Goal: Task Accomplishment & Management: Manage account settings

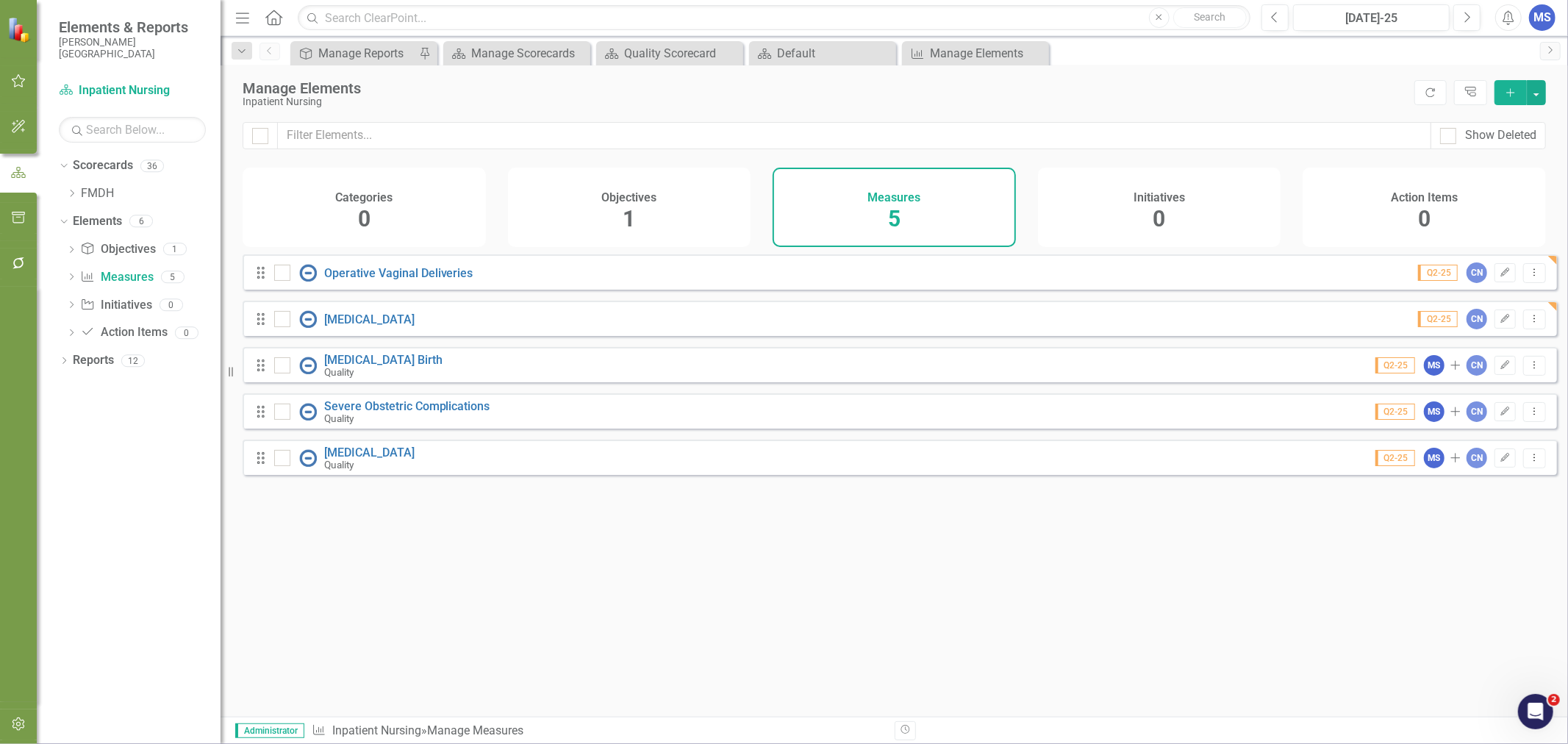
click at [1528, 277] on icon "Dropdown Menu" at bounding box center [1535, 273] width 12 height 9
click at [1482, 355] on link "Copy Duplicate Measure" at bounding box center [1469, 362] width 132 height 27
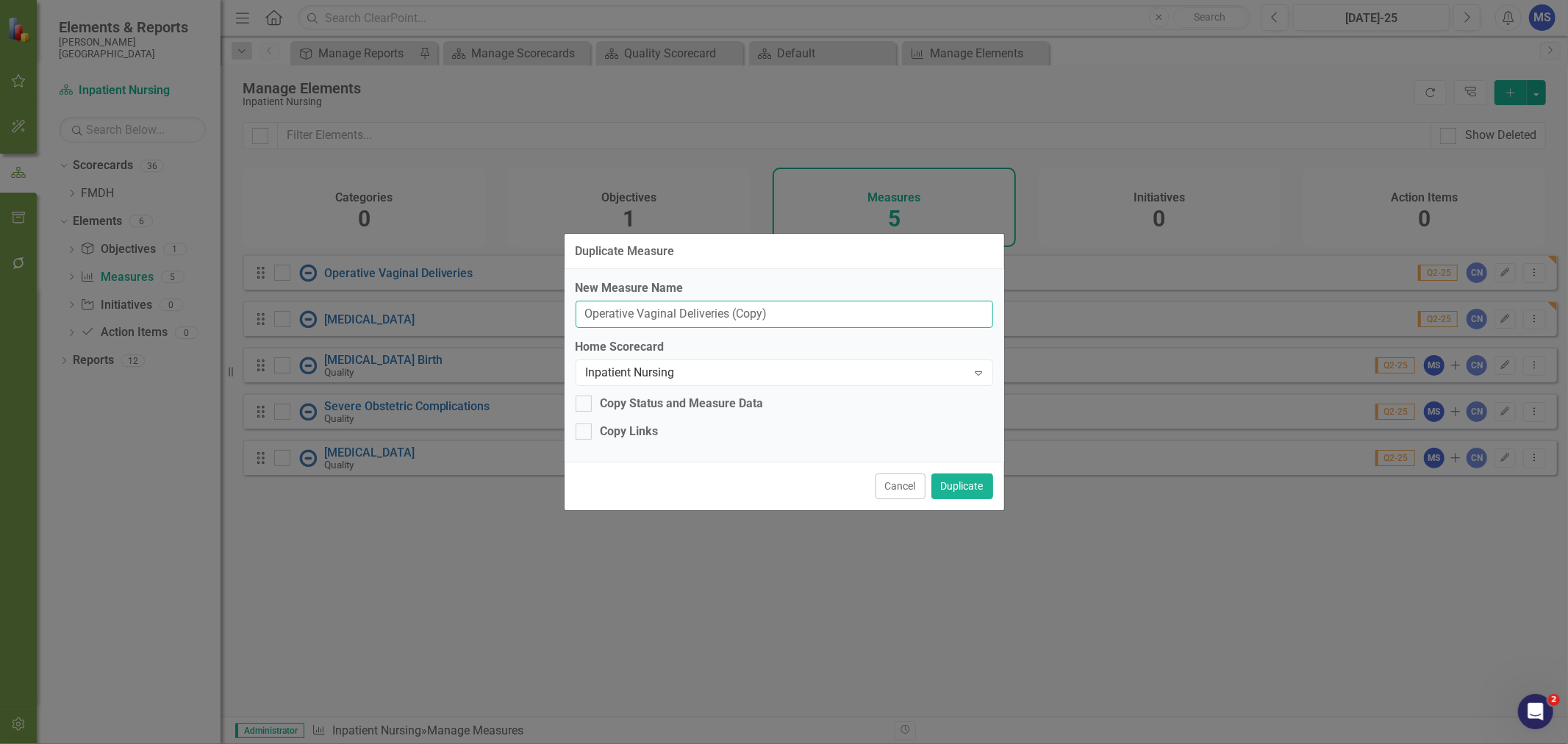
drag, startPoint x: 799, startPoint y: 314, endPoint x: 425, endPoint y: 300, distance: 374.3
click at [425, 300] on div "Duplicate Measure New Measure Name Operative Vaginal Deliveries (Copy) Home Sco…" at bounding box center [784, 372] width 1568 height 744
click at [785, 319] on input "Operative Vaginal Deliveries (Copy)" at bounding box center [785, 314] width 418 height 27
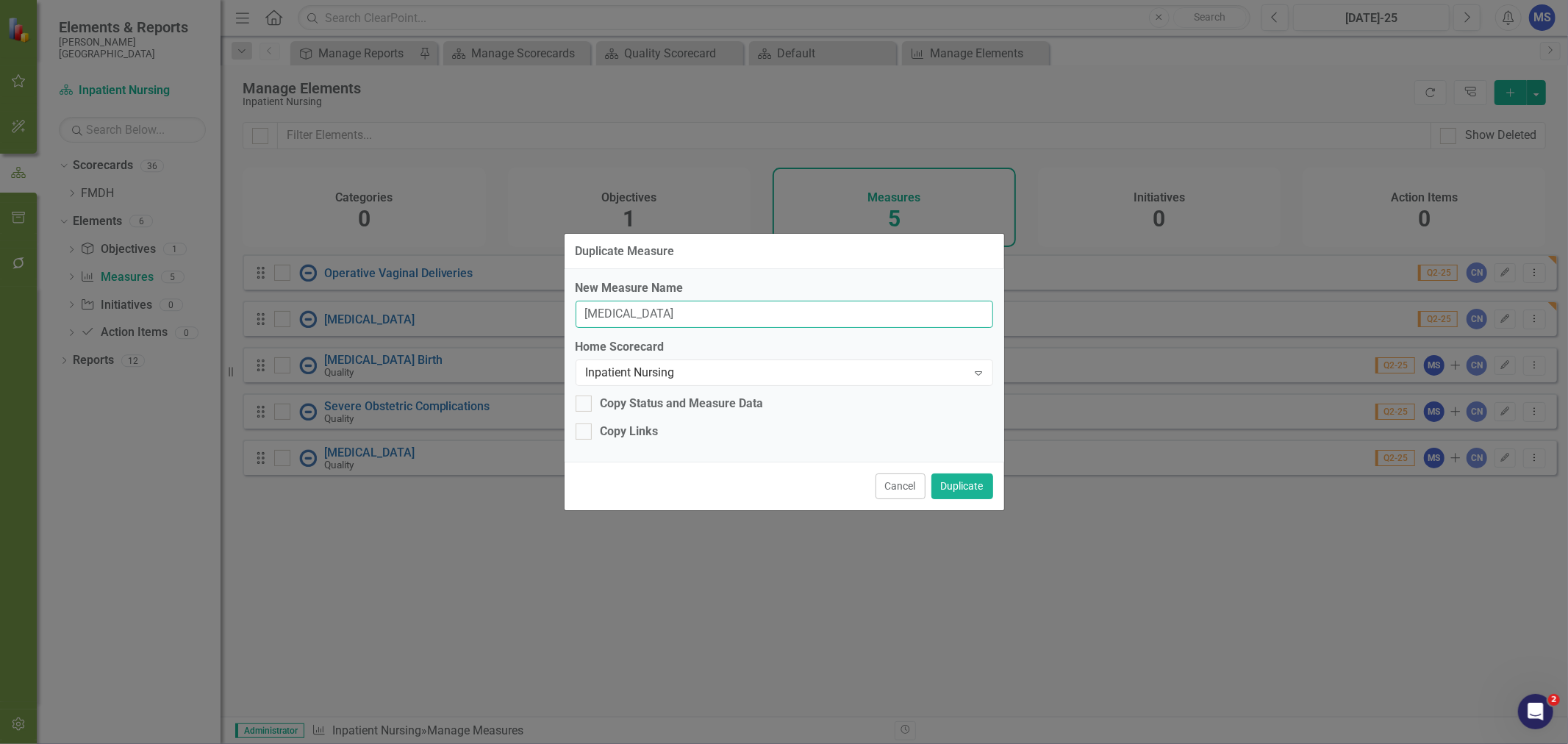
type input "[MEDICAL_DATA]"
click at [635, 426] on div "Copy Links" at bounding box center [630, 432] width 58 height 17
click at [585, 426] on input "Copy Links" at bounding box center [581, 428] width 9 height 9
checkbox input "true"
click at [961, 481] on button "Duplicate" at bounding box center [963, 486] width 62 height 26
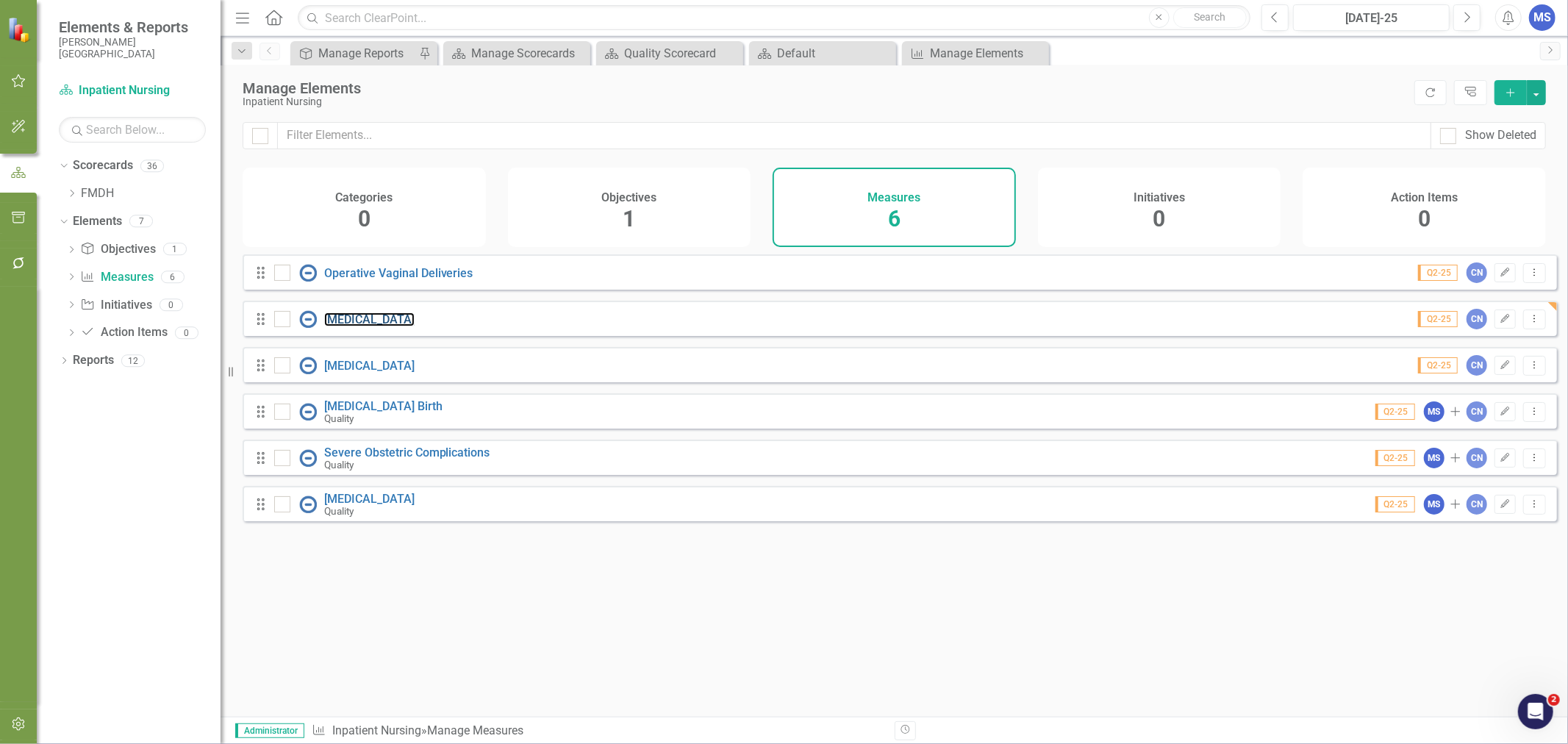
click at [415, 326] on link "[MEDICAL_DATA]" at bounding box center [369, 319] width 90 height 14
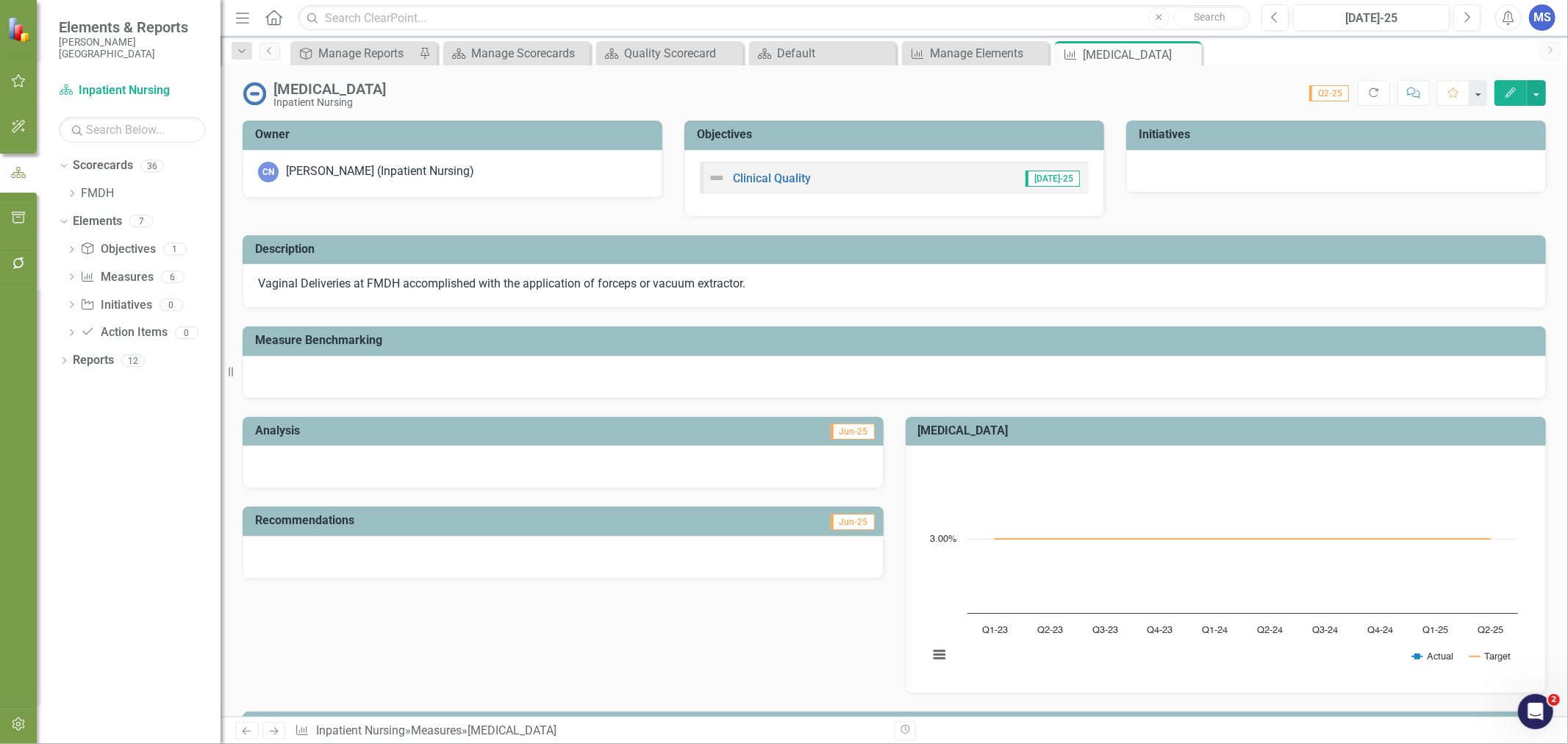
click at [1512, 98] on button "Edit" at bounding box center [1511, 92] width 33 height 26
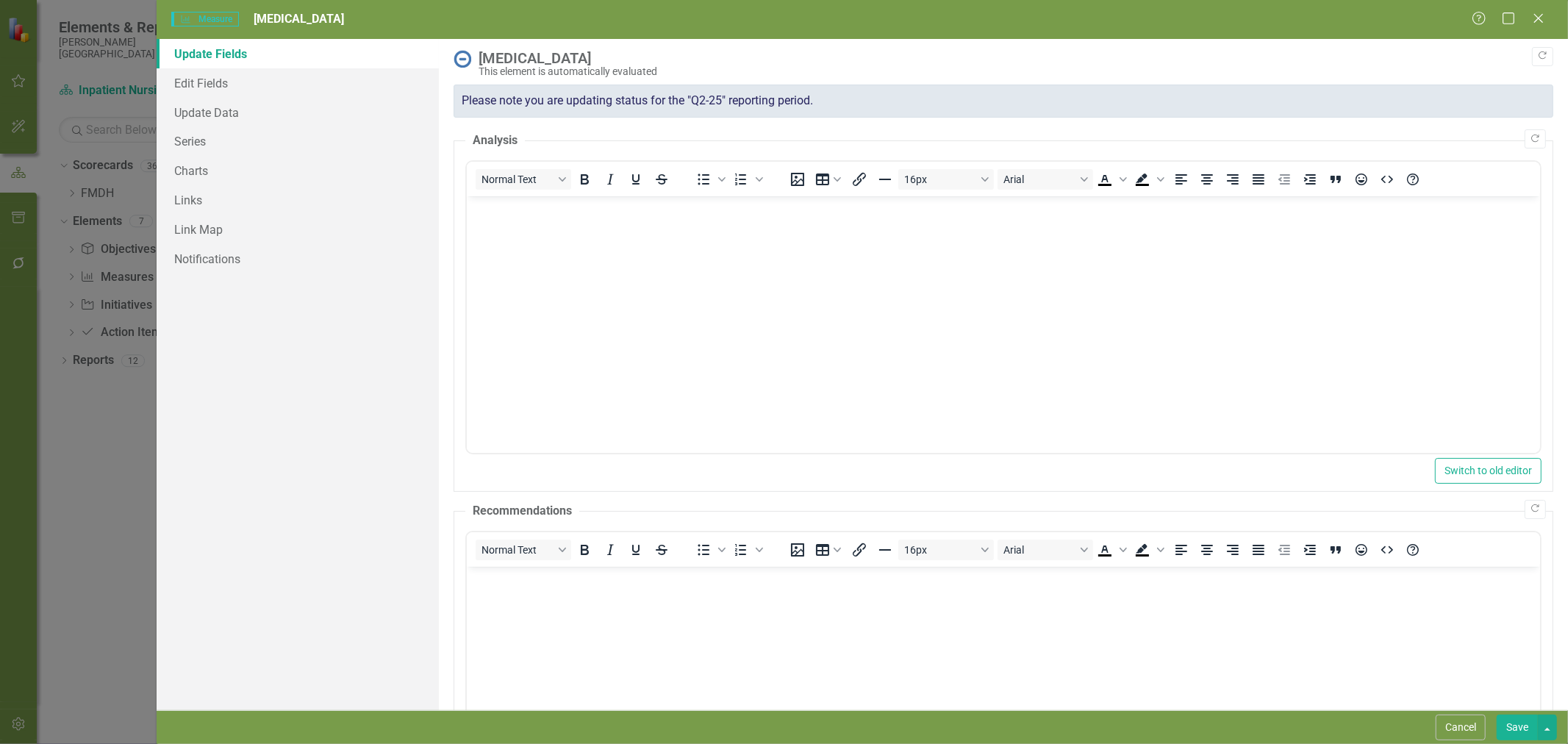
click at [1467, 714] on div "Cancel Save" at bounding box center [862, 728] width 1411 height 34
click at [1465, 726] on button "Cancel" at bounding box center [1461, 728] width 50 height 26
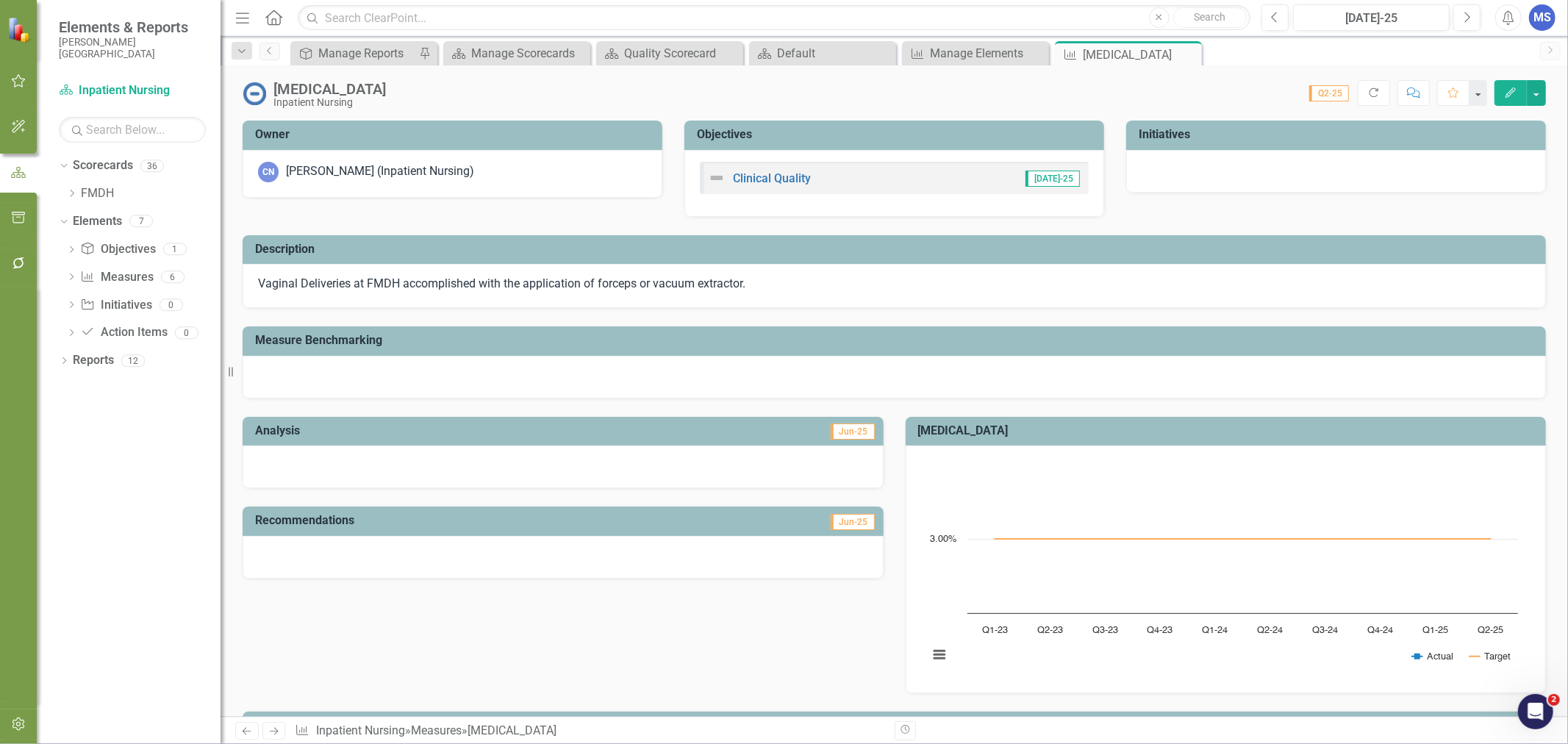
click at [453, 283] on span "Vaginal Deliveries at FMDH accomplished with the application of forceps or vacu…" at bounding box center [501, 283] width 487 height 14
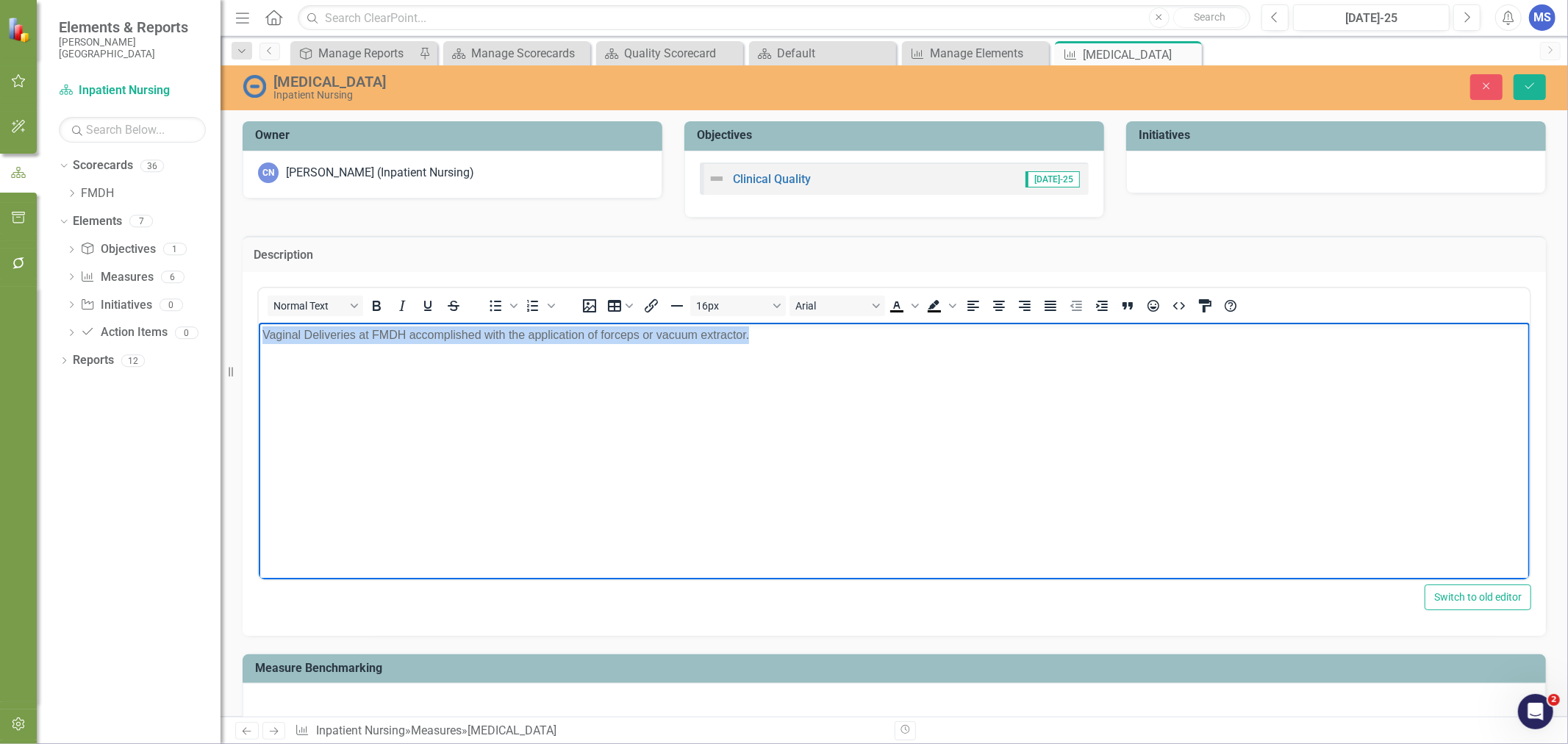
drag, startPoint x: 806, startPoint y: 339, endPoint x: 260, endPoint y: 340, distance: 546.0
click at [260, 340] on body "Vaginal Deliveries at FMDH accomplished with the application of forceps or vacu…" at bounding box center [893, 433] width 1271 height 221
click at [1489, 87] on icon "Close" at bounding box center [1486, 85] width 13 height 10
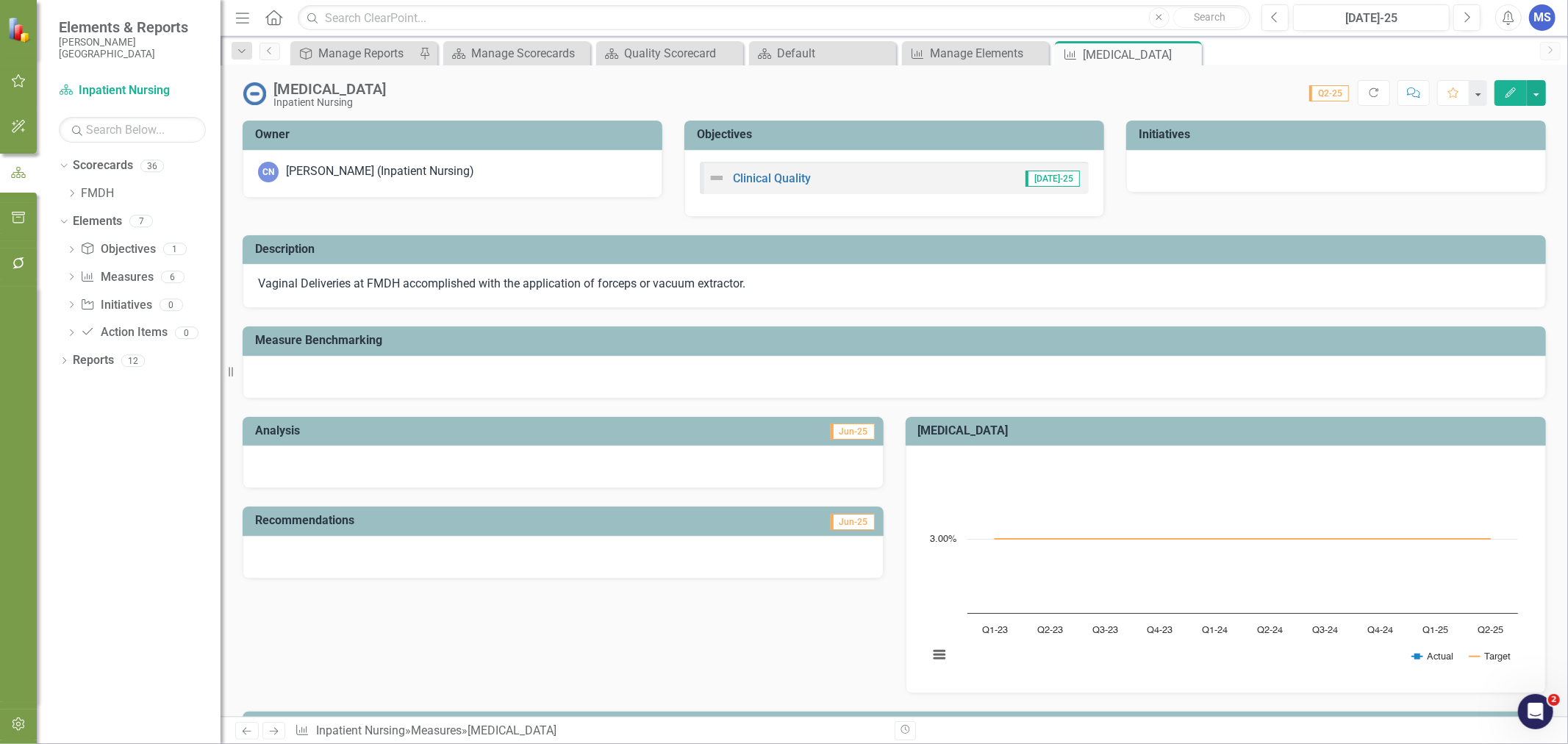
click at [1516, 84] on button "Edit" at bounding box center [1511, 92] width 33 height 26
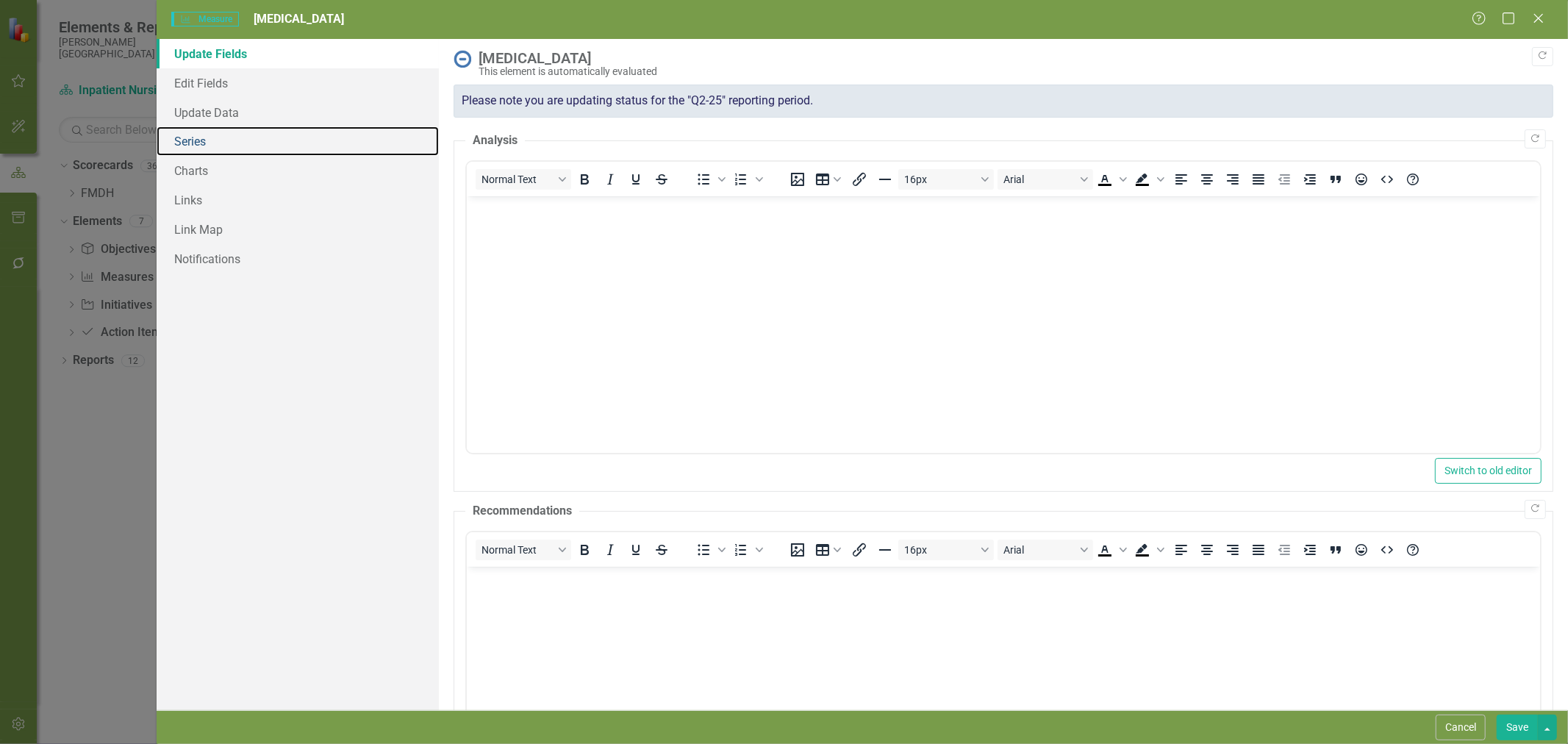
click at [219, 146] on link "Series" at bounding box center [298, 141] width 283 height 30
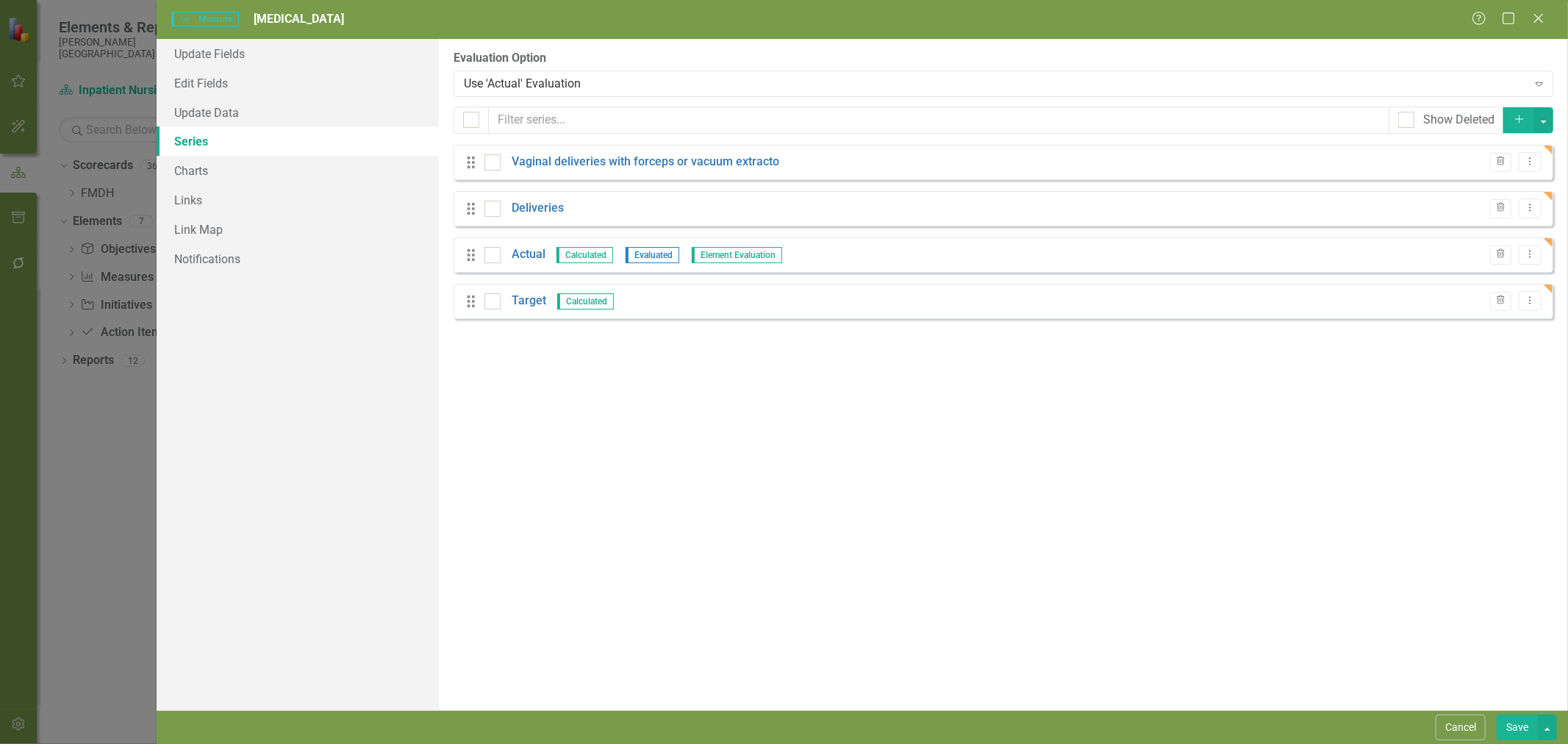
click at [679, 157] on link "Vaginal deliveries with forceps or vacuum extracto" at bounding box center [645, 162] width 268 height 17
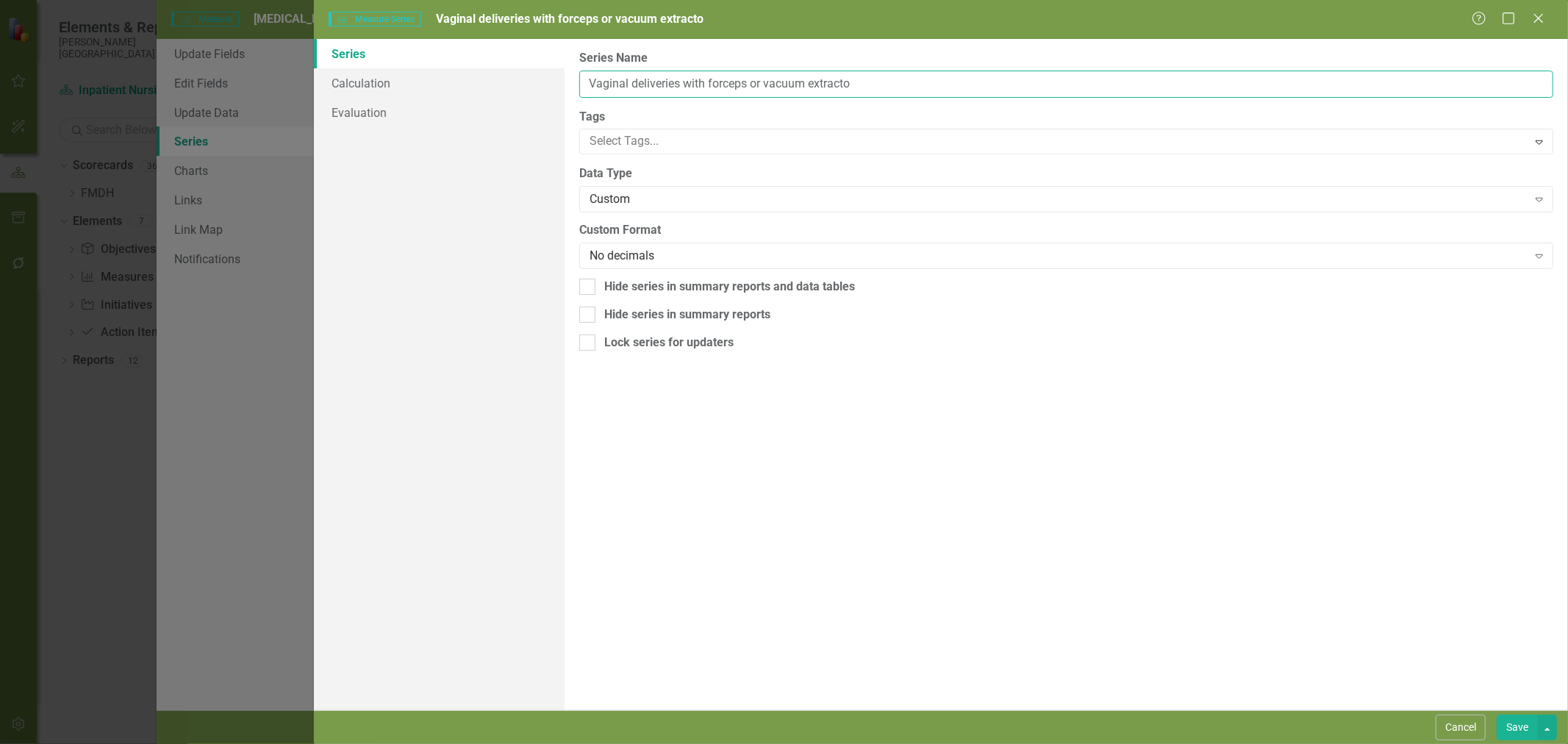
click at [678, 82] on input "Vaginal deliveries with forceps or vacuum extracto" at bounding box center [1066, 84] width 974 height 27
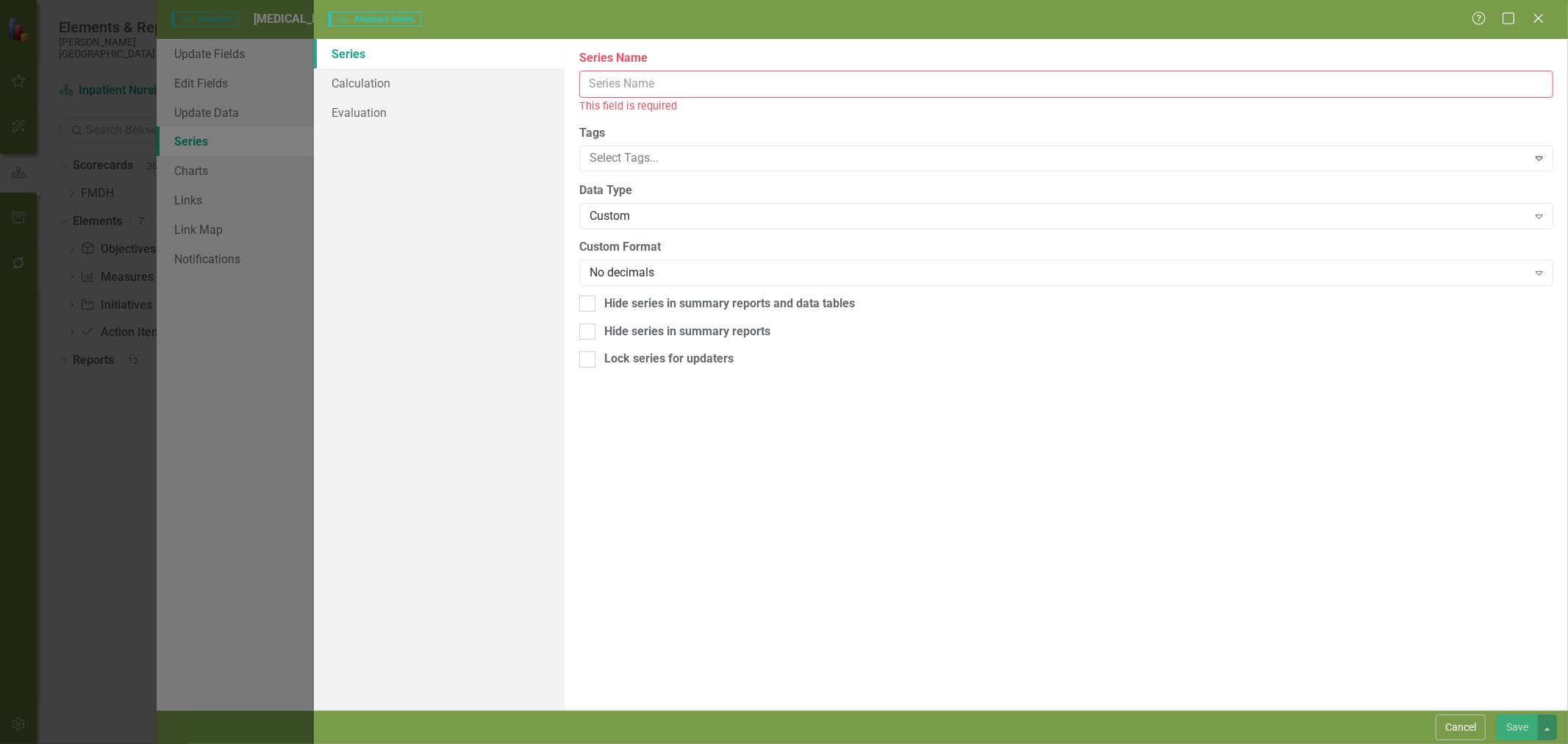
paste input "OB Deliveries with Postpartum Hemorrhage"
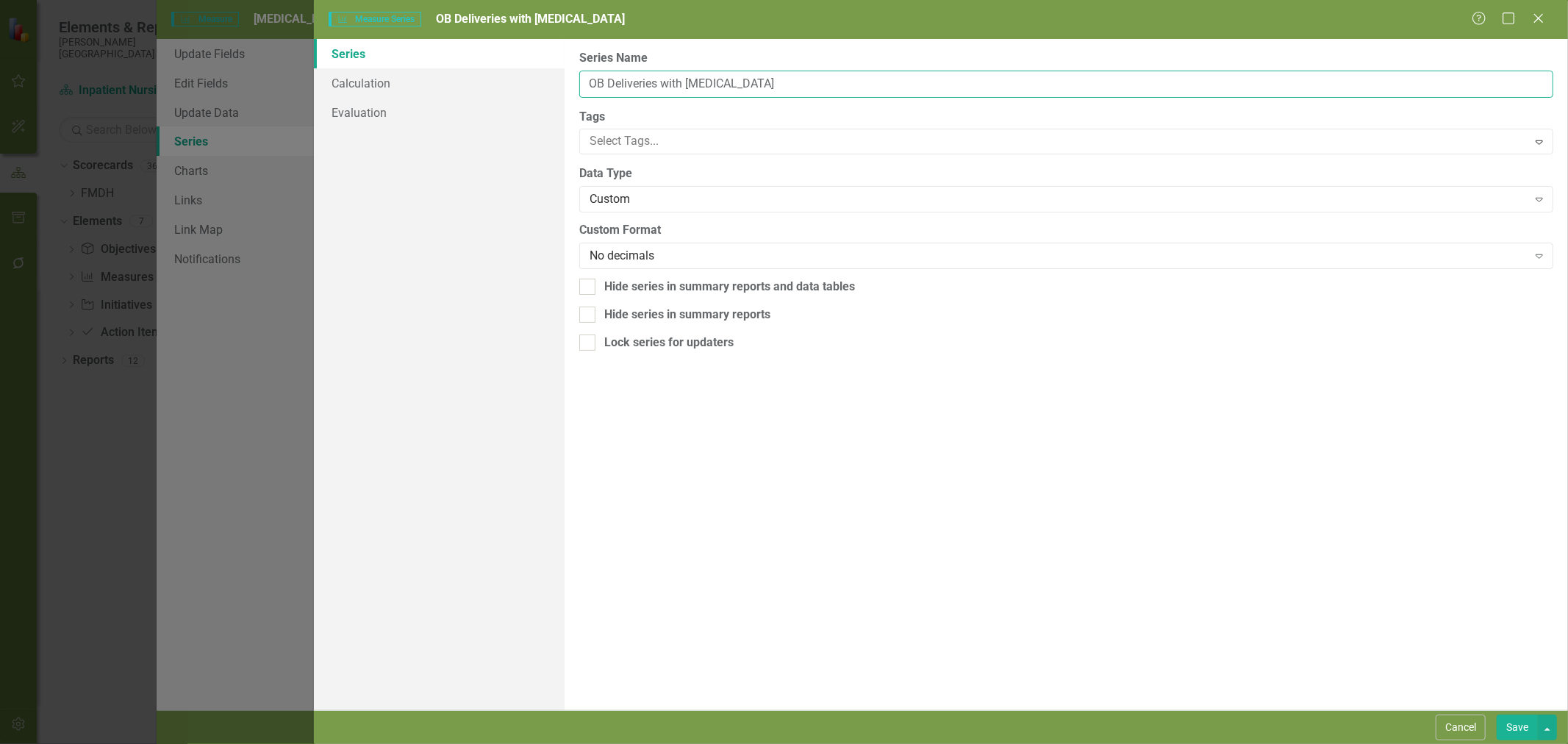
type input "OB Deliveries with Postpartum Hemorrhage"
click at [1510, 725] on button "Save" at bounding box center [1517, 728] width 41 height 26
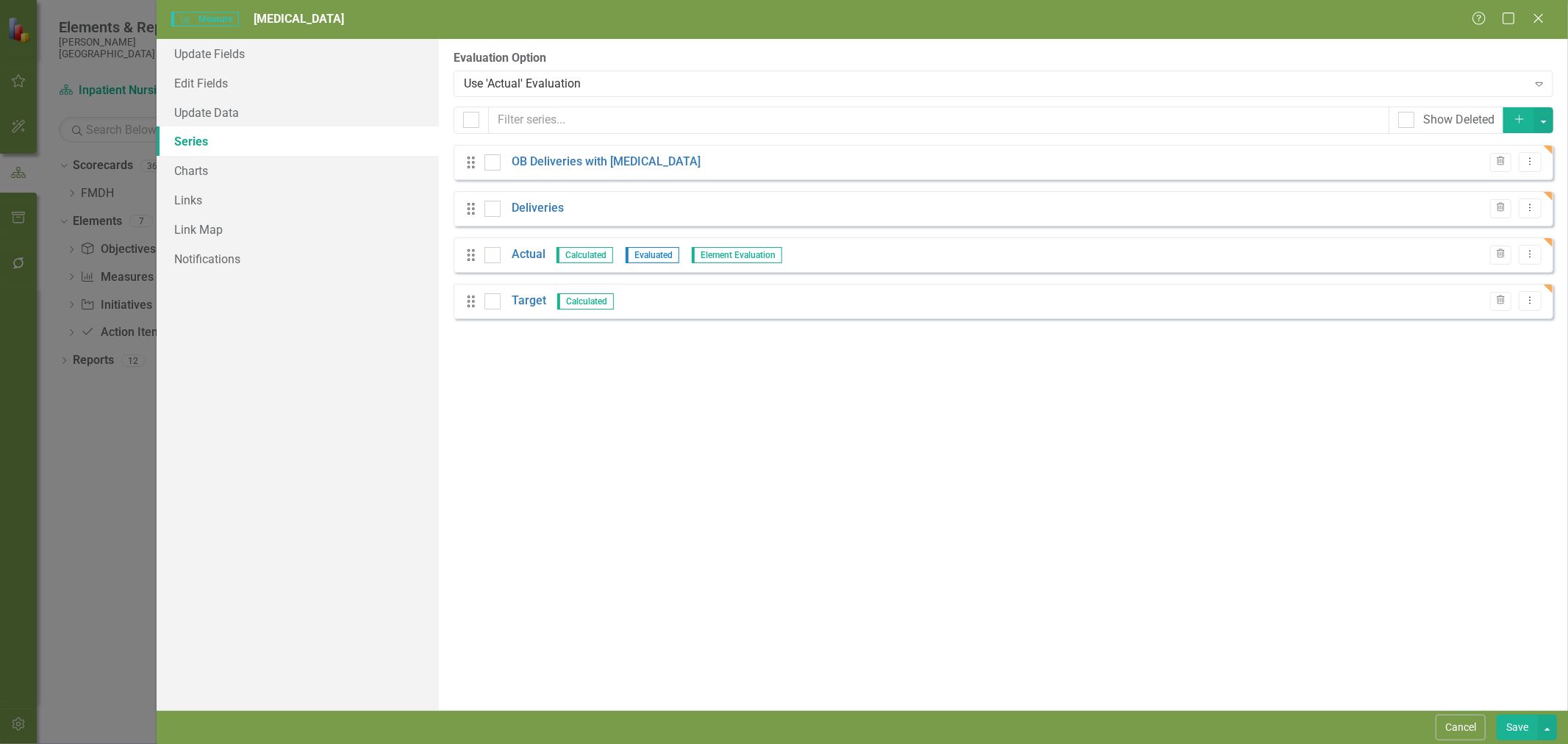
click at [1466, 730] on button "Cancel" at bounding box center [1461, 728] width 50 height 26
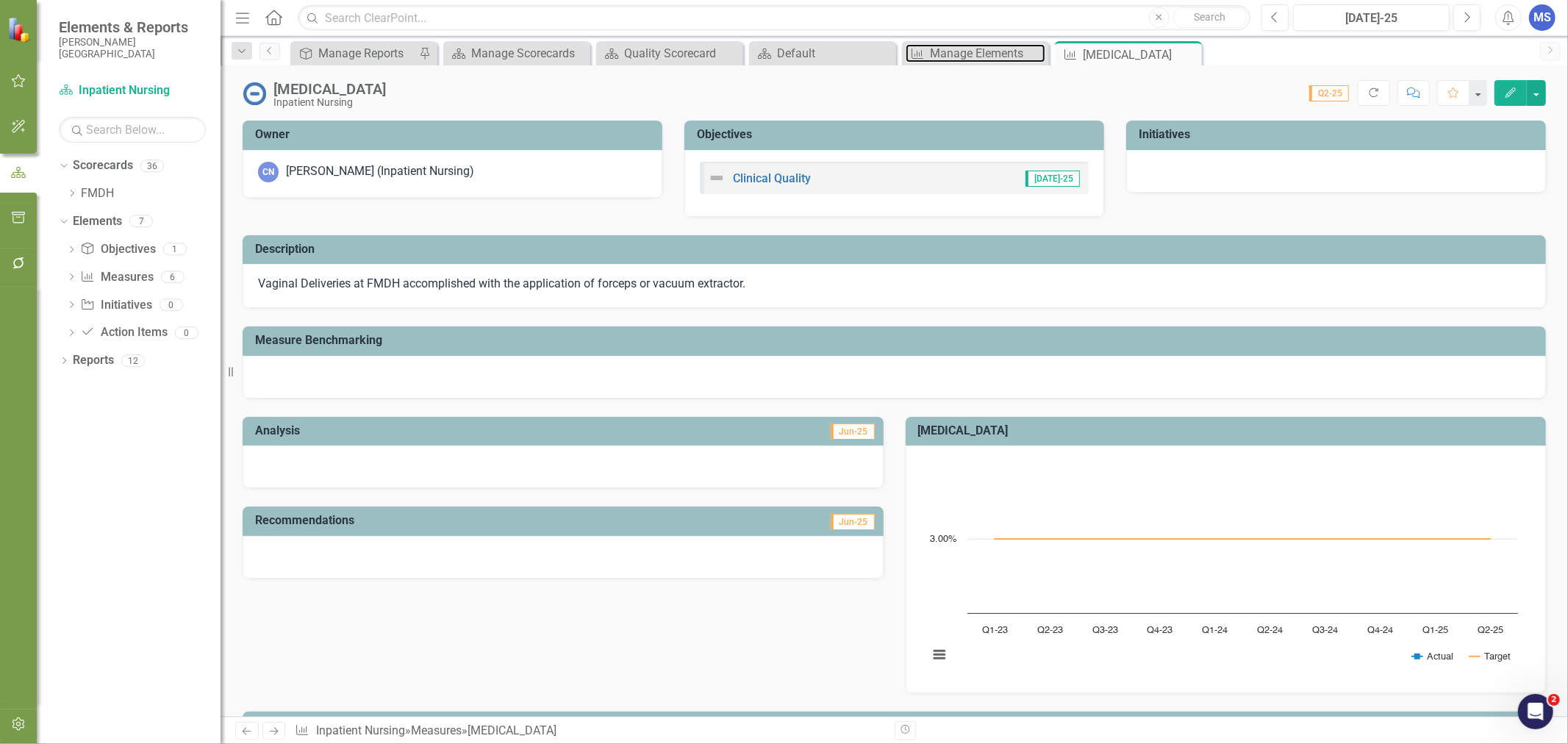
click at [951, 51] on div "Manage Elements" at bounding box center [987, 54] width 116 height 19
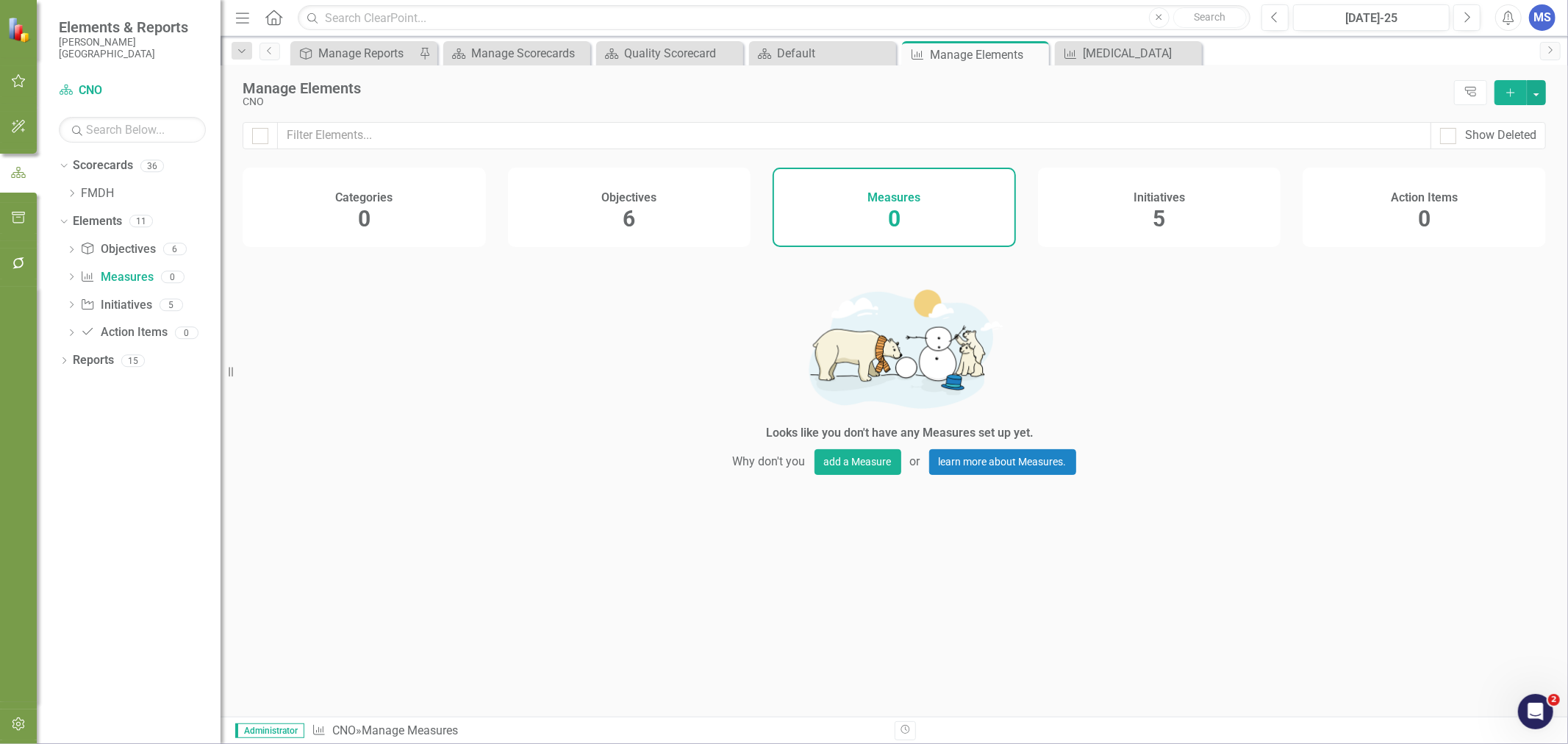
click at [1511, 99] on button "Add" at bounding box center [1511, 92] width 33 height 25
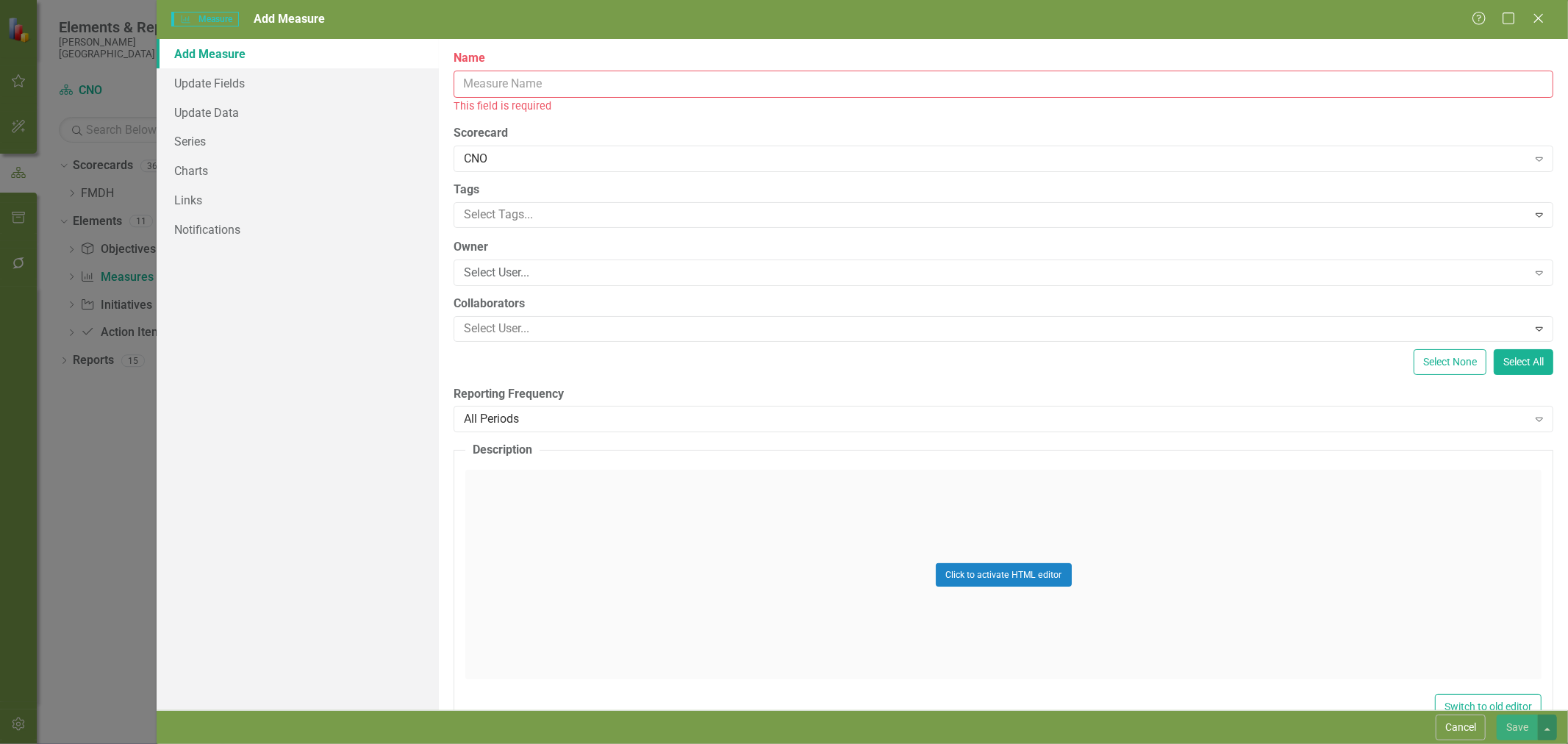
click at [543, 81] on input "Name" at bounding box center [1003, 84] width 1100 height 27
click at [532, 87] on input "Name" at bounding box center [1003, 84] width 1100 height 27
click at [554, 85] on input "Name" at bounding box center [1003, 84] width 1100 height 27
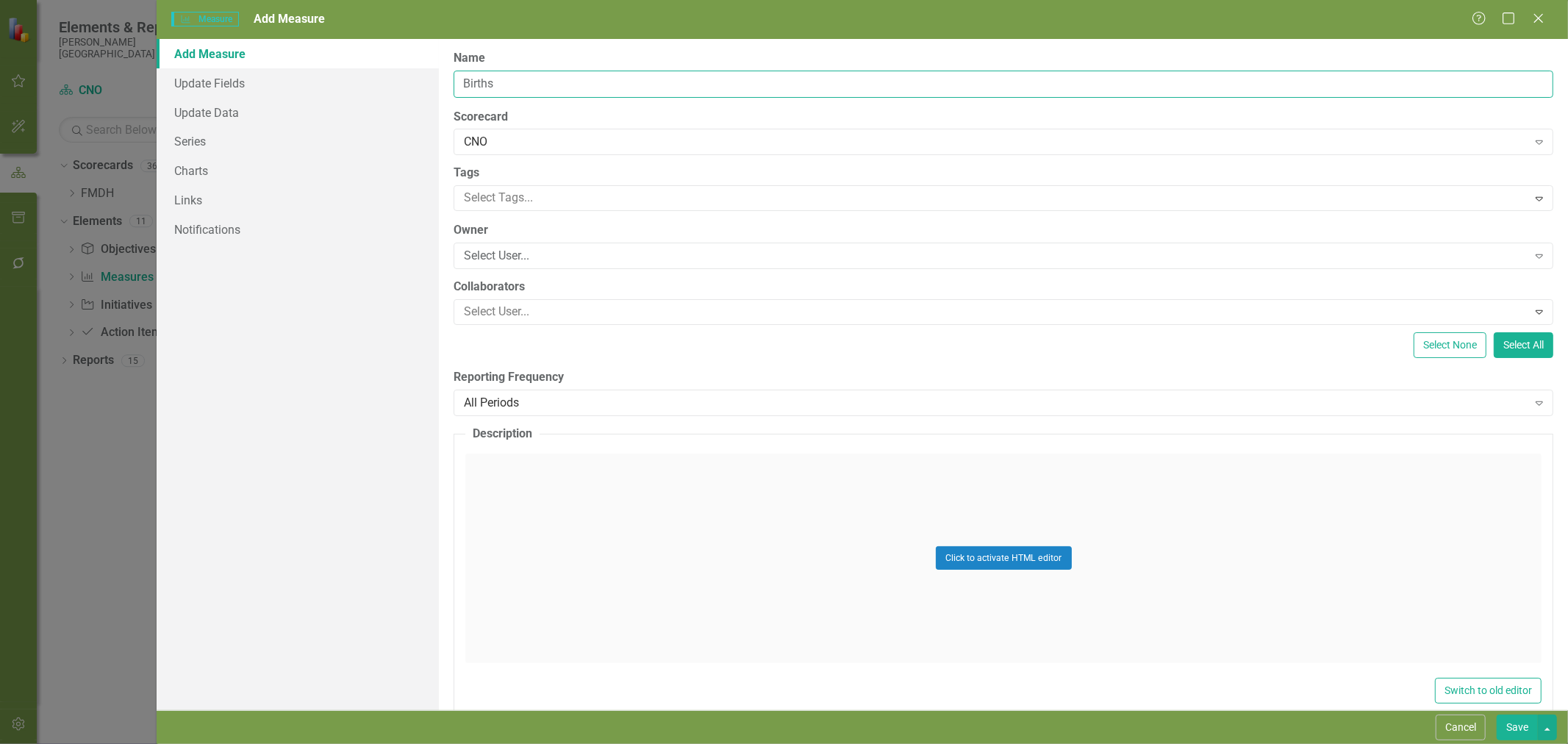
type input "Births"
click at [541, 146] on div "CNO" at bounding box center [995, 142] width 1063 height 17
type input "q"
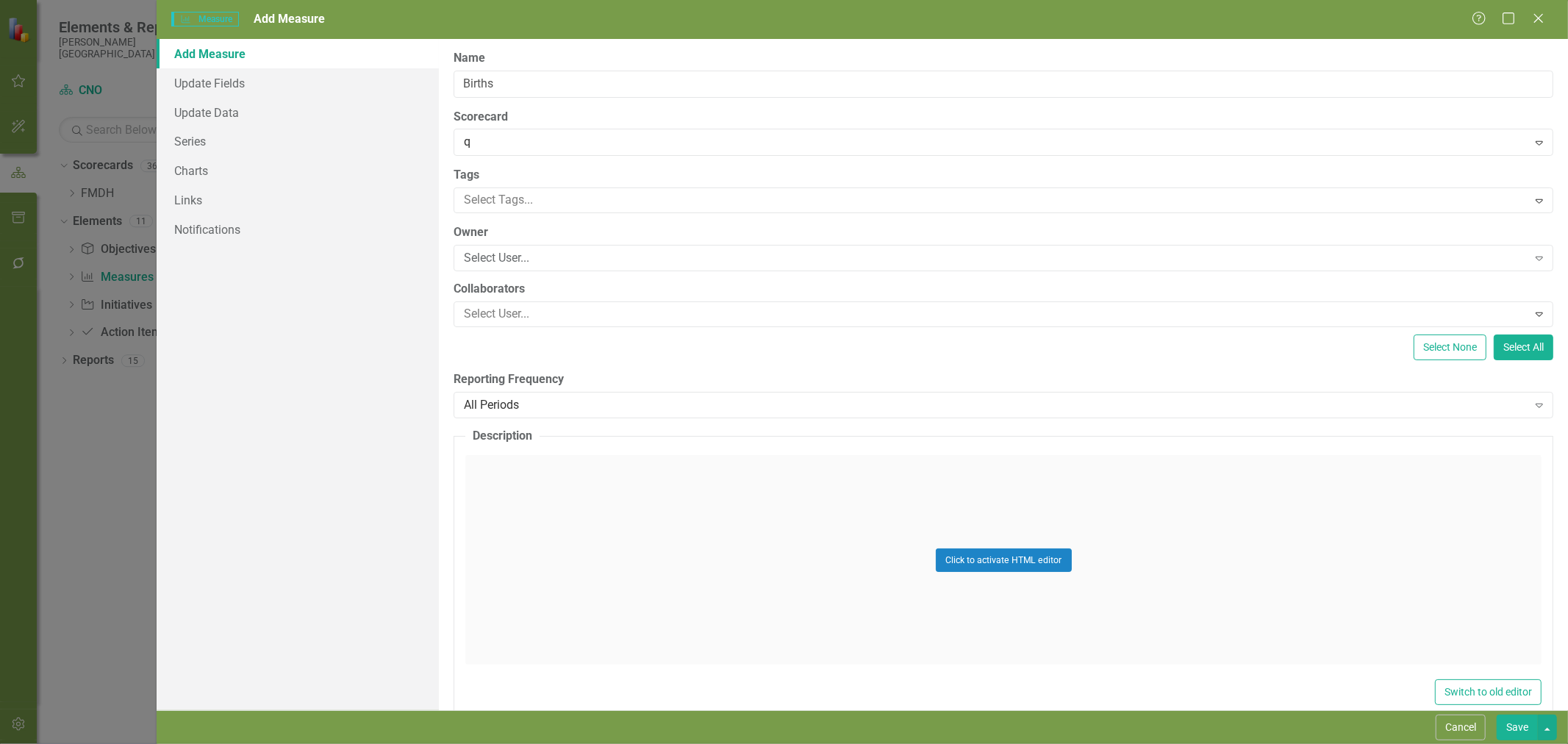
click at [536, 743] on div "Q uality" at bounding box center [787, 756] width 1545 height 17
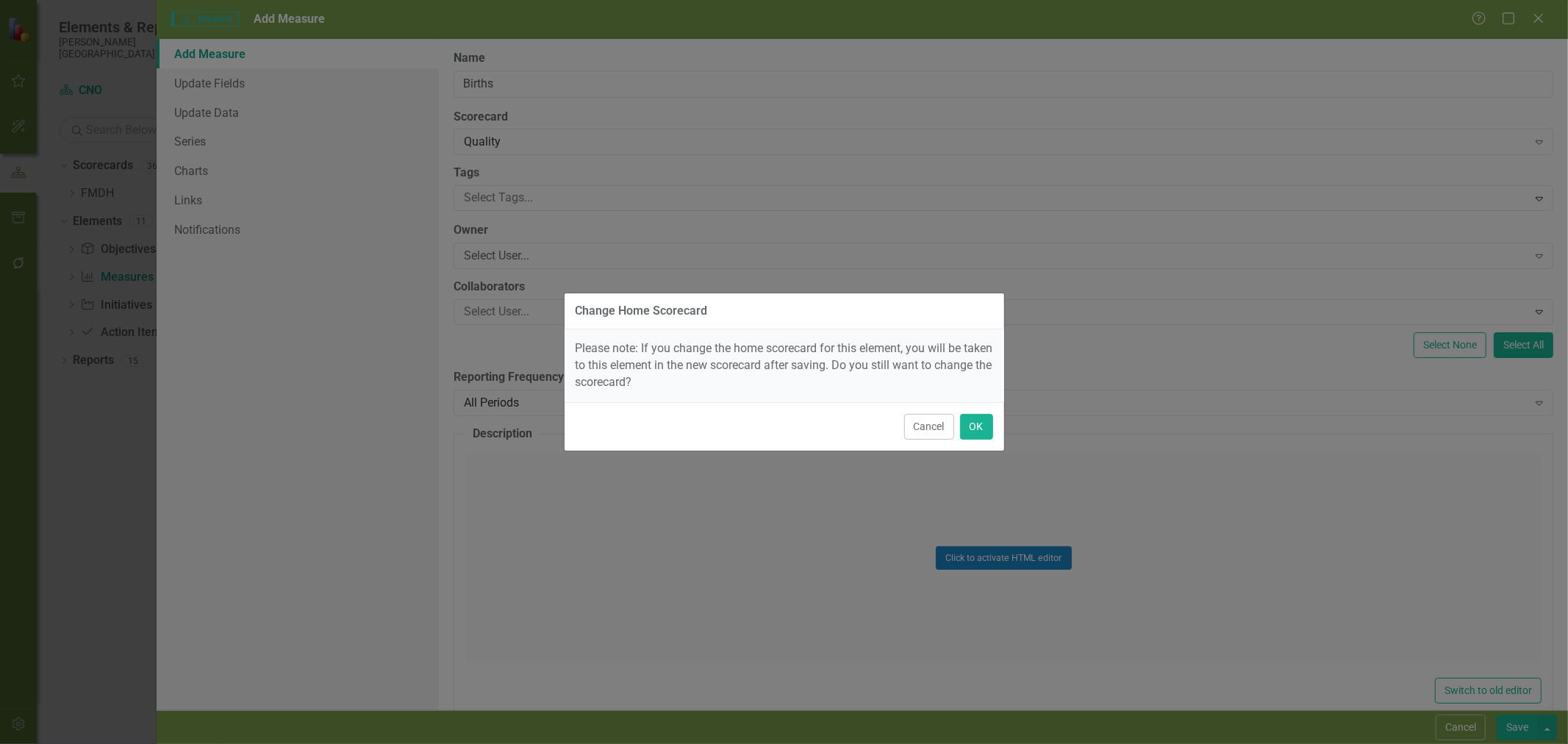
click at [934, 421] on button "Cancel" at bounding box center [929, 426] width 50 height 26
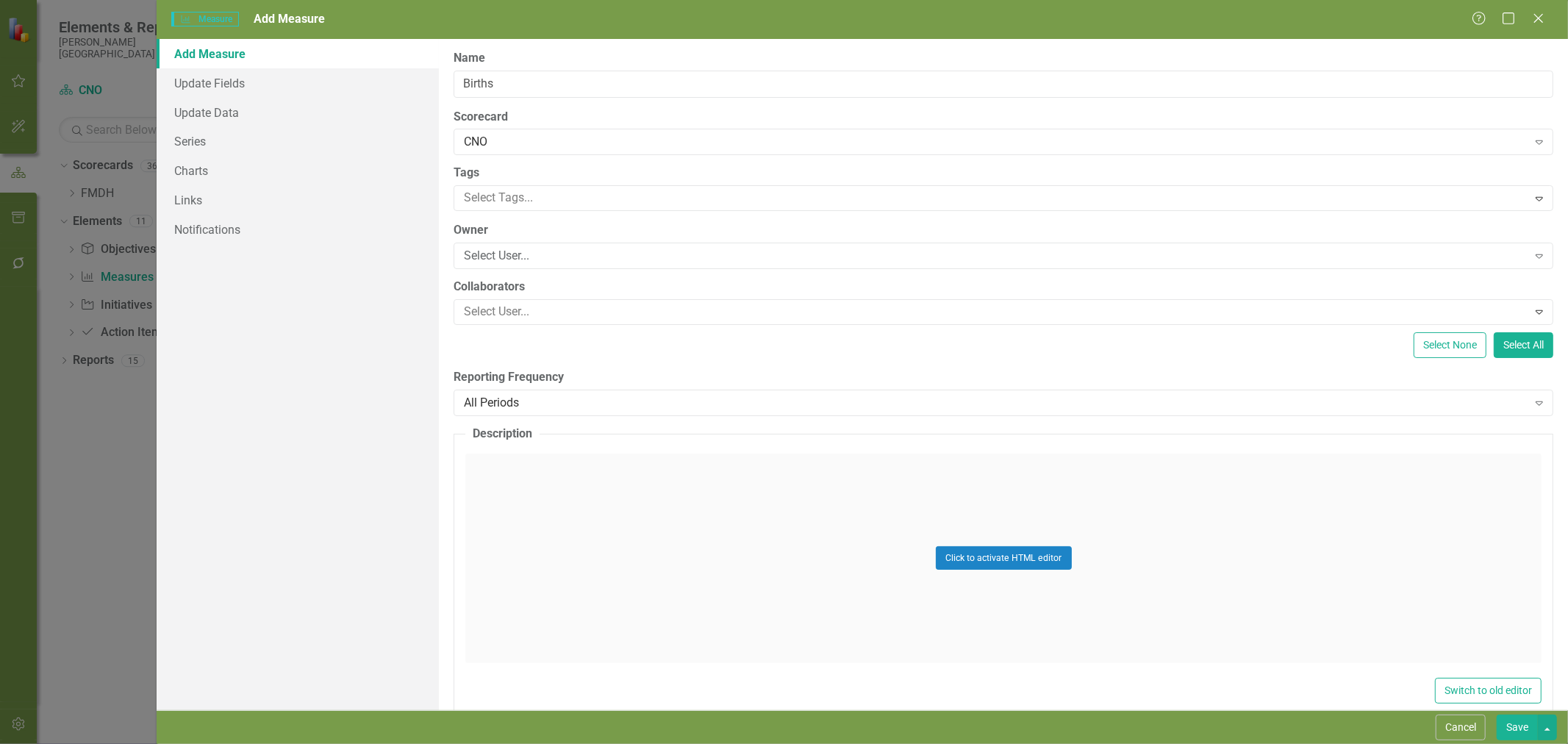
click at [557, 256] on div "Select User..." at bounding box center [995, 256] width 1063 height 17
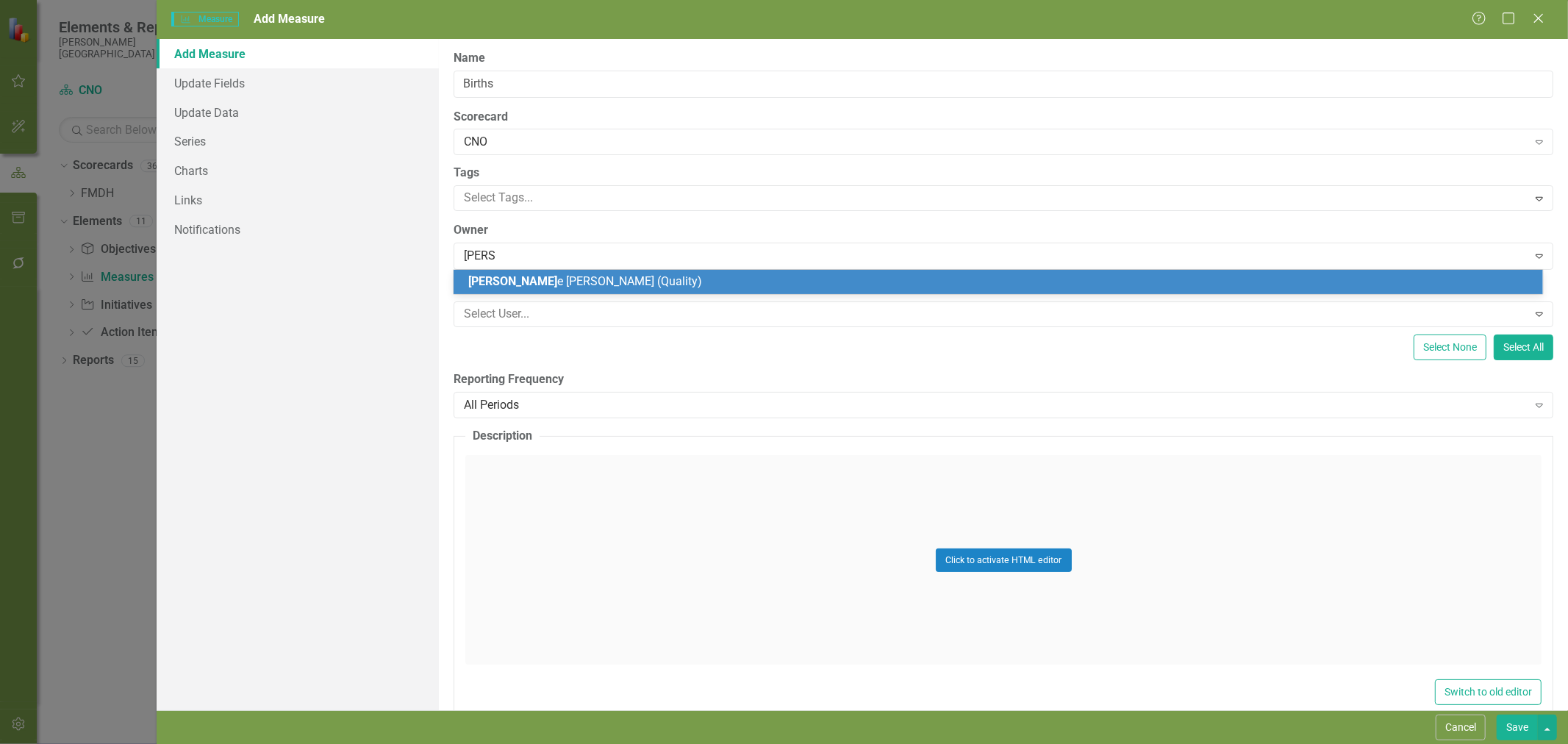
type input "marcie"
click at [542, 283] on span "Marcie Sannon (Quality)" at bounding box center [581, 281] width 225 height 14
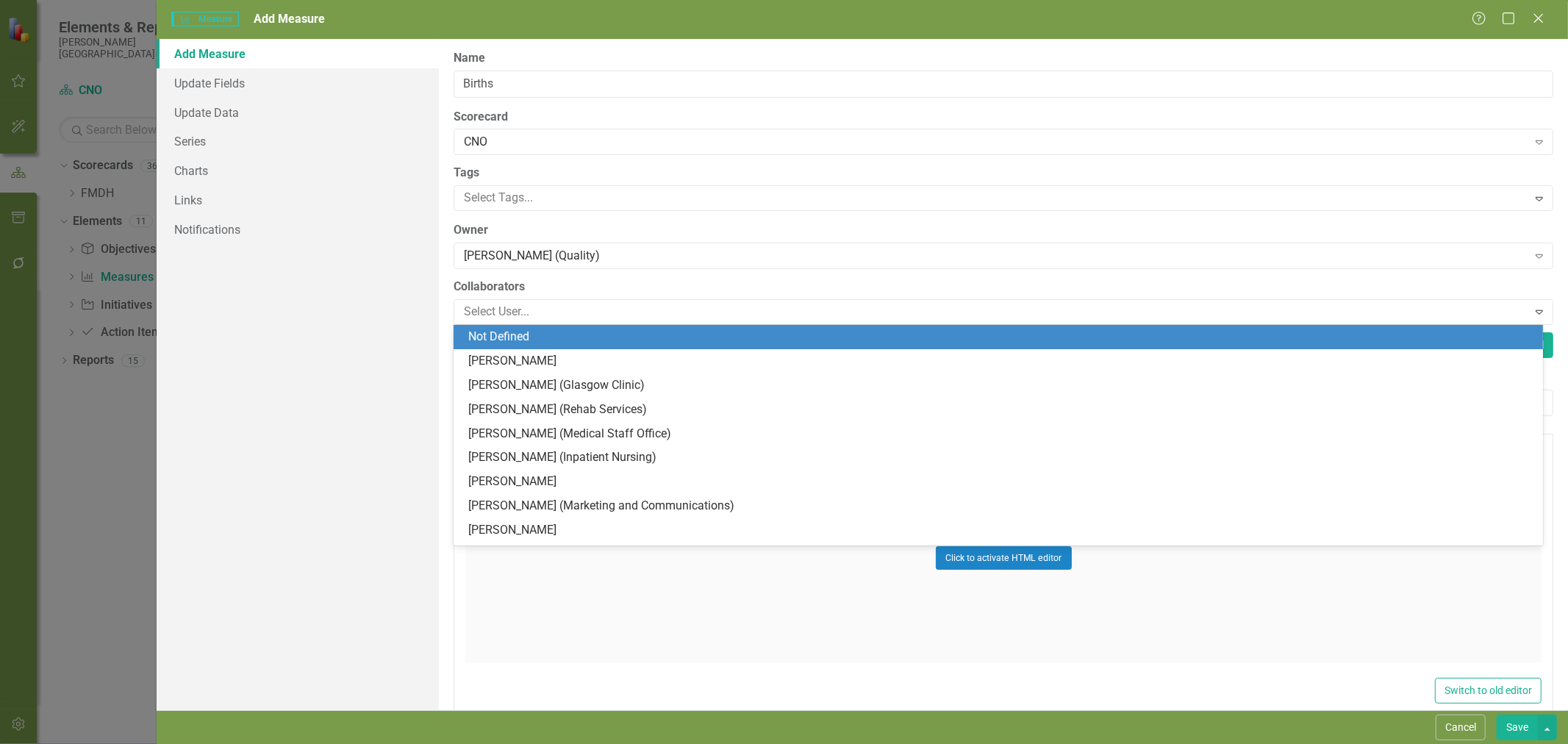
click at [552, 312] on div at bounding box center [992, 312] width 1069 height 20
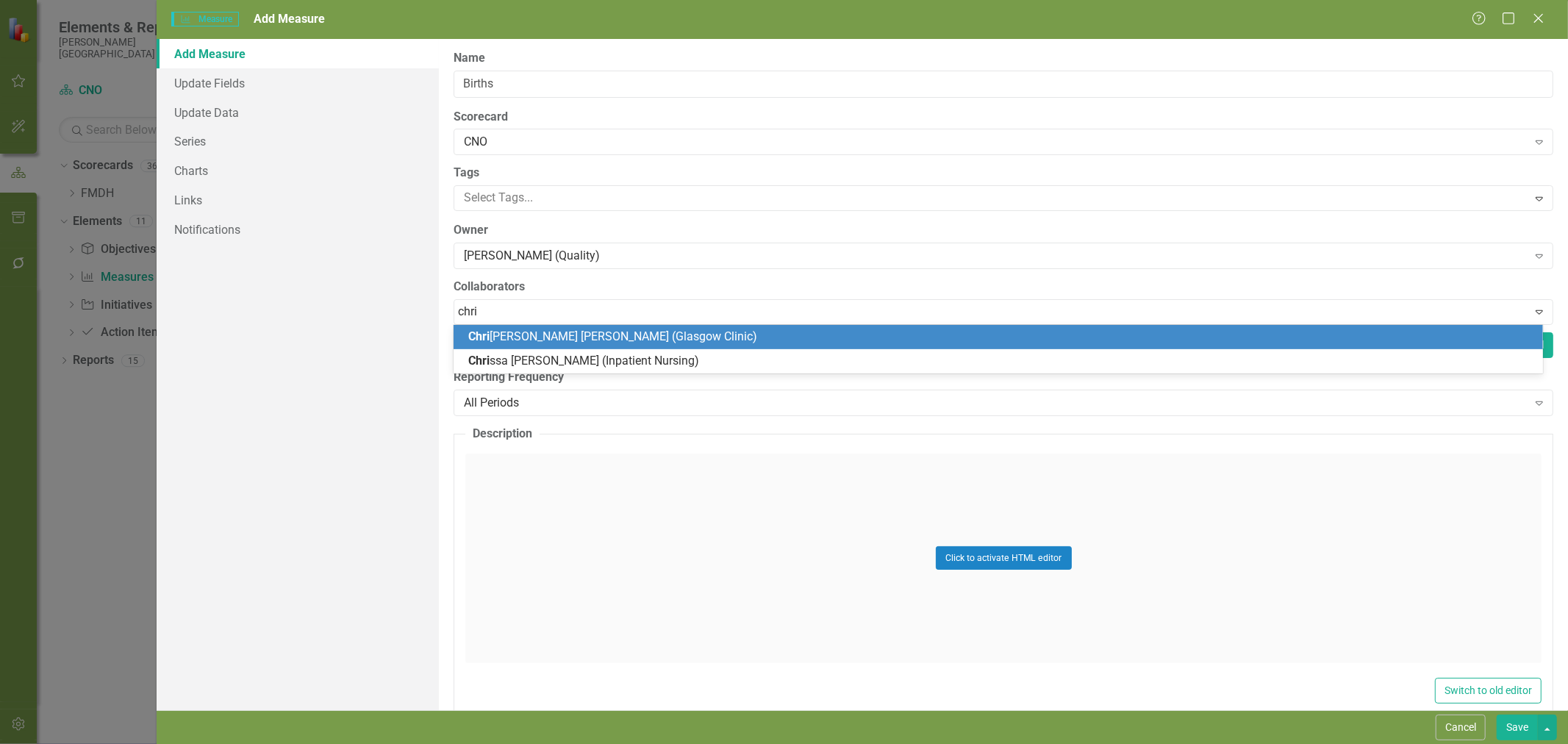
type input "chris"
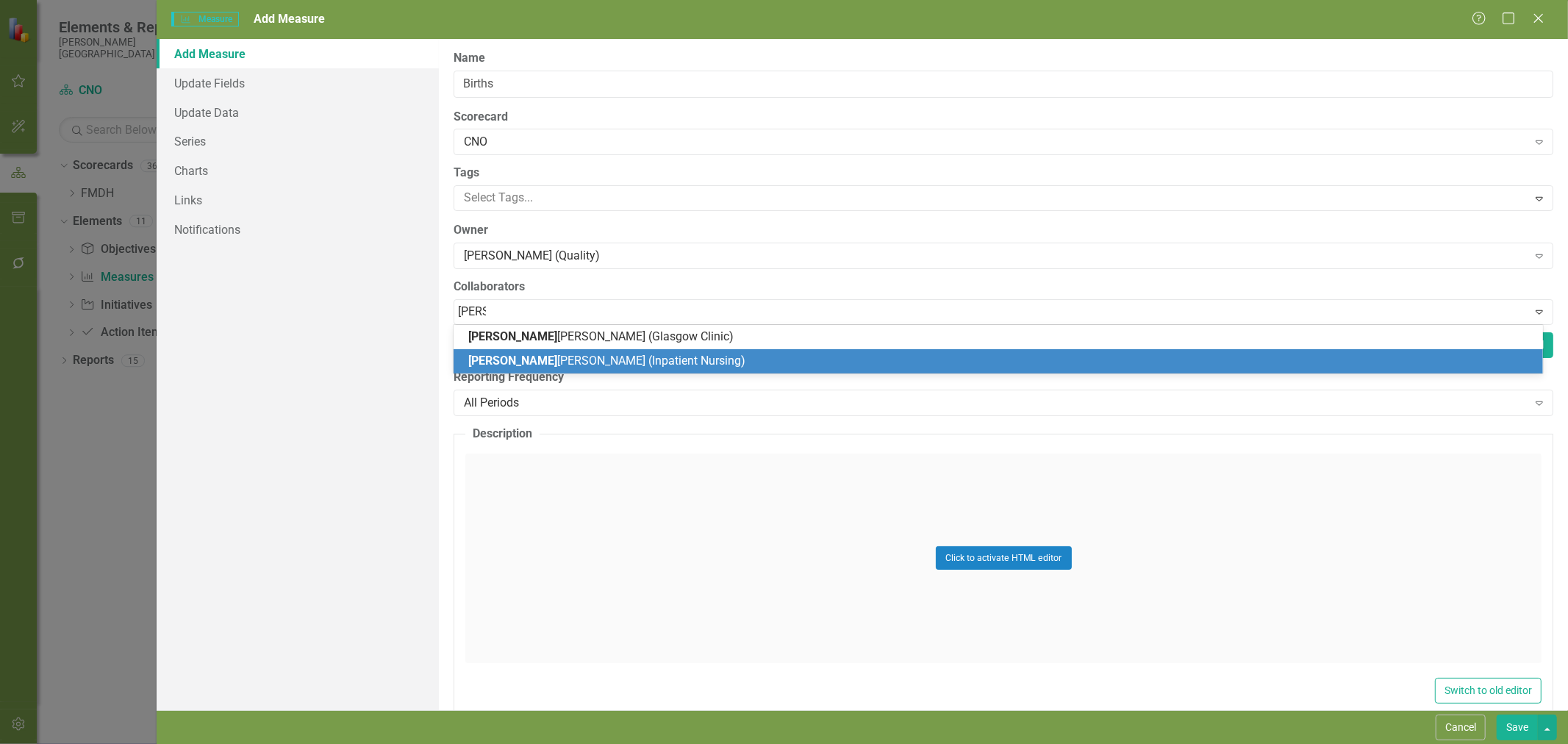
click at [550, 357] on span "Chris sa Nelson (Inpatient Nursing)" at bounding box center [606, 361] width 277 height 14
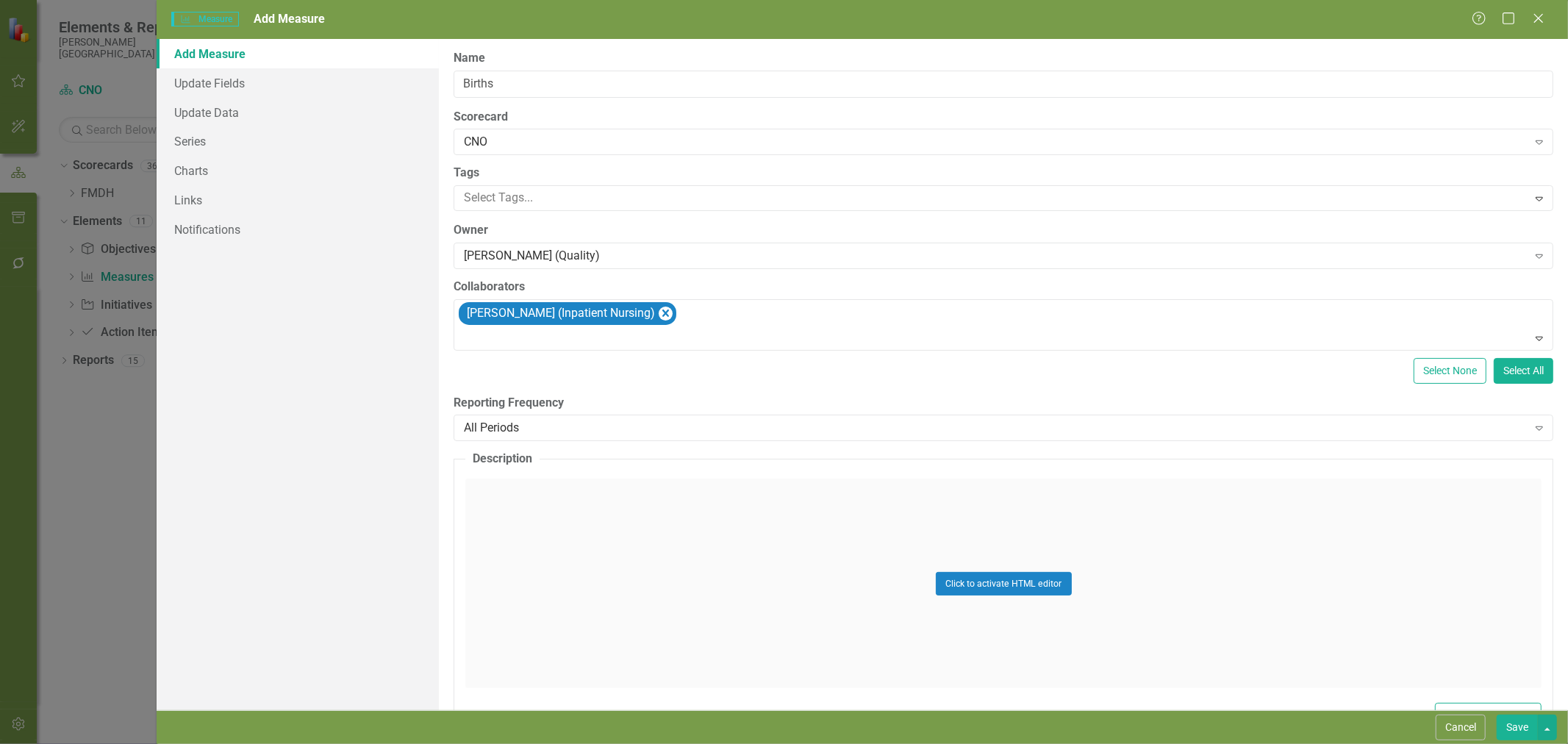
click at [539, 428] on div "All Periods" at bounding box center [995, 429] width 1063 height 17
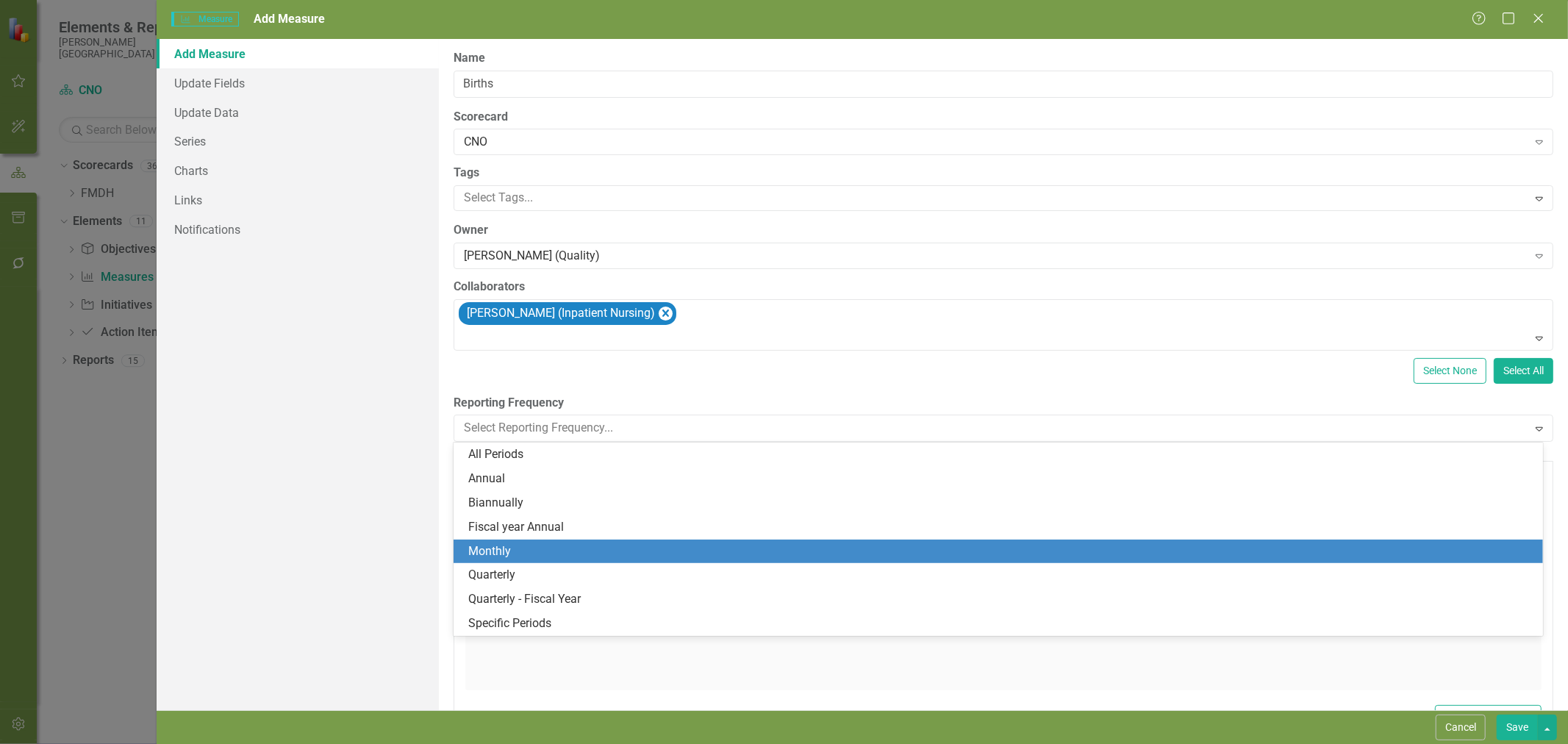
drag, startPoint x: 519, startPoint y: 552, endPoint x: 484, endPoint y: 464, distance: 94.7
click at [519, 552] on div "Monthly" at bounding box center [1001, 552] width 1066 height 17
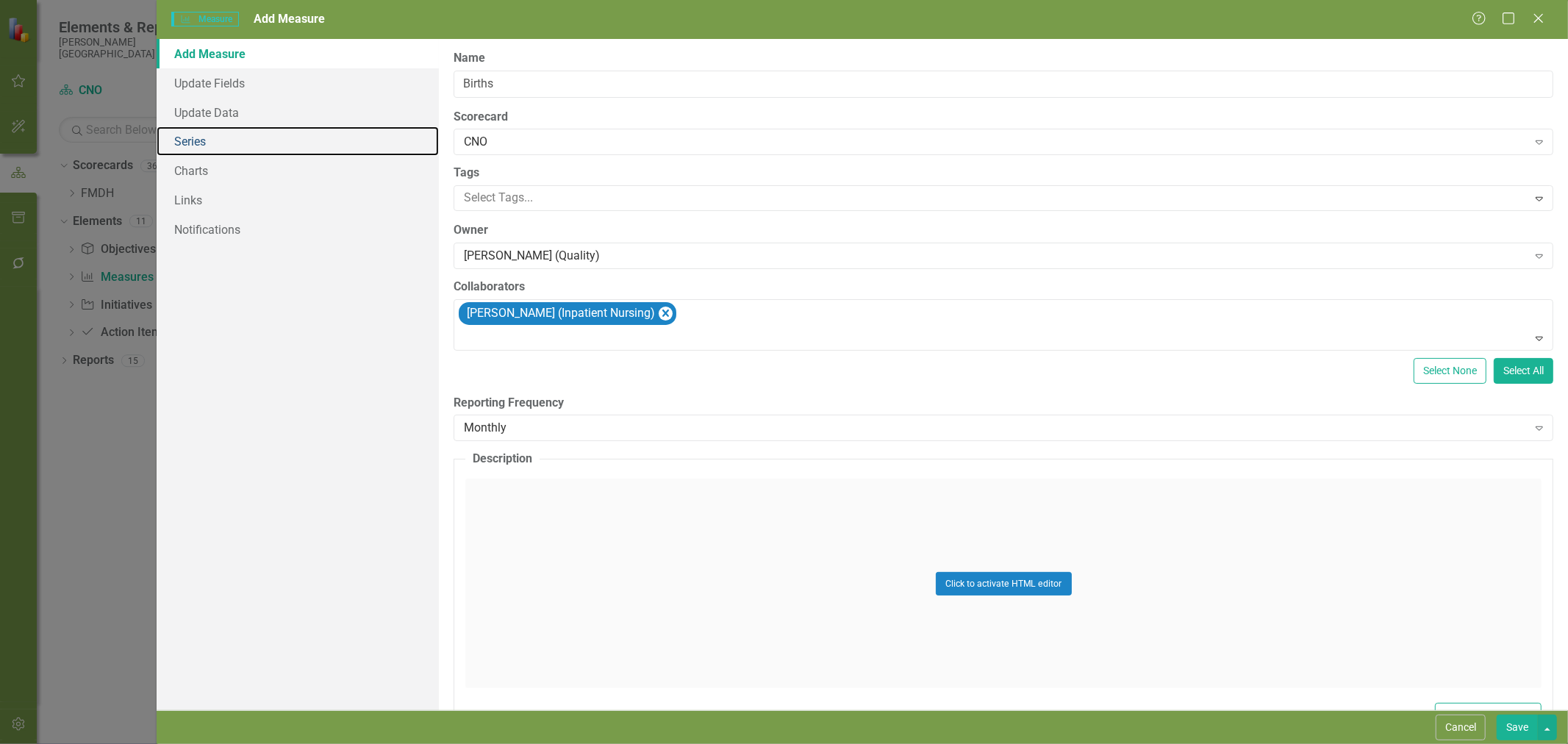
click at [218, 146] on link "Series" at bounding box center [298, 141] width 283 height 30
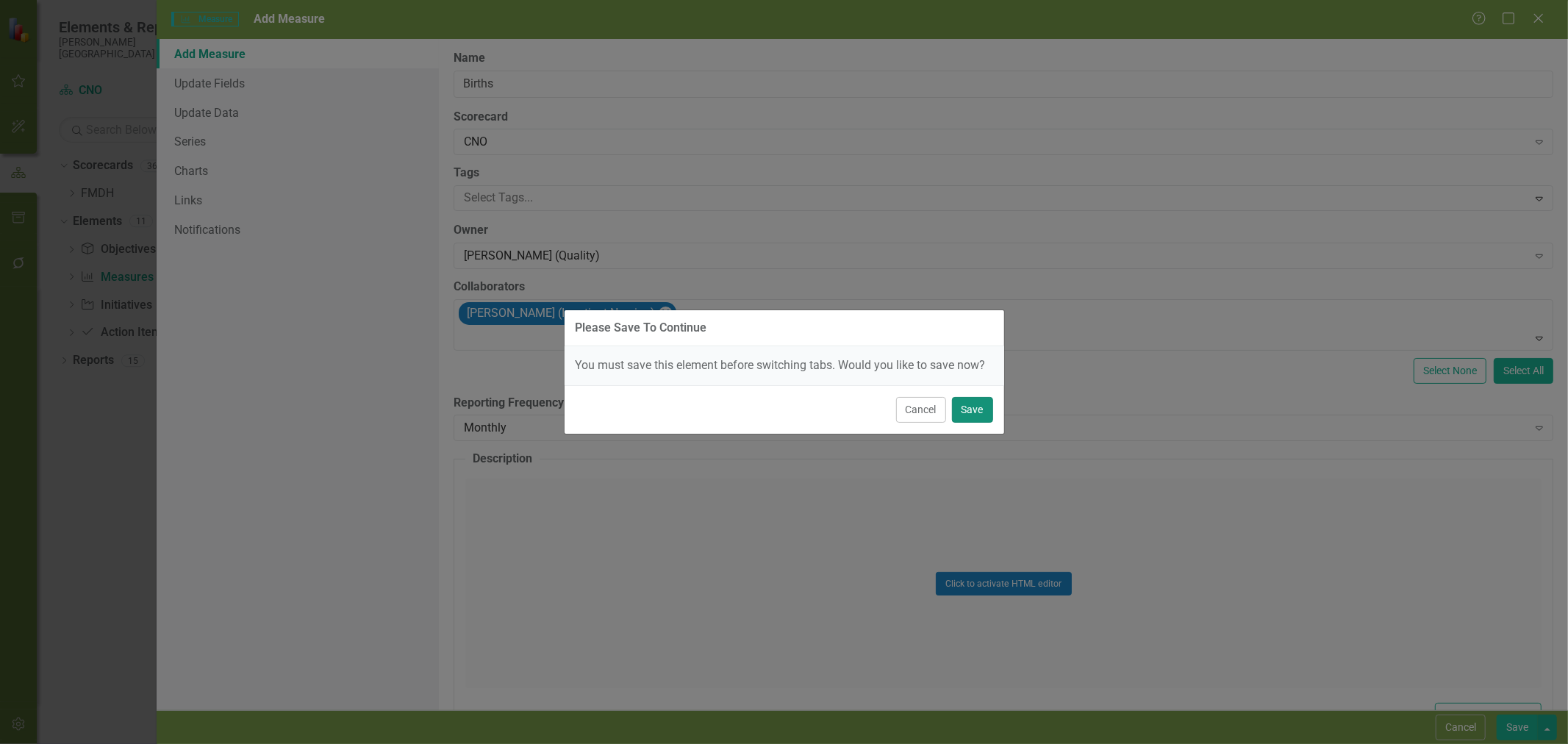
click at [982, 415] on button "Save" at bounding box center [972, 409] width 41 height 26
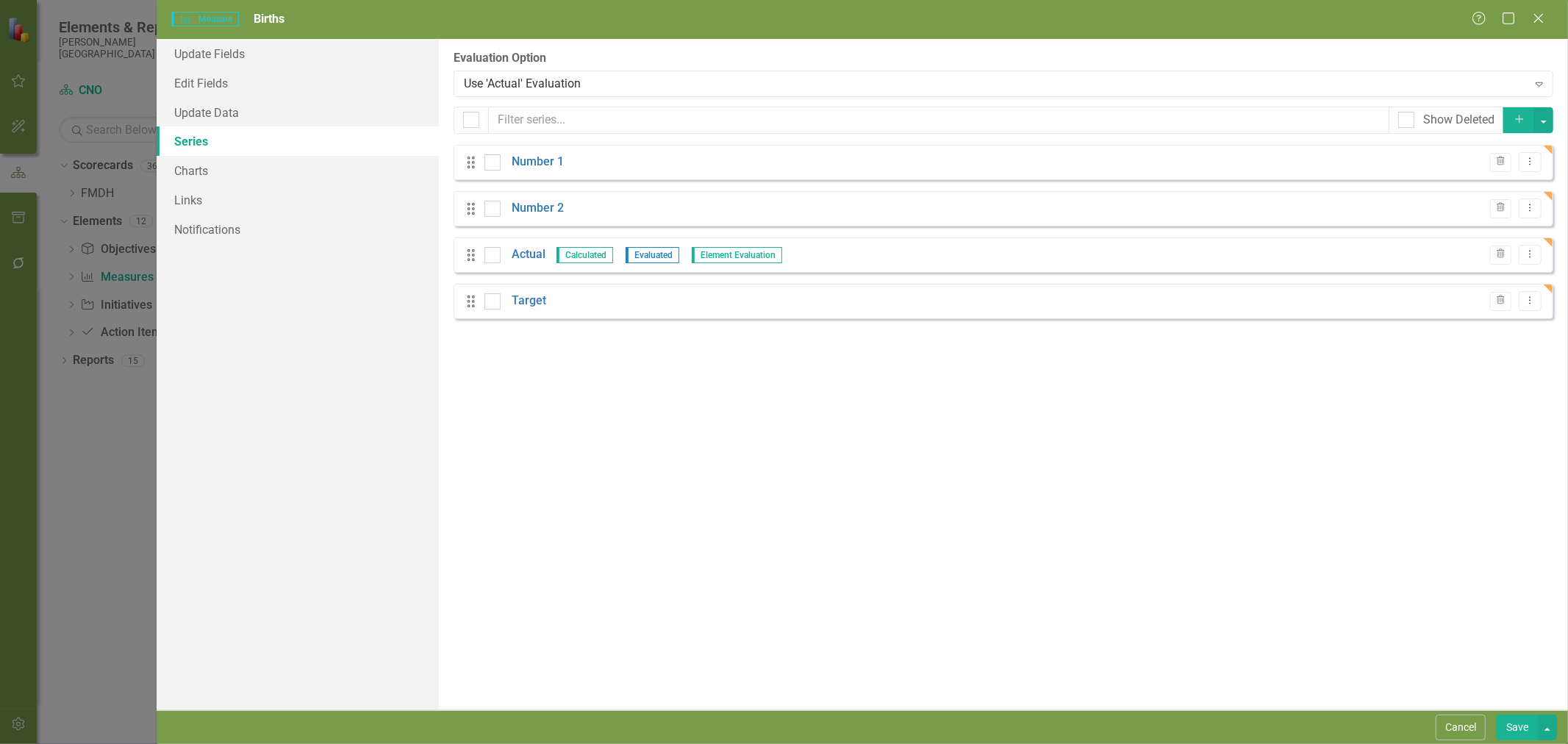
click at [543, 163] on link "Number 1" at bounding box center [537, 162] width 52 height 17
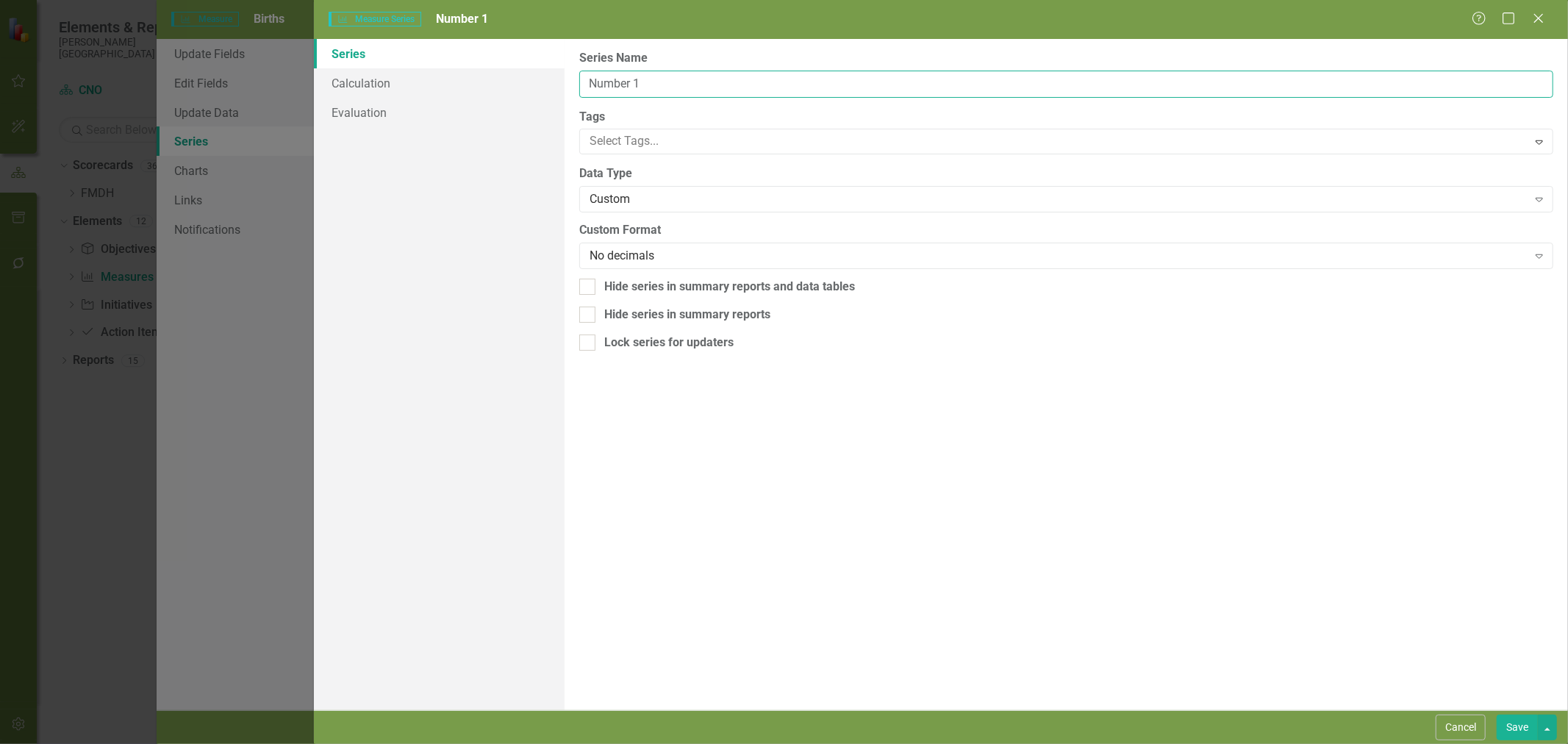
click at [631, 85] on input "Number 1" at bounding box center [1066, 84] width 974 height 27
click at [631, 84] on input "Number 1" at bounding box center [1066, 84] width 974 height 27
type input "Vaginal Births"
click at [1509, 728] on button "Save" at bounding box center [1517, 728] width 41 height 26
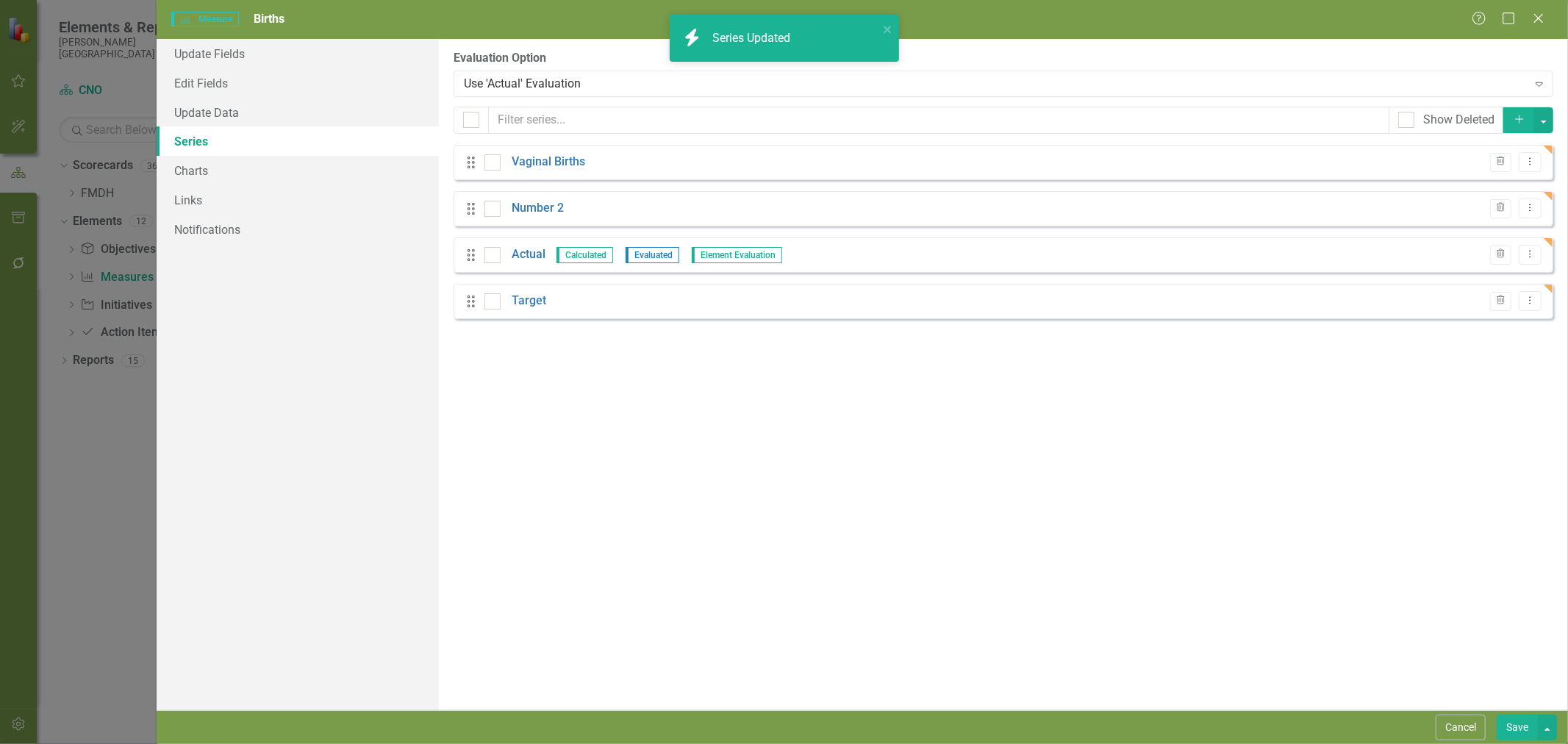
click at [546, 209] on link "Number 2" at bounding box center [537, 209] width 52 height 17
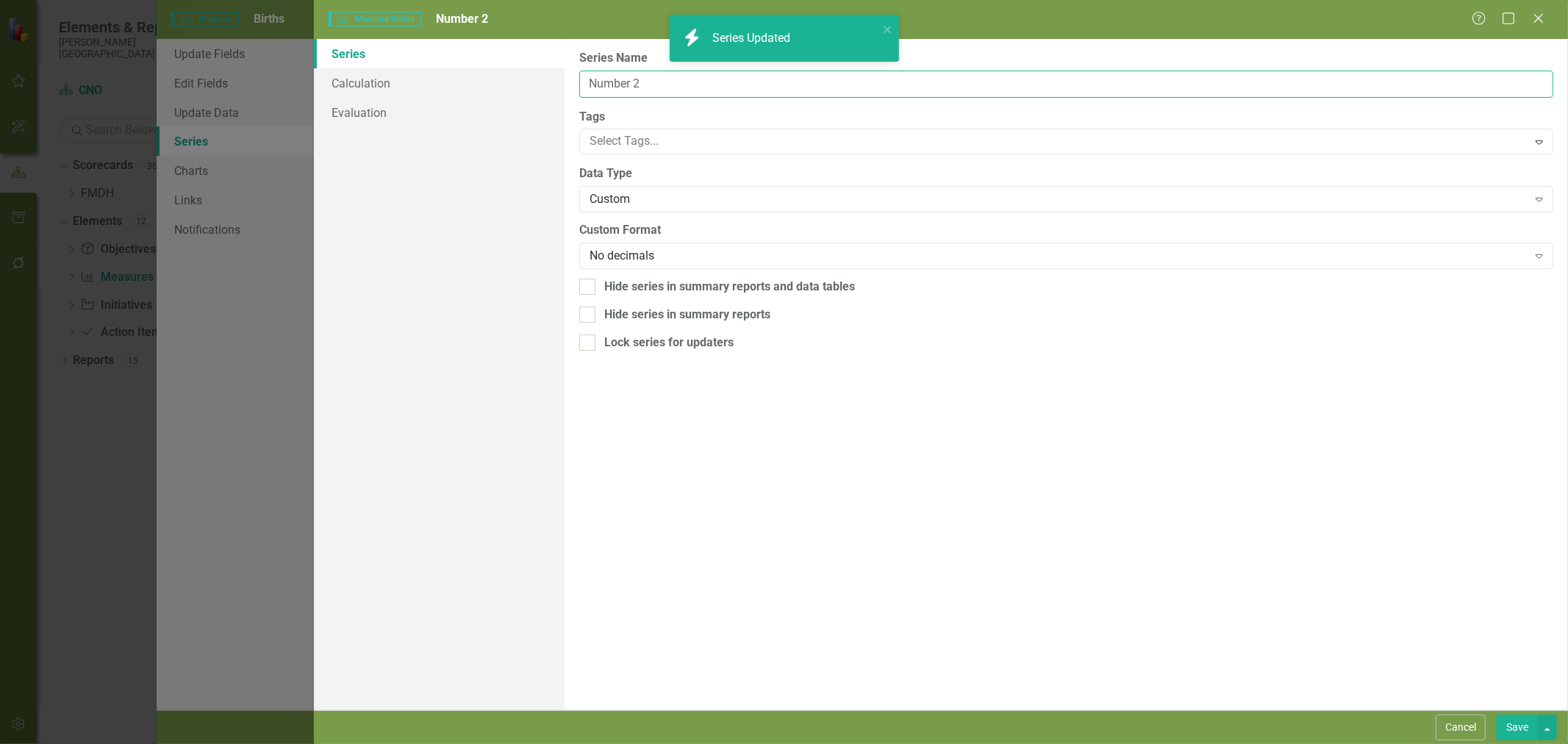
click at [631, 87] on input "Number 2" at bounding box center [1066, 84] width 974 height 27
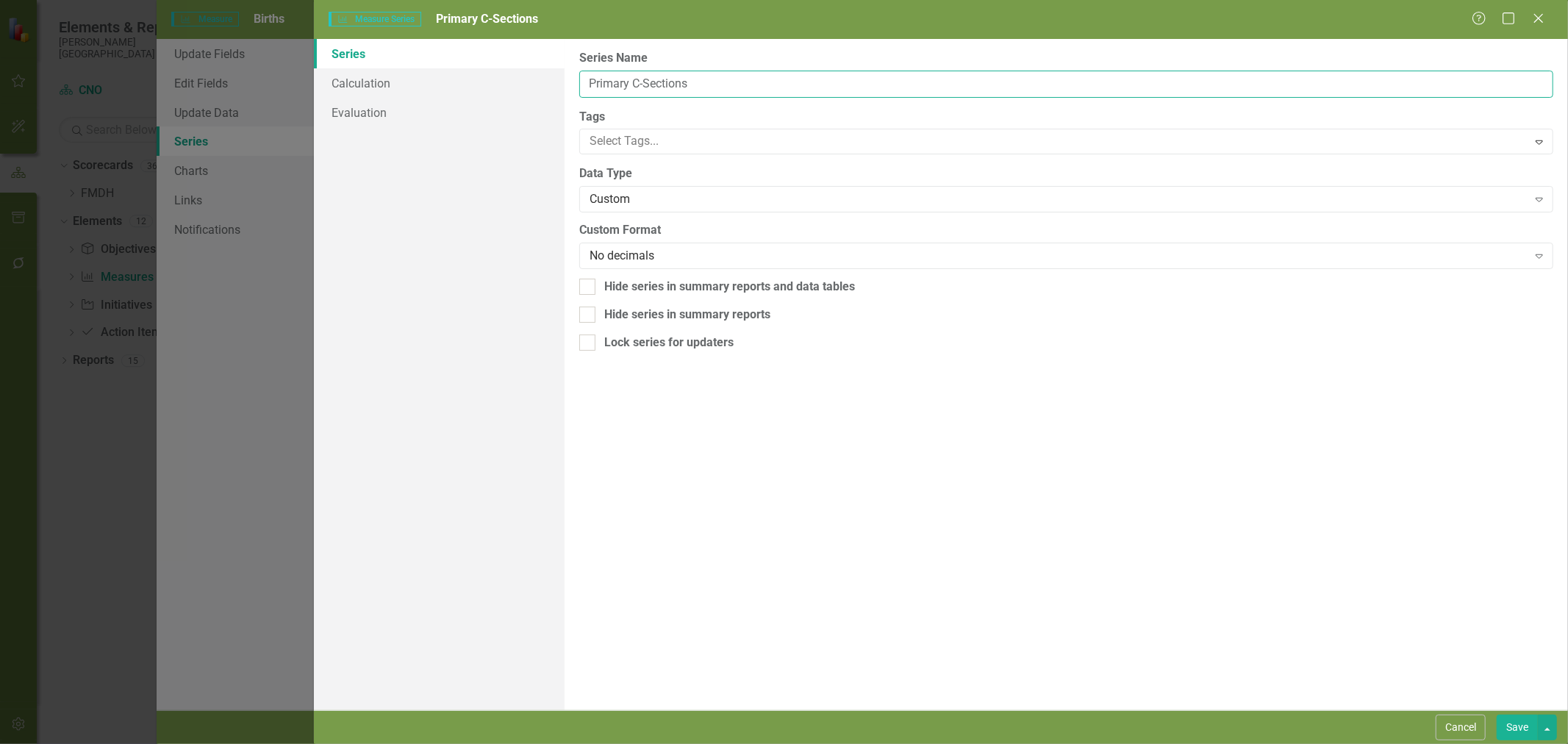
type input "Primary C-Sections"
click at [1523, 734] on button "Save" at bounding box center [1517, 728] width 41 height 26
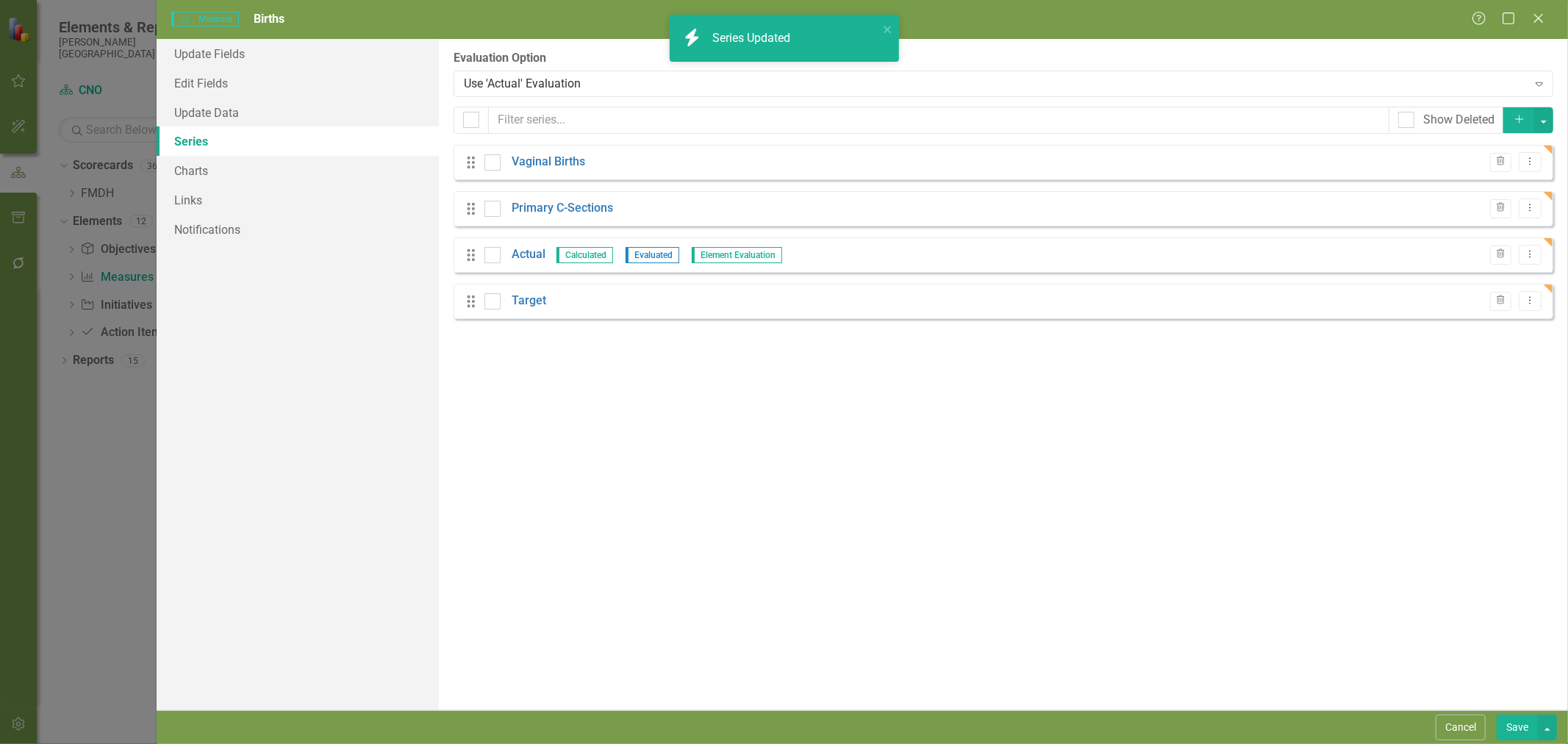
click at [1531, 207] on icon "Dropdown Menu" at bounding box center [1530, 207] width 12 height 9
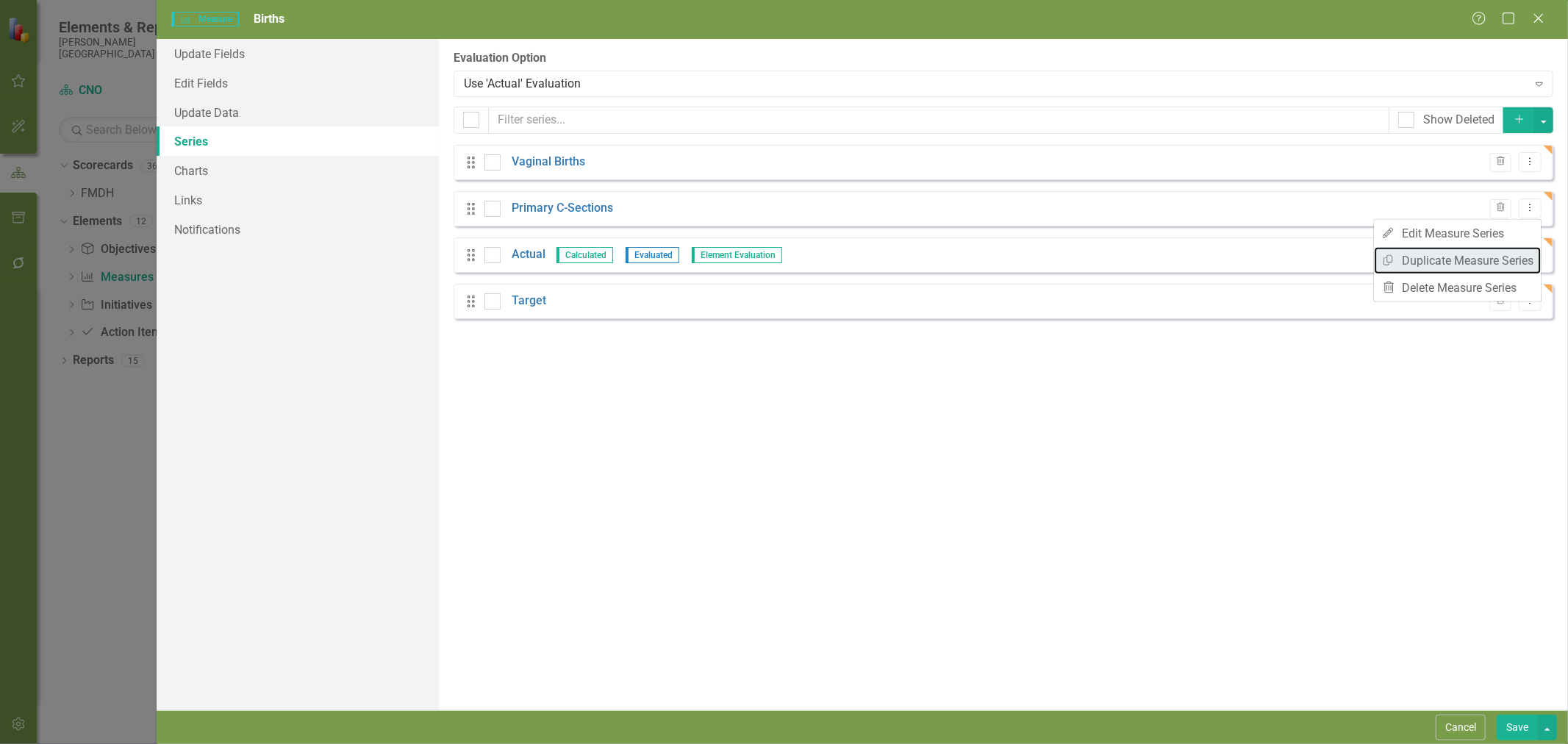
click at [1493, 261] on link "Copy Duplicate Measure Series" at bounding box center [1457, 260] width 167 height 27
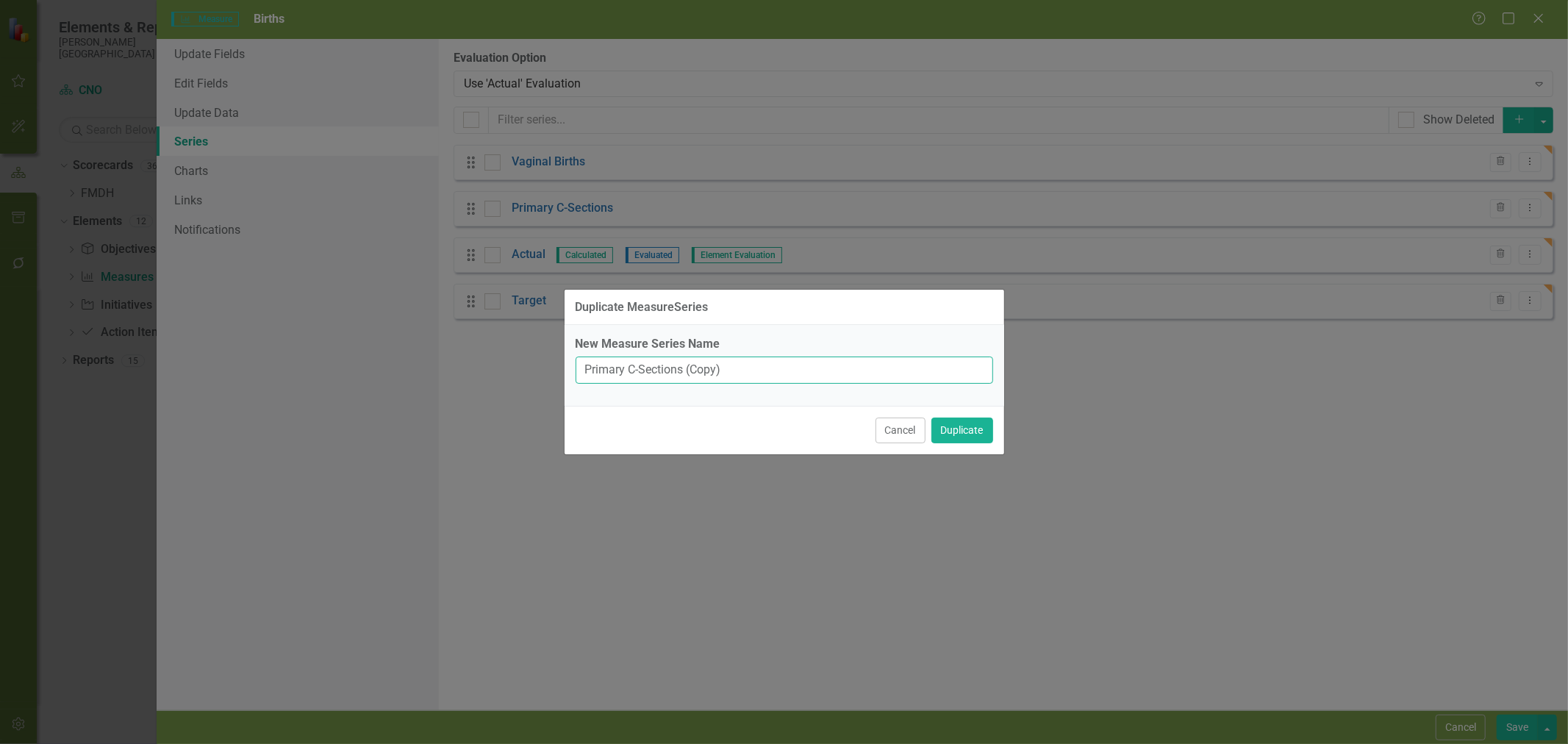
drag, startPoint x: 623, startPoint y: 370, endPoint x: 572, endPoint y: 376, distance: 51.4
click at [576, 376] on input "Primary C-Sections (Copy)" at bounding box center [785, 370] width 418 height 27
drag, startPoint x: 718, startPoint y: 375, endPoint x: 684, endPoint y: 384, distance: 35.2
click at [679, 383] on input "Repeat C-Sections (Copy)" at bounding box center [785, 370] width 418 height 27
type input "Repeat C-Sections"
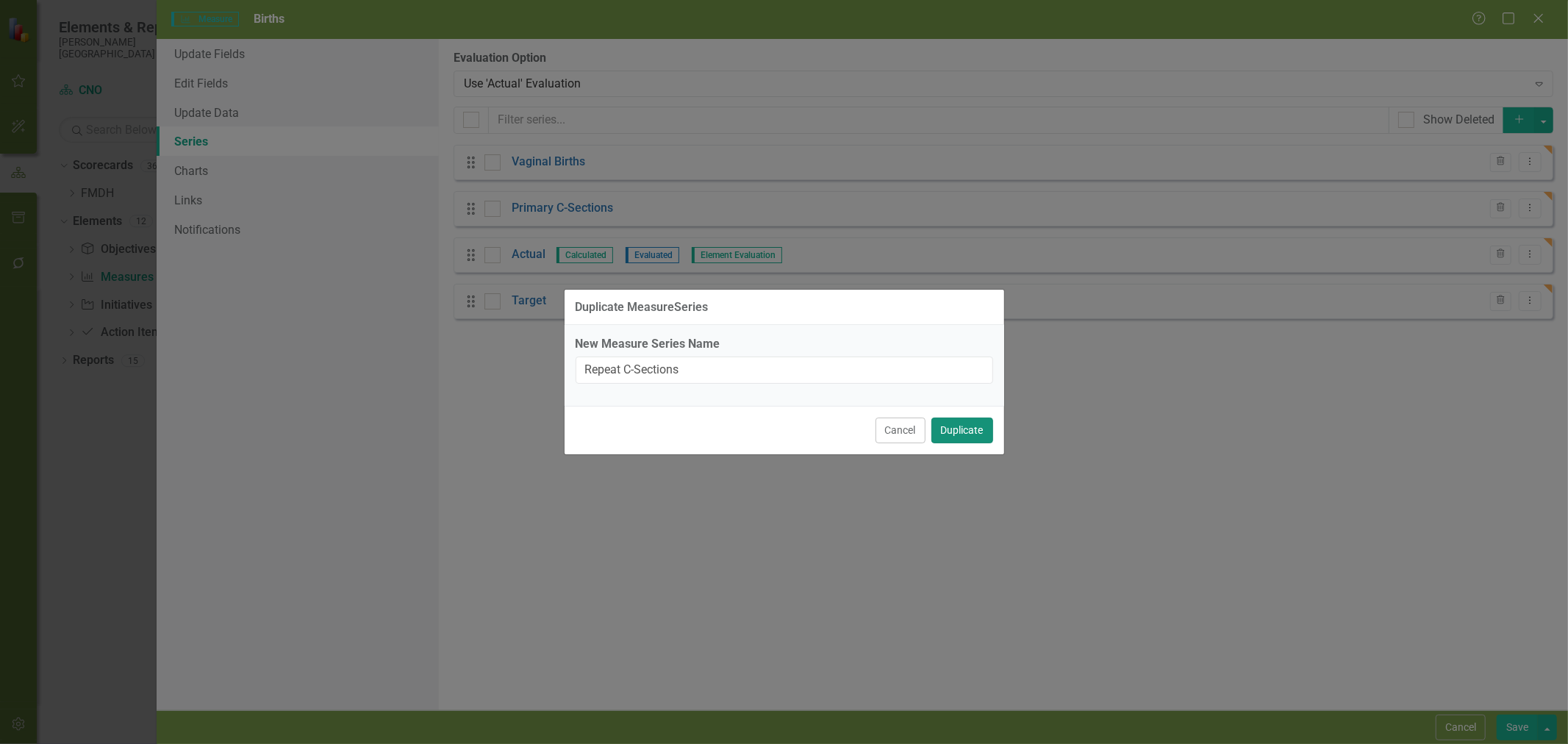
click at [946, 436] on button "Duplicate" at bounding box center [963, 430] width 62 height 26
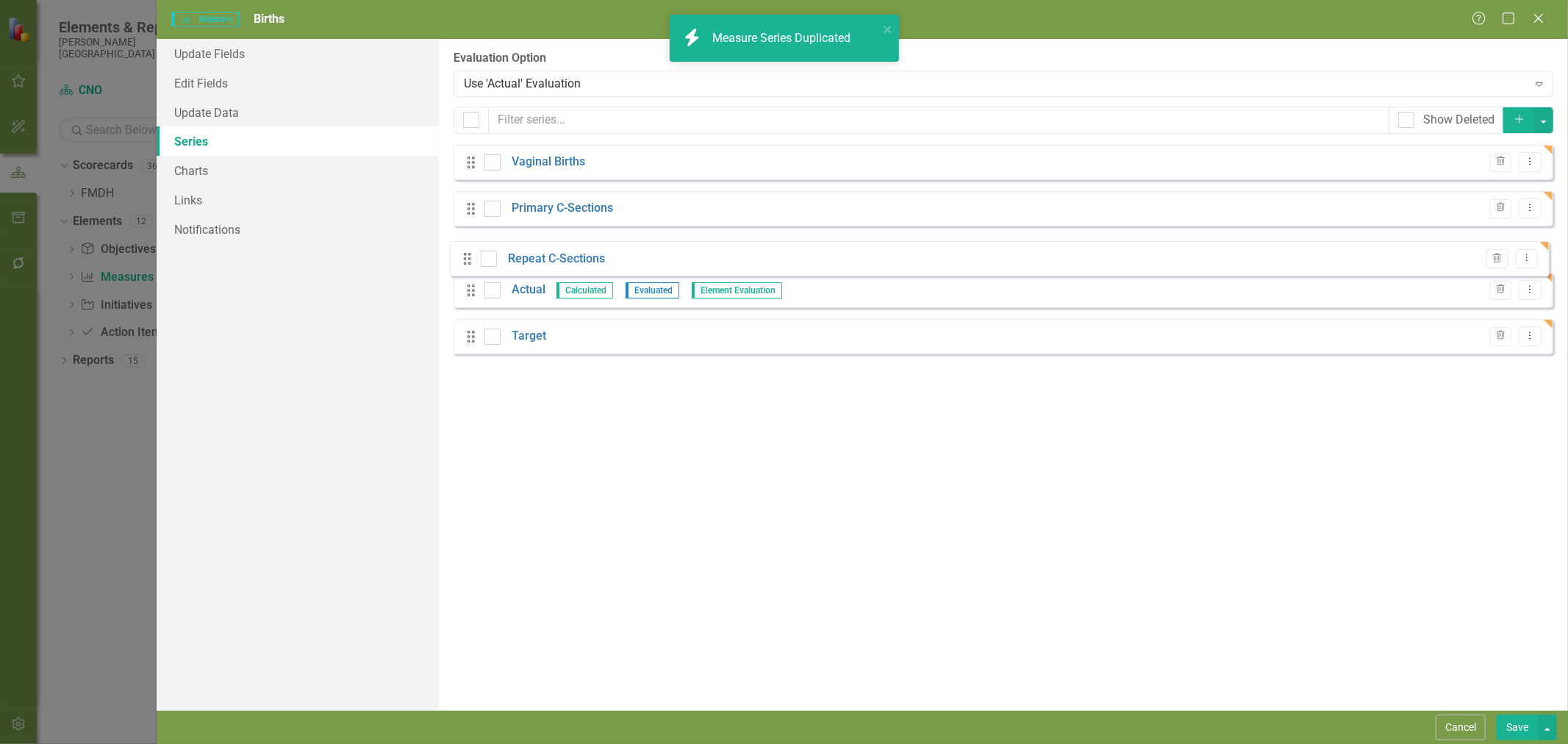
drag, startPoint x: 469, startPoint y: 346, endPoint x: 464, endPoint y: 250, distance: 96.1
click at [464, 250] on div "Drag Vaginal Births Trash Dropdown Menu Drag Primary C-Sections Trash Dropdown …" at bounding box center [1003, 256] width 1100 height 221
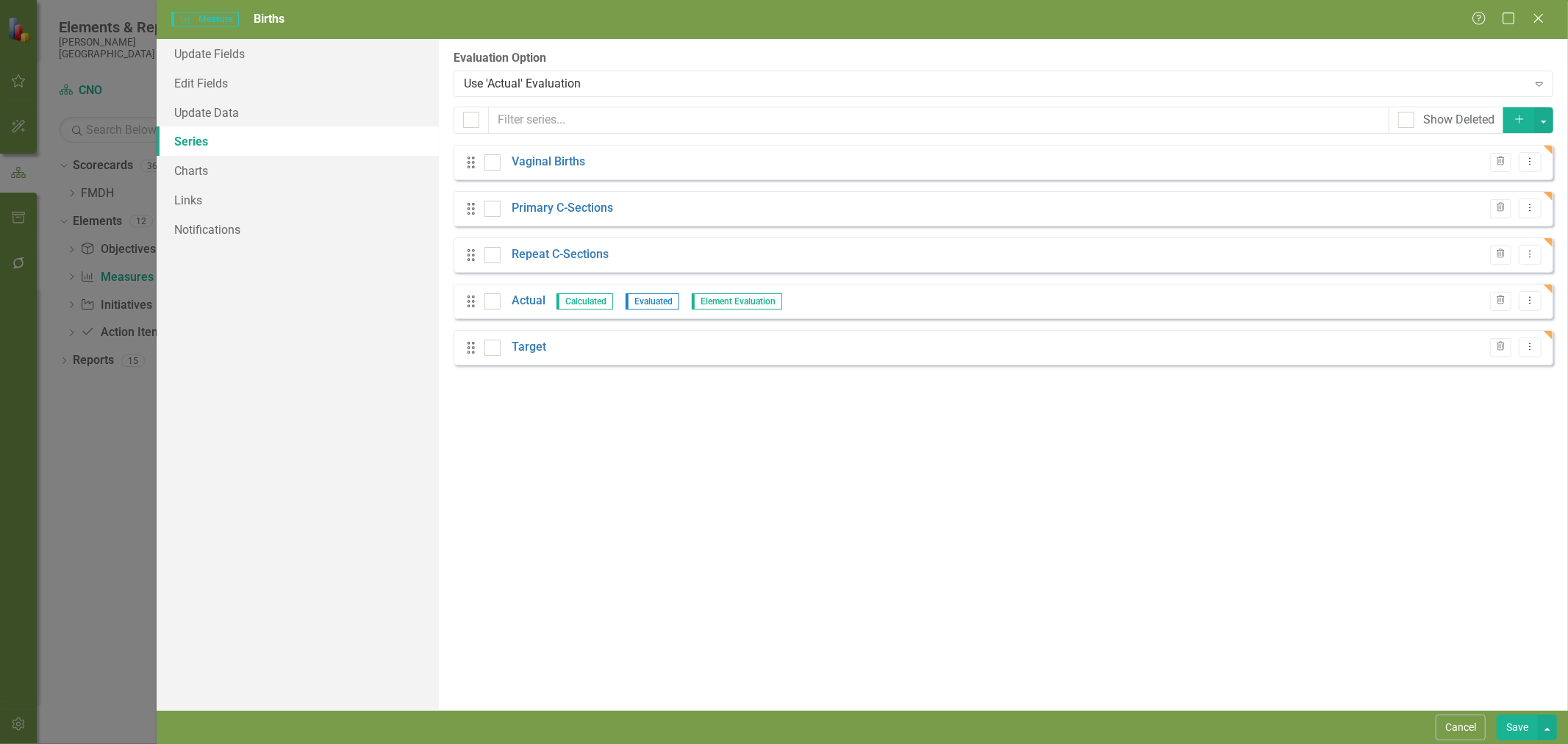
click at [543, 298] on link "Actual" at bounding box center [529, 301] width 34 height 17
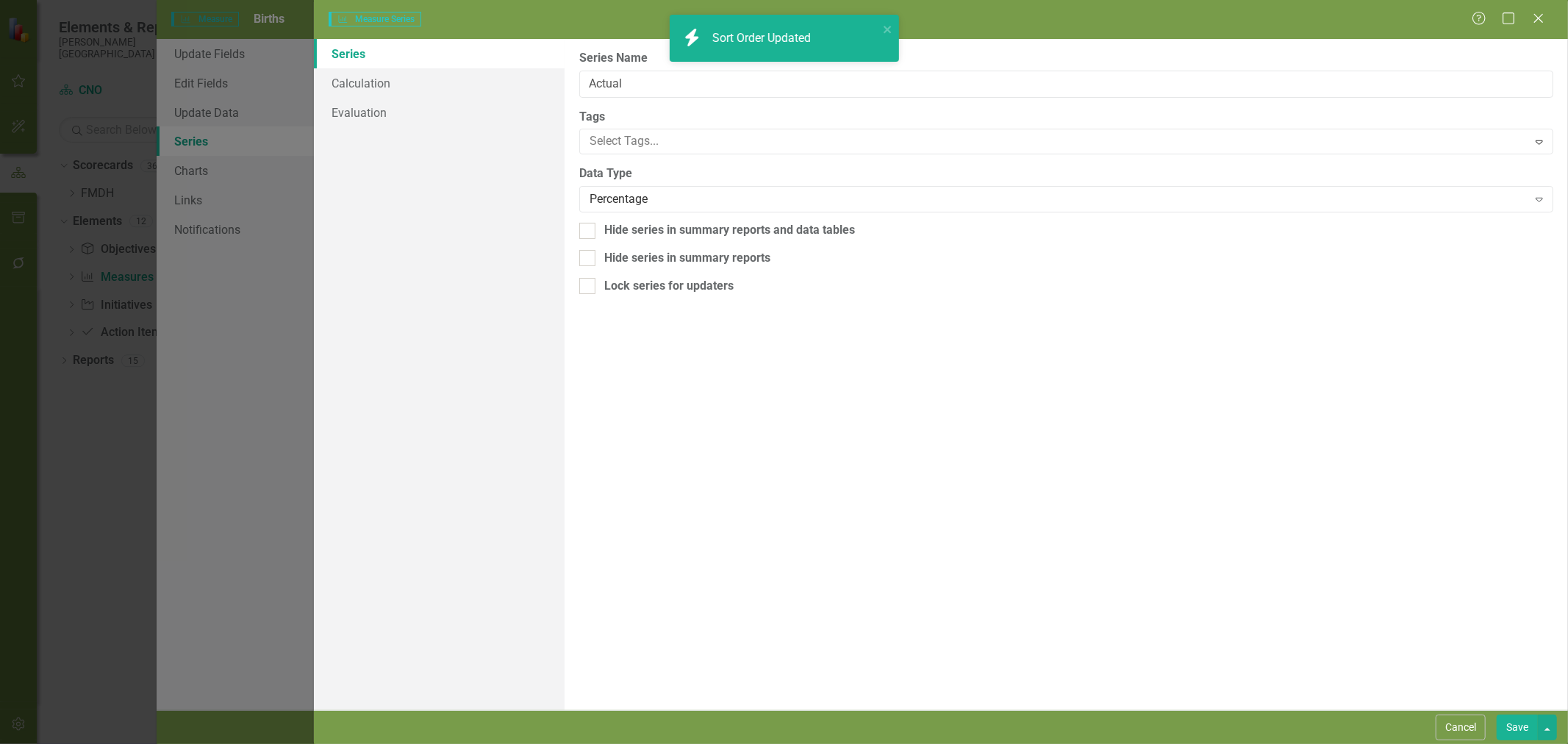
type input "Actual"
click at [612, 200] on div "Percentage" at bounding box center [1059, 200] width 938 height 17
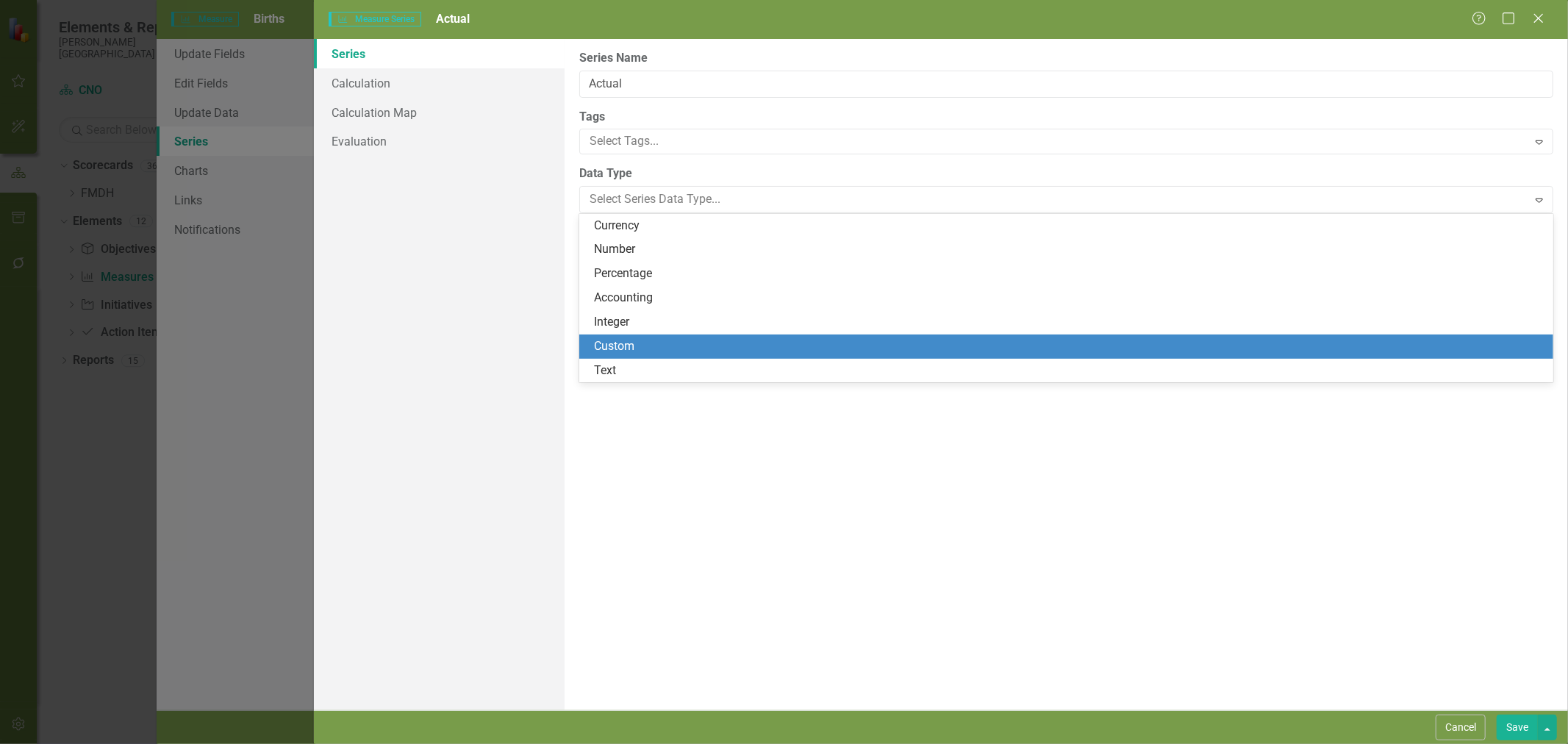
click at [626, 346] on div "Custom" at bounding box center [1069, 347] width 950 height 17
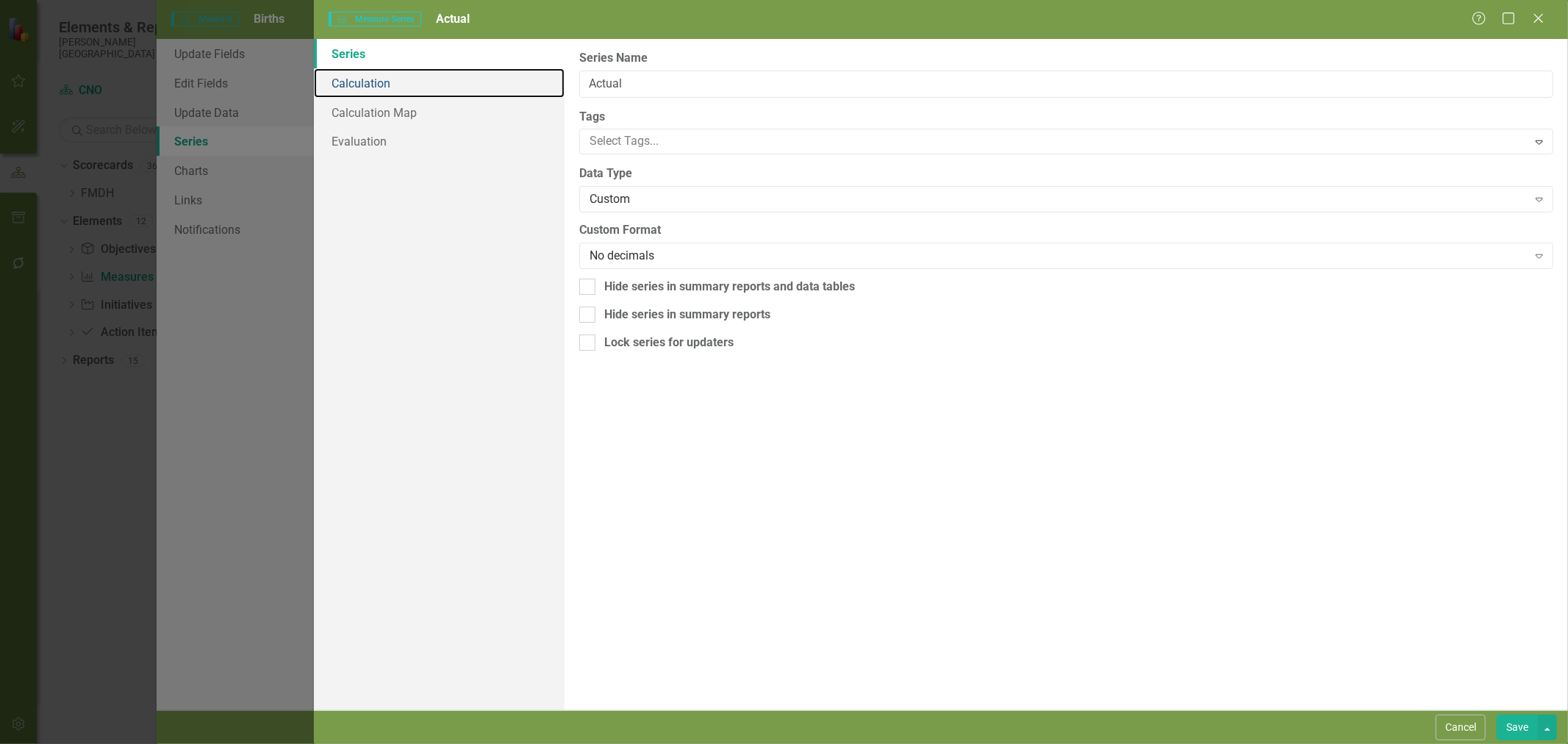
click at [383, 78] on link "Calculation" at bounding box center [439, 83] width 251 height 30
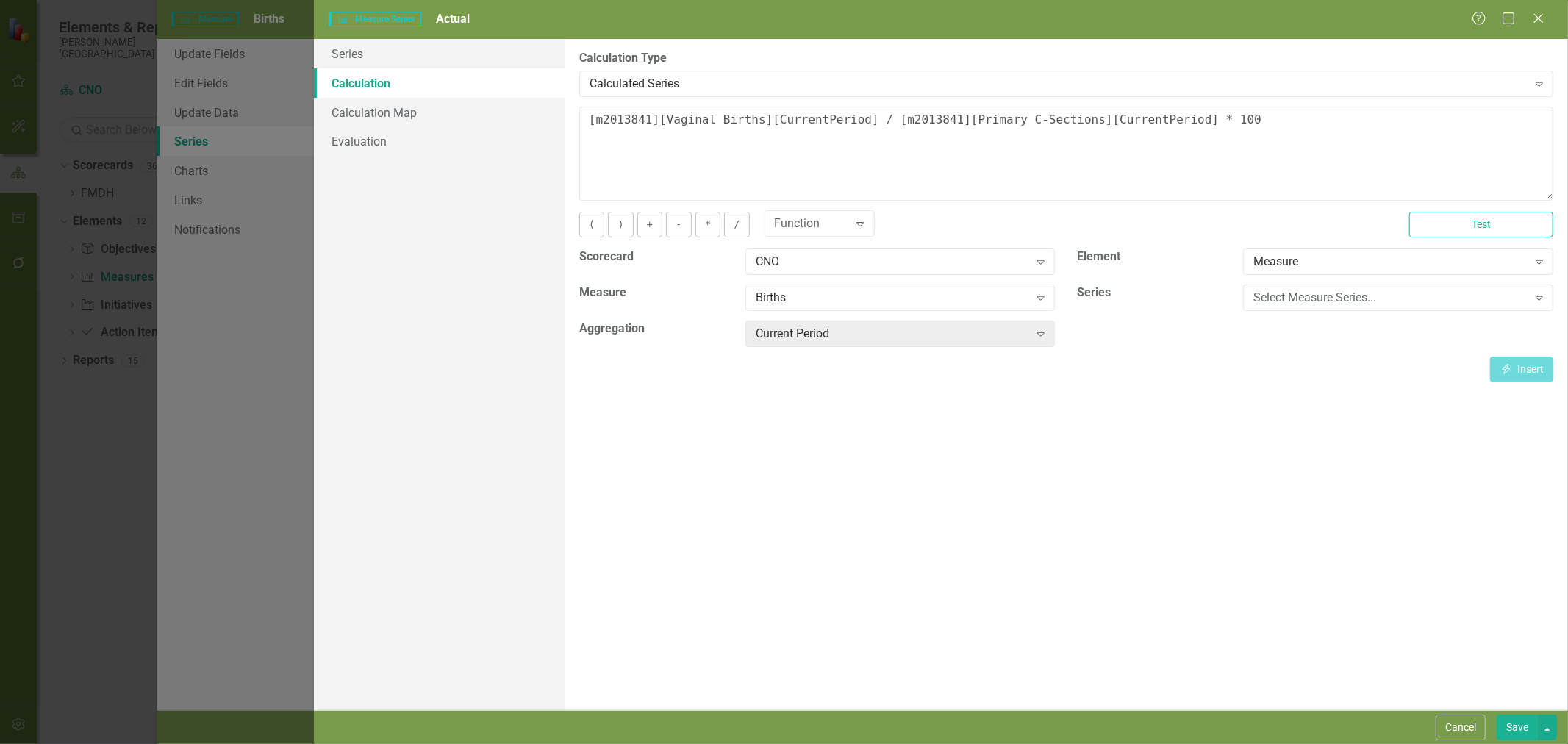
click at [709, 85] on div "Calculated Series" at bounding box center [1059, 84] width 938 height 17
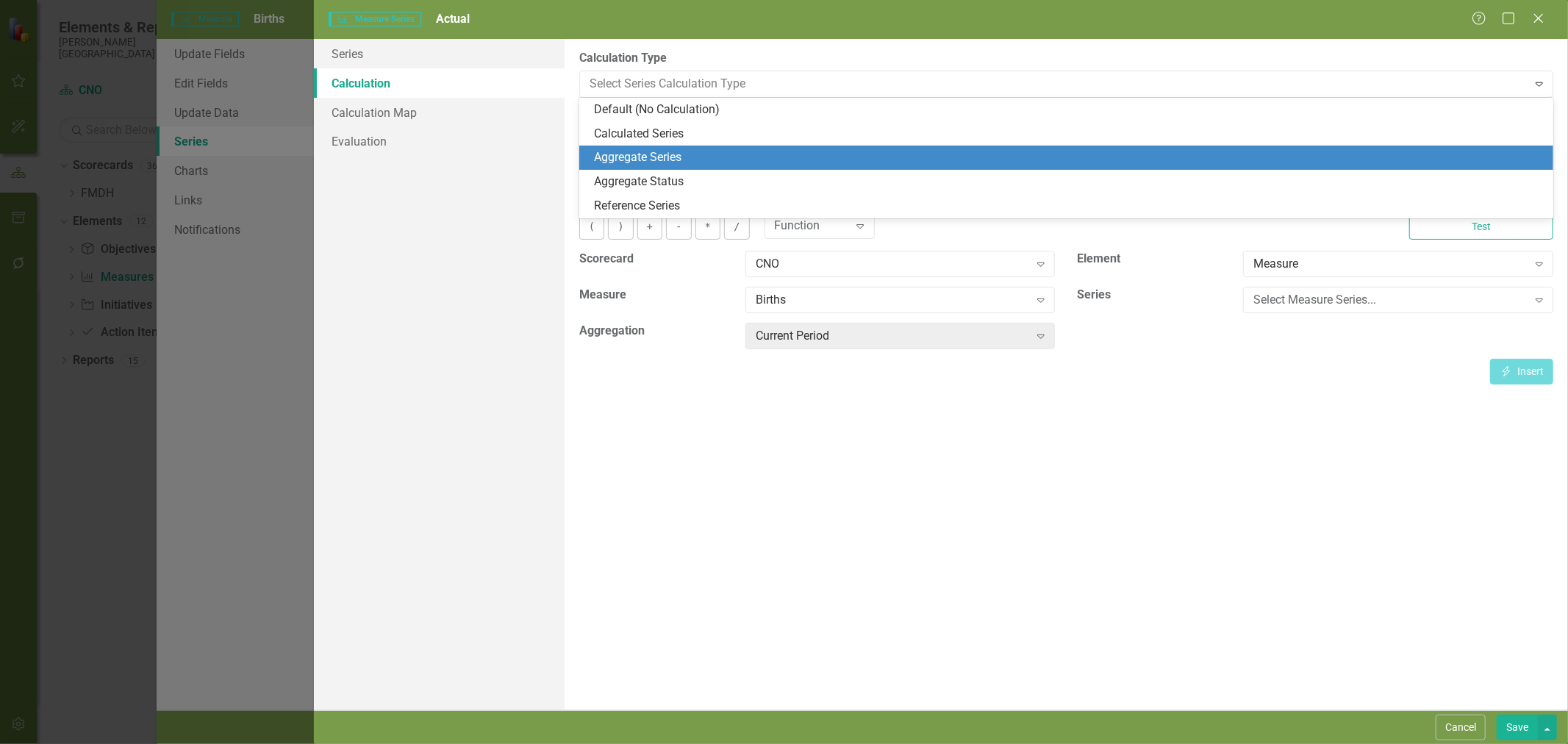
click at [709, 152] on div "Aggregate Series" at bounding box center [1069, 158] width 950 height 17
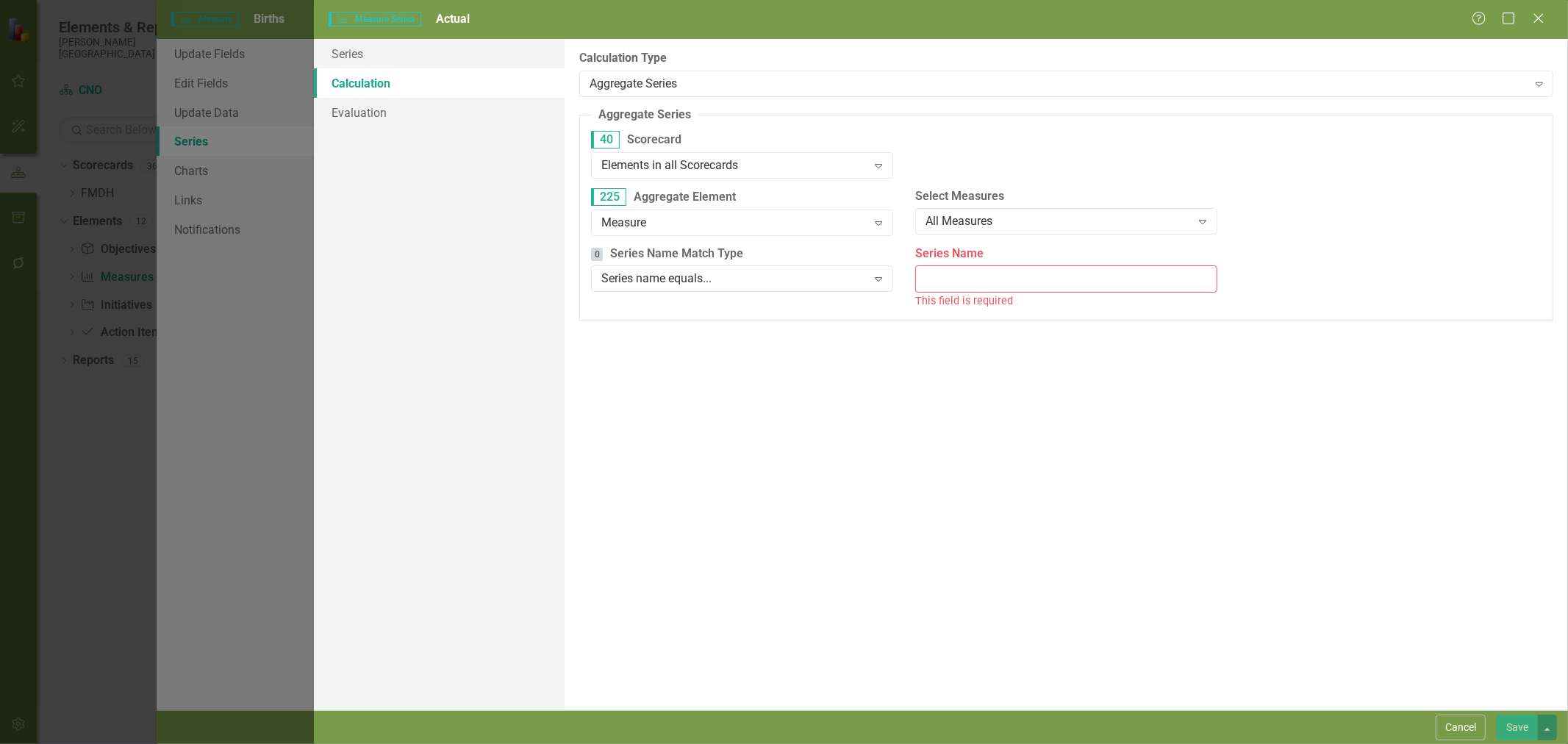
click at [748, 75] on div "Aggregate Series" at bounding box center [1059, 84] width 938 height 17
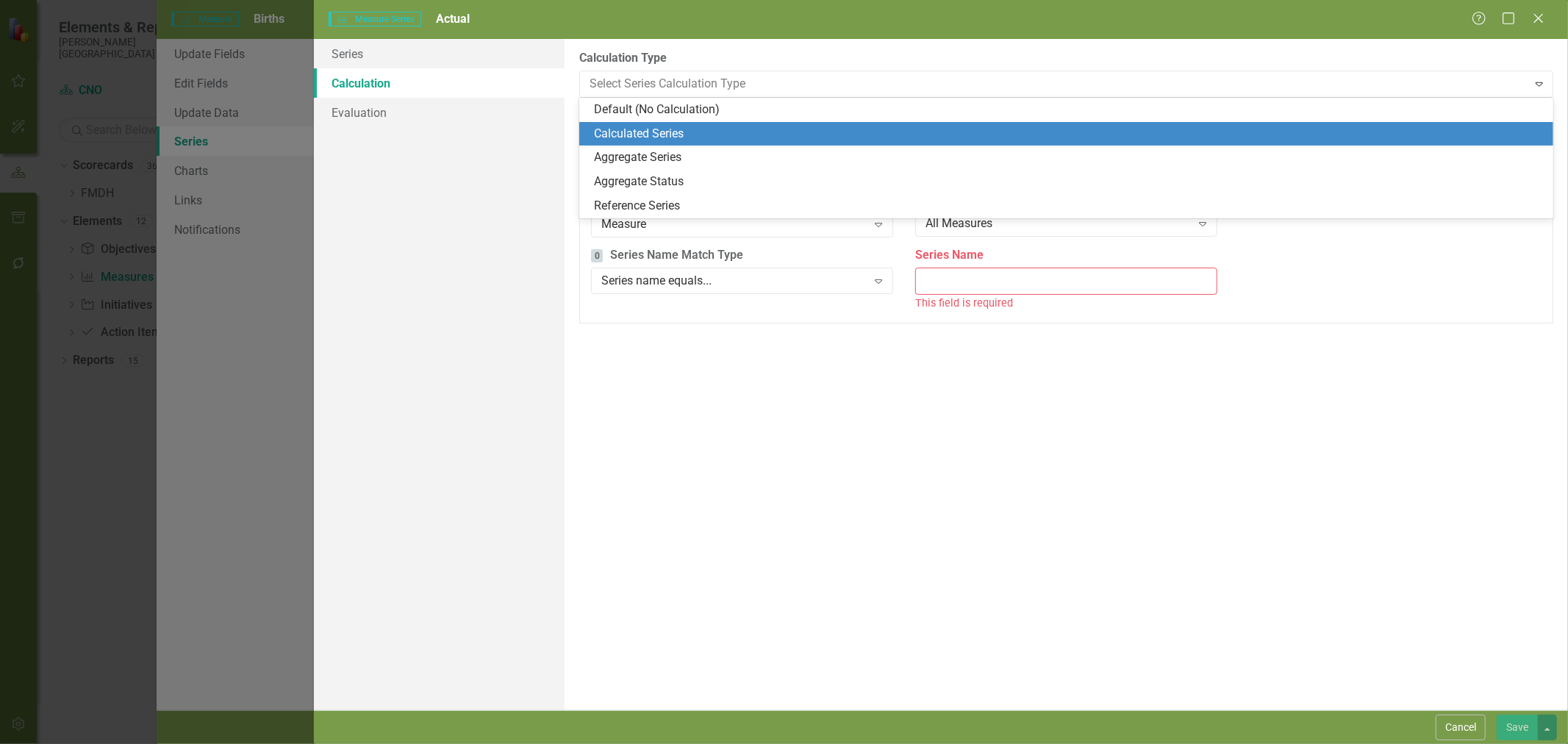
click at [736, 126] on div "Calculated Series" at bounding box center [1069, 134] width 950 height 17
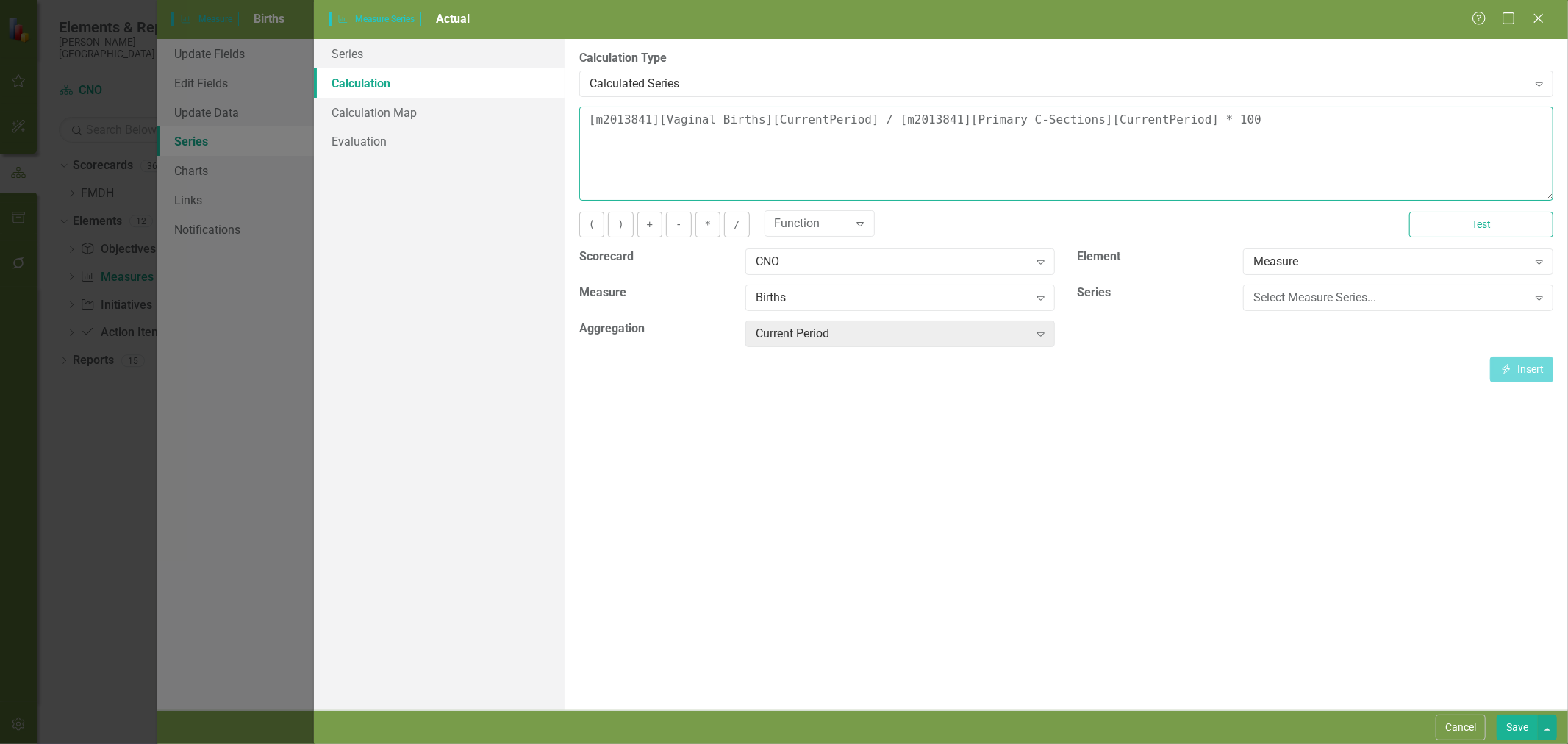
drag, startPoint x: 1081, startPoint y: 108, endPoint x: 532, endPoint y: 72, distance: 550.2
click at [532, 72] on div "Series Calculation Calculation Map Evaluation From this page, you can edit the …" at bounding box center [941, 374] width 1254 height 672
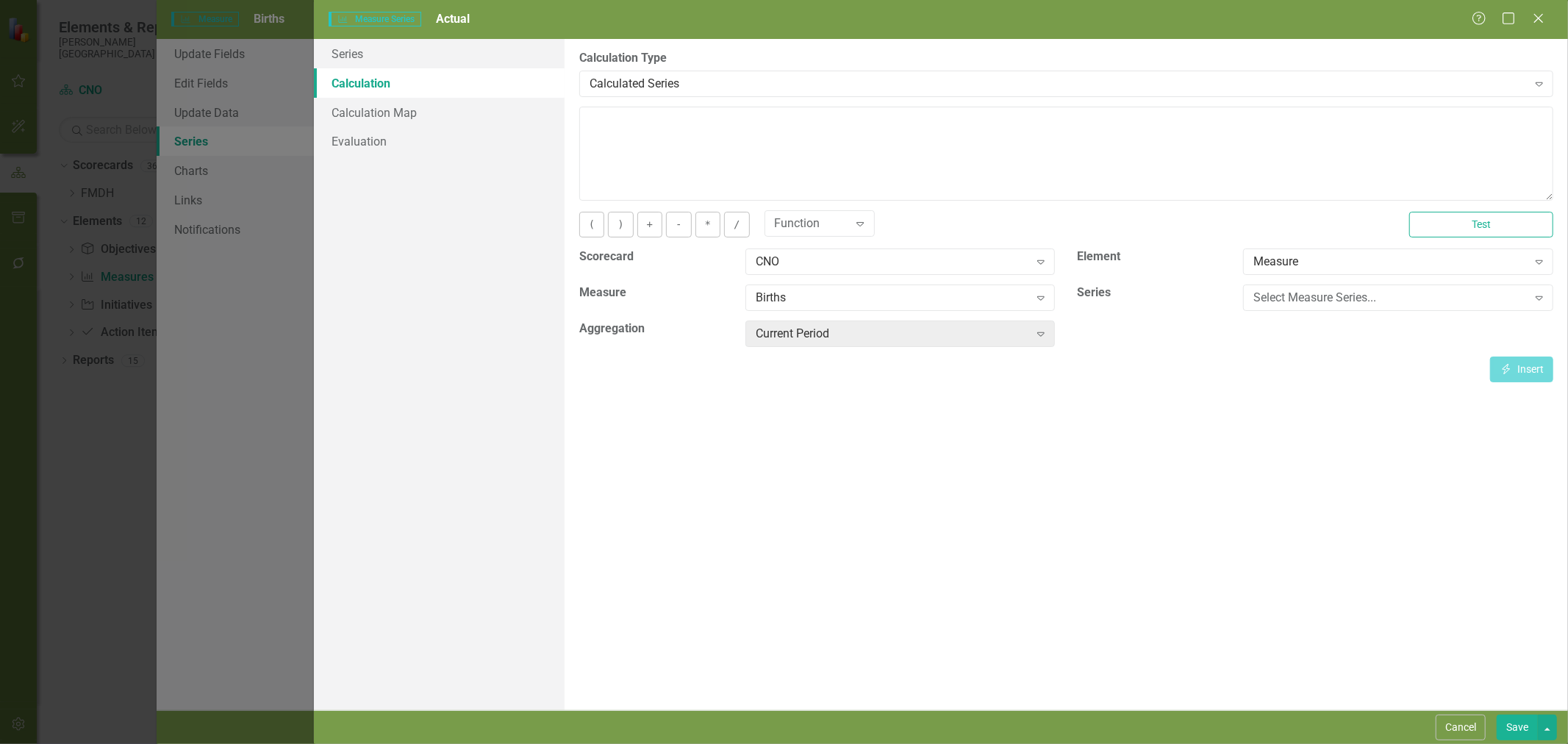
click at [1333, 297] on div "Select Measure Series..." at bounding box center [1390, 298] width 273 height 17
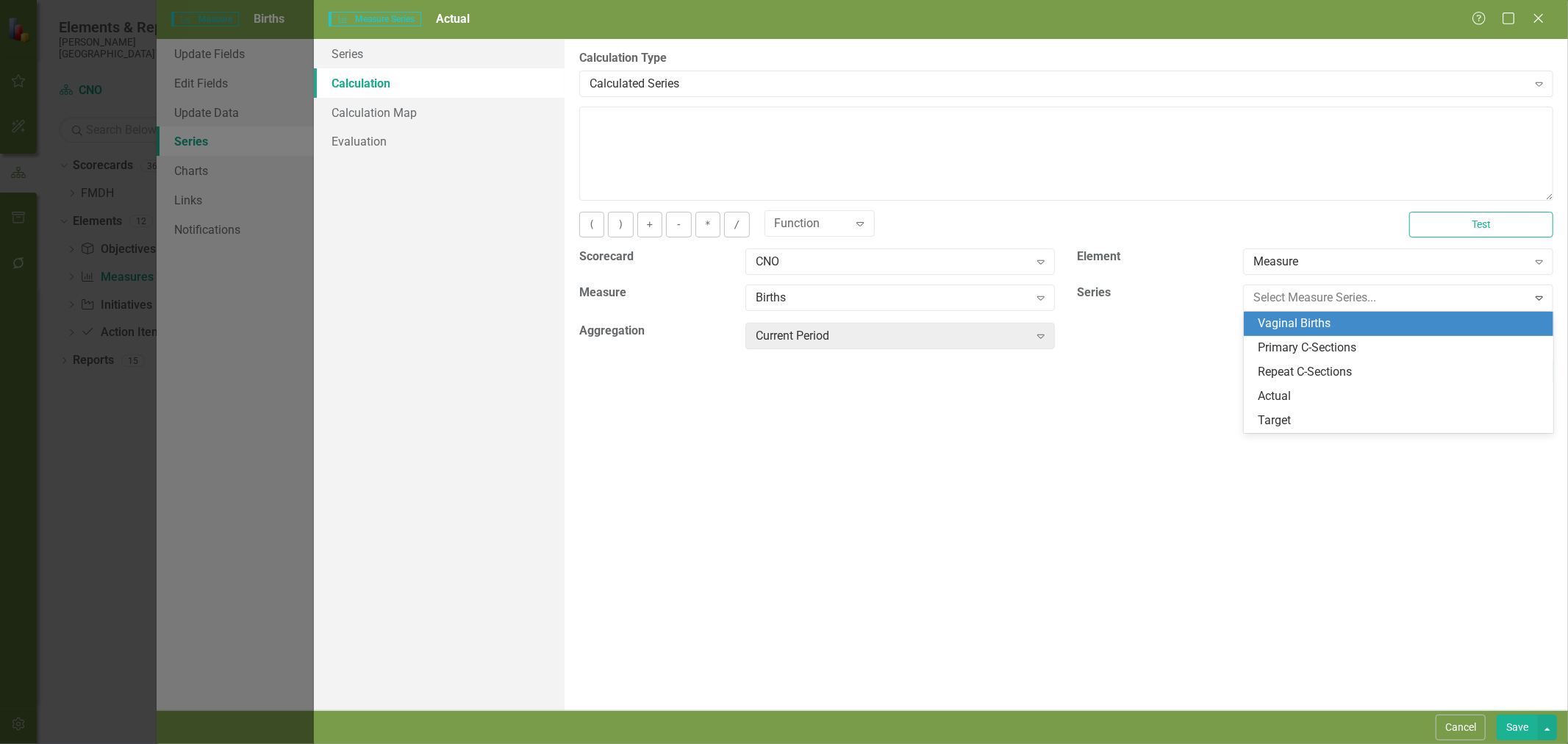
click at [1327, 327] on div "Vaginal Births" at bounding box center [1401, 324] width 286 height 17
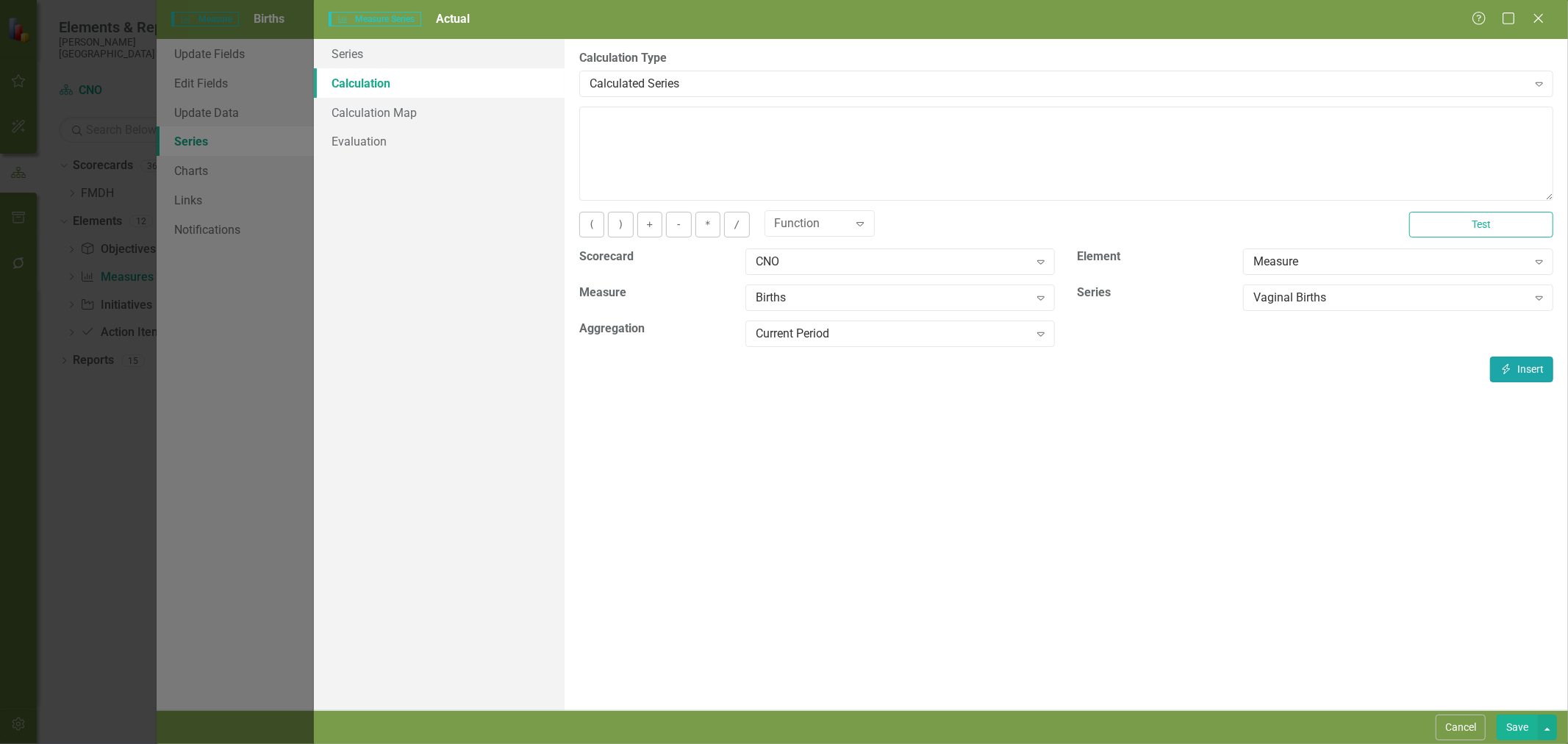
drag, startPoint x: 1505, startPoint y: 366, endPoint x: 1398, endPoint y: 346, distance: 108.9
click at [1507, 368] on icon "Insert" at bounding box center [1506, 369] width 13 height 10
click at [650, 232] on button "+" at bounding box center [650, 224] width 25 height 26
click at [1328, 298] on div "Vaginal Births" at bounding box center [1390, 298] width 273 height 17
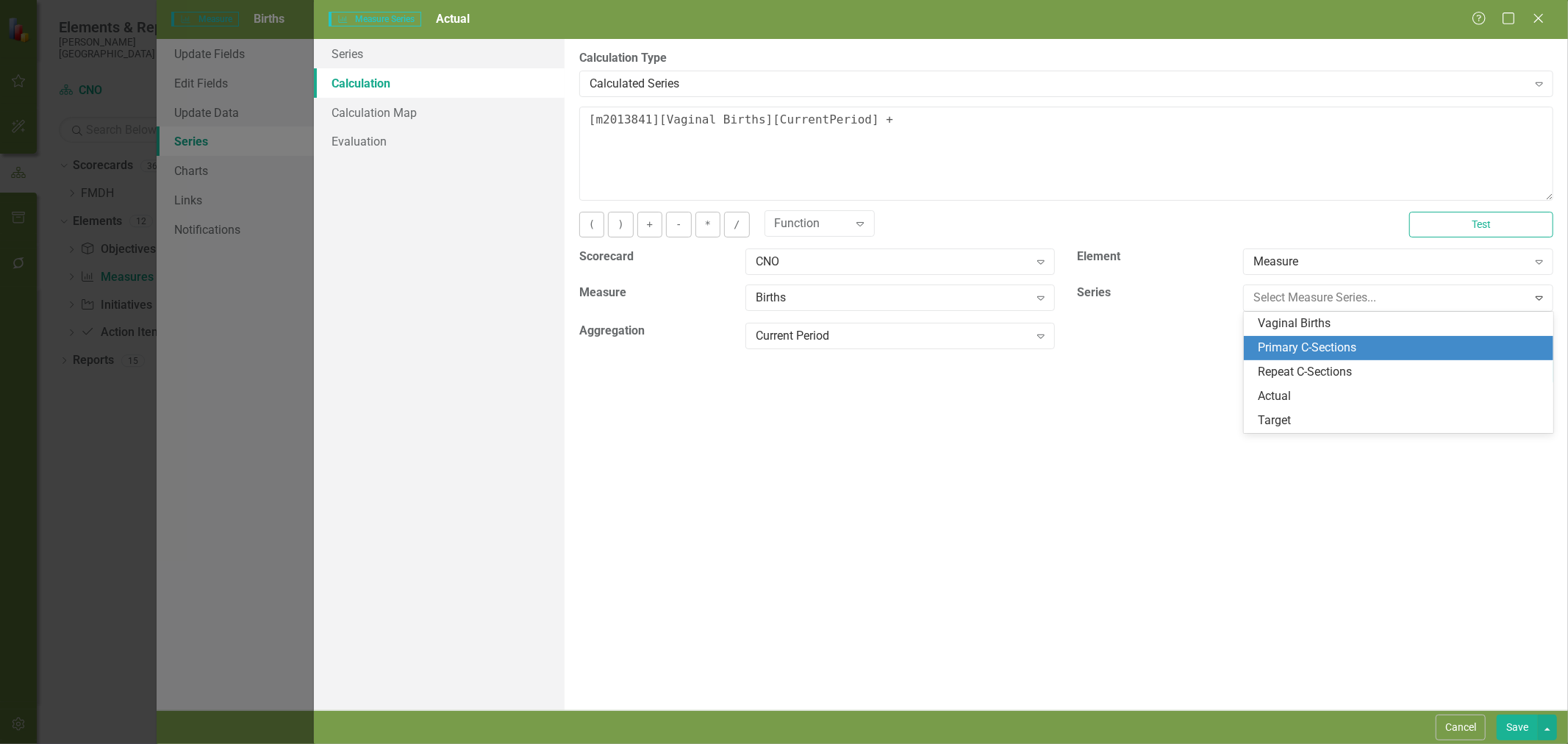
click at [1339, 347] on div "Primary C-Sections" at bounding box center [1401, 349] width 286 height 17
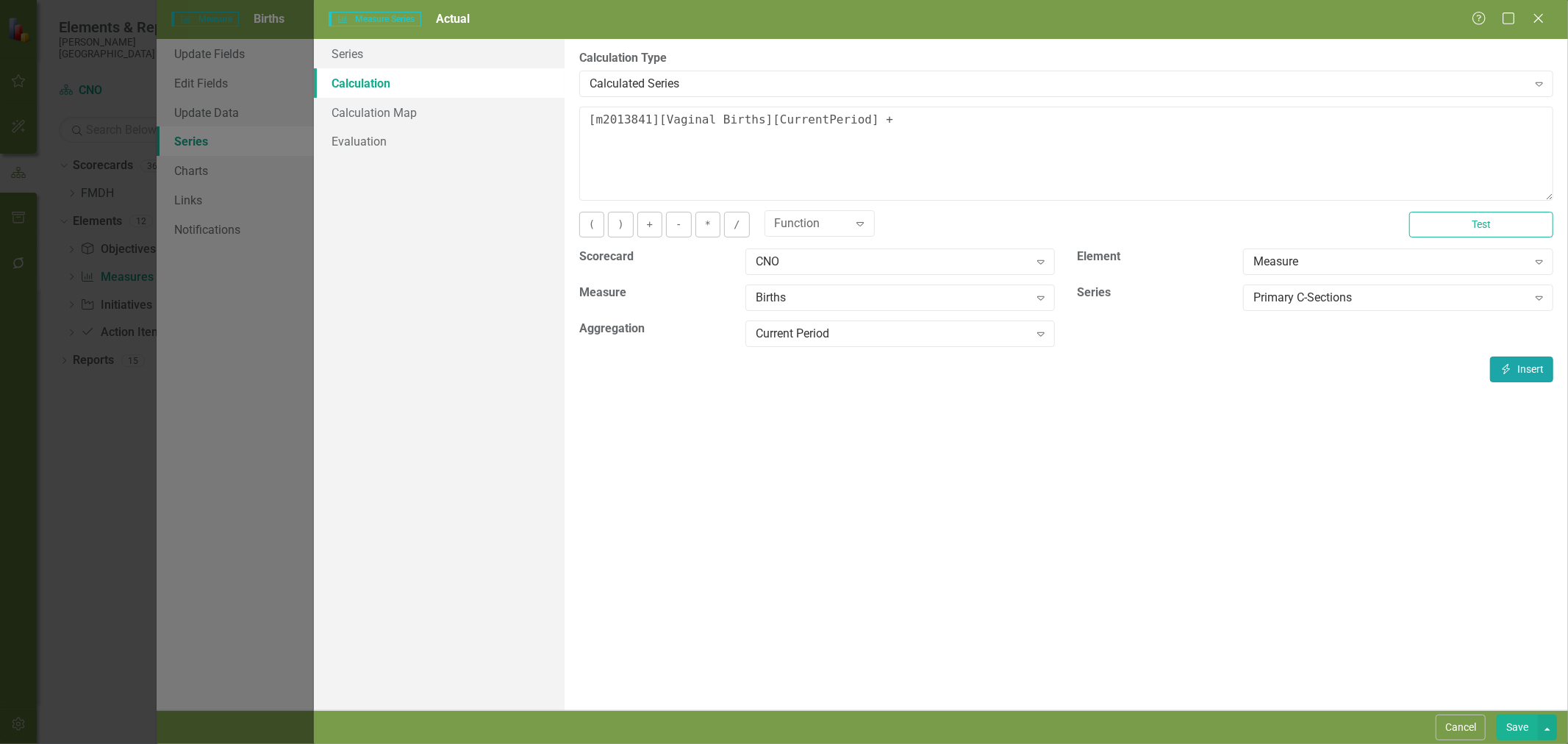
click at [1527, 368] on button "Insert Insert" at bounding box center [1521, 369] width 63 height 26
click at [645, 225] on button "+" at bounding box center [650, 224] width 25 height 26
click at [1336, 304] on div "Primary C-Sections" at bounding box center [1390, 298] width 273 height 17
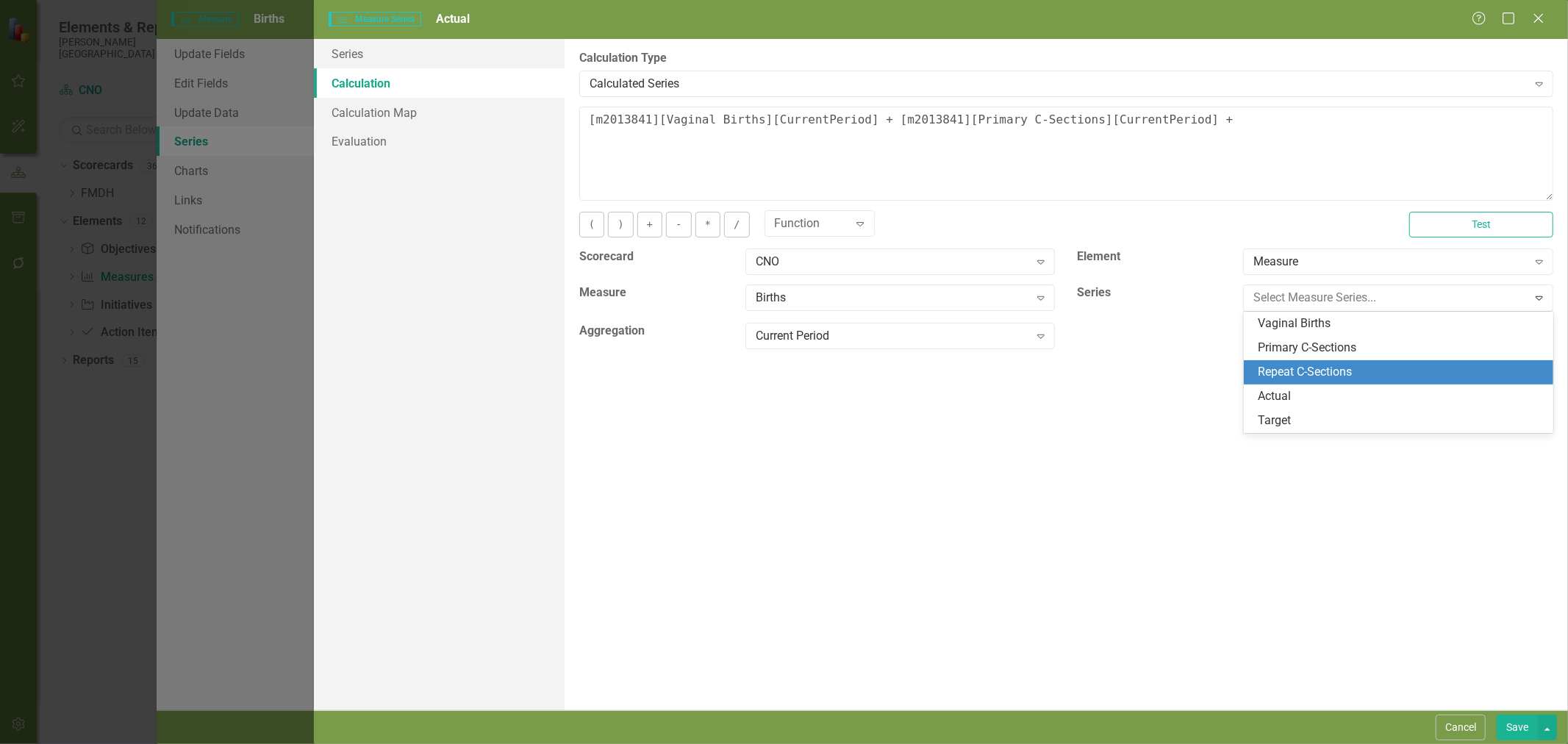
click at [1343, 372] on div "Repeat C-Sections" at bounding box center [1401, 373] width 286 height 17
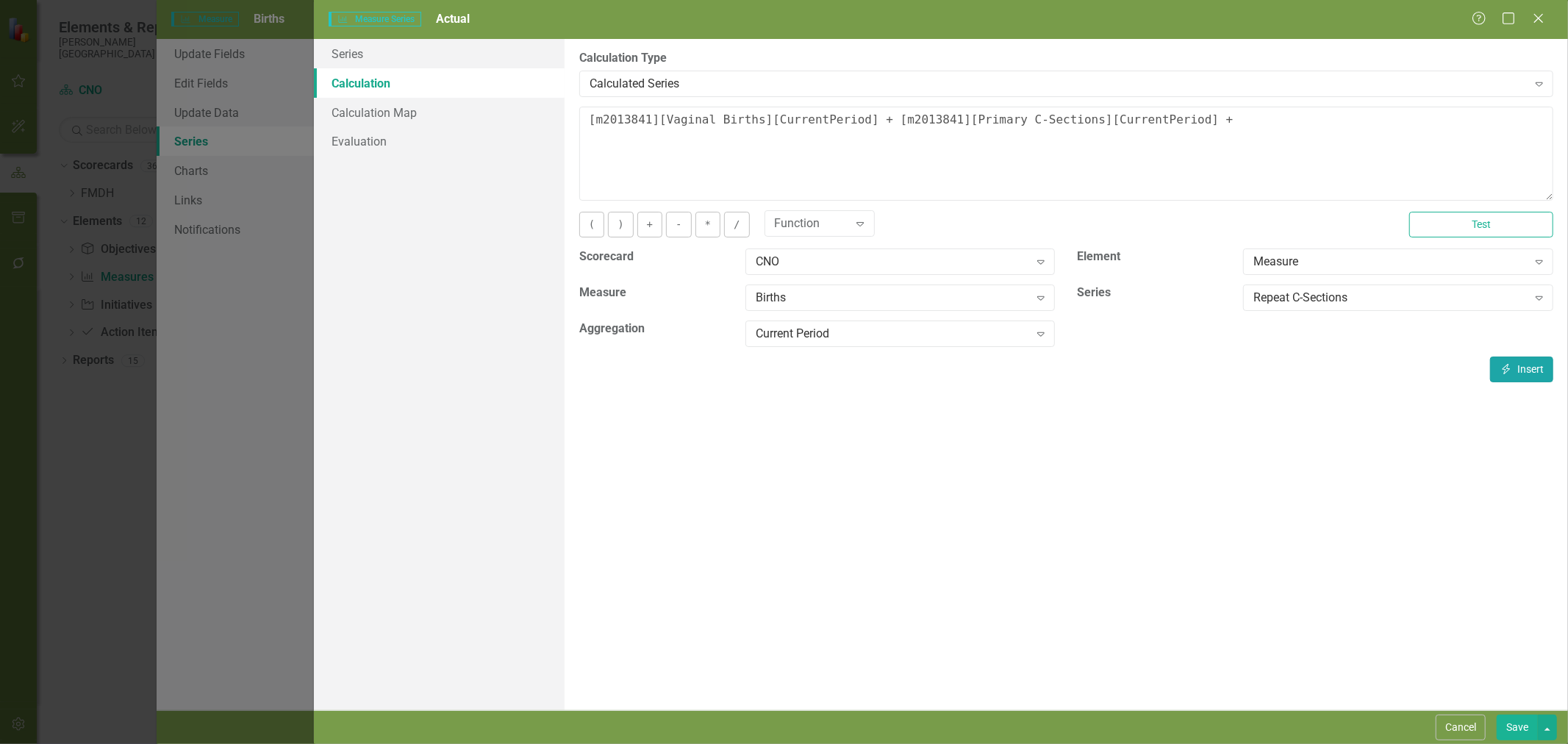
click at [1520, 365] on button "Insert Insert" at bounding box center [1521, 369] width 63 height 26
type textarea "[m2013841][Vaginal Births][CurrentPeriod] + [m2013841][Primary C-Sections][Curr…"
click at [368, 147] on link "Evaluation" at bounding box center [439, 141] width 251 height 30
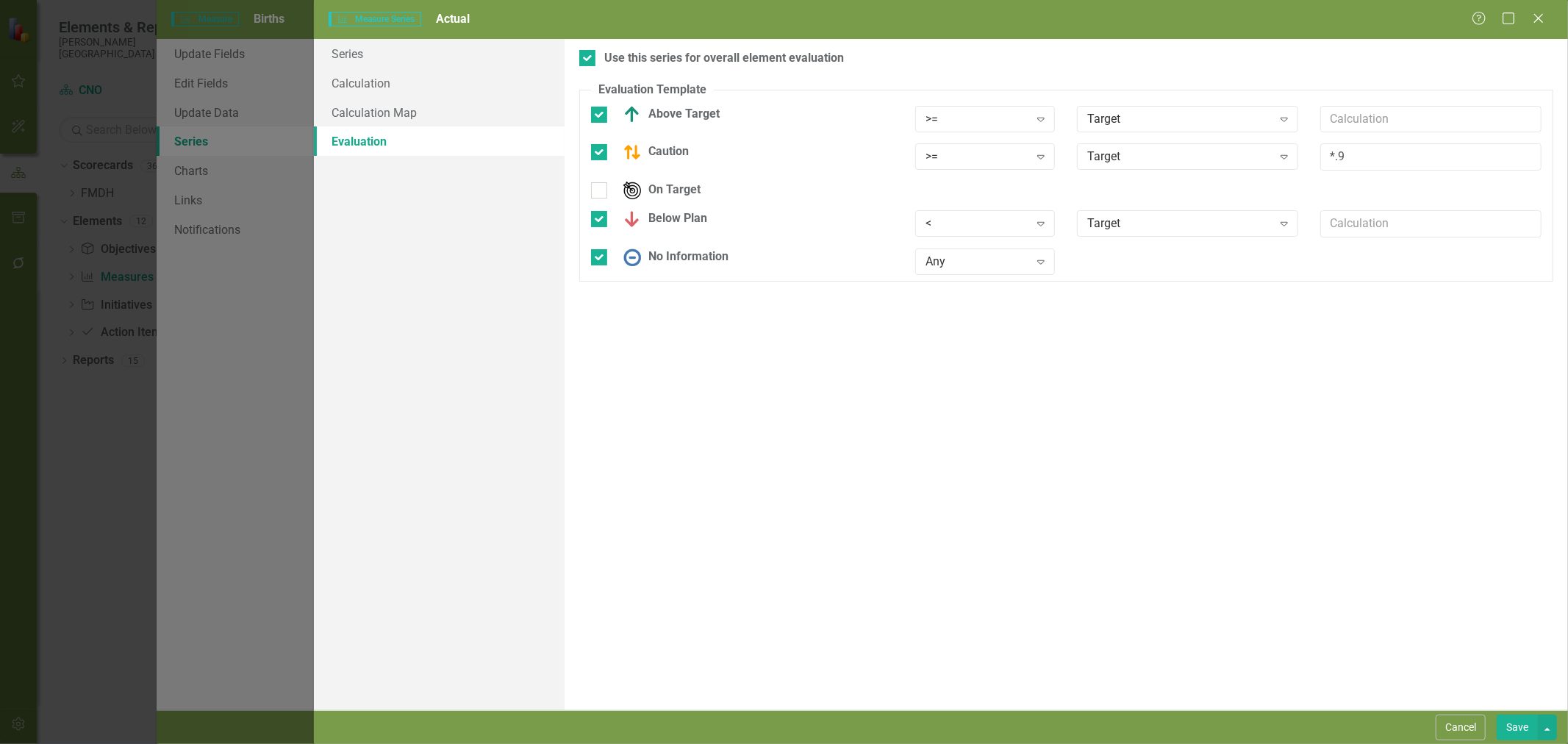
click at [1137, 107] on div "Target Expand" at bounding box center [1187, 119] width 221 height 26
click at [1138, 78] on div "Use this series for overall element evaluation Evaluation Template You can defi…" at bounding box center [1066, 374] width 1004 height 672
click at [1144, 121] on div "Target" at bounding box center [1180, 119] width 185 height 17
click at [1022, 123] on div ">=" at bounding box center [977, 119] width 104 height 17
click at [1201, 89] on fieldset "Evaluation Template You can define a default evaluation for this series by sele…" at bounding box center [1066, 182] width 974 height 200
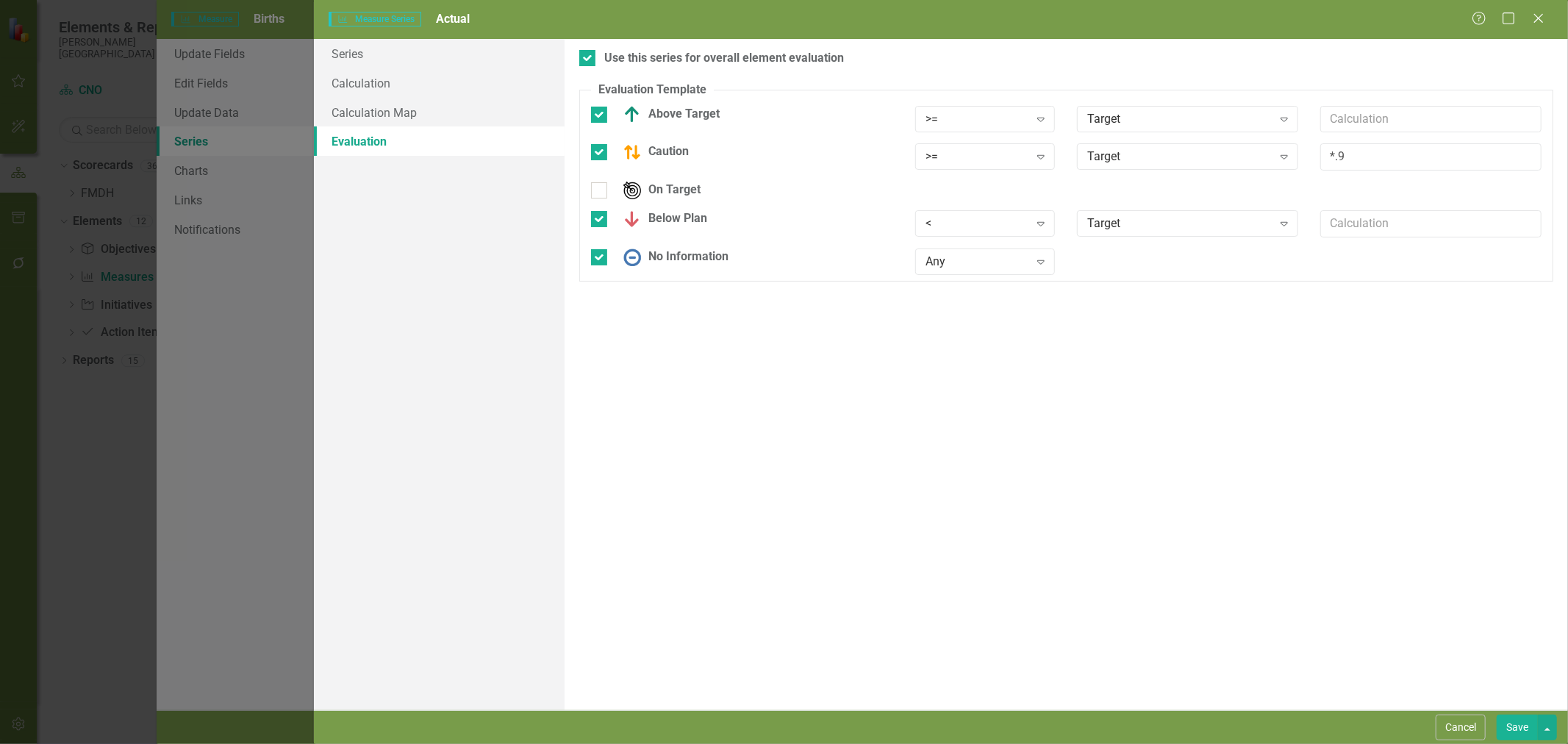
click at [1182, 108] on div "Target Expand" at bounding box center [1187, 119] width 221 height 26
click at [1172, 83] on fieldset "Evaluation Template You can define a default evaluation for this series by sele…" at bounding box center [1066, 182] width 974 height 200
click at [435, 109] on link "Calculation Map" at bounding box center [439, 113] width 251 height 30
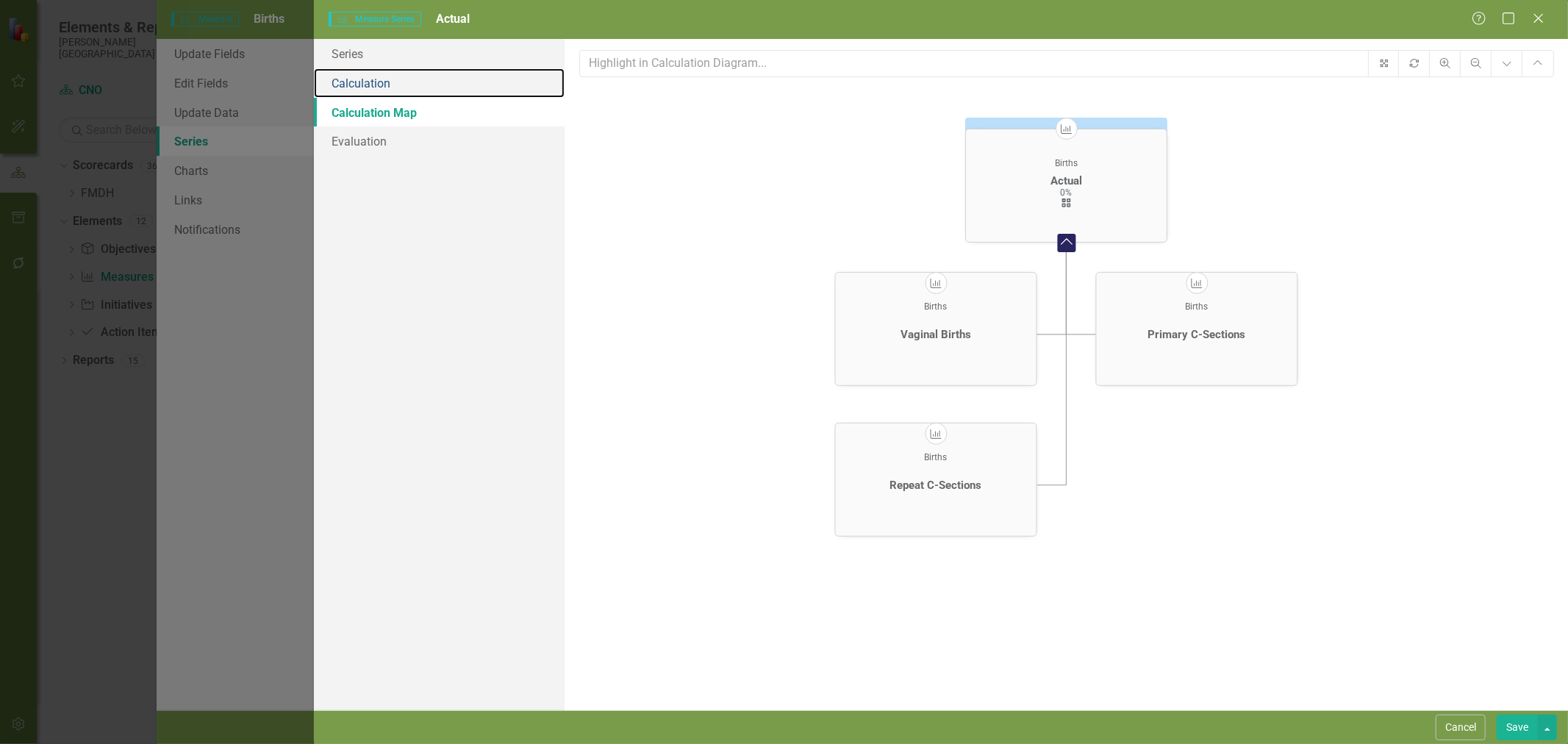
click at [436, 86] on link "Calculation" at bounding box center [439, 83] width 251 height 30
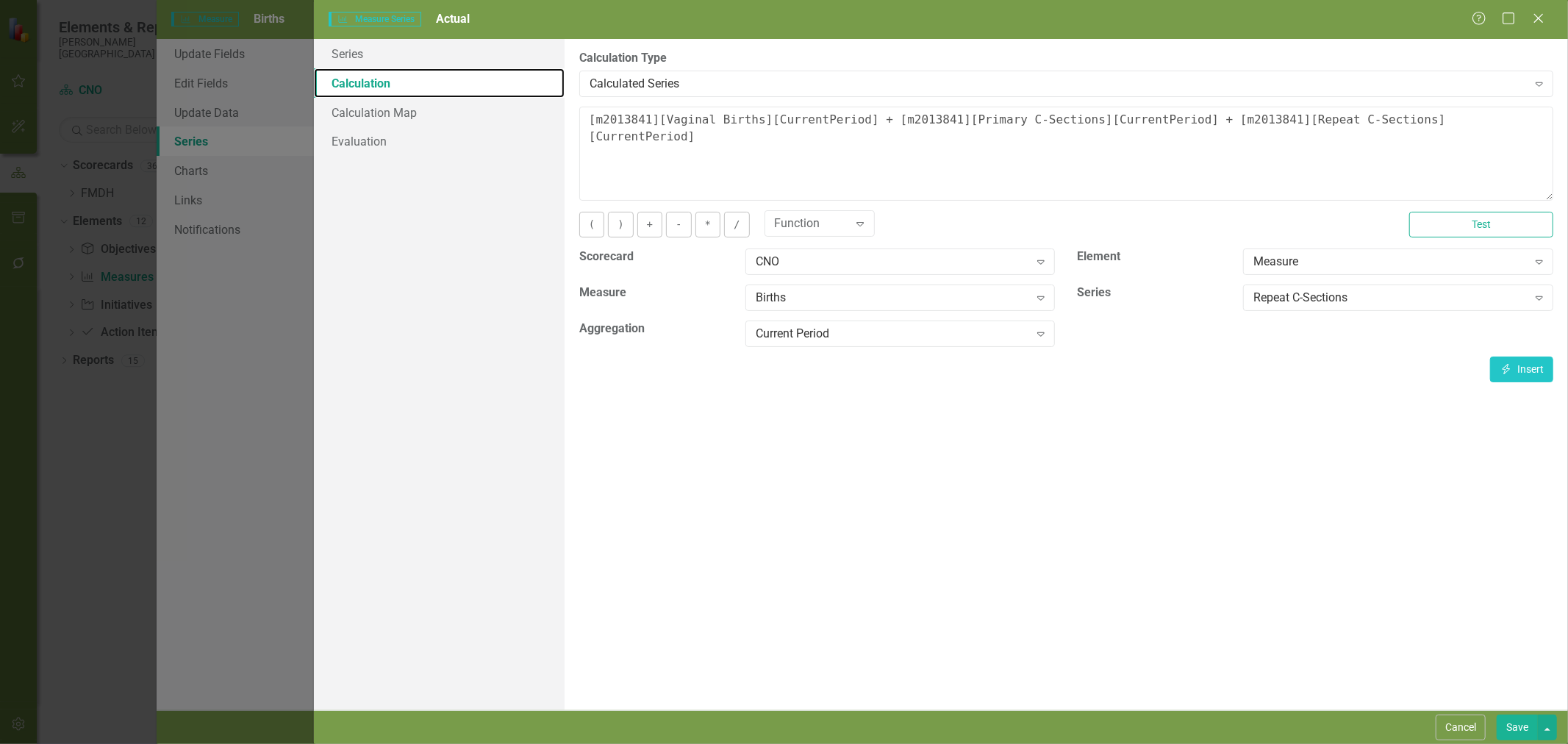
click at [432, 68] on link "Calculation" at bounding box center [439, 83] width 251 height 30
click at [430, 57] on link "Series" at bounding box center [439, 54] width 251 height 30
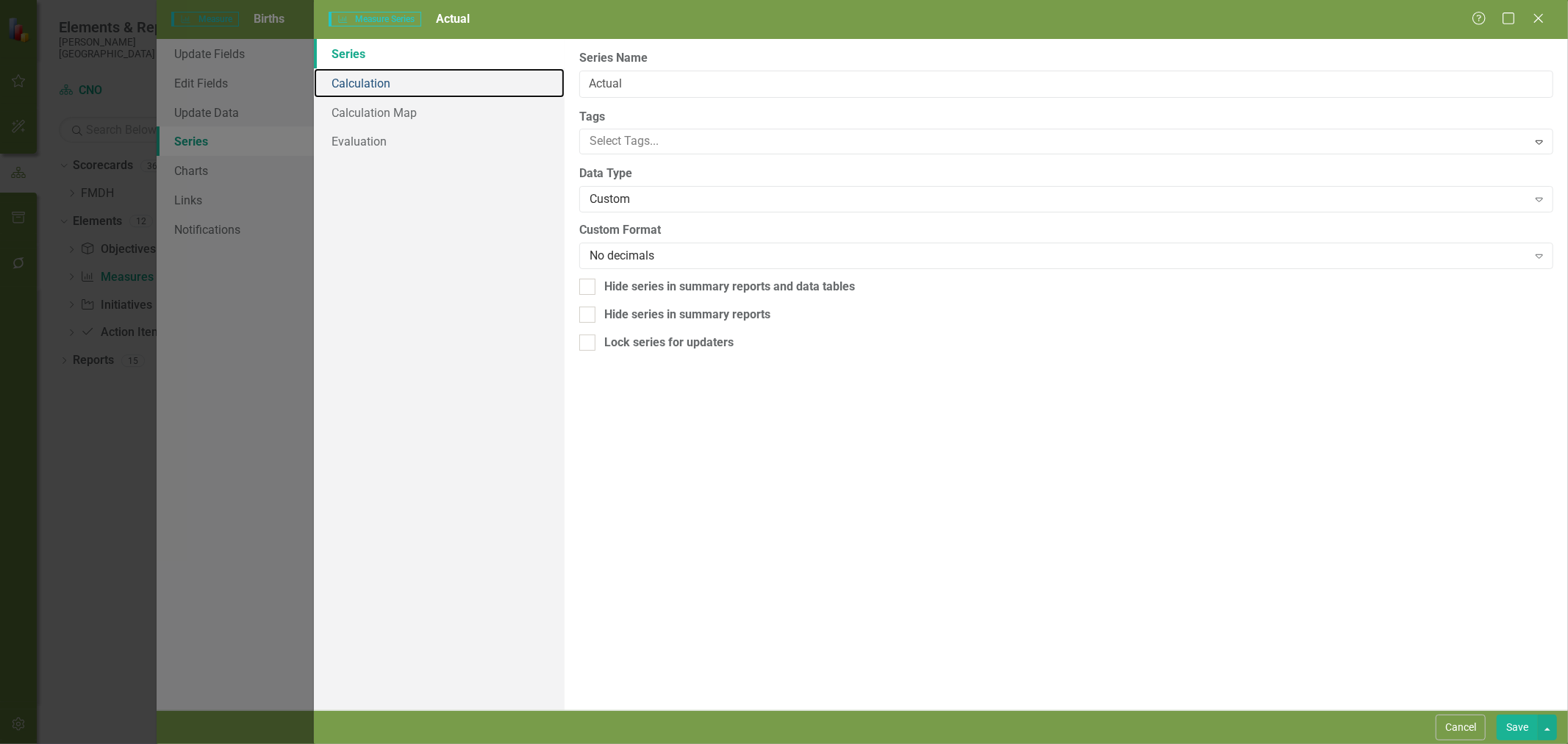
click at [428, 71] on link "Calculation" at bounding box center [439, 83] width 251 height 30
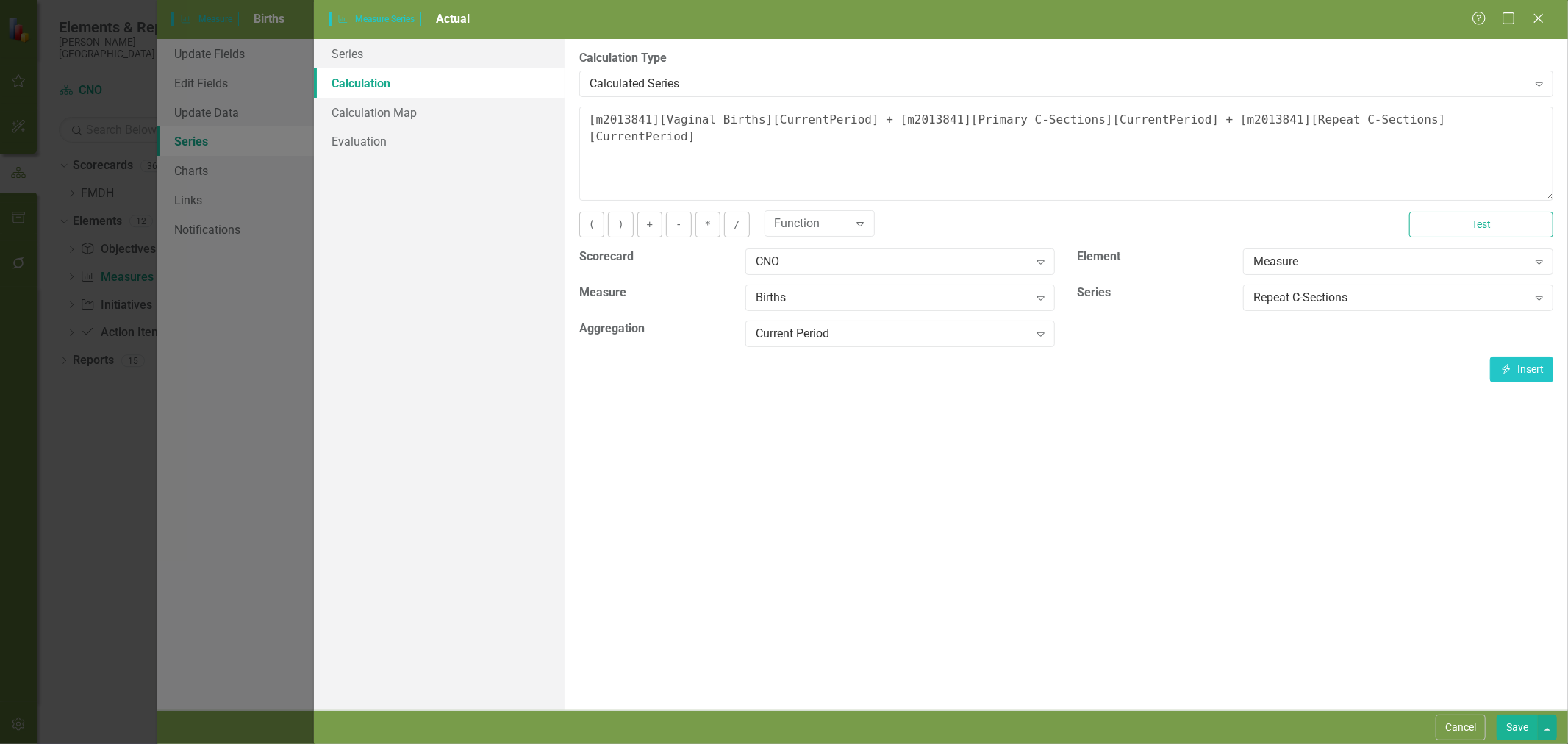
click at [824, 262] on div "CNO" at bounding box center [893, 262] width 273 height 17
click at [1464, 736] on button "Cancel" at bounding box center [1461, 728] width 50 height 26
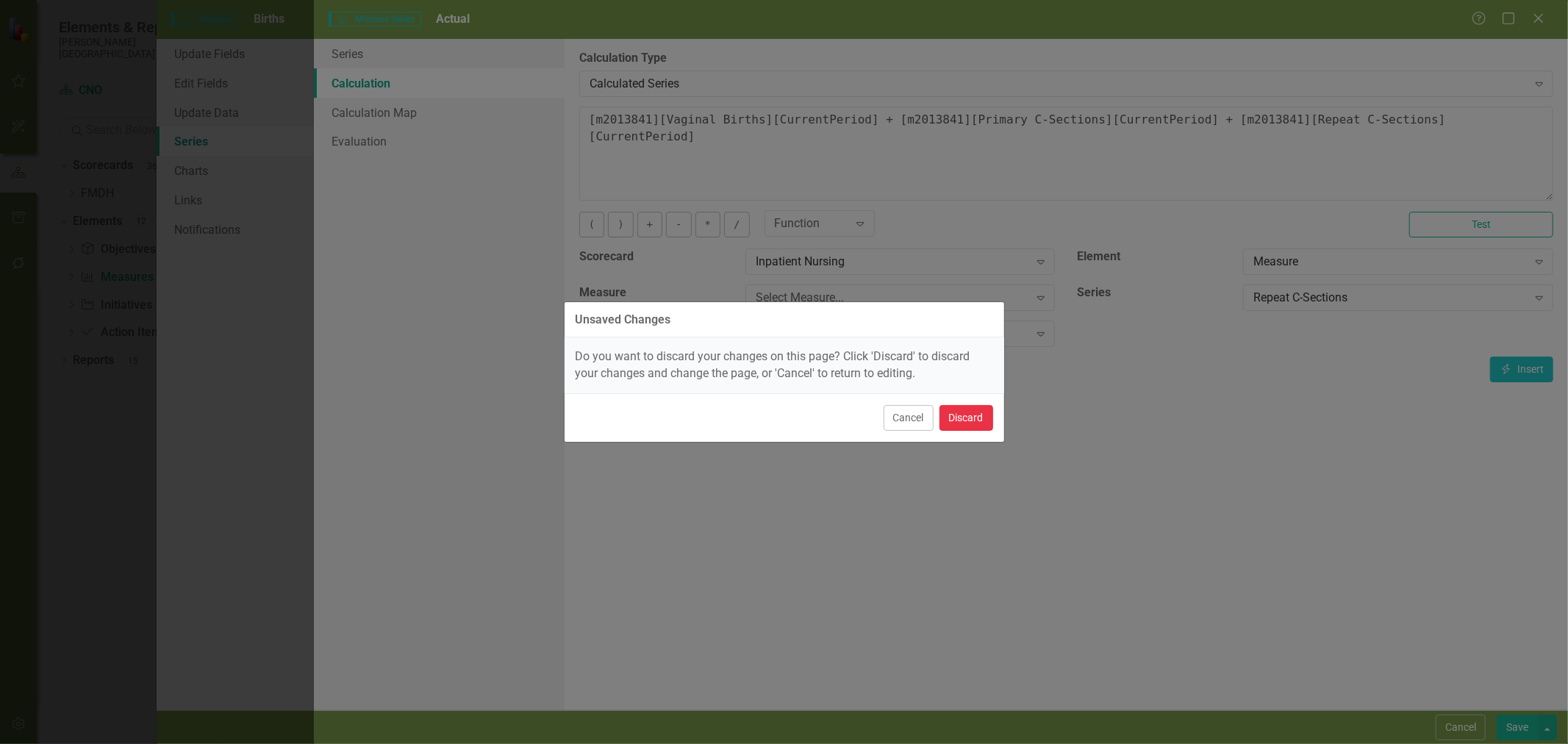
click at [979, 423] on button "Discard" at bounding box center [966, 418] width 54 height 26
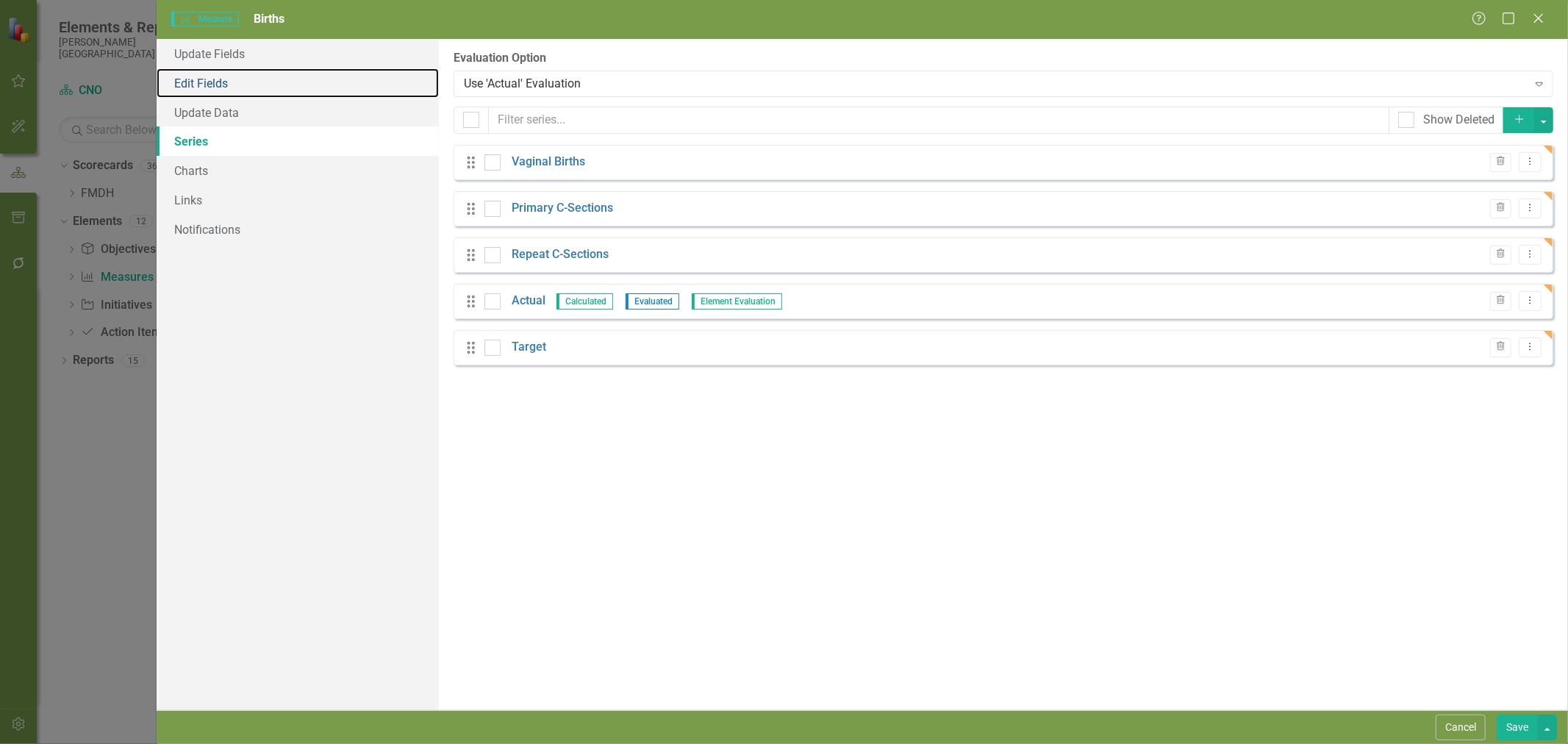
click at [219, 96] on link "Edit Fields" at bounding box center [298, 83] width 283 height 30
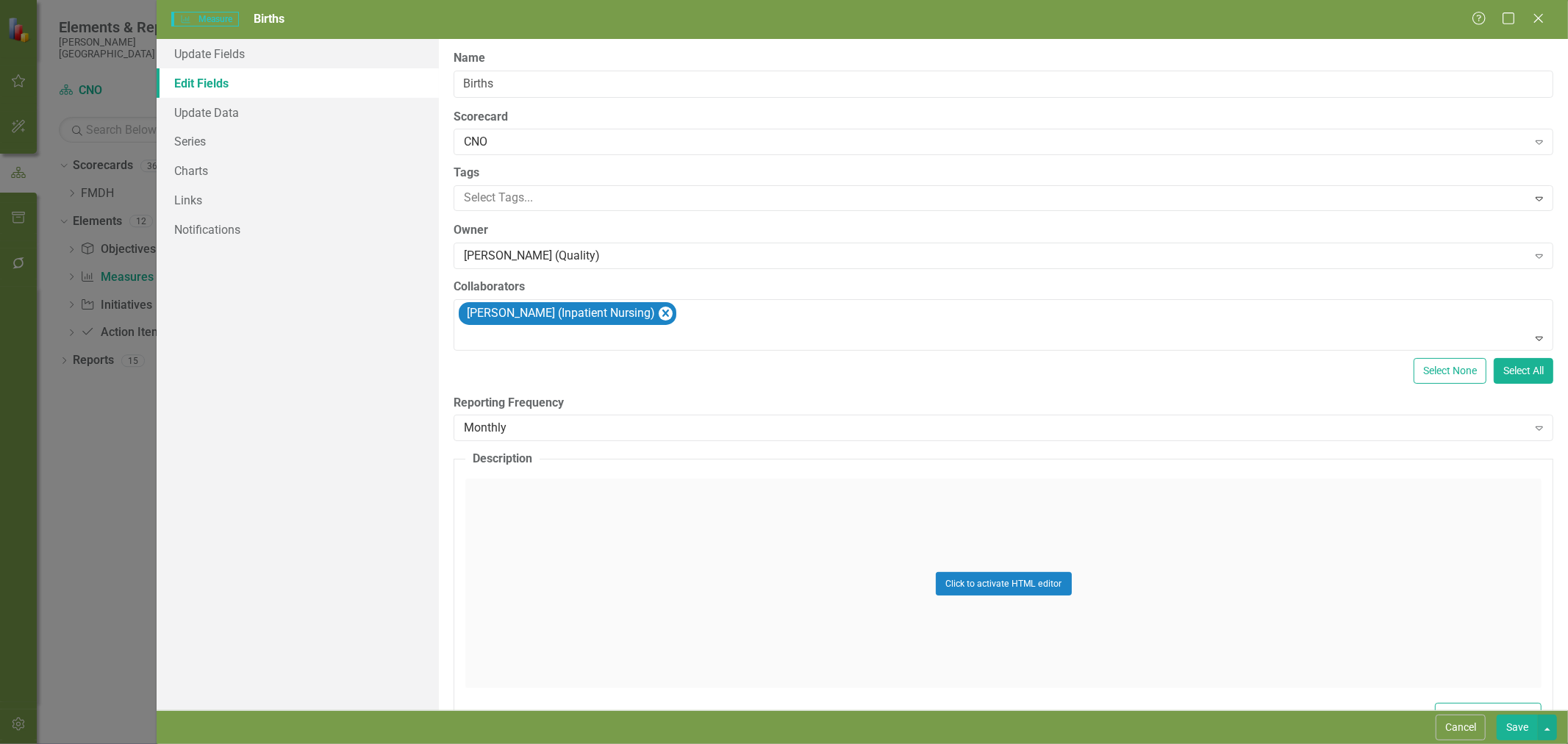
click at [546, 151] on div "CNO Expand" at bounding box center [1003, 142] width 1100 height 26
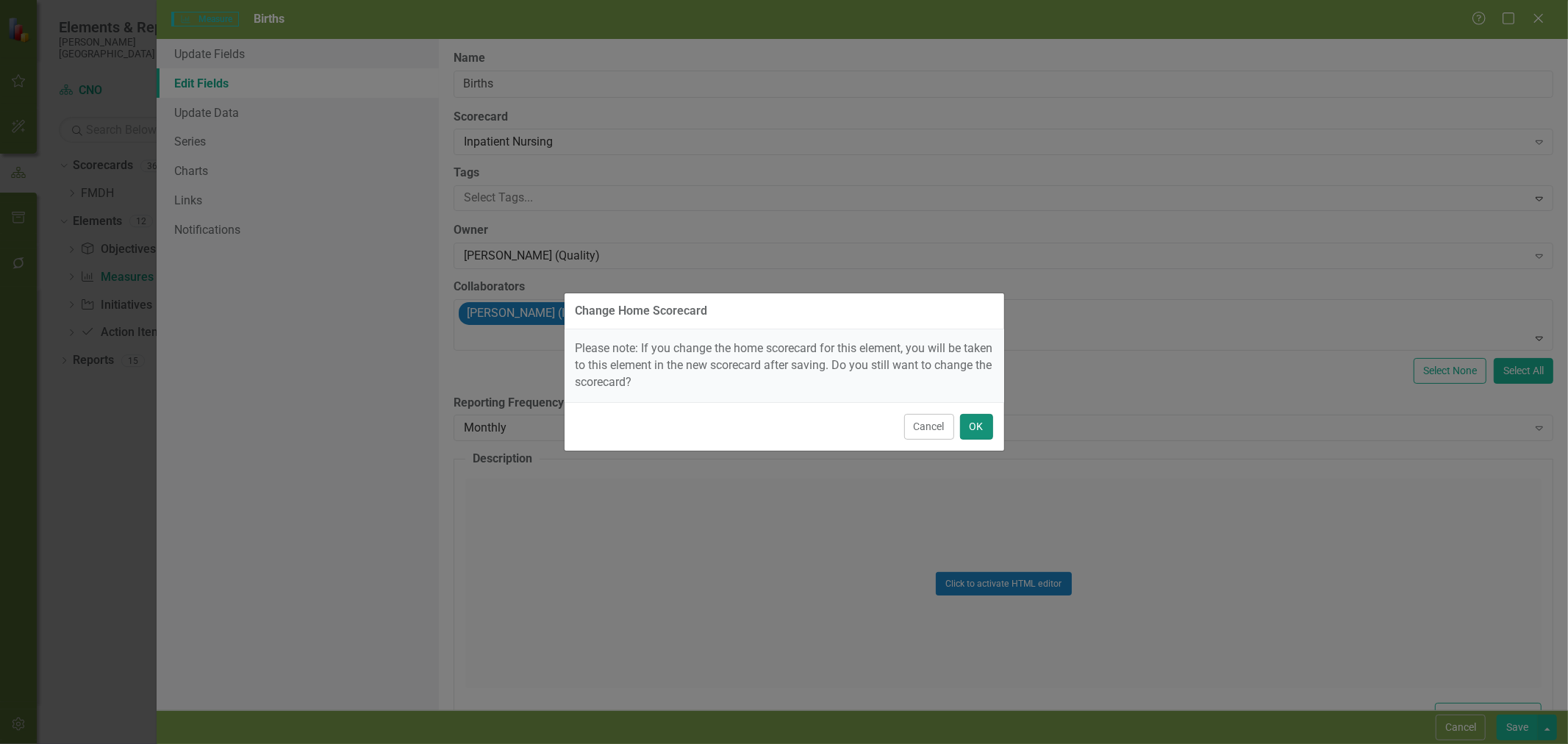
click at [985, 432] on button "OK" at bounding box center [977, 426] width 33 height 26
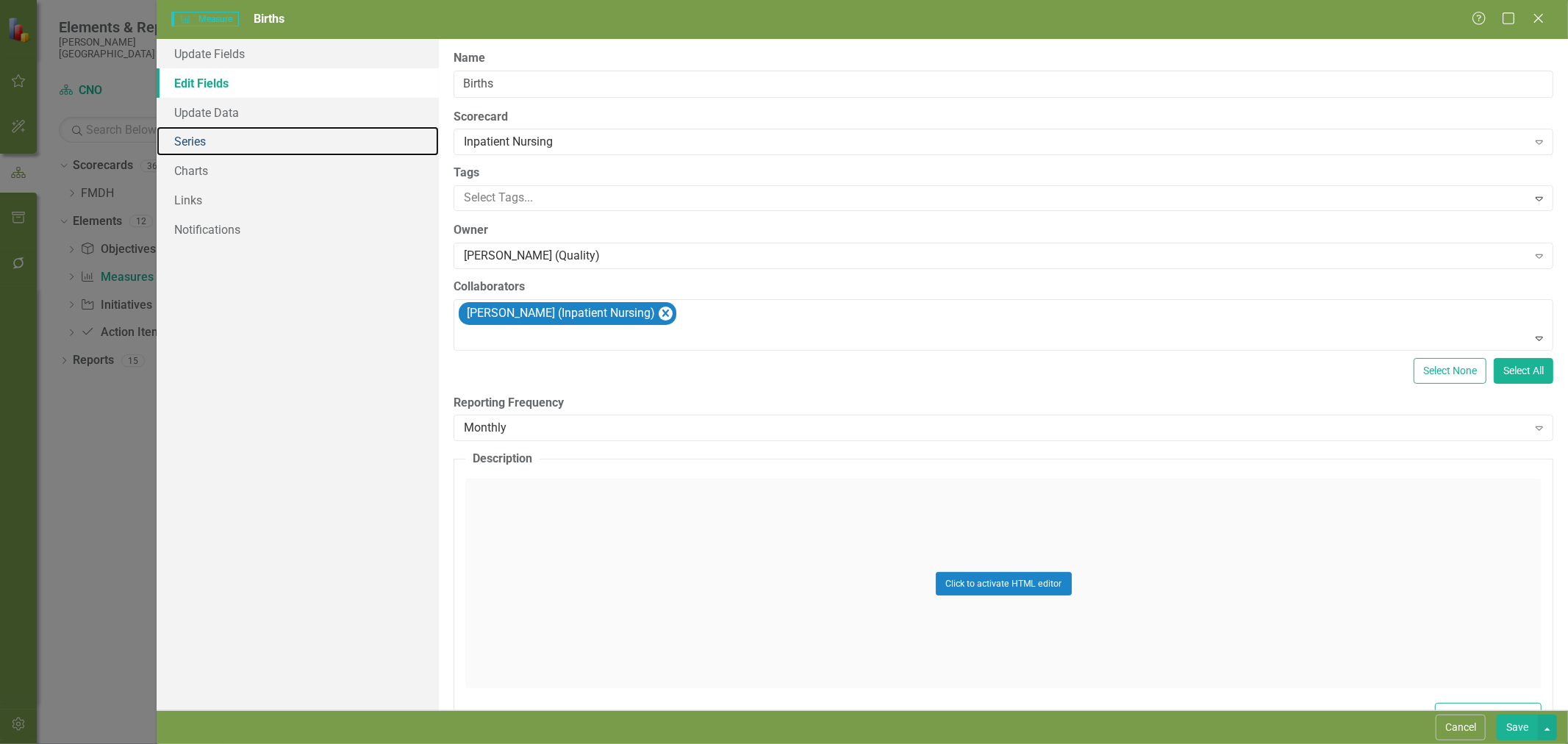
click at [213, 143] on link "Series" at bounding box center [298, 141] width 283 height 30
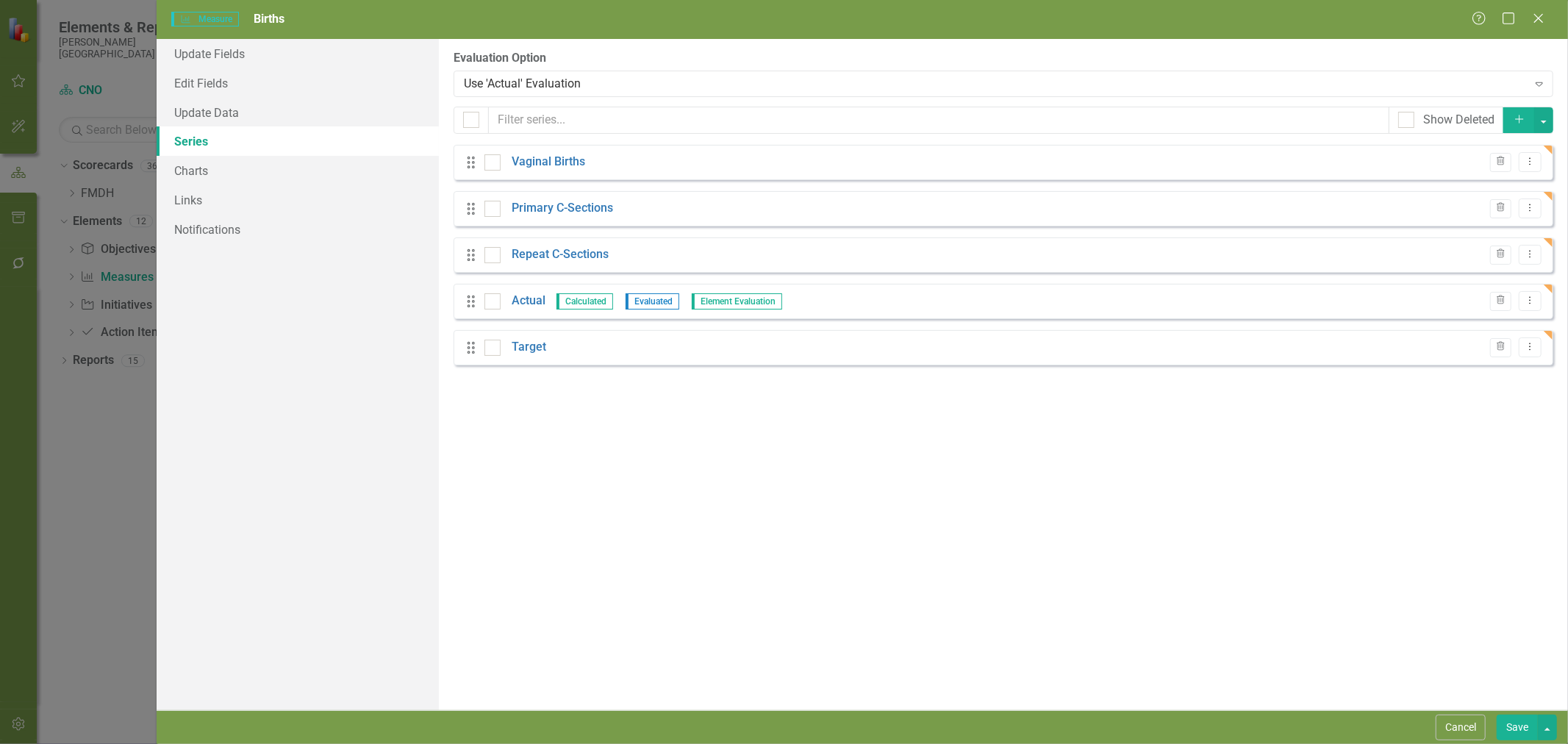
click at [553, 158] on link "Vaginal Births" at bounding box center [548, 162] width 74 height 17
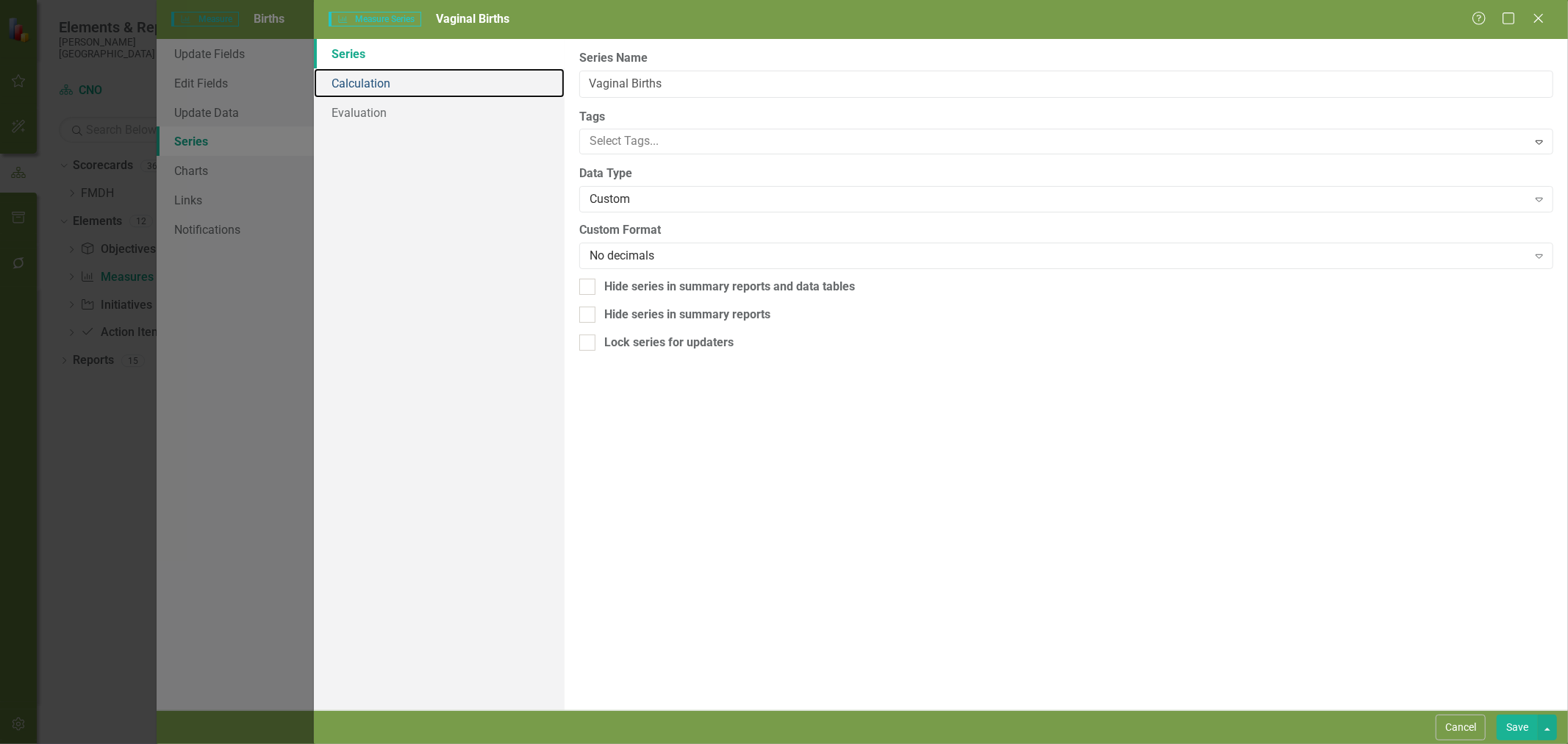
click at [380, 78] on link "Calculation" at bounding box center [439, 83] width 251 height 30
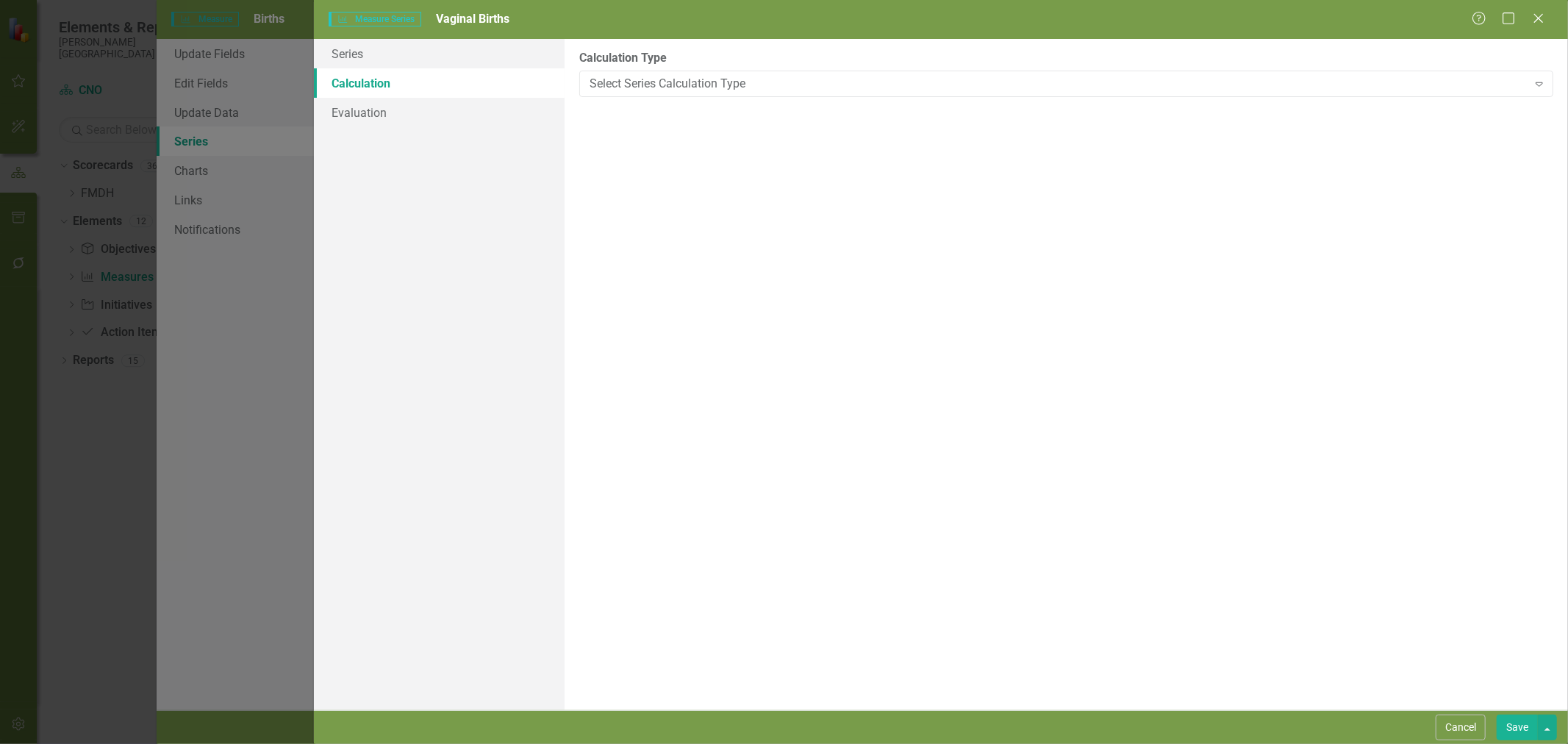
click at [1470, 732] on button "Cancel" at bounding box center [1461, 728] width 50 height 26
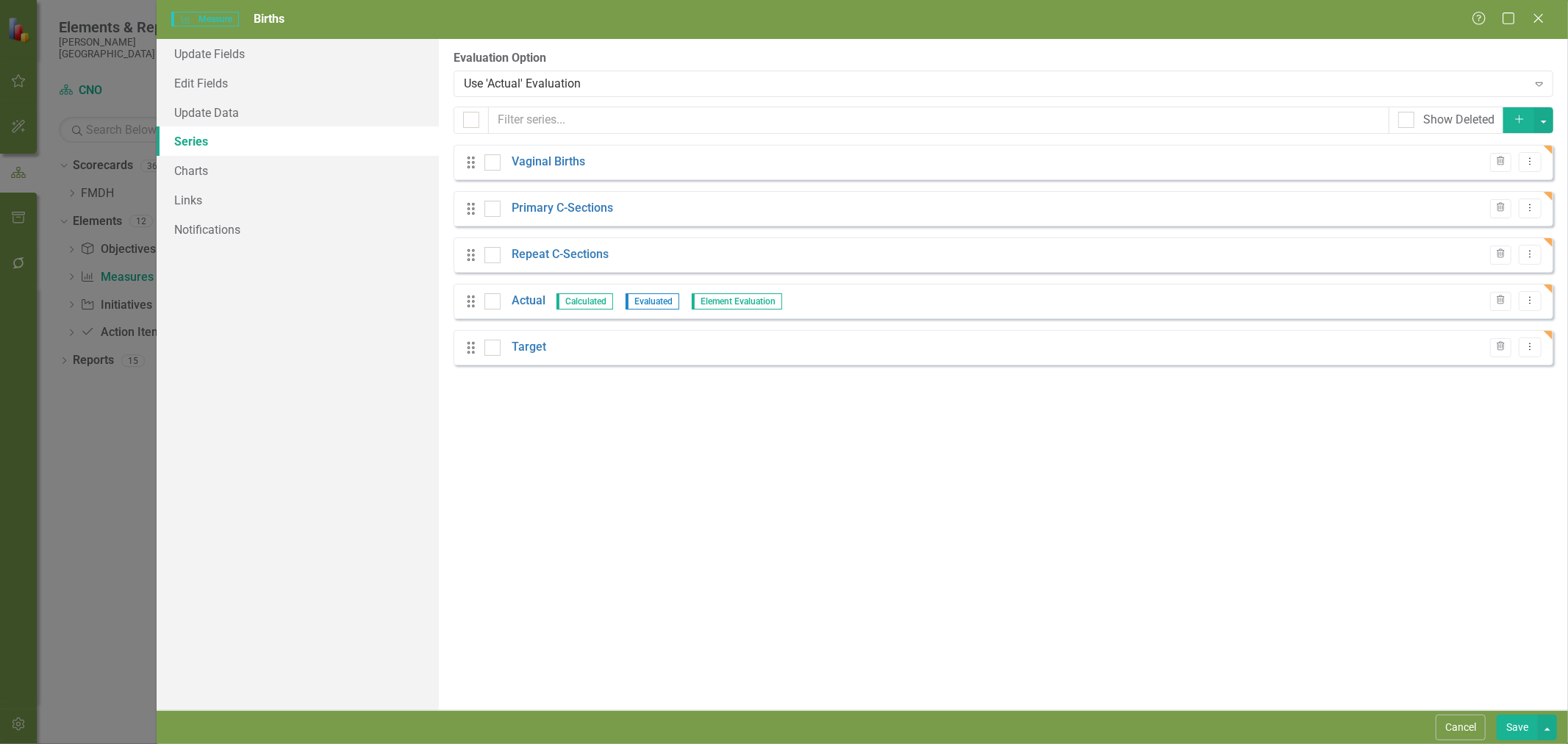
click at [527, 301] on link "Actual" at bounding box center [529, 301] width 34 height 17
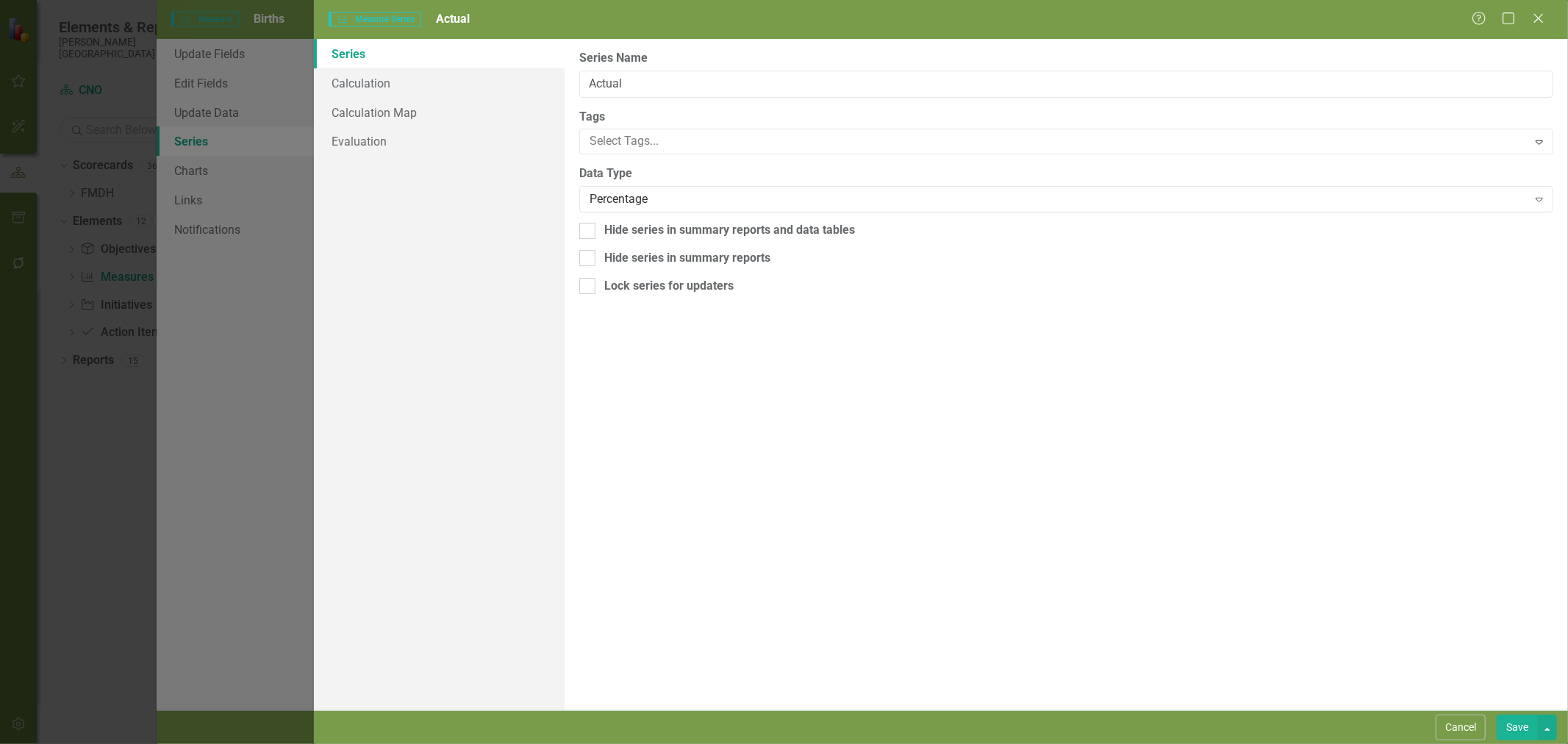
click at [623, 196] on div "Percentage" at bounding box center [1059, 200] width 938 height 17
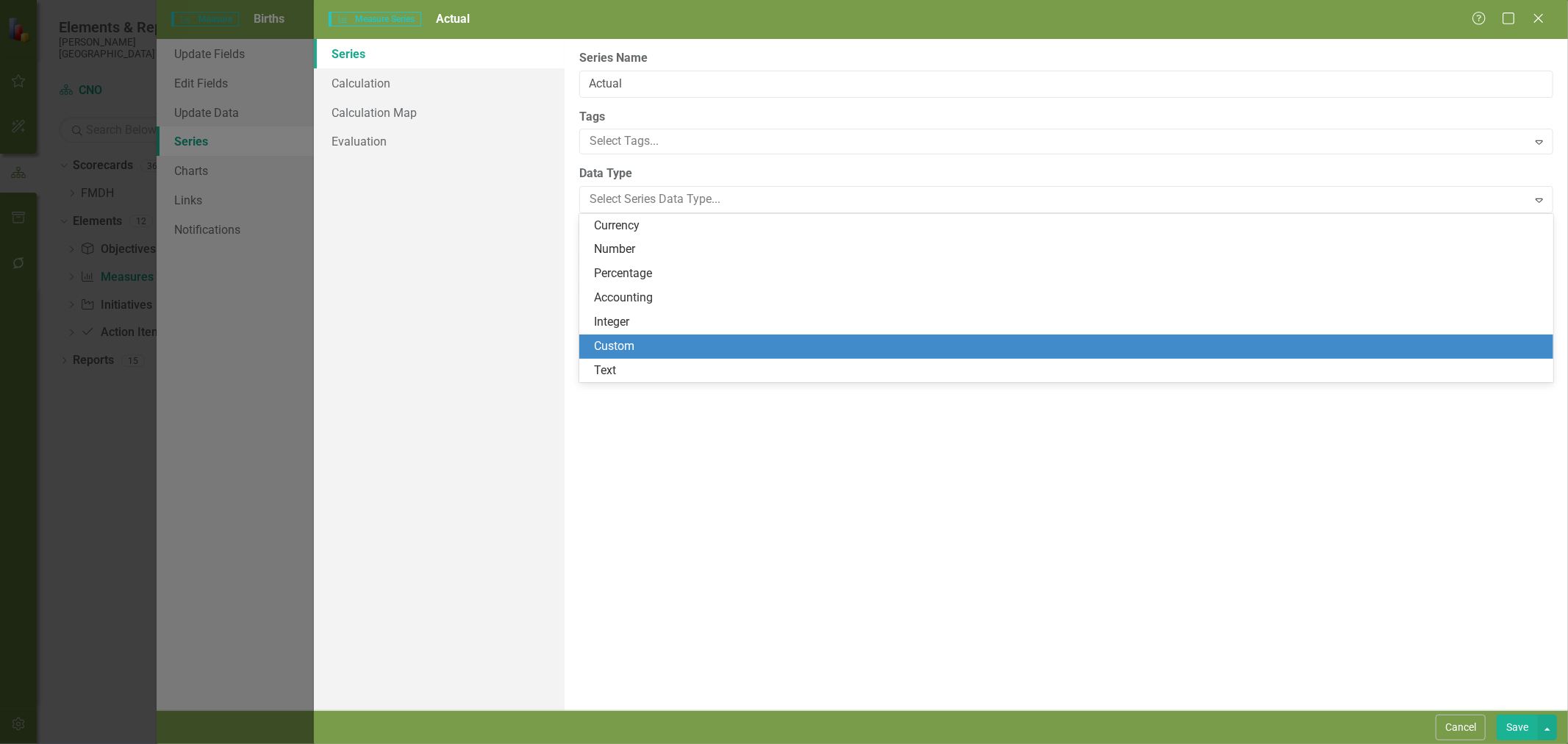
click at [657, 339] on div "Custom" at bounding box center [1069, 347] width 950 height 17
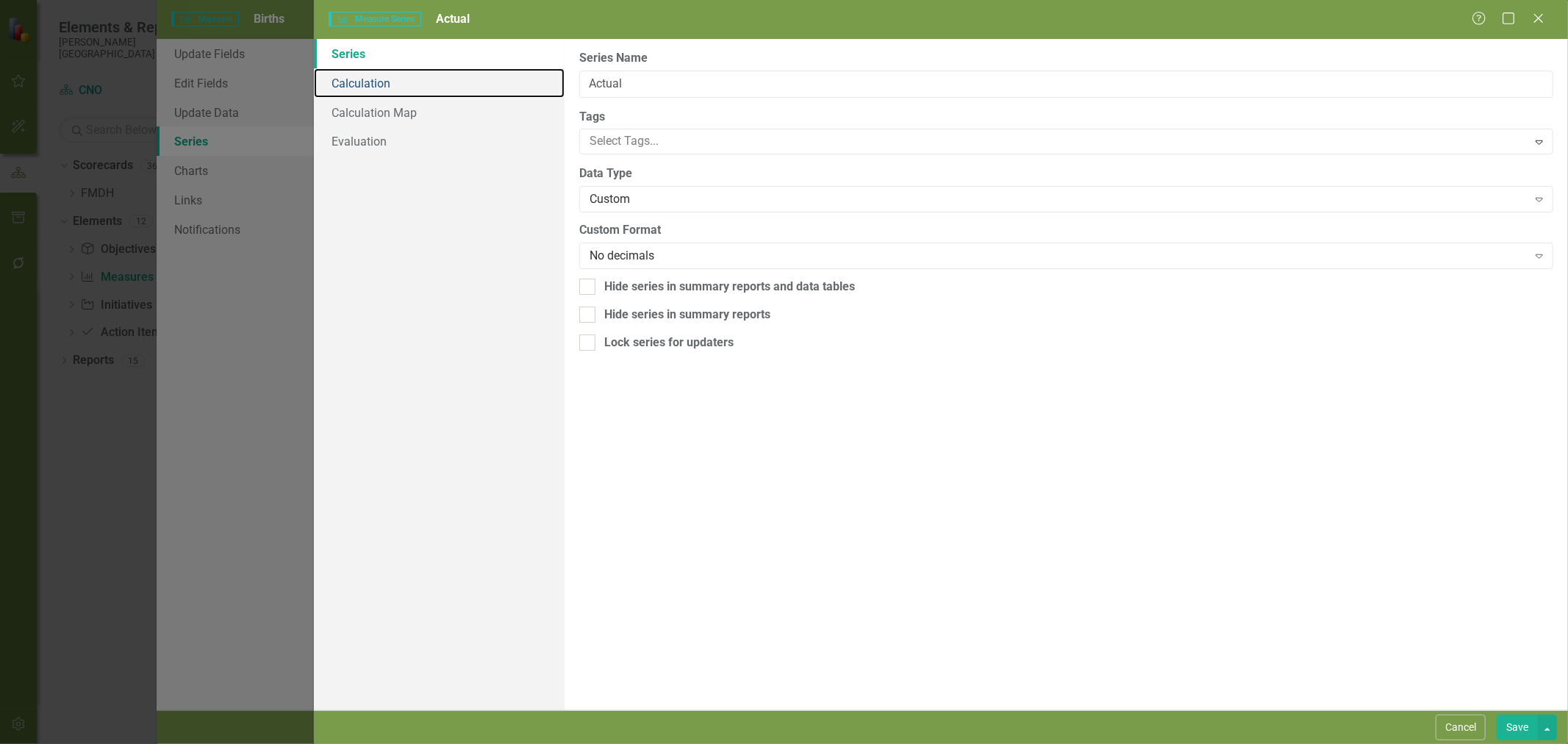
click at [391, 92] on link "Calculation" at bounding box center [439, 83] width 251 height 30
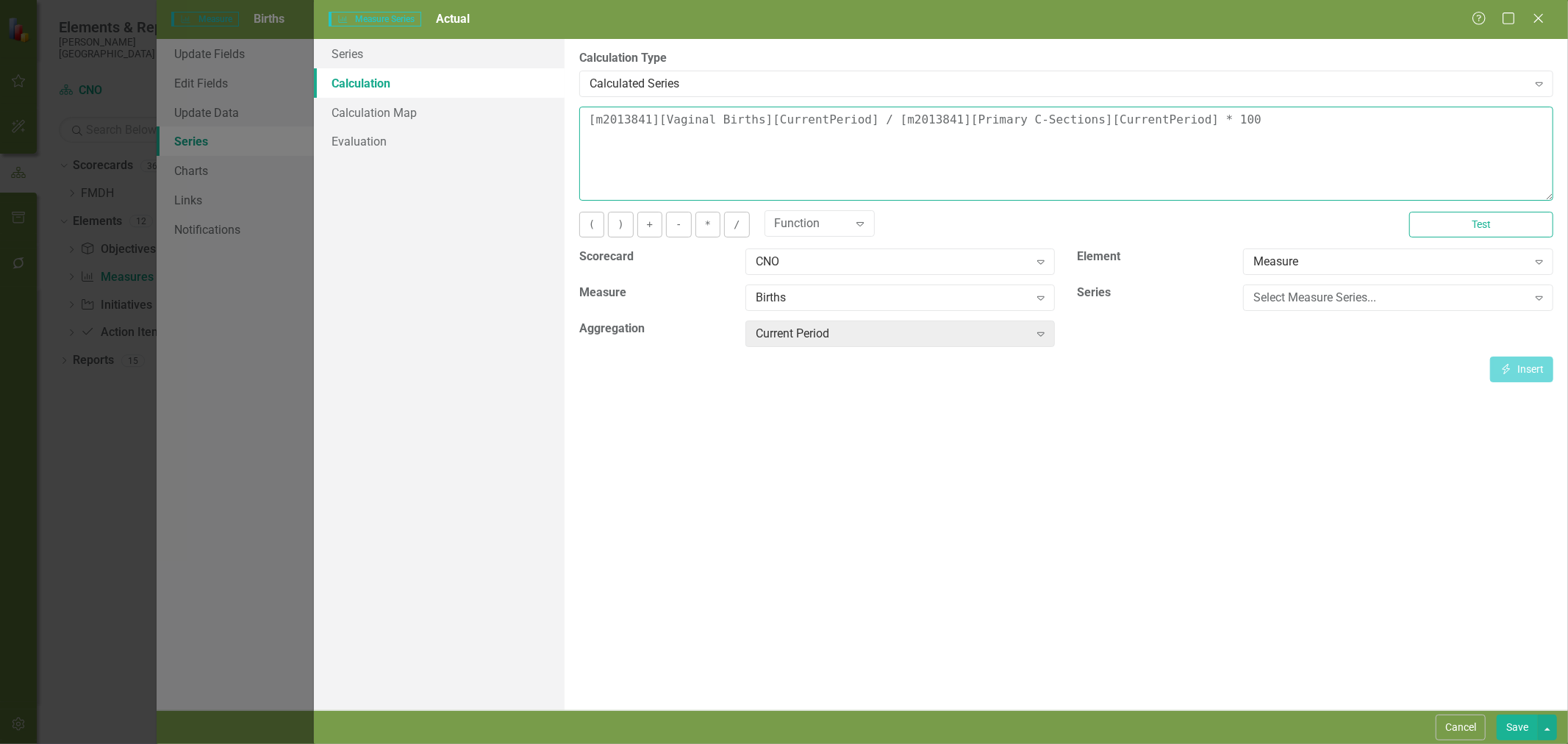
drag, startPoint x: 1258, startPoint y: 144, endPoint x: 564, endPoint y: 141, distance: 694.0
click at [564, 141] on div "By default, series in ClearPoint are not calculated. So, if you leave the form …" at bounding box center [1066, 374] width 1004 height 672
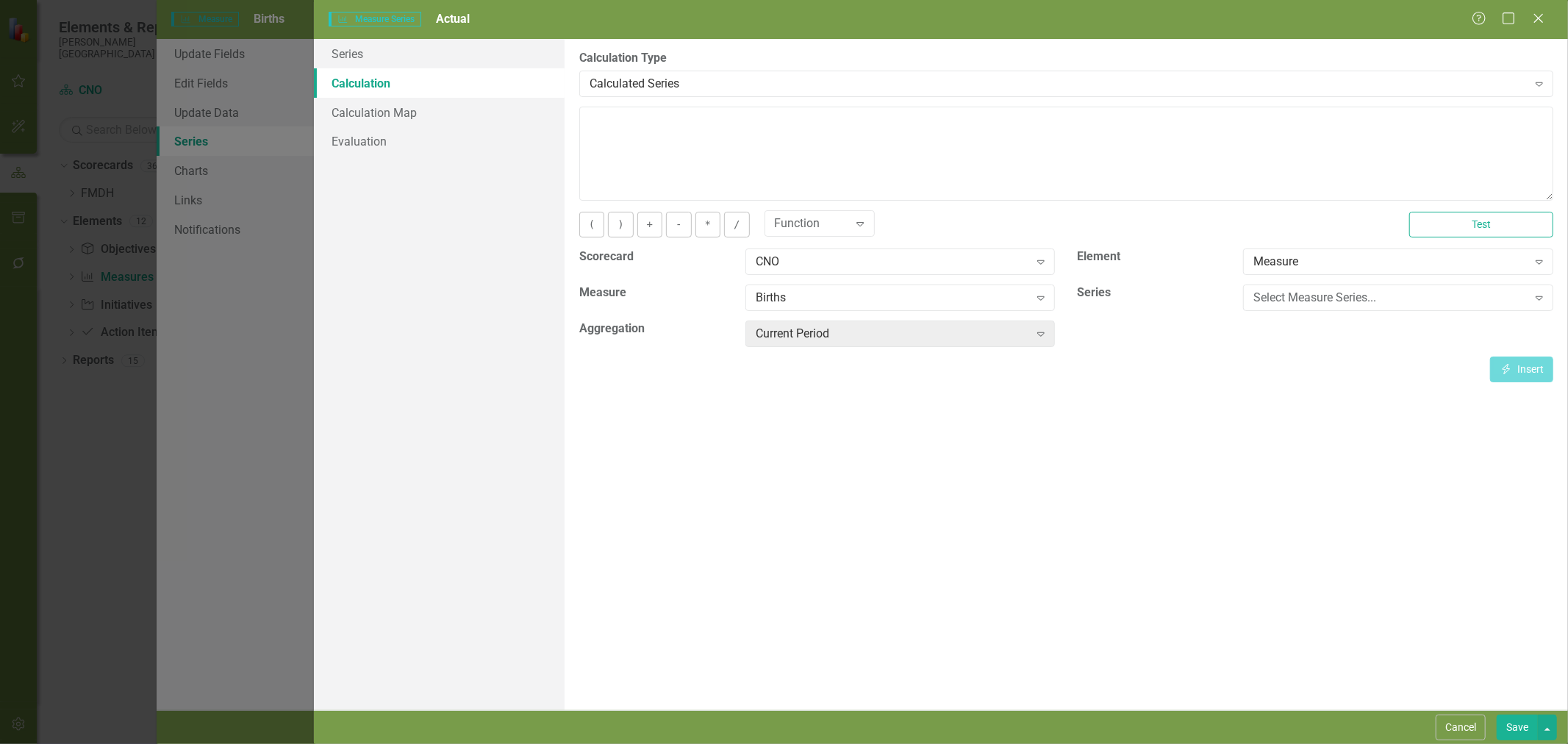
click at [890, 243] on div "( ) + - * / Function Expand Test" at bounding box center [1066, 230] width 996 height 37
click at [900, 257] on div "CNO" at bounding box center [893, 262] width 273 height 17
click at [1003, 298] on div "Select Measure..." at bounding box center [893, 298] width 273 height 17
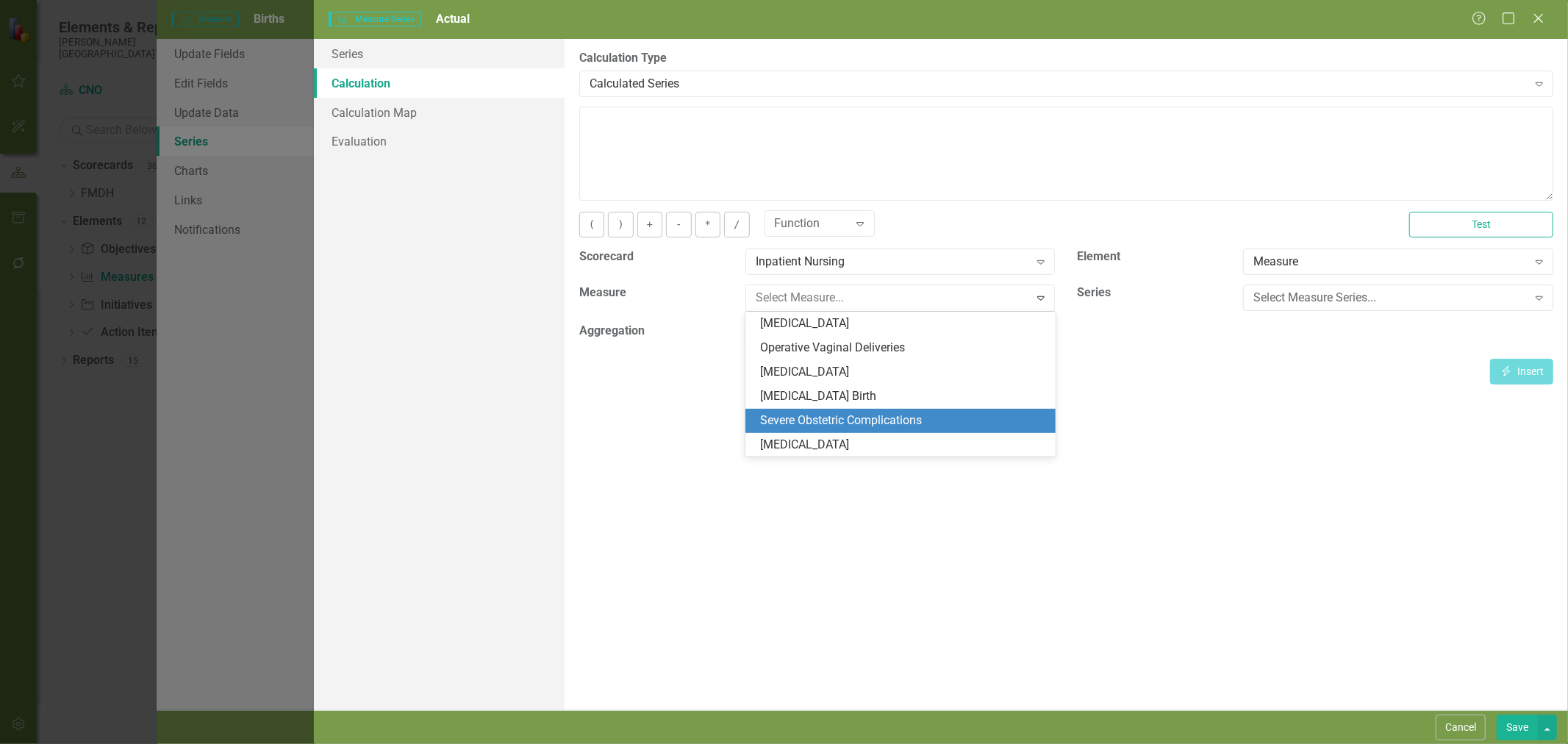
click at [1395, 461] on div "By default, series in ClearPoint are not calculated. So, if you leave the form …" at bounding box center [1066, 374] width 1004 height 672
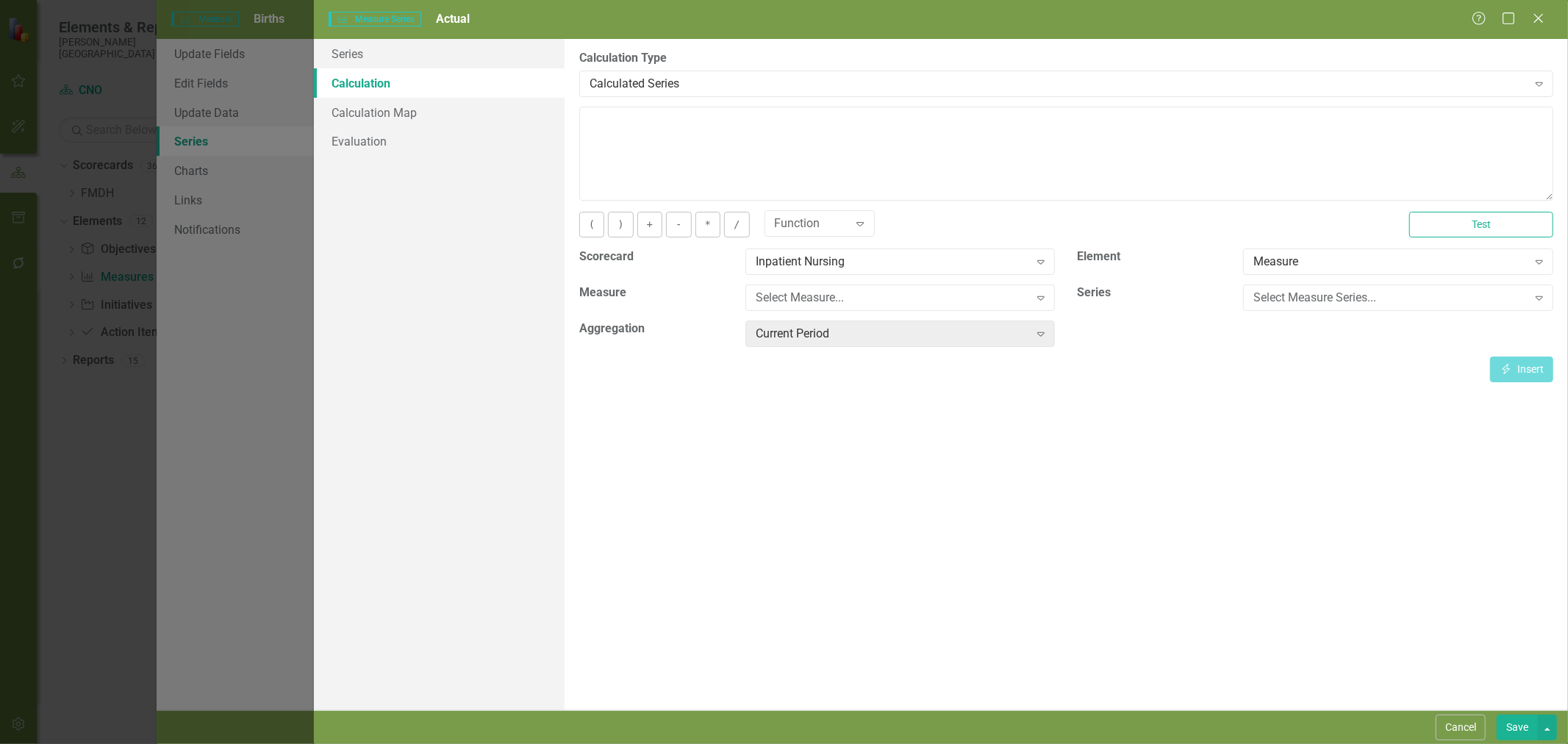
click at [1472, 723] on button "Cancel" at bounding box center [1461, 728] width 50 height 26
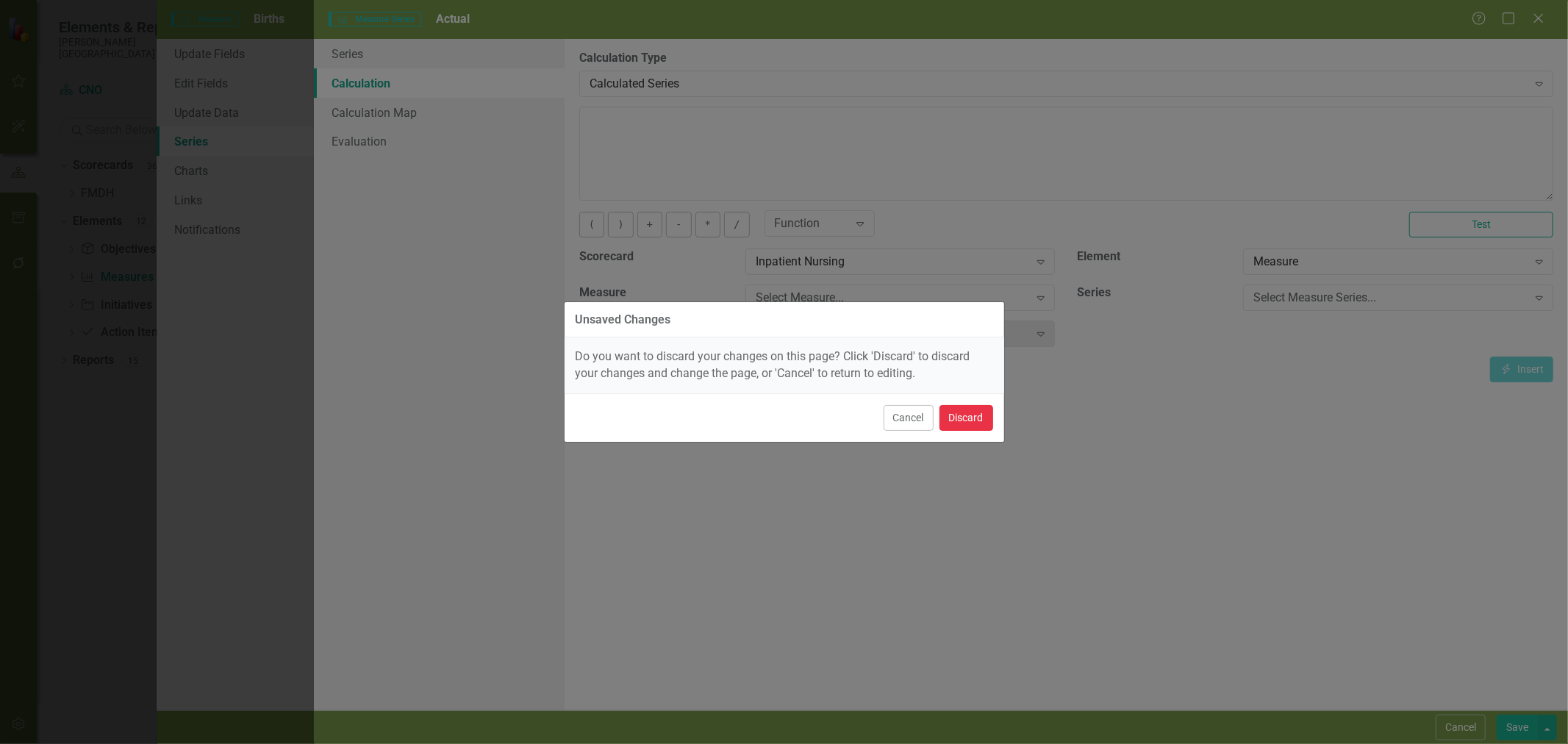
click at [987, 424] on button "Discard" at bounding box center [966, 418] width 54 height 26
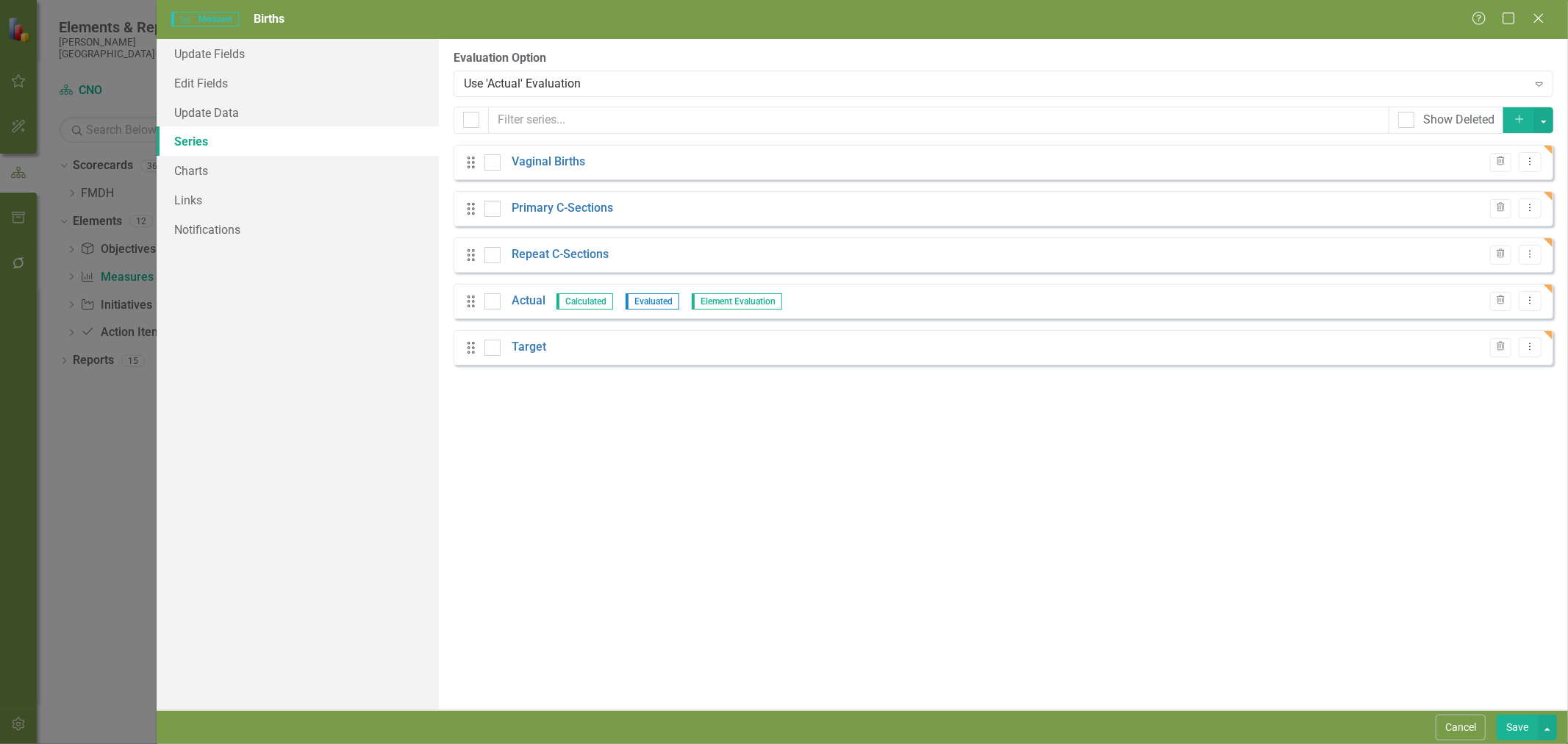
click at [1517, 725] on button "Save" at bounding box center [1517, 728] width 41 height 26
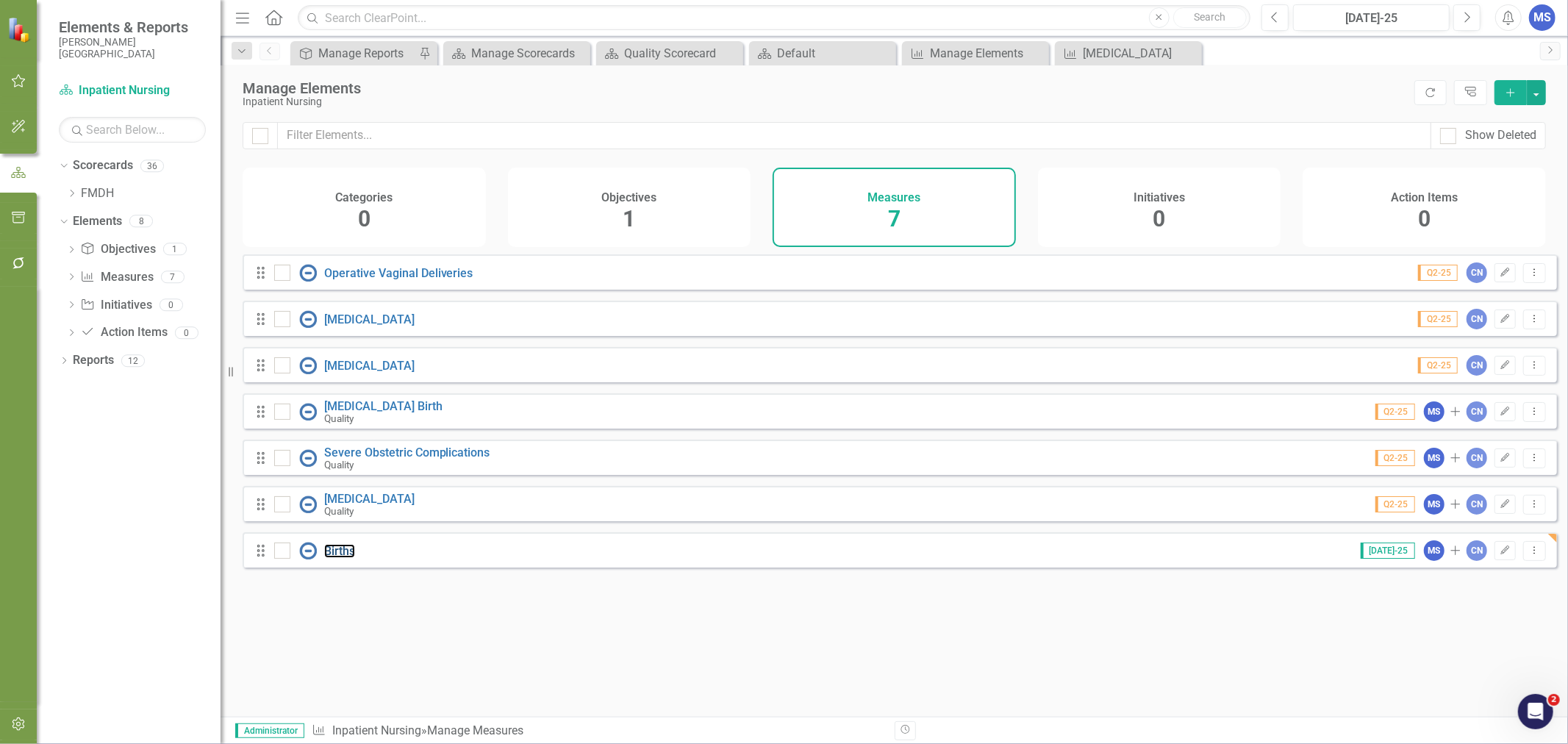
click at [350, 558] on link "Births" at bounding box center [340, 551] width 31 height 14
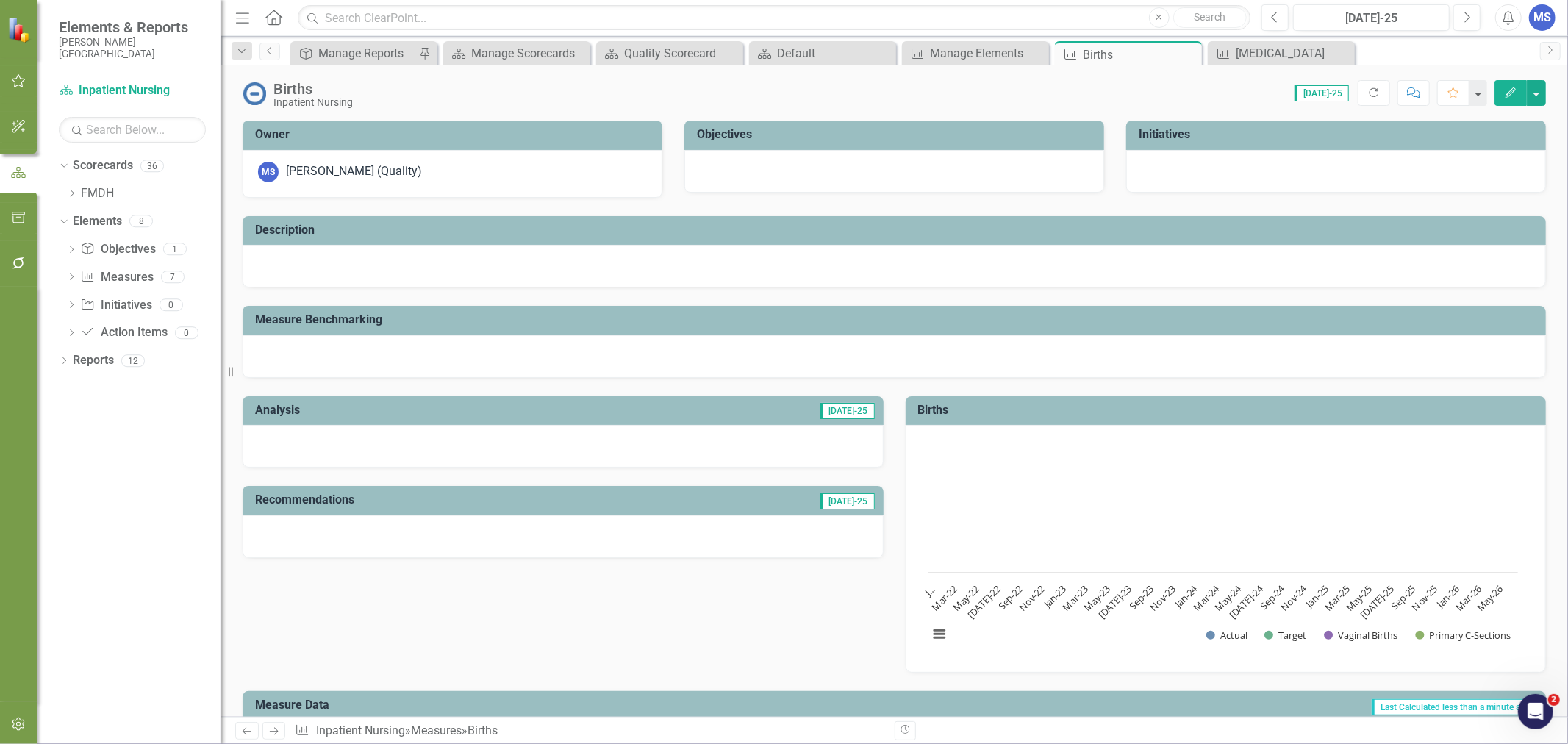
click at [1514, 92] on icon "Edit" at bounding box center [1511, 92] width 13 height 10
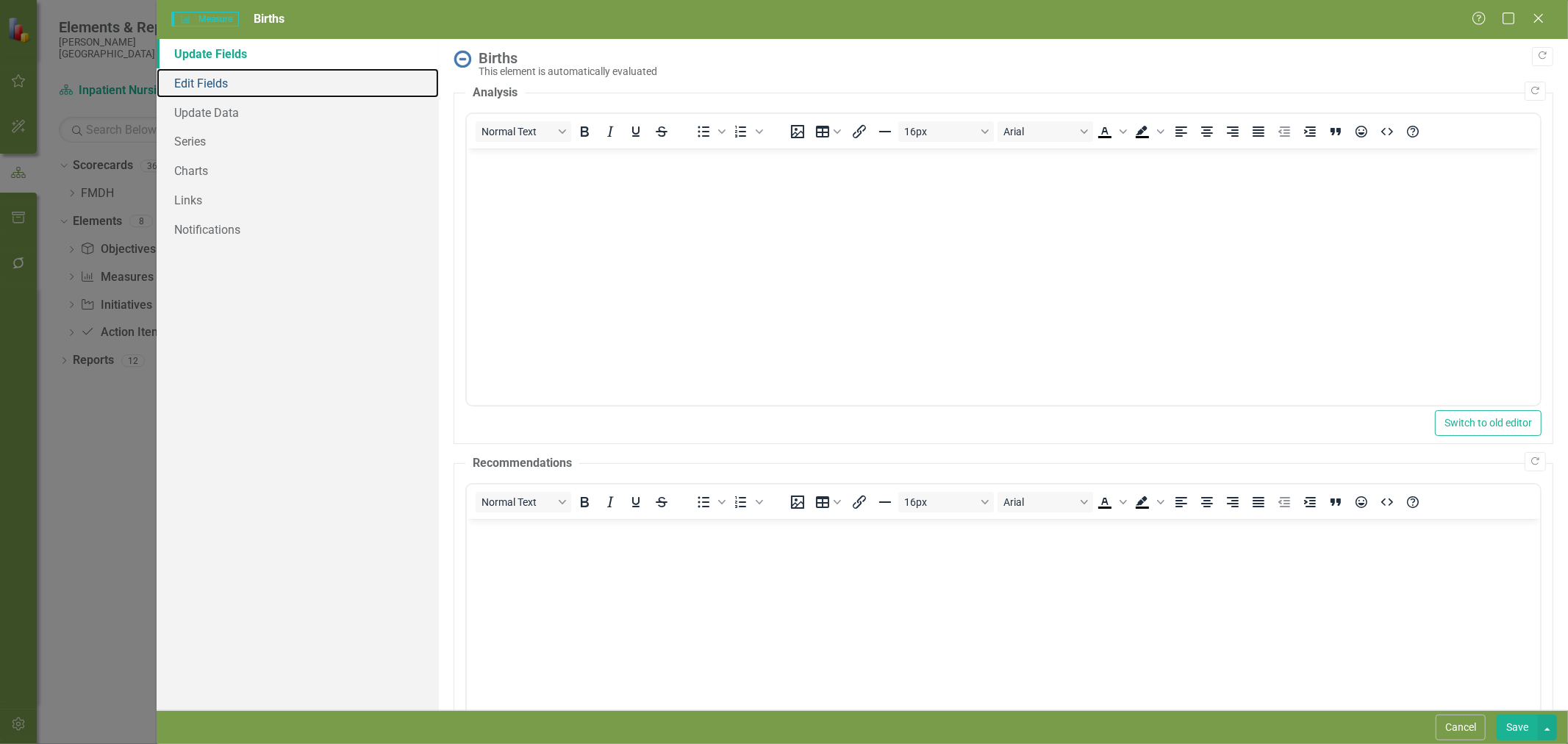
click at [224, 87] on link "Edit Fields" at bounding box center [298, 83] width 283 height 30
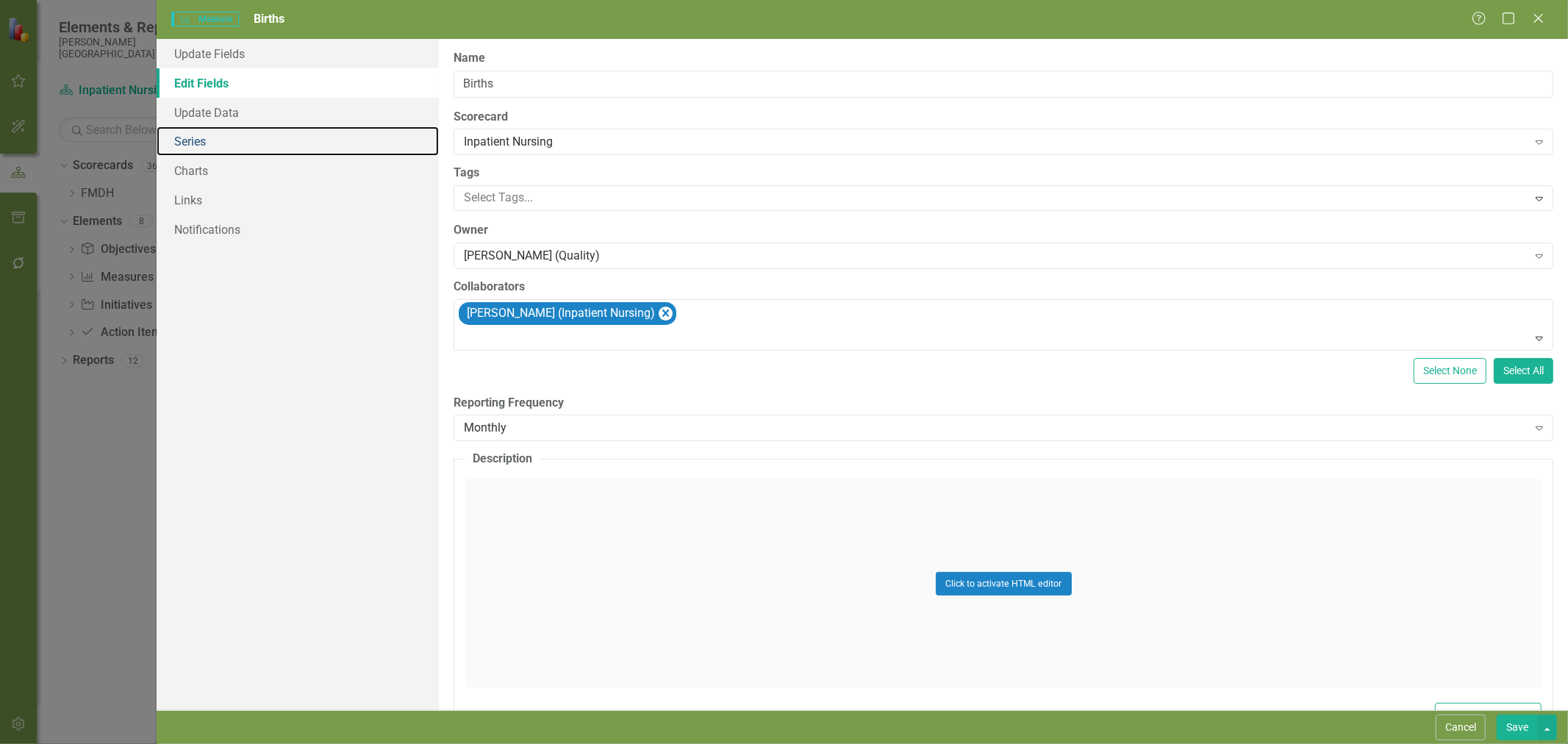
click at [216, 137] on link "Series" at bounding box center [298, 141] width 283 height 30
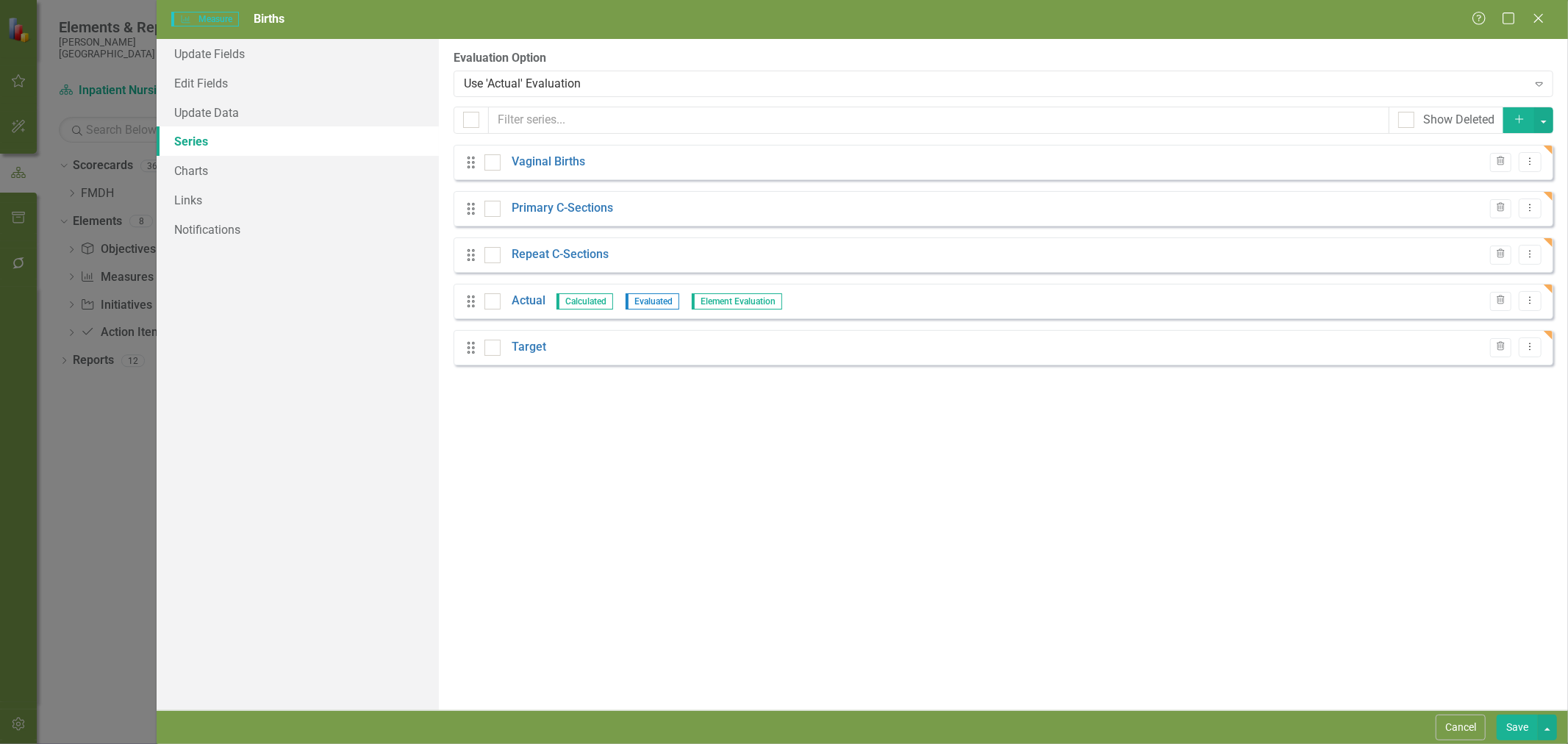
click at [526, 306] on link "Actual" at bounding box center [529, 301] width 34 height 17
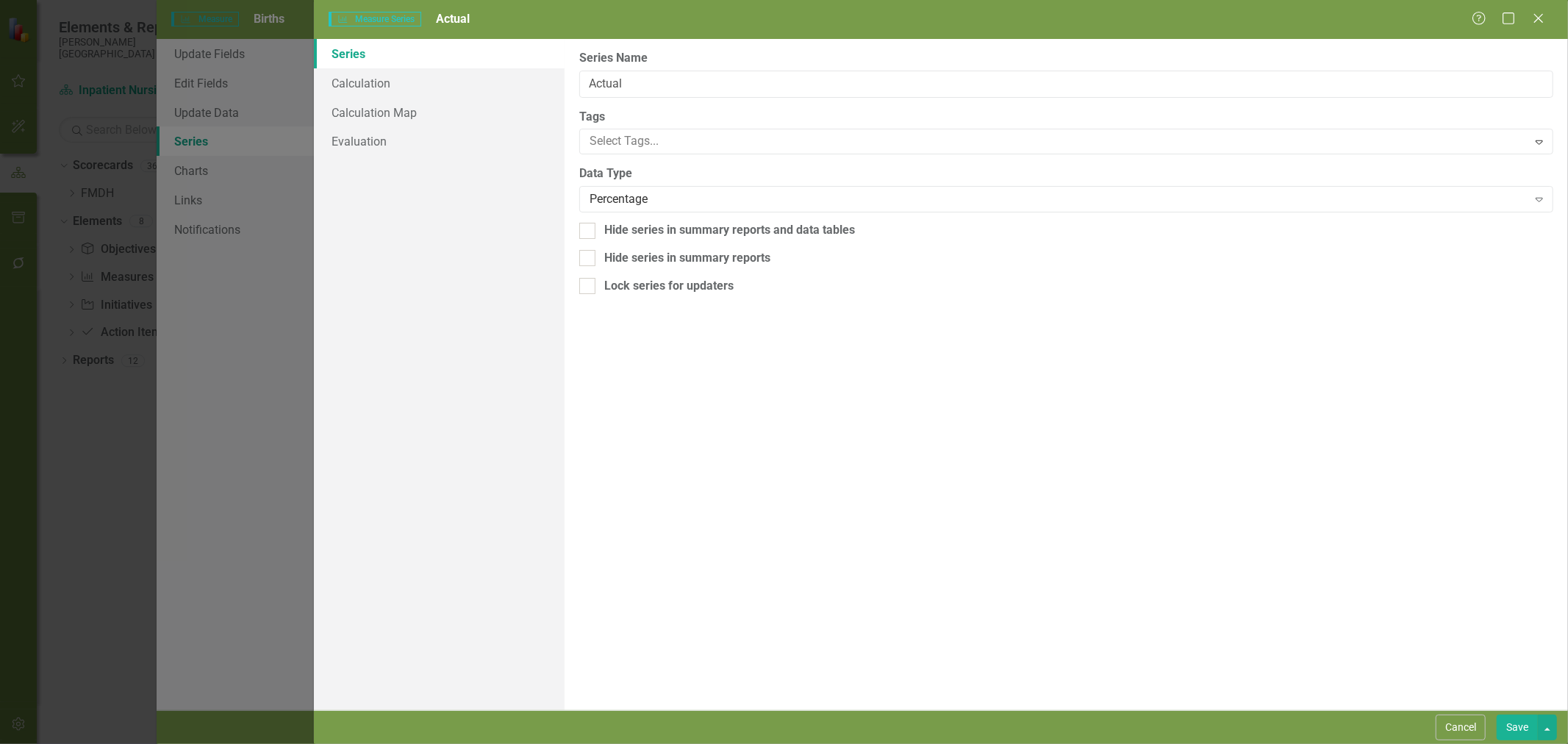
click at [681, 200] on div "Percentage" at bounding box center [1059, 200] width 938 height 17
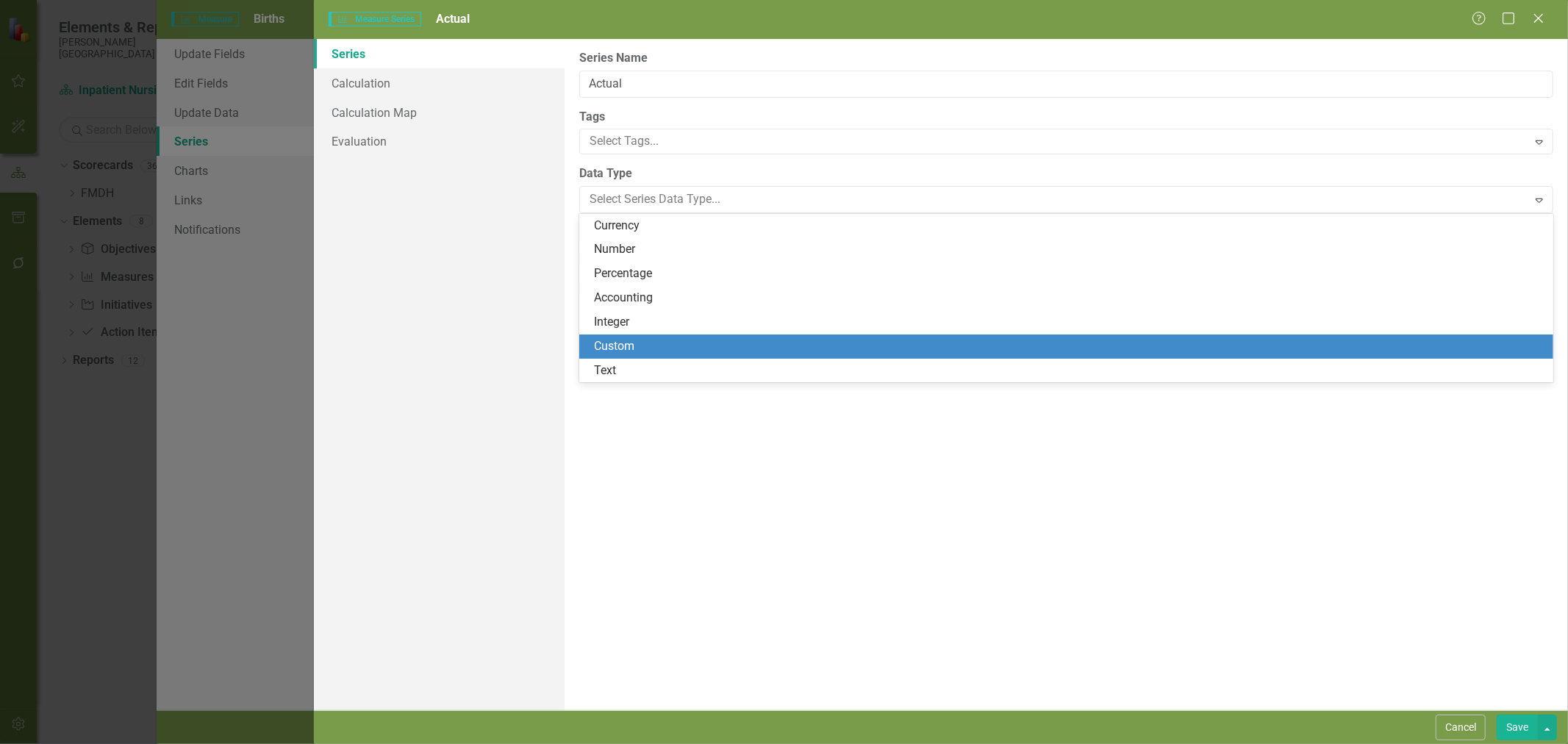
click at [696, 352] on div "Custom" at bounding box center [1069, 347] width 950 height 17
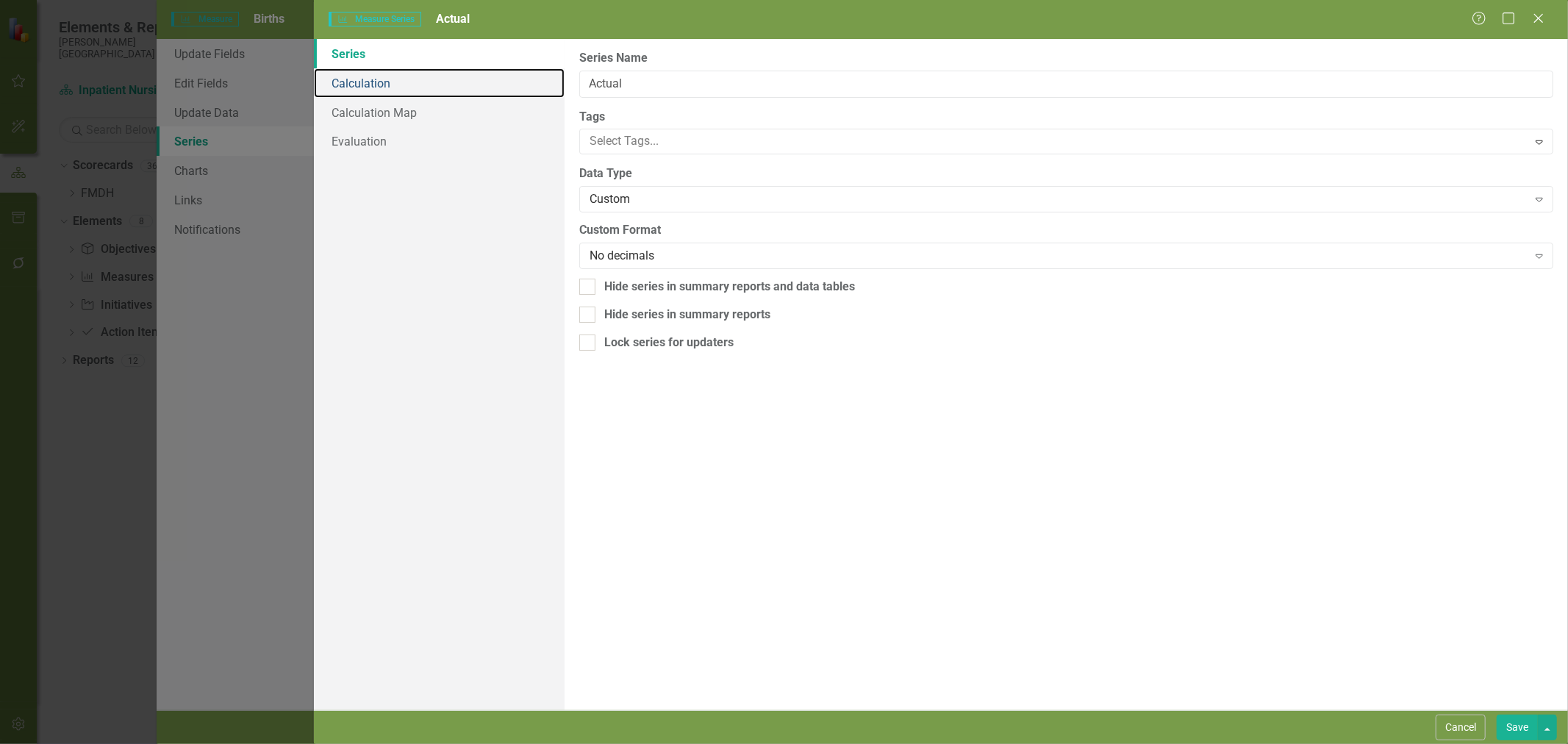
click at [361, 75] on link "Calculation" at bounding box center [439, 83] width 251 height 30
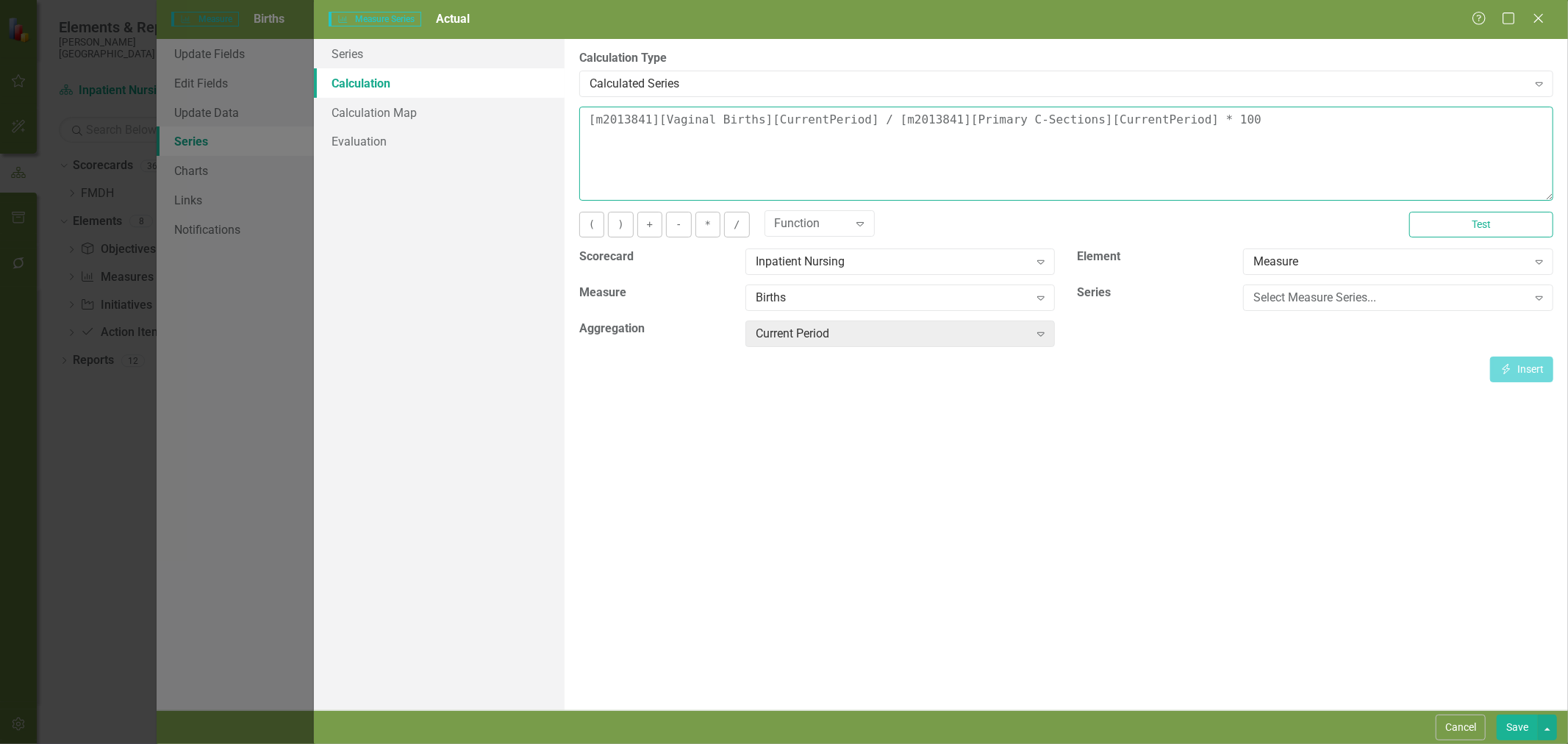
drag, startPoint x: 1330, startPoint y: 131, endPoint x: 548, endPoint y: 86, distance: 783.3
click at [551, 86] on div "Series Calculation Calculation Map Evaluation From this page, you can edit the …" at bounding box center [941, 374] width 1254 height 672
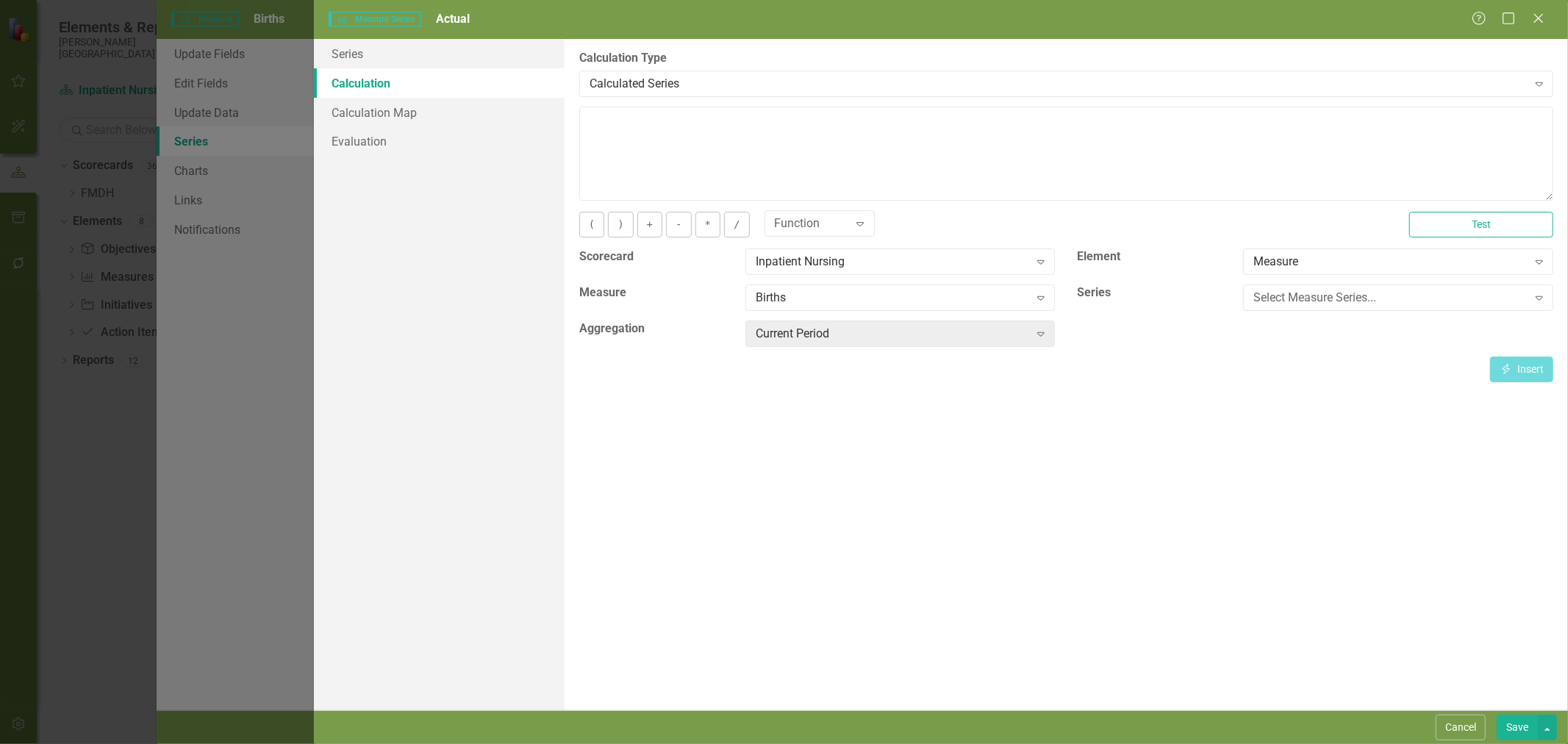
click at [1396, 298] on div "Select Measure Series..." at bounding box center [1390, 298] width 273 height 17
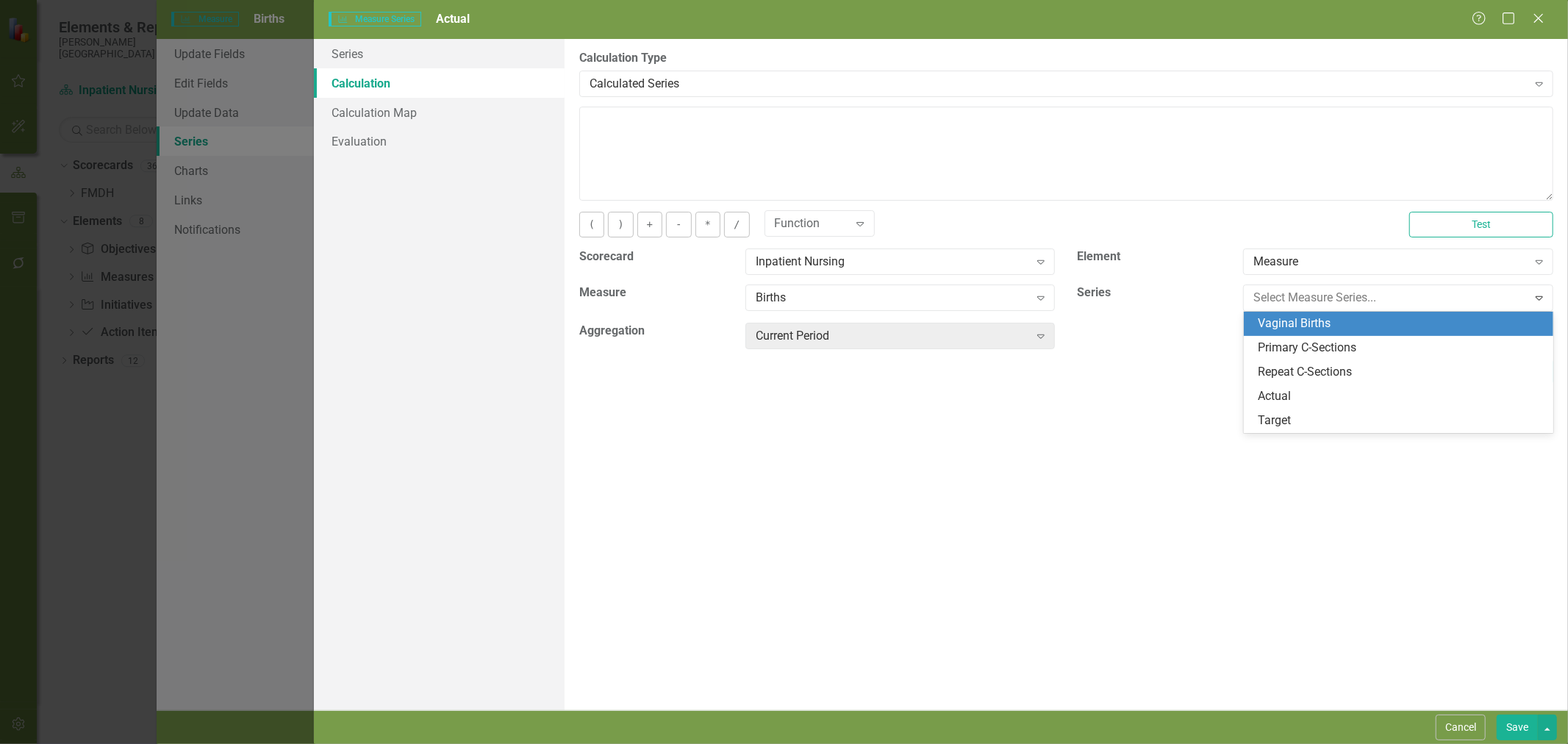
click at [1387, 325] on div "Vaginal Births" at bounding box center [1401, 324] width 286 height 17
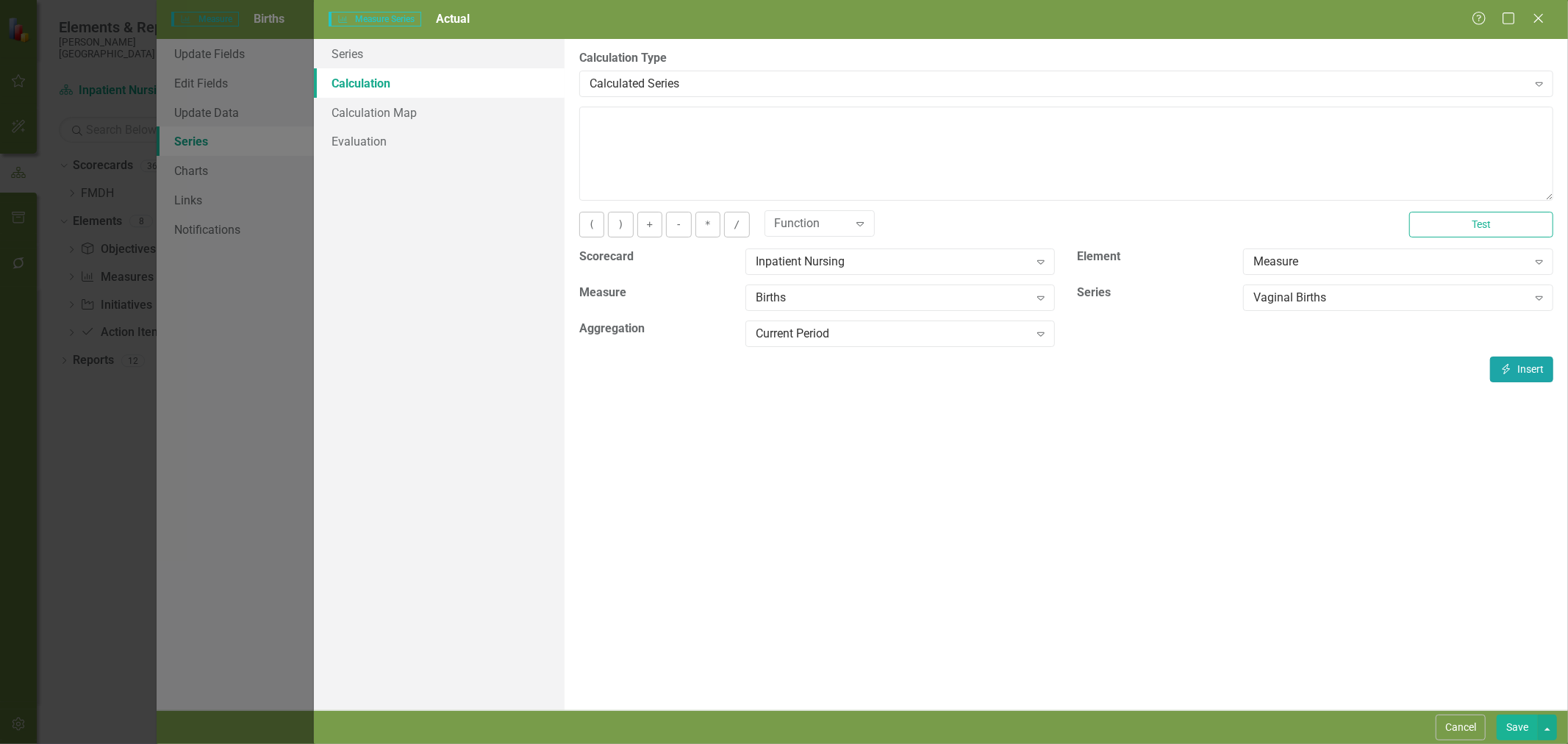
click at [1512, 373] on button "Insert Insert" at bounding box center [1521, 369] width 63 height 26
click at [651, 226] on button "+" at bounding box center [650, 224] width 25 height 26
click at [1365, 302] on div "Vaginal Births" at bounding box center [1390, 298] width 273 height 17
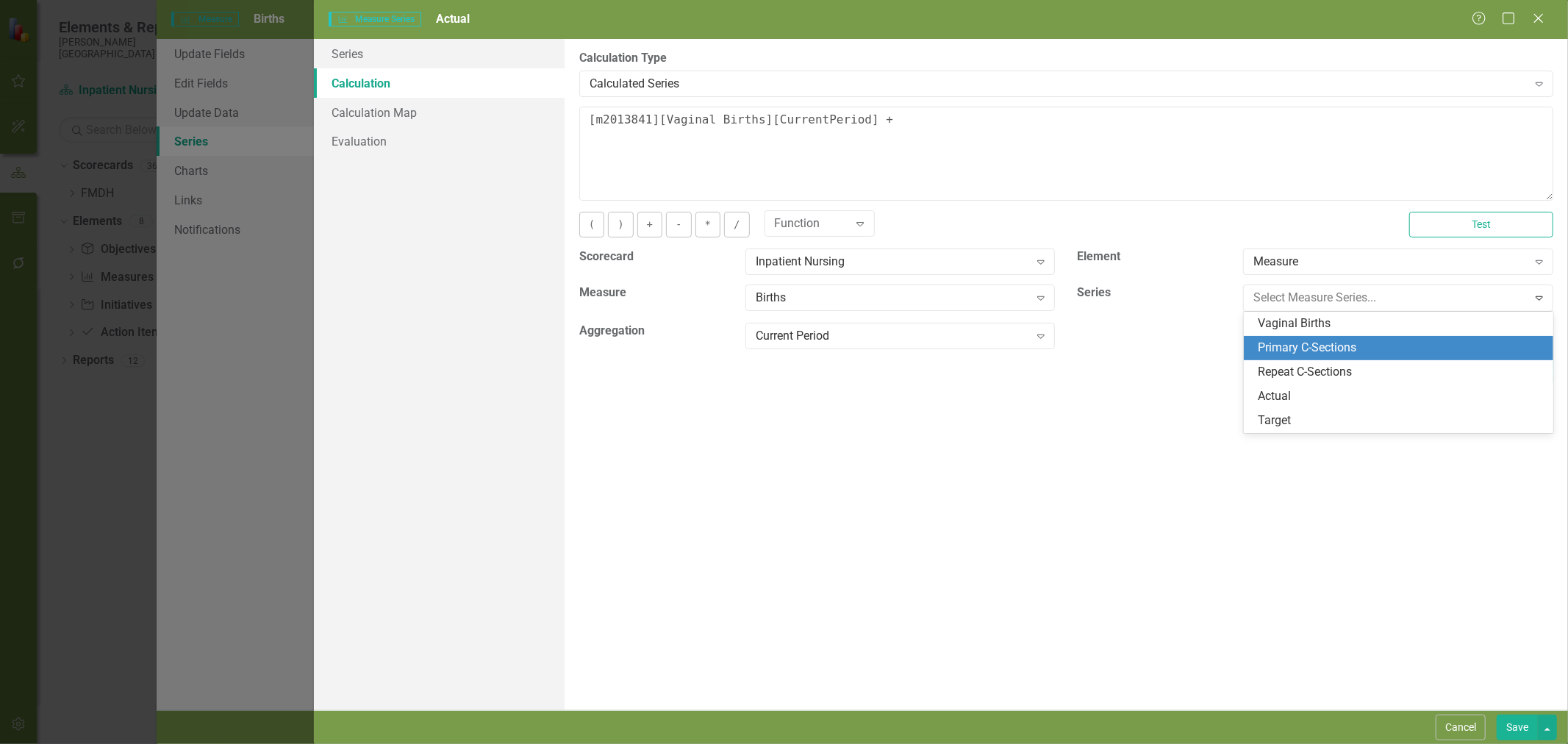
click at [1355, 344] on div "Primary C-Sections" at bounding box center [1401, 349] width 286 height 17
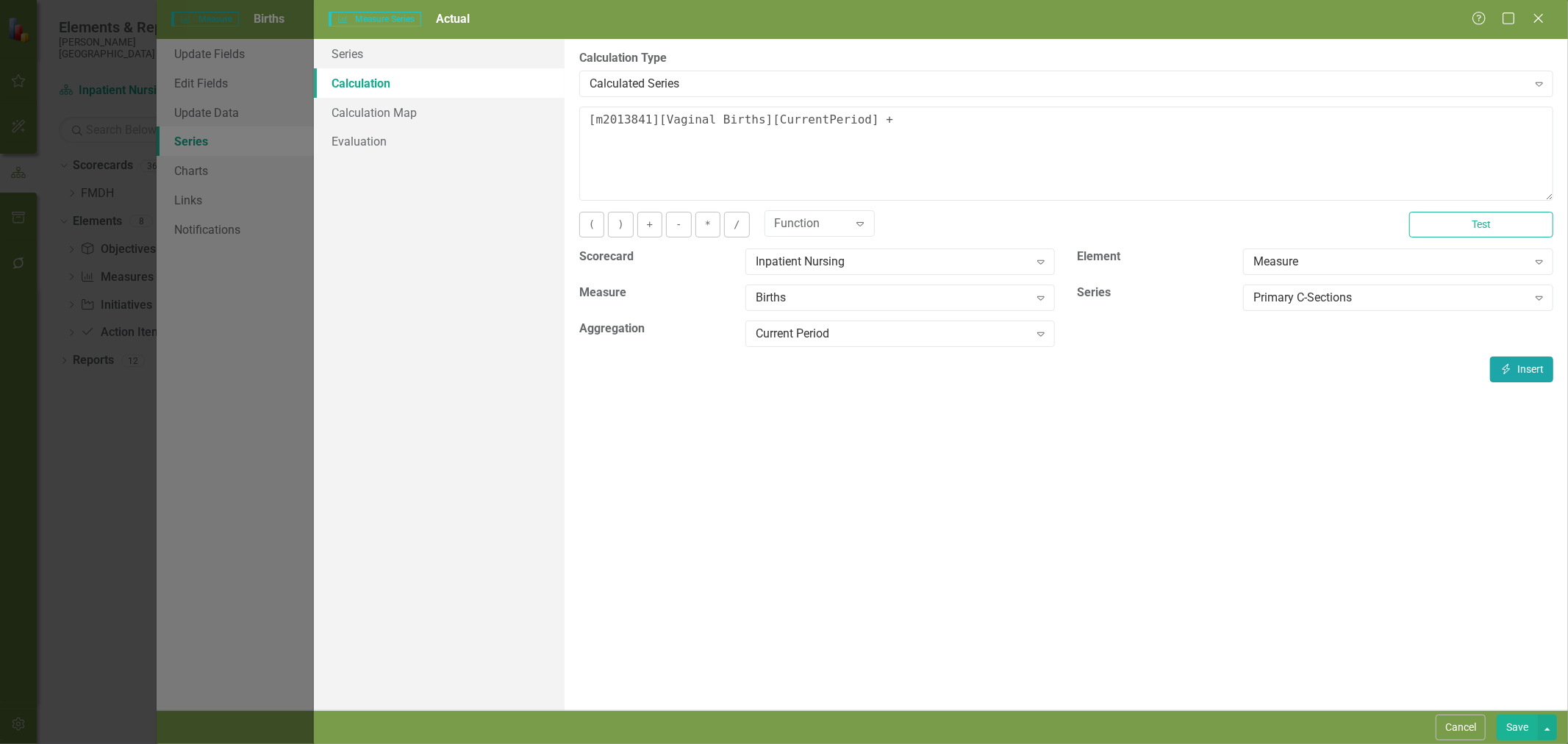
click at [1518, 369] on button "Insert Insert" at bounding box center [1521, 369] width 63 height 26
click at [644, 216] on button "+" at bounding box center [650, 224] width 25 height 26
click at [1382, 297] on div "Primary C-Sections" at bounding box center [1390, 298] width 273 height 17
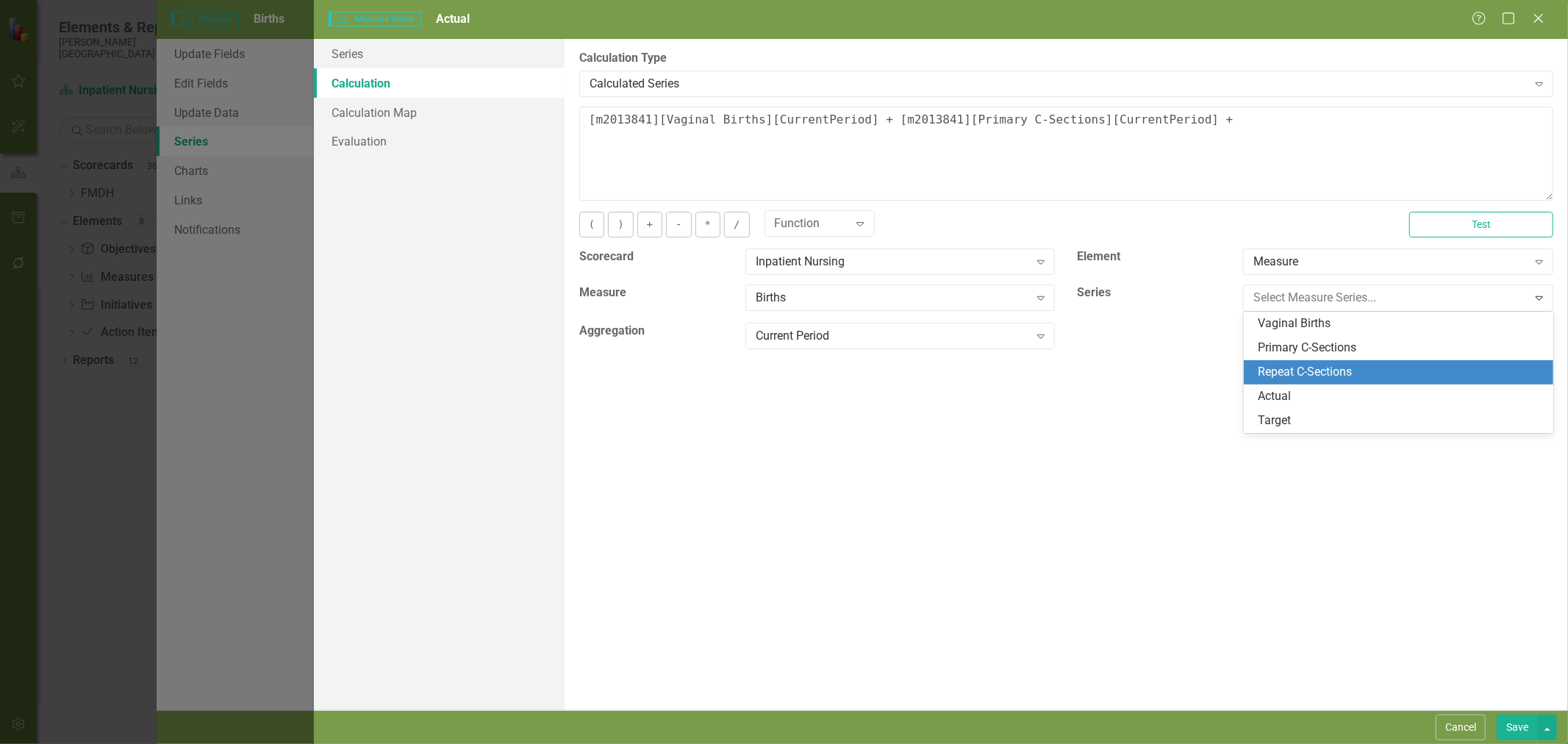
click at [1372, 367] on div "Repeat C-Sections" at bounding box center [1401, 373] width 286 height 17
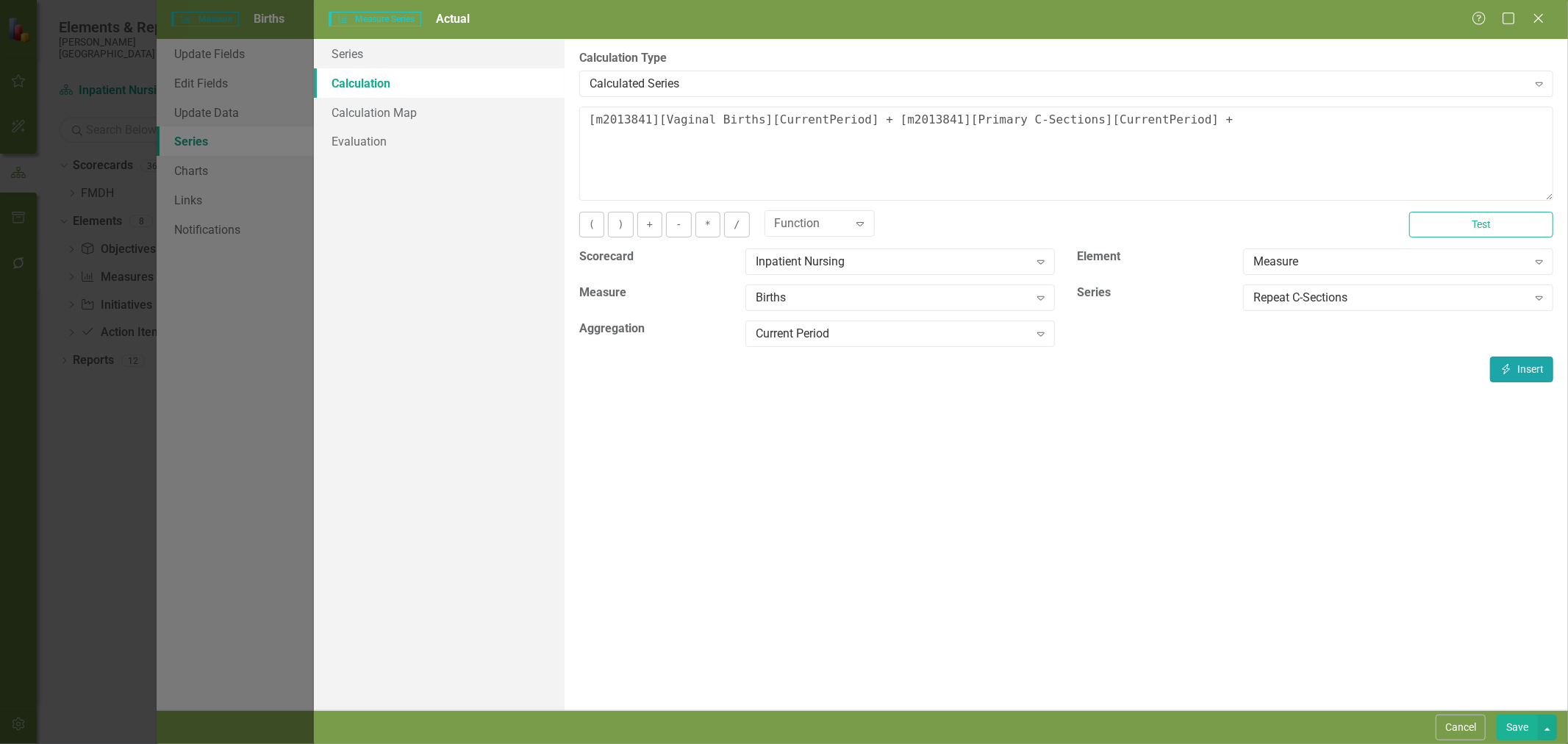
click at [1525, 368] on button "Insert Insert" at bounding box center [1521, 369] width 63 height 26
type textarea "[m2013841][Vaginal Births][CurrentPeriod] + [m2013841][Primary C-Sections][Curr…"
click at [373, 113] on link "Calculation Map" at bounding box center [439, 113] width 251 height 30
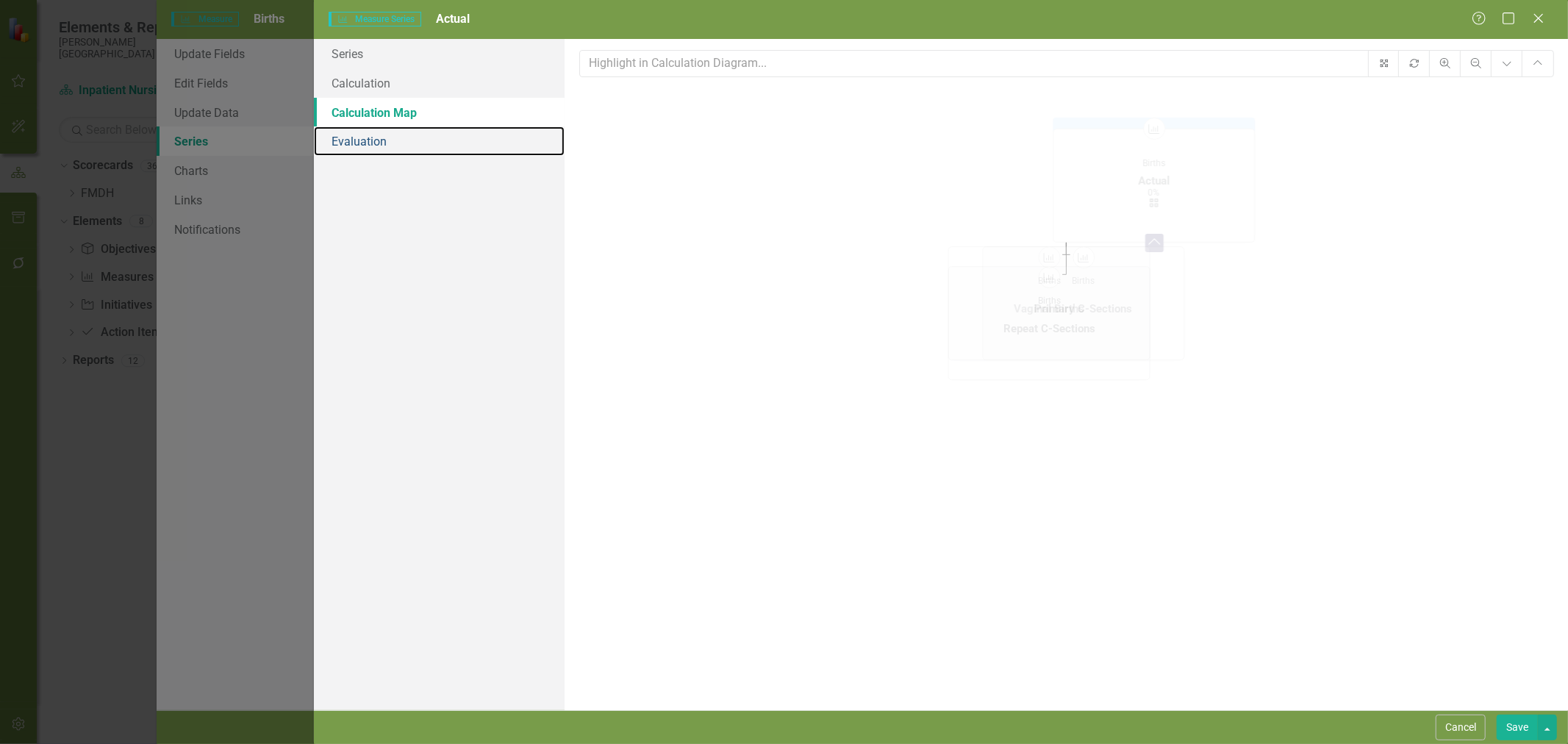
click at [369, 151] on link "Evaluation" at bounding box center [439, 141] width 251 height 30
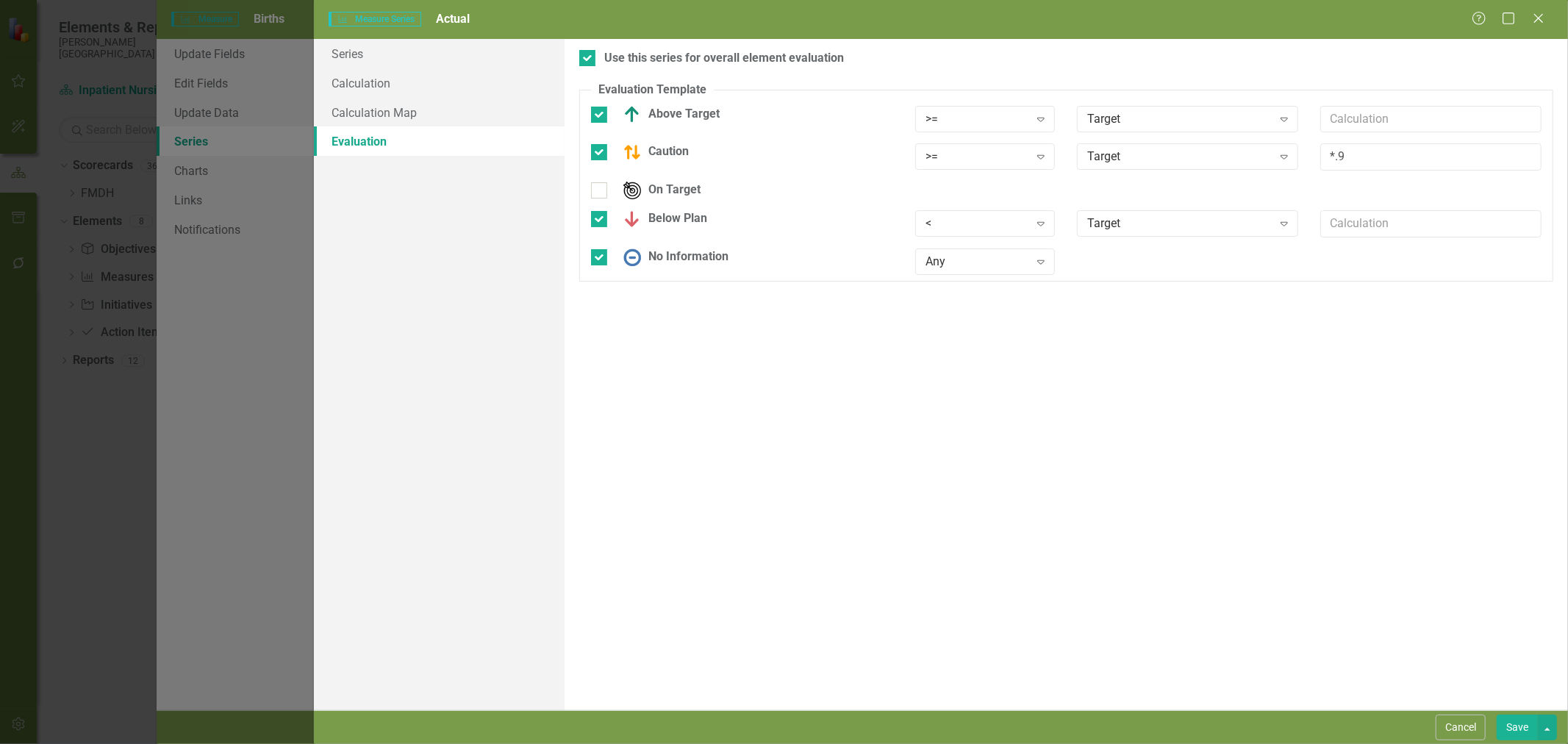
click at [1120, 125] on div "Target" at bounding box center [1180, 119] width 185 height 17
click at [1191, 79] on div "Use this series for overall element evaluation Evaluation Template You can defi…" at bounding box center [1066, 374] width 1004 height 672
click at [626, 60] on div "Use this series for overall element evaluation" at bounding box center [723, 58] width 240 height 17
click at [589, 60] on input "Use this series for overall element evaluation" at bounding box center [584, 54] width 9 height 9
click at [581, 52] on input "Use this series for overall element evaluation" at bounding box center [584, 54] width 9 height 9
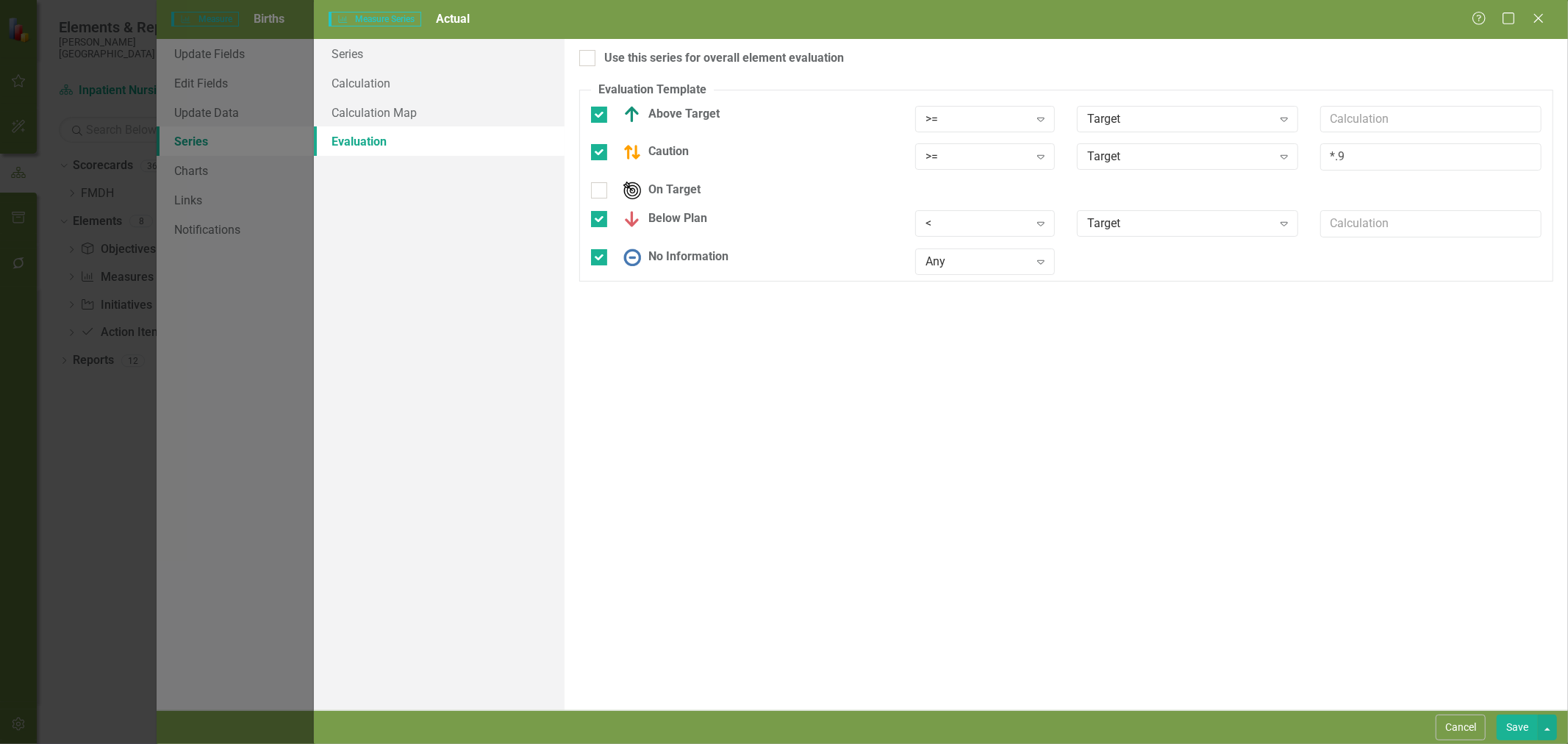
checkbox input "true"
click at [1529, 728] on button "Save" at bounding box center [1517, 728] width 41 height 26
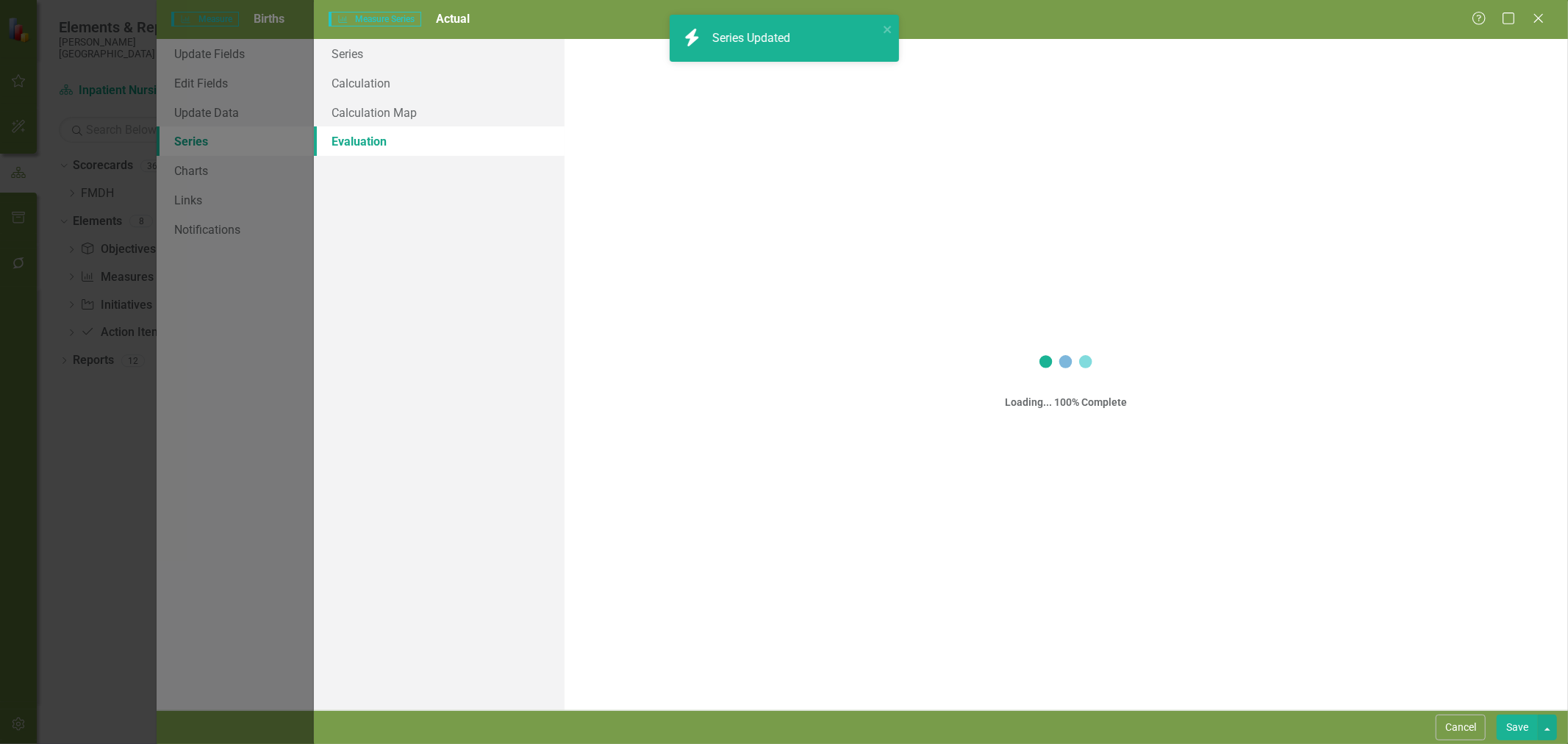
click at [519, 87] on div "Use 'Actual' Evaluation" at bounding box center [995, 84] width 1063 height 17
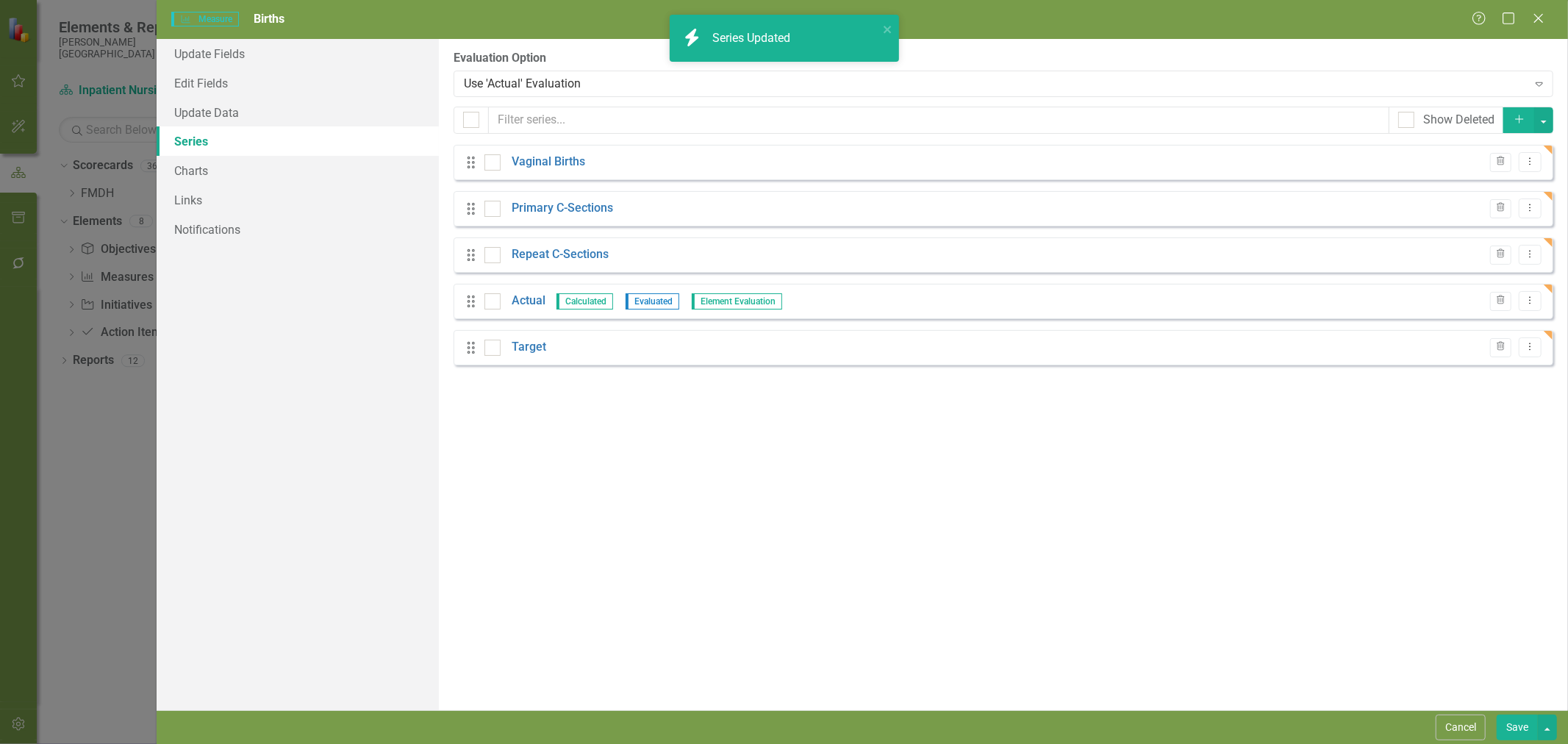
click at [526, 85] on div "Use 'Actual' Evaluation" at bounding box center [995, 84] width 1063 height 17
click at [540, 84] on div "Use 'Actual' Evaluation" at bounding box center [995, 84] width 1063 height 17
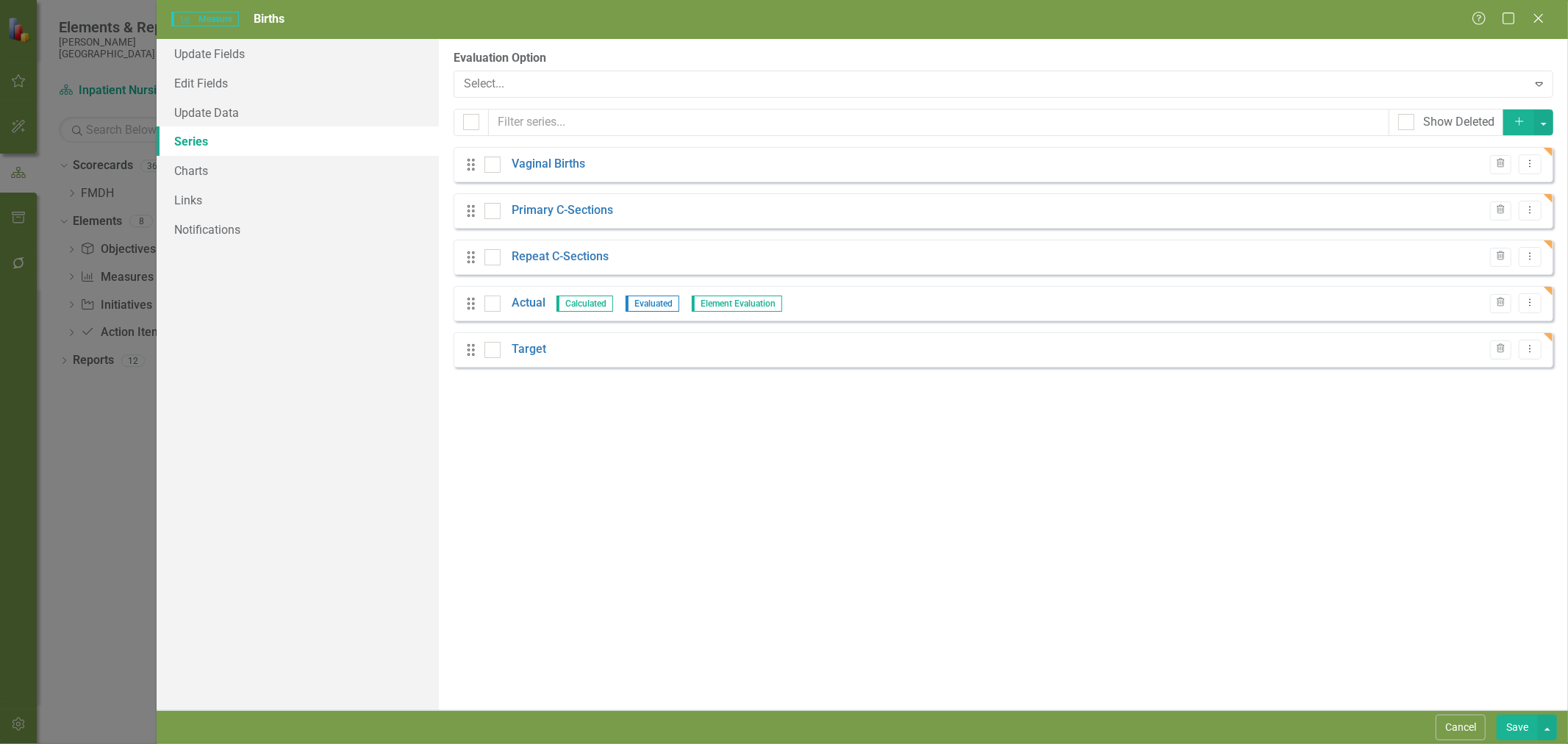
click at [515, 743] on div "Manual Evaluation" at bounding box center [787, 756] width 1545 height 17
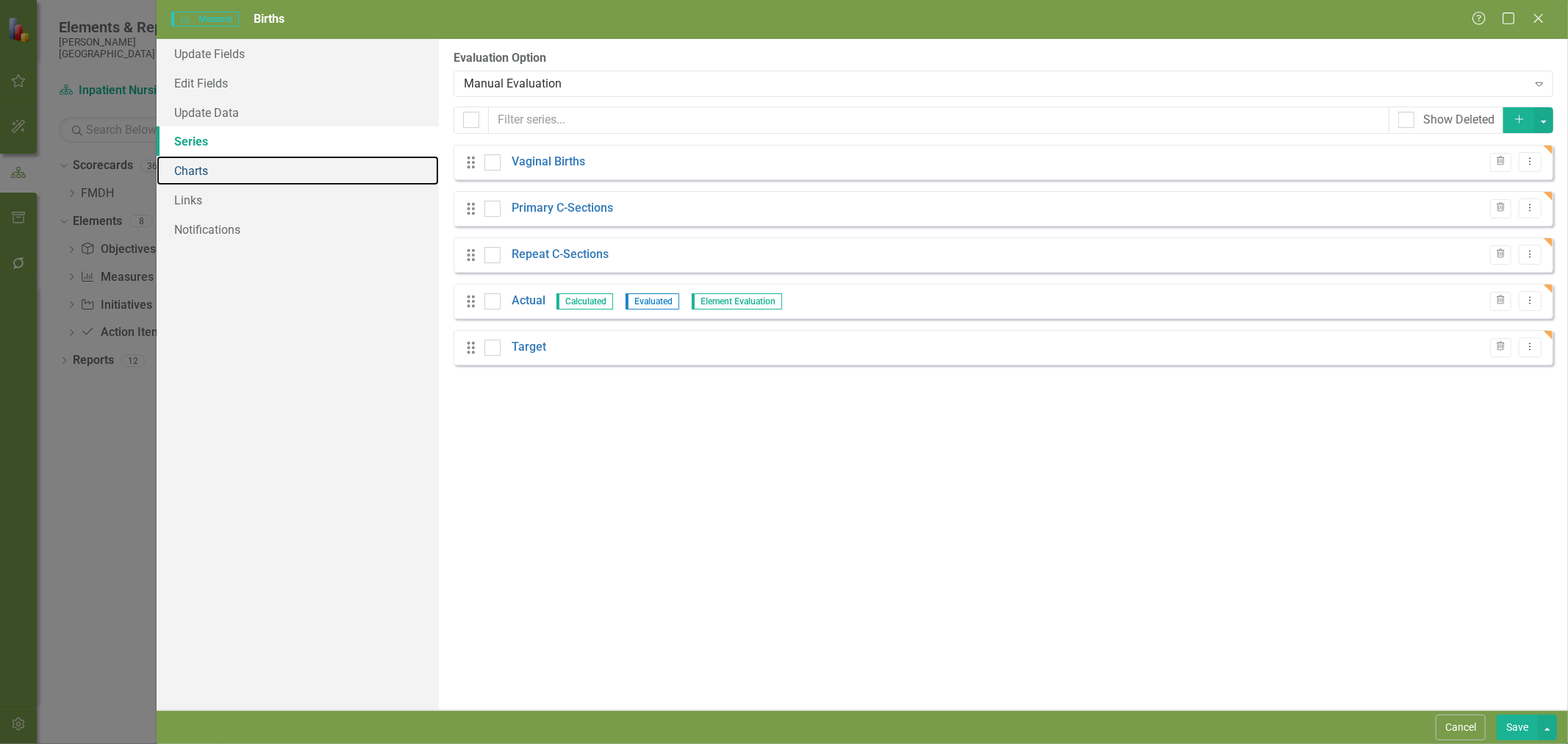
click at [238, 168] on link "Charts" at bounding box center [298, 171] width 283 height 30
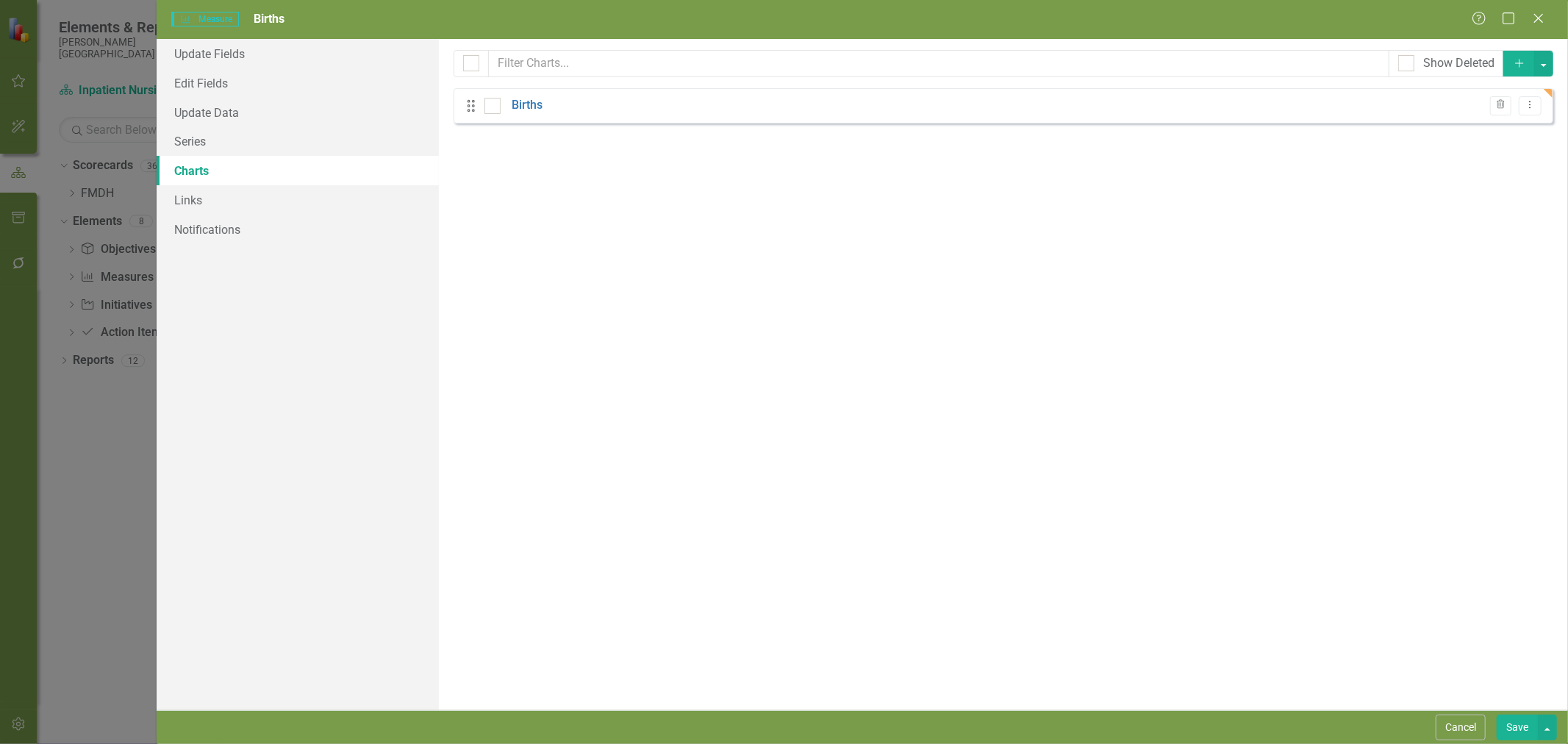
click at [531, 102] on link "Births" at bounding box center [527, 106] width 31 height 17
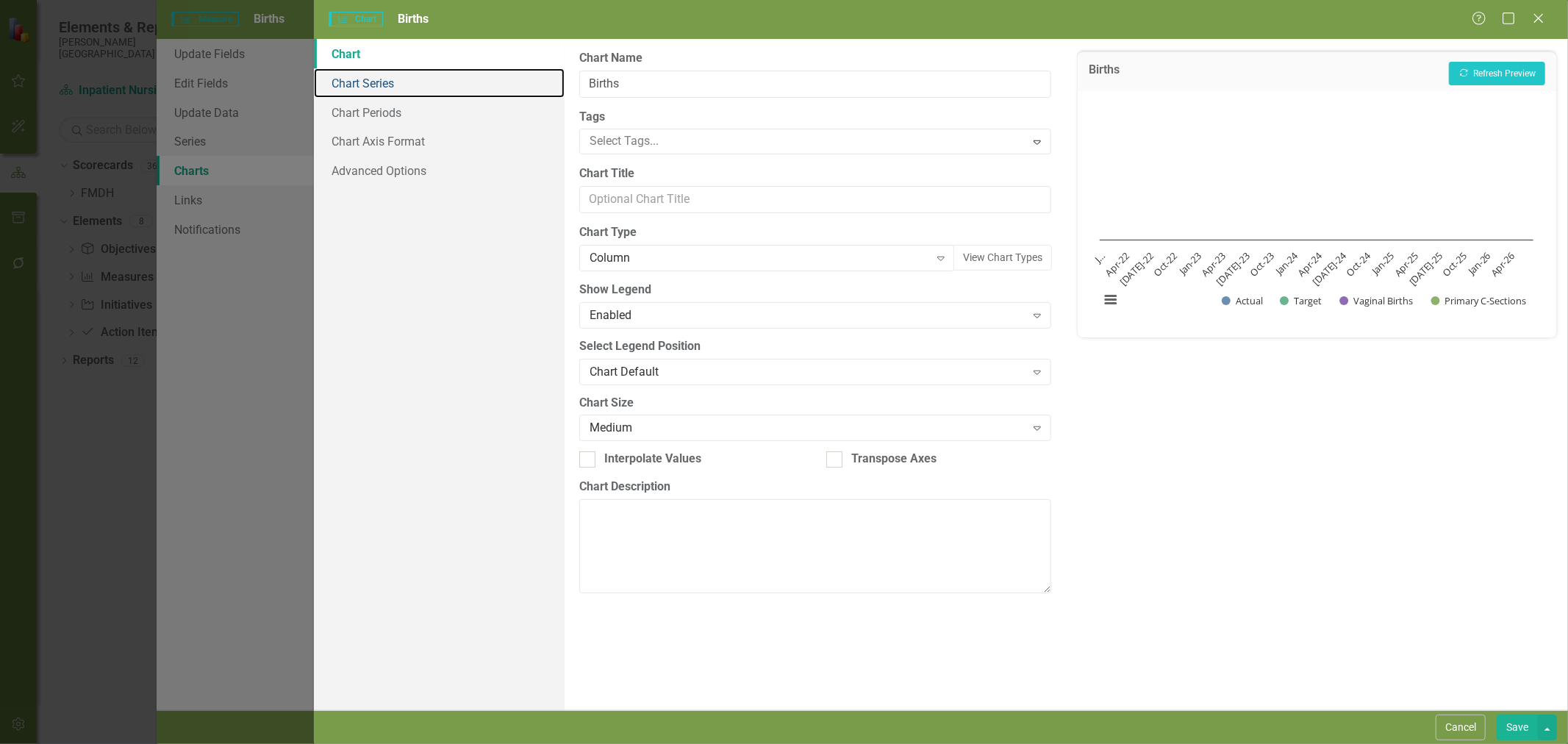
click at [390, 90] on link "Chart Series" at bounding box center [439, 83] width 251 height 30
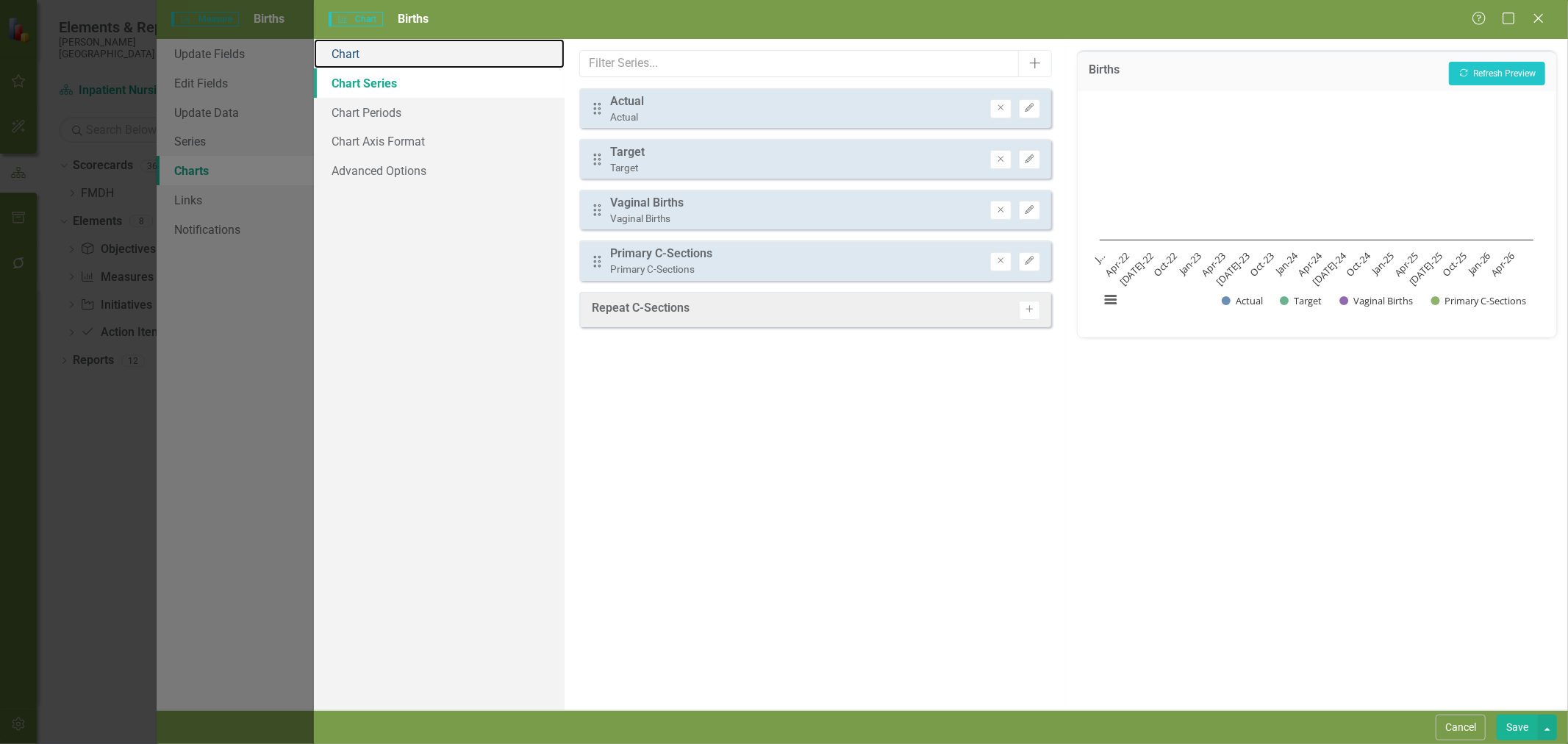
click at [378, 57] on link "Chart" at bounding box center [439, 54] width 251 height 30
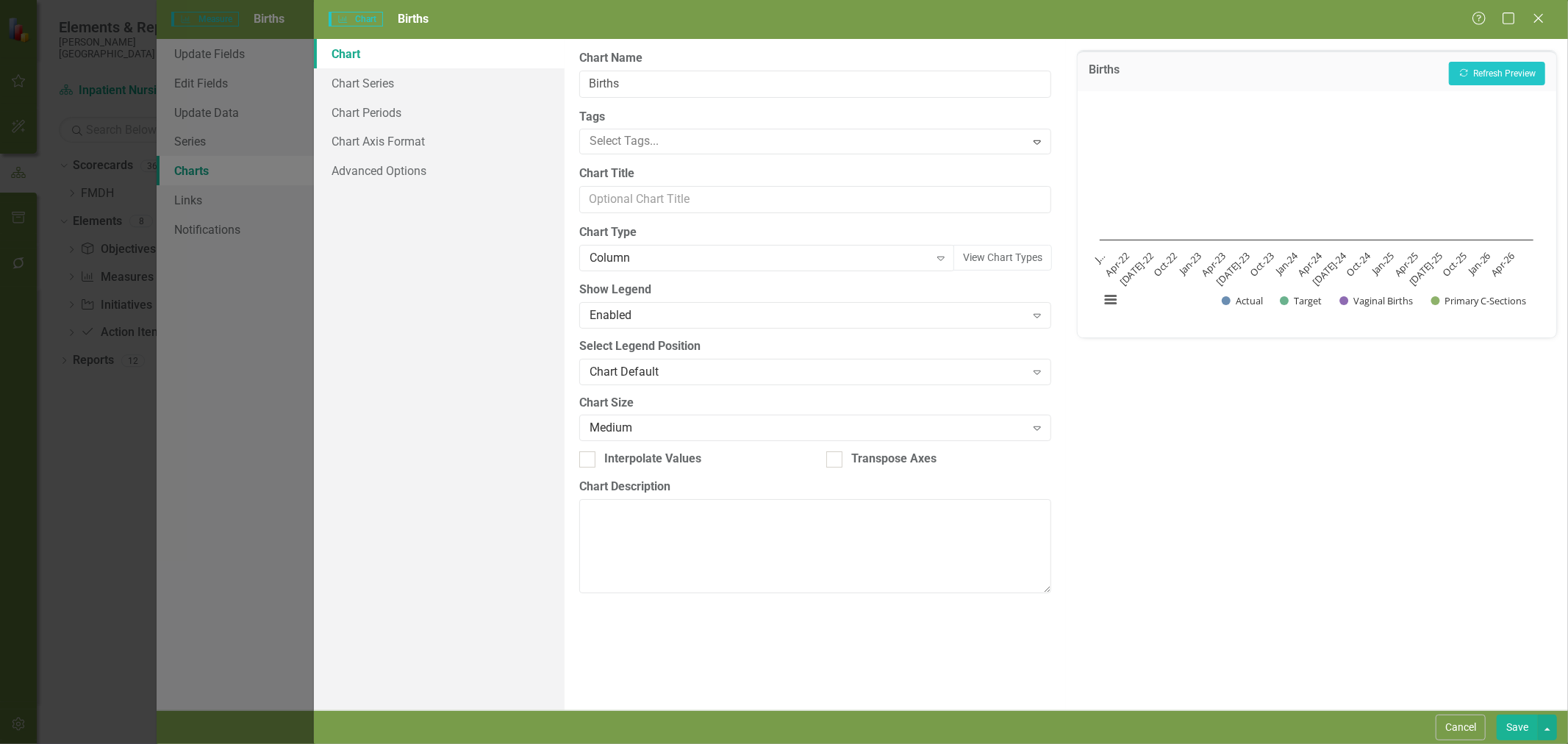
click at [644, 262] on div "Column" at bounding box center [760, 259] width 340 height 17
click at [685, 312] on div "Stacked Column" at bounding box center [770, 308] width 352 height 17
click at [1495, 70] on button "Recalculate Refresh Preview" at bounding box center [1497, 74] width 96 height 23
click at [365, 119] on link "Chart Periods" at bounding box center [439, 113] width 251 height 30
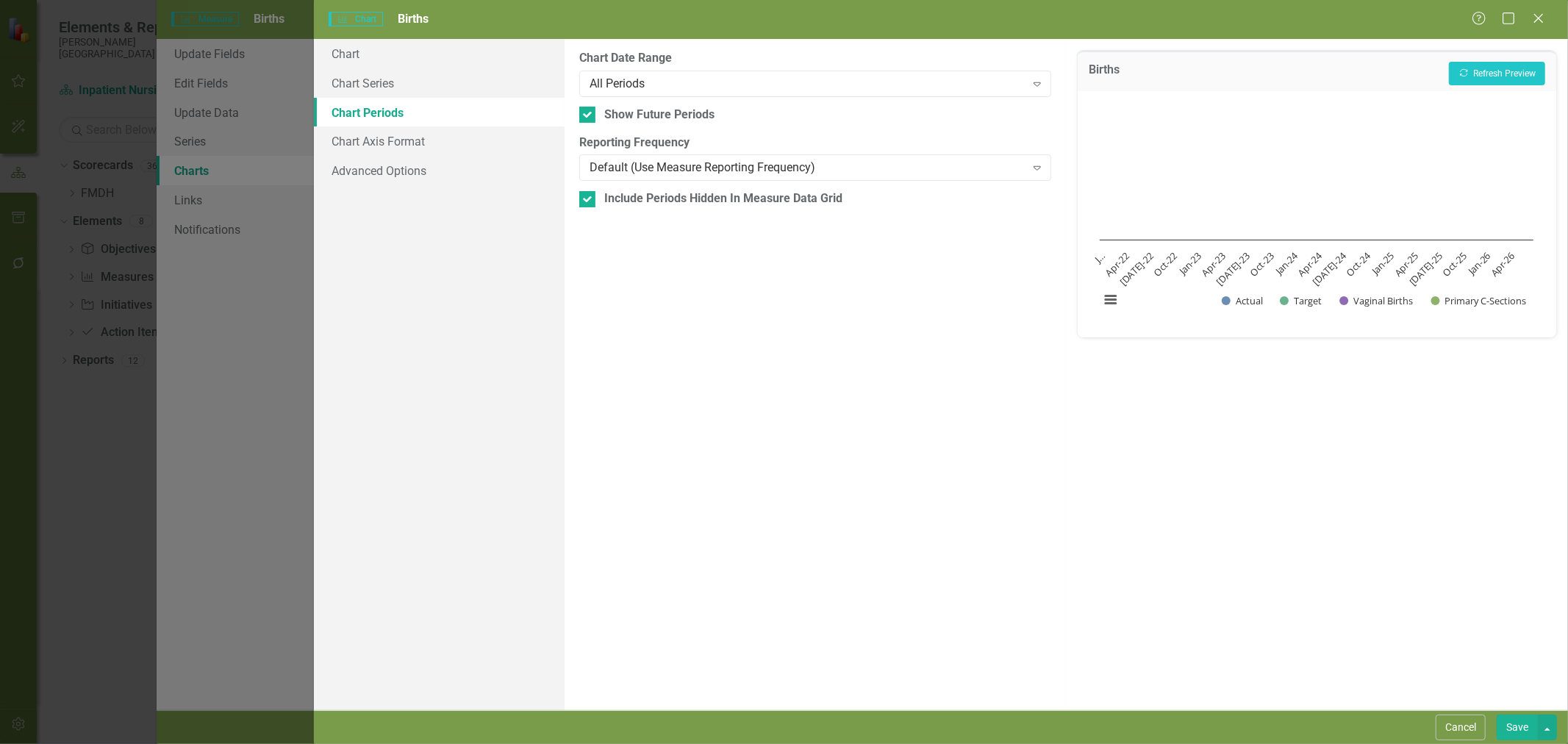
click at [591, 113] on div at bounding box center [587, 114] width 16 height 16
click at [589, 113] on input "Show Future Periods" at bounding box center [584, 111] width 9 height 9
checkbox input "false"
click at [583, 196] on input "Include Periods Hidden In Measure Data Grid" at bounding box center [584, 196] width 9 height 9
checkbox input "false"
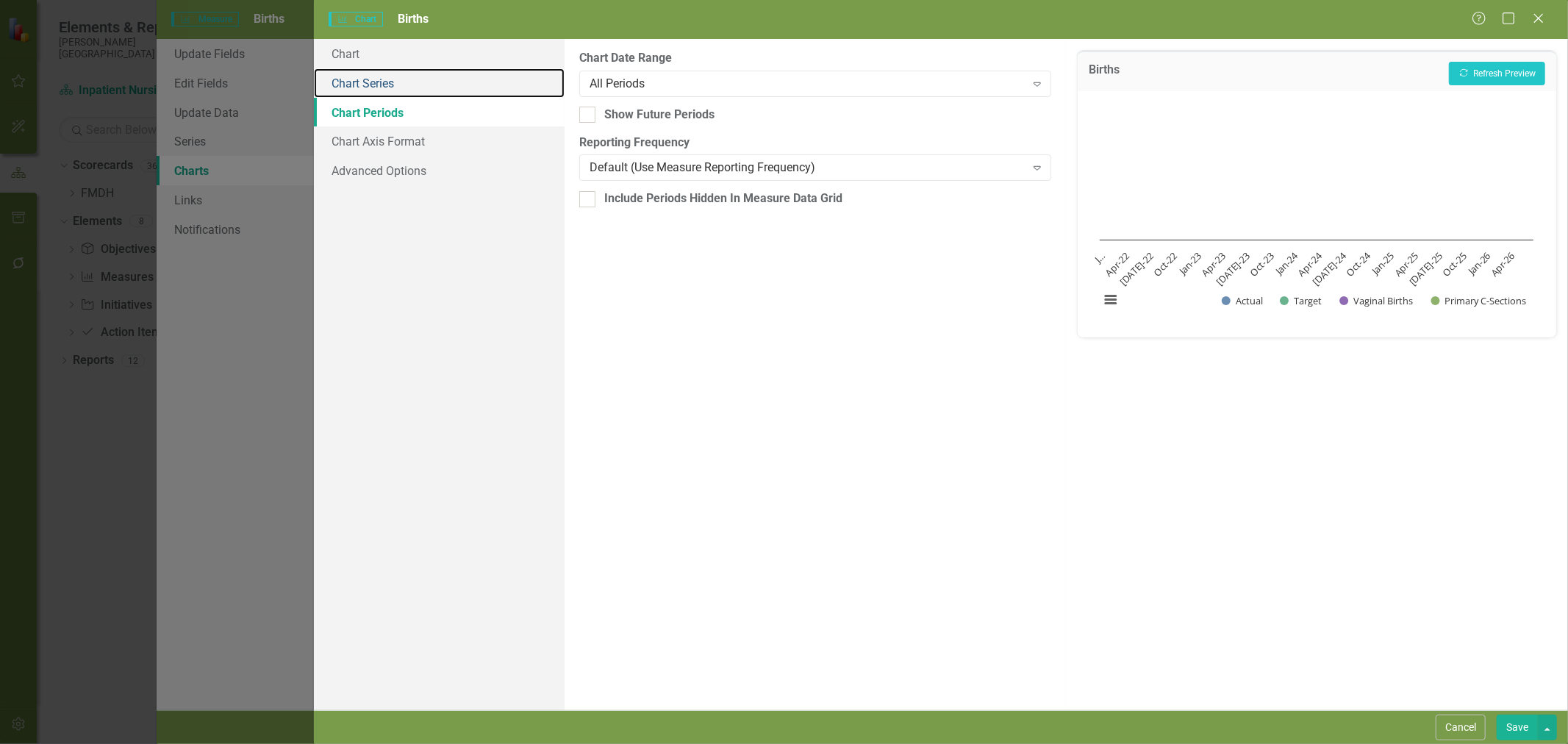
click at [401, 76] on link "Chart Series" at bounding box center [439, 83] width 251 height 30
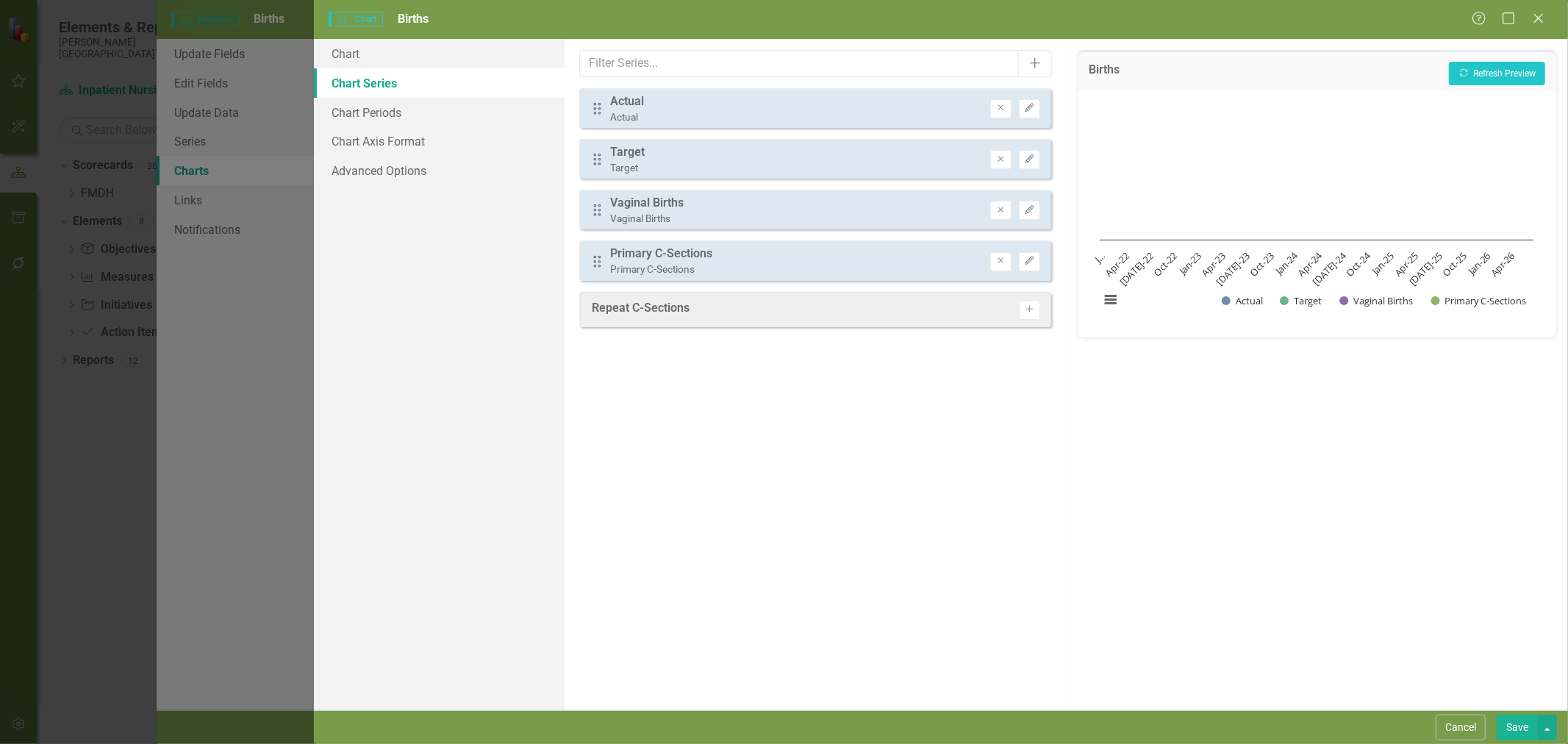
click at [998, 160] on icon "Remove" at bounding box center [1001, 159] width 11 height 9
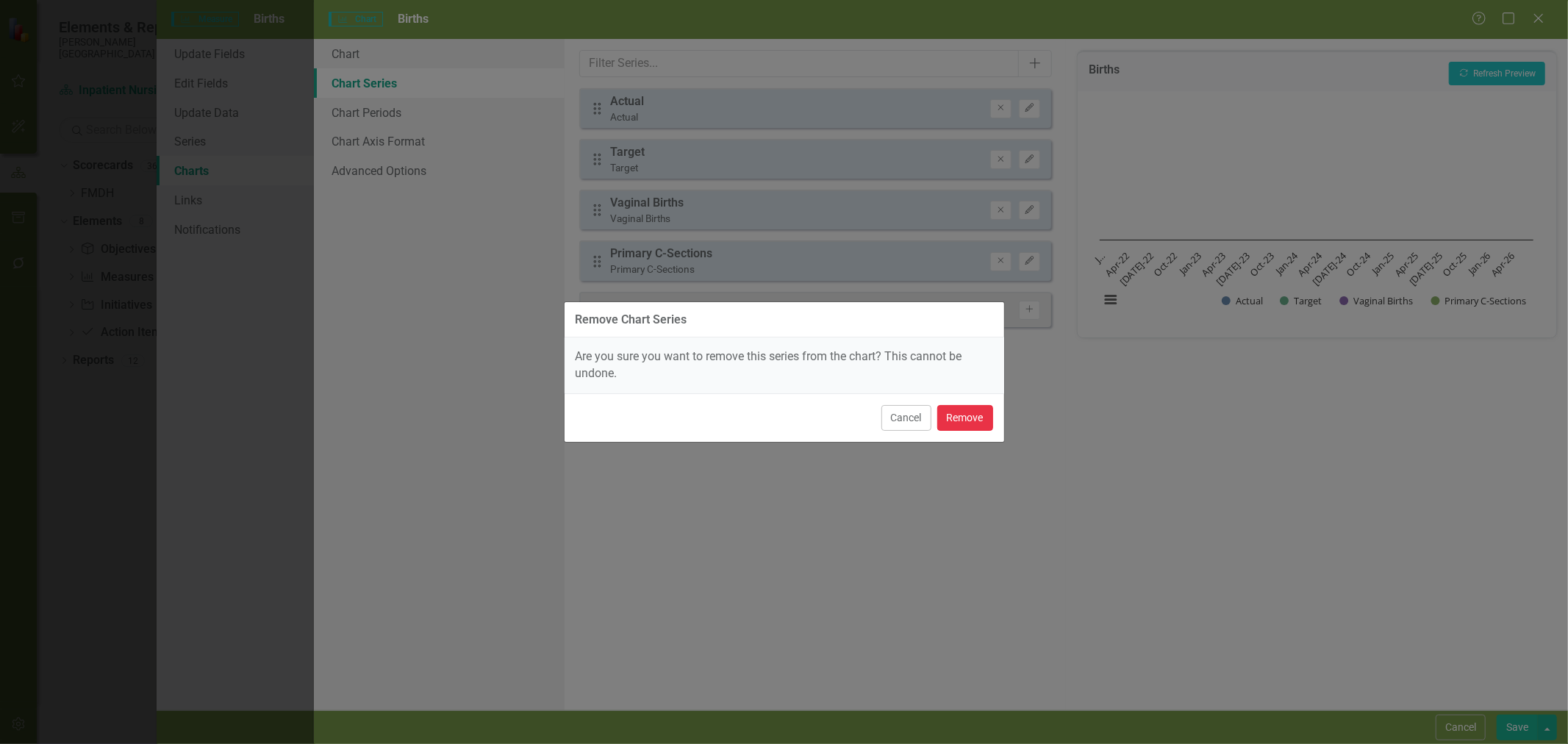
click at [964, 427] on button "Remove" at bounding box center [965, 418] width 56 height 26
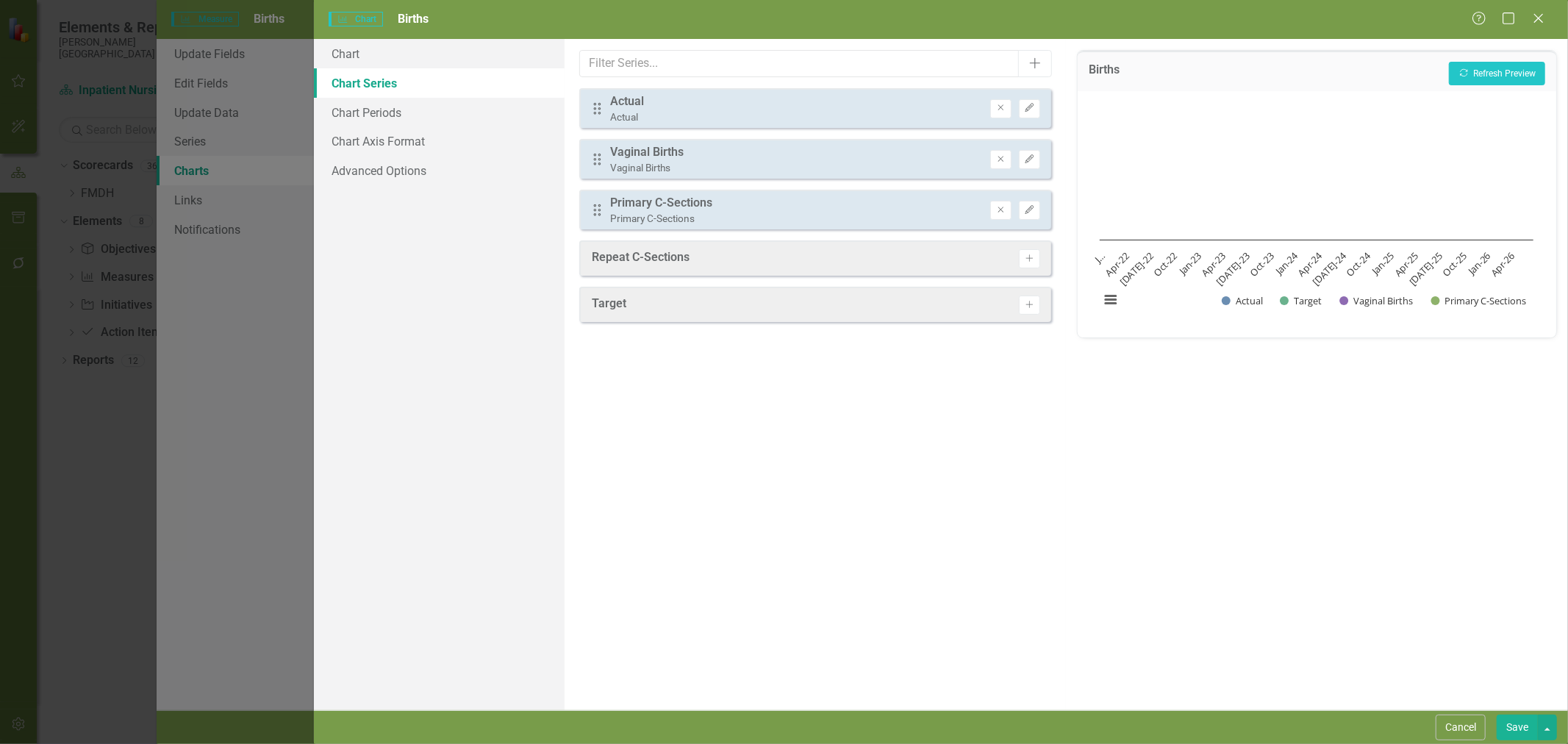
click at [1033, 255] on icon "Activate" at bounding box center [1029, 259] width 11 height 9
click at [1003, 107] on icon "Remove" at bounding box center [1001, 108] width 11 height 9
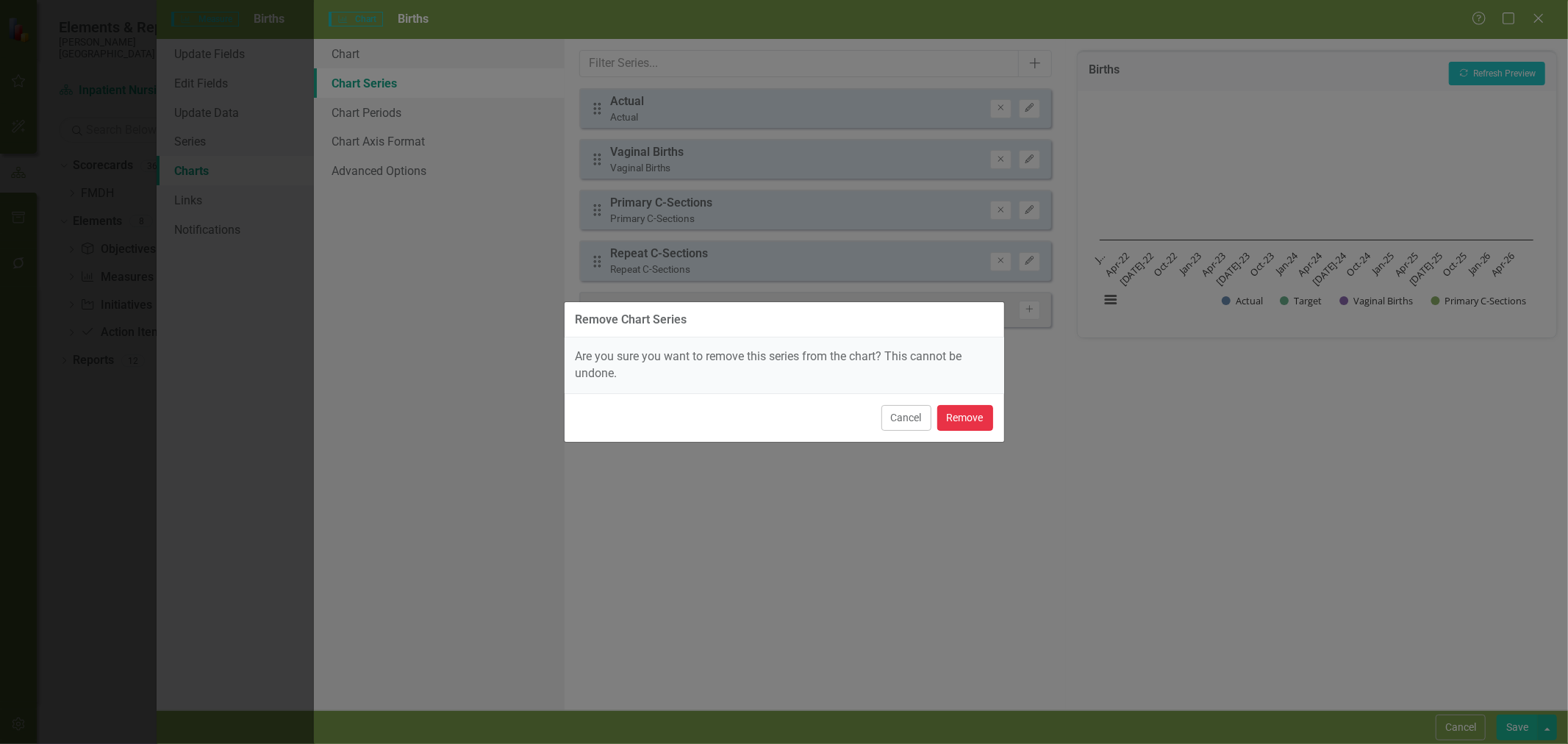
click at [978, 423] on button "Remove" at bounding box center [965, 418] width 56 height 26
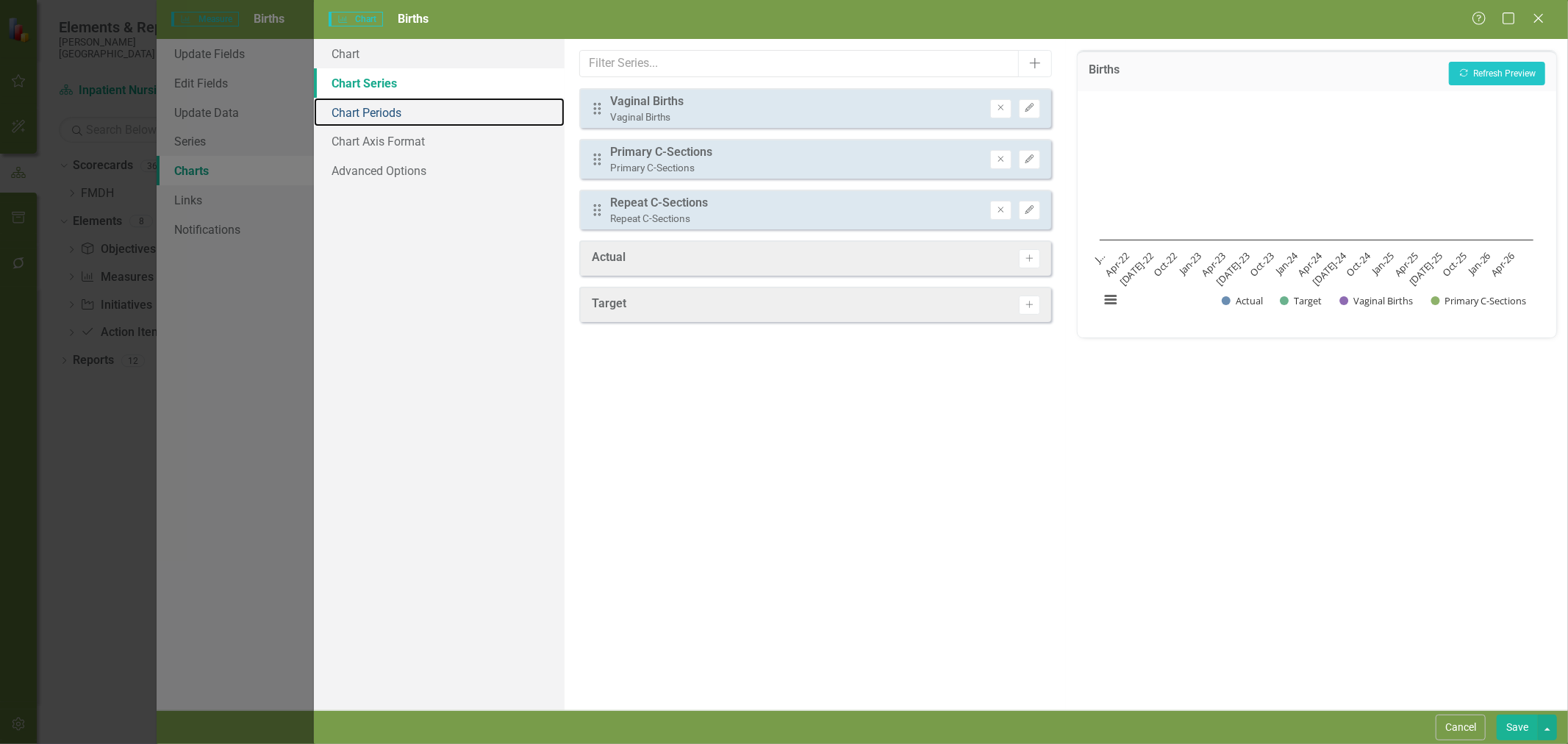
click at [415, 119] on link "Chart Periods" at bounding box center [439, 113] width 251 height 30
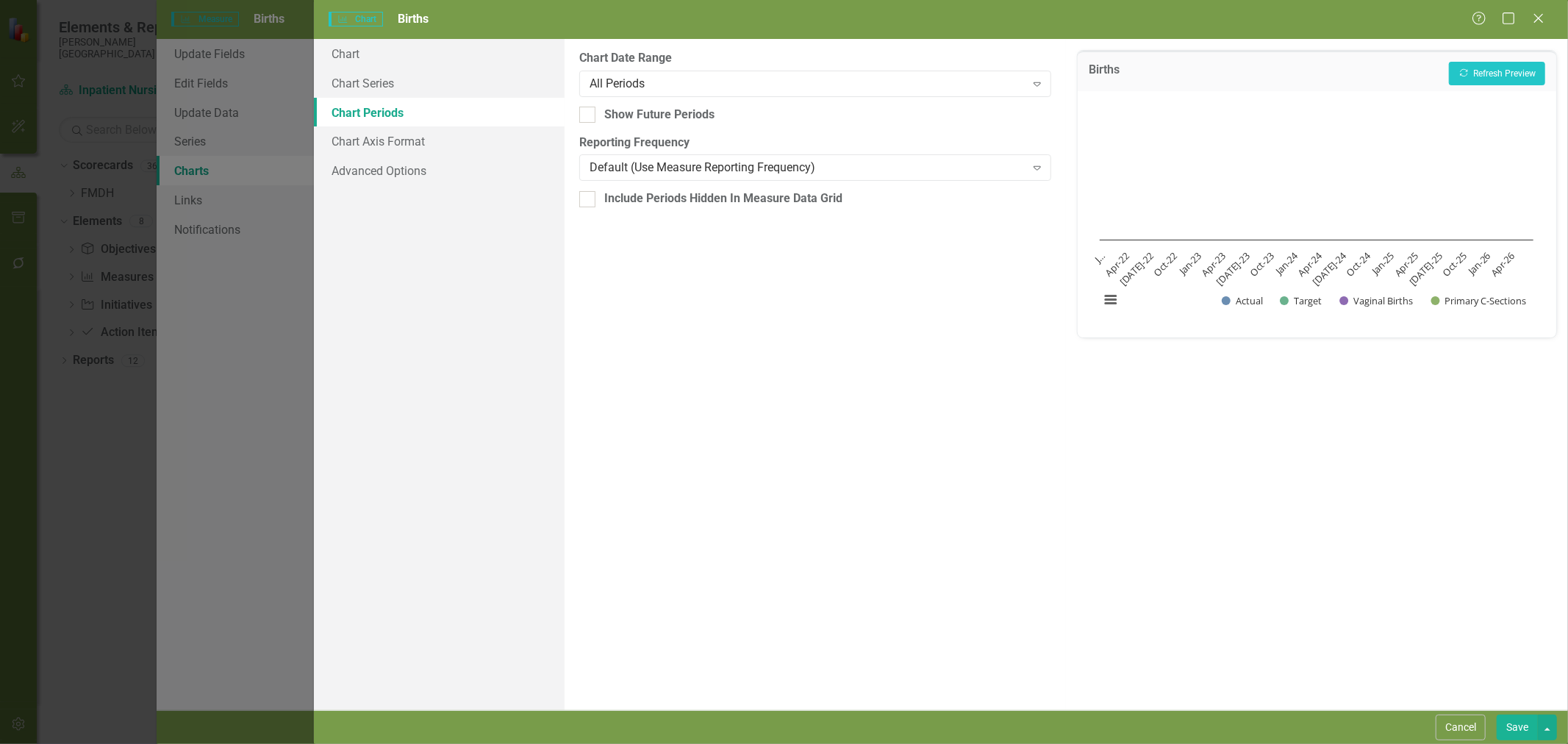
click at [1459, 85] on div "Births Recalculate Refresh Preview" at bounding box center [1316, 71] width 479 height 40
click at [1472, 78] on button "Recalculate Refresh Preview" at bounding box center [1497, 74] width 96 height 23
click at [1531, 733] on button "Save" at bounding box center [1517, 728] width 41 height 26
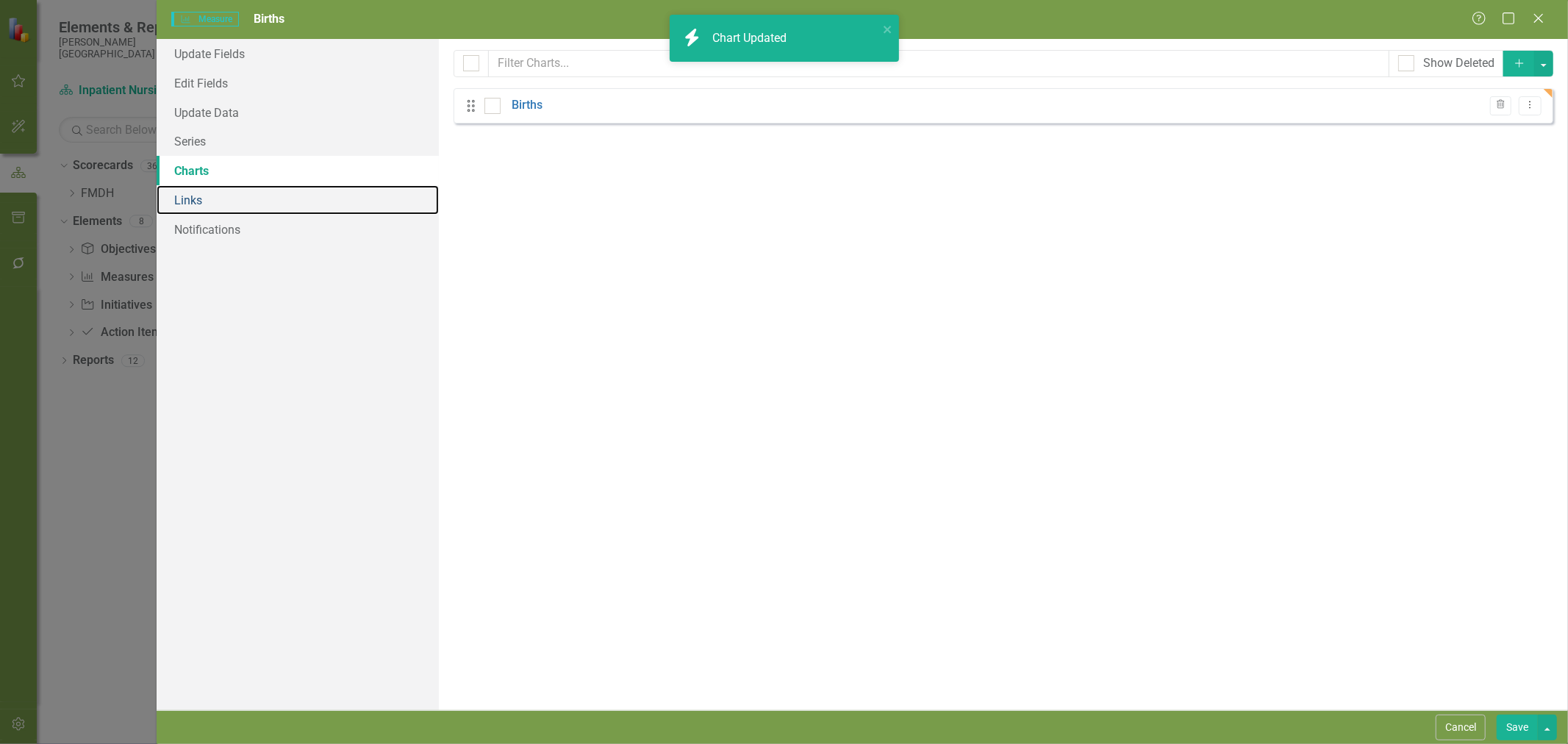
click at [206, 203] on link "Links" at bounding box center [298, 200] width 283 height 30
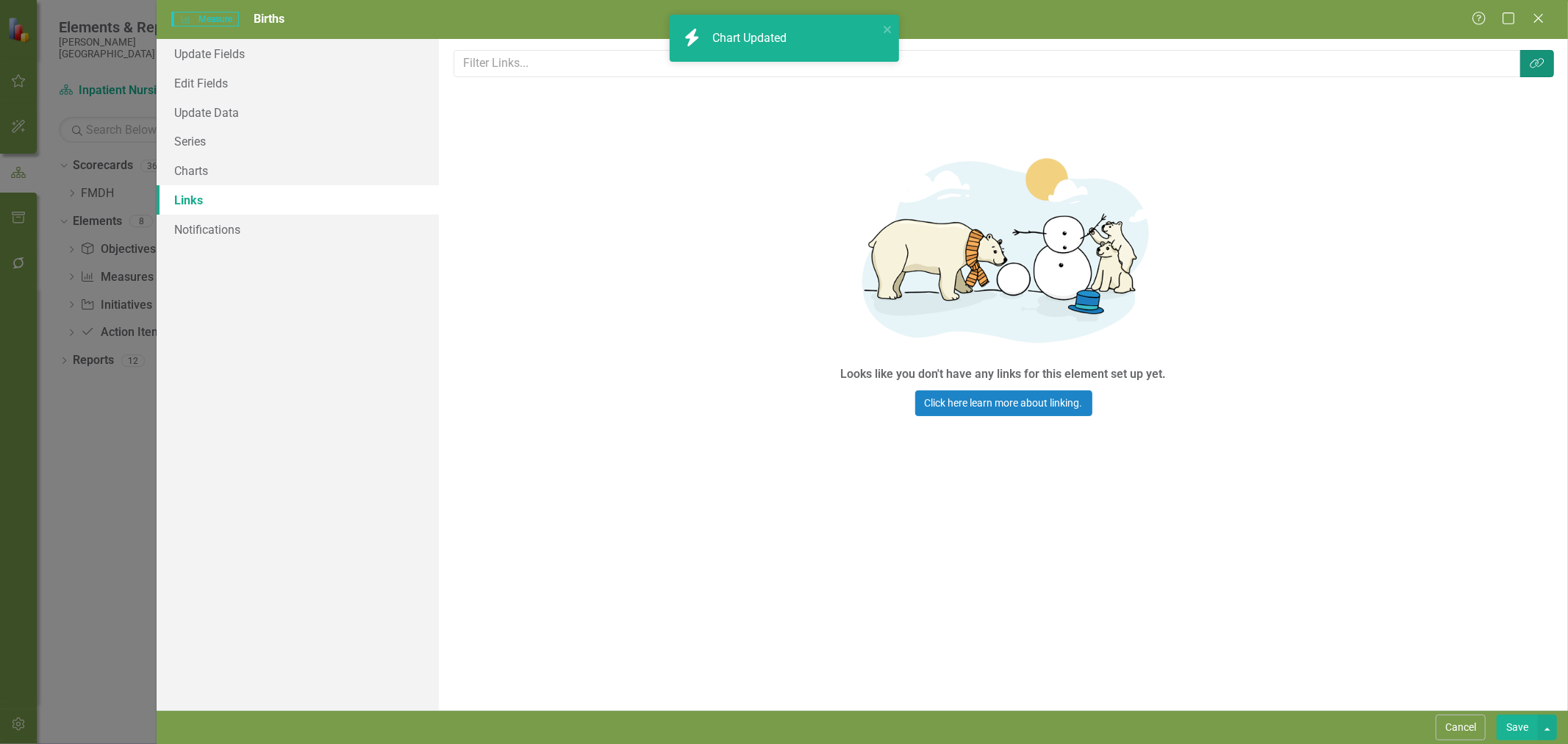
click at [1530, 62] on icon "Link Tag" at bounding box center [1537, 63] width 15 height 12
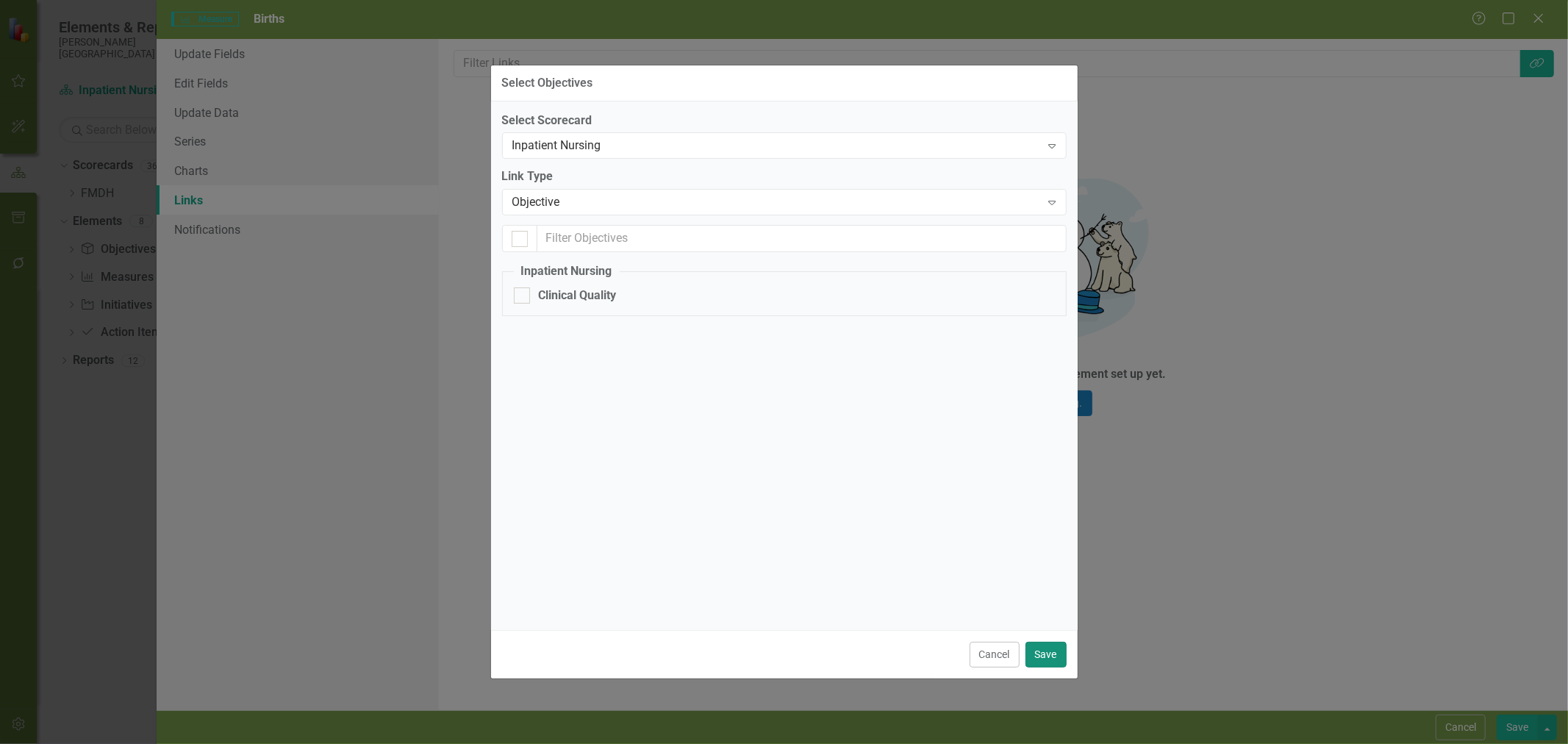
click at [1060, 657] on button "Save" at bounding box center [1046, 655] width 41 height 26
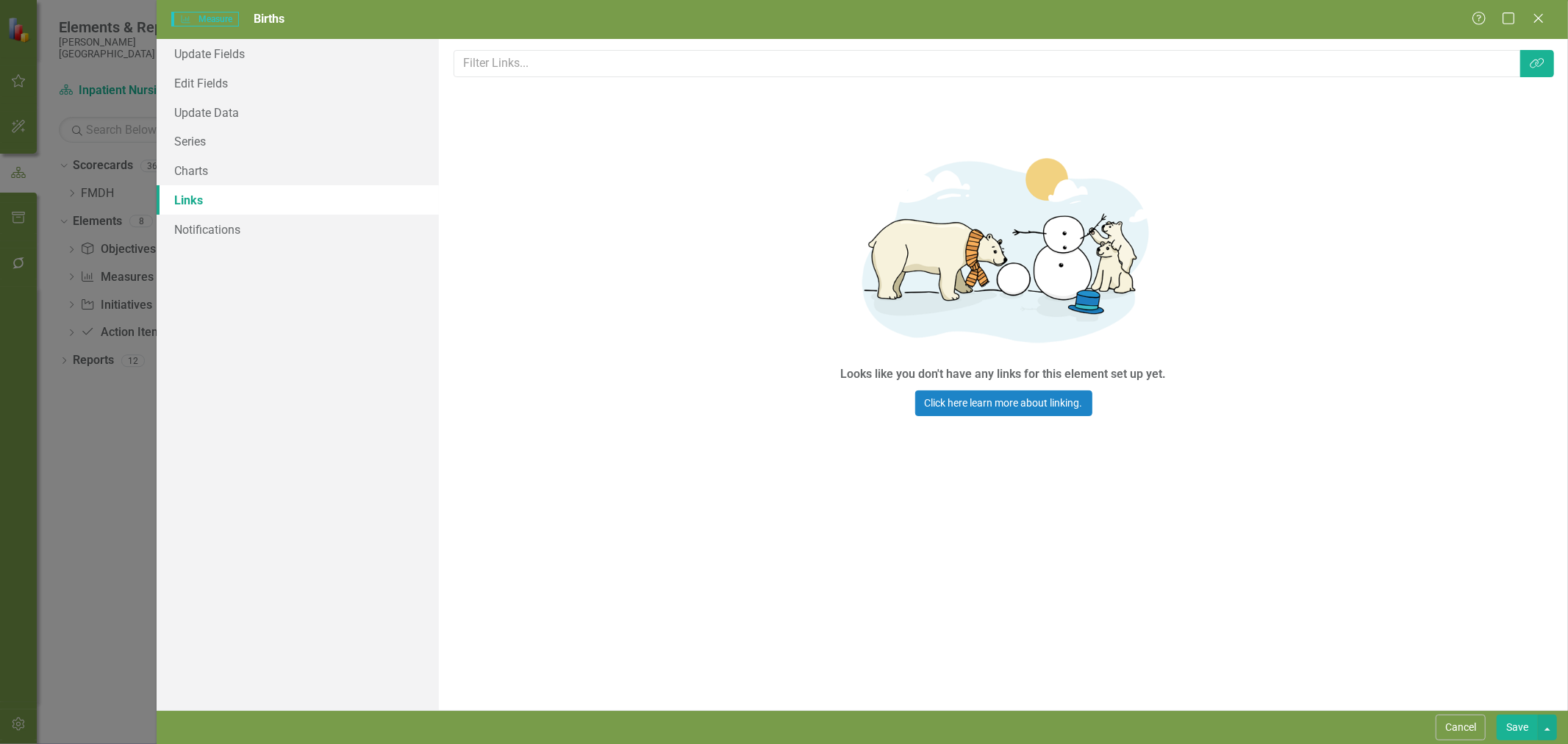
click at [1528, 732] on button "Save" at bounding box center [1517, 728] width 41 height 26
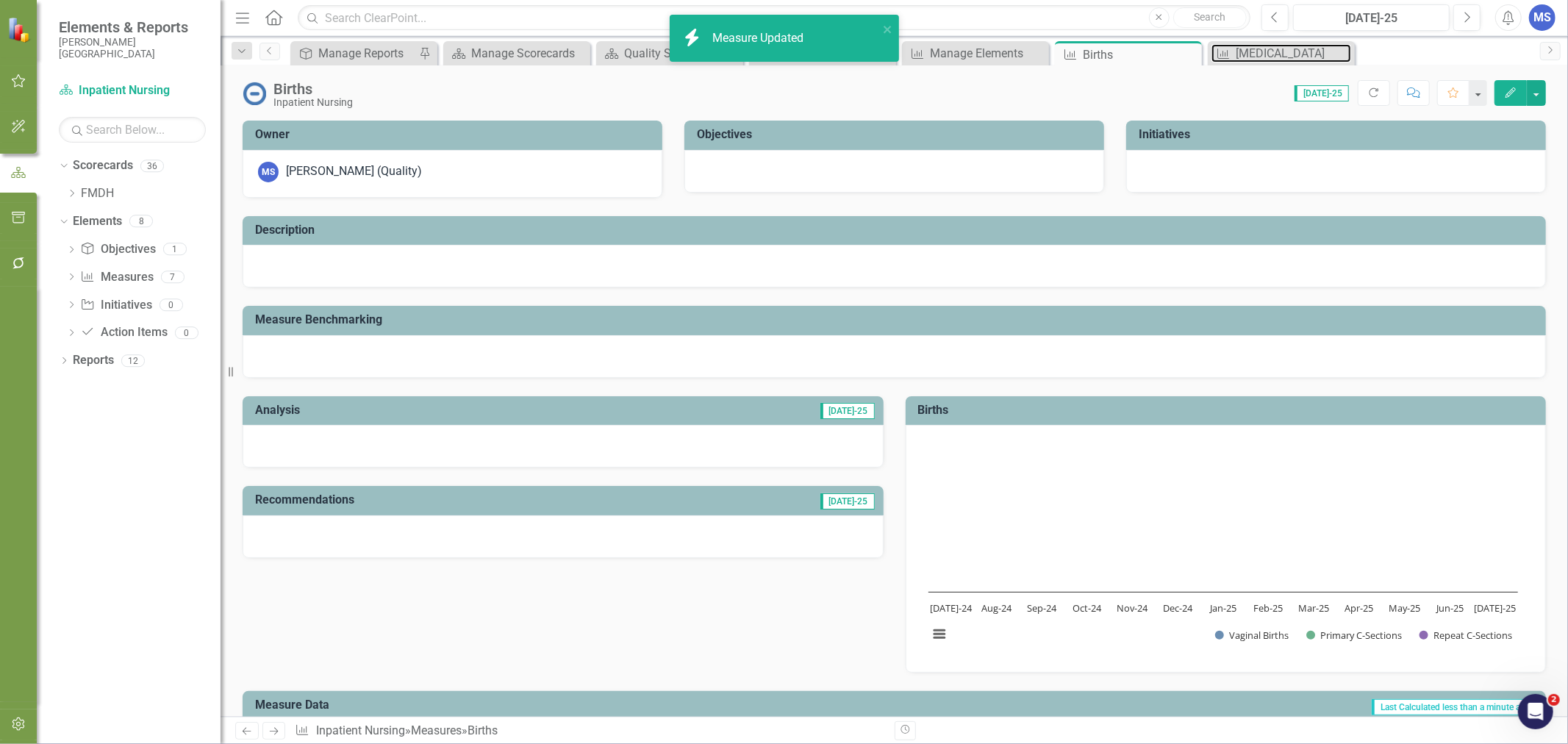
click at [1265, 50] on div "[MEDICAL_DATA]" at bounding box center [1293, 54] width 116 height 19
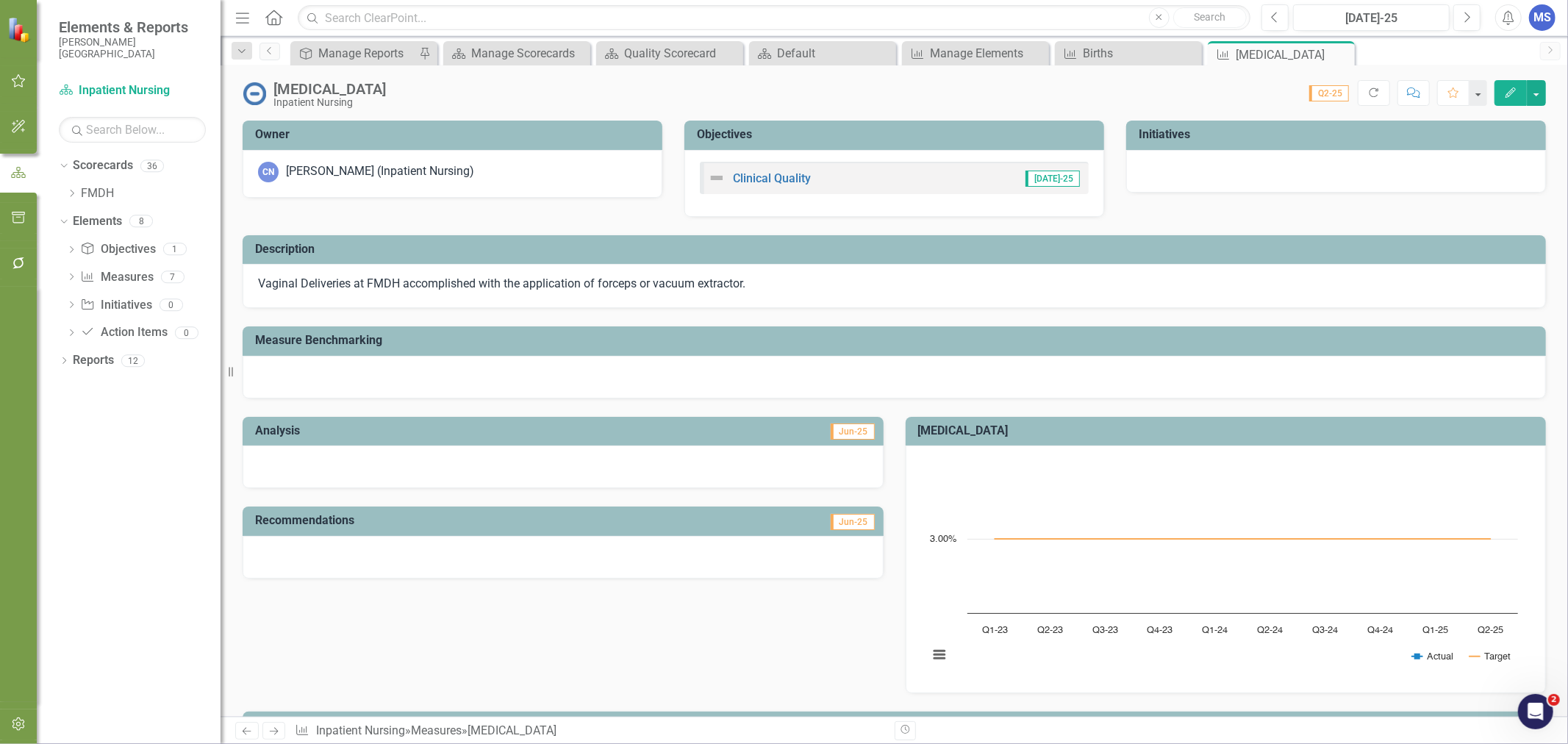
click at [1514, 94] on icon "Edit" at bounding box center [1511, 92] width 13 height 10
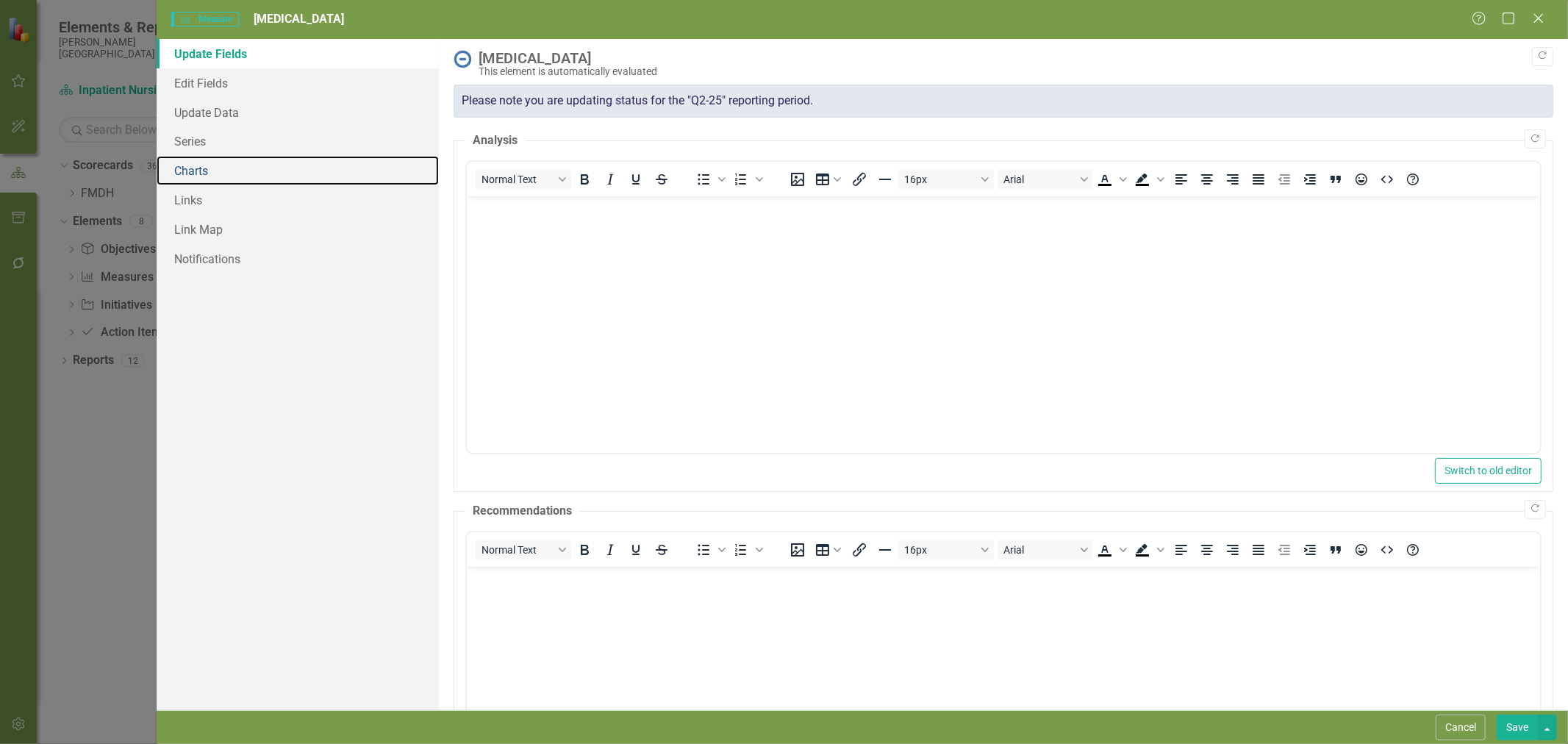
click at [231, 164] on link "Charts" at bounding box center [298, 171] width 283 height 30
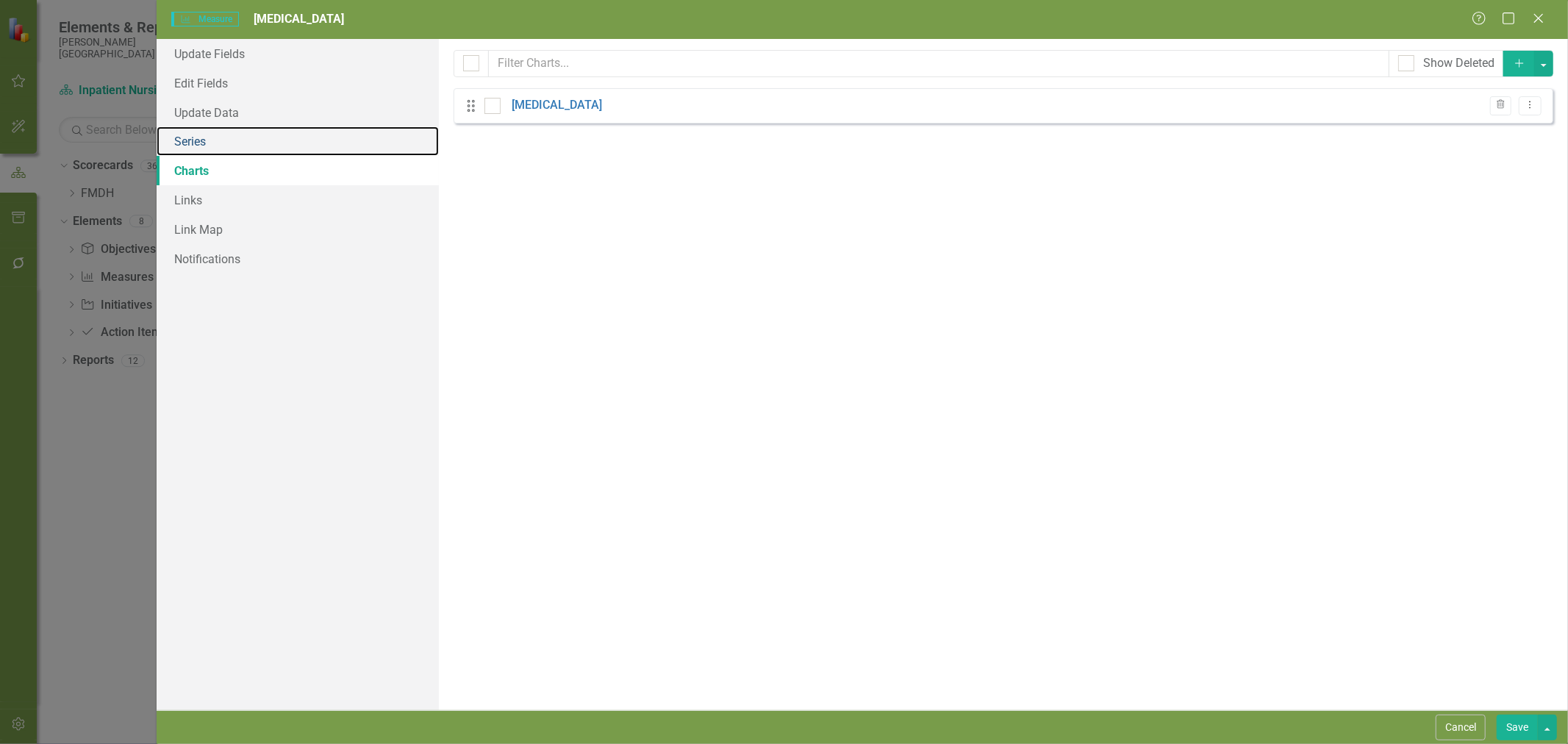
drag, startPoint x: 247, startPoint y: 142, endPoint x: 273, endPoint y: 142, distance: 26.0
click at [248, 142] on link "Series" at bounding box center [298, 141] width 283 height 30
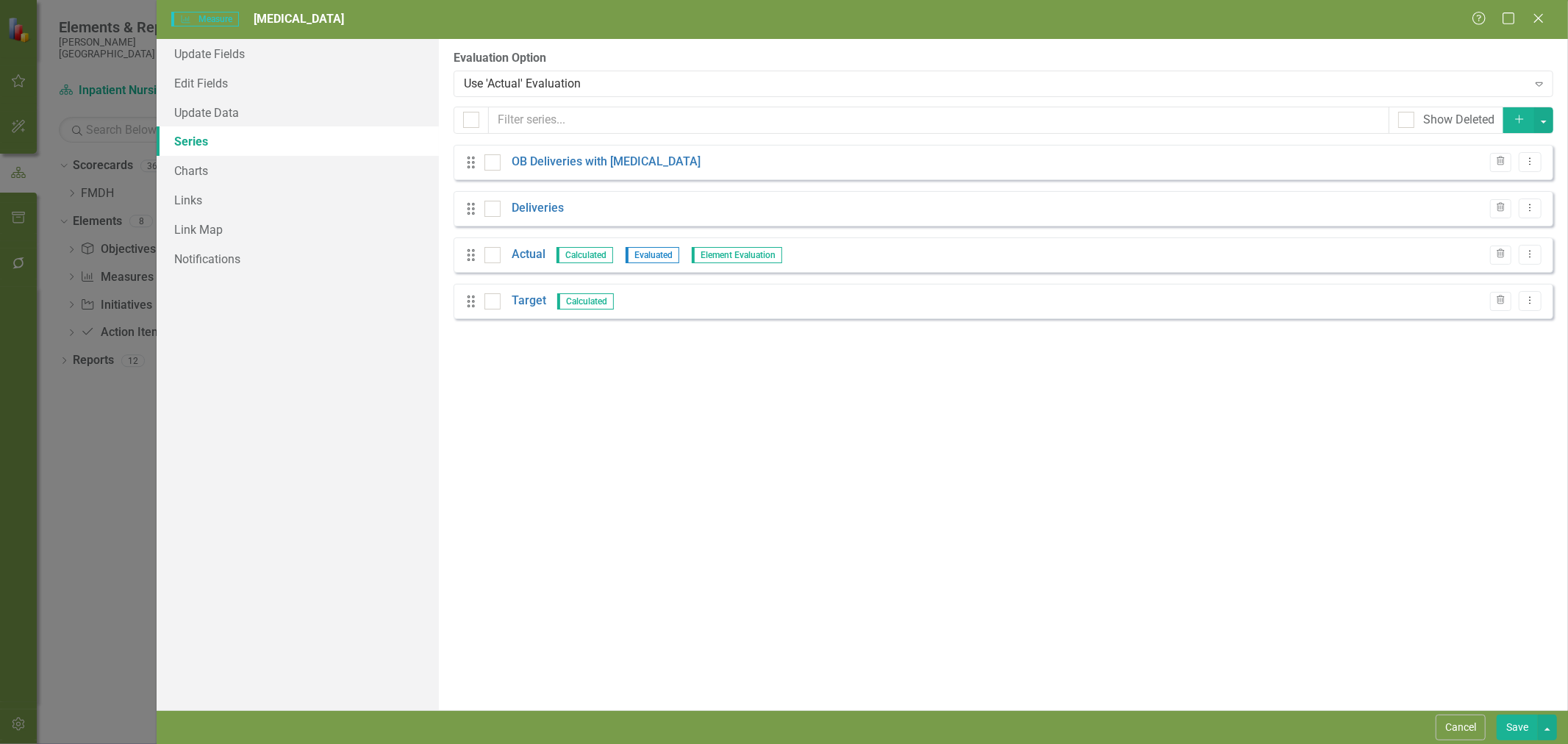
click at [1501, 207] on icon "Trash" at bounding box center [1500, 207] width 11 height 9
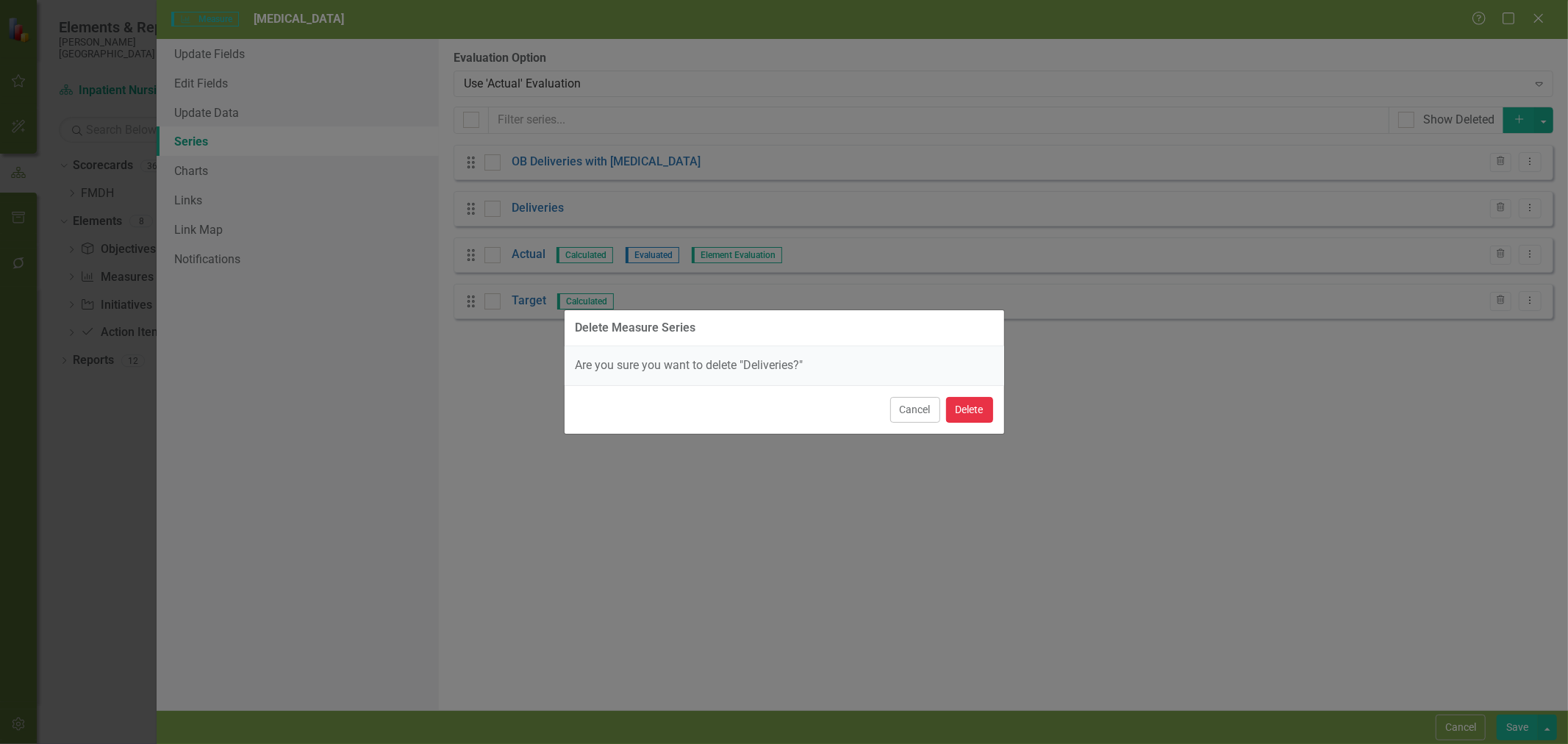
click at [970, 416] on button "Delete" at bounding box center [970, 409] width 47 height 26
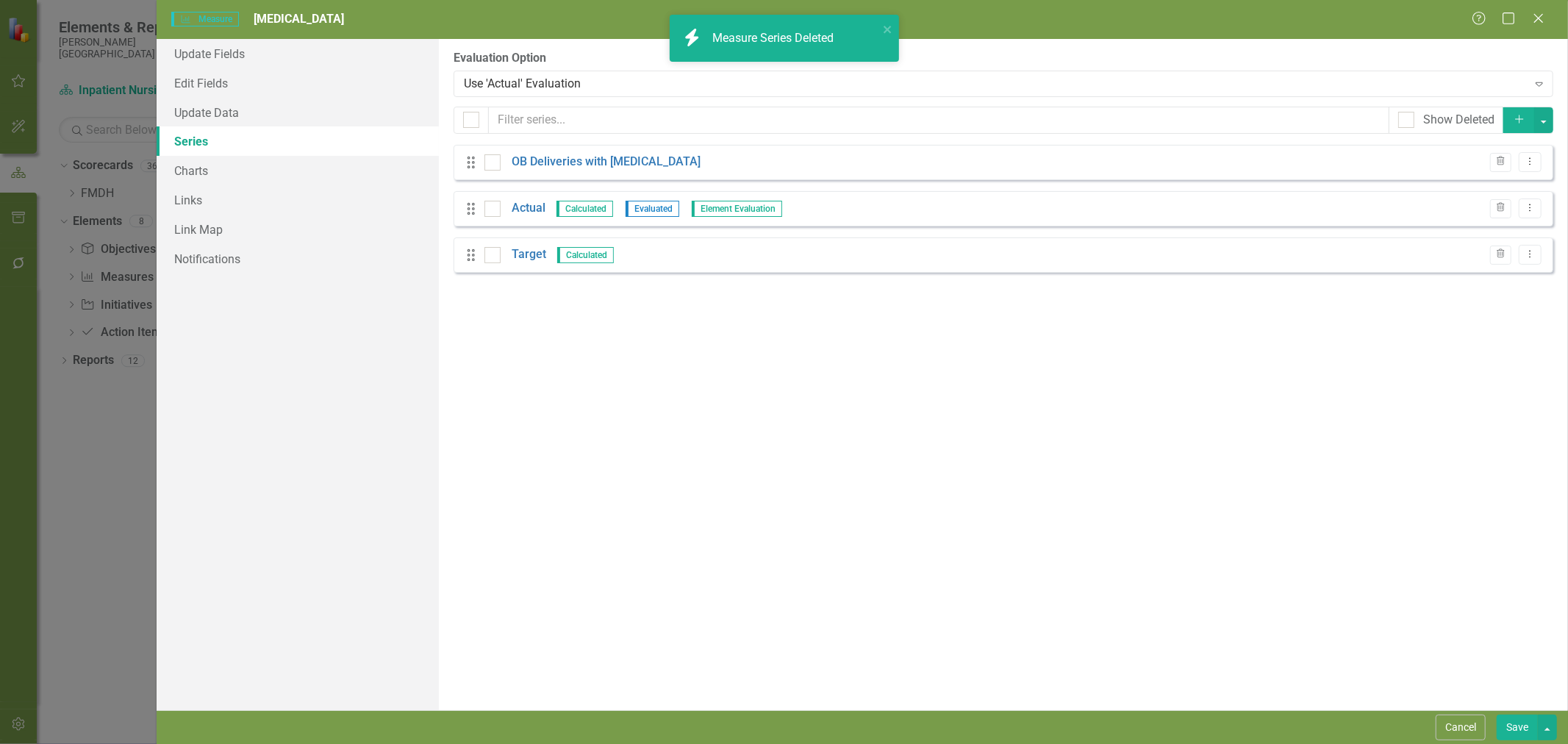
click at [525, 204] on link "Actual" at bounding box center [529, 209] width 34 height 17
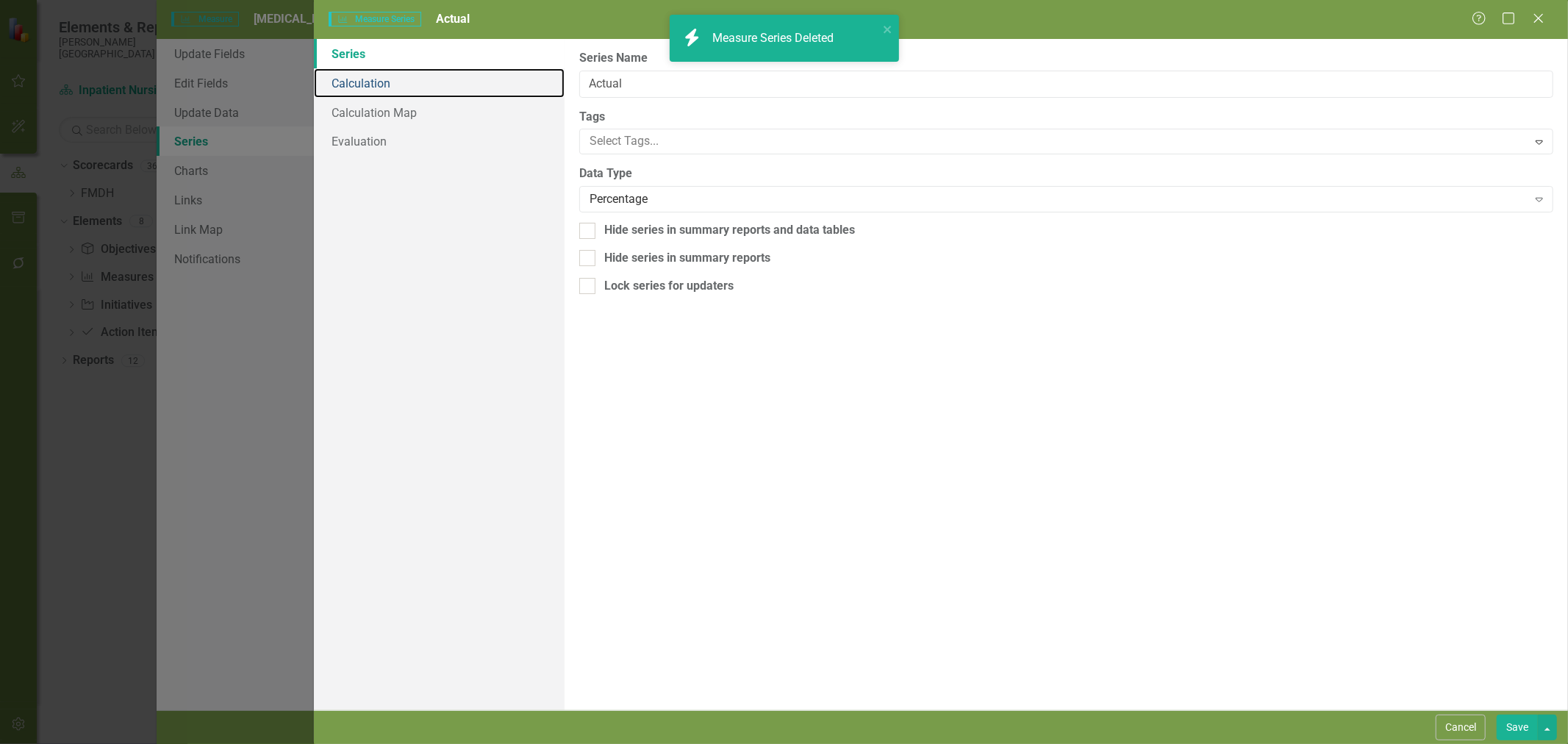
click at [377, 84] on link "Calculation" at bounding box center [439, 83] width 251 height 30
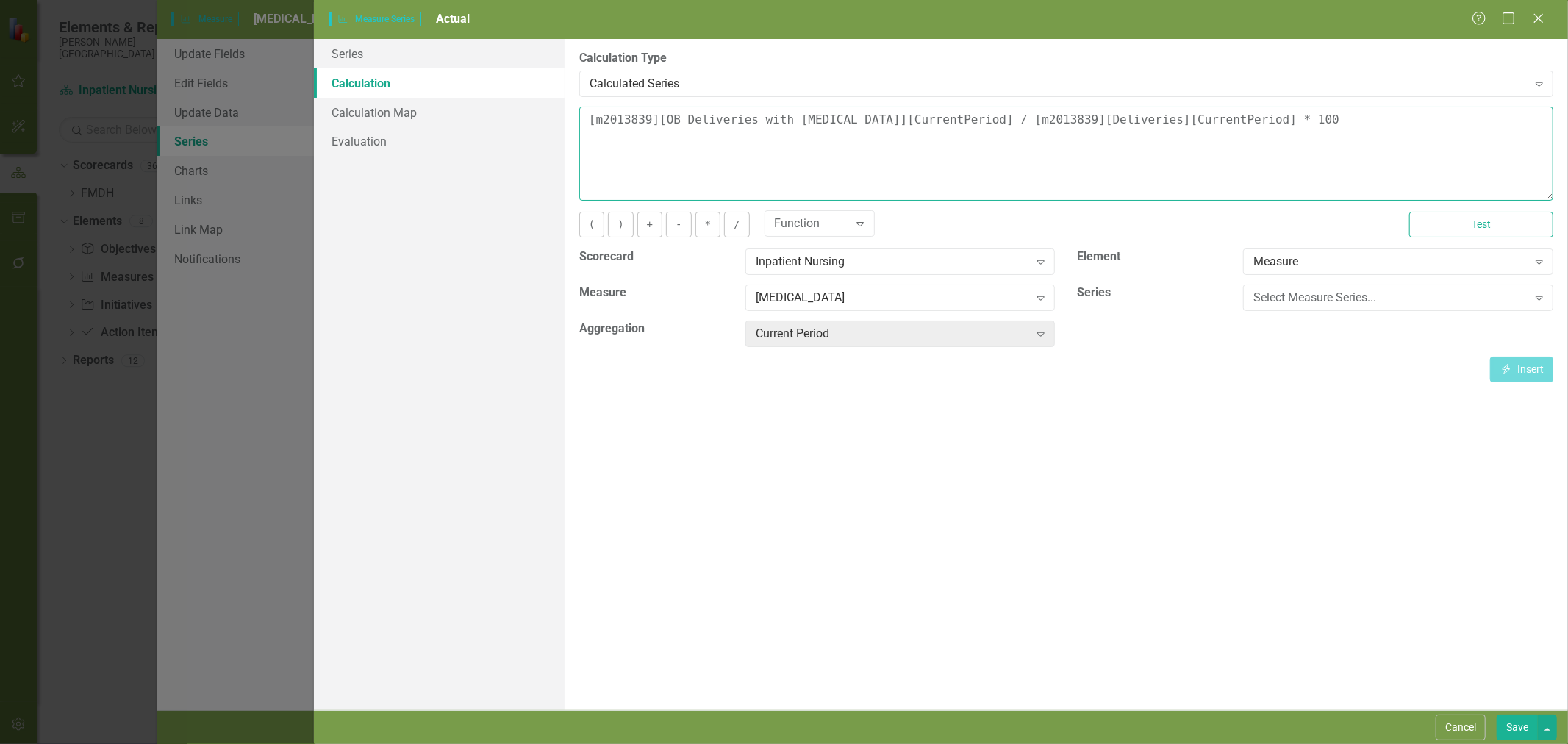
drag, startPoint x: 1282, startPoint y: 119, endPoint x: 1046, endPoint y: 116, distance: 236.0
click at [1041, 114] on textarea "[m2013839][OB Deliveries with Postpartum Hemorrhage][CurrentPeriod] / [m2013839…" at bounding box center [1066, 153] width 974 height 94
type textarea "[m2013839][OB Deliveries with Postpartum Hemorrhage][CurrentPeriod] / * 100"
click at [907, 298] on div "[MEDICAL_DATA]" at bounding box center [893, 298] width 273 height 17
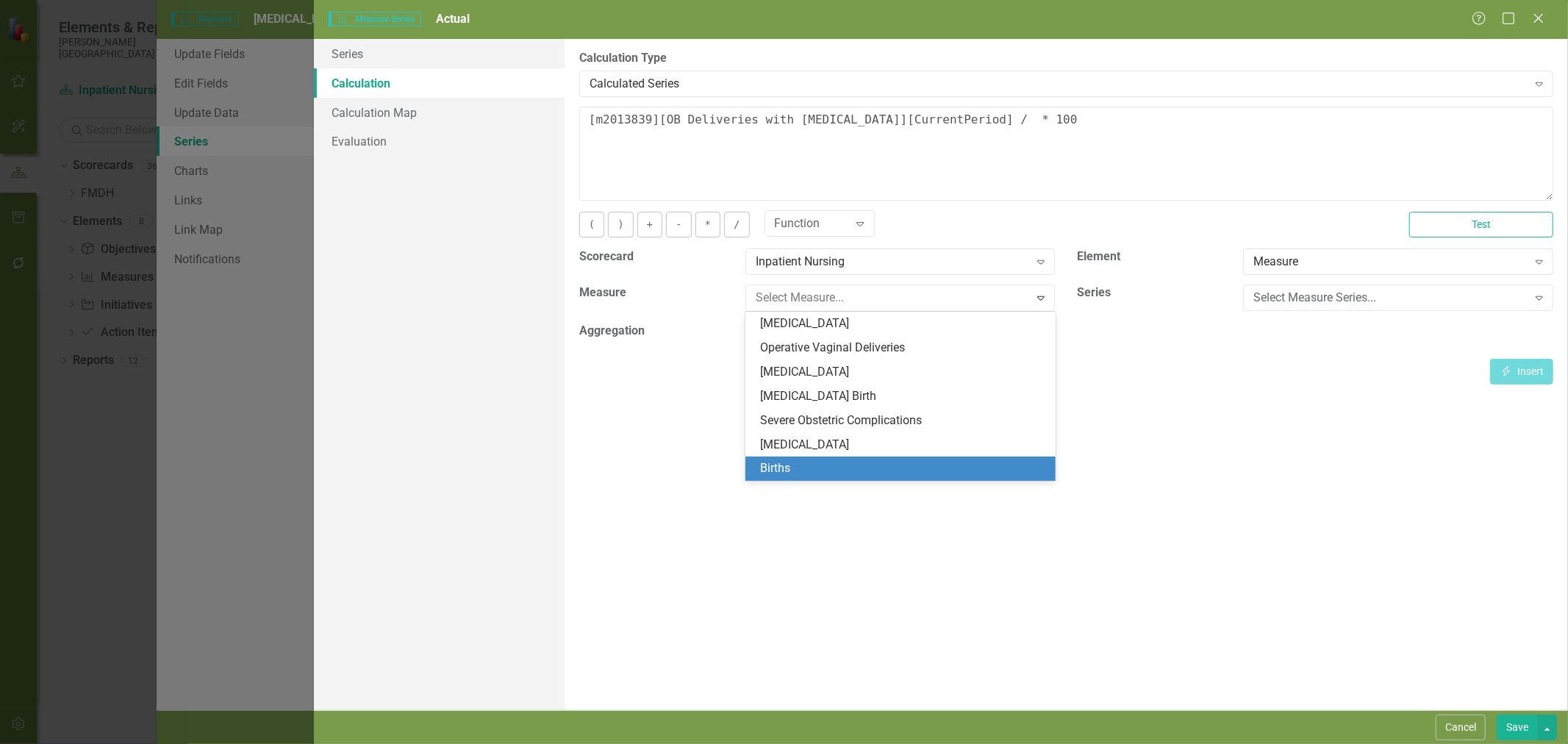
click at [882, 465] on div "Births" at bounding box center [903, 469] width 286 height 17
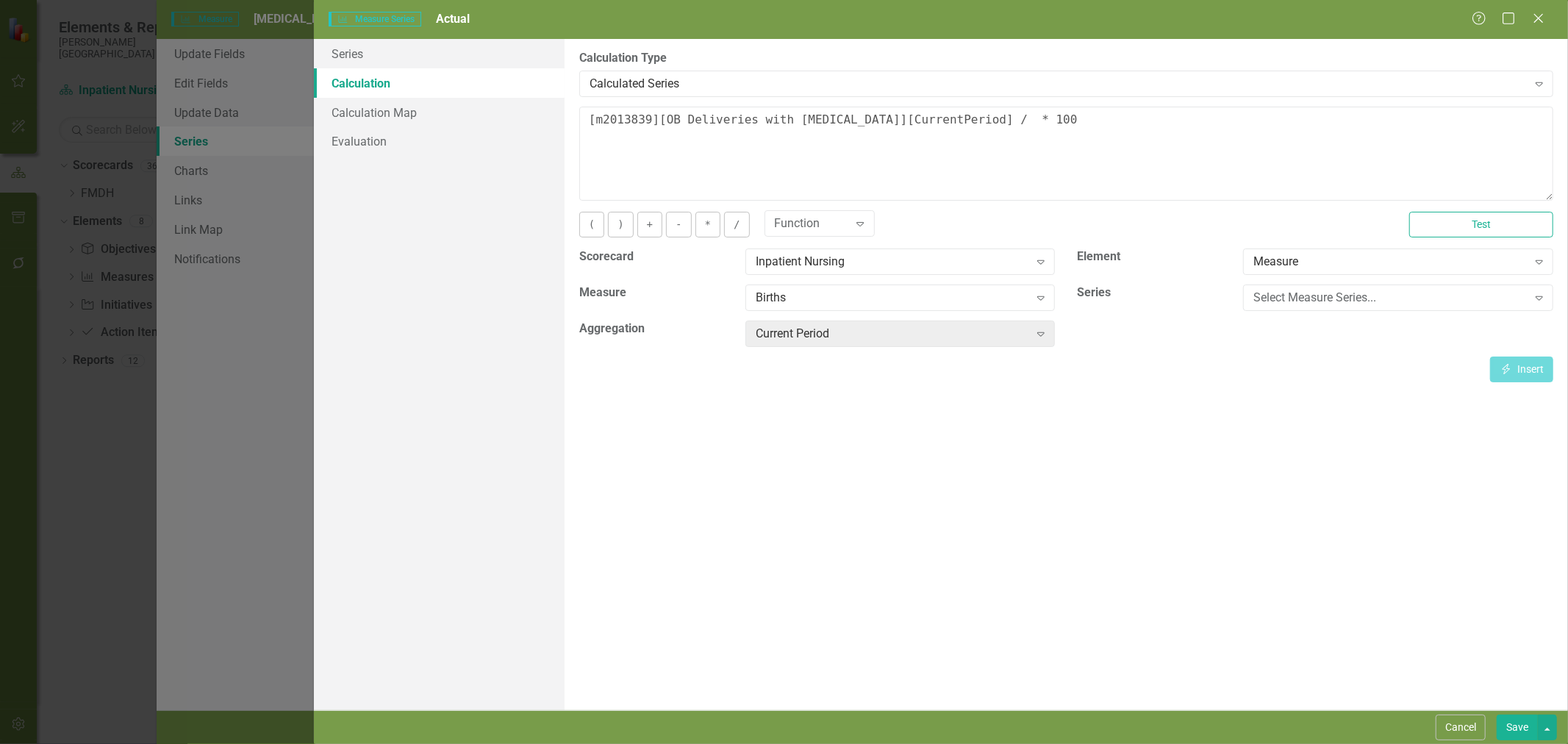
click at [1414, 293] on div "Select Measure Series..." at bounding box center [1390, 298] width 273 height 17
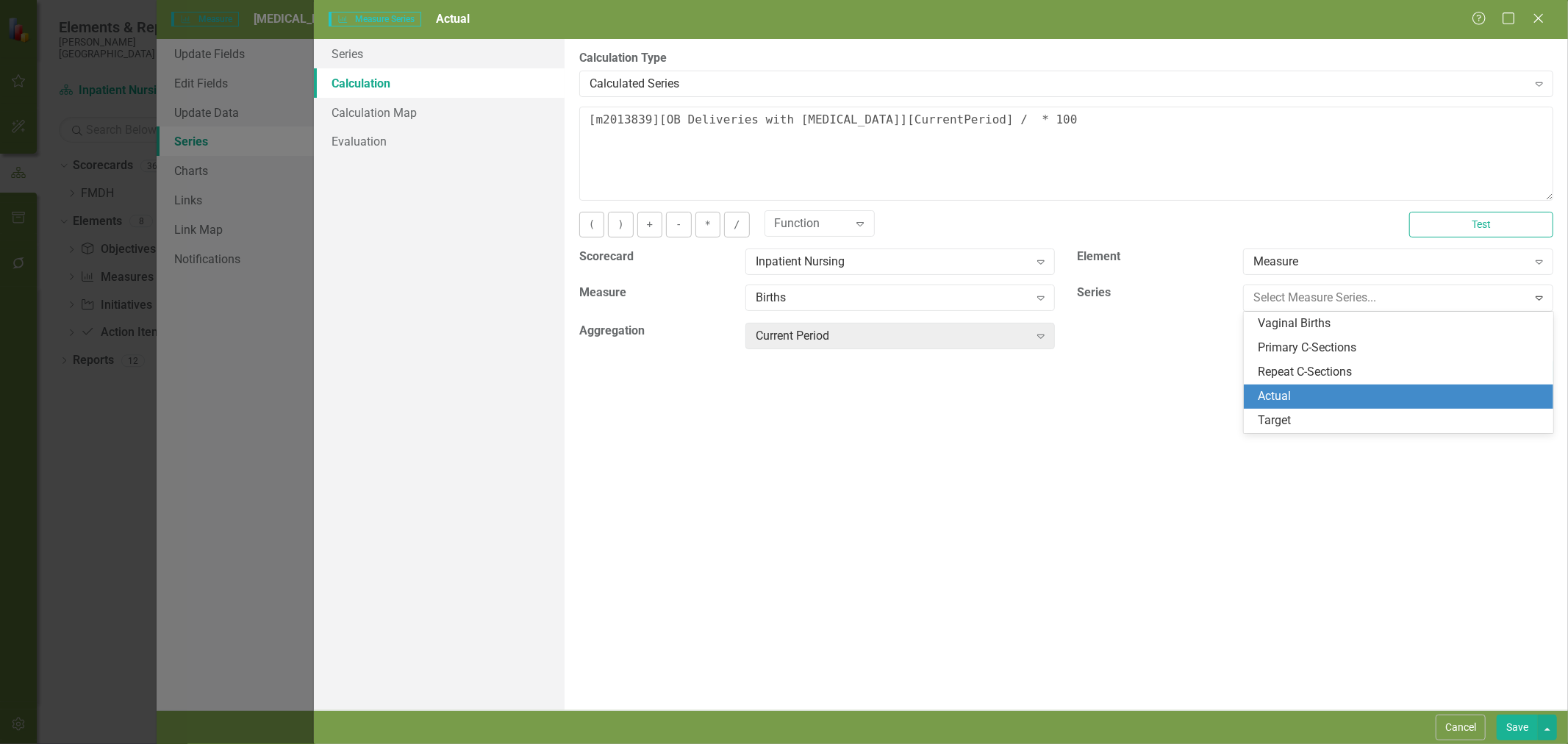
click at [1316, 402] on div "Actual" at bounding box center [1401, 397] width 286 height 17
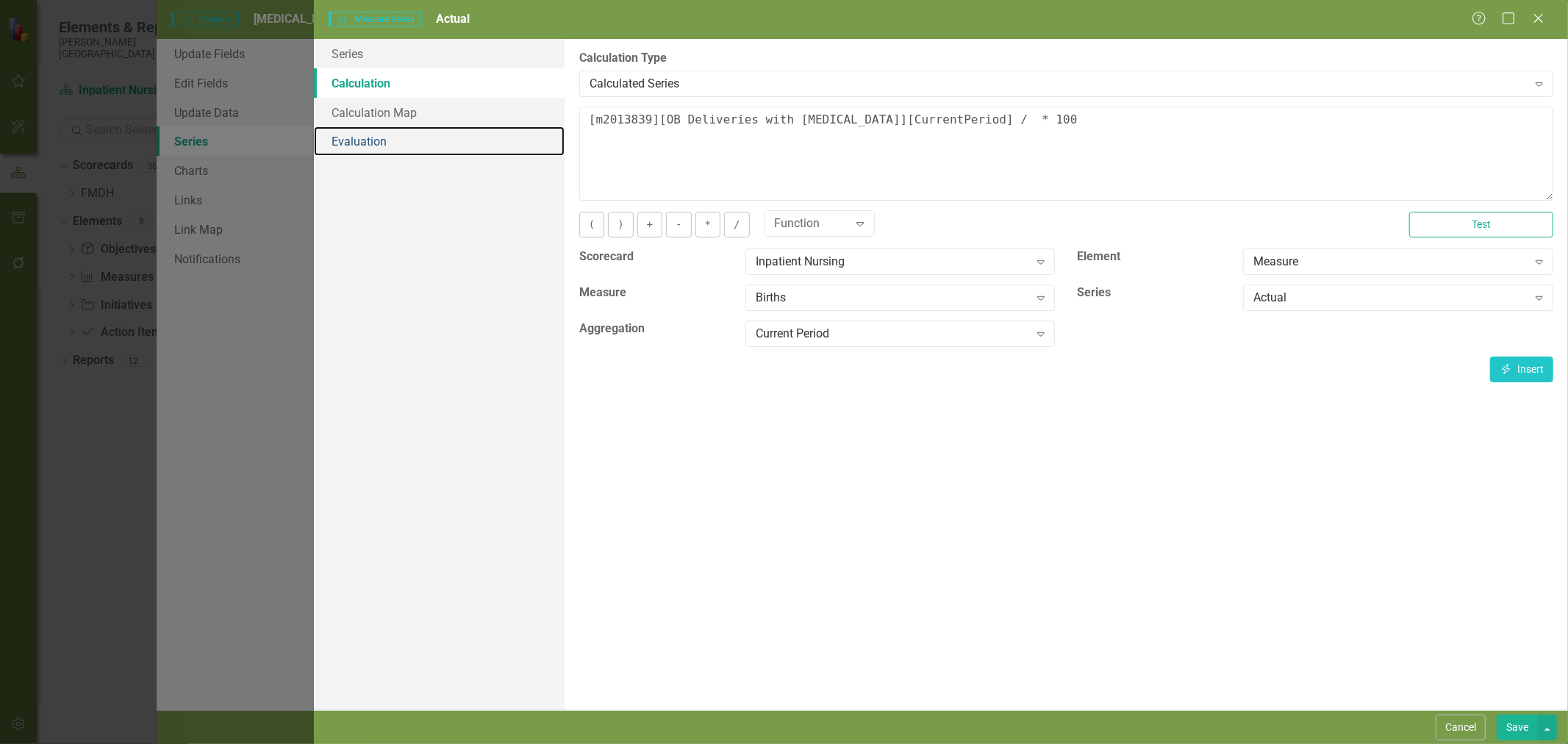
click at [408, 135] on link "Evaluation" at bounding box center [439, 141] width 251 height 30
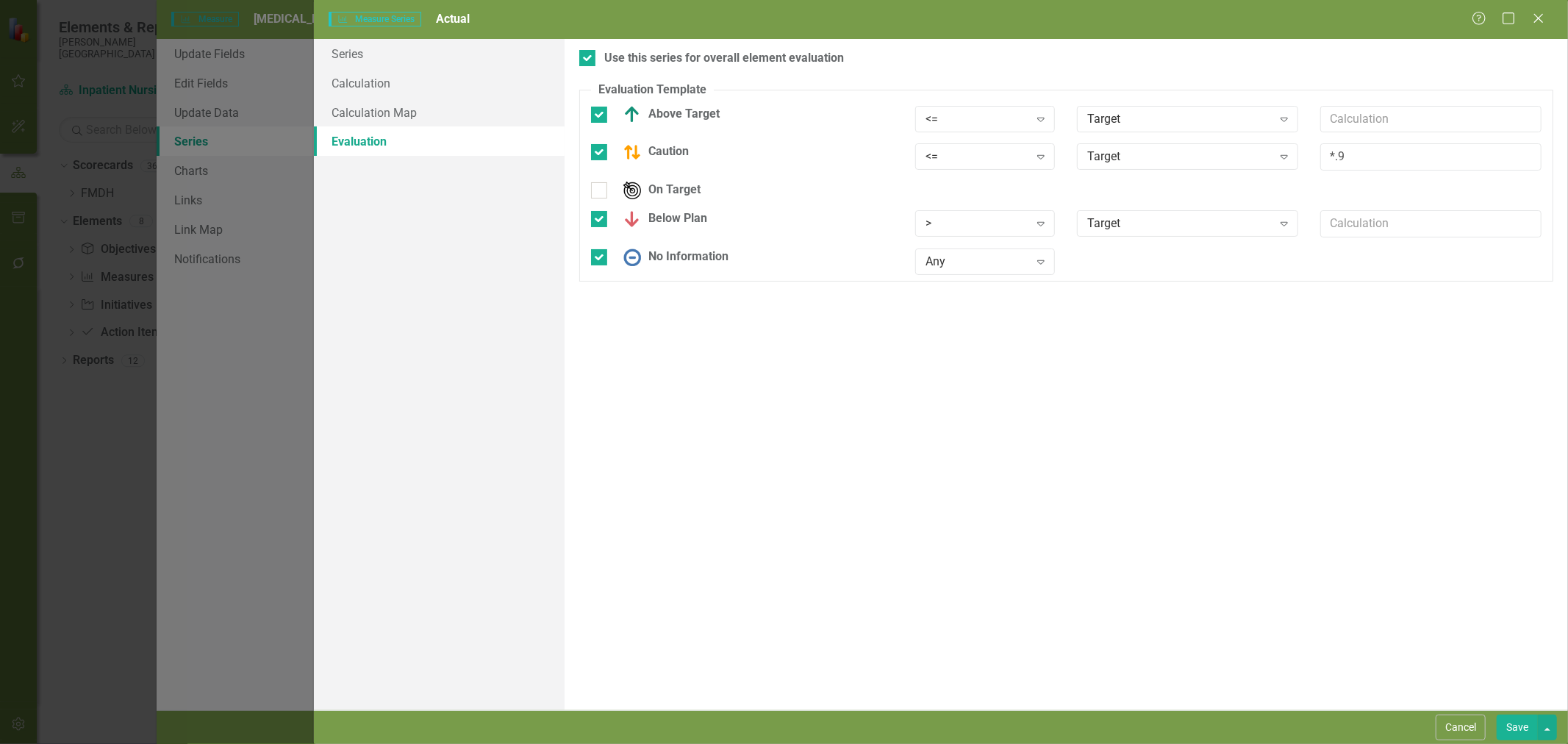
click at [1521, 731] on button "Save" at bounding box center [1517, 728] width 41 height 26
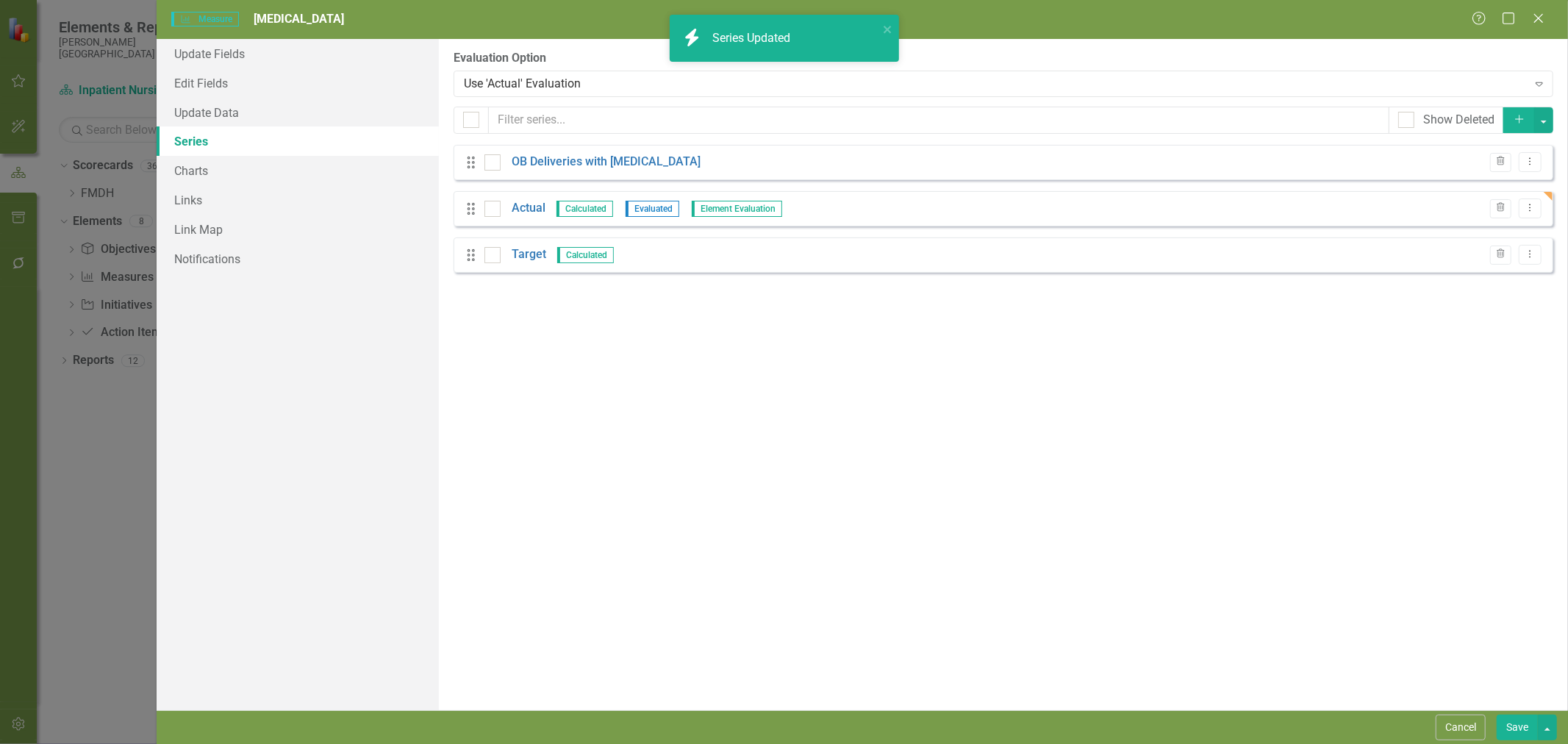
click at [530, 256] on link "Target" at bounding box center [529, 255] width 35 height 17
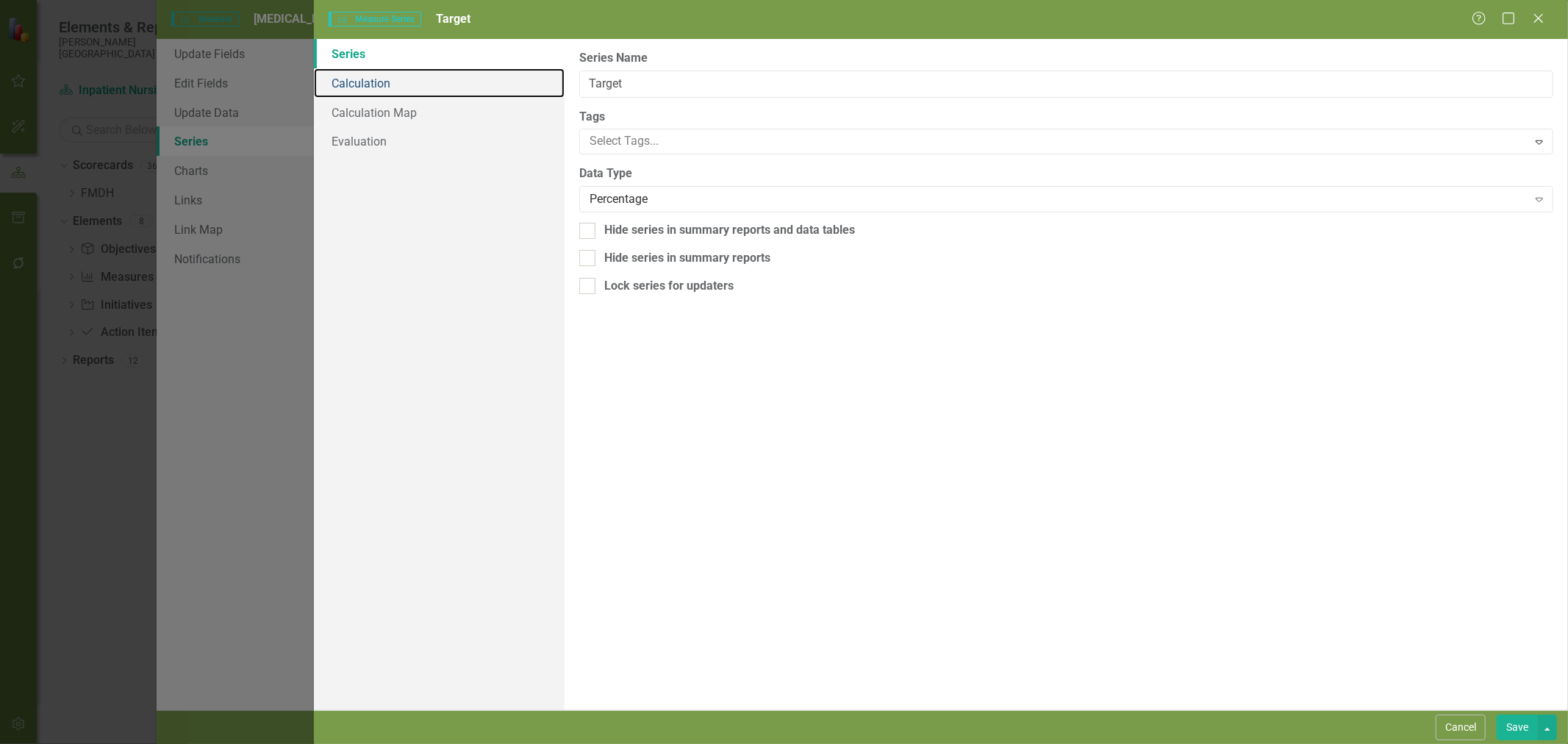
click at [399, 84] on link "Calculation" at bounding box center [439, 83] width 251 height 30
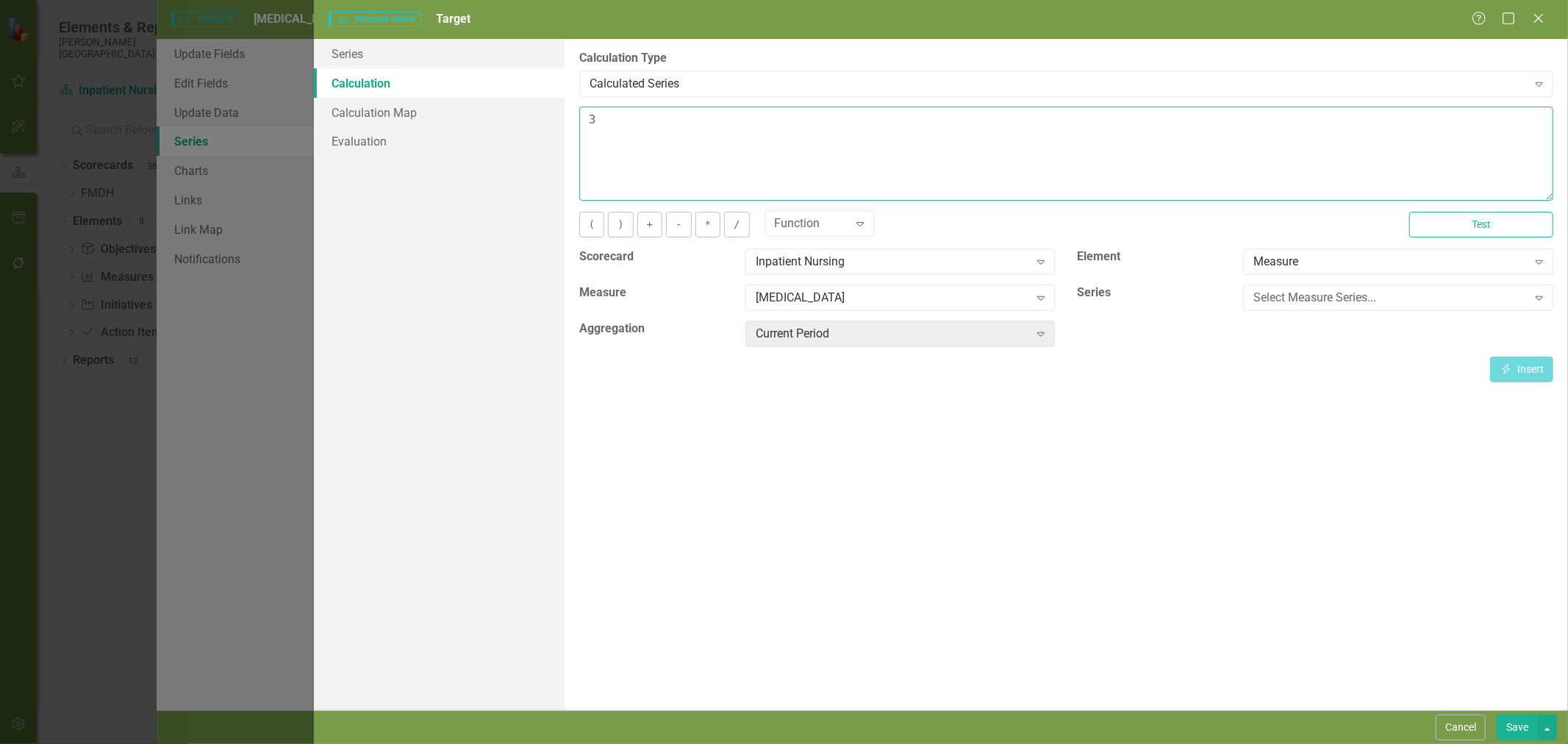
drag, startPoint x: 681, startPoint y: 137, endPoint x: 331, endPoint y: 105, distance: 351.5
click at [331, 105] on div "Series Calculation Calculation Map Evaluation From this page, you can edit the …" at bounding box center [941, 374] width 1254 height 672
type textarea "4"
click at [1518, 734] on button "Save" at bounding box center [1517, 728] width 41 height 26
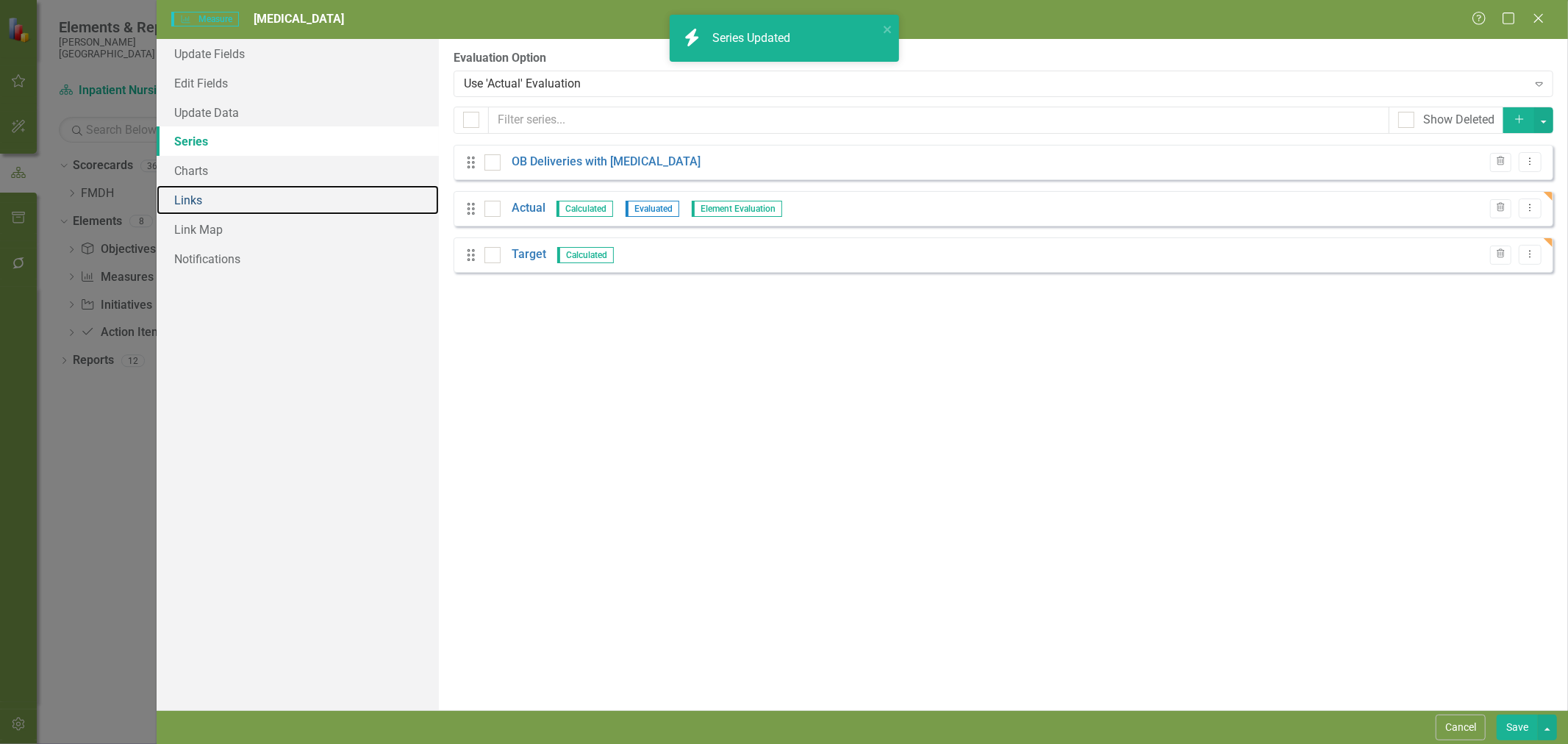
click at [186, 200] on link "Links" at bounding box center [298, 200] width 283 height 30
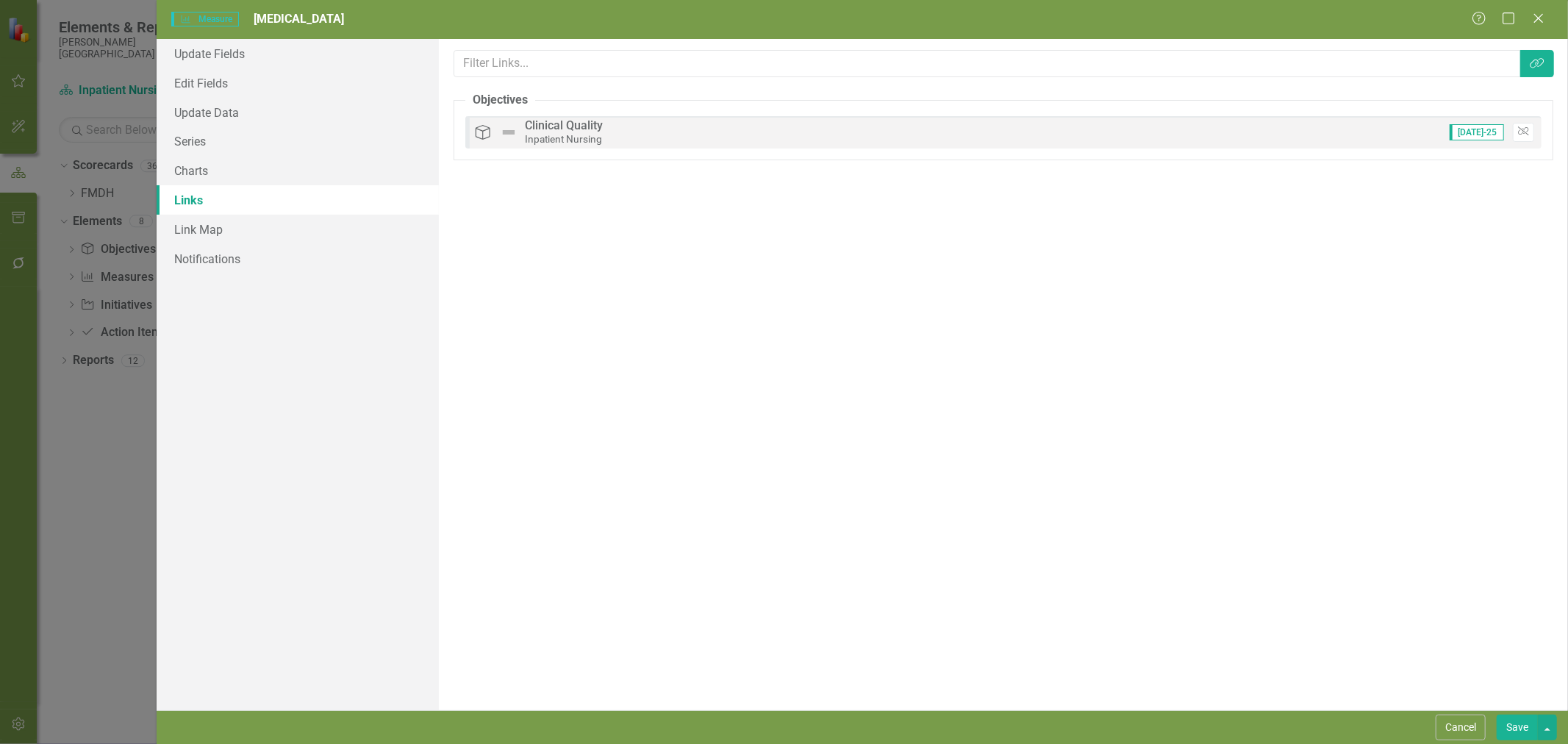
click at [1518, 724] on button "Save" at bounding box center [1517, 728] width 41 height 26
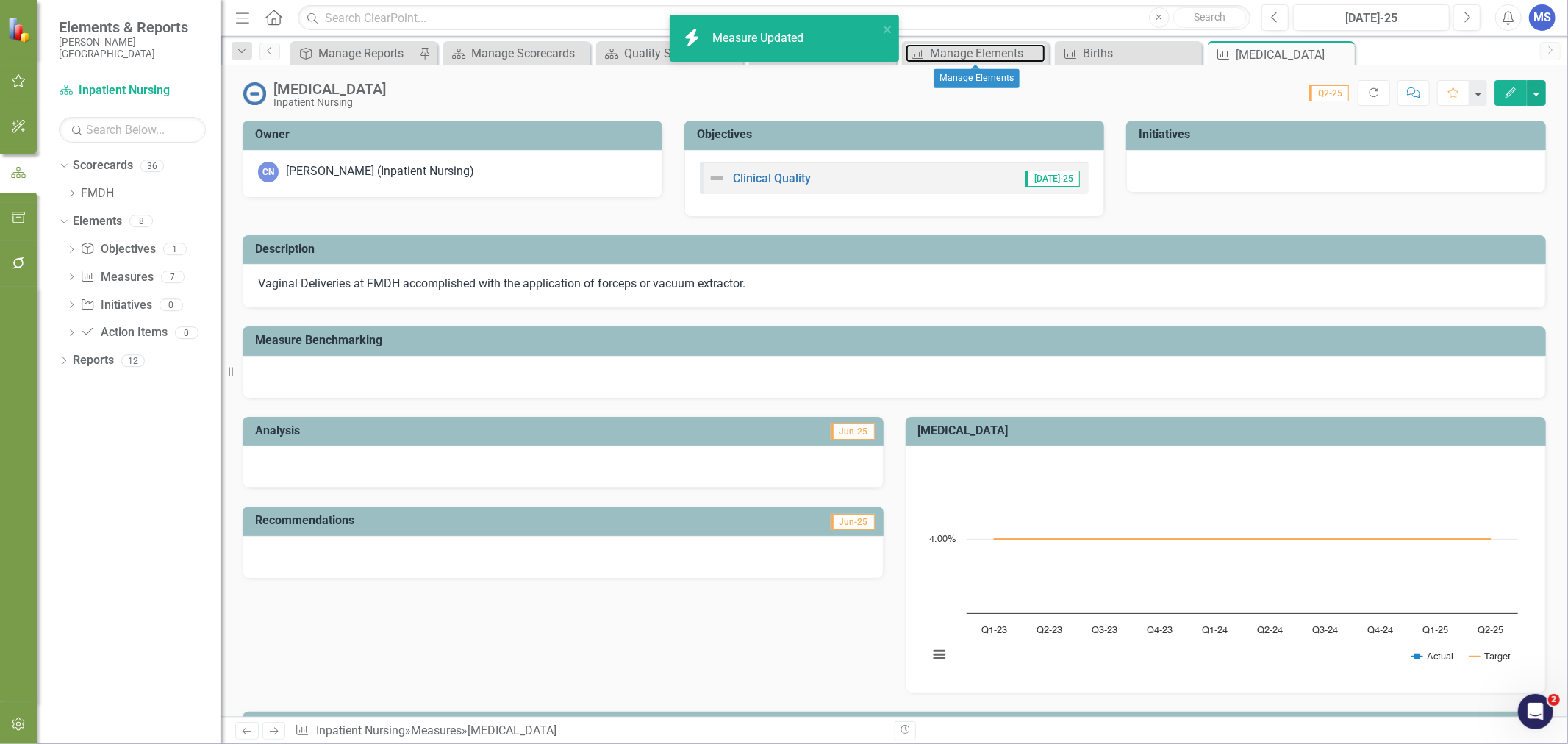
click at [964, 55] on div "Manage Elements" at bounding box center [987, 54] width 116 height 19
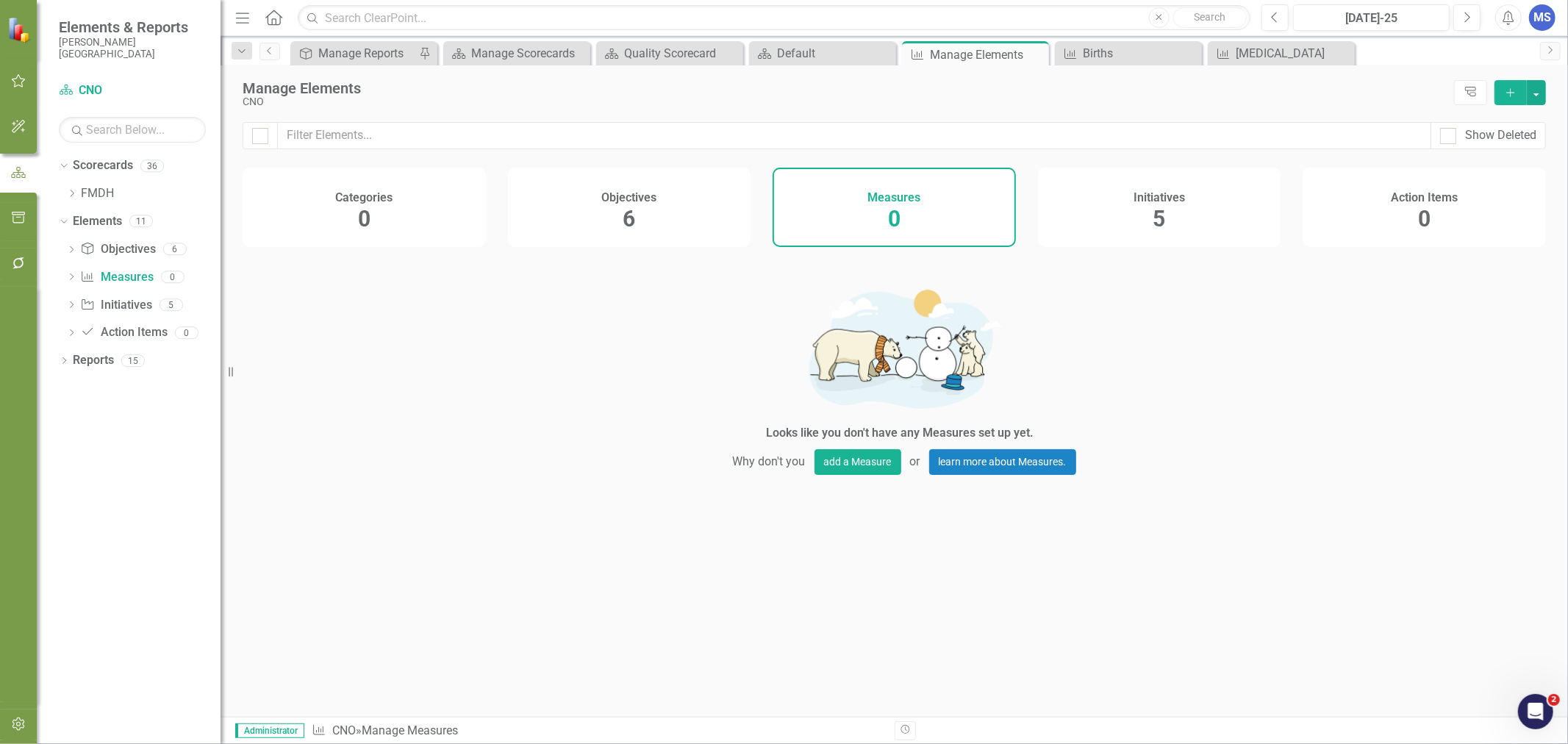
click at [0, 0] on icon at bounding box center [0, 0] width 0 height 0
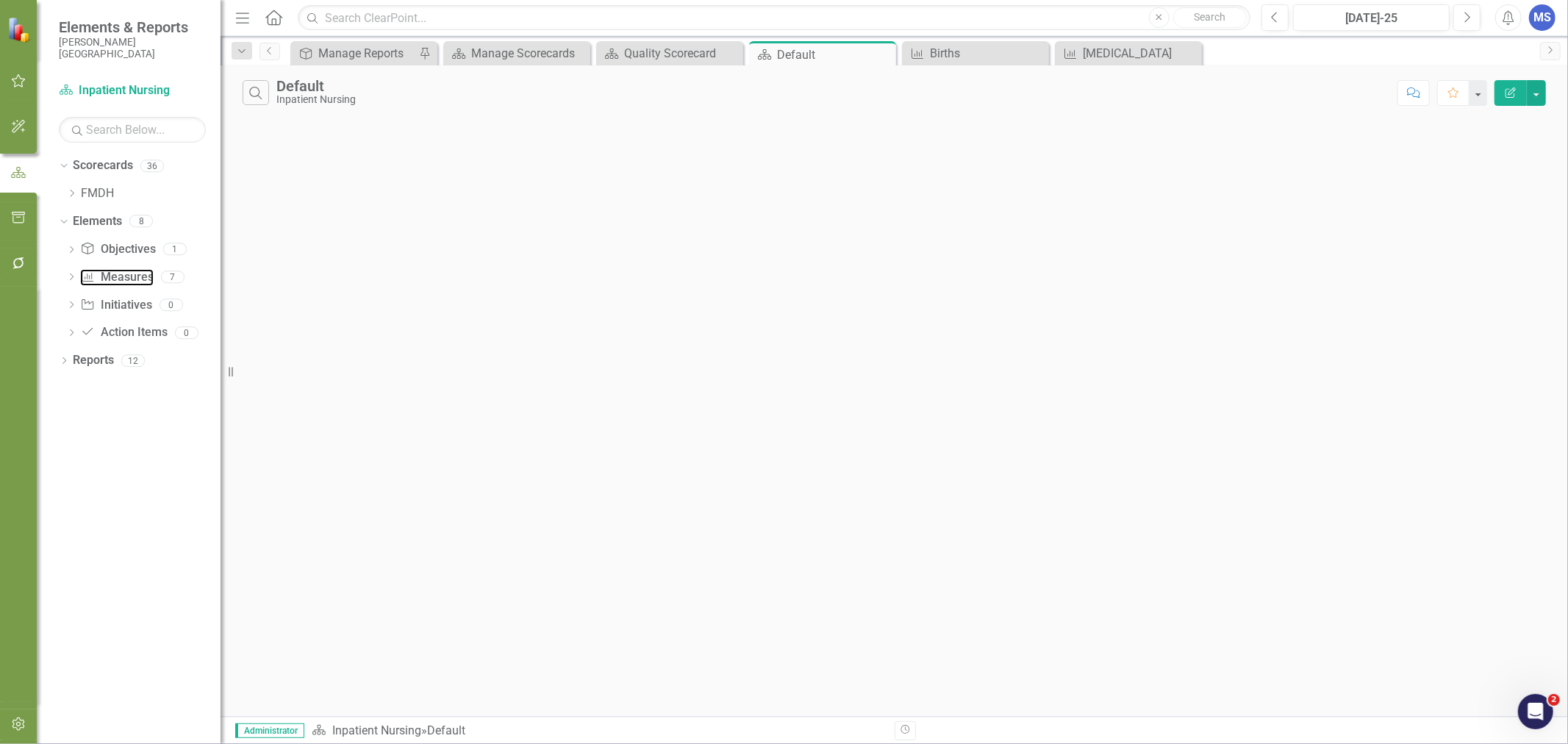
click at [121, 278] on link "Measure Measures" at bounding box center [116, 278] width 73 height 17
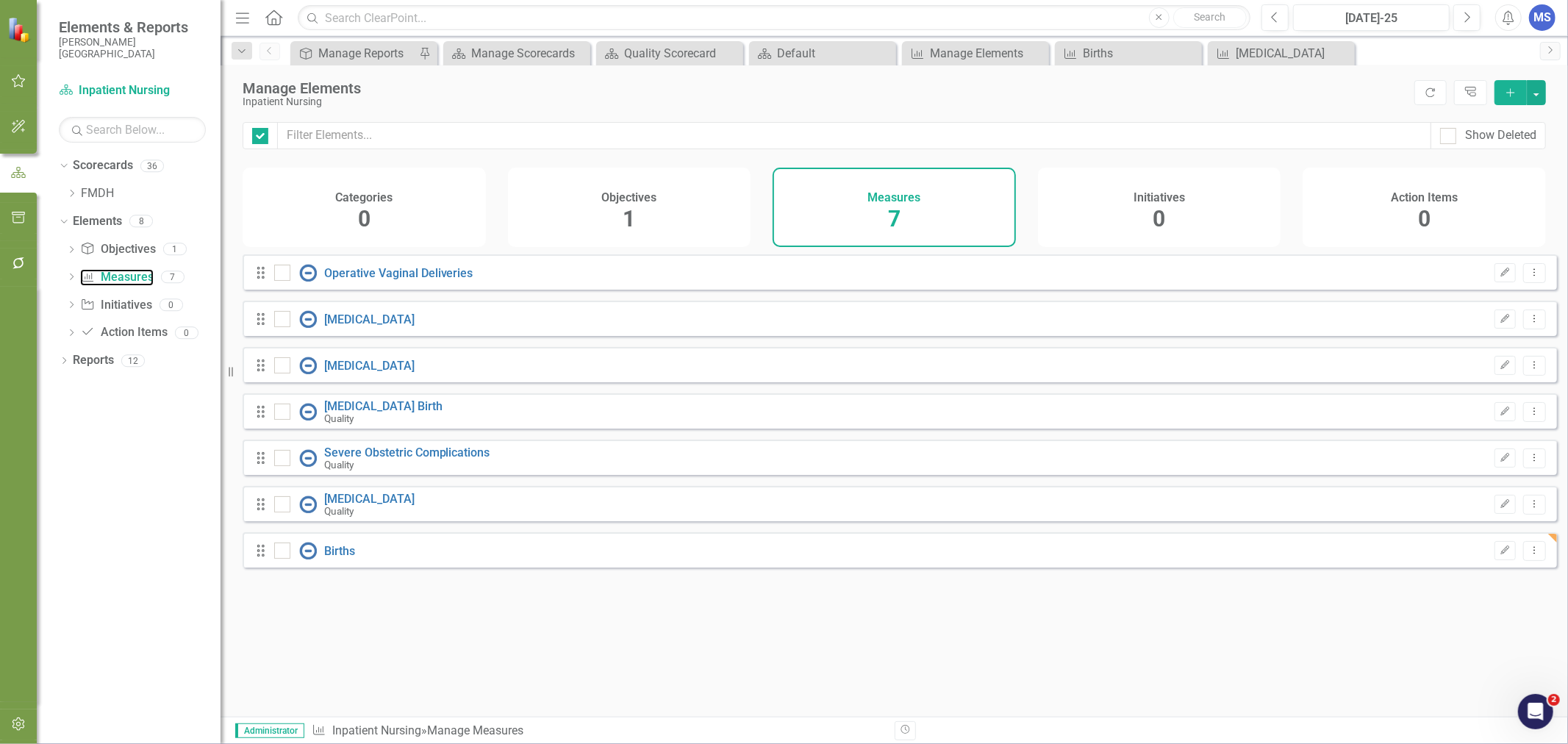
checkbox input "false"
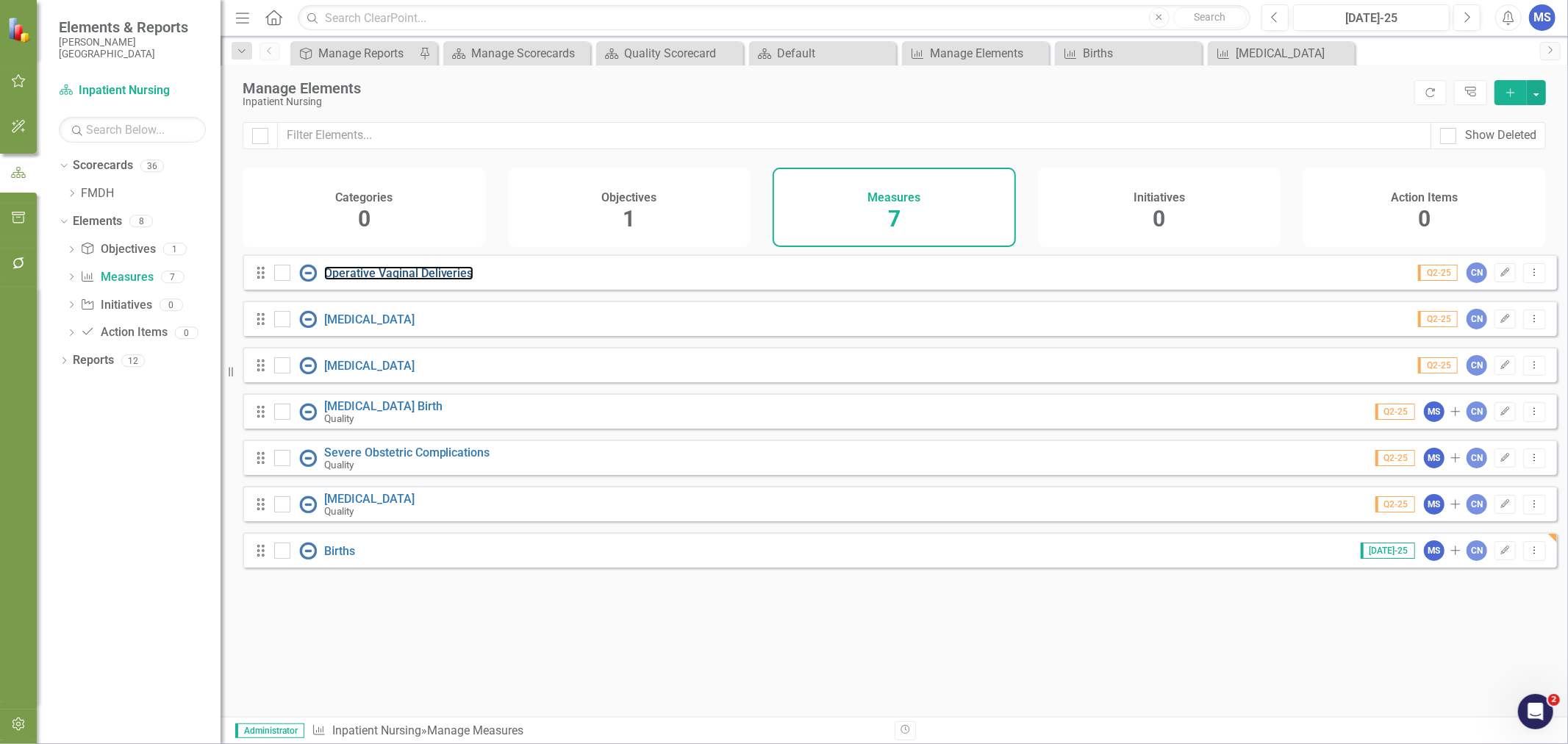
click at [417, 280] on link "Operative Vaginal Deliveries" at bounding box center [399, 273] width 149 height 14
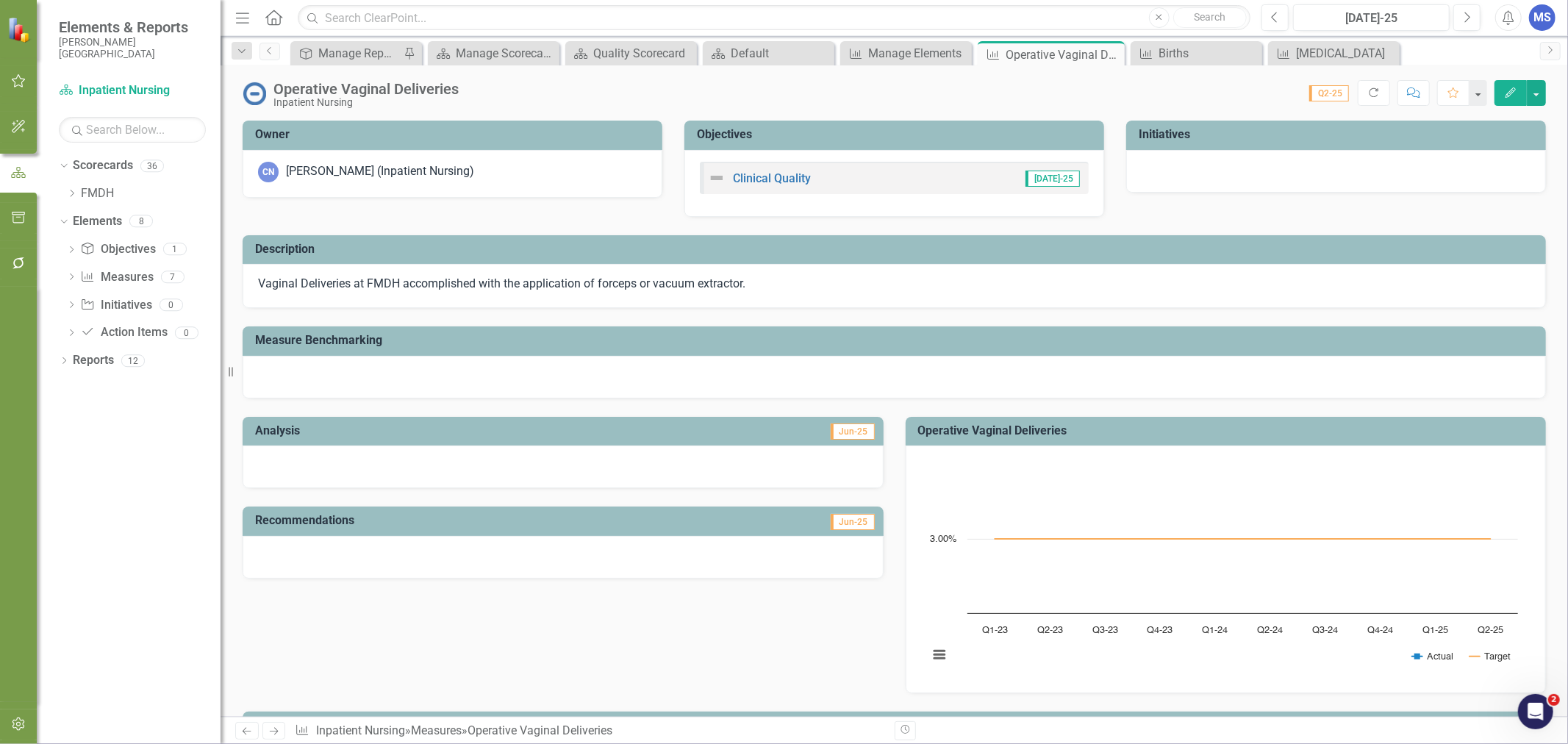
click at [1514, 93] on icon "Edit" at bounding box center [1511, 92] width 13 height 10
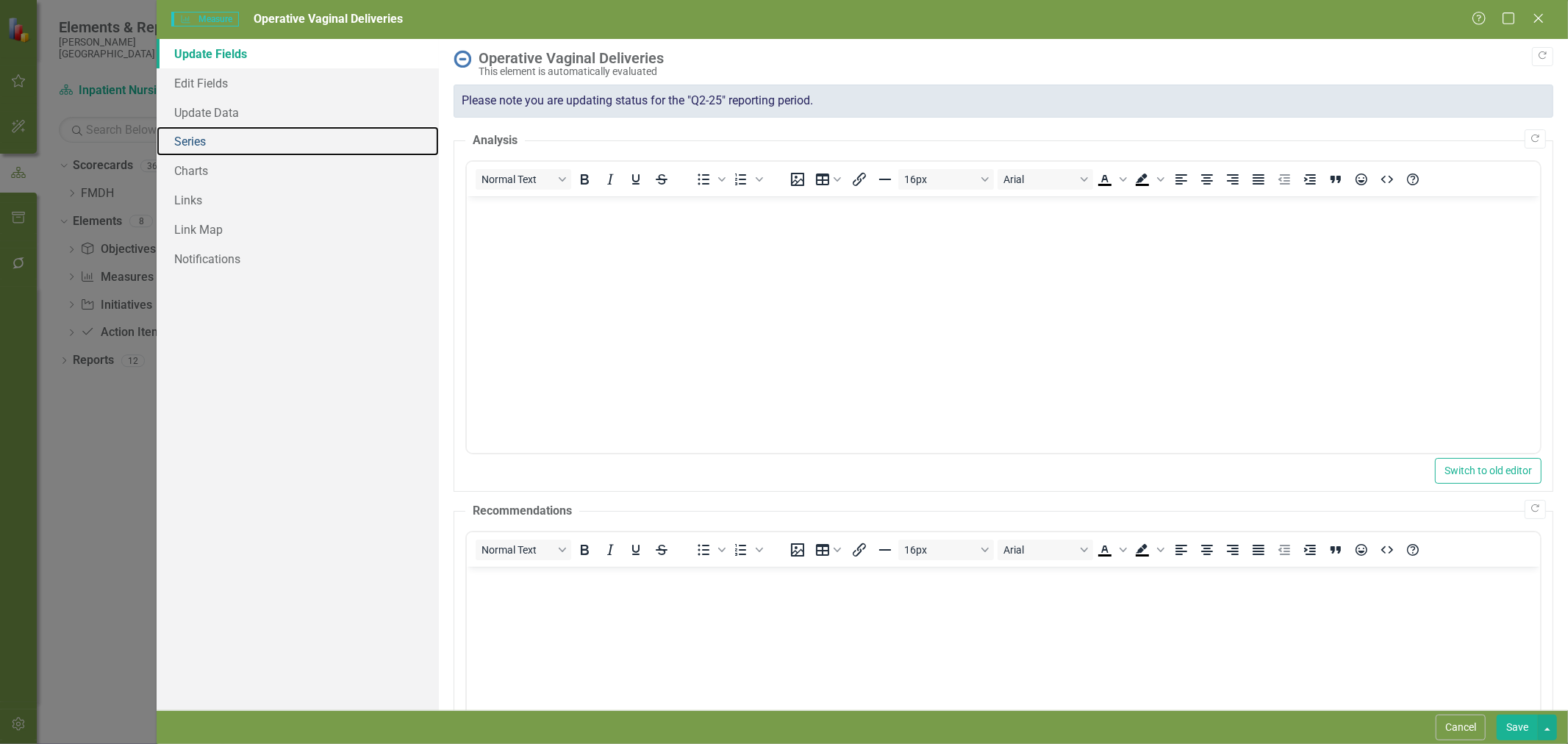
click at [225, 142] on link "Series" at bounding box center [298, 141] width 283 height 30
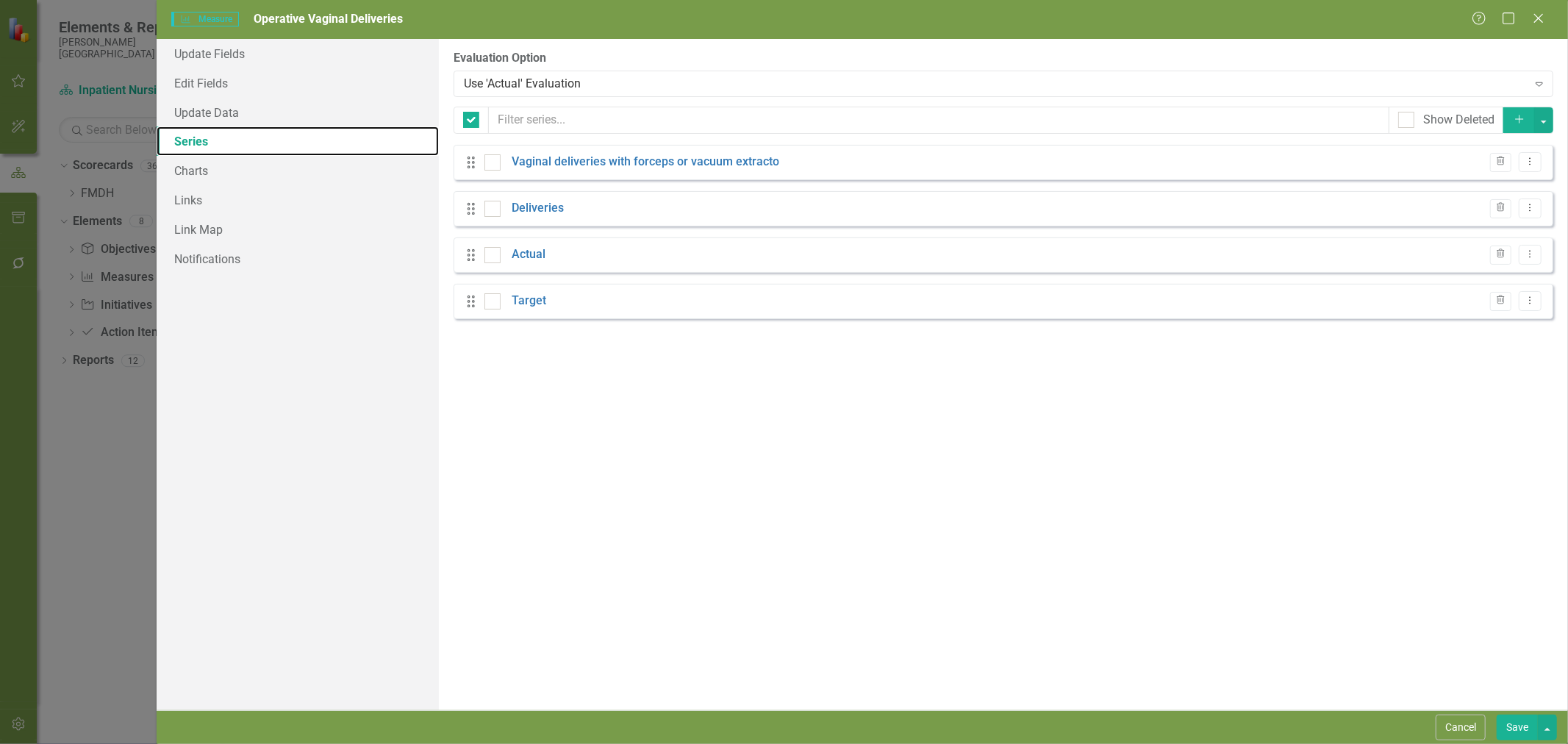
checkbox input "false"
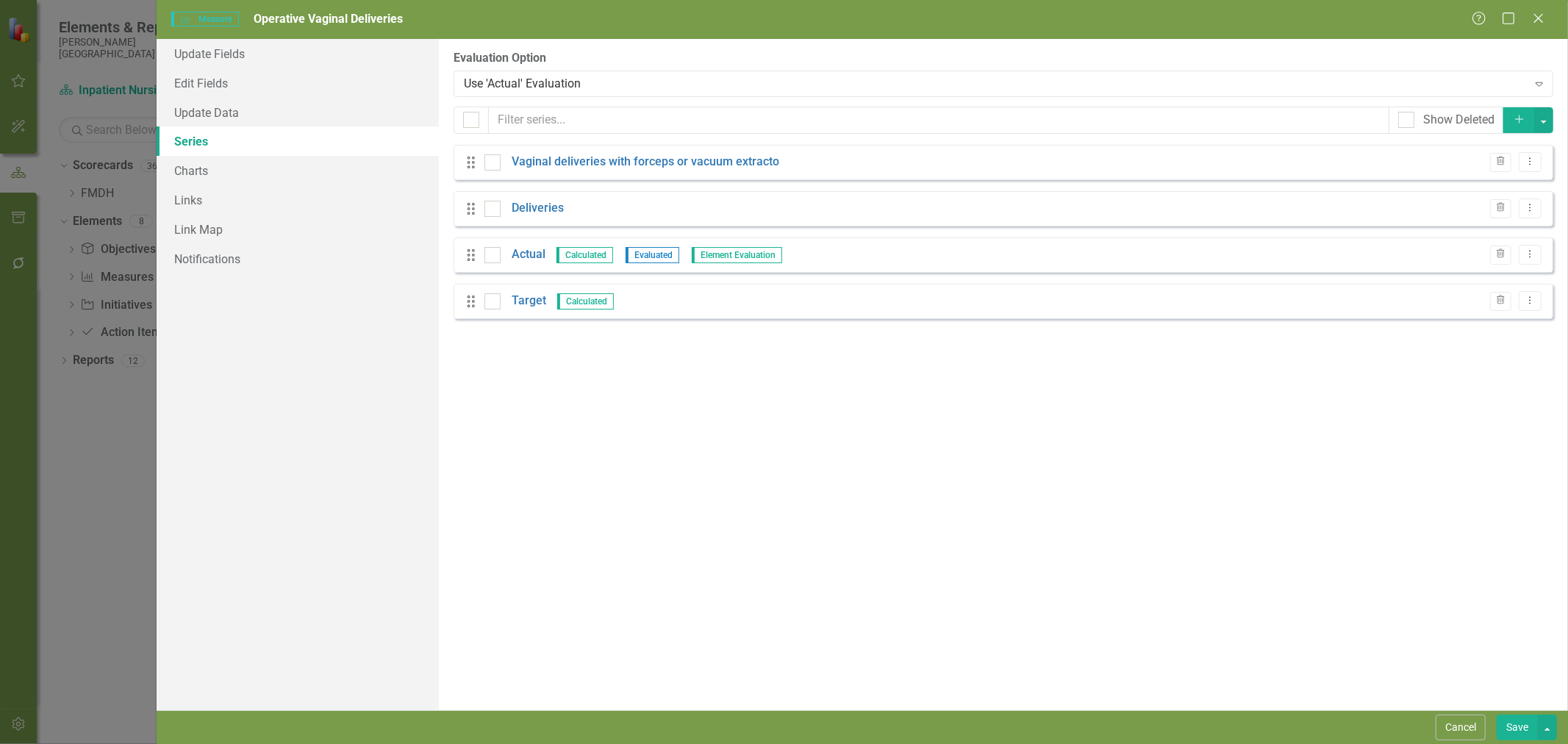
click at [1498, 210] on icon "Trash" at bounding box center [1500, 207] width 11 height 9
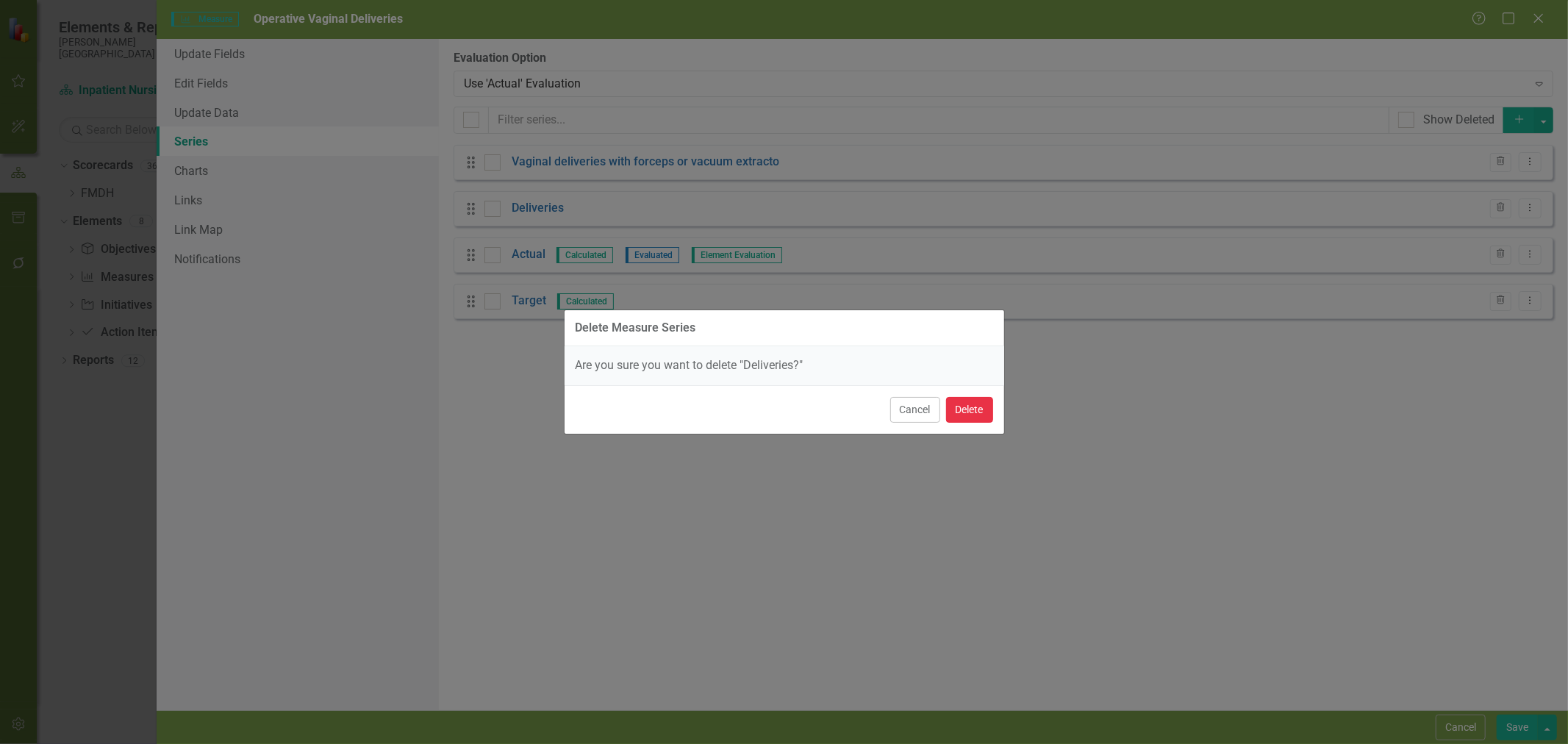
click at [978, 405] on button "Delete" at bounding box center [970, 409] width 47 height 26
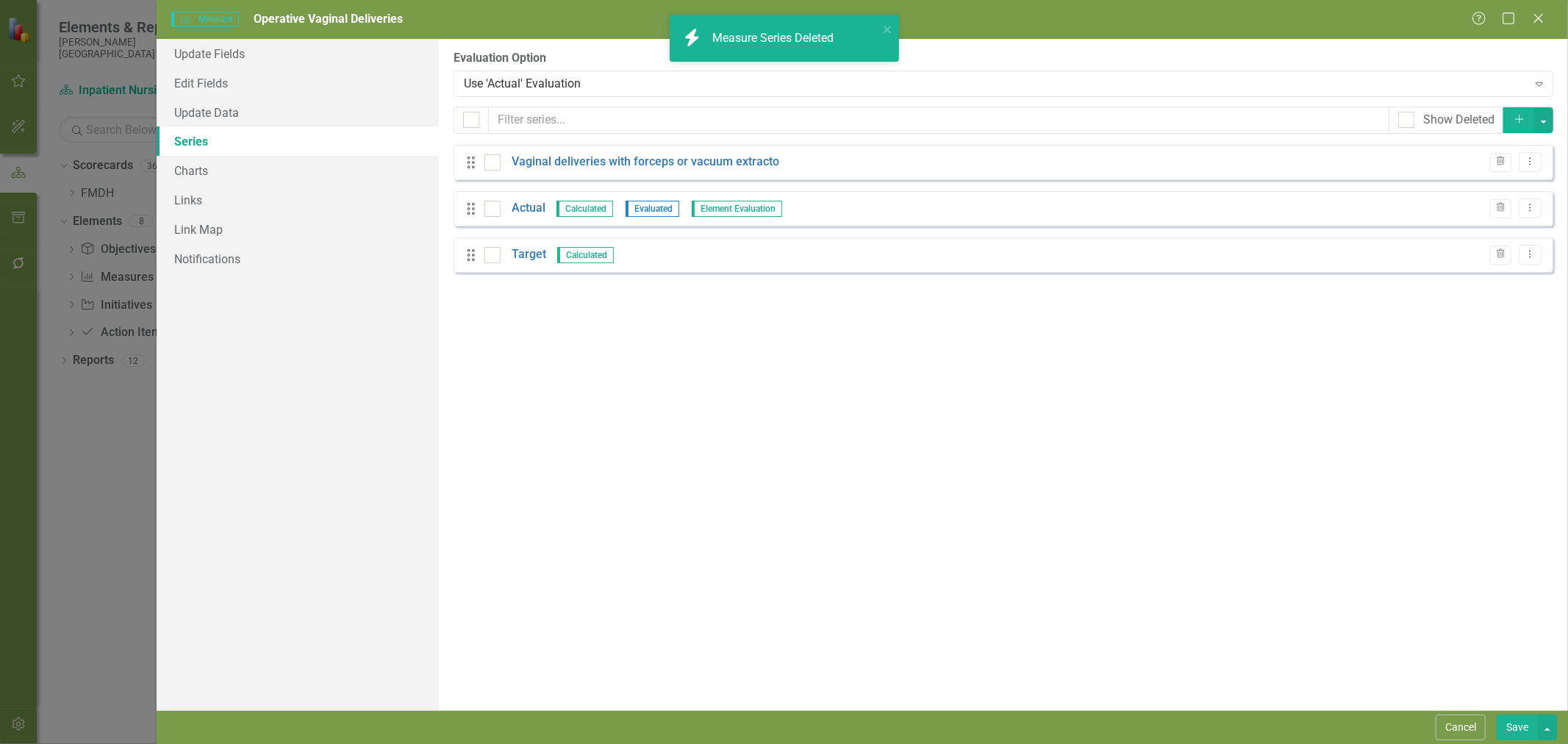
click at [533, 210] on link "Actual" at bounding box center [529, 209] width 34 height 17
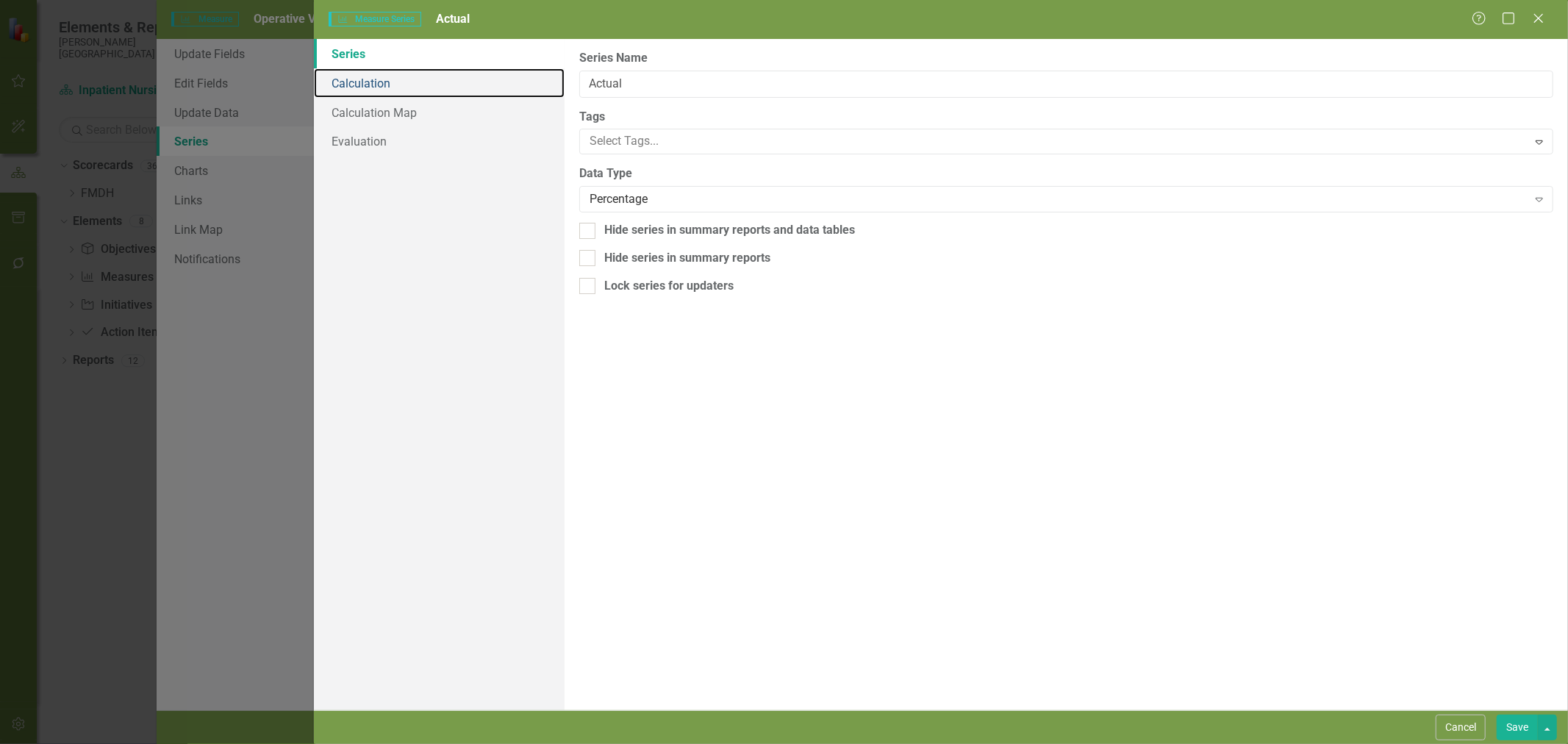
click at [368, 89] on link "Calculation" at bounding box center [439, 83] width 251 height 30
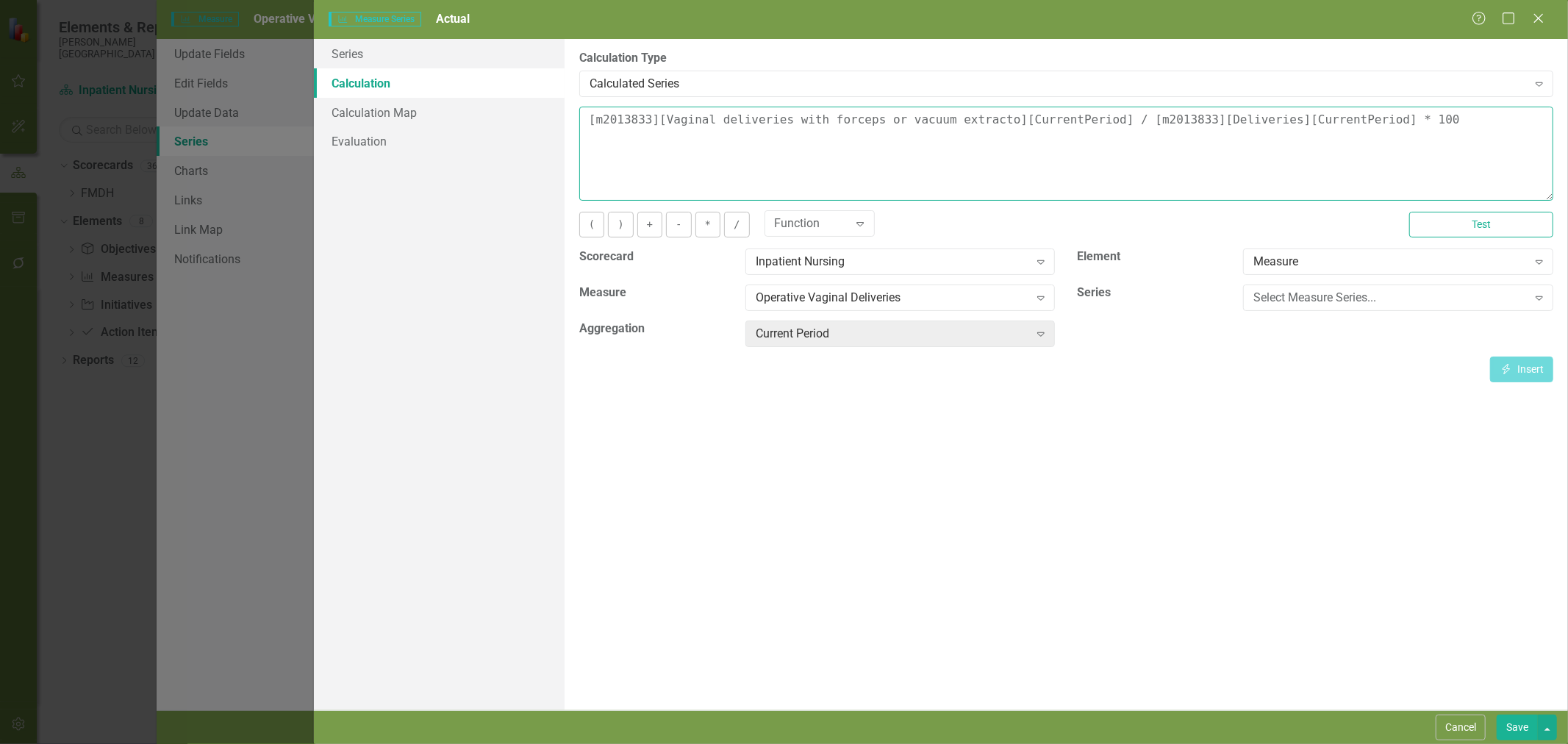
drag, startPoint x: 1345, startPoint y: 119, endPoint x: 1103, endPoint y: 125, distance: 242.1
click at [1108, 120] on textarea "[m2013833][Vaginal deliveries with forceps or vacuum extracto][CurrentPeriod] /…" at bounding box center [1066, 153] width 974 height 94
click at [816, 304] on div "Operative Vaginal Deliveries" at bounding box center [893, 298] width 273 height 17
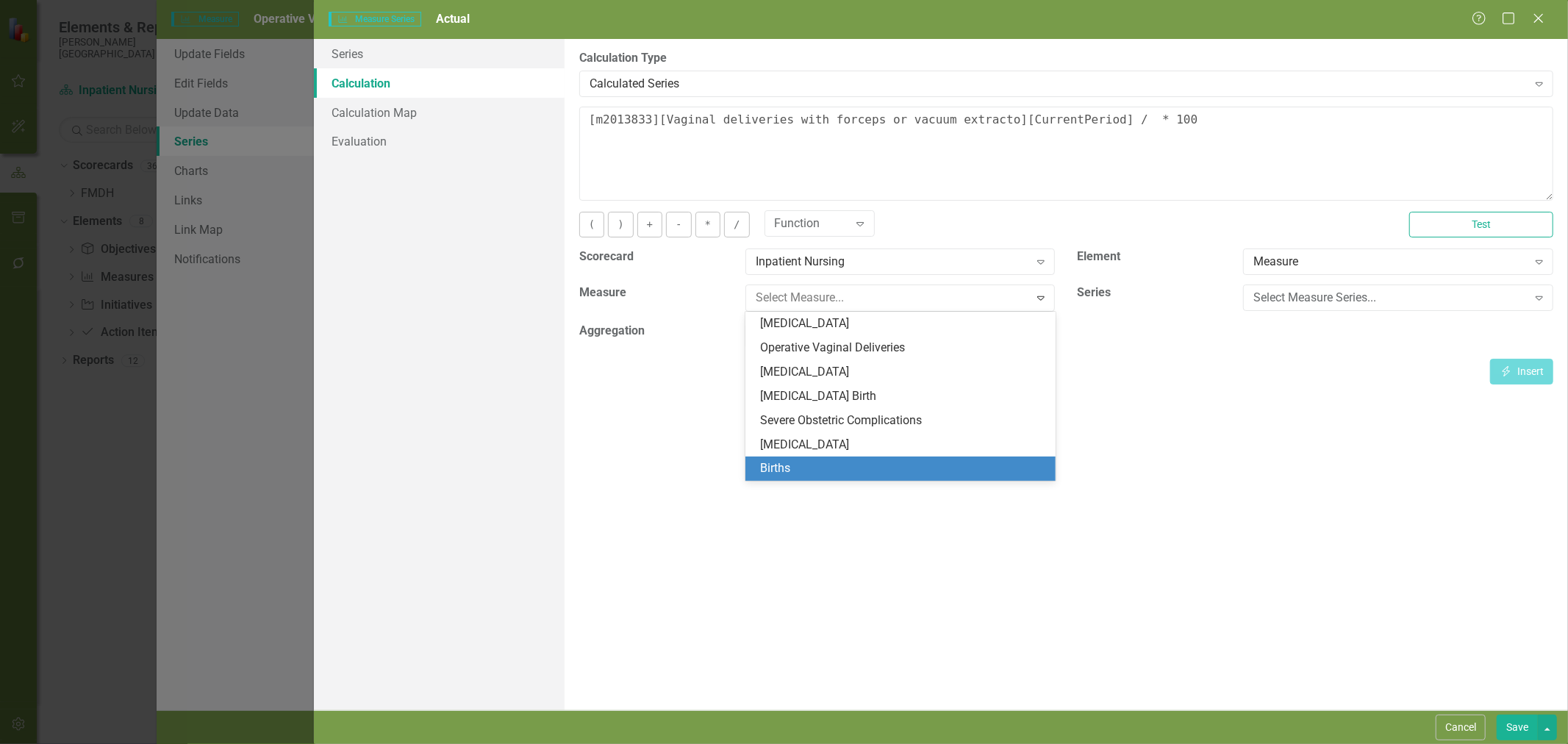
click at [784, 469] on div "Births" at bounding box center [903, 469] width 286 height 17
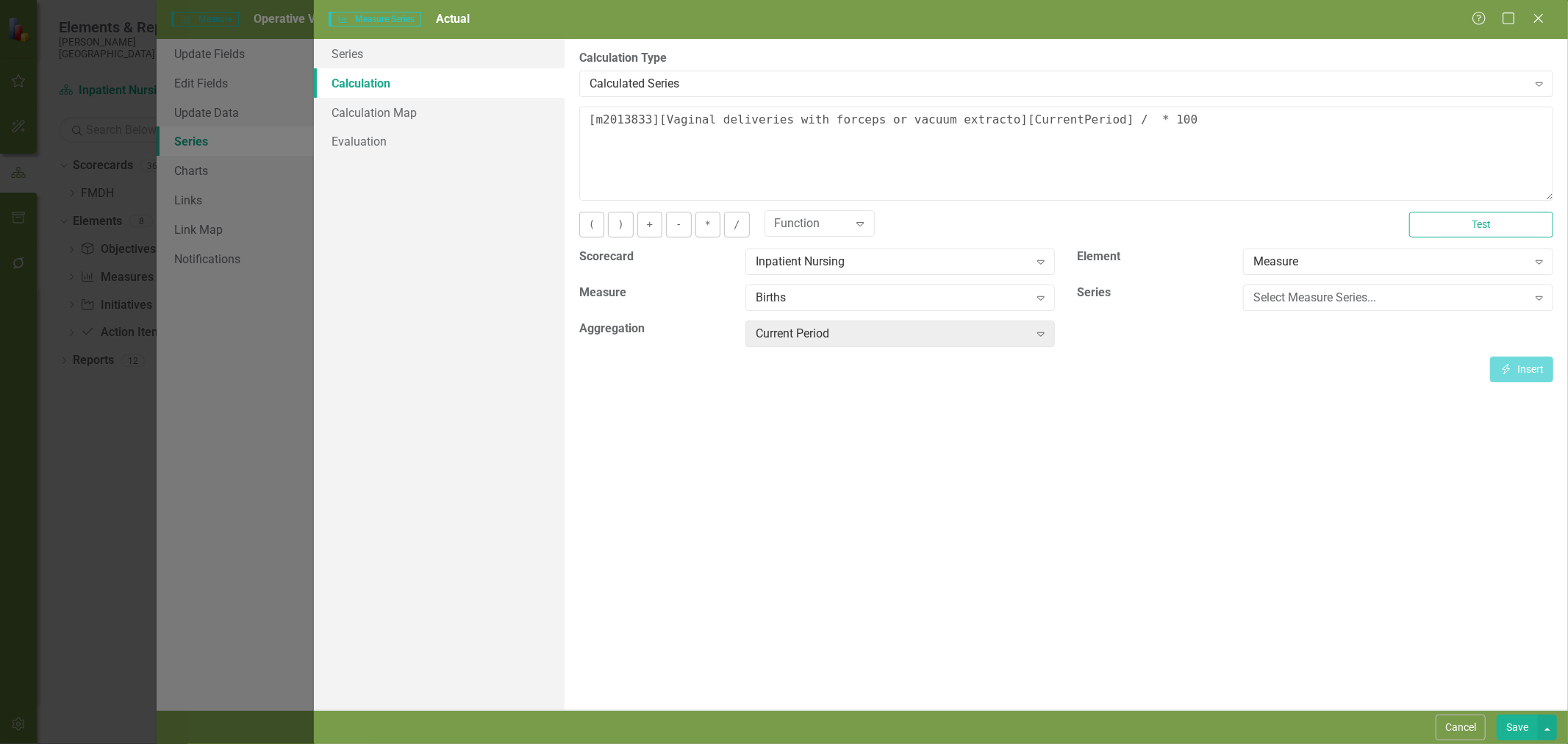
click at [1282, 294] on div "Select Measure Series..." at bounding box center [1390, 298] width 273 height 17
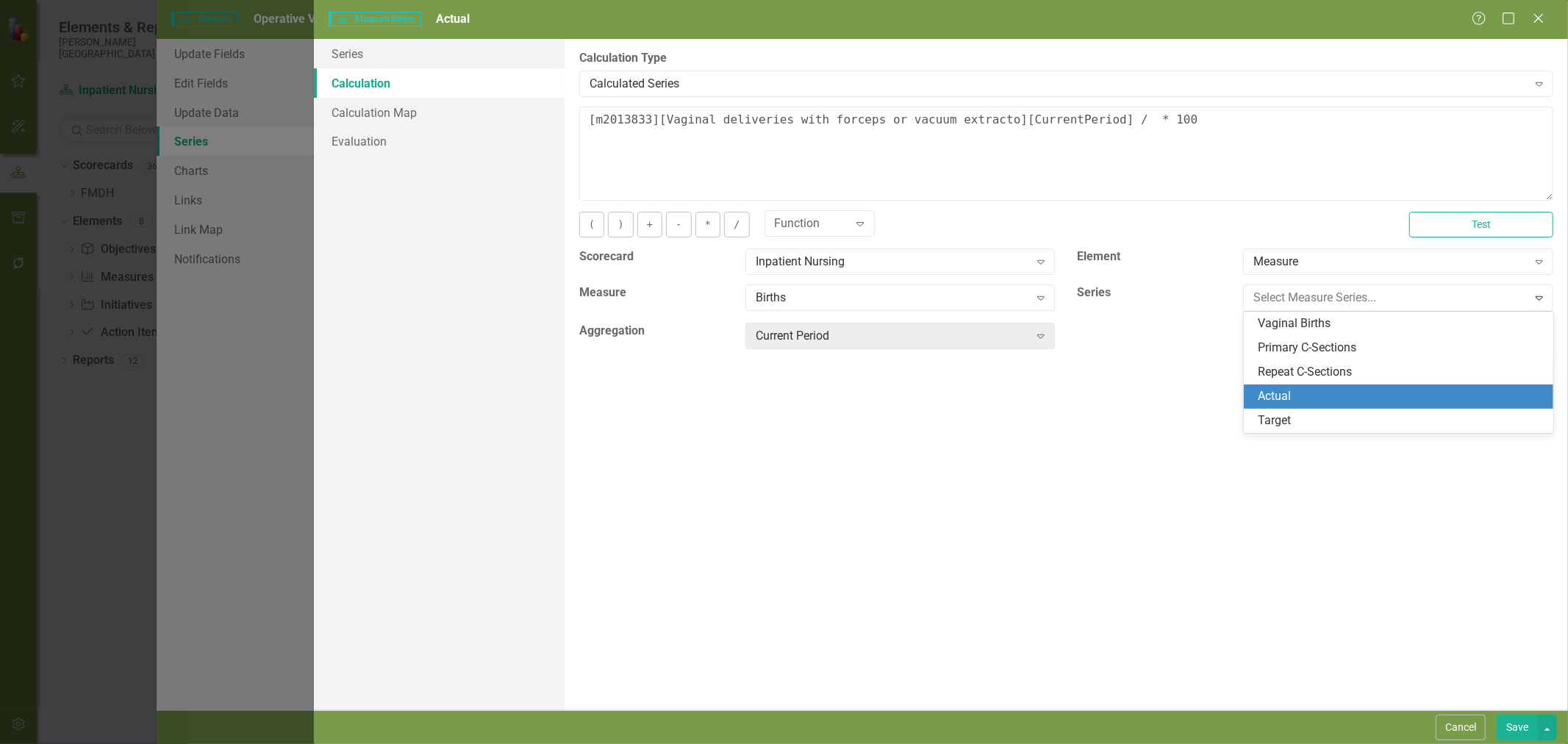
click at [1292, 398] on div "Actual" at bounding box center [1401, 397] width 286 height 17
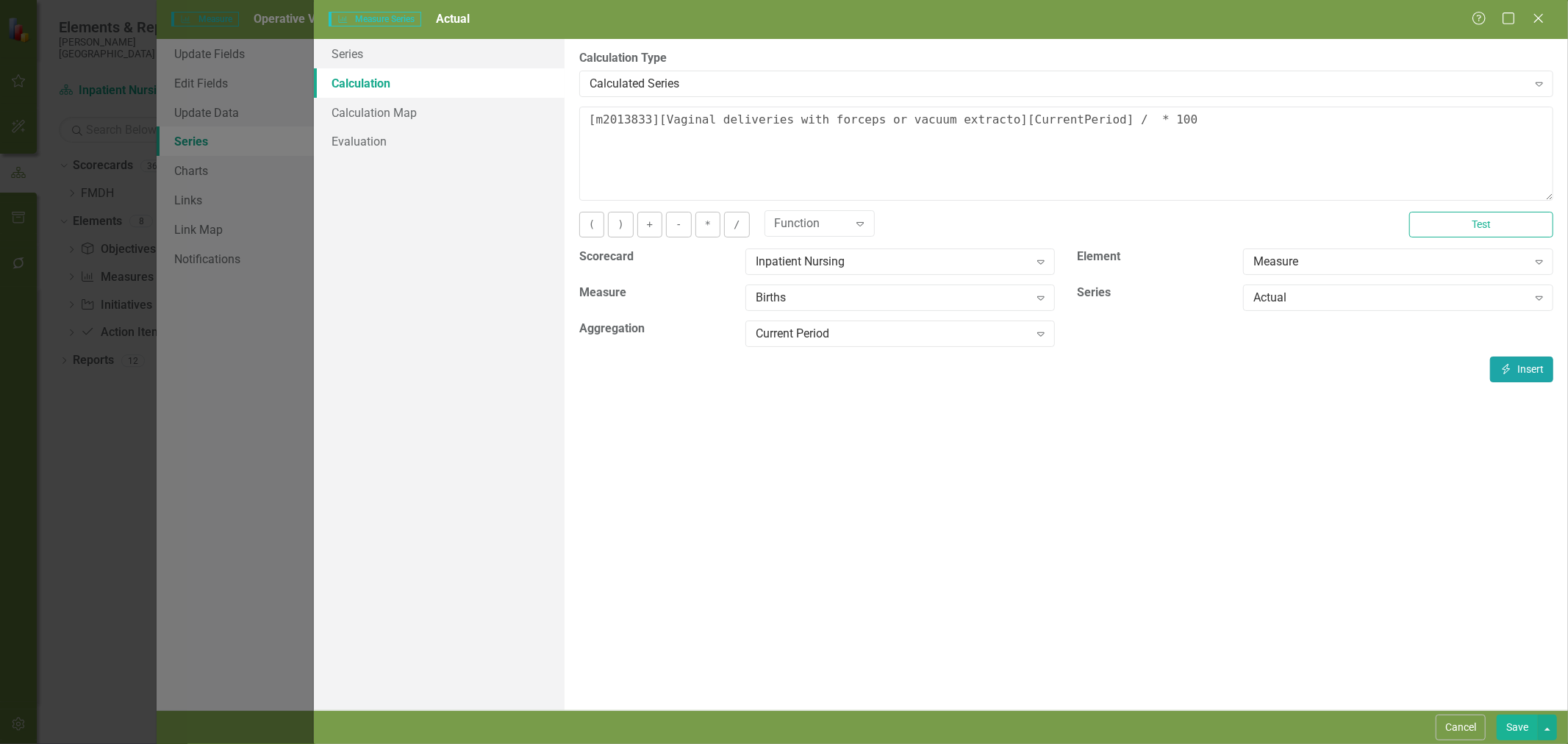
click at [1519, 368] on button "Insert Insert" at bounding box center [1521, 369] width 63 height 26
type textarea "[m2013833][Vaginal deliveries with forceps or vacuum extracto][CurrentPeriod] /…"
click at [1518, 728] on button "Save" at bounding box center [1517, 728] width 41 height 26
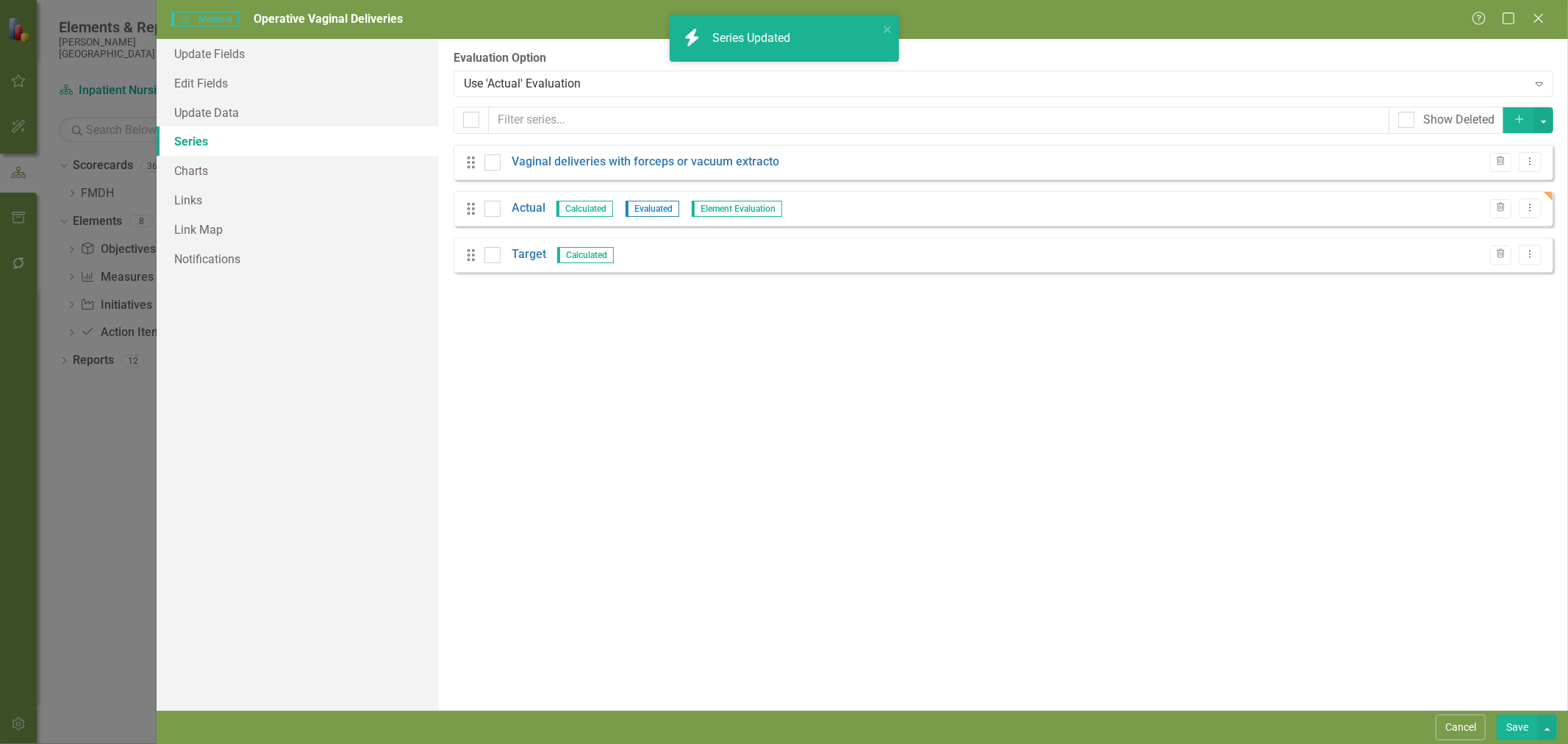
click at [1515, 726] on button "Save" at bounding box center [1517, 728] width 41 height 26
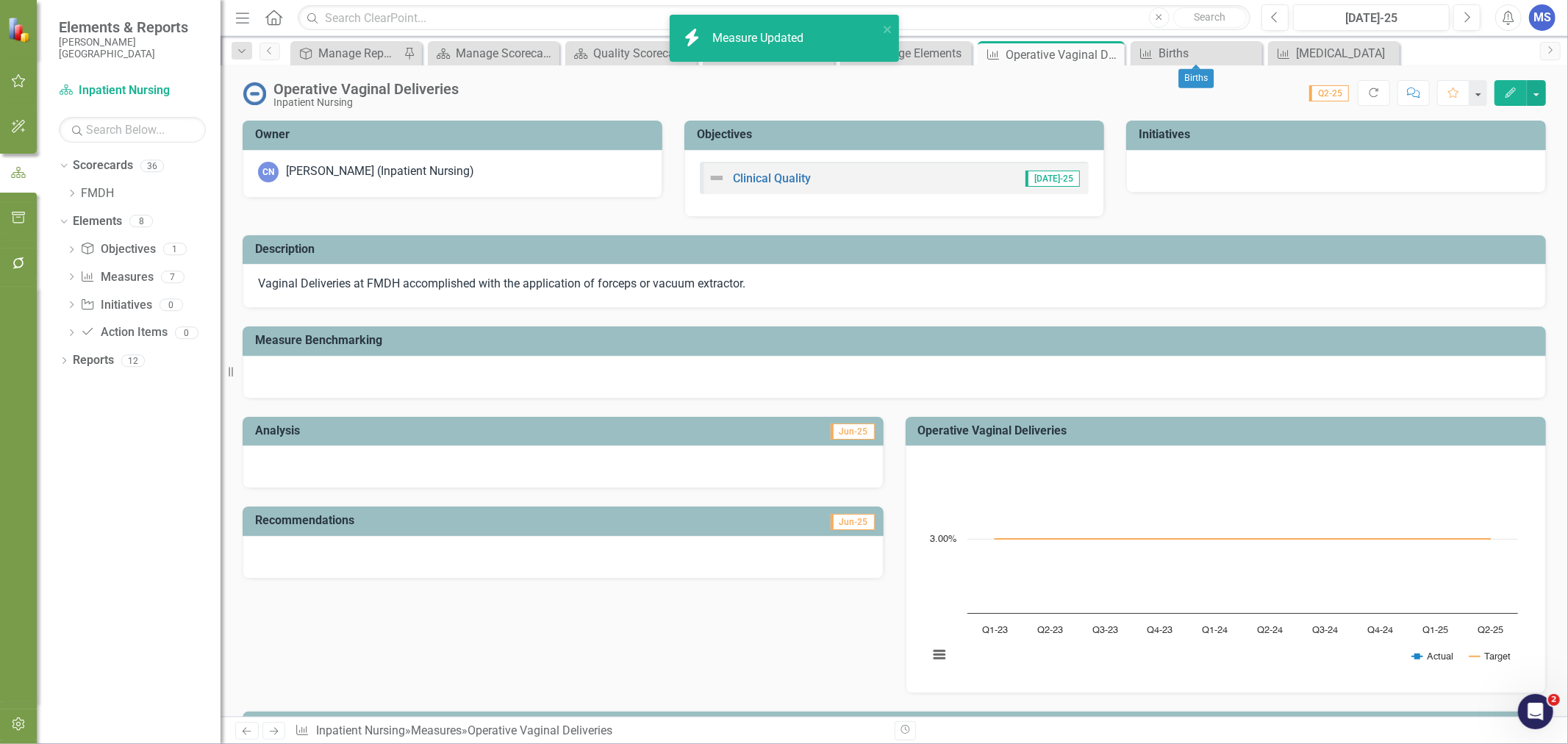
click at [0, 0] on icon "Close" at bounding box center [0, 0] width 0 height 0
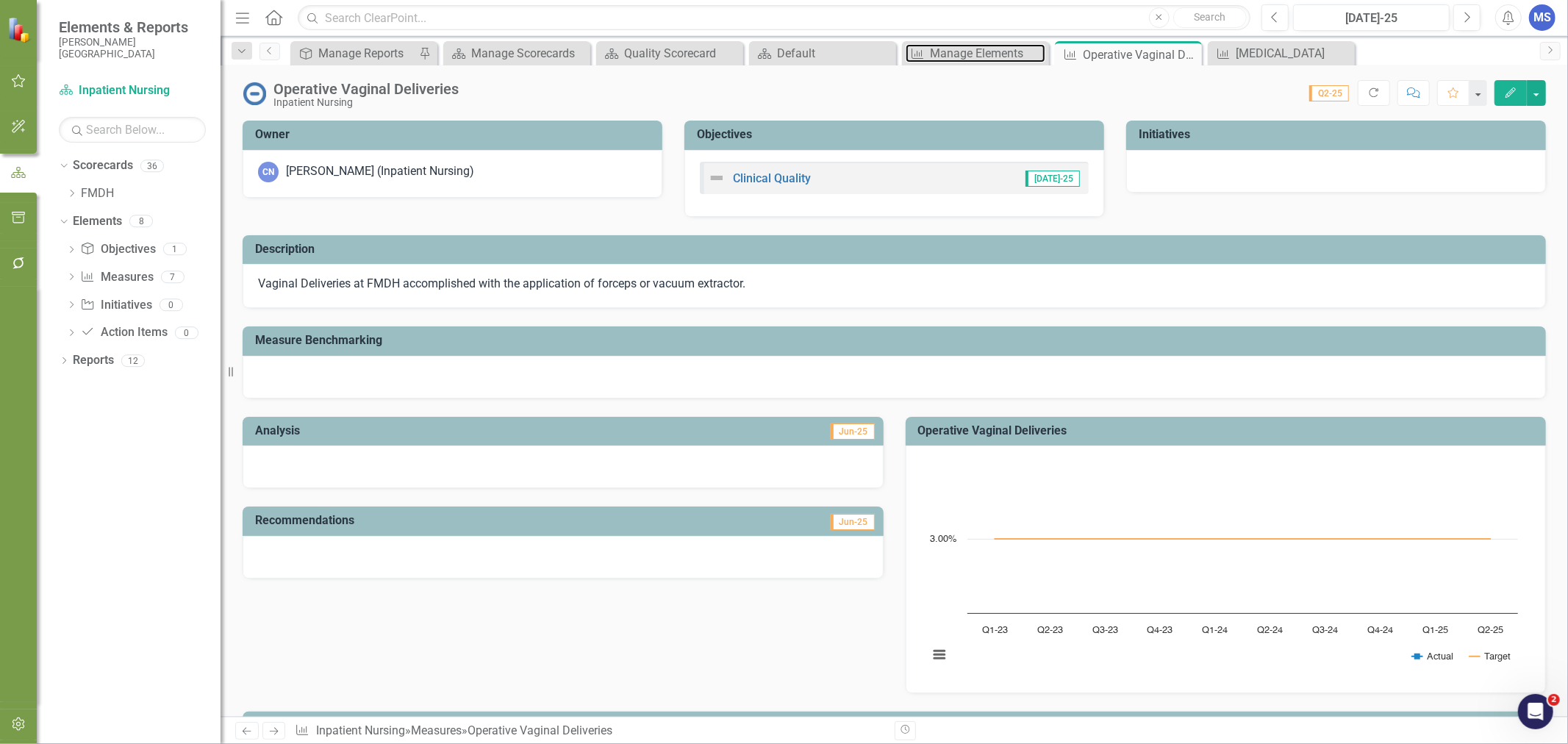
click at [937, 53] on div "Manage Elements" at bounding box center [987, 54] width 116 height 19
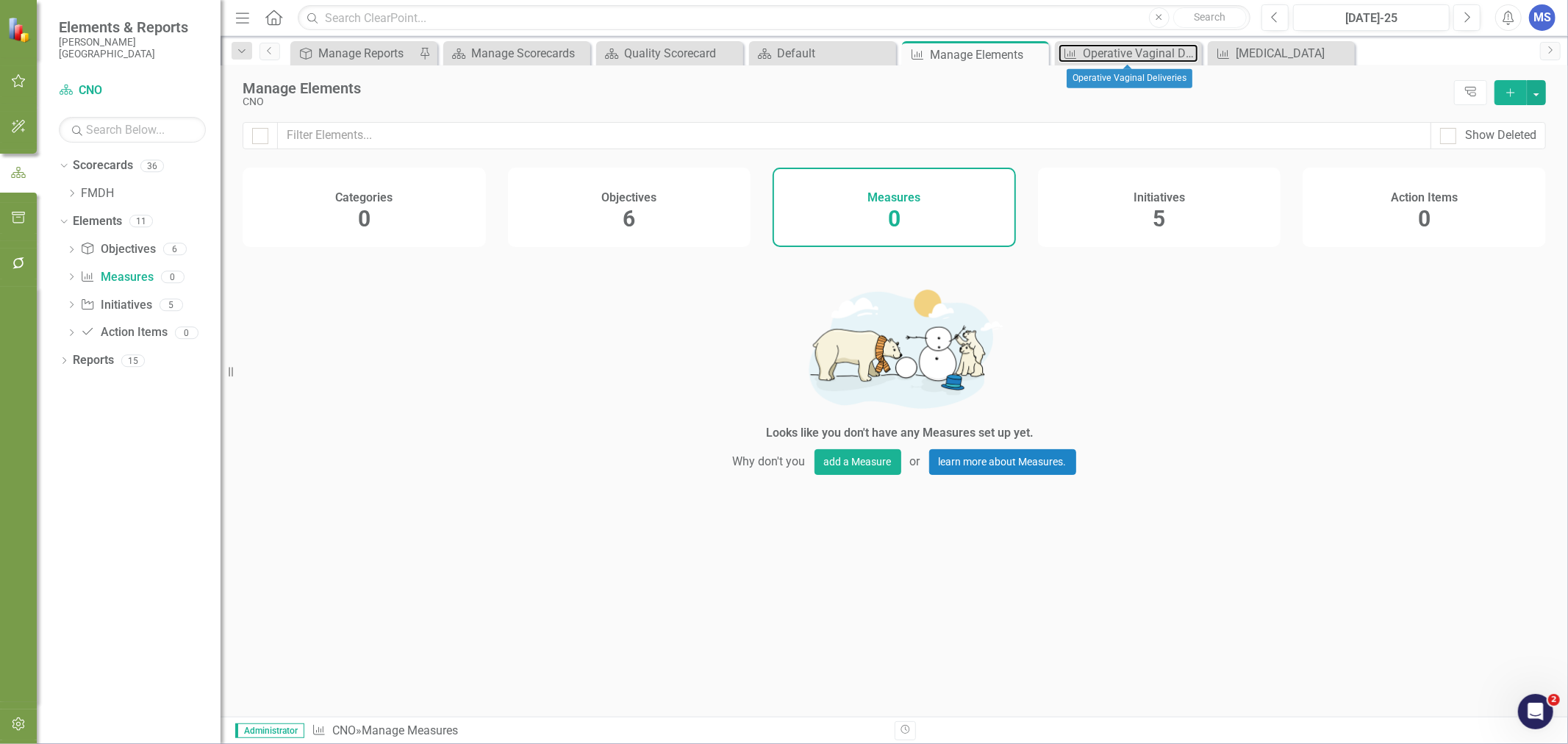
click at [1105, 53] on div "Operative Vaginal Deliveries" at bounding box center [1140, 54] width 116 height 19
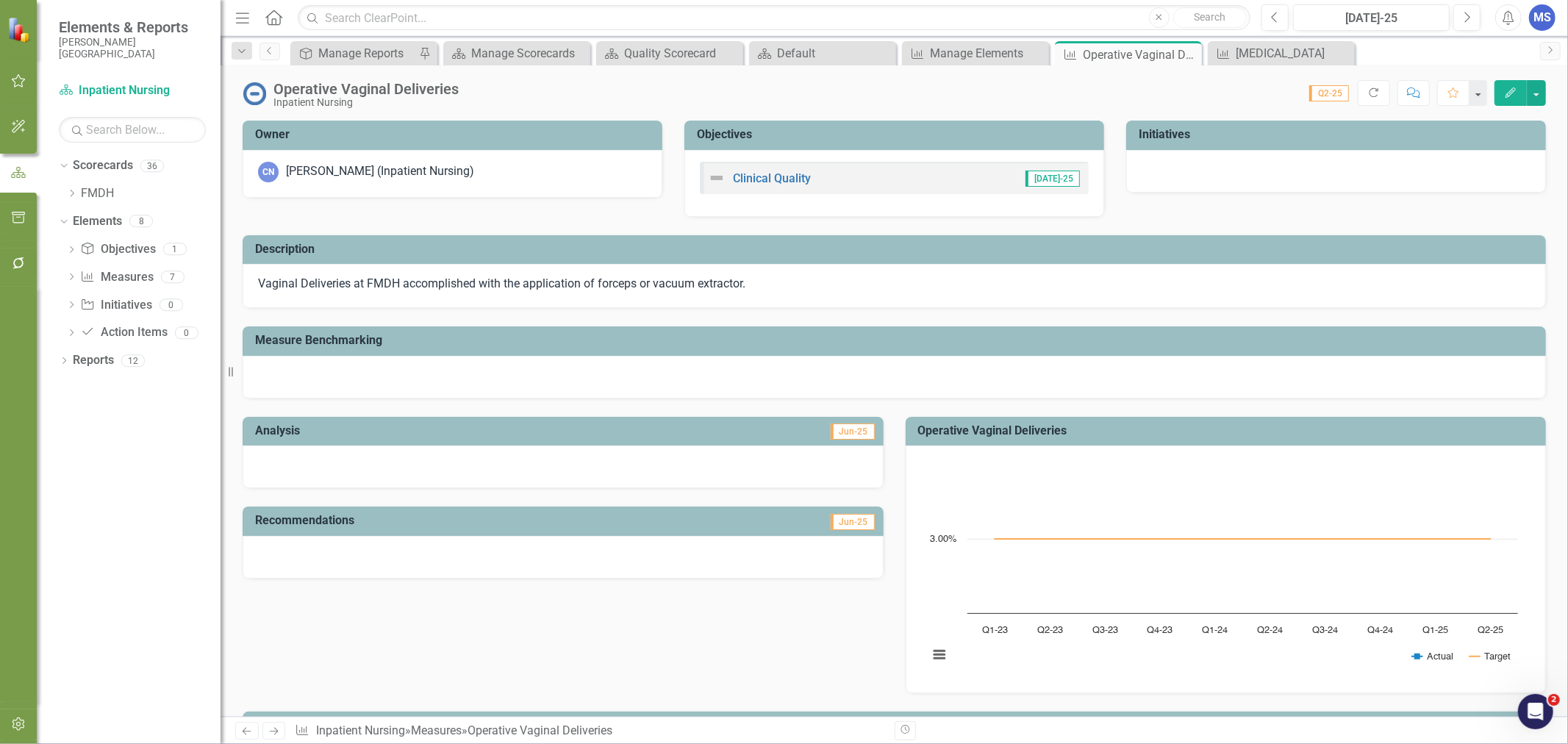
click at [0, 0] on icon "Close" at bounding box center [0, 0] width 0 height 0
click at [113, 282] on link "Measure Measures" at bounding box center [116, 278] width 73 height 17
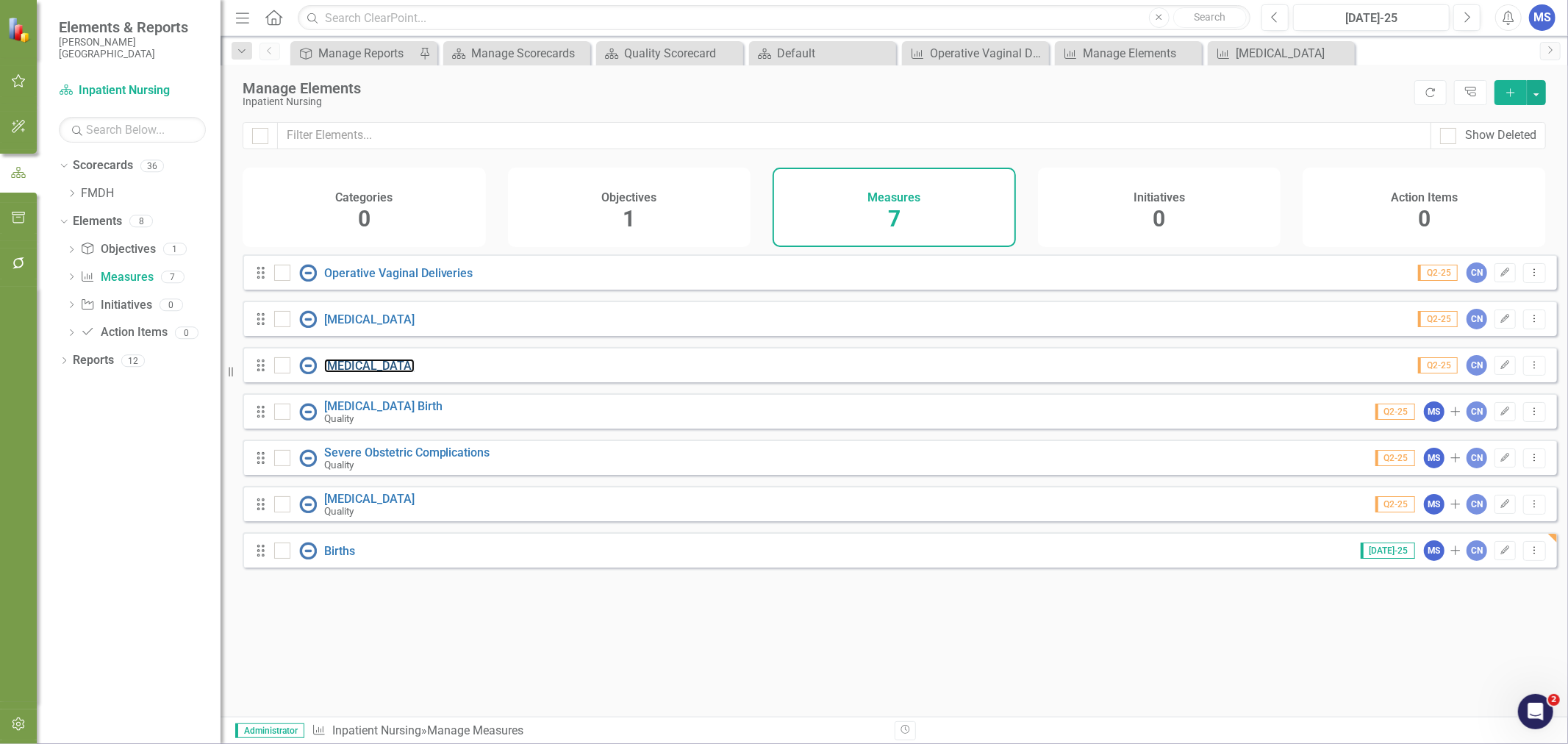
click at [363, 373] on link "[MEDICAL_DATA]" at bounding box center [369, 366] width 90 height 14
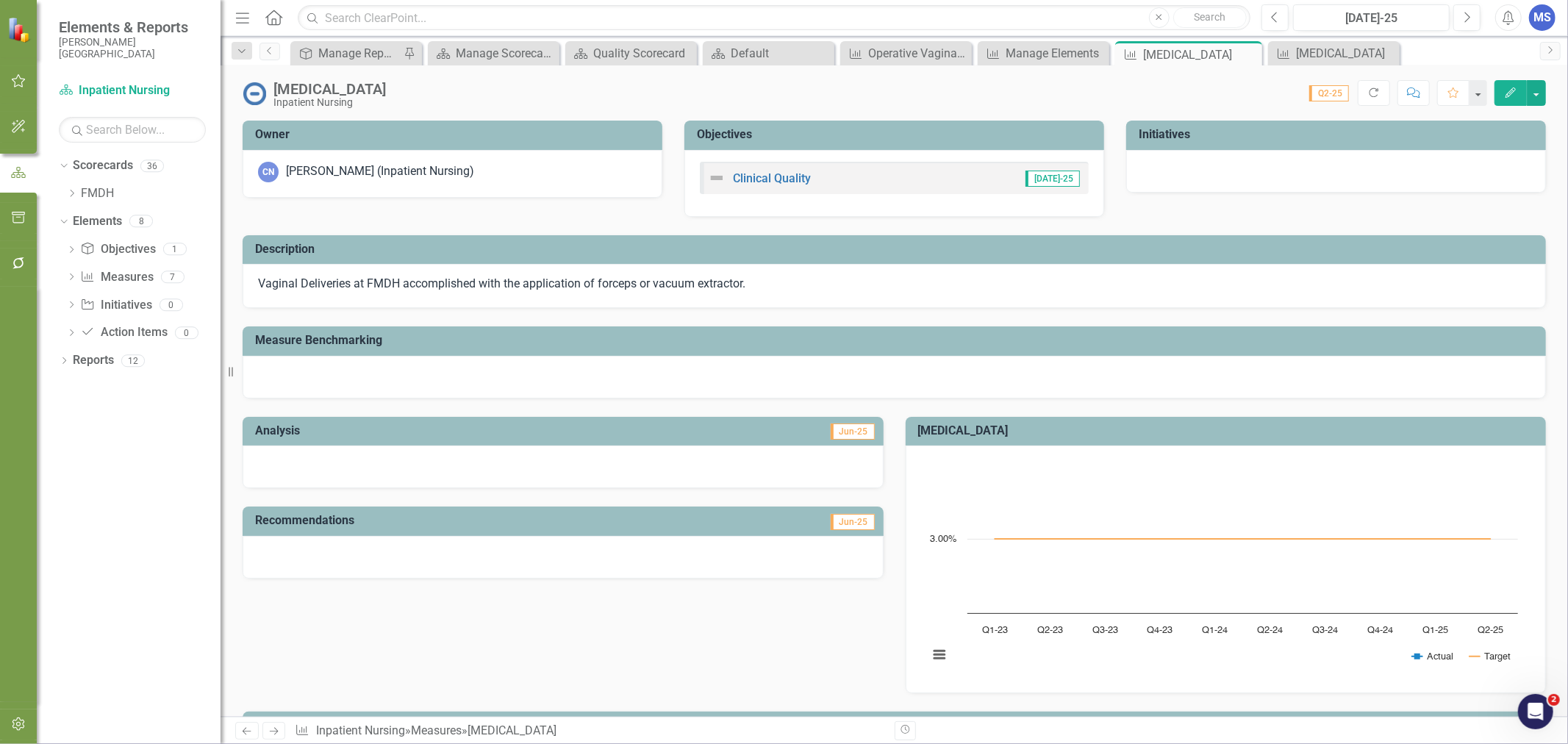
click at [1512, 88] on icon "Edit" at bounding box center [1511, 92] width 13 height 10
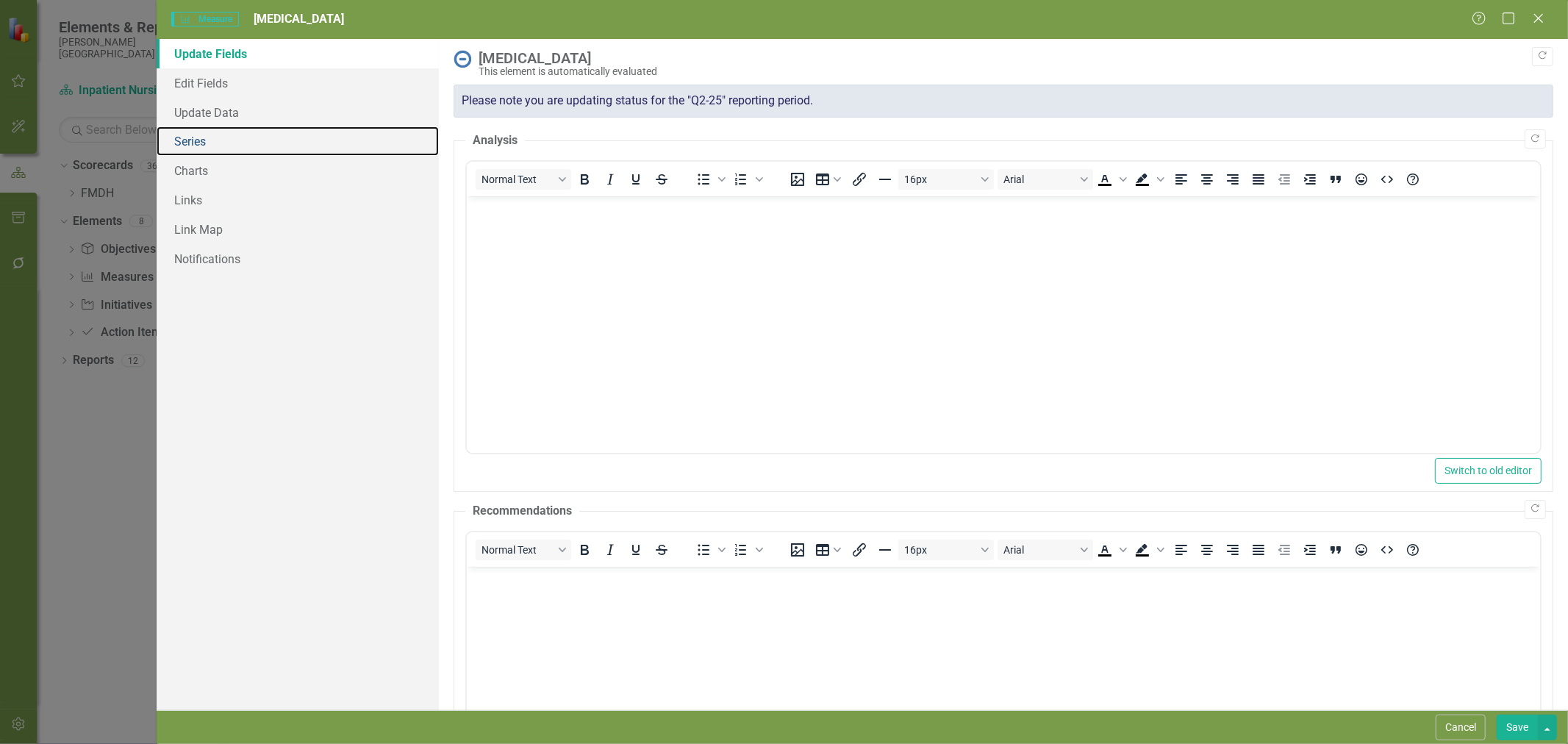
click at [178, 142] on link "Series" at bounding box center [298, 141] width 283 height 30
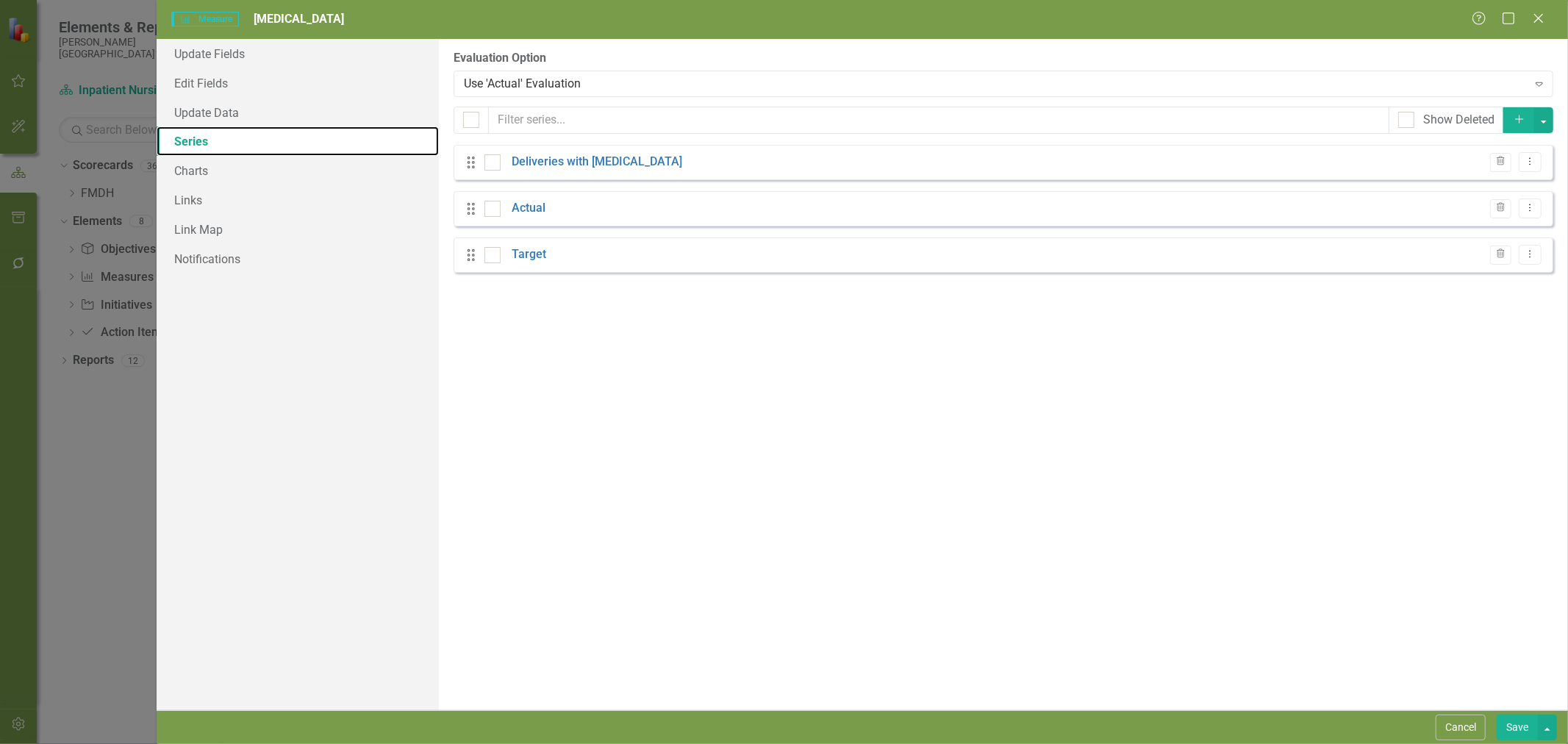
checkbox input "false"
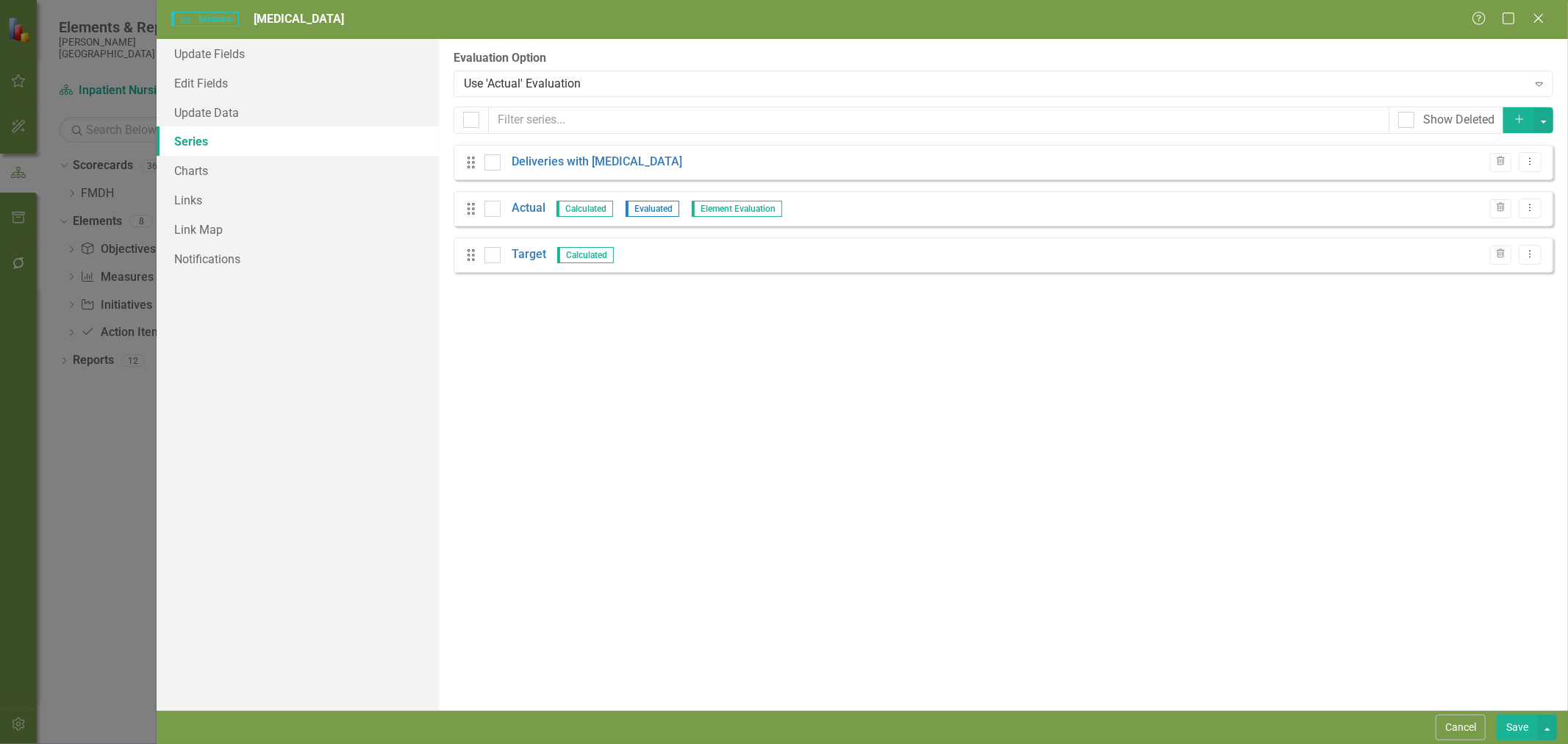
click at [629, 166] on link "Deliveries with shoulder dystocia" at bounding box center [597, 162] width 171 height 17
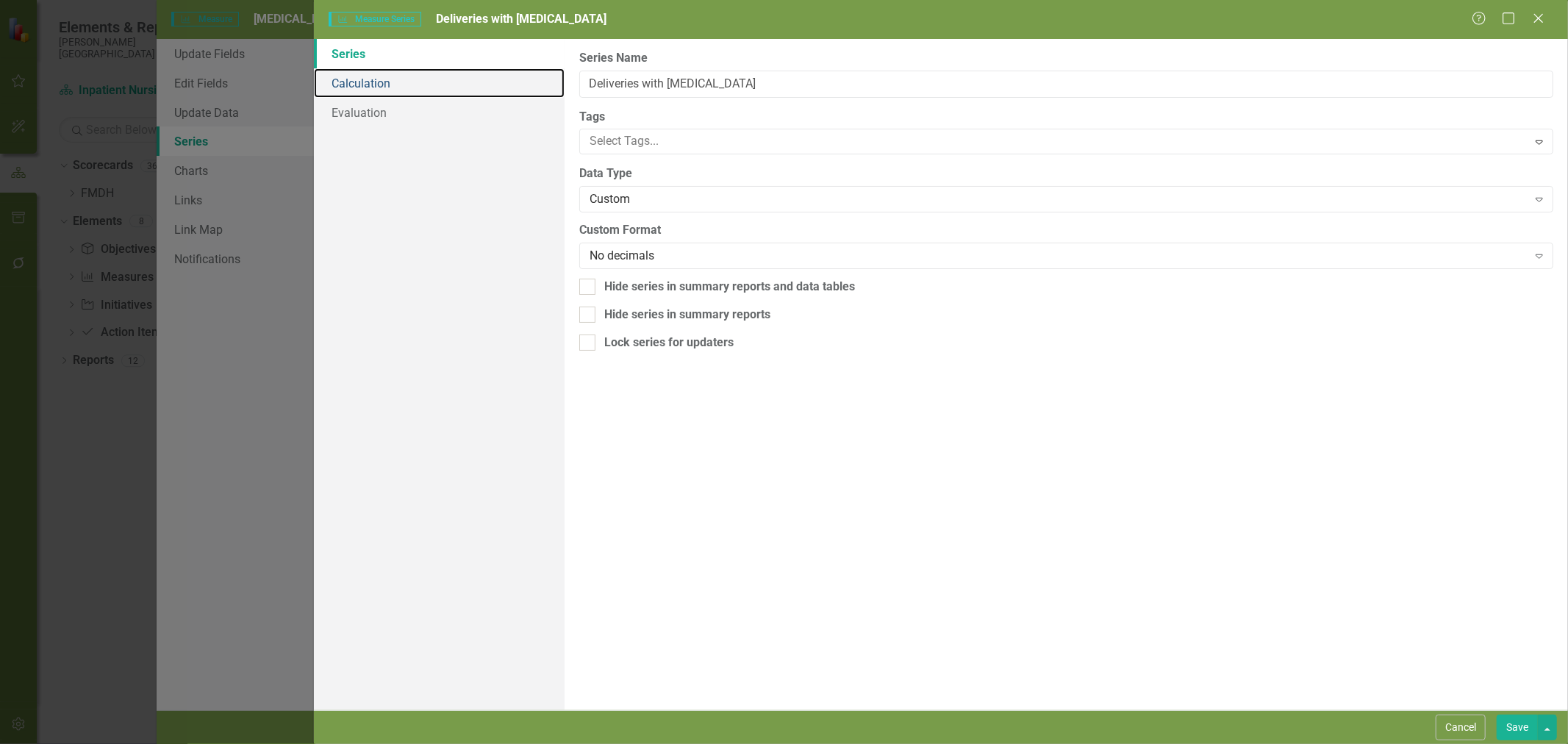
click at [383, 81] on link "Calculation" at bounding box center [439, 83] width 251 height 30
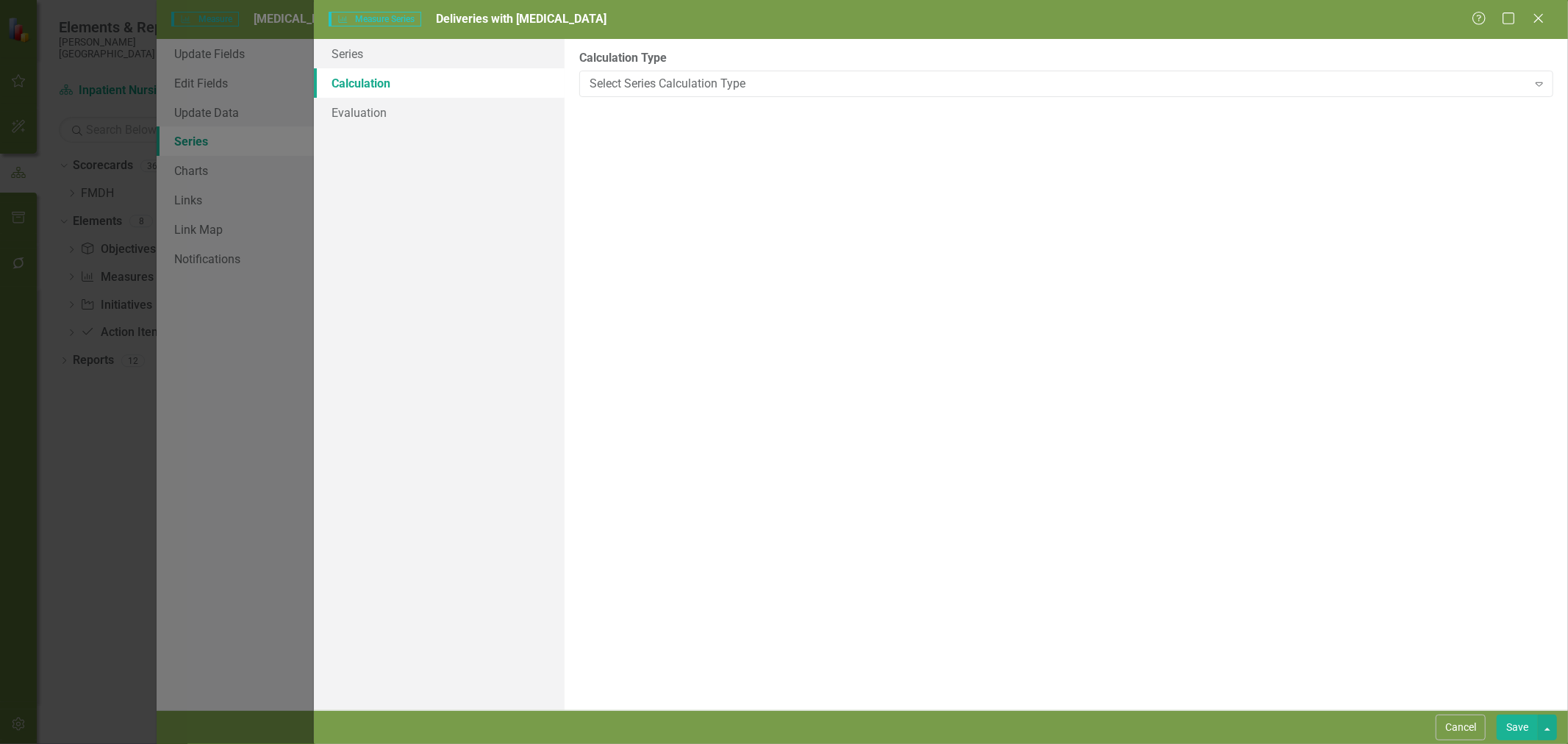
click at [1487, 723] on div "Cancel Save" at bounding box center [1494, 728] width 125 height 26
click at [1482, 723] on button "Cancel" at bounding box center [1461, 728] width 50 height 26
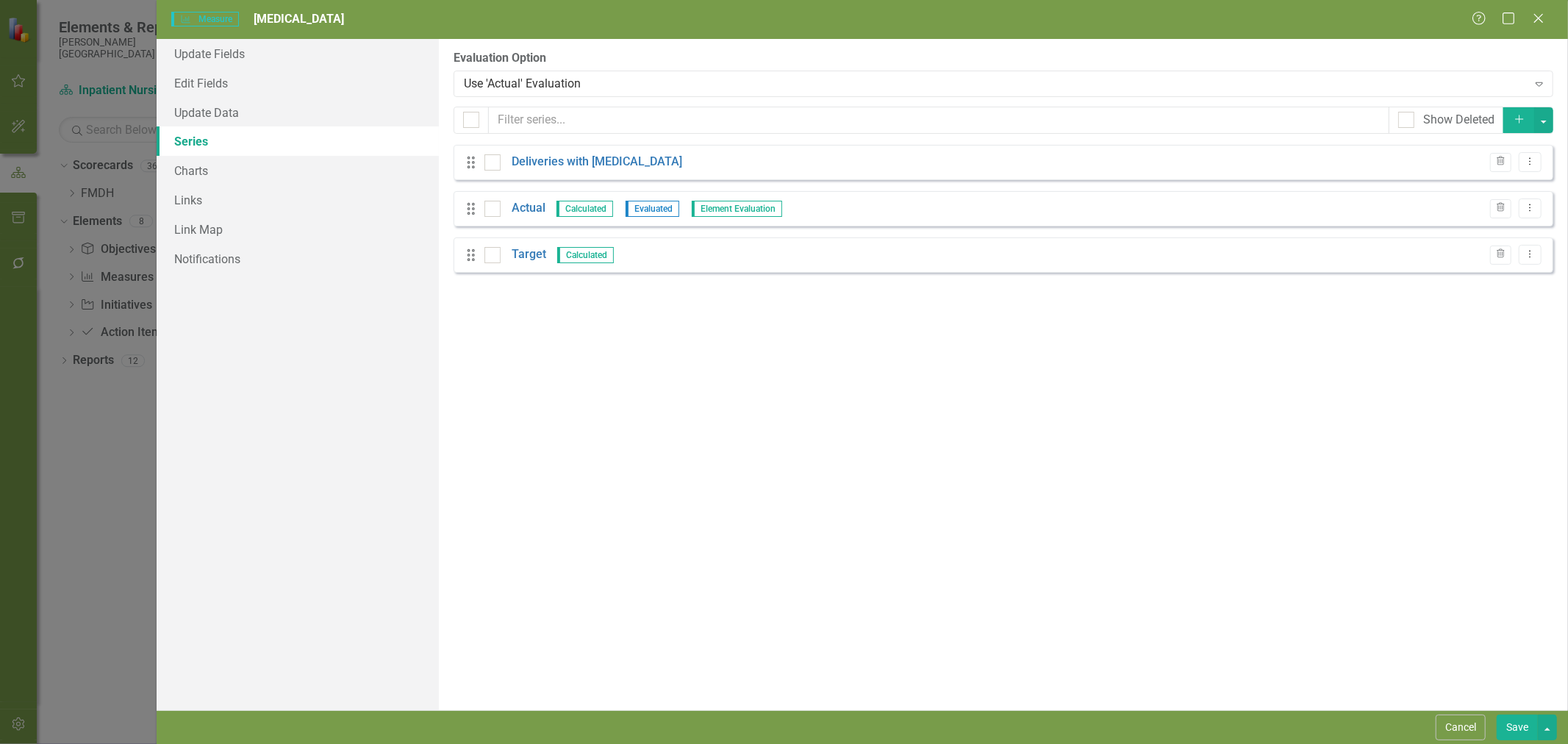
click at [526, 210] on link "Actual" at bounding box center [529, 209] width 34 height 17
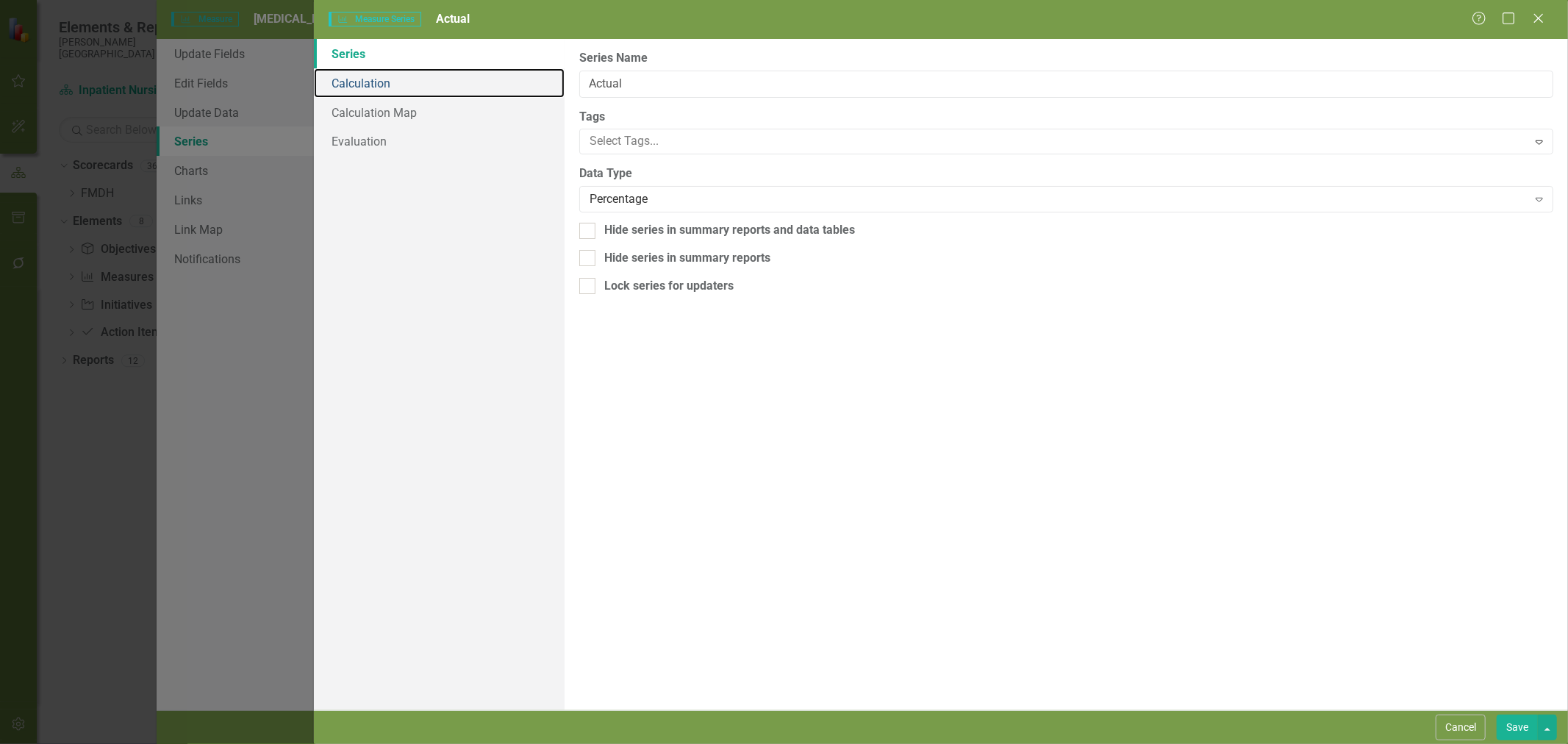
click at [402, 85] on link "Calculation" at bounding box center [439, 83] width 251 height 30
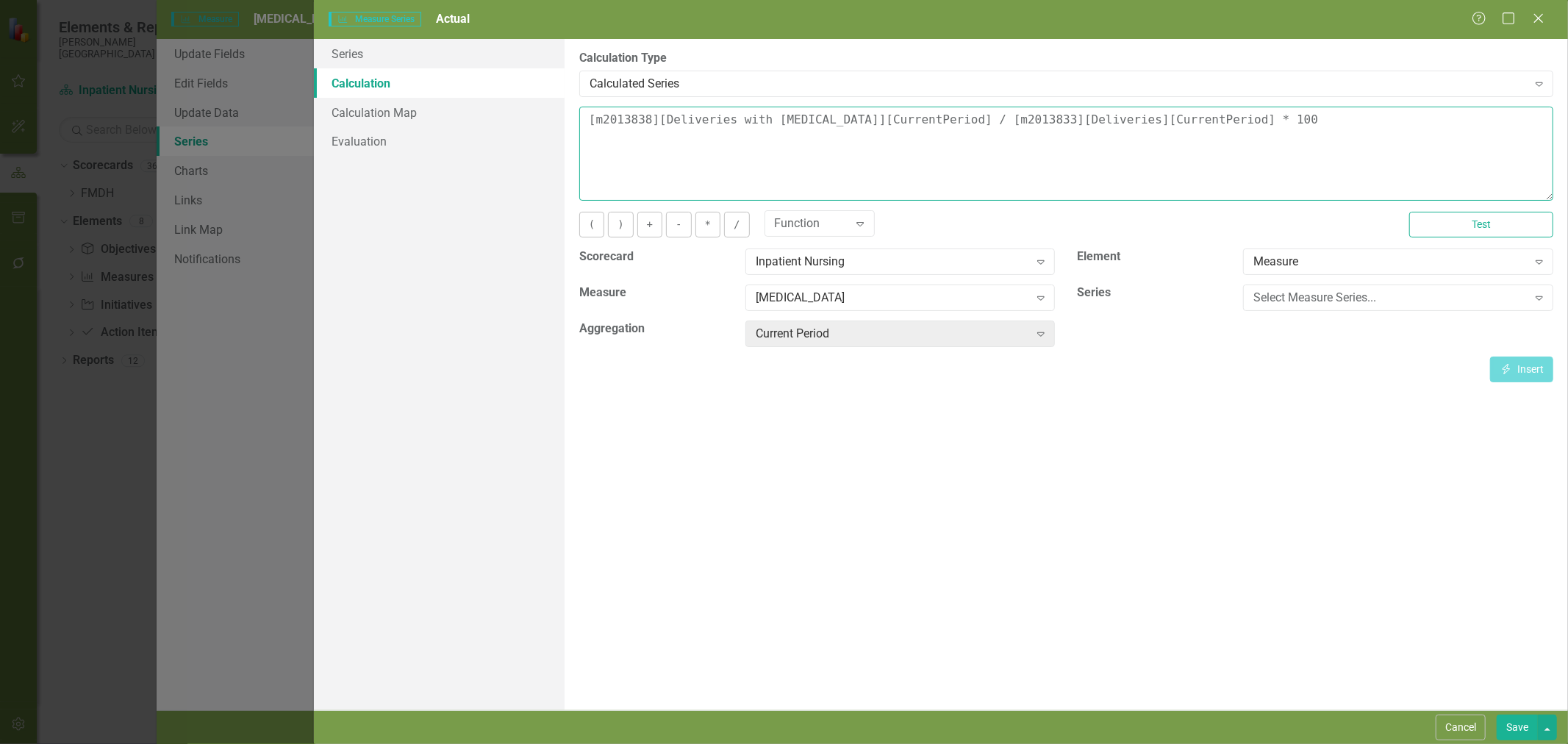
drag, startPoint x: 1233, startPoint y: 119, endPoint x: 997, endPoint y: 127, distance: 236.1
click at [997, 127] on textarea "[m2013838][Deliveries with shoulder dystocia][CurrentPeriod] / [m2013833][Deliv…" at bounding box center [1066, 153] width 974 height 94
click at [964, 304] on div "[MEDICAL_DATA]" at bounding box center [893, 298] width 273 height 17
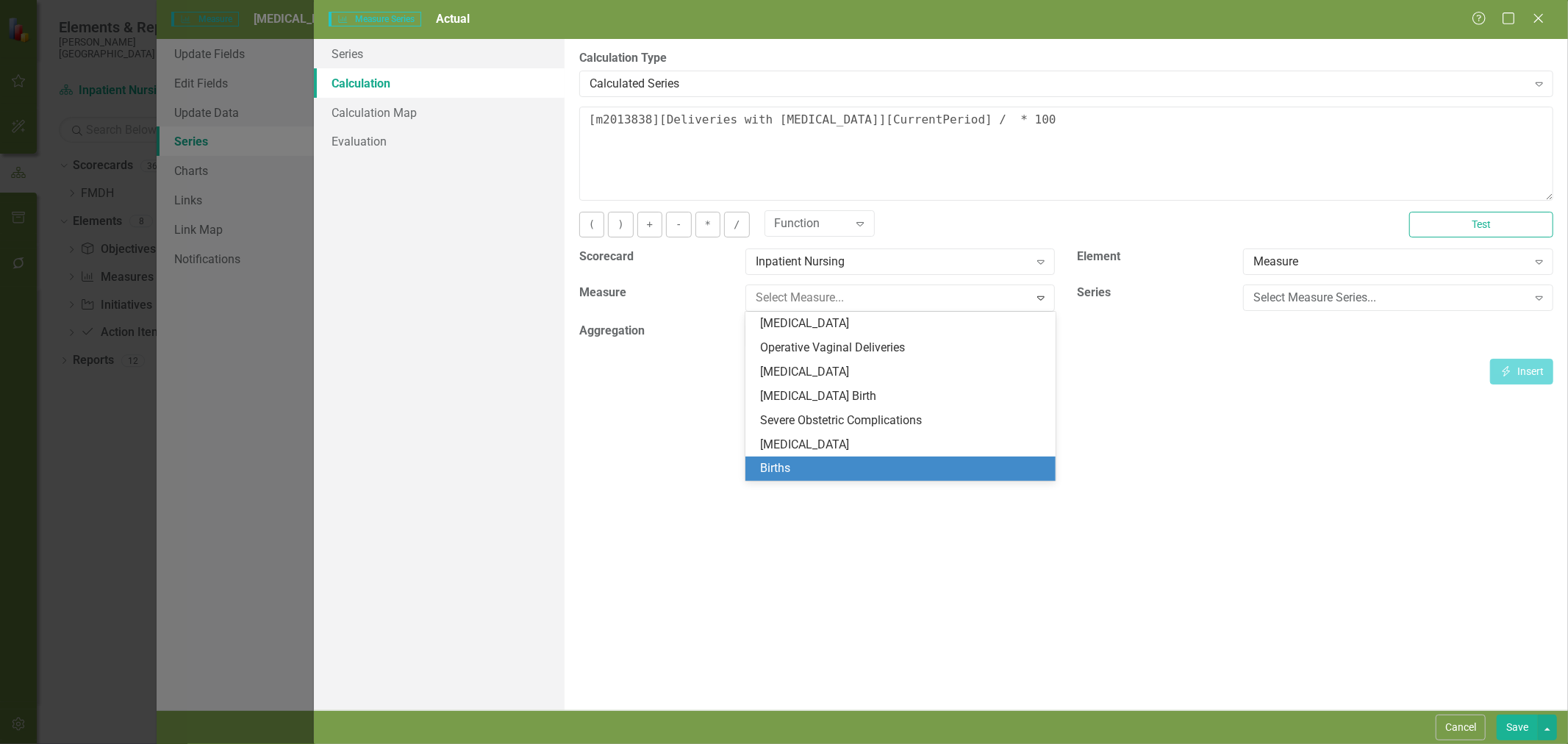
click at [849, 477] on div "Births" at bounding box center [903, 469] width 286 height 17
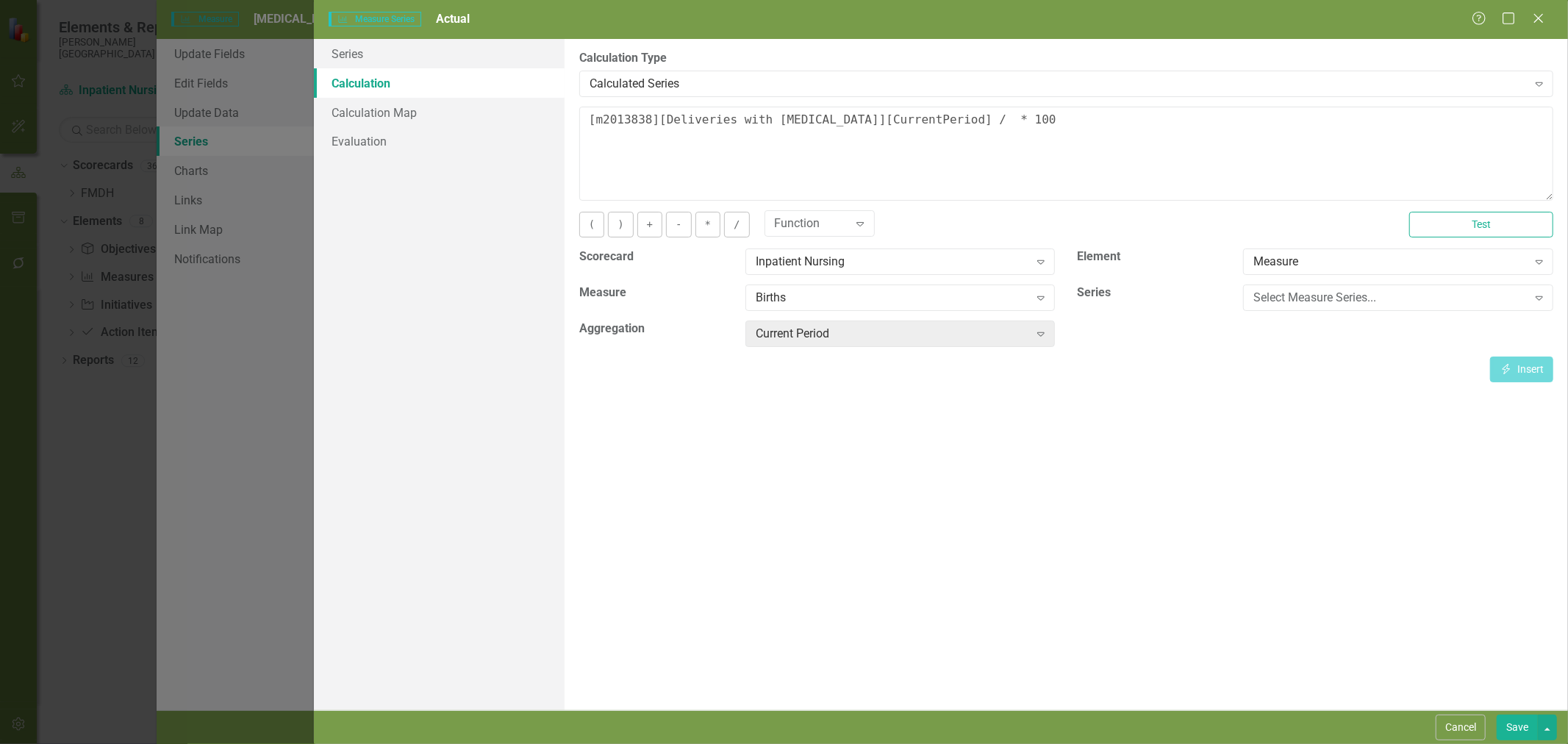
click at [1292, 304] on div "Select Measure Series..." at bounding box center [1390, 298] width 273 height 17
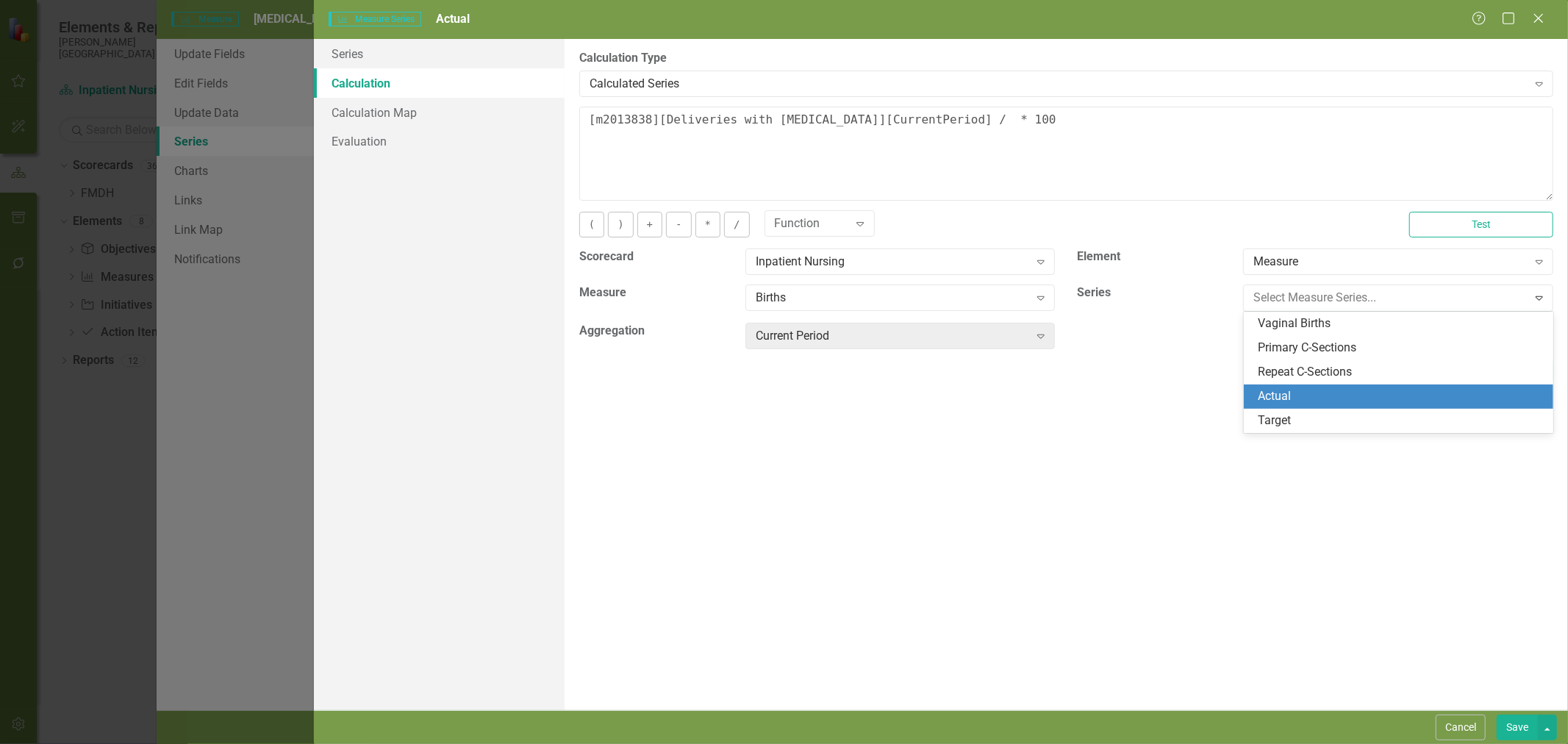
click at [1286, 397] on div "Actual" at bounding box center [1401, 397] width 286 height 17
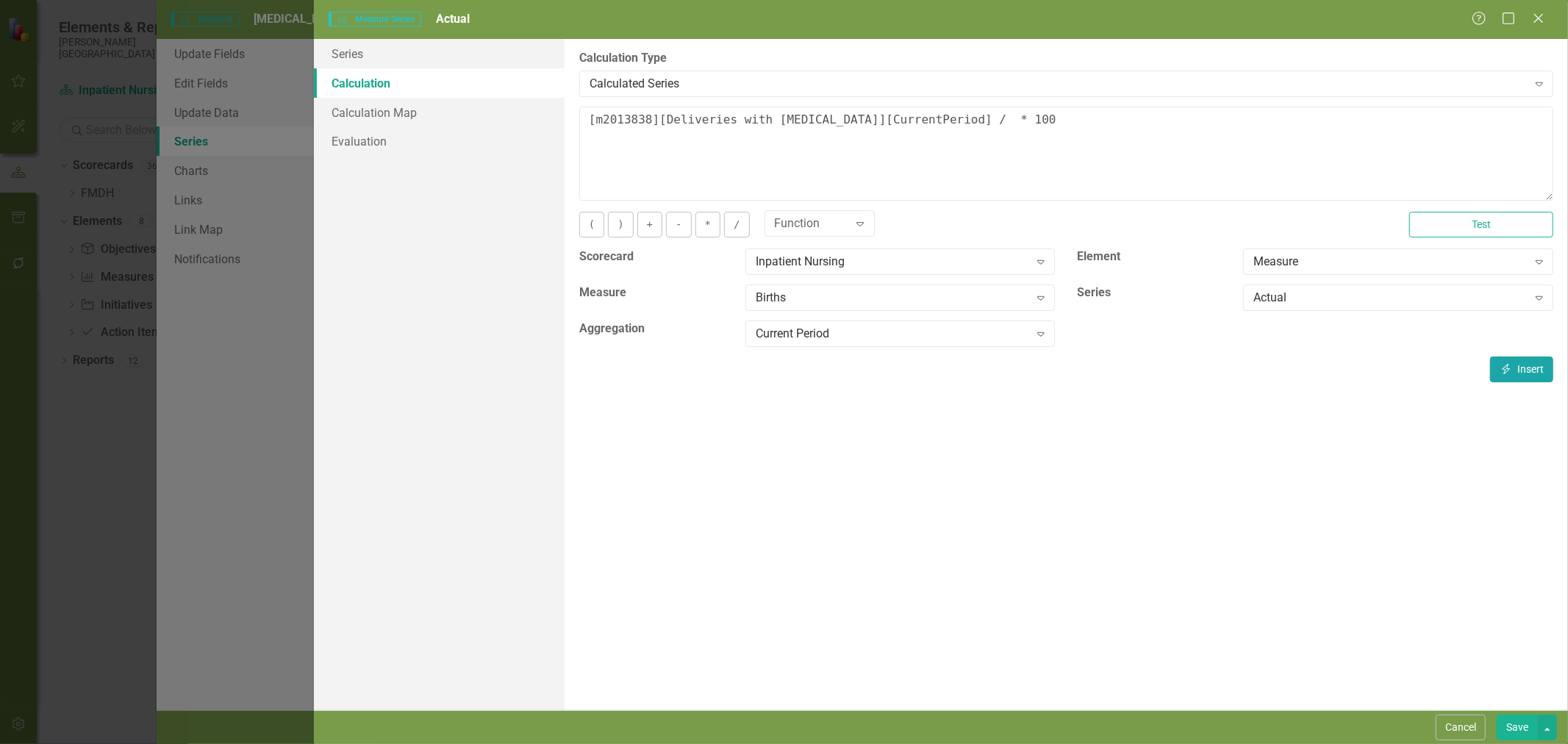
click at [1519, 369] on button "Insert Insert" at bounding box center [1521, 369] width 63 height 26
type textarea "[m2013838][Deliveries with shoulder dystocia][CurrentPeriod] / [m2013841][Actua…"
click at [1519, 722] on button "Save" at bounding box center [1517, 728] width 41 height 26
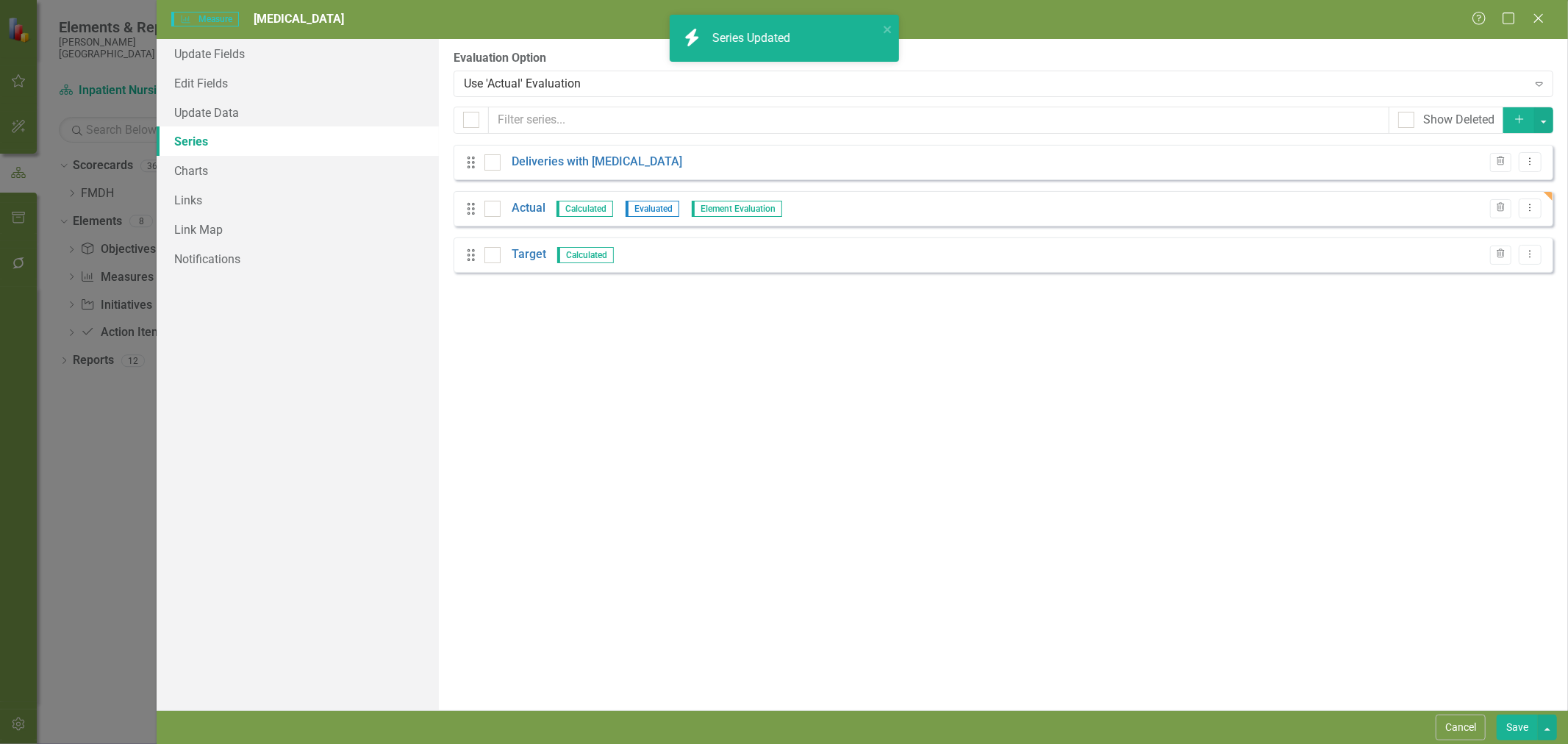
click at [1519, 725] on button "Save" at bounding box center [1517, 728] width 41 height 26
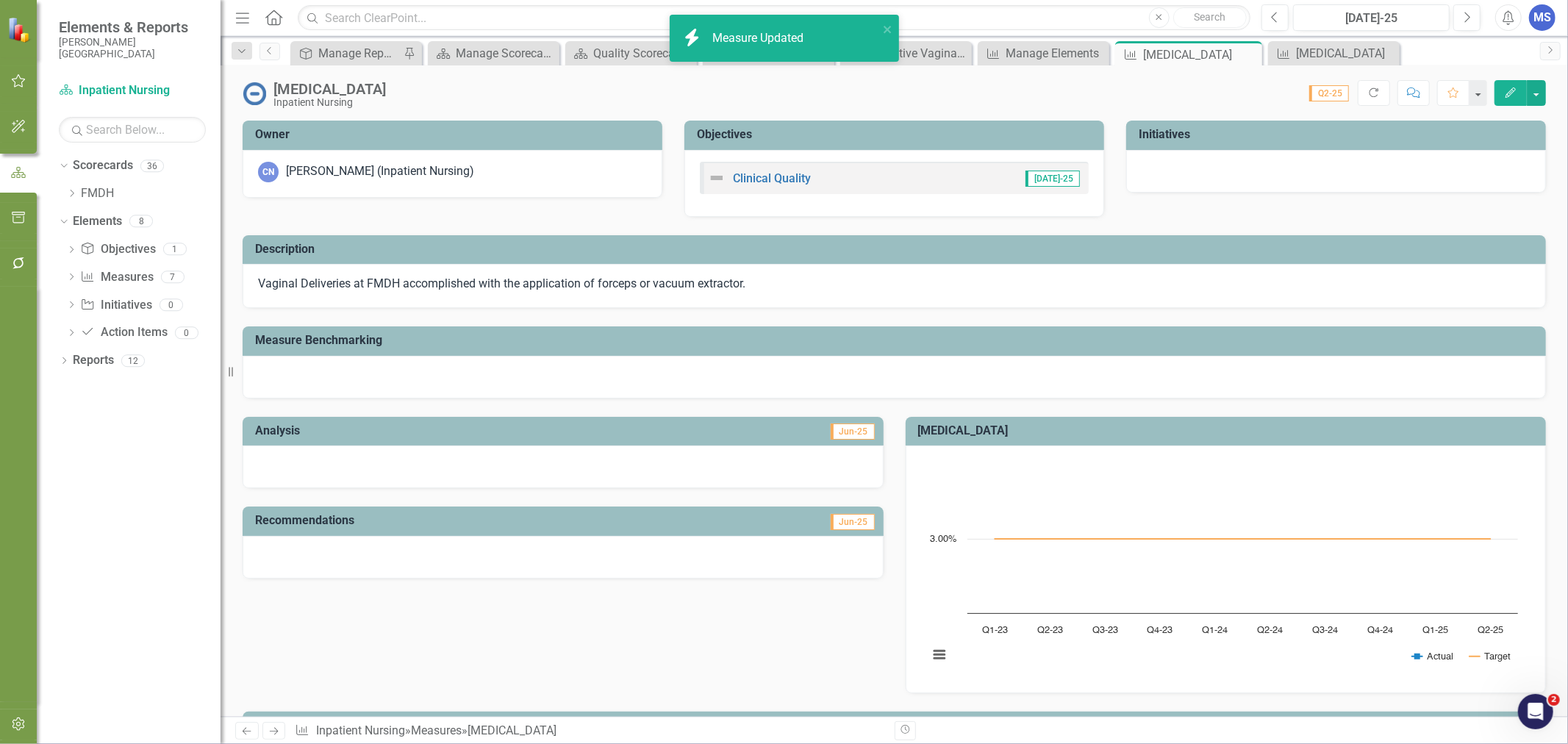
click at [0, 0] on icon at bounding box center [0, 0] width 0 height 0
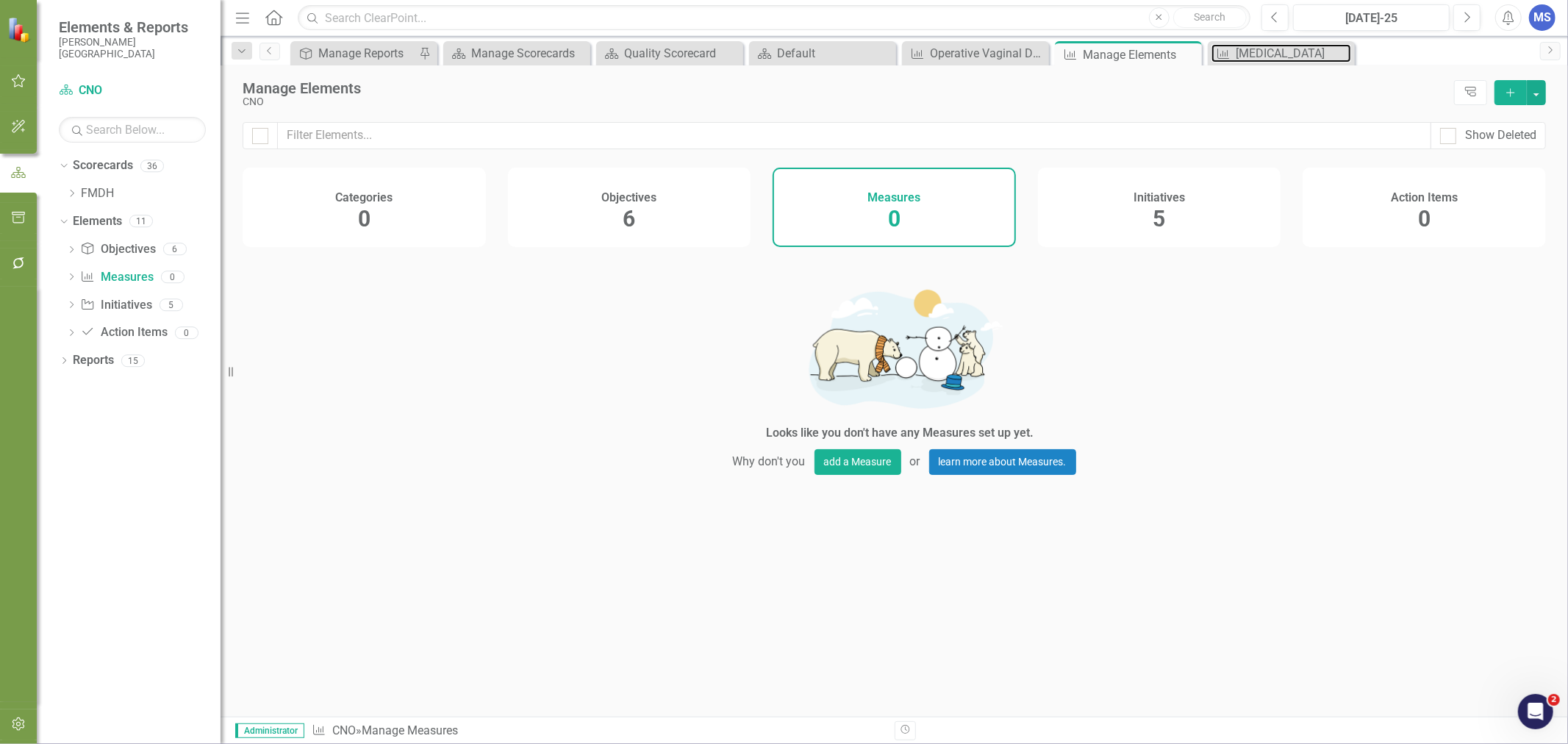
click at [1262, 48] on div "[MEDICAL_DATA]" at bounding box center [1293, 54] width 116 height 19
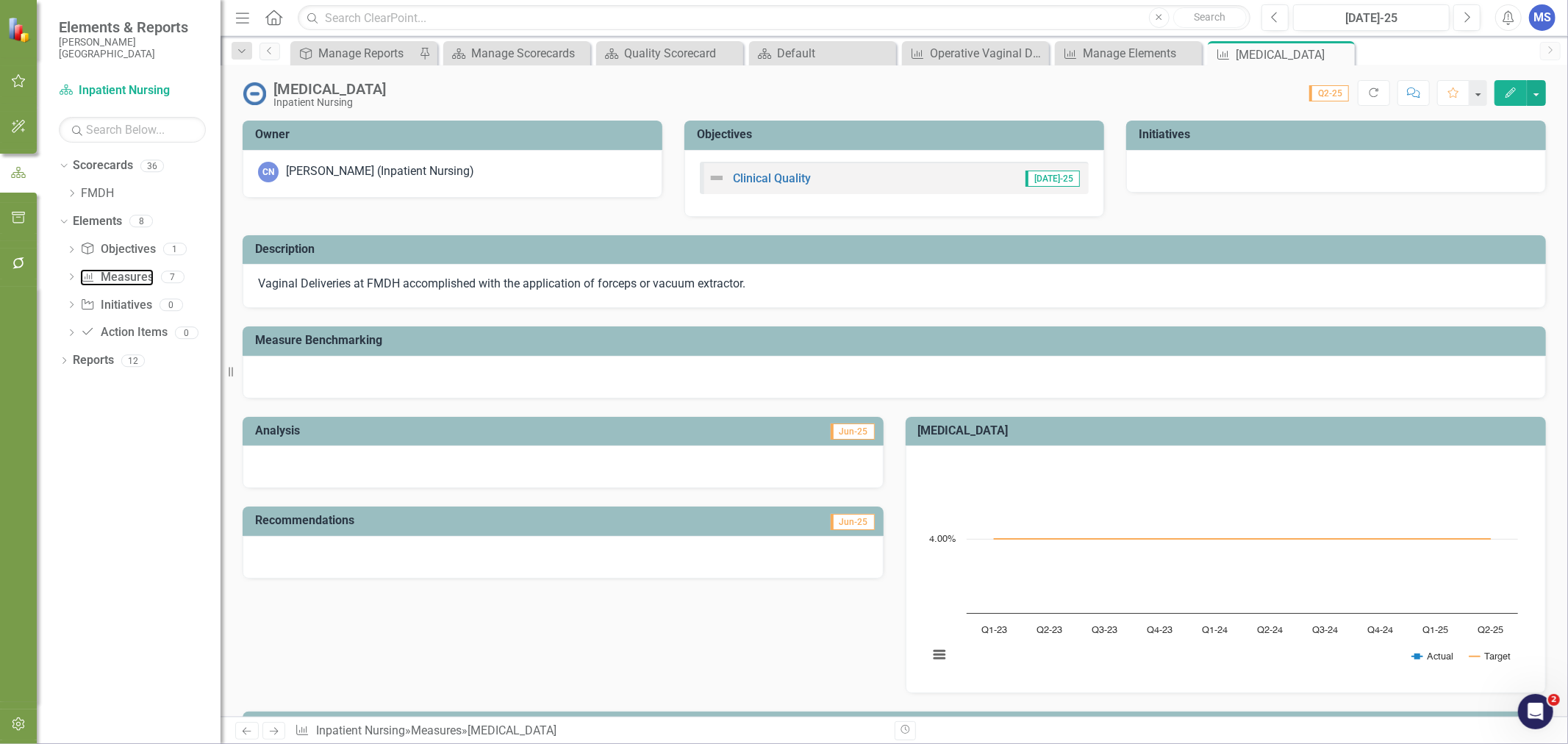
click at [128, 275] on link "Measure Measures" at bounding box center [116, 278] width 73 height 17
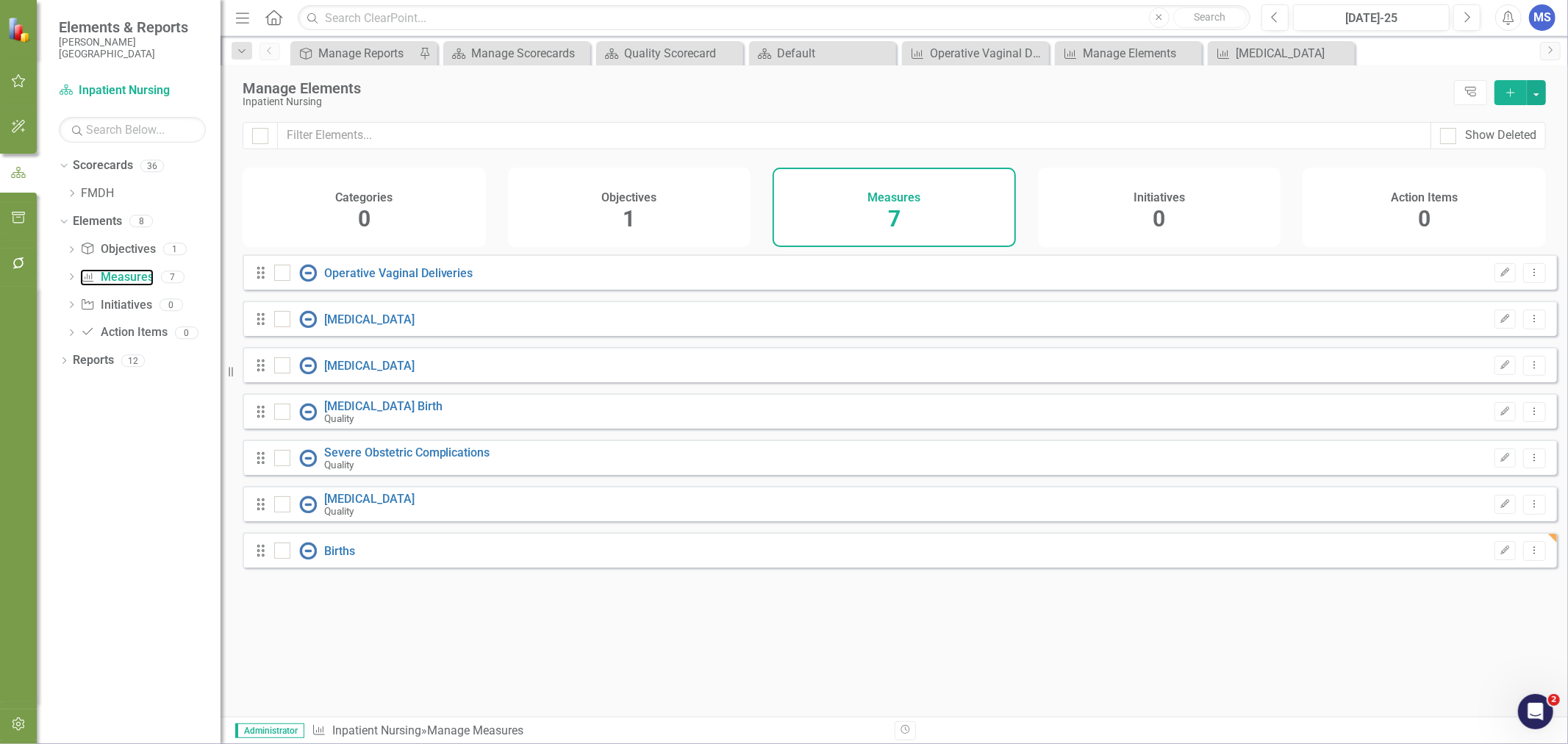
checkbox input "false"
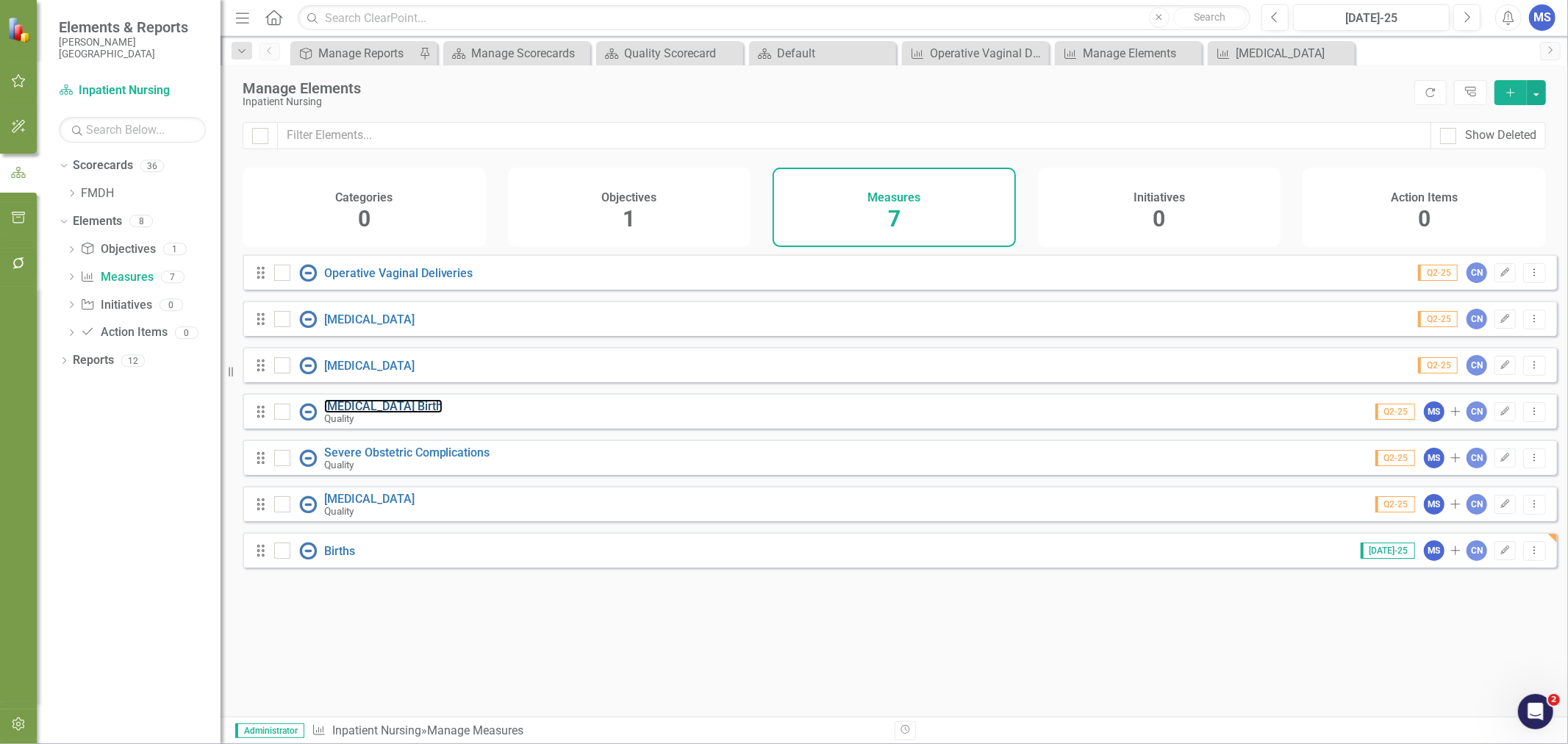
click at [377, 413] on link "[MEDICAL_DATA] Birth" at bounding box center [383, 406] width 118 height 14
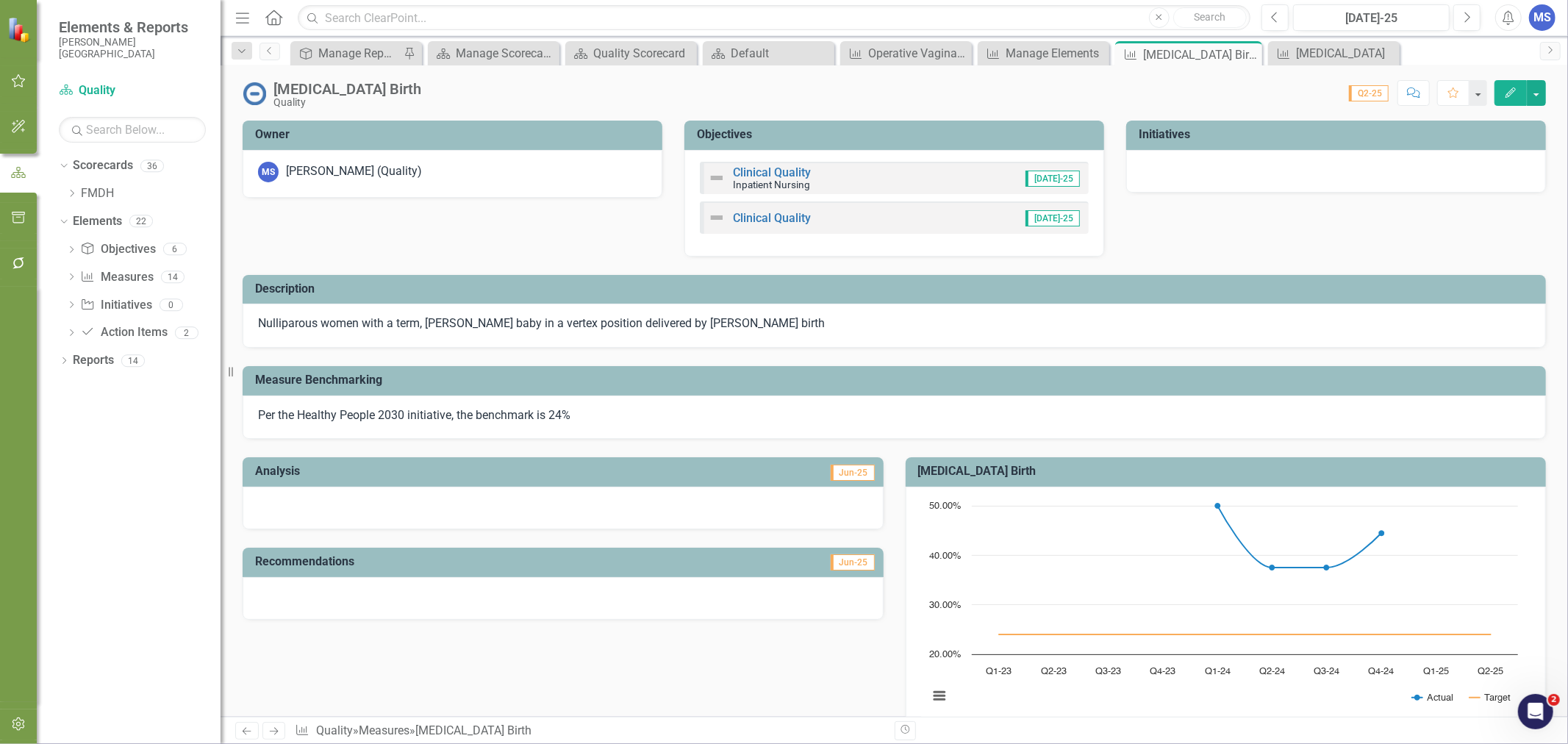
click at [0, 0] on icon "Close" at bounding box center [0, 0] width 0 height 0
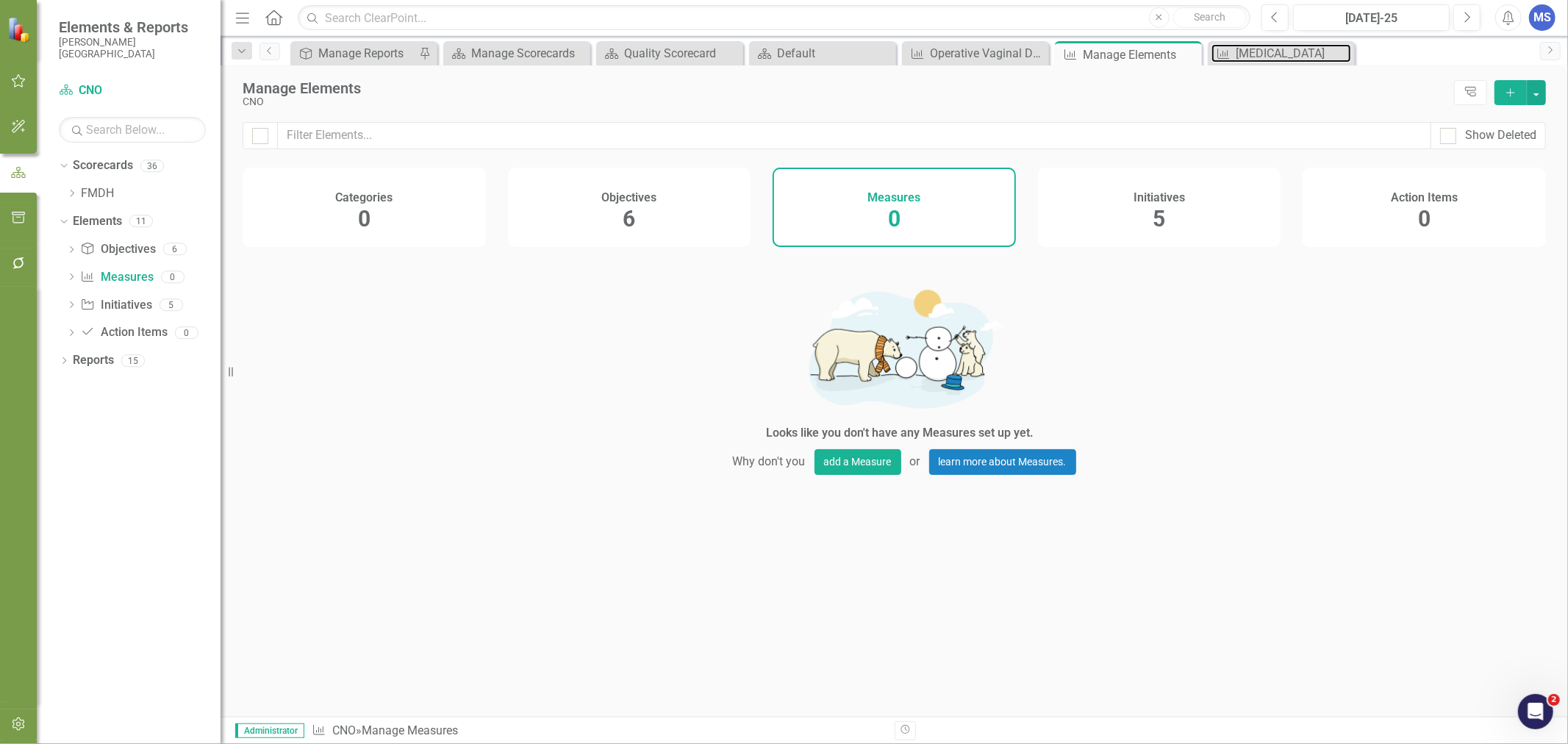
click at [1275, 50] on div "[MEDICAL_DATA]" at bounding box center [1293, 54] width 116 height 19
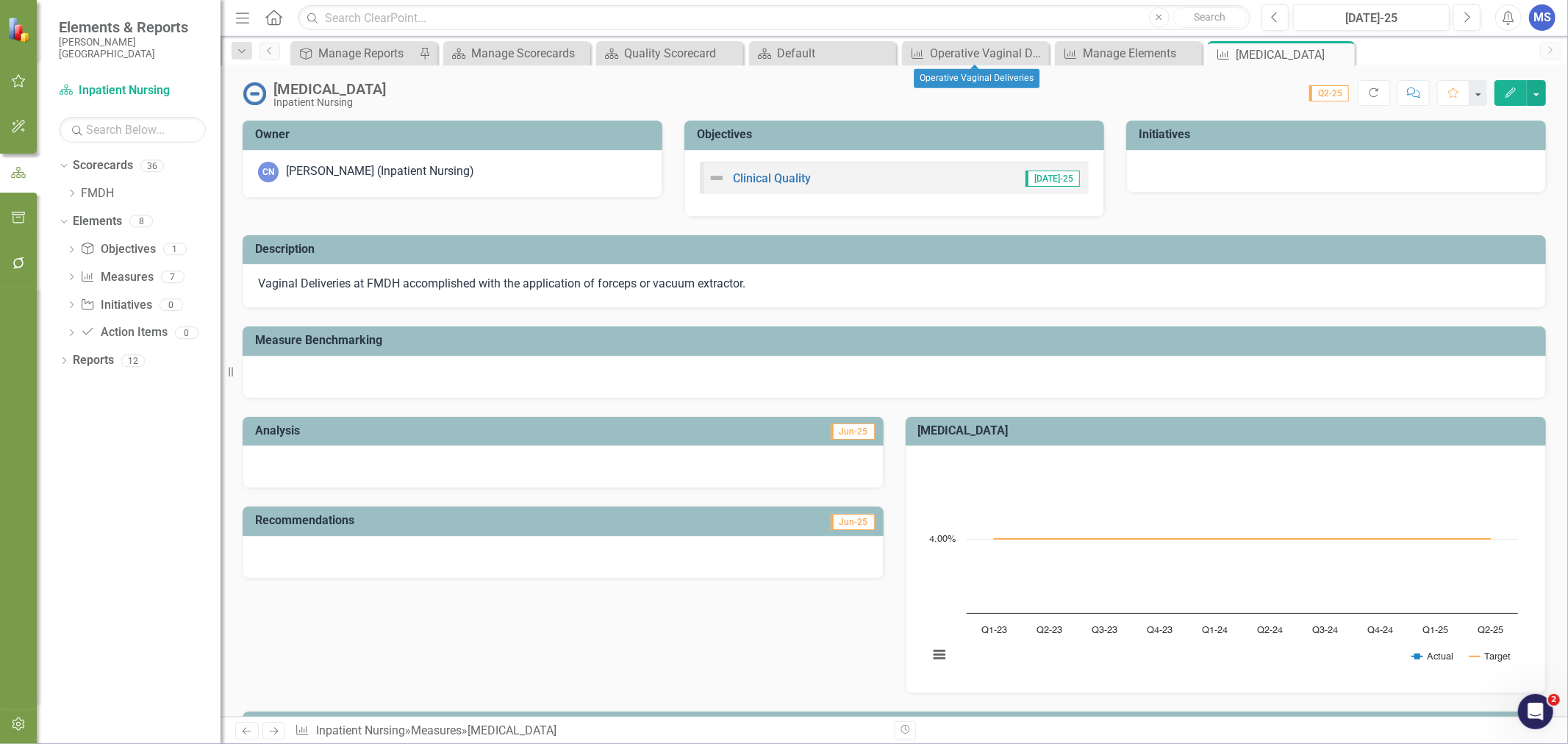
click at [0, 0] on icon "Close" at bounding box center [0, 0] width 0 height 0
click at [0, 0] on icon at bounding box center [0, 0] width 0 height 0
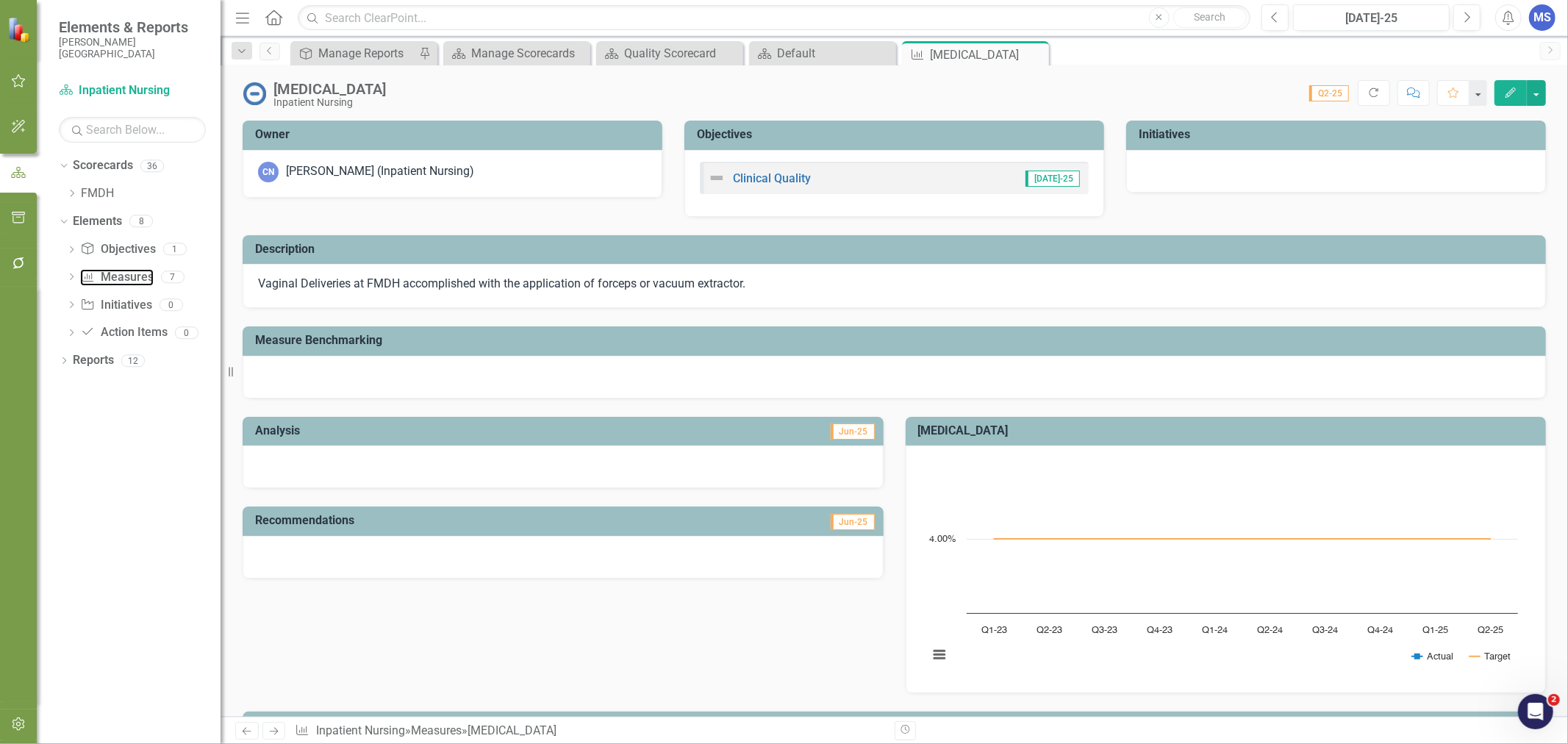
click at [136, 276] on link "Measure Measures" at bounding box center [116, 278] width 73 height 17
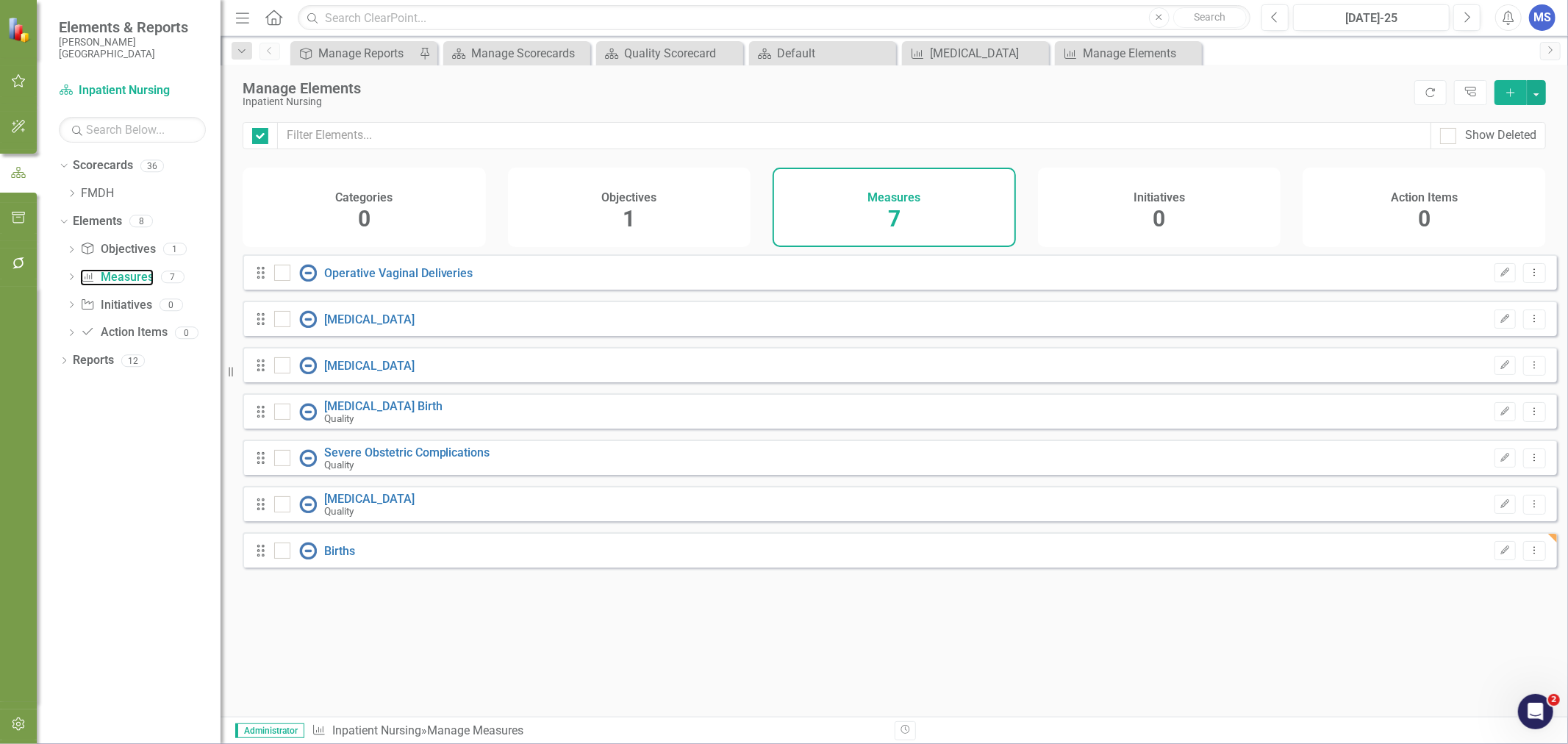
checkbox input "false"
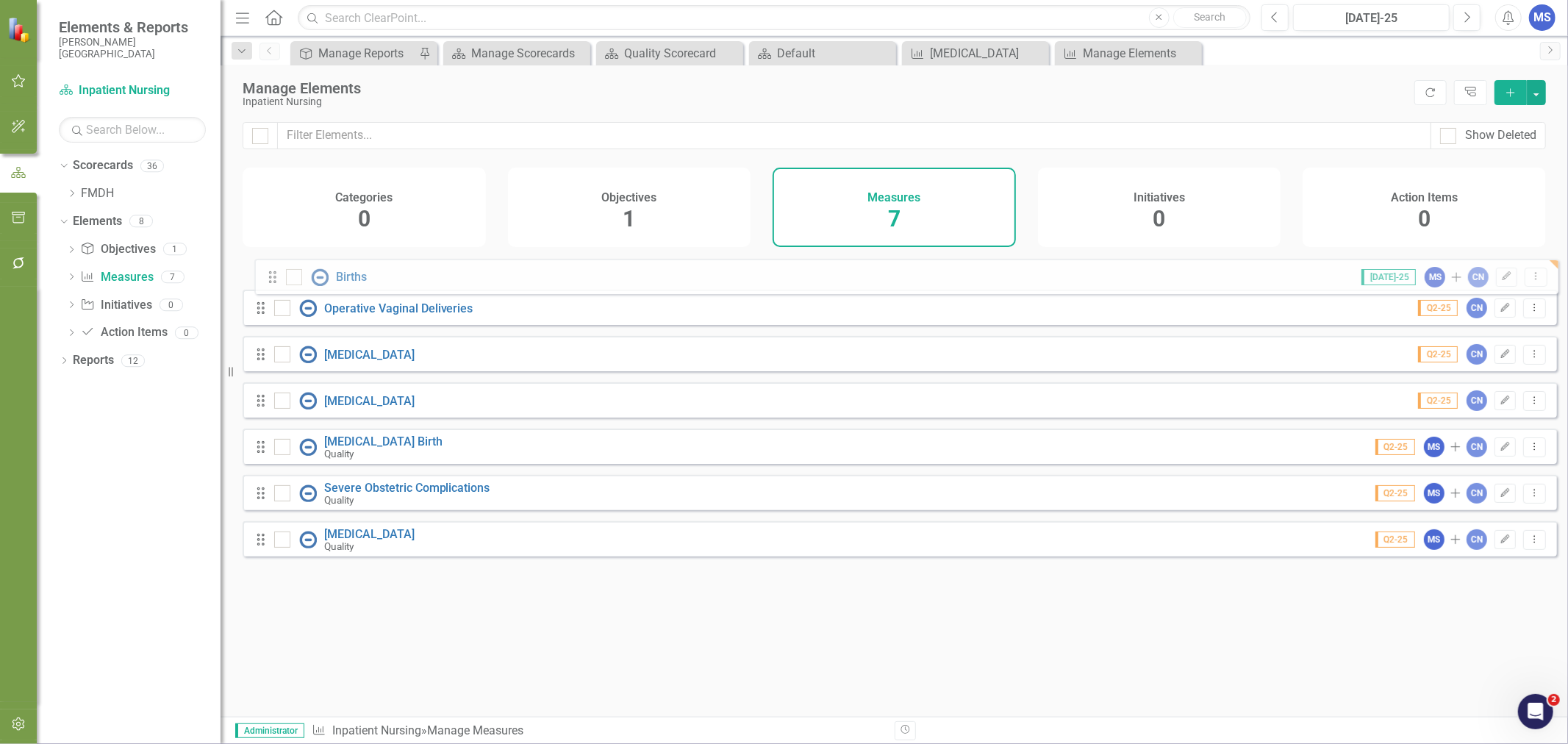
drag, startPoint x: 262, startPoint y: 562, endPoint x: 272, endPoint y: 283, distance: 279.2
click at [272, 283] on div "Drag Operative Vaginal Deliveries Q2-25 CN Edit Dropdown Menu Drag Postpartum H…" at bounding box center [900, 411] width 1314 height 313
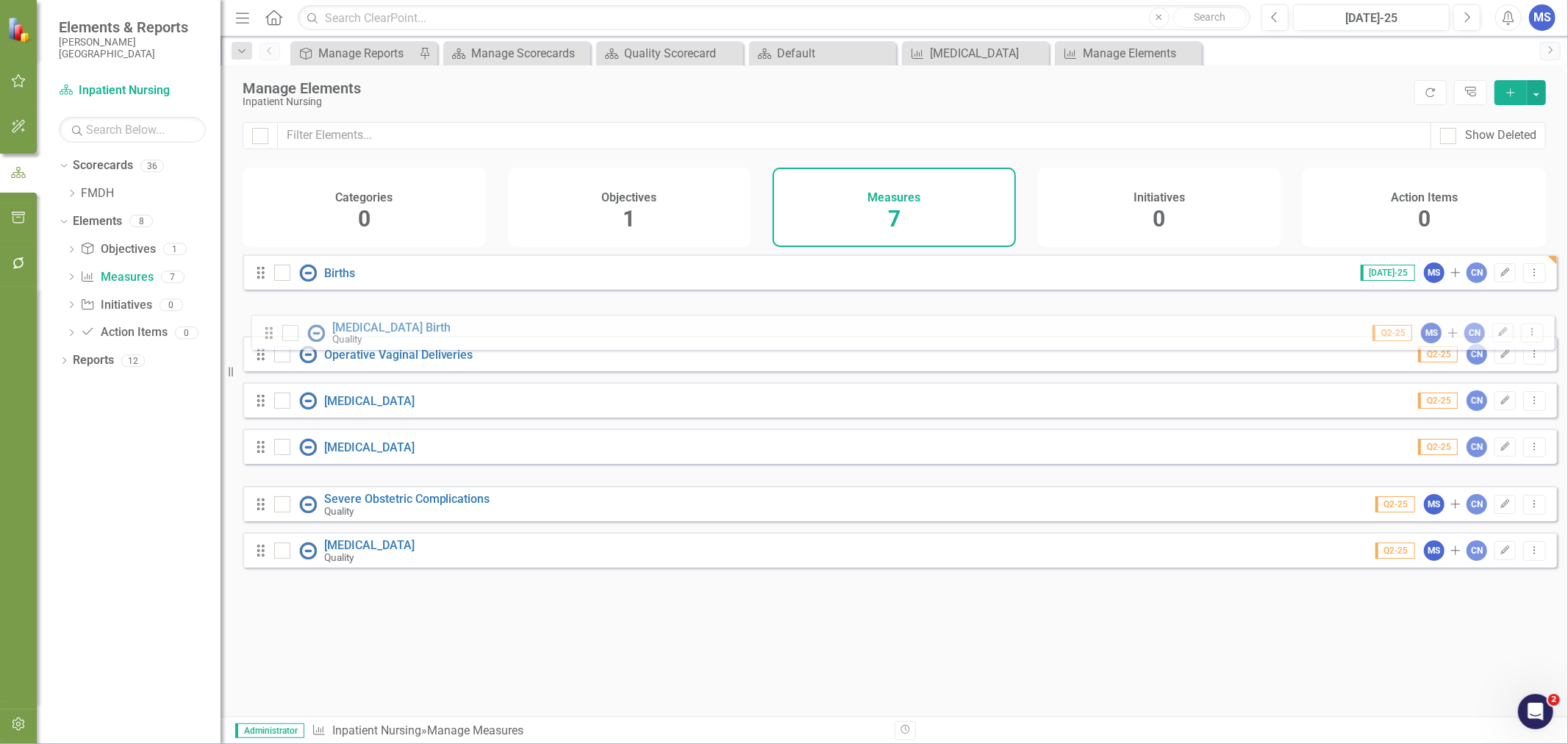
drag, startPoint x: 265, startPoint y: 437, endPoint x: 272, endPoint y: 337, distance: 100.2
click at [272, 337] on div "Drag Births Jul-25 MS Add CN Edit Dropdown Menu Drag Operative Vaginal Deliveri…" at bounding box center [900, 411] width 1314 height 313
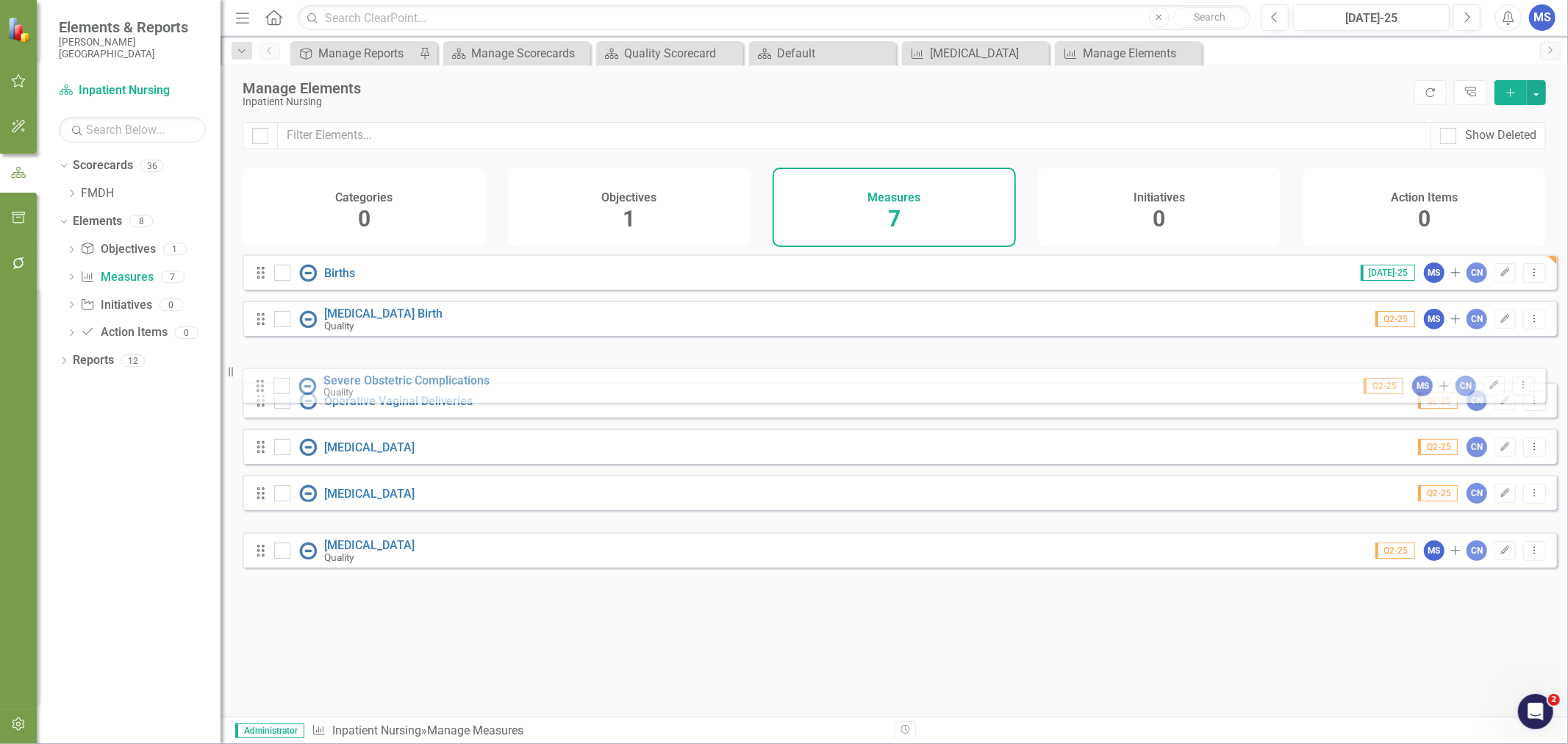
drag, startPoint x: 259, startPoint y: 512, endPoint x: 258, endPoint y: 382, distance: 130.0
click at [258, 382] on div "Drag Births Jul-25 MS Add CN Edit Dropdown Menu Drag Cesarean Birth Quality Q2-…" at bounding box center [900, 411] width 1314 height 313
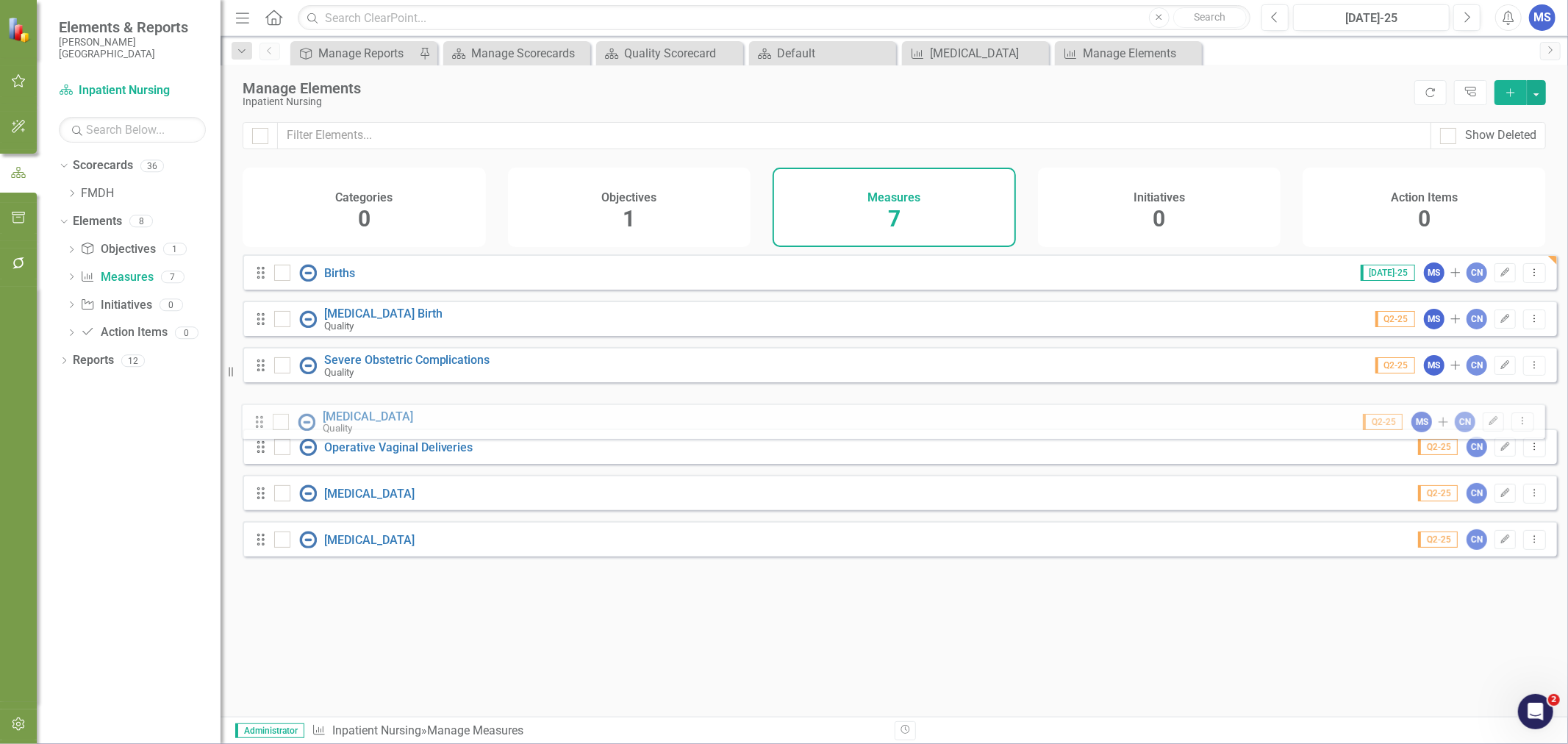
drag, startPoint x: 257, startPoint y: 563, endPoint x: 256, endPoint y: 423, distance: 140.0
click at [256, 423] on div "Drag Births Jul-25 MS Add CN Edit Dropdown Menu Drag Cesarean Birth Quality Q2-…" at bounding box center [900, 411] width 1314 height 313
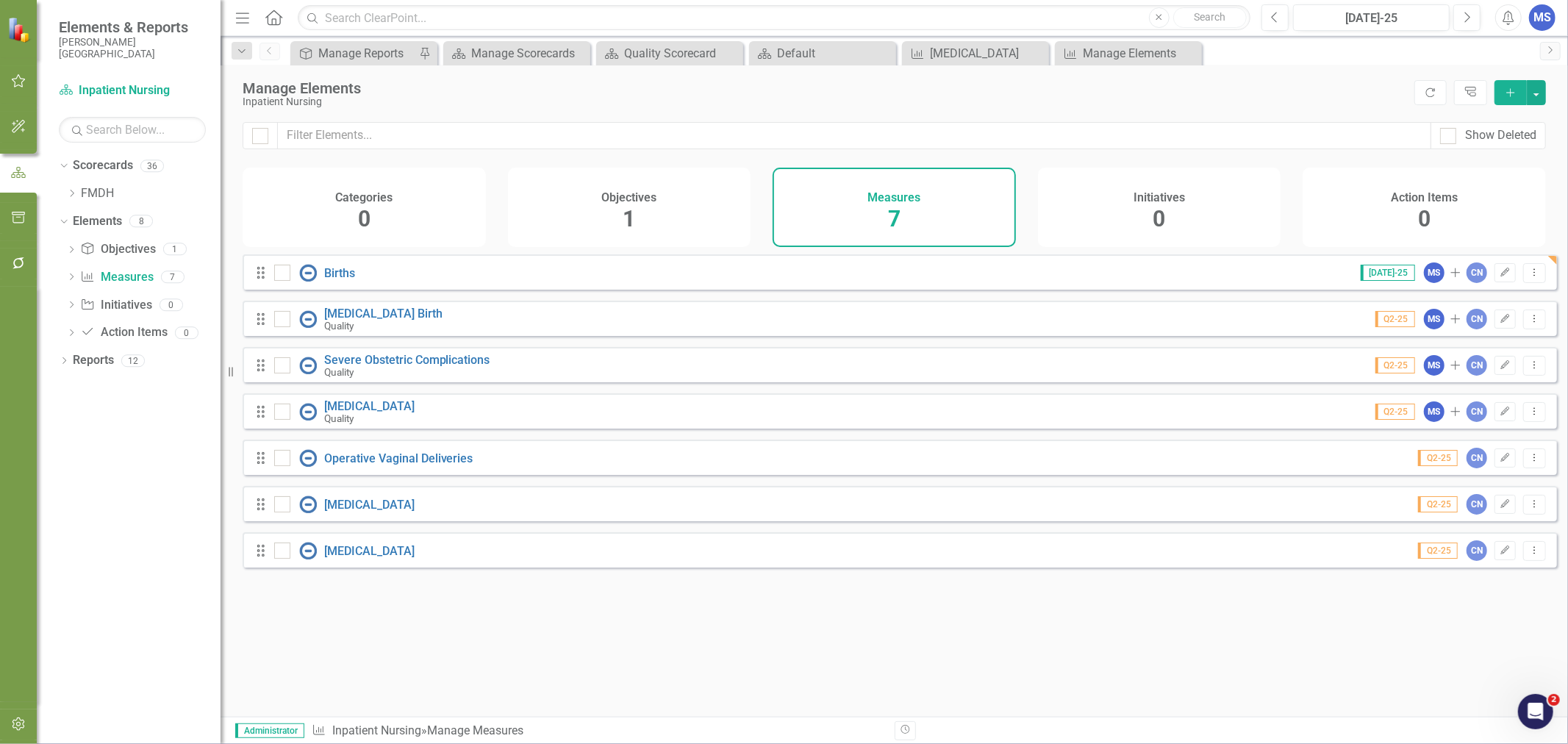
click at [1228, 638] on div "Looks like you don't have any Measures set up yet. Why don't you add a Measure …" at bounding box center [900, 468] width 1314 height 426
click at [1515, 97] on icon "Add" at bounding box center [1511, 92] width 13 height 10
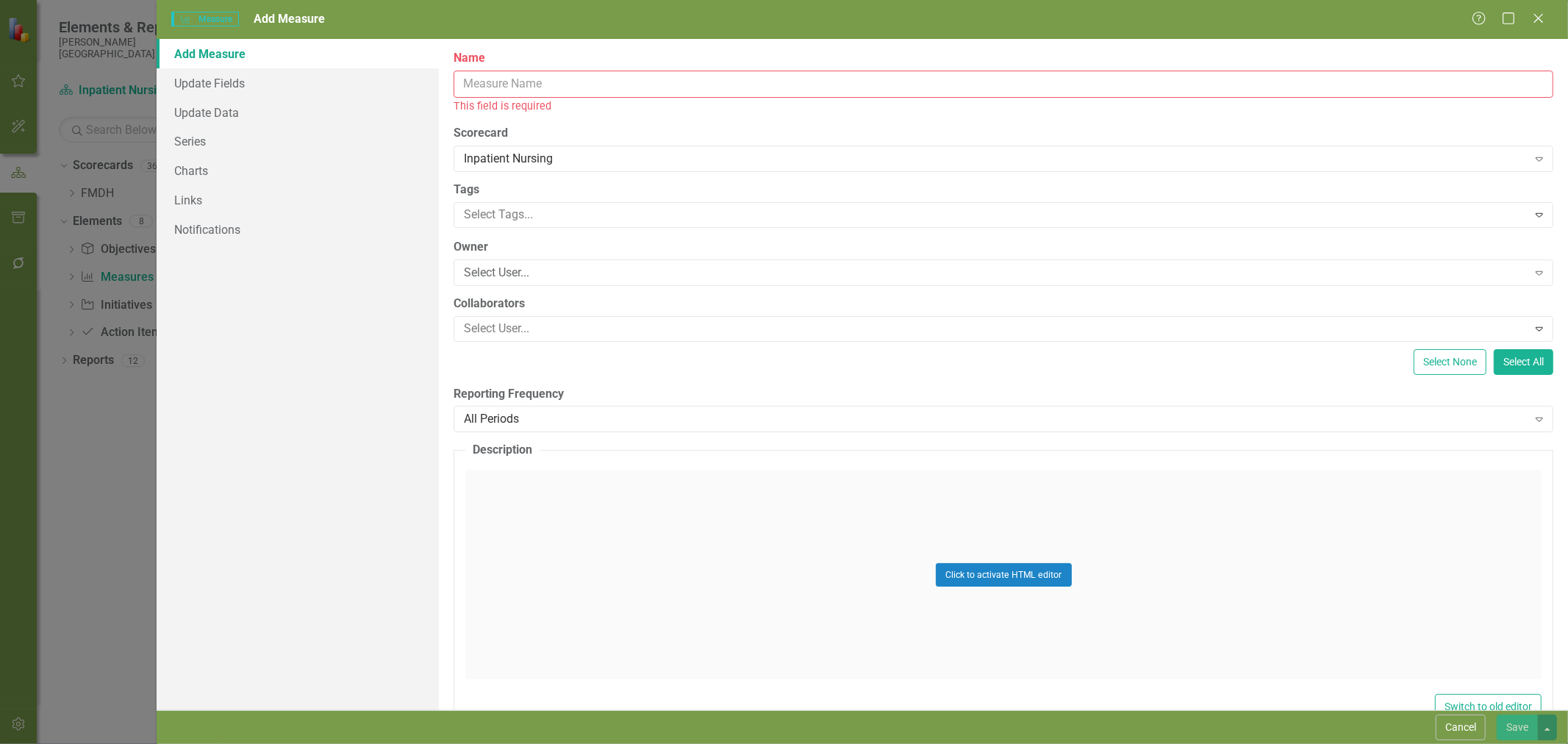
click at [556, 84] on input "Name" at bounding box center [1003, 84] width 1100 height 27
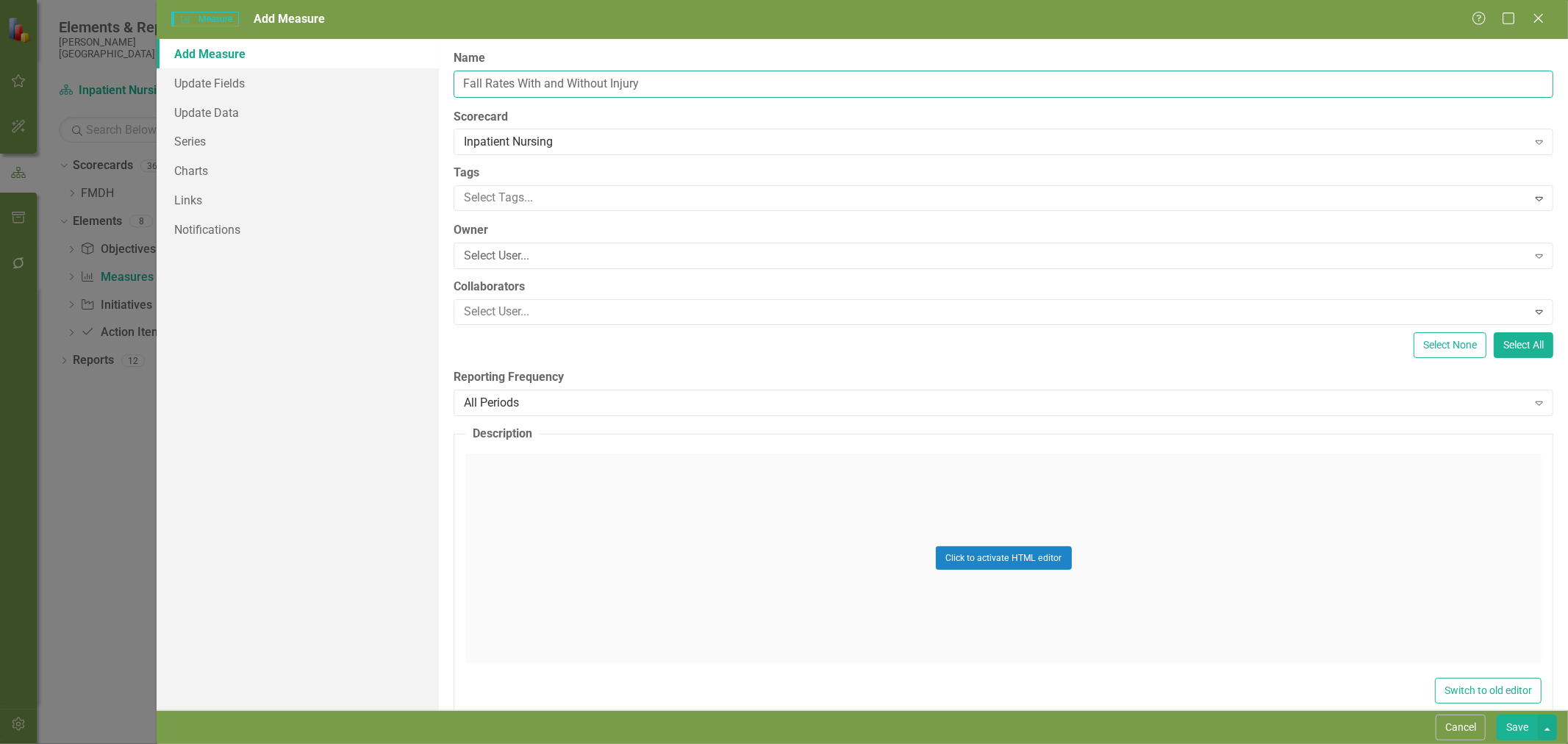
type input "Fall Rates With and Without Injury"
click at [591, 393] on div "All Periods Expand" at bounding box center [1003, 403] width 1100 height 26
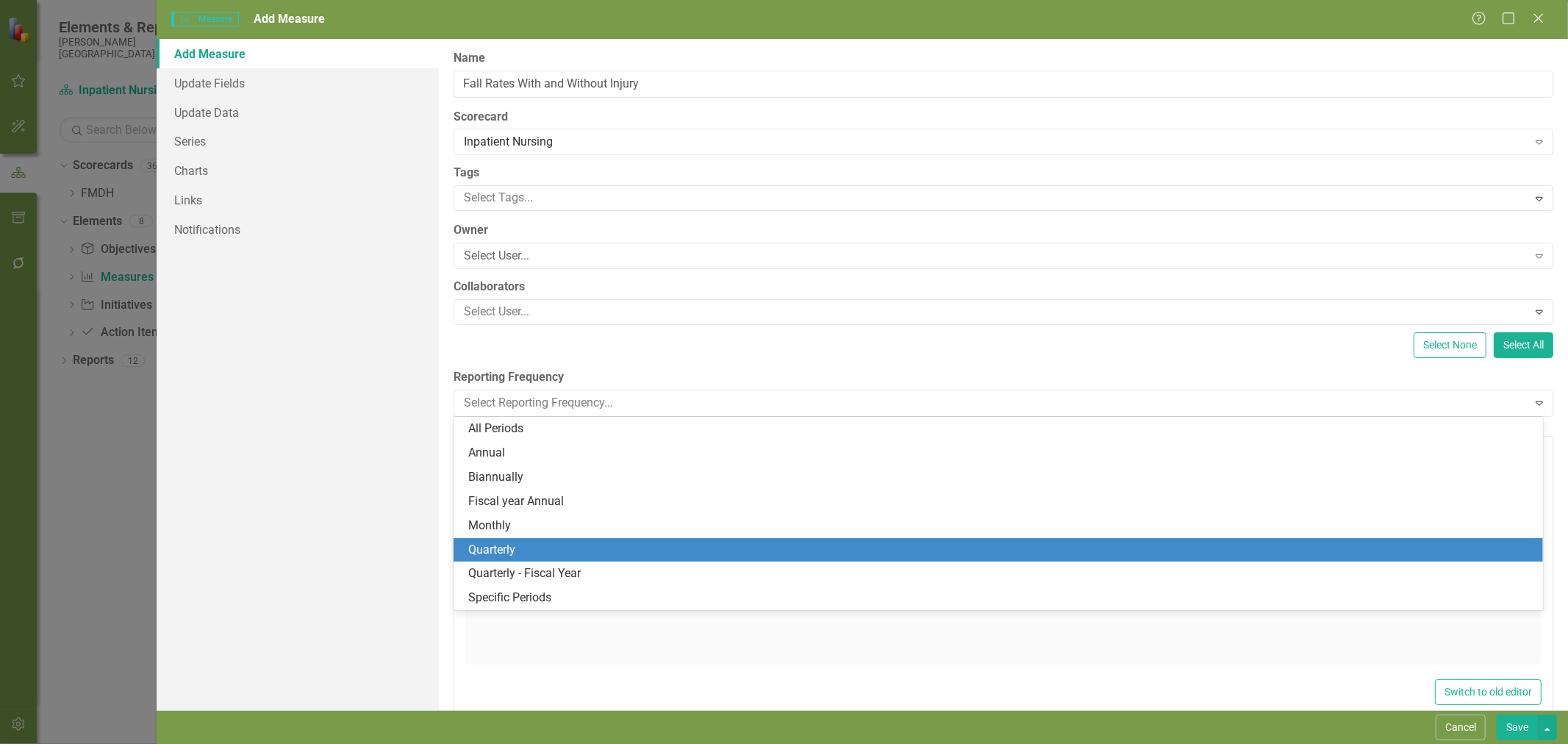
click at [550, 551] on div "Quarterly" at bounding box center [1001, 551] width 1066 height 17
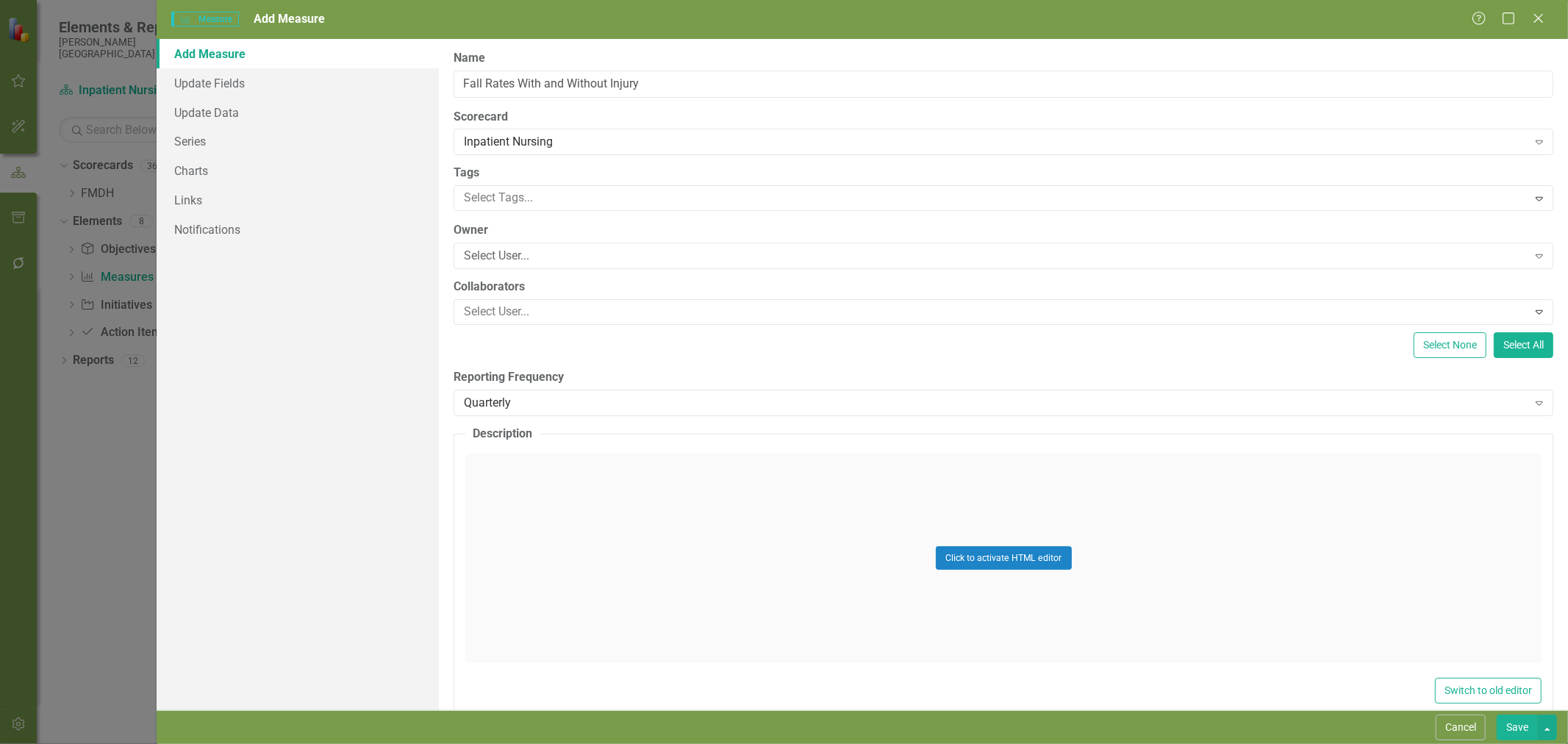
click at [535, 400] on div "Quarterly" at bounding box center [995, 403] width 1063 height 17
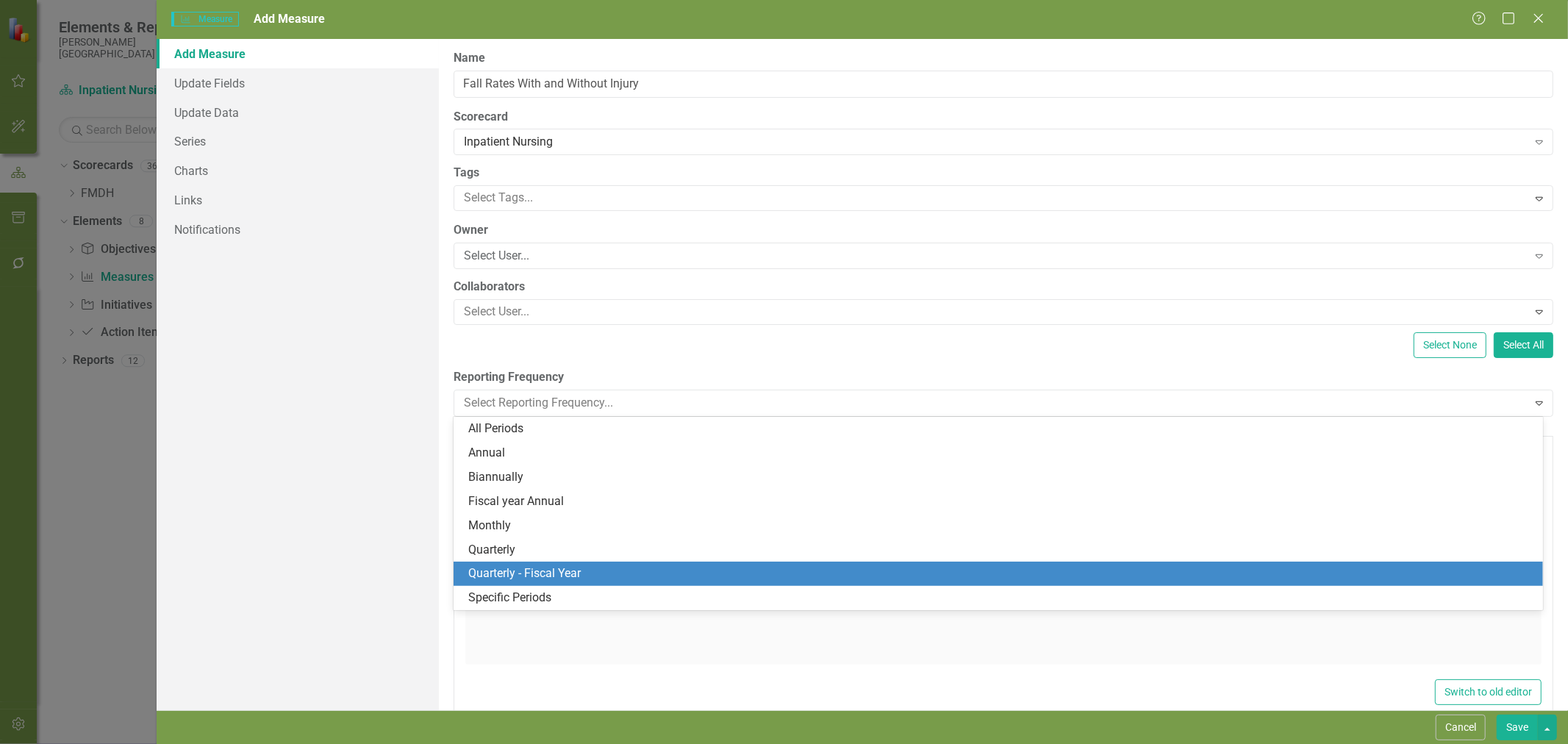
click at [557, 566] on div "Quarterly - Fiscal Year" at bounding box center [1001, 574] width 1066 height 17
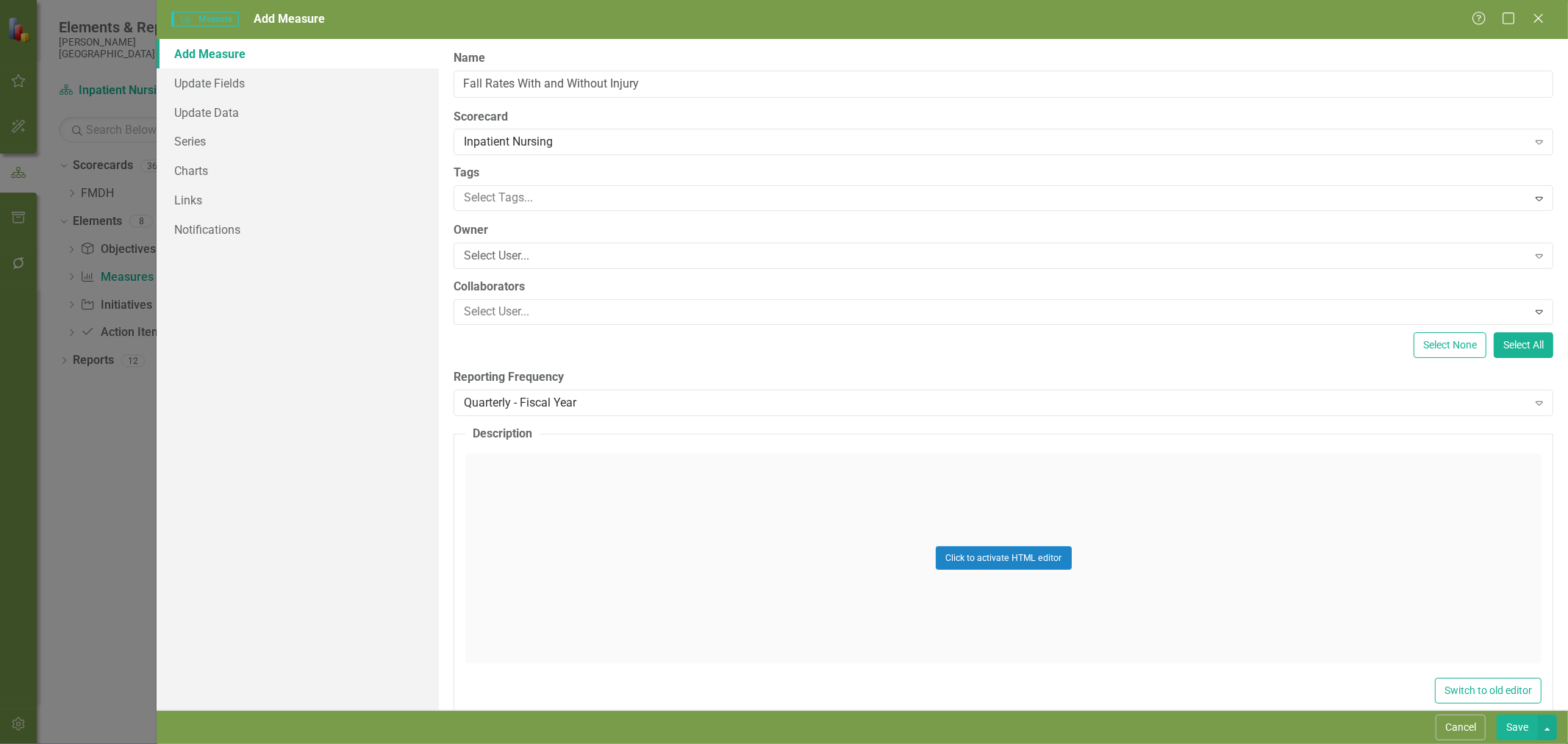
click at [518, 256] on div "Select User..." at bounding box center [995, 256] width 1063 height 17
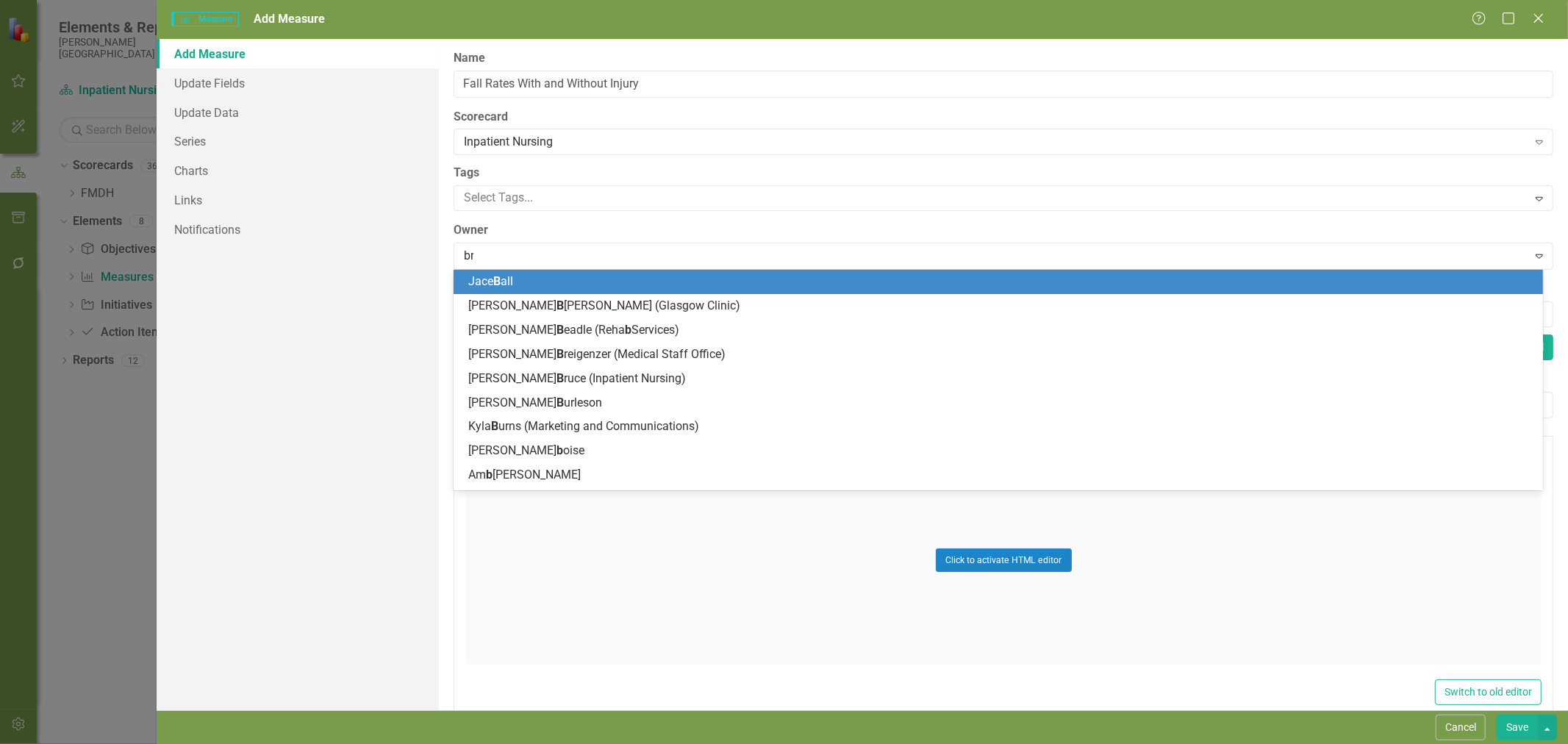
type input "bra"
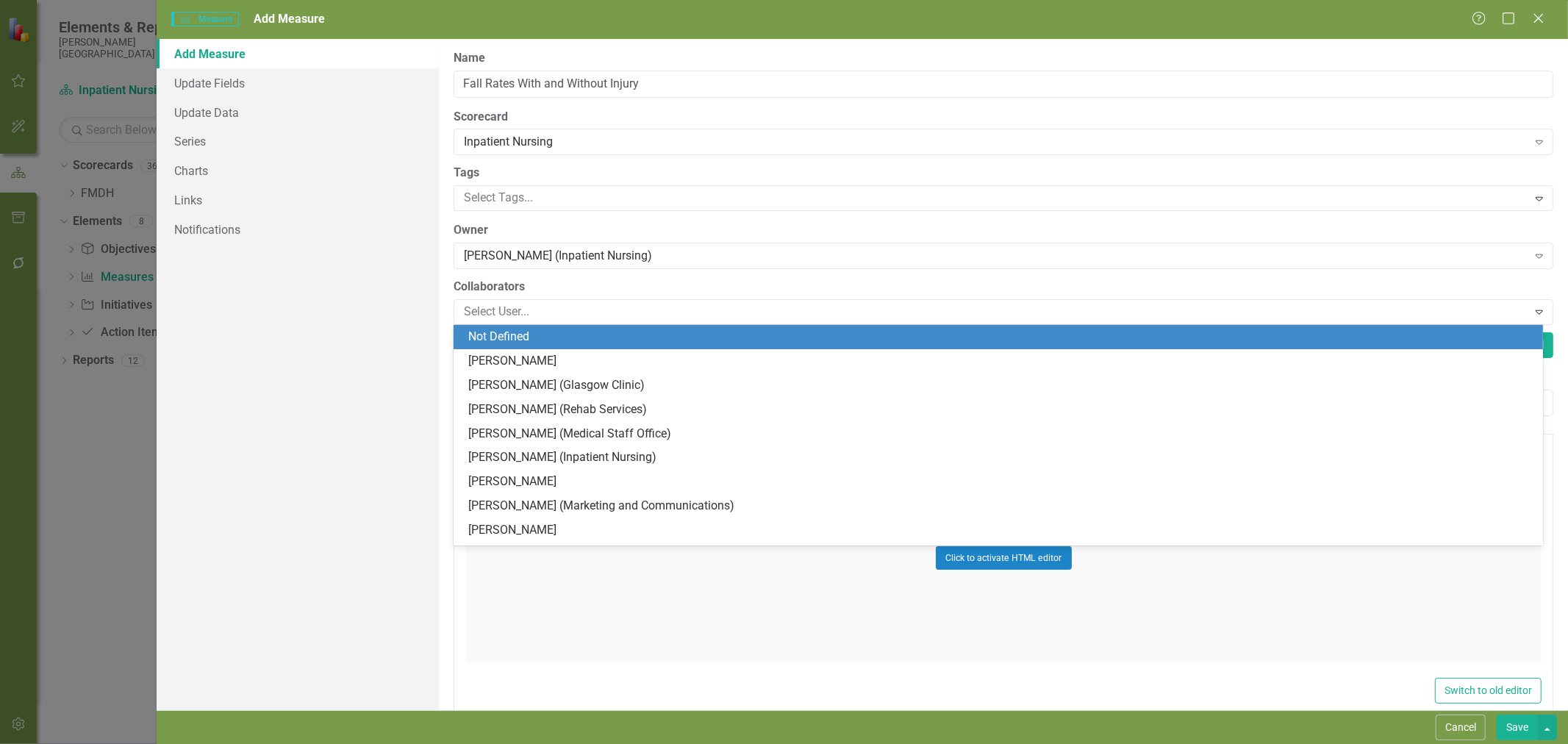
click at [505, 311] on div at bounding box center [992, 312] width 1069 height 20
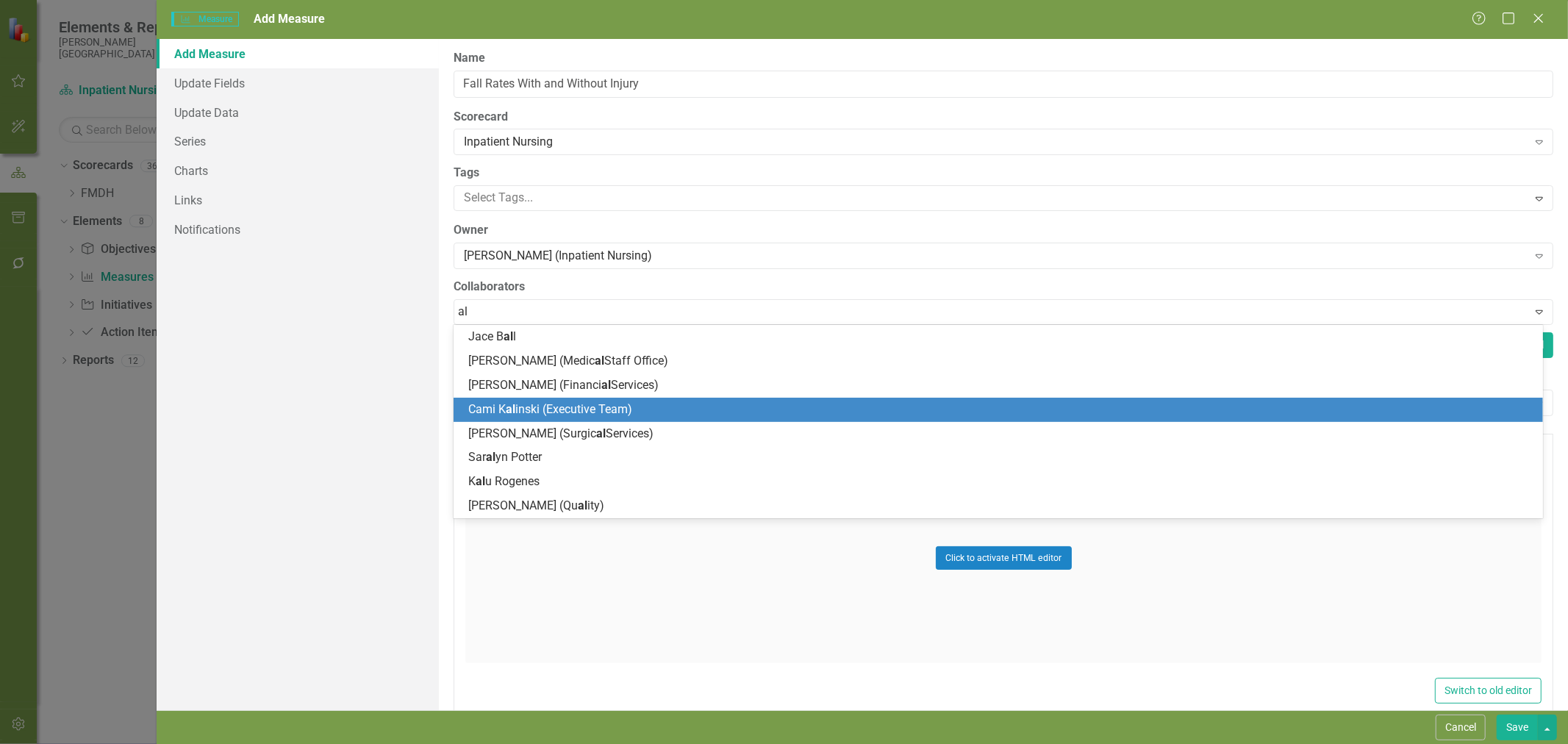
type input "a"
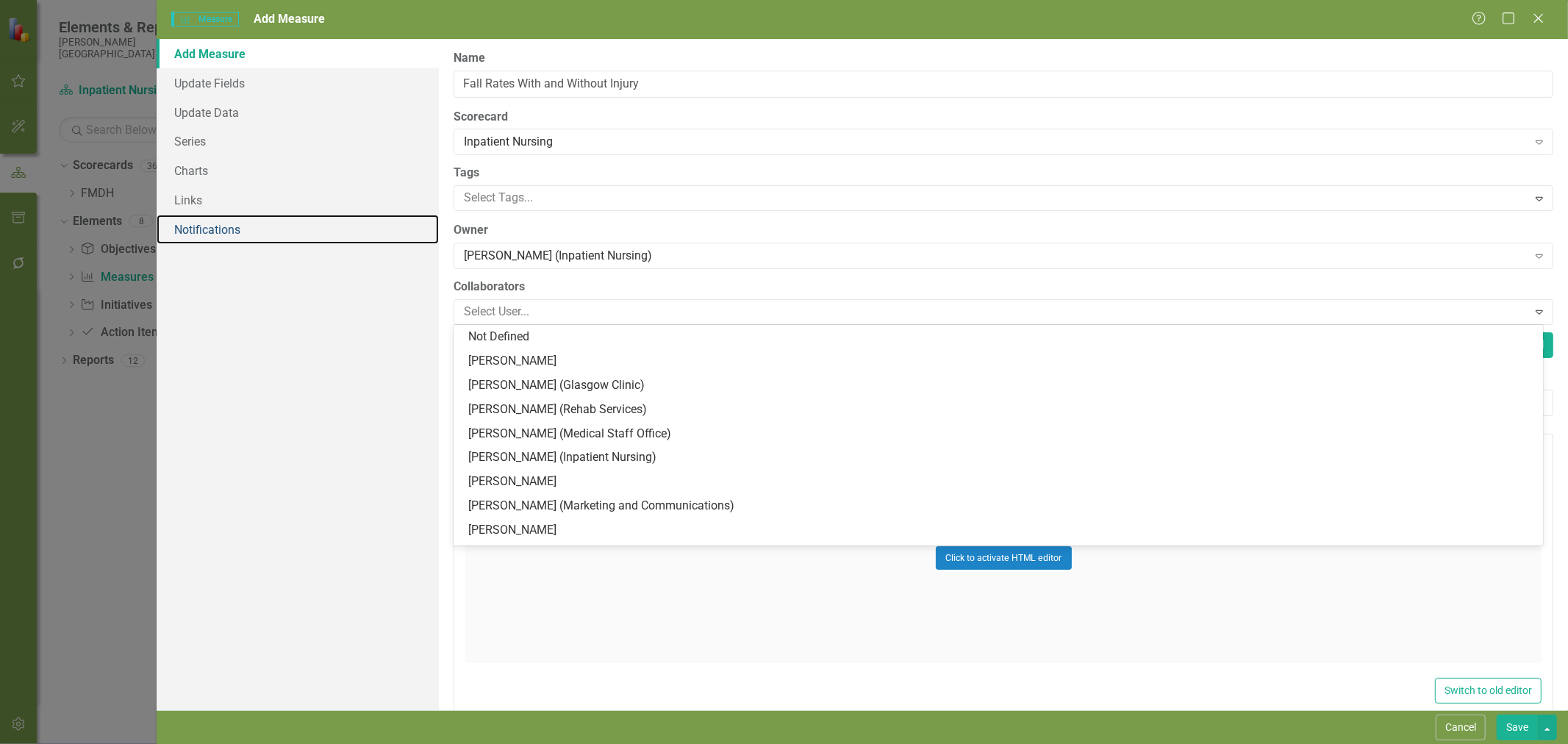
click at [398, 223] on link "Notifications" at bounding box center [298, 230] width 283 height 30
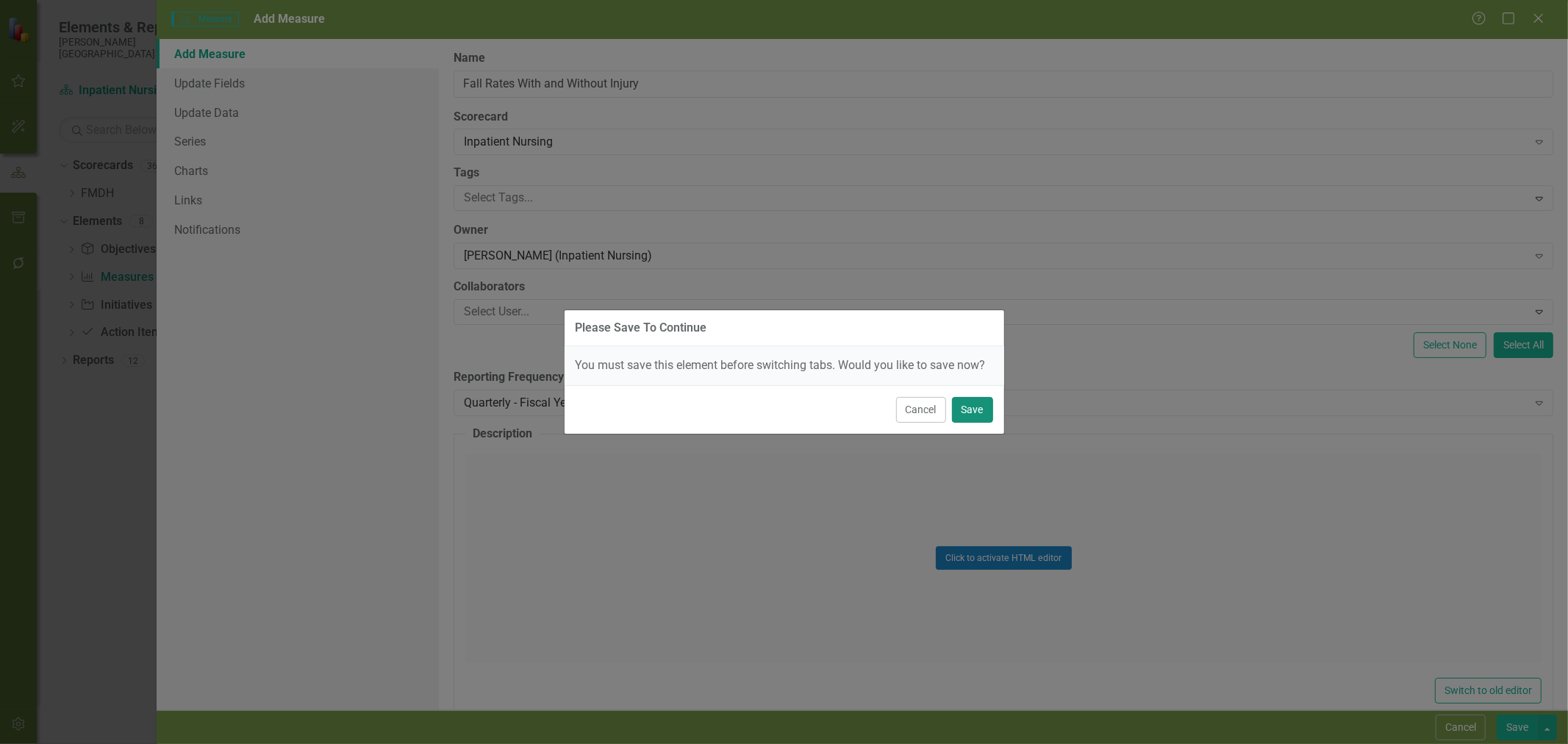
click at [966, 409] on button "Save" at bounding box center [972, 409] width 41 height 26
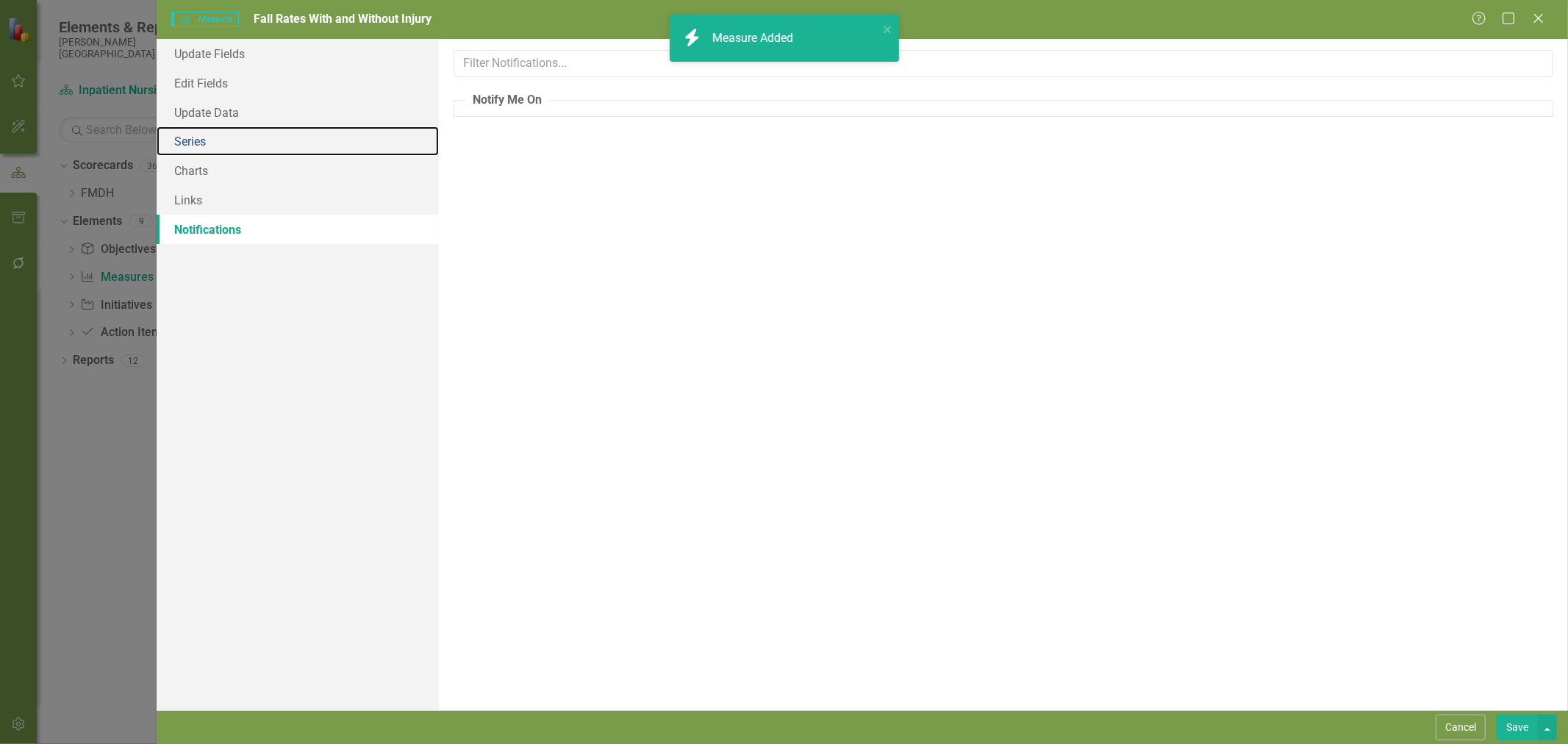
click at [231, 144] on link "Series" at bounding box center [298, 141] width 283 height 30
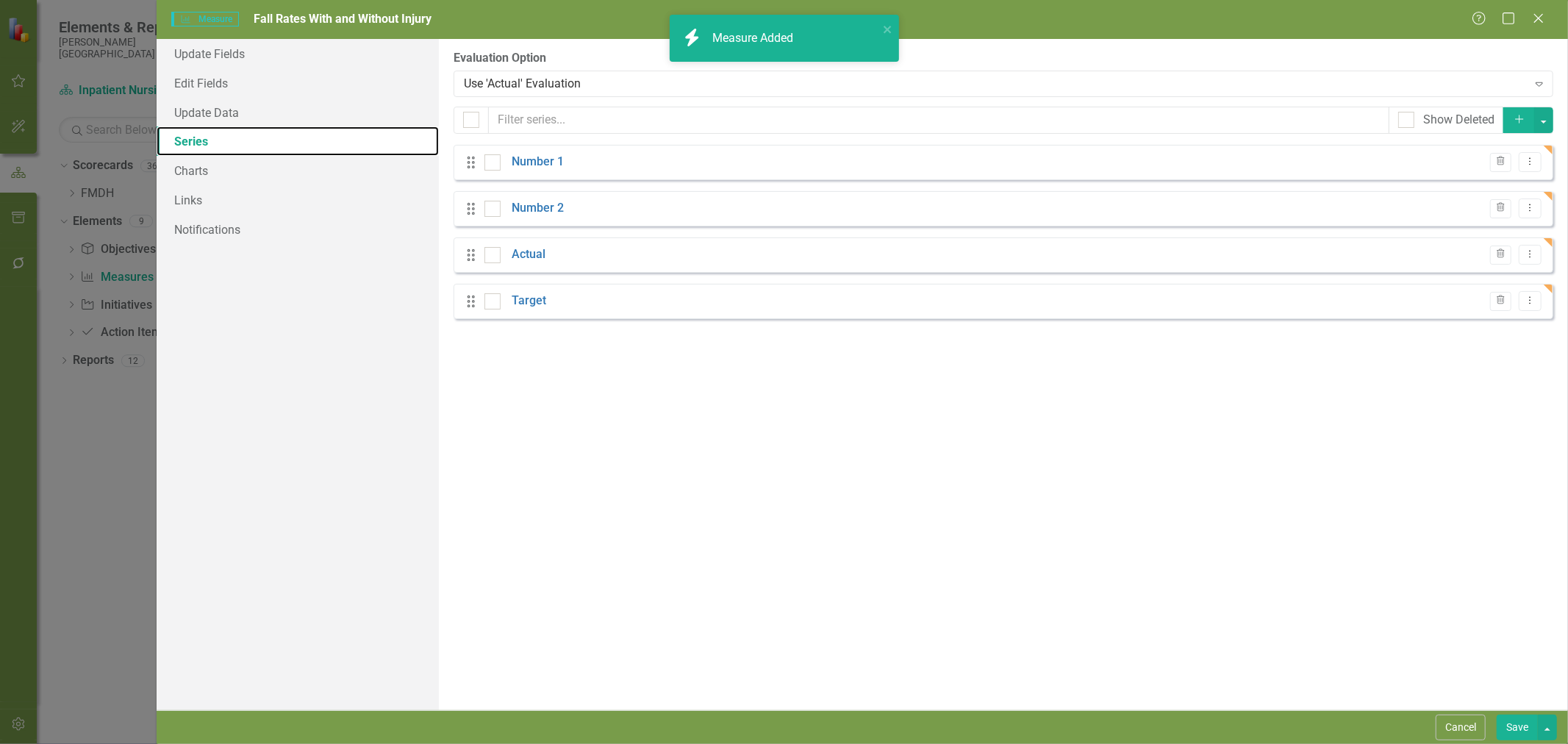
checkbox input "false"
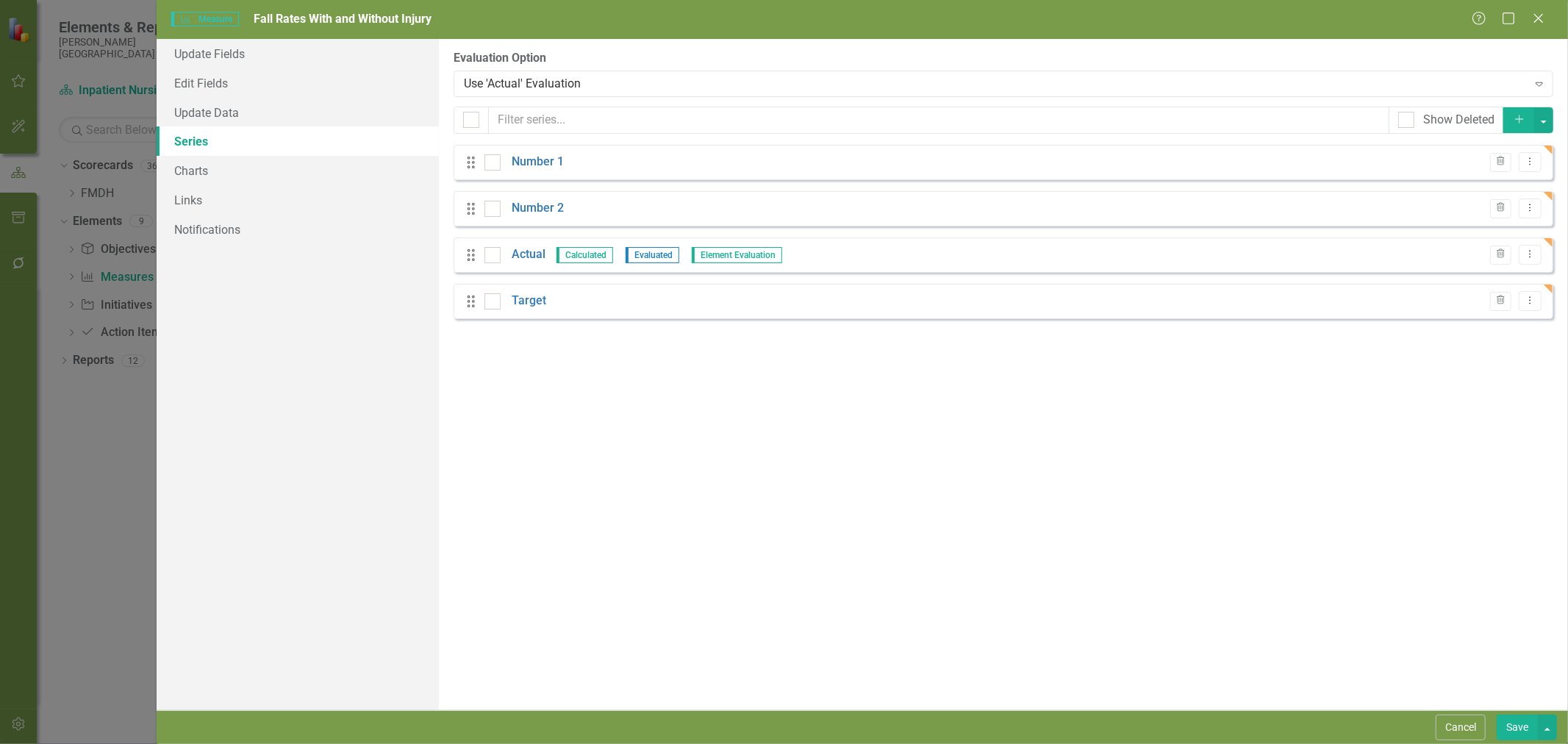
click at [1474, 737] on button "Cancel" at bounding box center [1461, 728] width 50 height 26
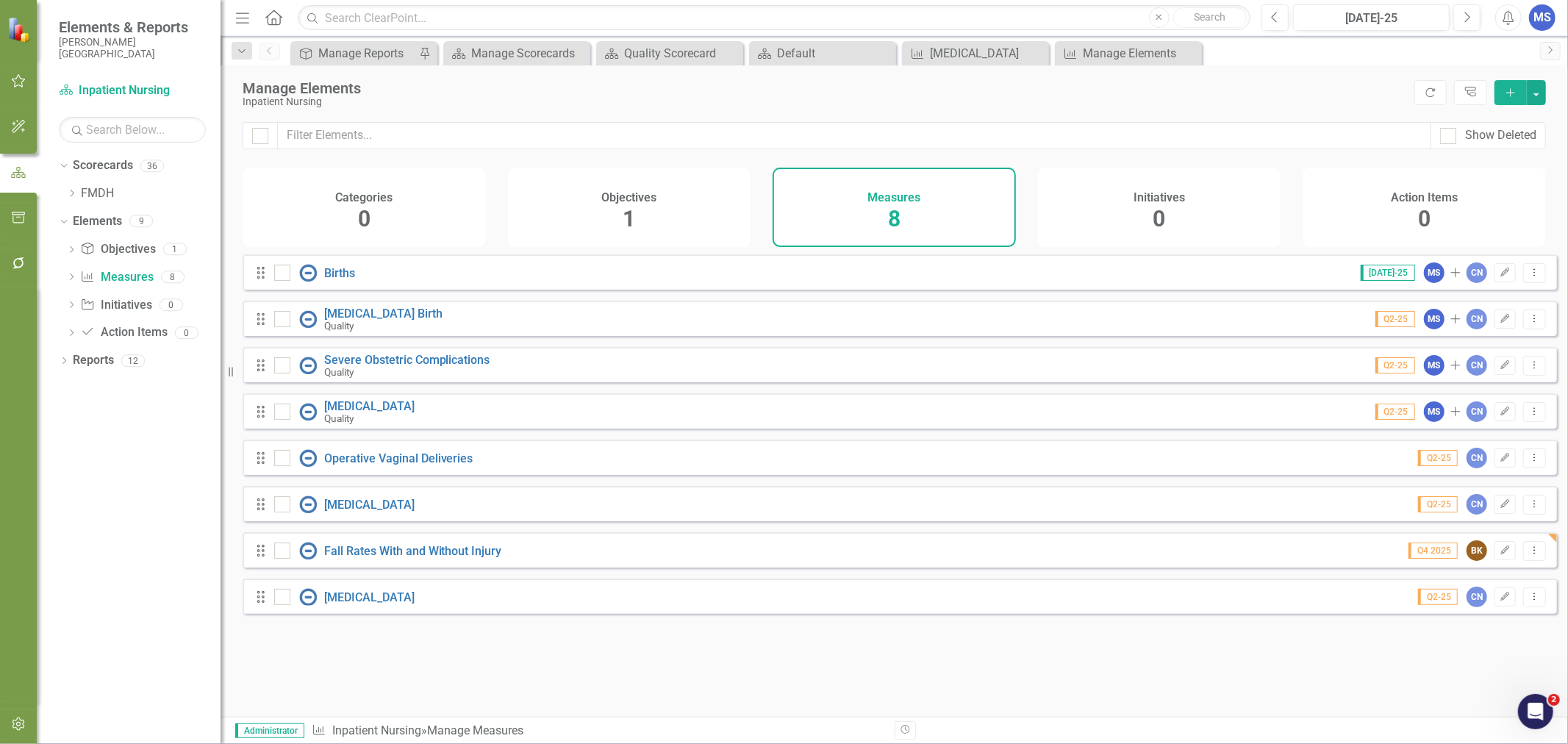
click at [1522, 89] on button "Add" at bounding box center [1511, 92] width 33 height 25
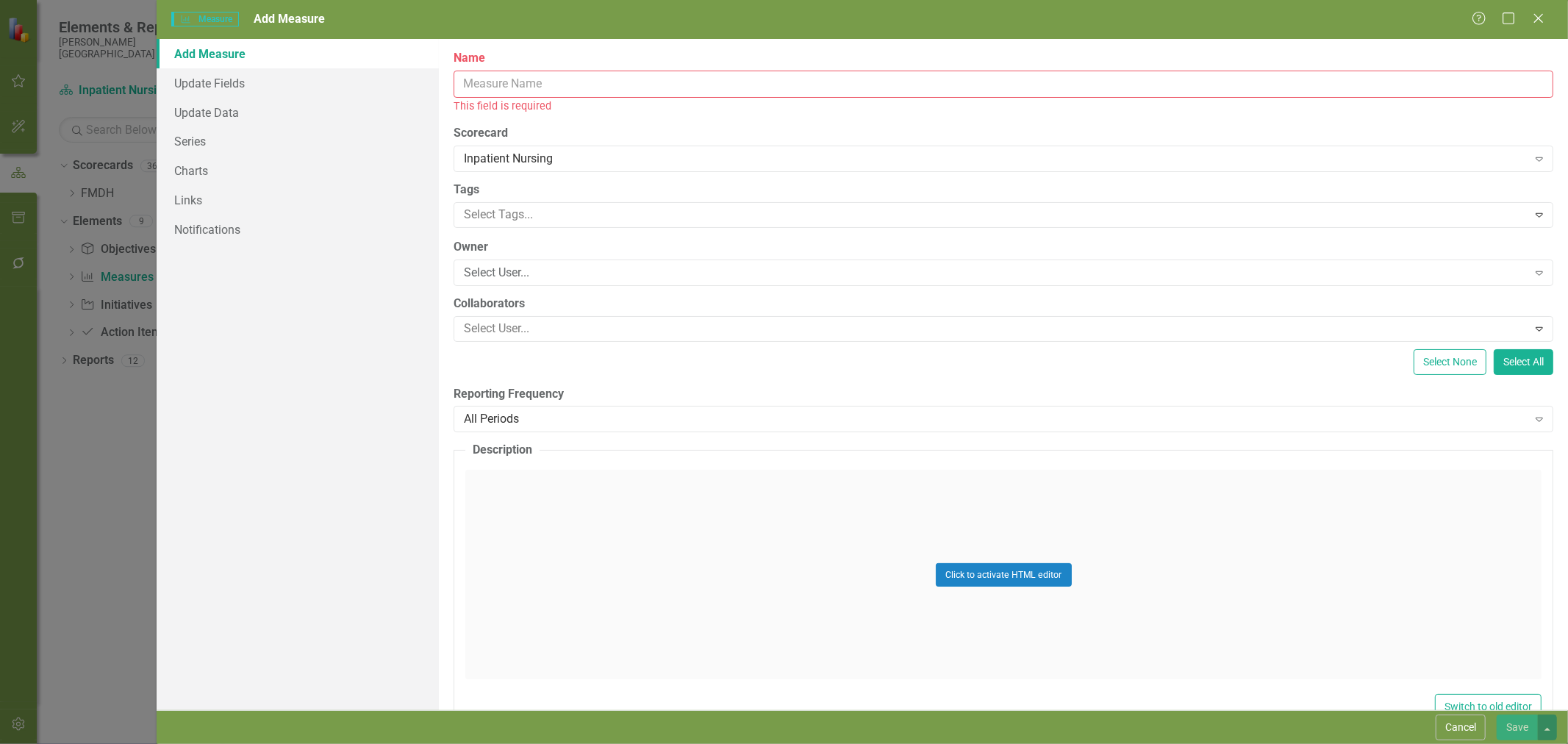
click at [526, 84] on input "Name" at bounding box center [1003, 84] width 1100 height 27
click at [592, 81] on input "Name" at bounding box center [1003, 84] width 1100 height 27
type input "S"
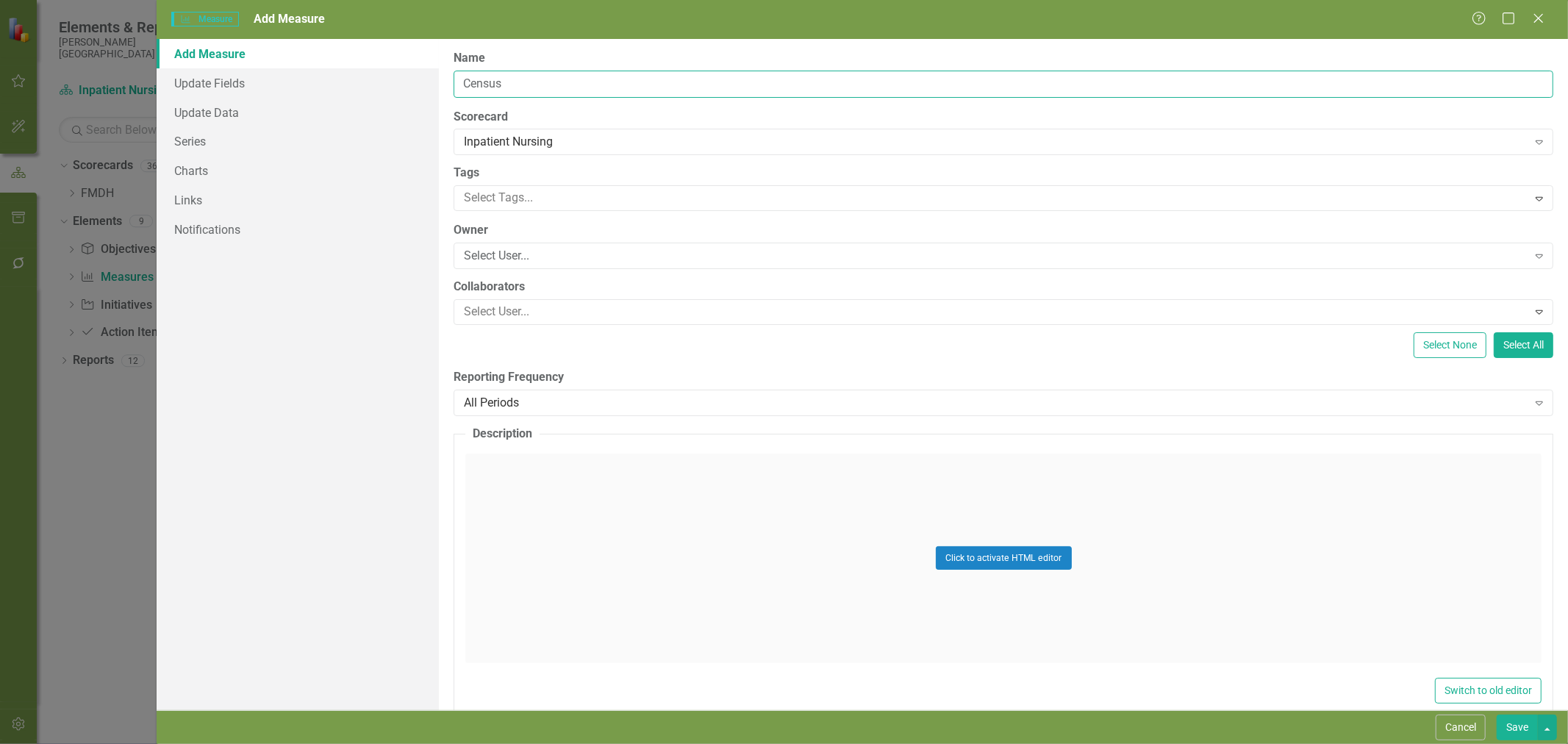
type input "Census"
click at [531, 257] on div "Select User..." at bounding box center [995, 256] width 1063 height 17
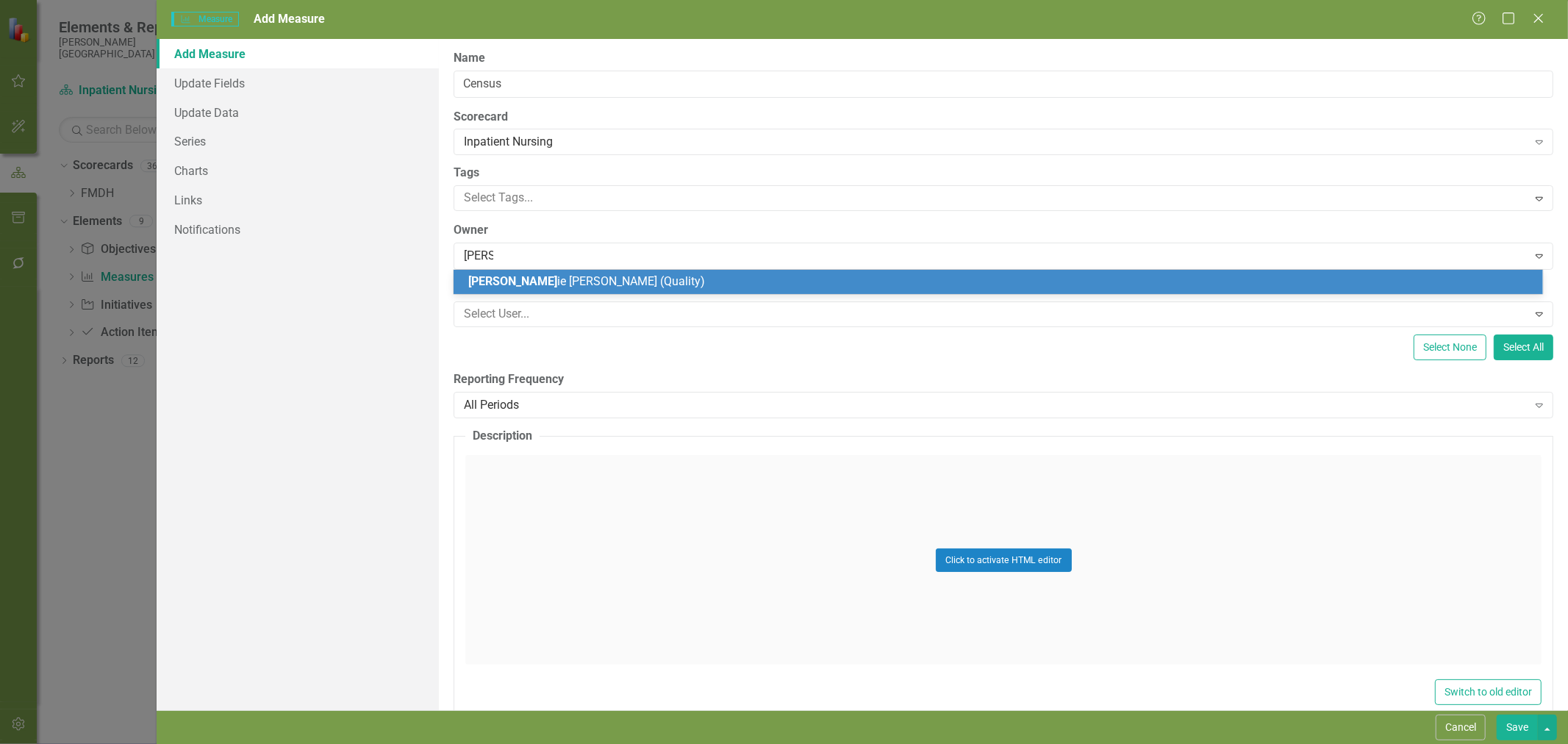
type input "marcie"
click at [541, 284] on span "Marcie Sannon (Quality)" at bounding box center [581, 281] width 225 height 14
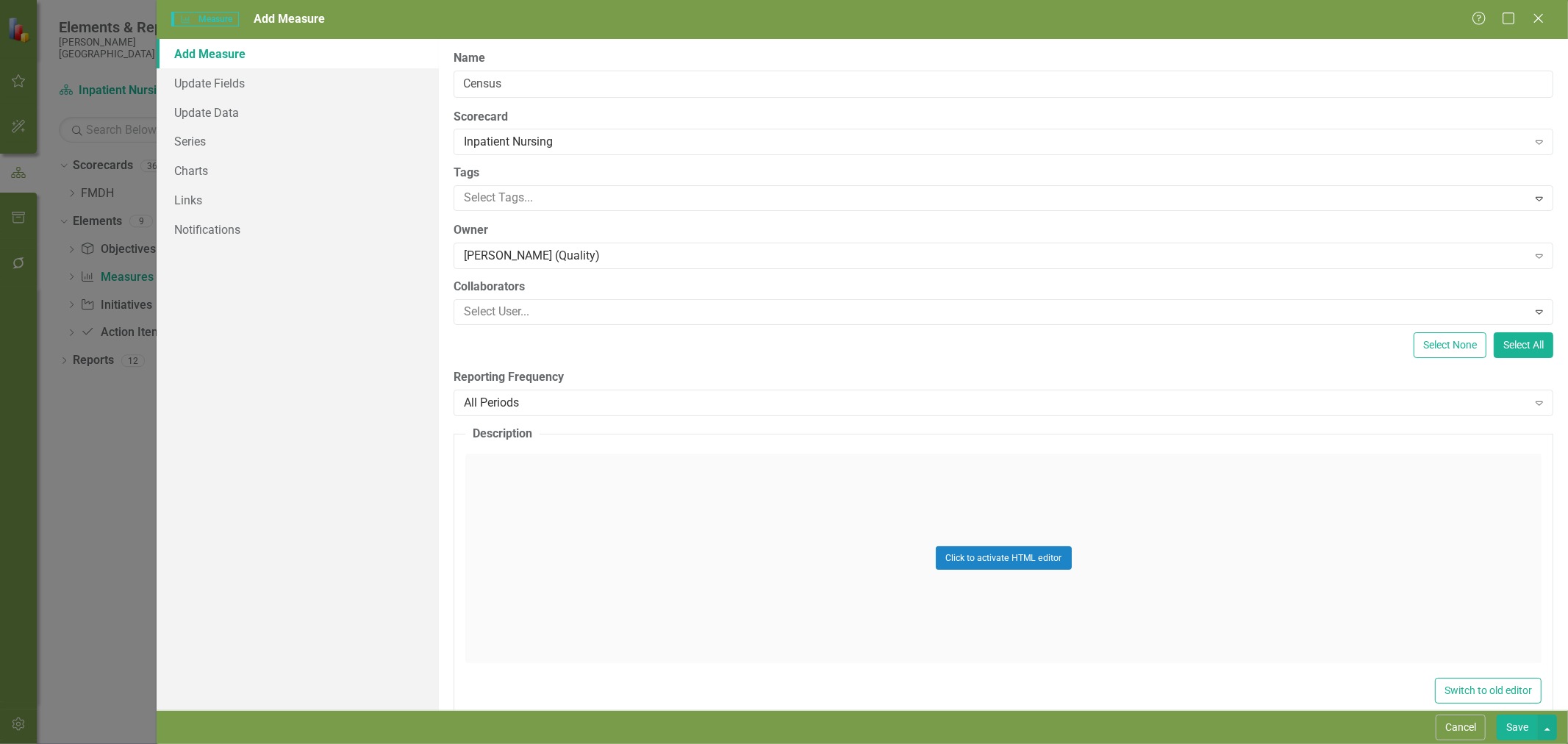
click at [539, 403] on div "All Periods" at bounding box center [995, 403] width 1063 height 17
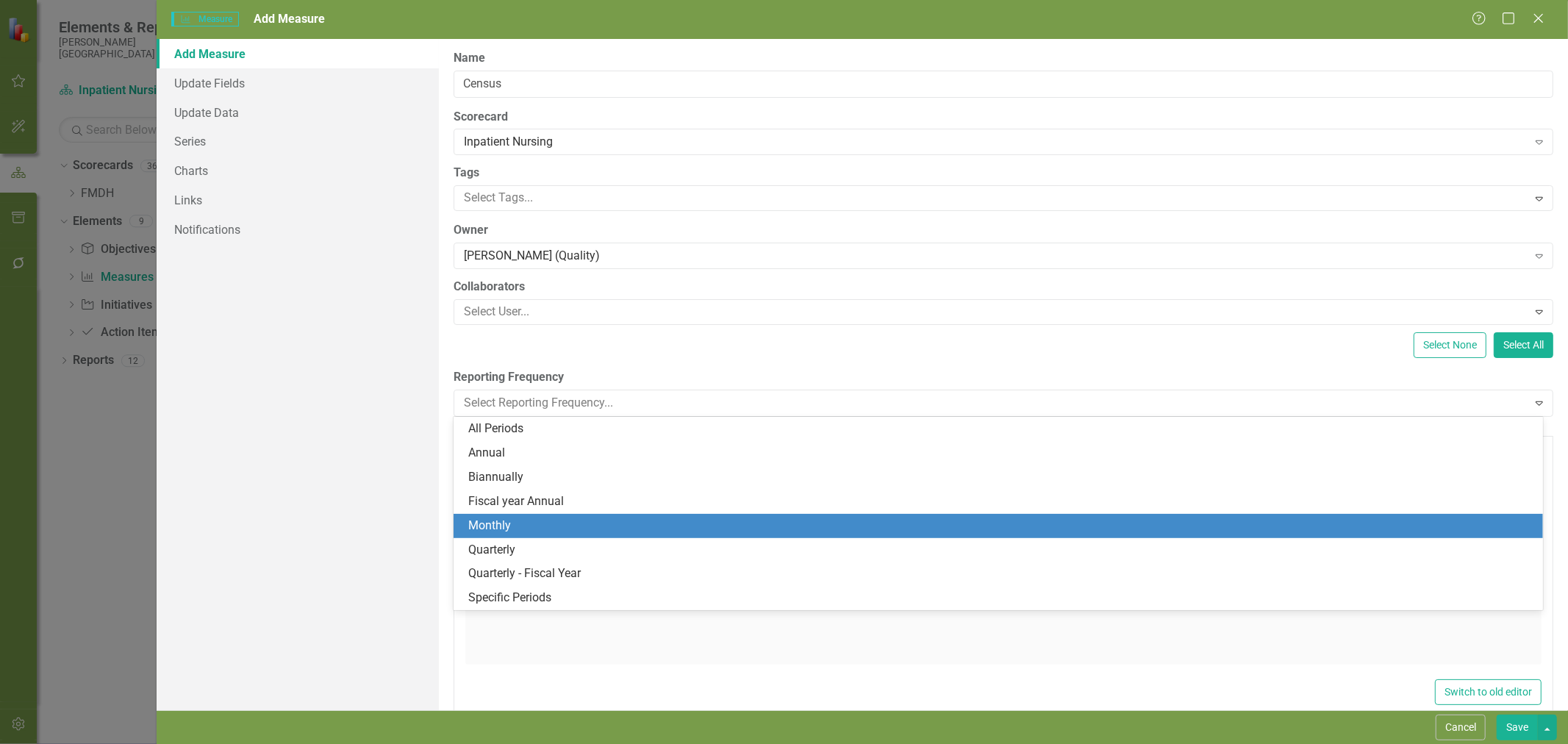
click at [531, 519] on div "Monthly" at bounding box center [1001, 527] width 1066 height 17
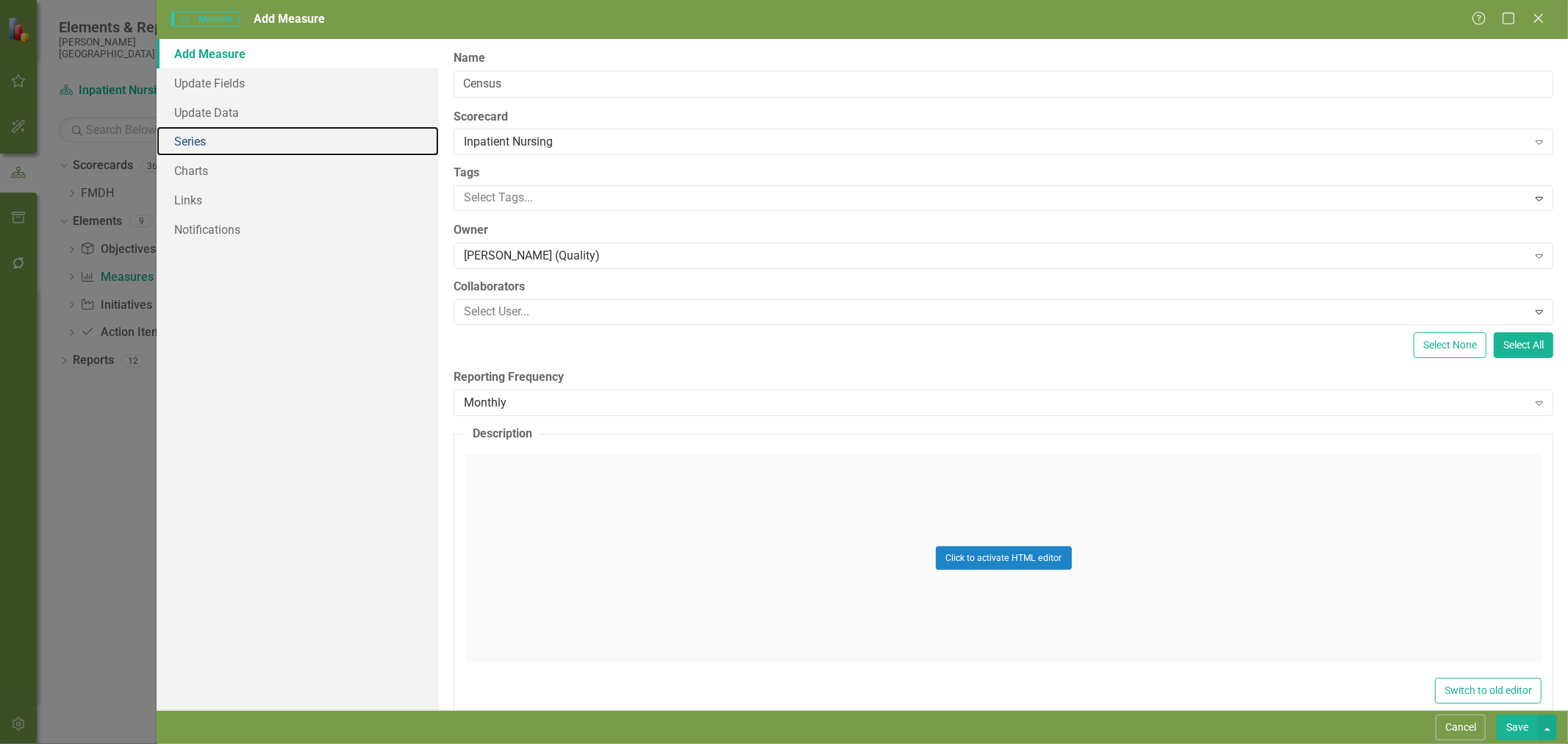
click at [203, 134] on link "Series" at bounding box center [298, 141] width 283 height 30
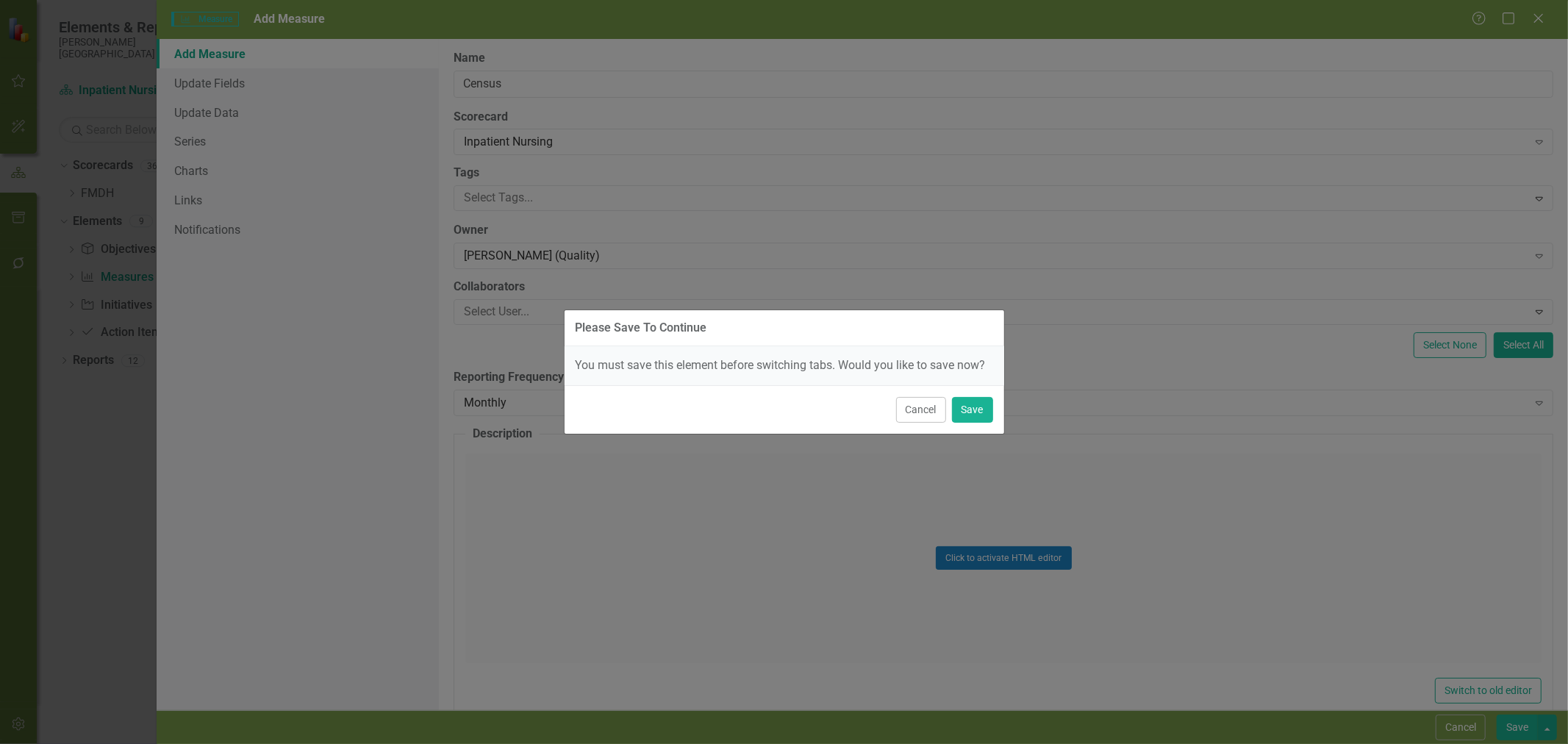
click at [1004, 408] on div "Please Save To Continue You must save this element before switching tabs. Would…" at bounding box center [784, 372] width 1568 height 744
click at [974, 412] on button "Save" at bounding box center [972, 409] width 41 height 26
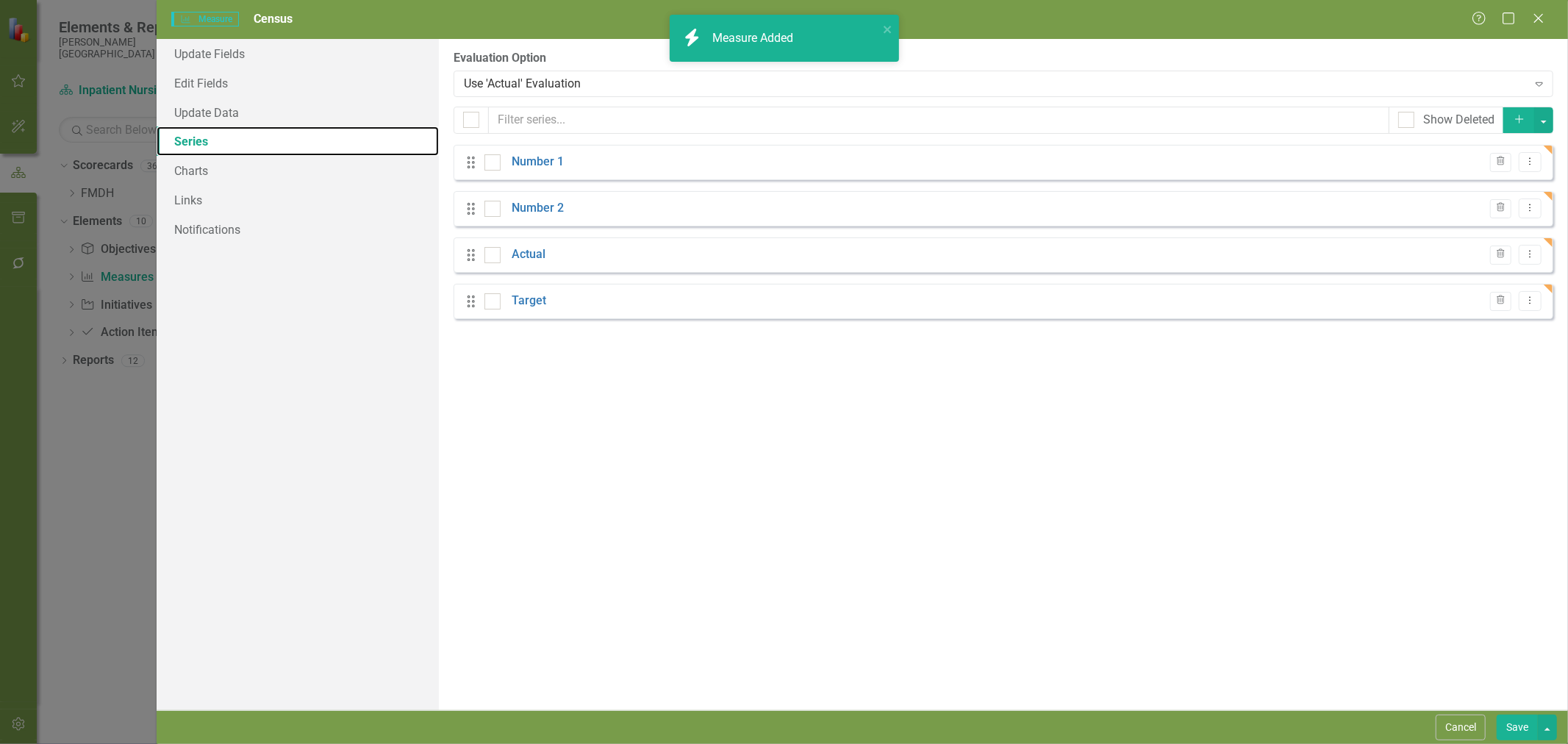
checkbox input "false"
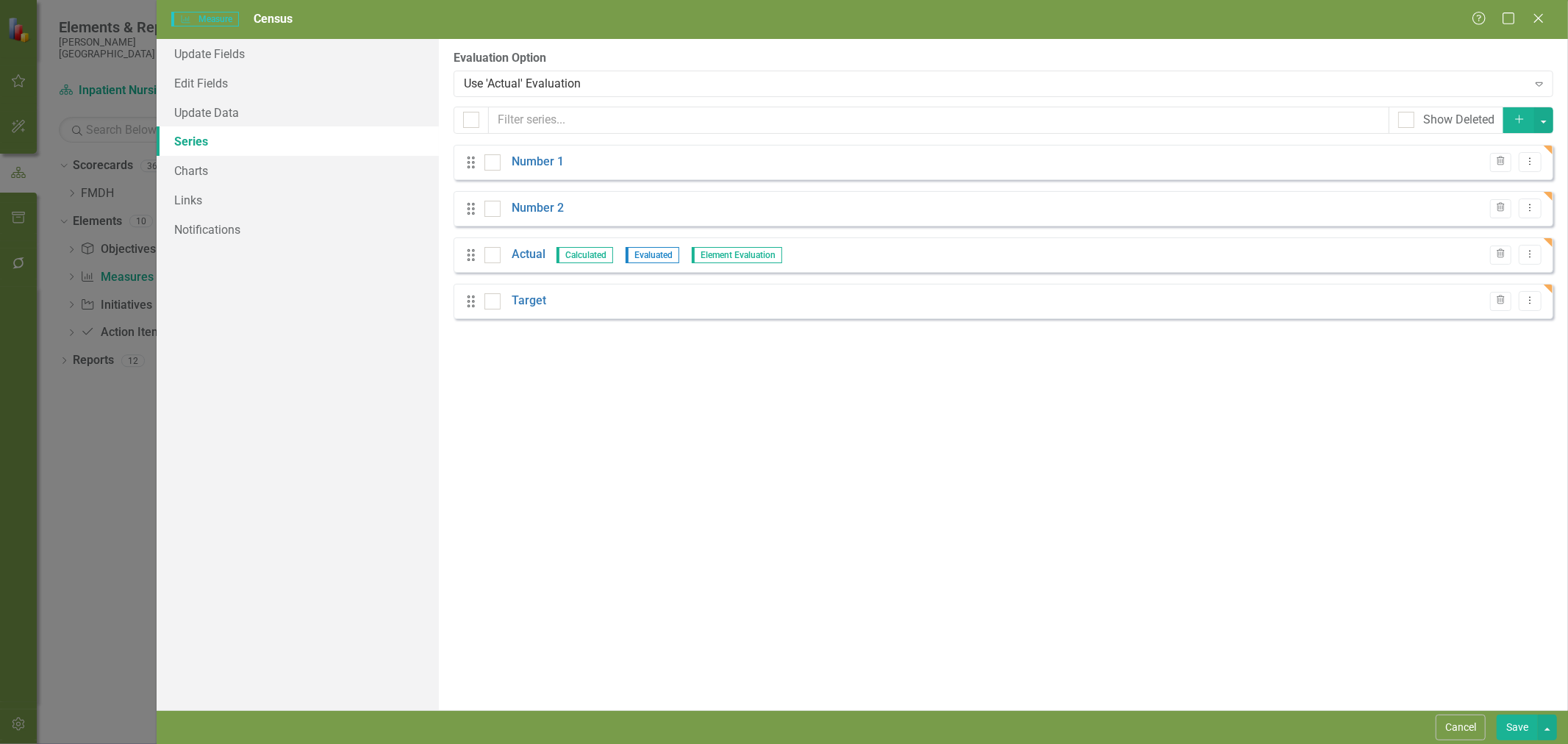
click at [554, 164] on link "Number 1" at bounding box center [537, 162] width 52 height 17
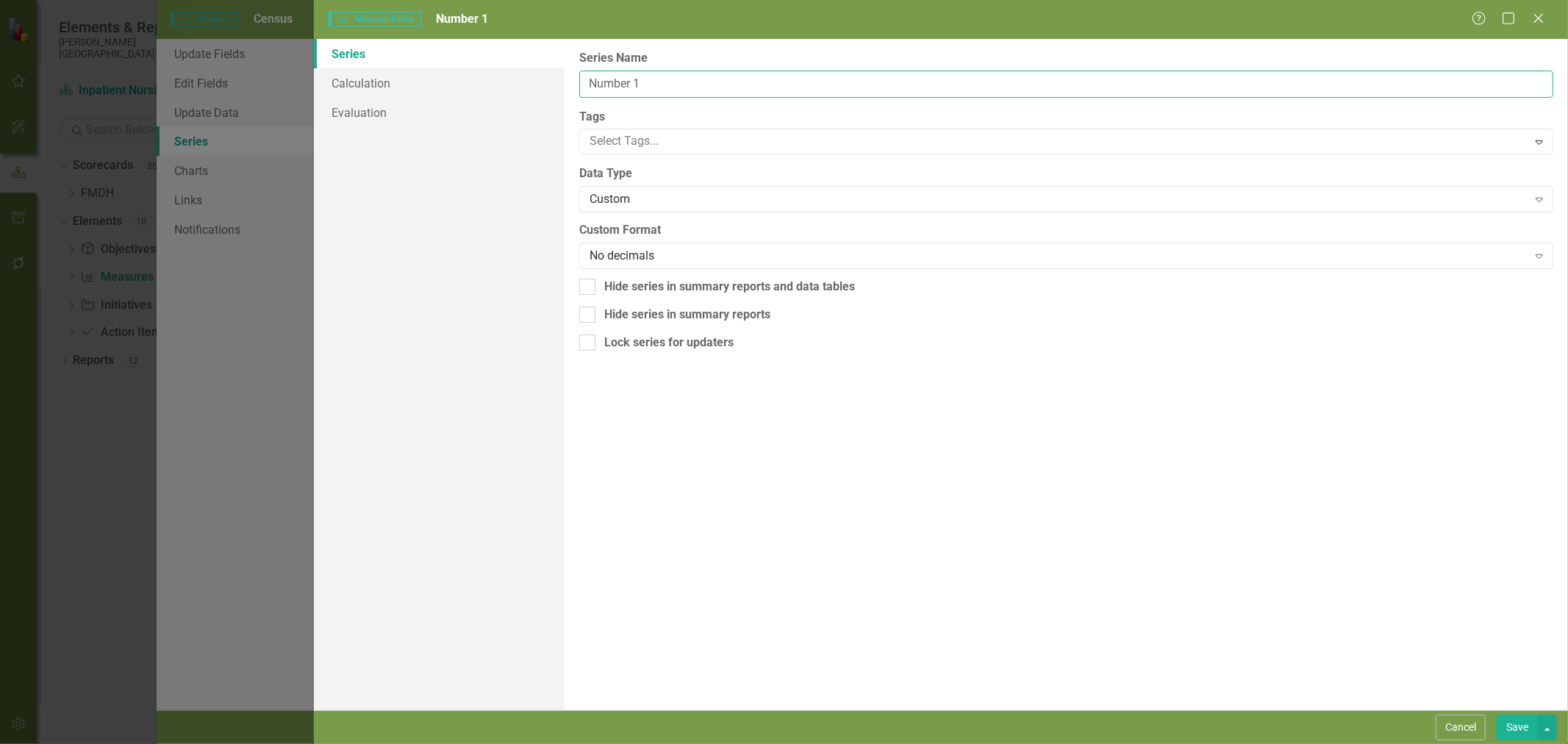
click at [612, 89] on input "Number 1" at bounding box center [1066, 84] width 974 height 27
type input "Inpatient Admissions"
click at [1512, 725] on button "Save" at bounding box center [1517, 728] width 41 height 26
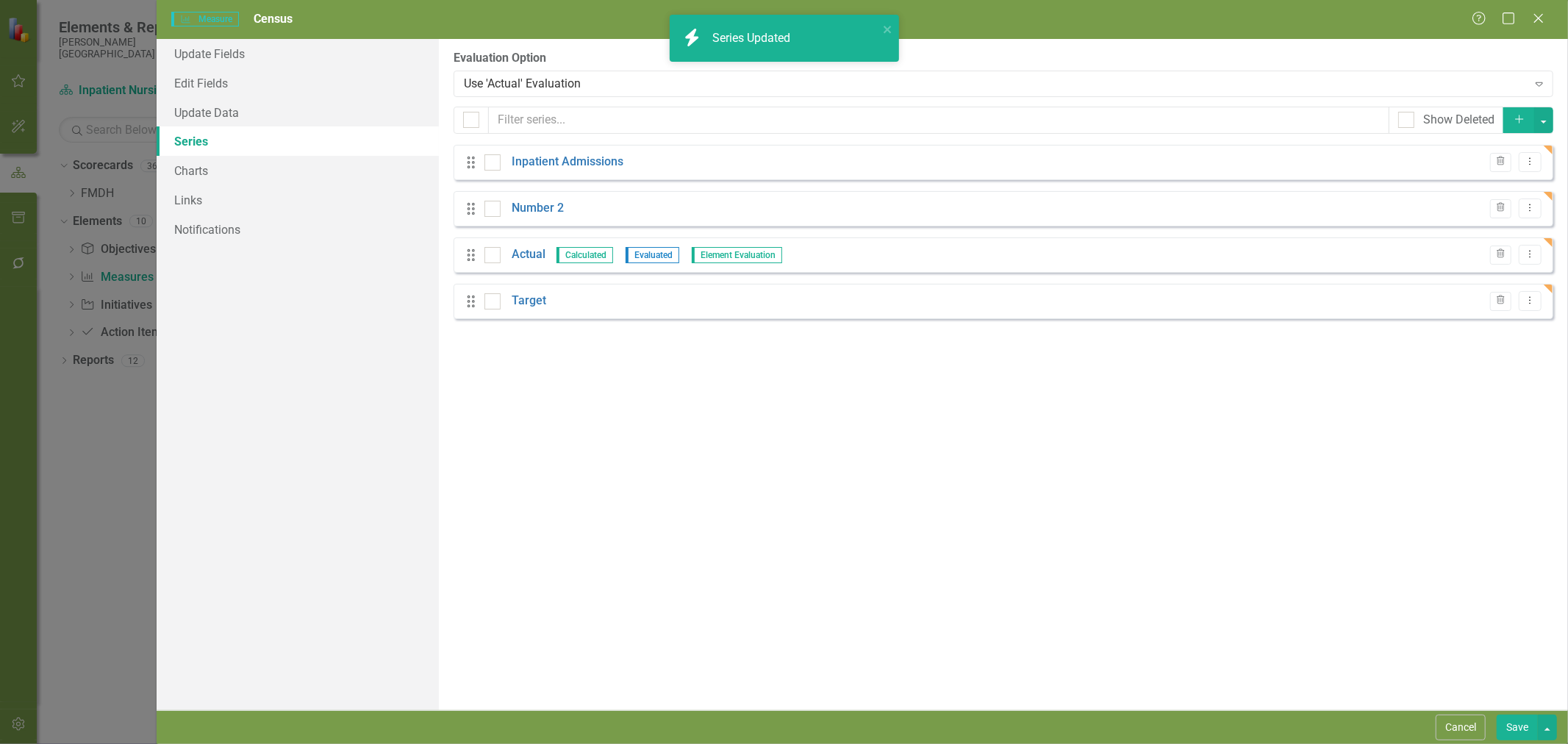
click at [547, 207] on link "Number 2" at bounding box center [537, 209] width 52 height 17
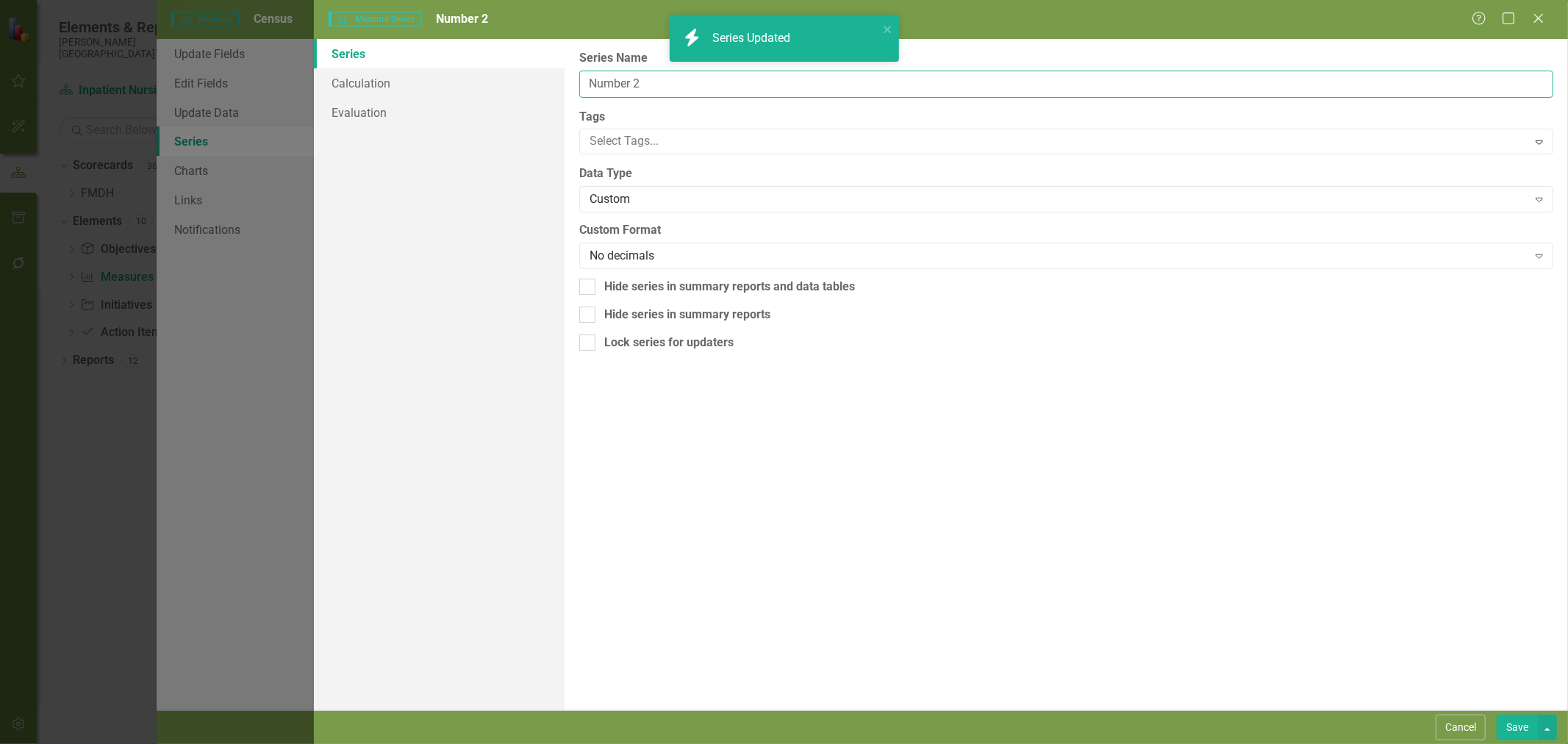
click at [629, 87] on input "Number 2" at bounding box center [1066, 84] width 974 height 27
click at [629, 86] on input "Number 2" at bounding box center [1066, 84] width 974 height 27
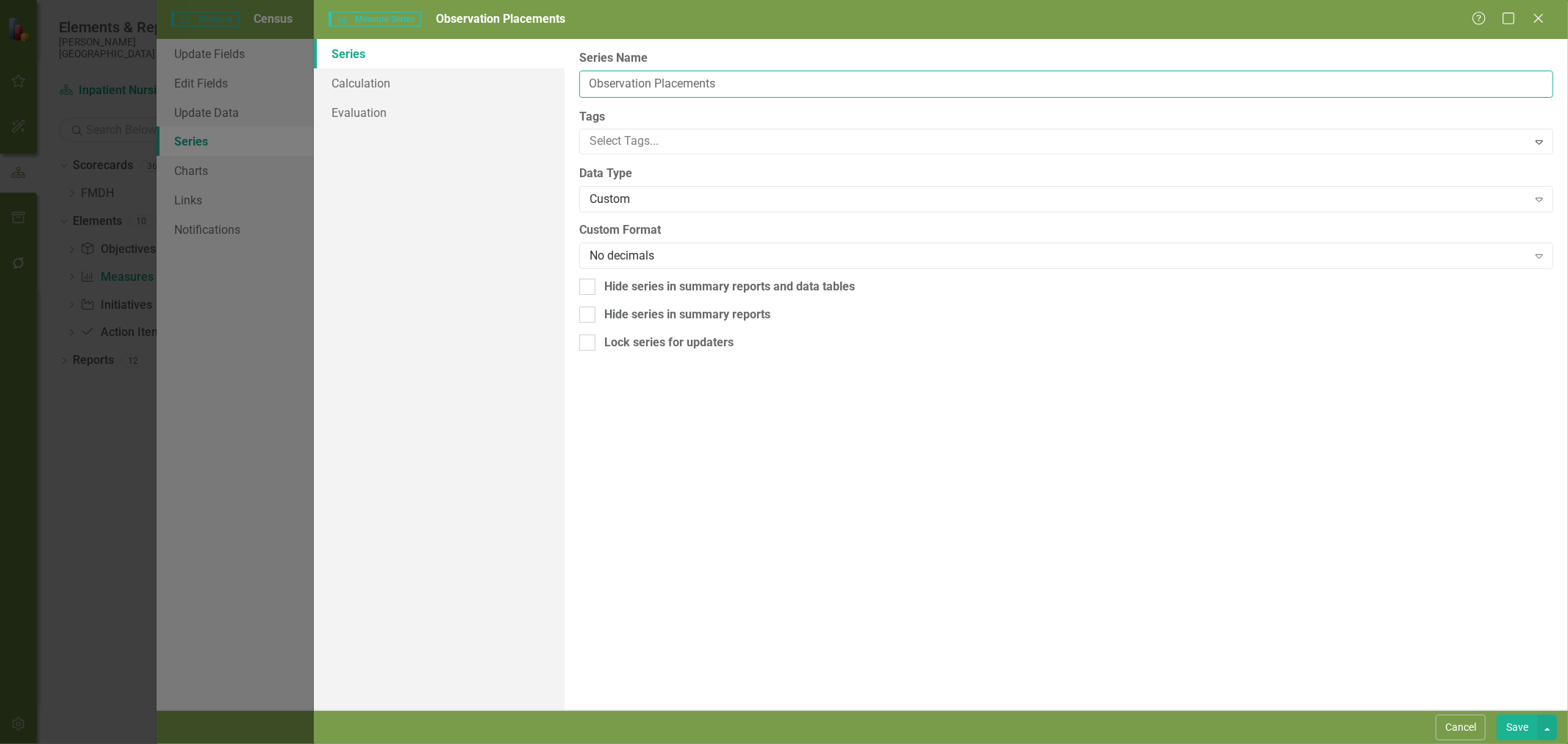
type input "Observation Placements"
click at [1519, 730] on button "Save" at bounding box center [1517, 728] width 41 height 26
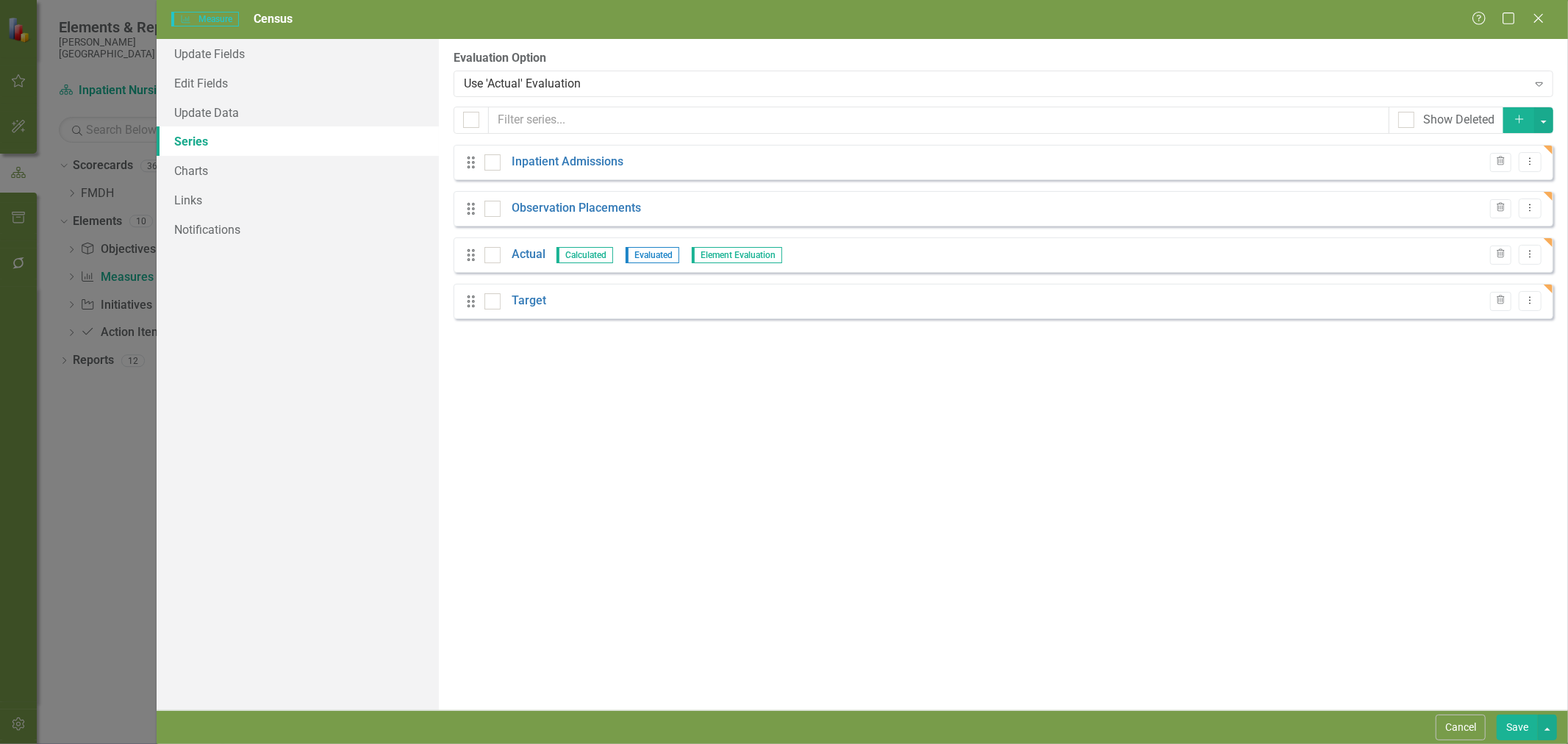
click at [1519, 729] on button "Save" at bounding box center [1517, 728] width 41 height 26
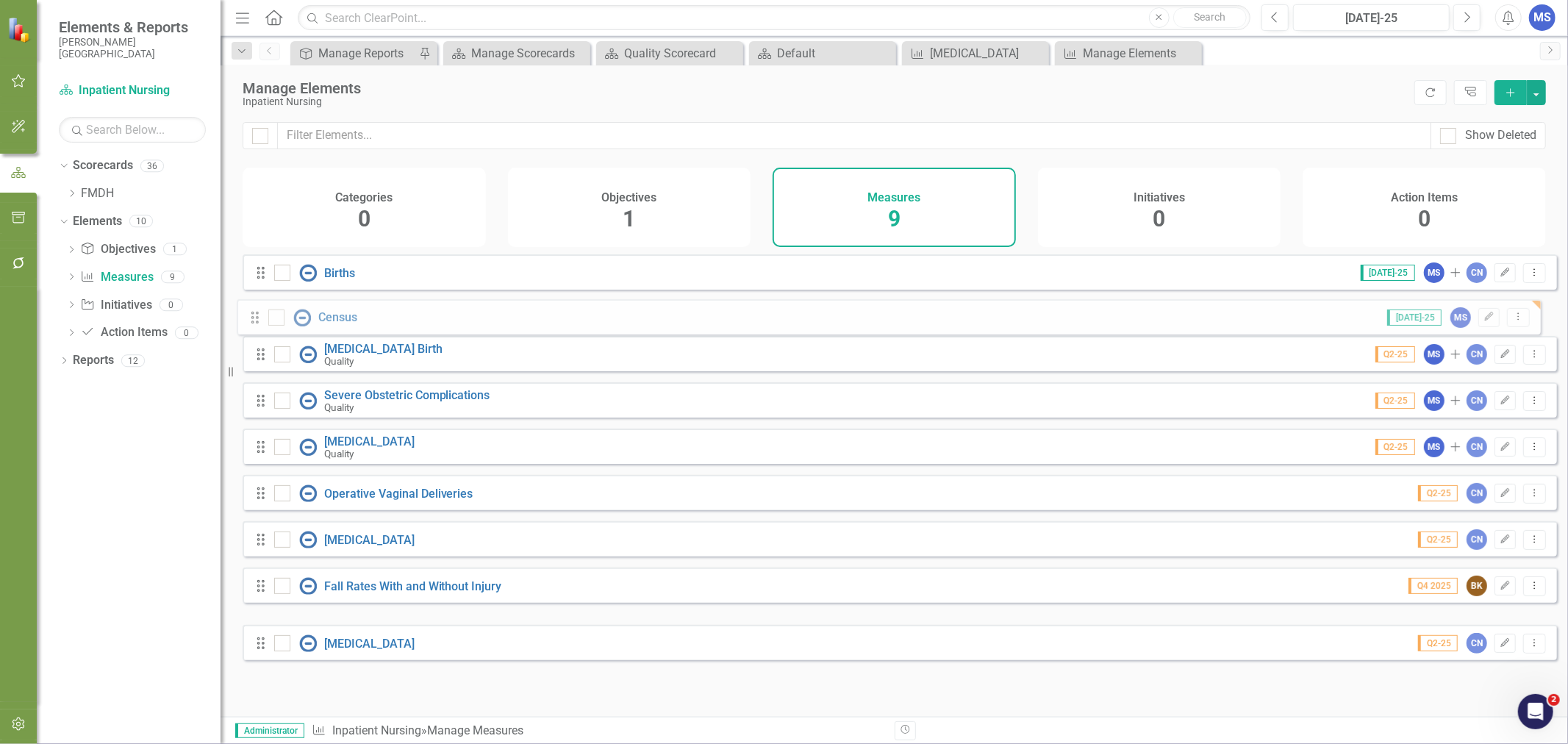
drag, startPoint x: 255, startPoint y: 608, endPoint x: 250, endPoint y: 321, distance: 287.0
click at [250, 318] on div "Drag Births Jul-25 MS Add CN Edit Dropdown Menu Drag Cesarean Birth Quality Q2-…" at bounding box center [900, 457] width 1314 height 406
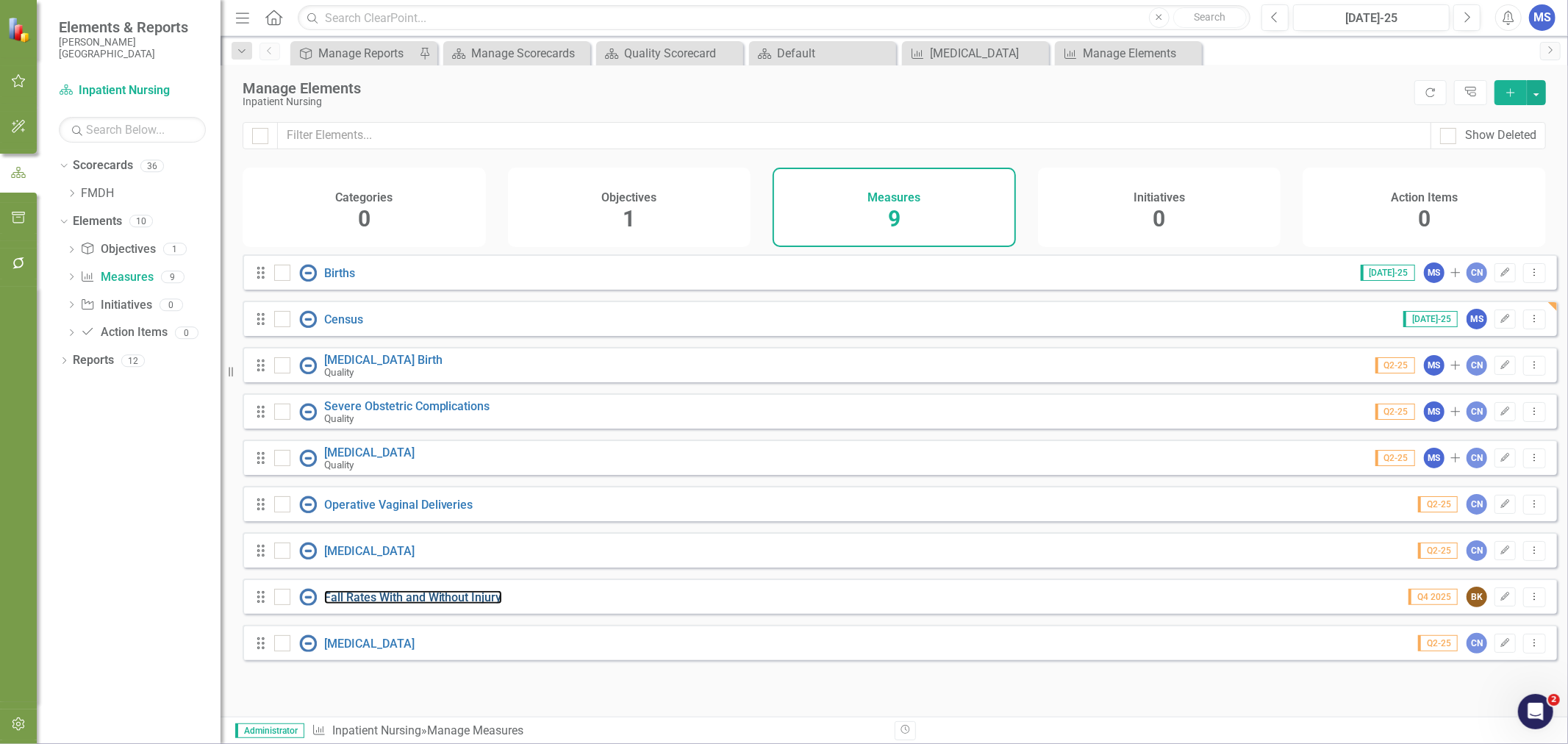
click at [390, 604] on link "Fall Rates With and Without Injury" at bounding box center [413, 597] width 178 height 14
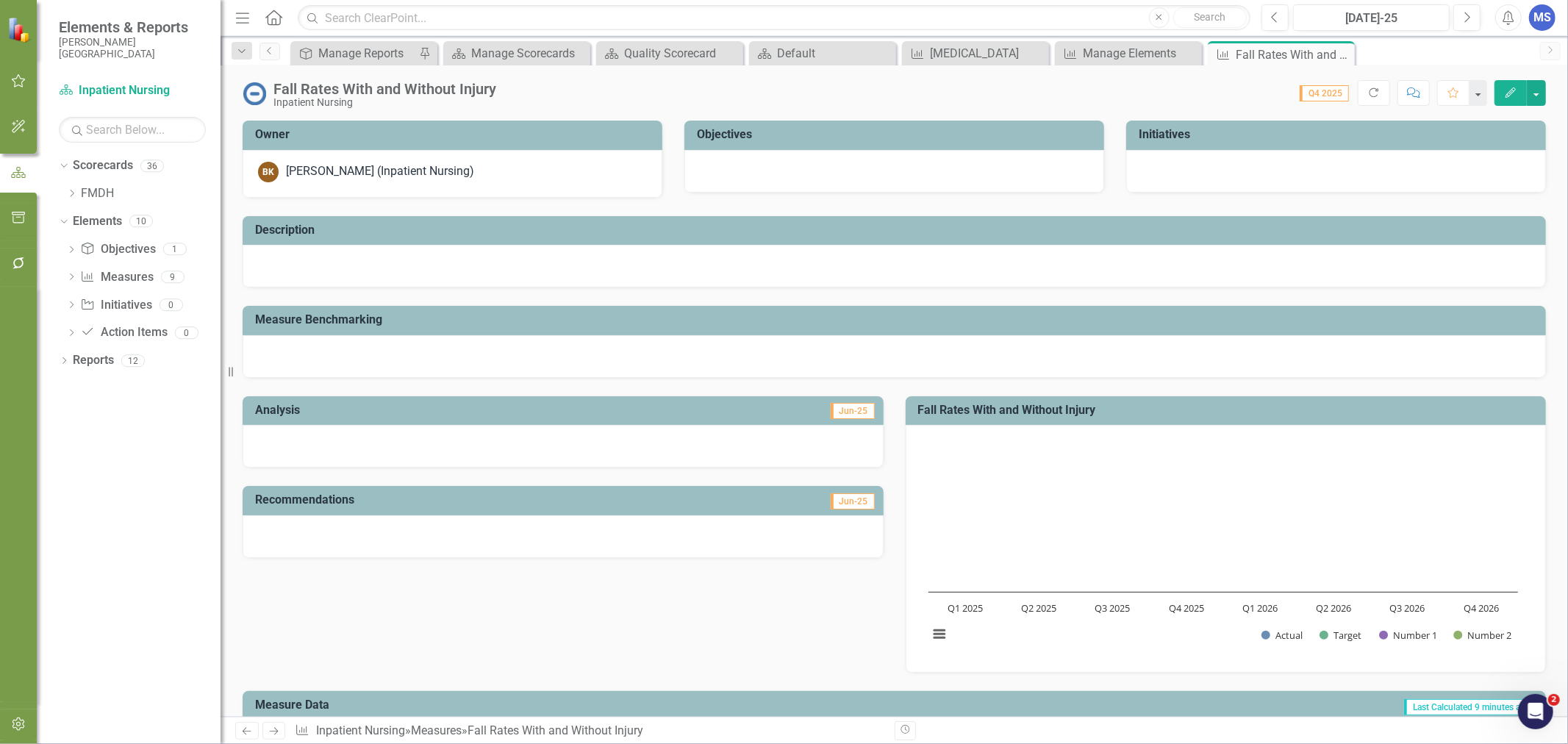
click at [1503, 85] on button "Edit" at bounding box center [1511, 92] width 33 height 26
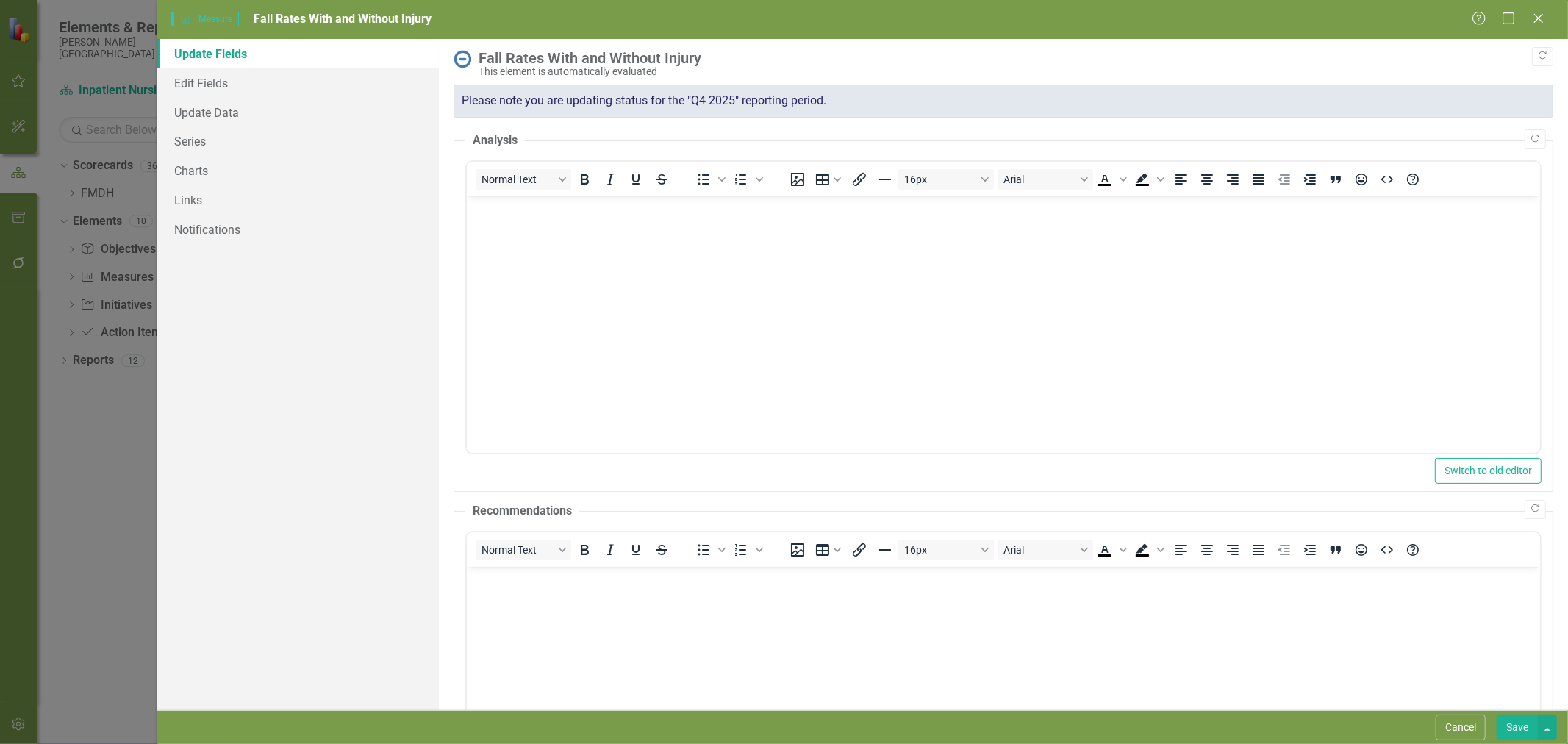
click at [1473, 727] on button "Cancel" at bounding box center [1461, 728] width 50 height 26
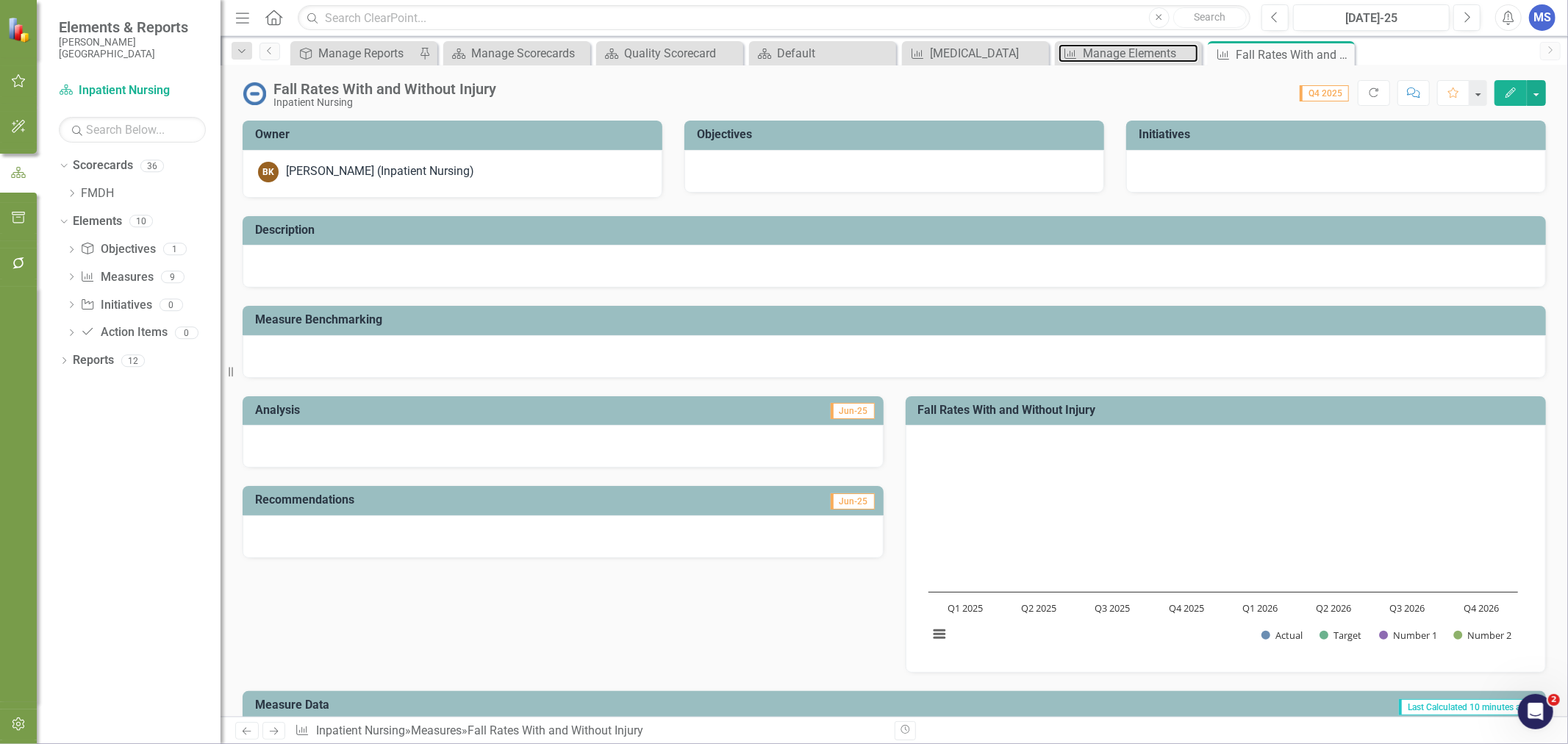
click at [1105, 59] on div "Manage Elements" at bounding box center [1140, 54] width 116 height 19
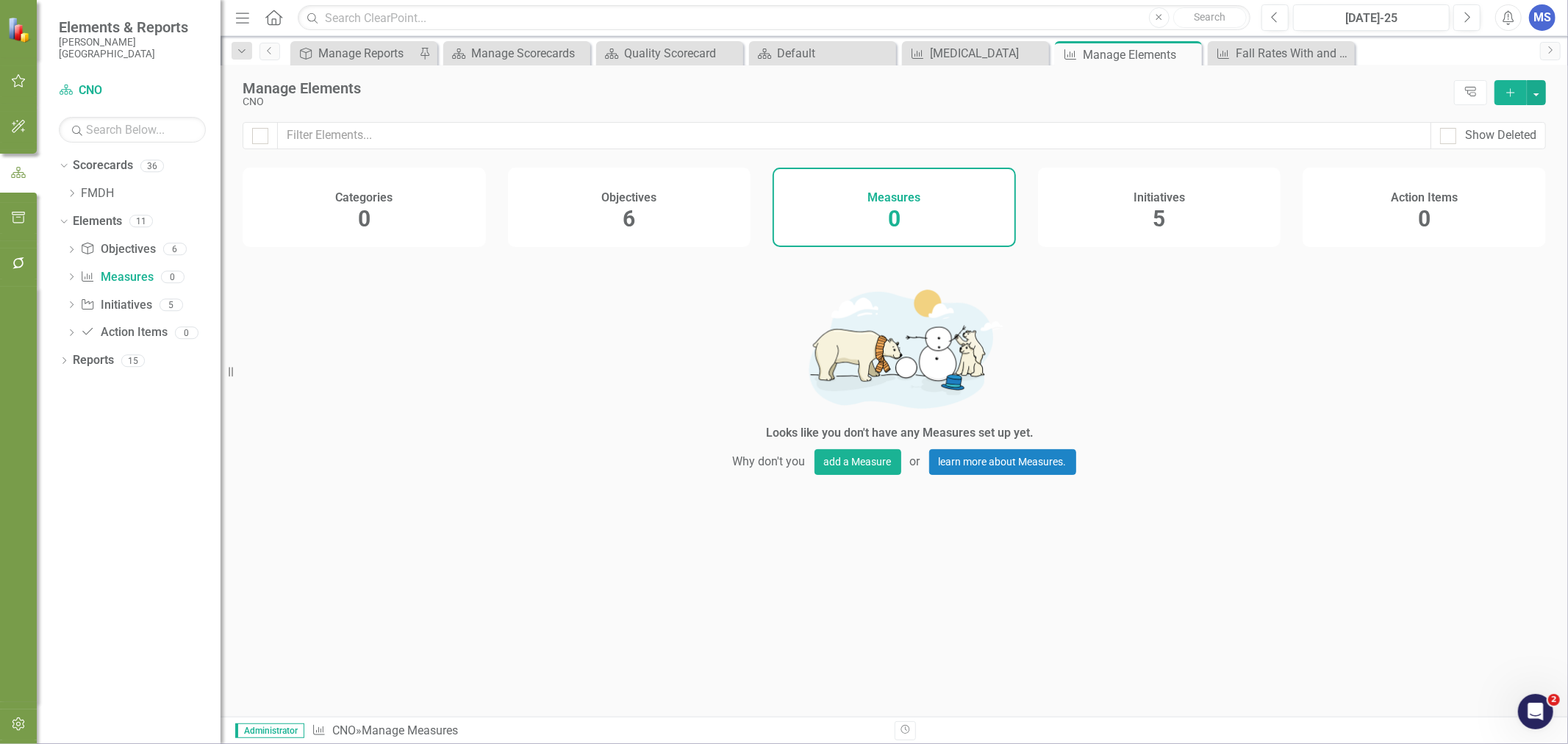
click at [0, 0] on icon "Close" at bounding box center [0, 0] width 0 height 0
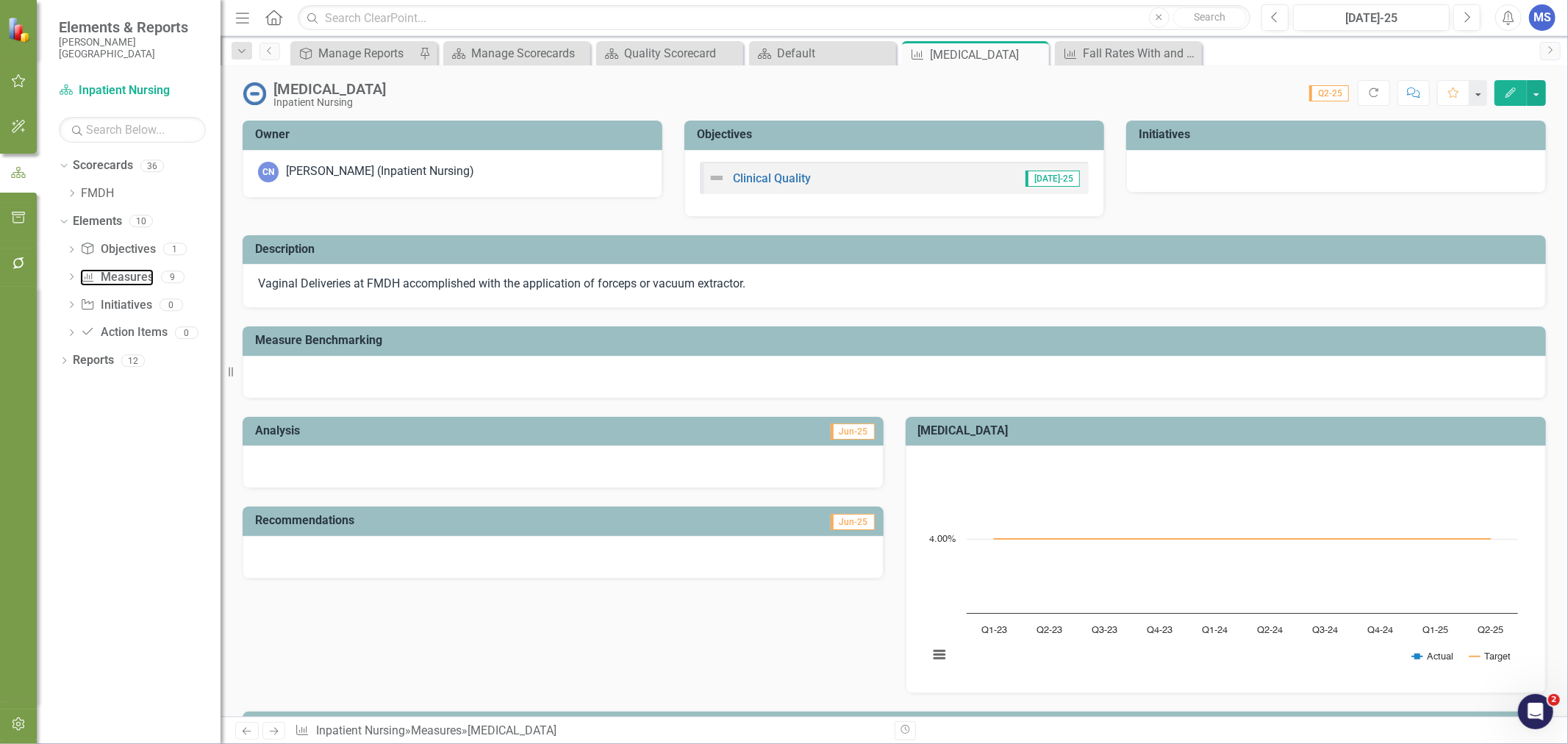
click at [118, 277] on link "Measure Measures" at bounding box center [116, 278] width 73 height 17
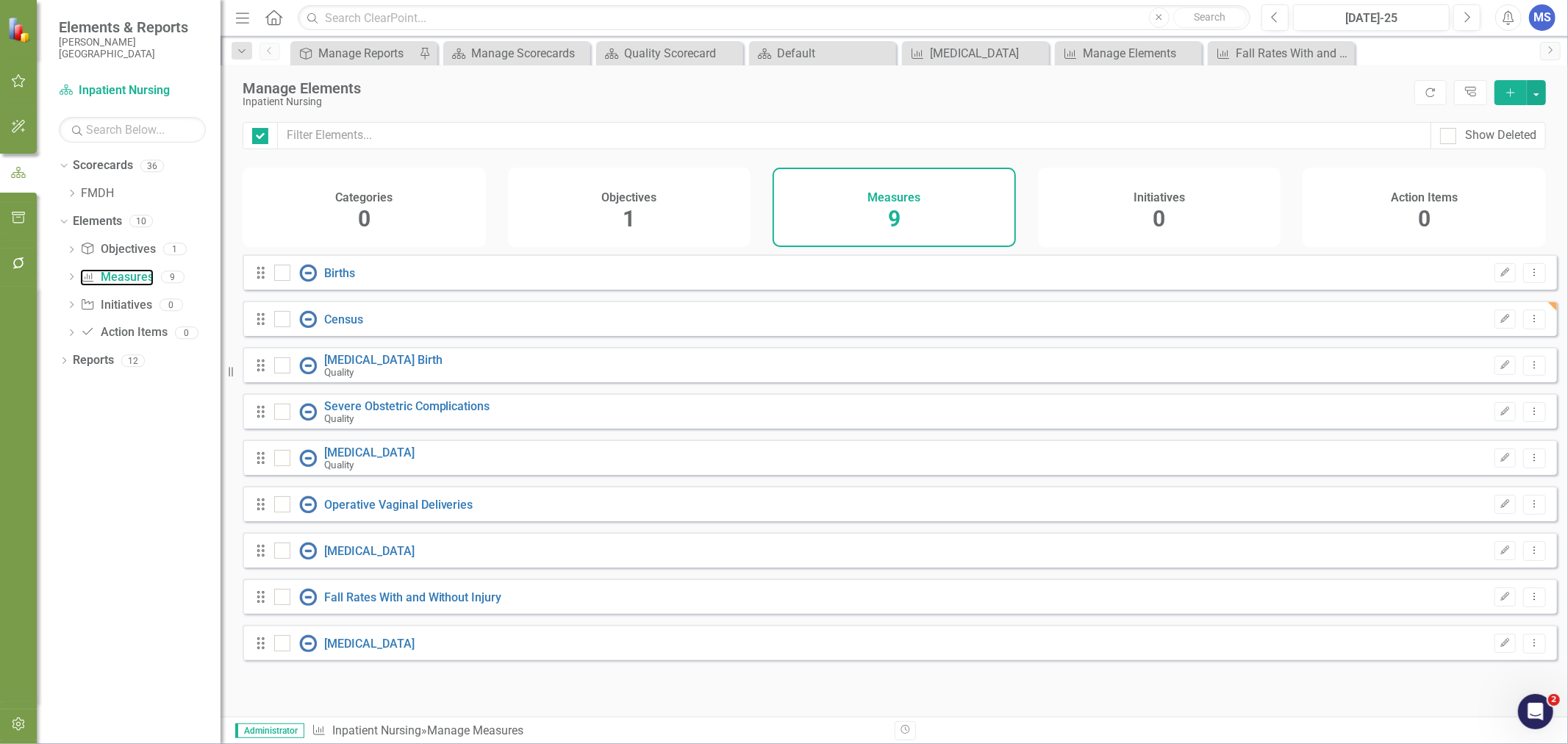
checkbox input "false"
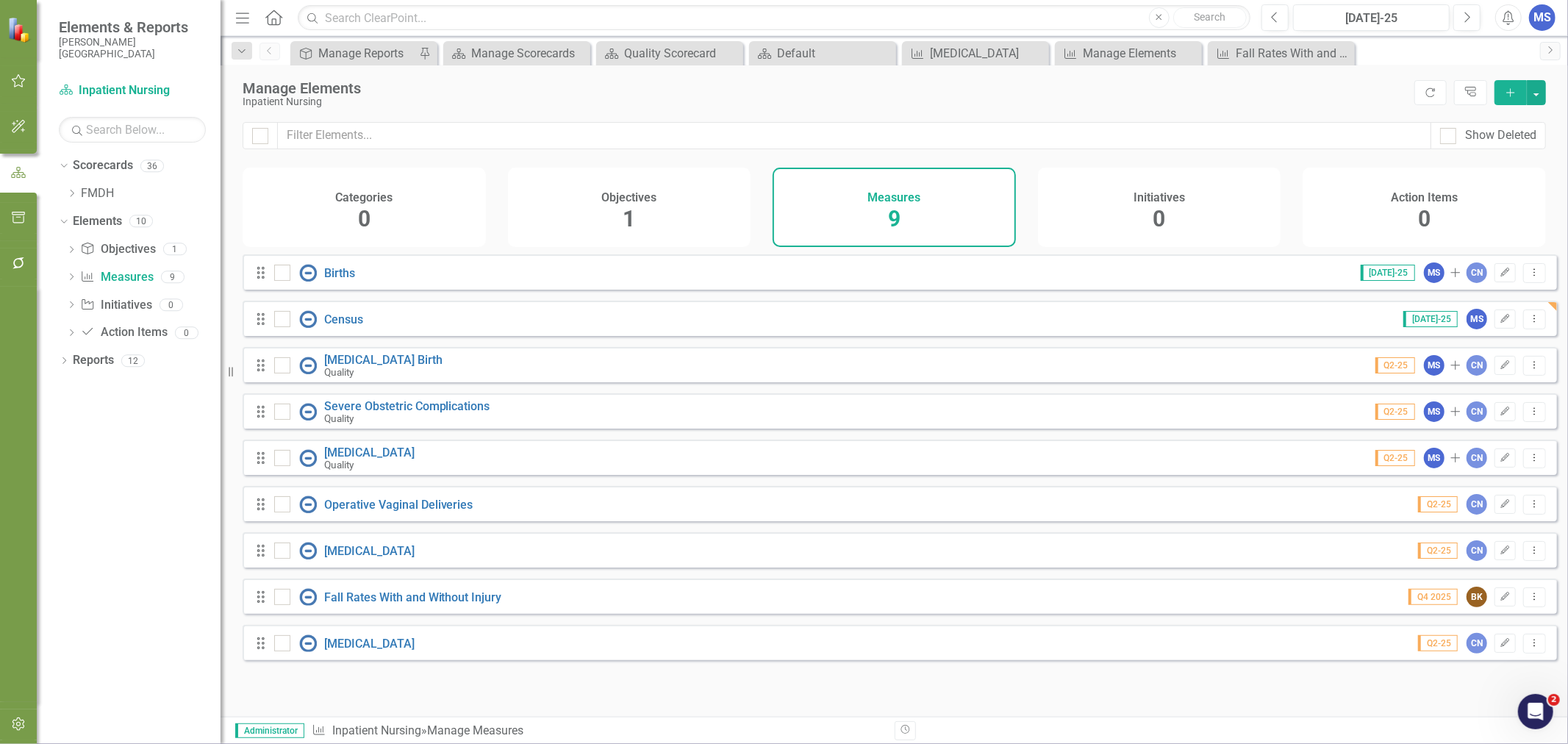
click at [1510, 88] on icon "Add" at bounding box center [1511, 92] width 13 height 10
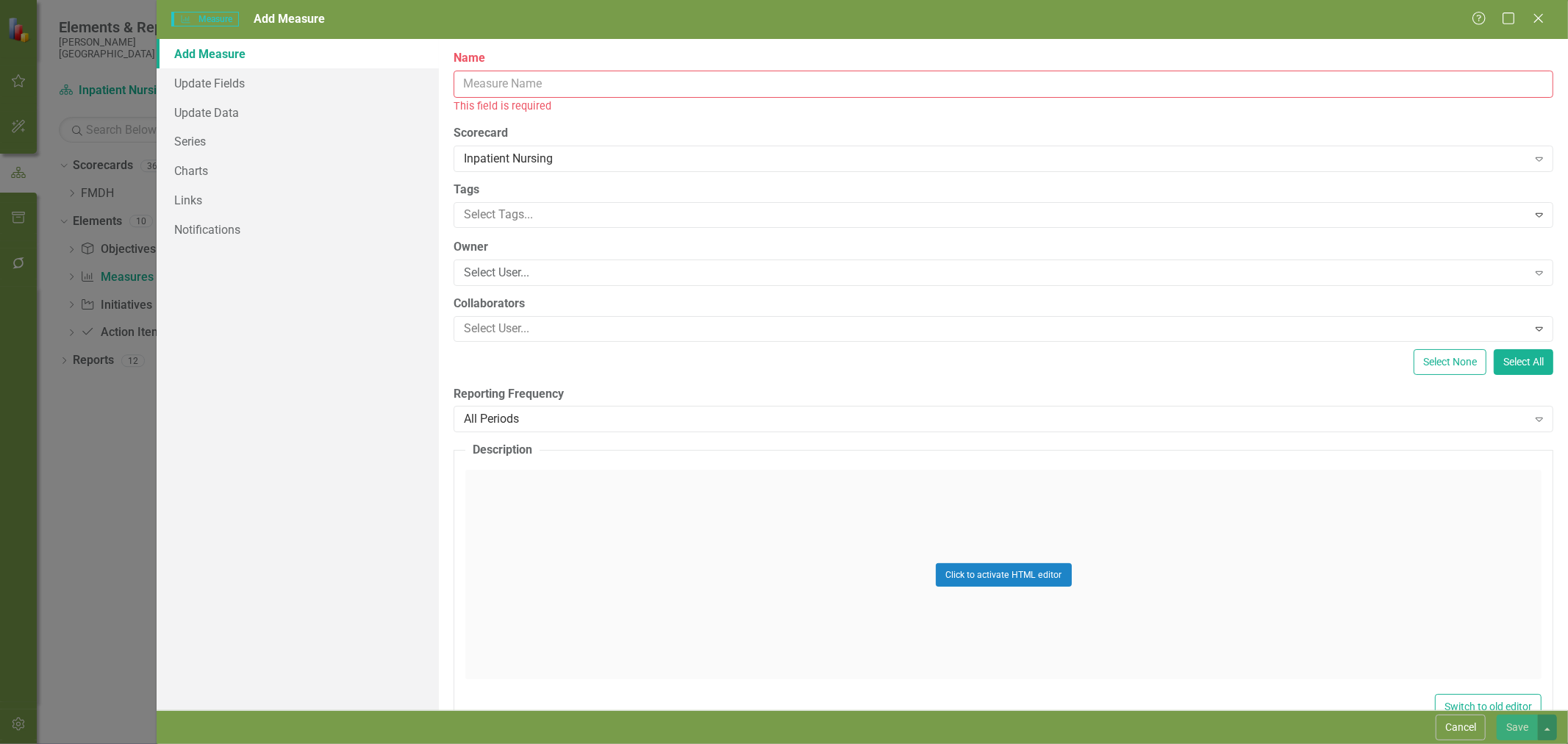
click at [548, 81] on input "Name" at bounding box center [1003, 84] width 1100 height 27
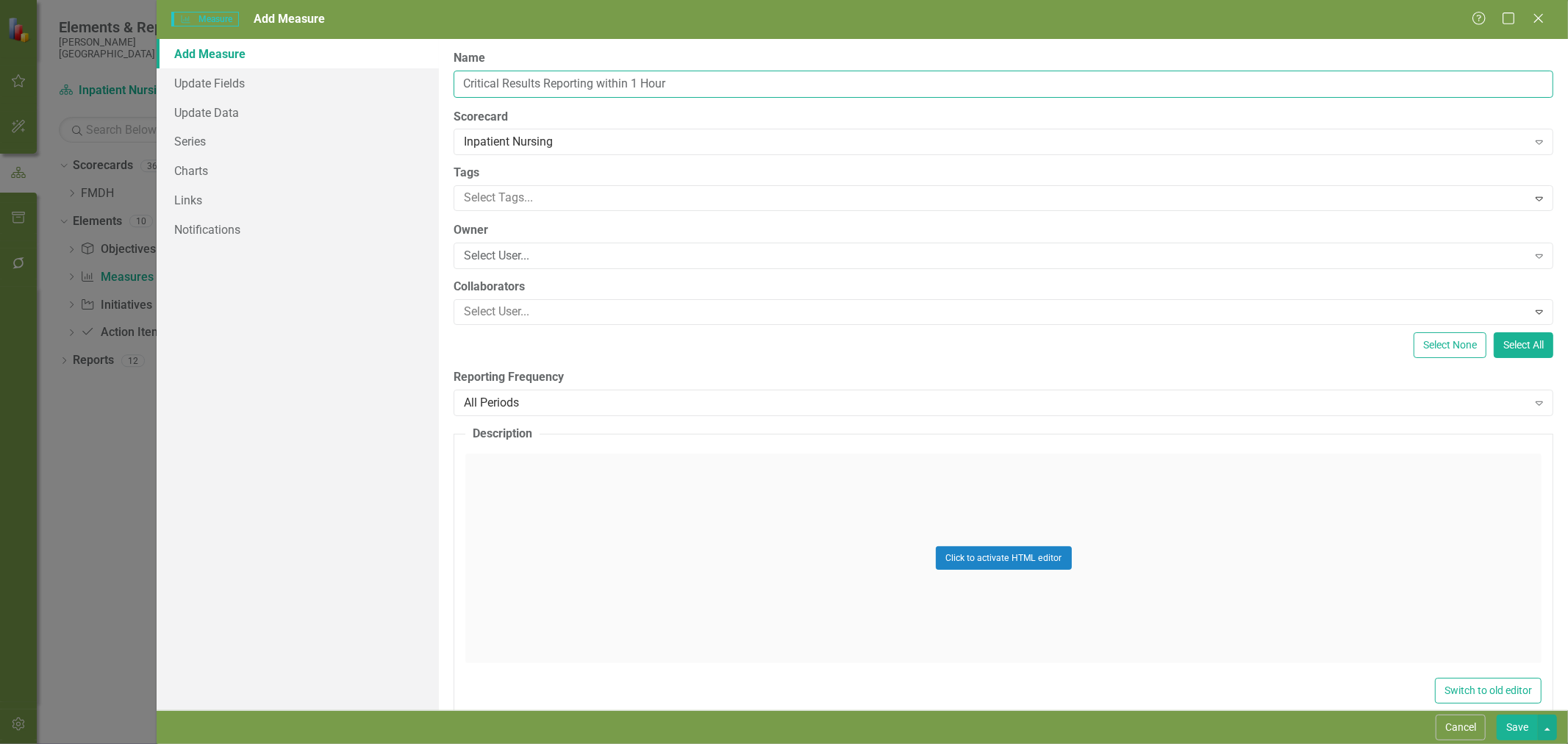
type input "Critical Results Reporting within 1 Hour"
click at [560, 253] on div "Select User..." at bounding box center [995, 256] width 1063 height 17
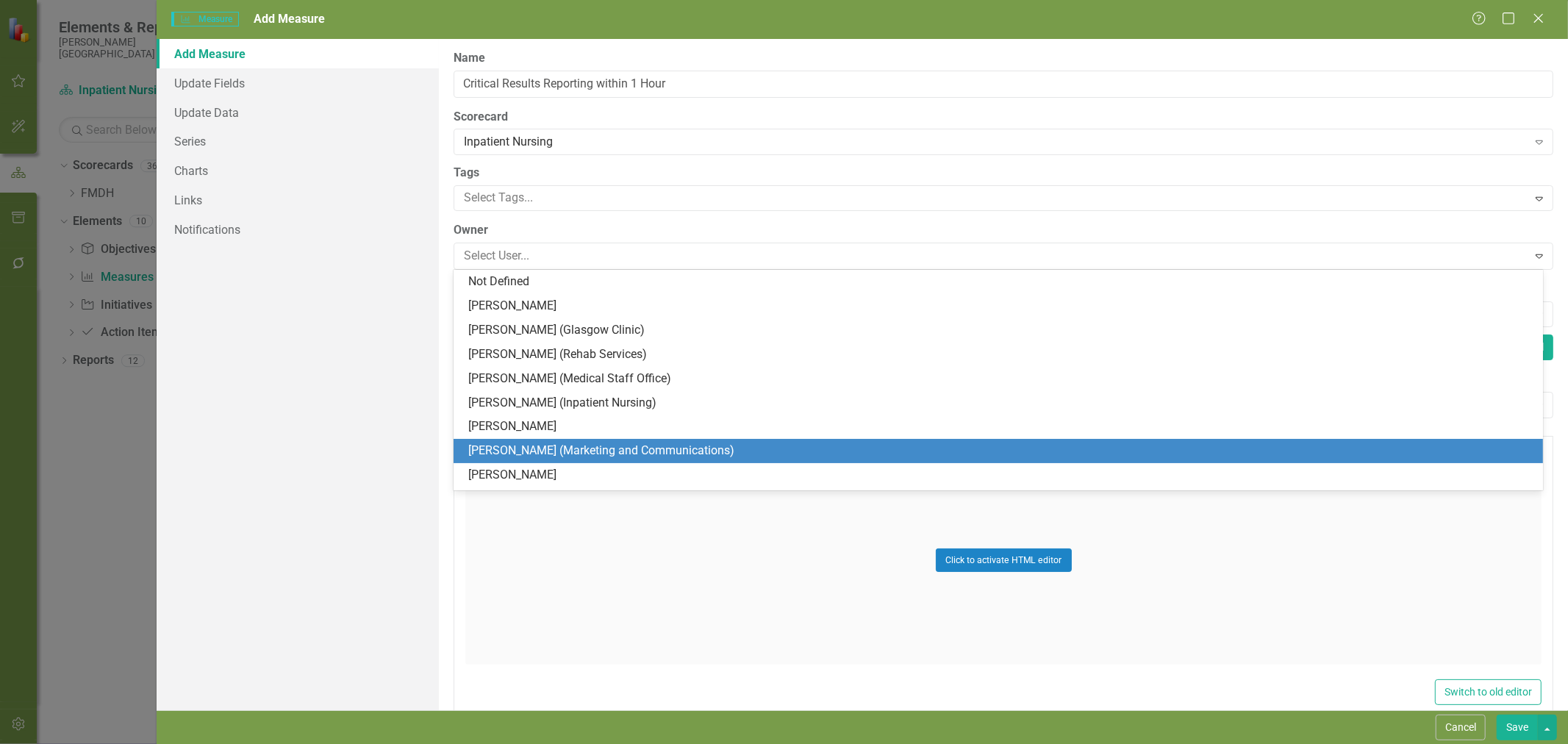
click at [1265, 668] on div "Click to activate HTML editor" at bounding box center [1003, 565] width 1076 height 221
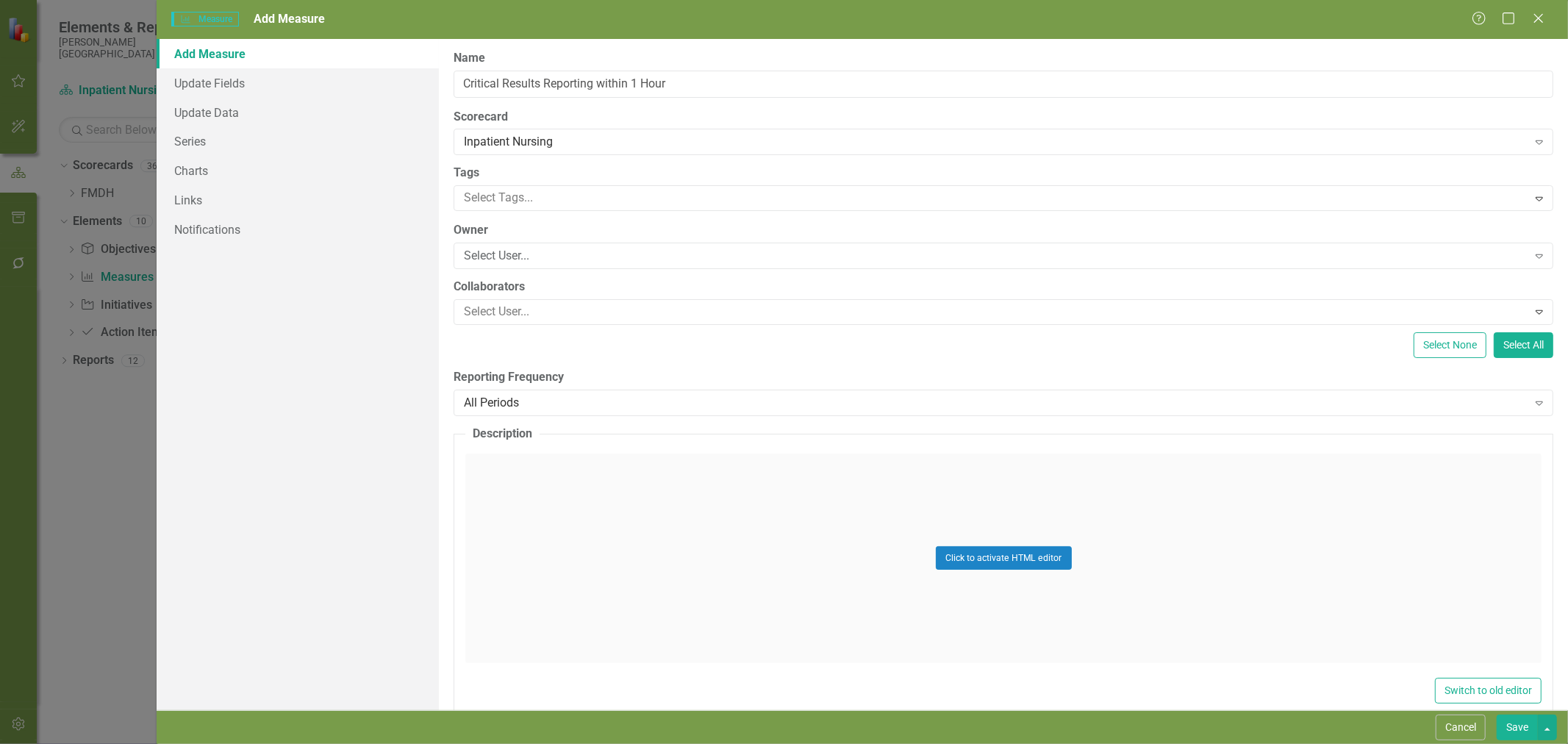
click at [536, 398] on div "All Periods" at bounding box center [995, 403] width 1063 height 17
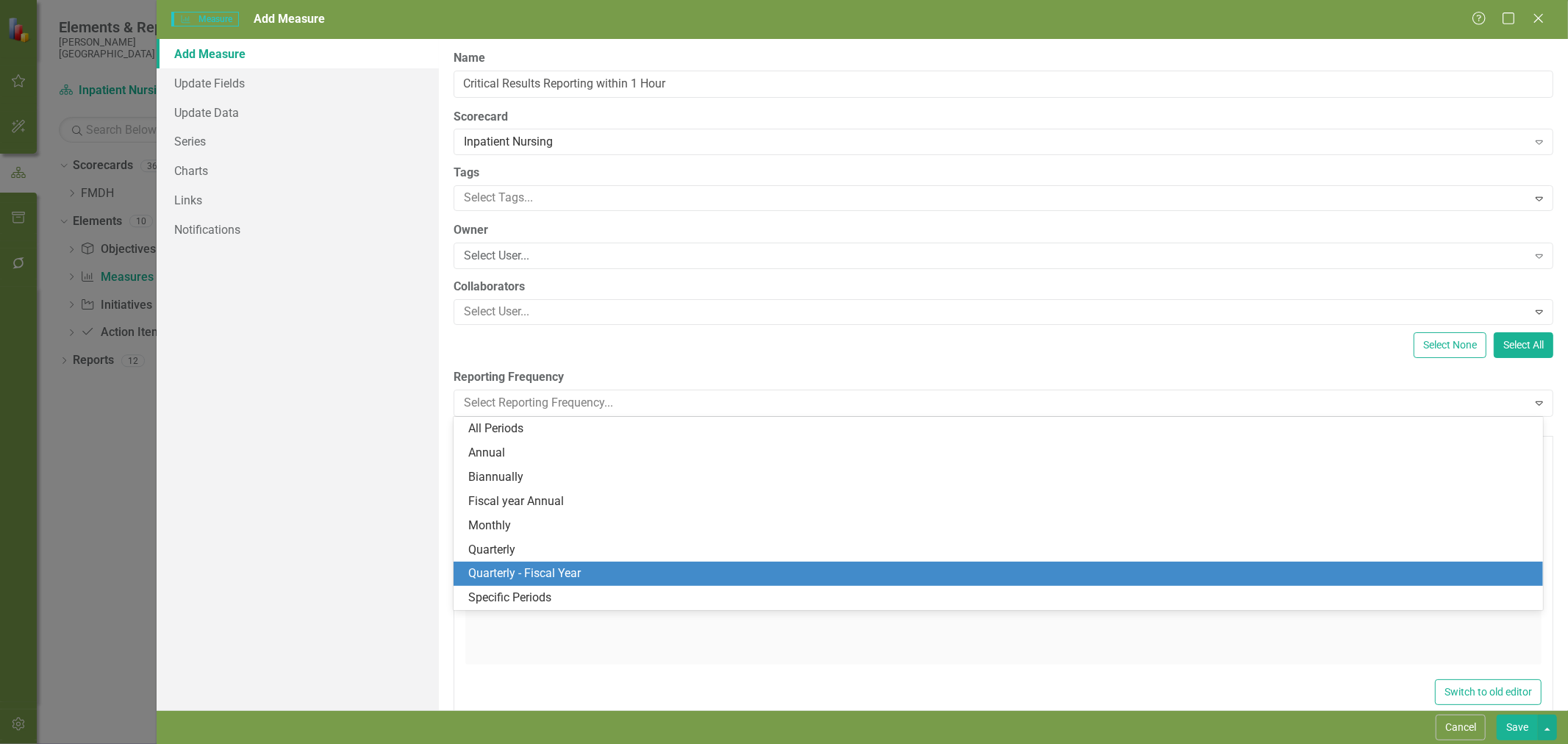
click at [551, 572] on div "Quarterly - Fiscal Year" at bounding box center [1001, 574] width 1066 height 17
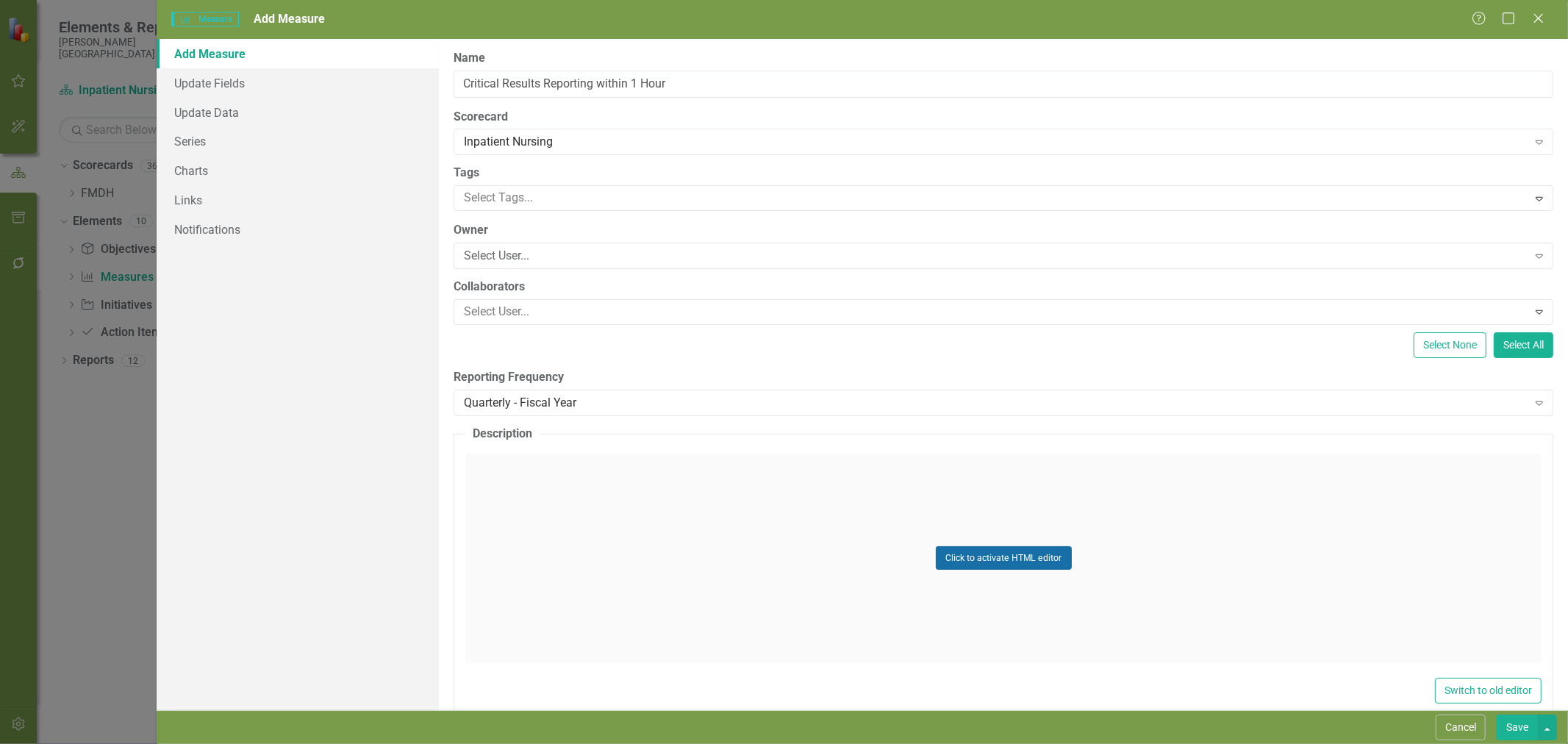
click at [973, 554] on button "Click to activate HTML editor" at bounding box center [1004, 558] width 136 height 23
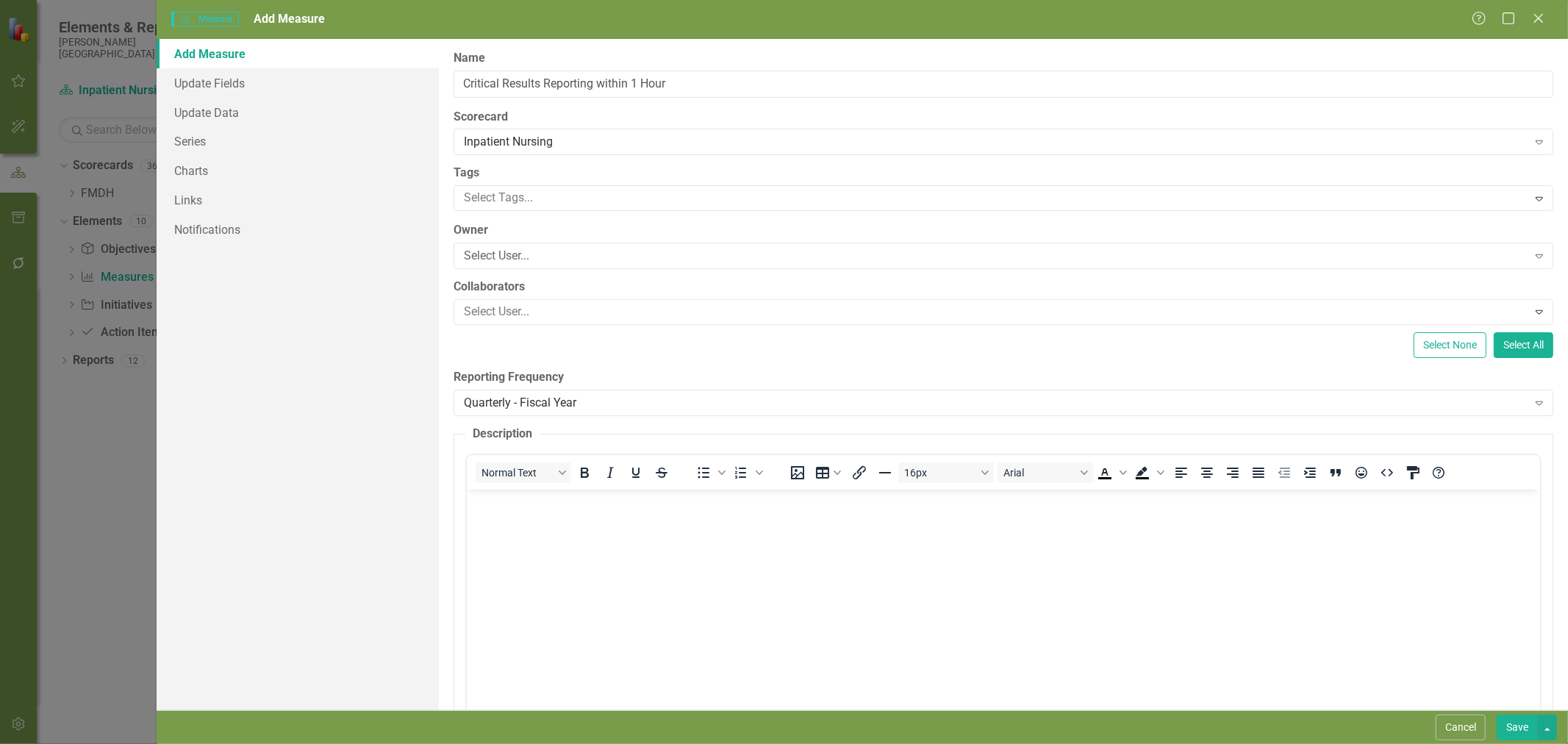
click at [914, 565] on body "Rich Text Area. Press ALT-0 for help." at bounding box center [1003, 600] width 1074 height 221
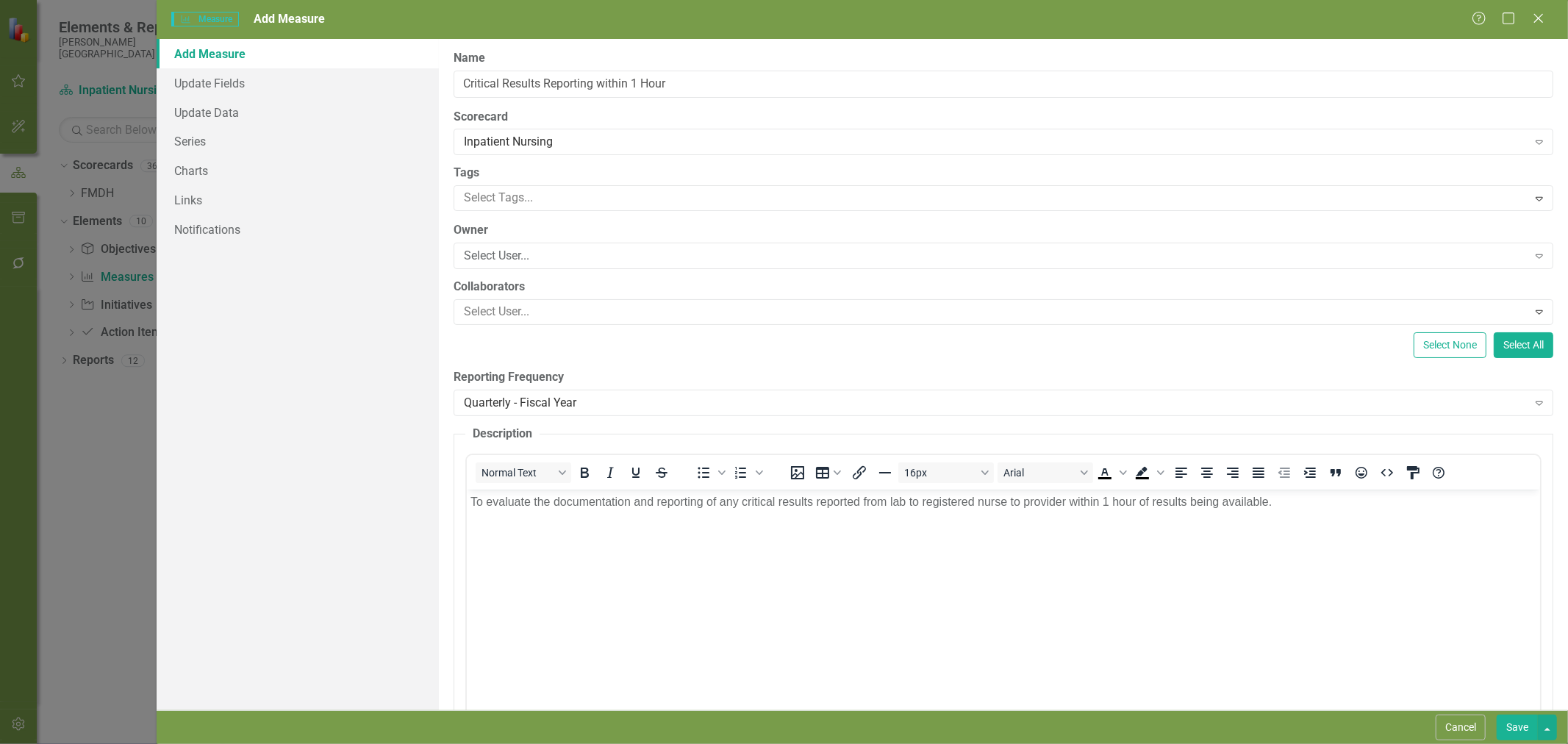
click at [226, 134] on link "Series" at bounding box center [298, 141] width 283 height 30
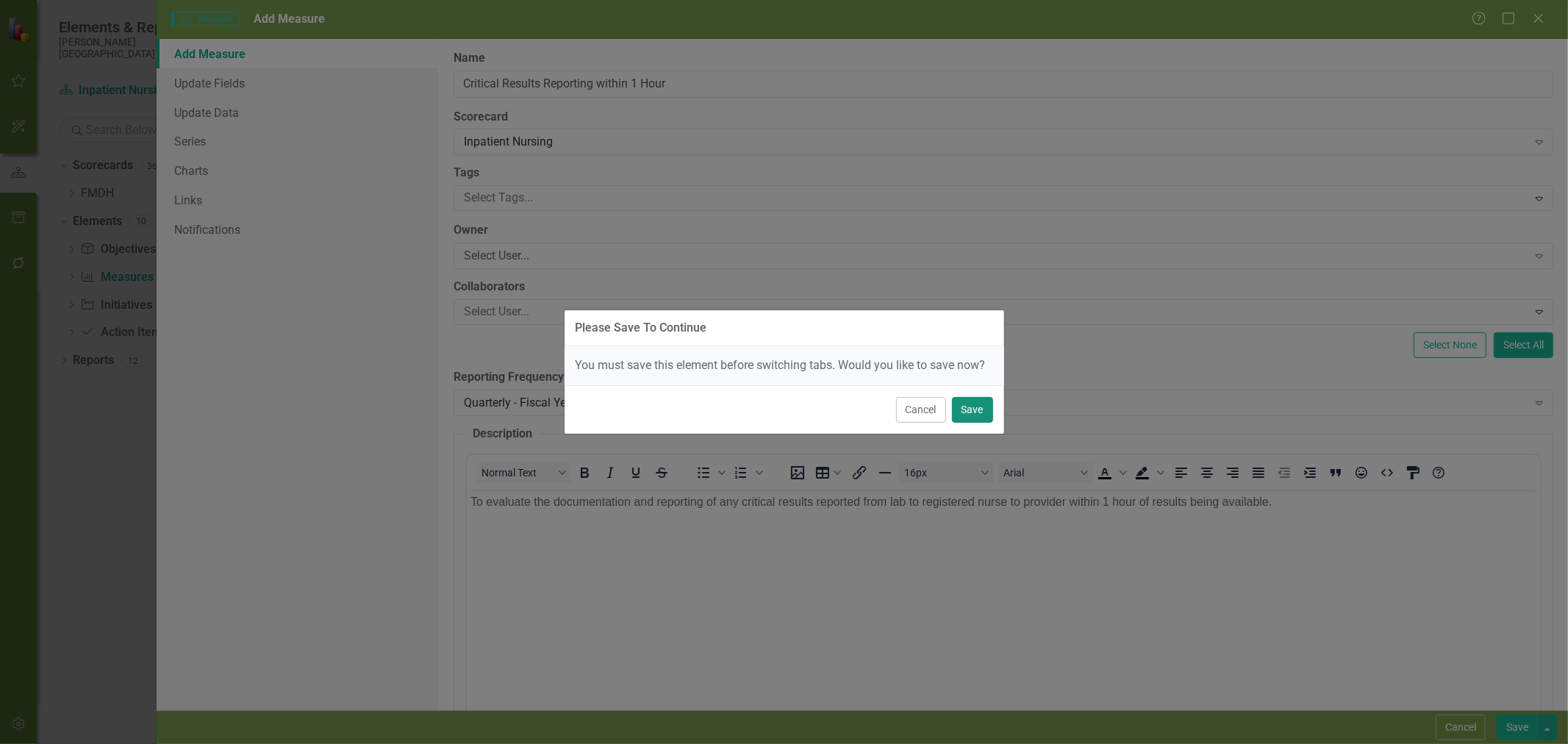
click at [981, 413] on button "Save" at bounding box center [972, 409] width 41 height 26
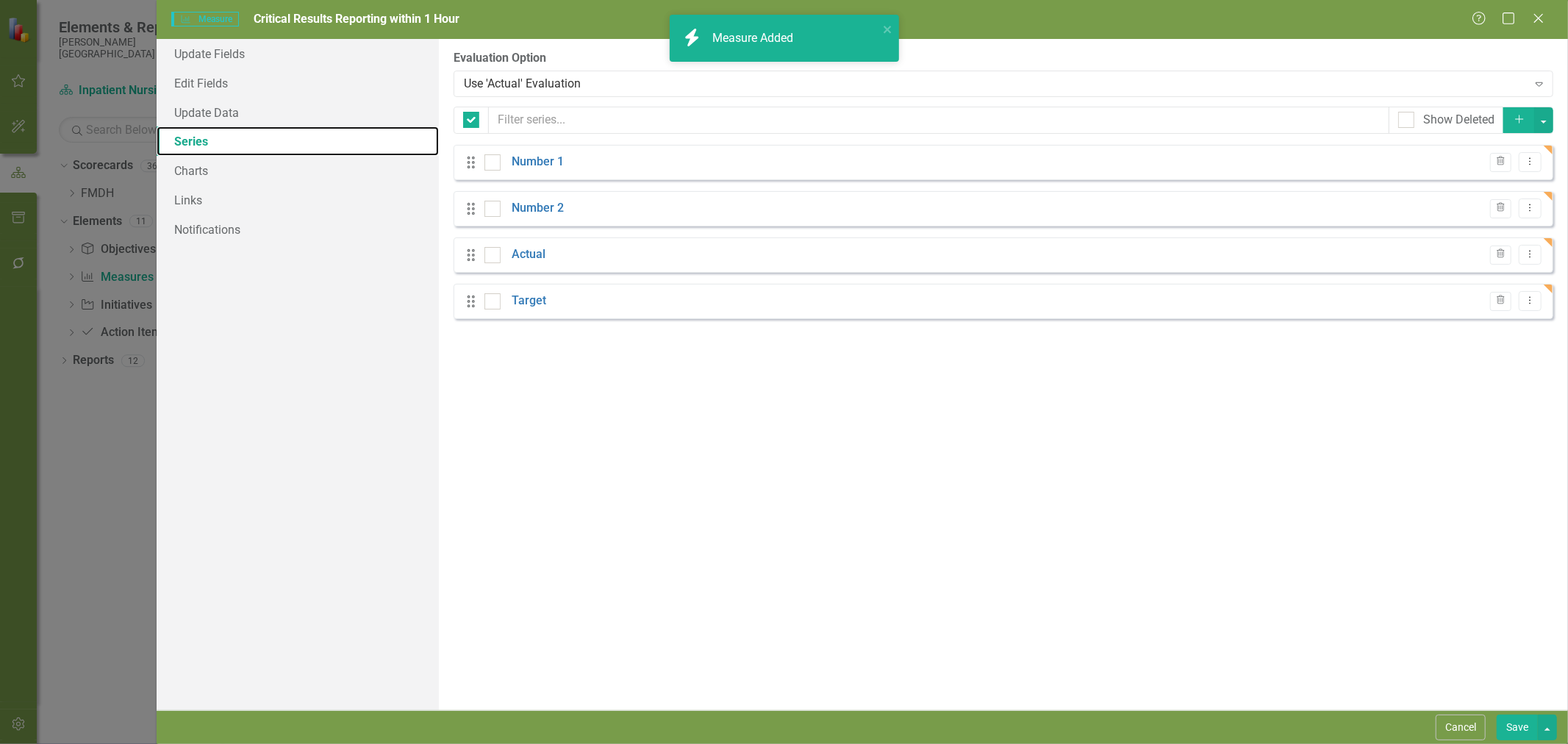
checkbox input "false"
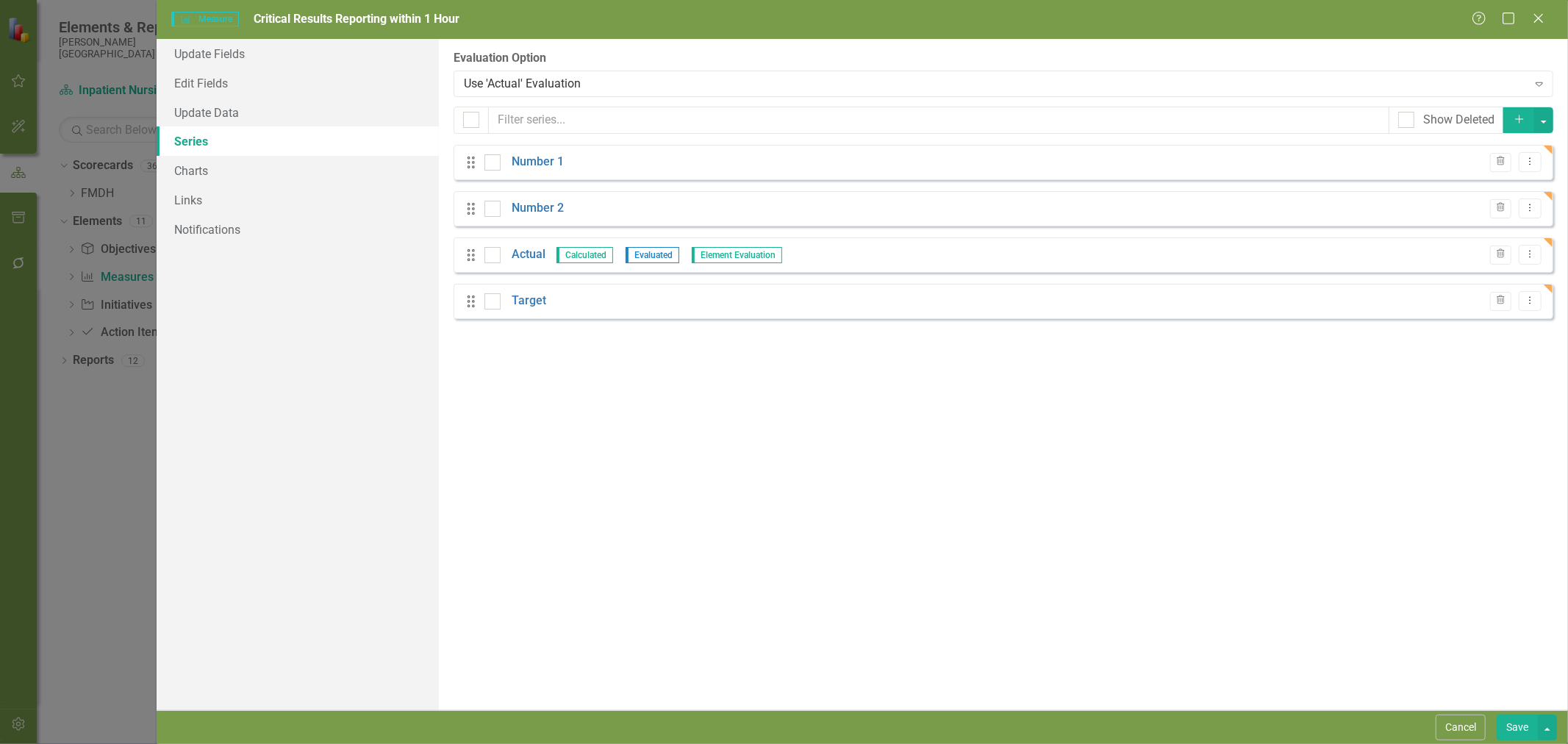
click at [550, 206] on link "Number 2" at bounding box center [537, 209] width 52 height 17
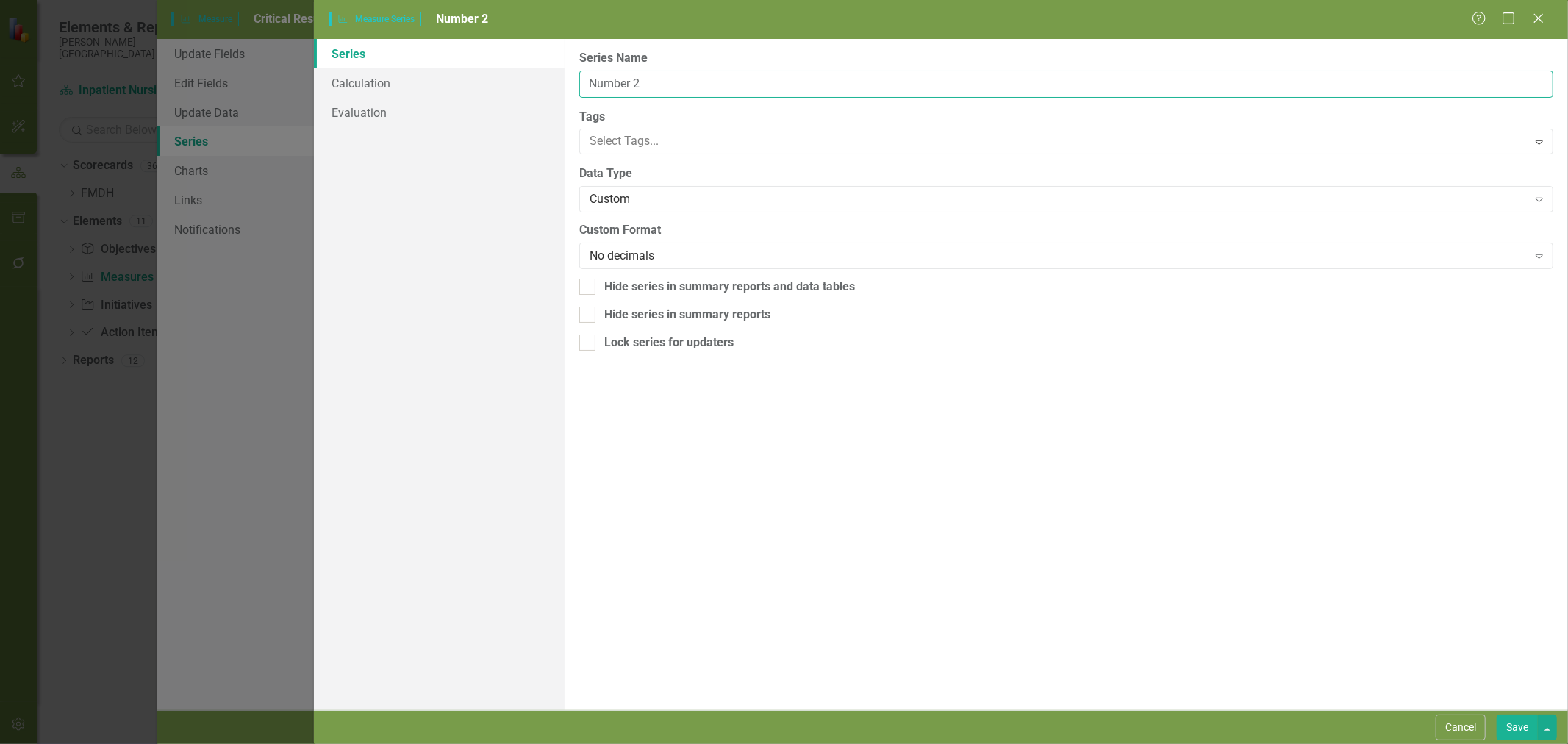
click at [628, 82] on input "Number 2" at bounding box center [1066, 84] width 974 height 27
type input "Total Critical Results"
click at [1514, 730] on button "Save" at bounding box center [1517, 728] width 41 height 26
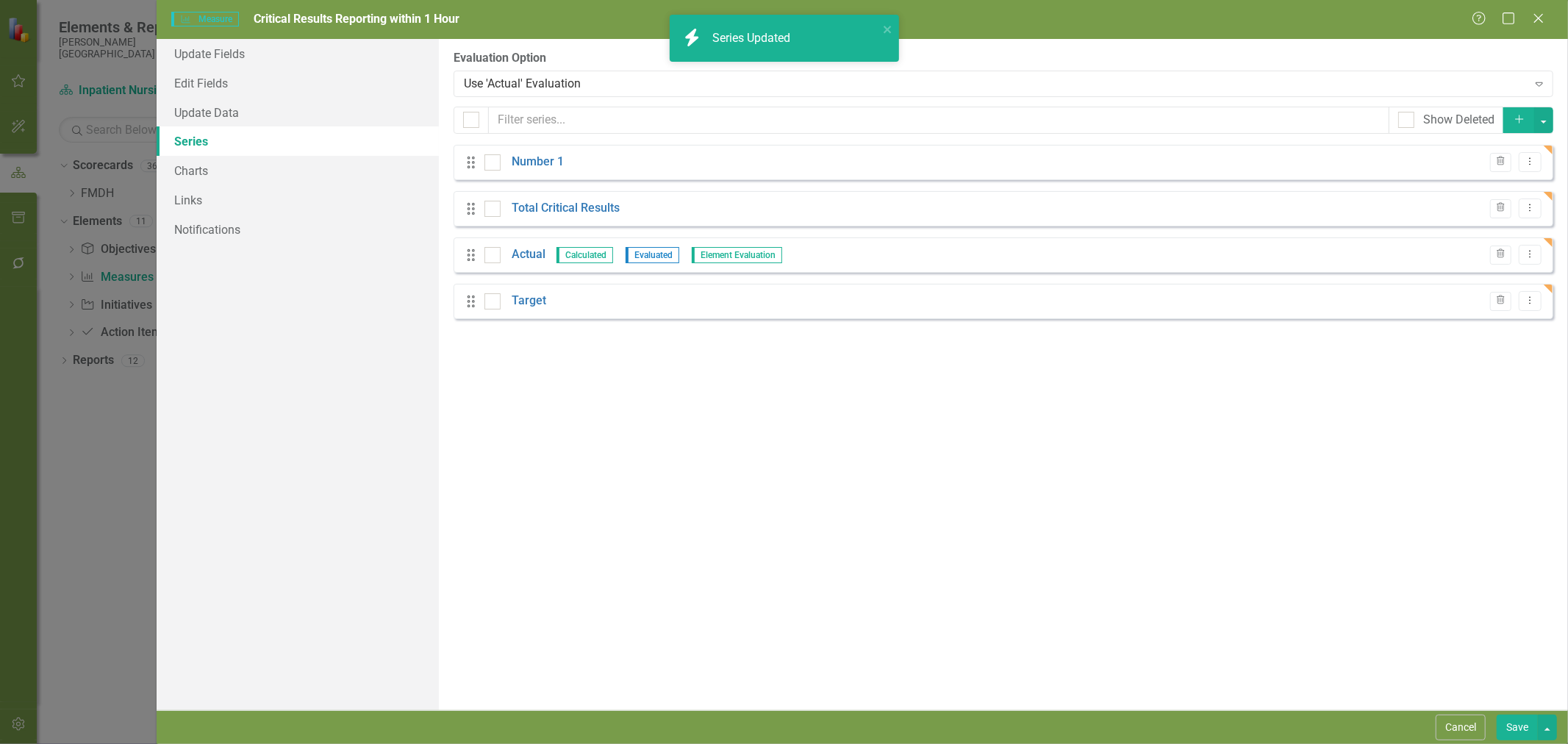
click at [539, 165] on link "Number 1" at bounding box center [537, 162] width 52 height 17
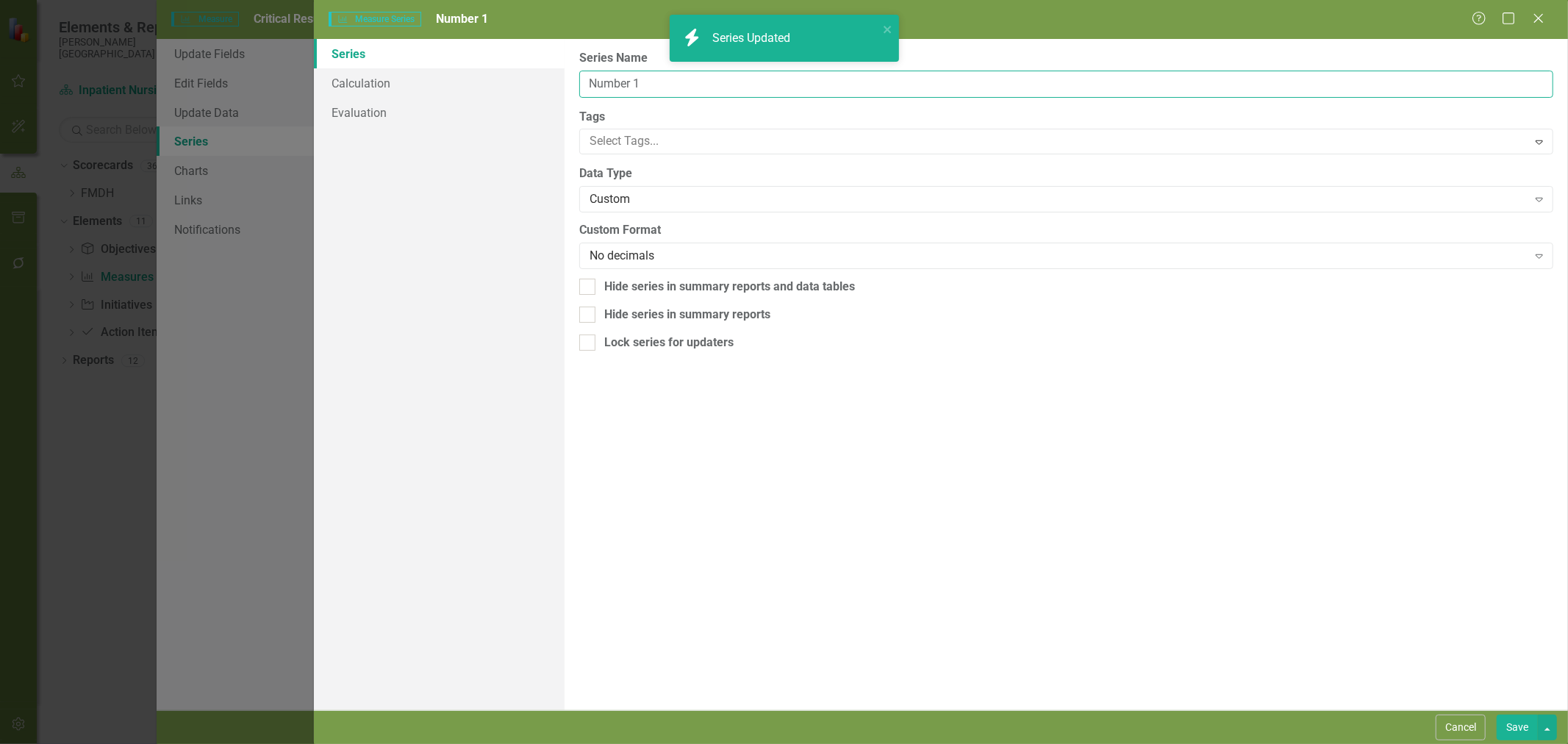
click at [616, 85] on input "Number 1" at bounding box center [1066, 84] width 974 height 27
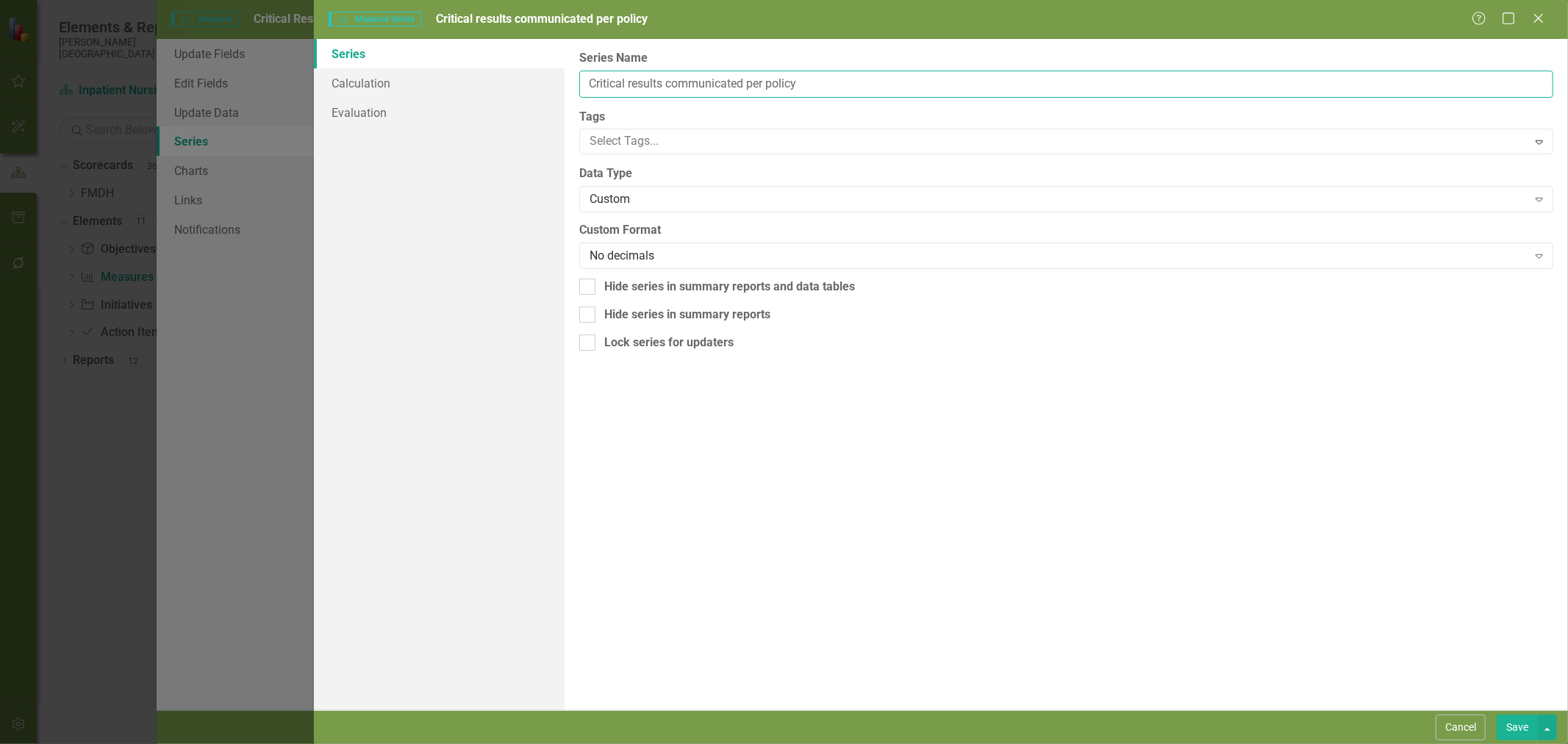
drag, startPoint x: 826, startPoint y: 85, endPoint x: 748, endPoint y: 86, distance: 78.0
click at [748, 86] on input "Critical results communicated per policy" at bounding box center [1066, 84] width 974 height 27
type input "Critical results communicated within 1 hour"
click at [395, 83] on link "Calculation" at bounding box center [439, 83] width 251 height 30
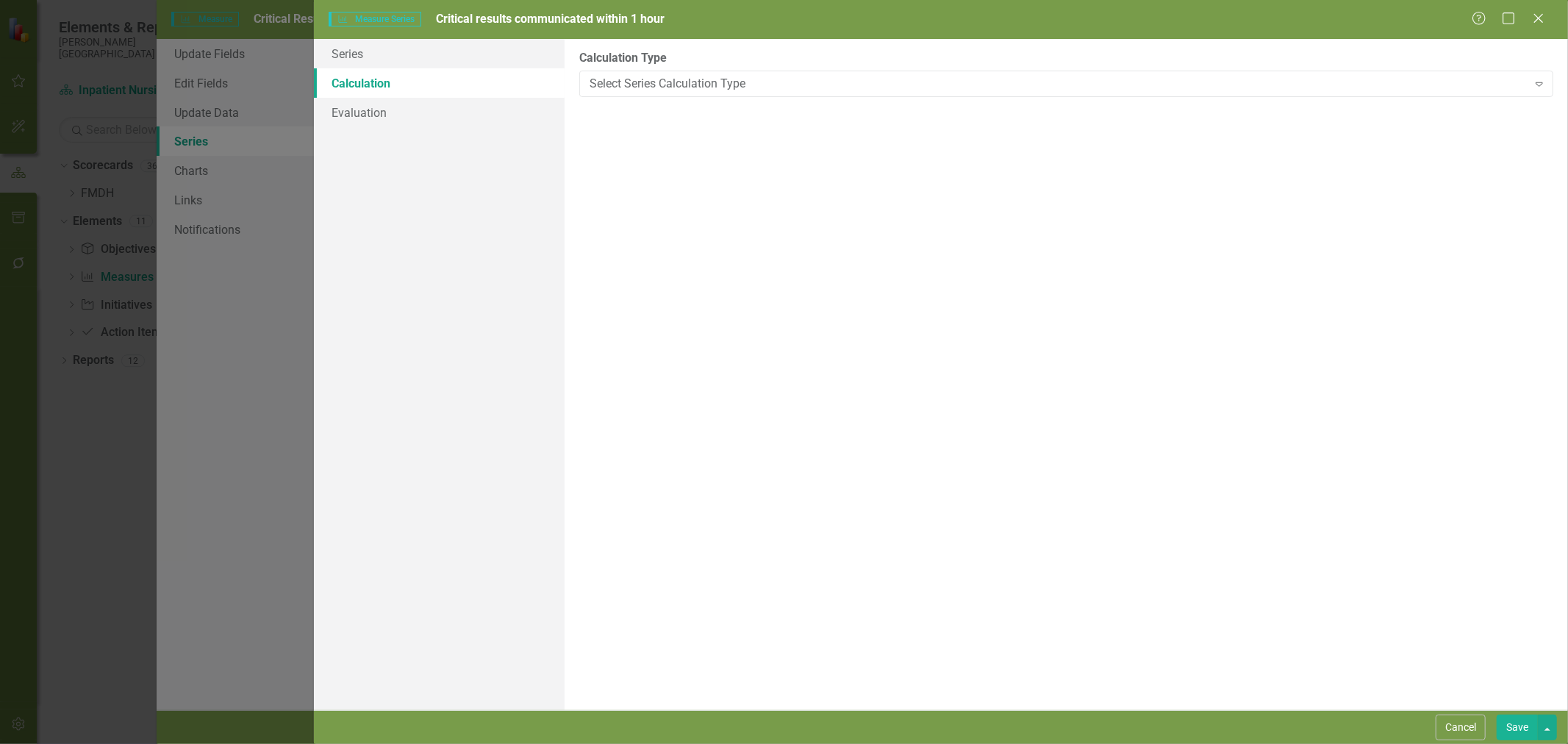
click at [1507, 723] on button "Save" at bounding box center [1517, 728] width 41 height 26
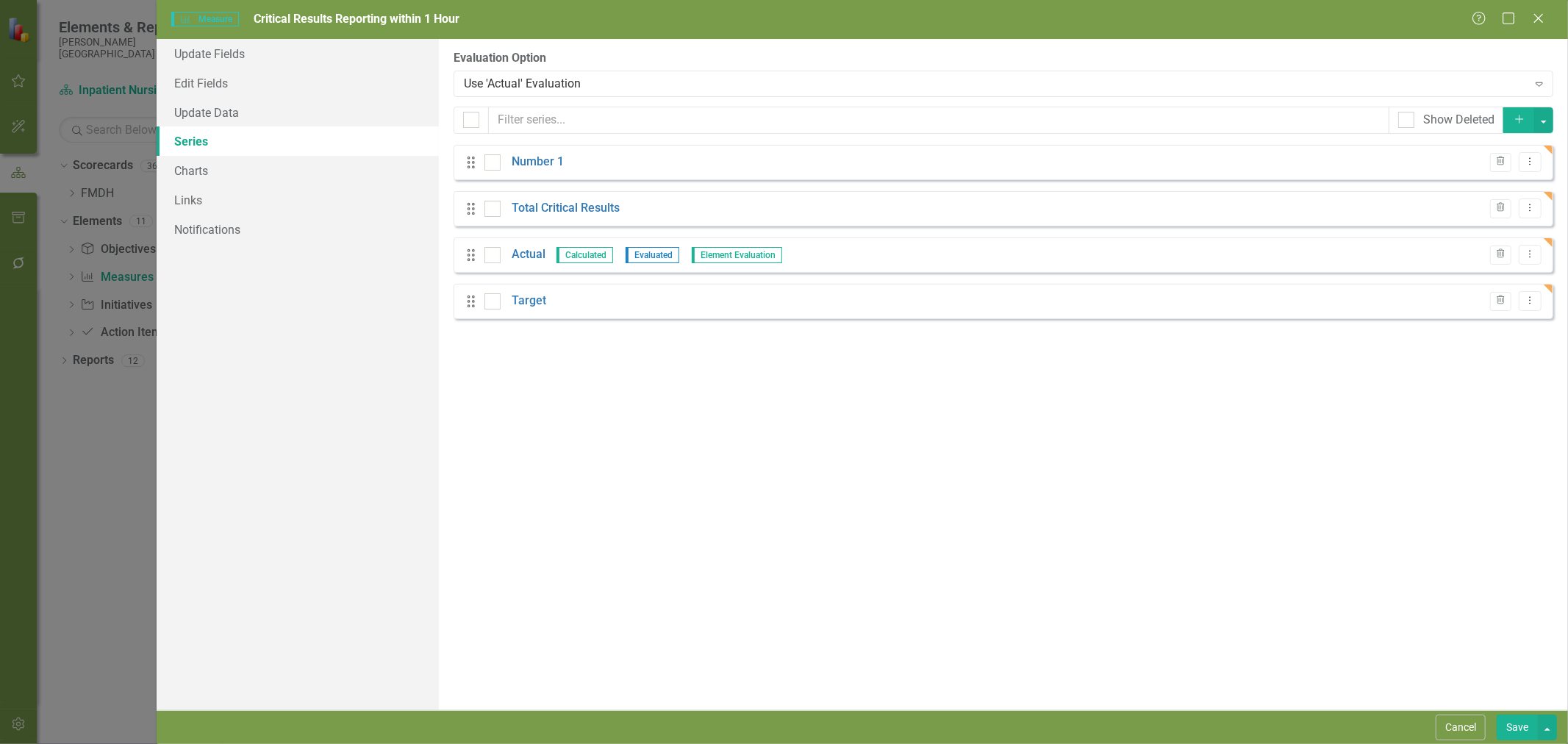
click at [533, 255] on link "Actual" at bounding box center [529, 255] width 34 height 17
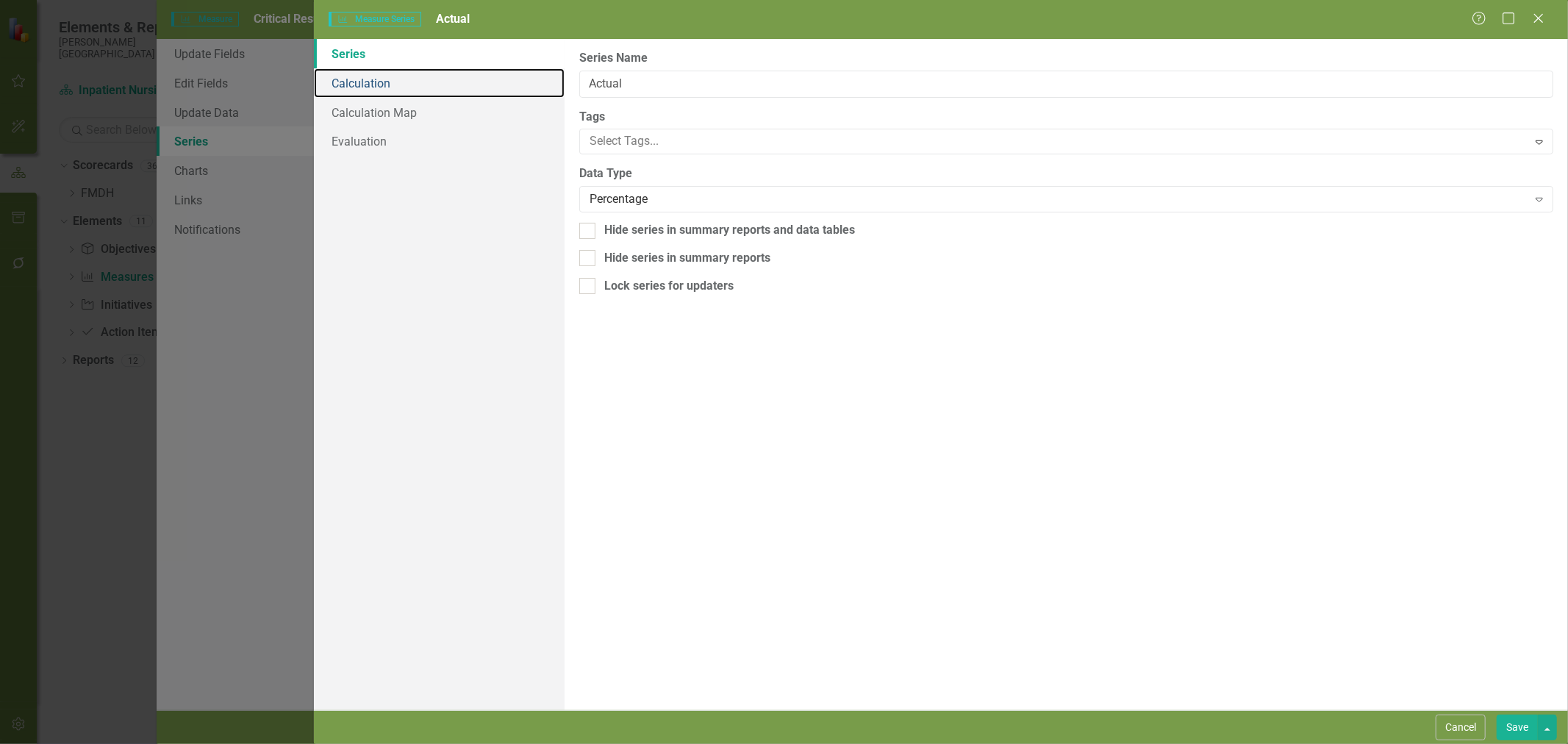
click at [371, 68] on link "Calculation" at bounding box center [439, 83] width 251 height 30
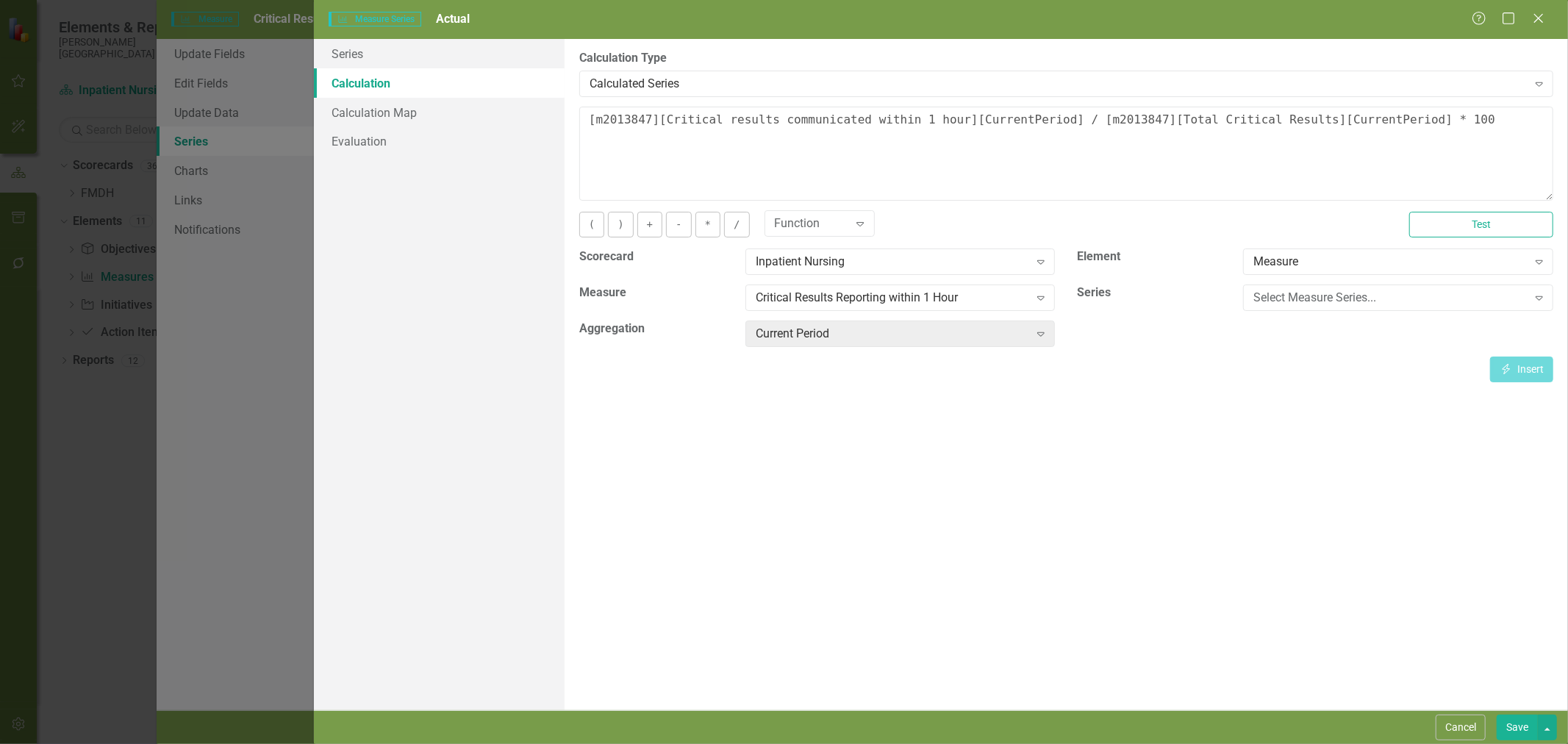
click at [1511, 733] on button "Save" at bounding box center [1517, 728] width 41 height 26
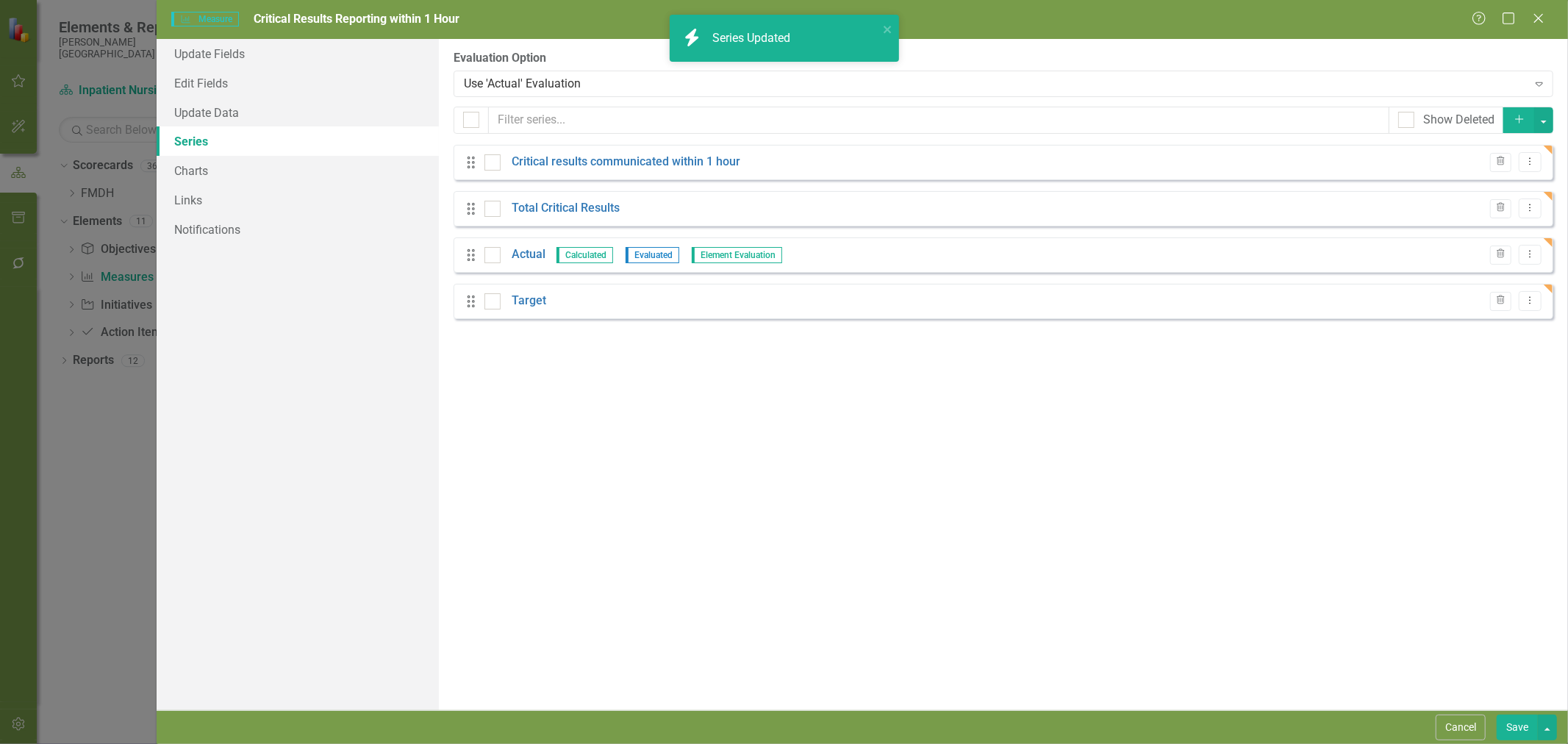
click at [535, 303] on link "Target" at bounding box center [529, 301] width 35 height 17
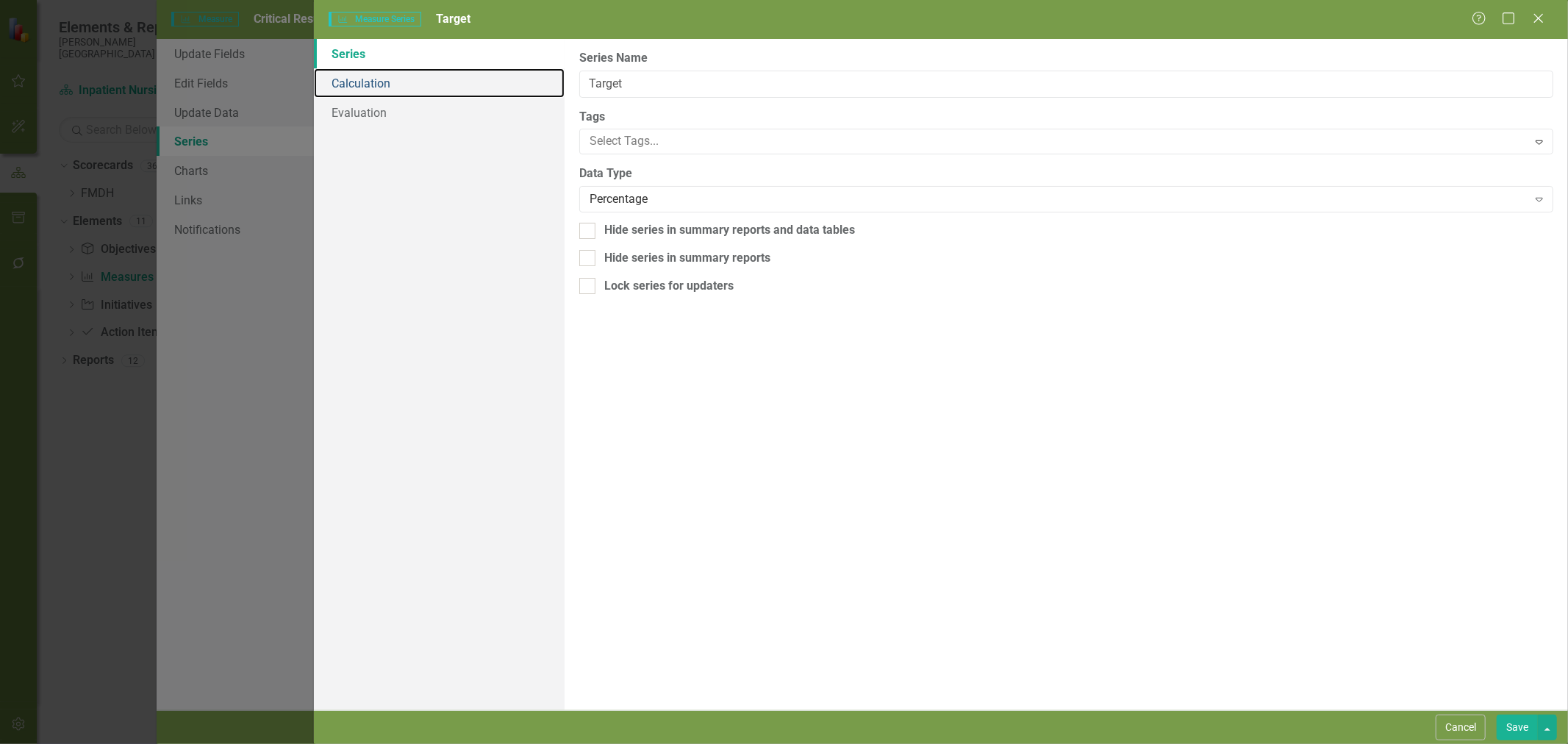
click at [432, 86] on link "Calculation" at bounding box center [439, 83] width 251 height 30
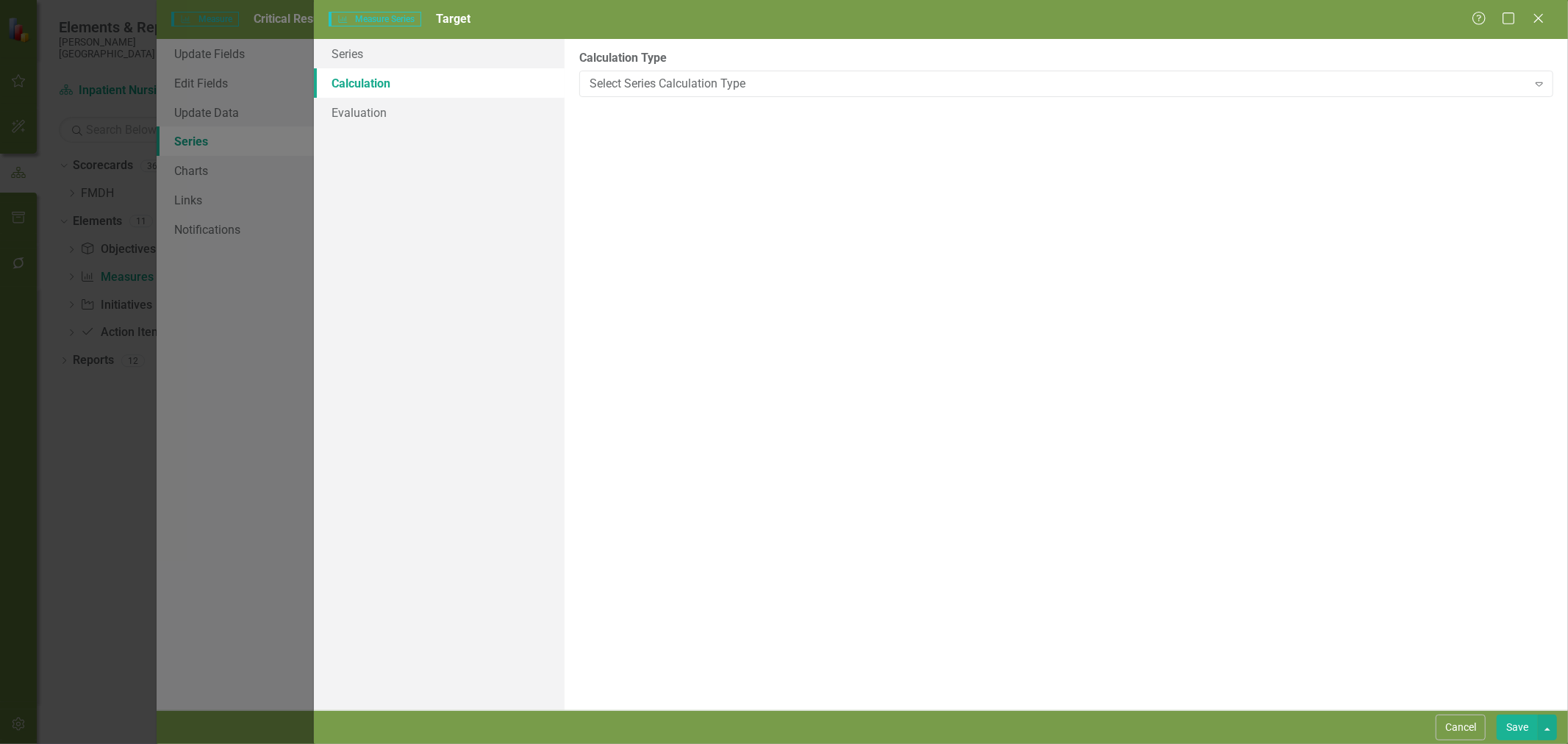
click at [681, 85] on div "Select Series Calculation Type" at bounding box center [1059, 84] width 938 height 17
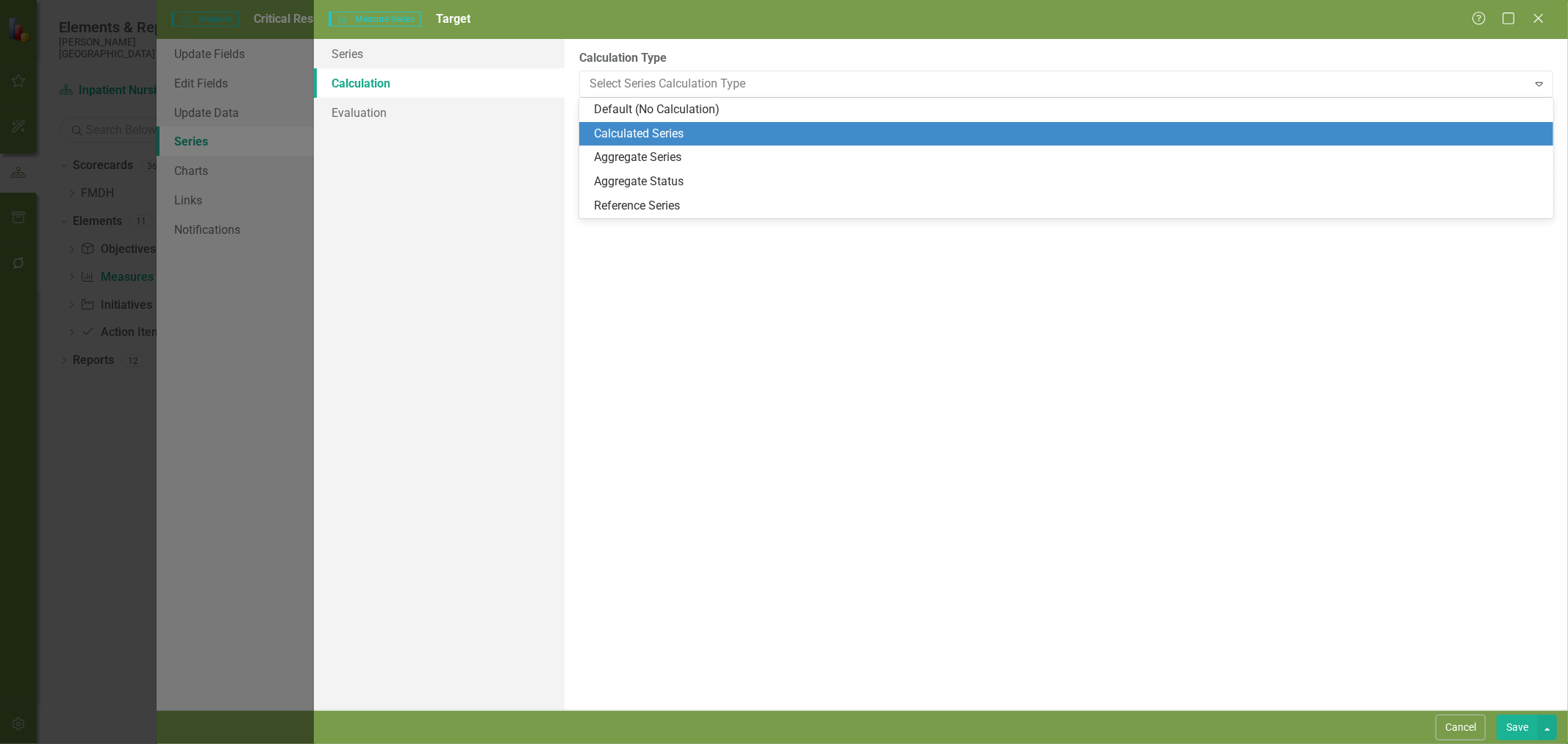
click at [666, 127] on div "Calculated Series" at bounding box center [1069, 134] width 950 height 17
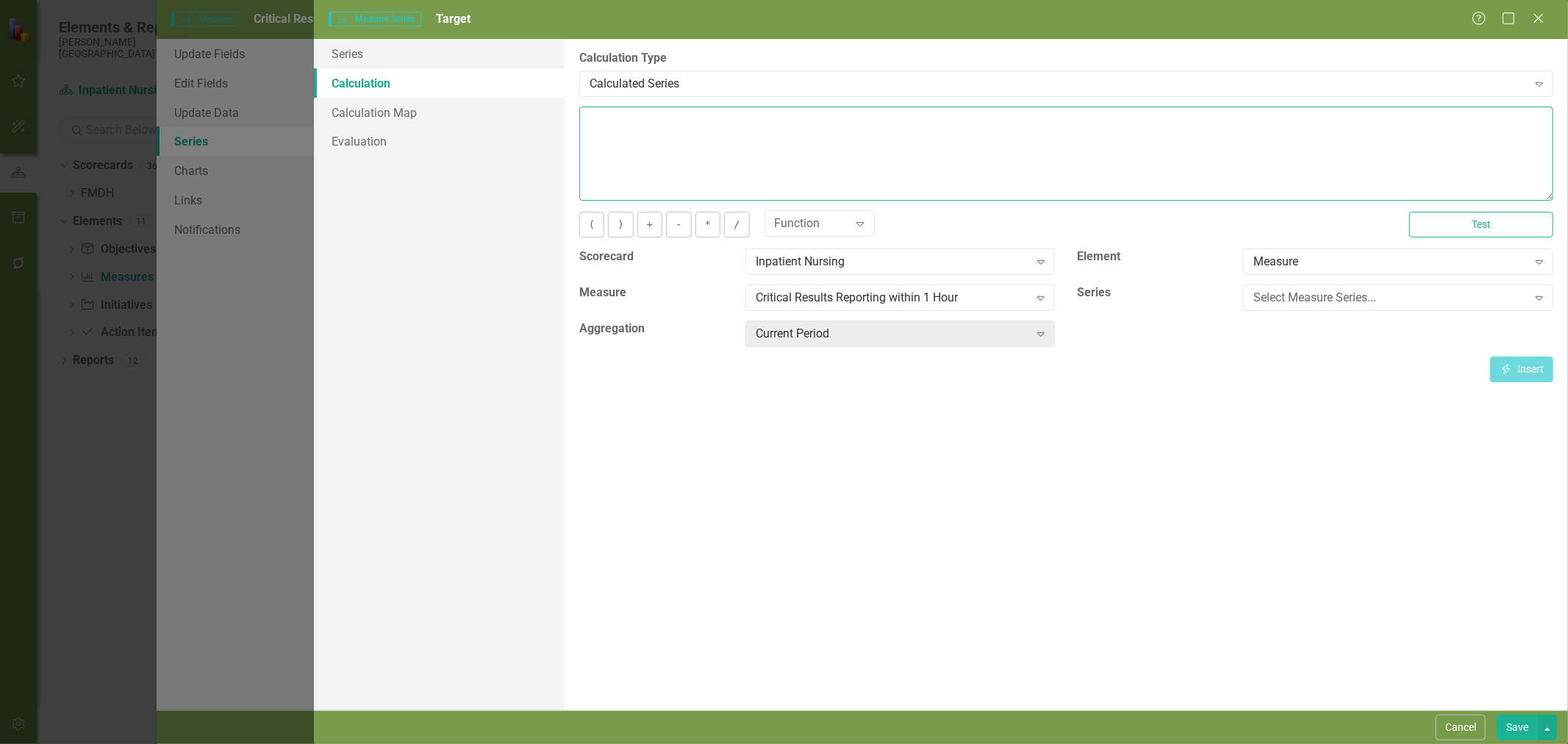
click at [671, 138] on textarea at bounding box center [1066, 153] width 974 height 94
type textarea "95"
click at [1511, 727] on button "Save" at bounding box center [1517, 728] width 41 height 26
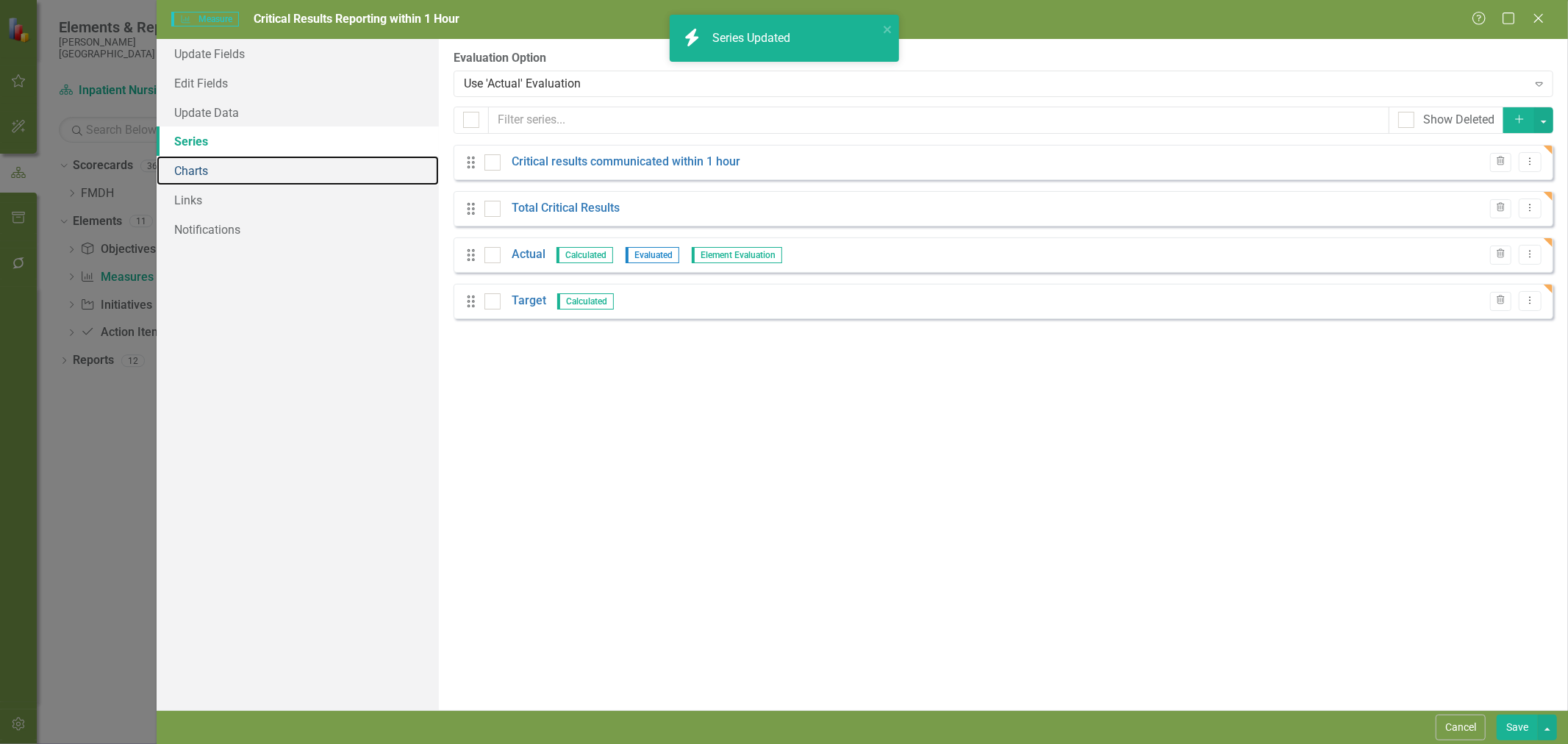
click at [196, 170] on link "Charts" at bounding box center [298, 171] width 283 height 30
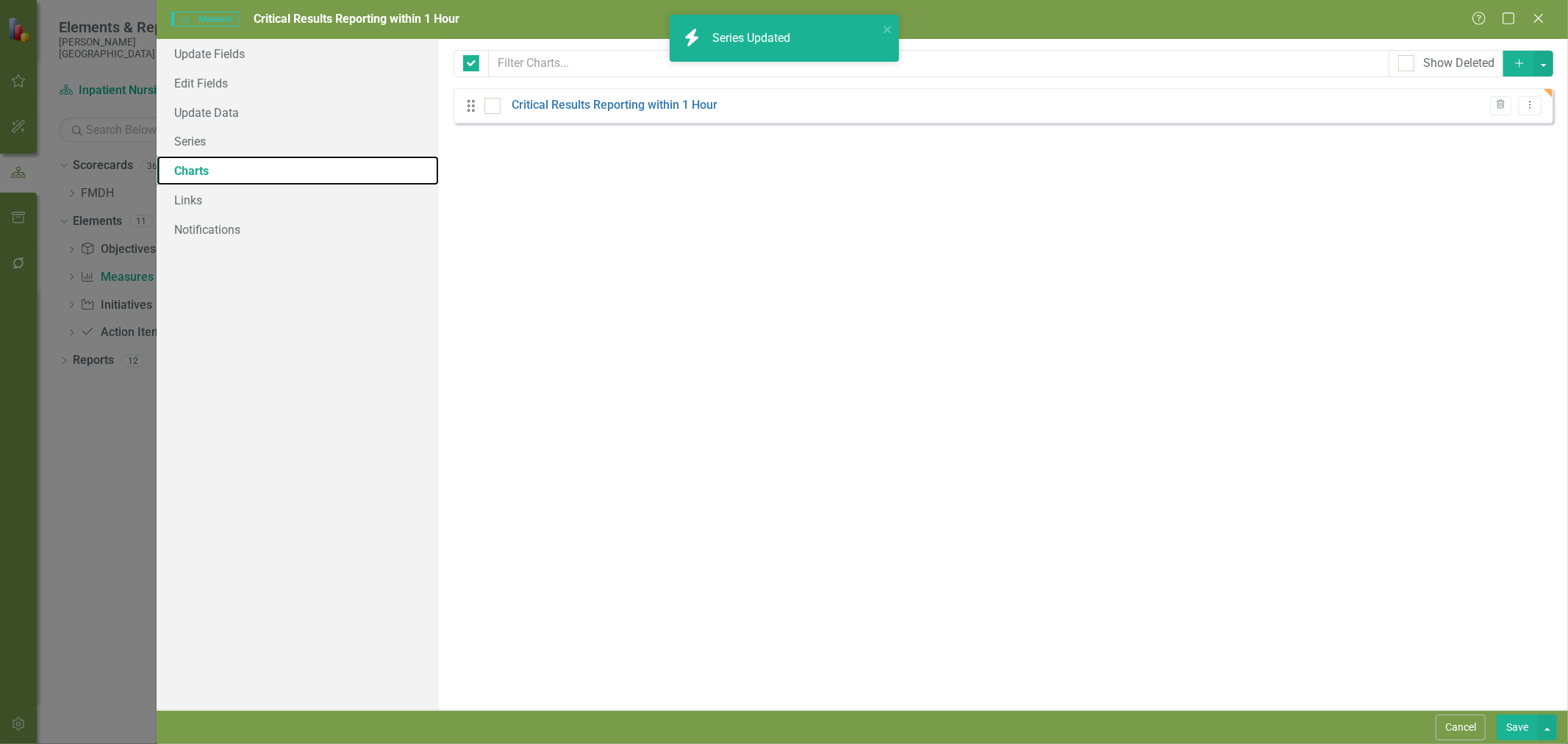
checkbox input "false"
click at [546, 101] on link "Critical Results Reporting within 1 Hour" at bounding box center [614, 106] width 206 height 17
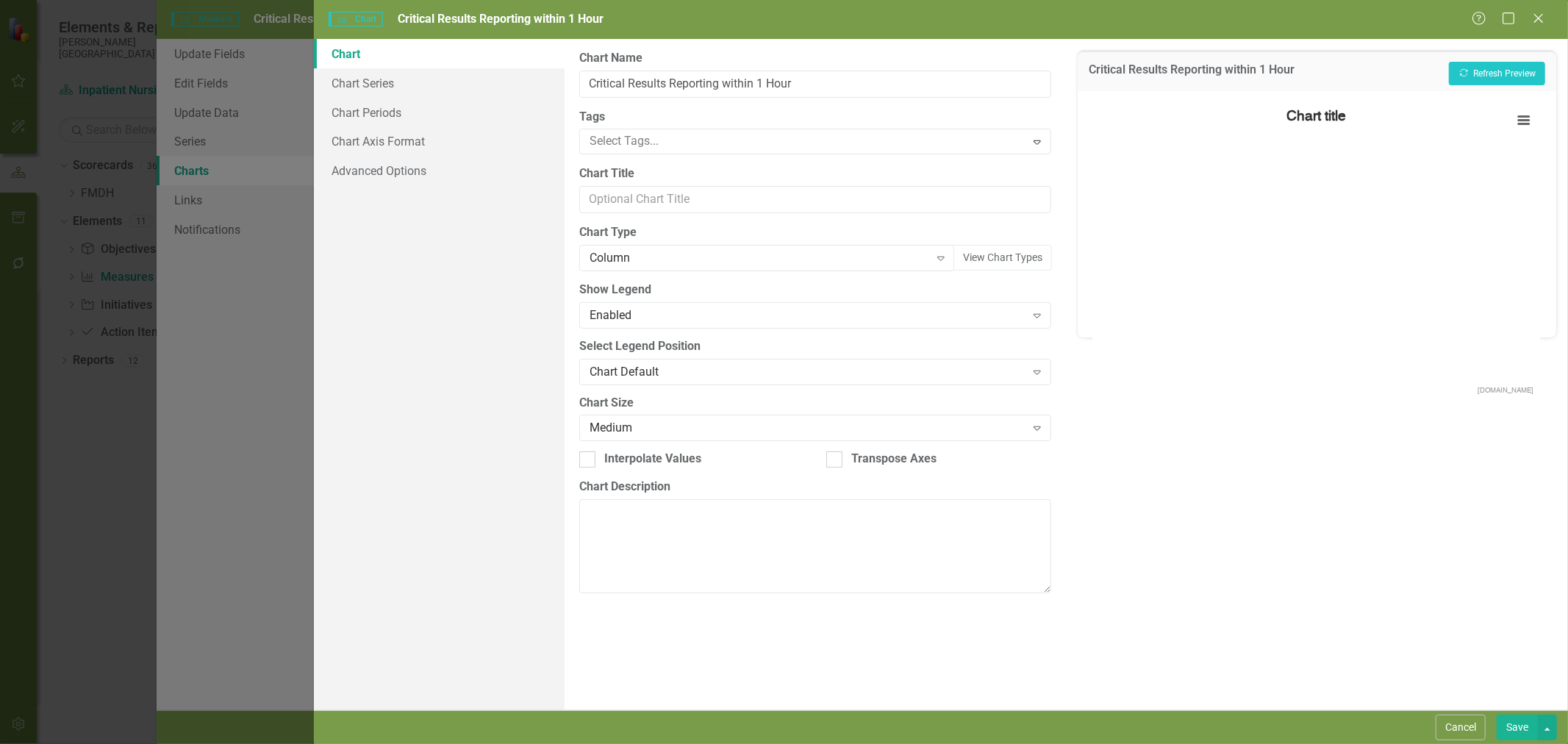
click at [650, 265] on div "Column" at bounding box center [760, 259] width 340 height 17
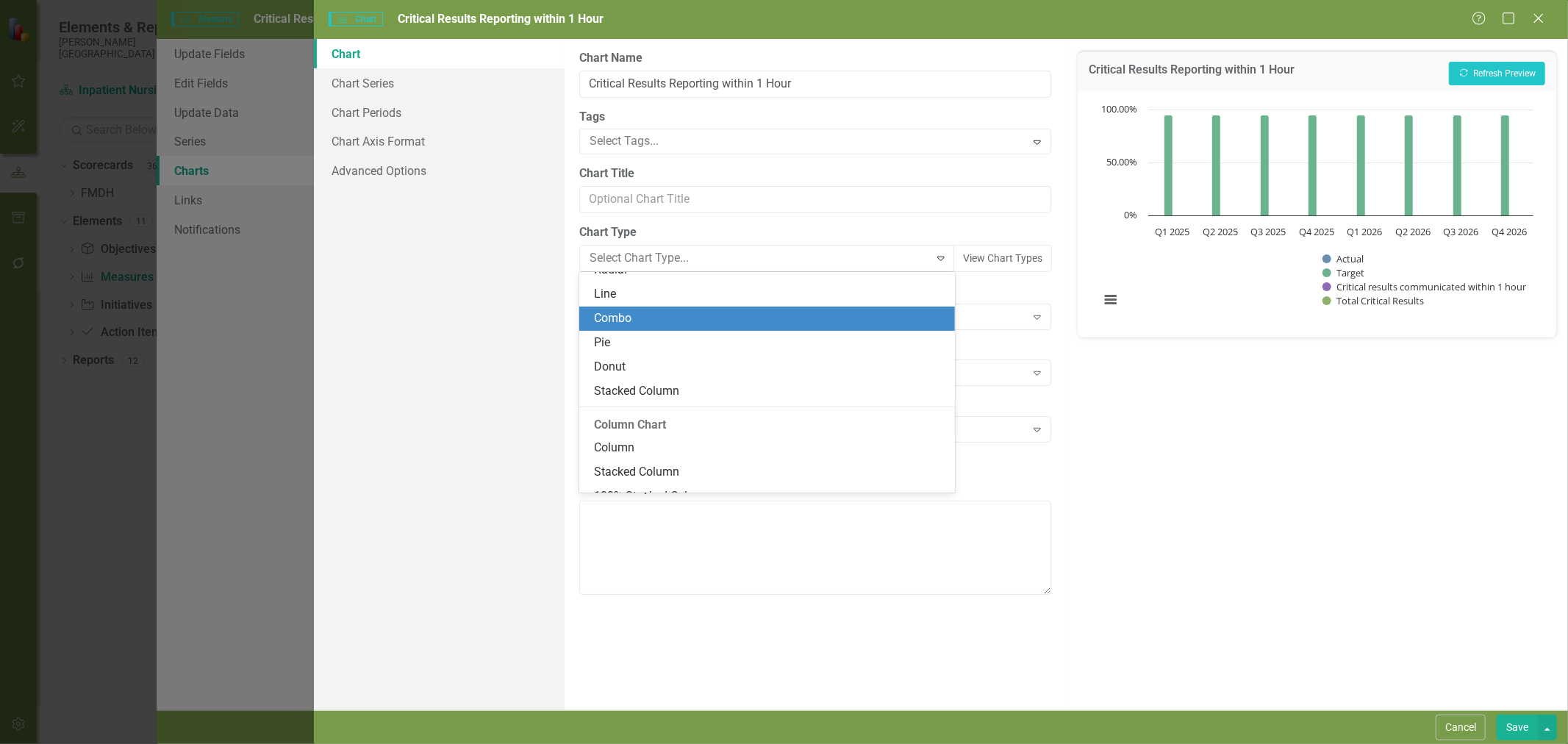
scroll to position [78, 0]
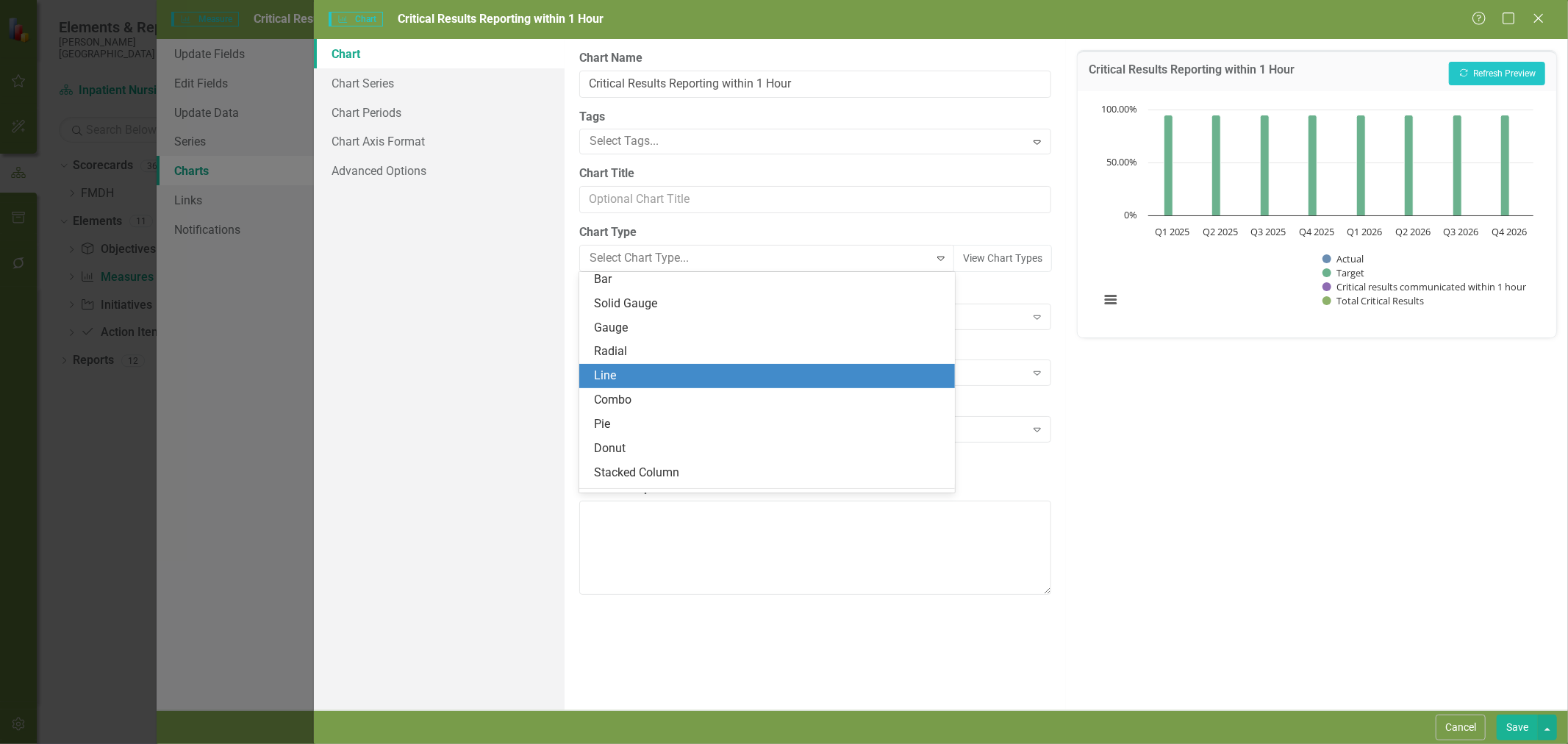
click at [656, 371] on div "Line" at bounding box center [770, 377] width 352 height 17
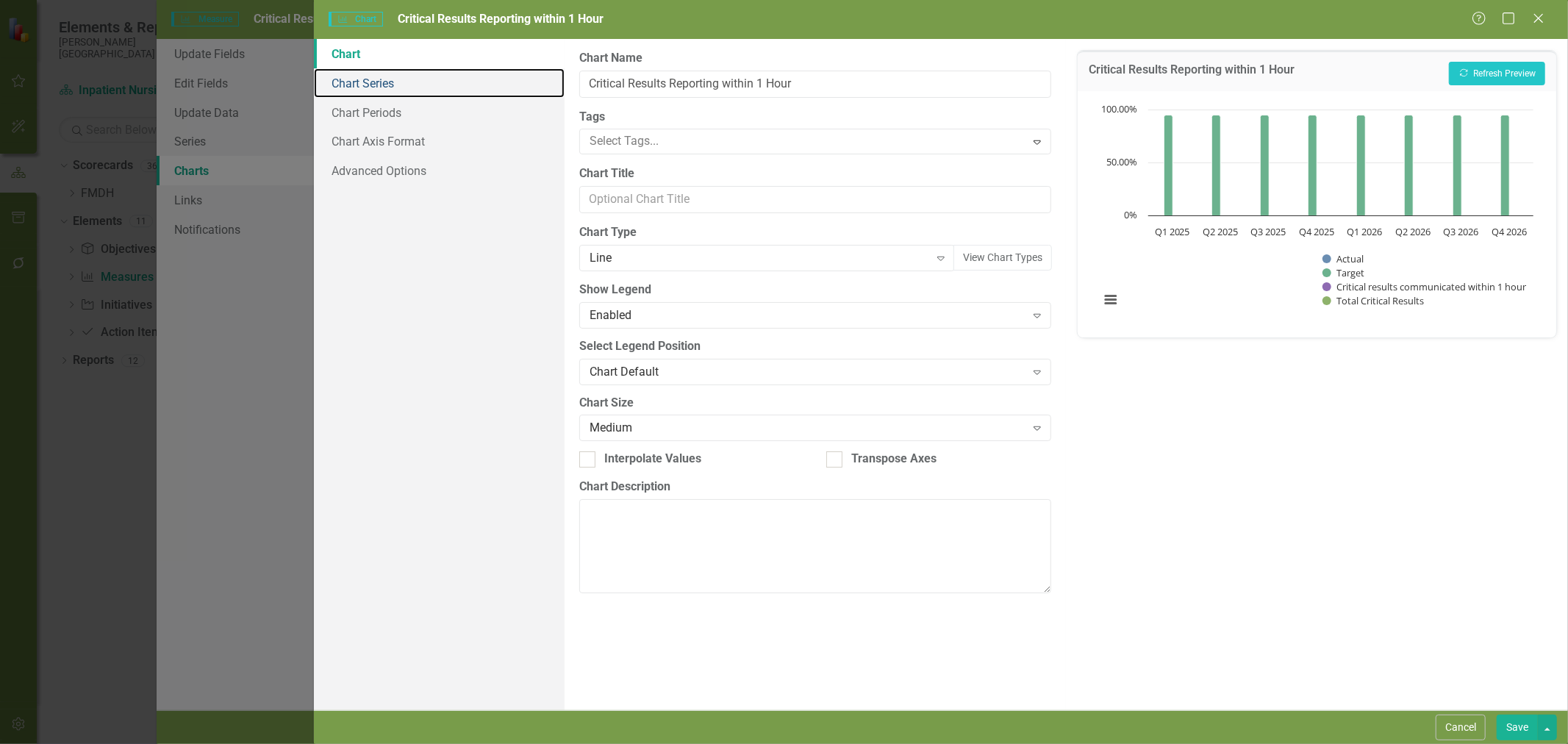
click at [392, 84] on link "Chart Series" at bounding box center [439, 83] width 251 height 30
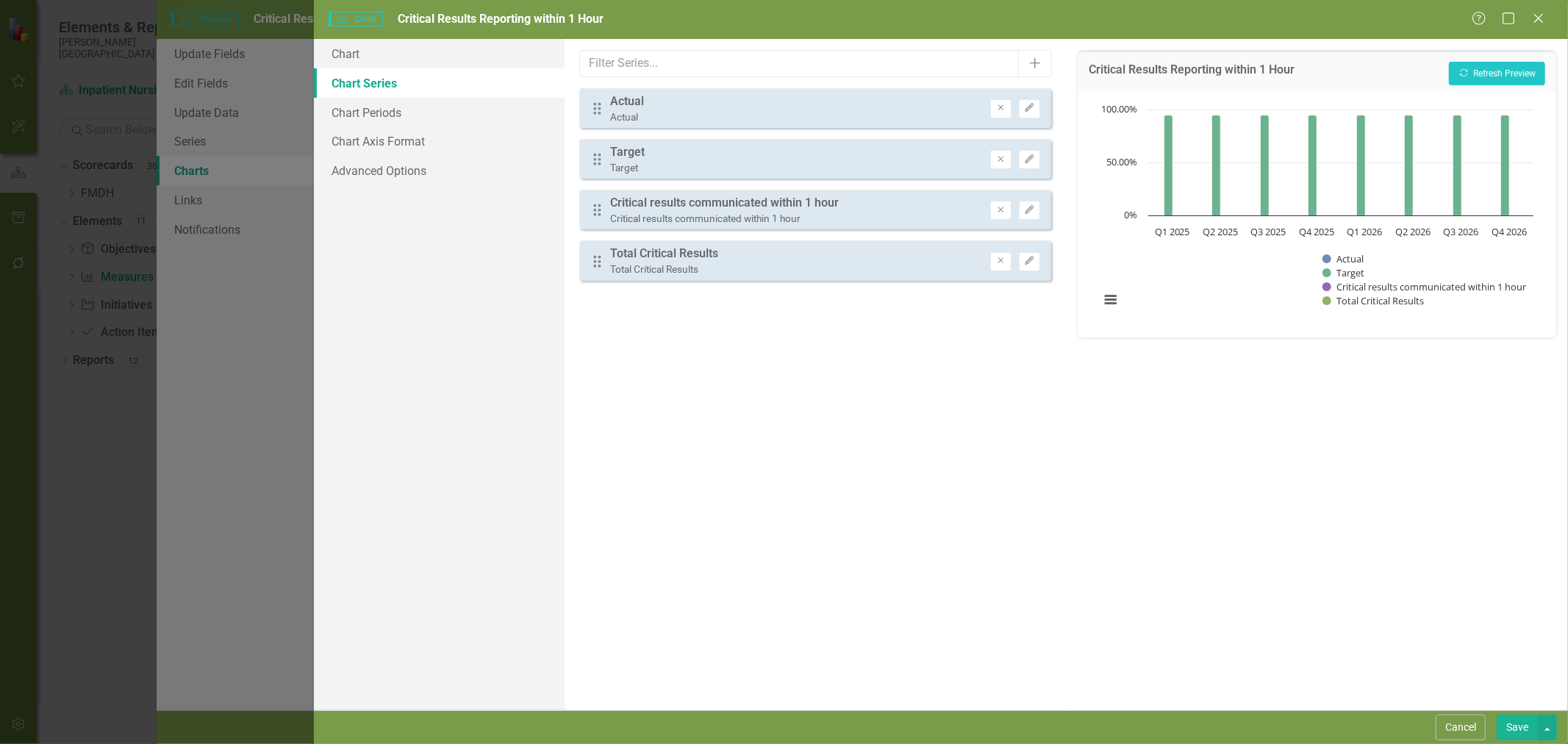
click at [1008, 210] on button "Remove" at bounding box center [1001, 210] width 21 height 19
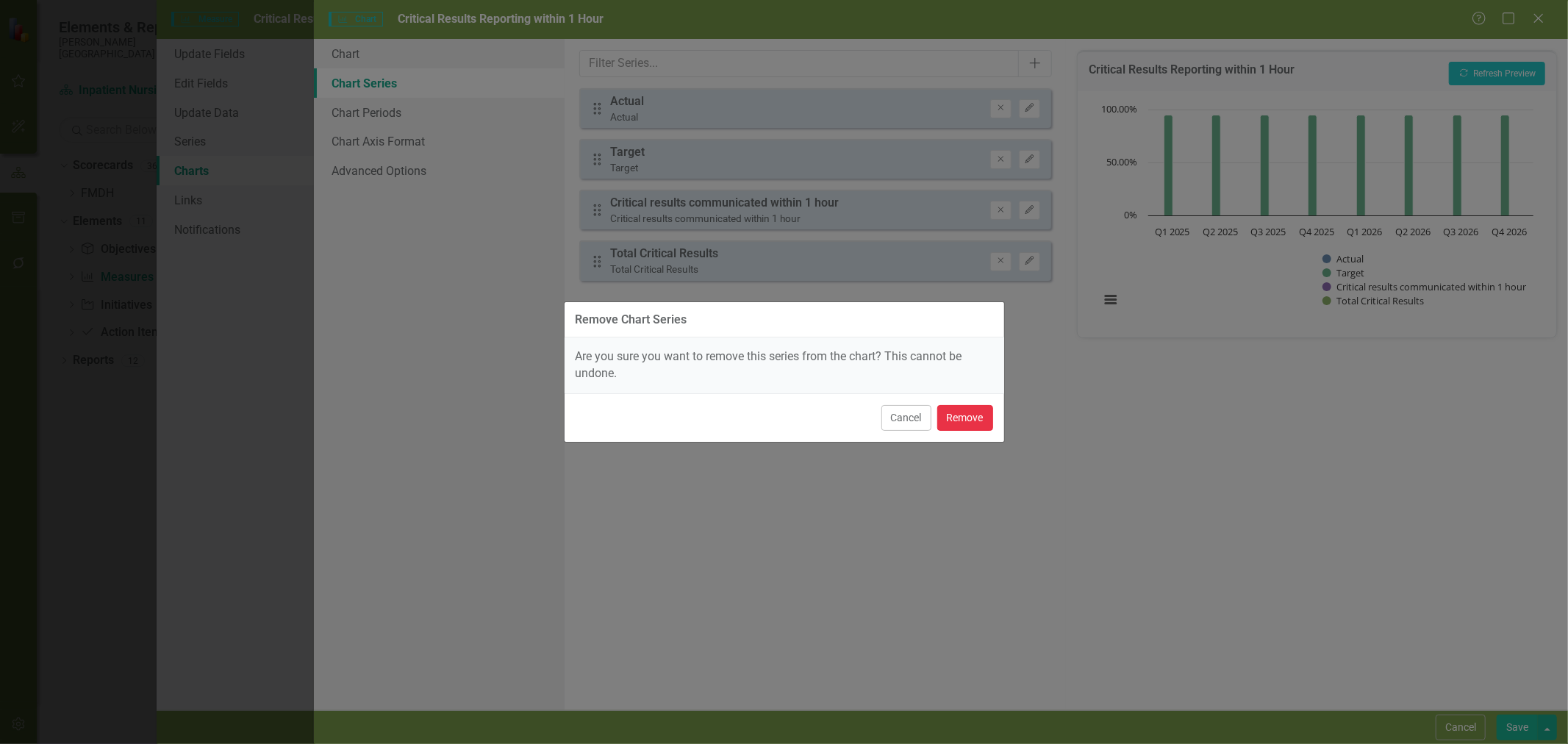
click at [983, 418] on button "Remove" at bounding box center [965, 418] width 56 height 26
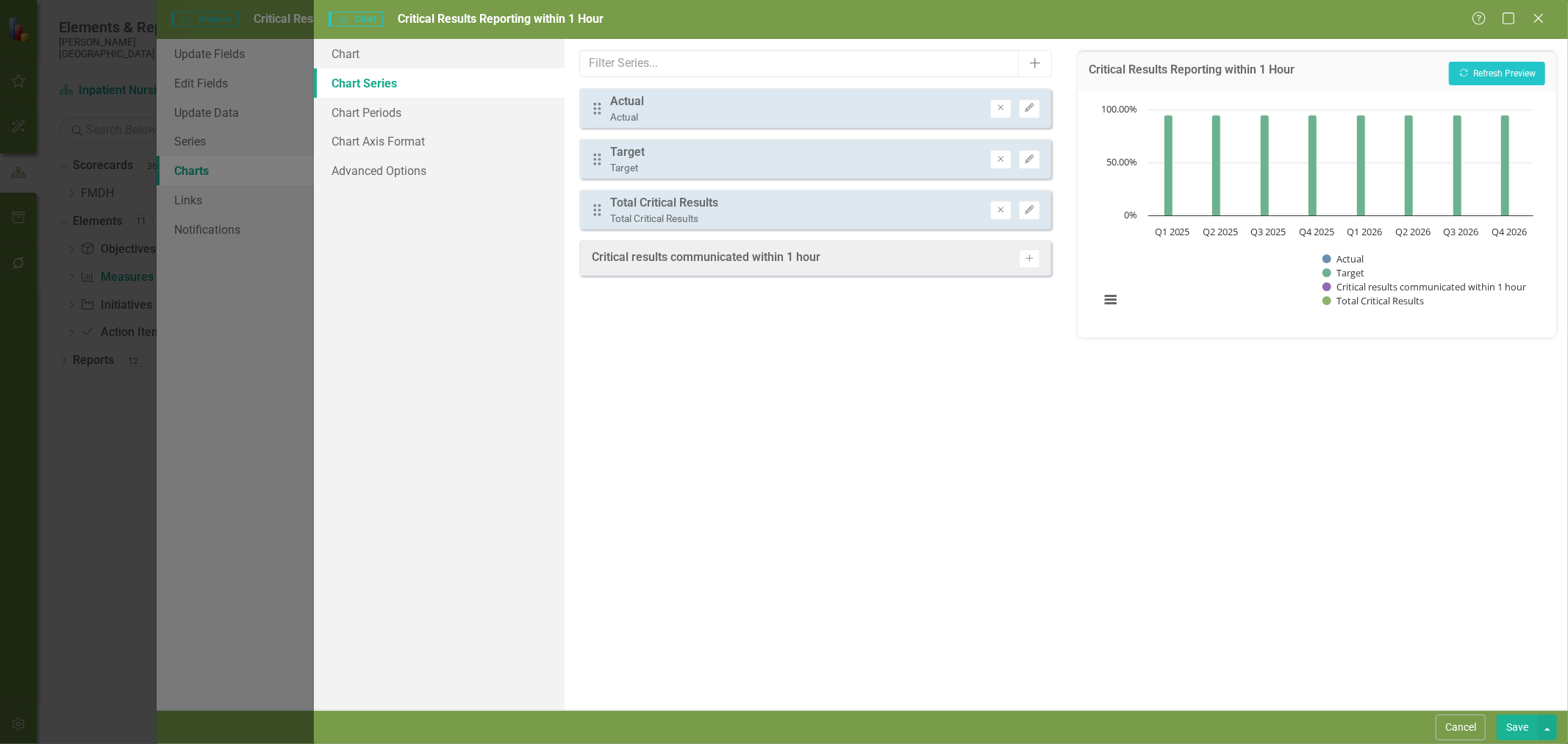
click at [1001, 210] on icon "Remove" at bounding box center [1001, 210] width 11 height 9
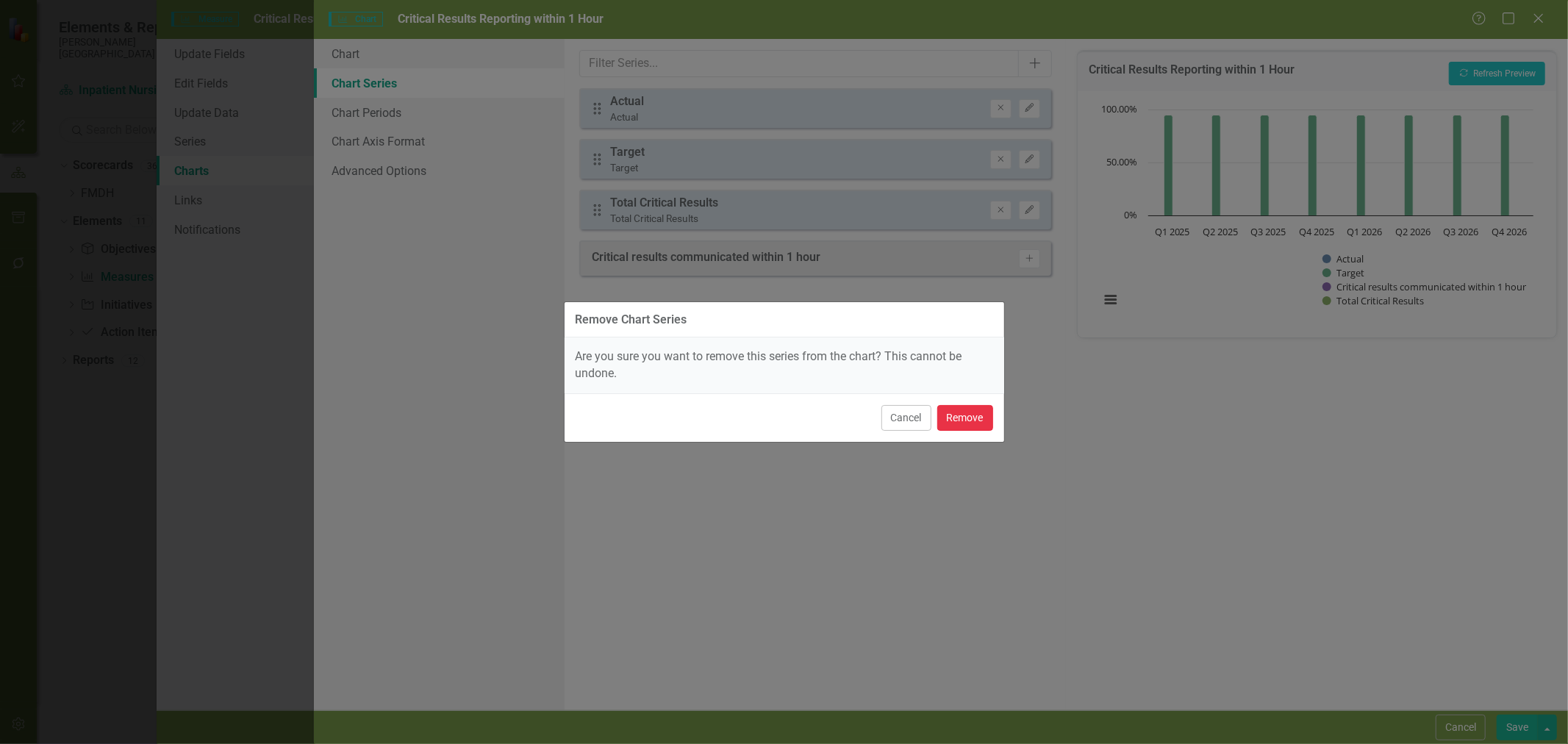
click at [977, 423] on button "Remove" at bounding box center [965, 418] width 56 height 26
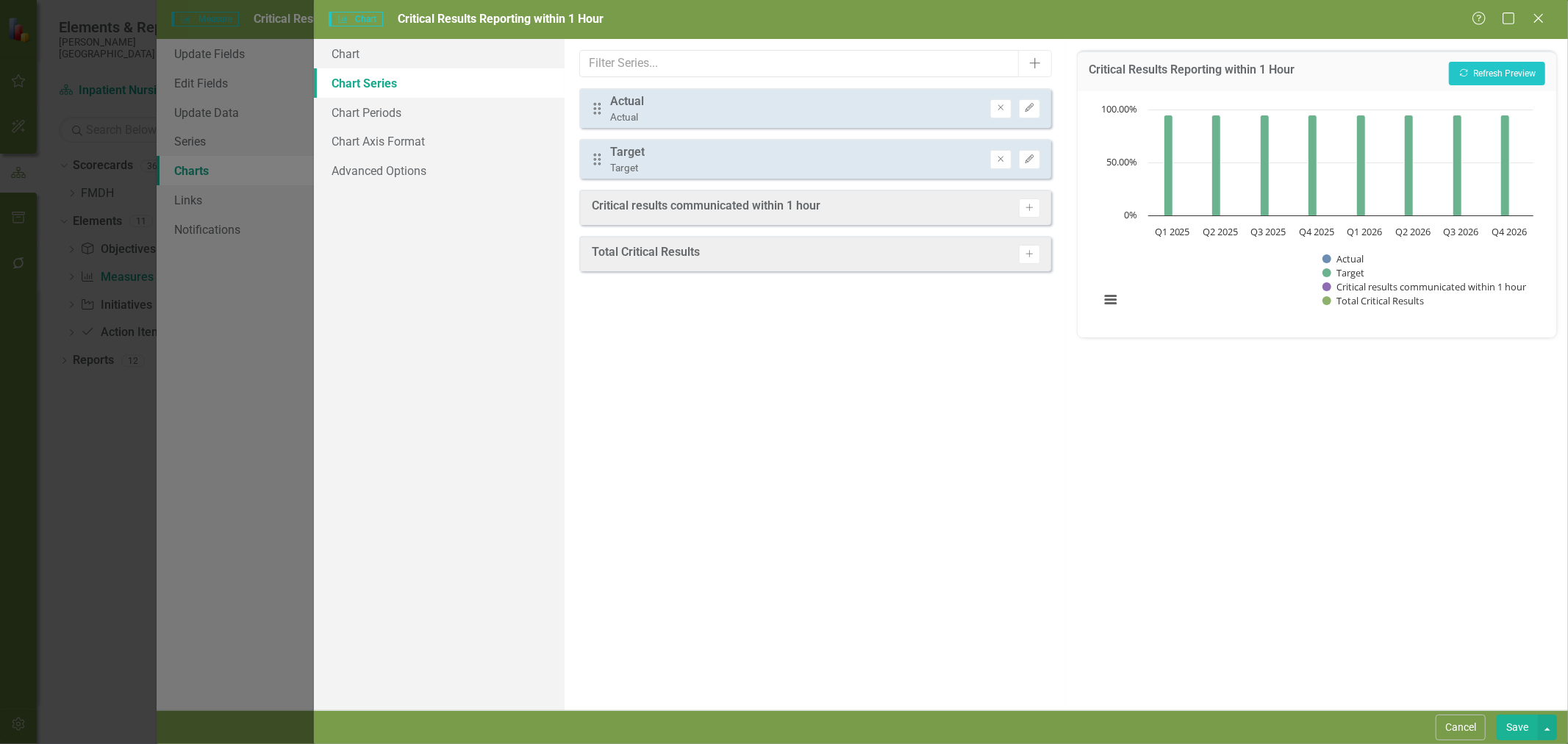
click at [1034, 111] on icon "Edit" at bounding box center [1029, 108] width 11 height 9
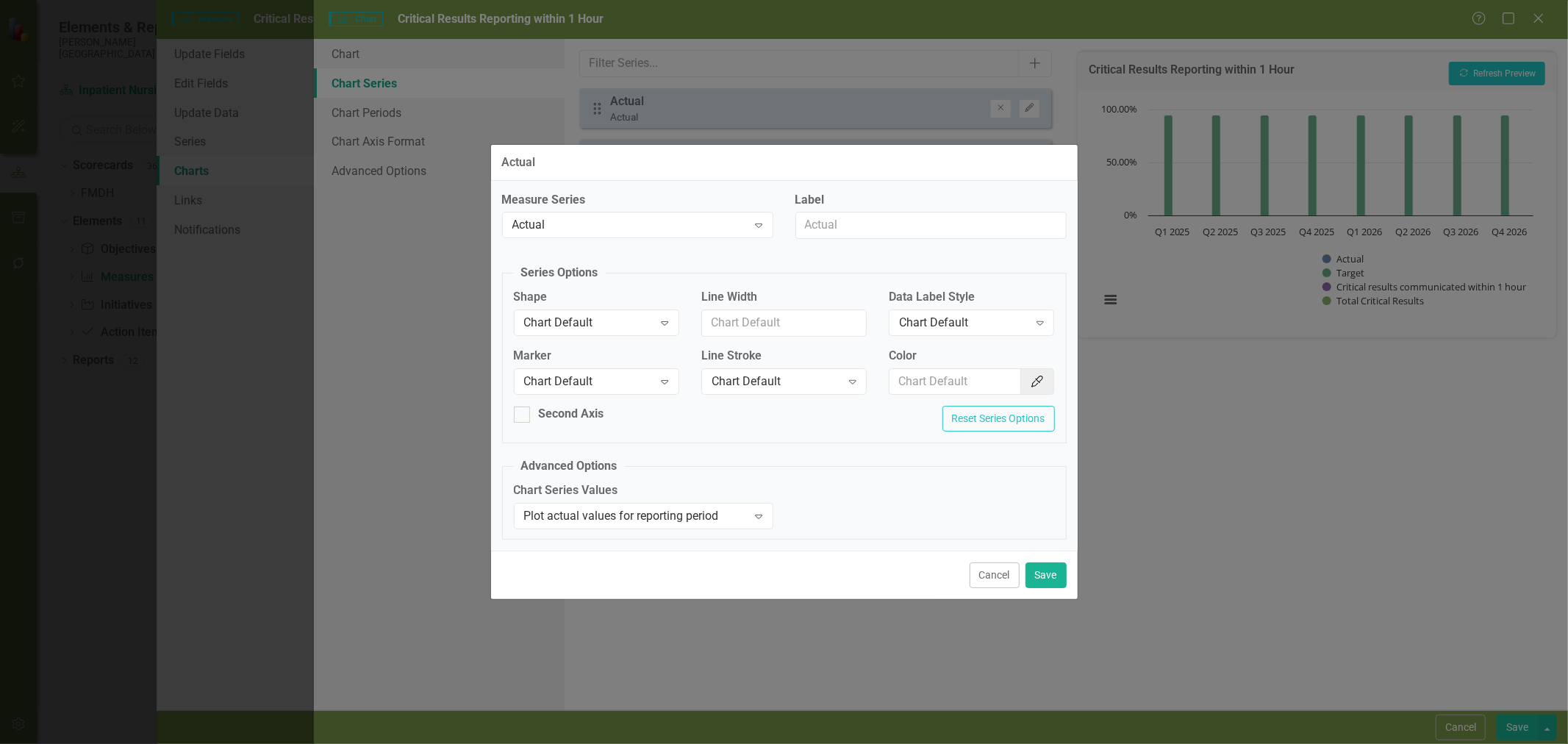
click at [610, 381] on div "Chart Default" at bounding box center [588, 381] width 130 height 17
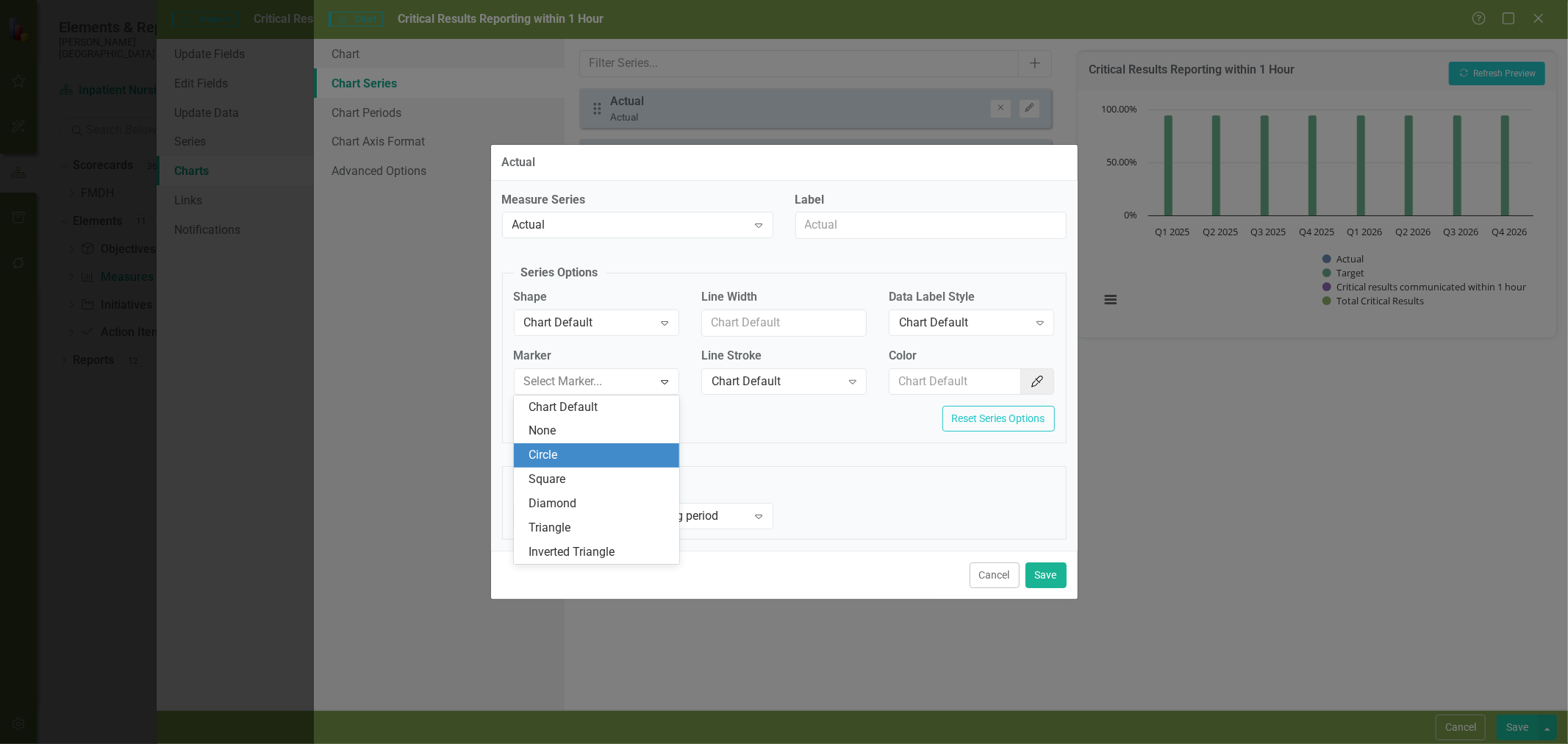
click at [597, 473] on div "Square" at bounding box center [599, 480] width 142 height 17
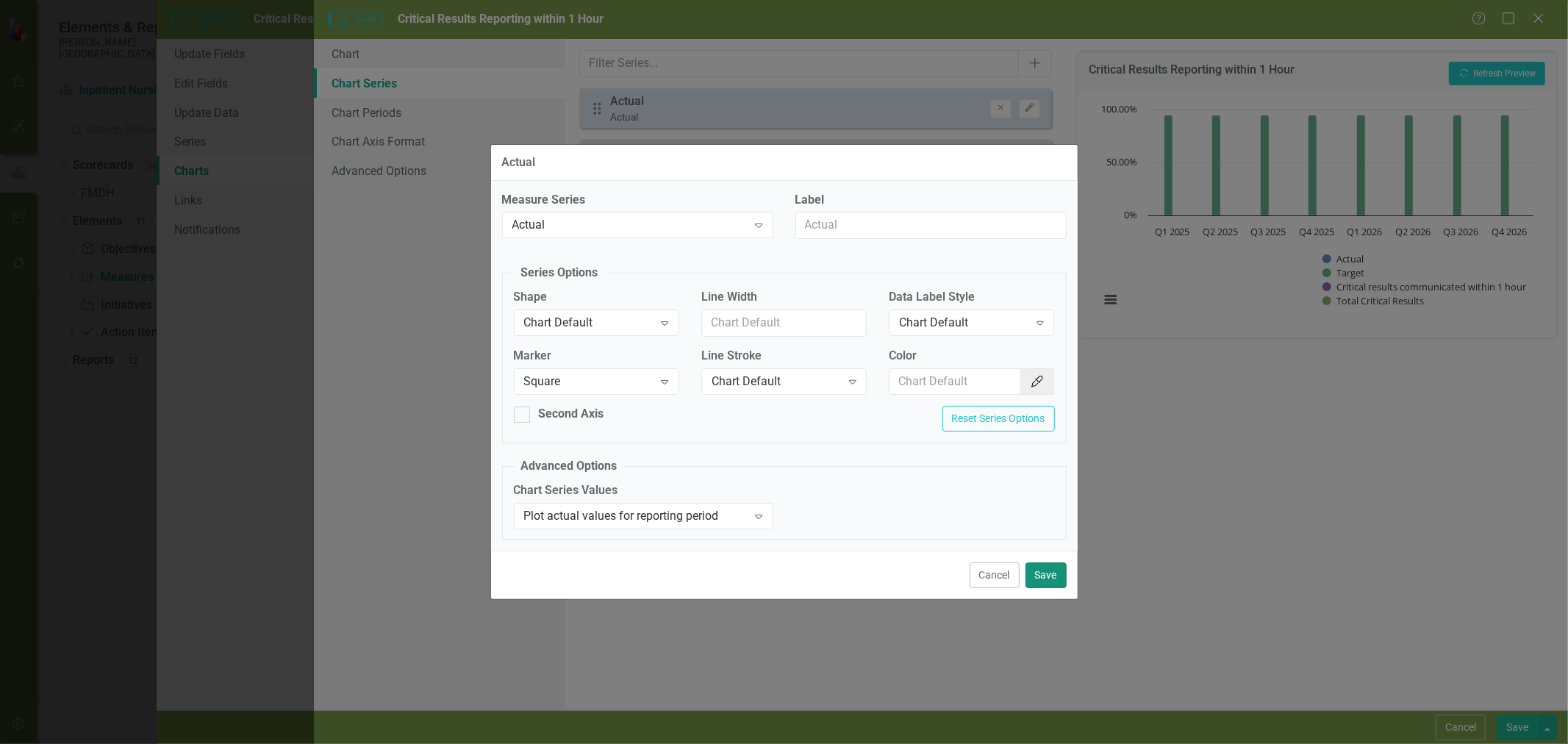
click at [1032, 577] on button "Save" at bounding box center [1046, 575] width 41 height 26
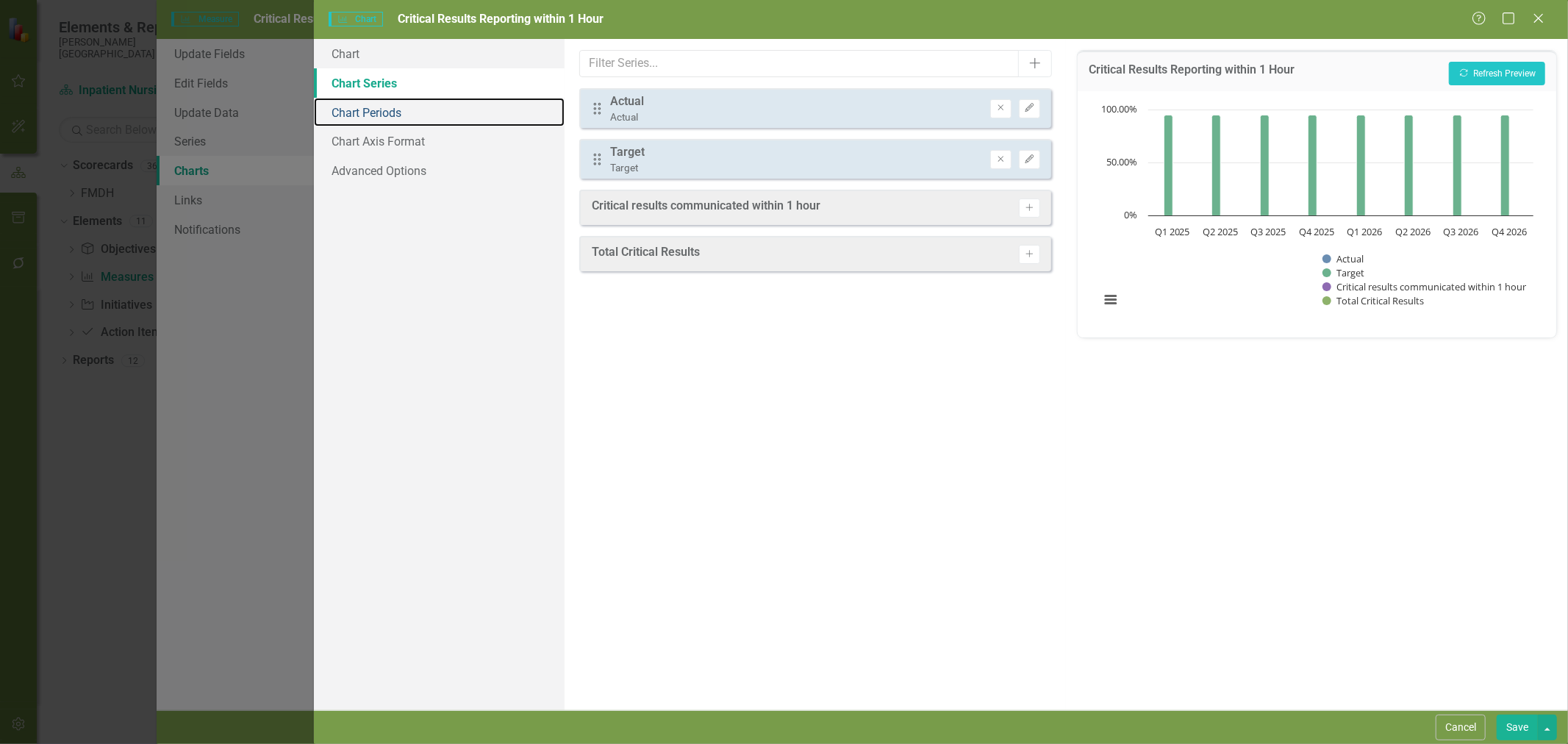
click at [401, 113] on link "Chart Periods" at bounding box center [439, 113] width 251 height 30
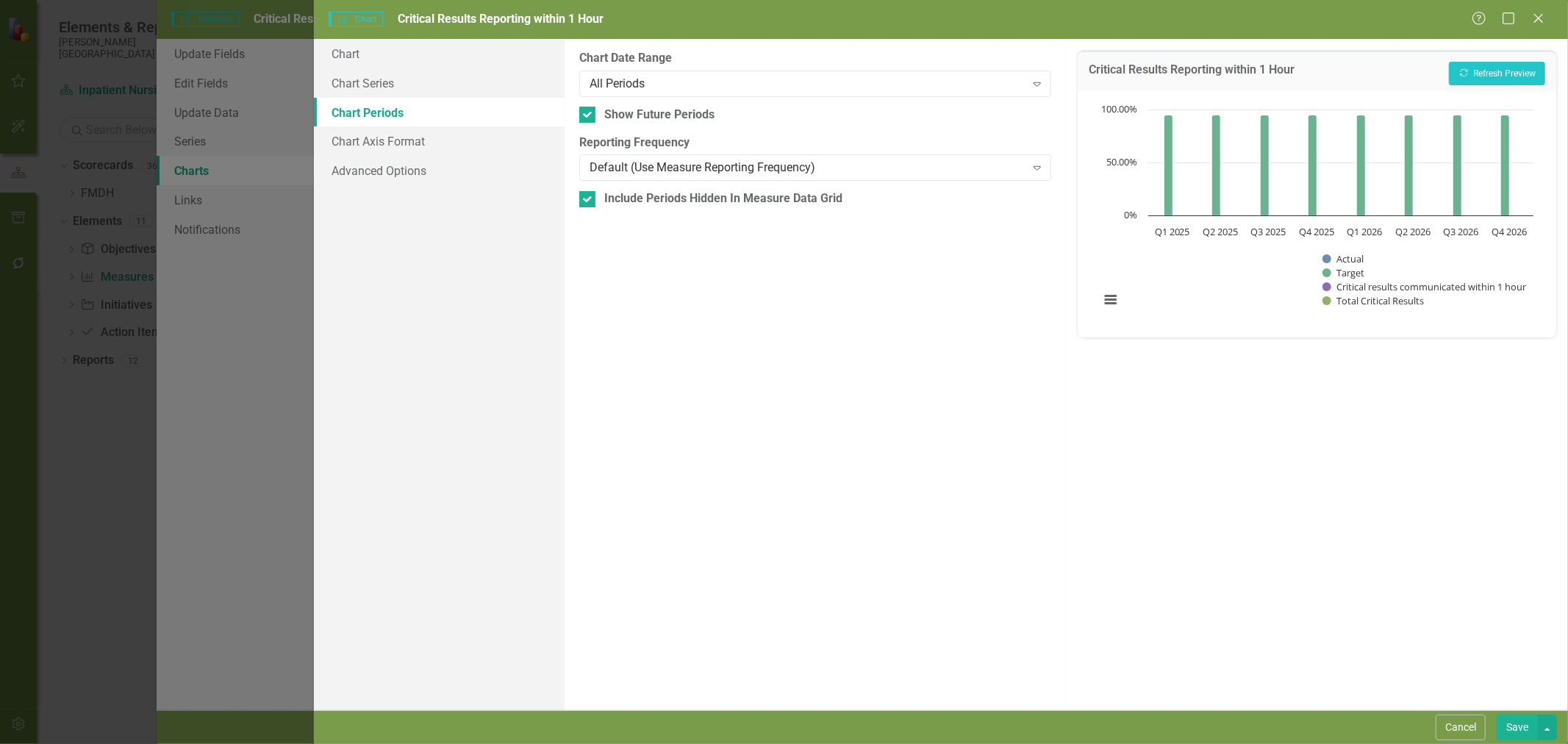
click at [588, 111] on input "Show Future Periods" at bounding box center [584, 111] width 9 height 9
checkbox input "false"
click at [586, 193] on input "Include Periods Hidden In Measure Data Grid" at bounding box center [584, 196] width 9 height 9
checkbox input "false"
click at [1490, 76] on button "Recalculate Refresh Preview" at bounding box center [1497, 74] width 96 height 23
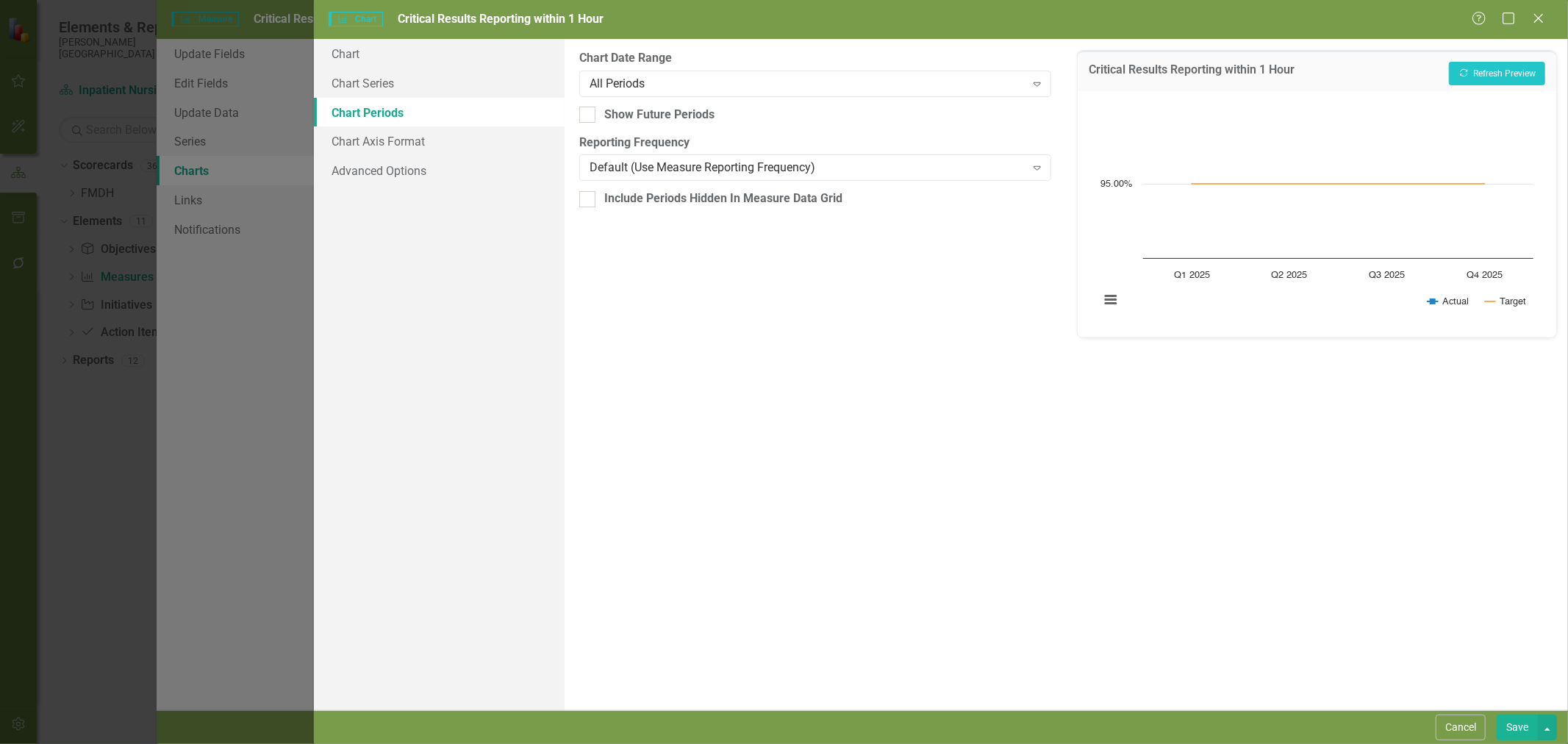
click at [1525, 727] on button "Save" at bounding box center [1517, 728] width 41 height 26
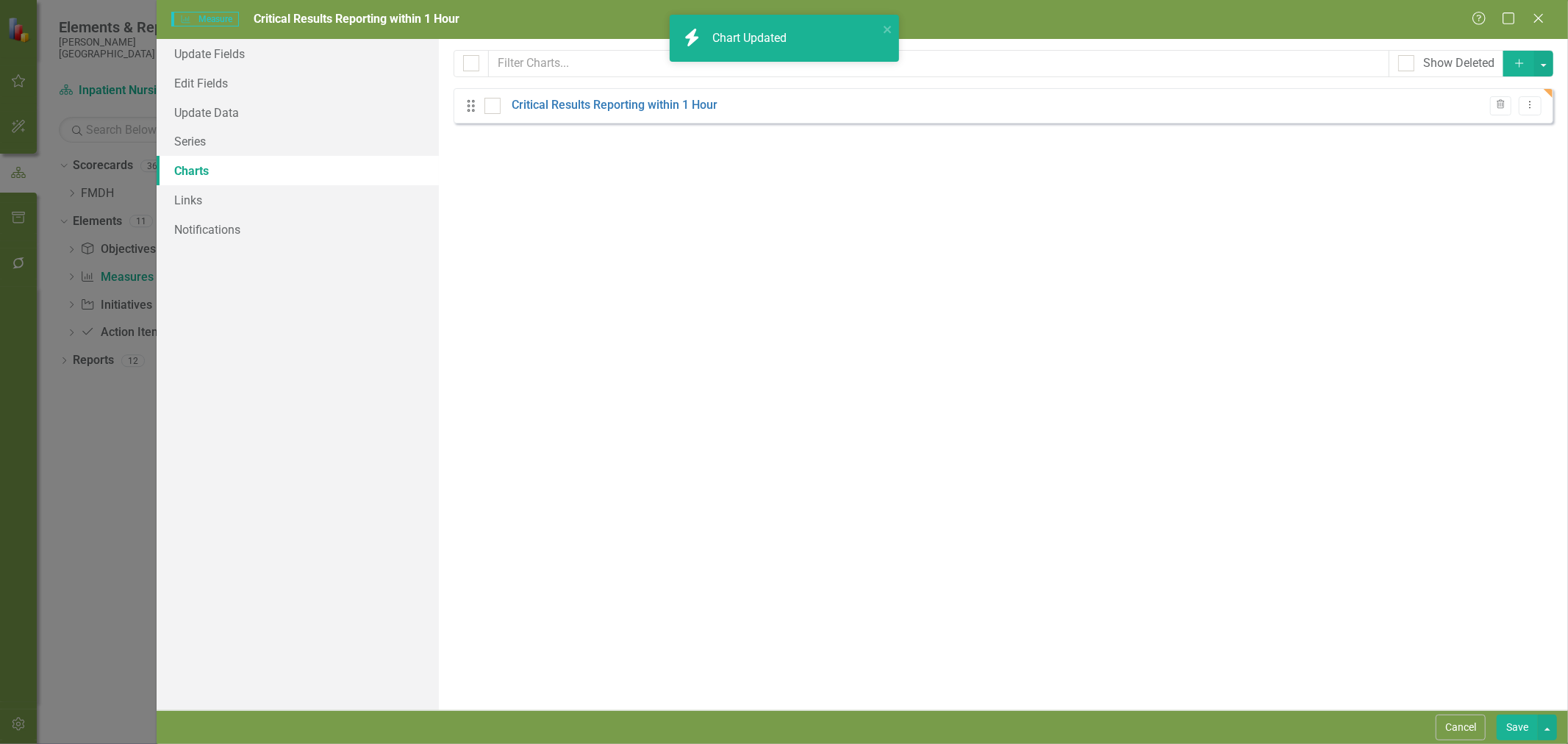
click at [211, 207] on link "Links" at bounding box center [298, 200] width 283 height 30
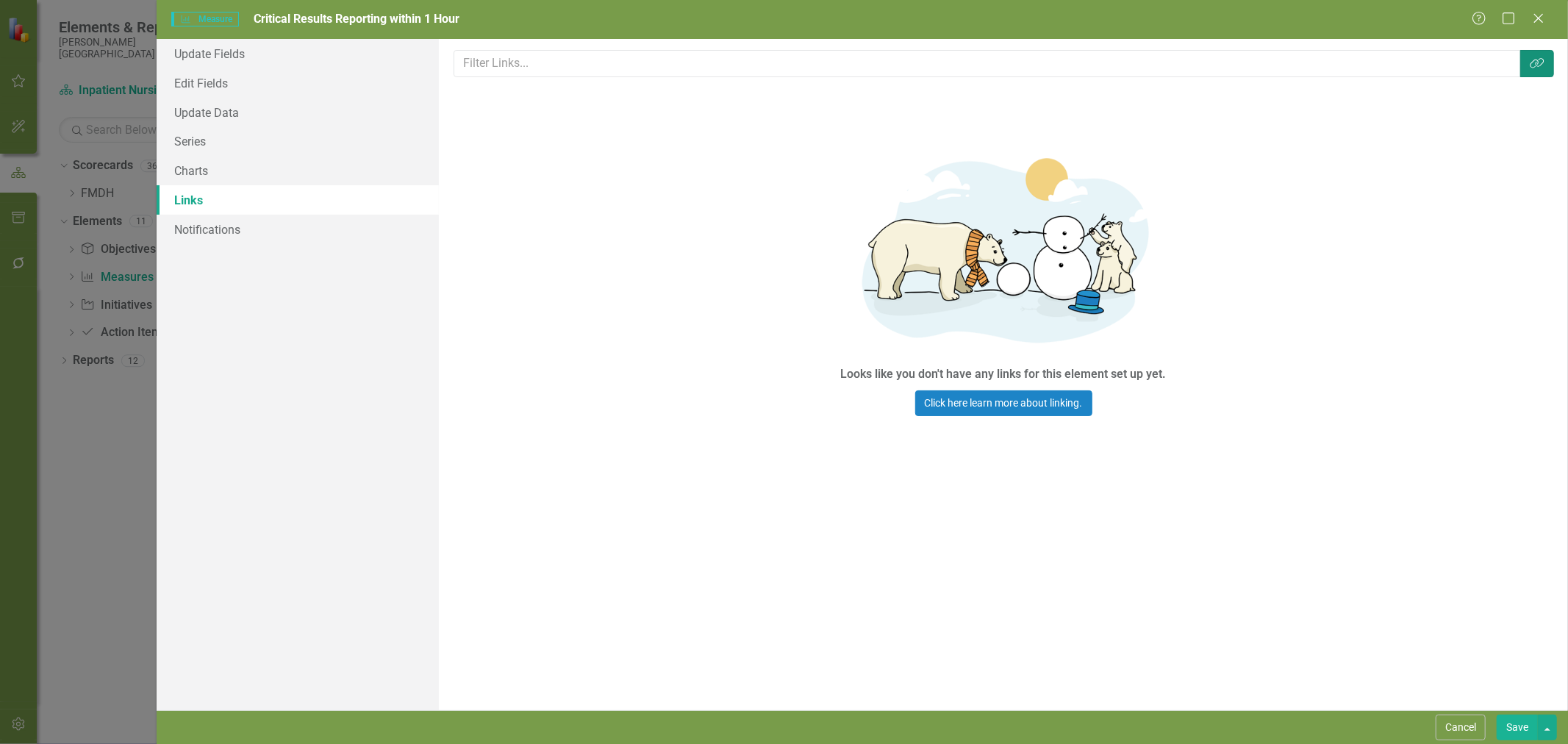
click at [1544, 63] on icon "Link Tag" at bounding box center [1537, 63] width 15 height 12
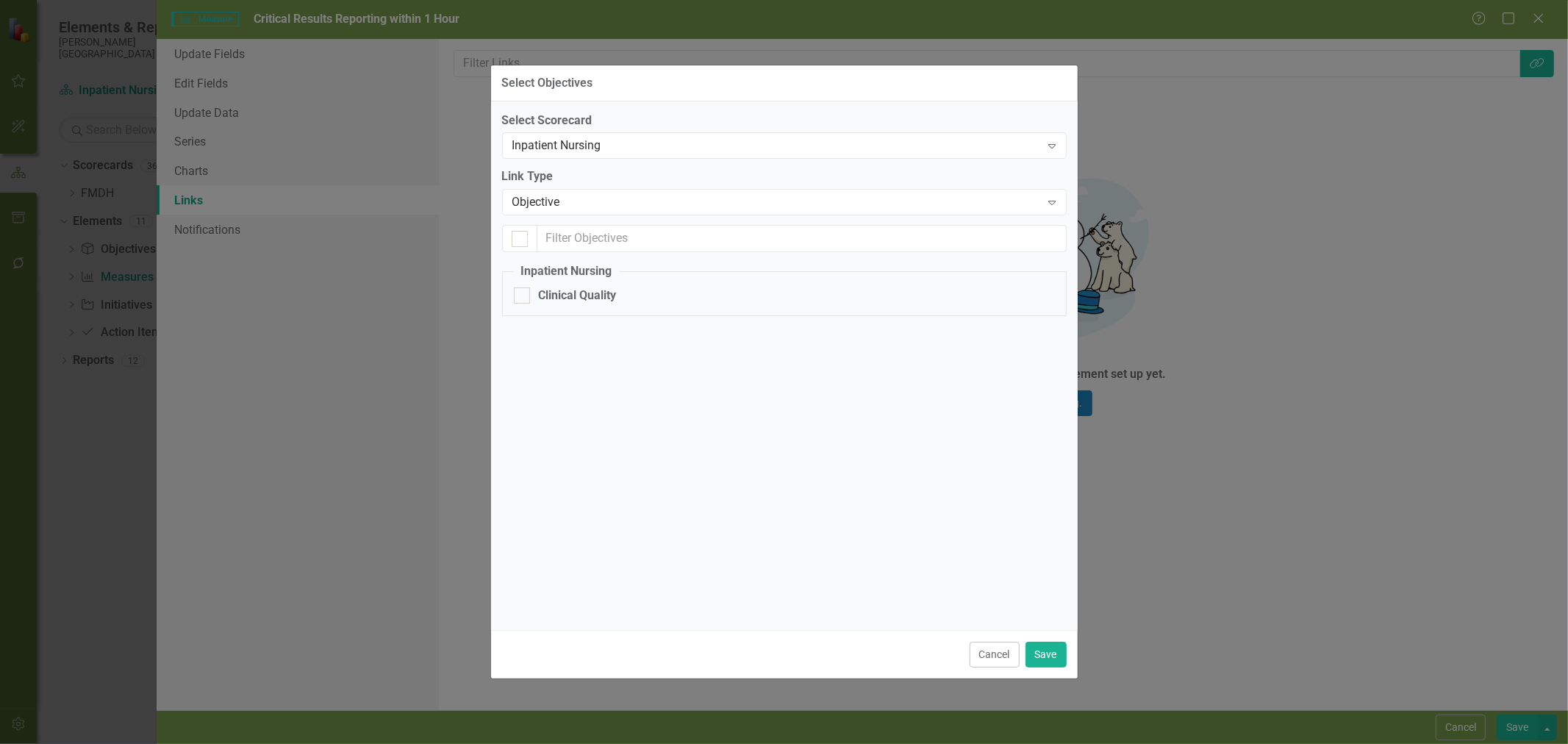
click at [562, 297] on div "Clinical Quality" at bounding box center [578, 296] width 78 height 17
click at [523, 297] on input "Clinical Quality" at bounding box center [519, 292] width 9 height 9
checkbox input "true"
click at [1048, 655] on button "Save" at bounding box center [1046, 655] width 41 height 26
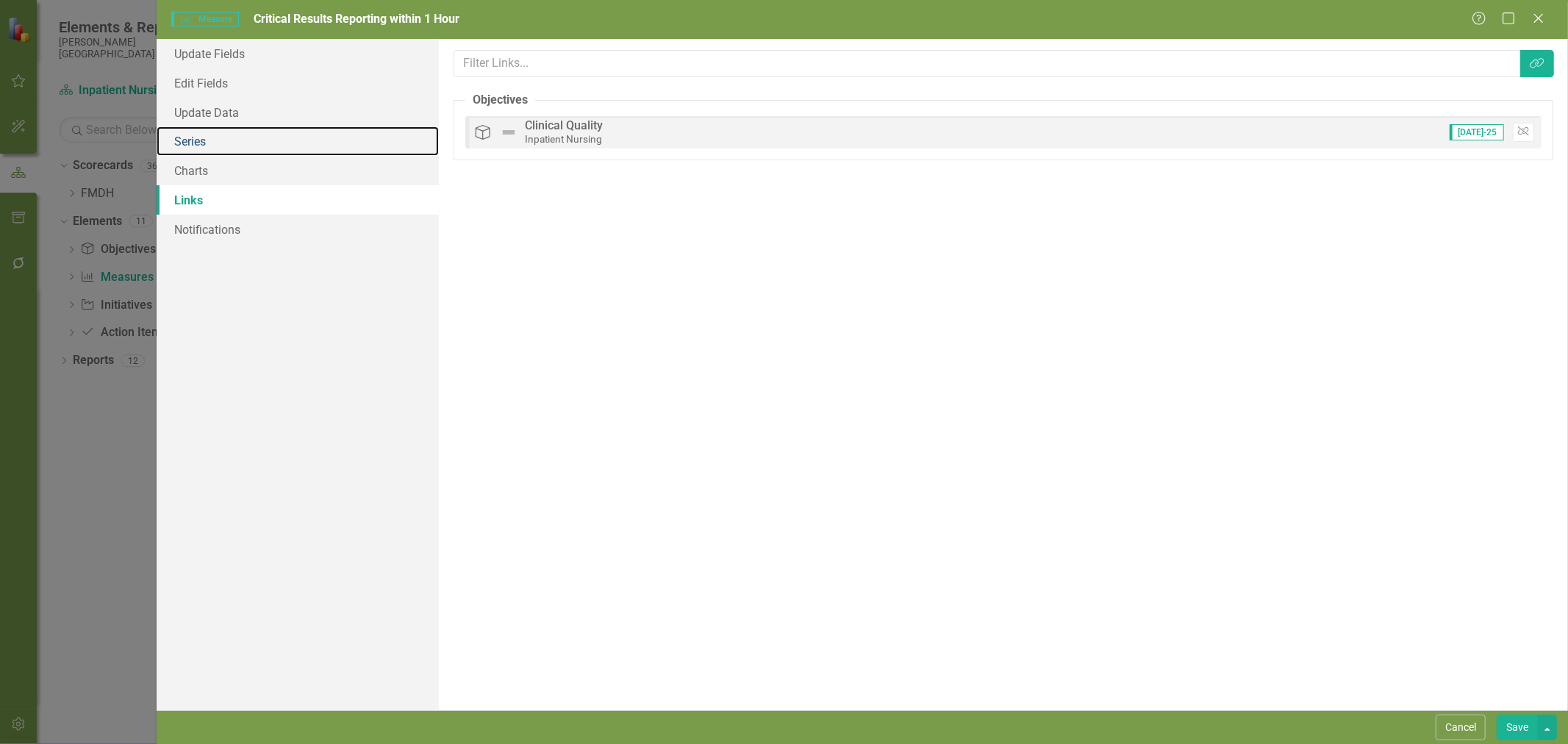
click at [314, 145] on link "Series" at bounding box center [298, 141] width 283 height 30
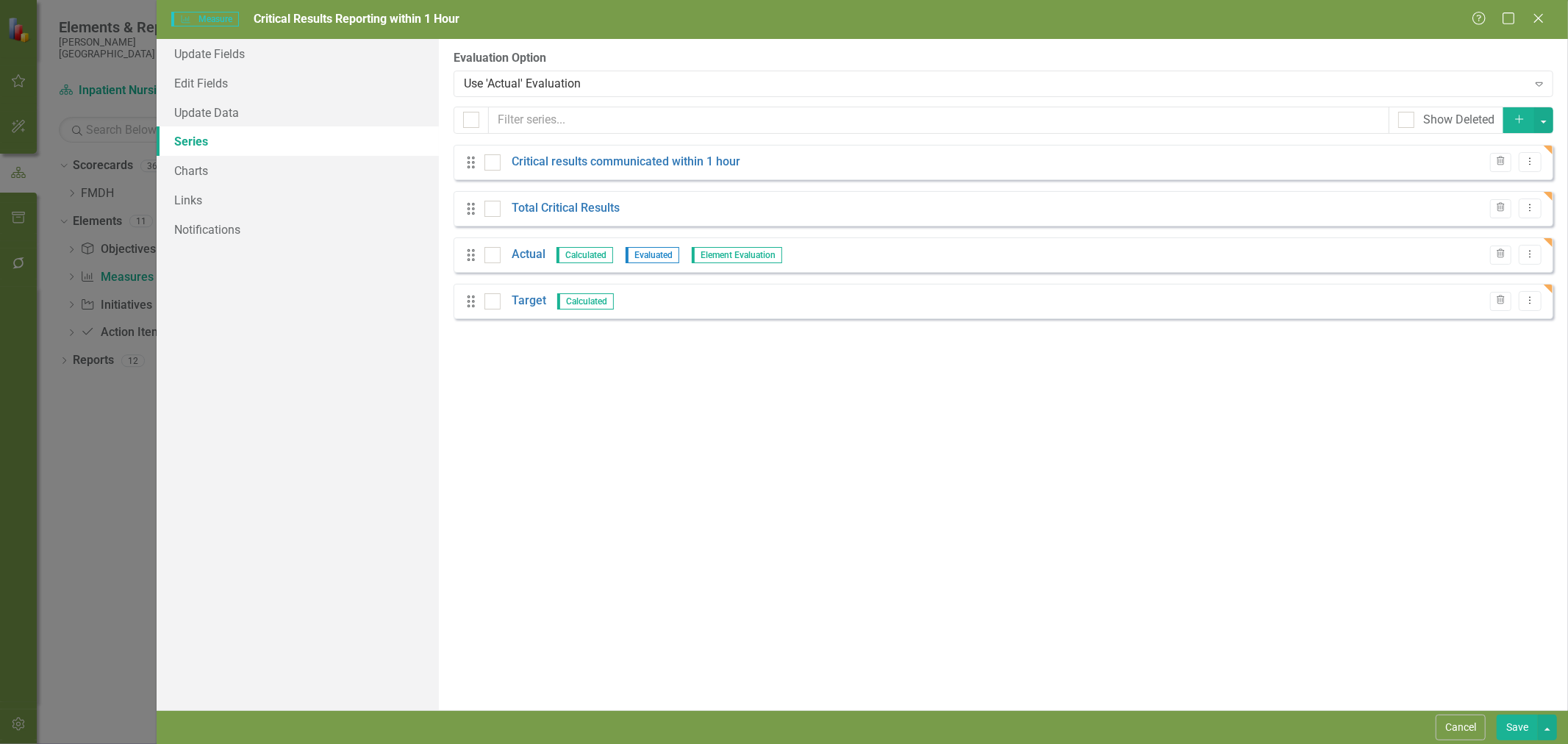
click at [1515, 725] on button "Save" at bounding box center [1517, 728] width 41 height 26
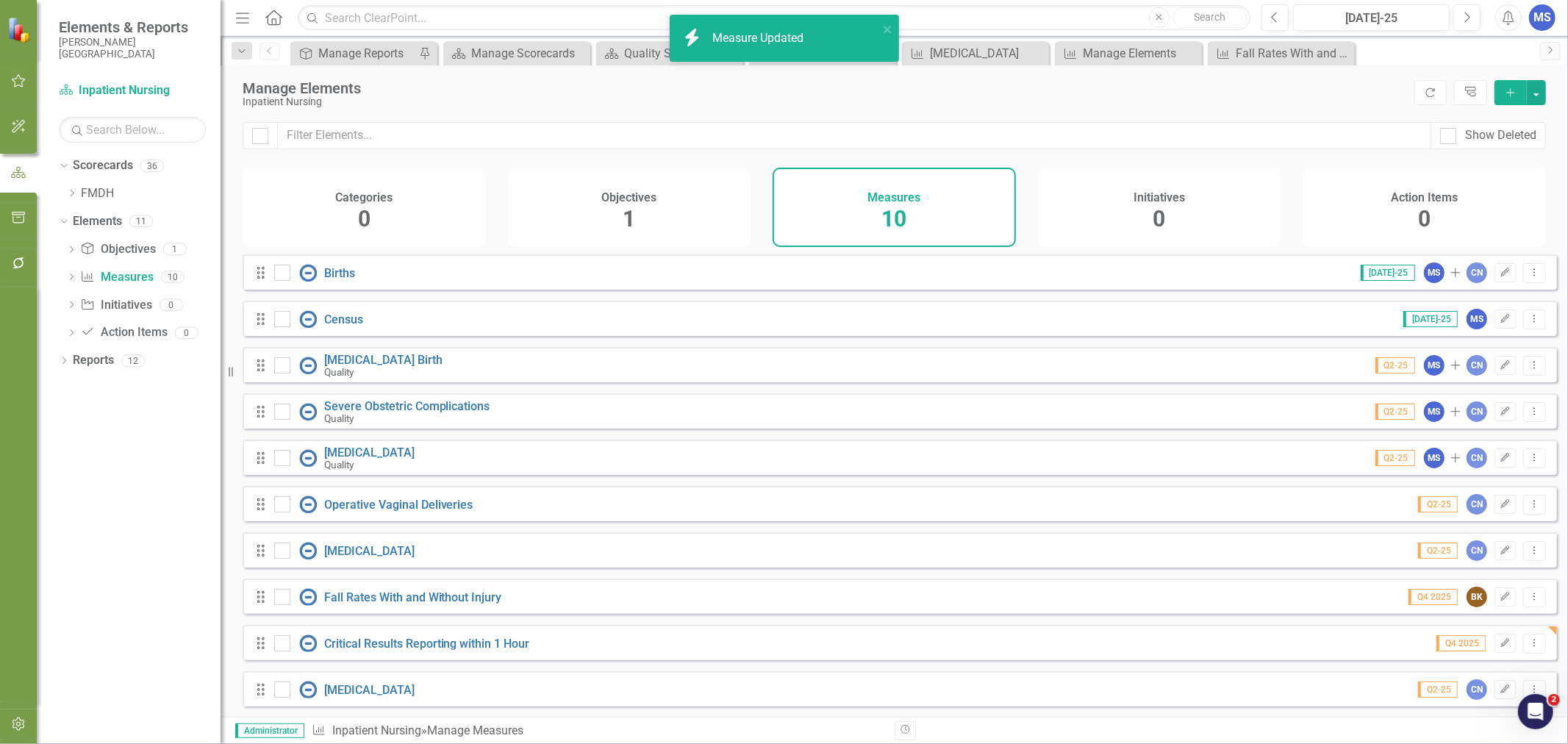
scroll to position [11, 0]
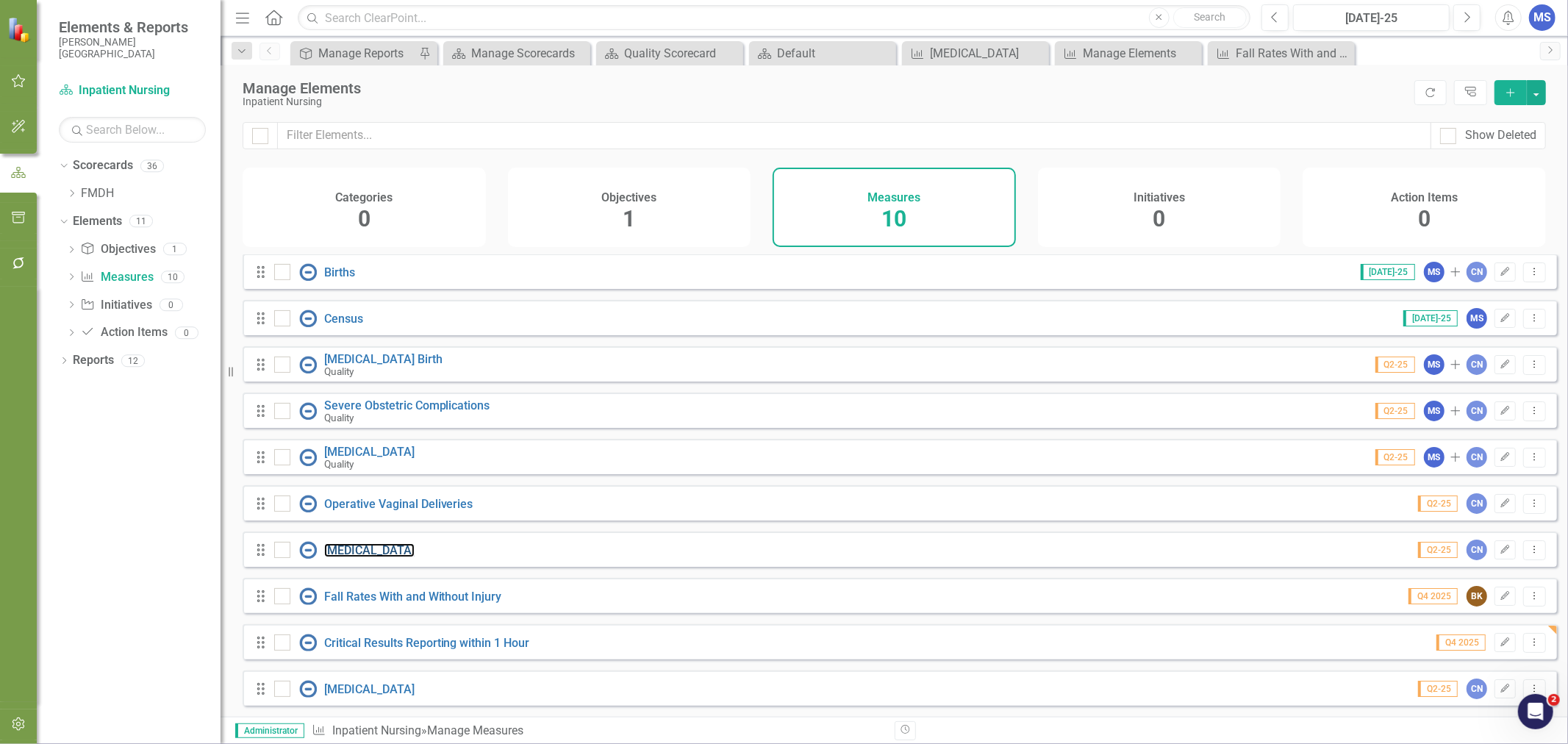
click at [415, 554] on link "[MEDICAL_DATA]" at bounding box center [369, 551] width 90 height 14
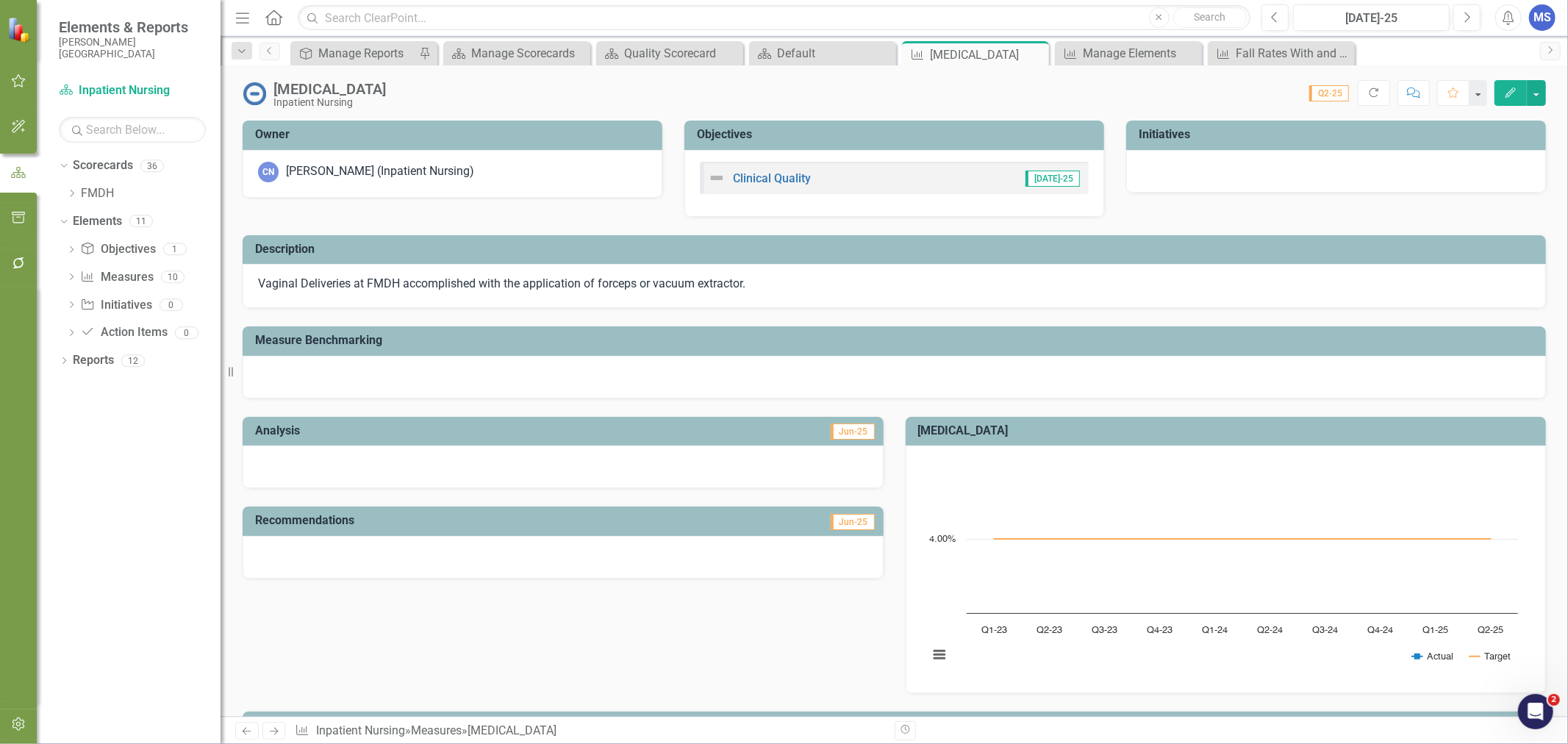
click at [1519, 90] on button "Edit" at bounding box center [1511, 92] width 33 height 26
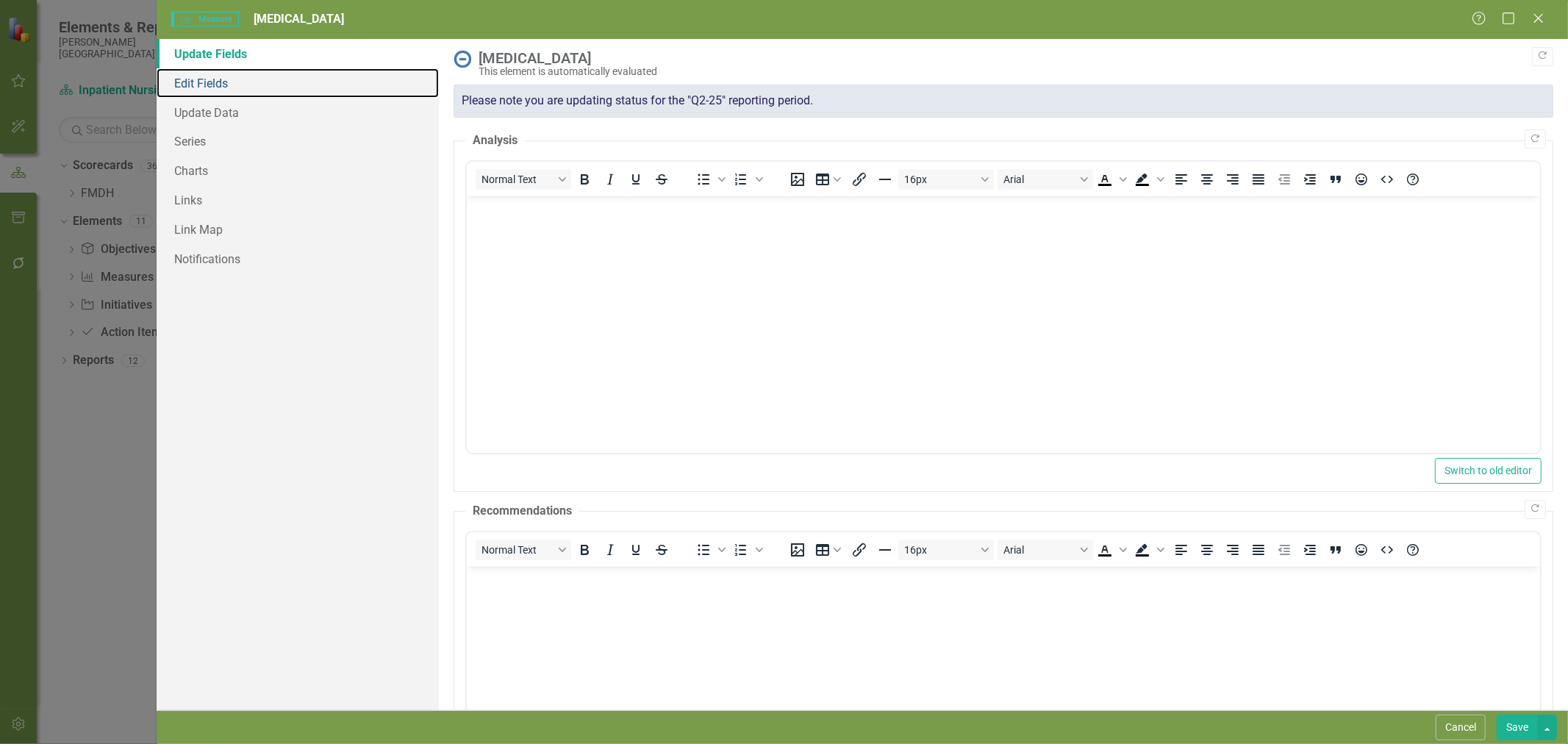
click at [210, 82] on link "Edit Fields" at bounding box center [298, 83] width 283 height 30
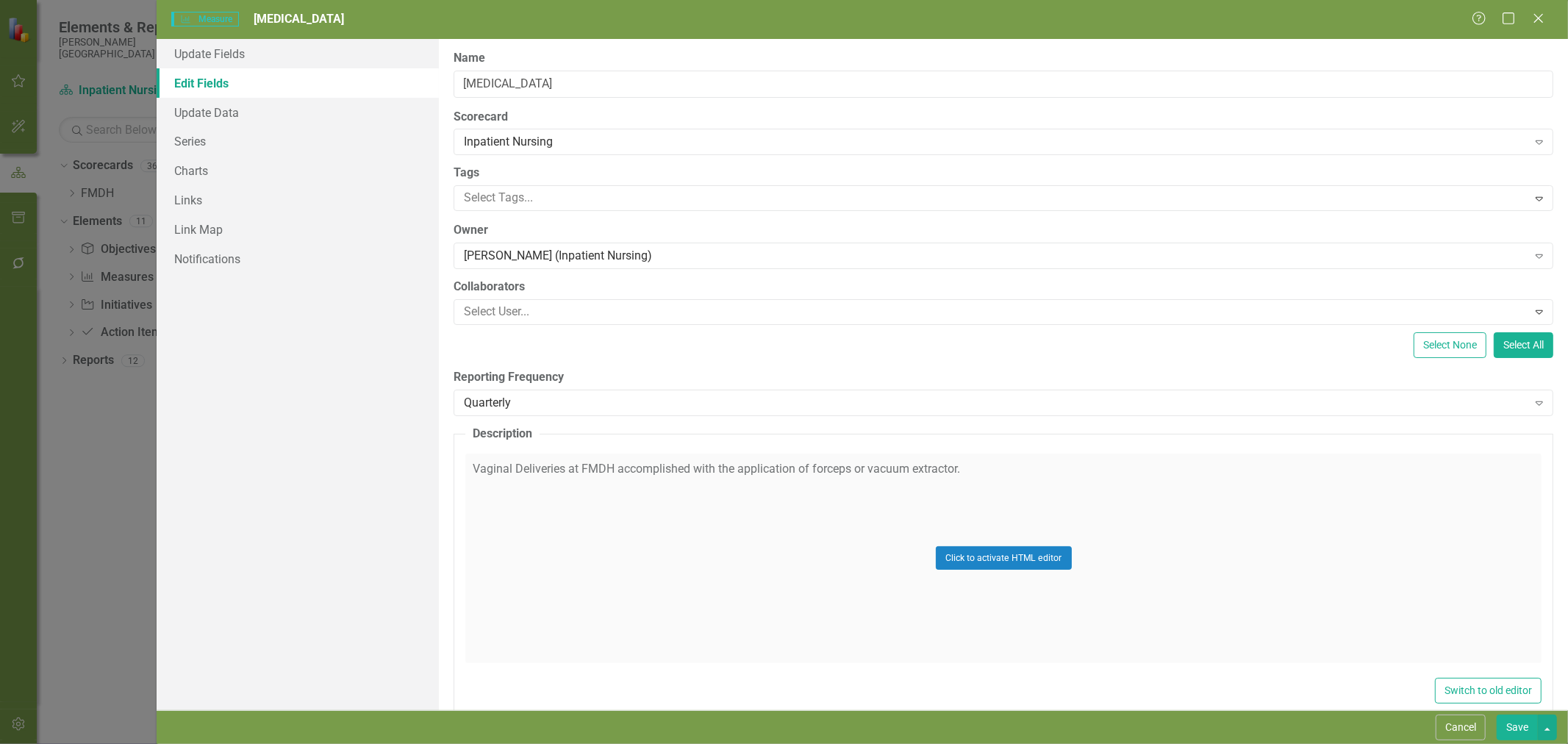
click at [592, 405] on div "Quarterly" at bounding box center [995, 403] width 1063 height 17
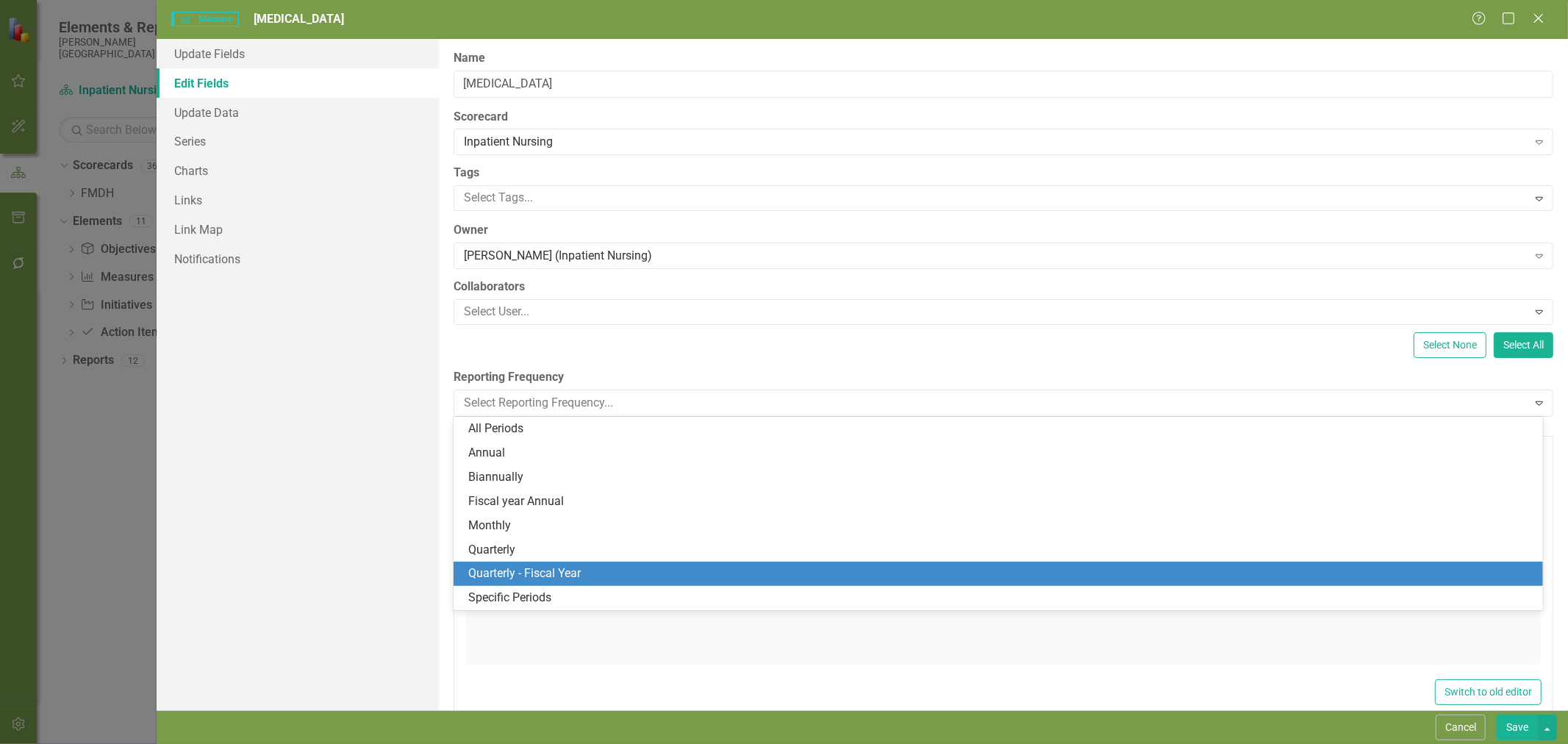
click at [571, 578] on div "Quarterly - Fiscal Year" at bounding box center [1001, 574] width 1066 height 17
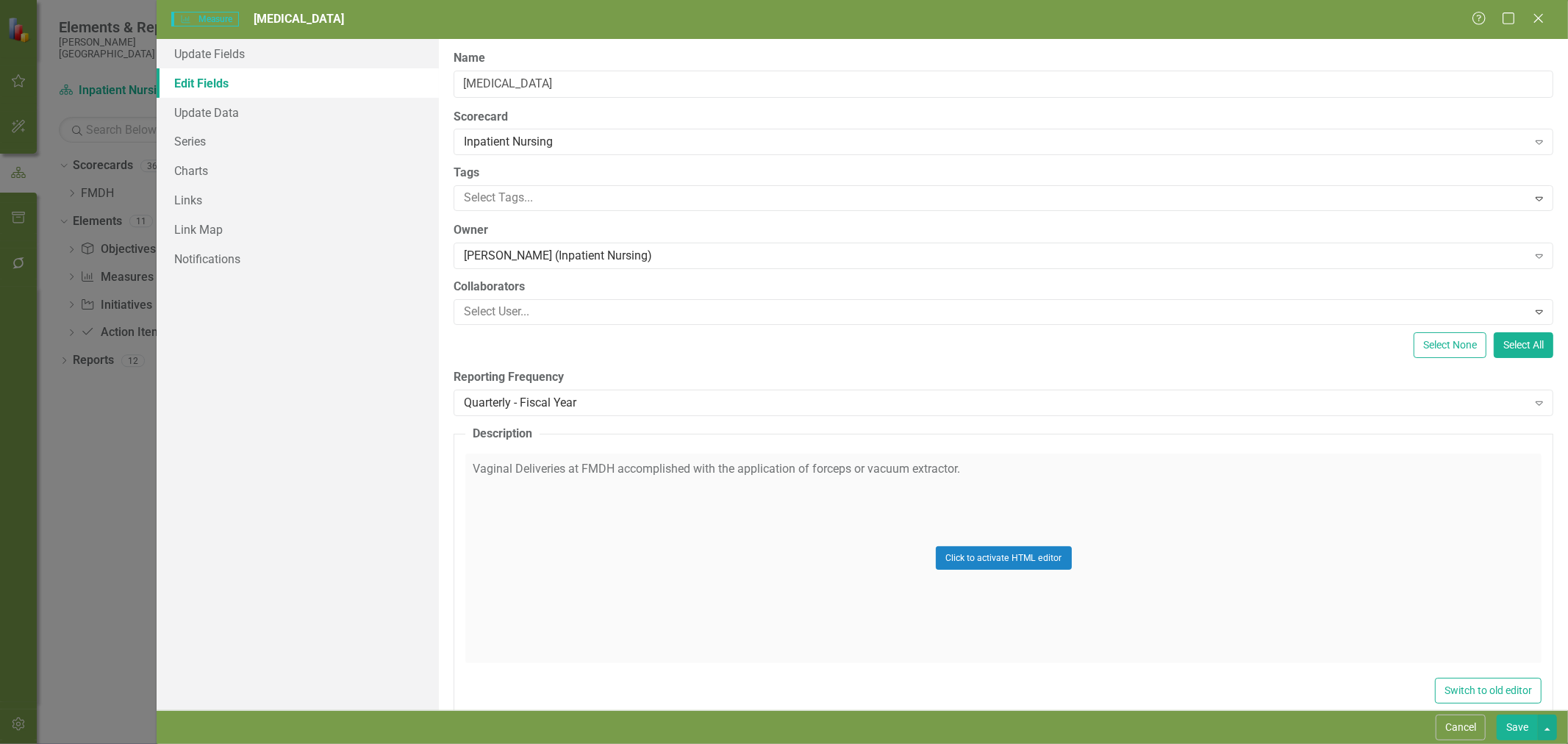
click at [1527, 729] on button "Save" at bounding box center [1517, 728] width 41 height 26
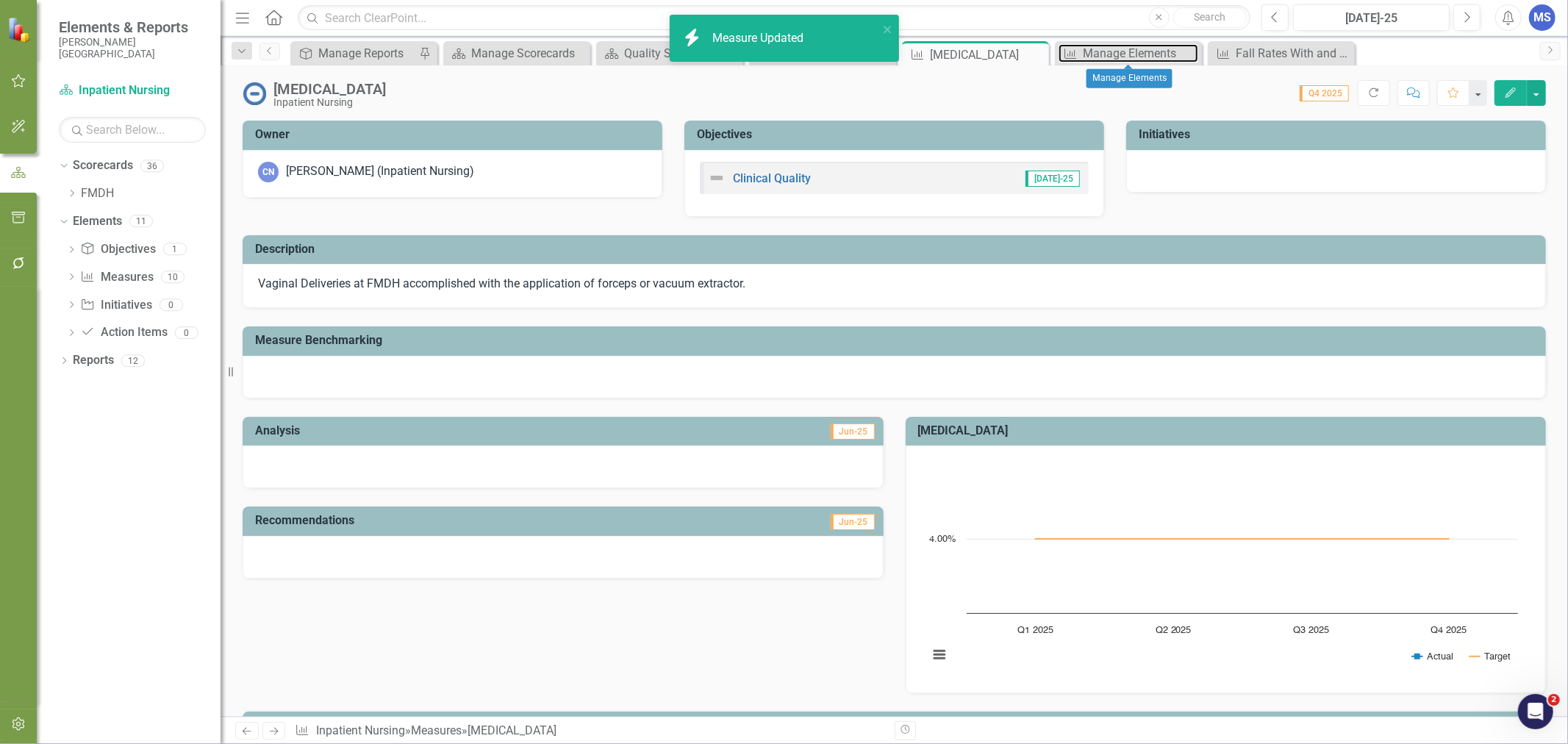
click at [1127, 56] on div "Manage Elements" at bounding box center [1140, 54] width 116 height 19
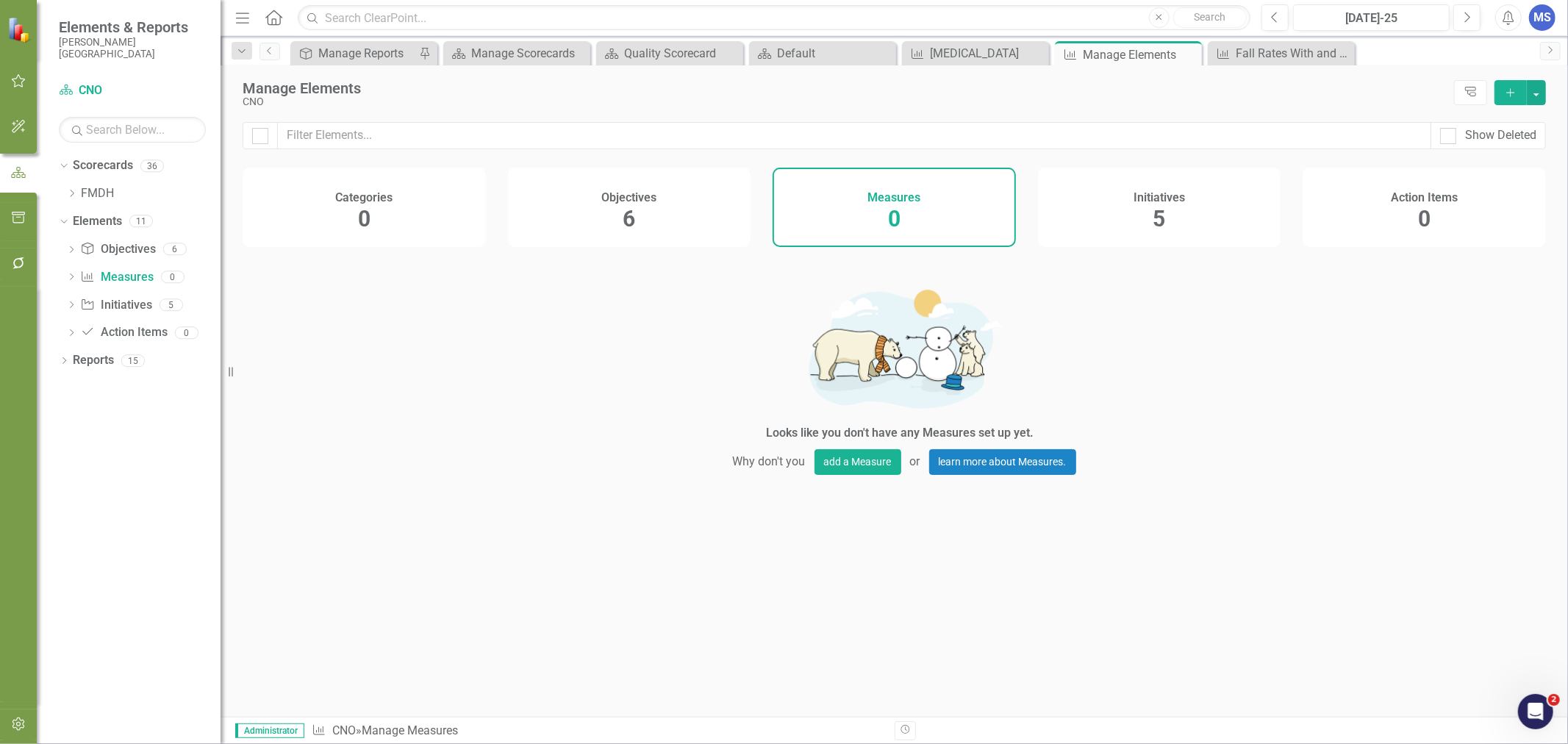
click at [0, 0] on icon "Close" at bounding box center [0, 0] width 0 height 0
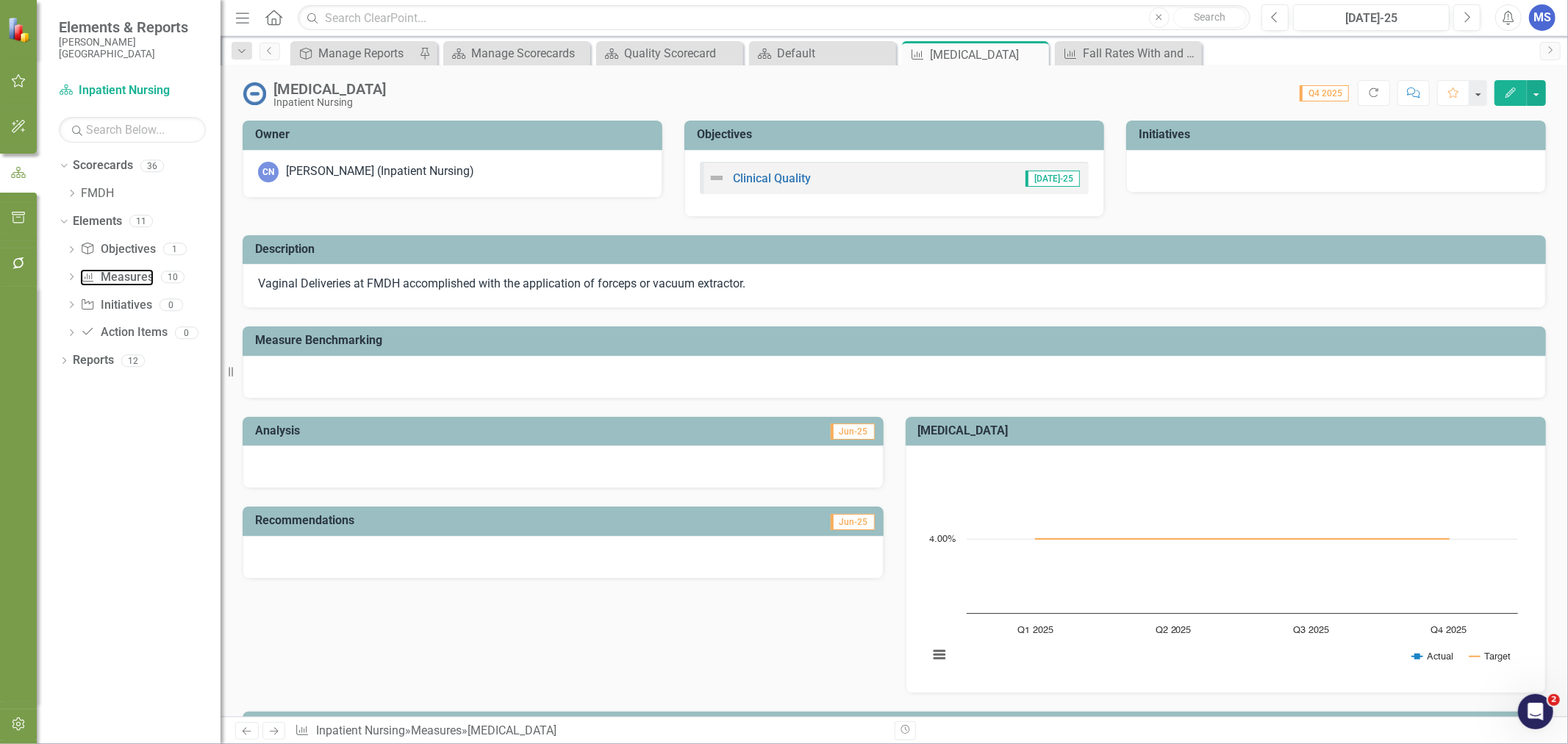
click at [126, 281] on link "Measure Measures" at bounding box center [116, 278] width 73 height 17
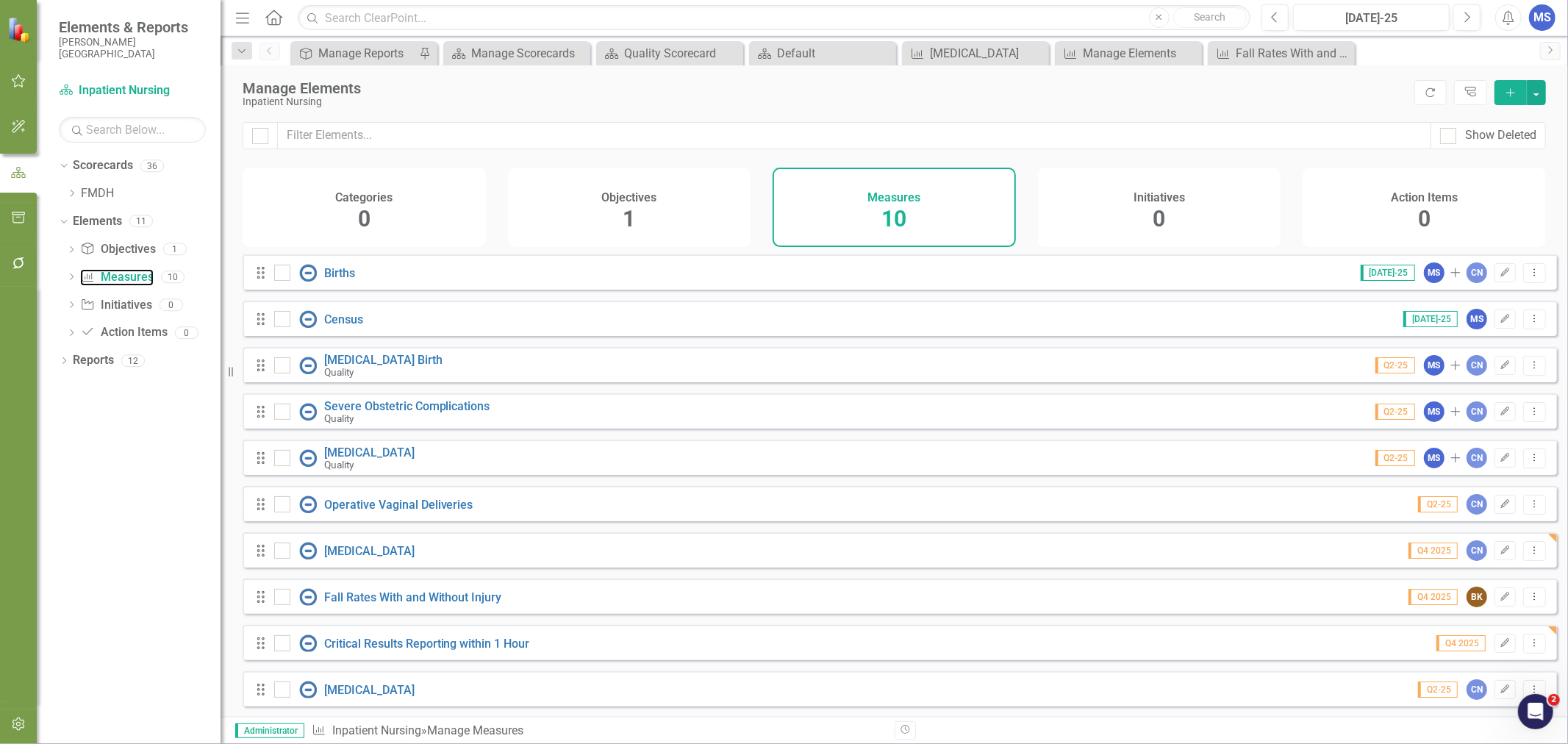
scroll to position [11, 0]
click at [1500, 504] on icon "Edit" at bounding box center [1505, 503] width 11 height 9
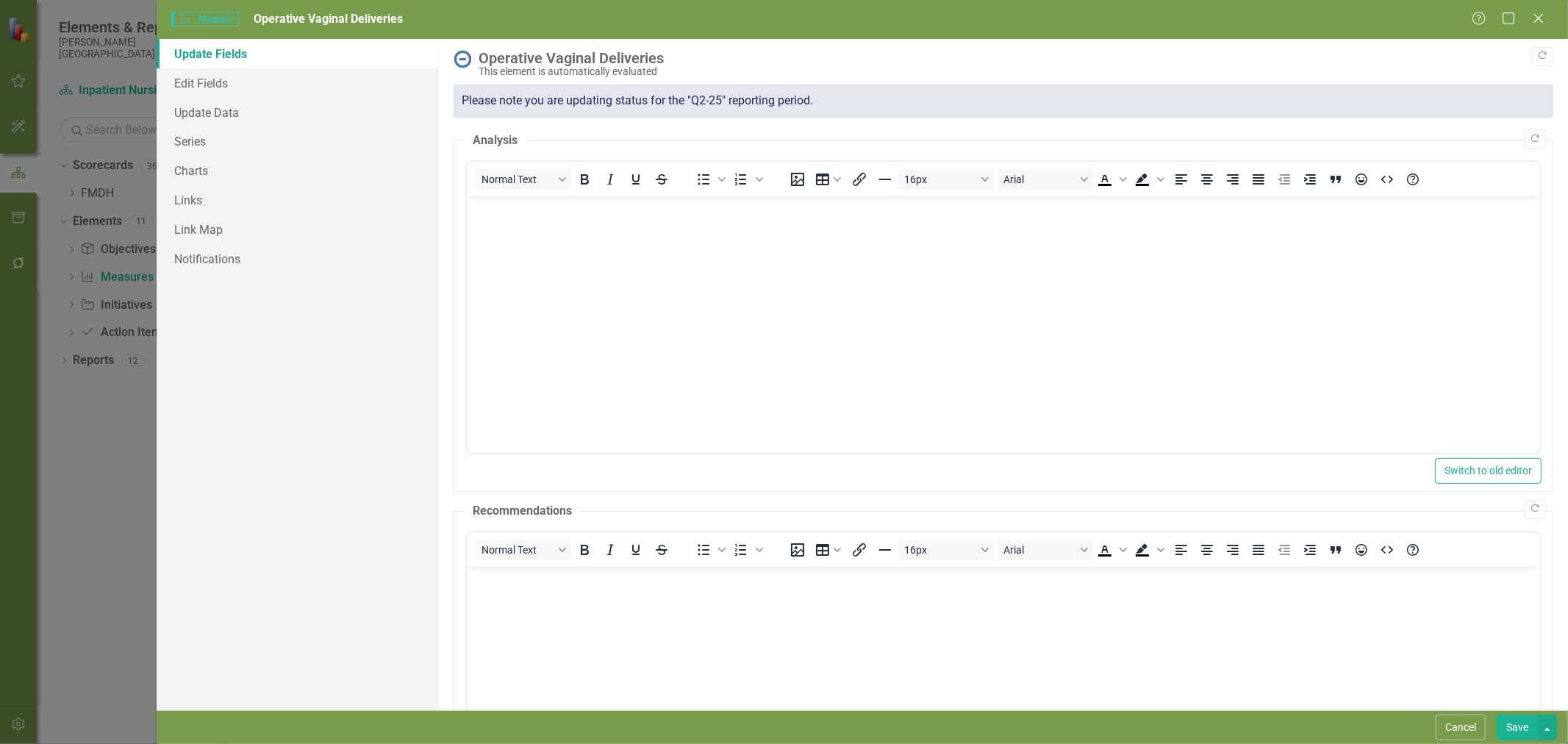
scroll to position [0, 0]
click at [215, 85] on link "Edit Fields" at bounding box center [298, 83] width 283 height 30
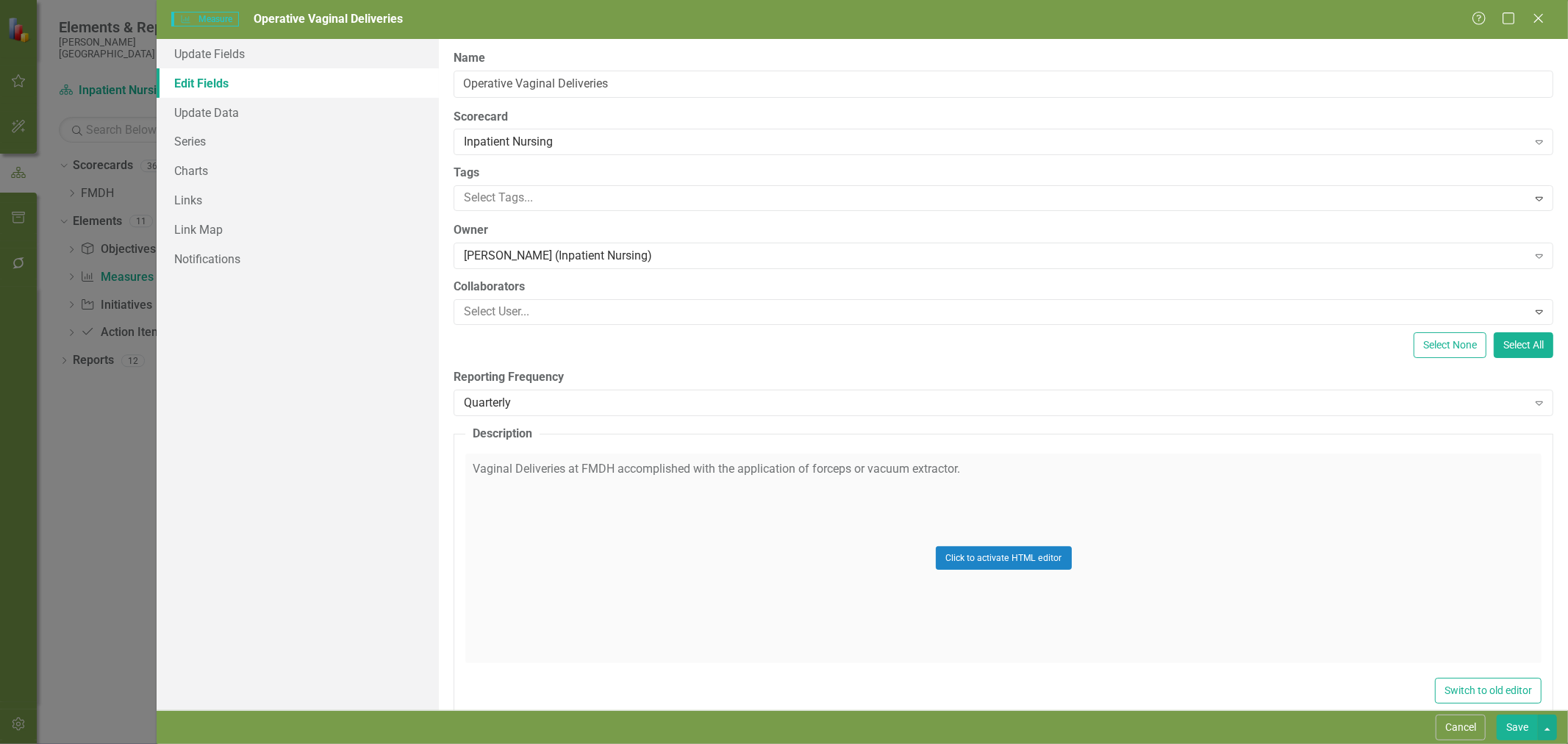
click at [538, 409] on div "Quarterly" at bounding box center [995, 403] width 1063 height 17
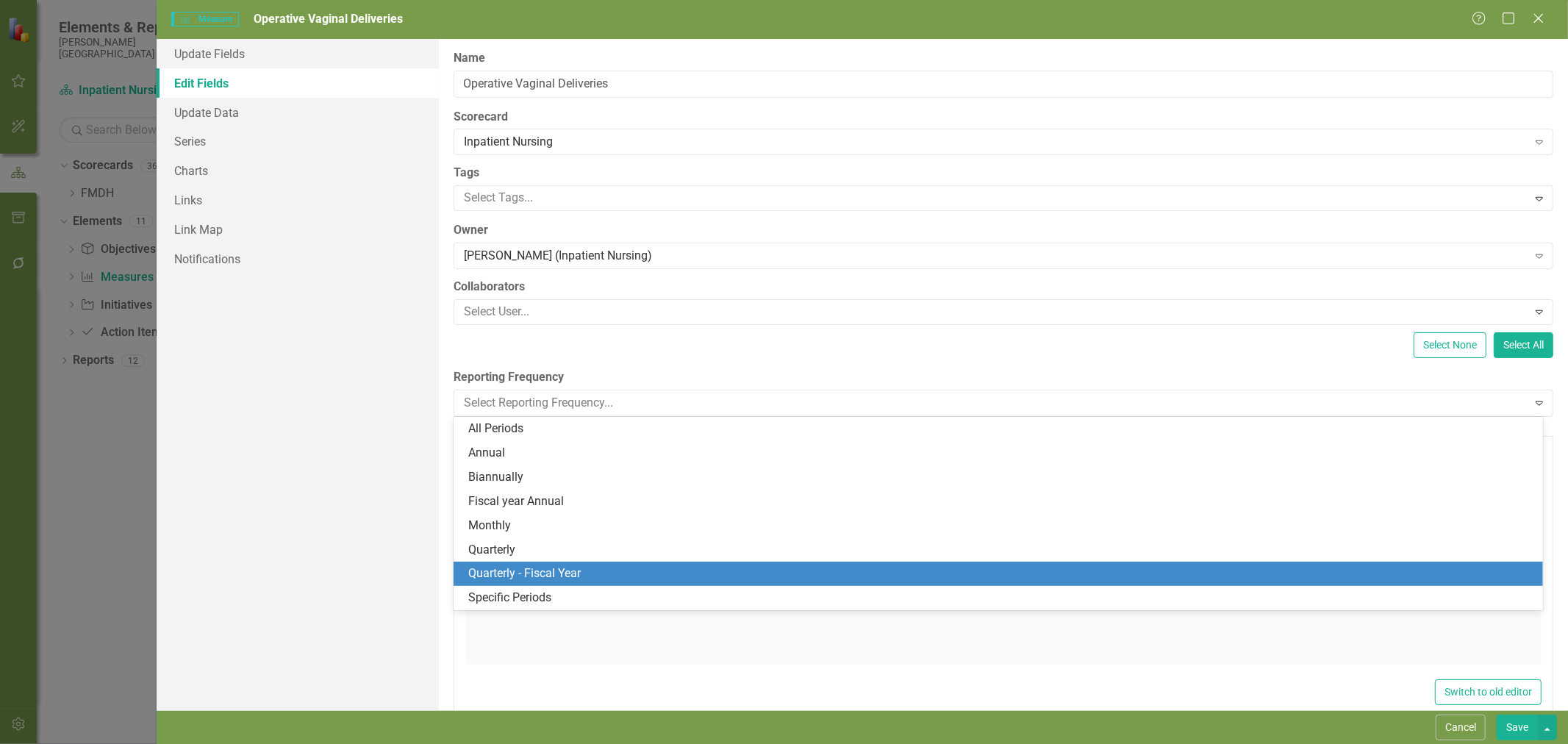
click at [550, 576] on div "Quarterly - Fiscal Year" at bounding box center [1001, 574] width 1066 height 17
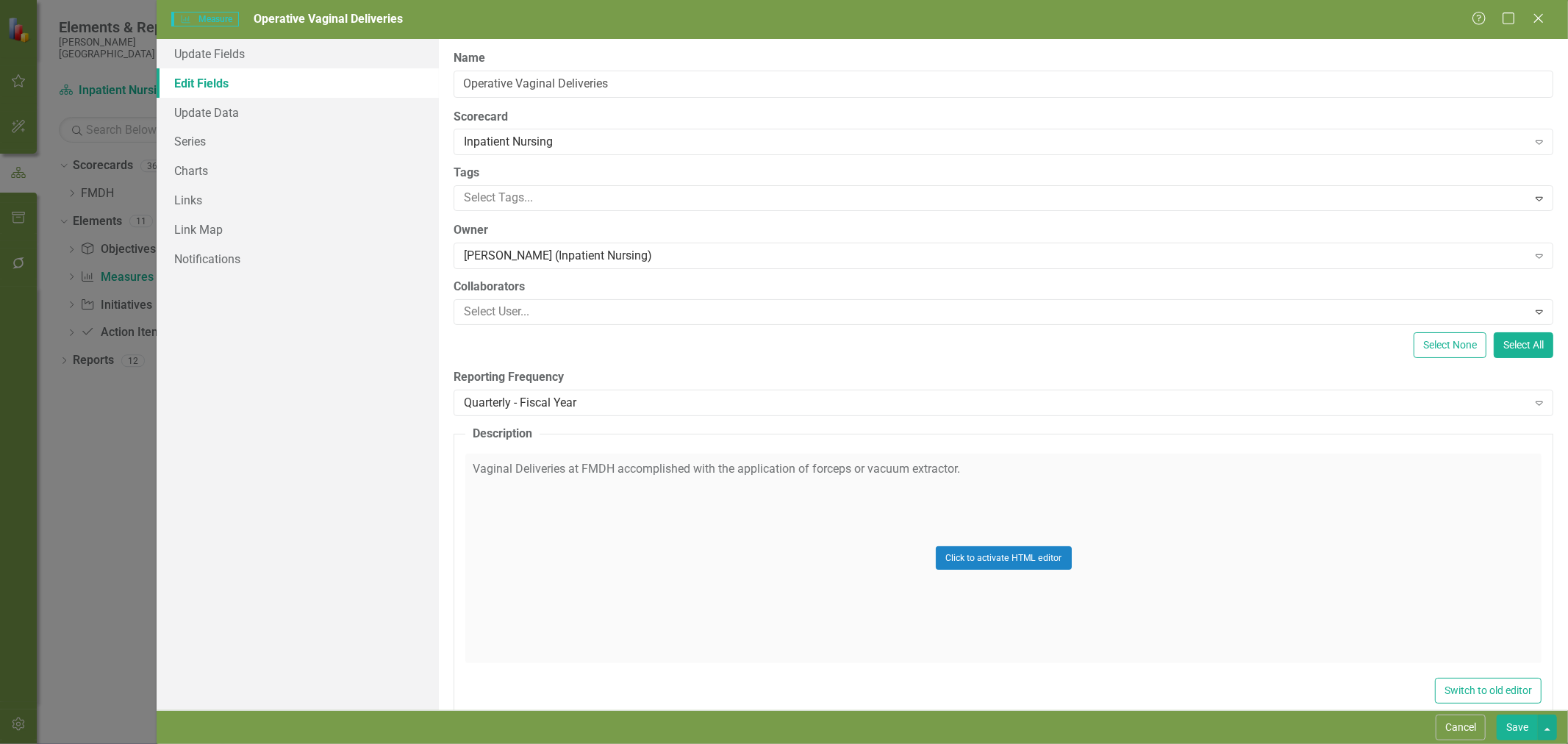
click at [1532, 726] on button "Save" at bounding box center [1517, 728] width 41 height 26
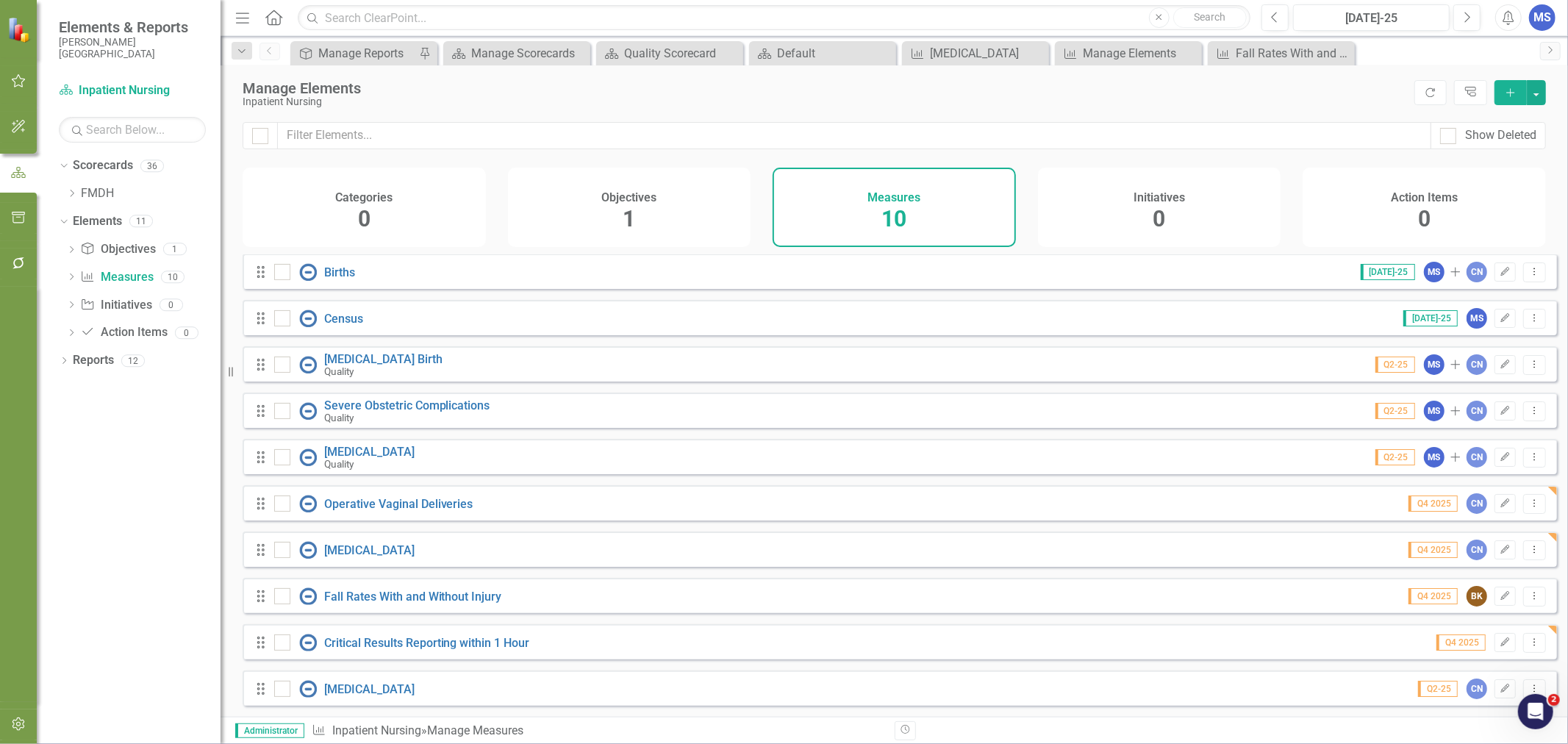
click at [1501, 458] on icon "button" at bounding box center [1505, 456] width 9 height 9
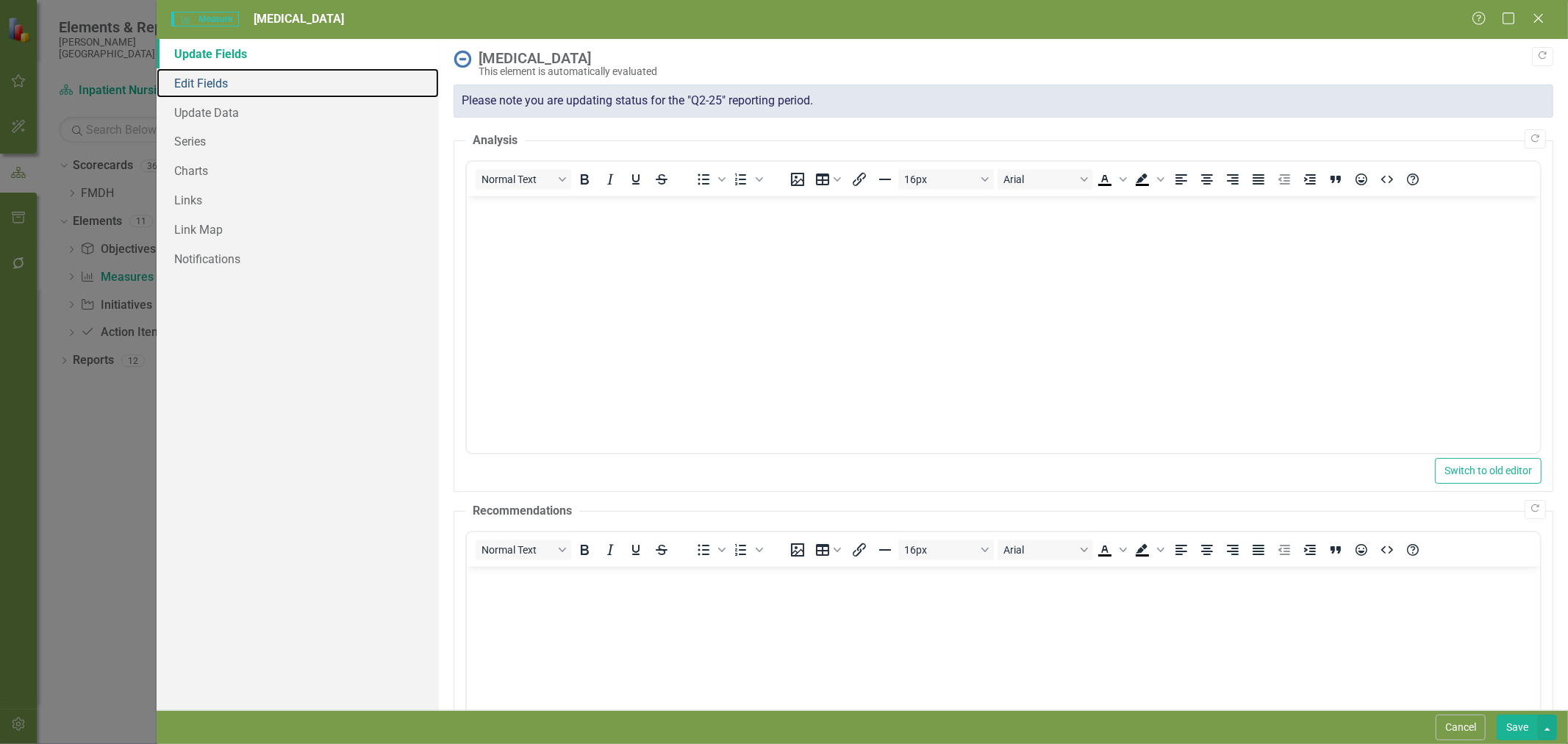
click at [210, 89] on link "Edit Fields" at bounding box center [298, 83] width 283 height 30
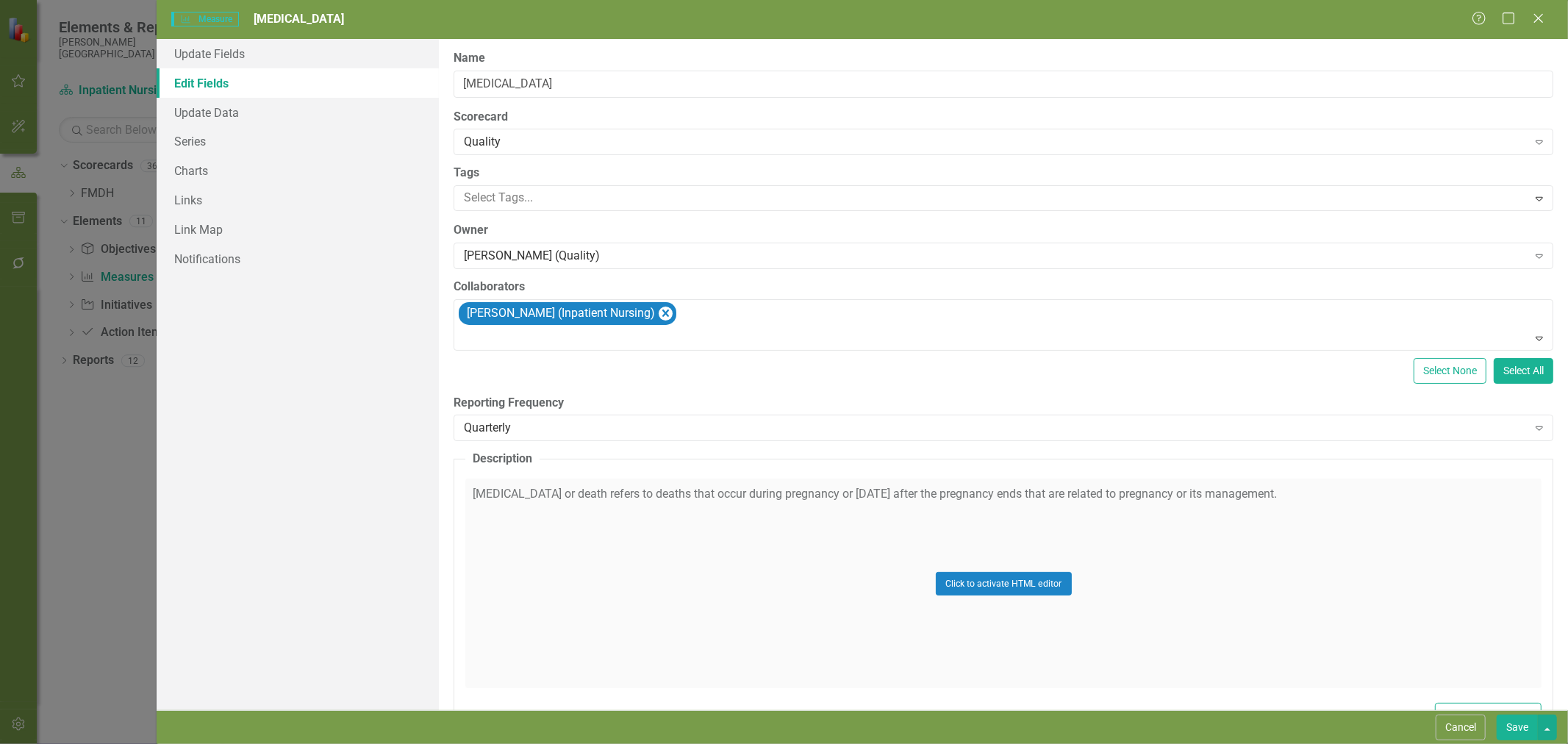
click at [498, 428] on div "Quarterly" at bounding box center [995, 429] width 1063 height 17
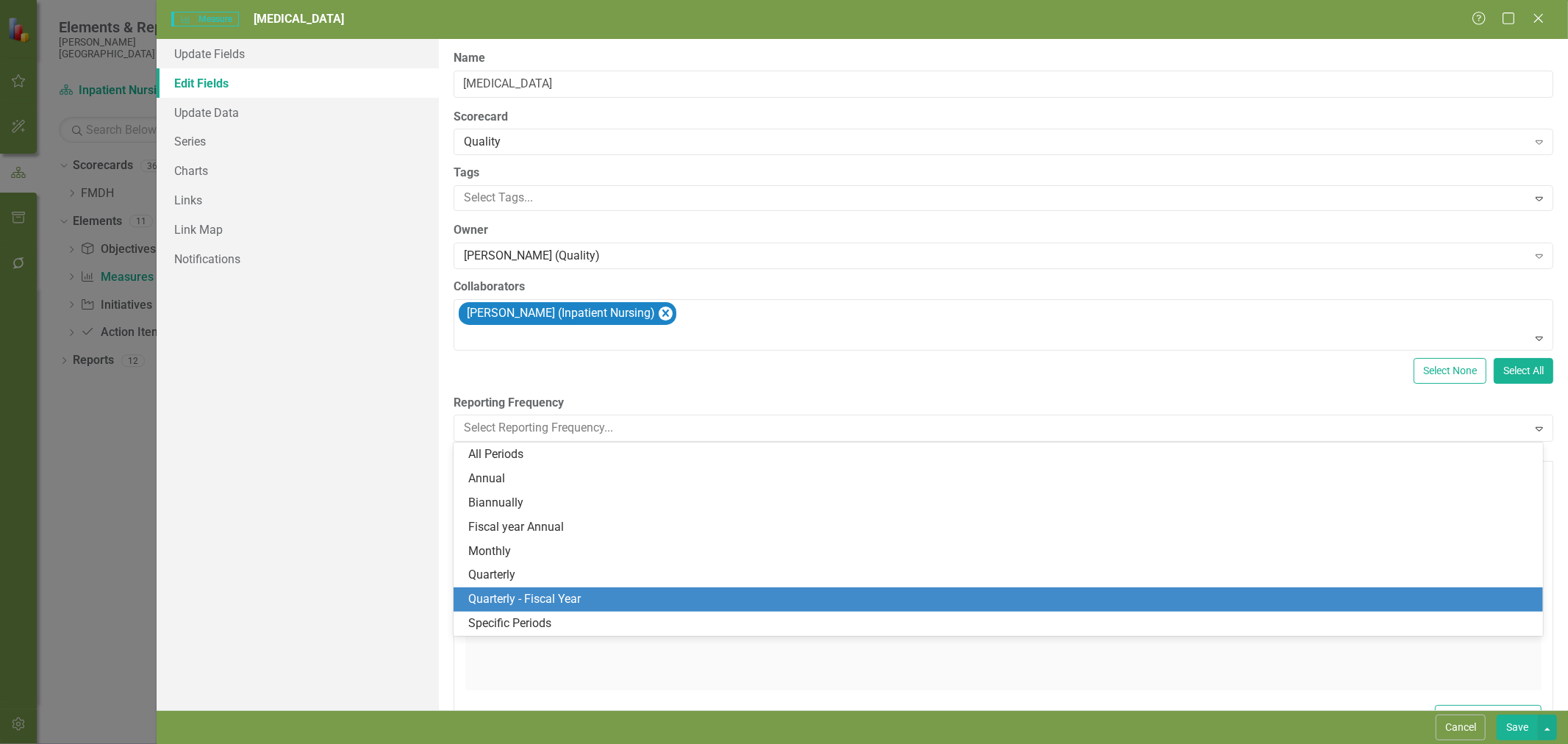
click at [544, 607] on div "Quarterly - Fiscal Year" at bounding box center [1001, 600] width 1066 height 17
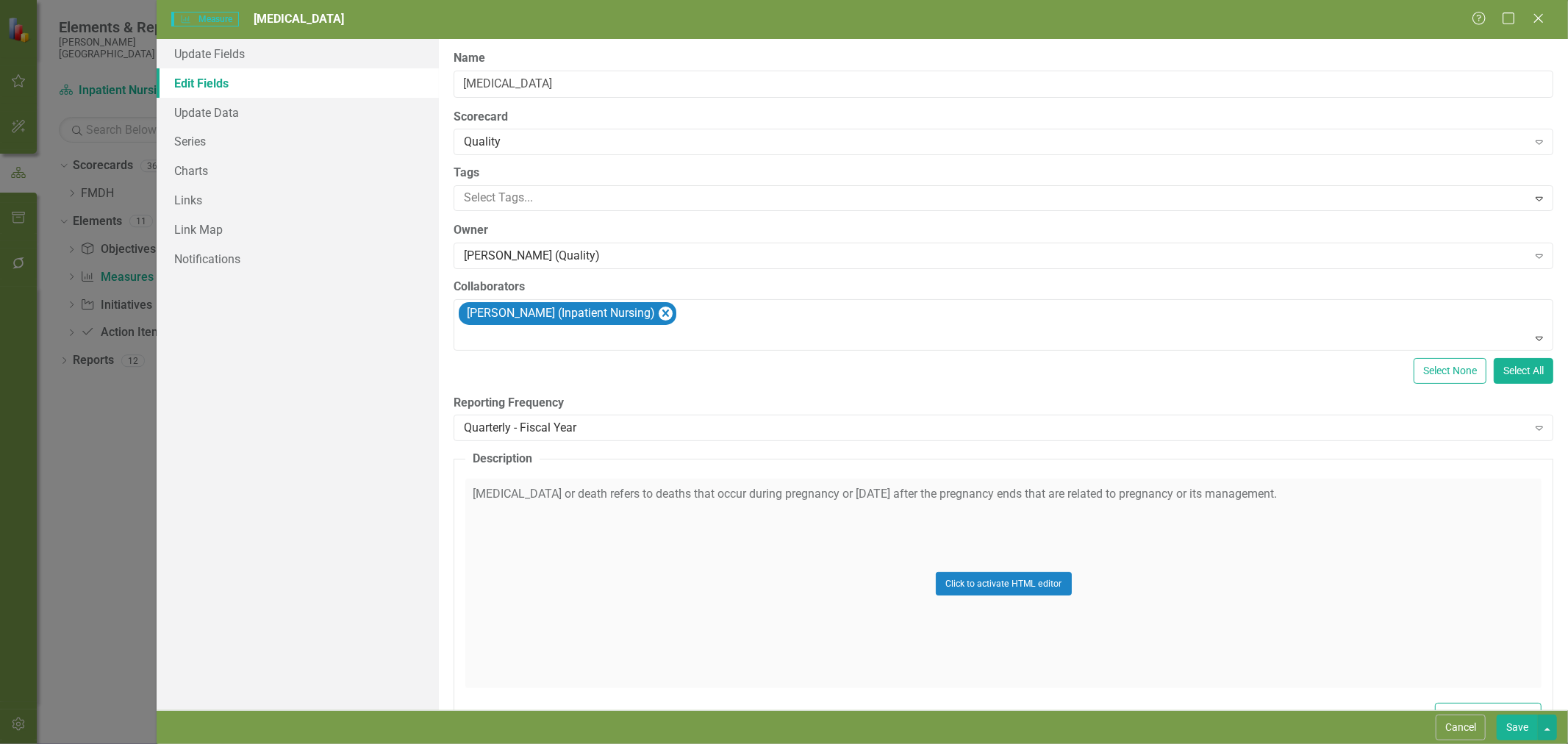
click at [1505, 719] on button "Save" at bounding box center [1517, 728] width 41 height 26
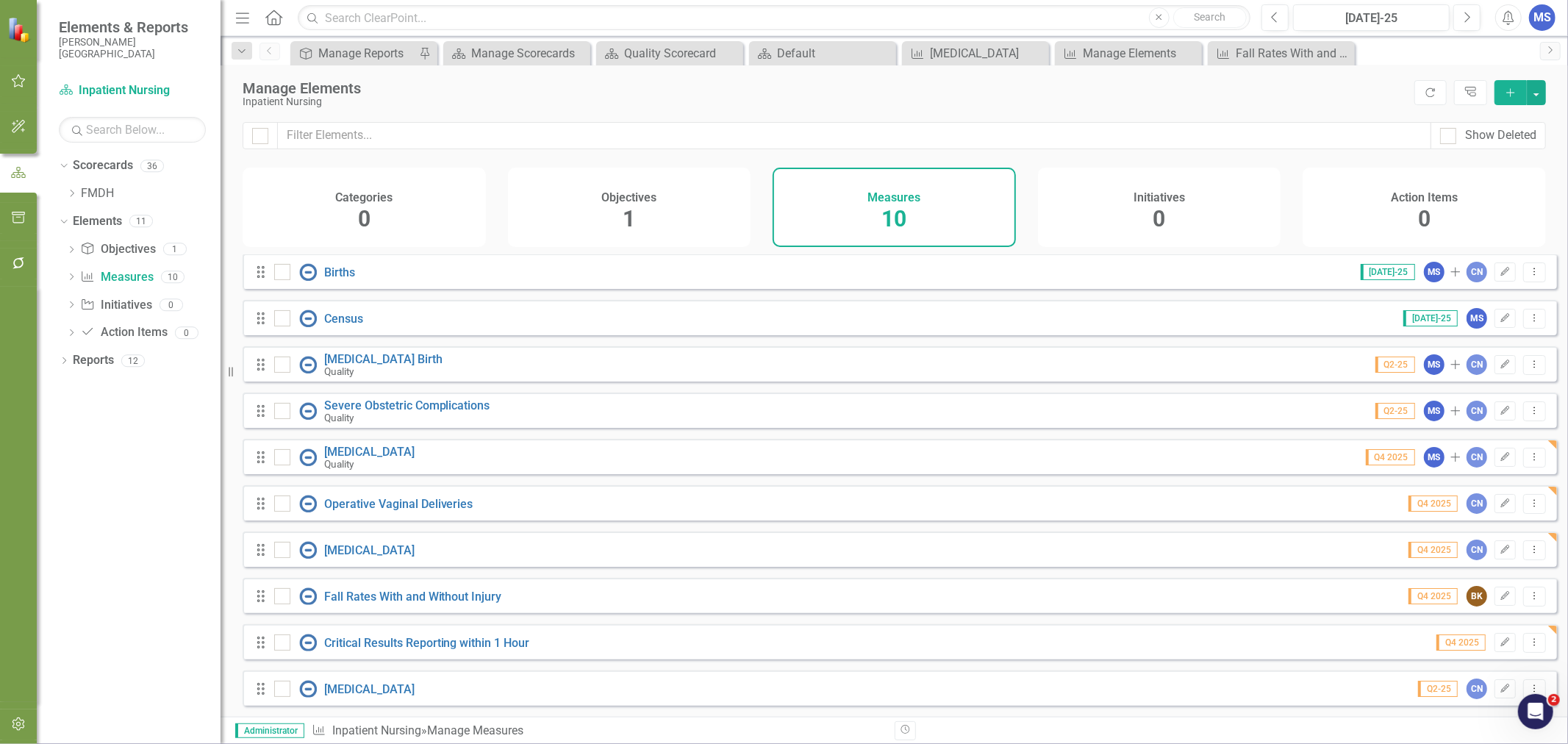
click at [1500, 412] on icon "Edit" at bounding box center [1505, 411] width 11 height 9
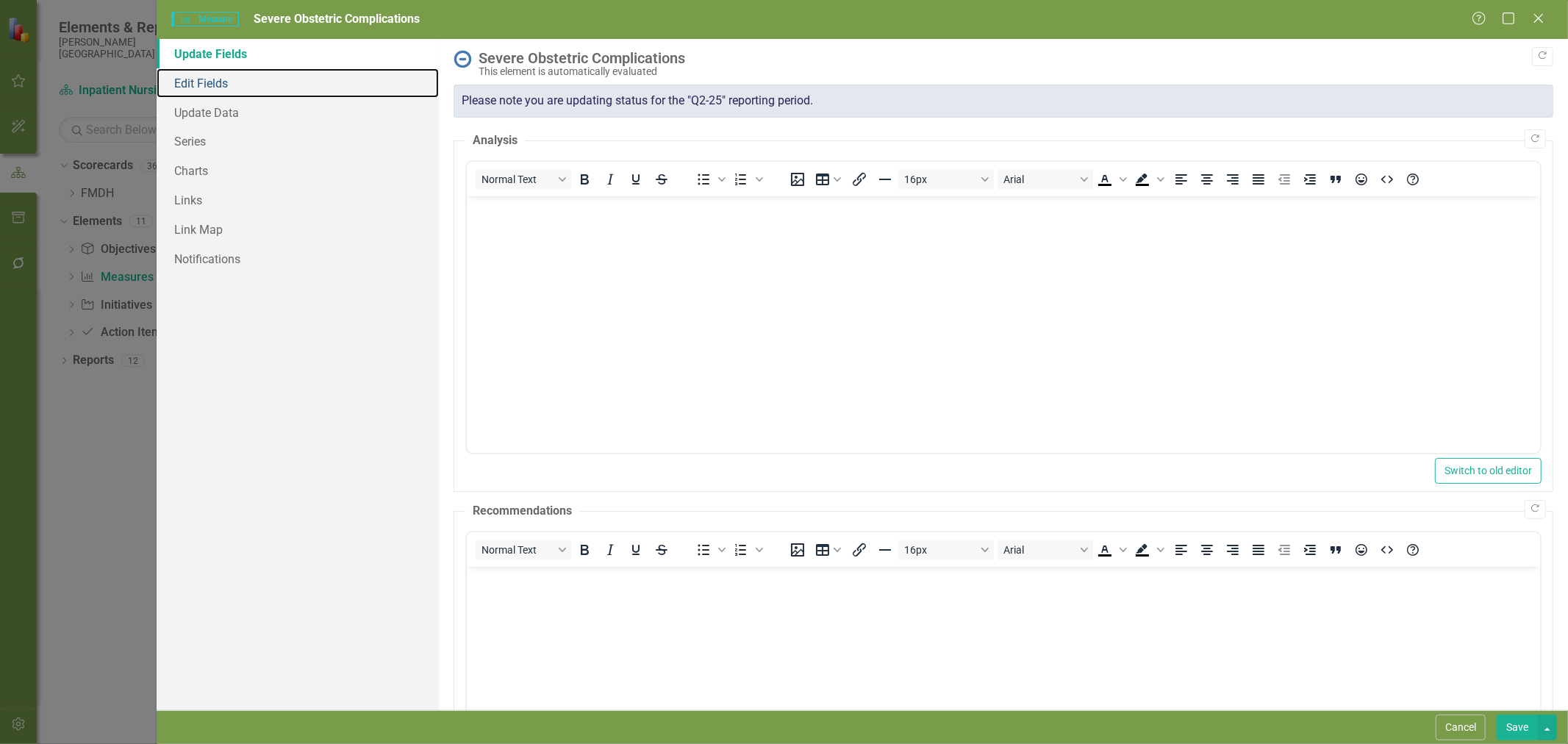
drag, startPoint x: 234, startPoint y: 87, endPoint x: 244, endPoint y: 92, distance: 11.2
click at [234, 87] on link "Edit Fields" at bounding box center [298, 83] width 283 height 30
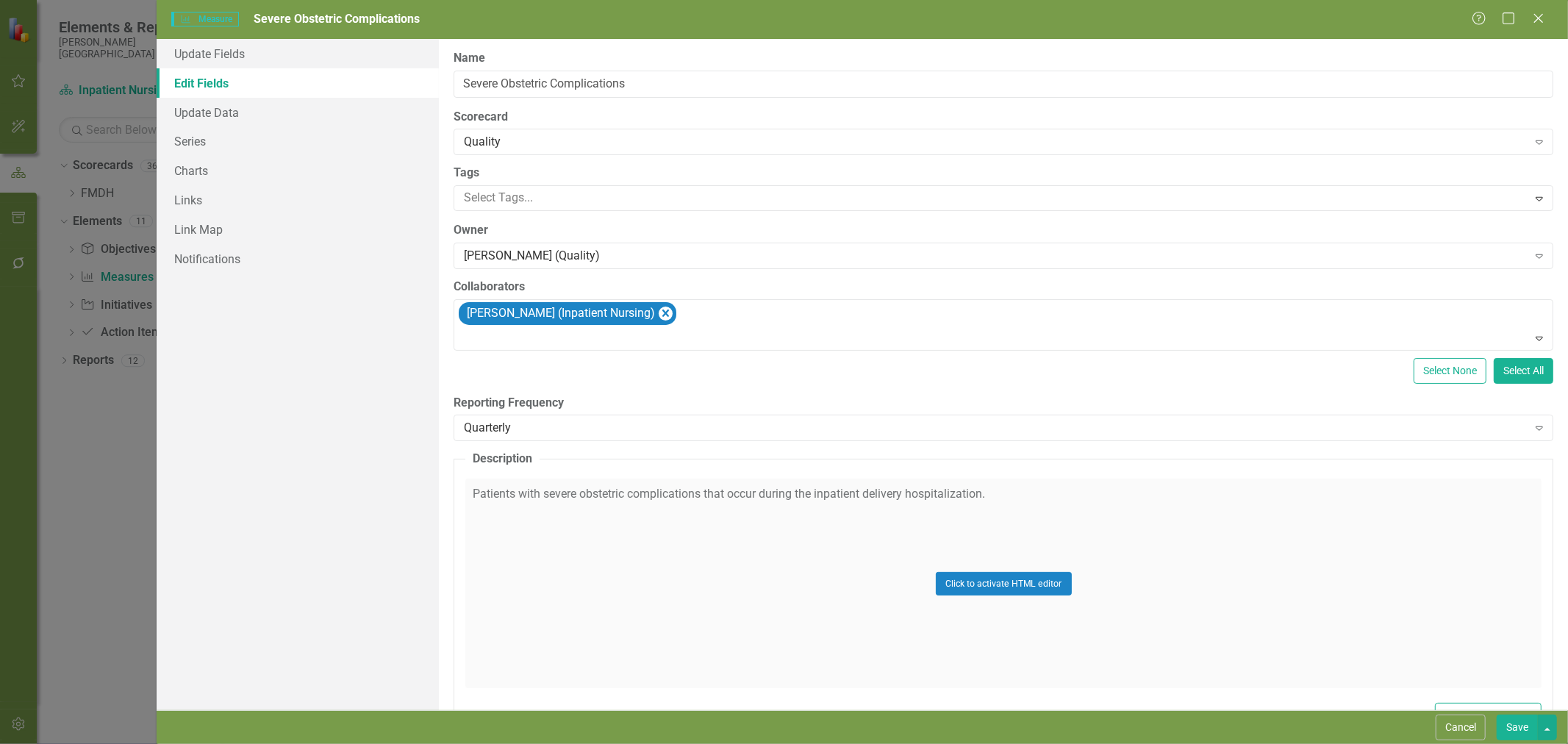
click at [548, 433] on div "Quarterly" at bounding box center [995, 429] width 1063 height 17
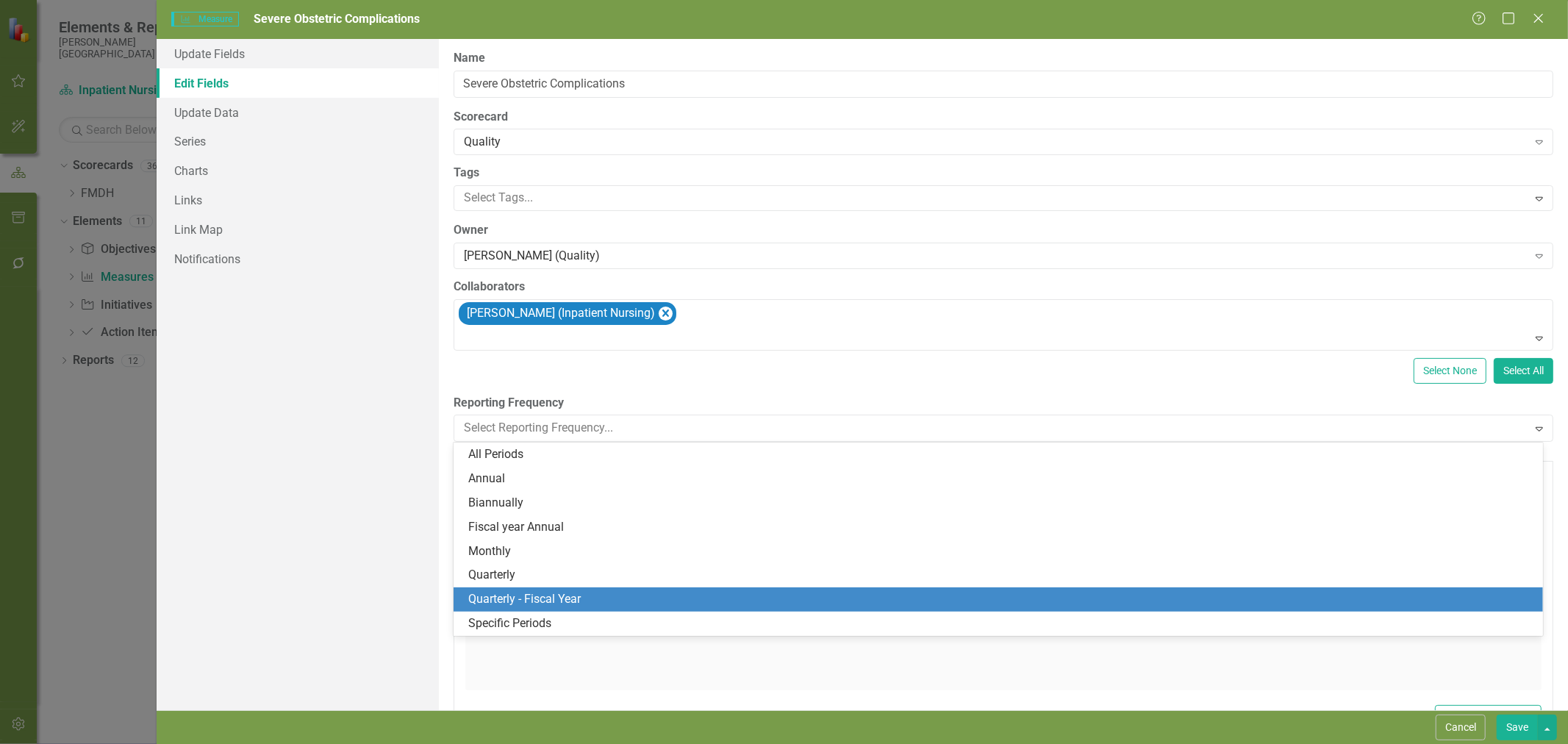
click at [582, 593] on div "Quarterly - Fiscal Year" at bounding box center [1001, 600] width 1066 height 17
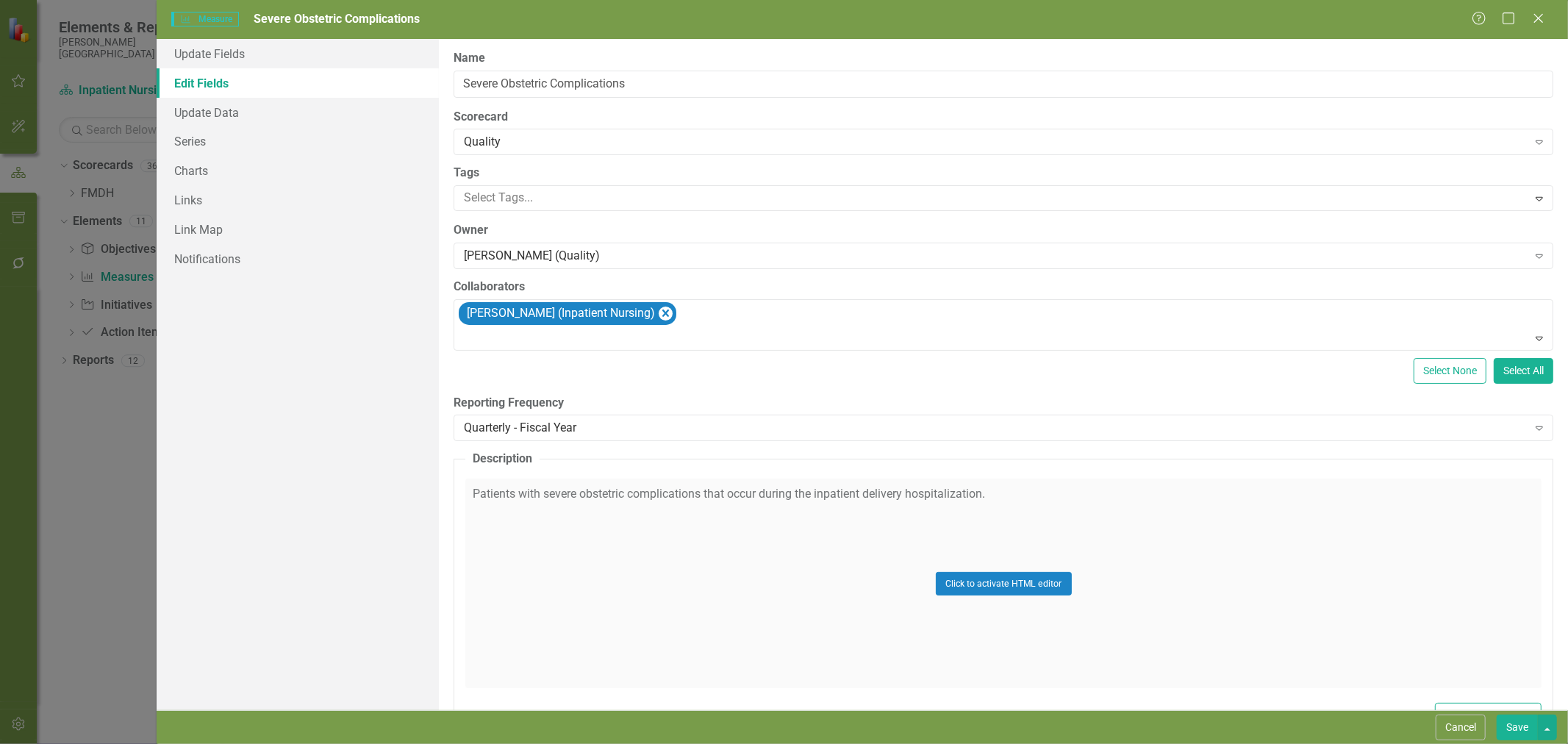
click at [1509, 725] on button "Save" at bounding box center [1517, 728] width 41 height 26
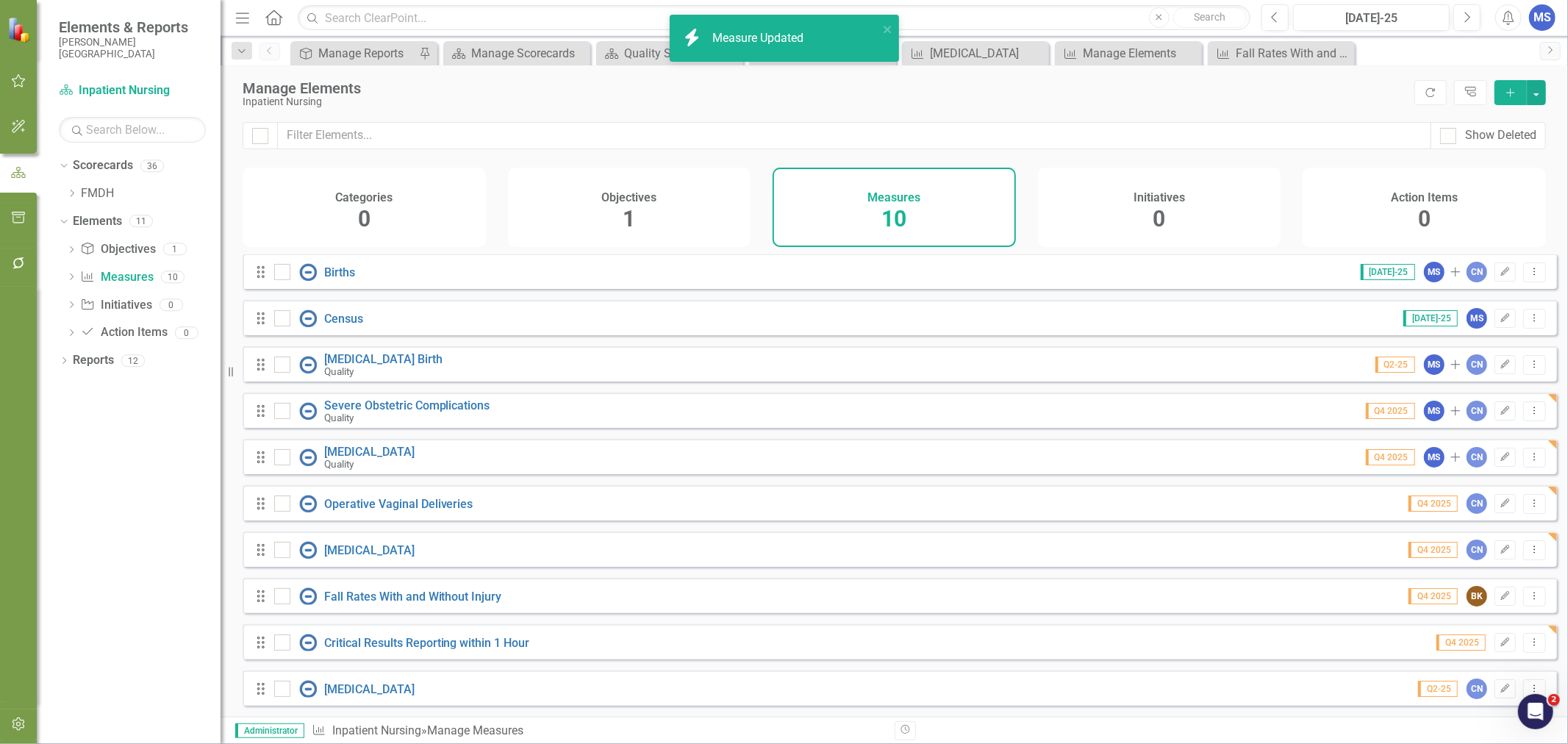
click at [1500, 366] on icon "Edit" at bounding box center [1505, 364] width 11 height 9
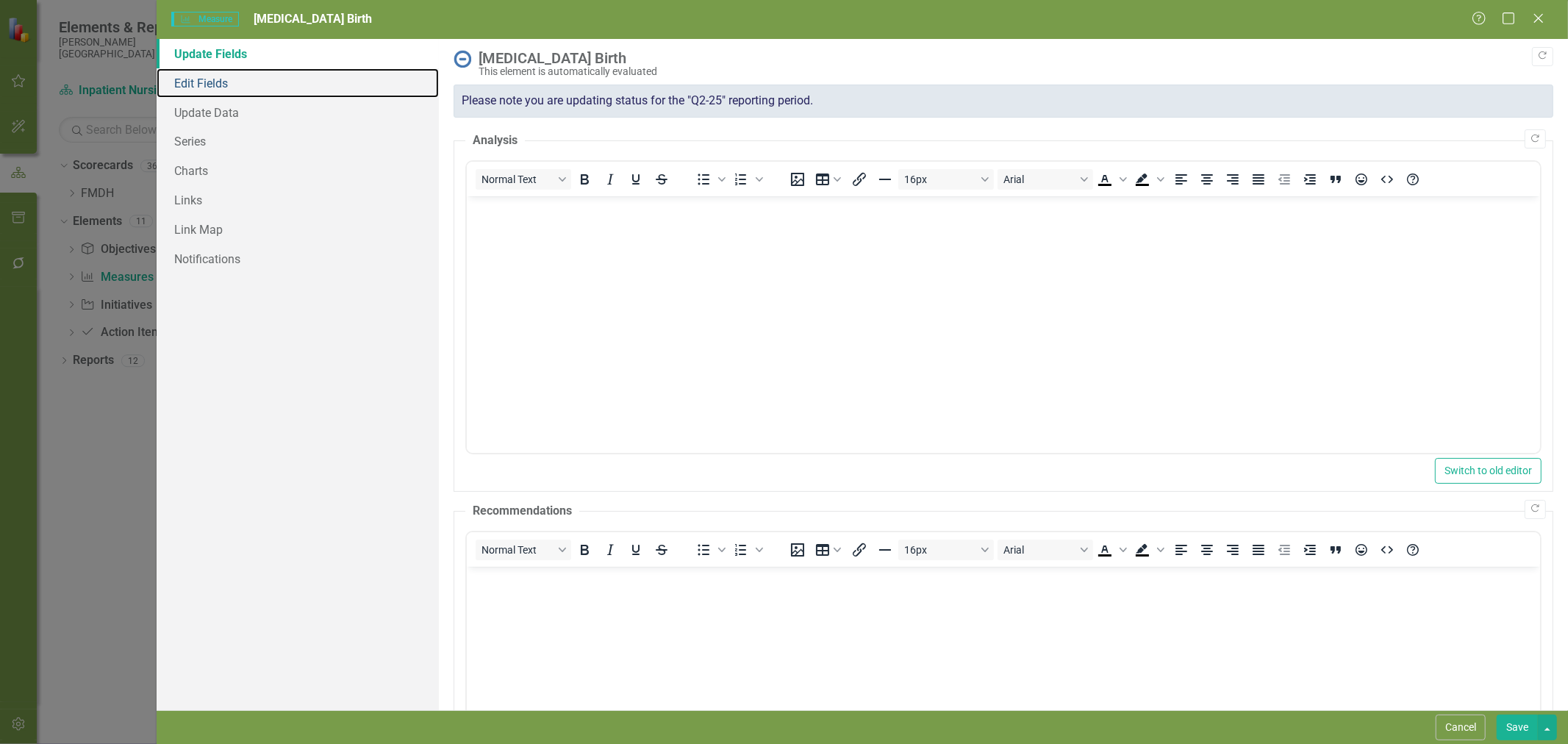
click at [187, 82] on link "Edit Fields" at bounding box center [298, 83] width 283 height 30
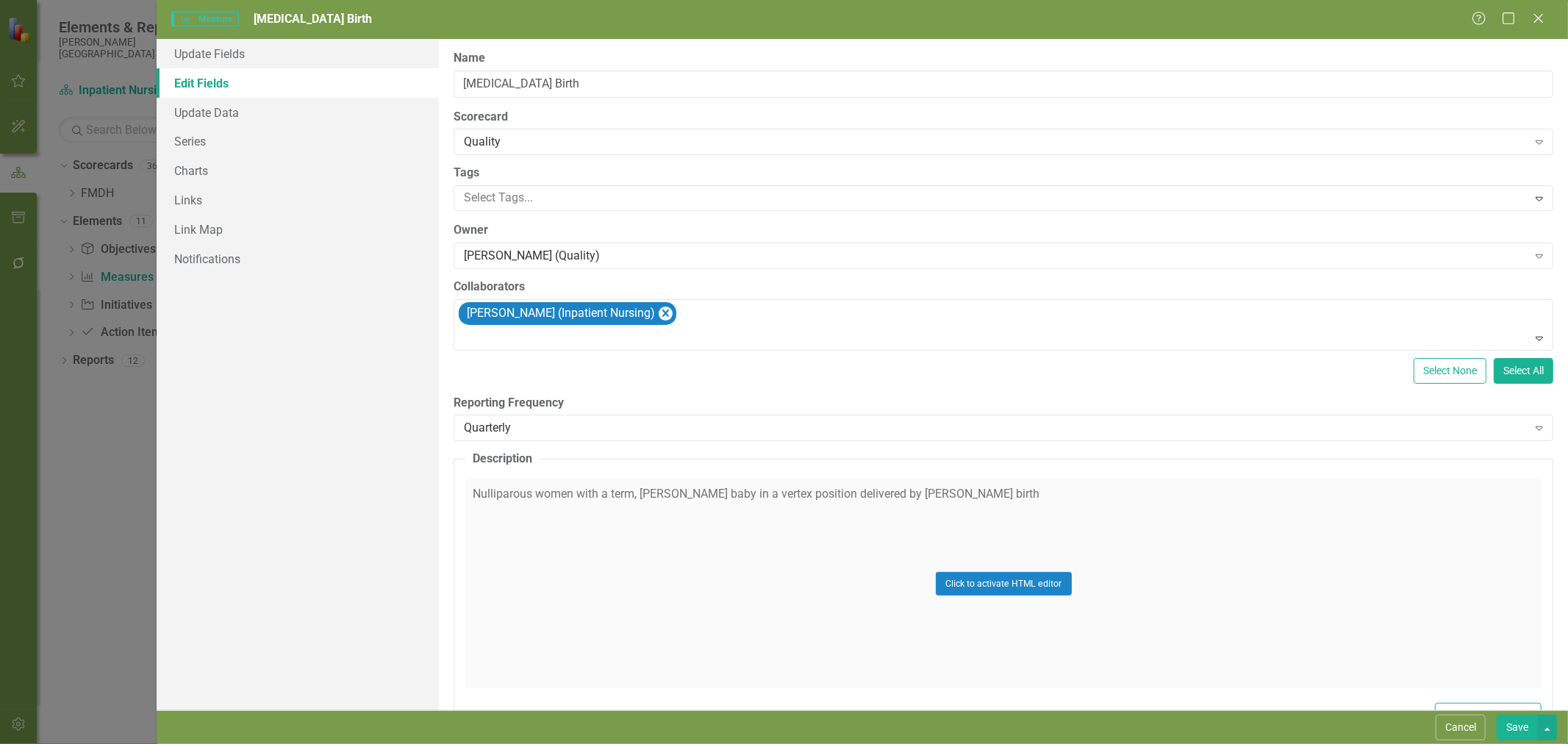
click at [605, 428] on div "Quarterly" at bounding box center [995, 429] width 1063 height 17
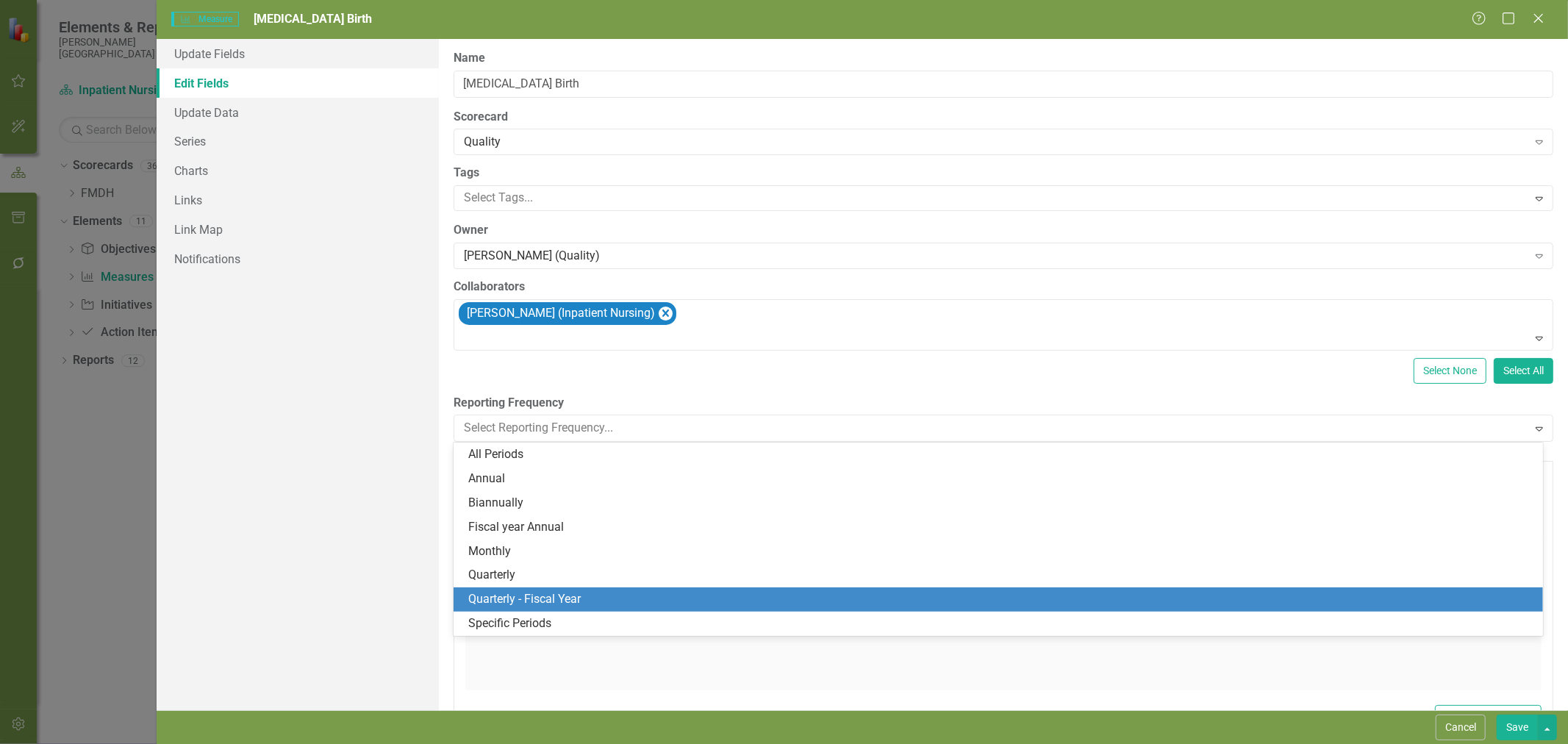
click at [611, 599] on div "Quarterly - Fiscal Year" at bounding box center [1001, 600] width 1066 height 17
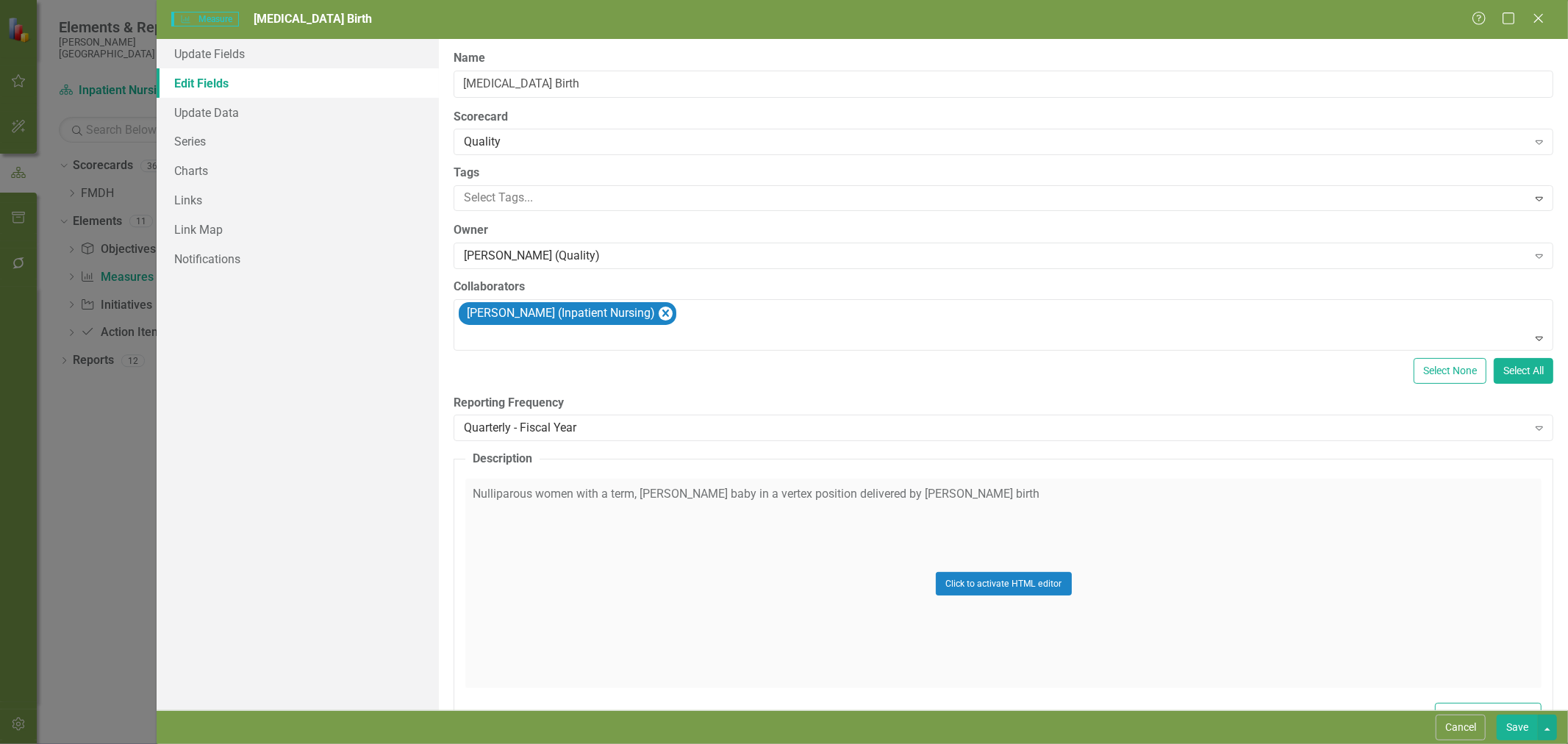
click at [1511, 724] on button "Save" at bounding box center [1517, 728] width 41 height 26
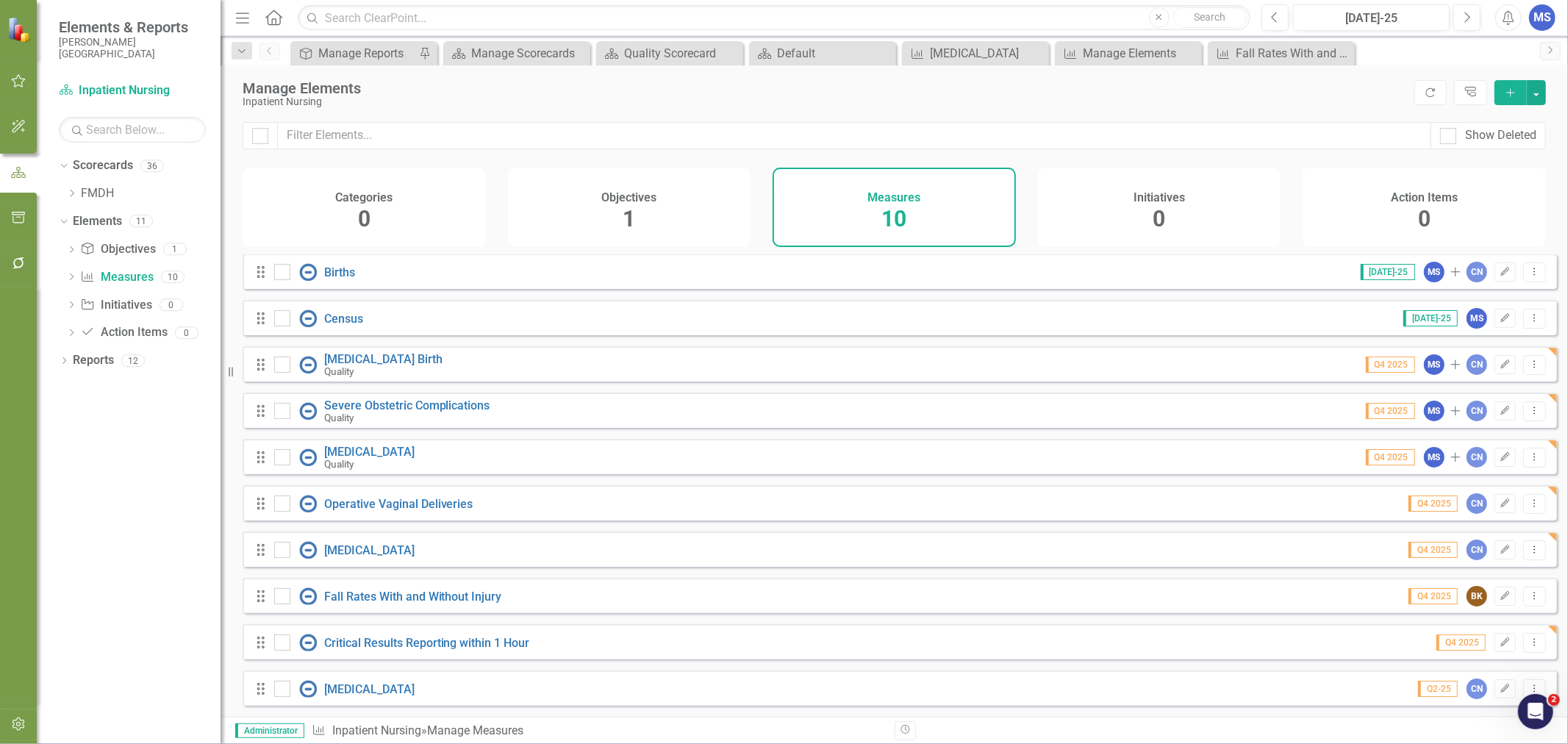
click at [1500, 690] on icon "Edit" at bounding box center [1505, 689] width 11 height 9
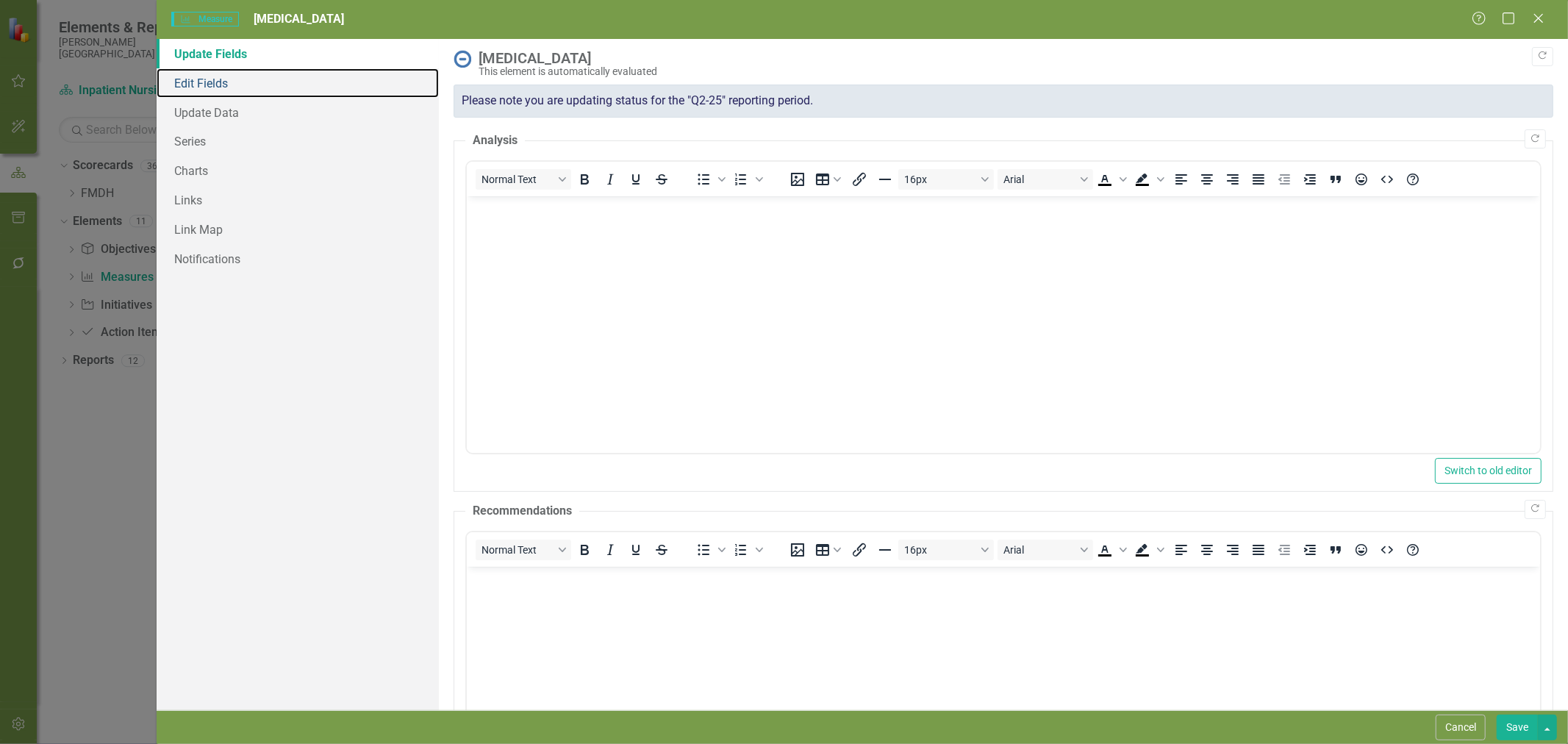
click at [257, 82] on link "Edit Fields" at bounding box center [298, 83] width 283 height 30
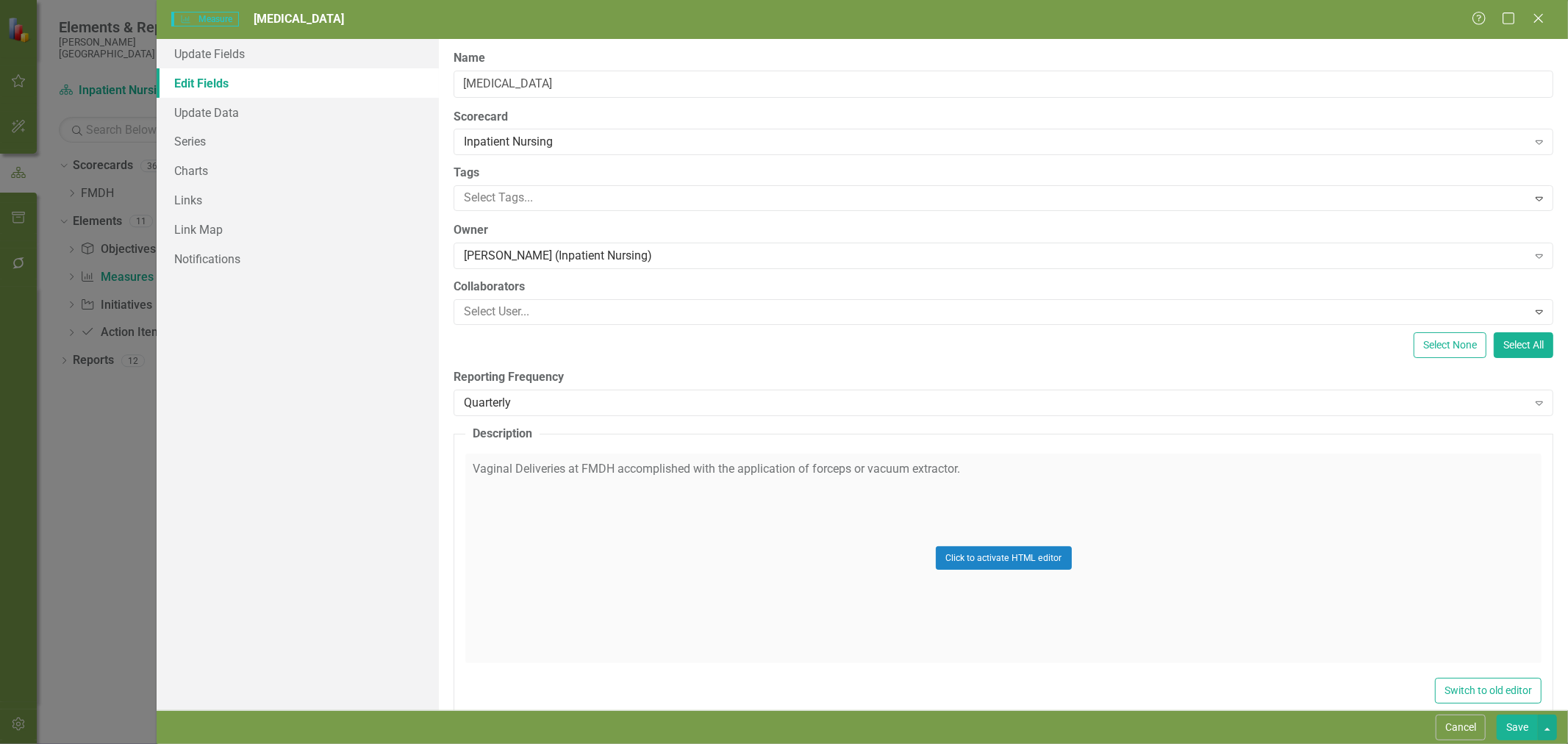
click at [526, 420] on div "ClearPoint Can Do More! How ClearPoint Can Help Close Enterprise plans can auto…" at bounding box center [1003, 374] width 1129 height 672
click at [528, 407] on div "Quarterly" at bounding box center [995, 403] width 1063 height 17
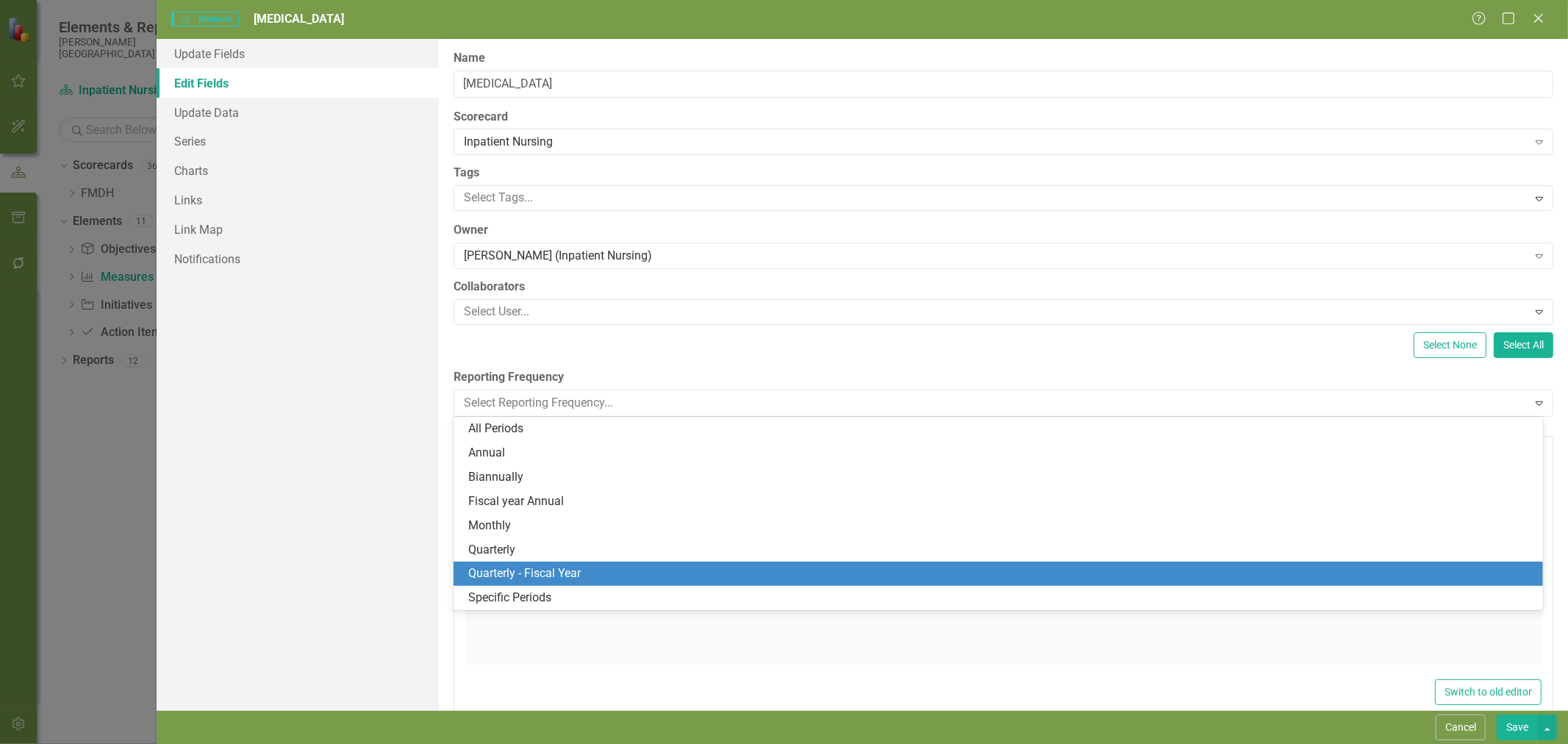
click at [546, 570] on div "Quarterly - Fiscal Year" at bounding box center [1001, 574] width 1066 height 17
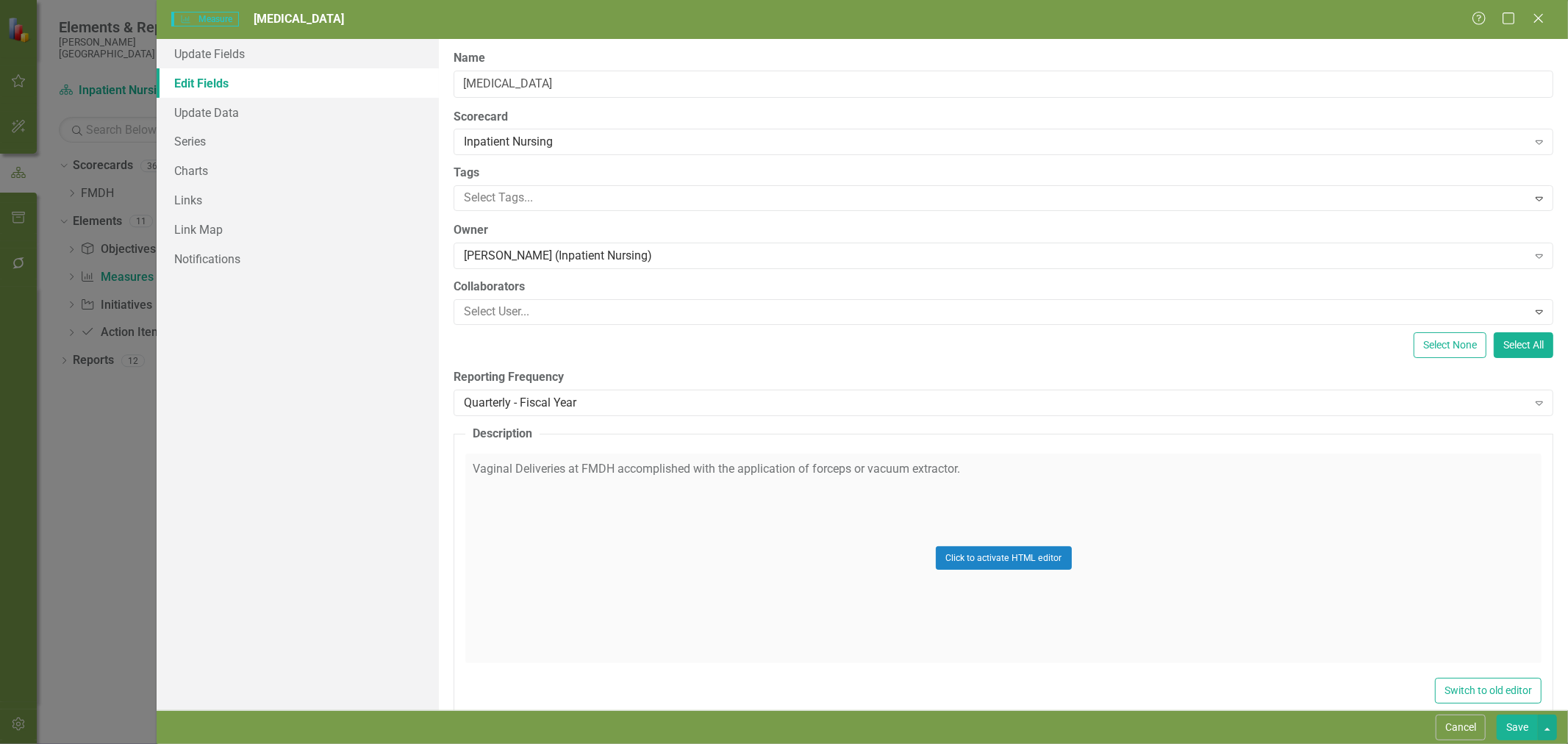
click at [1522, 727] on button "Save" at bounding box center [1517, 728] width 41 height 26
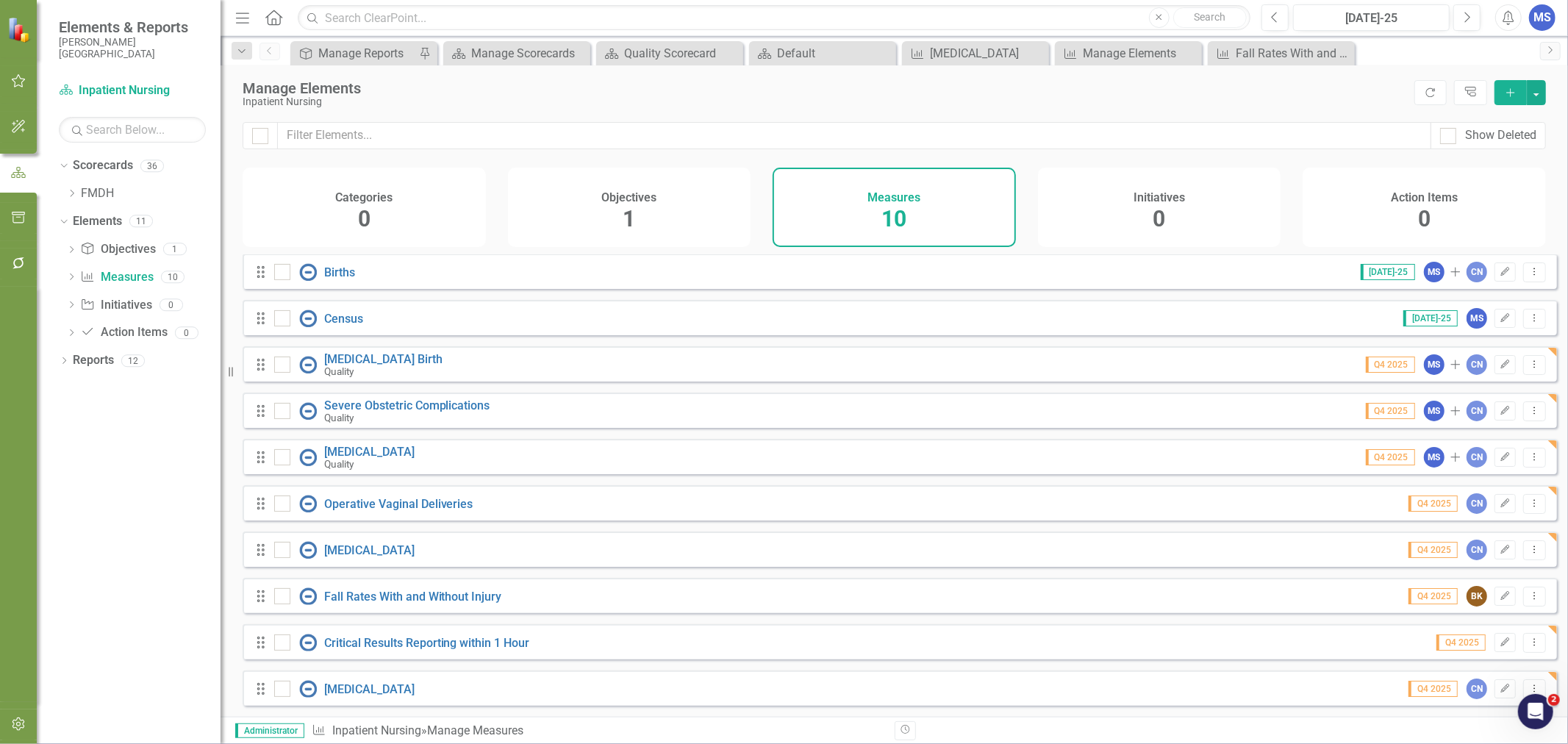
scroll to position [11, 0]
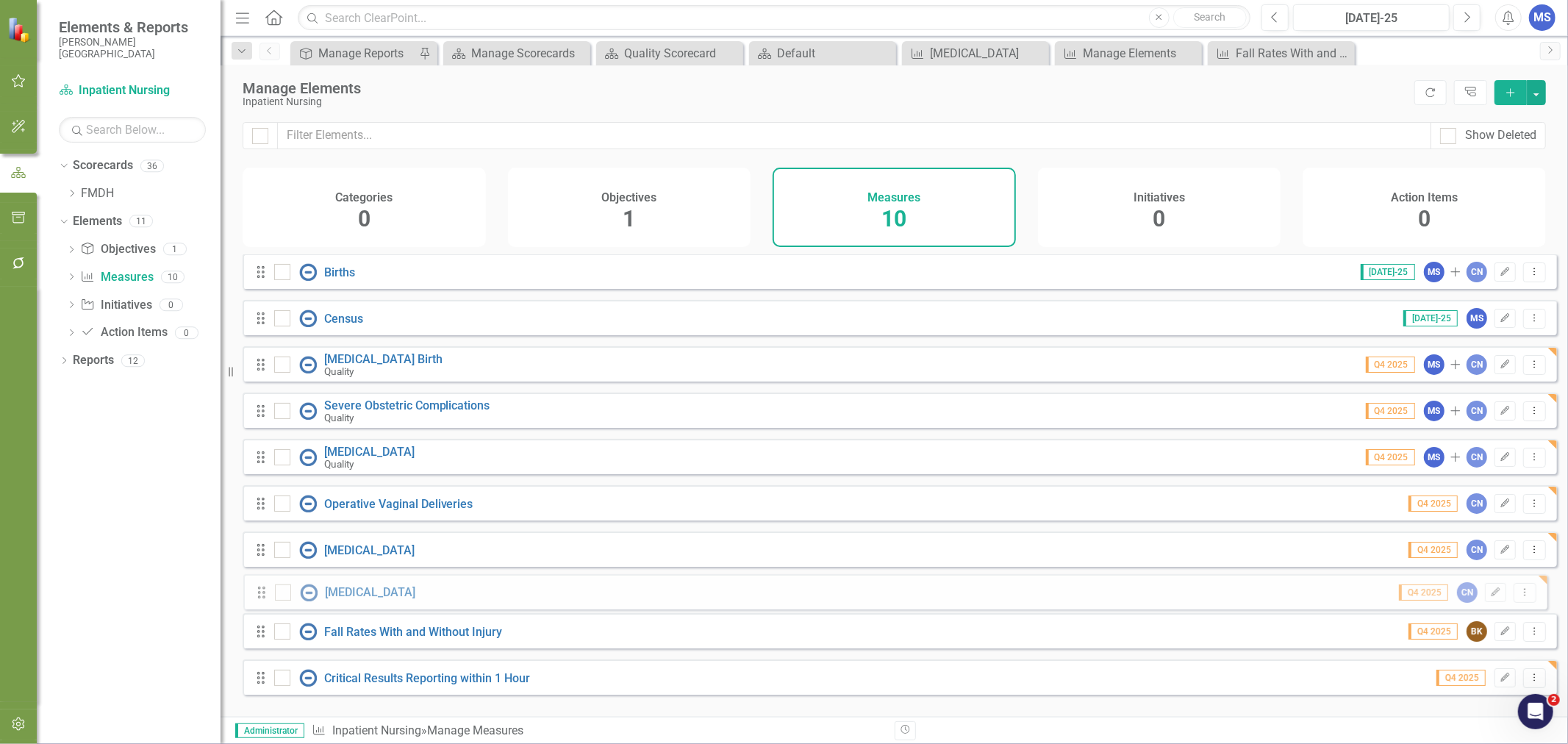
drag, startPoint x: 258, startPoint y: 688, endPoint x: 258, endPoint y: 592, distance: 96.0
click at [258, 592] on div "Drag Births Jul-25 MS Add CN Edit Dropdown Menu Drag Census Jul-25 MS Edit Drop…" at bounding box center [900, 480] width 1314 height 452
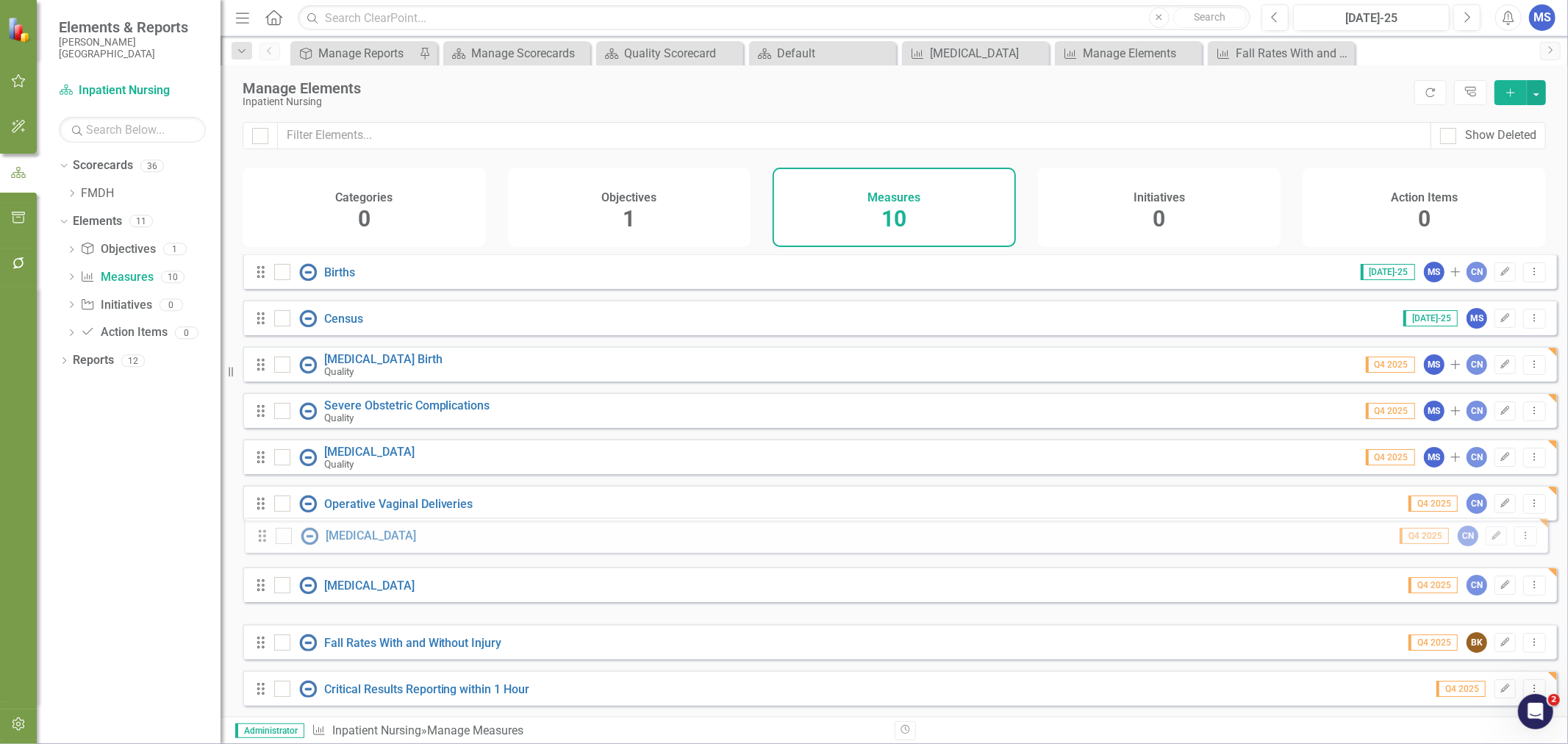
drag, startPoint x: 255, startPoint y: 585, endPoint x: 256, endPoint y: 535, distance: 50.0
click at [256, 535] on div "Drag Births Jul-25 MS Add CN Edit Dropdown Menu Drag Census Jul-25 MS Edit Drop…" at bounding box center [900, 480] width 1314 height 452
click at [1528, 685] on icon "Dropdown Menu" at bounding box center [1535, 689] width 12 height 9
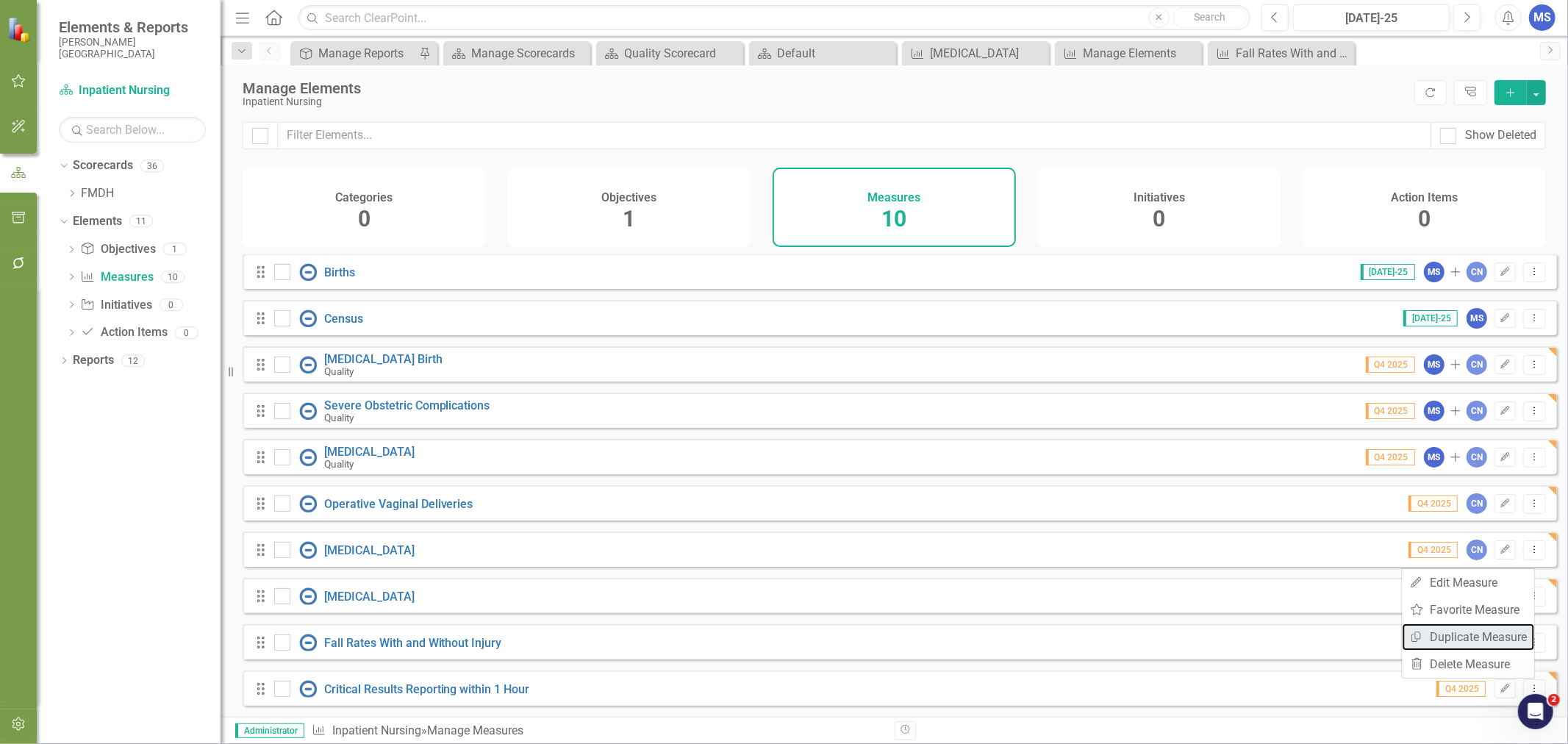
click at [1469, 631] on link "Copy Duplicate Measure" at bounding box center [1469, 637] width 132 height 27
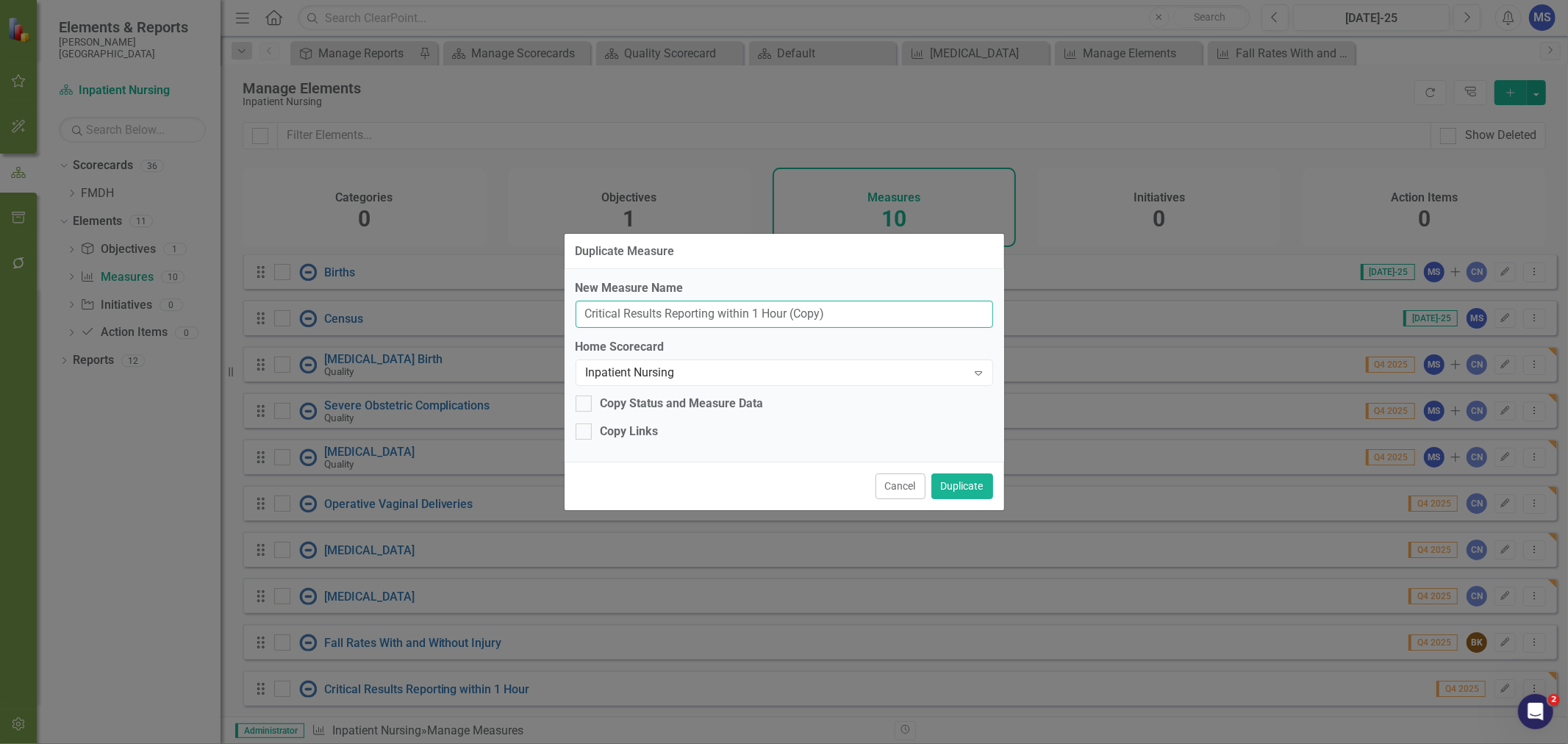
drag, startPoint x: 851, startPoint y: 321, endPoint x: 790, endPoint y: 318, distance: 61.1
click at [790, 318] on input "Critical Results Reporting within 1 Hour (Copy)" at bounding box center [785, 314] width 418 height 27
drag, startPoint x: 803, startPoint y: 311, endPoint x: 668, endPoint y: 309, distance: 135.0
click at [668, 309] on input "Critical Results Reporting within 1 Hour" at bounding box center [785, 314] width 418 height 27
type input "Critical Results Documentation"
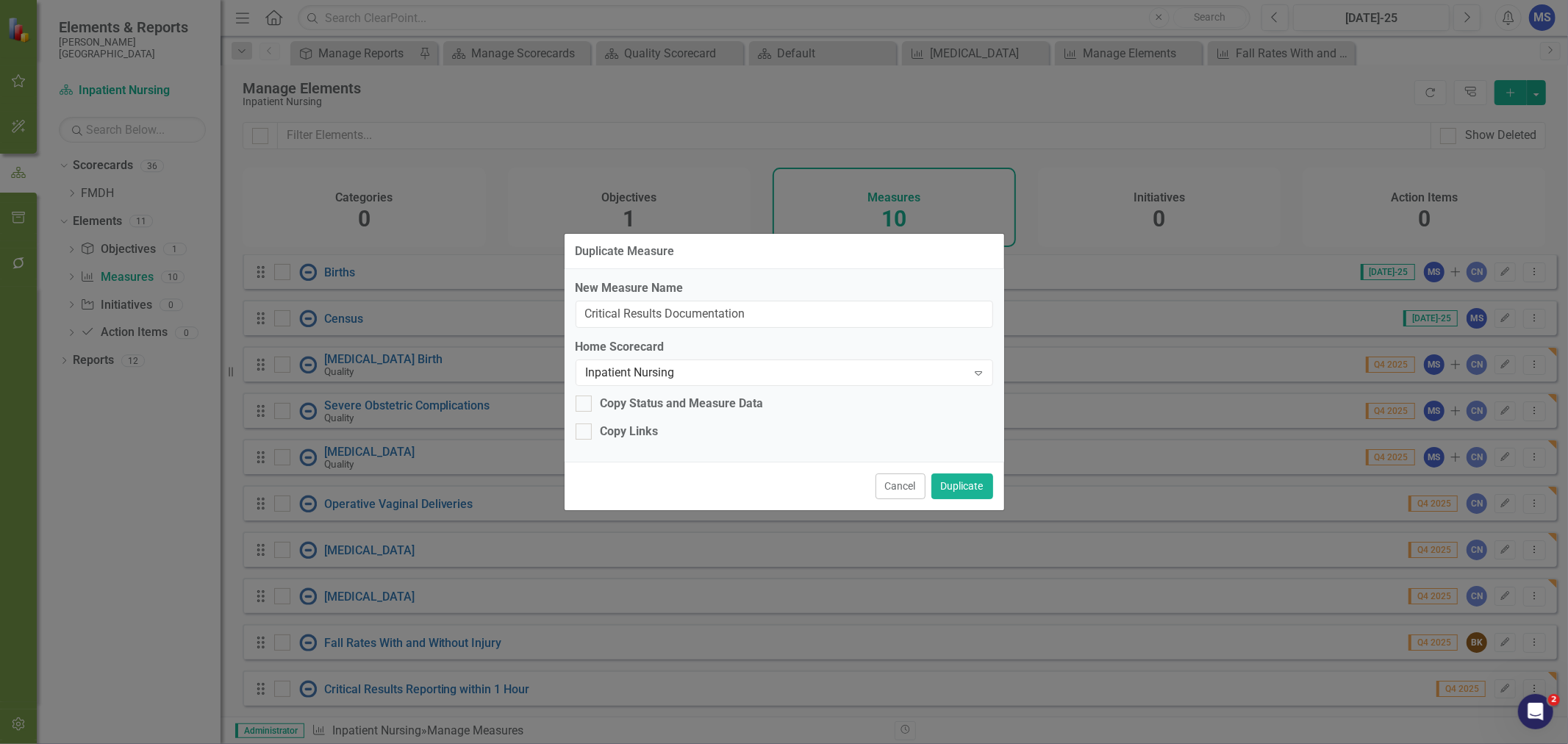
click at [631, 423] on div "Copy Links" at bounding box center [630, 432] width 58 height 17
click at [585, 423] on input "Copy Links" at bounding box center [581, 428] width 9 height 9
checkbox input "true"
click at [959, 488] on button "Duplicate" at bounding box center [963, 486] width 62 height 26
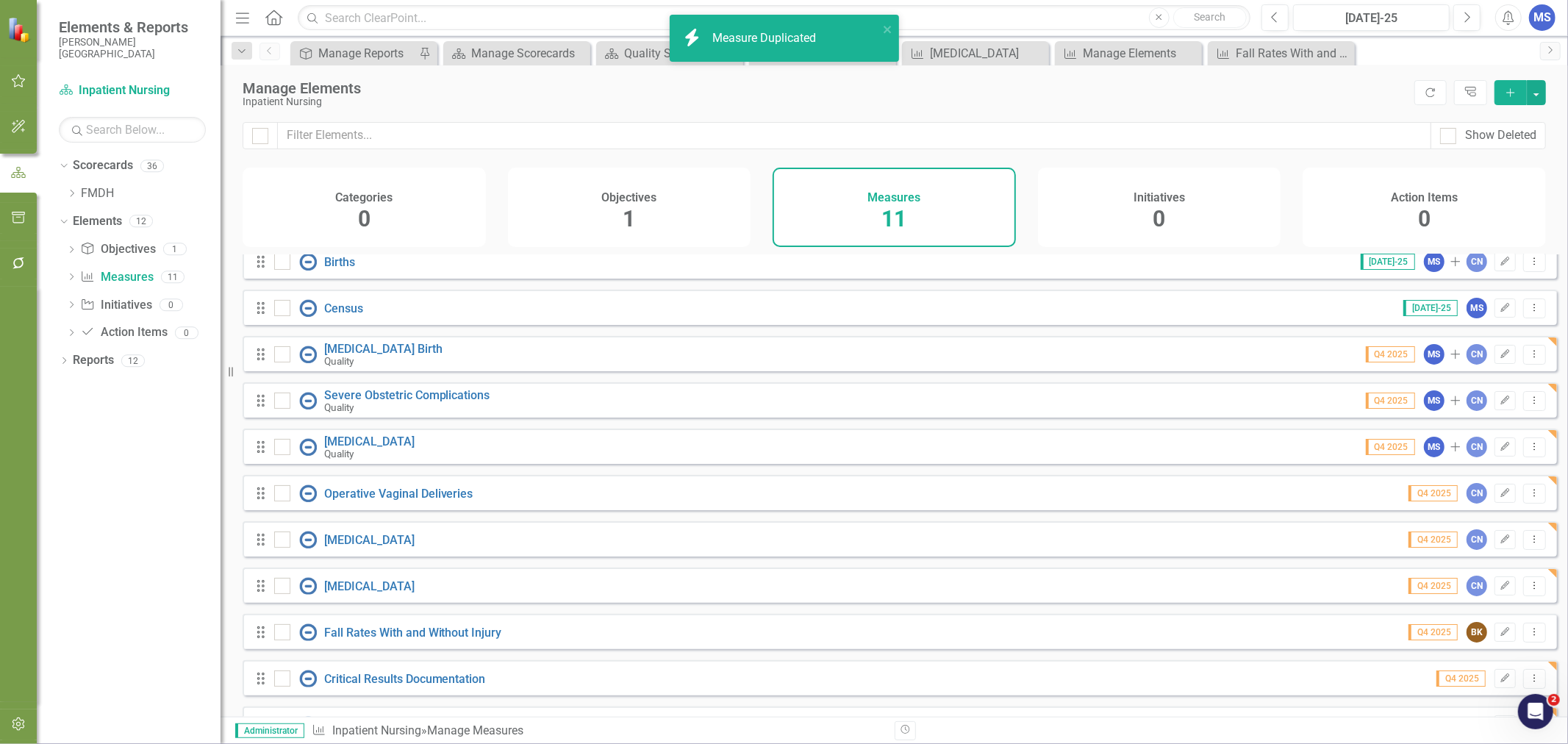
scroll to position [57, 0]
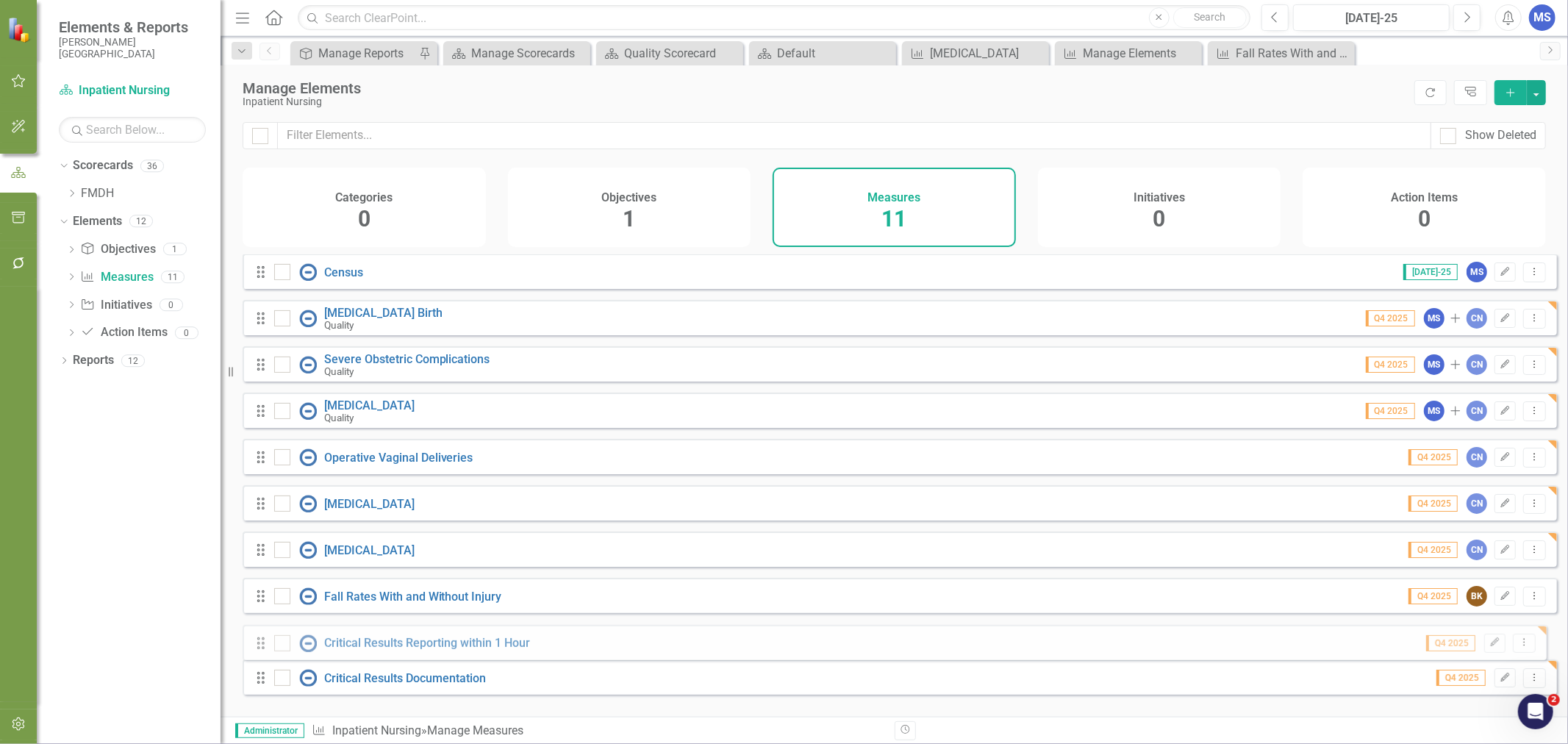
drag, startPoint x: 258, startPoint y: 689, endPoint x: 258, endPoint y: 644, distance: 45.0
click at [258, 644] on div "Drag Births Jul-25 MS Add CN Edit Dropdown Menu Drag Census Jul-25 MS Edit Drop…" at bounding box center [900, 457] width 1314 height 499
click at [1501, 691] on icon "button" at bounding box center [1505, 688] width 9 height 9
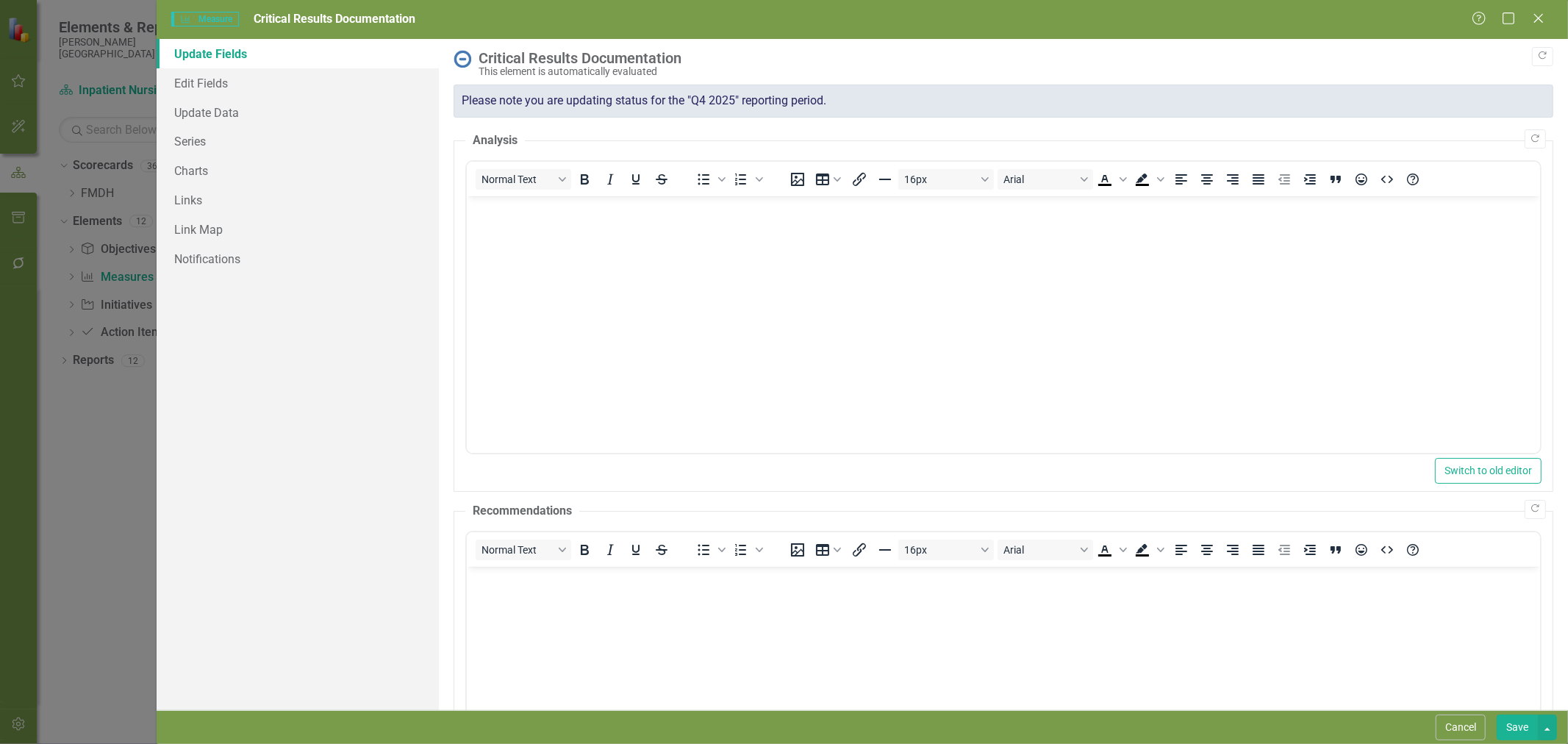
scroll to position [0, 0]
click at [215, 85] on link "Edit Fields" at bounding box center [298, 83] width 283 height 30
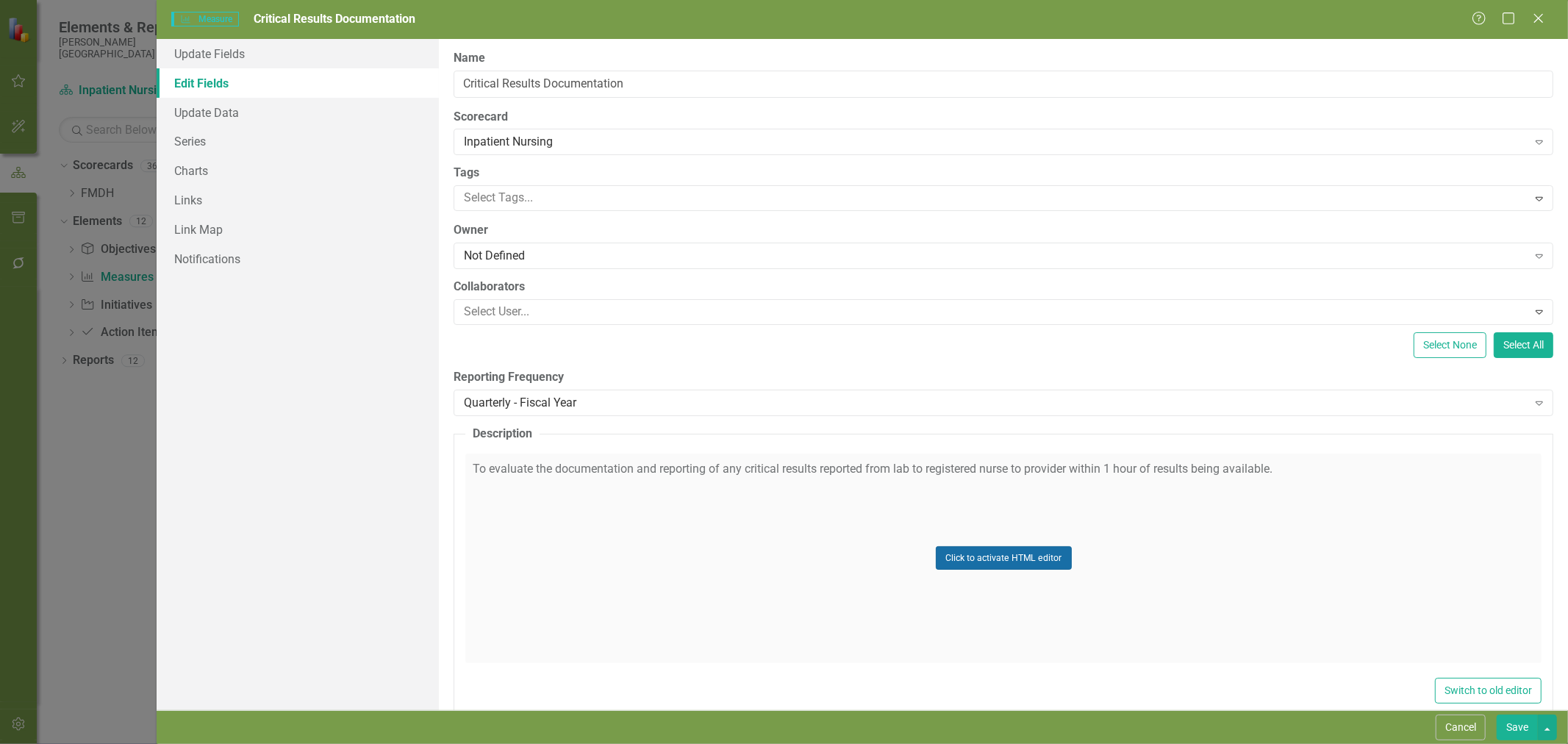
click at [1009, 560] on button "Click to activate HTML editor" at bounding box center [1004, 558] width 136 height 23
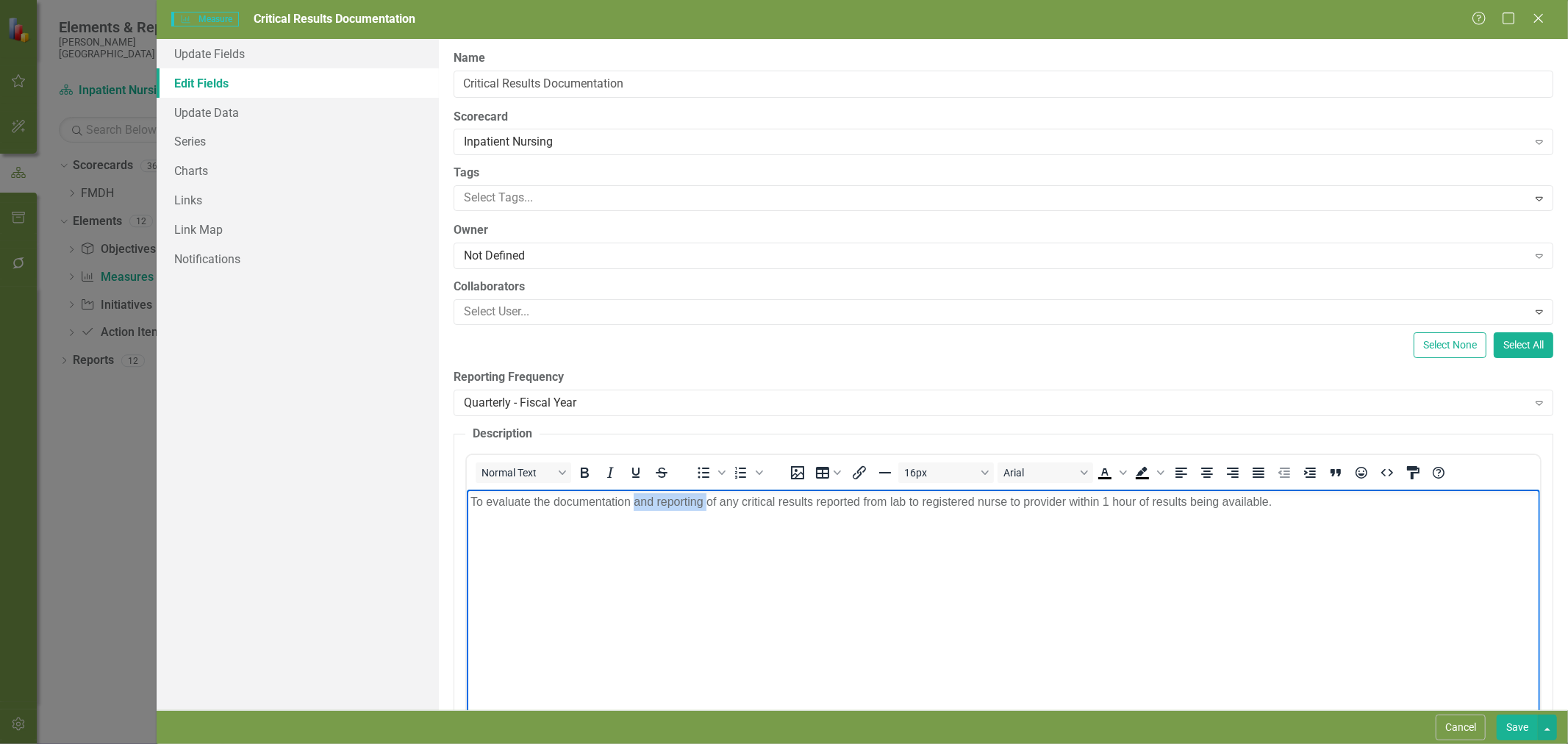
drag, startPoint x: 706, startPoint y: 499, endPoint x: 637, endPoint y: 499, distance: 69.0
click at [637, 499] on span "To evaluate the documentation and reporting of any critical results reported fr…" at bounding box center [871, 501] width 801 height 12
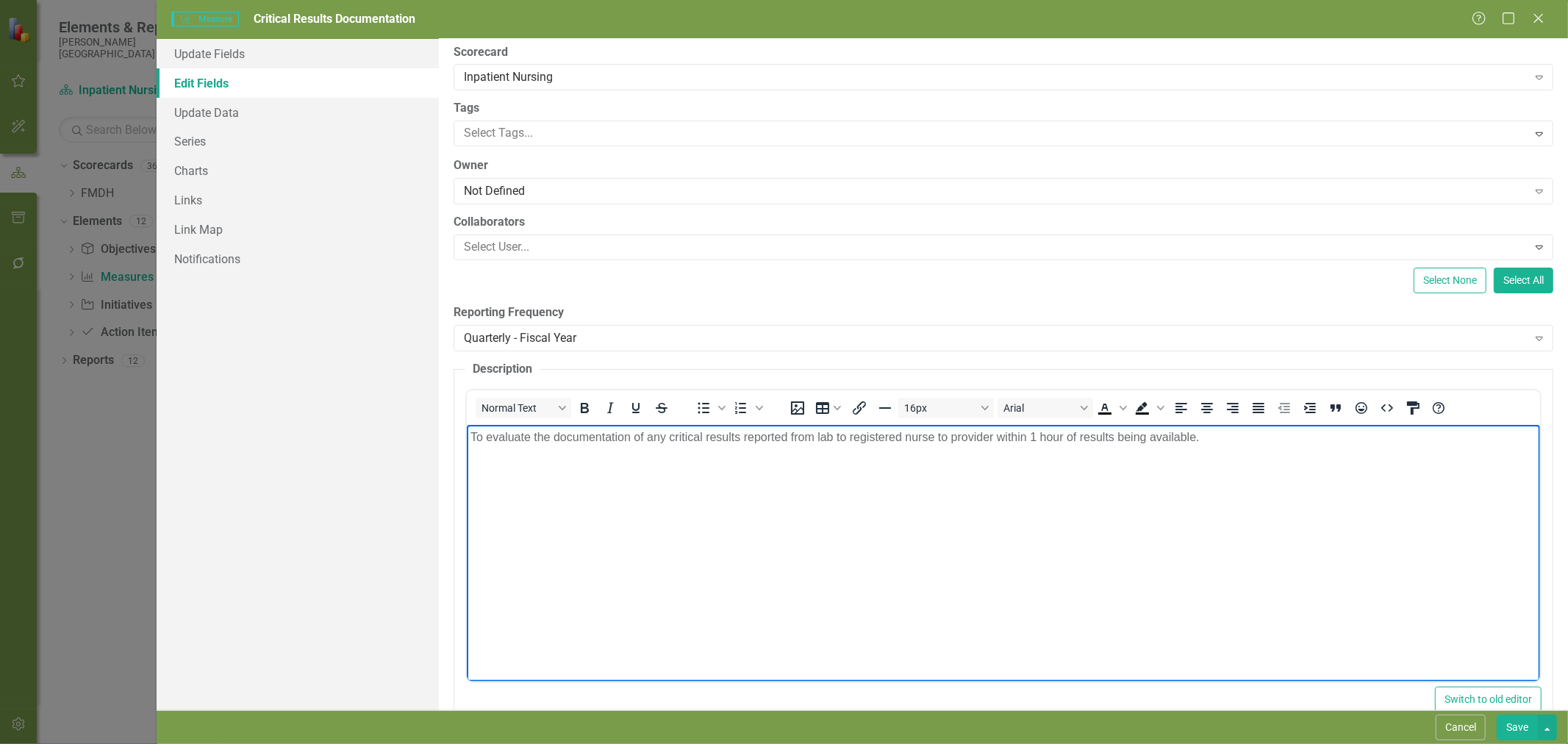
scroll to position [97, 0]
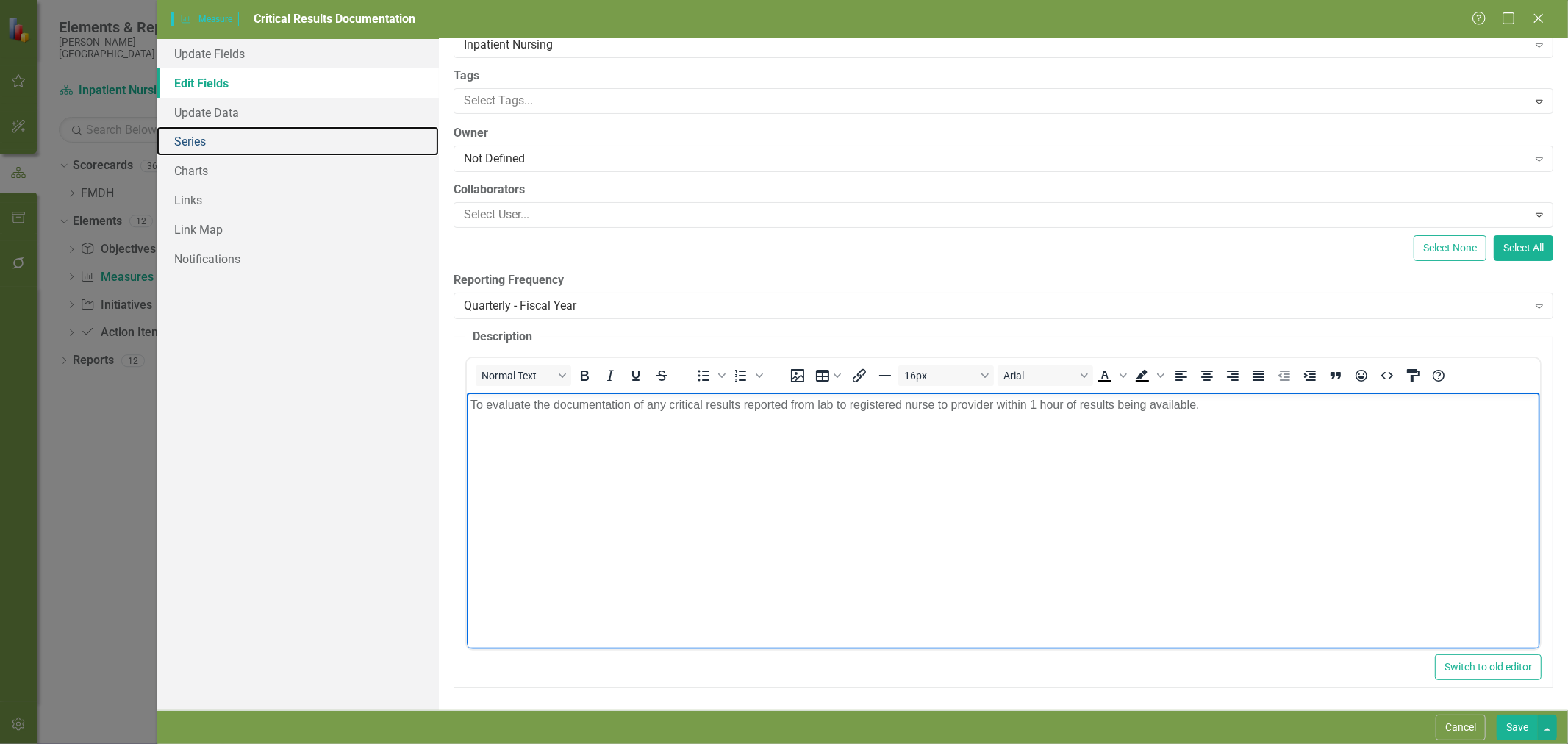
click at [252, 141] on link "Series" at bounding box center [298, 141] width 283 height 30
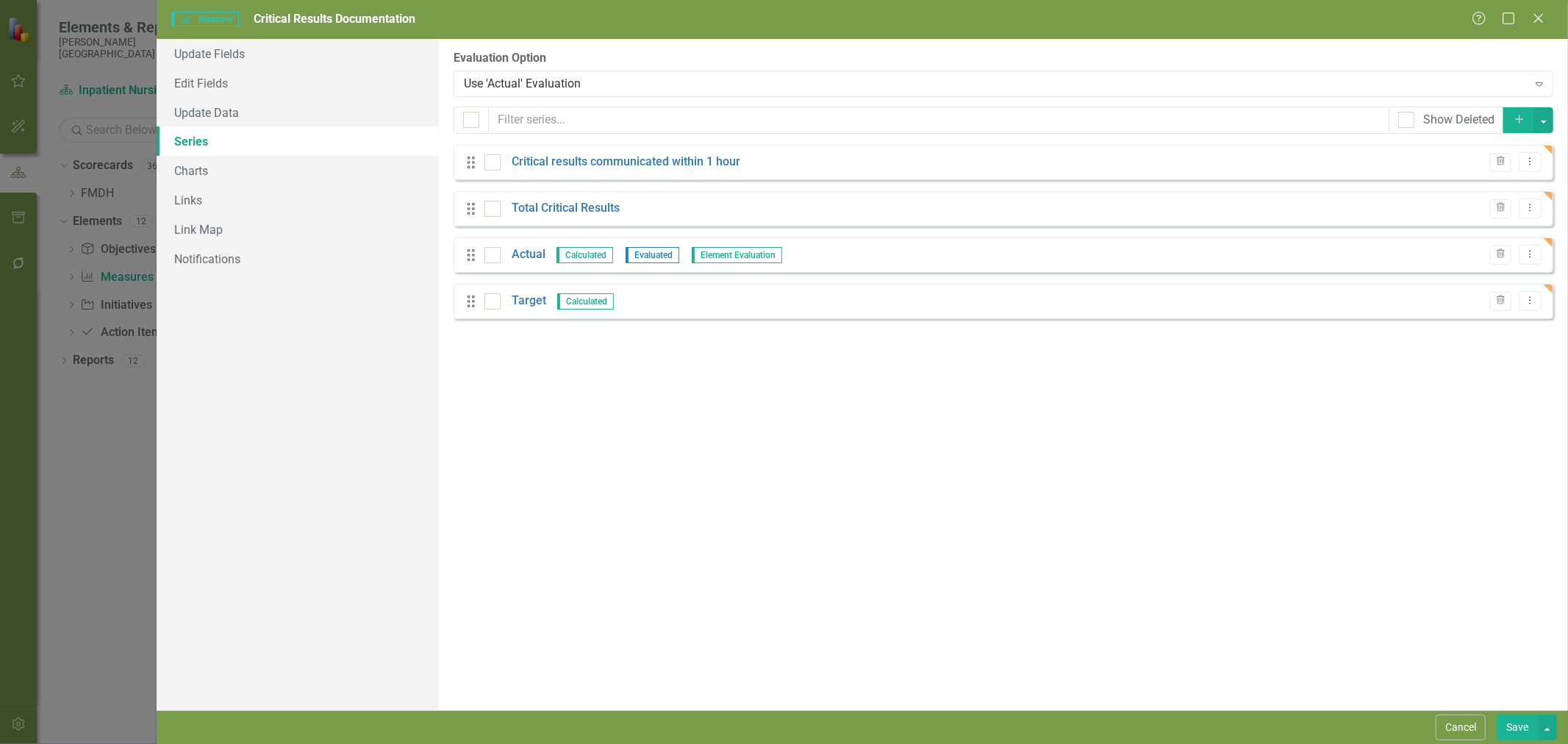
click at [1503, 208] on icon "Trash" at bounding box center [1500, 207] width 11 height 9
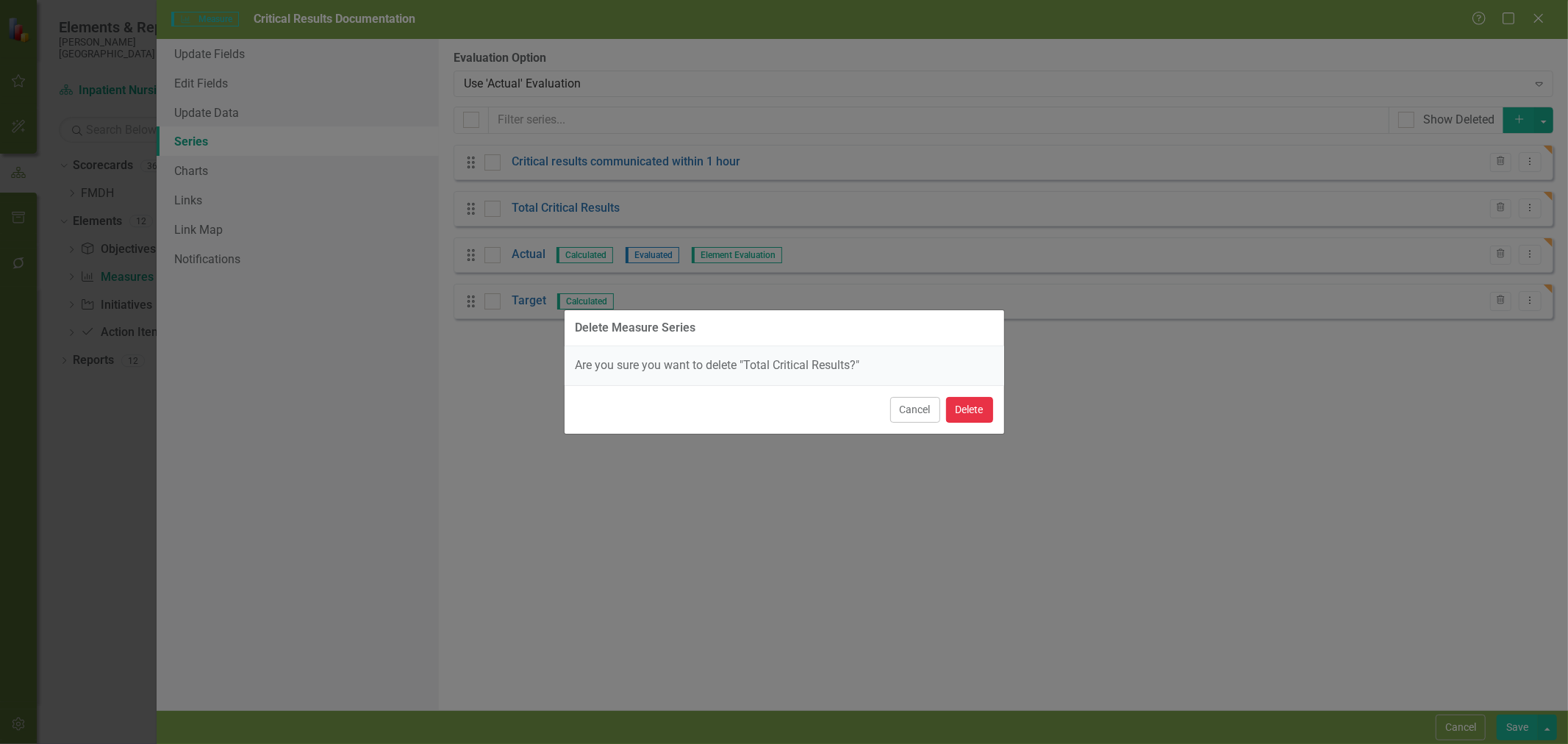
click at [979, 412] on button "Delete" at bounding box center [970, 409] width 47 height 26
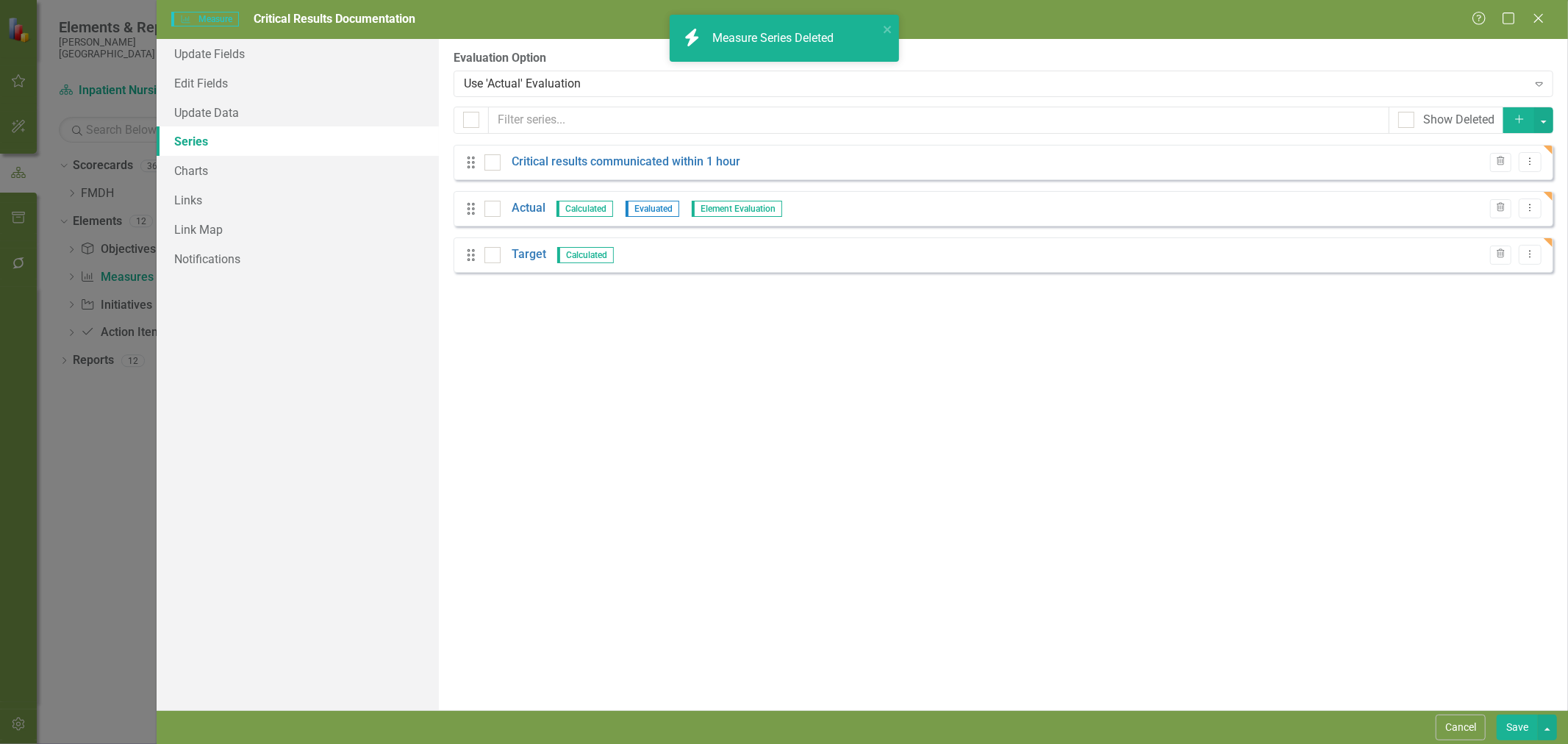
click at [716, 162] on link "Critical results communicated within 1 hour" at bounding box center [626, 162] width 229 height 17
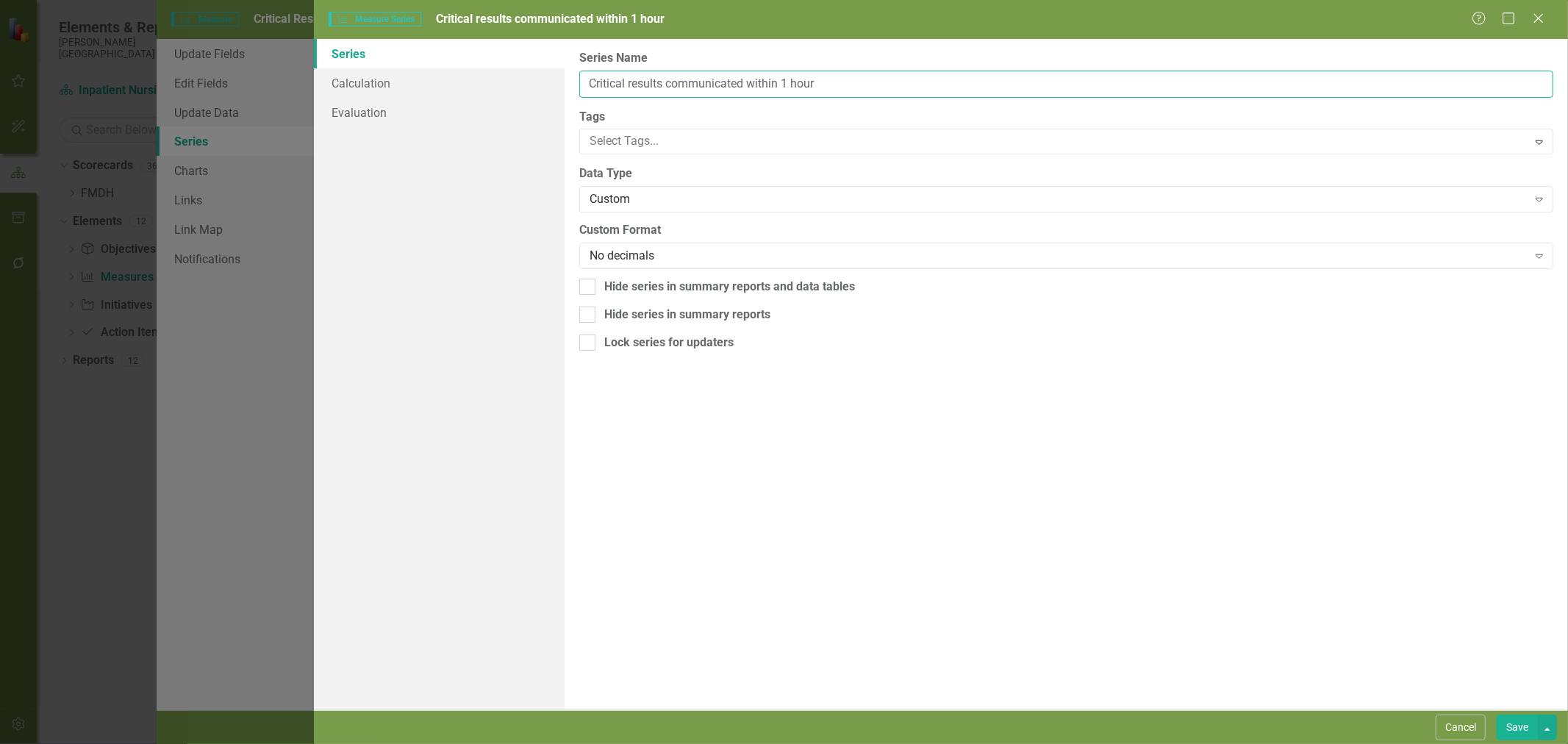
click at [736, 79] on input "Critical results communicated within 1 hour" at bounding box center [1066, 84] width 974 height 27
type input "Documentation of readback/verbal verification"
click at [428, 96] on link "Calculation" at bounding box center [439, 83] width 251 height 30
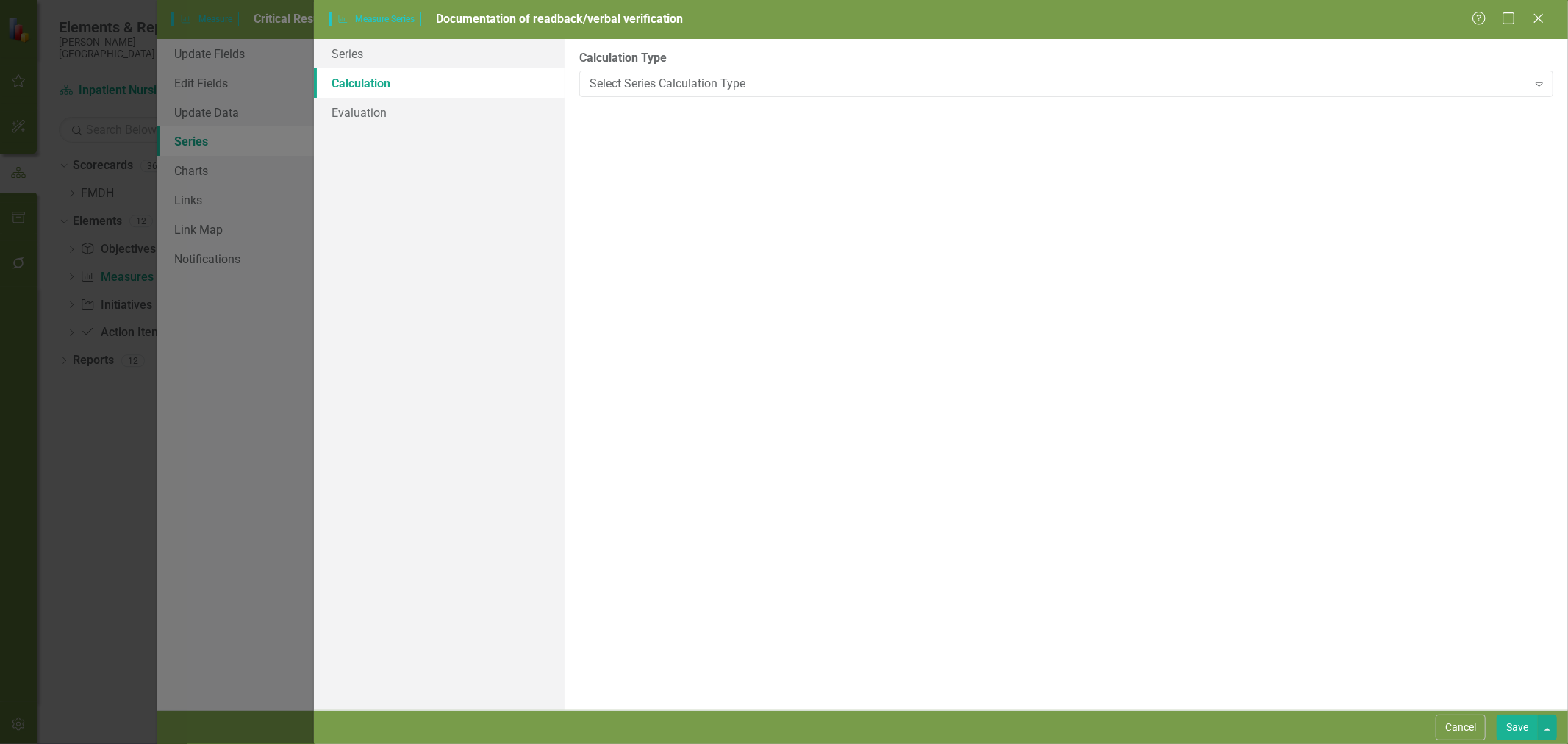
click at [659, 71] on div "Select Series Calculation Type Expand" at bounding box center [1066, 84] width 974 height 26
click at [671, 67] on div "Calculation Type Select Series Calculation Type Expand" at bounding box center [1066, 72] width 974 height 46
click at [1526, 728] on button "Save" at bounding box center [1517, 728] width 41 height 26
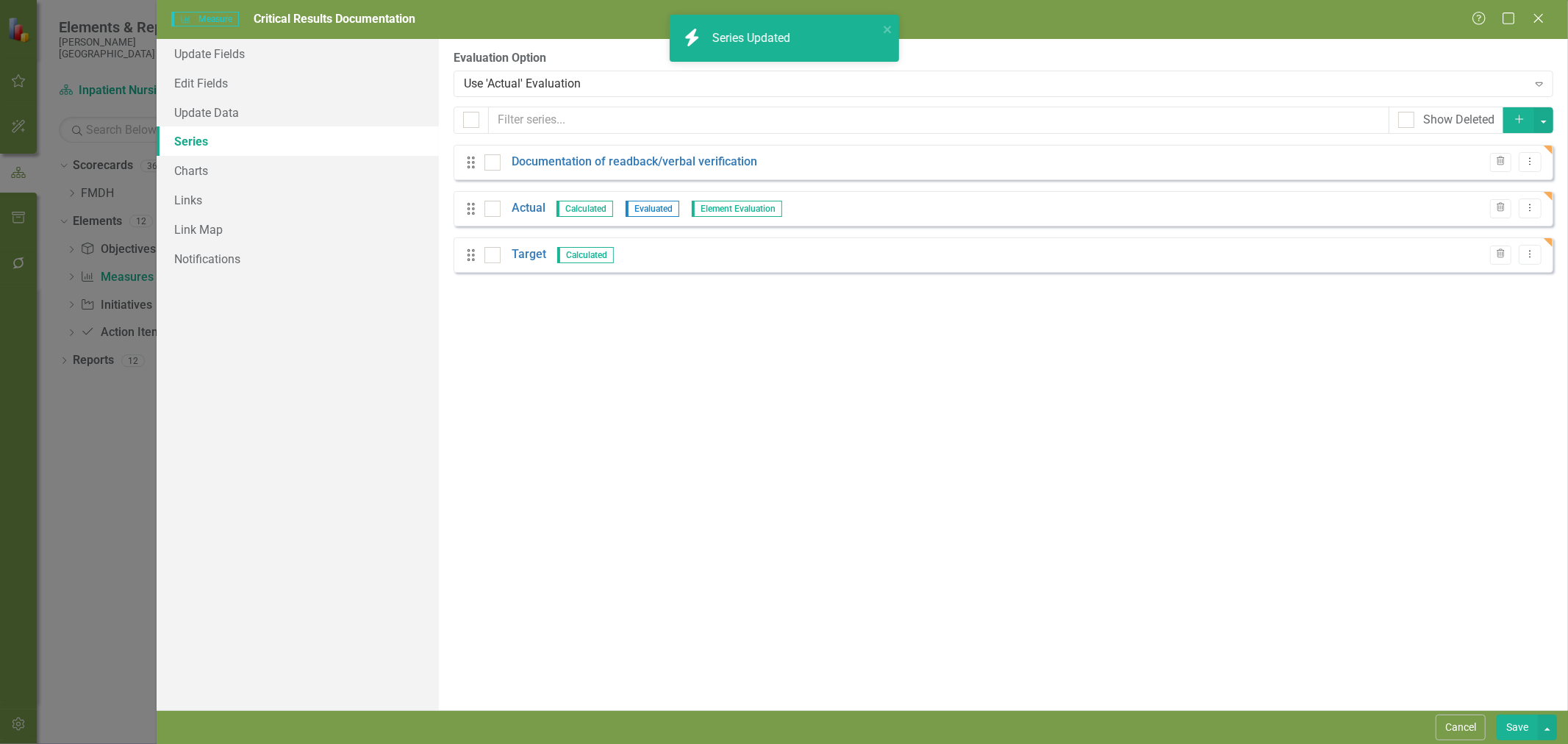
click at [525, 203] on link "Actual" at bounding box center [529, 209] width 34 height 17
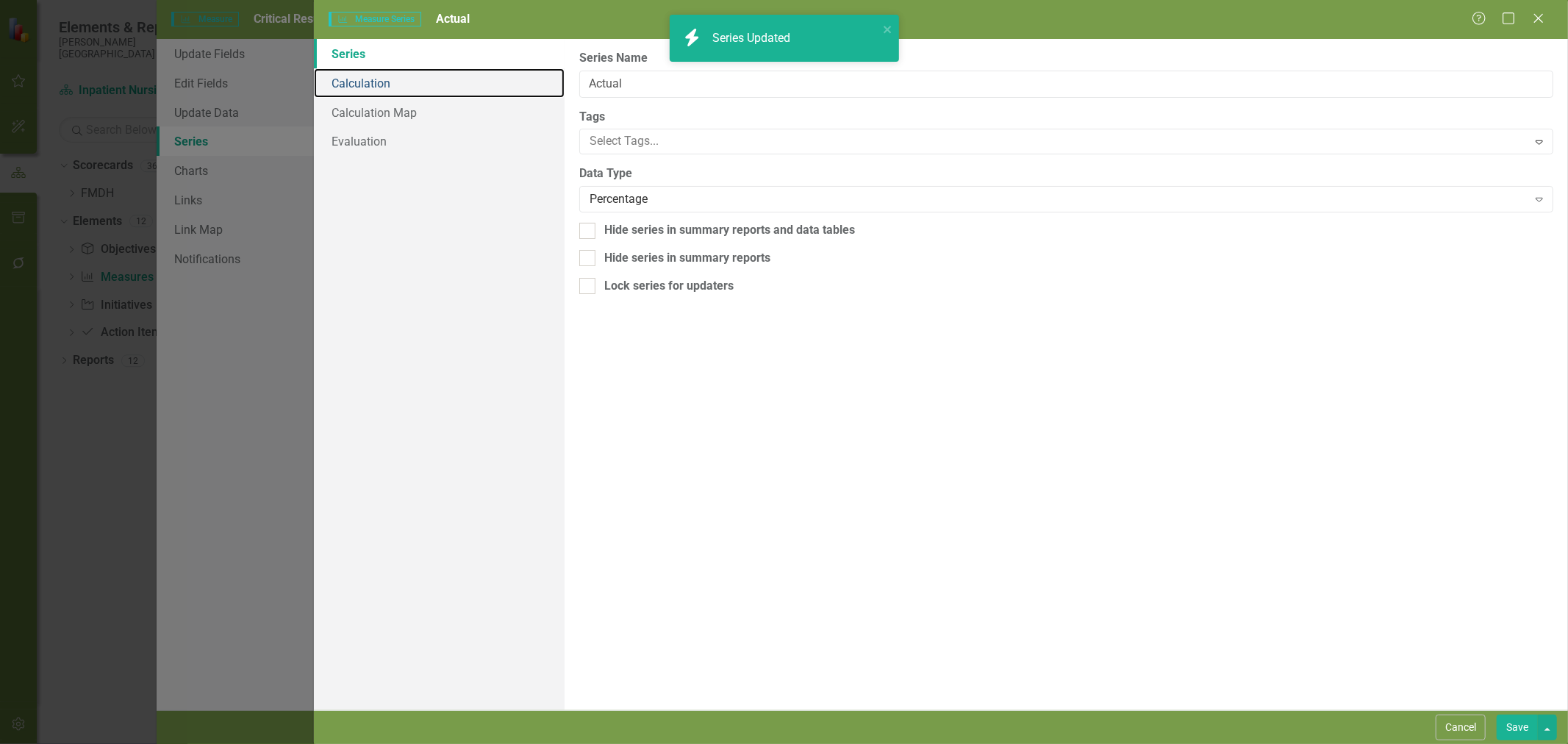
click at [371, 75] on link "Calculation" at bounding box center [439, 83] width 251 height 30
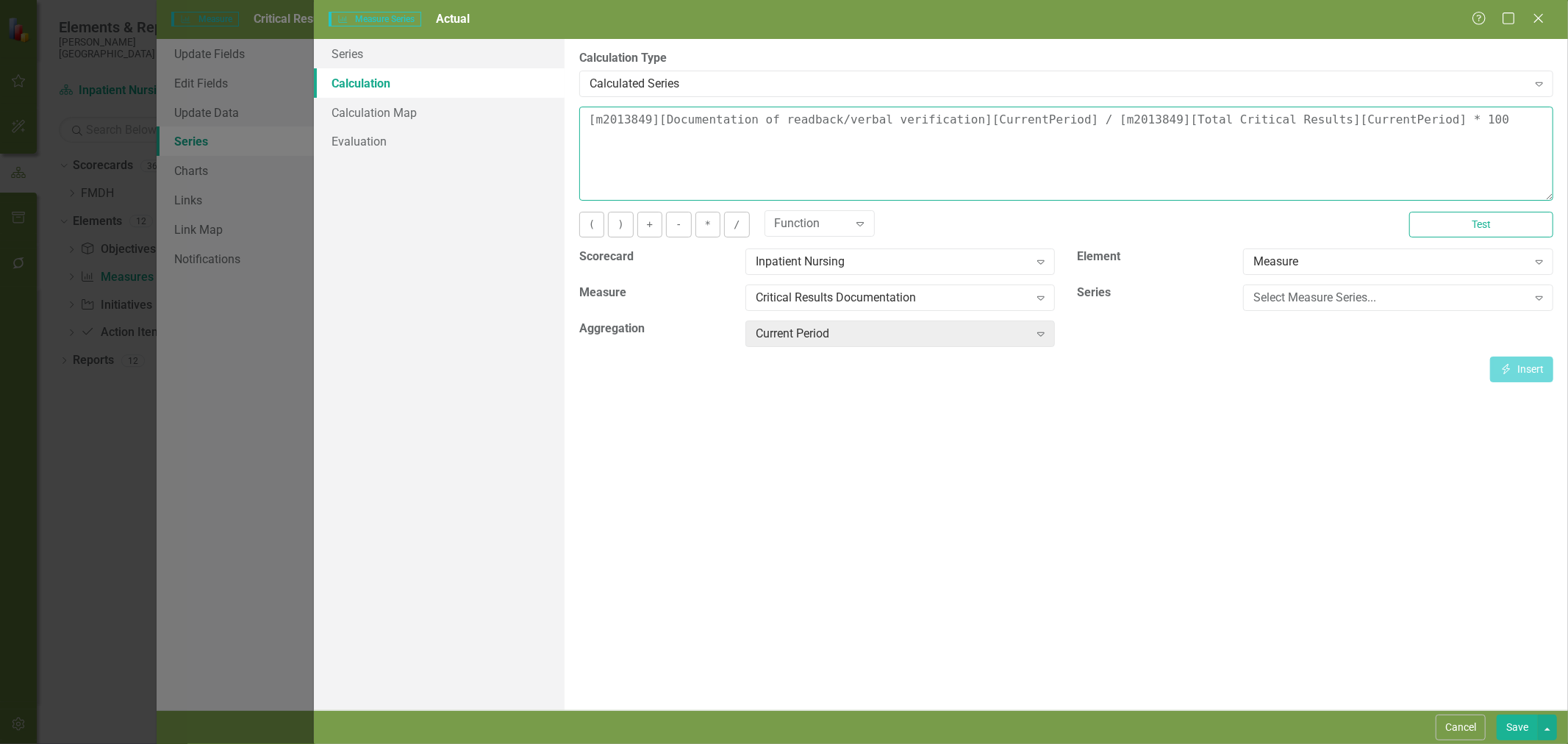
drag, startPoint x: 1390, startPoint y: 120, endPoint x: 1074, endPoint y: 134, distance: 316.3
click at [1074, 134] on textarea "[m2013849][Documentation of readback/verbal verification][CurrentPeriod] / [m20…" at bounding box center [1066, 153] width 974 height 94
click at [866, 298] on div "Critical Results Documentation" at bounding box center [893, 298] width 273 height 17
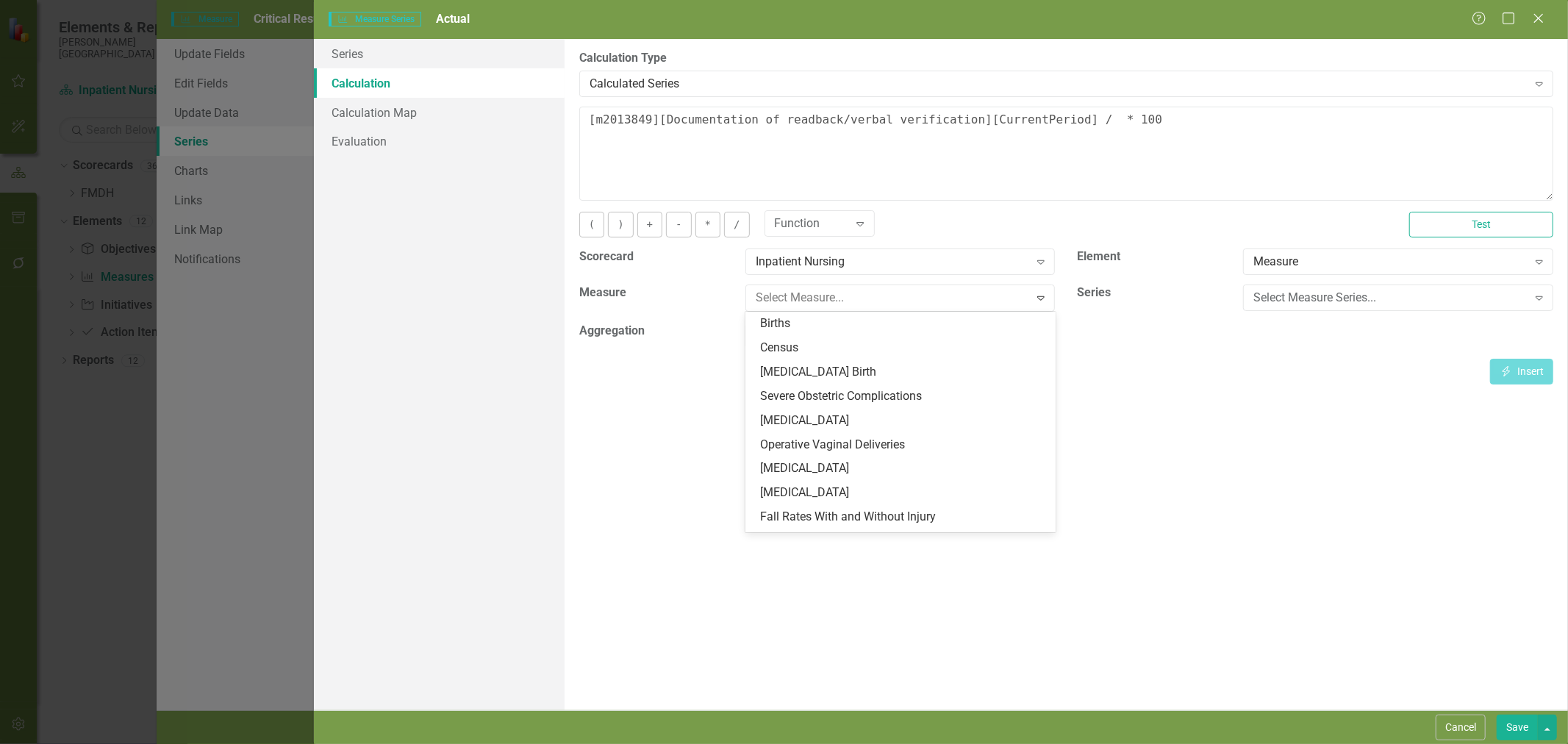
scroll to position [45, 0]
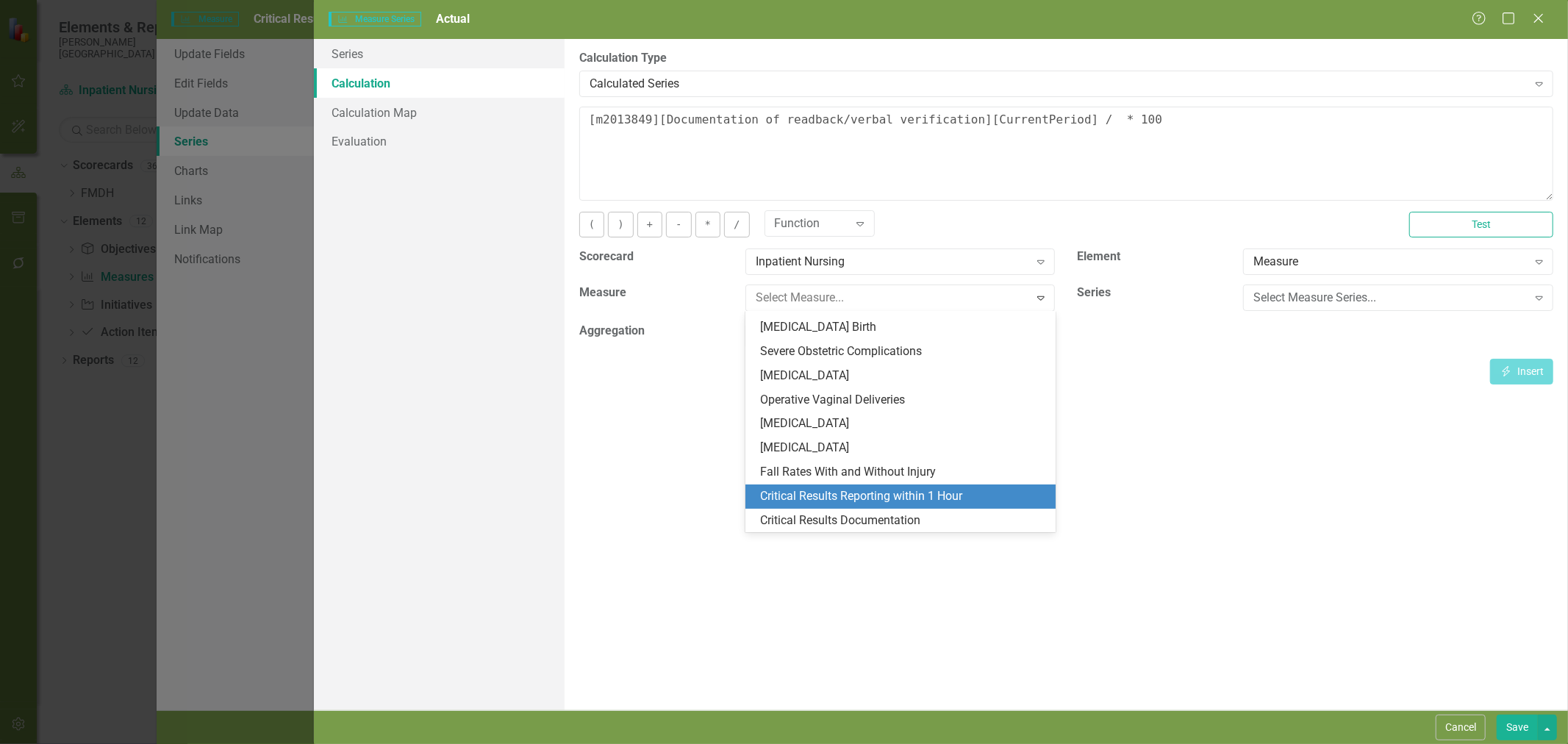
click at [895, 486] on div "Critical Results Reporting within 1 Hour" at bounding box center [900, 496] width 310 height 24
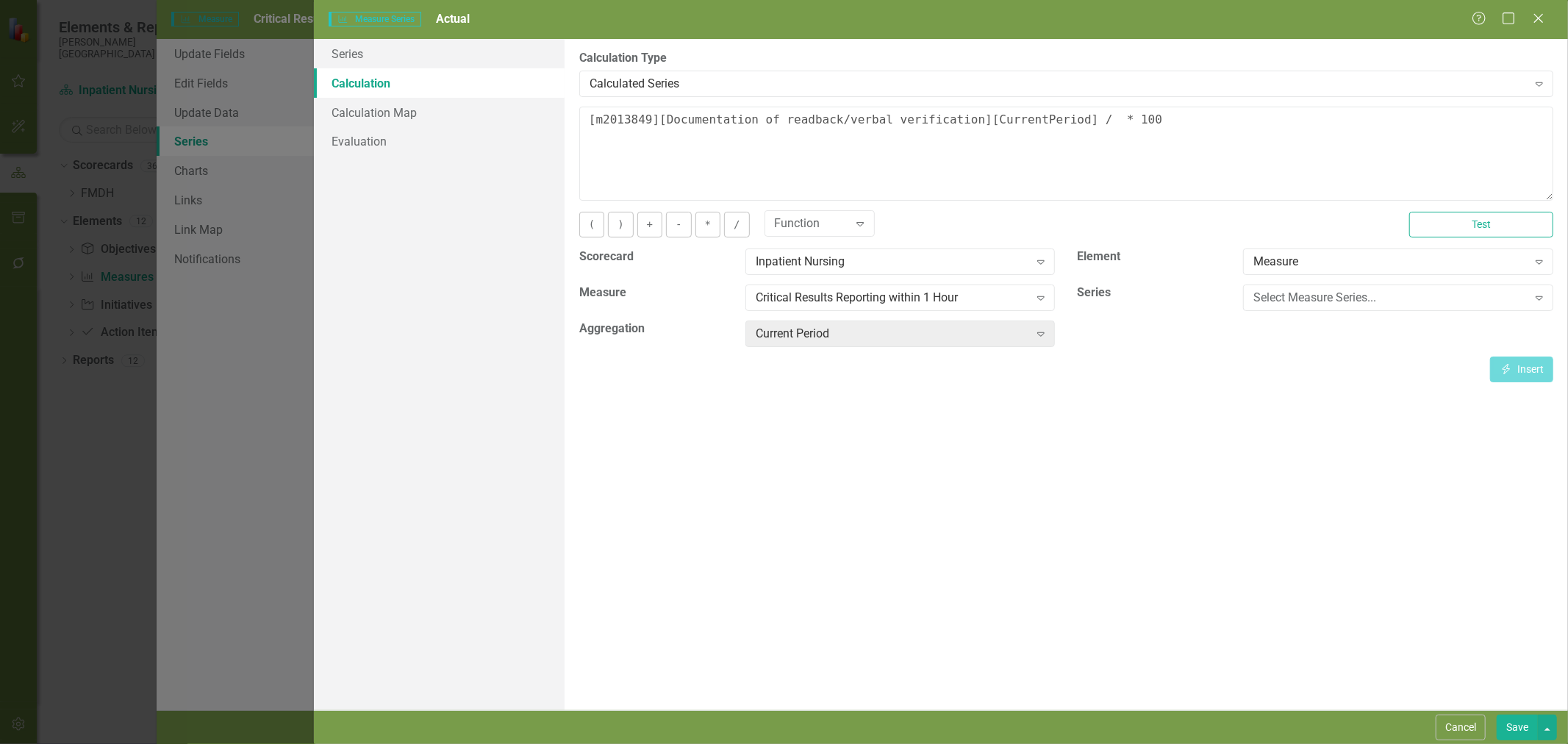
click at [1278, 294] on div "Select Measure Series..." at bounding box center [1390, 298] width 273 height 17
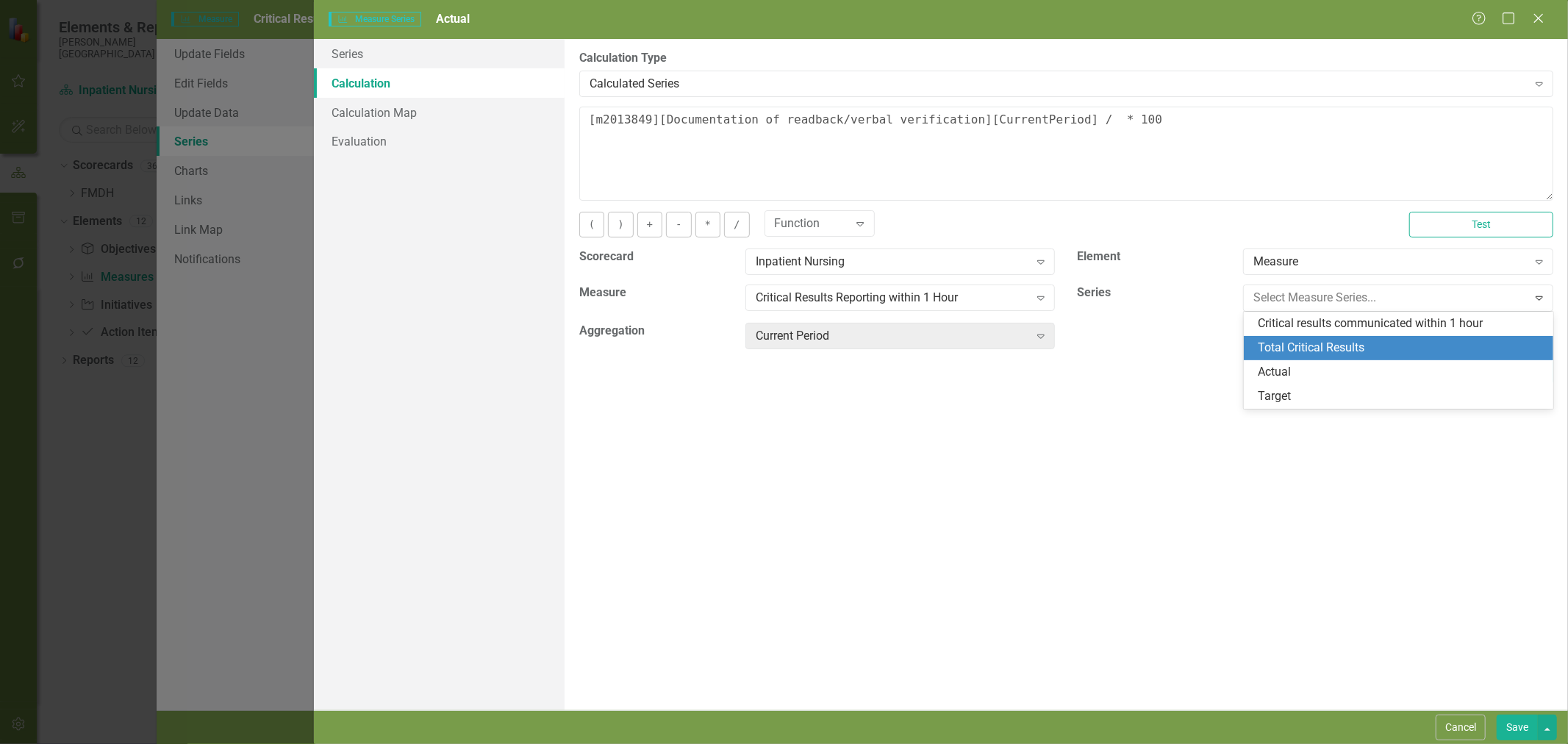
click at [1291, 350] on div "Total Critical Results" at bounding box center [1401, 349] width 286 height 17
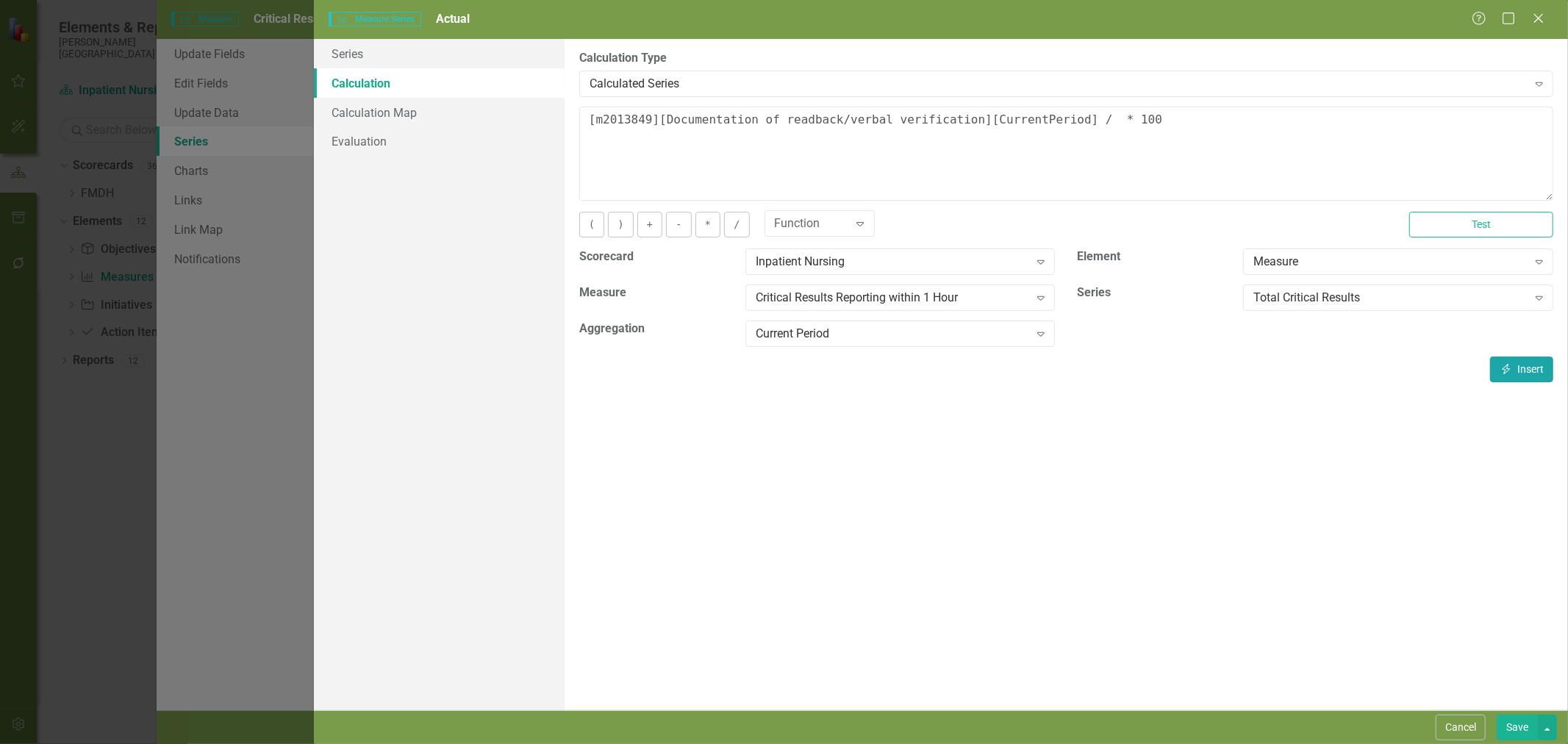
click at [1540, 377] on button "Insert Insert" at bounding box center [1521, 369] width 63 height 26
type textarea "[m2013849][Documentation of readback/verbal verification][CurrentPeriod] / [m20…"
drag, startPoint x: 1515, startPoint y: 732, endPoint x: 1450, endPoint y: 690, distance: 77.4
click at [1515, 732] on button "Save" at bounding box center [1517, 728] width 41 height 26
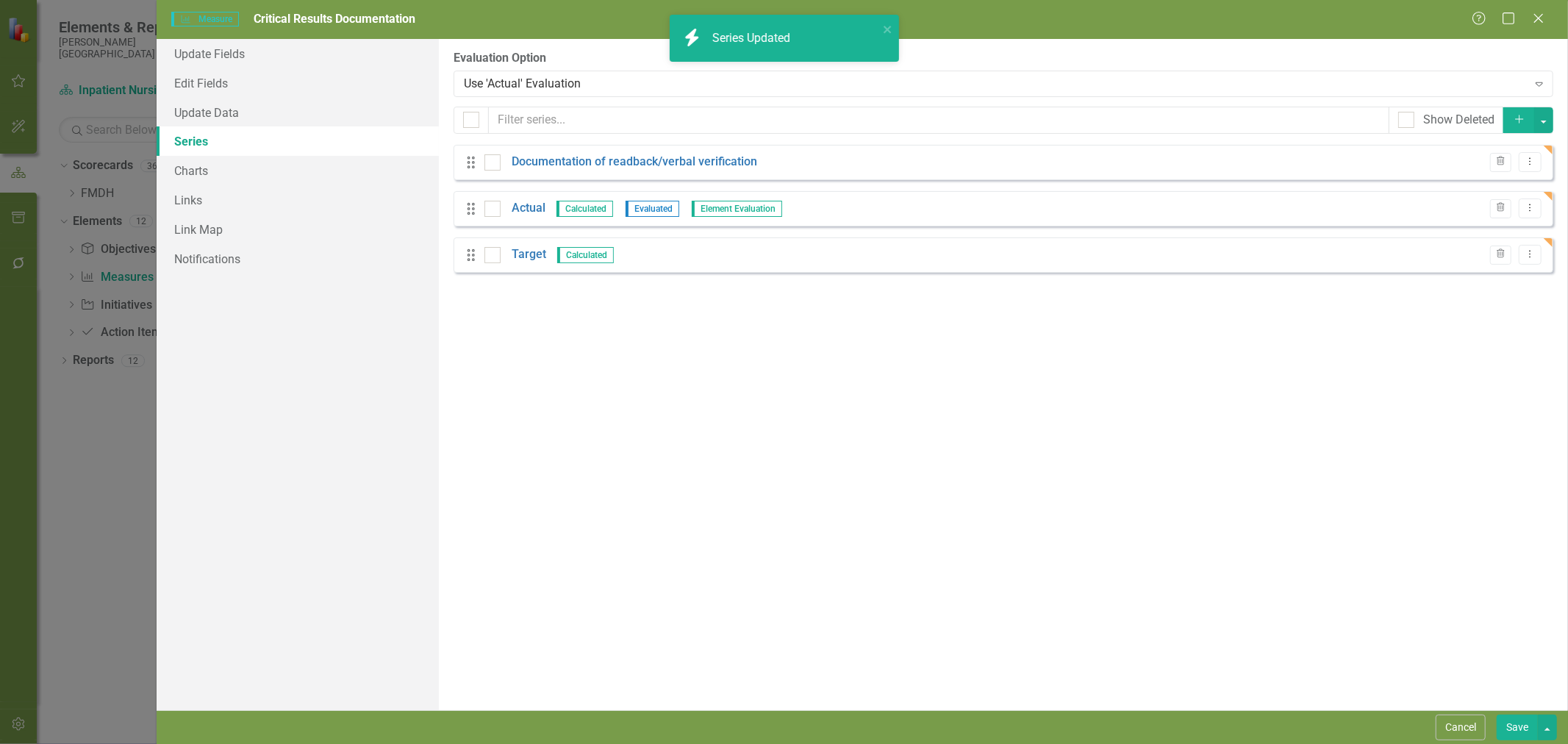
click at [530, 256] on link "Target" at bounding box center [529, 255] width 35 height 17
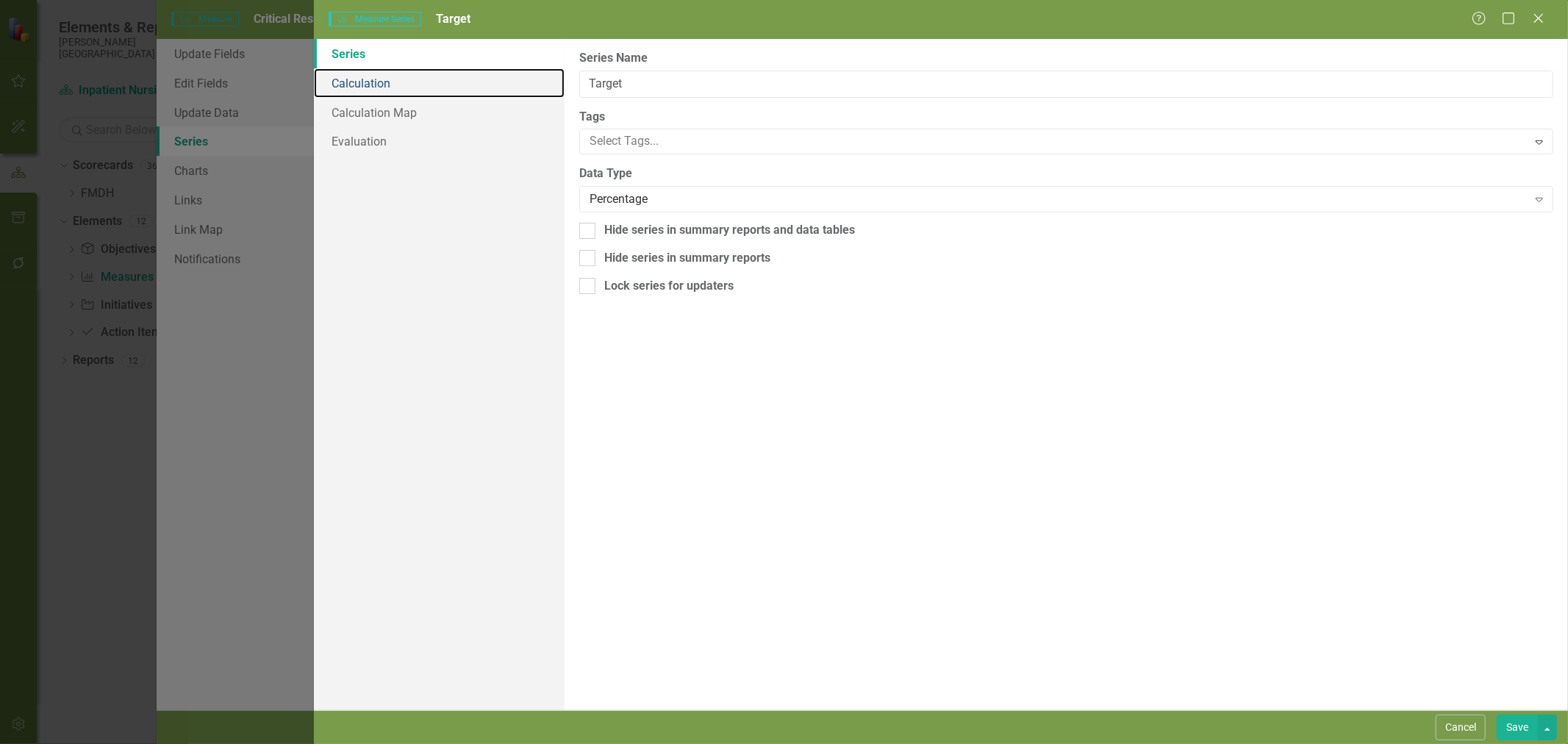
click at [390, 83] on link "Calculation" at bounding box center [439, 83] width 251 height 30
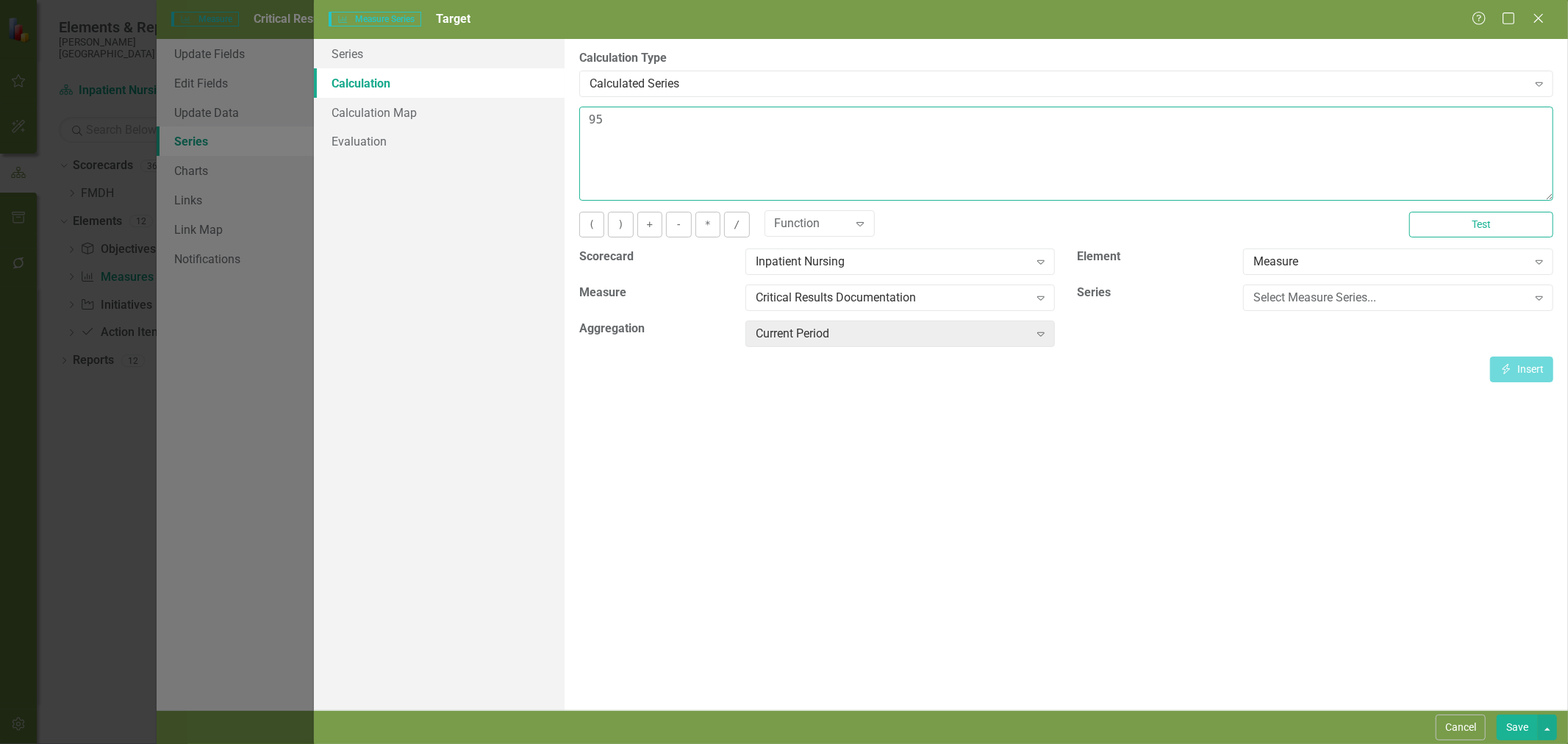
drag, startPoint x: 603, startPoint y: 122, endPoint x: 570, endPoint y: 127, distance: 33.4
click at [568, 123] on div "By default, series in ClearPoint are not calculated. So, if you leave the form …" at bounding box center [1066, 374] width 1004 height 672
type textarea "100"
click at [1519, 717] on button "Save" at bounding box center [1517, 728] width 41 height 26
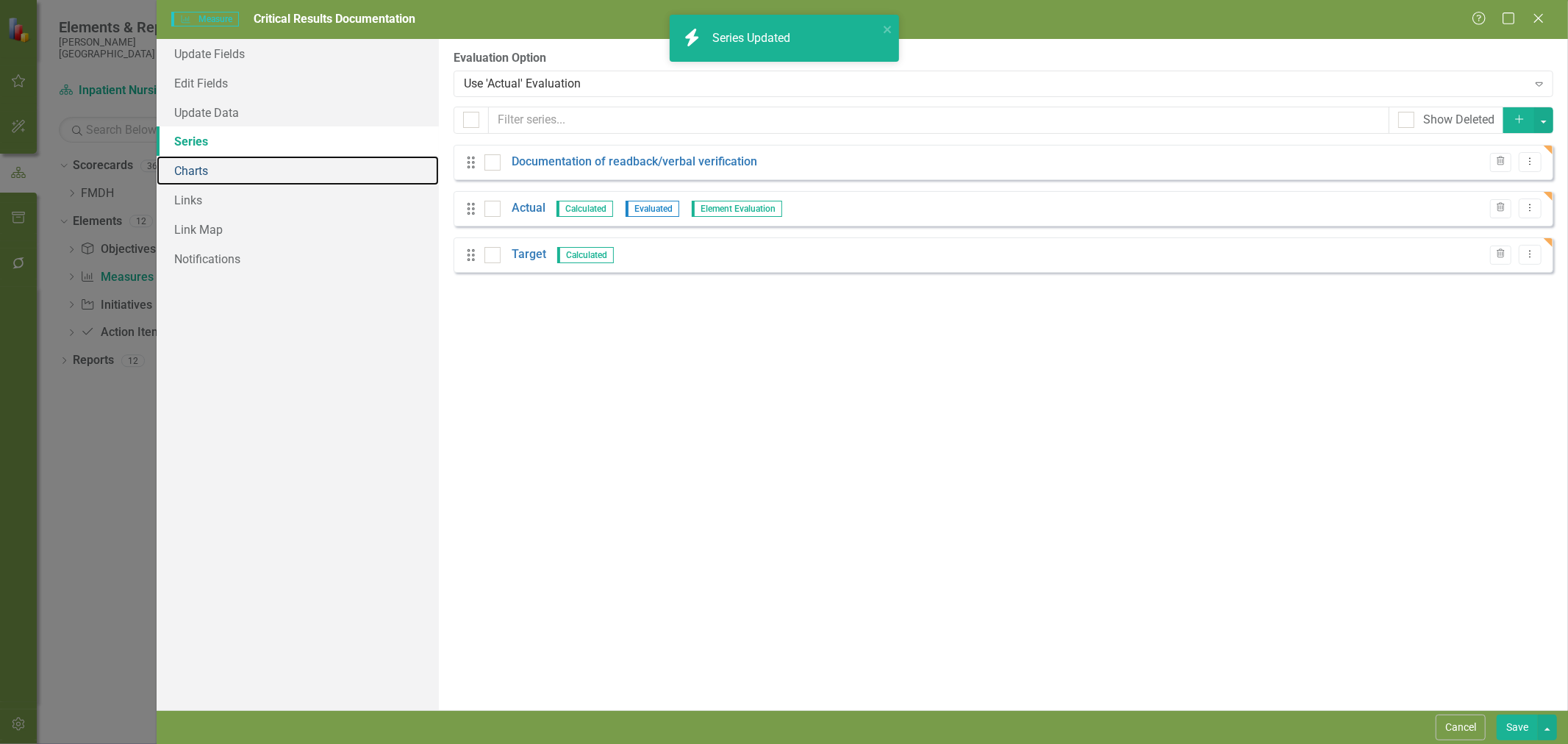
click at [214, 173] on link "Charts" at bounding box center [298, 171] width 283 height 30
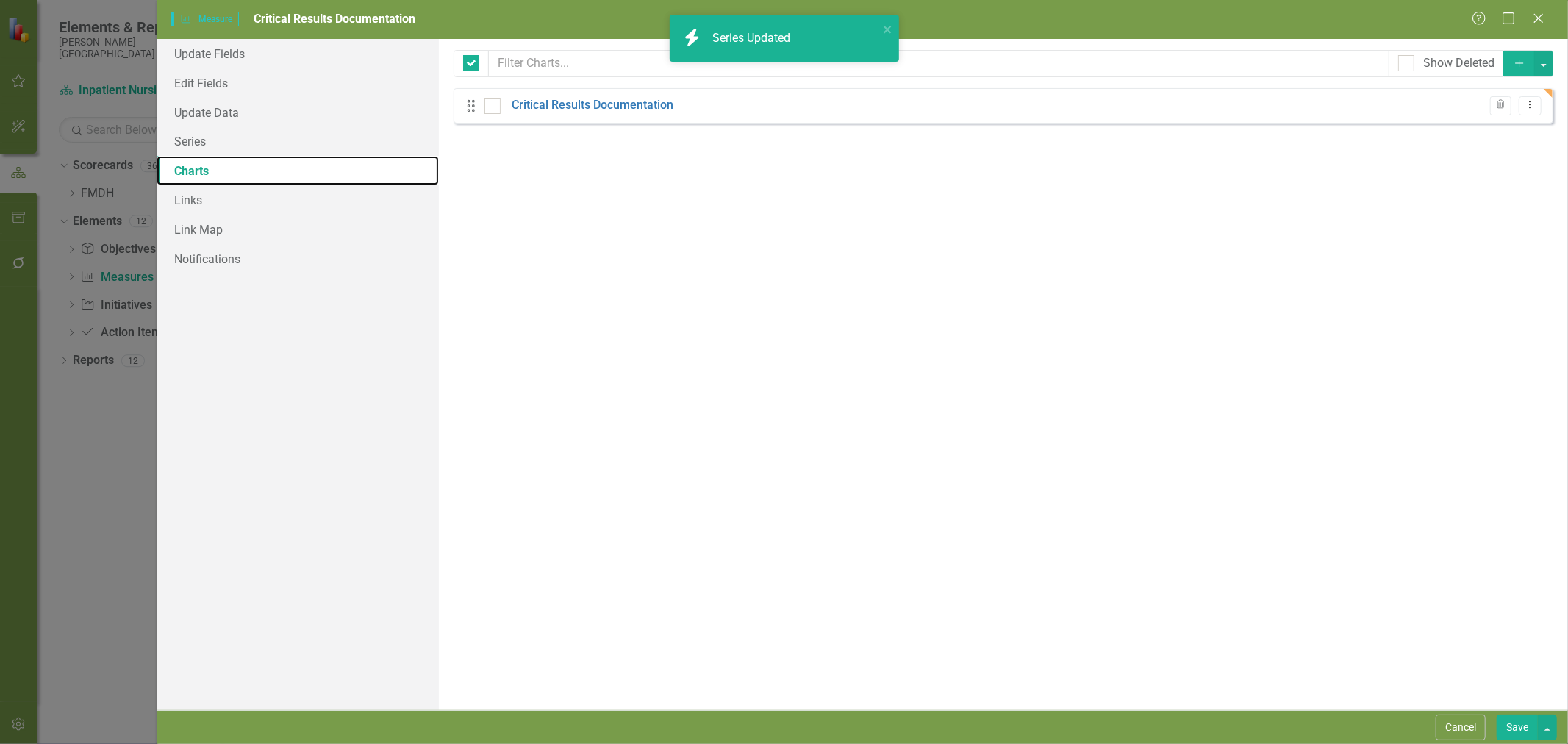
checkbox input "false"
click at [551, 106] on link "Critical Results Documentation" at bounding box center [592, 106] width 161 height 17
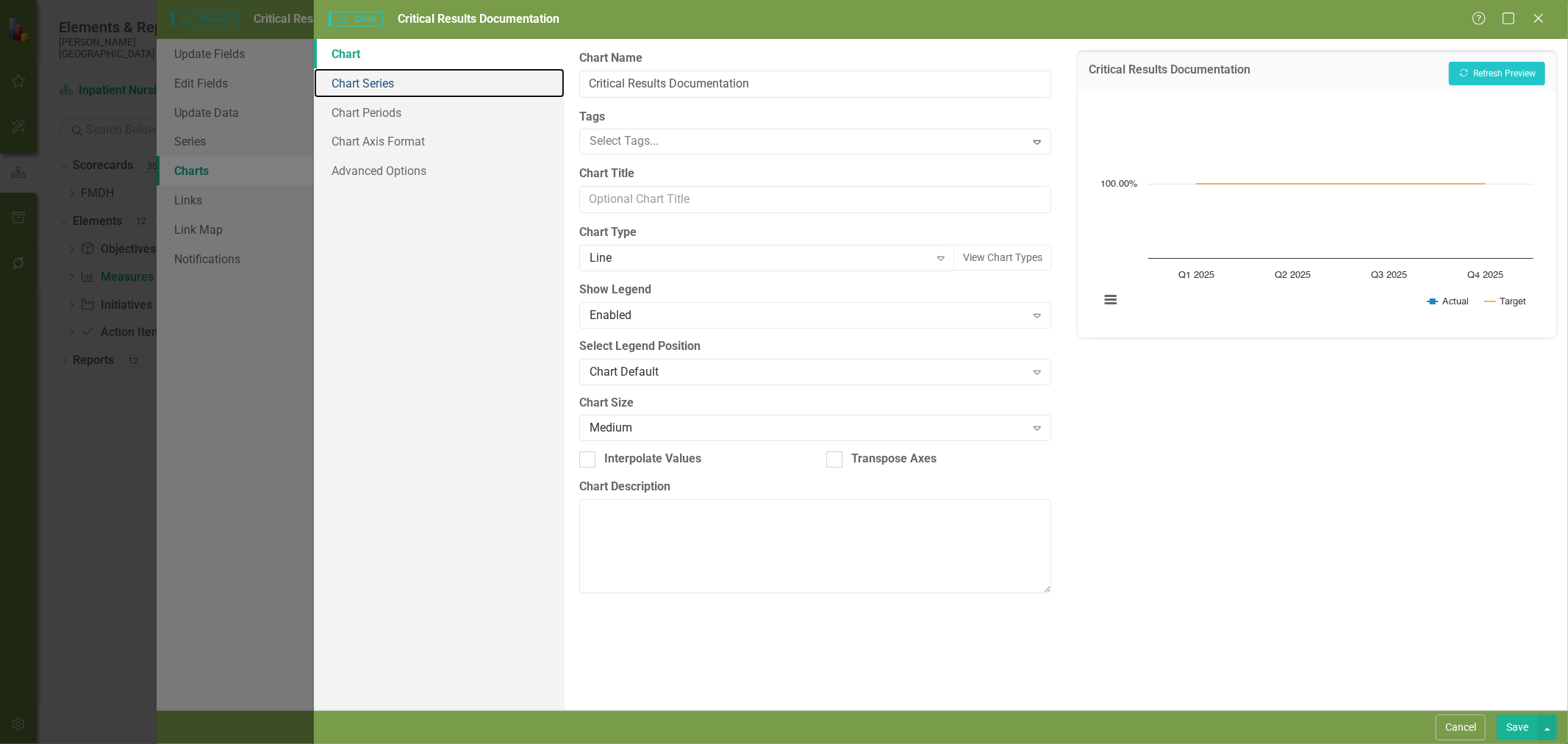
click at [345, 89] on link "Chart Series" at bounding box center [439, 83] width 251 height 30
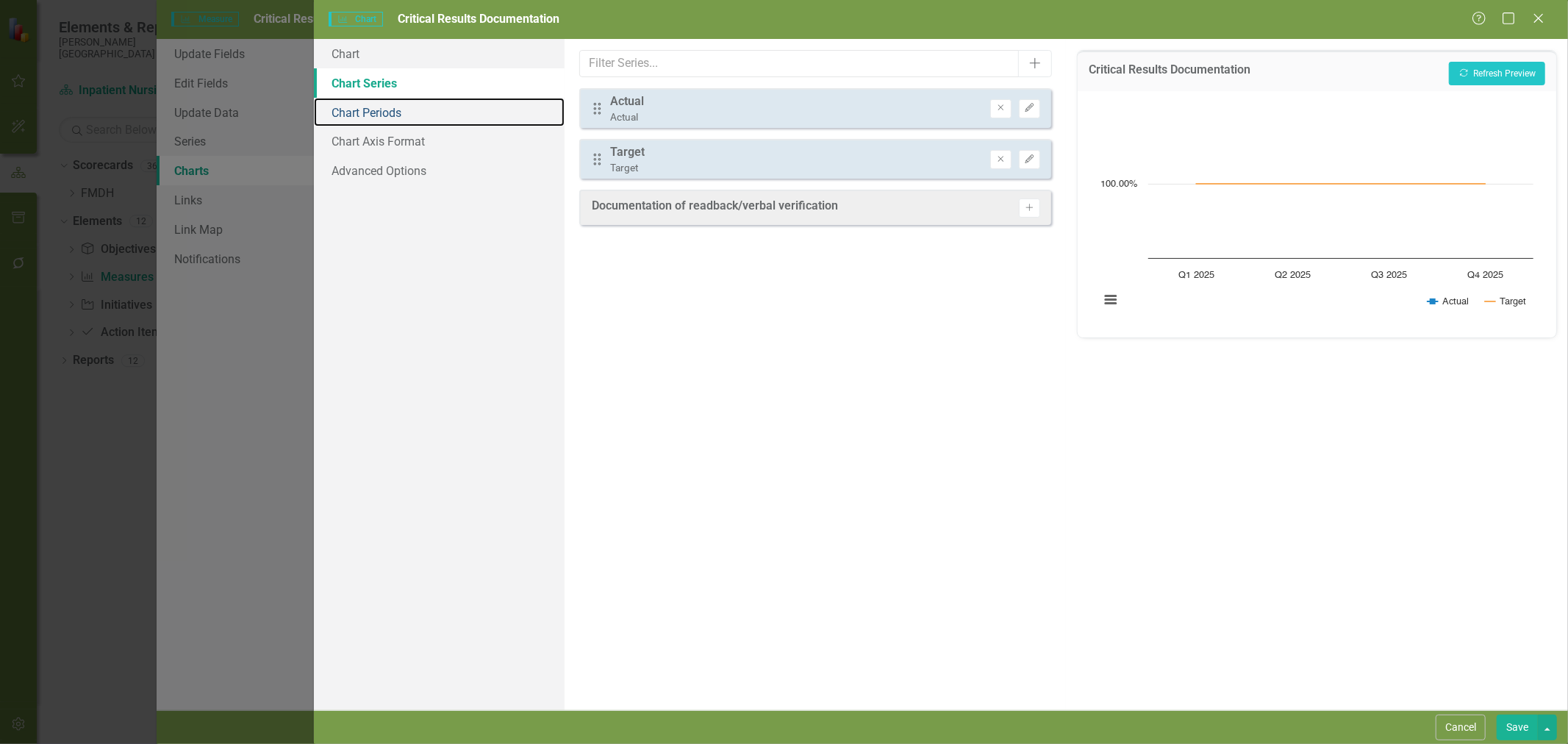
click at [351, 116] on link "Chart Periods" at bounding box center [439, 113] width 251 height 30
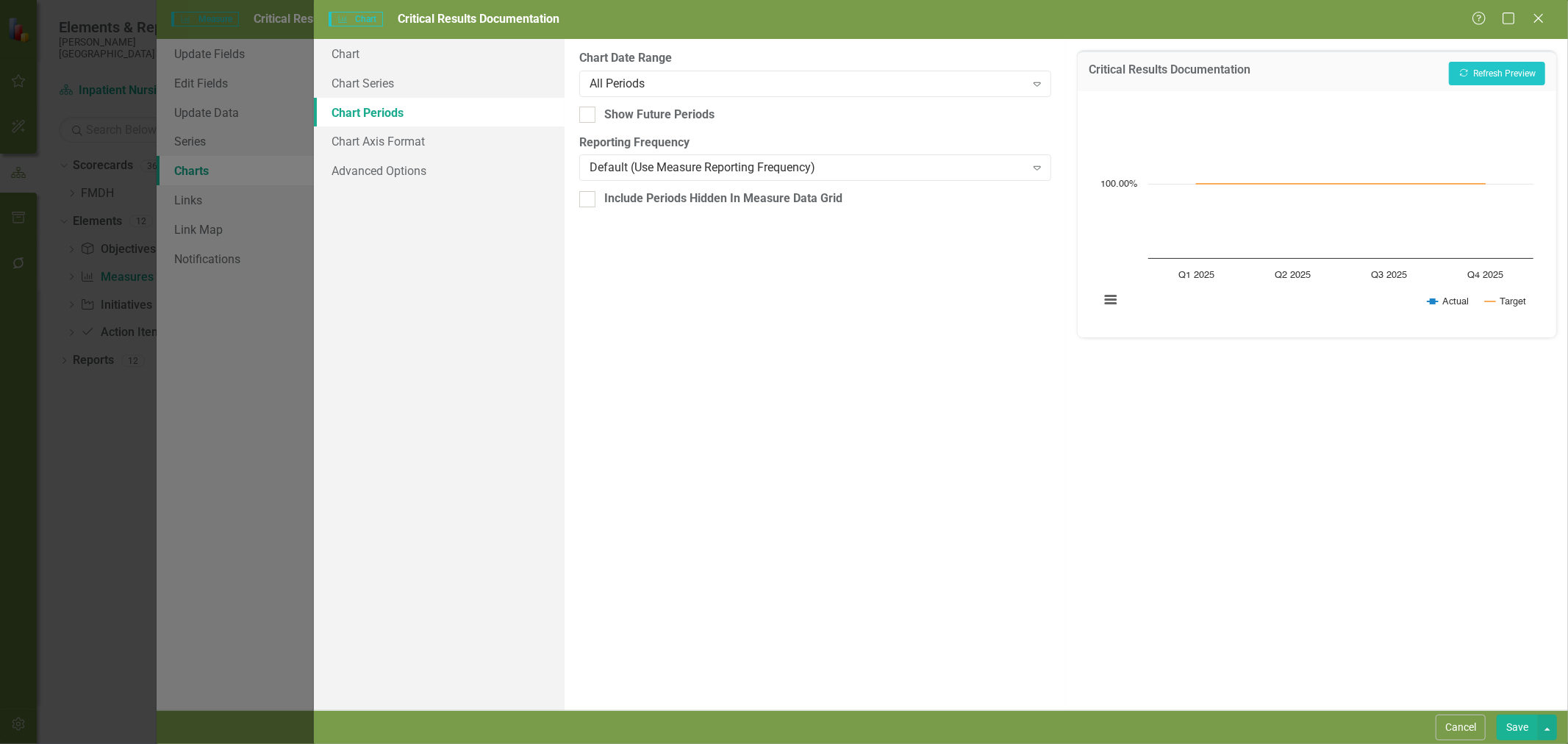
click at [1518, 726] on button "Save" at bounding box center [1517, 728] width 41 height 26
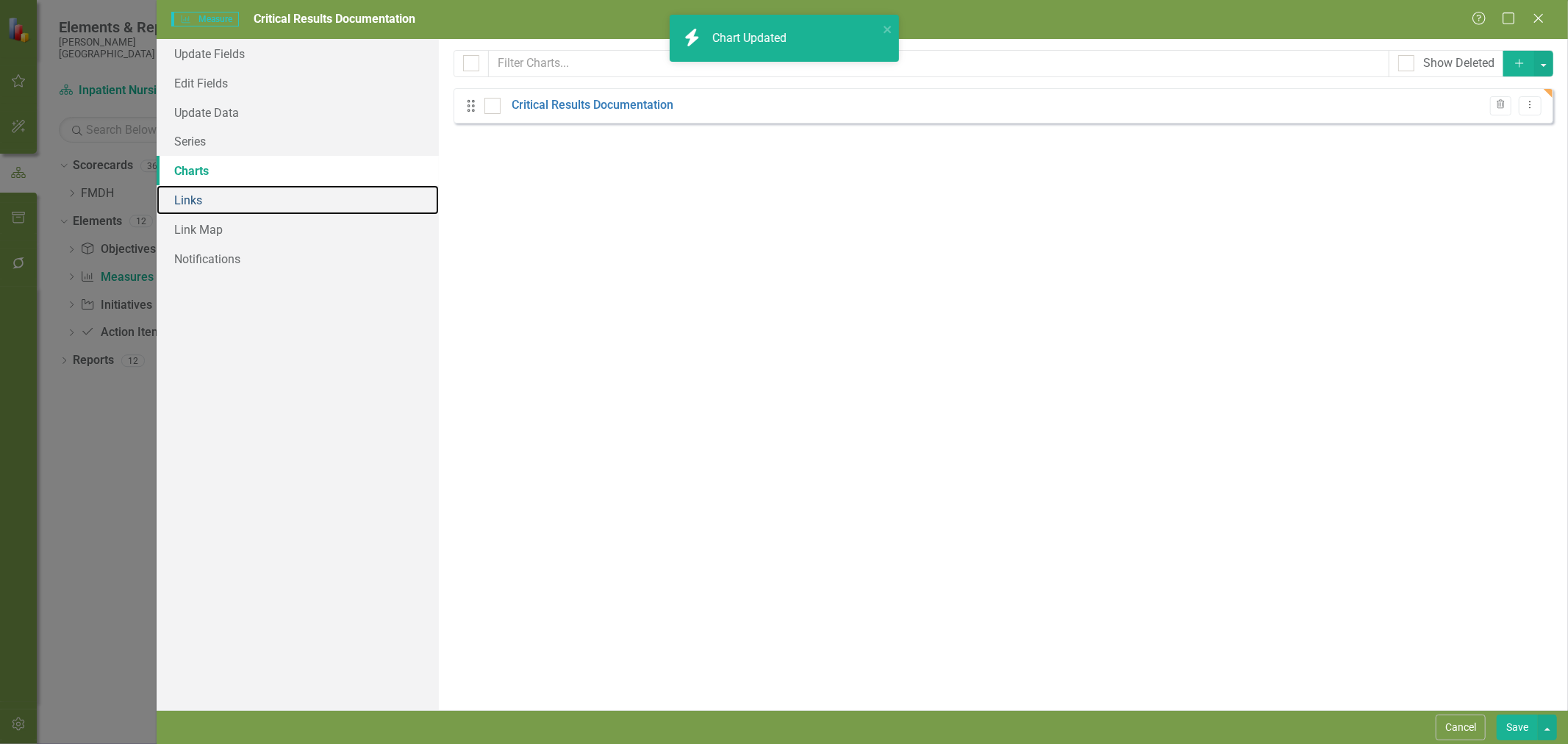
click at [215, 197] on link "Links" at bounding box center [298, 200] width 283 height 30
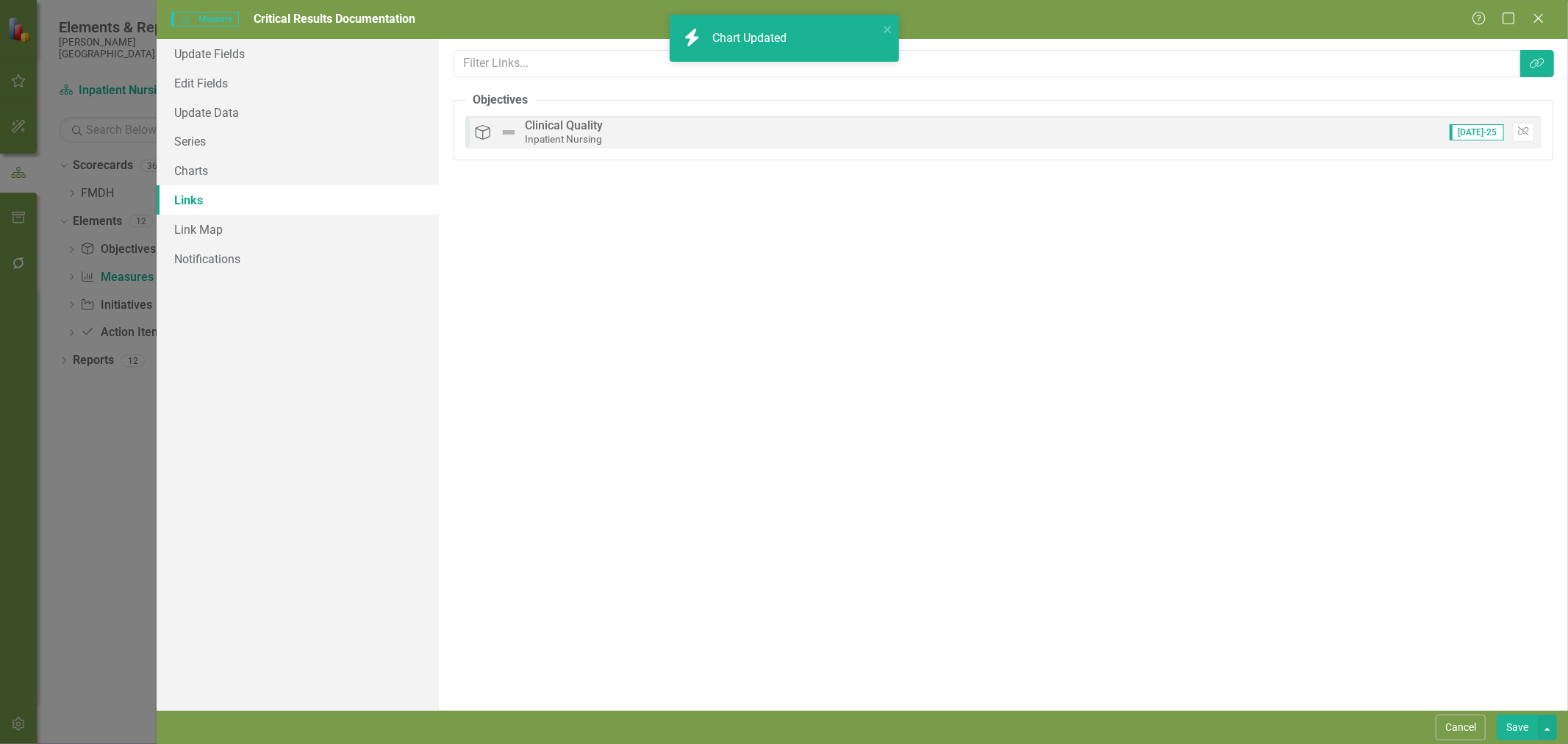
click at [1521, 730] on button "Save" at bounding box center [1517, 728] width 41 height 26
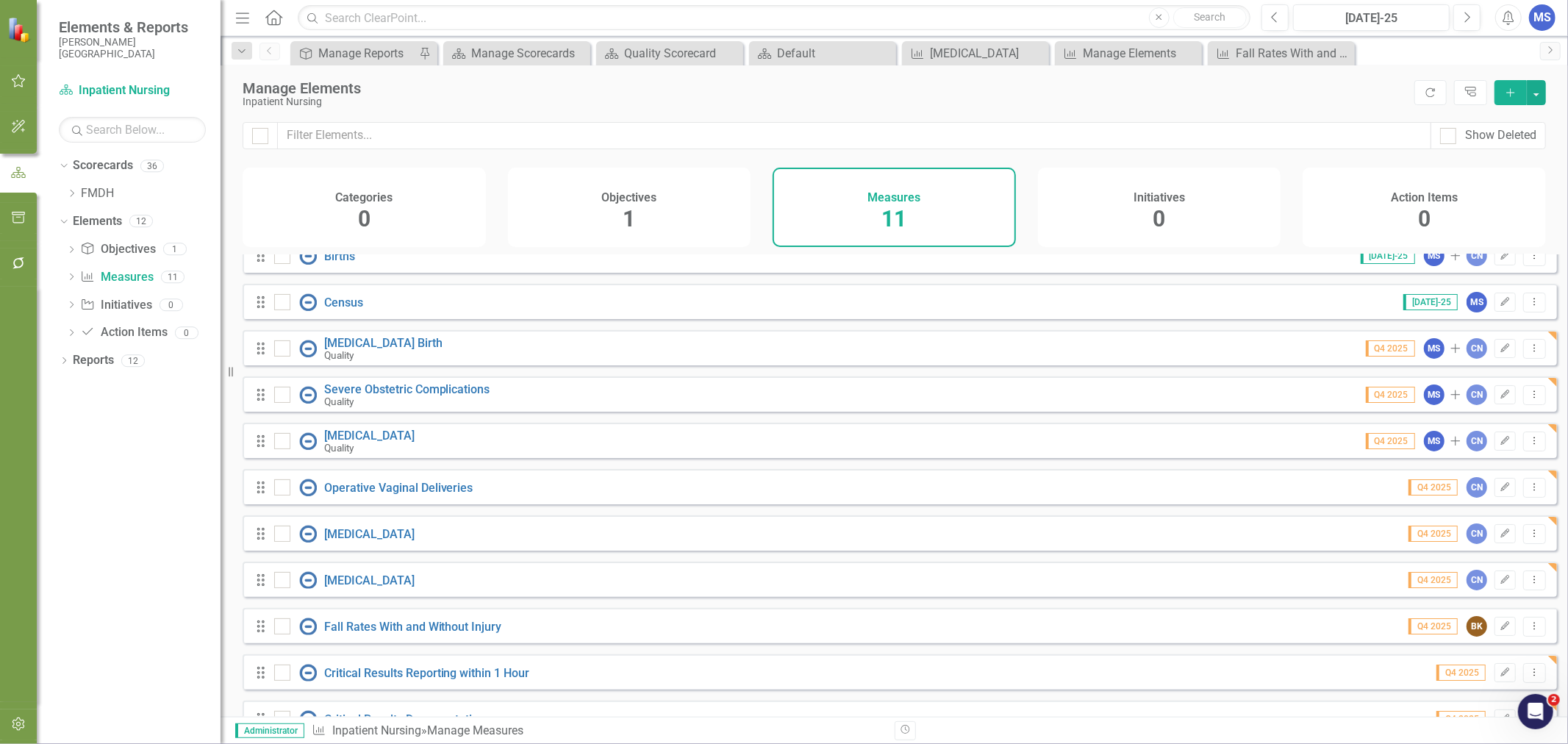
scroll to position [0, 0]
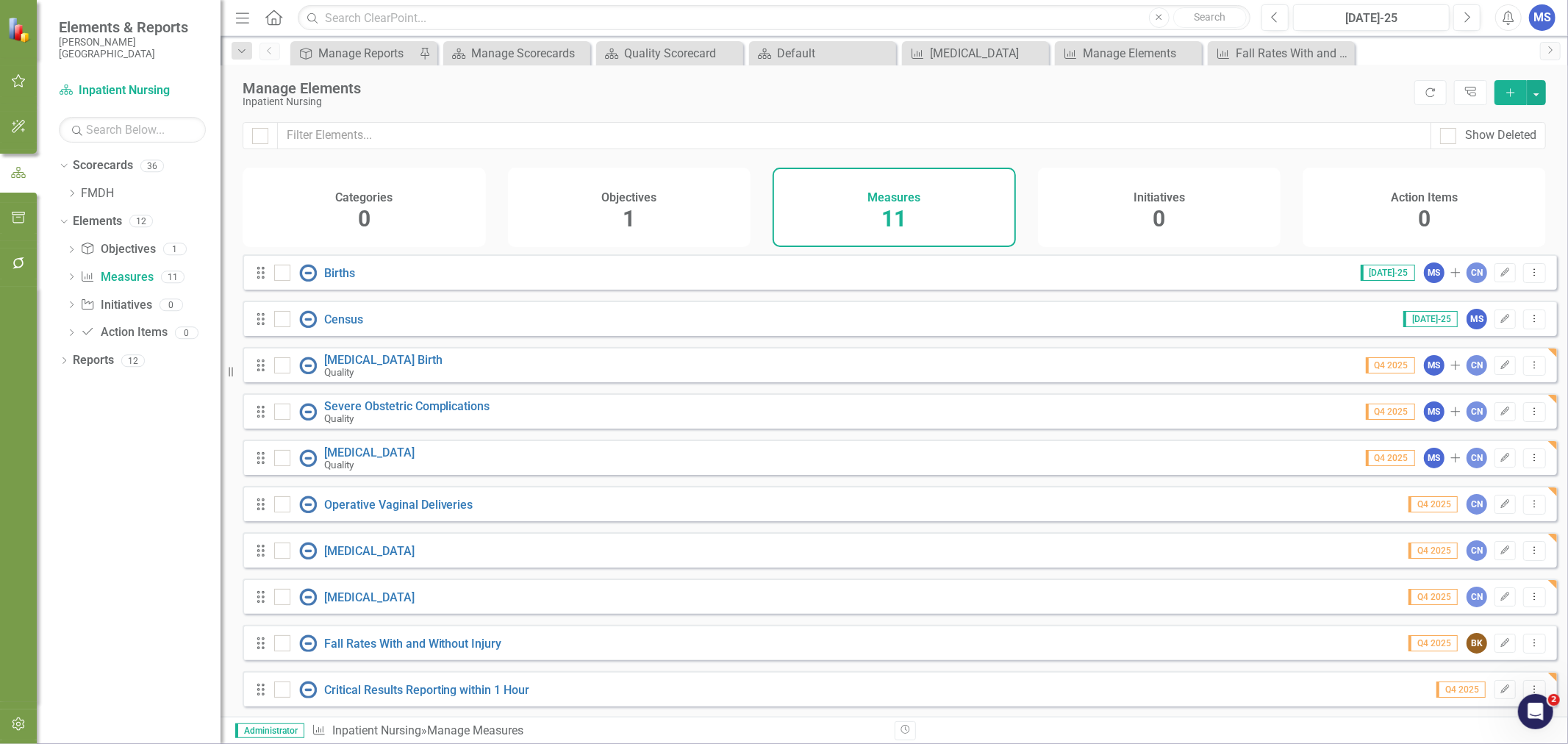
click at [1500, 324] on icon "Edit" at bounding box center [1505, 318] width 11 height 9
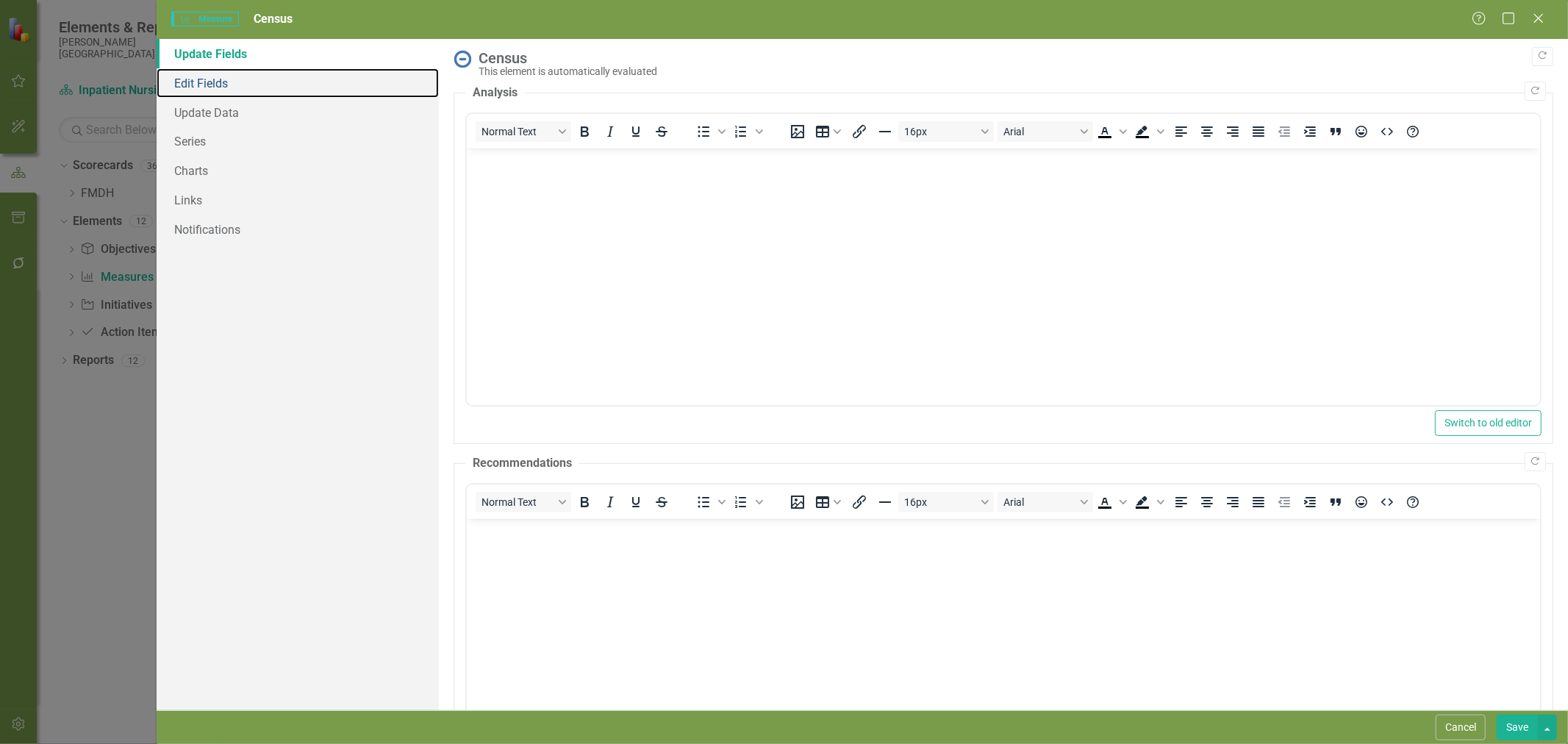
click at [253, 79] on link "Edit Fields" at bounding box center [298, 83] width 283 height 30
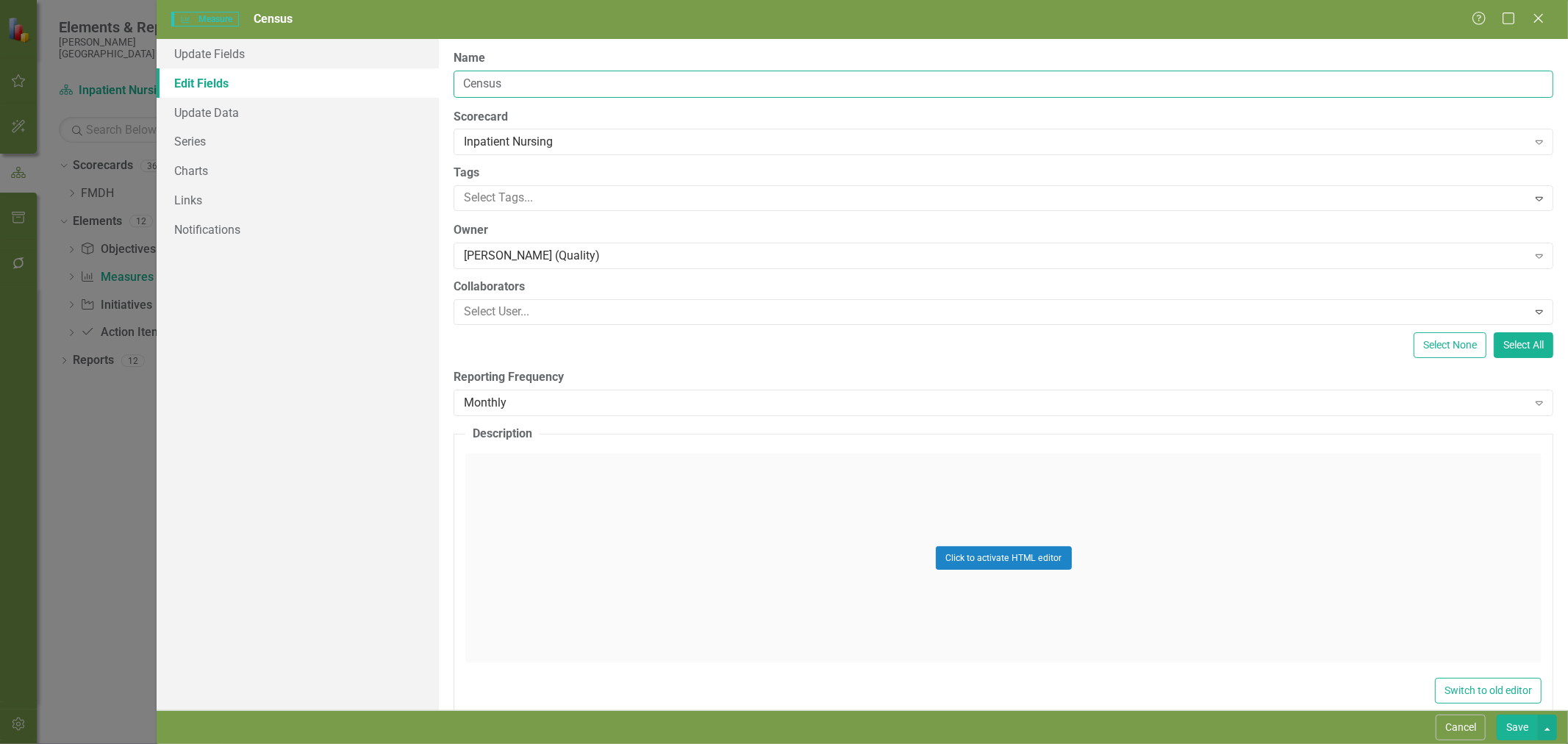
click at [465, 81] on input "Census" at bounding box center [1003, 84] width 1100 height 27
type input "Patient Census"
click at [1505, 732] on button "Save" at bounding box center [1517, 728] width 41 height 26
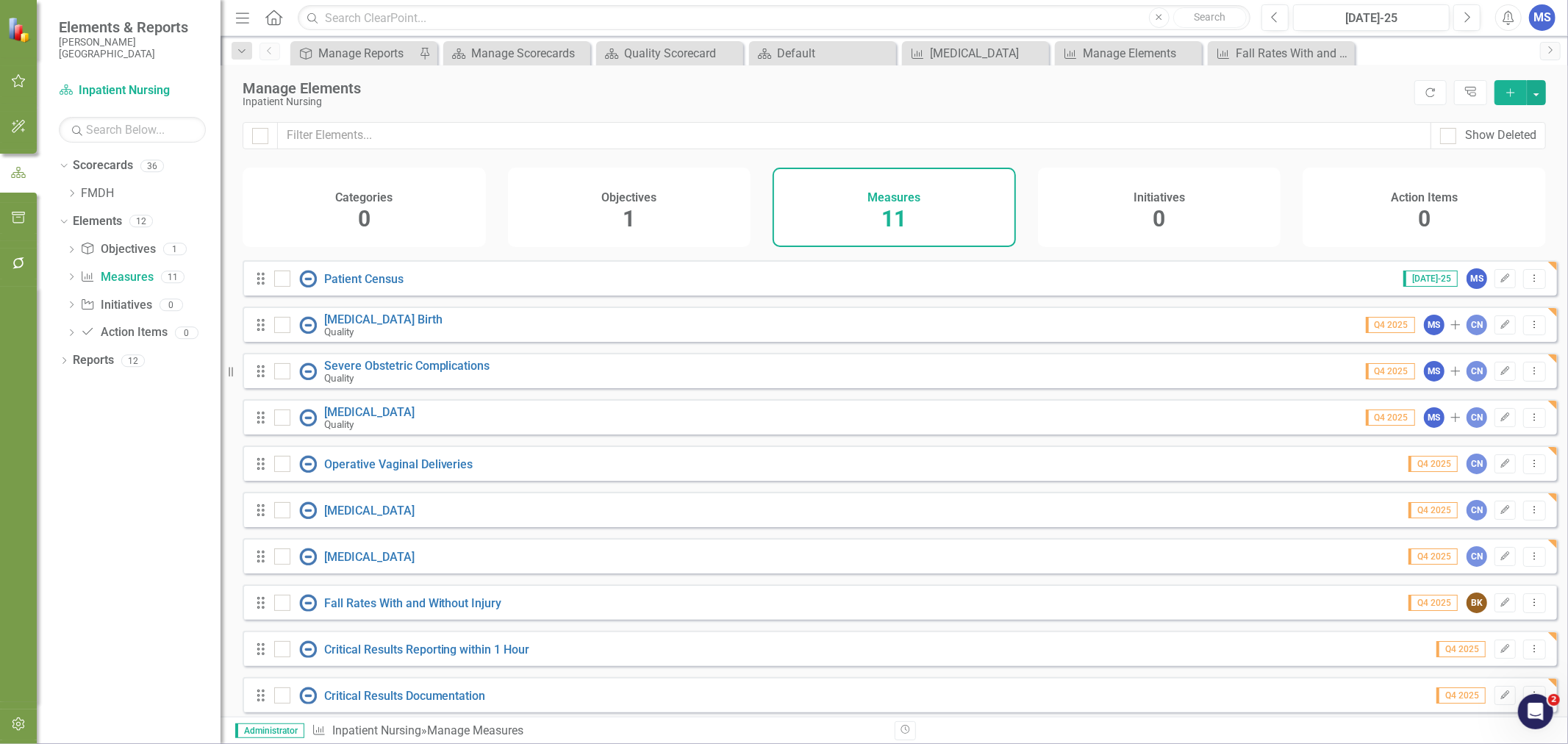
scroll to position [57, 0]
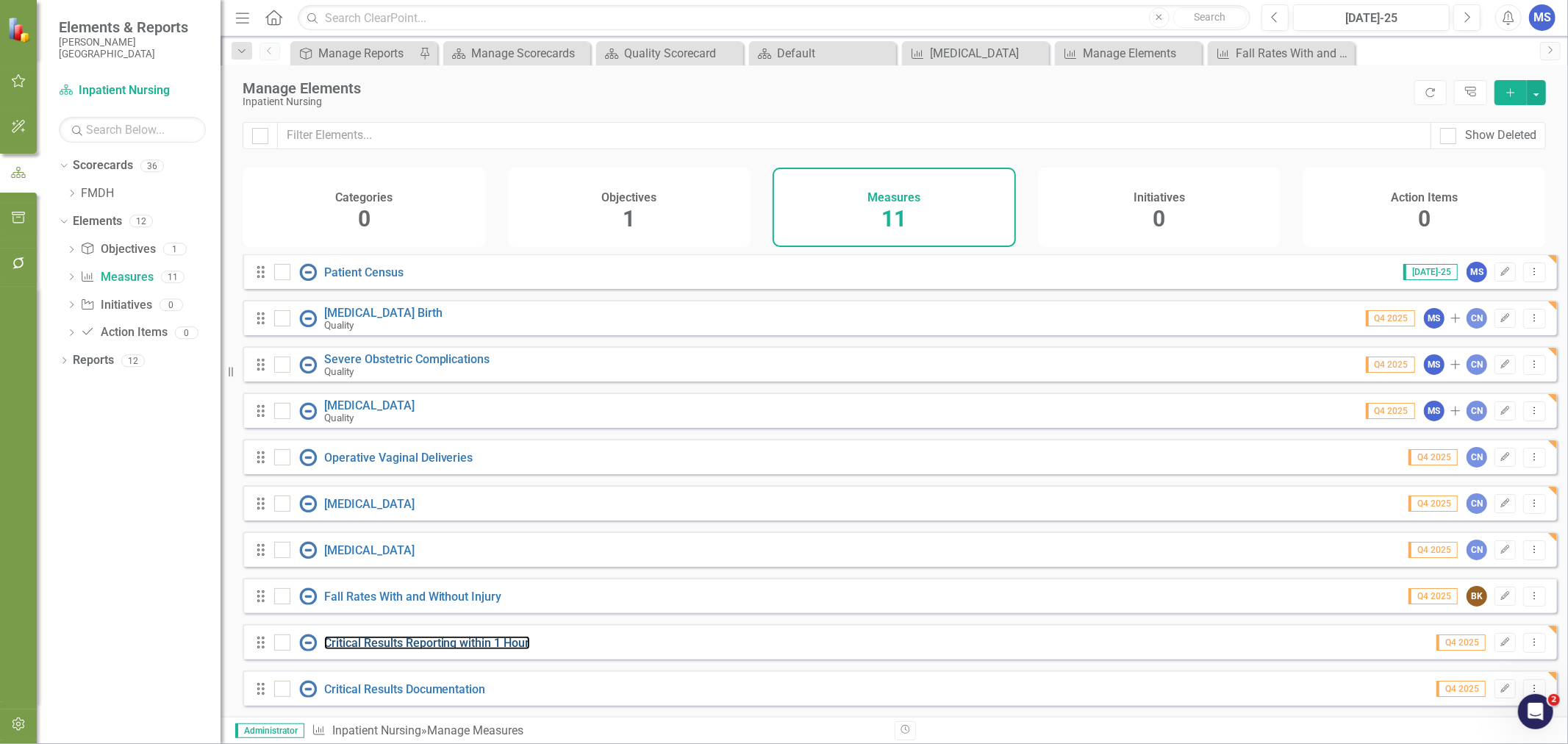
click at [478, 648] on link "Critical Results Reporting within 1 Hour" at bounding box center [427, 643] width 206 height 14
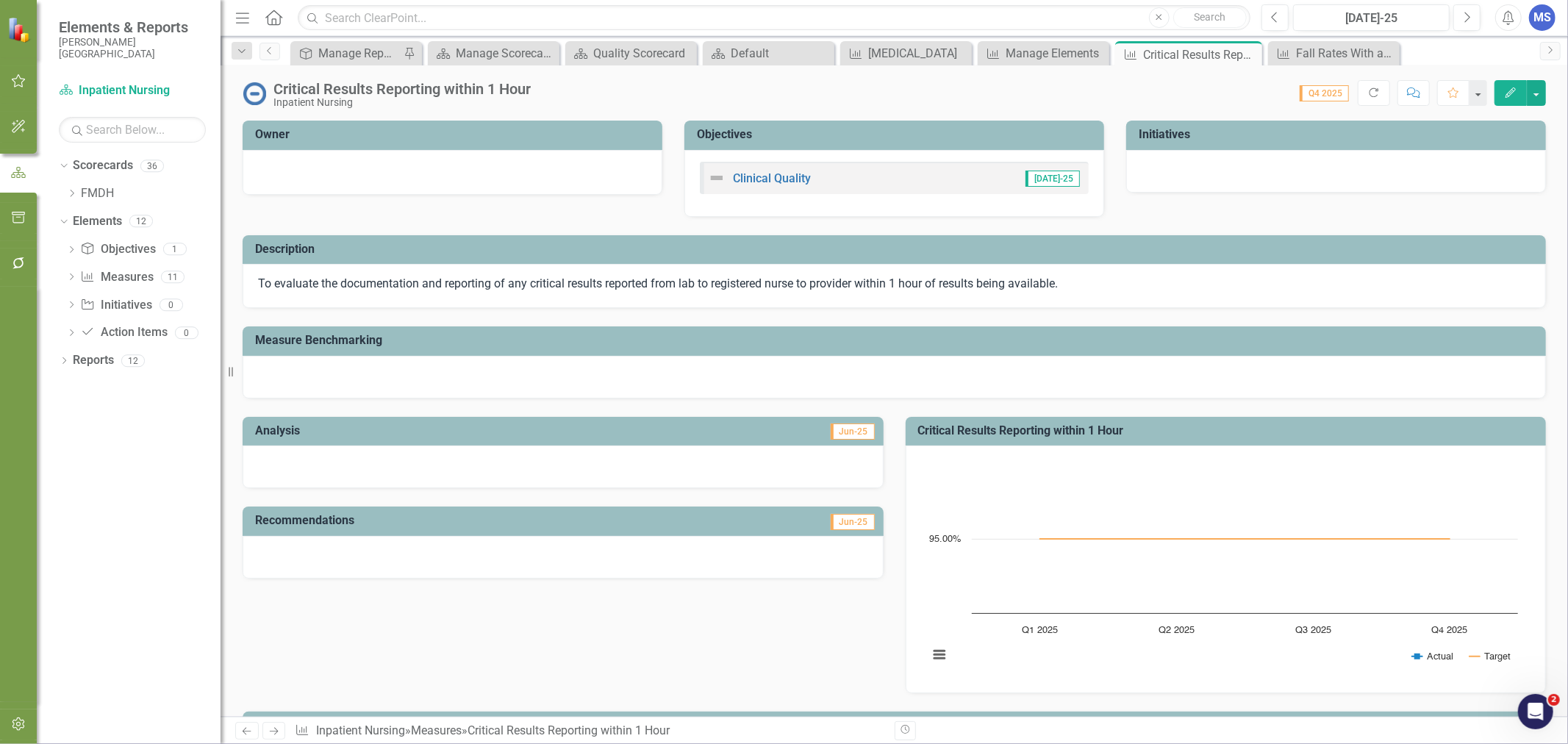
click at [1515, 90] on icon "Edit" at bounding box center [1511, 92] width 13 height 10
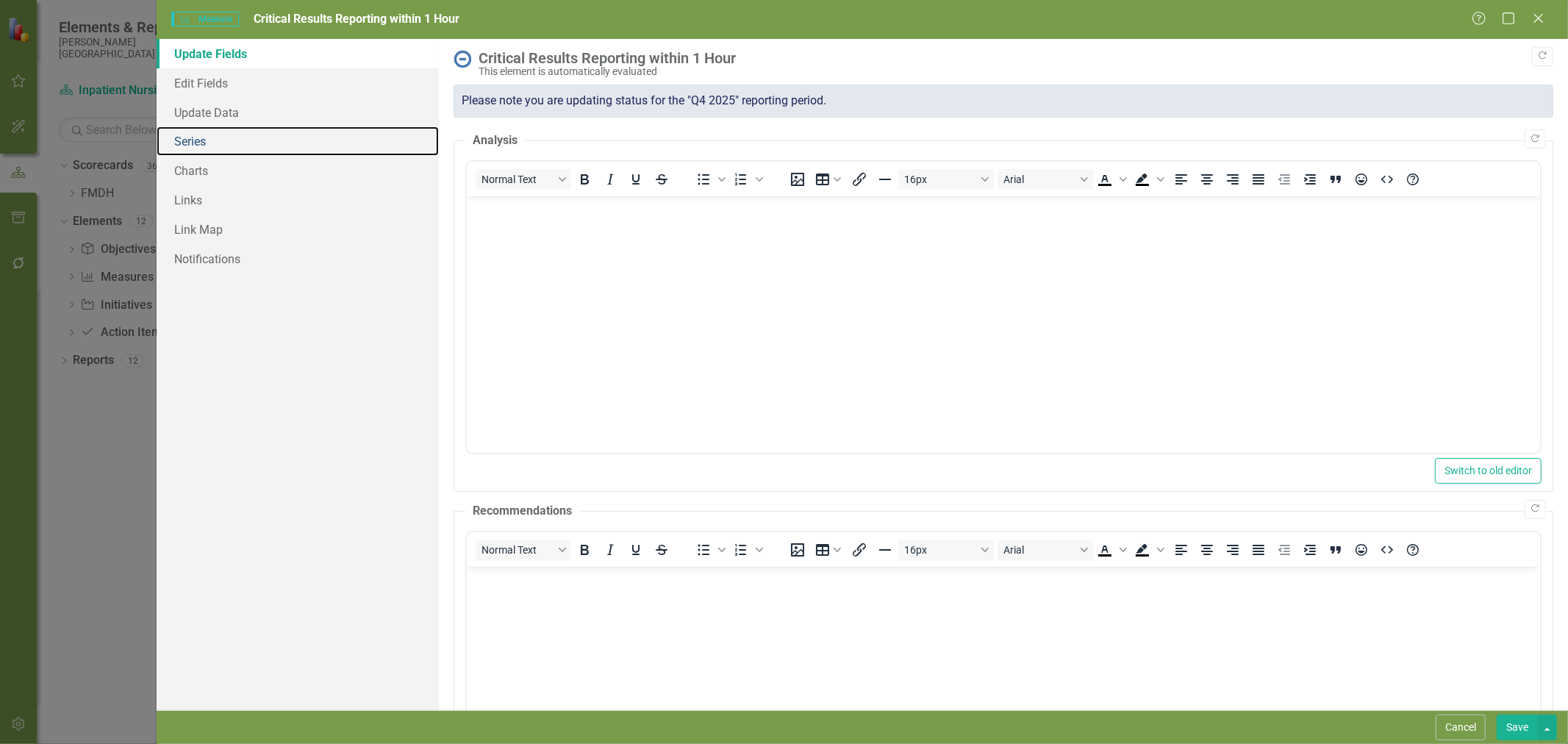
click at [200, 149] on link "Series" at bounding box center [298, 141] width 283 height 30
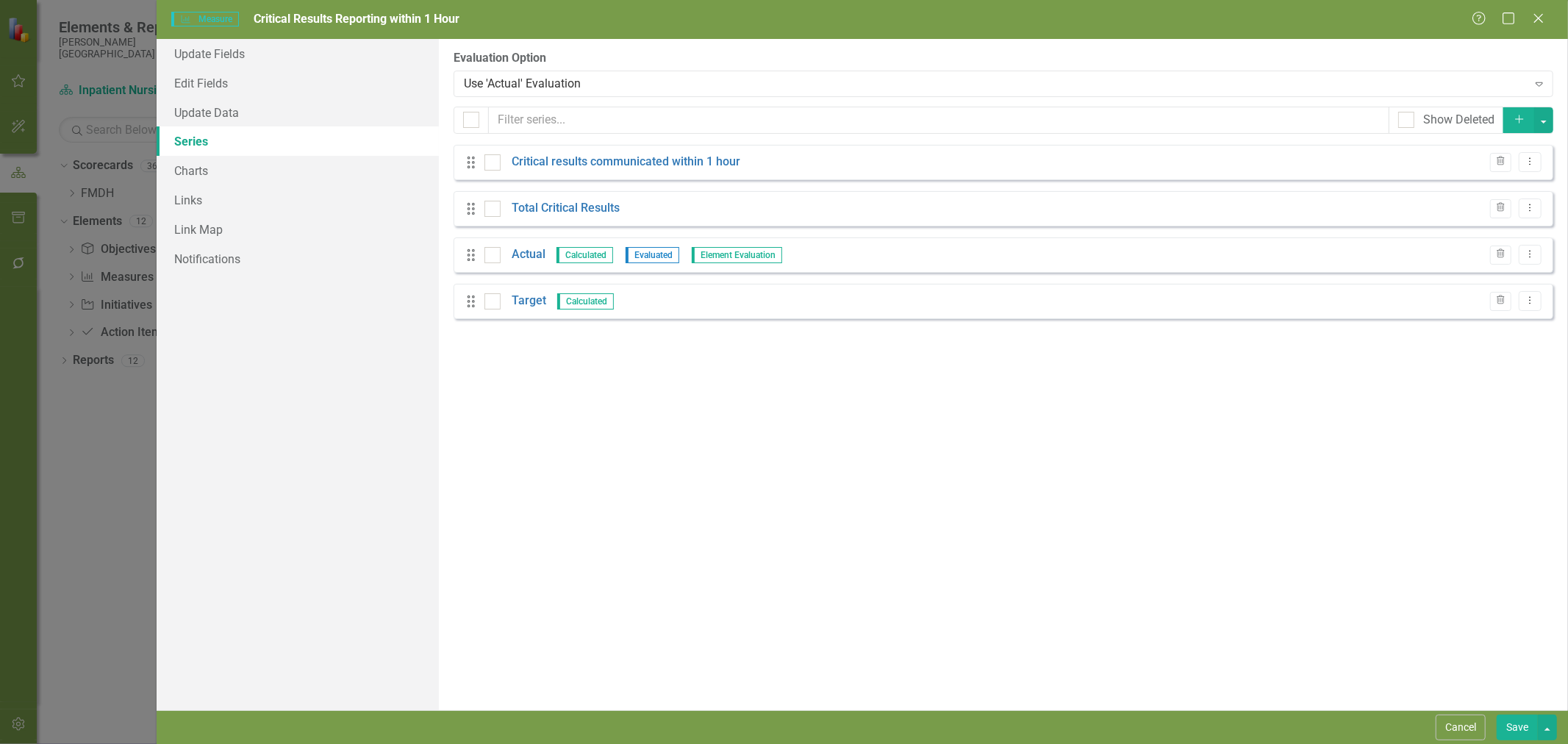
click at [548, 84] on div "Use 'Actual' Evaluation" at bounding box center [995, 84] width 1063 height 17
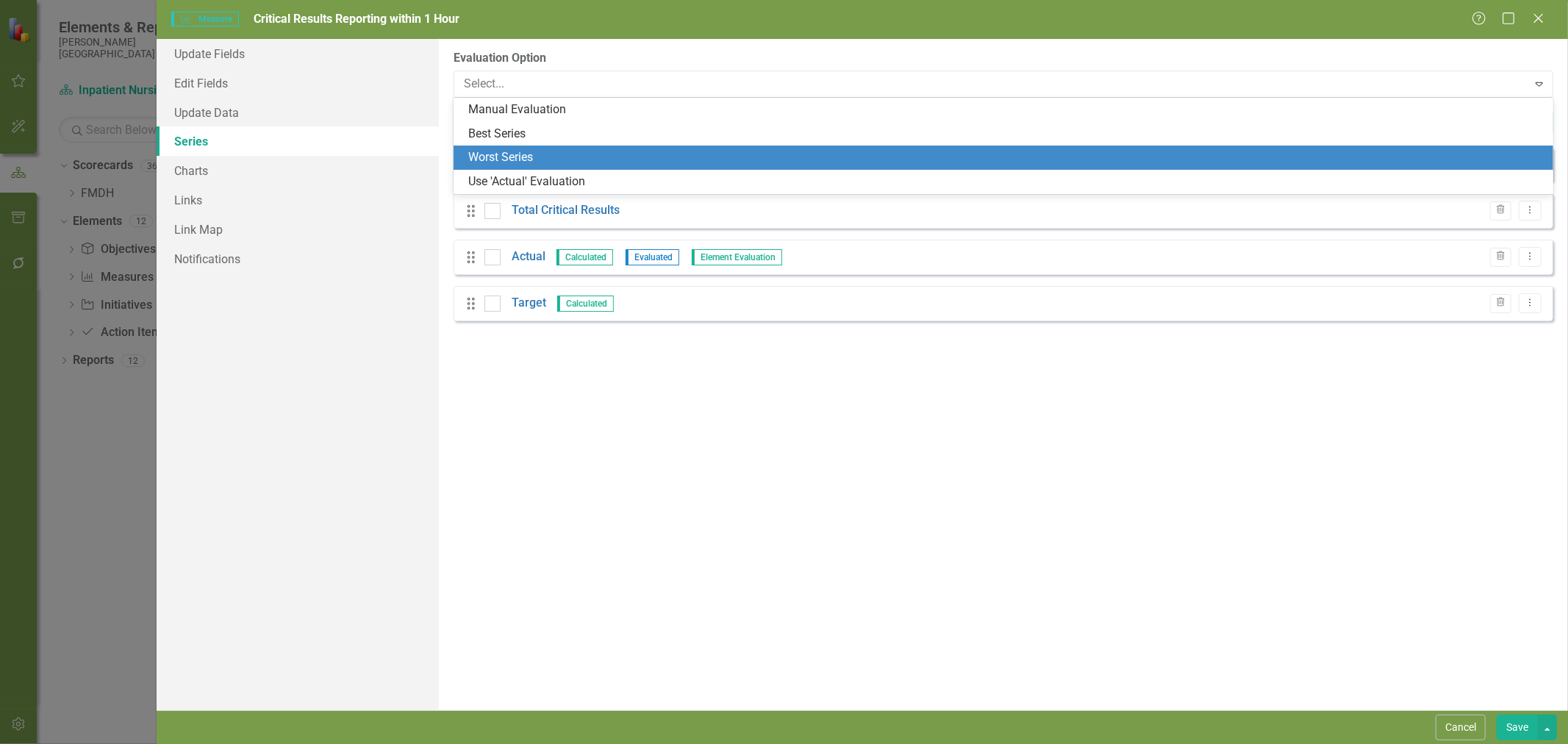
click at [534, 158] on div "Worst Series" at bounding box center [1006, 158] width 1076 height 17
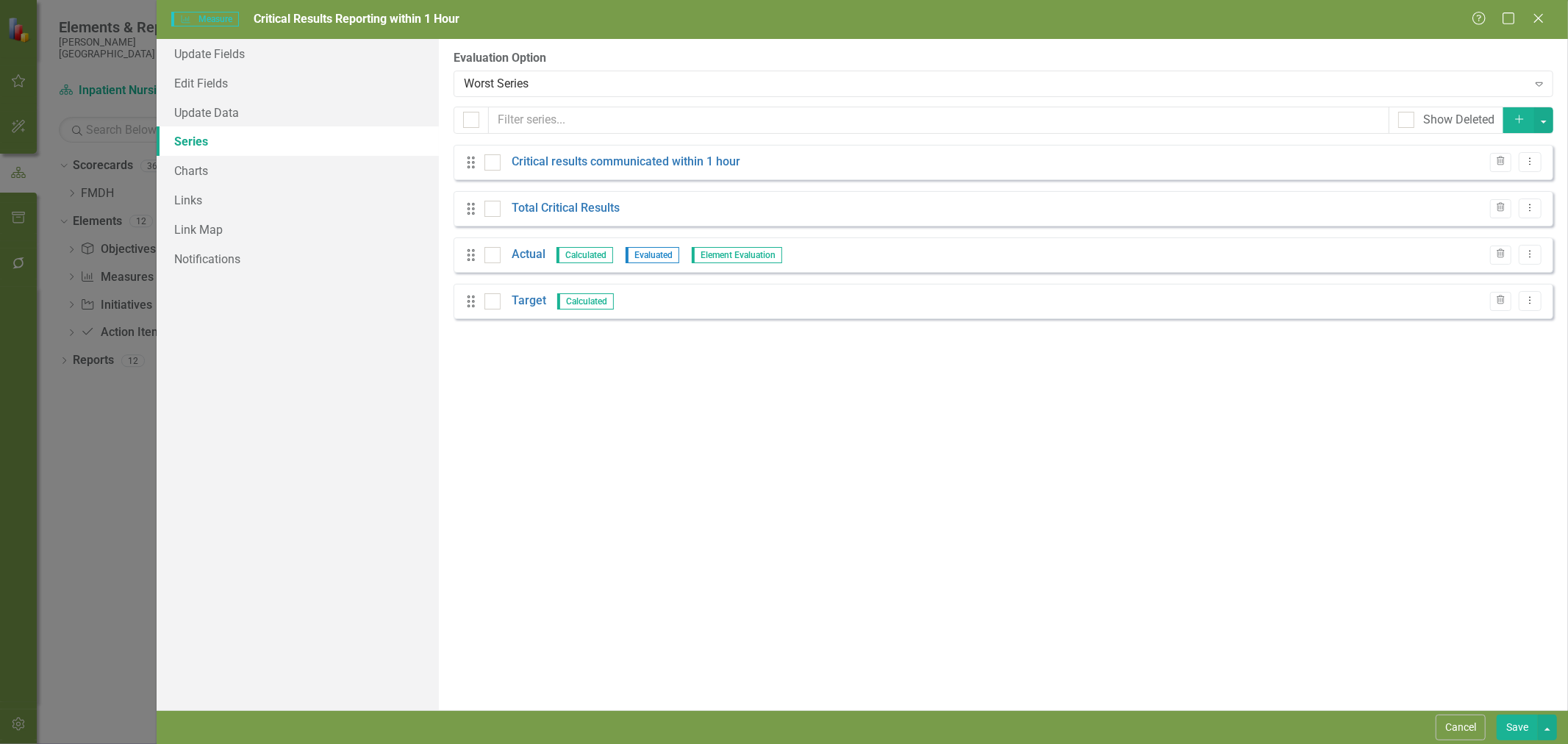
click at [1469, 731] on button "Cancel" at bounding box center [1461, 728] width 50 height 26
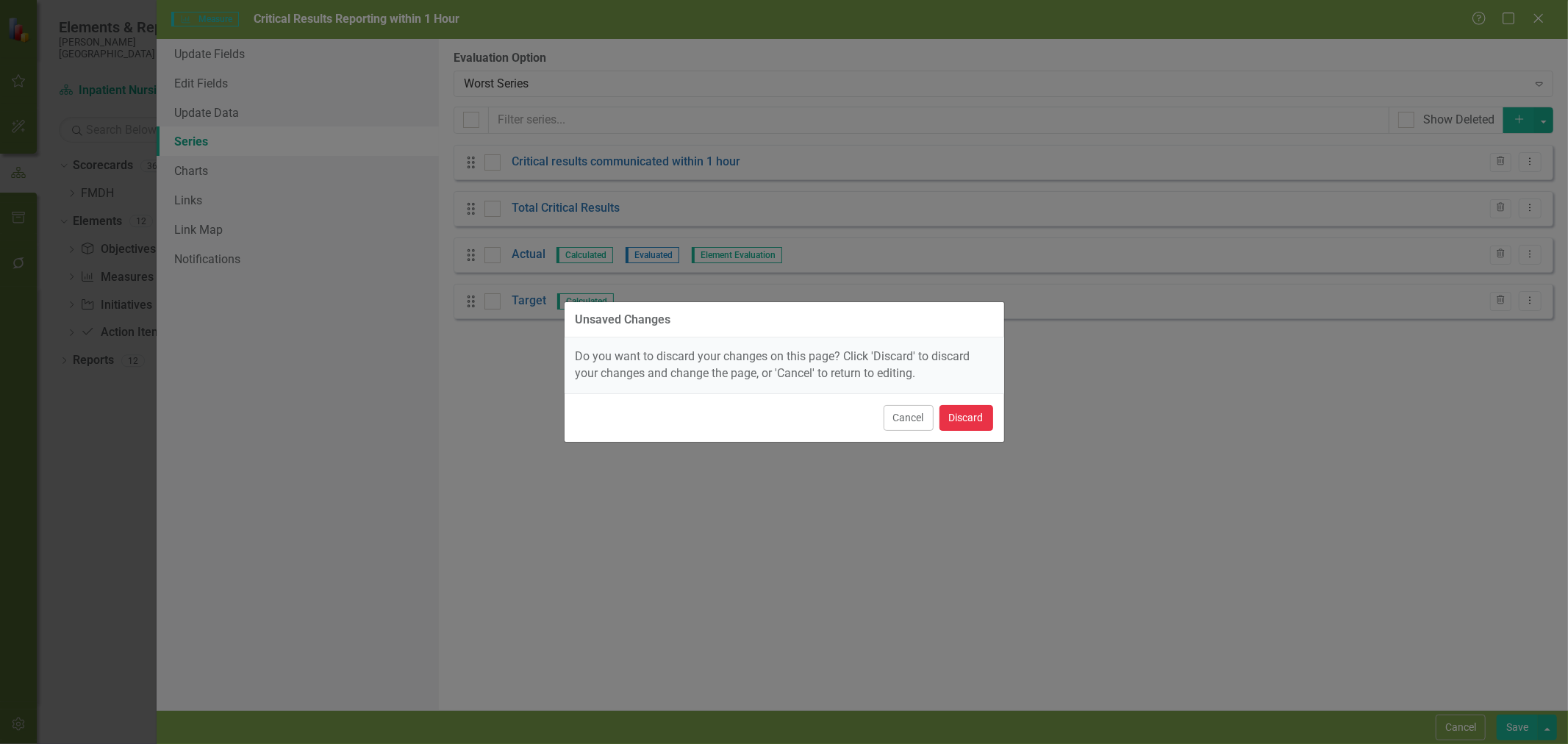
click at [967, 422] on button "Discard" at bounding box center [966, 418] width 54 height 26
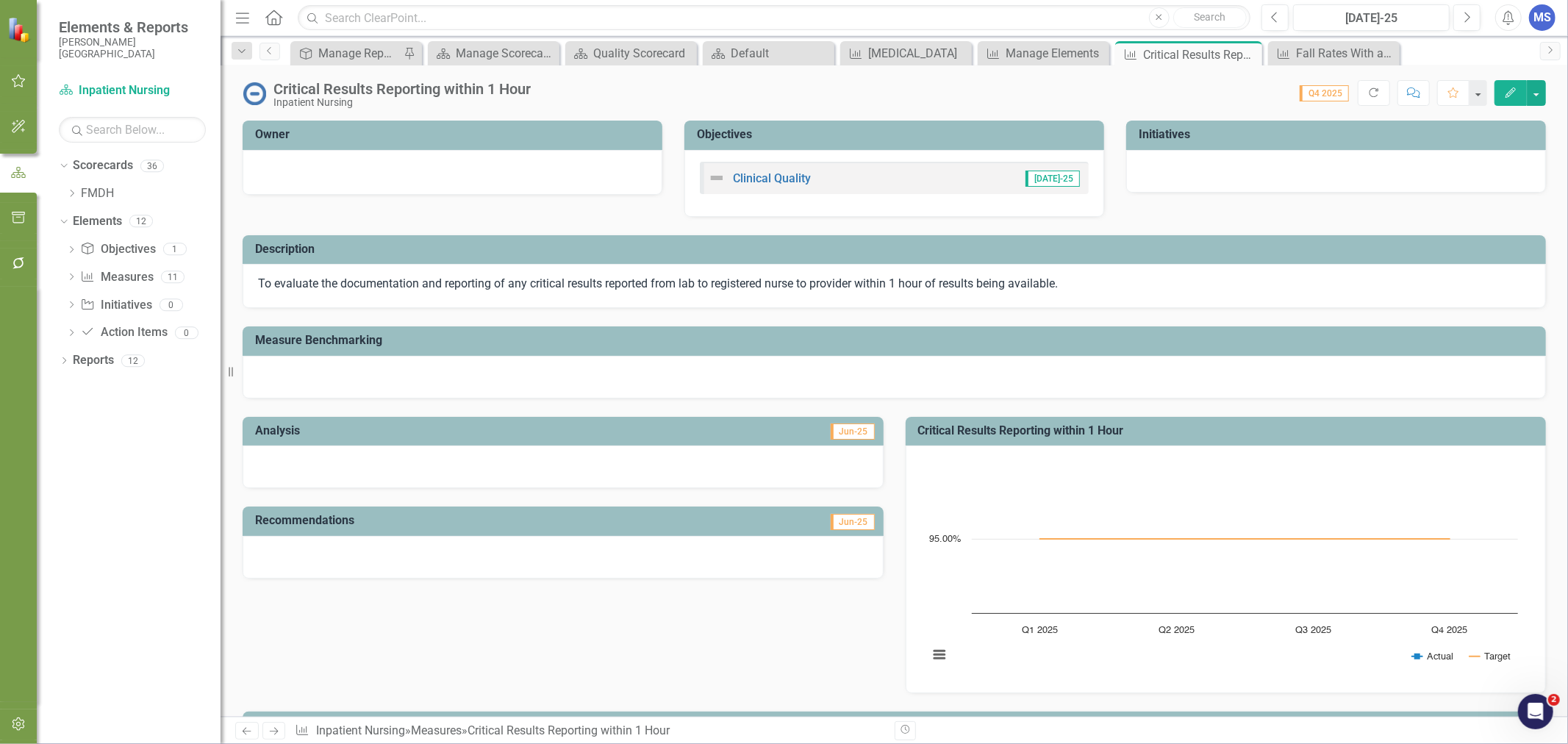
click at [1504, 96] on icon "Edit" at bounding box center [1511, 92] width 13 height 10
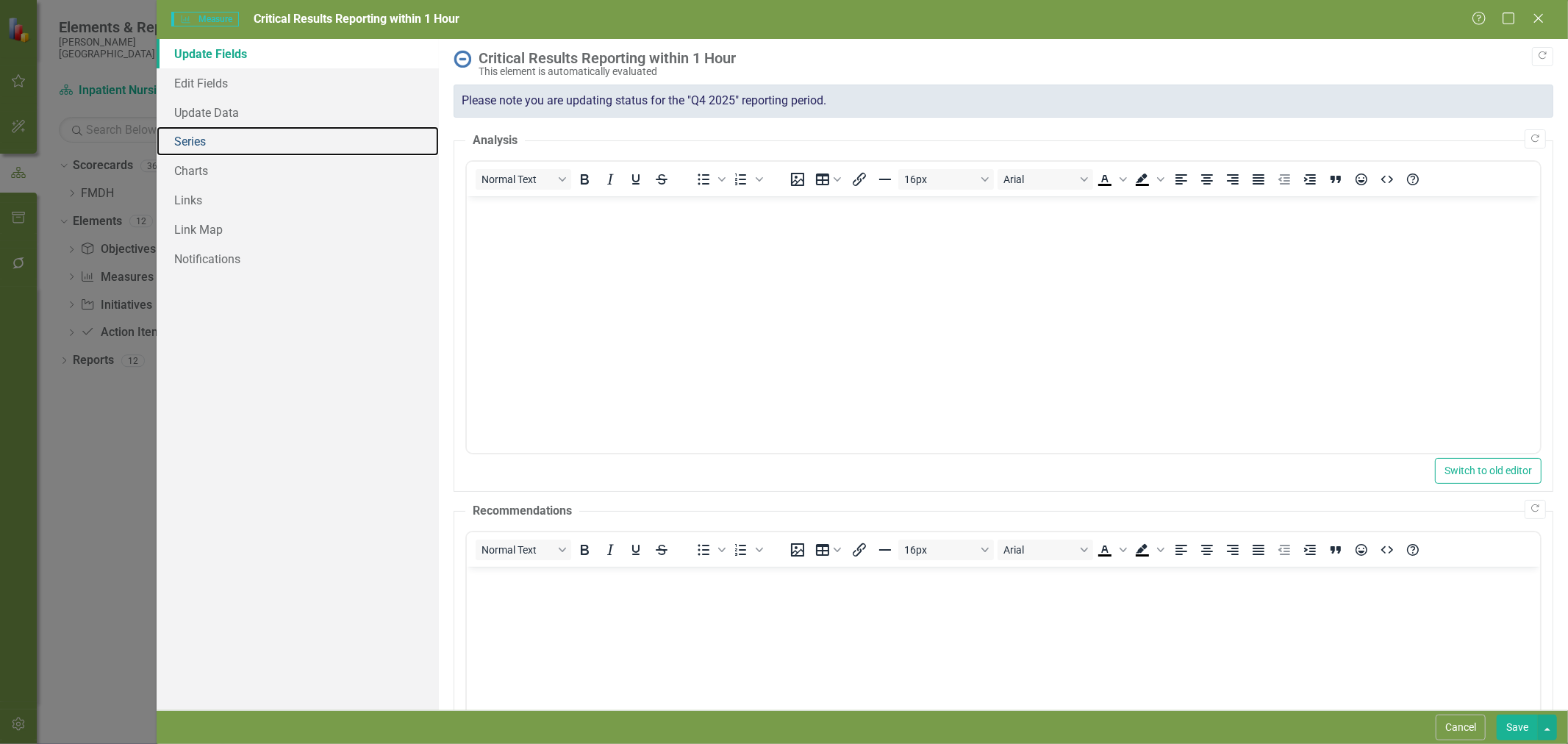
click at [239, 148] on link "Series" at bounding box center [298, 141] width 283 height 30
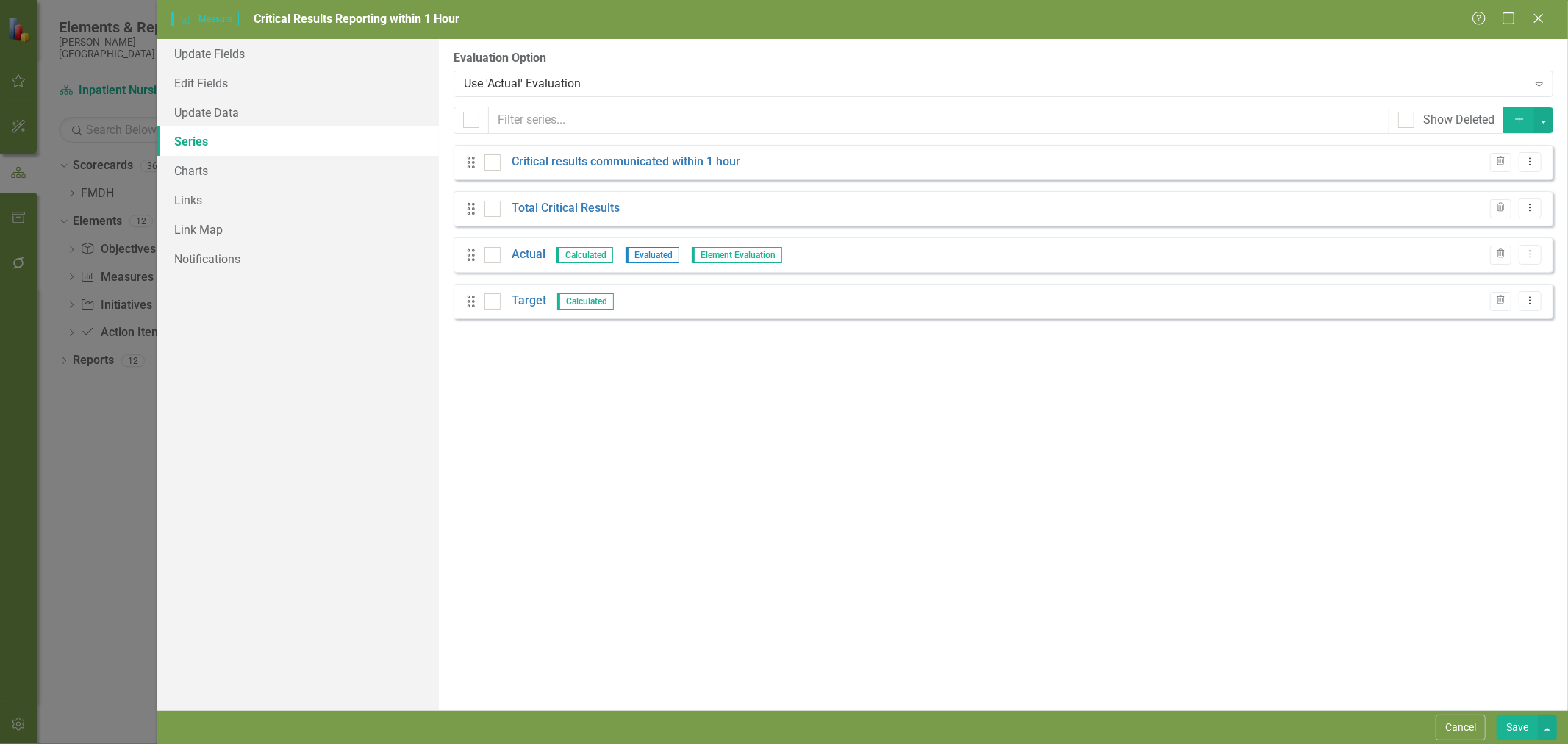
click at [1525, 164] on icon "Dropdown Menu" at bounding box center [1530, 162] width 12 height 9
click at [1478, 214] on link "Copy Duplicate Measure Series" at bounding box center [1457, 214] width 167 height 27
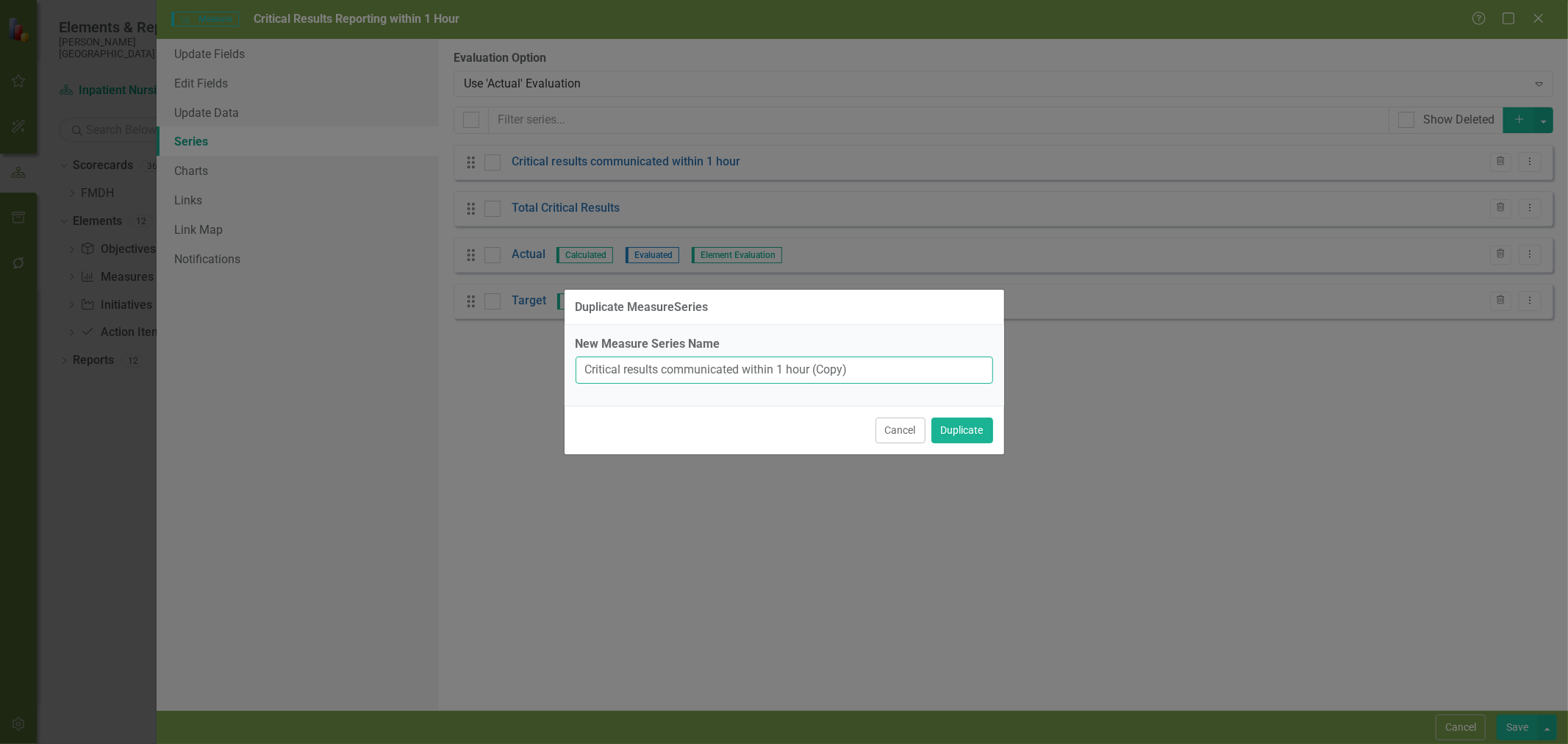
drag, startPoint x: 861, startPoint y: 370, endPoint x: 663, endPoint y: 384, distance: 198.5
click at [663, 384] on input "Critical results communicated within 1 hour (Copy)" at bounding box center [785, 370] width 418 height 27
type input "C"
type input "D"
type input "Critical results with documentation of readback/verbal notification"
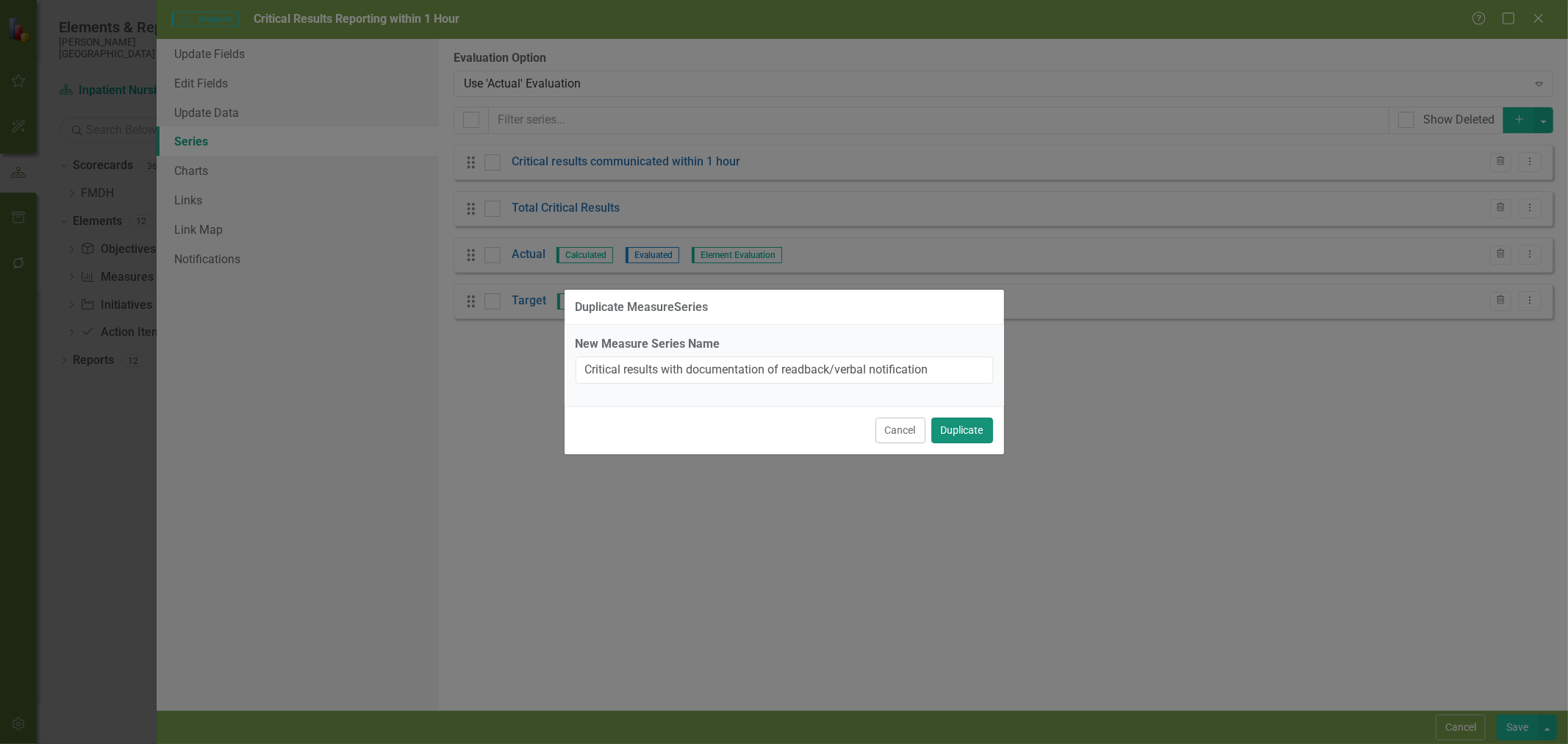
click at [956, 434] on button "Duplicate" at bounding box center [963, 430] width 62 height 26
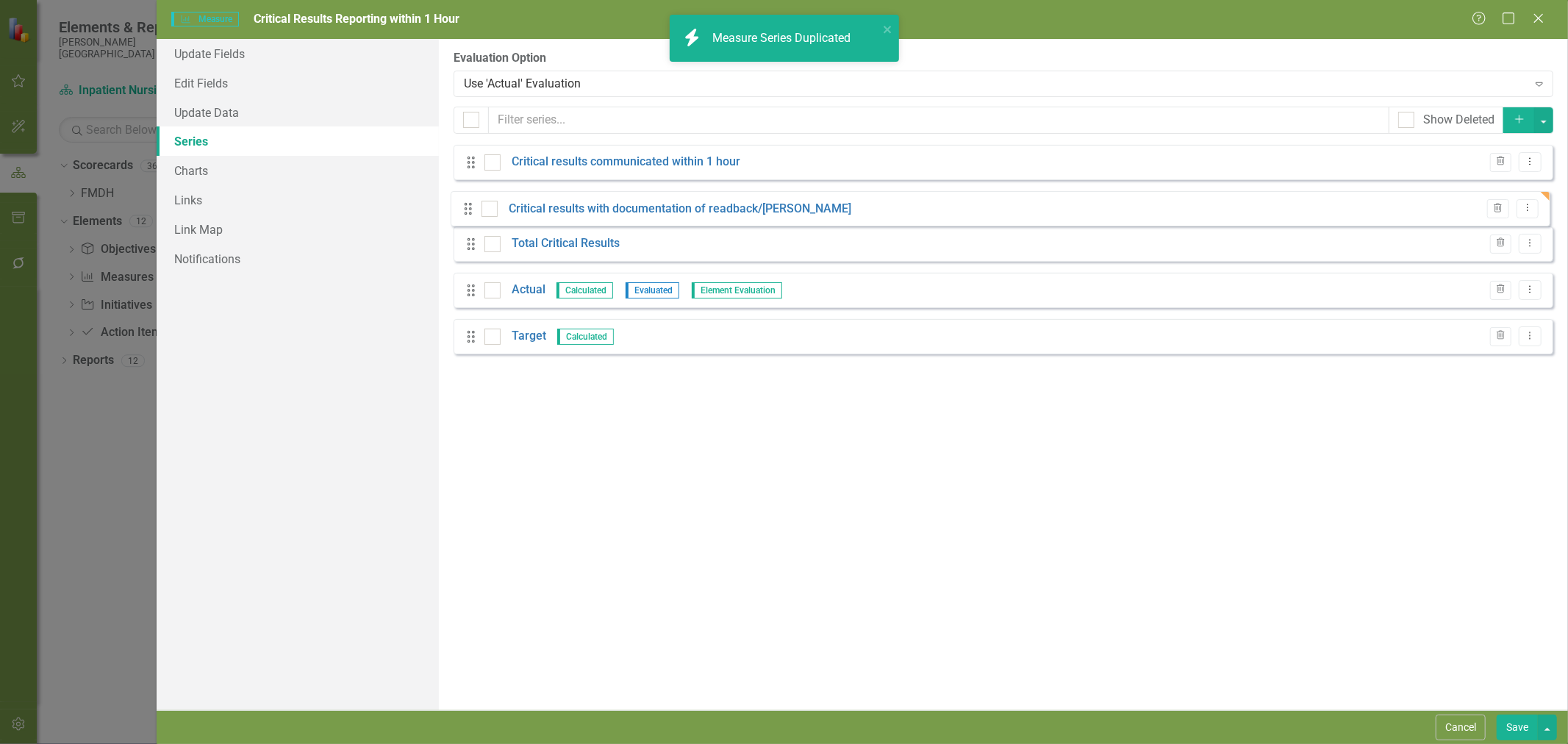
click at [469, 212] on div "Drag Critical results communicated within 1 hour Trash Dropdown Menu Drag Total…" at bounding box center [1003, 256] width 1100 height 221
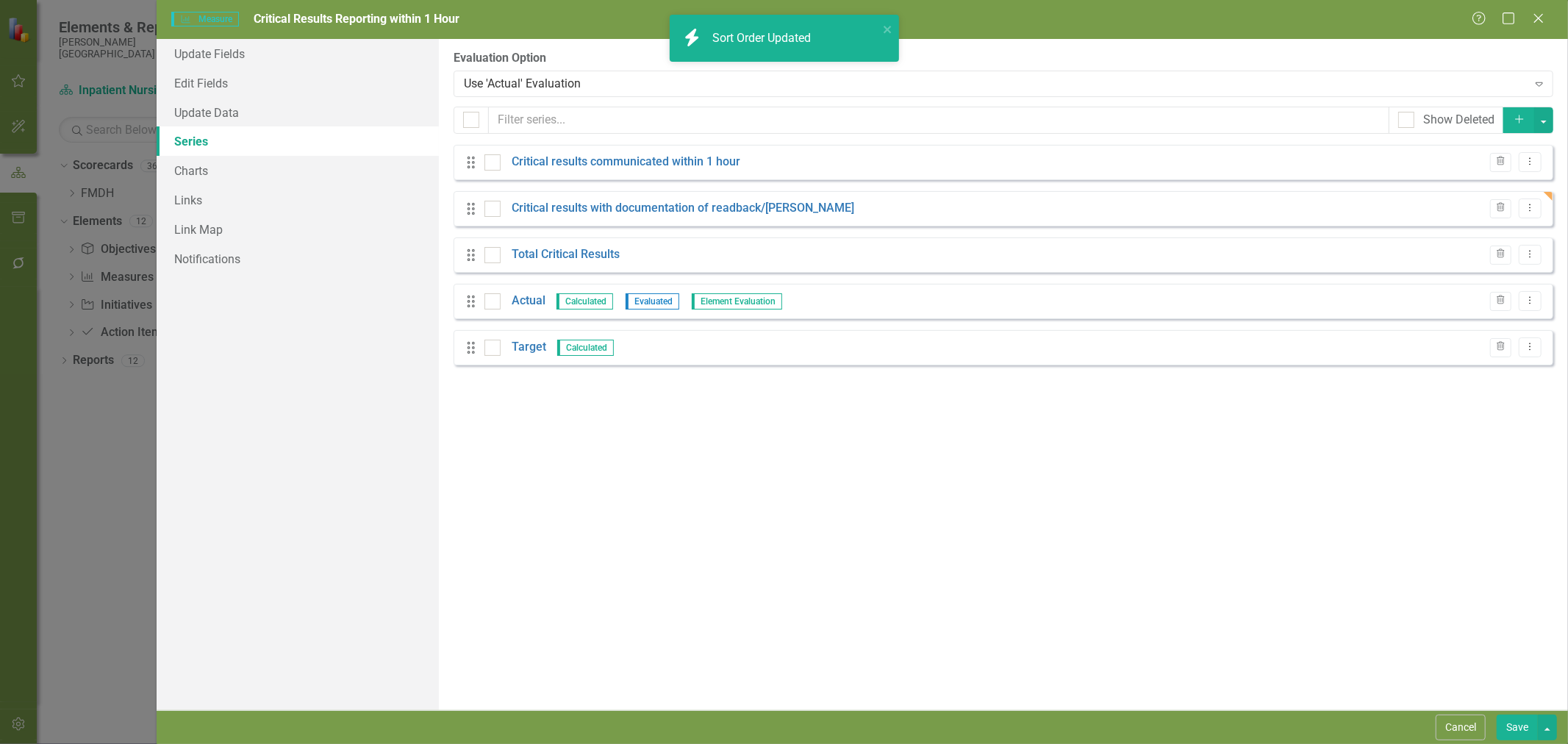
click at [560, 207] on link "Critical results with documentation of readback/[PERSON_NAME]" at bounding box center [682, 209] width 342 height 17
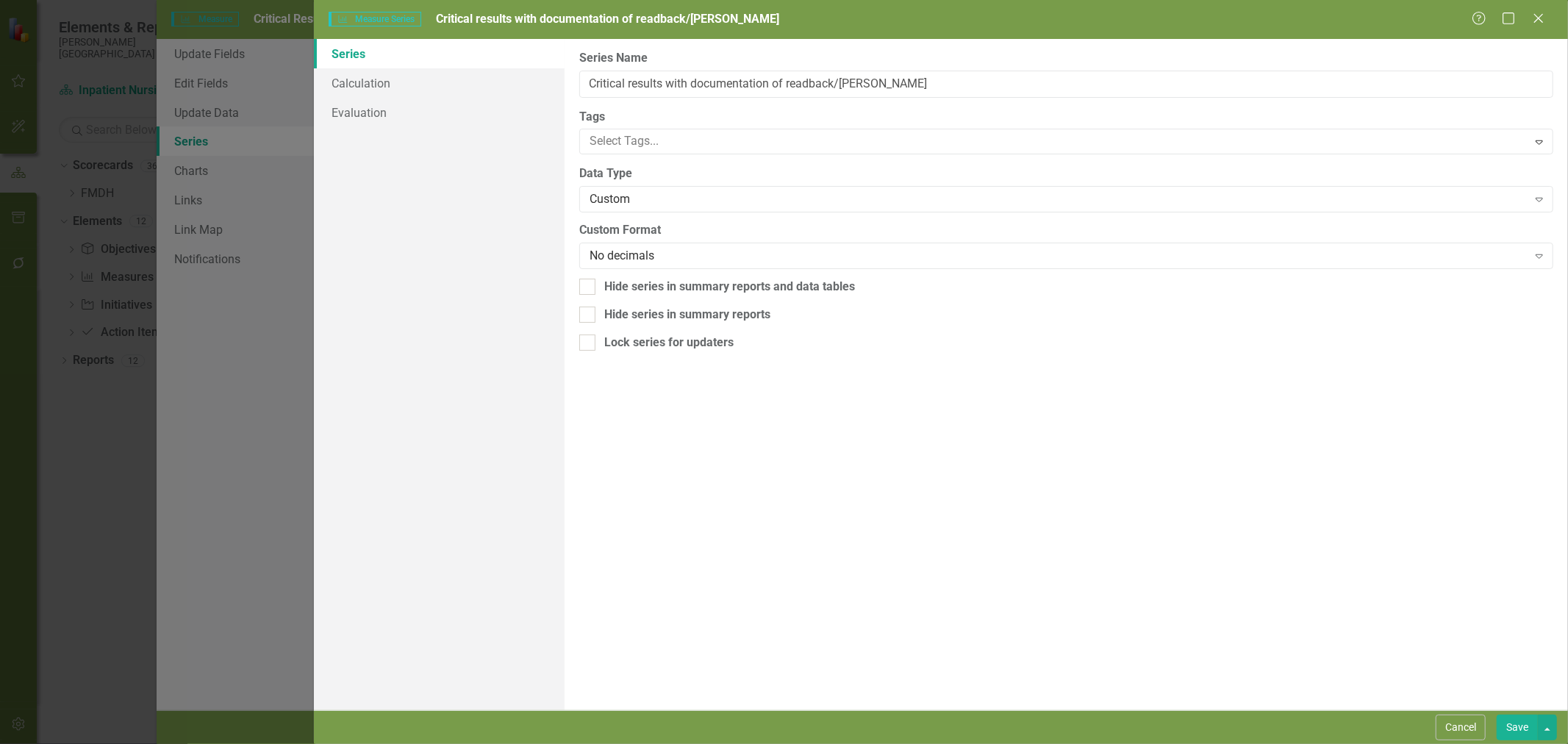
click at [1452, 728] on button "Cancel" at bounding box center [1461, 728] width 50 height 26
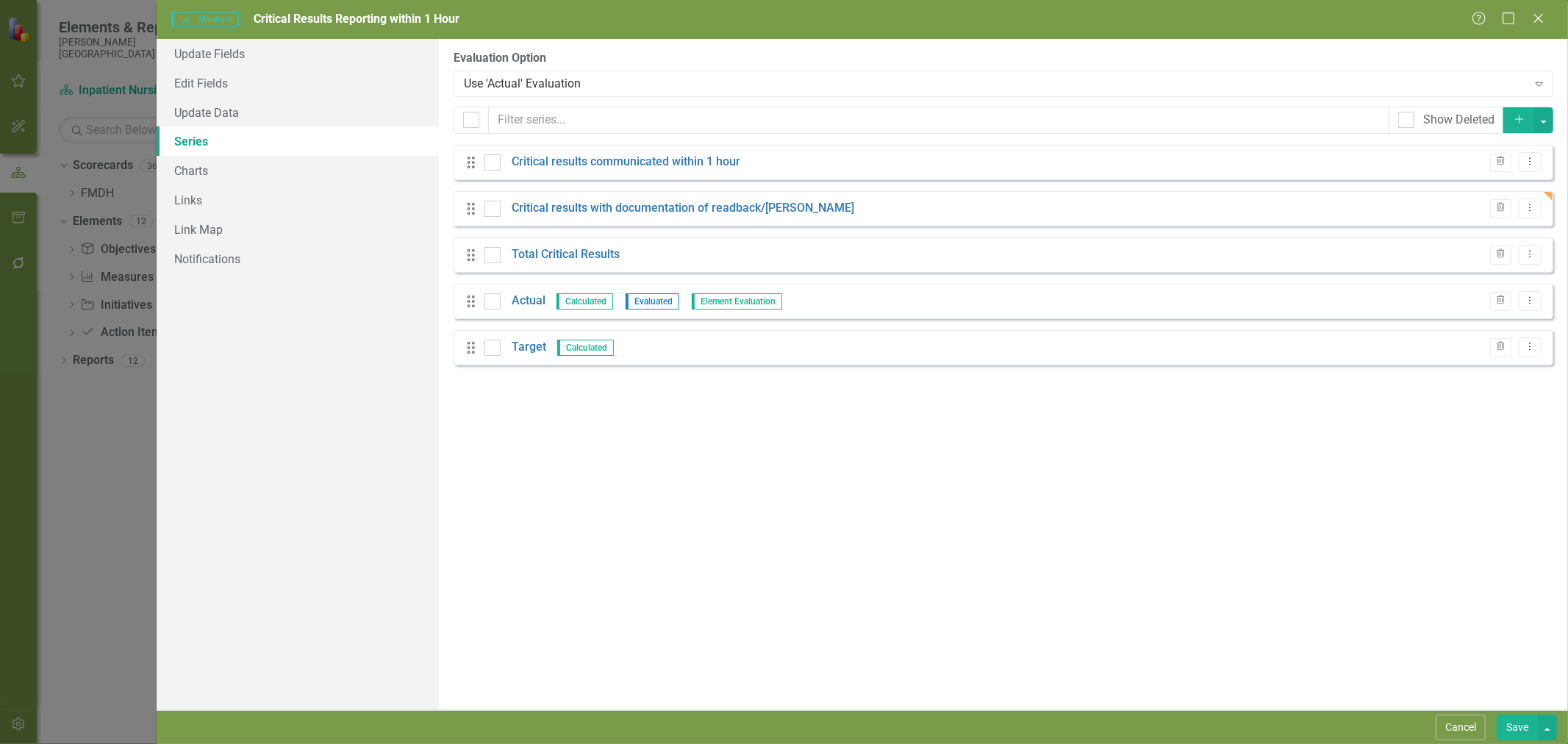
click at [531, 303] on link "Actual" at bounding box center [529, 301] width 34 height 17
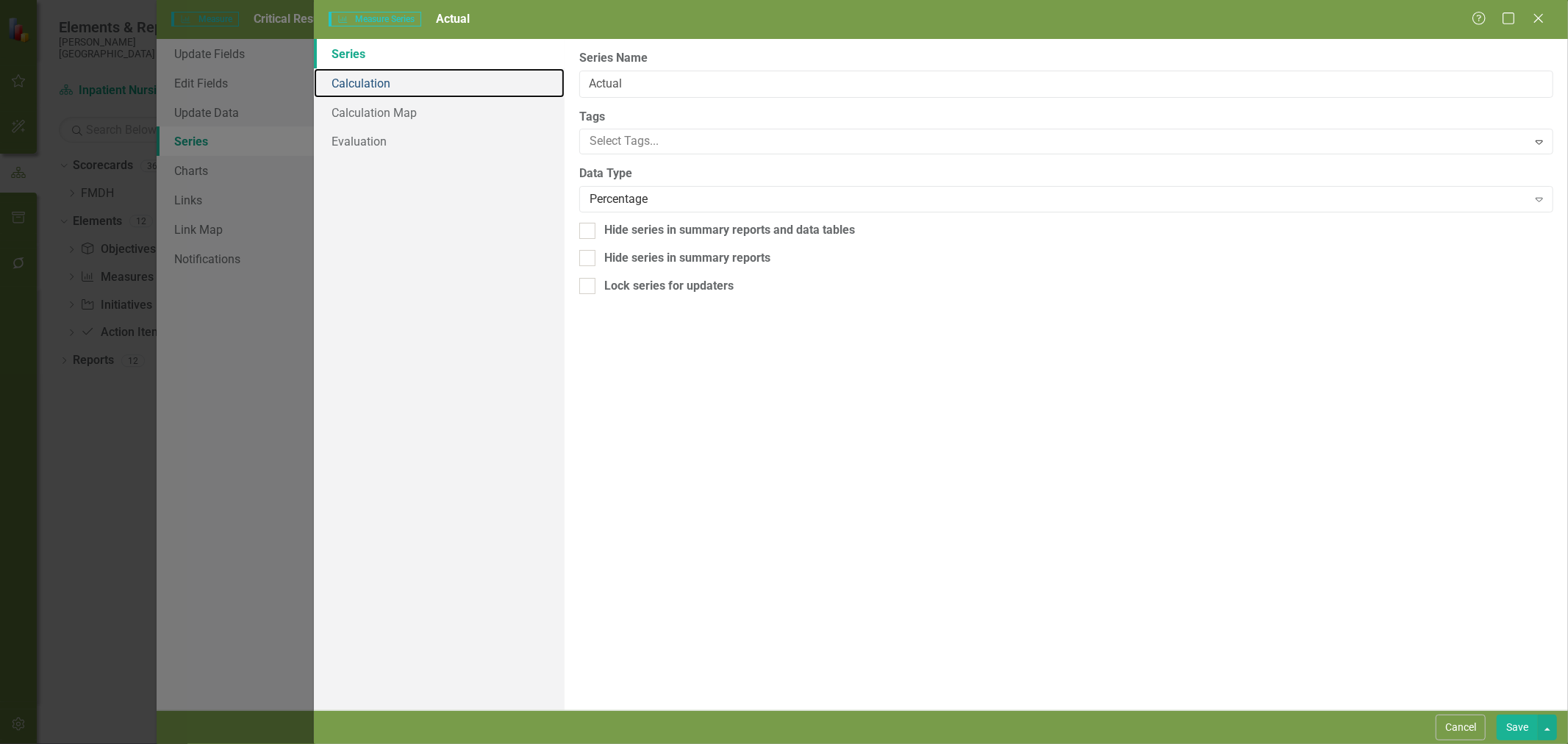
click at [451, 83] on link "Calculation" at bounding box center [439, 83] width 251 height 30
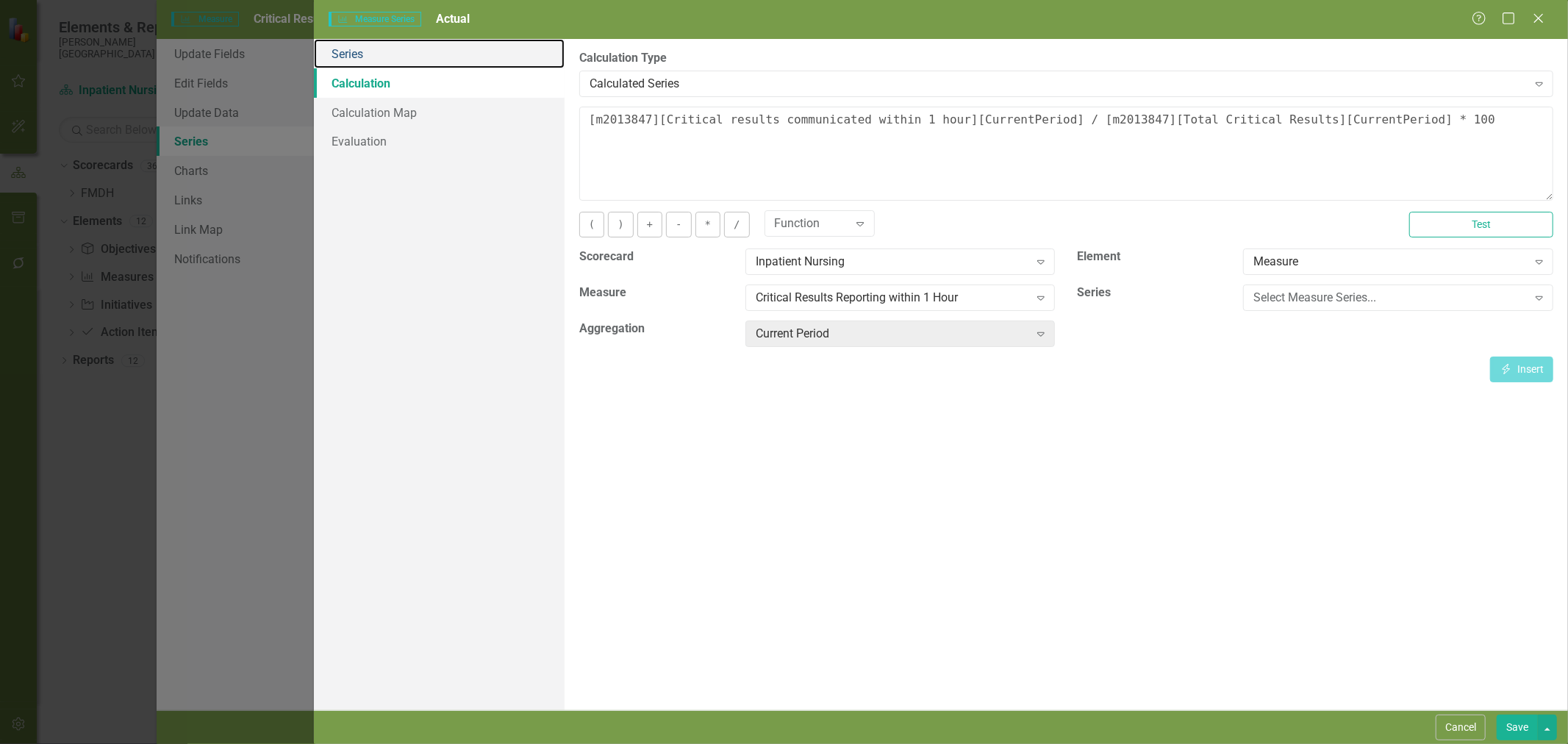
click at [344, 60] on link "Series" at bounding box center [439, 54] width 251 height 30
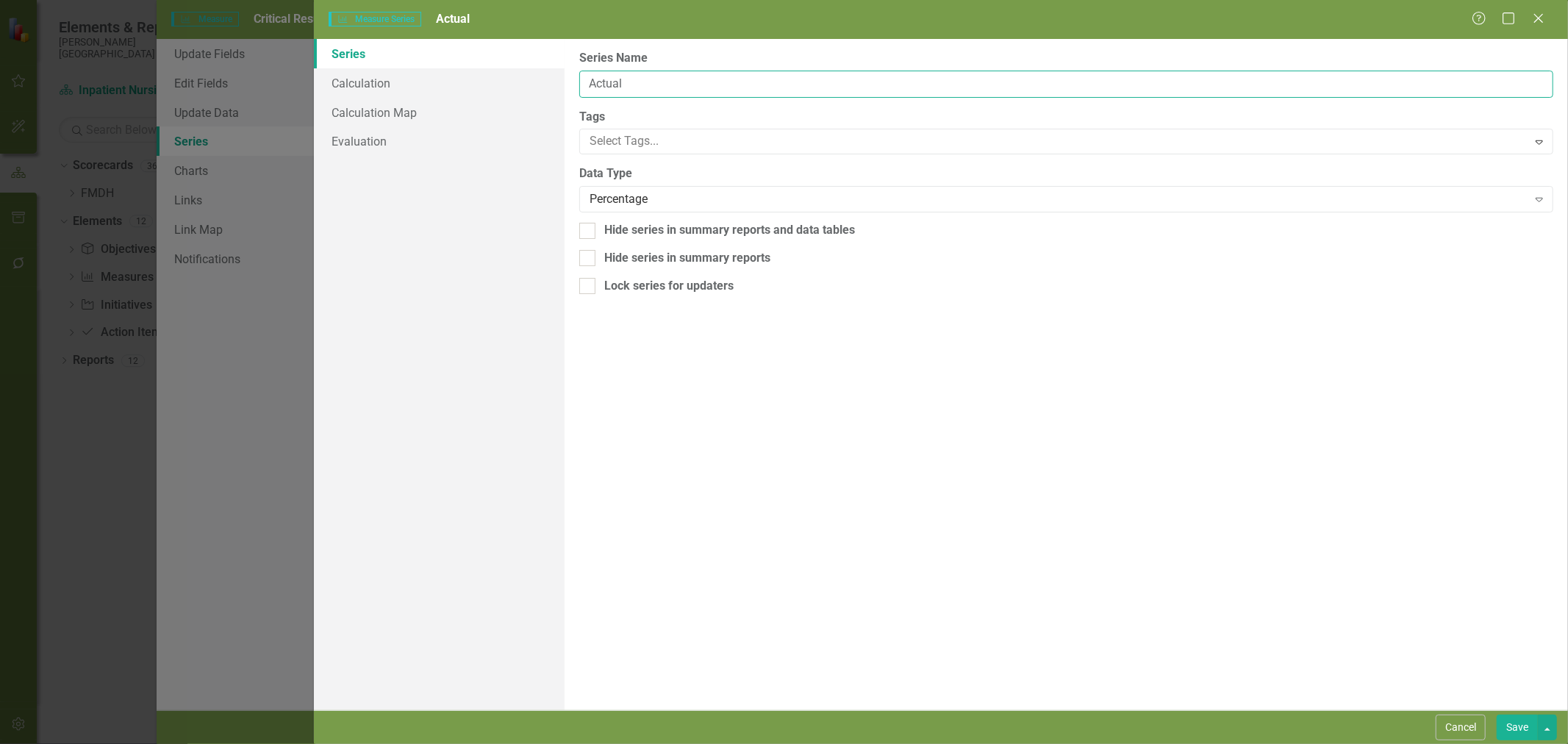
click at [658, 91] on input "Actual" at bounding box center [1066, 84] width 974 height 27
type input "Critical Results Reported within 1 Hour"
click at [395, 85] on link "Calculation" at bounding box center [439, 83] width 251 height 30
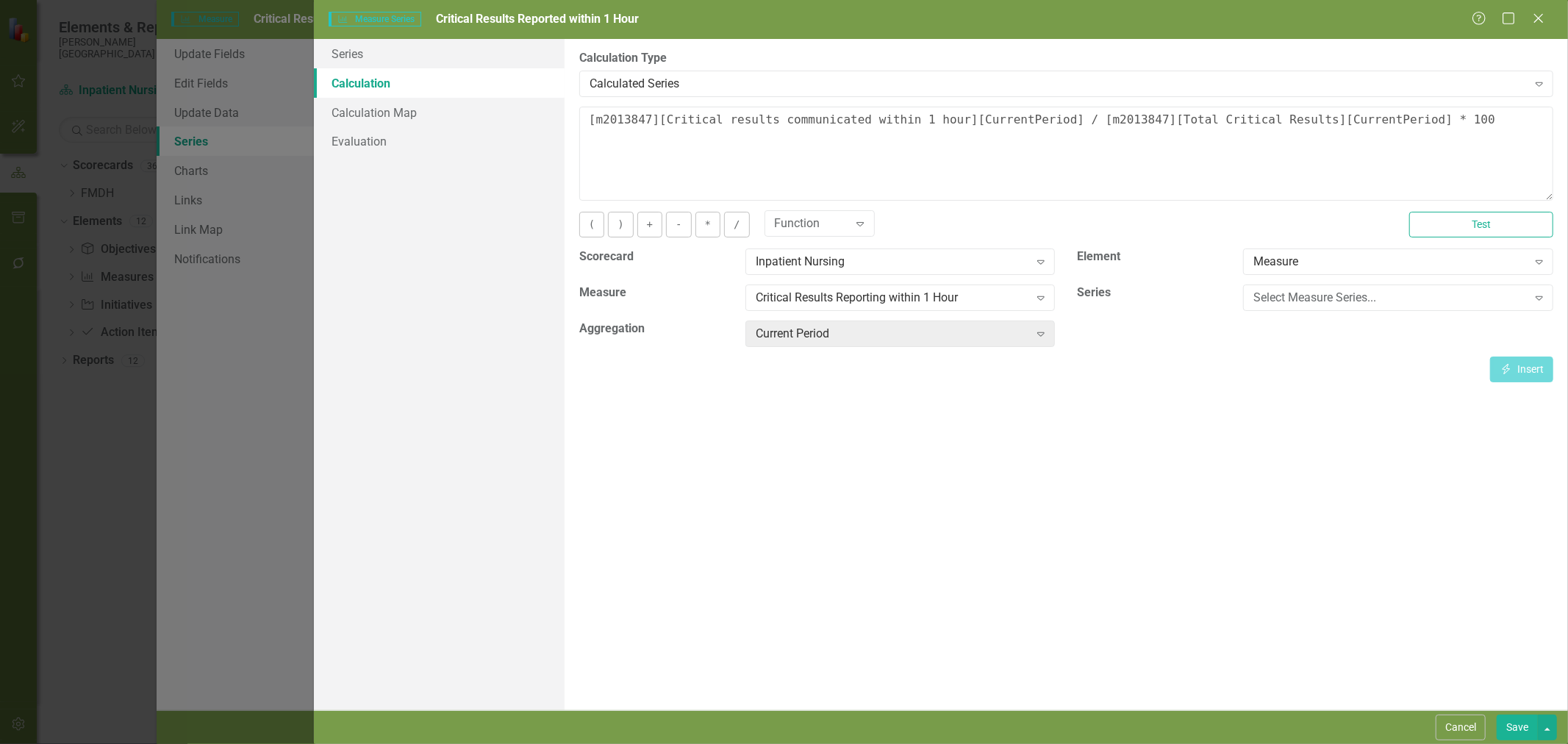
click at [1512, 727] on button "Save" at bounding box center [1517, 728] width 41 height 26
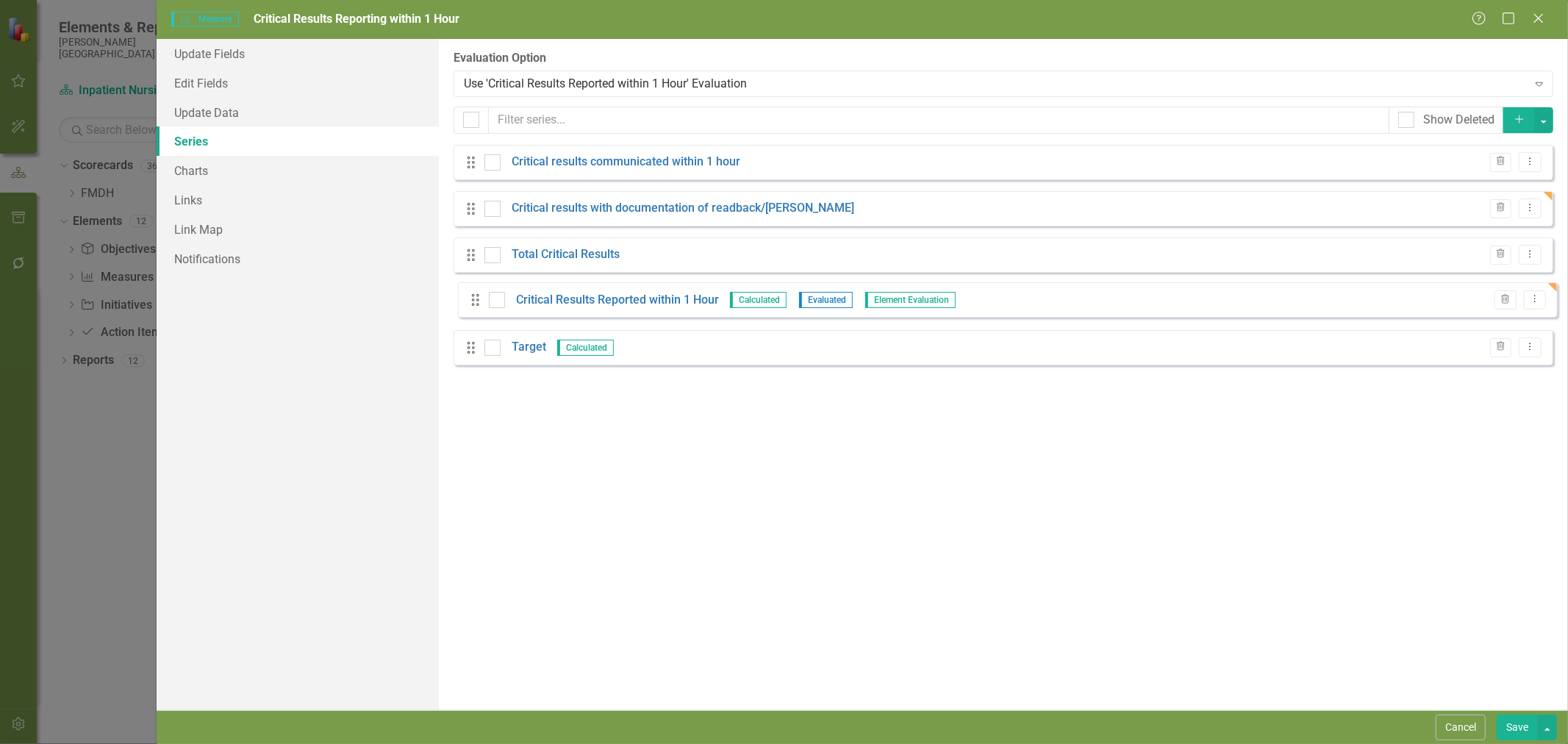
click at [479, 296] on div "Drag Critical results communicated within 1 hour Trash Dropdown Menu Drag Criti…" at bounding box center [1003, 256] width 1100 height 221
click at [586, 306] on link "Critical Results Reported within 1 Hour" at bounding box center [612, 301] width 203 height 17
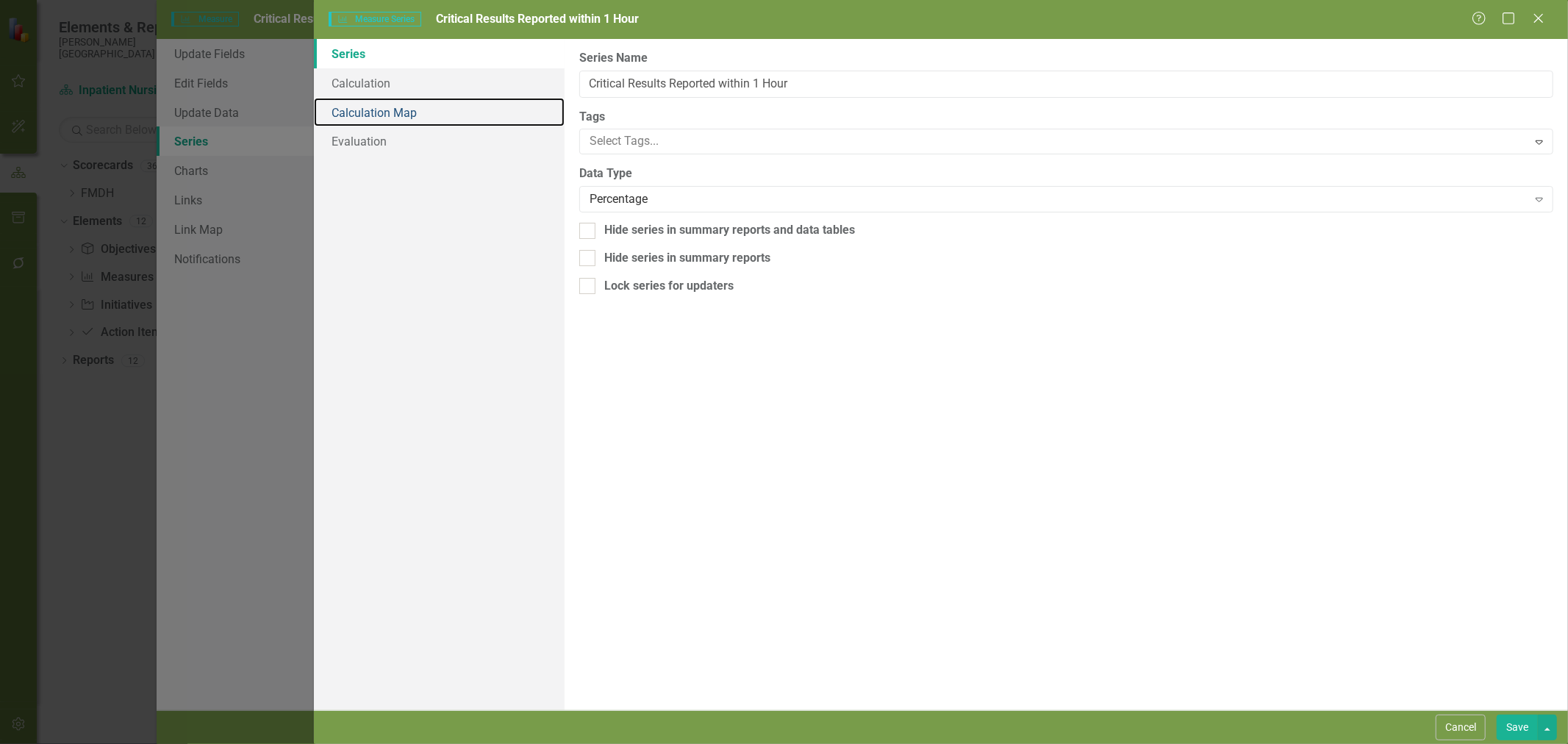
click at [414, 98] on link "Calculation Map" at bounding box center [439, 113] width 251 height 30
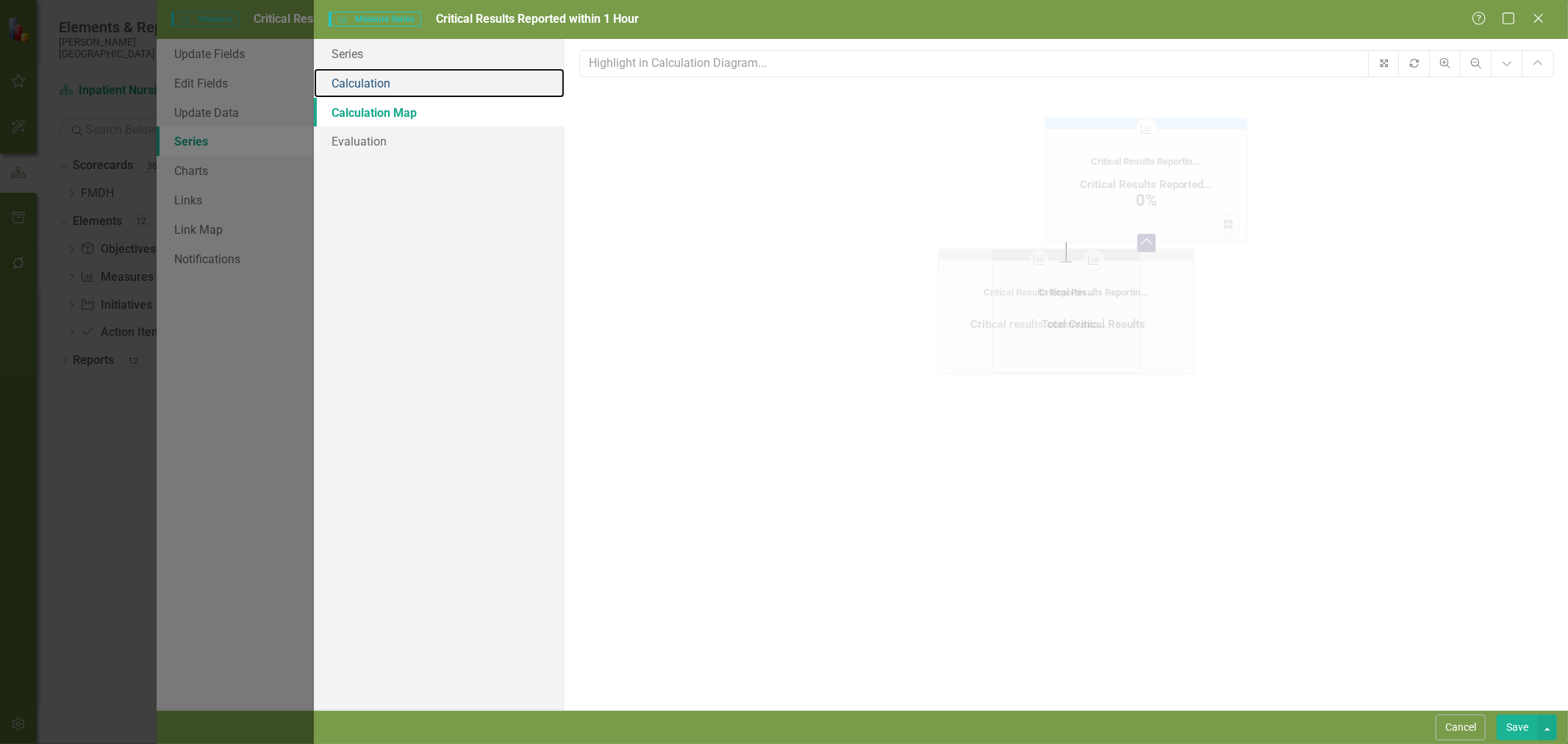
click at [412, 82] on link "Calculation" at bounding box center [439, 83] width 251 height 30
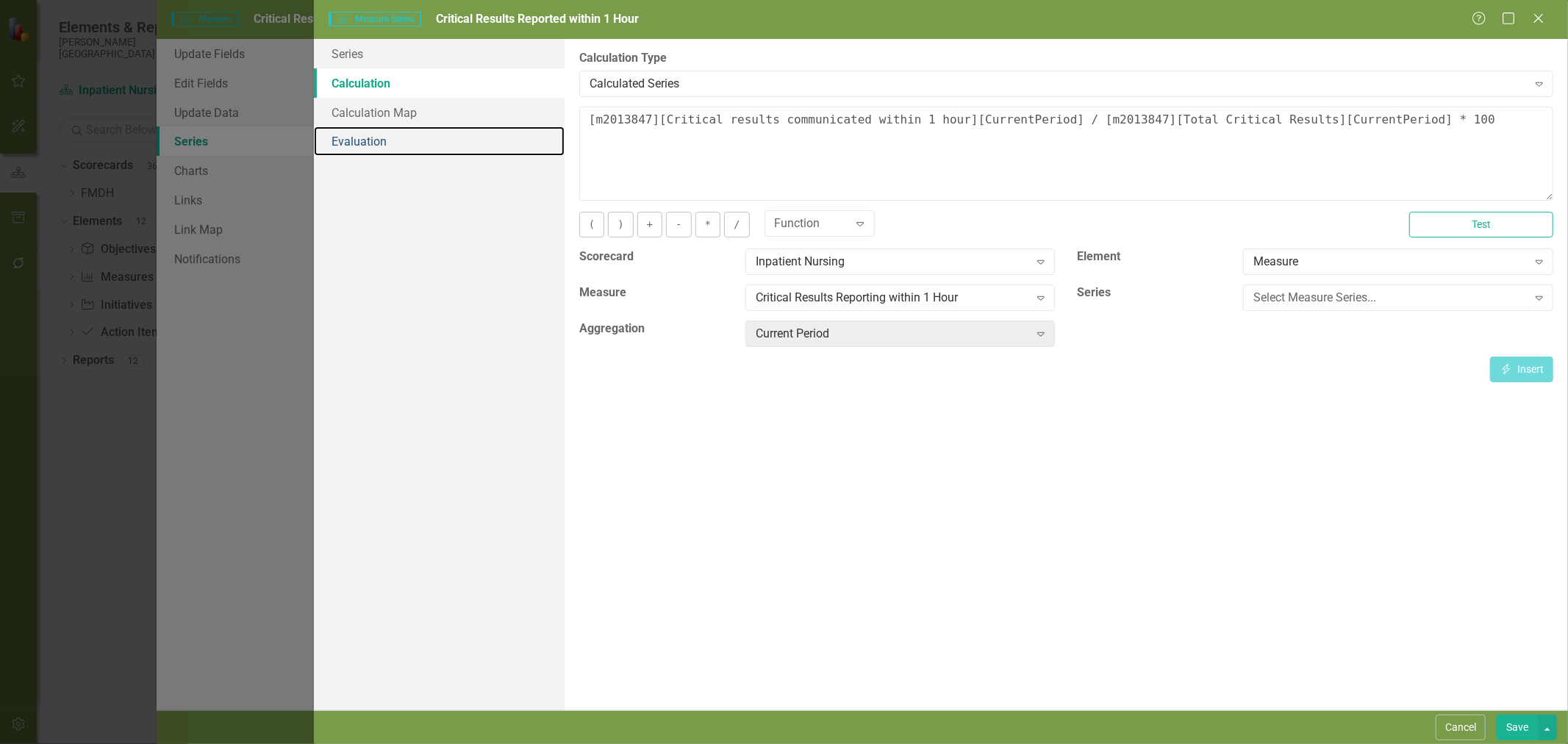
click at [401, 141] on link "Evaluation" at bounding box center [439, 141] width 251 height 30
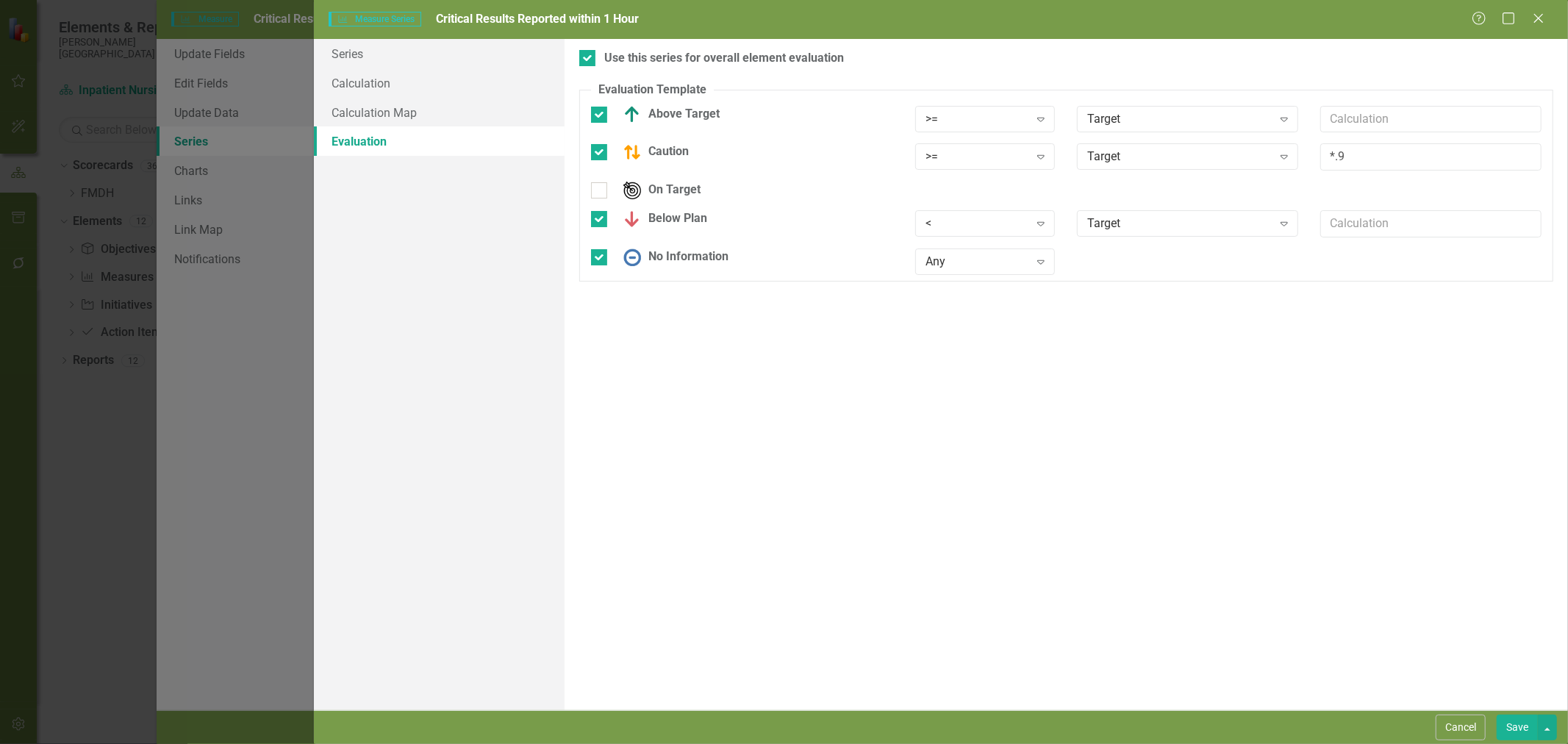
click at [1178, 123] on div "Target" at bounding box center [1180, 119] width 185 height 17
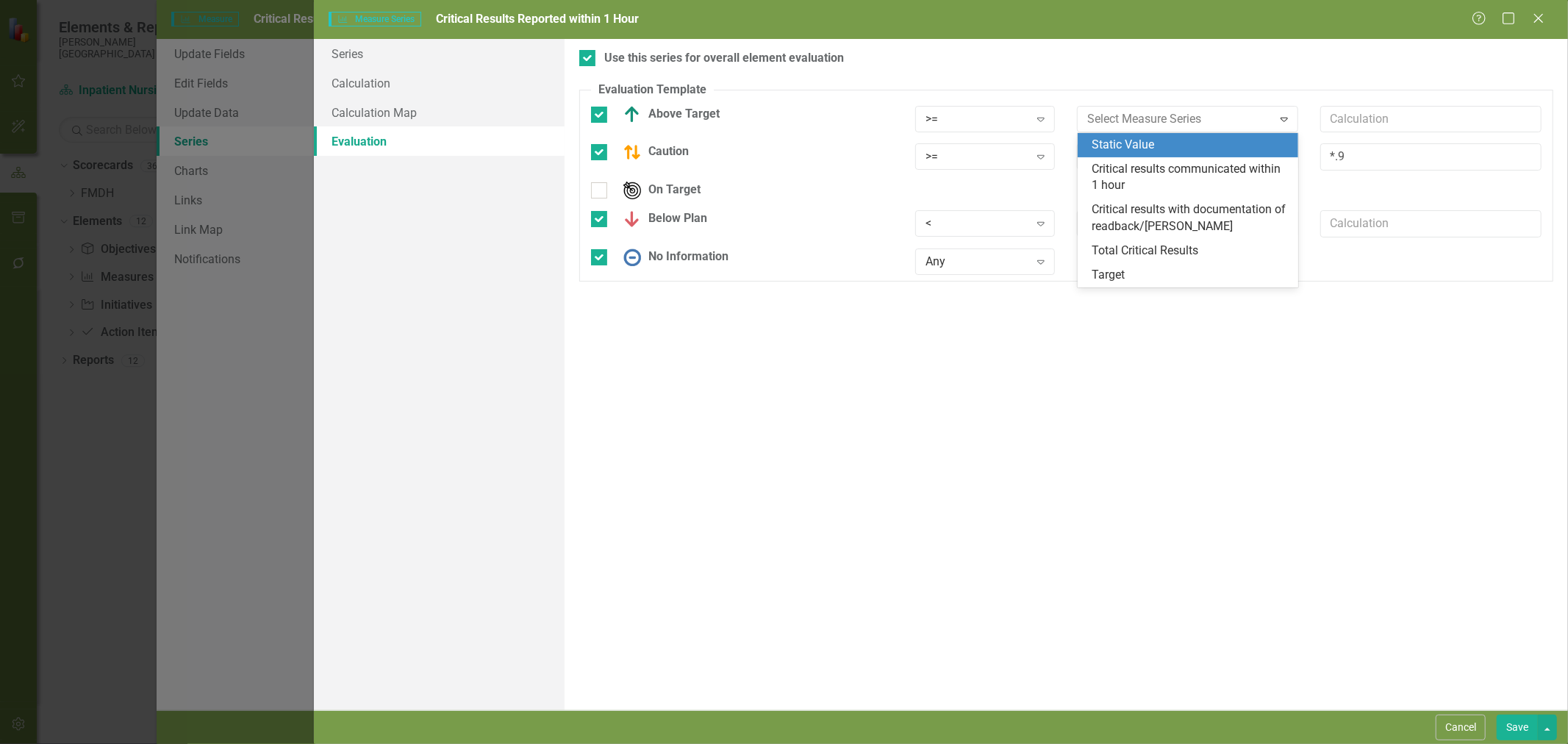
click at [1172, 137] on div "Static Value" at bounding box center [1191, 145] width 198 height 17
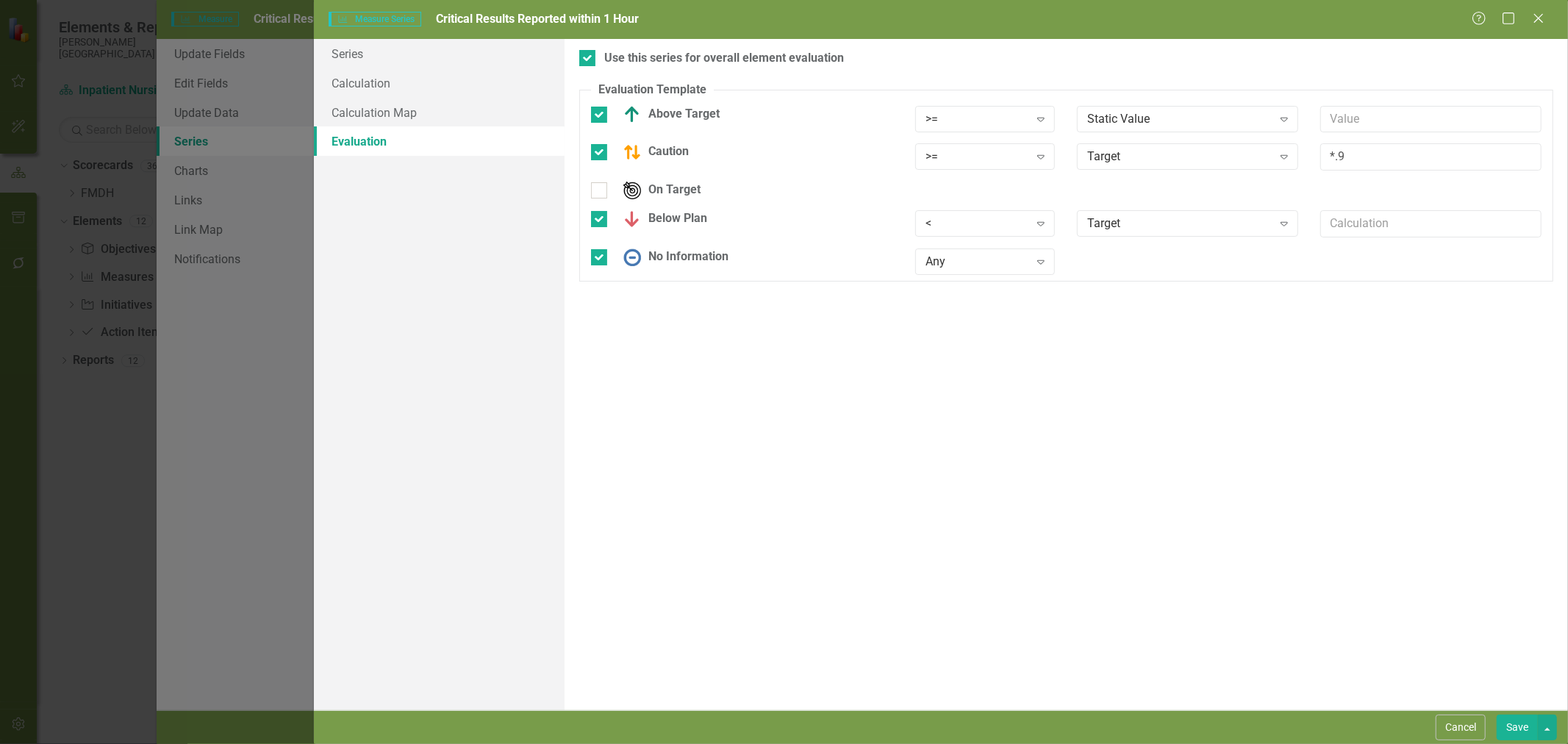
click at [1165, 118] on div "Static Value" at bounding box center [1180, 119] width 185 height 17
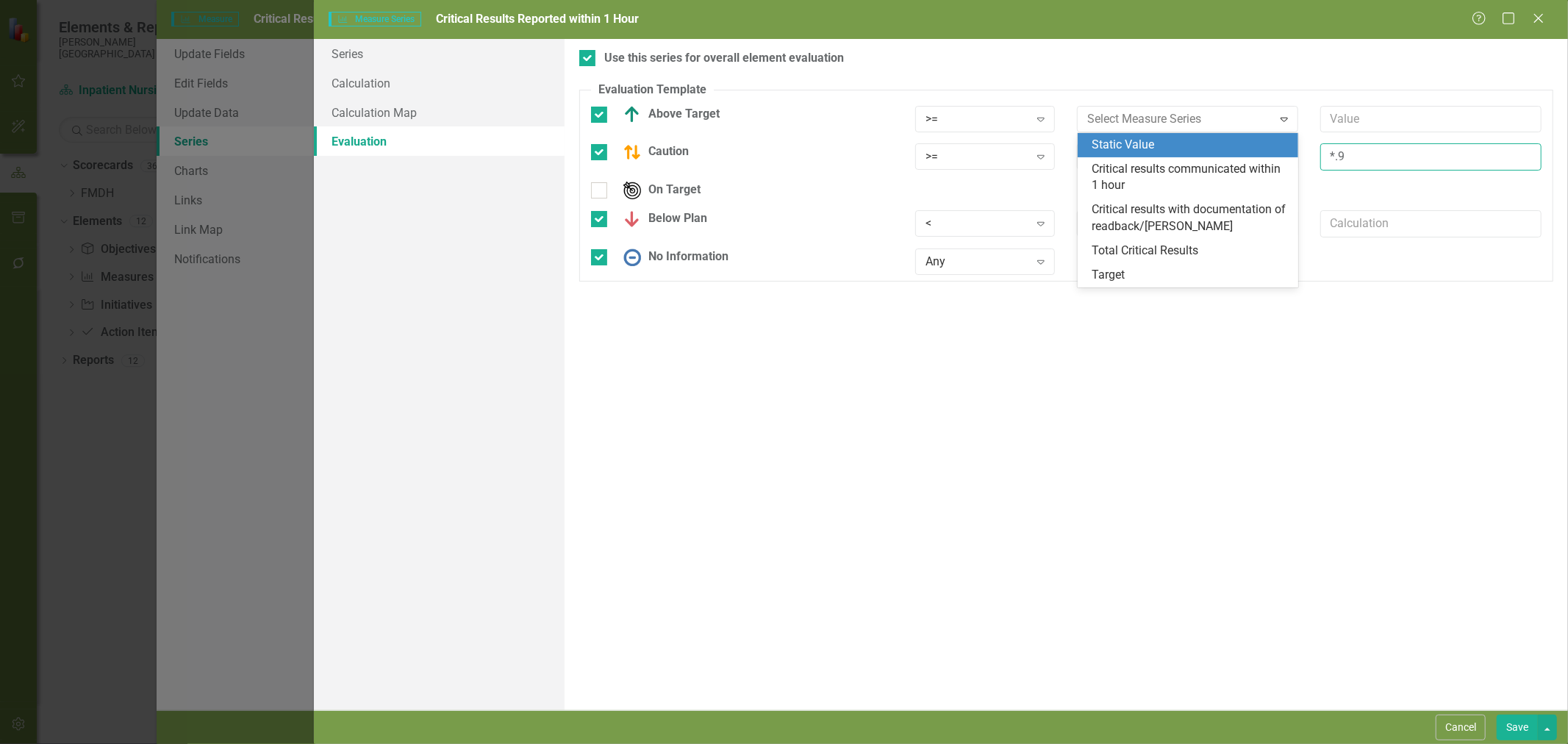
click at [1367, 162] on input "*.9" at bounding box center [1431, 157] width 221 height 27
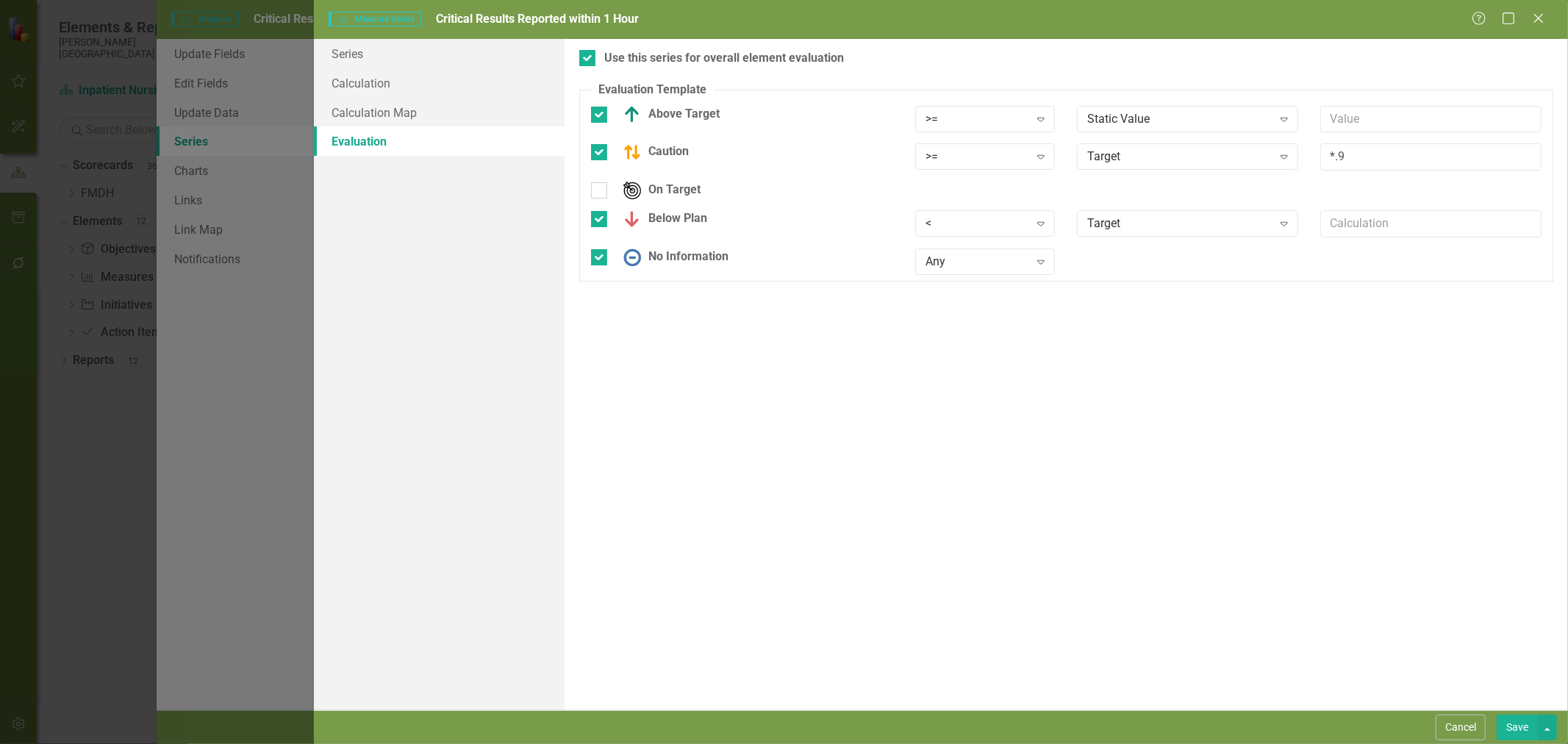
click at [1235, 160] on div "Target" at bounding box center [1180, 157] width 185 height 17
click at [1225, 743] on div "Static Value" at bounding box center [787, 756] width 1545 height 17
click at [1349, 158] on input "*.9" at bounding box center [1431, 157] width 221 height 27
click at [1329, 157] on input "*.9" at bounding box center [1431, 157] width 221 height 27
click at [1221, 122] on div "Static Value" at bounding box center [1180, 119] width 185 height 17
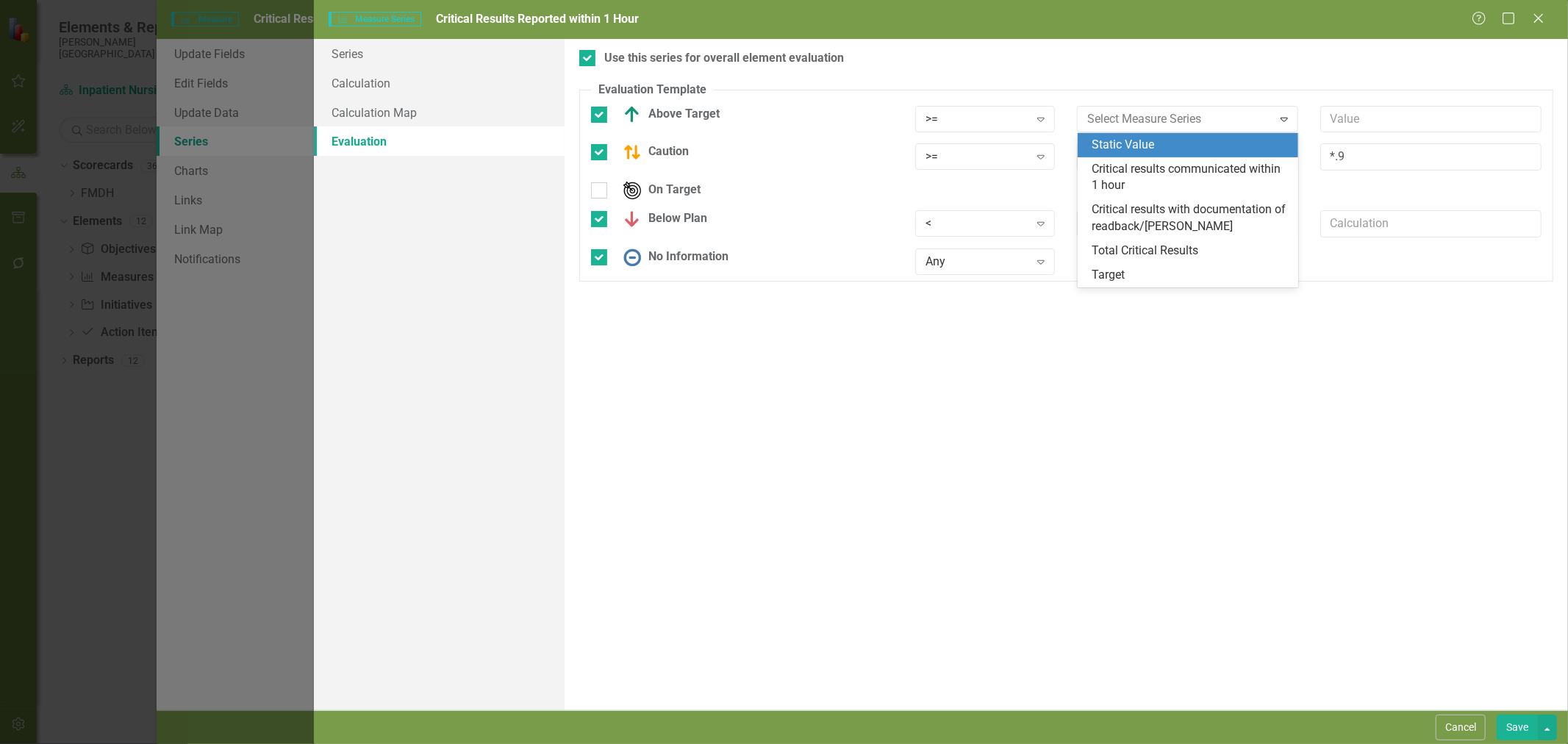
click at [1148, 144] on div "Static Value" at bounding box center [1191, 145] width 198 height 17
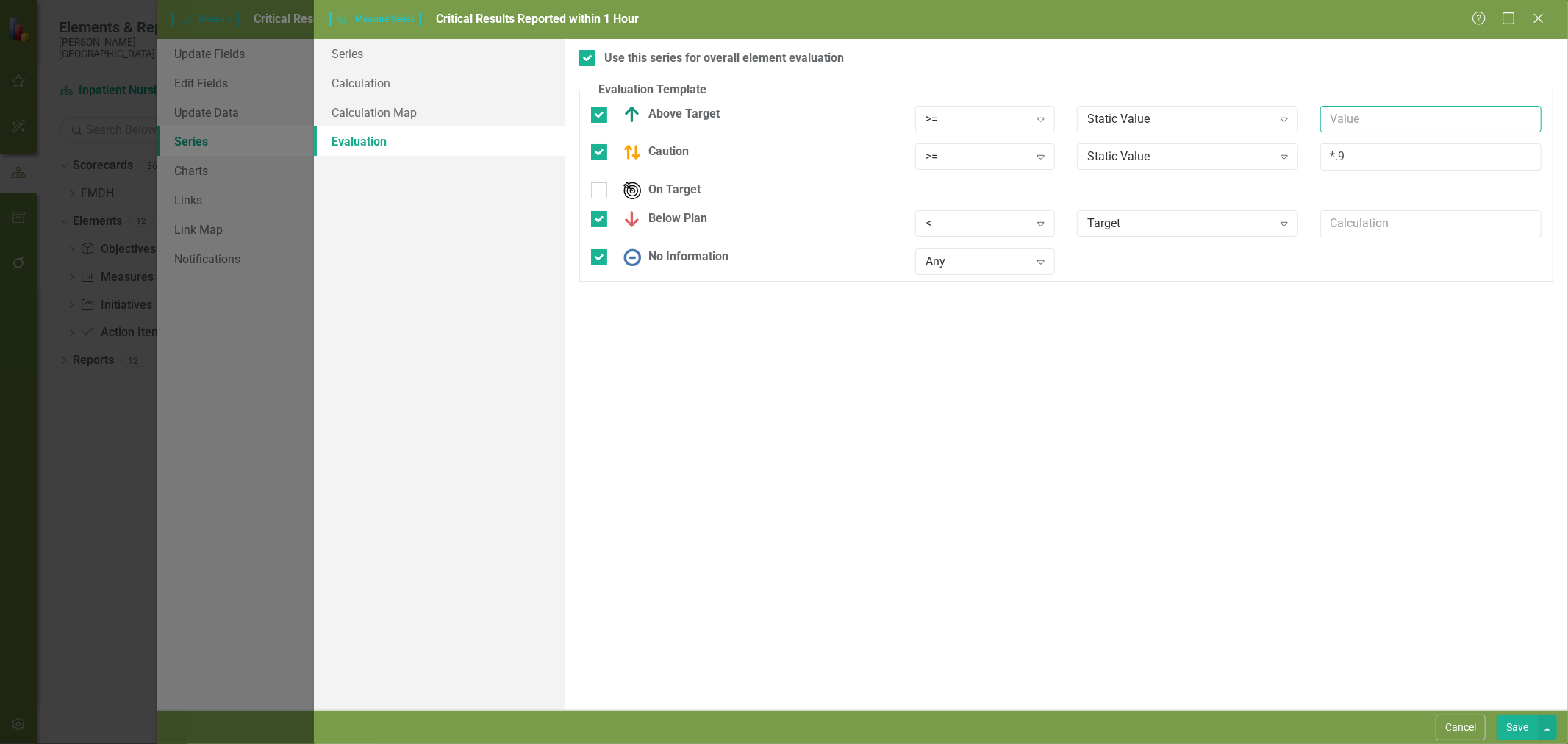
click at [1346, 113] on input "text" at bounding box center [1431, 119] width 221 height 27
type input "95"
click at [1330, 153] on input "*.9" at bounding box center [1431, 157] width 221 height 27
type input "95*.9"
click at [1354, 225] on input "text" at bounding box center [1431, 224] width 221 height 27
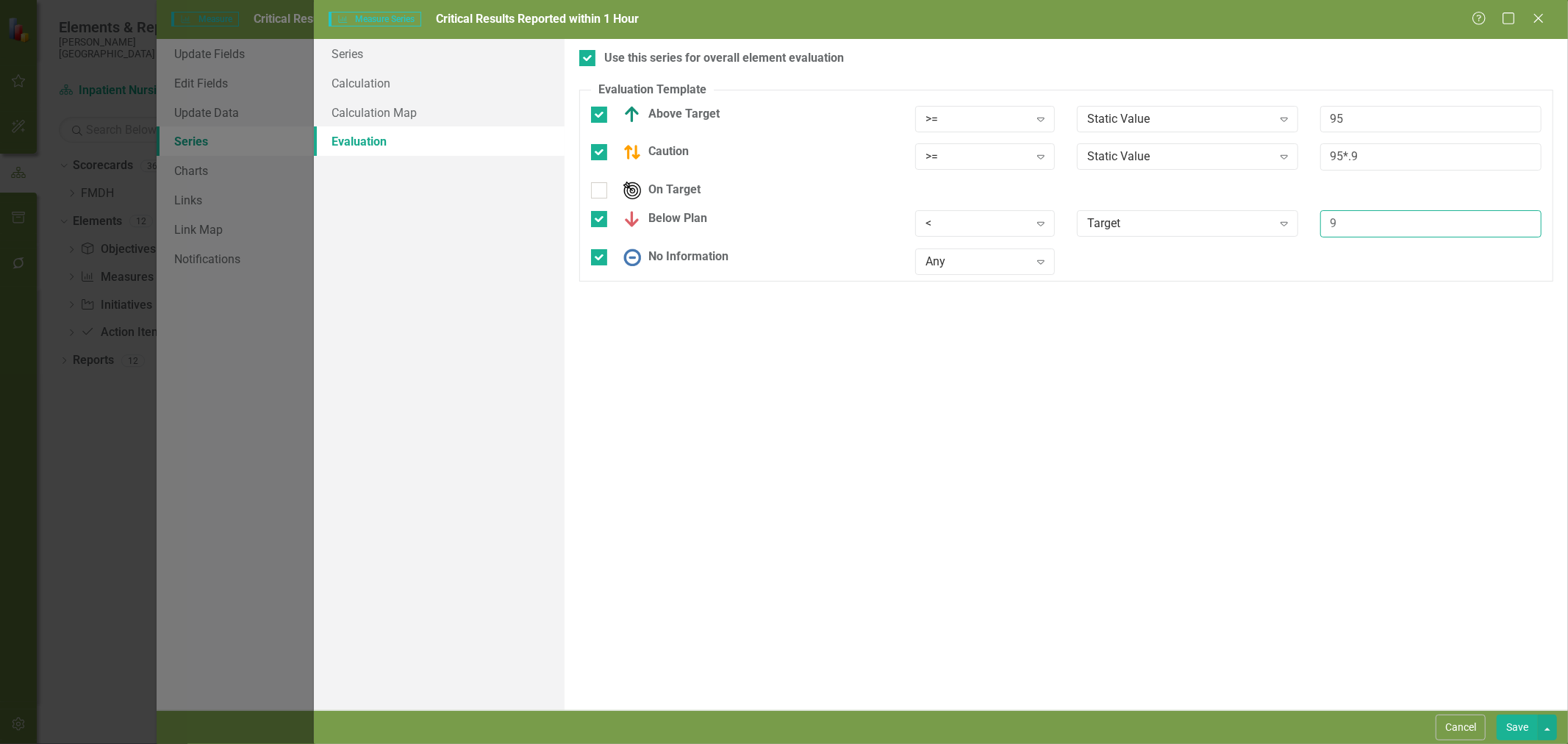
type input "95"
click at [353, 62] on link "Series" at bounding box center [439, 54] width 251 height 30
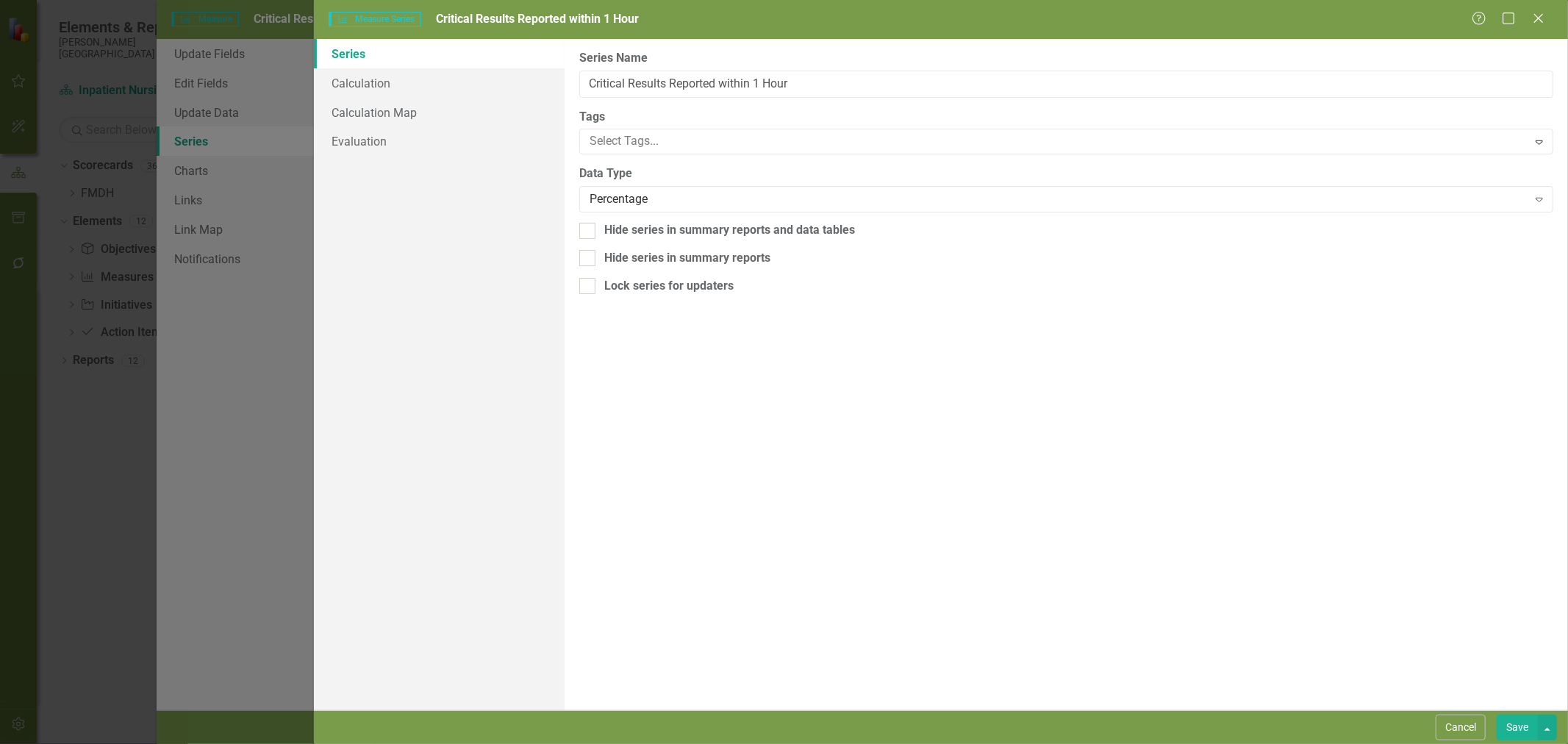
click at [1519, 728] on button "Save" at bounding box center [1517, 728] width 41 height 26
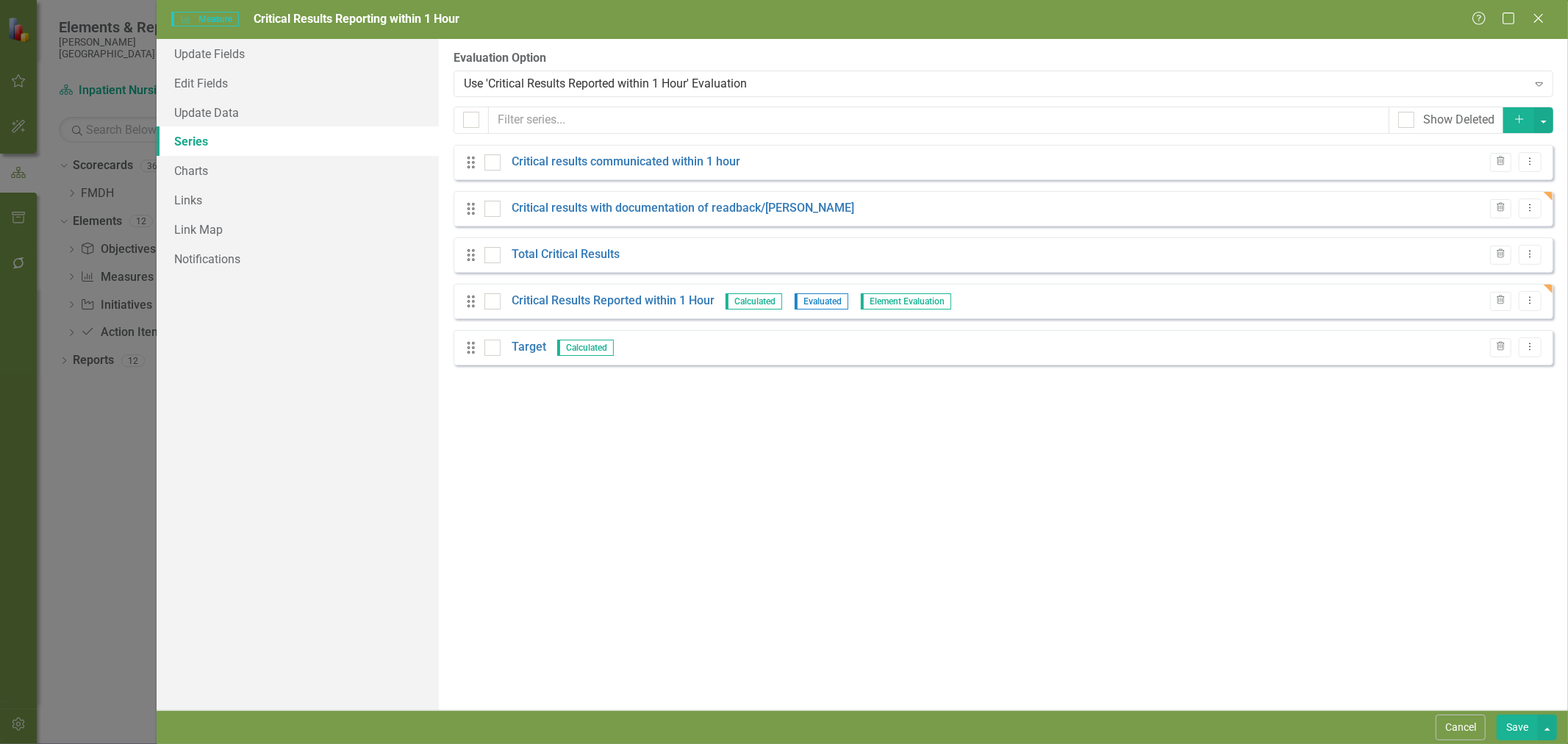
drag, startPoint x: 1457, startPoint y: 725, endPoint x: 1450, endPoint y: 729, distance: 8.1
click at [1457, 725] on button "Cancel" at bounding box center [1461, 728] width 50 height 26
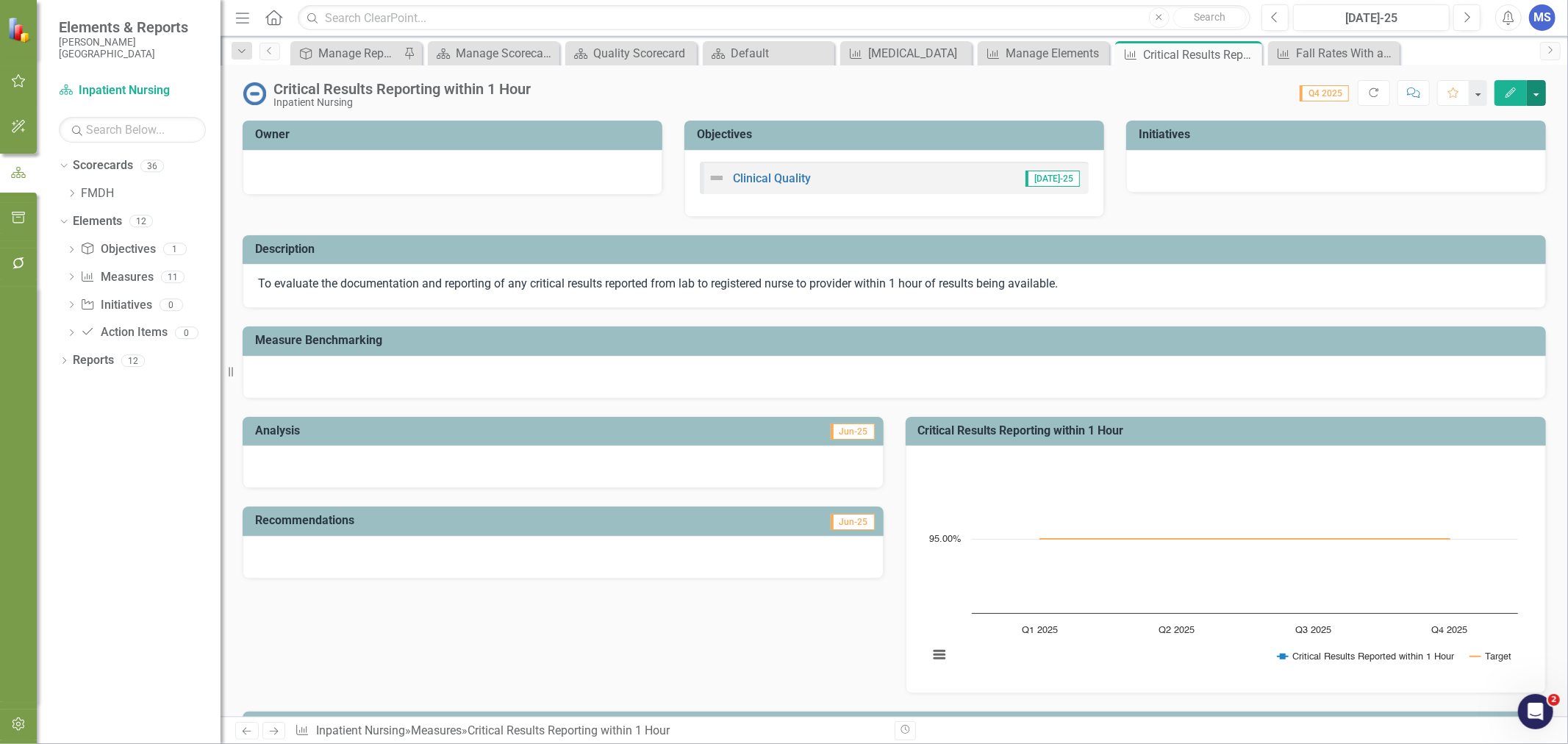
click at [1536, 92] on button "button" at bounding box center [1536, 92] width 19 height 26
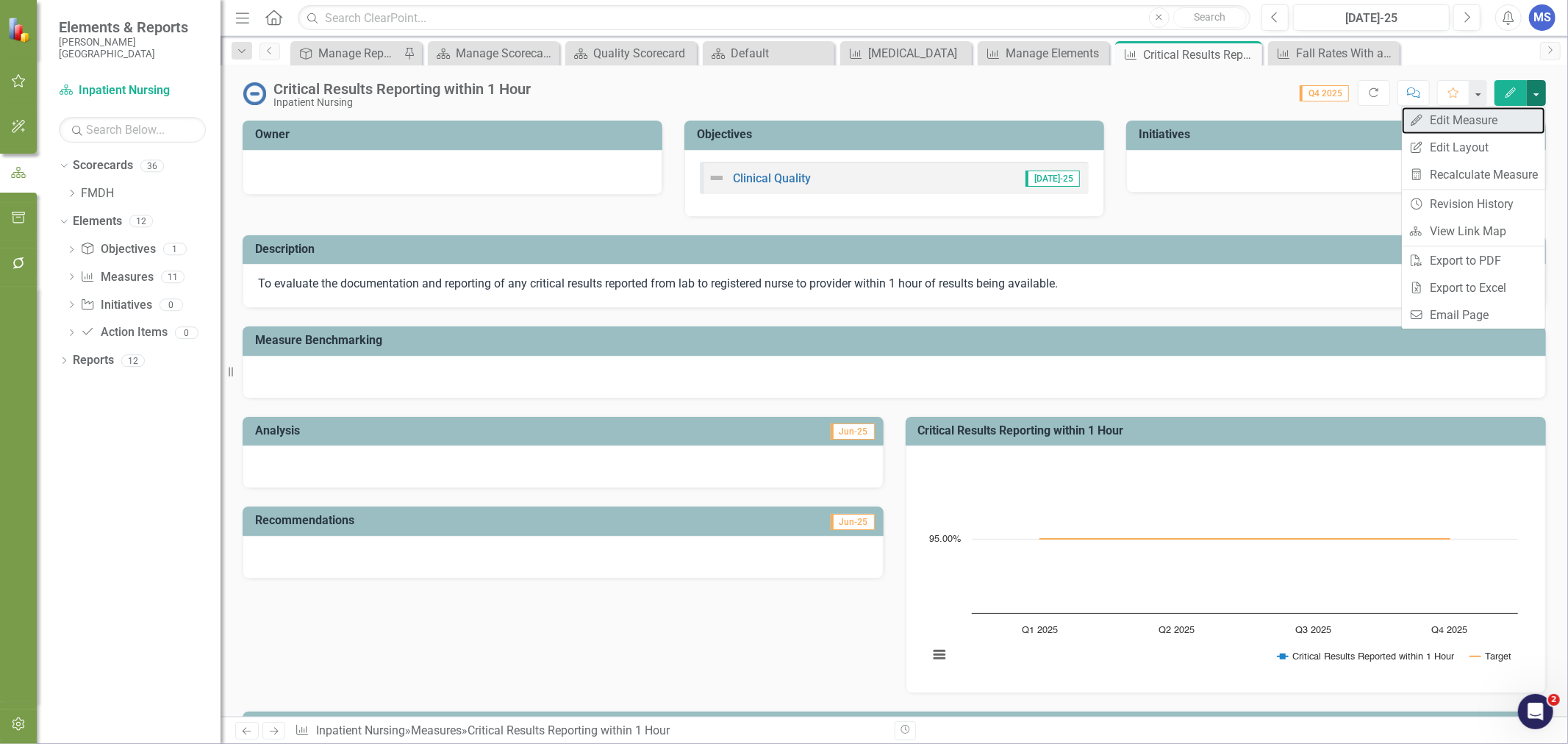
click at [1482, 127] on link "Edit Edit Measure" at bounding box center [1473, 120] width 144 height 27
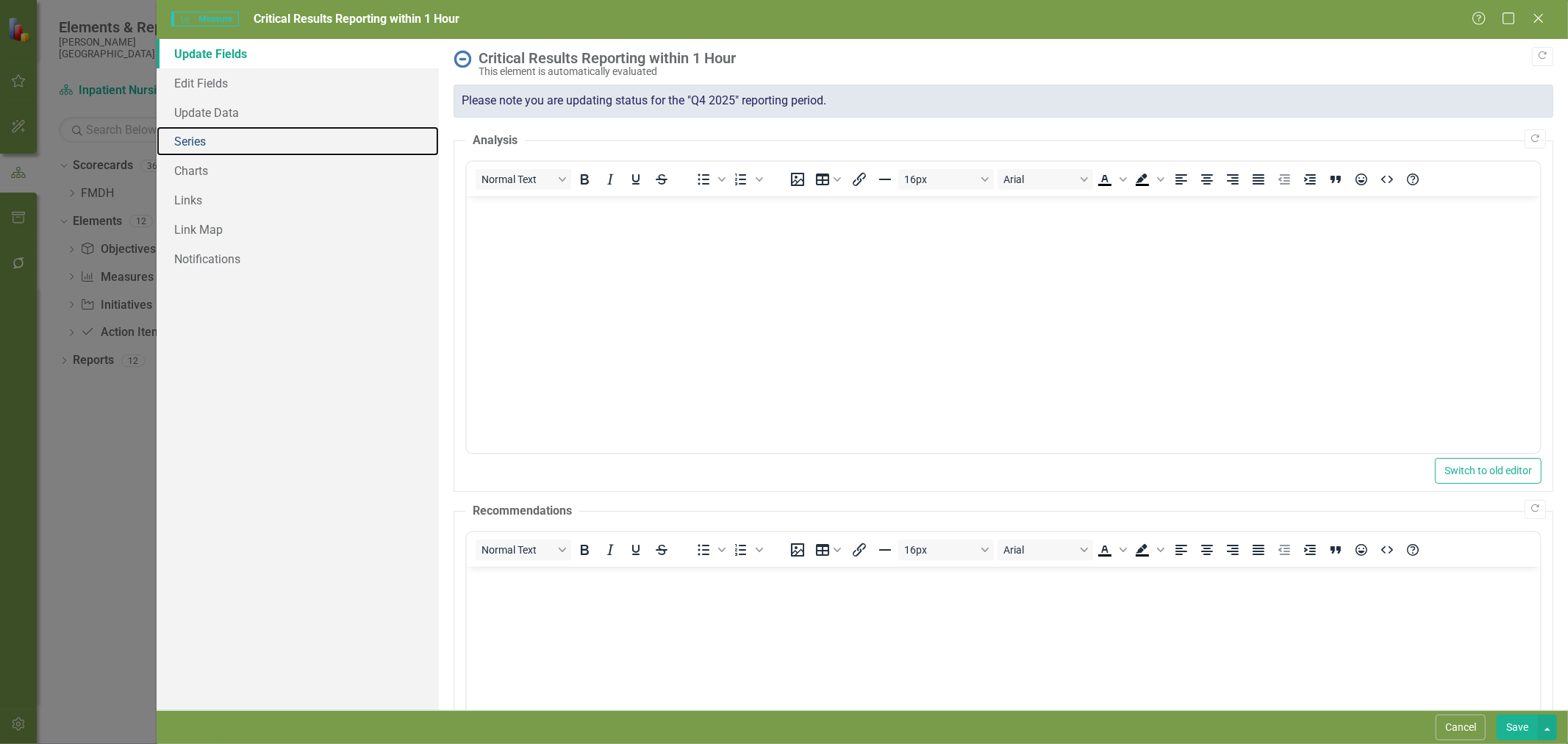
click at [192, 137] on link "Series" at bounding box center [298, 141] width 283 height 30
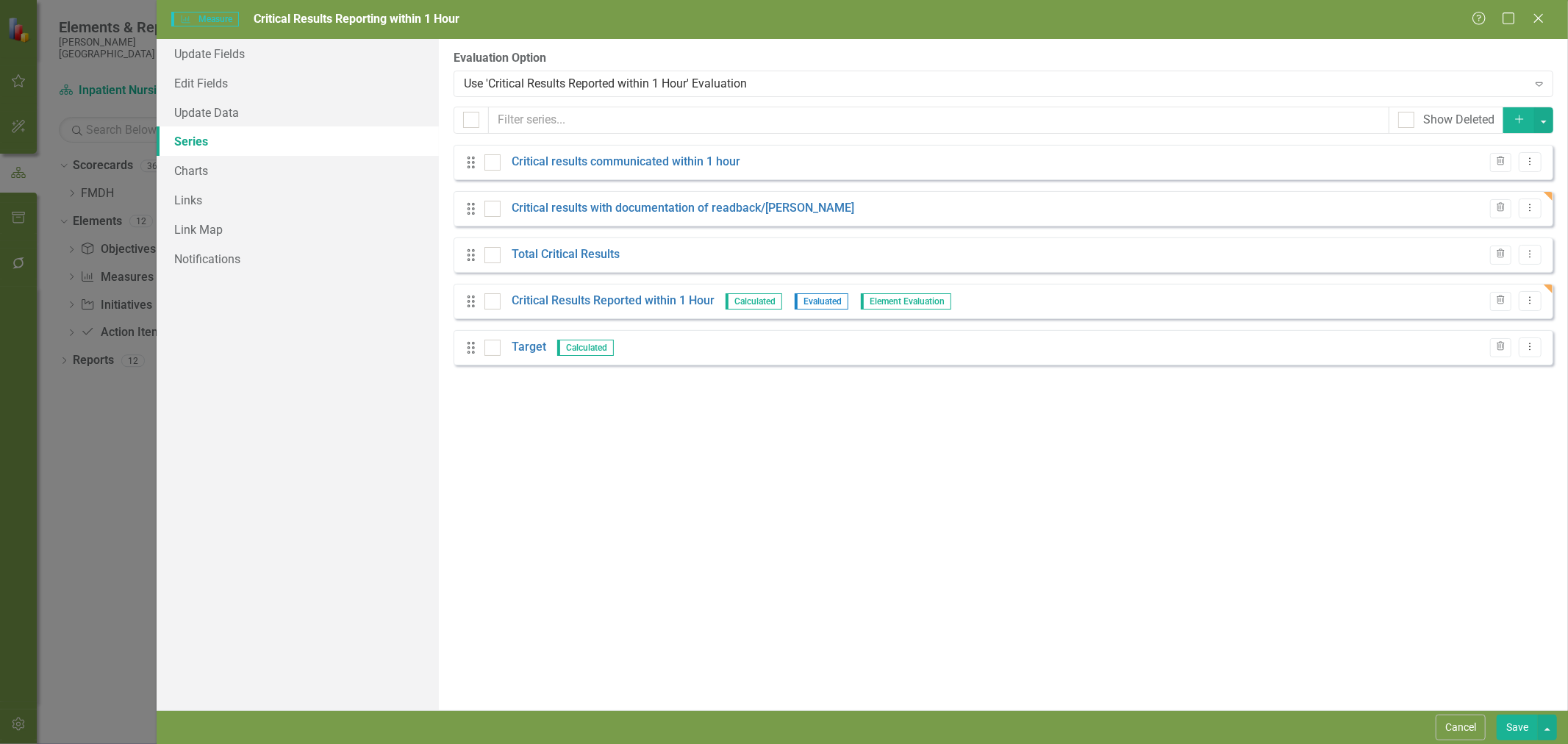
click at [1502, 210] on icon "Trash" at bounding box center [1500, 207] width 11 height 9
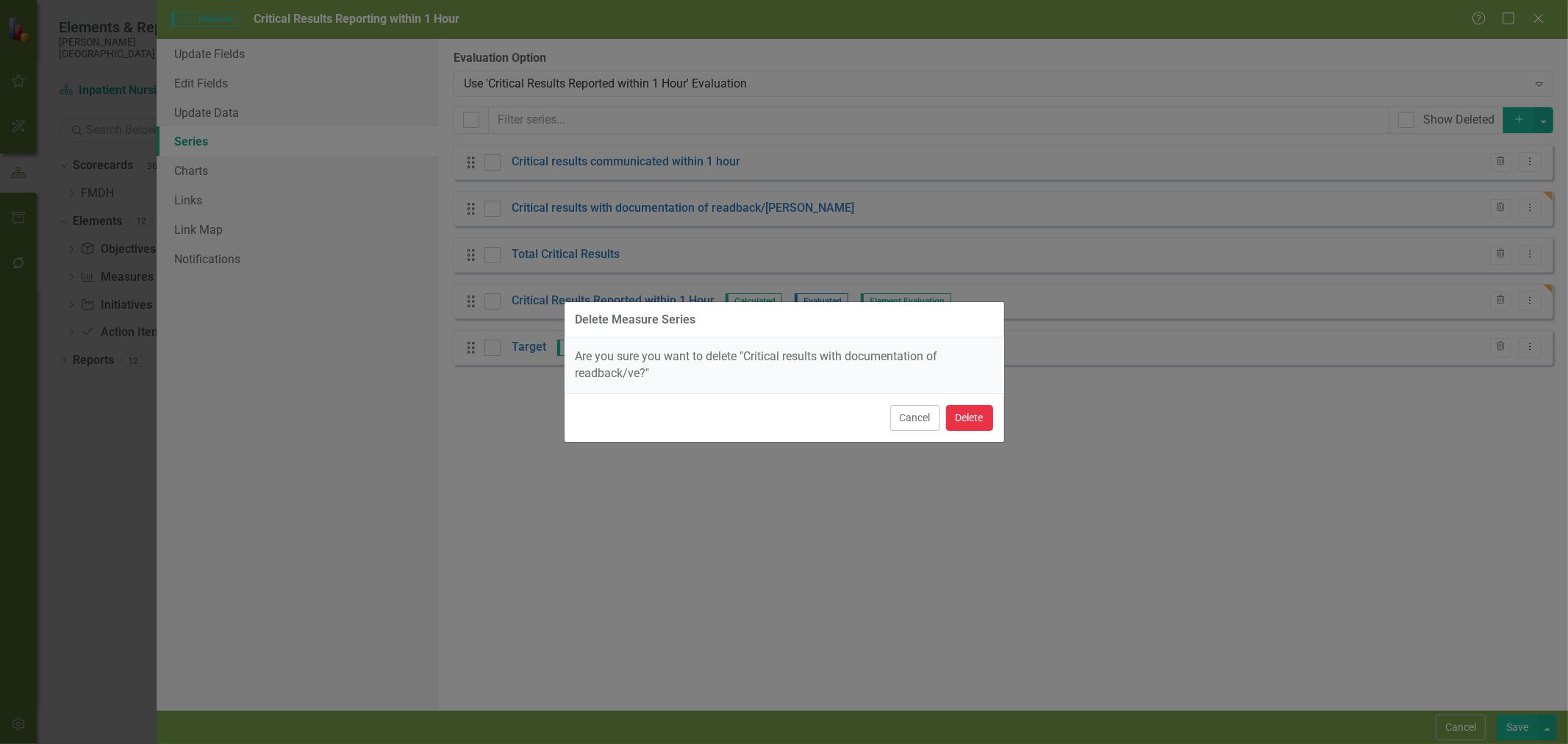
click at [970, 415] on button "Delete" at bounding box center [970, 418] width 47 height 26
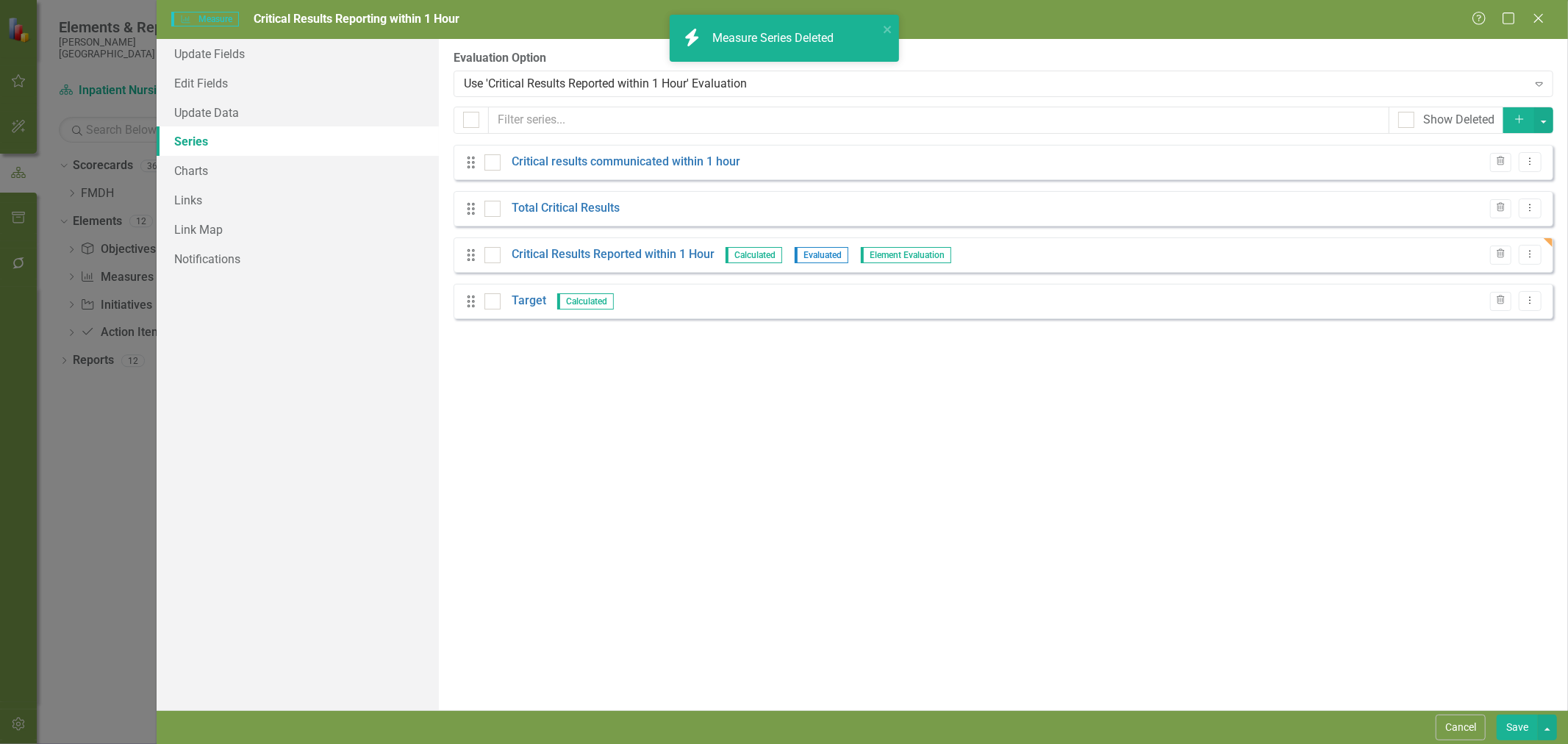
click at [619, 254] on link "Critical Results Reported within 1 Hour" at bounding box center [612, 255] width 203 height 17
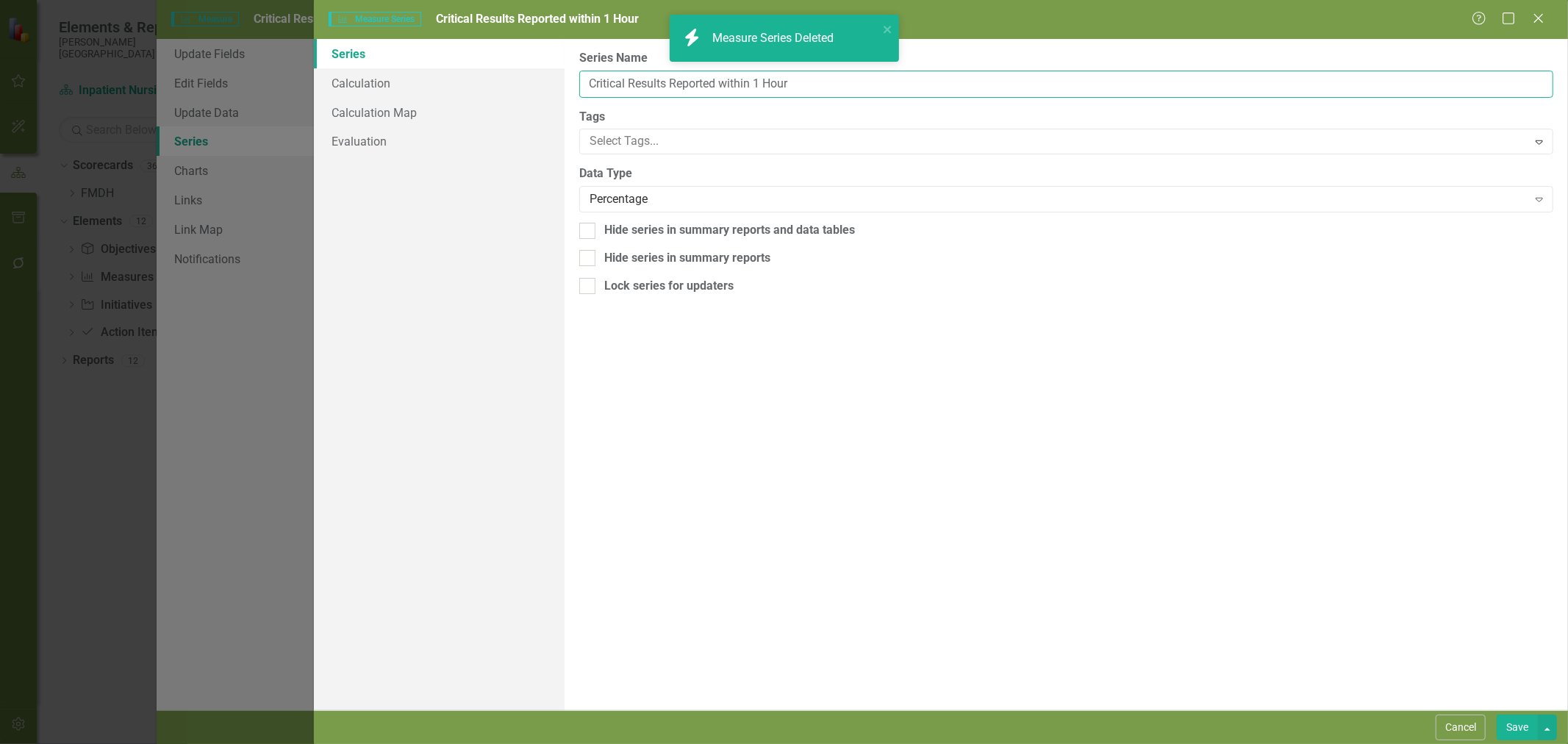
click at [644, 85] on input "Critical Results Reported within 1 Hour" at bounding box center [1066, 84] width 974 height 27
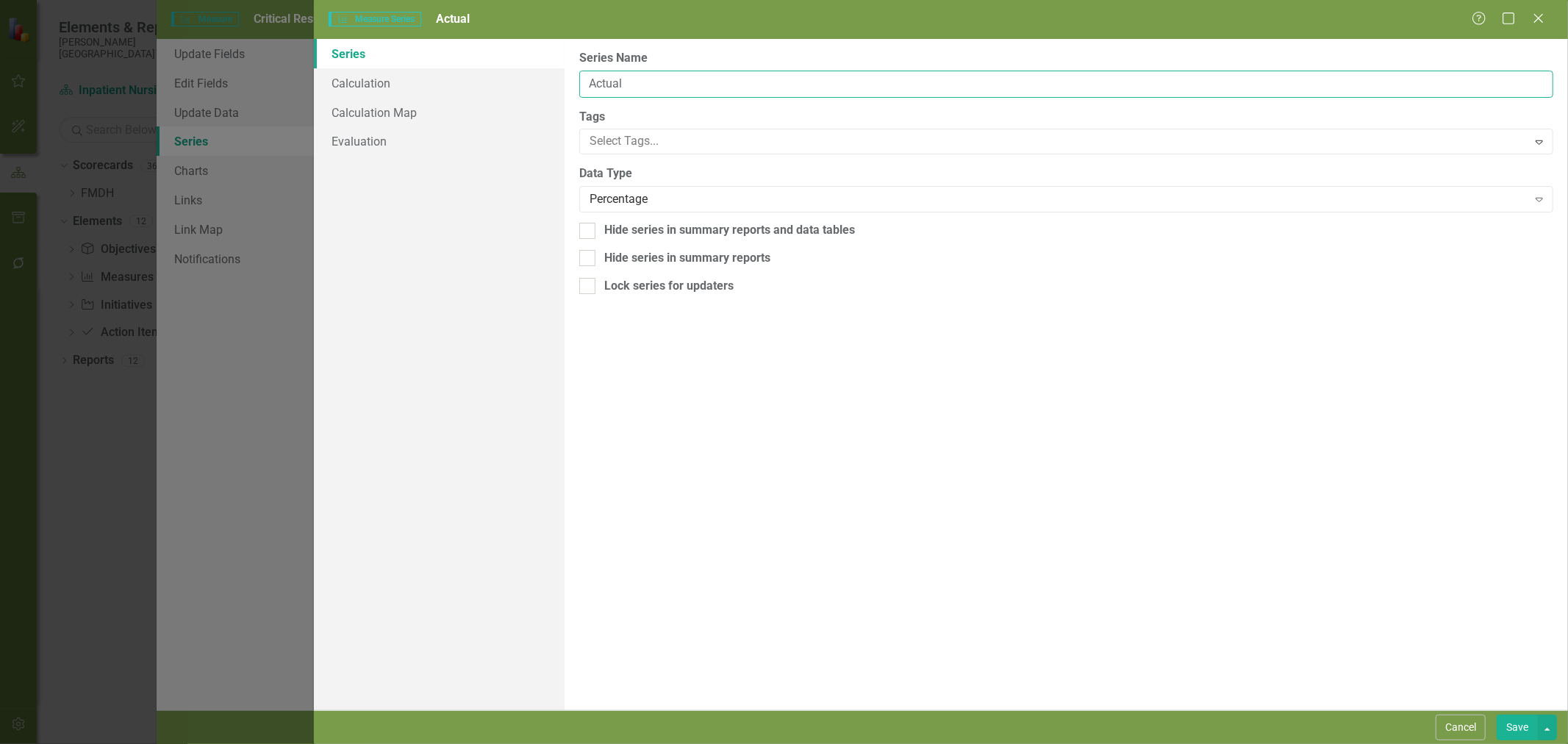
type input "Actual"
click at [398, 85] on link "Calculation" at bounding box center [439, 83] width 251 height 30
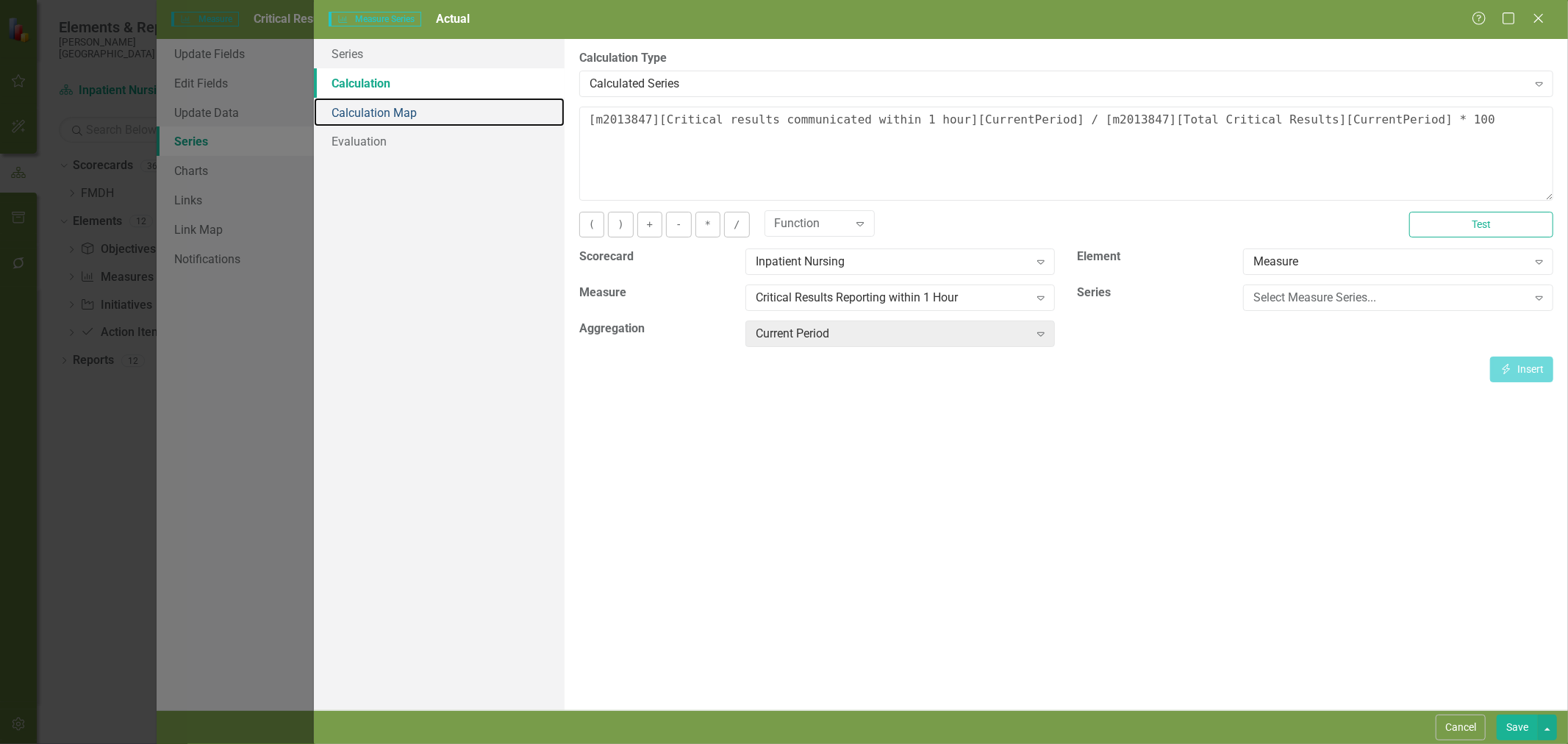
click at [397, 104] on link "Calculation Map" at bounding box center [439, 113] width 251 height 30
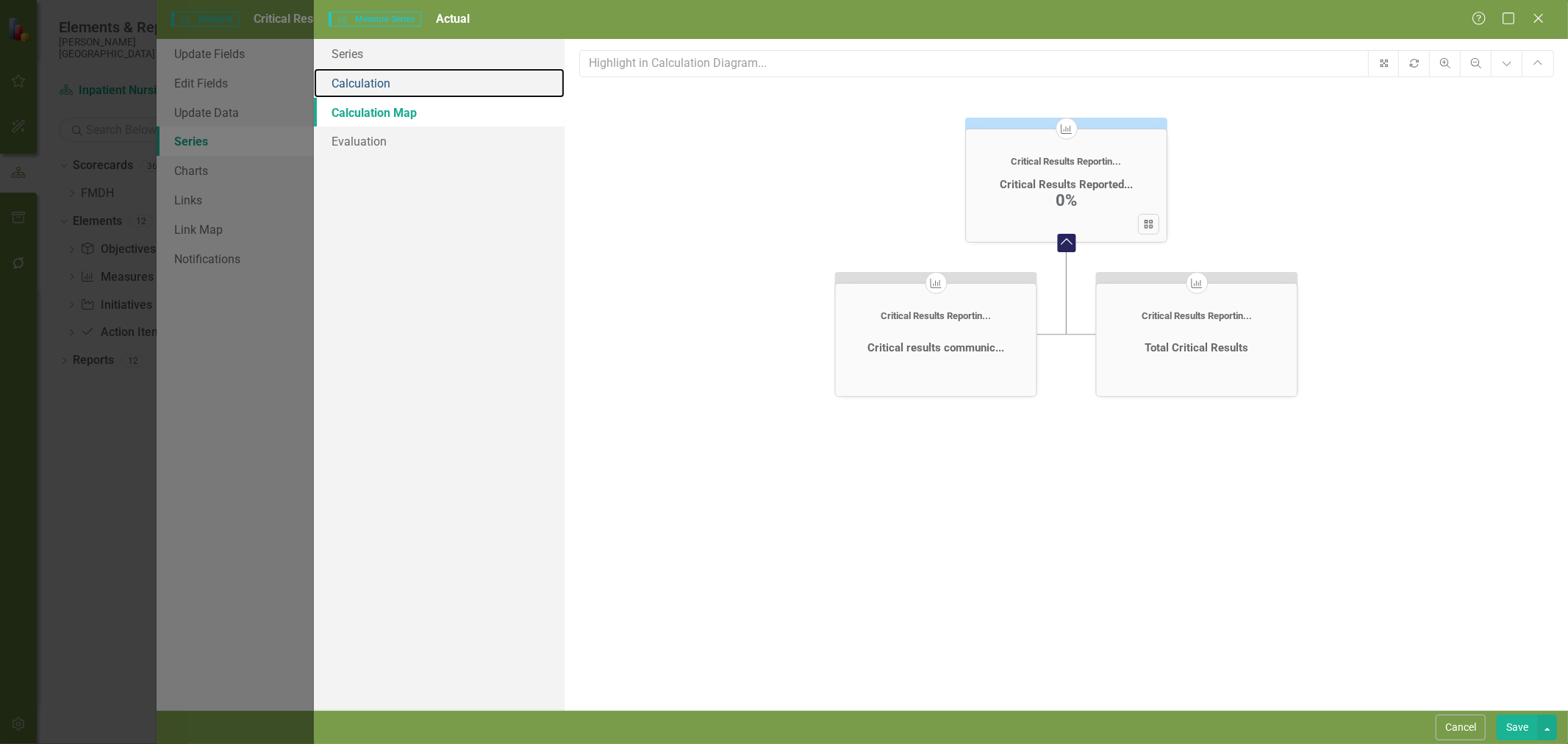
click at [395, 85] on link "Calculation" at bounding box center [439, 83] width 251 height 30
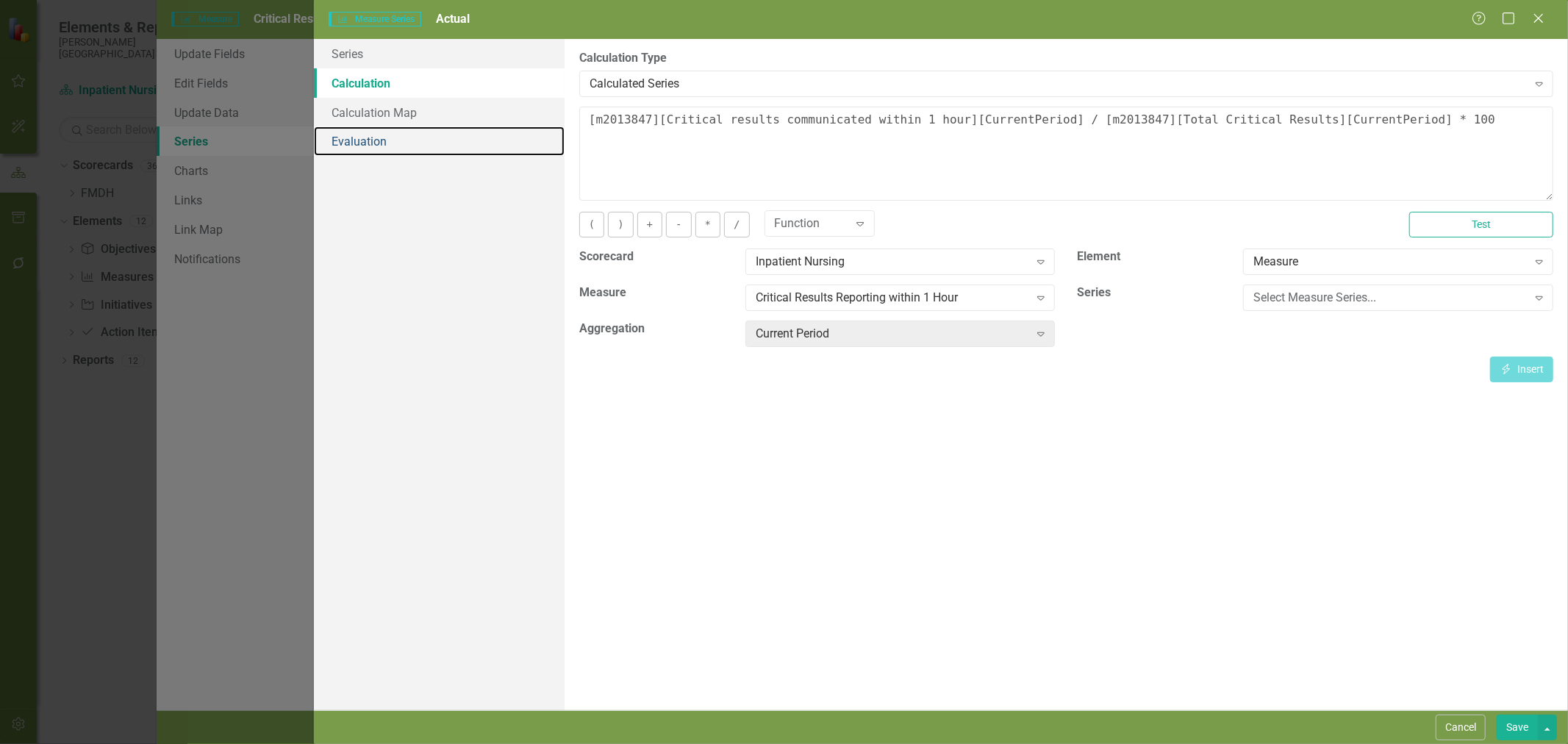
click at [383, 132] on link "Evaluation" at bounding box center [439, 141] width 251 height 30
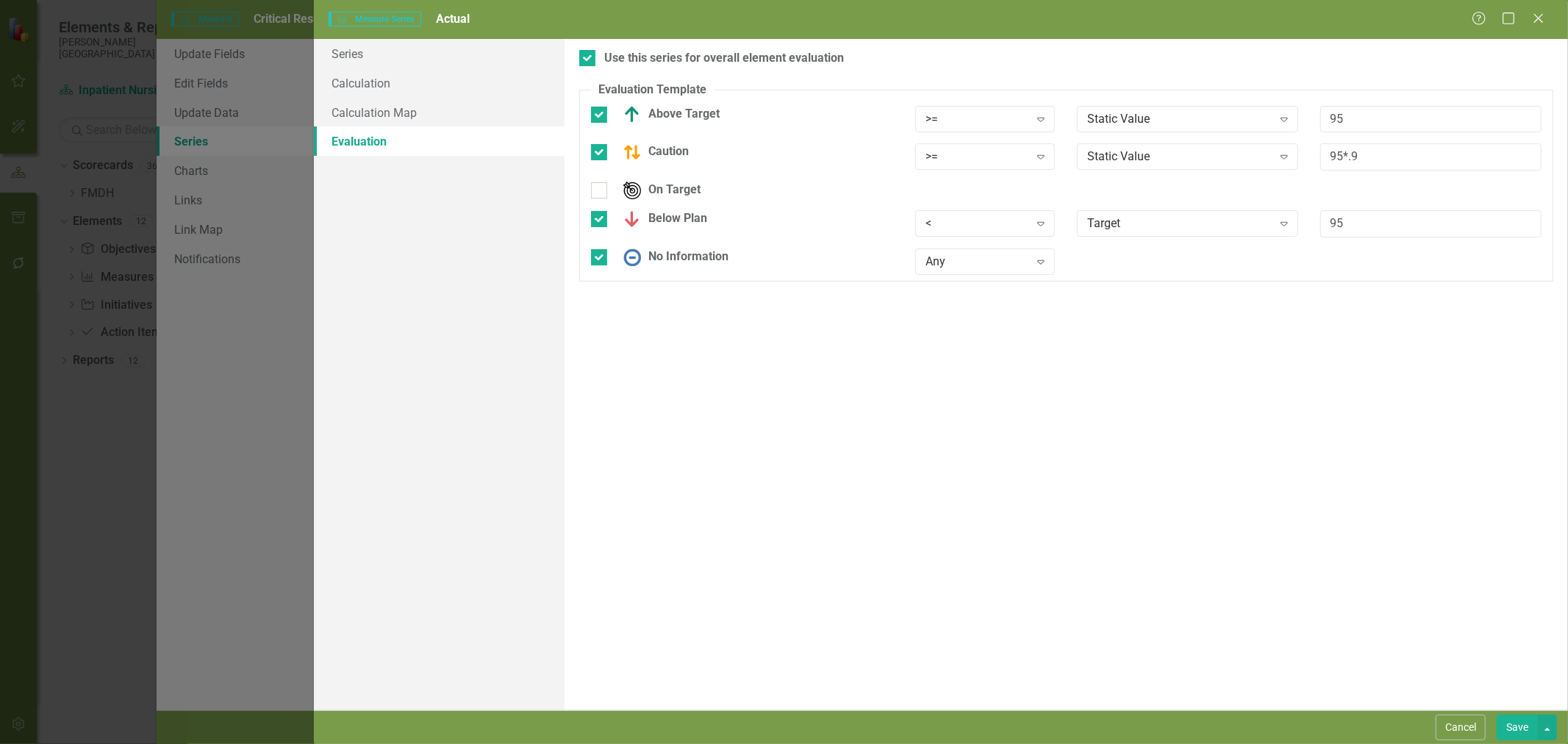
click at [1178, 127] on div "Static Value" at bounding box center [1180, 119] width 185 height 17
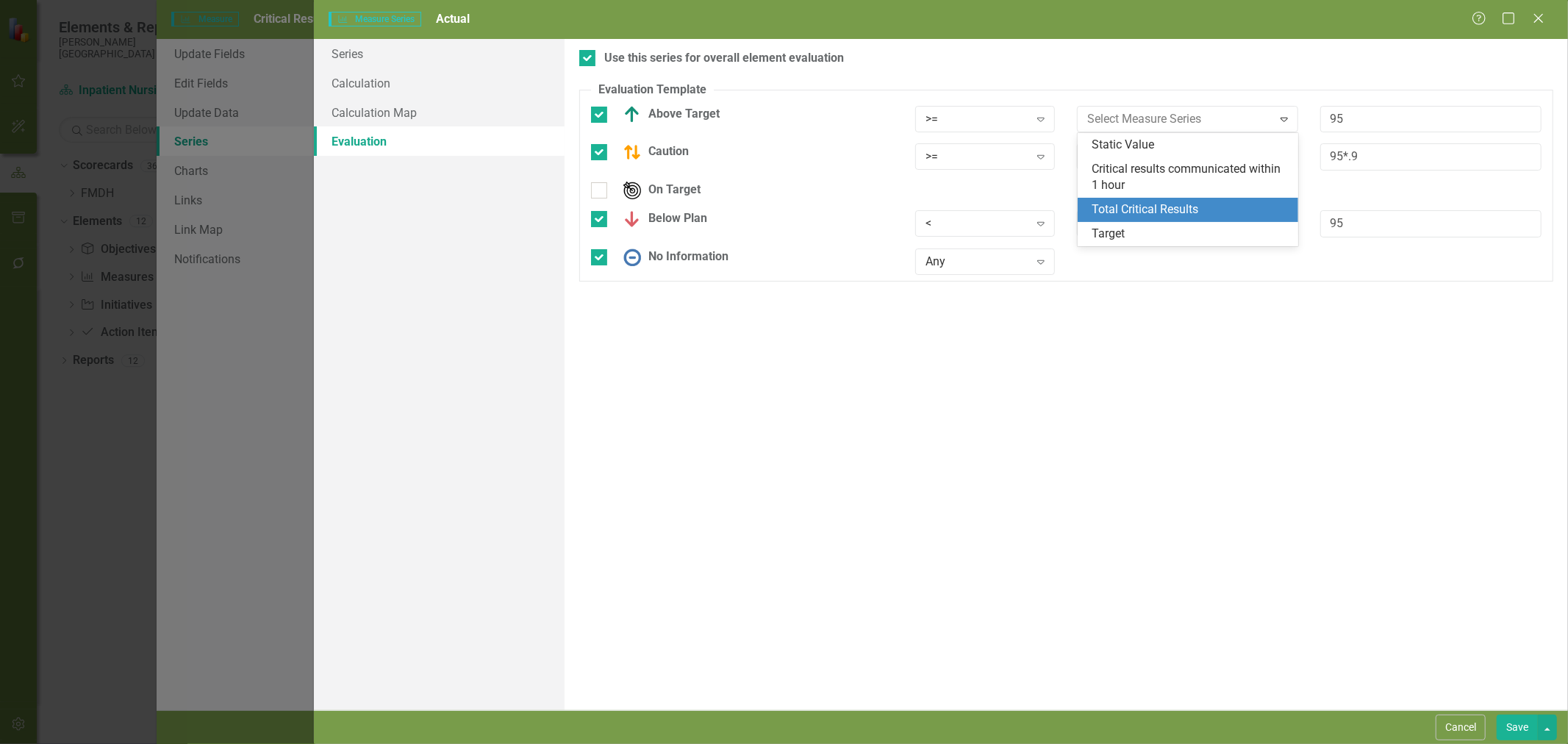
click at [1151, 230] on div "Target" at bounding box center [1191, 235] width 198 height 17
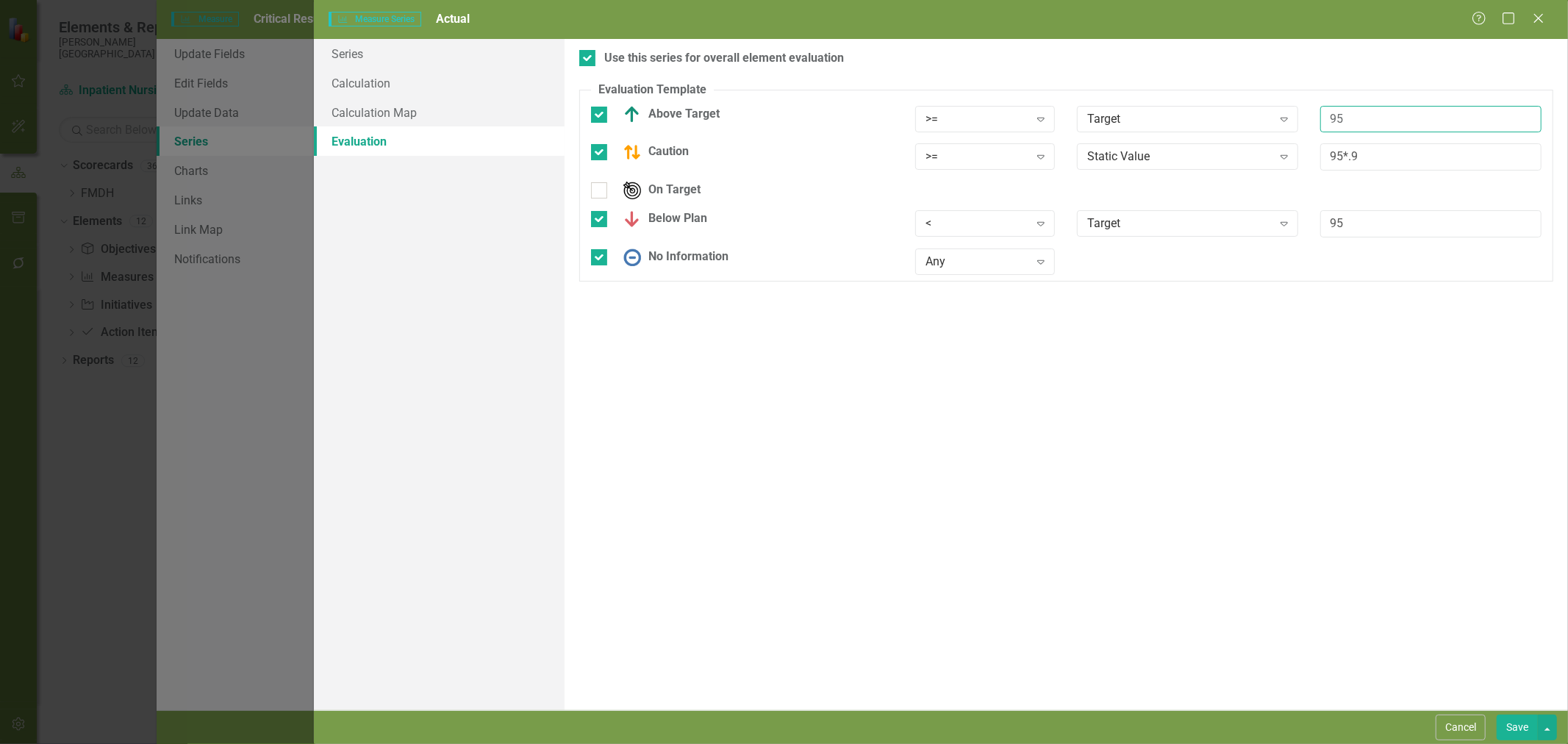
drag, startPoint x: 1355, startPoint y: 120, endPoint x: 1275, endPoint y: 120, distance: 80.0
click at [1276, 120] on div "Above Target >= Expand Target Expand 95" at bounding box center [1066, 124] width 973 height 38
click at [1256, 140] on div "Target Expand" at bounding box center [1187, 123] width 243 height 36
click at [1250, 148] on div "Static Value" at bounding box center [1180, 157] width 185 height 17
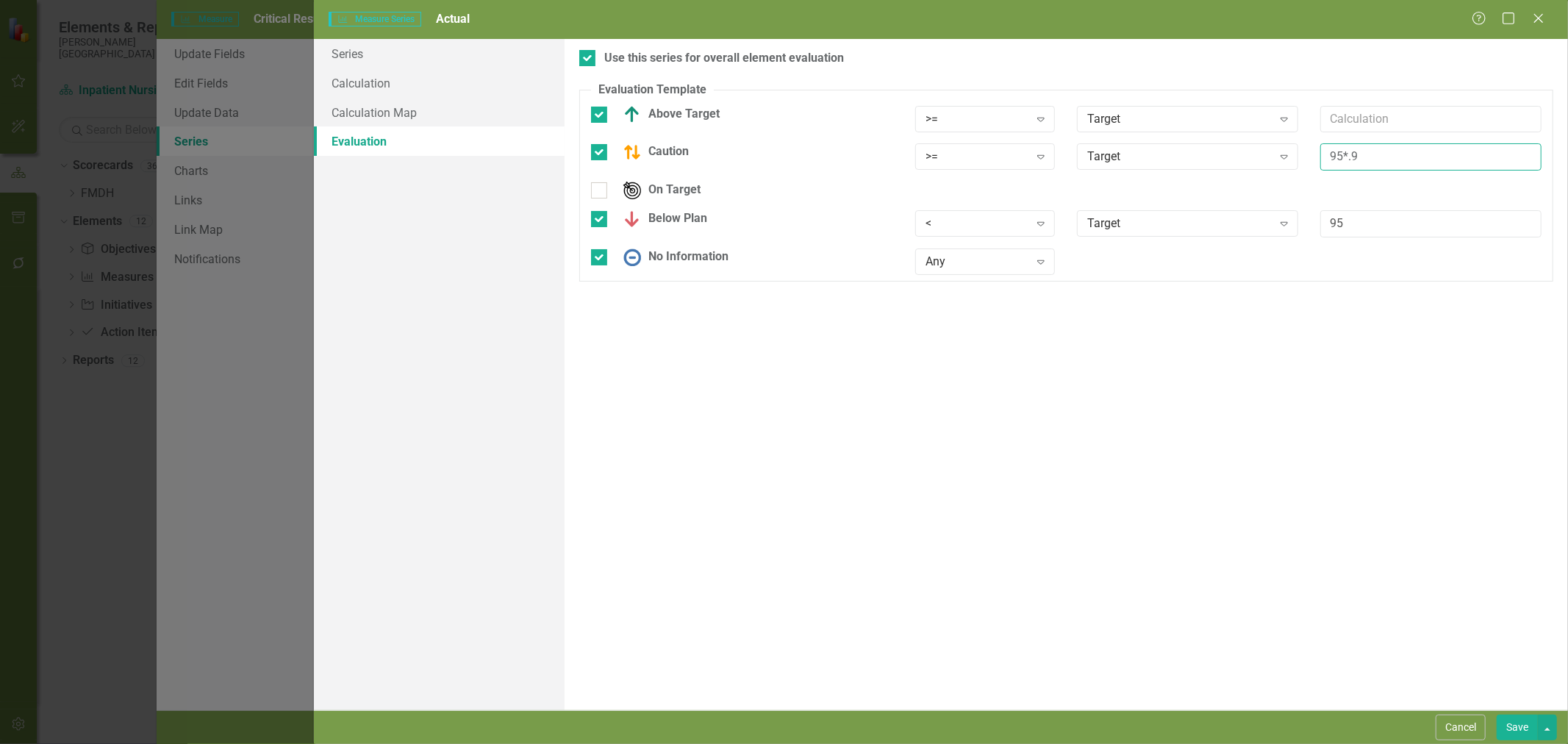
drag, startPoint x: 1344, startPoint y: 158, endPoint x: 1251, endPoint y: 170, distance: 93.8
click at [1268, 165] on div "Caution >= Expand Target Expand 95*.9" at bounding box center [1066, 162] width 973 height 38
type input "*.9"
click at [1329, 224] on input "95" at bounding box center [1431, 224] width 221 height 27
click at [1330, 224] on input "95" at bounding box center [1431, 224] width 221 height 27
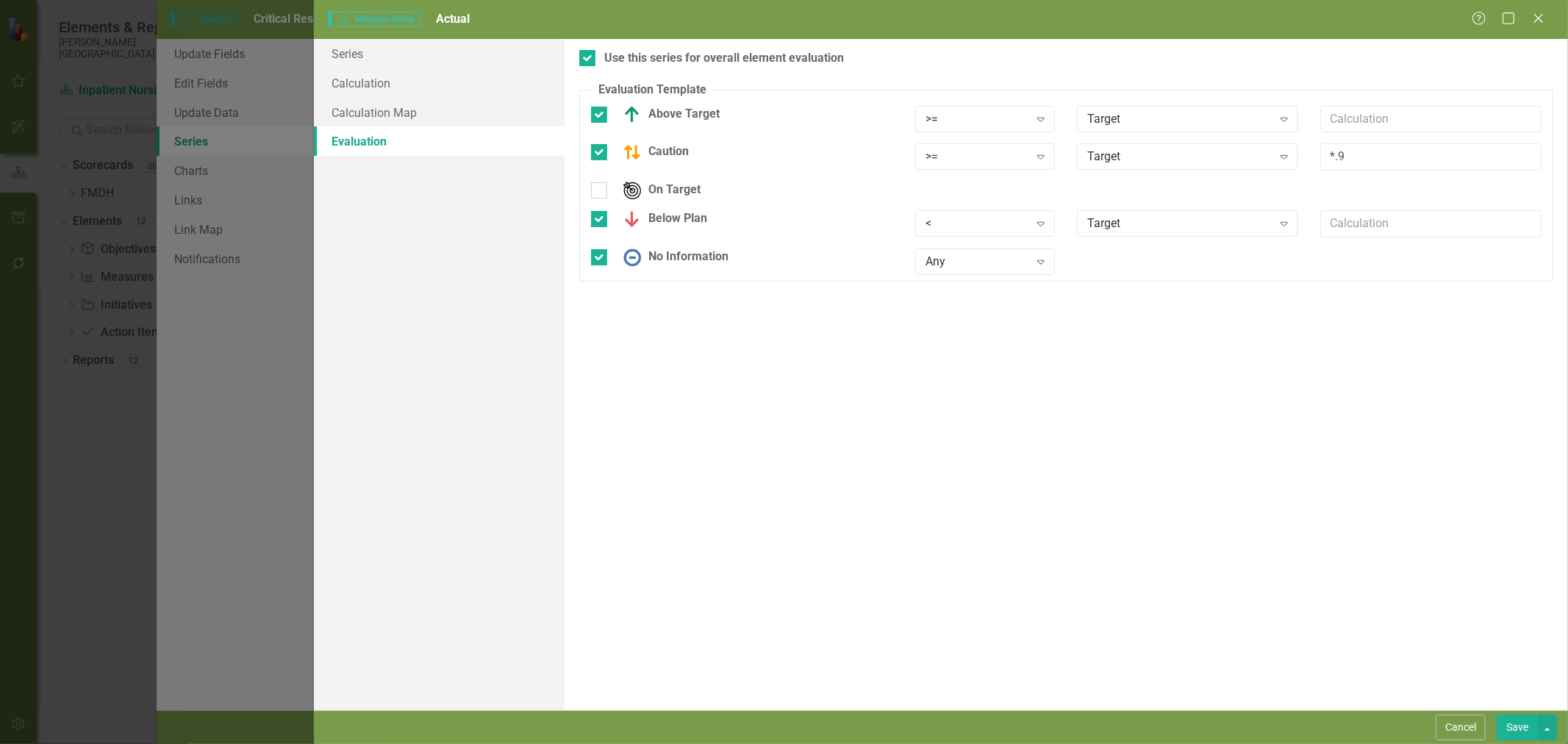
click at [1505, 736] on button "Save" at bounding box center [1517, 728] width 41 height 26
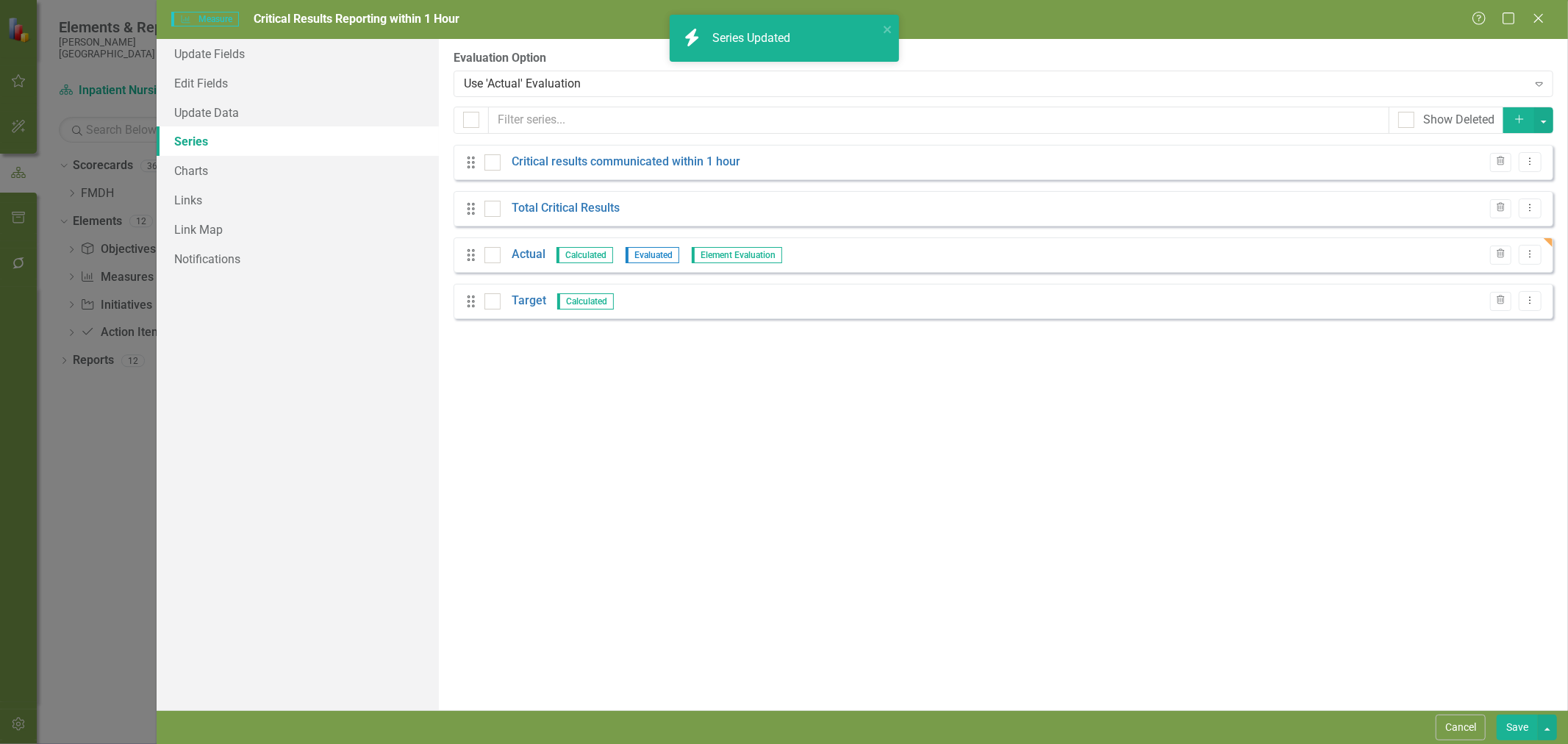
click at [1509, 728] on button "Save" at bounding box center [1517, 728] width 41 height 26
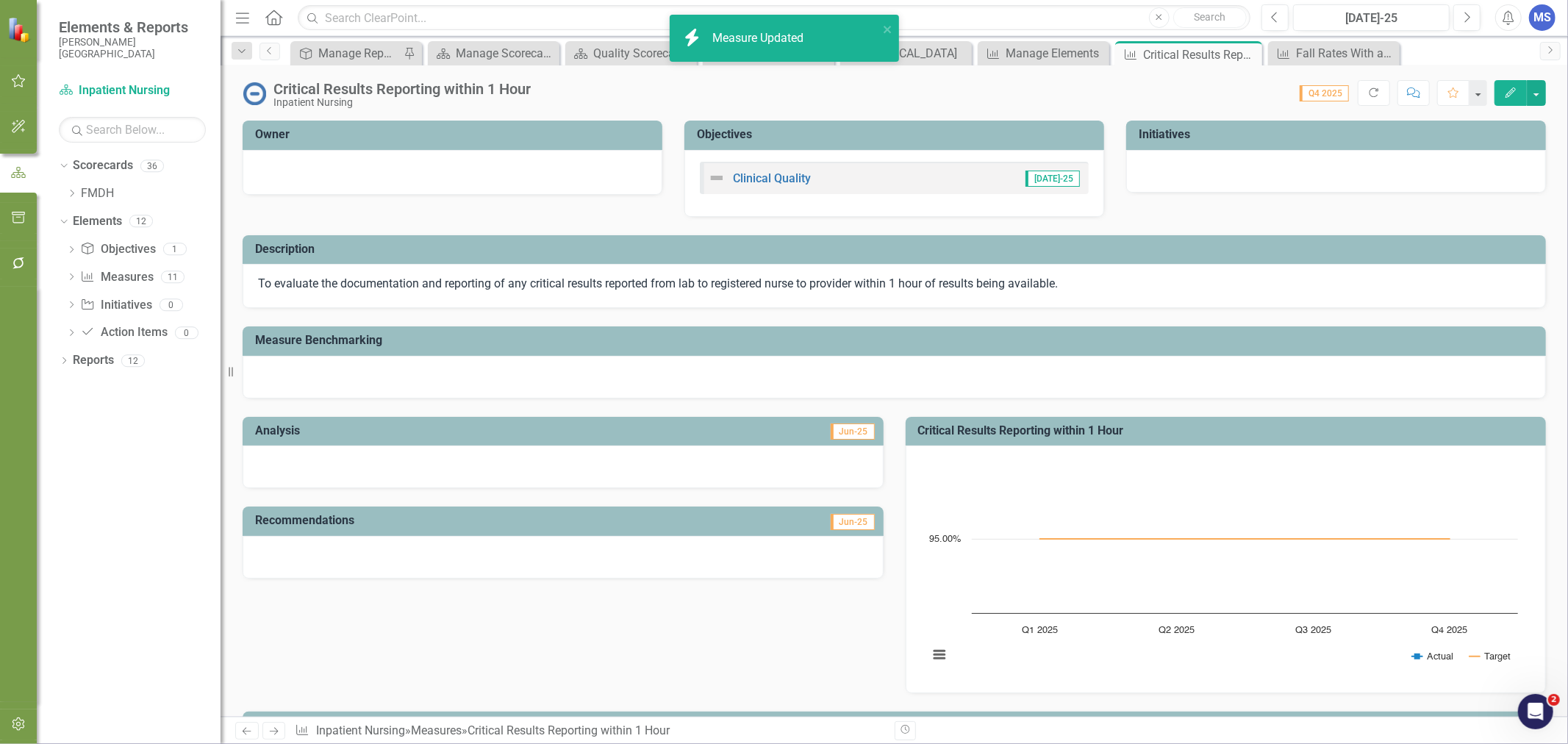
click at [564, 304] on div "To evaluate the documentation and reporting of any critical results reported fr…" at bounding box center [894, 286] width 1303 height 44
click at [563, 304] on div "To evaluate the documentation and reporting of any critical results reported fr…" at bounding box center [894, 286] width 1303 height 44
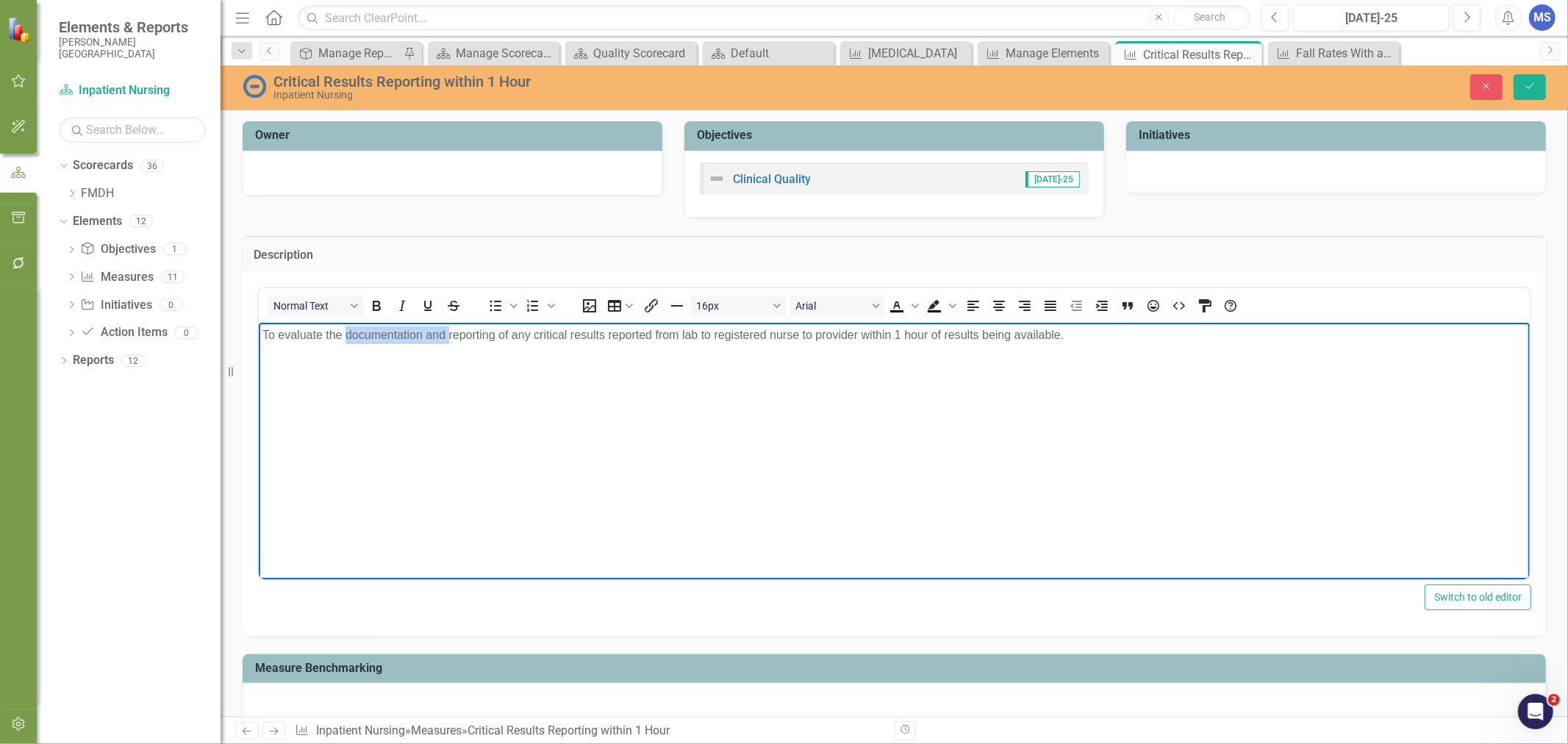
drag, startPoint x: 449, startPoint y: 337, endPoint x: 345, endPoint y: 332, distance: 104.1
click at [345, 332] on span "To evaluate the documentation and reporting of any critical results reported fr…" at bounding box center [662, 334] width 801 height 12
click at [1538, 91] on button "Save" at bounding box center [1530, 87] width 33 height 26
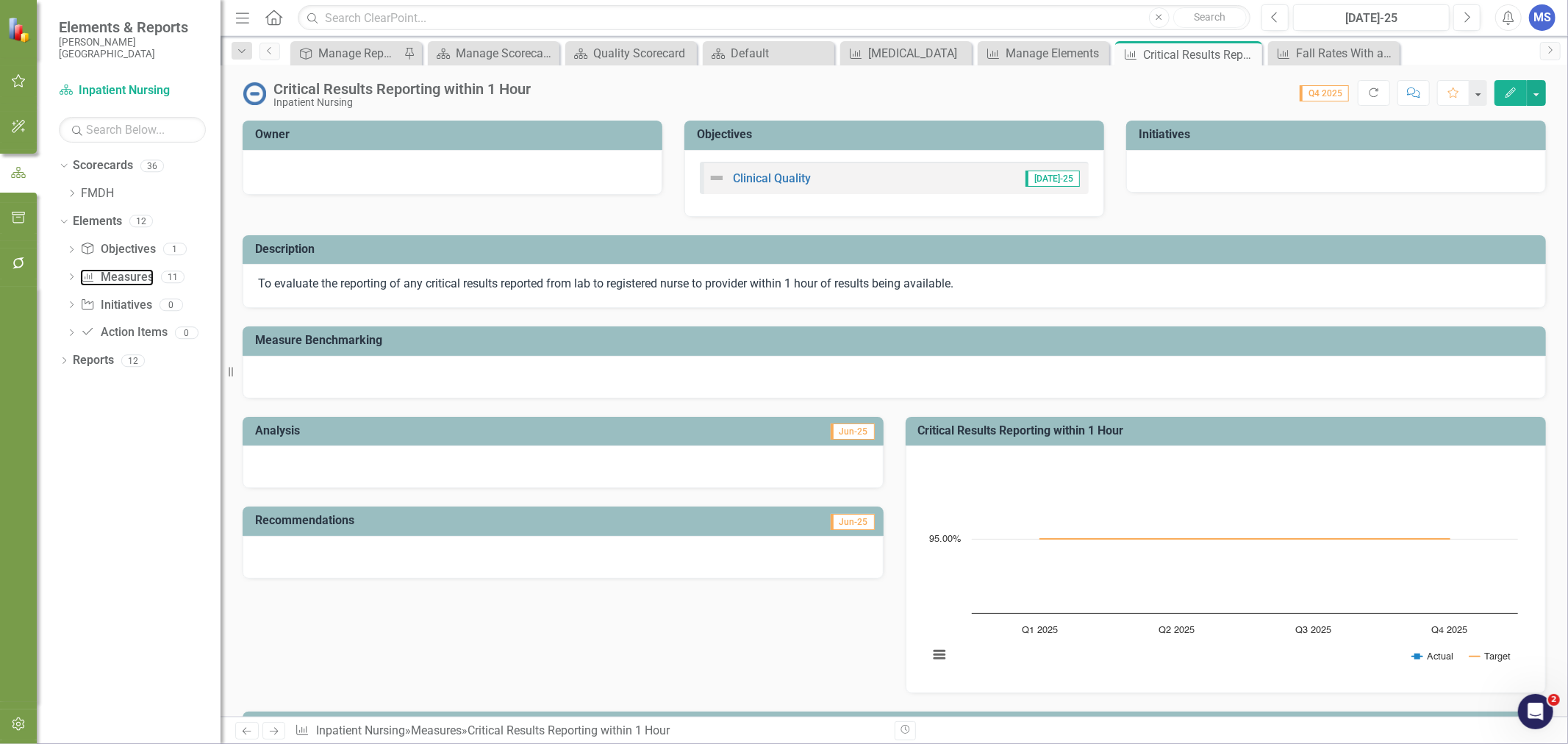
click at [118, 273] on link "Measure Measures" at bounding box center [116, 278] width 73 height 17
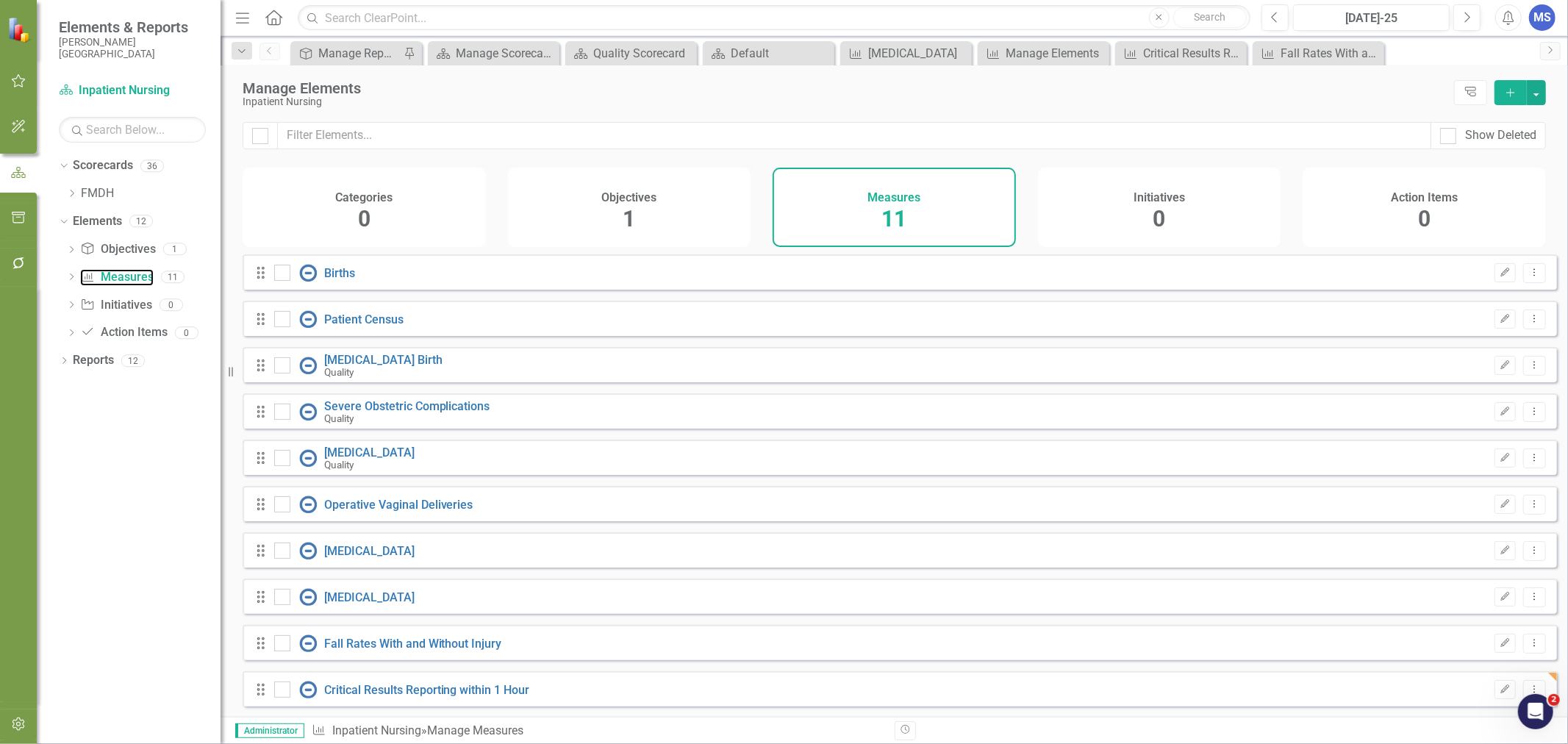
checkbox input "false"
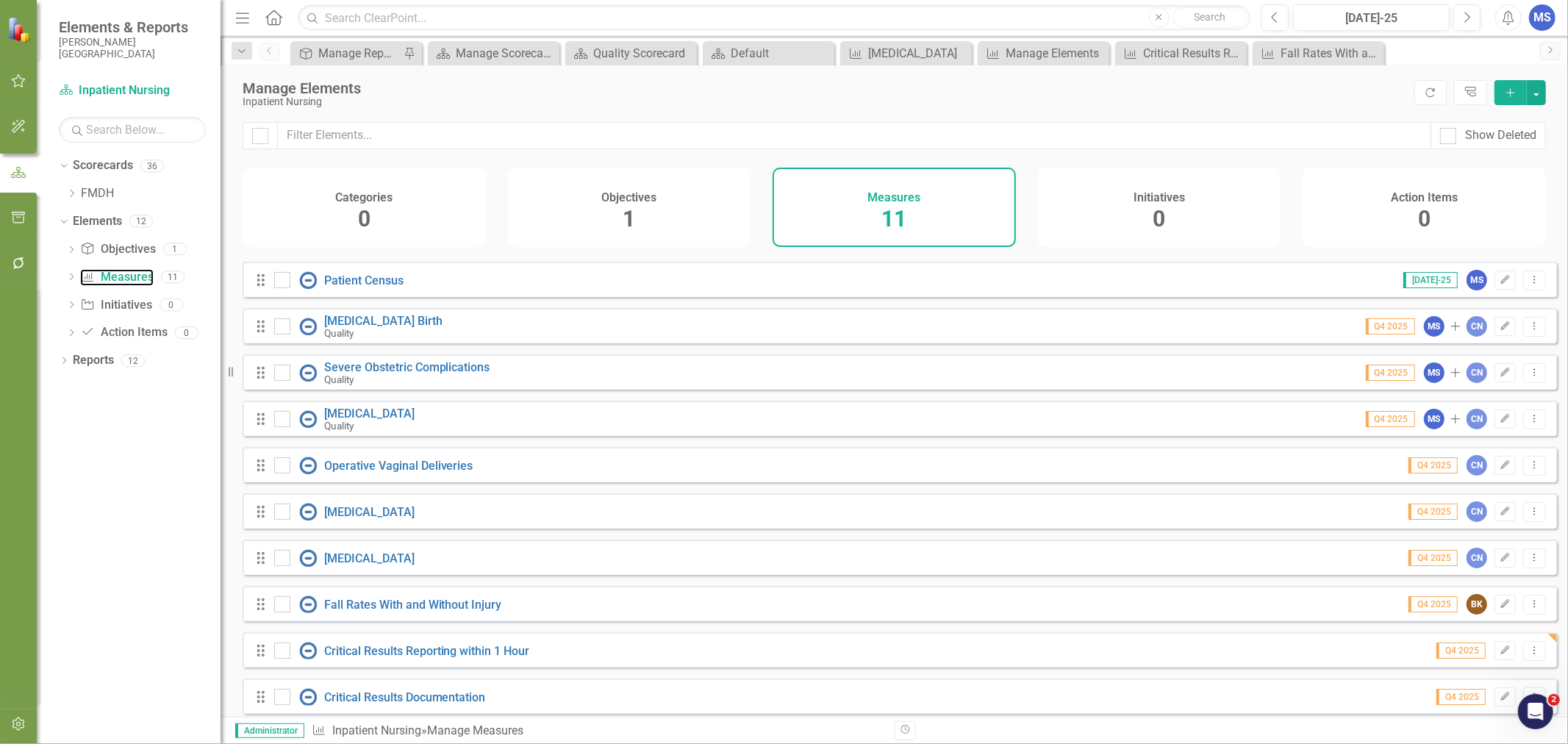
scroll to position [57, 0]
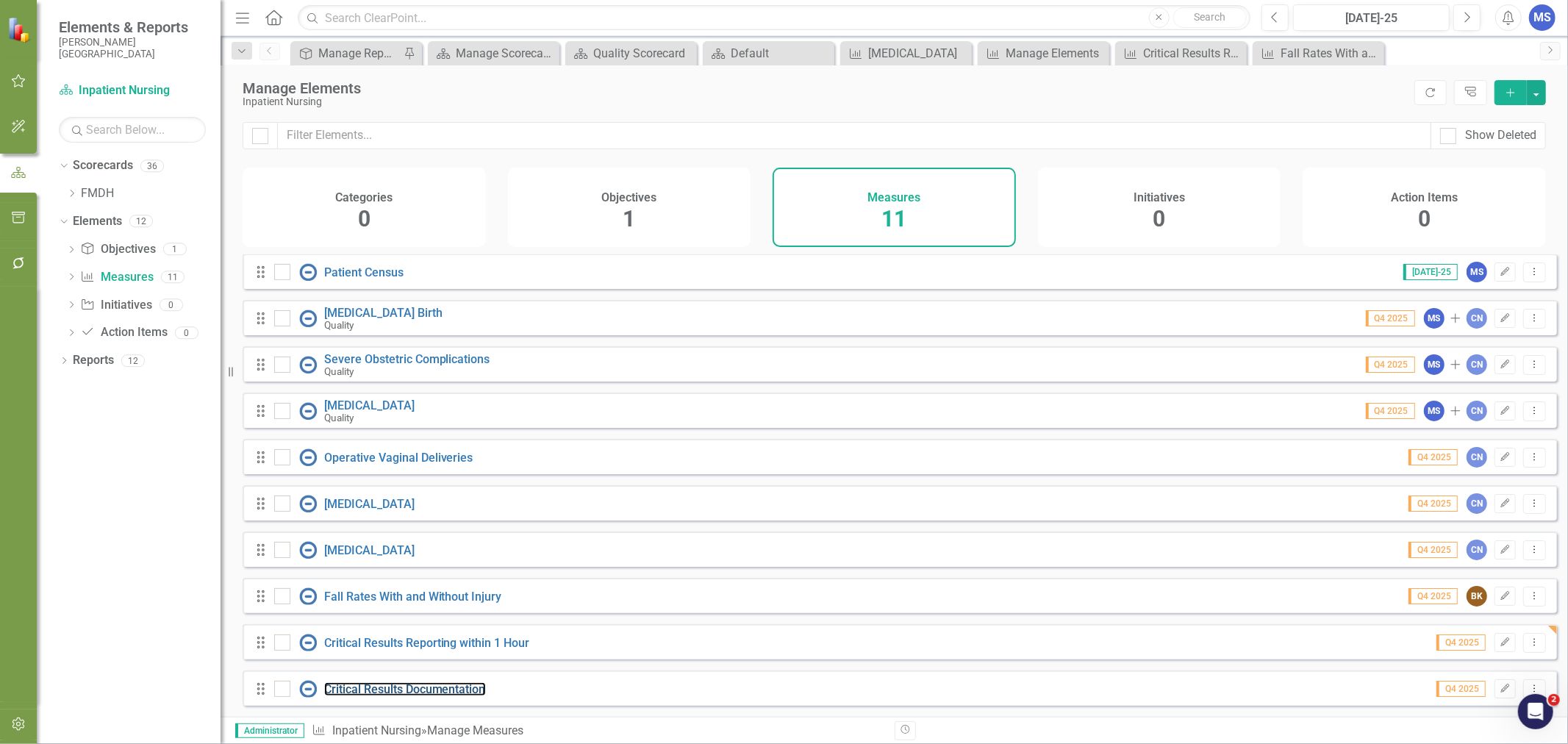
click at [437, 687] on link "Critical Results Documentation" at bounding box center [405, 690] width 161 height 14
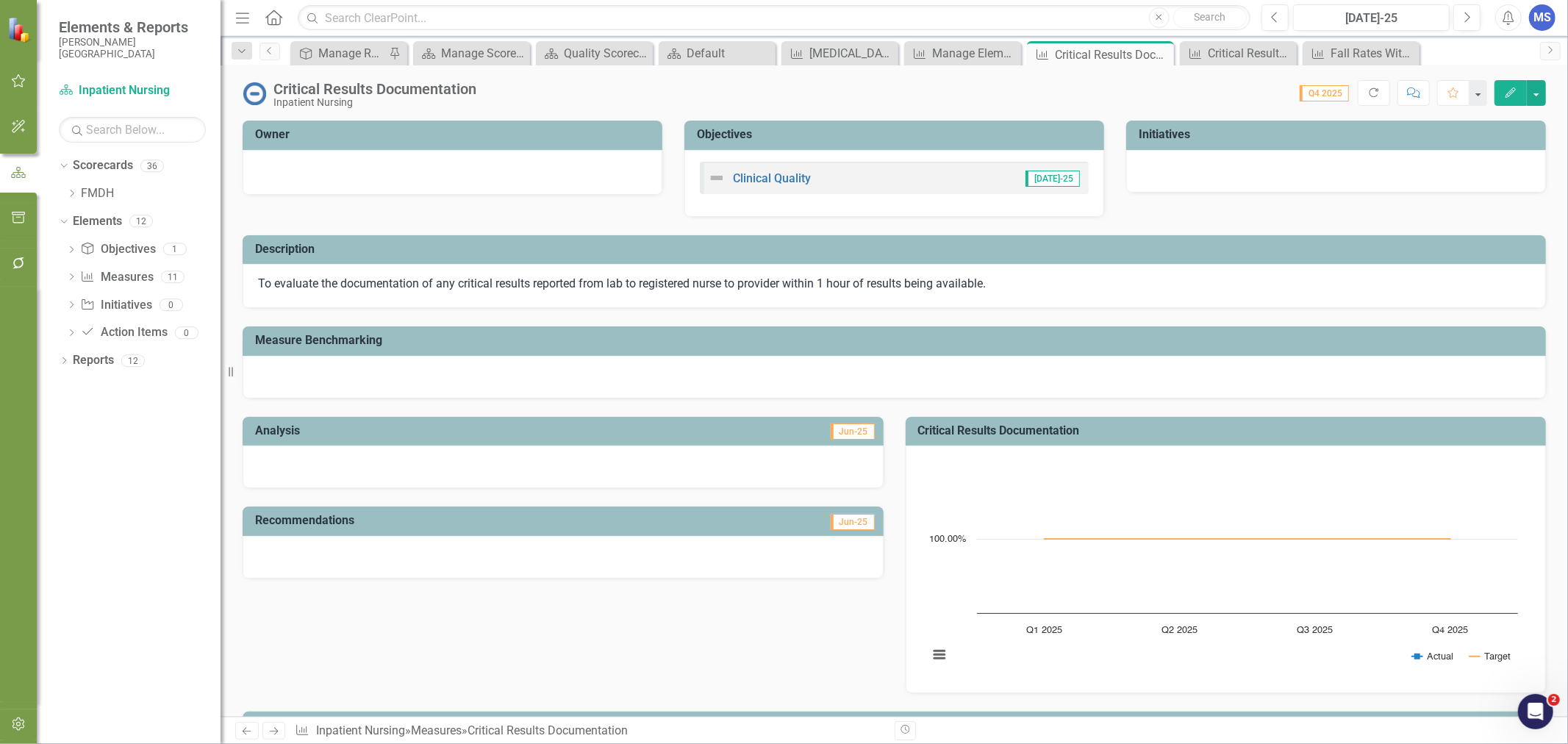
drag, startPoint x: 1521, startPoint y: 87, endPoint x: 363, endPoint y: 520, distance: 1236.3
click at [461, 500] on div "Critical Results Documentation Inpatient Nursing Score: 0.00 Q4 2025 Completed …" at bounding box center [894, 391] width 1348 height 652
click at [9, 725] on button "button" at bounding box center [19, 725] width 33 height 31
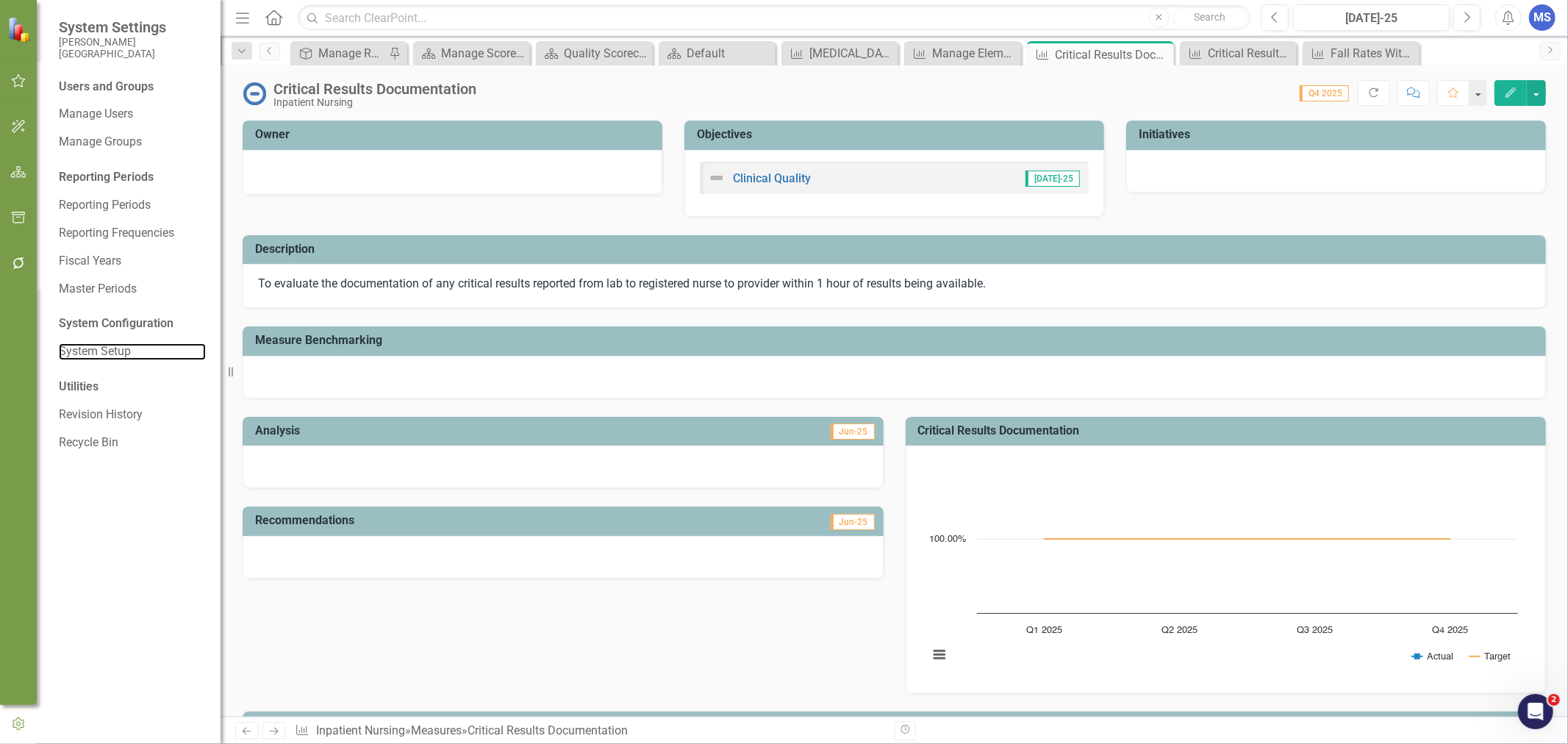
click at [116, 353] on link "System Setup" at bounding box center [132, 352] width 147 height 17
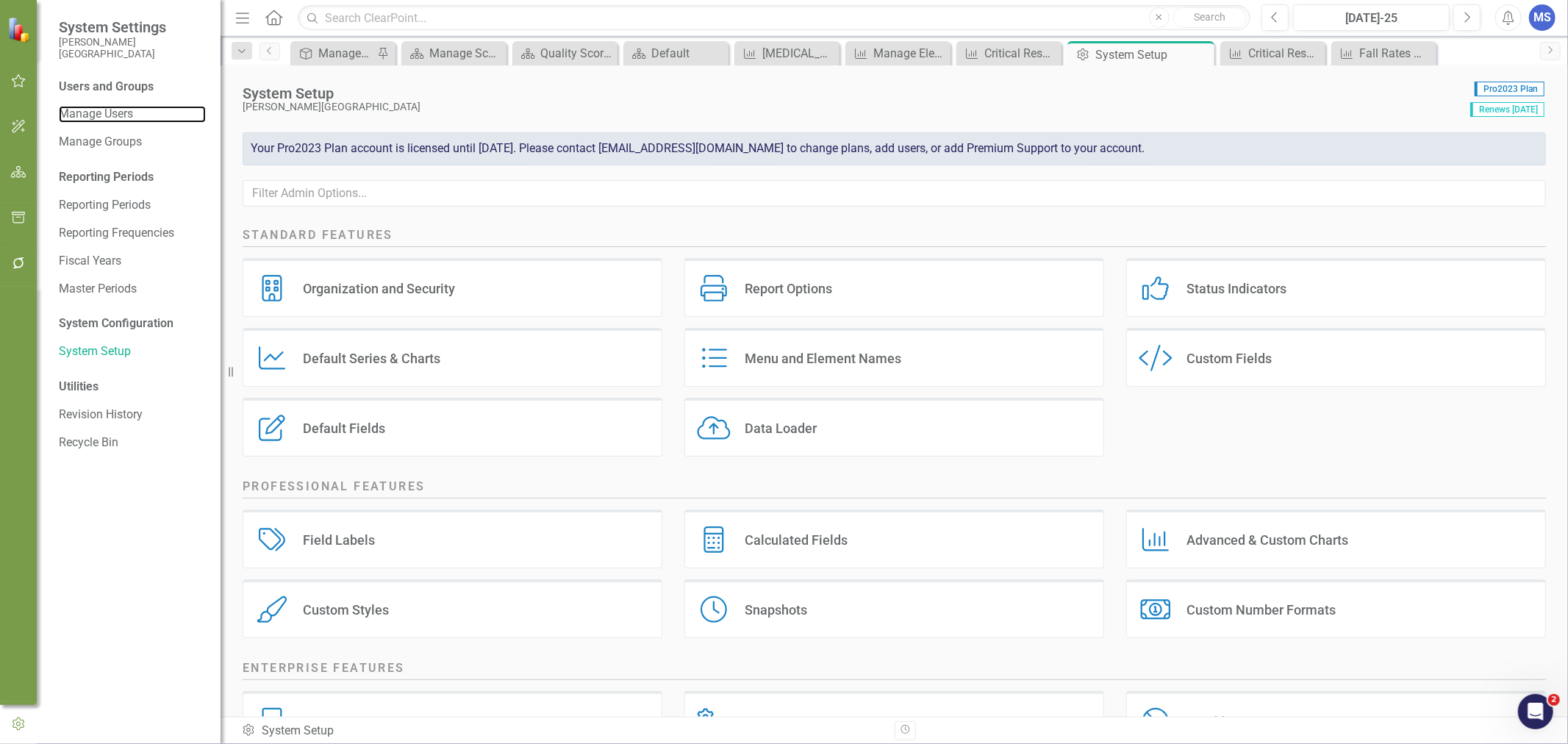
click at [85, 118] on link "Manage Users" at bounding box center [132, 114] width 147 height 17
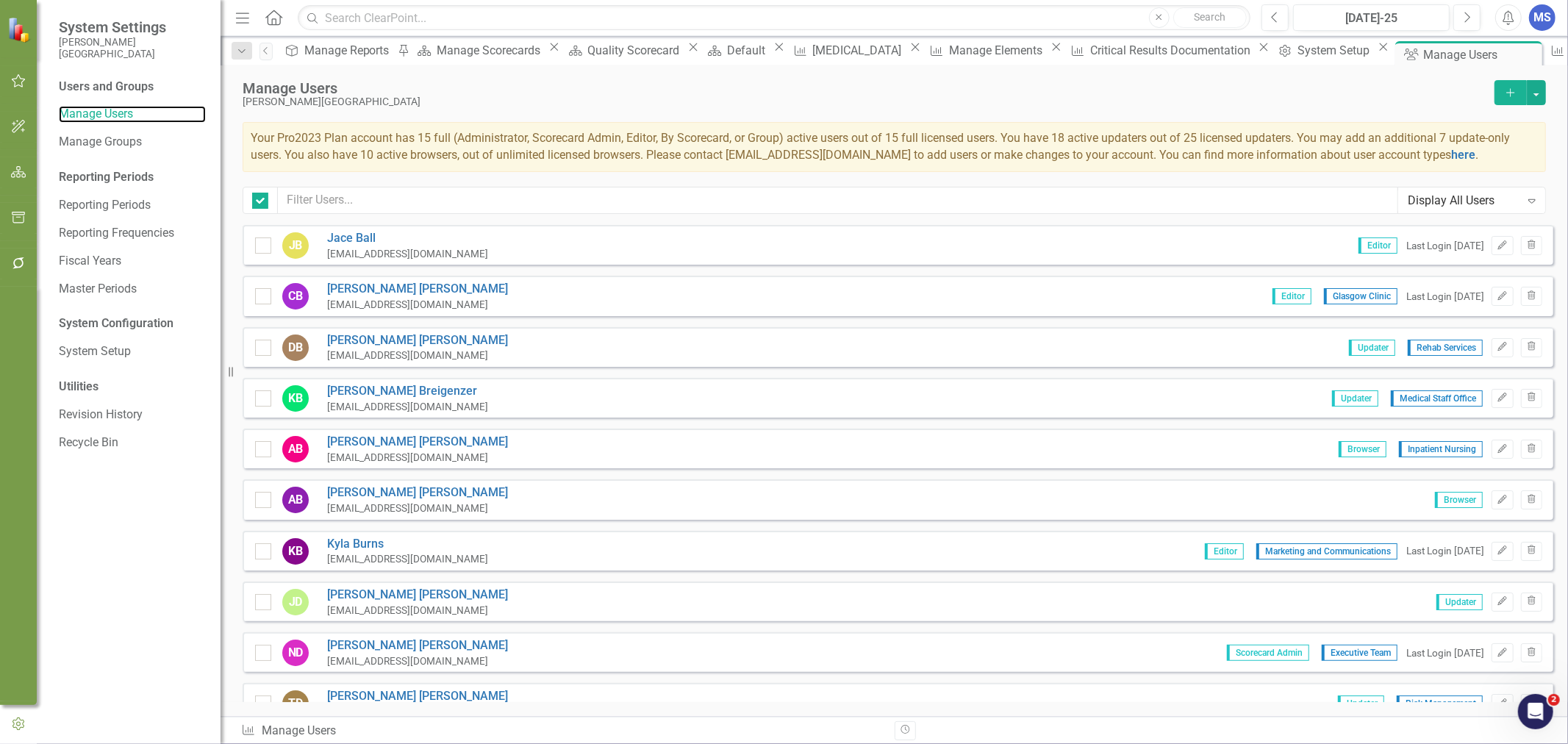
checkbox input "false"
click at [1504, 92] on icon "Add" at bounding box center [1511, 92] width 13 height 10
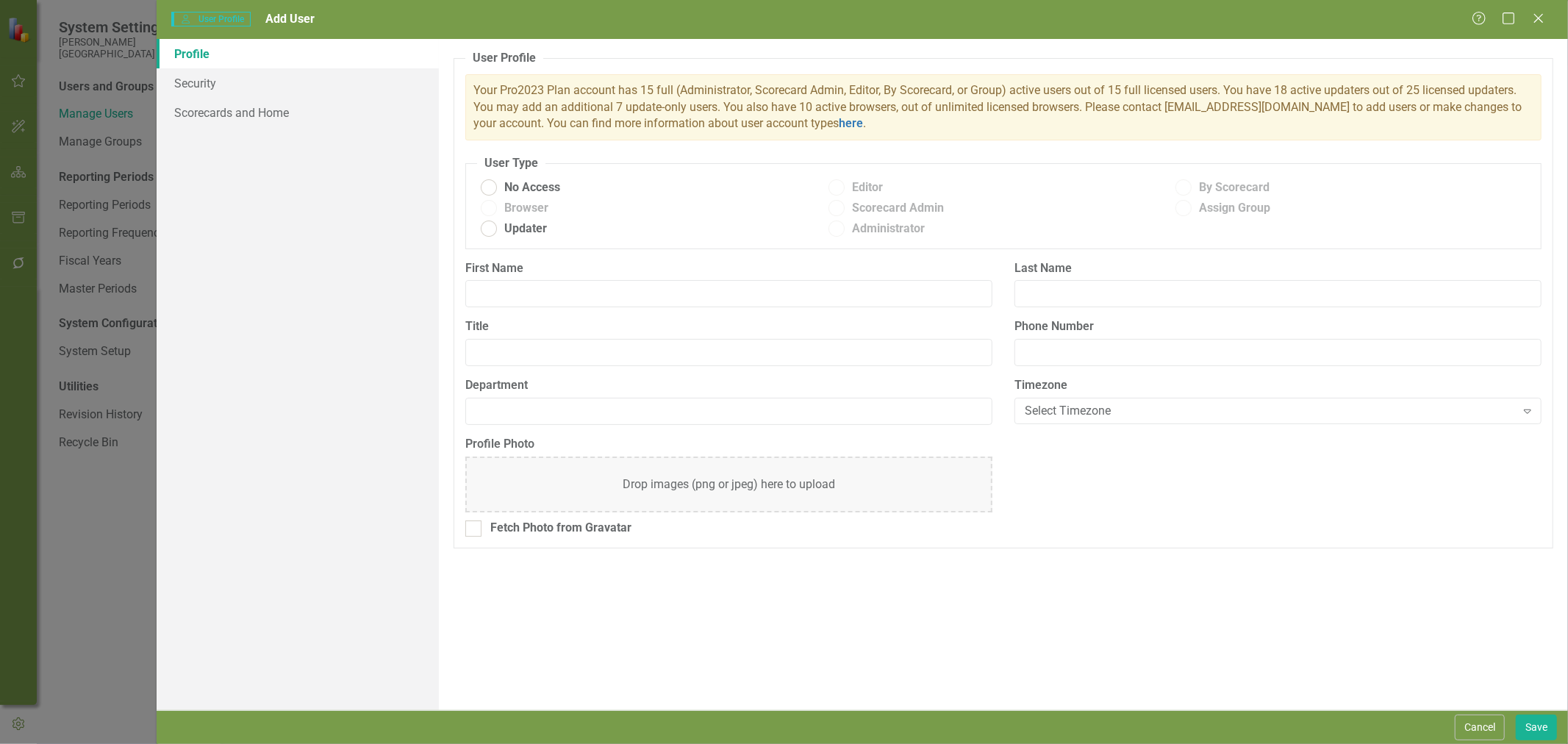
radio input "true"
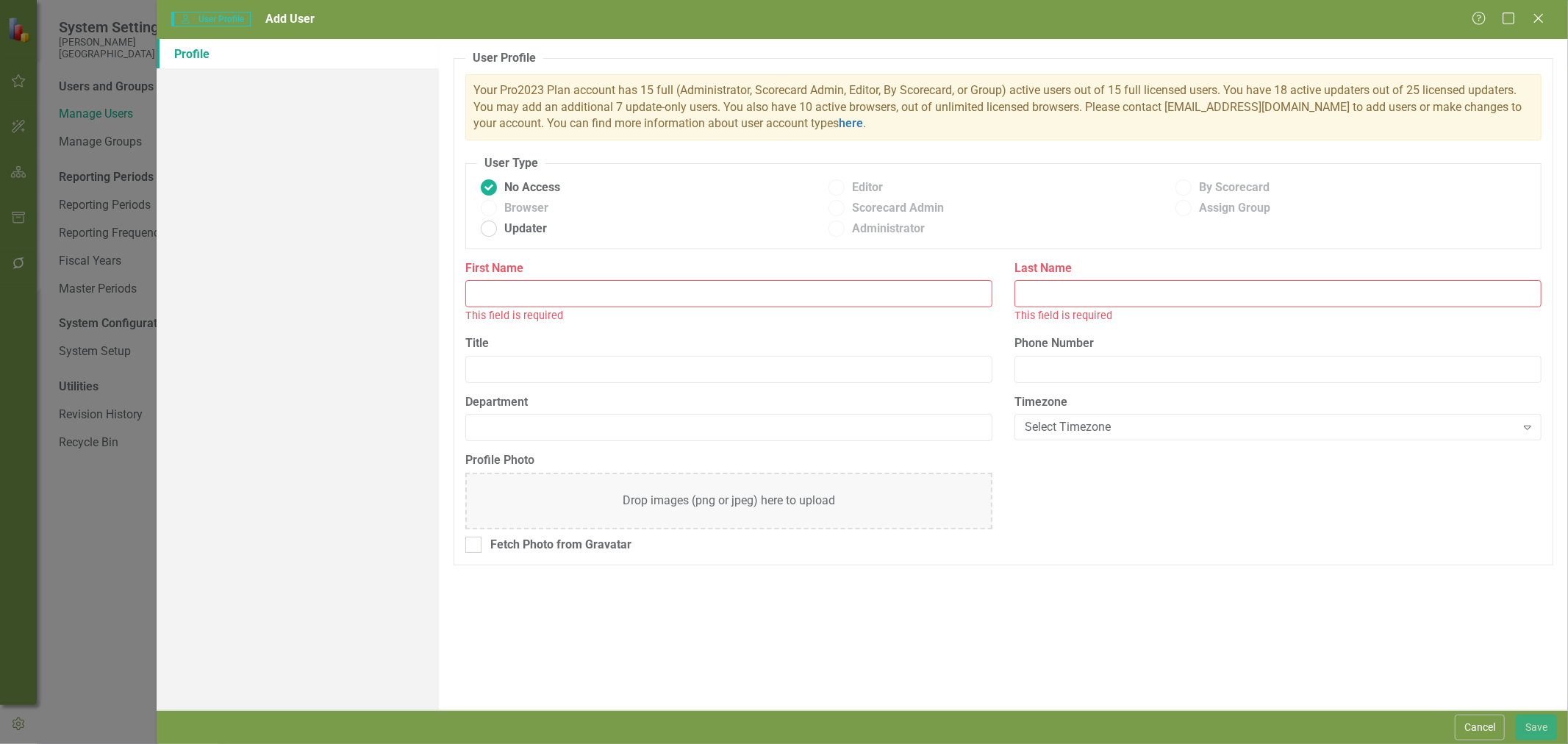
click at [539, 243] on fieldset "User Type No Access Editor By Scorecard Browser Scorecard Admin Assign Group Up…" at bounding box center [1003, 202] width 1076 height 93
click at [532, 231] on span "Updater" at bounding box center [526, 229] width 43 height 17
click at [501, 231] on input "Updater" at bounding box center [489, 228] width 23 height 23
radio input "true"
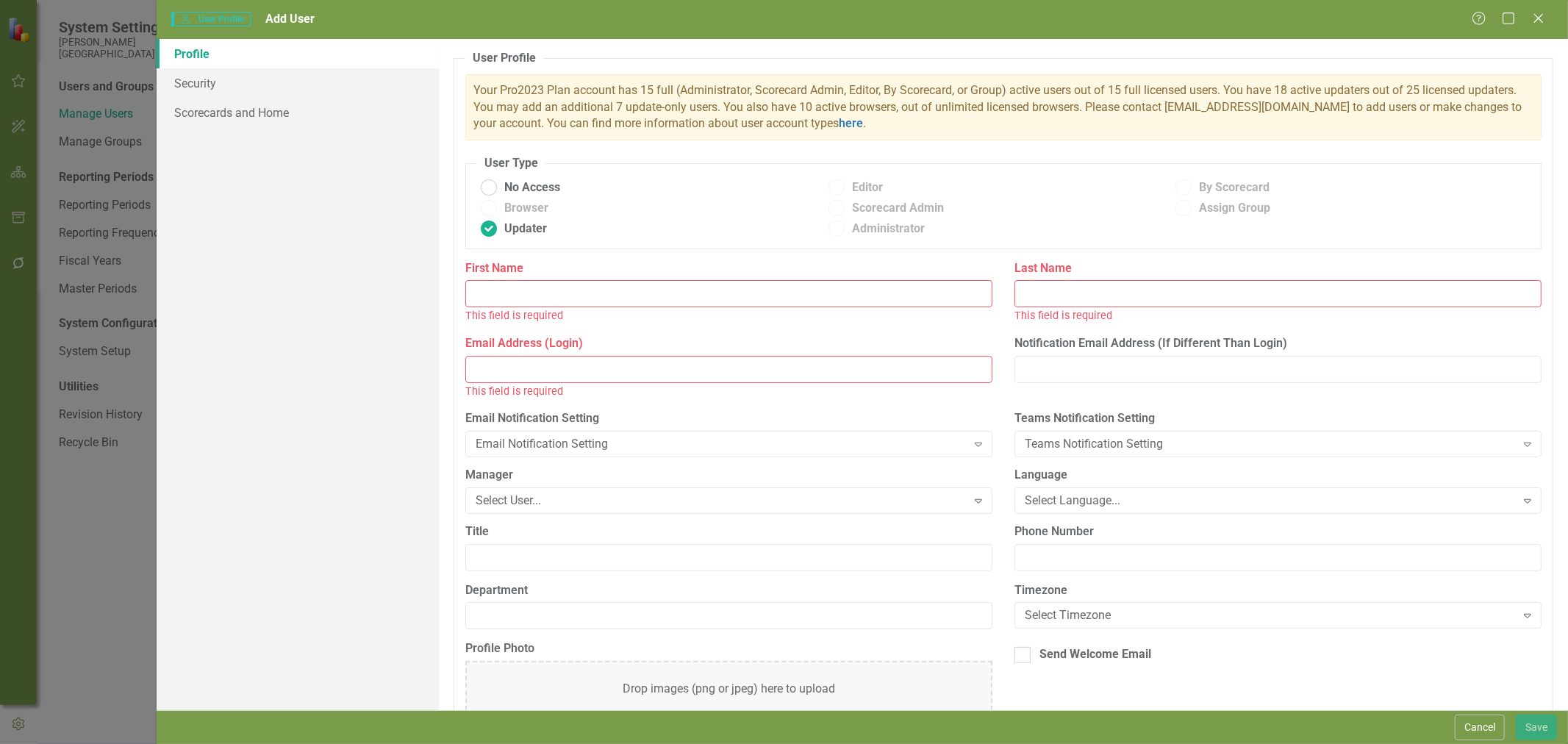
click at [531, 291] on input "First Name" at bounding box center [728, 294] width 527 height 27
type input "[PERSON_NAME]"
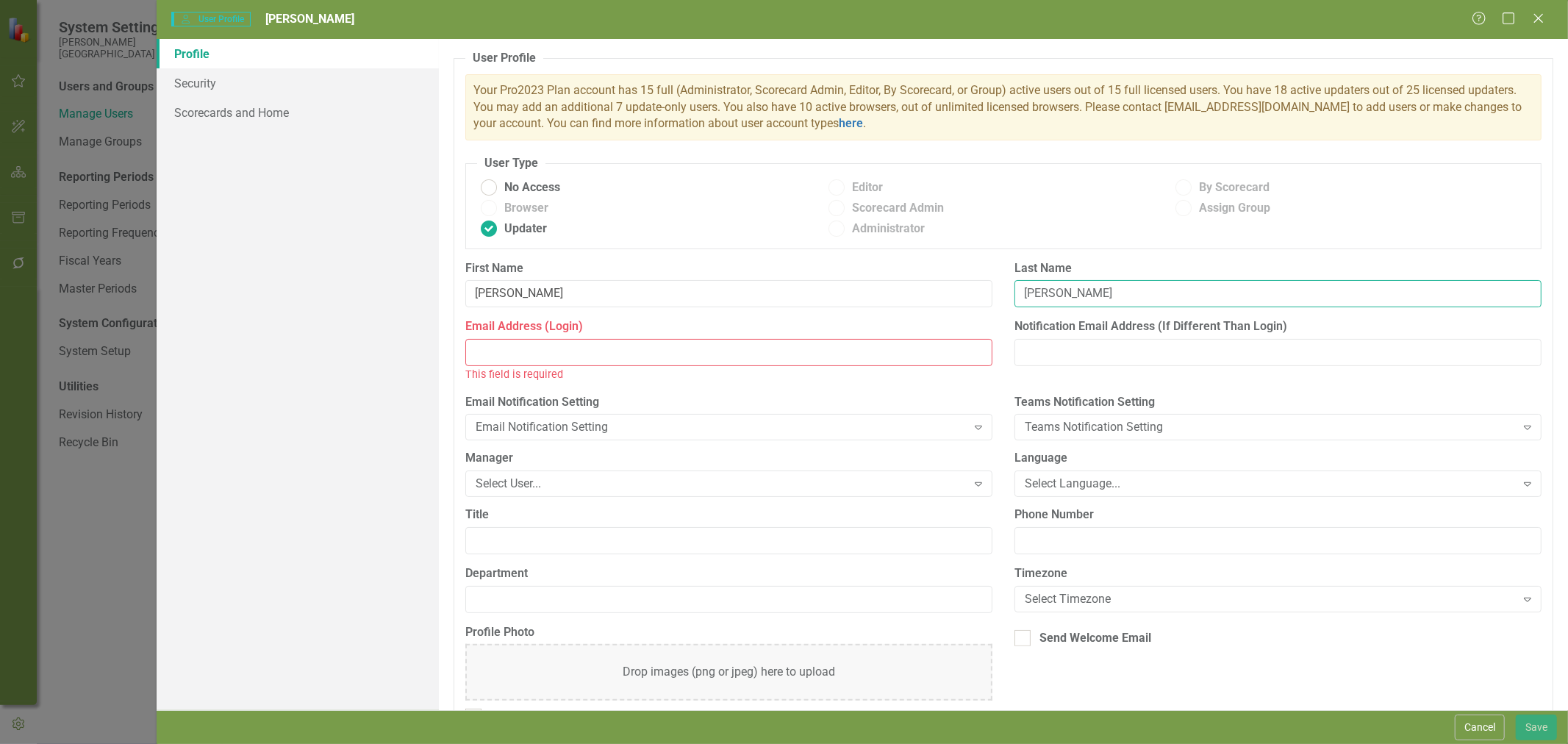
type input "[PERSON_NAME]"
click at [553, 350] on input "Email Address (Login)" at bounding box center [728, 353] width 527 height 27
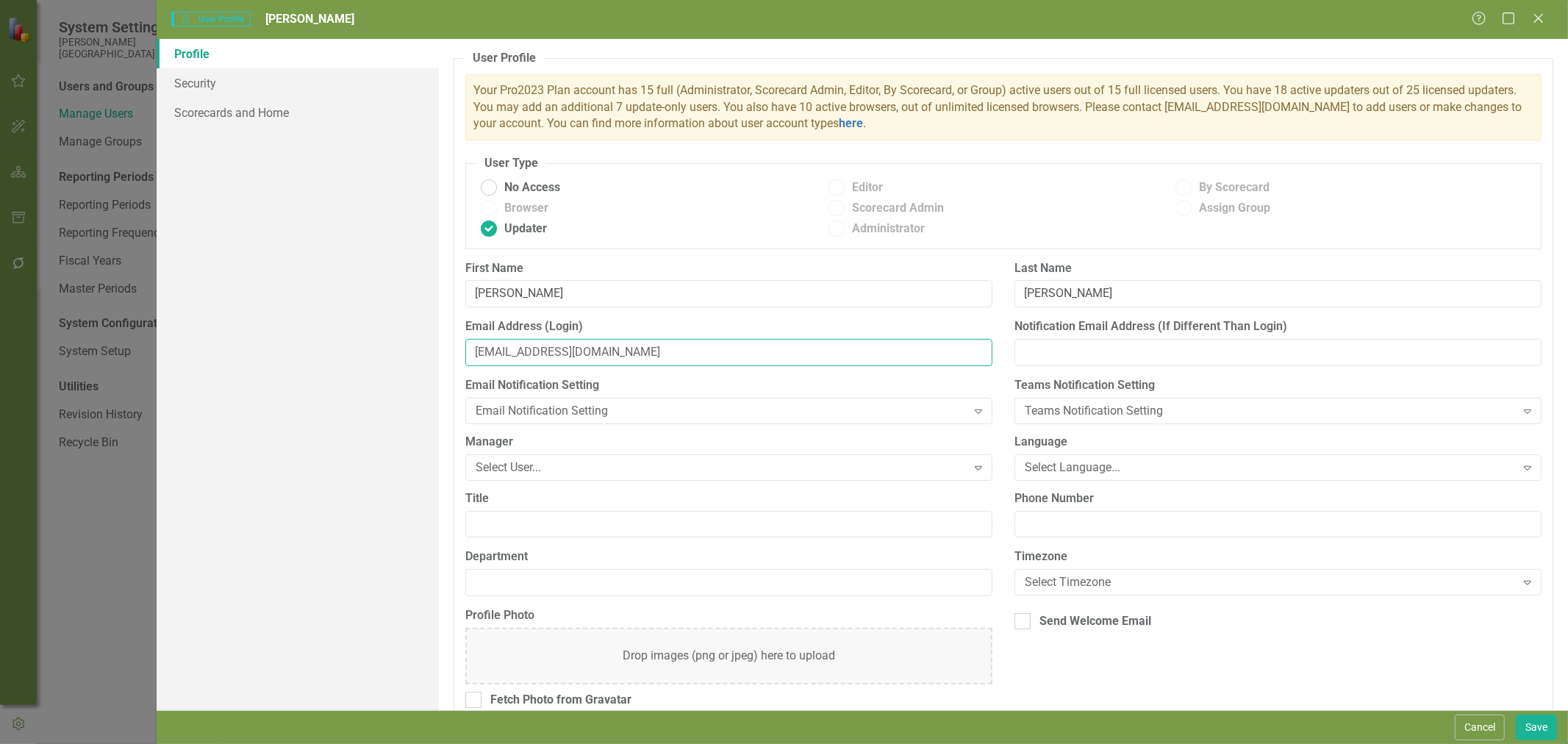
type input "[EMAIL_ADDRESS][DOMAIN_NAME]"
click at [562, 412] on div "Email Notification Setting" at bounding box center [721, 411] width 491 height 17
click at [560, 468] on div "Select User..." at bounding box center [721, 468] width 491 height 17
type input "bra"
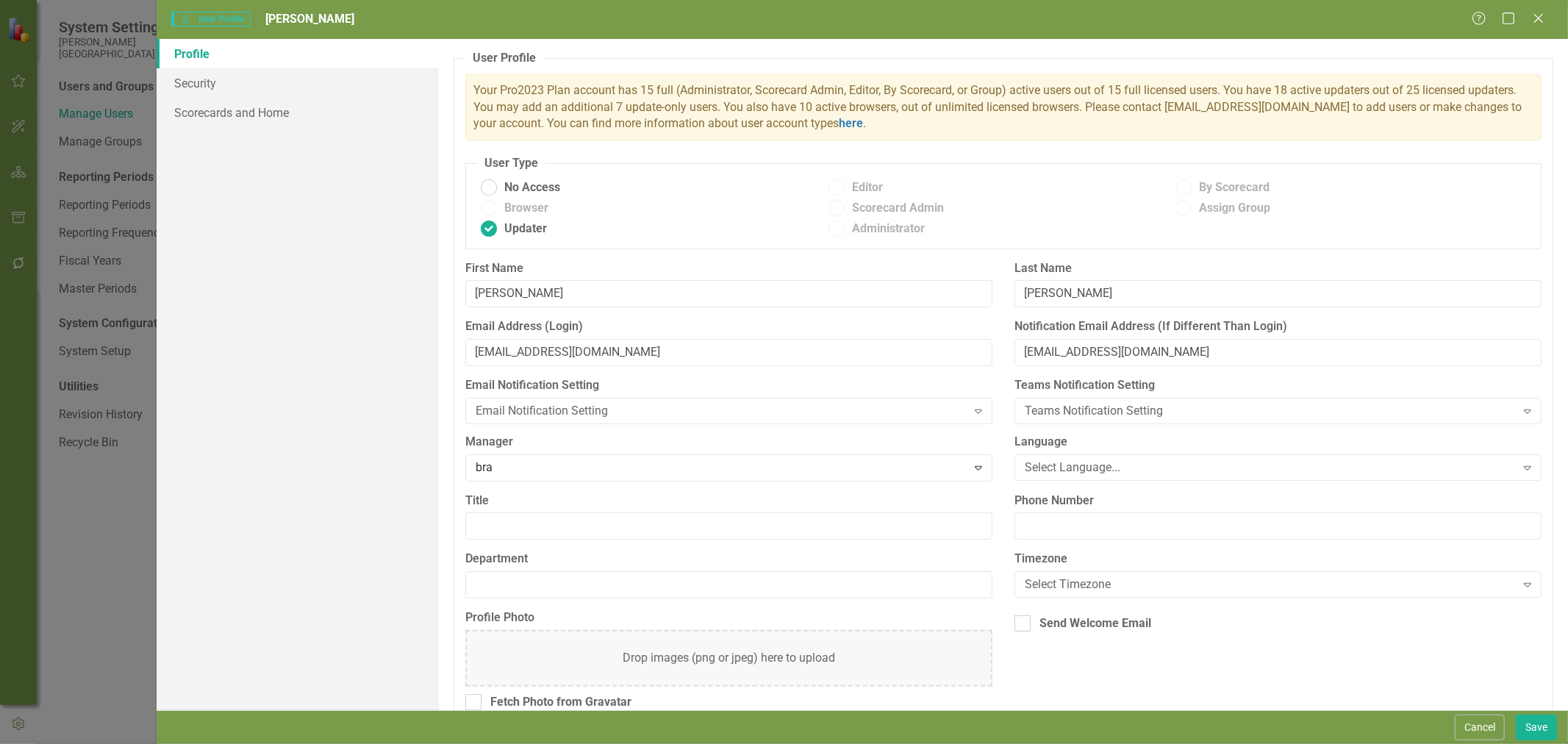
click at [241, 743] on span "Bra ndi [PERSON_NAME] (Inpatient Nursing)" at bounding box center [127, 756] width 226 height 14
click at [559, 524] on input "Title" at bounding box center [728, 524] width 527 height 27
type input "Med/Surg Coordinatory"
type input "Inpatient Nursing"
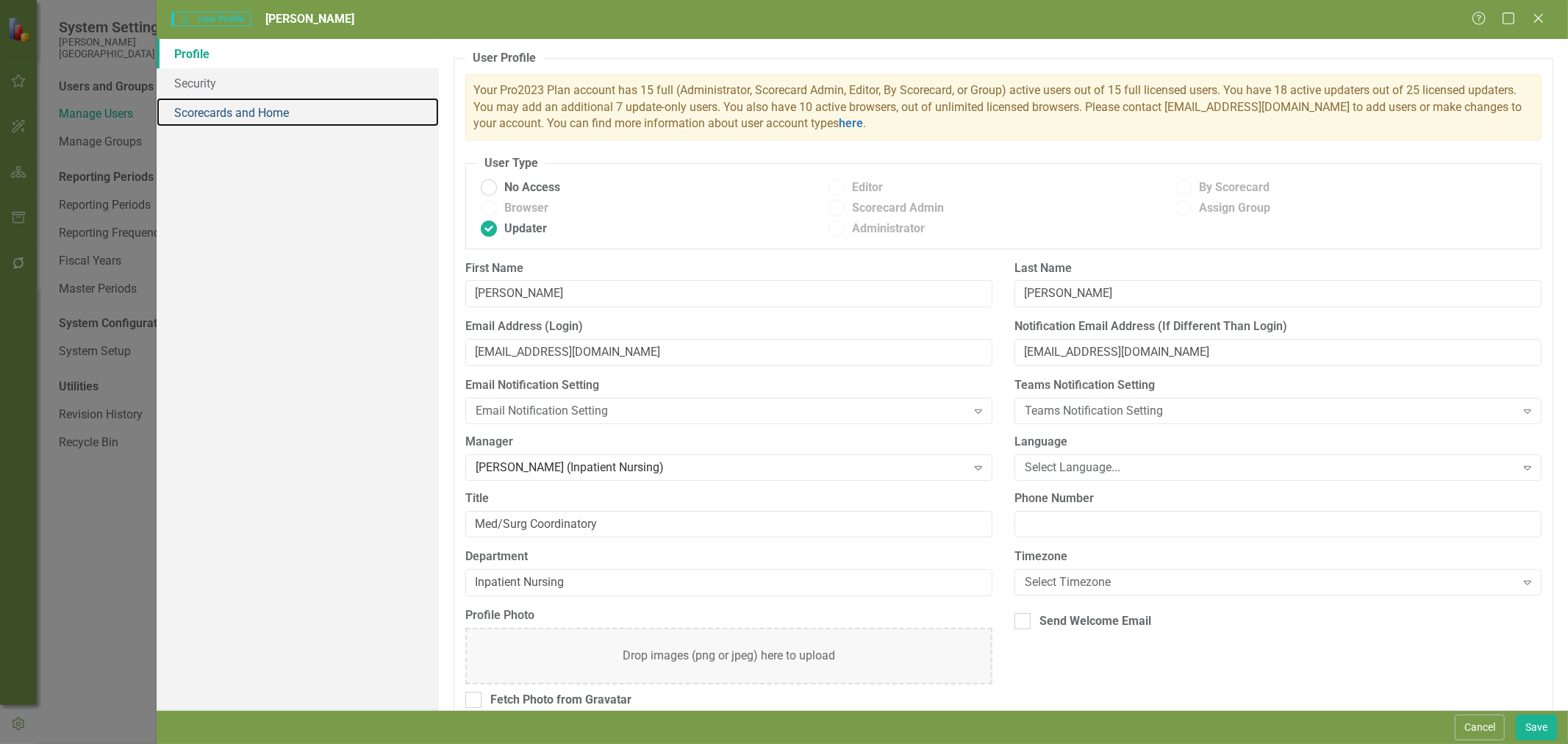
click at [259, 113] on link "Scorecards and Home" at bounding box center [298, 113] width 283 height 30
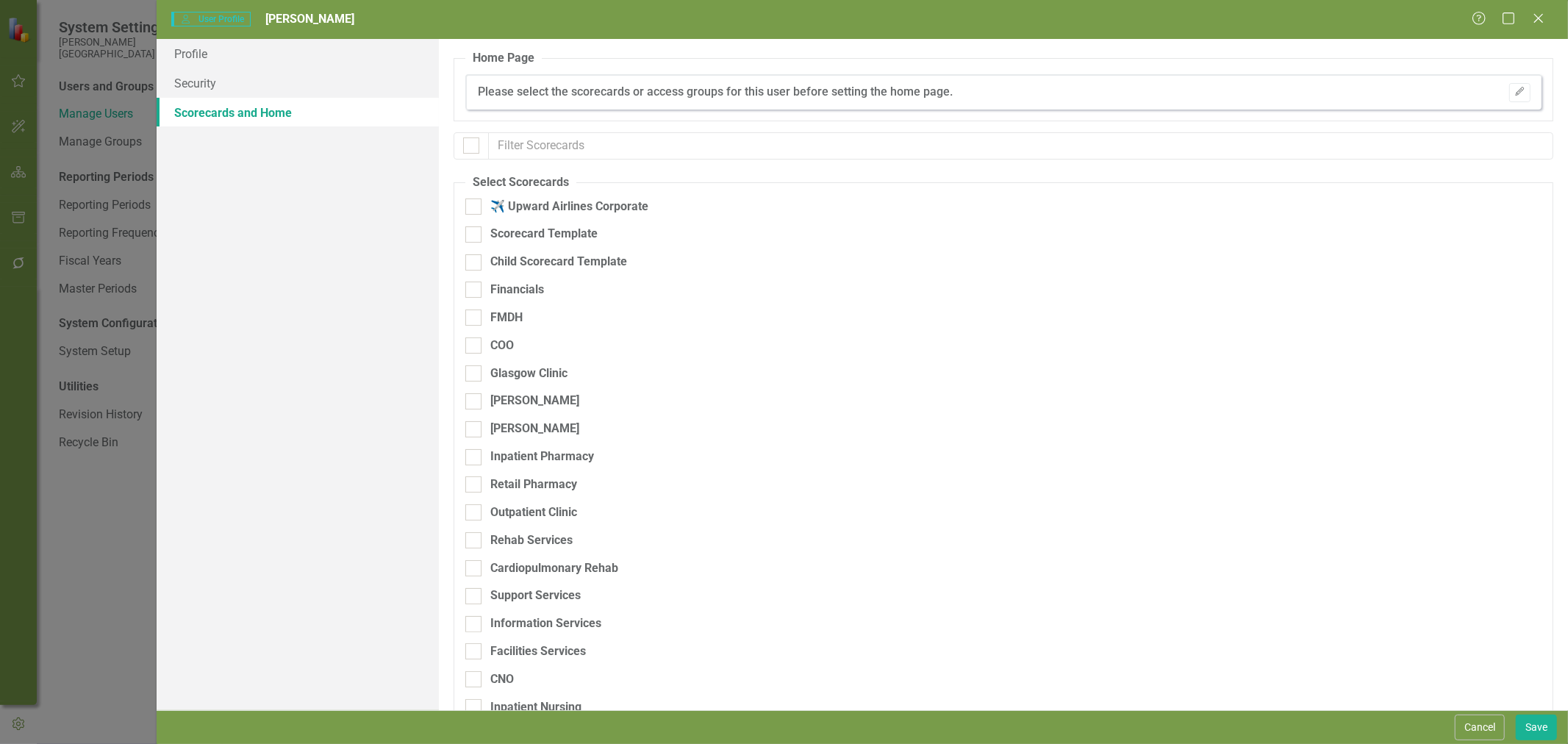
click at [477, 321] on div at bounding box center [473, 318] width 16 height 16
click at [475, 319] on input "FMDH" at bounding box center [470, 315] width 9 height 9
checkbox input "true"
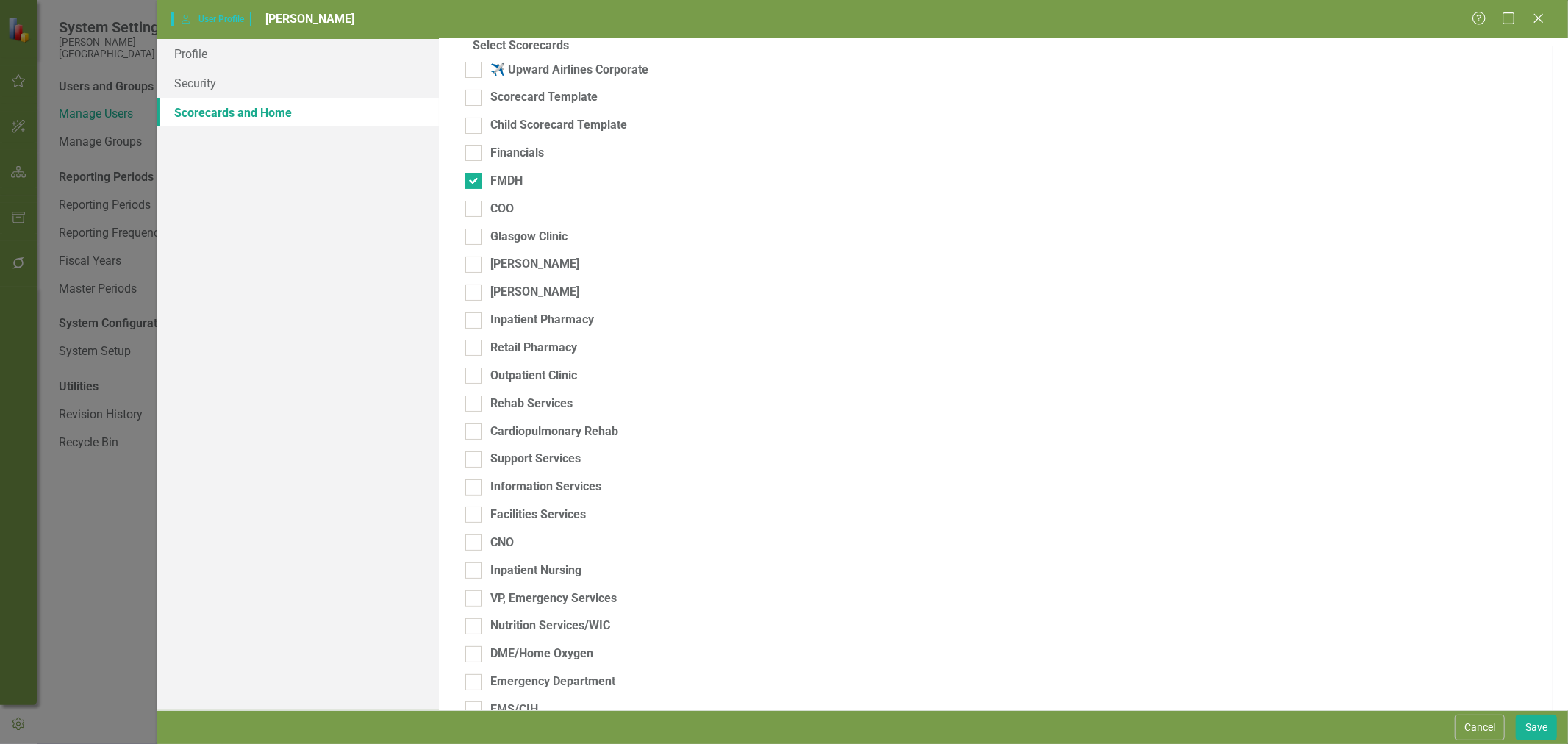
scroll to position [163, 0]
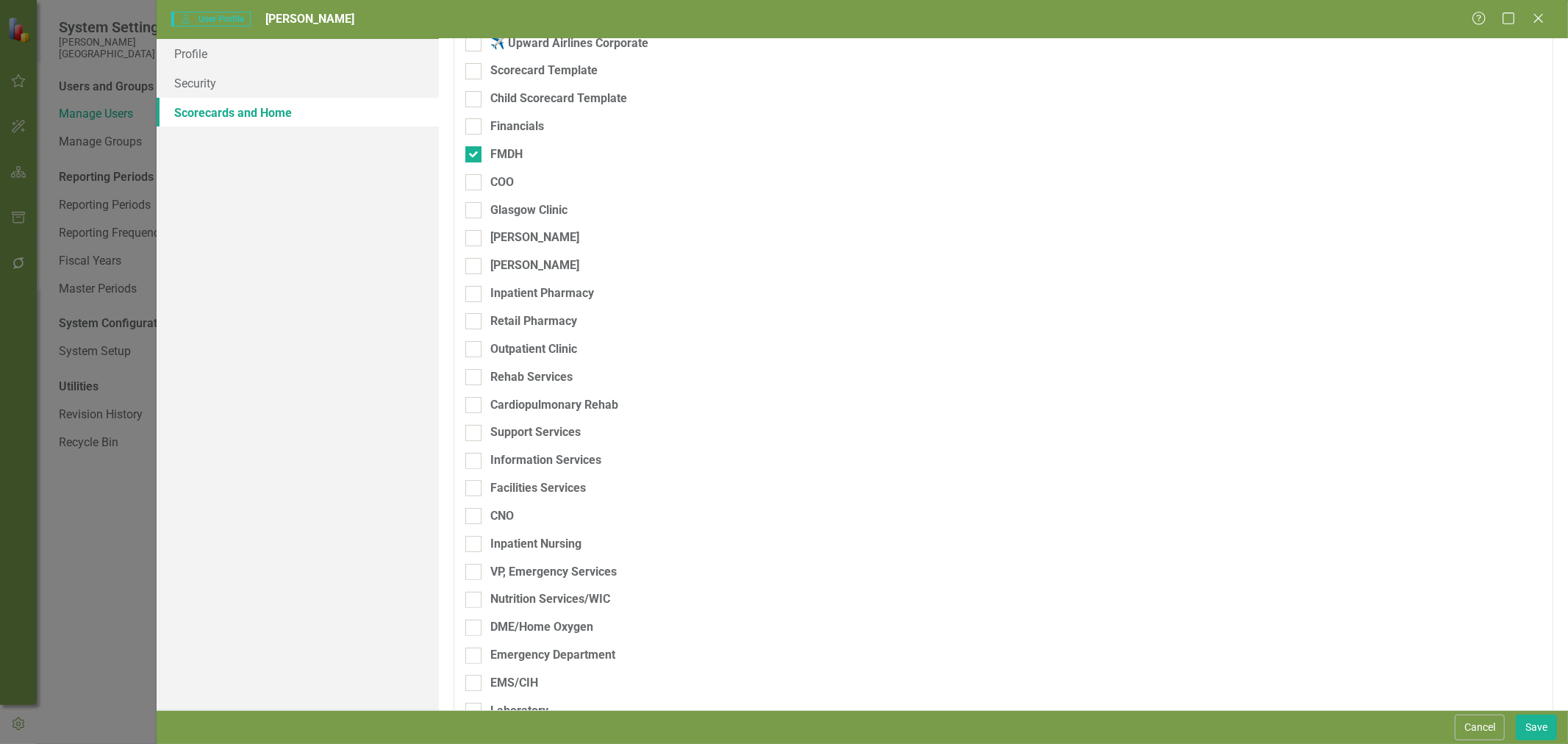
click at [480, 545] on div at bounding box center [473, 544] width 16 height 16
click at [475, 545] on input "Inpatient Nursing" at bounding box center [470, 541] width 9 height 9
checkbox input "true"
click at [1540, 724] on button "Save" at bounding box center [1536, 728] width 41 height 26
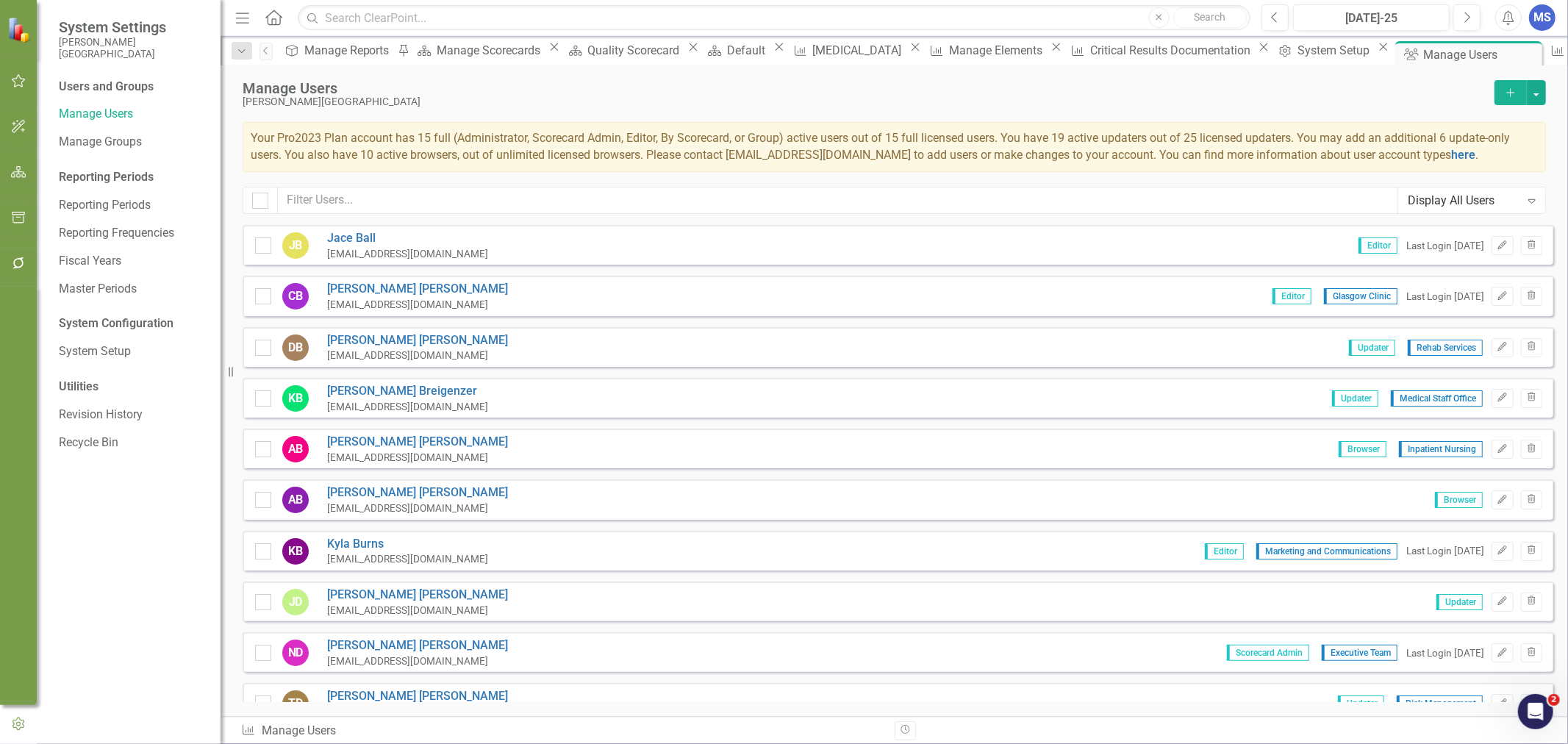
click at [0, 0] on icon at bounding box center [0, 0] width 0 height 0
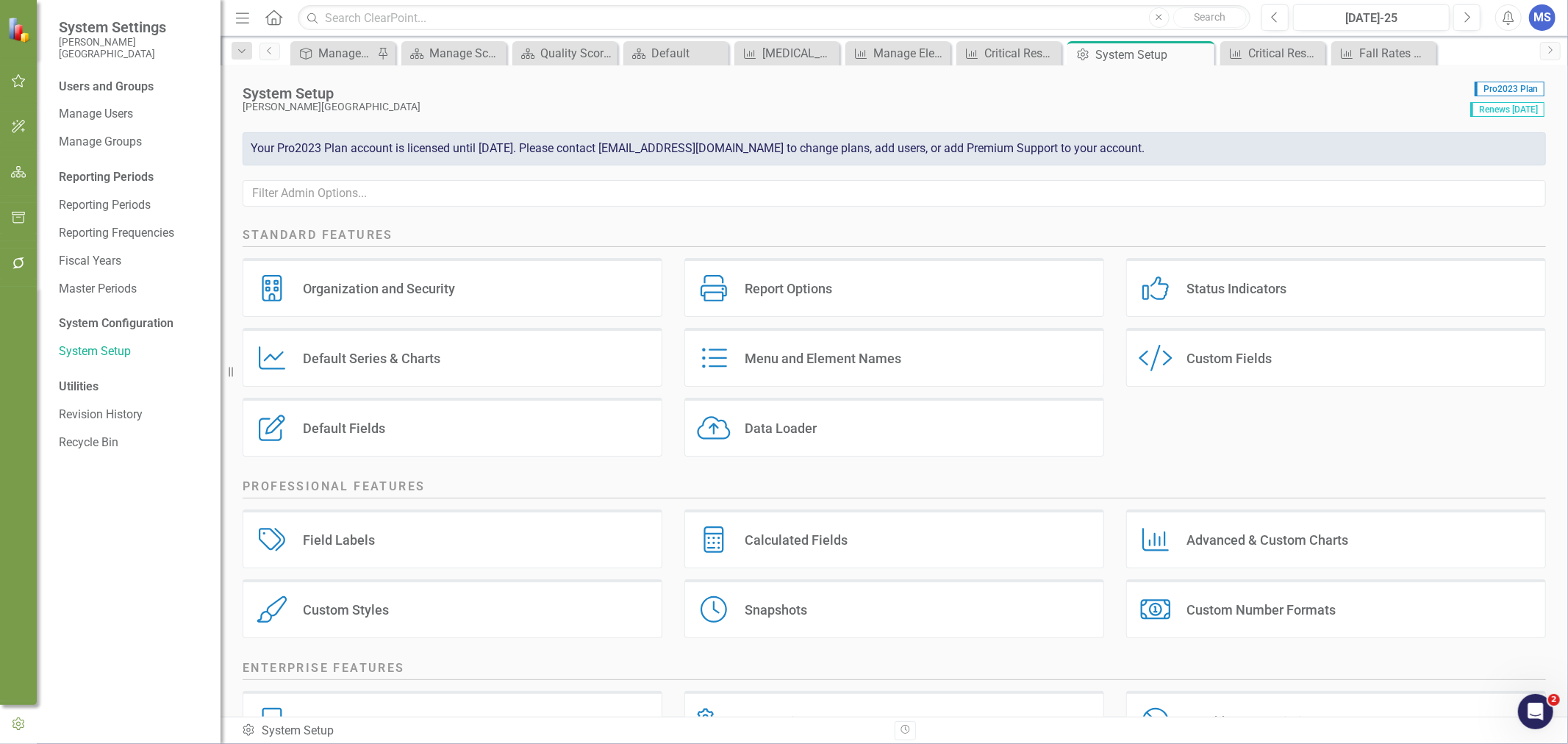
click at [0, 0] on icon "Close" at bounding box center [0, 0] width 0 height 0
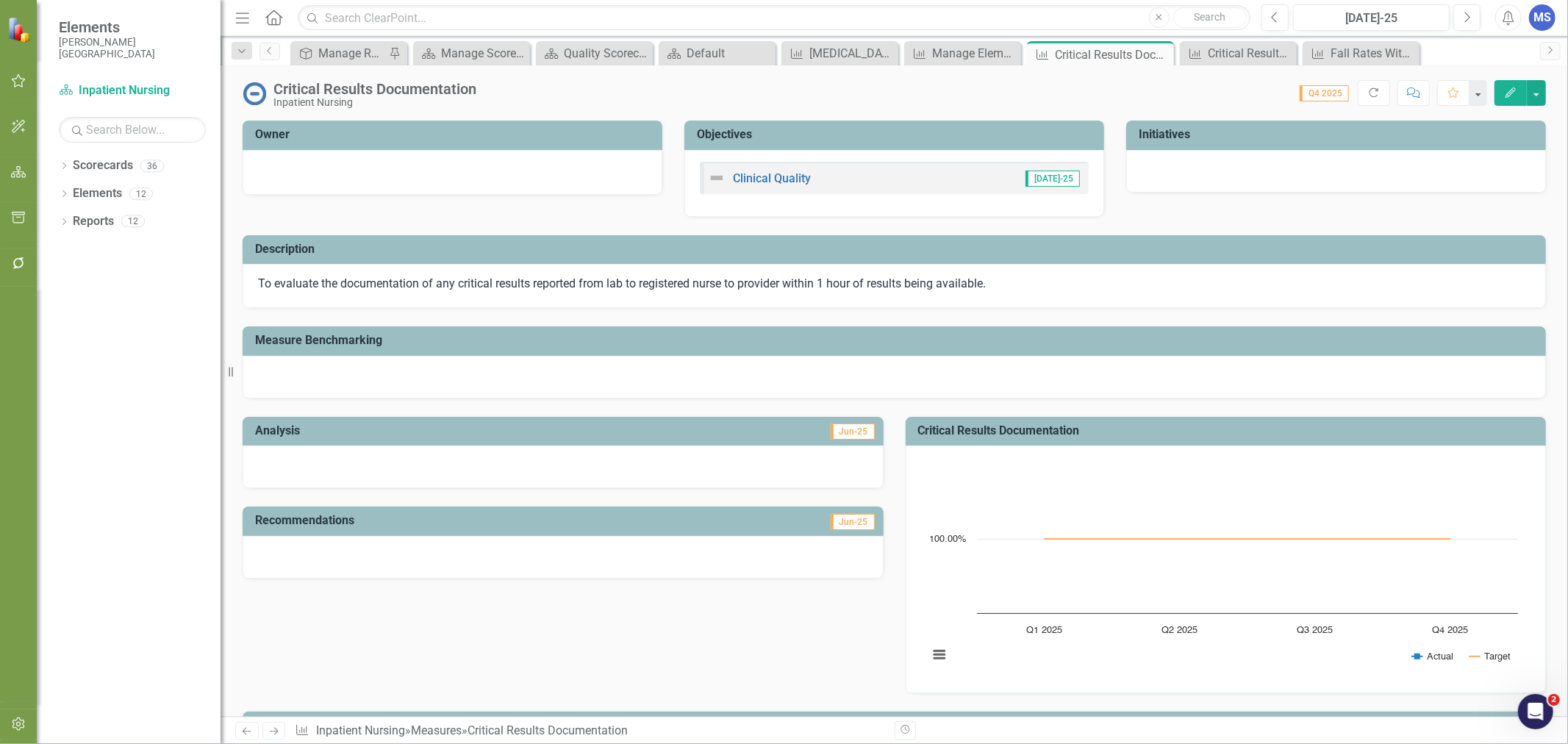
click at [1504, 89] on icon "Edit" at bounding box center [1511, 92] width 13 height 10
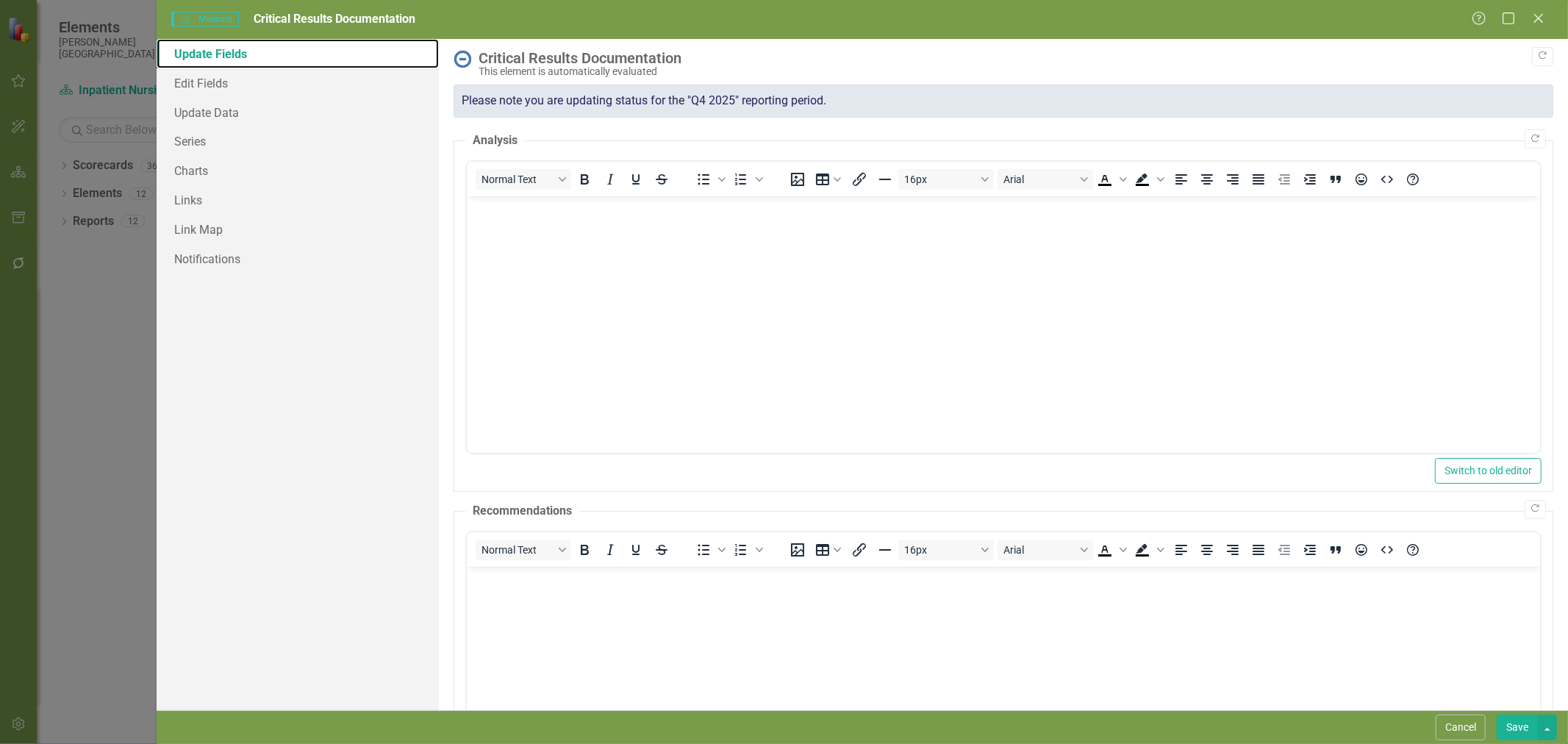
click at [229, 62] on link "Update Fields" at bounding box center [298, 54] width 283 height 30
click at [225, 75] on link "Edit Fields" at bounding box center [298, 83] width 283 height 30
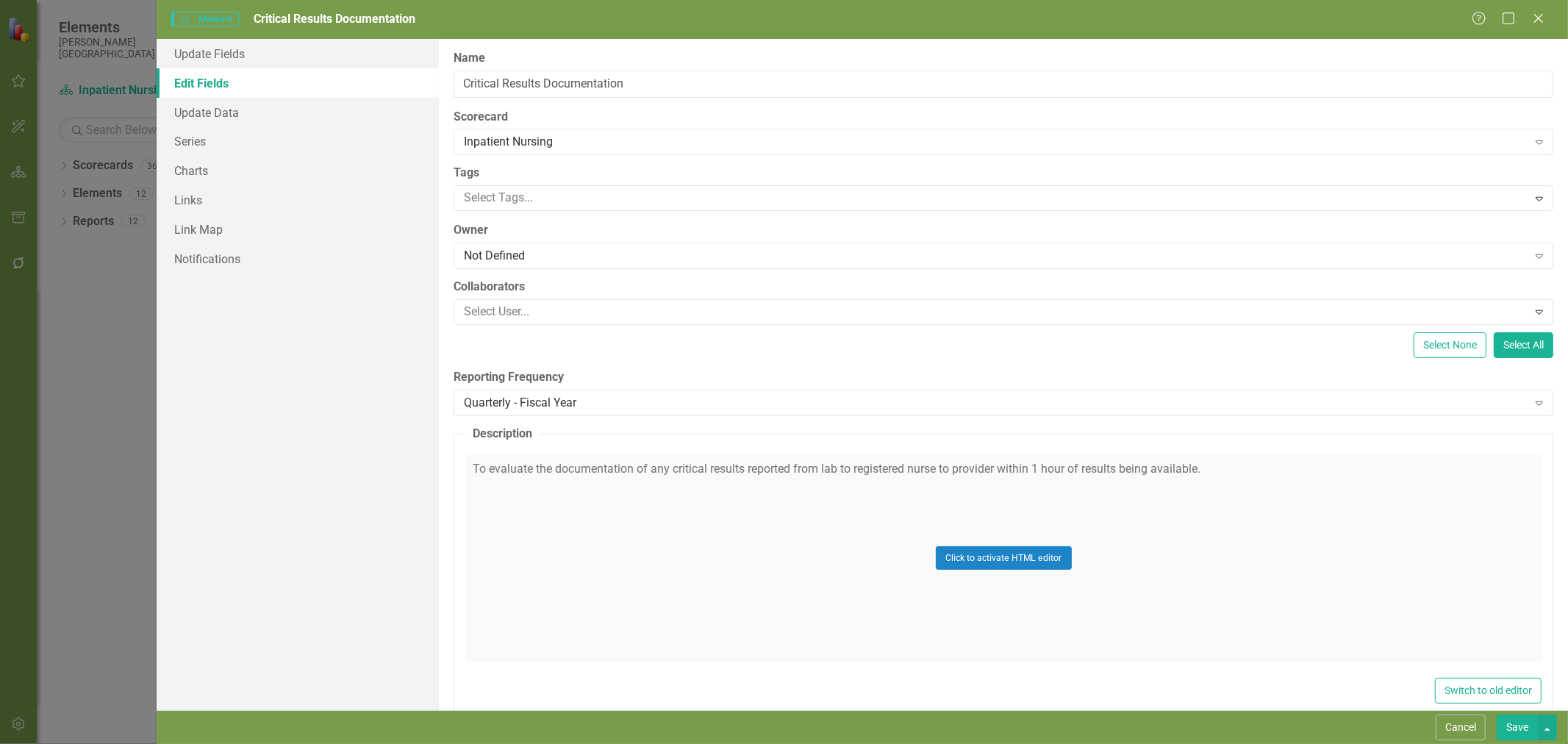
click at [524, 245] on div "Not Defined Expand" at bounding box center [1003, 256] width 1100 height 26
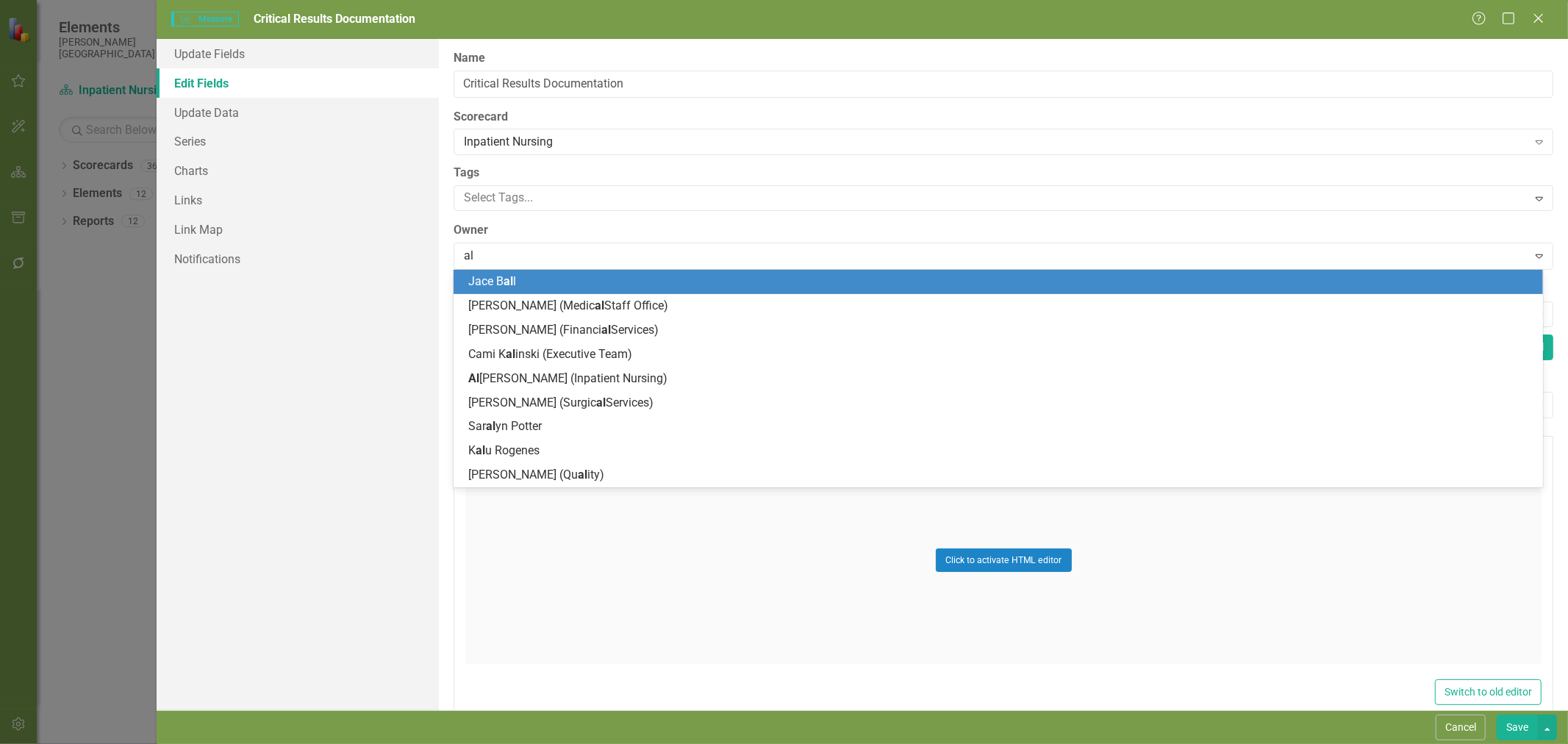
type input "ali"
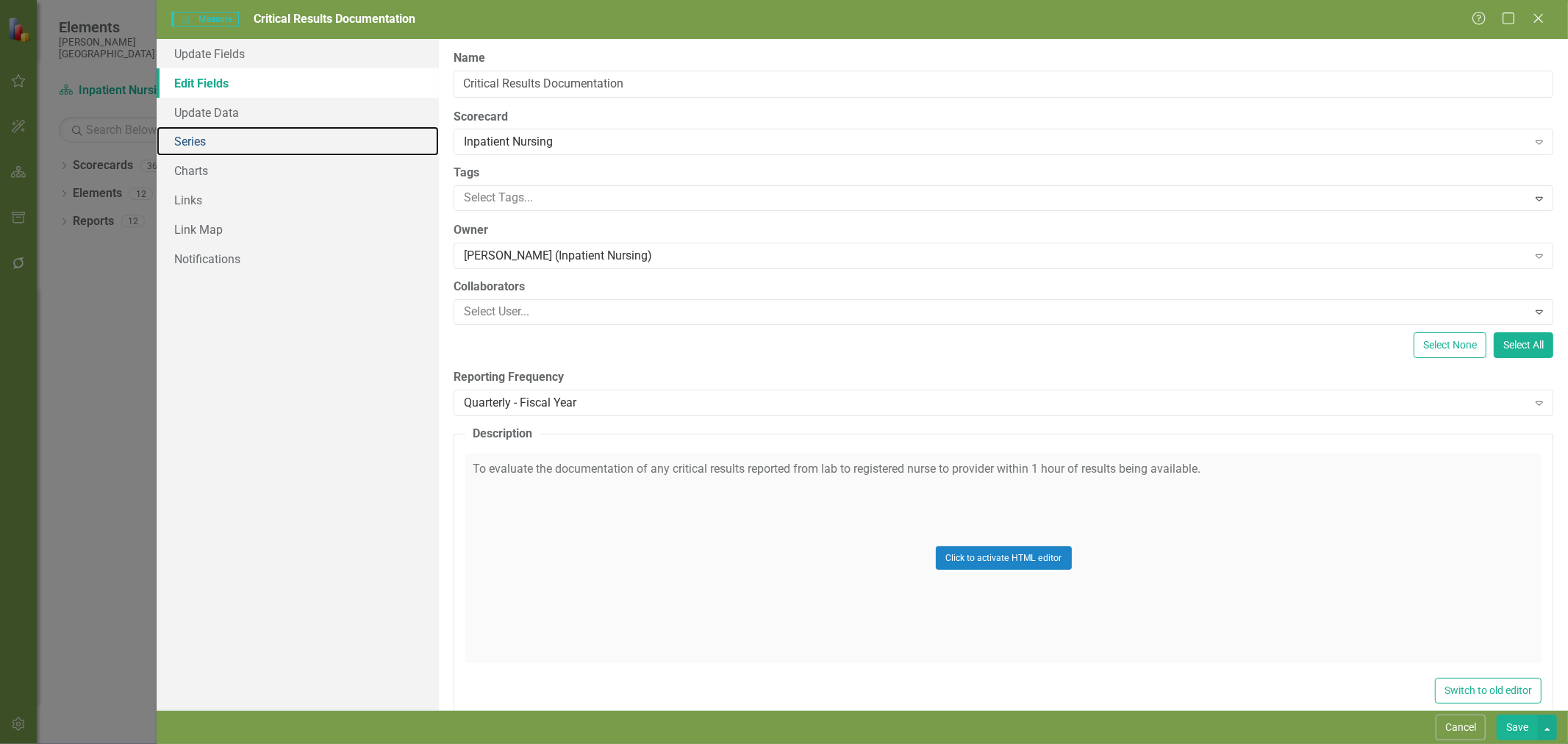
click at [228, 137] on link "Series" at bounding box center [298, 141] width 283 height 30
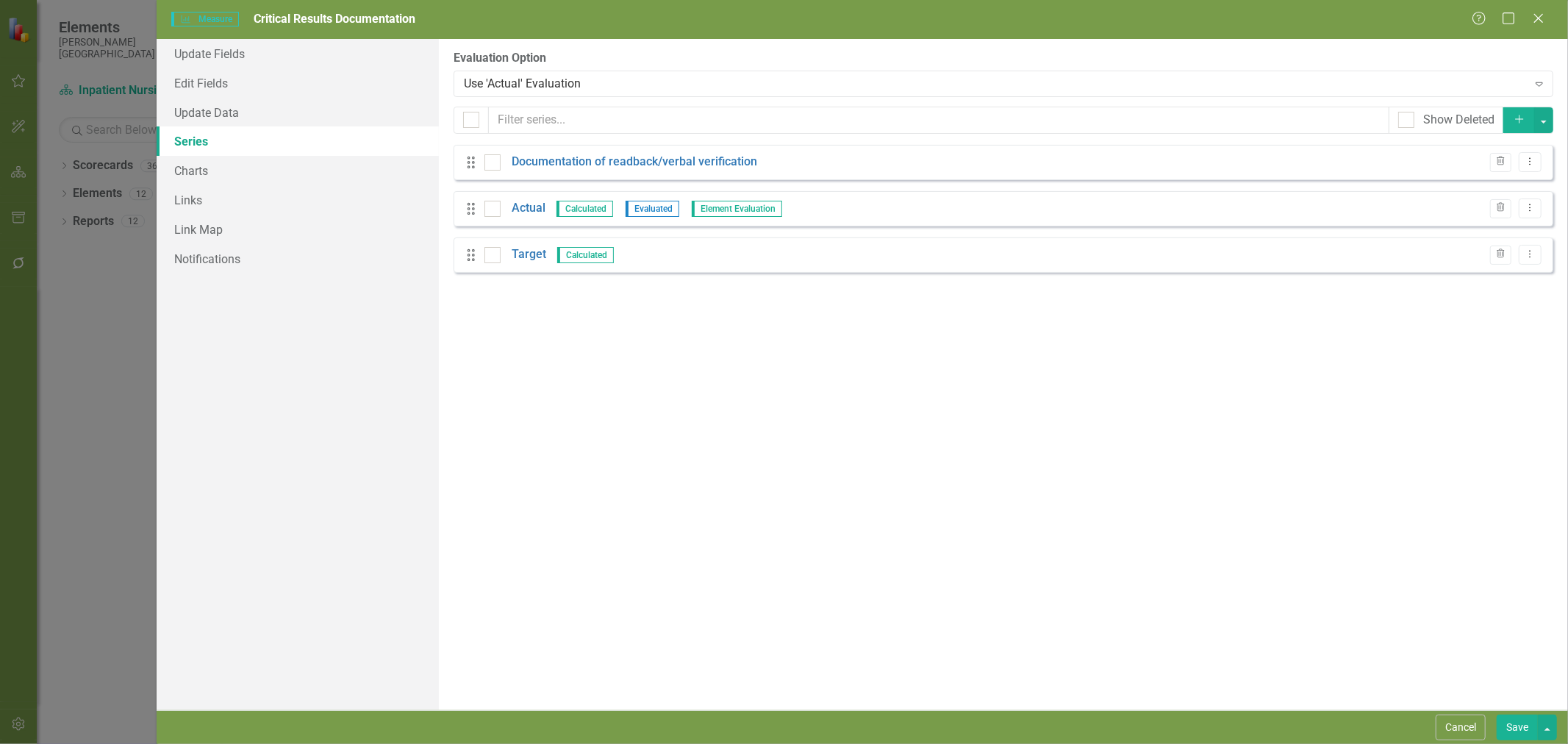
click at [536, 249] on link "Target" at bounding box center [529, 255] width 35 height 17
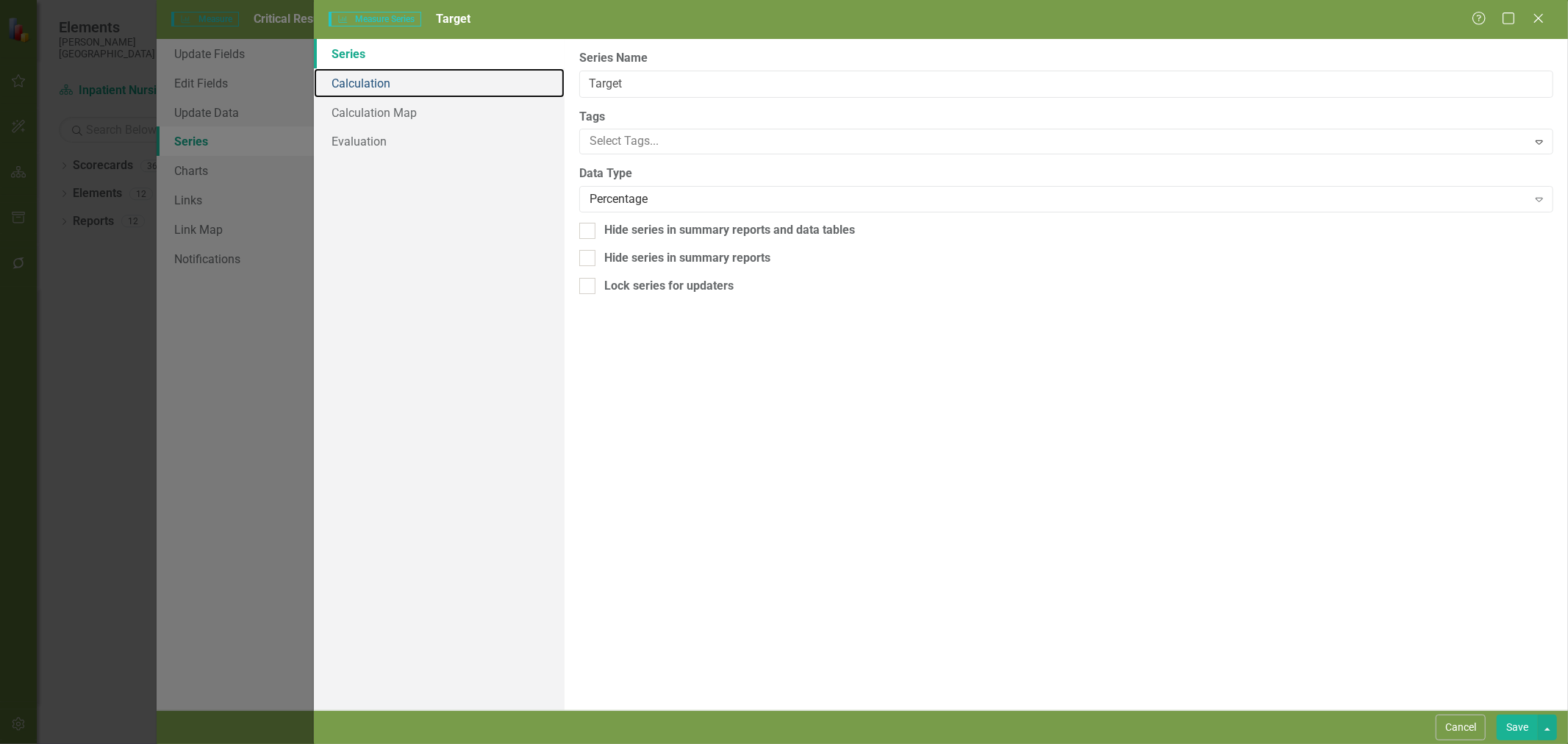
click at [388, 84] on link "Calculation" at bounding box center [439, 83] width 251 height 30
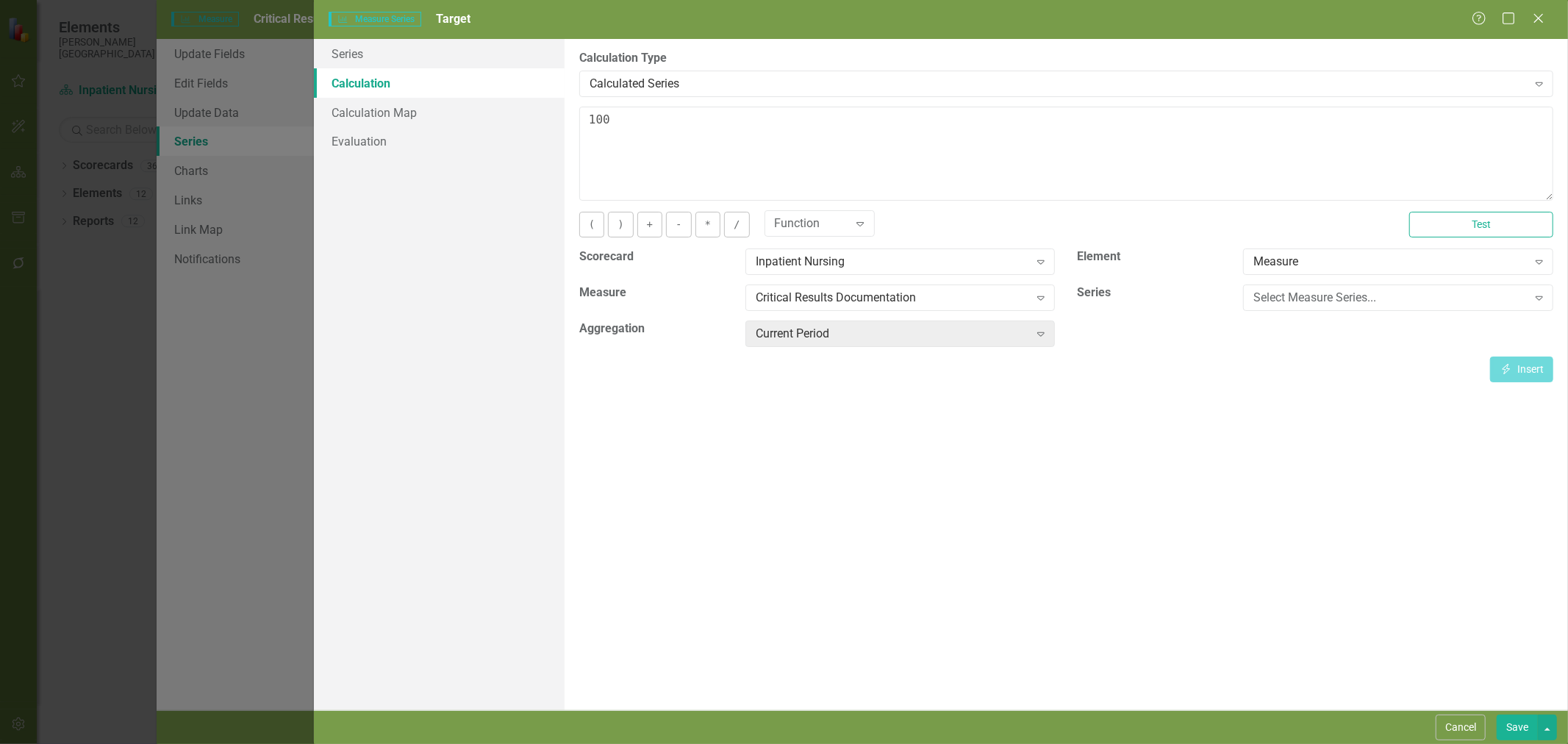
click at [1519, 725] on button "Save" at bounding box center [1517, 728] width 41 height 26
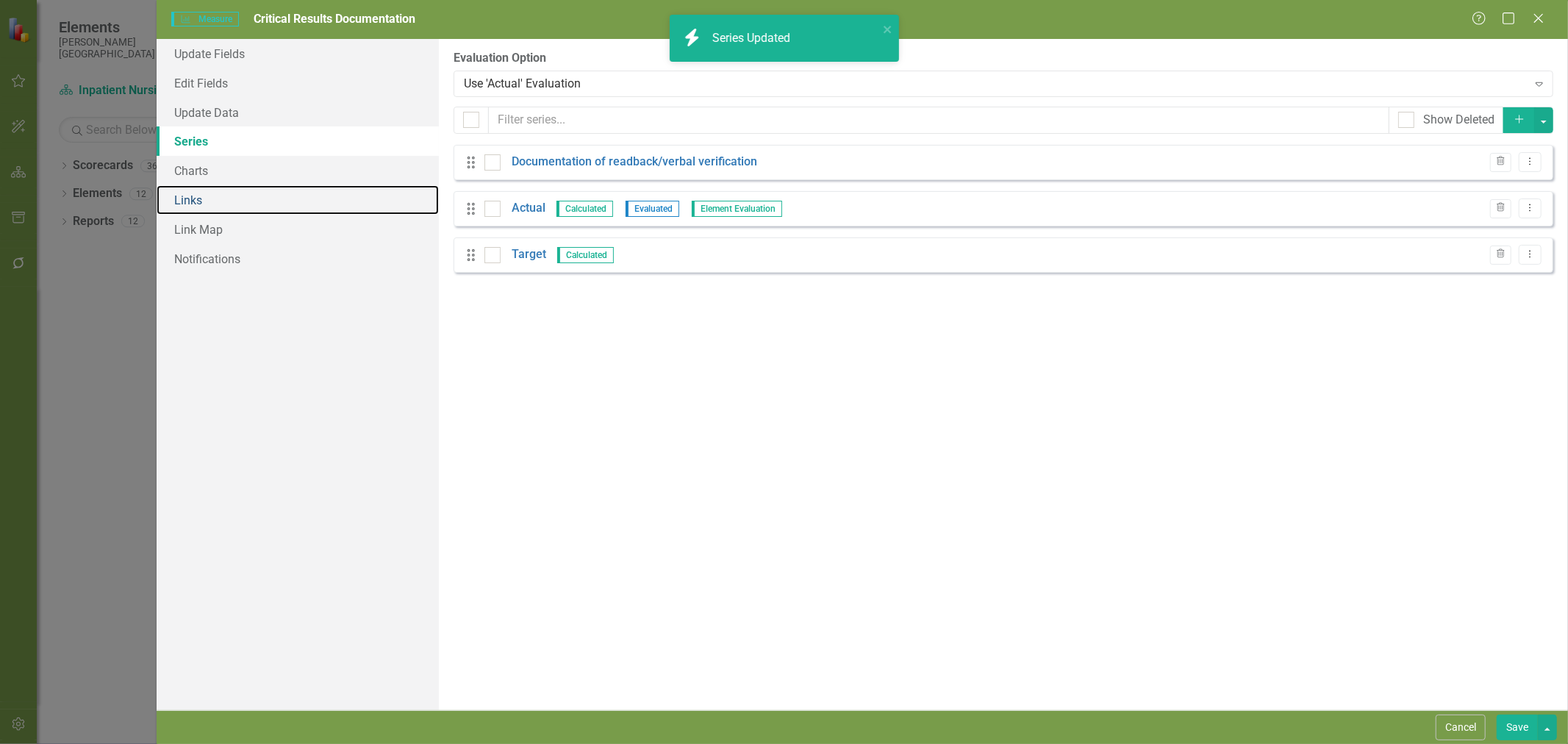
click at [197, 203] on link "Links" at bounding box center [298, 200] width 283 height 30
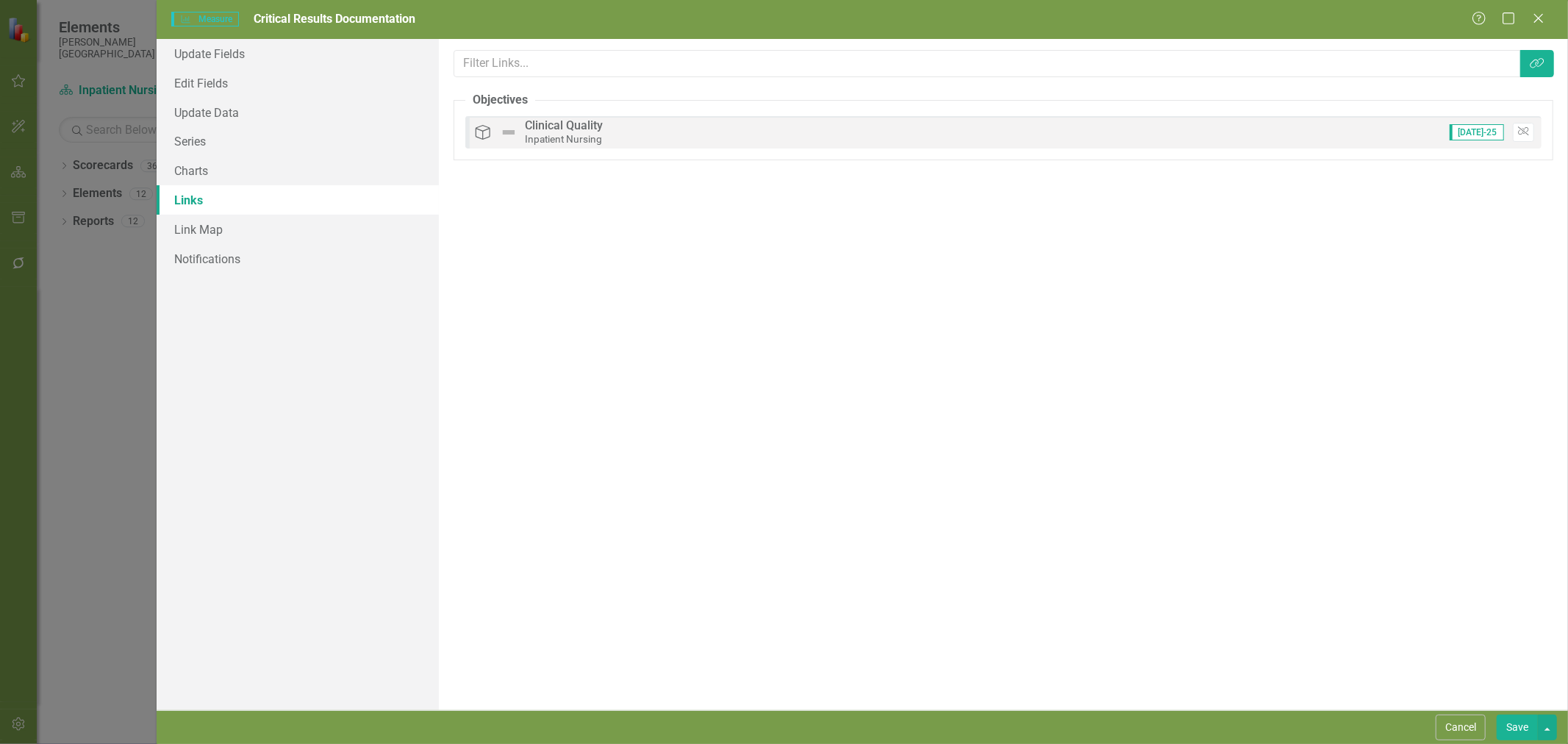
click at [1517, 728] on button "Save" at bounding box center [1517, 728] width 41 height 26
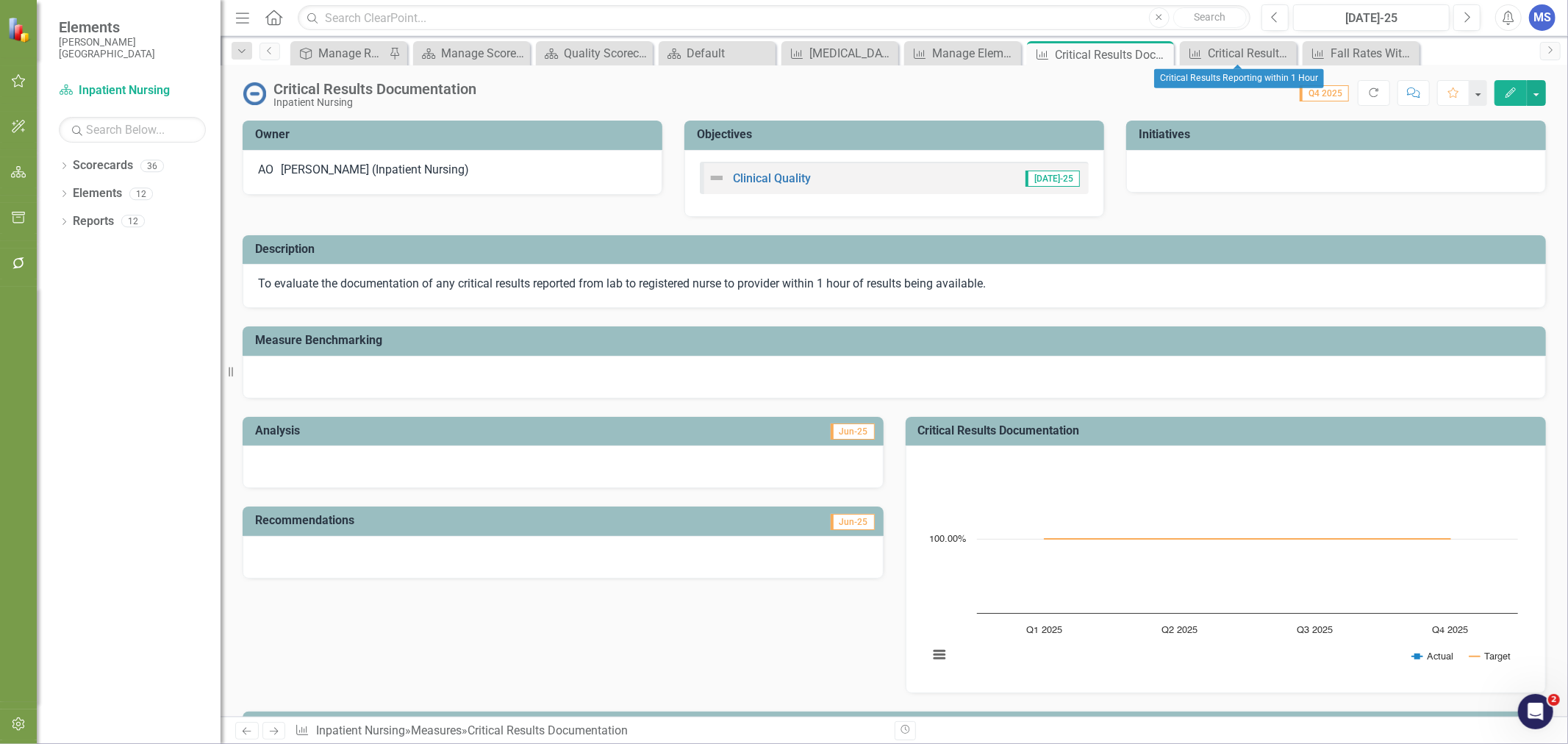
click at [0, 0] on icon at bounding box center [0, 0] width 0 height 0
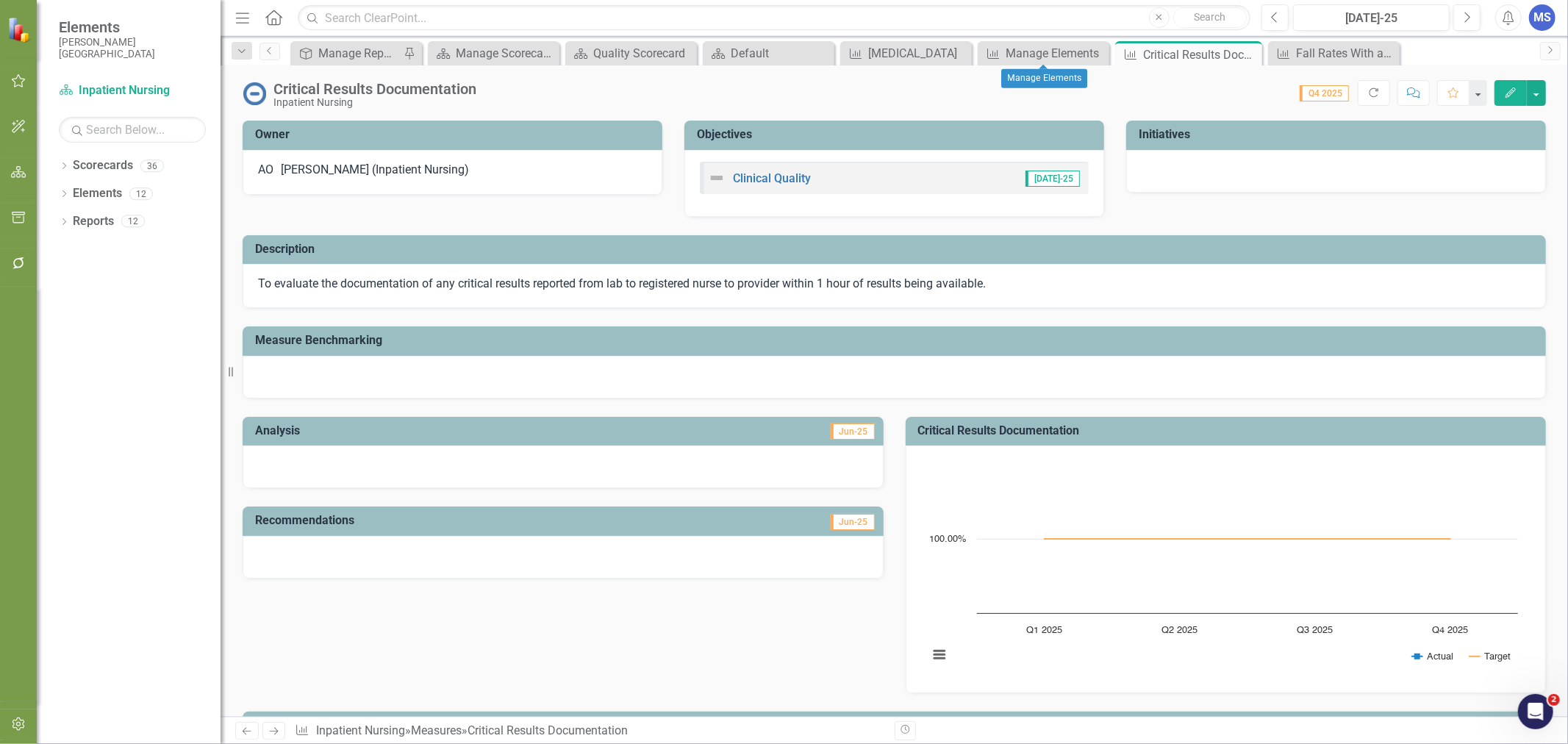
click at [0, 0] on icon "Close" at bounding box center [0, 0] width 0 height 0
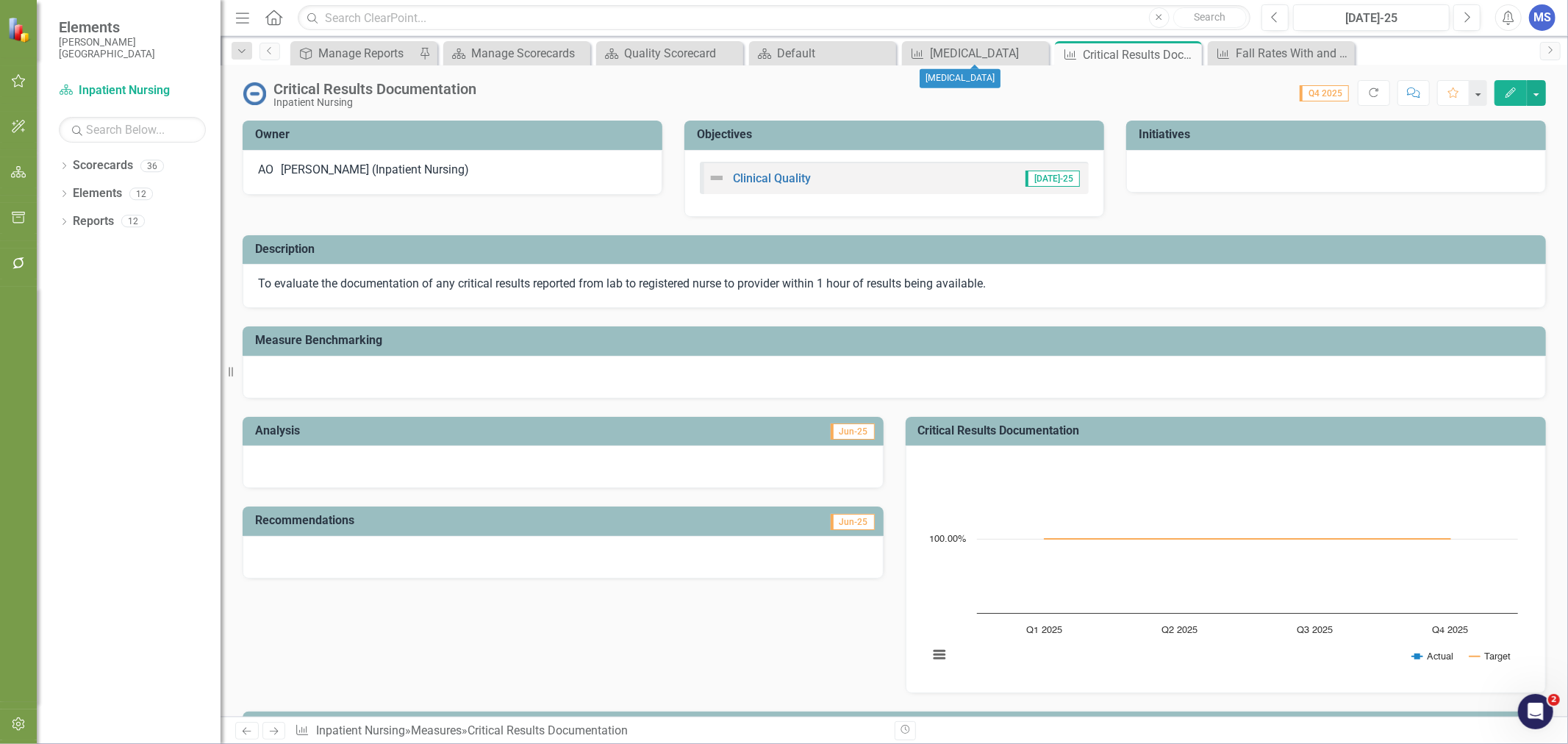
click at [0, 0] on icon at bounding box center [0, 0] width 0 height 0
click at [62, 193] on icon "Dropdown" at bounding box center [64, 195] width 10 height 8
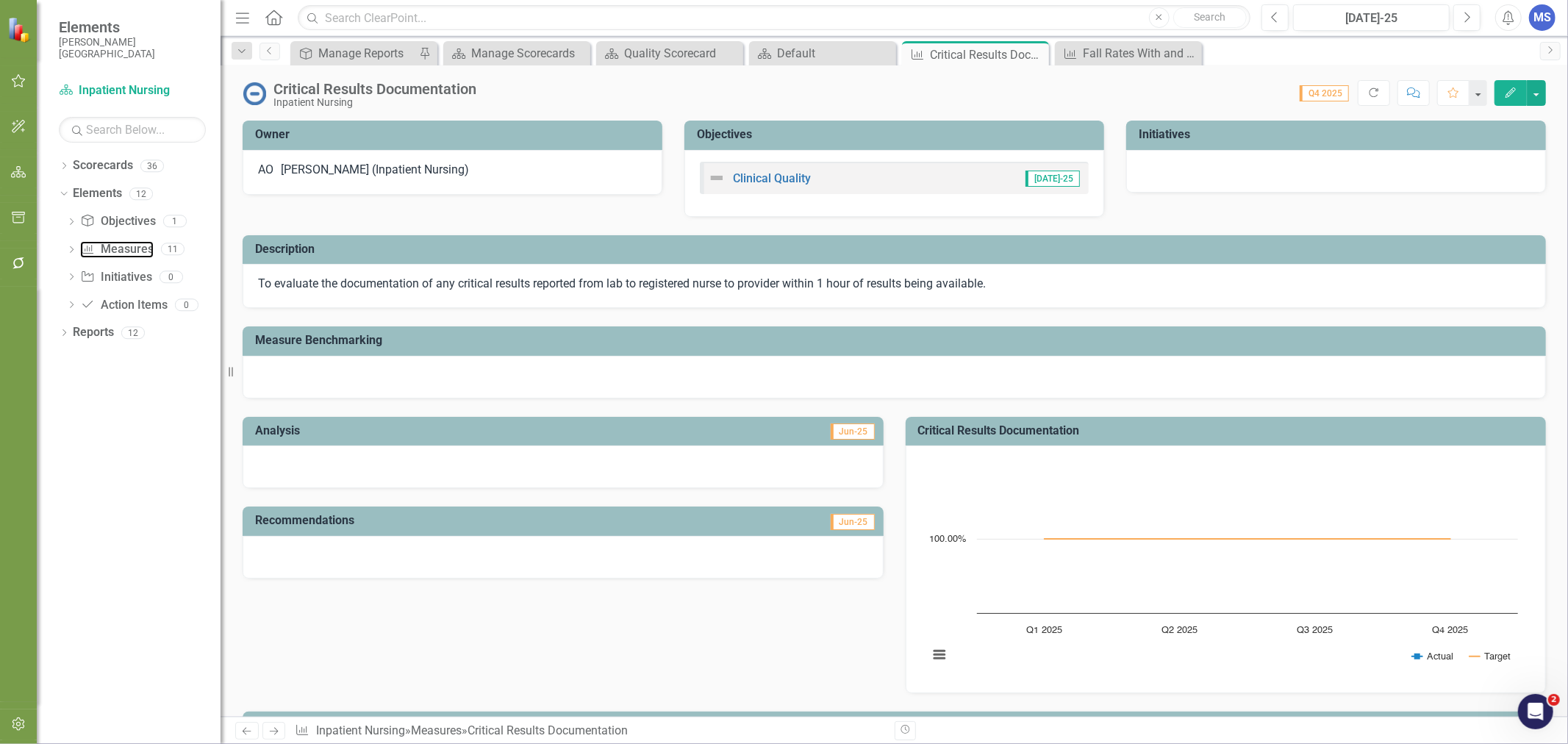
click at [114, 251] on link "Measure Measures" at bounding box center [116, 250] width 73 height 17
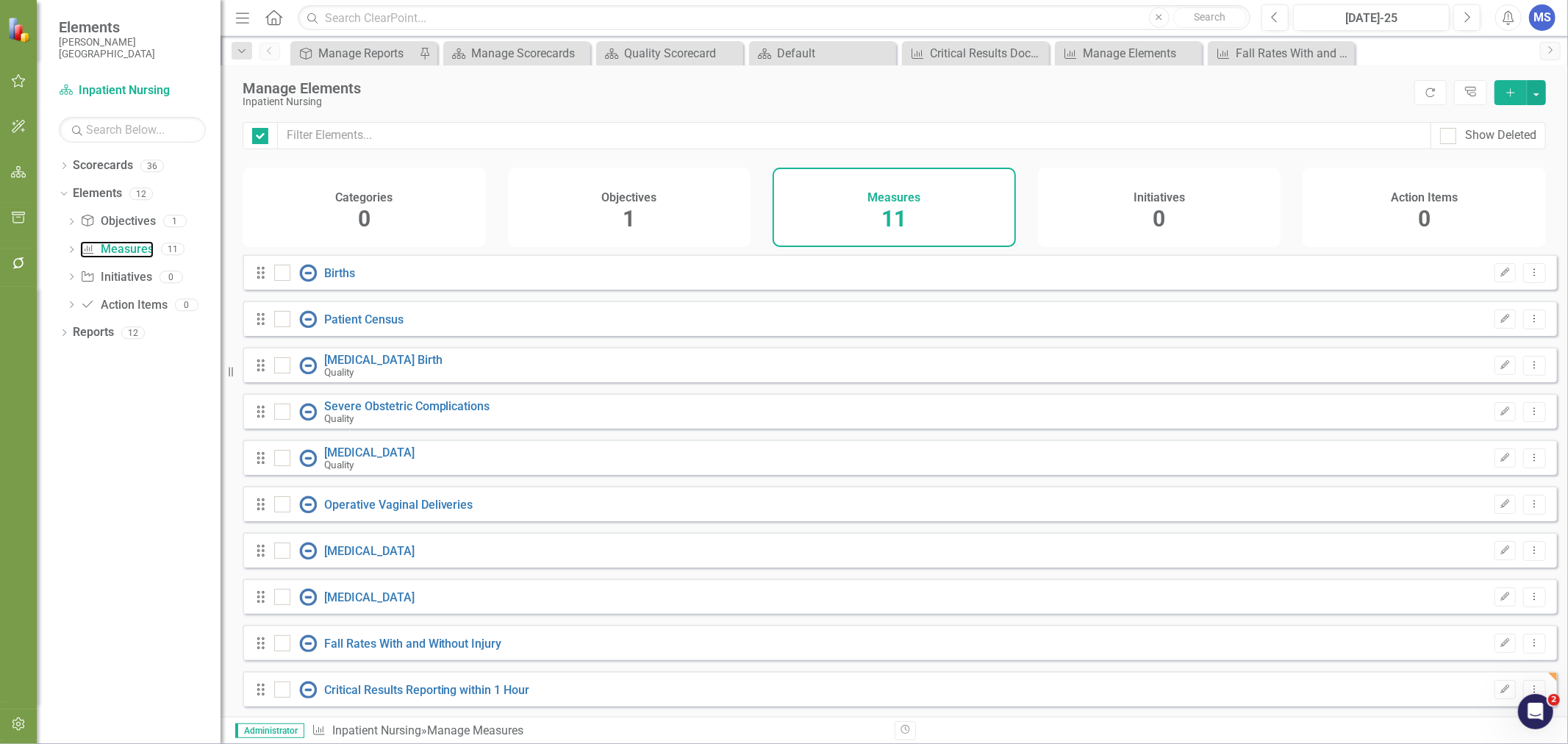
checkbox input "false"
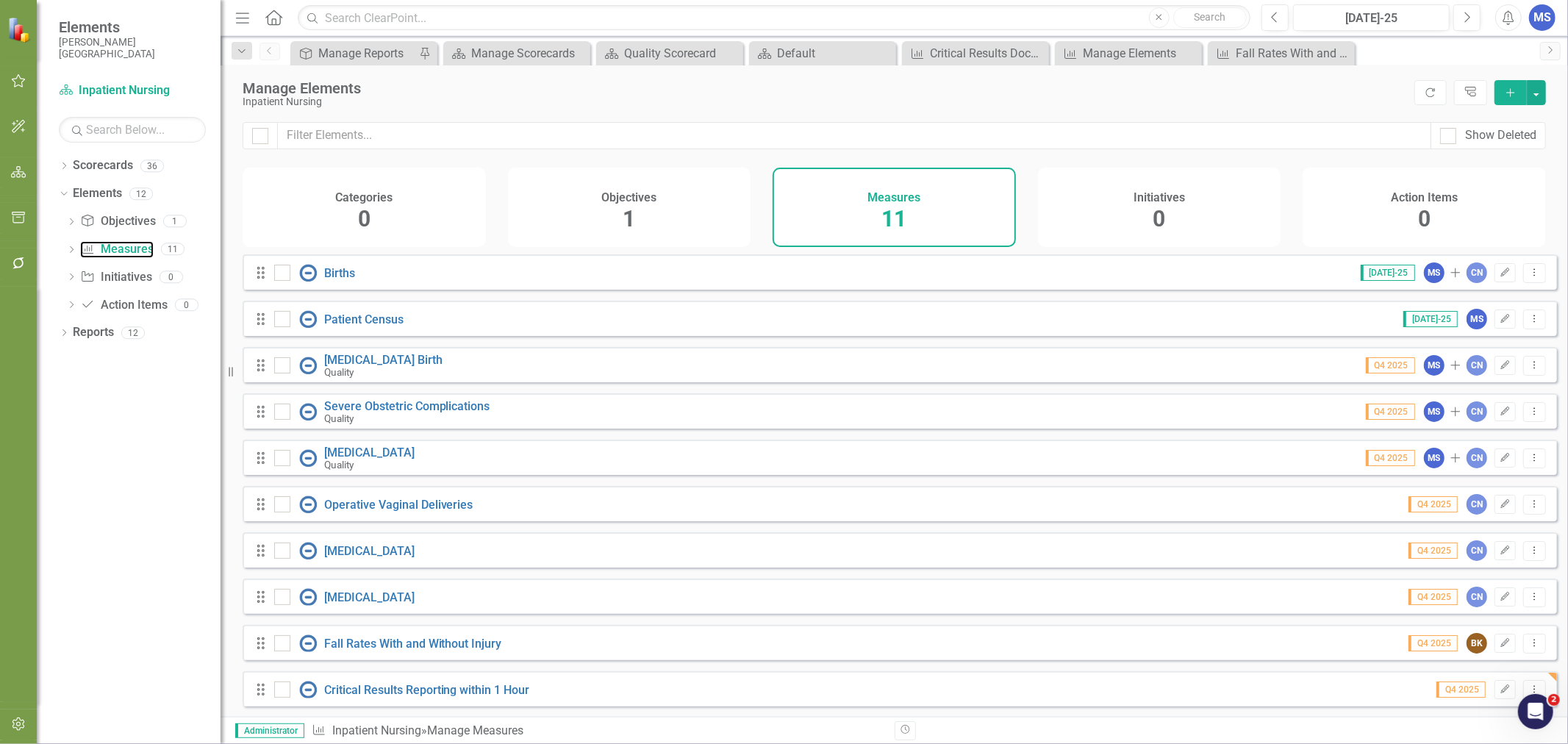
scroll to position [57, 0]
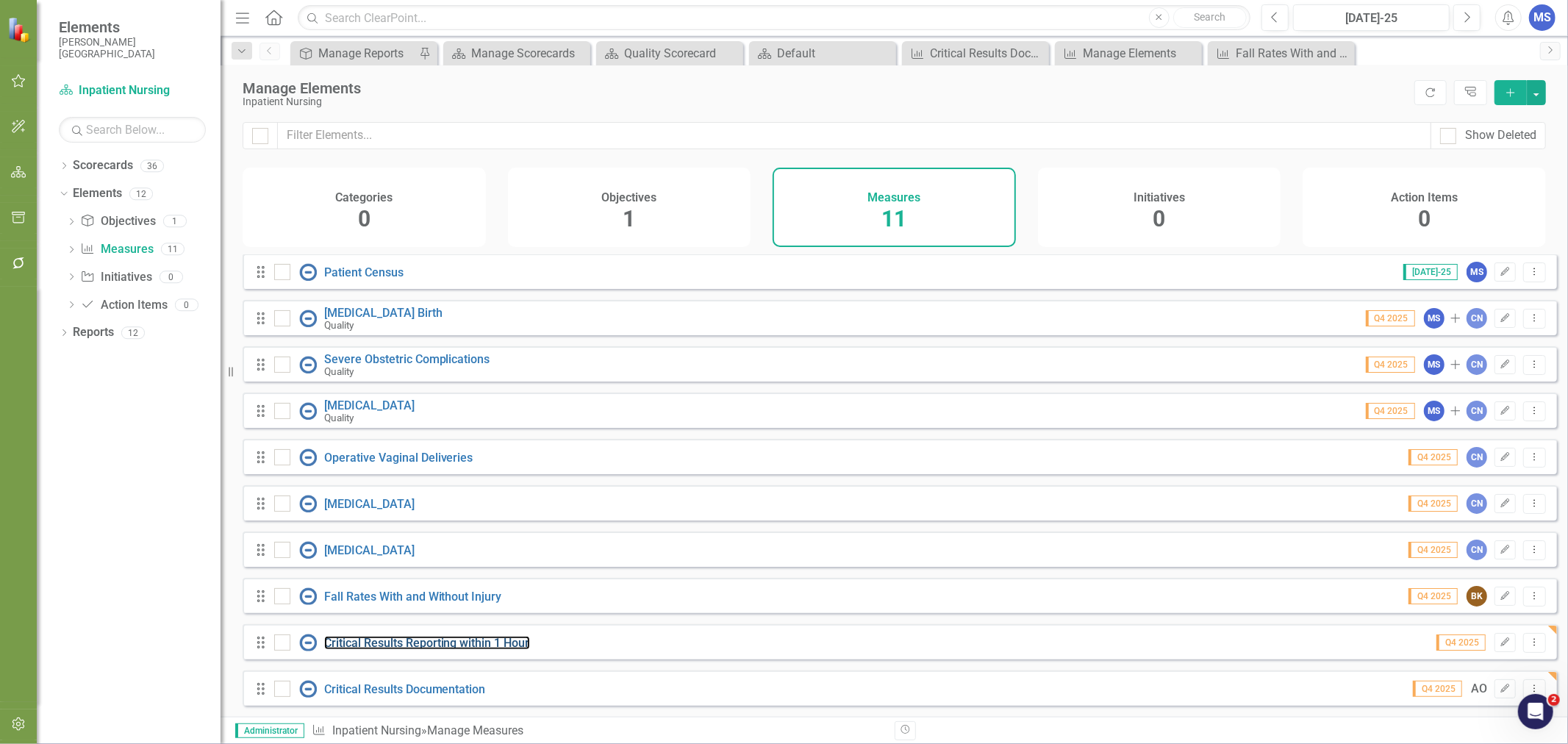
click at [394, 647] on link "Critical Results Reporting within 1 Hour" at bounding box center [427, 643] width 206 height 14
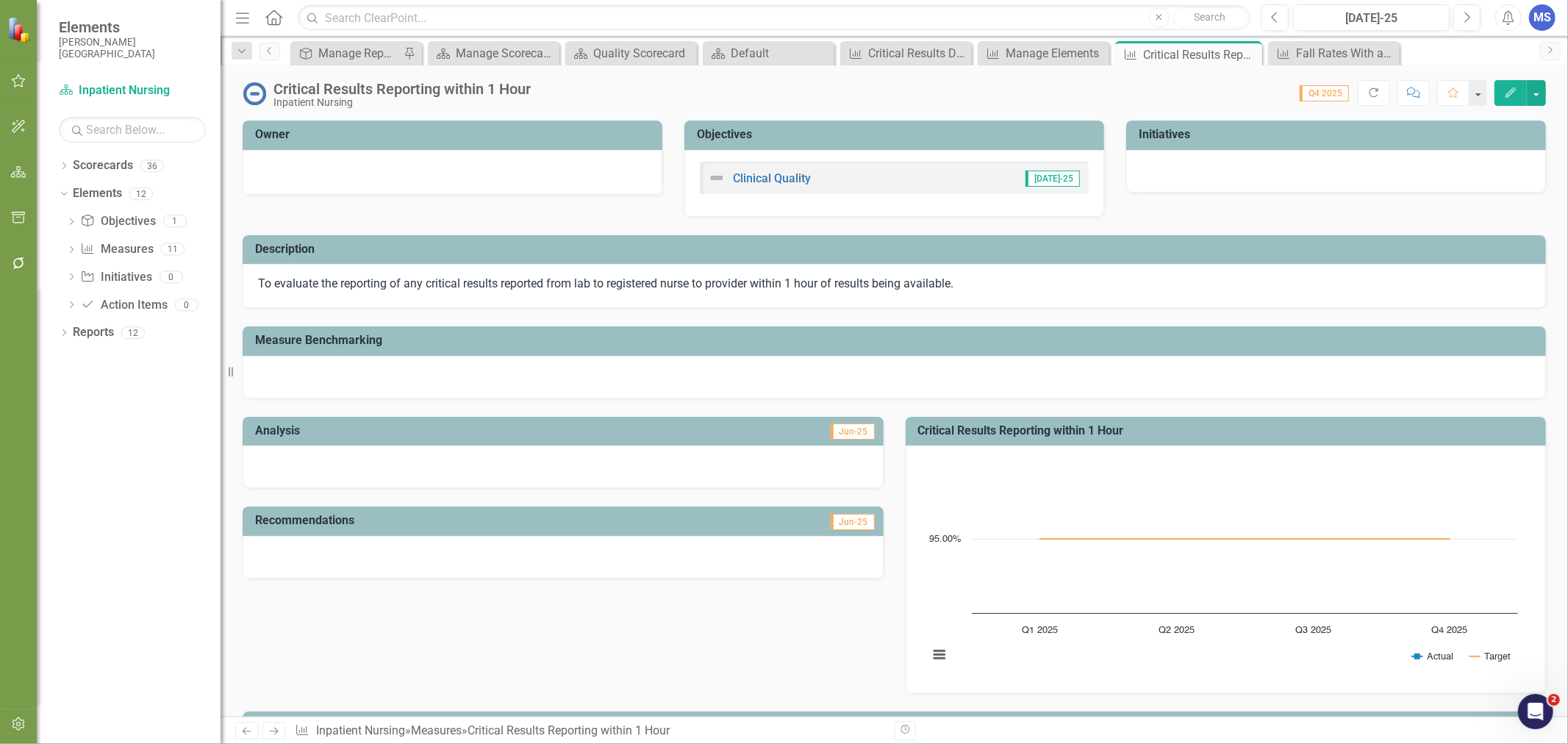
click at [354, 164] on div at bounding box center [452, 170] width 389 height 18
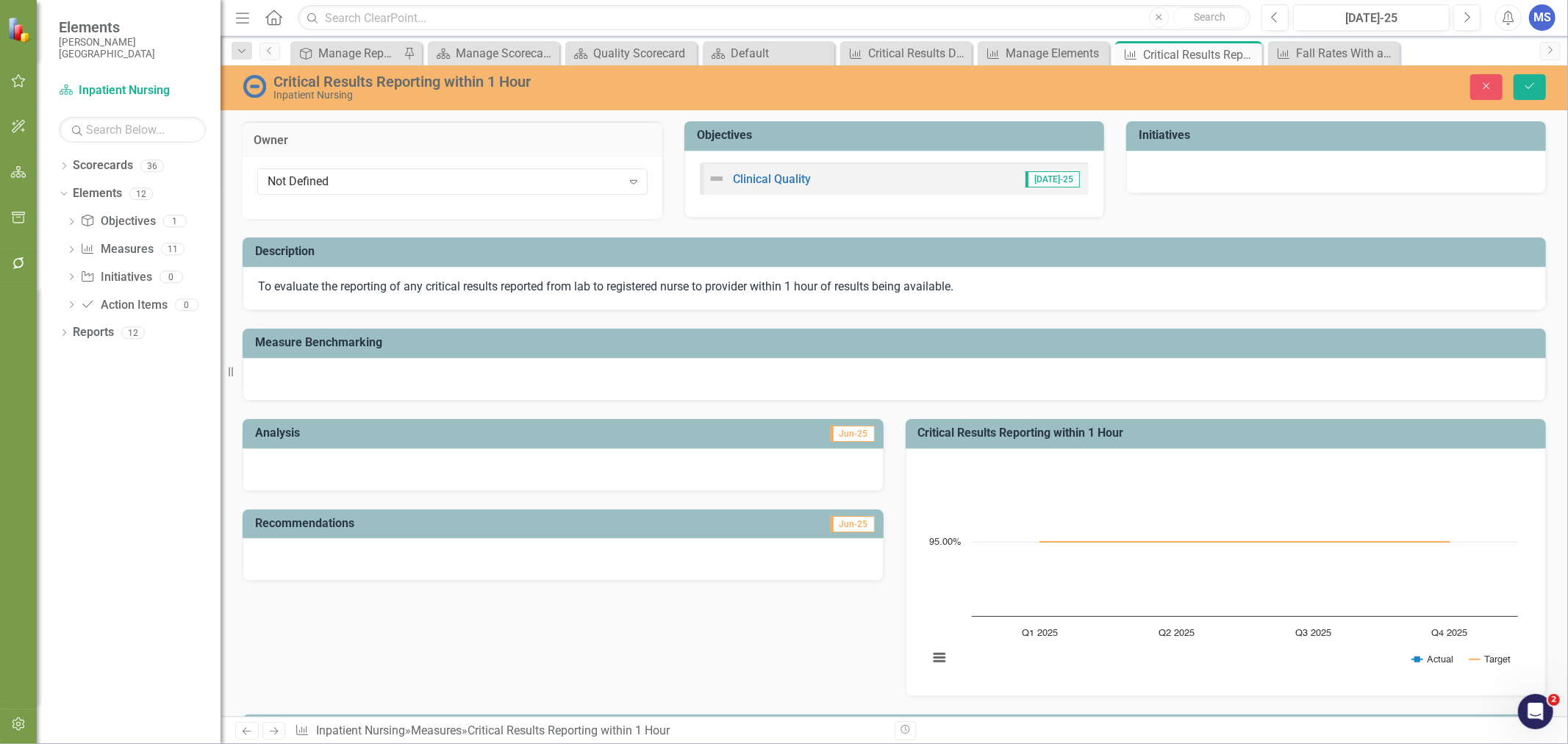
click at [344, 185] on div "Not Defined" at bounding box center [445, 182] width 354 height 17
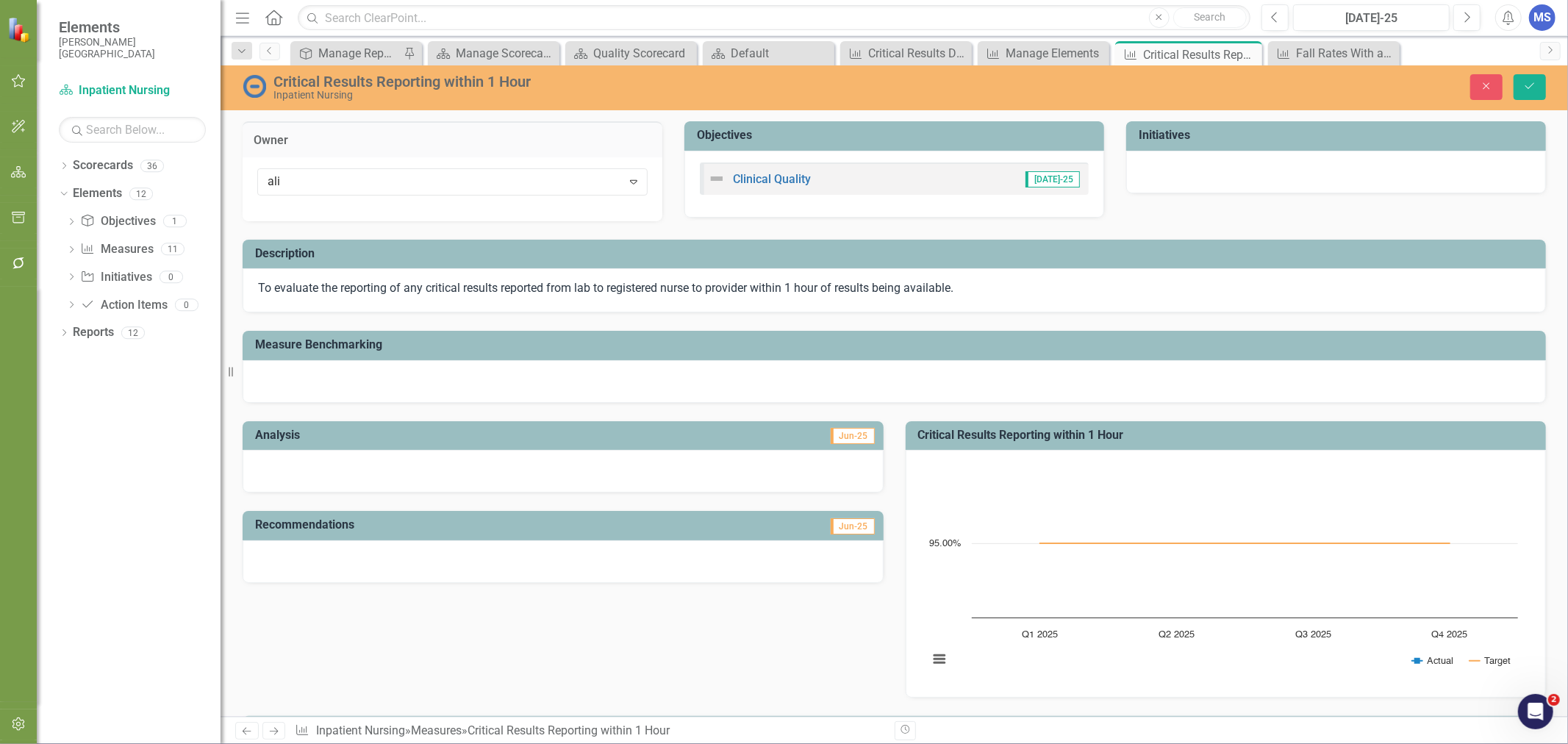
type input "alic"
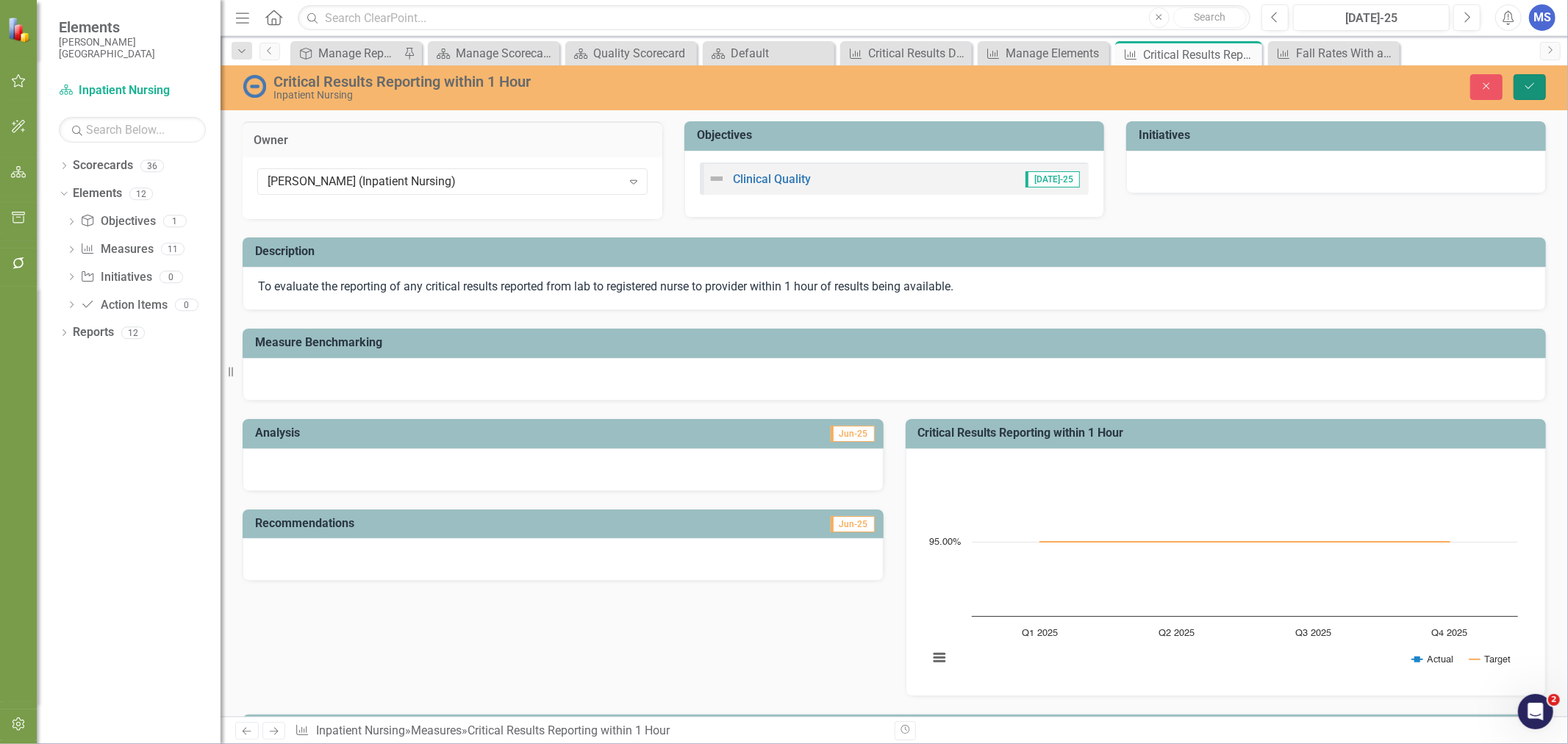
click at [1537, 89] on button "Save" at bounding box center [1530, 87] width 33 height 26
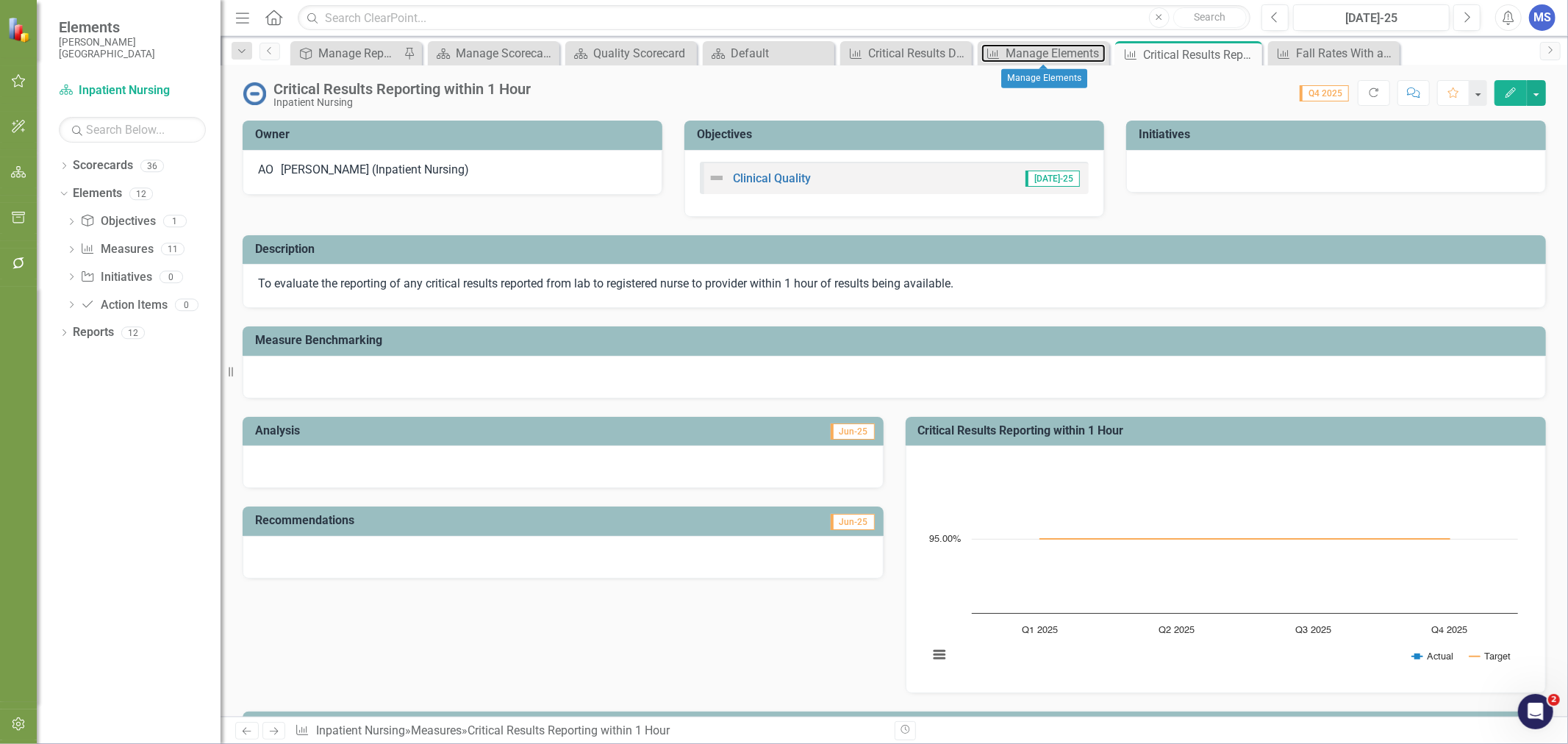
click at [1049, 56] on div "Manage Elements" at bounding box center [1056, 54] width 100 height 19
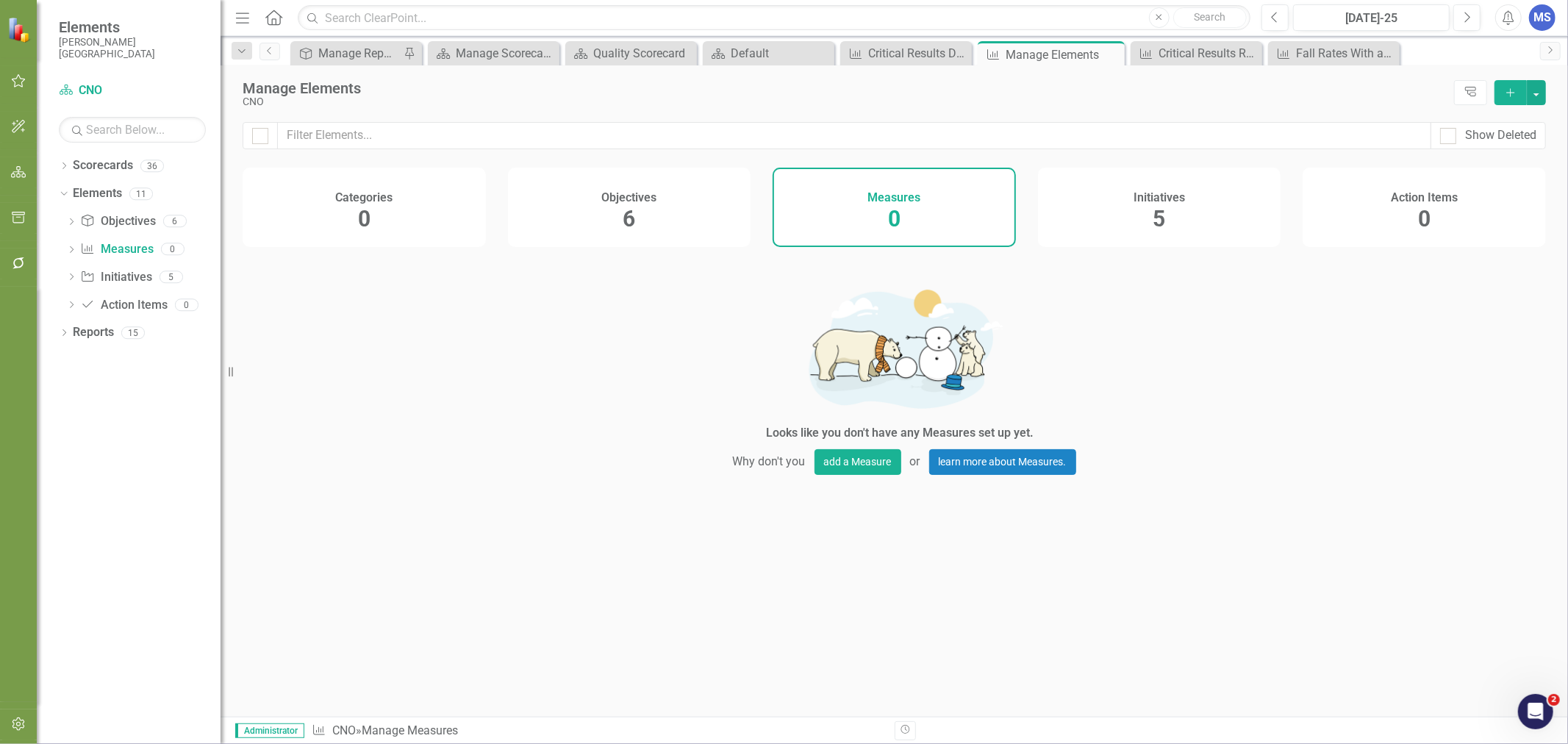
click at [0, 0] on icon "Close" at bounding box center [0, 0] width 0 height 0
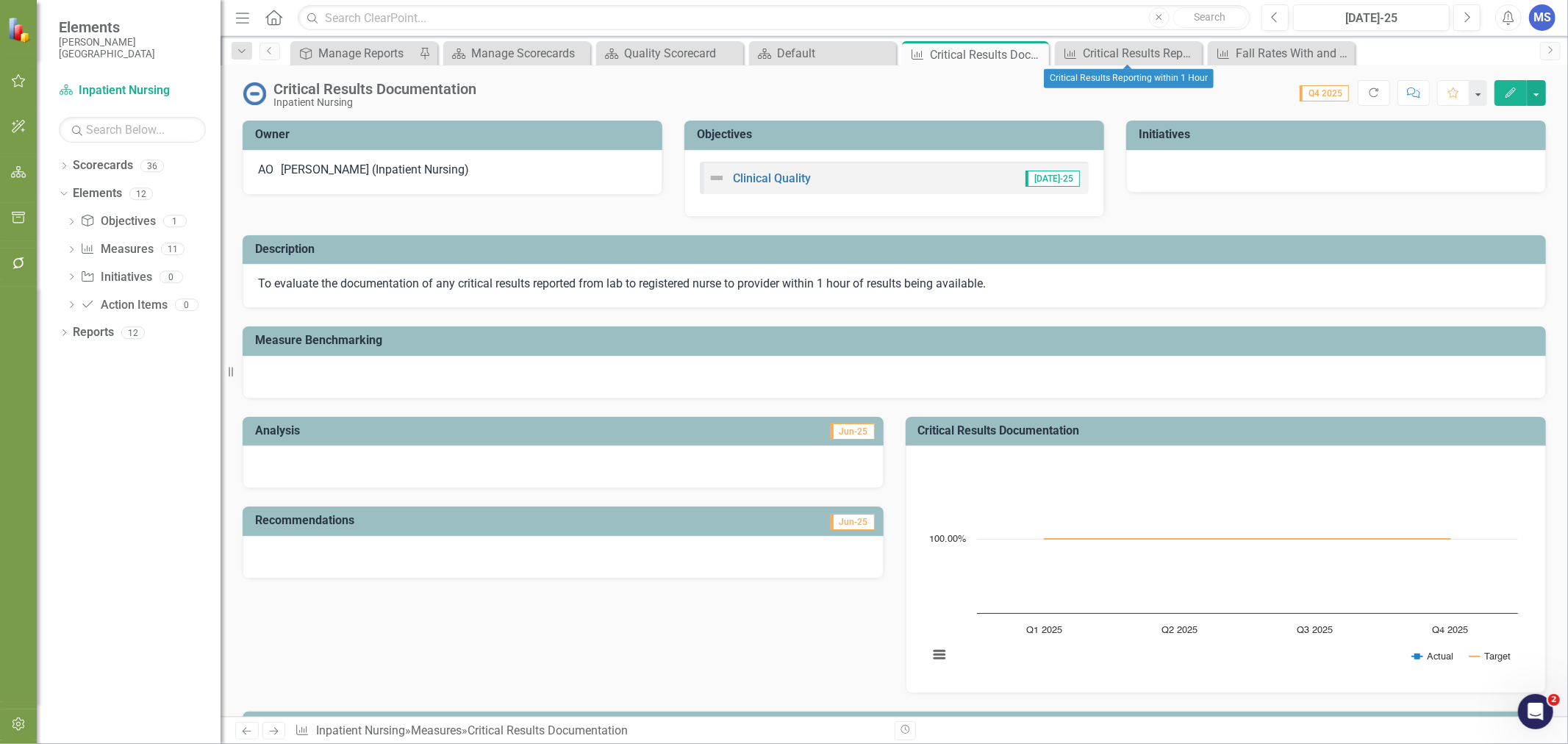
click at [0, 0] on icon "Close" at bounding box center [0, 0] width 0 height 0
click at [127, 246] on link "Measure Measures" at bounding box center [116, 250] width 73 height 17
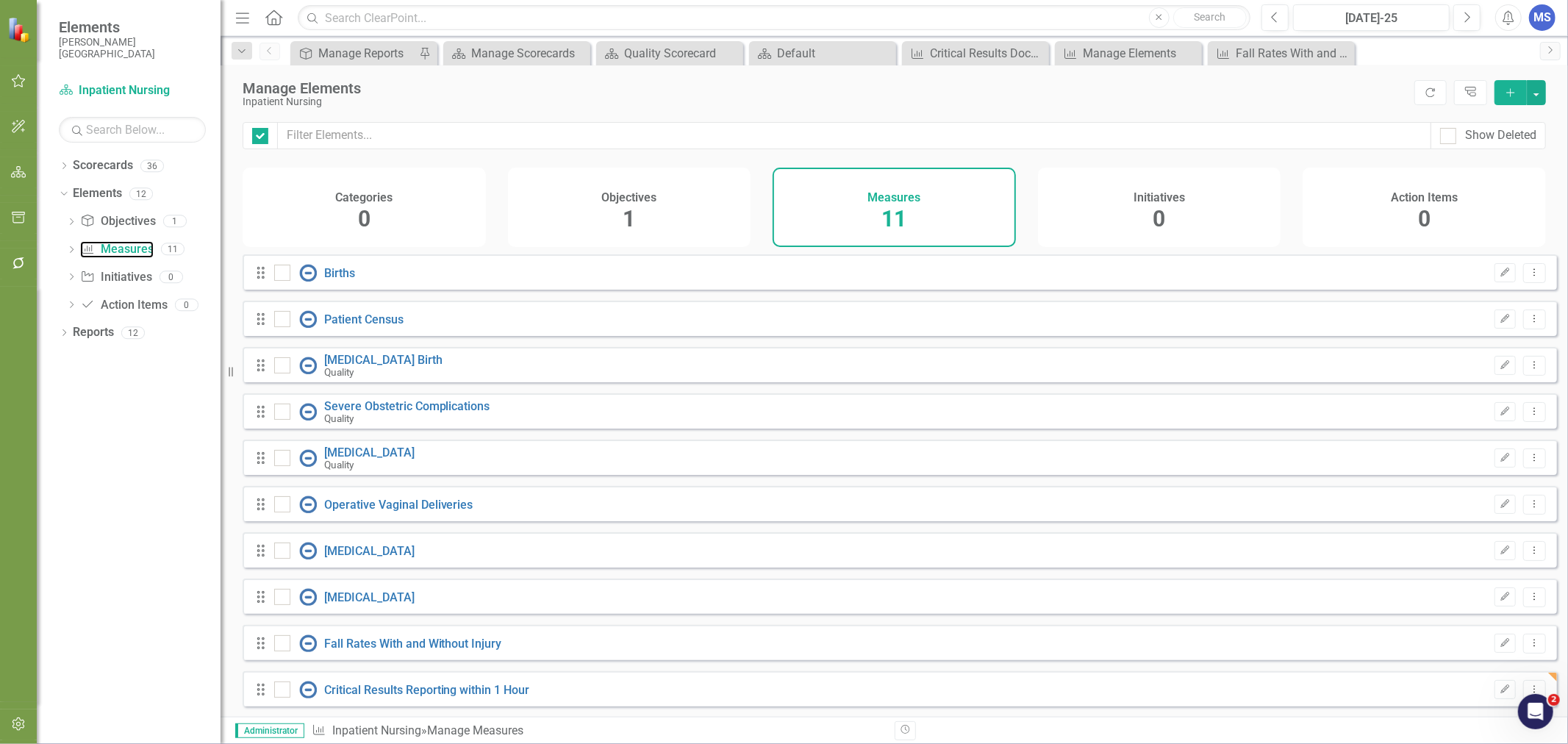
checkbox input "false"
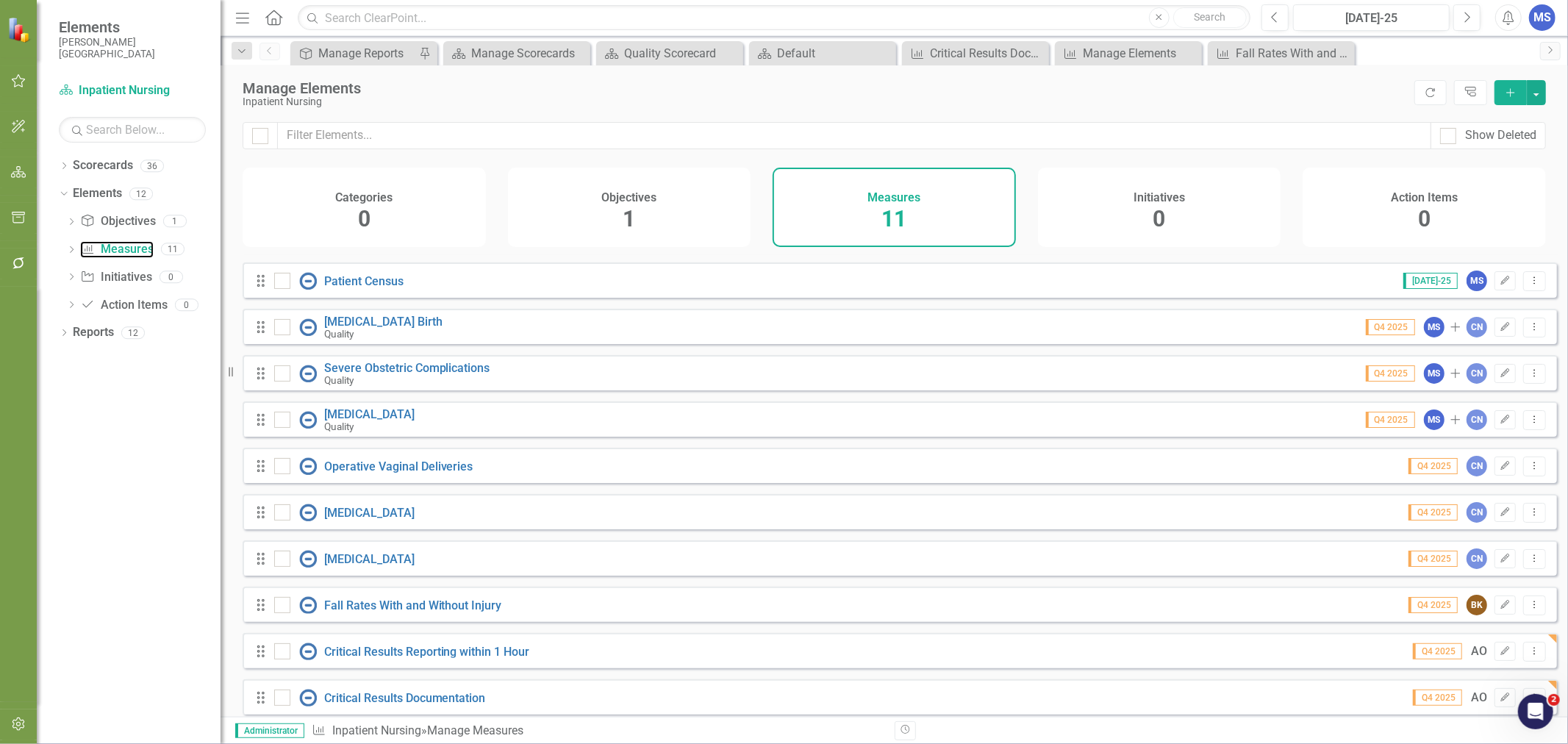
scroll to position [57, 0]
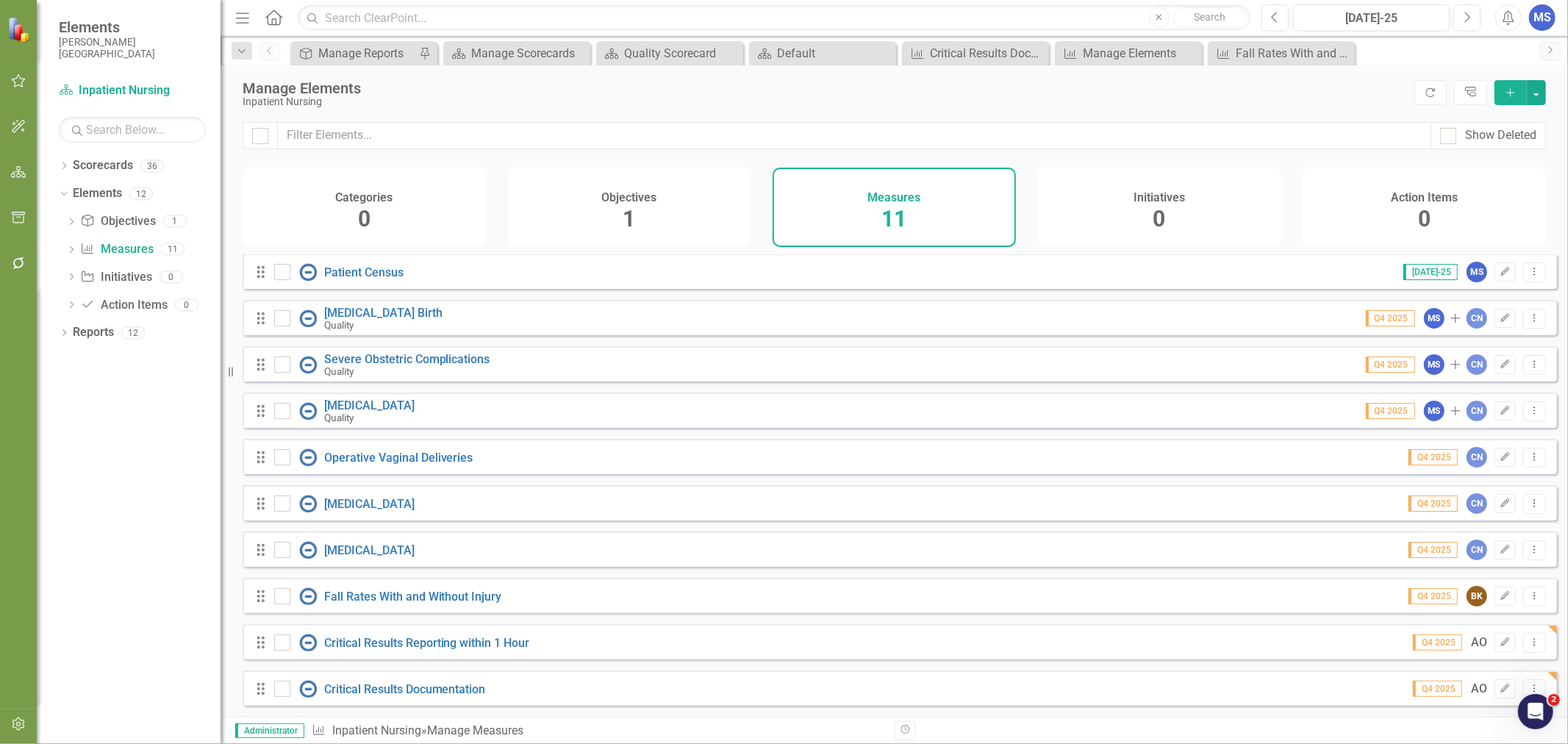
click at [1504, 96] on icon "Add" at bounding box center [1511, 92] width 13 height 10
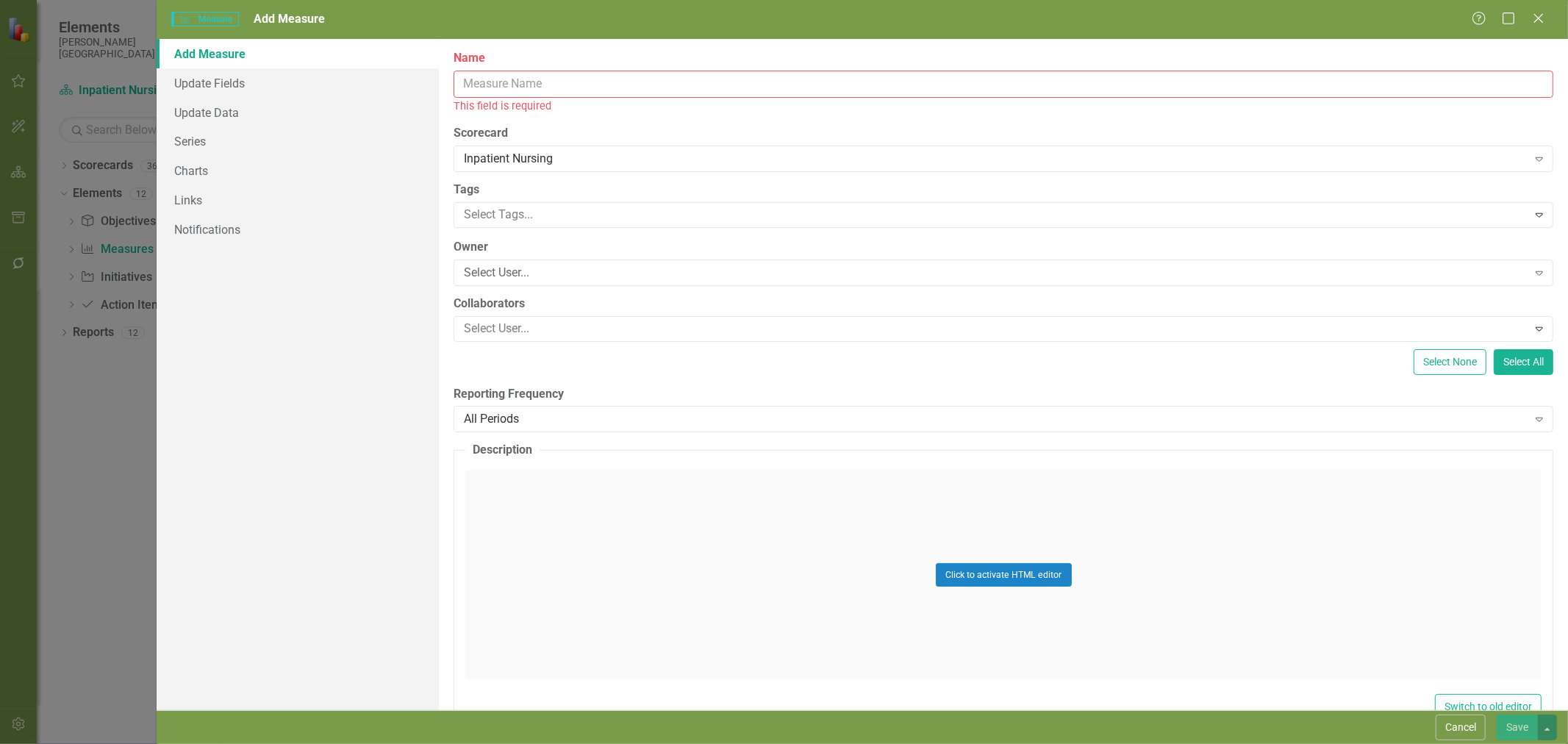
click at [668, 85] on input "Name" at bounding box center [1003, 84] width 1100 height 27
paste input "C-SSRS Screening Documentation Compliance"
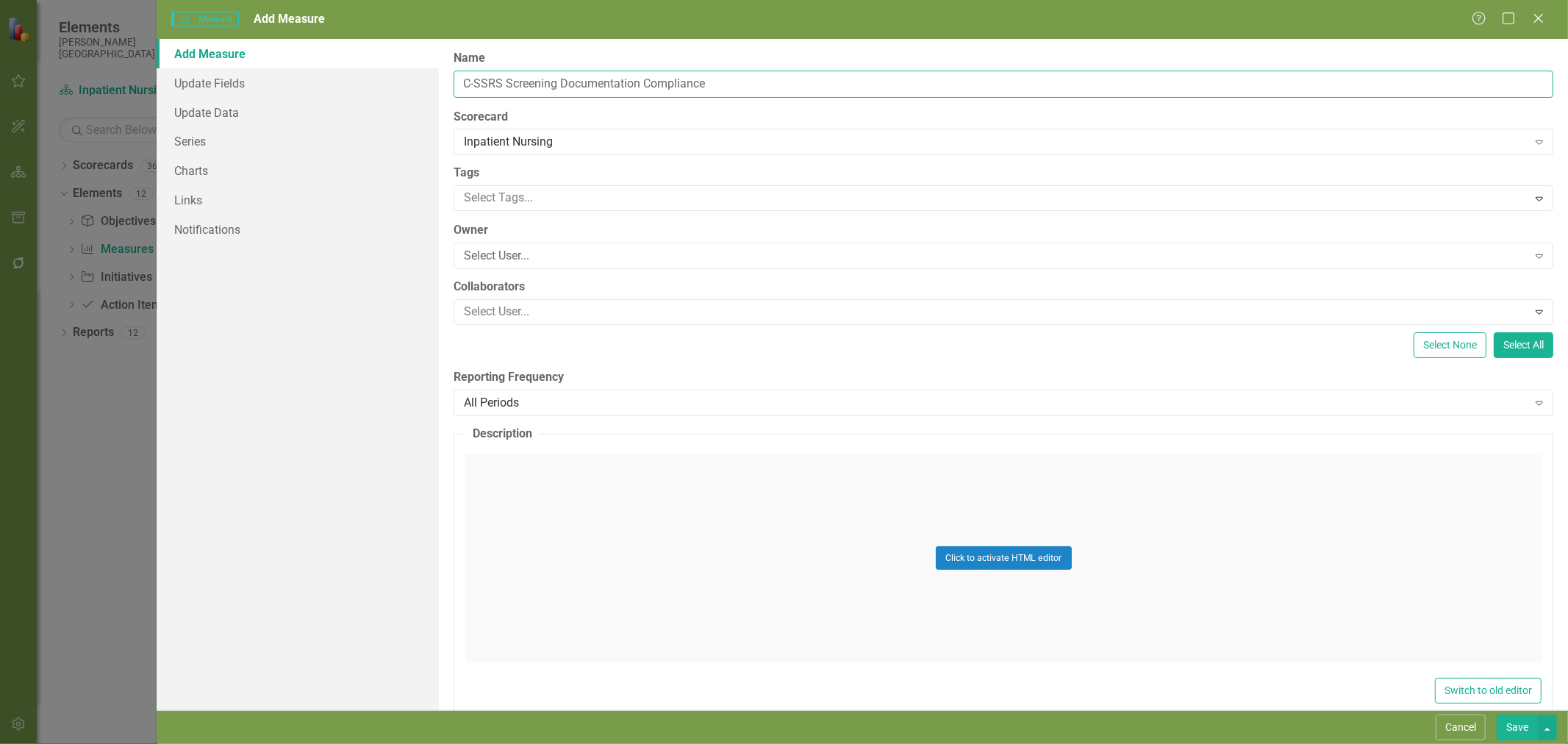
type input "C-SSRS Screening Documentation Compliance"
click at [571, 262] on div "Select User..." at bounding box center [995, 256] width 1063 height 17
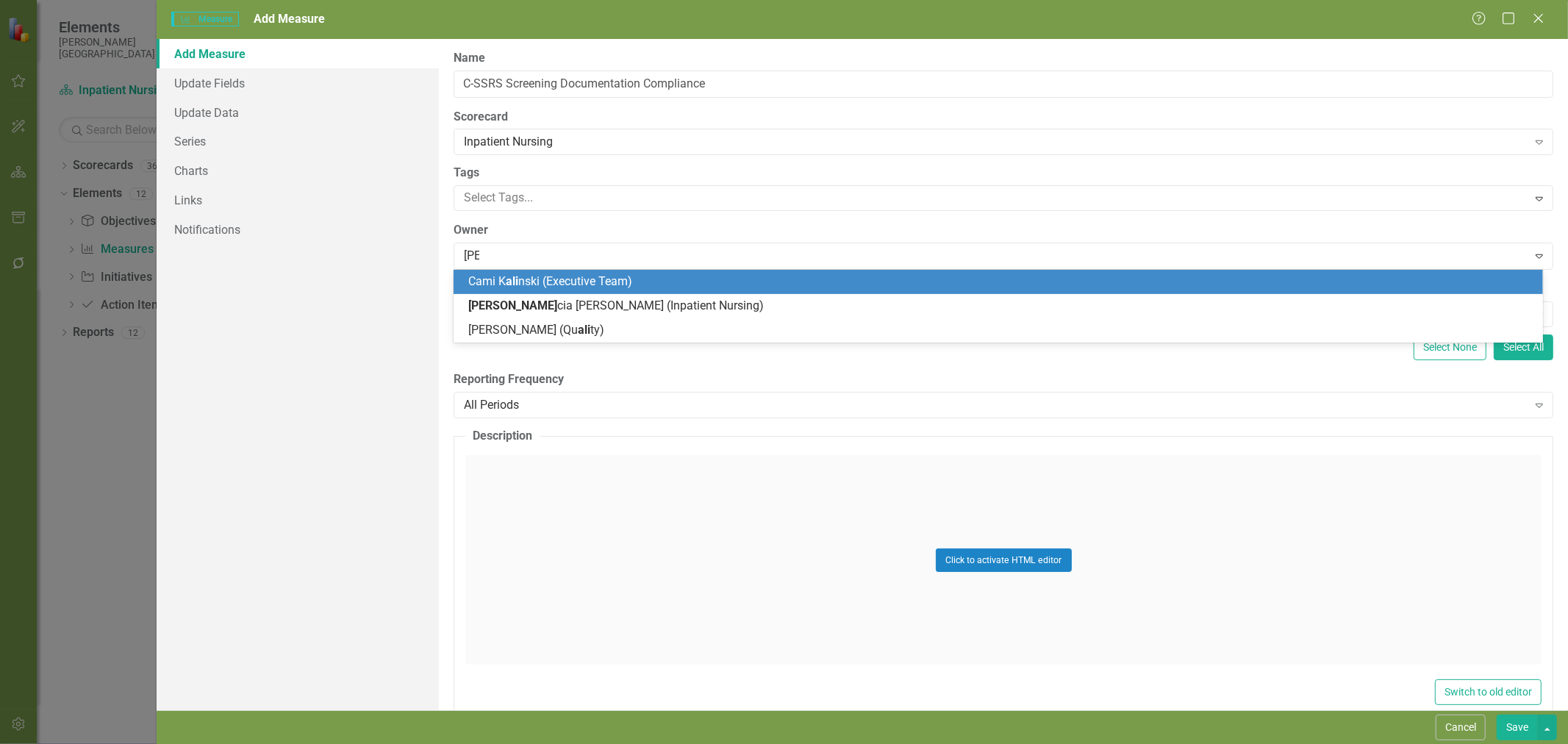
type input "alici"
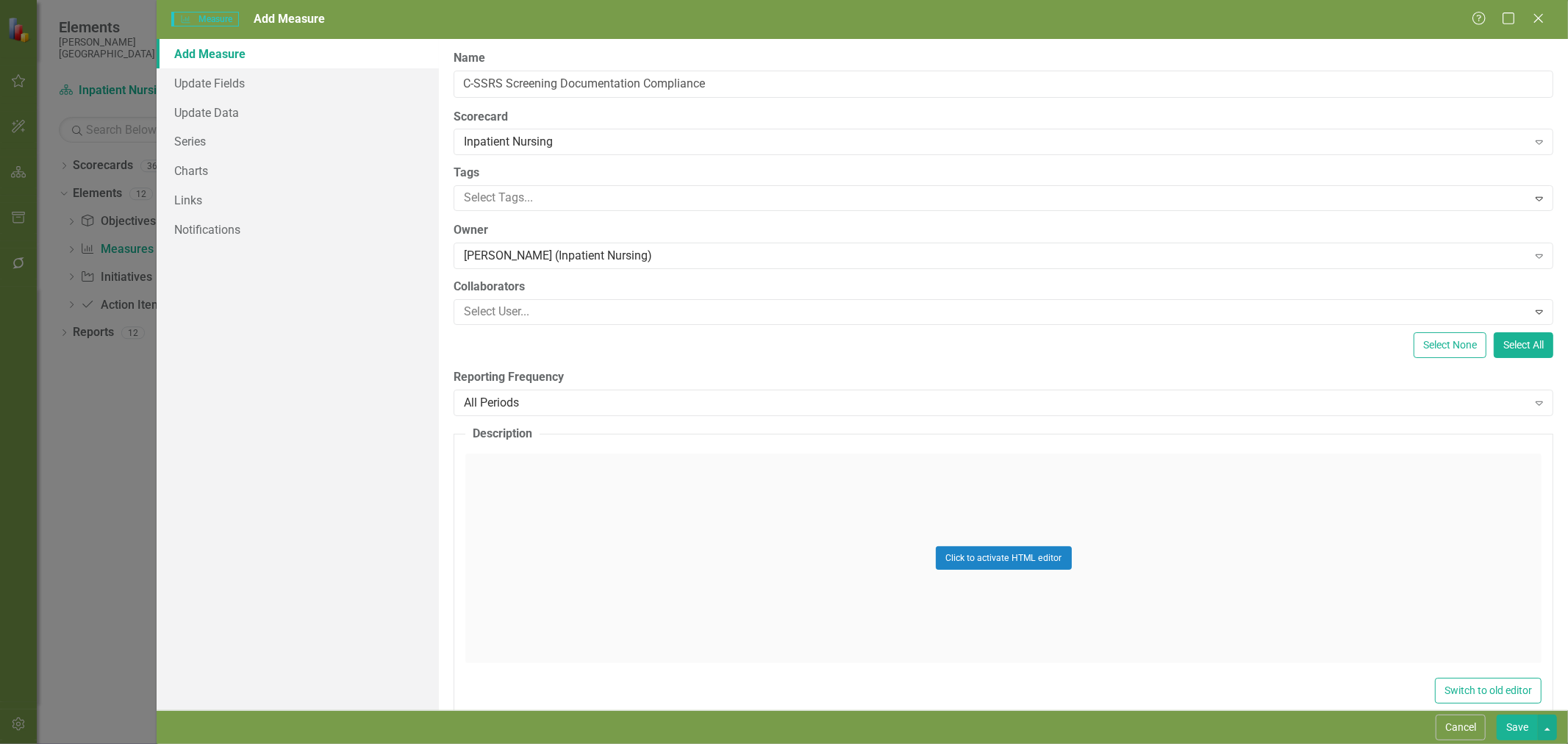
click at [588, 405] on div "All Periods" at bounding box center [995, 403] width 1063 height 17
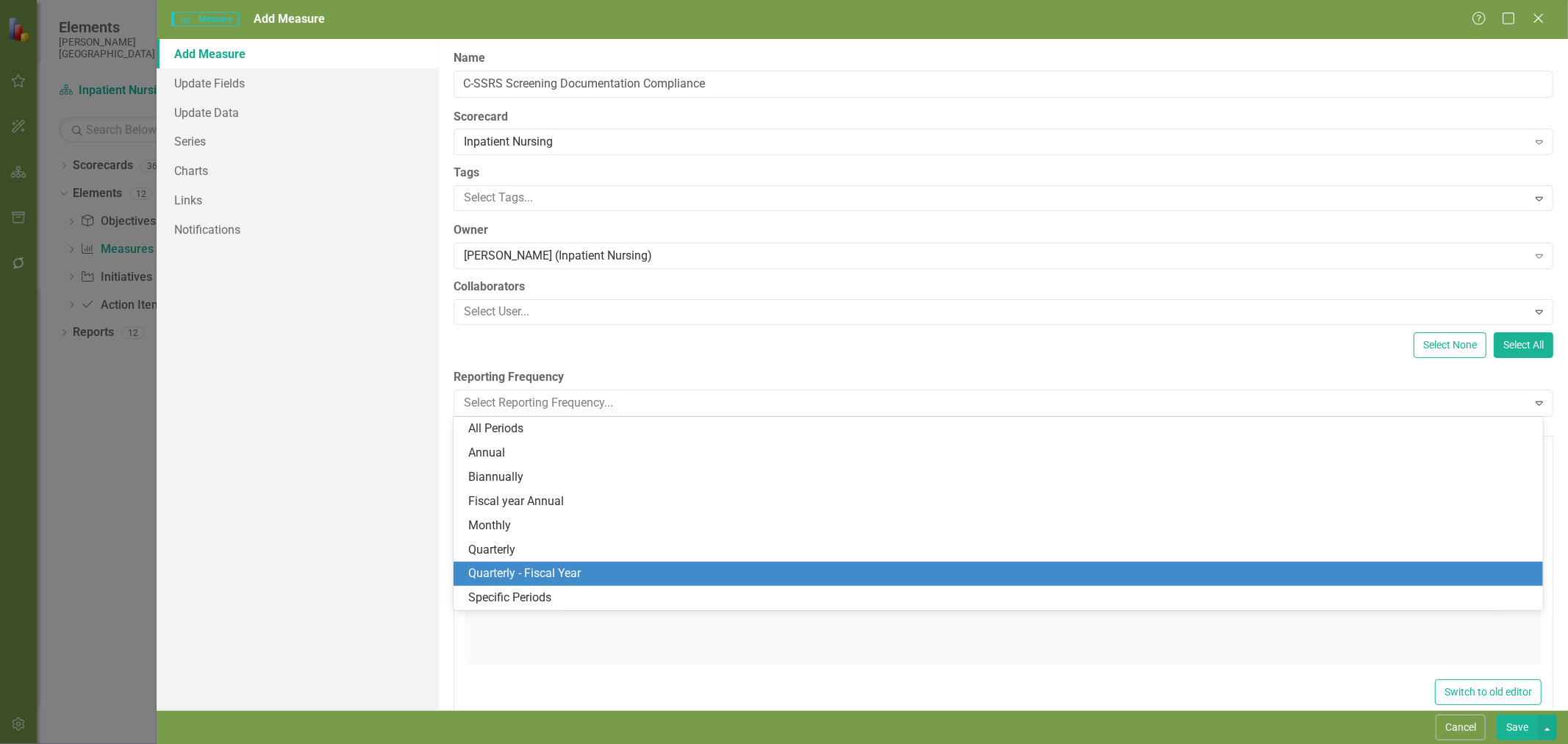
click at [598, 572] on div "Quarterly - Fiscal Year" at bounding box center [1001, 574] width 1066 height 17
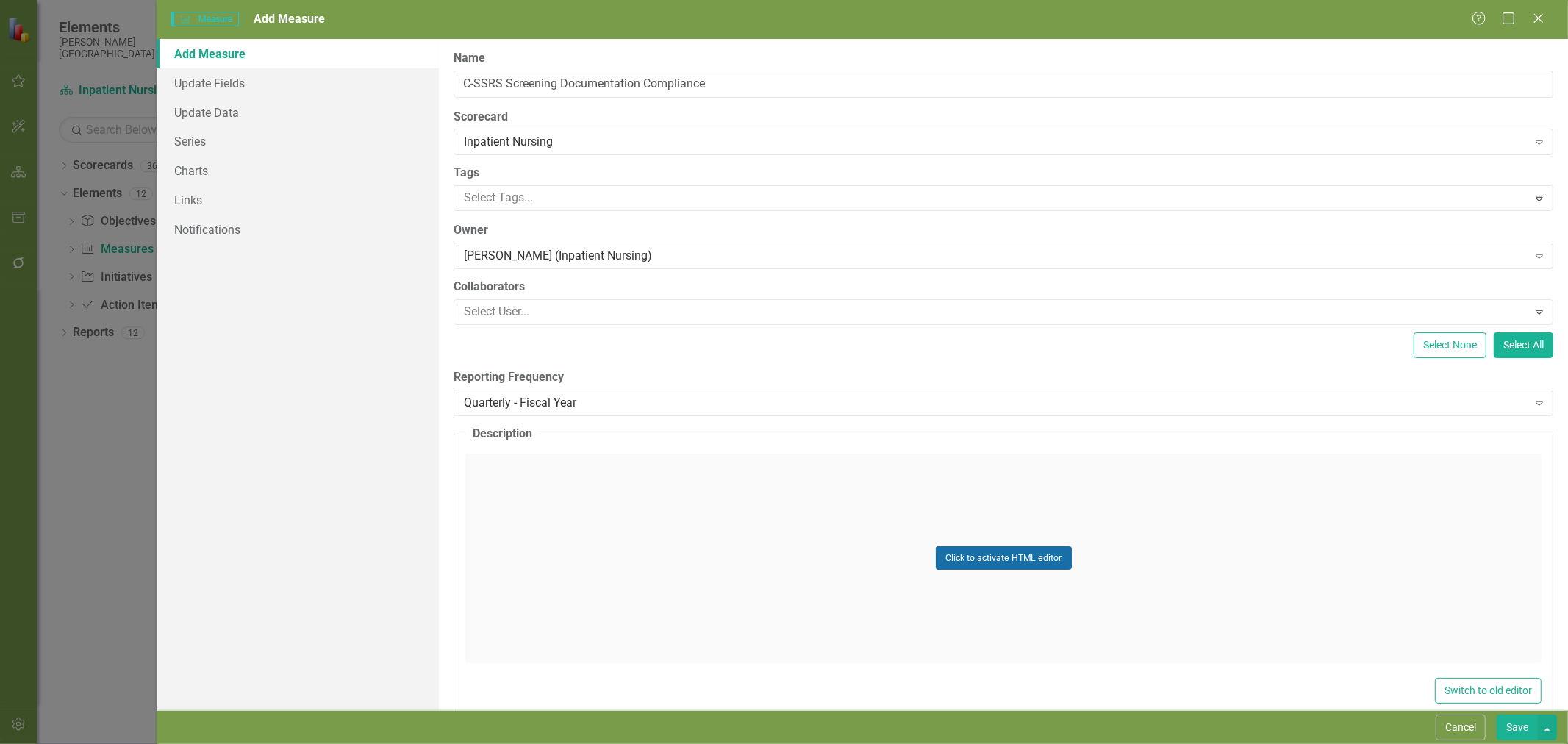
click at [978, 552] on button "Click to activate HTML editor" at bounding box center [1004, 558] width 136 height 23
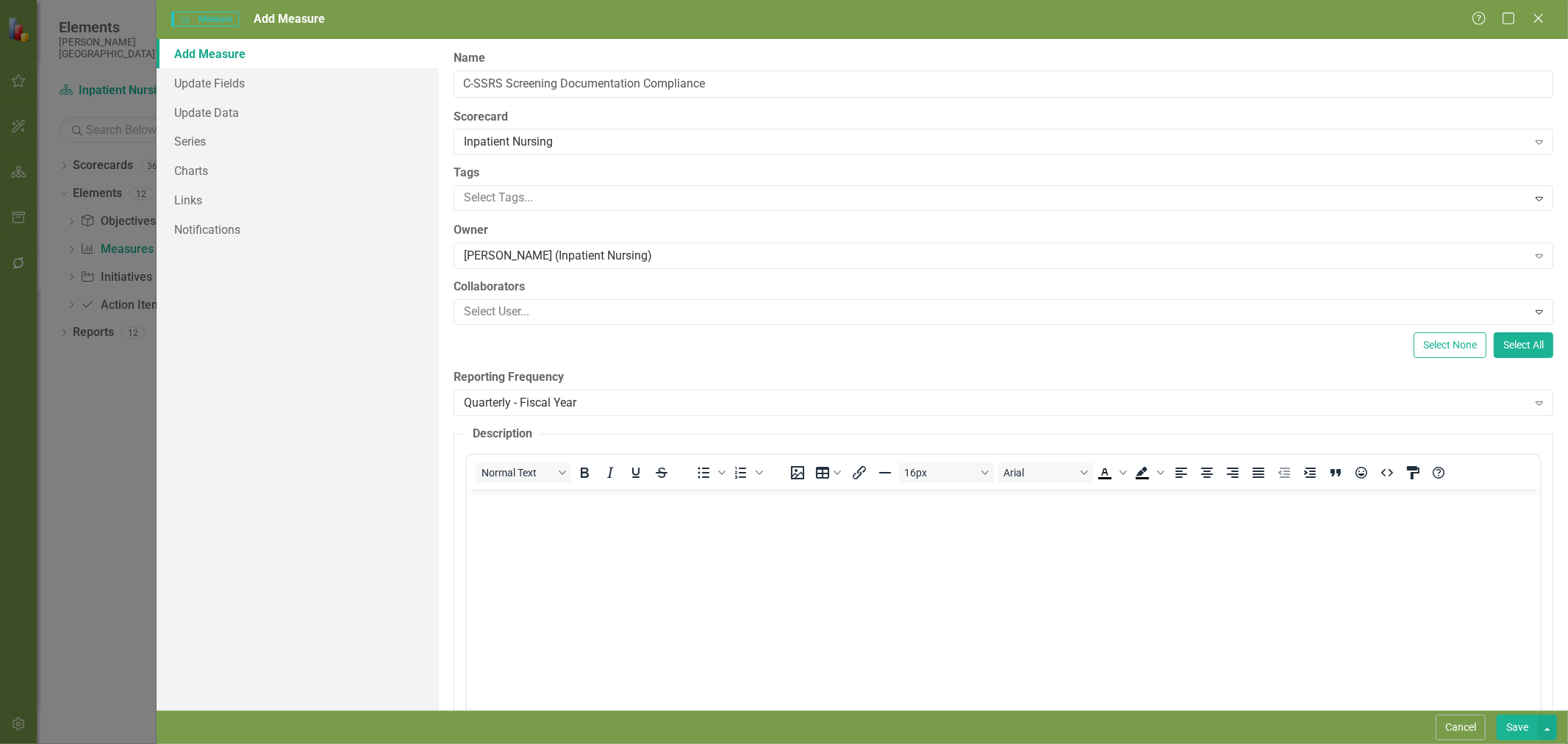
scroll to position [0, 0]
click at [838, 520] on body "Rich Text Area. Press ALT-0 for help." at bounding box center [1003, 600] width 1074 height 221
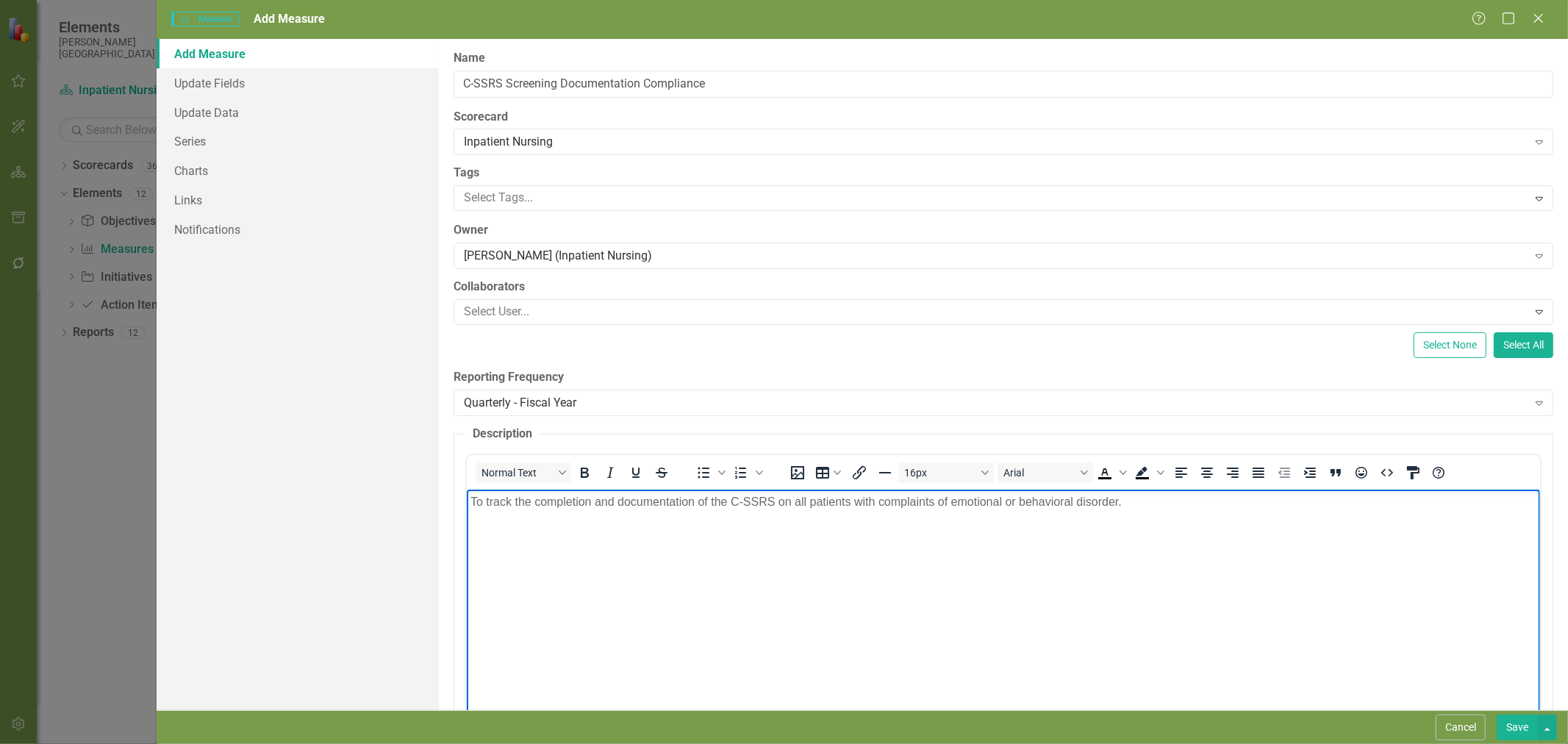
click at [271, 349] on div "Add Measure Update Fields Update Data Series Charts Links Notifications" at bounding box center [298, 374] width 283 height 672
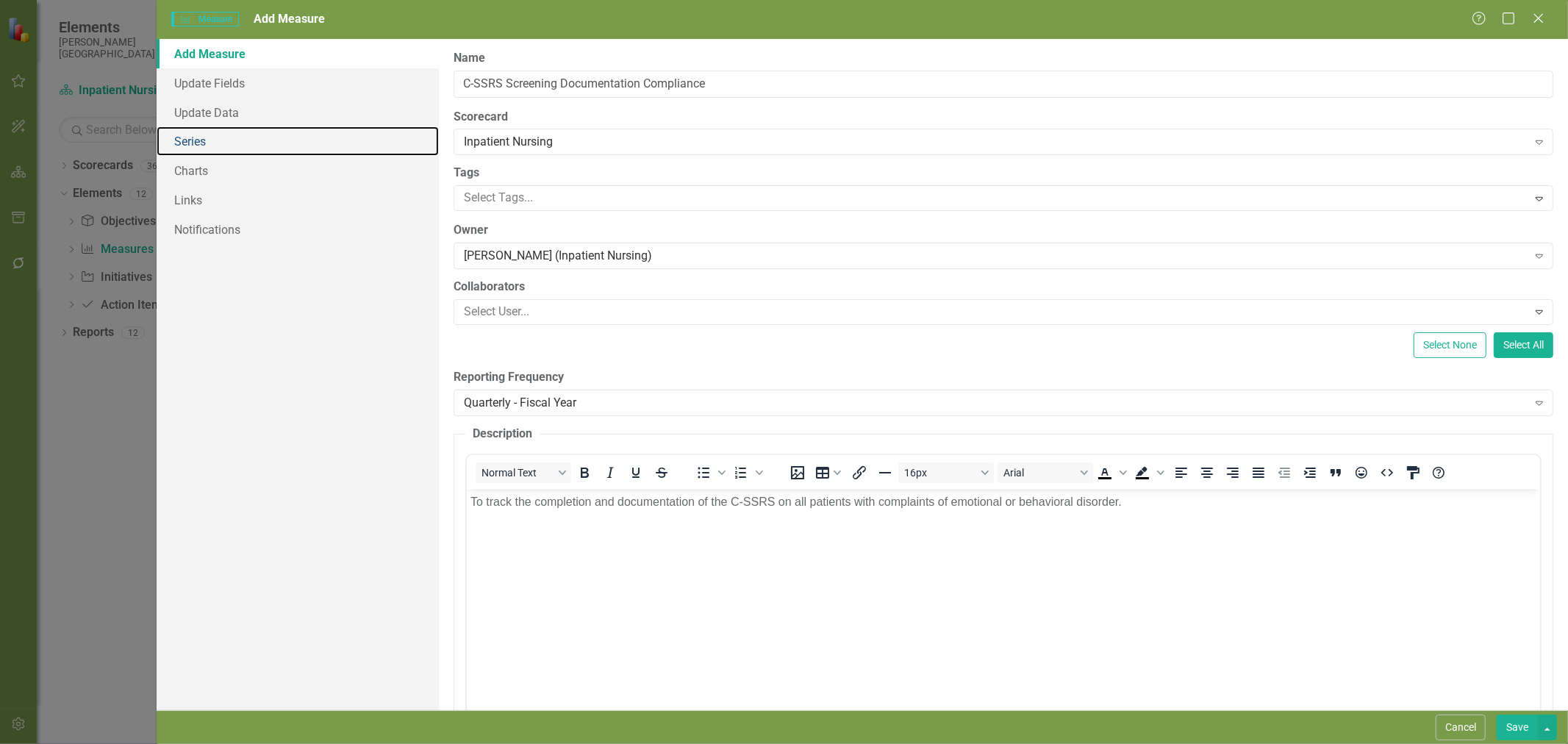
click at [214, 141] on link "Series" at bounding box center [298, 141] width 283 height 30
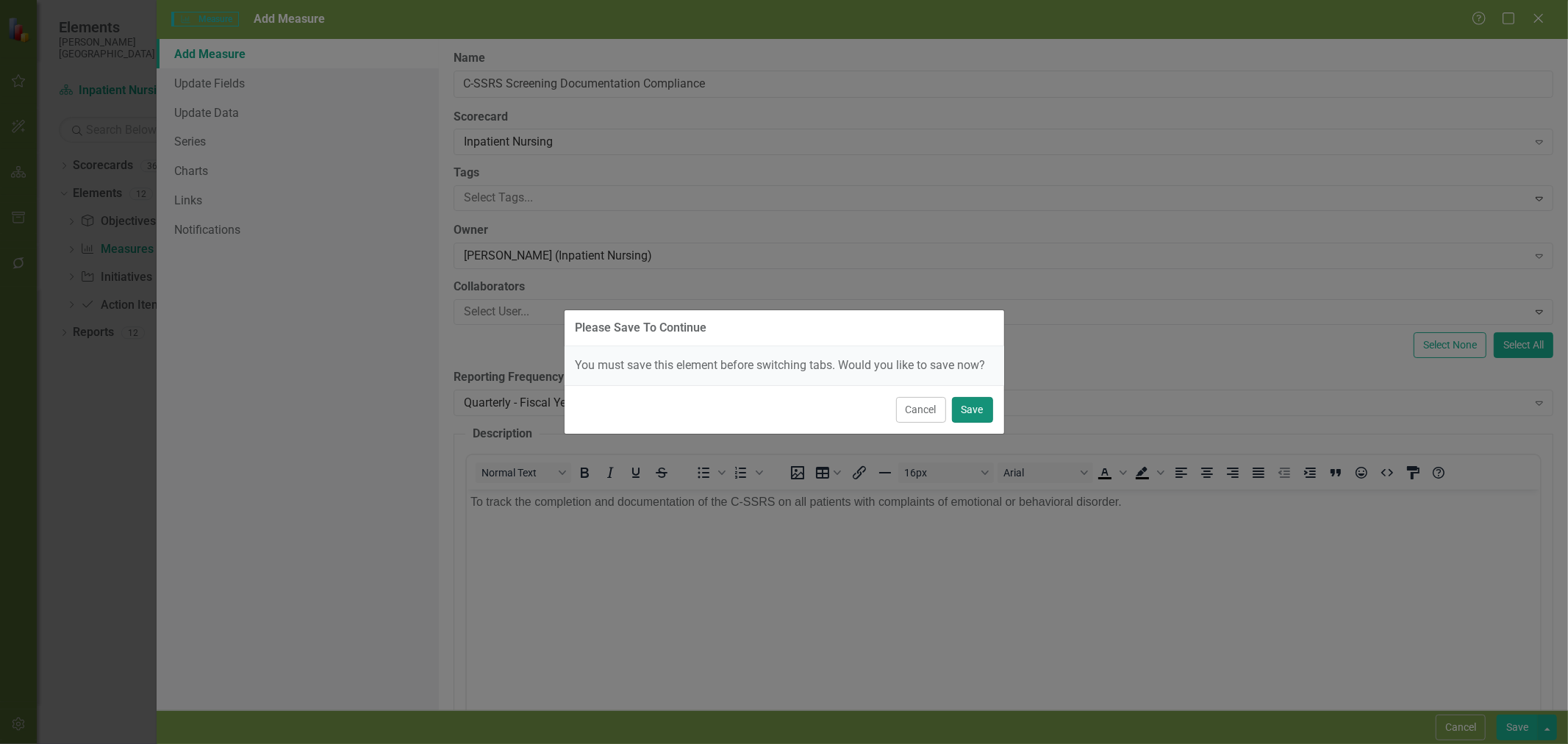
click at [978, 410] on button "Save" at bounding box center [972, 409] width 41 height 26
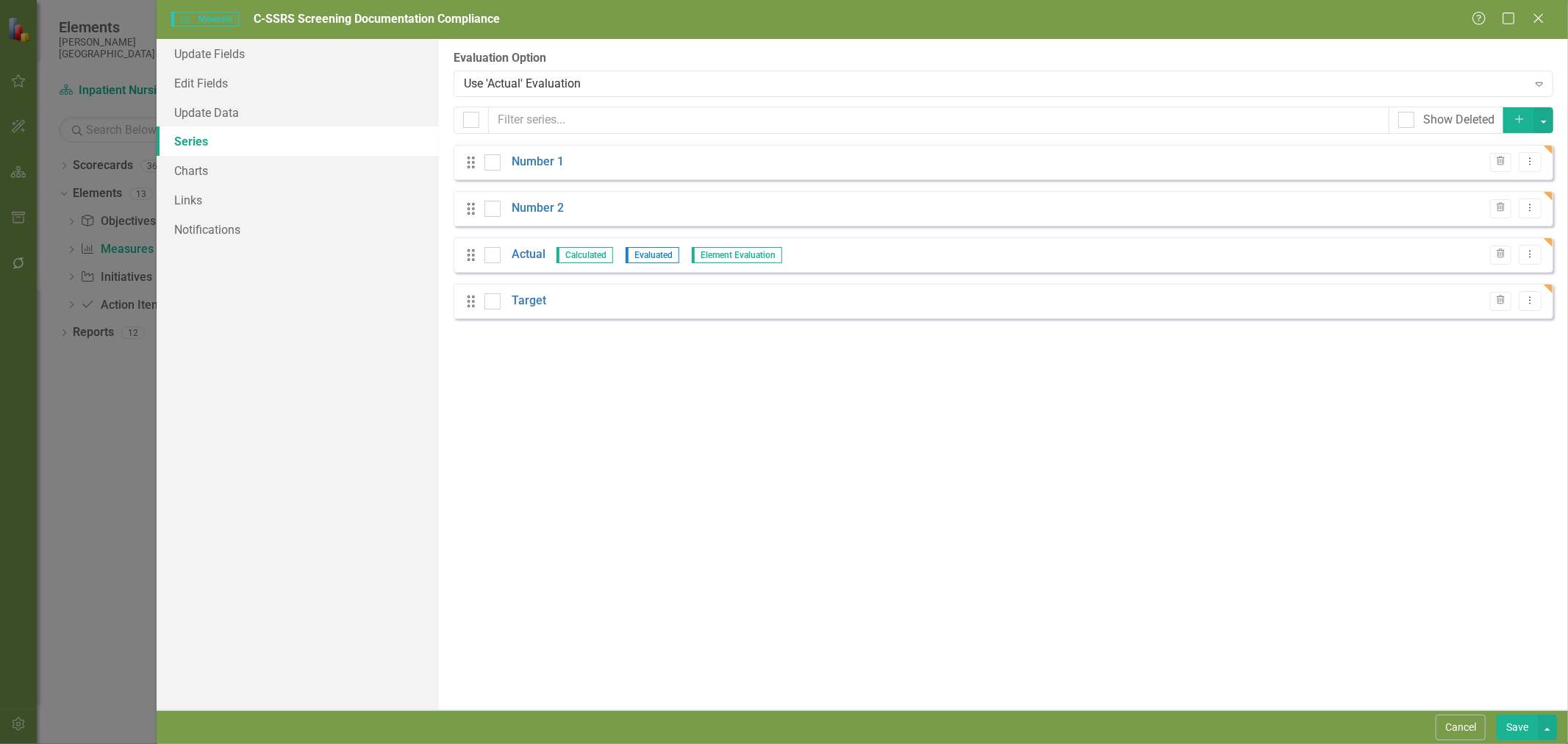
click at [504, 77] on div "Use 'Actual' Evaluation" at bounding box center [995, 84] width 1063 height 17
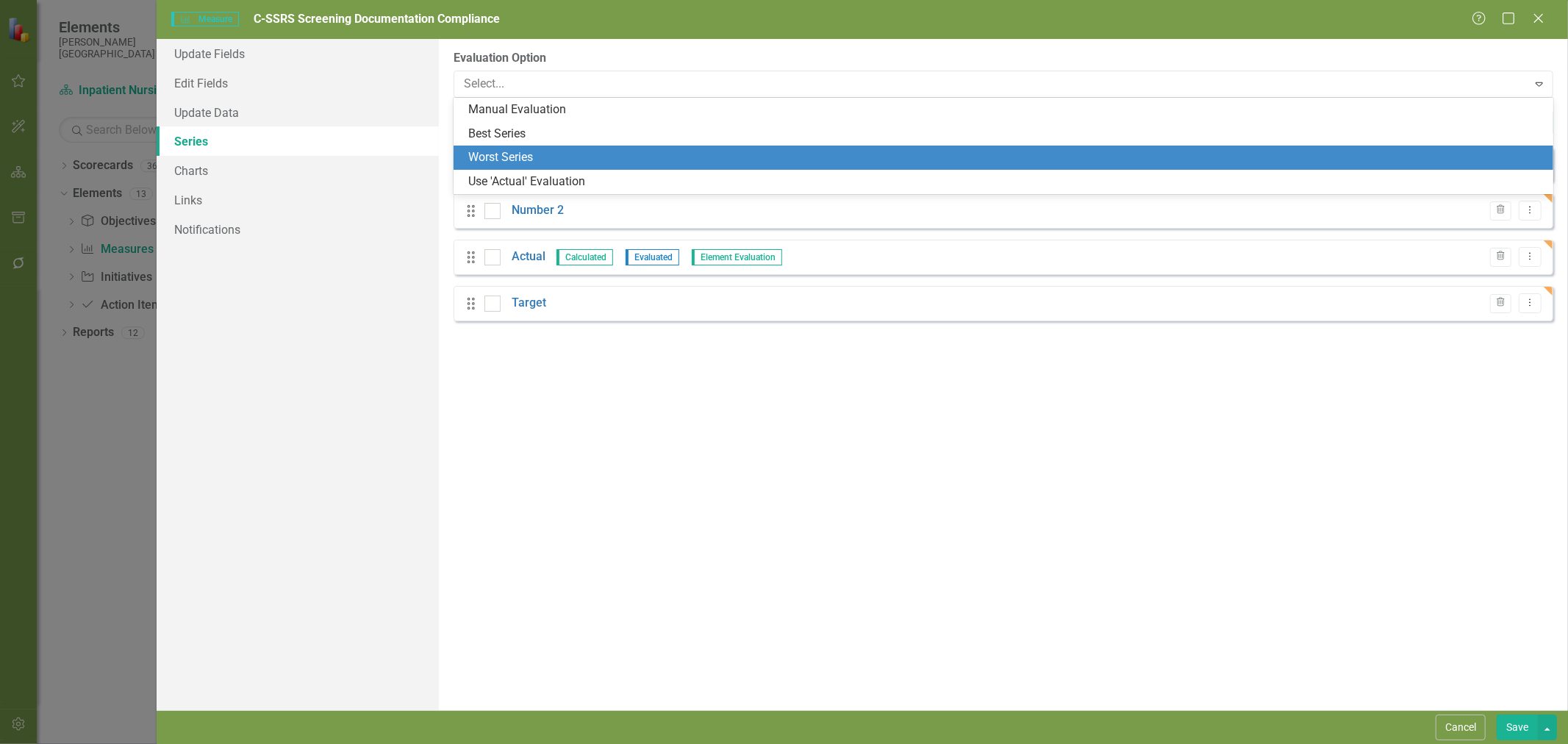
click at [545, 159] on div "Worst Series" at bounding box center [1006, 158] width 1076 height 17
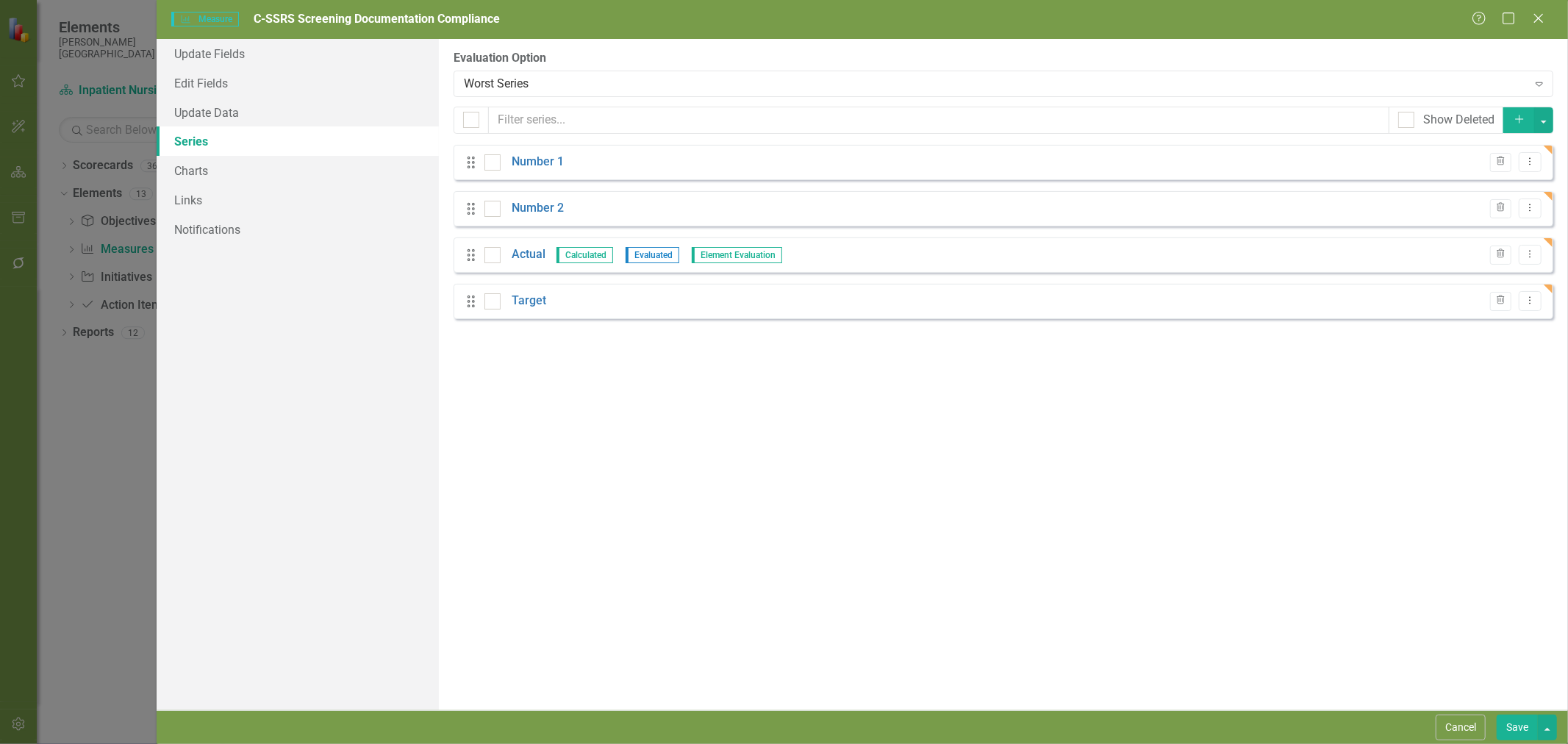
click at [1478, 16] on icon at bounding box center [1479, 18] width 13 height 13
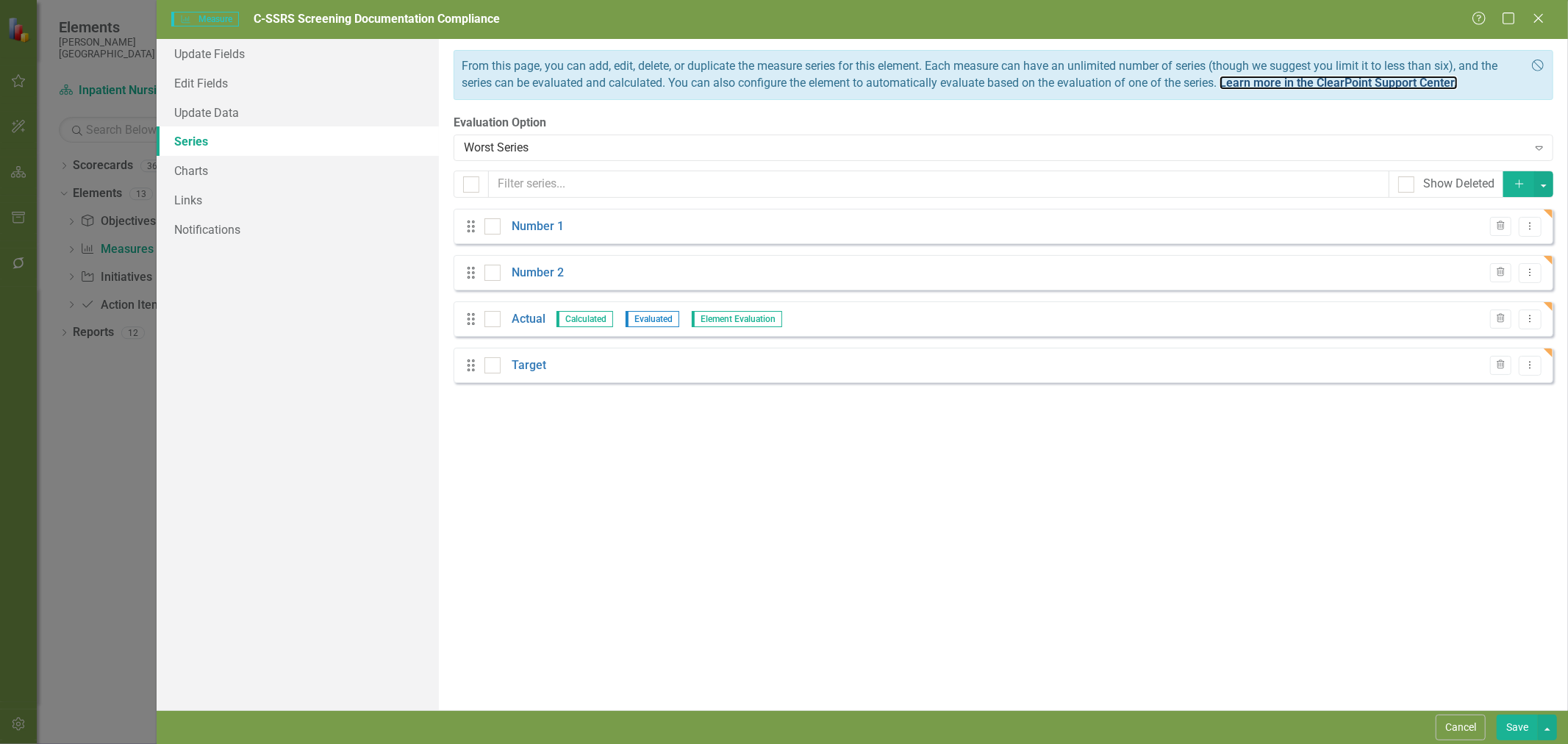
click at [1379, 89] on link "Learn more in the ClearPoint Support Center." at bounding box center [1338, 83] width 238 height 14
click at [553, 148] on div "Worst Series" at bounding box center [995, 148] width 1063 height 17
click at [616, 118] on label "Evaluation Option" at bounding box center [1003, 123] width 1100 height 17
click at [536, 231] on link "Number 1" at bounding box center [537, 227] width 52 height 17
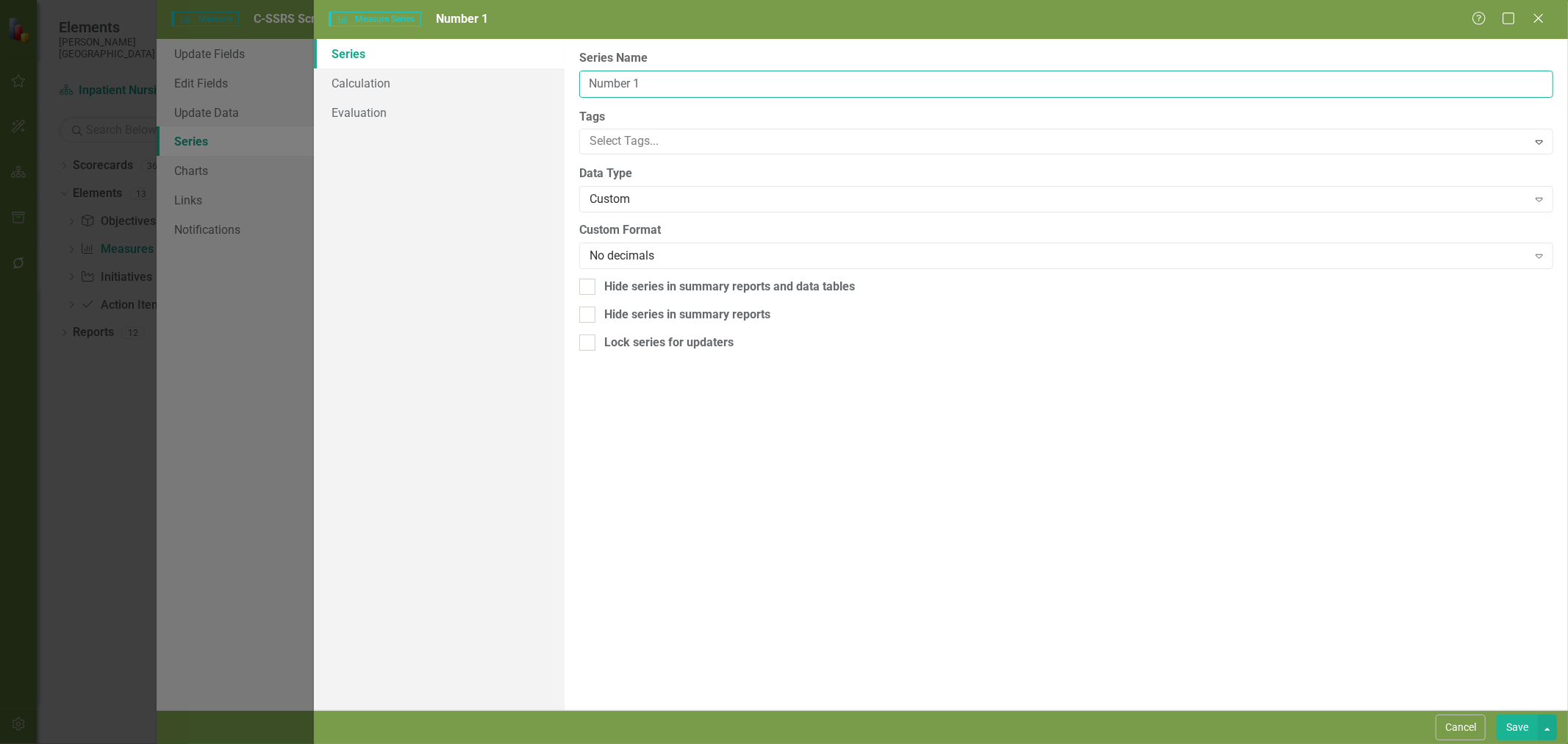
click at [670, 89] on input "Number 1" at bounding box center [1066, 84] width 974 height 27
type input "Initial Screening"
click at [384, 93] on link "Calculation" at bounding box center [439, 83] width 251 height 30
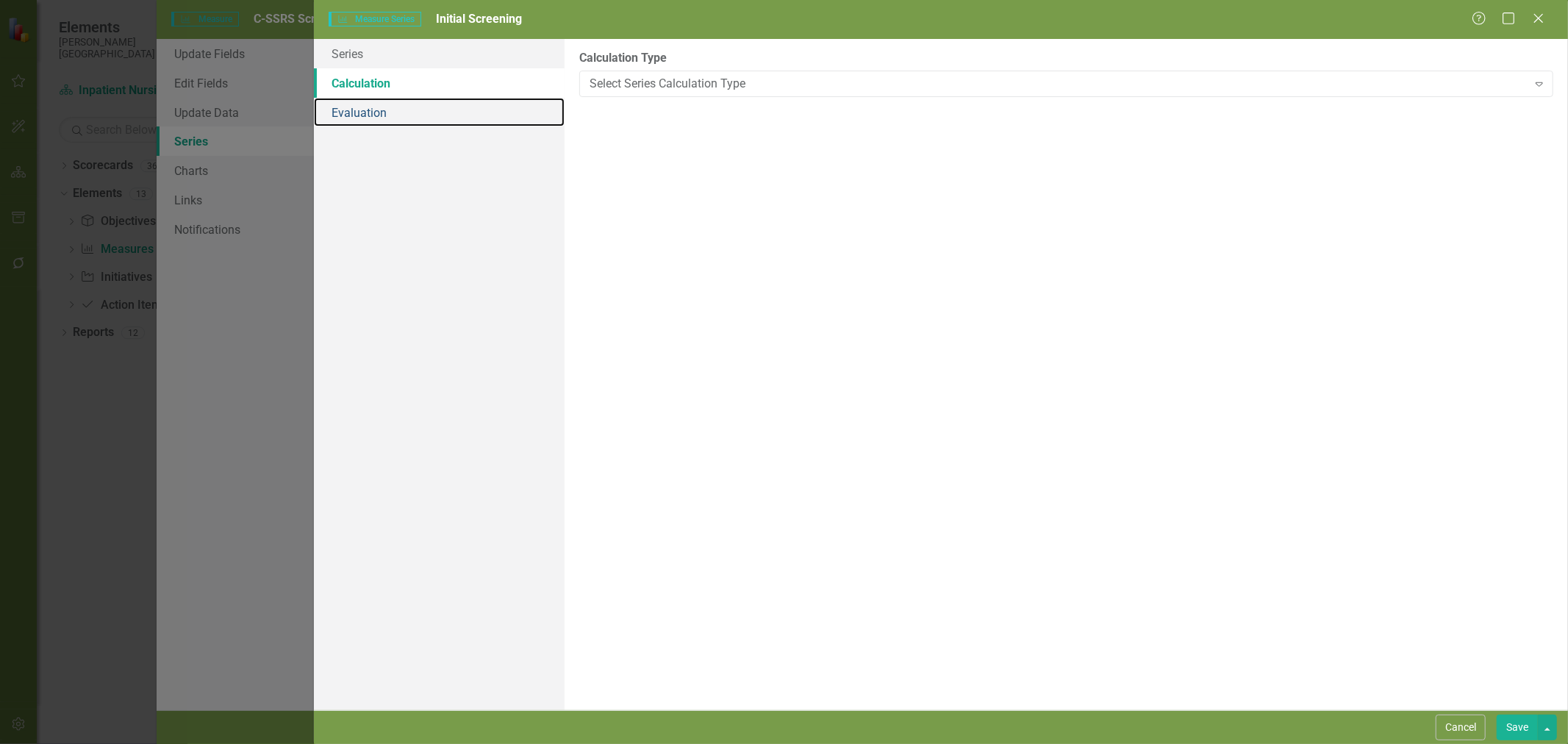
click at [381, 109] on link "Evaluation" at bounding box center [439, 113] width 251 height 30
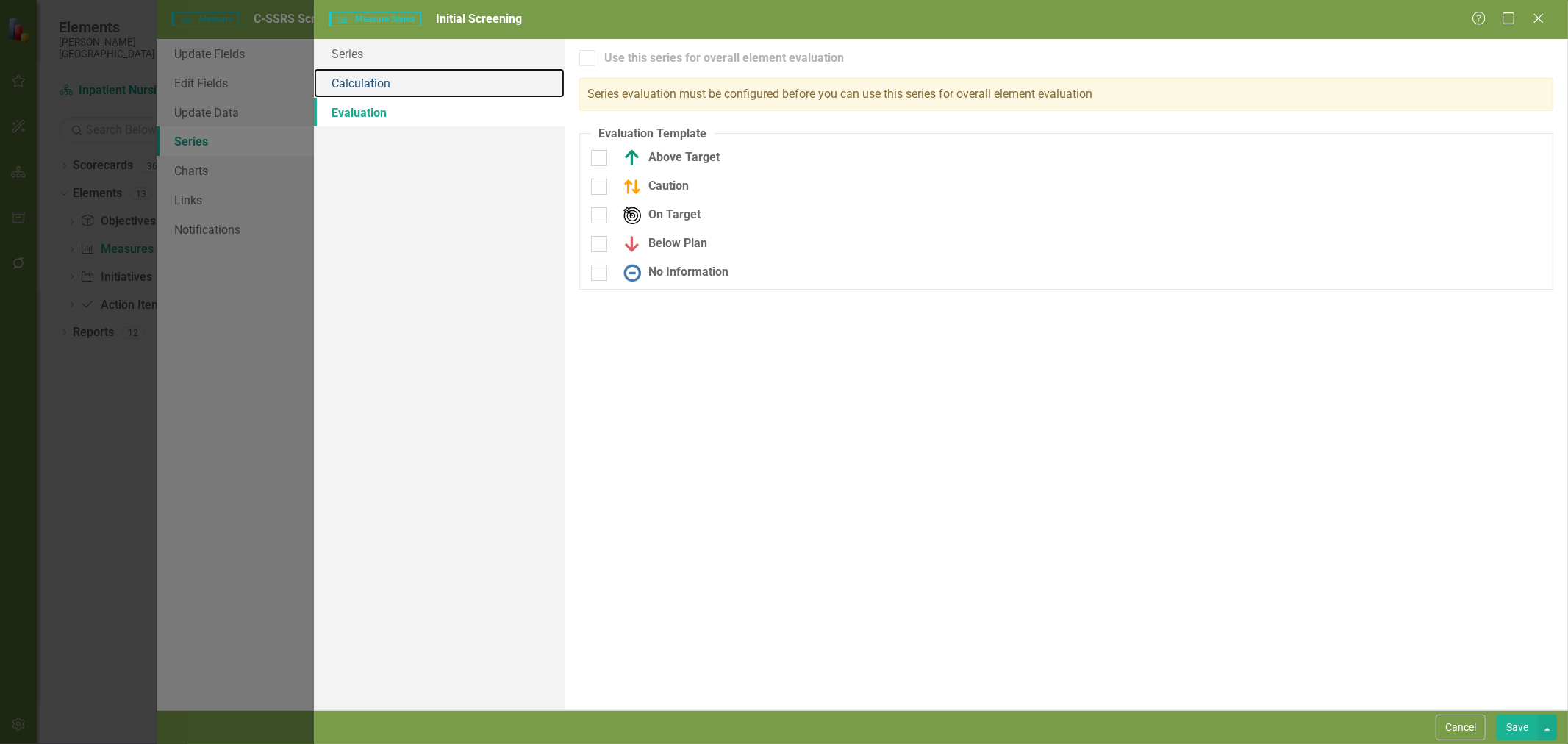
click at [393, 87] on link "Calculation" at bounding box center [439, 83] width 251 height 30
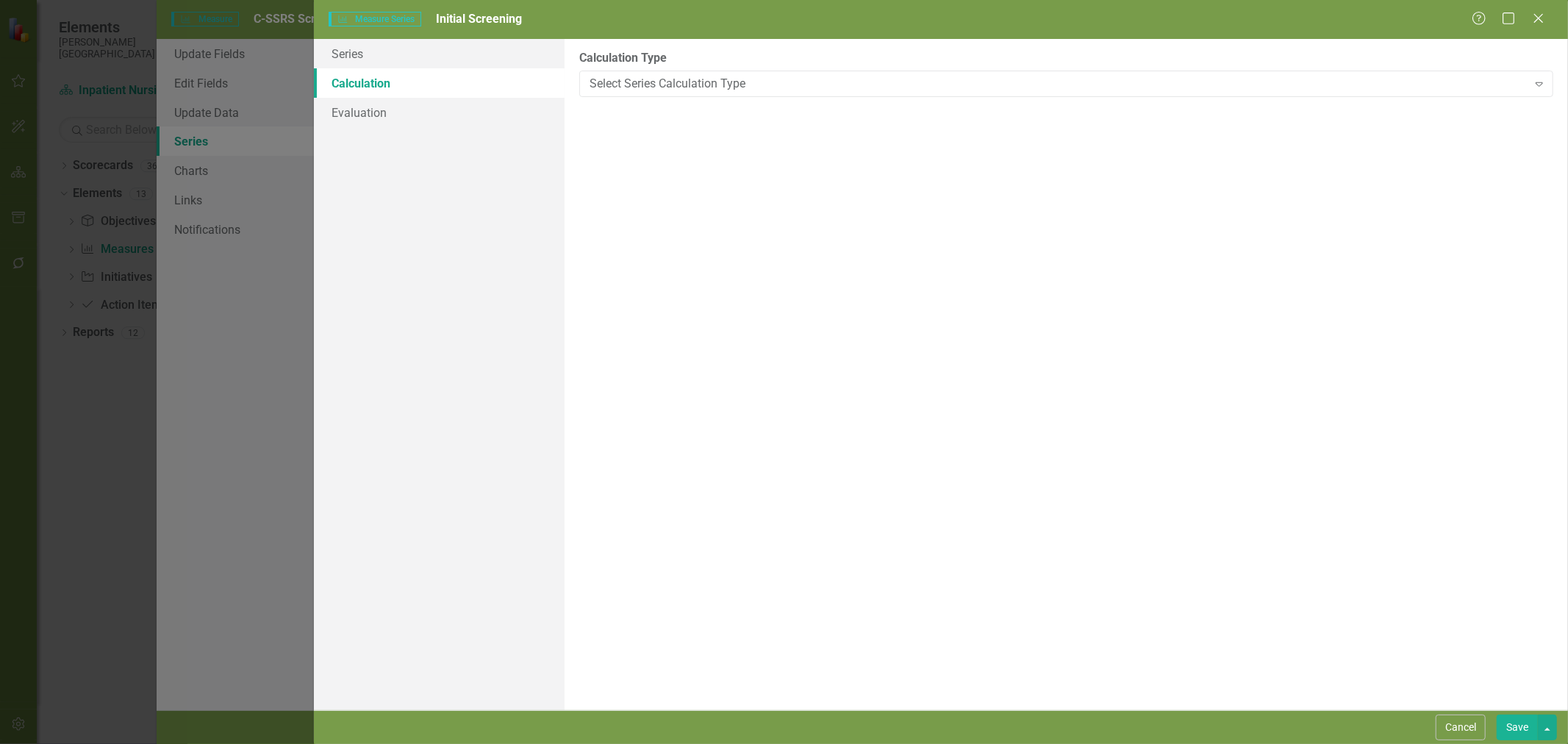
click at [635, 79] on div "Select Series Calculation Type" at bounding box center [1059, 84] width 938 height 17
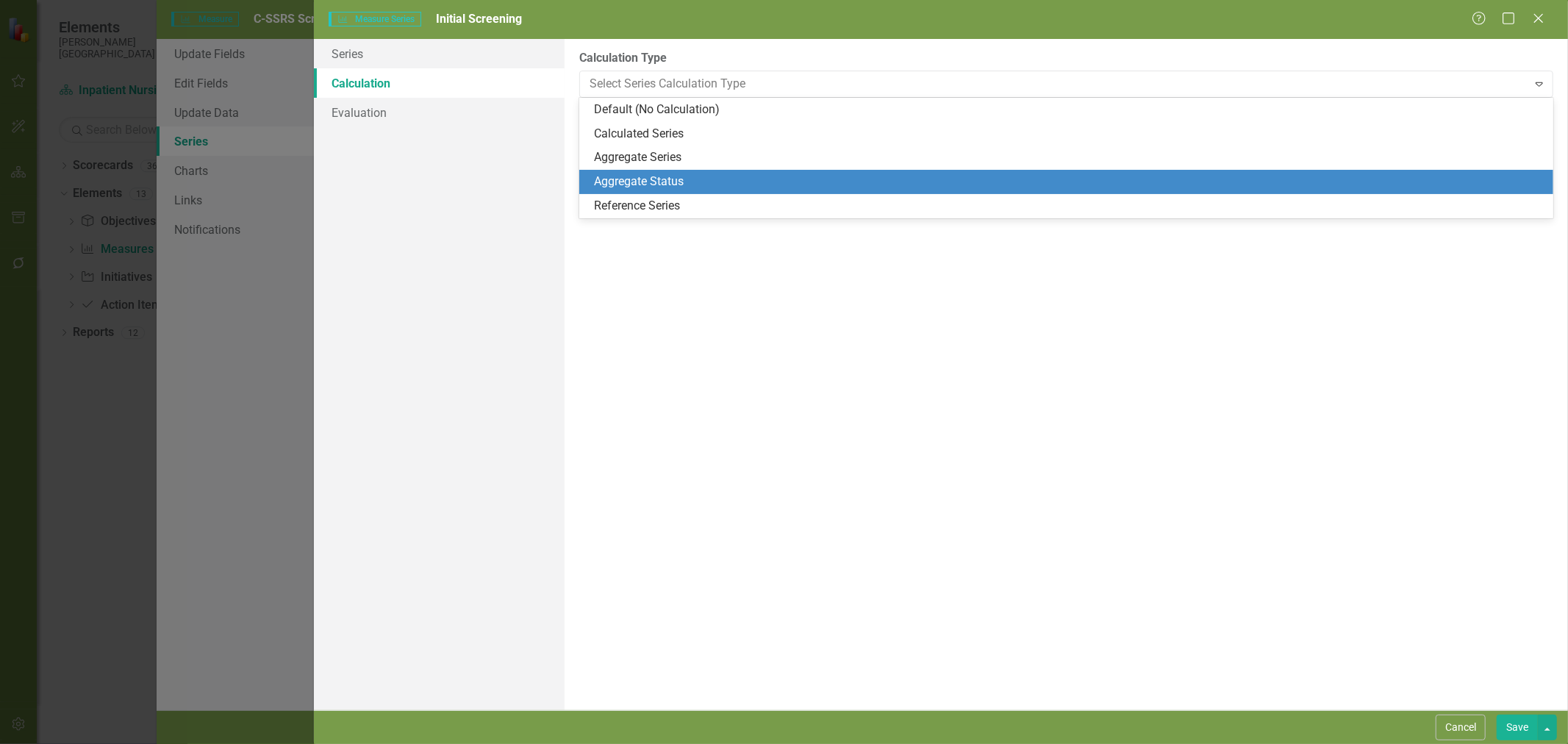
click at [640, 215] on div "Reference Series" at bounding box center [1066, 206] width 974 height 24
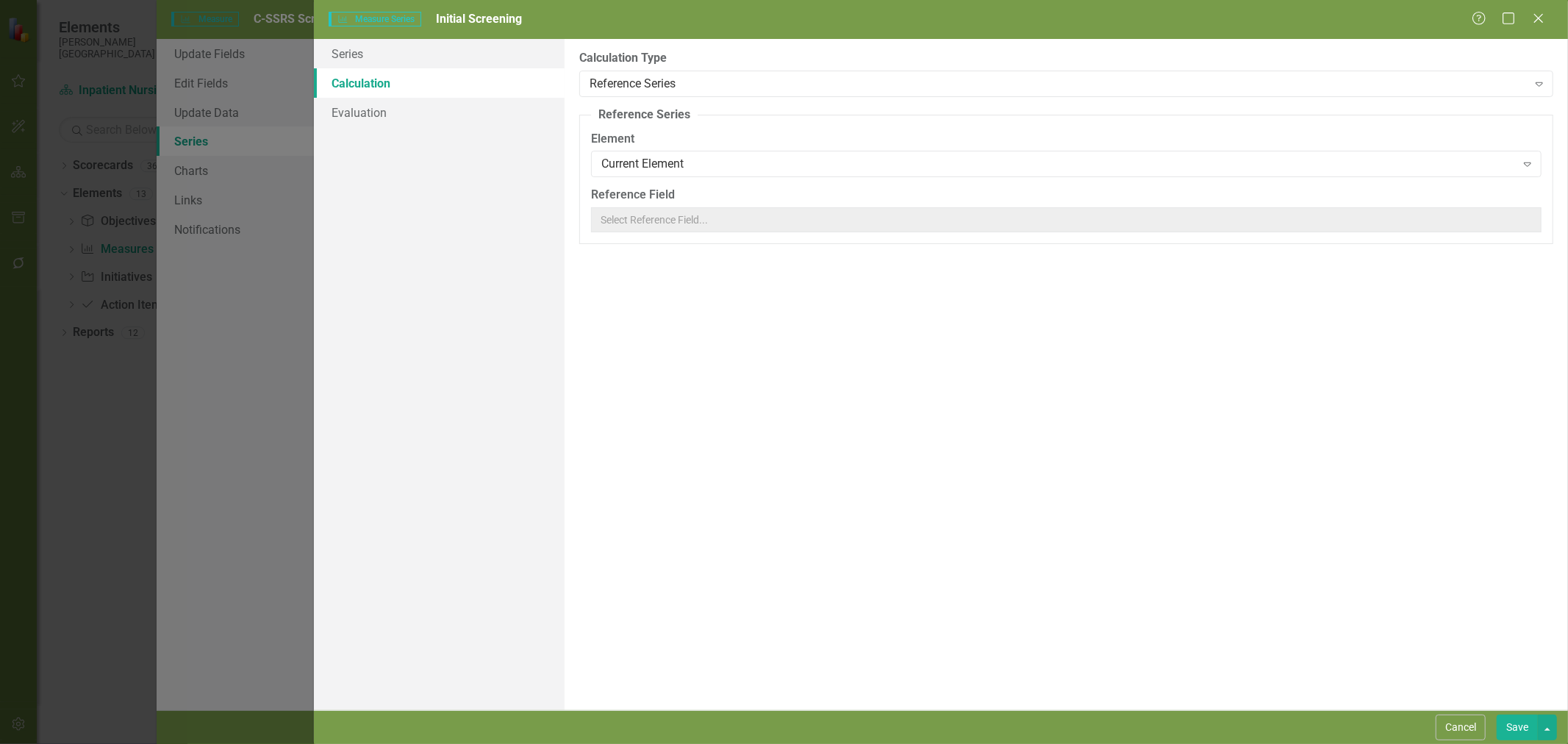
click at [668, 89] on div "Reference Series" at bounding box center [1059, 84] width 938 height 17
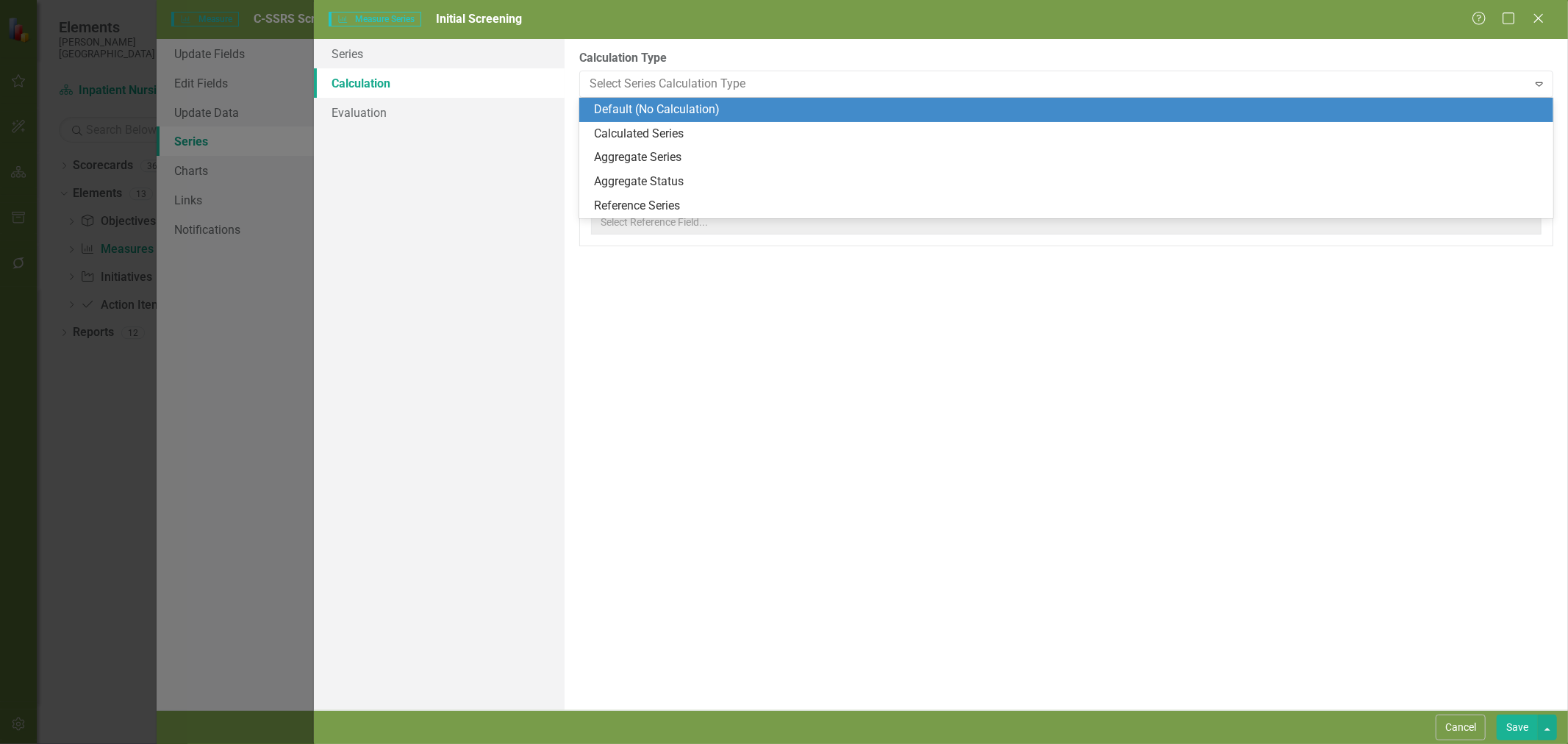
click at [669, 113] on div "Default (No Calculation)" at bounding box center [1069, 110] width 950 height 17
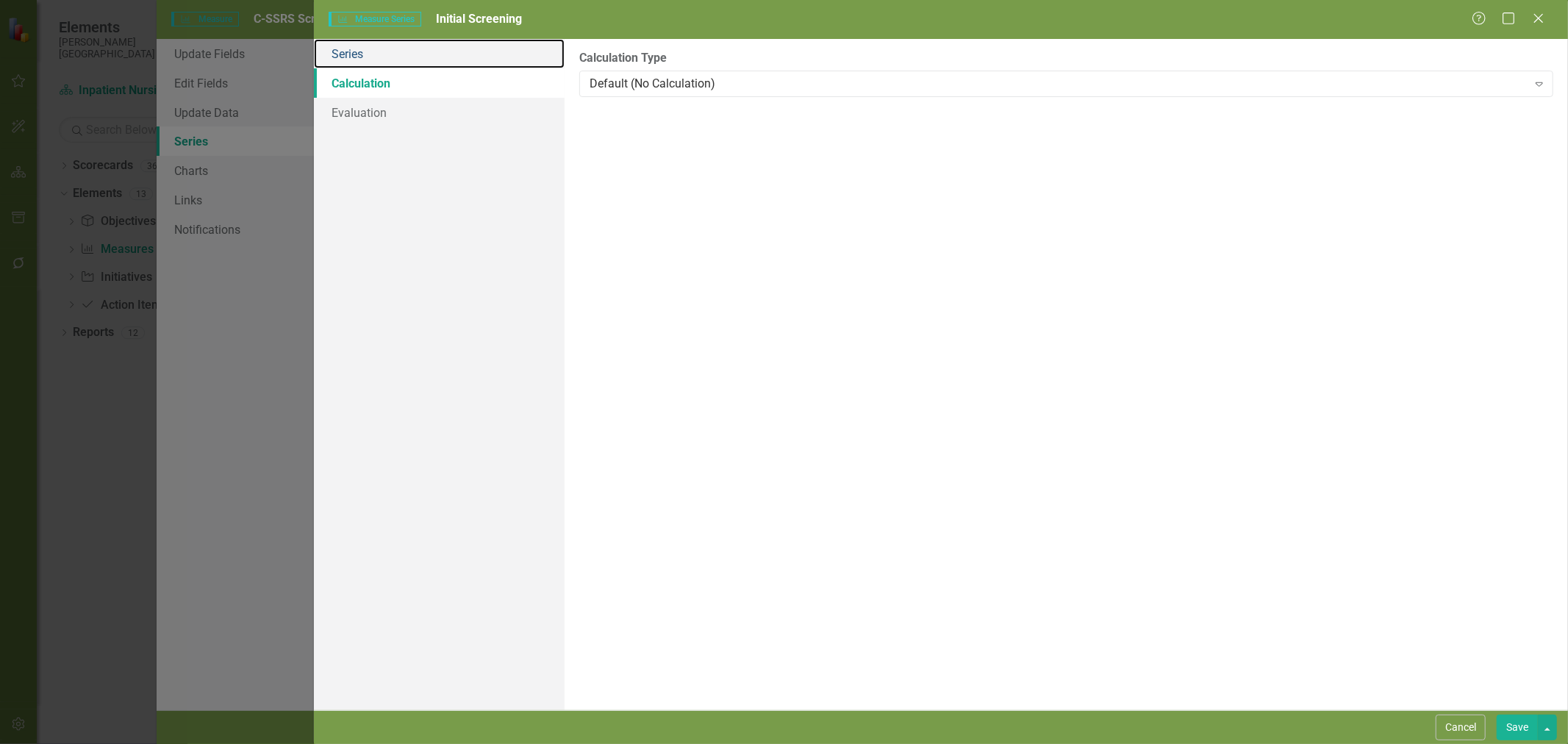
click at [435, 53] on link "Series" at bounding box center [439, 54] width 251 height 30
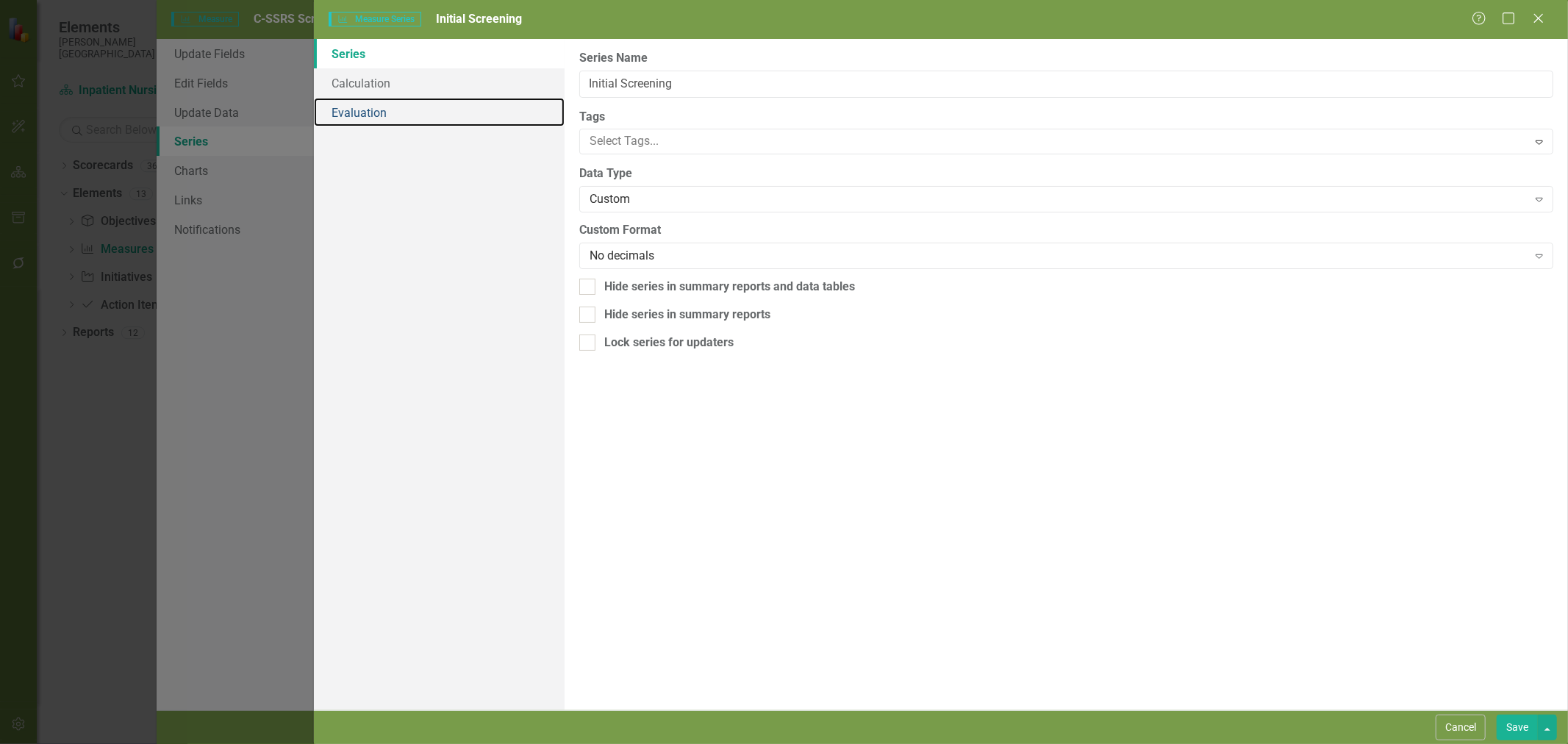
click at [432, 101] on link "Evaluation" at bounding box center [439, 113] width 251 height 30
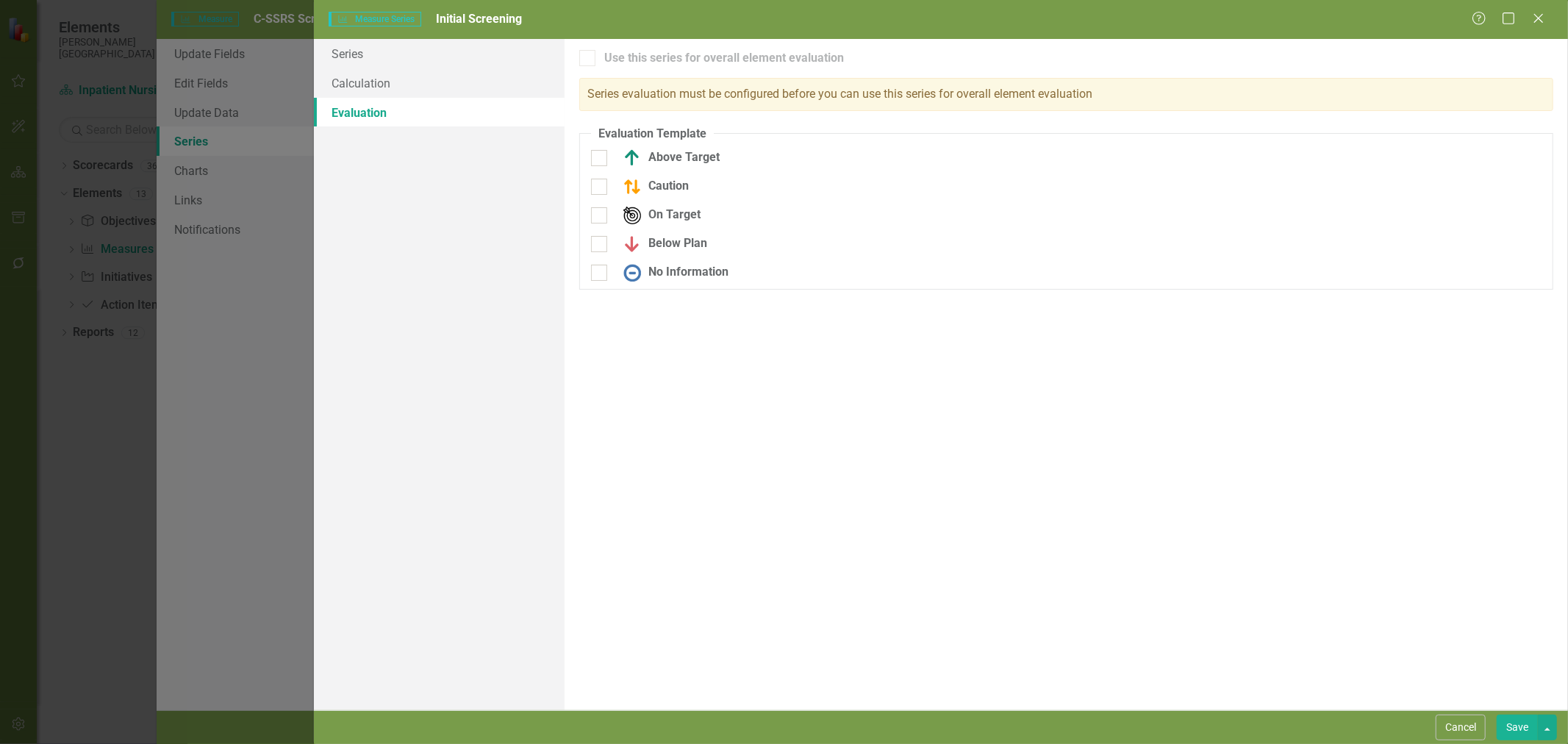
click at [601, 160] on div at bounding box center [598, 158] width 16 height 16
click at [601, 160] on input "Above Target" at bounding box center [595, 155] width 9 height 9
checkbox input "true"
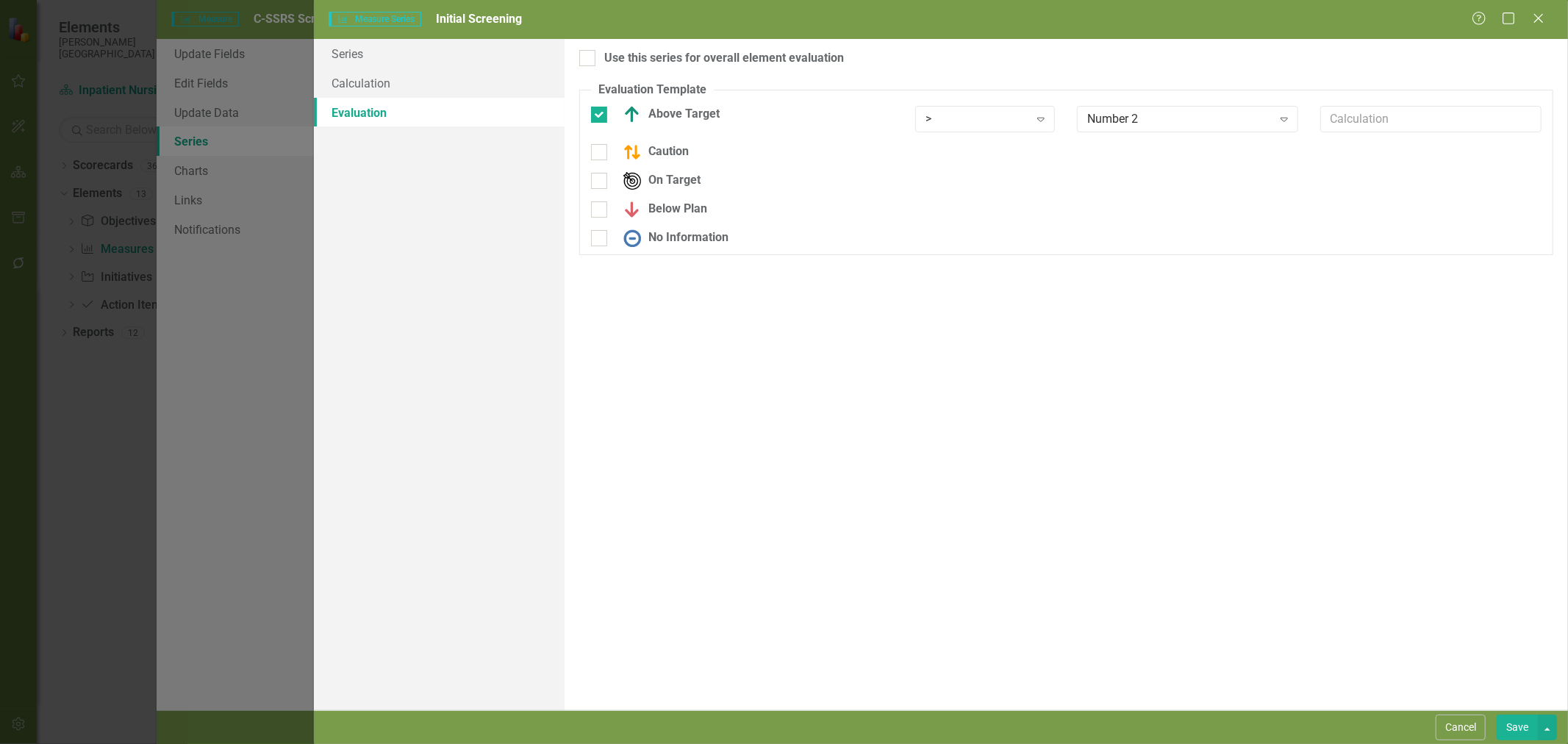
click at [601, 160] on div at bounding box center [598, 152] width 16 height 16
click at [601, 154] on input "Caution" at bounding box center [595, 149] width 9 height 9
checkbox input "true"
click at [607, 186] on div "On Target" at bounding box center [741, 190] width 302 height 18
click at [601, 186] on input "On Target" at bounding box center [595, 187] width 9 height 9
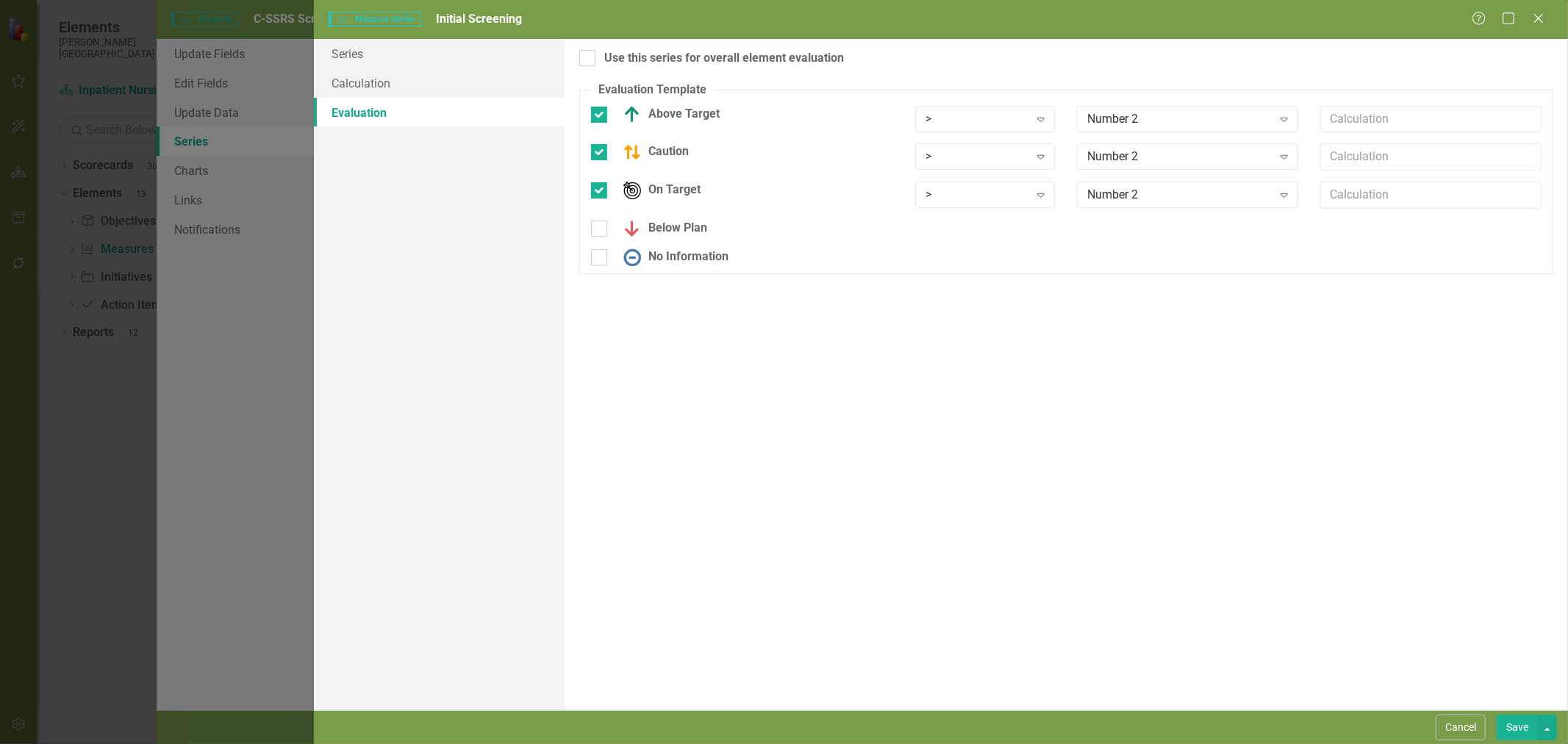
click at [603, 192] on div at bounding box center [598, 190] width 16 height 16
click at [601, 192] on input "On Target" at bounding box center [595, 187] width 9 height 9
checkbox input "false"
click at [602, 217] on div at bounding box center [598, 219] width 16 height 16
click at [601, 217] on input "Below Plan" at bounding box center [595, 216] width 9 height 9
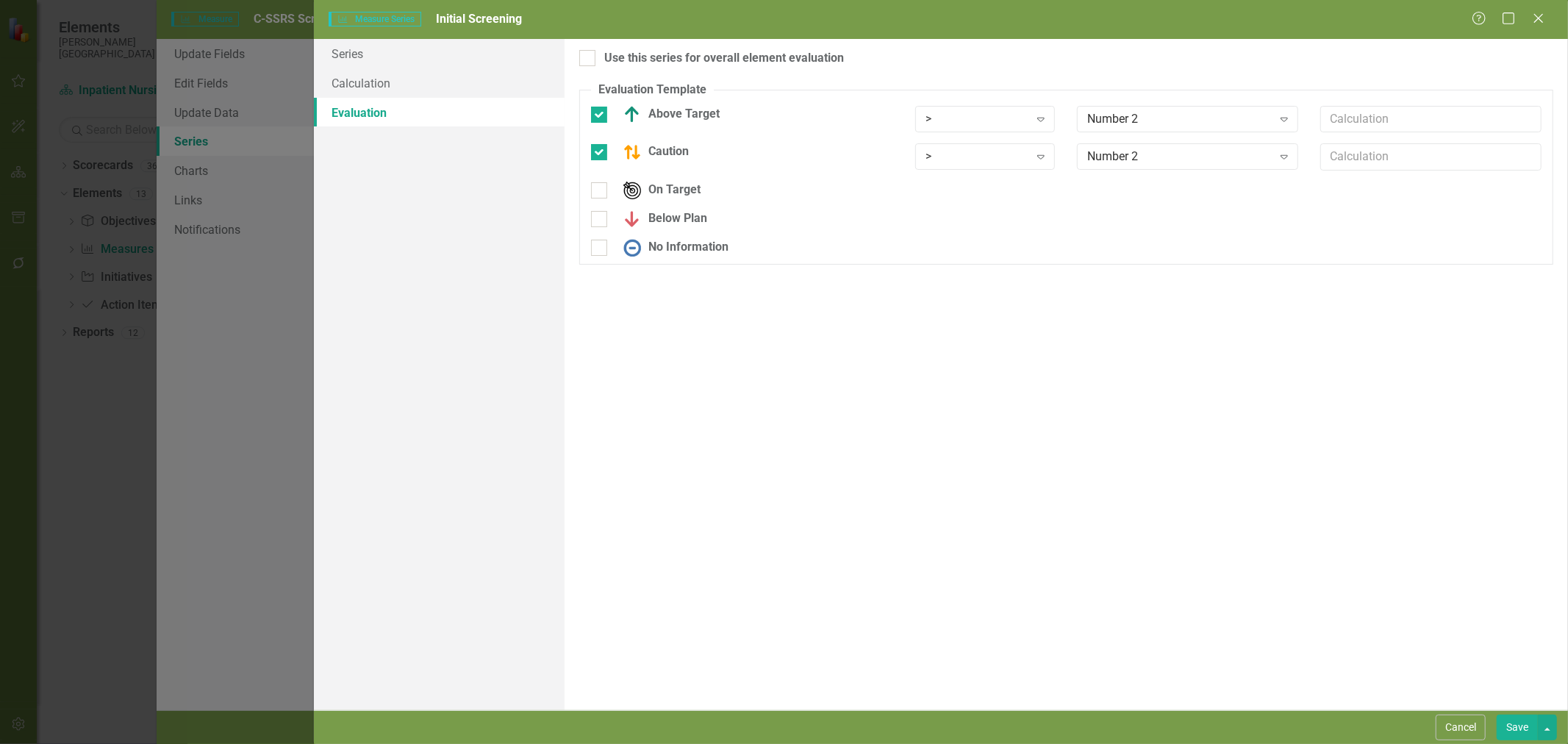
checkbox input "true"
click at [598, 256] on input "No Information" at bounding box center [595, 254] width 9 height 9
checkbox input "true"
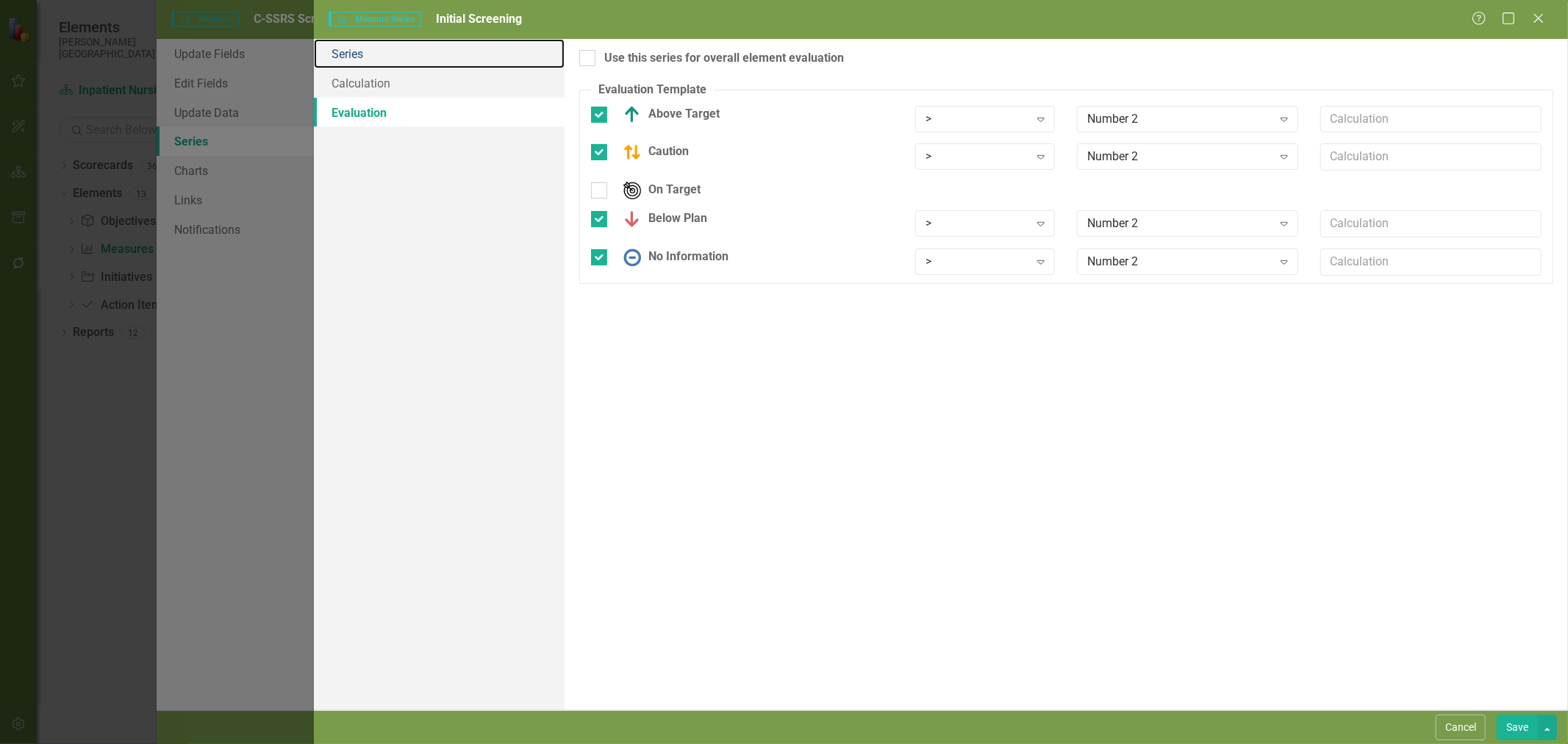
click at [370, 64] on link "Series" at bounding box center [439, 54] width 251 height 30
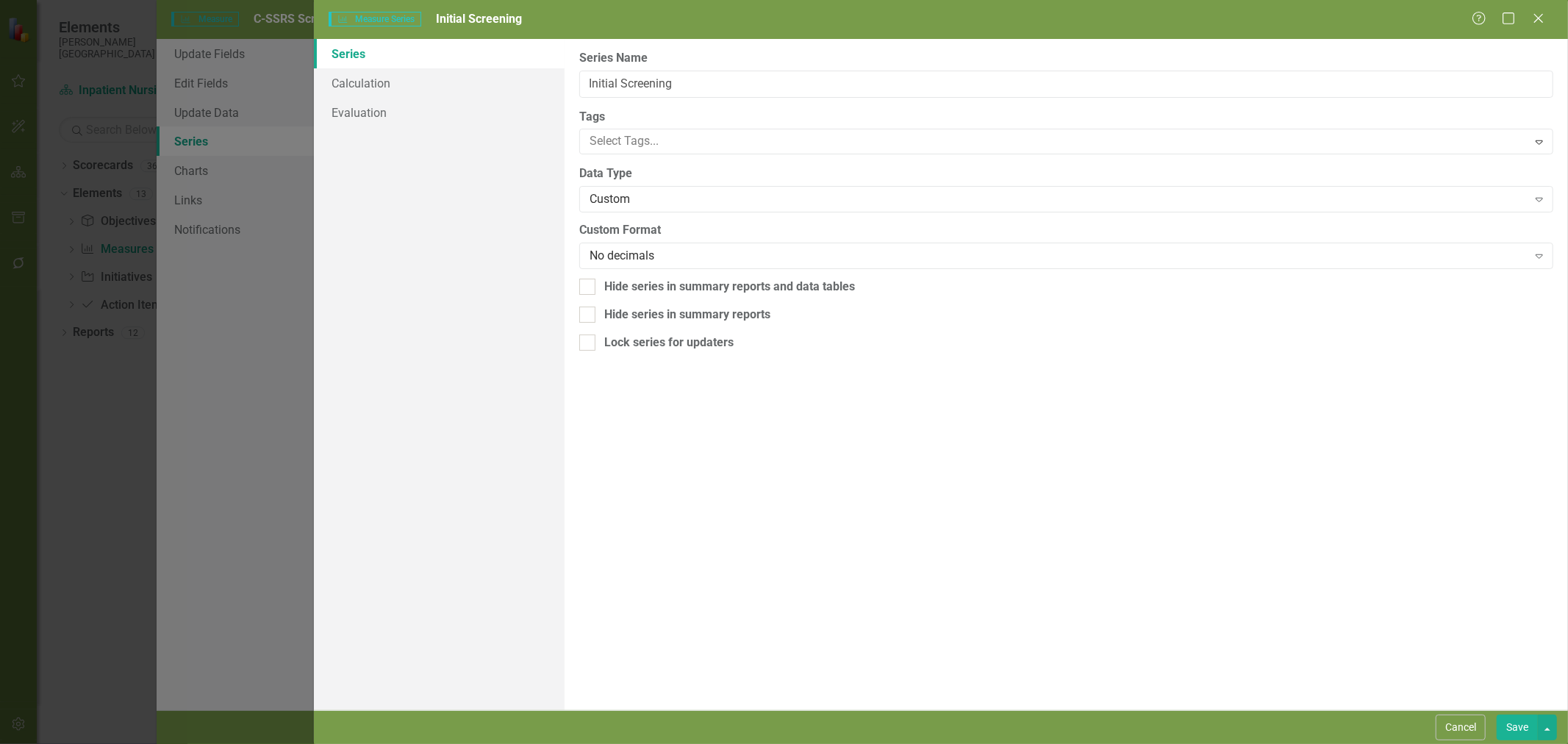
click at [649, 252] on div "No decimals" at bounding box center [1059, 256] width 938 height 17
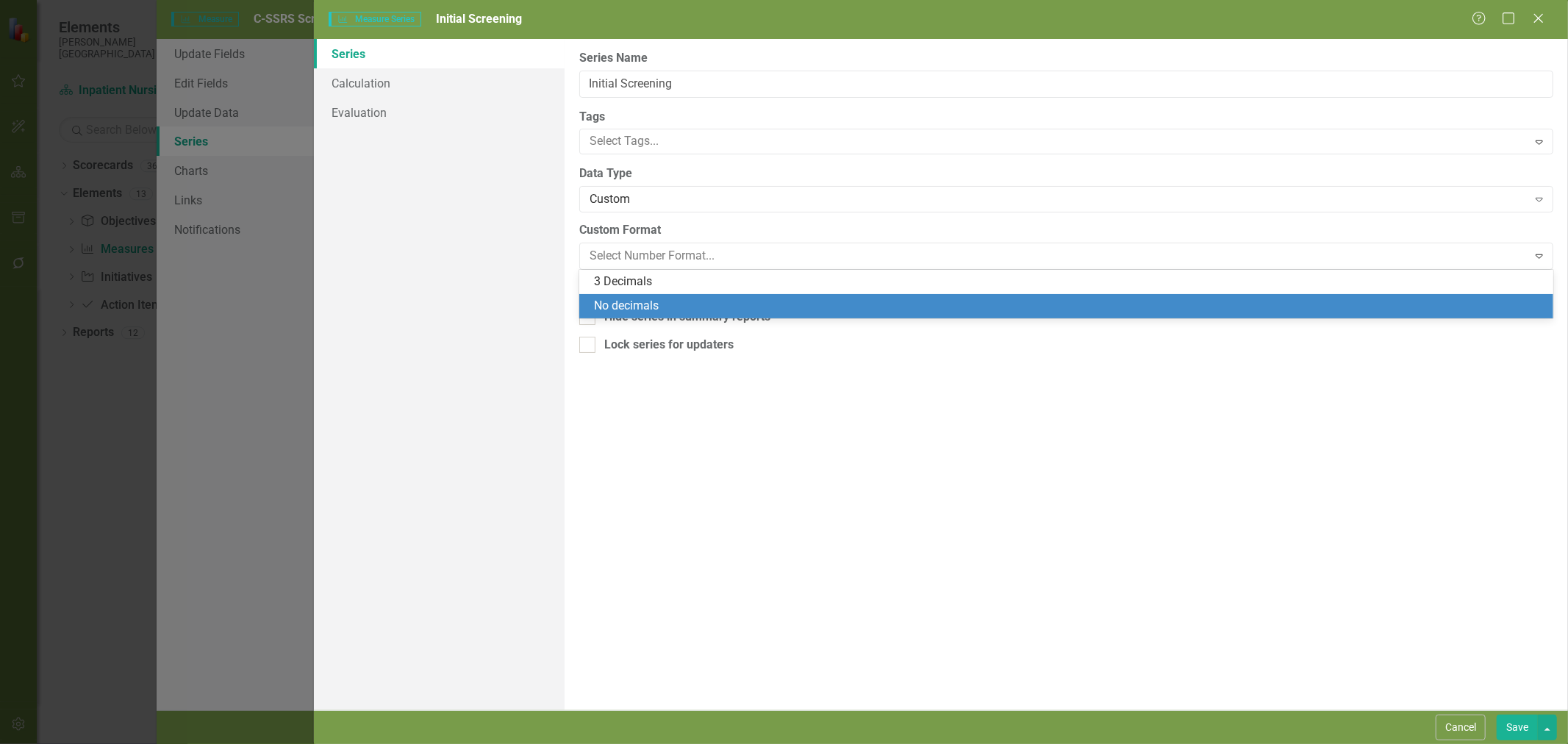
click at [678, 302] on div "No decimals" at bounding box center [1069, 307] width 950 height 17
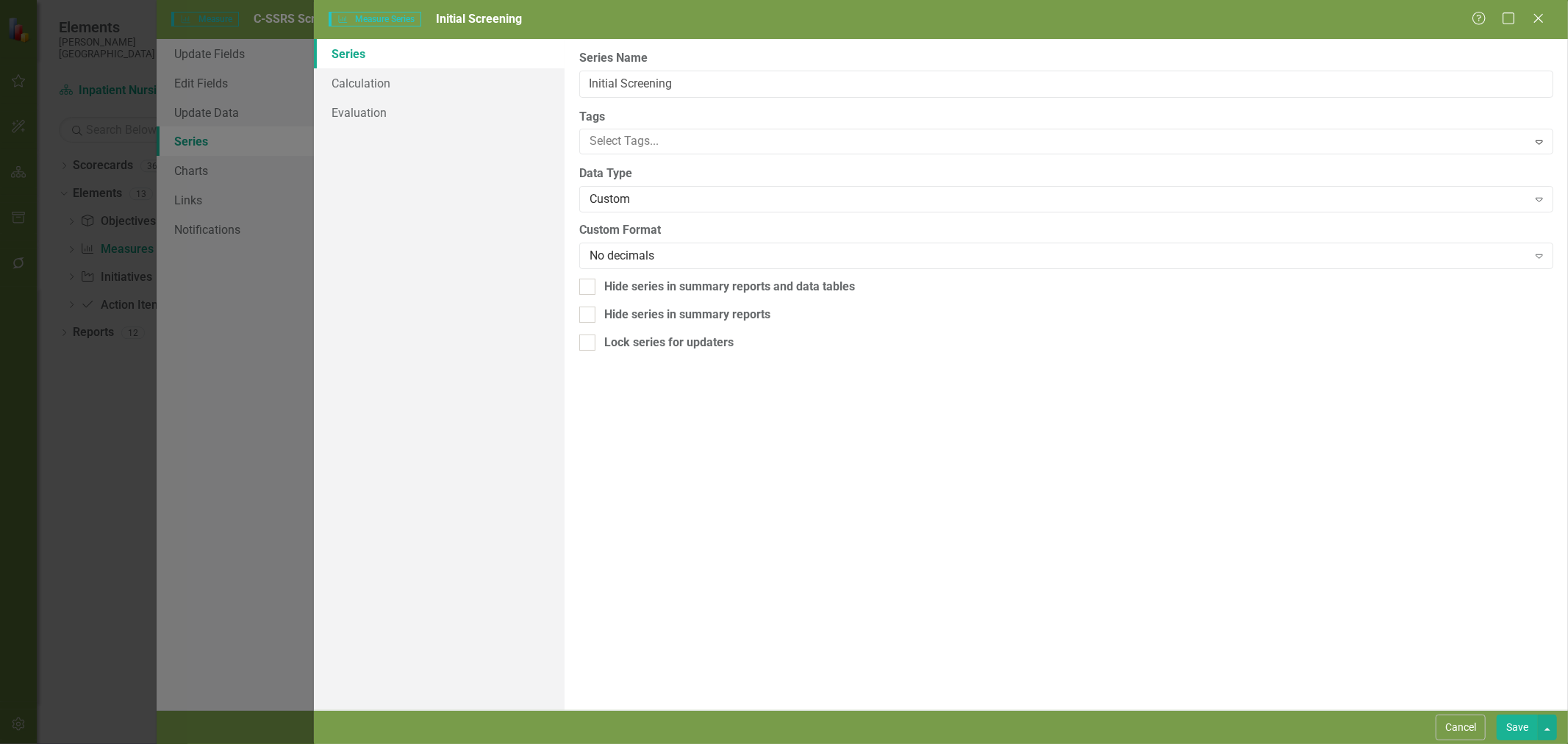
click at [673, 194] on div "Custom" at bounding box center [1059, 200] width 938 height 17
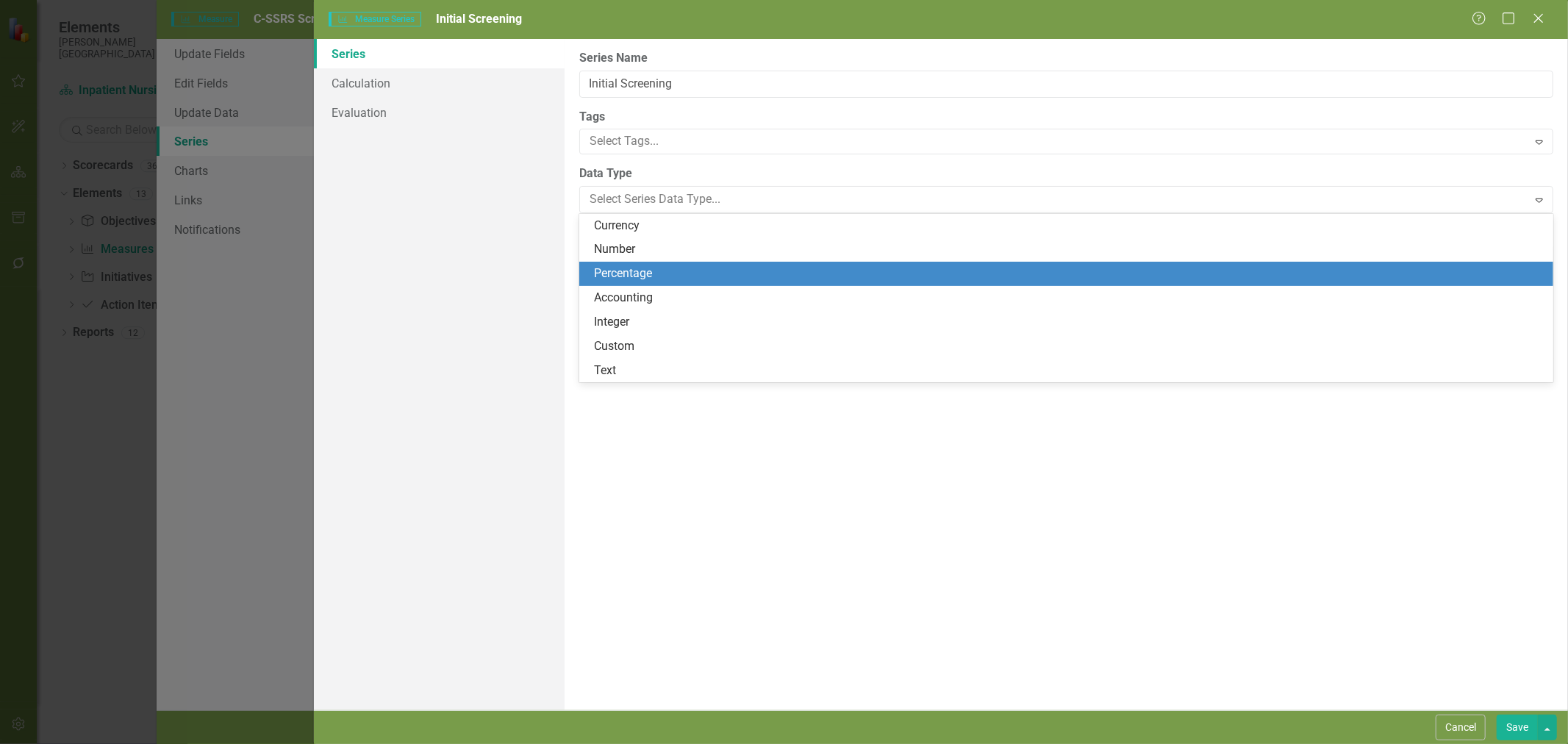
click at [673, 263] on div "Percentage" at bounding box center [1066, 273] width 974 height 24
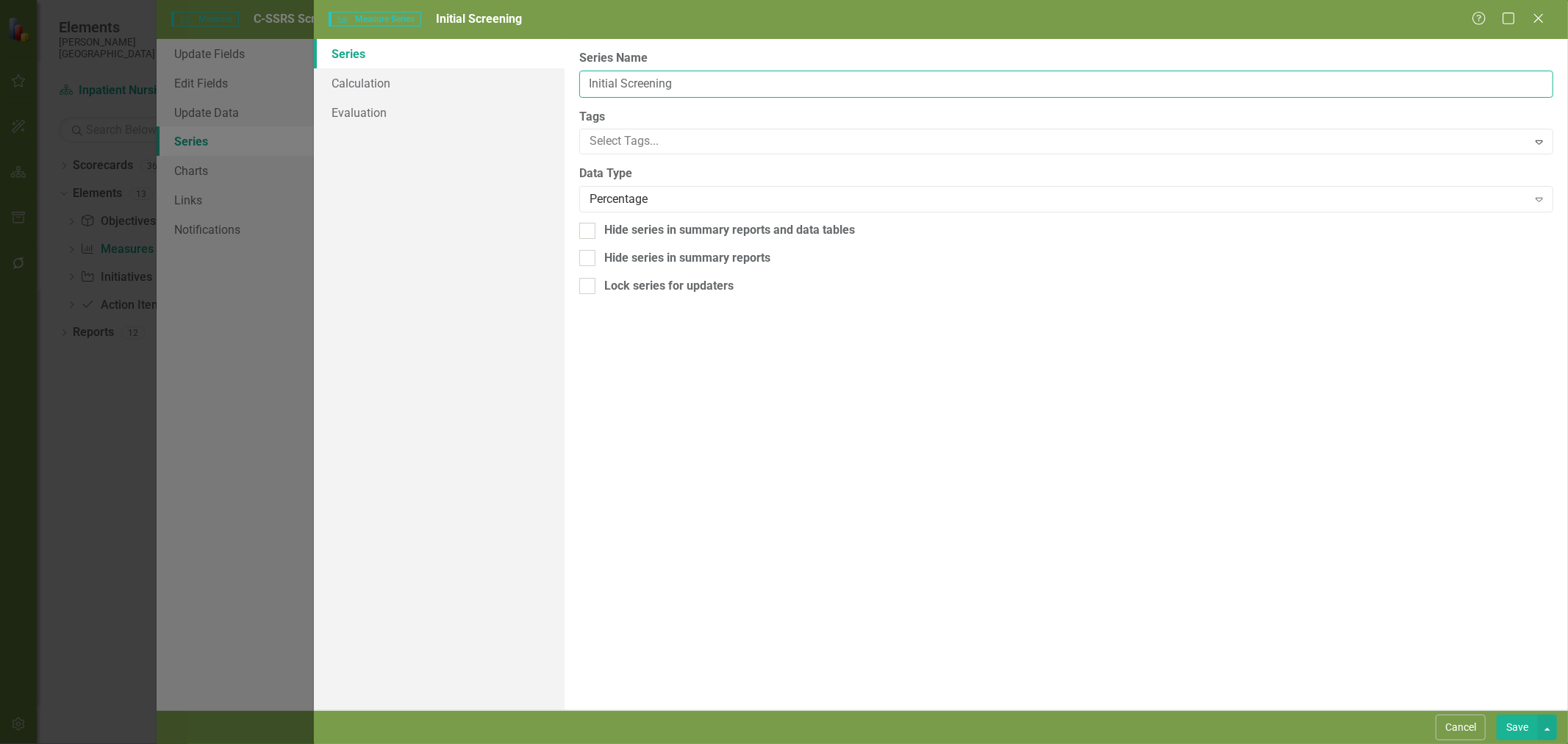
click at [682, 77] on input "Initial Screening" at bounding box center [1066, 84] width 974 height 27
drag, startPoint x: 796, startPoint y: 82, endPoint x: 528, endPoint y: 98, distance: 268.5
click at [512, 99] on div "Series Calculation Evaluation From this page, you can edit the name, type, and …" at bounding box center [941, 374] width 1254 height 672
type input "Initial screening completed"
click at [449, 76] on link "Calculation" at bounding box center [439, 83] width 251 height 30
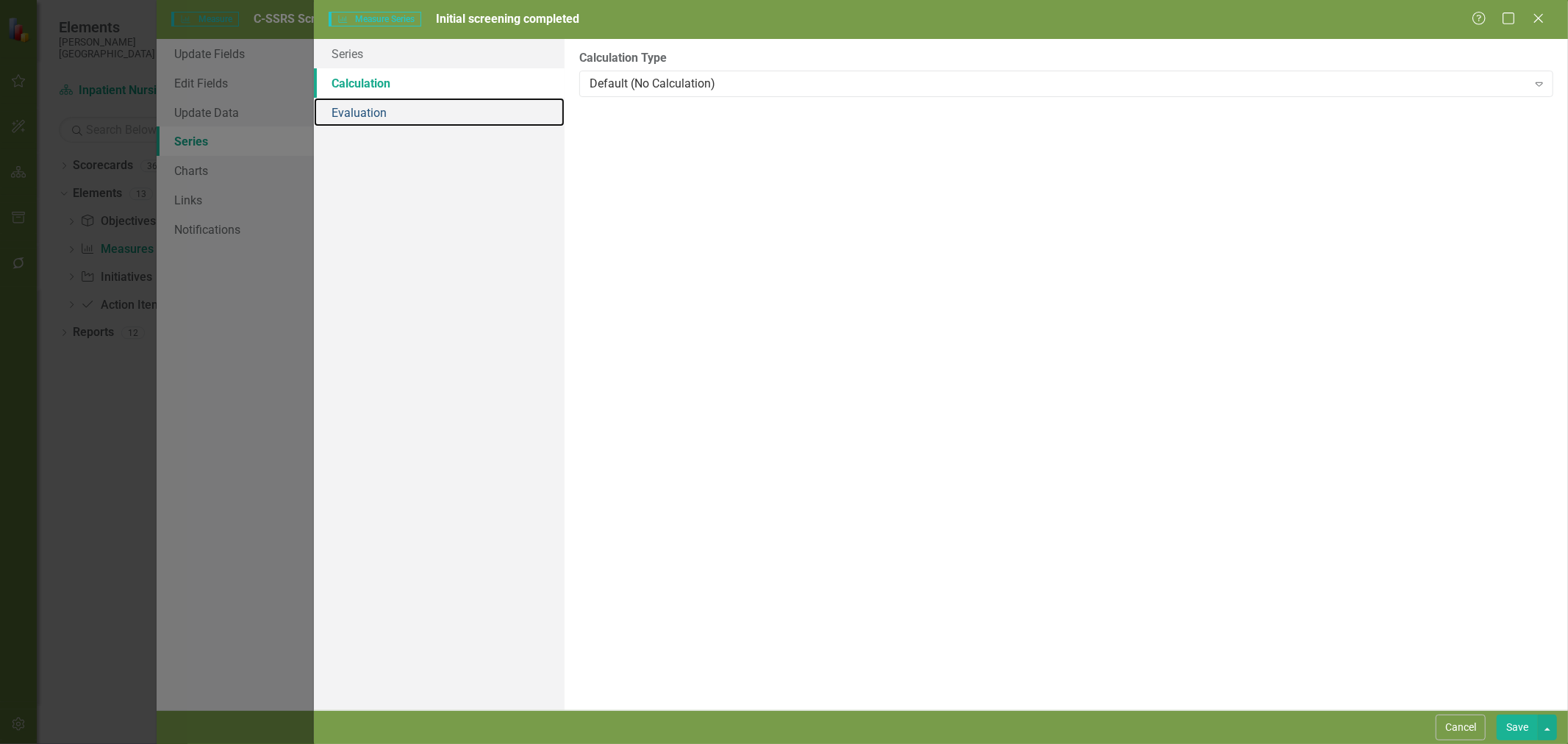
click at [449, 105] on link "Evaluation" at bounding box center [439, 113] width 251 height 30
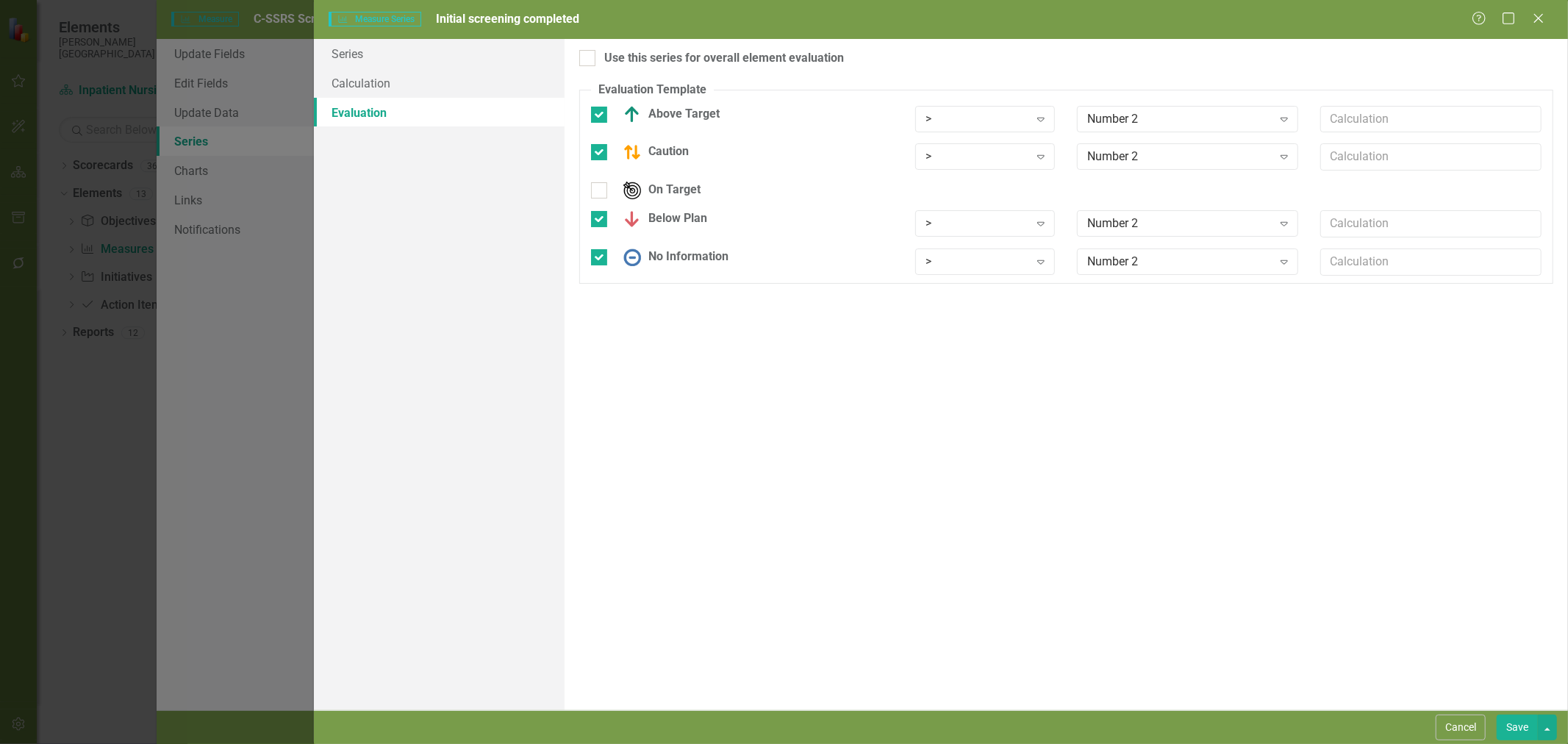
click at [966, 106] on div "> Expand" at bounding box center [985, 119] width 140 height 26
click at [981, 164] on div ">=" at bounding box center [988, 169] width 117 height 17
click at [1237, 115] on div "Number 2" at bounding box center [1180, 119] width 185 height 17
click at [1225, 142] on div "Static Value" at bounding box center [1191, 145] width 198 height 17
click at [1368, 125] on input "text" at bounding box center [1431, 119] width 221 height 27
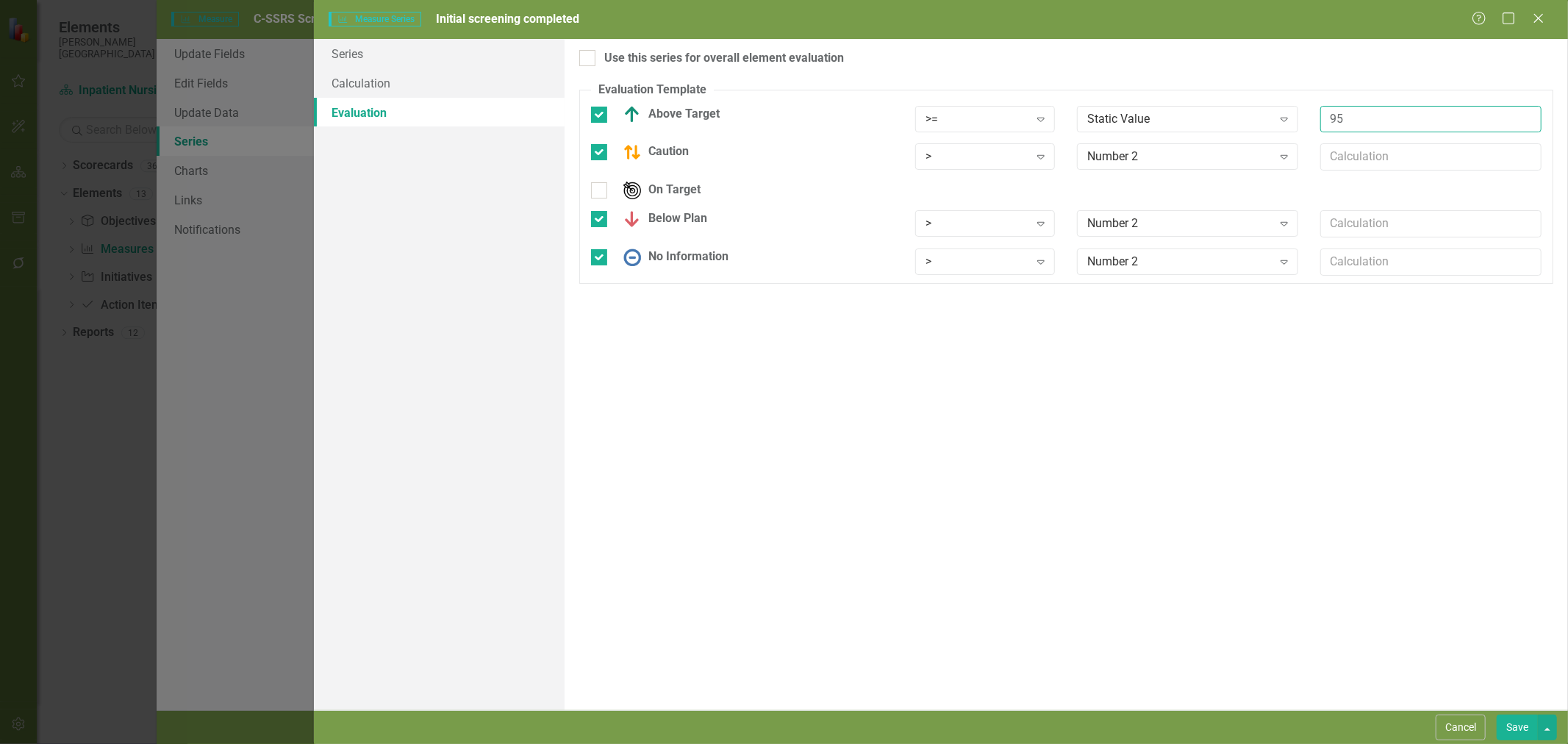
type input "95"
click at [967, 163] on div ">" at bounding box center [977, 157] width 104 height 17
click at [968, 200] on div ">=" at bounding box center [988, 208] width 117 height 17
click at [1159, 157] on div "Number 2" at bounding box center [1180, 157] width 185 height 17
click at [1154, 743] on div "Static Value" at bounding box center [787, 756] width 1545 height 17
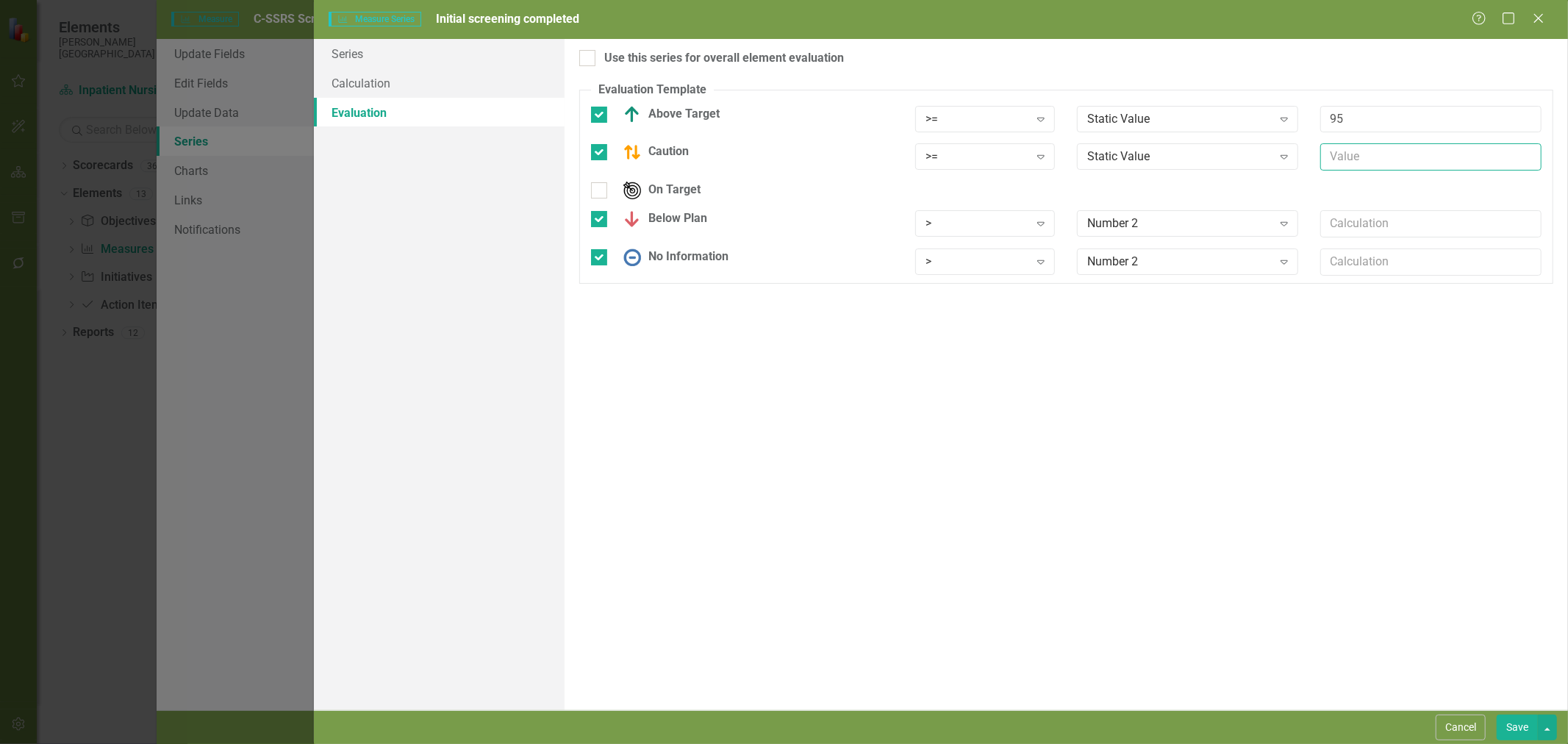
click at [1375, 158] on input "text" at bounding box center [1431, 157] width 221 height 27
type input "95*.9"
click at [1016, 227] on div ">" at bounding box center [977, 224] width 104 height 17
click at [980, 299] on div "<" at bounding box center [988, 299] width 117 height 17
click at [1195, 224] on div "Number 2" at bounding box center [1180, 224] width 185 height 17
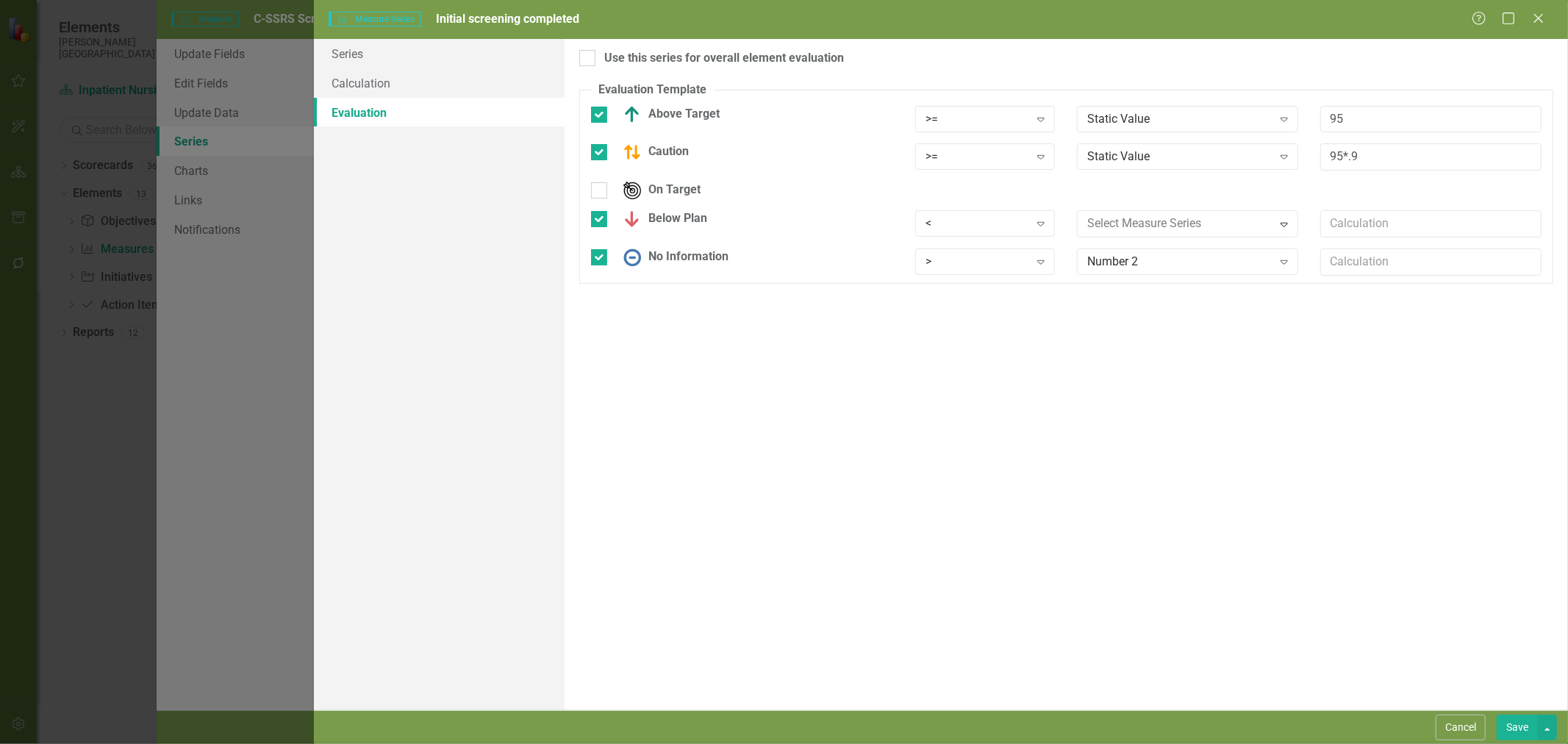
click at [1187, 743] on div "Static Value" at bounding box center [787, 756] width 1545 height 17
click at [1356, 224] on input "text" at bounding box center [1431, 224] width 221 height 27
type input "95"
click at [994, 258] on div ">" at bounding box center [977, 262] width 104 height 17
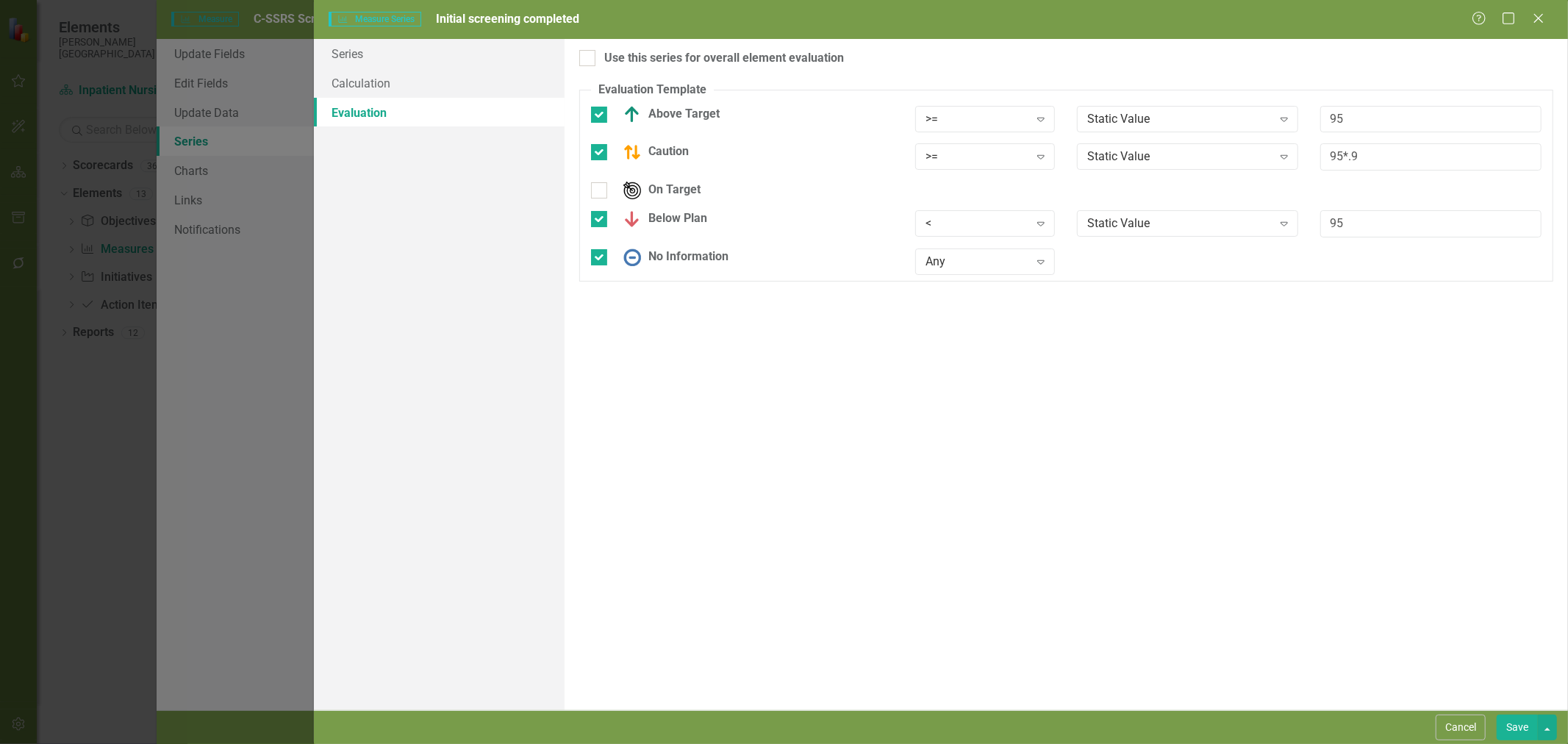
click at [1521, 722] on button "Save" at bounding box center [1517, 728] width 41 height 26
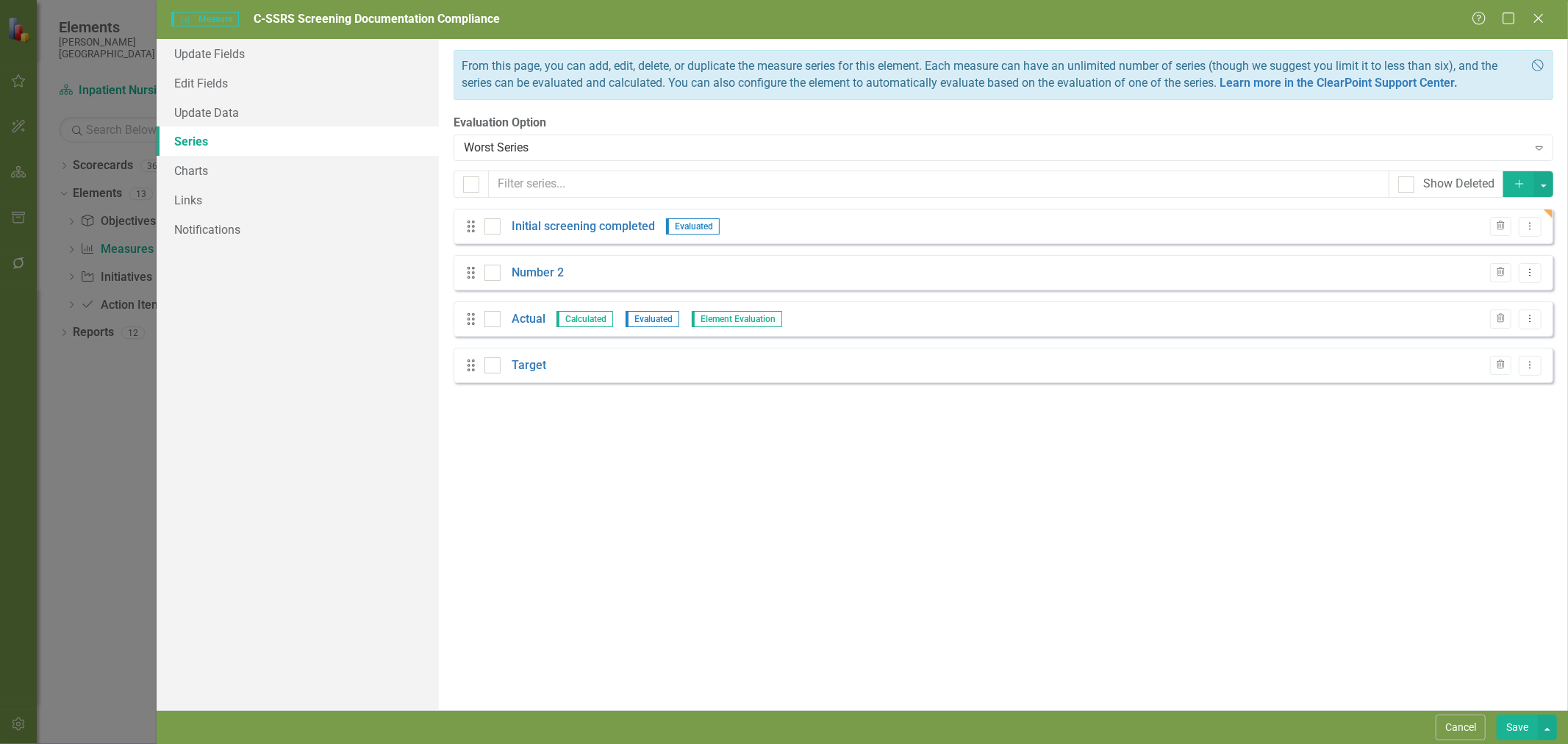
click at [656, 140] on div "Worst Series" at bounding box center [995, 148] width 1063 height 17
click at [1532, 228] on icon "Dropdown Menu" at bounding box center [1530, 226] width 12 height 9
click at [1498, 275] on link "Copy Duplicate Measure Series" at bounding box center [1457, 278] width 167 height 27
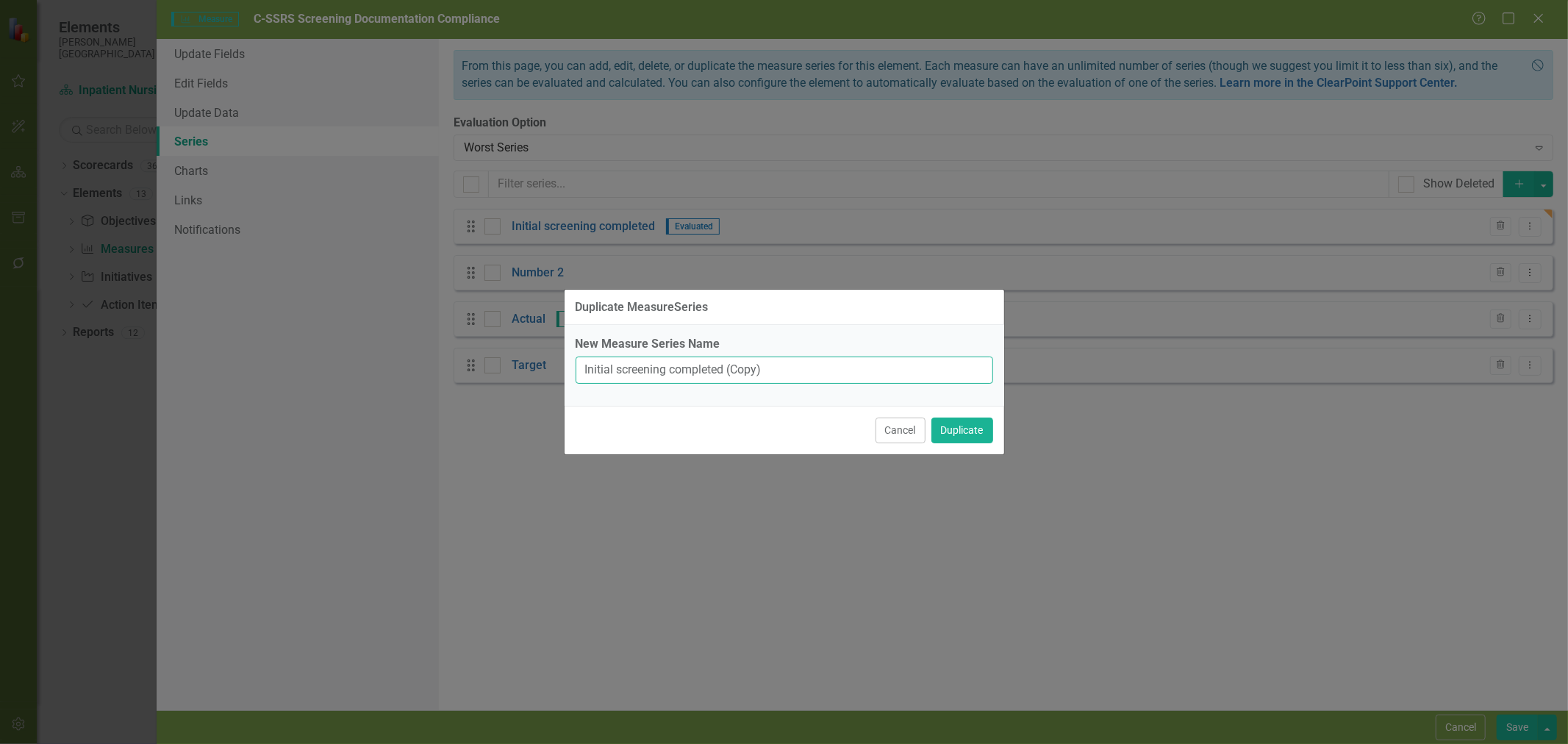
click at [687, 372] on input "Initial screening completed (Copy)" at bounding box center [785, 370] width 418 height 27
type input "Rescreening completed BID"
click at [962, 436] on button "Duplicate" at bounding box center [963, 430] width 62 height 26
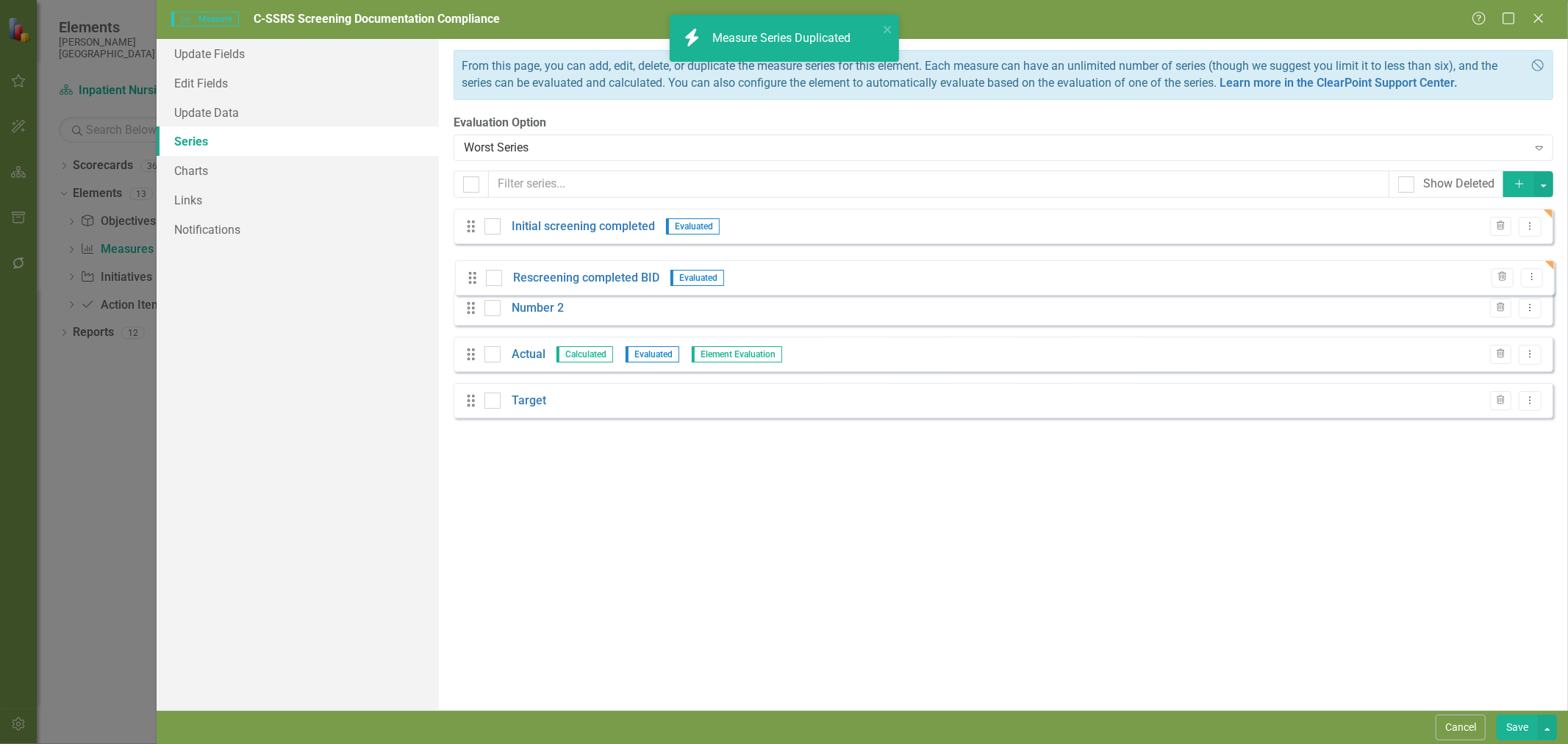
drag, startPoint x: 470, startPoint y: 414, endPoint x: 472, endPoint y: 278, distance: 136.0
click at [472, 278] on div "Drag Initial screening completed Evaluated Trash Dropdown Menu Drag Number 2 Tr…" at bounding box center [1003, 319] width 1100 height 221
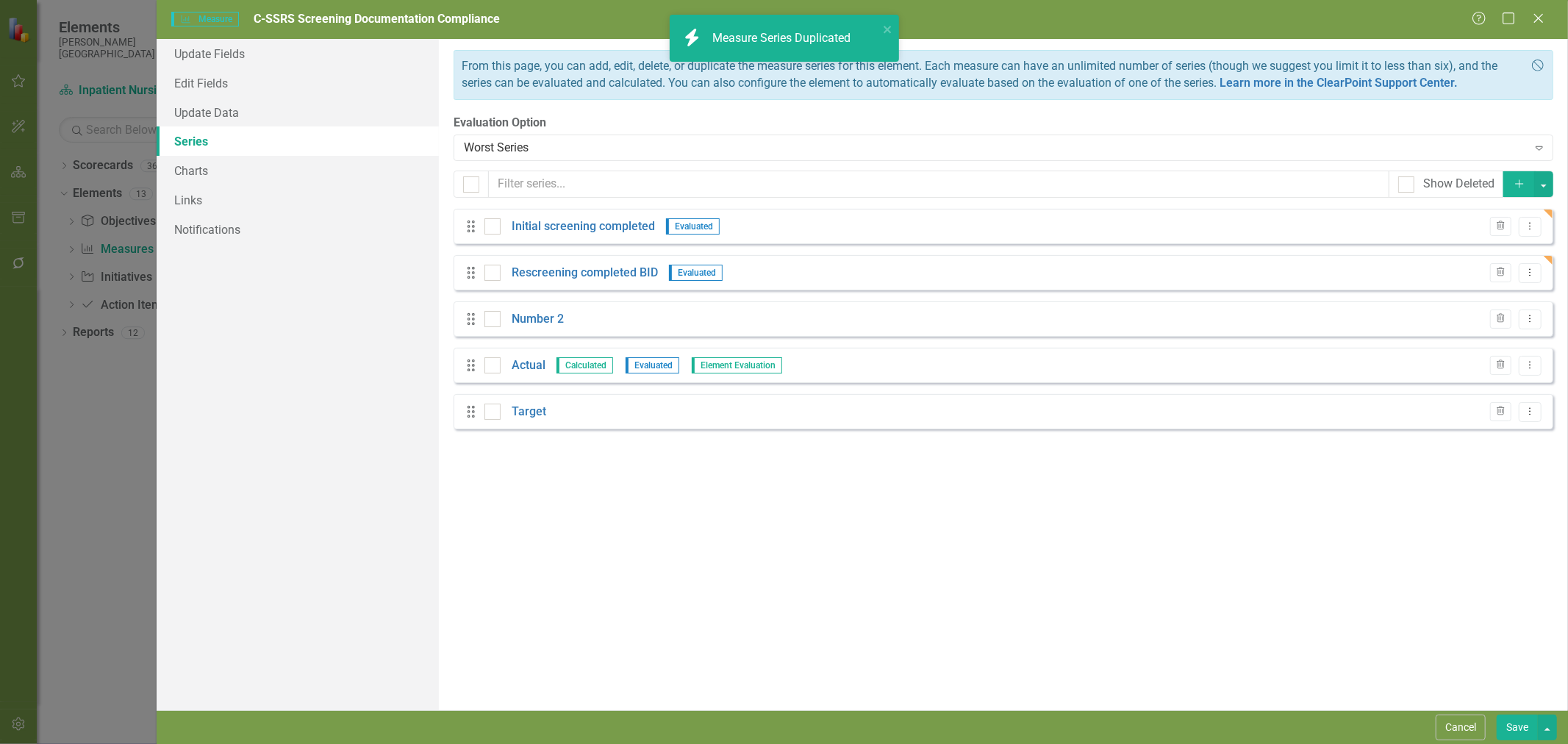
click at [562, 276] on link "Rescreening completed BID" at bounding box center [585, 273] width 146 height 17
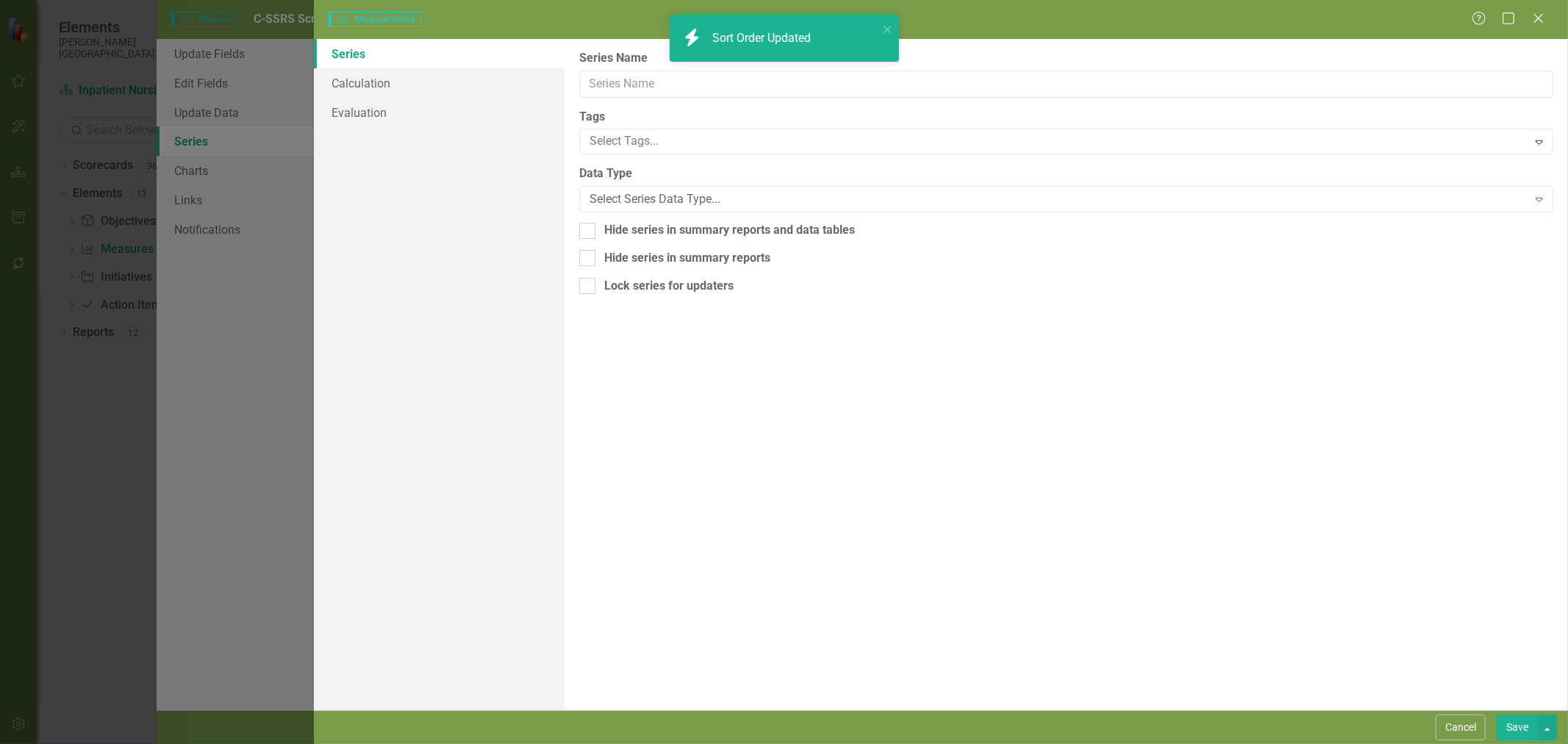
type input "Rescreening completed BID"
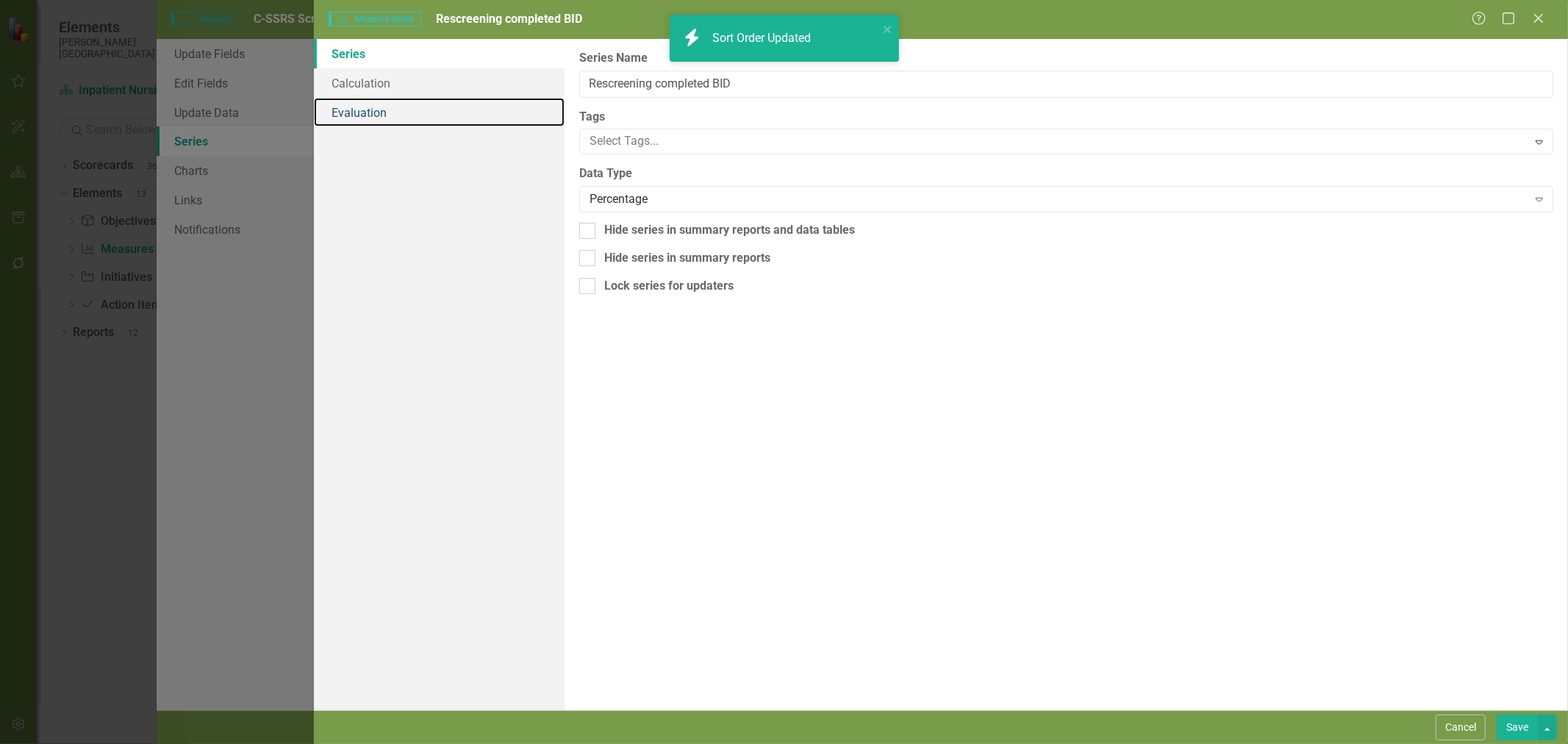
click at [379, 113] on link "Evaluation" at bounding box center [439, 113] width 251 height 30
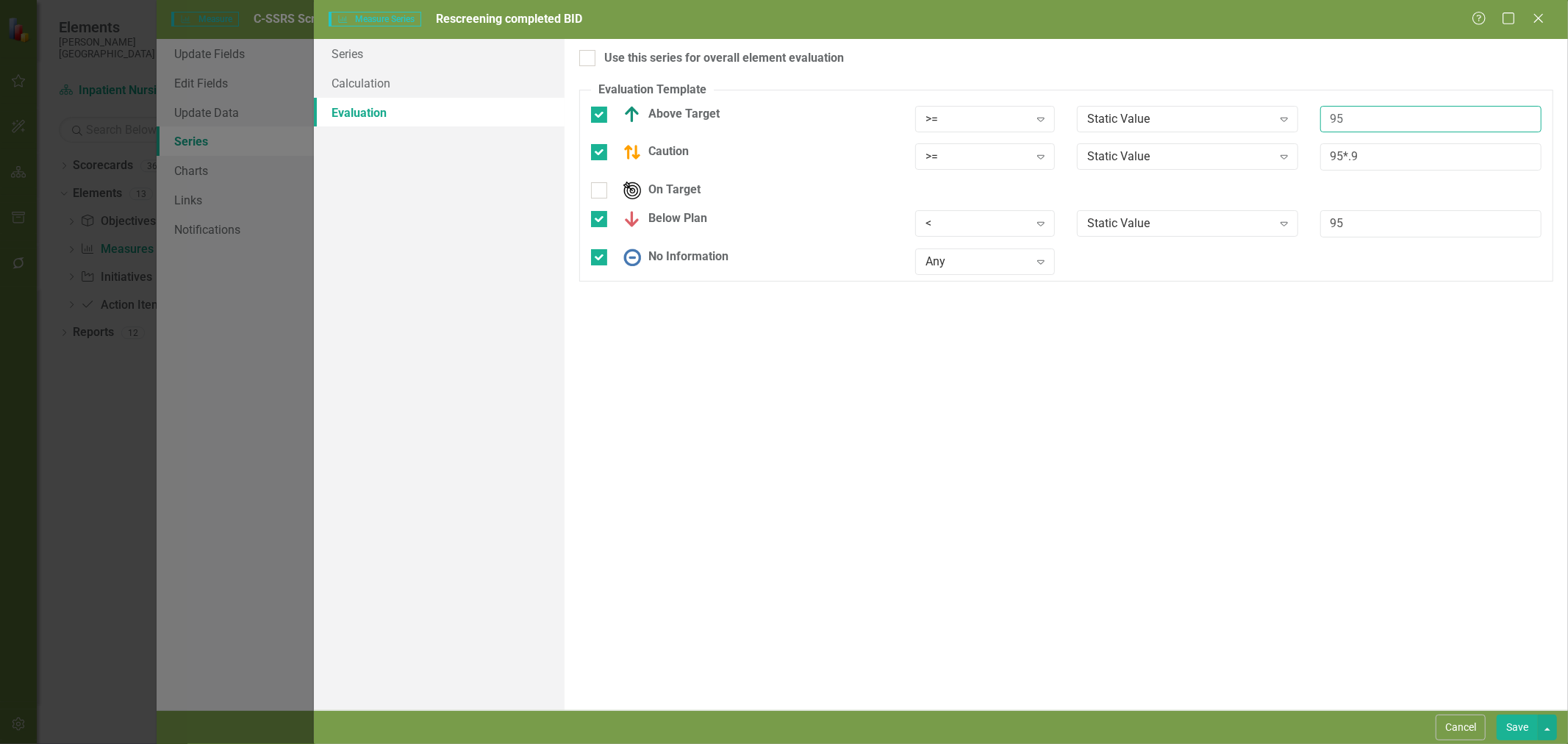
drag, startPoint x: 1379, startPoint y: 118, endPoint x: 1273, endPoint y: 123, distance: 106.1
click at [1273, 123] on div "Above Target >= Expand Static Value Expand 95" at bounding box center [1066, 124] width 973 height 38
type input "100"
drag, startPoint x: 1353, startPoint y: 159, endPoint x: 1286, endPoint y: 160, distance: 67.0
click at [1286, 160] on div "Caution >= Expand Static Value Expand 95*.9" at bounding box center [1066, 162] width 973 height 38
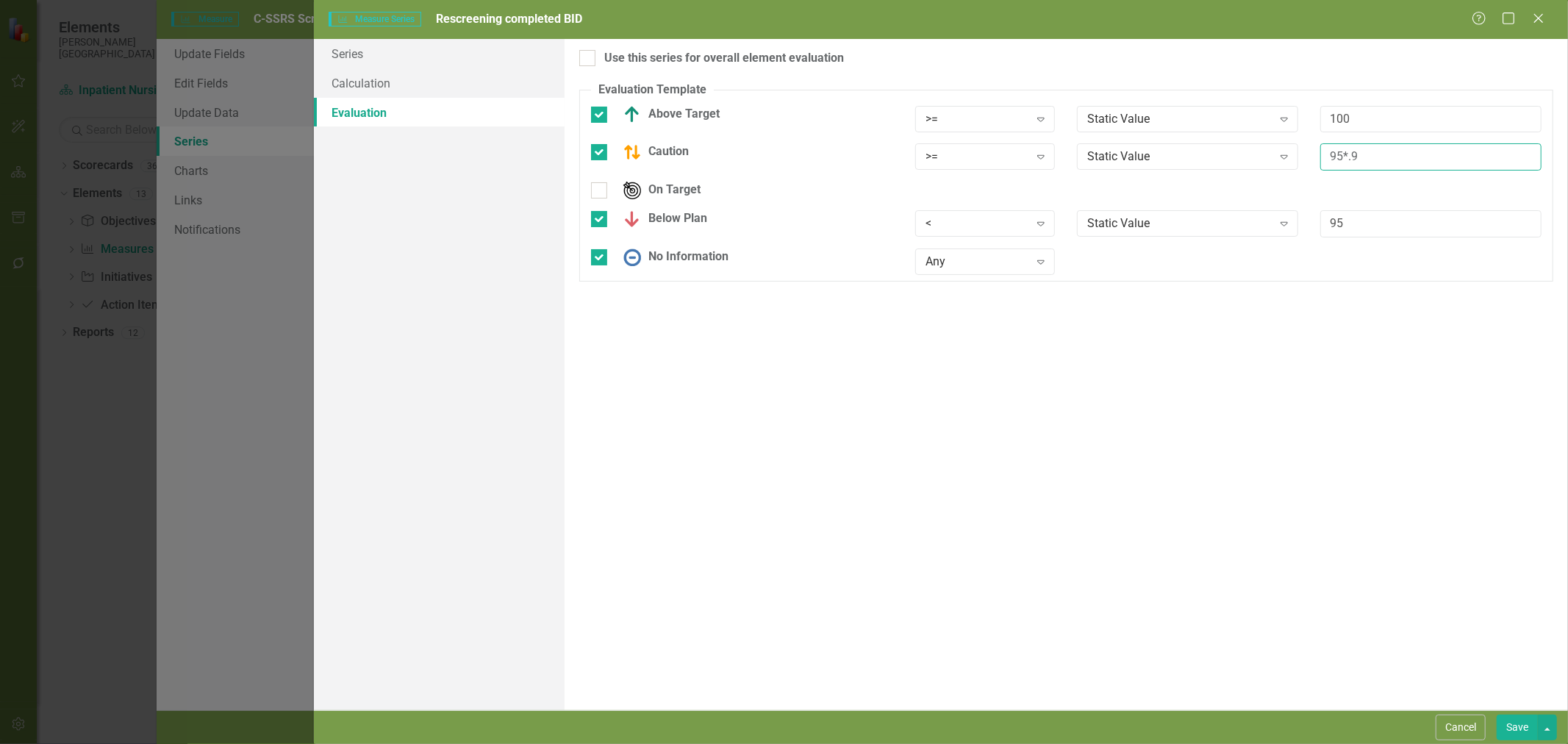
click at [1353, 156] on input "95*.9" at bounding box center [1431, 157] width 221 height 27
drag, startPoint x: 1342, startPoint y: 157, endPoint x: 1297, endPoint y: 160, distance: 45.1
click at [1298, 160] on div "Caution >= Expand Static Value Expand 95*.9" at bounding box center [1066, 162] width 973 height 38
type input "100*.9"
drag, startPoint x: 1331, startPoint y: 229, endPoint x: 1282, endPoint y: 231, distance: 49.0
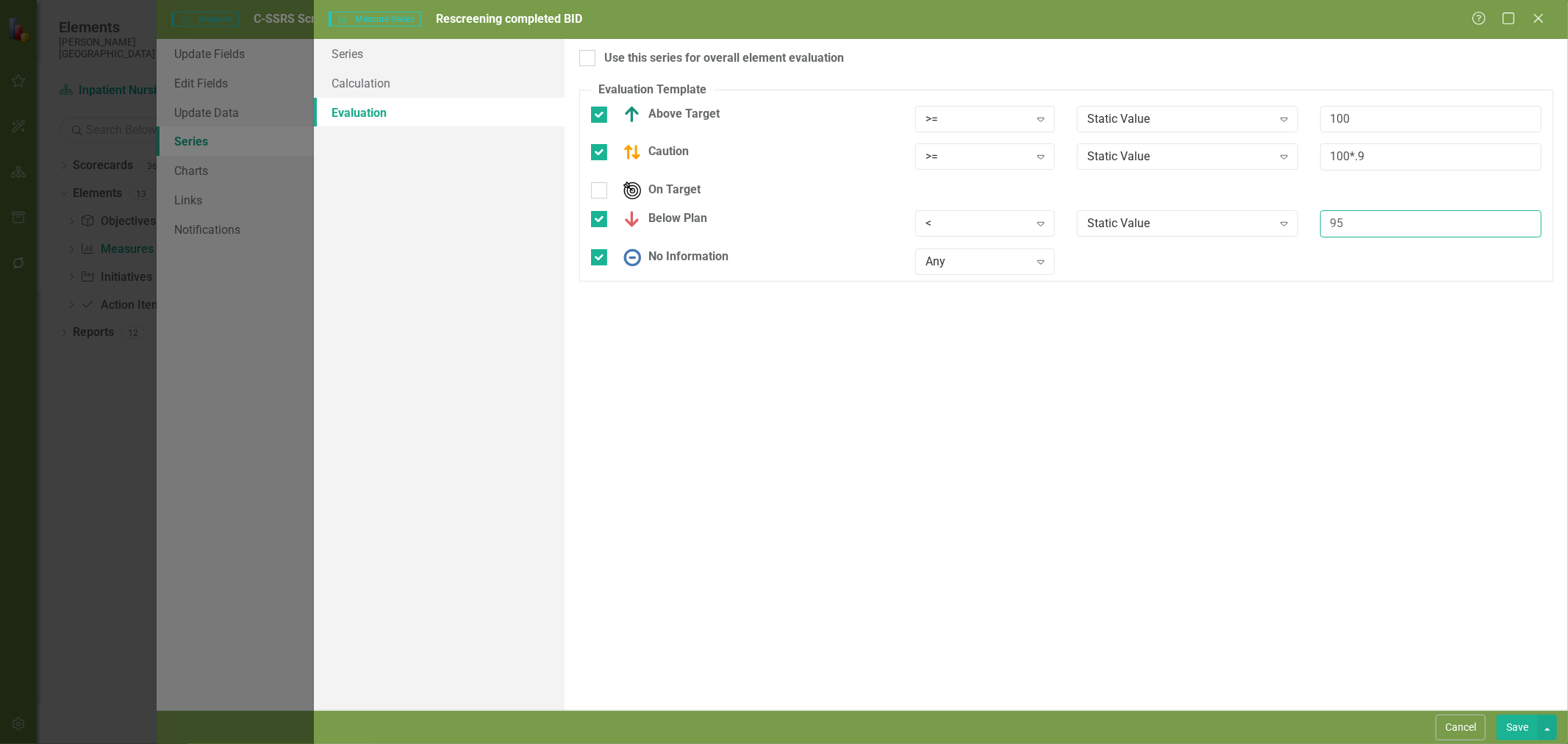
click at [1282, 231] on div "Below Plan < Expand Static Value Expand 95" at bounding box center [1066, 229] width 973 height 38
type input "100"
click at [1512, 739] on button "Save" at bounding box center [1517, 728] width 41 height 26
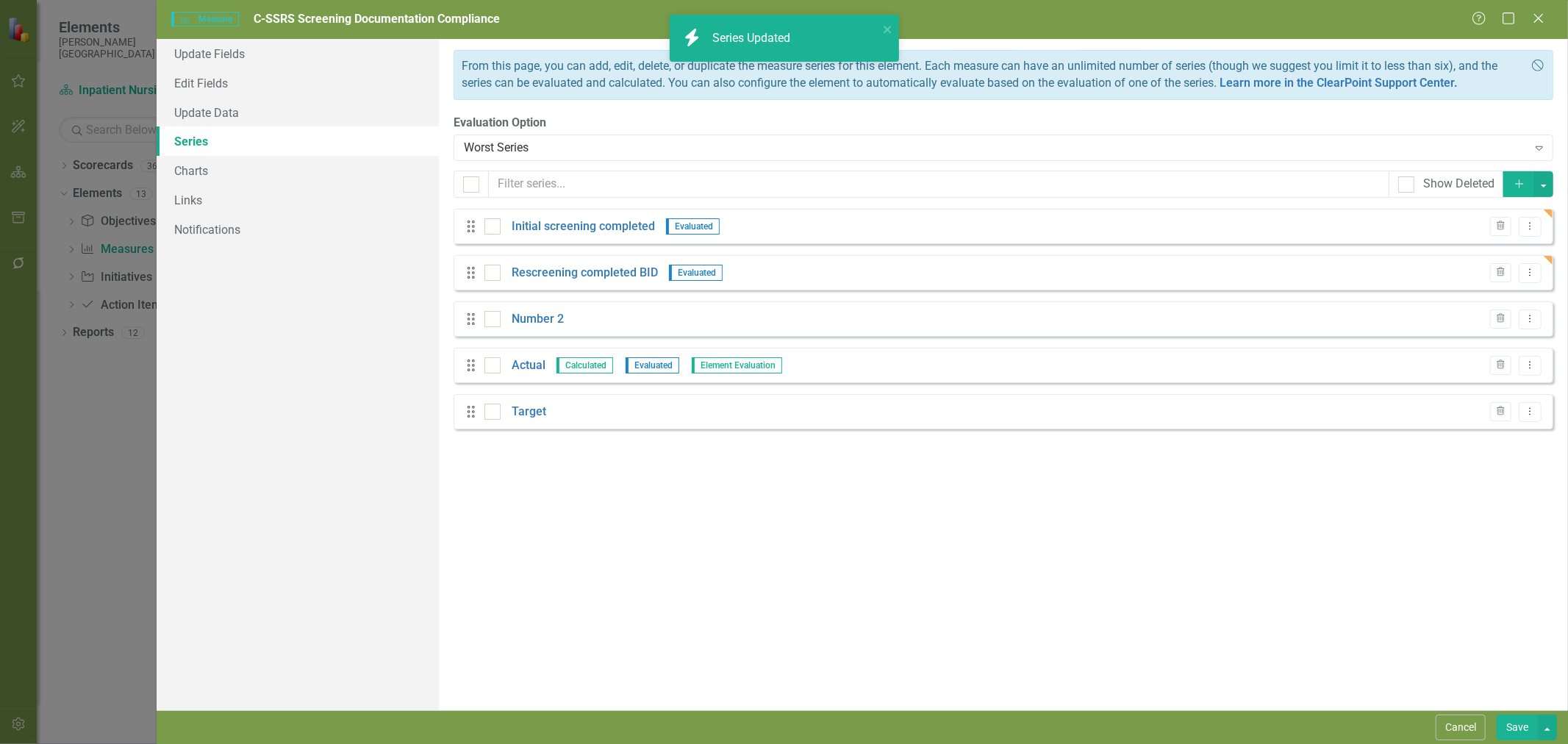
click at [1505, 318] on icon "Trash" at bounding box center [1500, 318] width 11 height 9
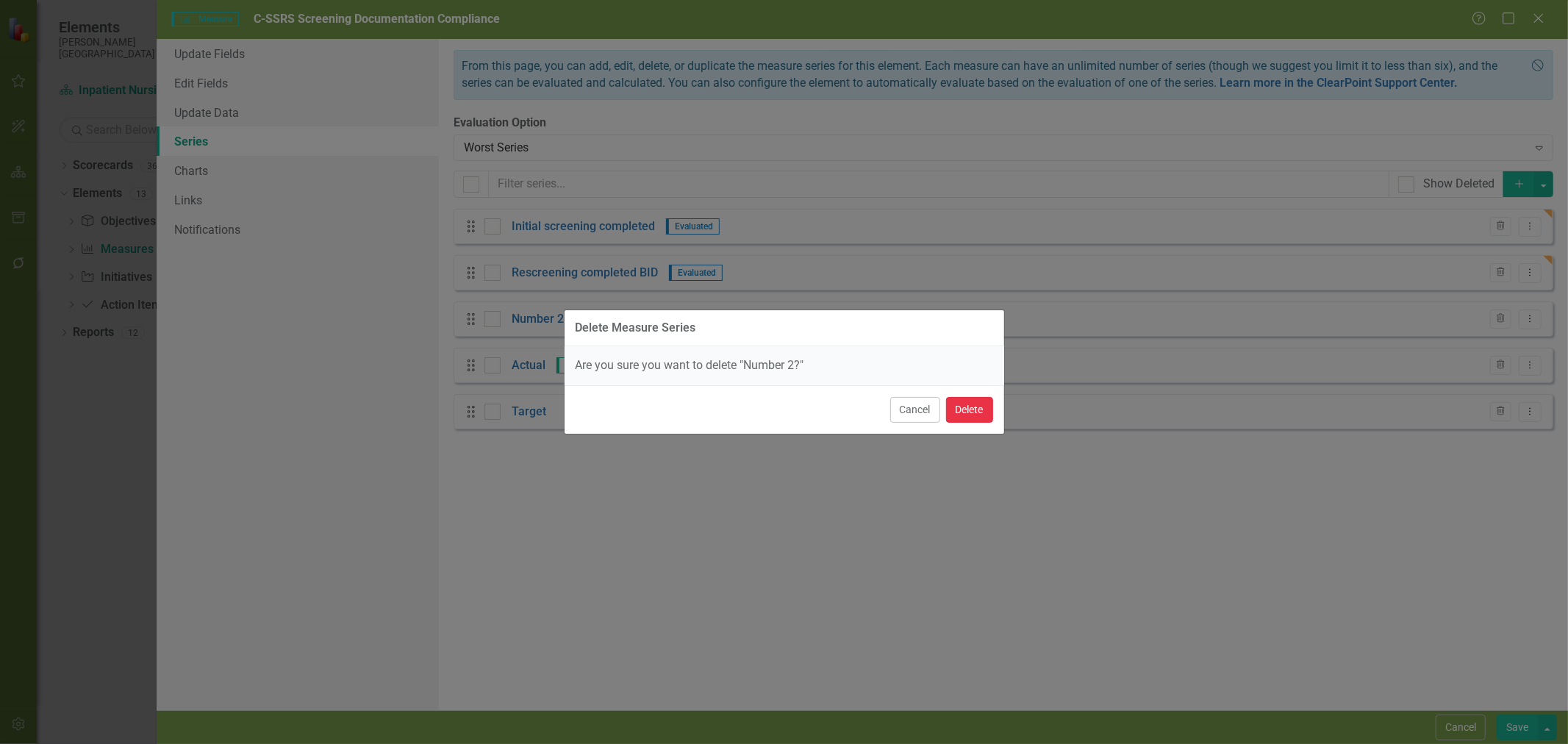
click at [966, 415] on button "Delete" at bounding box center [970, 409] width 47 height 26
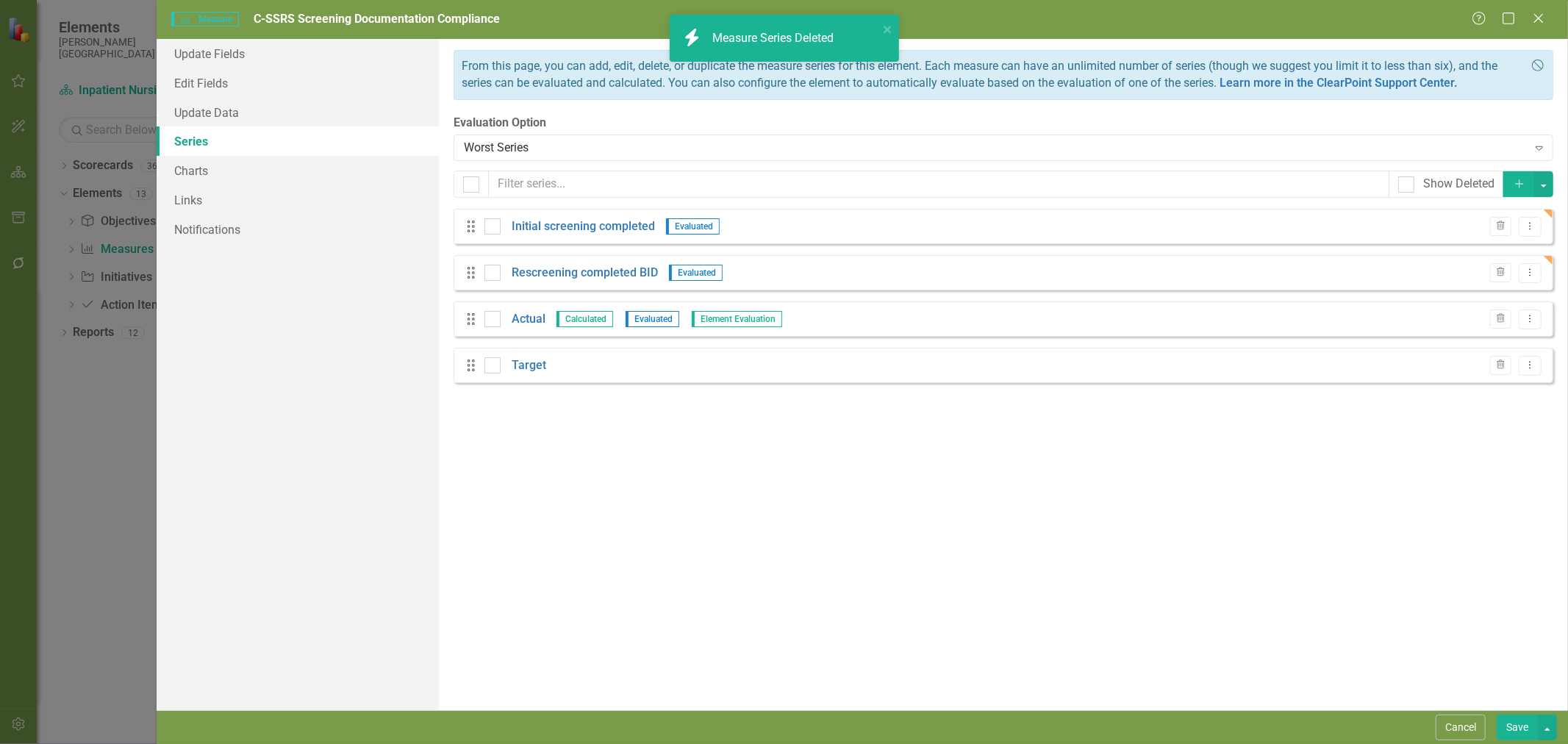
click at [1537, 273] on button "Dropdown Menu" at bounding box center [1530, 273] width 23 height 20
click at [1498, 318] on link "Copy Duplicate Measure Series" at bounding box center [1457, 325] width 167 height 27
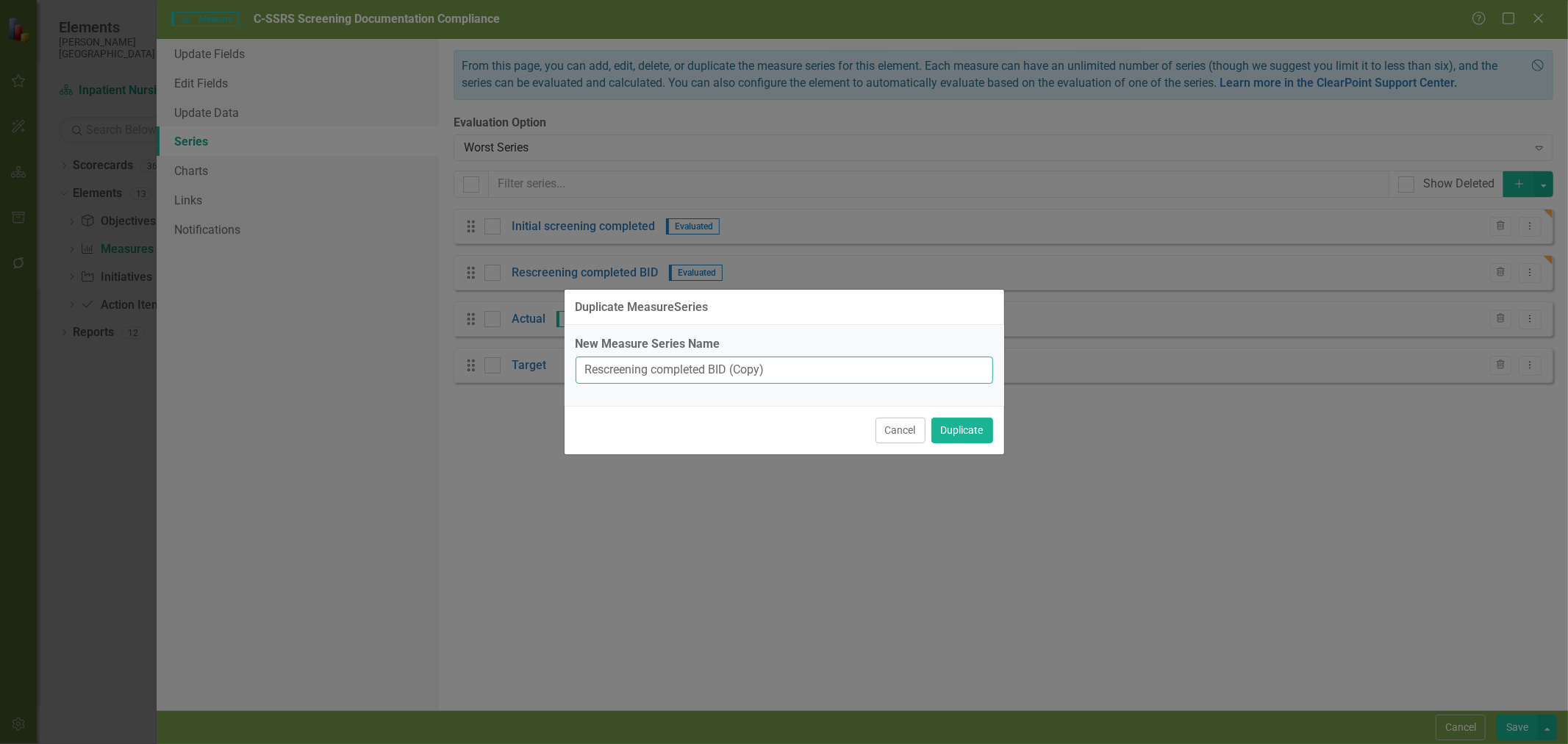
click at [781, 368] on input "Rescreening completed BID (Copy)" at bounding box center [785, 370] width 418 height 27
type input "Provider notification of moderate or high screen"
click at [977, 429] on button "Duplicate" at bounding box center [963, 430] width 62 height 26
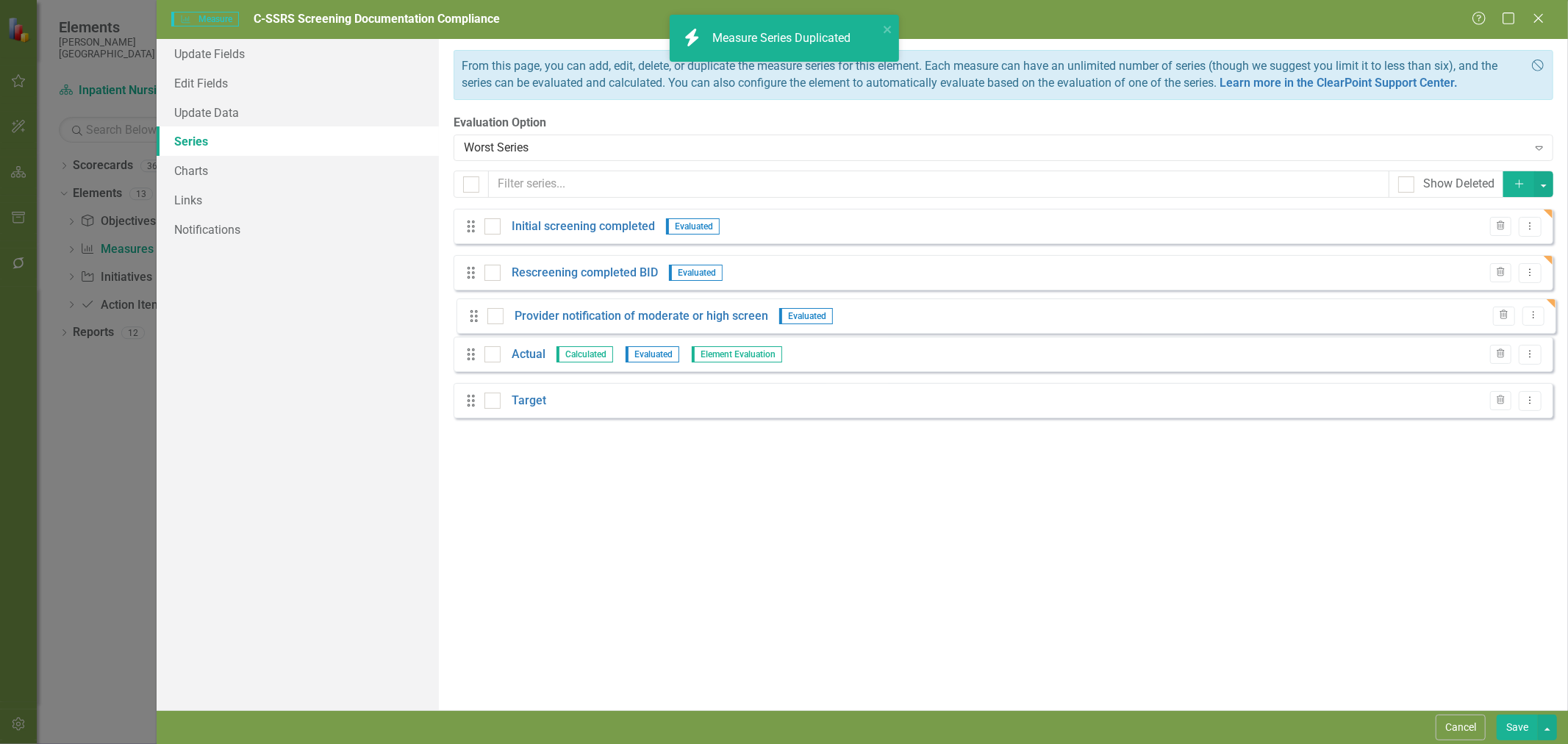
drag, startPoint x: 474, startPoint y: 412, endPoint x: 477, endPoint y: 311, distance: 101.0
click at [477, 311] on div "Drag Initial screening completed Evaluated Trash Dropdown Menu Drag Rescreening…" at bounding box center [1003, 319] width 1100 height 221
click at [605, 322] on link "Provider notification of moderate or high screen" at bounding box center [638, 320] width 254 height 17
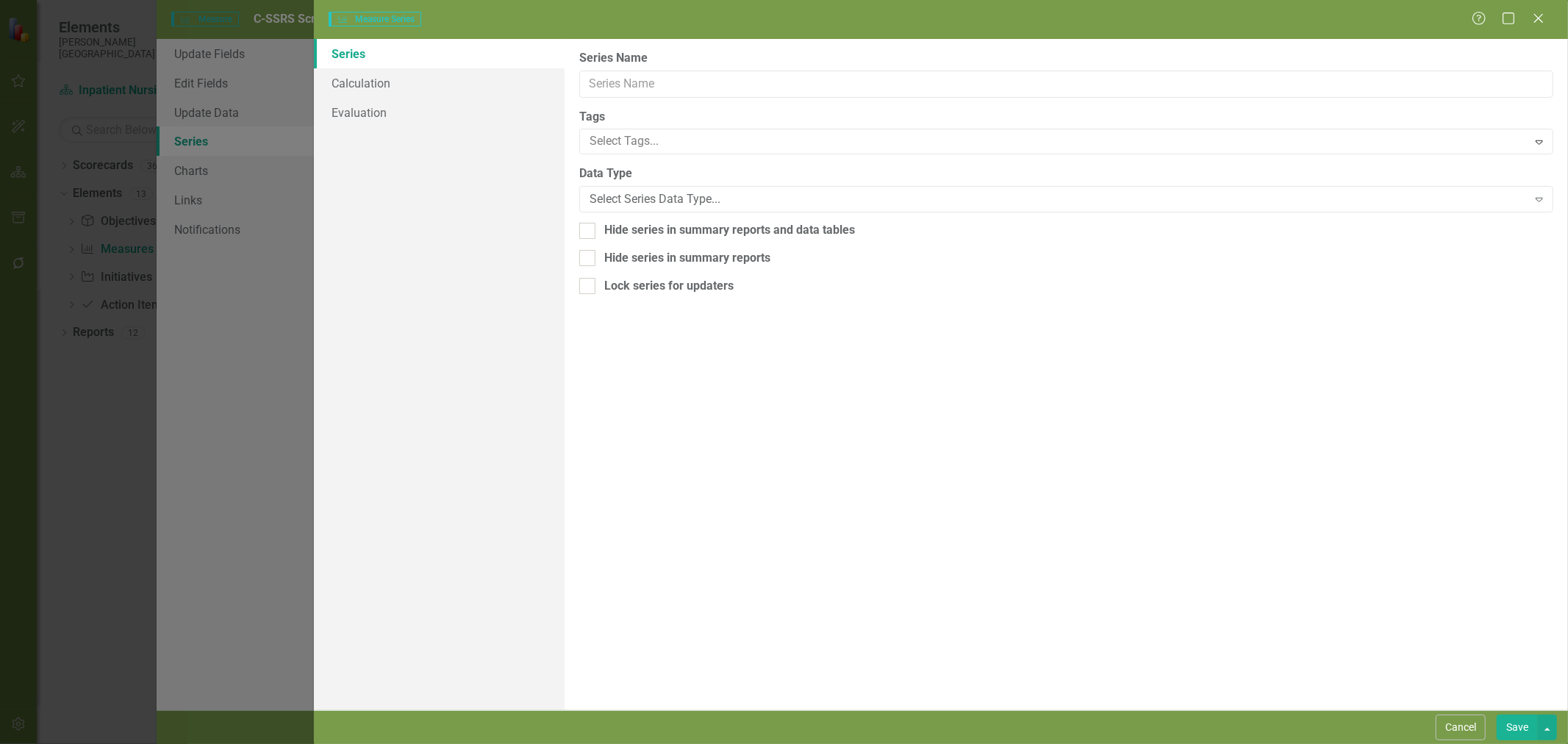
type input "Provider notification of moderate or high screen"
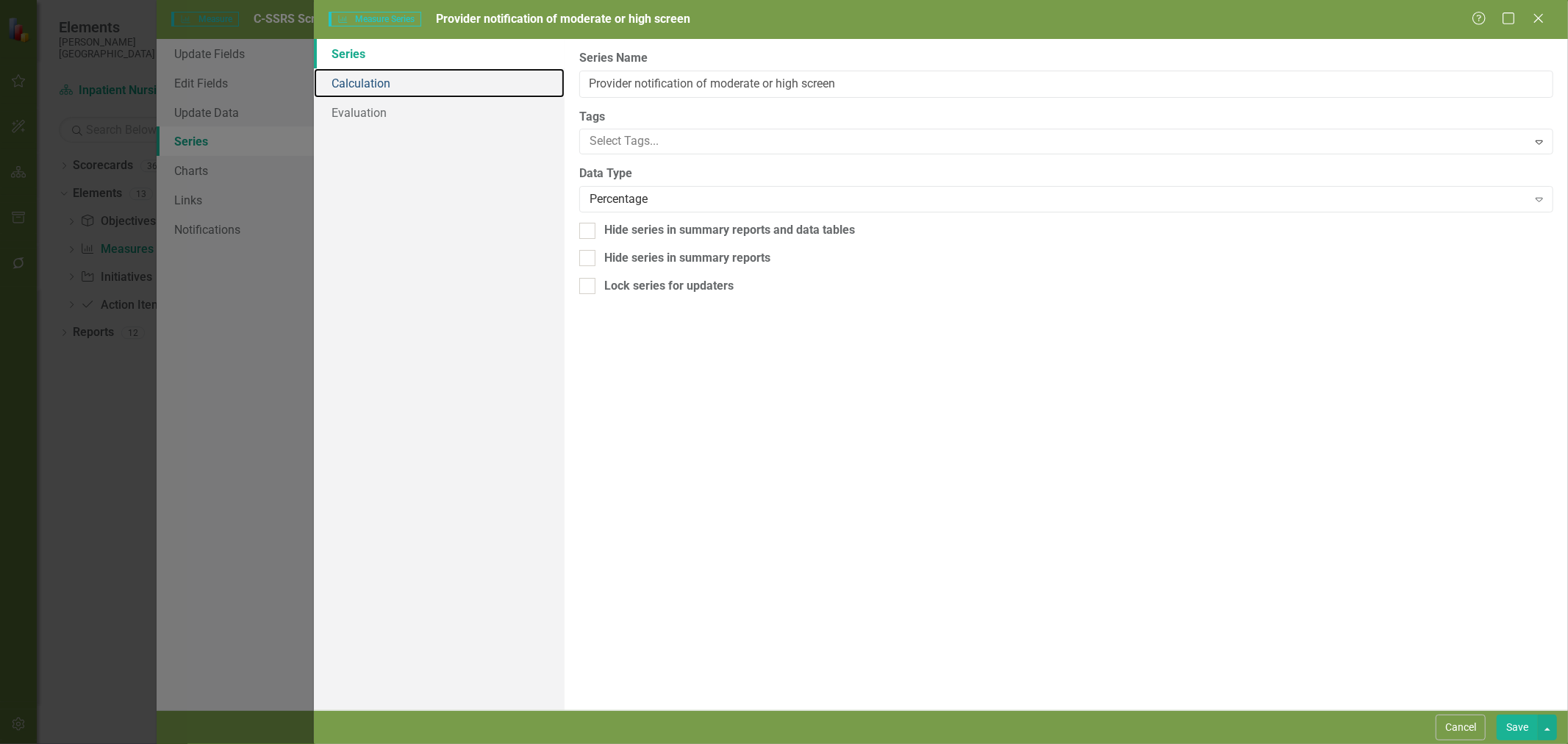
click at [417, 82] on link "Calculation" at bounding box center [439, 83] width 251 height 30
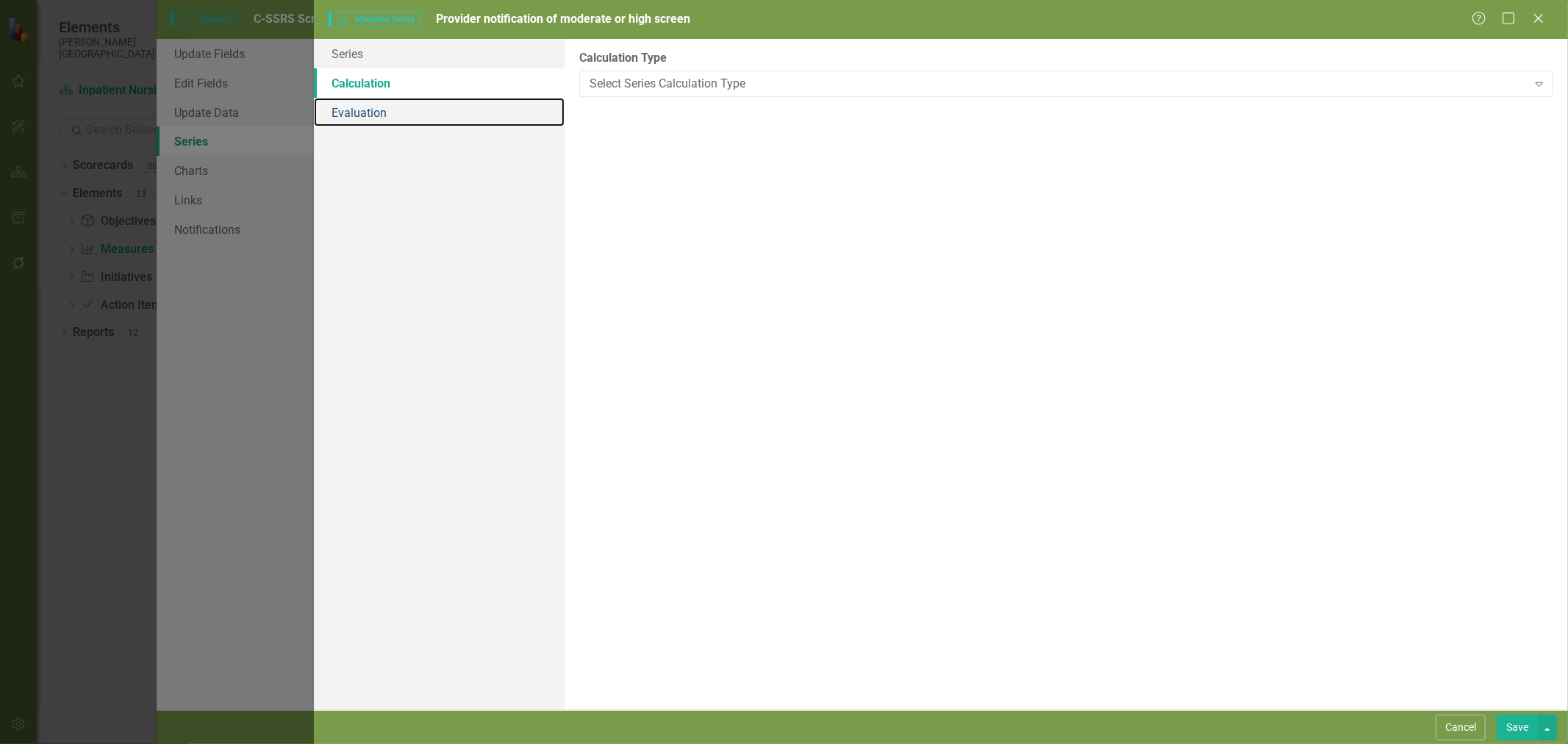
click at [405, 106] on link "Evaluation" at bounding box center [439, 113] width 251 height 30
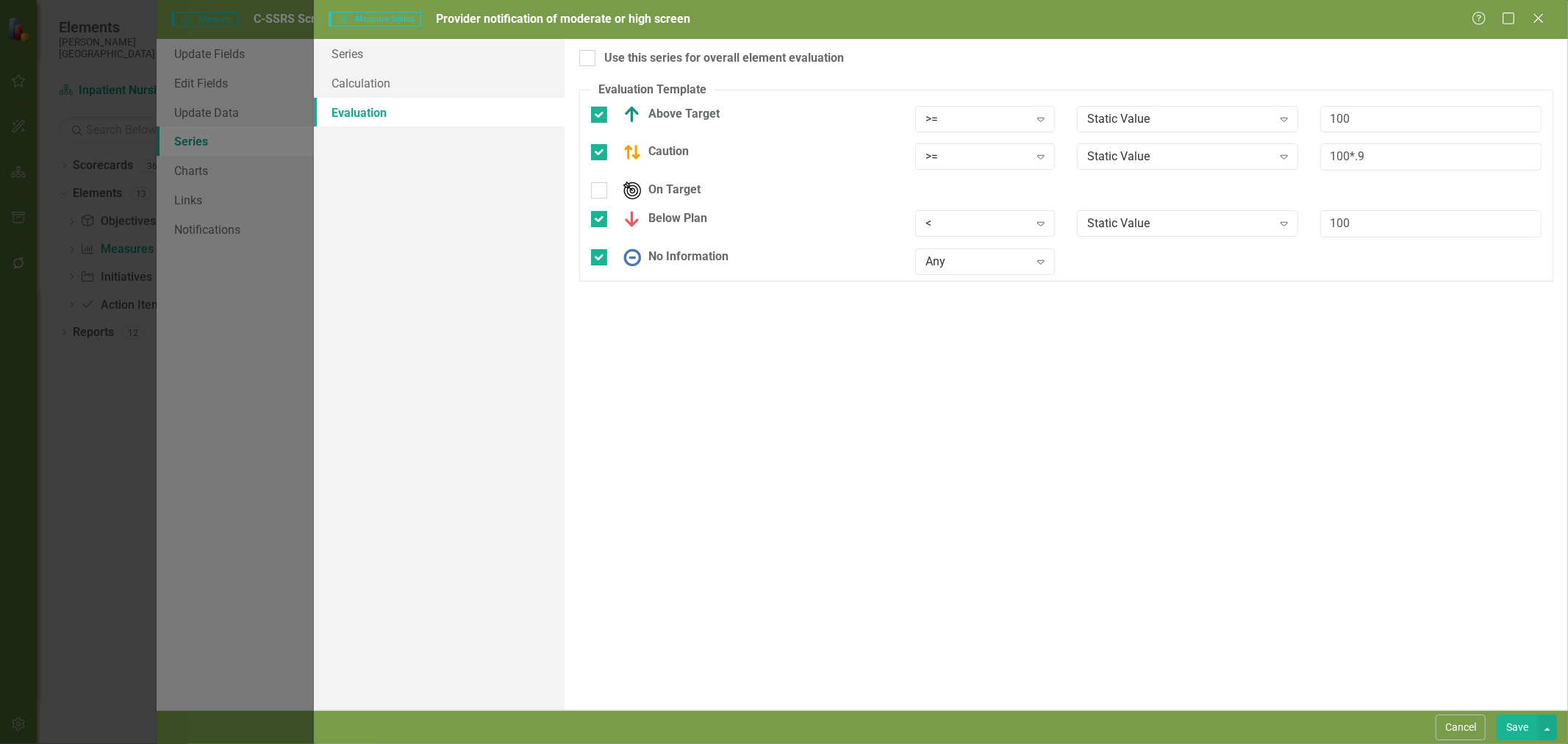
click at [1518, 725] on button "Save" at bounding box center [1517, 728] width 41 height 26
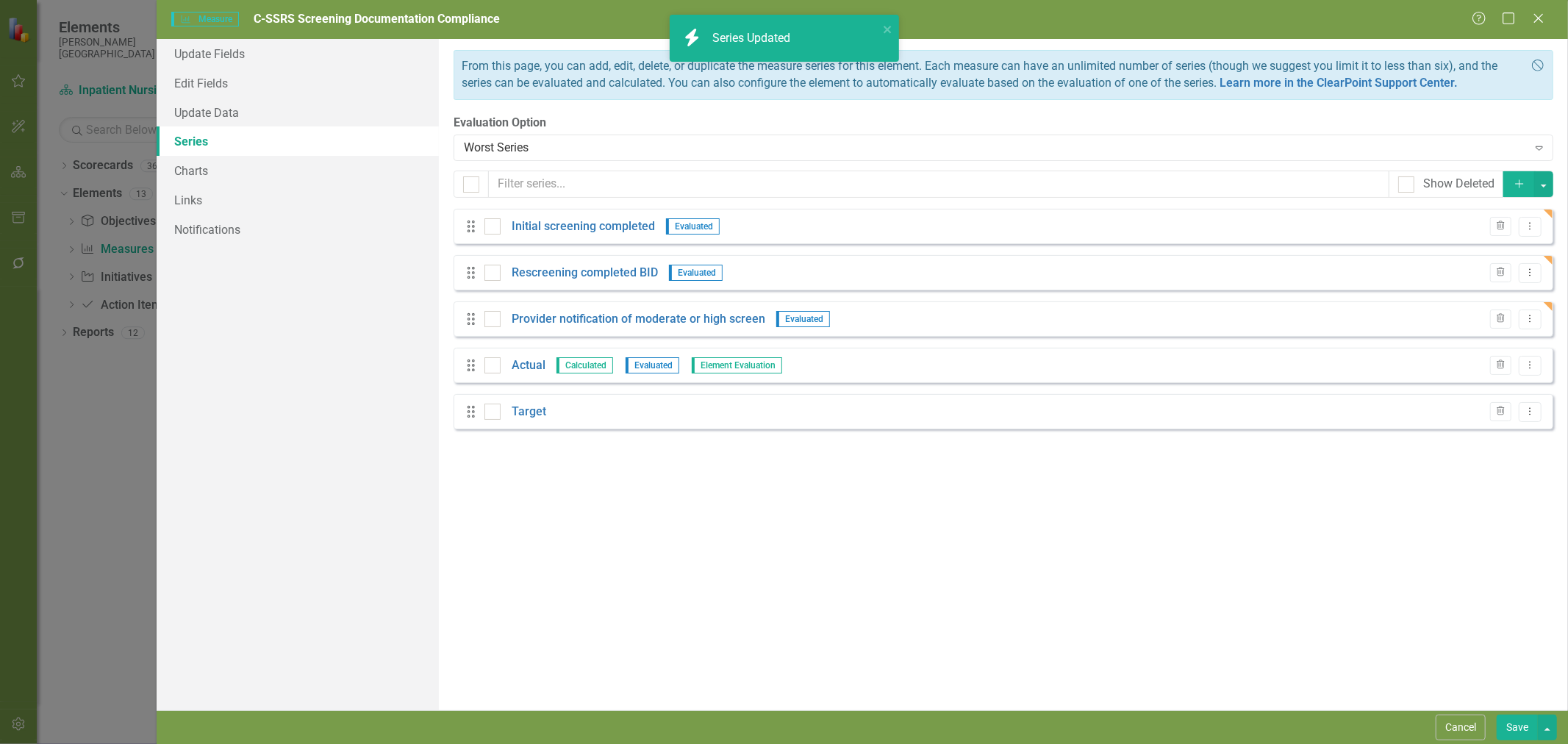
click at [1534, 321] on icon "Dropdown Menu" at bounding box center [1530, 318] width 12 height 9
click at [1518, 367] on link "Copy Duplicate Measure Series" at bounding box center [1457, 371] width 167 height 27
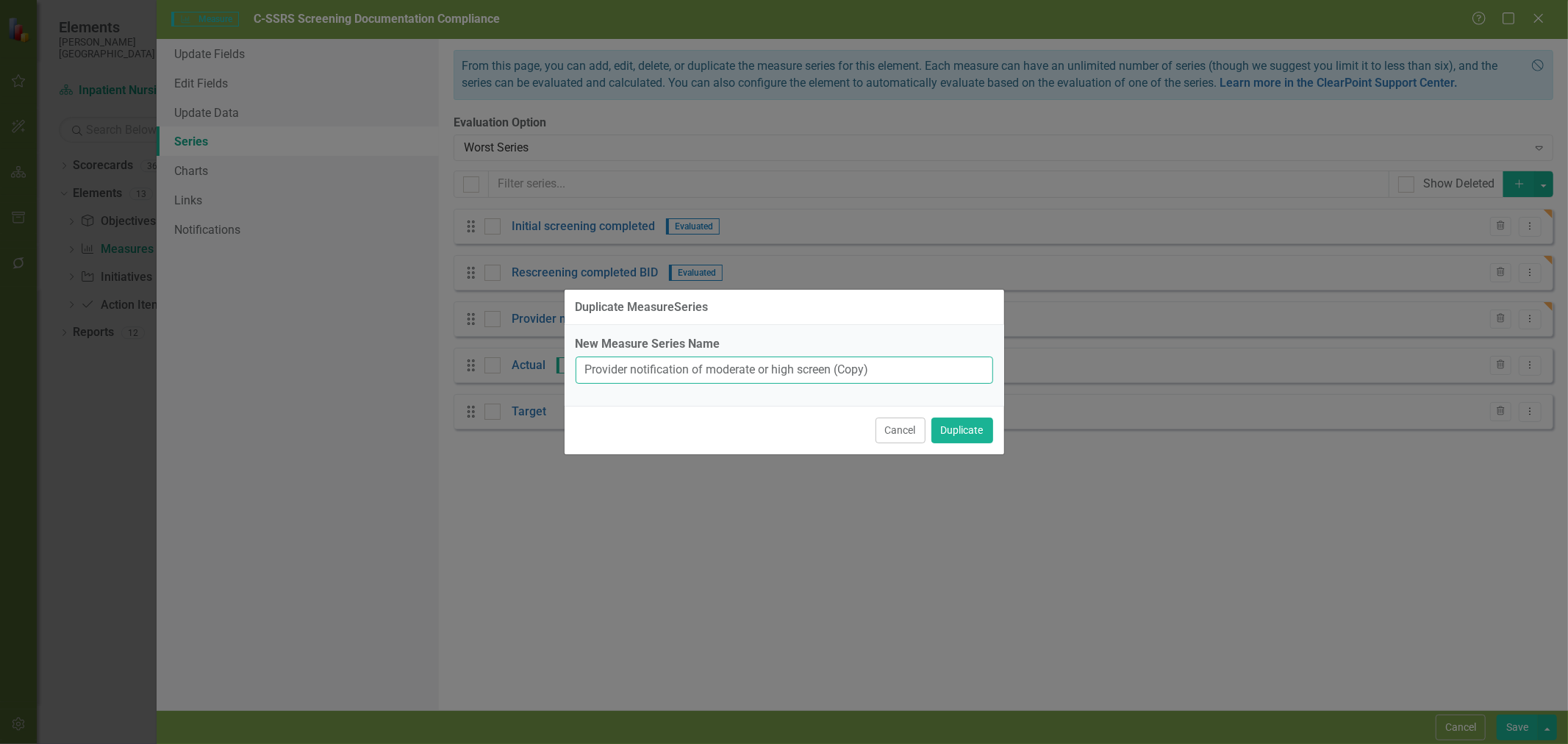
click at [835, 355] on div "New Measure Series Name Provider notification of moderate or high screen (Copy)" at bounding box center [785, 360] width 418 height 48
click at [834, 371] on input "Provider notification of moderate or high screen (Copy)" at bounding box center [785, 370] width 418 height 27
type input "Documentation of High screen patients 1:1 with sitter"
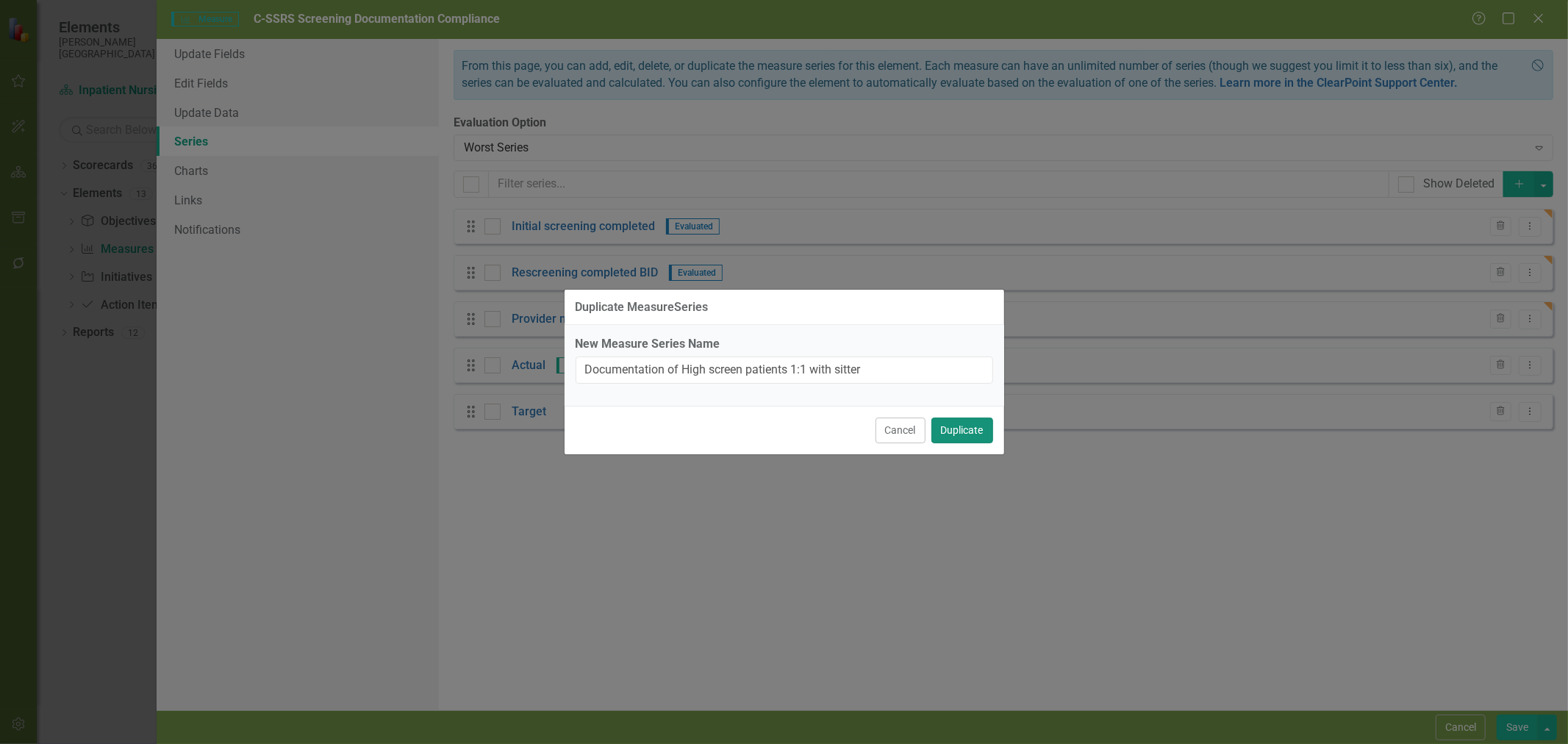
click at [979, 430] on button "Duplicate" at bounding box center [963, 430] width 62 height 26
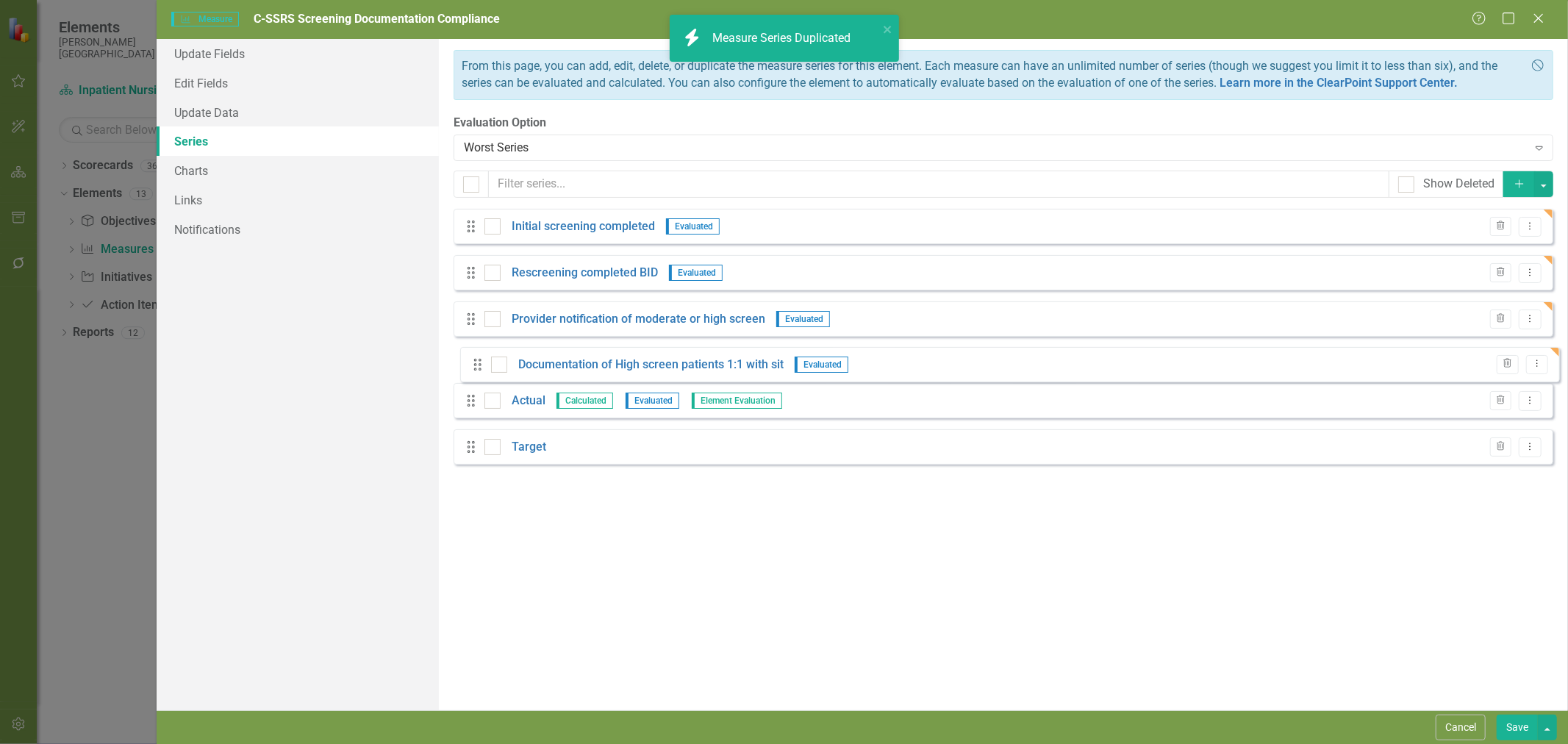
drag, startPoint x: 471, startPoint y: 458, endPoint x: 478, endPoint y: 364, distance: 94.3
click at [478, 364] on div "Drag Initial screening completed Evaluated Trash Dropdown Menu Drag Rescreening…" at bounding box center [1003, 342] width 1100 height 267
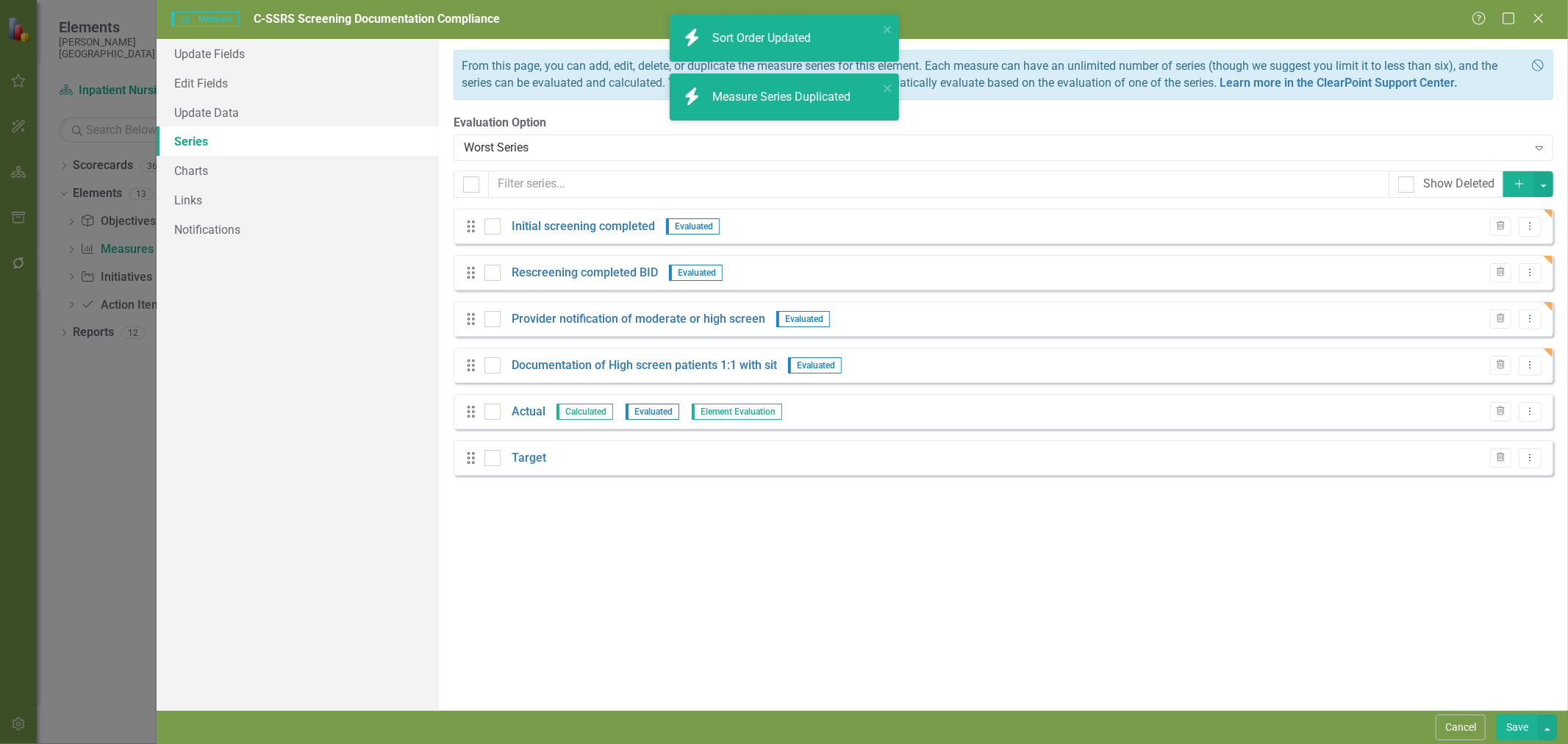
click at [744, 368] on link "Documentation of High screen patients 1:1 with sit" at bounding box center [644, 366] width 265 height 17
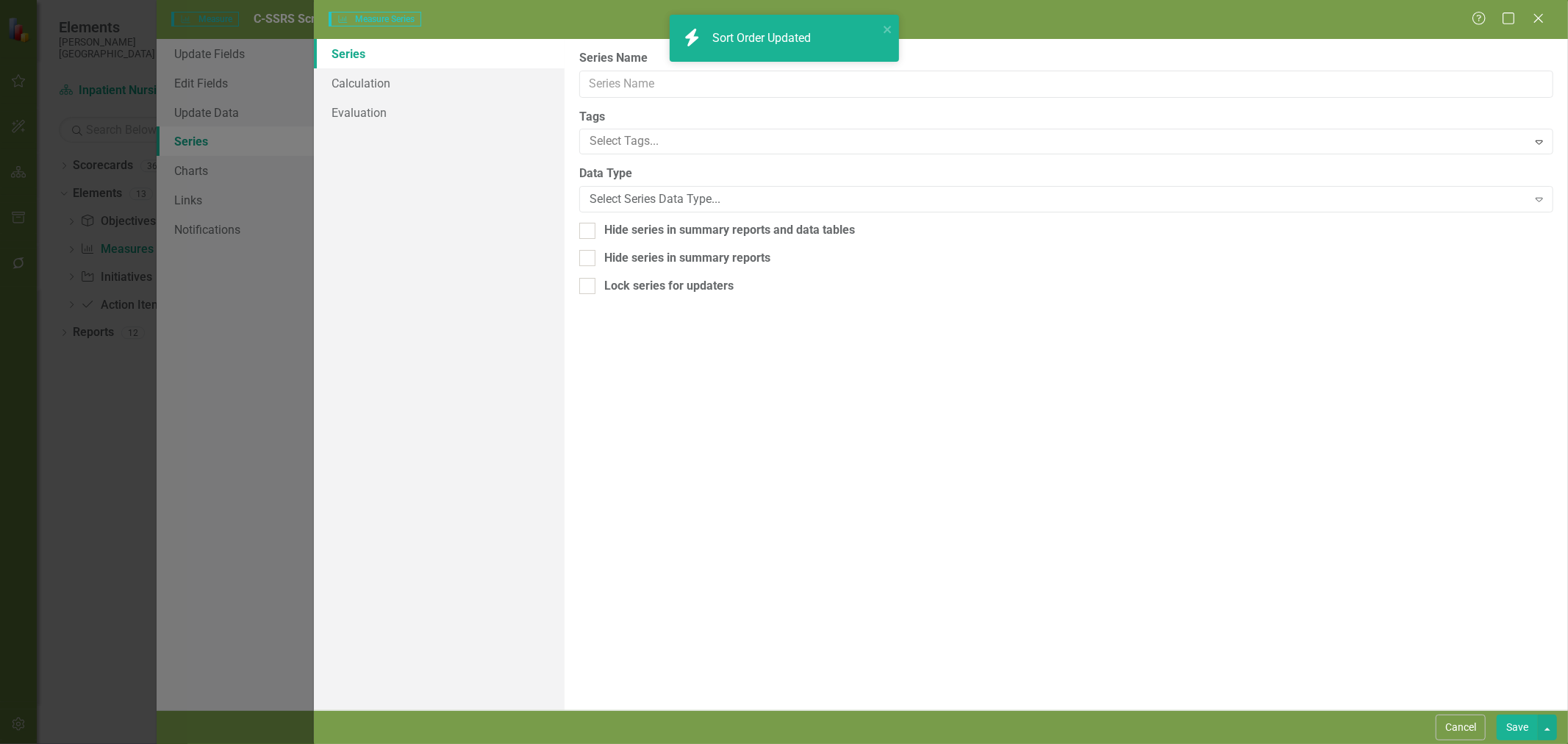
type input "Documentation of High screen patients 1:1 with sit"
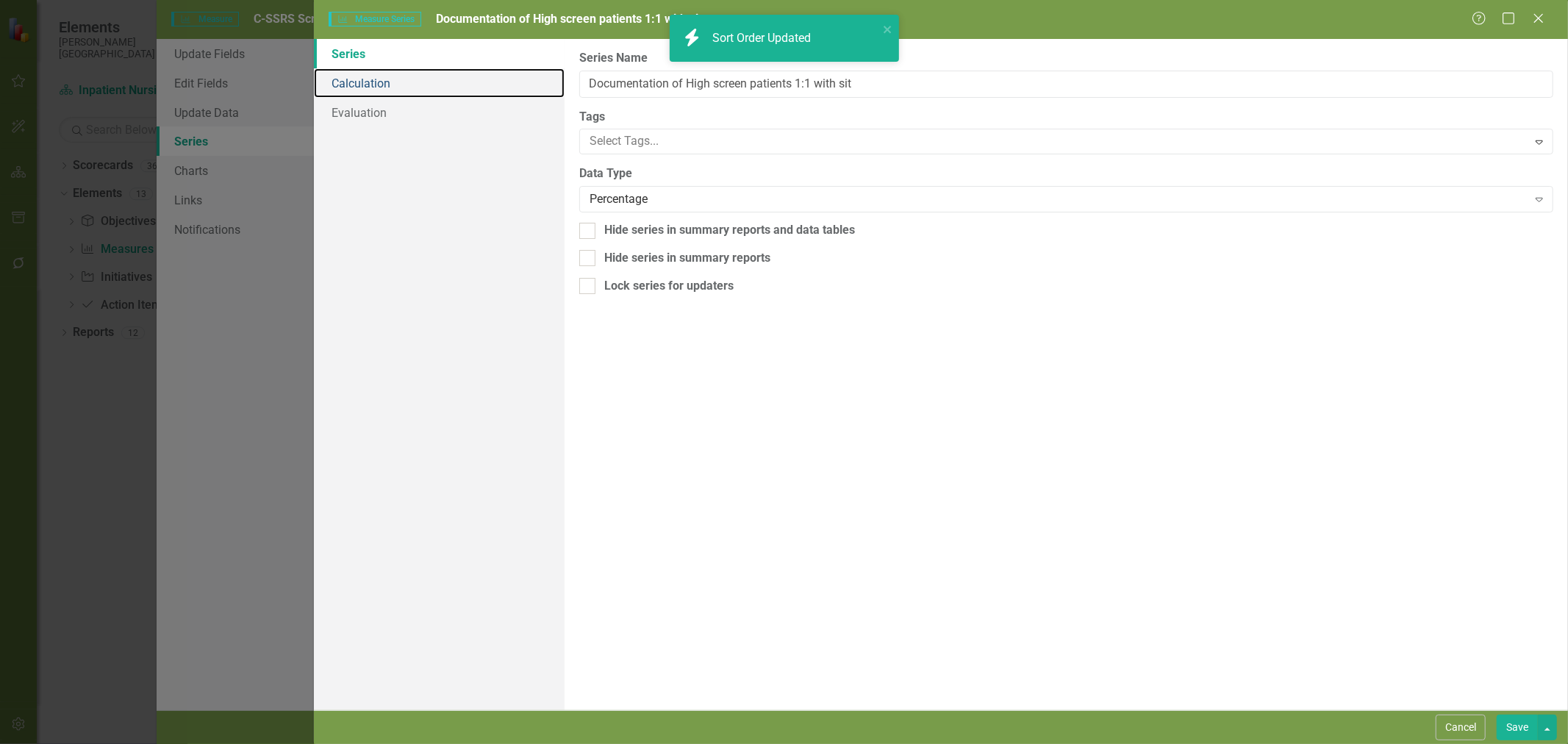
click at [408, 93] on link "Calculation" at bounding box center [439, 83] width 251 height 30
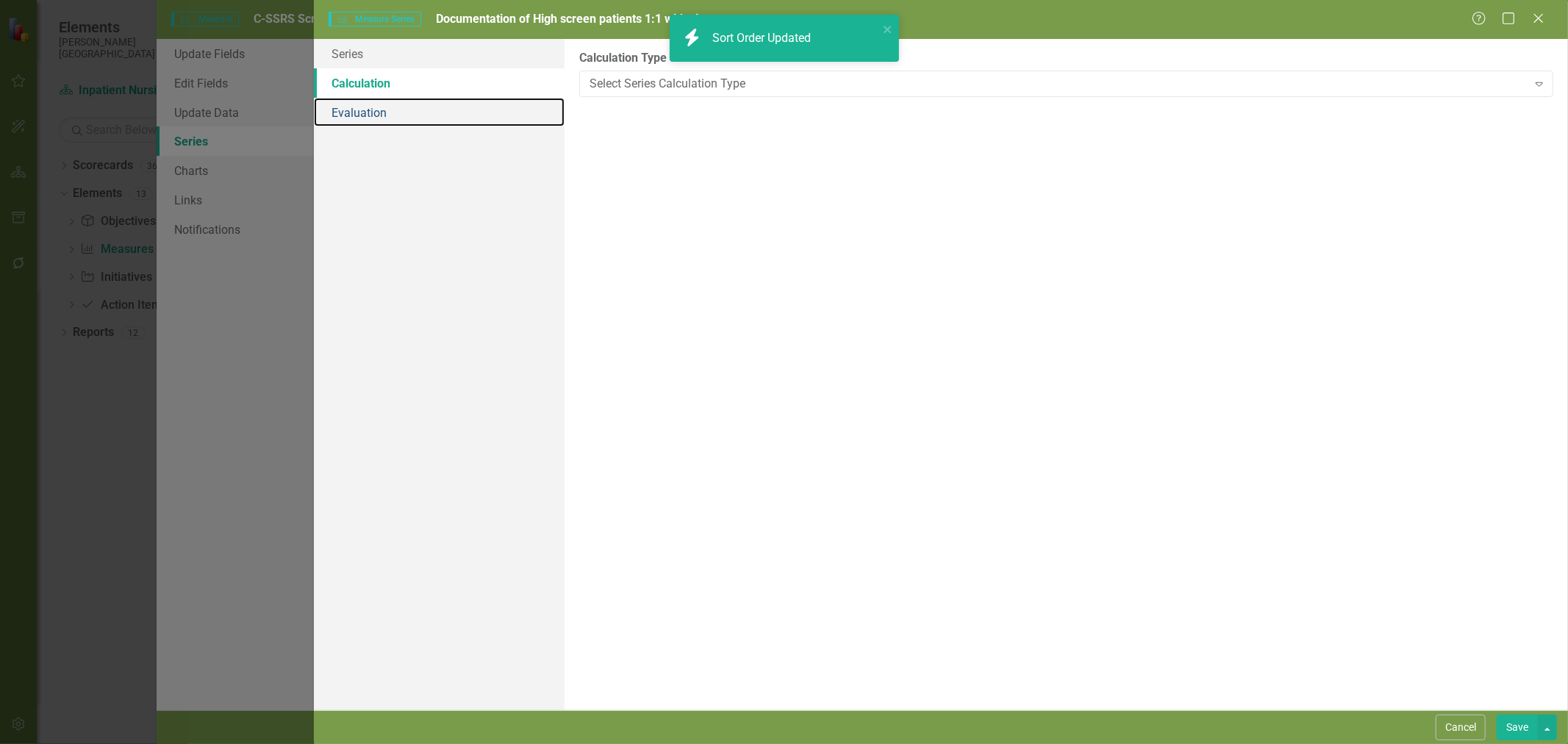
click at [394, 120] on link "Evaluation" at bounding box center [439, 113] width 251 height 30
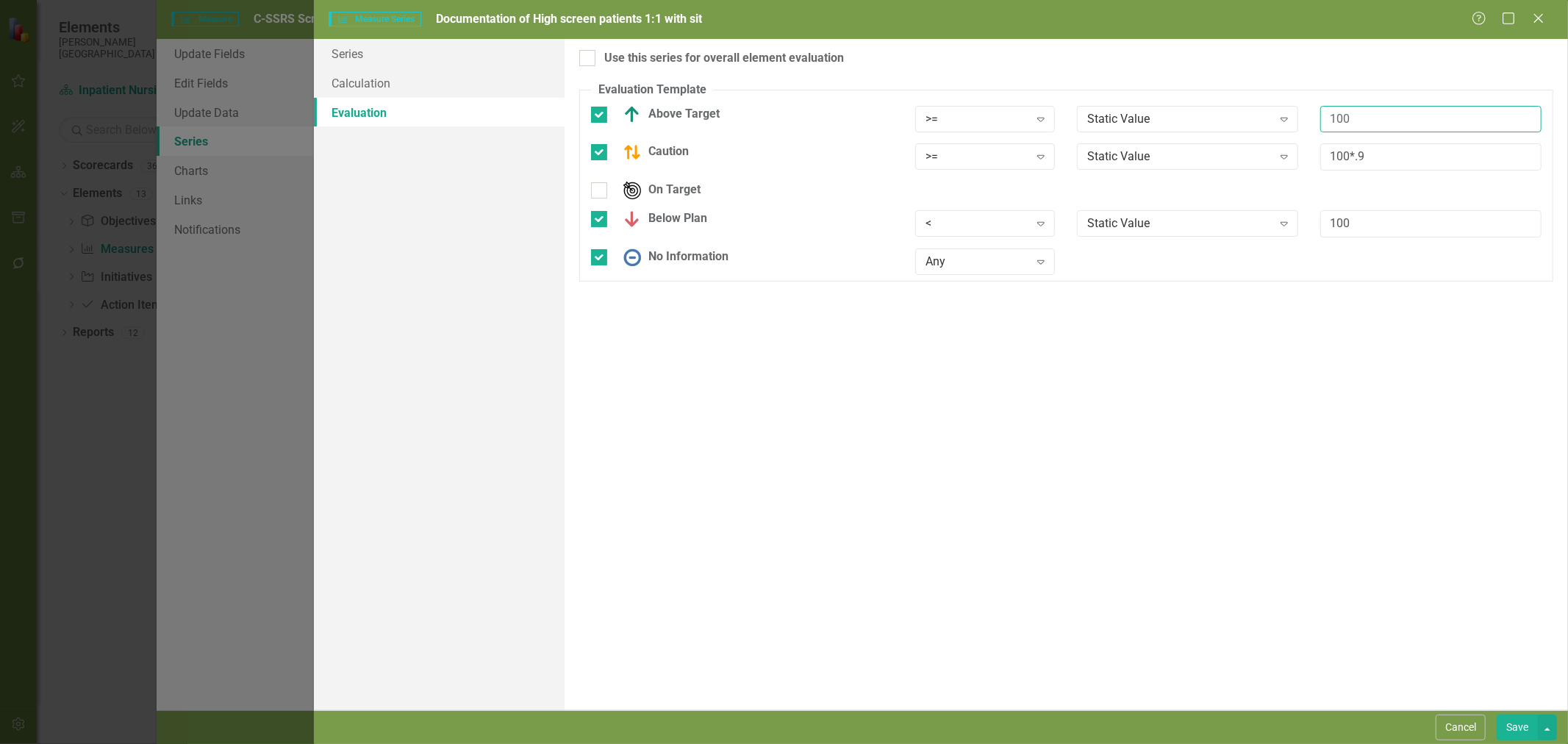
drag, startPoint x: 1382, startPoint y: 121, endPoint x: 1270, endPoint y: 123, distance: 112.0
click at [1270, 123] on div "Above Target >= Expand Static Value Expand 100" at bounding box center [1066, 124] width 973 height 38
type input "95"
drag, startPoint x: 1350, startPoint y: 152, endPoint x: 1270, endPoint y: 159, distance: 80.3
click at [1270, 158] on div "Caution >= Expand Static Value Expand 100*.9" at bounding box center [1066, 162] width 973 height 38
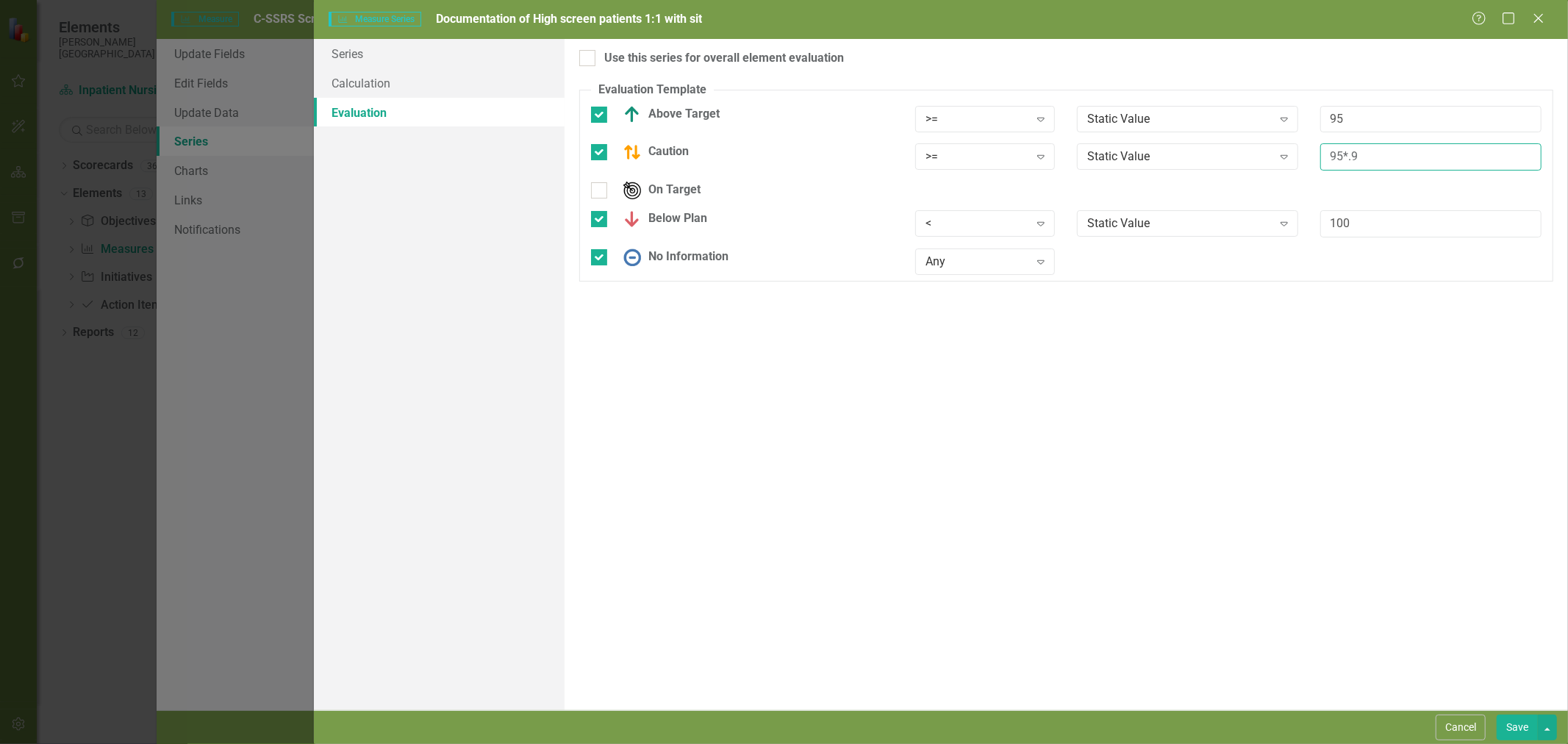
type input "95*.9"
drag, startPoint x: 1385, startPoint y: 228, endPoint x: 1228, endPoint y: 232, distance: 157.1
click at [1228, 232] on div "Below Plan < Expand Static Value Expand 100" at bounding box center [1066, 229] width 973 height 38
type input "95"
click at [1521, 727] on button "Save" at bounding box center [1517, 728] width 41 height 26
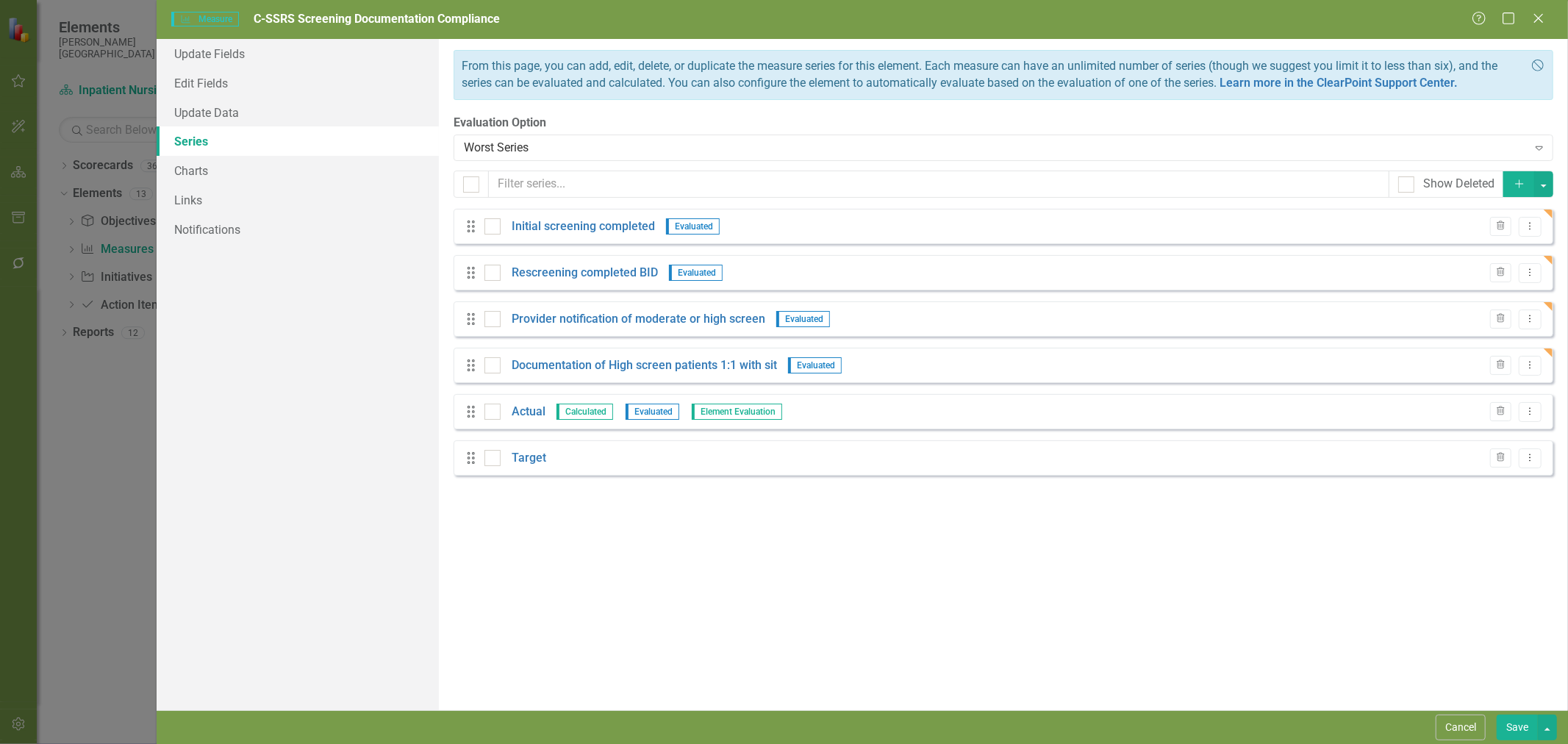
click at [1532, 368] on icon "Dropdown Menu" at bounding box center [1530, 365] width 12 height 9
click at [1476, 409] on link "Copy Duplicate Measure Series" at bounding box center [1457, 417] width 167 height 27
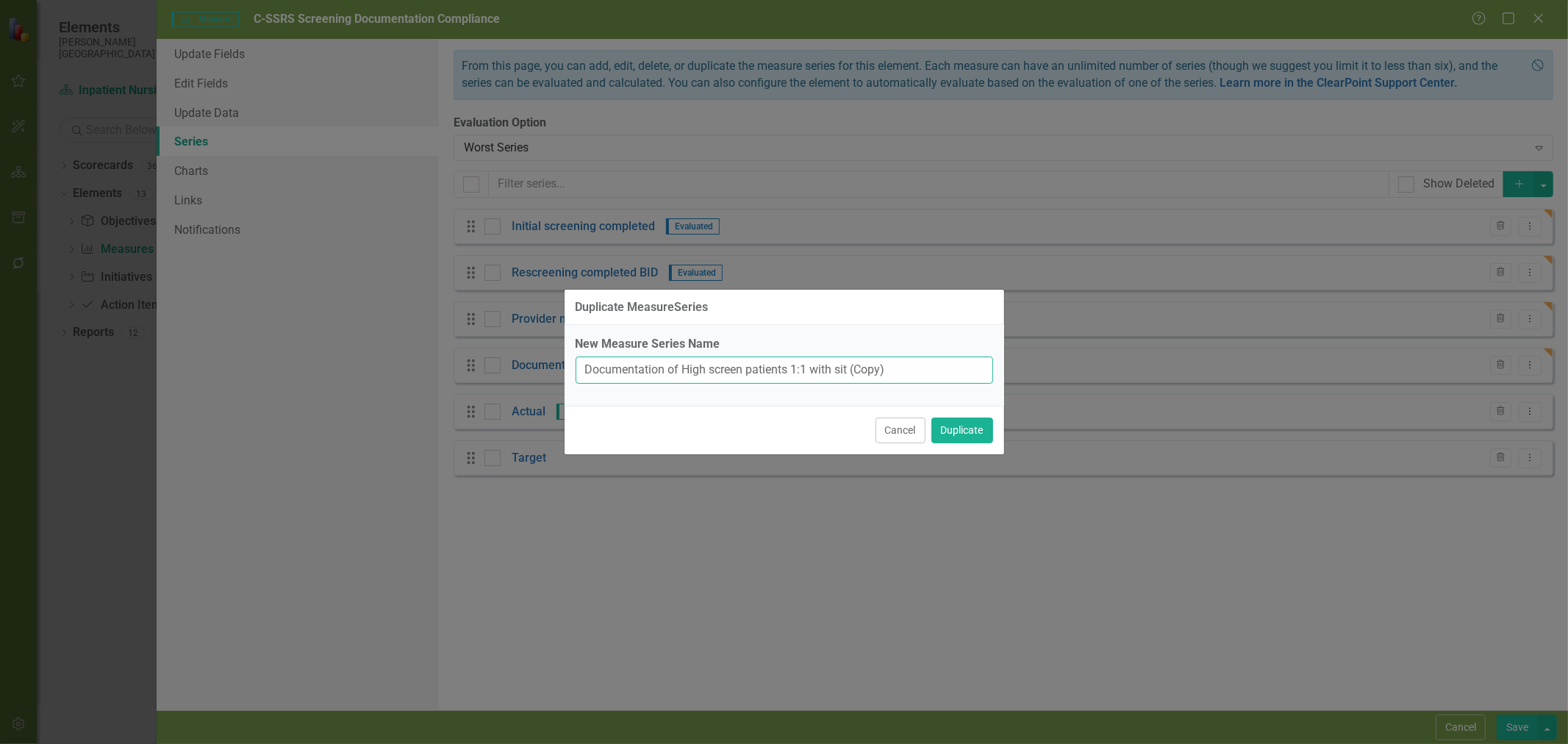
drag, startPoint x: 931, startPoint y: 366, endPoint x: 668, endPoint y: 366, distance: 263.0
click at [668, 366] on input "Documentation of High screen patients 1:1 with sit (Copy)" at bounding box center [785, 370] width 418 height 27
type input "Documentation of Moderate screen patient having q15-30min room check"
click at [964, 436] on button "Duplicate" at bounding box center [963, 430] width 62 height 26
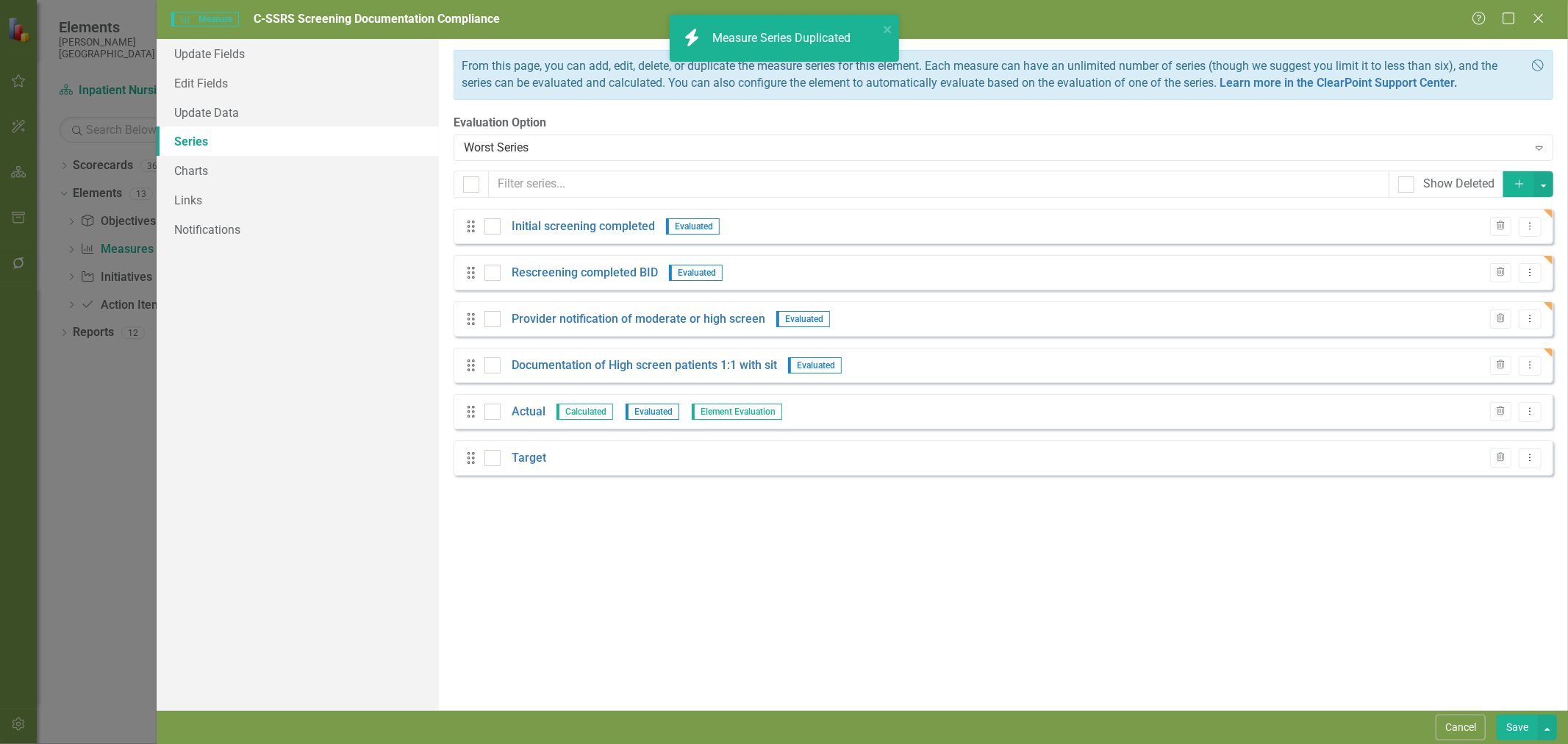
drag, startPoint x: 471, startPoint y: 506, endPoint x: 470, endPoint y: 403, distance: 103.0
click at [470, 403] on div "From this page, you can add, edit, delete, or duplicate the measure series for …" at bounding box center [1003, 374] width 1129 height 672
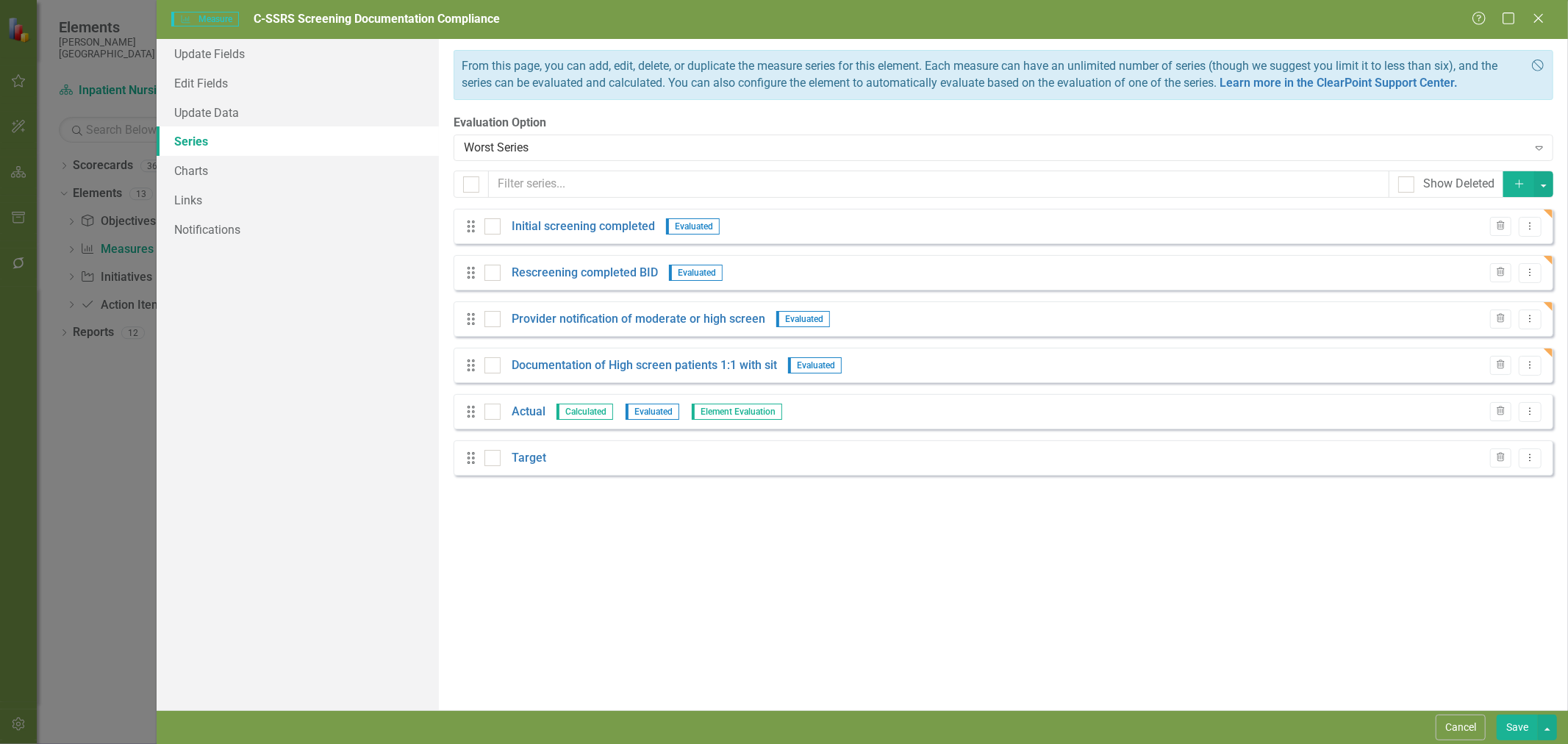
click at [534, 511] on div "From this page, you can add, edit, delete, or duplicate the measure series for …" at bounding box center [1003, 374] width 1129 height 672
click at [220, 165] on link "Charts" at bounding box center [298, 171] width 283 height 30
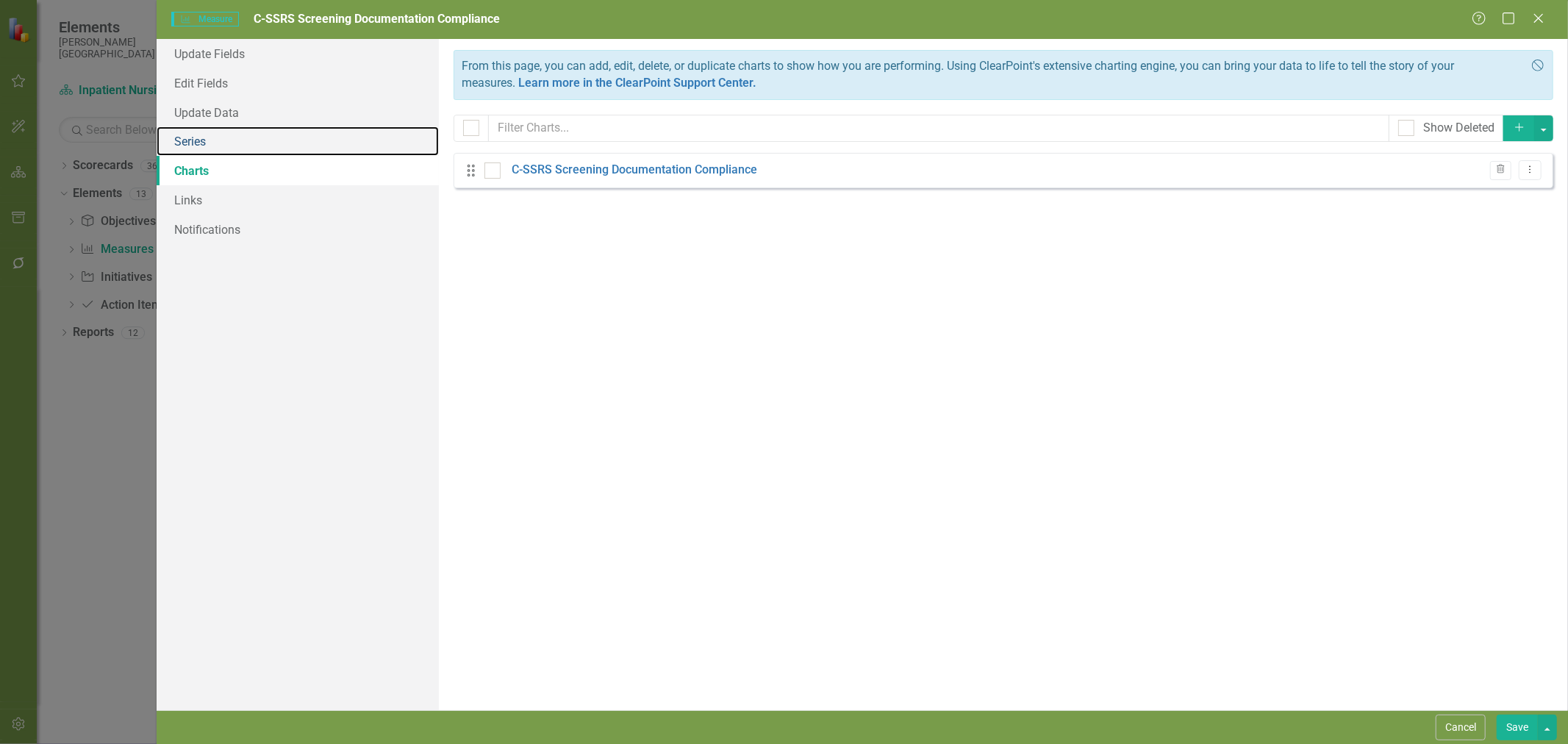
click at [223, 138] on link "Series" at bounding box center [298, 141] width 283 height 30
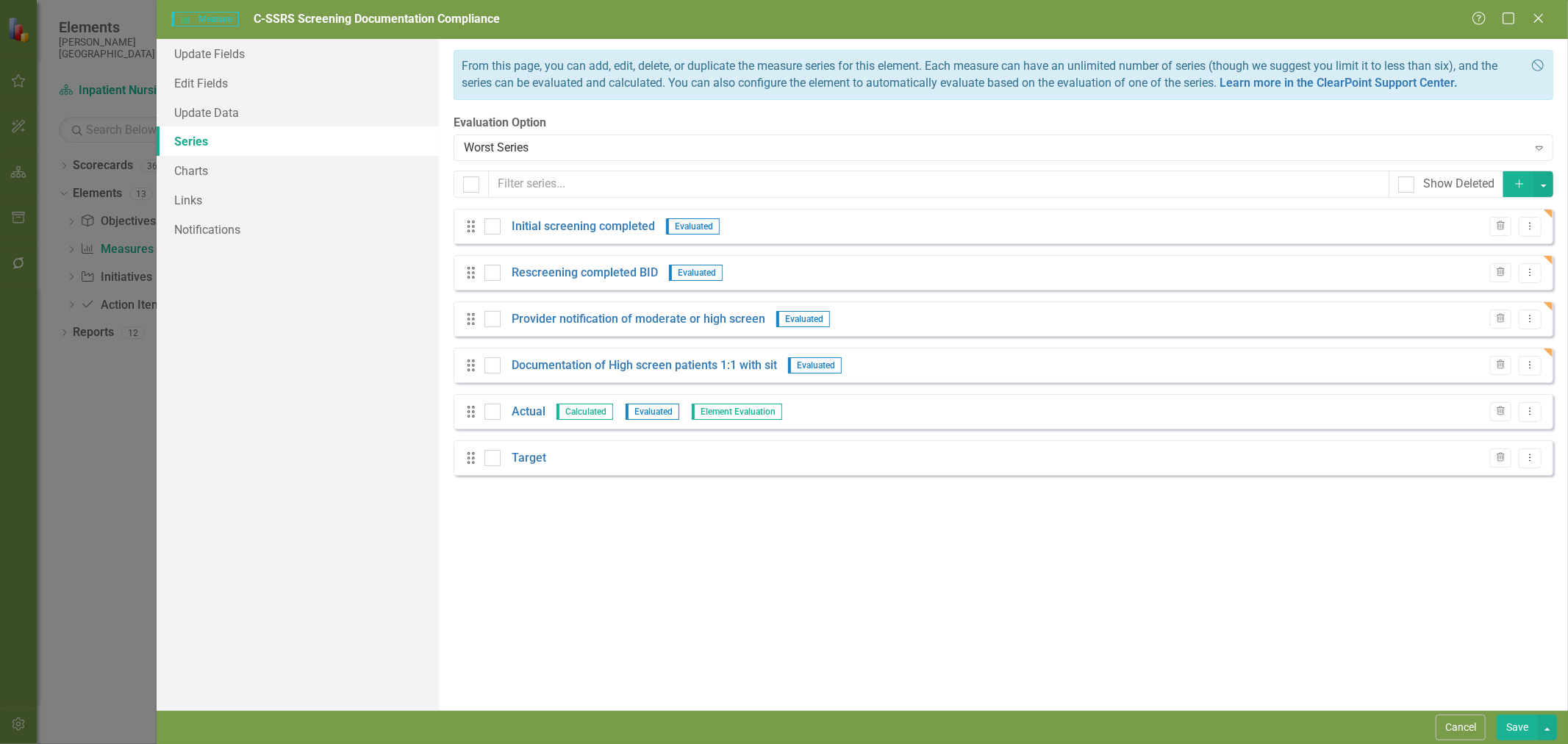
click at [1534, 366] on icon "Dropdown Menu" at bounding box center [1530, 365] width 12 height 9
click at [1481, 422] on link "Copy Duplicate Measure Series" at bounding box center [1457, 417] width 167 height 27
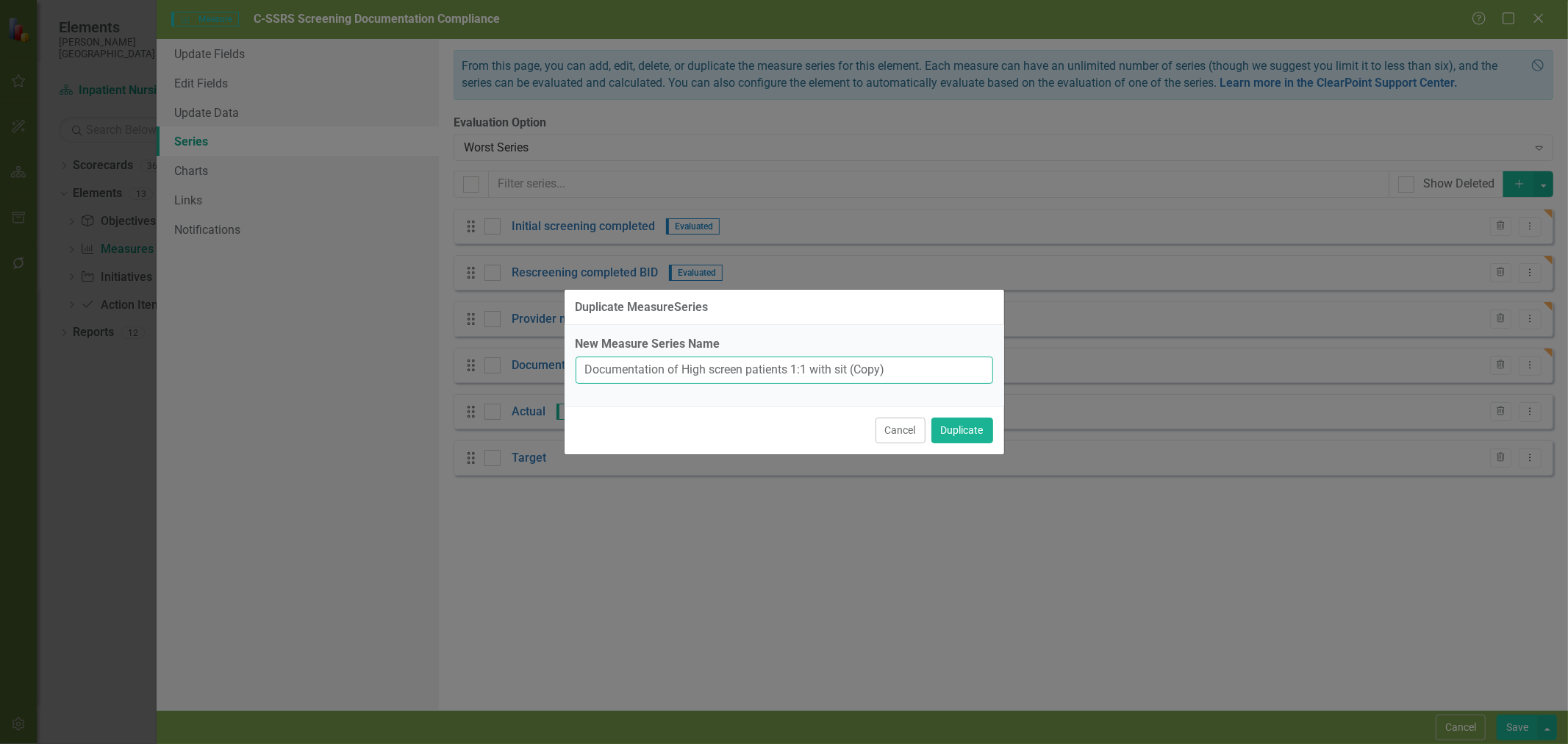
drag, startPoint x: 931, startPoint y: 370, endPoint x: 685, endPoint y: 366, distance: 246.0
click at [685, 366] on input "Documentation of High screen patients 1:1 with sit (Copy)" at bounding box center [785, 370] width 418 height 27
type input "Documentation of Moderate screen patient having q15-30 min room check"
click at [983, 427] on button "Duplicate" at bounding box center [963, 430] width 62 height 26
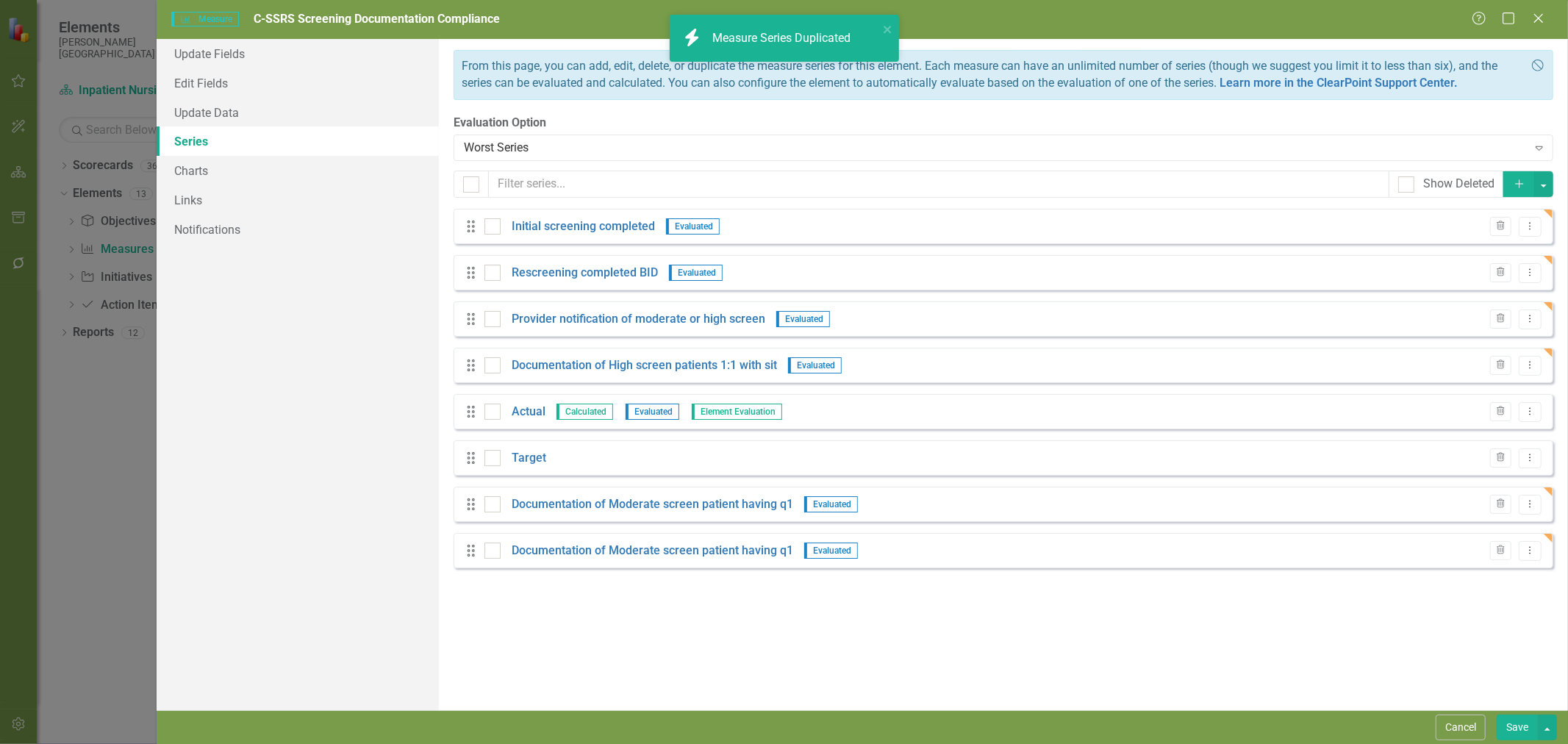
click at [1505, 548] on icon "Trash" at bounding box center [1500, 551] width 11 height 9
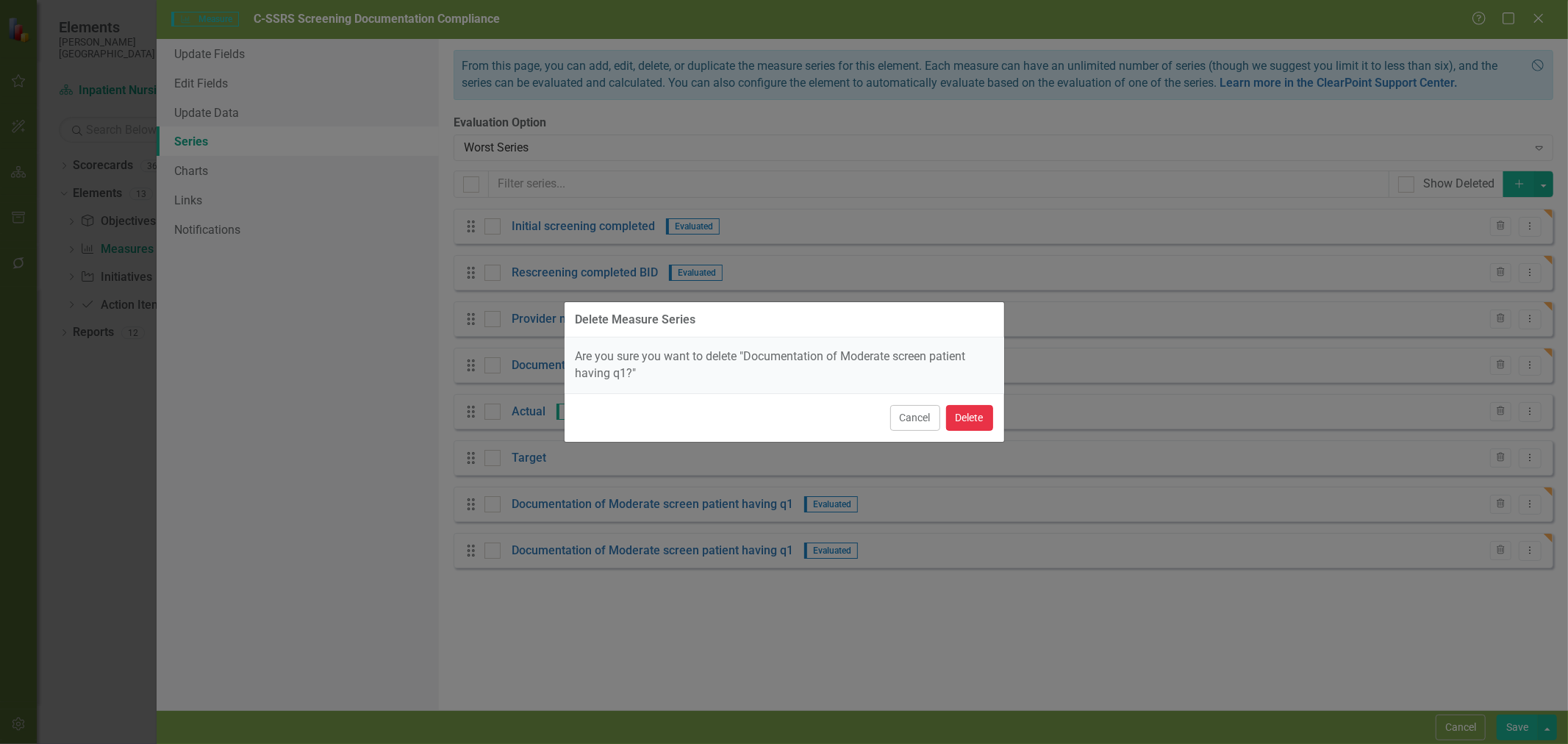
click at [976, 410] on button "Delete" at bounding box center [970, 418] width 47 height 26
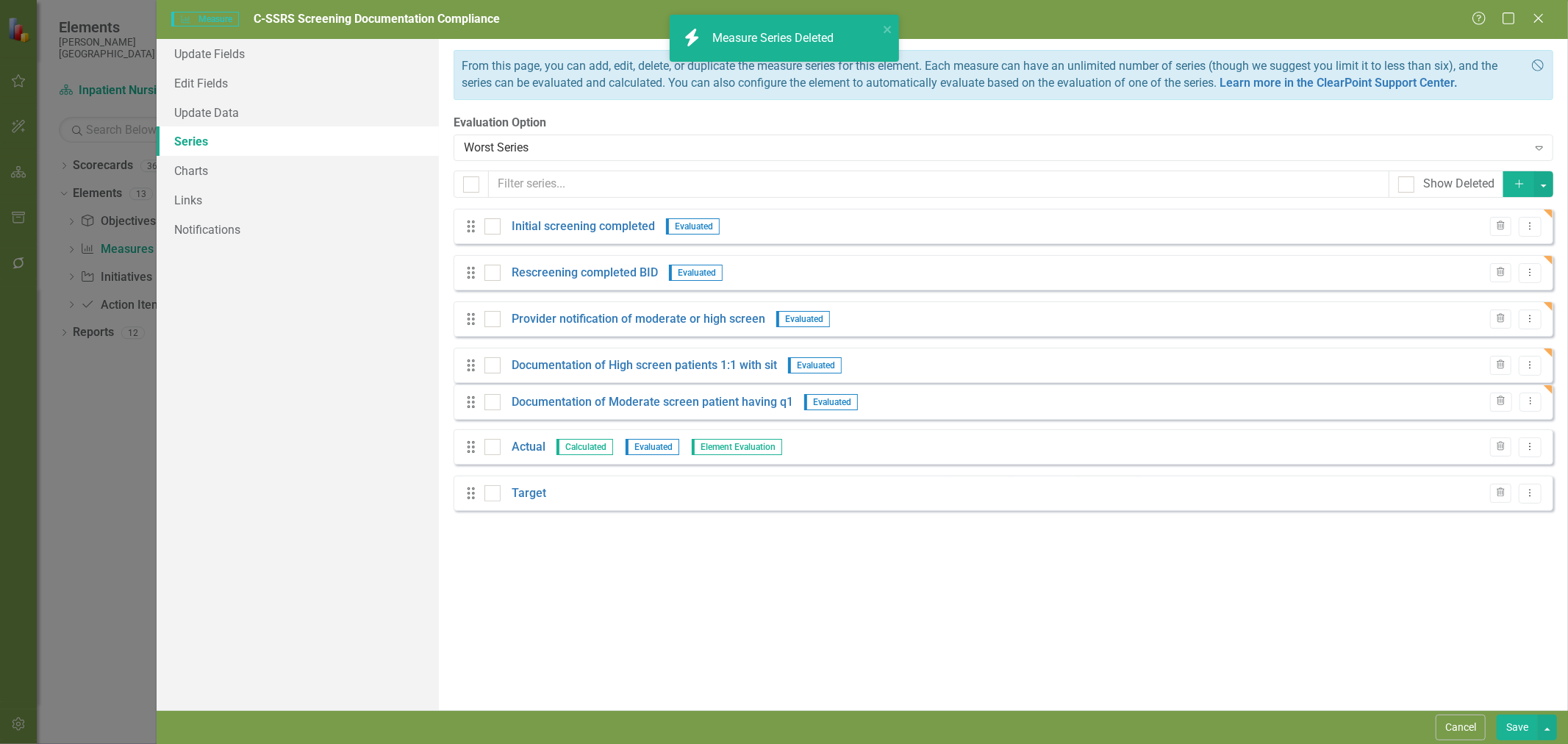
drag, startPoint x: 474, startPoint y: 500, endPoint x: 475, endPoint y: 409, distance: 91.0
click at [475, 409] on div "Drag Initial screening completed Evaluated Trash Dropdown Menu Drag Rescreening…" at bounding box center [1003, 365] width 1100 height 313
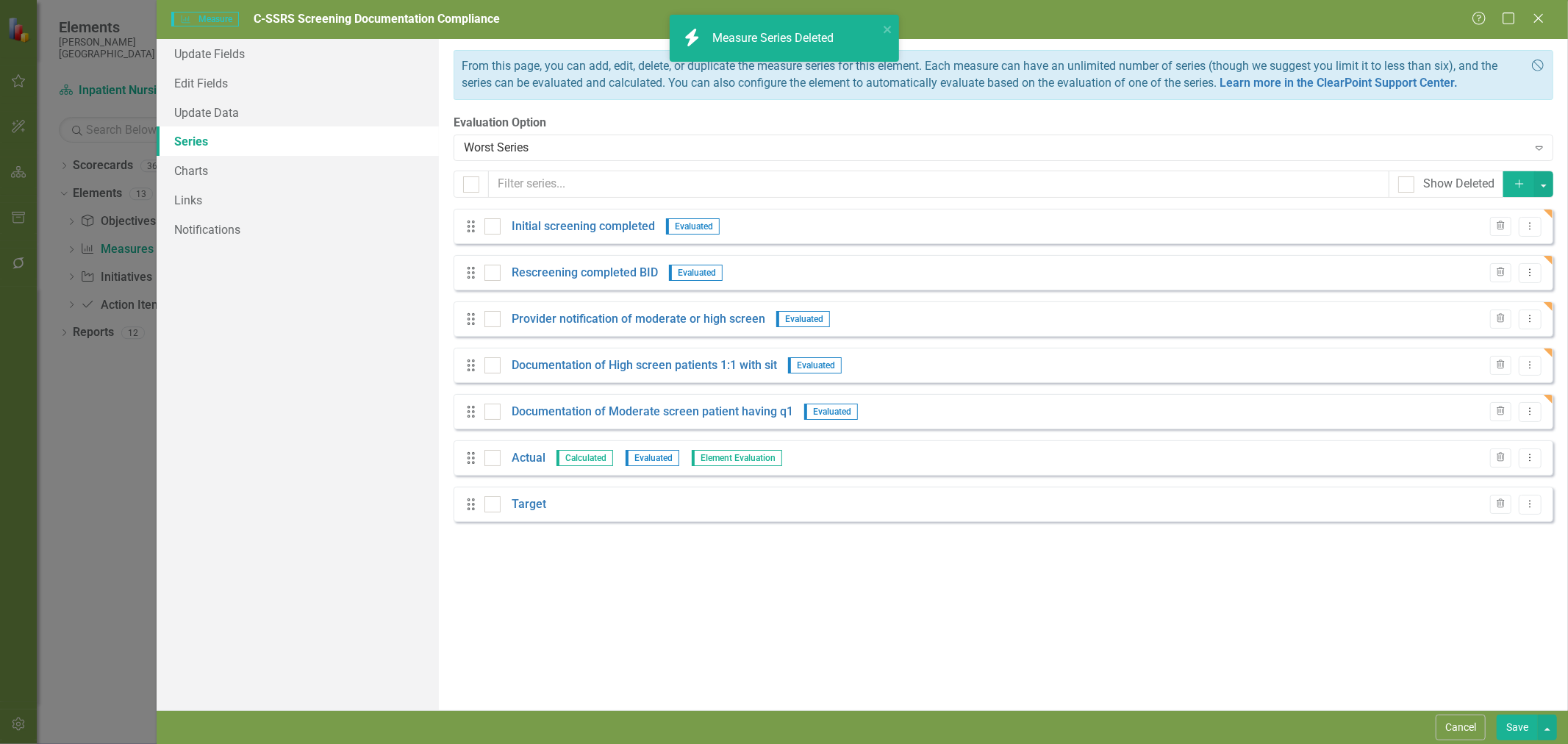
click at [619, 413] on link "Documentation of Moderate screen patient having q1" at bounding box center [652, 412] width 282 height 17
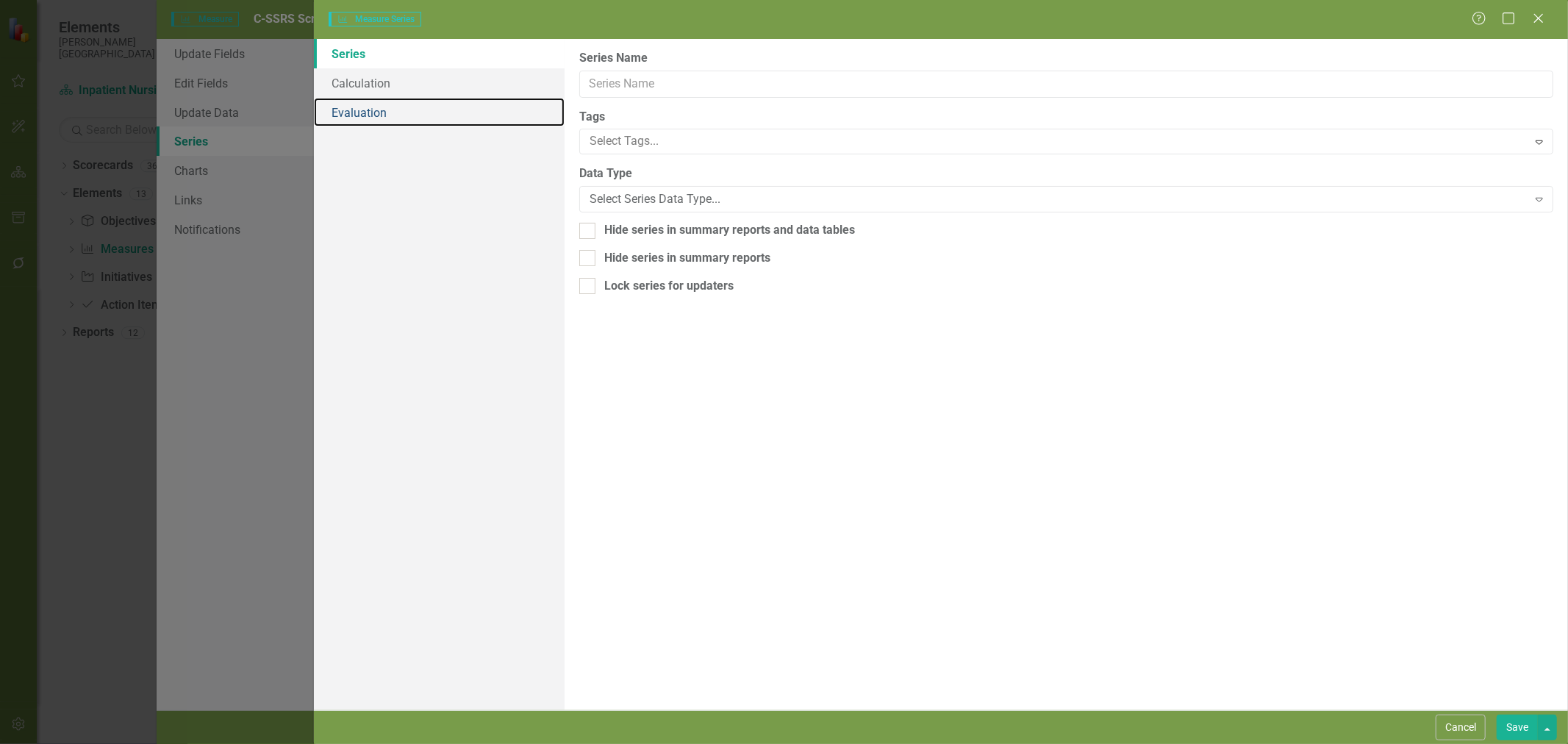
click at [370, 106] on link "Evaluation" at bounding box center [439, 113] width 251 height 30
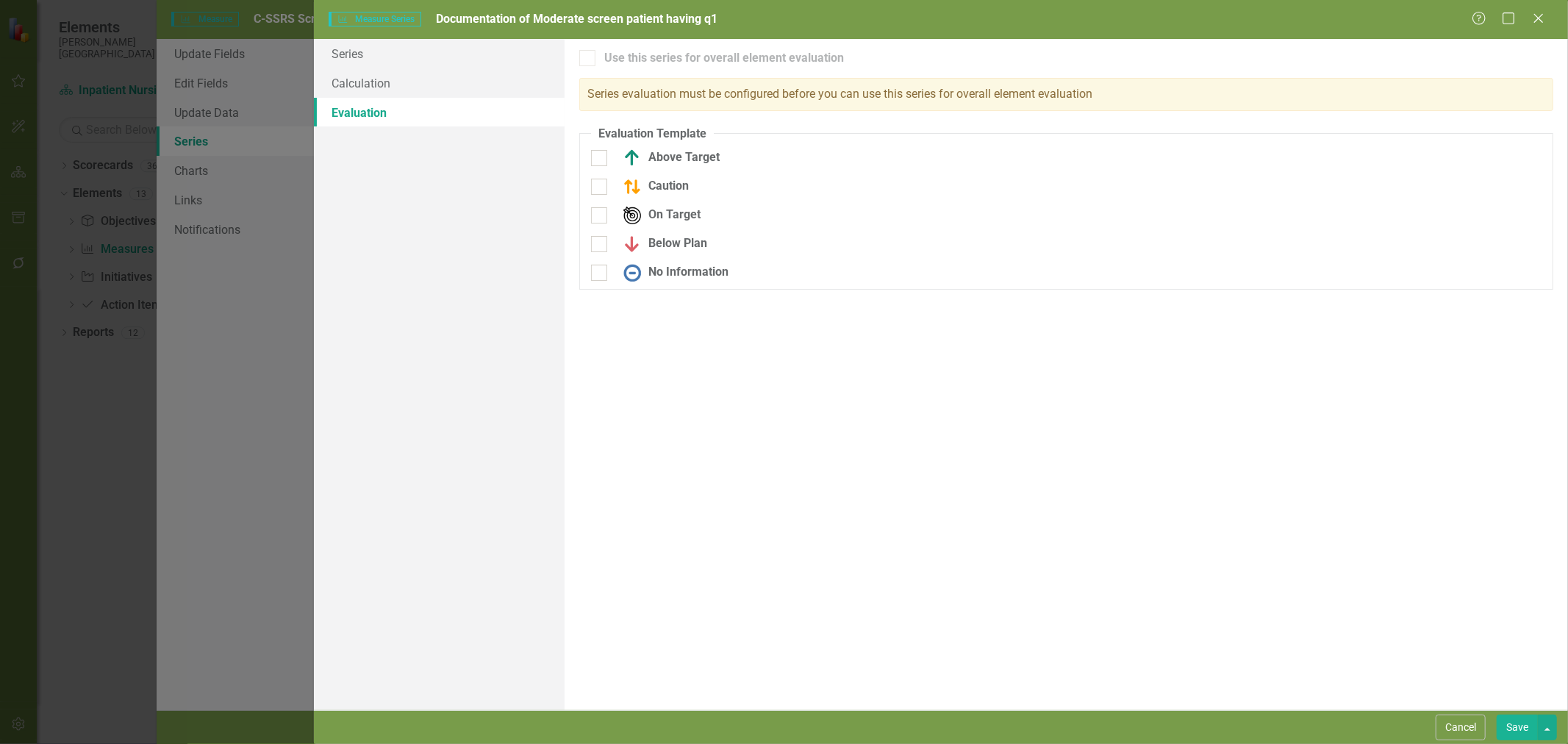
click at [604, 157] on div at bounding box center [598, 158] width 16 height 16
click at [601, 157] on input "Above Target" at bounding box center [595, 155] width 9 height 9
checkbox input "true"
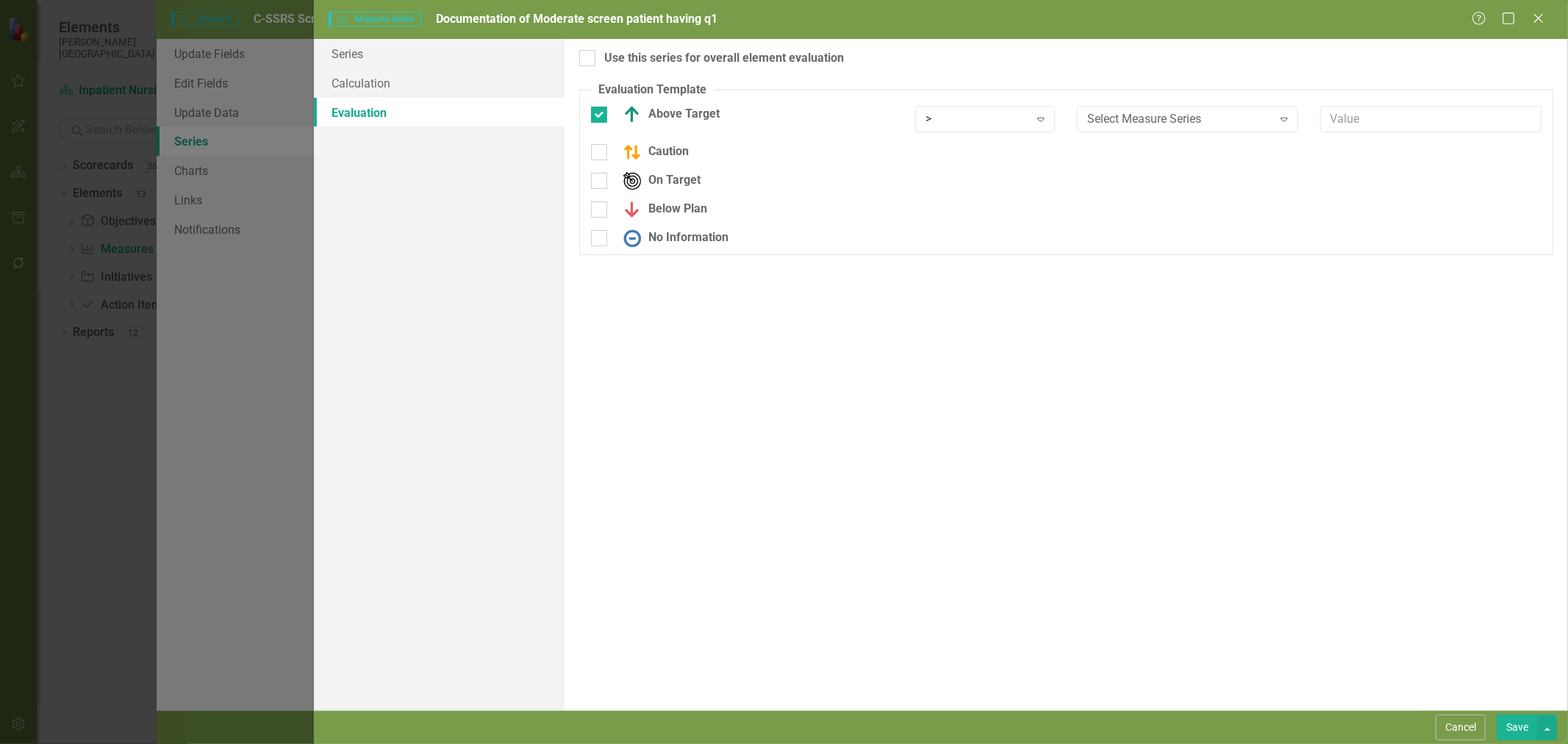
click at [601, 157] on div at bounding box center [598, 152] width 16 height 16
click at [601, 154] on input "Caution" at bounding box center [595, 149] width 9 height 9
checkbox input "true"
click at [601, 215] on div at bounding box center [598, 219] width 16 height 16
click at [601, 215] on input "Below Plan" at bounding box center [595, 216] width 9 height 9
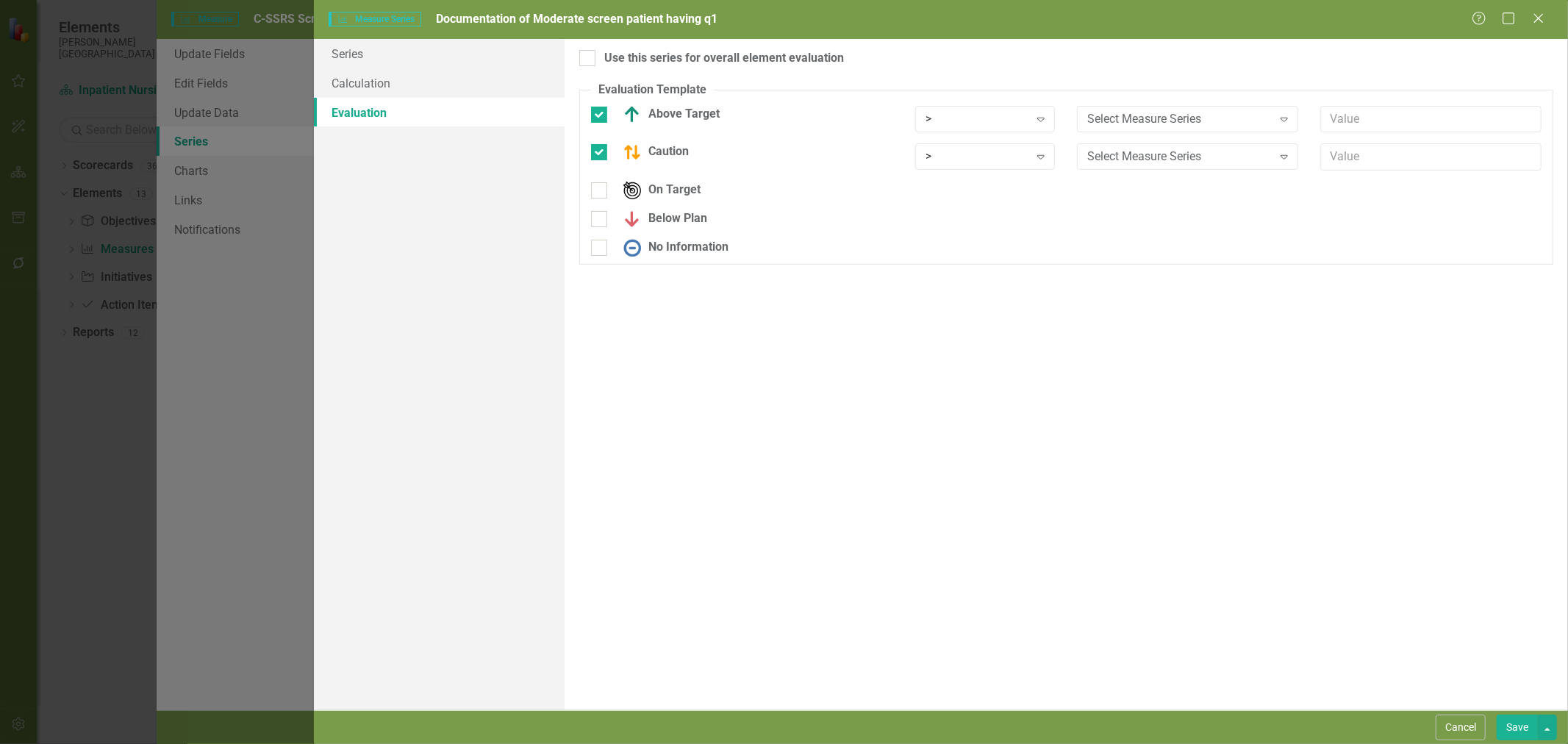
checkbox input "true"
click at [597, 258] on input "No Information" at bounding box center [595, 254] width 9 height 9
checkbox input "true"
click at [996, 114] on div ">" at bounding box center [977, 119] width 104 height 17
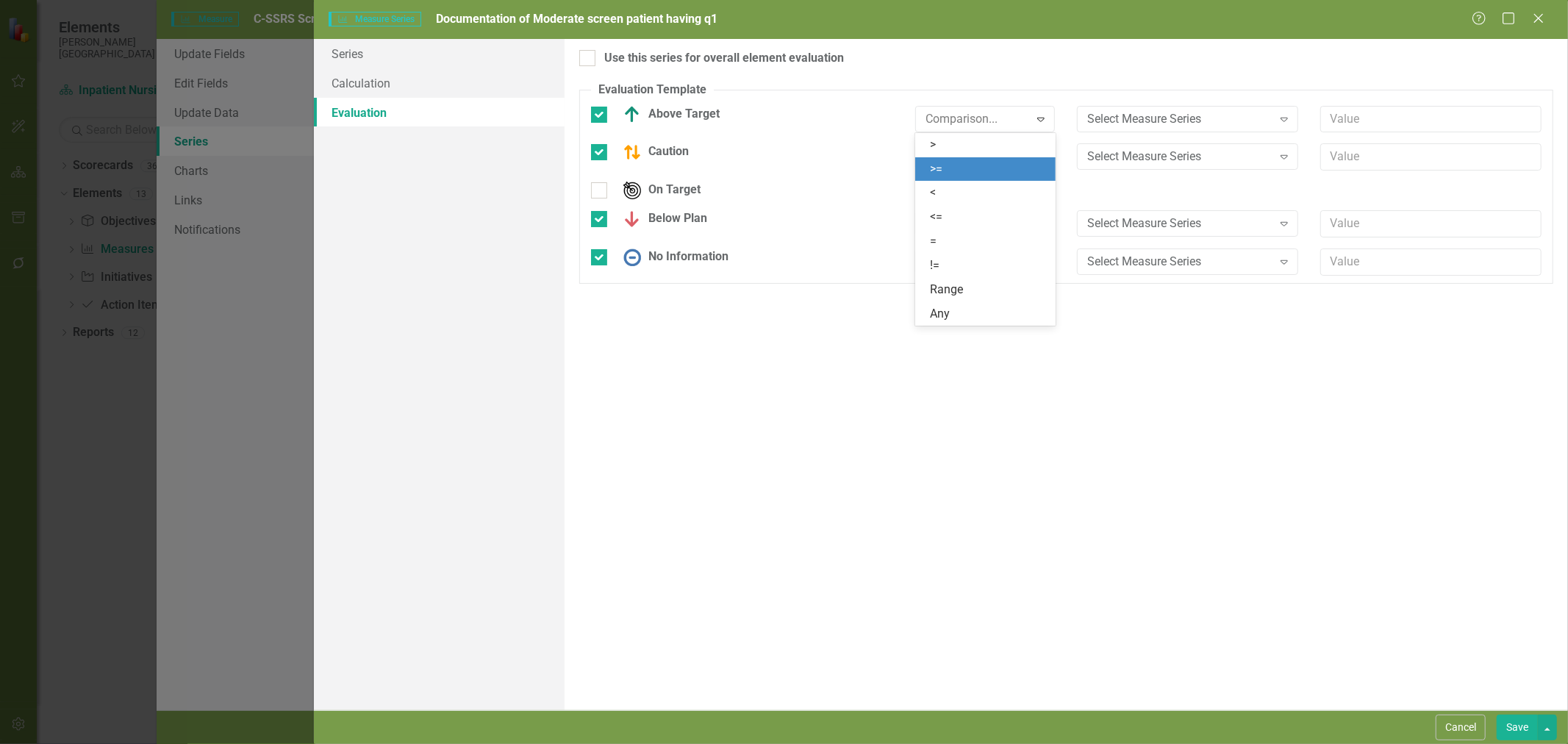
click at [1001, 172] on div ">=" at bounding box center [988, 169] width 117 height 17
click at [1138, 123] on div "Select Measure Series" at bounding box center [1180, 119] width 185 height 17
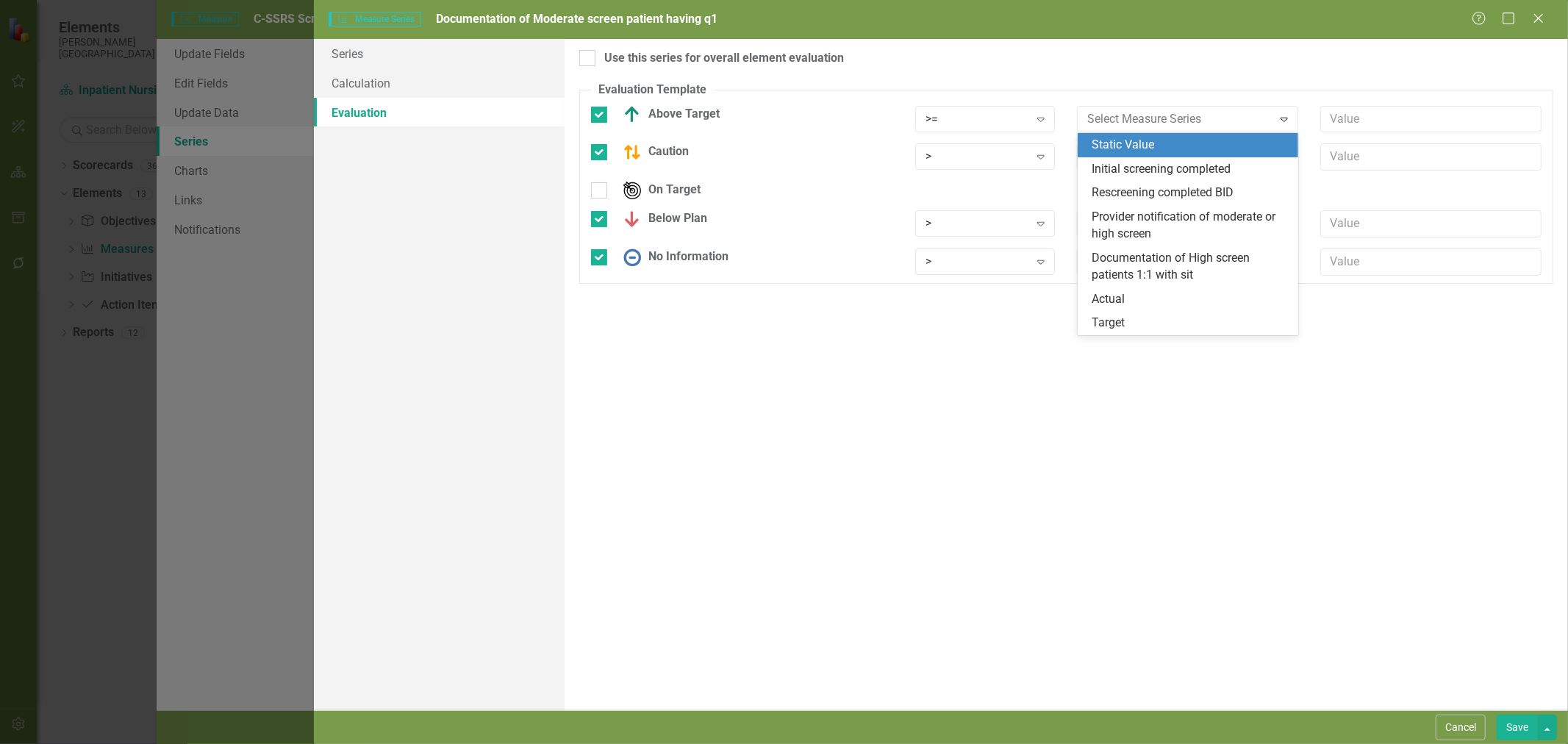
click at [1136, 140] on div "Static Value" at bounding box center [1191, 145] width 198 height 17
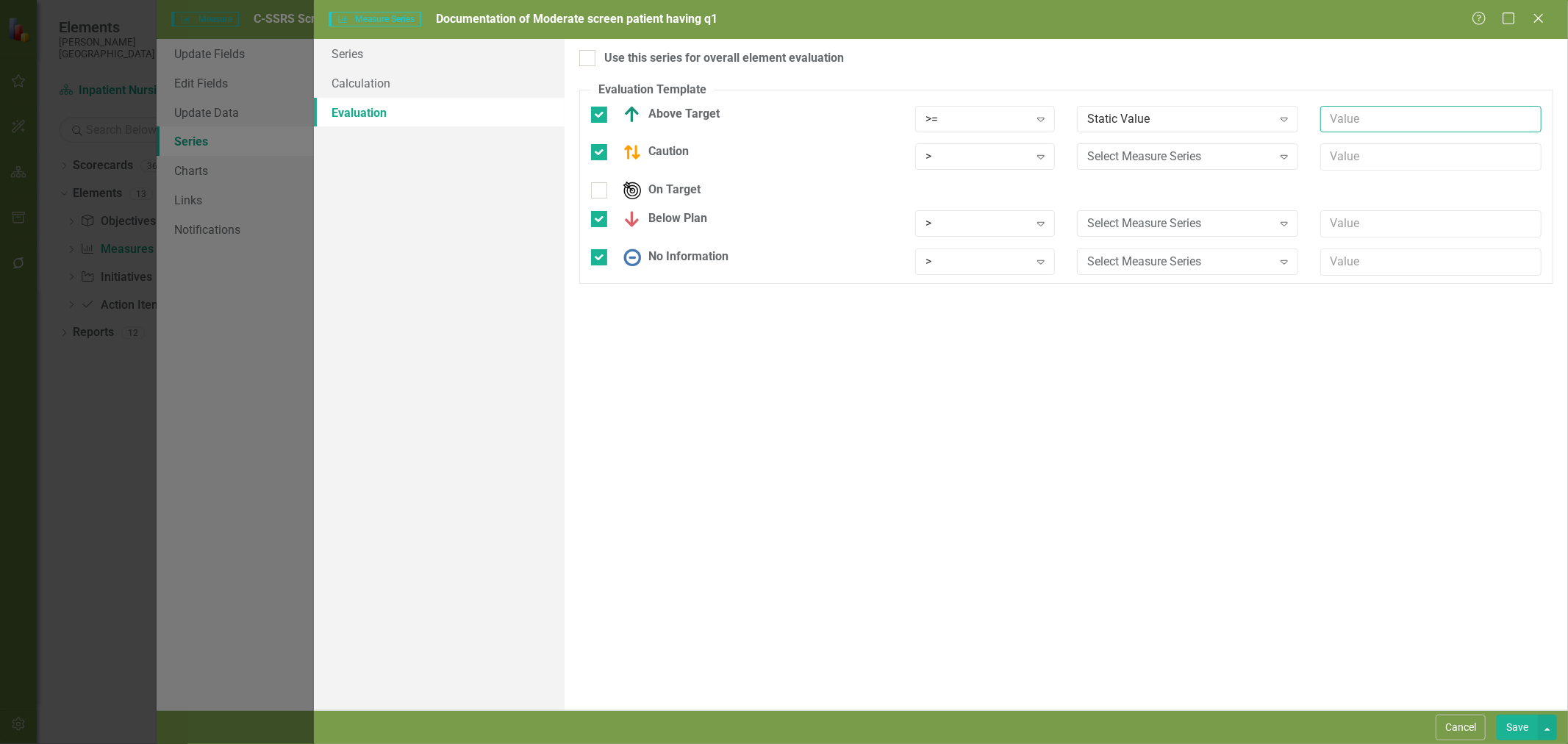
click at [1369, 116] on input "text" at bounding box center [1431, 119] width 221 height 27
type input "95"
click at [967, 149] on div ">" at bounding box center [977, 157] width 104 height 17
click at [971, 207] on div ">=" at bounding box center [988, 208] width 117 height 17
click at [1199, 158] on div "Select Measure Series" at bounding box center [1180, 157] width 185 height 17
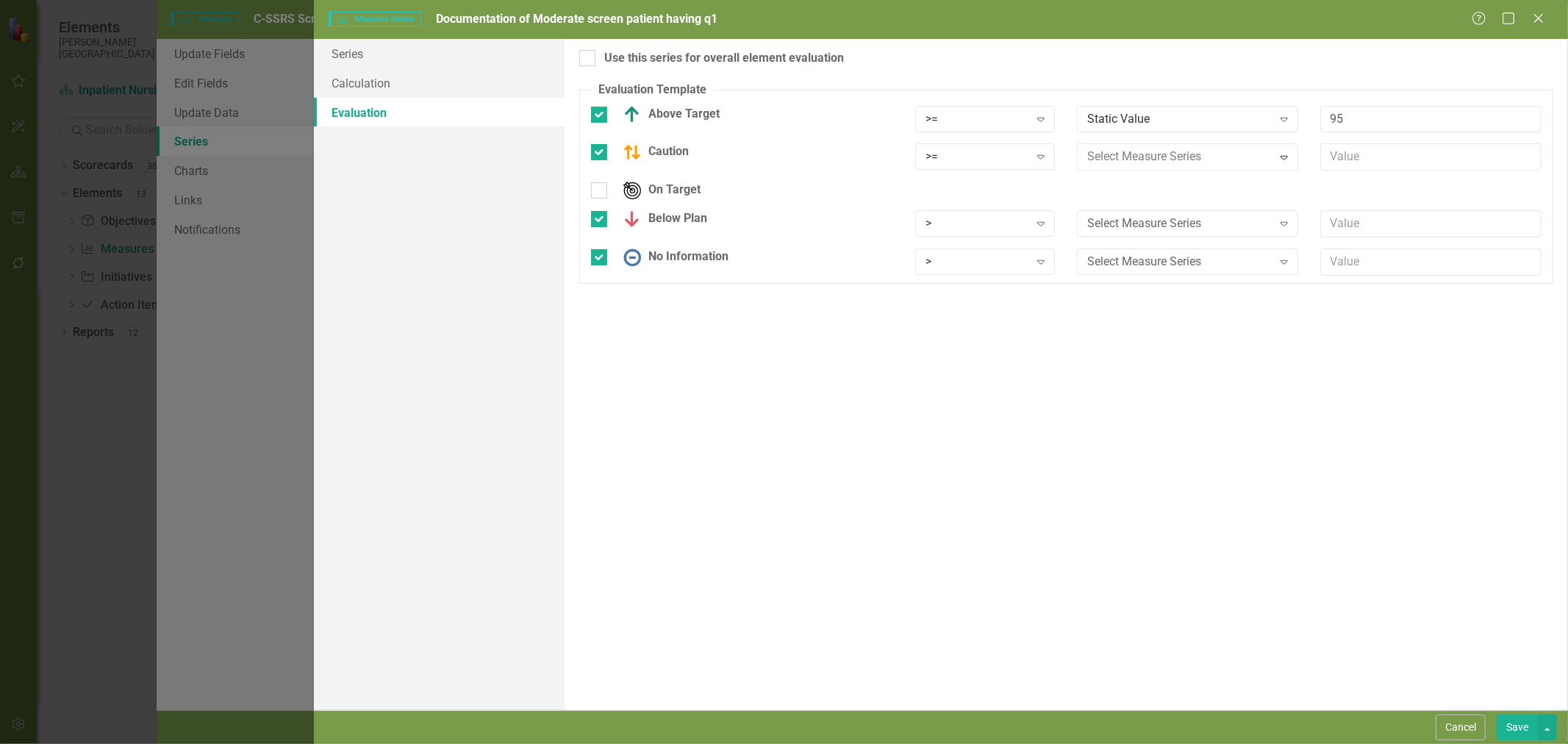
click at [1189, 743] on div "Static Value" at bounding box center [787, 756] width 1545 height 17
click at [1371, 157] on input "text" at bounding box center [1431, 157] width 221 height 27
click at [962, 227] on div ">" at bounding box center [977, 224] width 104 height 17
click at [959, 300] on div "<" at bounding box center [988, 299] width 117 height 17
click at [1200, 225] on div "Select Measure Series" at bounding box center [1180, 224] width 185 height 17
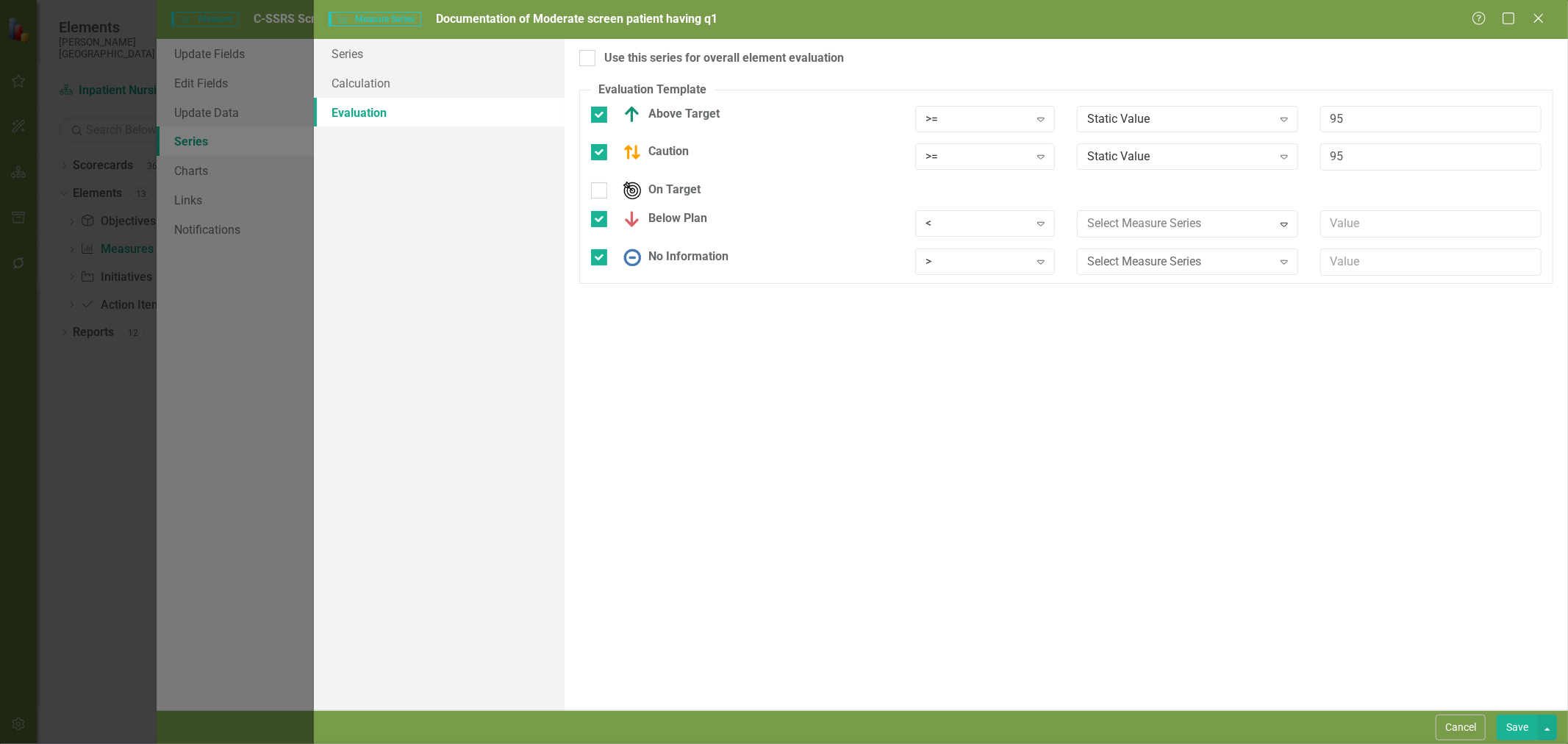
click at [1171, 743] on div "Static Value" at bounding box center [787, 756] width 1545 height 17
click at [1386, 227] on input "text" at bounding box center [1431, 224] width 221 height 27
click at [1388, 158] on input "95" at bounding box center [1431, 157] width 221 height 27
type input "95*.9"
click at [1358, 219] on input "text" at bounding box center [1431, 224] width 221 height 27
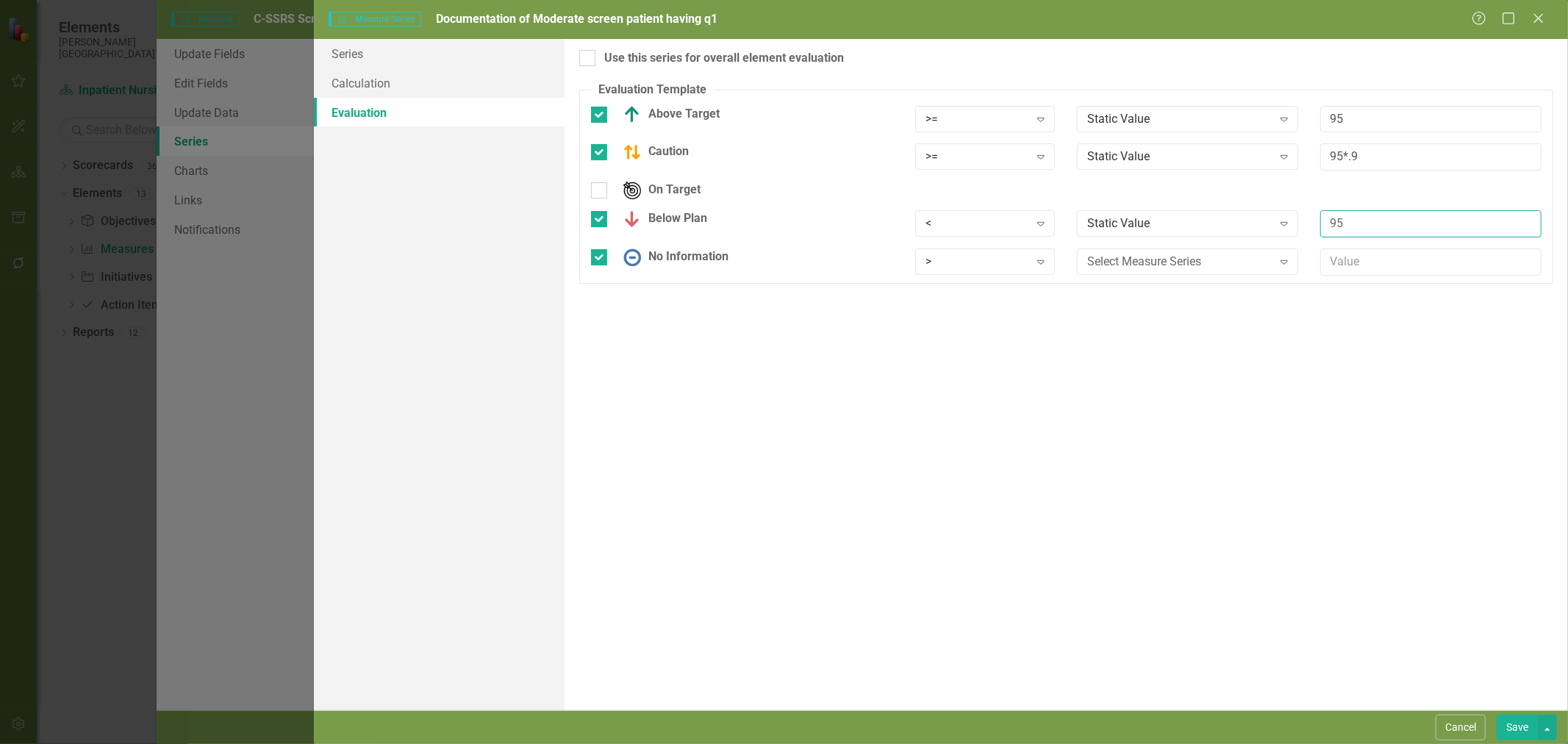
type input "95"
click at [994, 263] on div ">" at bounding box center [977, 262] width 104 height 17
click at [1517, 727] on button "Save" at bounding box center [1517, 728] width 41 height 26
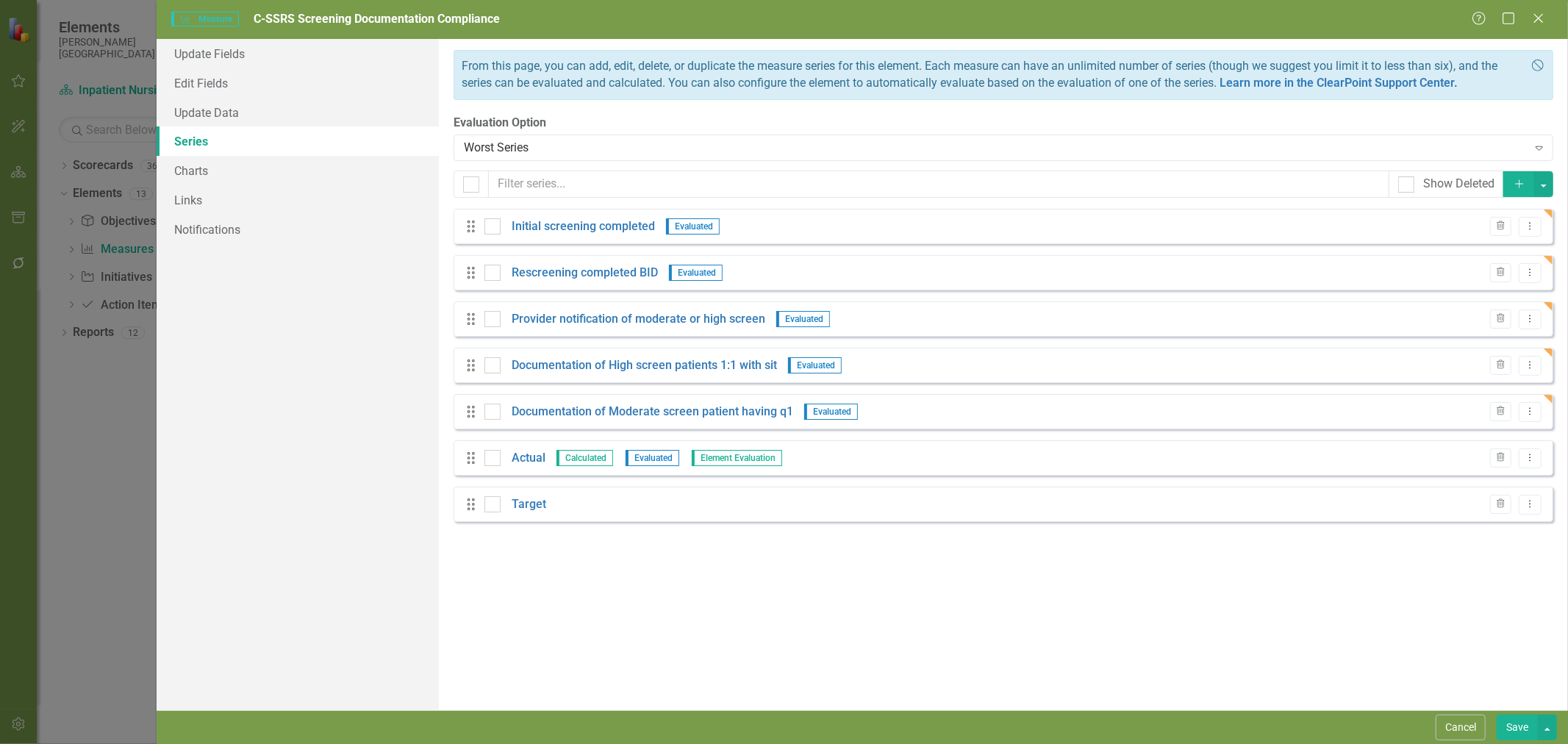
click at [535, 458] on link "Actual" at bounding box center [529, 459] width 34 height 17
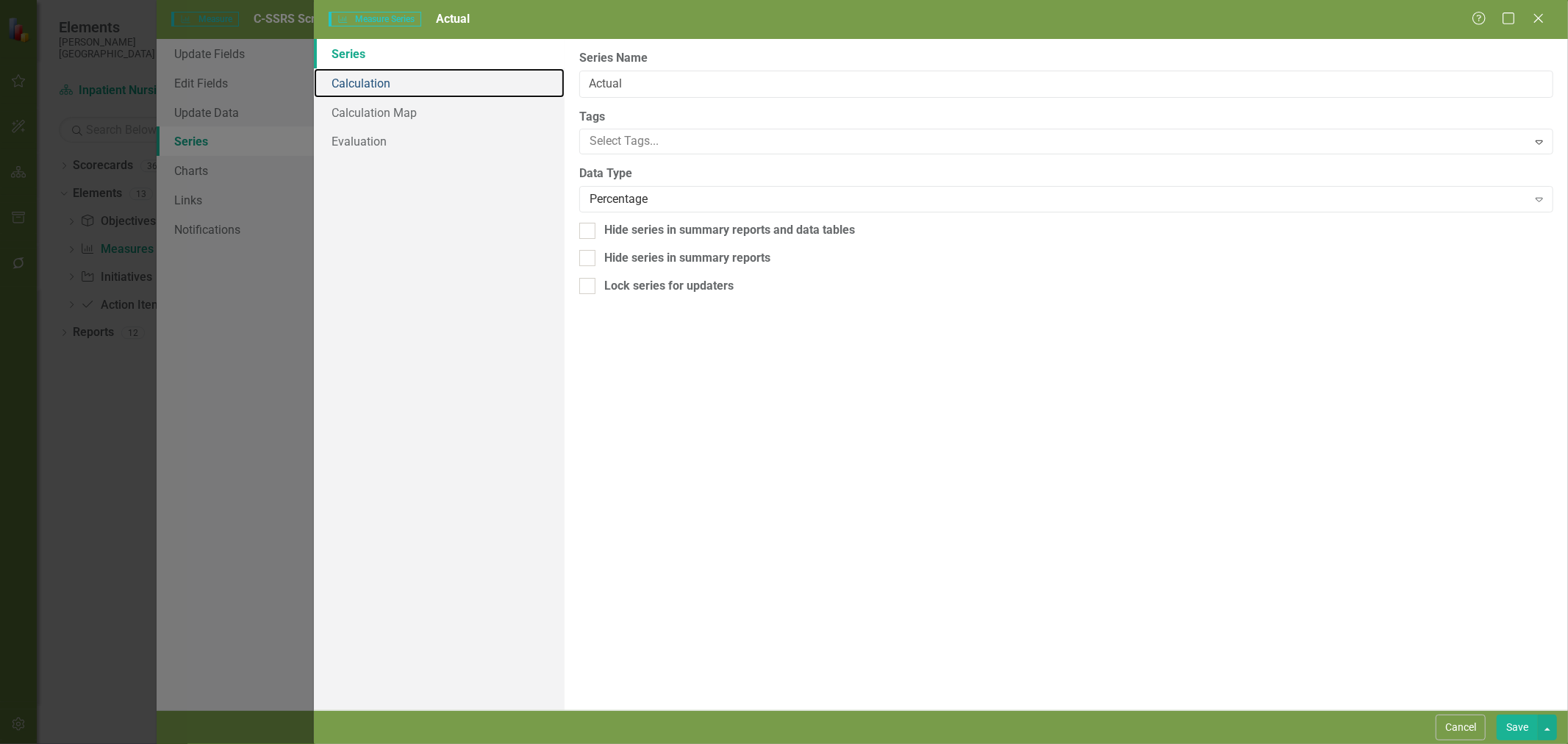
click at [383, 86] on link "Calculation" at bounding box center [439, 83] width 251 height 30
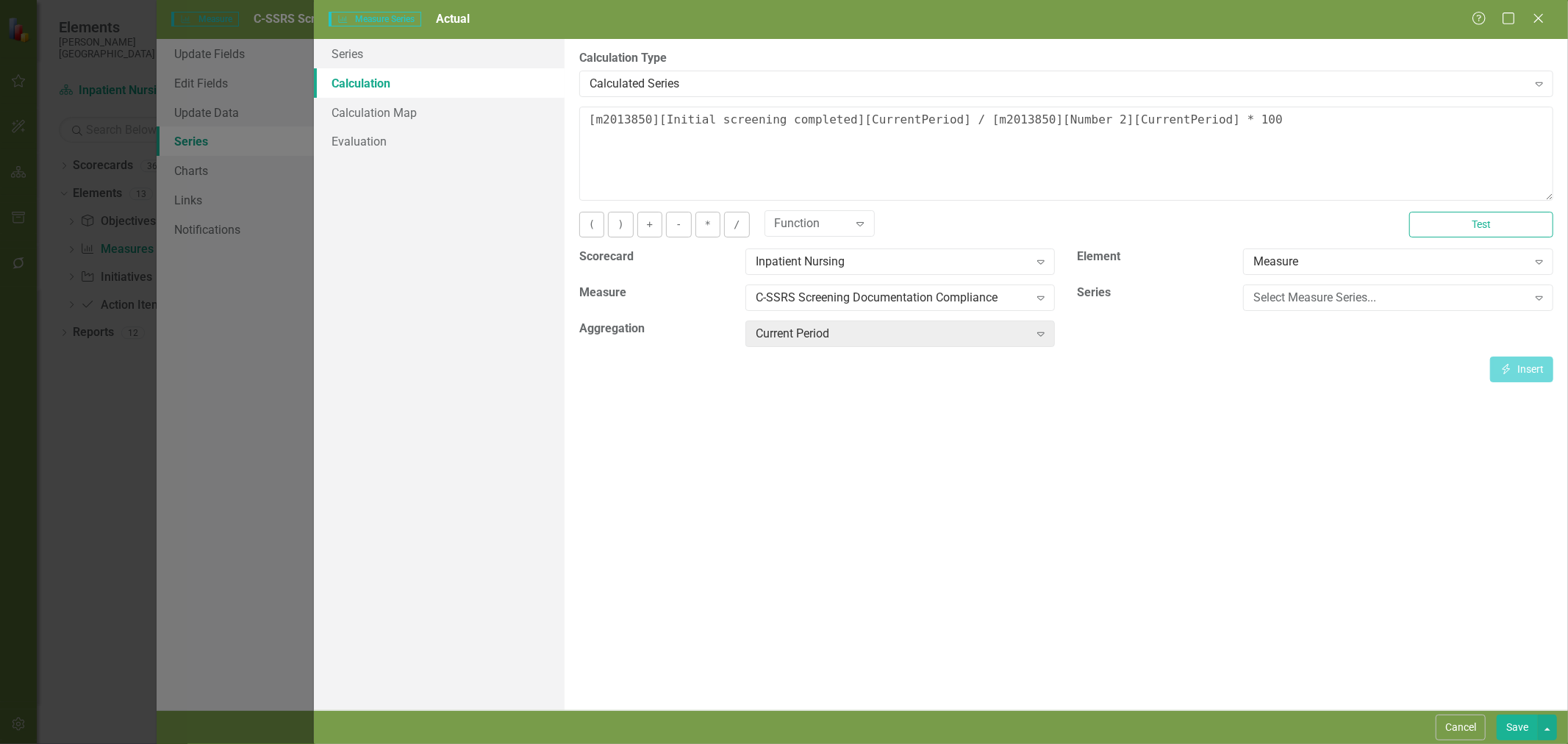
click at [651, 81] on div "Calculated Series" at bounding box center [1059, 84] width 938 height 17
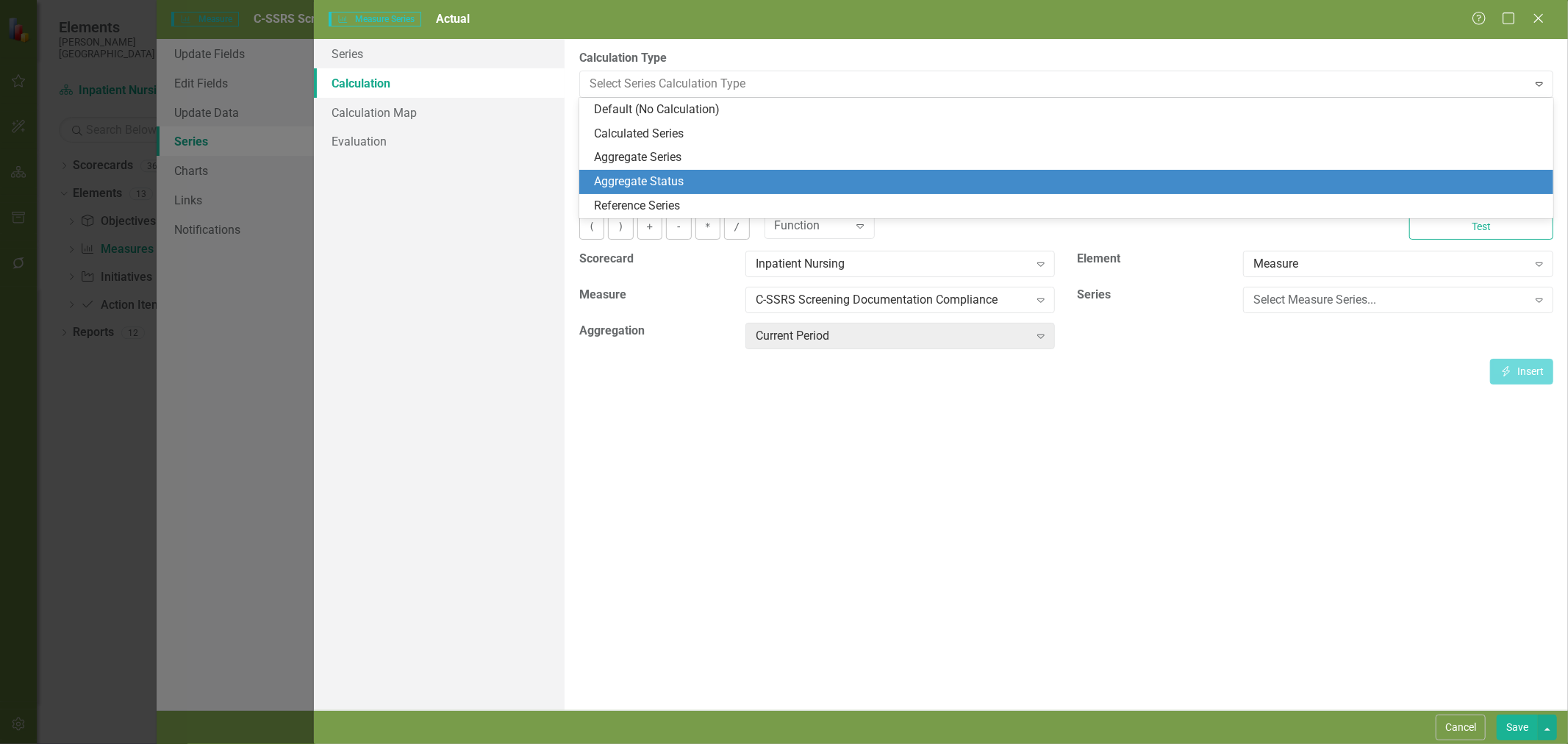
click at [640, 178] on div "Aggregate Status" at bounding box center [1069, 182] width 950 height 17
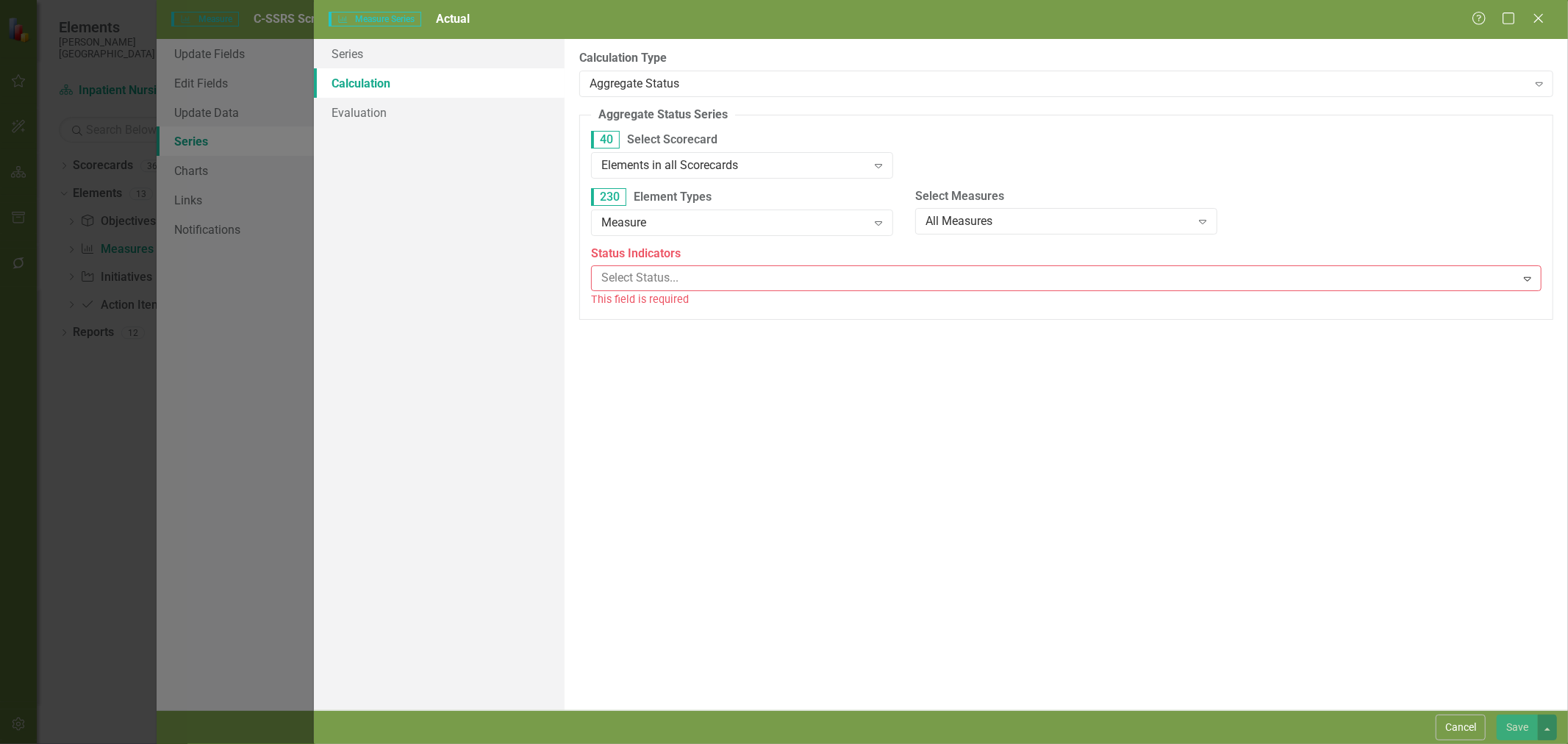
click at [656, 284] on div at bounding box center [1056, 279] width 921 height 20
click at [609, 64] on label "Calculation Type" at bounding box center [1066, 58] width 974 height 17
click at [612, 75] on div "Aggregate Status Expand" at bounding box center [1066, 84] width 974 height 26
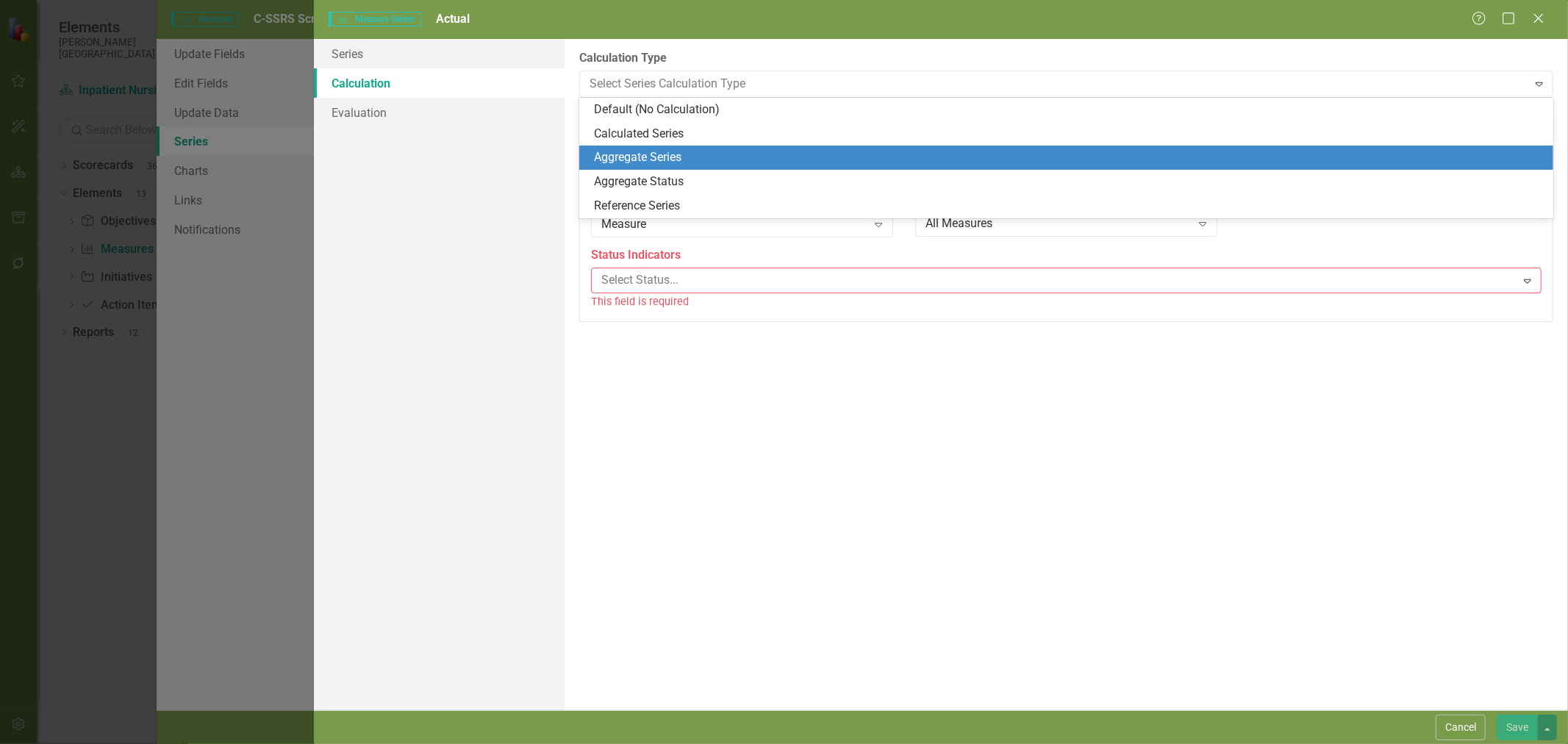
click at [619, 156] on div "Aggregate Series" at bounding box center [1069, 158] width 950 height 17
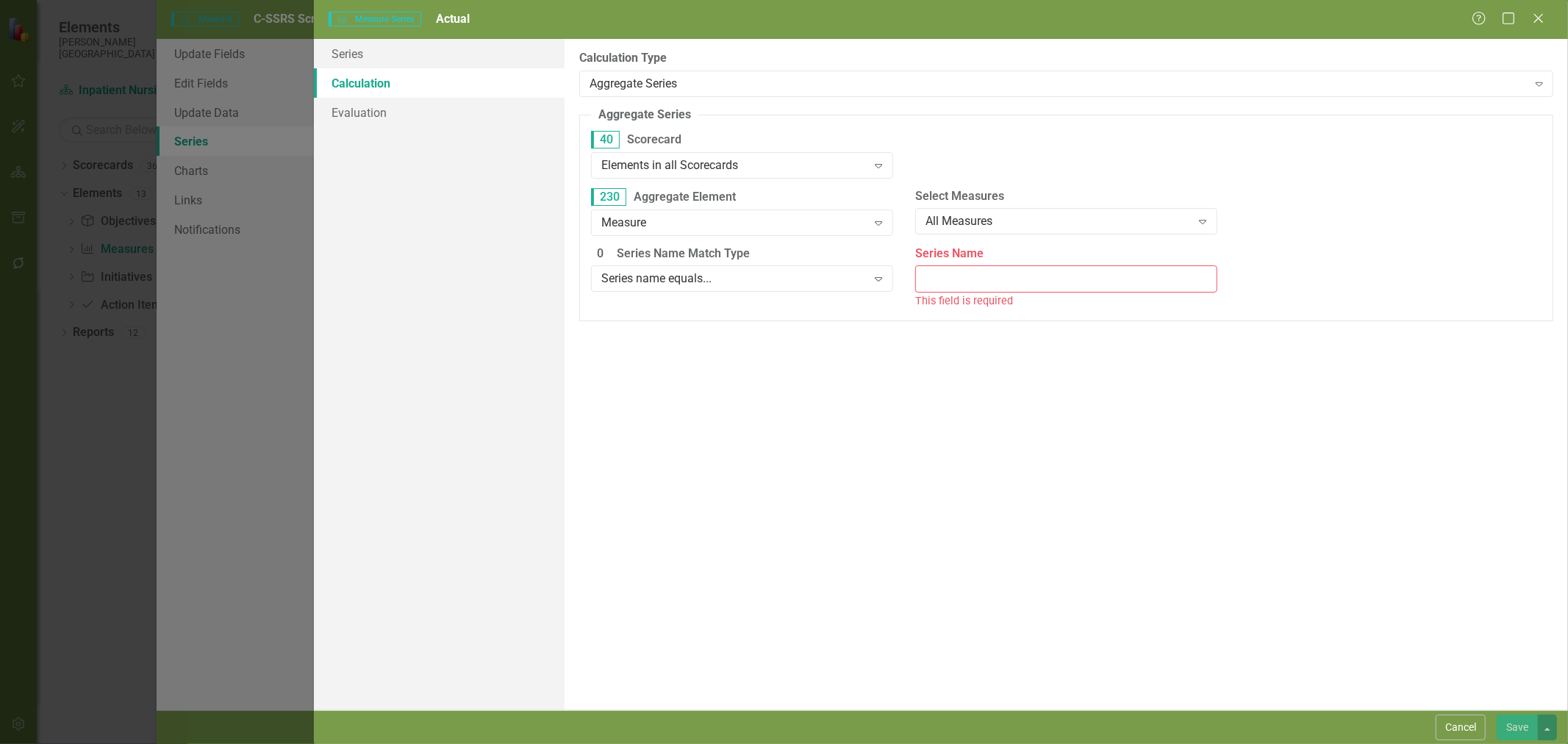
click at [1450, 735] on button "Cancel" at bounding box center [1461, 728] width 50 height 26
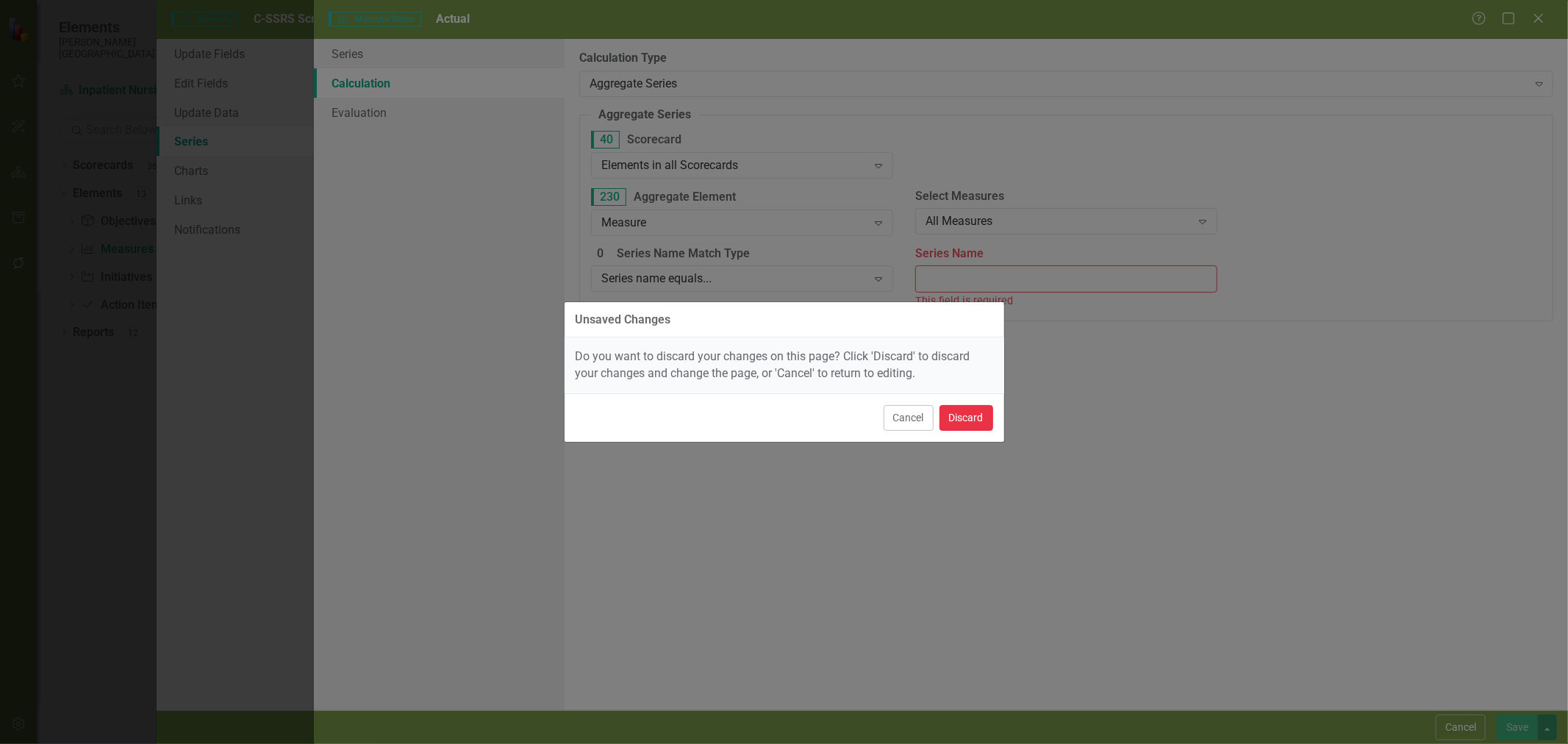
click at [966, 415] on button "Discard" at bounding box center [966, 418] width 54 height 26
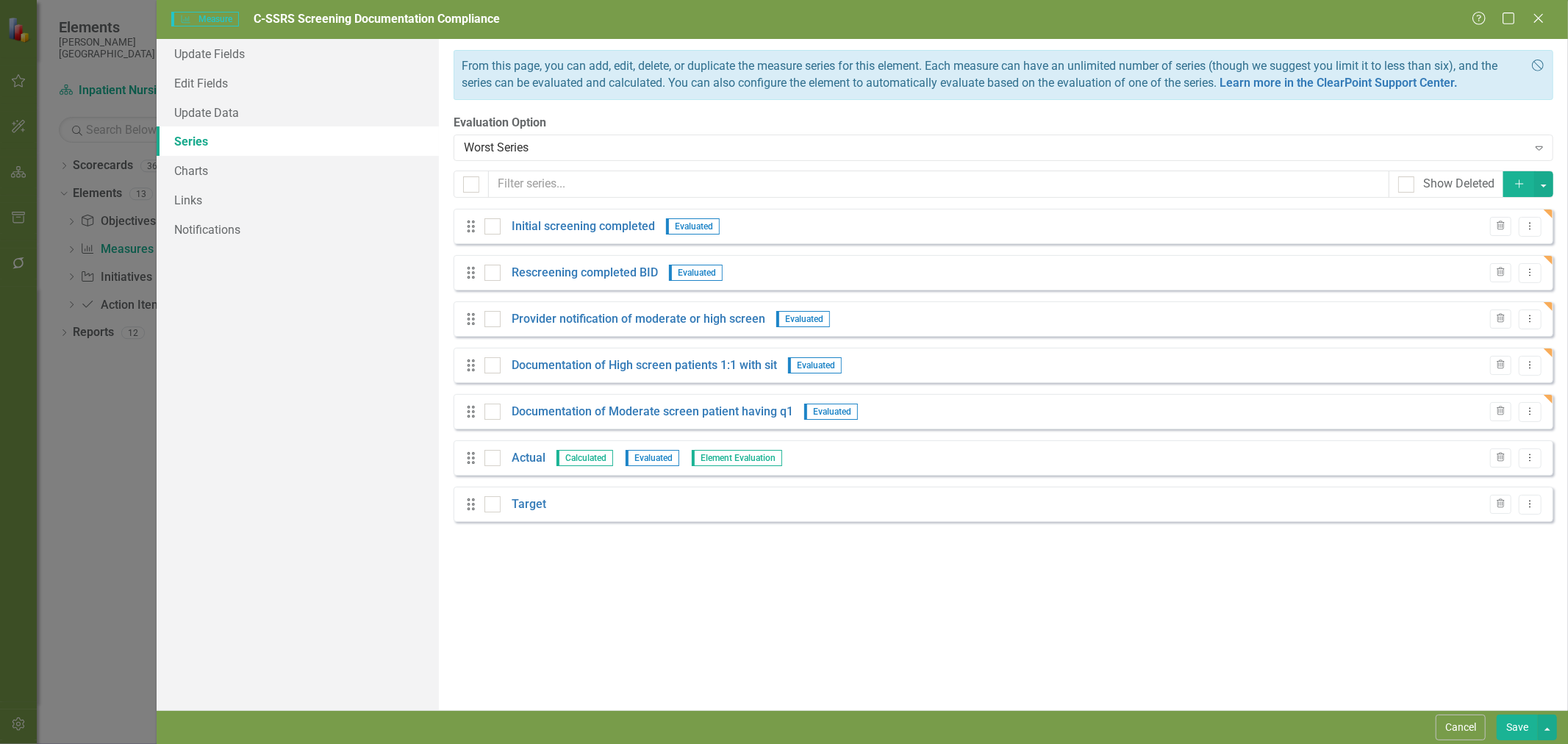
click at [1505, 457] on icon "Trash" at bounding box center [1500, 457] width 11 height 9
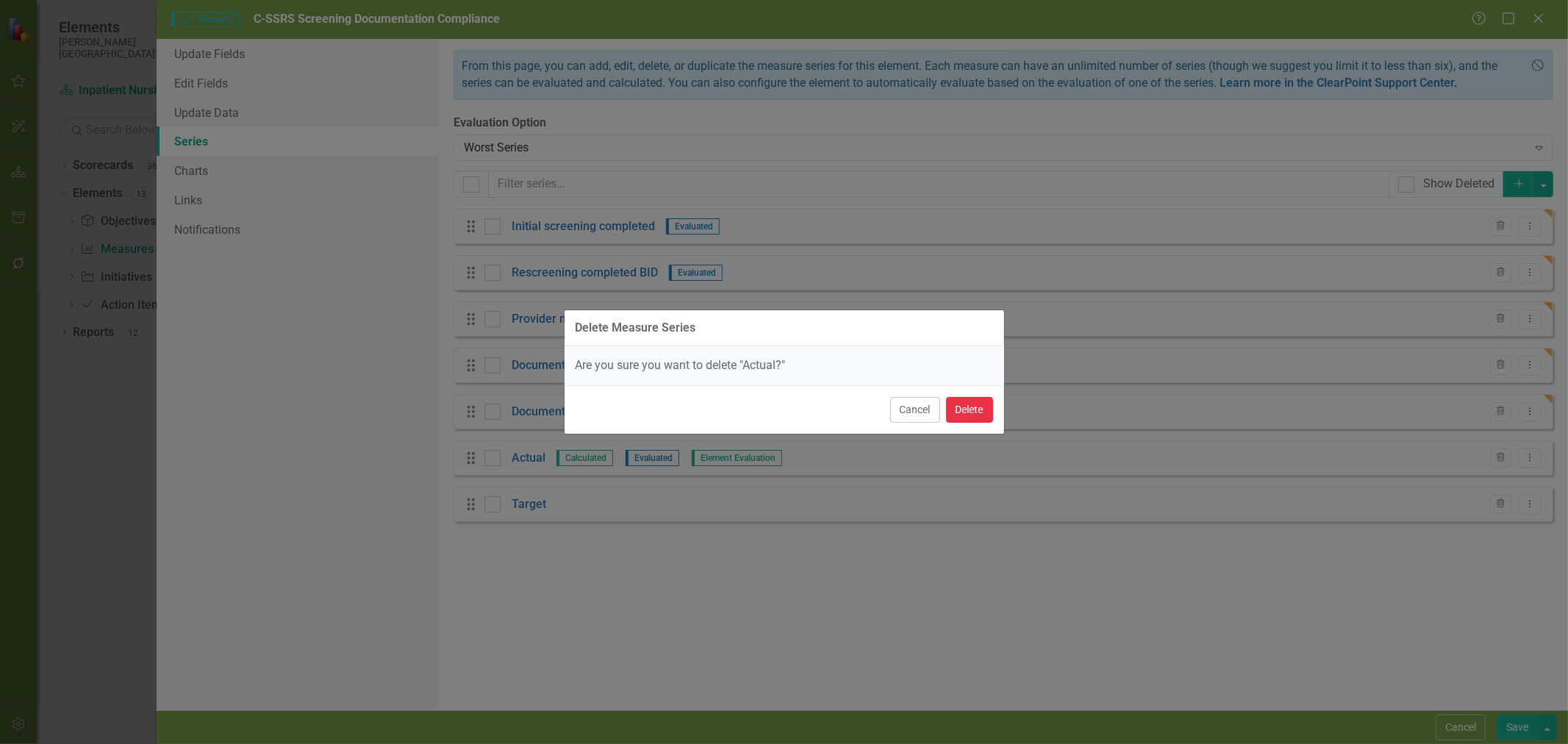
click at [973, 408] on button "Delete" at bounding box center [970, 409] width 47 height 26
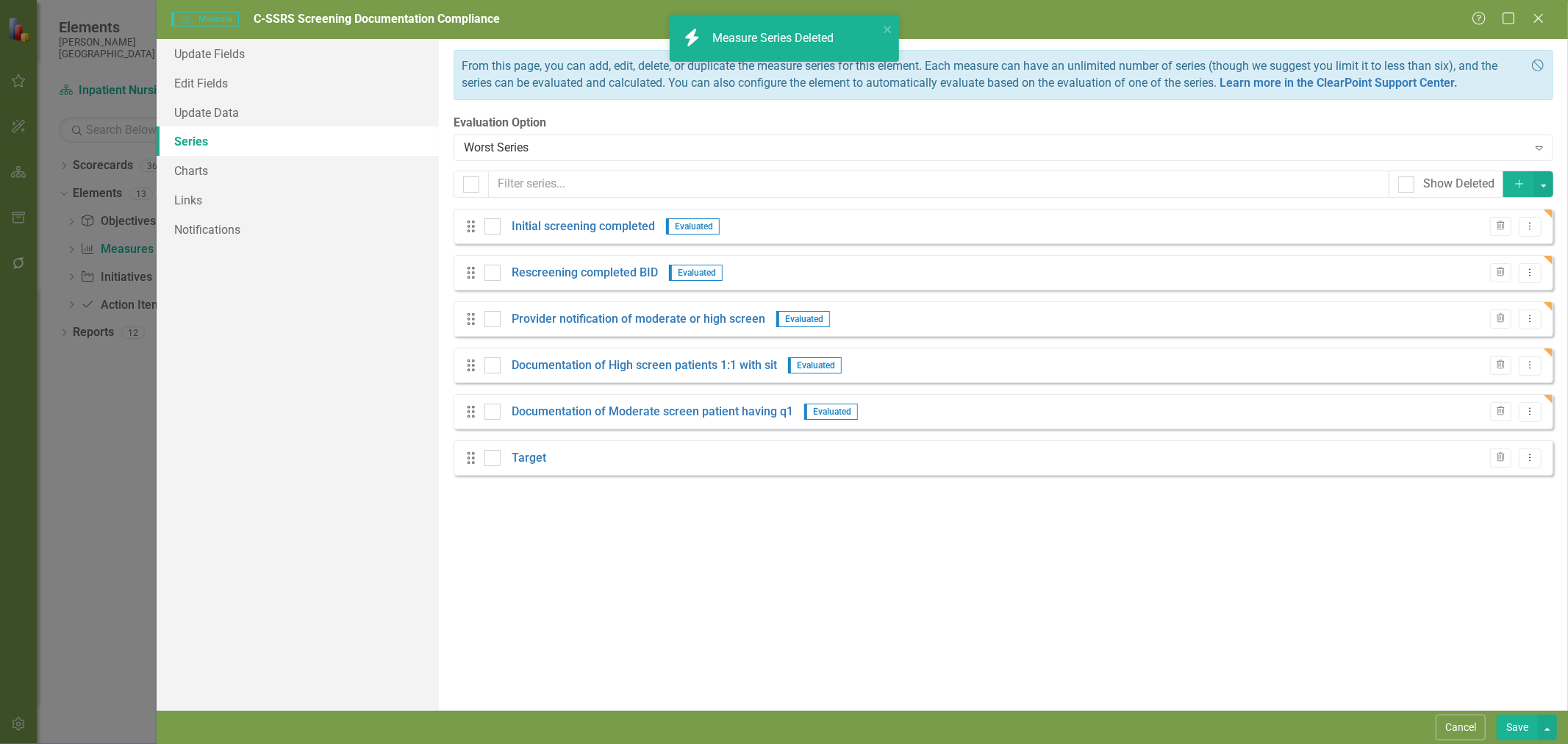
click at [1507, 459] on button "Trash" at bounding box center [1500, 458] width 21 height 19
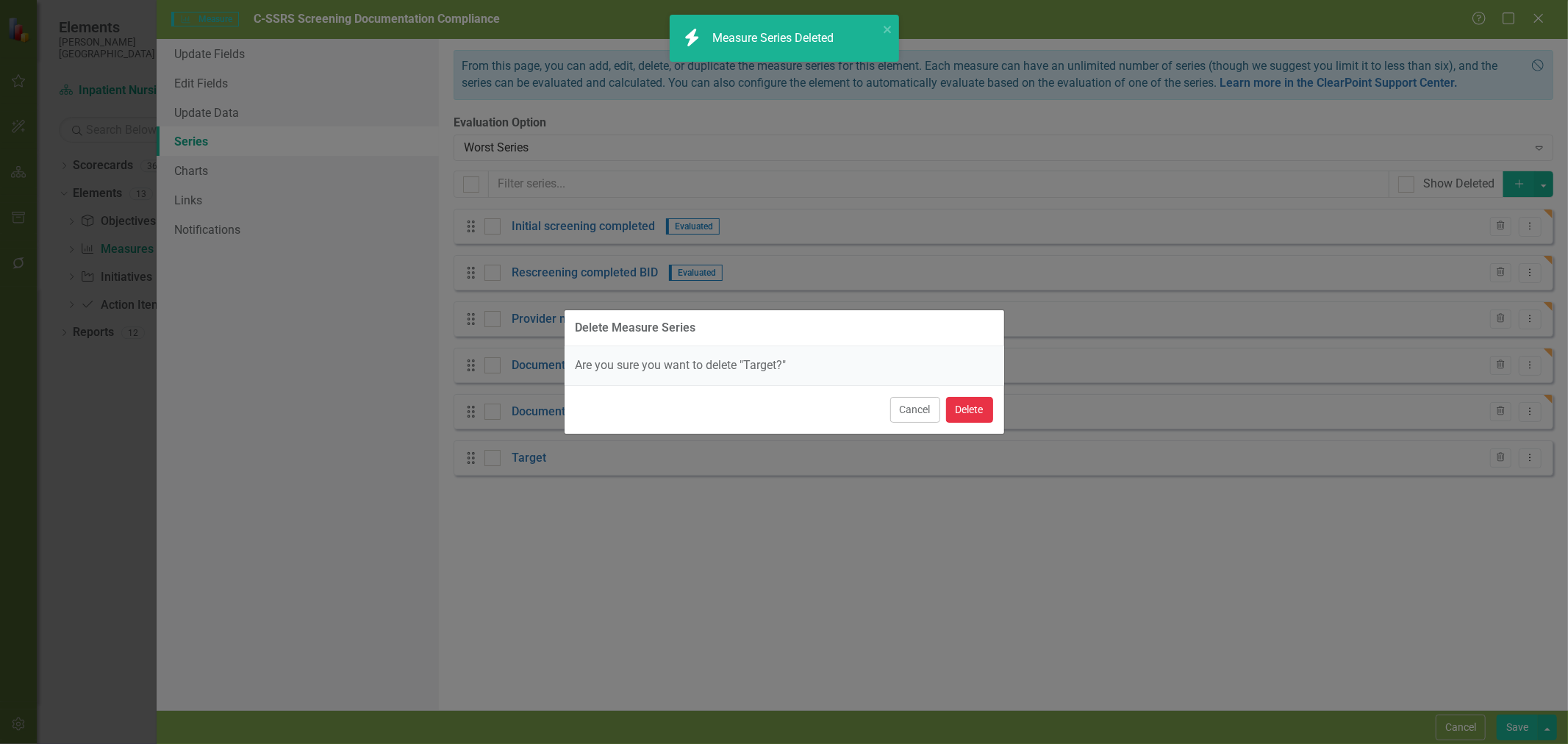
click at [983, 402] on button "Delete" at bounding box center [970, 409] width 47 height 26
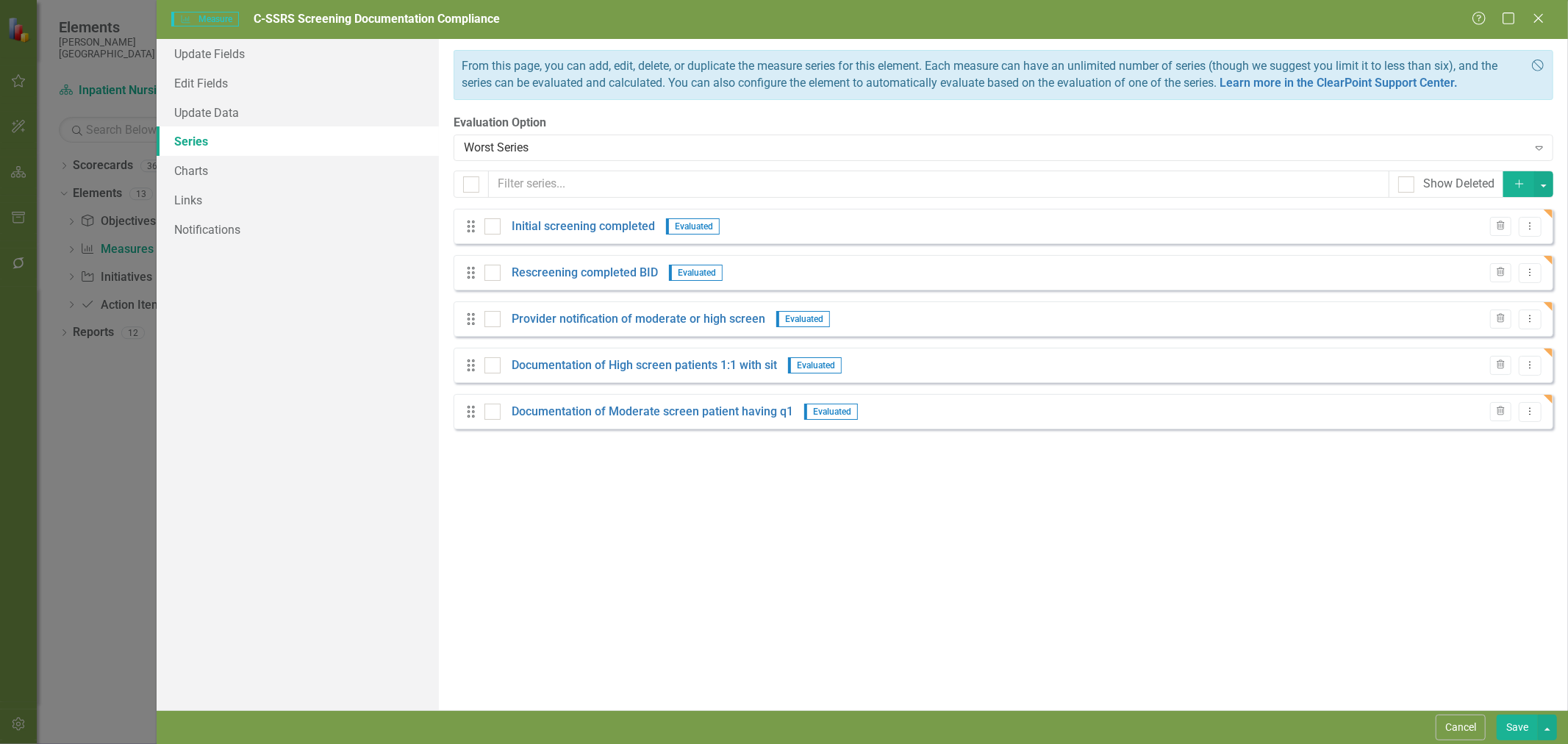
click at [650, 148] on div "Worst Series" at bounding box center [995, 148] width 1063 height 17
click at [234, 168] on link "Charts" at bounding box center [298, 171] width 283 height 30
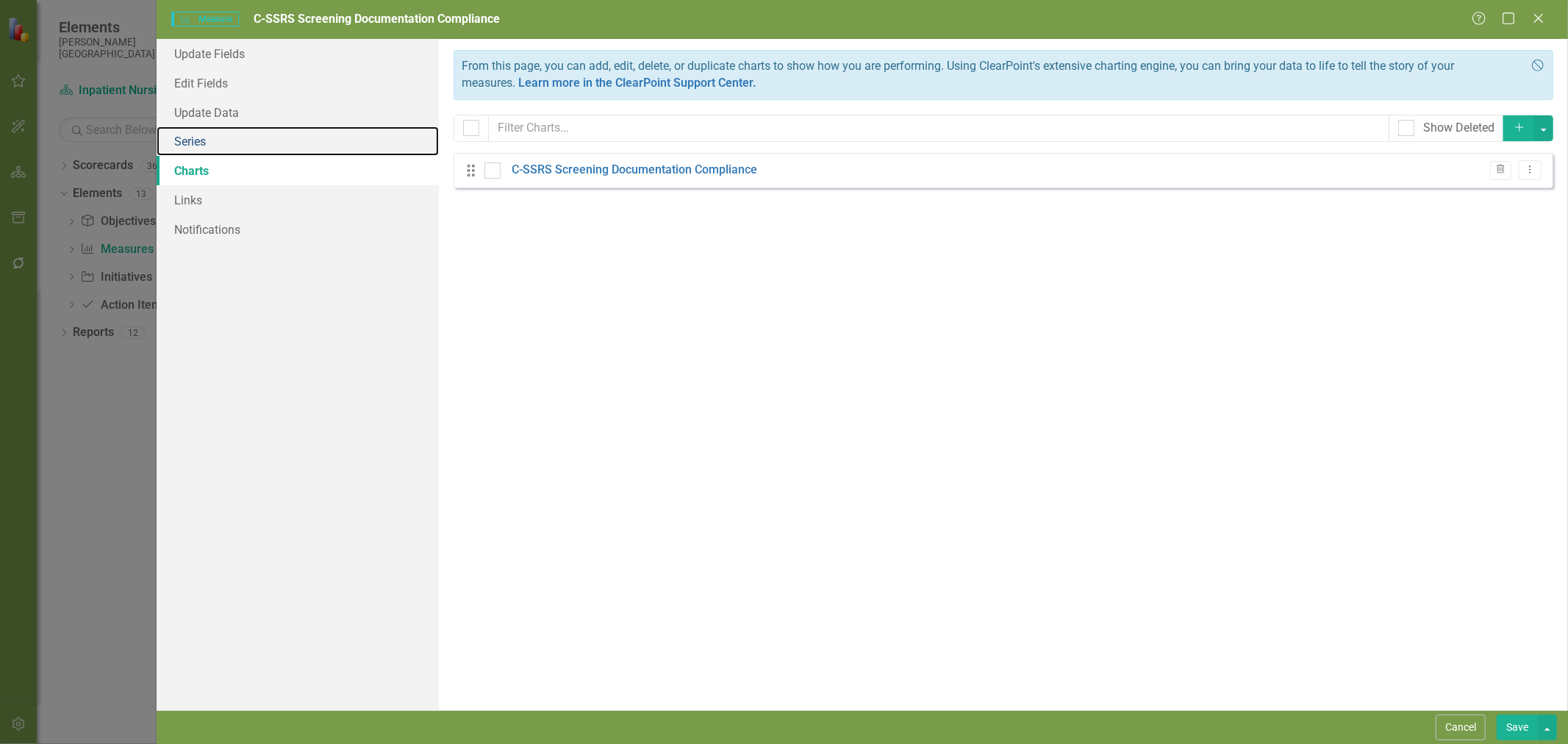
click at [246, 144] on link "Series" at bounding box center [298, 141] width 283 height 30
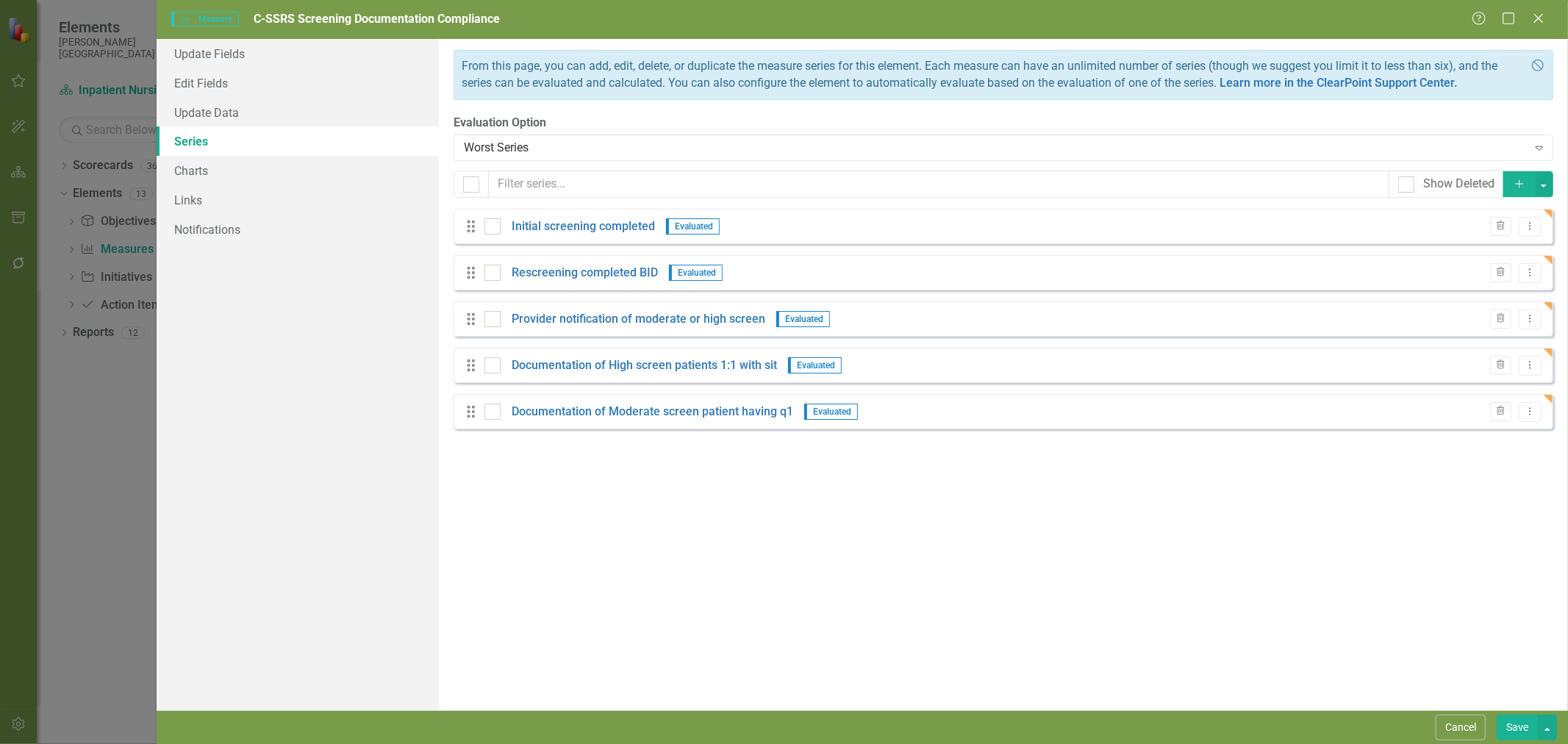
click at [1528, 184] on button "Add" at bounding box center [1520, 184] width 33 height 26
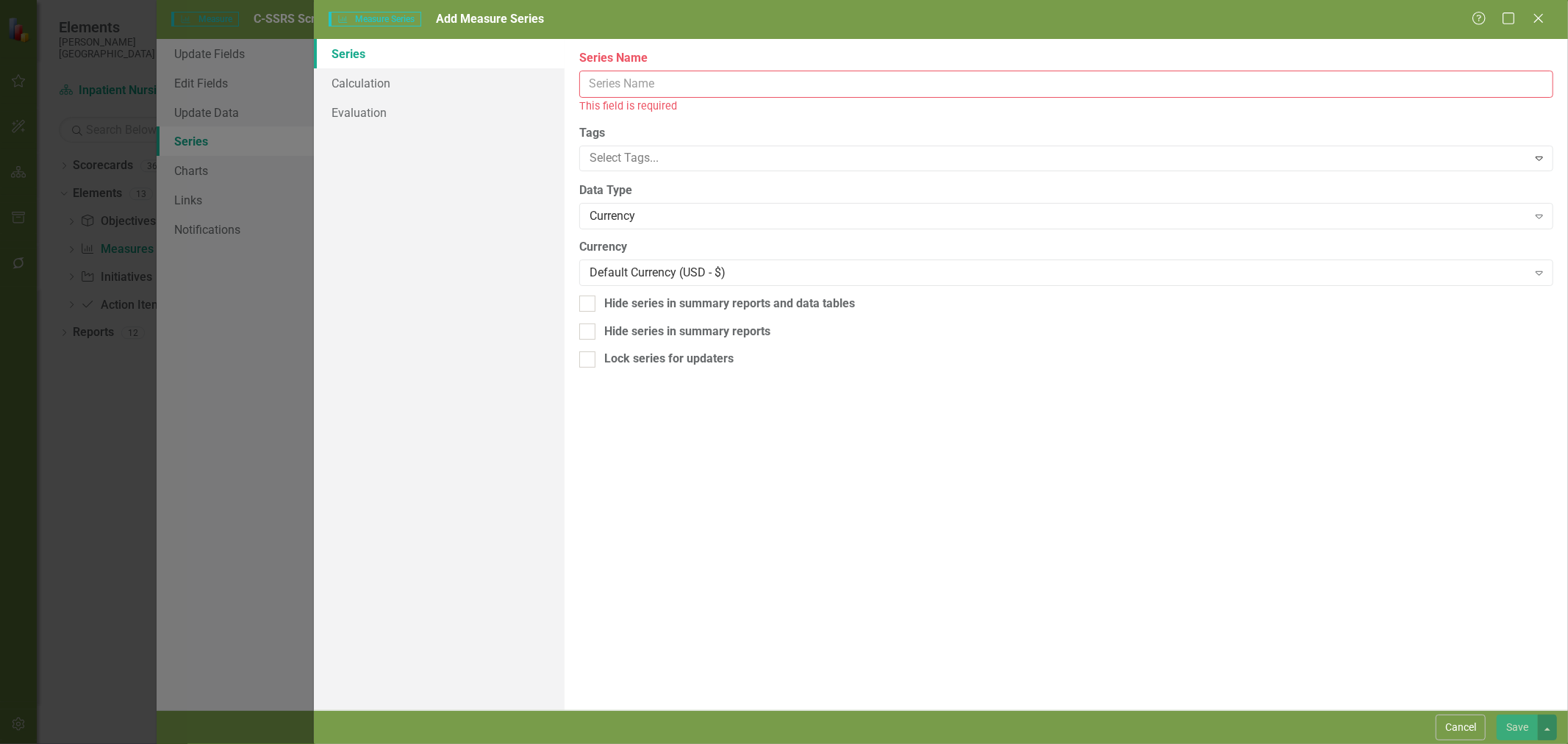
click at [744, 74] on input "Series Name" at bounding box center [1066, 84] width 974 height 27
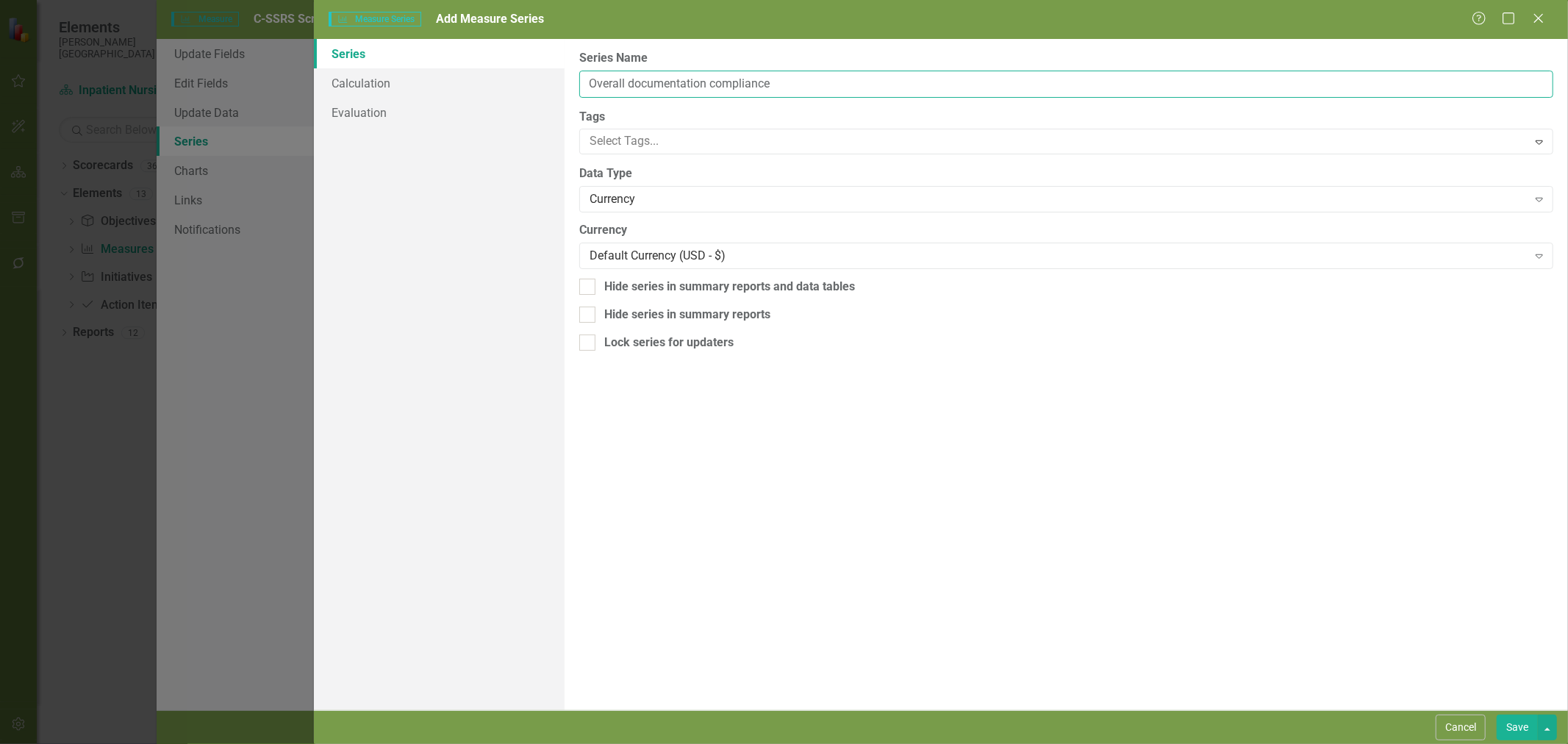
type input "Overall documentation compliance"
click at [630, 200] on div "Currency" at bounding box center [1059, 200] width 938 height 17
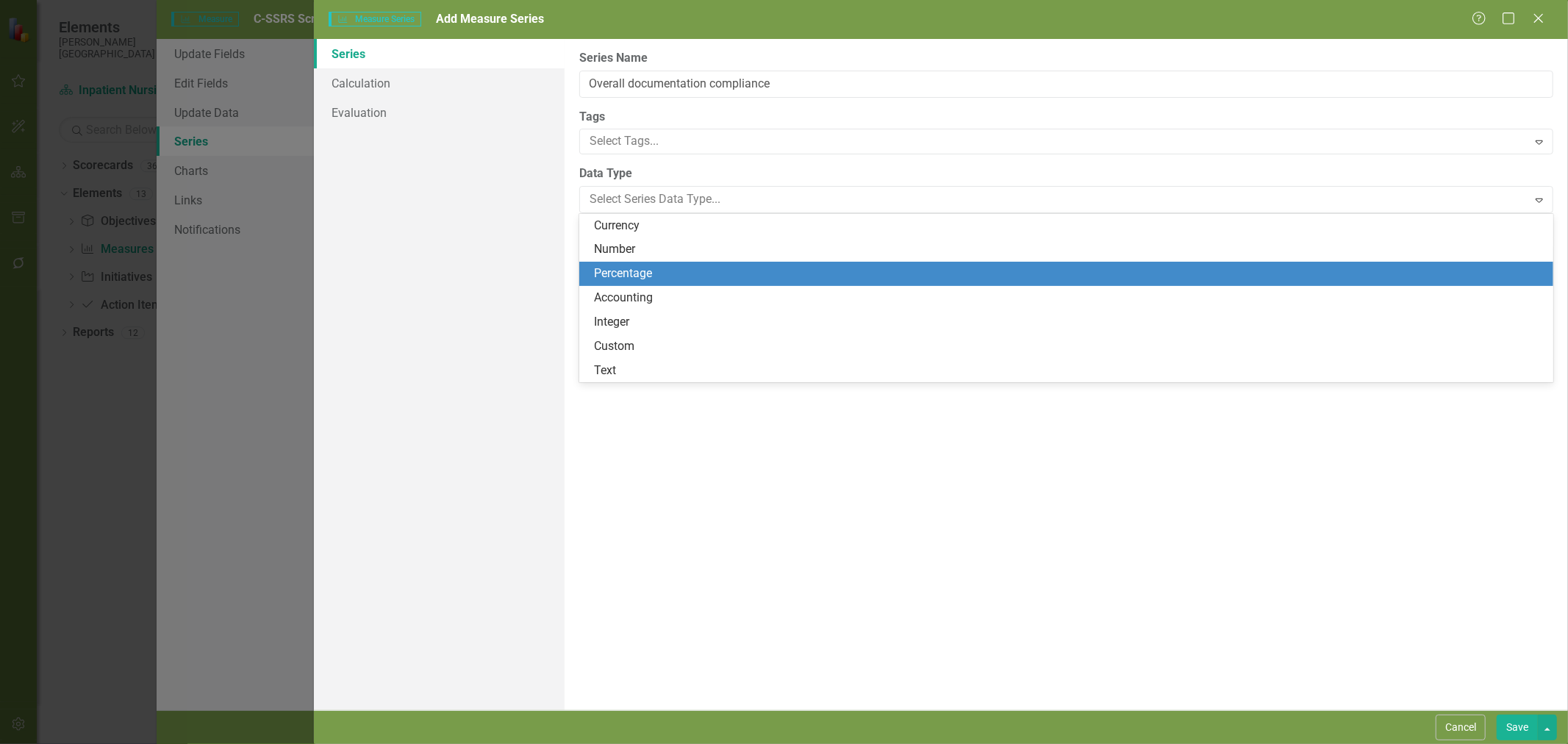
click at [645, 273] on div "Percentage" at bounding box center [1069, 274] width 950 height 17
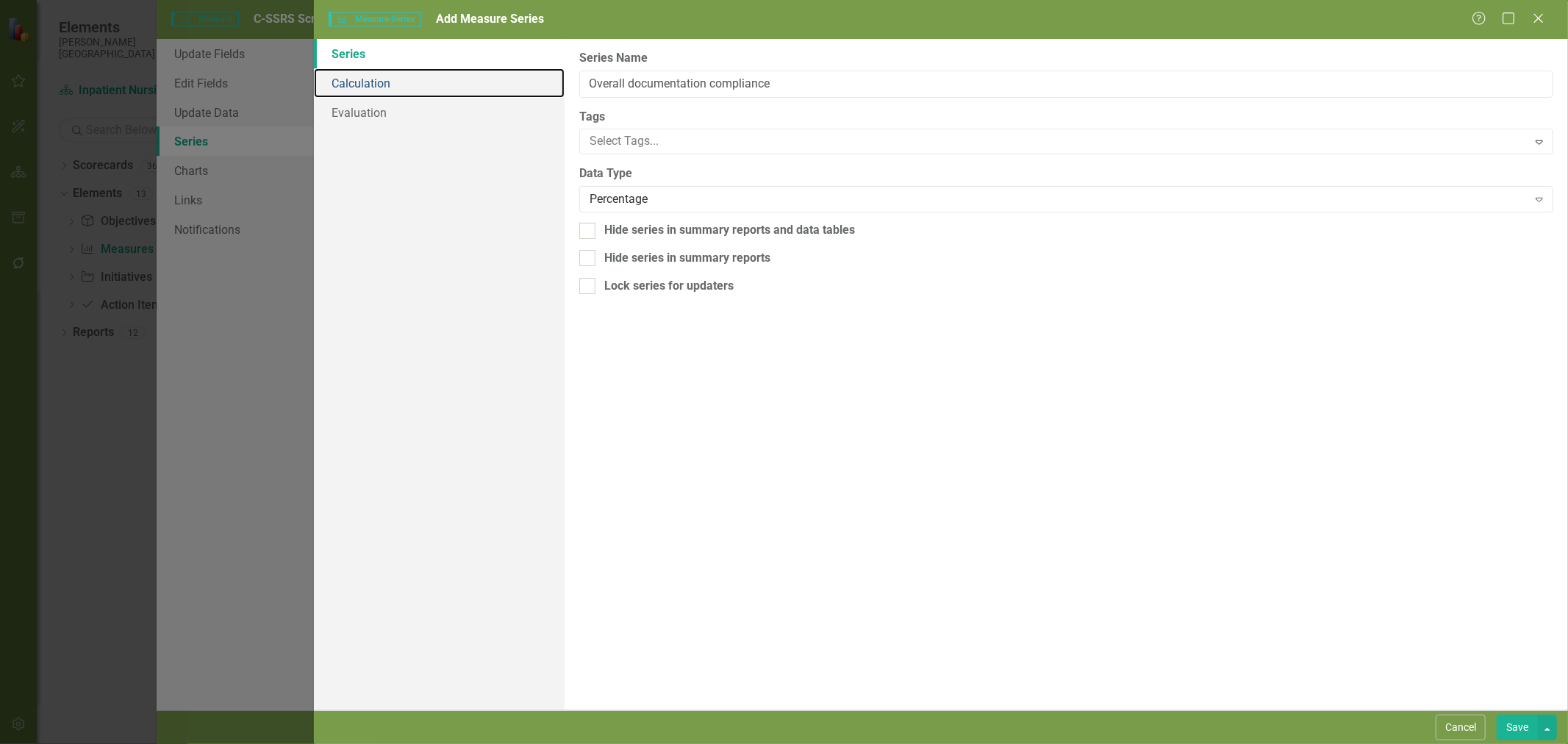
click at [381, 89] on link "Calculation" at bounding box center [439, 83] width 251 height 30
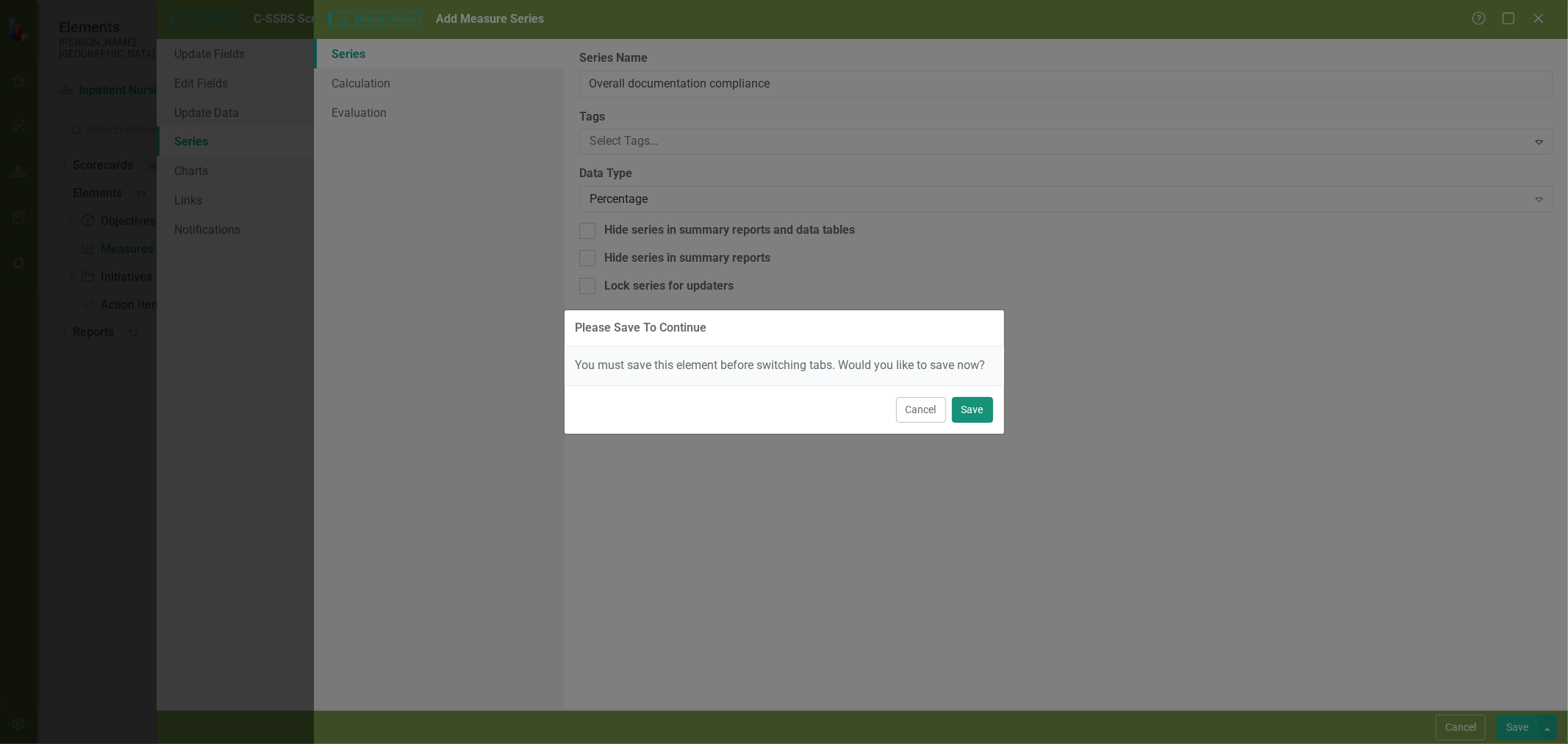
click at [977, 407] on button "Save" at bounding box center [972, 409] width 41 height 26
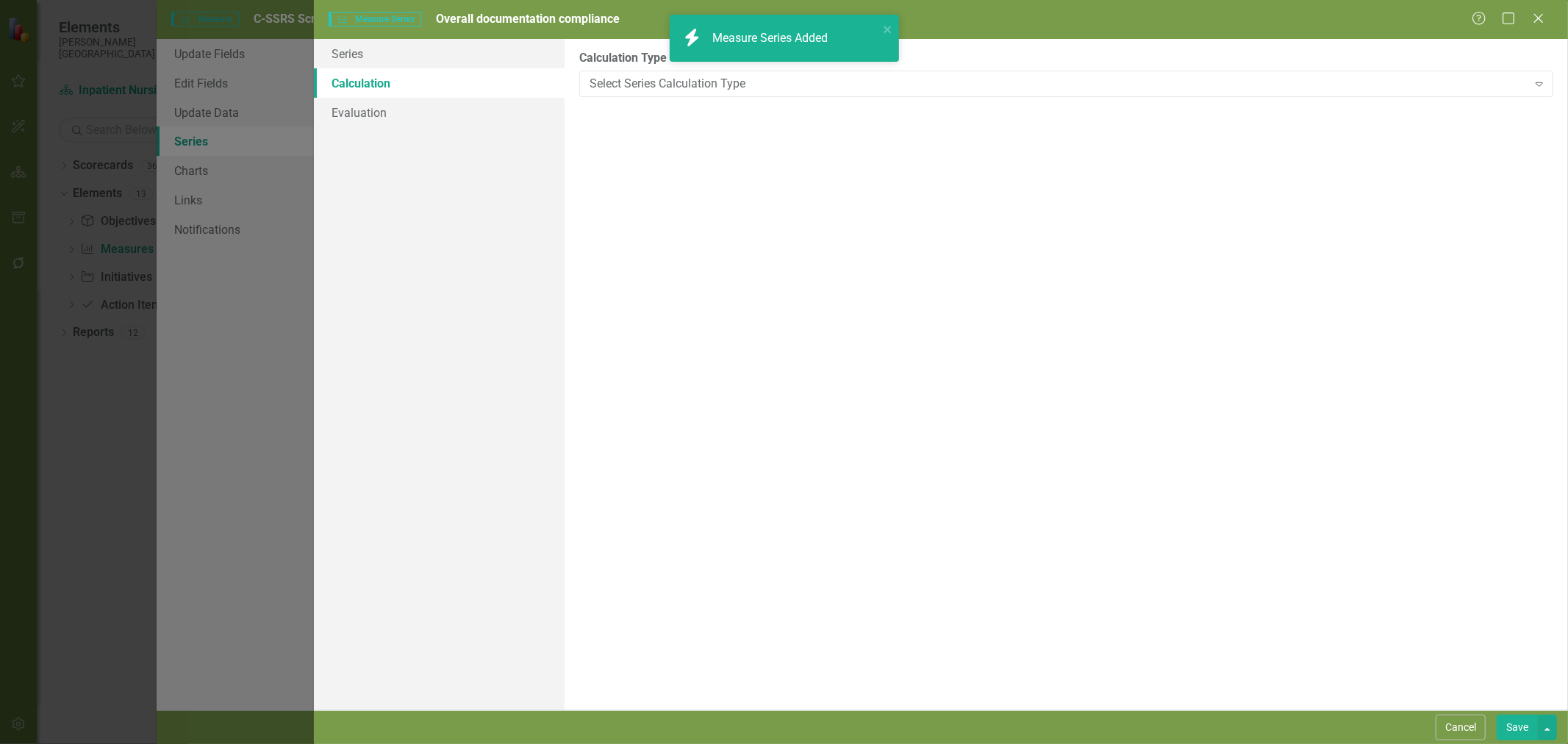
click at [676, 82] on div "Select Series Calculation Type" at bounding box center [1059, 84] width 938 height 17
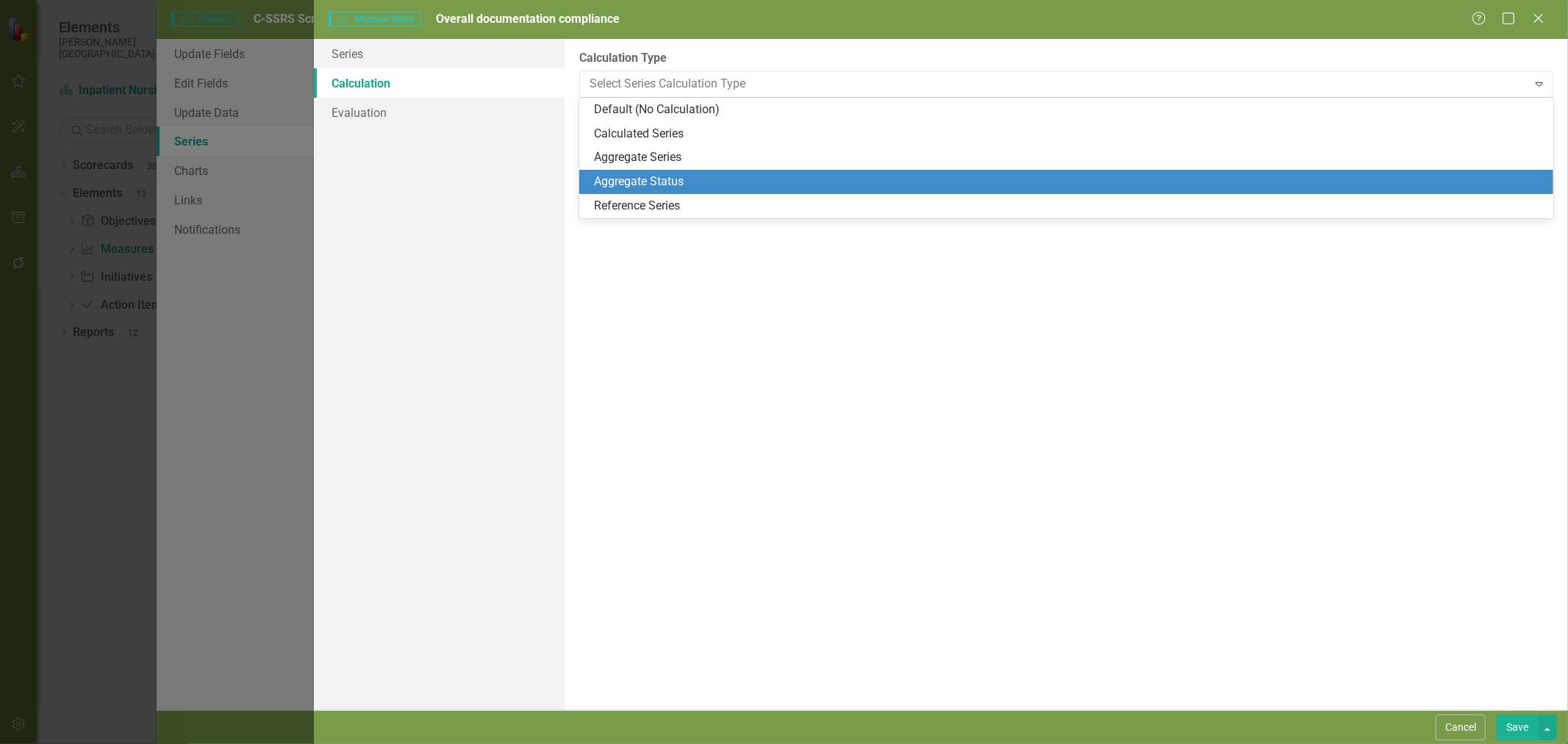
click at [744, 184] on div "Aggregate Status" at bounding box center [1069, 182] width 950 height 17
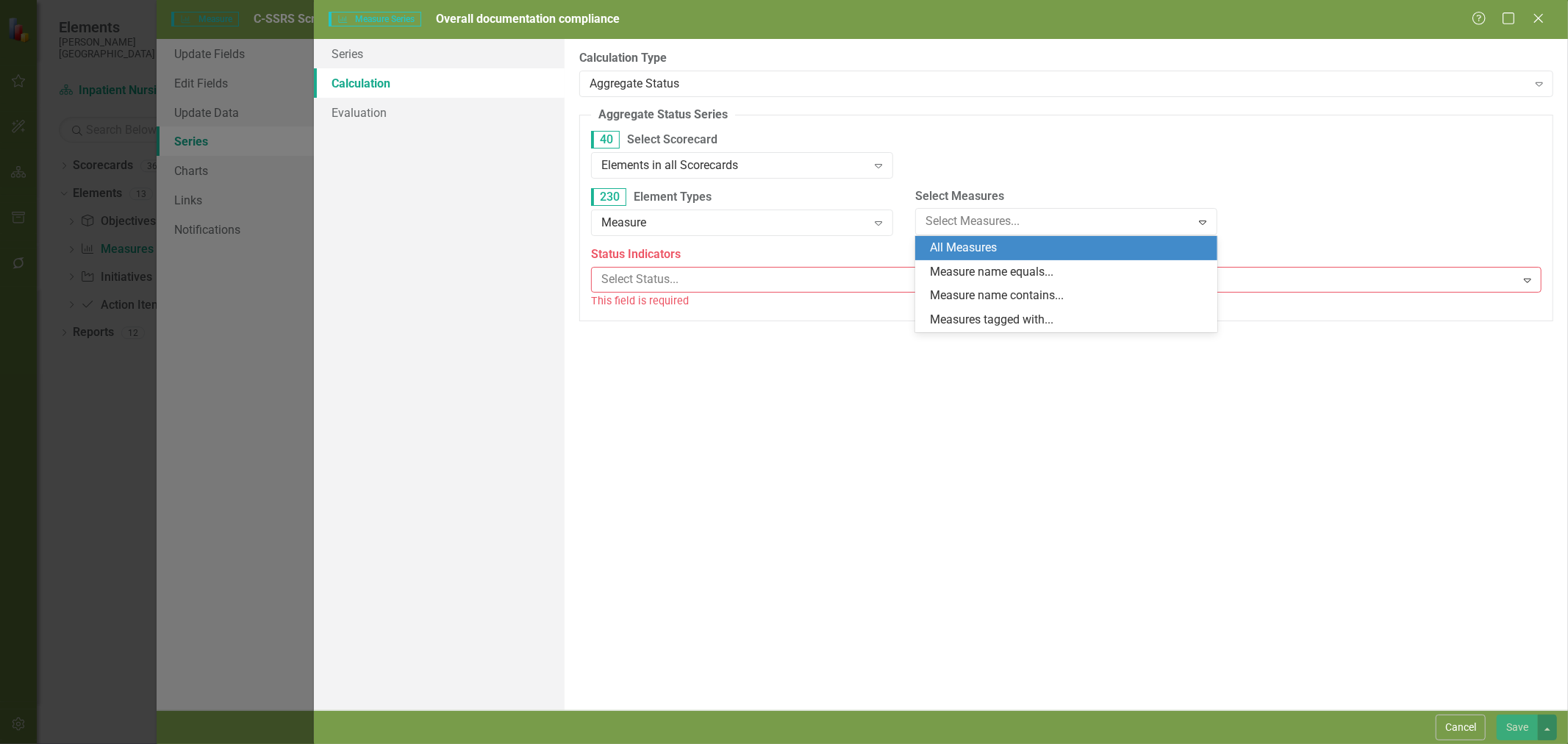
scroll to position [57, 0]
click at [770, 214] on div "Measure Expand" at bounding box center [741, 223] width 302 height 26
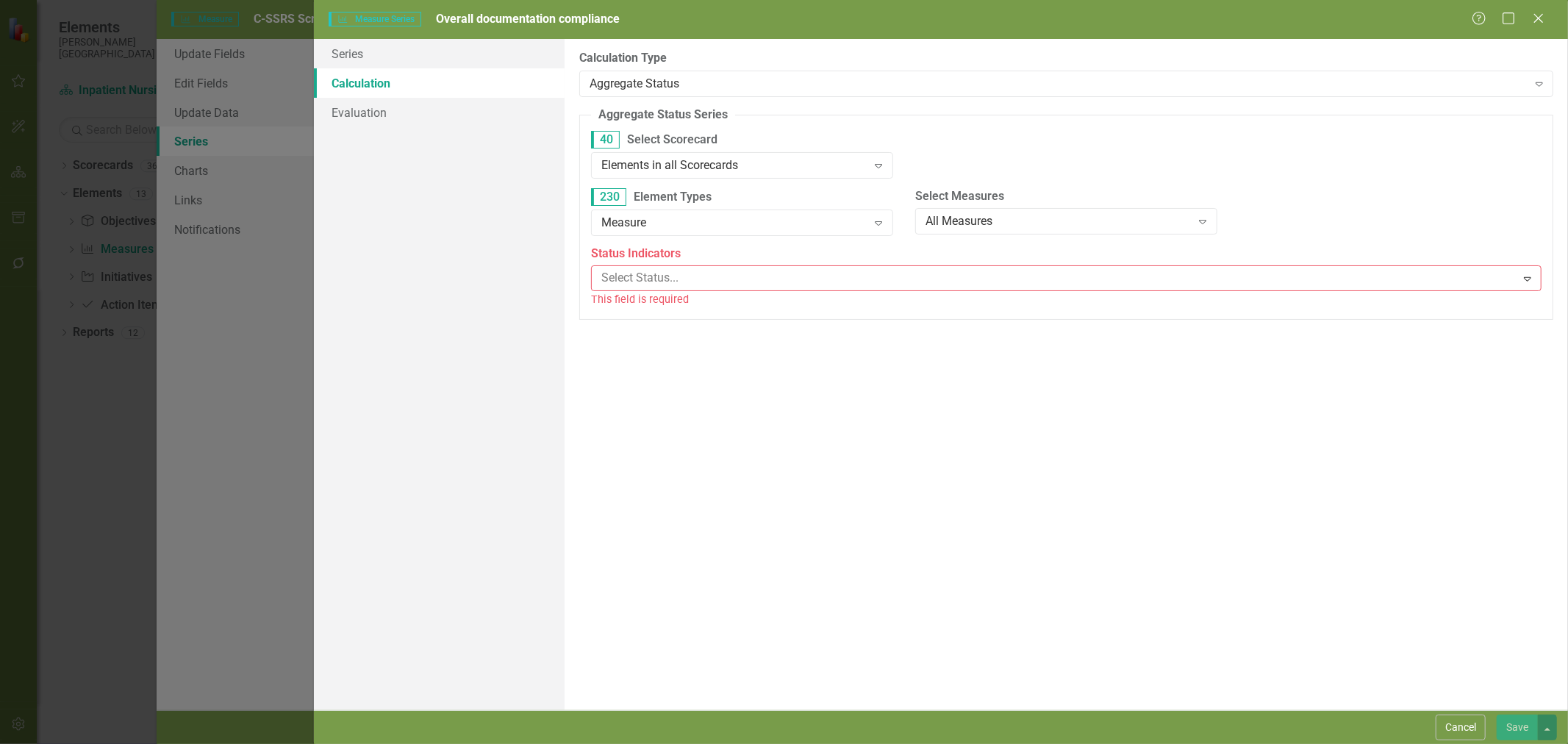
click at [987, 216] on div "All Measures" at bounding box center [1058, 222] width 266 height 17
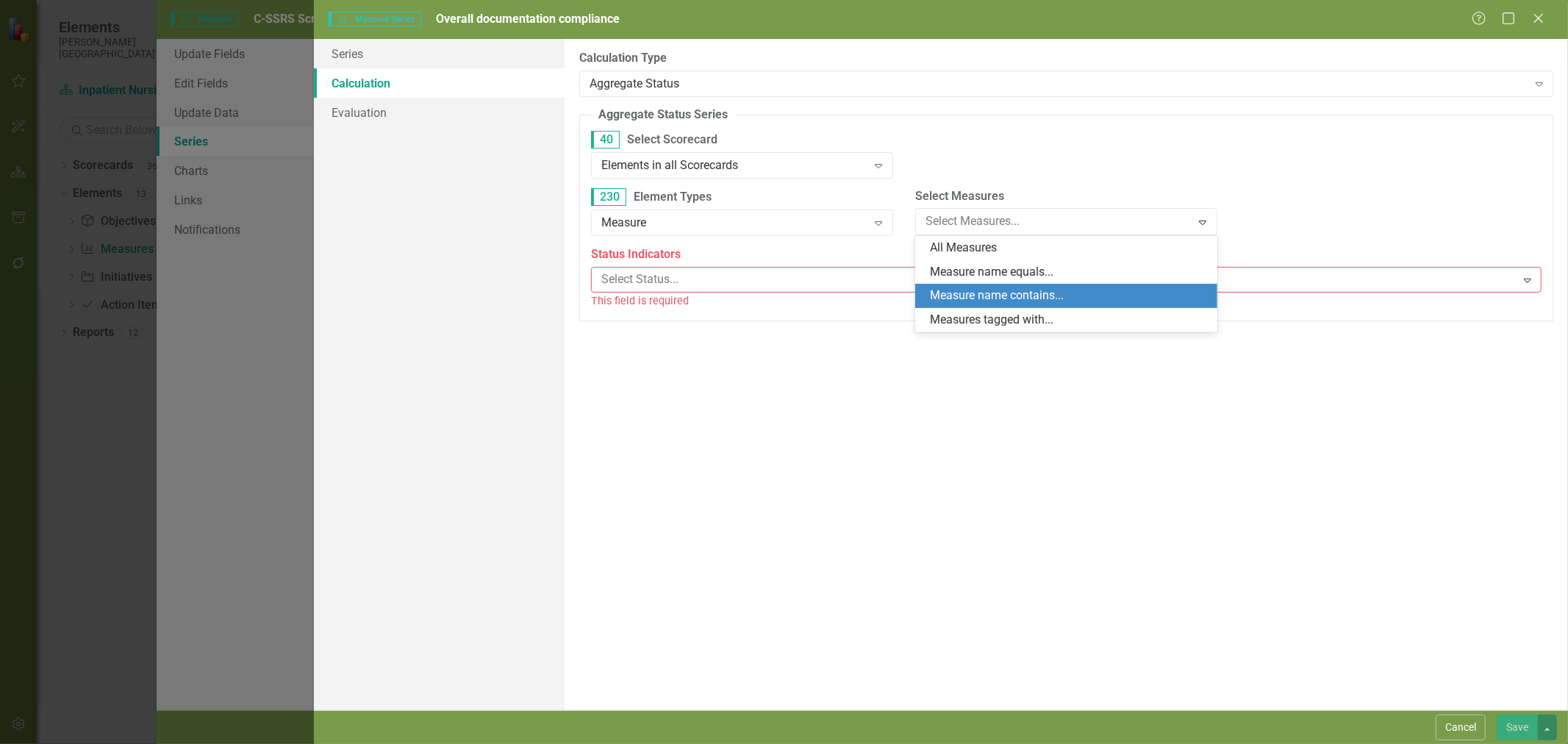
click at [1001, 297] on div "Measure name contains..." at bounding box center [1069, 296] width 279 height 17
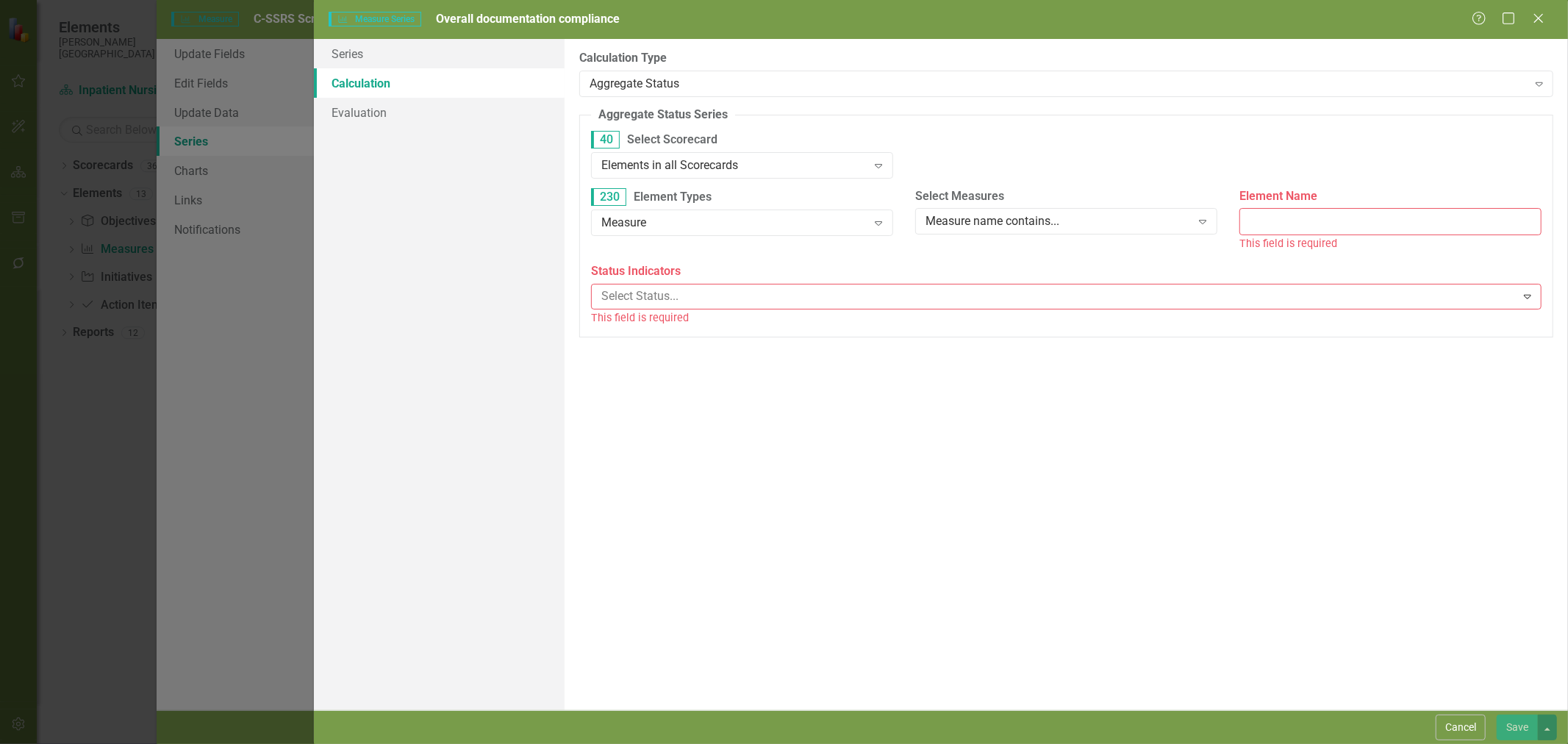
click at [1310, 226] on input "Element Name" at bounding box center [1390, 221] width 302 height 27
type input "C-SSRS"
click at [912, 292] on body "Elements Frances Mahon Deaconess Hospital Scorecard Inpatient Nursing Search Dr…" at bounding box center [784, 372] width 1568 height 744
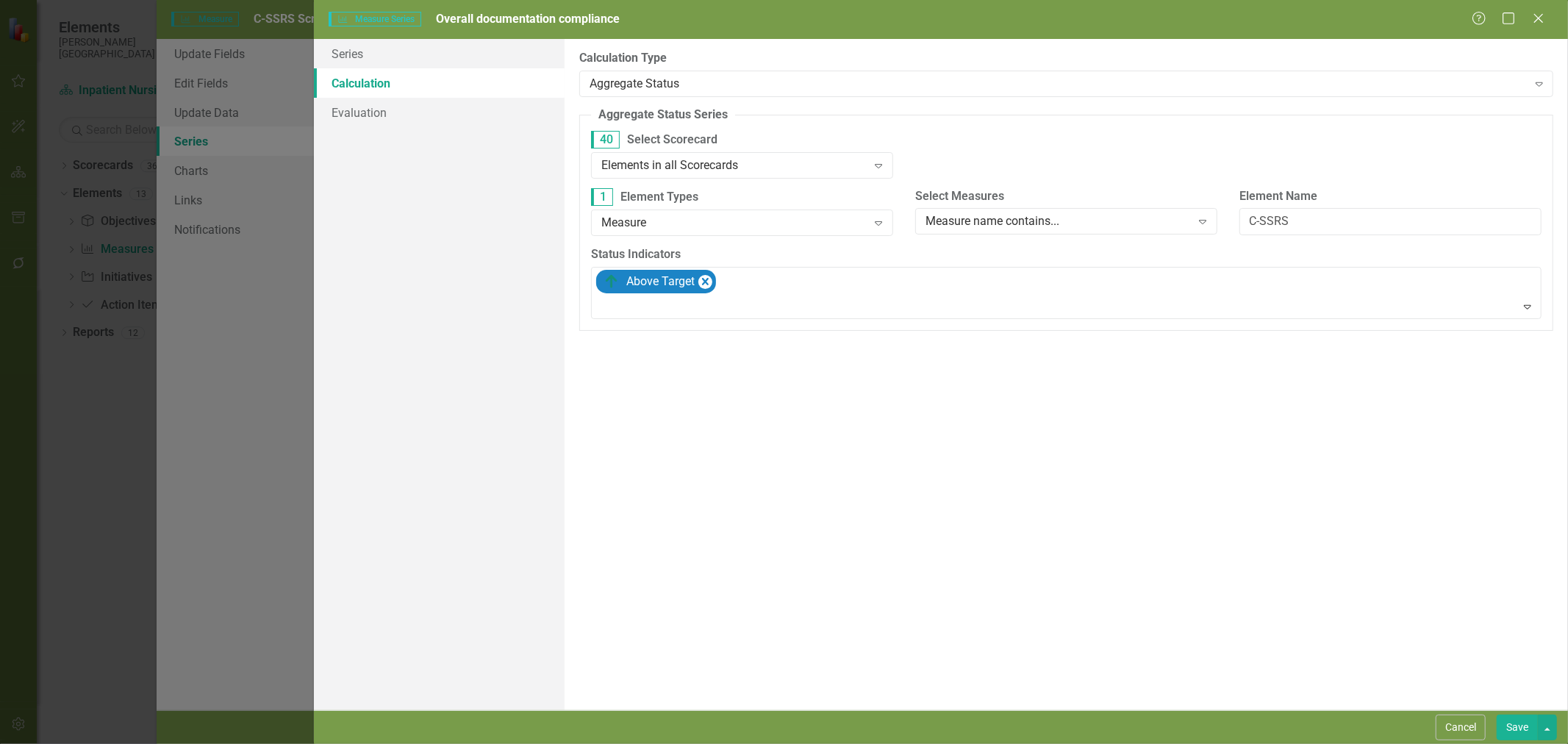
click at [1528, 308] on icon "Expand" at bounding box center [1527, 306] width 15 height 12
click at [1532, 308] on icon "Expand" at bounding box center [1527, 306] width 15 height 12
click at [1530, 310] on icon "Expand" at bounding box center [1527, 306] width 15 height 12
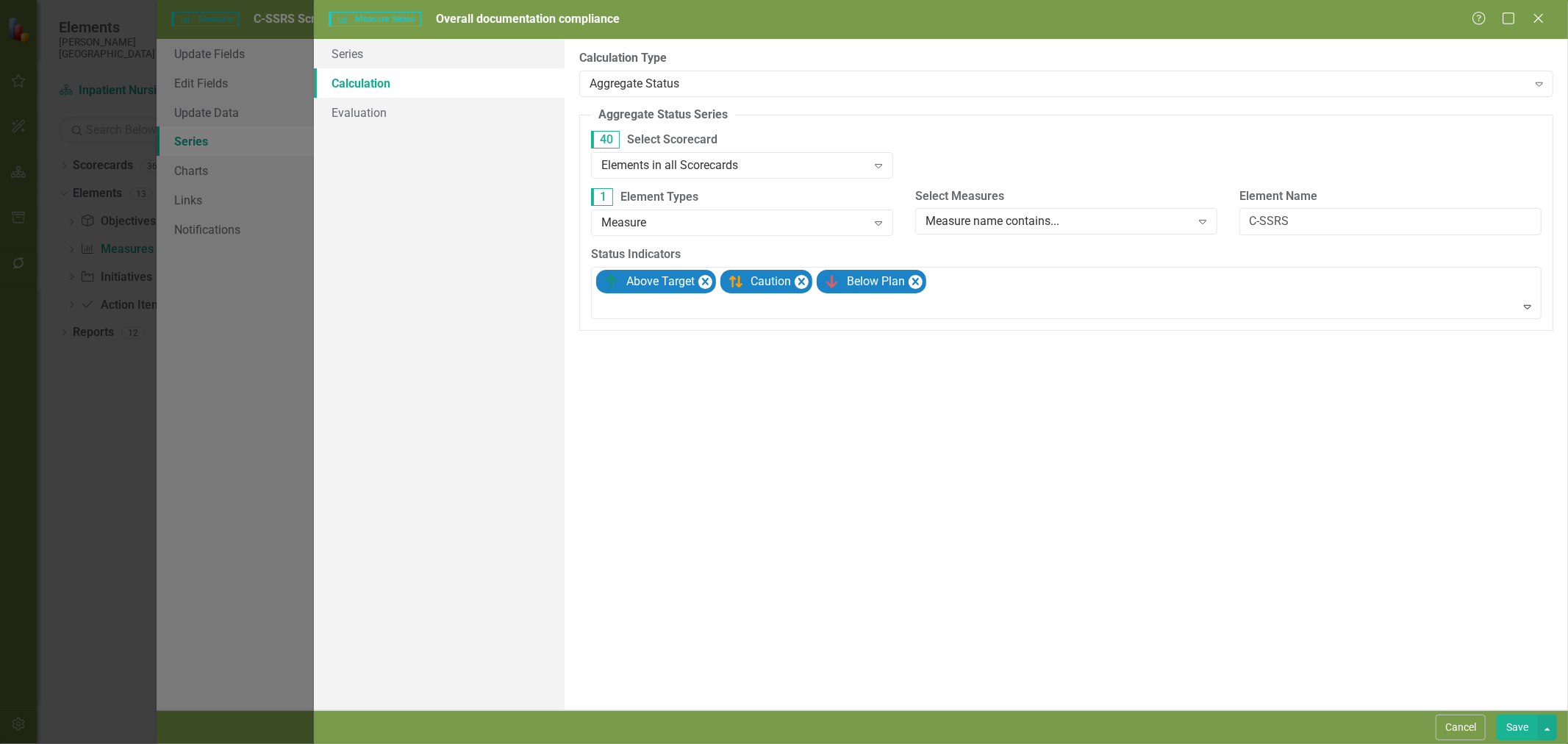
click at [1461, 718] on button "Cancel" at bounding box center [1461, 728] width 50 height 26
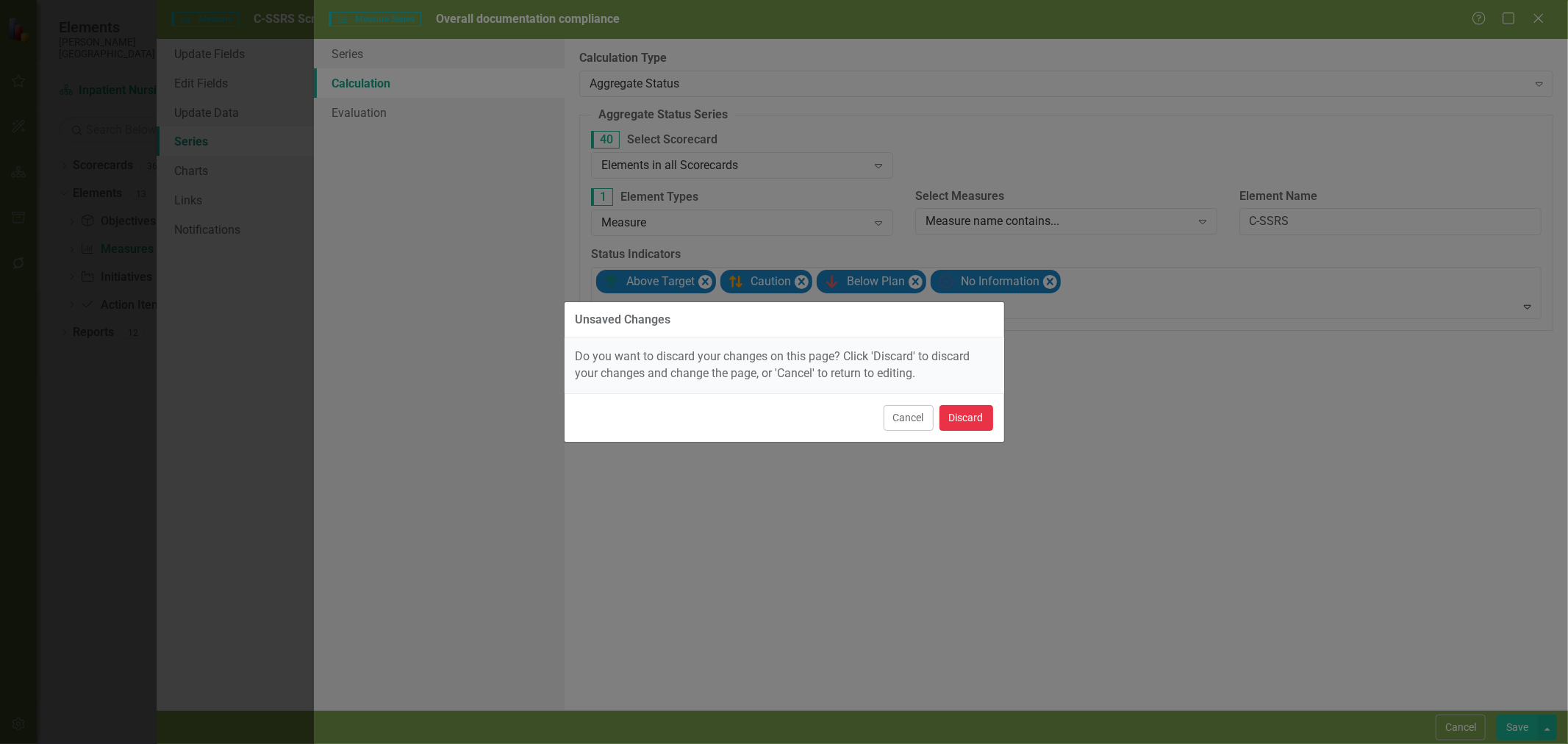
click at [957, 422] on button "Discard" at bounding box center [966, 418] width 54 height 26
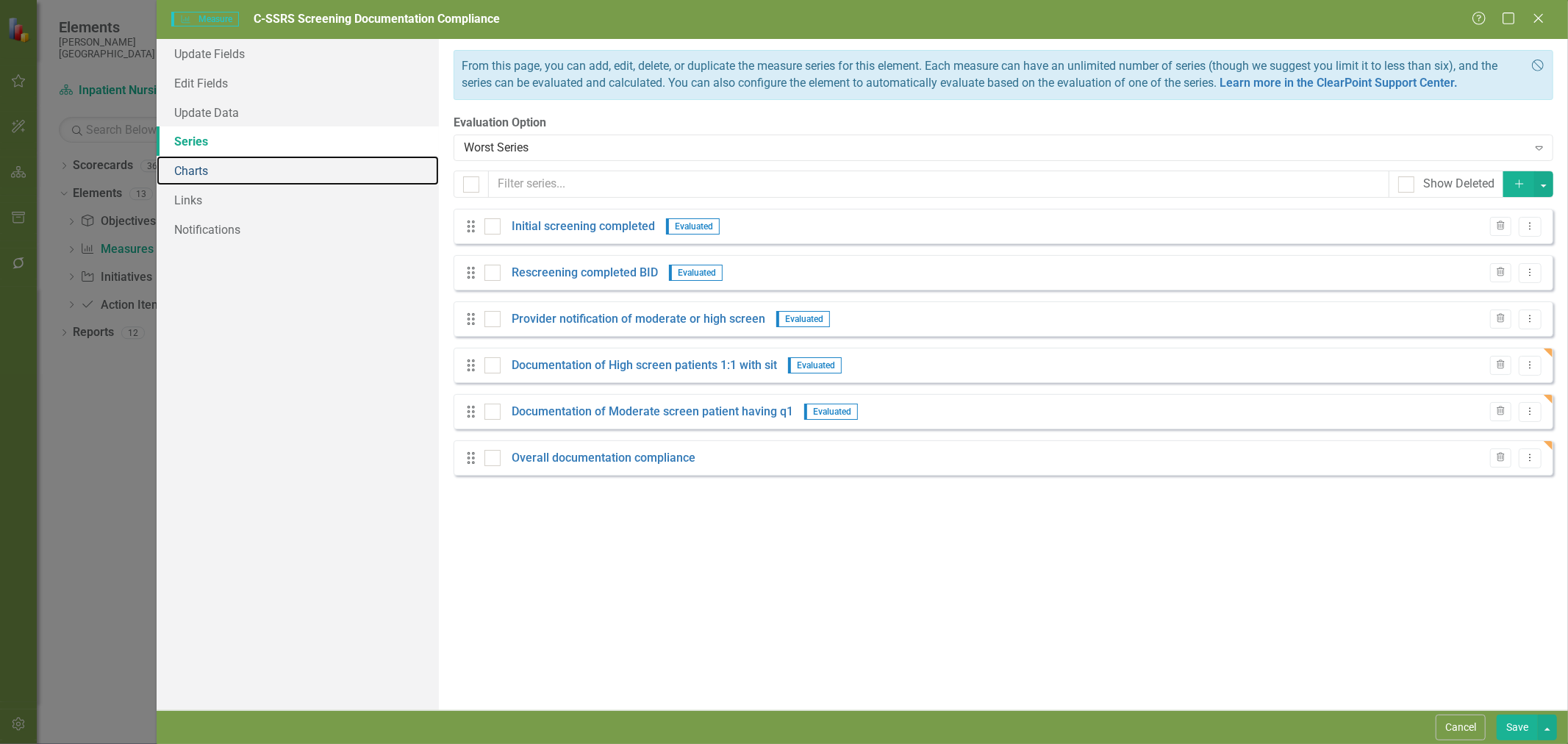
click at [236, 169] on link "Charts" at bounding box center [298, 171] width 283 height 30
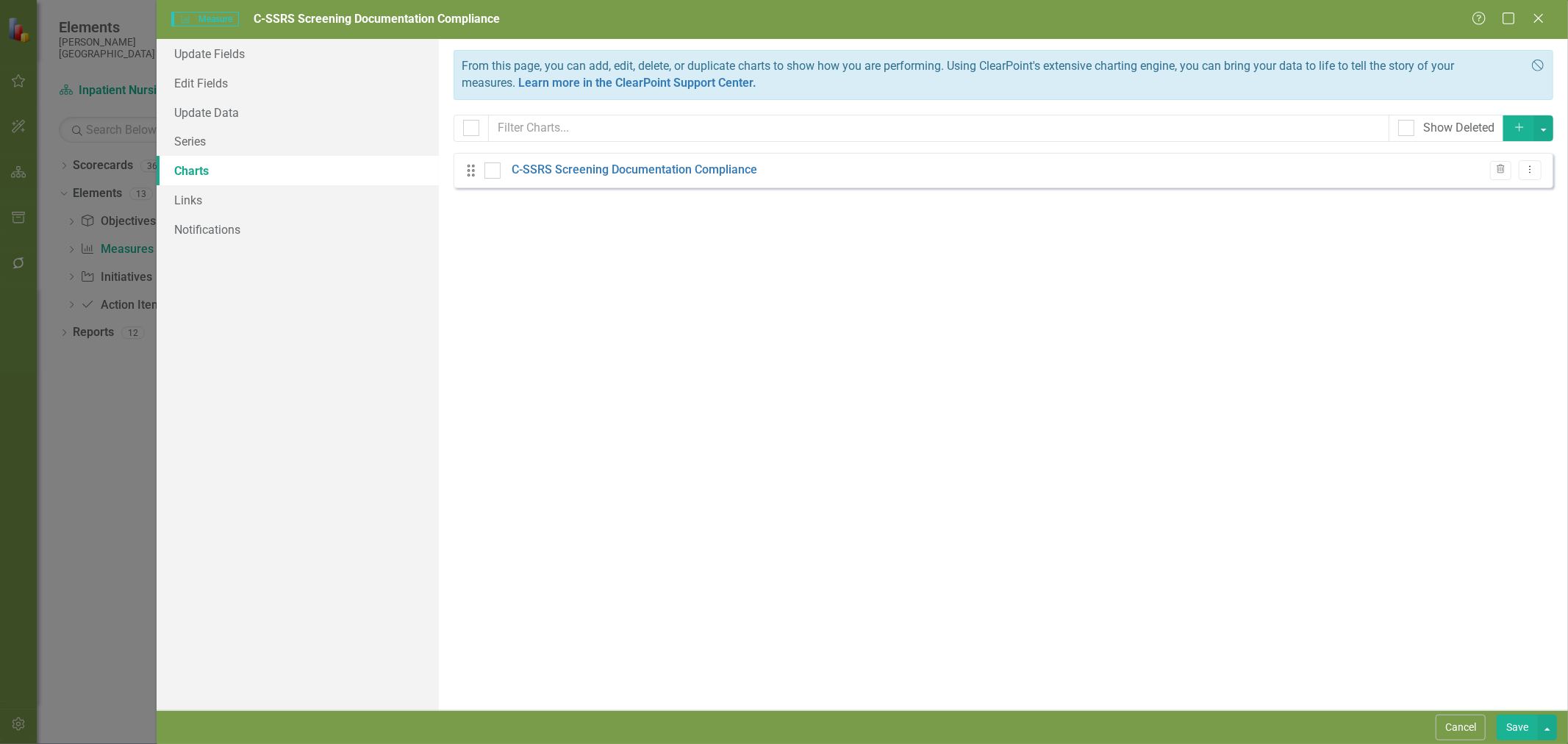
click at [728, 168] on link "C-SSRS Screening Documentation Compliance" at bounding box center [634, 170] width 245 height 17
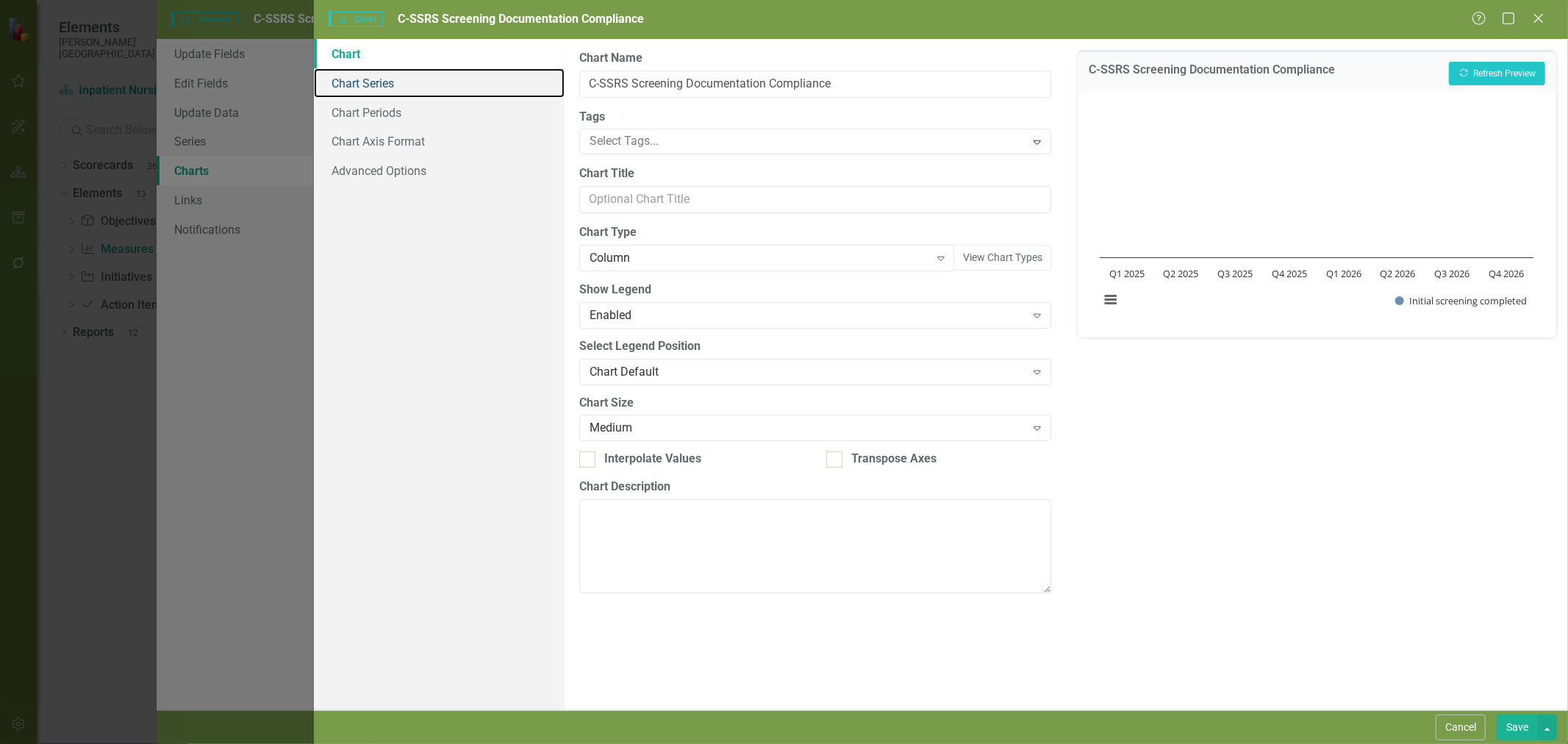
click at [386, 83] on link "Chart Series" at bounding box center [439, 83] width 251 height 30
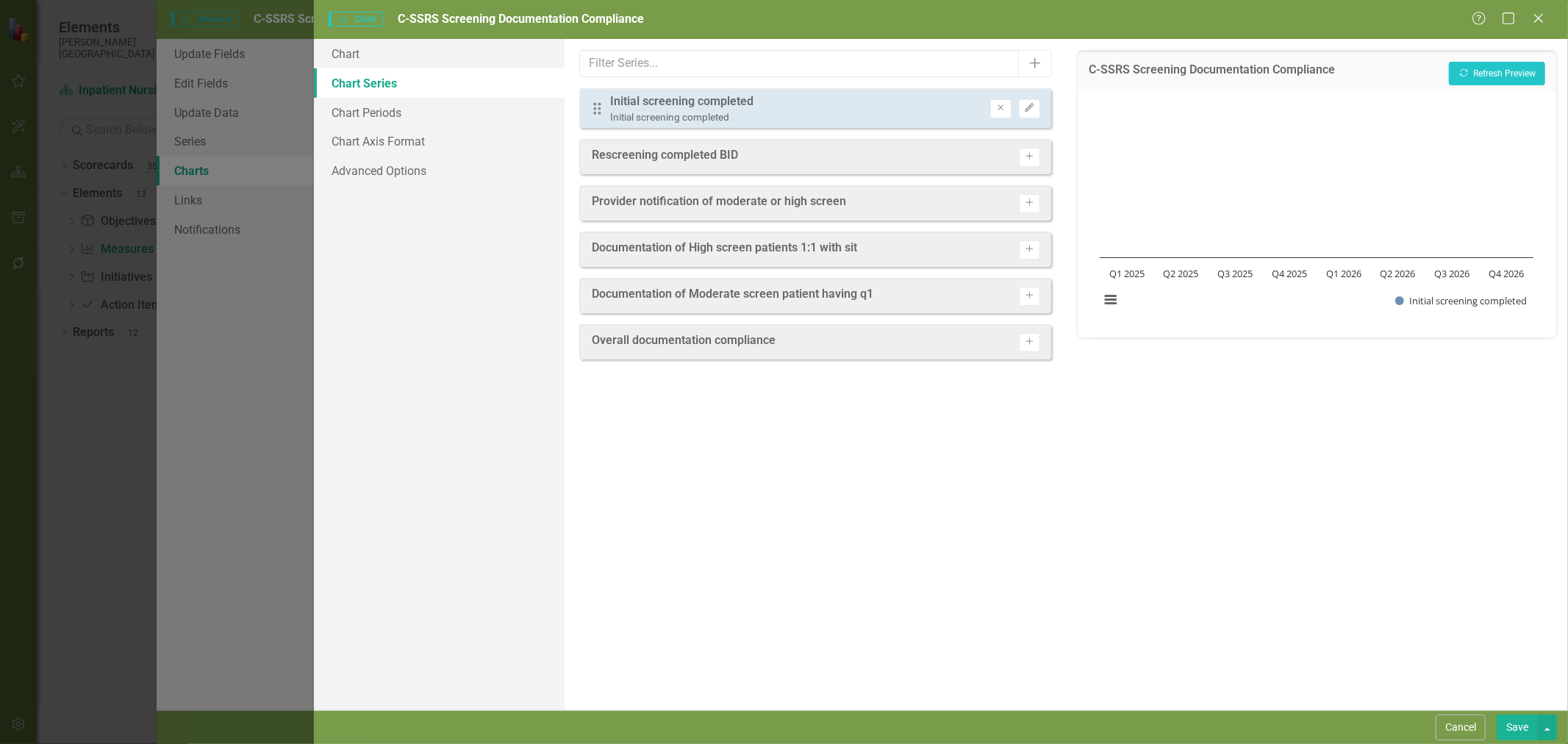
click at [1030, 160] on button "Activate" at bounding box center [1029, 157] width 21 height 19
click at [1034, 207] on icon "Activate" at bounding box center [1029, 207] width 11 height 9
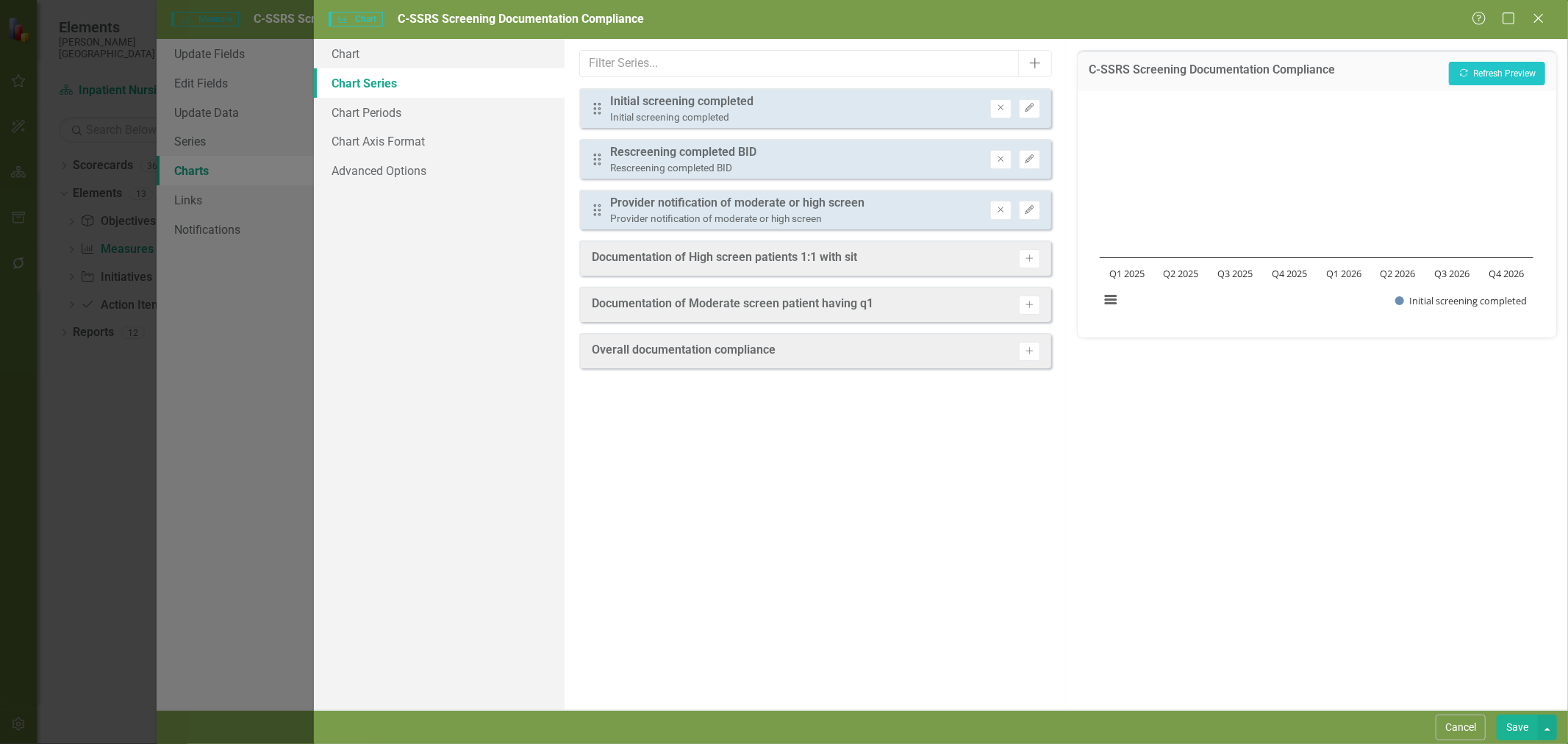
click at [1035, 252] on button "Activate" at bounding box center [1029, 259] width 21 height 19
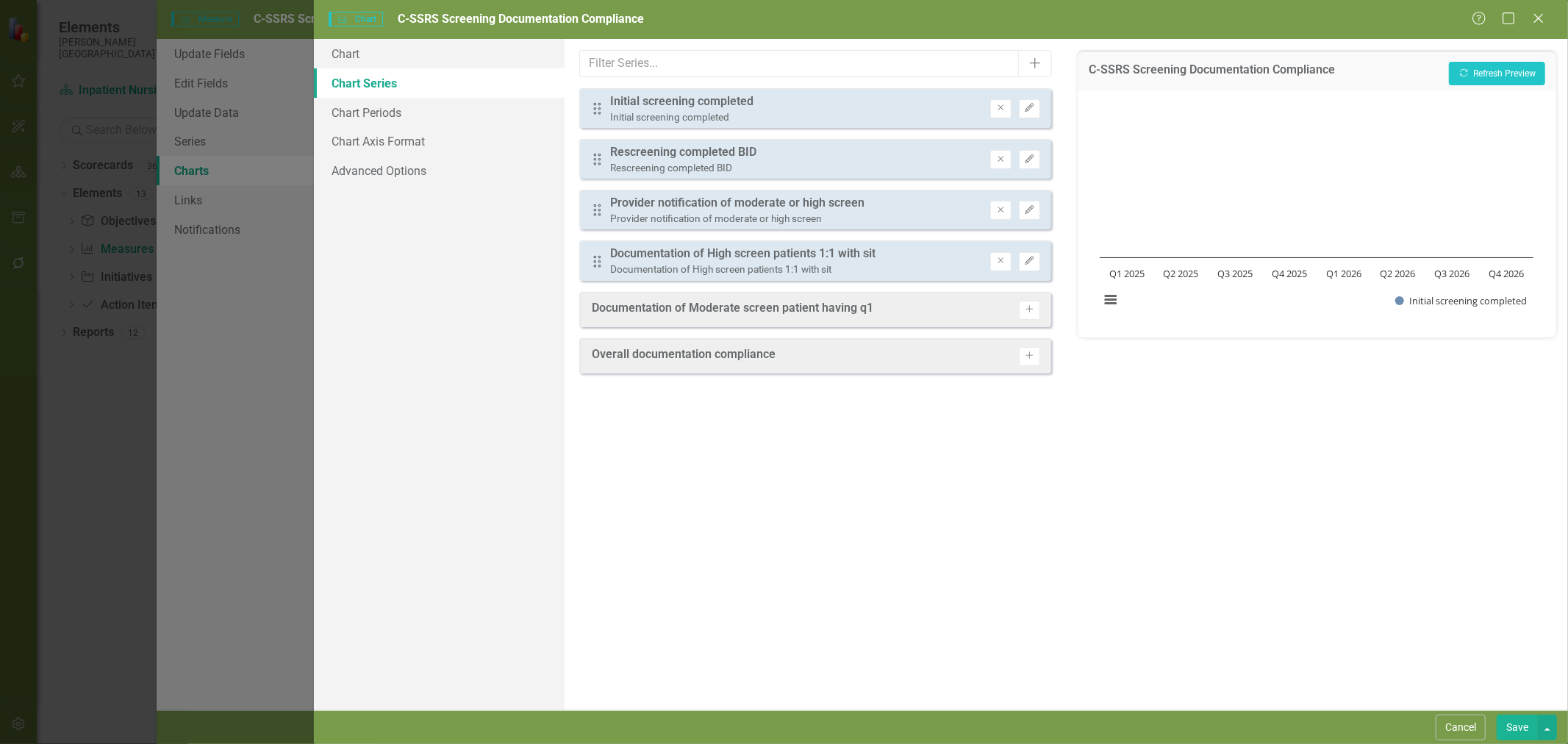
click at [1028, 307] on icon "Activate" at bounding box center [1029, 309] width 11 height 9
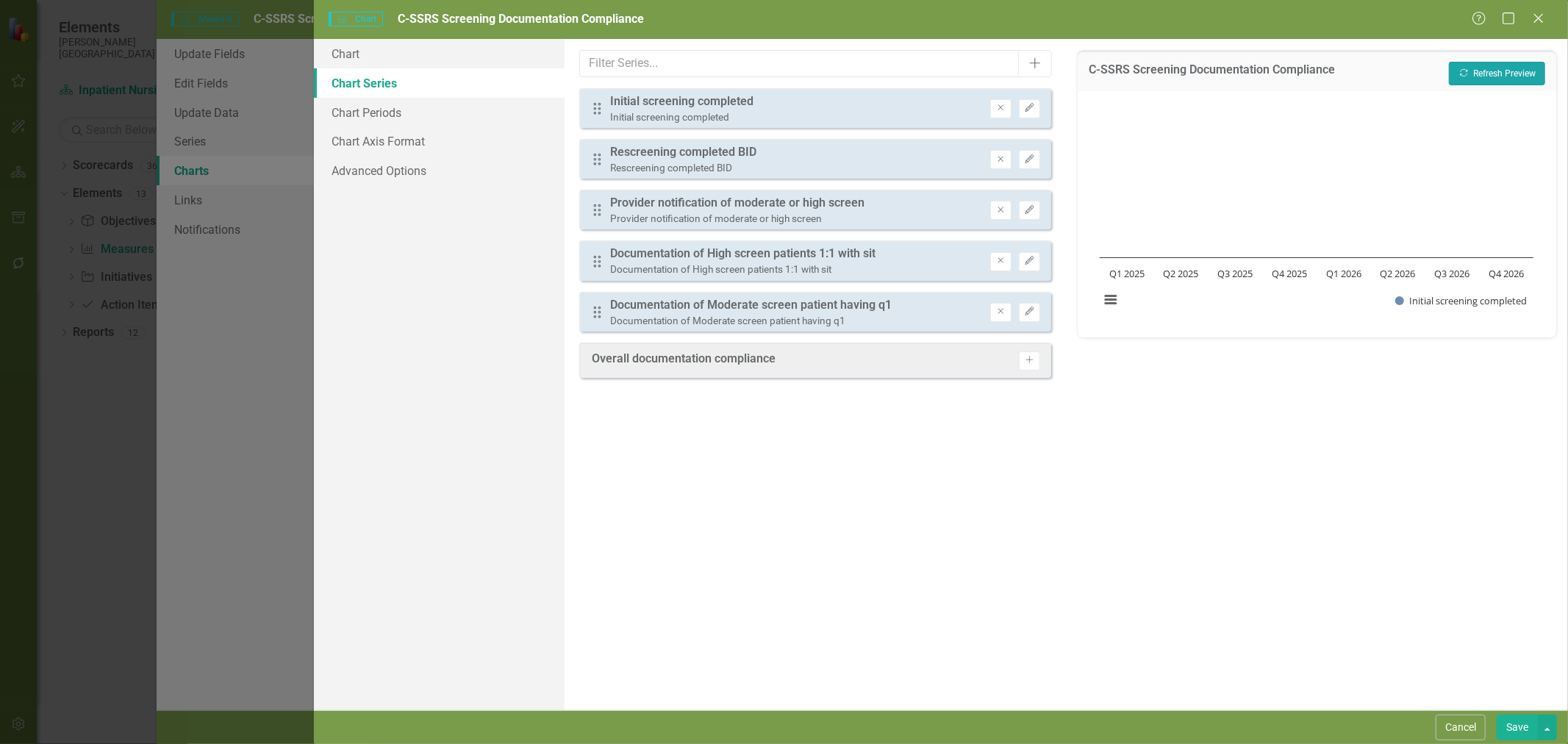
click at [1466, 75] on icon "Recalculate" at bounding box center [1464, 72] width 11 height 9
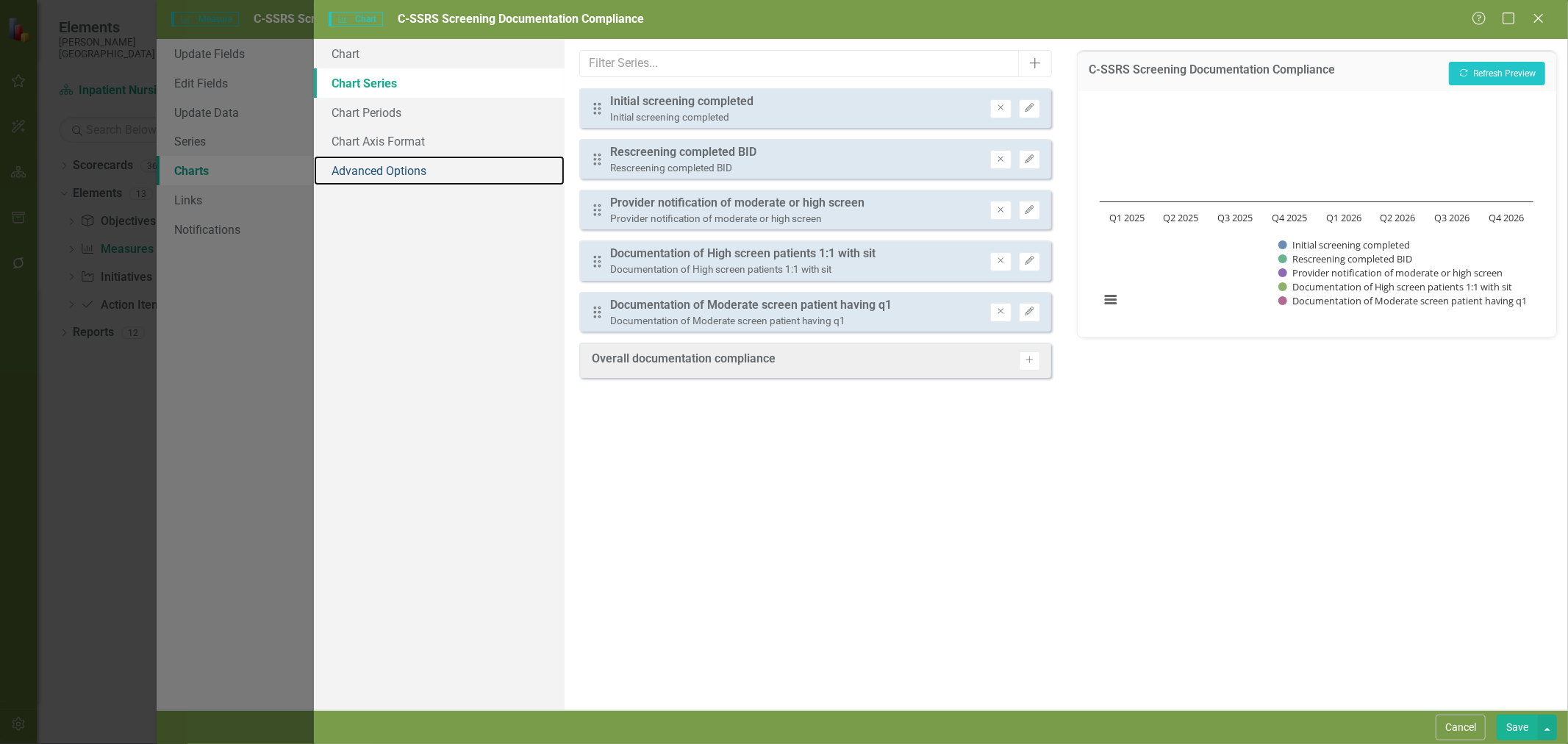
click at [415, 170] on link "Advanced Options" at bounding box center [439, 171] width 251 height 30
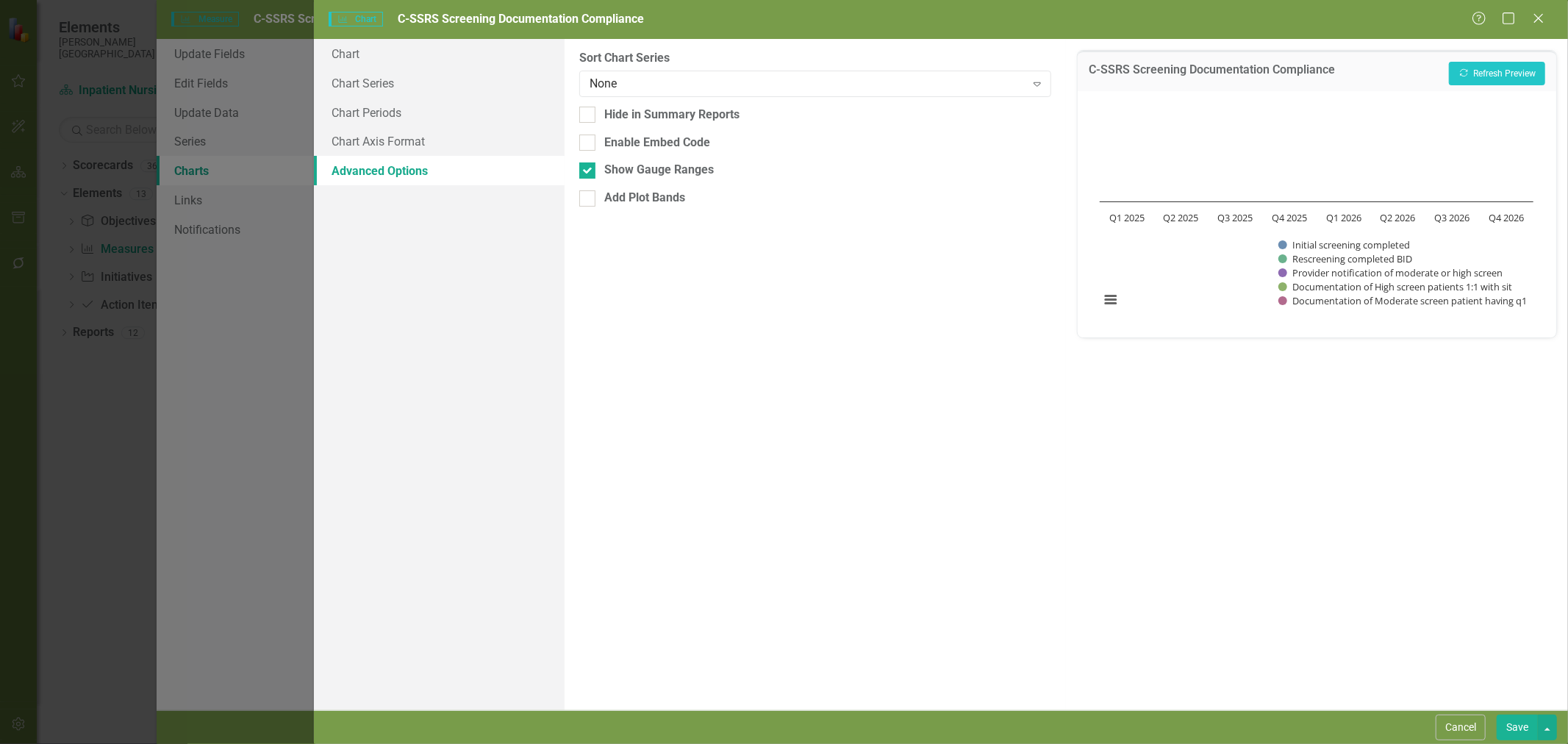
click at [633, 98] on div "From this tab, you can sort the chart series by value or hide the chart from su…" at bounding box center [815, 374] width 502 height 672
click at [634, 84] on div "None" at bounding box center [808, 84] width 436 height 17
click at [354, 144] on link "Chart Axis Format" at bounding box center [439, 141] width 251 height 30
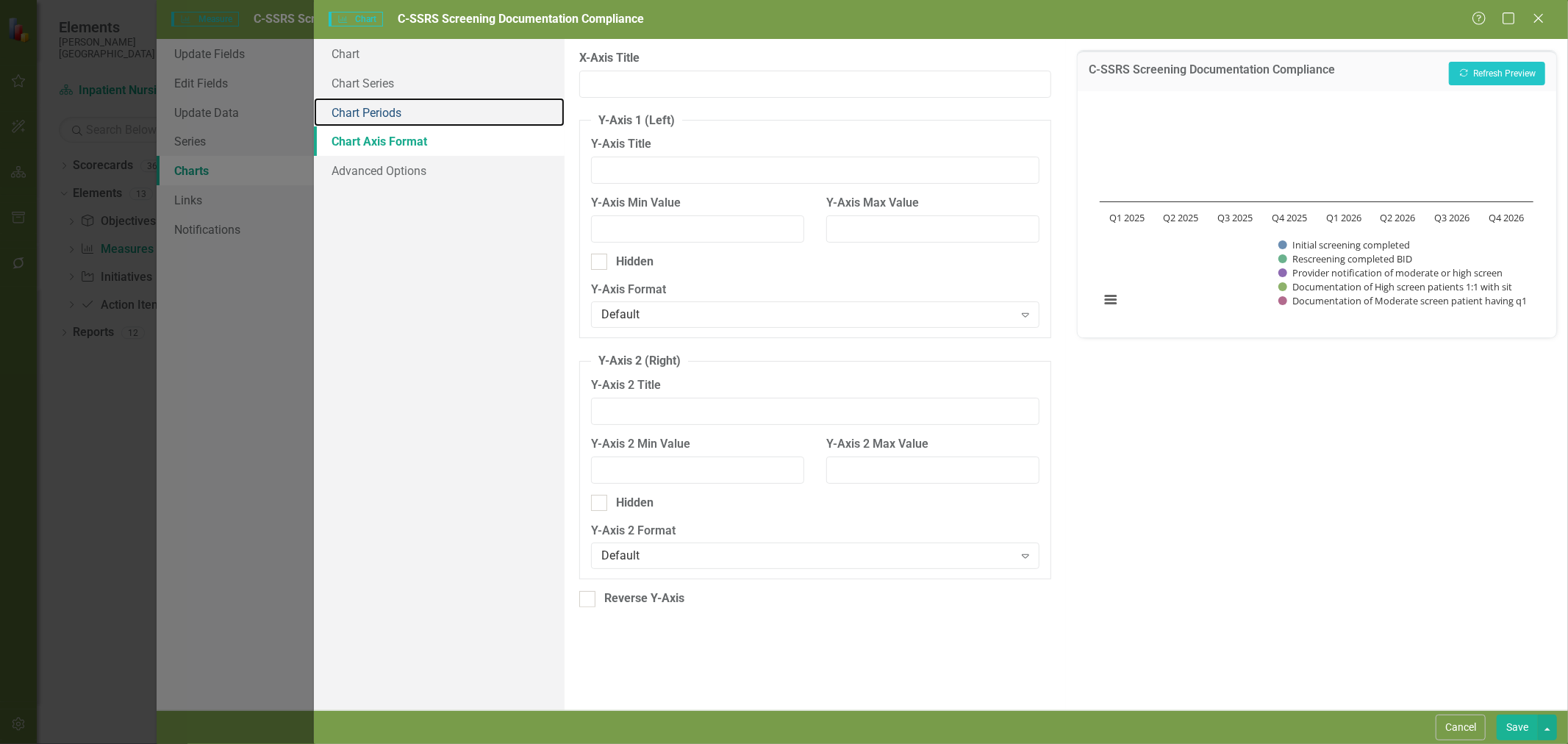
click at [373, 113] on link "Chart Periods" at bounding box center [439, 113] width 251 height 30
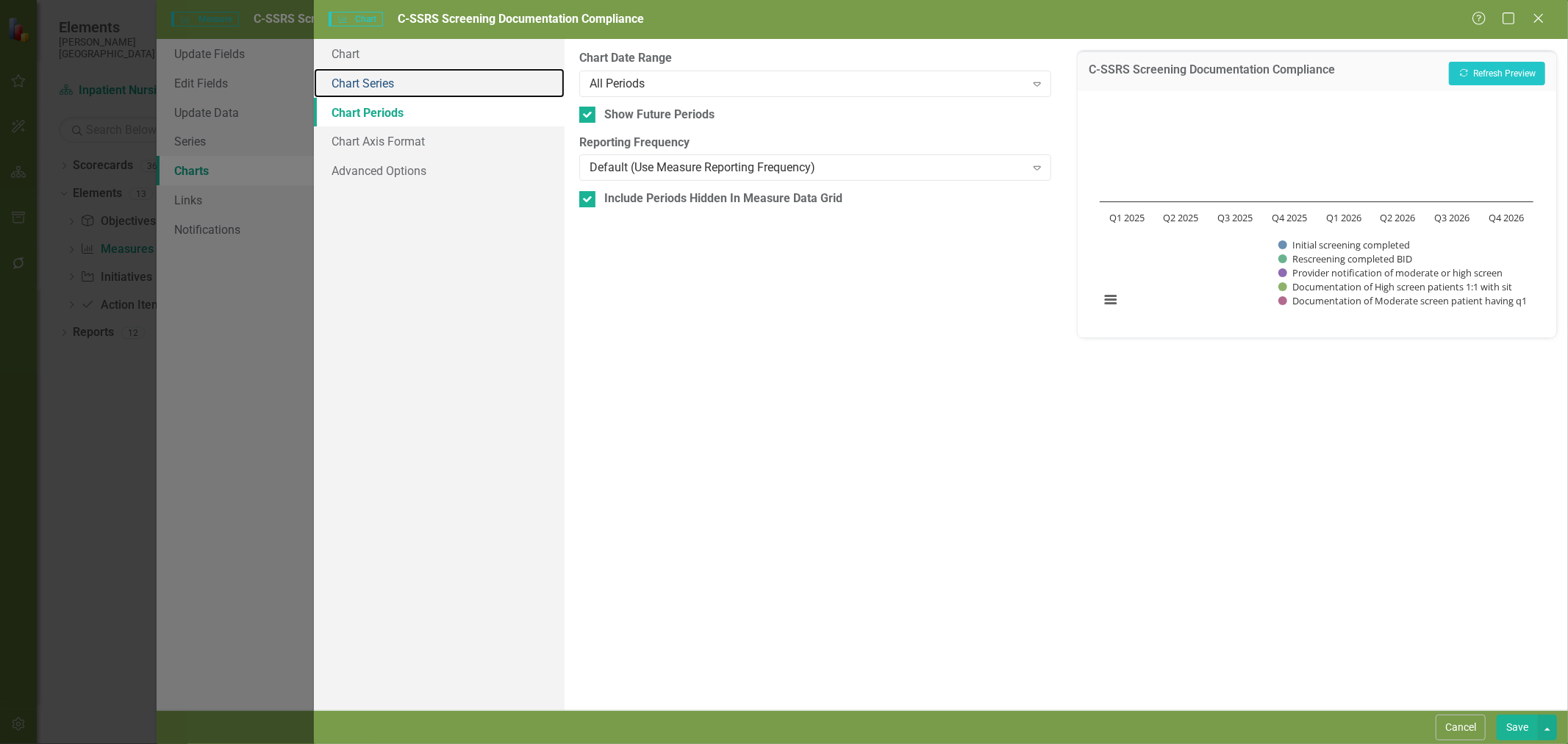
click at [394, 89] on link "Chart Series" at bounding box center [439, 83] width 251 height 30
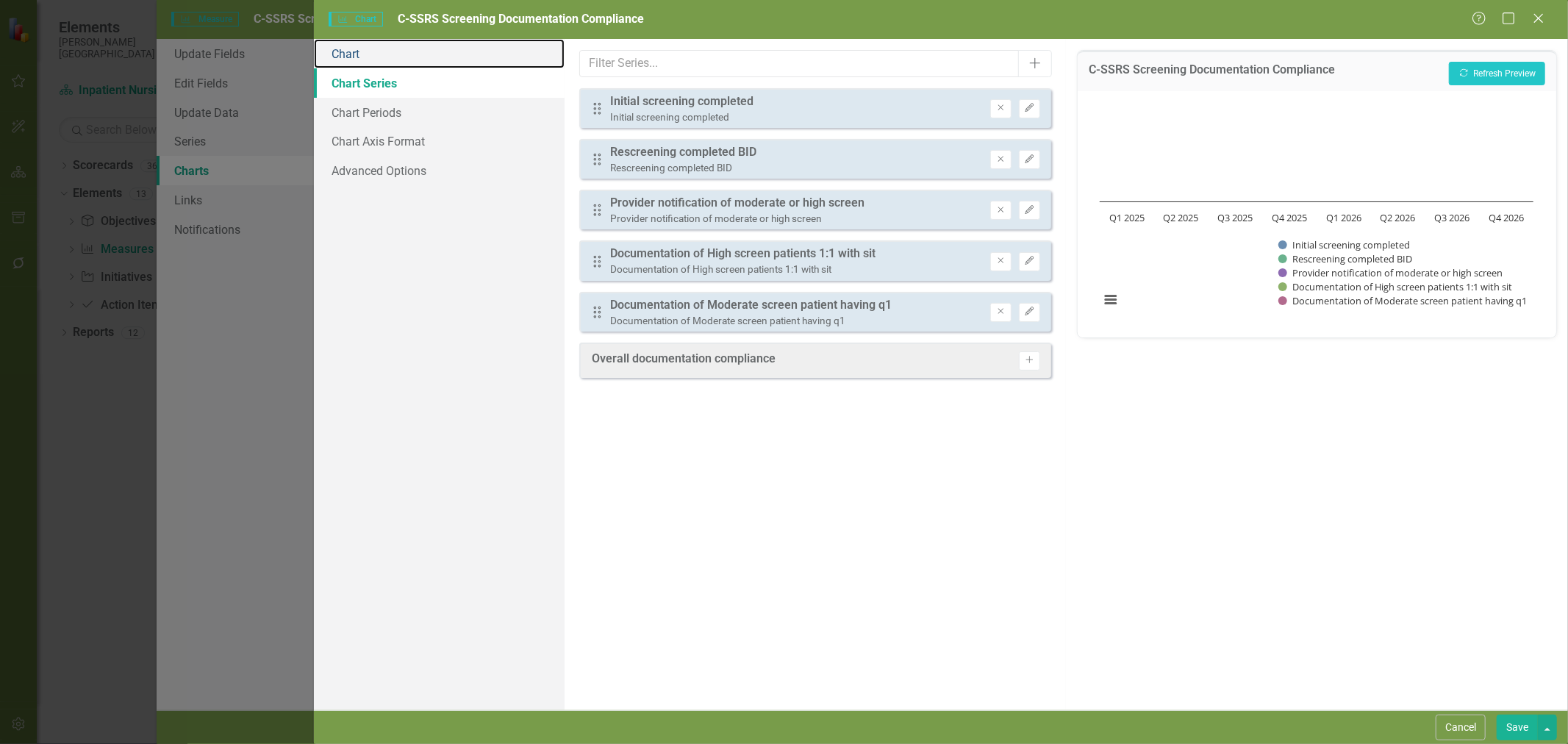
click at [378, 57] on link "Chart" at bounding box center [439, 54] width 251 height 30
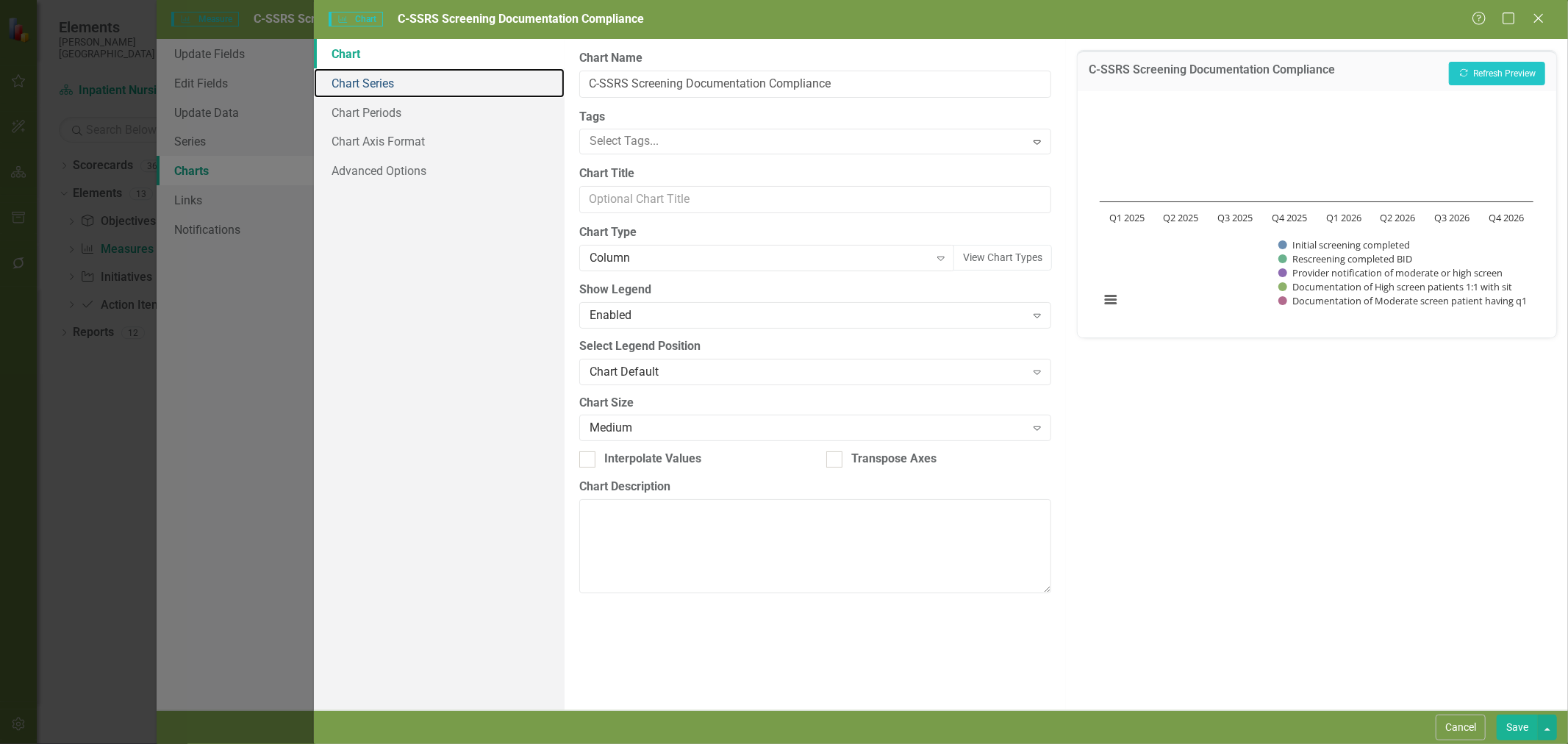
click at [384, 85] on link "Chart Series" at bounding box center [439, 83] width 251 height 30
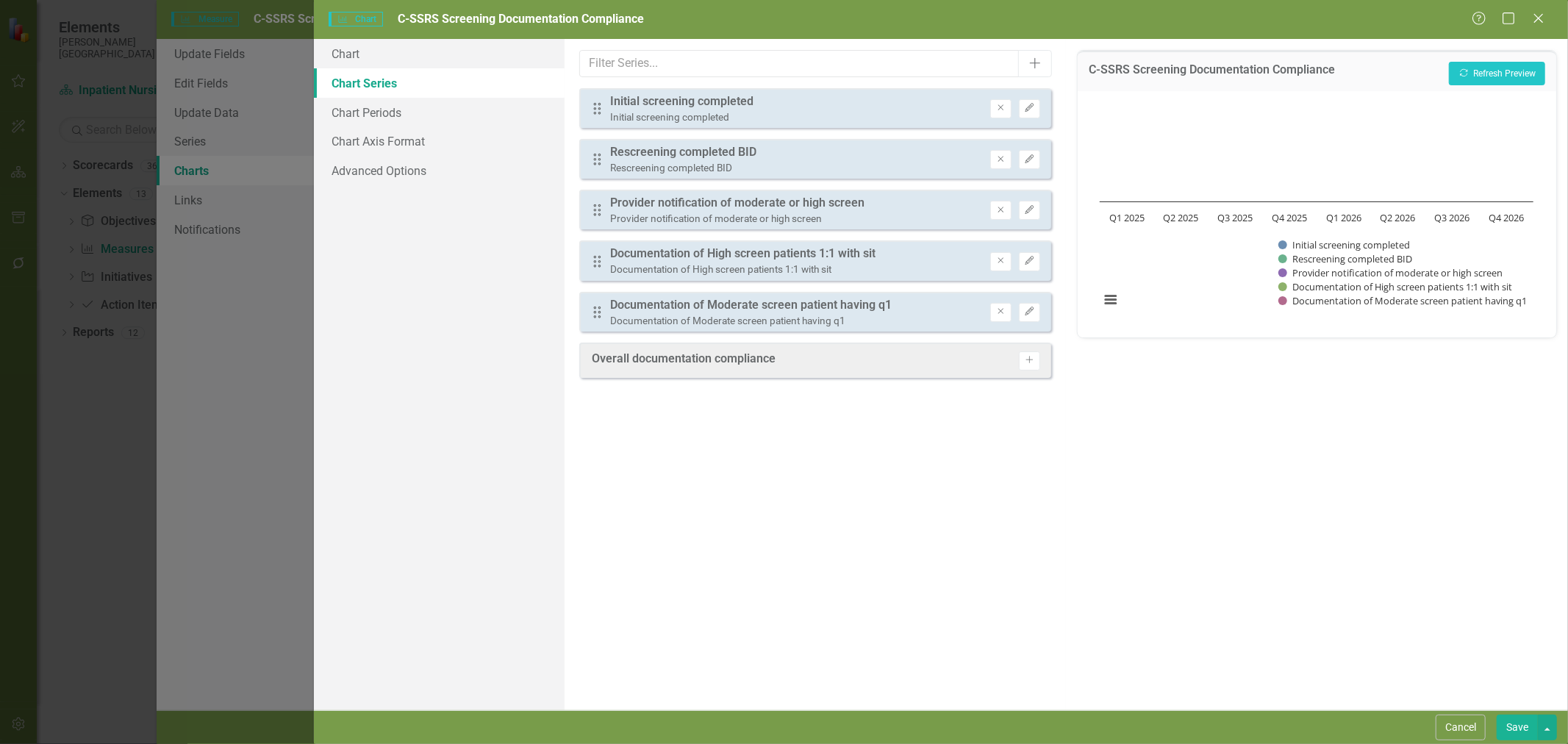
click at [1005, 159] on icon "Remove" at bounding box center [1001, 159] width 11 height 9
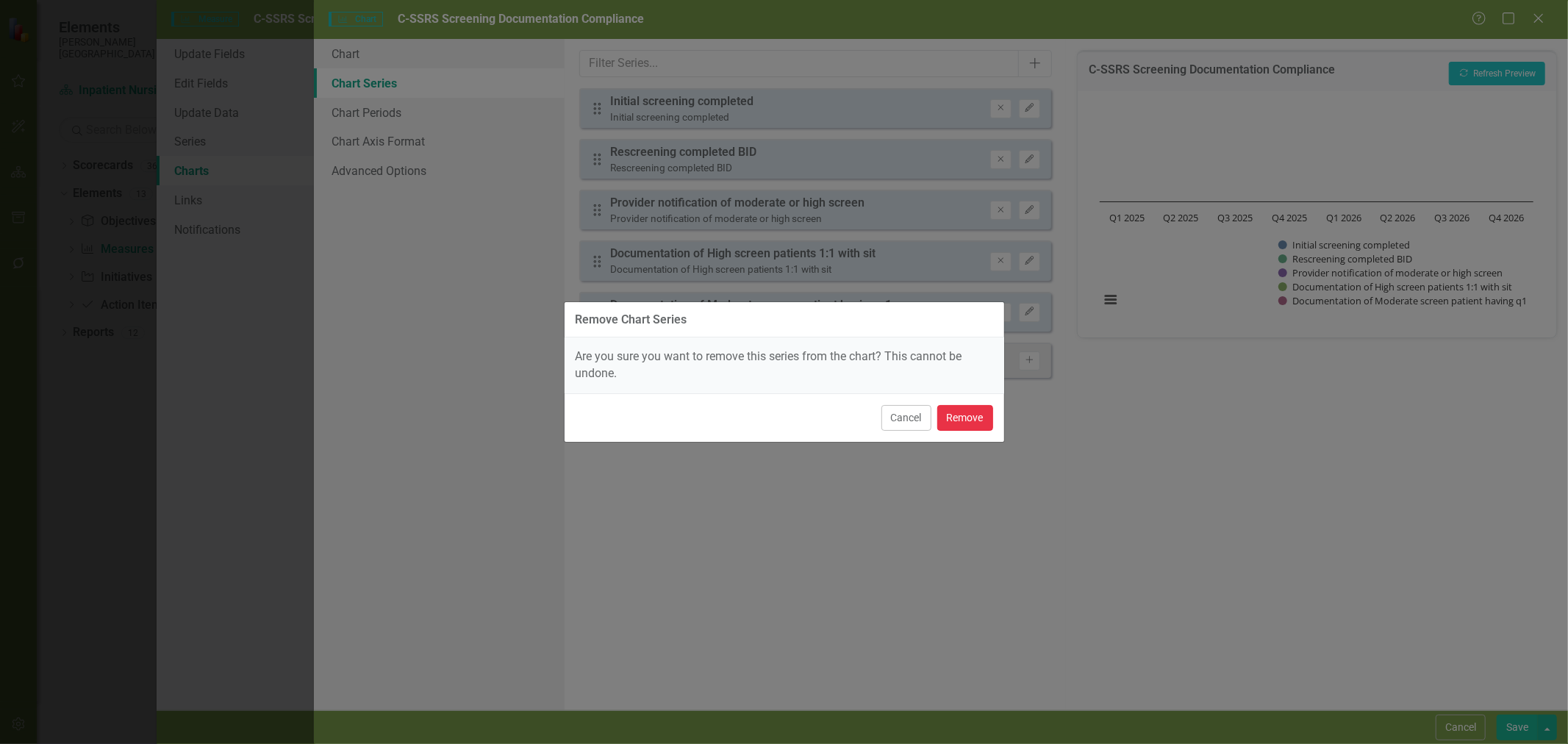
drag, startPoint x: 976, startPoint y: 425, endPoint x: 980, endPoint y: 386, distance: 39.2
click at [976, 426] on button "Remove" at bounding box center [965, 418] width 56 height 26
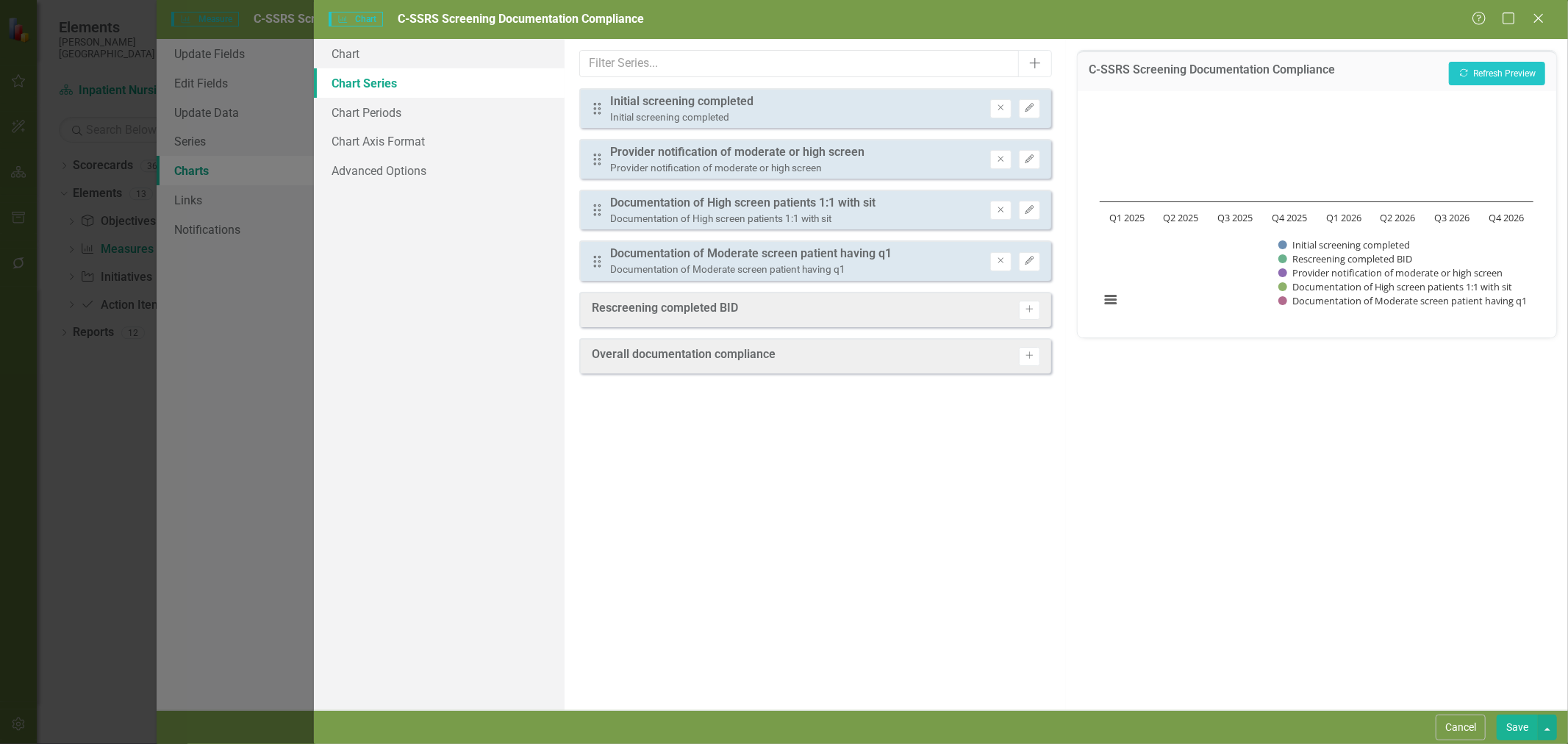
click at [1000, 160] on icon "Remove" at bounding box center [1001, 159] width 11 height 9
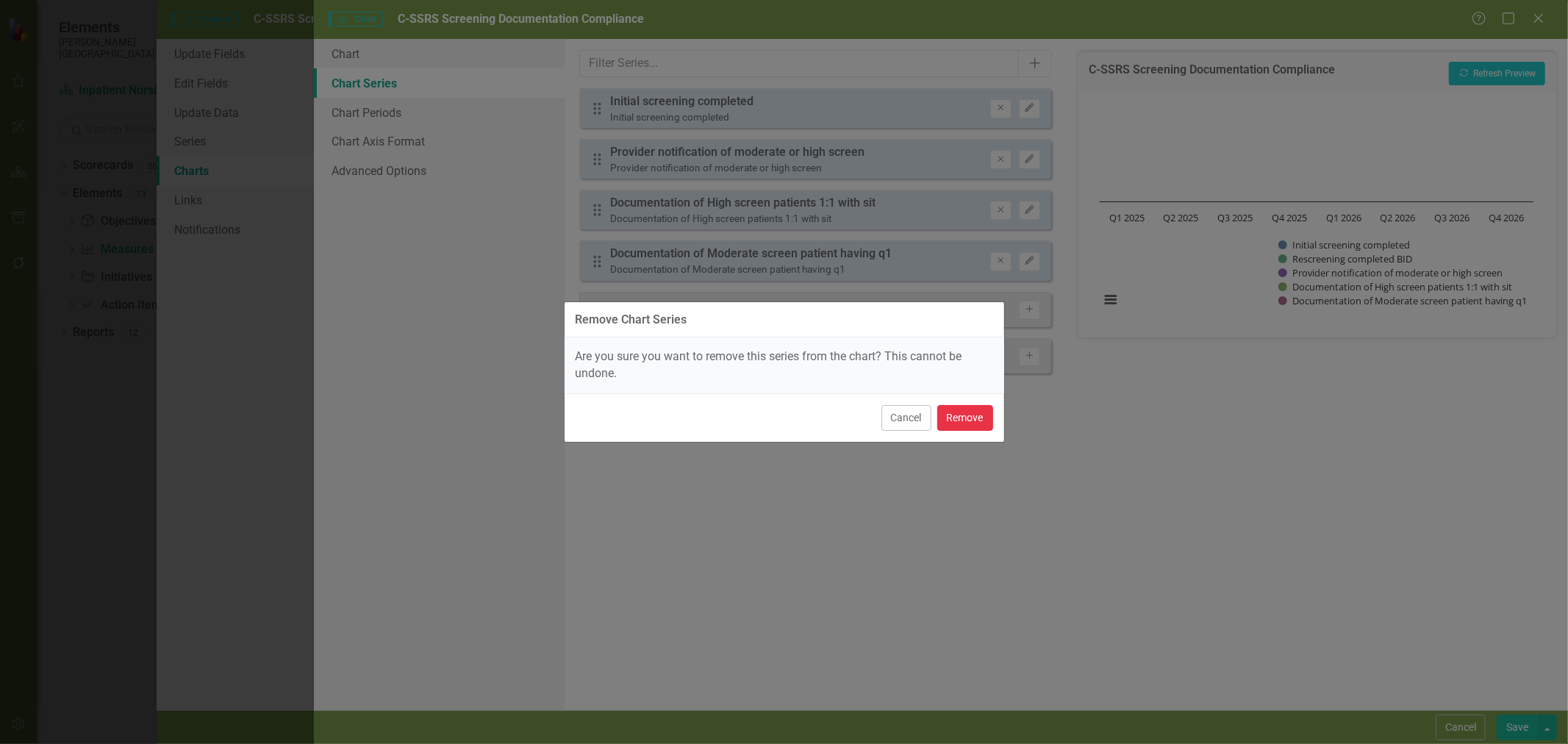
click at [961, 418] on button "Remove" at bounding box center [965, 418] width 56 height 26
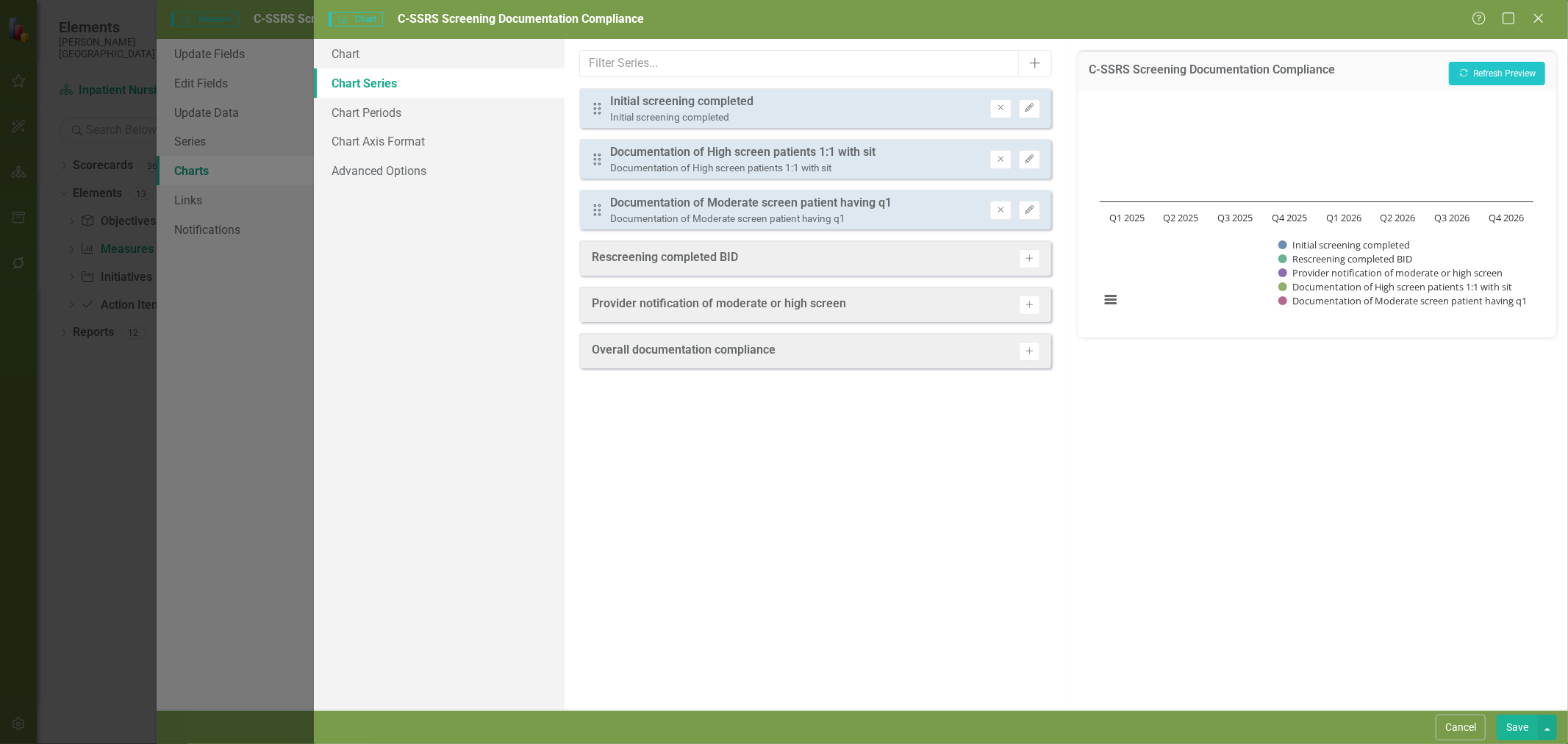
click at [1007, 163] on button "Remove" at bounding box center [1001, 159] width 21 height 19
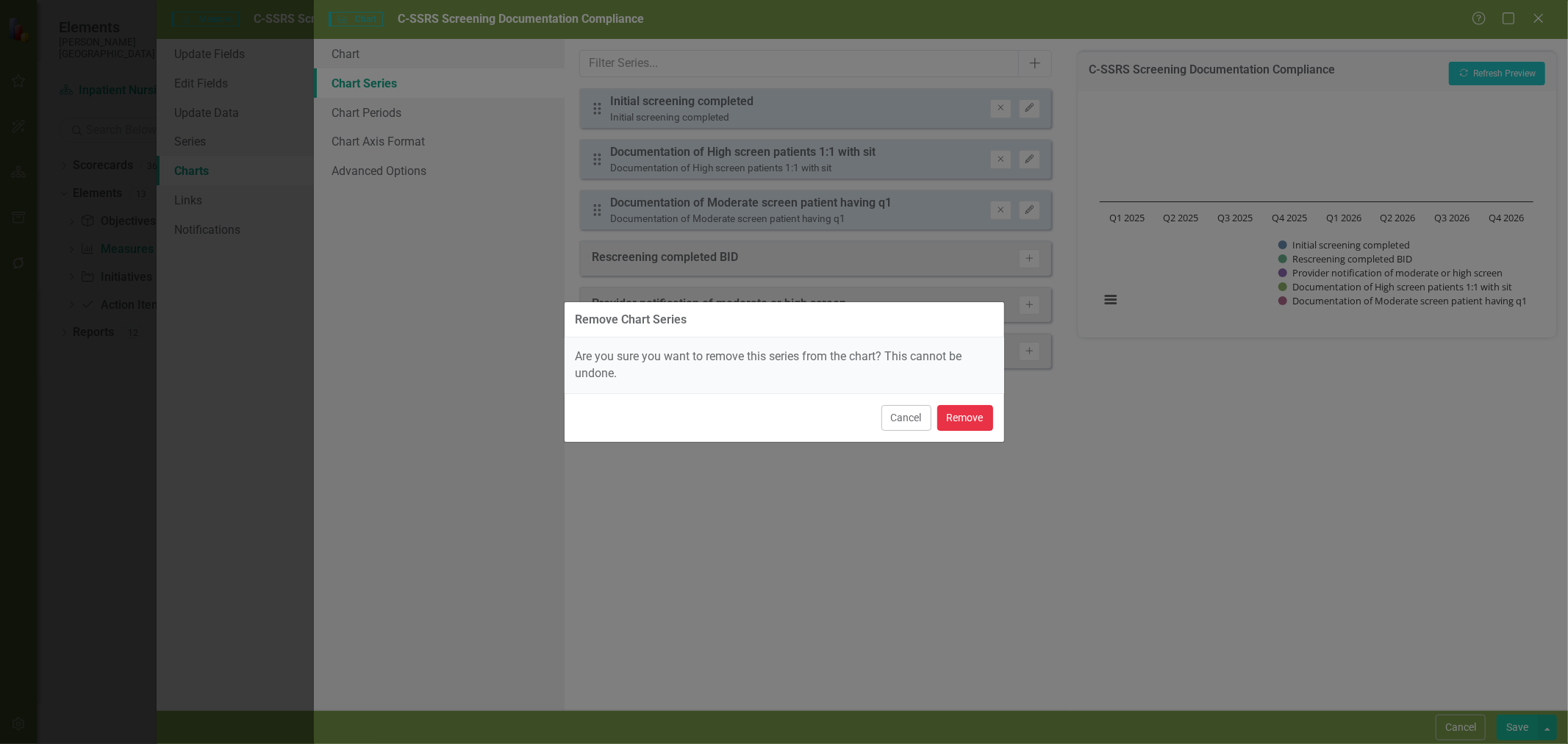
click at [956, 417] on button "Remove" at bounding box center [965, 418] width 56 height 26
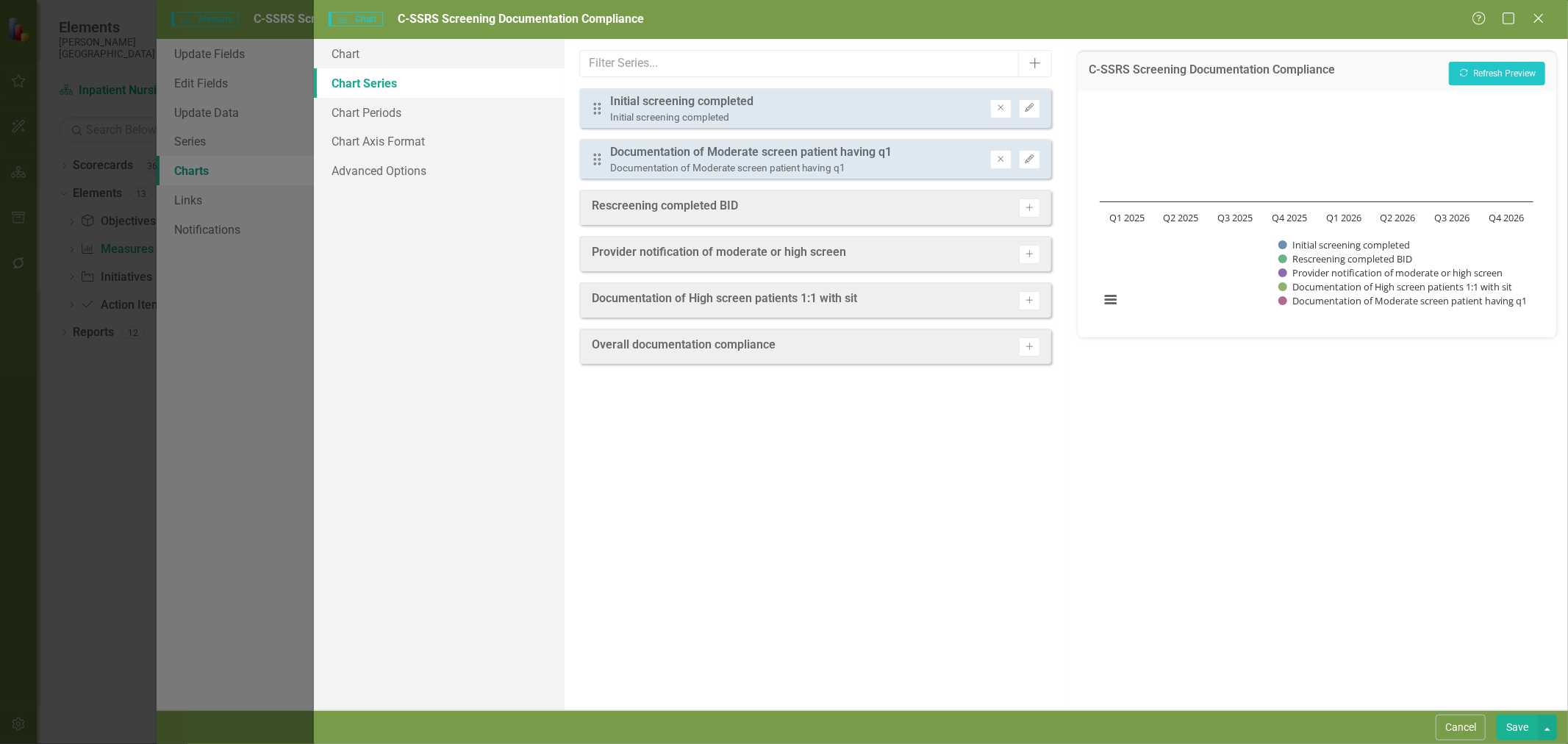
click at [1000, 162] on icon "Remove" at bounding box center [1001, 159] width 11 height 9
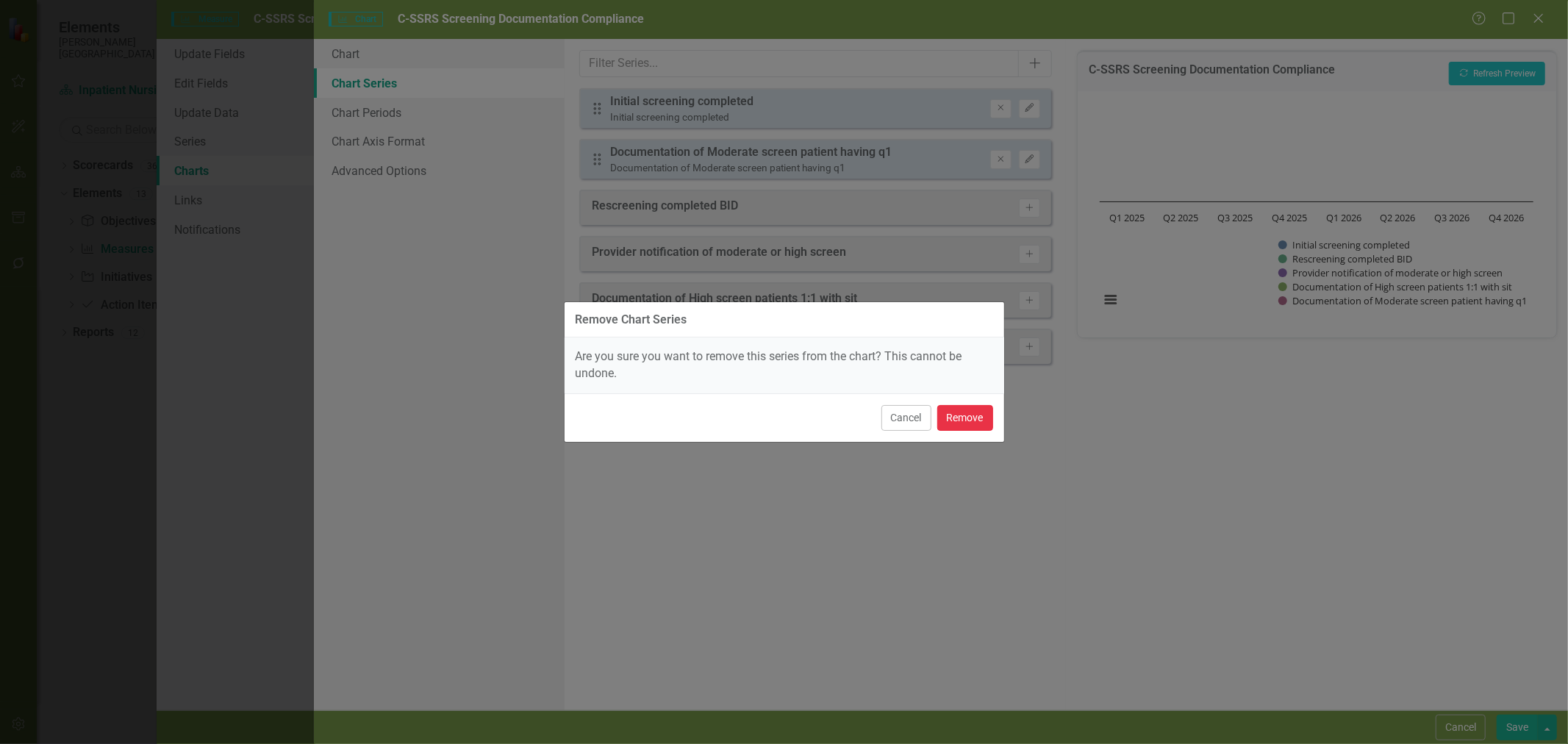
click at [977, 419] on button "Remove" at bounding box center [965, 418] width 56 height 26
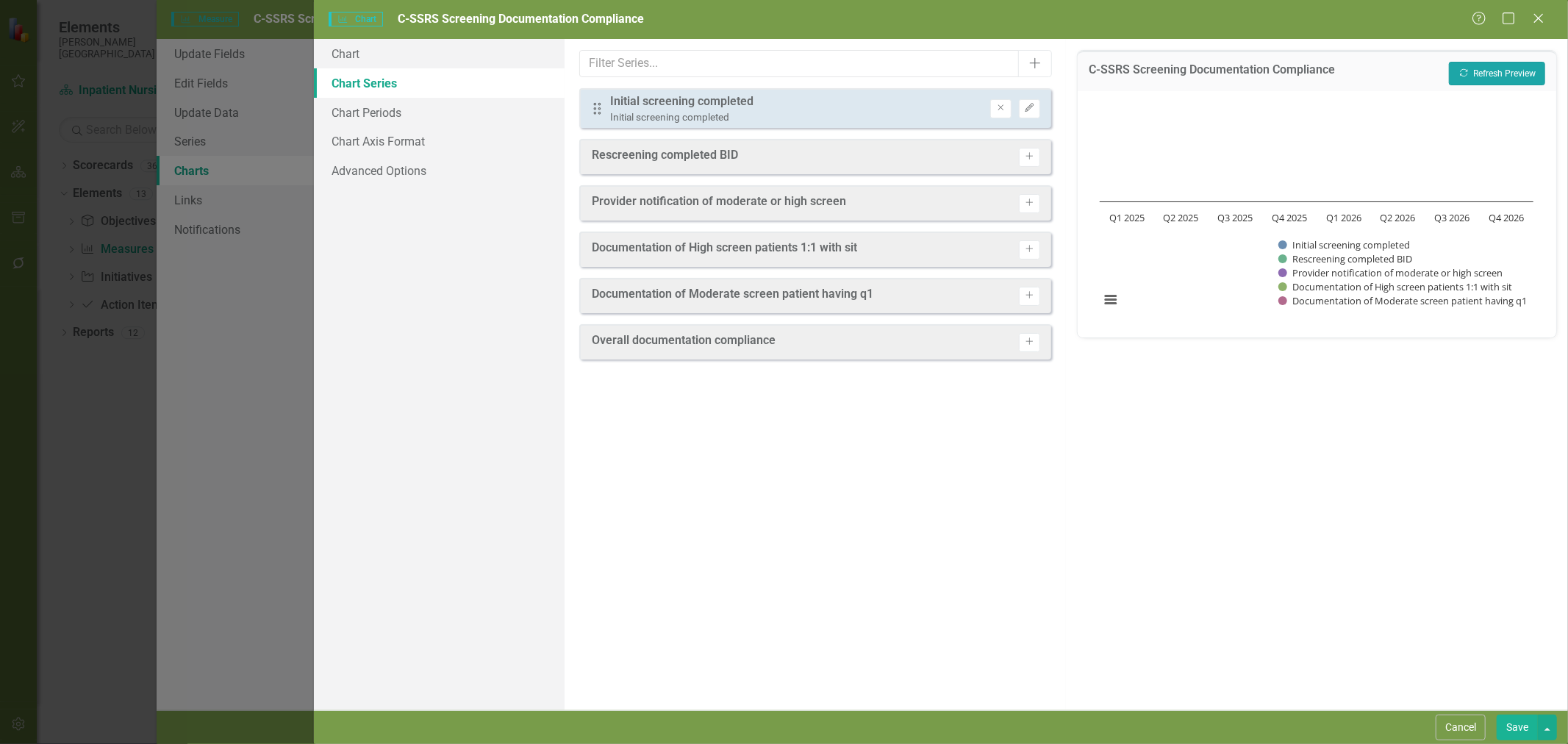
click at [1522, 70] on button "Recalculate Refresh Preview" at bounding box center [1497, 74] width 96 height 23
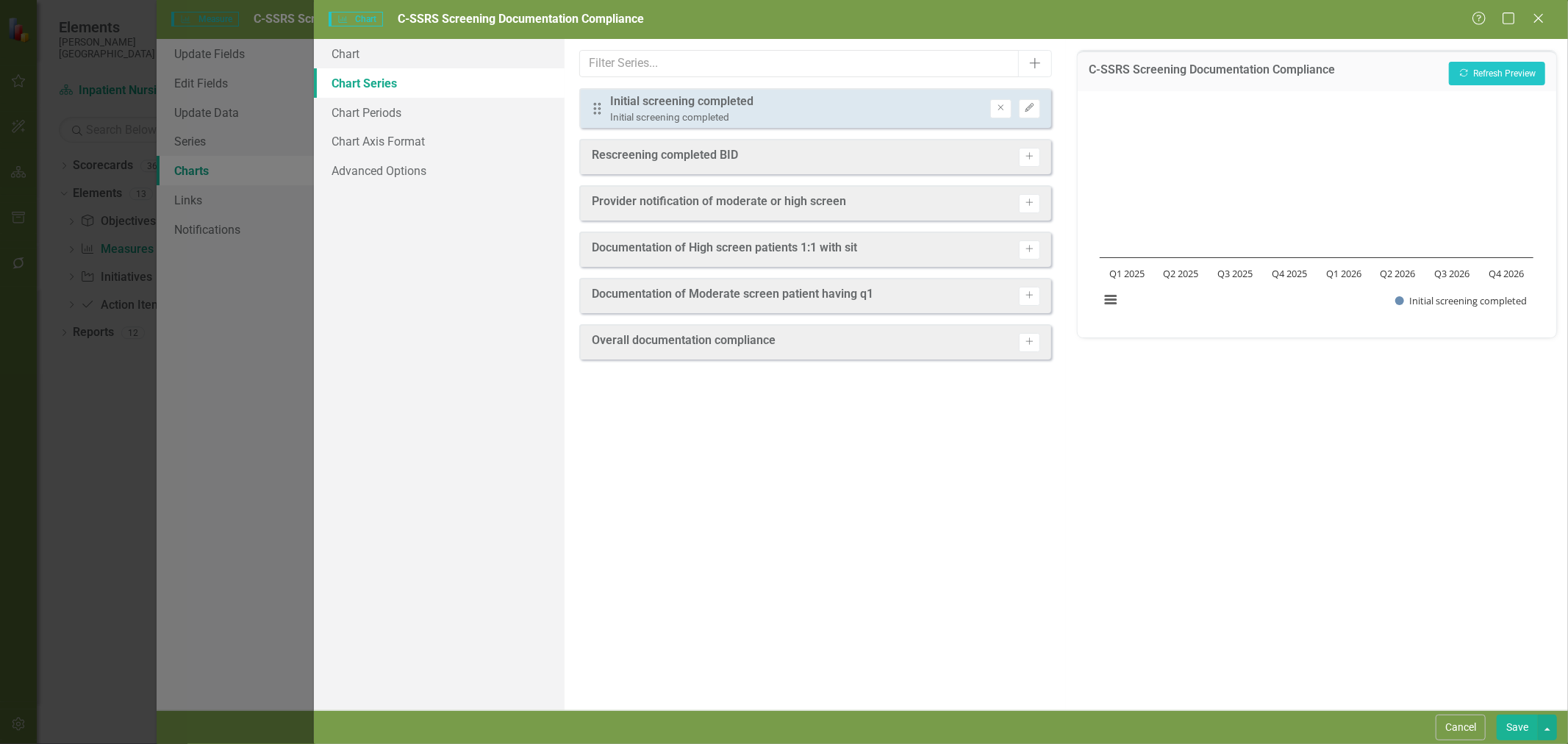
click at [1027, 104] on icon "Edit" at bounding box center [1029, 108] width 11 height 9
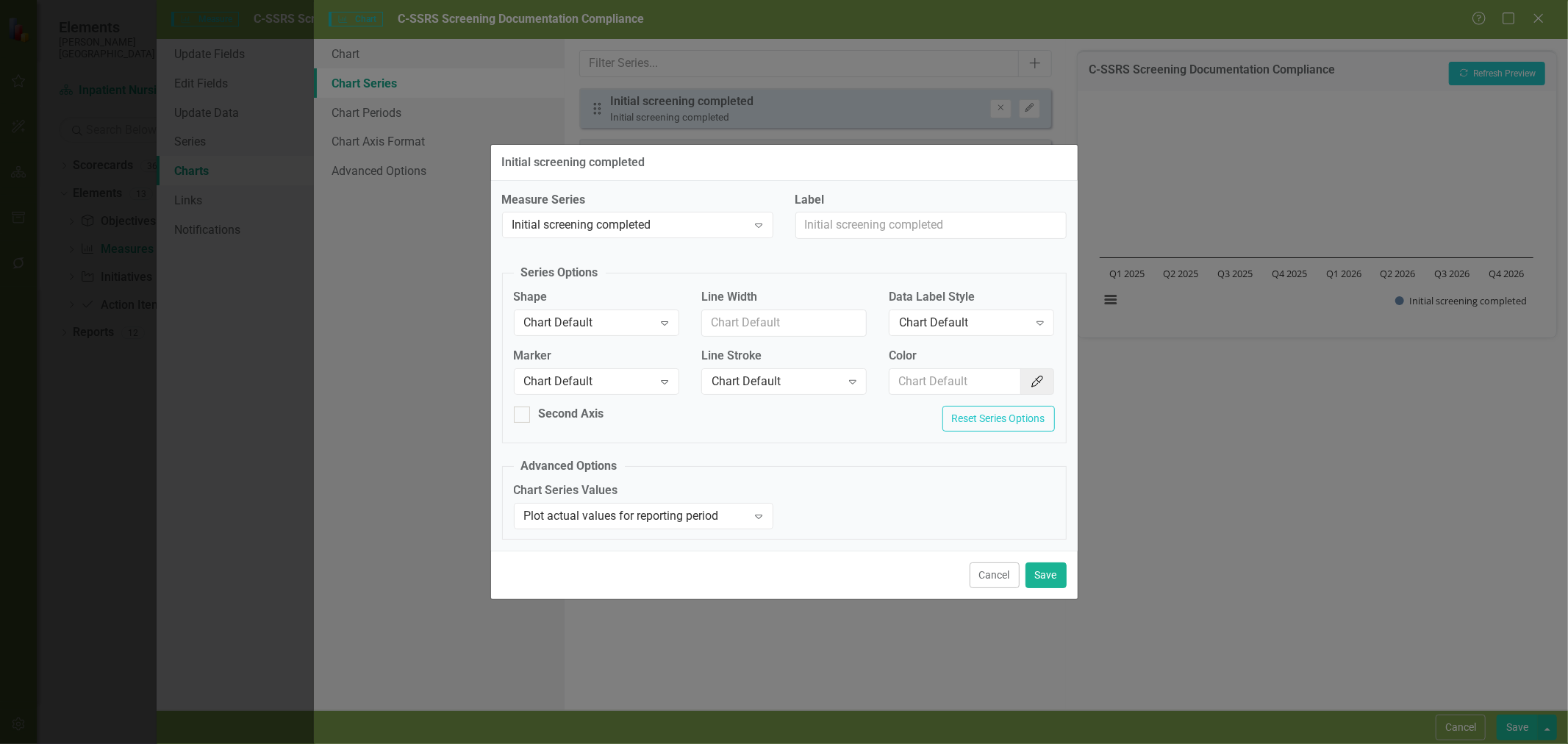
click at [574, 378] on div "Chart Default" at bounding box center [588, 381] width 130 height 17
click at [575, 471] on div "Square" at bounding box center [596, 479] width 165 height 24
click at [1051, 568] on button "Save" at bounding box center [1046, 575] width 41 height 26
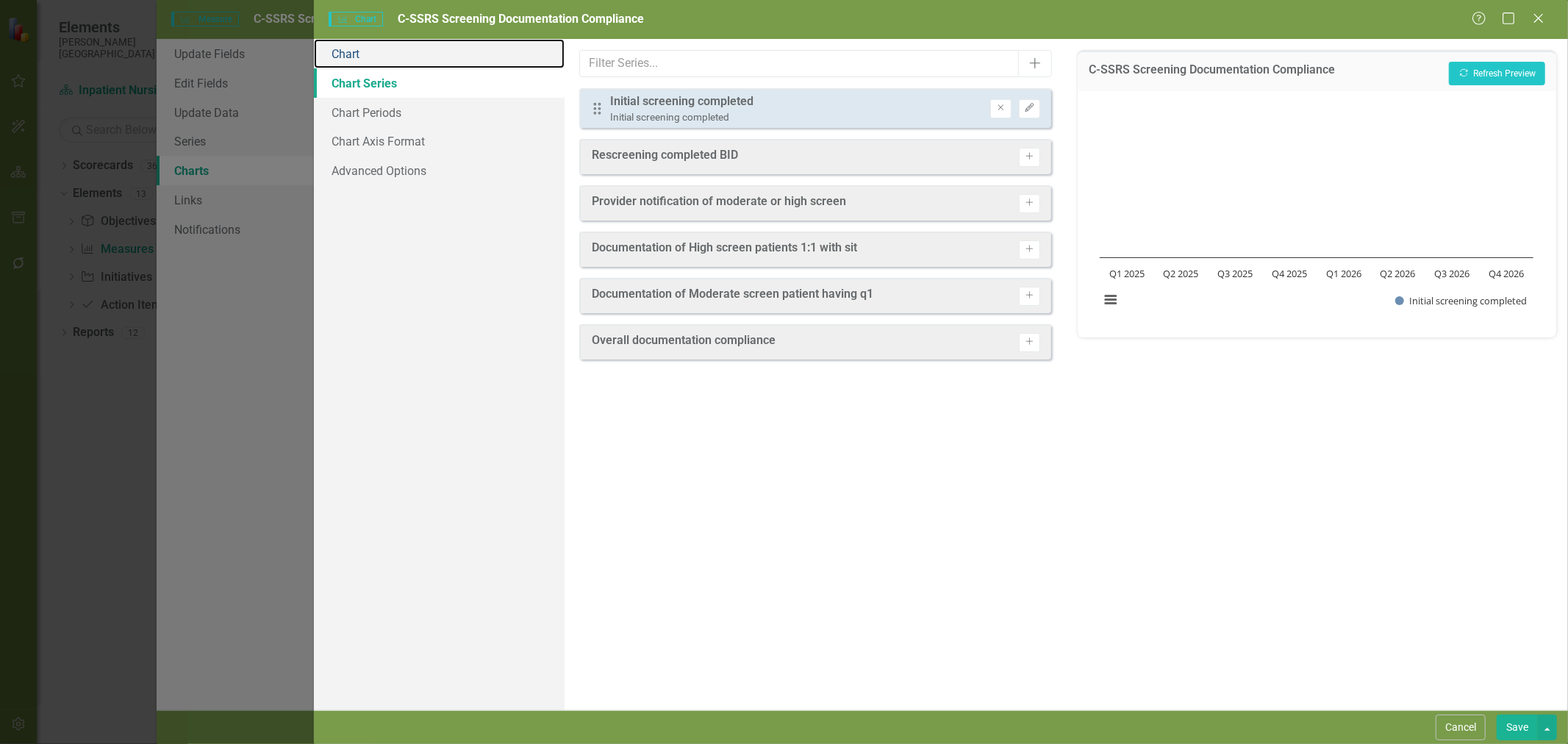
click at [446, 47] on link "Chart" at bounding box center [439, 54] width 251 height 30
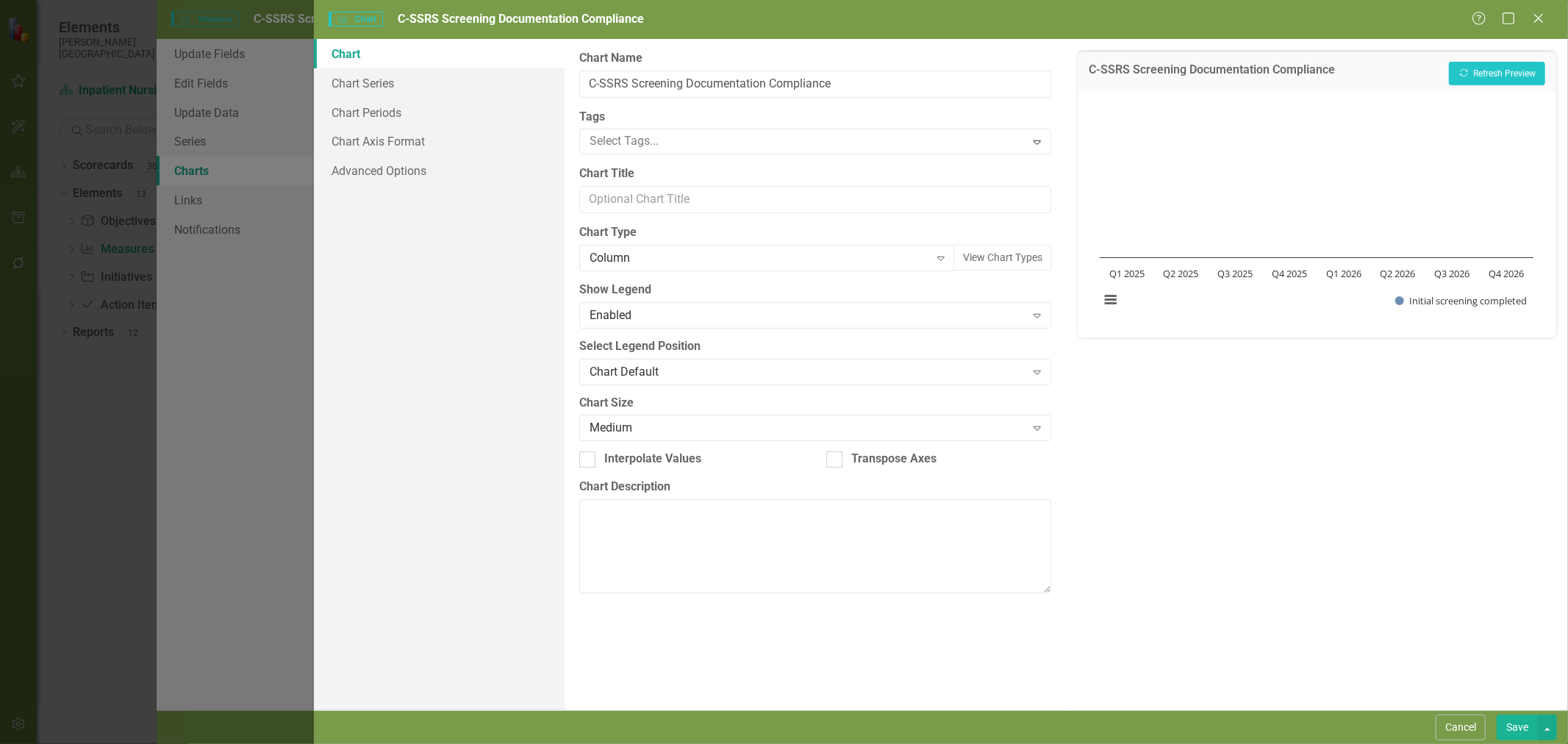
click at [673, 257] on div "Column" at bounding box center [760, 259] width 340 height 17
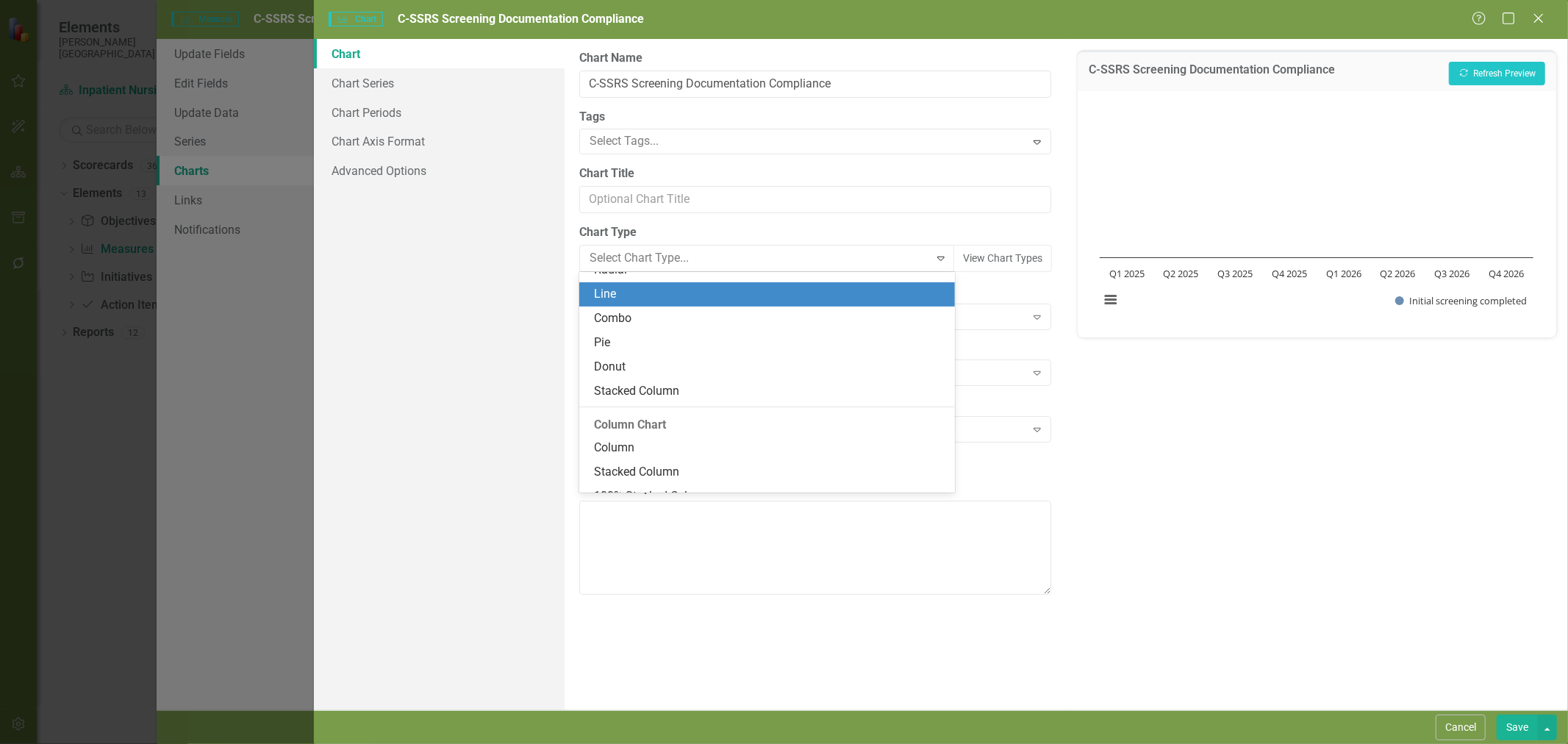
click at [657, 300] on div "Line" at bounding box center [770, 294] width 352 height 17
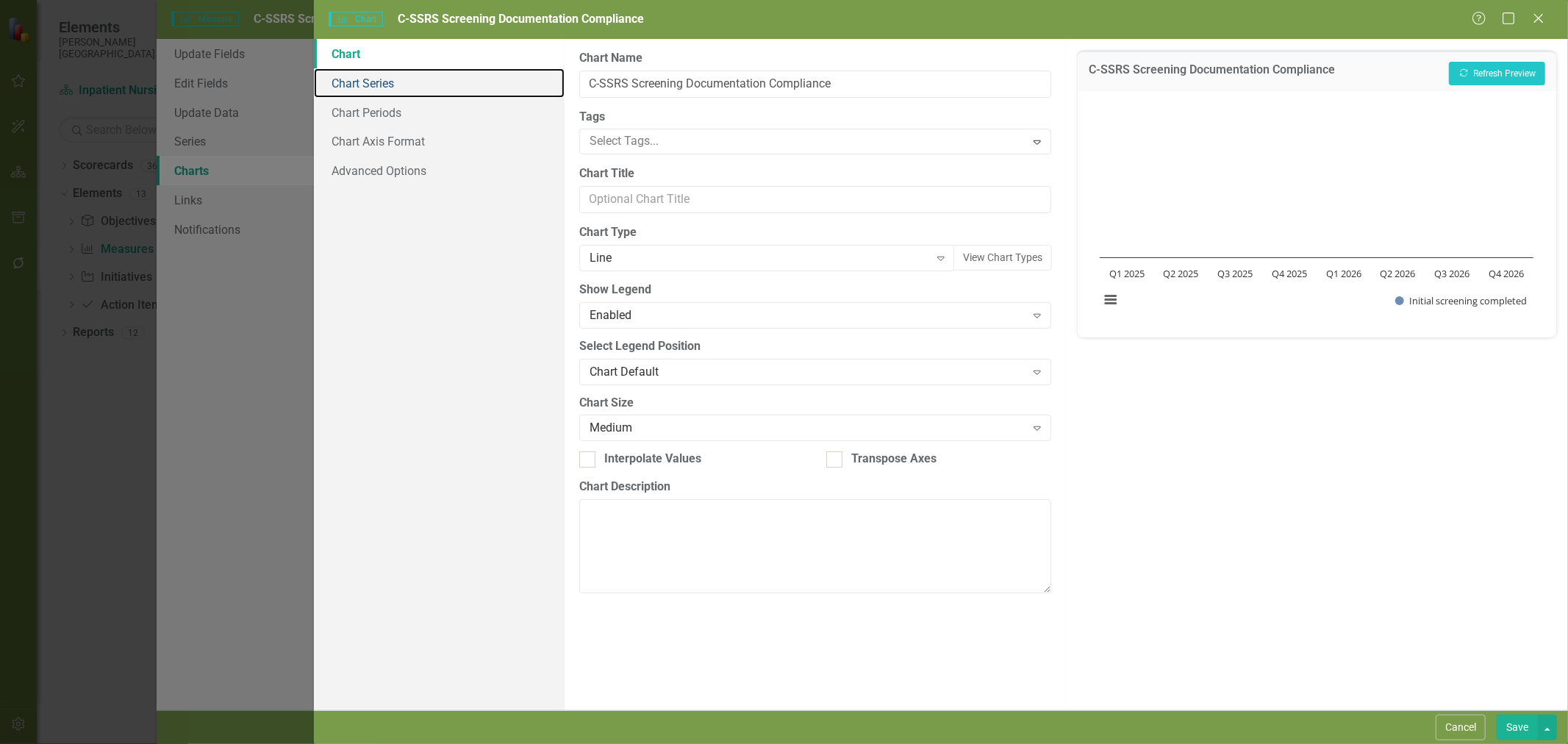
click at [381, 89] on link "Chart Series" at bounding box center [439, 83] width 251 height 30
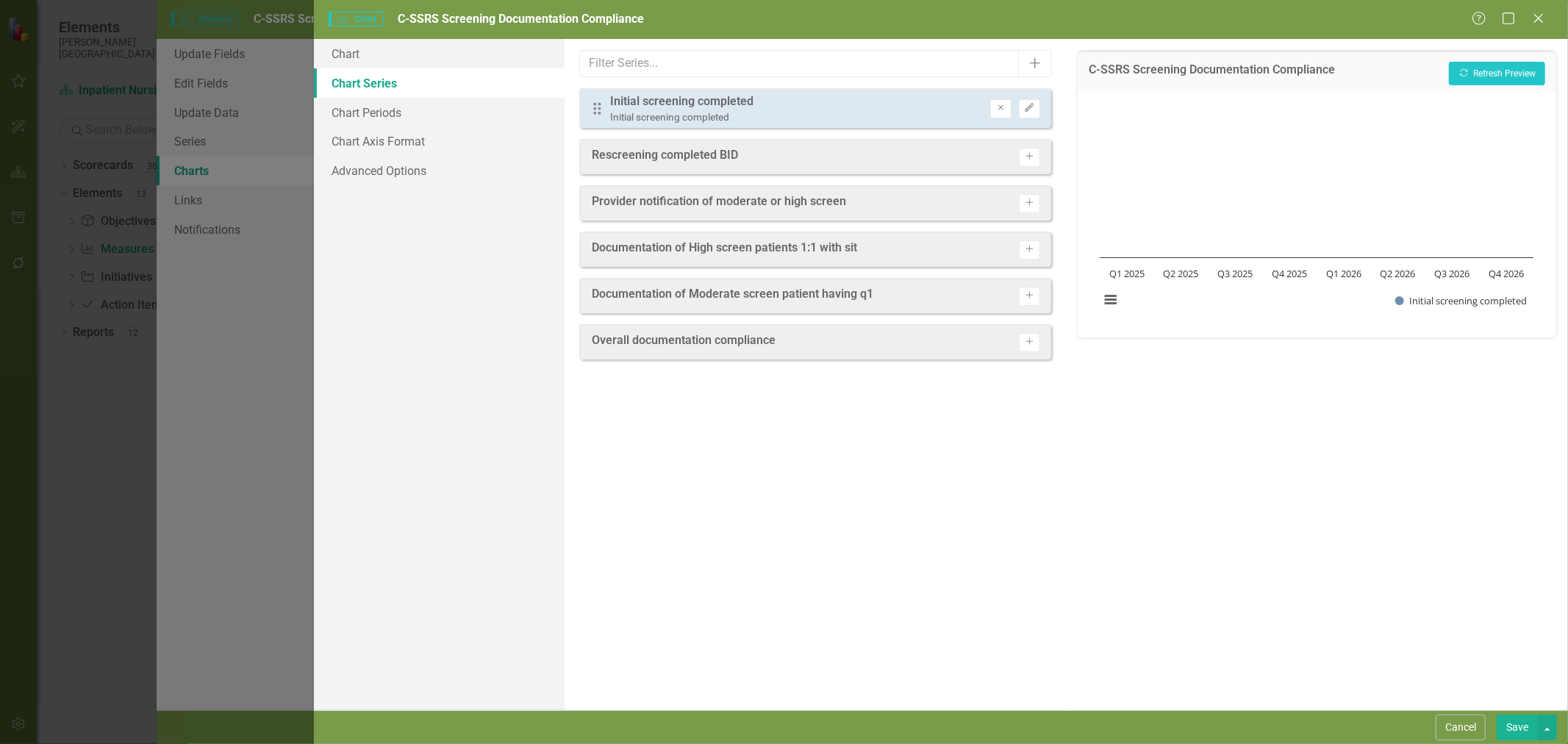
click at [1018, 66] on button "Add" at bounding box center [1036, 63] width 34 height 27
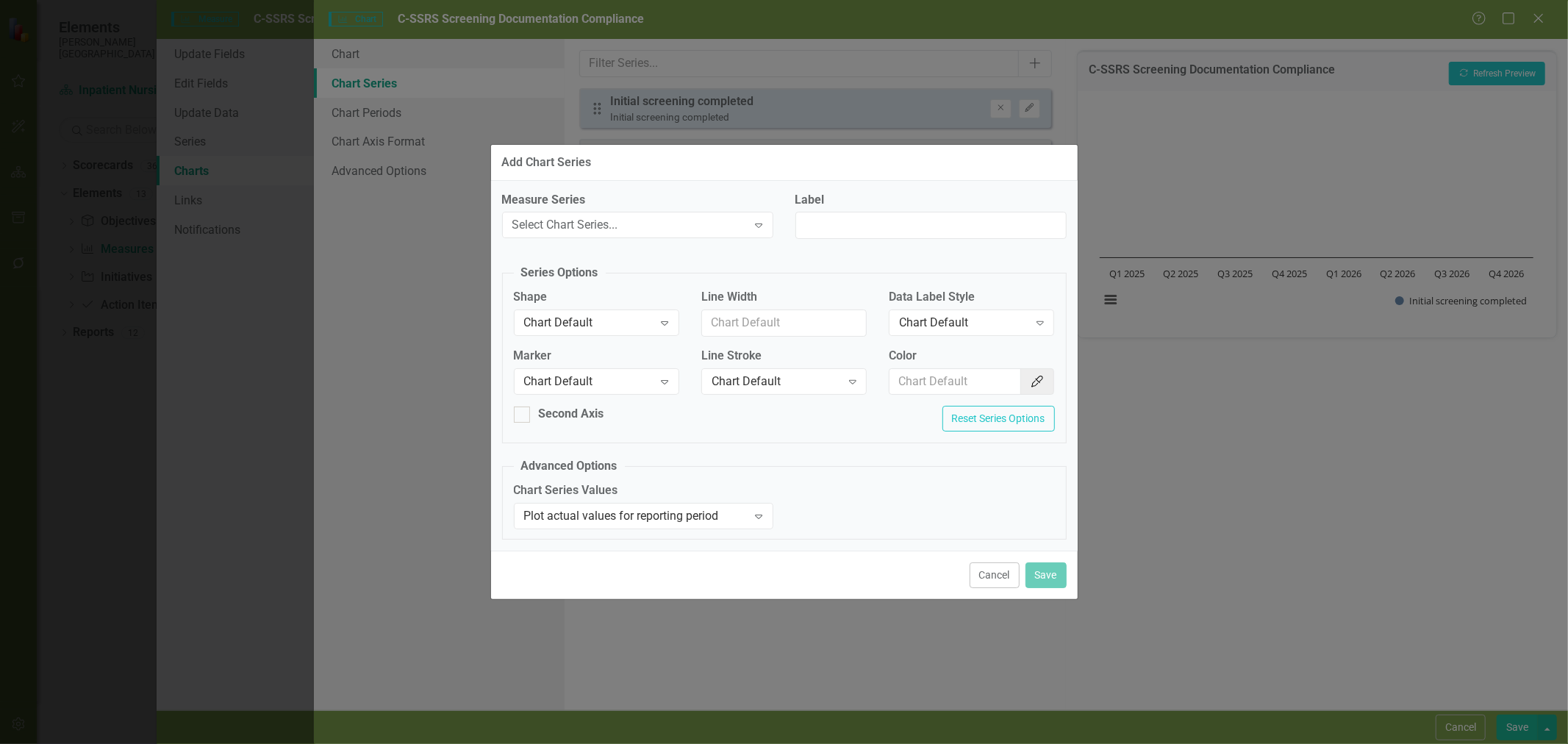
click at [1001, 582] on button "Cancel" at bounding box center [994, 575] width 50 height 26
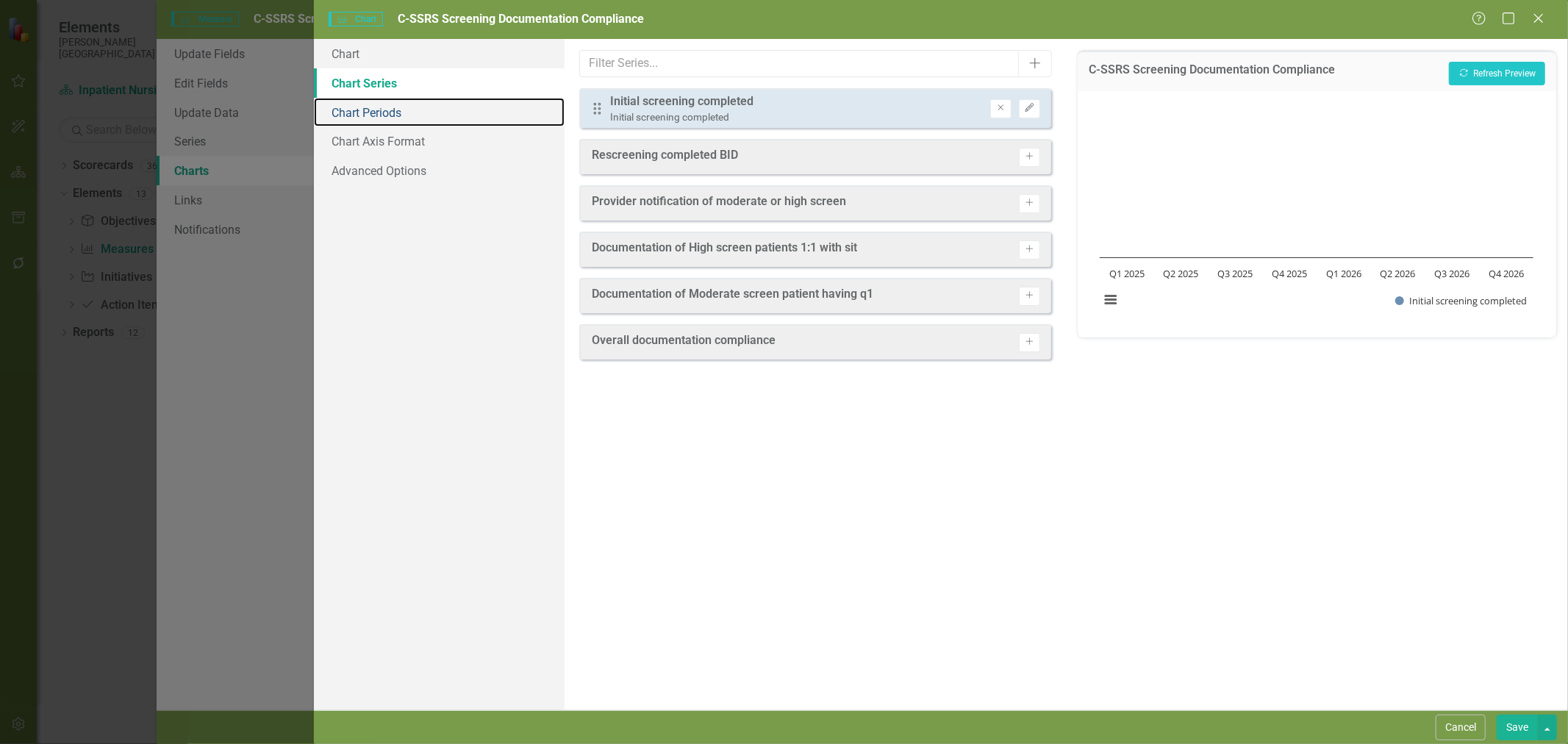
click at [405, 111] on link "Chart Periods" at bounding box center [439, 113] width 251 height 30
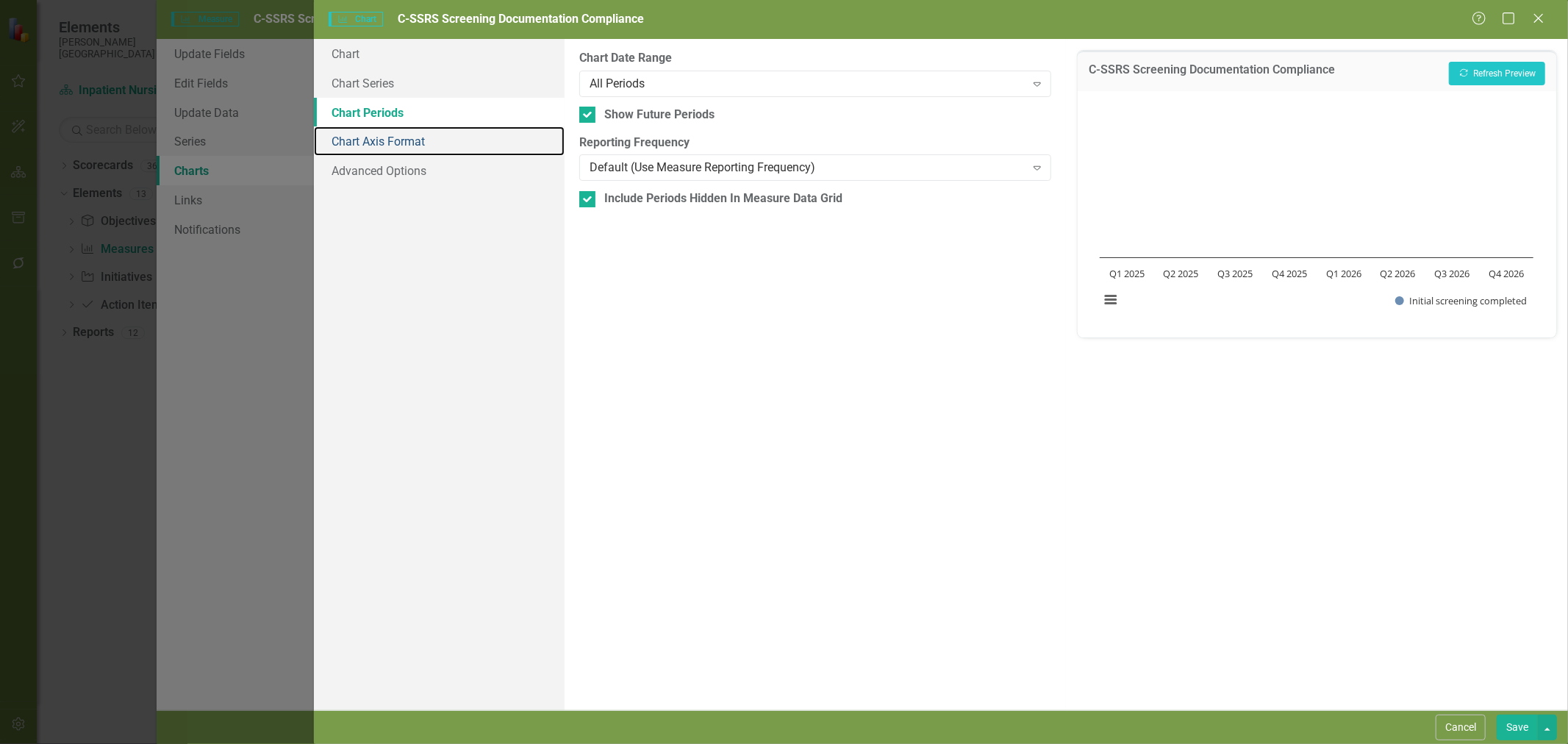
click at [403, 141] on link "Chart Axis Format" at bounding box center [439, 141] width 251 height 30
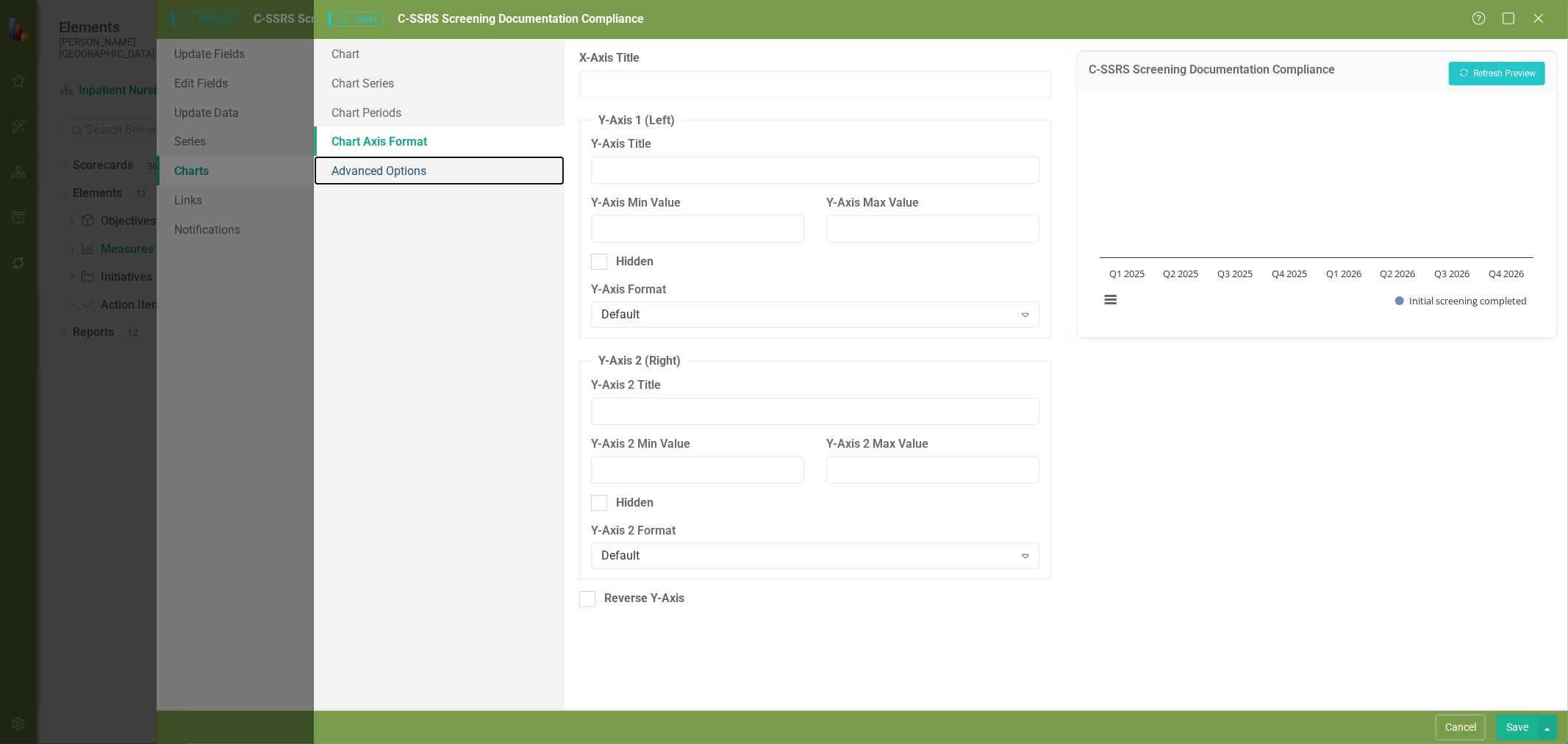
click at [404, 167] on link "Advanced Options" at bounding box center [439, 171] width 251 height 30
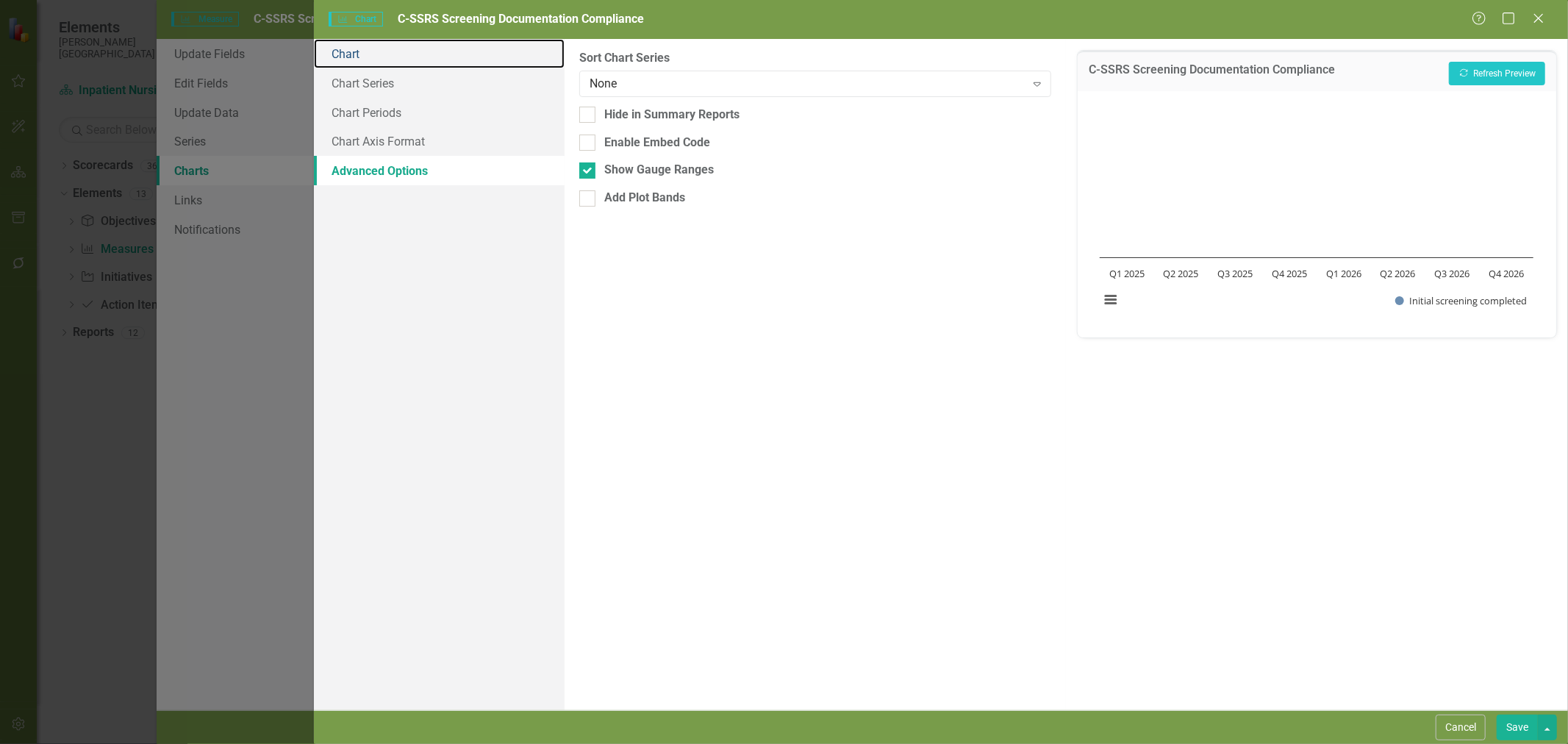
click at [390, 57] on link "Chart" at bounding box center [439, 54] width 251 height 30
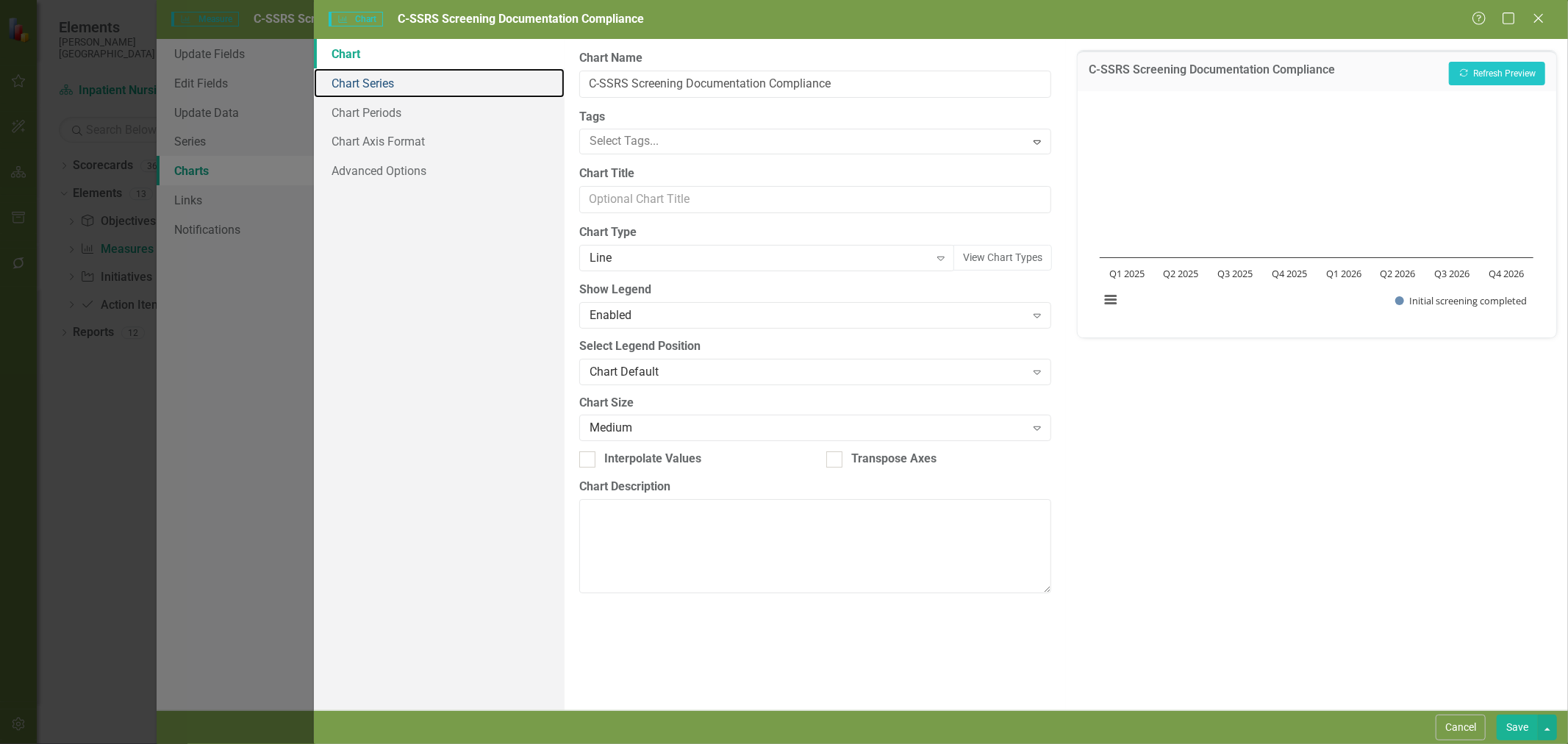
click at [395, 77] on link "Chart Series" at bounding box center [439, 83] width 251 height 30
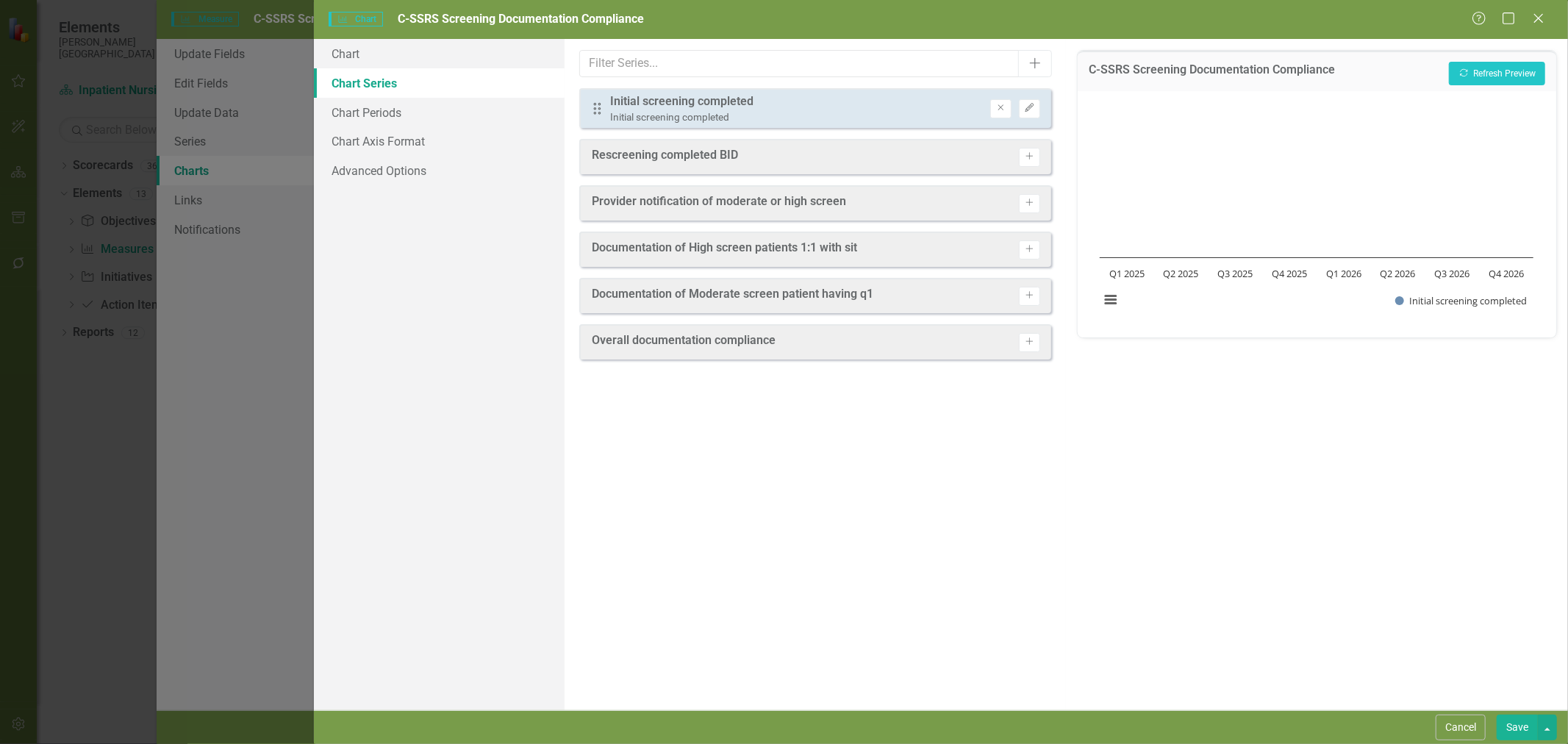
click at [1031, 110] on icon "Edit" at bounding box center [1029, 108] width 11 height 9
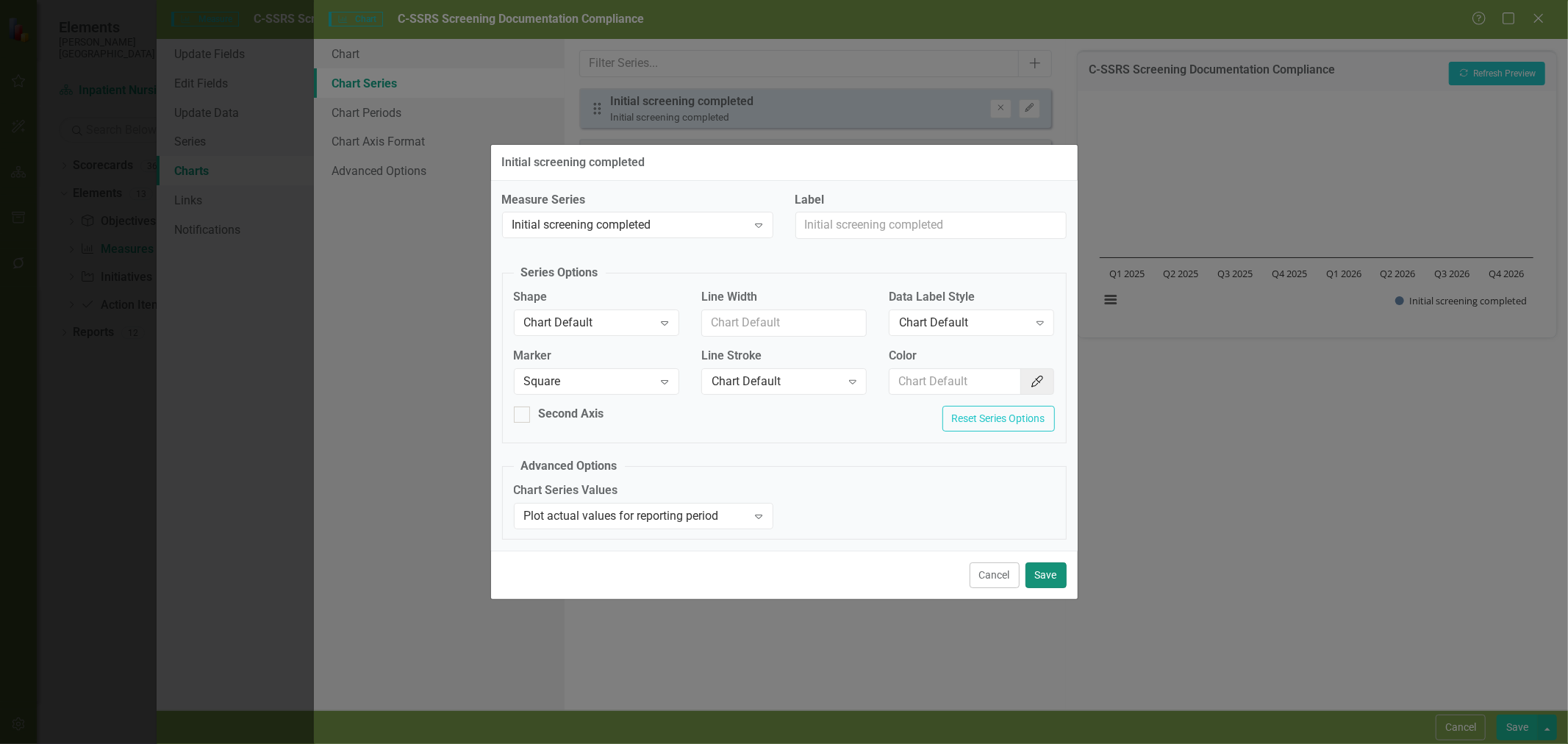
click at [1049, 570] on button "Save" at bounding box center [1046, 575] width 41 height 26
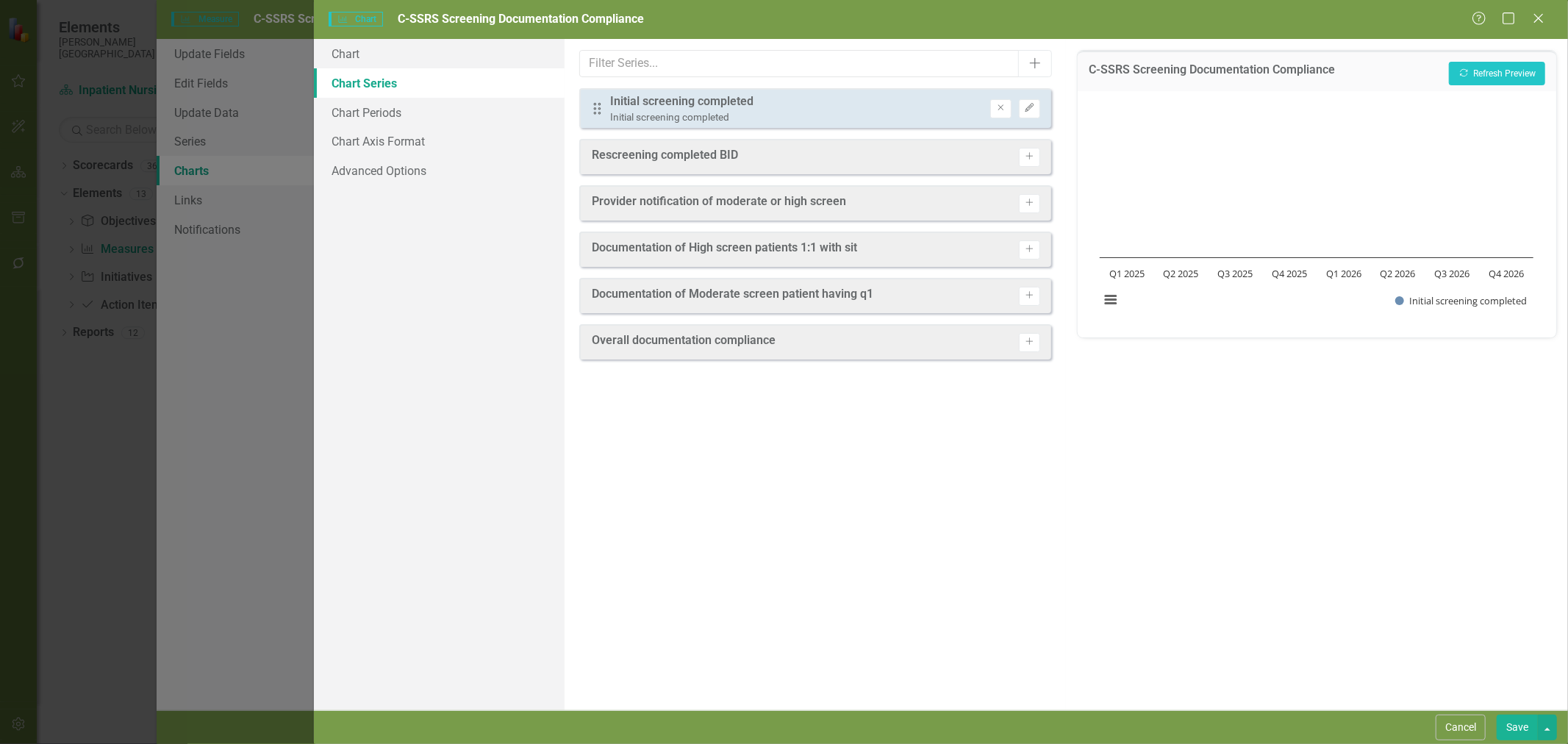
click at [1025, 62] on button "Add" at bounding box center [1036, 63] width 34 height 27
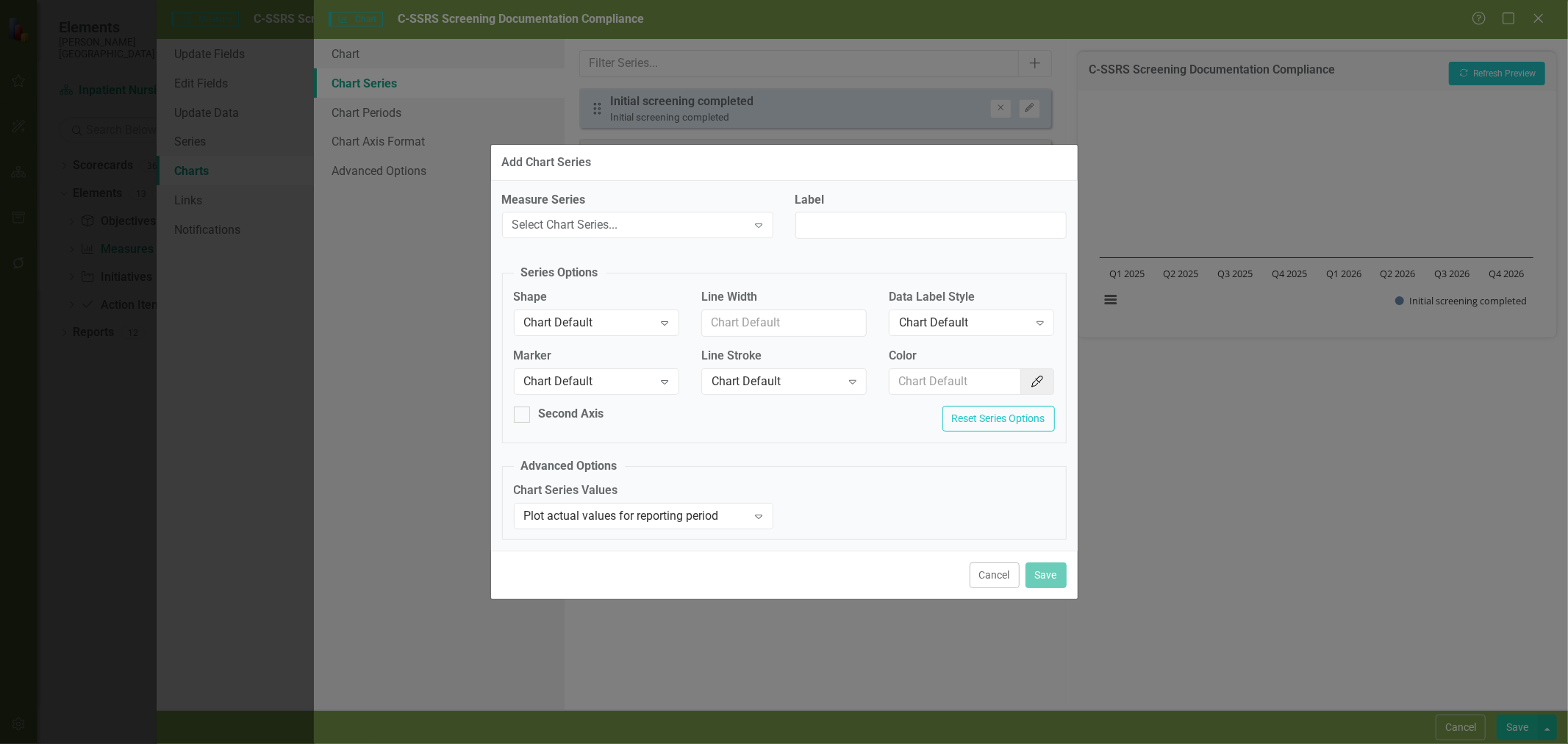
click at [606, 219] on div "Select Chart Series..." at bounding box center [630, 225] width 235 height 17
click at [629, 195] on label "Measure Series" at bounding box center [637, 200] width 271 height 17
click at [866, 214] on input "Label" at bounding box center [931, 225] width 271 height 27
type input "Target"
click at [638, 325] on div "Chart Default" at bounding box center [588, 323] width 130 height 17
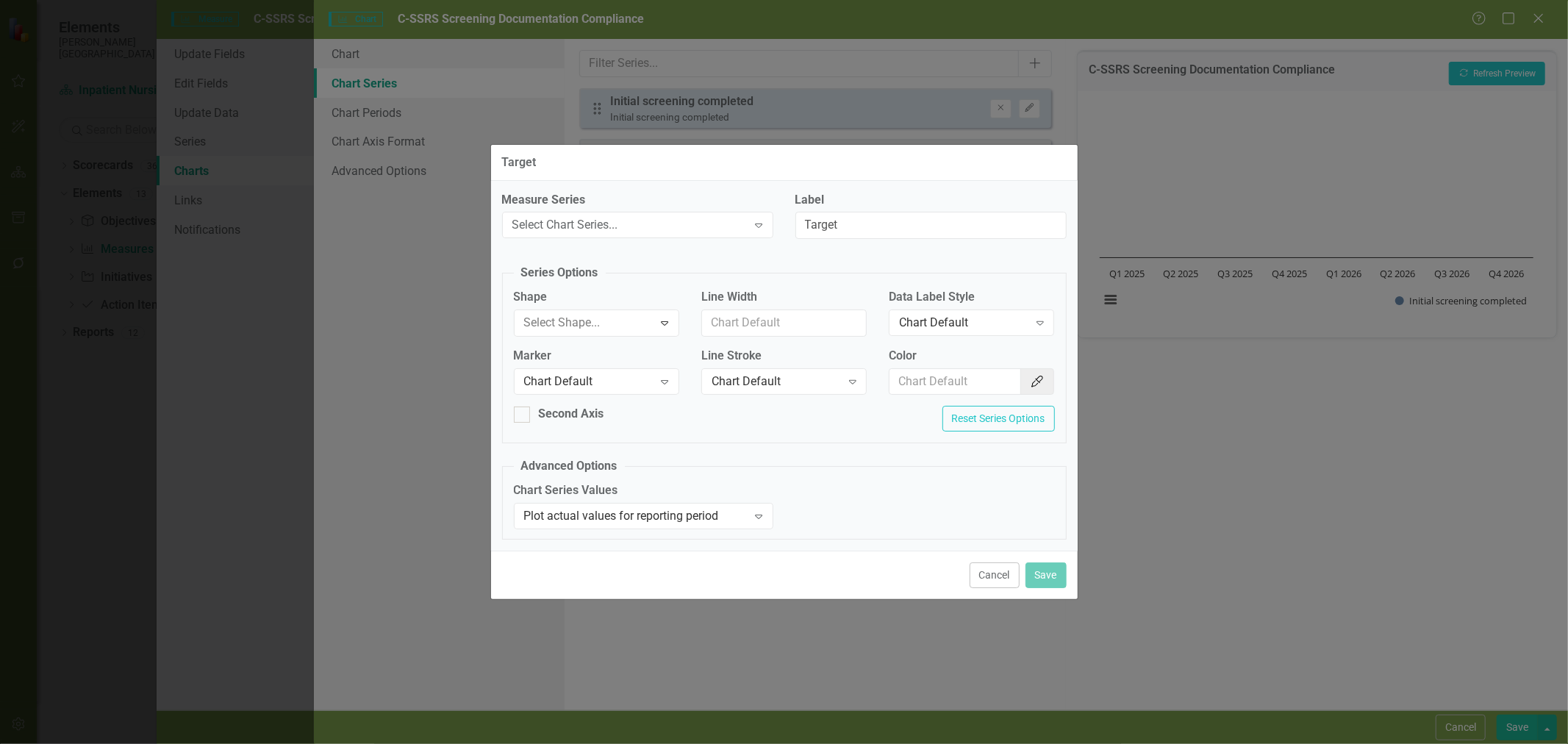
click at [665, 513] on div "Plot actual values for reporting period" at bounding box center [636, 516] width 224 height 17
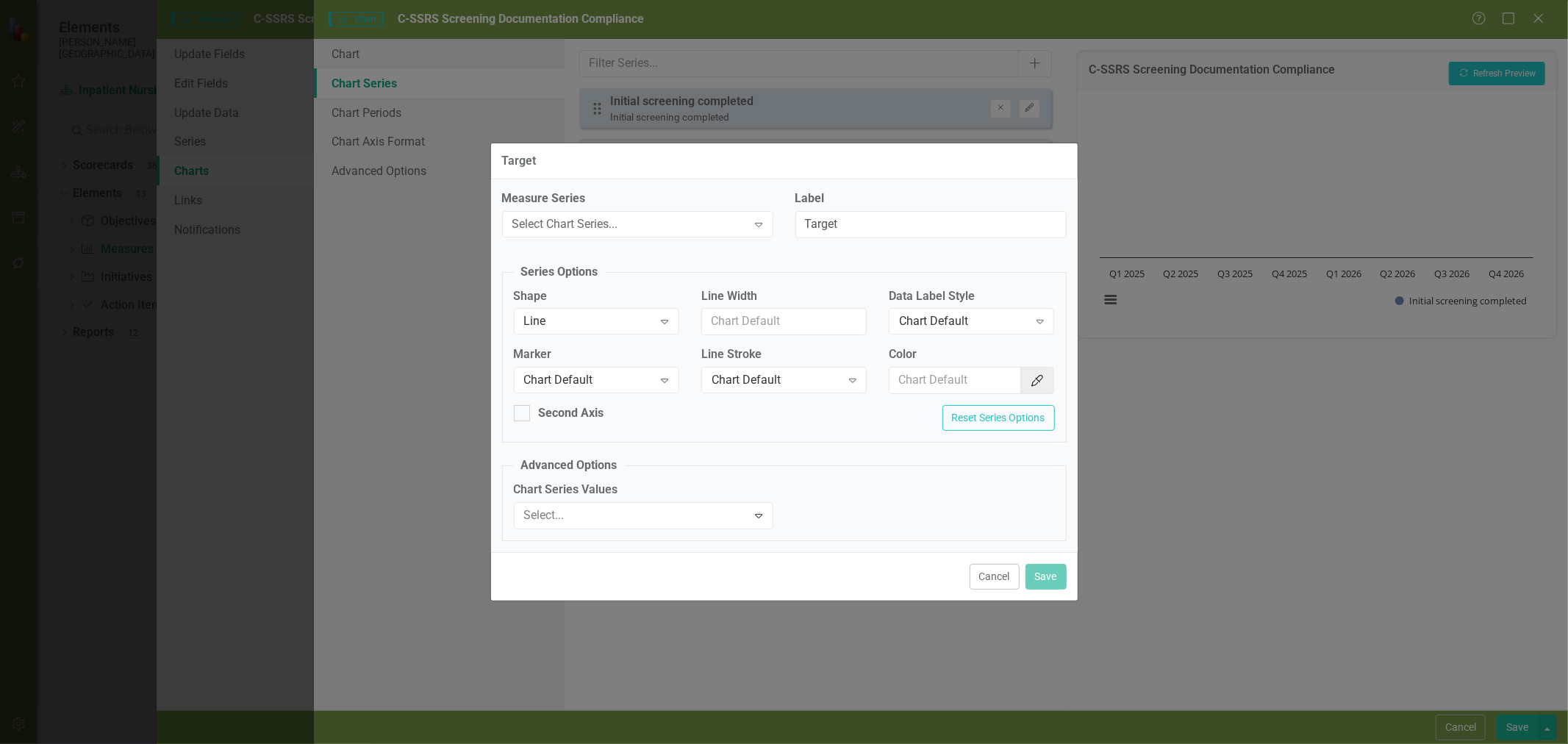
click at [904, 506] on div "Chart Series Values 3 results available. Use Up and Down to choose options, pre…" at bounding box center [784, 511] width 563 height 59
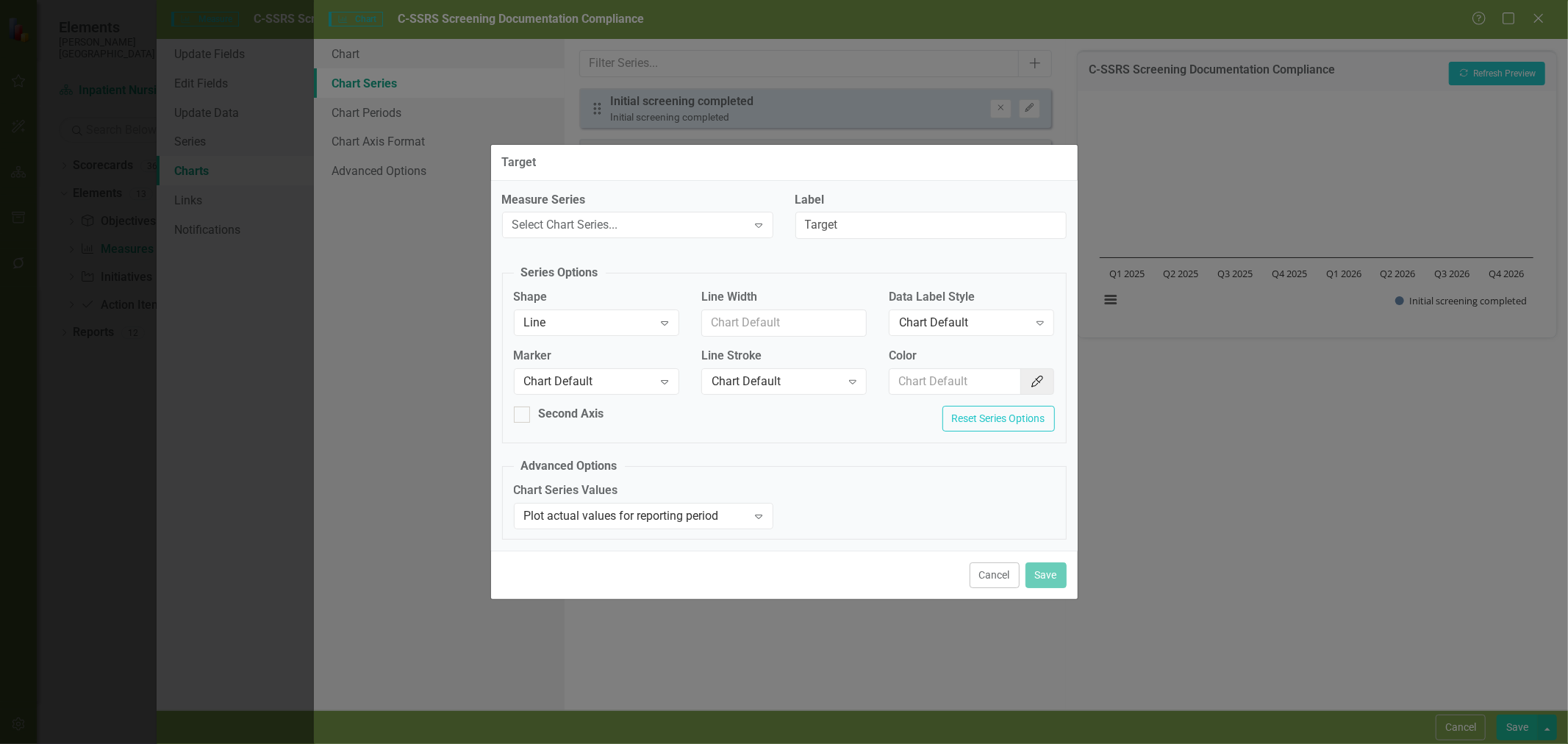
click at [738, 231] on div "Select Chart Series..." at bounding box center [630, 225] width 235 height 17
click at [895, 519] on div "Chart Series Values Plot actual values for reporting period Expand" at bounding box center [784, 510] width 563 height 57
click at [1011, 585] on button "Cancel" at bounding box center [994, 575] width 50 height 26
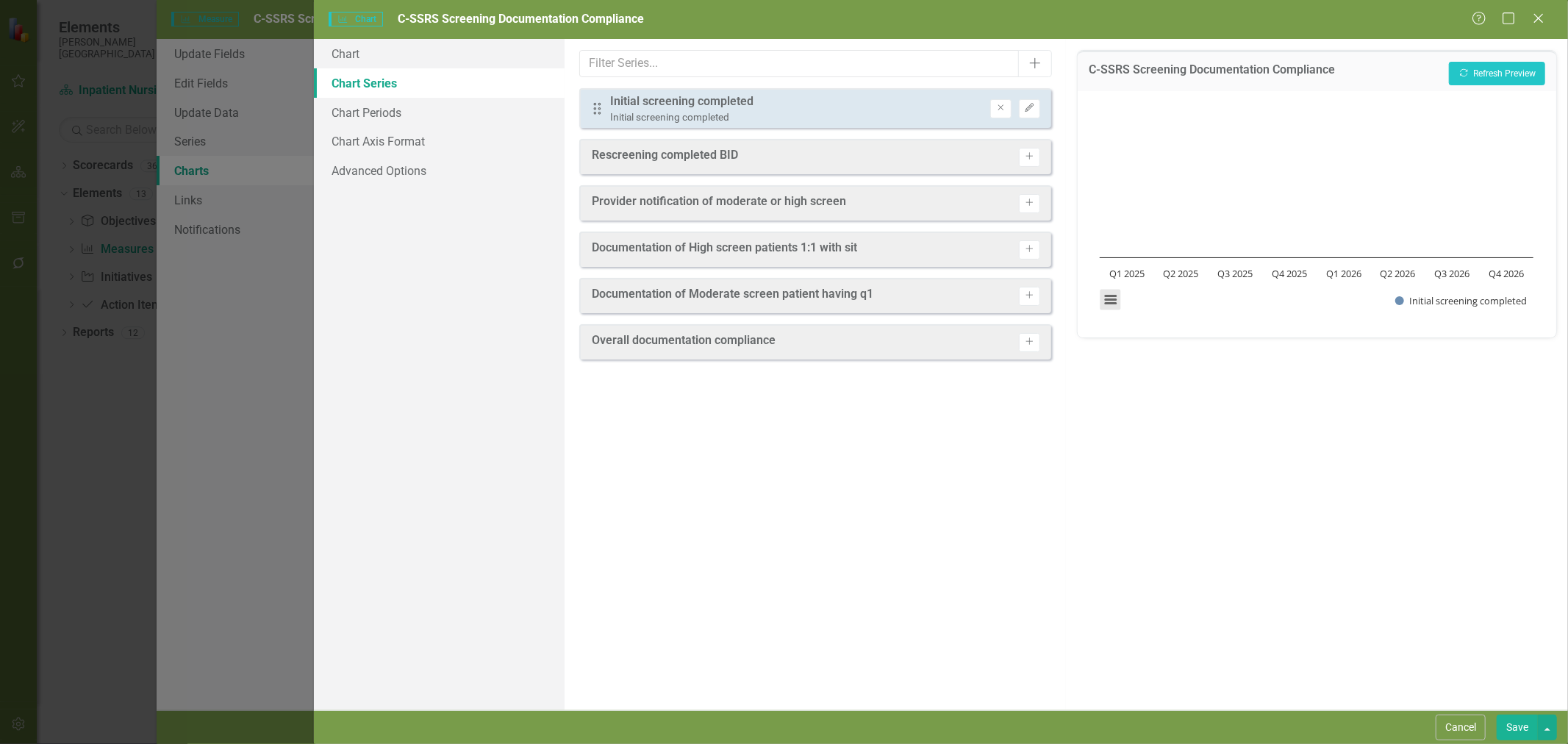
click at [1112, 303] on button "View chart menu, Chart" at bounding box center [1111, 300] width 21 height 21
click at [1119, 506] on div "C-SSRS Screening Documentation Compliance Recalculate Refresh Preview Chart Bar…" at bounding box center [1316, 374] width 502 height 672
click at [596, 106] on icon "Drag" at bounding box center [598, 109] width 19 height 15
click at [354, 61] on link "Chart" at bounding box center [439, 54] width 251 height 30
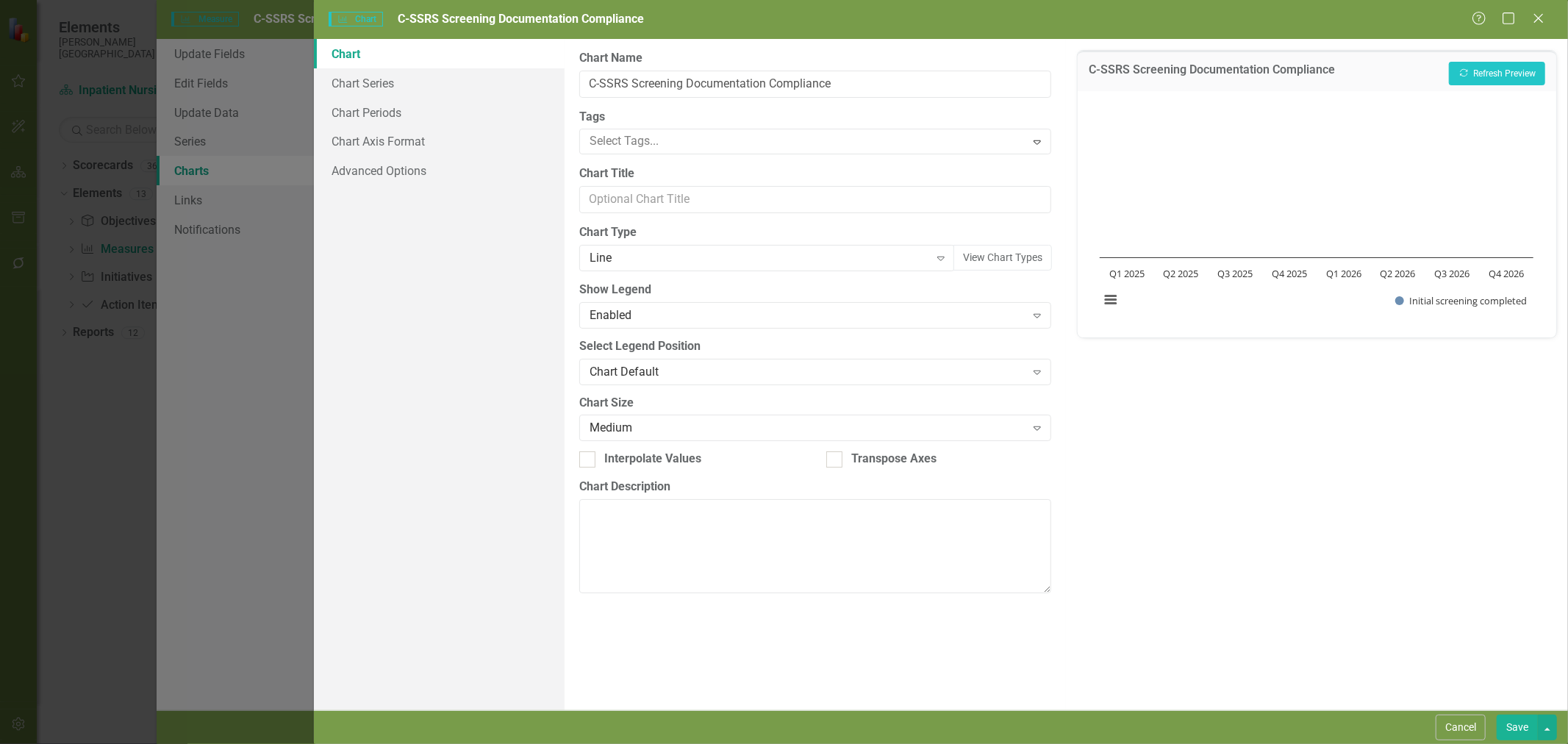
click at [685, 256] on div "Line" at bounding box center [760, 259] width 340 height 17
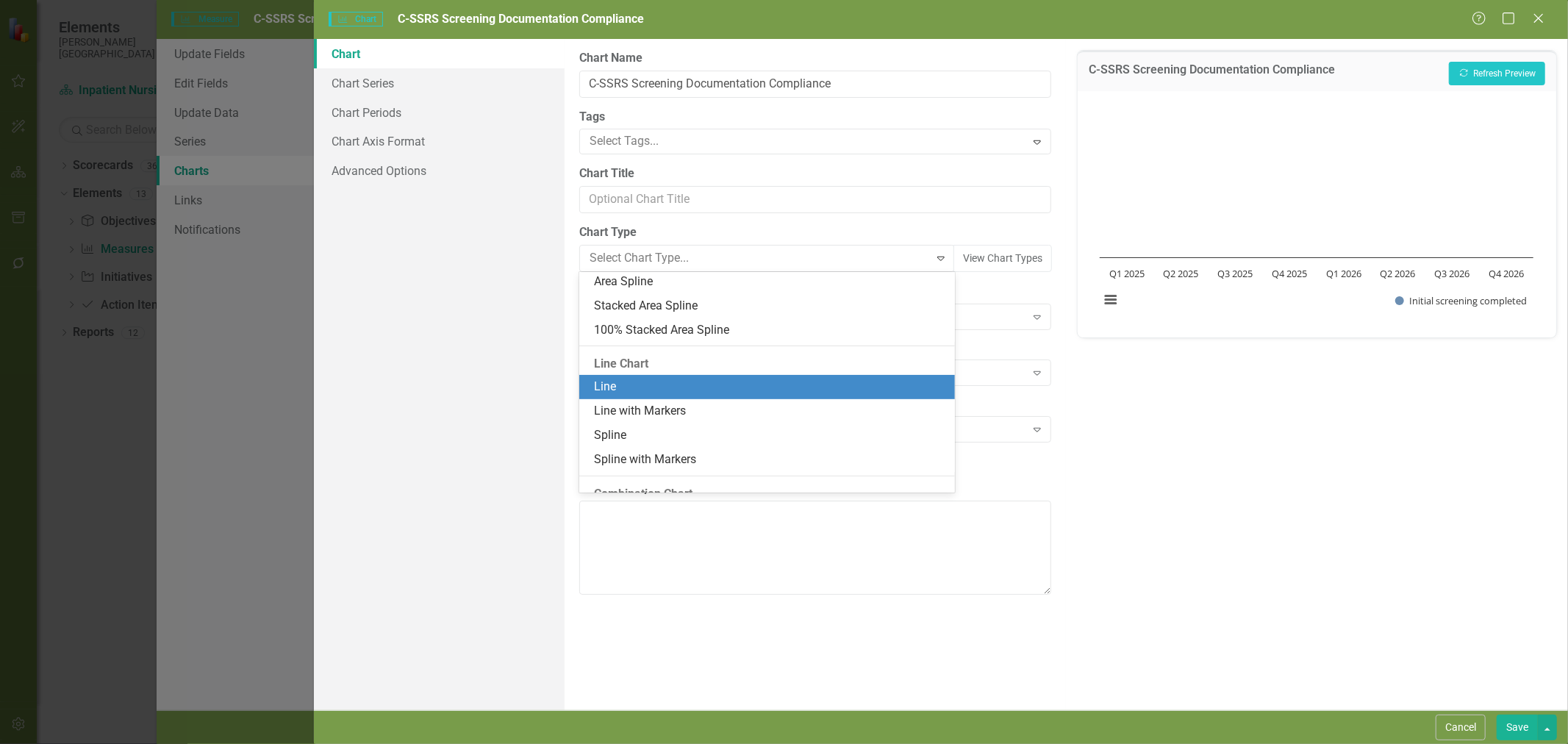
click at [699, 391] on div "Line" at bounding box center [770, 388] width 352 height 17
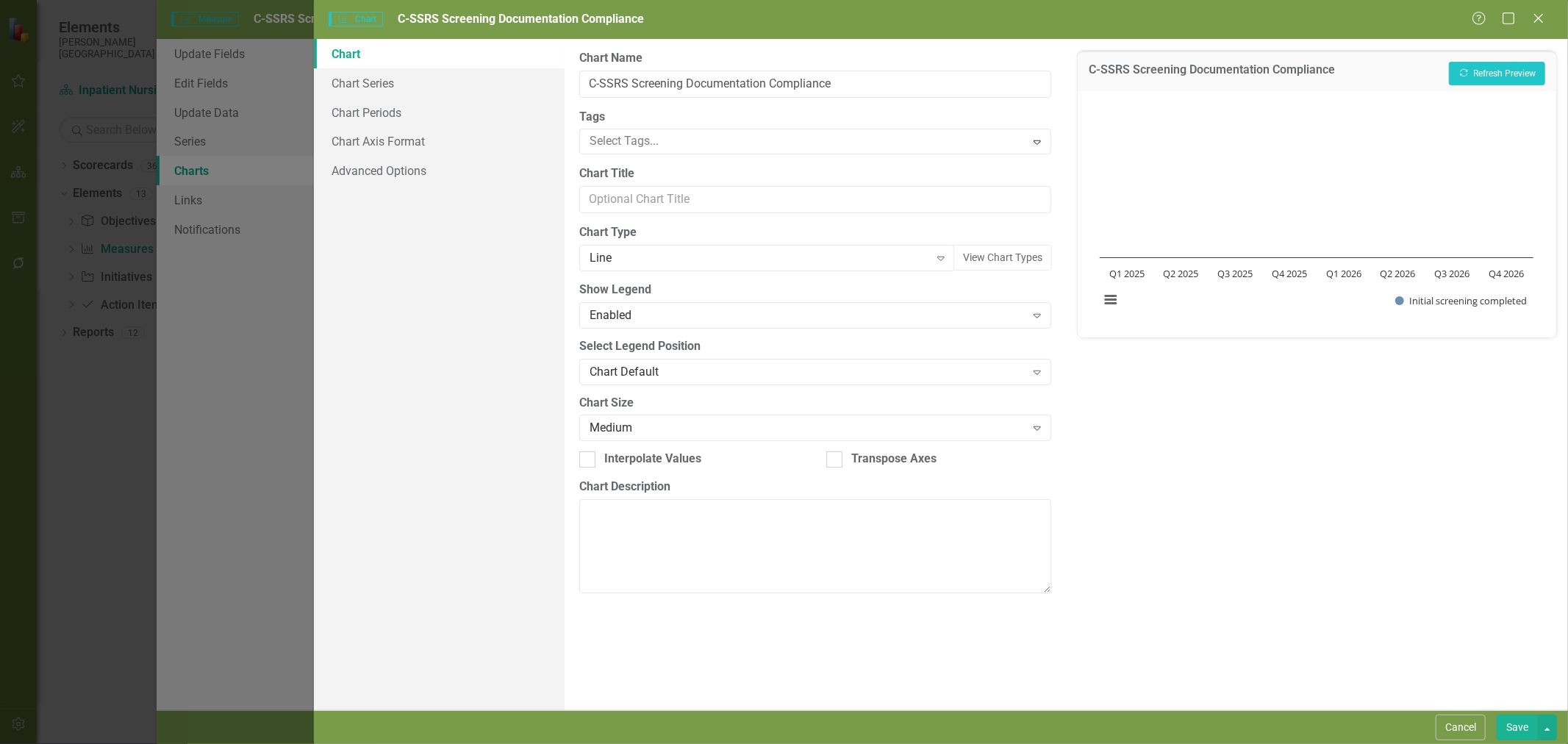
click at [673, 325] on div "Enabled Expand" at bounding box center [815, 315] width 473 height 26
click at [687, 370] on div "Chart Default" at bounding box center [808, 372] width 436 height 17
click at [387, 96] on link "Chart Series" at bounding box center [439, 83] width 251 height 30
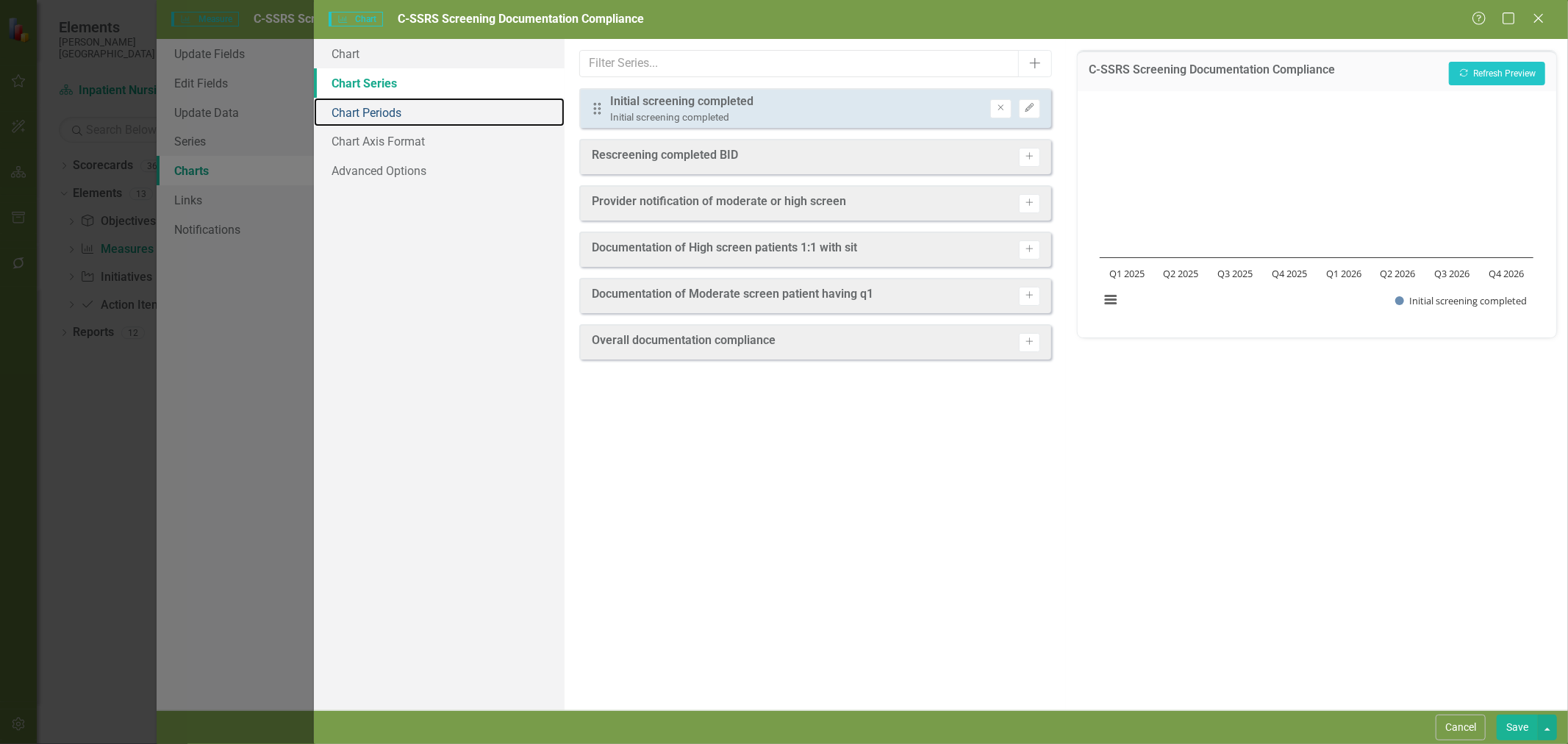
click at [385, 116] on link "Chart Periods" at bounding box center [439, 113] width 251 height 30
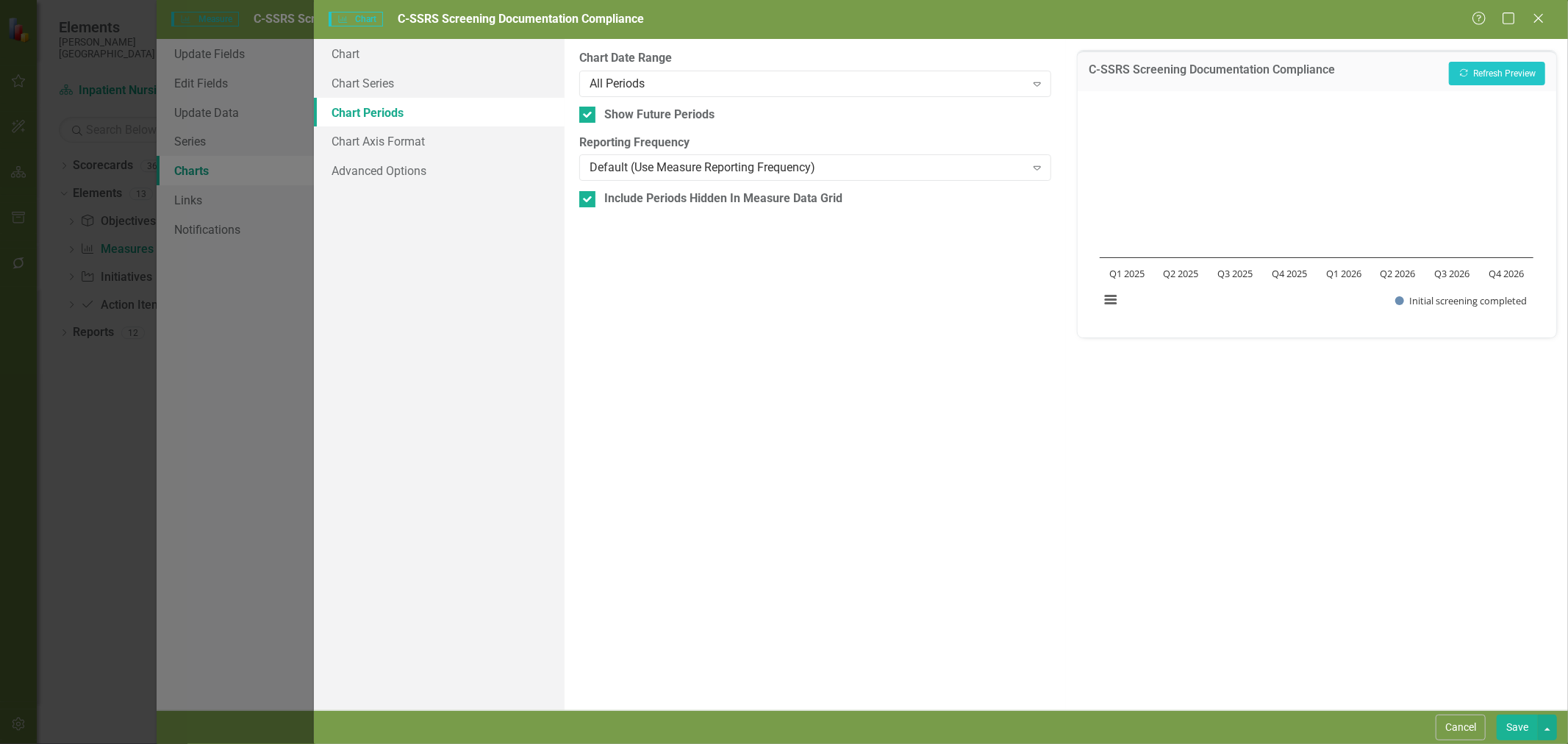
click at [585, 118] on div at bounding box center [587, 114] width 16 height 16
click at [585, 116] on input "Show Future Periods" at bounding box center [584, 111] width 9 height 9
checkbox input "false"
click at [582, 196] on input "Include Periods Hidden In Measure Data Grid" at bounding box center [584, 196] width 9 height 9
checkbox input "false"
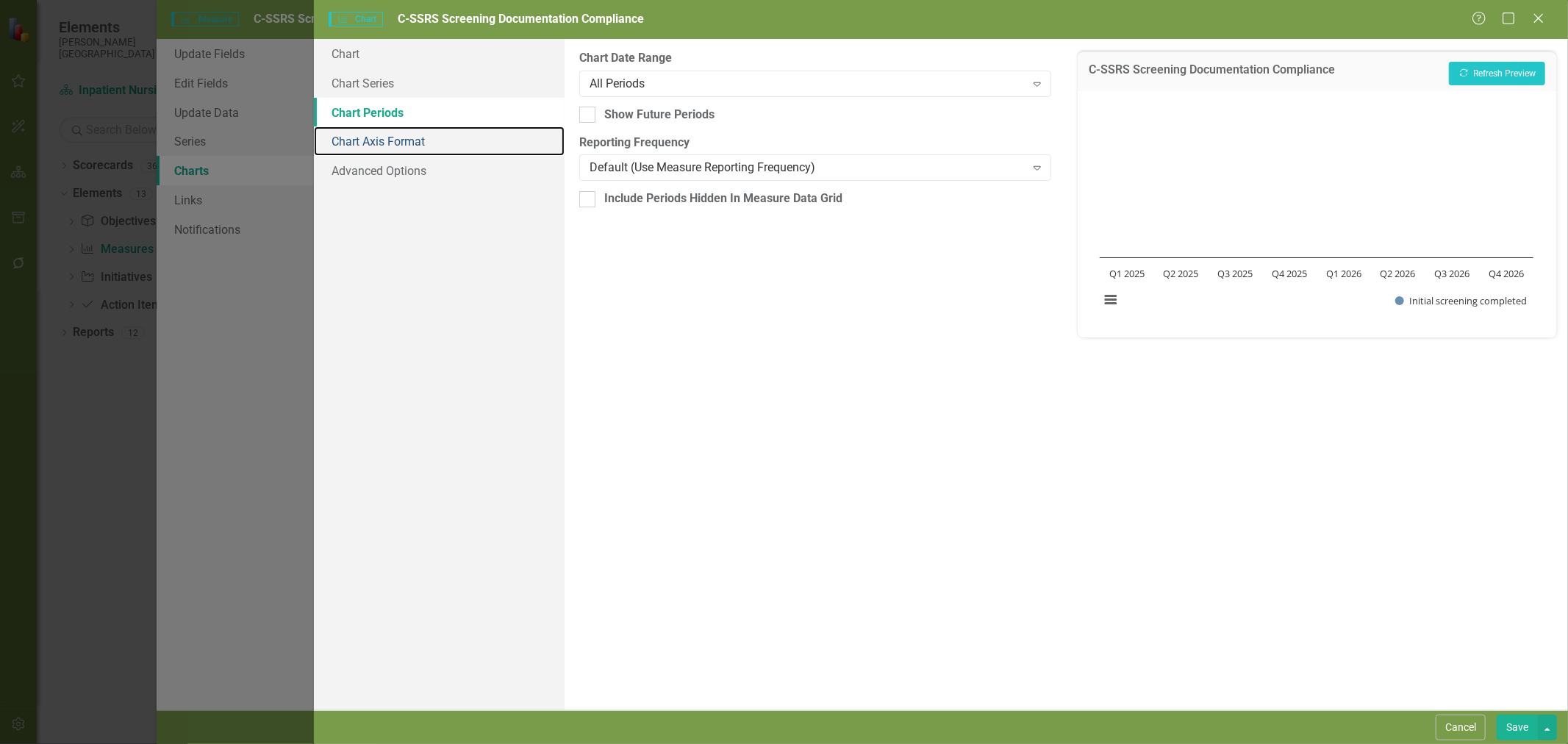
click at [380, 133] on link "Chart Axis Format" at bounding box center [439, 141] width 251 height 30
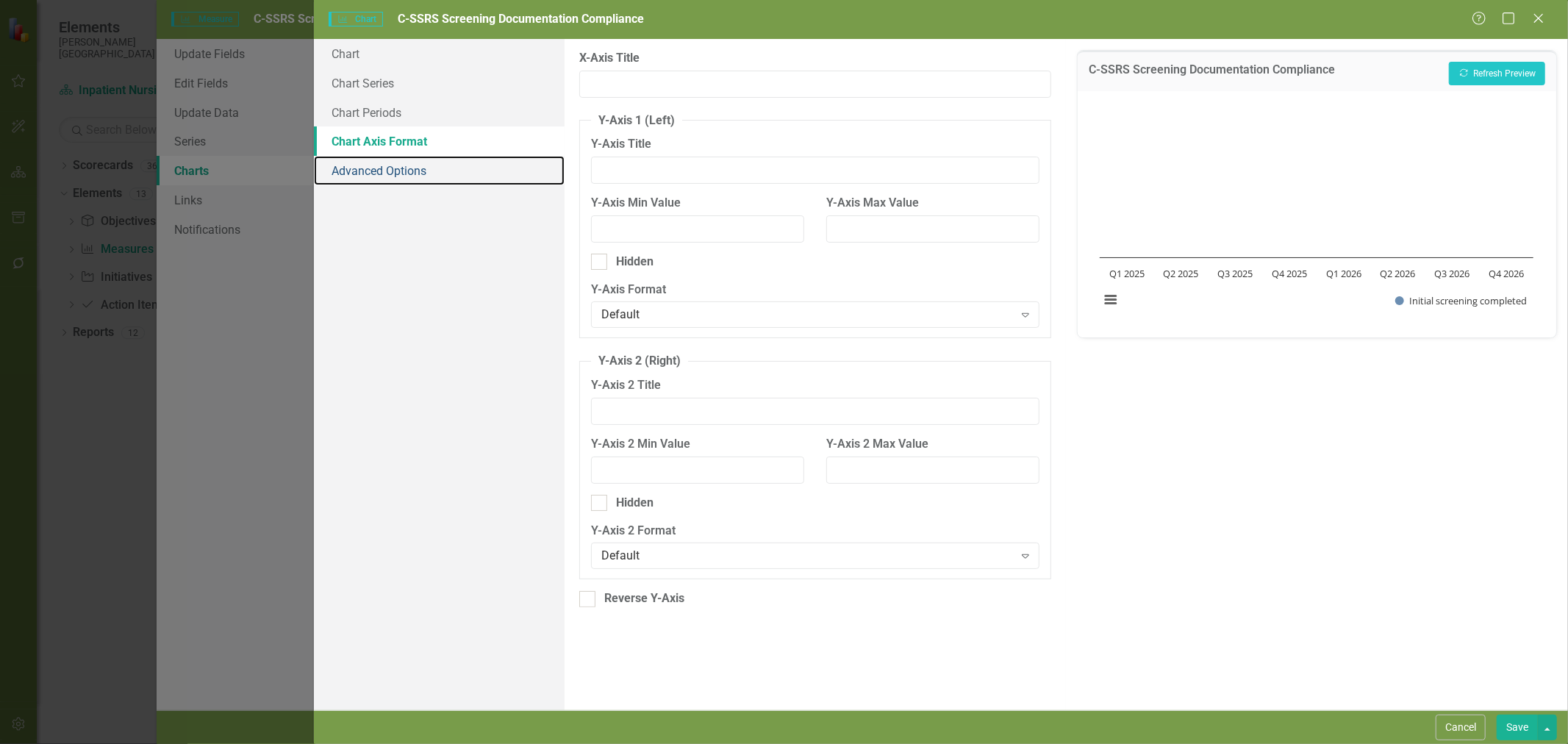
click at [408, 163] on link "Advanced Options" at bounding box center [439, 171] width 251 height 30
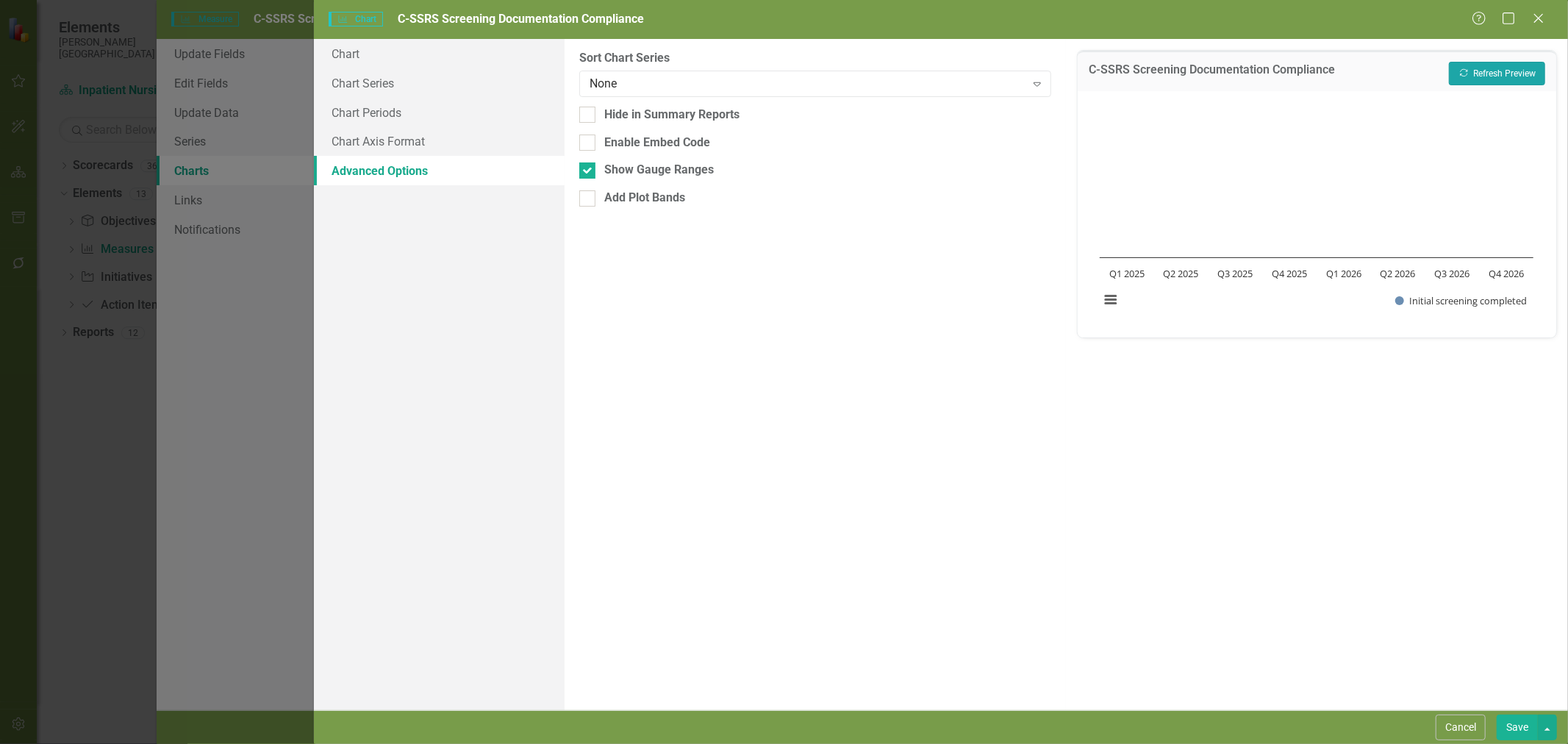
click at [1500, 76] on button "Recalculate Refresh Preview" at bounding box center [1497, 74] width 96 height 23
click at [1521, 733] on button "Save" at bounding box center [1517, 728] width 41 height 26
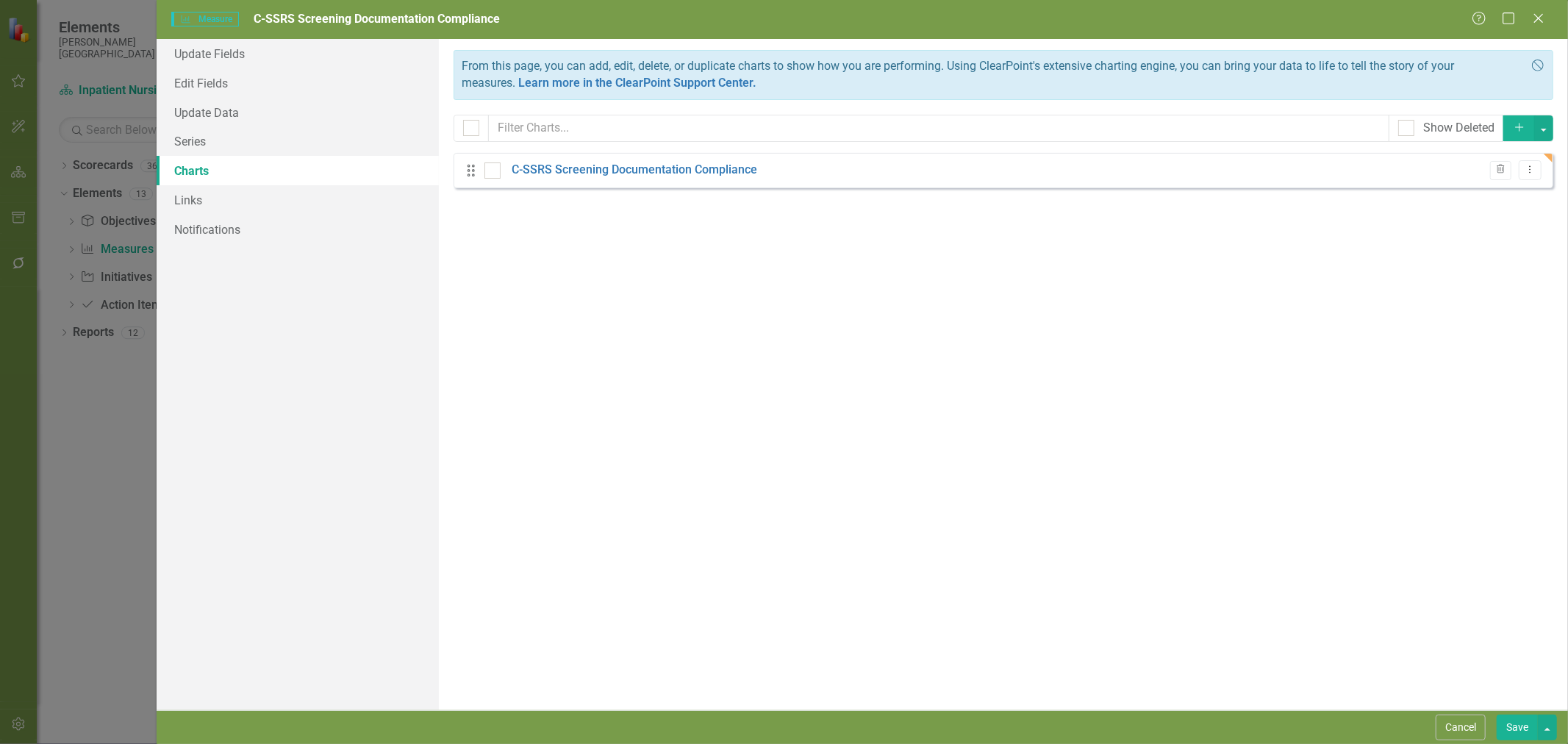
click at [609, 171] on link "C-SSRS Screening Documentation Compliance" at bounding box center [634, 170] width 245 height 17
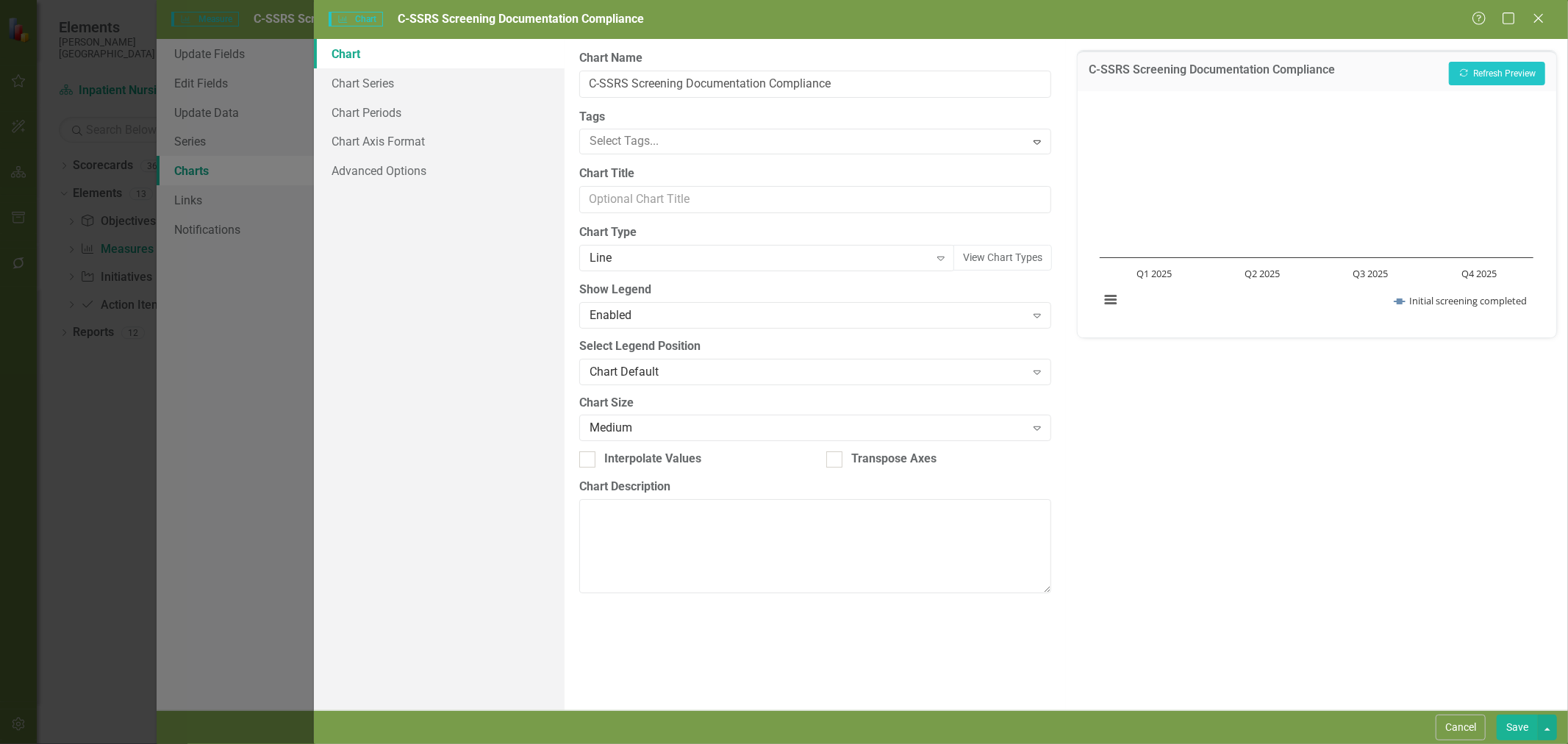
click at [659, 260] on div "Line" at bounding box center [760, 259] width 340 height 17
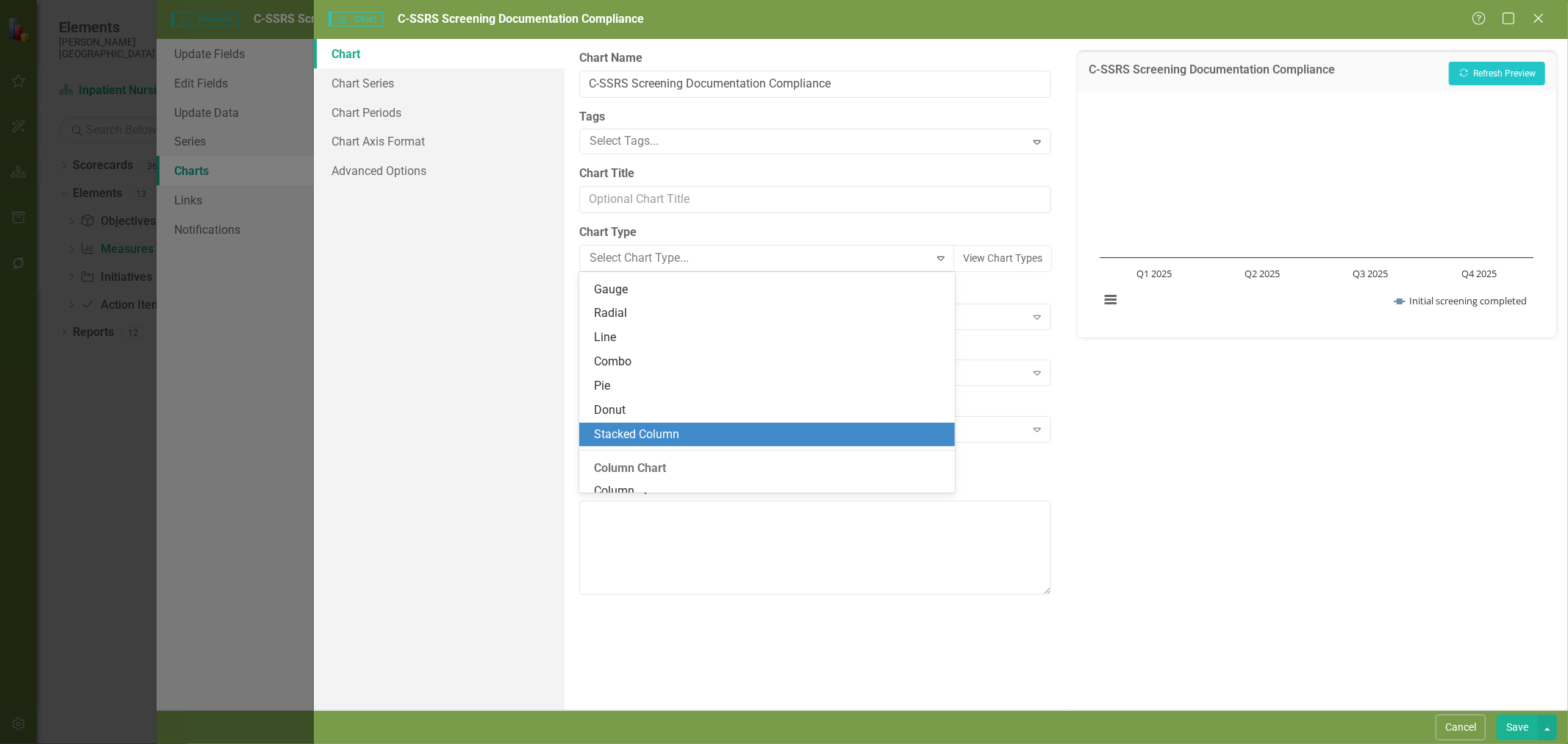
scroll to position [0, 0]
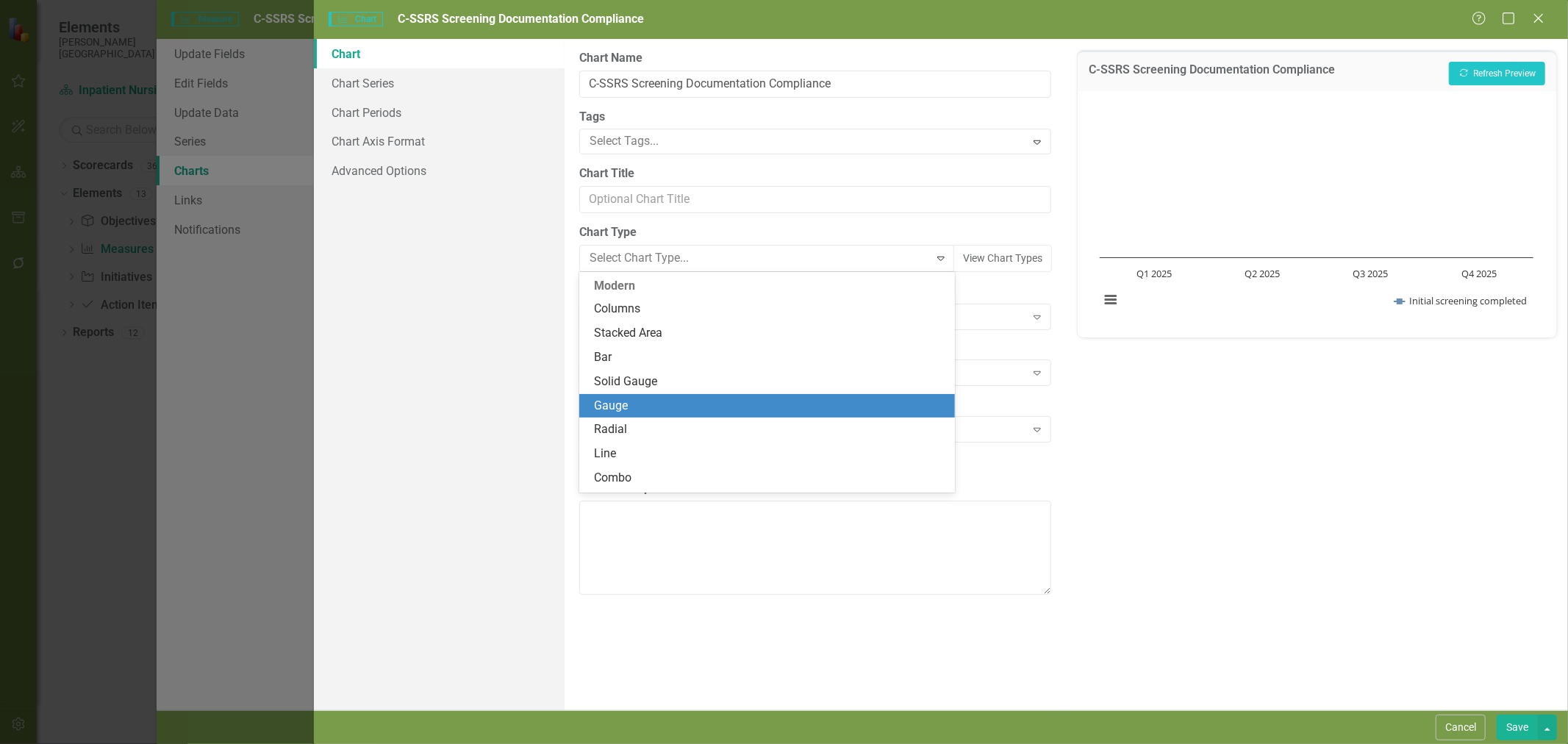
click at [1434, 544] on div "C-SSRS Screening Documentation Compliance Recalculate Refresh Preview Chart Lin…" at bounding box center [1316, 374] width 502 height 672
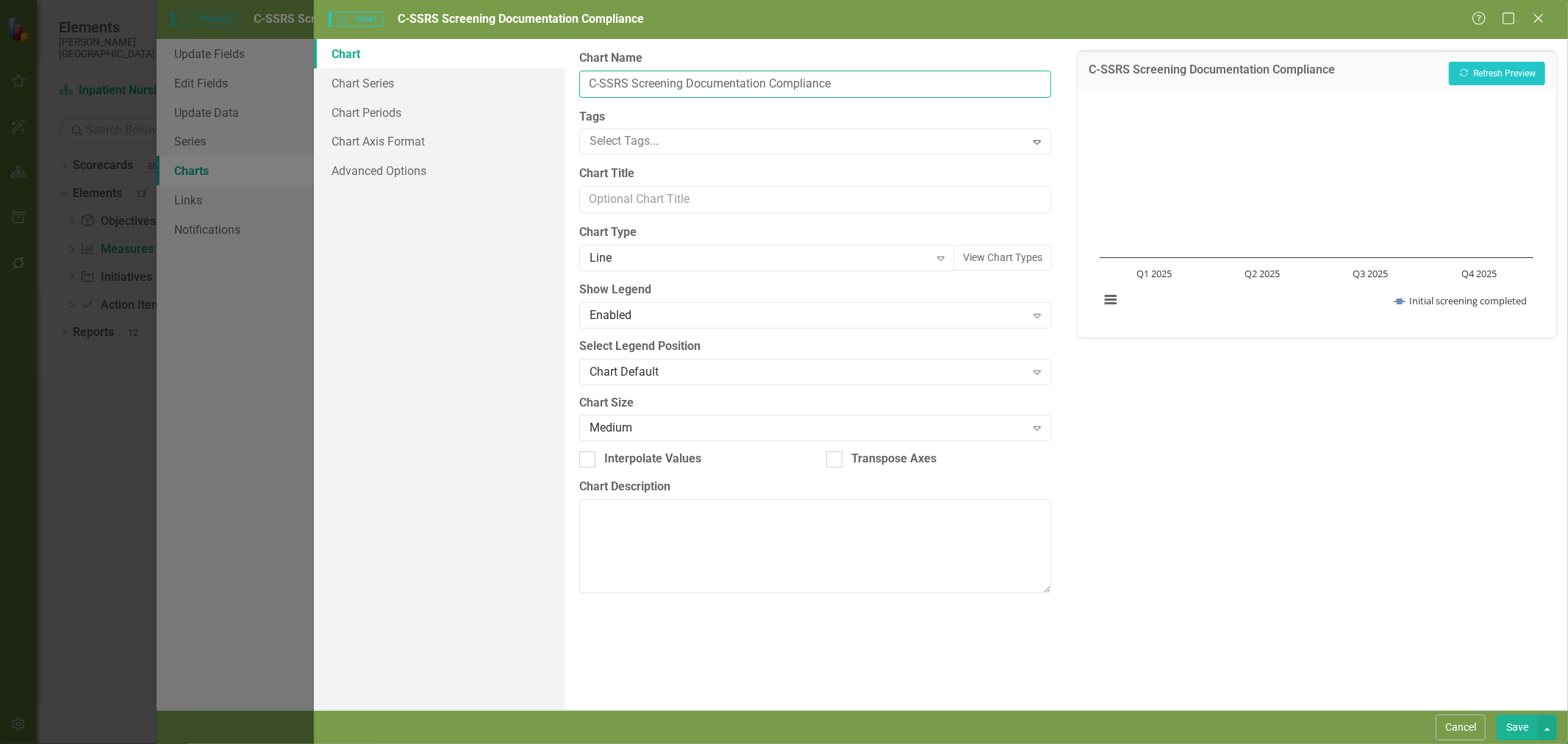
click at [748, 85] on input "C-SSRS Screening Documentation Compliance" at bounding box center [815, 84] width 473 height 27
type input "C-SSRS Initial Screening Completed"
click at [1507, 728] on button "Save" at bounding box center [1517, 728] width 41 height 26
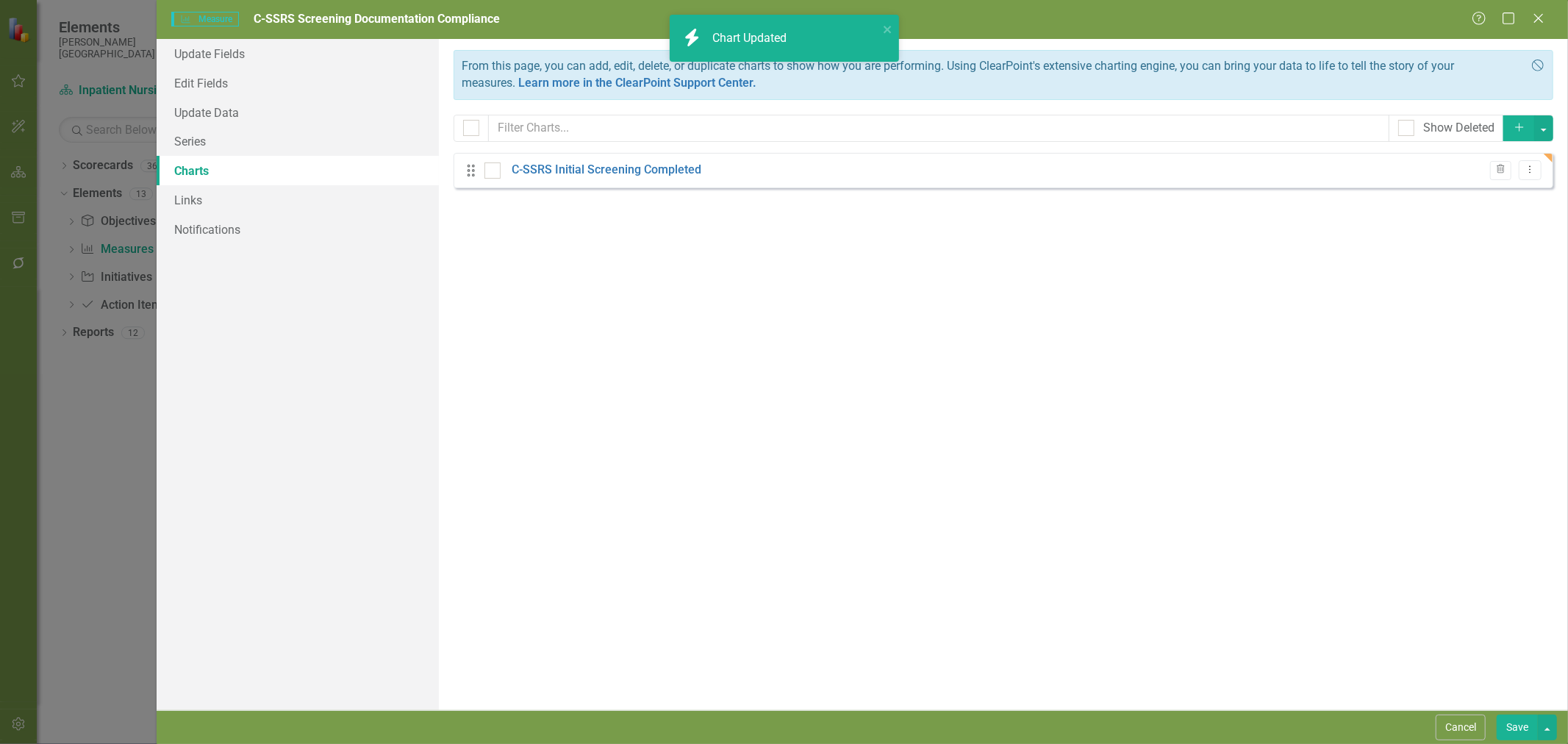
click at [1531, 171] on icon "Dropdown Menu" at bounding box center [1530, 169] width 12 height 9
click at [1522, 217] on link "Copy Duplicate Chart" at bounding box center [1483, 222] width 116 height 27
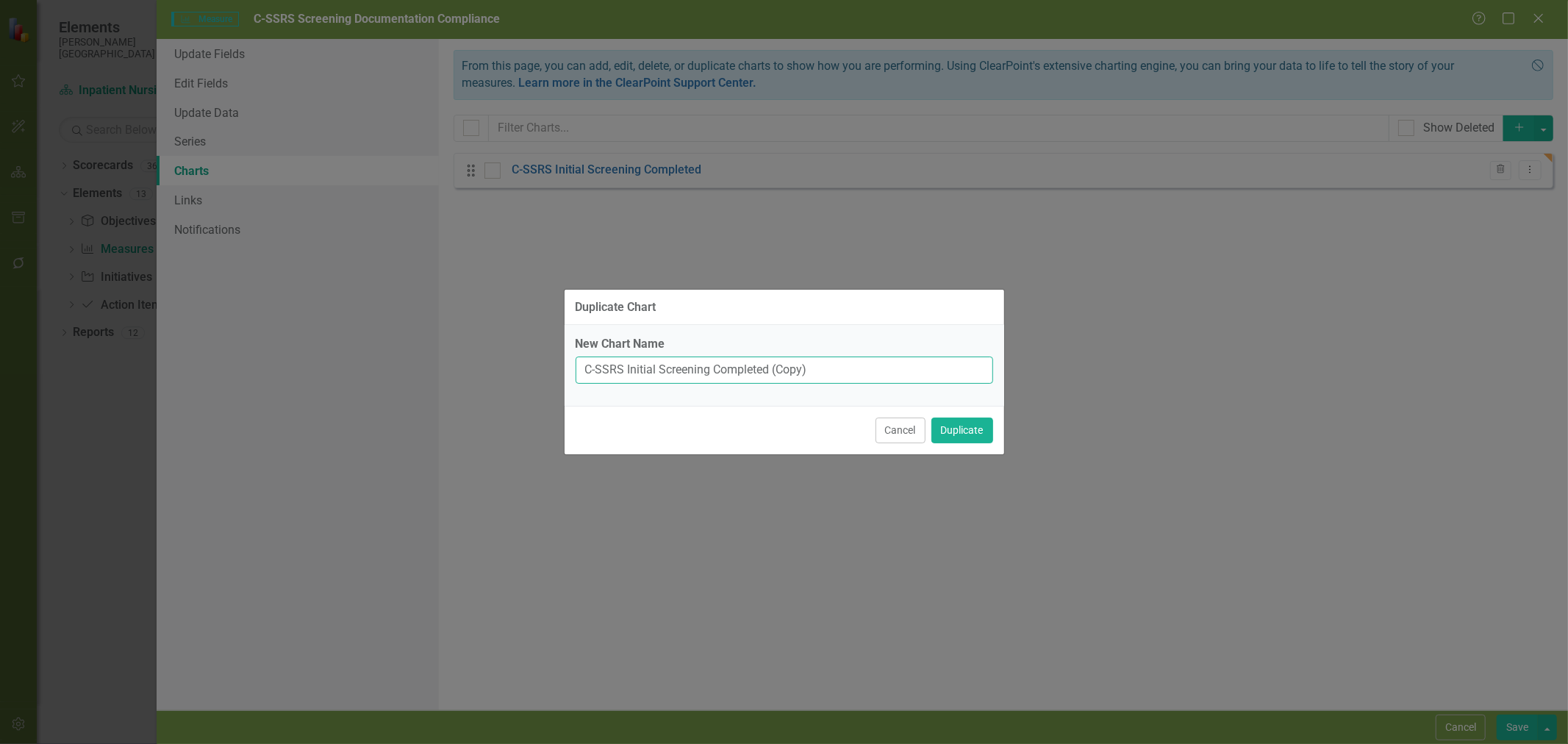
click at [805, 374] on input "C-SSRS Initial Screening Completed (Copy)" at bounding box center [785, 370] width 418 height 27
type input "C-SSRS Rescreening Completed BID"
click at [980, 430] on button "Duplicate" at bounding box center [963, 430] width 62 height 26
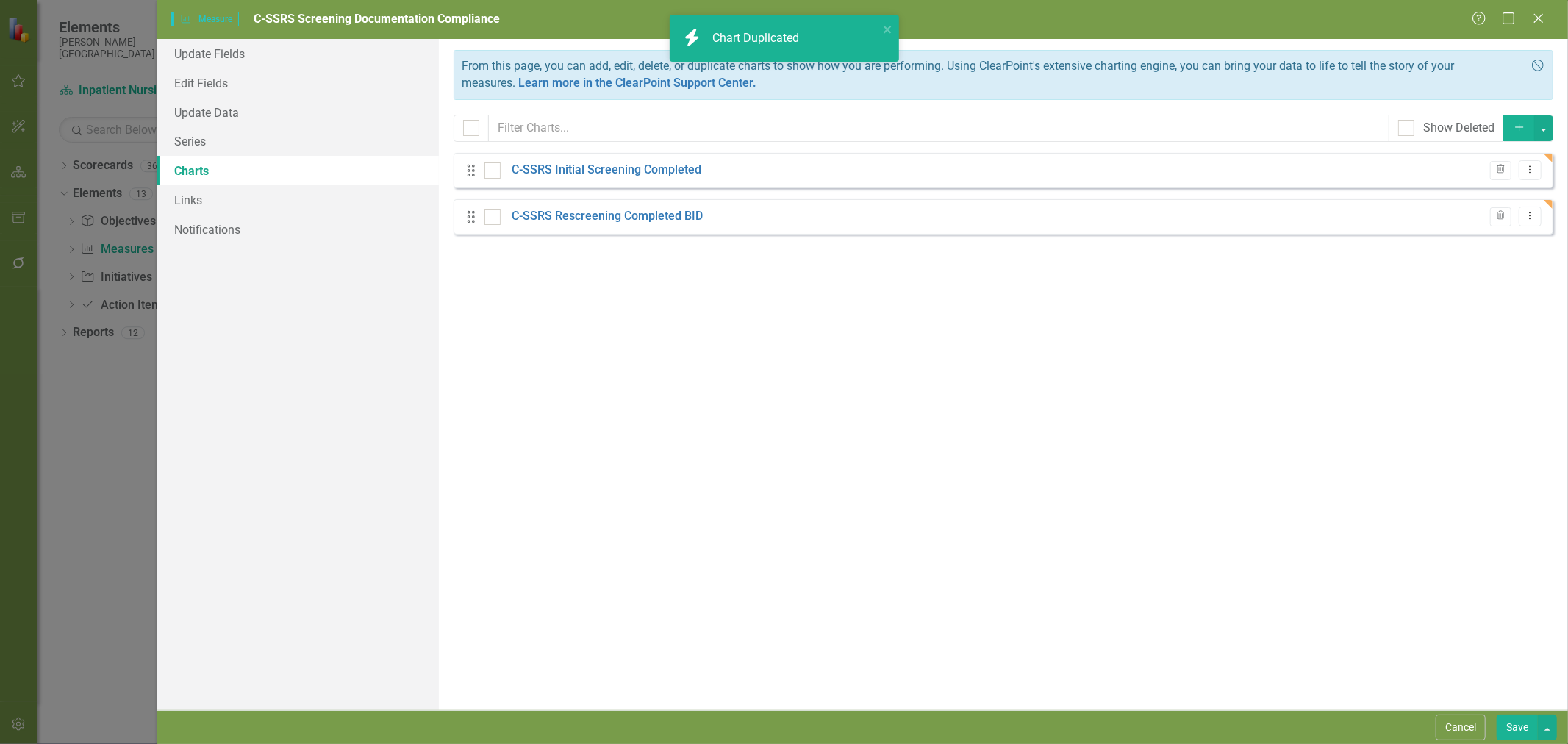
click at [651, 215] on link "C-SSRS Rescreening Completed BID" at bounding box center [607, 217] width 191 height 17
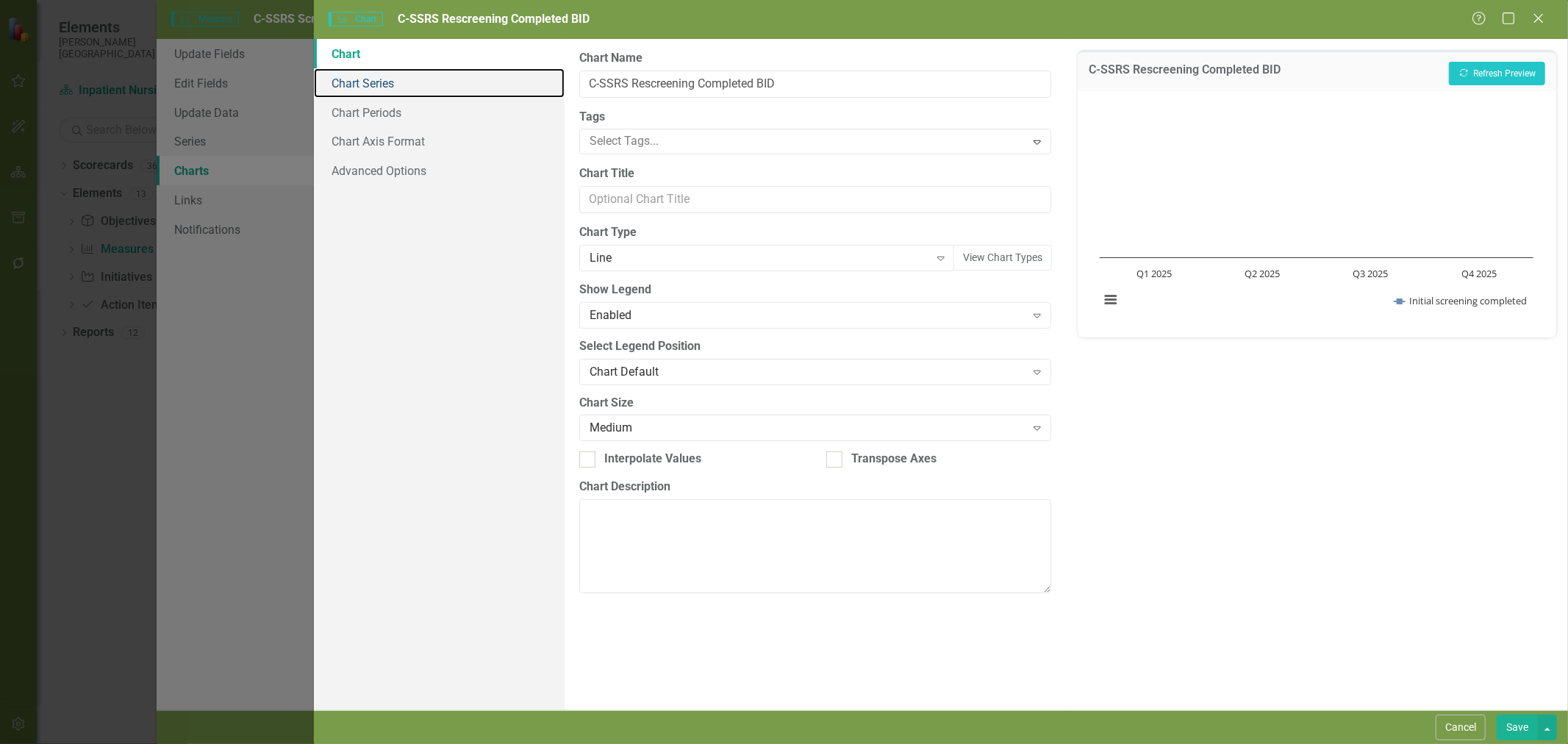
click at [386, 79] on link "Chart Series" at bounding box center [439, 83] width 251 height 30
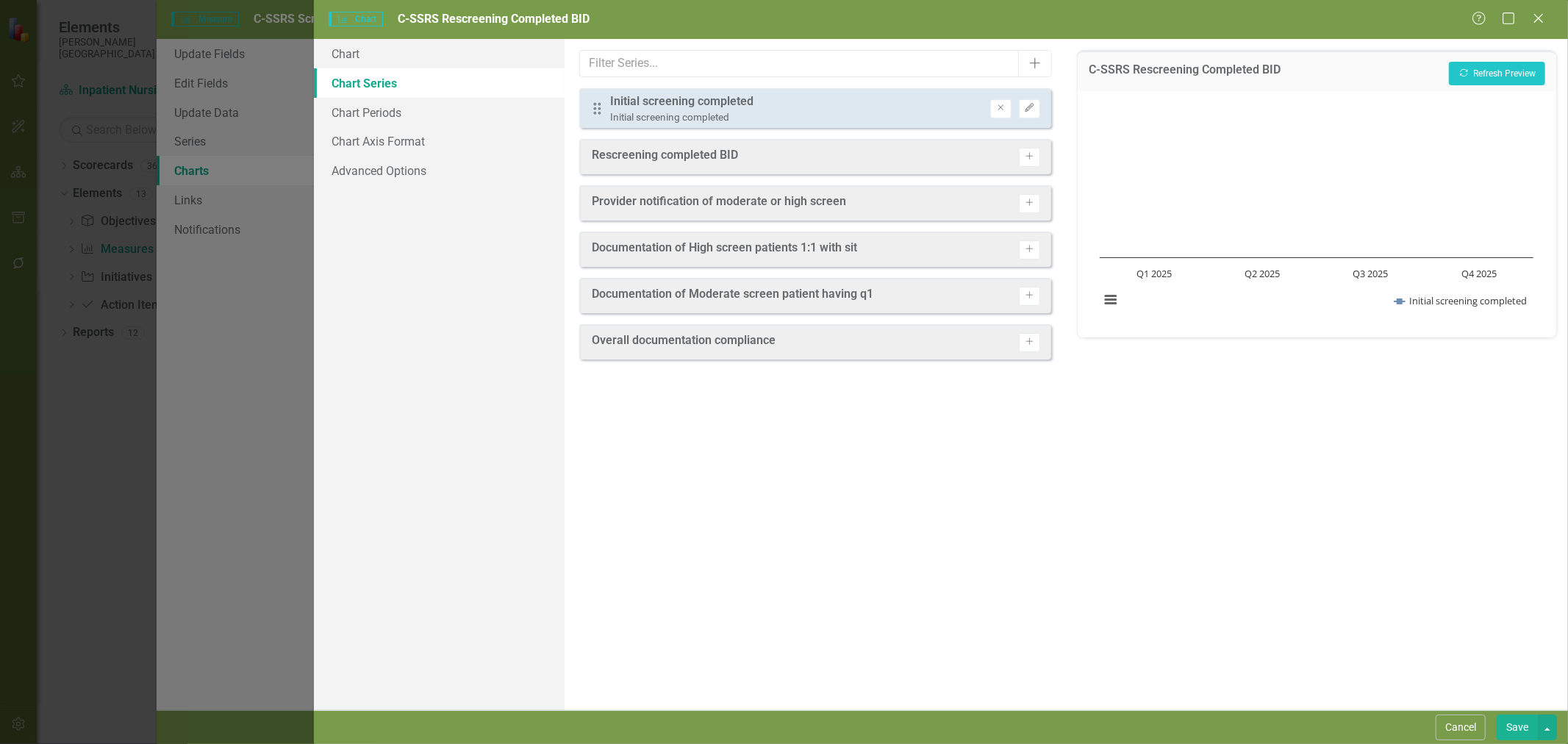
click at [1000, 104] on icon "Remove" at bounding box center [1001, 108] width 11 height 9
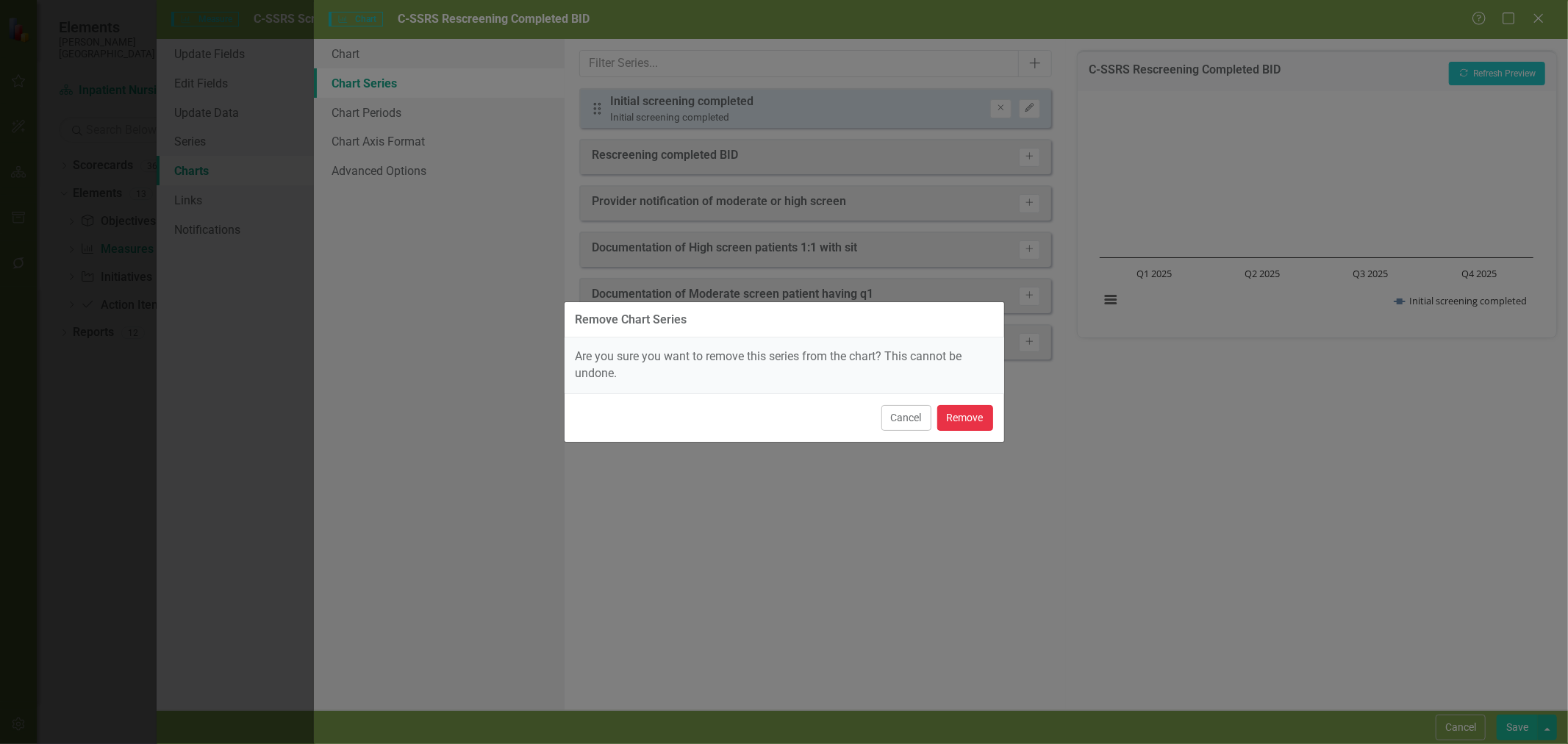
click at [983, 415] on button "Remove" at bounding box center [965, 418] width 56 height 26
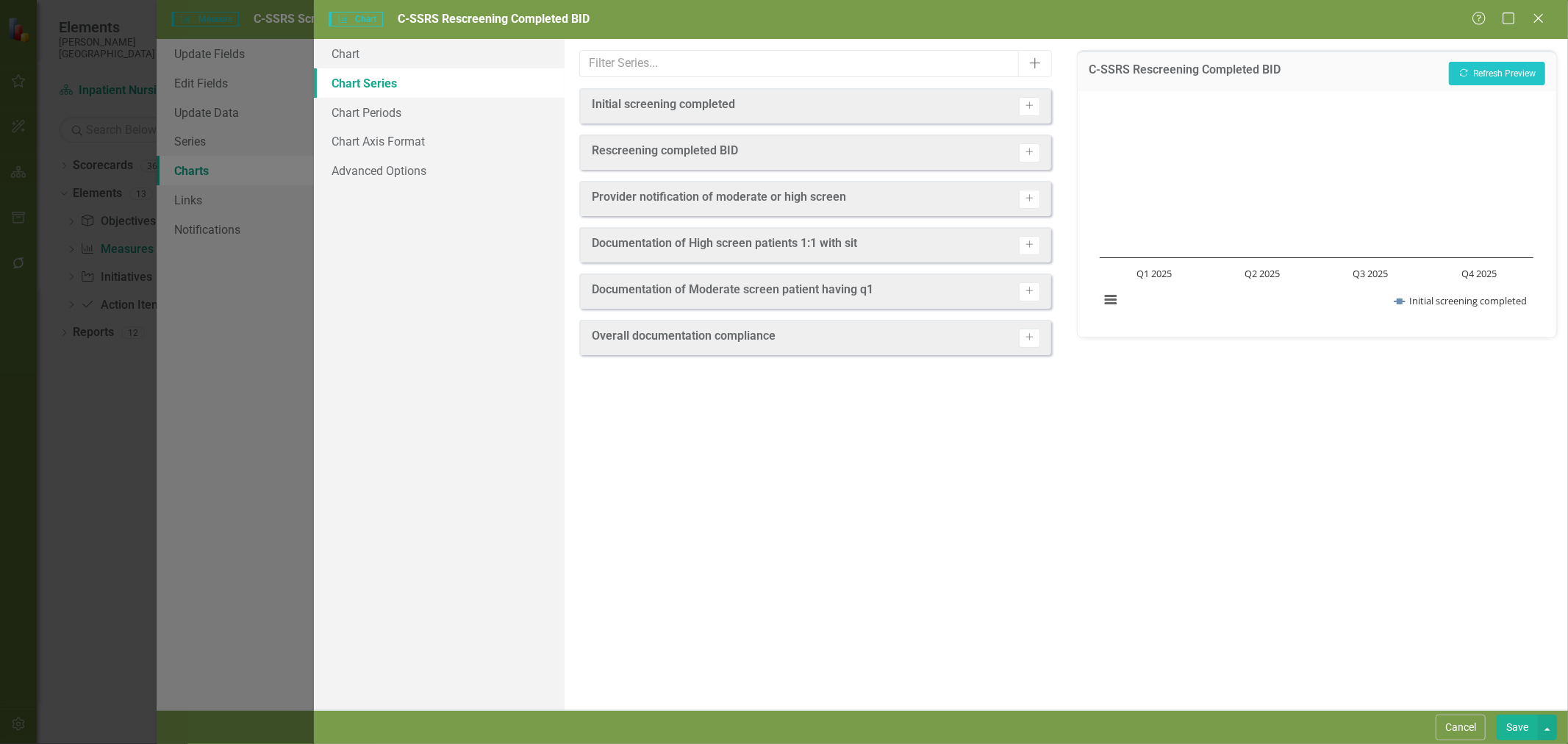
click at [1028, 151] on icon "Activate" at bounding box center [1029, 151] width 11 height 9
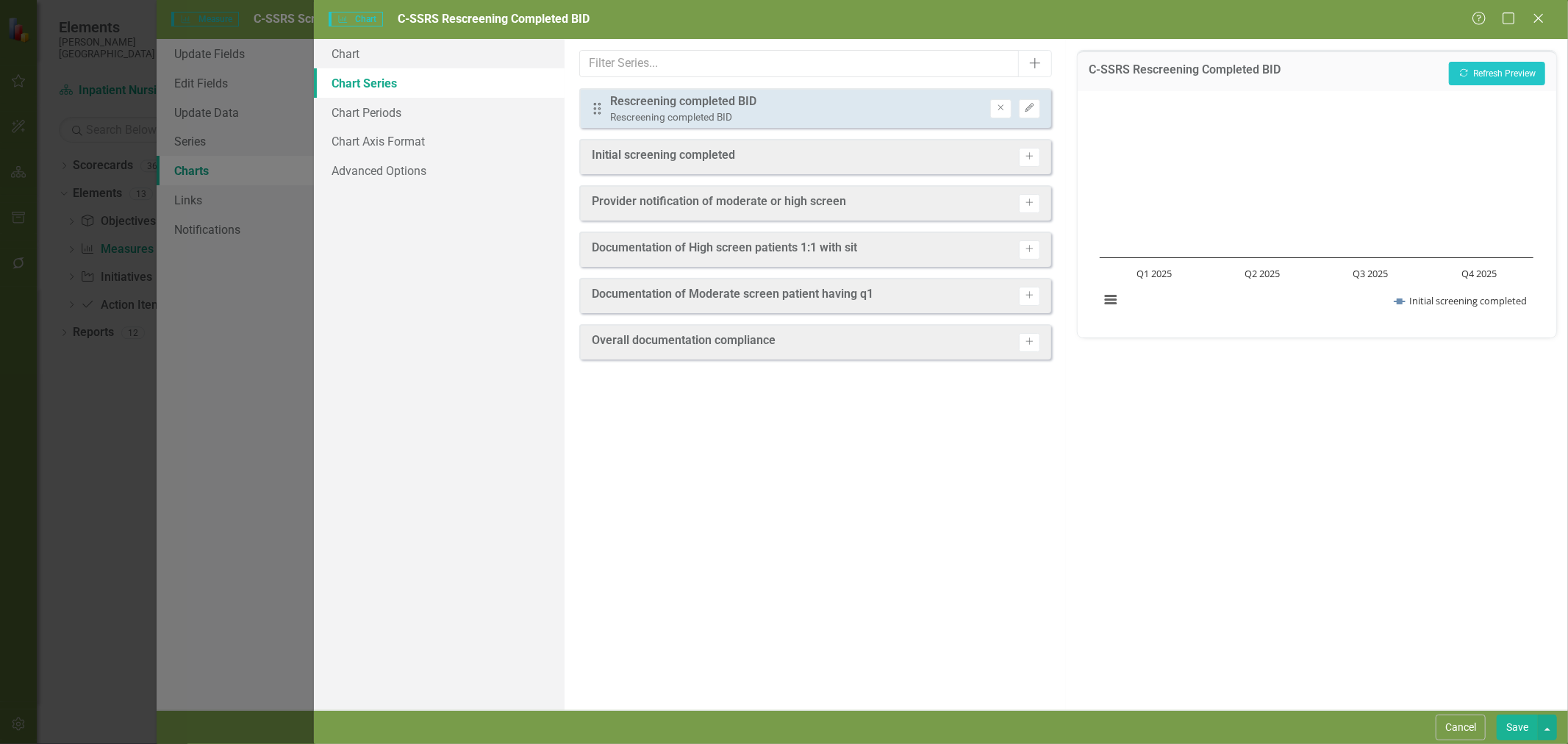
click at [1025, 104] on icon "Edit" at bounding box center [1029, 108] width 11 height 9
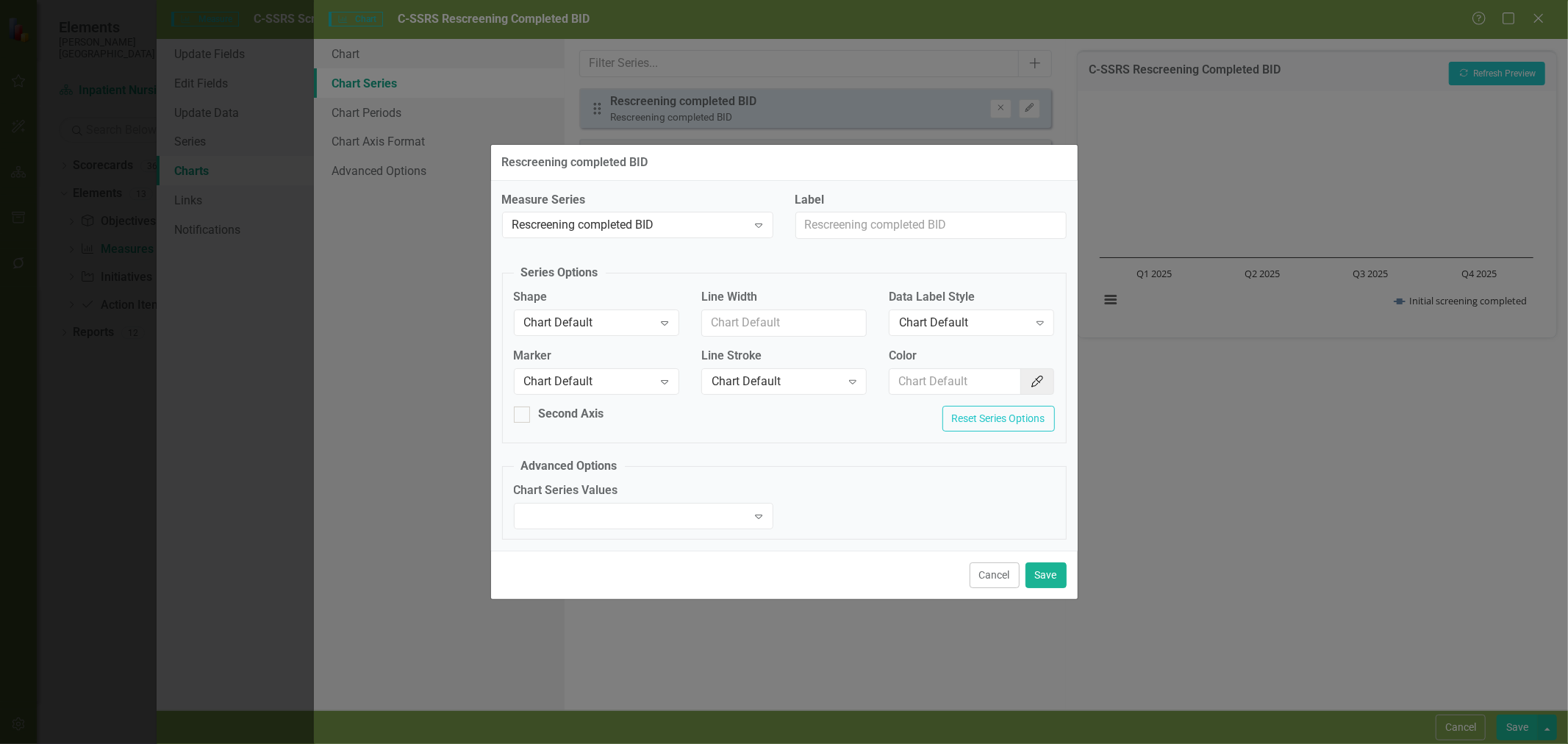
click at [599, 379] on div "Chart Default" at bounding box center [588, 381] width 130 height 17
click at [583, 473] on div "Square" at bounding box center [599, 480] width 142 height 17
click at [923, 317] on div "Chart Default" at bounding box center [963, 323] width 130 height 17
click at [977, 319] on div "Chart Default" at bounding box center [963, 323] width 130 height 17
click at [575, 423] on div "Second Axis" at bounding box center [596, 420] width 187 height 28
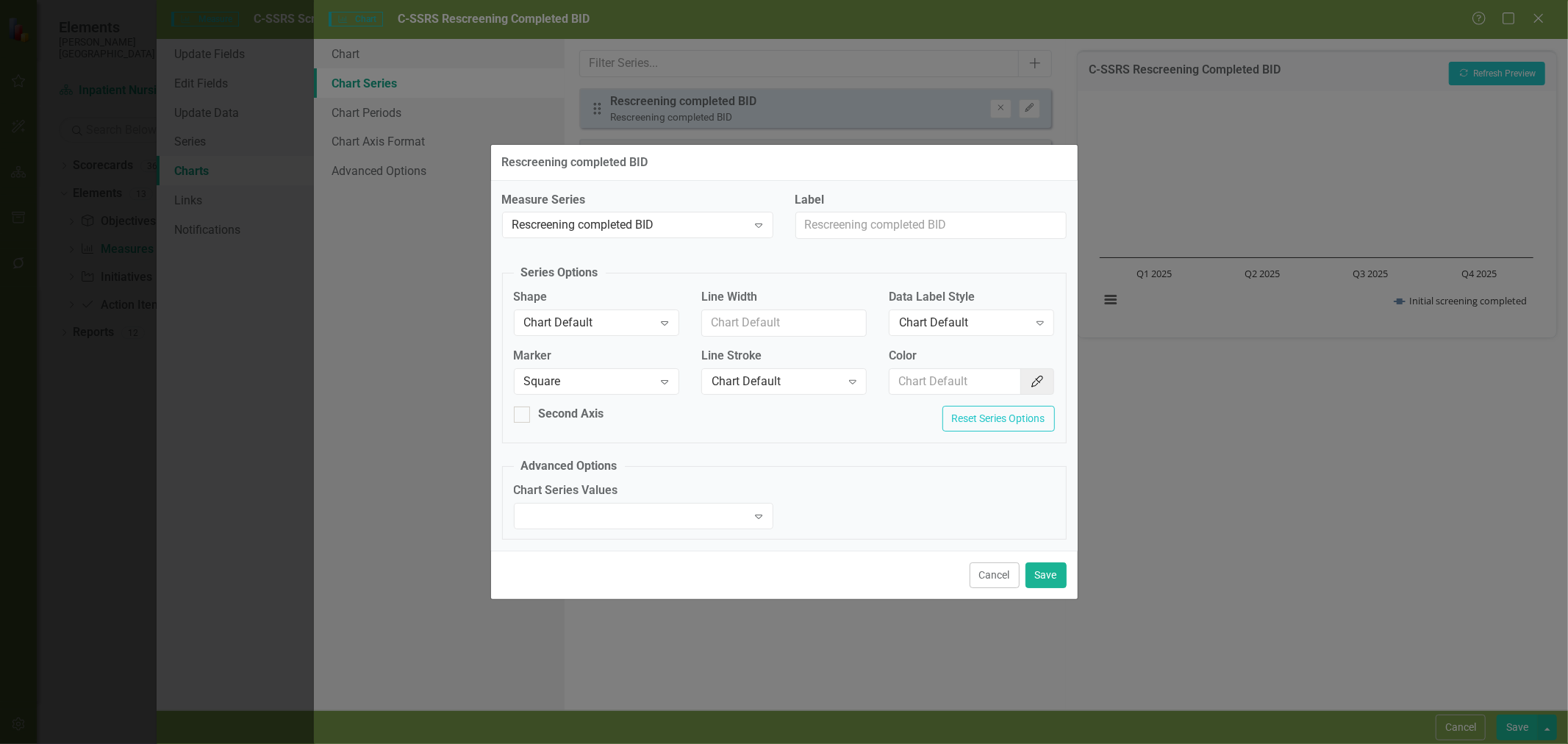
click at [581, 415] on div "Second Axis" at bounding box center [571, 415] width 65 height 17
click at [523, 415] on input "Second Axis" at bounding box center [519, 412] width 9 height 9
click at [581, 415] on div "Second Axis" at bounding box center [571, 415] width 65 height 17
click at [523, 415] on input "Second Axis" at bounding box center [519, 412] width 9 height 9
checkbox input "false"
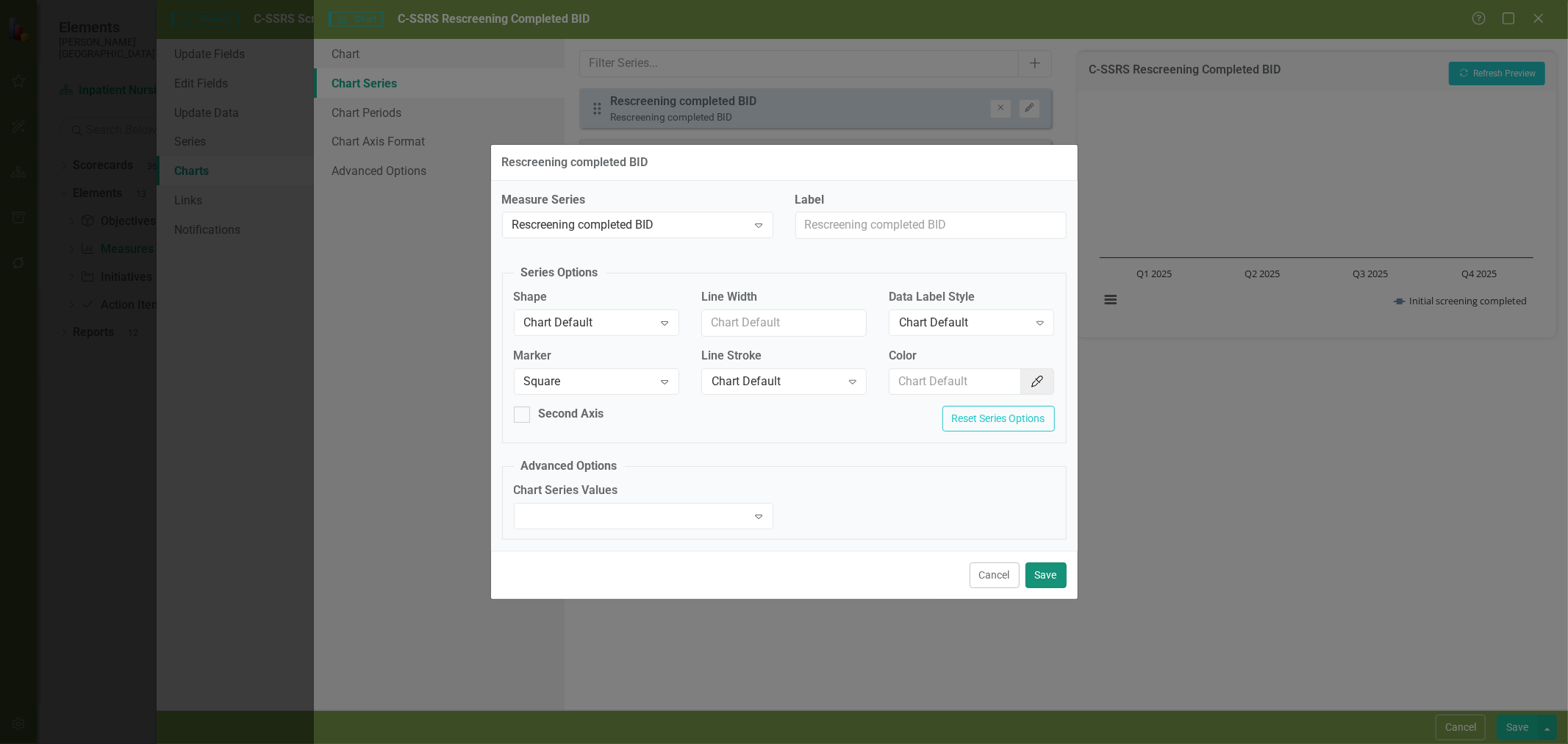
click at [1060, 567] on button "Save" at bounding box center [1046, 575] width 41 height 26
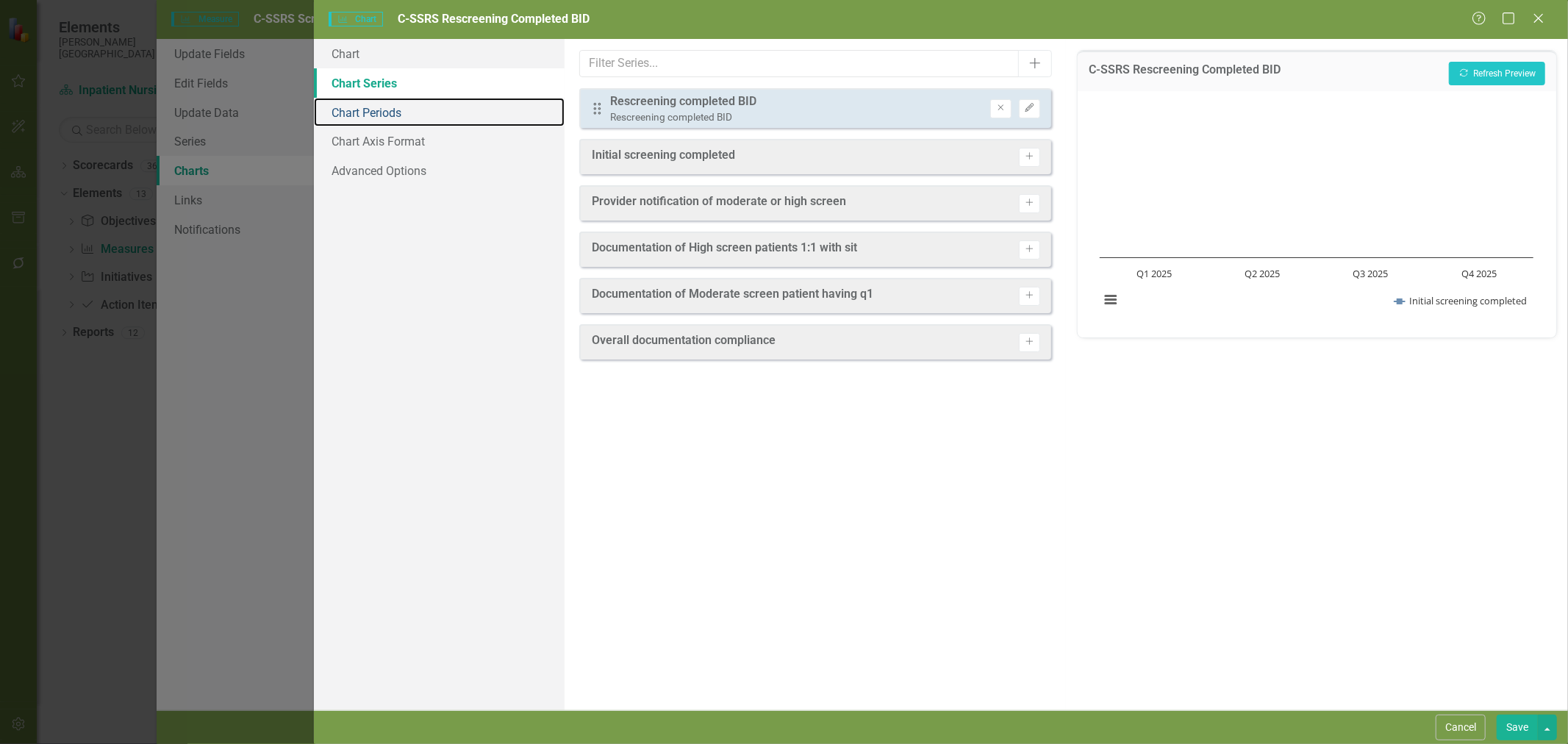
click at [394, 104] on link "Chart Periods" at bounding box center [439, 113] width 251 height 30
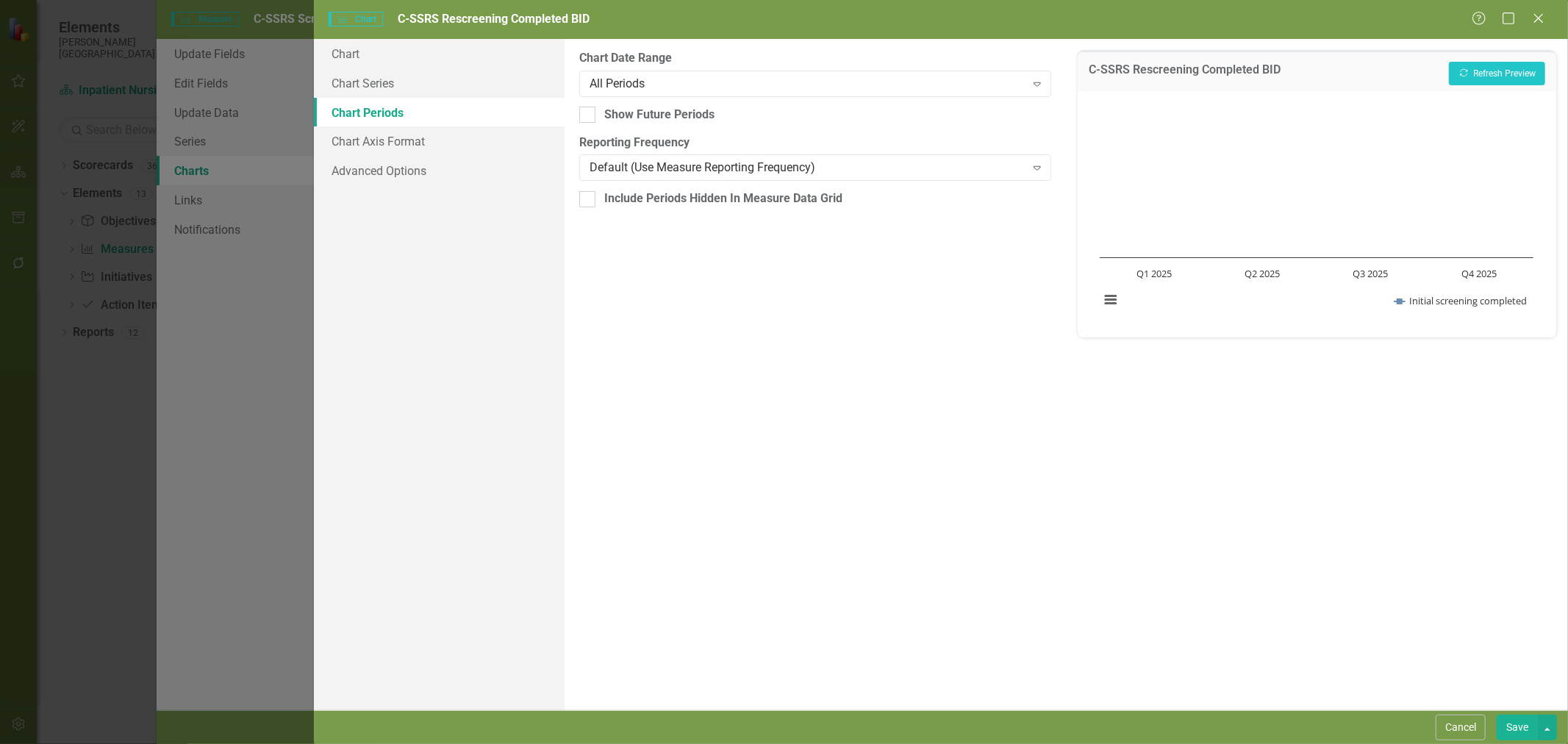
click at [1511, 732] on button "Save" at bounding box center [1517, 728] width 41 height 26
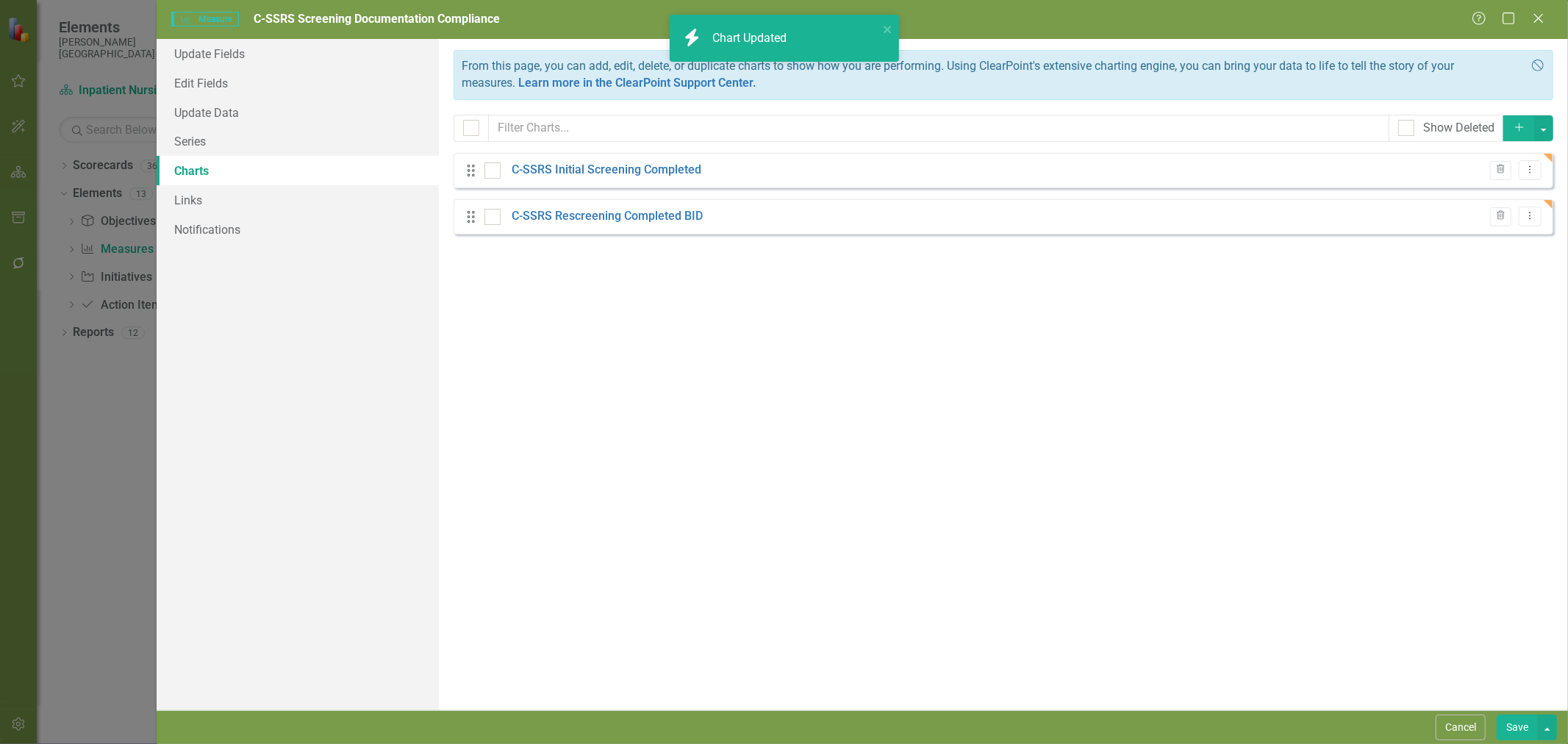
click at [1531, 222] on button "Dropdown Menu" at bounding box center [1530, 217] width 23 height 20
click at [1509, 262] on link "Copy Duplicate Chart" at bounding box center [1483, 269] width 116 height 27
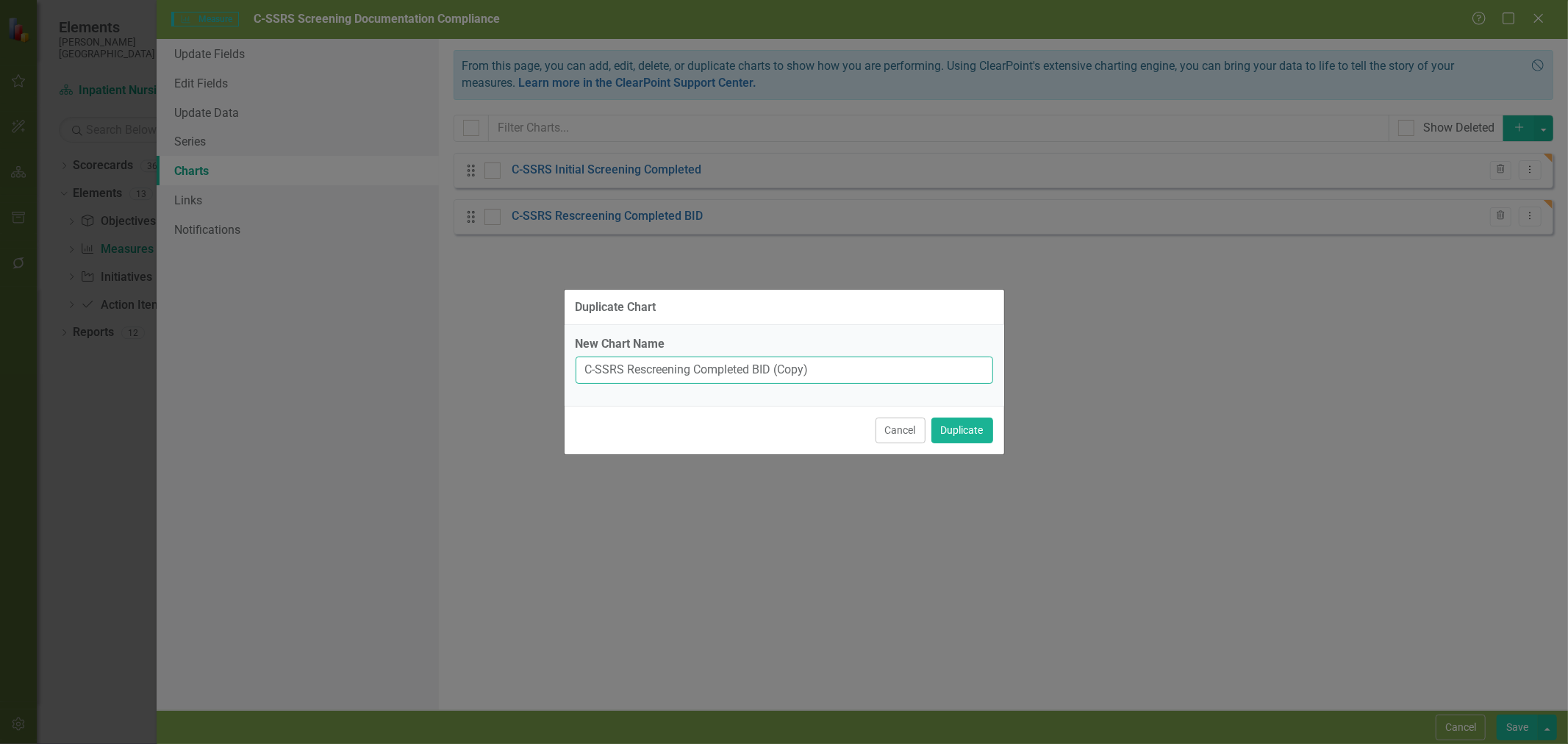
click at [711, 369] on input "C-SSRS Rescreening Completed BID (Copy)" at bounding box center [785, 370] width 418 height 27
click at [803, 370] on input "Provider Notification of Moderate or High Screen" at bounding box center [785, 370] width 418 height 27
type input "Provider Notification of Moderate or High C-SSRS Screen"
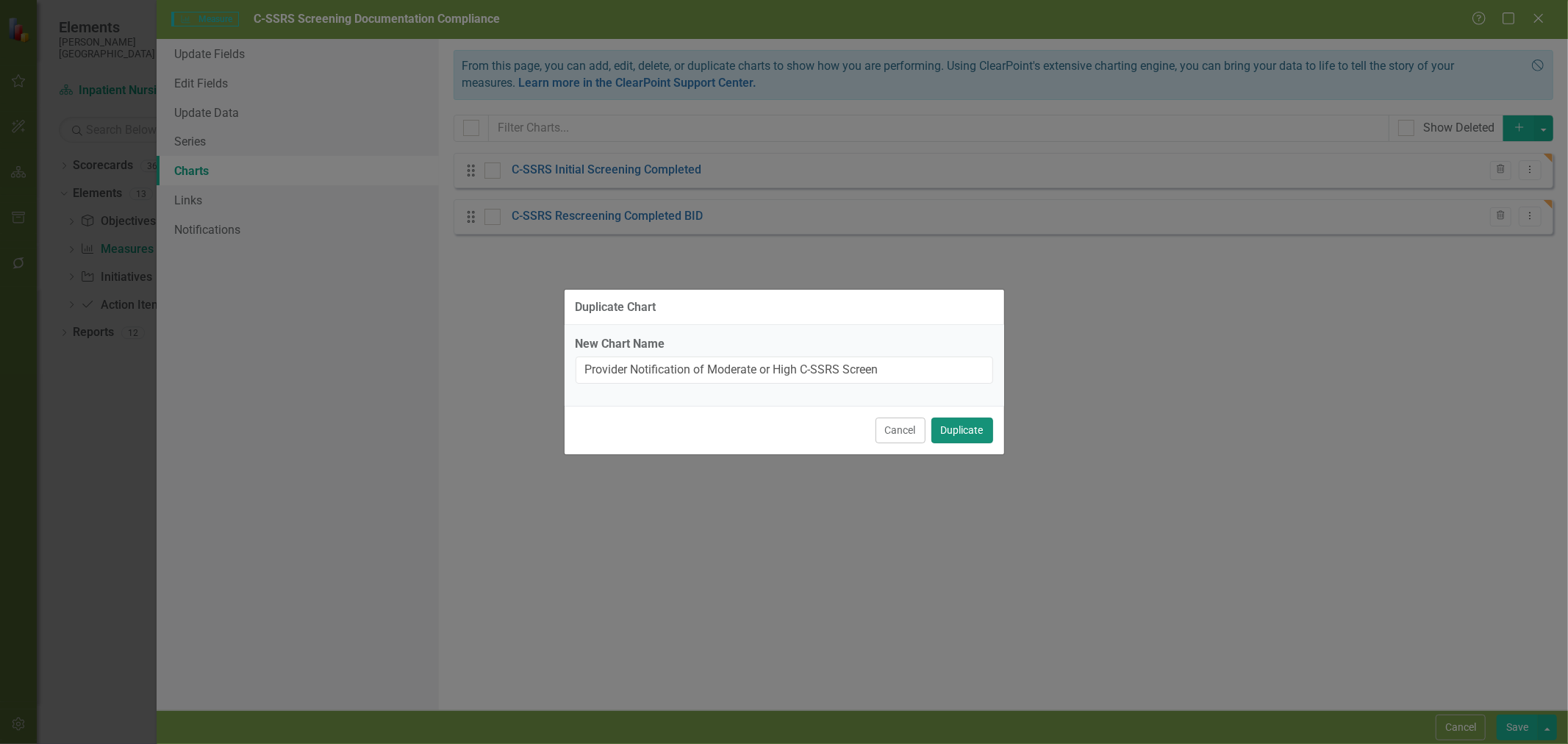
click at [952, 429] on button "Duplicate" at bounding box center [963, 430] width 62 height 26
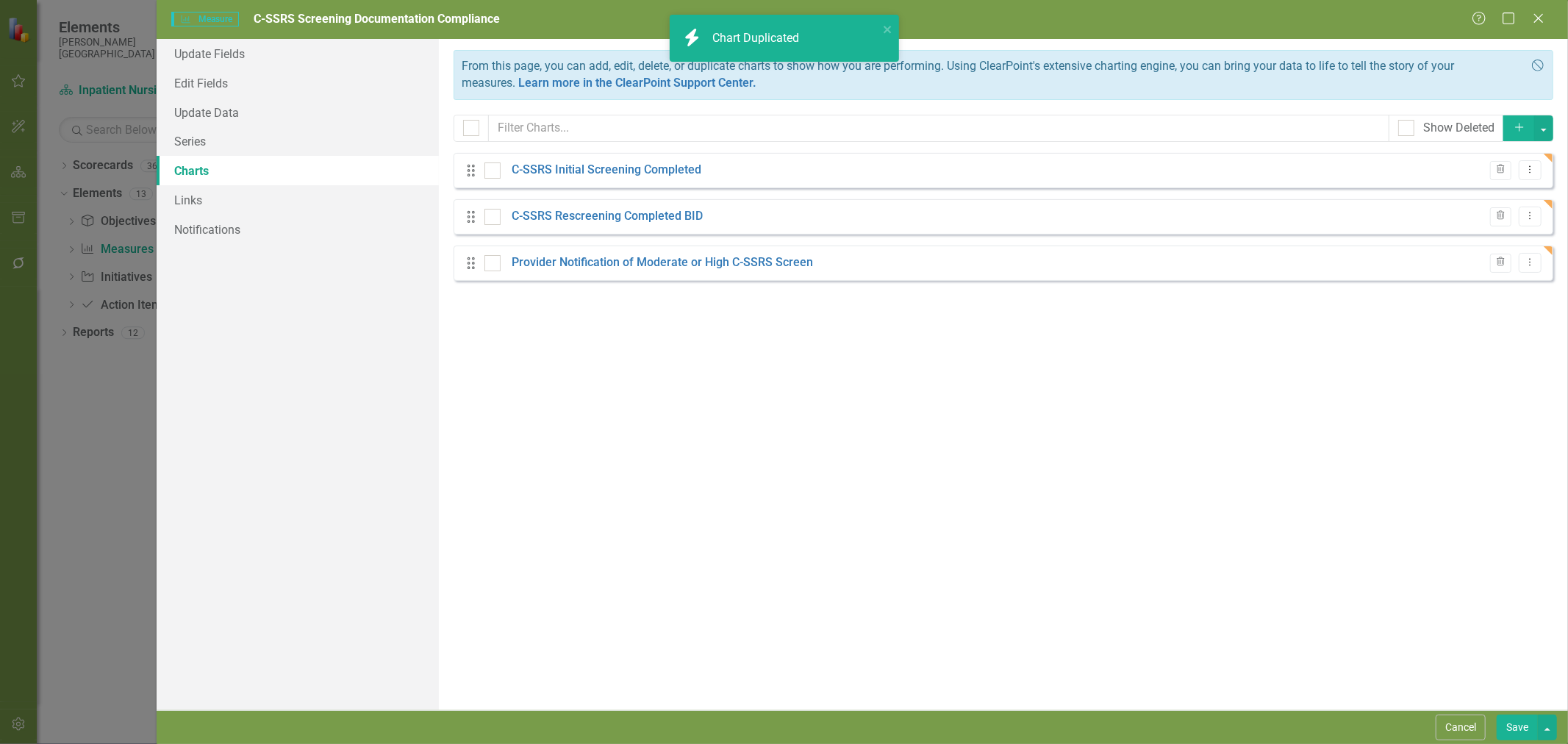
click at [785, 262] on link "Provider Notification of Moderate or High C-SSRS Screen" at bounding box center [662, 263] width 301 height 17
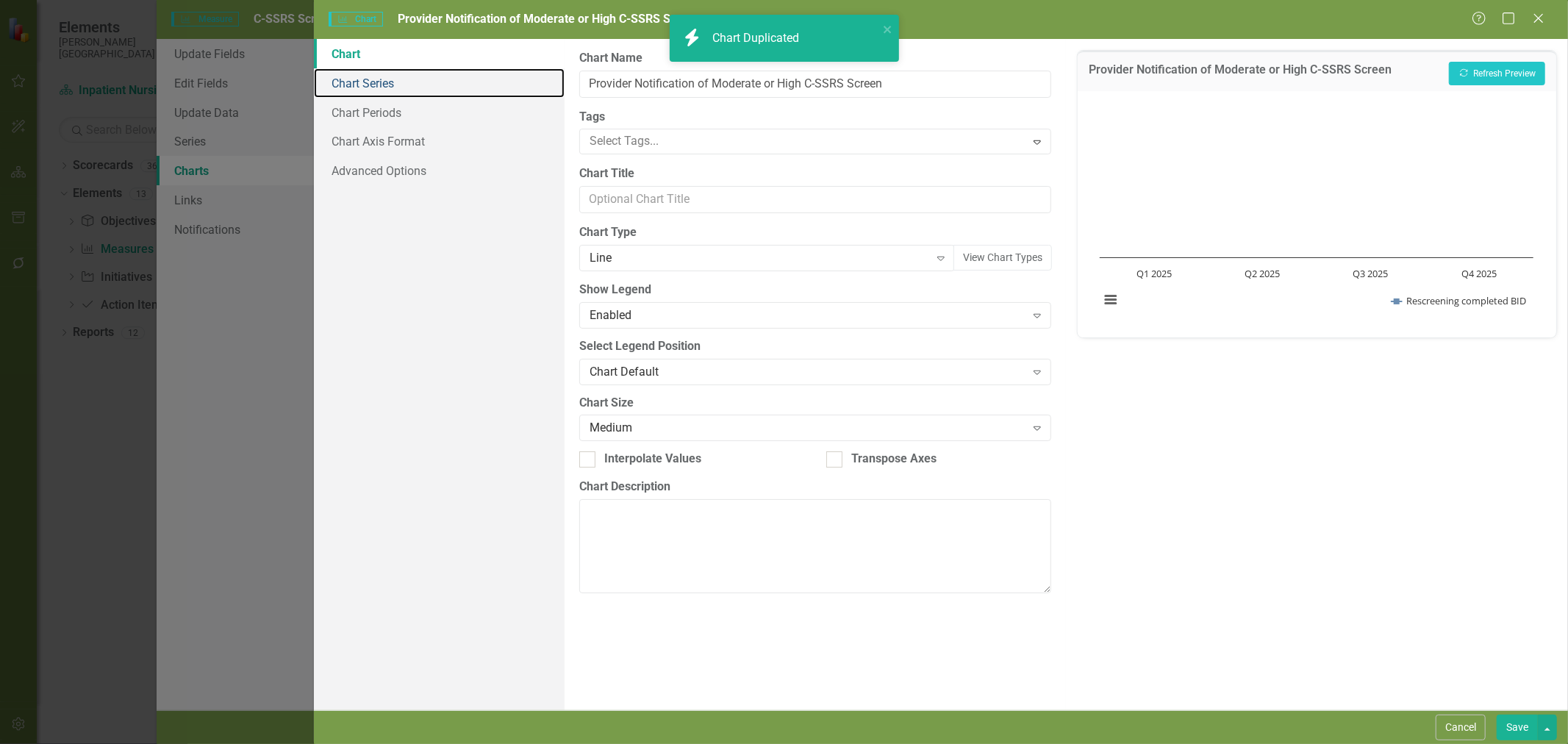
click at [391, 82] on link "Chart Series" at bounding box center [439, 83] width 251 height 30
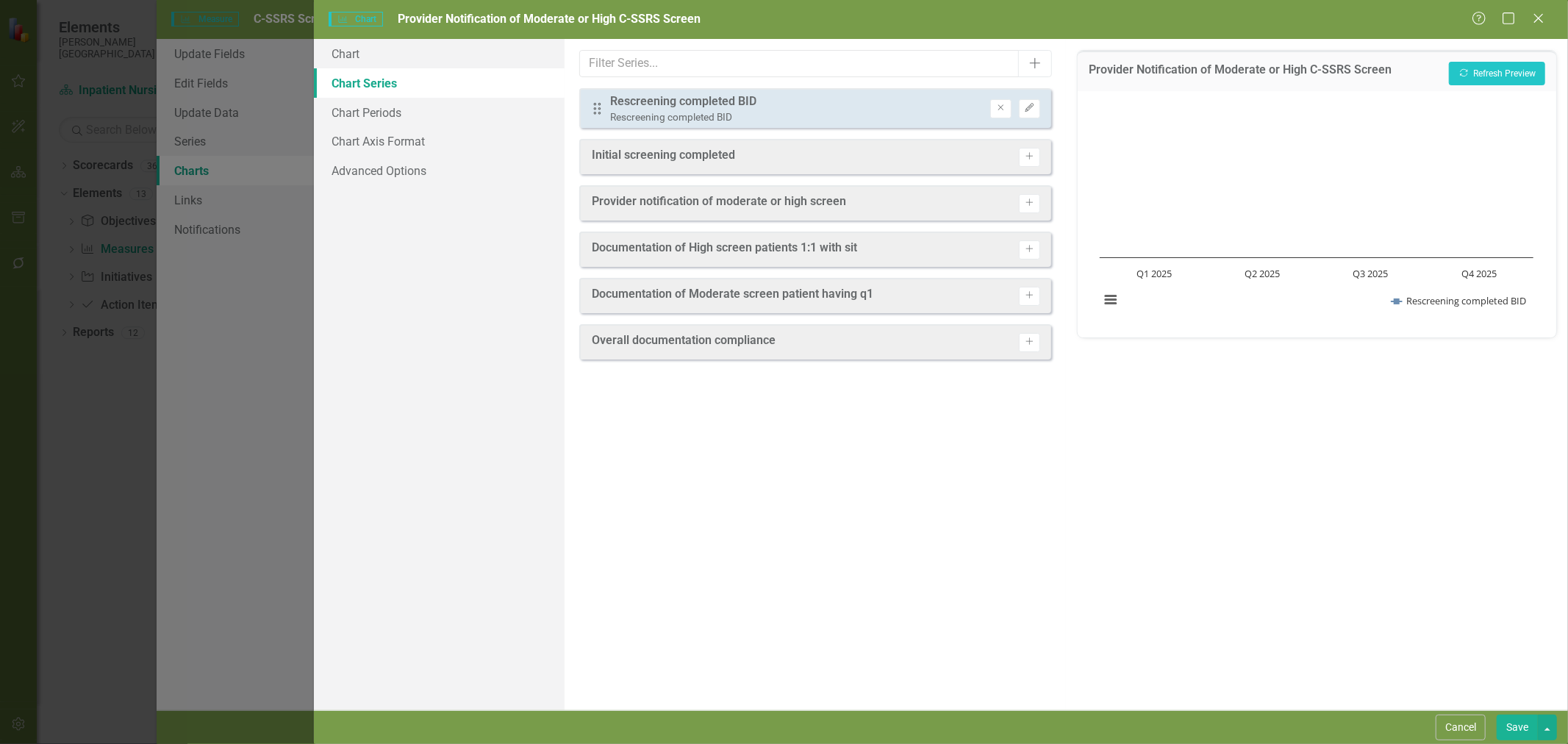
click at [1000, 108] on icon "Remove" at bounding box center [1001, 108] width 11 height 9
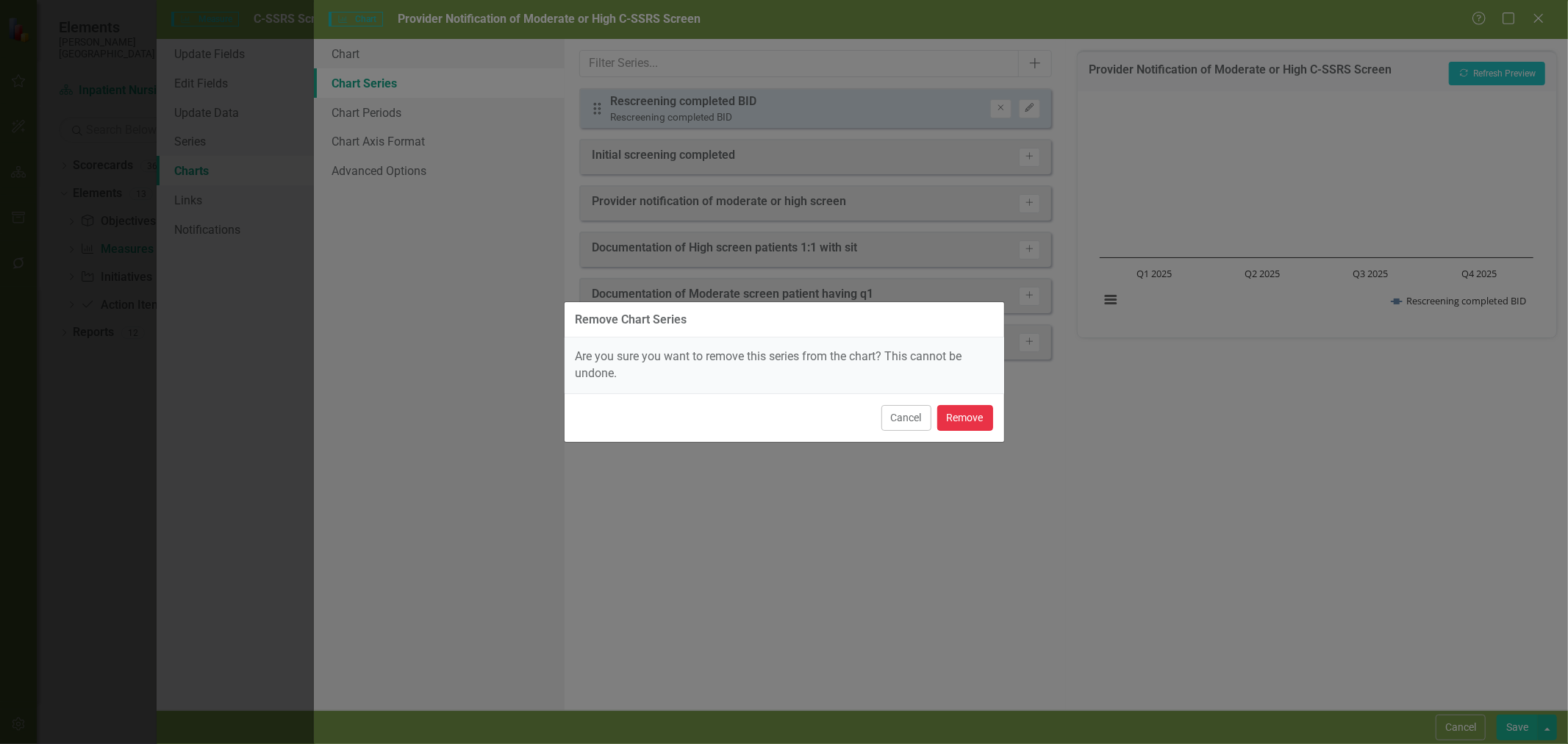
click at [969, 415] on button "Remove" at bounding box center [965, 418] width 56 height 26
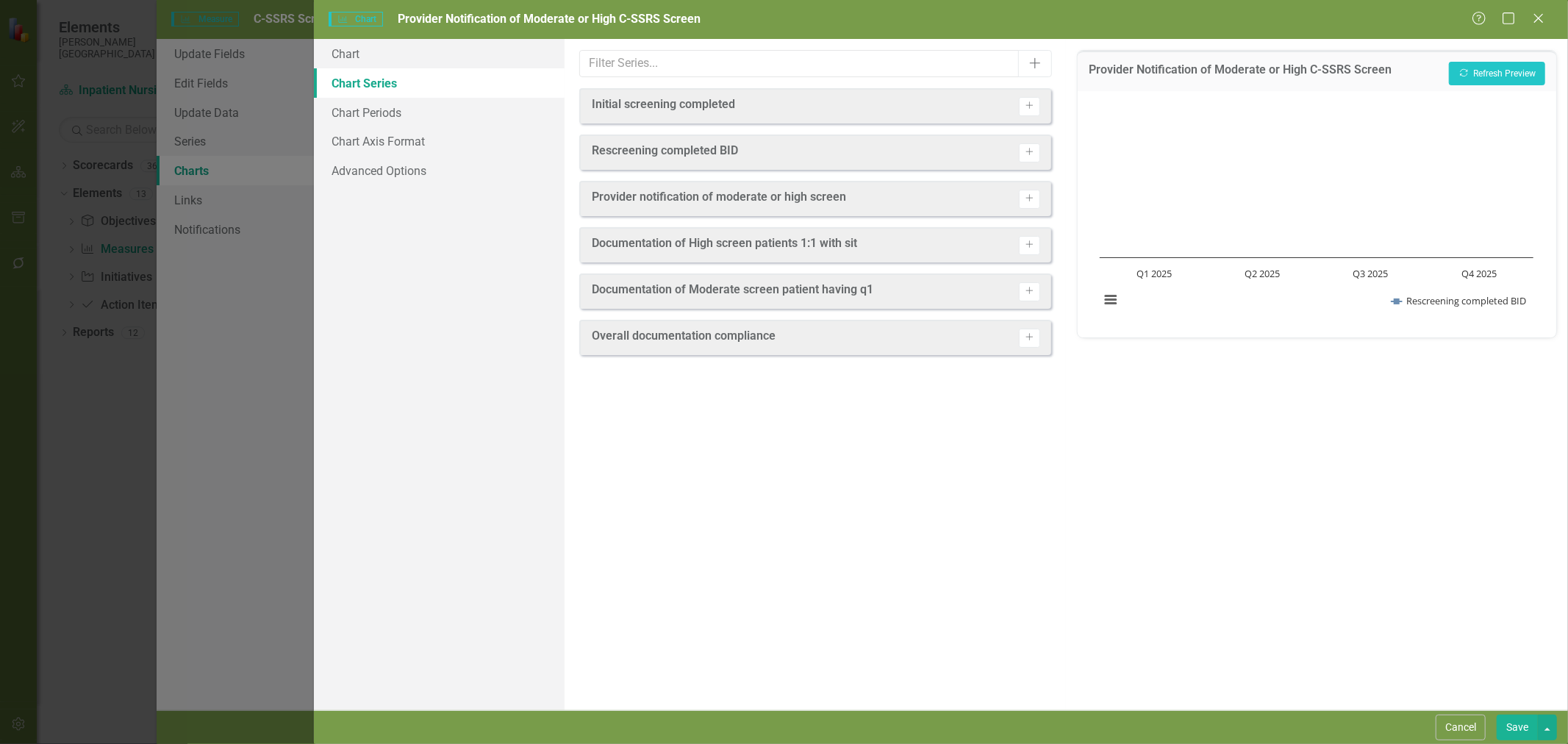
click at [1031, 195] on icon "Activate" at bounding box center [1029, 198] width 11 height 9
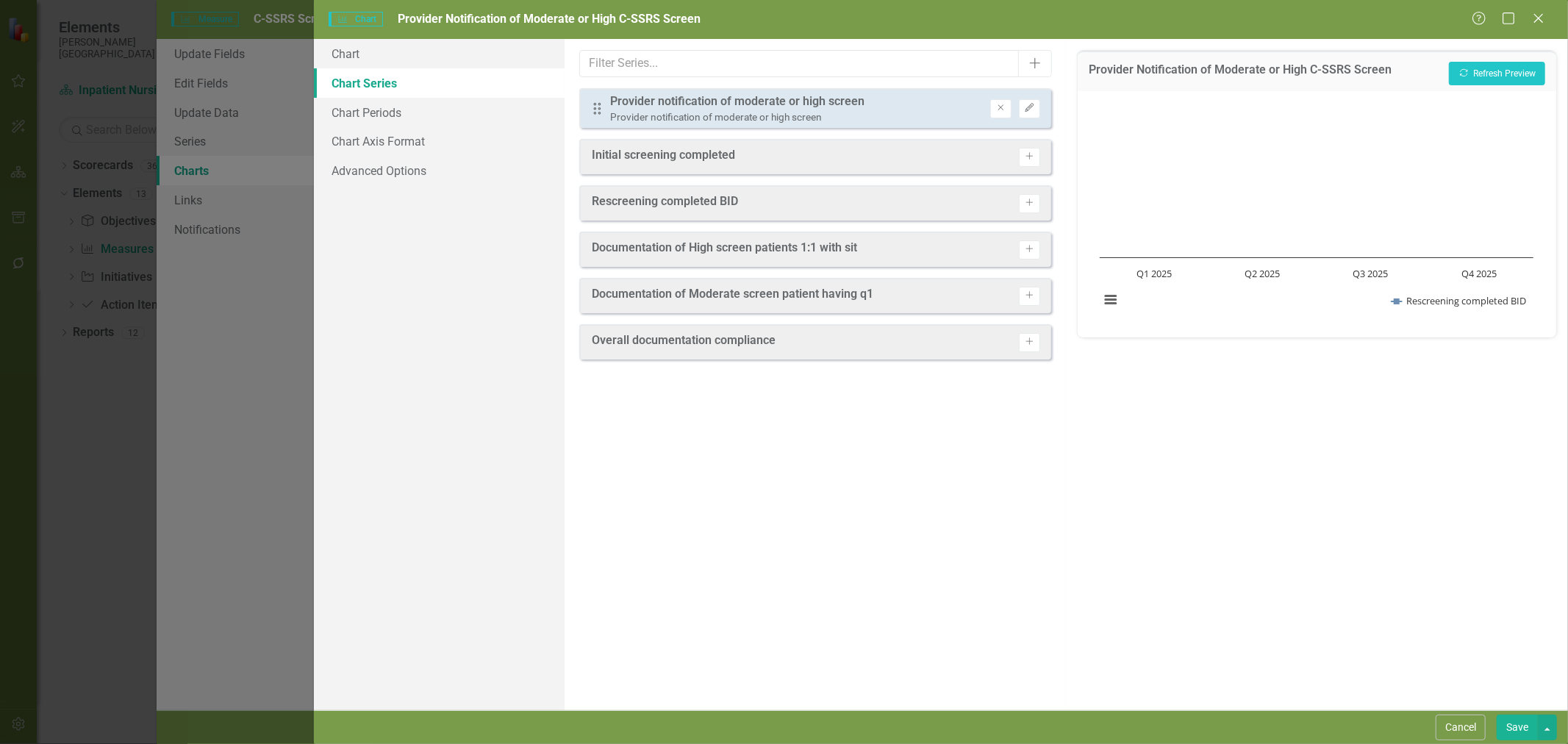
click at [1025, 111] on icon "Edit" at bounding box center [1029, 108] width 11 height 9
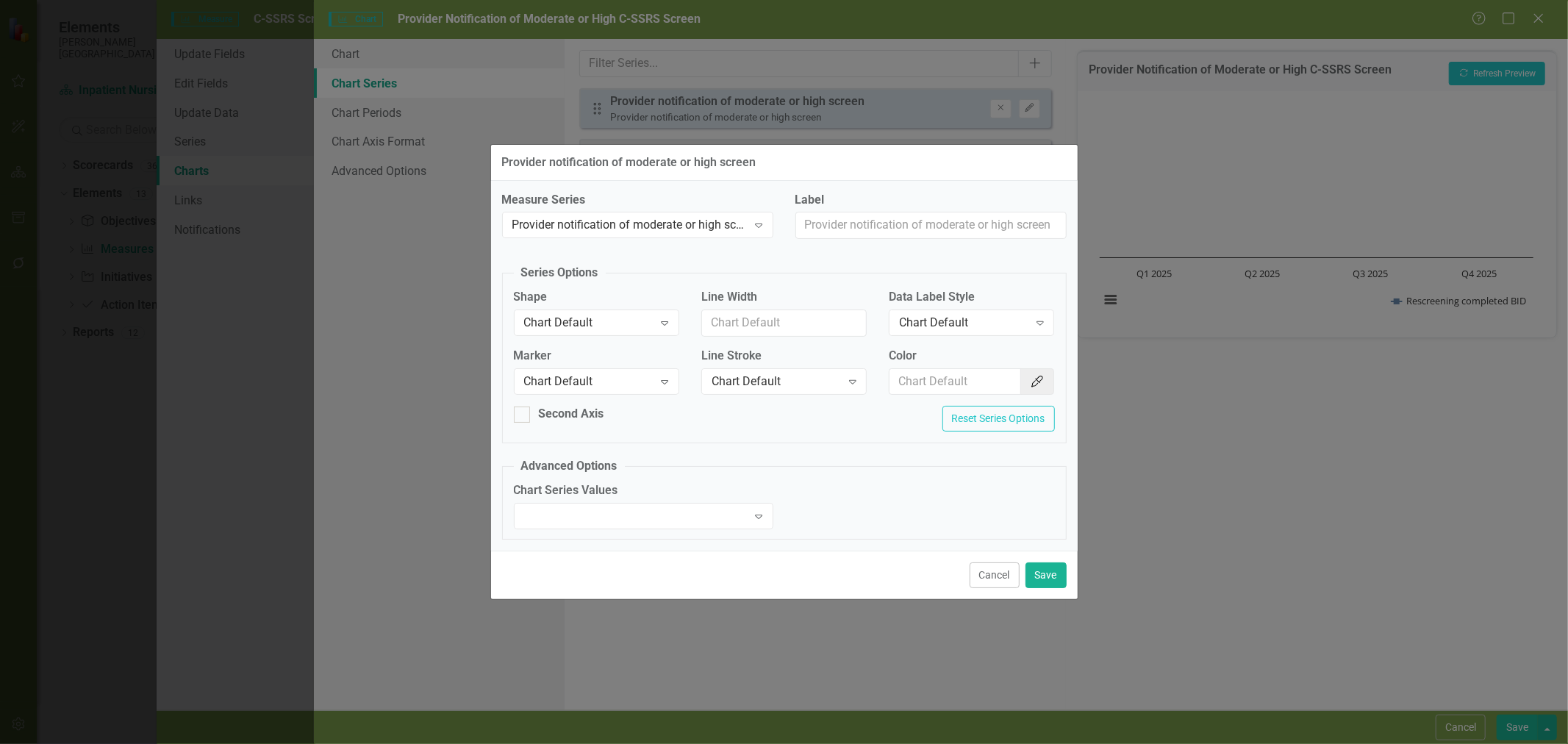
click at [637, 380] on div "Chart Default" at bounding box center [588, 381] width 130 height 17
click at [604, 468] on div "Square" at bounding box center [596, 479] width 165 height 24
click at [1042, 578] on button "Save" at bounding box center [1046, 575] width 41 height 26
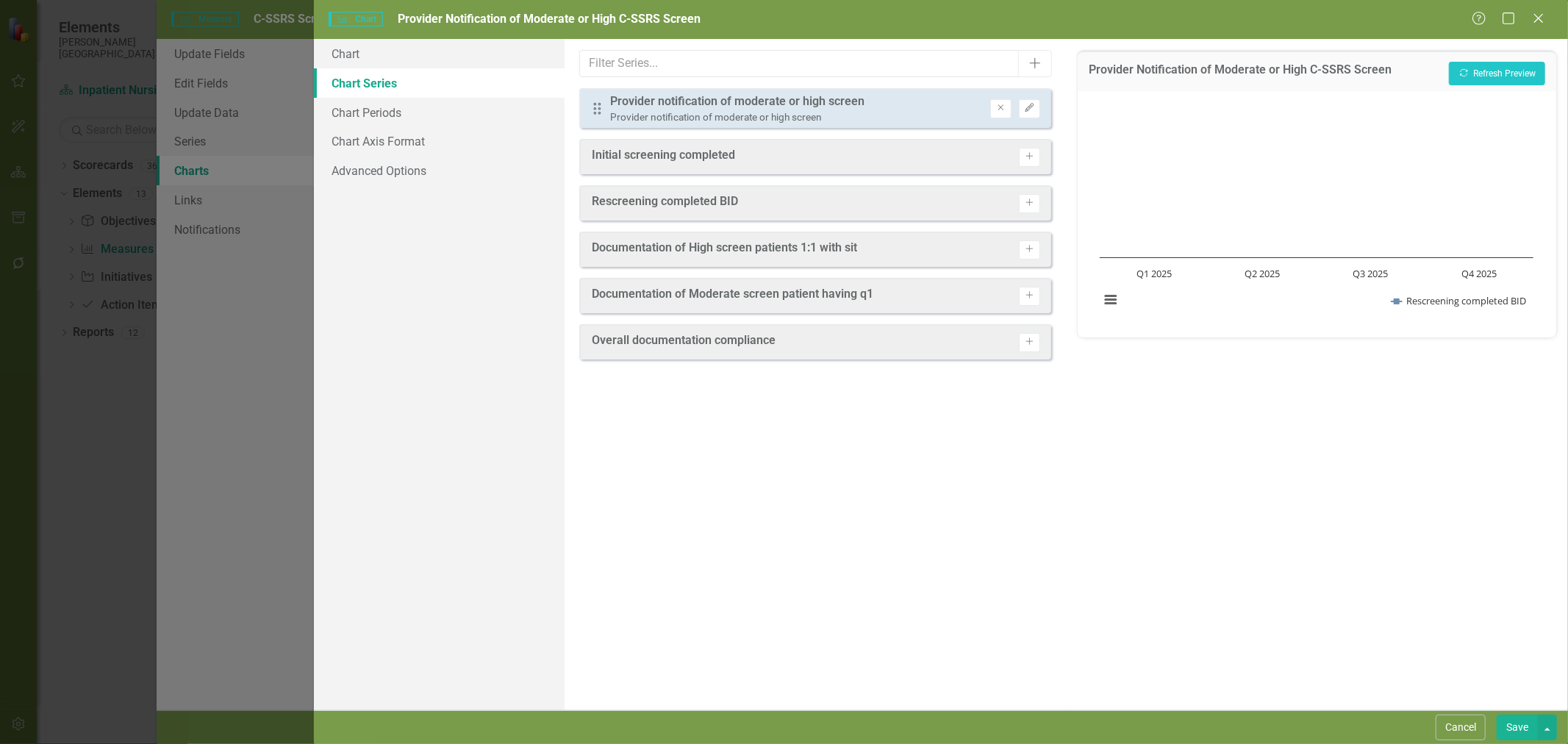
click at [1033, 106] on icon "Edit" at bounding box center [1029, 108] width 11 height 9
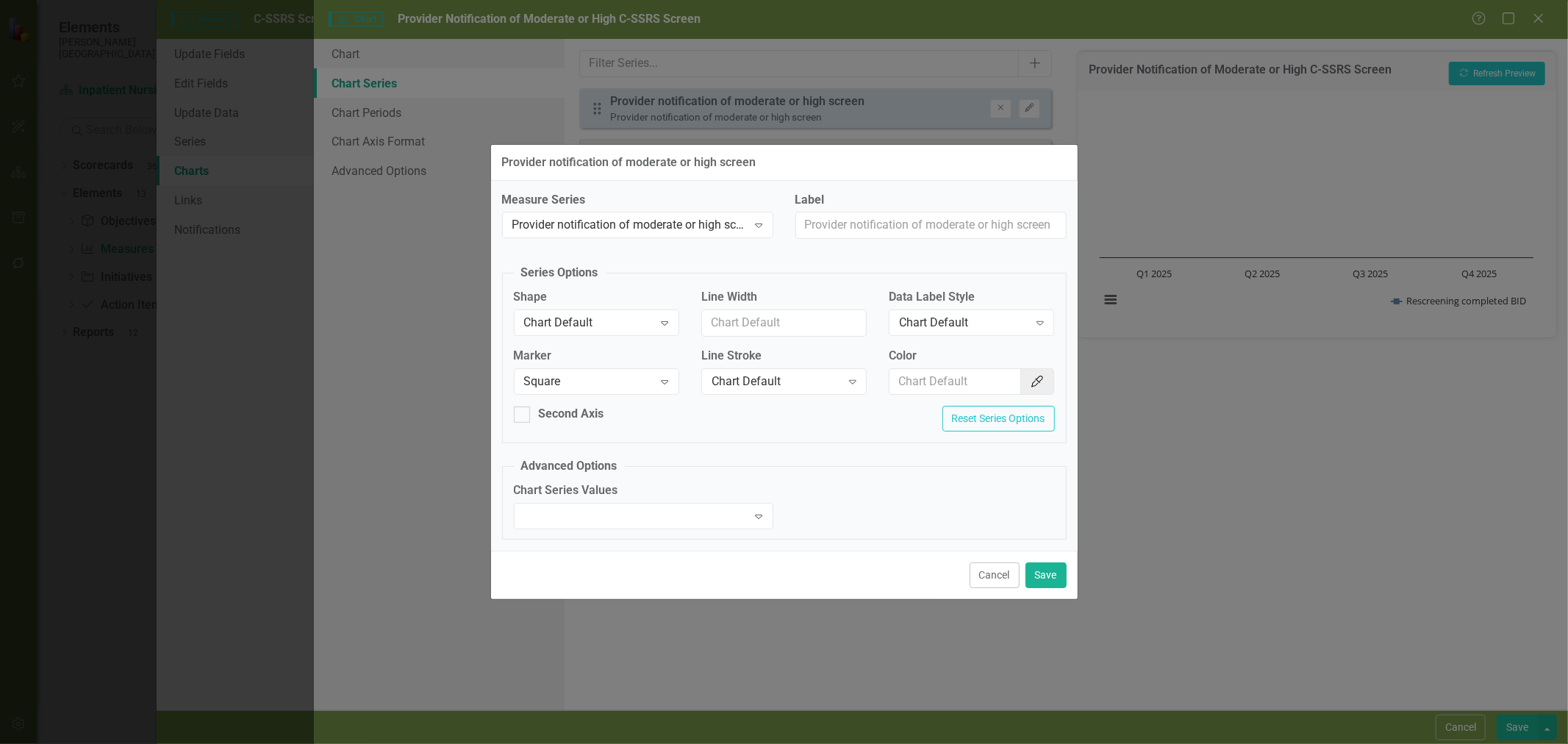
click at [656, 524] on div "Expand" at bounding box center [644, 516] width 259 height 26
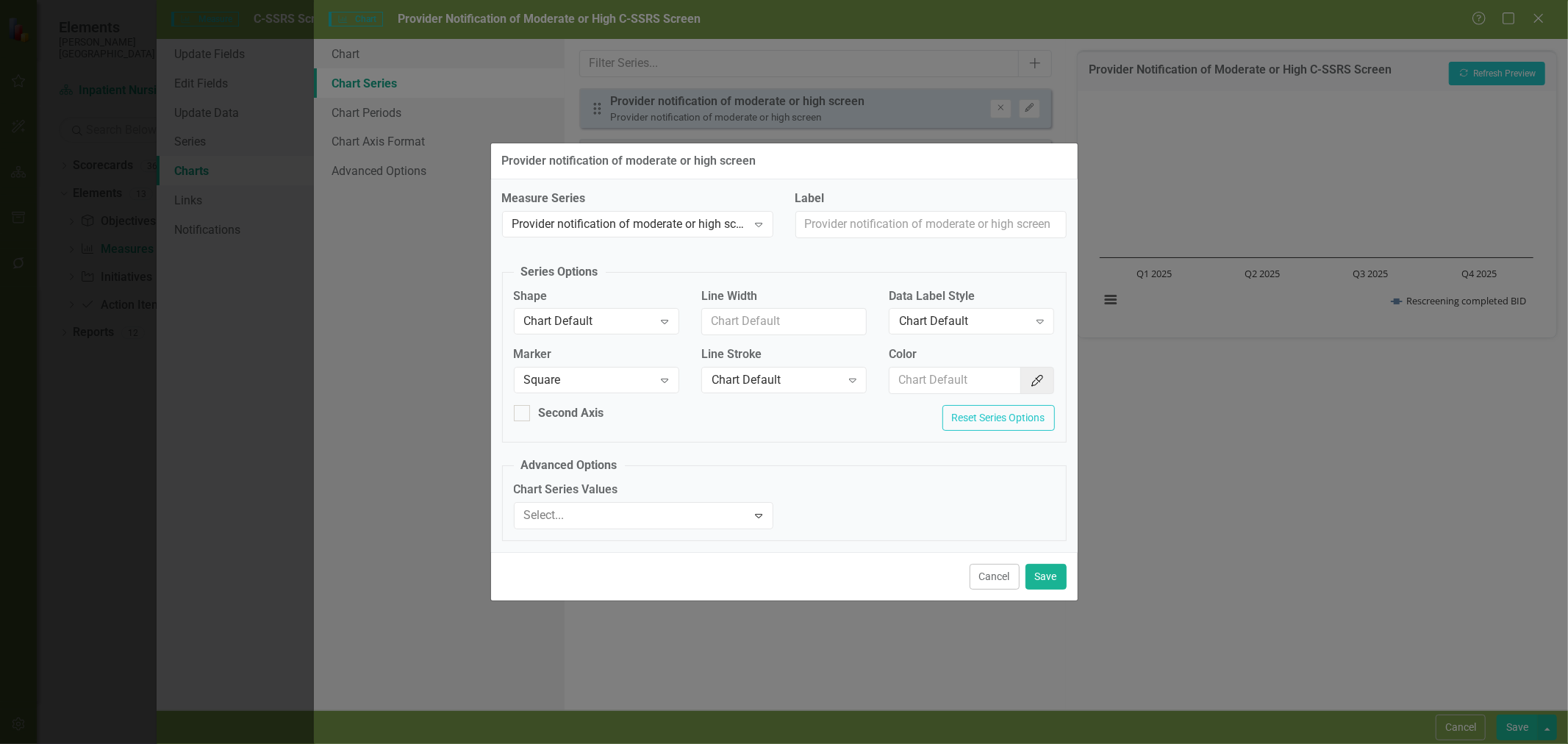
click at [855, 575] on div "Cancel Save" at bounding box center [785, 576] width 587 height 49
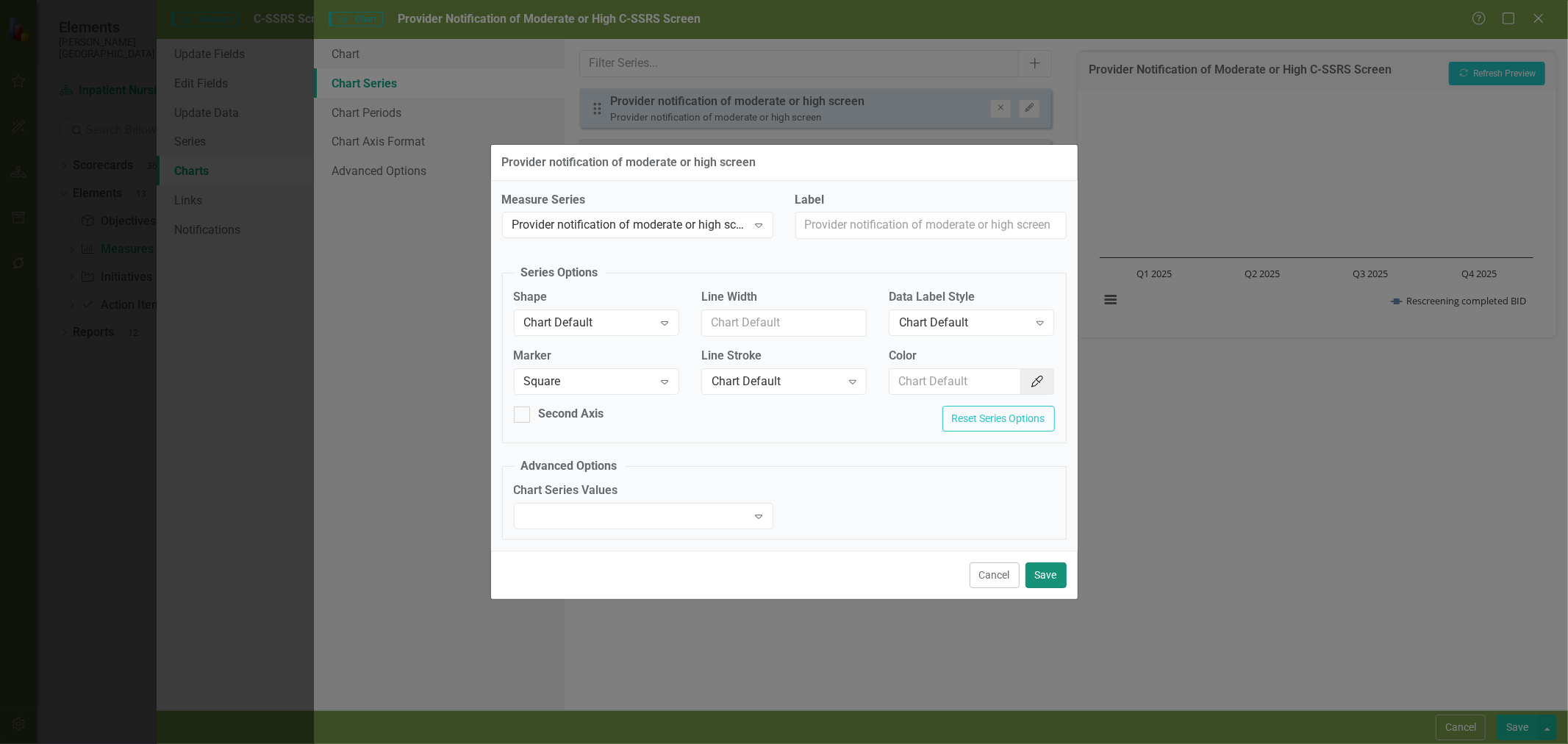
click at [1054, 574] on button "Save" at bounding box center [1046, 575] width 41 height 26
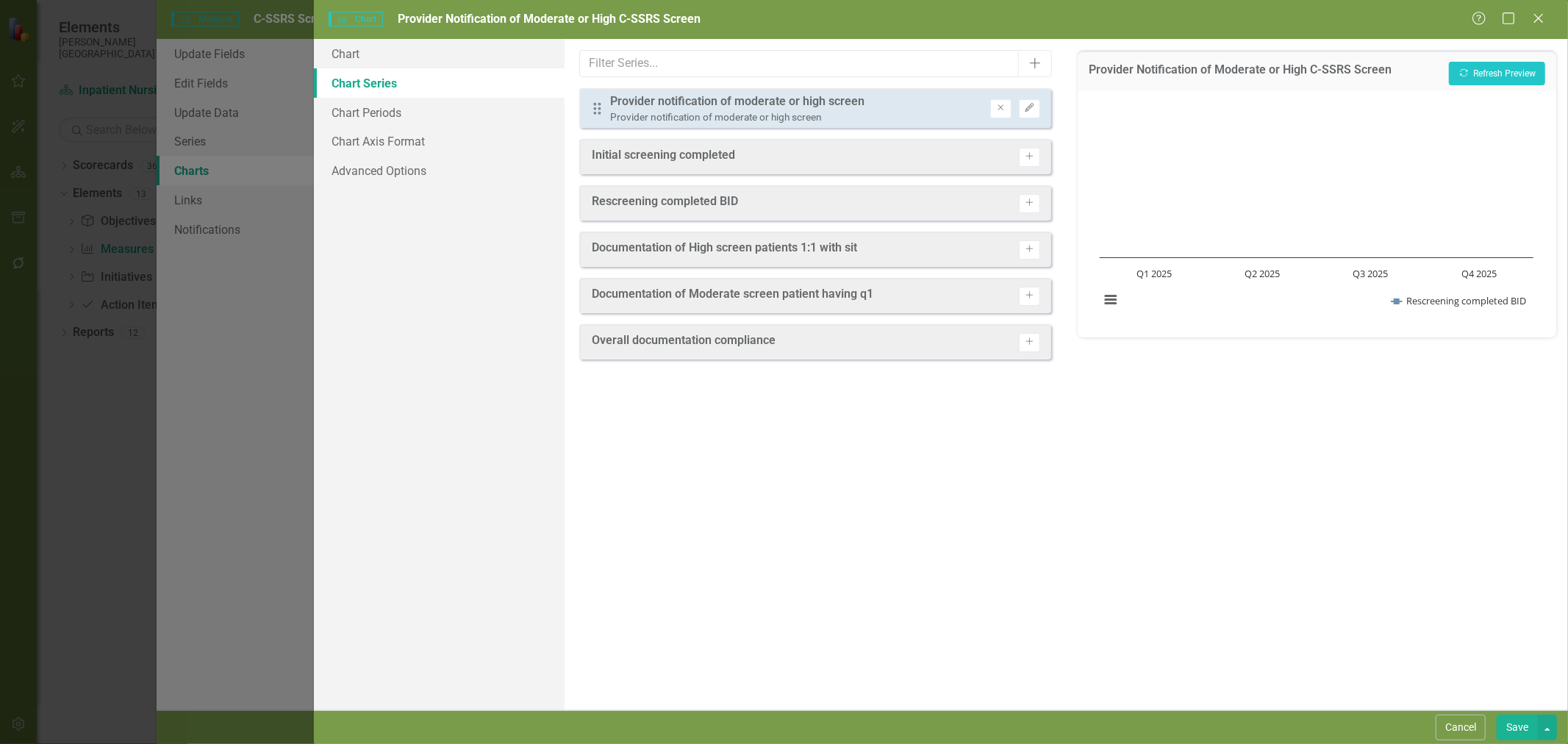
click at [1514, 732] on button "Save" at bounding box center [1517, 728] width 41 height 26
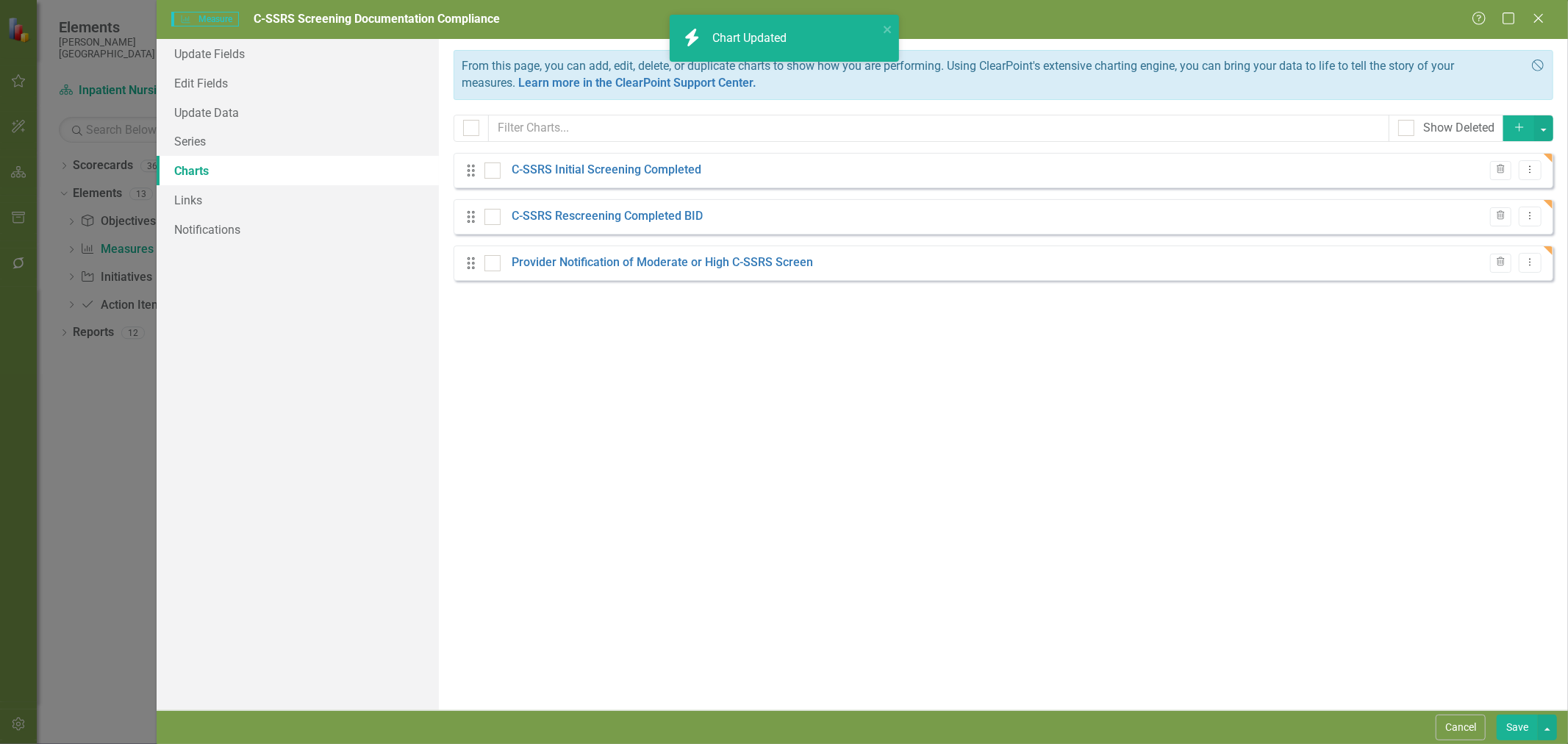
click at [1526, 266] on icon "Dropdown Menu" at bounding box center [1530, 262] width 12 height 9
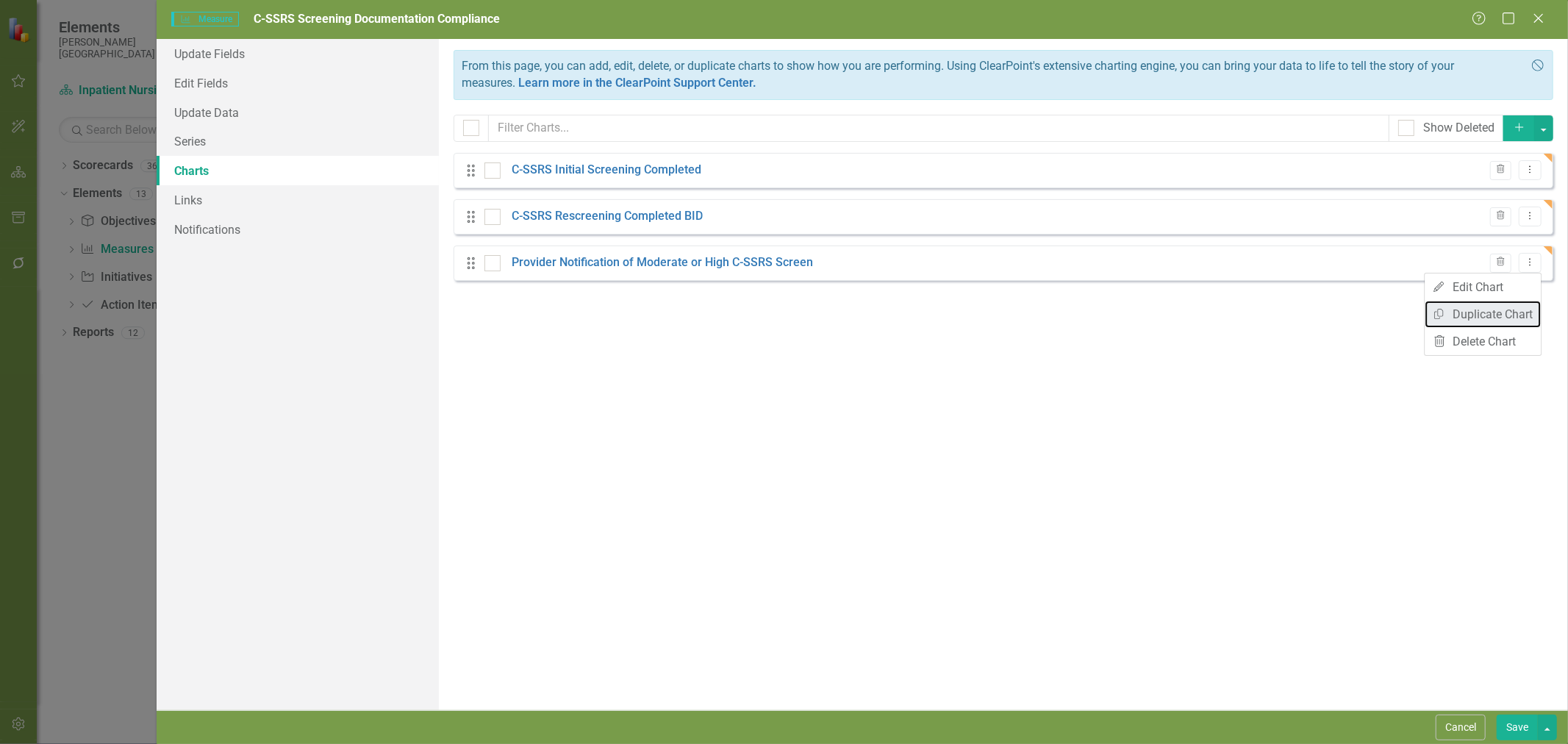
click at [1500, 314] on link "Copy Duplicate Chart" at bounding box center [1483, 314] width 116 height 27
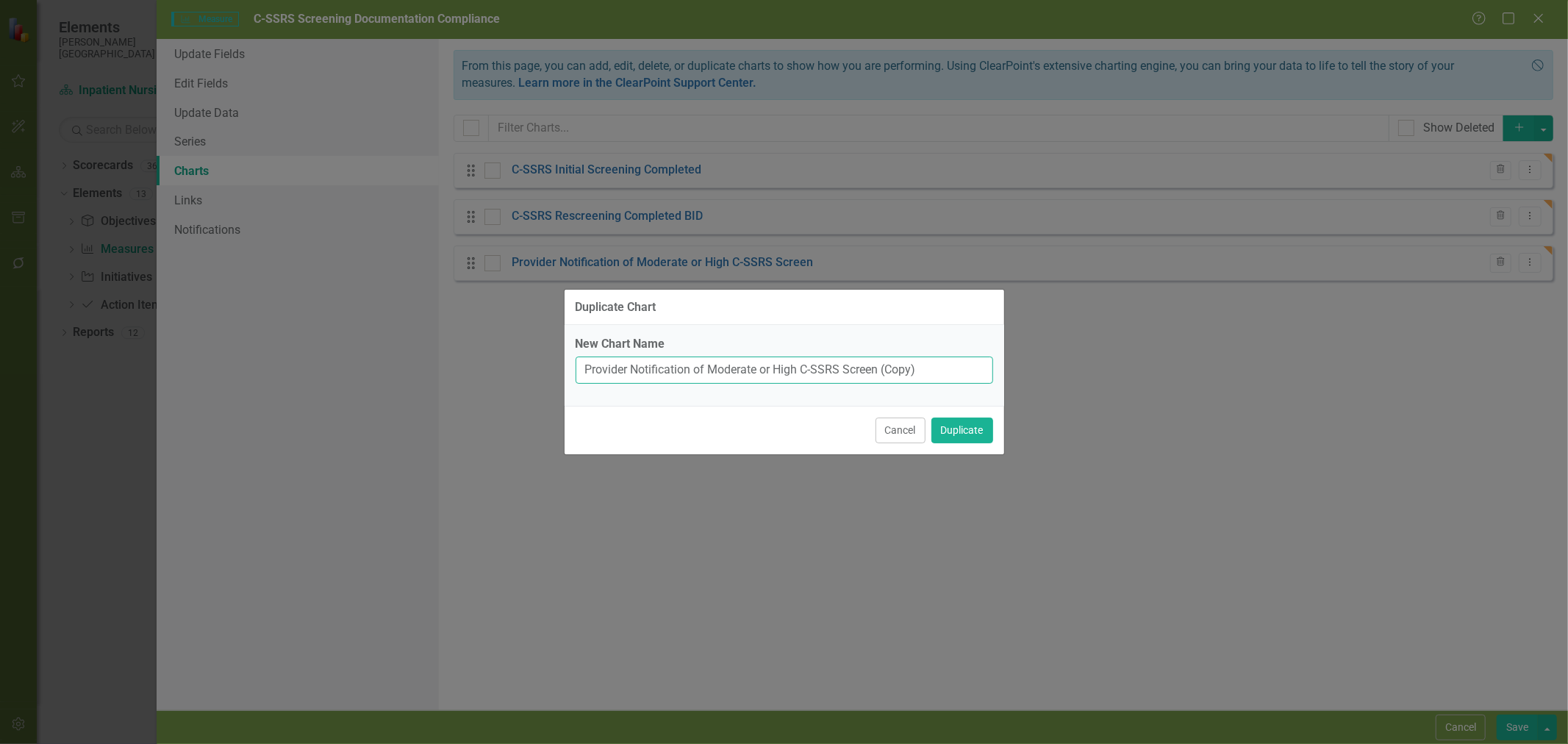
click at [880, 372] on input "Provider Notification of Moderate or High C-SSRS Screen (Copy)" at bounding box center [785, 370] width 418 height 27
click at [877, 370] on input "Provider Notification of Moderate or High C-SSRS Screen (Copy)" at bounding box center [785, 370] width 418 height 27
type input "Documentation of High Screen Patients 1:1 with Sitter"
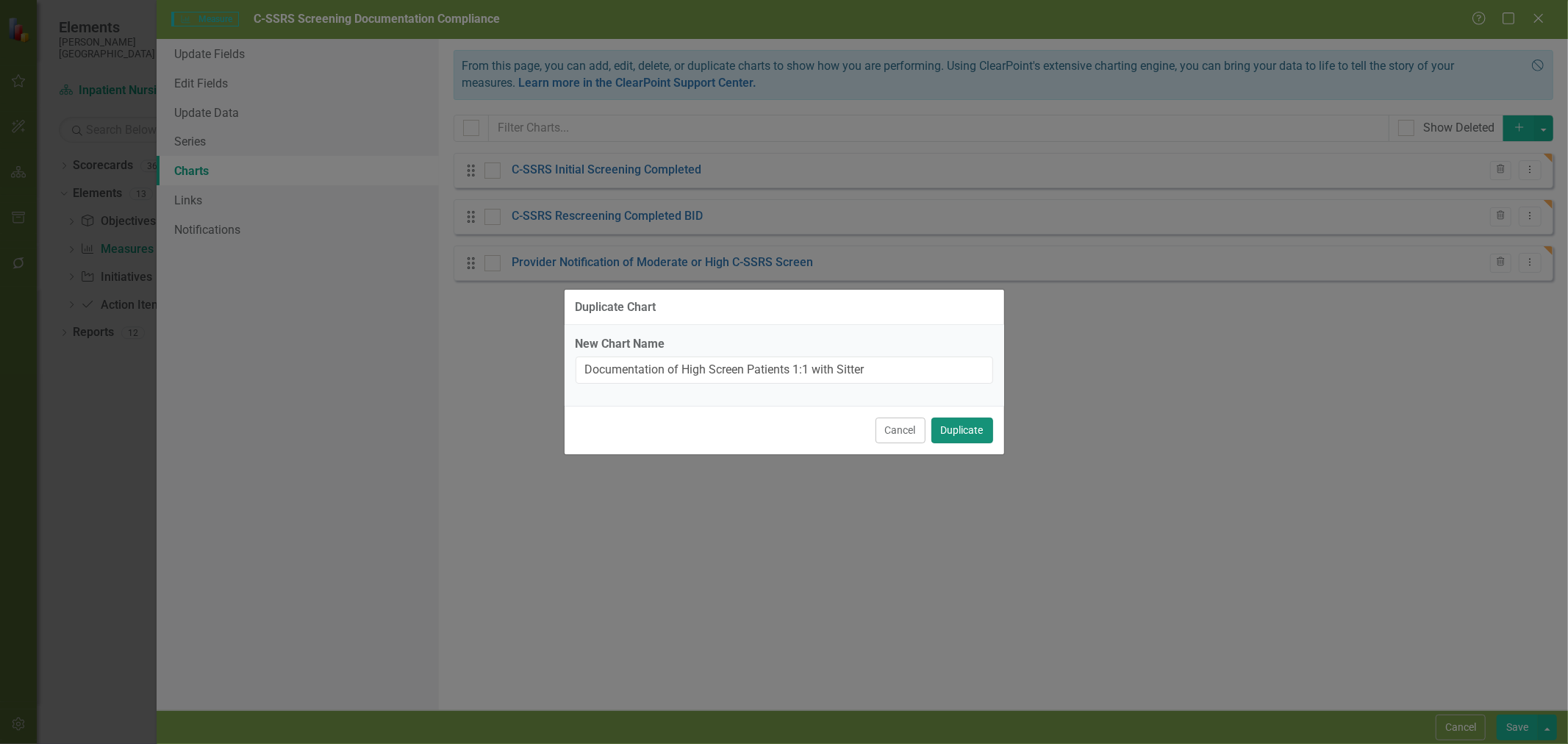
click at [963, 431] on button "Duplicate" at bounding box center [963, 430] width 62 height 26
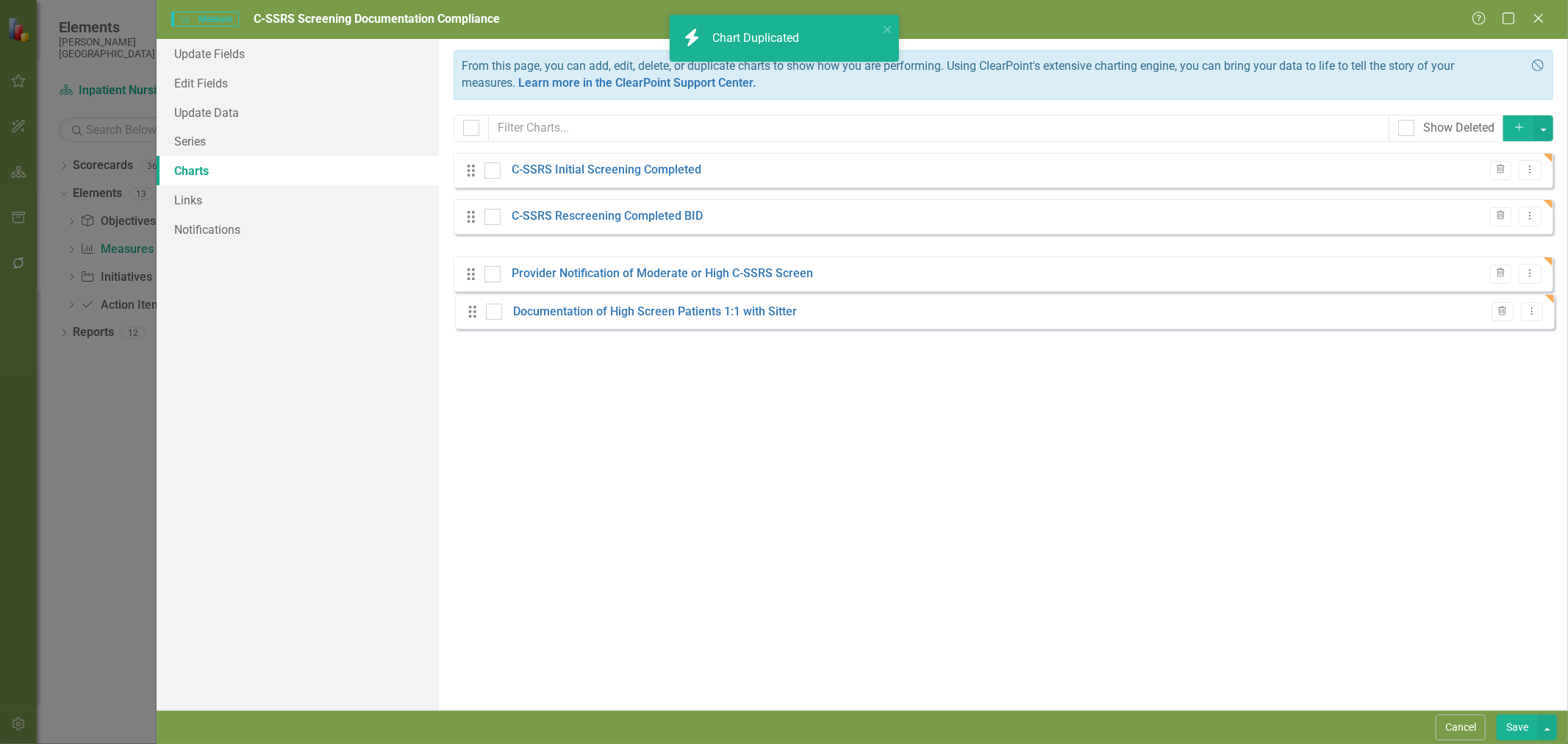
drag, startPoint x: 472, startPoint y: 262, endPoint x: 474, endPoint y: 311, distance: 49.0
click at [680, 311] on link "Documentation of High Screen Patients 1:1 with Sitter" at bounding box center [654, 309] width 284 height 17
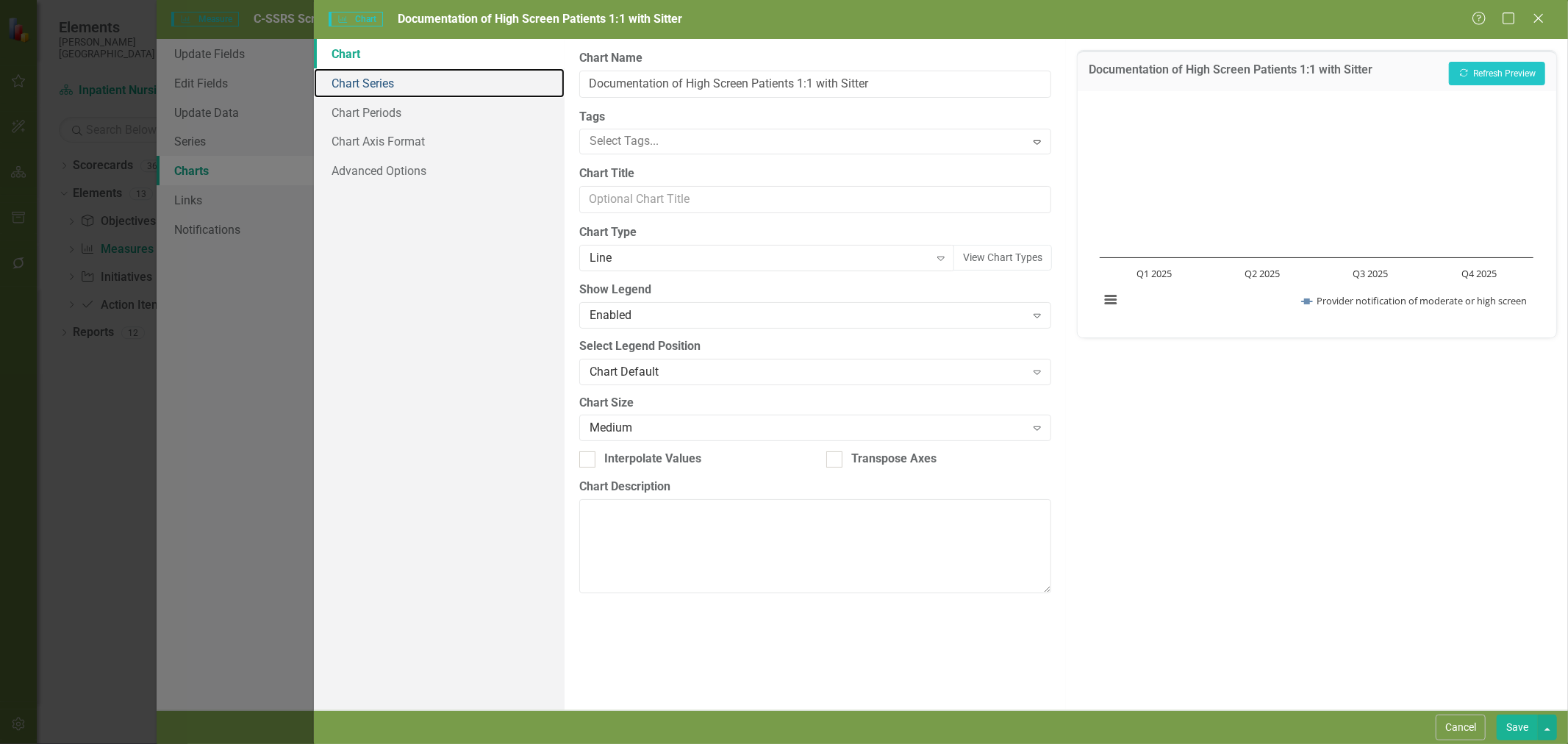
click at [363, 89] on link "Chart Series" at bounding box center [439, 83] width 251 height 30
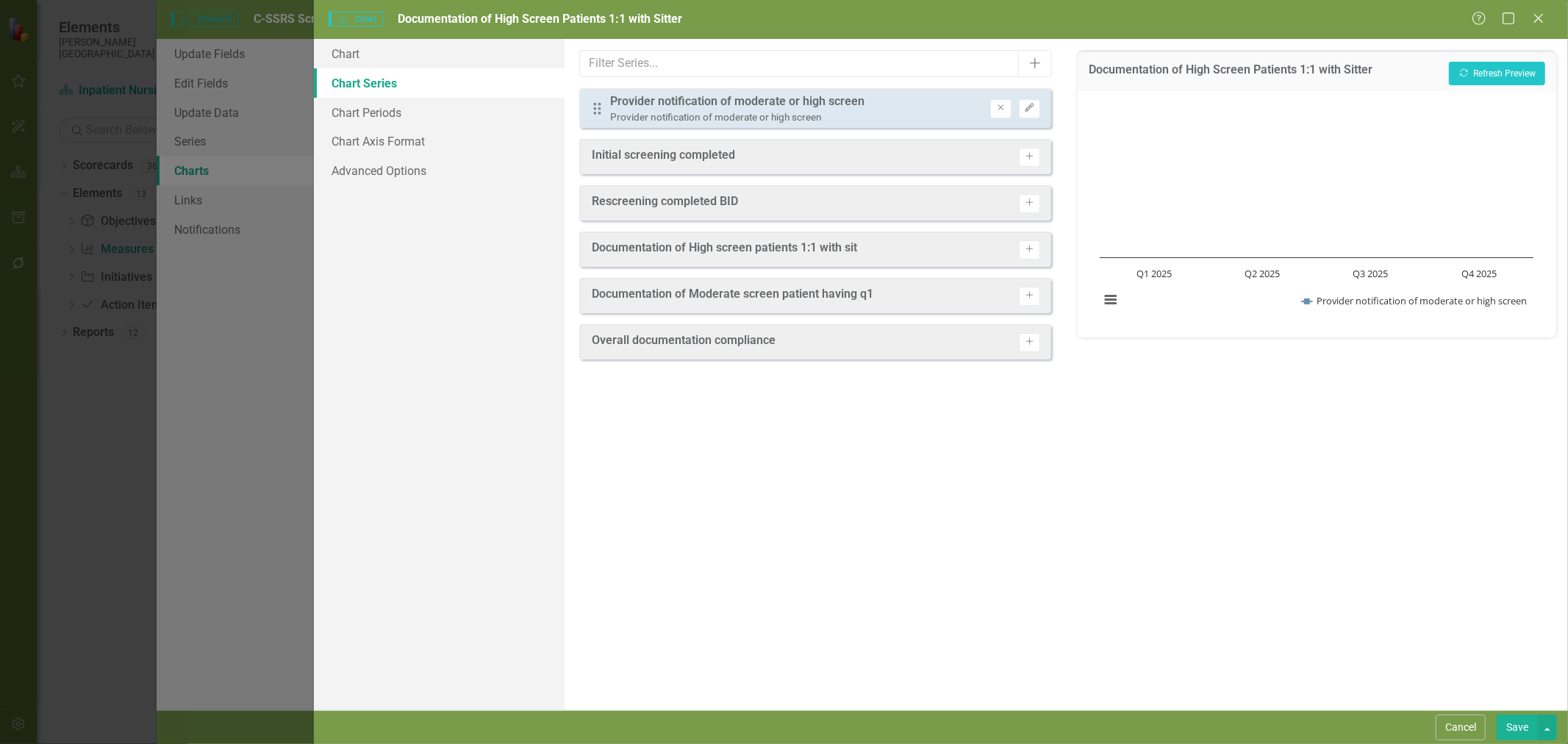
click at [1005, 109] on icon "Remove" at bounding box center [1001, 108] width 11 height 9
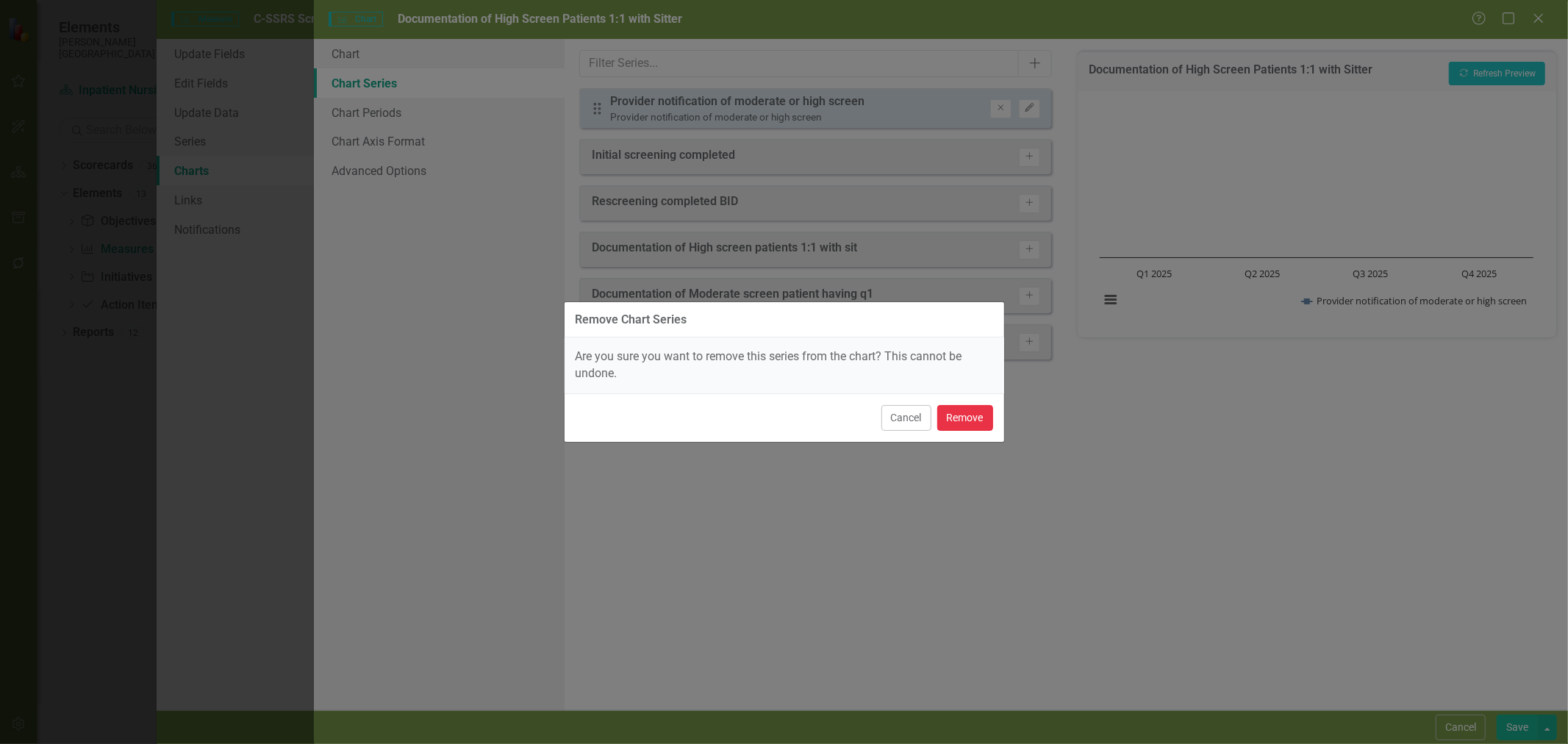
click at [968, 413] on button "Remove" at bounding box center [965, 418] width 56 height 26
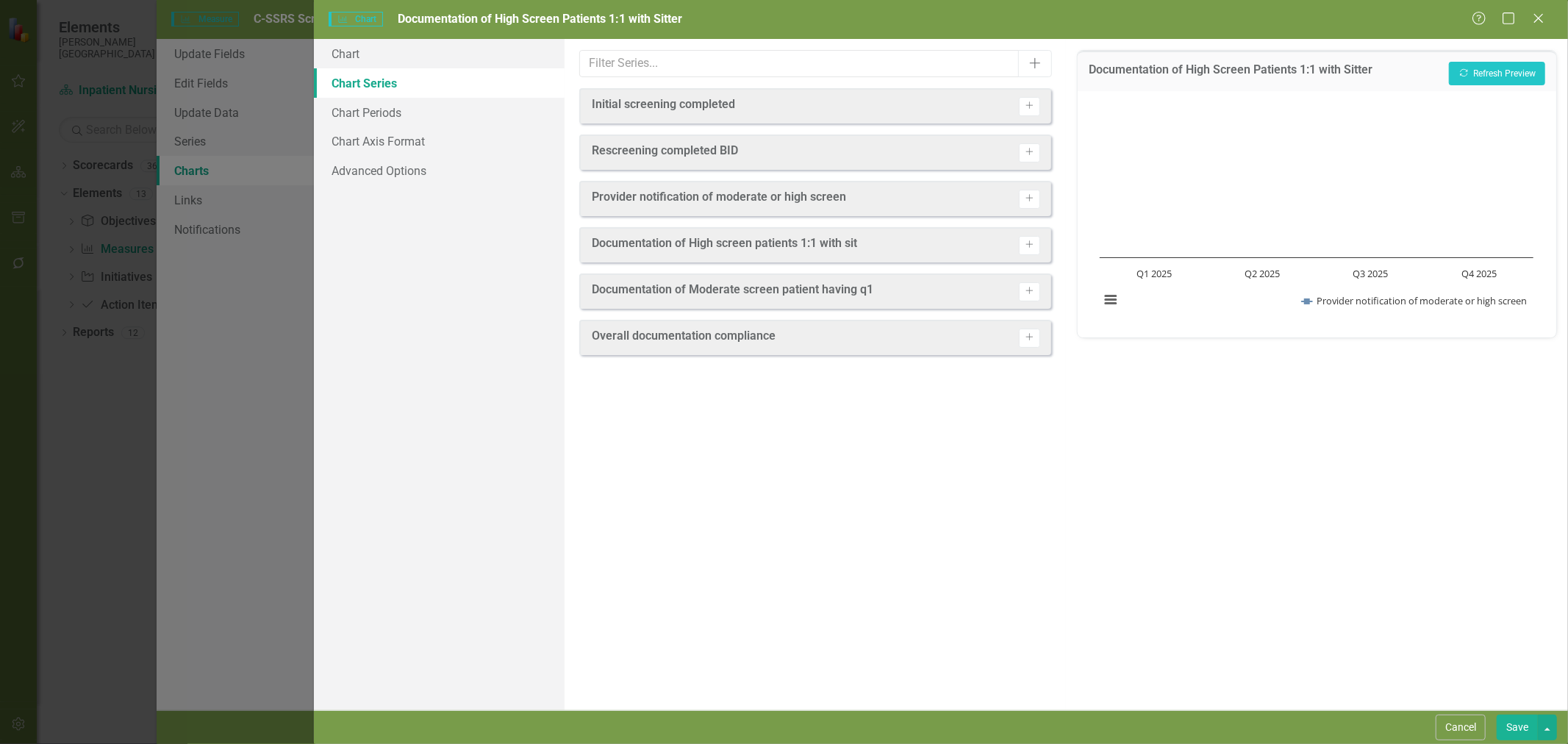
click at [1031, 243] on icon "button" at bounding box center [1029, 245] width 7 height 7
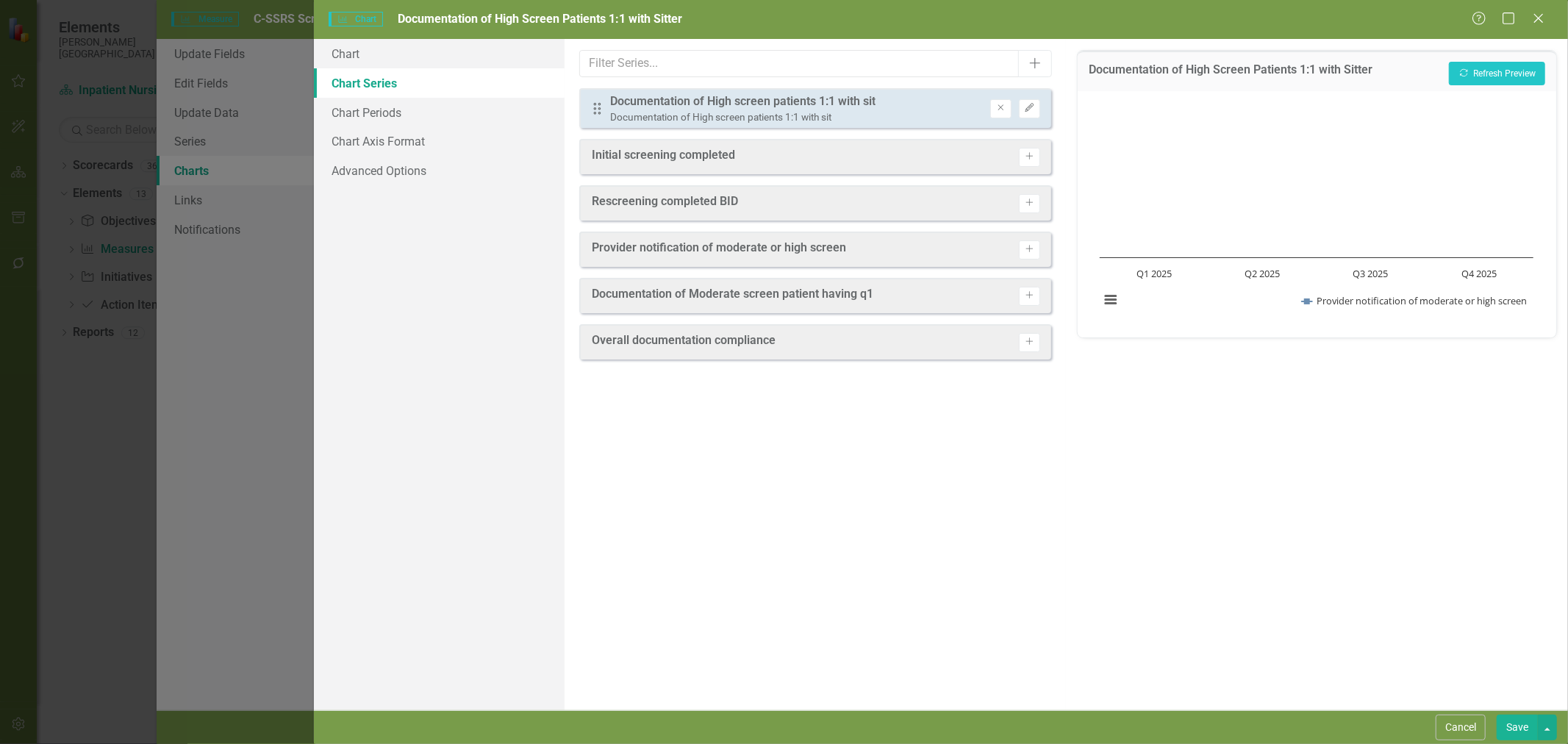
click at [1032, 106] on icon "Edit" at bounding box center [1029, 108] width 11 height 9
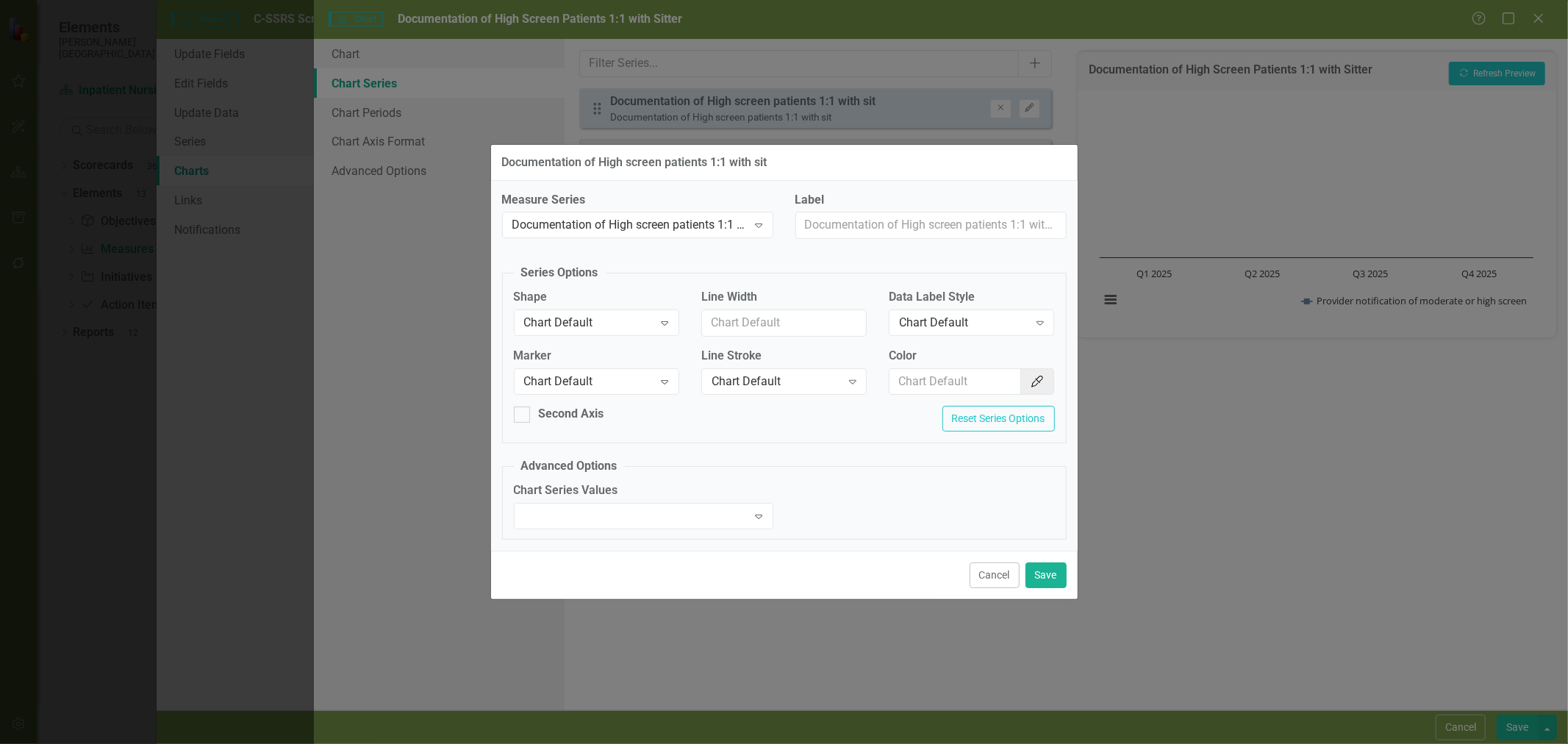
click at [638, 383] on div "Chart Default" at bounding box center [588, 381] width 130 height 17
click at [608, 483] on div "Square" at bounding box center [599, 480] width 142 height 17
click at [1037, 575] on button "Save" at bounding box center [1046, 575] width 41 height 26
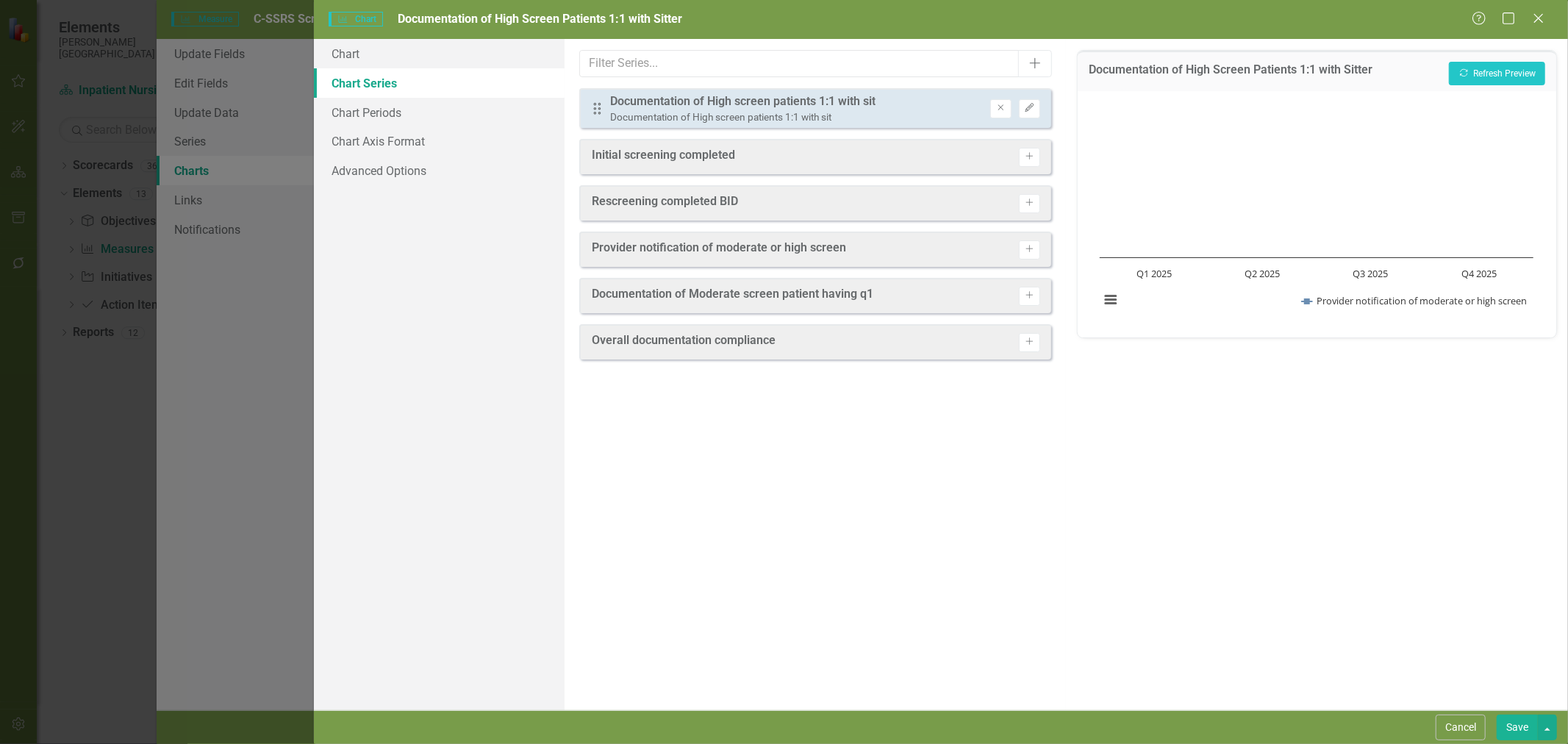
click at [1513, 715] on button "Save" at bounding box center [1517, 728] width 41 height 26
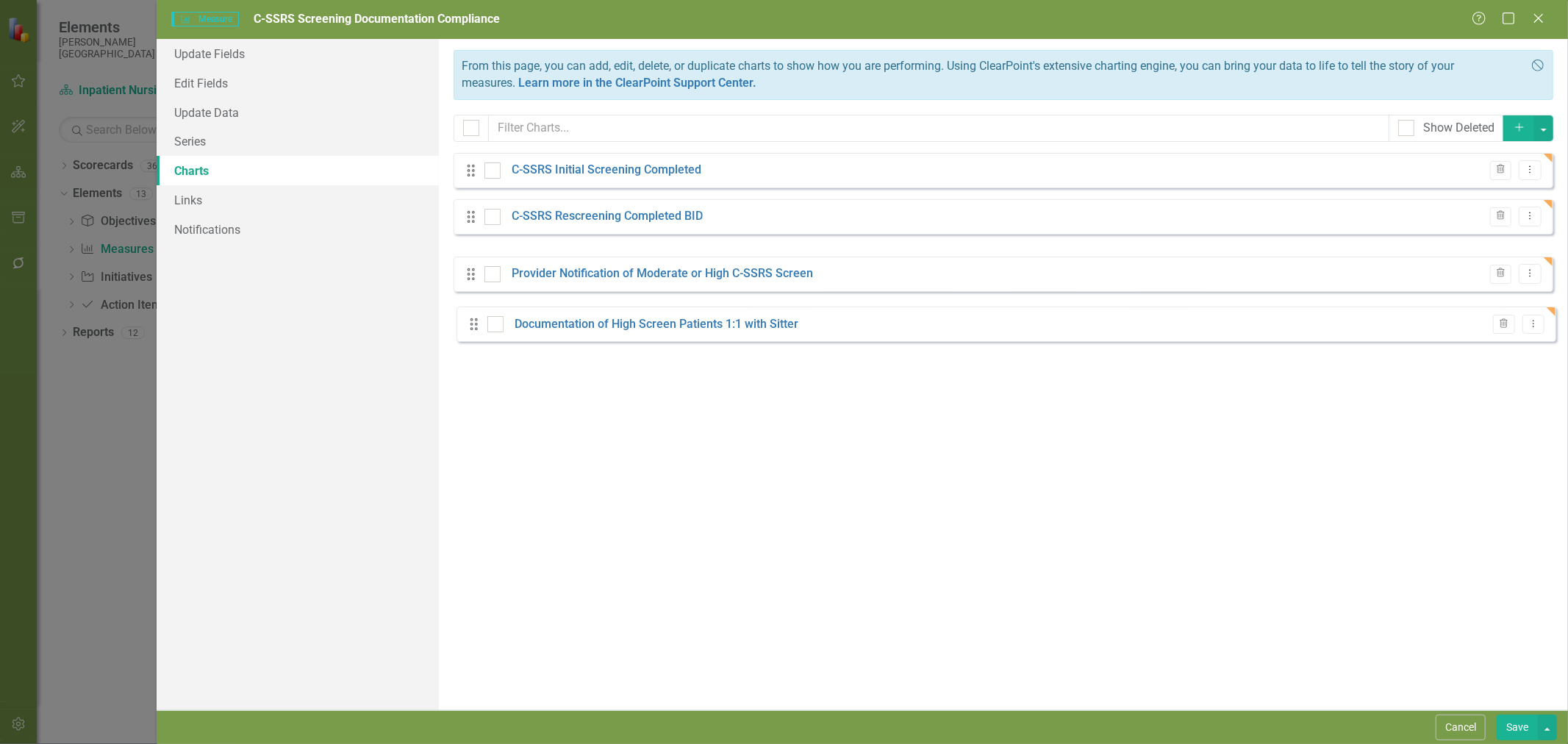
drag, startPoint x: 471, startPoint y: 268, endPoint x: 474, endPoint y: 329, distance: 61.1
click at [474, 329] on div "From this page, you can add, edit, delete, or duplicate charts to show how you …" at bounding box center [1003, 374] width 1129 height 672
drag, startPoint x: 474, startPoint y: 288, endPoint x: 478, endPoint y: 316, distance: 28.3
click at [1529, 317] on button "Dropdown Menu" at bounding box center [1530, 309] width 23 height 20
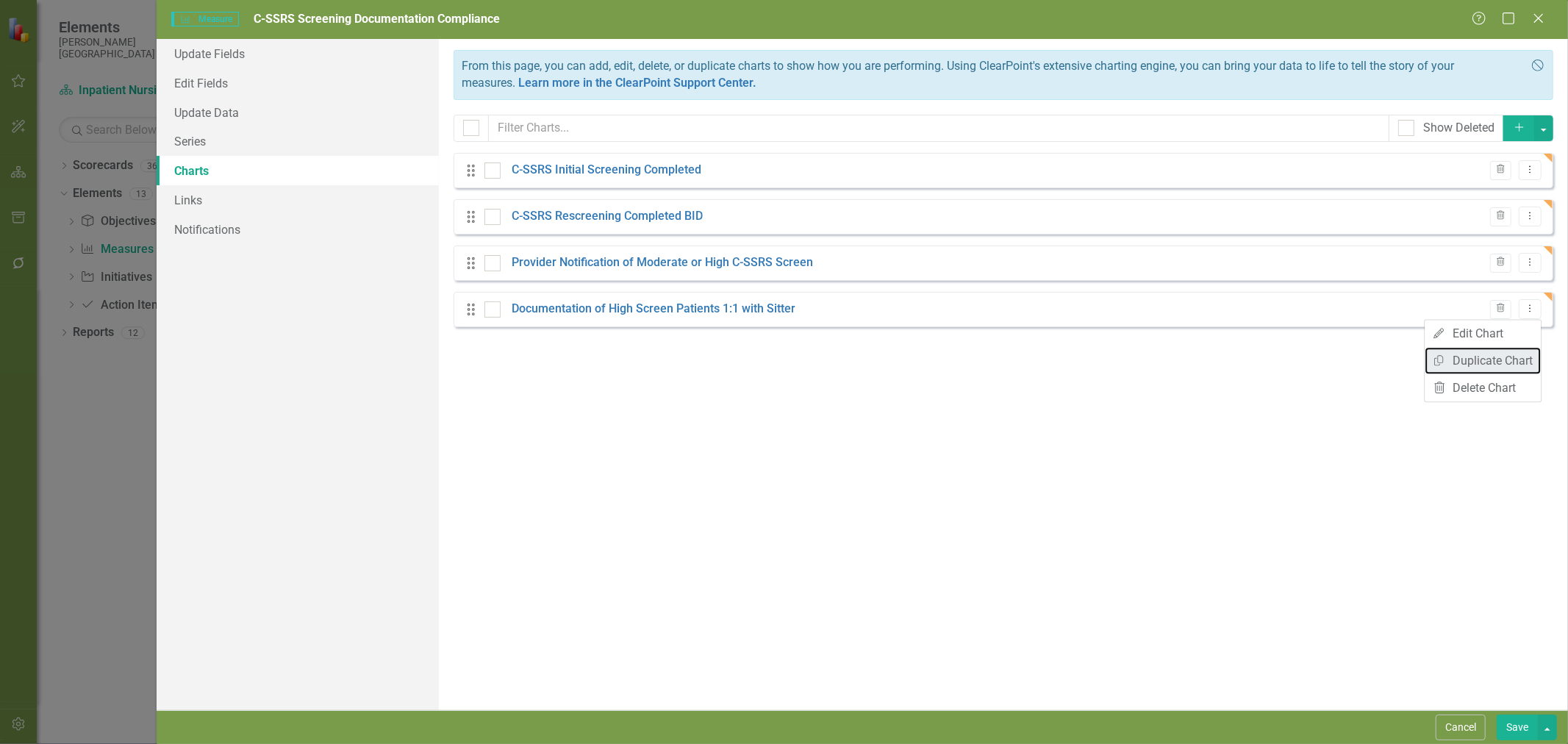
click at [1517, 356] on link "Copy Duplicate Chart" at bounding box center [1483, 360] width 116 height 27
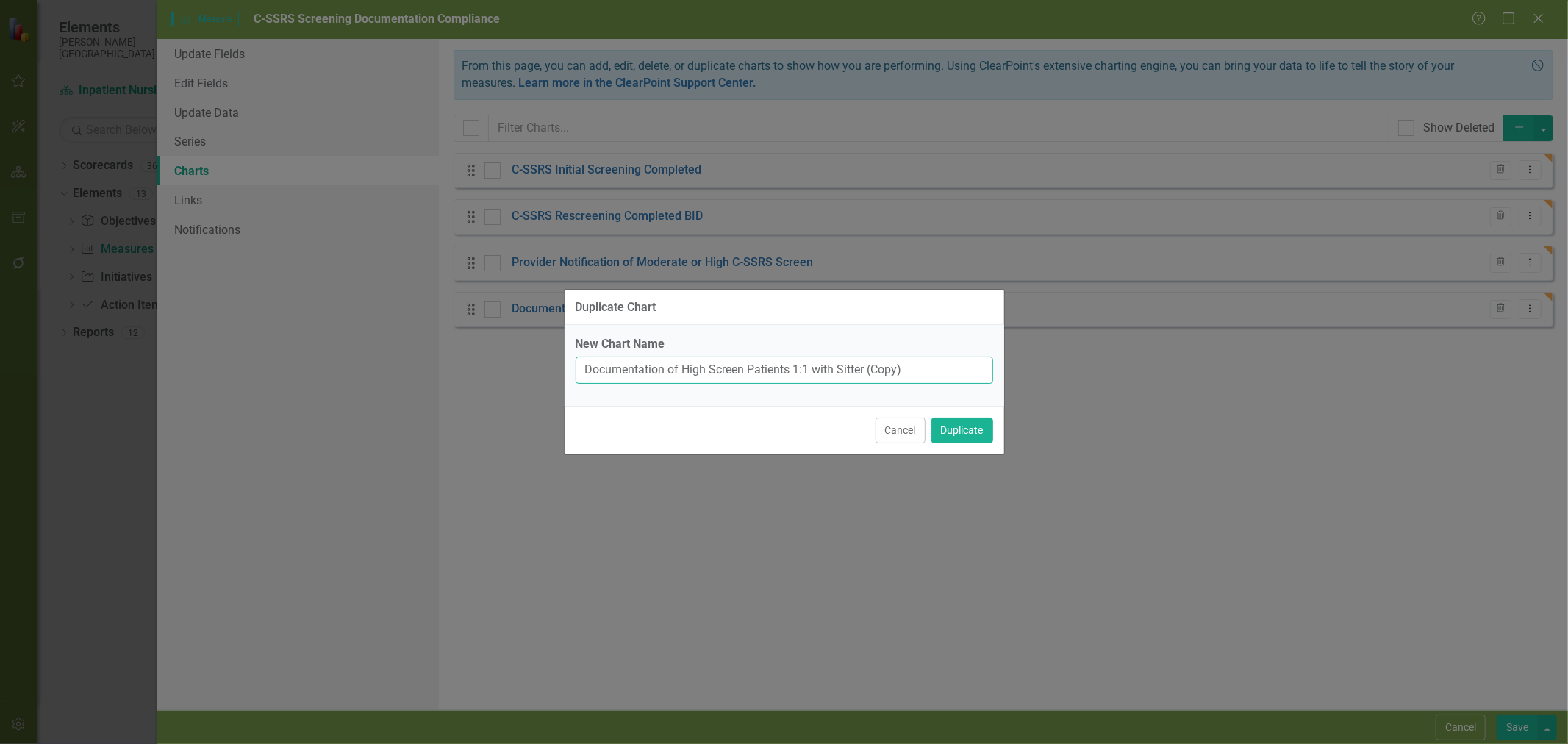
click at [853, 375] on input "Documentation of High Screen Patients 1:1 with Sitter (Copy)" at bounding box center [785, 370] width 418 height 27
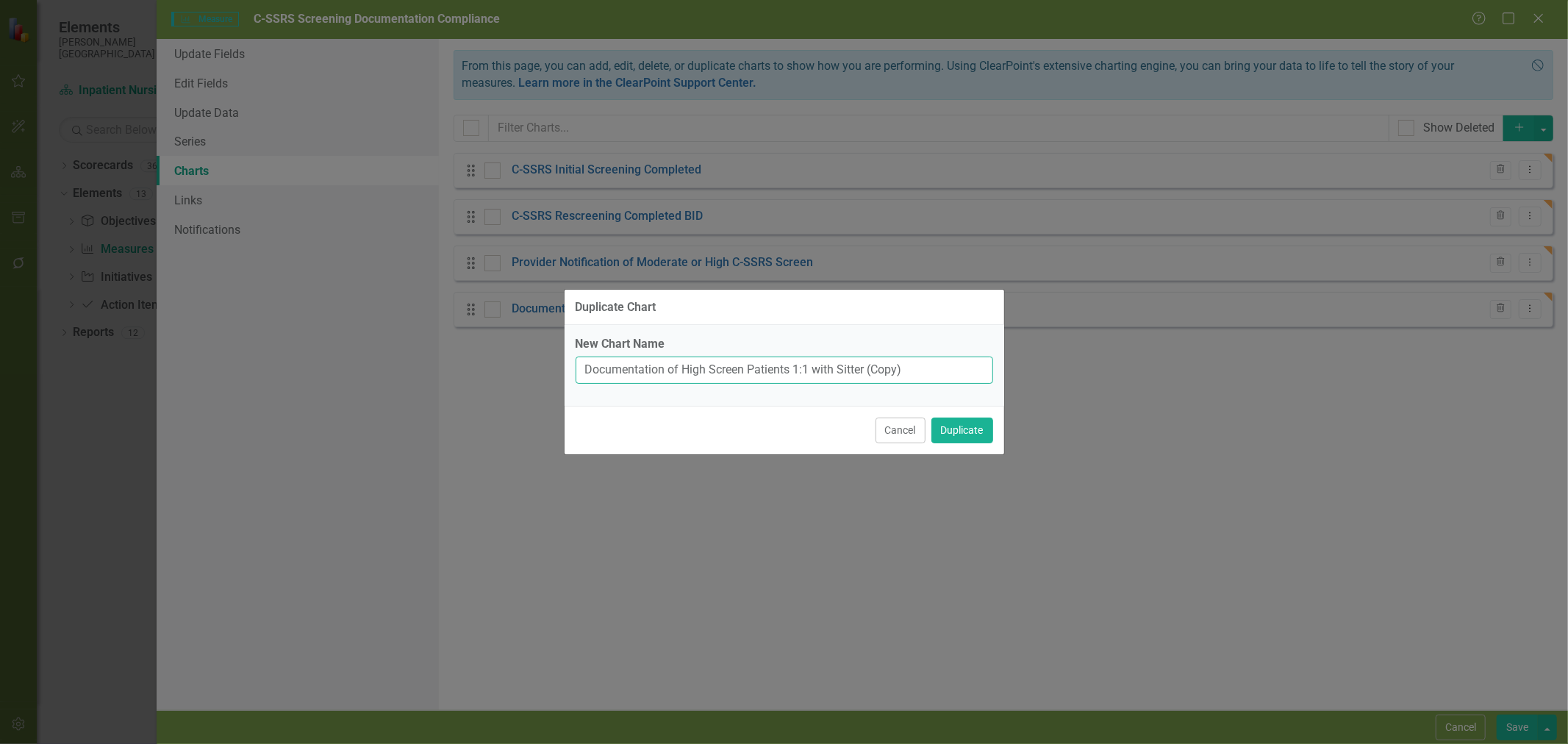
drag, startPoint x: 875, startPoint y: 375, endPoint x: 685, endPoint y: 373, distance: 190.0
click at [685, 373] on input "Documentation of High Screen Patients 1:1 with Sitter (Copy)" at bounding box center [785, 370] width 418 height 27
type input "Documentation of Moderate Screen Patient Having Q15-30min Room Check"
click at [963, 436] on button "Duplicate" at bounding box center [963, 430] width 62 height 26
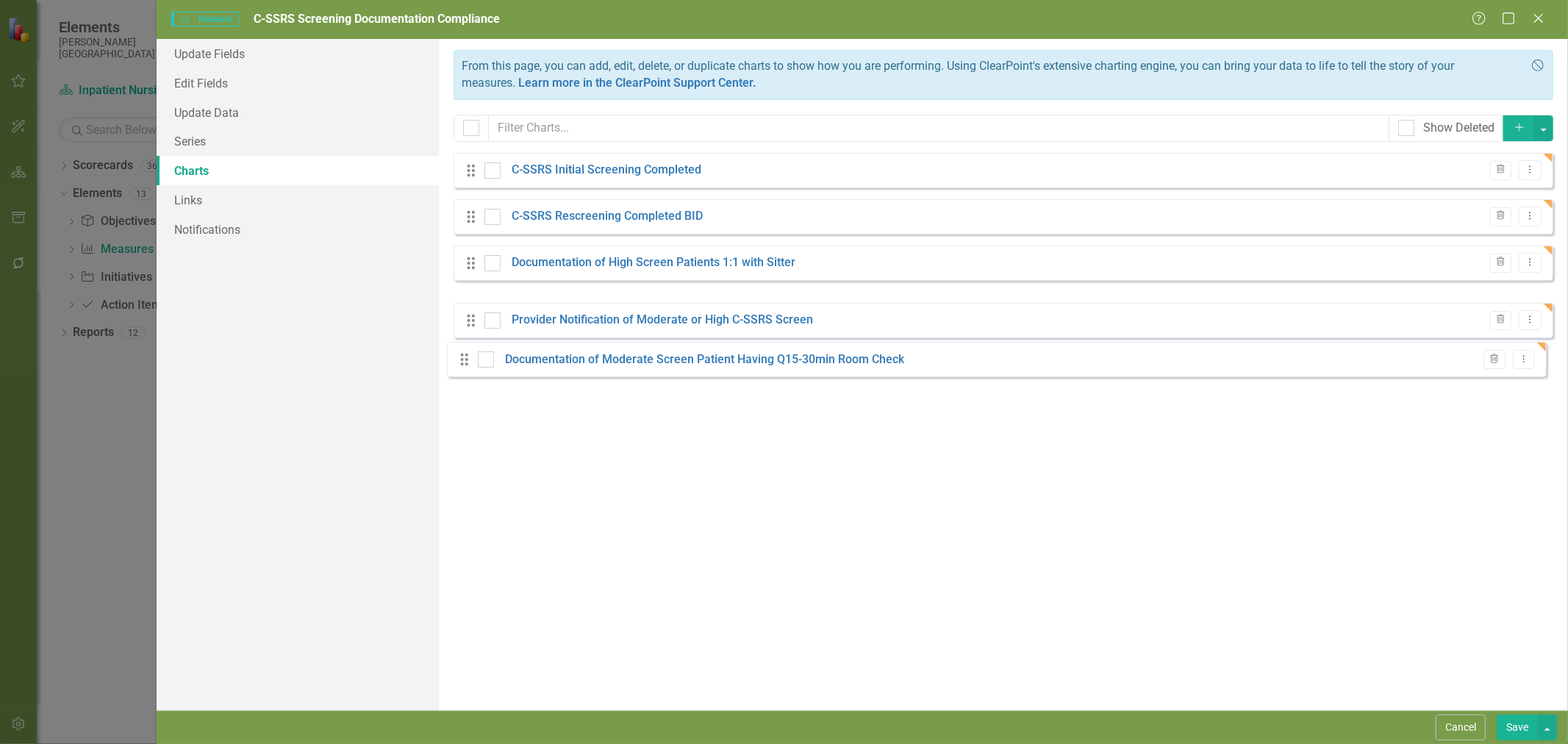
drag, startPoint x: 475, startPoint y: 312, endPoint x: 467, endPoint y: 358, distance: 46.7
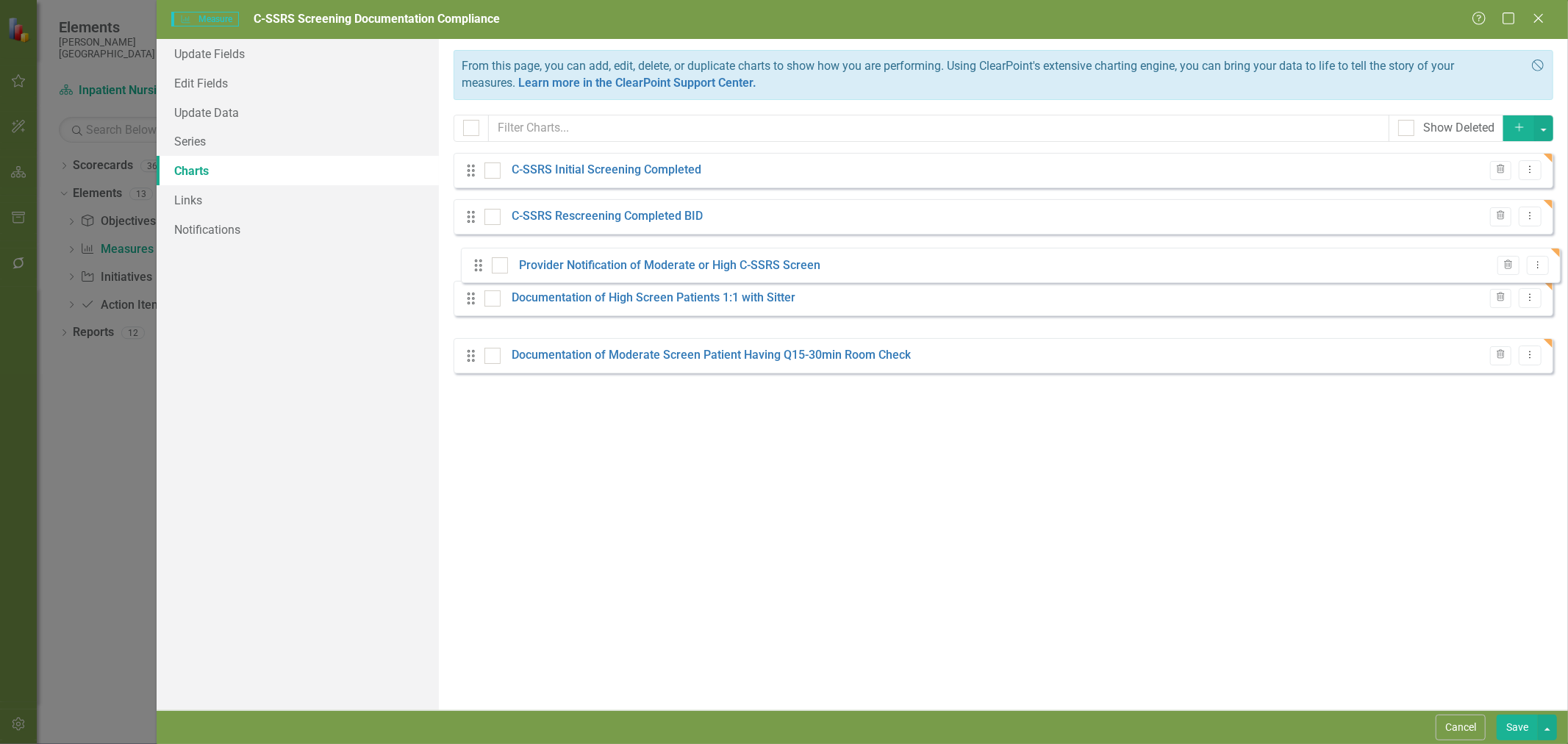
drag, startPoint x: 469, startPoint y: 308, endPoint x: 477, endPoint y: 263, distance: 45.7
click at [477, 263] on div "Drag C-SSRS Initial Screening Completed Trash Dropdown Menu Drag C-SSRS Rescree…" at bounding box center [1003, 263] width 1100 height 221
click at [773, 351] on link "Documentation of Moderate Screen Patient Having Q15-30min Room Check" at bounding box center [711, 356] width 399 height 17
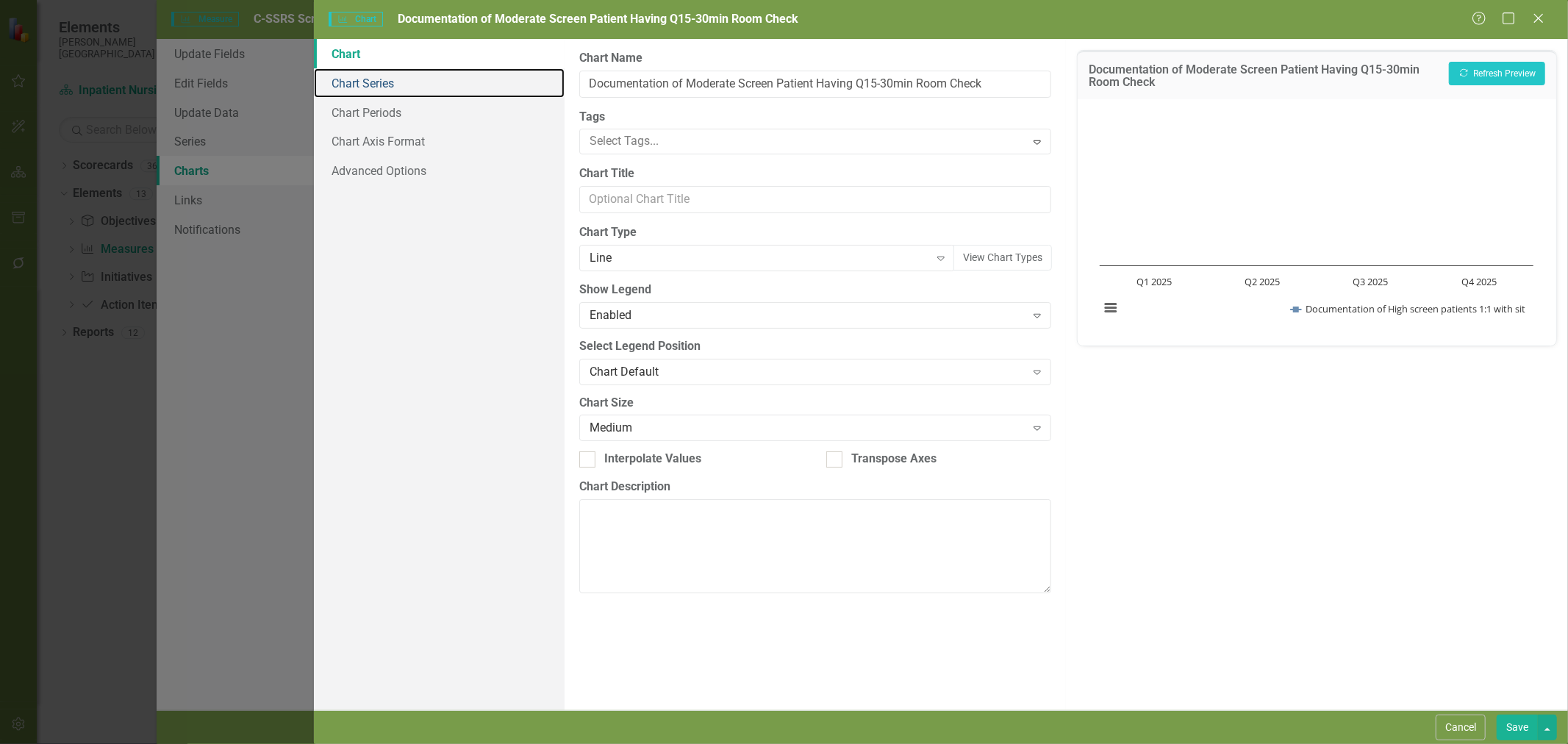
click at [356, 76] on link "Chart Series" at bounding box center [439, 83] width 251 height 30
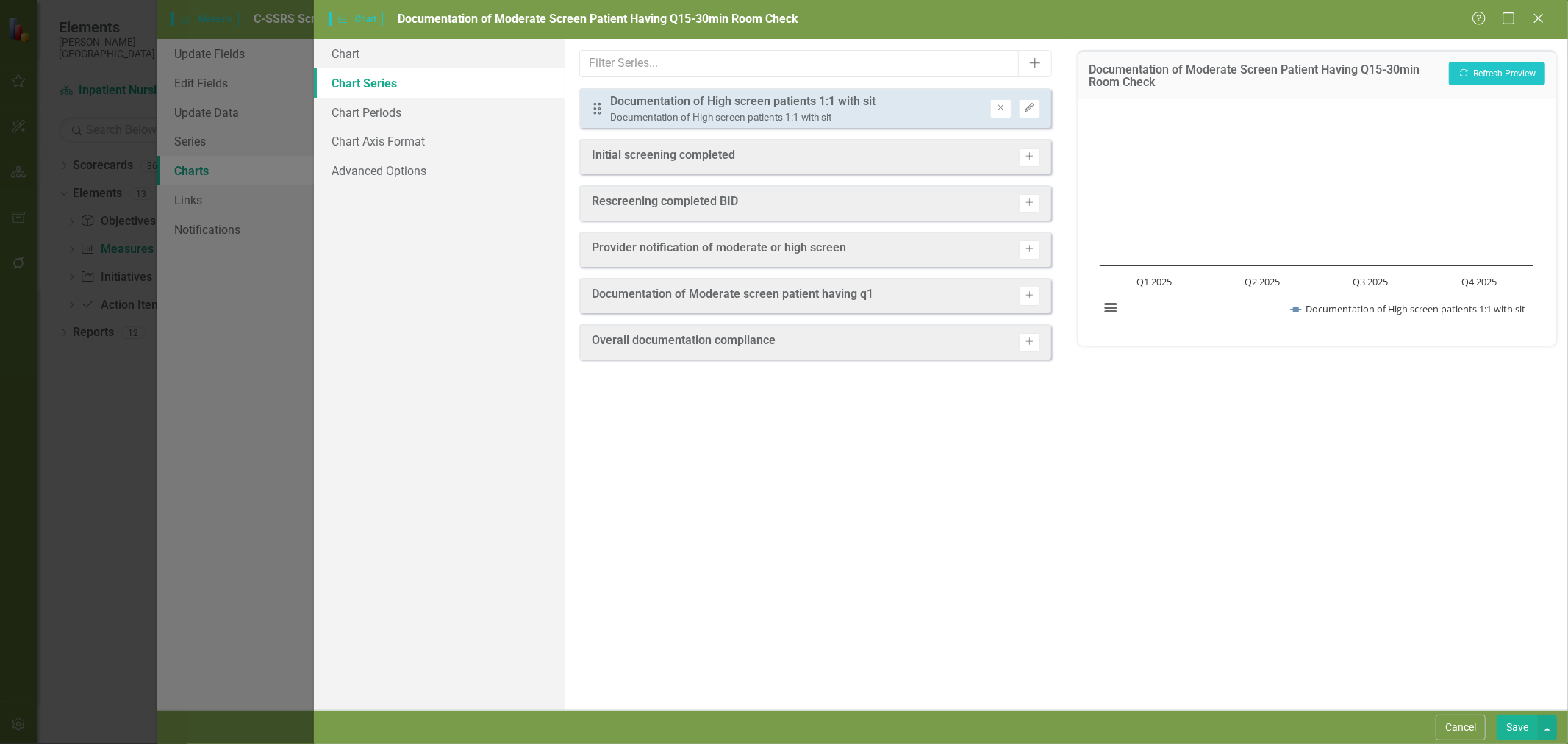
click at [1001, 108] on icon "Remove" at bounding box center [1001, 108] width 11 height 9
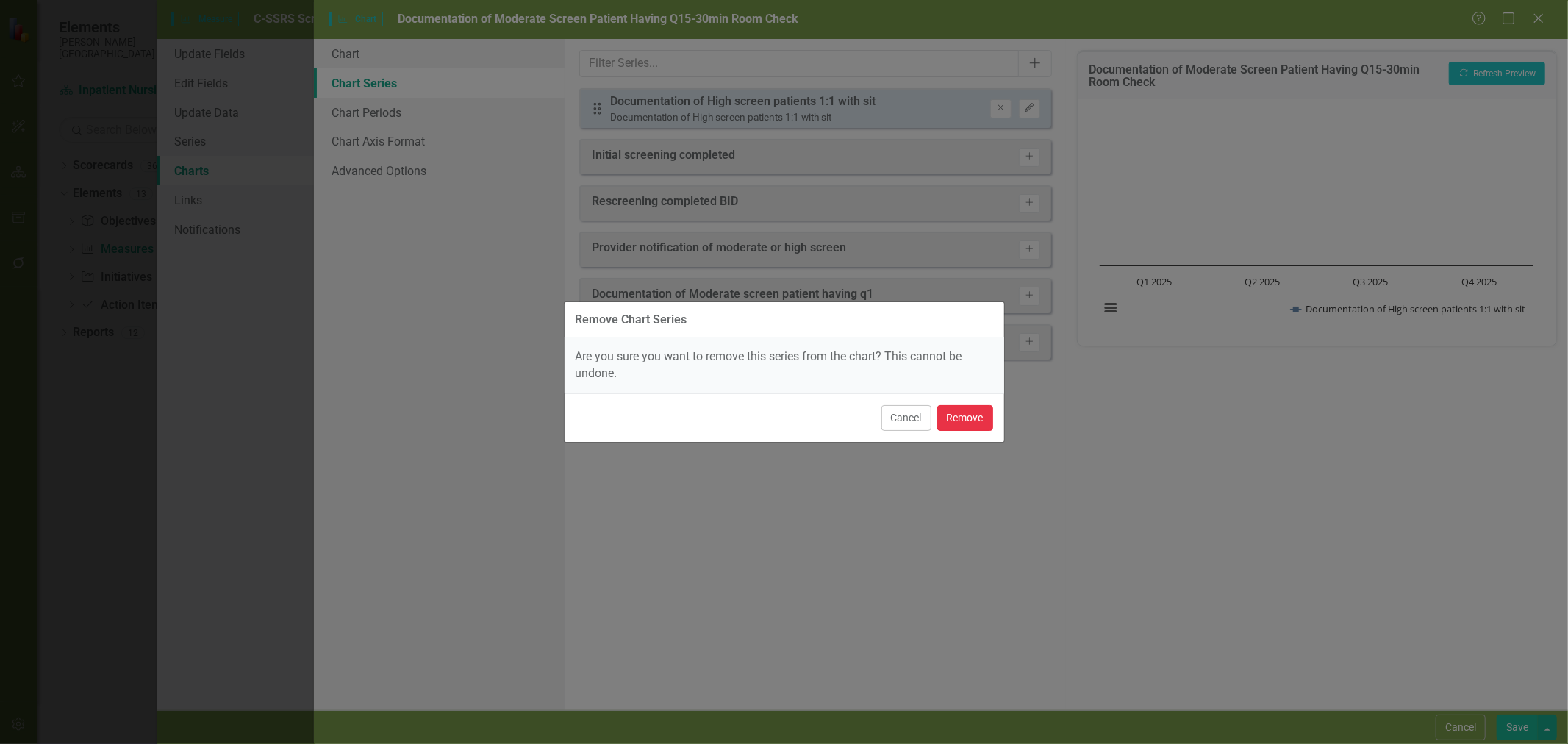
click at [968, 424] on button "Remove" at bounding box center [965, 418] width 56 height 26
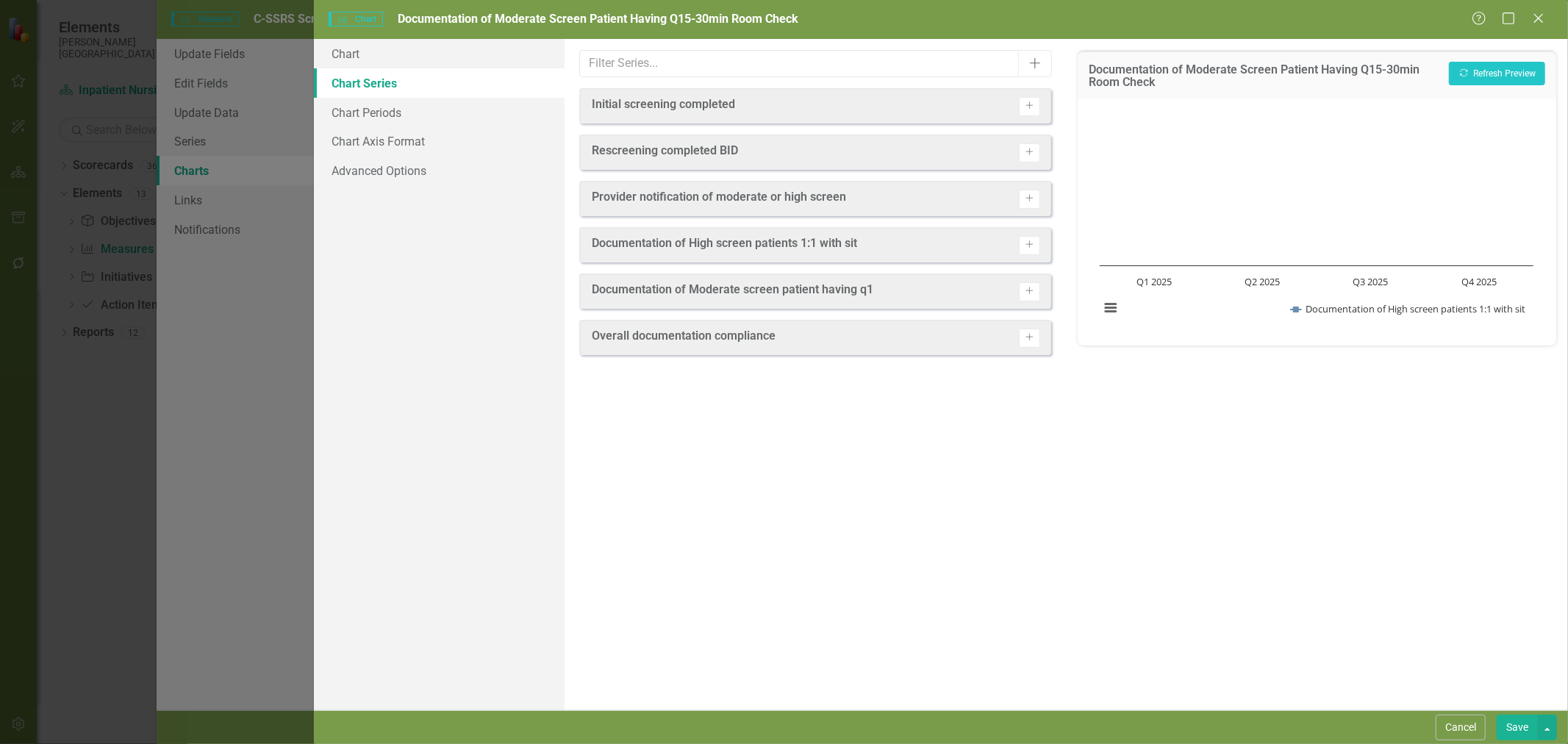
click at [1033, 292] on icon "Activate" at bounding box center [1029, 290] width 11 height 9
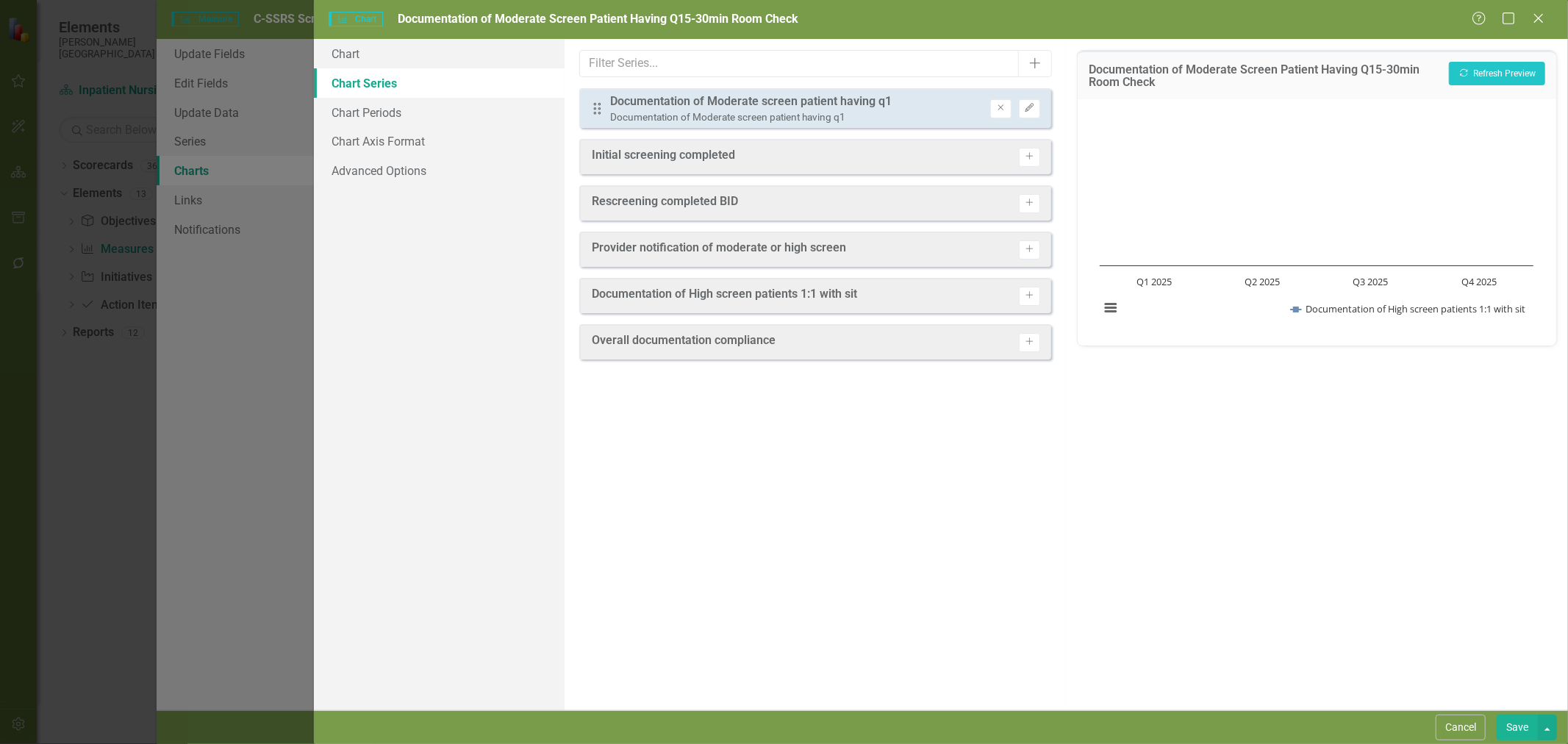
click at [1030, 111] on icon "Edit" at bounding box center [1029, 108] width 11 height 9
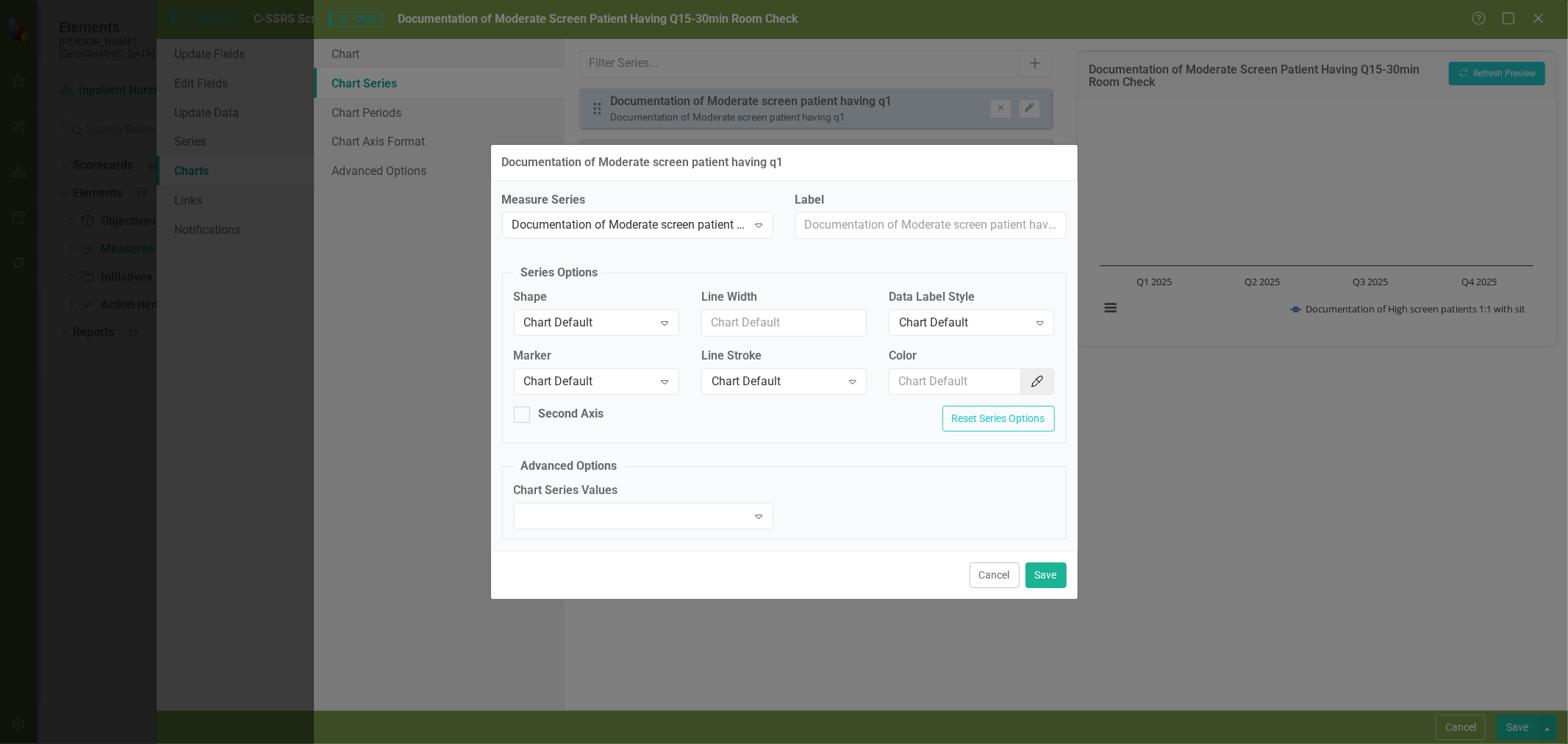
click at [629, 381] on div "Chart Default" at bounding box center [588, 381] width 130 height 17
click at [606, 482] on div "Square" at bounding box center [599, 480] width 142 height 17
click at [1048, 575] on button "Save" at bounding box center [1046, 575] width 41 height 26
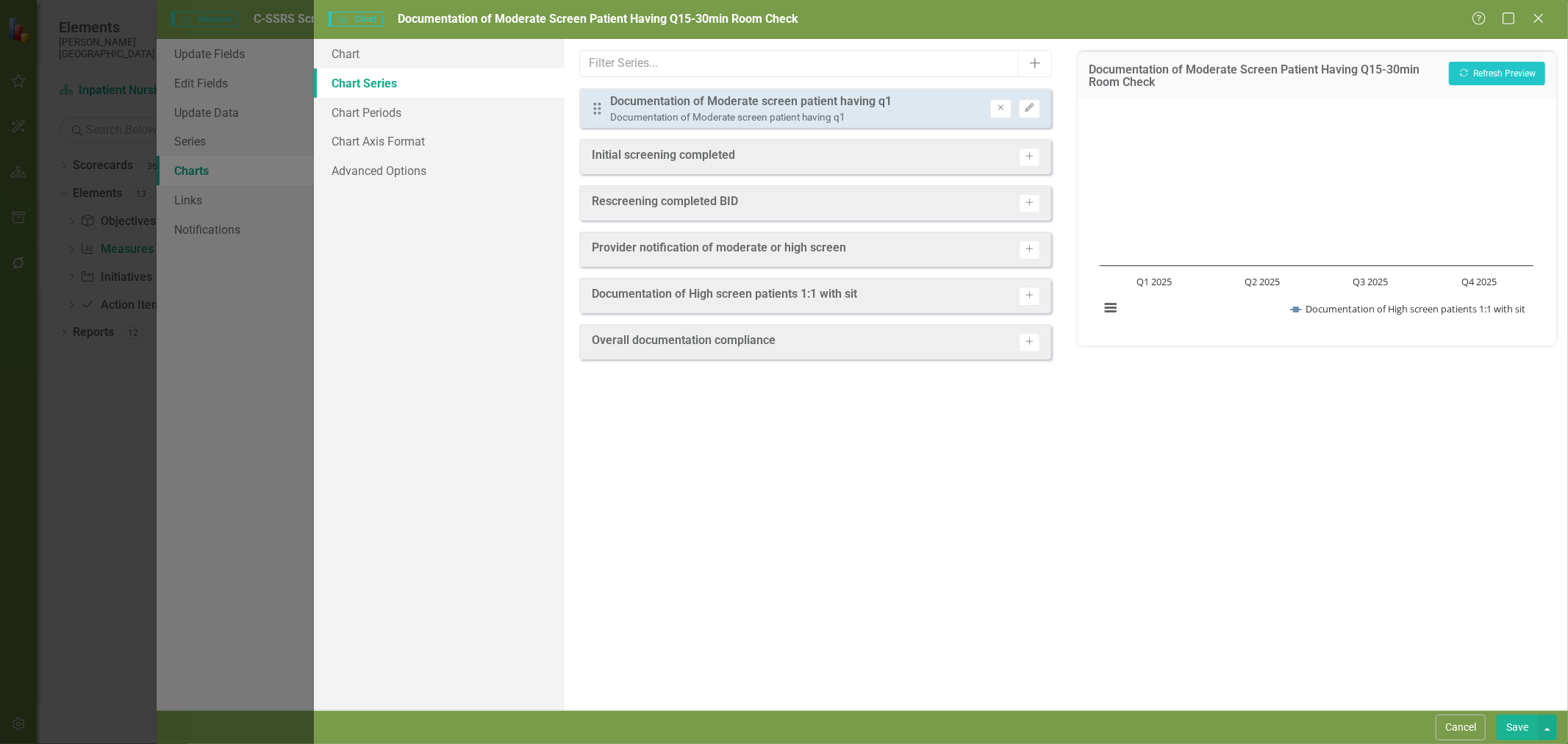
click at [1513, 728] on button "Save" at bounding box center [1517, 728] width 41 height 26
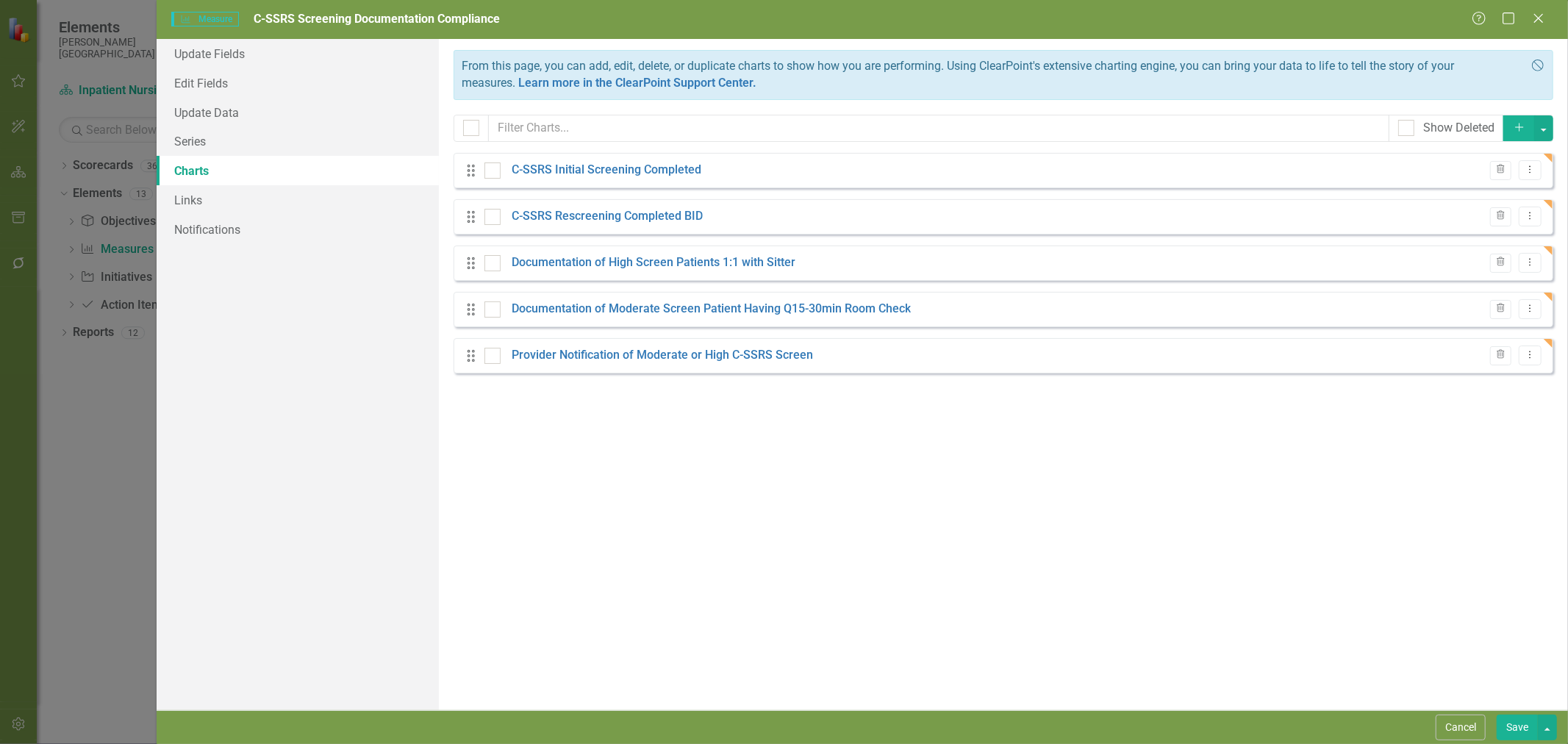
click at [949, 476] on div "From this page, you can add, edit, delete, or duplicate charts to show how you …" at bounding box center [1003, 374] width 1129 height 672
click at [243, 187] on link "Links" at bounding box center [298, 200] width 283 height 30
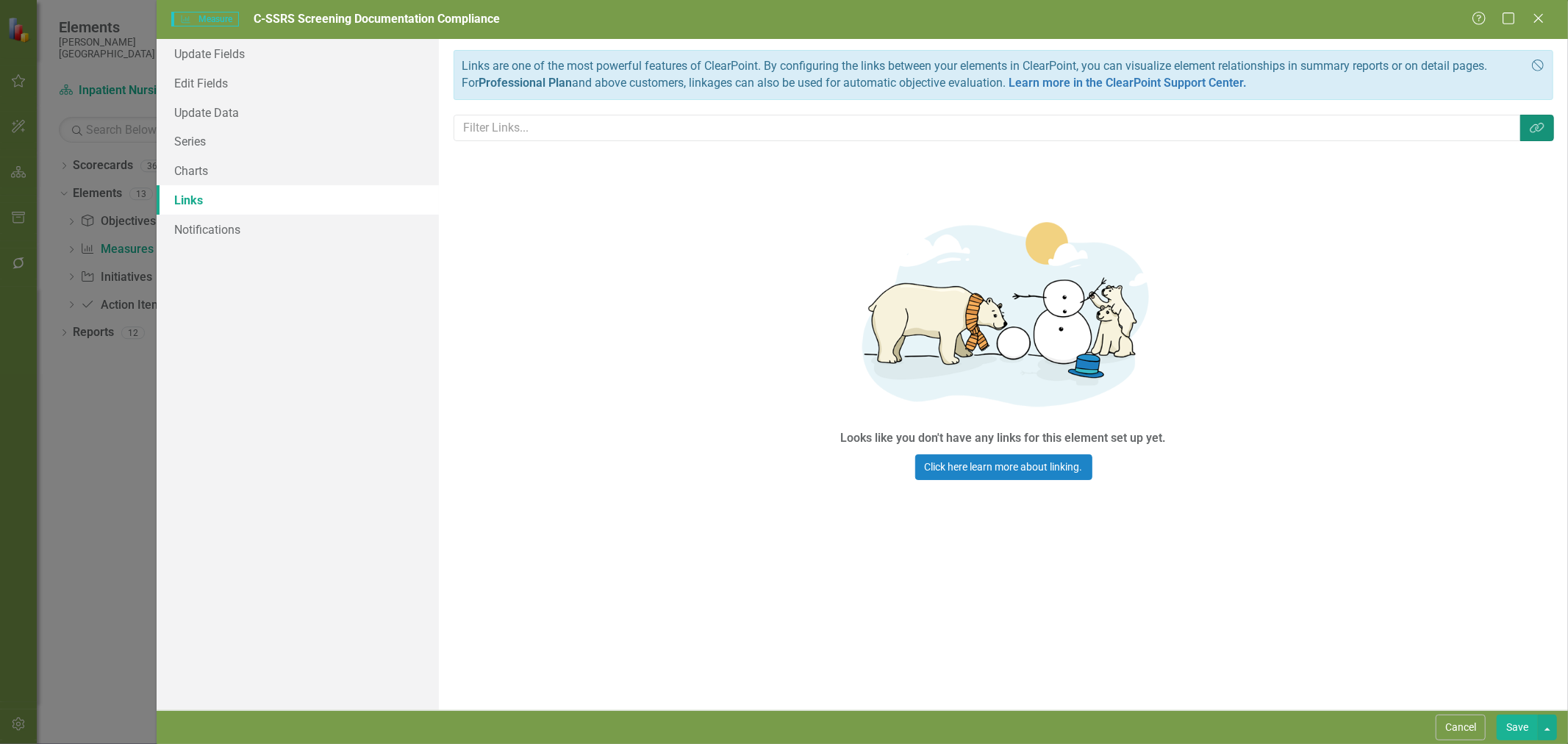
click at [1536, 130] on icon "button" at bounding box center [1537, 127] width 14 height 10
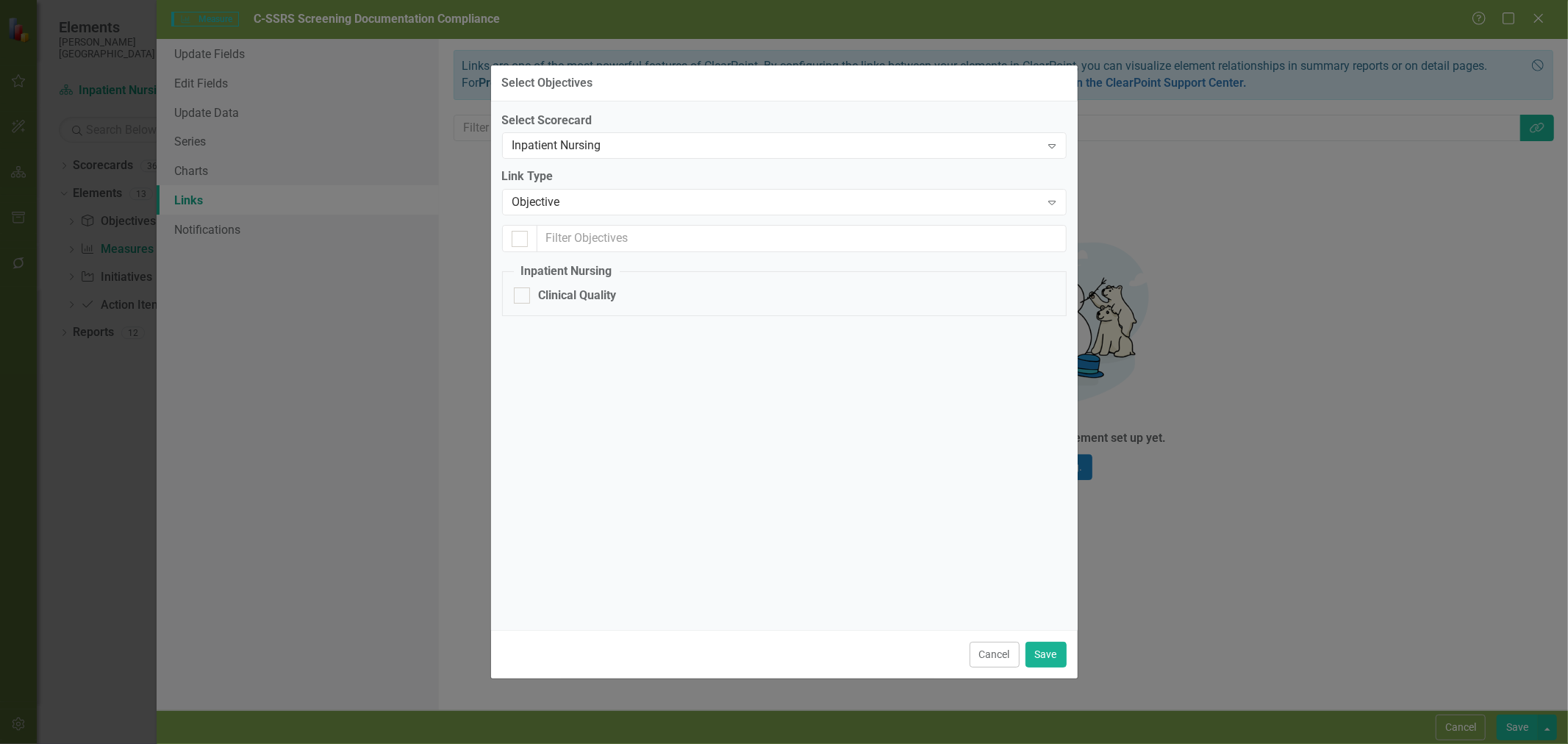
click at [532, 302] on div "Clinical Quality" at bounding box center [784, 296] width 541 height 17
click at [523, 297] on input "Clinical Quality" at bounding box center [519, 292] width 9 height 9
checkbox input "true"
click at [1054, 655] on button "Save" at bounding box center [1046, 655] width 41 height 26
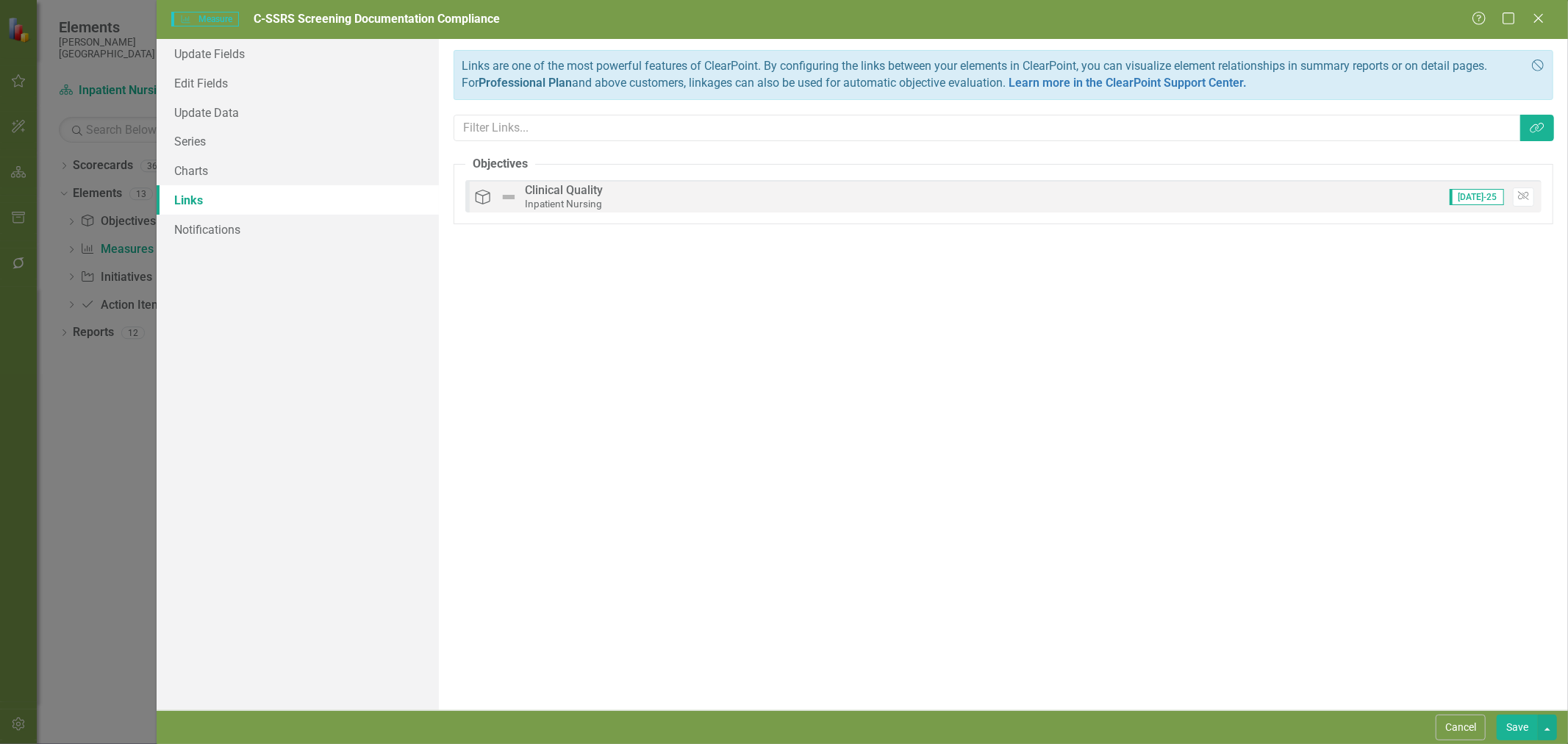
click at [1520, 725] on button "Save" at bounding box center [1517, 728] width 41 height 26
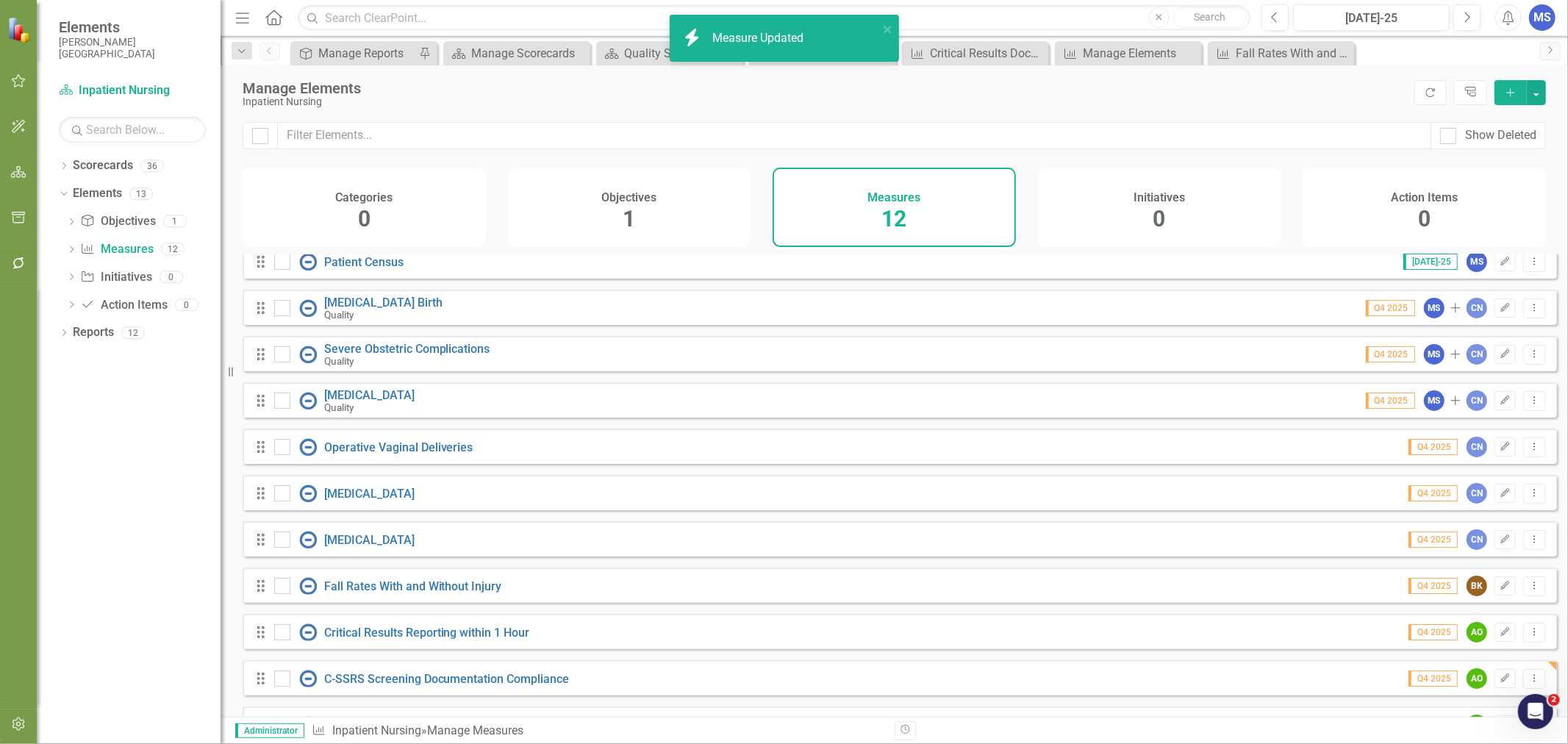
drag, startPoint x: 1019, startPoint y: 471, endPoint x: 1511, endPoint y: 151, distance: 586.9
click at [1511, 151] on div "Show Deleted" at bounding box center [894, 144] width 1348 height 46
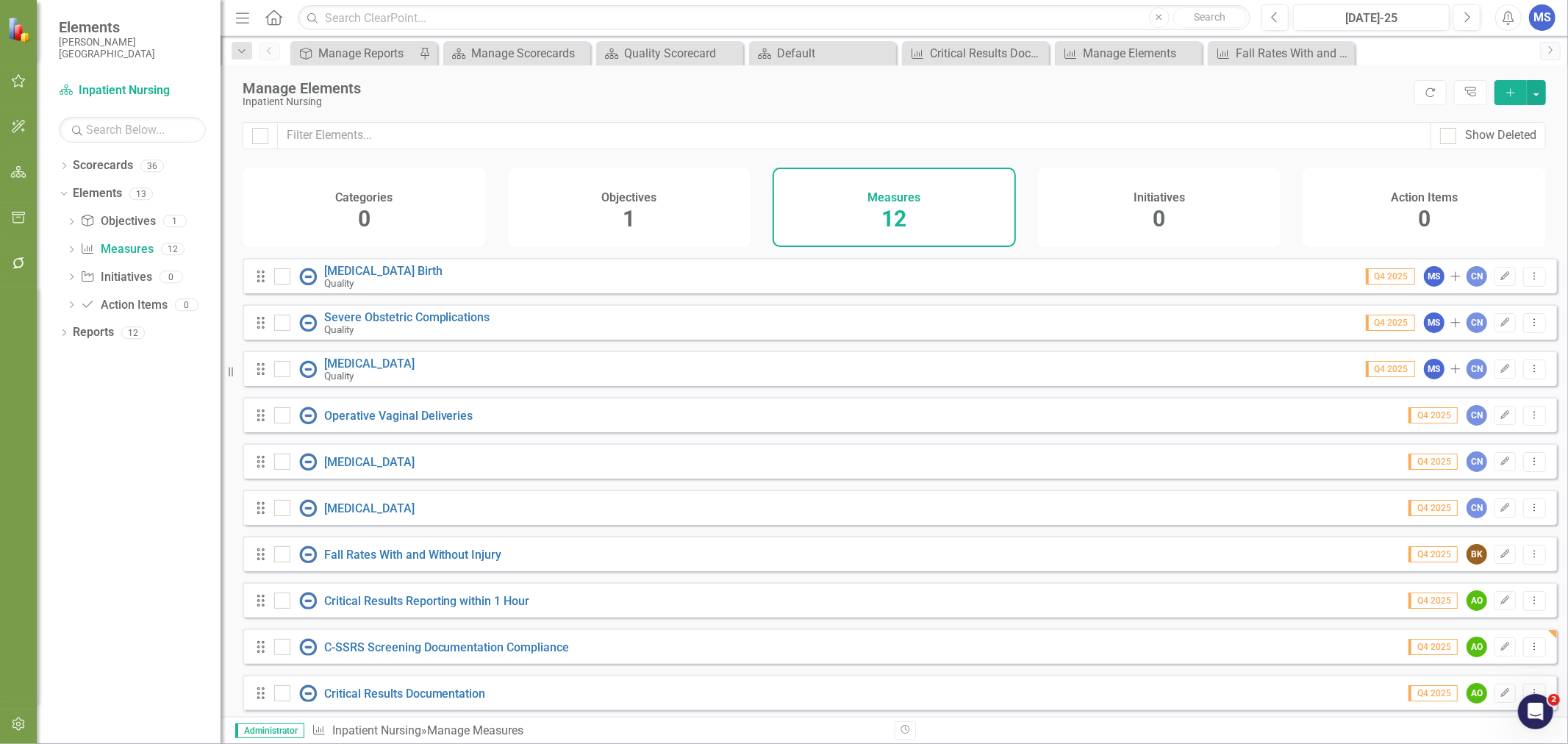
scroll to position [104, 0]
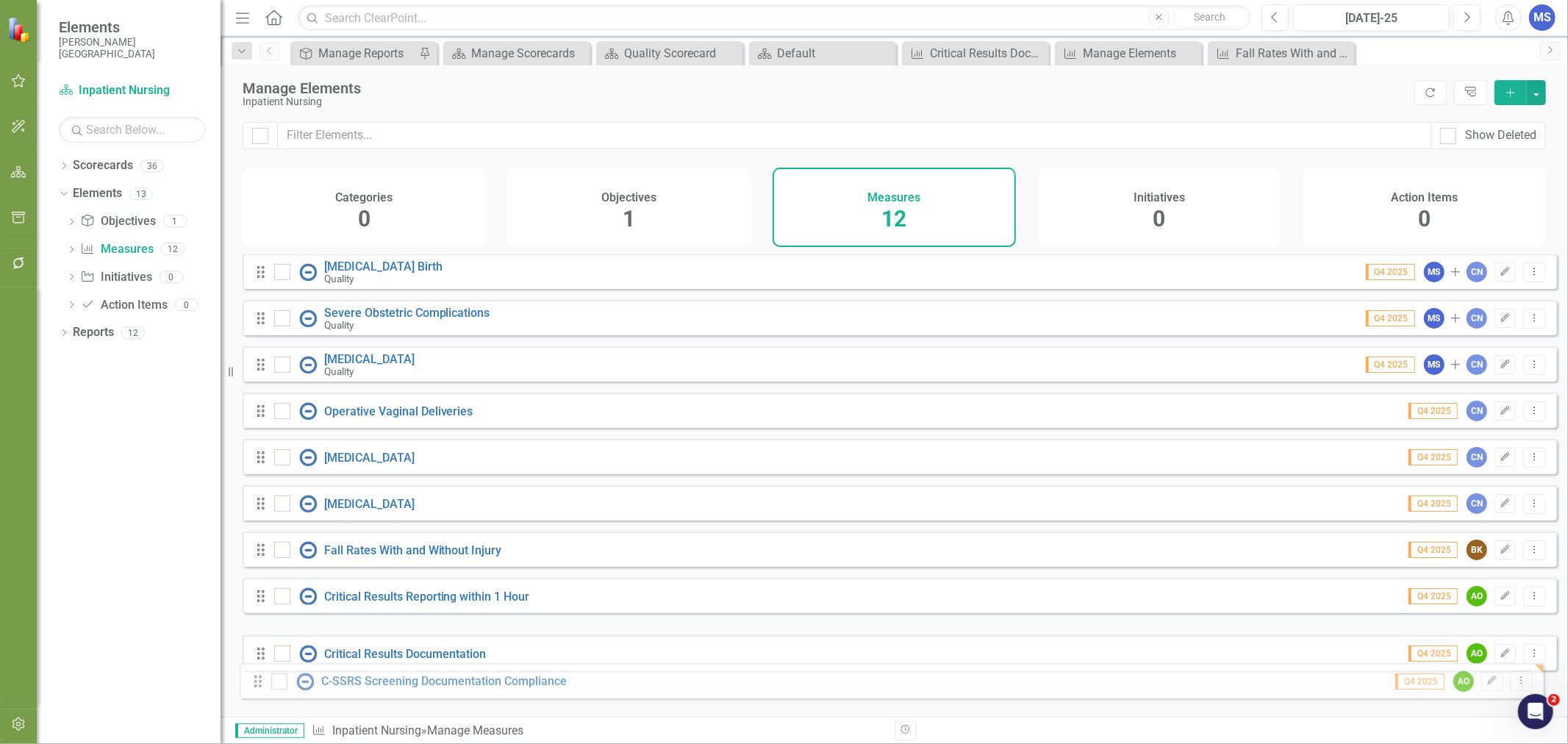
drag, startPoint x: 262, startPoint y: 640, endPoint x: 258, endPoint y: 687, distance: 47.2
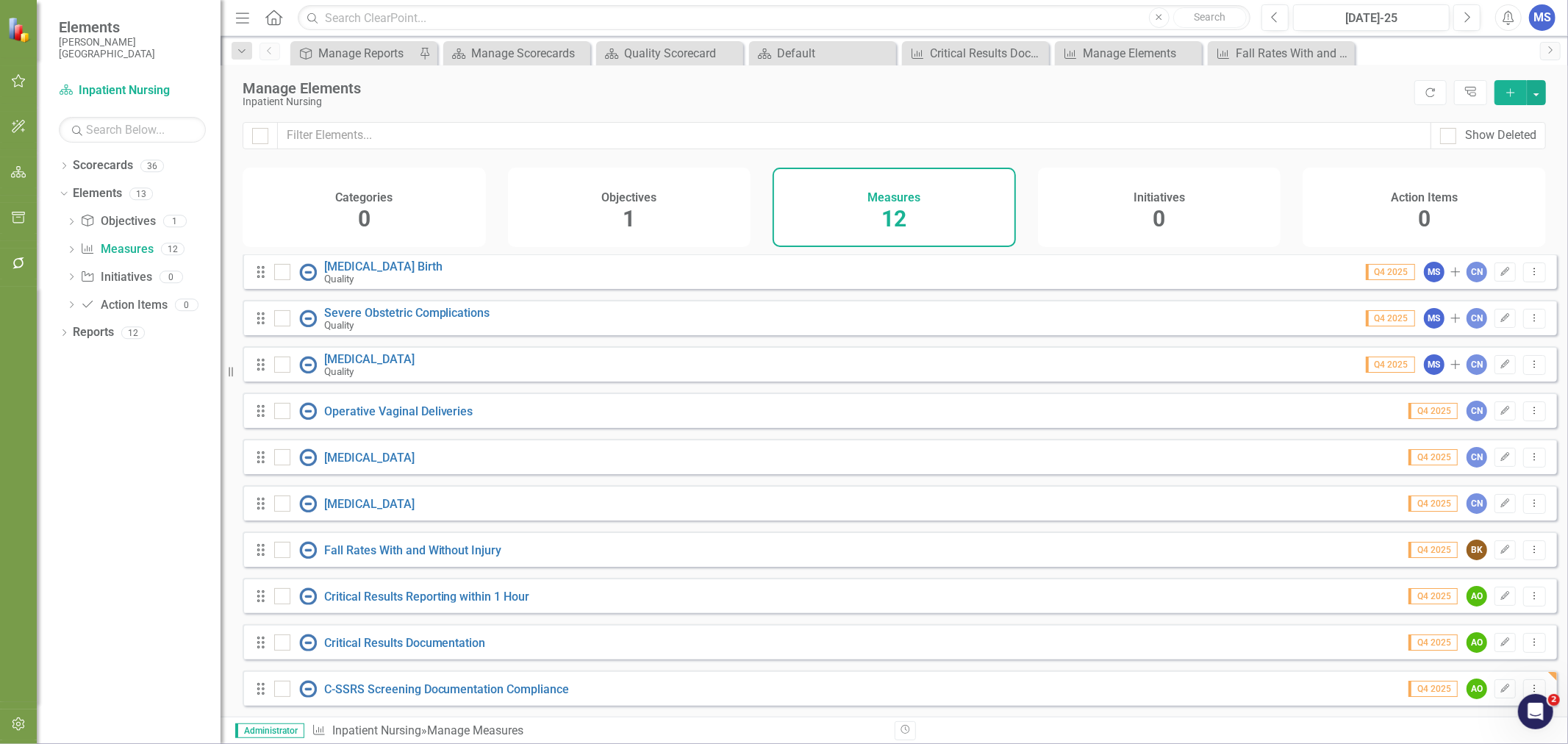
click at [1530, 687] on icon "Dropdown Menu" at bounding box center [1535, 689] width 12 height 9
click at [1509, 640] on link "Copy Duplicate Measure" at bounding box center [1469, 638] width 132 height 27
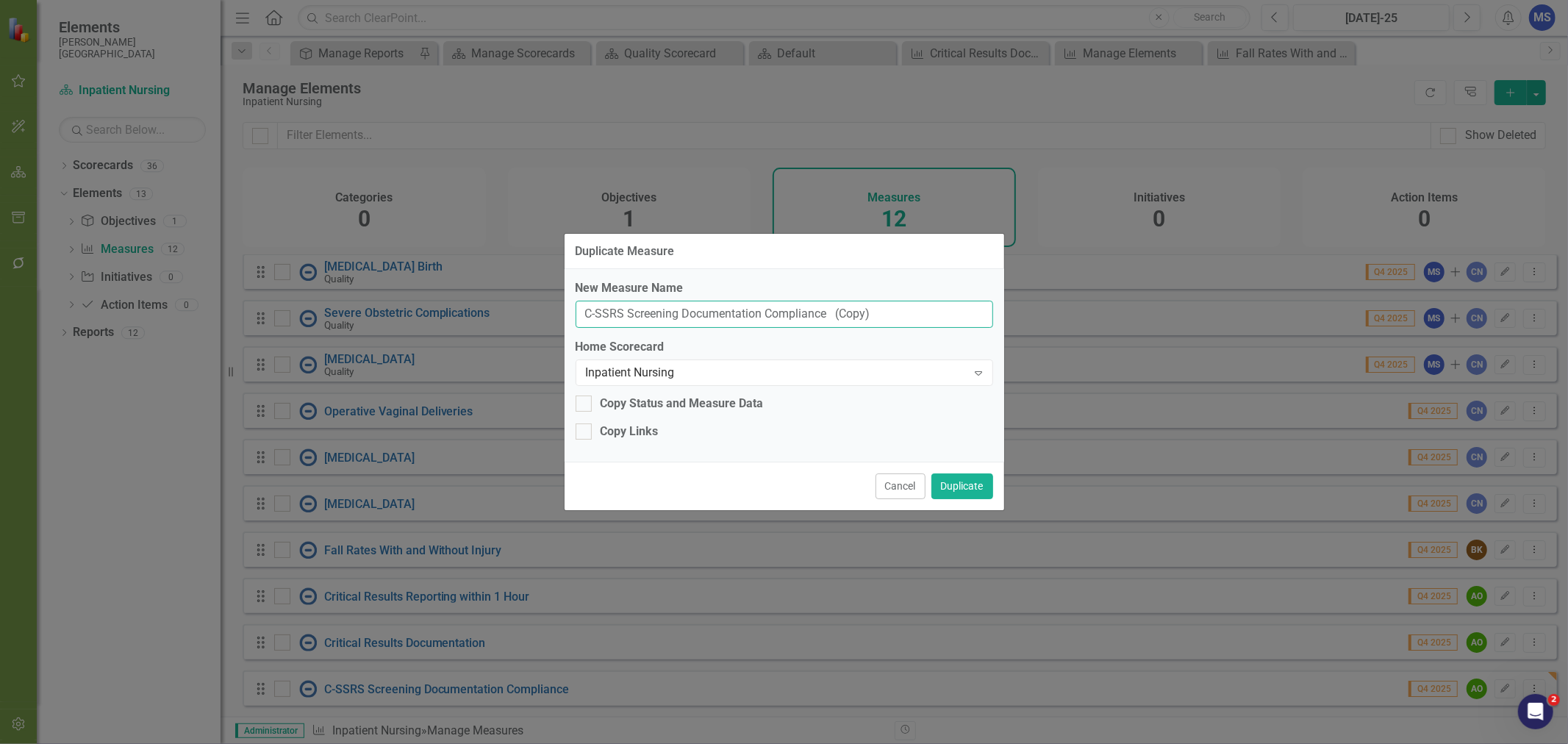
click at [765, 310] on input "C-SSRS Screening Documentation Compliance (Copy)" at bounding box center [785, 314] width 418 height 27
click at [765, 312] on input "C-SSRS Screening Documentation Compliance (Copy)" at bounding box center [785, 314] width 418 height 27
type input "Restraint Use and Appropriate Documentation"
click at [623, 438] on div "Copy Links" at bounding box center [630, 432] width 58 height 17
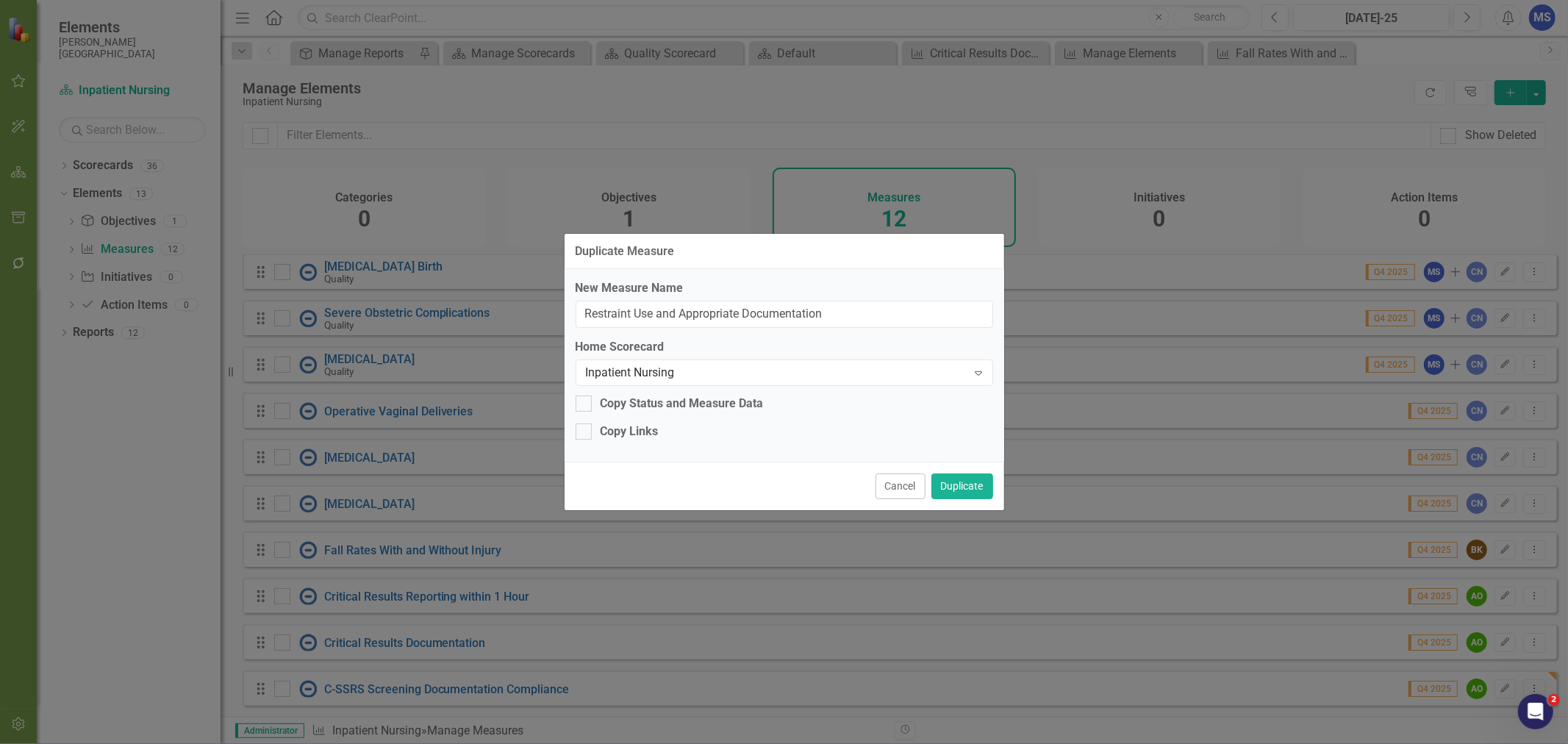
click at [585, 433] on input "Copy Links" at bounding box center [581, 428] width 9 height 9
checkbox input "true"
click at [965, 481] on button "Duplicate" at bounding box center [963, 486] width 62 height 26
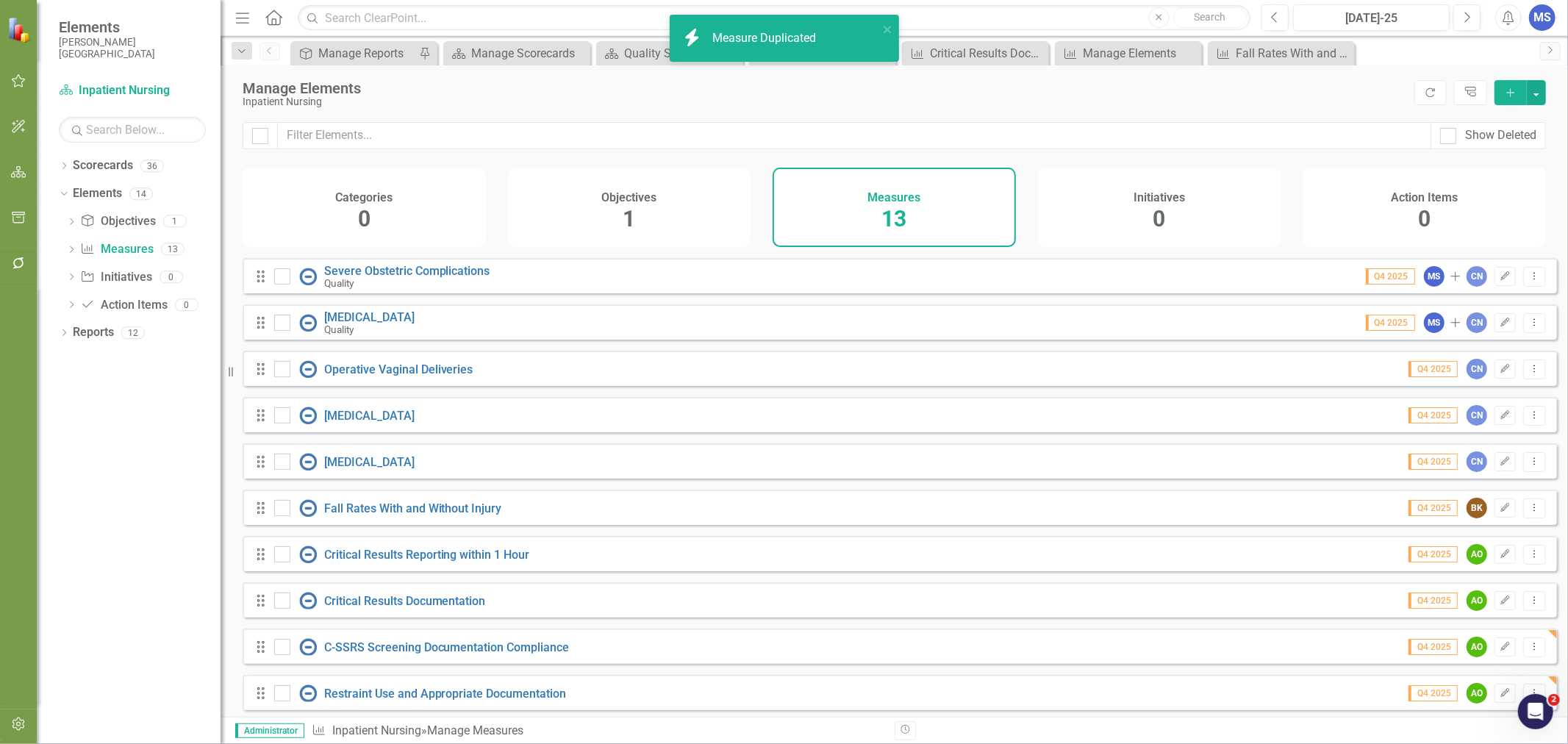
scroll to position [150, 0]
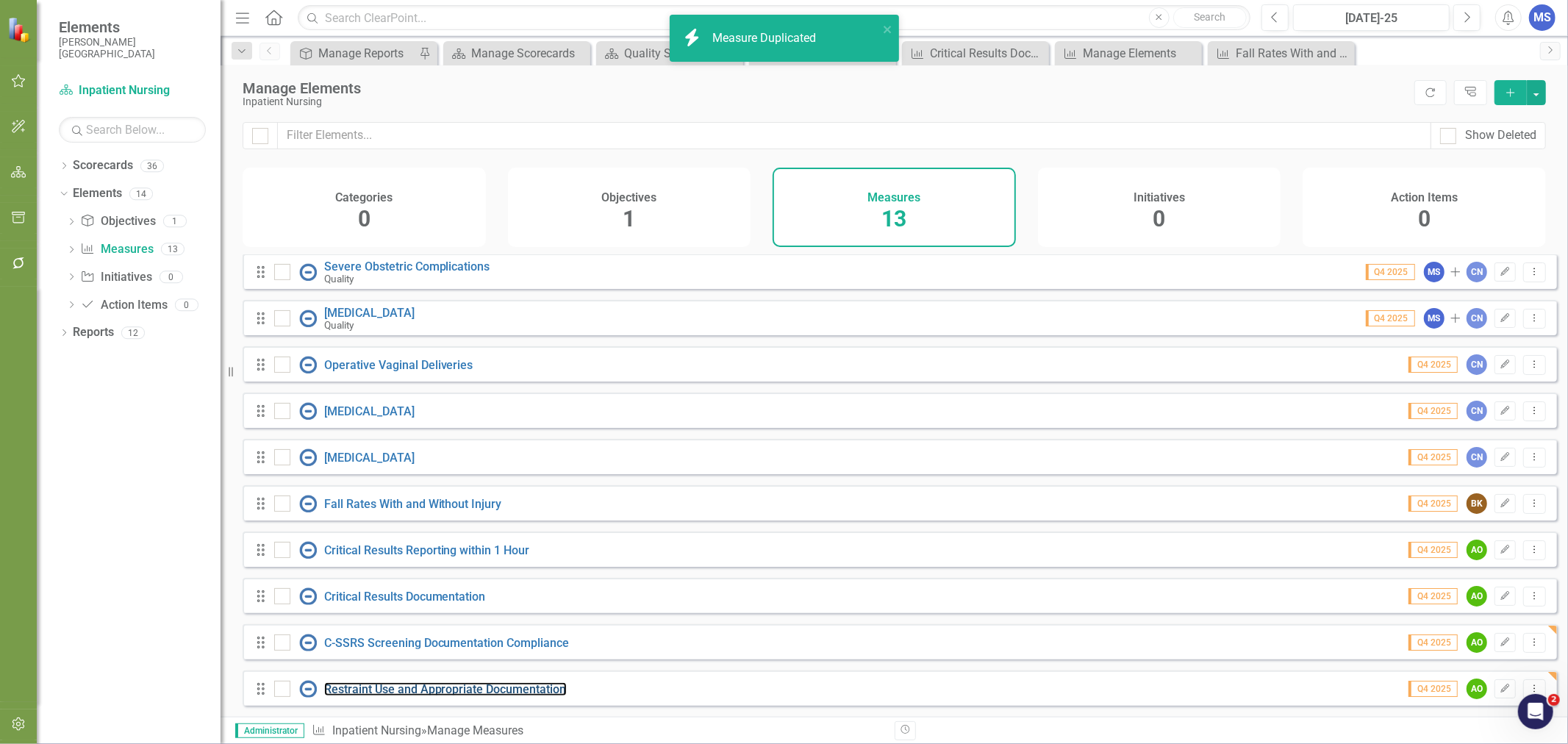
click at [465, 683] on link "Restraint Use and Appropriate Documentation" at bounding box center [446, 690] width 243 height 14
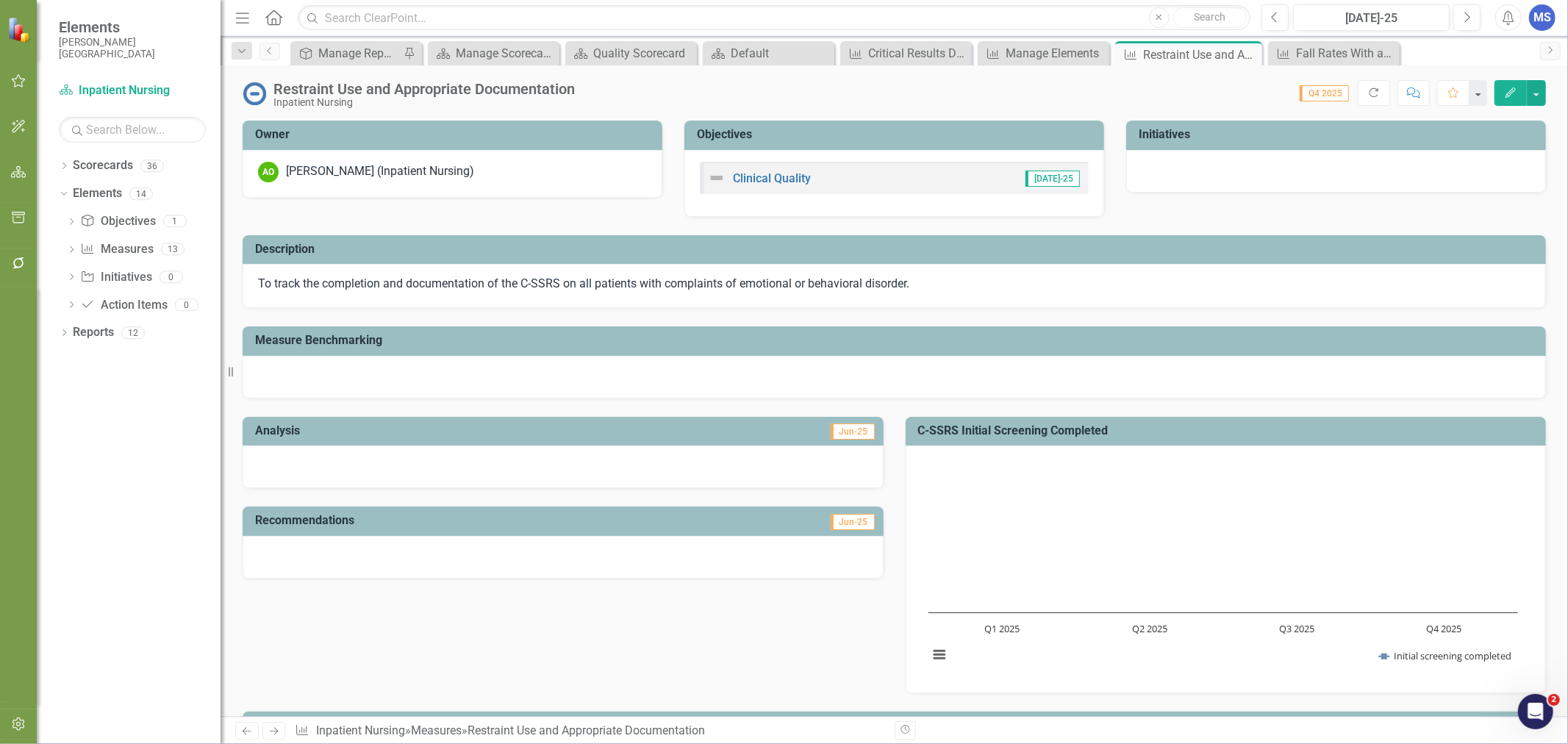
click at [687, 291] on p "To track the completion and documentation of the C-SSRS on all patients with co…" at bounding box center [893, 284] width 1272 height 17
click at [687, 290] on span "To track the completion and documentation of the C-SSRS on all patients with co…" at bounding box center [583, 283] width 651 height 14
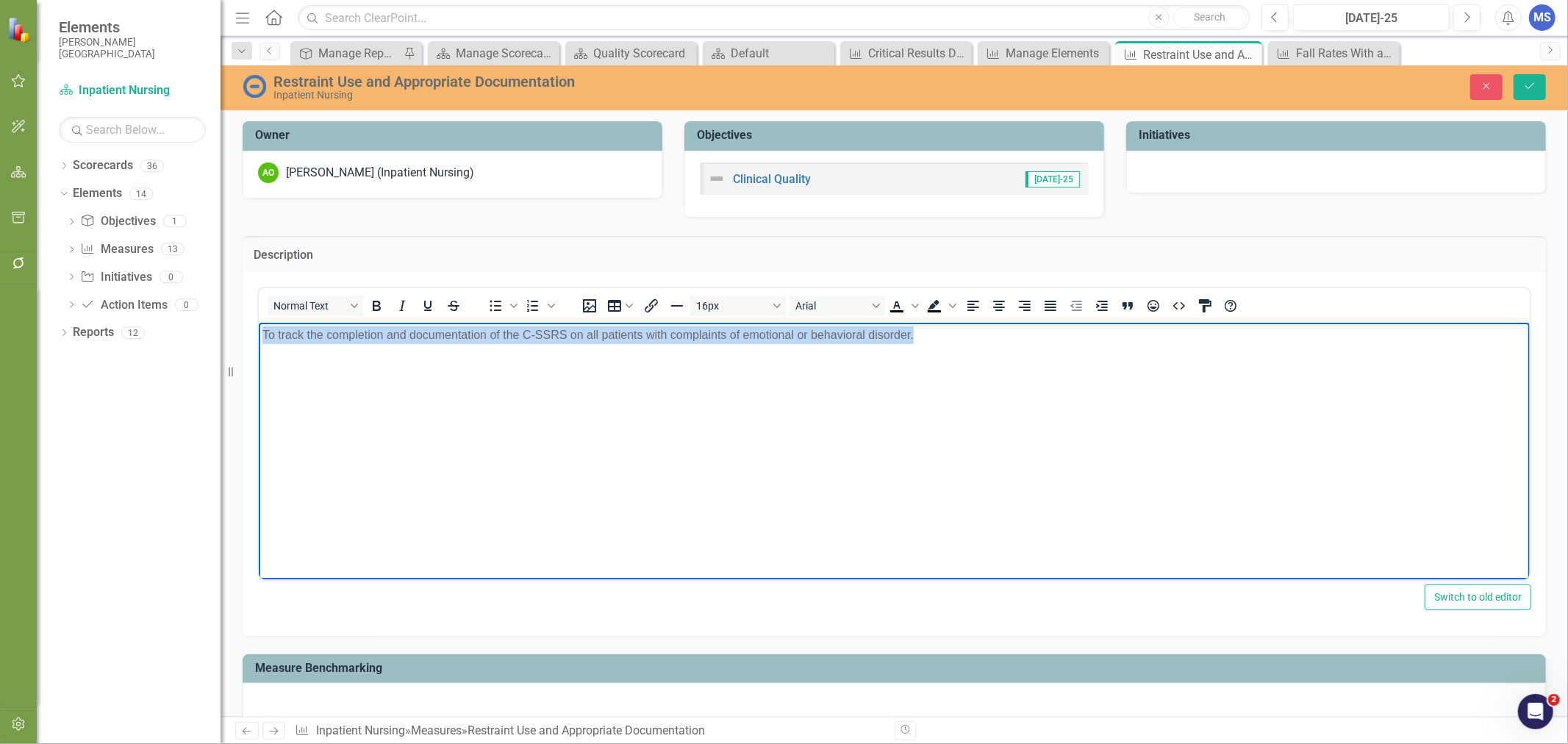
drag, startPoint x: 937, startPoint y: 336, endPoint x: 257, endPoint y: 349, distance: 680.1
click at [258, 349] on html "To track the completion and documentation of the C-SSRS on all patients with co…" at bounding box center [893, 433] width 1271 height 221
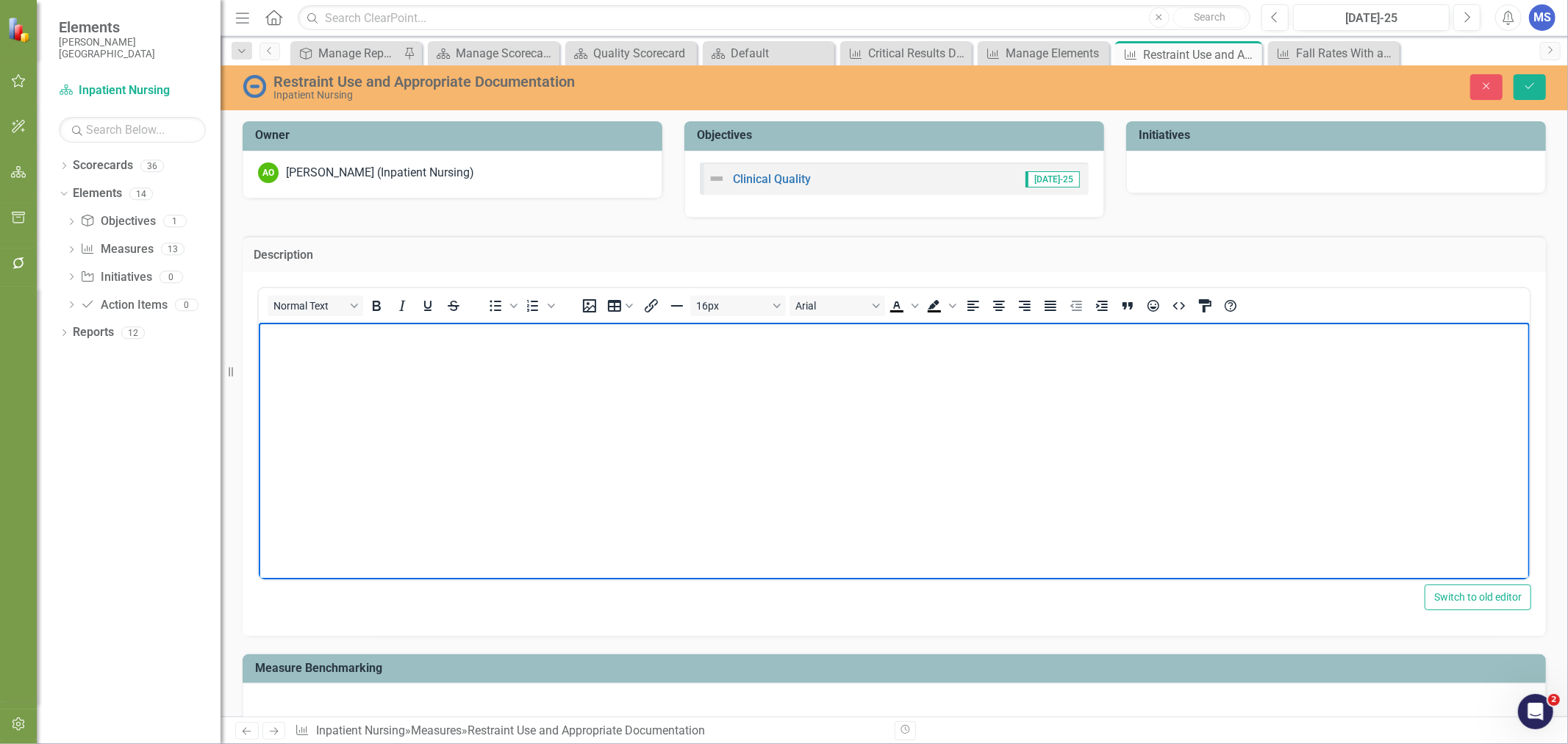
click at [357, 403] on body "Rich Text Area. Press ALT-0 for help." at bounding box center [893, 433] width 1271 height 221
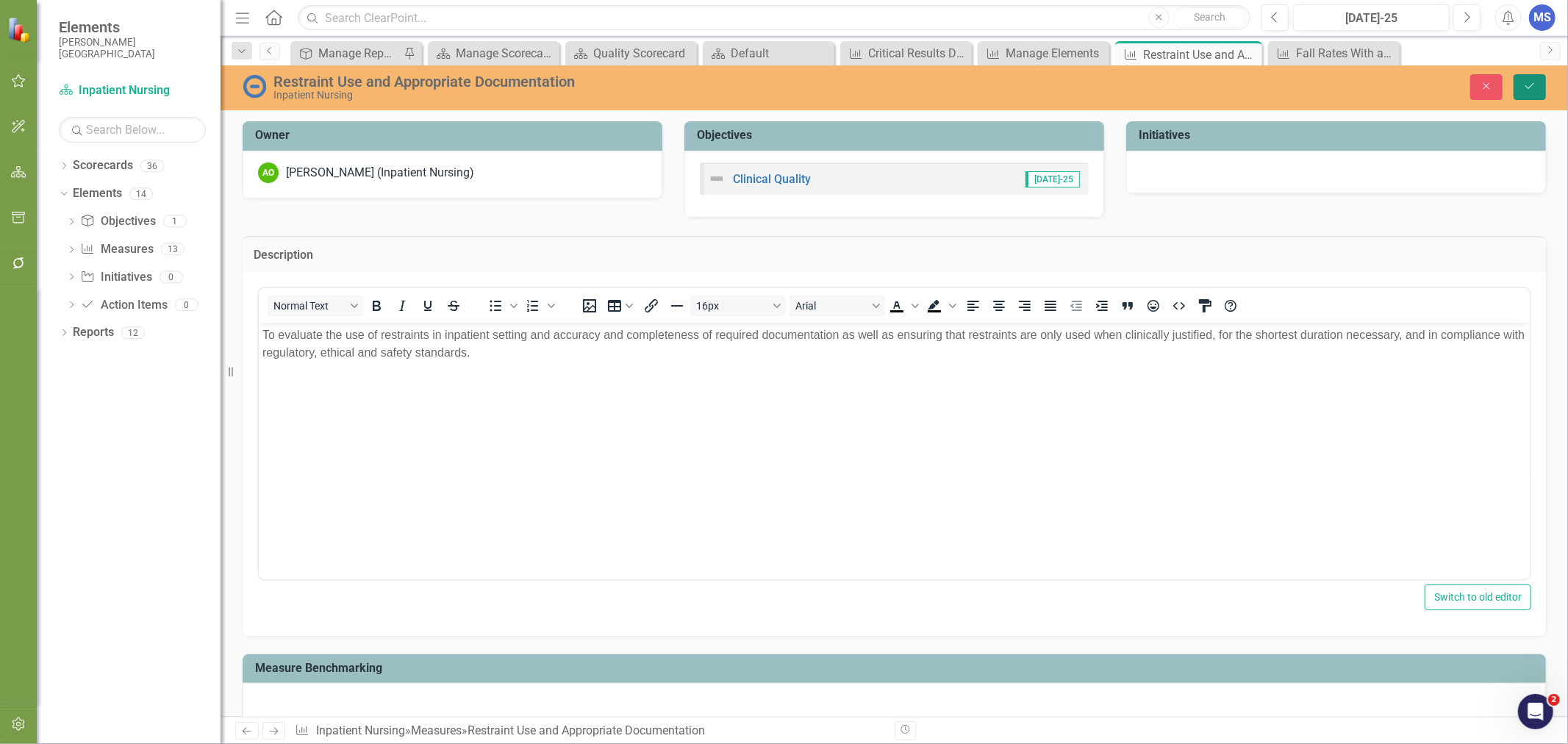
click at [1533, 85] on icon "Save" at bounding box center [1529, 85] width 13 height 10
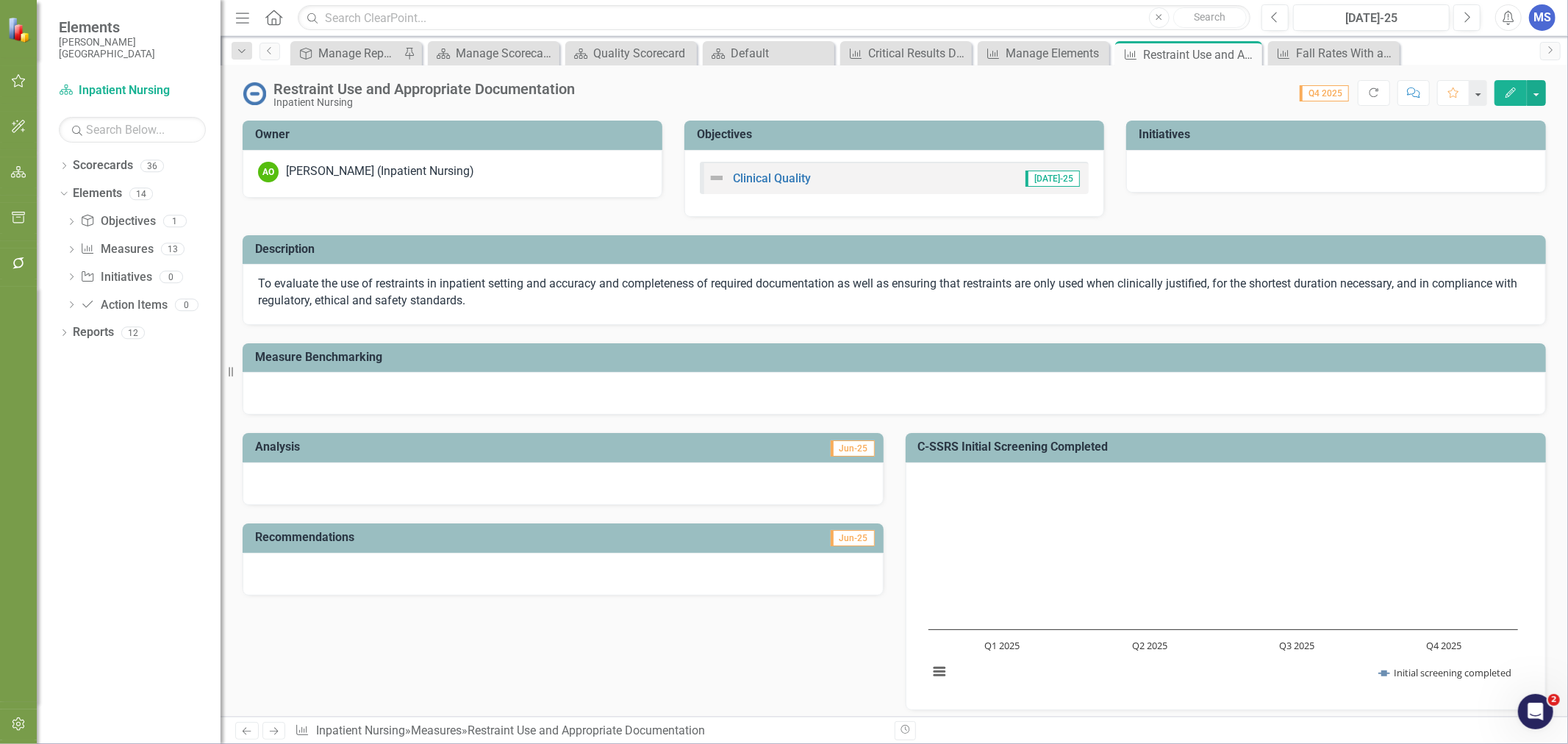
click at [1507, 93] on icon "button" at bounding box center [1510, 92] width 10 height 10
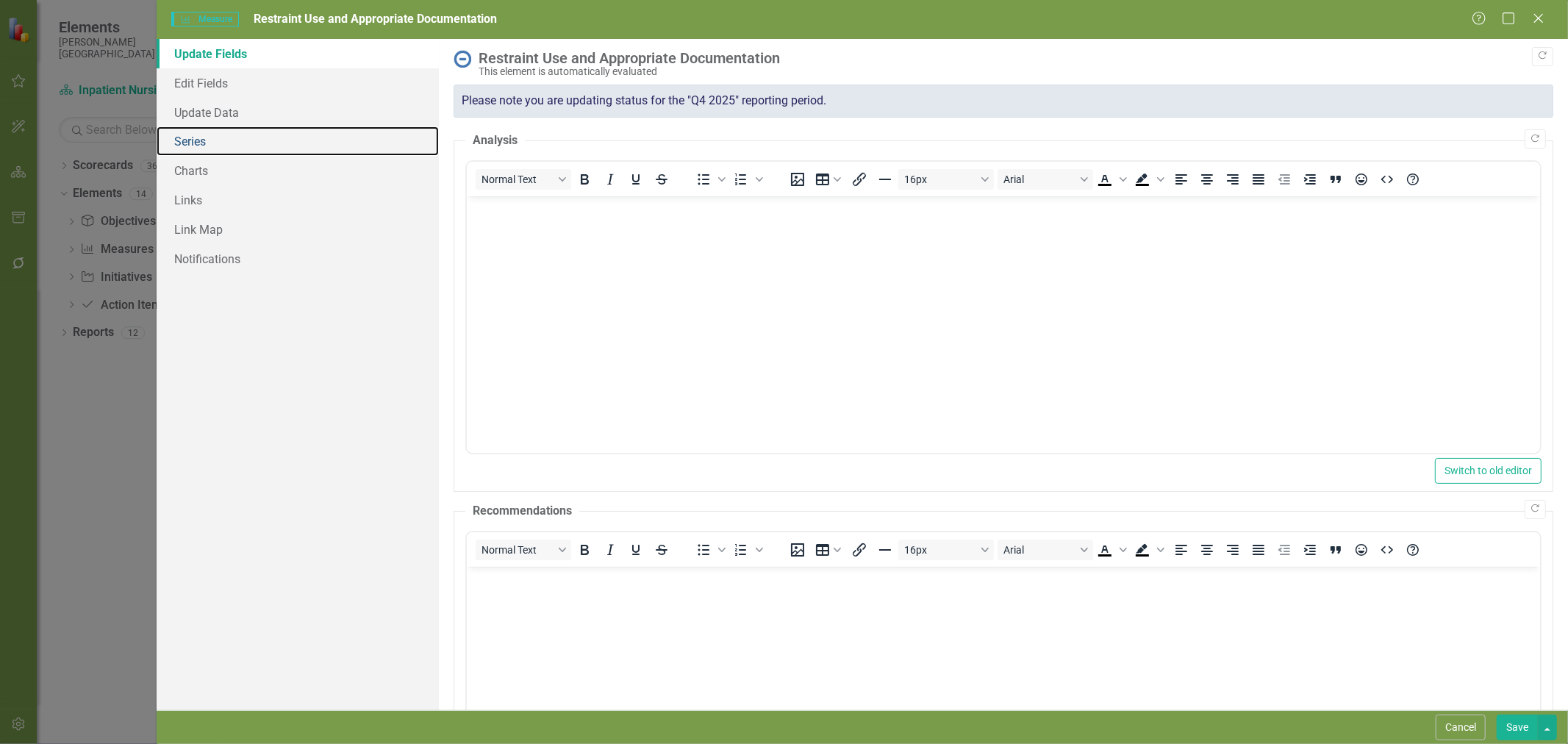
click at [199, 149] on link "Series" at bounding box center [298, 141] width 283 height 30
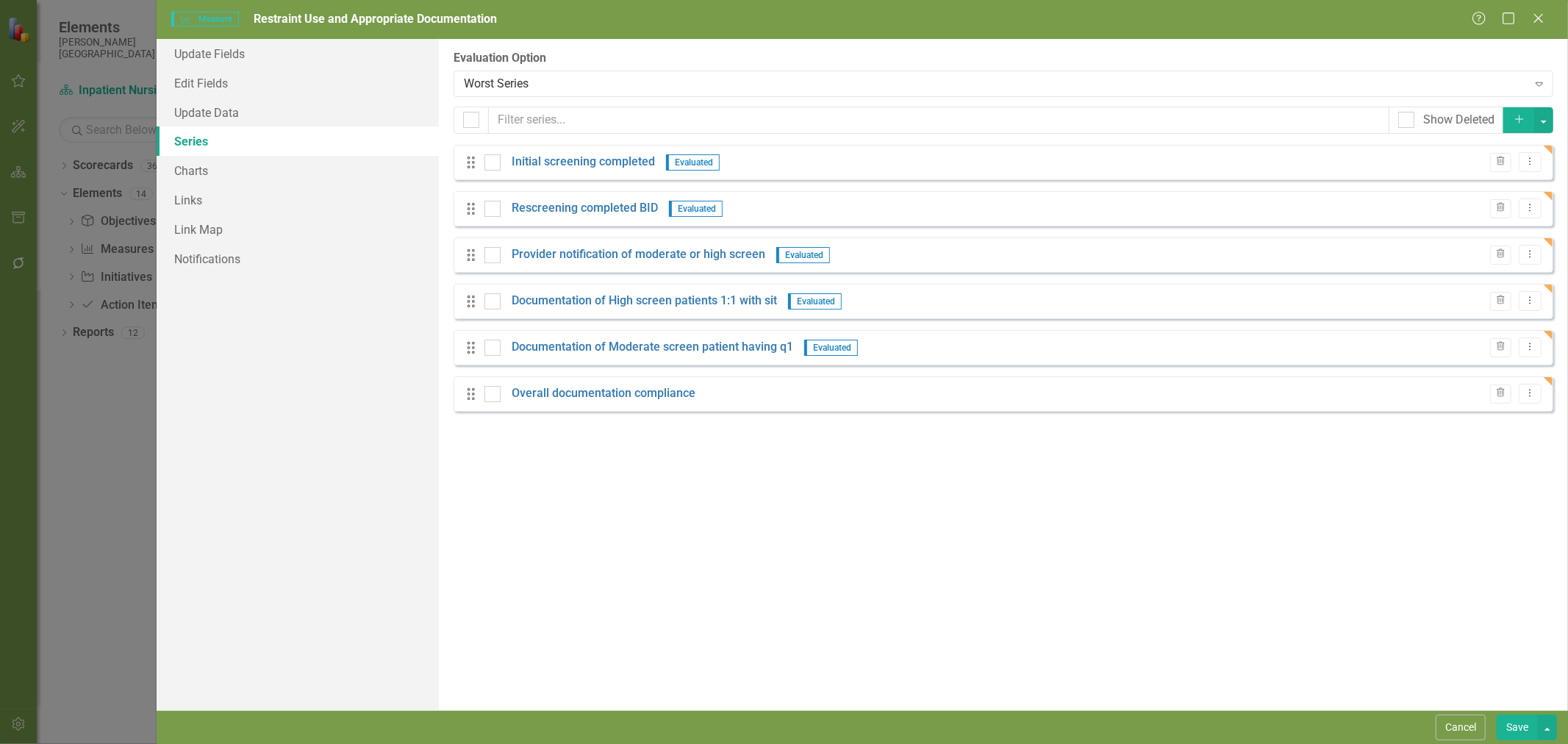
click at [1504, 301] on icon "Trash" at bounding box center [1500, 301] width 11 height 9
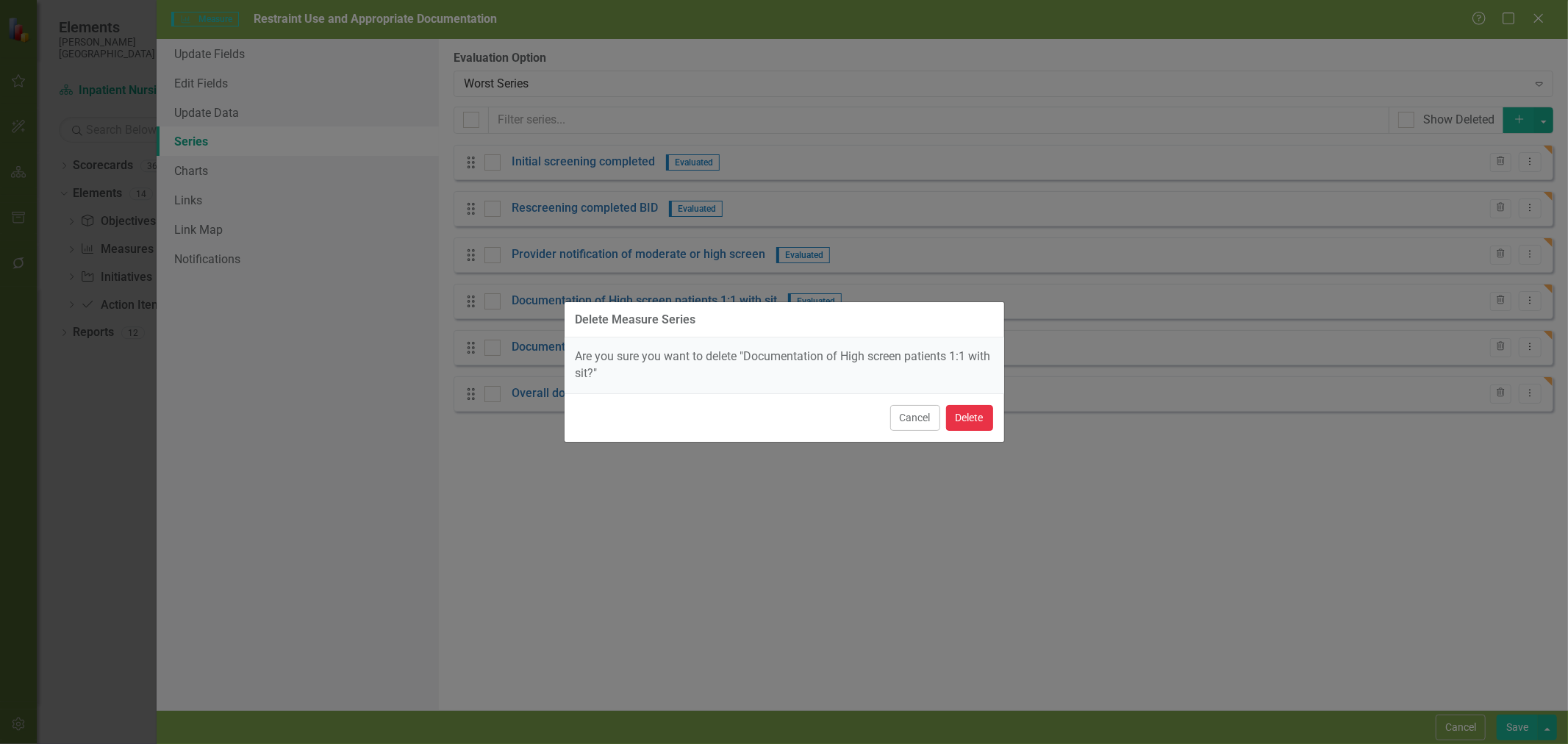
click at [959, 416] on button "Delete" at bounding box center [970, 418] width 47 height 26
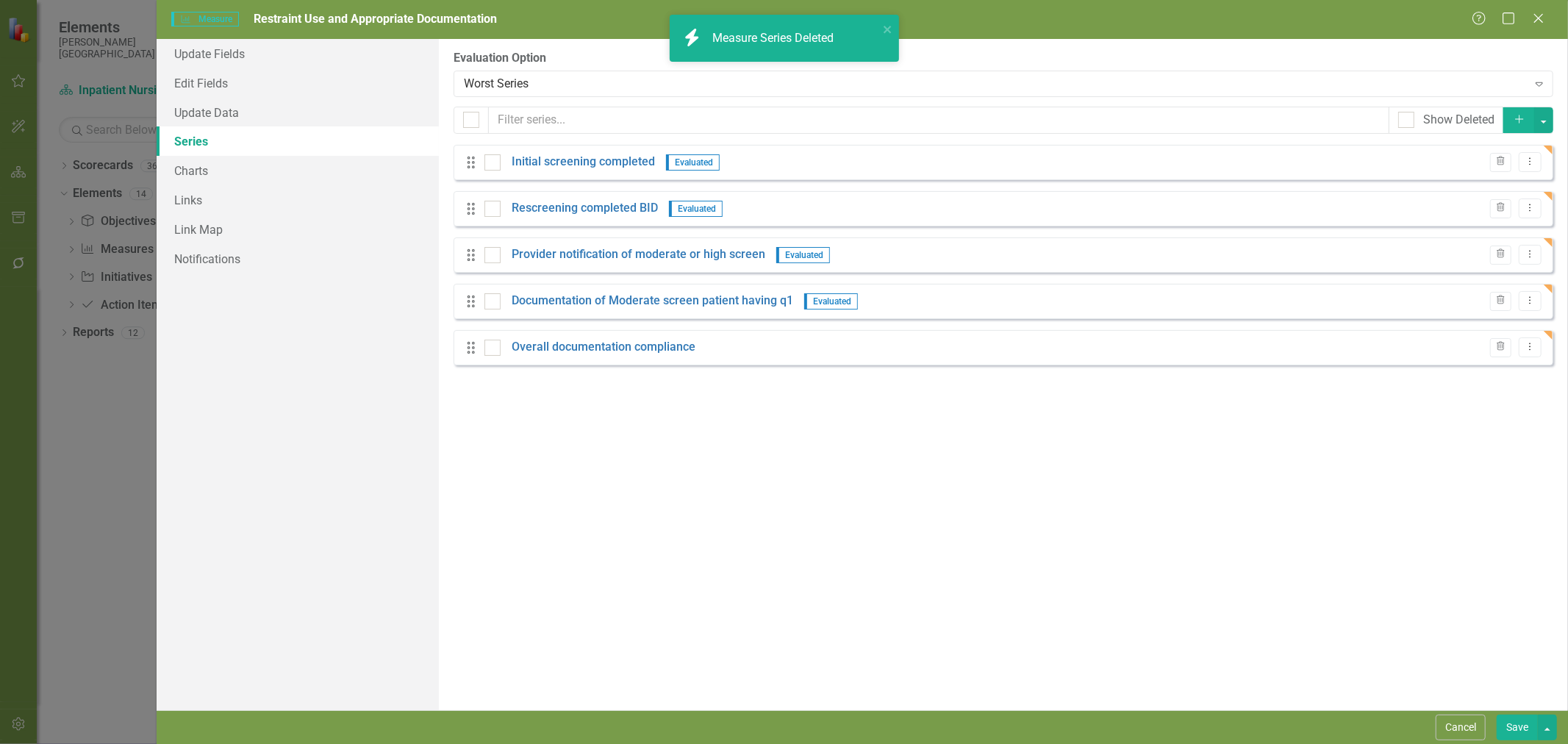
click at [1501, 300] on icon "Trash" at bounding box center [1500, 301] width 11 height 9
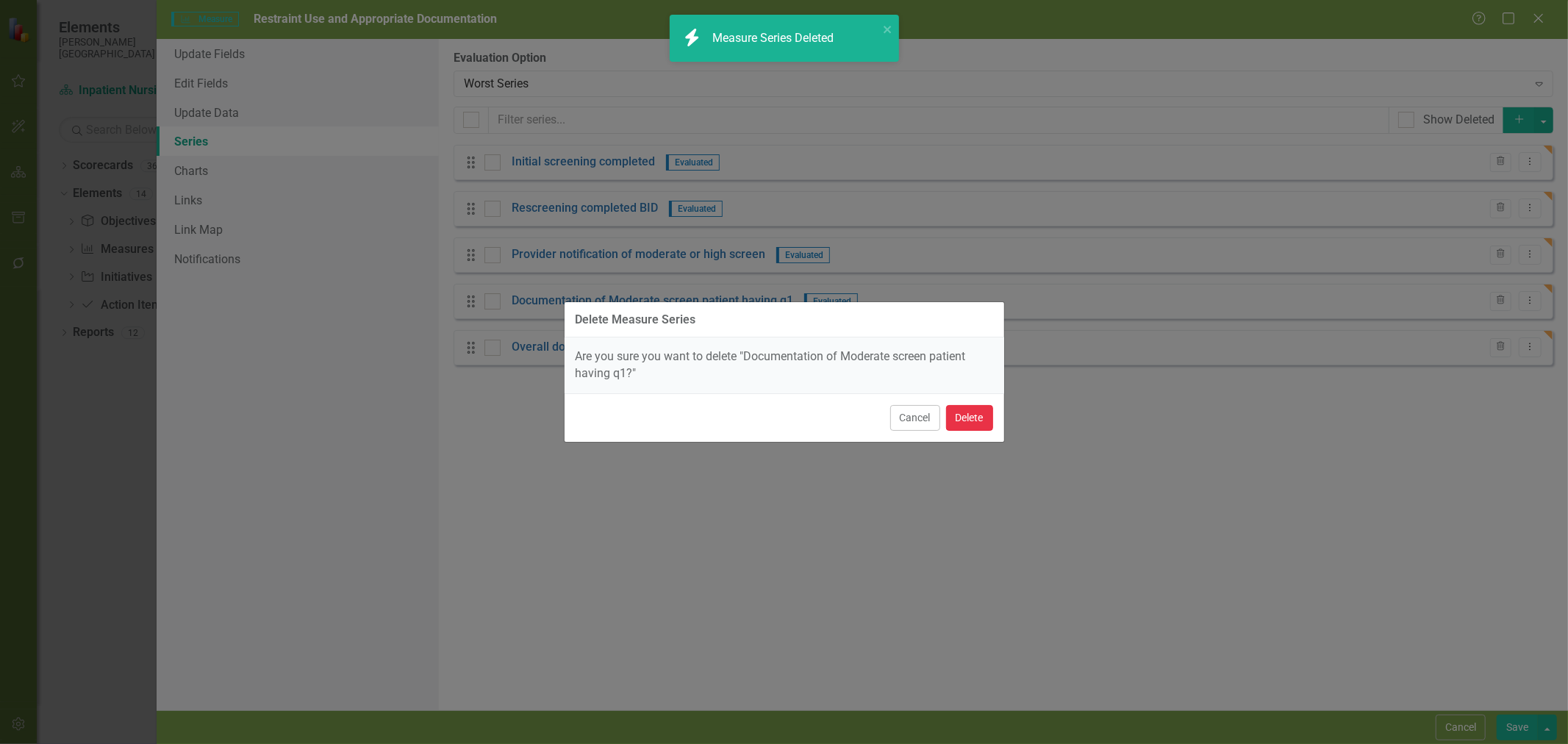
click at [981, 417] on button "Delete" at bounding box center [970, 418] width 47 height 26
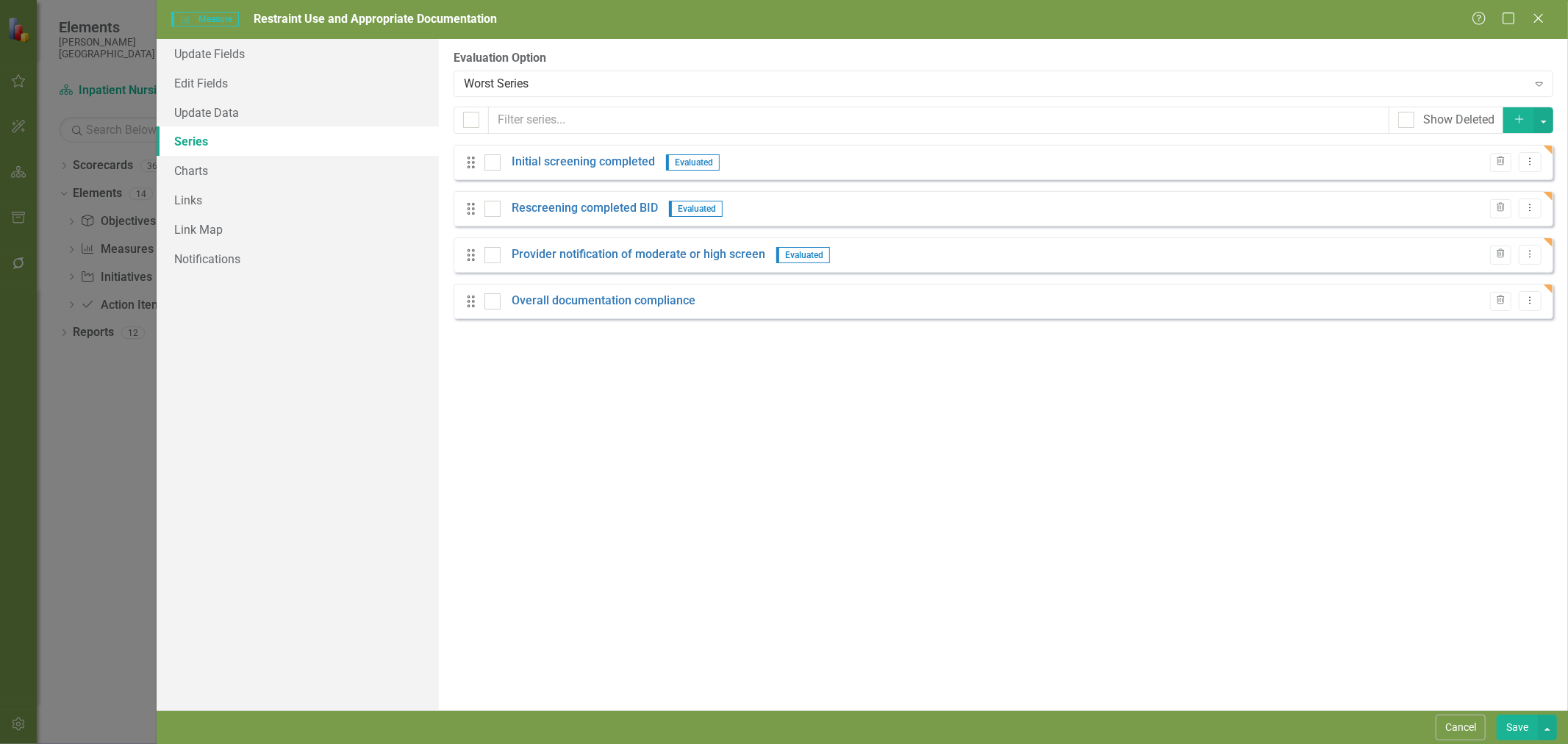
click at [1504, 294] on button "Trash" at bounding box center [1500, 301] width 21 height 19
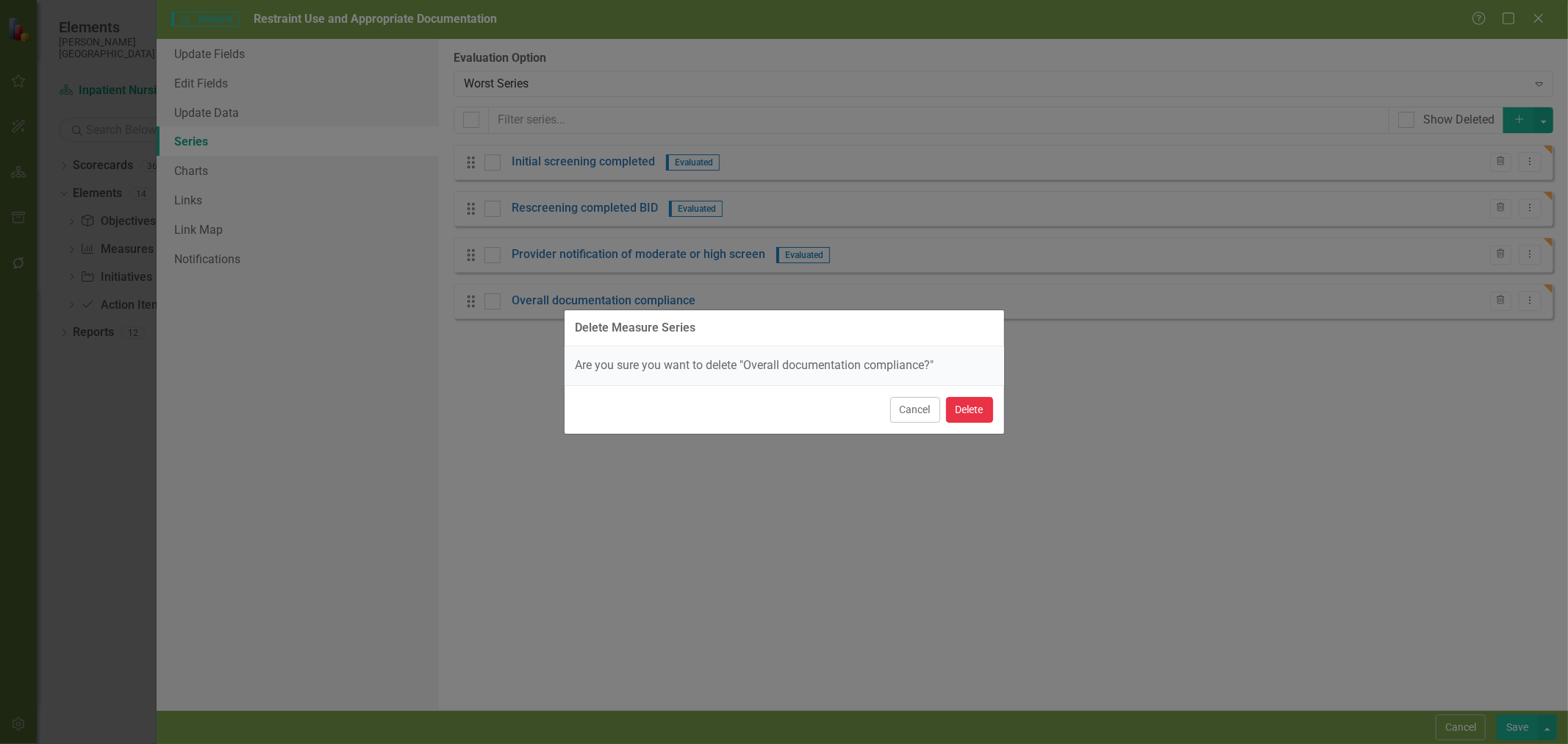
click at [965, 409] on button "Delete" at bounding box center [970, 409] width 47 height 26
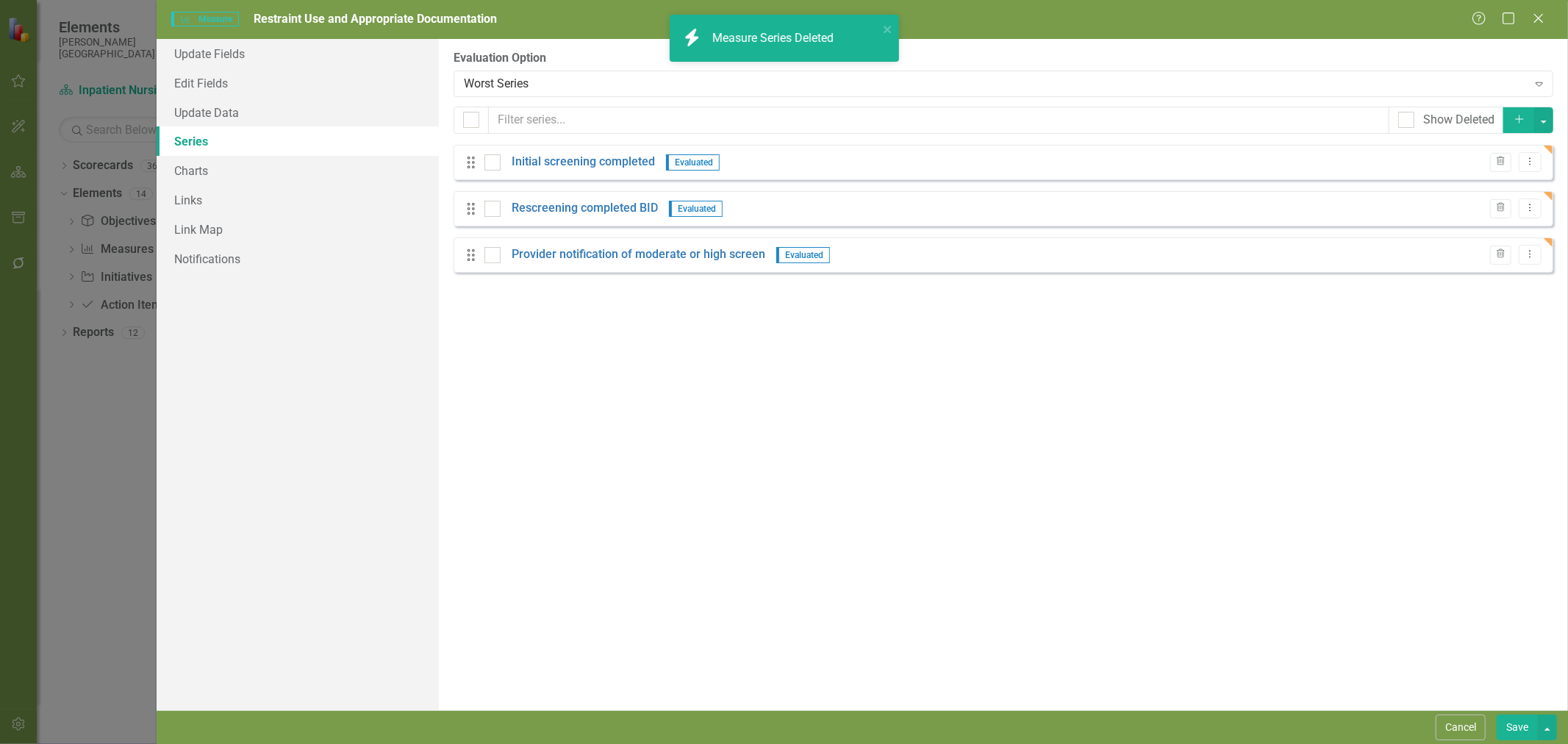
click at [591, 162] on link "Initial screening completed" at bounding box center [583, 162] width 144 height 17
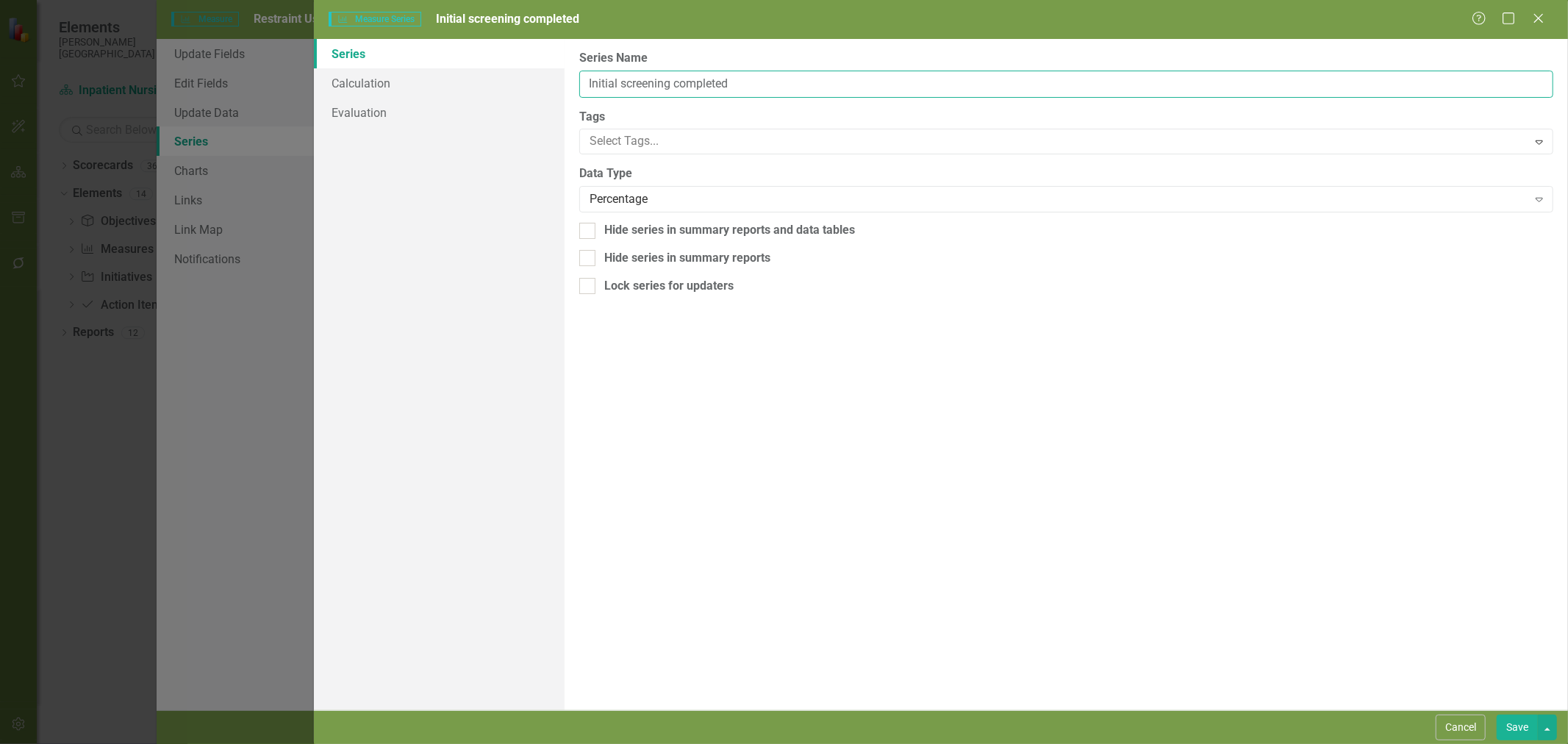
click at [644, 82] on input "Initial screening completed" at bounding box center [1066, 84] width 974 height 27
click at [644, 82] on input "Initial screening completed" at bounding box center [1066, 84] width 974 height 27
type input "Complete documentation"
click at [368, 91] on link "Calculation" at bounding box center [439, 83] width 251 height 30
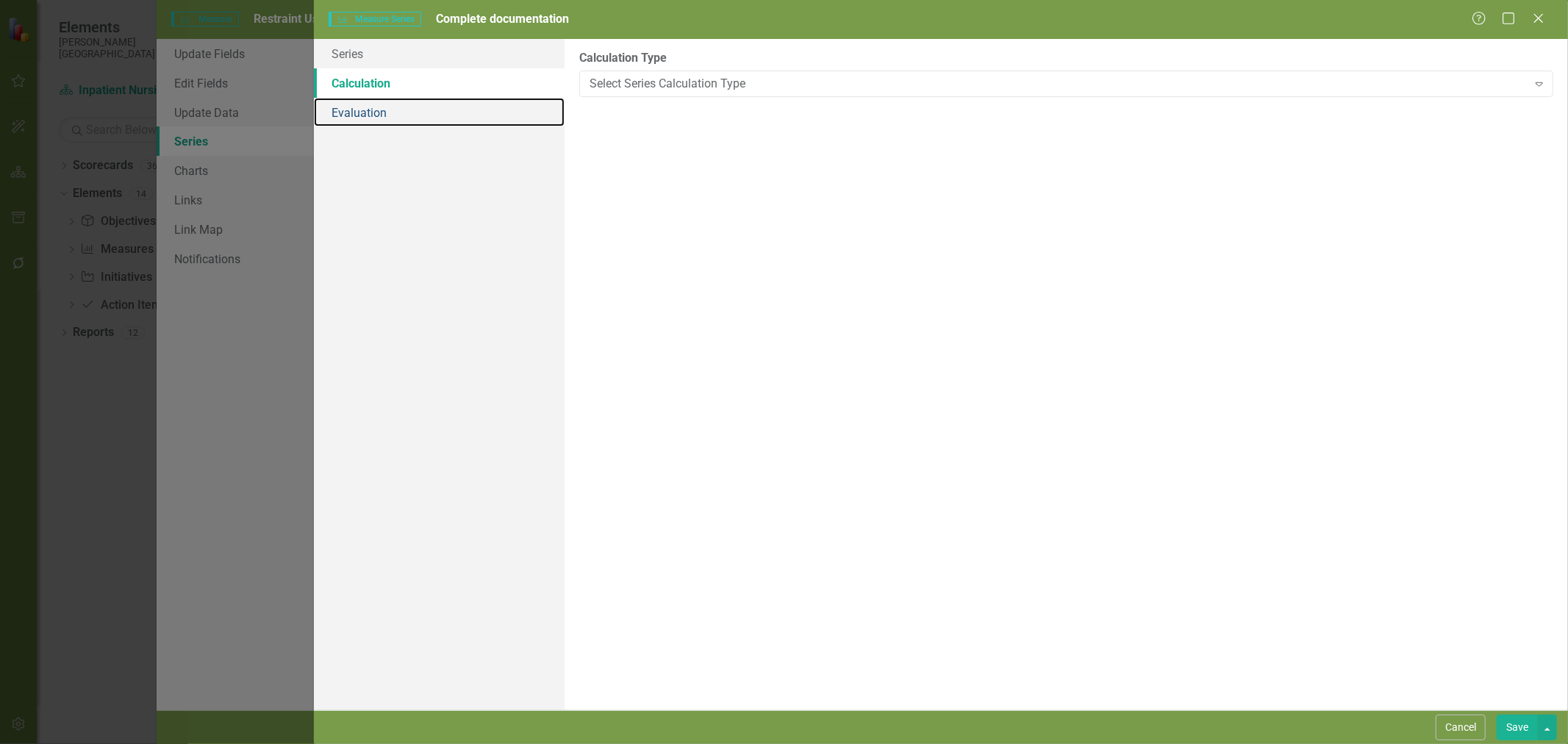
click at [398, 118] on link "Evaluation" at bounding box center [439, 113] width 251 height 30
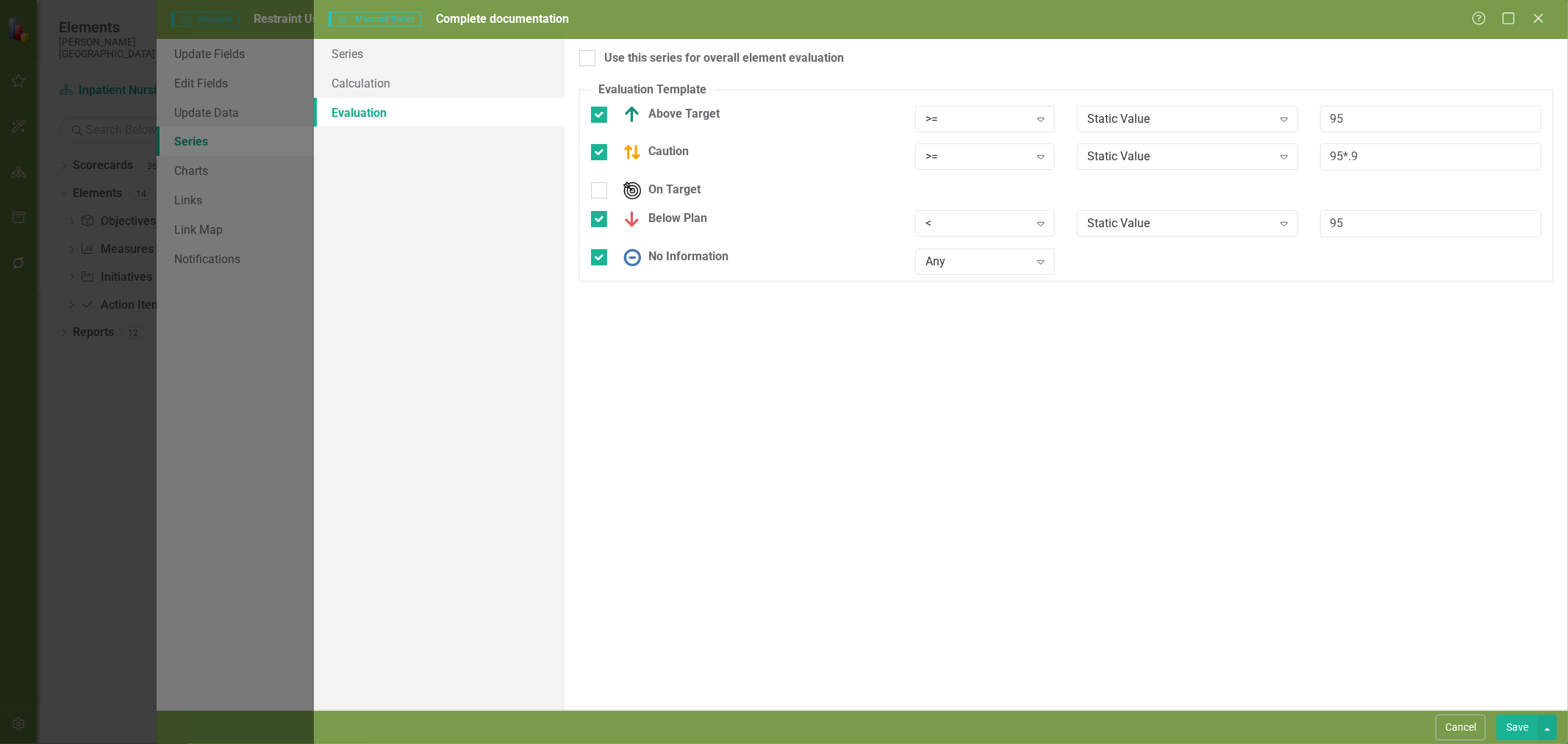
click at [1521, 725] on button "Save" at bounding box center [1517, 728] width 41 height 26
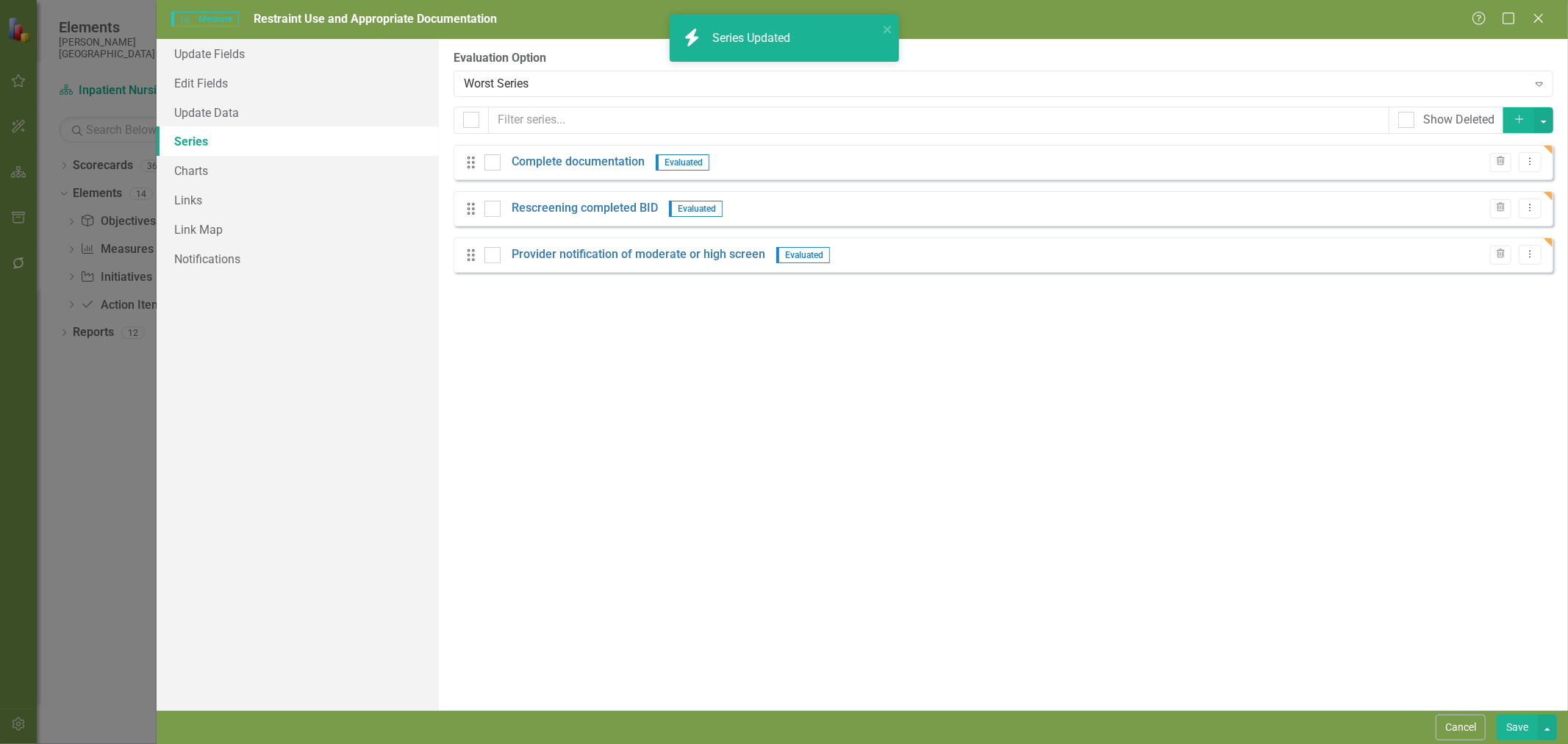
click at [577, 210] on link "Rescreening completed BID" at bounding box center [585, 209] width 146 height 17
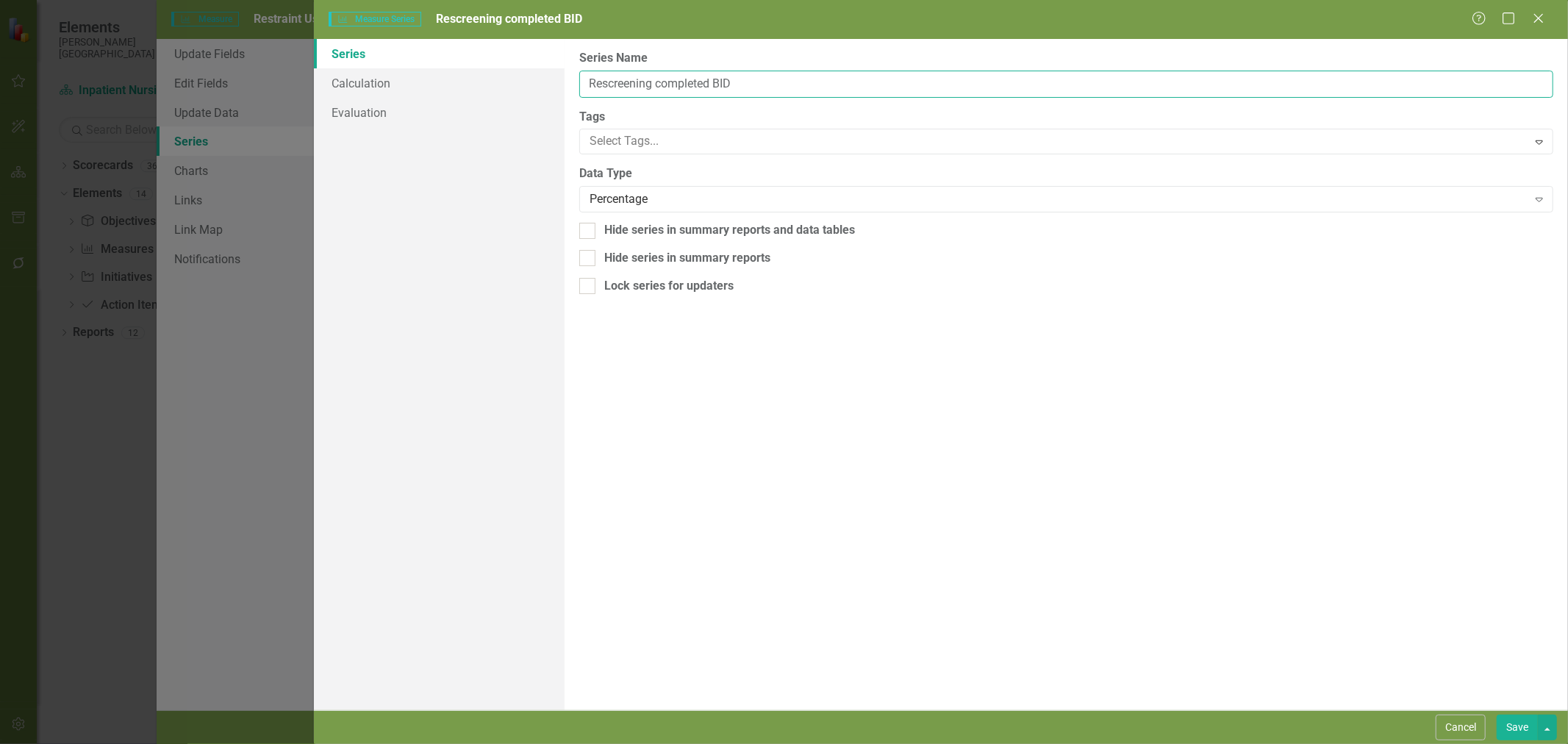
click at [650, 76] on input "Rescreening completed BID" at bounding box center [1066, 84] width 974 height 27
type input "1 hour face-to-face evaluation of violent restraints"
click at [359, 90] on link "Calculation" at bounding box center [439, 83] width 251 height 30
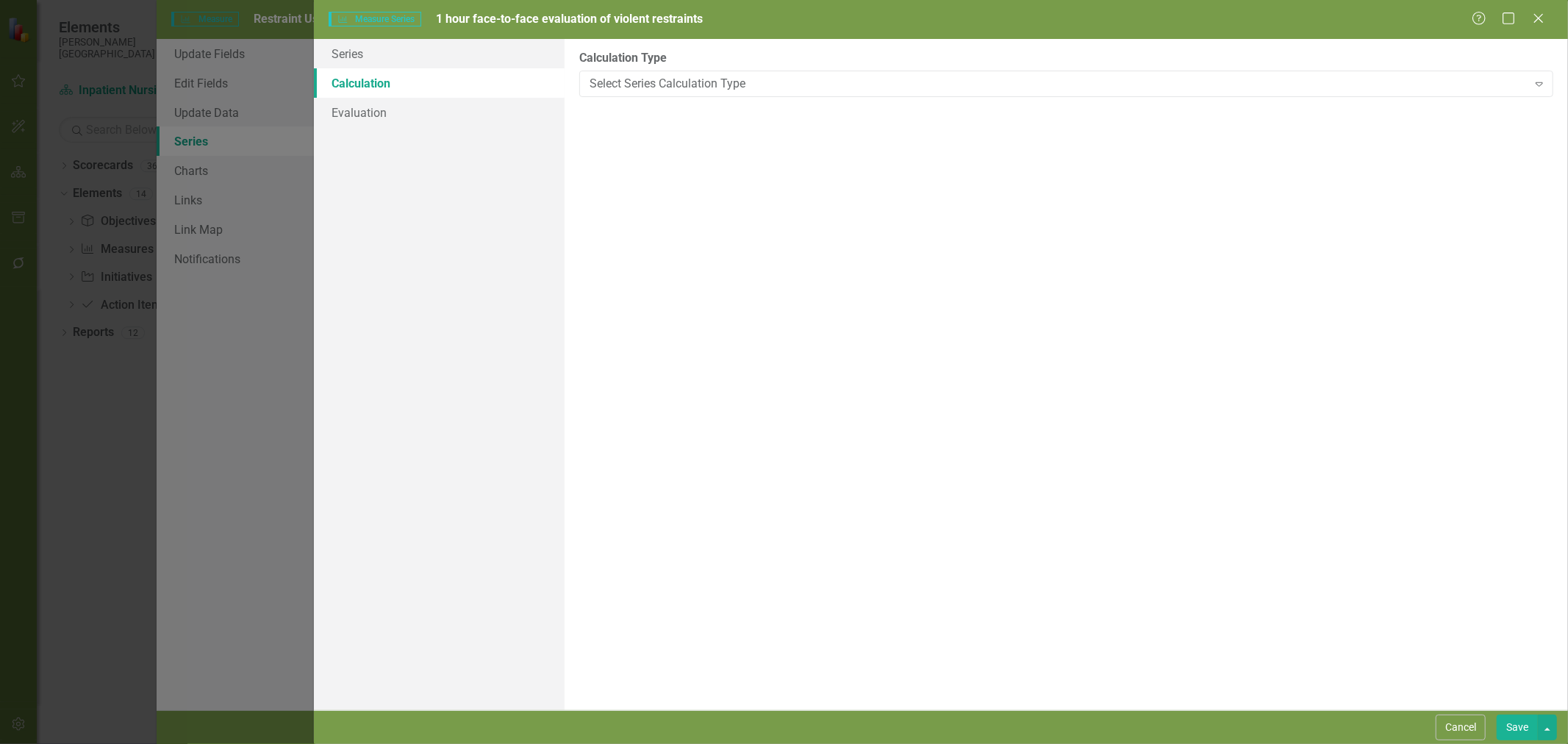
click at [765, 89] on div "Select Series Calculation Type" at bounding box center [1059, 84] width 938 height 17
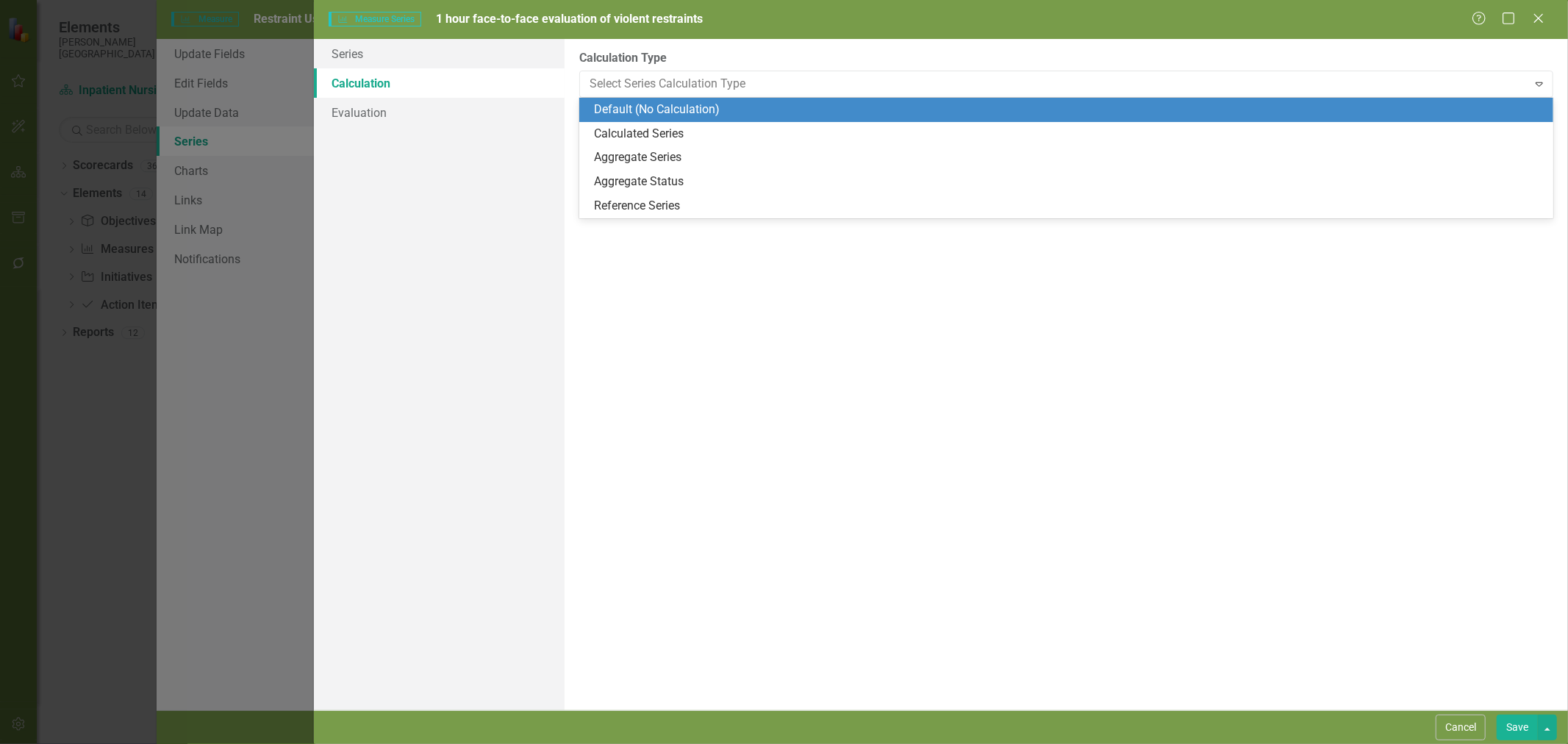
click at [765, 63] on label "Calculation Type" at bounding box center [1066, 58] width 974 height 17
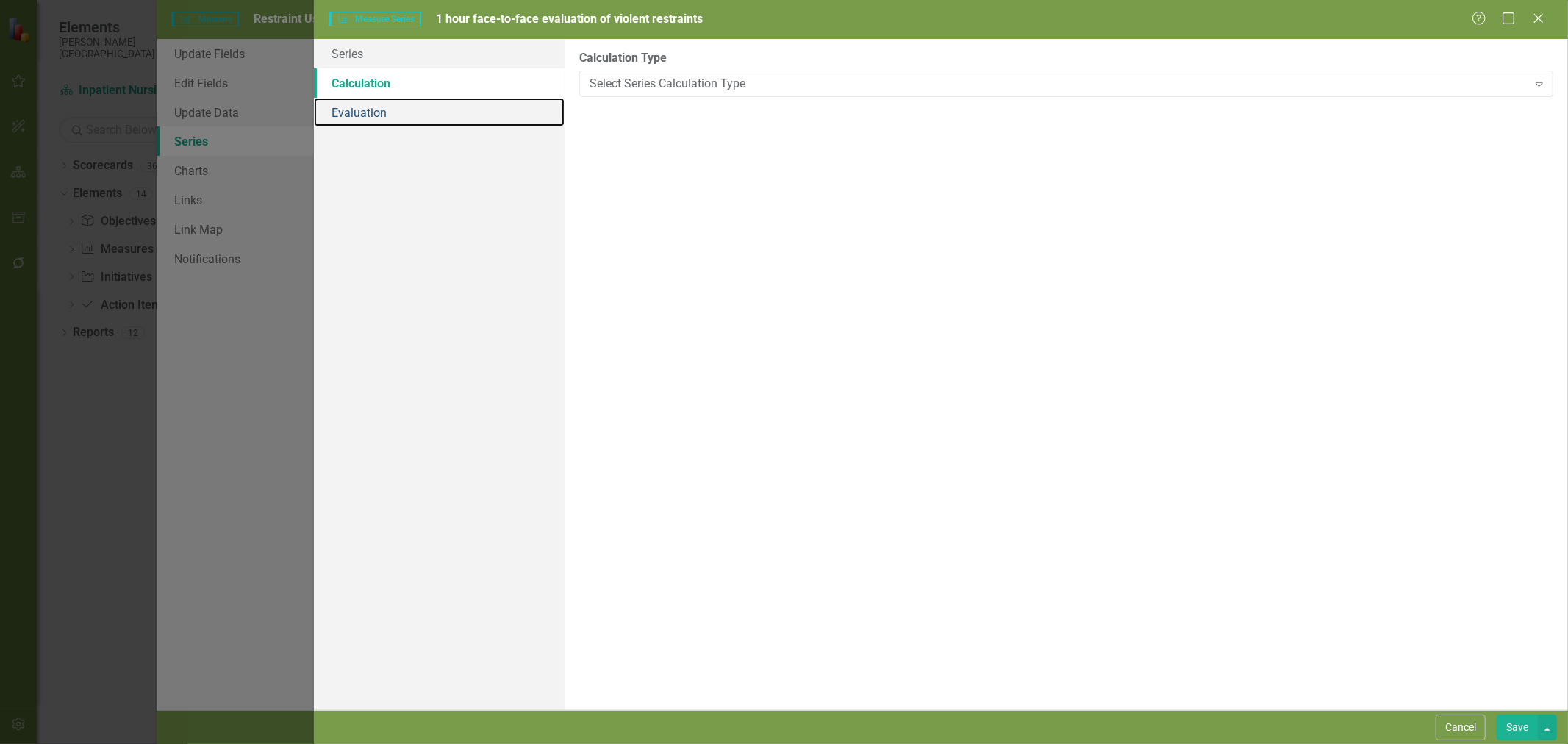
click at [426, 105] on link "Evaluation" at bounding box center [439, 113] width 251 height 30
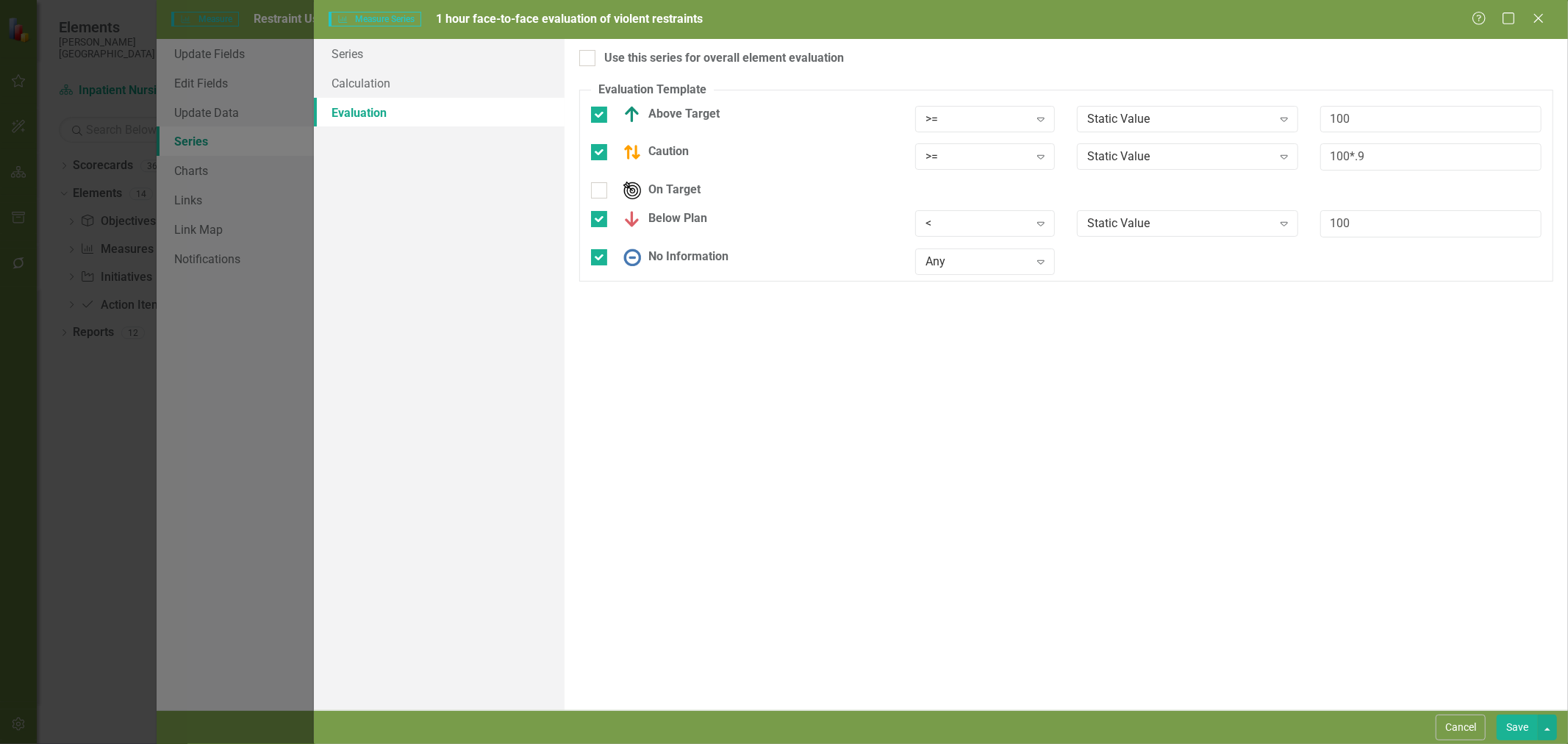
click at [1126, 126] on div "Static Value" at bounding box center [1180, 119] width 185 height 17
click at [1128, 170] on div "Complete documentation" at bounding box center [1191, 169] width 198 height 17
click at [1133, 118] on div "Complete documentation" at bounding box center [1180, 119] width 185 height 17
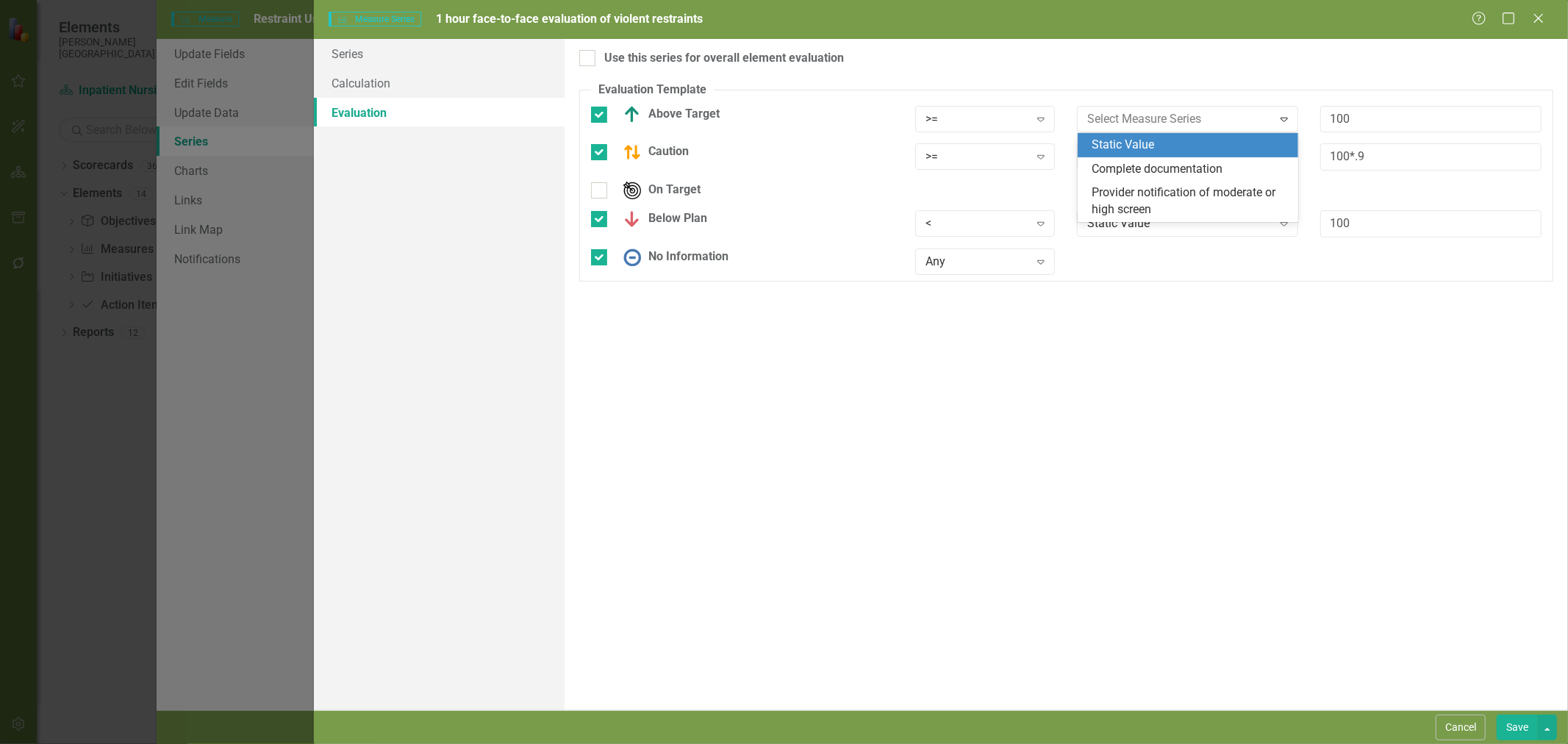
click at [1133, 150] on div "Static Value" at bounding box center [1191, 145] width 198 height 17
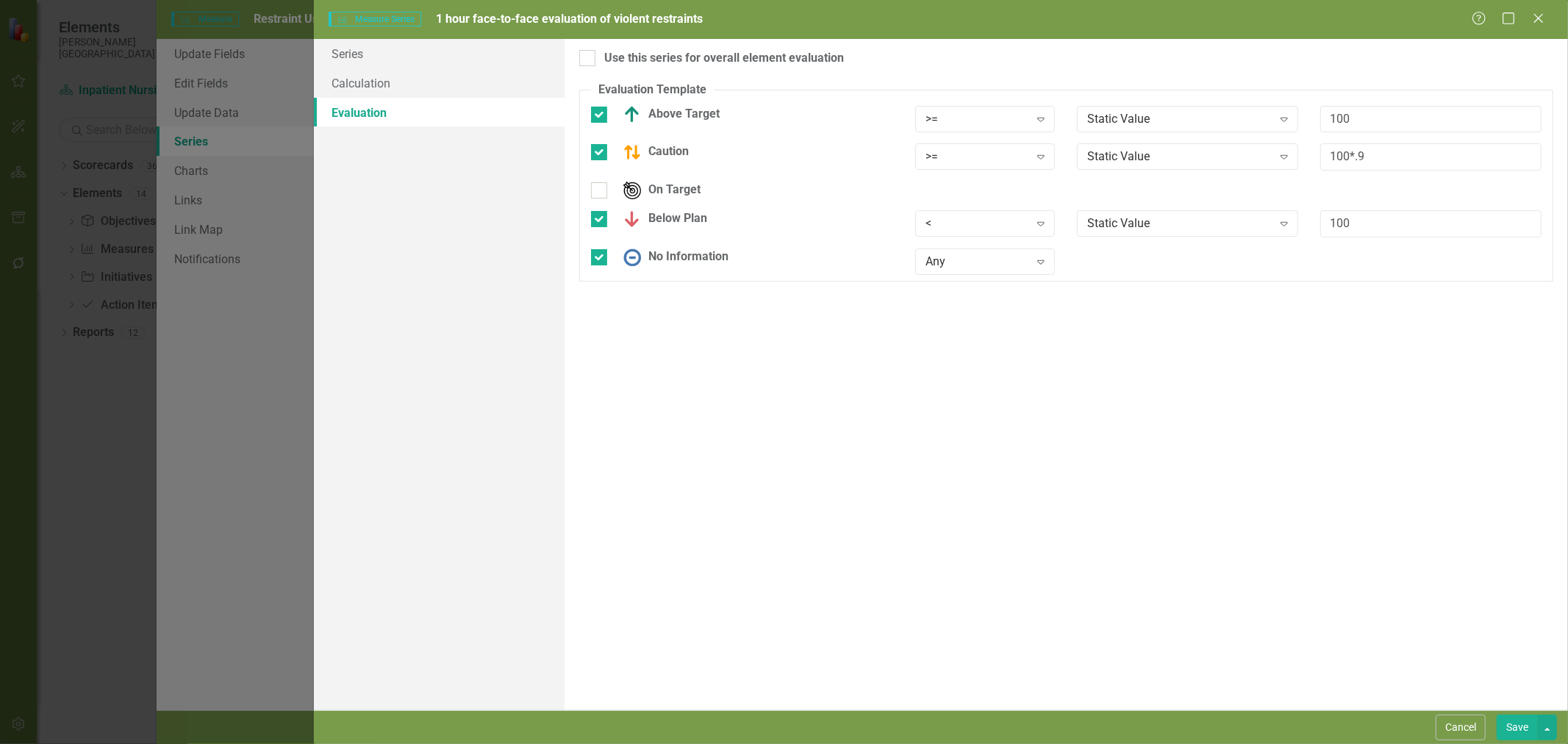
click at [1453, 721] on button "Cancel" at bounding box center [1461, 728] width 50 height 26
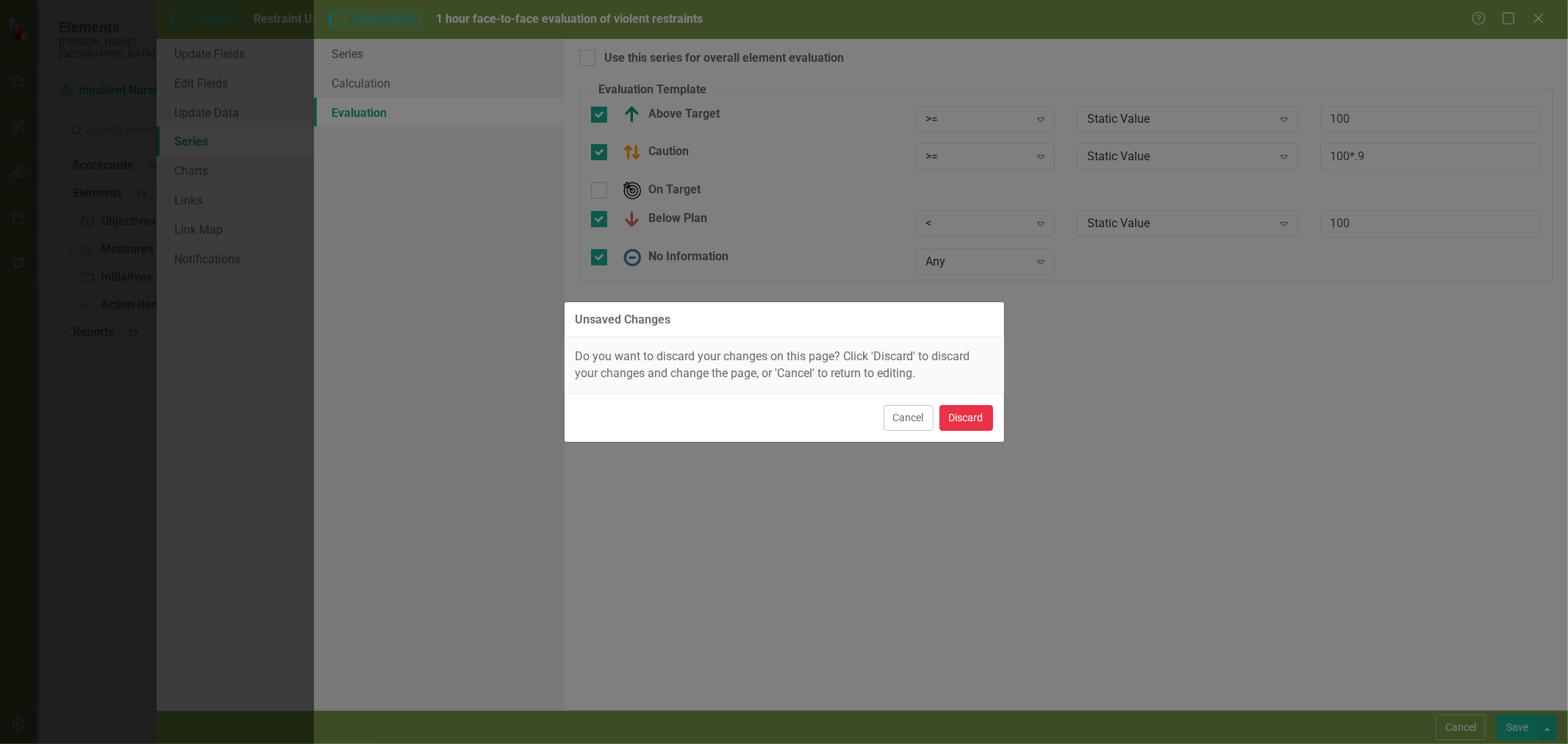
click at [970, 419] on button "Discard" at bounding box center [966, 418] width 54 height 26
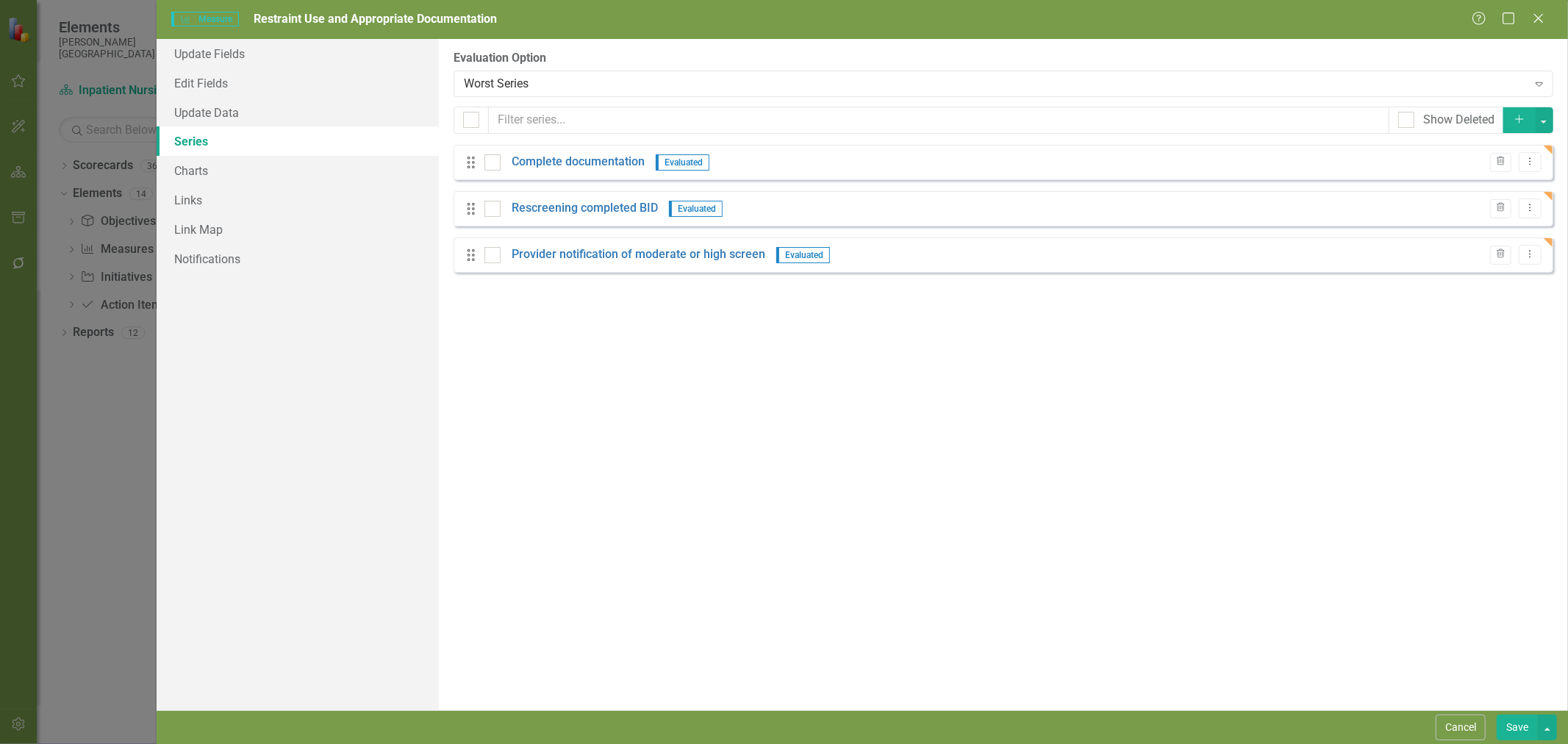
click at [1521, 123] on icon "Add" at bounding box center [1519, 119] width 13 height 10
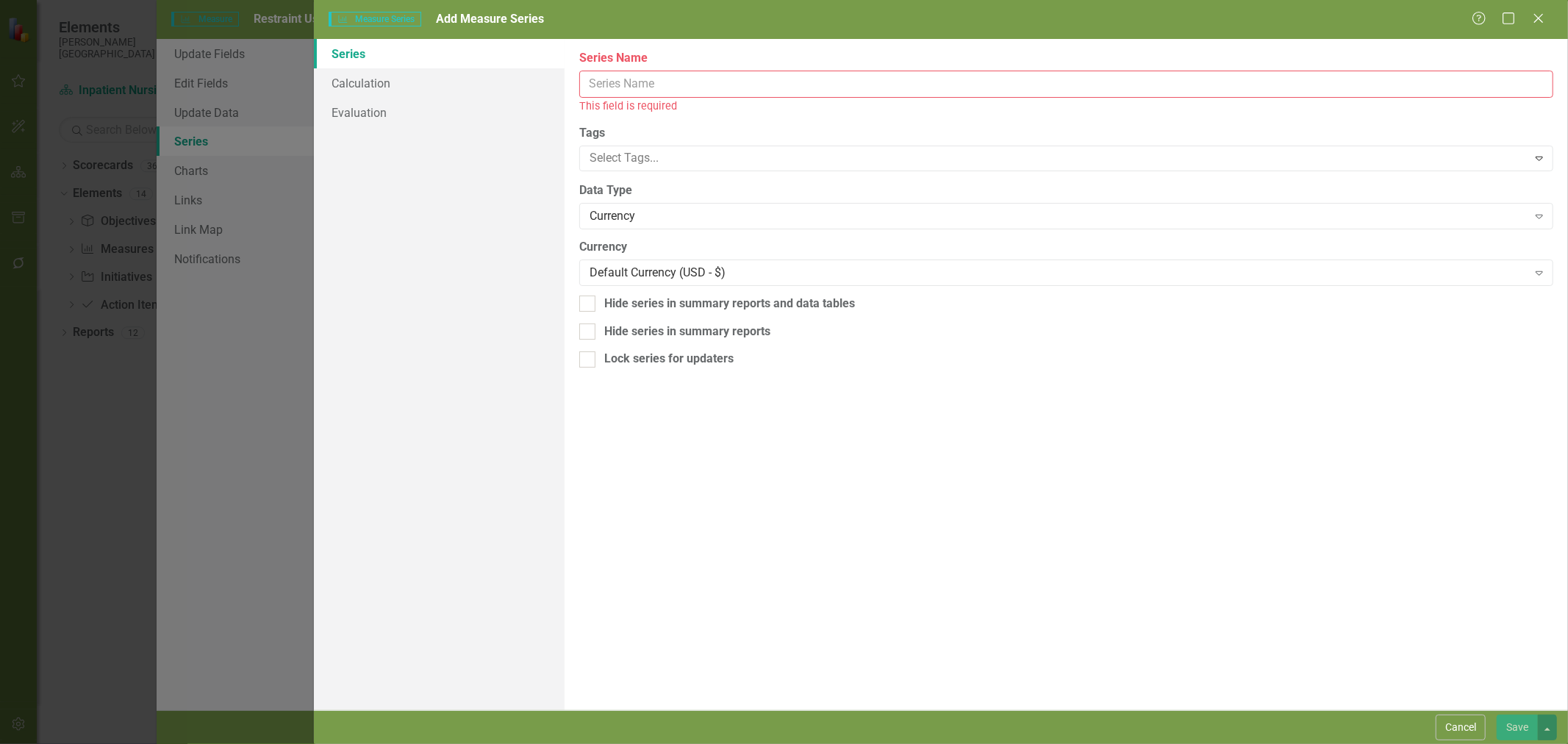
click at [696, 75] on input "Series Name" at bounding box center [1066, 84] width 974 height 27
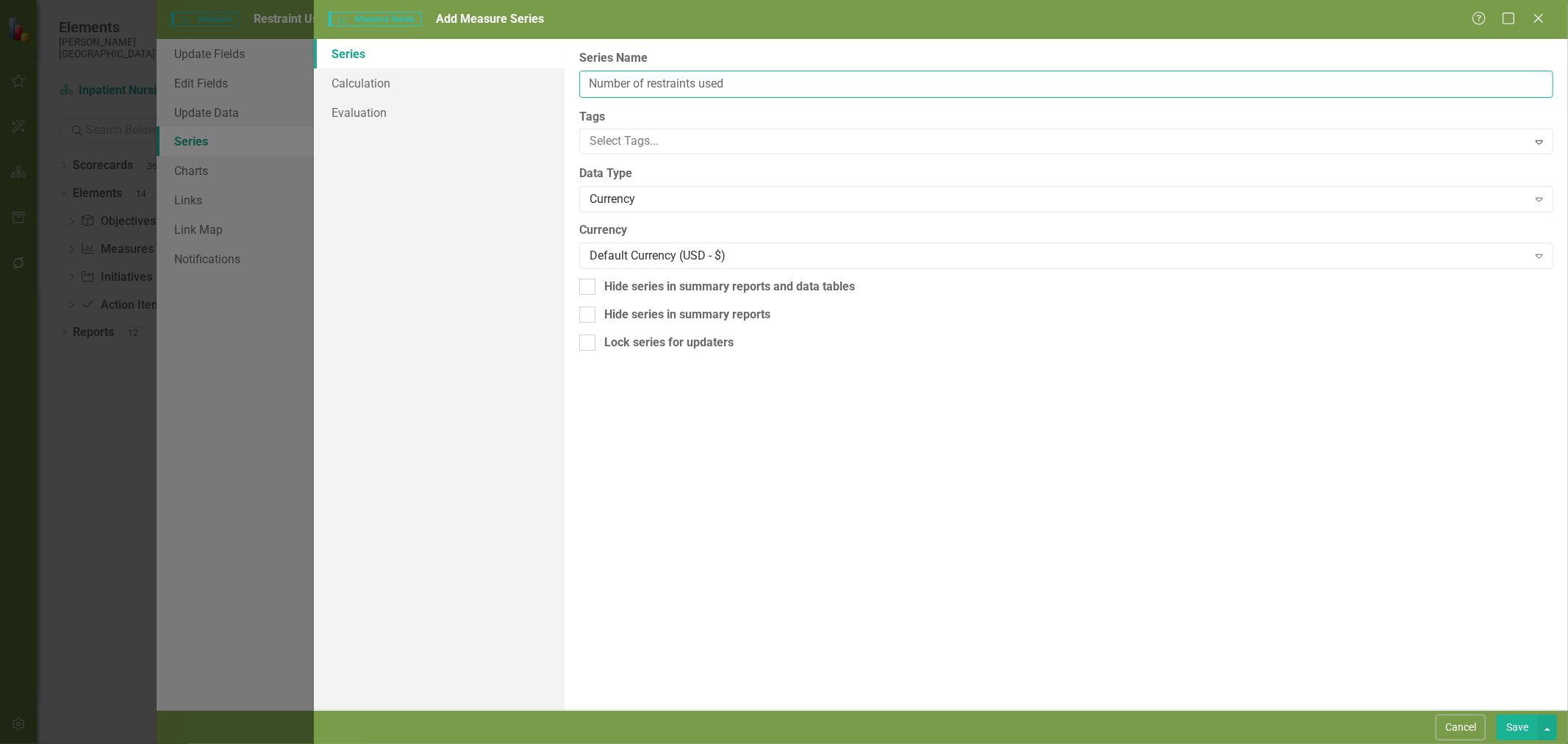
type input "Number of restraints used"
click at [697, 217] on div "From this page, you can edit the name, type, and visibility options of your ser…" at bounding box center [1066, 374] width 1004 height 672
click at [692, 206] on div "Currency" at bounding box center [1059, 200] width 938 height 17
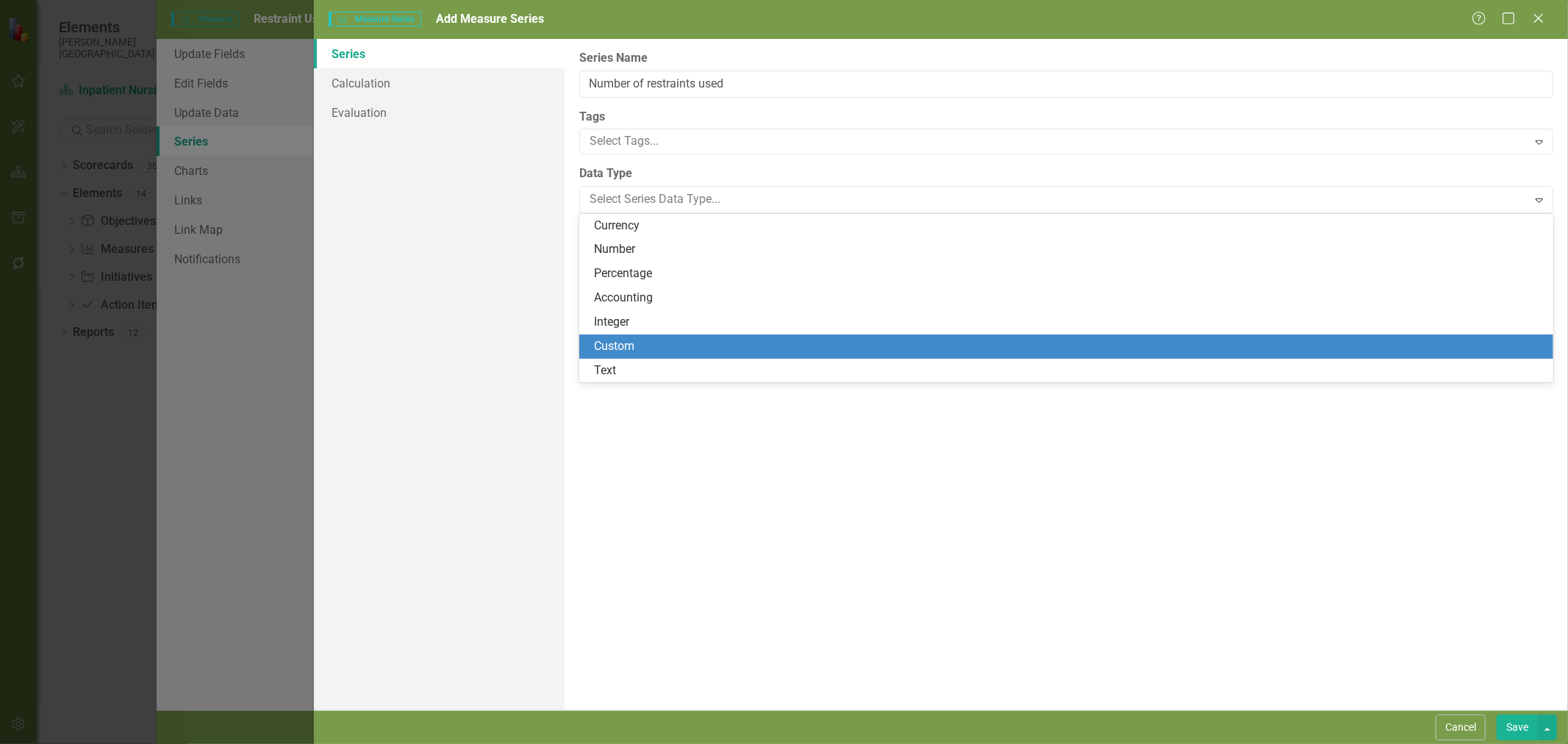
click at [666, 347] on div "Custom" at bounding box center [1069, 347] width 950 height 17
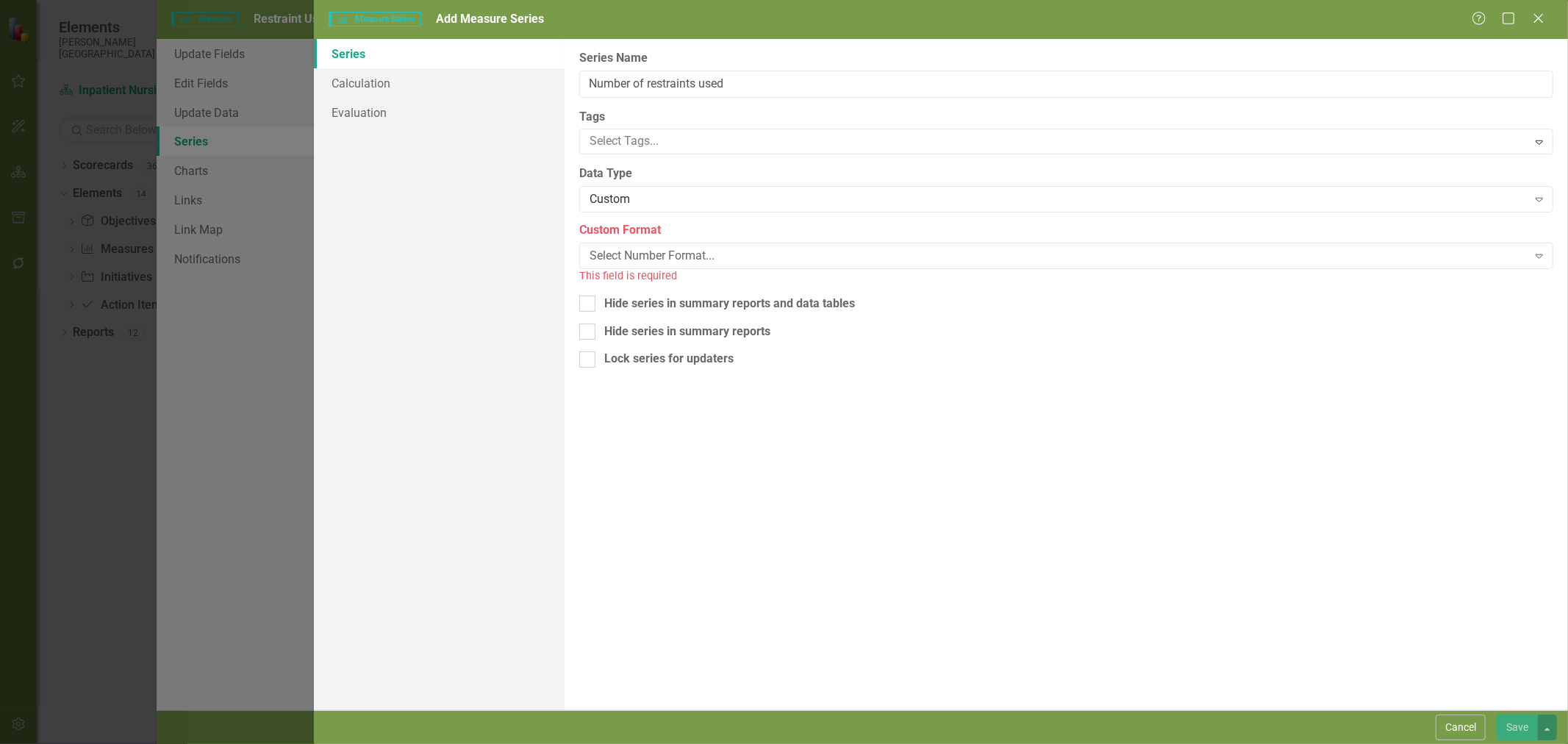
click at [651, 243] on div "Select Number Format... Expand" at bounding box center [1066, 256] width 974 height 26
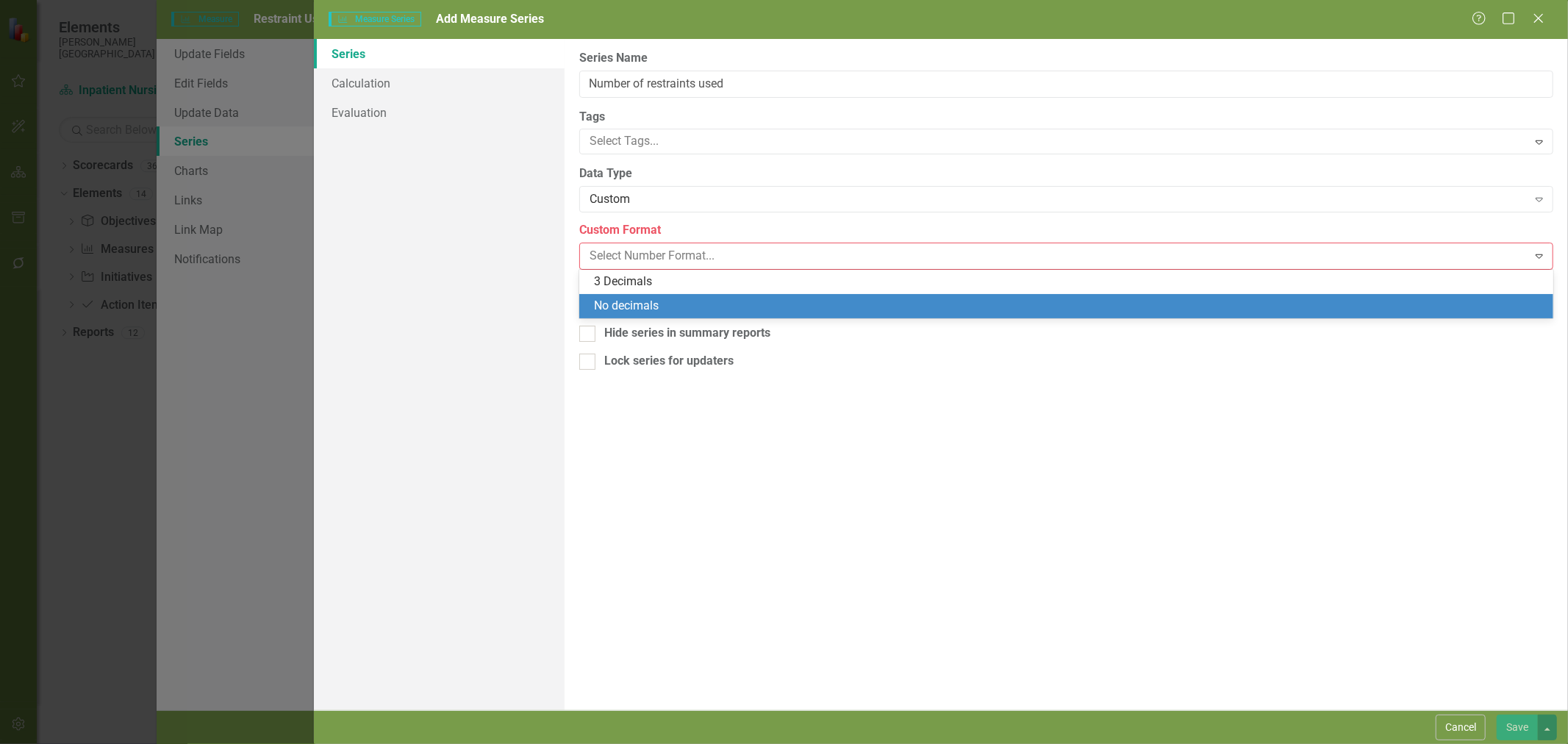
click at [660, 303] on div "No decimals" at bounding box center [1069, 307] width 950 height 17
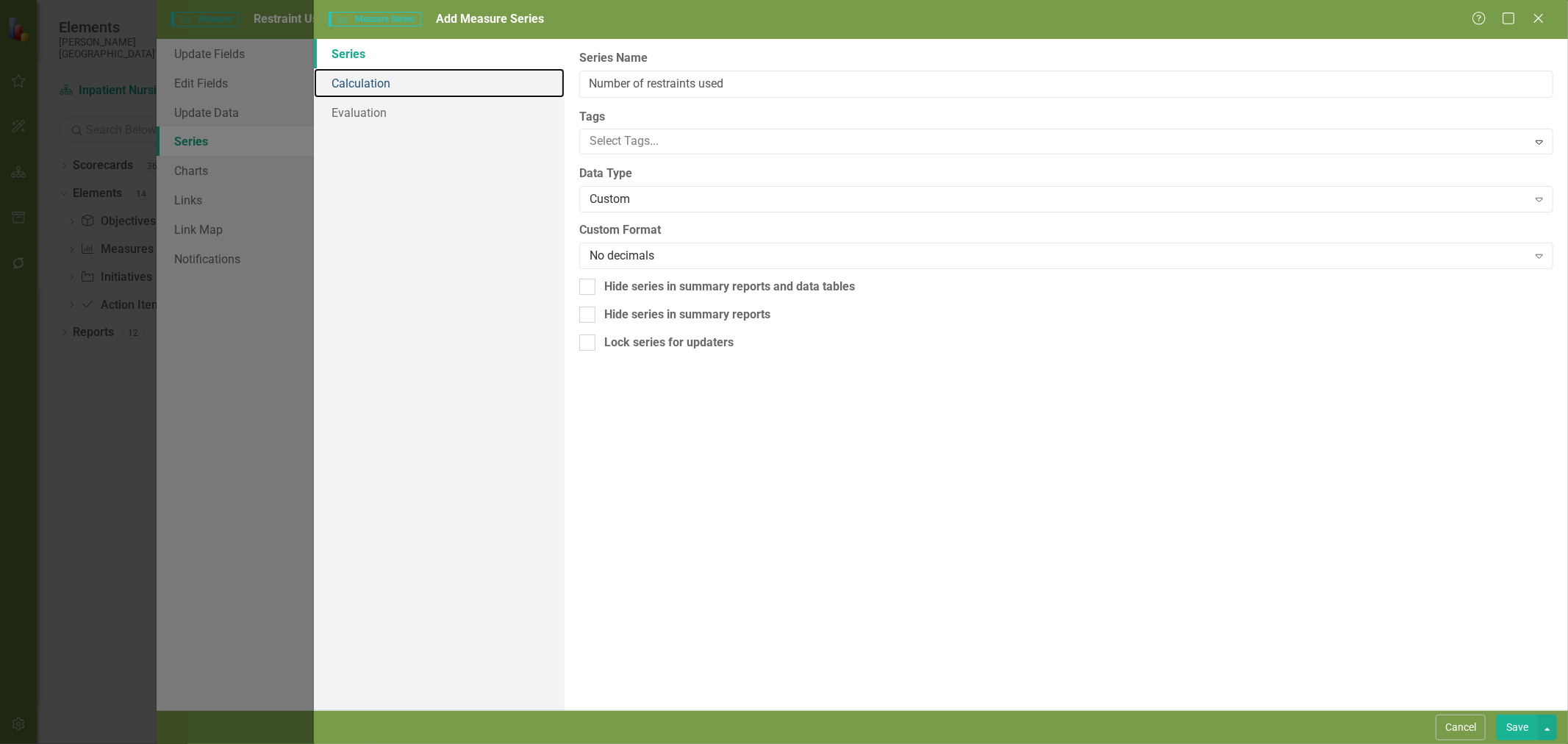
click at [386, 78] on link "Calculation" at bounding box center [439, 83] width 251 height 30
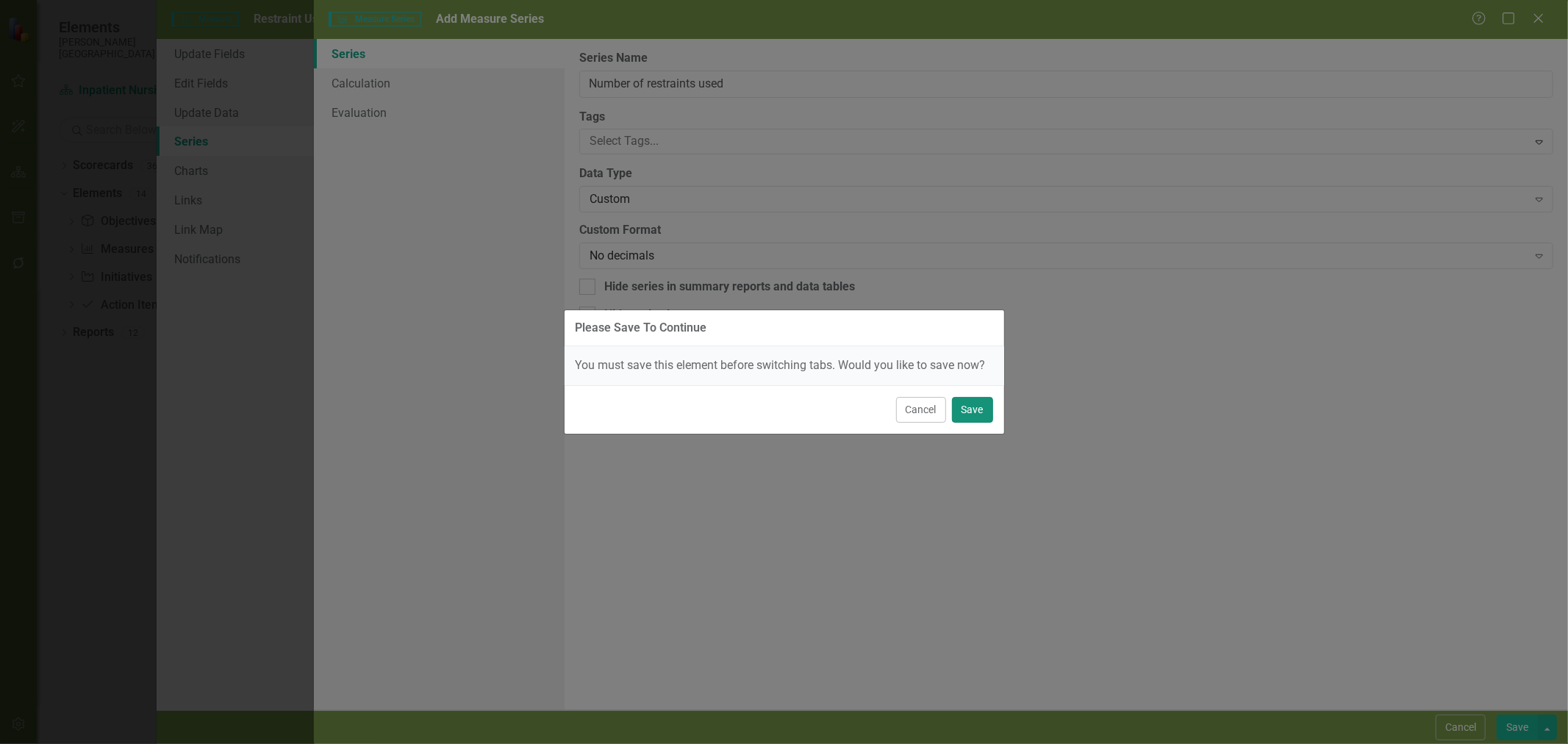
click at [991, 408] on button "Save" at bounding box center [972, 409] width 41 height 26
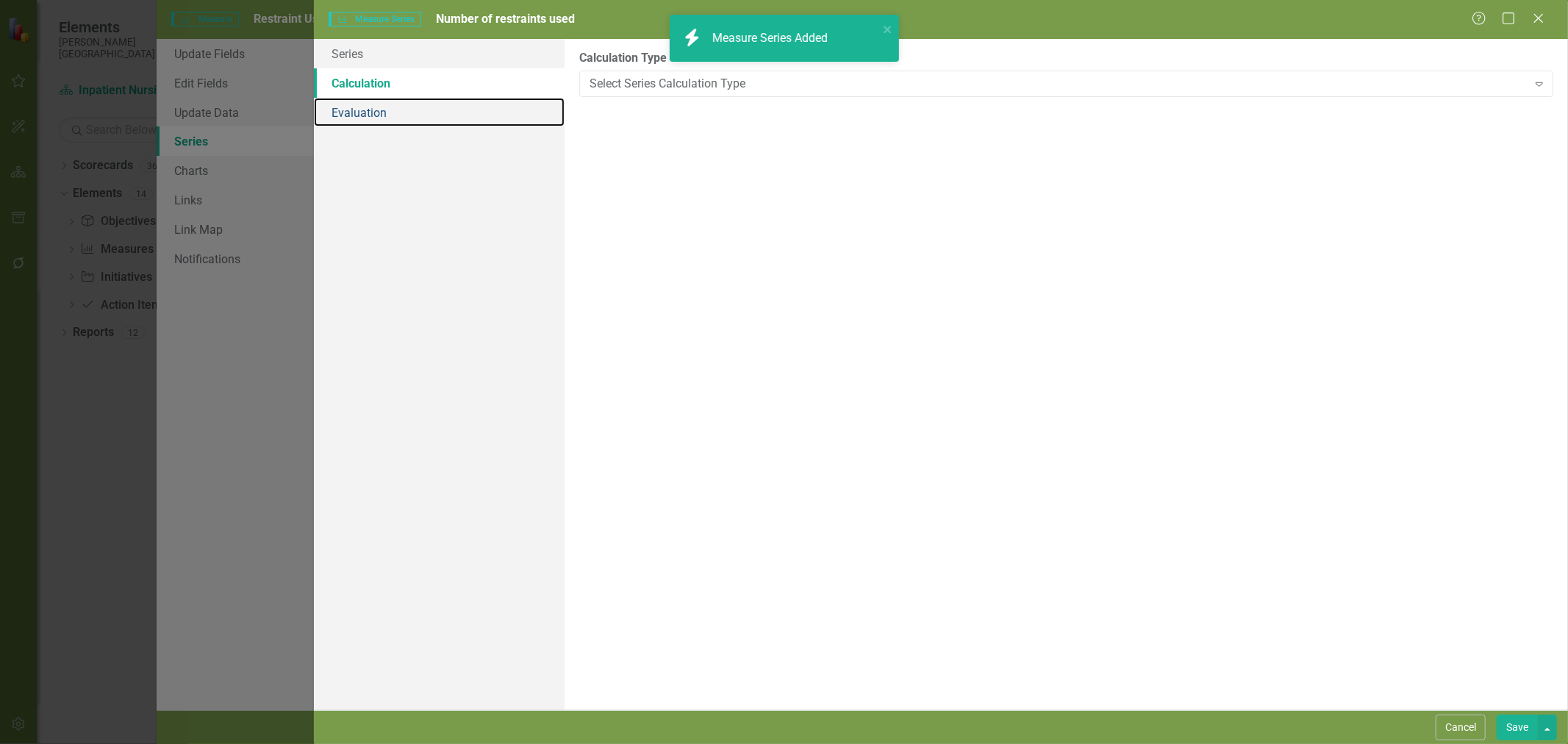
click at [377, 107] on link "Evaluation" at bounding box center [439, 113] width 251 height 30
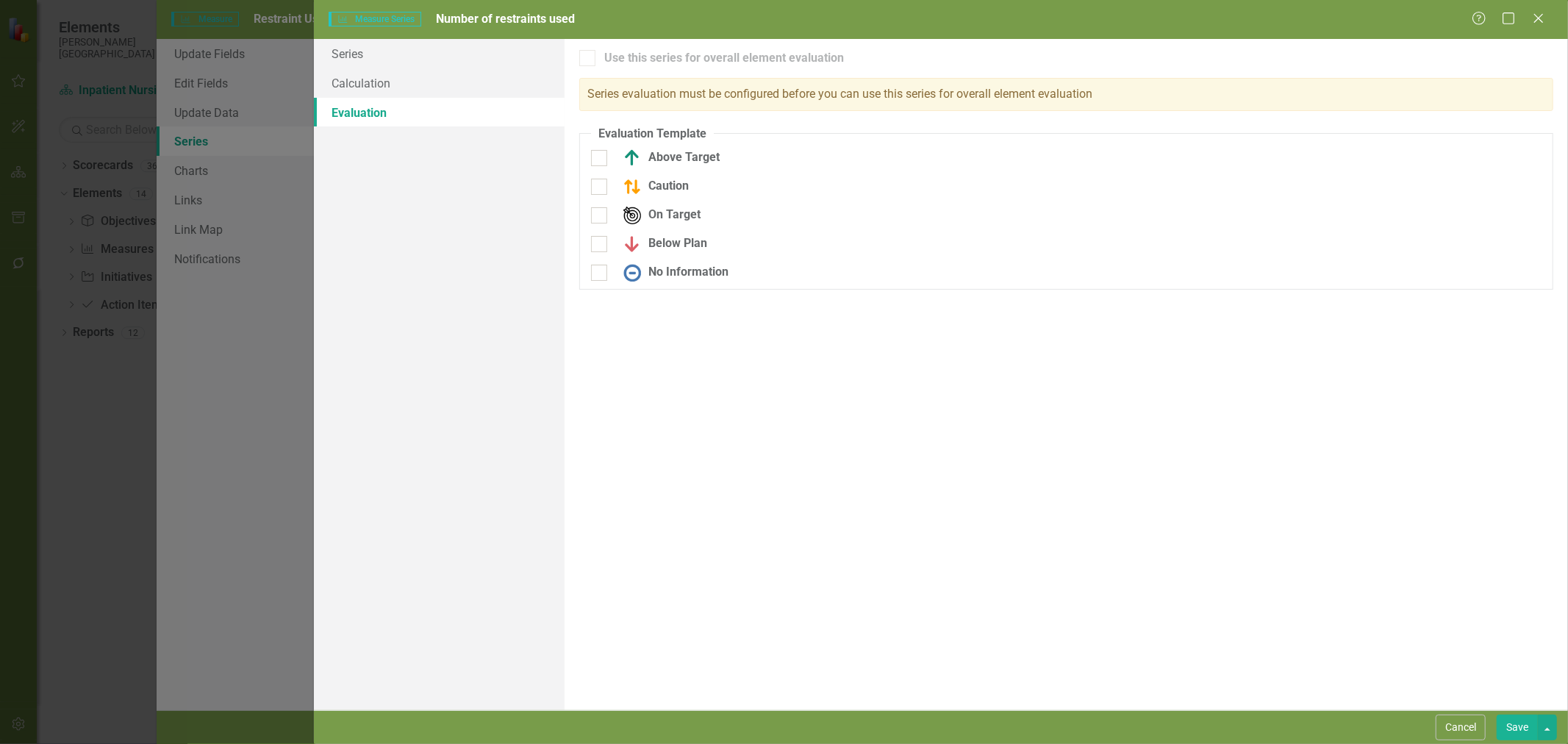
click at [1505, 725] on button "Save" at bounding box center [1517, 728] width 41 height 26
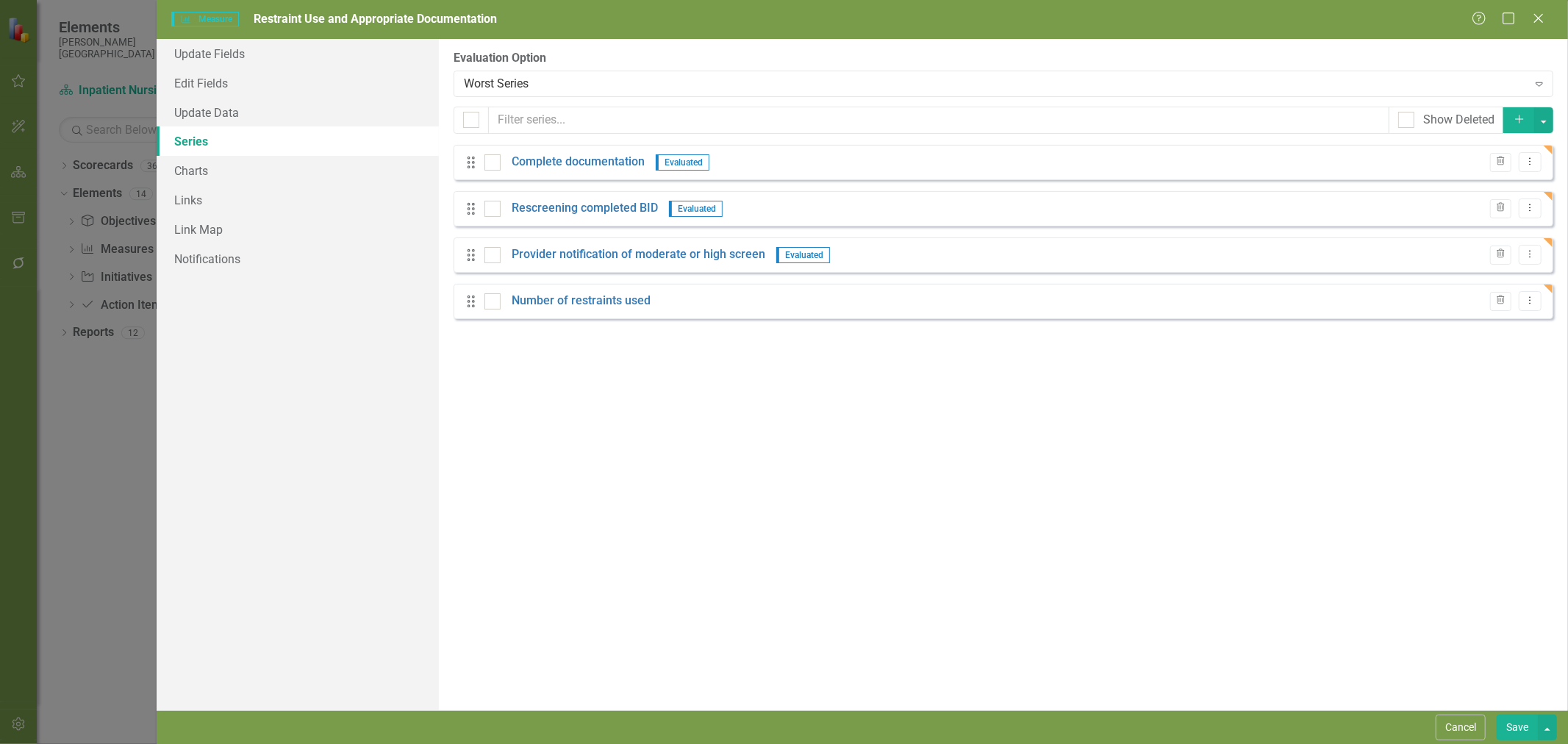
click at [594, 162] on link "Complete documentation" at bounding box center [578, 162] width 133 height 17
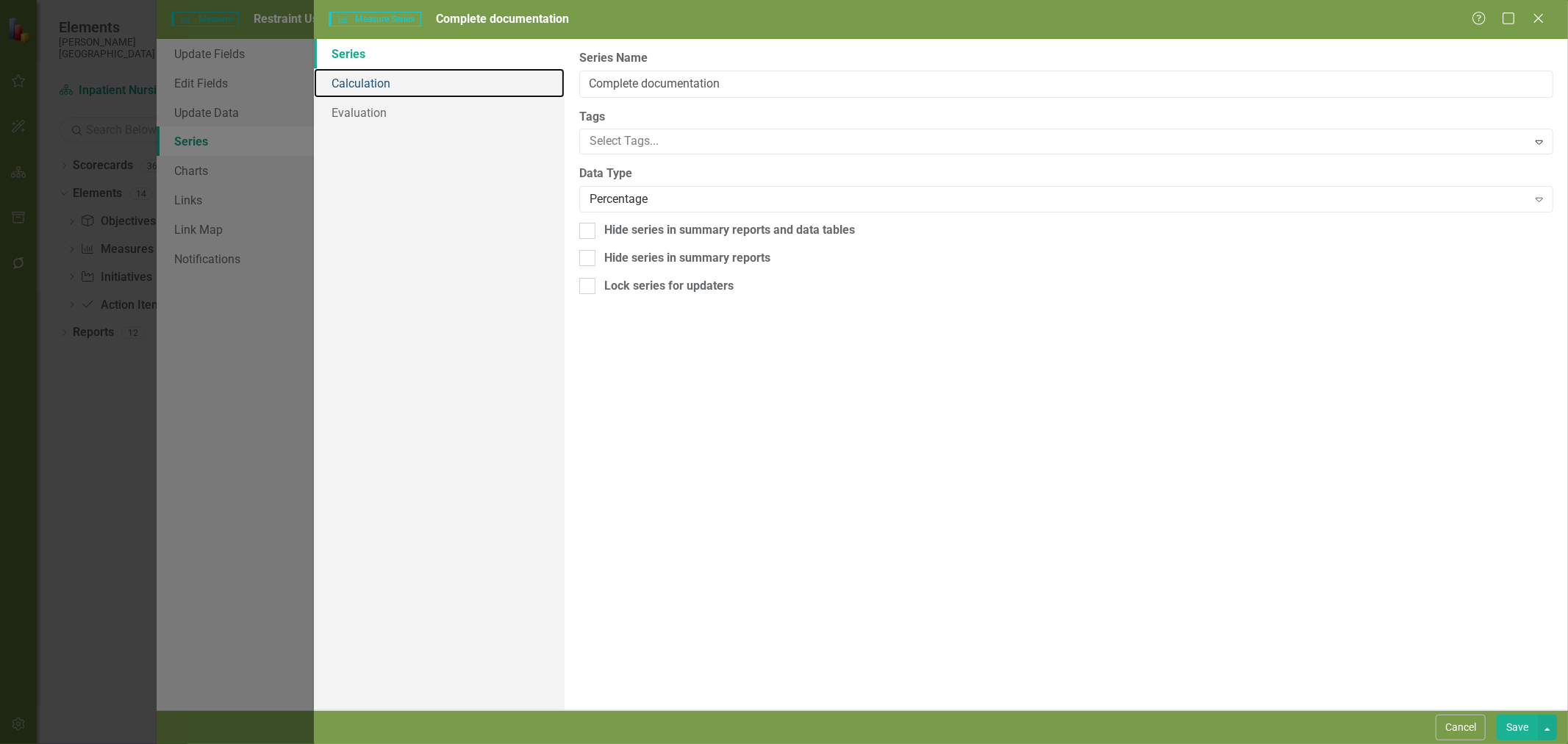
click at [408, 91] on link "Calculation" at bounding box center [439, 83] width 251 height 30
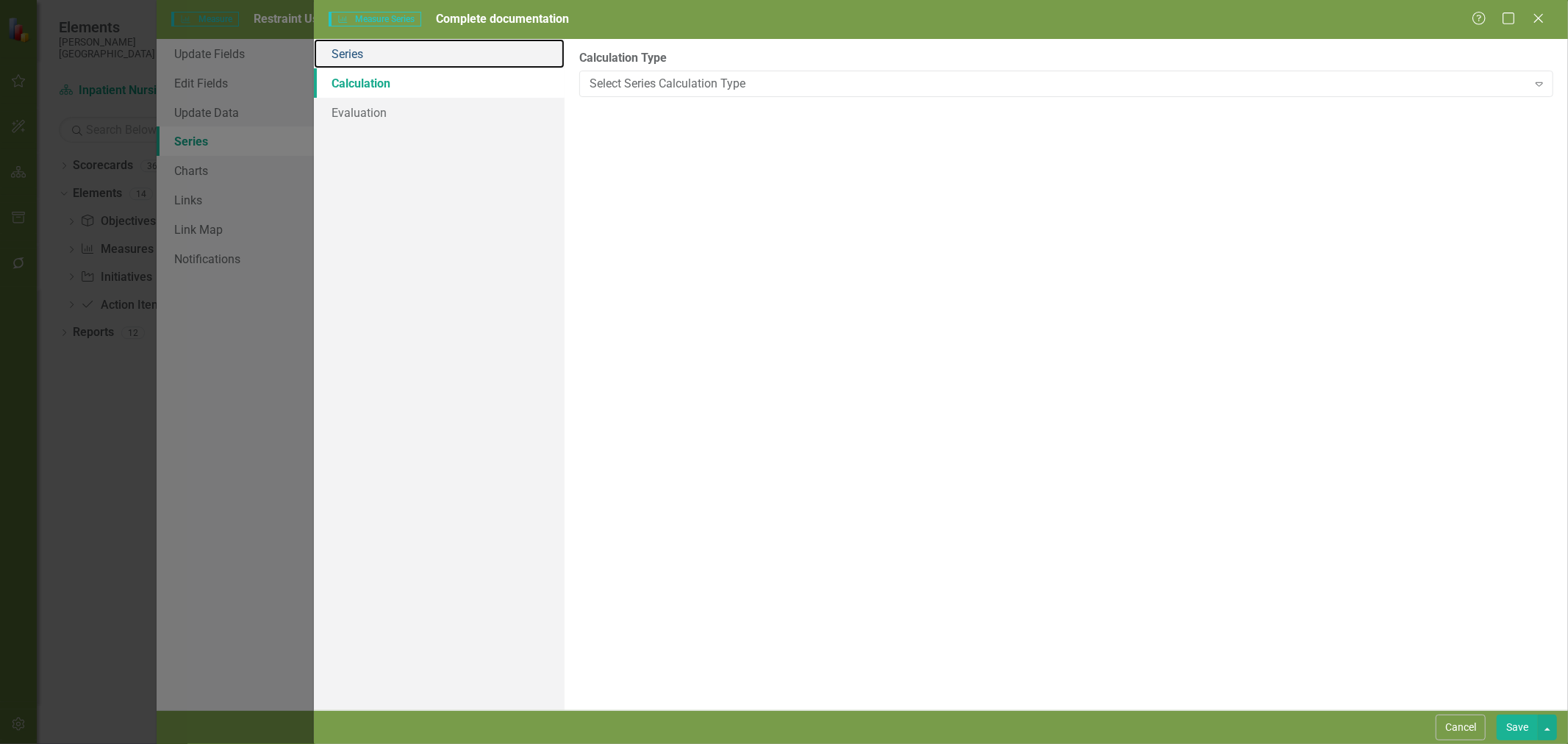
click at [391, 63] on link "Series" at bounding box center [439, 54] width 251 height 30
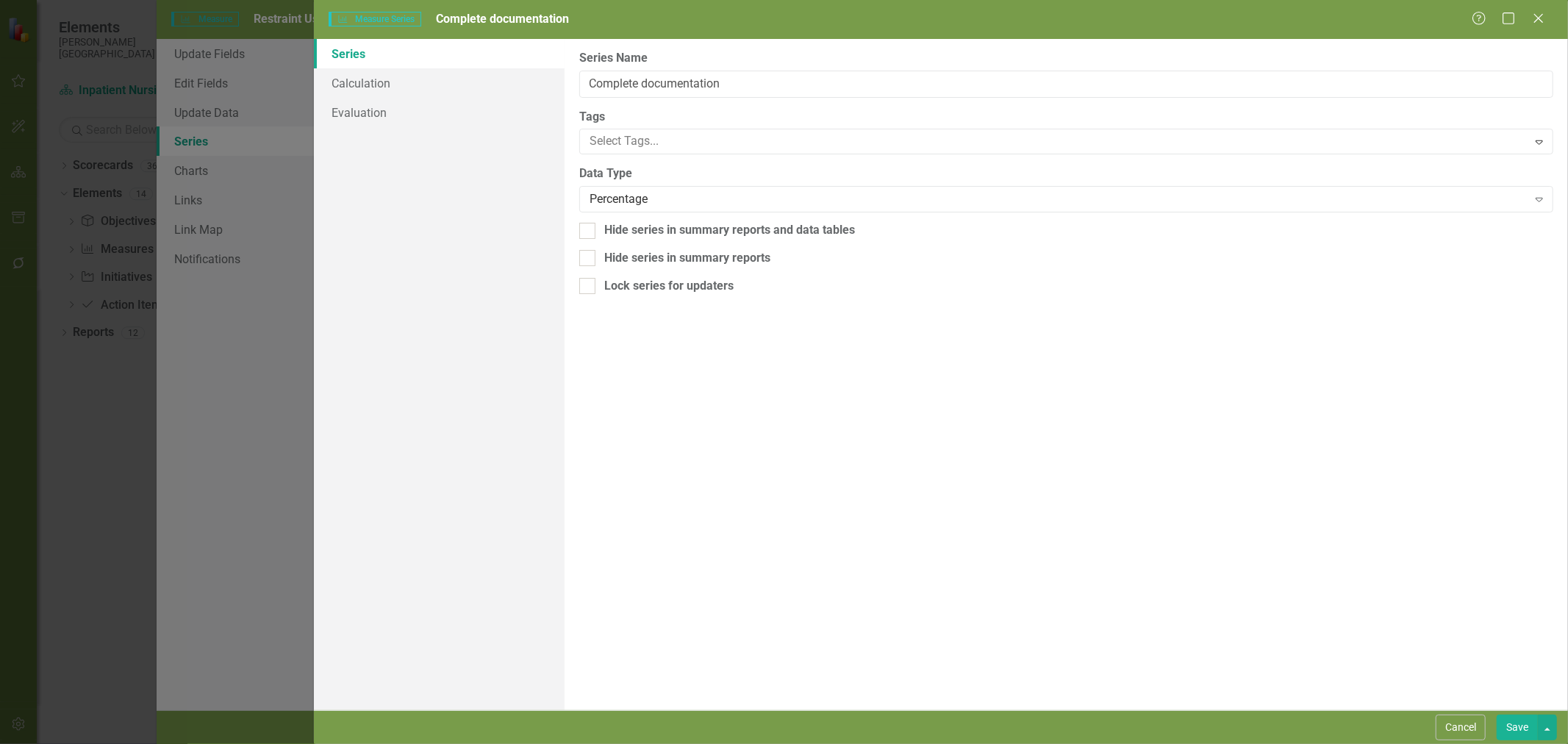
click at [659, 201] on div "Percentage" at bounding box center [1059, 200] width 938 height 17
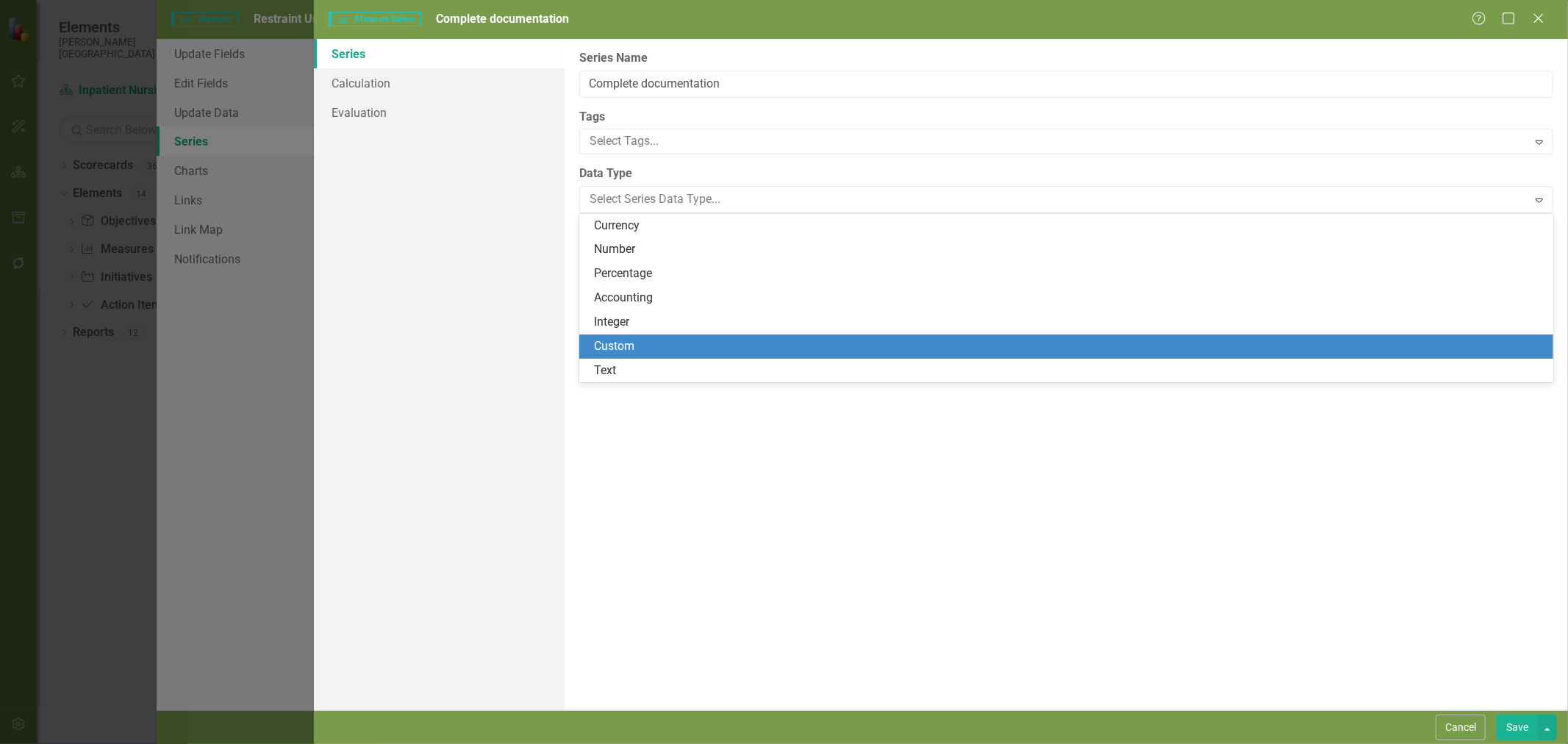
drag, startPoint x: 656, startPoint y: 224, endPoint x: 666, endPoint y: 346, distance: 122.4
click at [666, 346] on div "Currency Number Percentage Accounting Integer Custom Text" at bounding box center [1066, 299] width 974 height 169
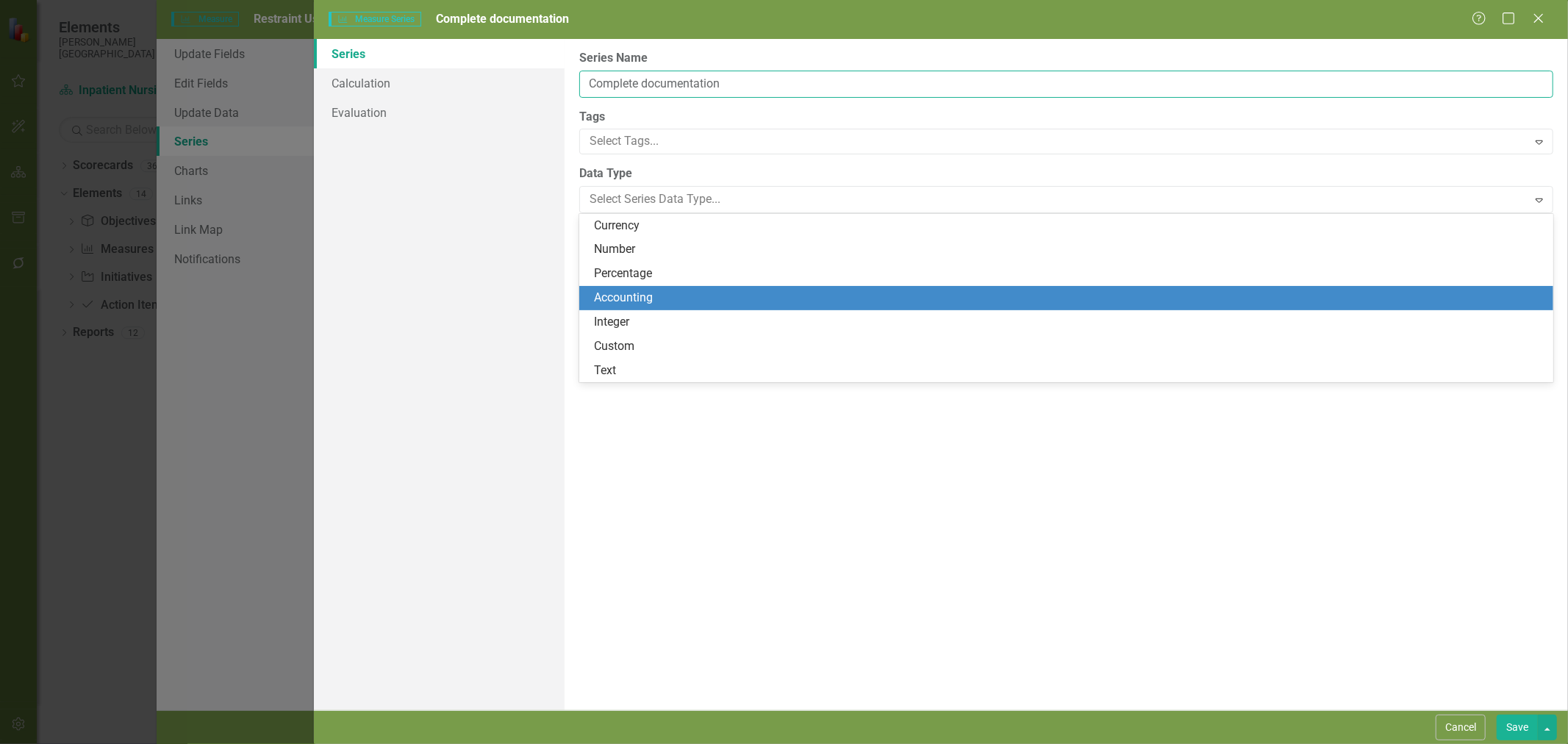
click at [658, 82] on input "Complete documentation" at bounding box center [1066, 84] width 974 height 27
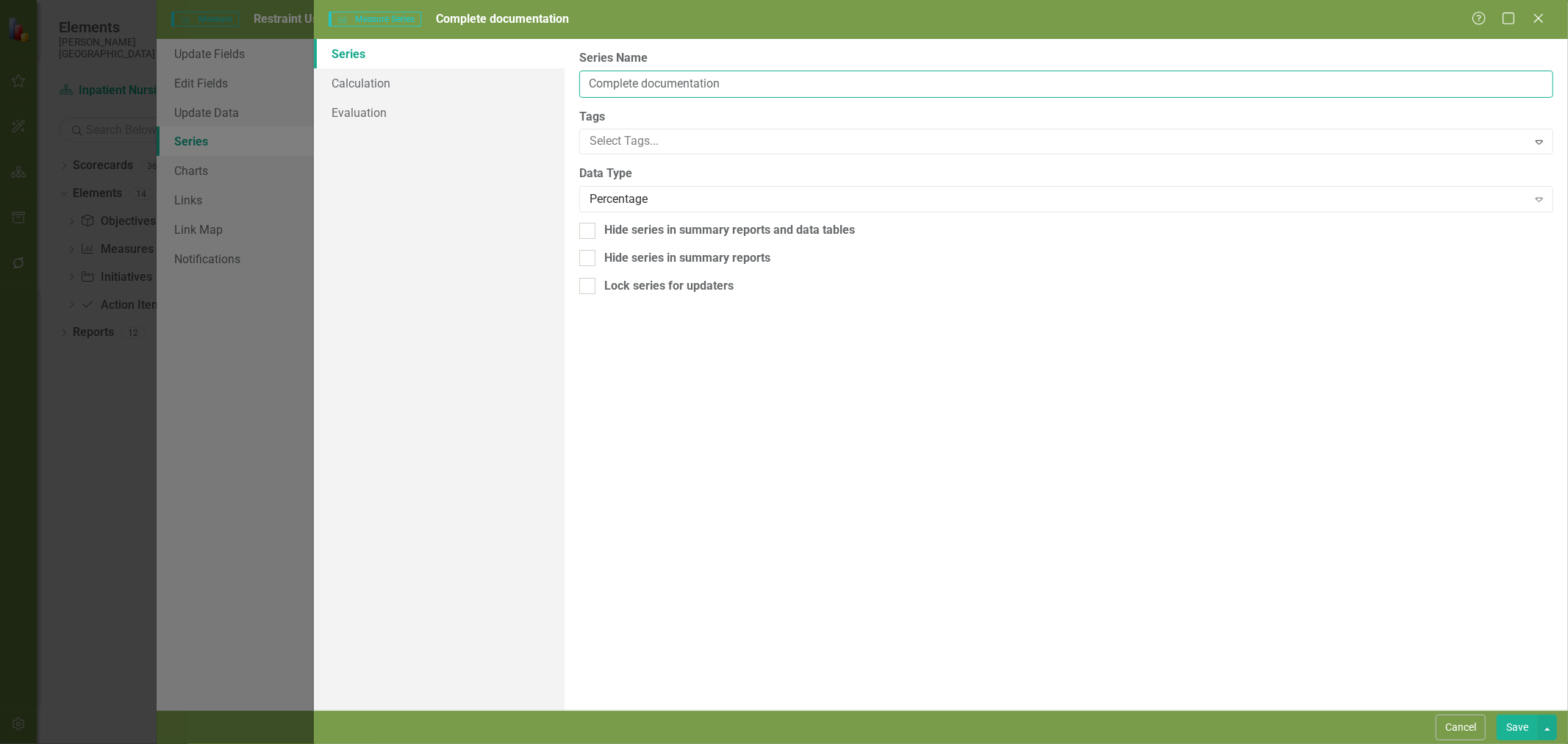
click at [658, 82] on input "Complete documentation" at bounding box center [1066, 84] width 974 height 27
type input "Patients with complete documentation"
click at [1525, 730] on button "Save" at bounding box center [1517, 728] width 41 height 26
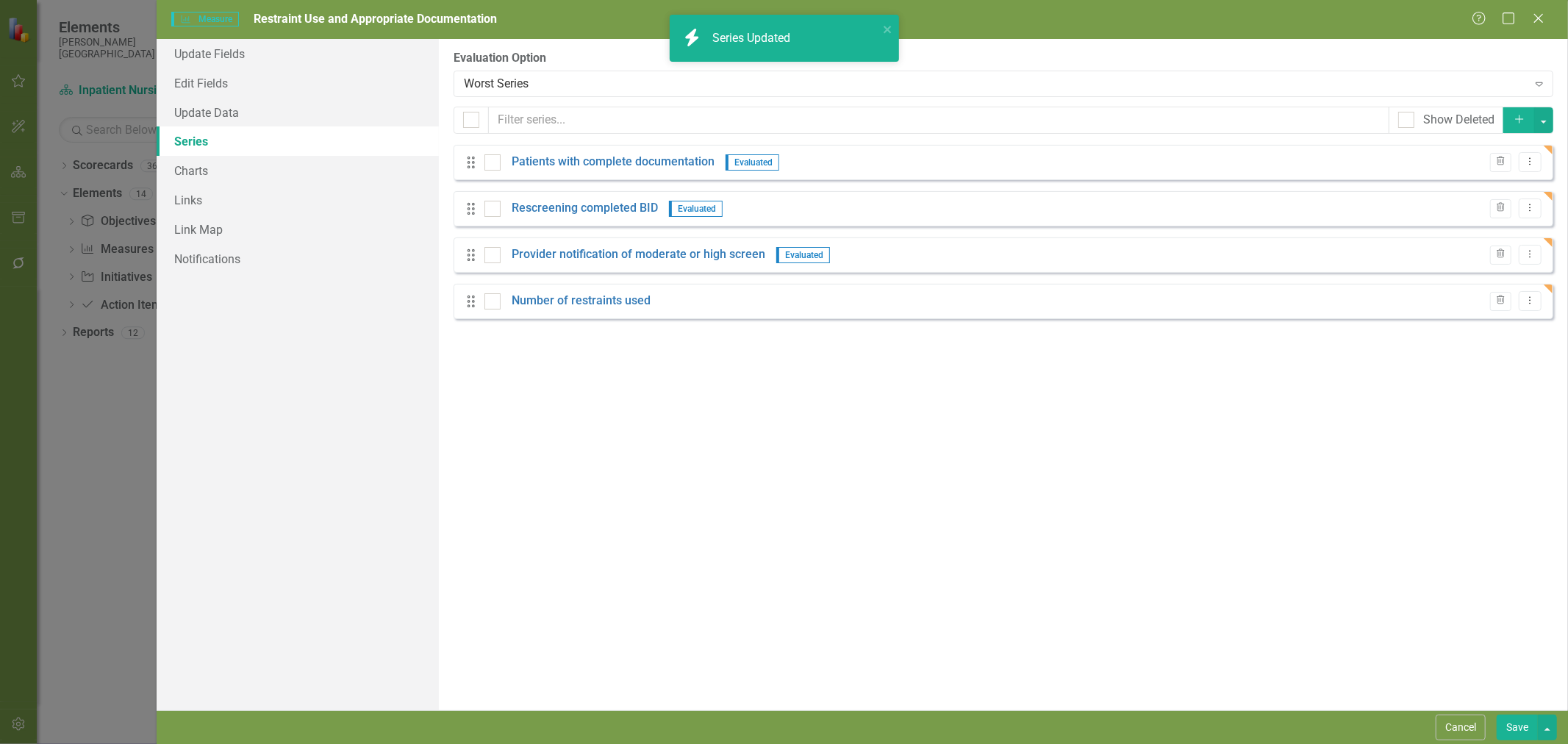
click at [671, 158] on link "Patients with complete documentation" at bounding box center [612, 162] width 203 height 17
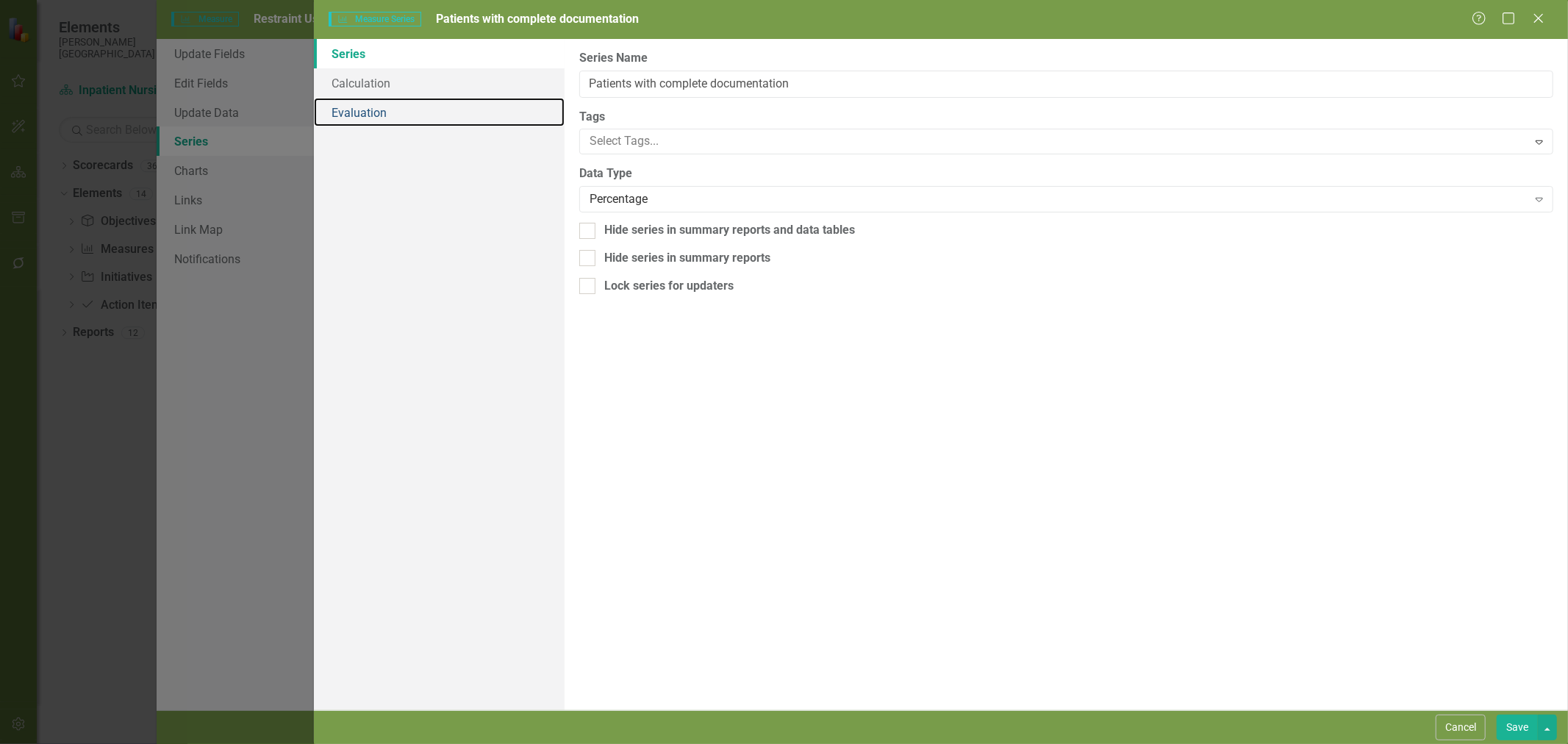
click at [397, 108] on link "Evaluation" at bounding box center [439, 113] width 251 height 30
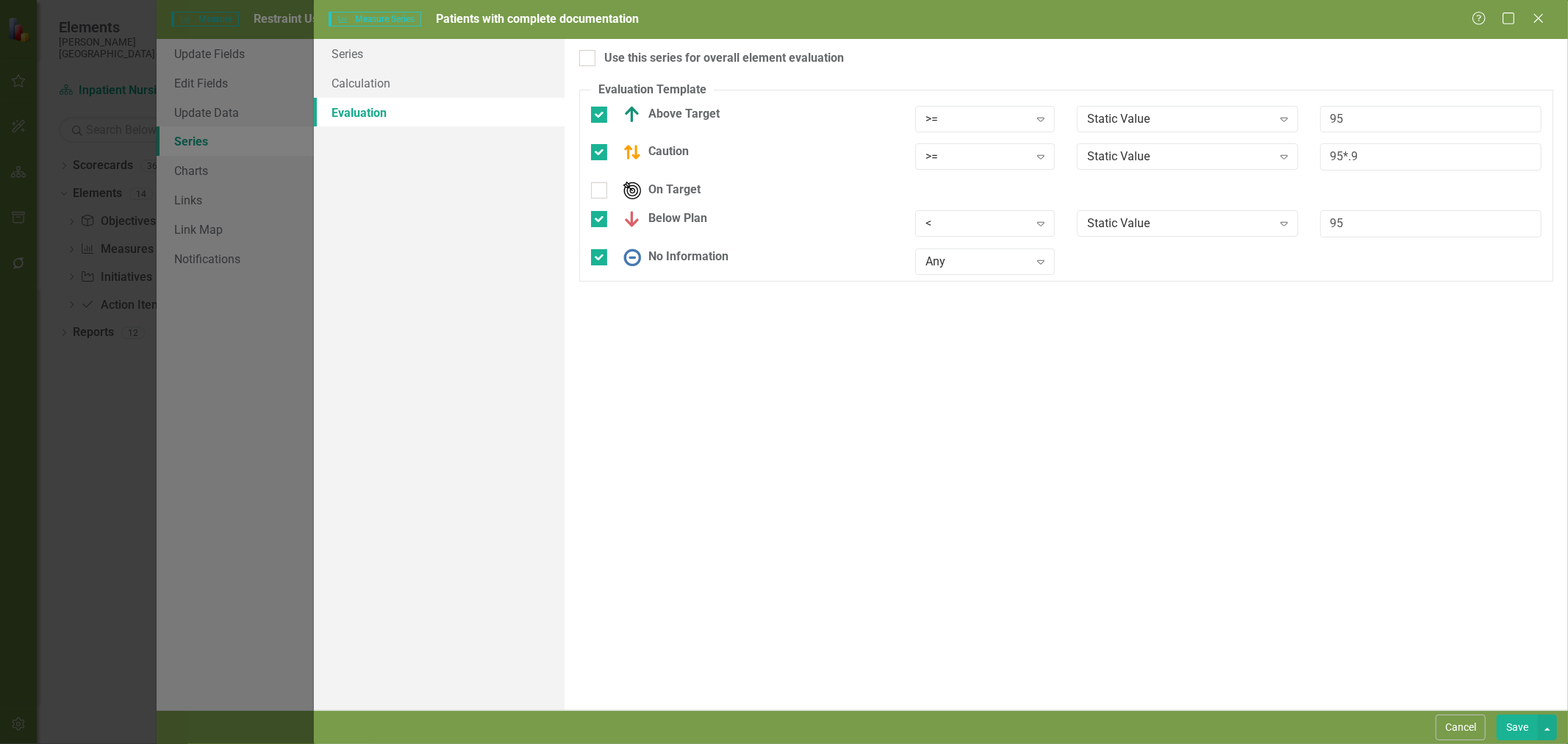
click at [598, 113] on input "Above Target" at bounding box center [595, 111] width 9 height 9
checkbox input "false"
click at [605, 148] on div at bounding box center [598, 143] width 16 height 16
click at [601, 145] on input "Caution" at bounding box center [595, 140] width 9 height 9
checkbox input "false"
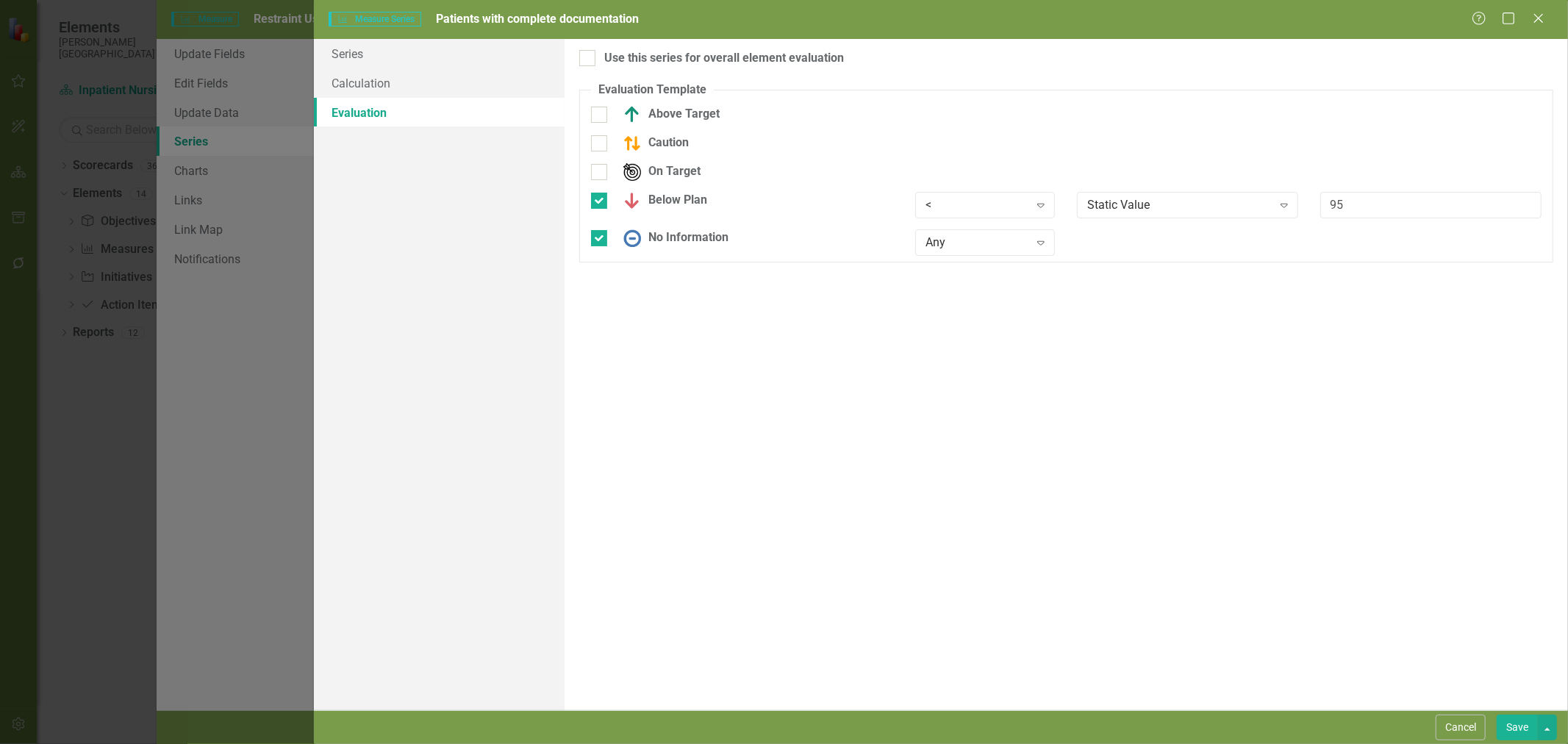
click at [599, 201] on input "Below Plan" at bounding box center [595, 197] width 9 height 9
checkbox input "false"
click at [604, 231] on div at bounding box center [598, 229] width 16 height 16
click at [601, 231] on input "No Information" at bounding box center [595, 226] width 9 height 9
checkbox input "false"
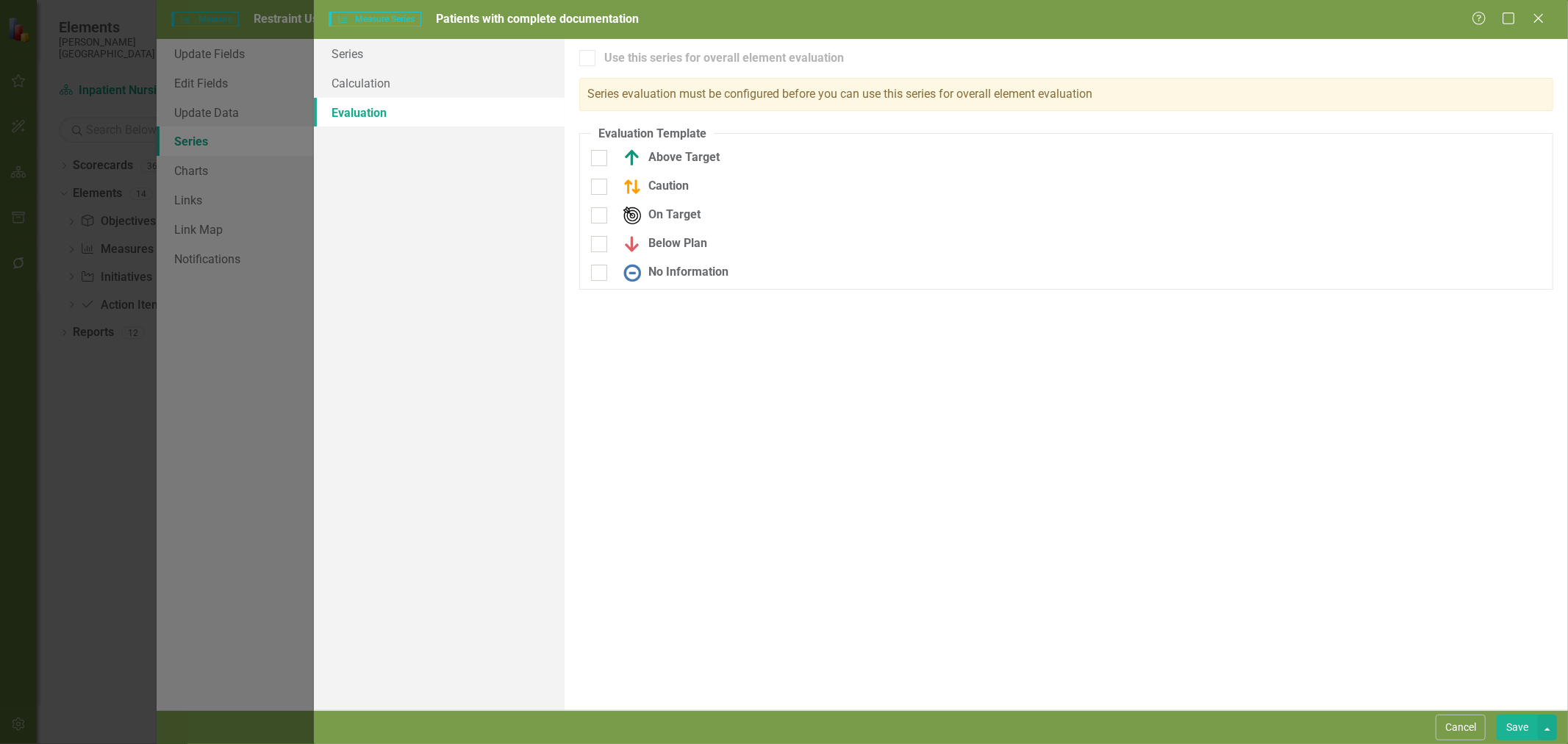
click at [1525, 740] on button "Save" at bounding box center [1517, 728] width 41 height 26
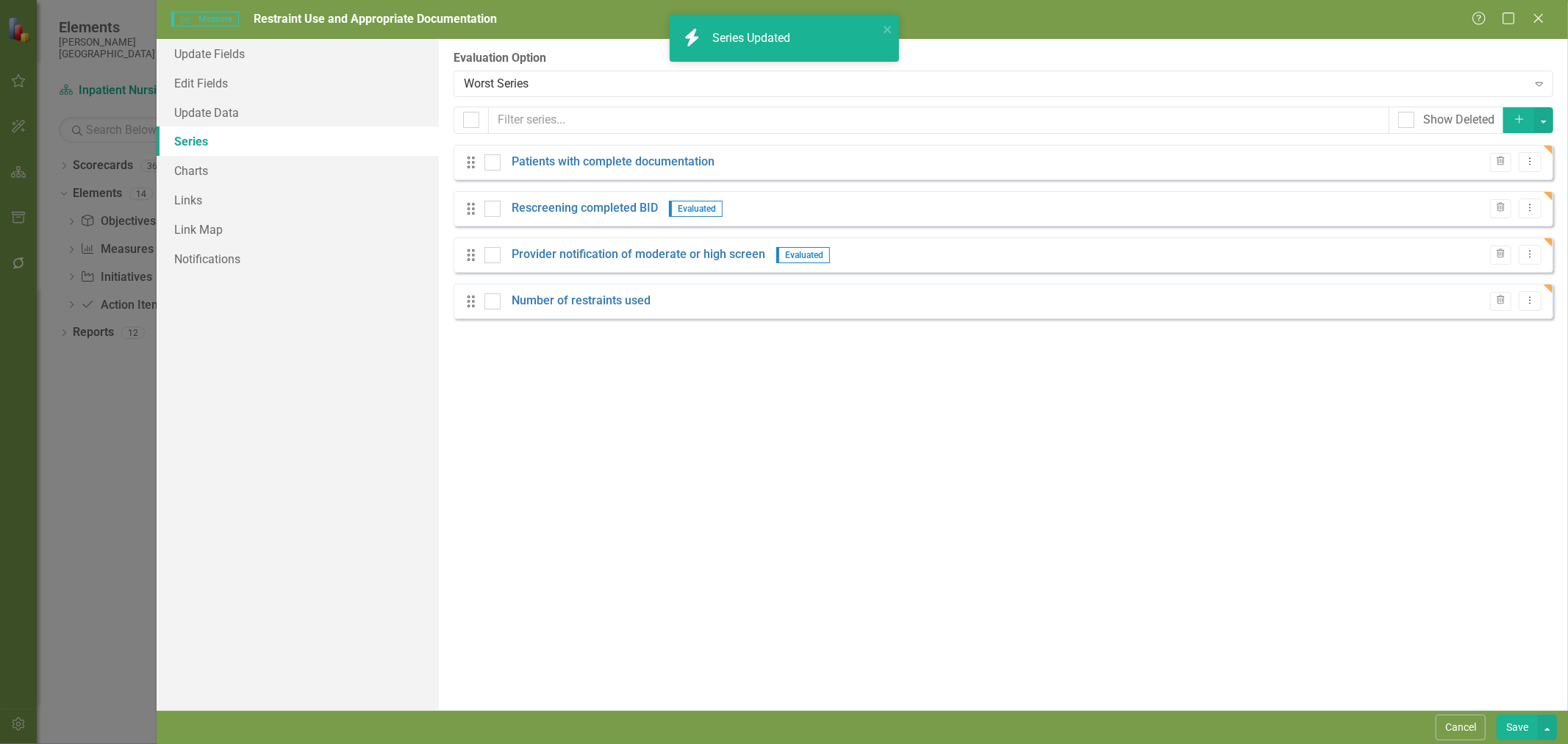
click at [581, 212] on link "Rescreening completed BID" at bounding box center [585, 209] width 146 height 17
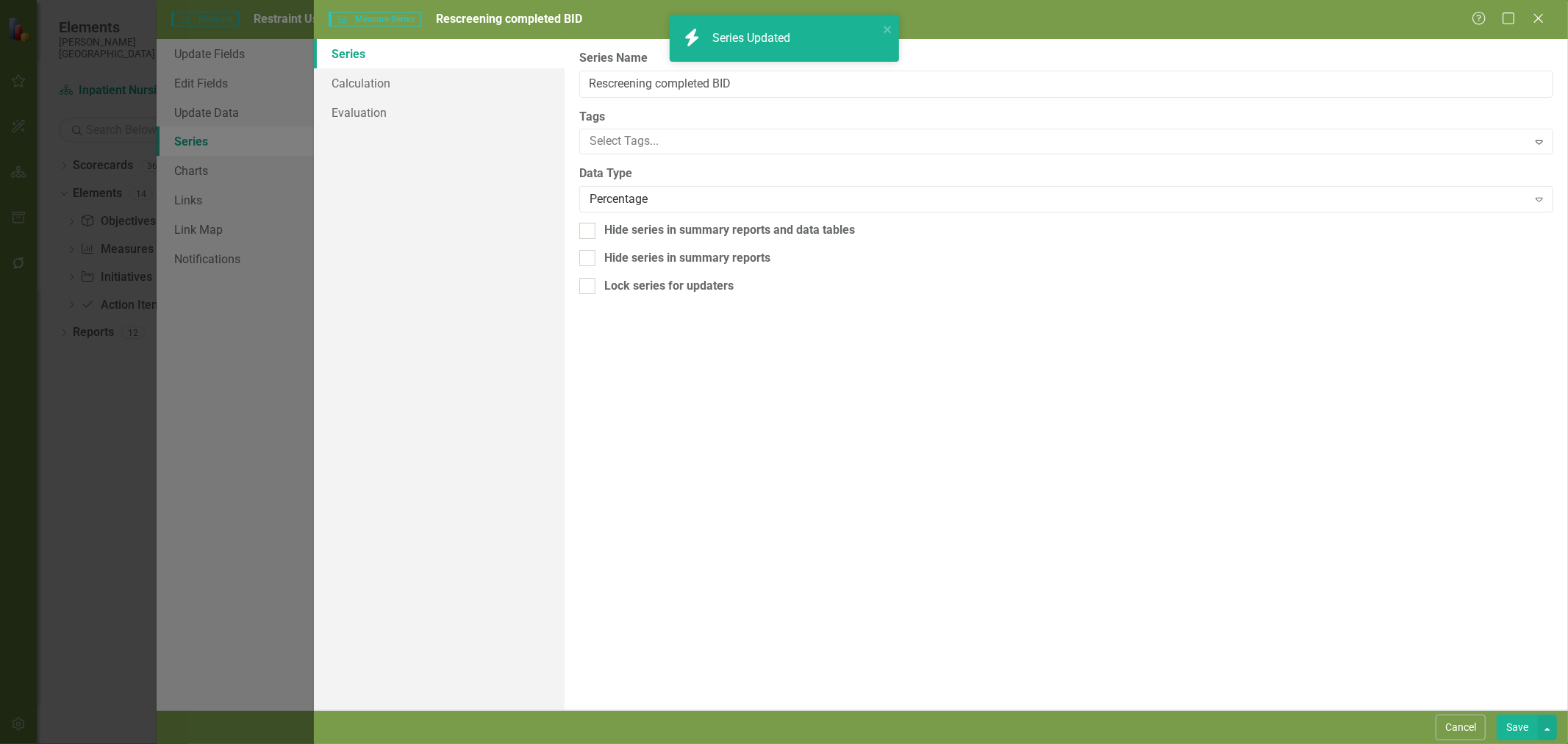
click at [1469, 723] on button "Cancel" at bounding box center [1461, 728] width 50 height 26
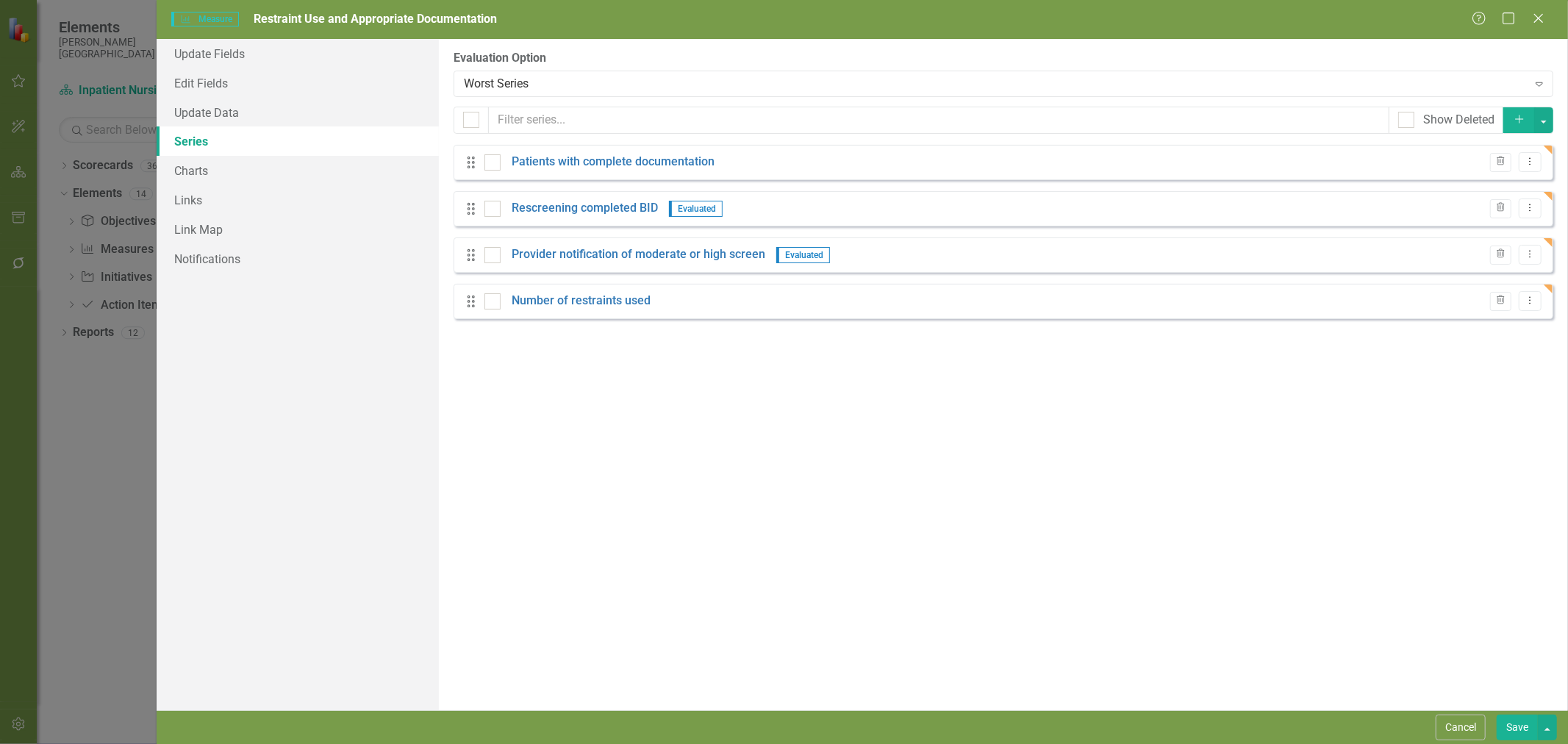
click at [1512, 210] on div "Trash Dropdown Menu" at bounding box center [1512, 209] width 59 height 20
click at [1502, 210] on icon "button" at bounding box center [1500, 207] width 8 height 9
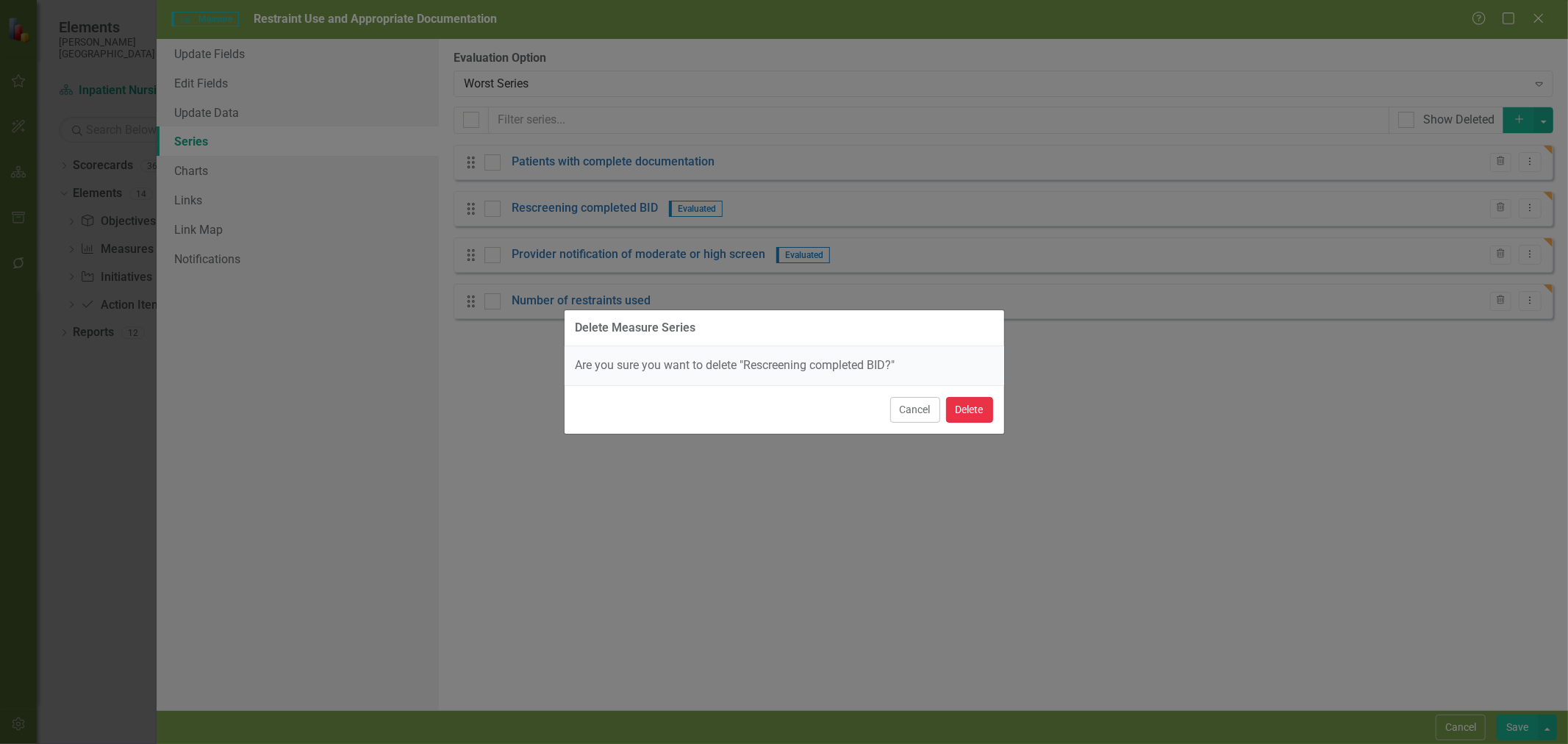
click at [977, 413] on button "Delete" at bounding box center [970, 409] width 47 height 26
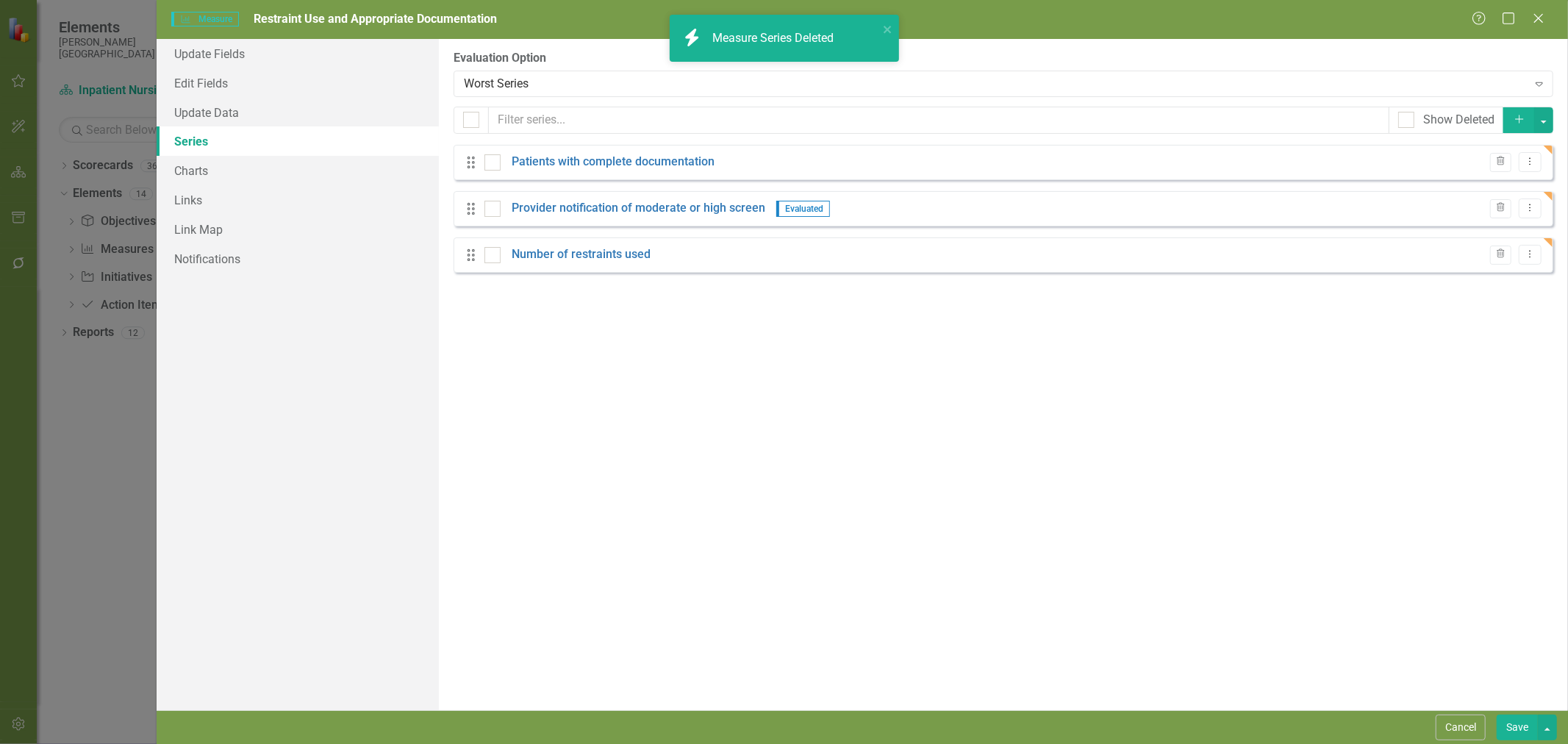
click at [1505, 206] on icon "Trash" at bounding box center [1500, 207] width 11 height 9
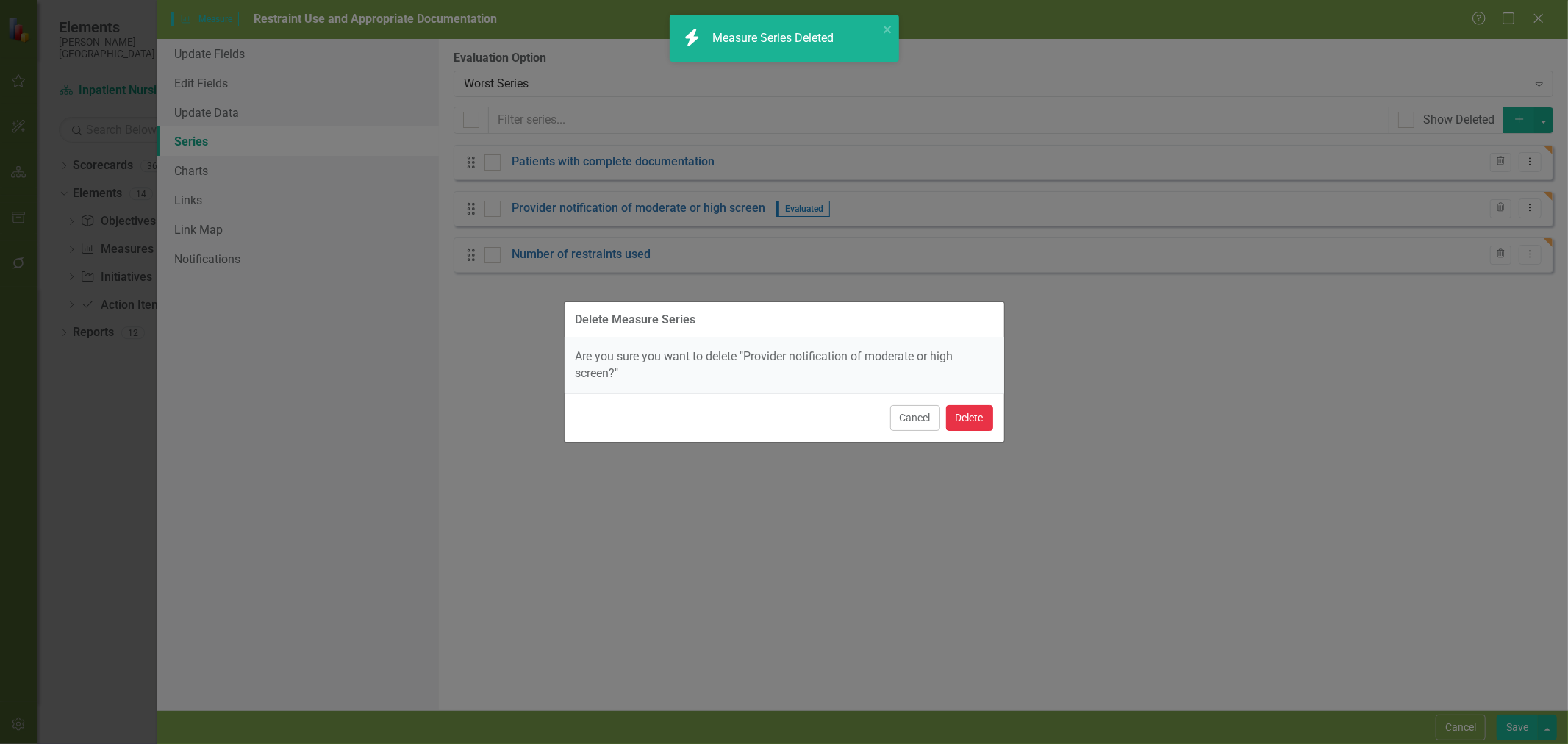
click at [986, 412] on button "Delete" at bounding box center [970, 418] width 47 height 26
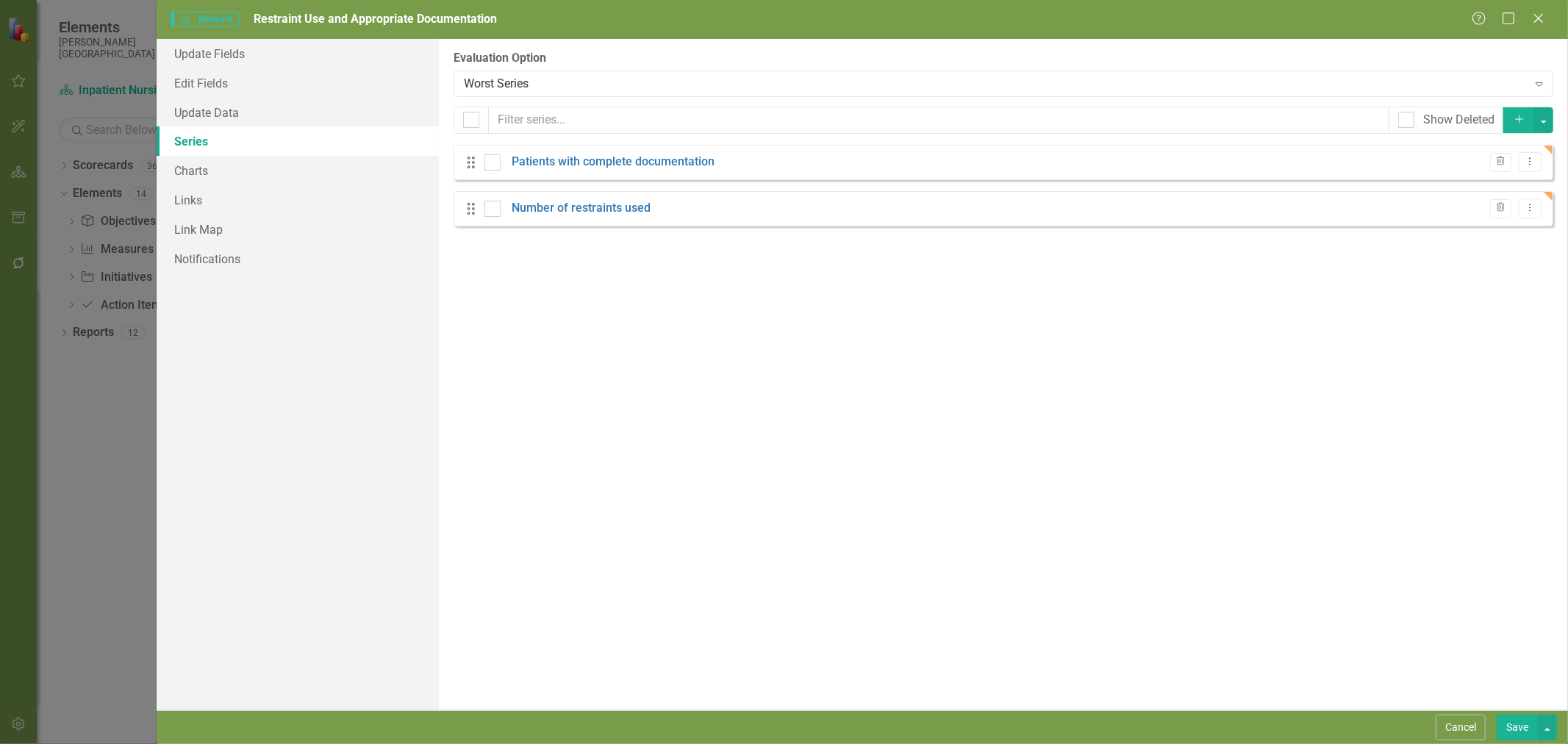
click at [1532, 163] on icon "Dropdown Menu" at bounding box center [1530, 162] width 12 height 9
click at [1461, 210] on link "Copy Duplicate Measure Series" at bounding box center [1457, 214] width 167 height 27
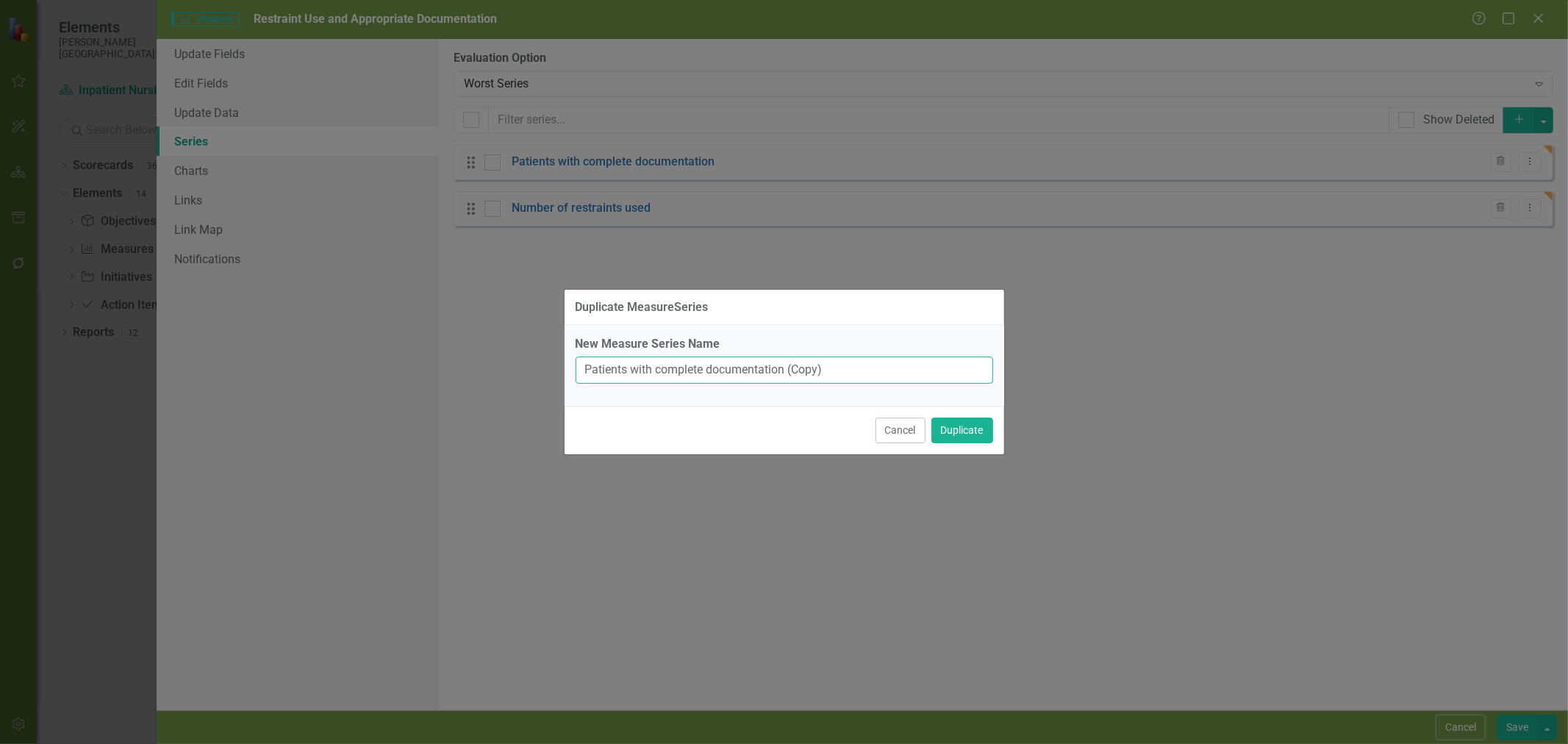
click at [723, 367] on input "Patients with complete documentation (Copy)" at bounding box center [785, 370] width 418 height 27
type input "Patients with 1 hour face-to-face evaluation on violent restraints"
click at [972, 430] on button "Duplicate" at bounding box center [963, 430] width 62 height 26
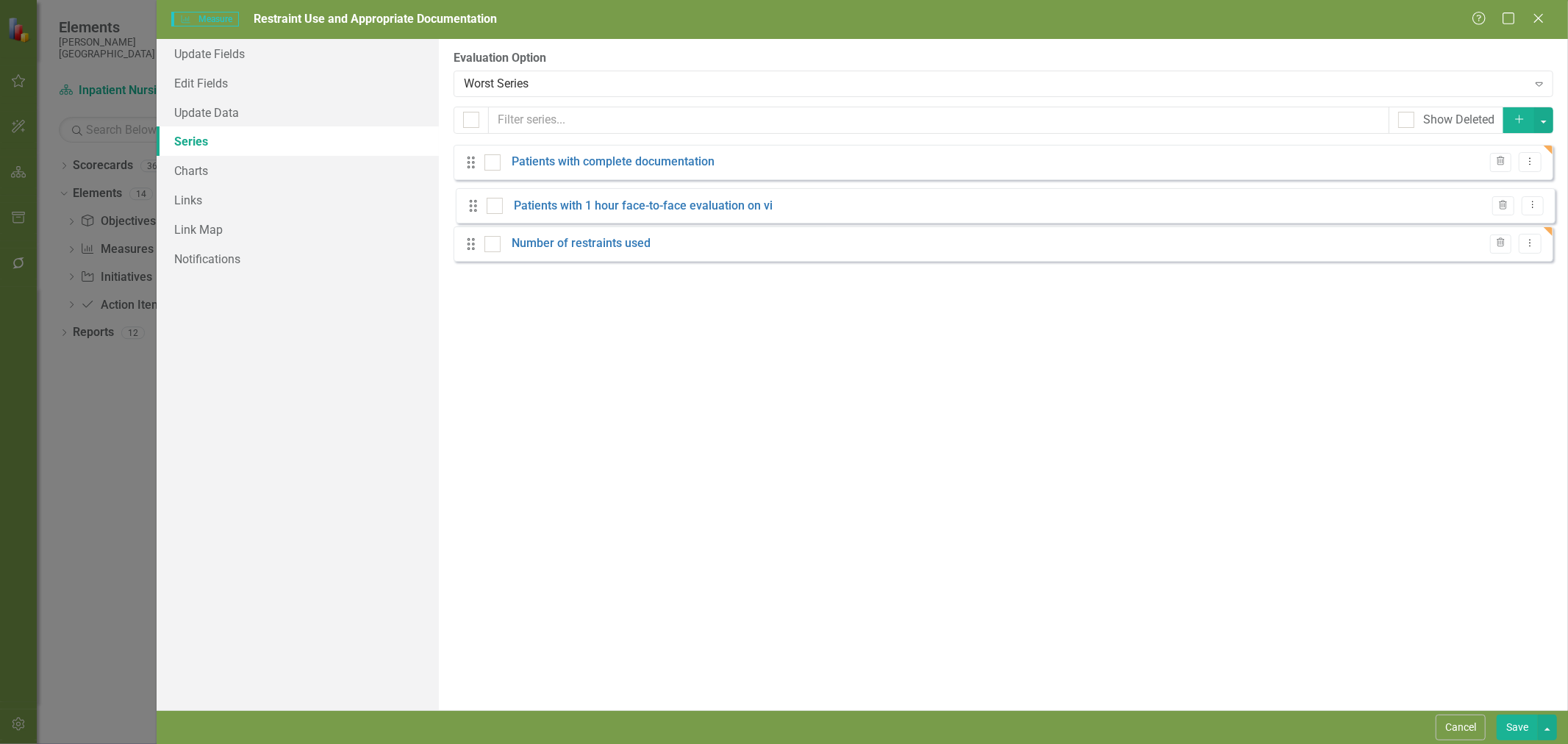
drag, startPoint x: 478, startPoint y: 240, endPoint x: 477, endPoint y: 201, distance: 39.0
click at [477, 201] on div "Drag Patients with complete documentation Trash Dropdown Menu Drag Number of re…" at bounding box center [1003, 209] width 1100 height 128
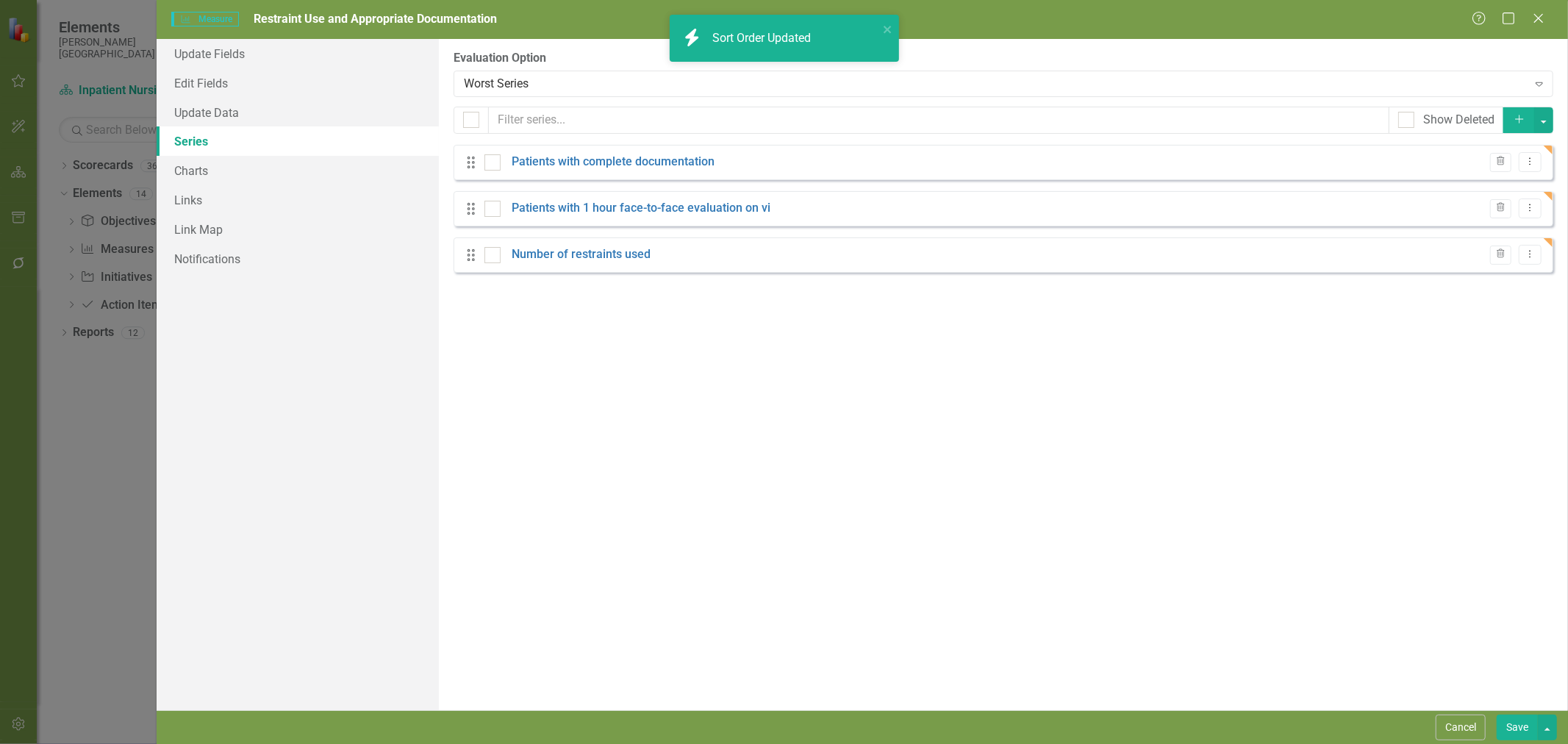
click at [1528, 217] on button "Dropdown Menu" at bounding box center [1530, 209] width 23 height 20
click at [1501, 259] on link "Copy Duplicate Measure Series" at bounding box center [1457, 260] width 167 height 27
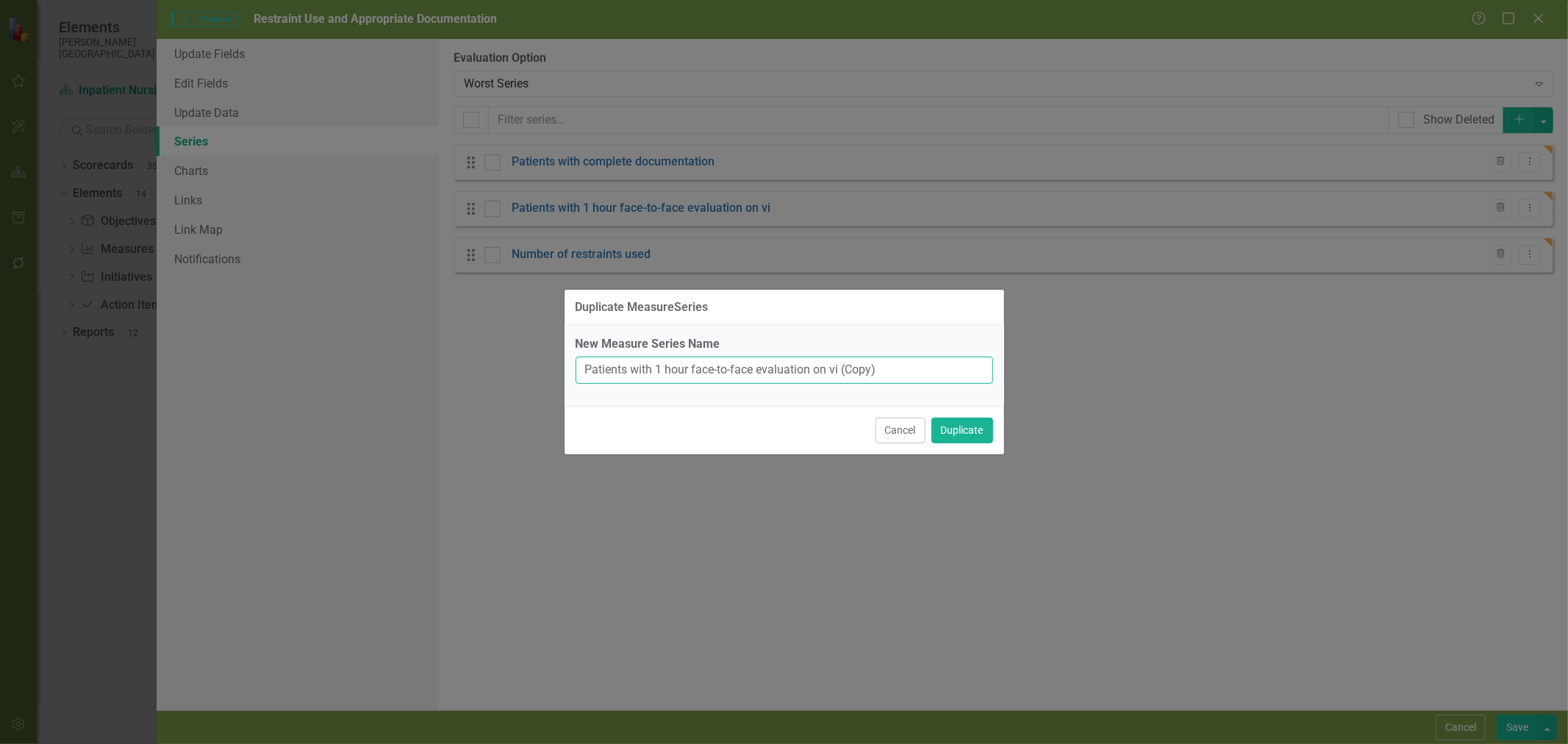
click at [727, 366] on input "Patients with 1 hour face-to-face evaluation on vi (Copy)" at bounding box center [785, 370] width 418 height 27
click at [883, 434] on button "Cancel" at bounding box center [900, 430] width 50 height 26
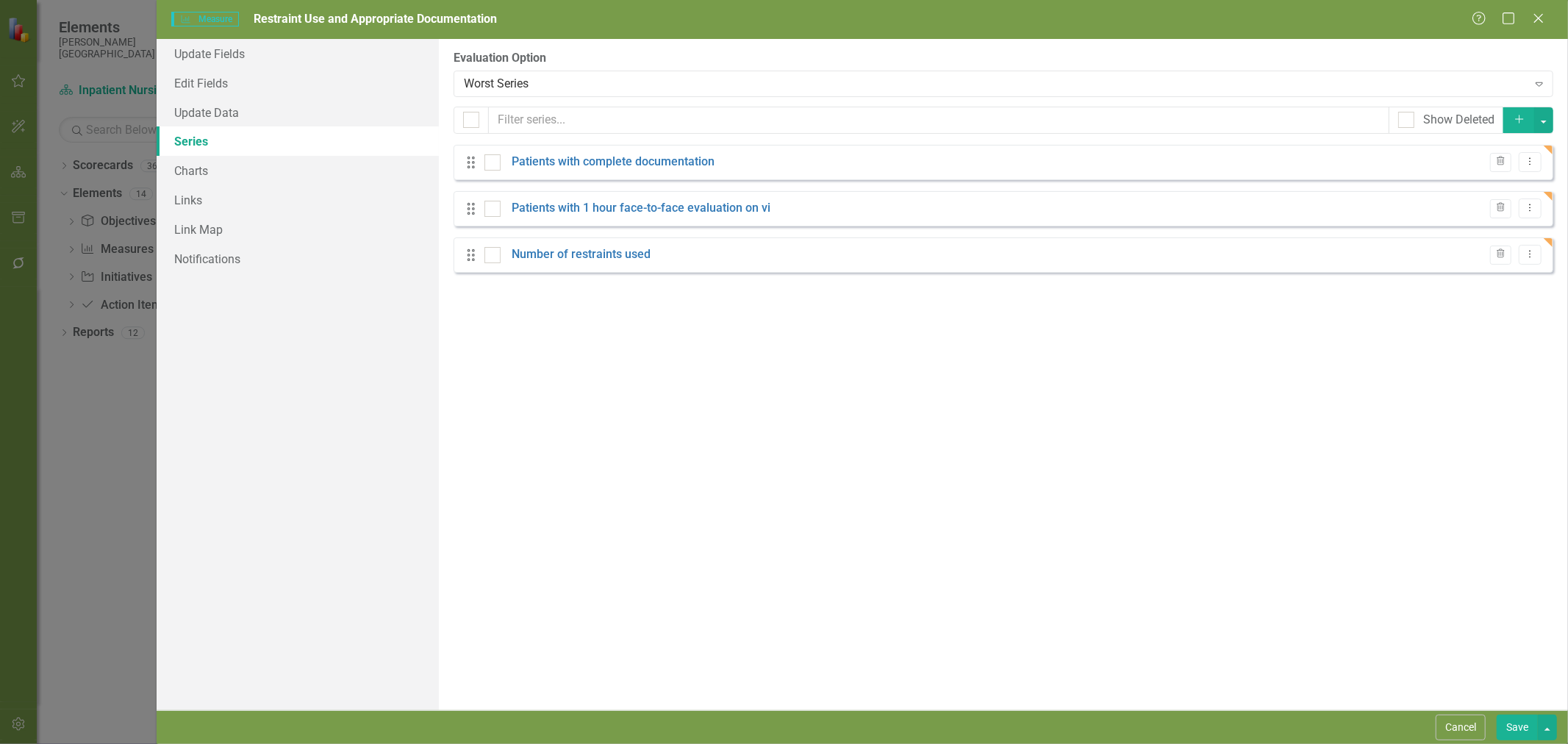
click at [1448, 727] on button "Cancel" at bounding box center [1461, 728] width 50 height 26
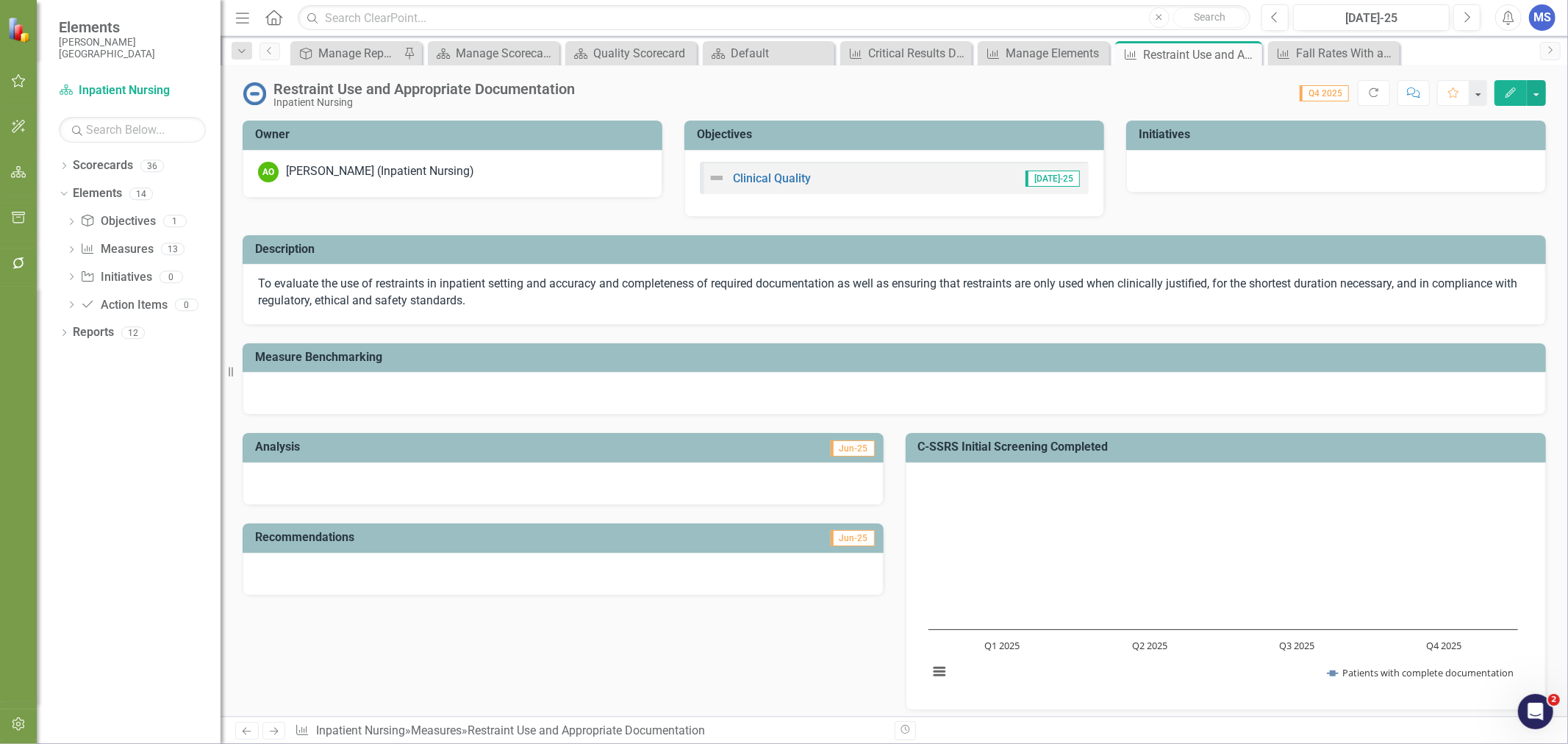
click at [1513, 91] on icon "button" at bounding box center [1510, 92] width 10 height 10
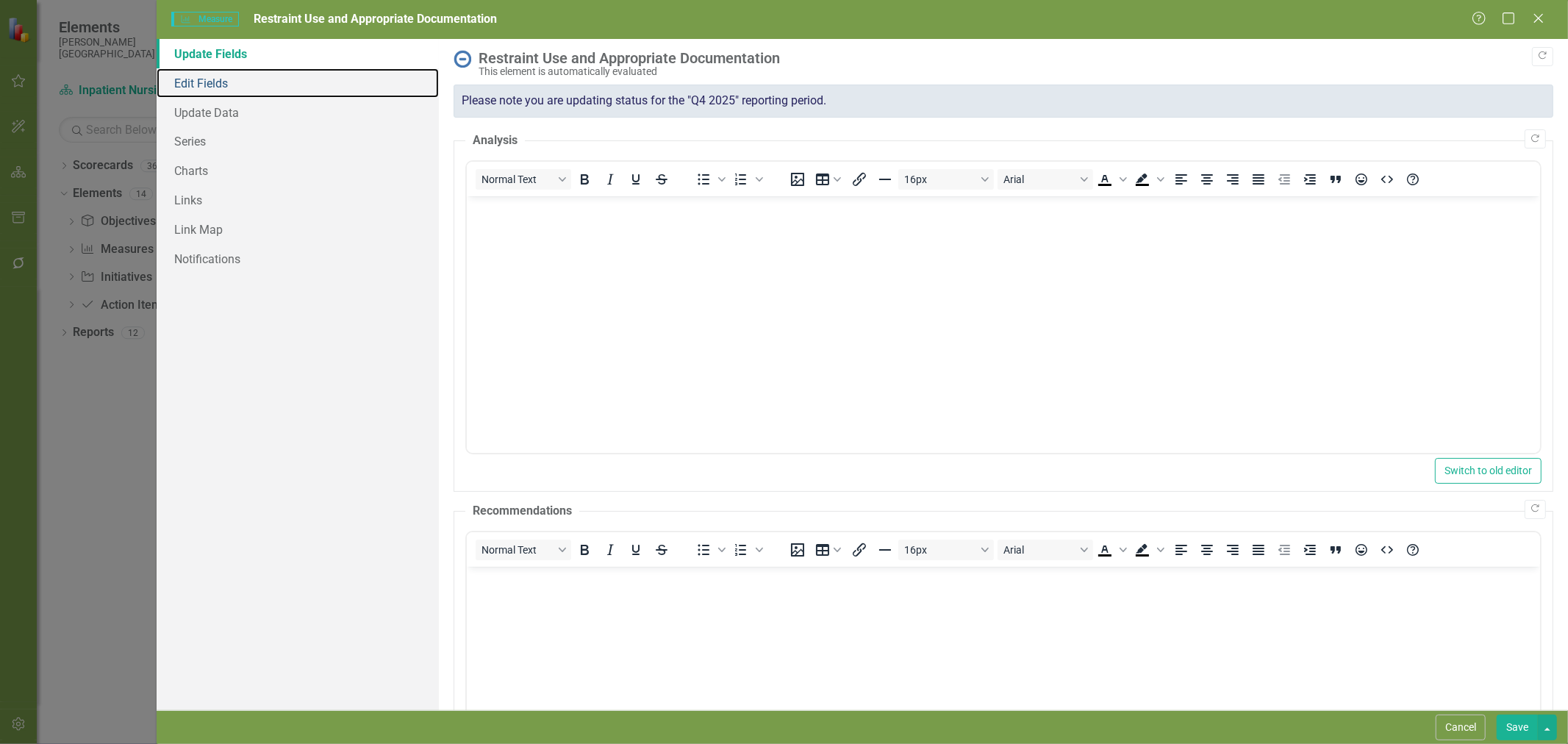
click at [224, 85] on link "Edit Fields" at bounding box center [298, 83] width 283 height 30
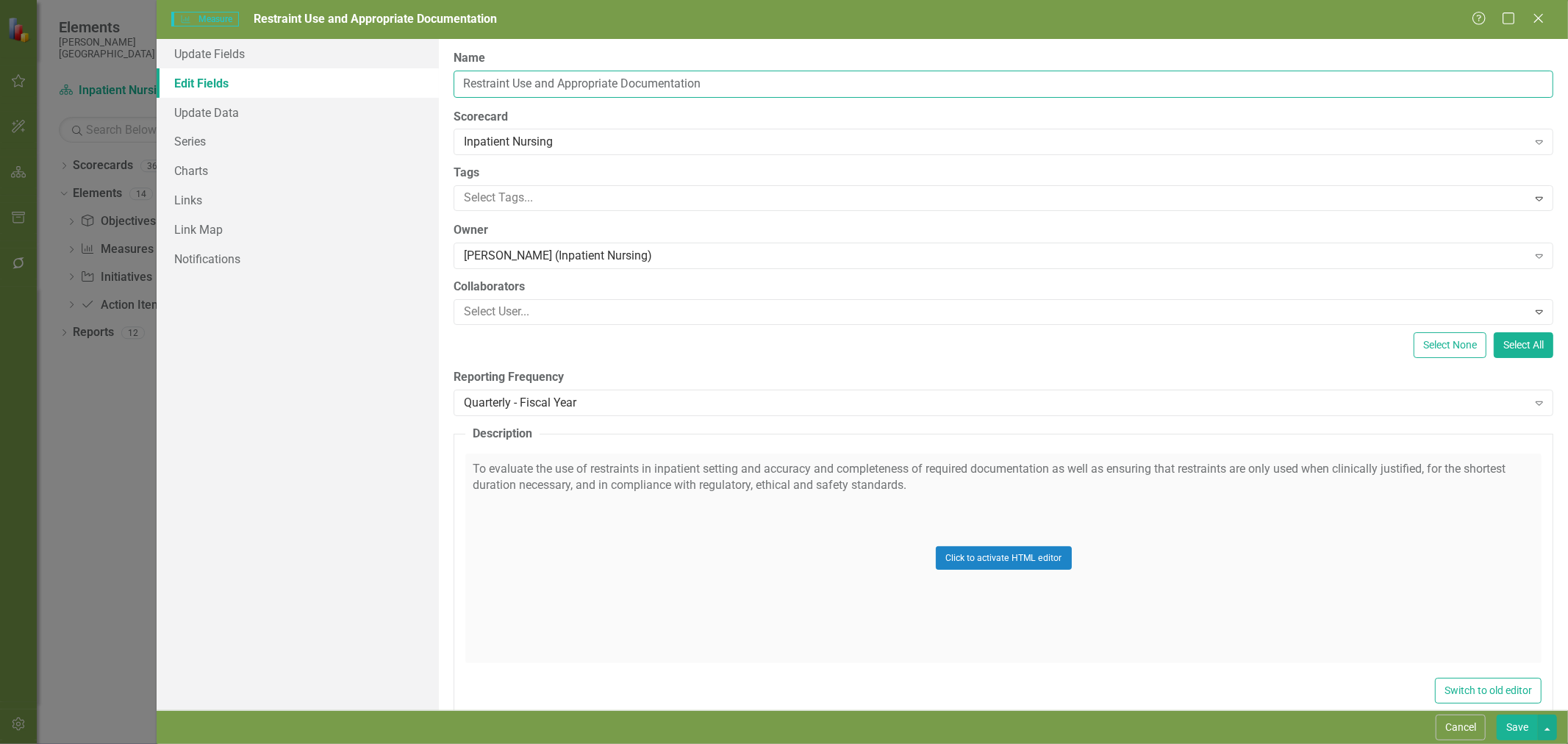
click at [564, 83] on input "Restraint Use and Appropriate Documentation" at bounding box center [1003, 84] width 1100 height 27
drag, startPoint x: 563, startPoint y: 85, endPoint x: 552, endPoint y: 85, distance: 11.0
click at [552, 85] on input "Restraint Use and Appropriate Documentation" at bounding box center [1003, 84] width 1100 height 27
drag, startPoint x: 550, startPoint y: 85, endPoint x: 559, endPoint y: 86, distance: 9.1
click at [551, 85] on input "Restraint Use and Appropriate Documentation" at bounding box center [1003, 84] width 1100 height 27
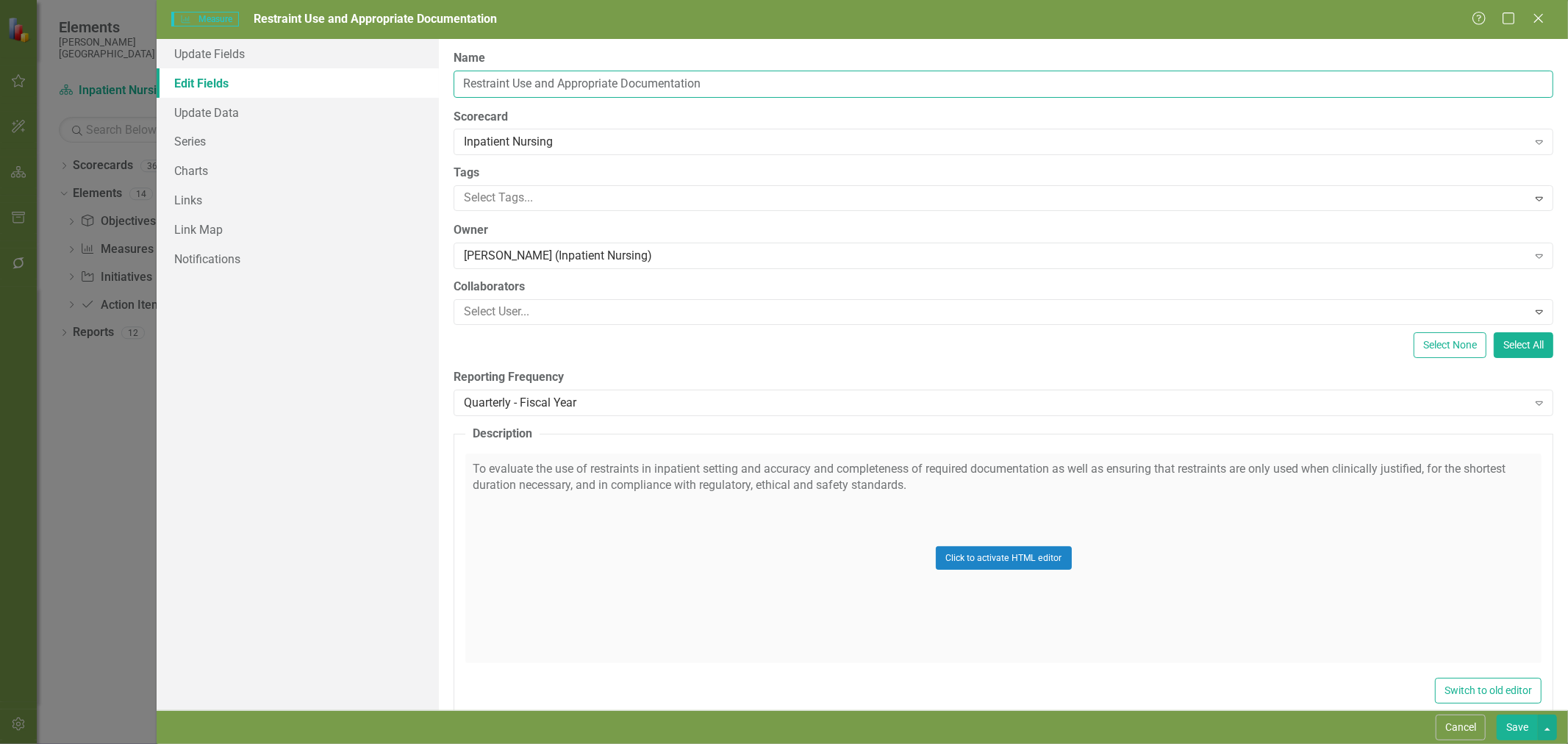
click at [553, 85] on input "Restraint Use and Appropriate Documentation" at bounding box center [1003, 84] width 1100 height 27
drag, startPoint x: 554, startPoint y: 83, endPoint x: 536, endPoint y: 82, distance: 18.0
click at [536, 82] on input "Restraint Use and Appropriate Documentation" at bounding box center [1003, 84] width 1100 height 27
type input "Restraint Use - Appropriate Documentation"
click at [980, 560] on button "Click to activate HTML editor" at bounding box center [1004, 558] width 136 height 23
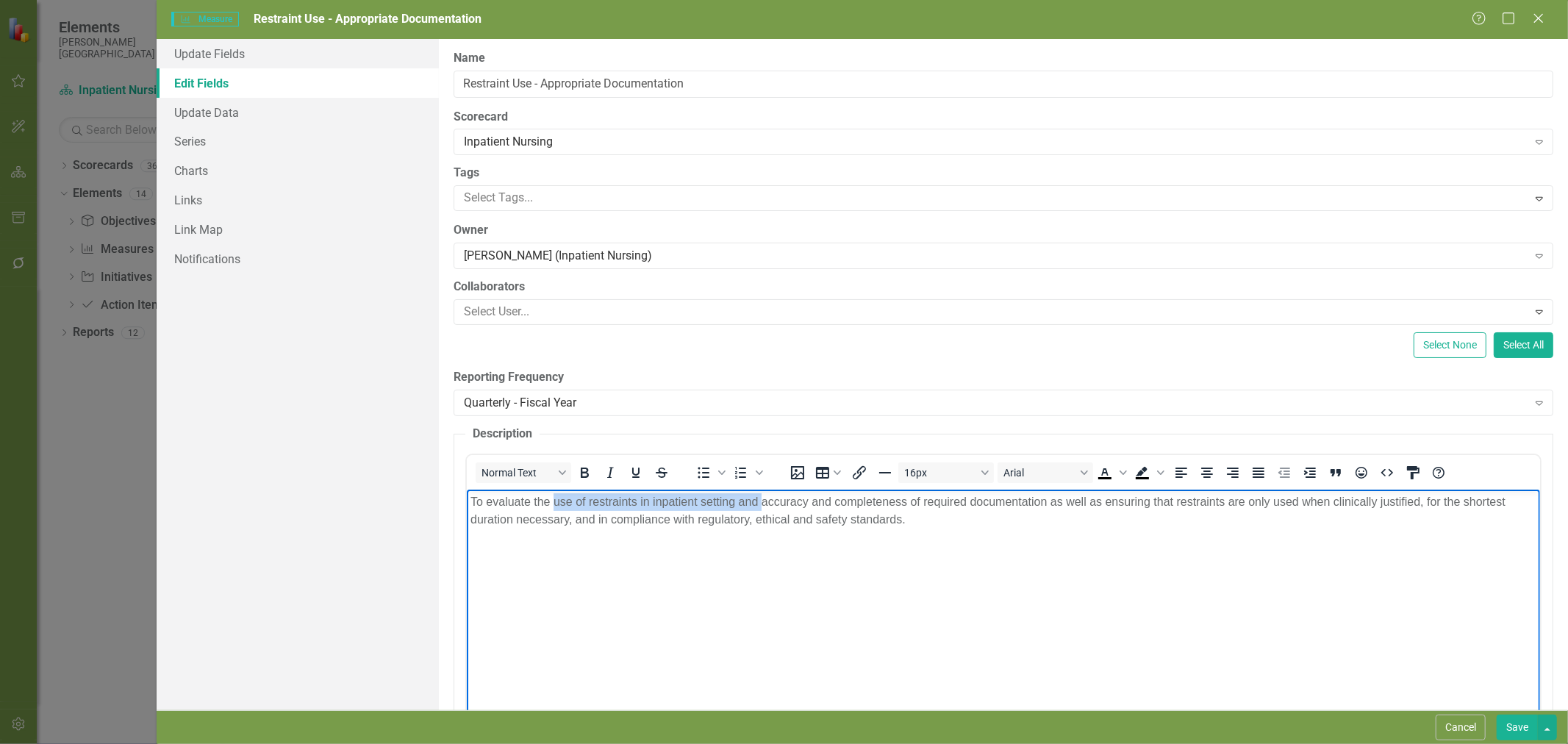
drag, startPoint x: 558, startPoint y: 503, endPoint x: 764, endPoint y: 507, distance: 206.0
click at [764, 507] on p "To evaluate the use of restraints in inpatient setting and accuracy and complet…" at bounding box center [1003, 510] width 1066 height 35
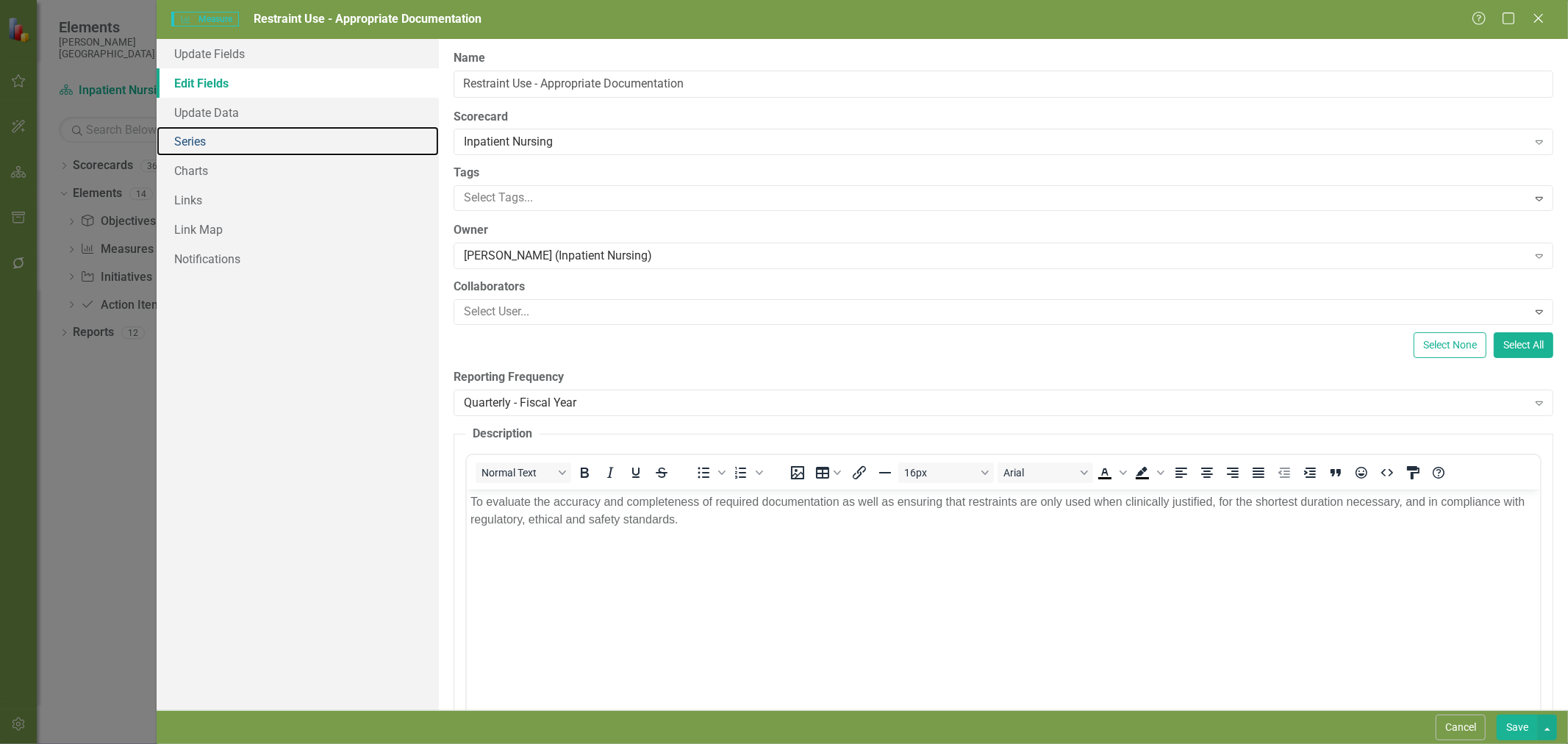
click at [253, 140] on link "Series" at bounding box center [298, 141] width 283 height 30
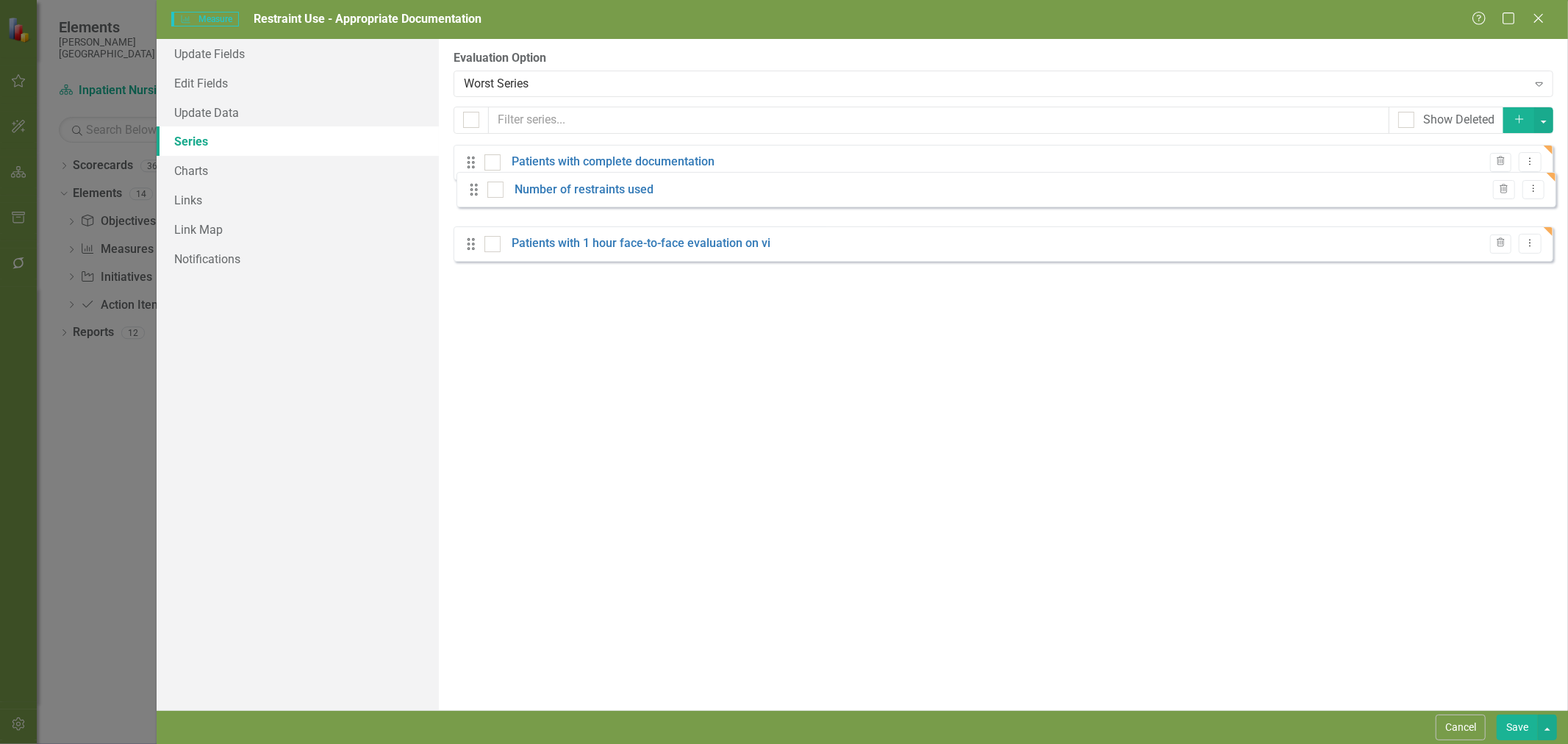
drag, startPoint x: 469, startPoint y: 258, endPoint x: 472, endPoint y: 193, distance: 65.1
click at [472, 193] on div "Drag Patients with complete documentation Trash Dropdown Menu Drag Patients wit…" at bounding box center [1003, 209] width 1100 height 128
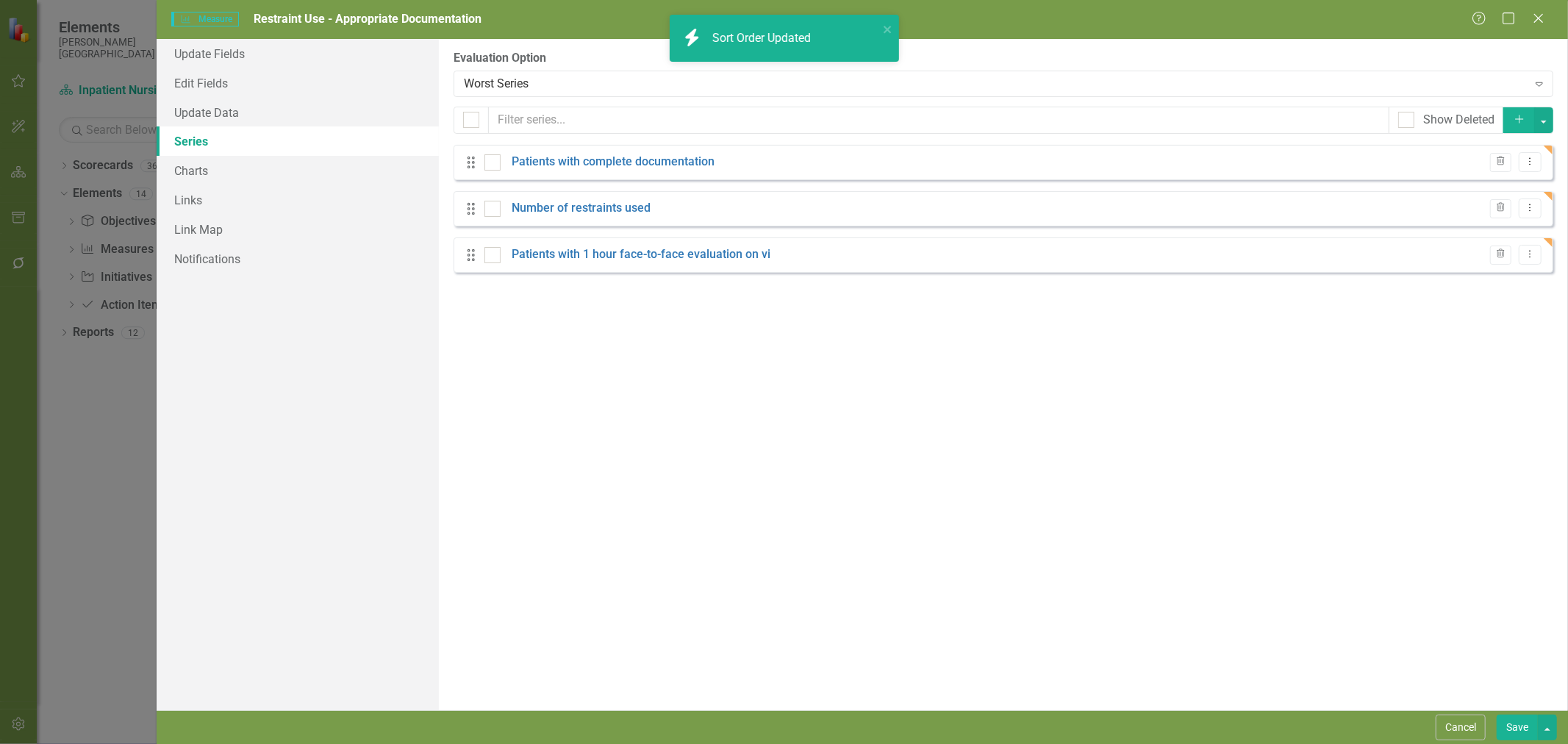
click at [1491, 250] on button "Trash" at bounding box center [1500, 255] width 21 height 19
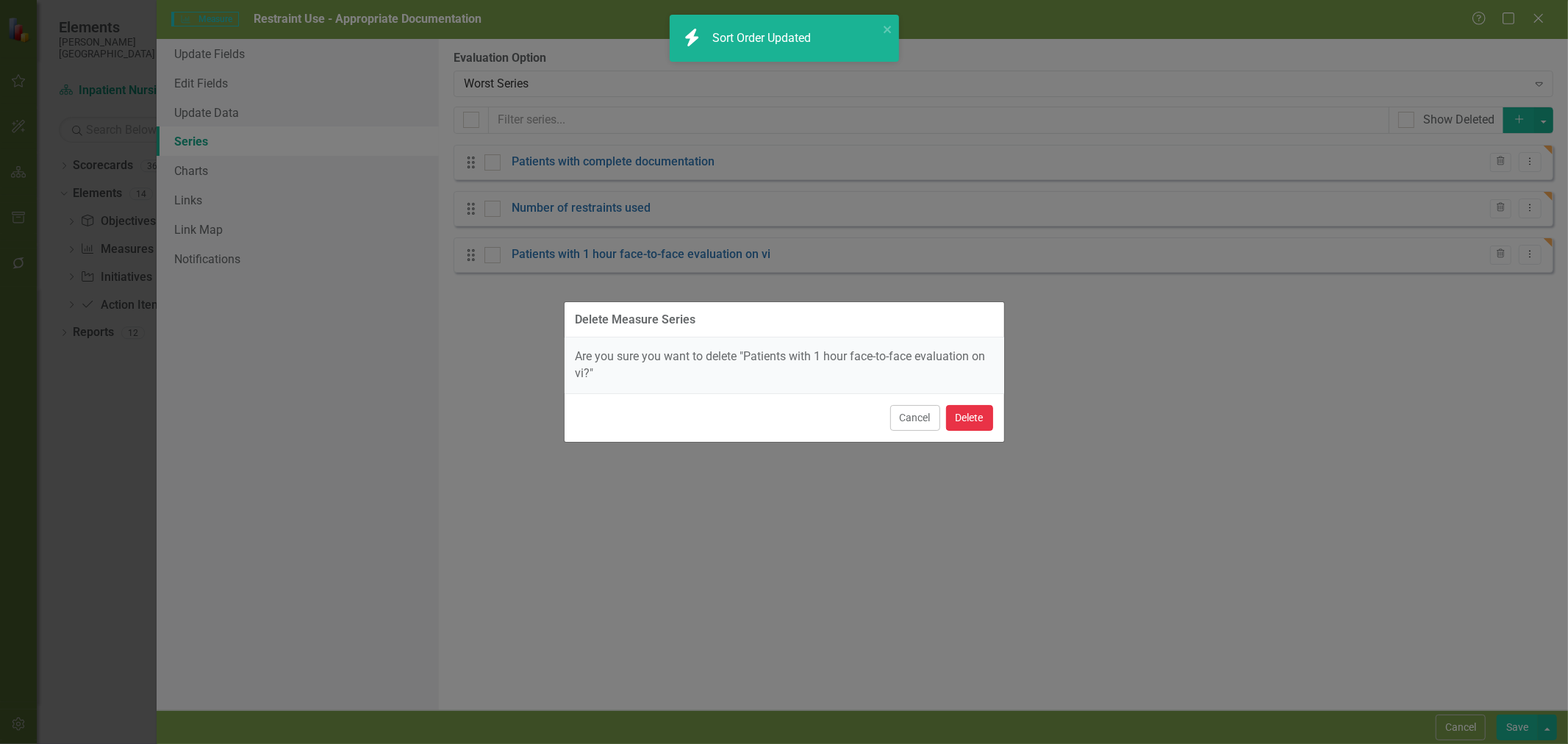
click at [982, 413] on button "Delete" at bounding box center [970, 418] width 47 height 26
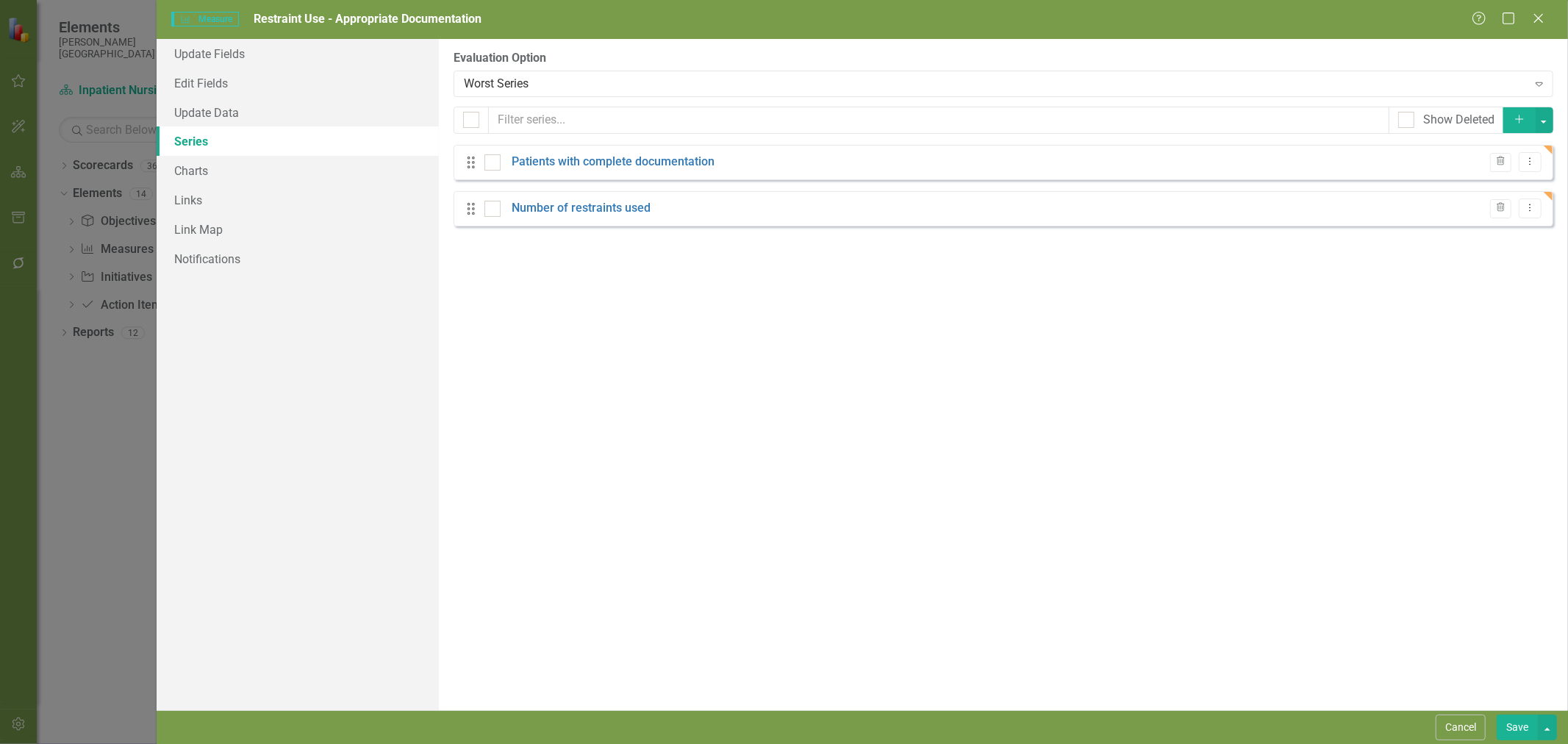
click at [1528, 116] on button "Add" at bounding box center [1520, 120] width 33 height 26
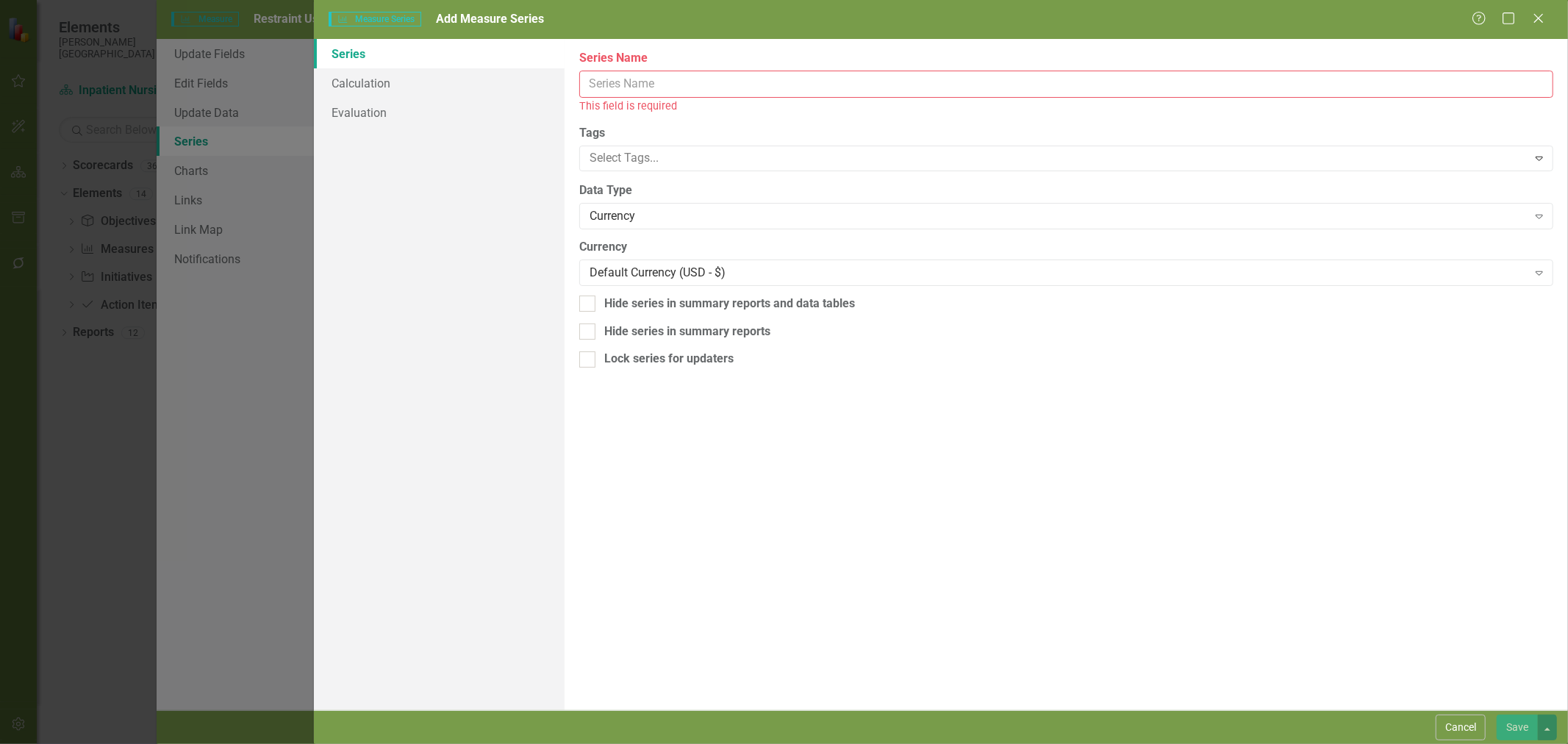
click at [625, 89] on input "Name" at bounding box center [1066, 84] width 974 height 27
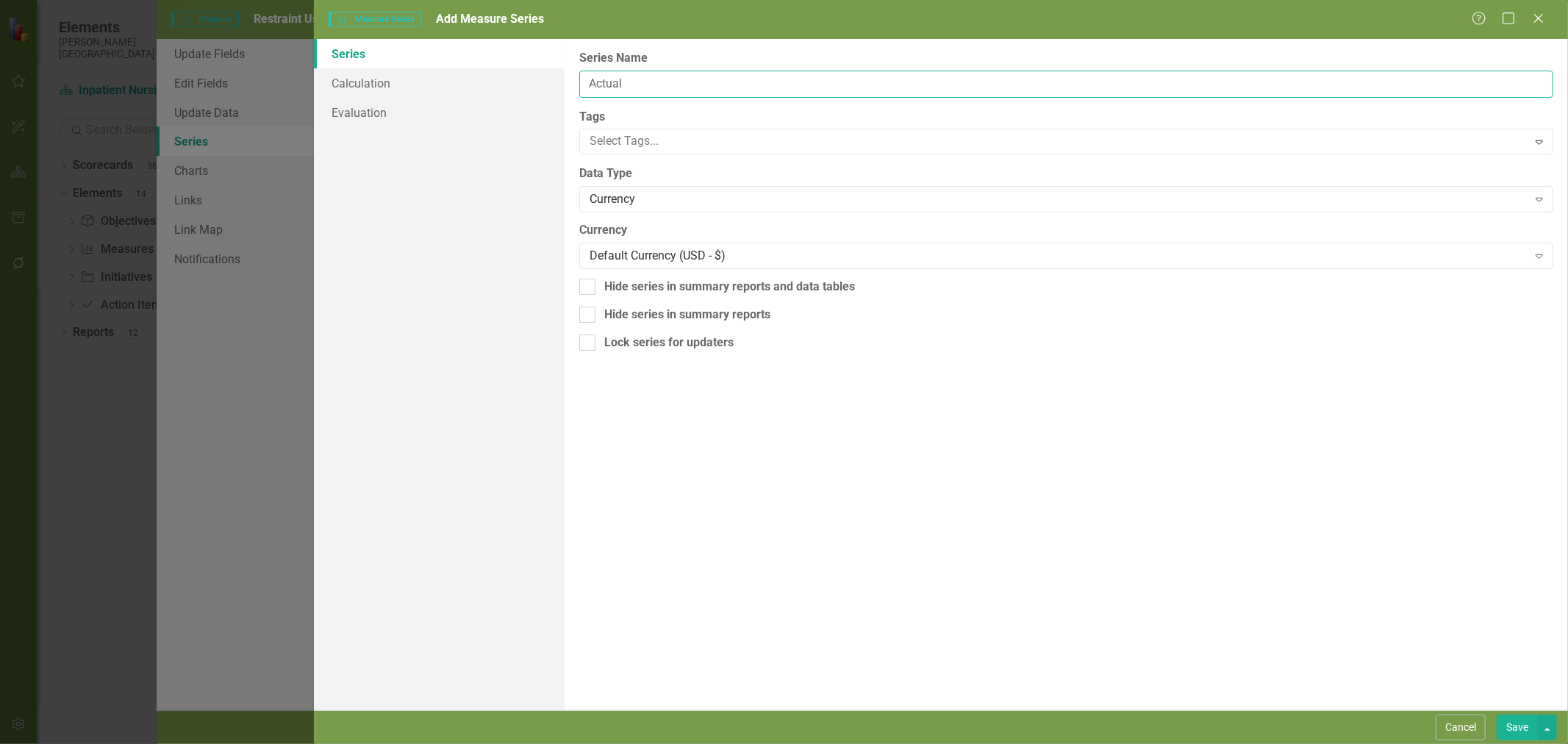
type input "Actual"
click at [490, 297] on div "Series Calculation Evaluation" at bounding box center [439, 374] width 251 height 672
click at [636, 208] on div "Currency Expand" at bounding box center [1066, 200] width 974 height 26
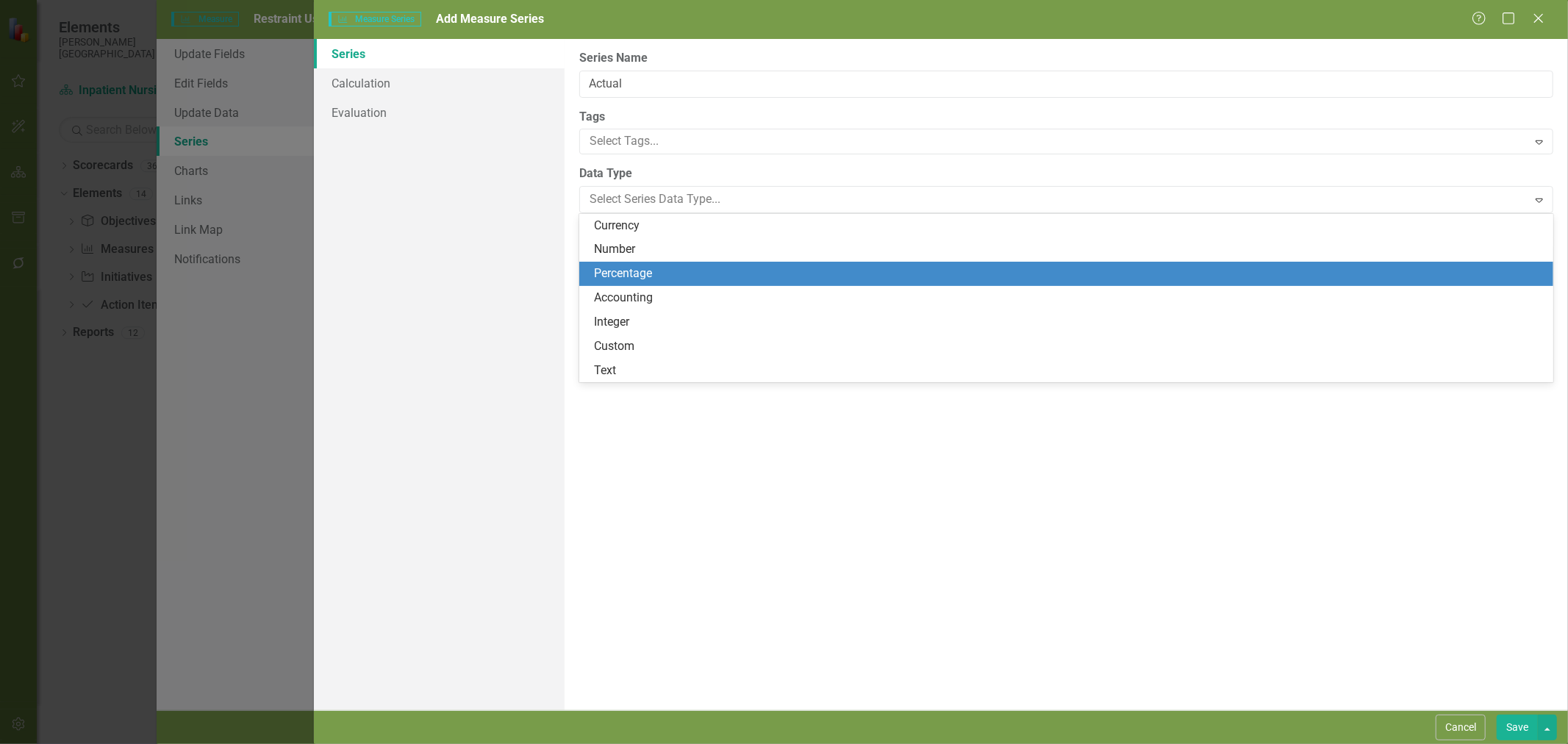
click at [642, 278] on div "Percentage" at bounding box center [1069, 274] width 950 height 17
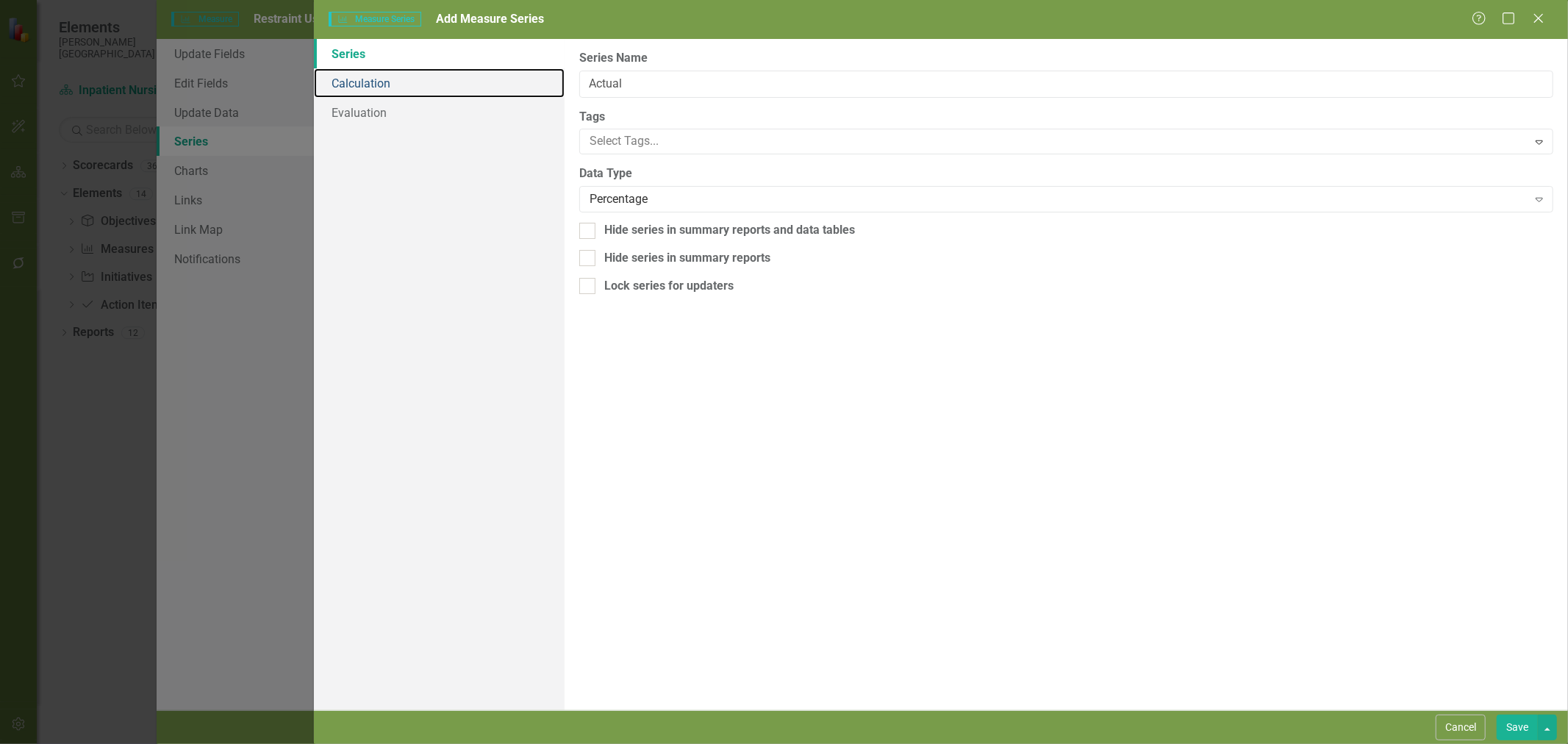
click at [369, 81] on link "Calculation" at bounding box center [439, 83] width 251 height 30
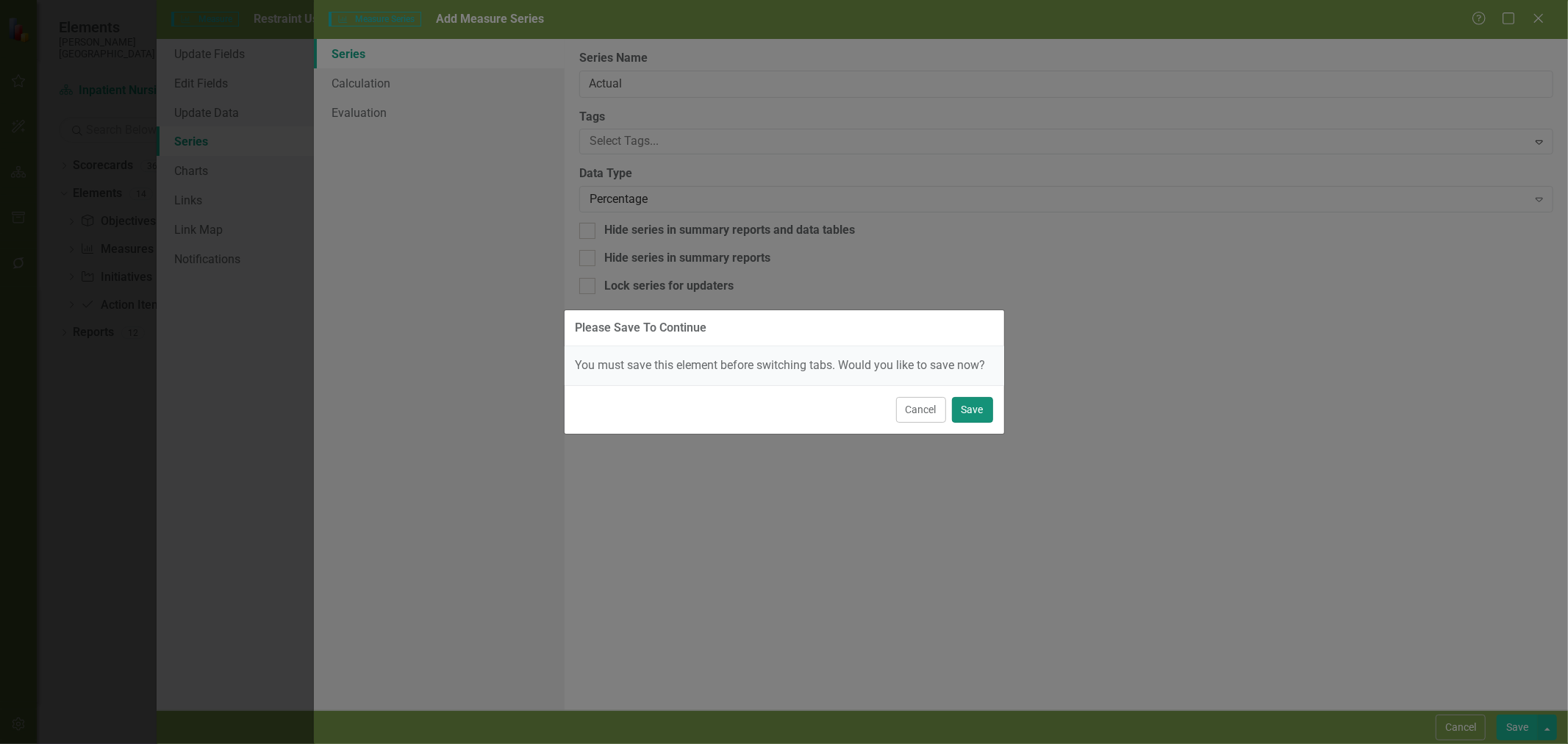
drag, startPoint x: 982, startPoint y: 415, endPoint x: 816, endPoint y: 296, distance: 204.2
click at [982, 414] on button "Save" at bounding box center [972, 409] width 41 height 26
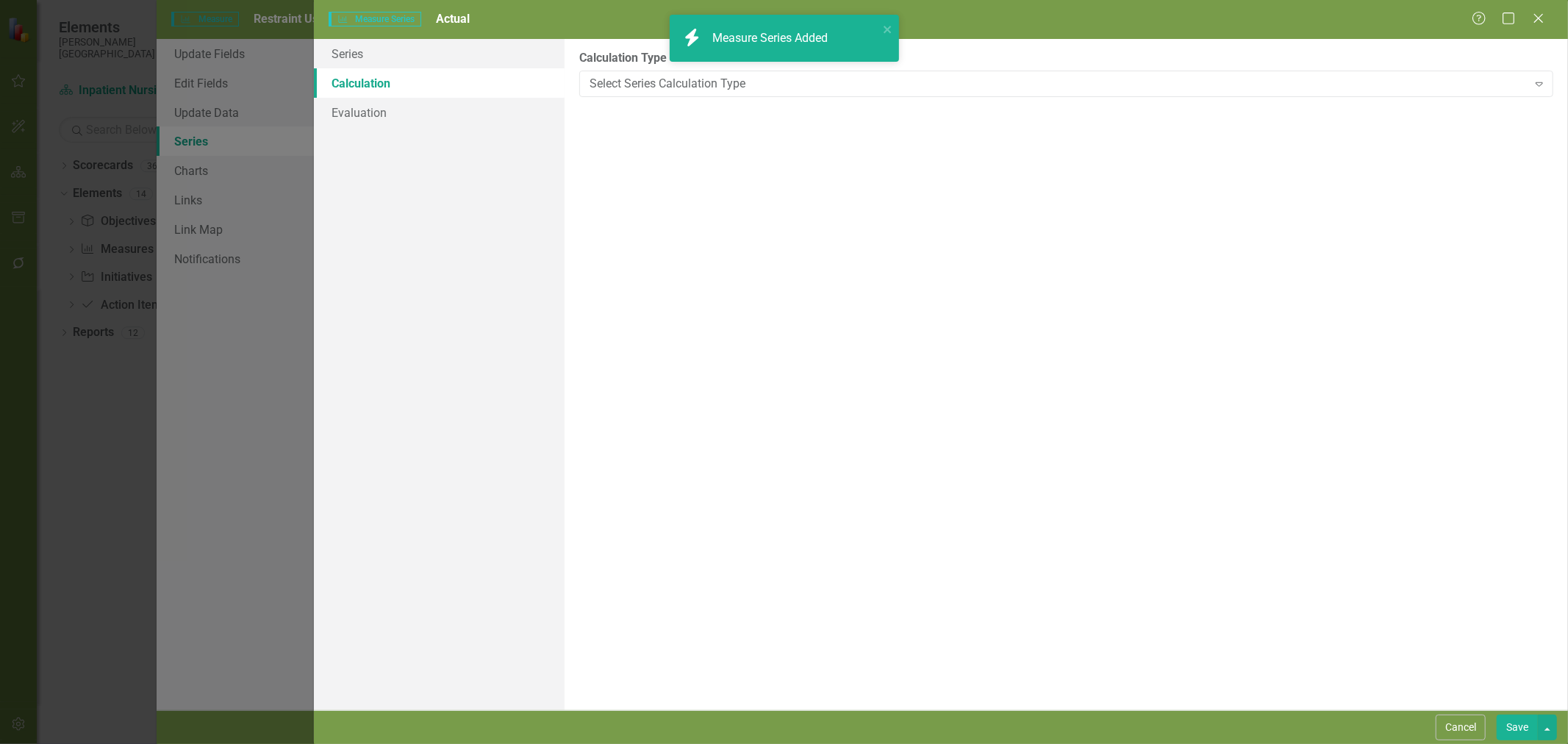
click at [657, 89] on div "Select Series Calculation Type" at bounding box center [1059, 84] width 938 height 17
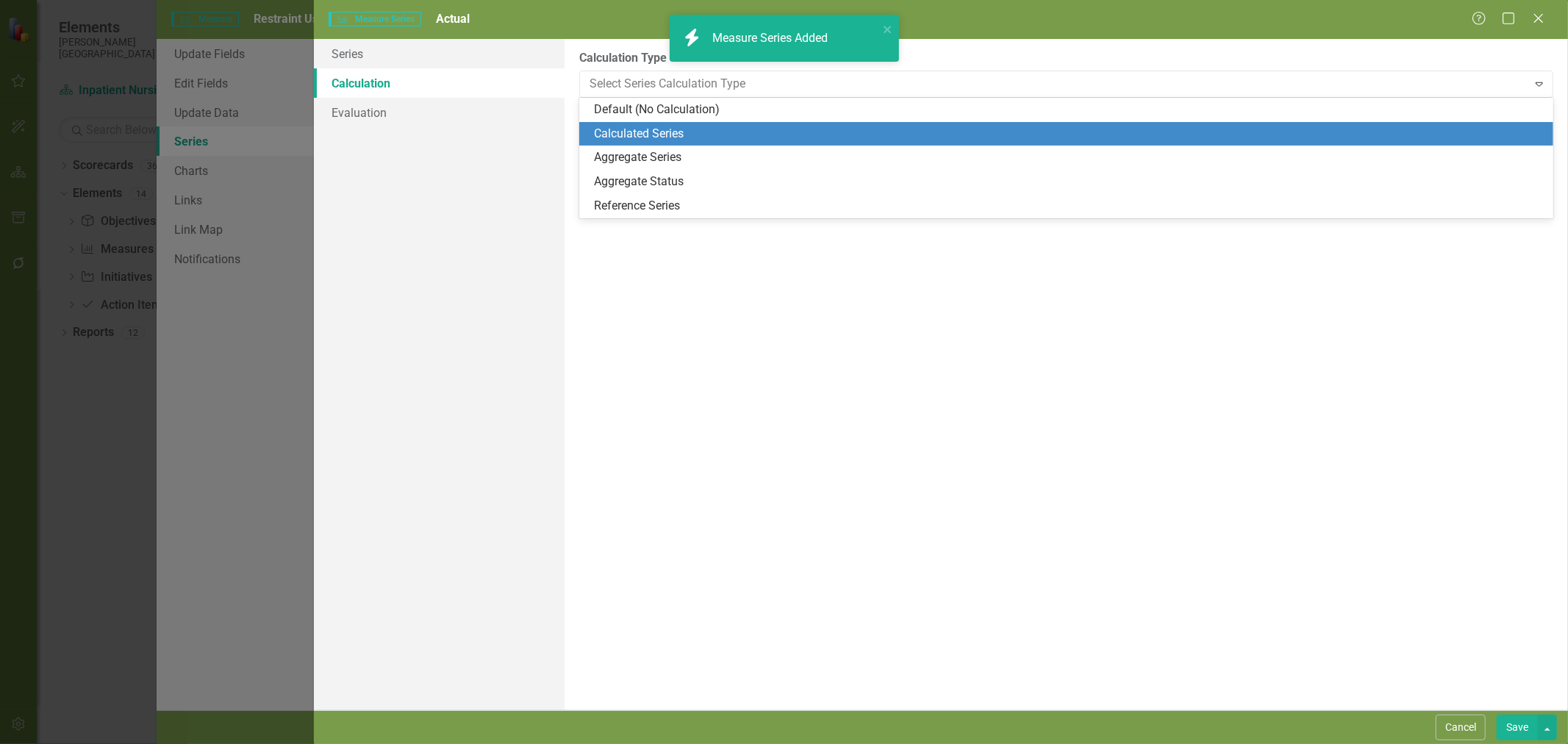
click at [643, 134] on div "Calculated Series" at bounding box center [1069, 134] width 950 height 17
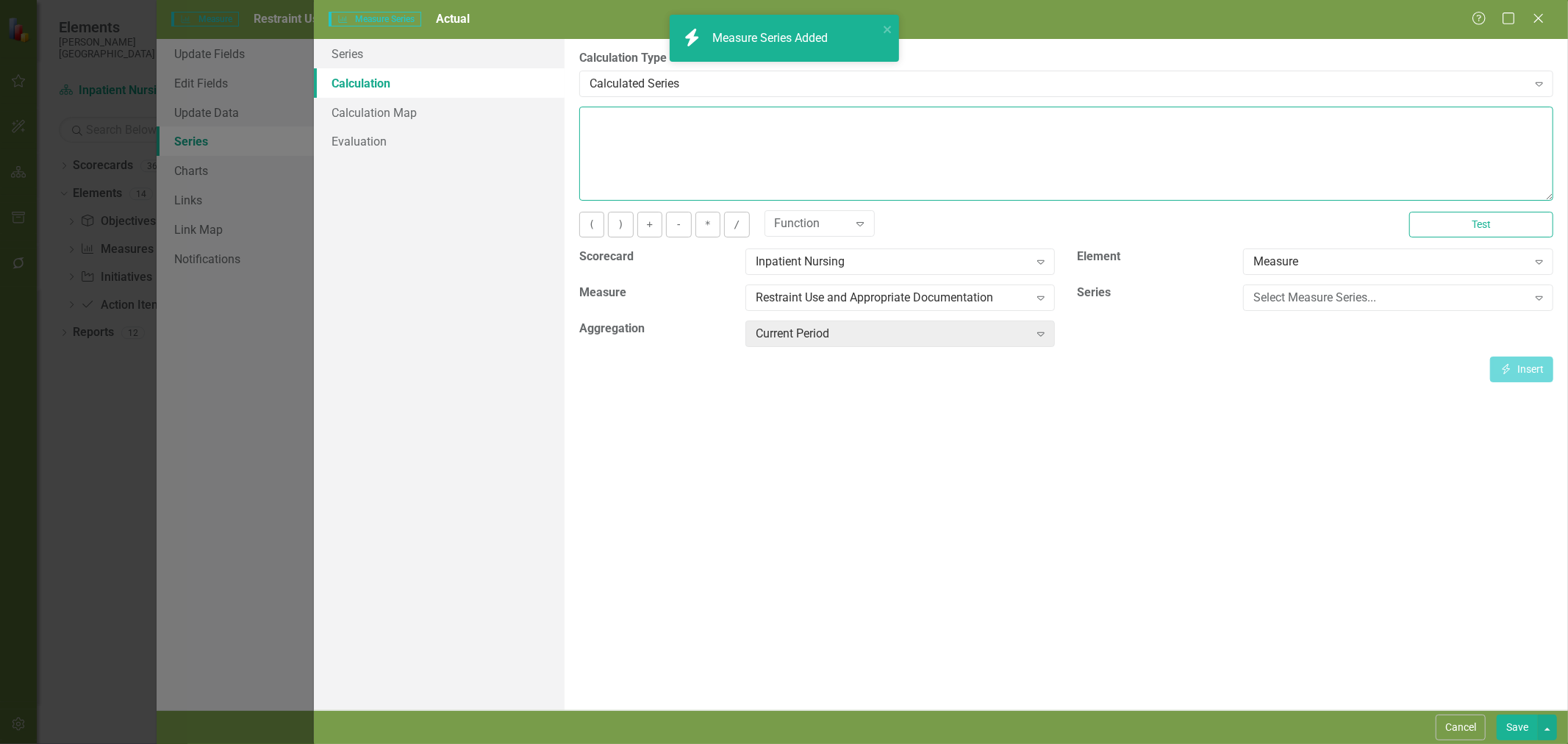
click at [673, 150] on textarea at bounding box center [1066, 153] width 974 height 94
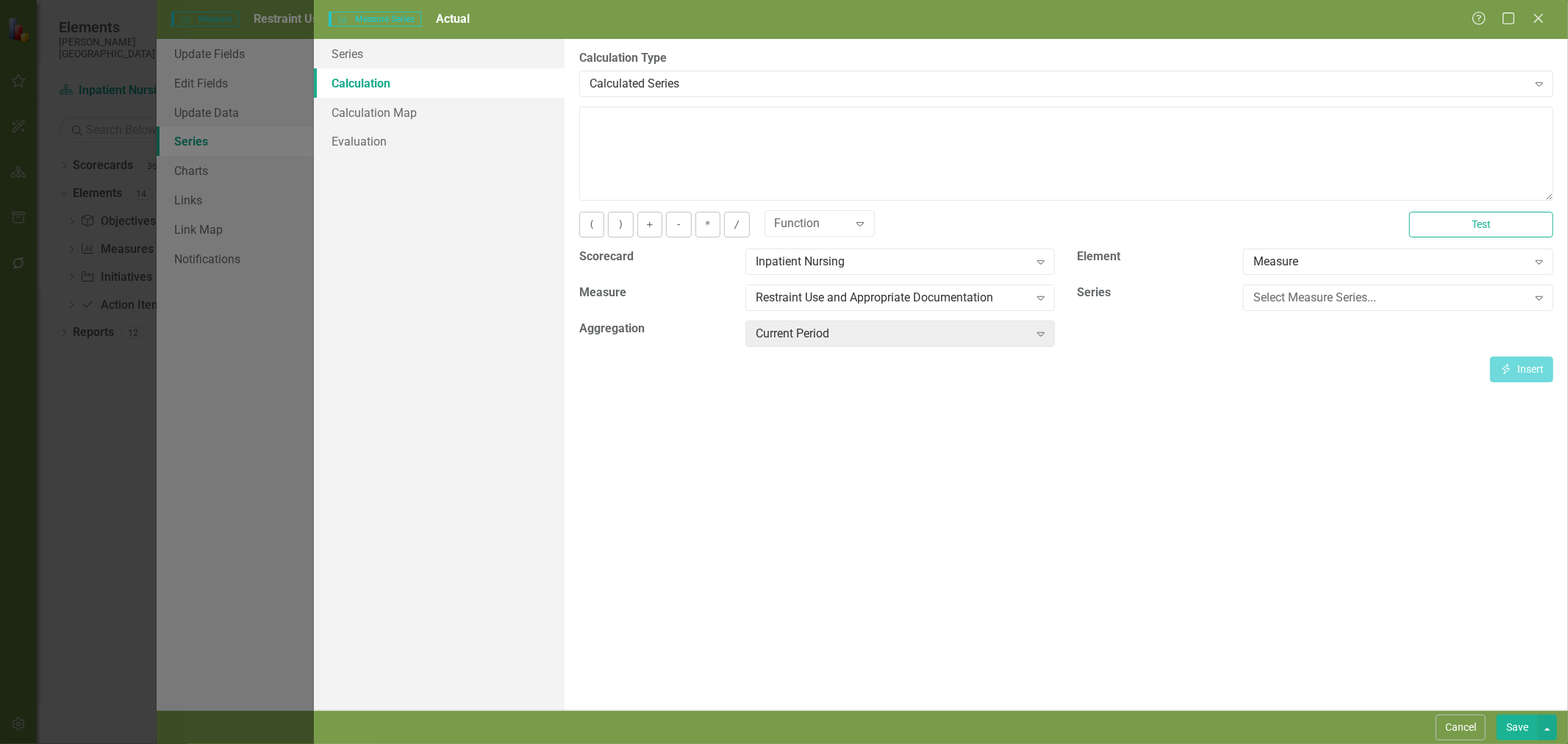
click at [1317, 299] on div "Select Measure Series..." at bounding box center [1390, 298] width 273 height 17
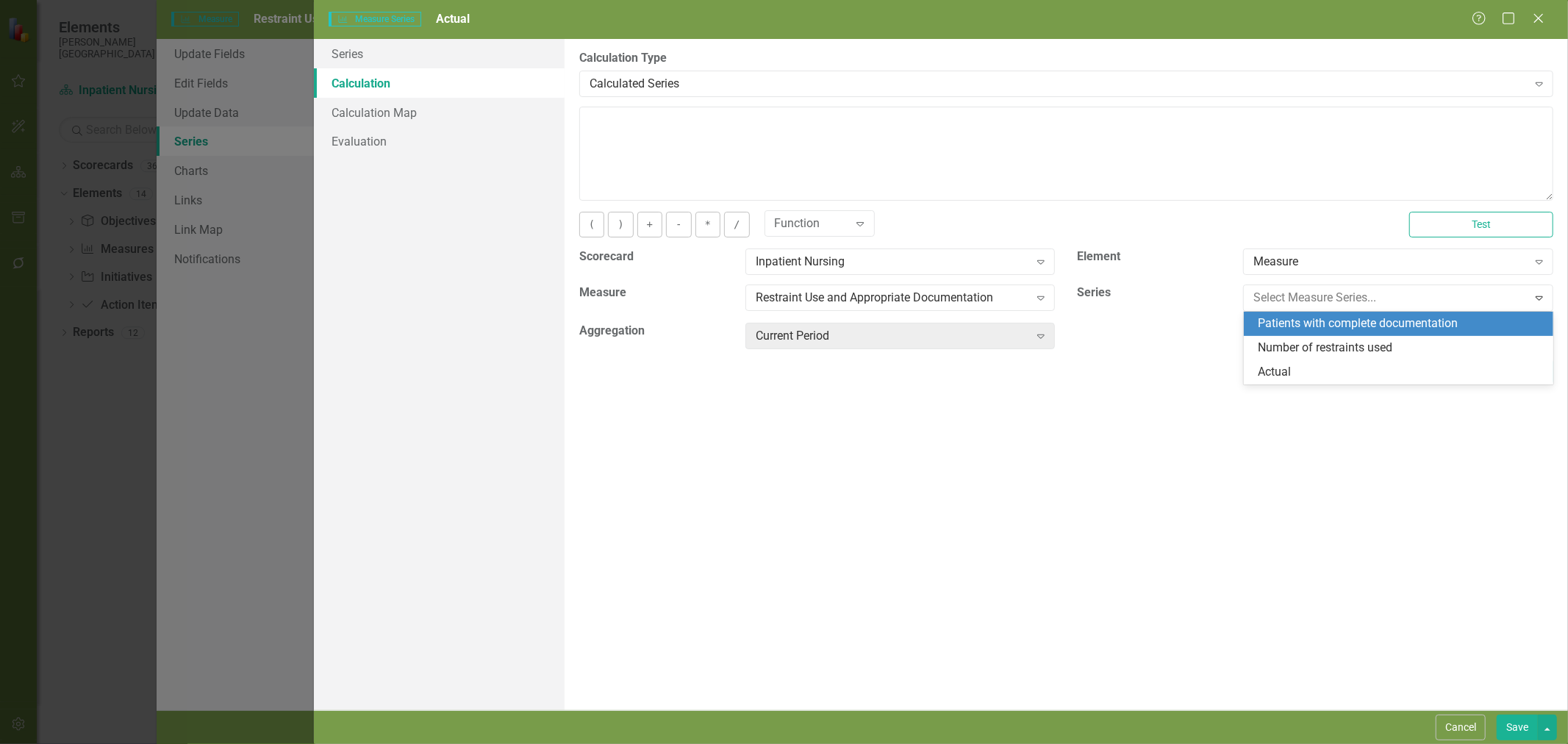
click at [1323, 325] on div "Patients with complete documentation" at bounding box center [1401, 324] width 286 height 17
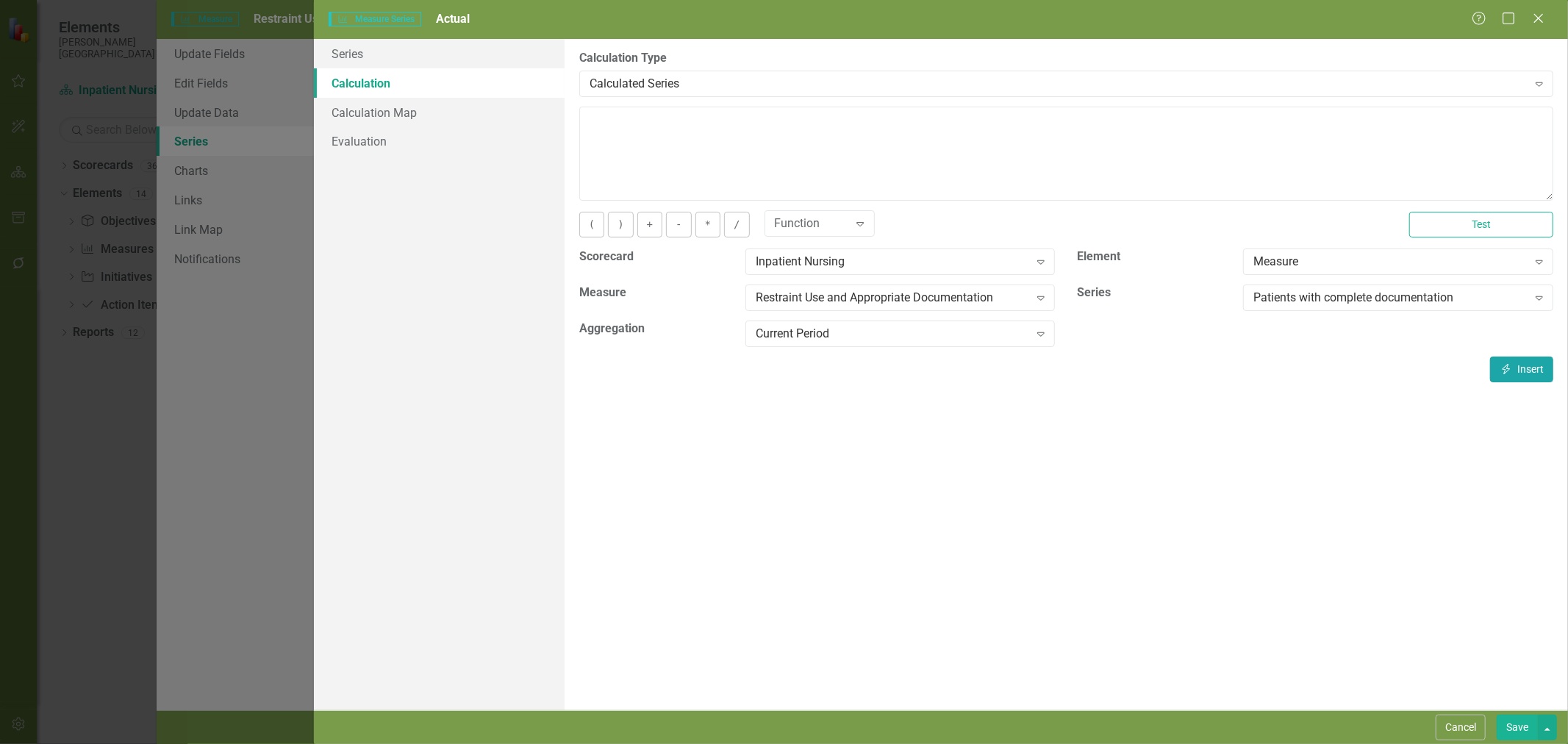
click at [1526, 362] on button "Insert Insert" at bounding box center [1521, 369] width 63 height 26
click at [730, 221] on button "/" at bounding box center [737, 224] width 25 height 26
click at [1344, 298] on div "Patients with complete documentation" at bounding box center [1390, 298] width 273 height 17
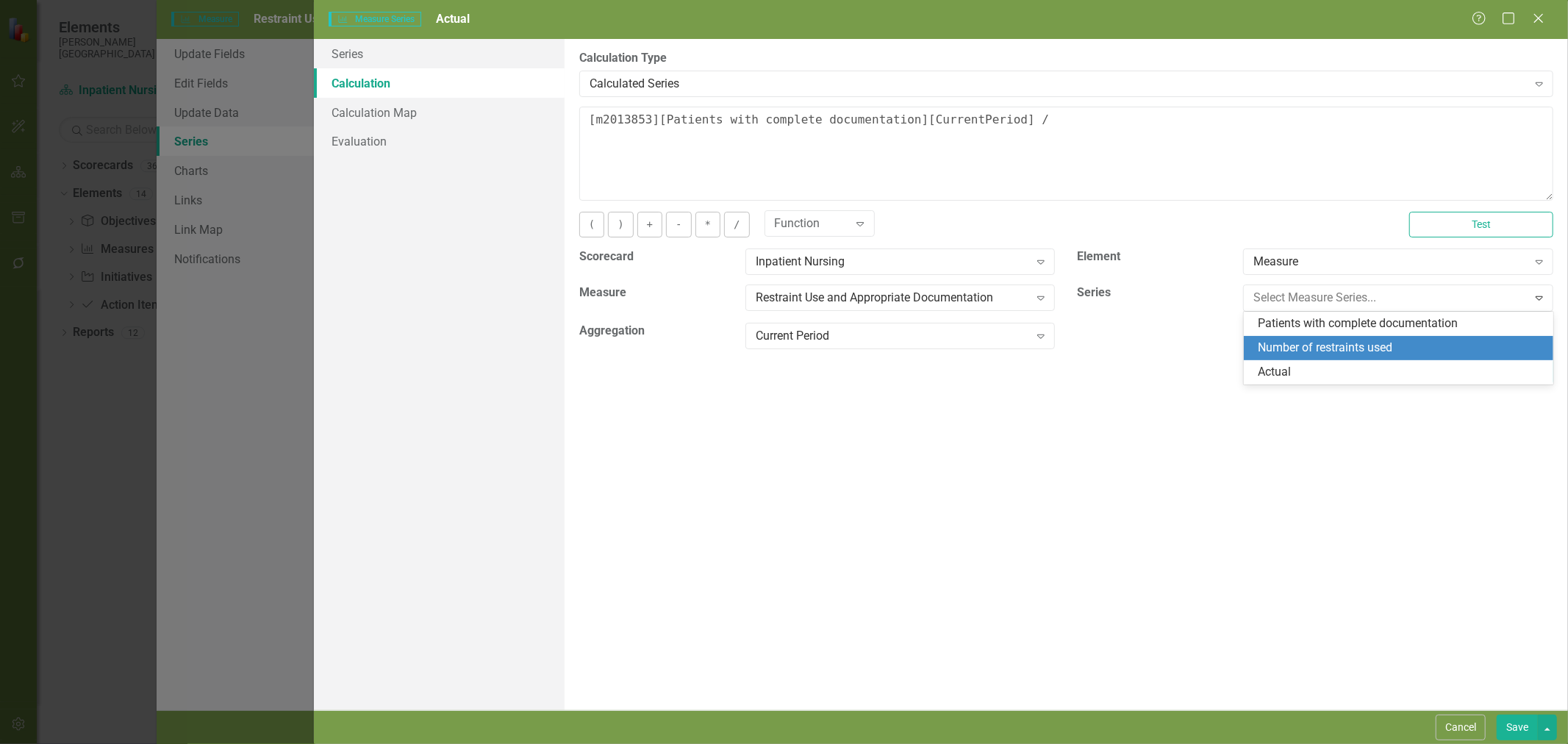
click at [1355, 344] on div "Number of restraints used" at bounding box center [1401, 349] width 286 height 17
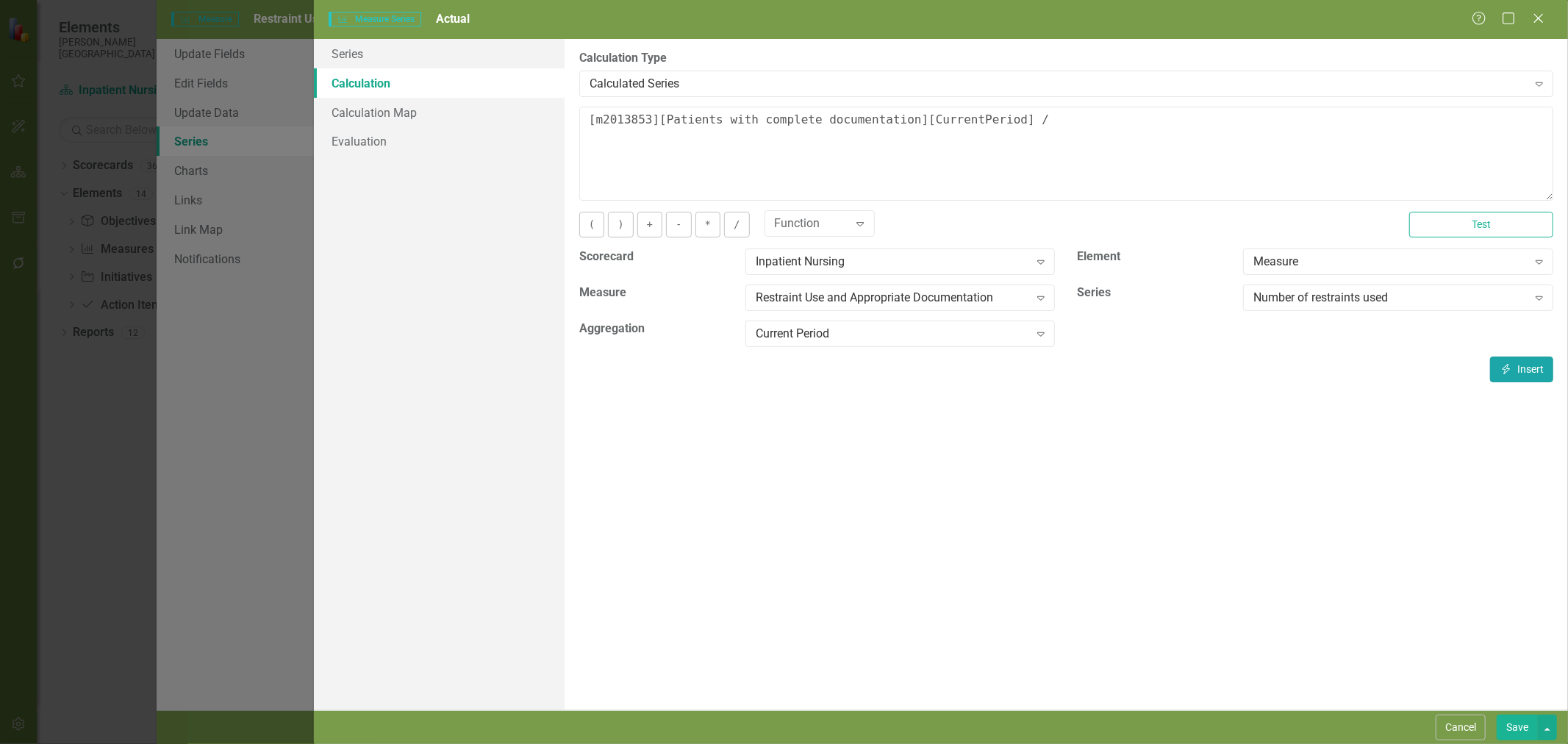
click at [1540, 373] on button "Insert Insert" at bounding box center [1521, 369] width 63 height 26
click at [704, 224] on button "*" at bounding box center [708, 224] width 25 height 26
type textarea "[m2013853][Patients with complete documentation][CurrentPeriod] / [m2013853][Nu…"
click at [397, 115] on link "Calculation Map" at bounding box center [439, 113] width 251 height 30
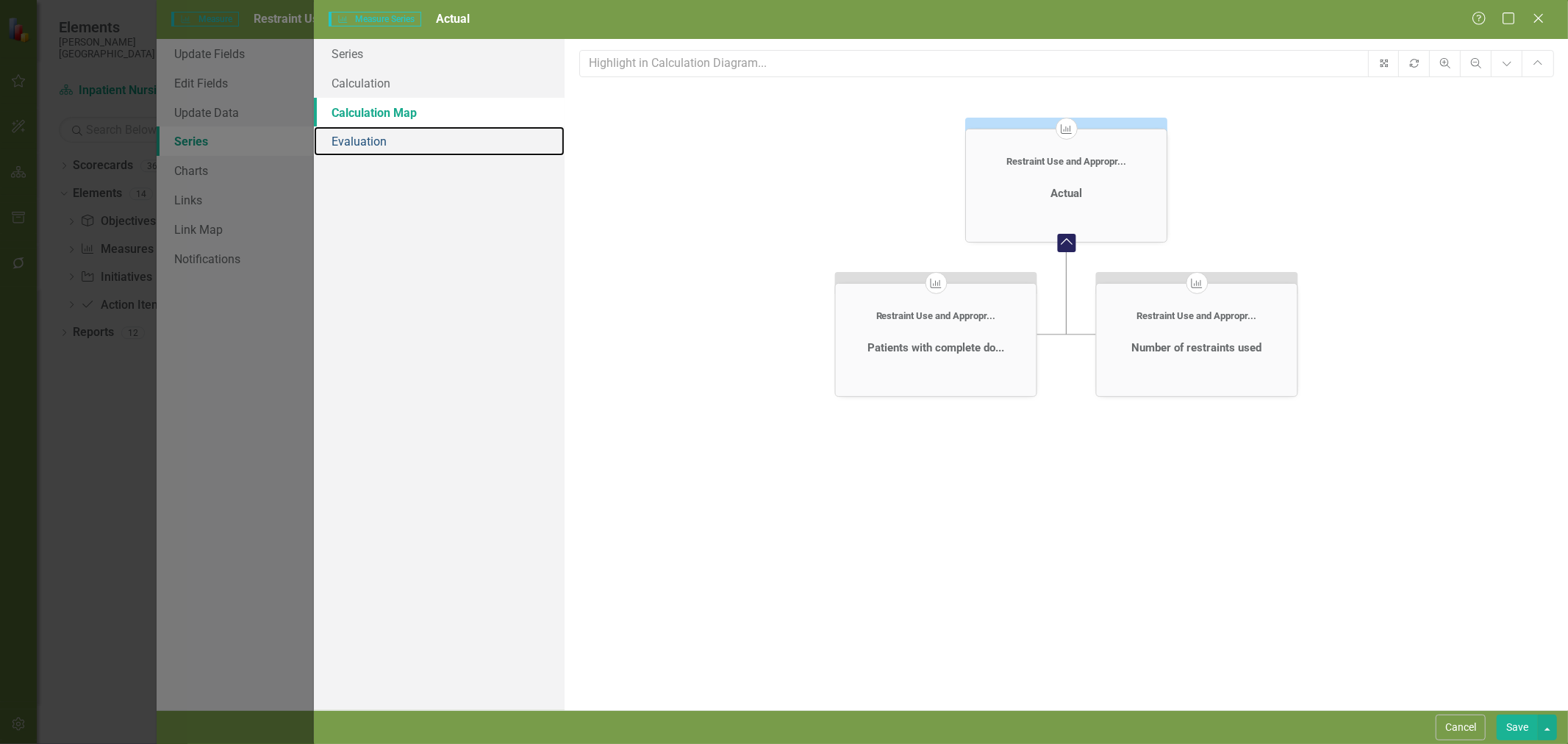
click at [397, 140] on link "Evaluation" at bounding box center [439, 141] width 251 height 30
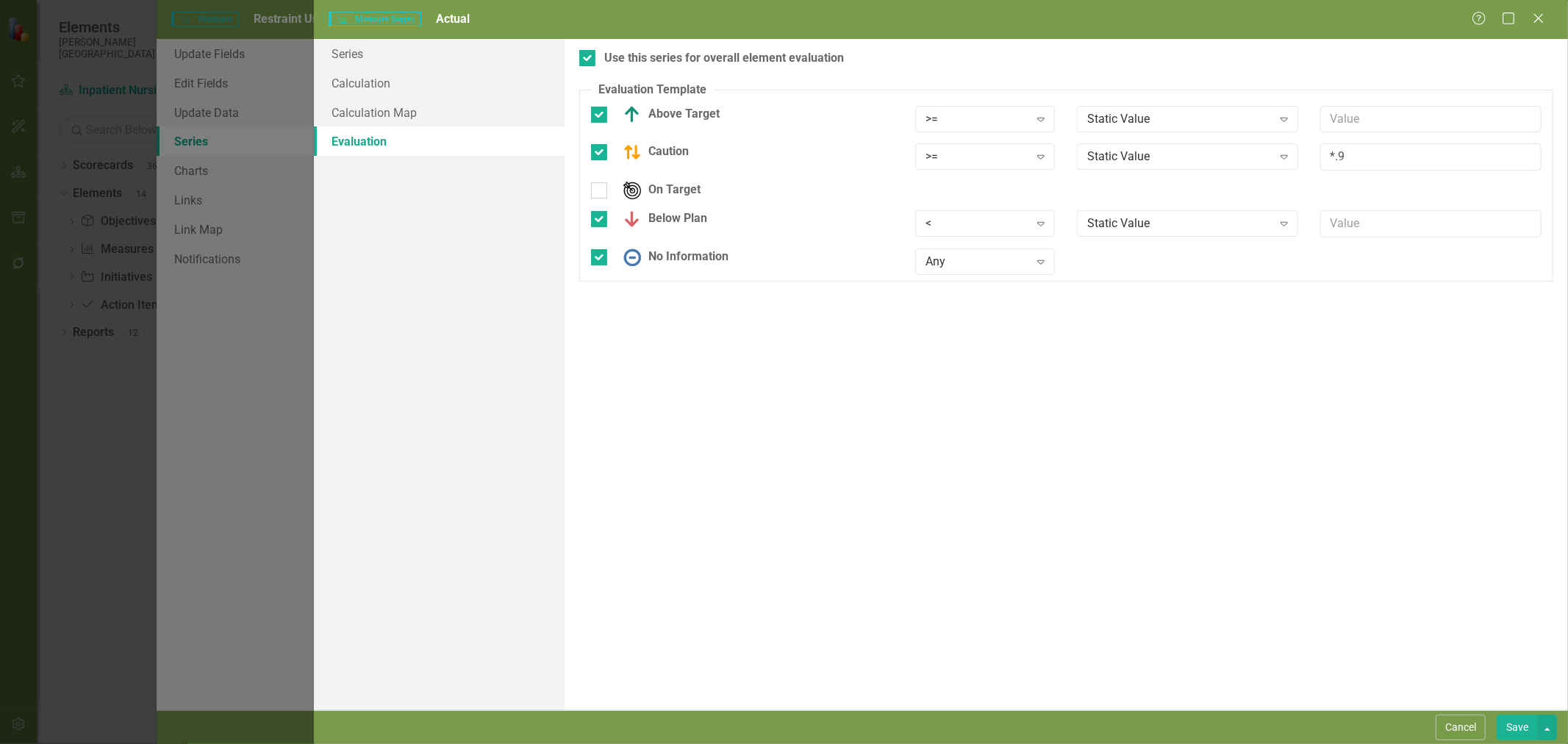
click at [1154, 122] on div "Static Value" at bounding box center [1180, 119] width 185 height 17
drag, startPoint x: 1148, startPoint y: 94, endPoint x: 1441, endPoint y: 371, distance: 403.2
click at [1148, 94] on fieldset "Evaluation Template You can define a default evaluation for this series by sele…" at bounding box center [1066, 182] width 974 height 200
click at [1525, 725] on button "Save" at bounding box center [1517, 728] width 41 height 26
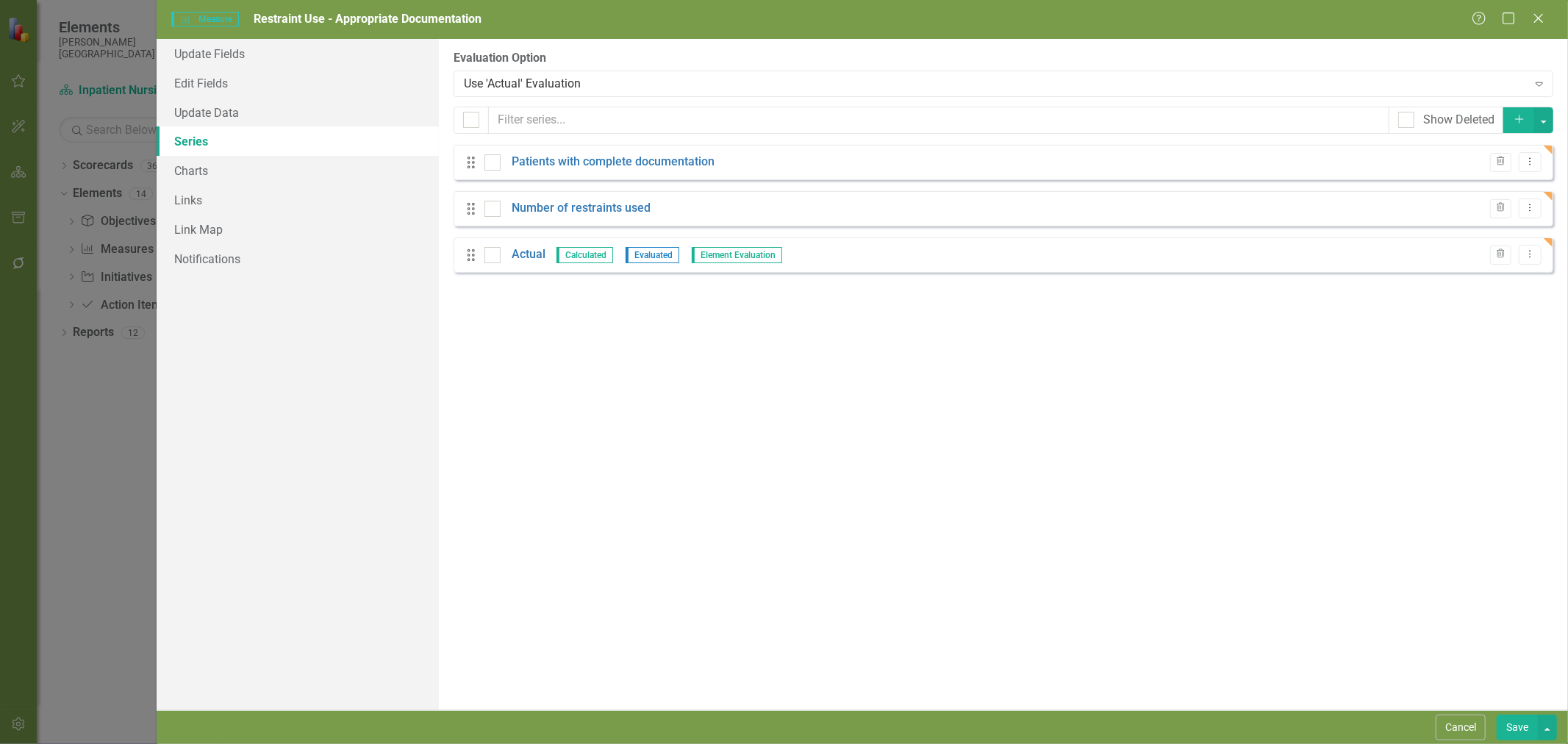
click at [1532, 259] on icon "Dropdown Menu" at bounding box center [1530, 254] width 12 height 9
click at [1497, 304] on link "Copy Duplicate Measure Series" at bounding box center [1457, 306] width 167 height 27
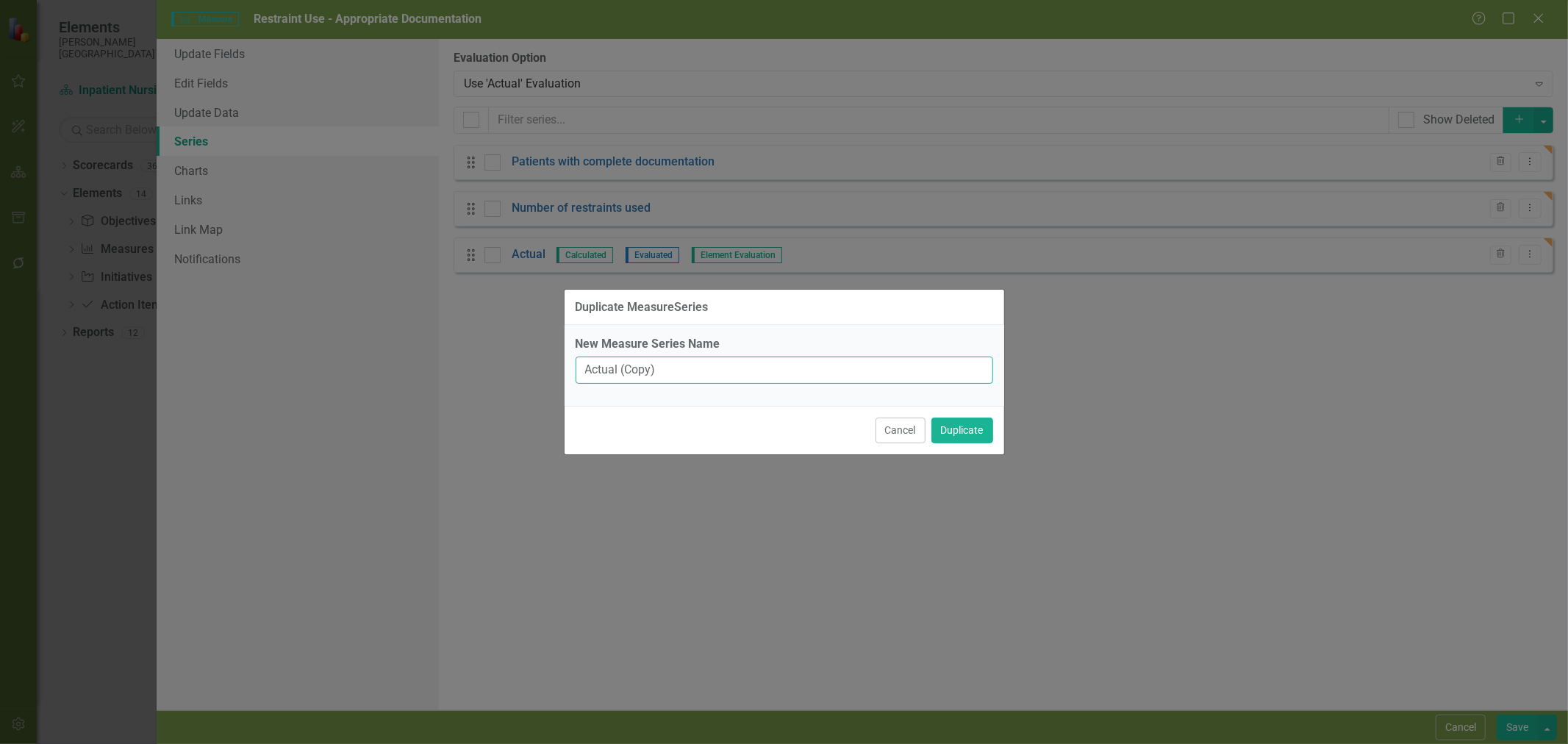
click at [630, 371] on input "Actual (Copy)" at bounding box center [785, 370] width 418 height 27
click at [630, 370] on input "Actual (Copy)" at bounding box center [785, 370] width 418 height 27
type input "Target"
click at [856, 397] on div "New Measure Series Name Target" at bounding box center [784, 366] width 439 height 81
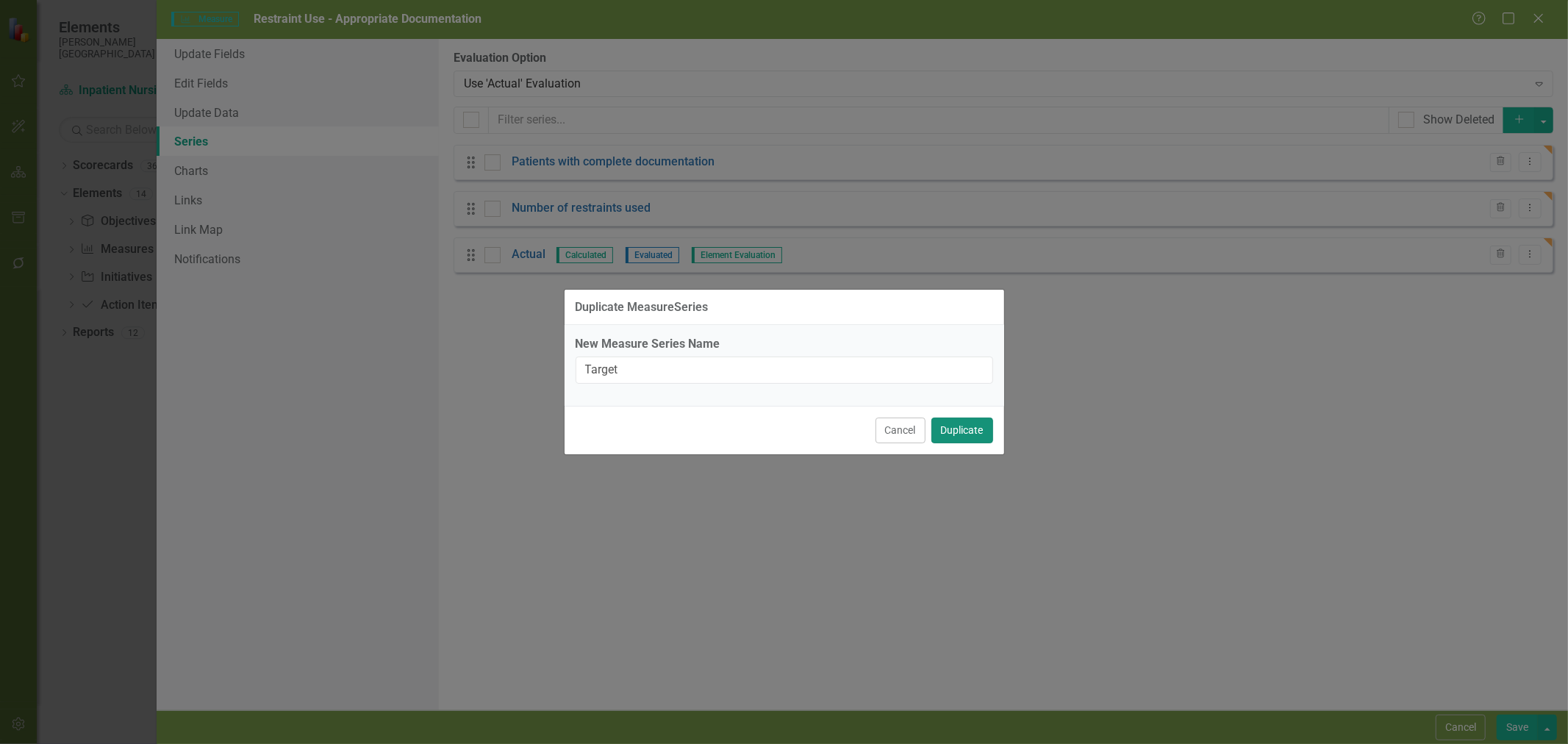
click at [965, 432] on button "Duplicate" at bounding box center [963, 430] width 62 height 26
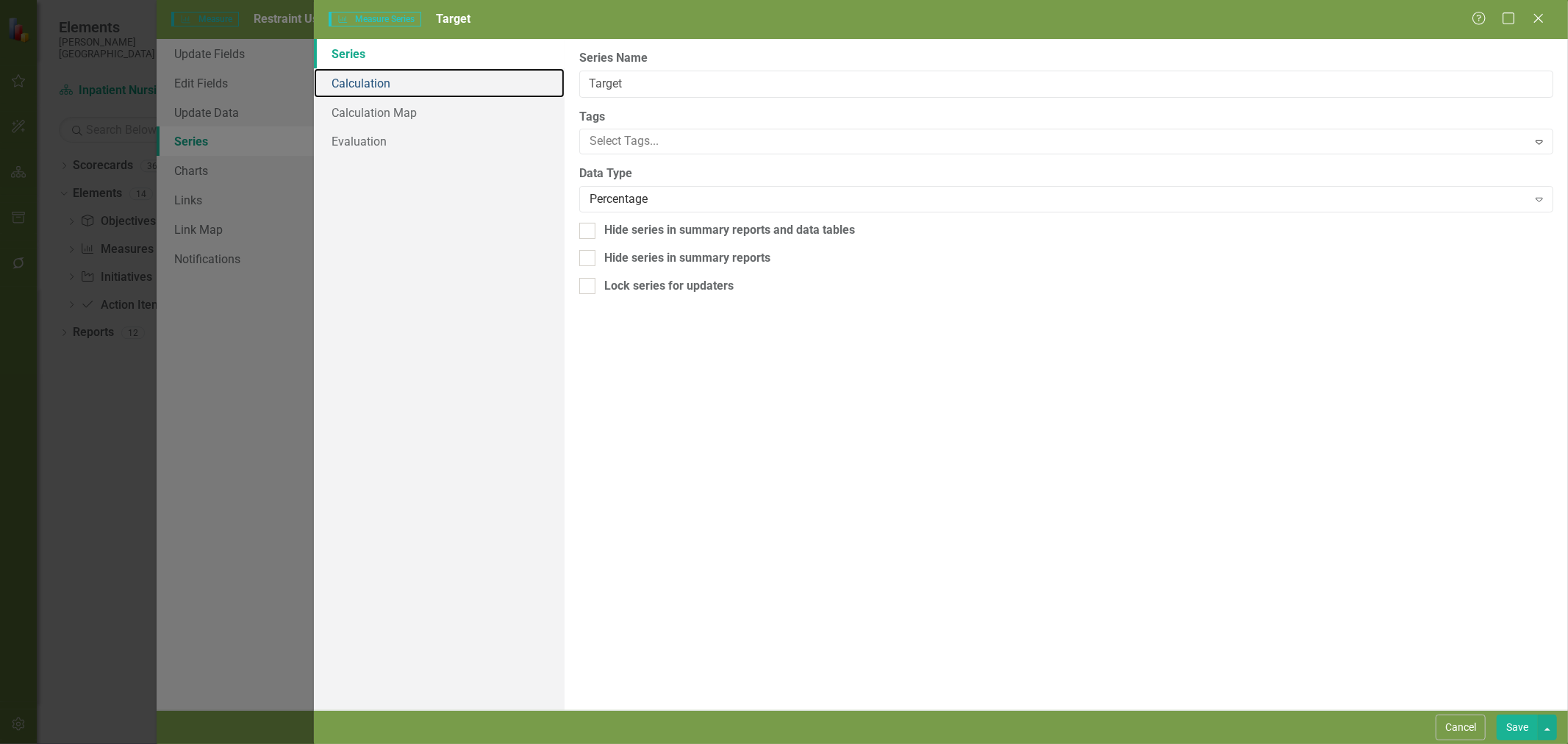
click at [399, 70] on link "Calculation" at bounding box center [439, 83] width 251 height 30
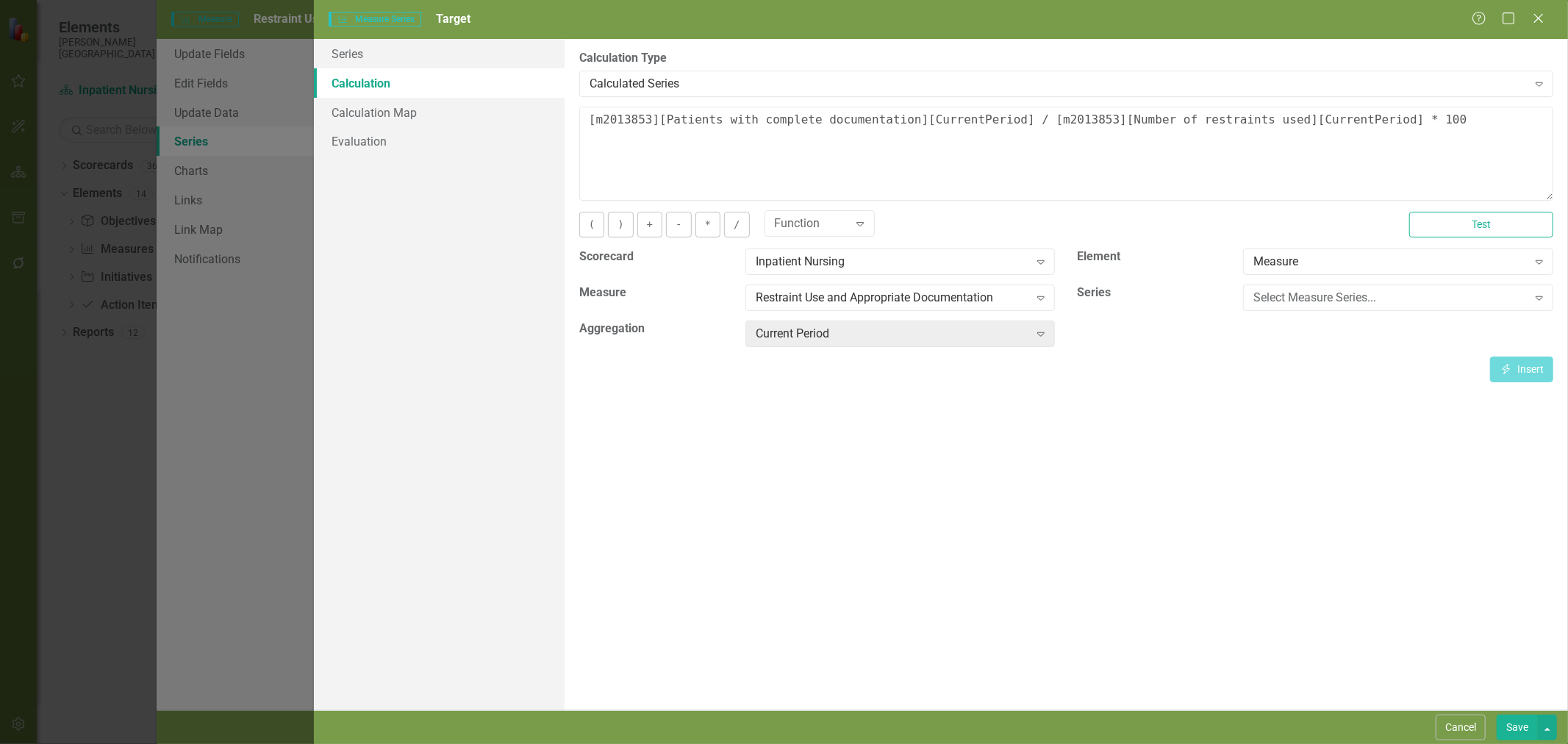
click at [664, 86] on div "Calculated Series" at bounding box center [1059, 84] width 938 height 17
click at [1298, 128] on textarea "[m2013853][Patients with complete documentation][CurrentPeriod] / [m2013853][Nu…" at bounding box center [1066, 153] width 974 height 94
type textarea "95"
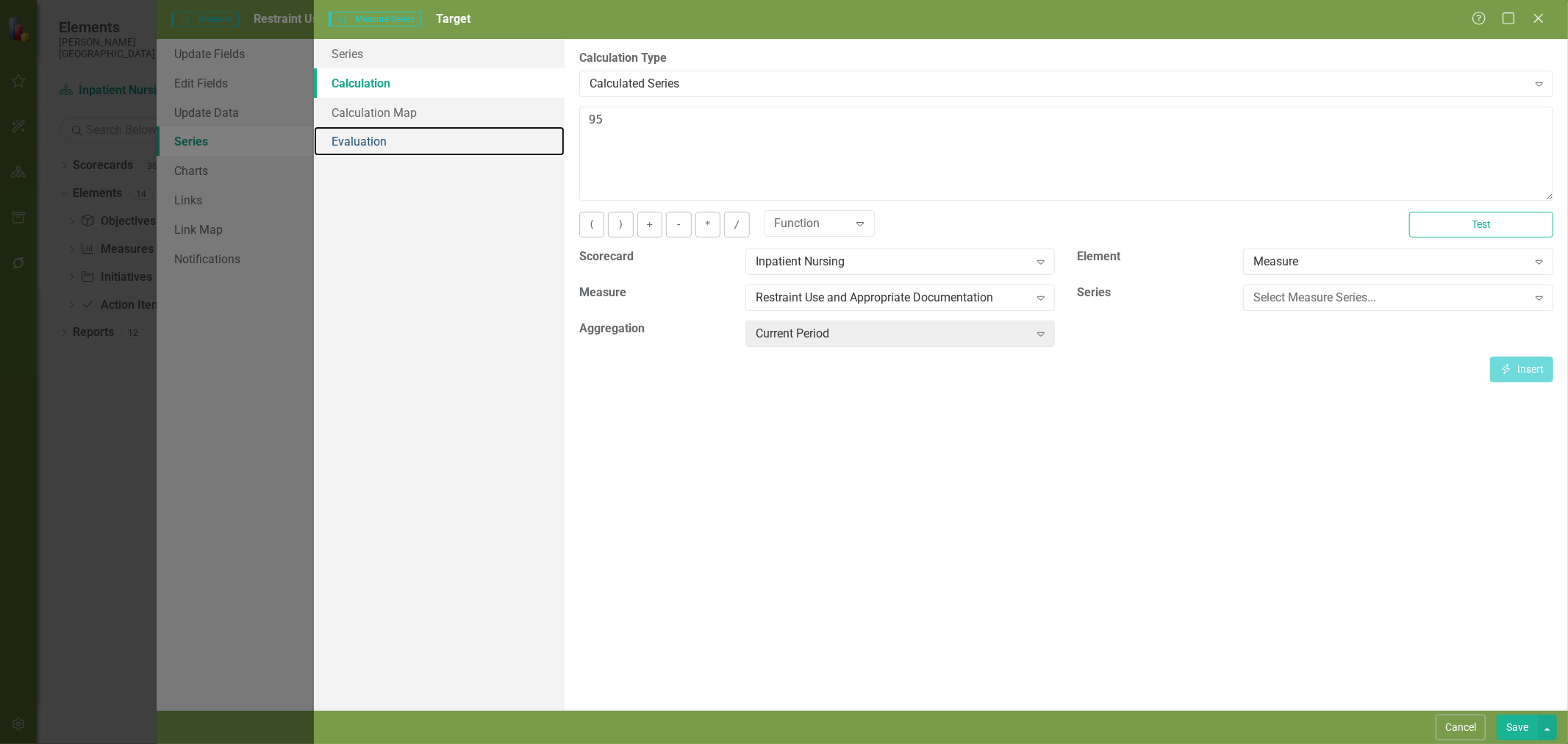
click at [411, 150] on link "Evaluation" at bounding box center [439, 141] width 251 height 30
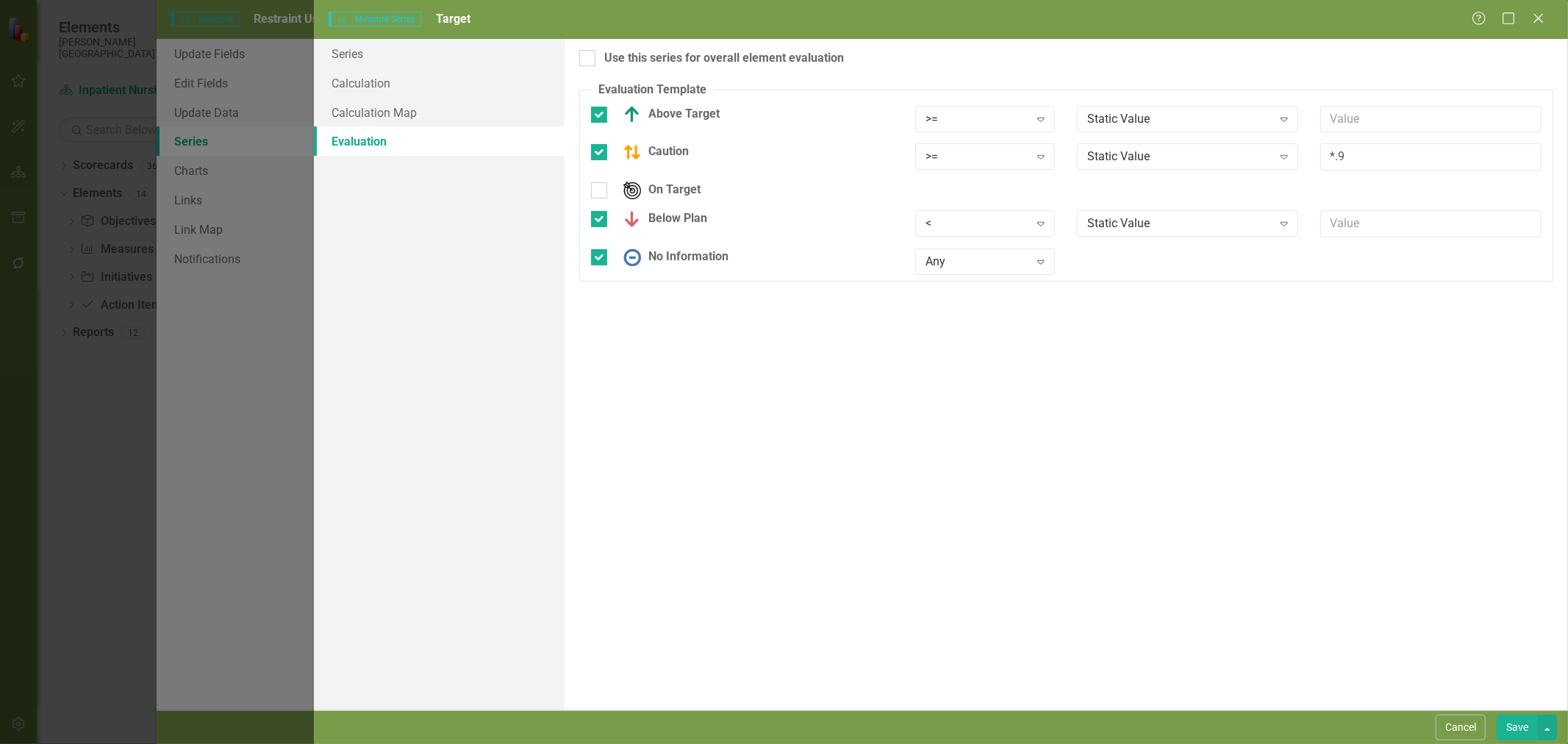
click at [599, 113] on input "Above Target" at bounding box center [595, 111] width 9 height 9
checkbox input "false"
click at [598, 140] on input "Caution" at bounding box center [595, 140] width 9 height 9
checkbox input "false"
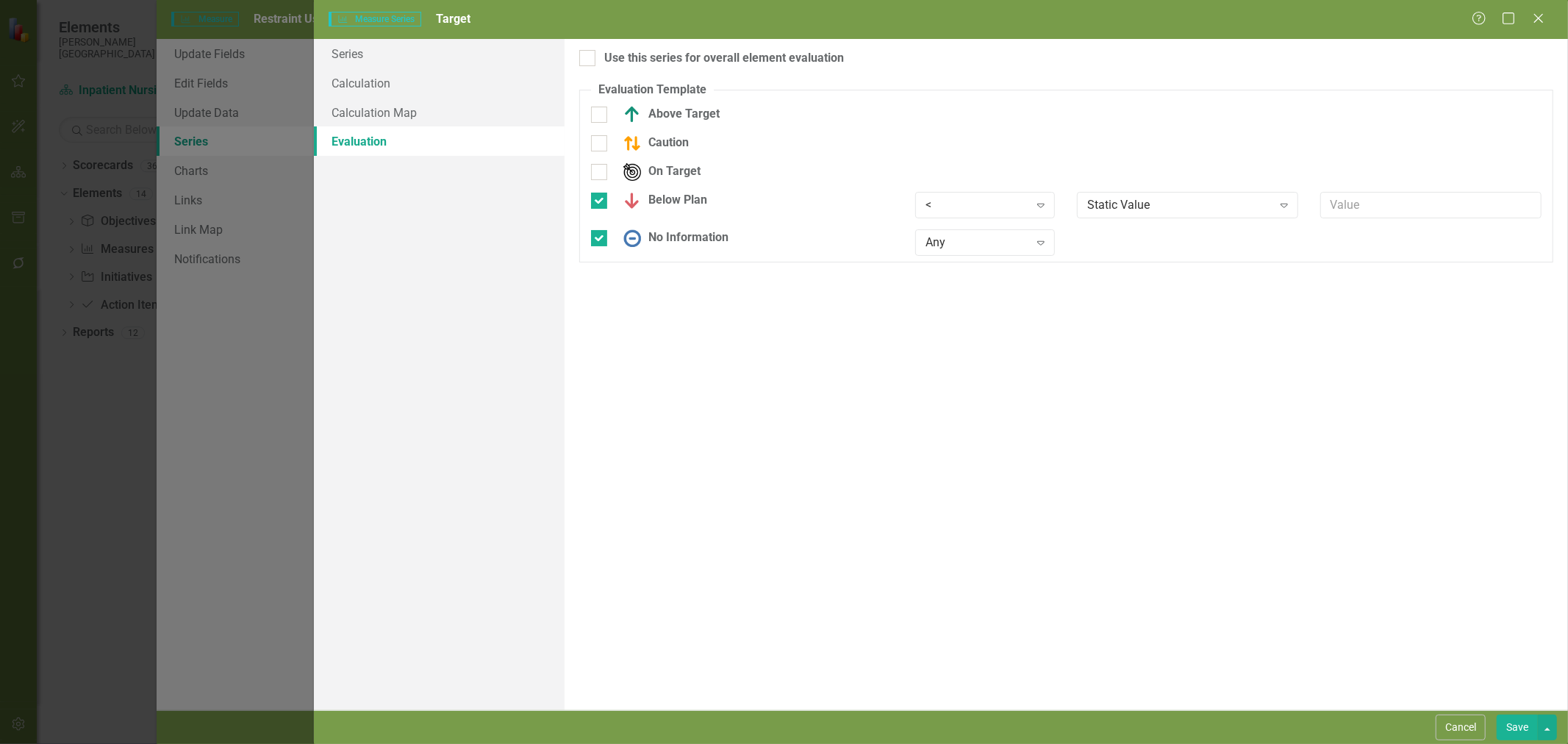
click at [601, 200] on div at bounding box center [598, 200] width 16 height 16
click at [601, 200] on input "Below Plan" at bounding box center [595, 197] width 9 height 9
checkbox input "false"
click at [597, 238] on div "No Information" at bounding box center [741, 229] width 302 height 18
click at [597, 231] on input "No Information" at bounding box center [595, 226] width 9 height 9
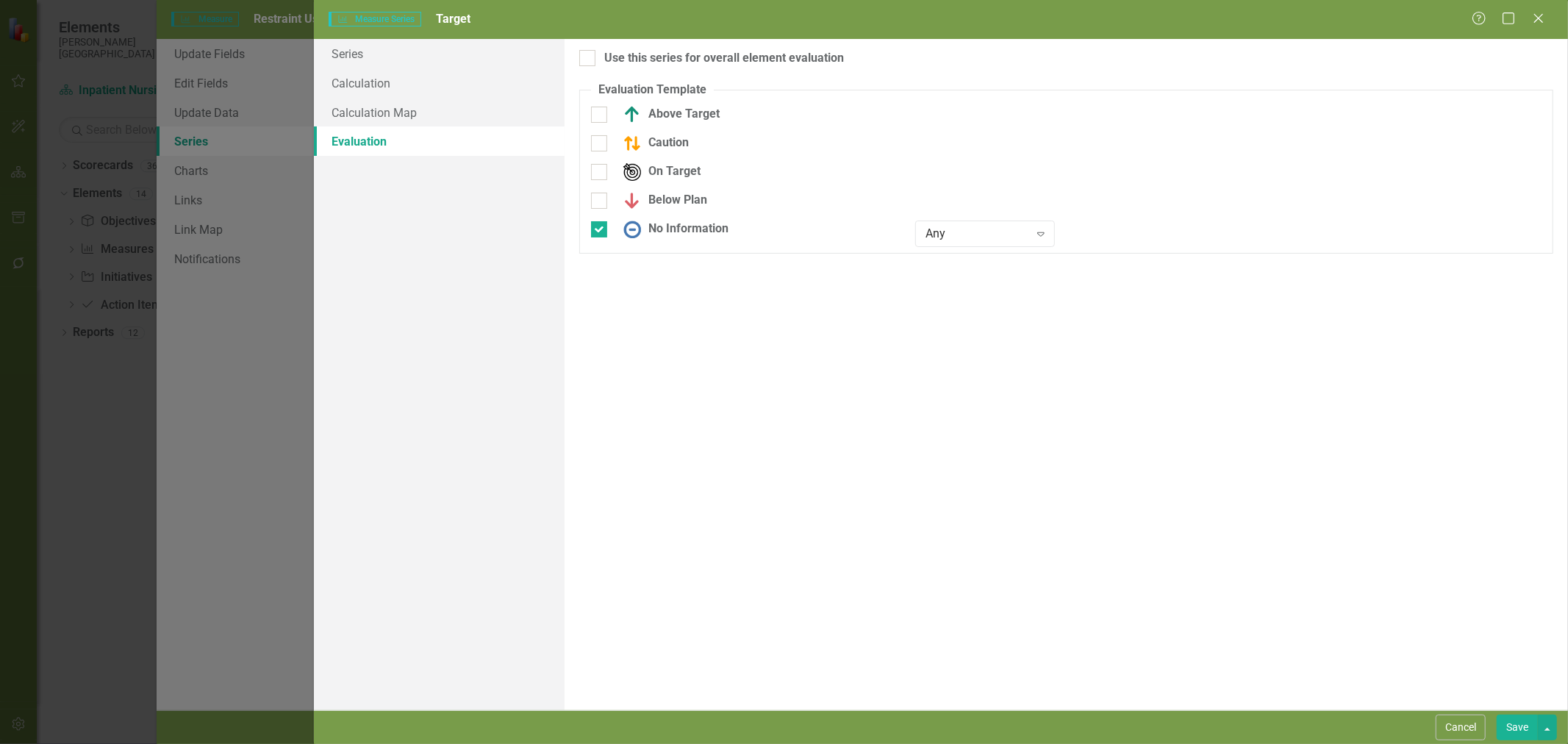
checkbox input "false"
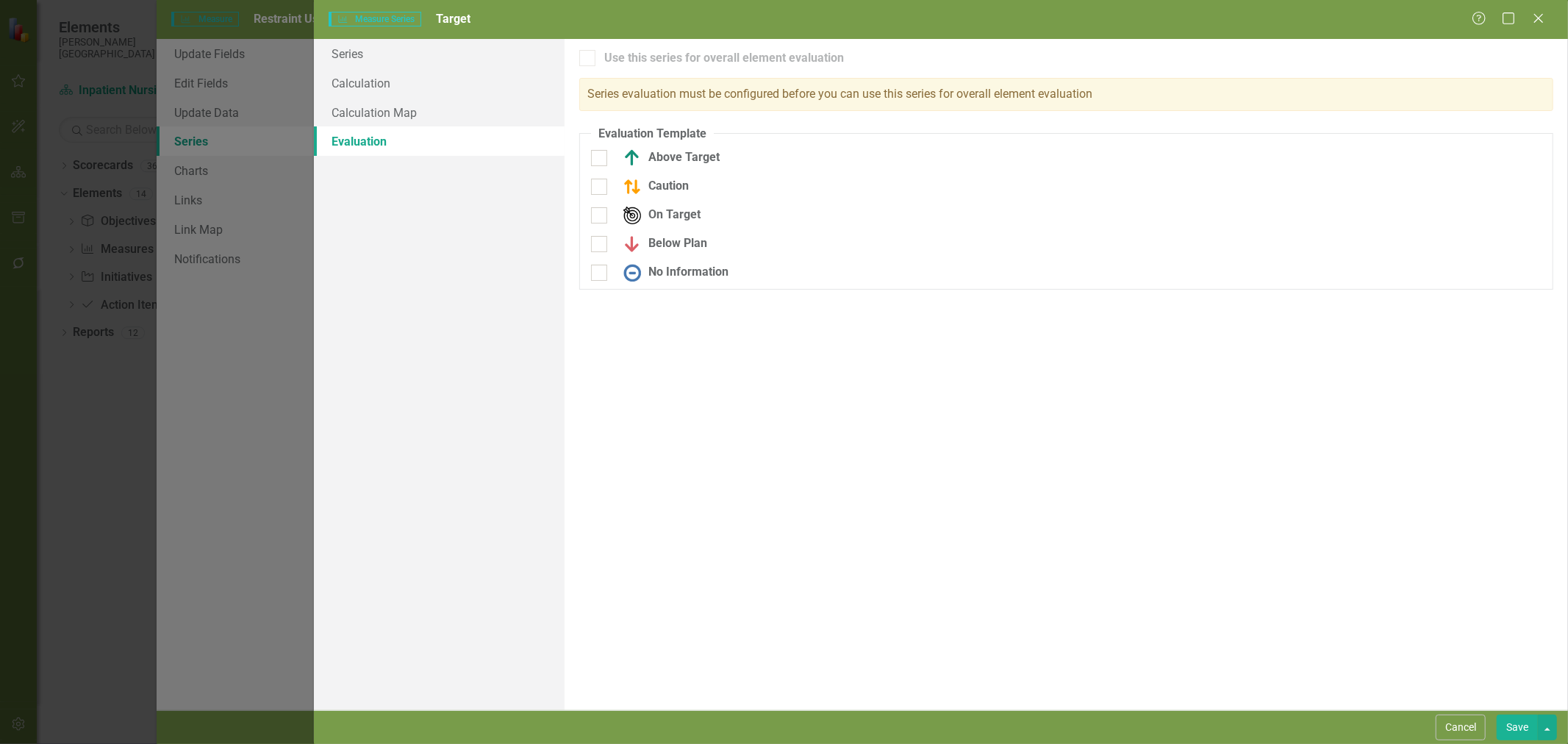
click at [1508, 727] on button "Save" at bounding box center [1517, 728] width 41 height 26
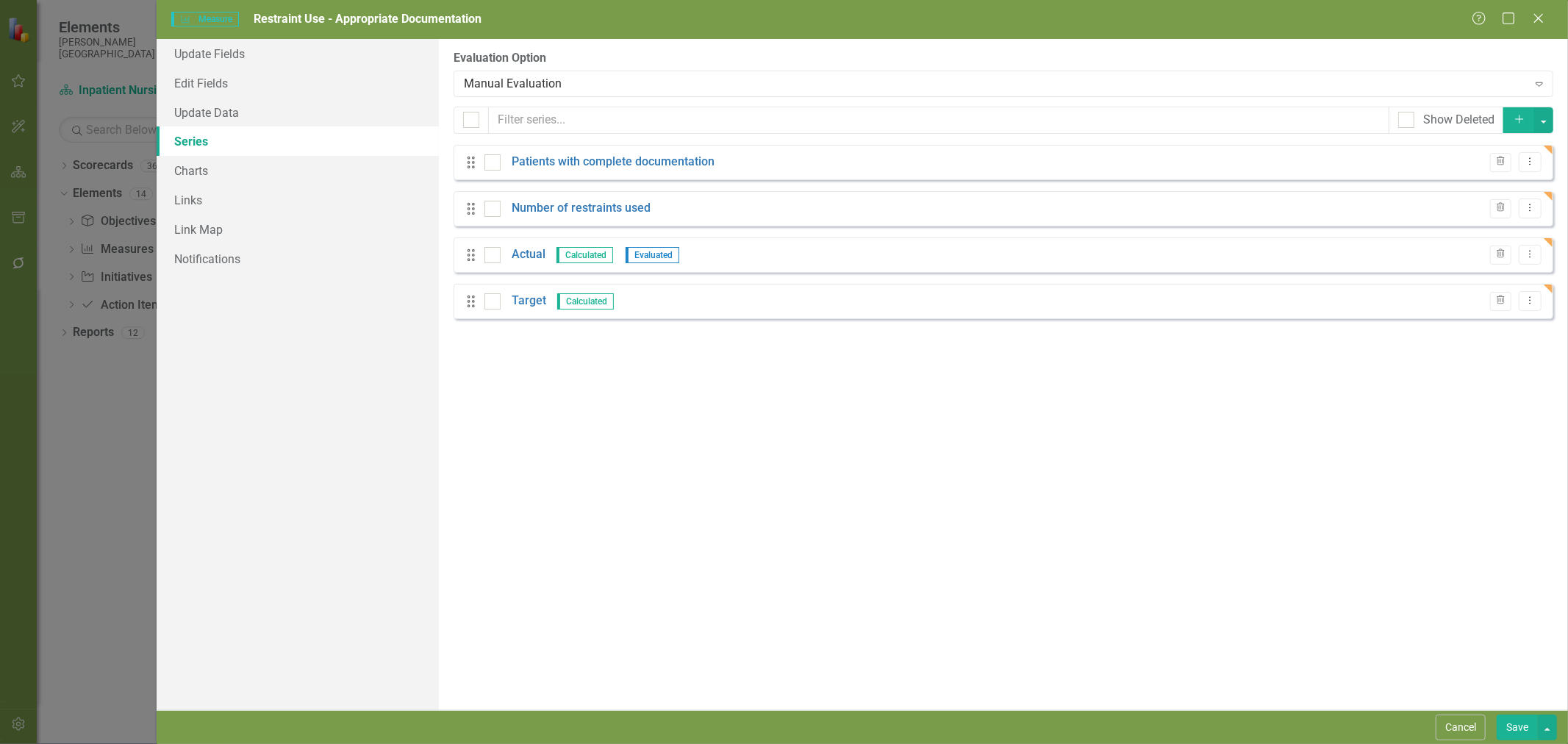
click at [529, 258] on link "Actual" at bounding box center [529, 255] width 34 height 17
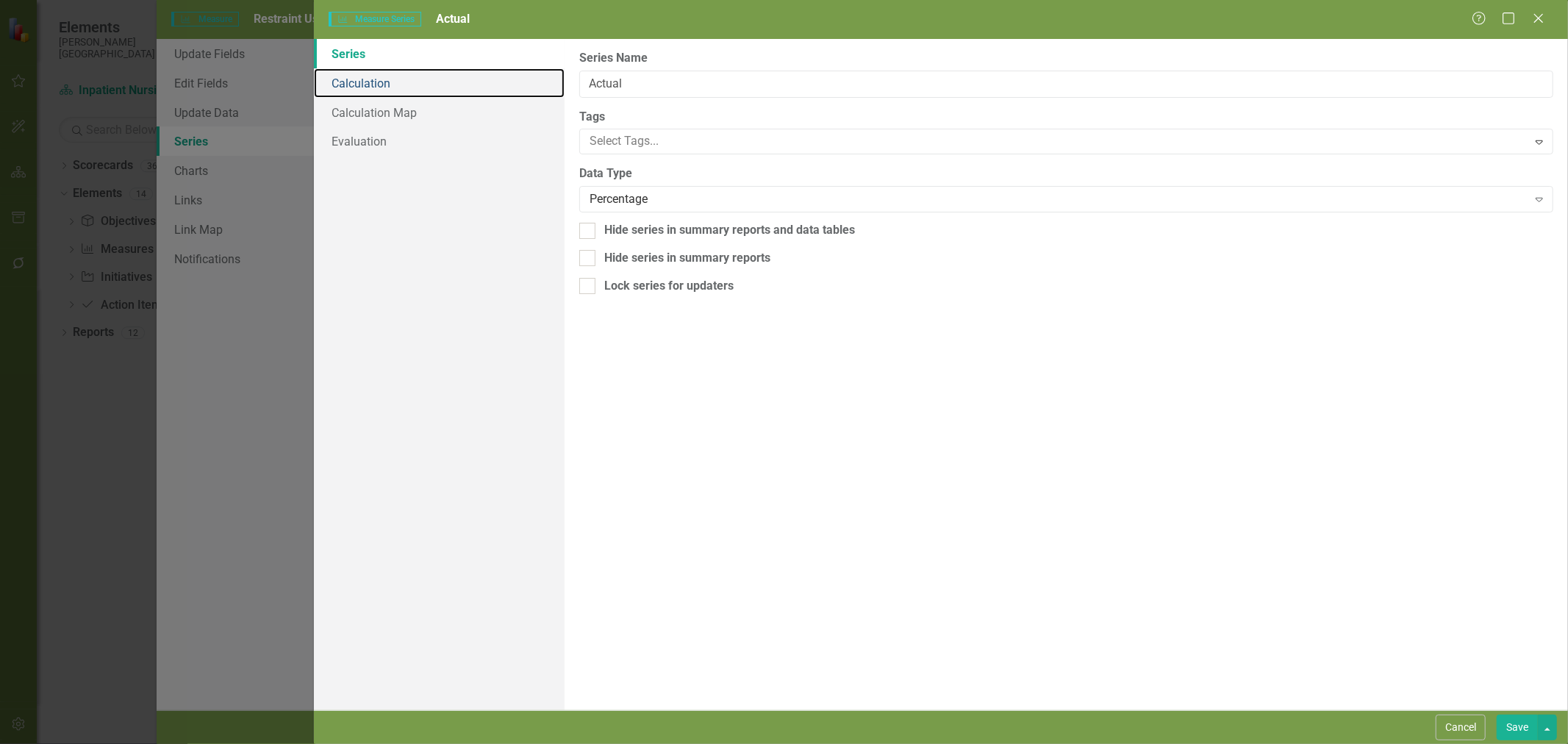
click at [383, 68] on link "Calculation" at bounding box center [439, 83] width 251 height 30
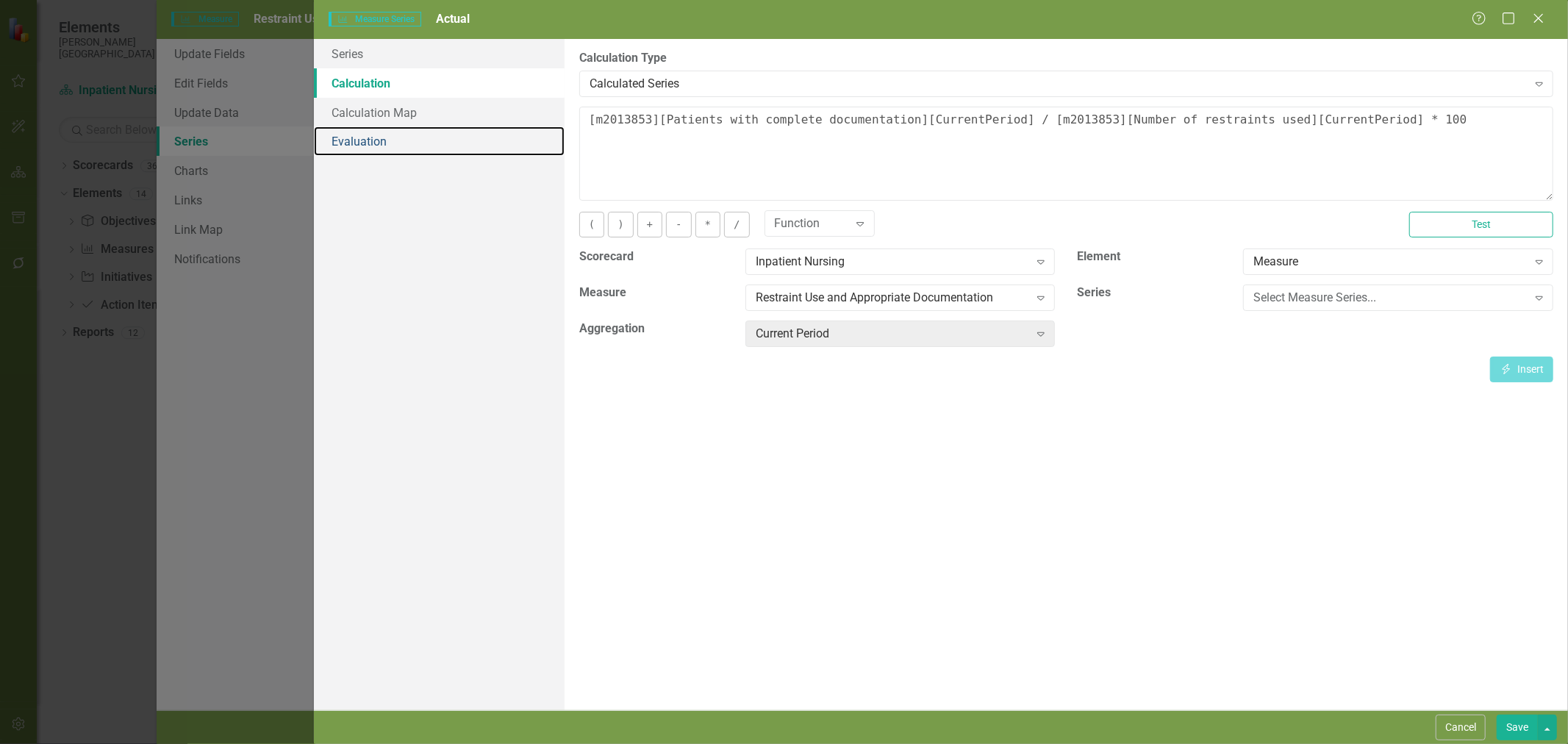
click at [369, 146] on link "Evaluation" at bounding box center [439, 141] width 251 height 30
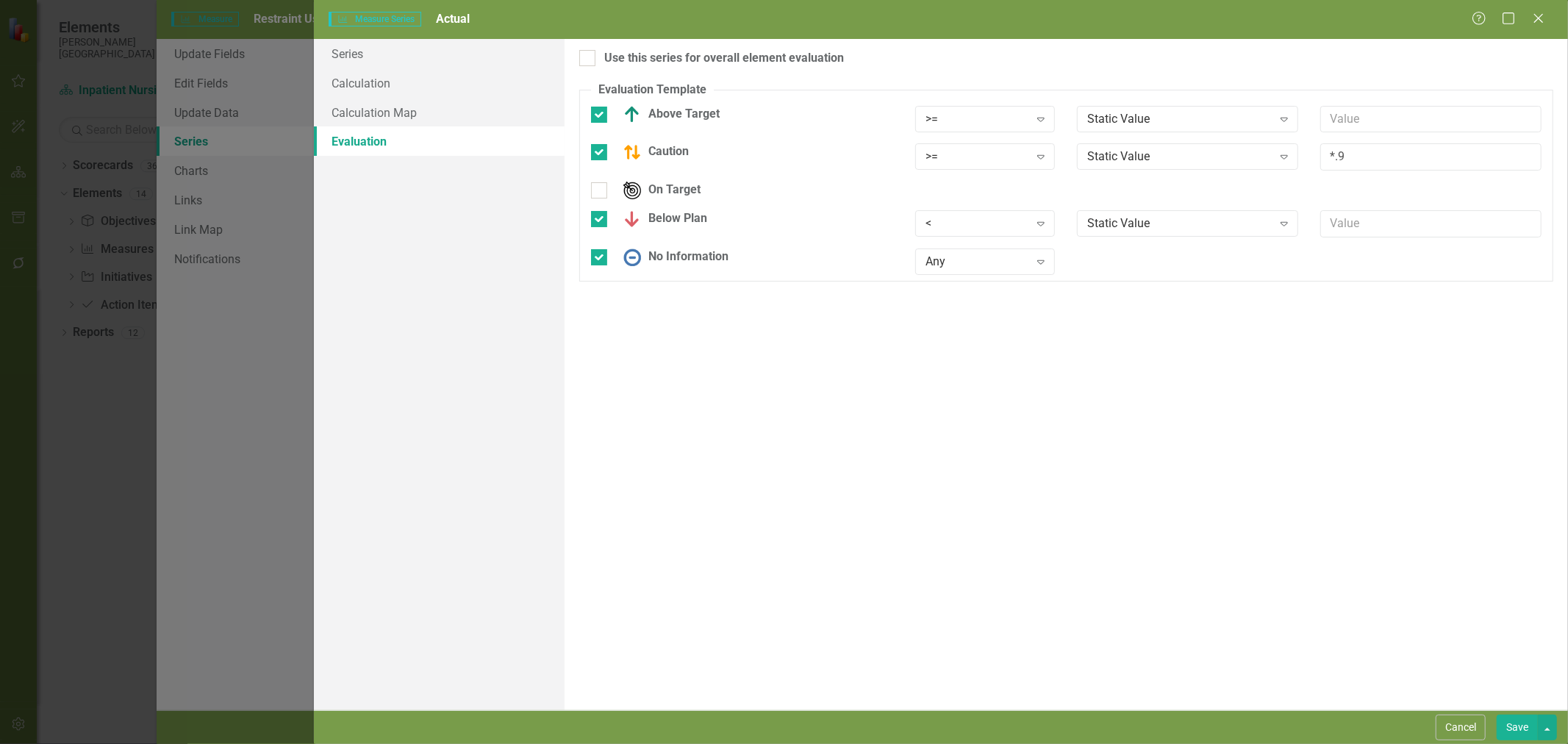
click at [1161, 115] on div "Static Value" at bounding box center [1180, 119] width 185 height 17
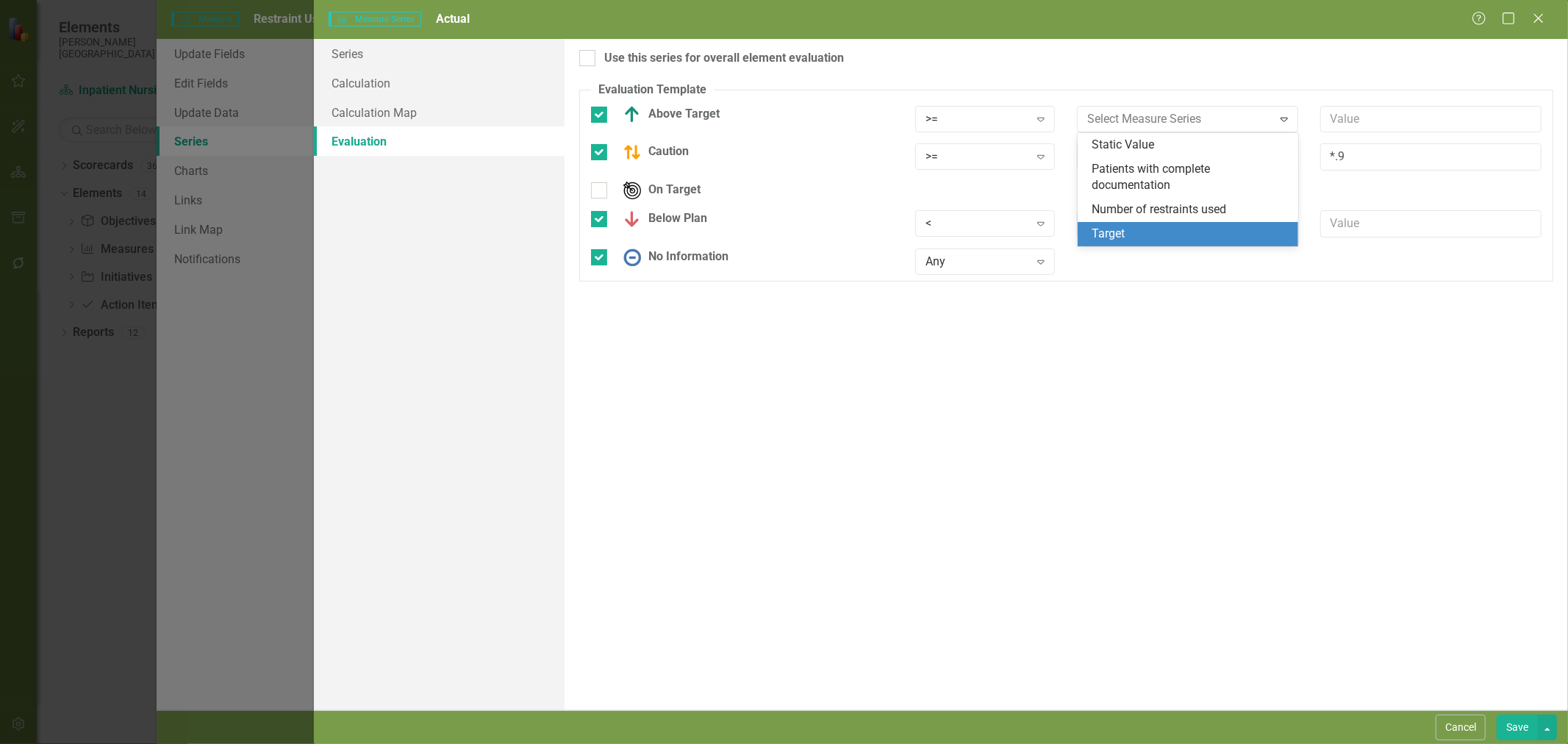
click at [1144, 226] on div "Target" at bounding box center [1191, 235] width 198 height 17
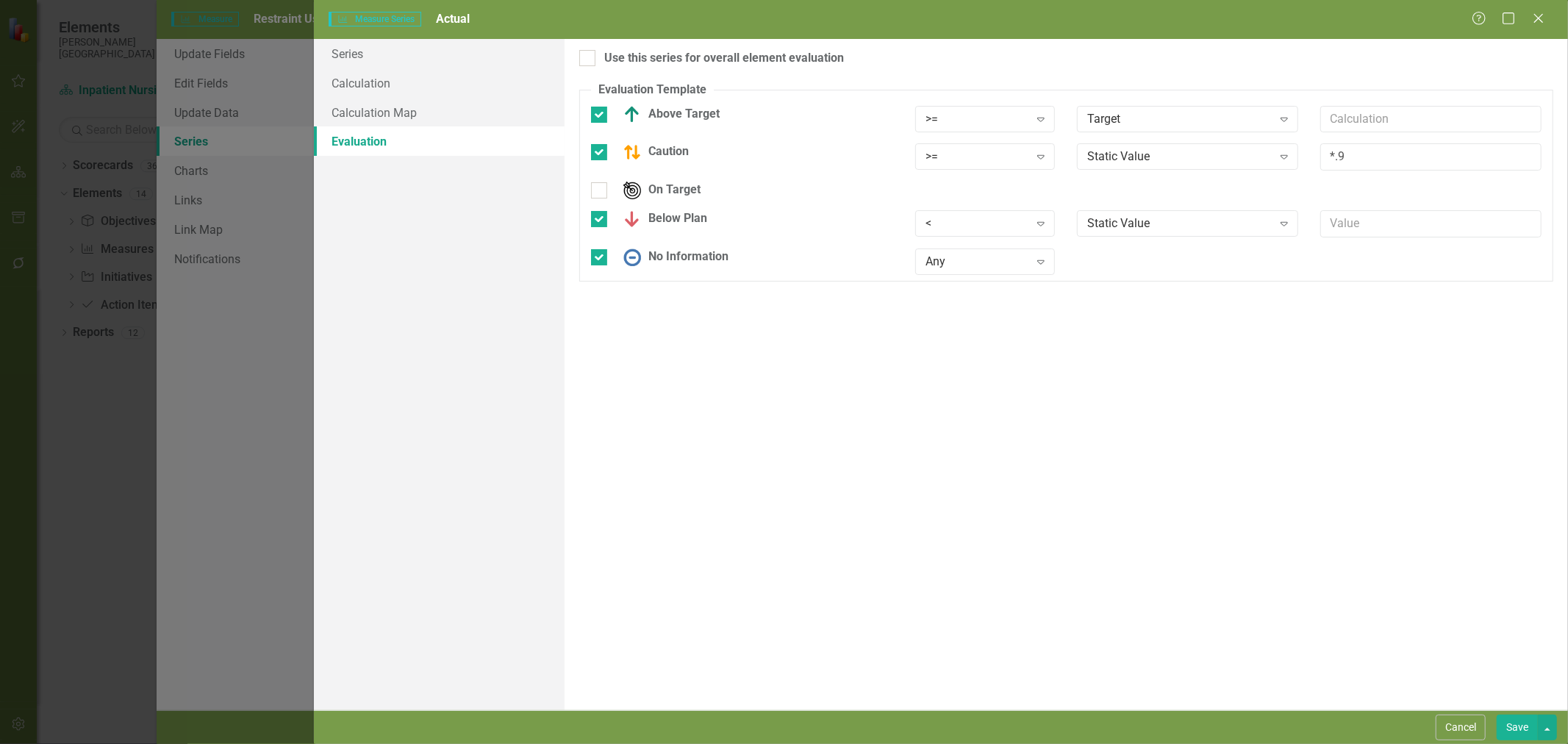
click at [1152, 151] on div "Static Value" at bounding box center [1180, 157] width 185 height 17
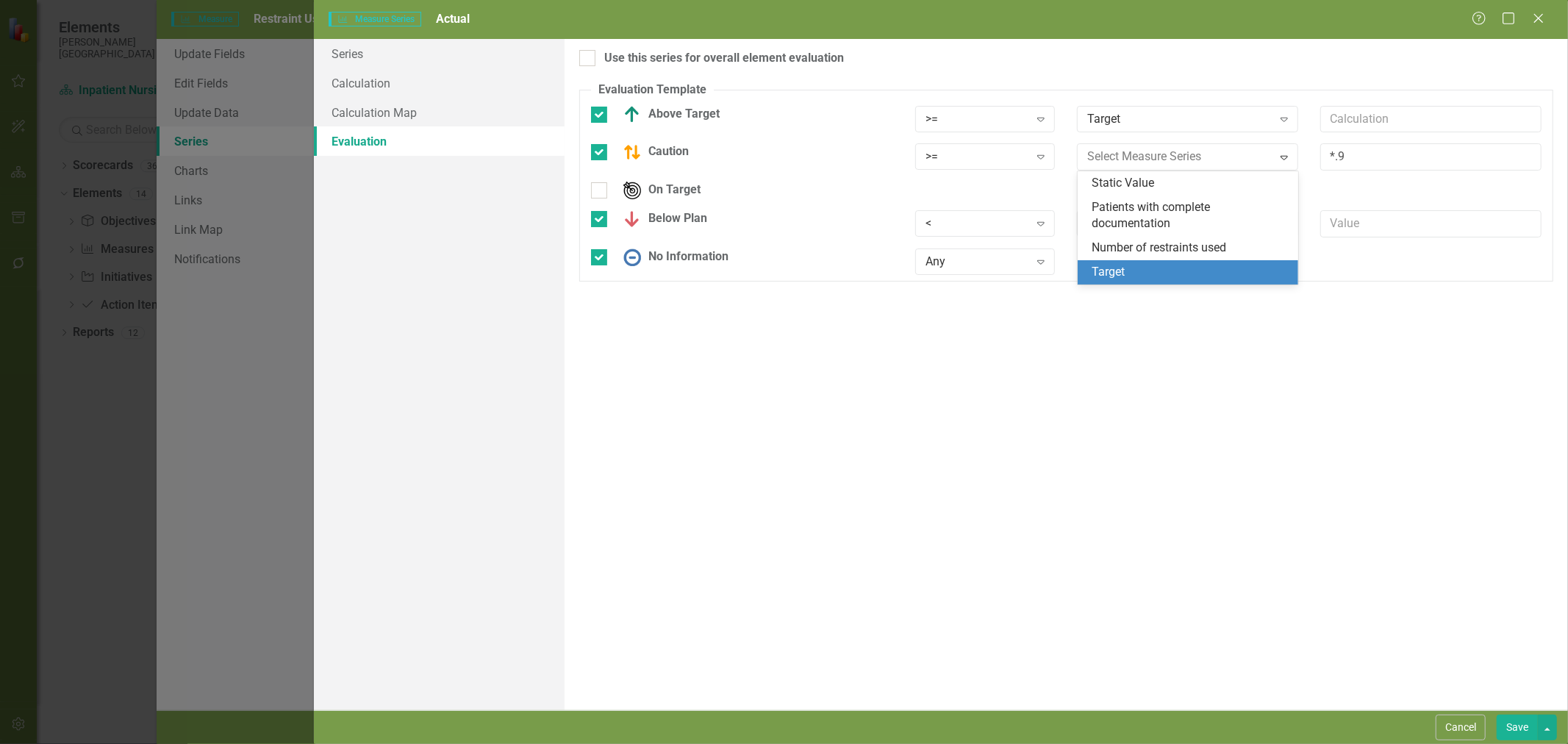
click at [1152, 266] on div "Target" at bounding box center [1191, 273] width 198 height 17
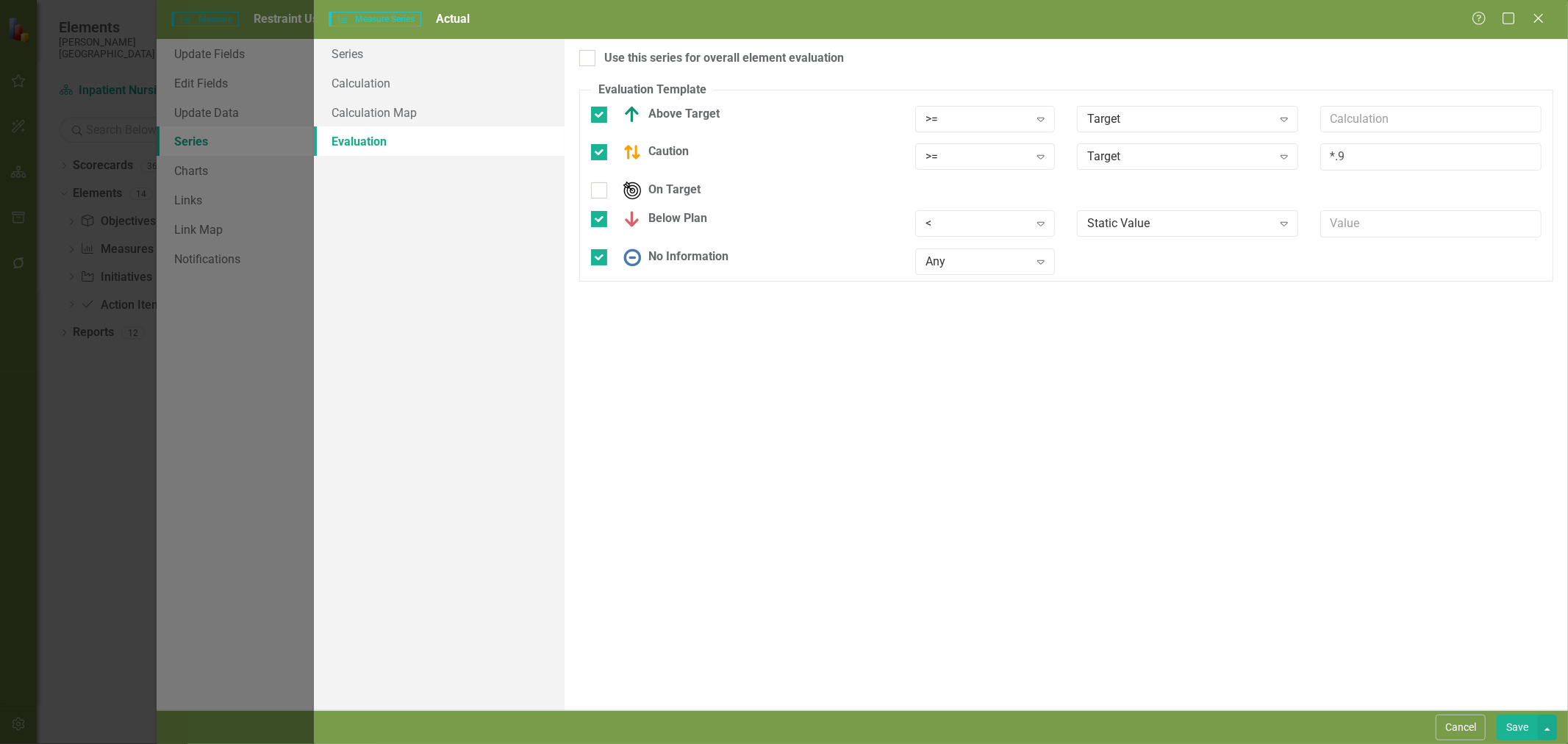
click at [1140, 214] on div "Static Value Expand" at bounding box center [1187, 224] width 221 height 26
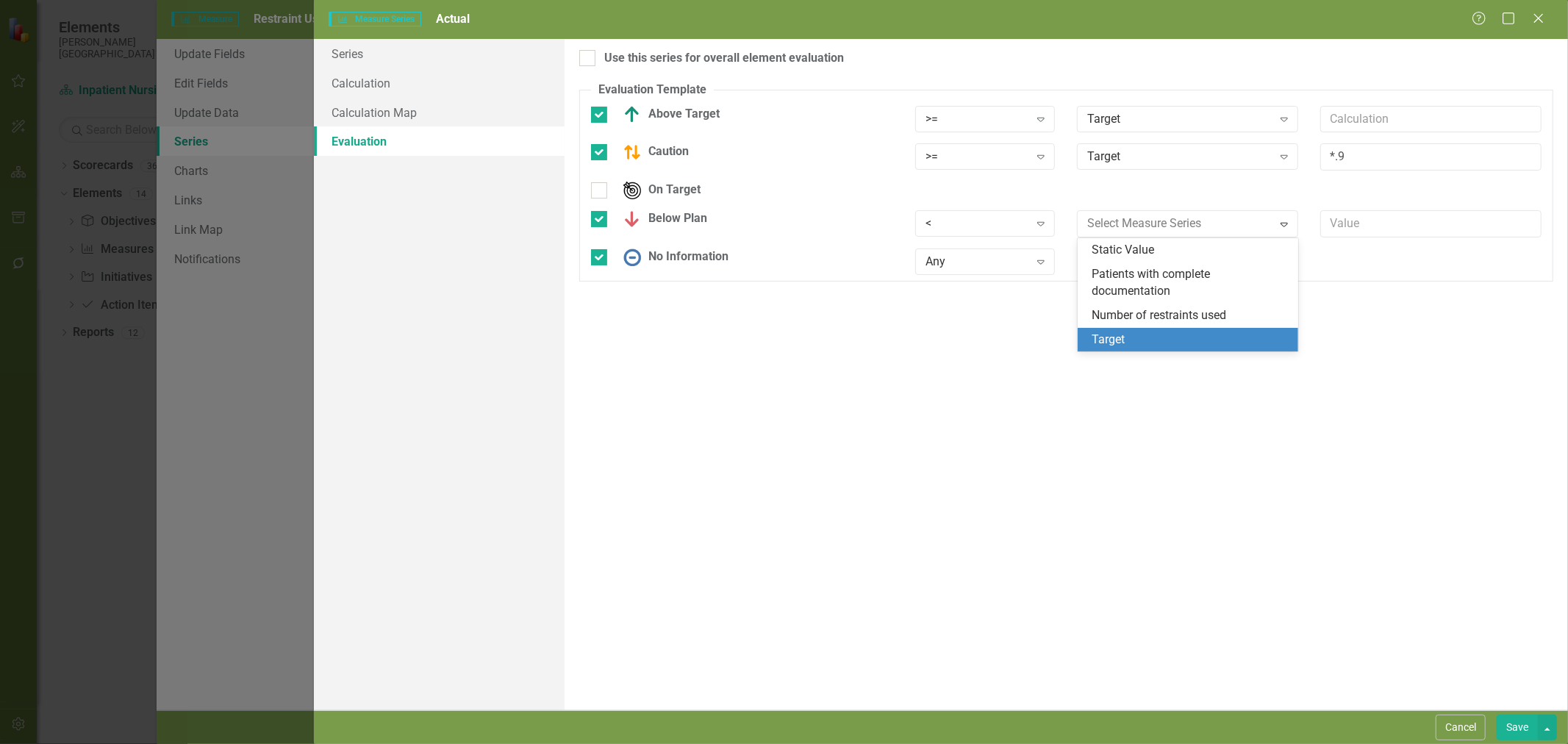
click at [1140, 334] on div "Target" at bounding box center [1191, 340] width 198 height 17
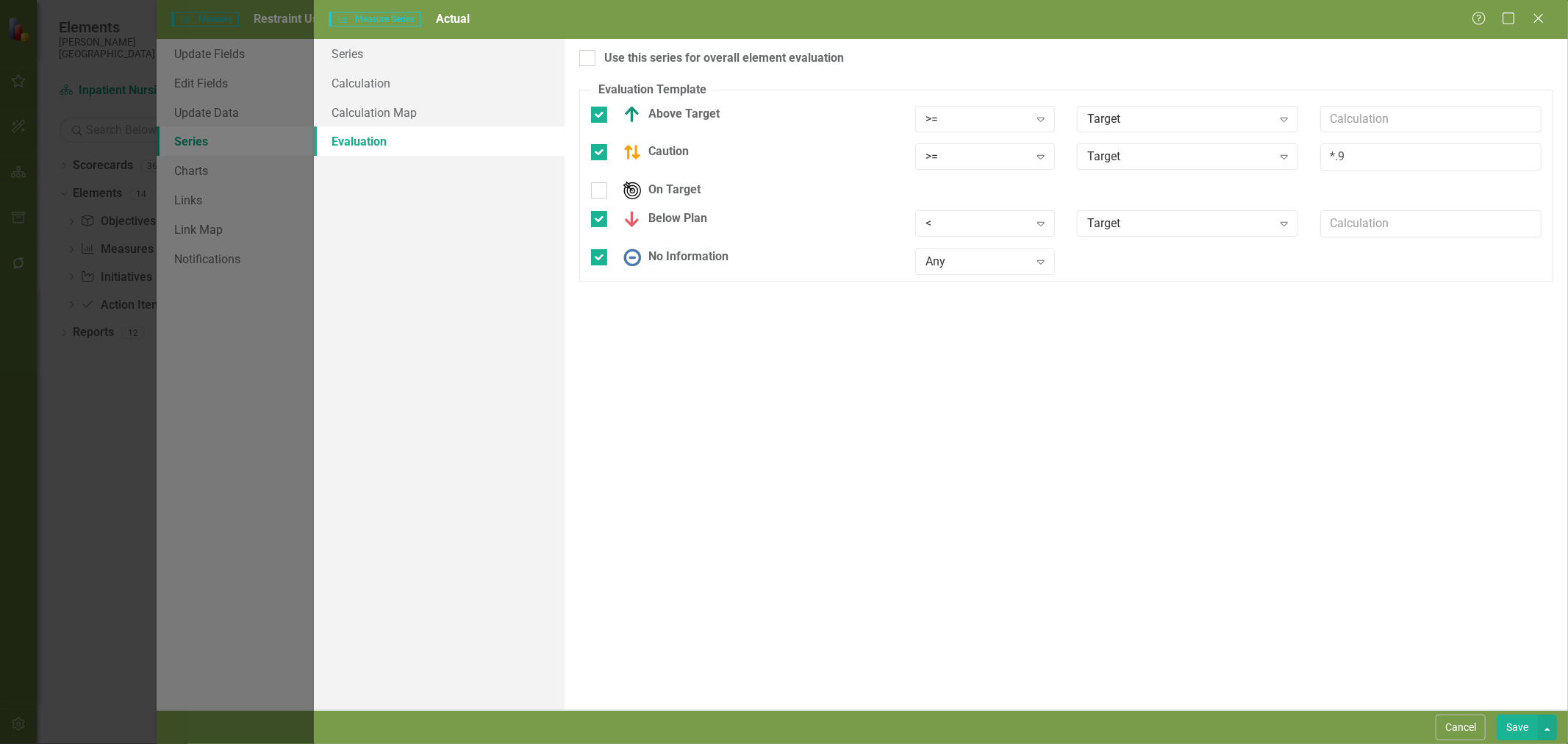
click at [1519, 732] on button "Save" at bounding box center [1517, 728] width 41 height 26
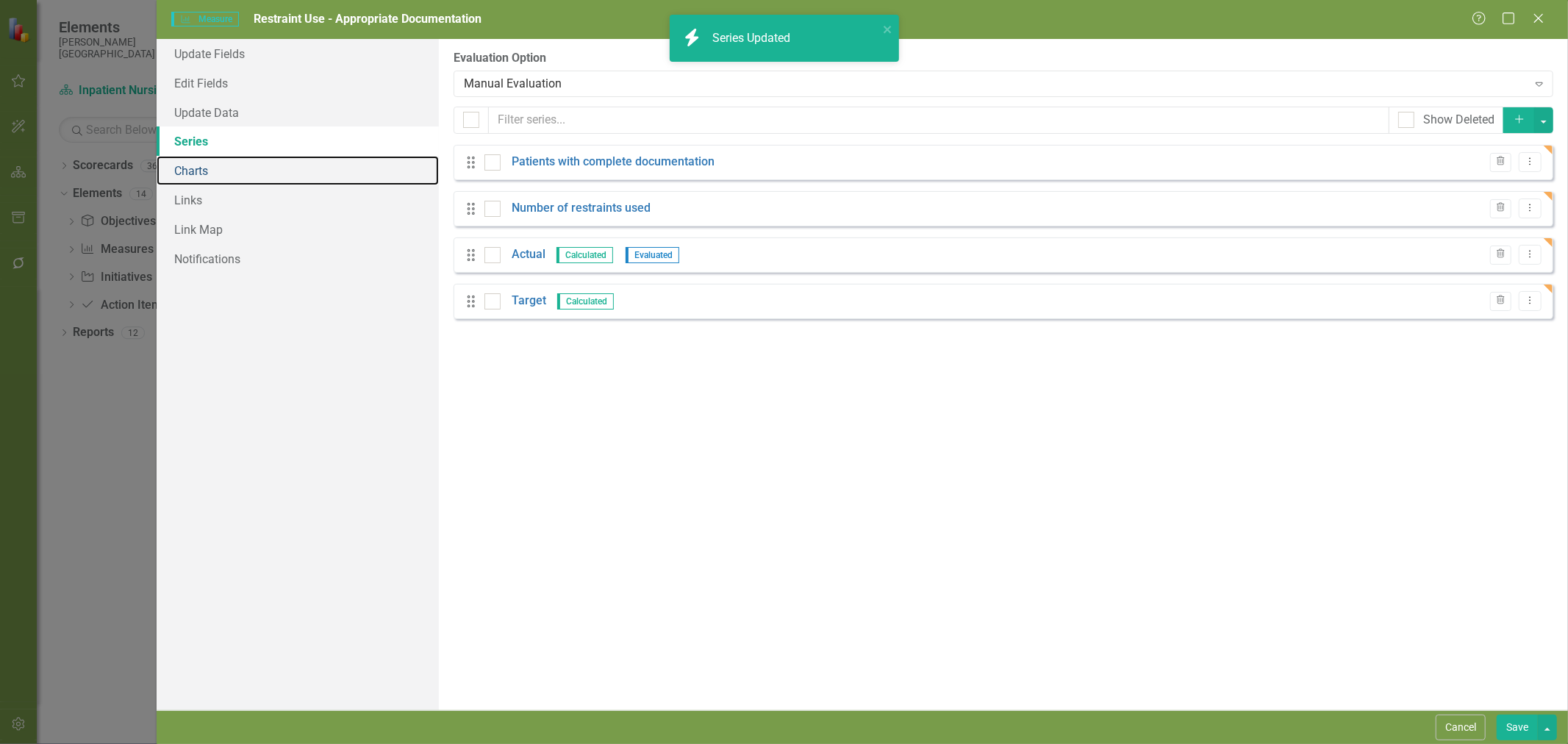
click at [215, 171] on link "Charts" at bounding box center [298, 171] width 283 height 30
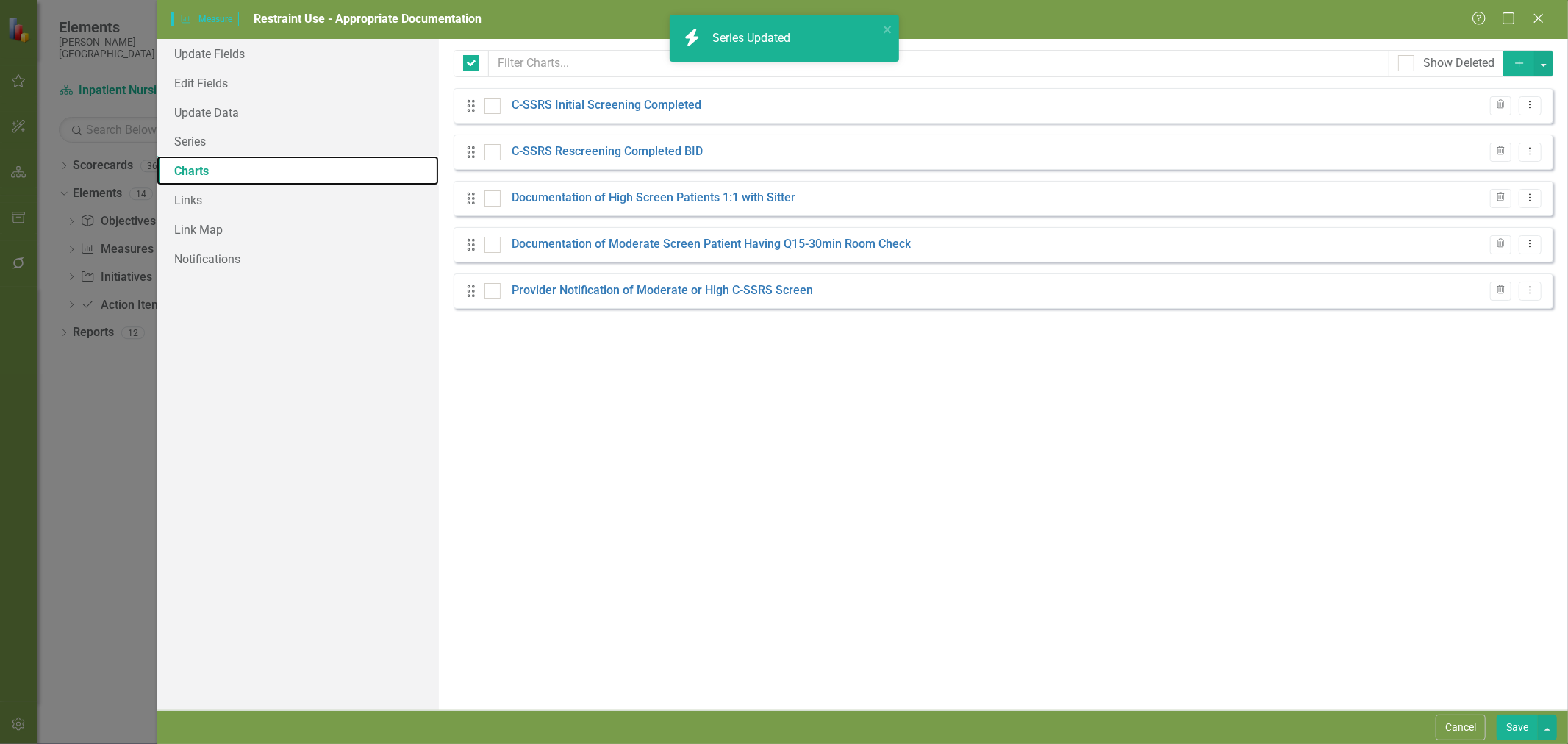
checkbox input "false"
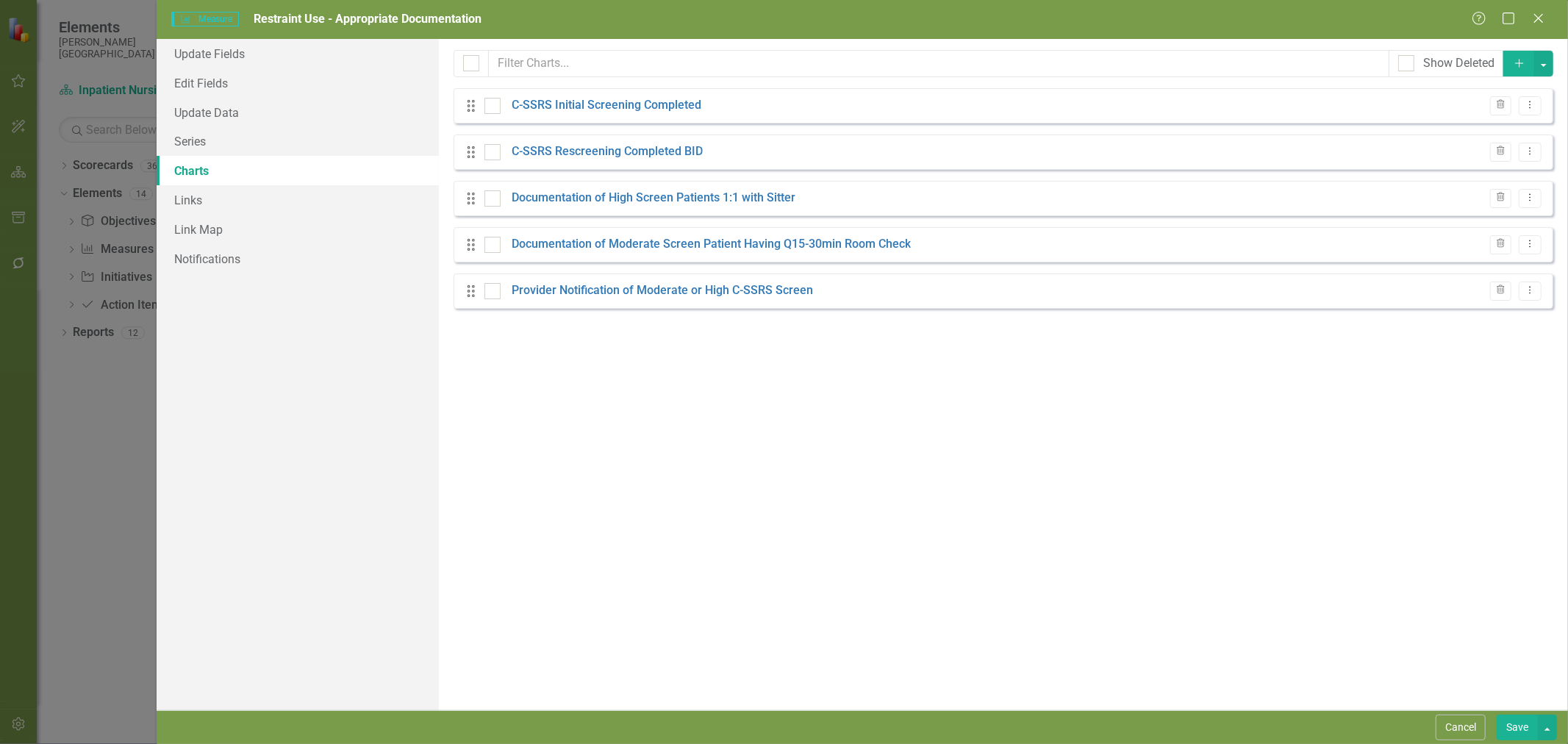
click at [1503, 104] on icon "Trash" at bounding box center [1500, 105] width 11 height 9
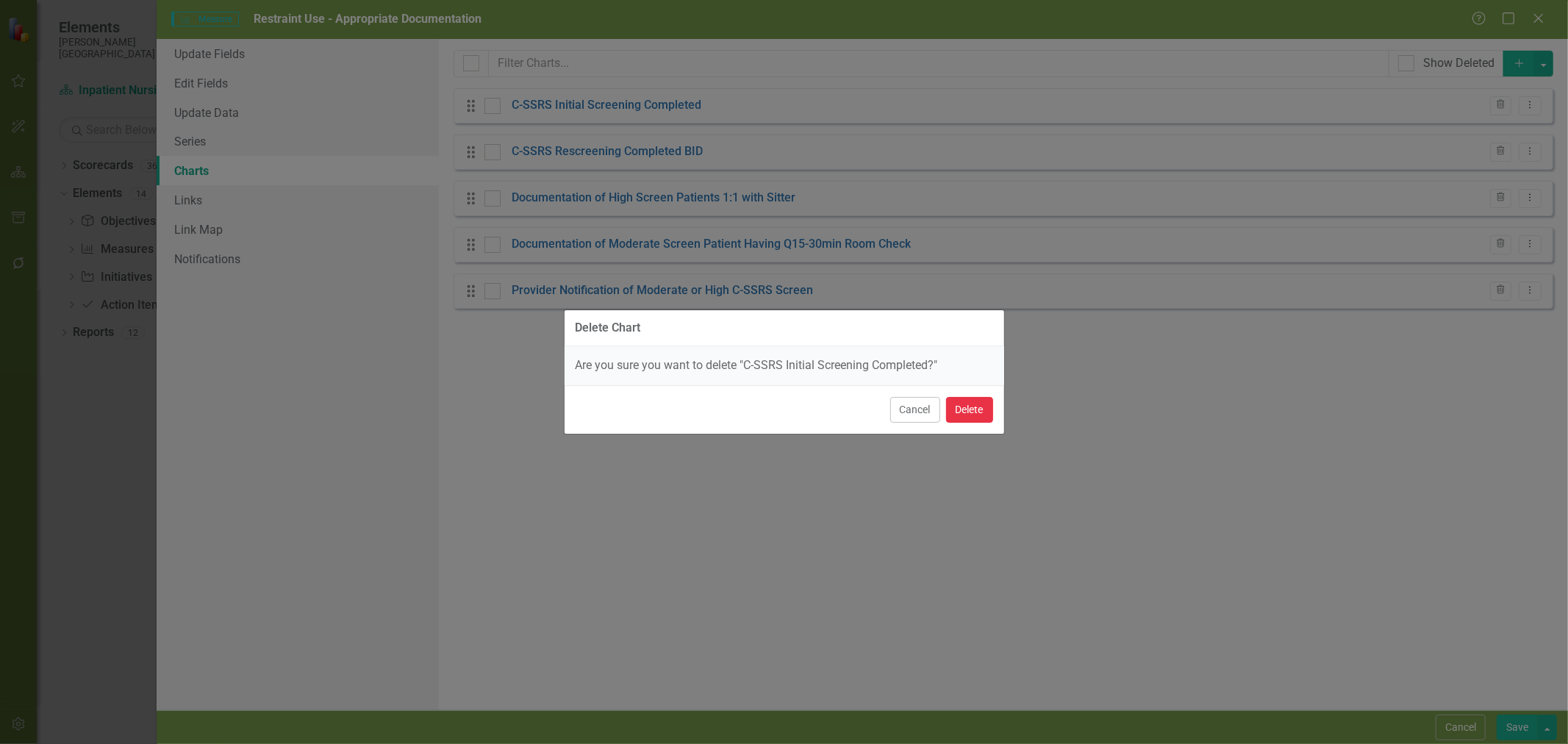
click at [971, 410] on button "Delete" at bounding box center [970, 409] width 47 height 26
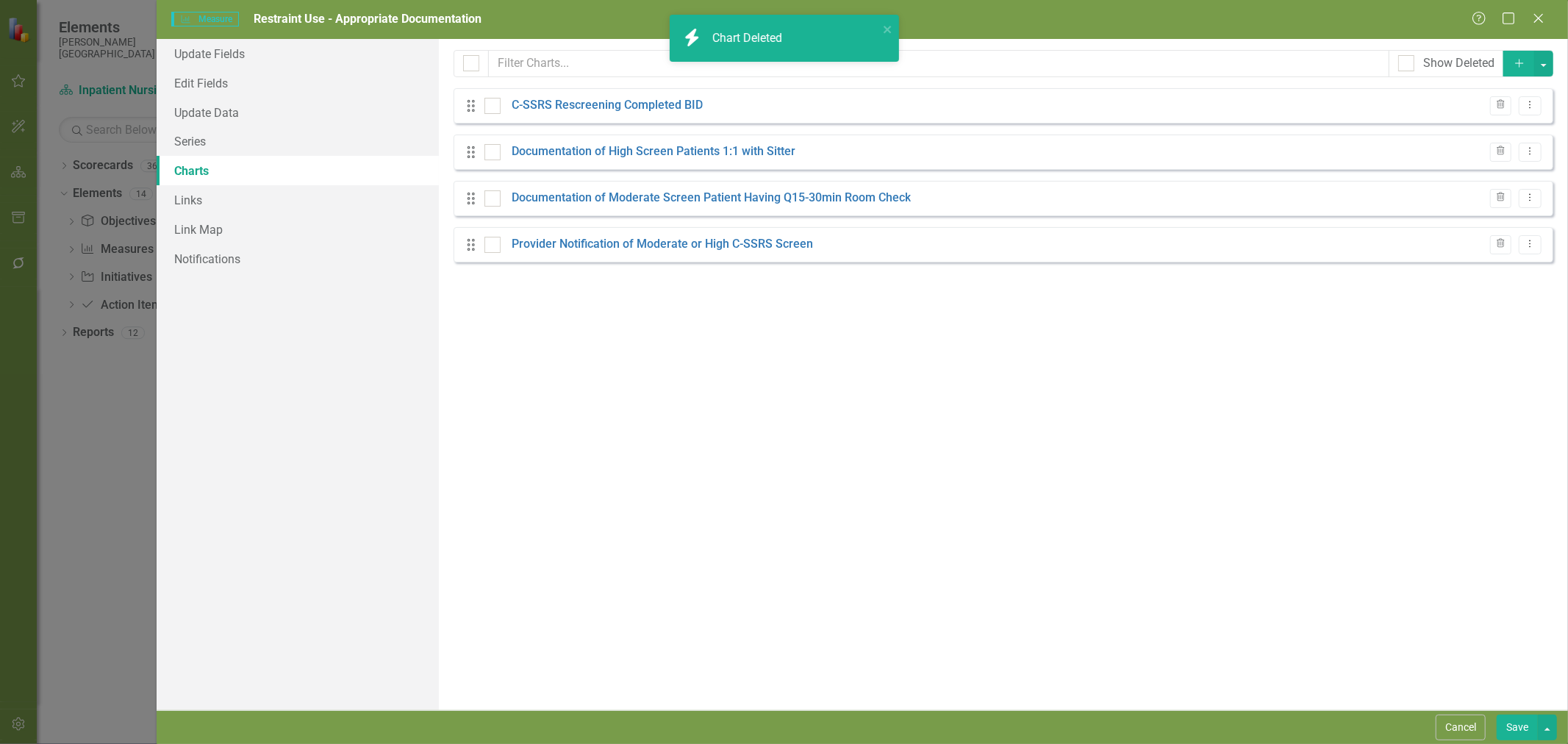
click at [1503, 107] on icon "button" at bounding box center [1500, 104] width 8 height 9
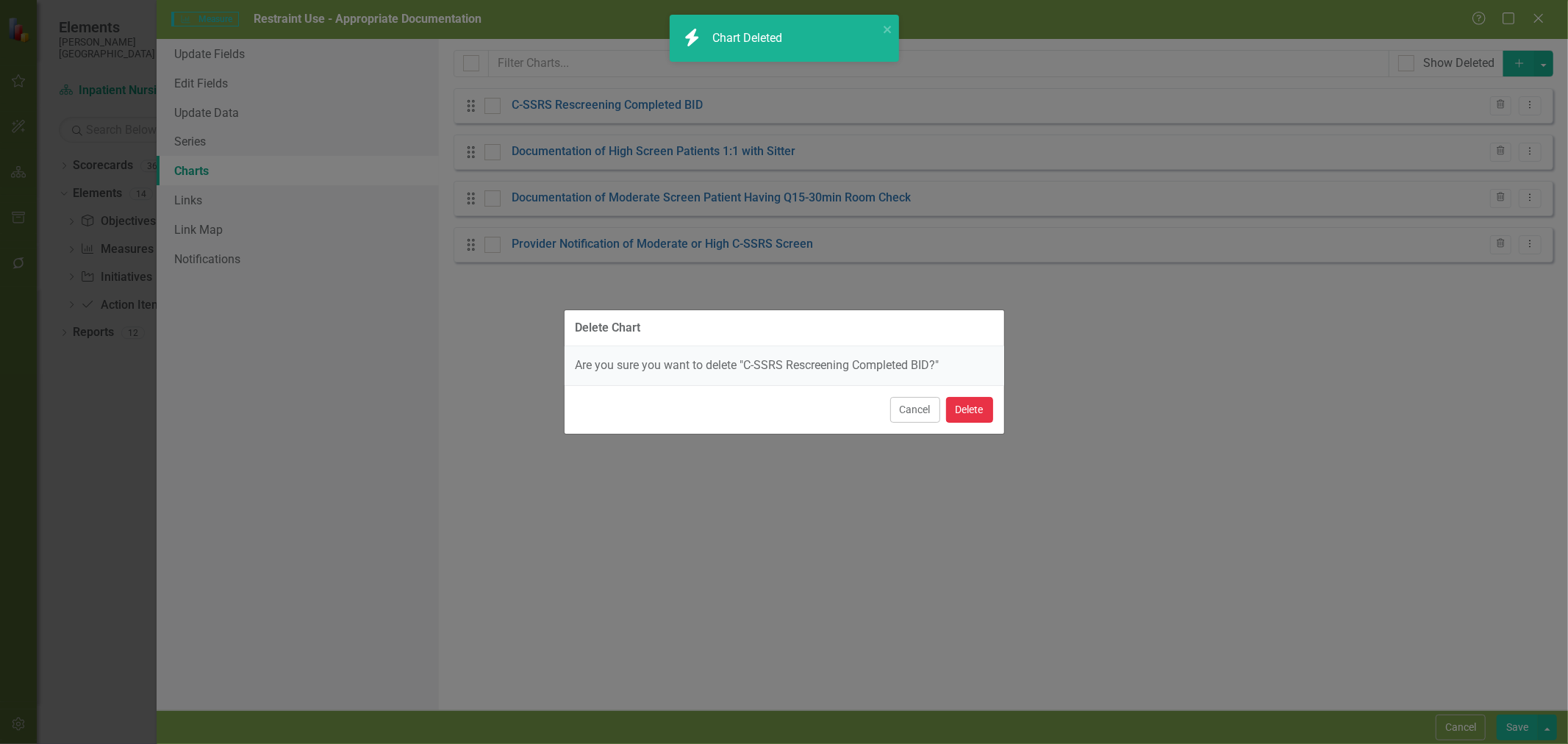
click at [968, 409] on button "Delete" at bounding box center [970, 409] width 47 height 26
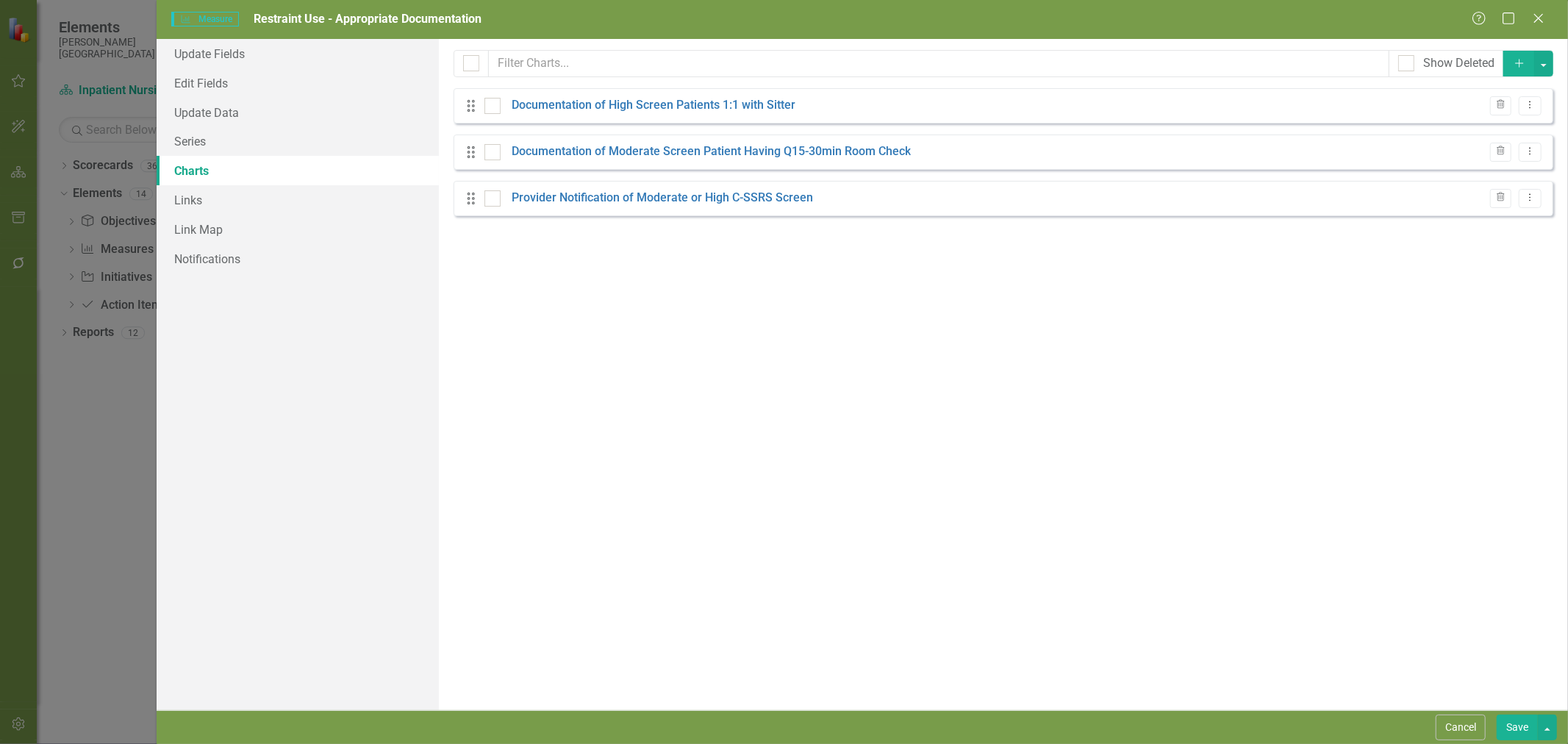
click at [1505, 106] on icon "Trash" at bounding box center [1500, 105] width 11 height 9
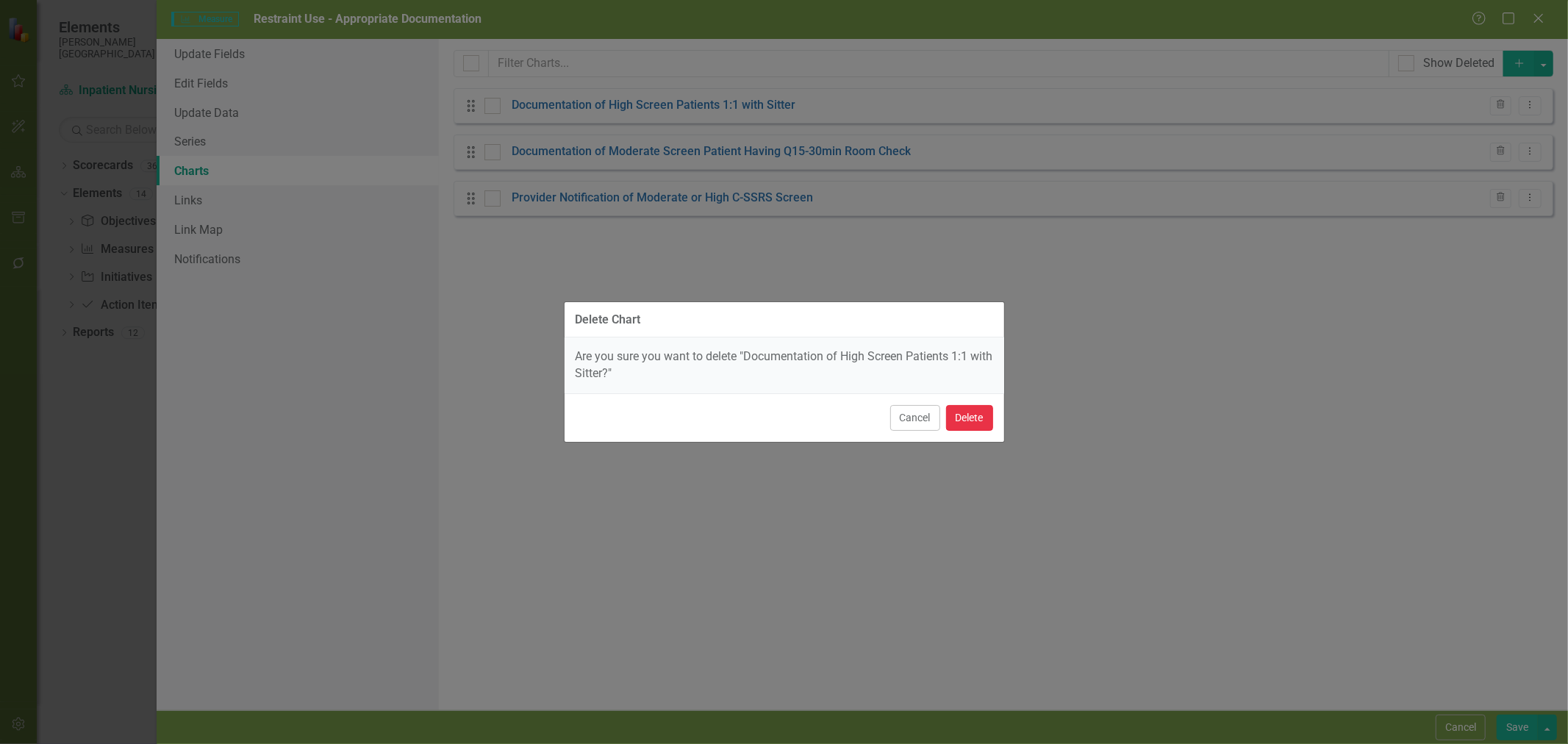
click at [974, 425] on button "Delete" at bounding box center [970, 418] width 47 height 26
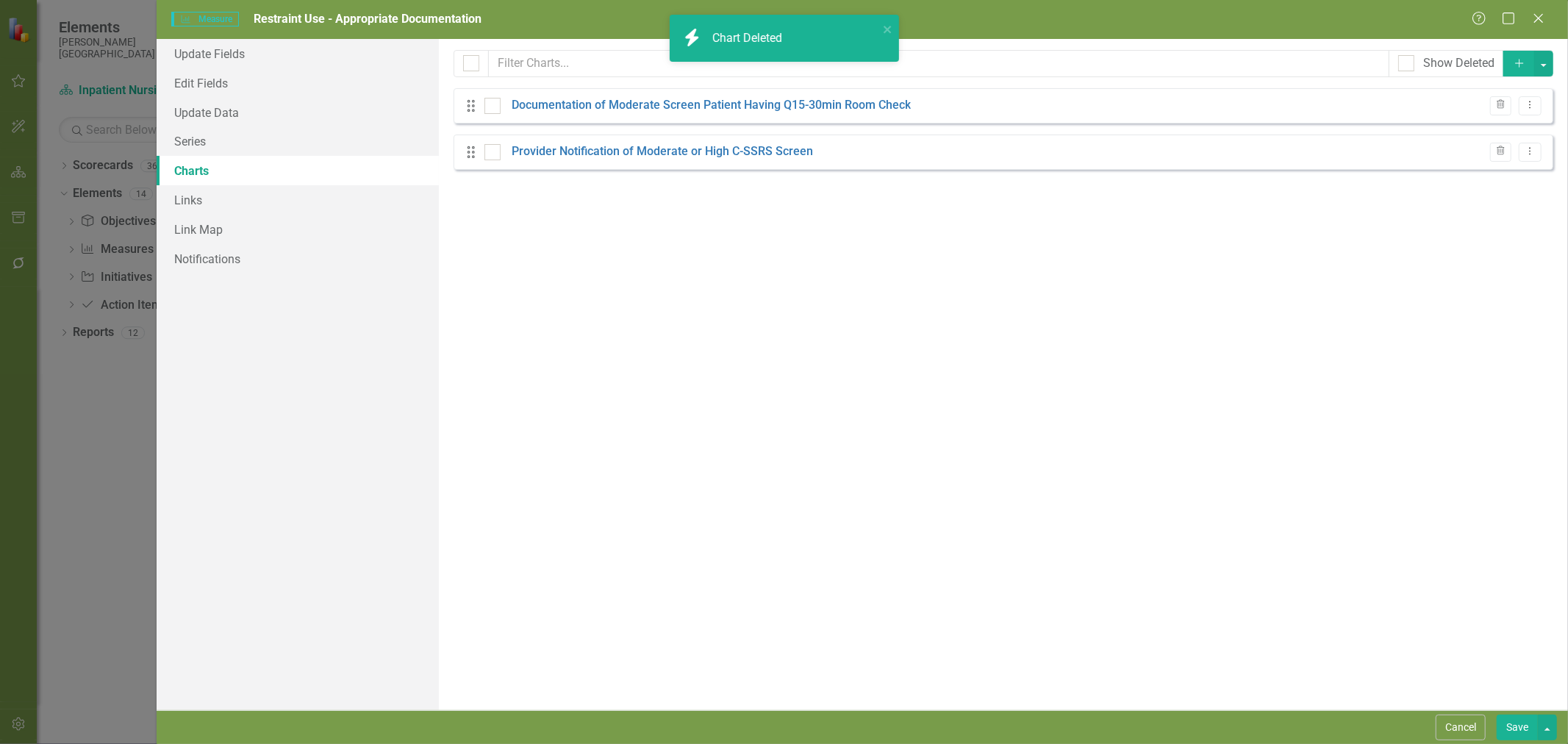
click at [1504, 105] on icon "button" at bounding box center [1500, 104] width 8 height 9
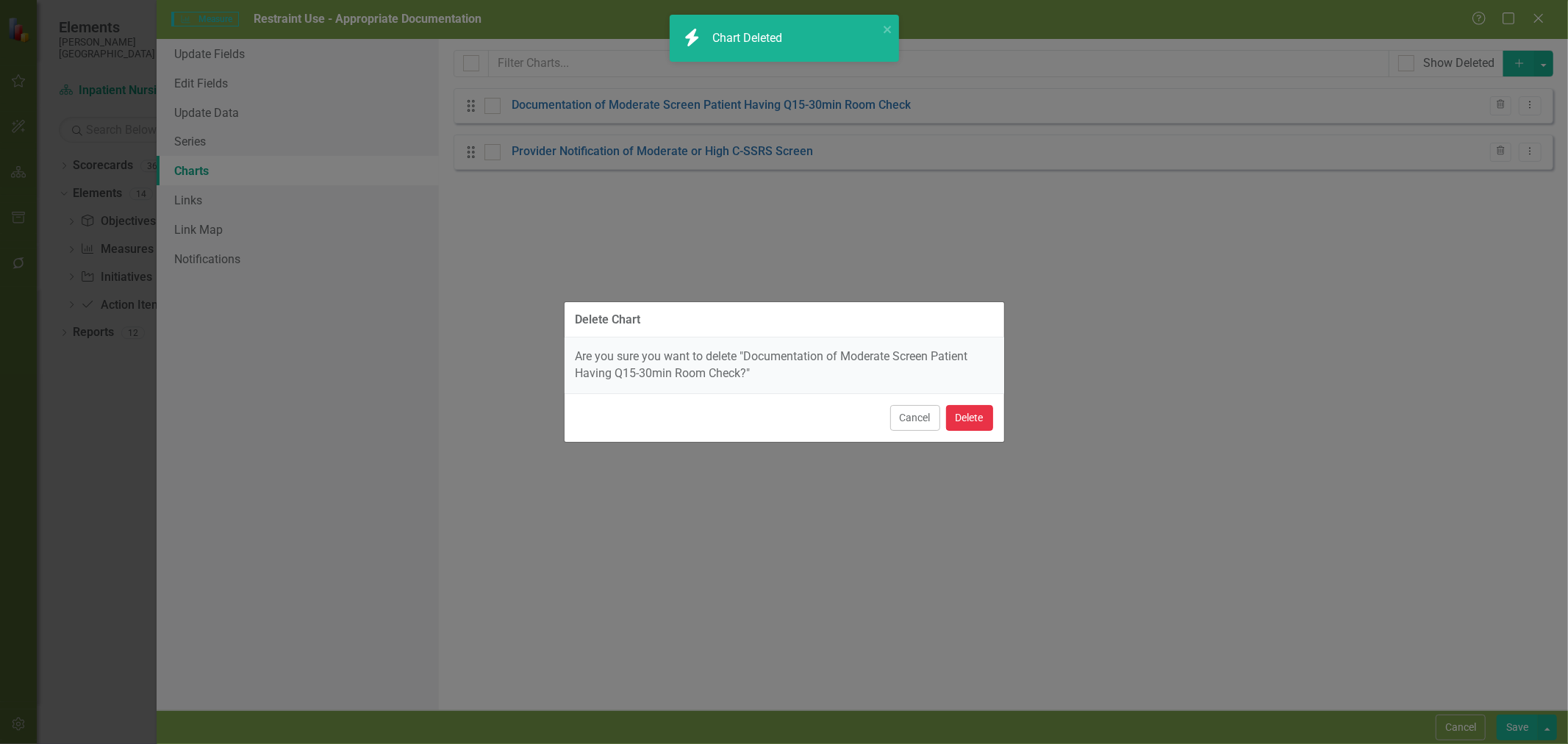
click at [974, 422] on button "Delete" at bounding box center [970, 418] width 47 height 26
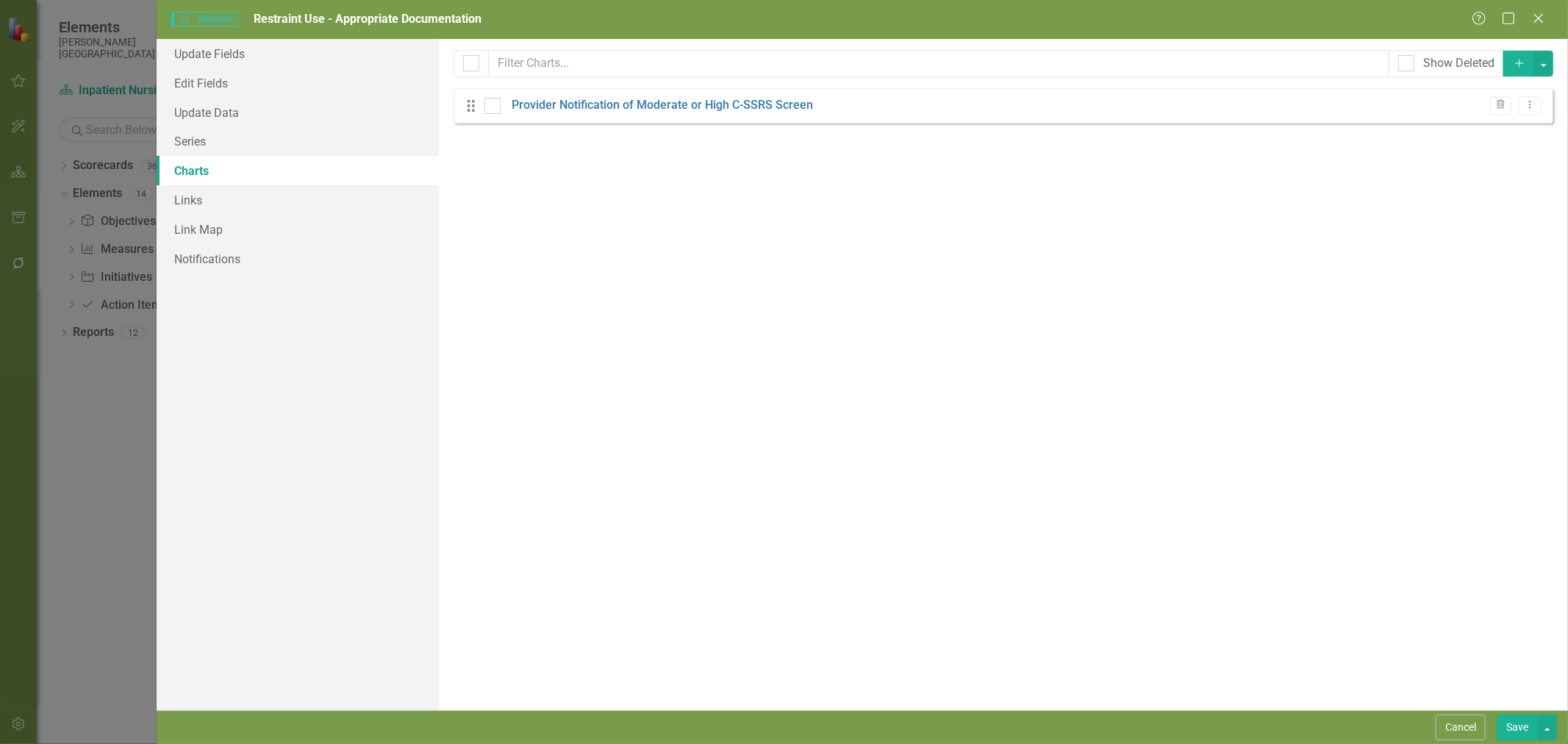
click at [1498, 102] on icon "Trash" at bounding box center [1500, 105] width 11 height 9
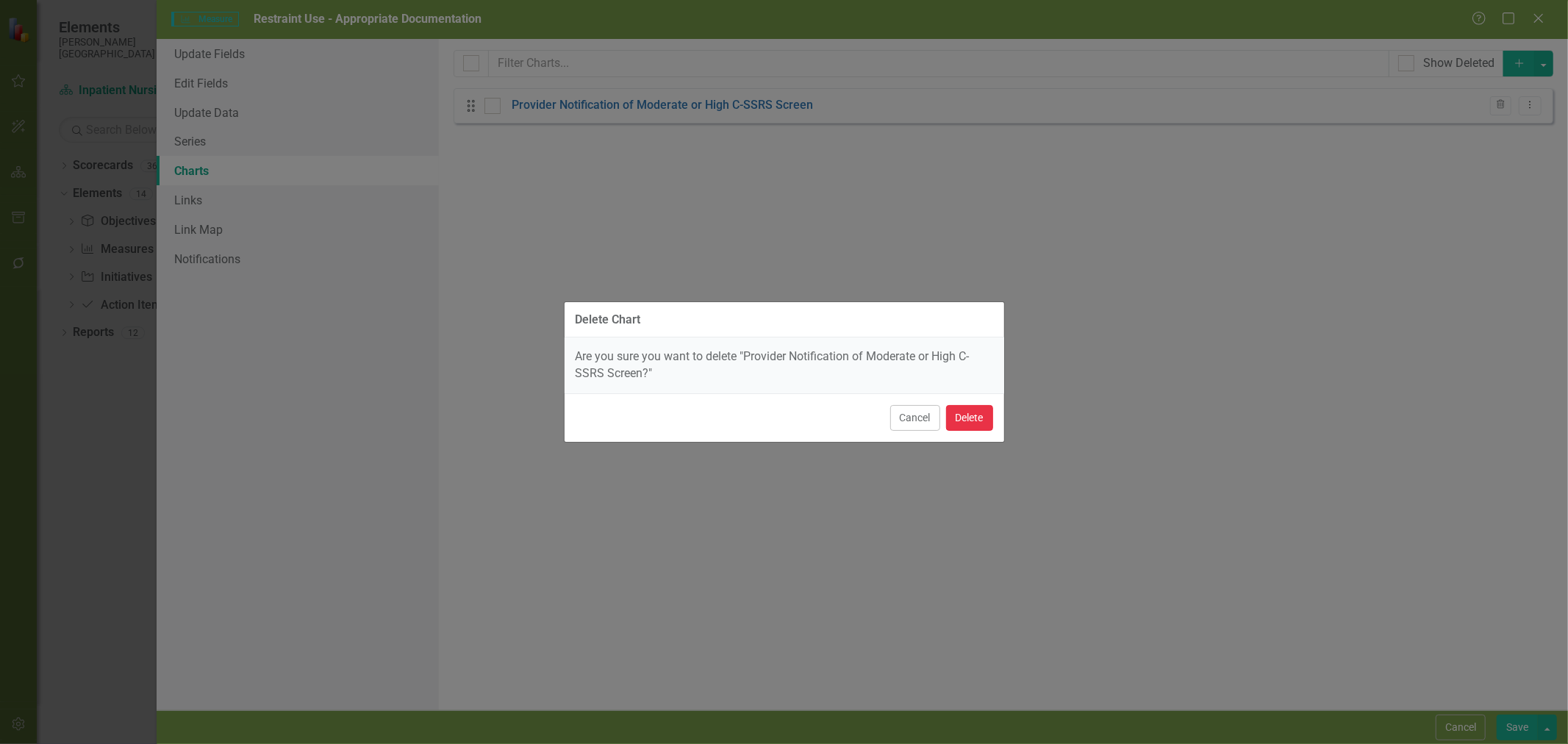
click at [975, 422] on button "Delete" at bounding box center [970, 418] width 47 height 26
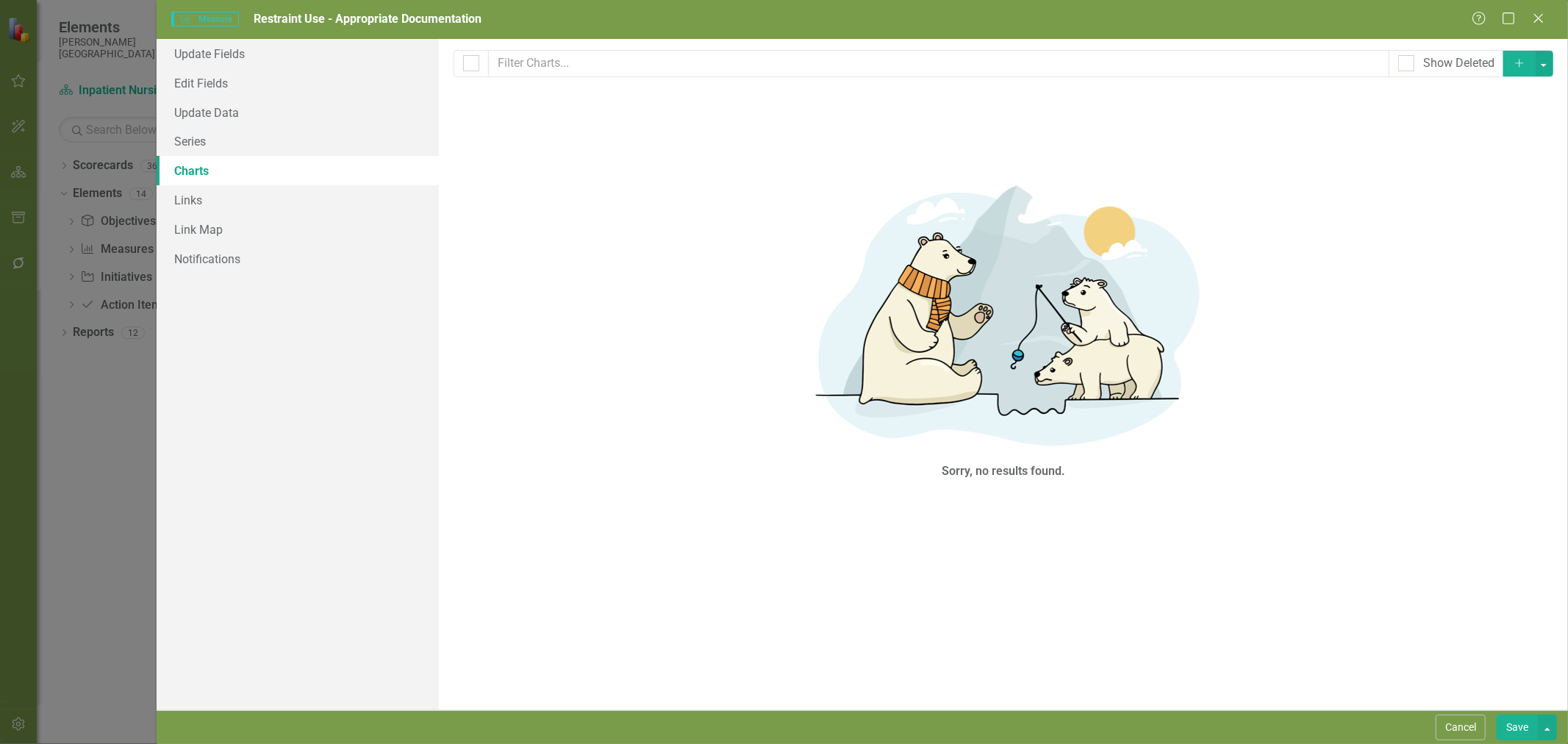
click at [1519, 59] on icon "button" at bounding box center [1519, 63] width 8 height 8
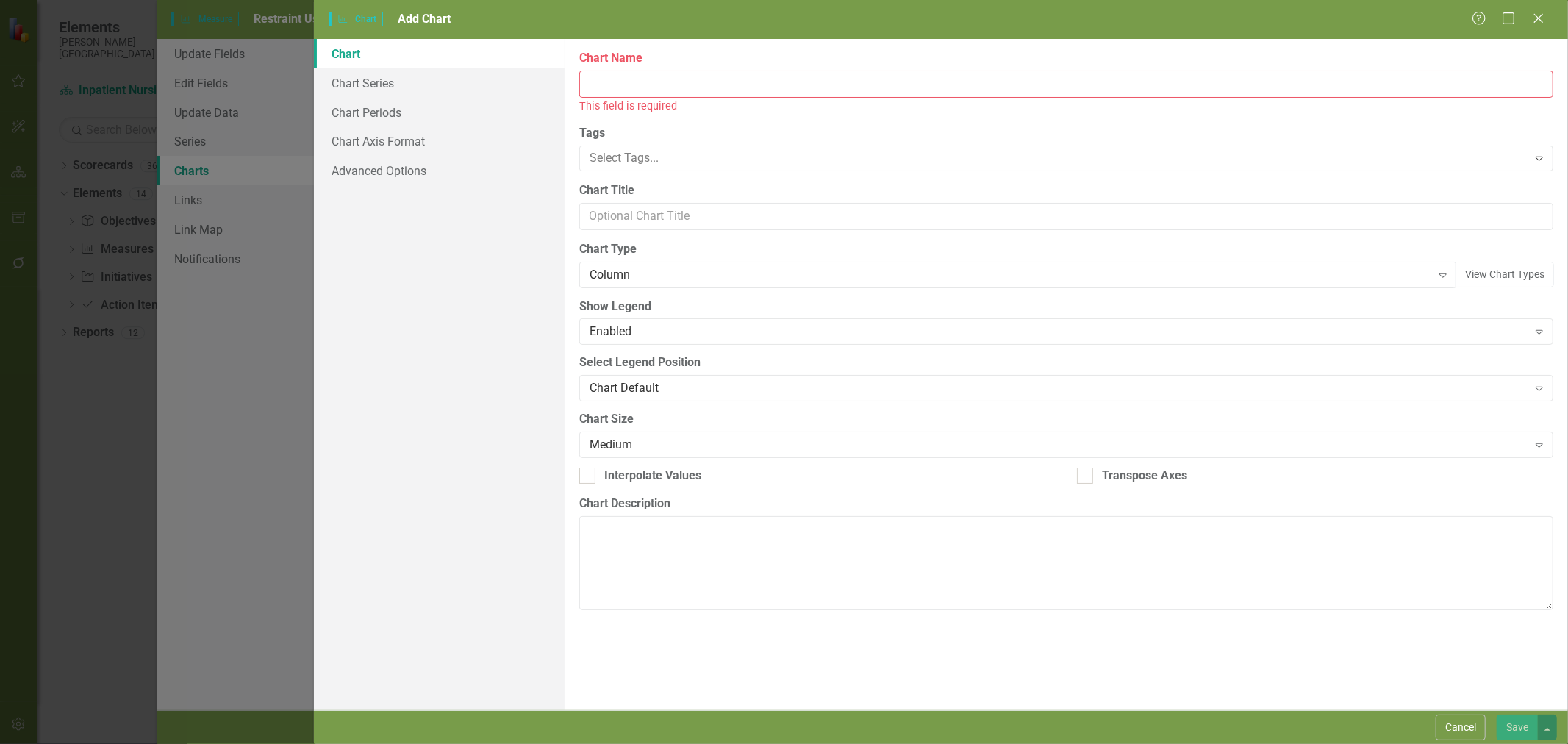
click at [691, 82] on input "Name" at bounding box center [1066, 84] width 974 height 27
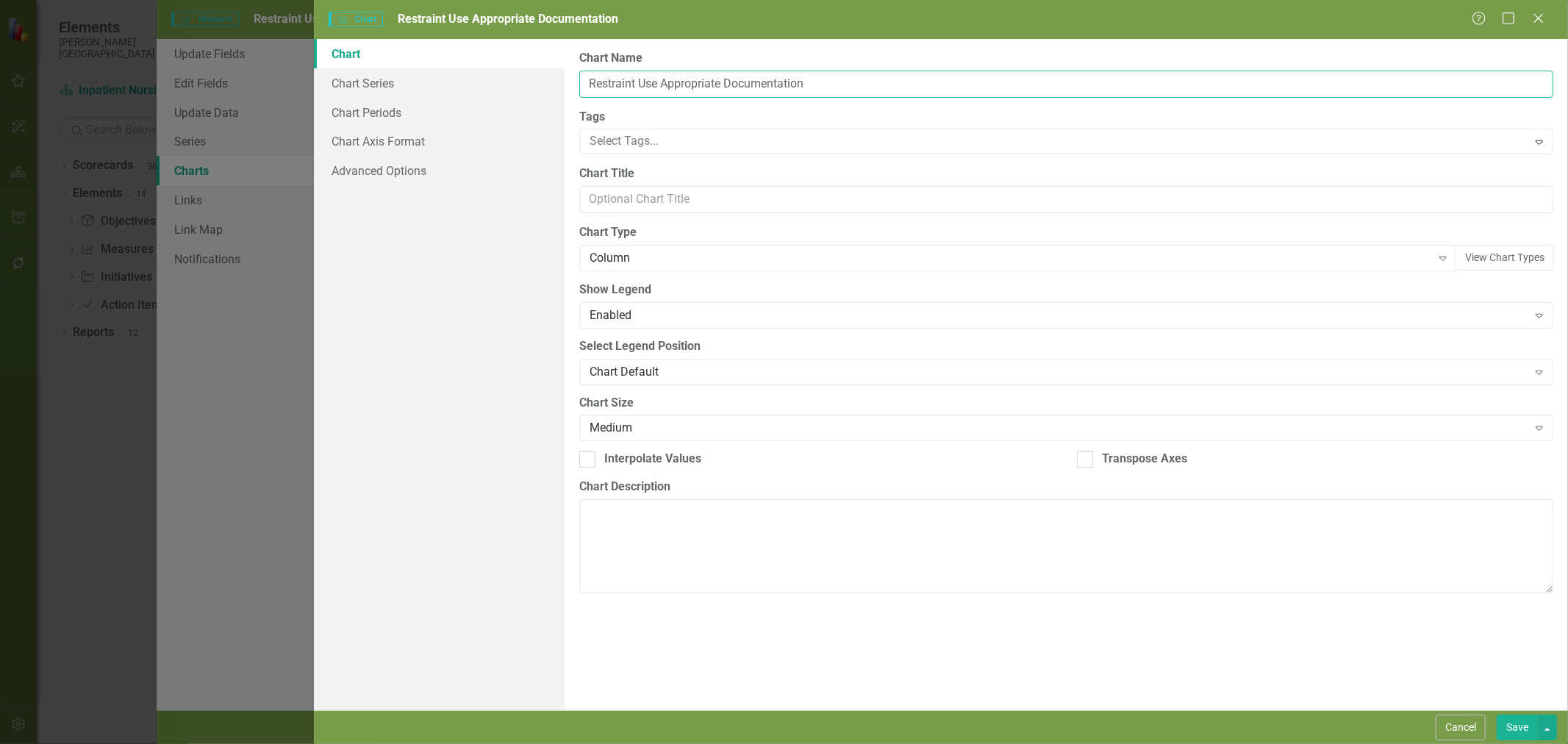
type input "Restraint Use Appropriate Documentation"
click at [620, 262] on div "Column" at bounding box center [1011, 259] width 841 height 17
click at [368, 84] on link "Chart Series" at bounding box center [439, 83] width 251 height 30
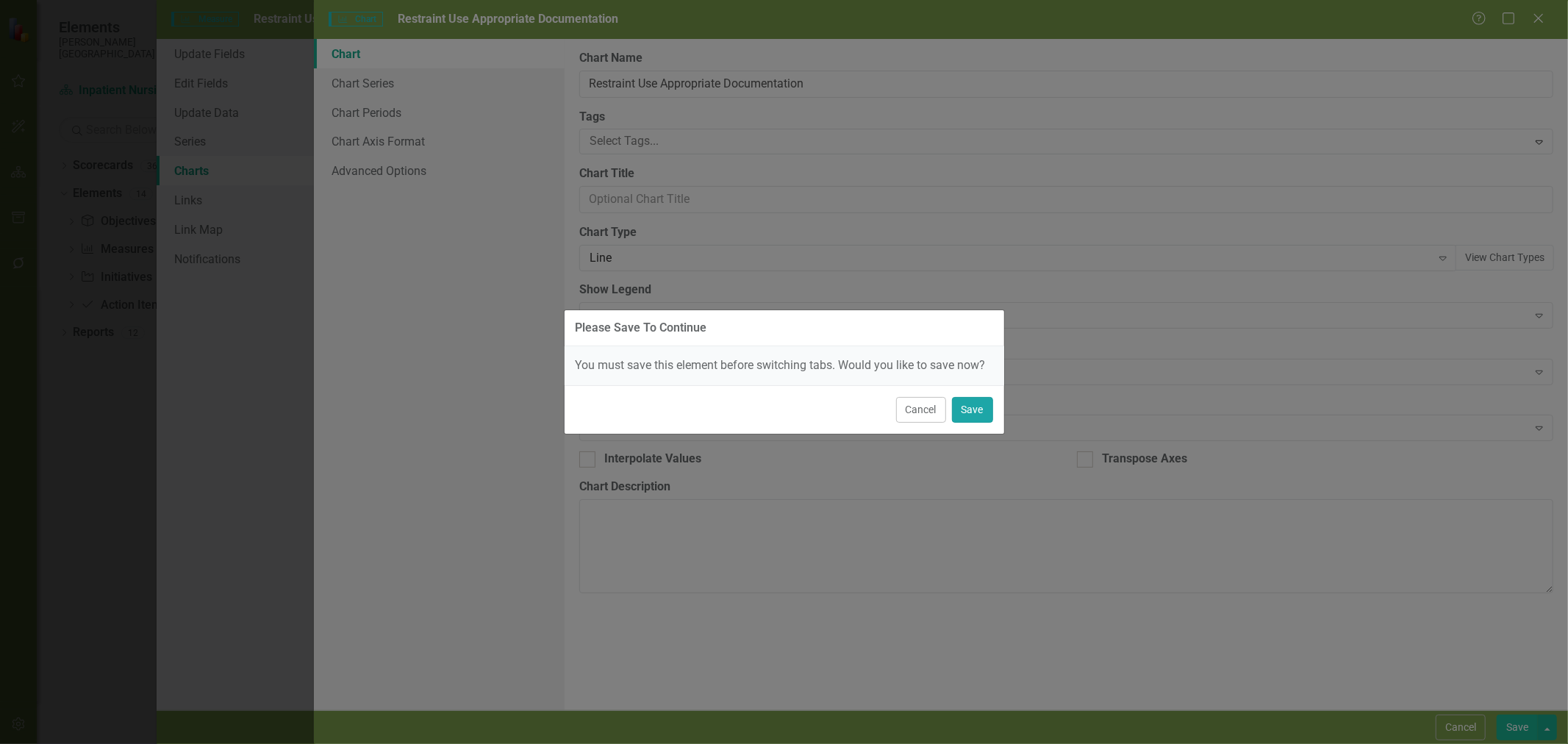
click at [975, 415] on button "Save" at bounding box center [972, 409] width 41 height 26
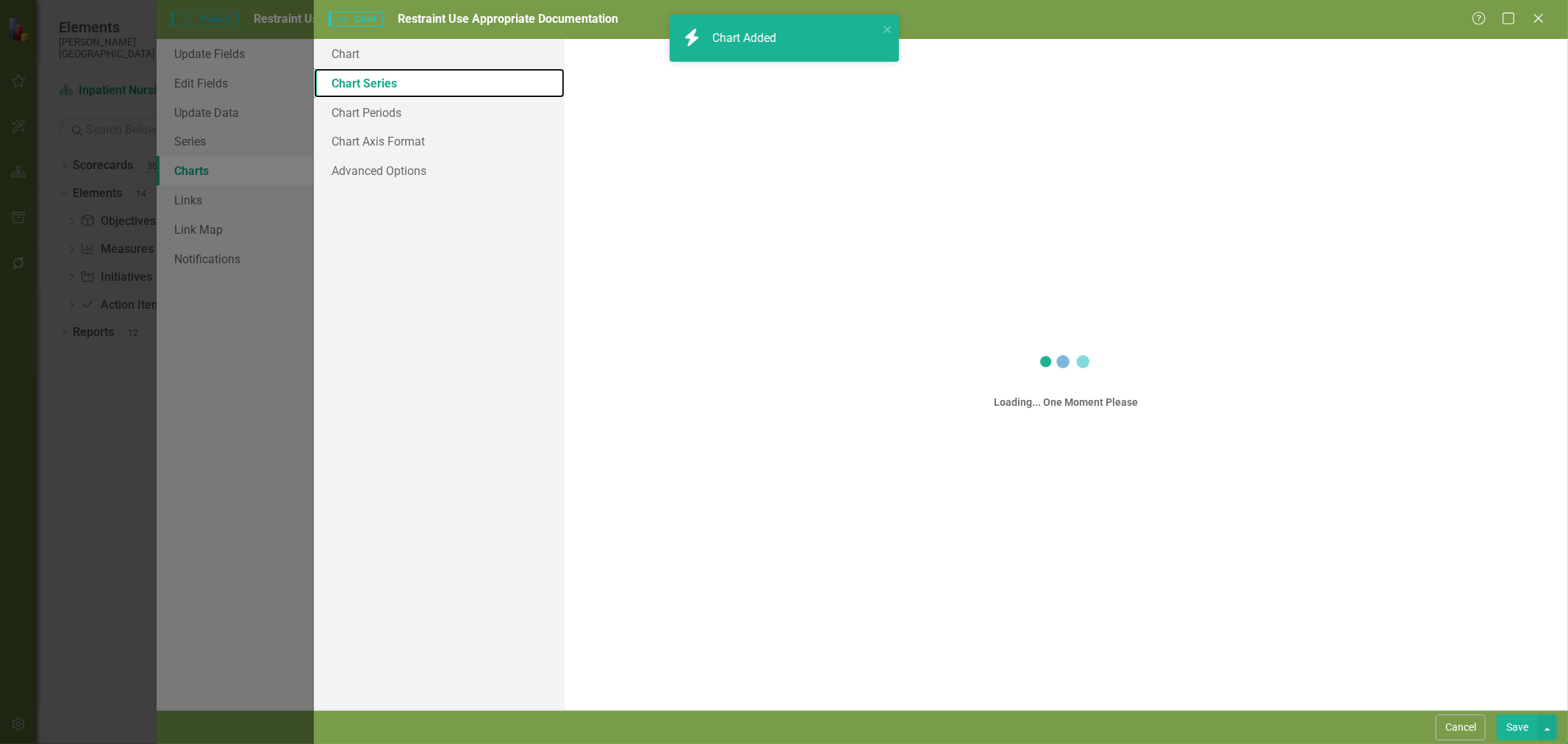
checkbox input "false"
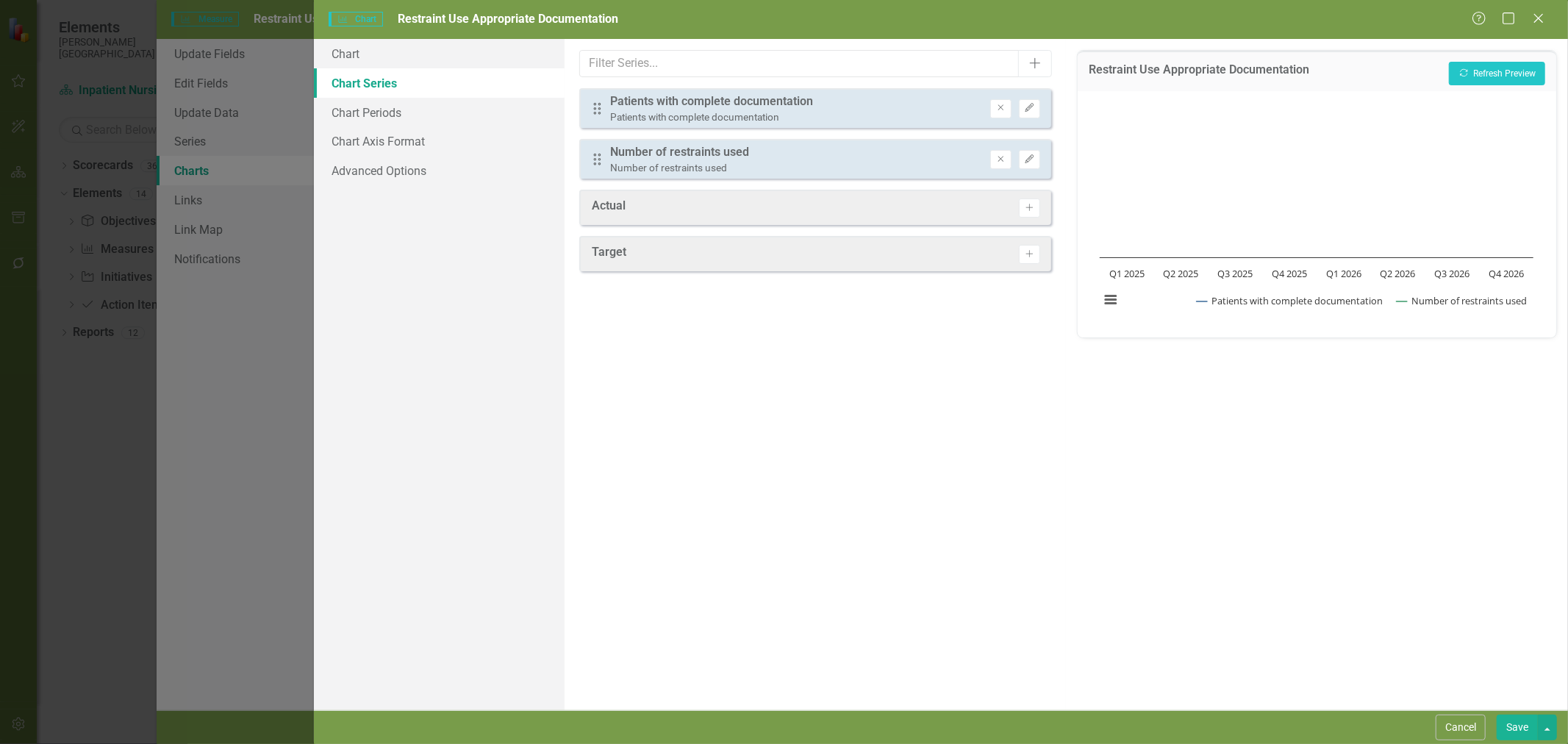
click at [1003, 99] on button "Remove" at bounding box center [1001, 109] width 21 height 19
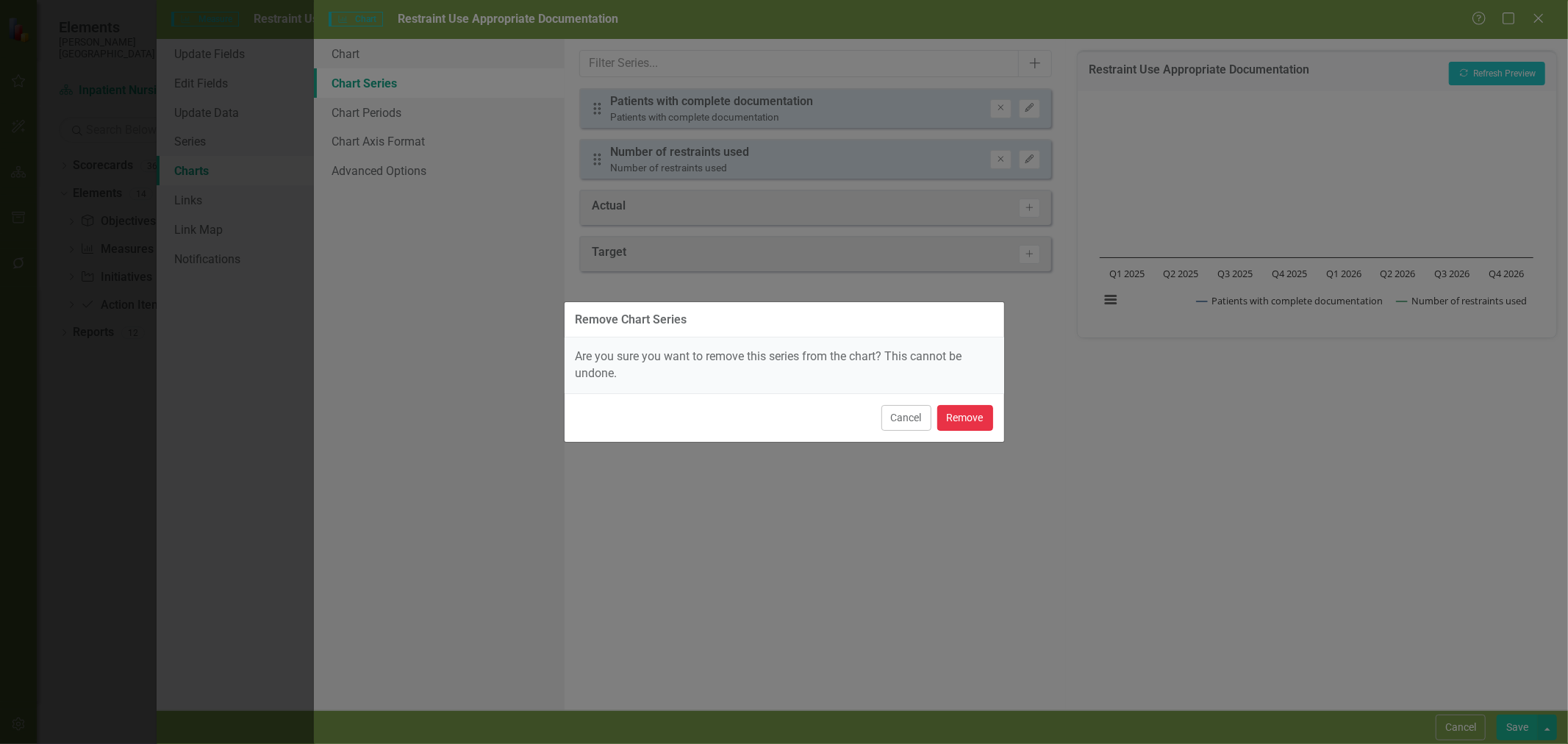
click at [950, 415] on button "Remove" at bounding box center [965, 418] width 56 height 26
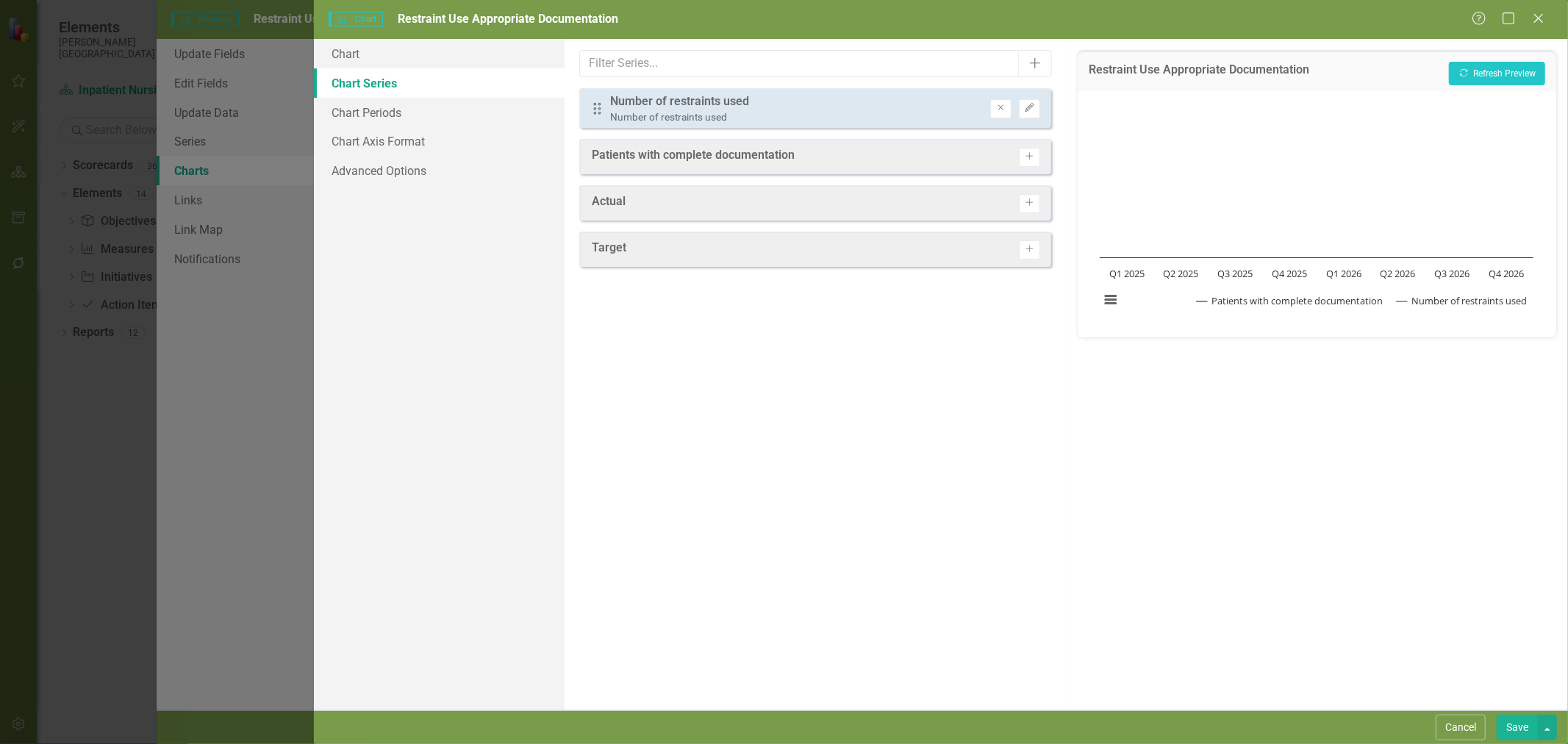
click at [1004, 109] on icon "Remove" at bounding box center [1001, 108] width 11 height 9
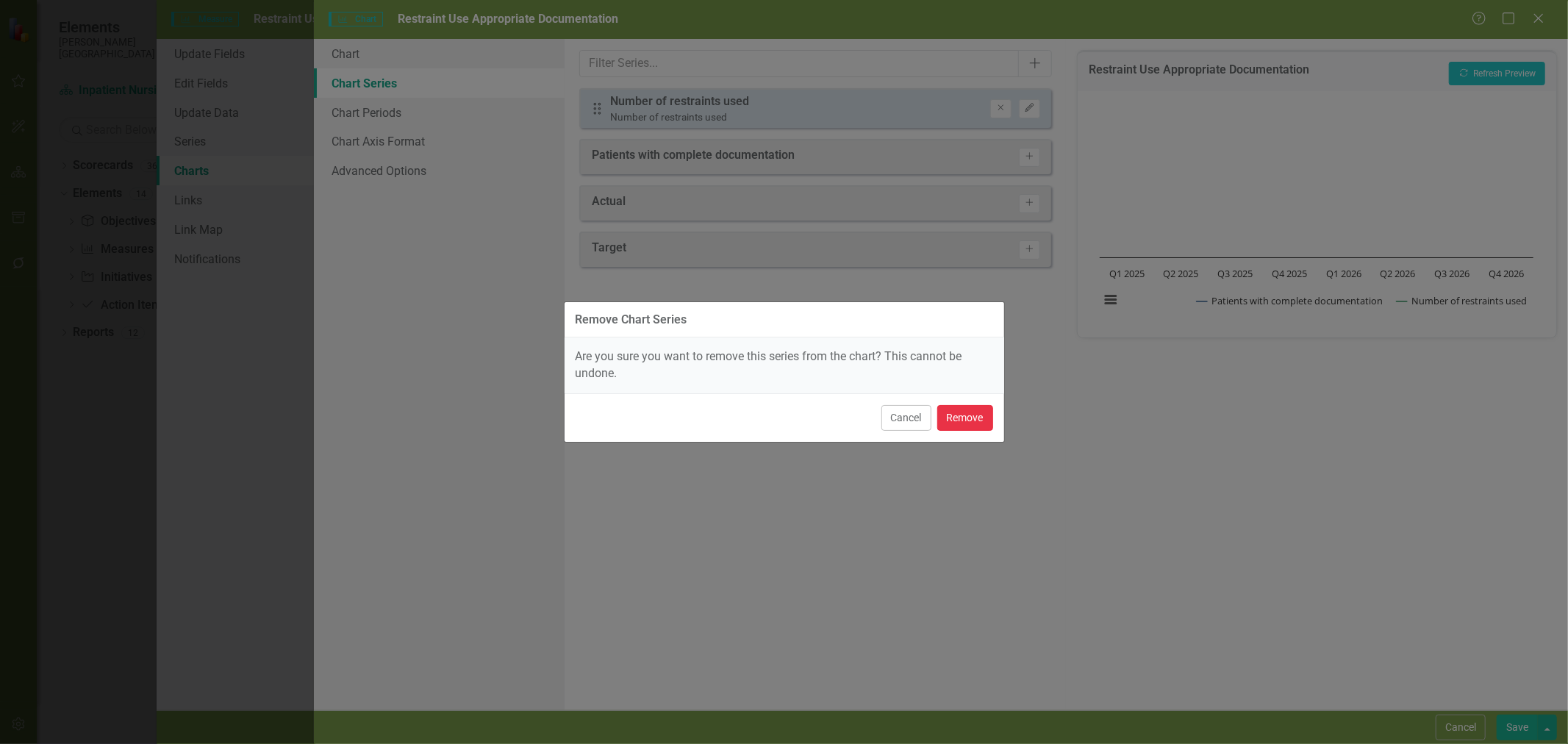
click at [950, 412] on button "Remove" at bounding box center [965, 418] width 56 height 26
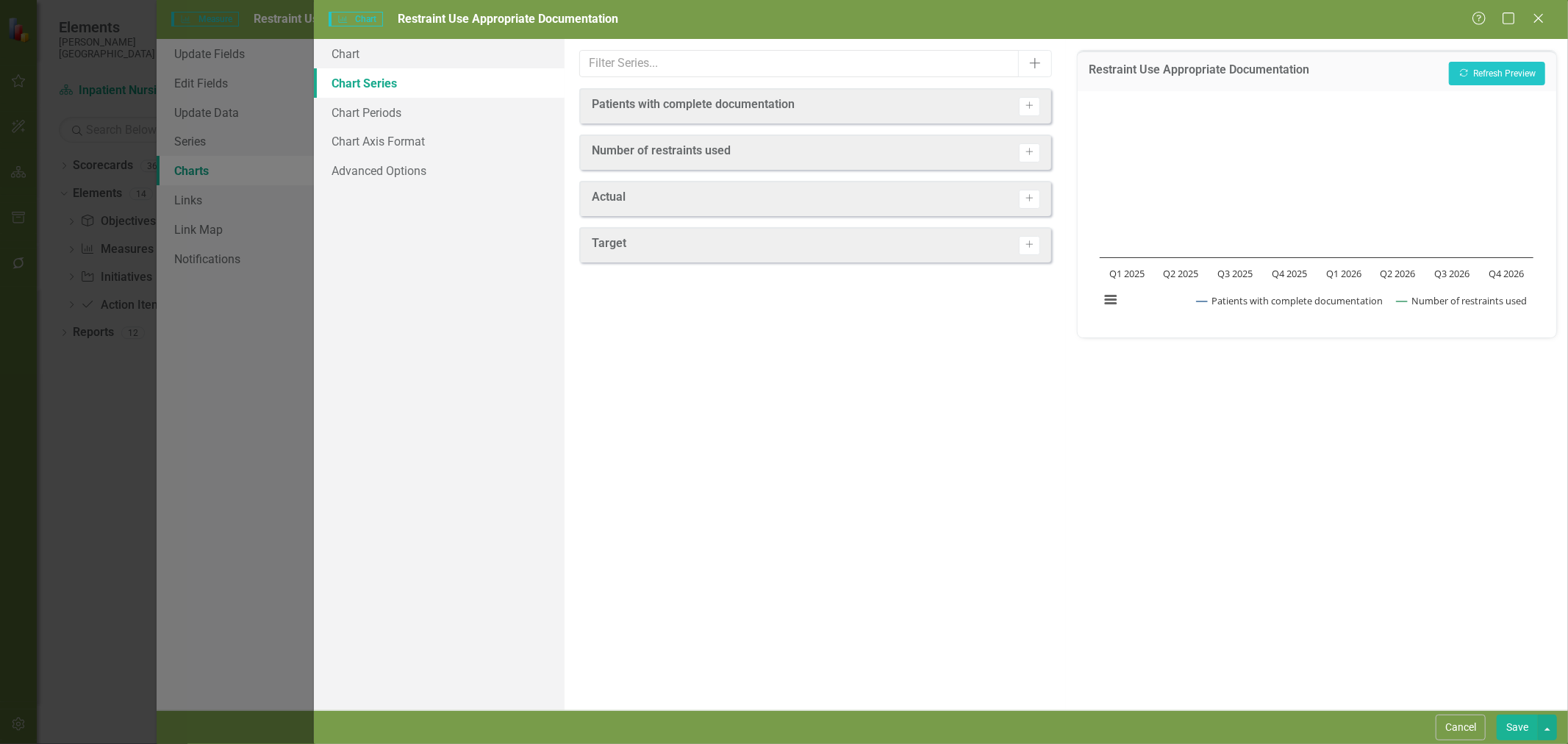
click at [1027, 196] on icon "Activate" at bounding box center [1029, 198] width 11 height 9
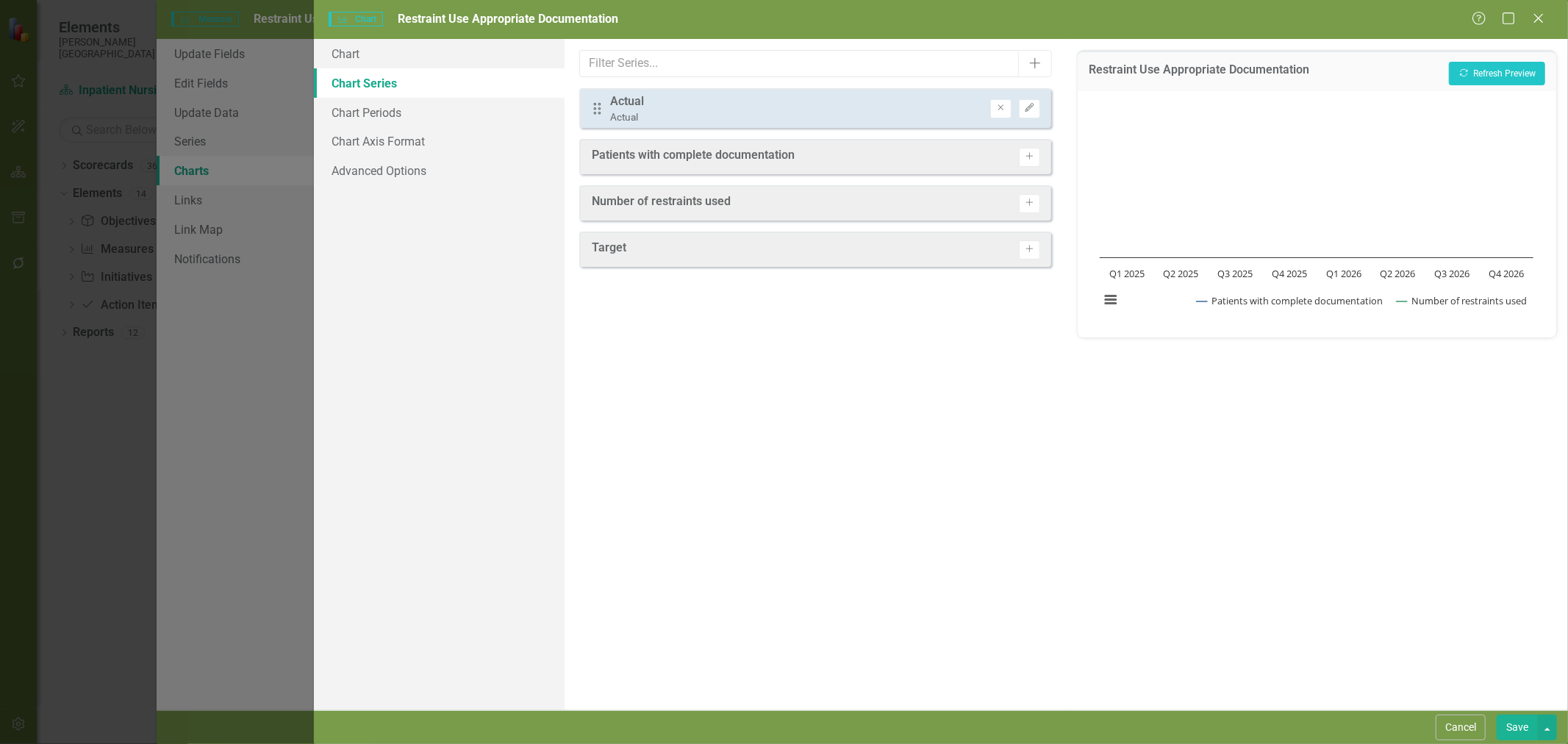
click at [1029, 252] on icon "Activate" at bounding box center [1029, 249] width 11 height 9
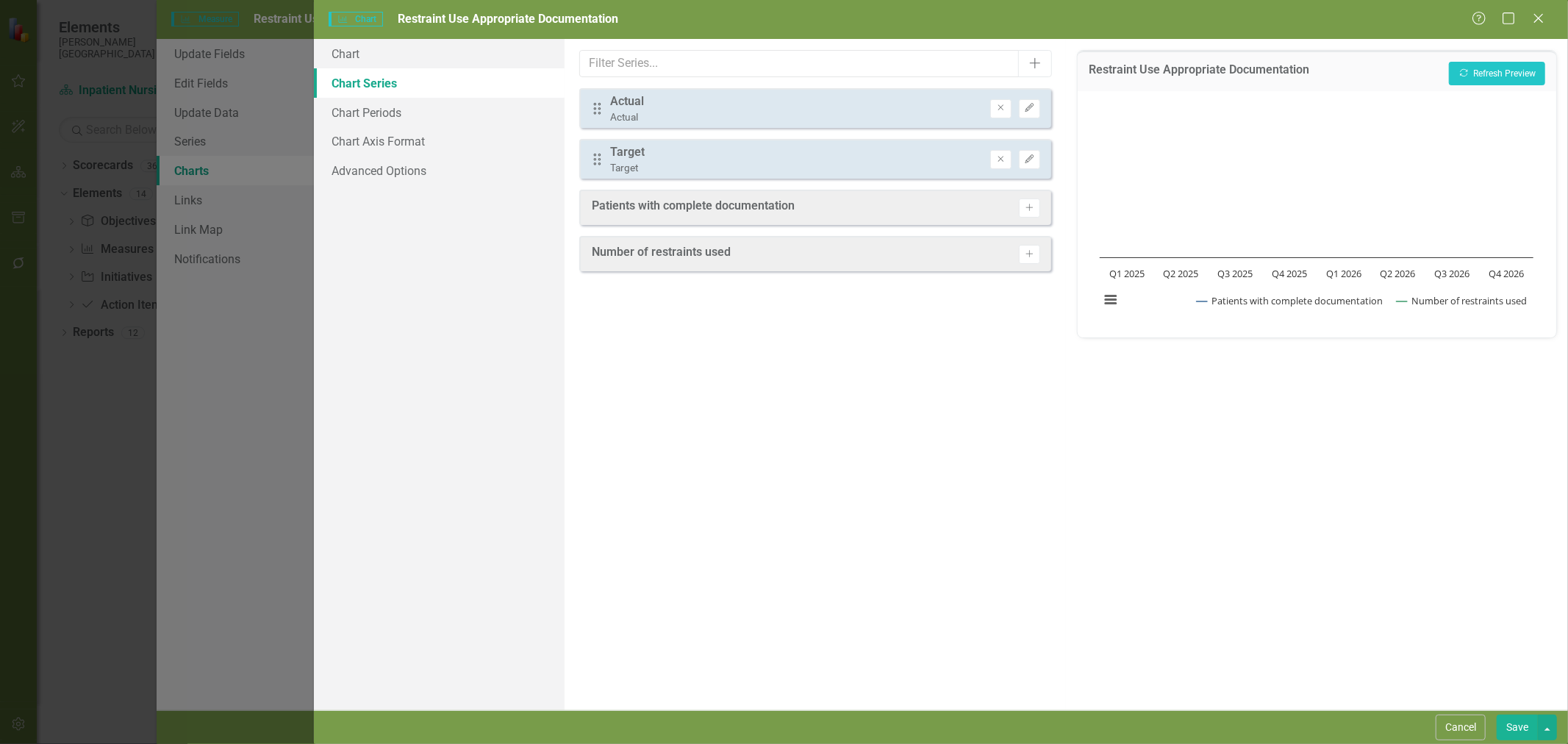
click at [1032, 106] on icon "Edit" at bounding box center [1029, 108] width 11 height 9
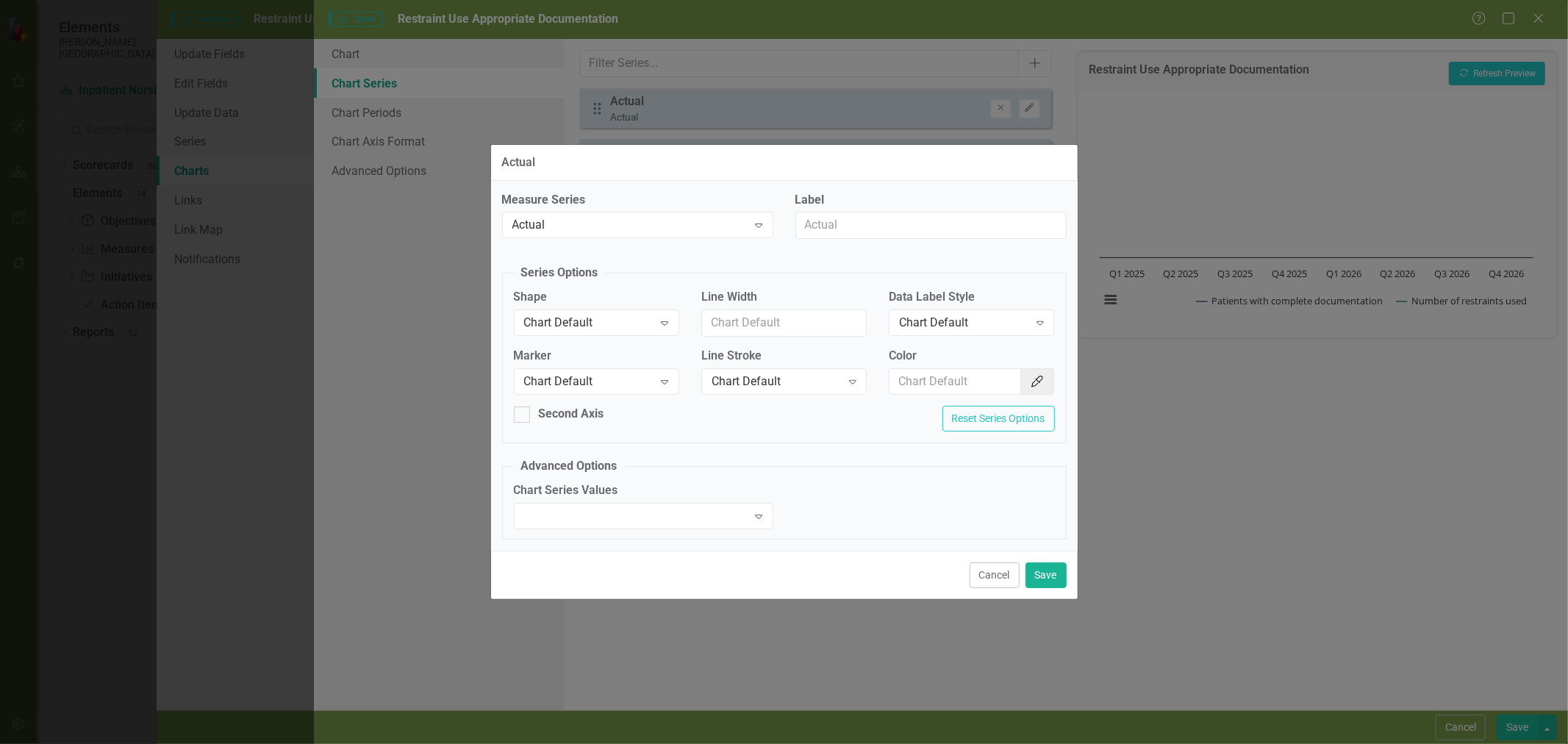
click at [589, 383] on div "Chart Default" at bounding box center [588, 381] width 130 height 17
click at [591, 480] on div "Square" at bounding box center [599, 480] width 142 height 17
drag, startPoint x: 1064, startPoint y: 574, endPoint x: 1055, endPoint y: 576, distance: 9.2
click at [1063, 574] on button "Save" at bounding box center [1046, 575] width 41 height 26
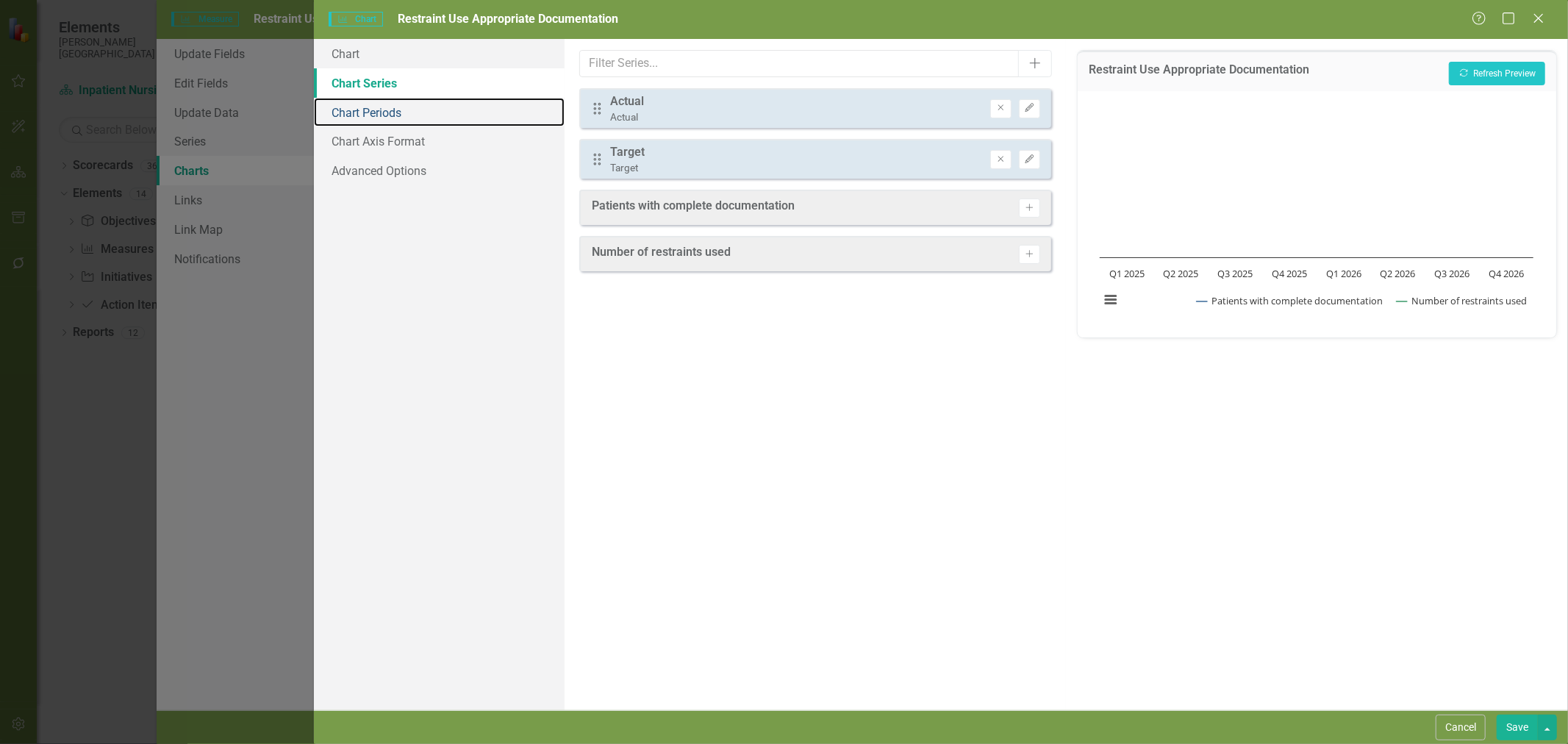
click at [412, 110] on link "Chart Periods" at bounding box center [439, 113] width 251 height 30
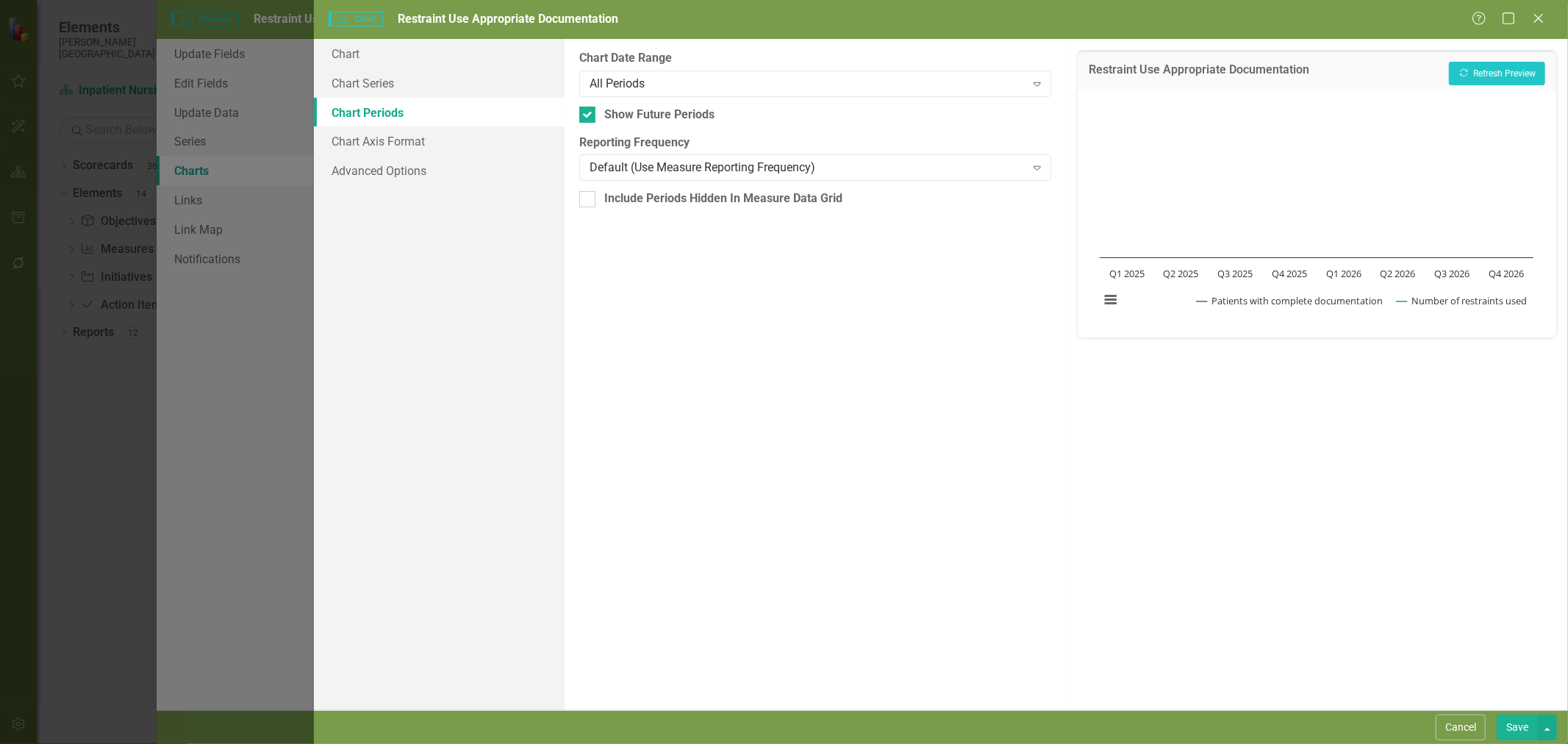
click at [592, 116] on div at bounding box center [587, 114] width 16 height 16
click at [589, 116] on input "Show Future Periods" at bounding box center [584, 111] width 9 height 9
checkbox input "false"
click at [1505, 71] on button "Recalculate Refresh Preview" at bounding box center [1497, 74] width 96 height 23
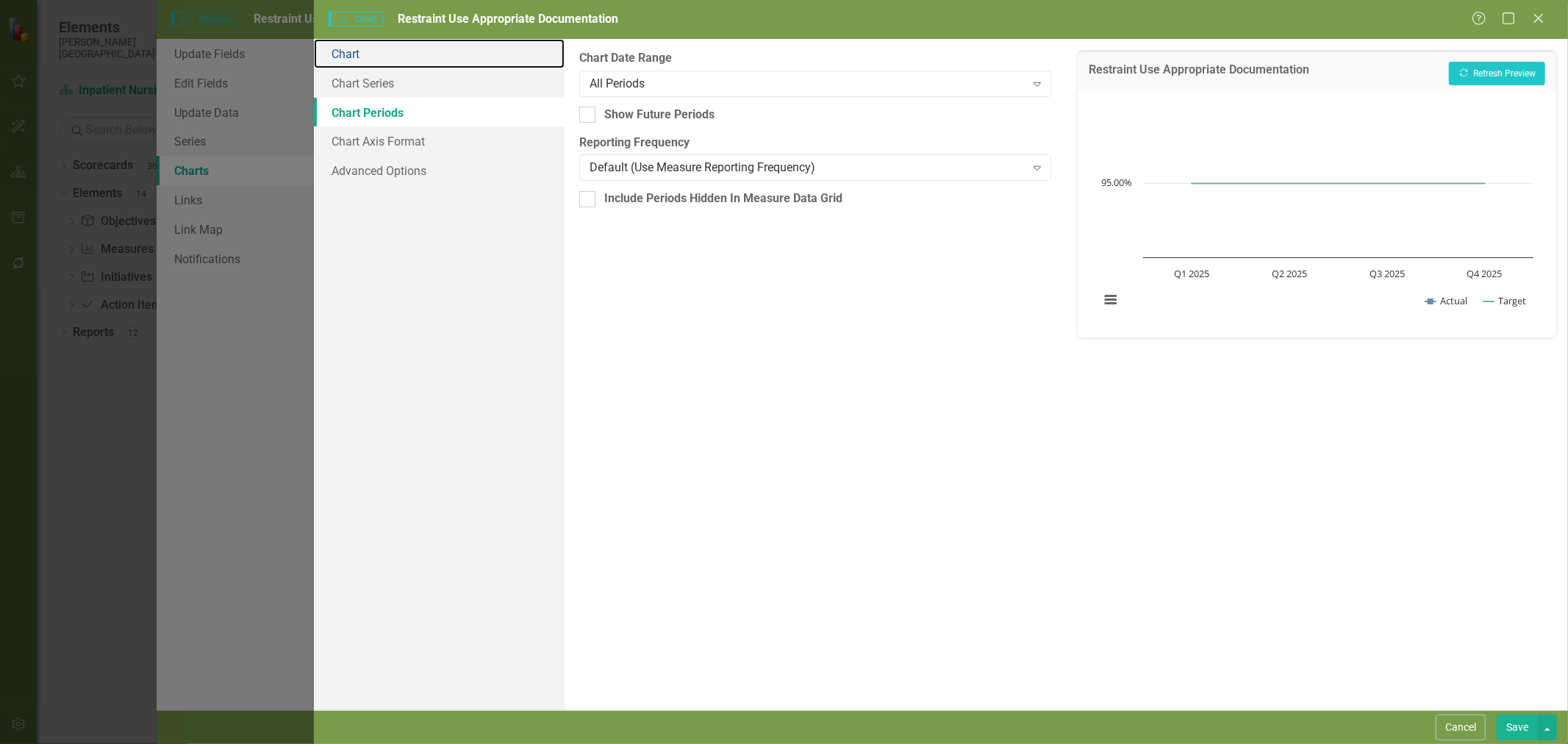
click at [406, 55] on link "Chart" at bounding box center [439, 54] width 251 height 30
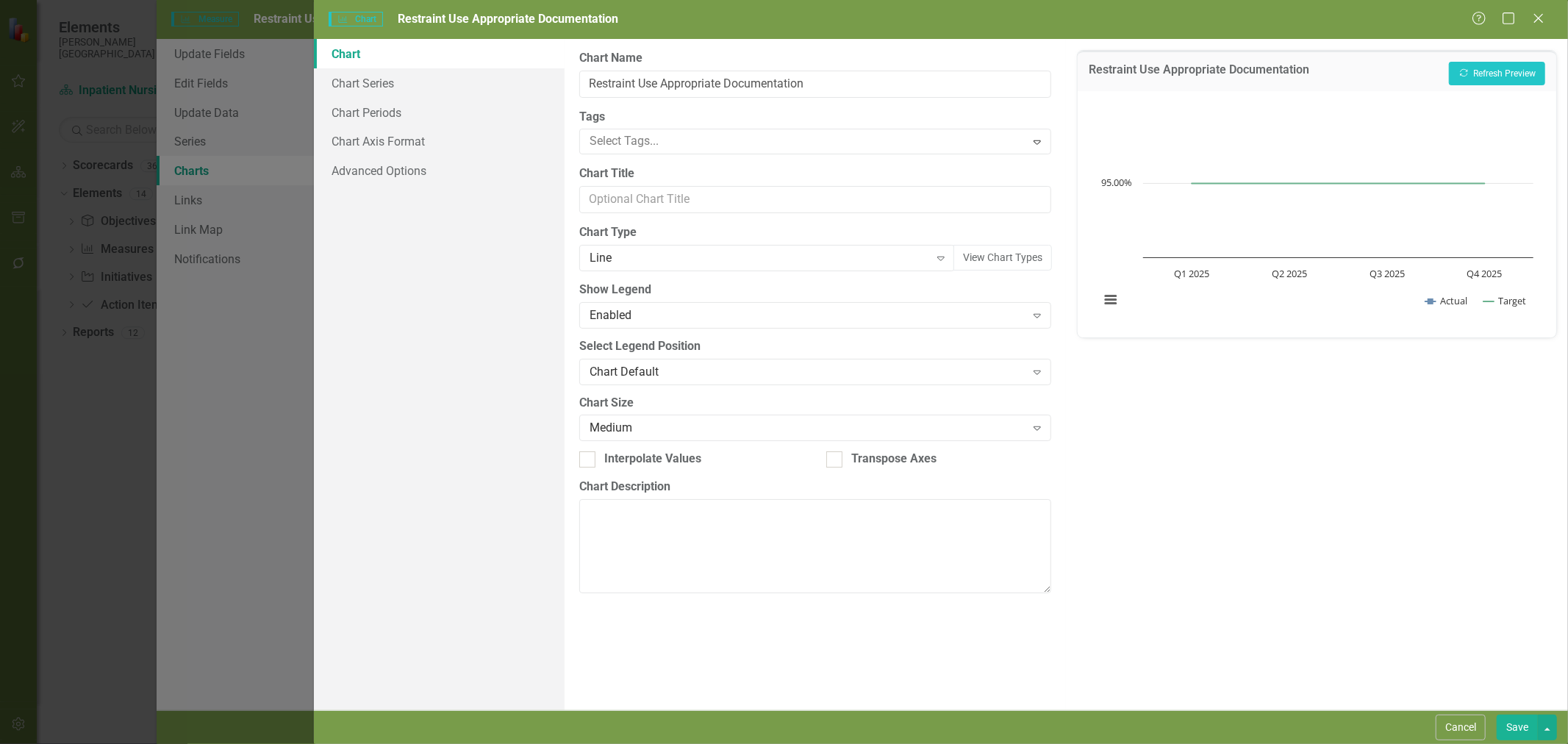
click at [1507, 726] on button "Save" at bounding box center [1517, 728] width 41 height 26
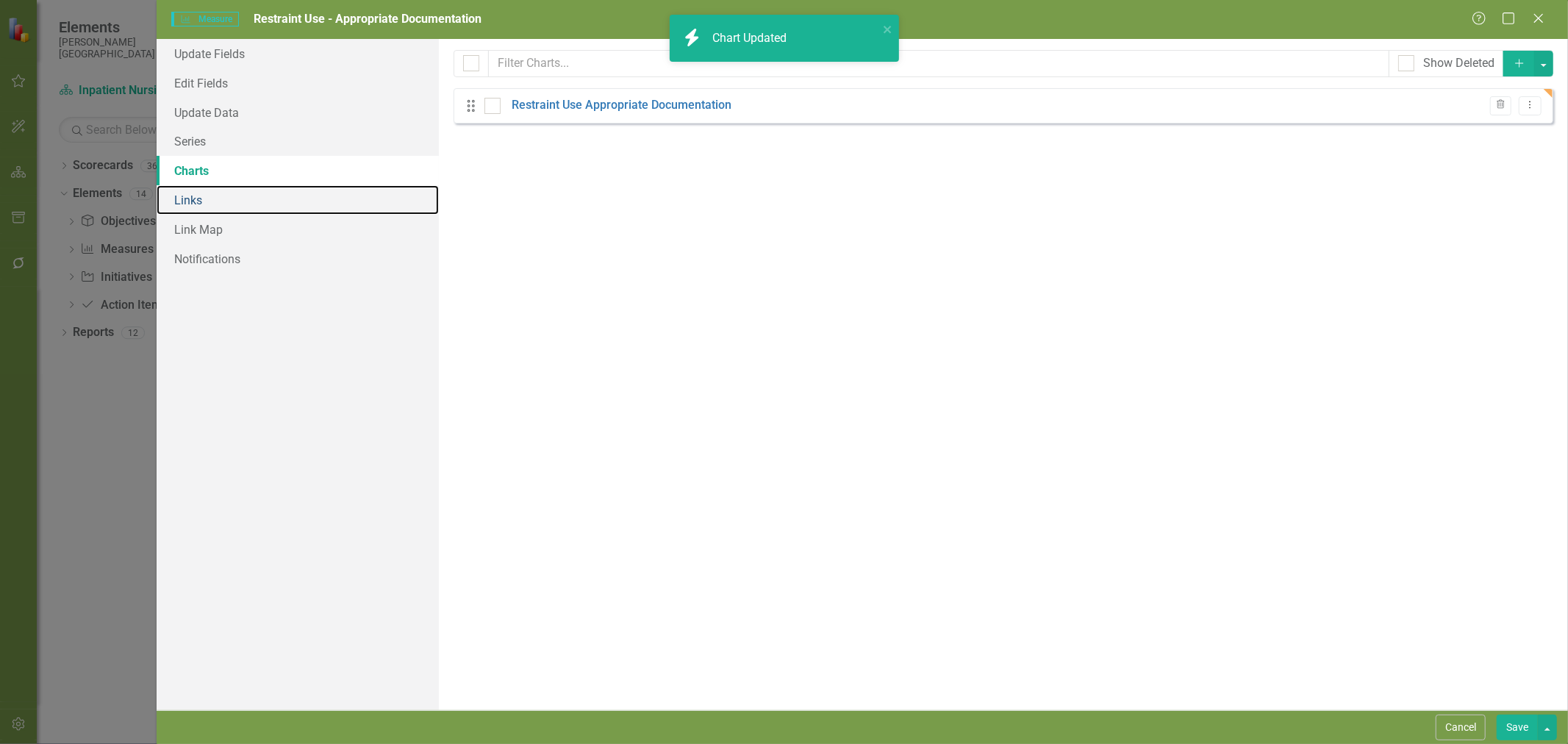
click at [201, 208] on link "Links" at bounding box center [298, 200] width 283 height 30
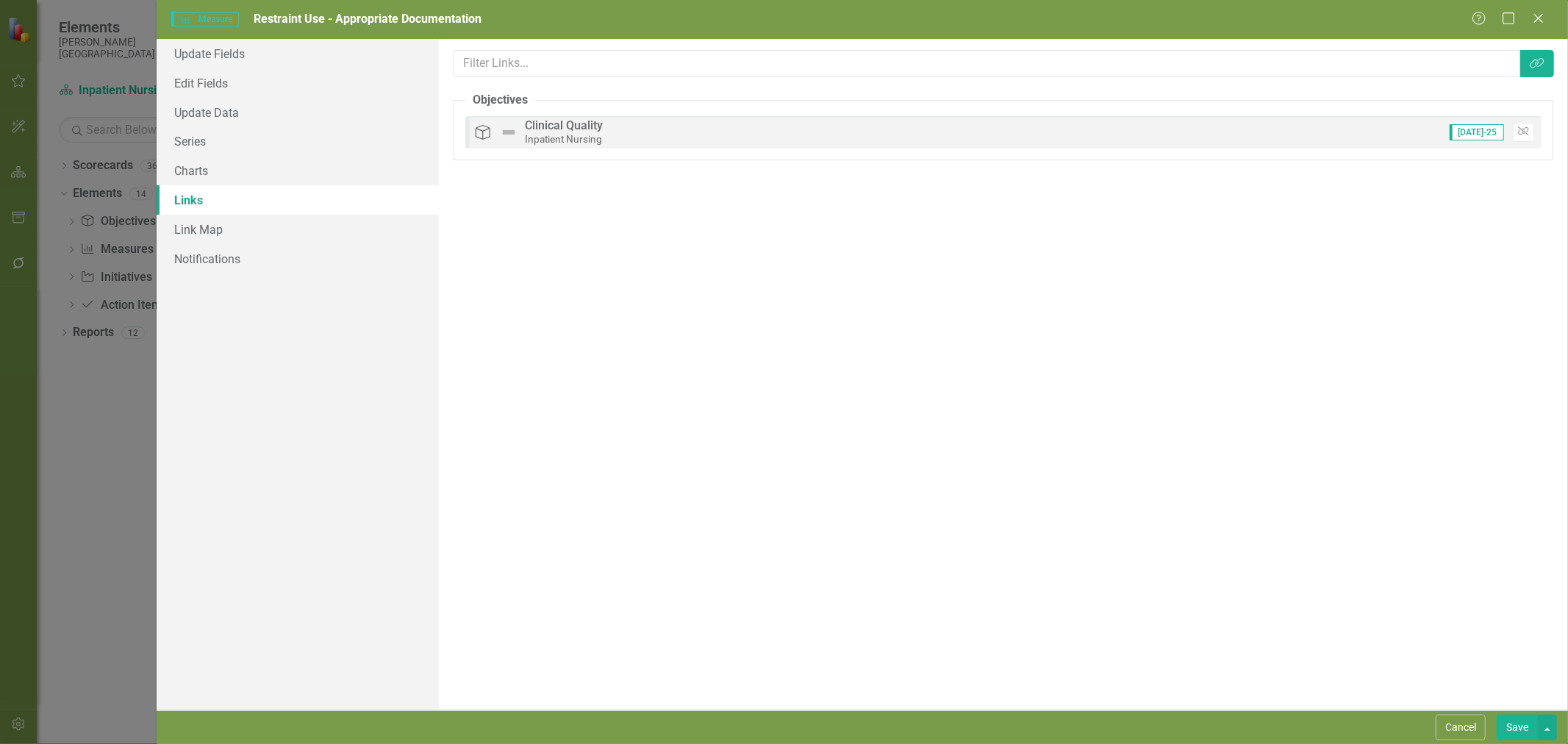
click at [1519, 719] on button "Save" at bounding box center [1517, 728] width 41 height 26
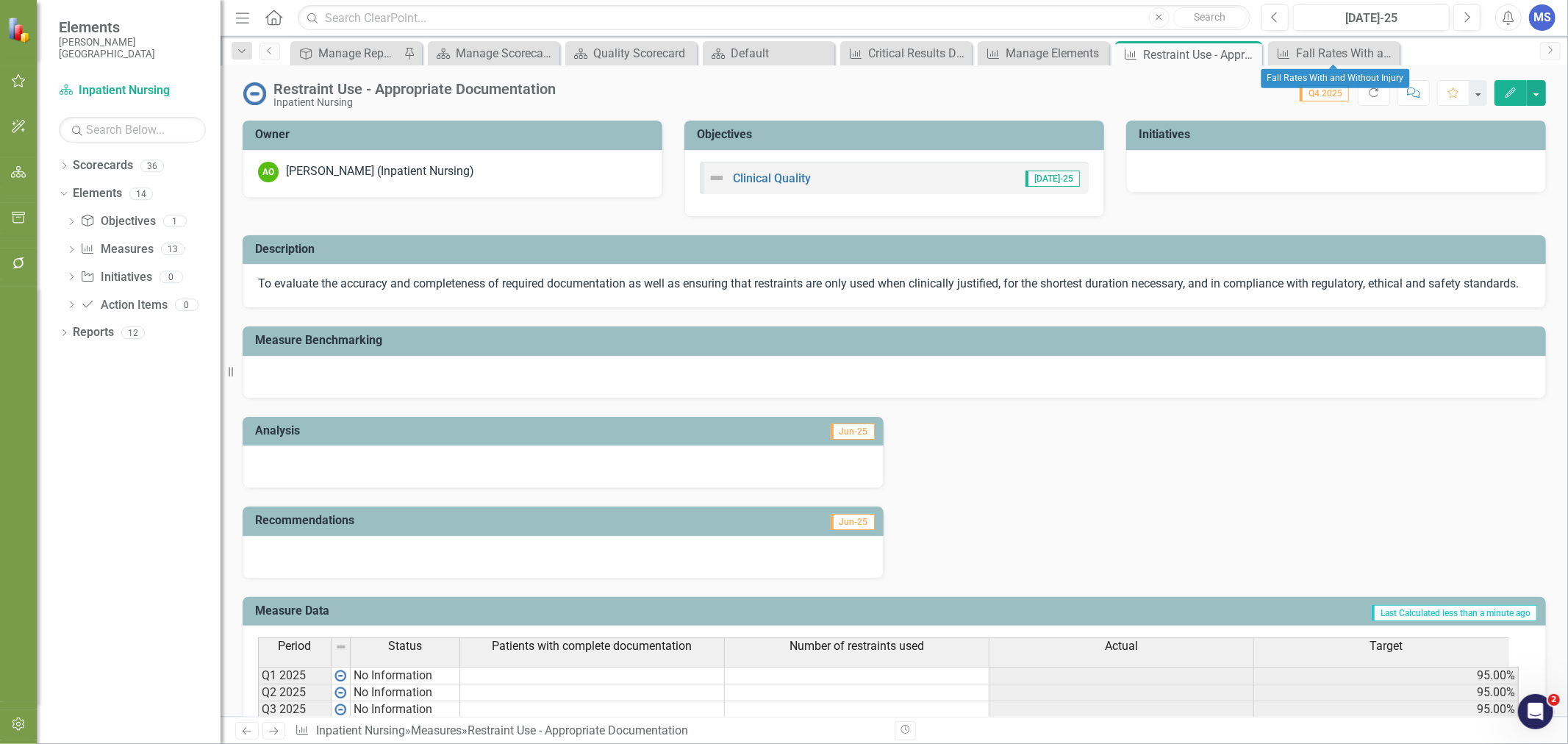
click at [0, 0] on icon "Close" at bounding box center [0, 0] width 0 height 0
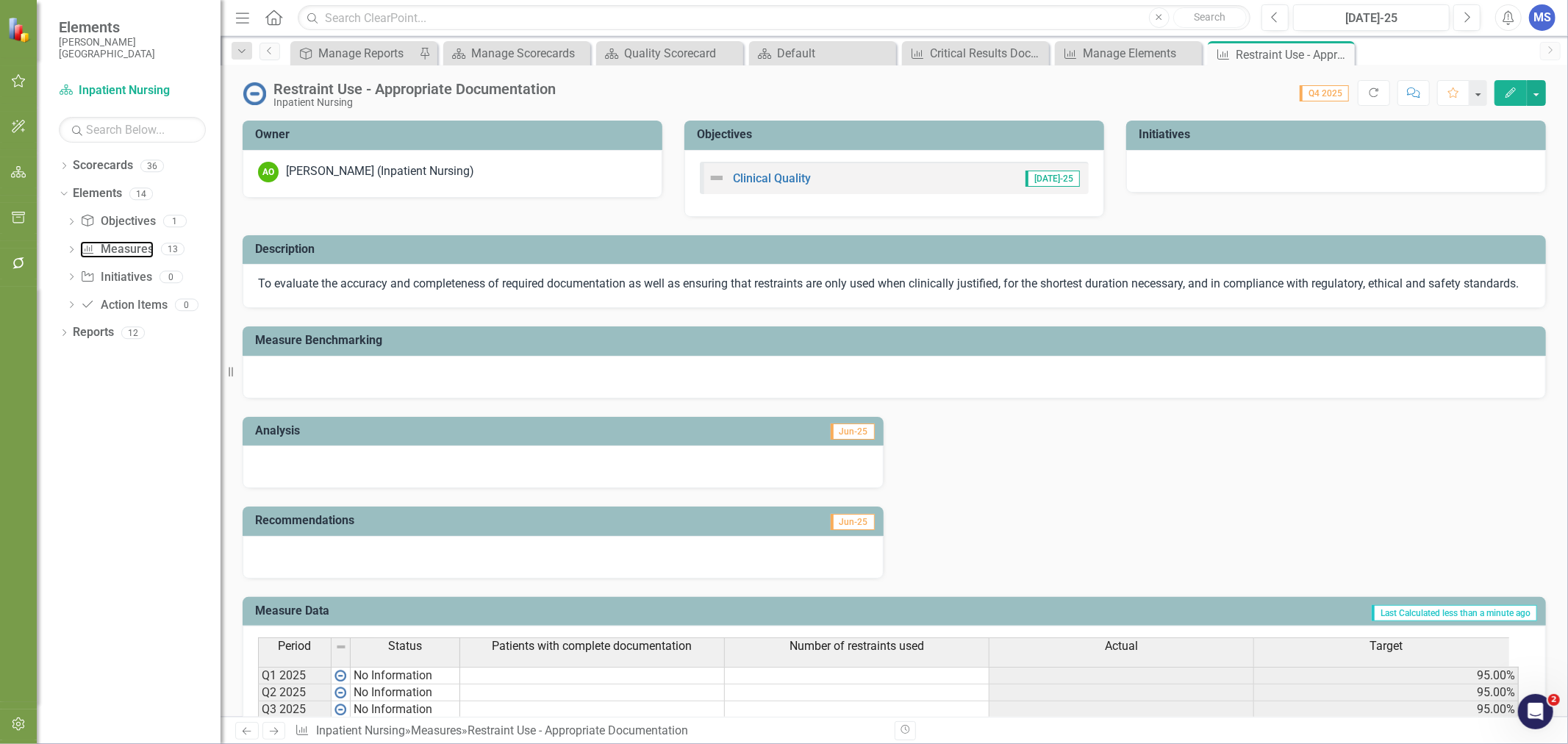
click at [118, 250] on link "Measure Measures" at bounding box center [116, 250] width 73 height 17
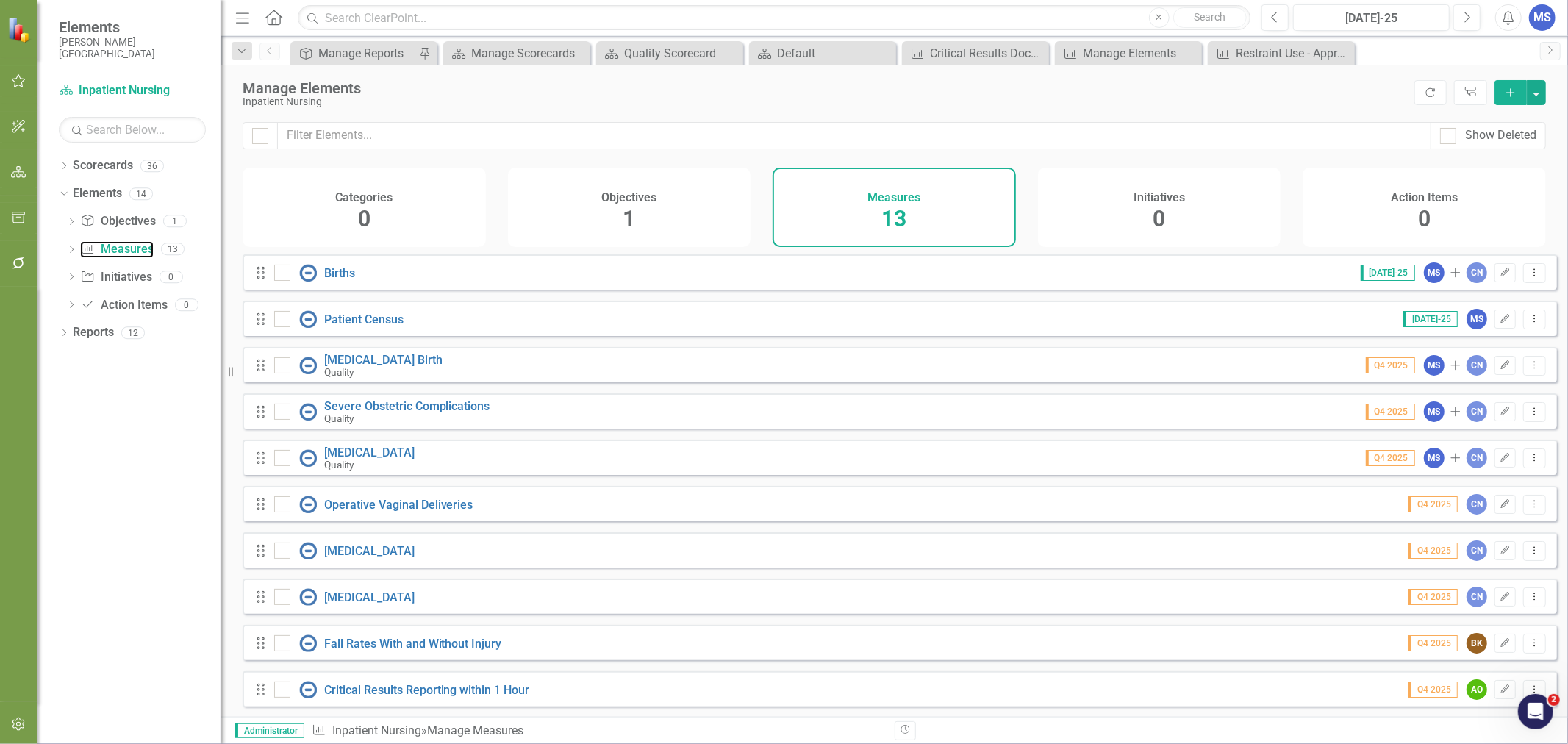
scroll to position [150, 0]
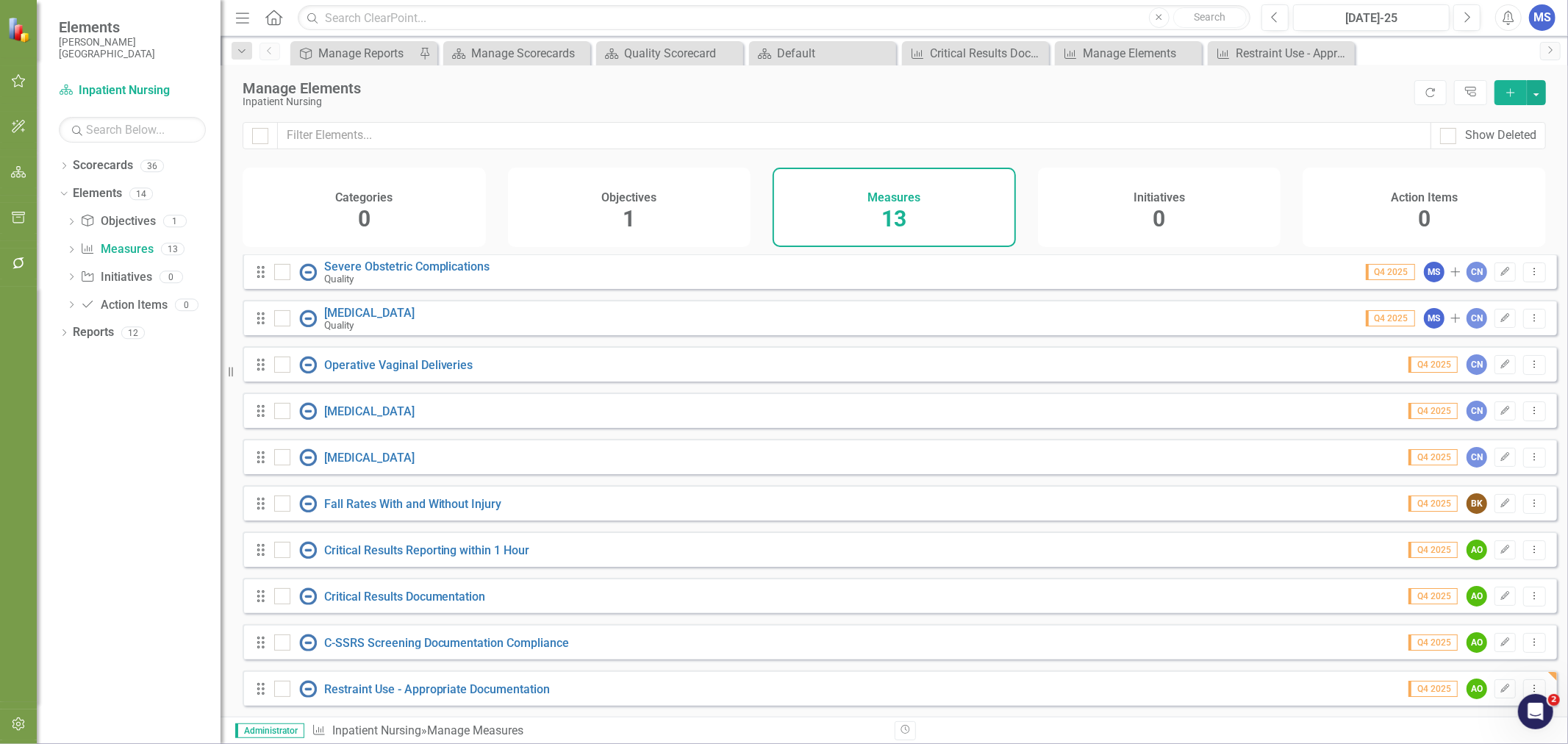
click at [1528, 687] on icon "Dropdown Menu" at bounding box center [1535, 689] width 12 height 9
click at [1497, 645] on link "Copy Duplicate Measure" at bounding box center [1469, 637] width 132 height 27
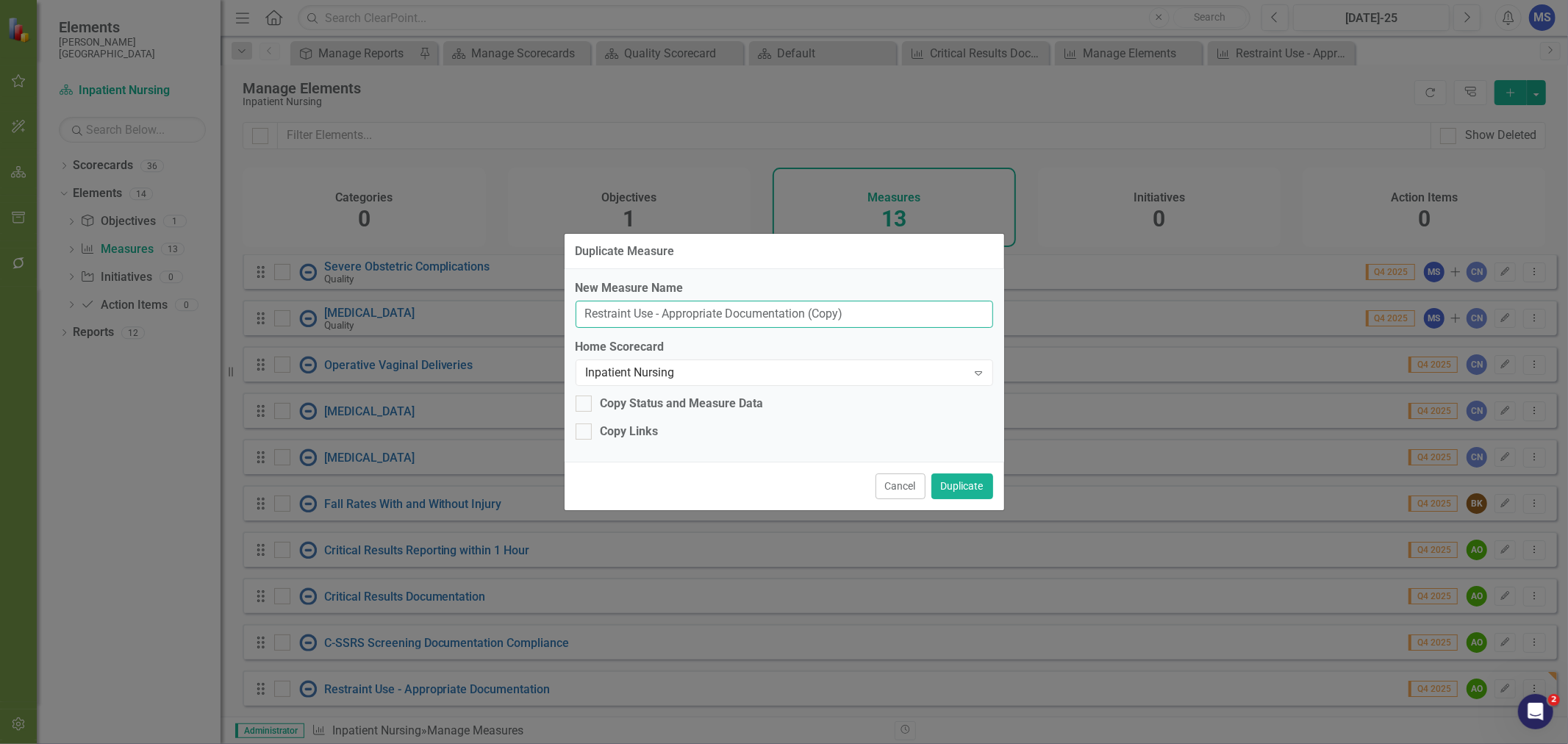
drag, startPoint x: 872, startPoint y: 307, endPoint x: 664, endPoint y: 305, distance: 208.0
click at [664, 305] on input "Restraint Use - Appropriate Documentation (Copy)" at bounding box center [785, 314] width 418 height 27
type input "Restraint Use - Violent Restraint Evaluation"
click at [589, 428] on div at bounding box center [584, 431] width 16 height 16
click at [585, 428] on input "Copy Links" at bounding box center [581, 428] width 9 height 9
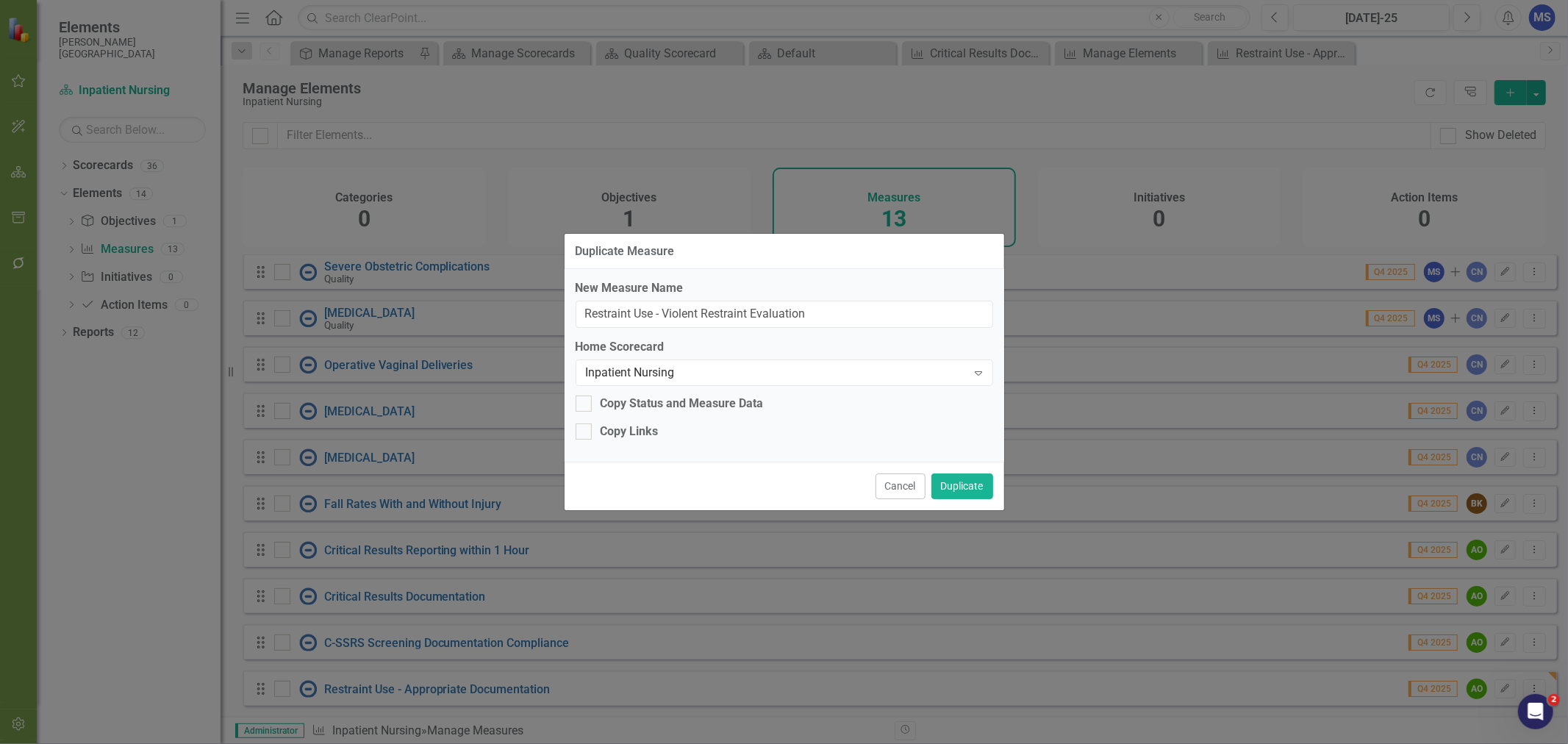
checkbox input "true"
click at [965, 480] on button "Duplicate" at bounding box center [963, 486] width 62 height 26
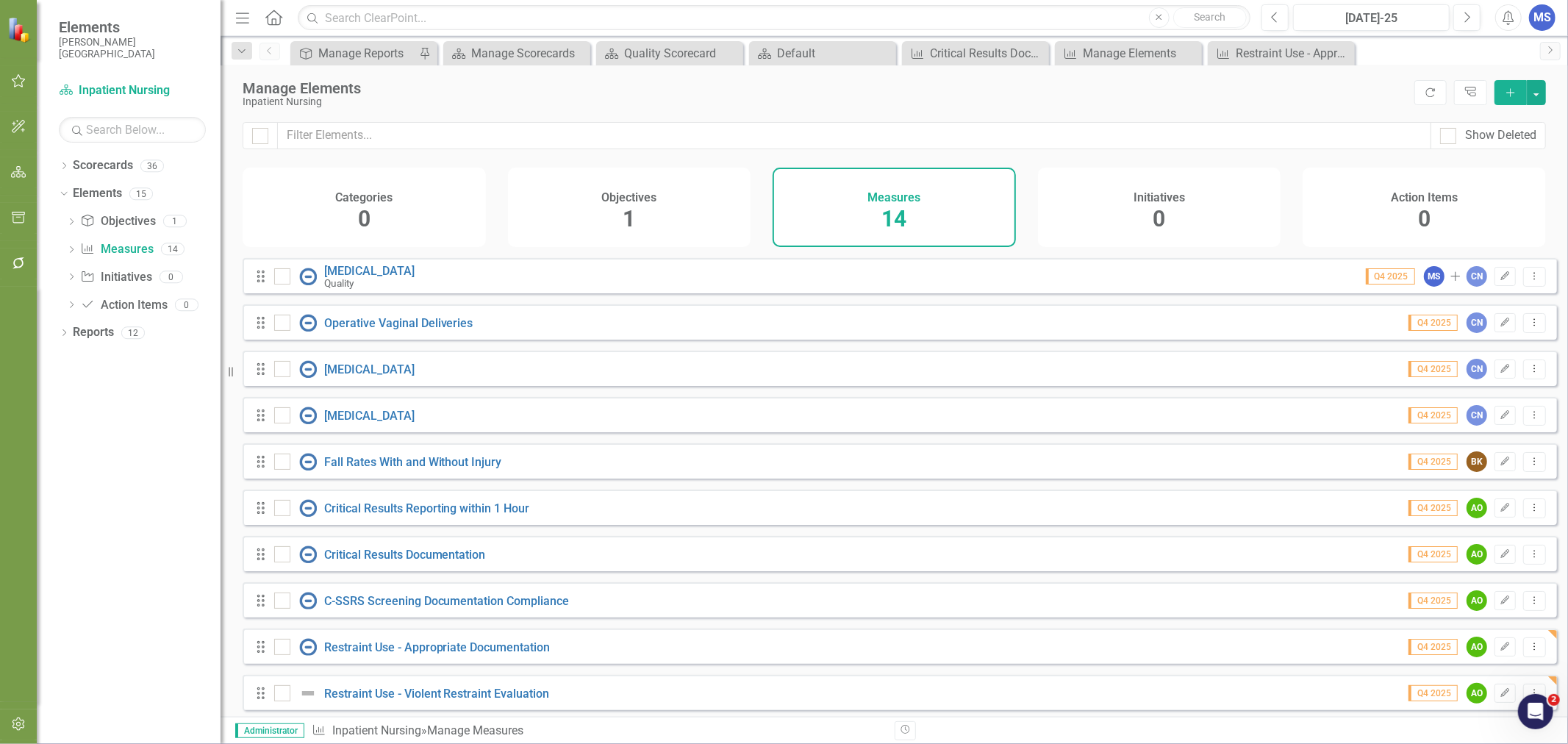
scroll to position [196, 0]
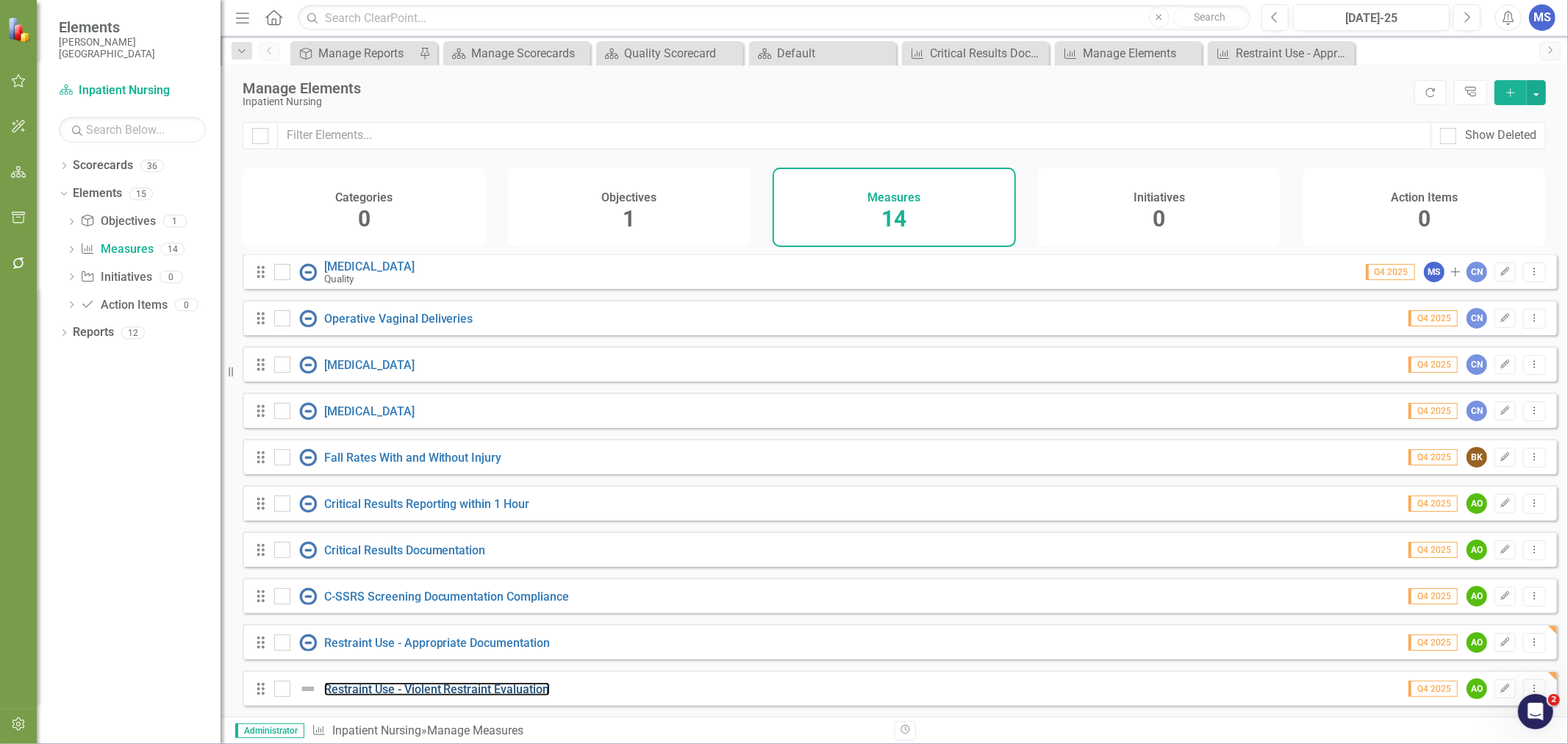
click at [513, 687] on link "Restraint Use - Violent Restraint Evaluation" at bounding box center [437, 690] width 226 height 14
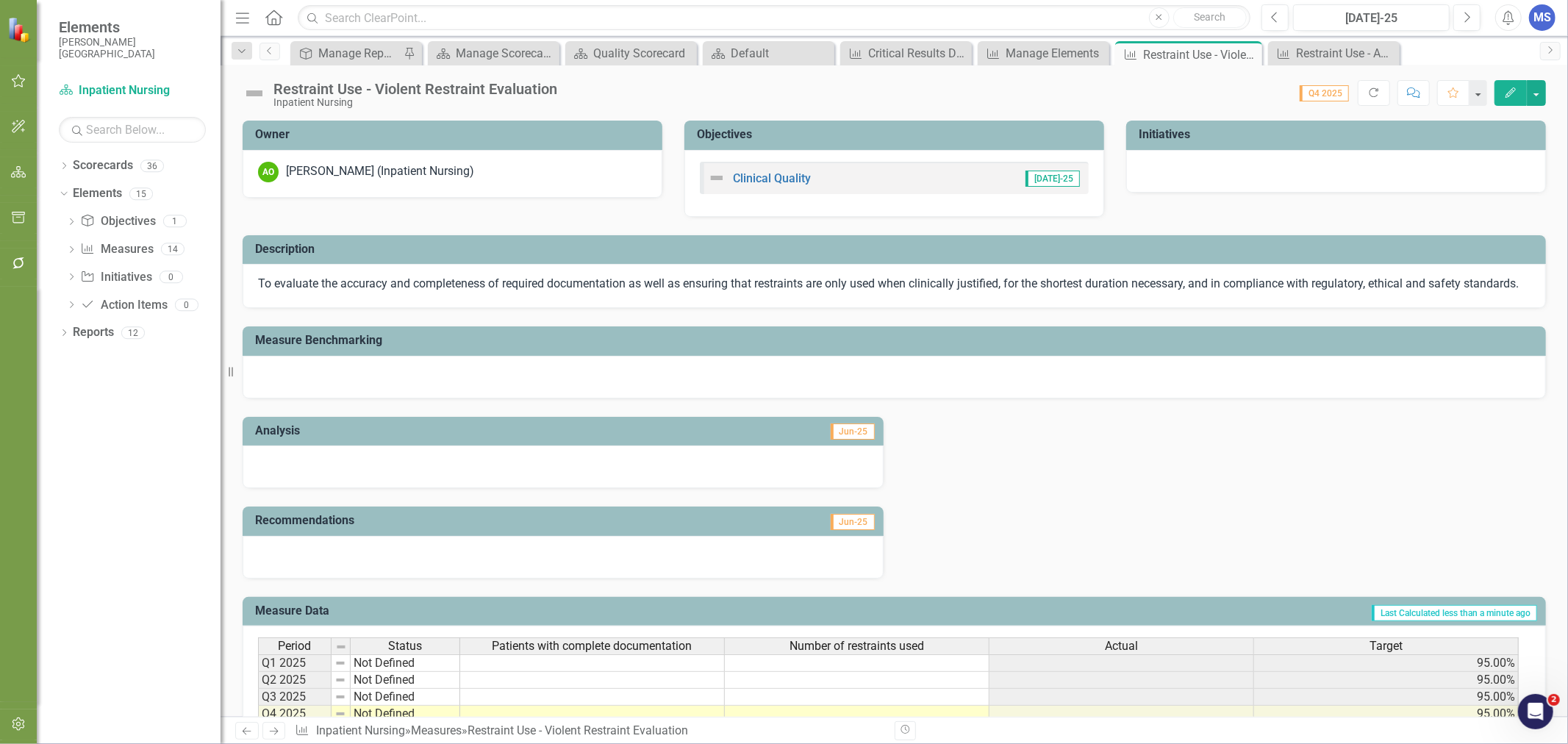
click at [1520, 97] on button "Edit" at bounding box center [1511, 92] width 33 height 26
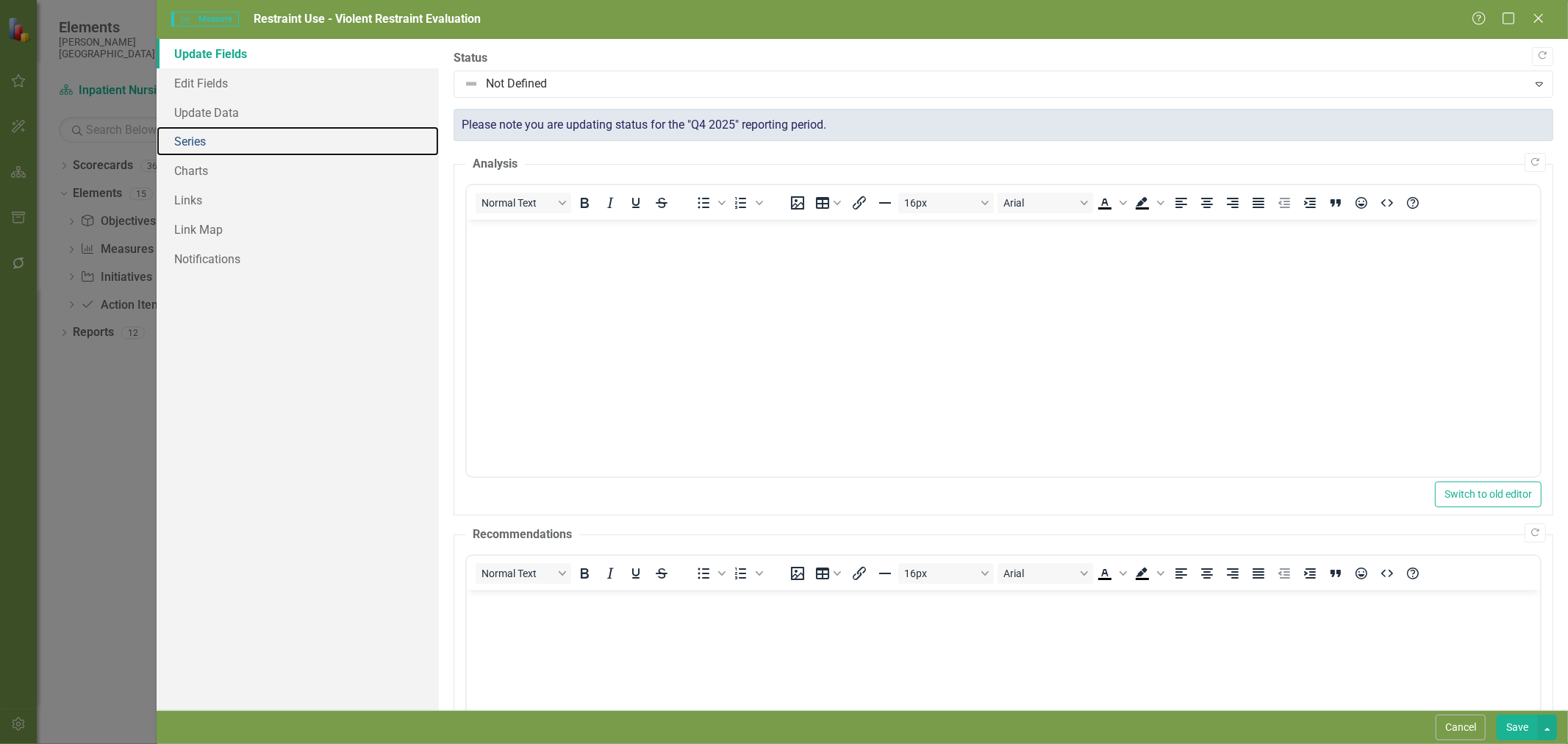
click at [208, 147] on link "Series" at bounding box center [298, 141] width 283 height 30
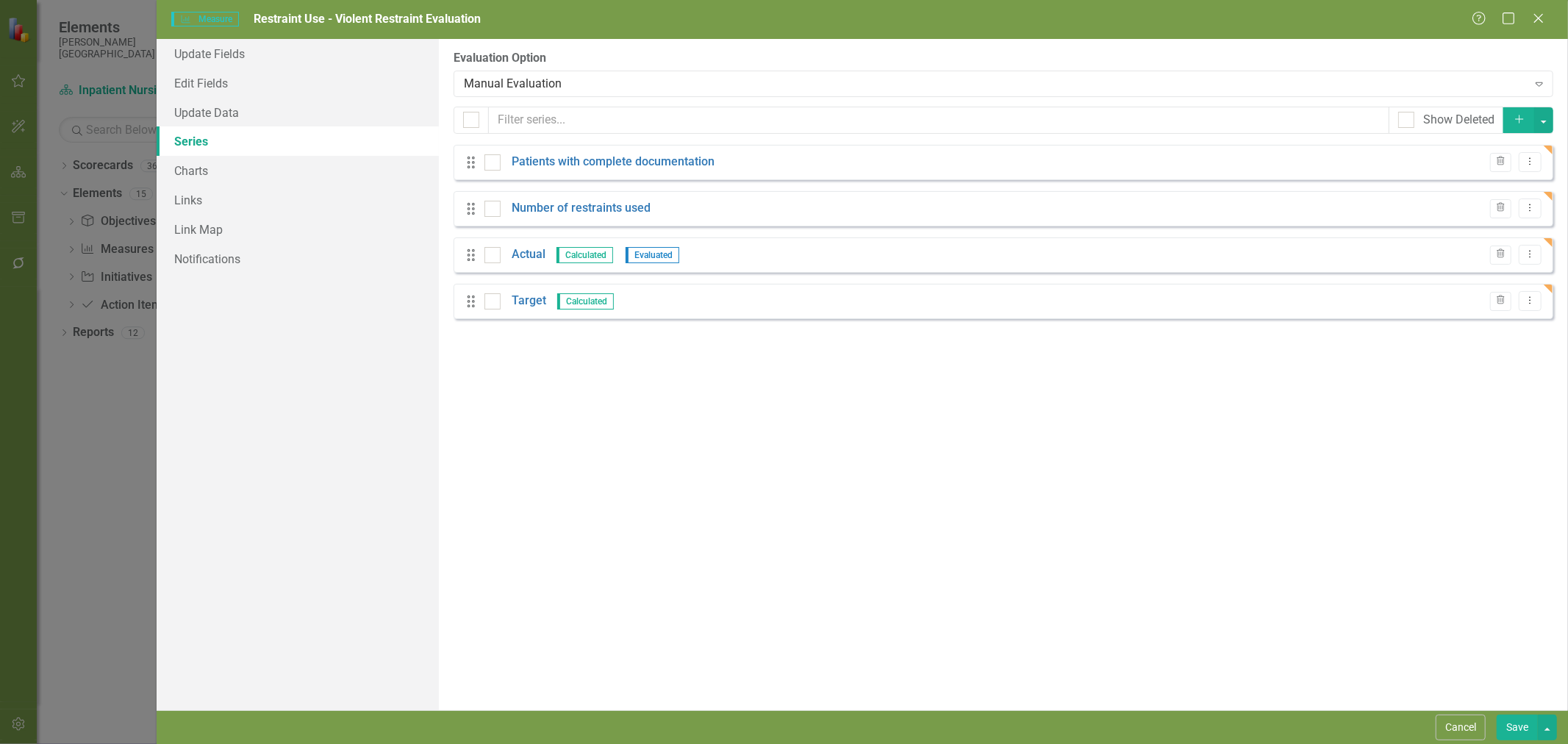
click at [626, 160] on link "Patients with complete documentation" at bounding box center [612, 162] width 203 height 17
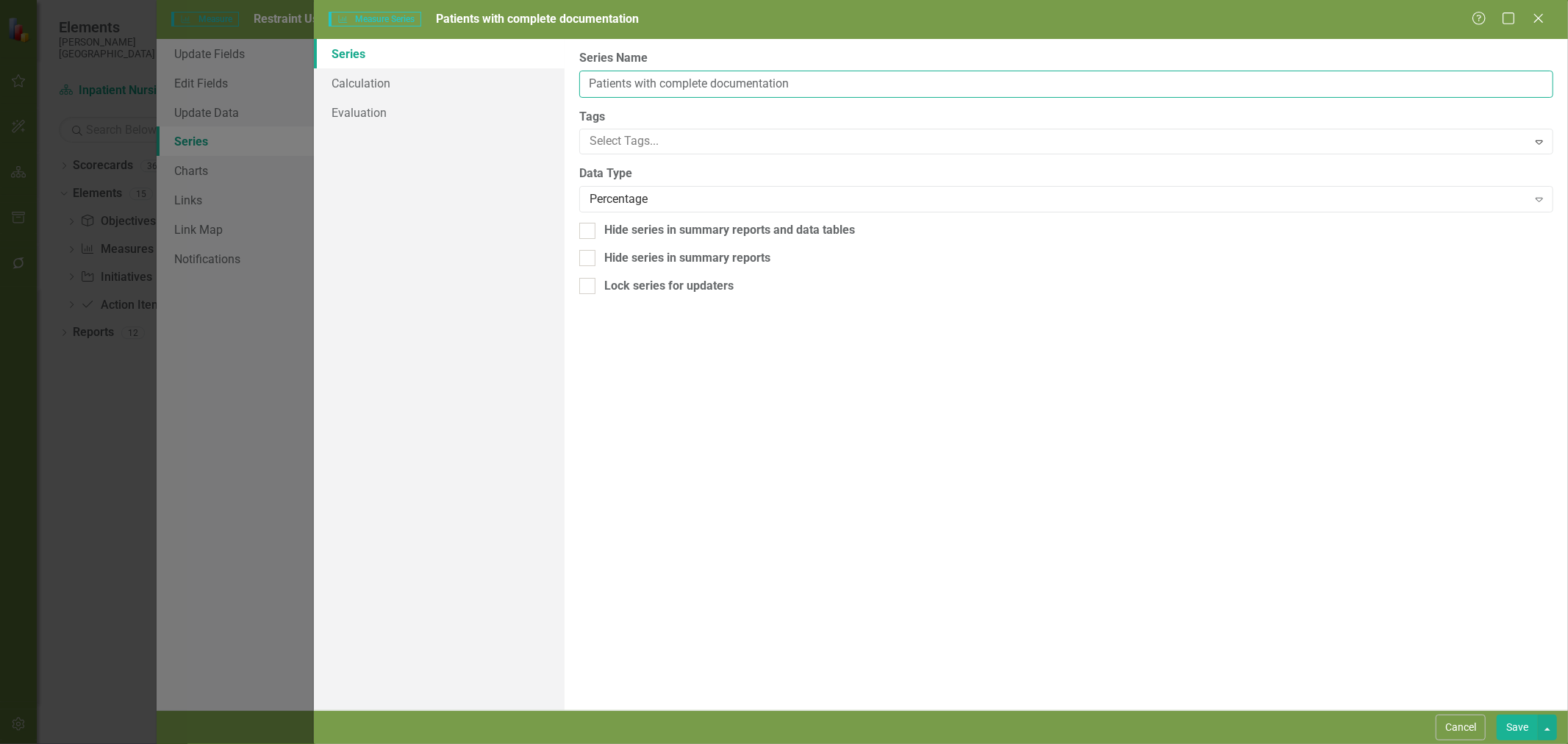
click at [678, 84] on input "Patients with complete documentation" at bounding box center [1066, 84] width 974 height 27
type input "1 hour face-to-face evaluation of violent restraints"
click at [663, 196] on div "Percentage" at bounding box center [1059, 200] width 938 height 17
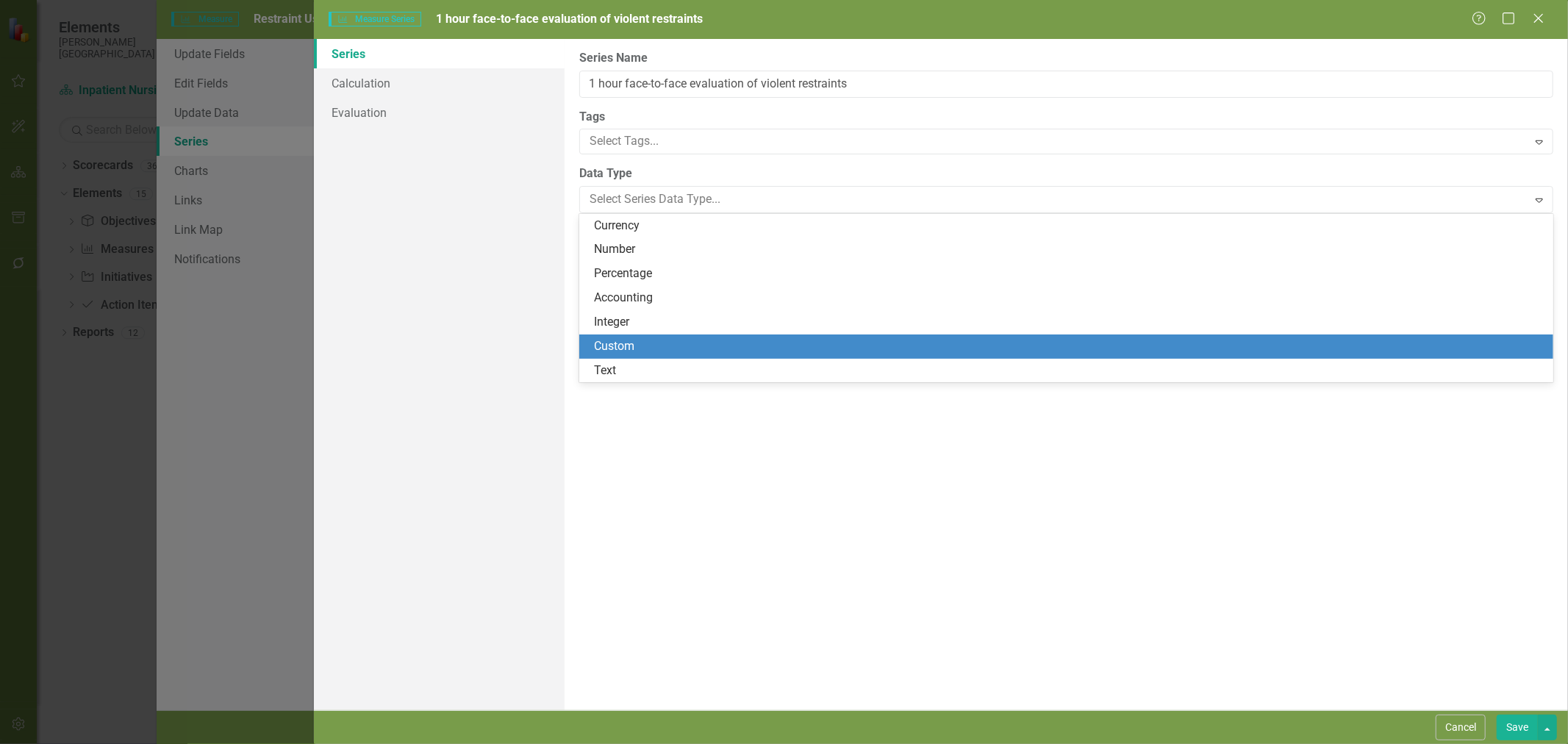
click at [661, 335] on div "Custom" at bounding box center [1066, 346] width 974 height 24
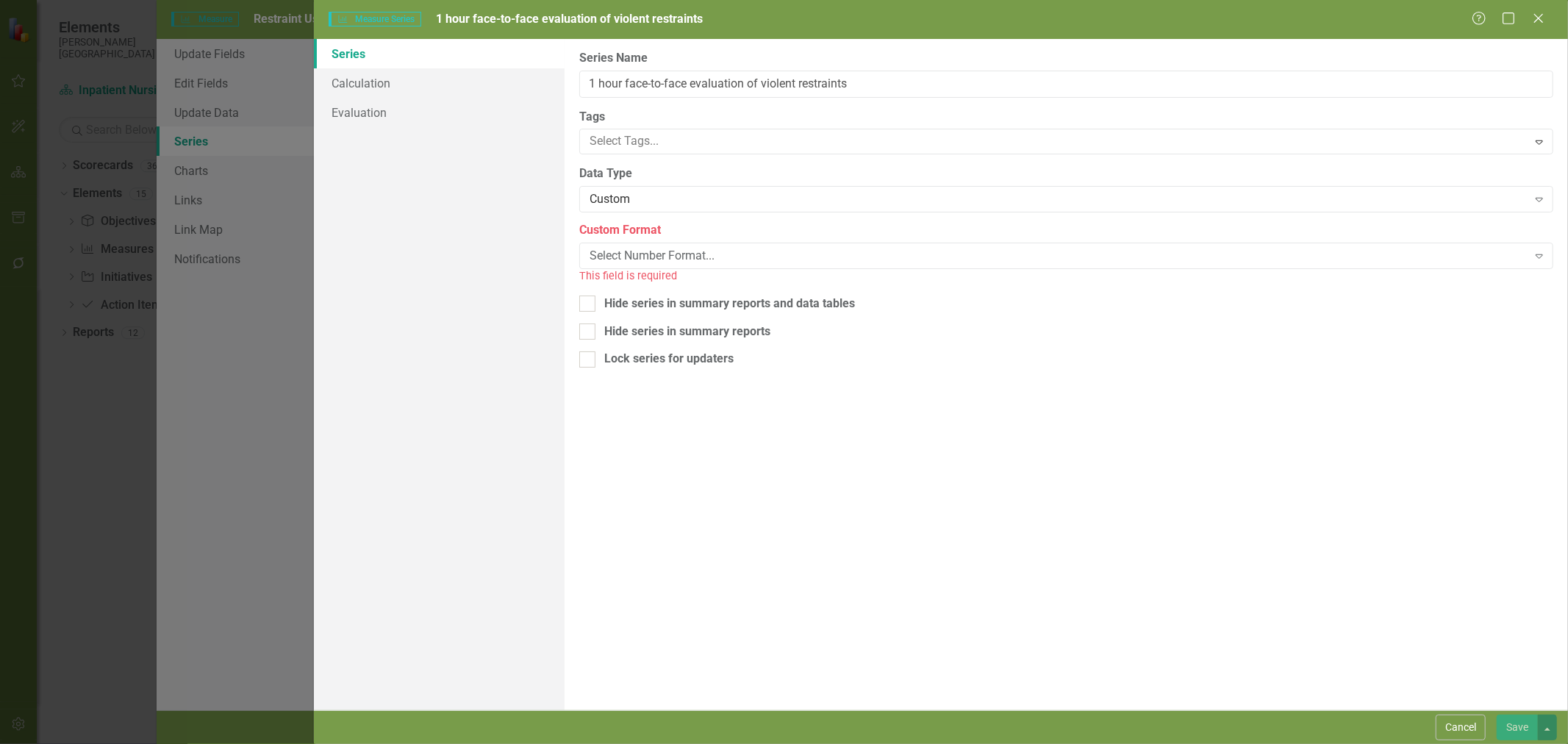
click at [682, 246] on div "Select Number Format... Expand" at bounding box center [1066, 256] width 974 height 26
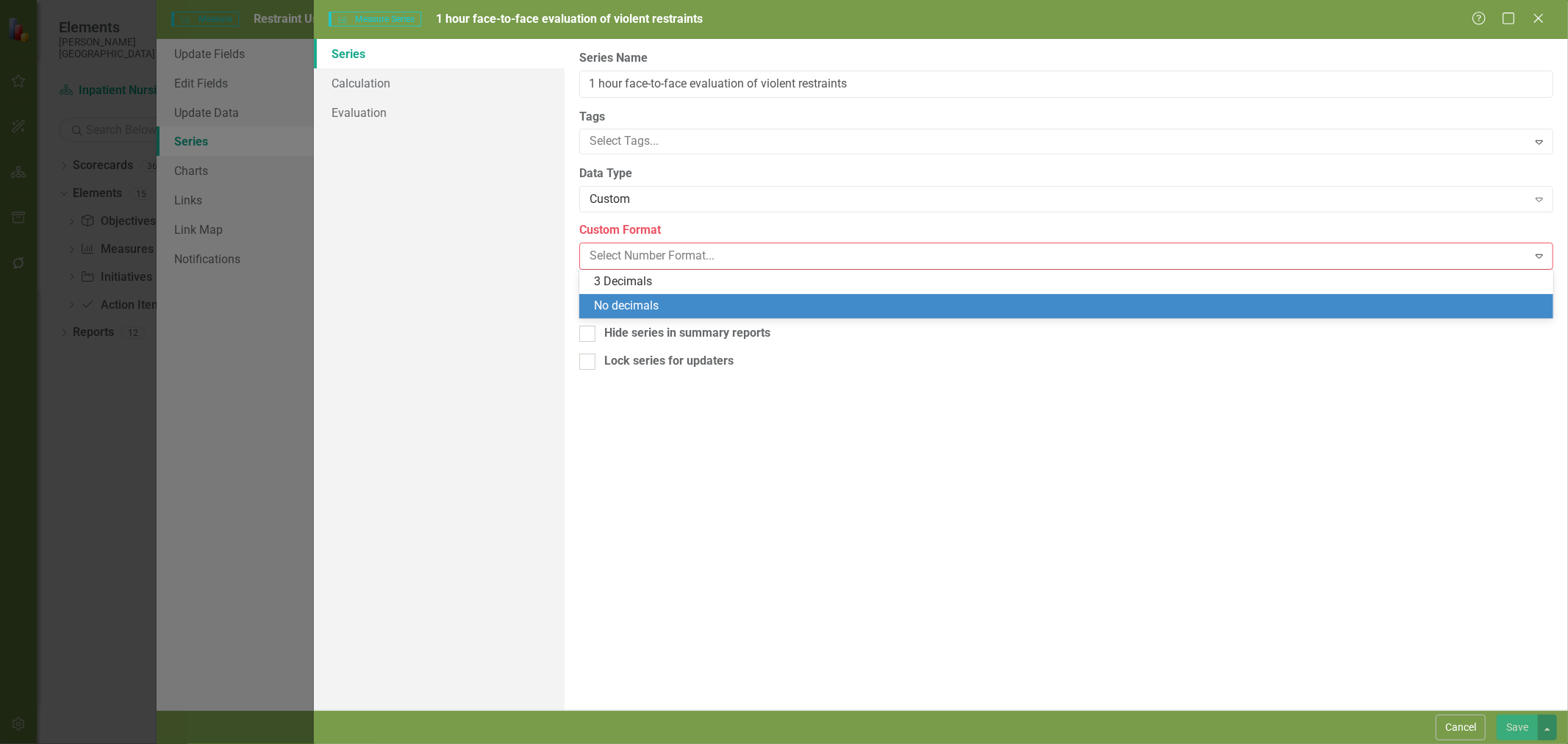
click at [681, 304] on div "No decimals" at bounding box center [1069, 307] width 950 height 17
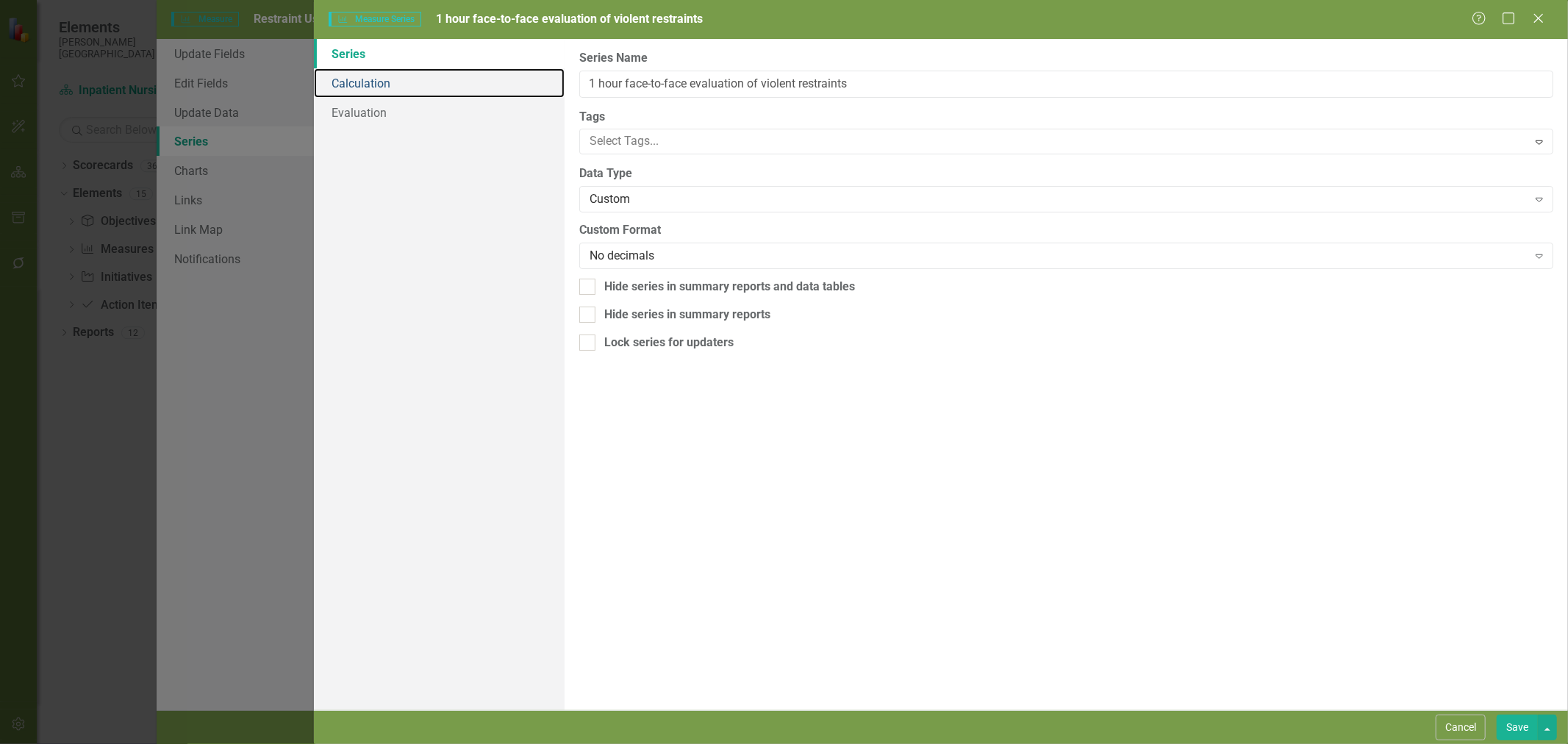
click at [390, 89] on link "Calculation" at bounding box center [439, 83] width 251 height 30
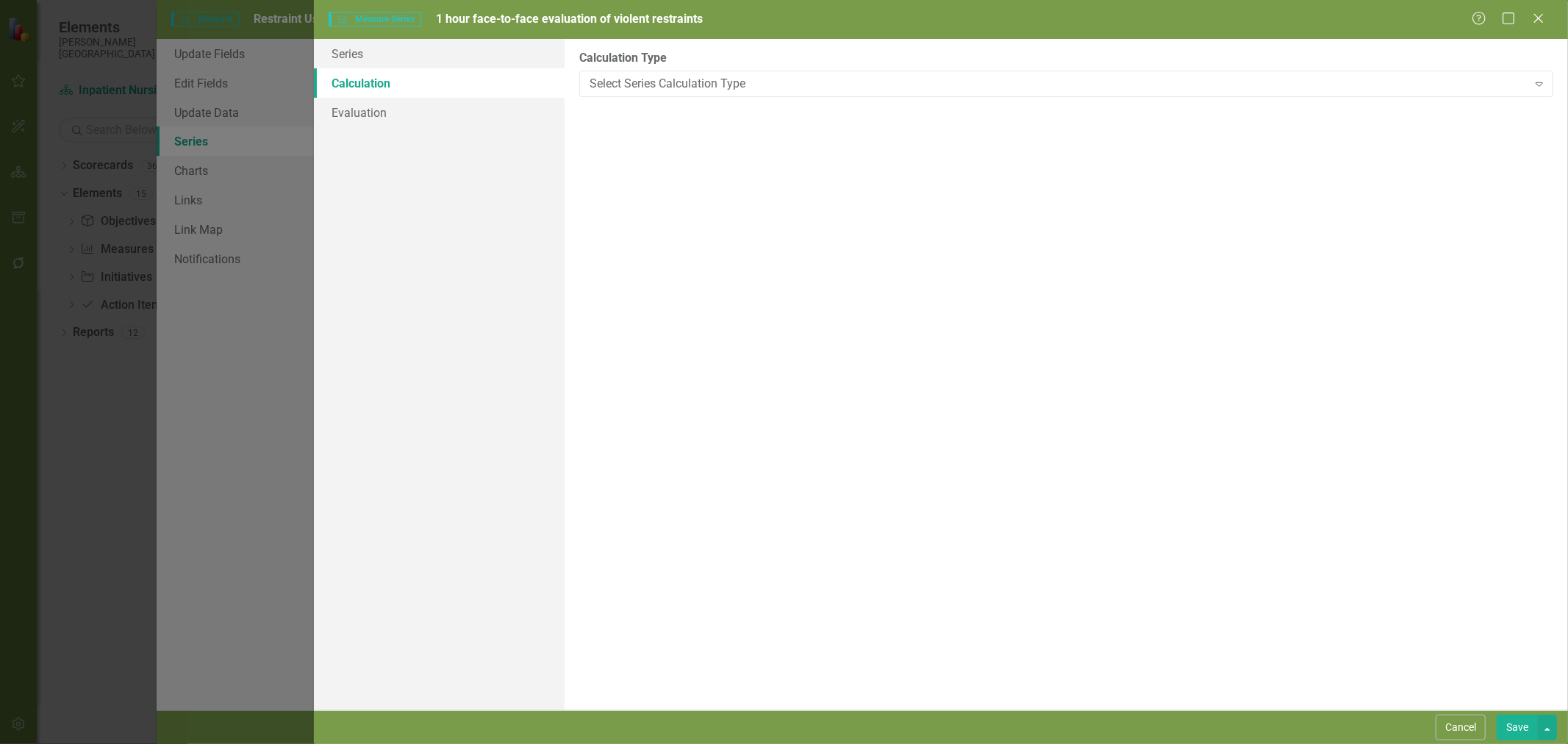
click at [1520, 727] on button "Save" at bounding box center [1517, 728] width 41 height 26
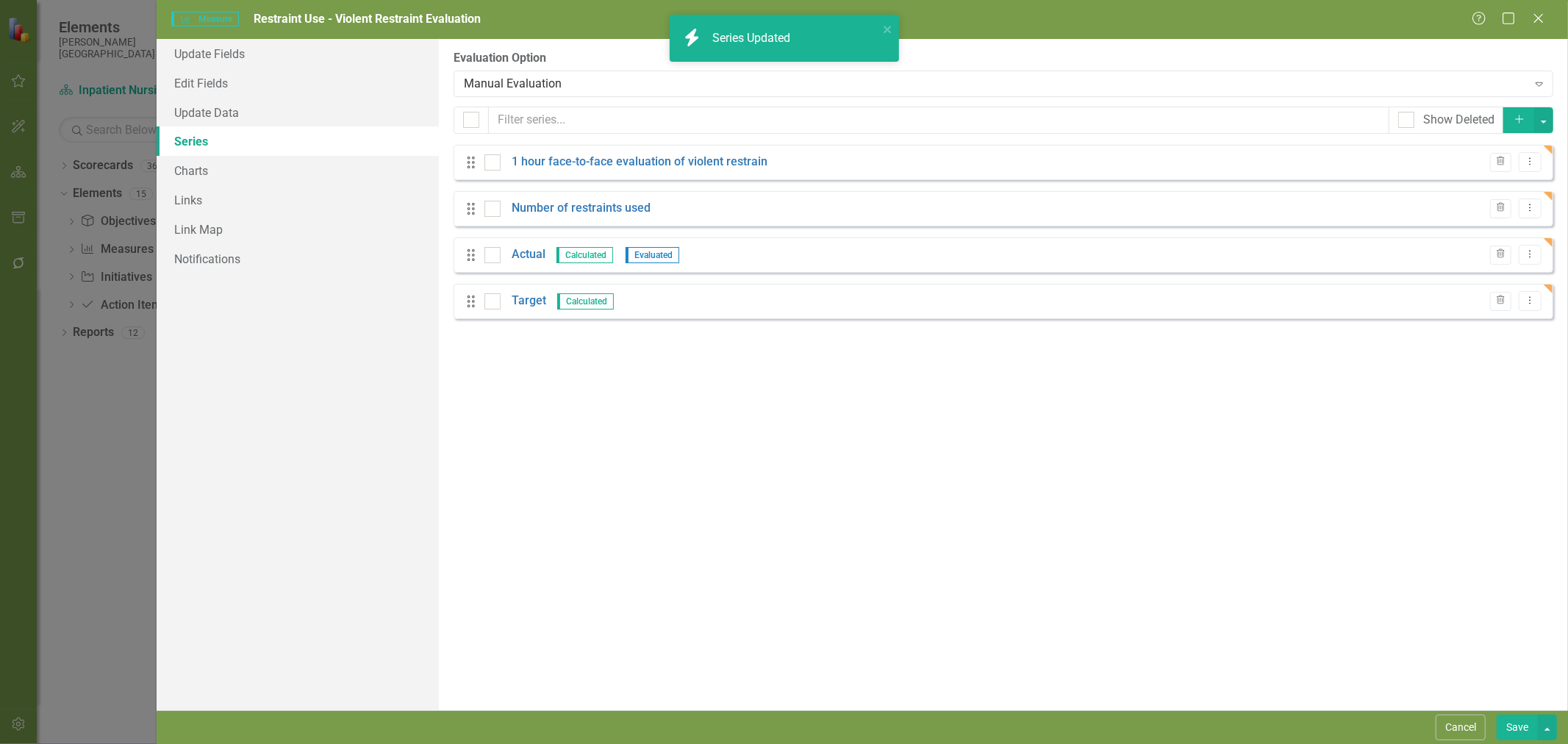
click at [616, 217] on div "Drag Number of restraints used Trash Dropdown Menu" at bounding box center [1003, 208] width 1100 height 35
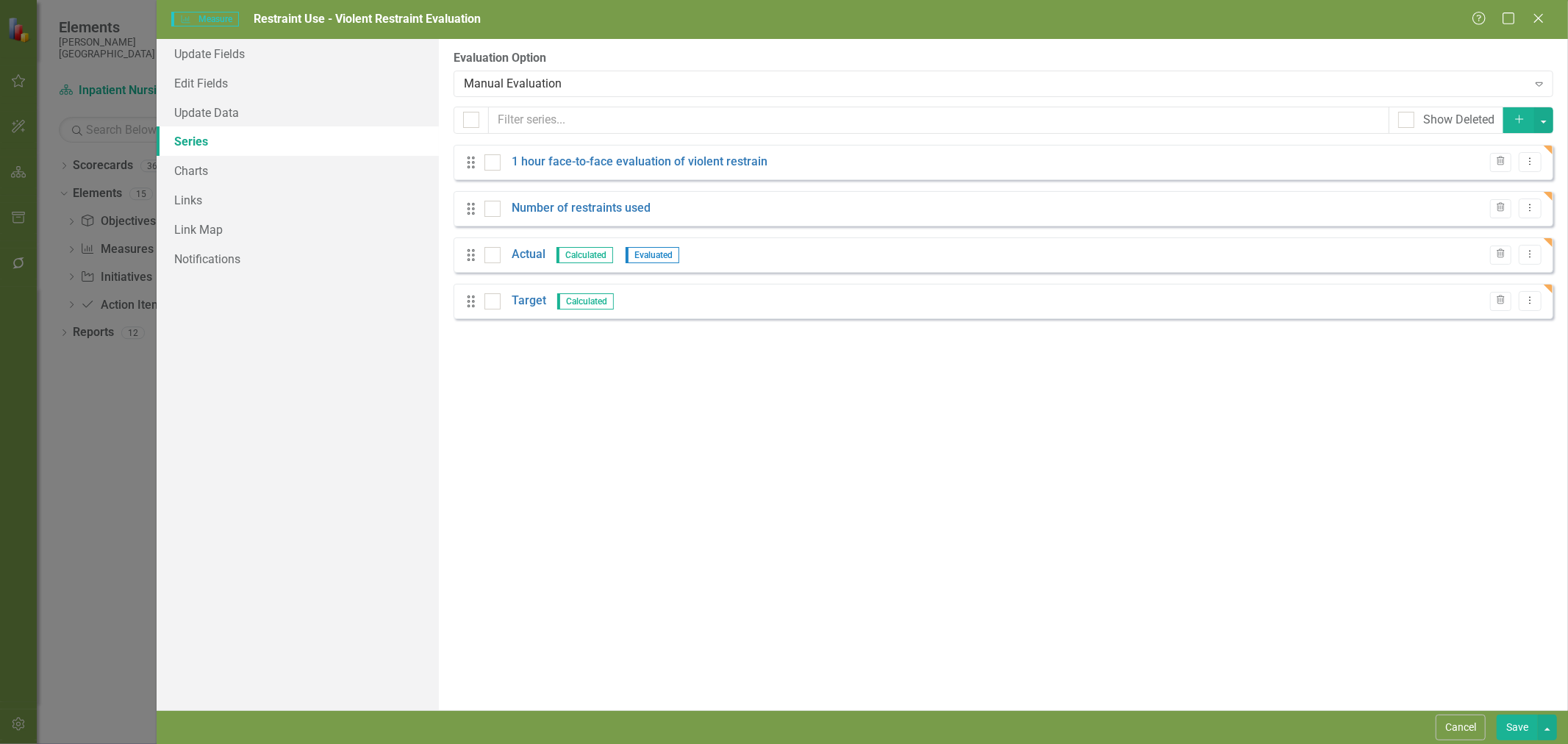
click at [616, 210] on link "Number of restraints used" at bounding box center [581, 209] width 139 height 17
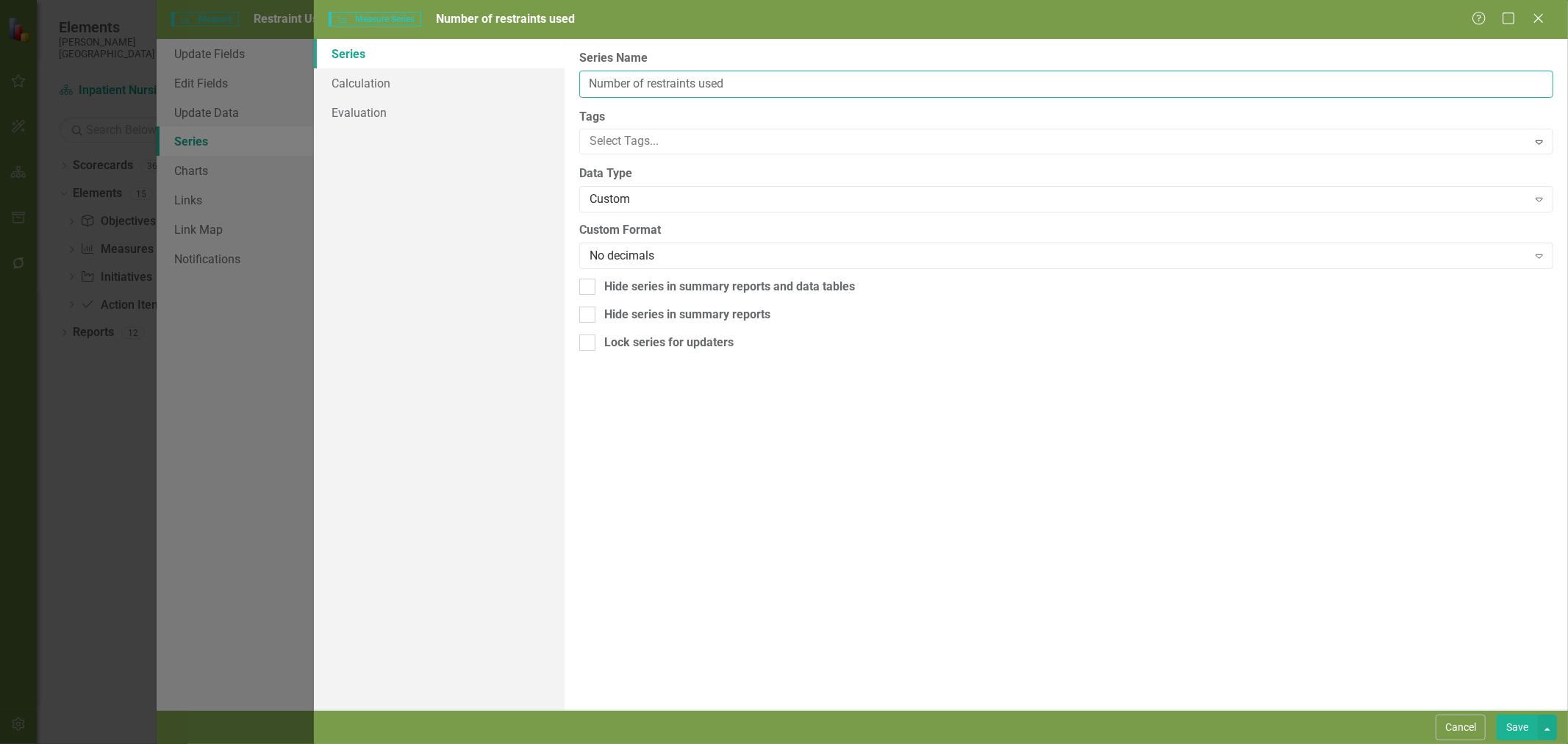
click at [647, 82] on input "Number of restraints used" at bounding box center [1066, 84] width 974 height 27
type input "Number of violent restraints used"
click at [1519, 722] on button "Save" at bounding box center [1517, 728] width 41 height 26
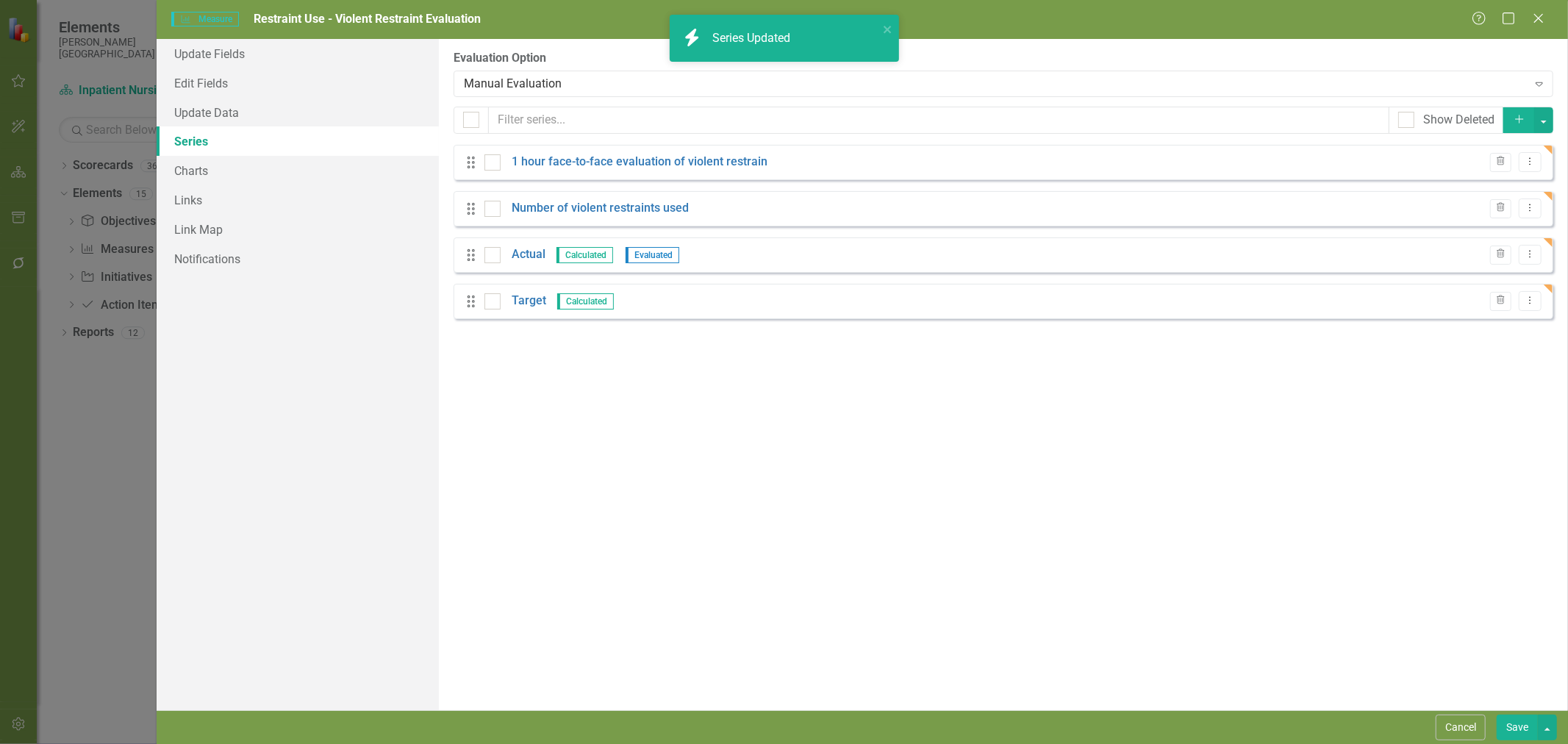
click at [536, 300] on link "Target" at bounding box center [529, 301] width 35 height 17
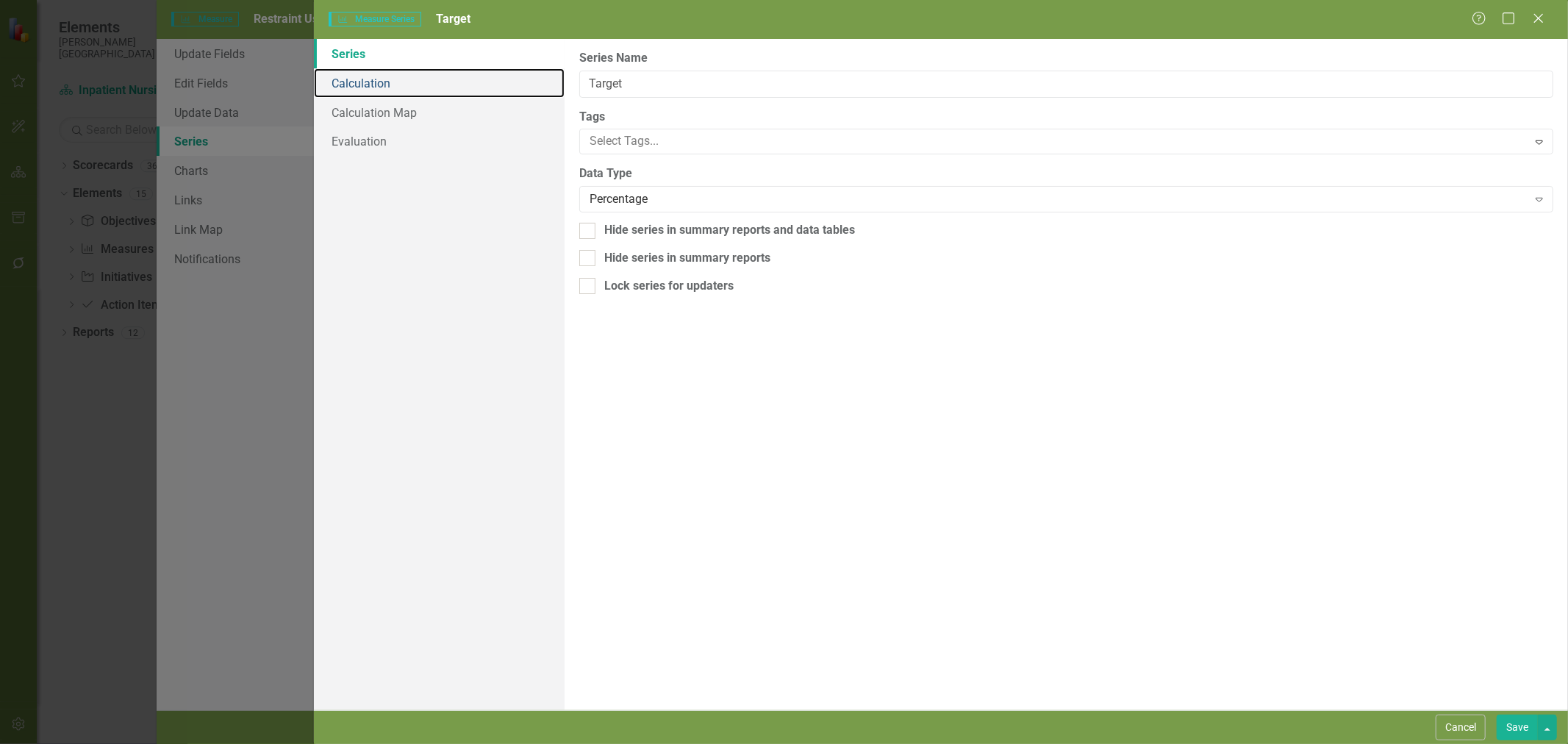
click at [357, 79] on link "Calculation" at bounding box center [439, 83] width 251 height 30
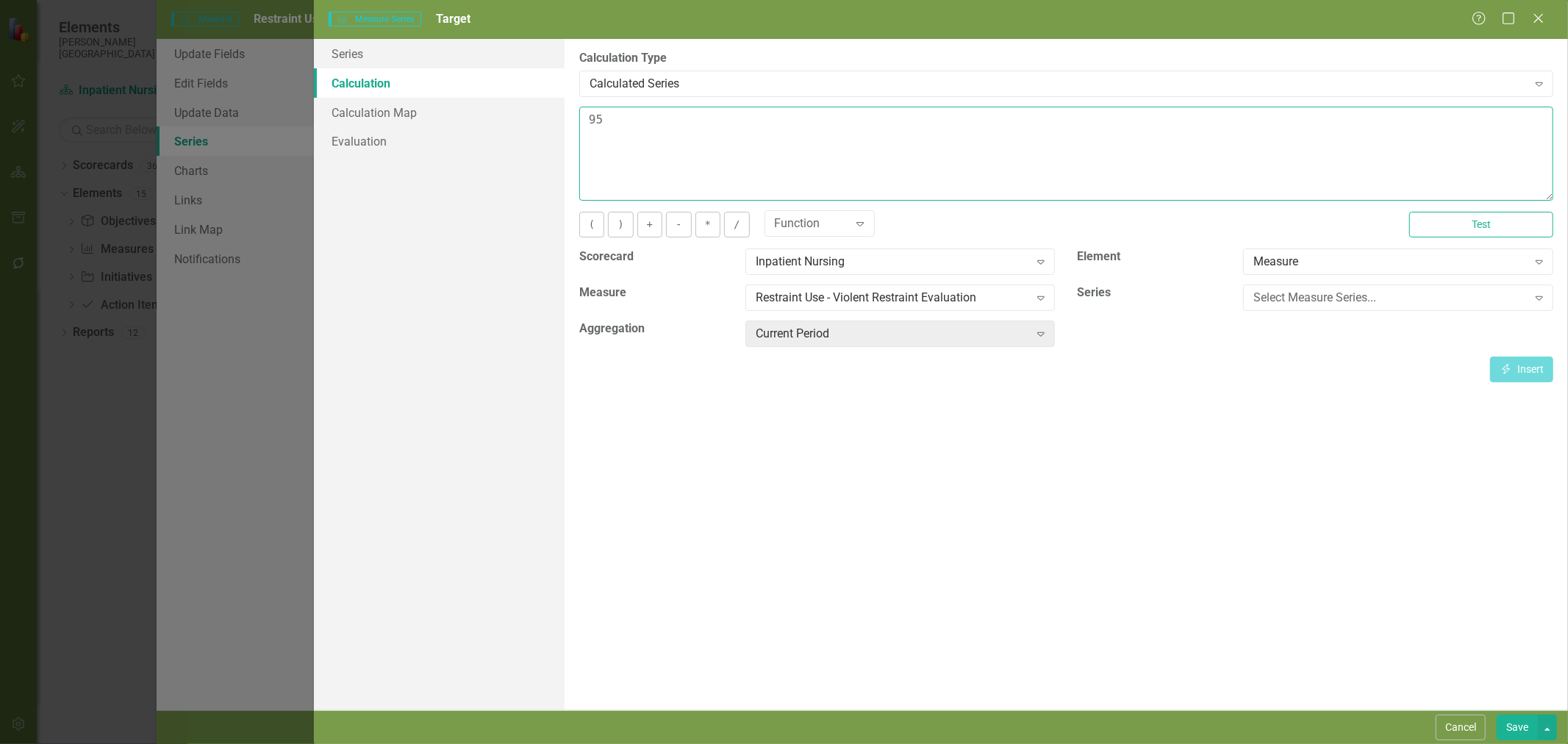
drag, startPoint x: 630, startPoint y: 147, endPoint x: 548, endPoint y: 145, distance: 82.0
click at [548, 144] on div "Series Calculation Calculation Map Evaluation From this page, you can edit the …" at bounding box center [941, 374] width 1254 height 672
type textarea "100"
click at [1519, 727] on button "Save" at bounding box center [1517, 728] width 41 height 26
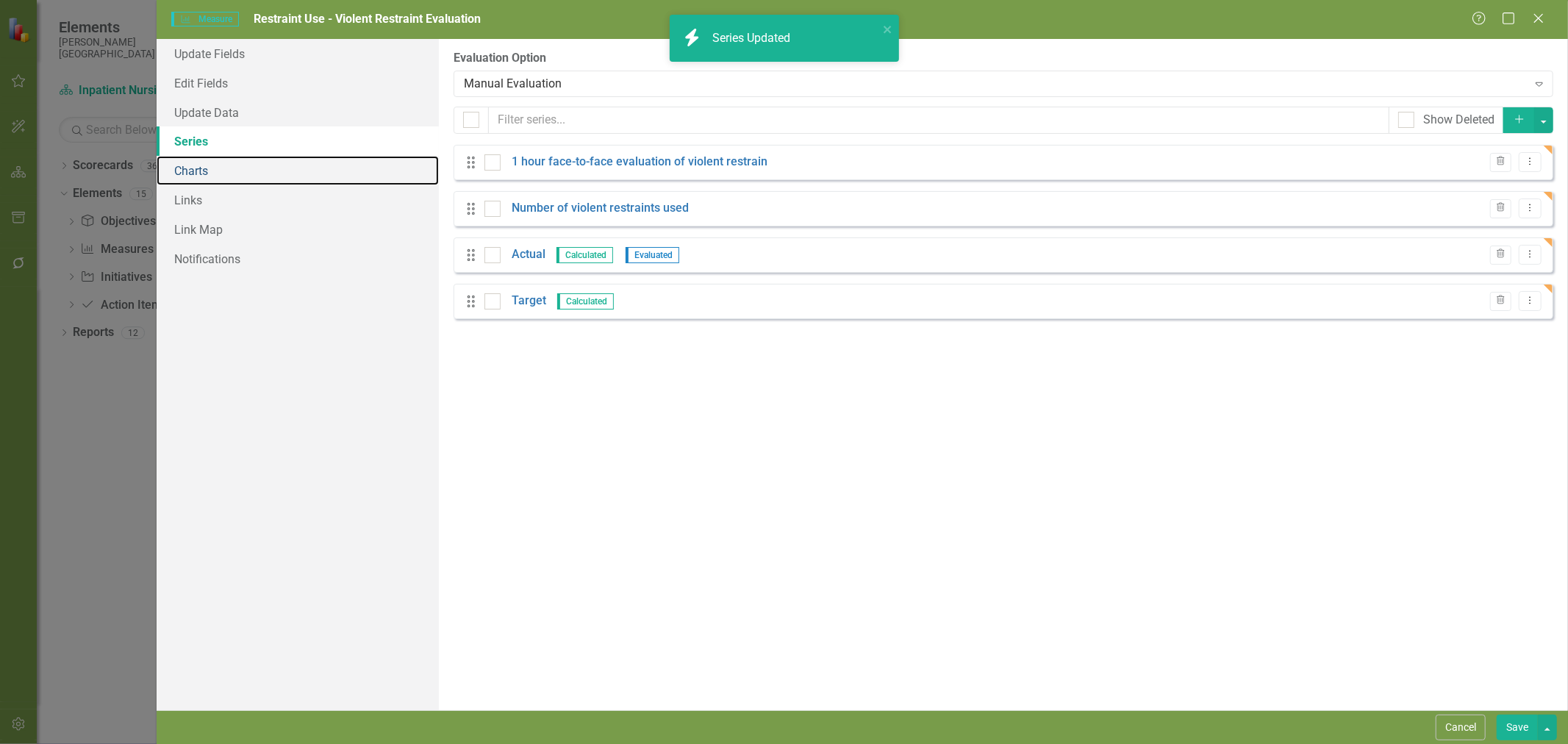
click at [252, 174] on link "Charts" at bounding box center [298, 171] width 283 height 30
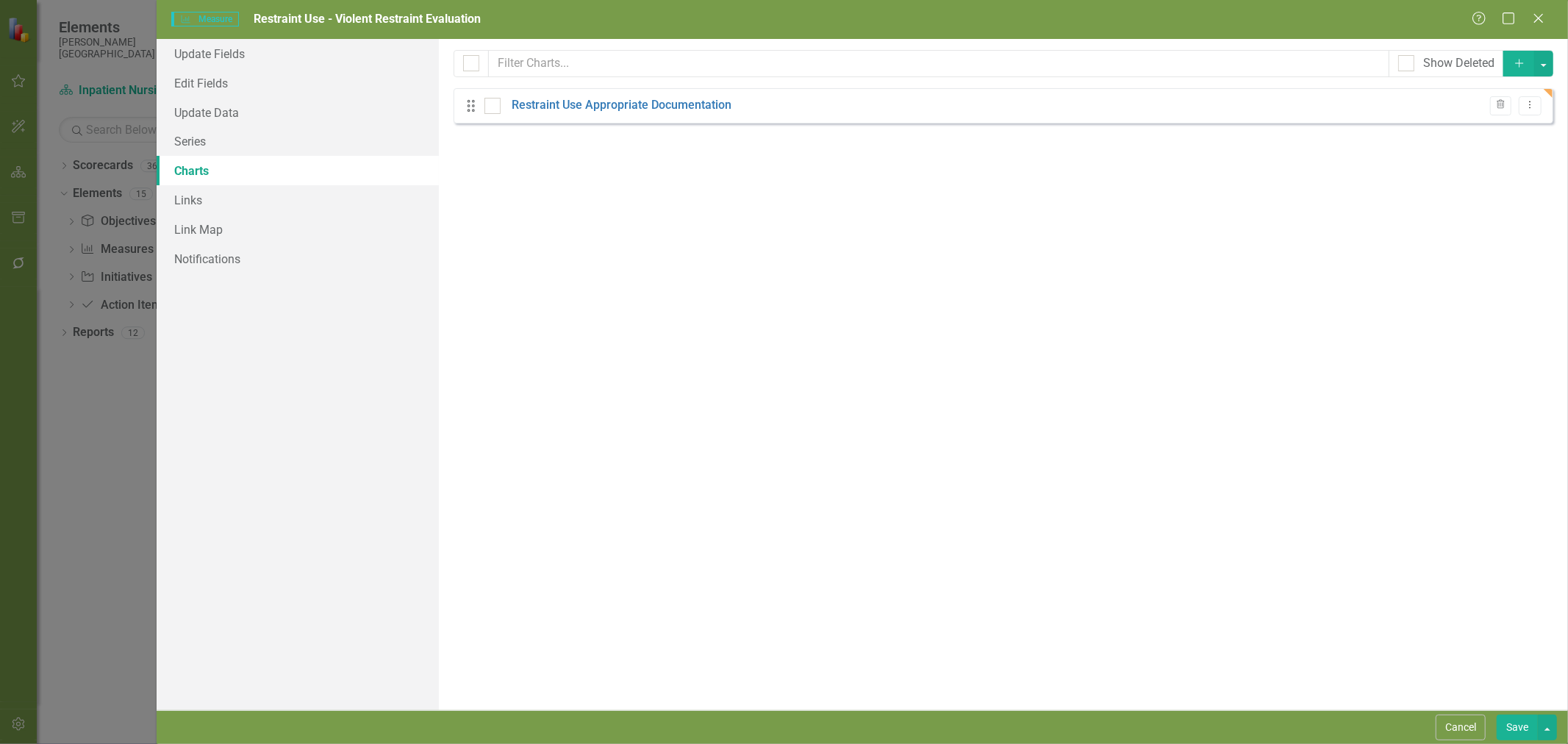
click at [664, 105] on link "Restraint Use Appropriate Documentation" at bounding box center [621, 106] width 220 height 17
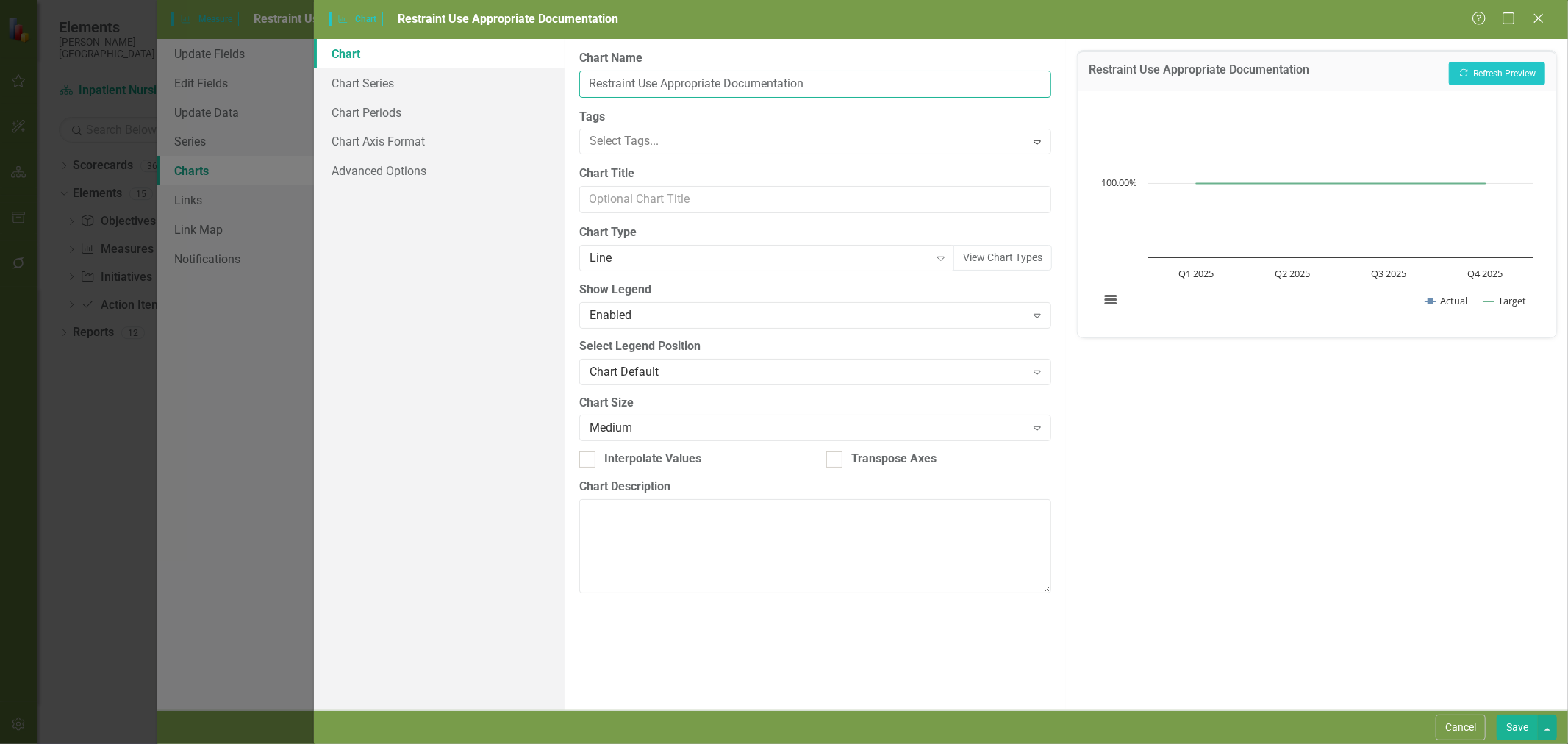
drag, startPoint x: 839, startPoint y: 90, endPoint x: 662, endPoint y: 82, distance: 177.2
click at [662, 82] on input "Restraint Use Appropriate Documentation" at bounding box center [815, 84] width 473 height 27
type input "Restraint Use - Violent Restraint Evaluation"
click at [393, 79] on link "Chart Series" at bounding box center [439, 83] width 251 height 30
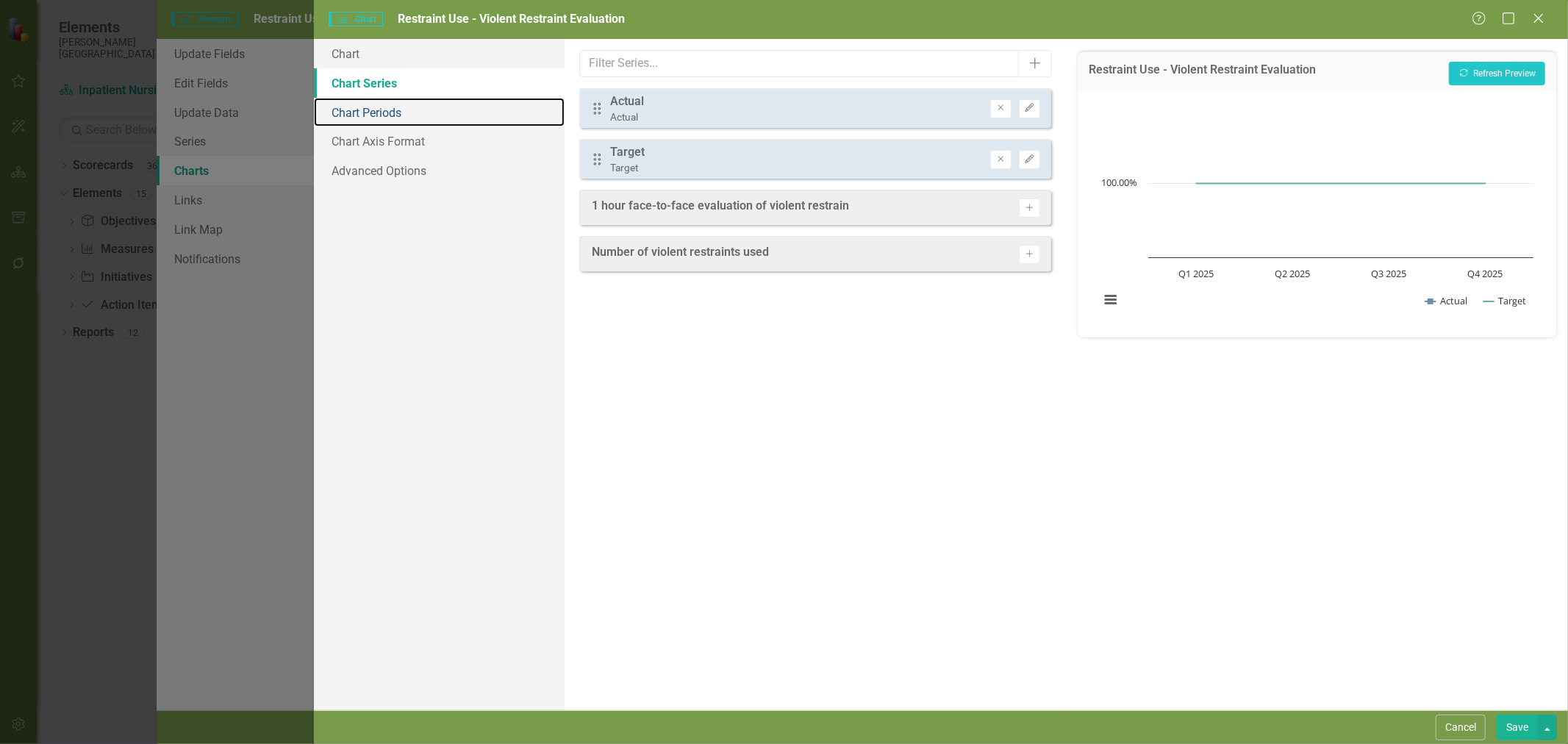
click at [387, 115] on link "Chart Periods" at bounding box center [439, 113] width 251 height 30
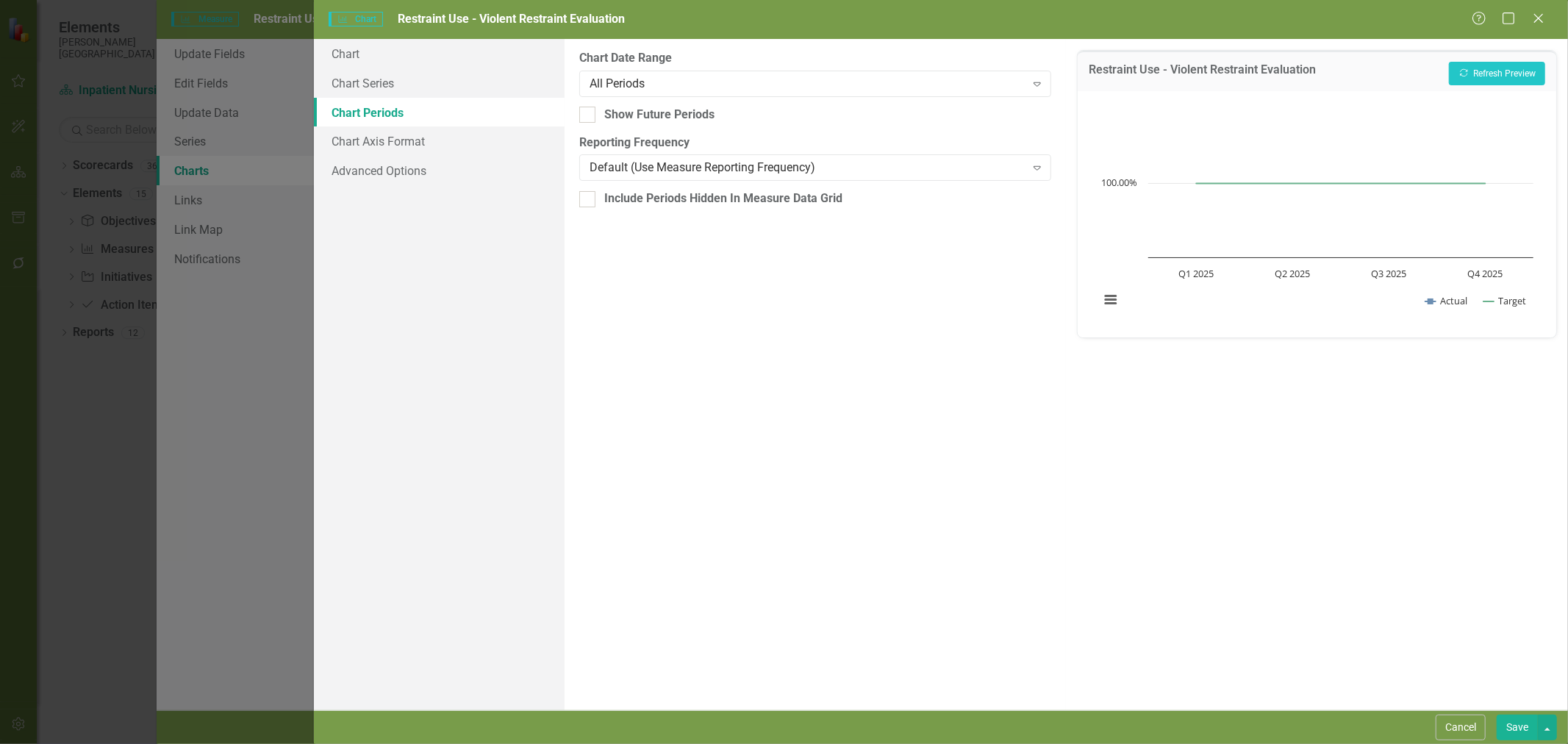
click at [1521, 725] on button "Save" at bounding box center [1517, 728] width 41 height 26
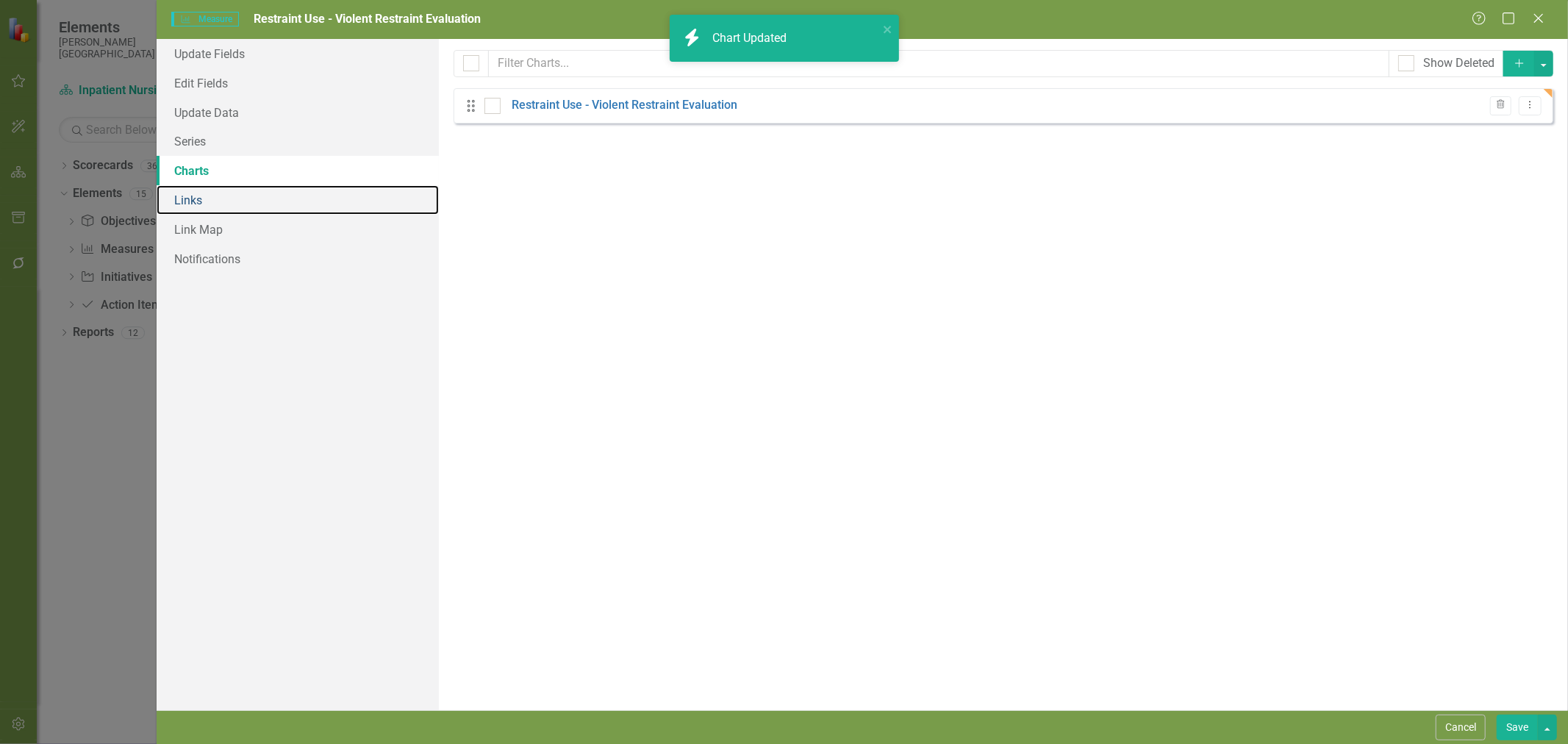
click at [272, 209] on link "Links" at bounding box center [298, 200] width 283 height 30
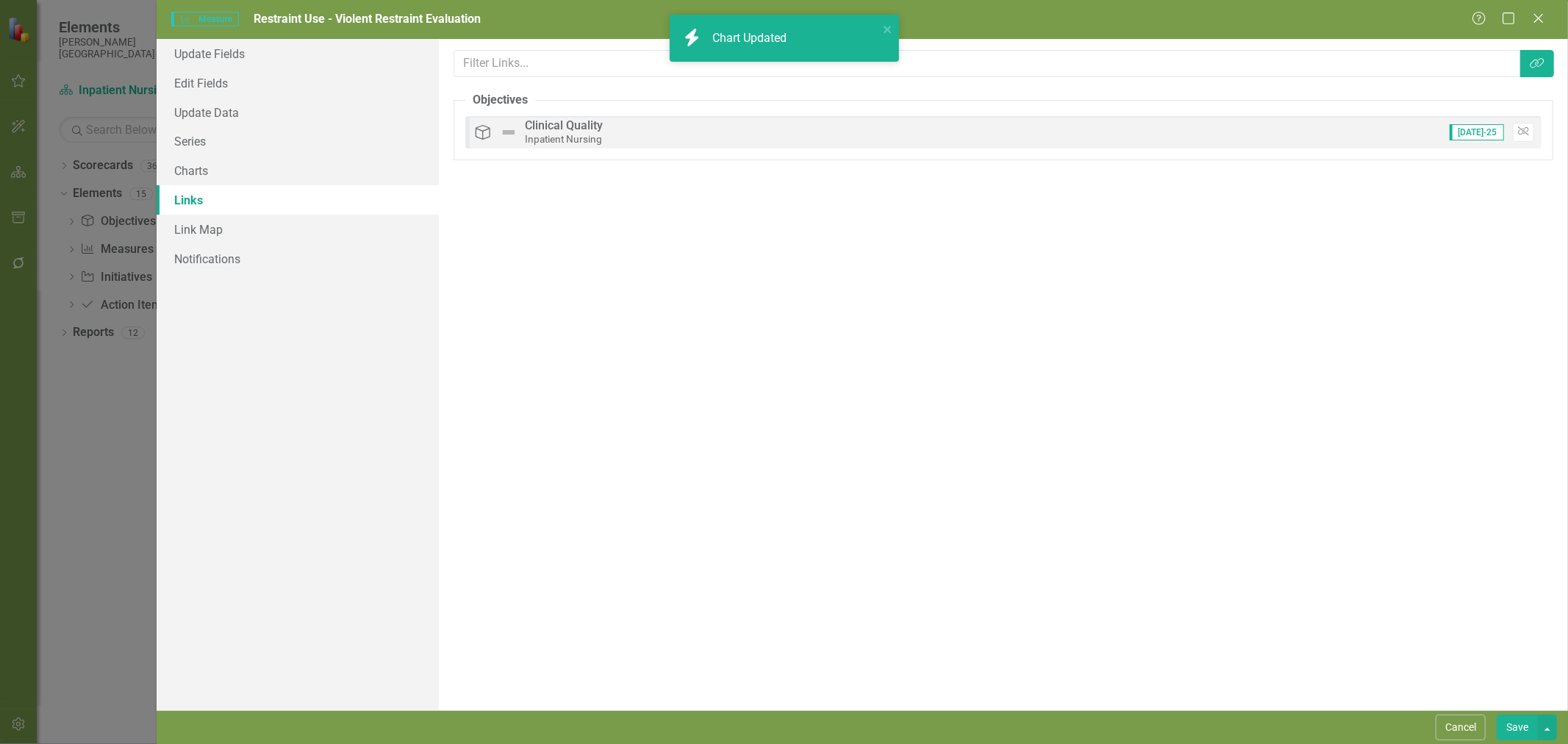
click at [1519, 725] on button "Save" at bounding box center [1517, 728] width 41 height 26
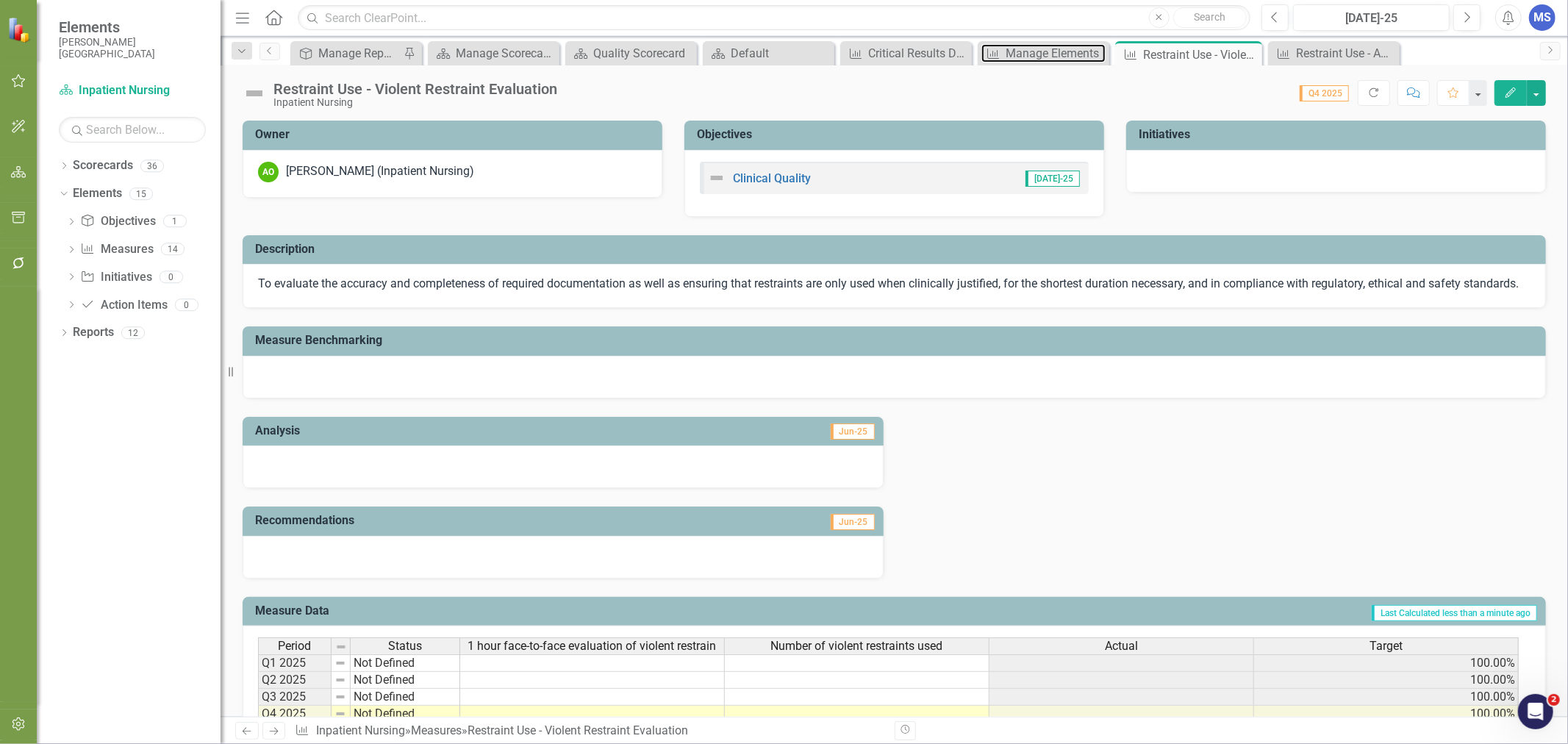
click at [1064, 55] on div "Manage Elements" at bounding box center [1056, 54] width 100 height 19
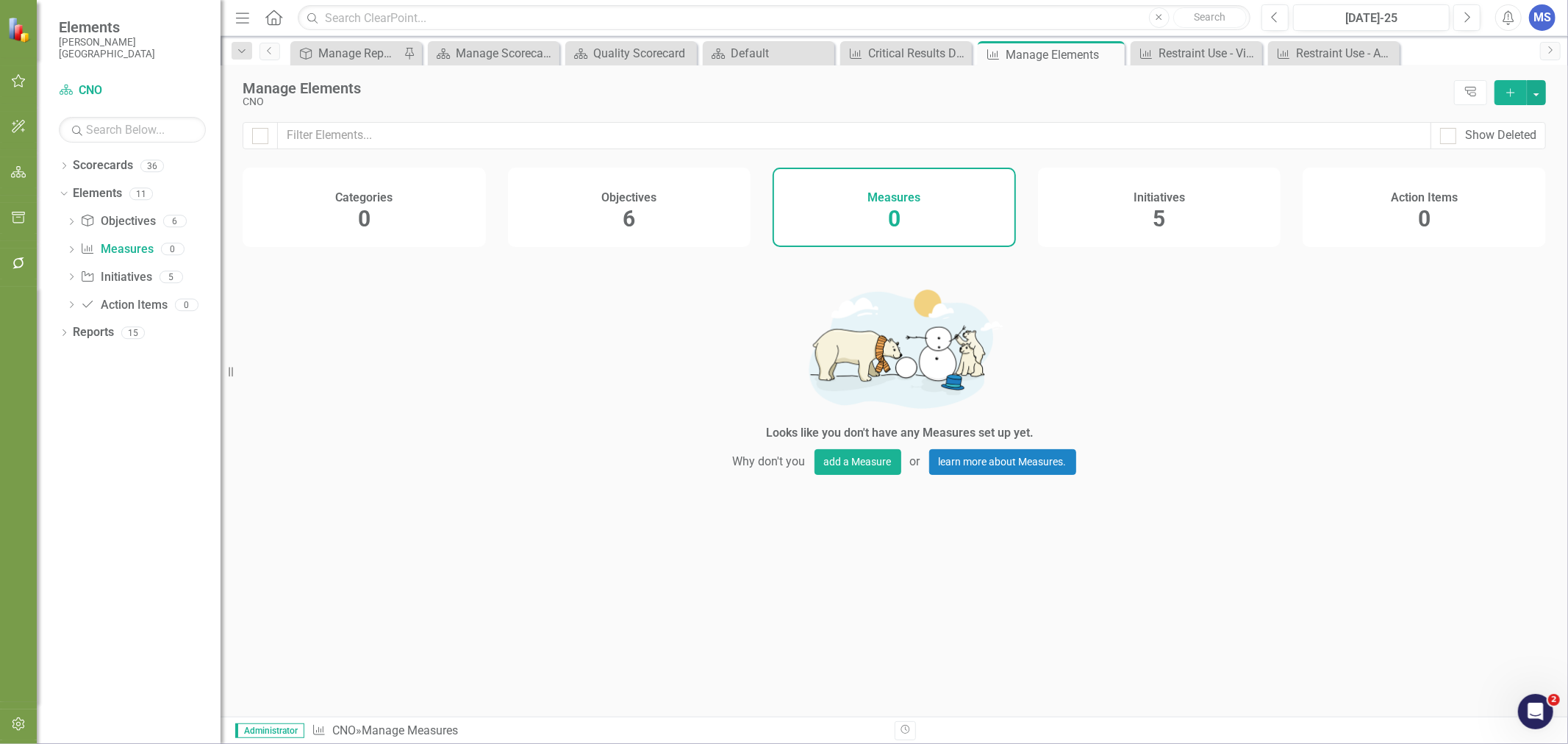
click at [0, 0] on icon at bounding box center [0, 0] width 0 height 0
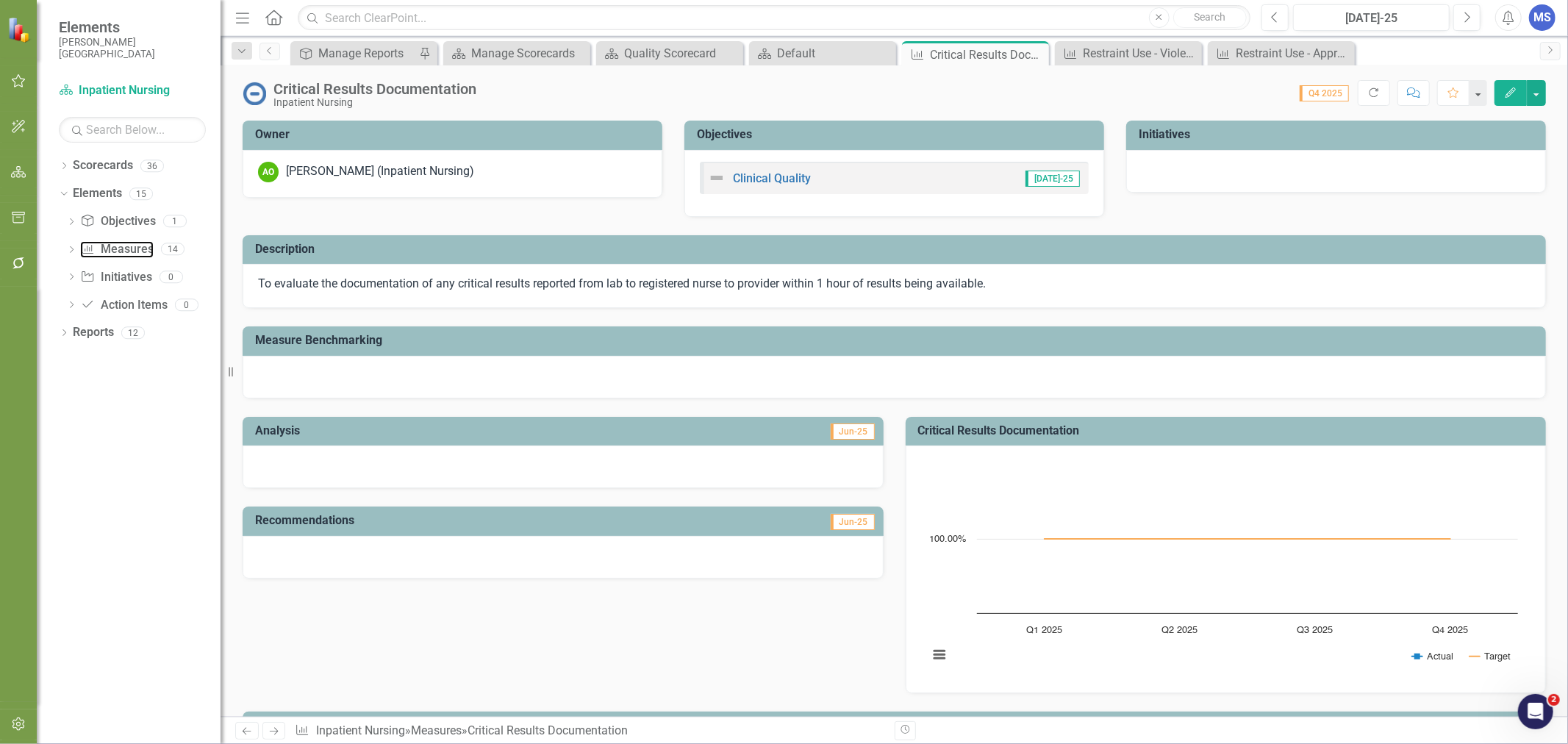
click at [115, 247] on link "Measure Measures" at bounding box center [116, 250] width 73 height 17
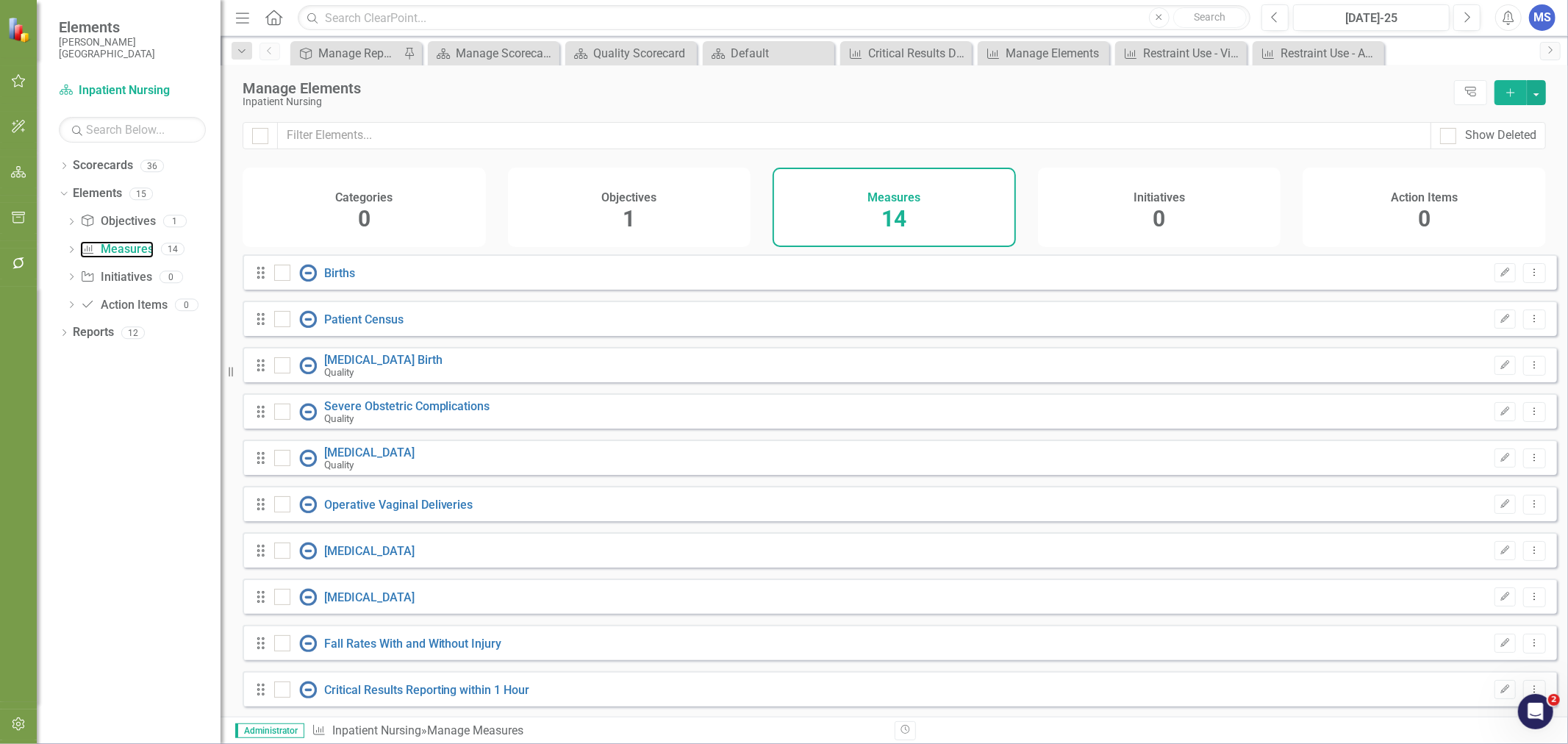
checkbox input "false"
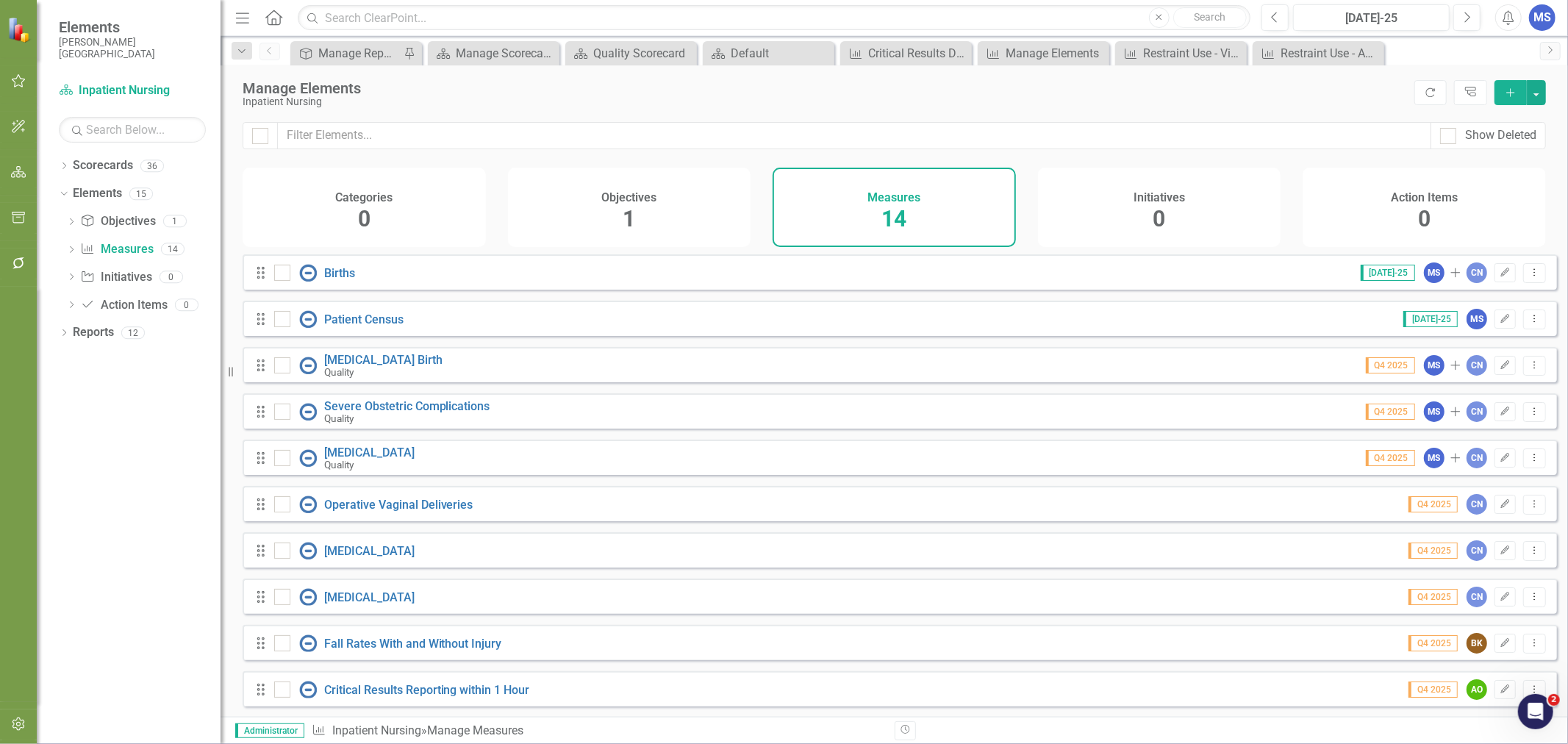
click at [1509, 92] on icon "Add" at bounding box center [1511, 92] width 13 height 10
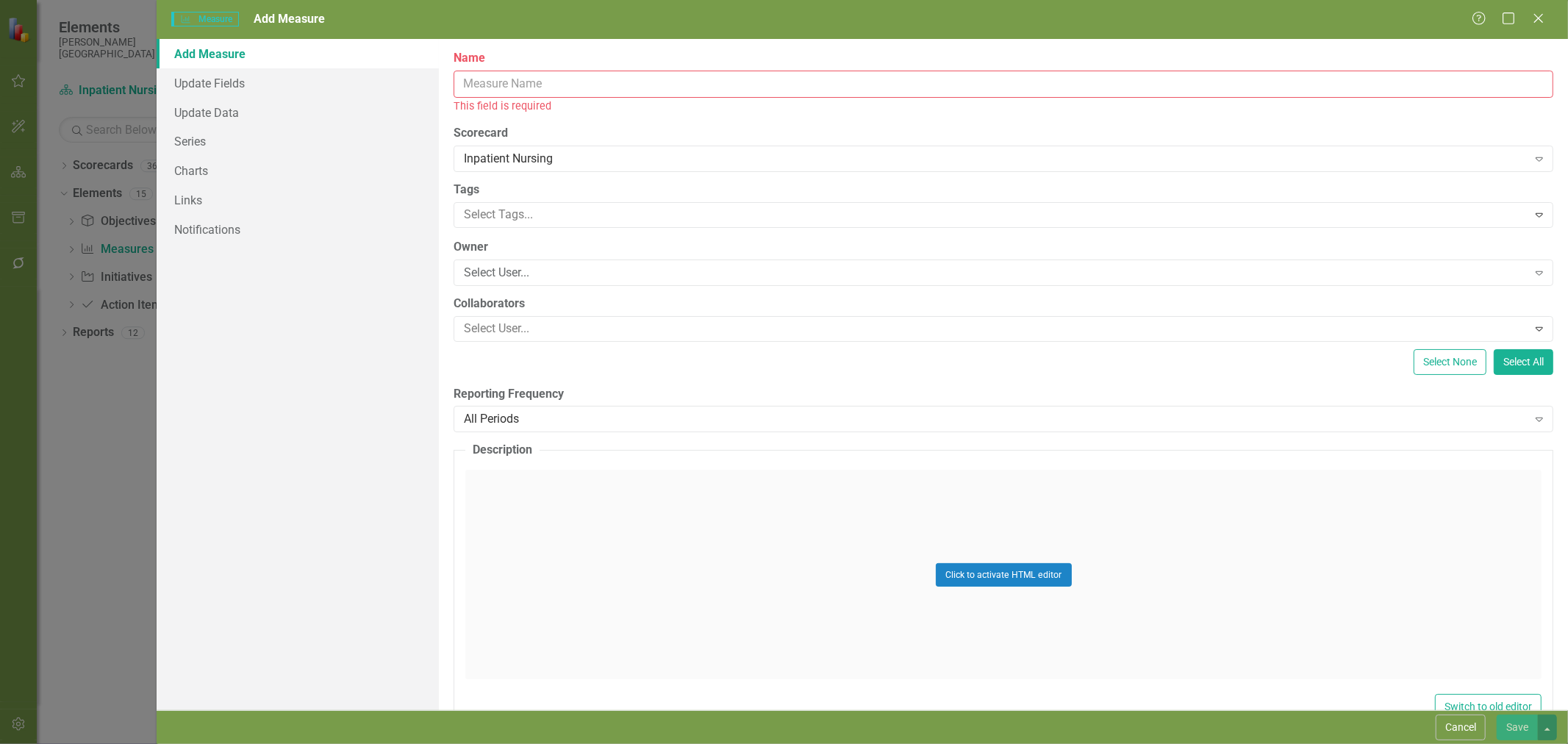
click at [535, 85] on input "Name" at bounding box center [1003, 84] width 1100 height 27
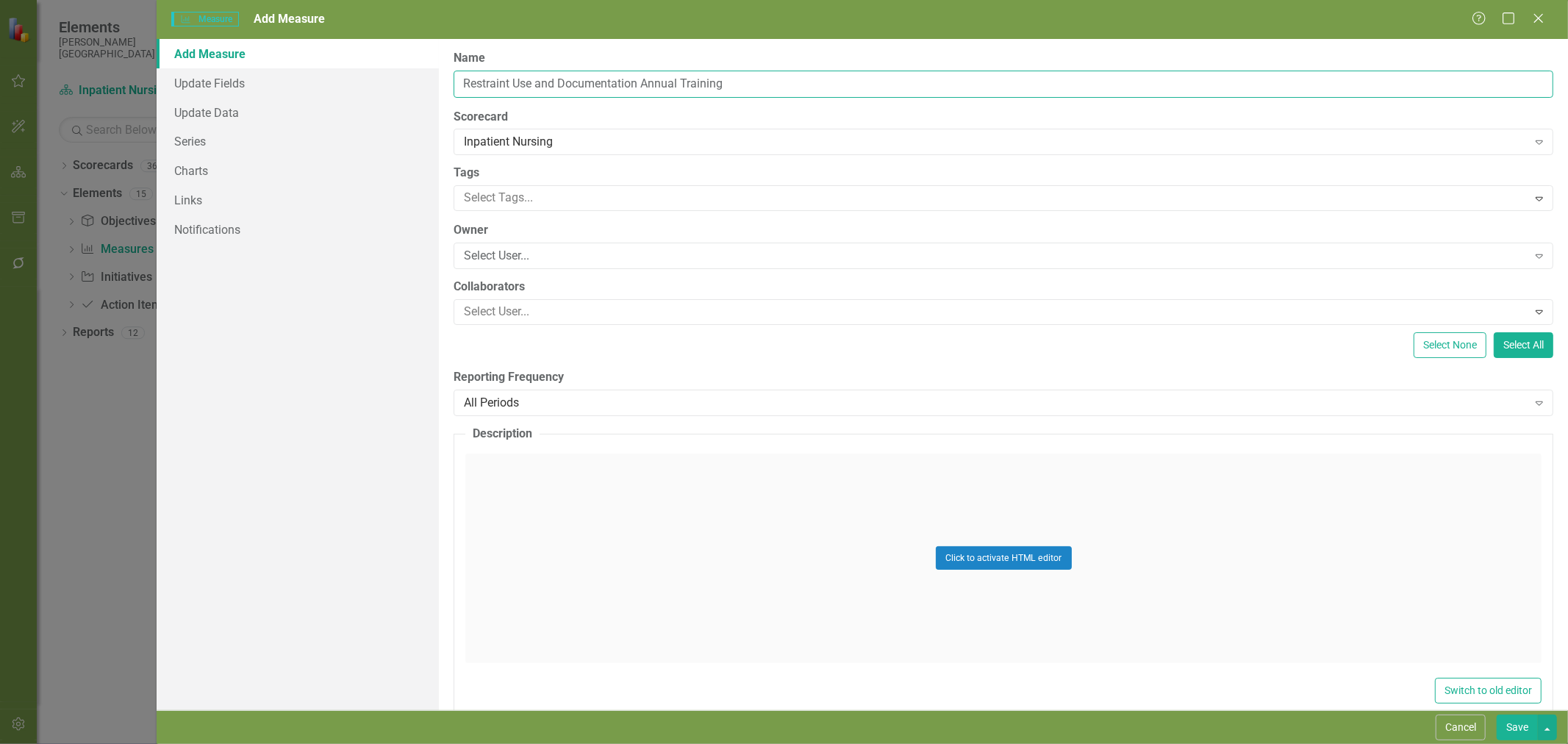
type input "Restraint Use and Documentation Annual Training"
click at [515, 258] on div "Select User..." at bounding box center [995, 256] width 1063 height 17
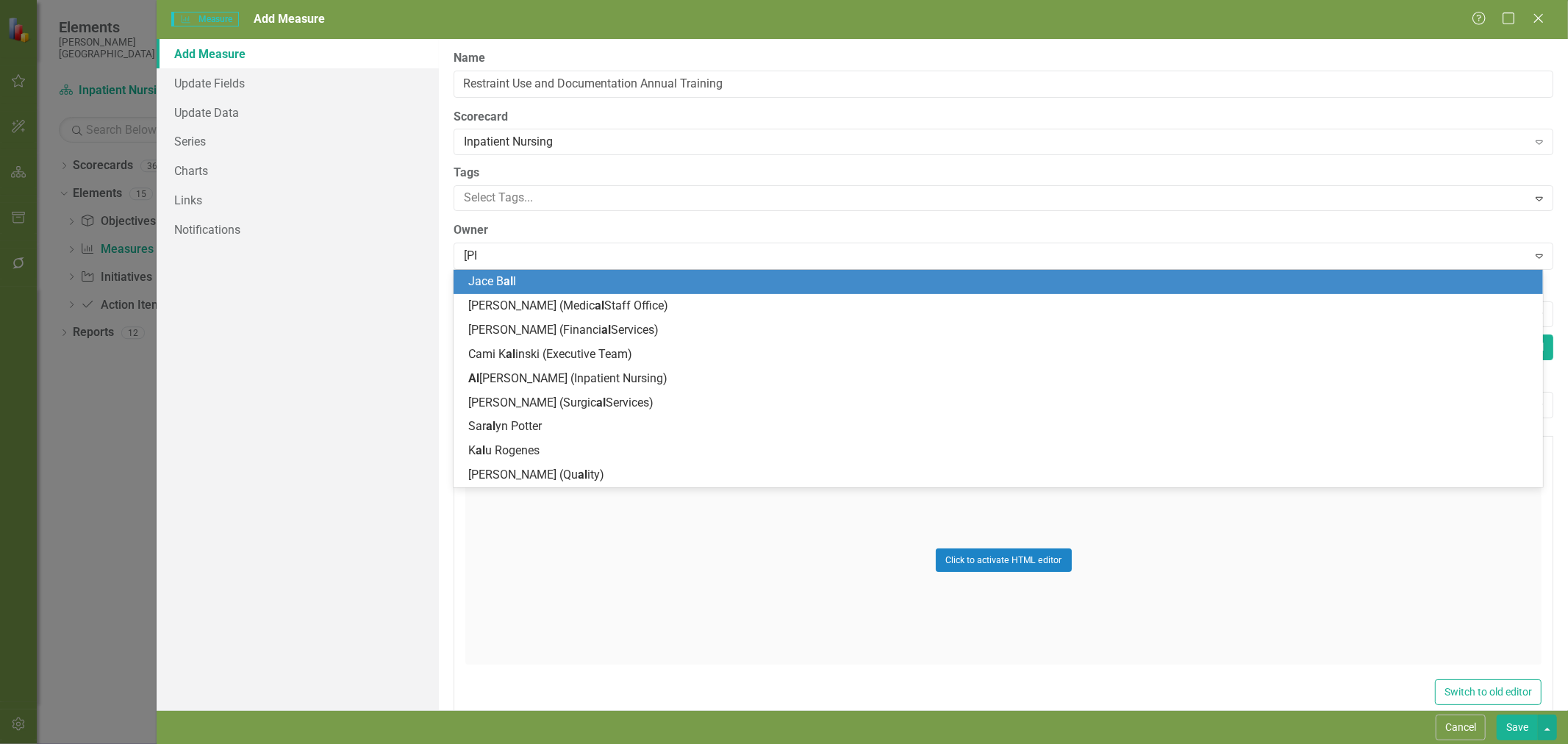
type input "alici"
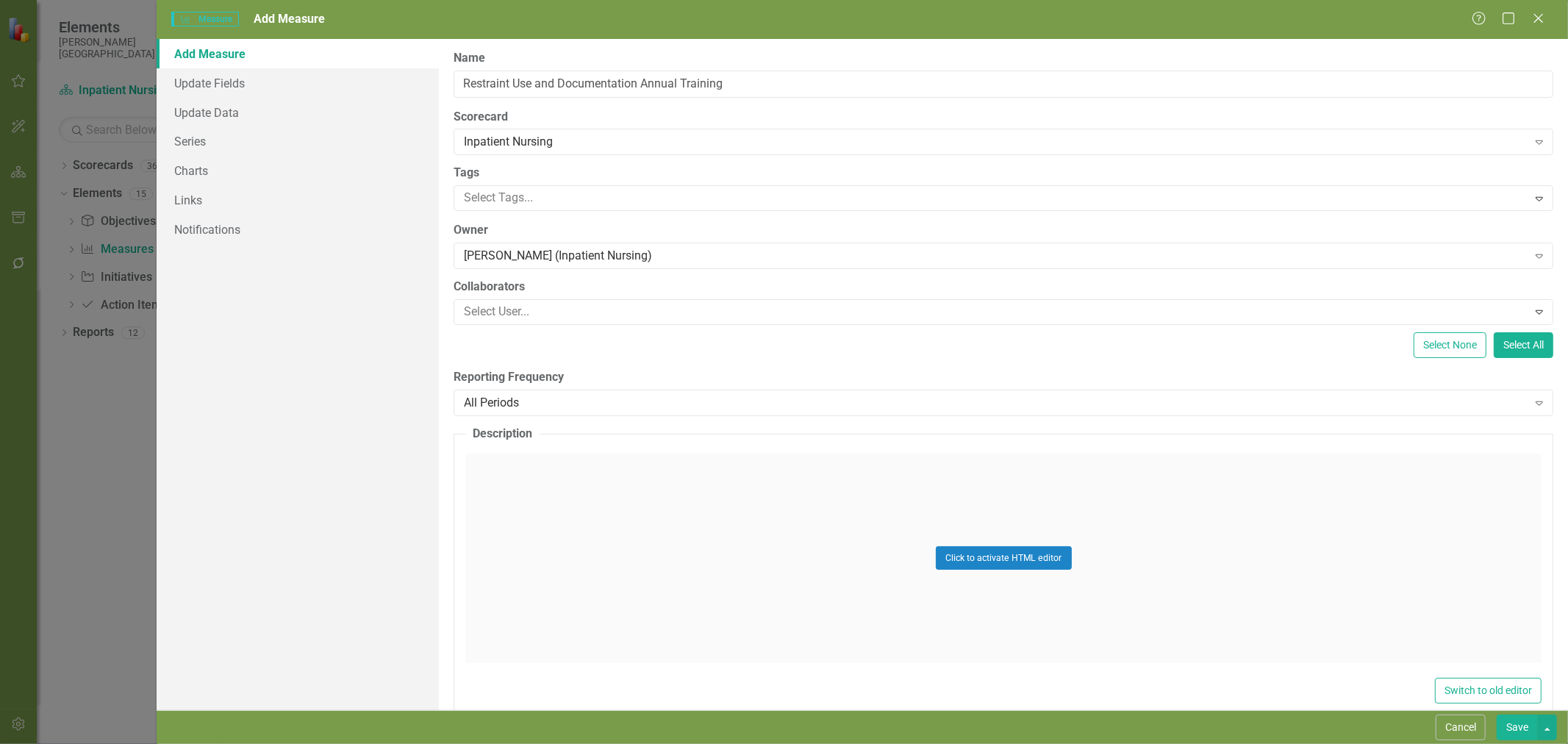
click at [548, 397] on div "All Periods" at bounding box center [995, 403] width 1063 height 17
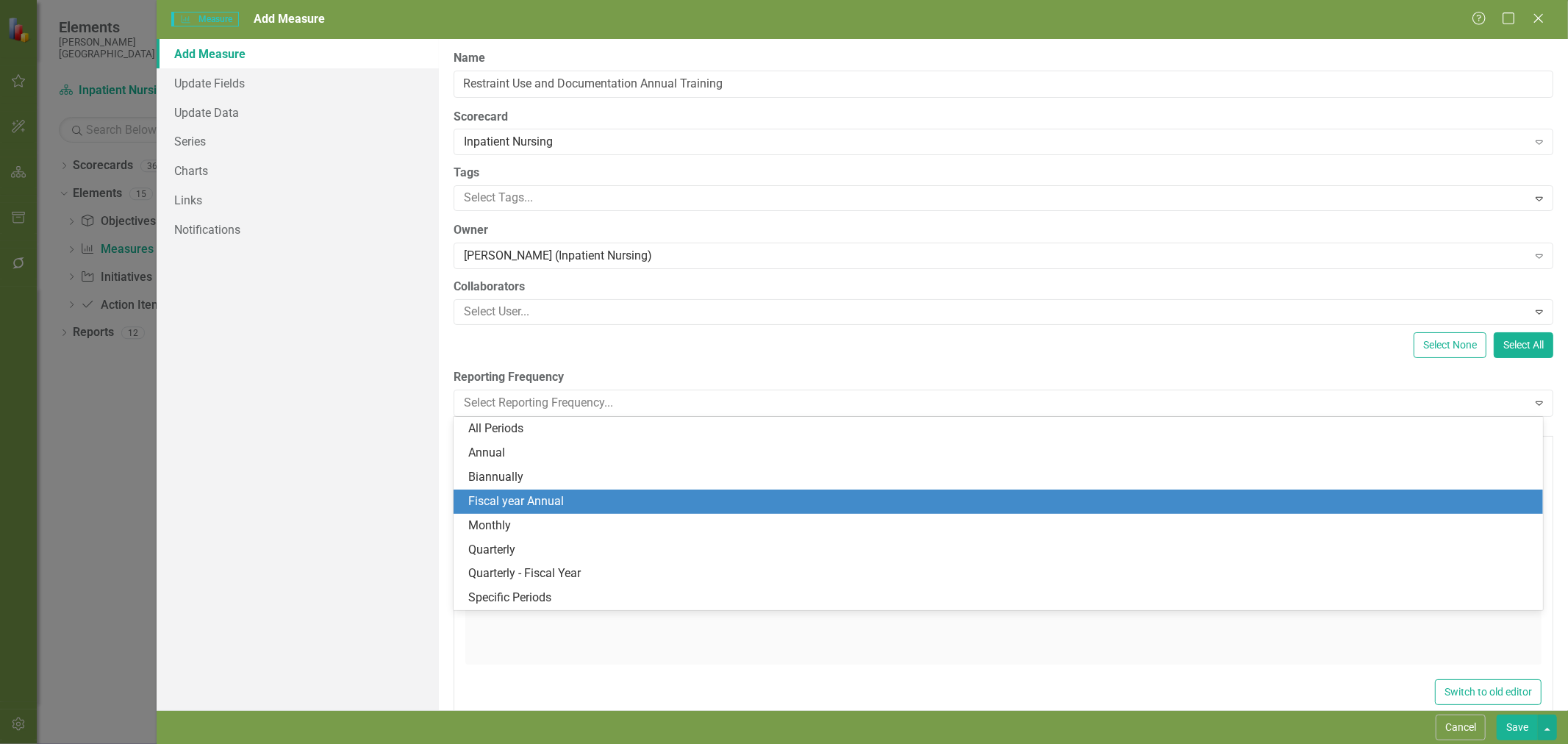
click at [542, 501] on div "Fiscal year Annual" at bounding box center [1001, 502] width 1066 height 17
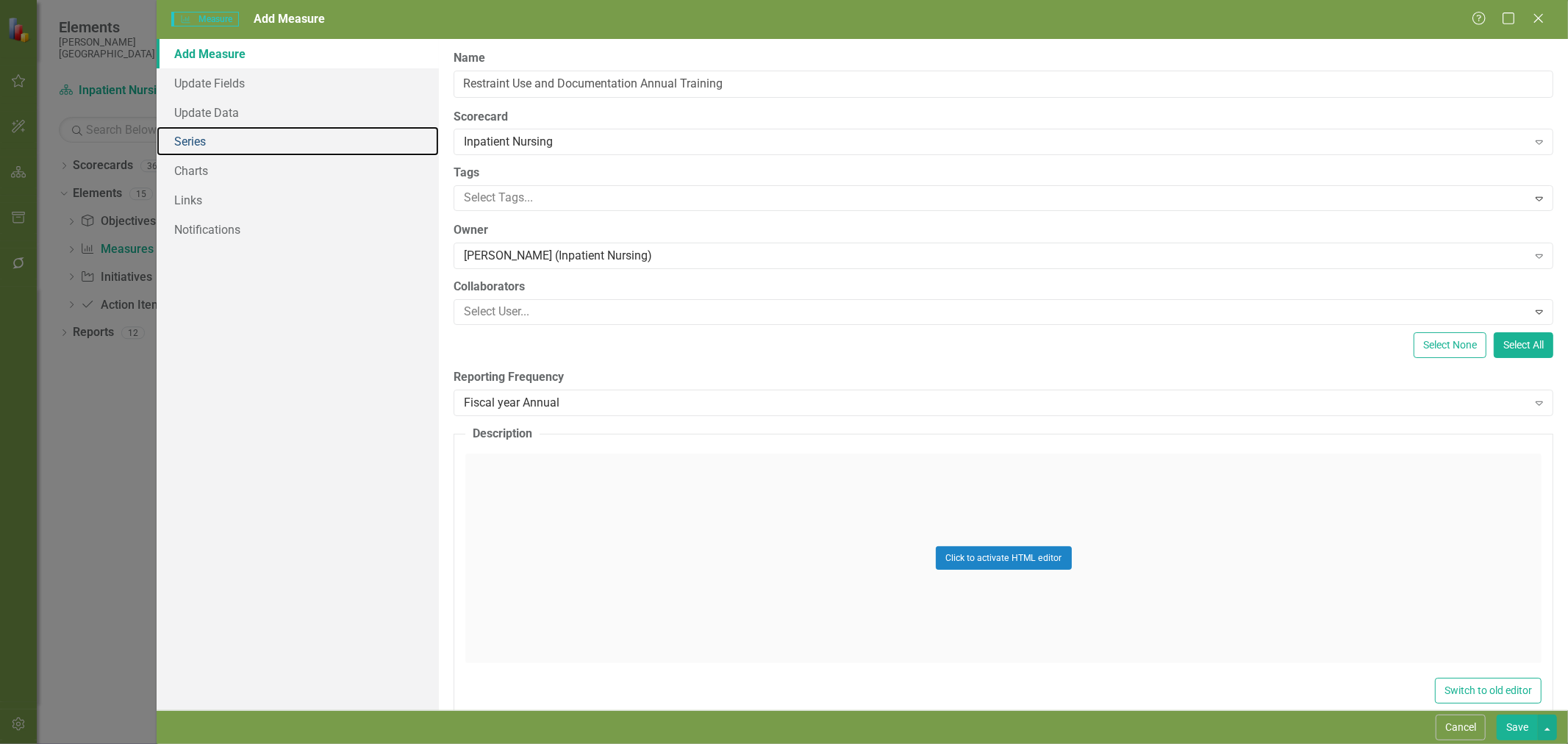
click at [213, 142] on link "Series" at bounding box center [298, 141] width 283 height 30
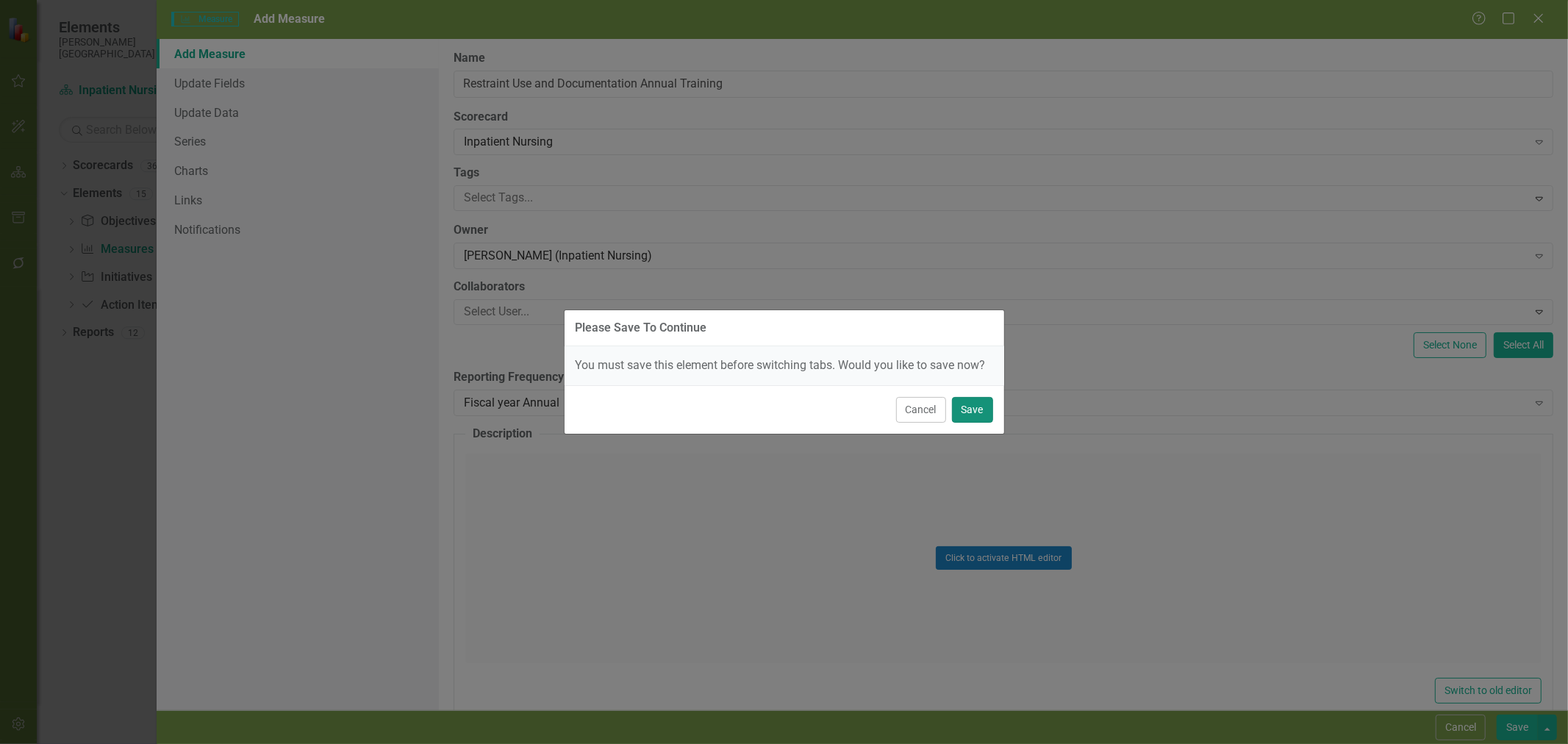
click at [974, 419] on button "Save" at bounding box center [972, 409] width 41 height 26
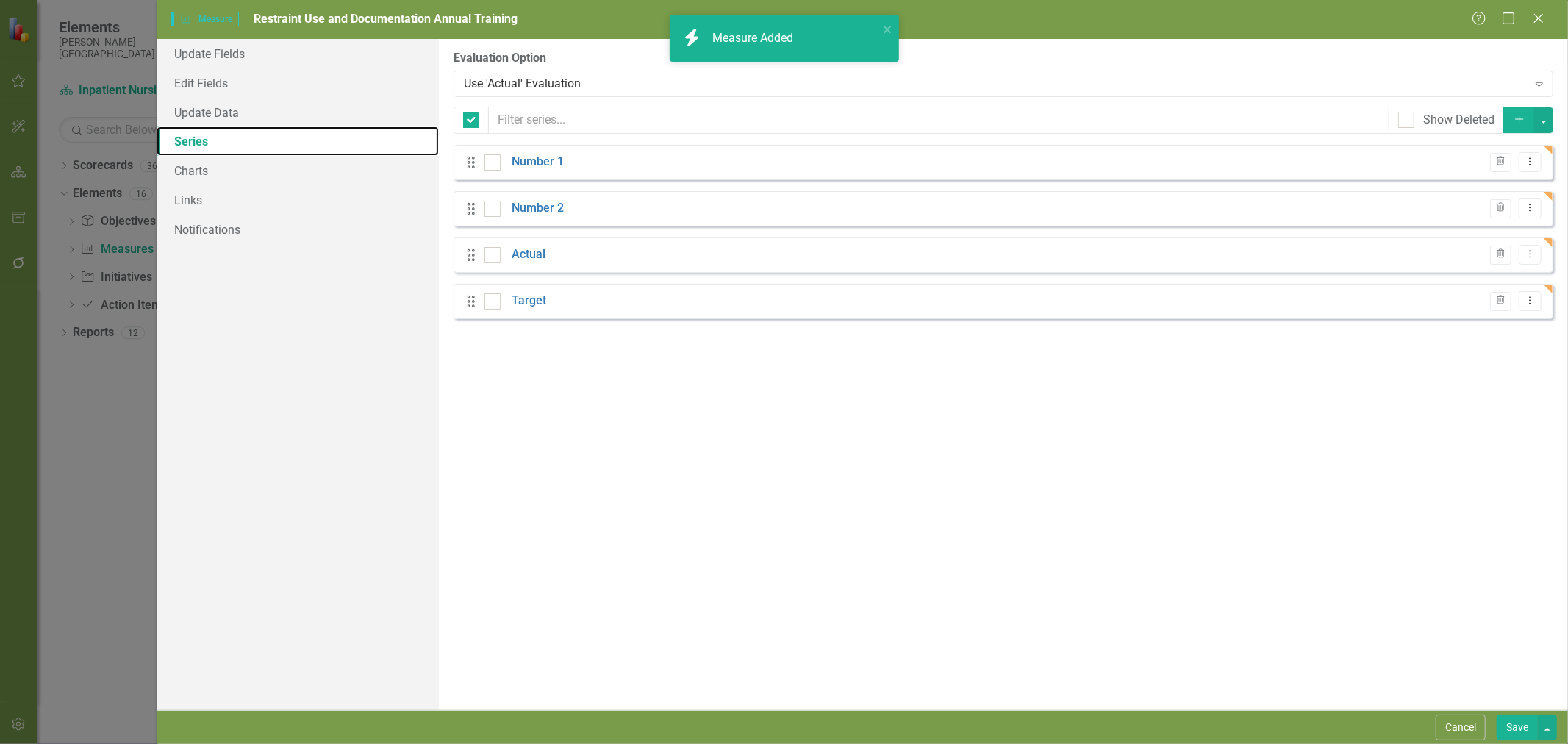
checkbox input "false"
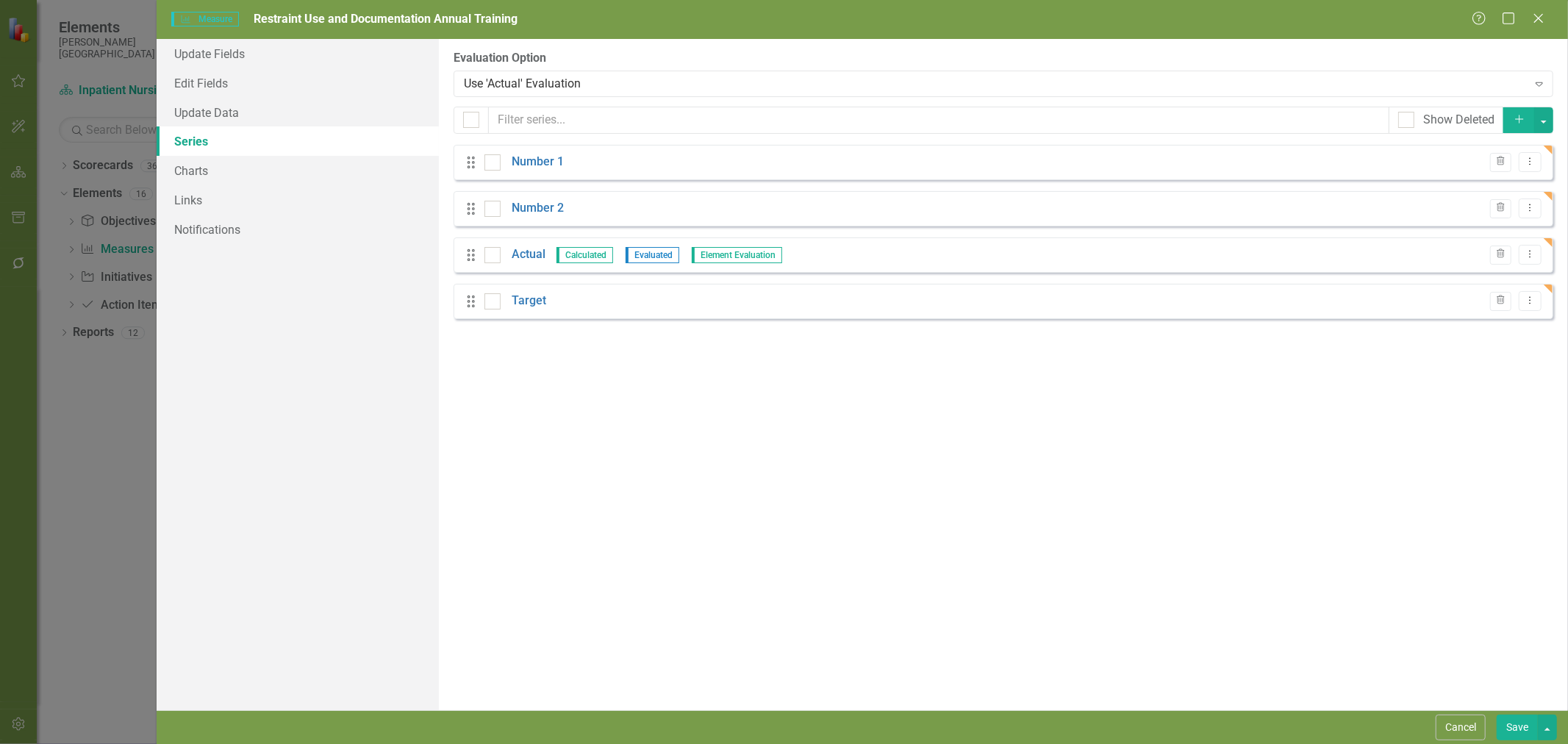
click at [1498, 159] on icon "Trash" at bounding box center [1500, 162] width 11 height 9
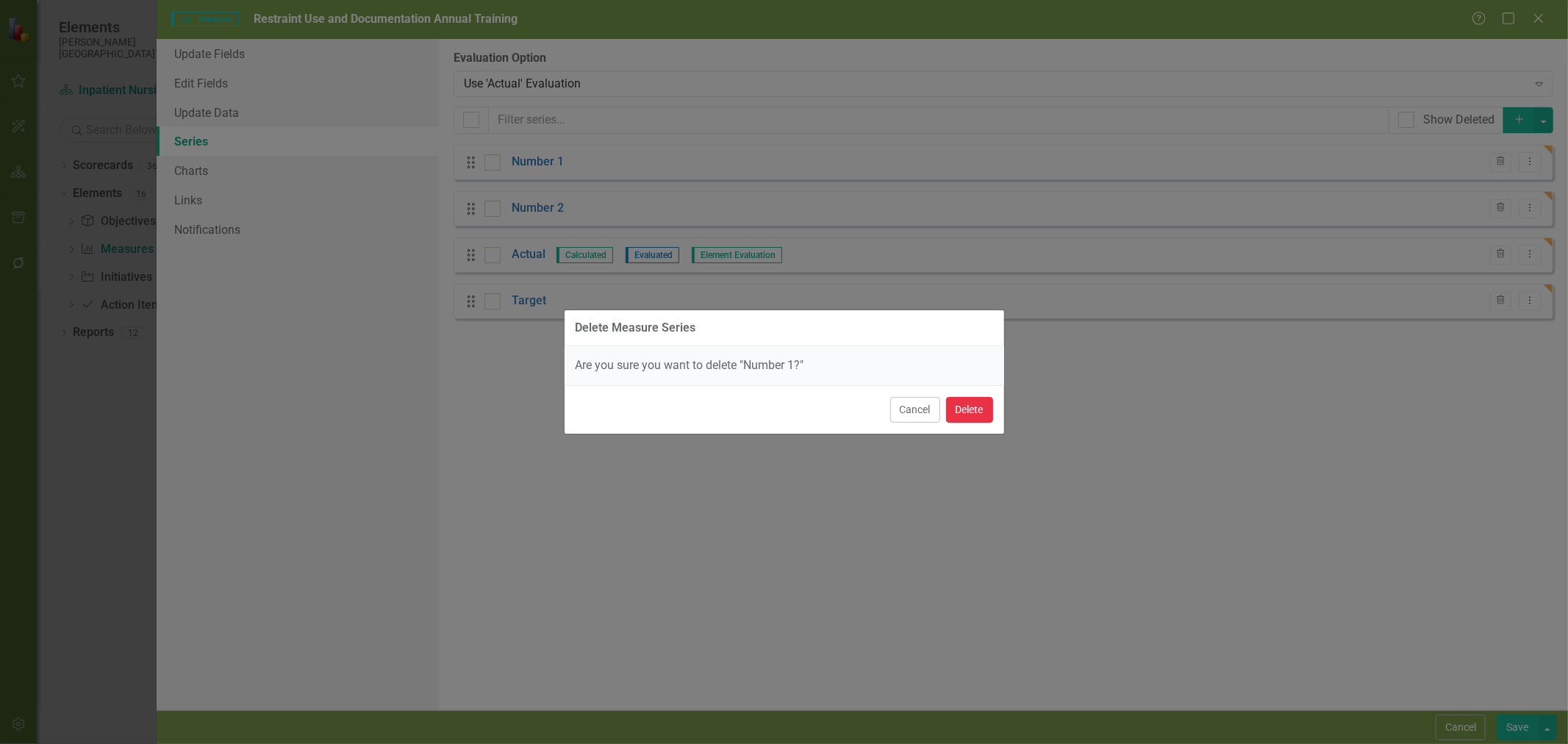
click at [964, 403] on button "Delete" at bounding box center [970, 409] width 47 height 26
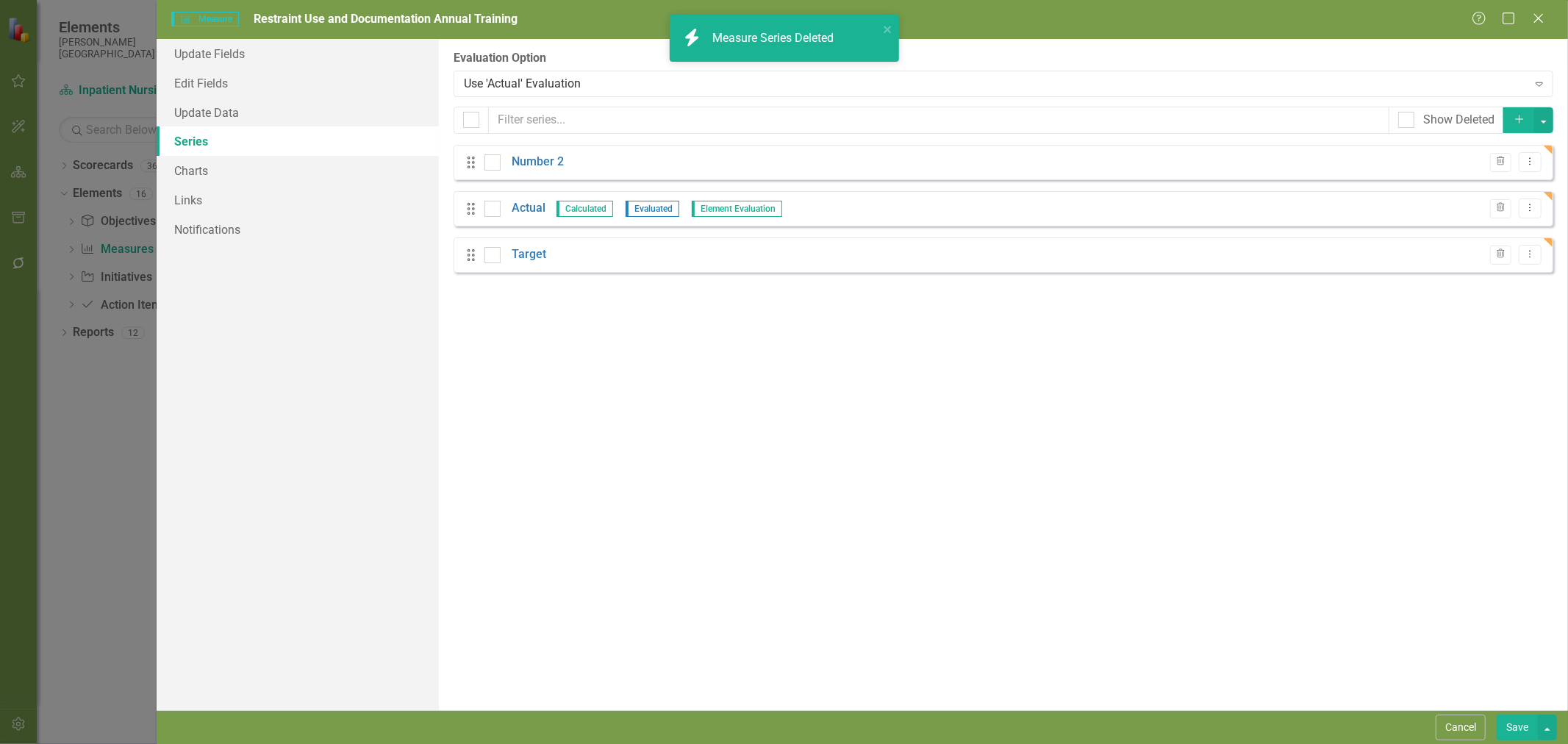
click at [1497, 160] on icon "Trash" at bounding box center [1500, 162] width 11 height 9
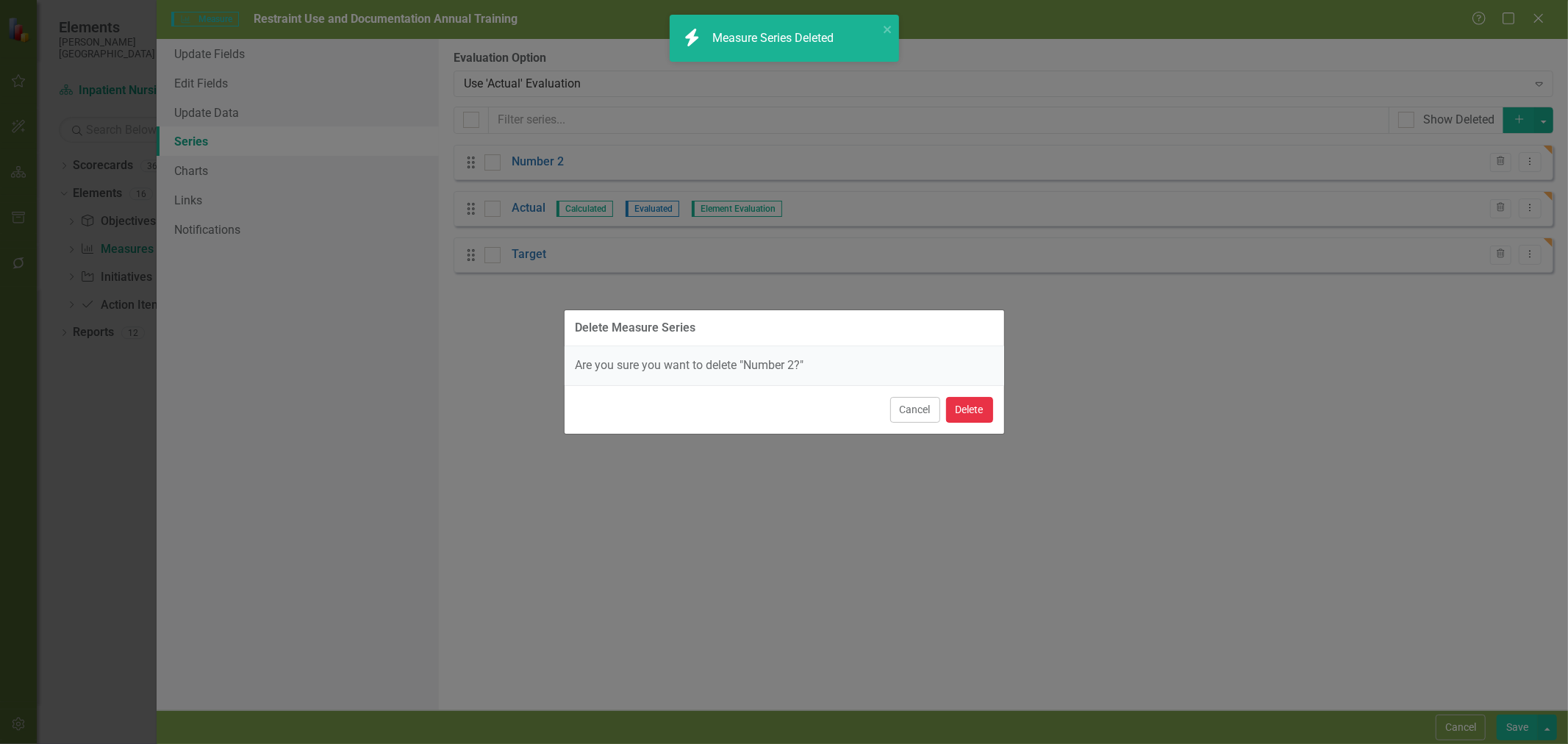
click at [982, 408] on button "Delete" at bounding box center [970, 409] width 47 height 26
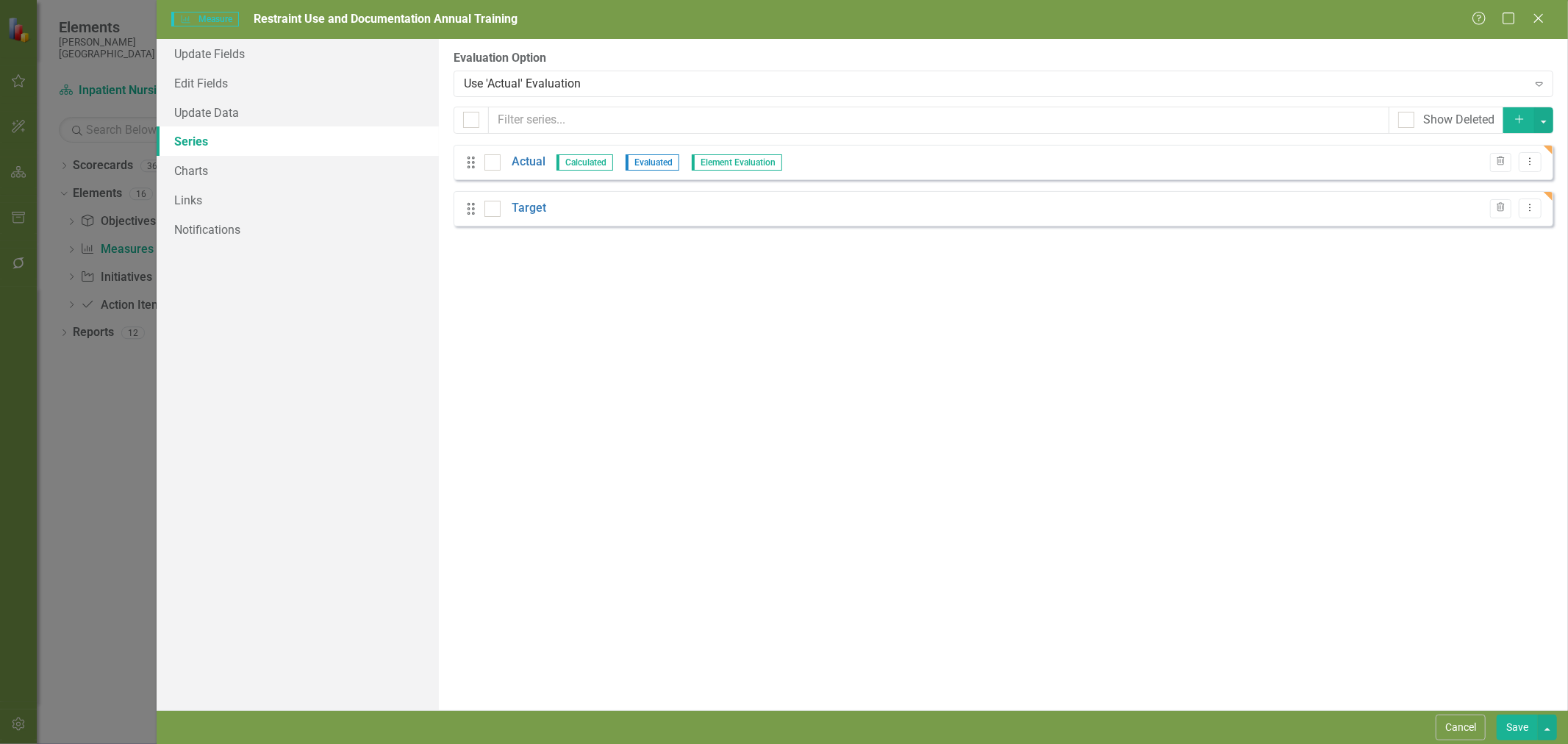
click at [537, 207] on link "Target" at bounding box center [529, 209] width 35 height 17
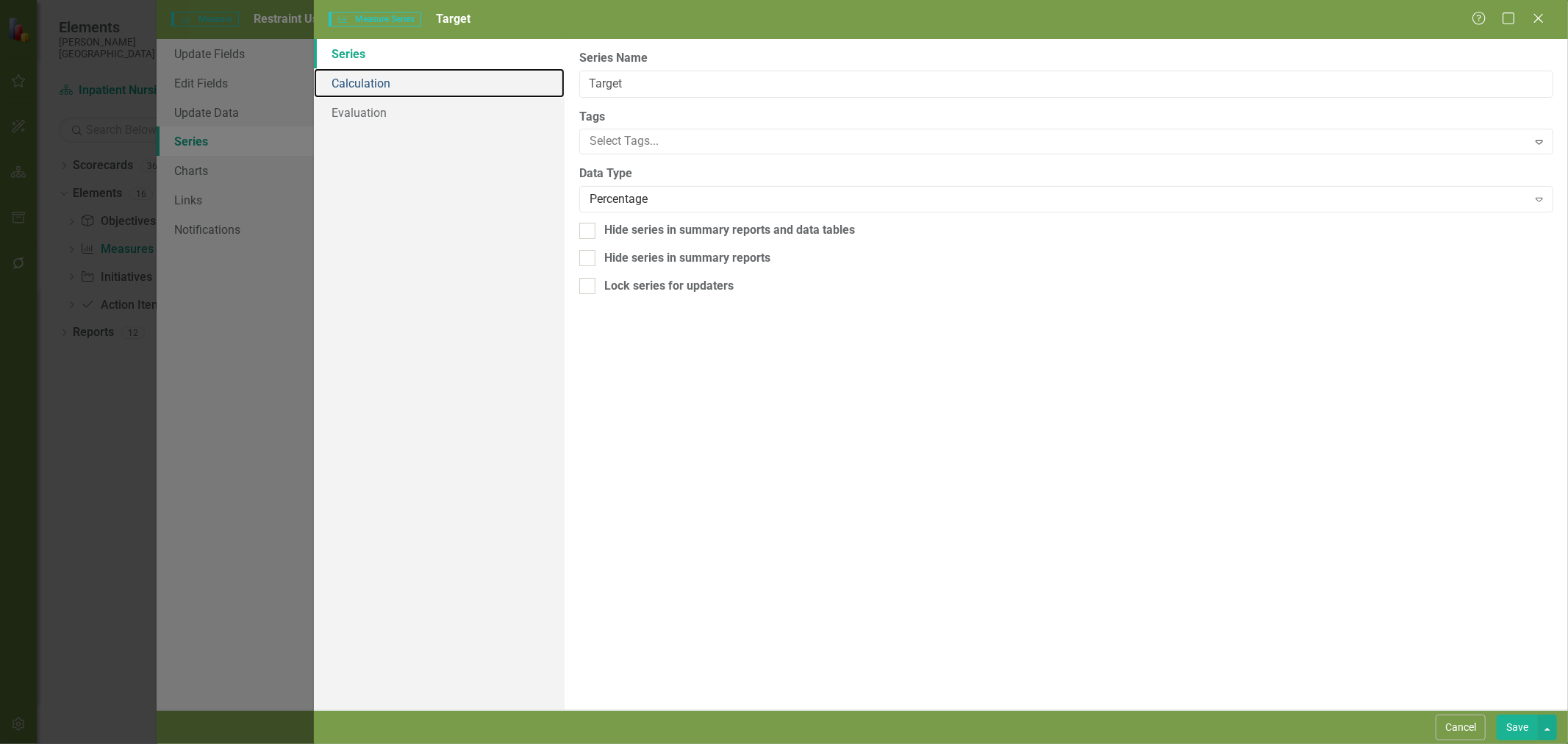
click at [423, 87] on link "Calculation" at bounding box center [439, 83] width 251 height 30
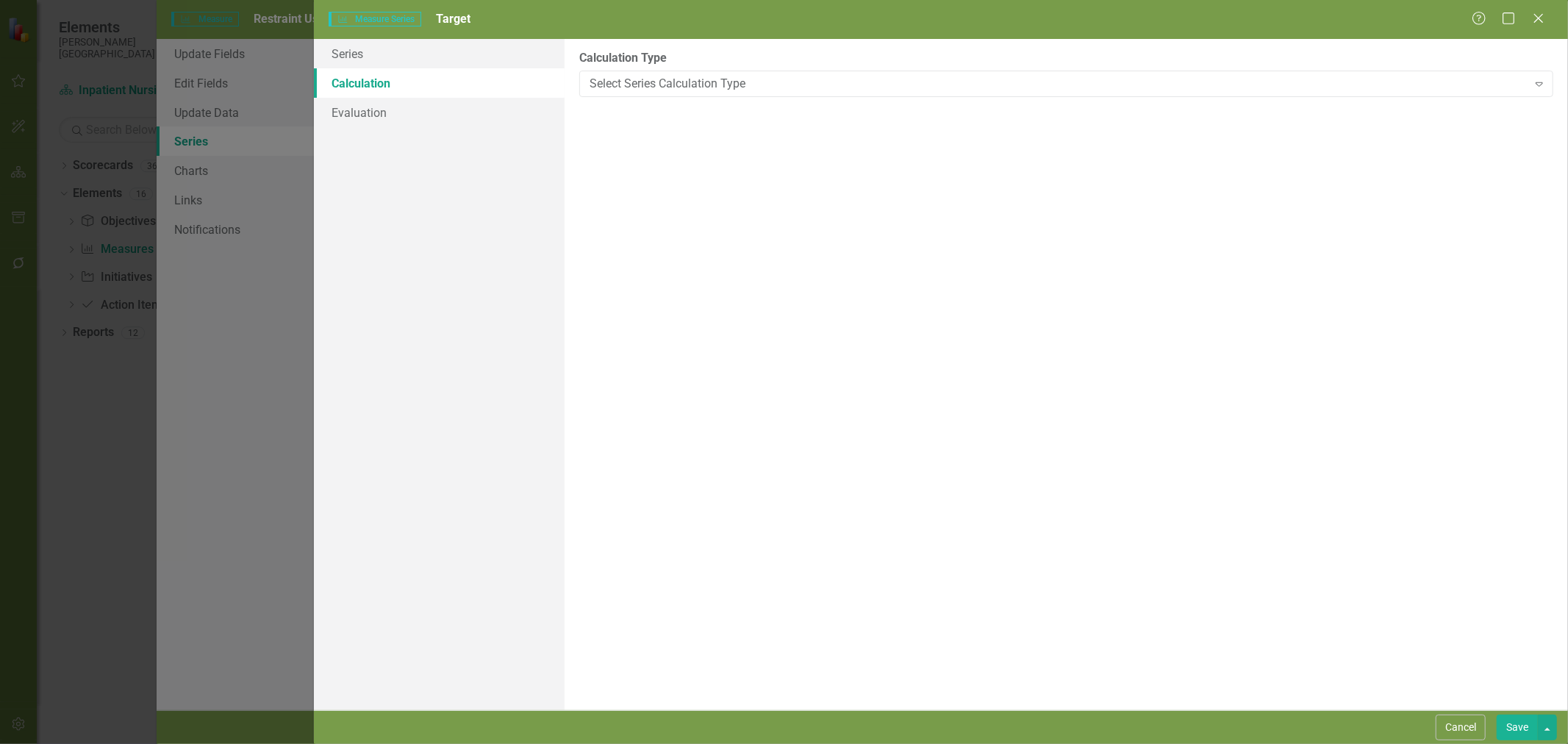
click at [726, 91] on div "Select Series Calculation Type" at bounding box center [1059, 84] width 938 height 17
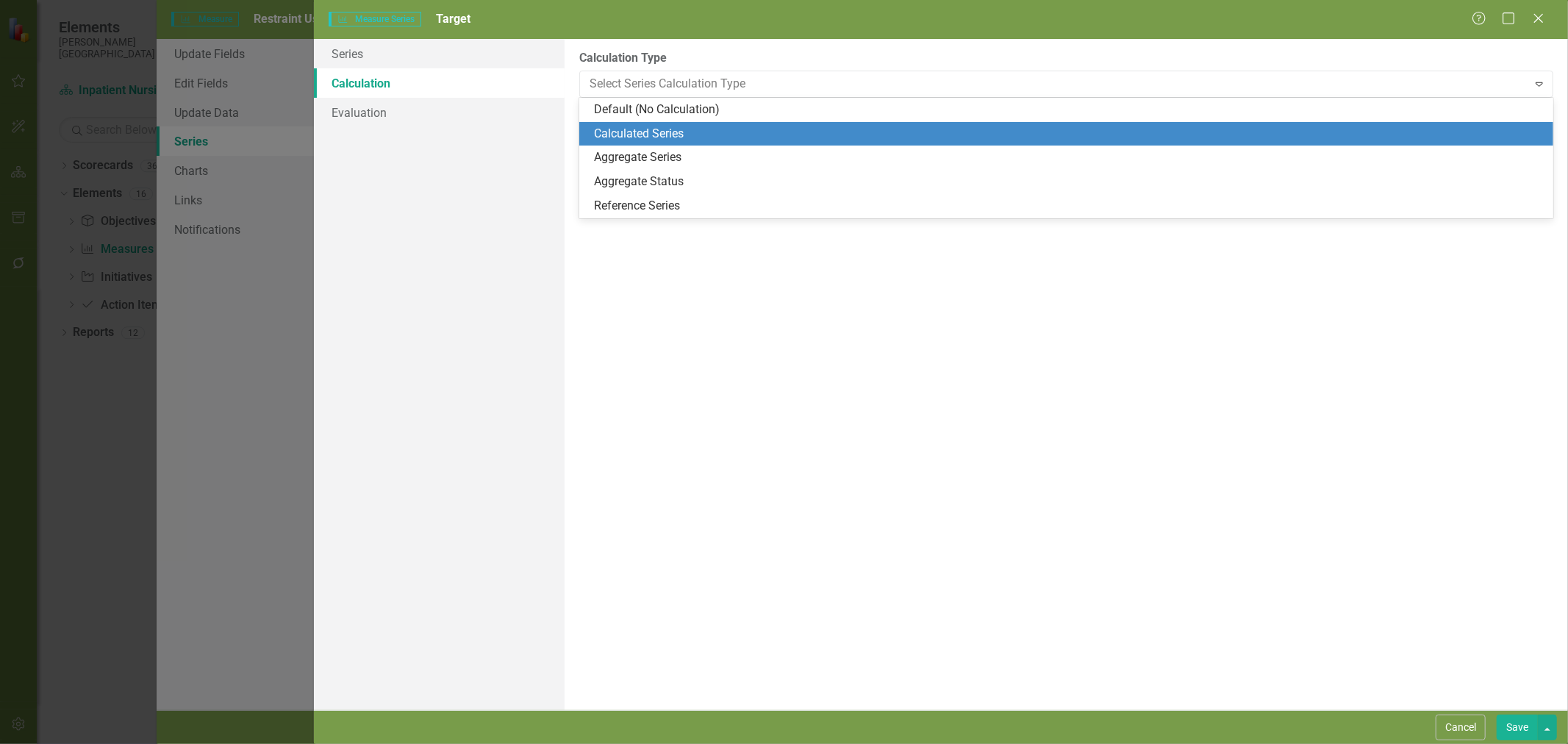
click at [710, 131] on div "Calculated Series" at bounding box center [1069, 134] width 950 height 17
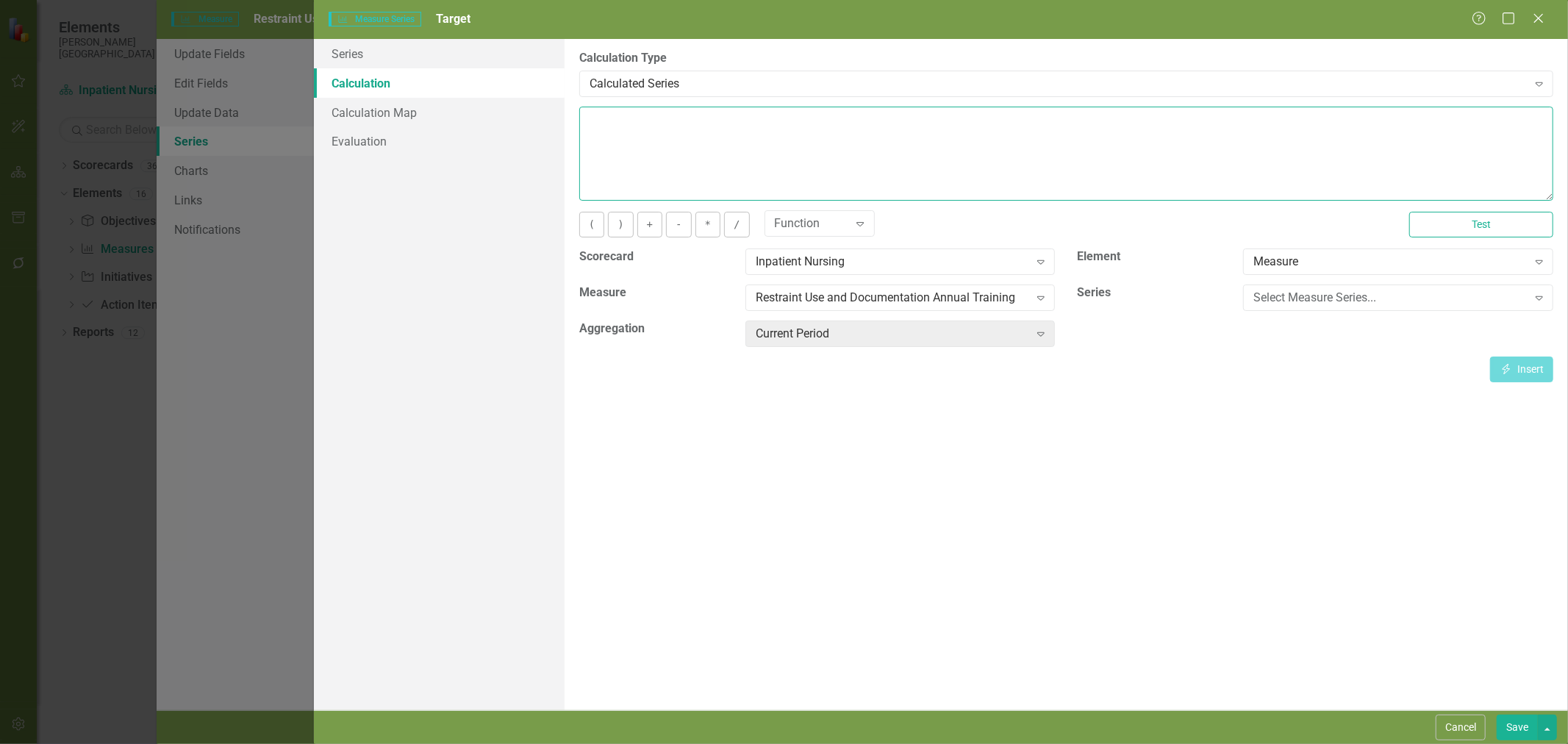
click at [688, 145] on textarea at bounding box center [1066, 153] width 974 height 94
type textarea "100"
click at [1508, 731] on button "Save" at bounding box center [1517, 728] width 41 height 26
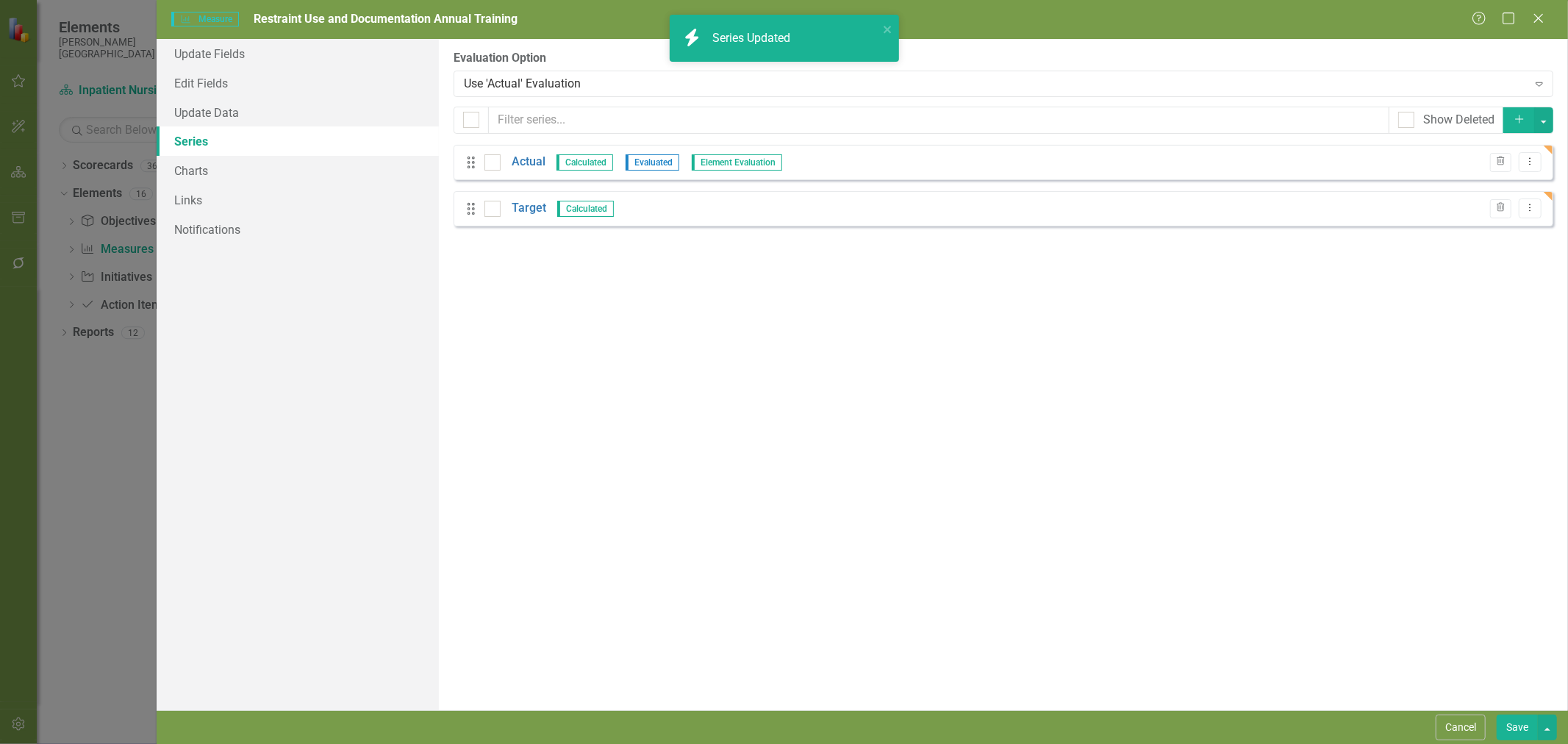
click at [524, 162] on link "Actual" at bounding box center [529, 162] width 34 height 17
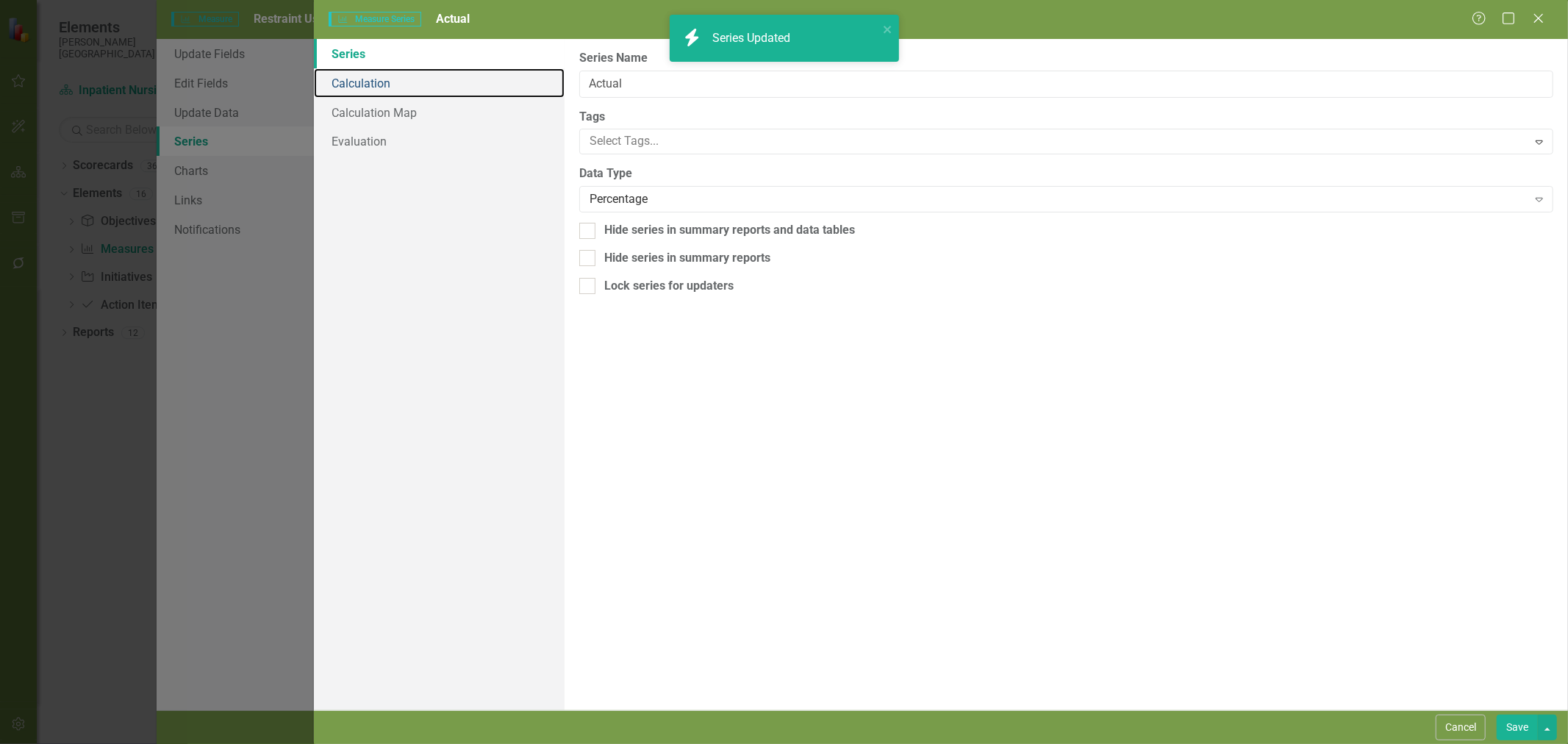
click at [376, 85] on link "Calculation" at bounding box center [439, 83] width 251 height 30
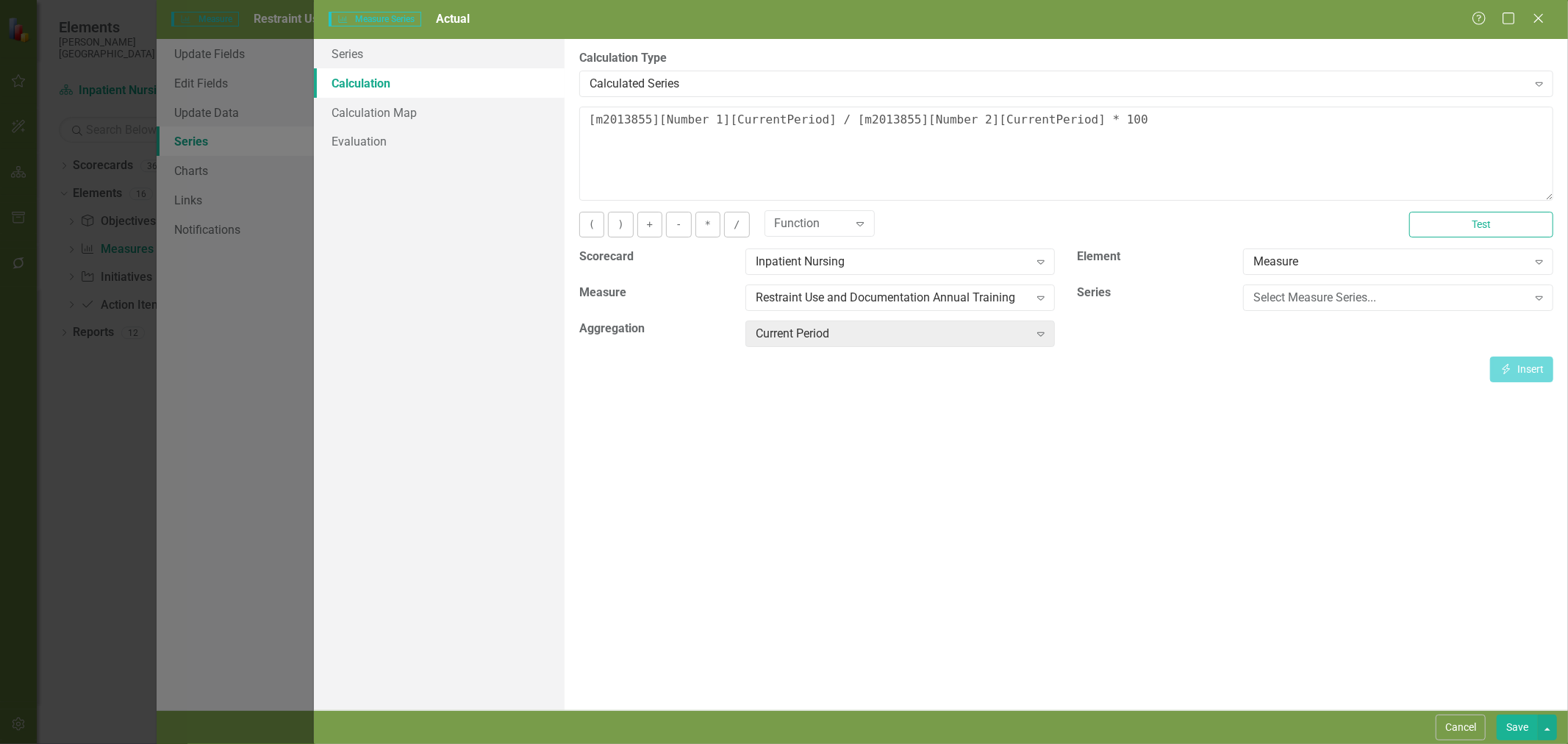
click at [723, 82] on div "Calculated Series" at bounding box center [1059, 84] width 938 height 17
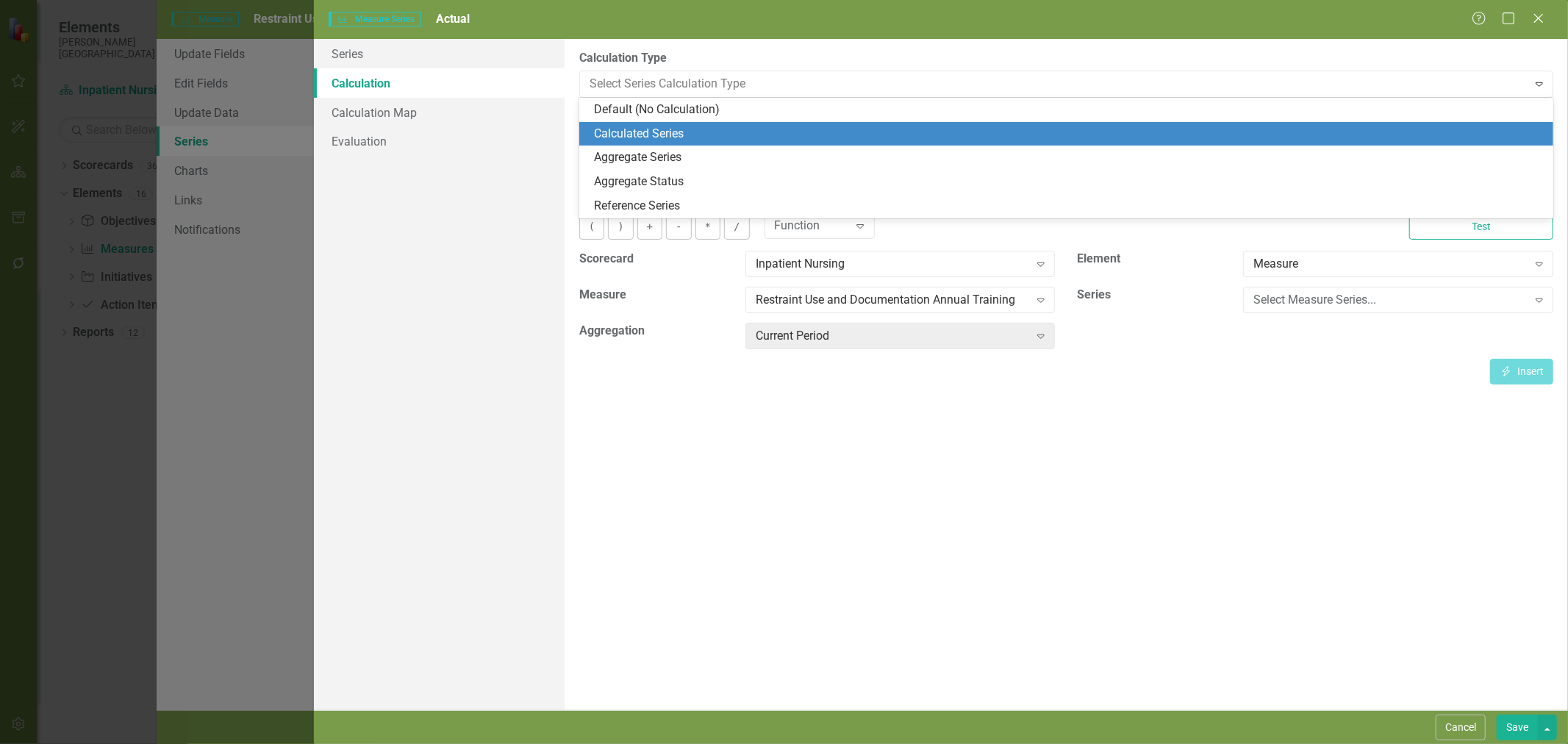
click at [712, 106] on div "Default (No Calculation)" at bounding box center [1069, 110] width 950 height 17
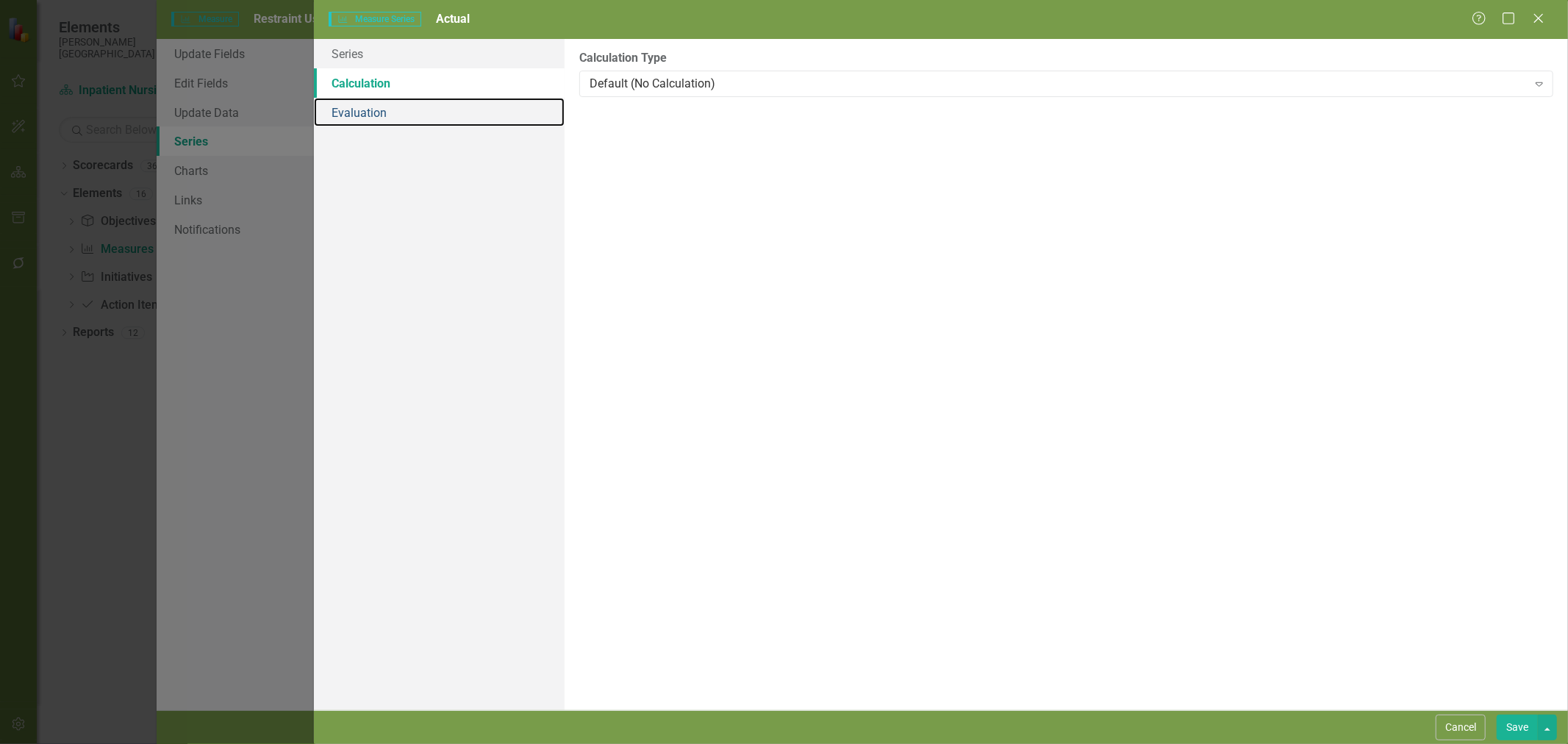
click at [380, 118] on link "Evaluation" at bounding box center [439, 113] width 251 height 30
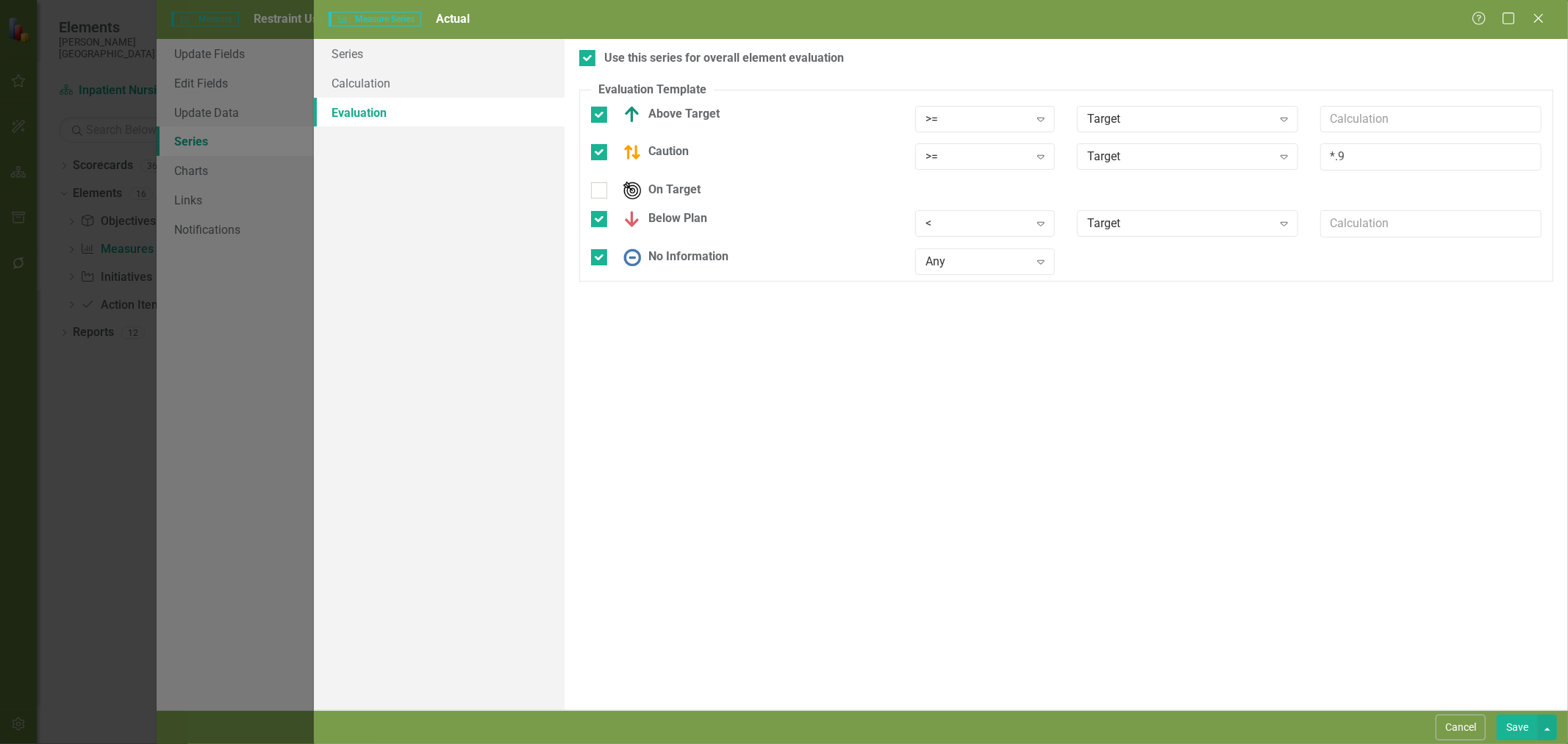
click at [1510, 725] on button "Save" at bounding box center [1517, 728] width 41 height 26
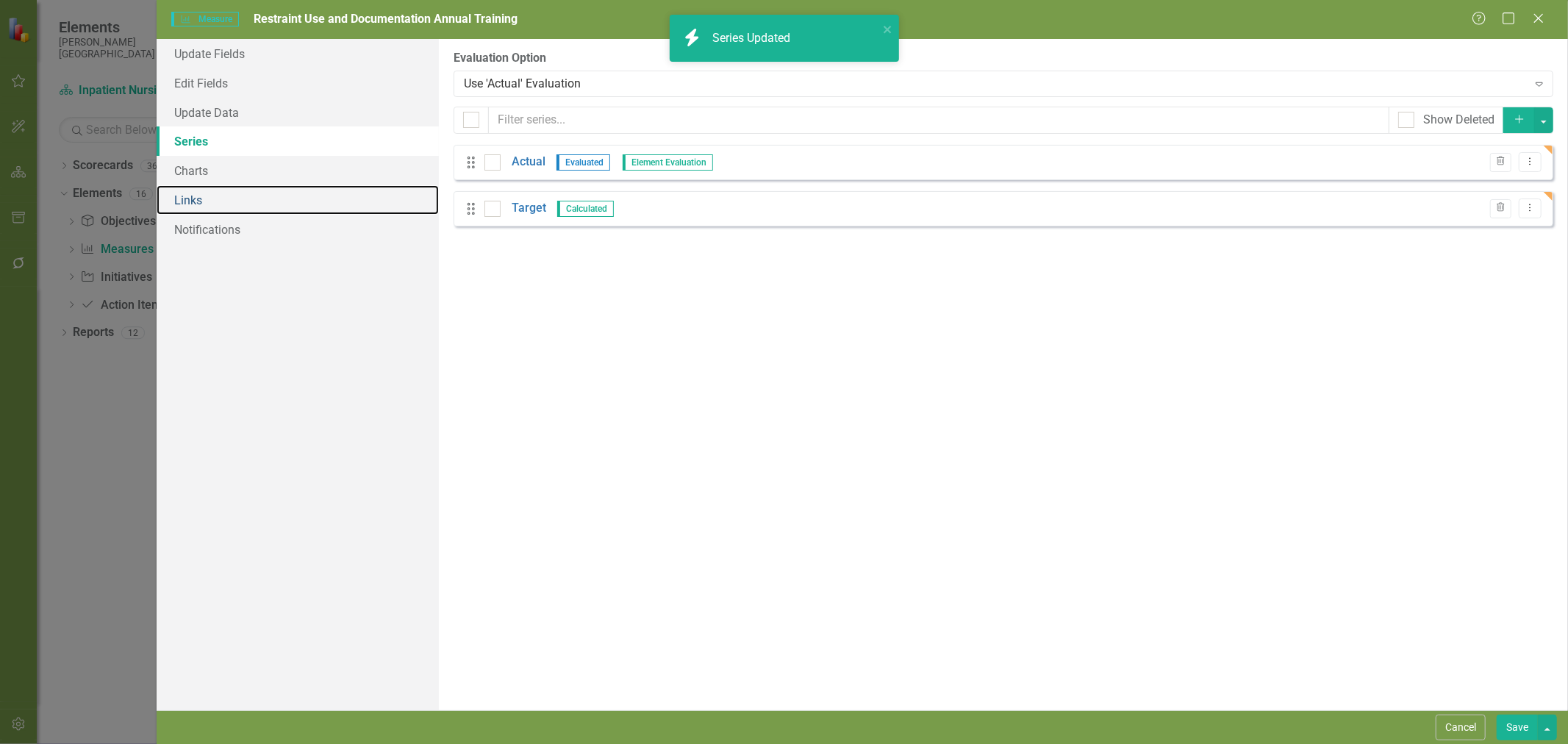
click at [215, 196] on link "Links" at bounding box center [298, 200] width 283 height 30
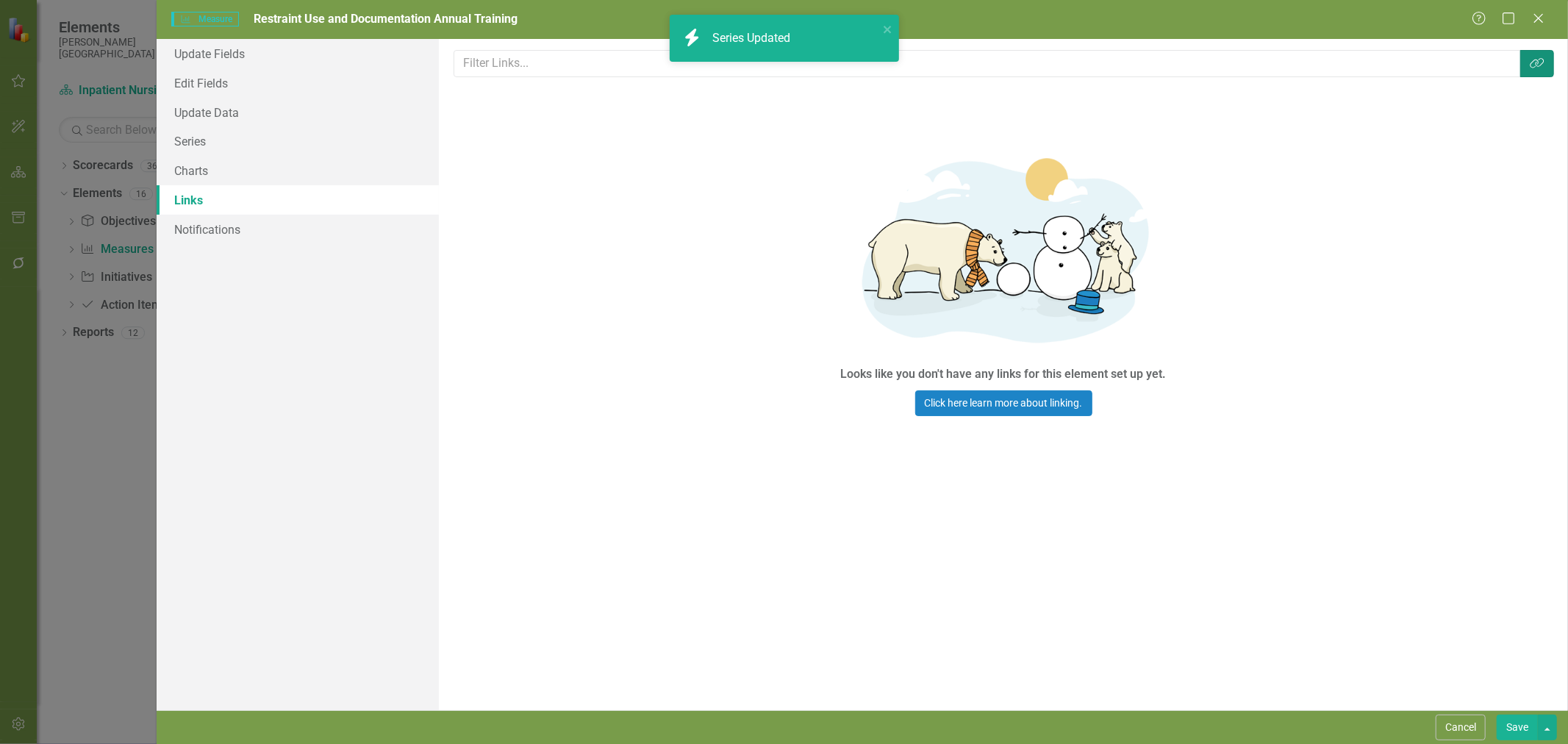
click at [1542, 64] on icon "button" at bounding box center [1537, 63] width 14 height 10
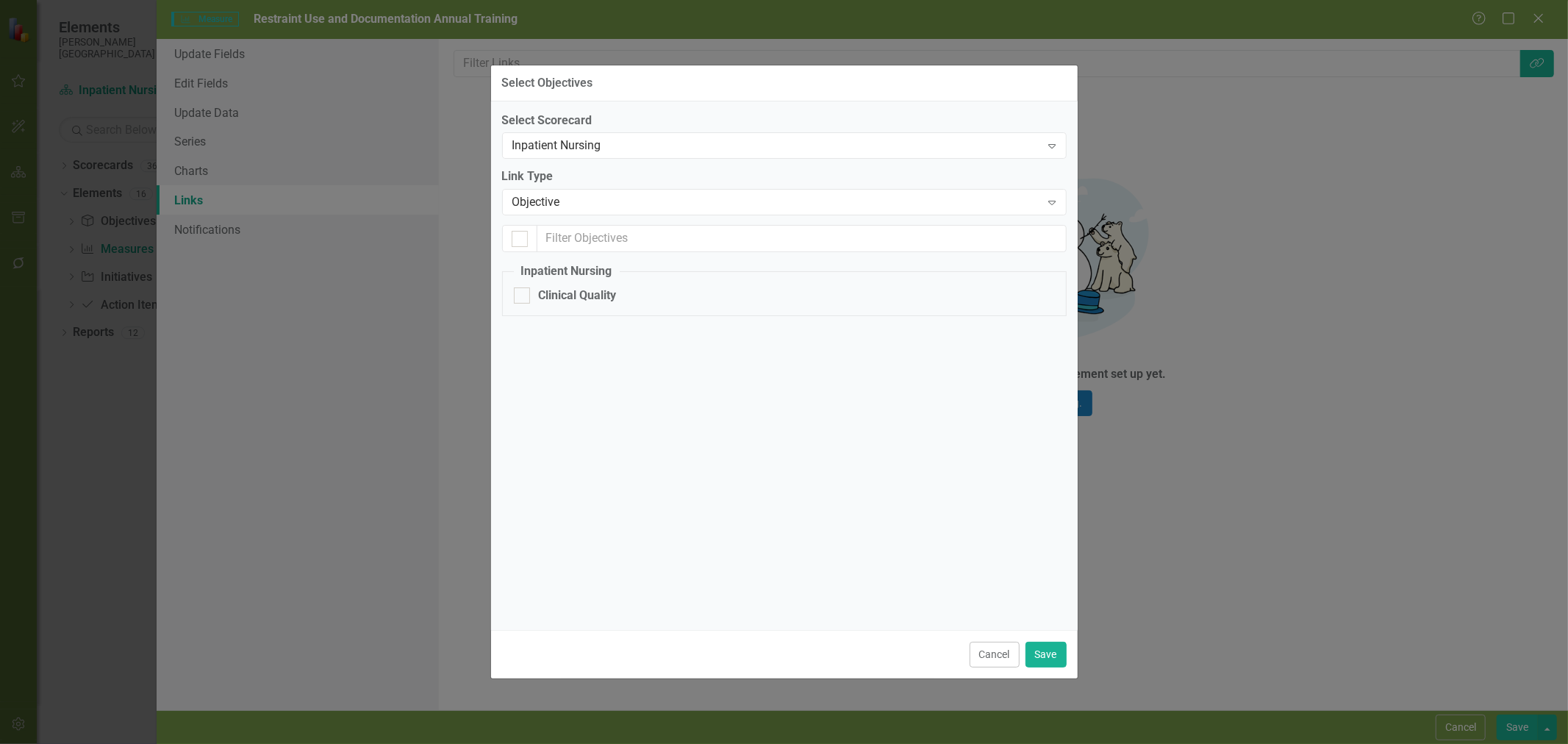
click at [534, 297] on div "Clinical Quality" at bounding box center [784, 296] width 541 height 17
click at [523, 297] on input "Clinical Quality" at bounding box center [519, 292] width 9 height 9
checkbox input "true"
click at [1061, 657] on button "Save" at bounding box center [1046, 655] width 41 height 26
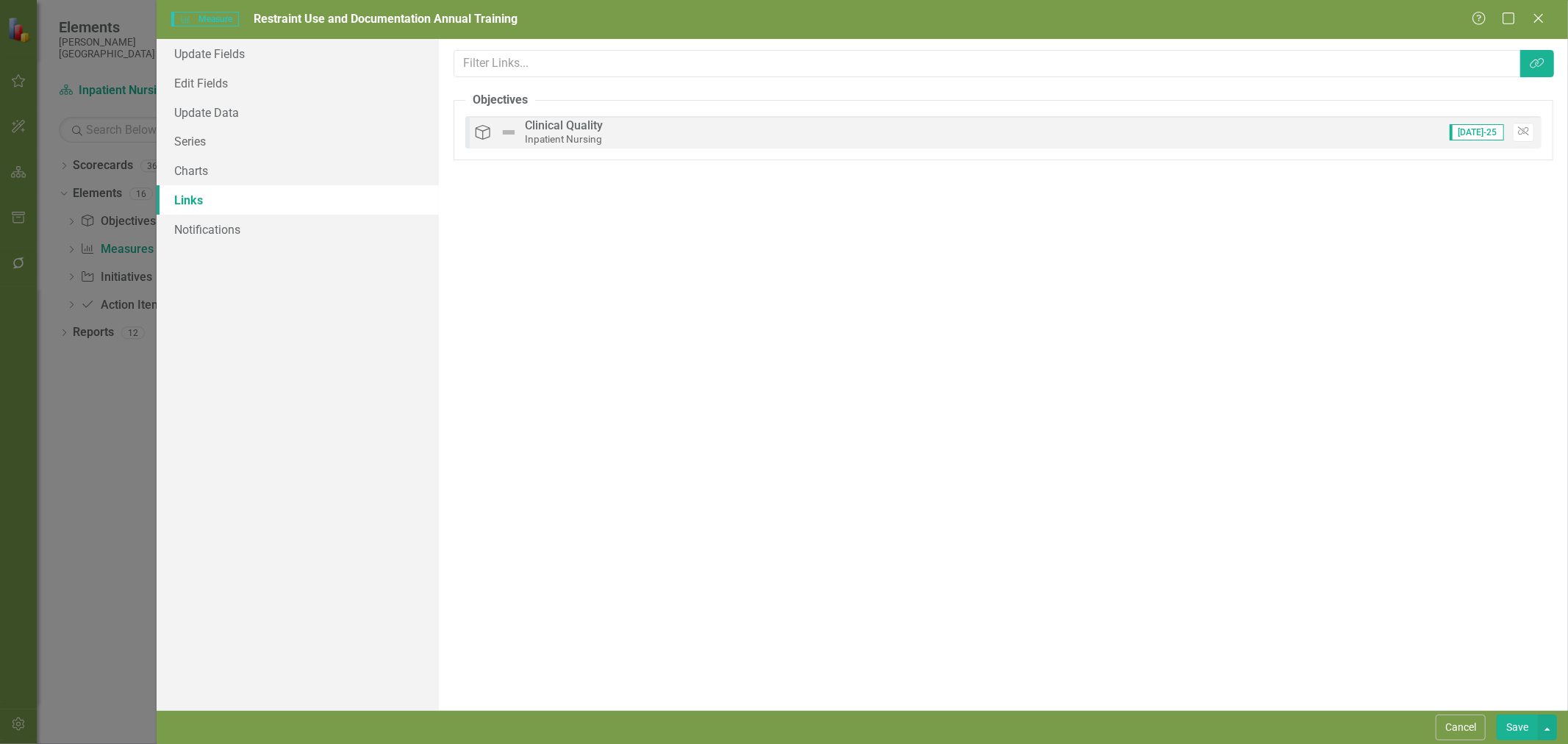
click at [1517, 724] on button "Save" at bounding box center [1517, 728] width 41 height 26
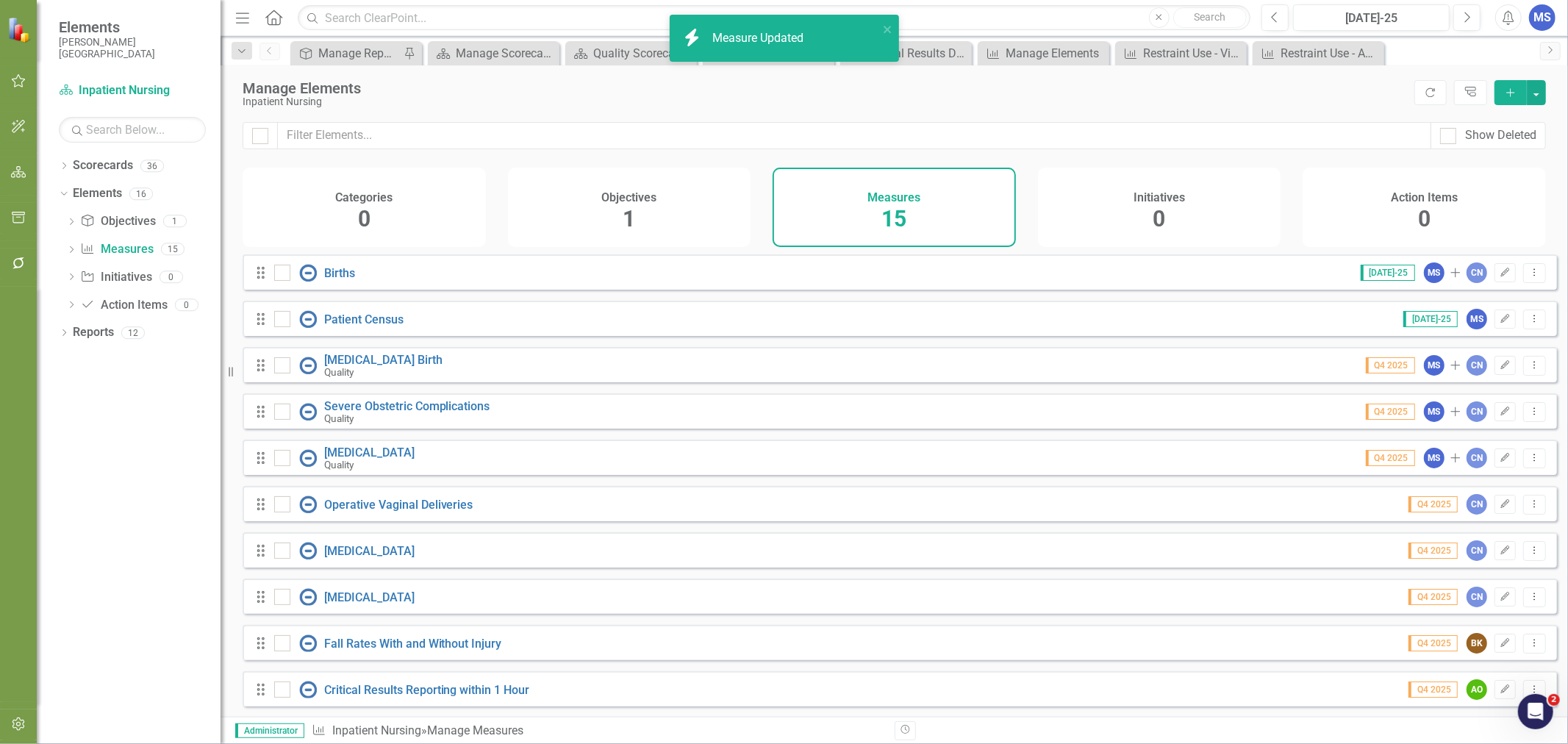
scroll to position [243, 0]
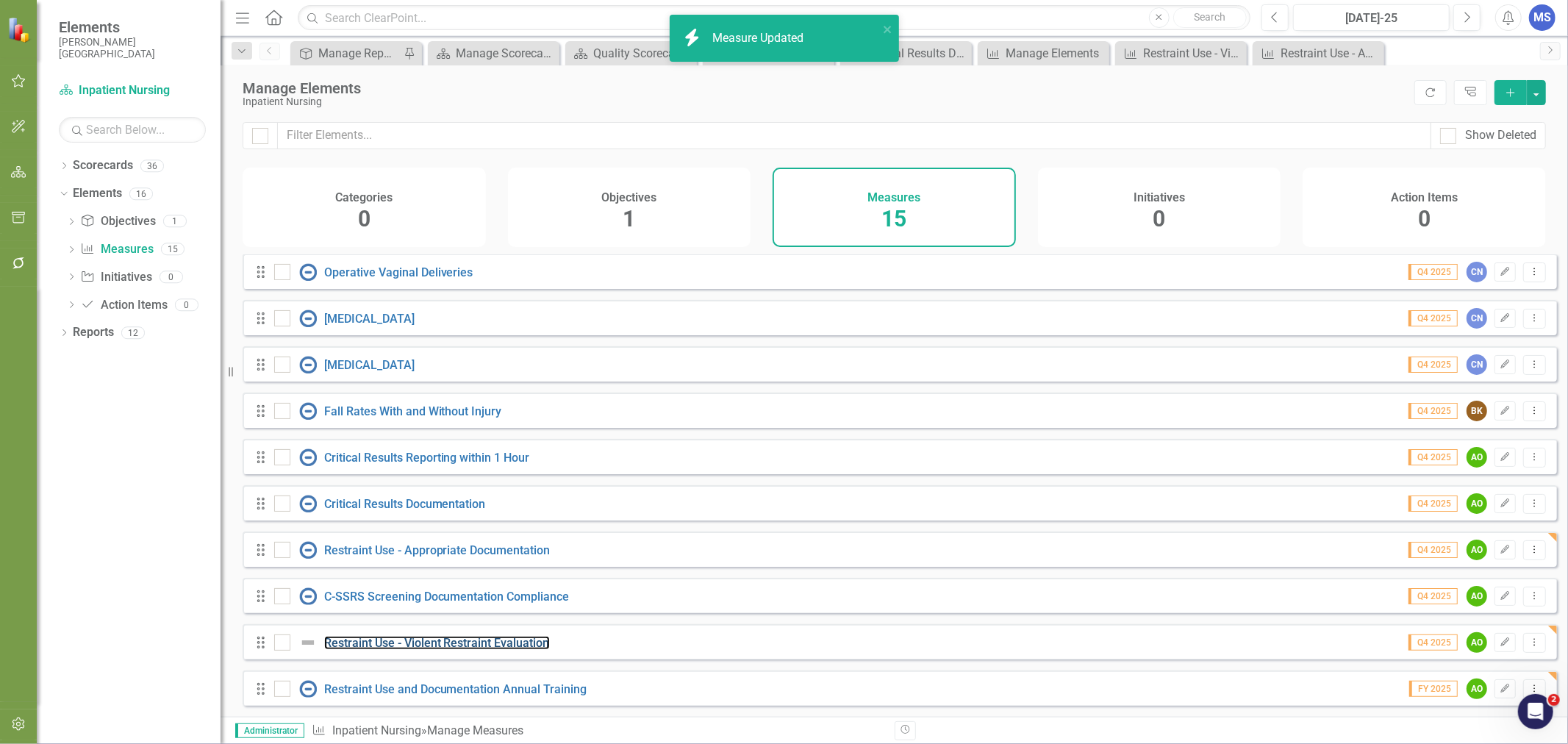
click at [468, 636] on link "Restraint Use - Violent Restraint Evaluation" at bounding box center [437, 643] width 226 height 14
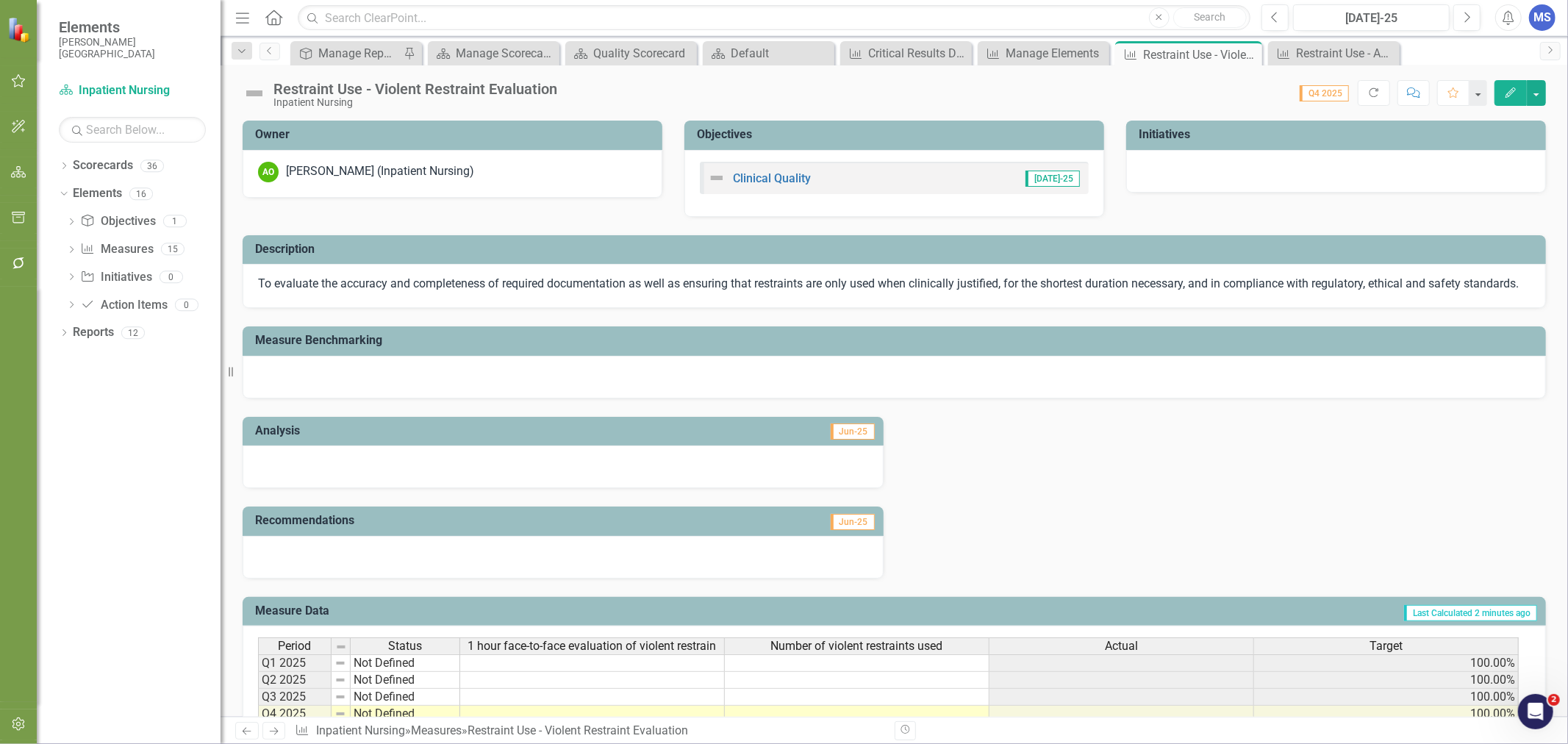
click at [1515, 90] on icon "button" at bounding box center [1510, 92] width 10 height 10
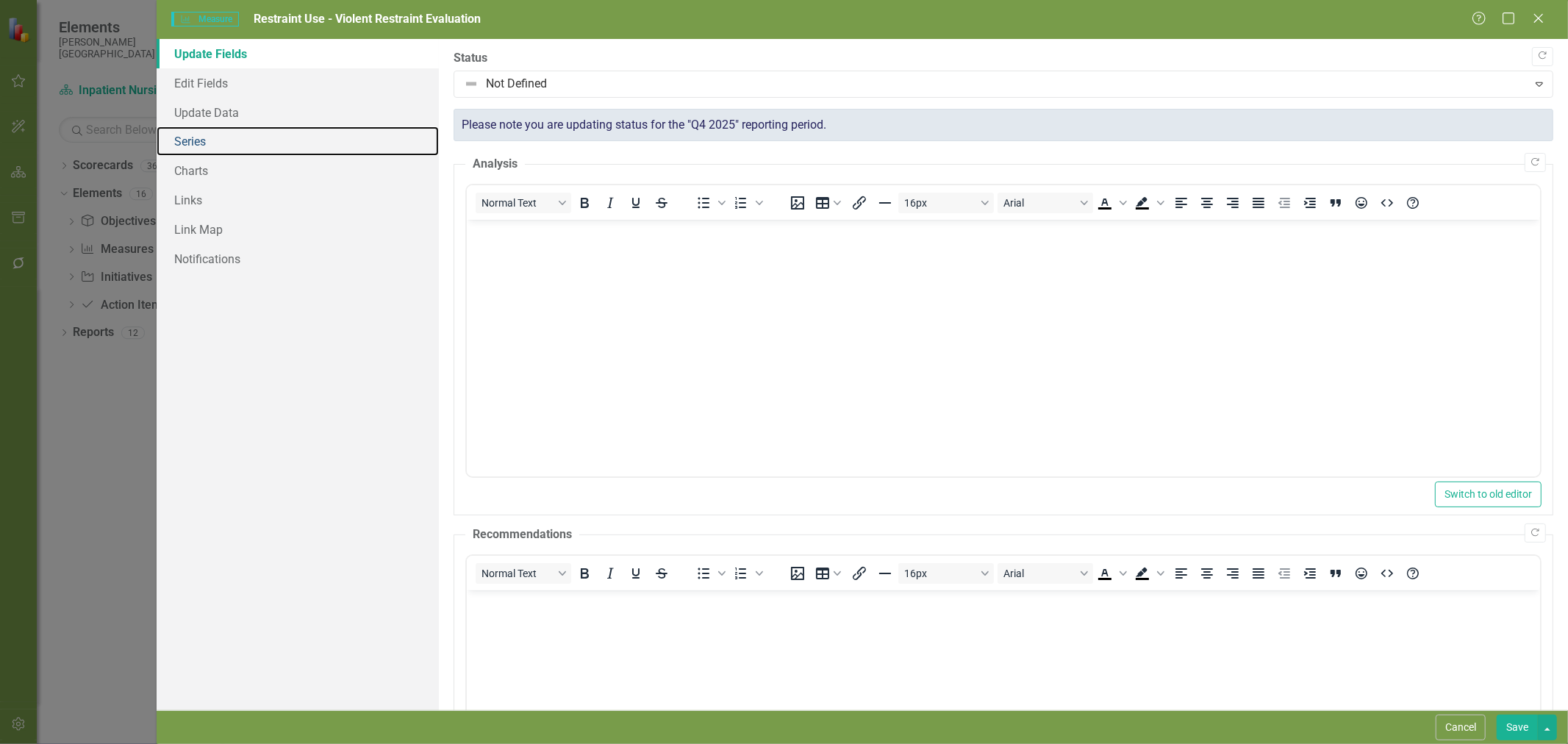
click at [196, 145] on link "Series" at bounding box center [298, 141] width 283 height 30
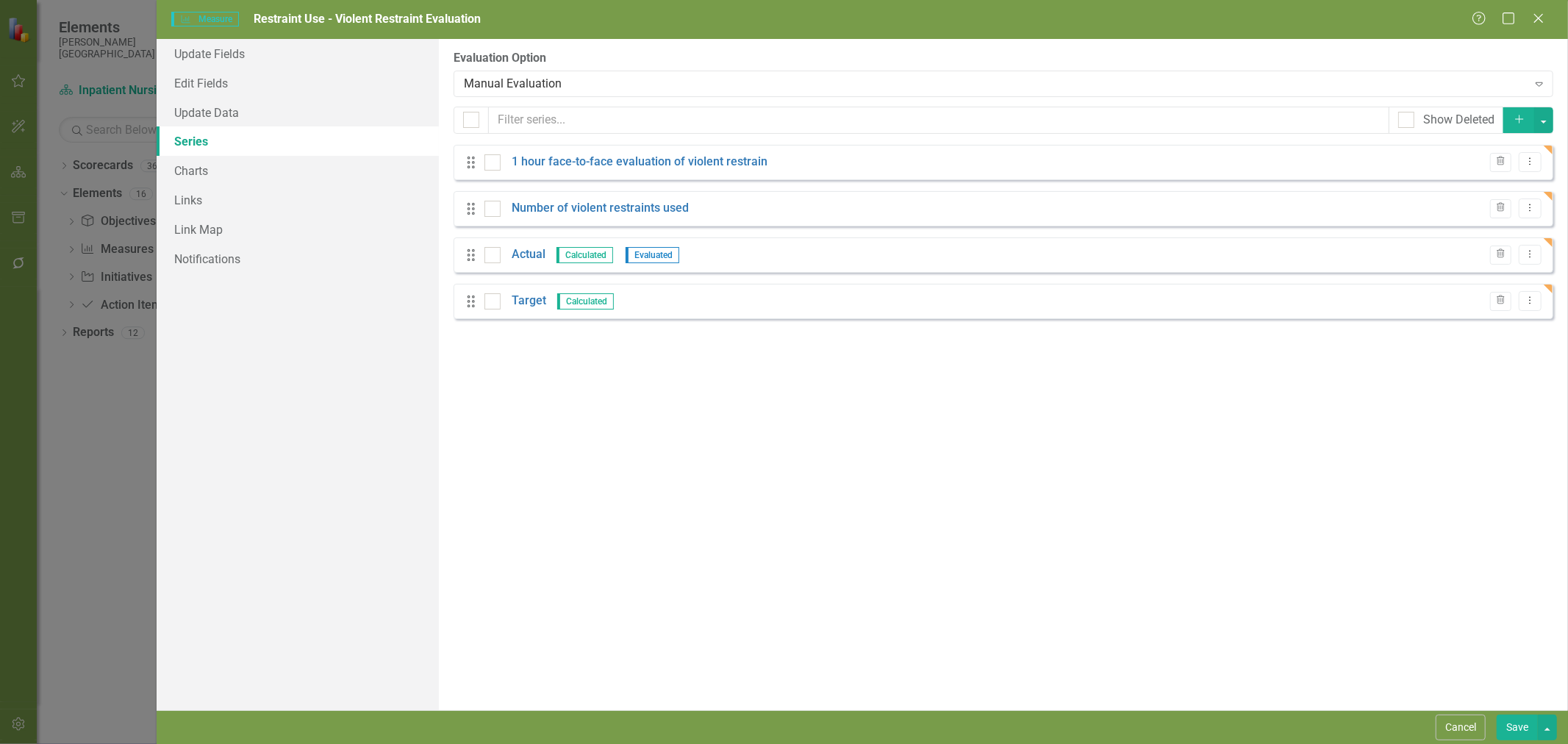
click at [534, 302] on link "Target" at bounding box center [529, 301] width 35 height 17
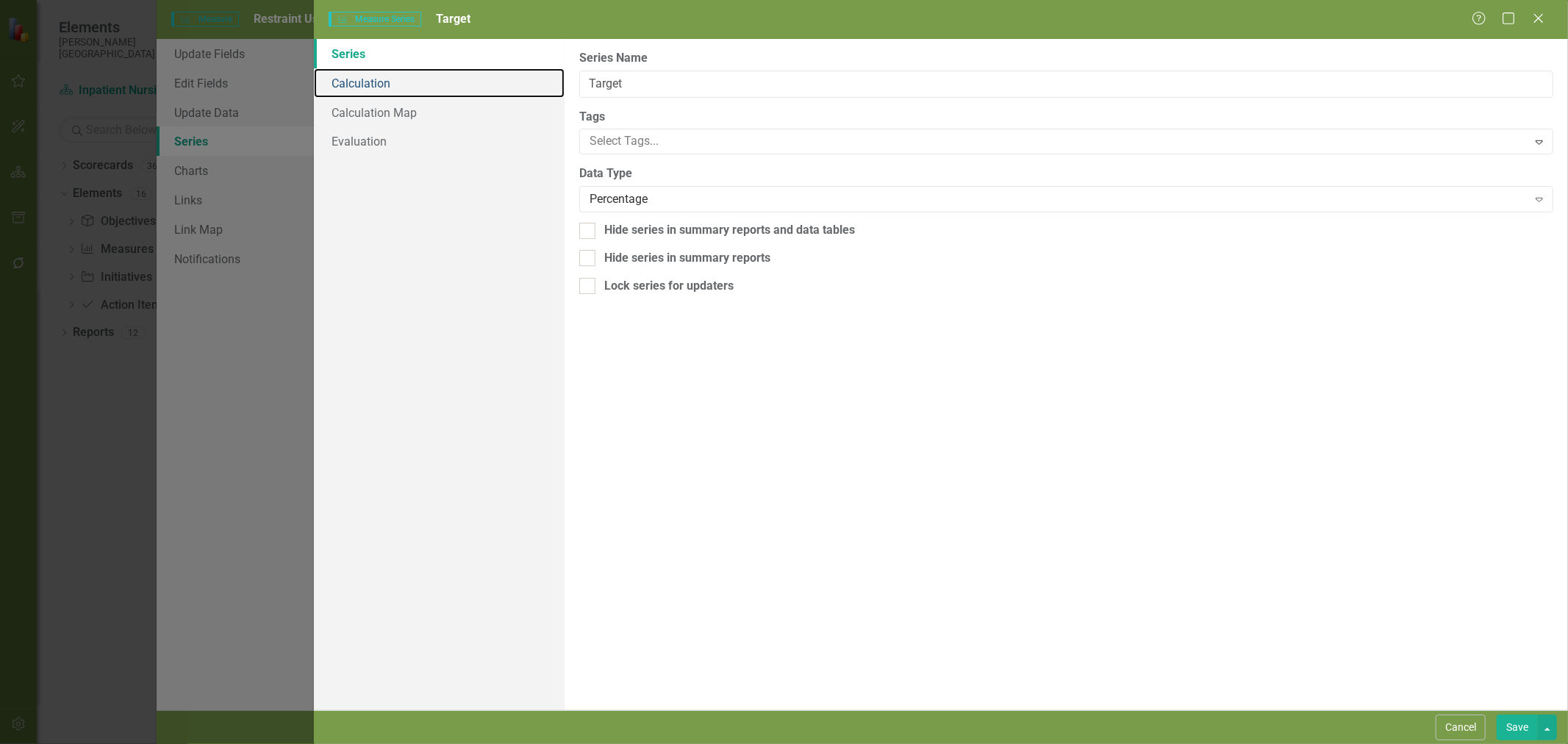
click at [368, 78] on link "Calculation" at bounding box center [439, 83] width 251 height 30
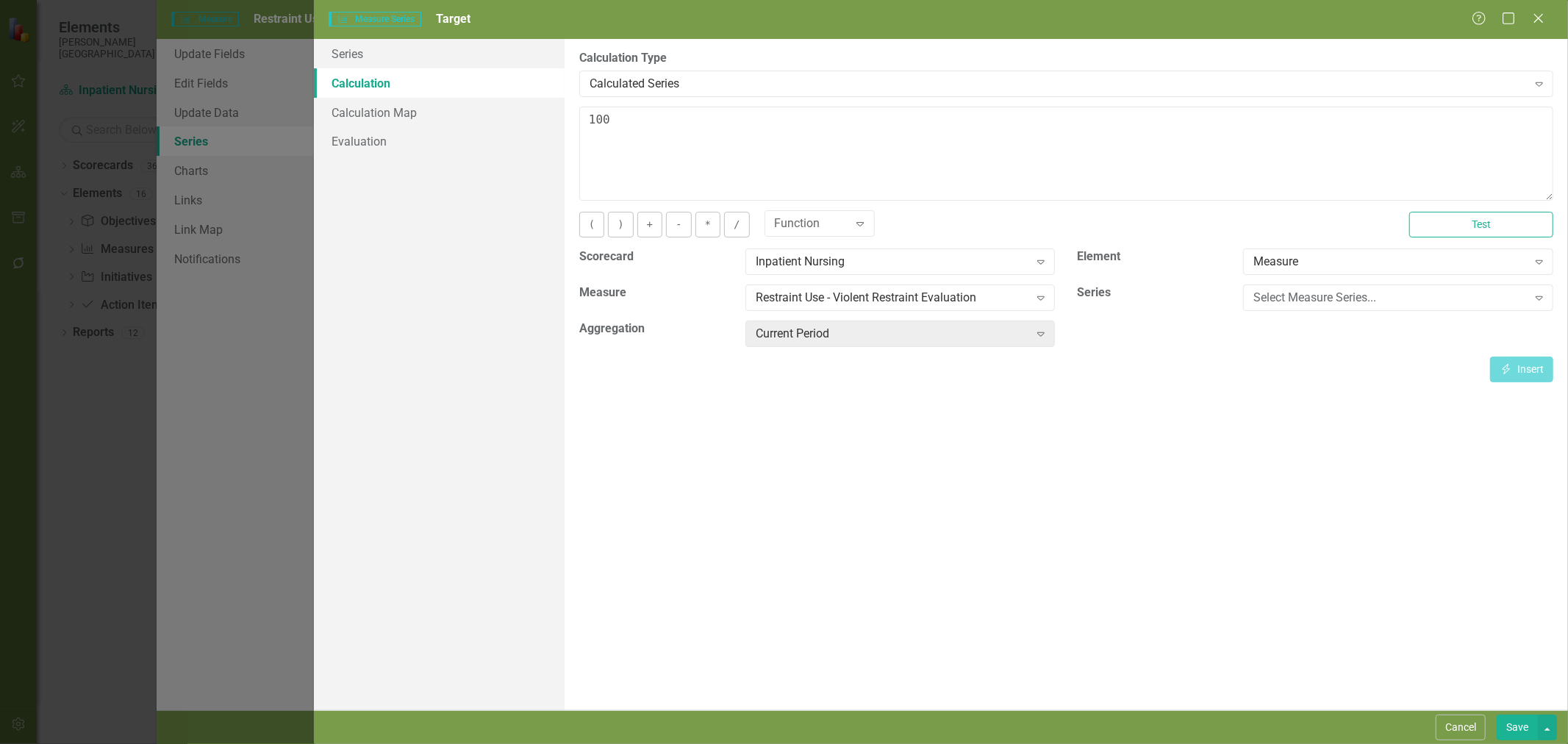
click at [1517, 727] on button "Save" at bounding box center [1517, 728] width 41 height 26
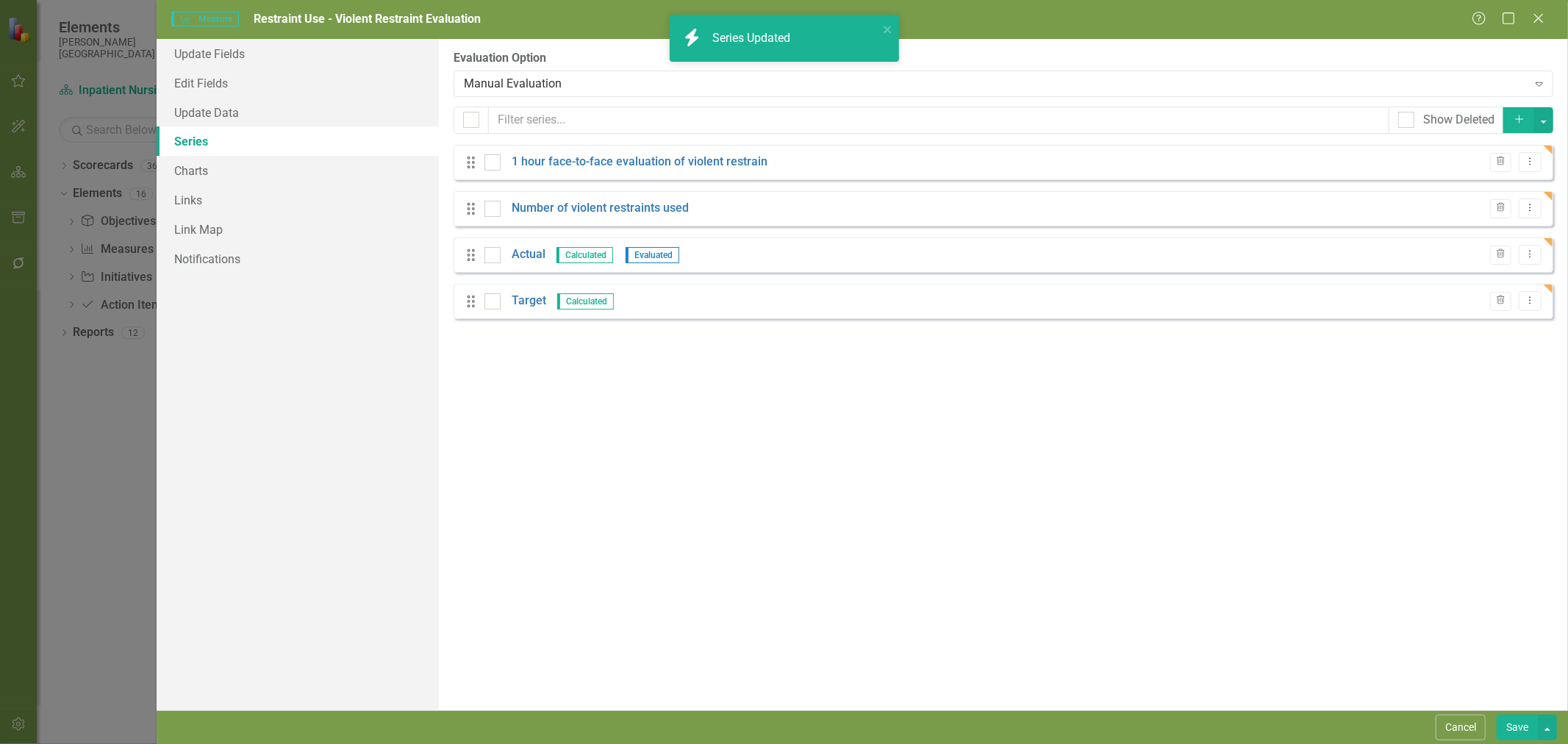
click at [554, 77] on div "Manual Evaluation" at bounding box center [995, 84] width 1063 height 17
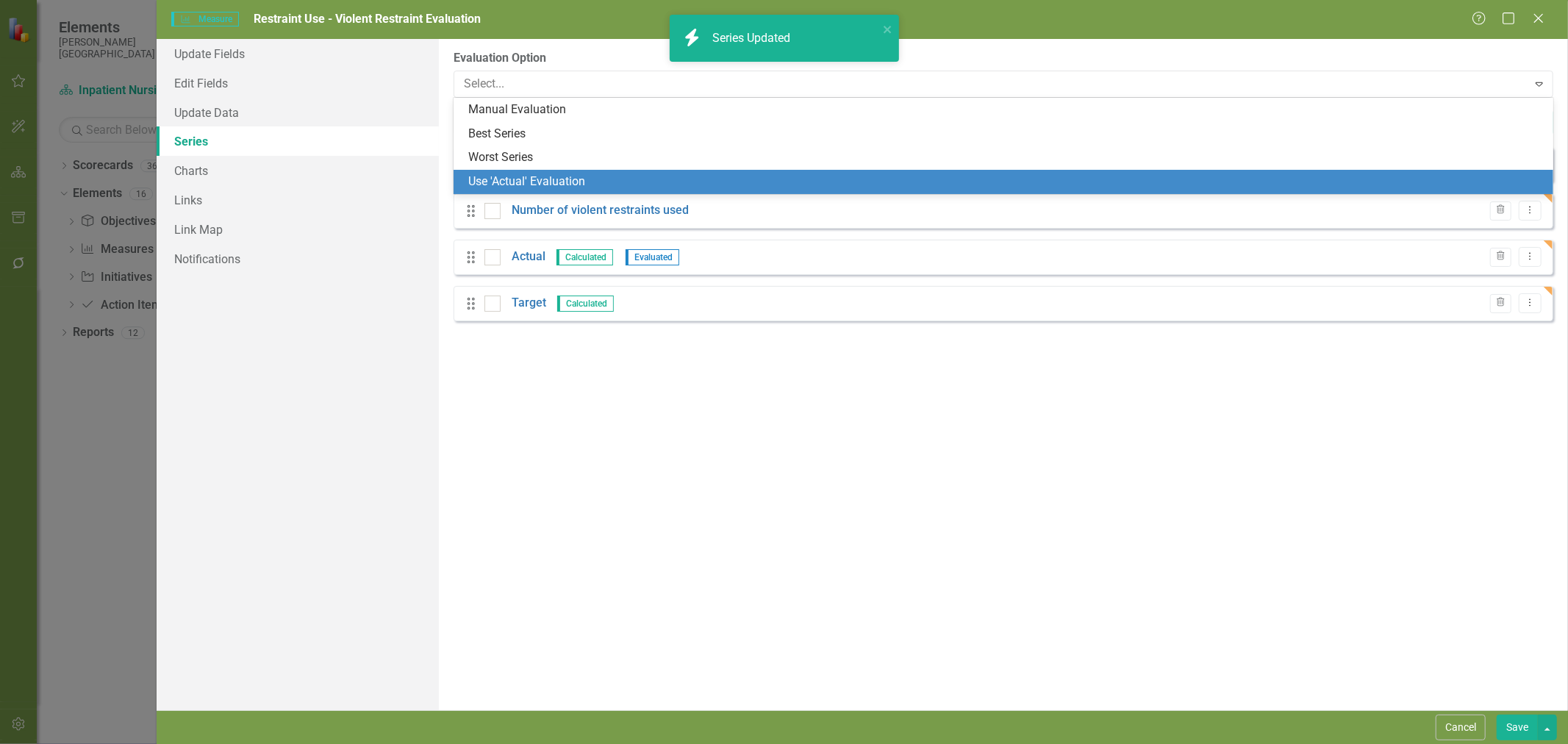
click at [557, 181] on div "Use 'Actual' Evaluation" at bounding box center [1006, 182] width 1076 height 17
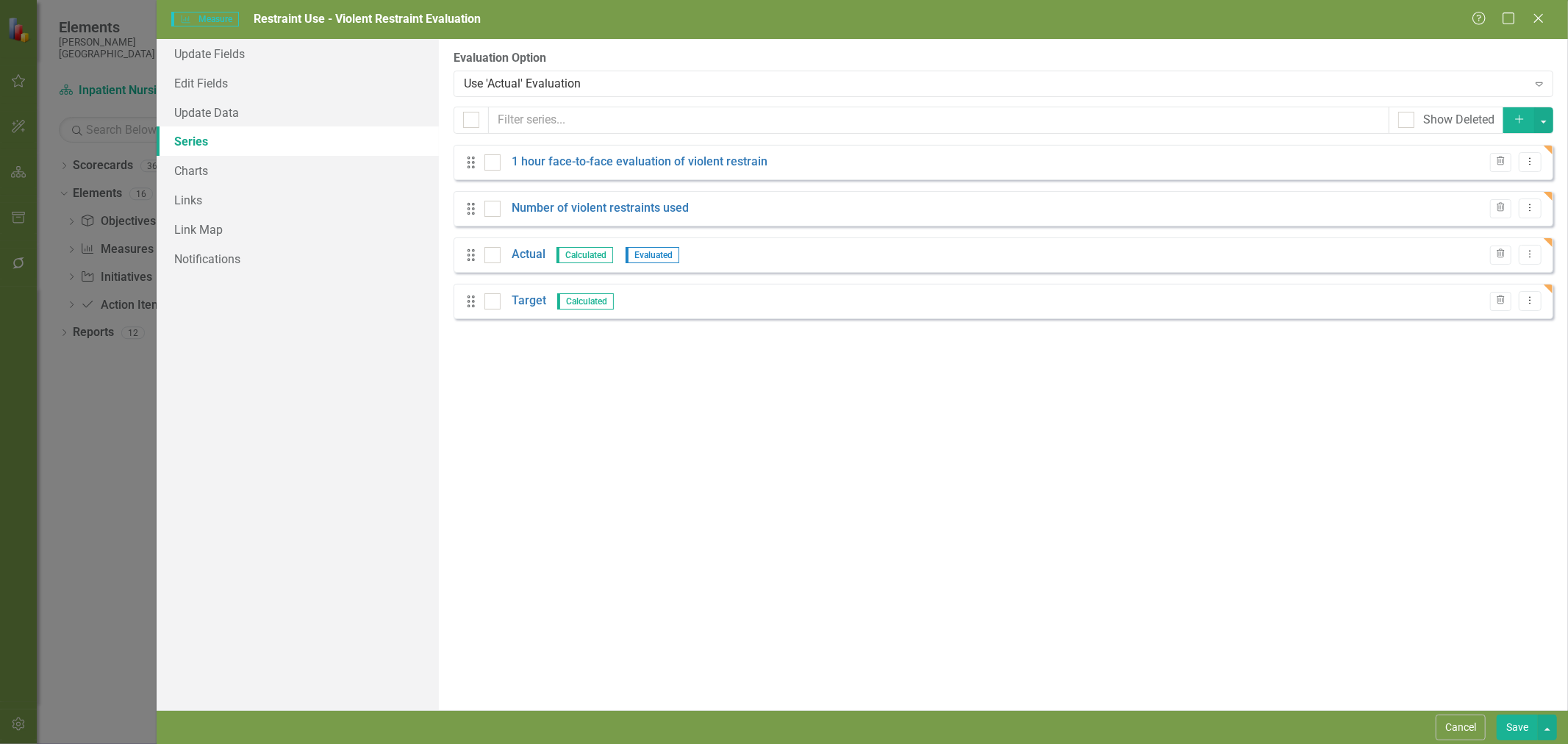
click at [1516, 737] on button "Save" at bounding box center [1517, 728] width 41 height 26
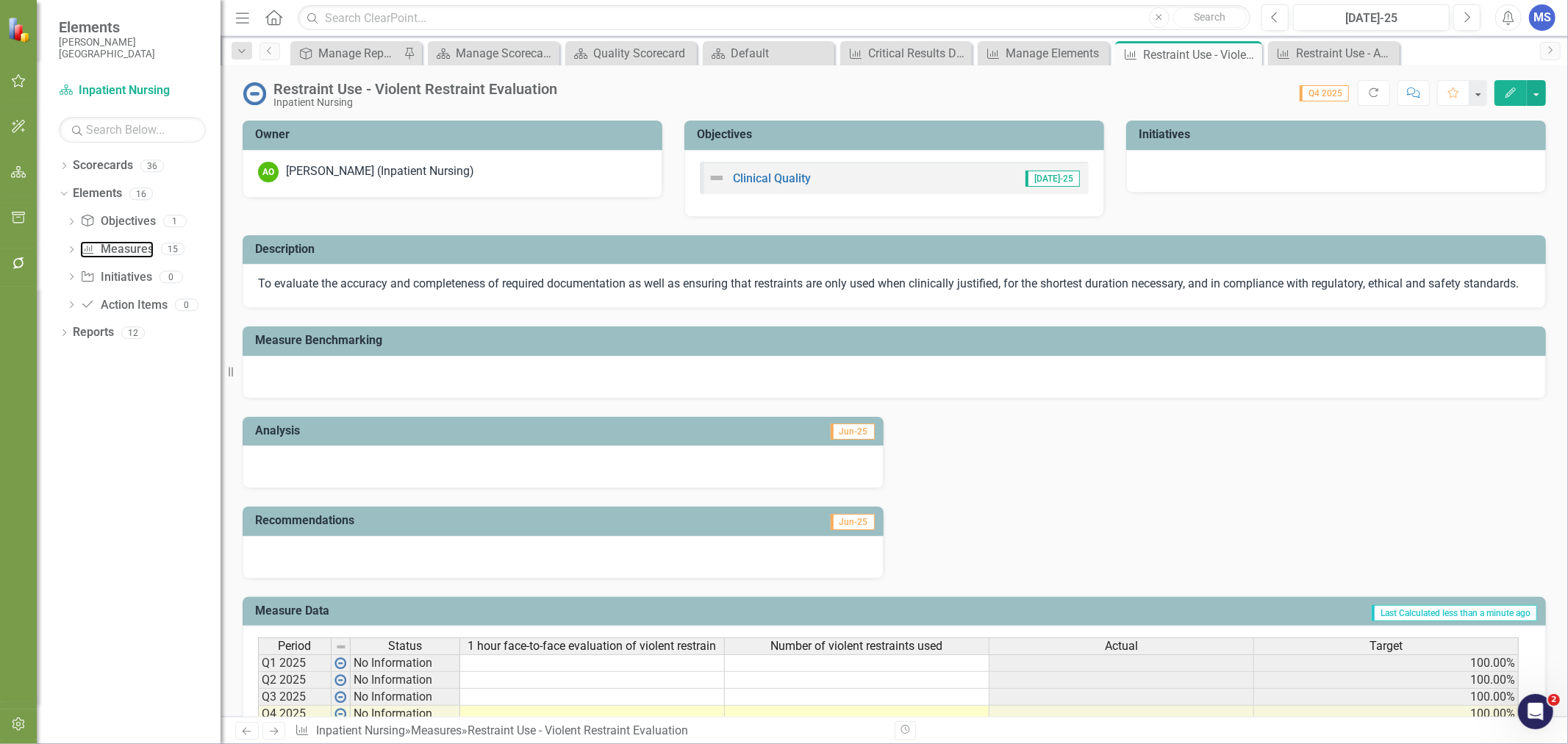
click at [129, 255] on link "Measure Measures" at bounding box center [116, 250] width 73 height 17
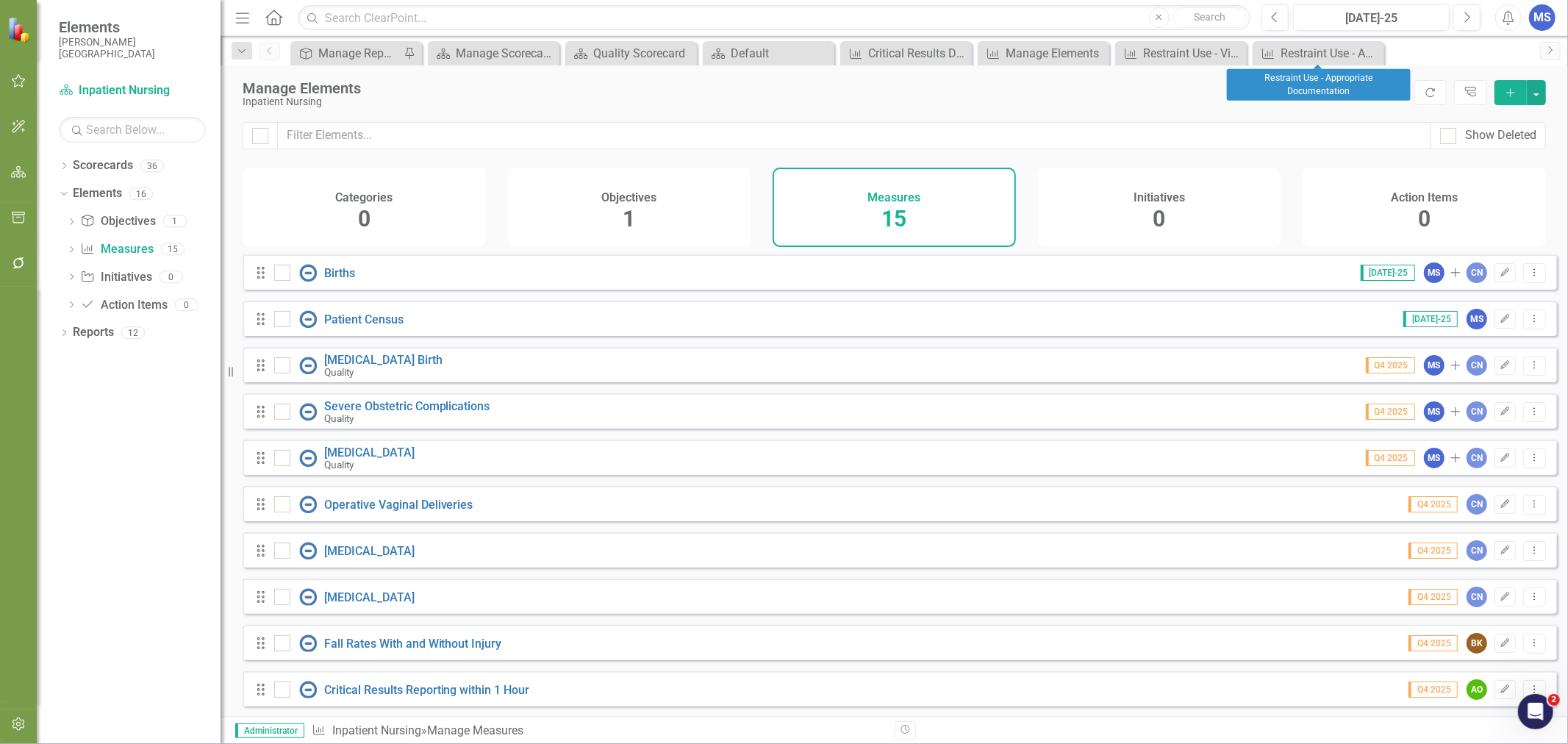
click at [0, 0] on icon "Close" at bounding box center [0, 0] width 0 height 0
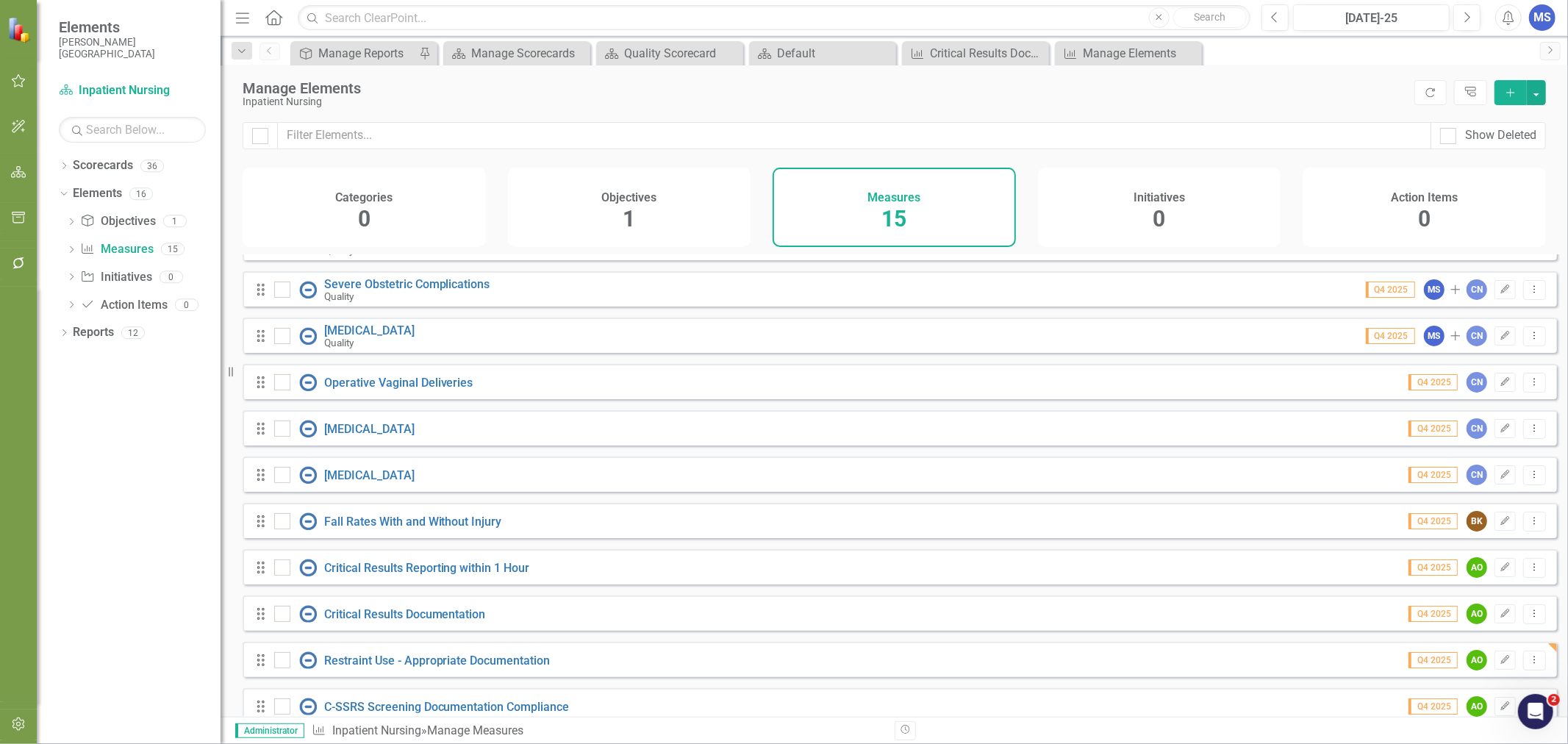
scroll to position [243, 0]
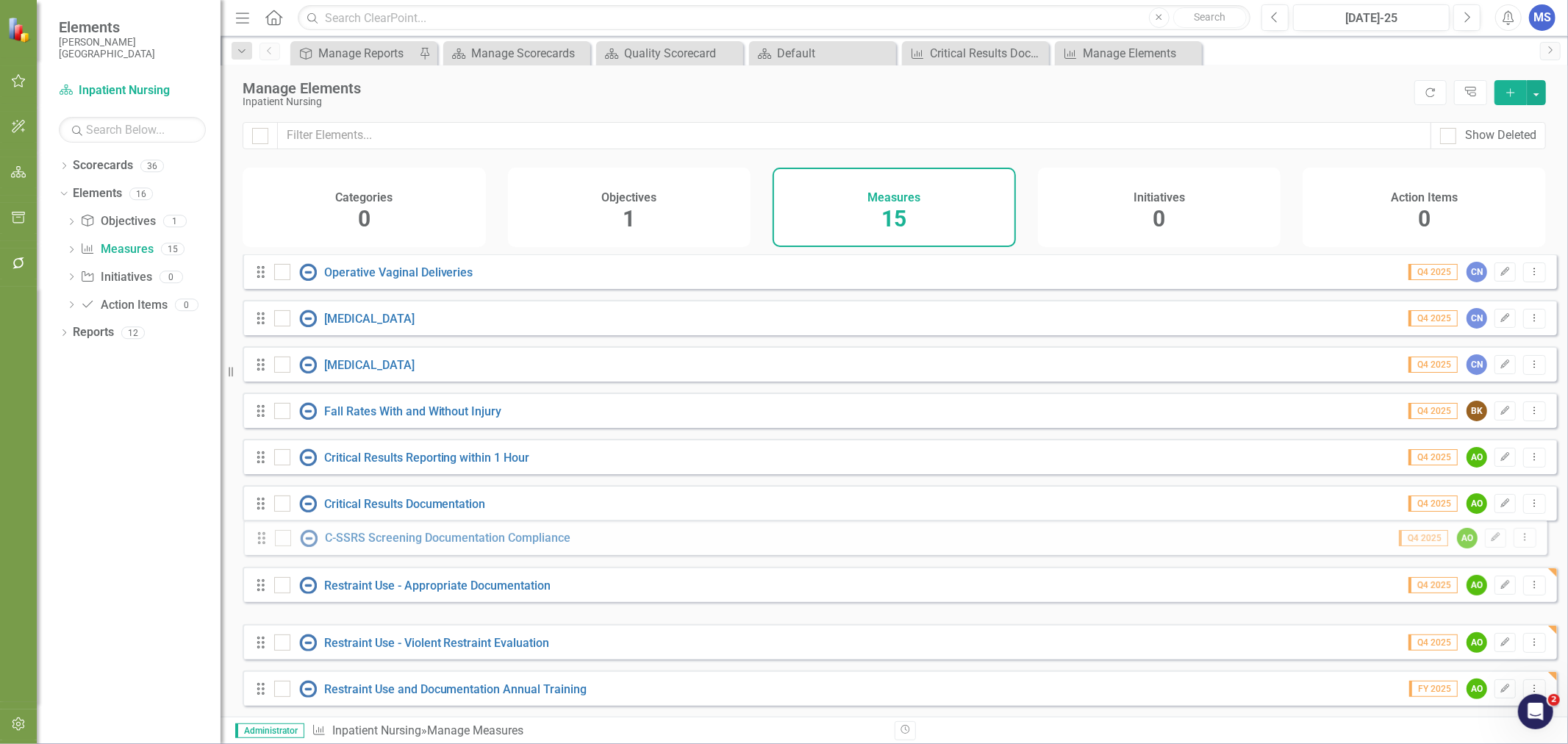
drag, startPoint x: 260, startPoint y: 600, endPoint x: 261, endPoint y: 539, distance: 61.0
click at [261, 539] on div "Drag Births Jul-25 MS Add CN Edit Dropdown Menu Drag Patient Census Jul-25 MS E…" at bounding box center [900, 363] width 1314 height 684
click at [62, 162] on div "Dropdown" at bounding box center [64, 168] width 10 height 12
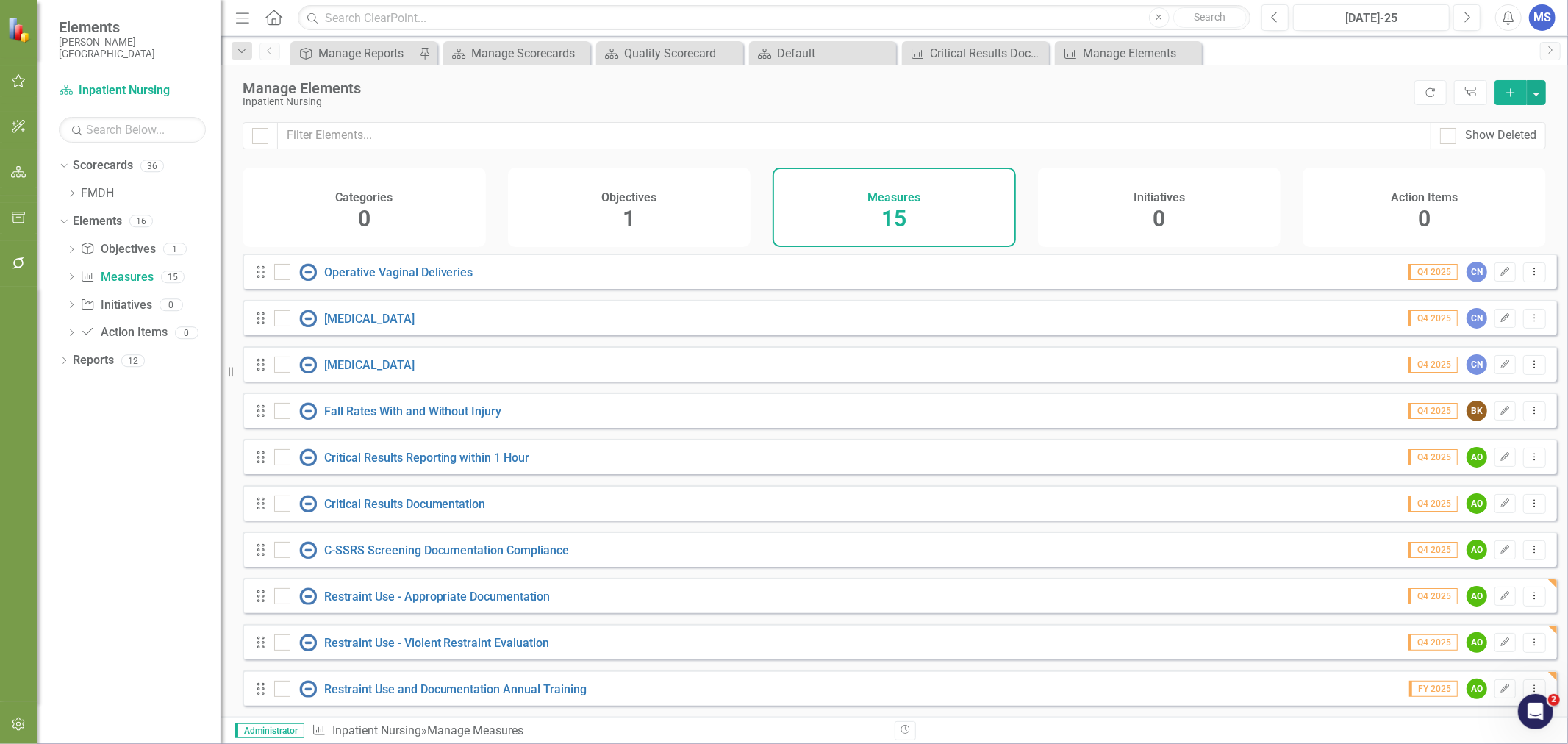
click at [74, 191] on icon "Dropdown" at bounding box center [71, 193] width 11 height 9
click at [86, 251] on icon at bounding box center [87, 248] width 4 height 7
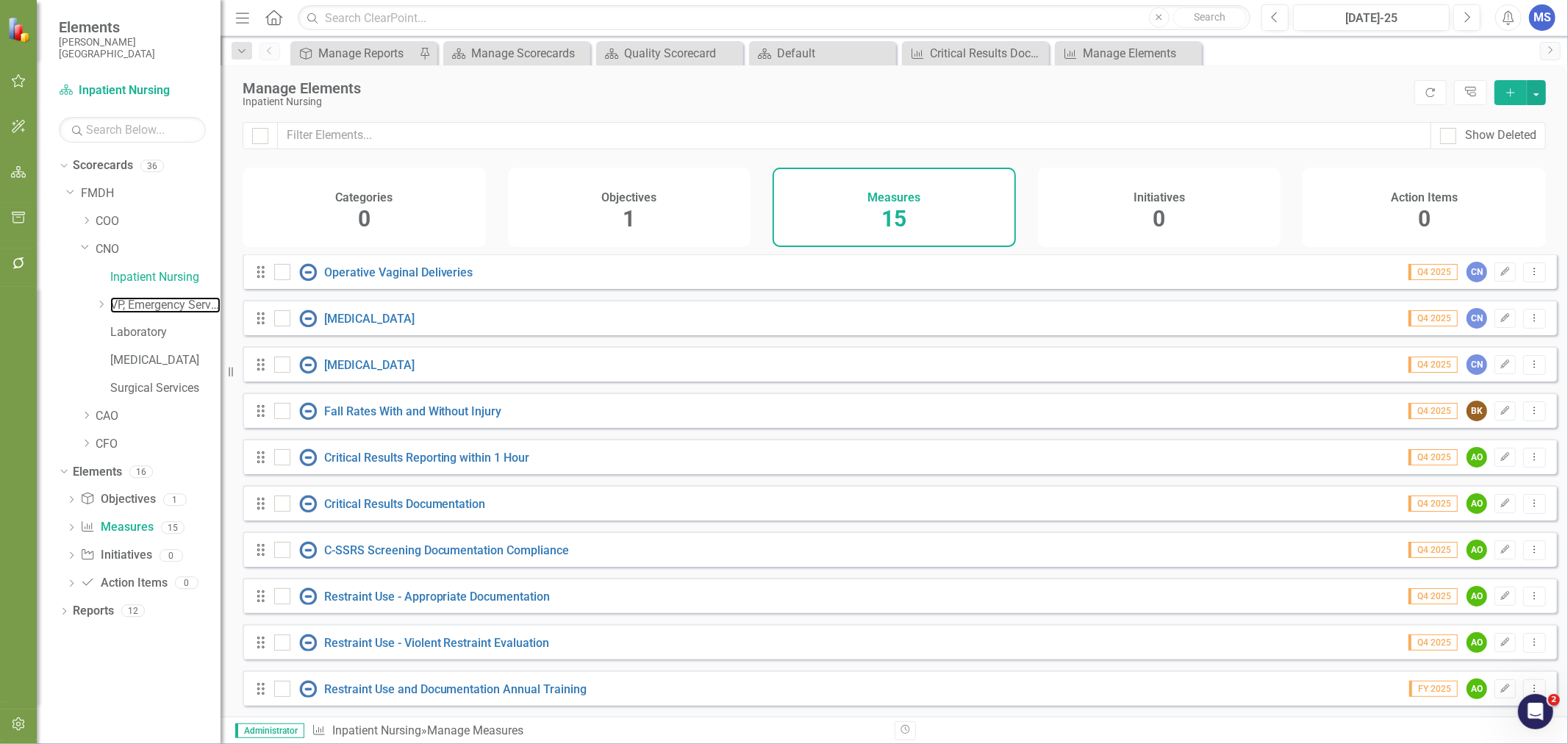
click at [143, 308] on link "VP, Emergency Services" at bounding box center [165, 306] width 110 height 17
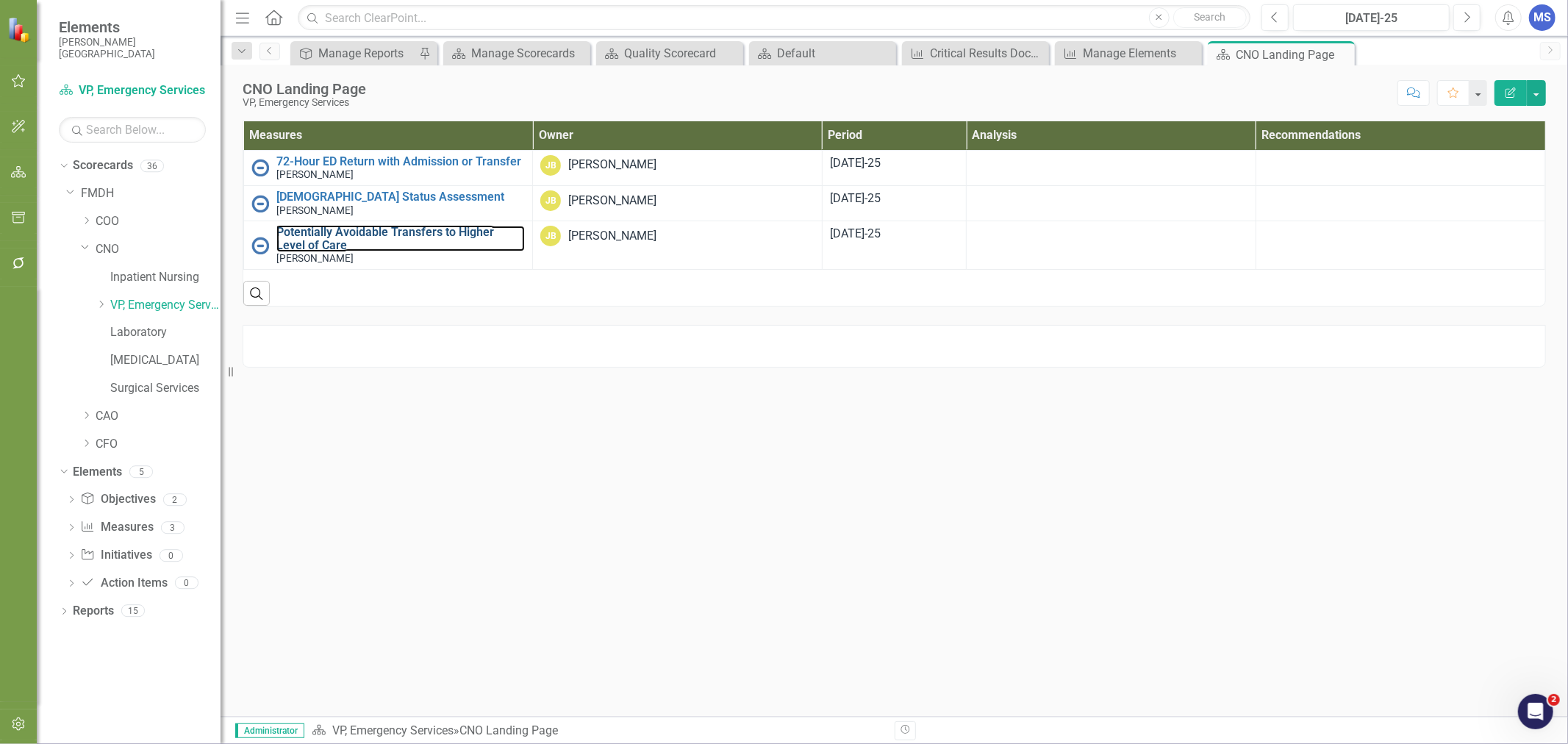
click at [438, 235] on link "Potentially Avoidable Transfers to Higher Level of Care" at bounding box center [401, 238] width 248 height 26
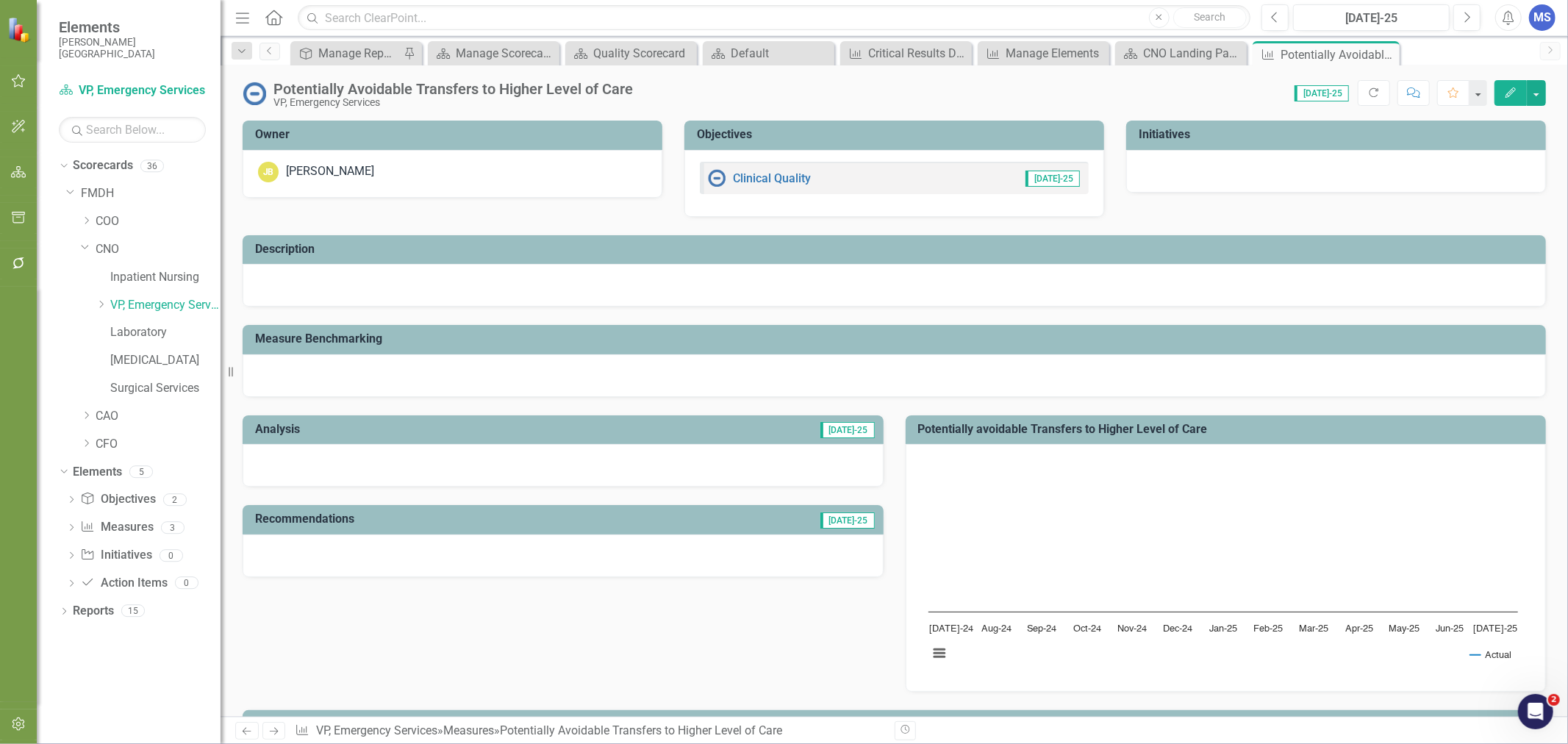
click at [0, 0] on icon "Close" at bounding box center [0, 0] width 0 height 0
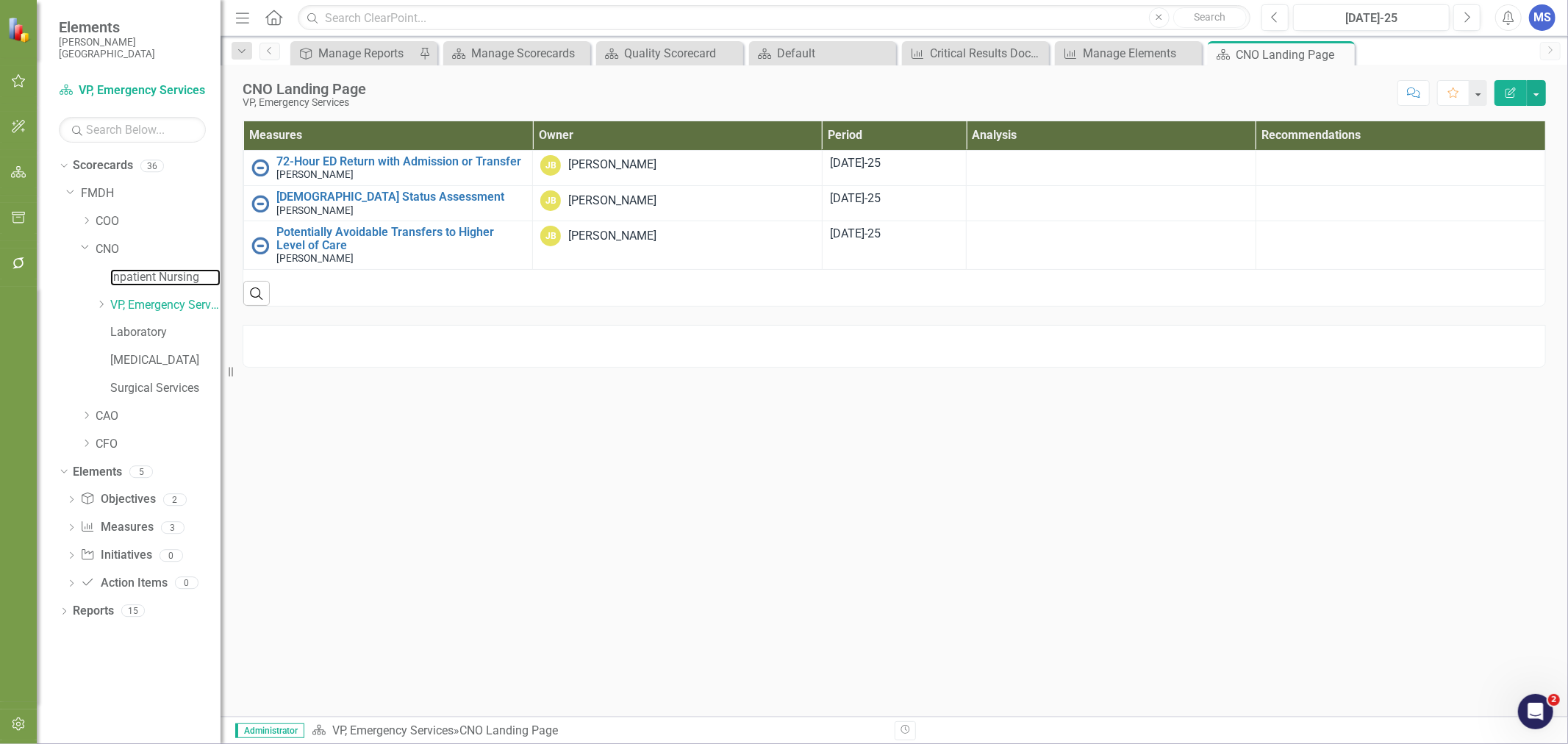
click at [152, 283] on link "Inpatient Nursing" at bounding box center [165, 278] width 110 height 17
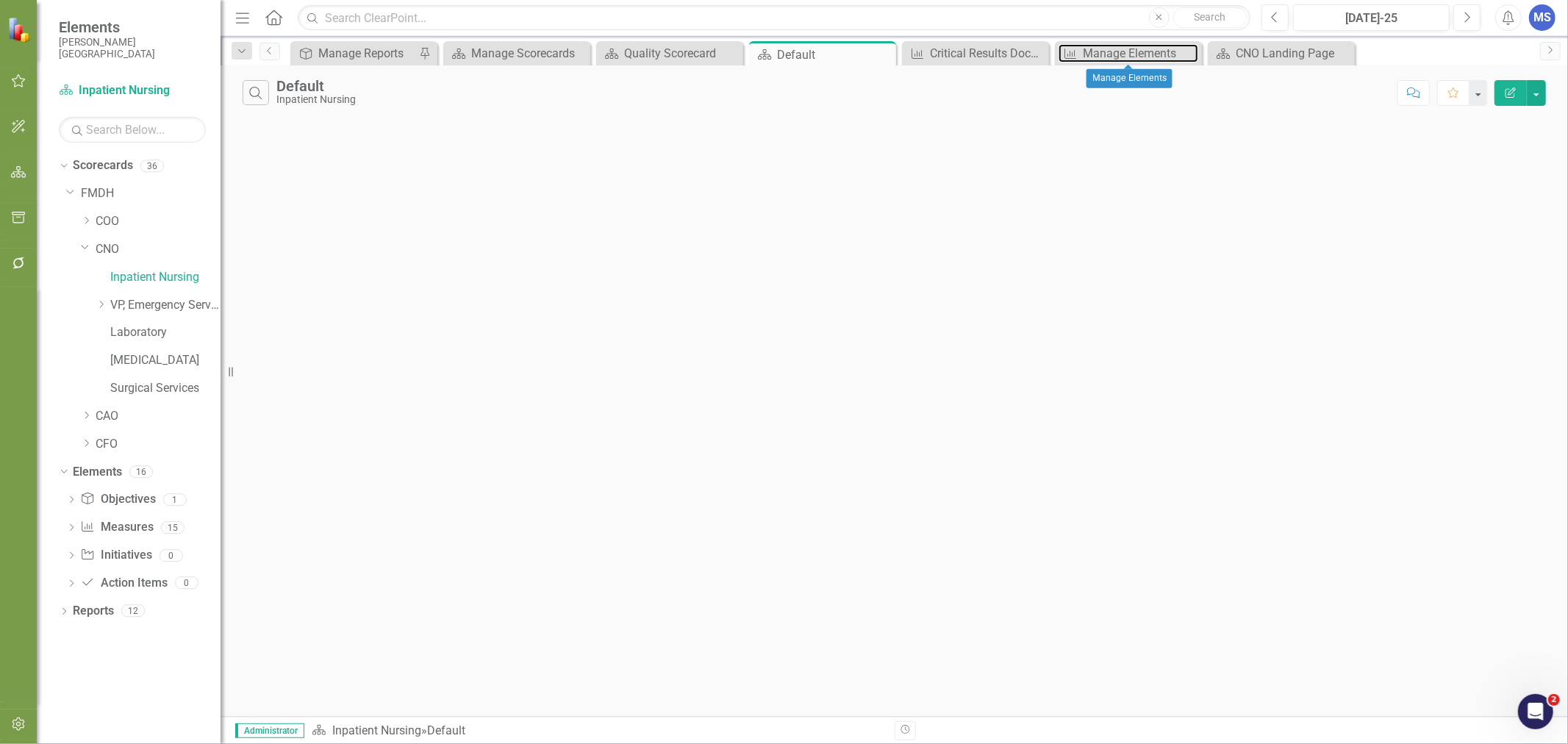
click at [1138, 56] on div "Manage Elements" at bounding box center [1140, 54] width 116 height 19
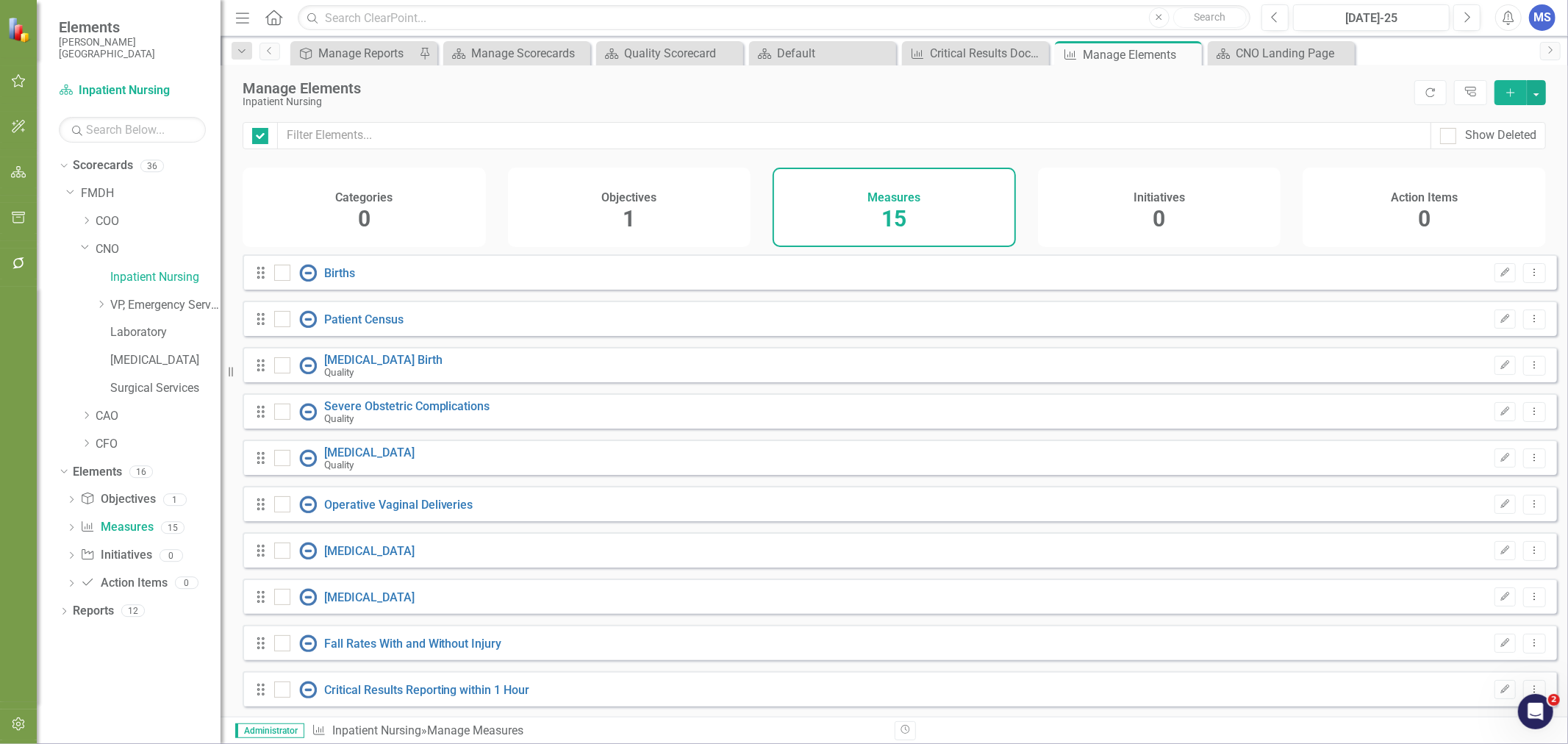
checkbox input "false"
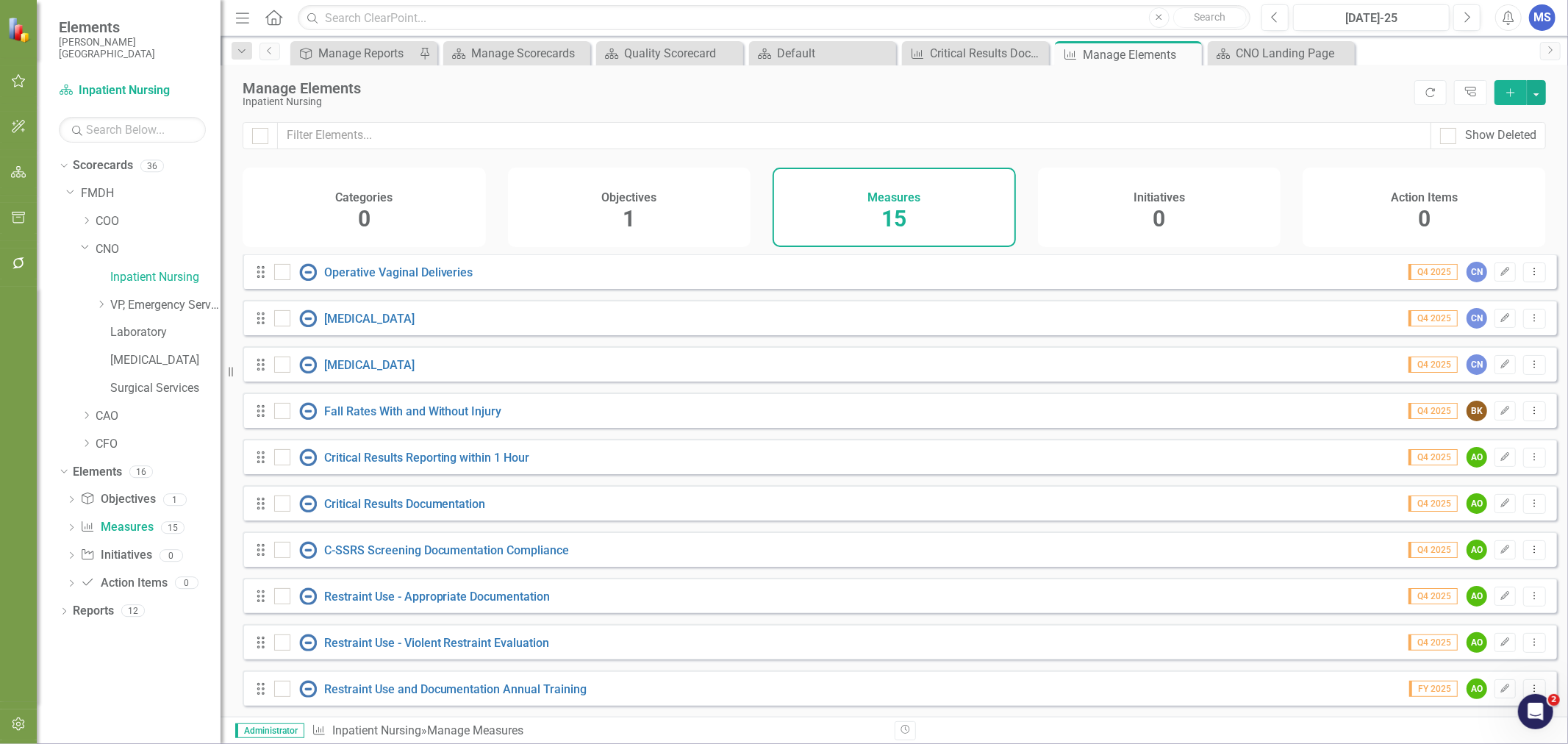
scroll to position [243, 0]
click at [1508, 94] on icon "Add" at bounding box center [1511, 92] width 13 height 10
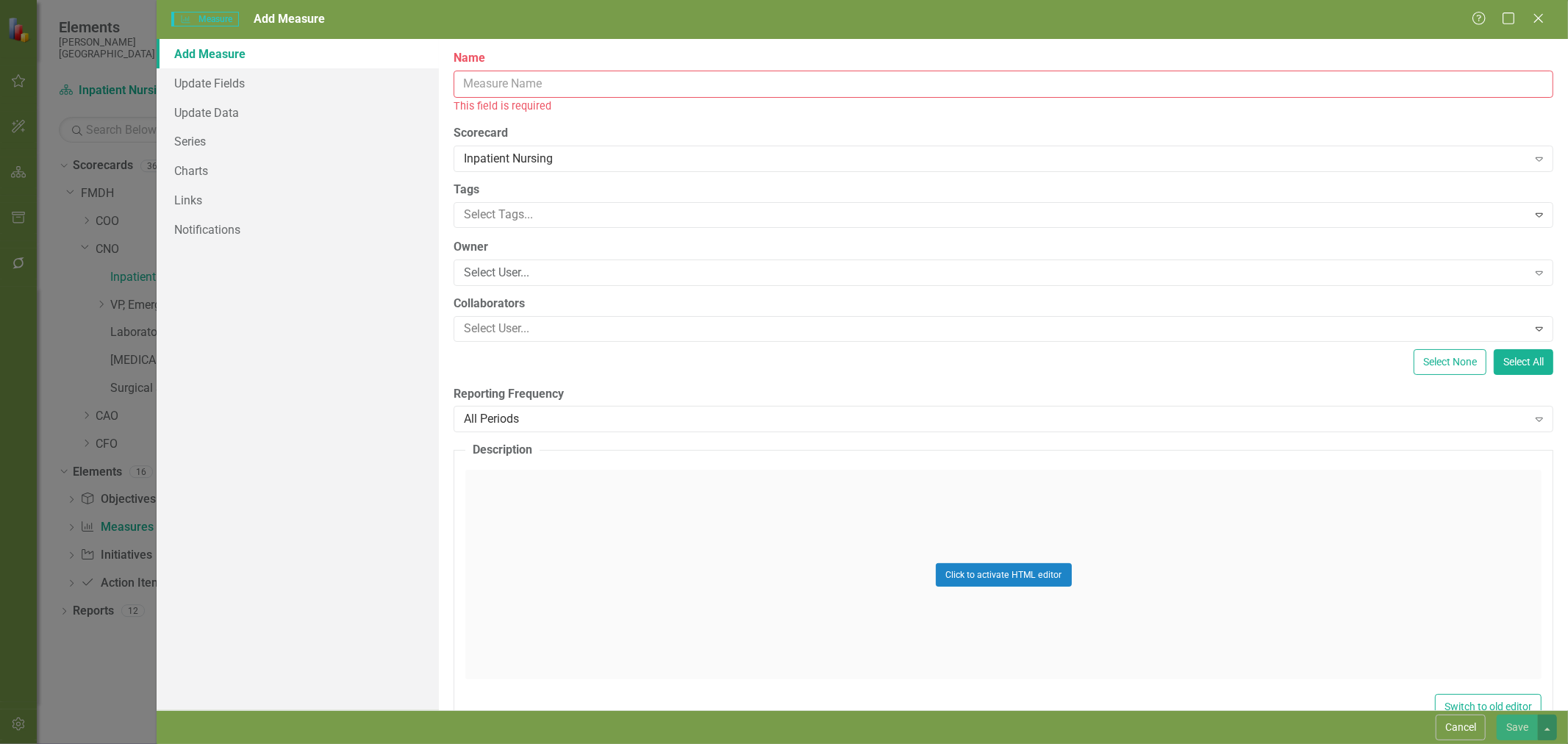
click at [493, 78] on input "Name" at bounding box center [1003, 84] width 1100 height 27
click at [1466, 729] on button "Cancel" at bounding box center [1461, 728] width 50 height 26
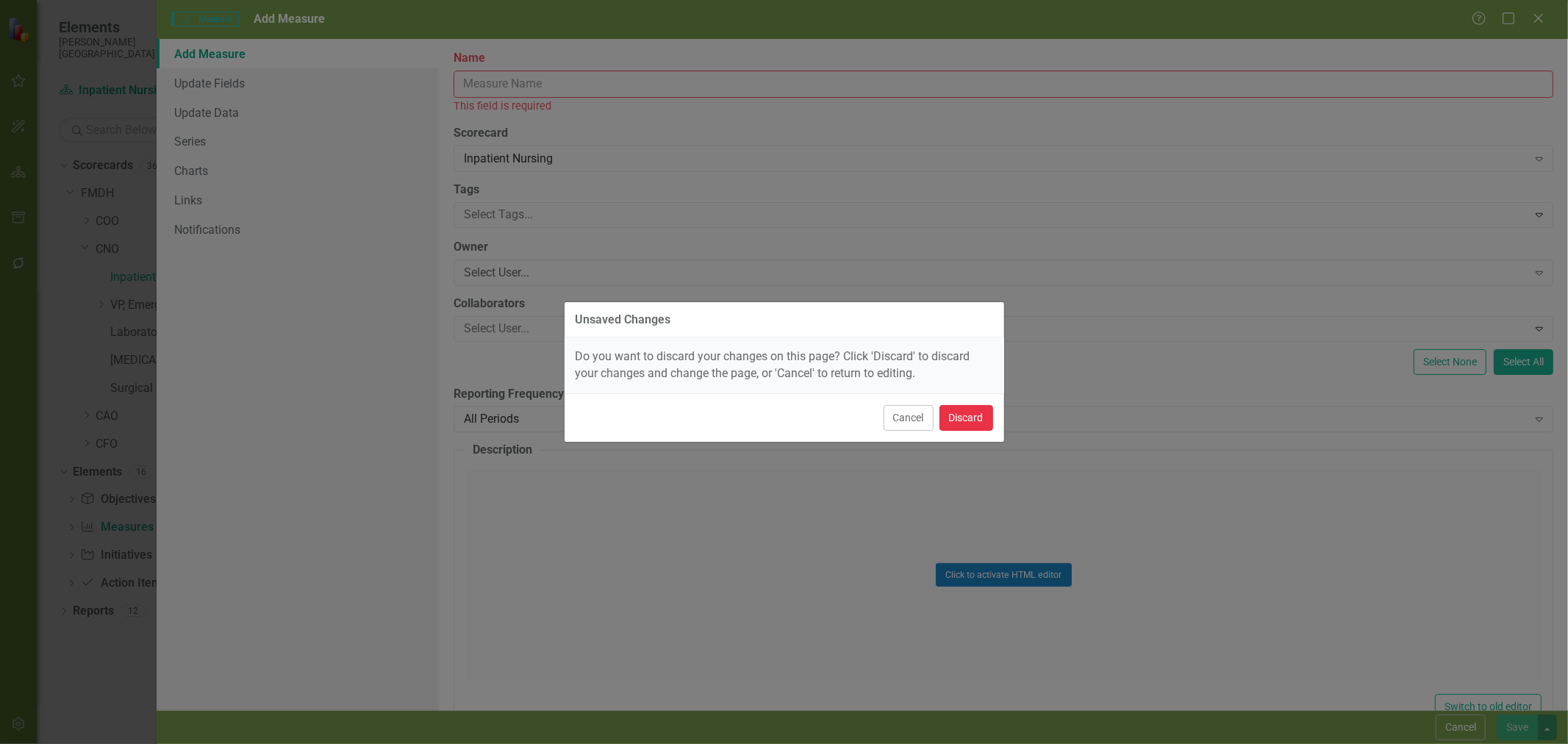
click at [973, 418] on button "Discard" at bounding box center [966, 418] width 54 height 26
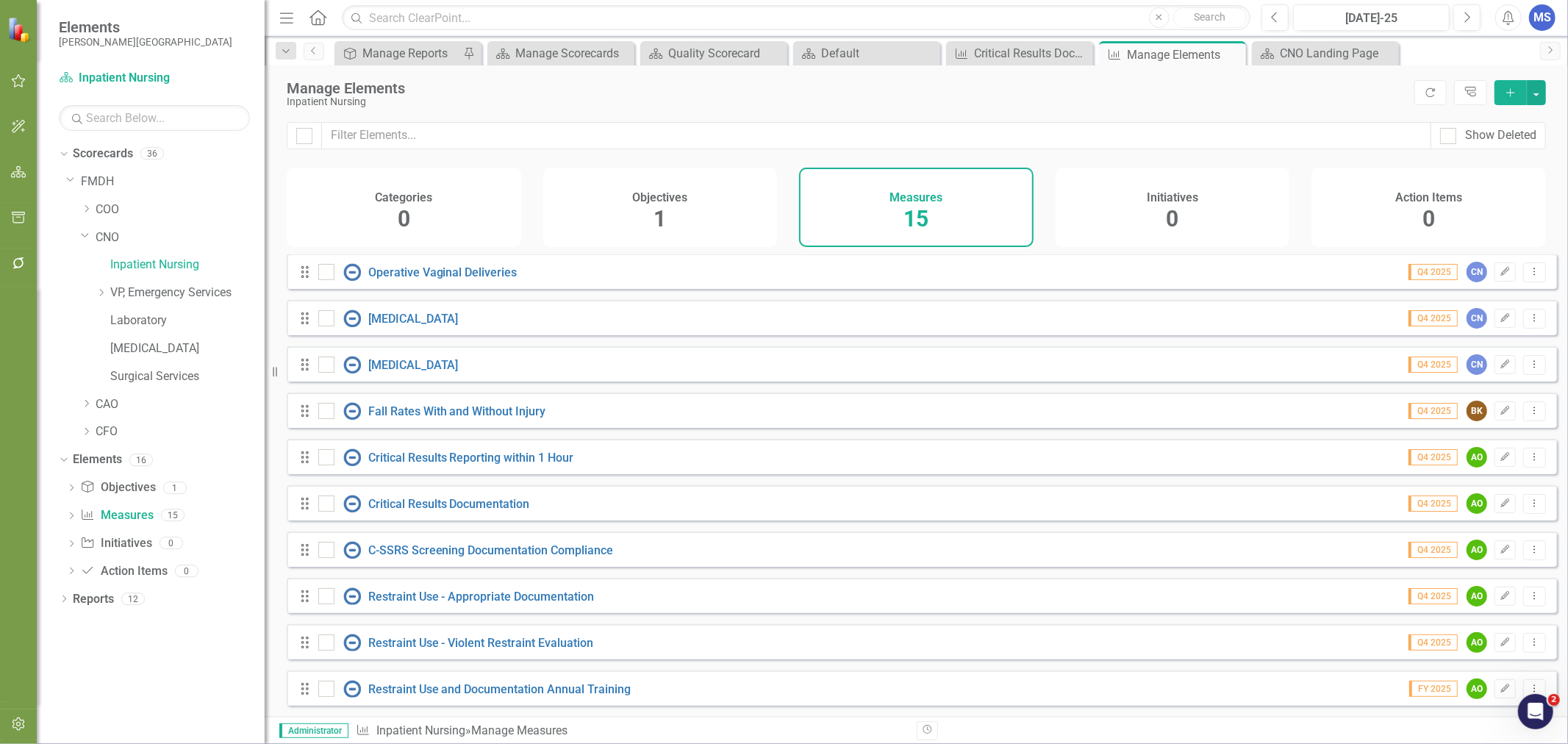
drag, startPoint x: 222, startPoint y: 231, endPoint x: 272, endPoint y: 236, distance: 50.2
click at [272, 236] on div "Resize" at bounding box center [270, 372] width 12 height 744
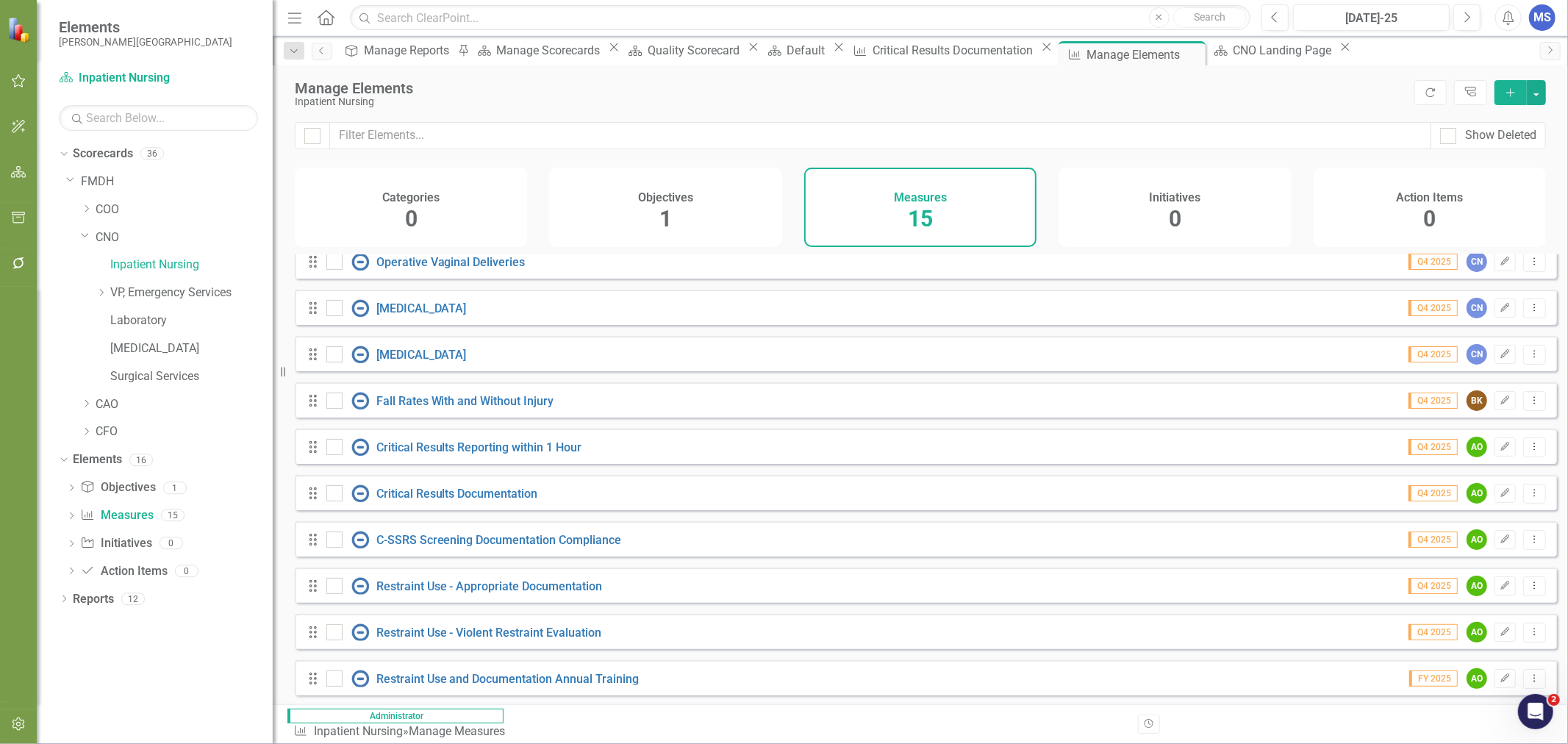
click at [85, 407] on icon "Dropdown" at bounding box center [86, 403] width 11 height 9
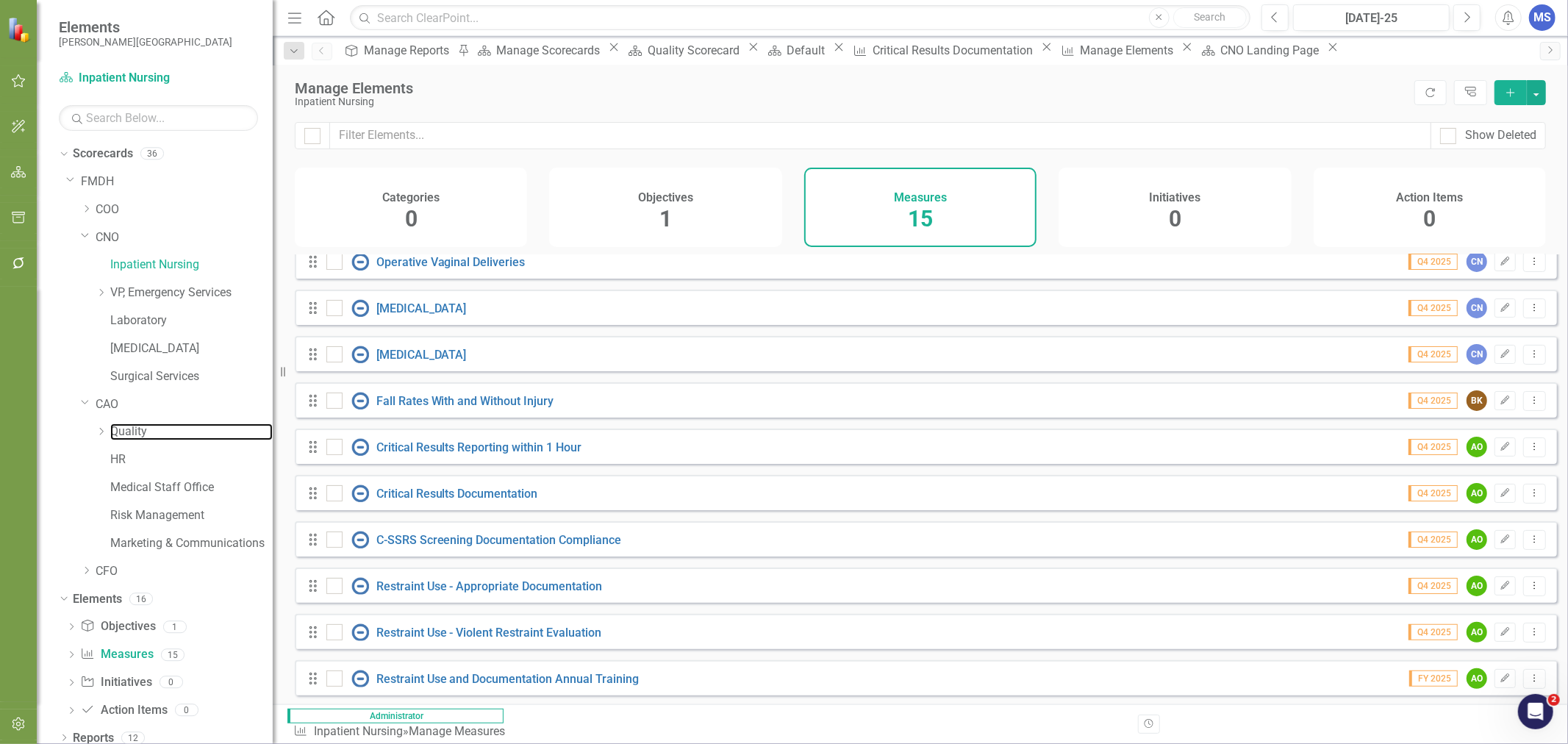
click at [127, 435] on link "Quality" at bounding box center [191, 432] width 162 height 17
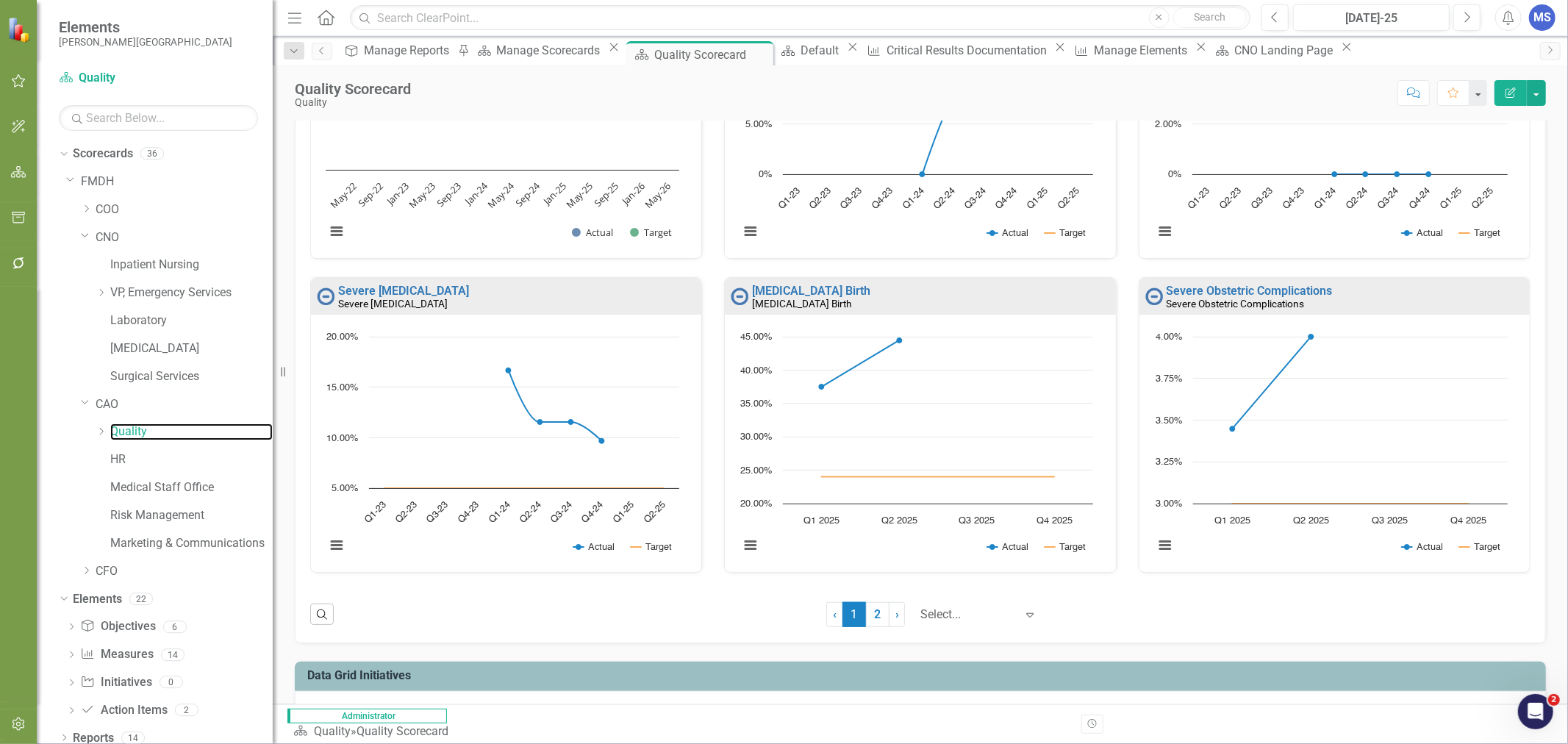
scroll to position [857, 0]
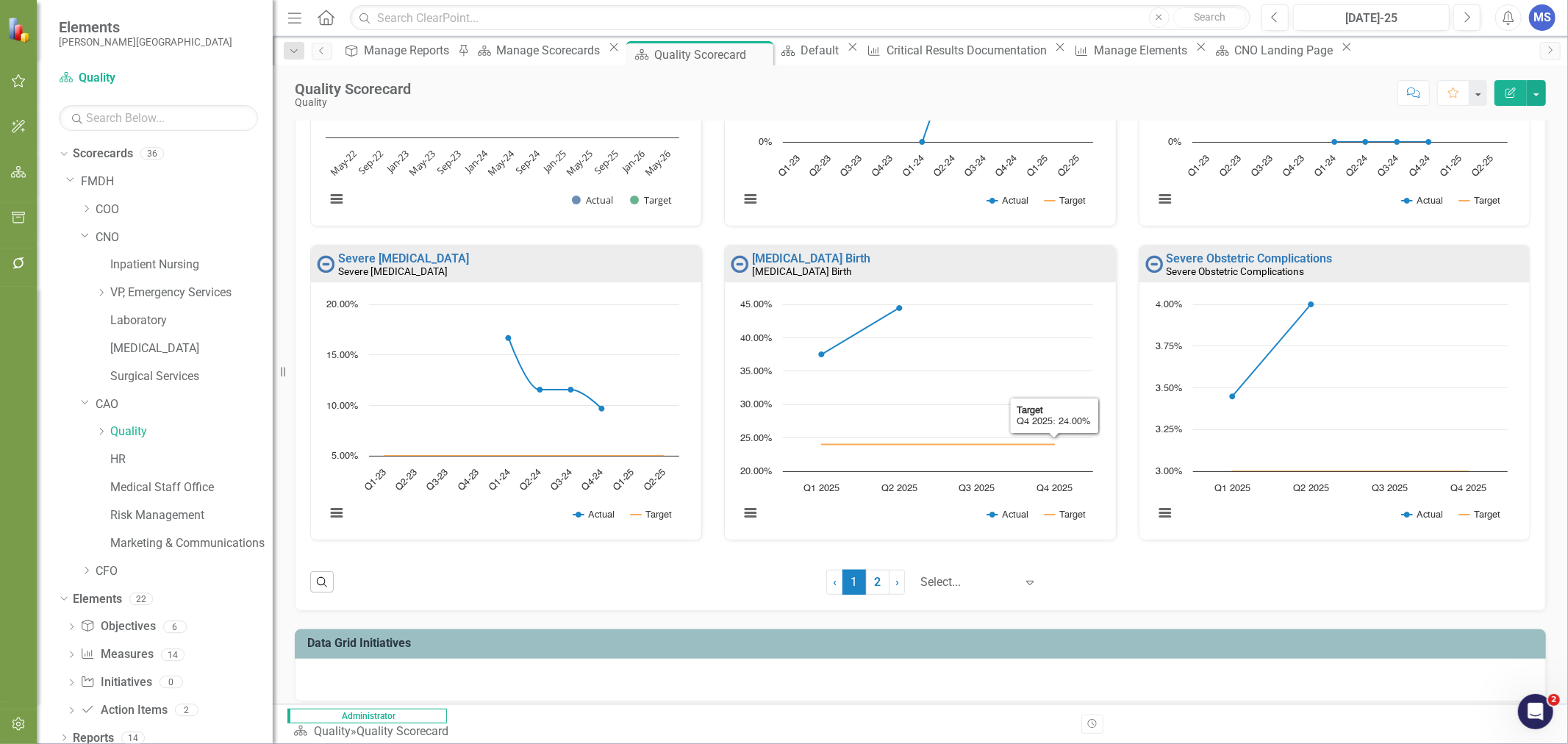
click at [866, 595] on link "2" at bounding box center [878, 582] width 23 height 25
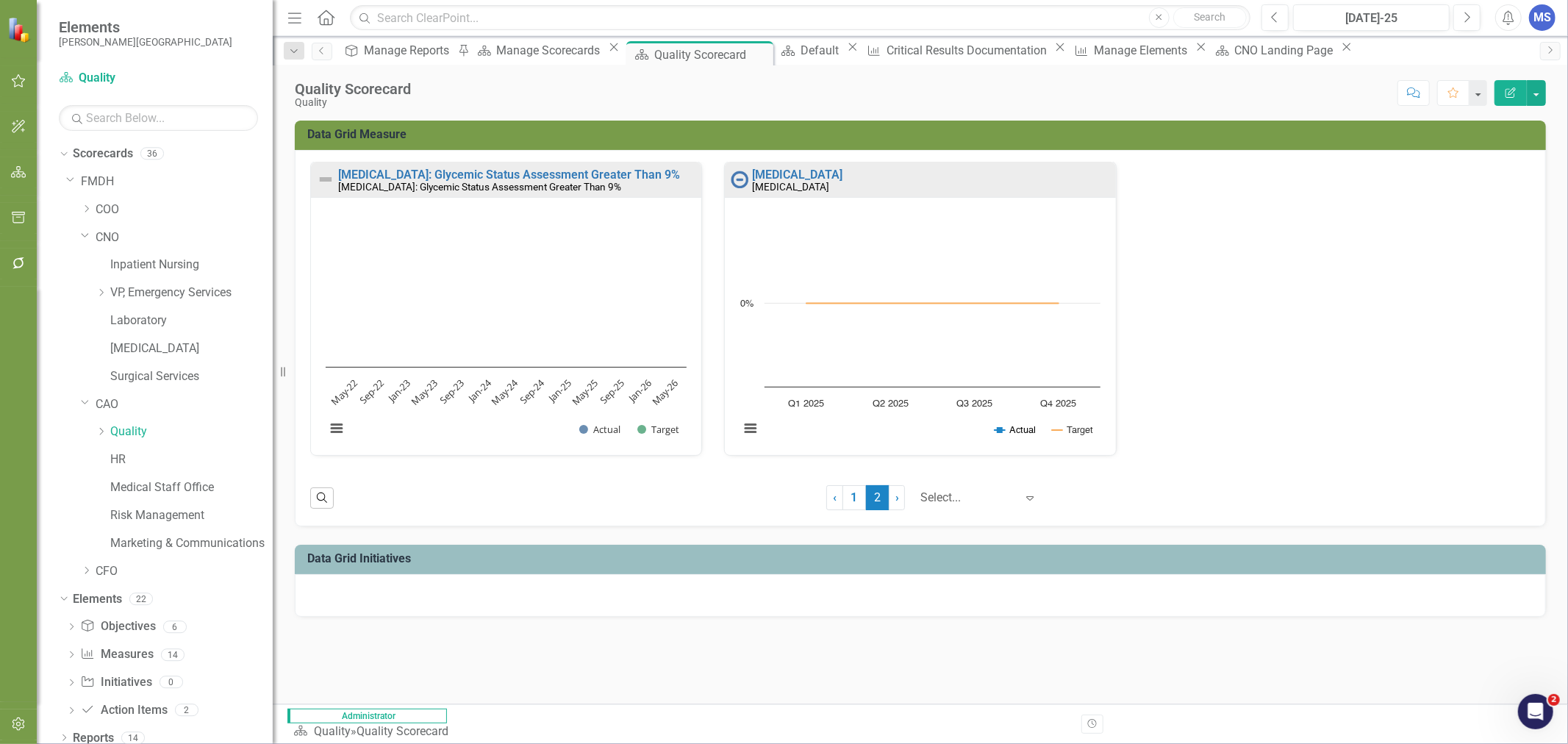
scroll to position [0, 0]
click at [168, 269] on link "Inpatient Nursing" at bounding box center [191, 266] width 162 height 17
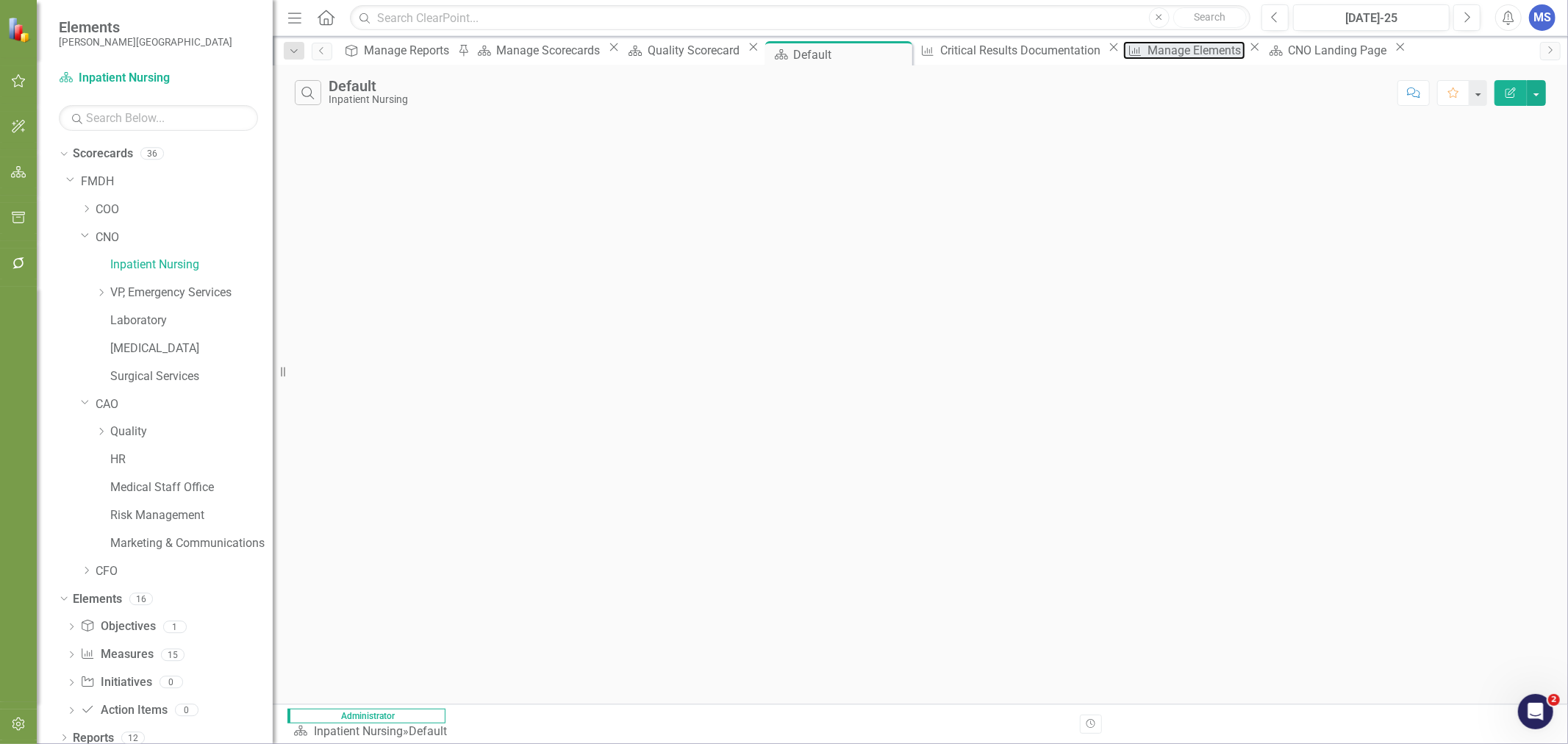
click at [1157, 57] on div "Manage Elements" at bounding box center [1196, 50] width 98 height 19
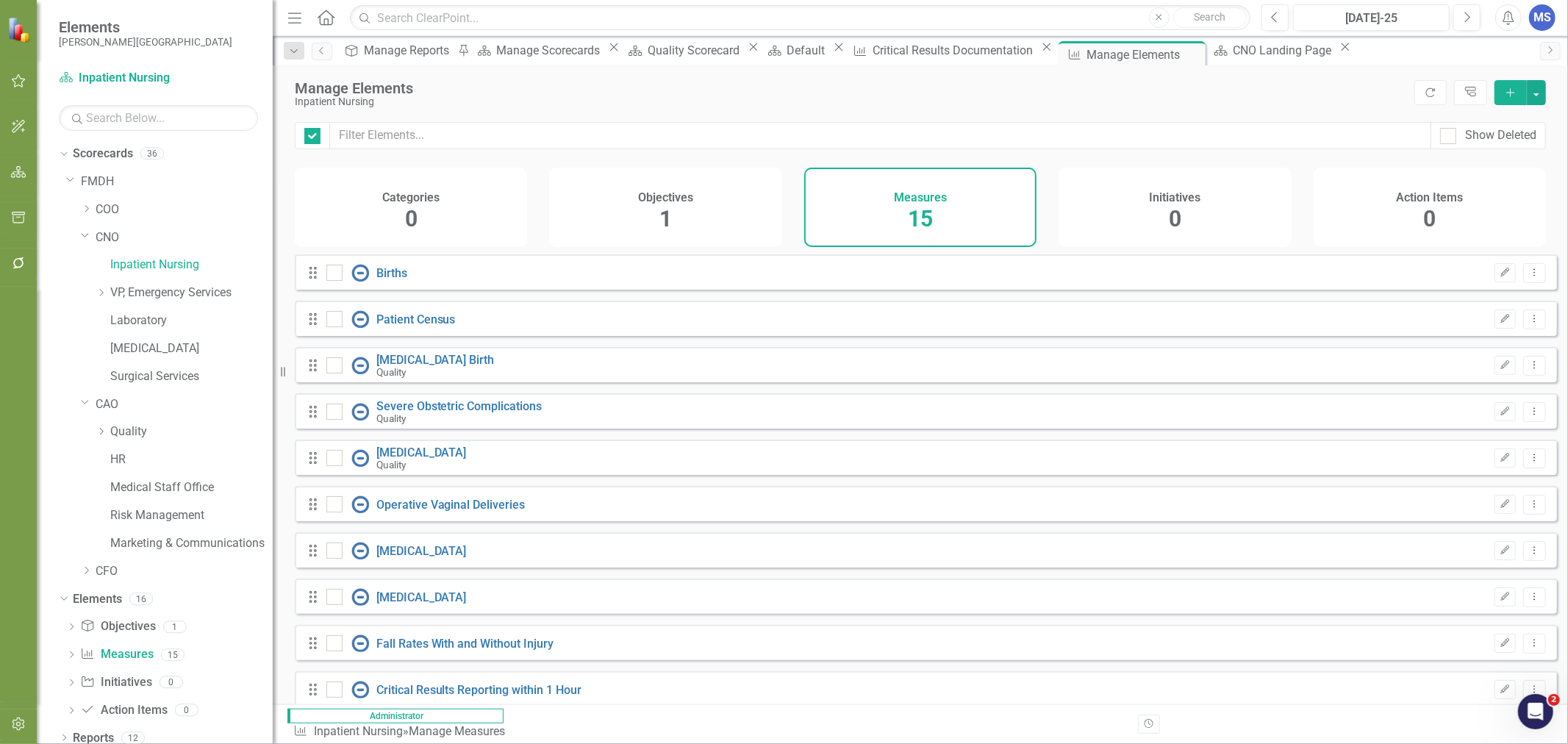
checkbox input "false"
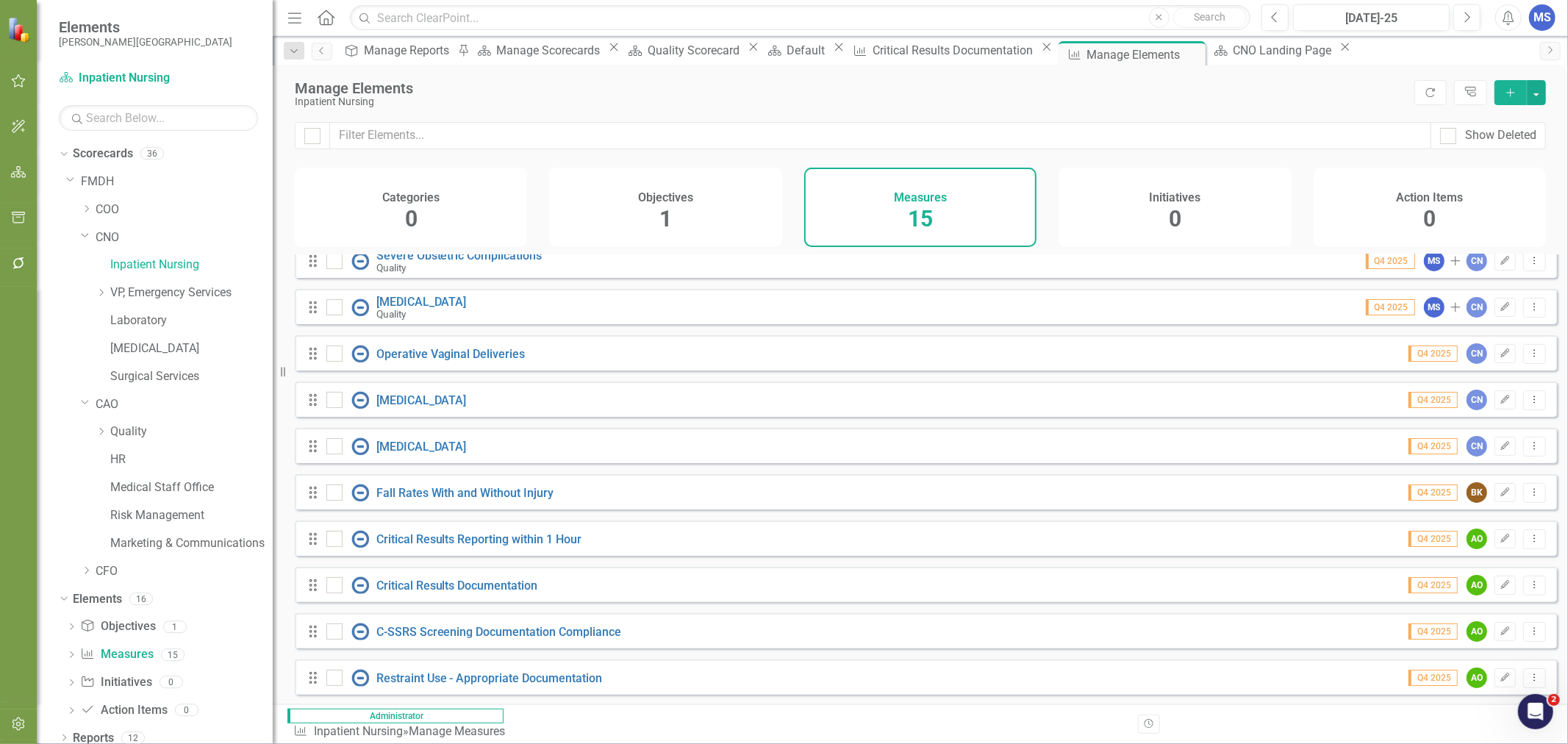
scroll to position [243, 0]
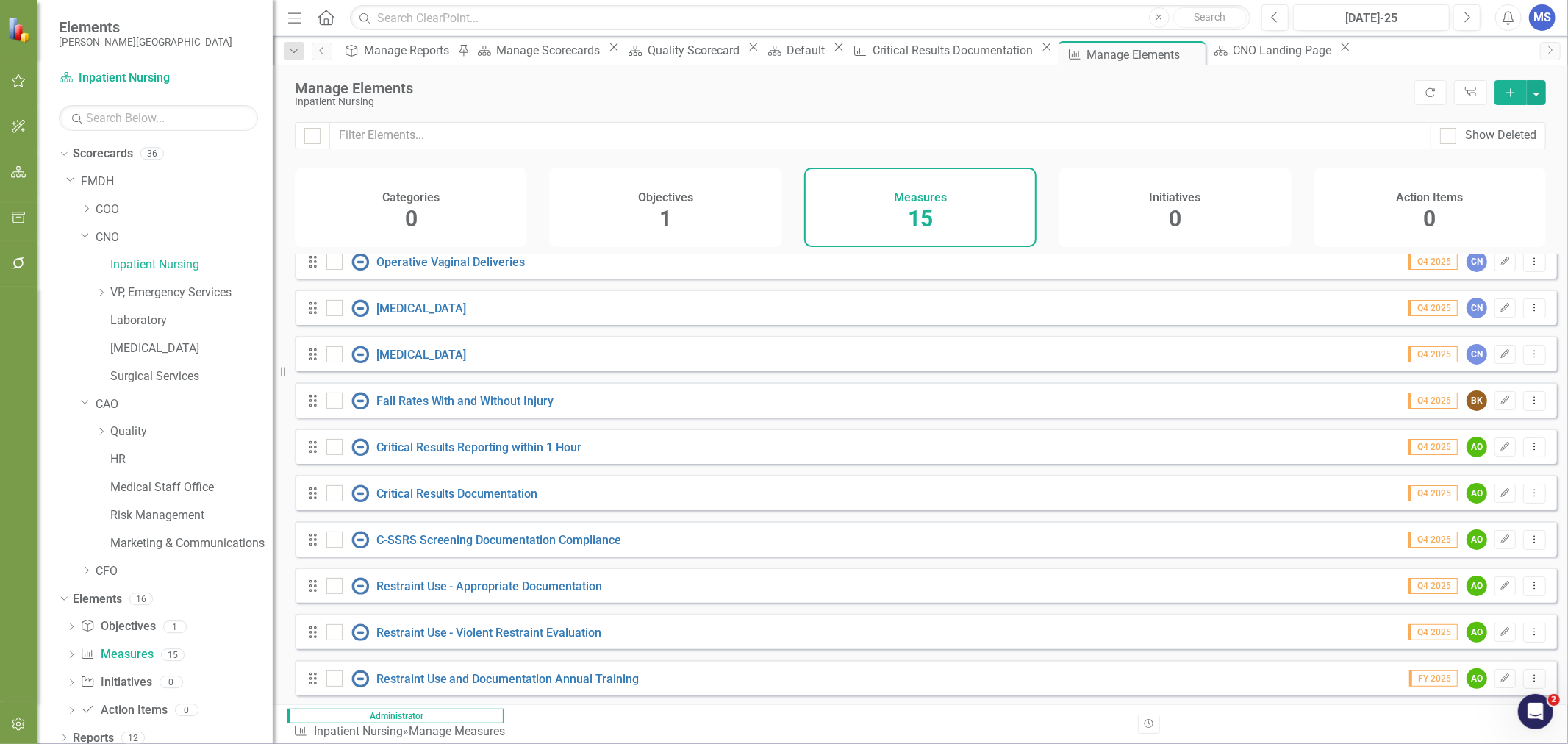
click at [1512, 92] on icon "Add" at bounding box center [1511, 92] width 13 height 10
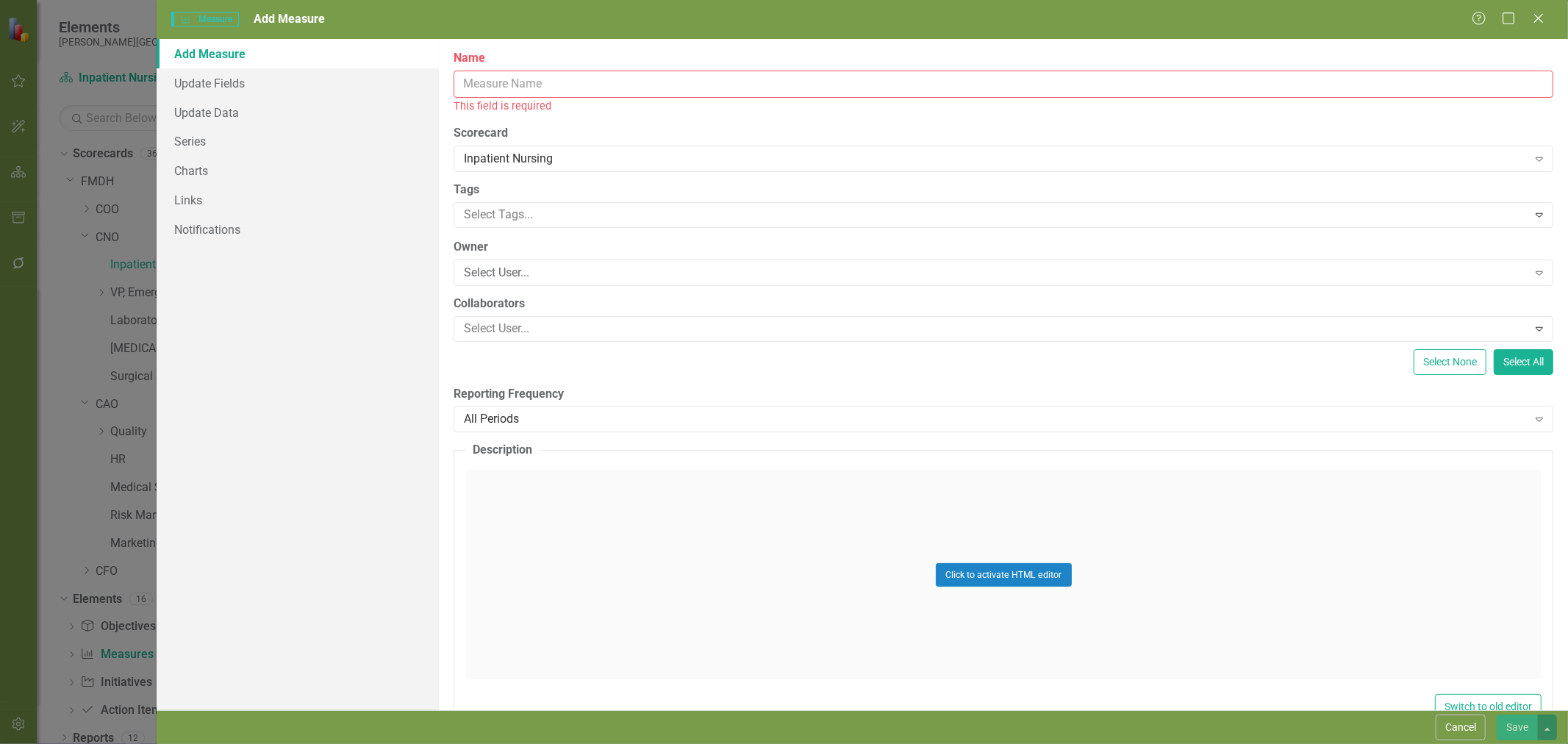
click at [515, 83] on input "Name" at bounding box center [1003, 84] width 1100 height 27
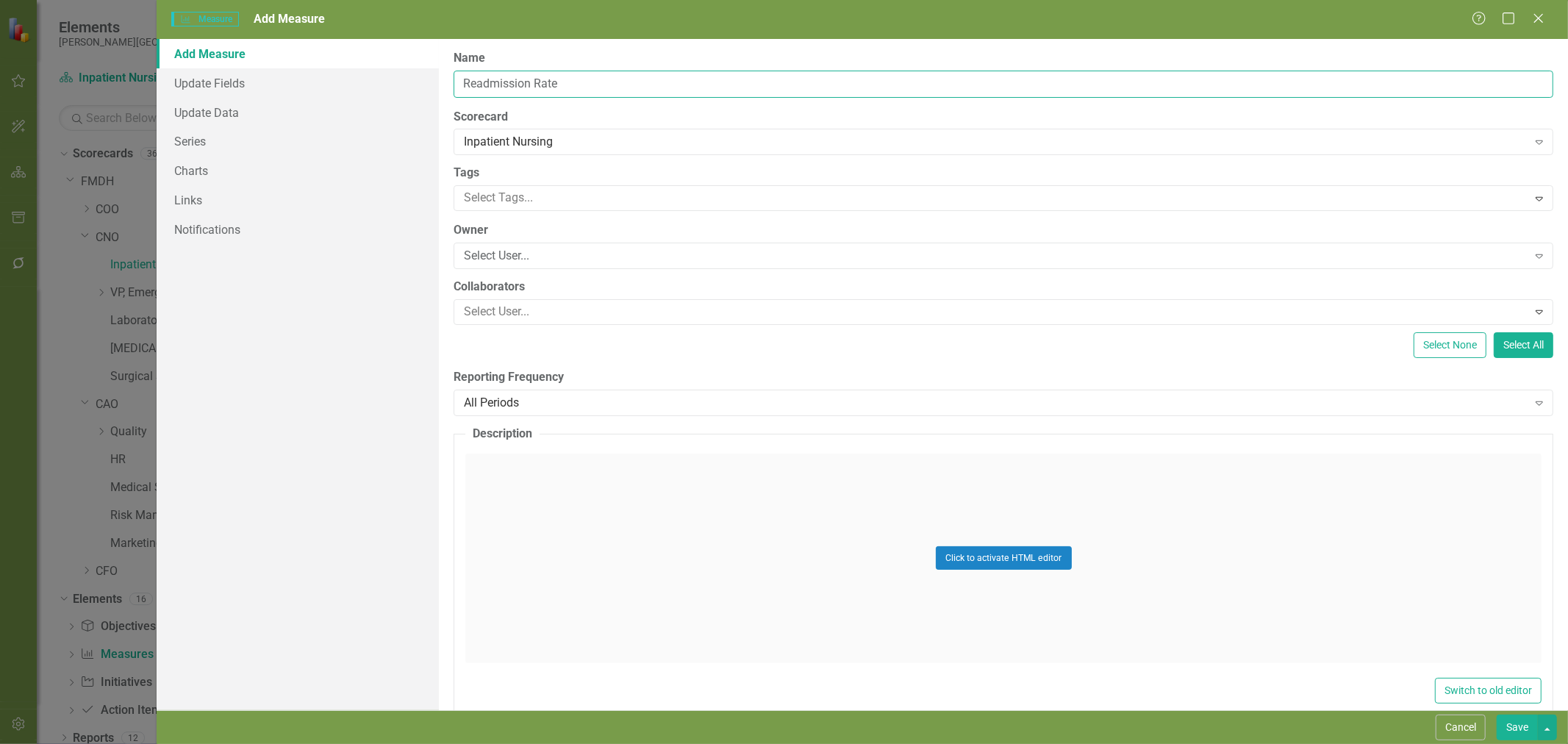
click at [460, 81] on input "Readmission Rate" at bounding box center [1003, 84] width 1100 height 27
type input "30 Day Readmission Rate"
click at [534, 261] on div "Select User..." at bounding box center [995, 256] width 1063 height 17
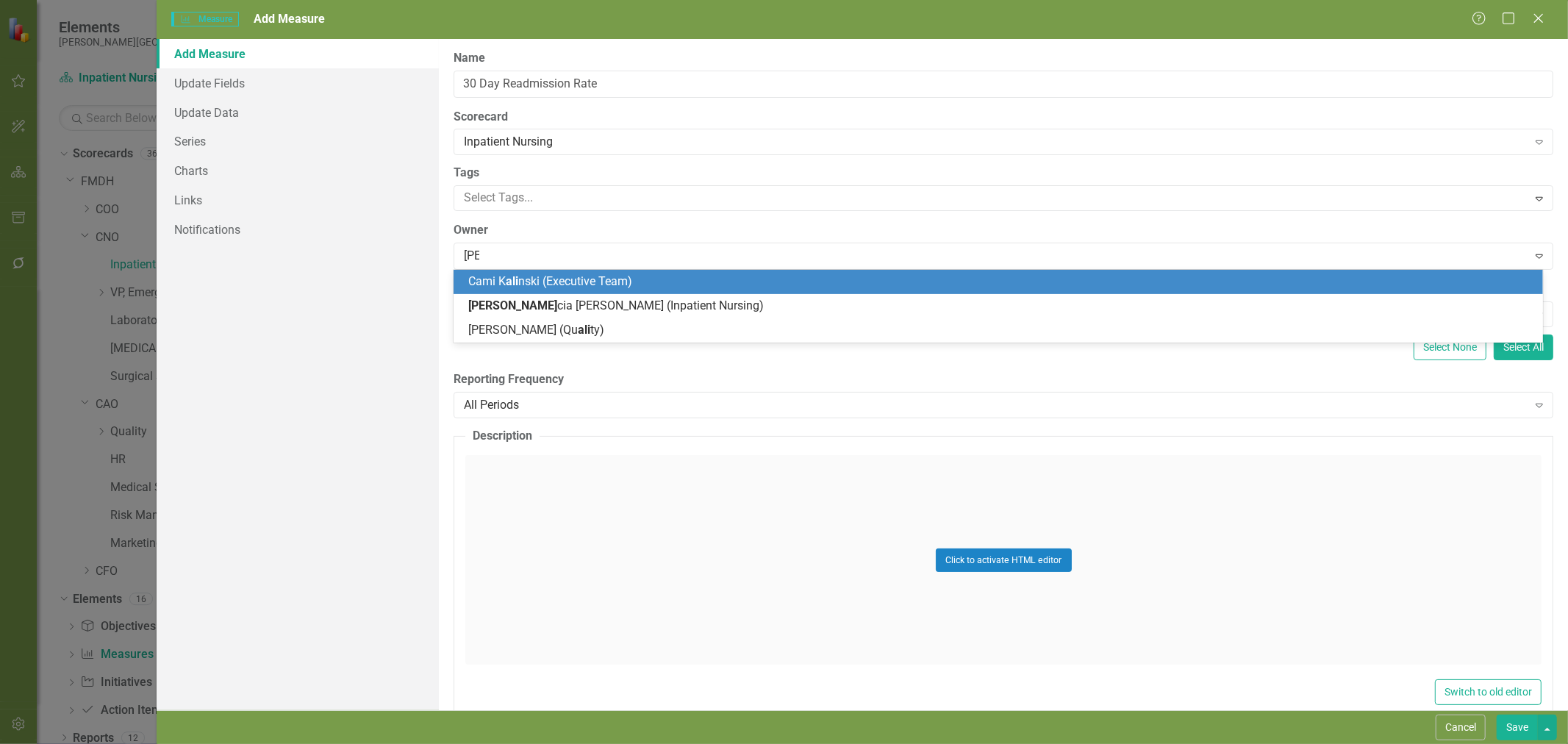
type input "alici"
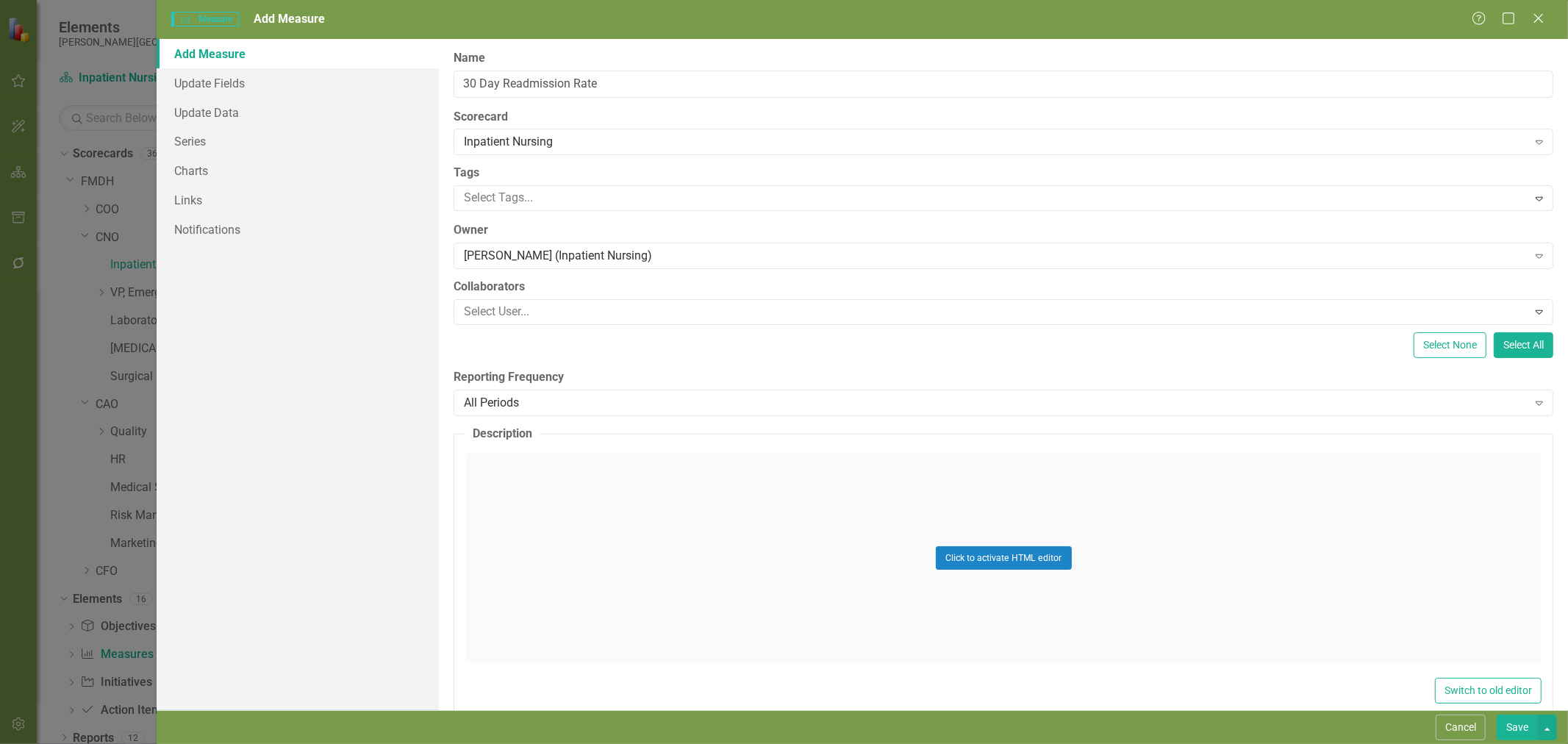
click at [522, 401] on div "All Periods" at bounding box center [995, 403] width 1063 height 17
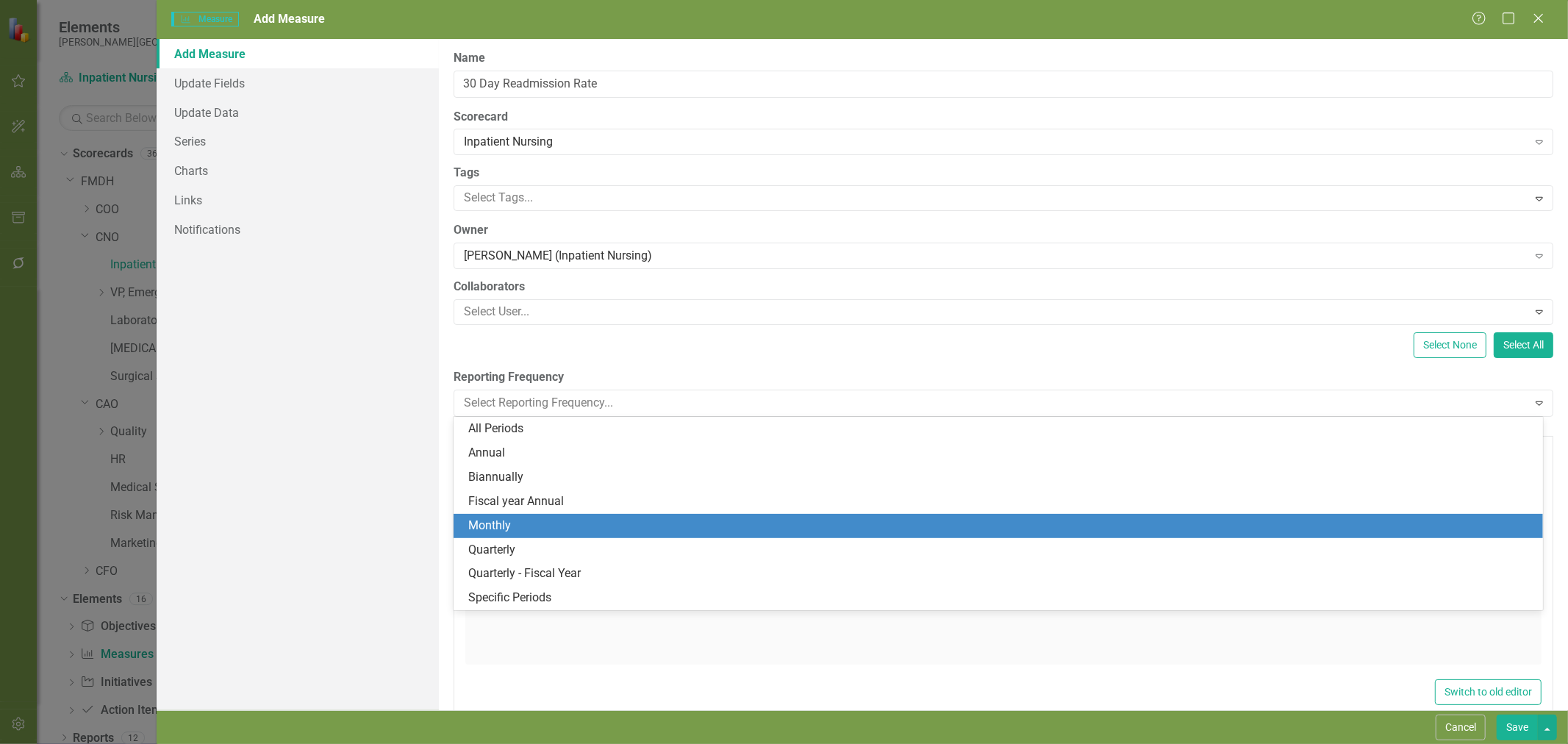
click at [522, 522] on div "Monthly" at bounding box center [1001, 527] width 1066 height 17
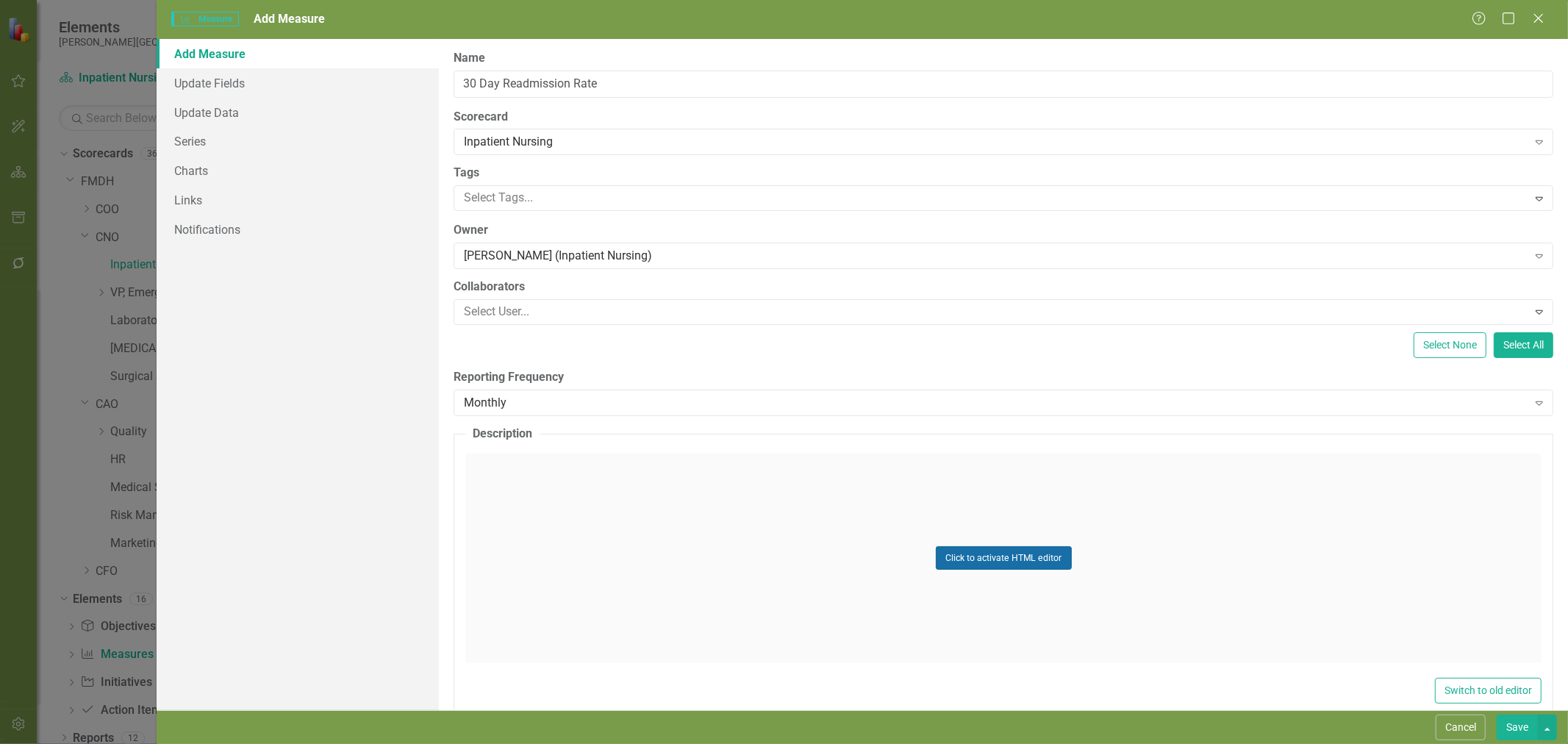
click at [967, 559] on button "Click to activate HTML editor" at bounding box center [1004, 558] width 136 height 23
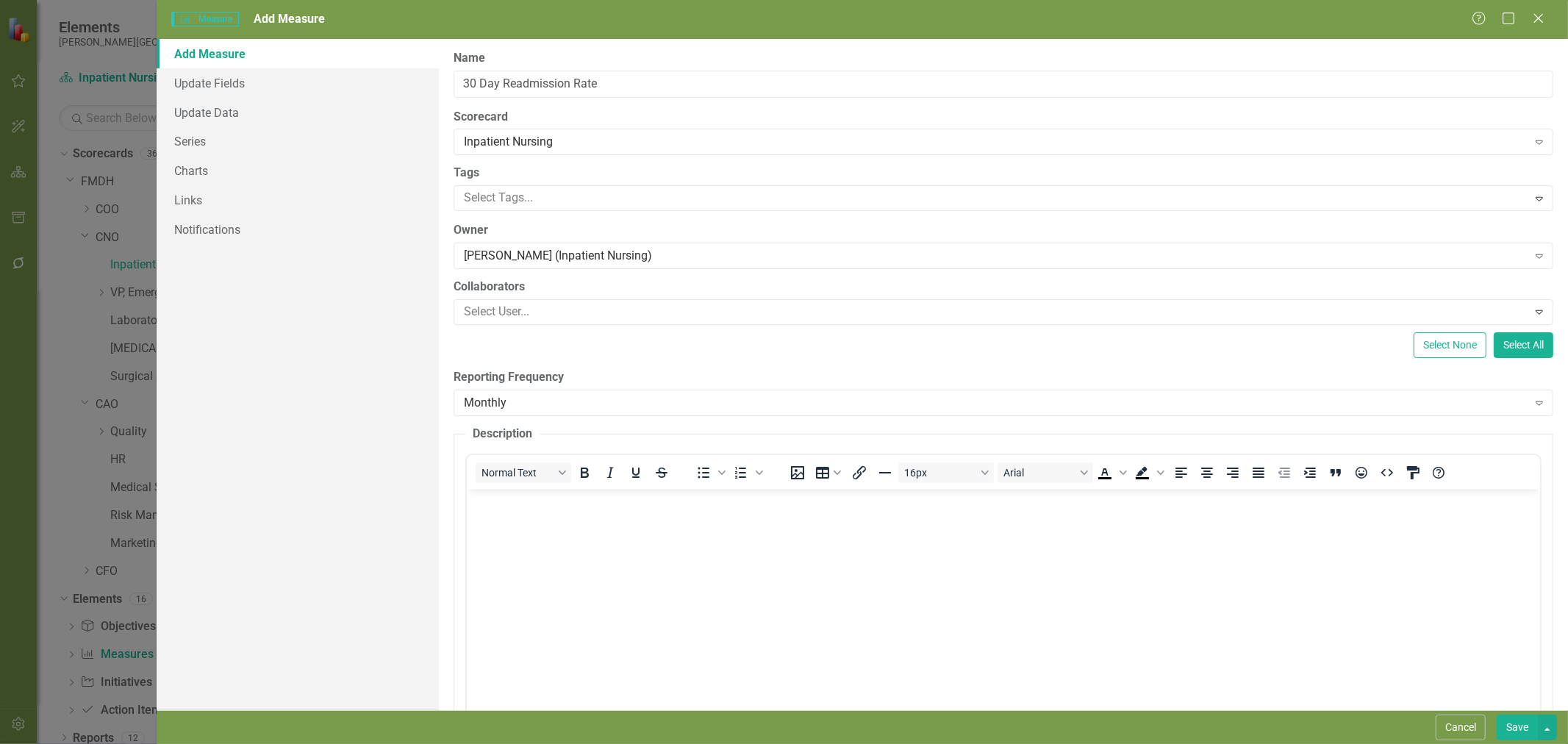
scroll to position [0, 0]
click at [950, 593] on body "Rich Text Area. Press ALT-0 for help." at bounding box center [1003, 600] width 1074 height 221
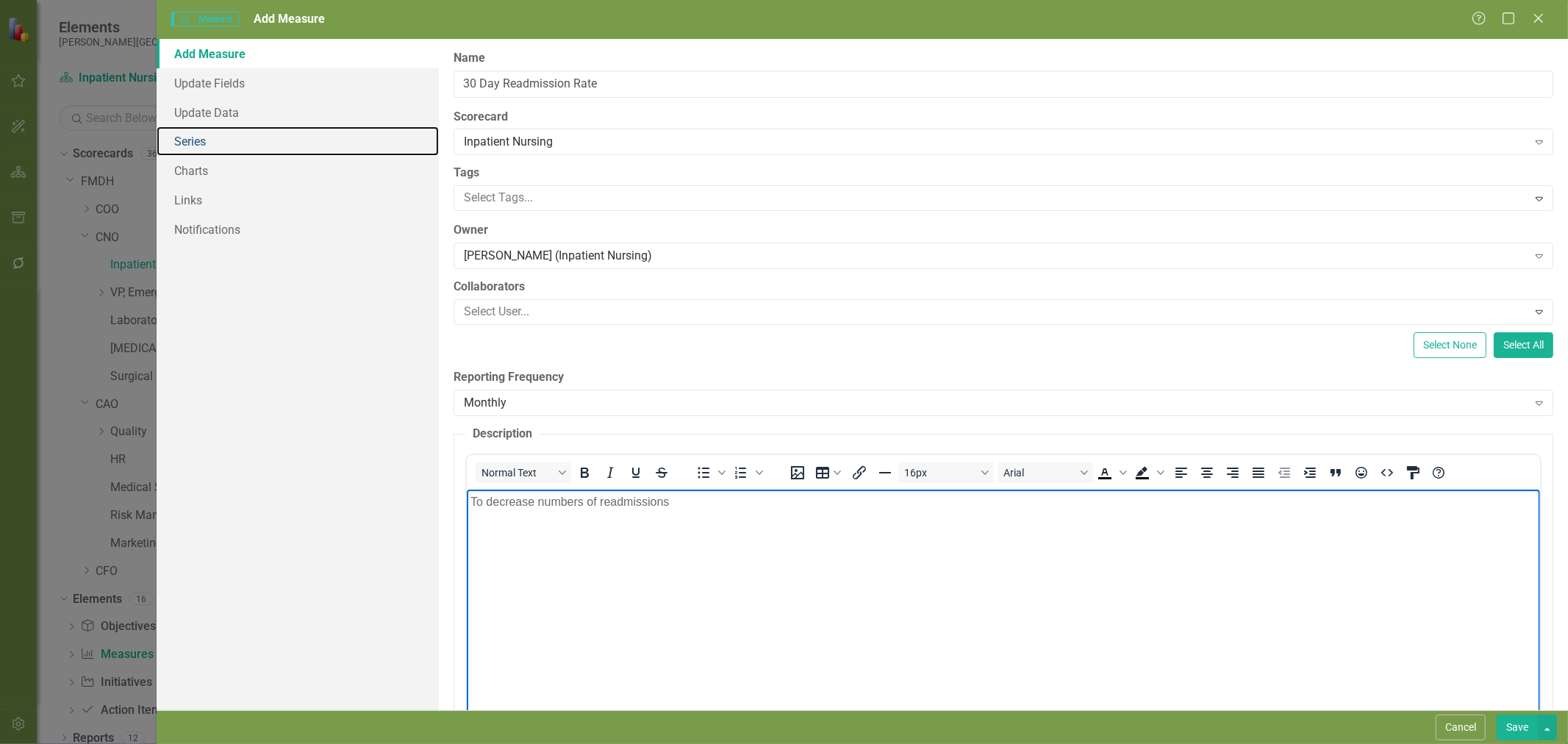
click at [192, 135] on link "Series" at bounding box center [298, 141] width 283 height 30
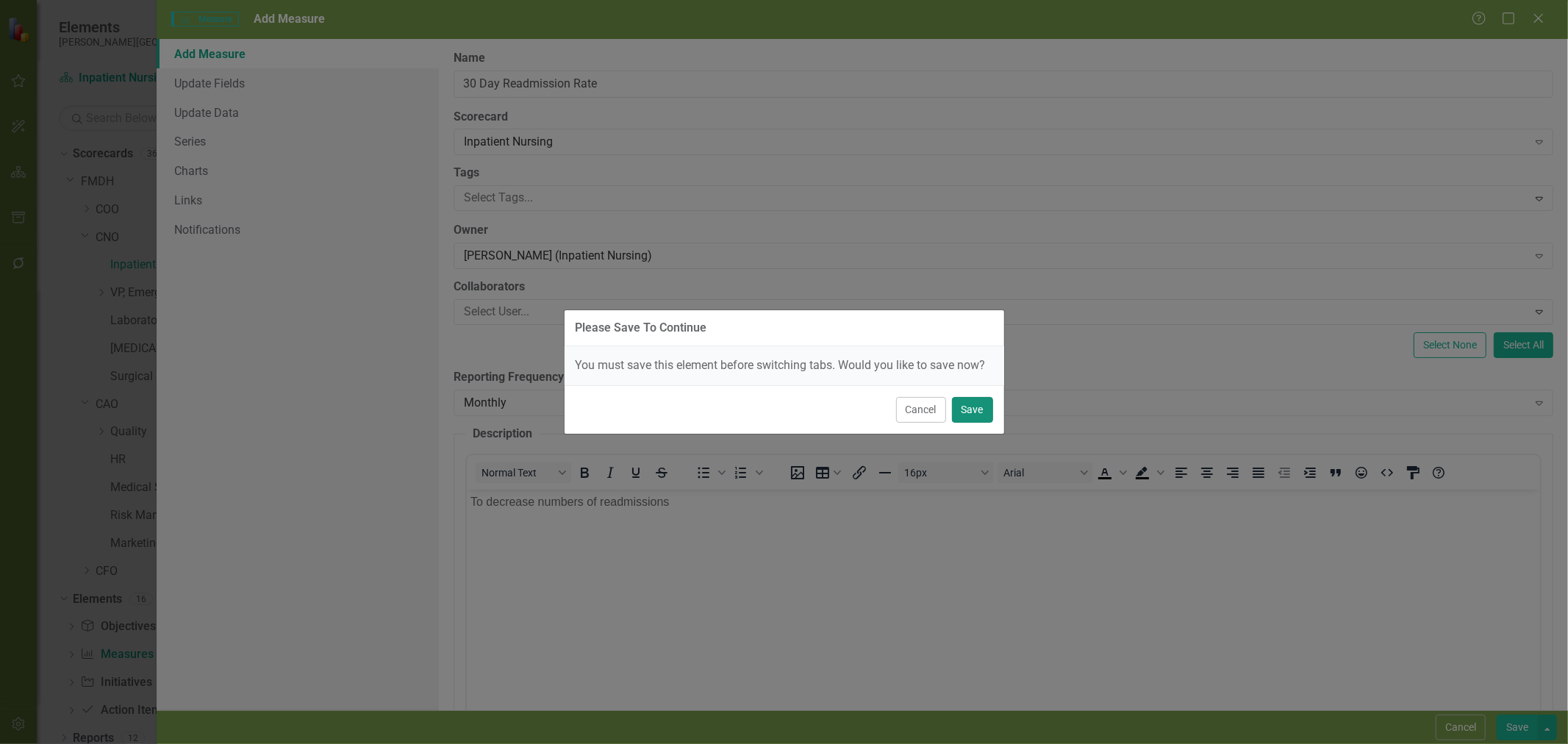
click at [964, 413] on button "Save" at bounding box center [972, 409] width 41 height 26
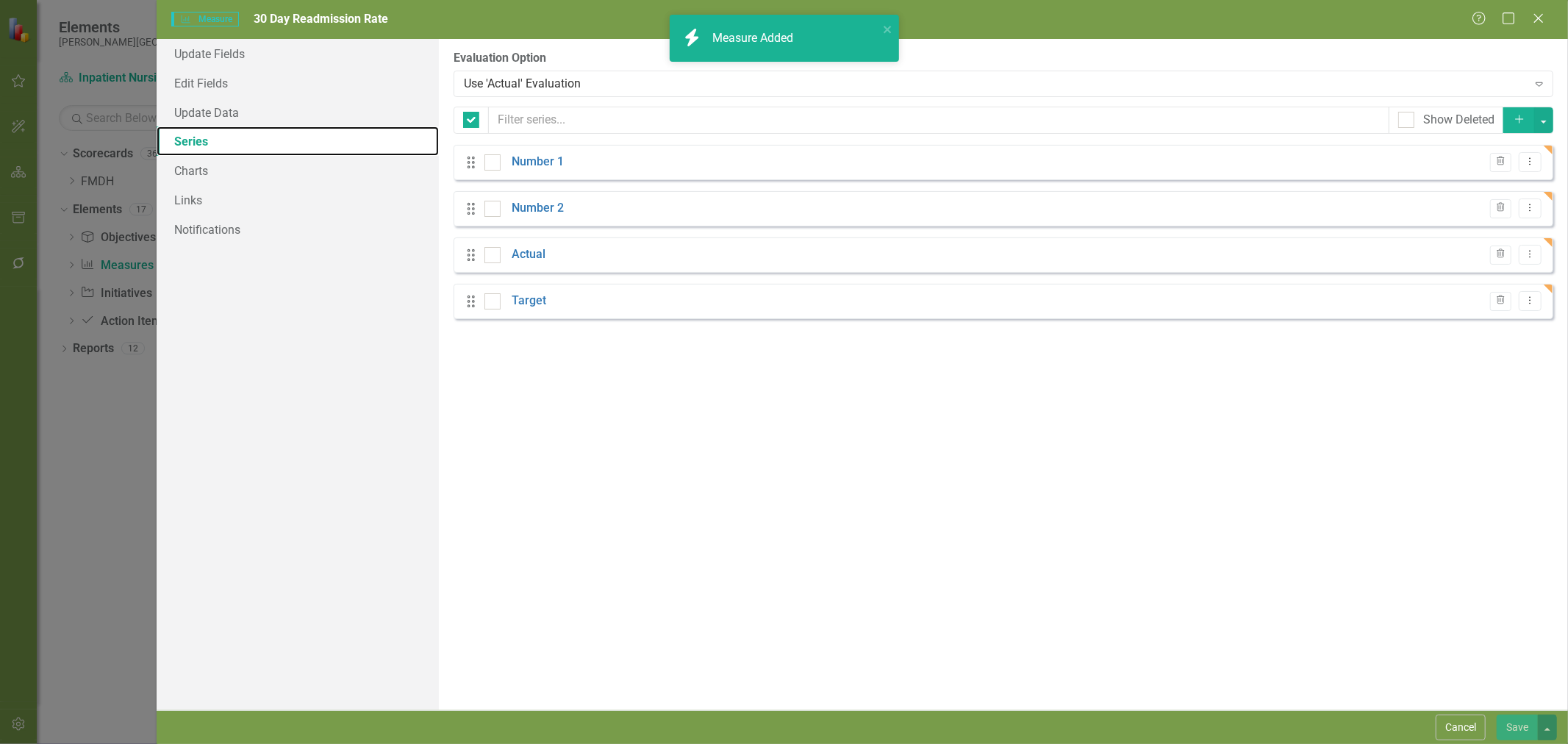
checkbox input "false"
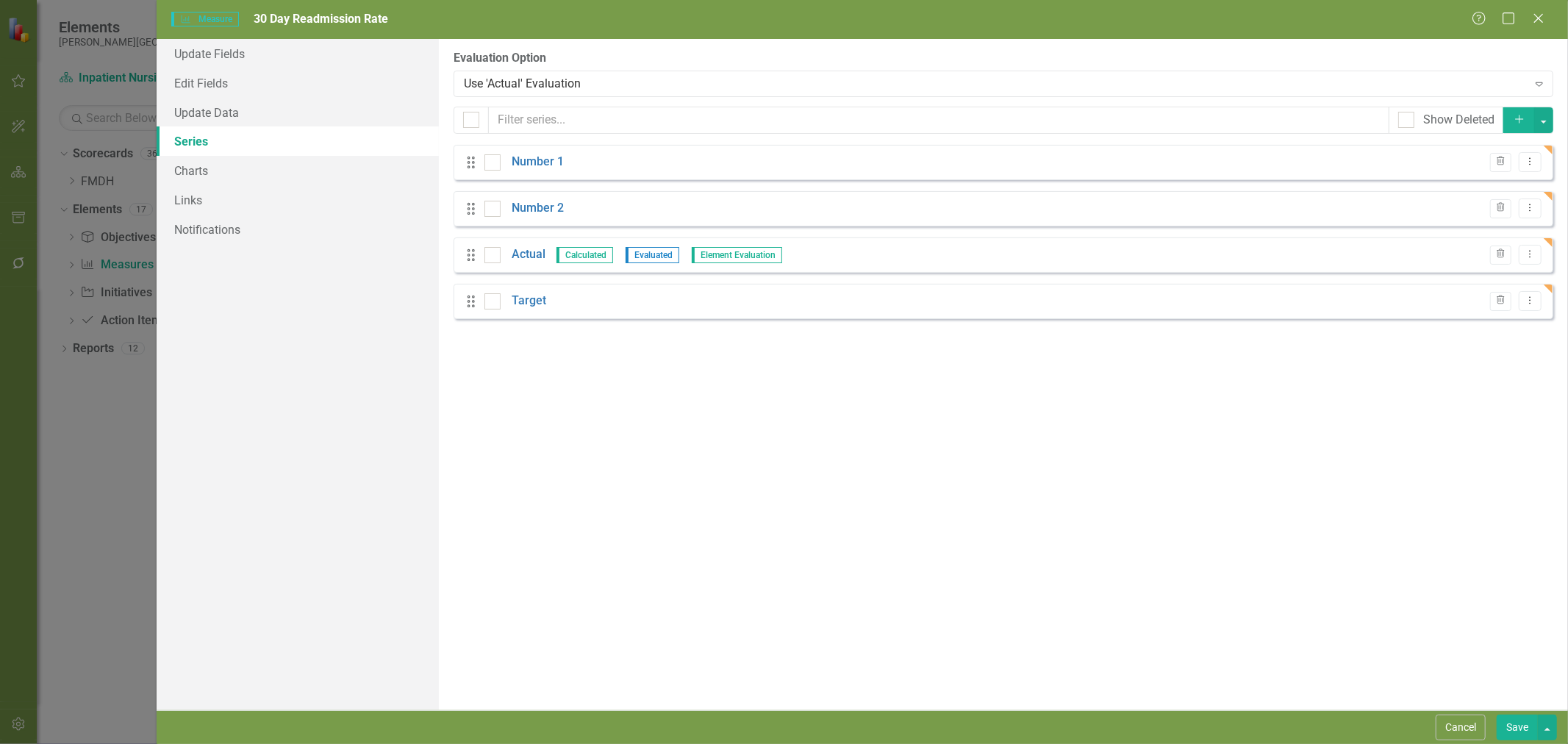
scroll to position [243, 0]
click at [532, 158] on link "Number 1" at bounding box center [537, 162] width 52 height 17
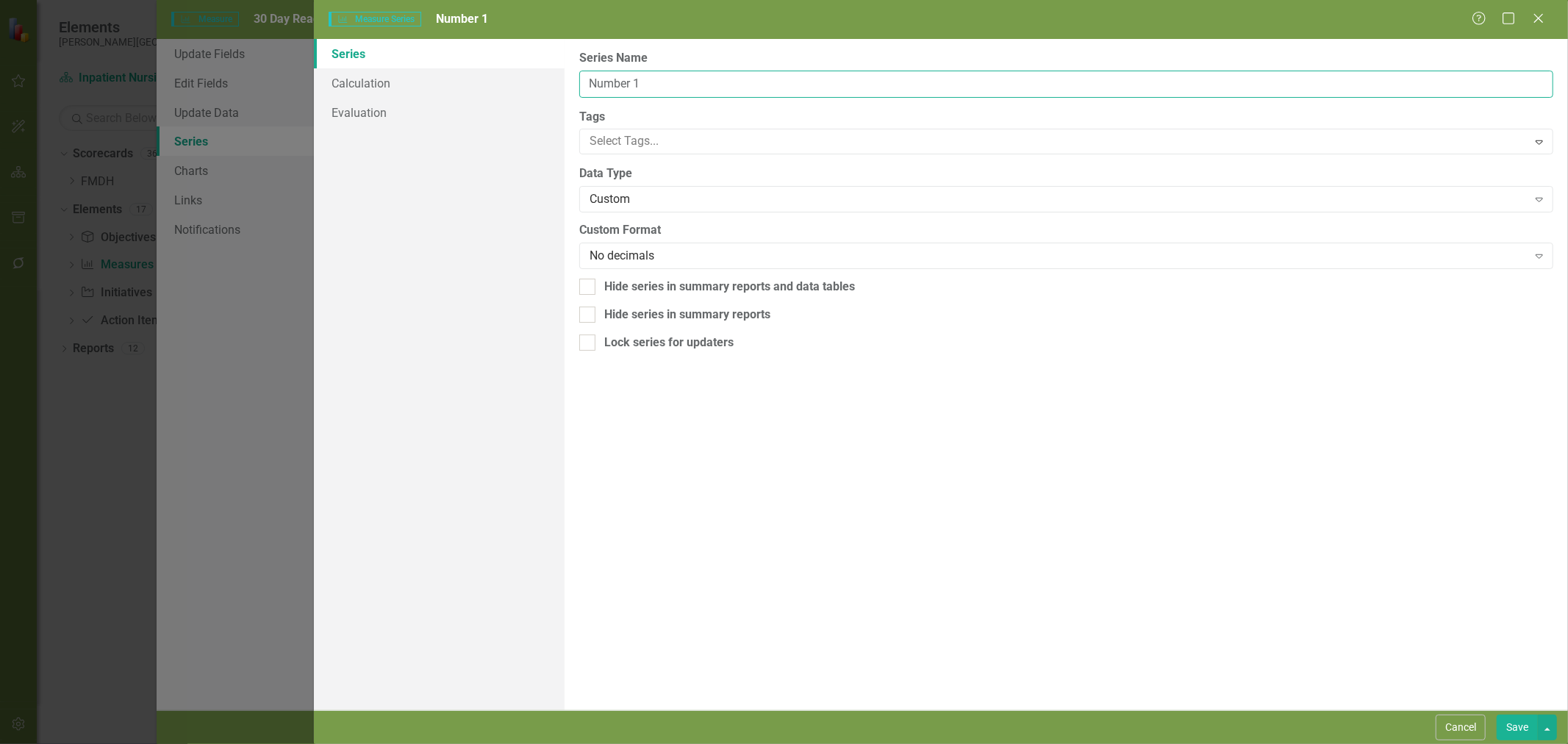
click at [625, 87] on input "Number 1" at bounding box center [1066, 84] width 974 height 27
click at [622, 90] on input "Number 1" at bounding box center [1066, 84] width 974 height 27
click at [621, 90] on input "Number 1" at bounding box center [1066, 84] width 974 height 27
type input "1"
type input "Readmissions"
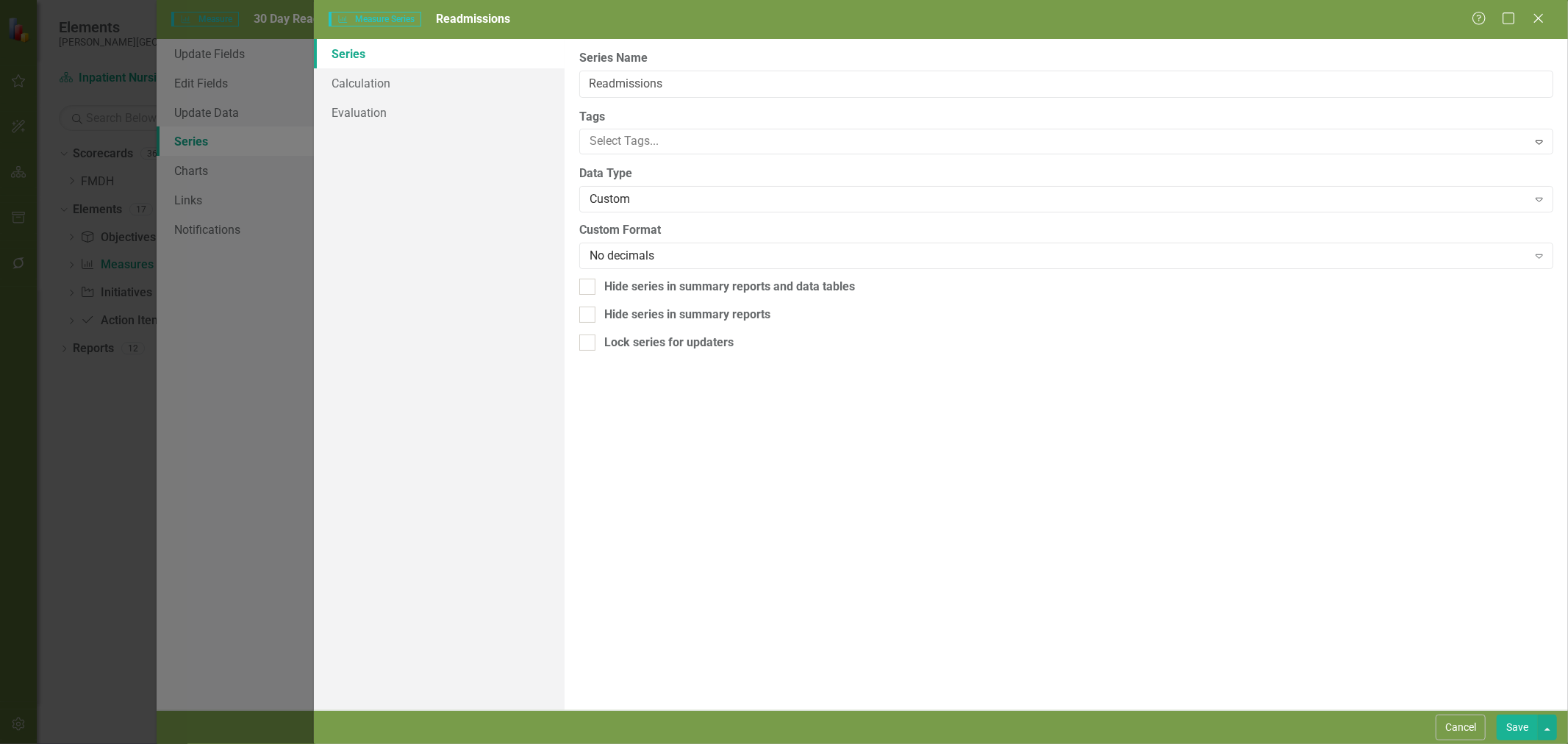
click at [1519, 725] on button "Save" at bounding box center [1517, 728] width 41 height 26
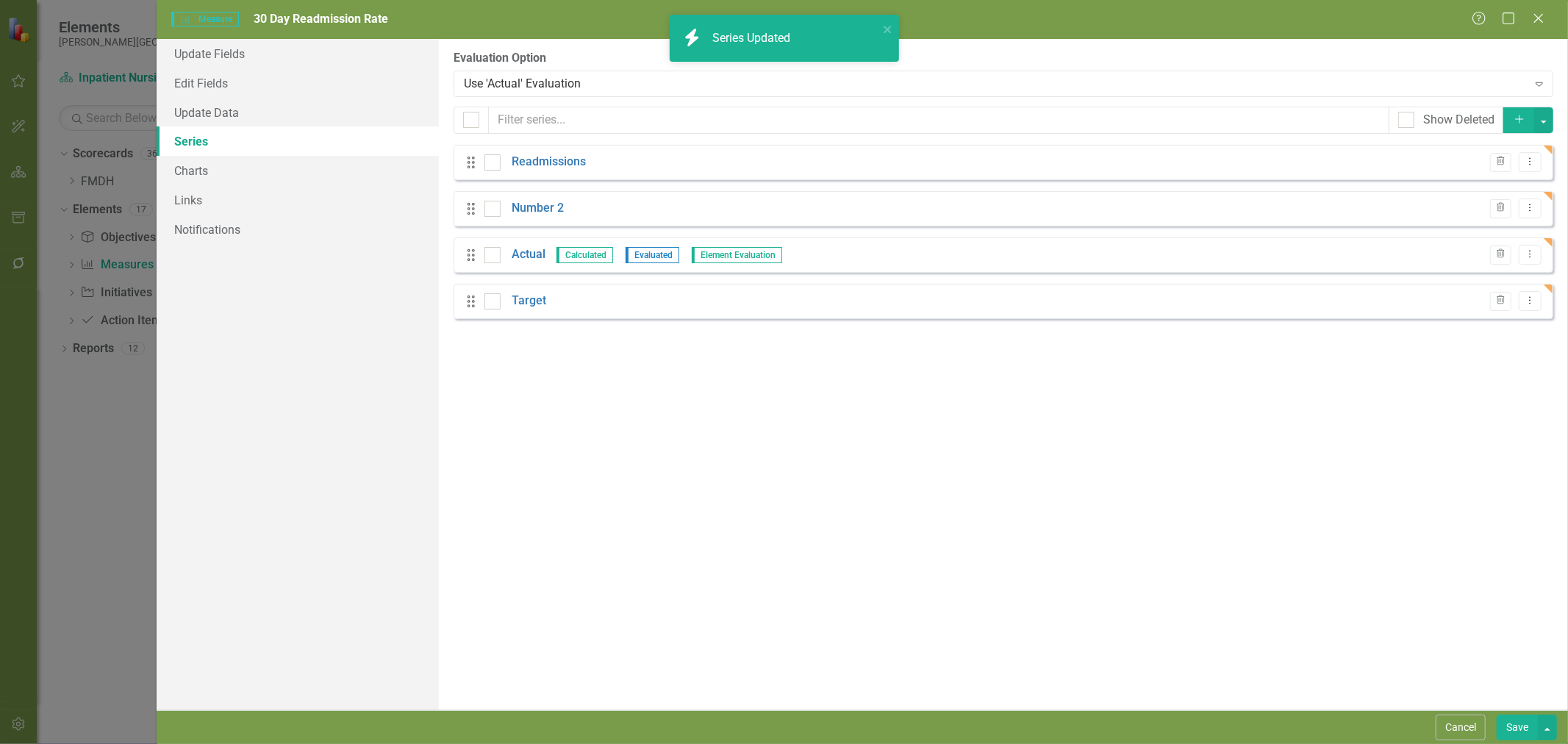
click at [554, 215] on link "Number 2" at bounding box center [537, 209] width 52 height 17
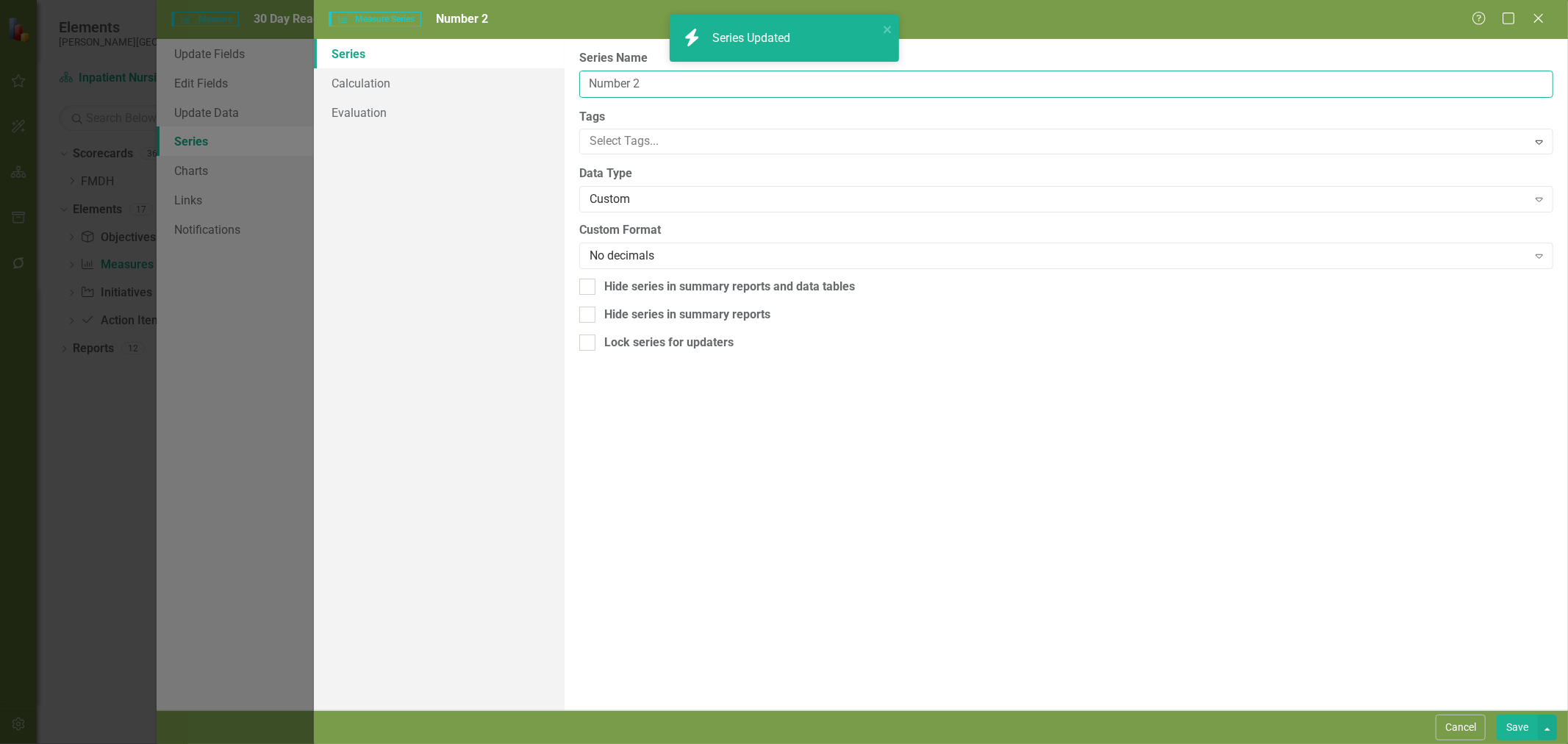
click at [622, 75] on input "Number 2" at bounding box center [1066, 84] width 974 height 27
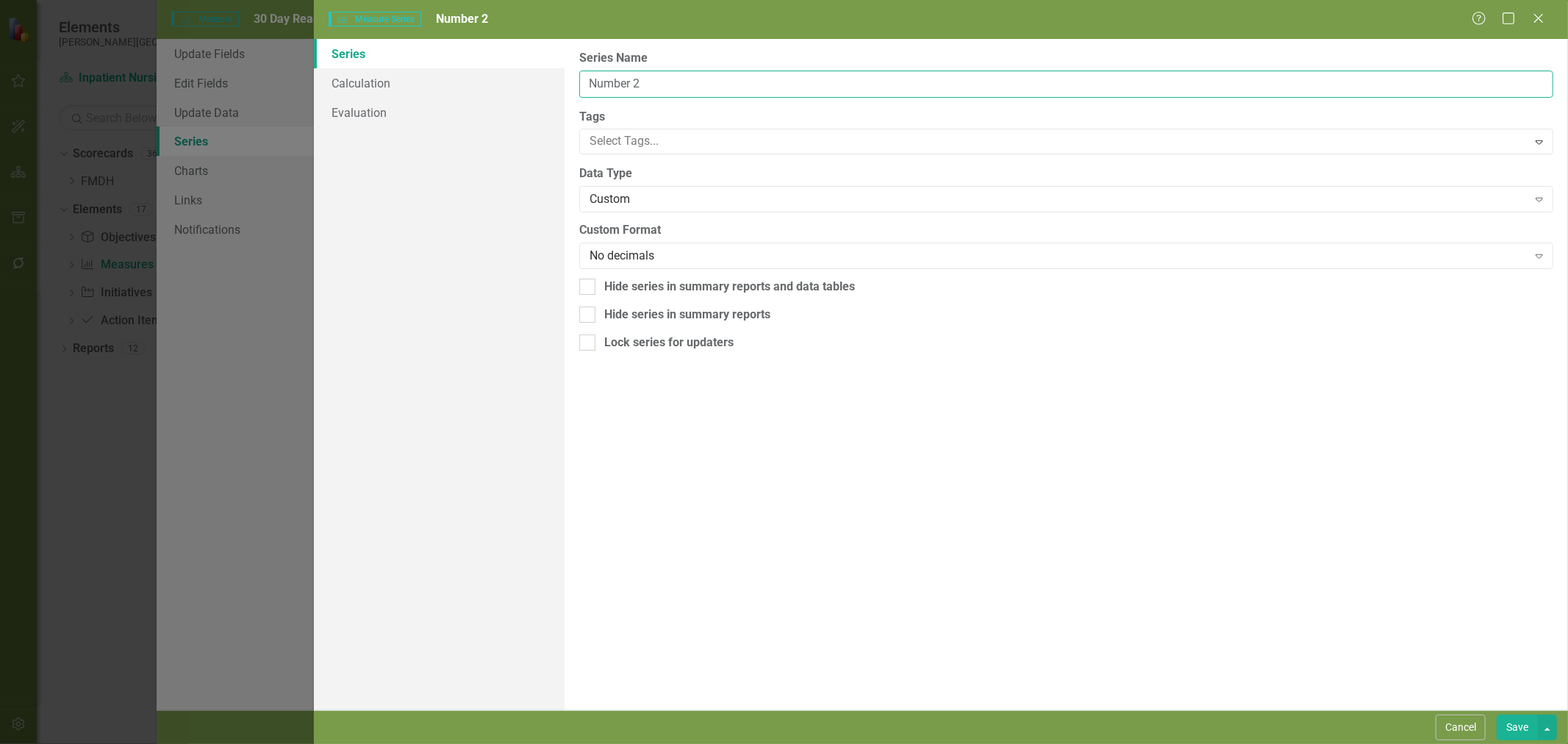
click at [622, 75] on input "Number 2" at bounding box center [1066, 84] width 974 height 27
click at [622, 75] on input "Total Discharges" at bounding box center [1066, 84] width 974 height 27
type input "Total discharges"
click at [1513, 723] on button "Save" at bounding box center [1517, 728] width 41 height 26
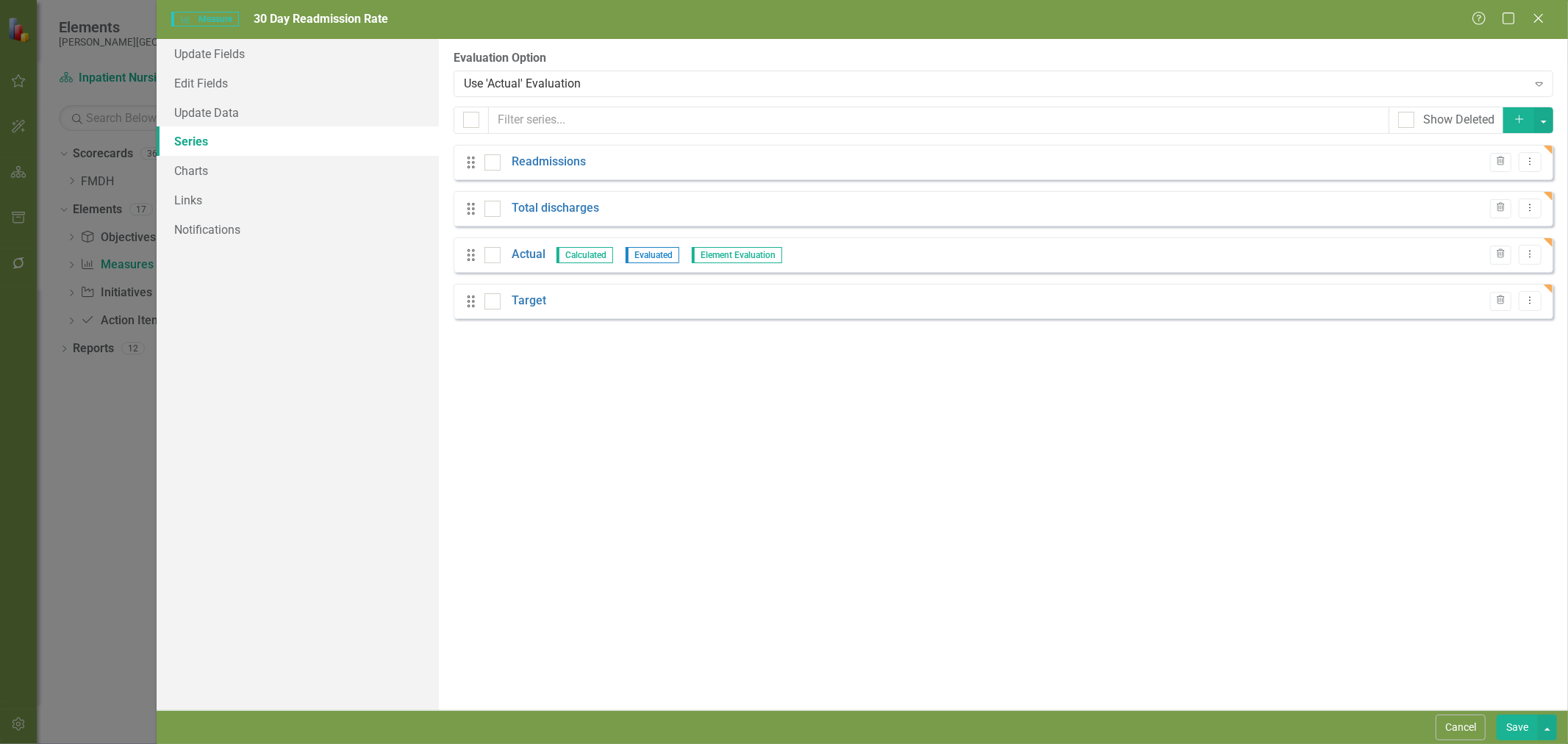
click at [537, 257] on link "Actual" at bounding box center [529, 255] width 34 height 17
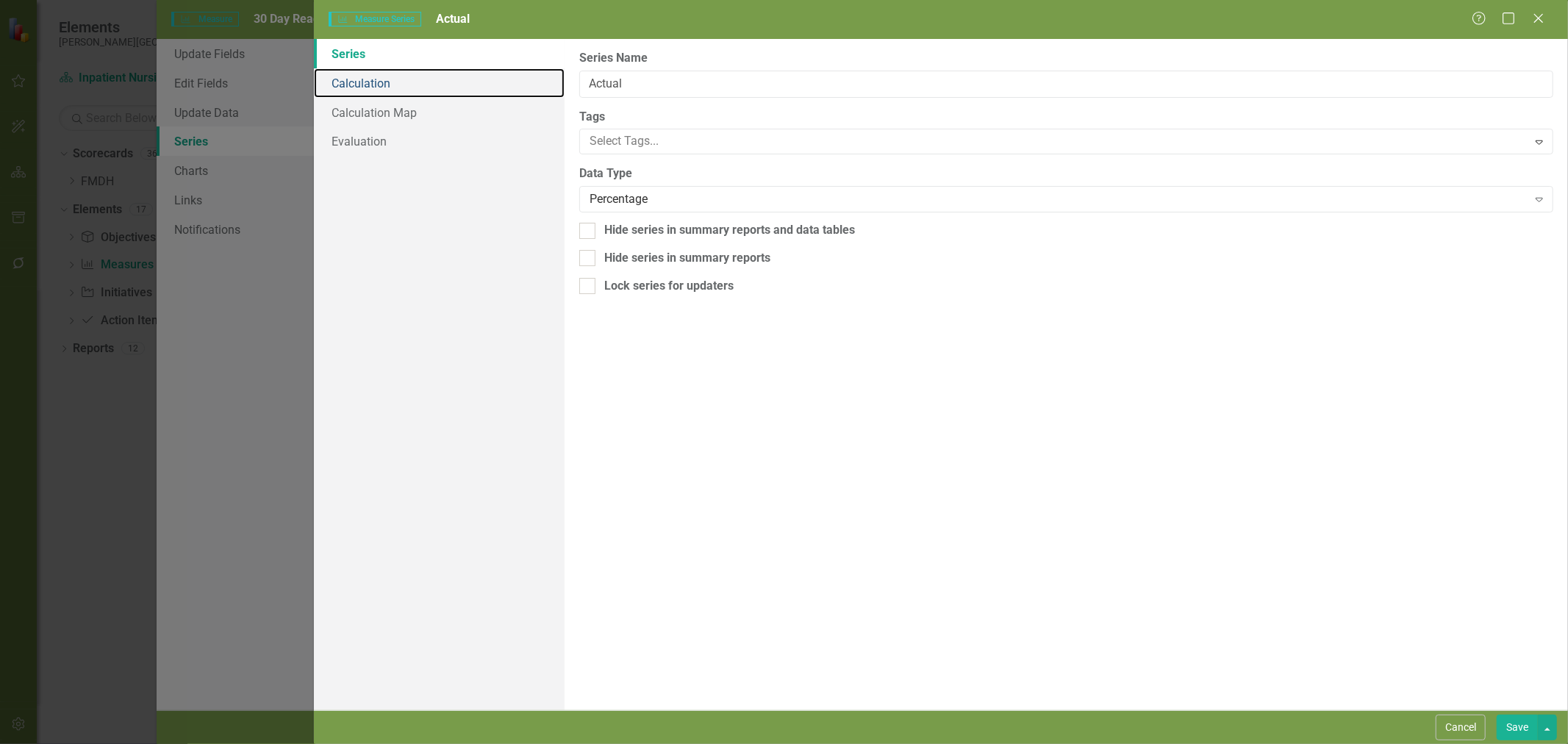
click at [395, 78] on link "Calculation" at bounding box center [439, 83] width 251 height 30
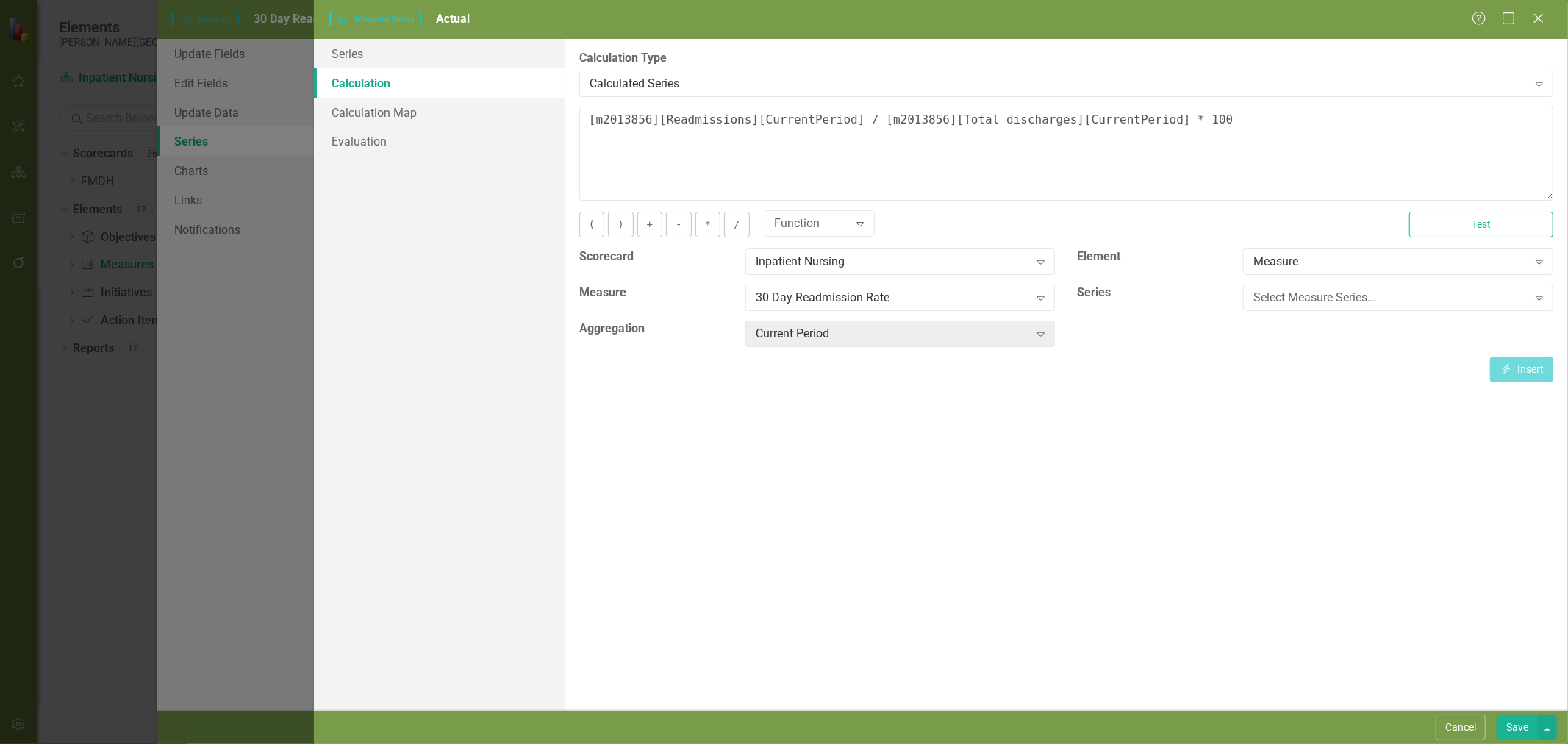
click at [1520, 727] on button "Save" at bounding box center [1517, 728] width 41 height 26
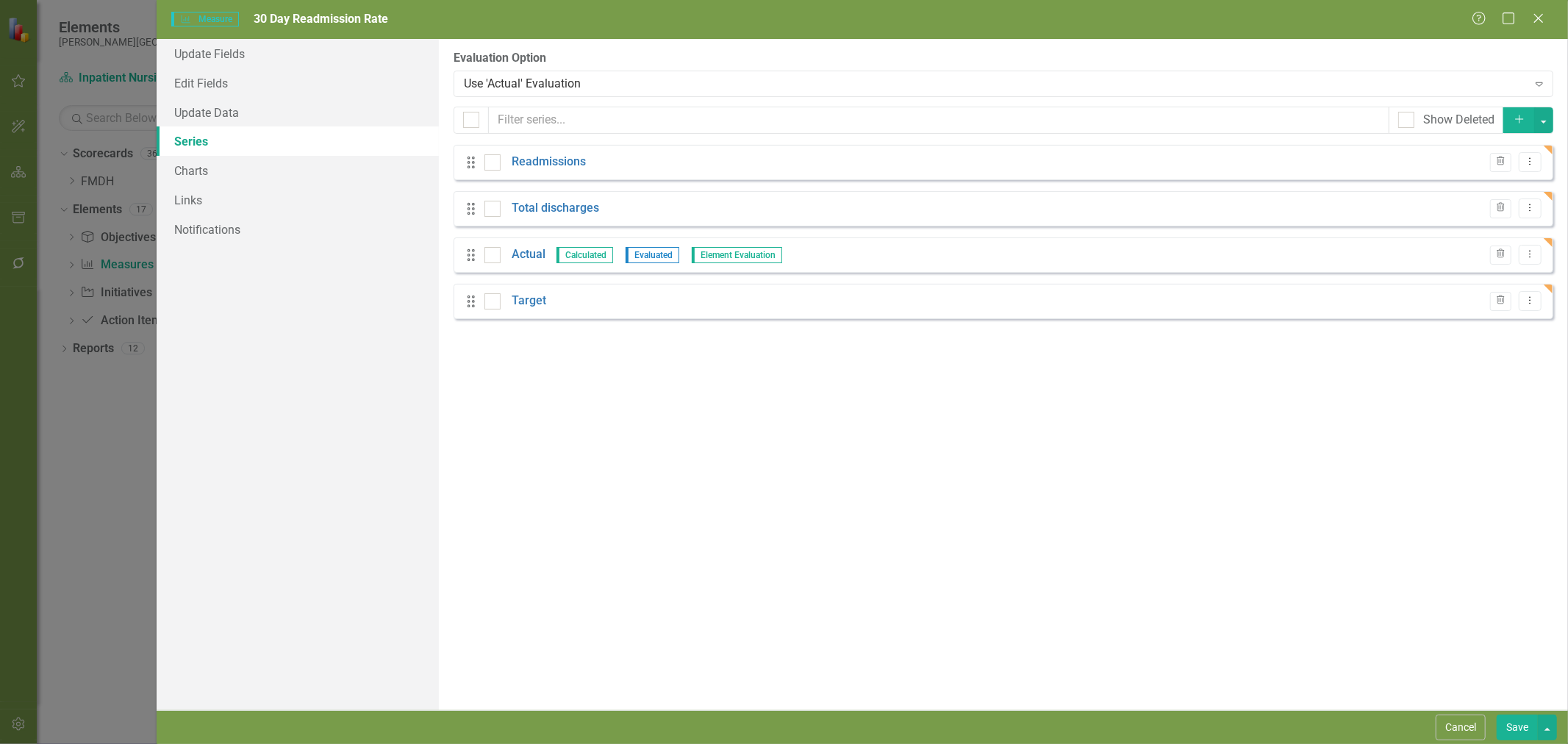
click at [526, 305] on link "Target" at bounding box center [529, 301] width 35 height 17
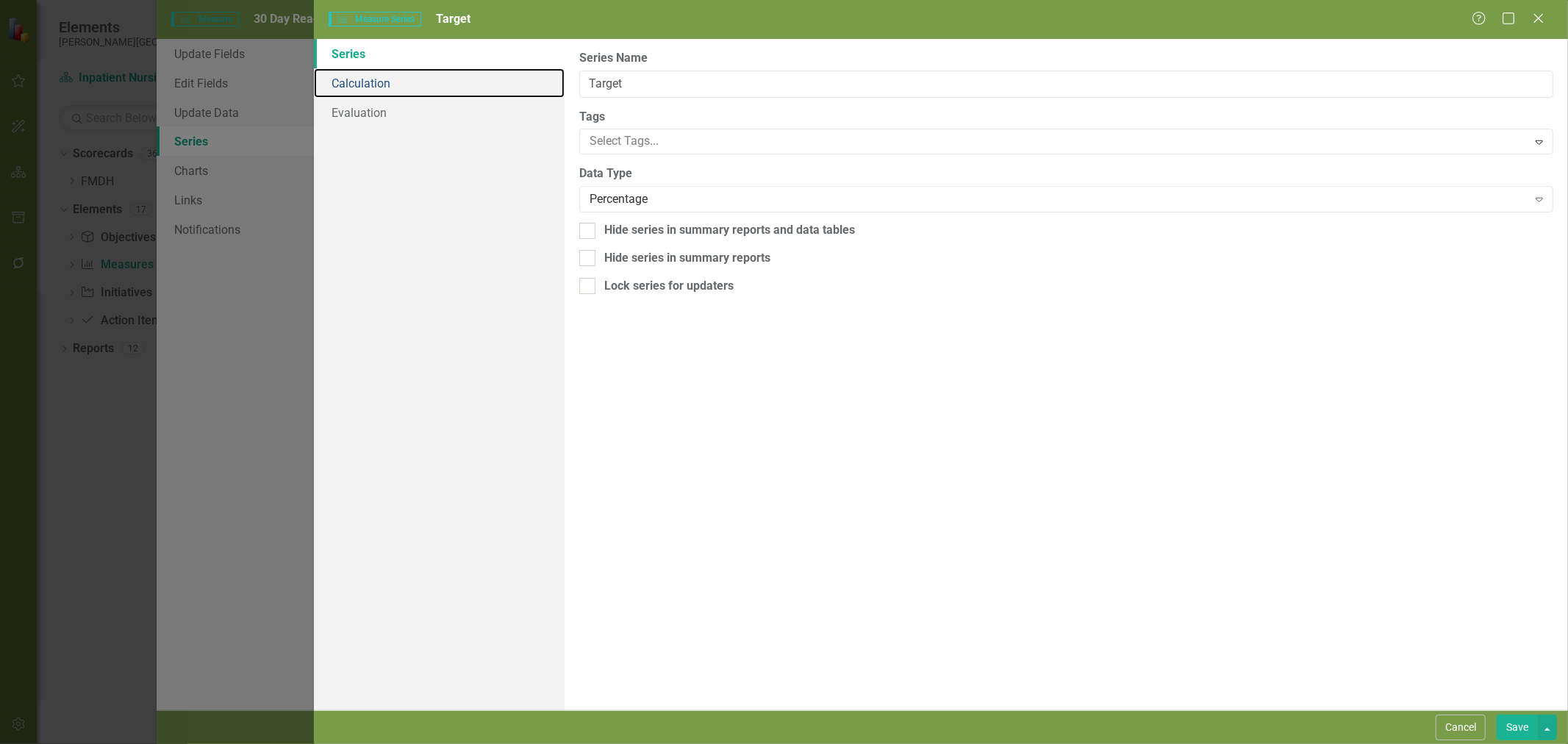
click at [458, 85] on link "Calculation" at bounding box center [439, 83] width 251 height 30
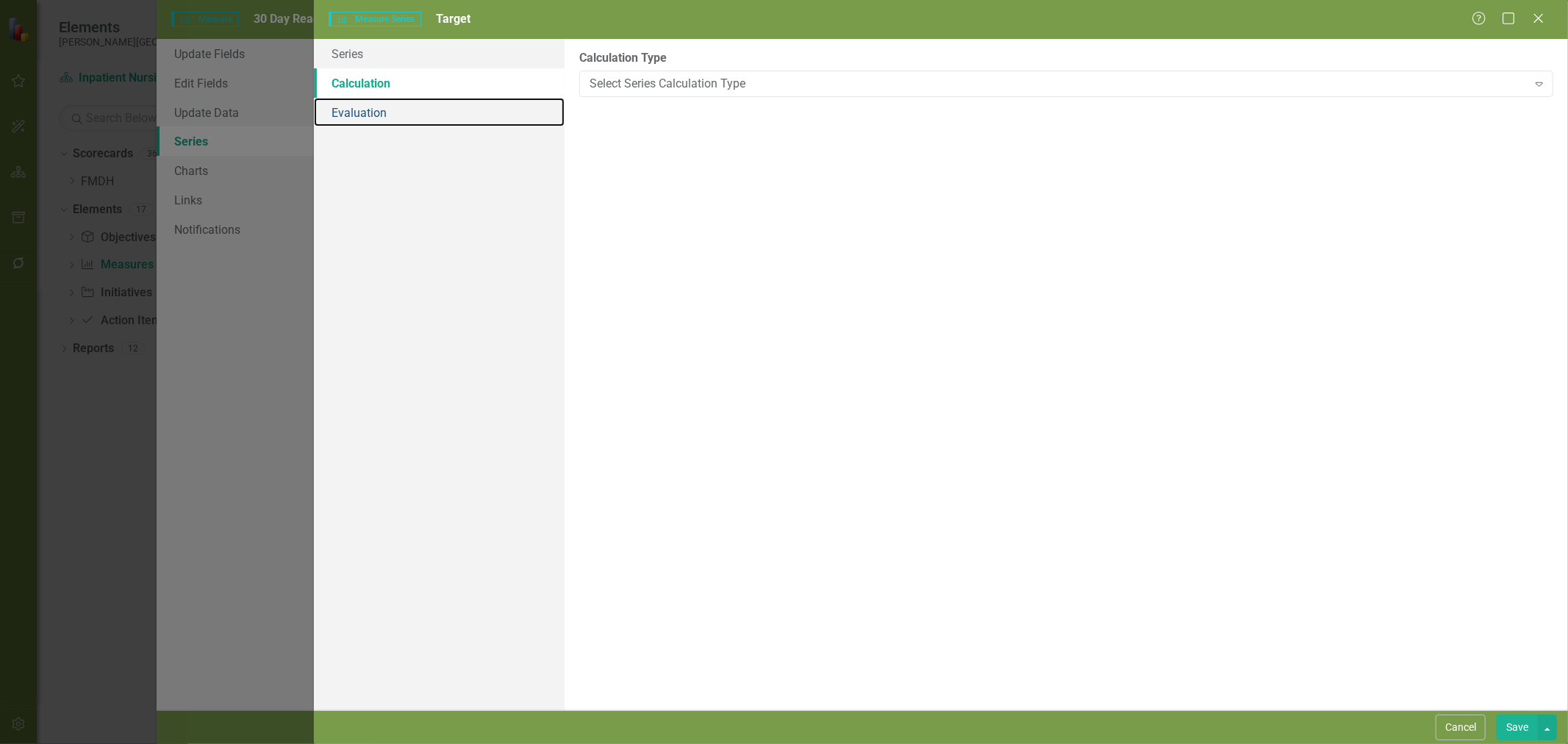
click at [454, 122] on link "Evaluation" at bounding box center [439, 113] width 251 height 30
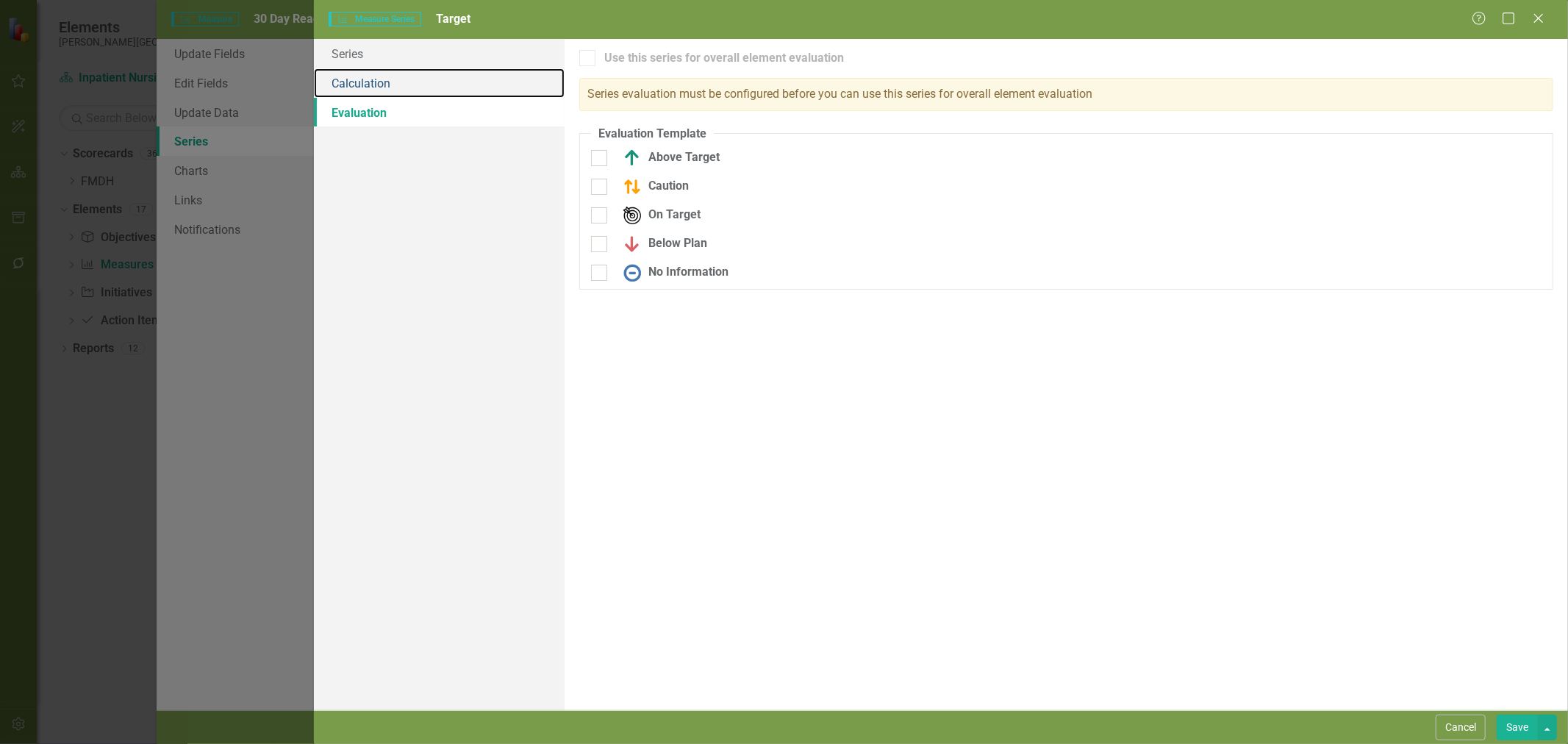
click at [454, 85] on link "Calculation" at bounding box center [439, 83] width 251 height 30
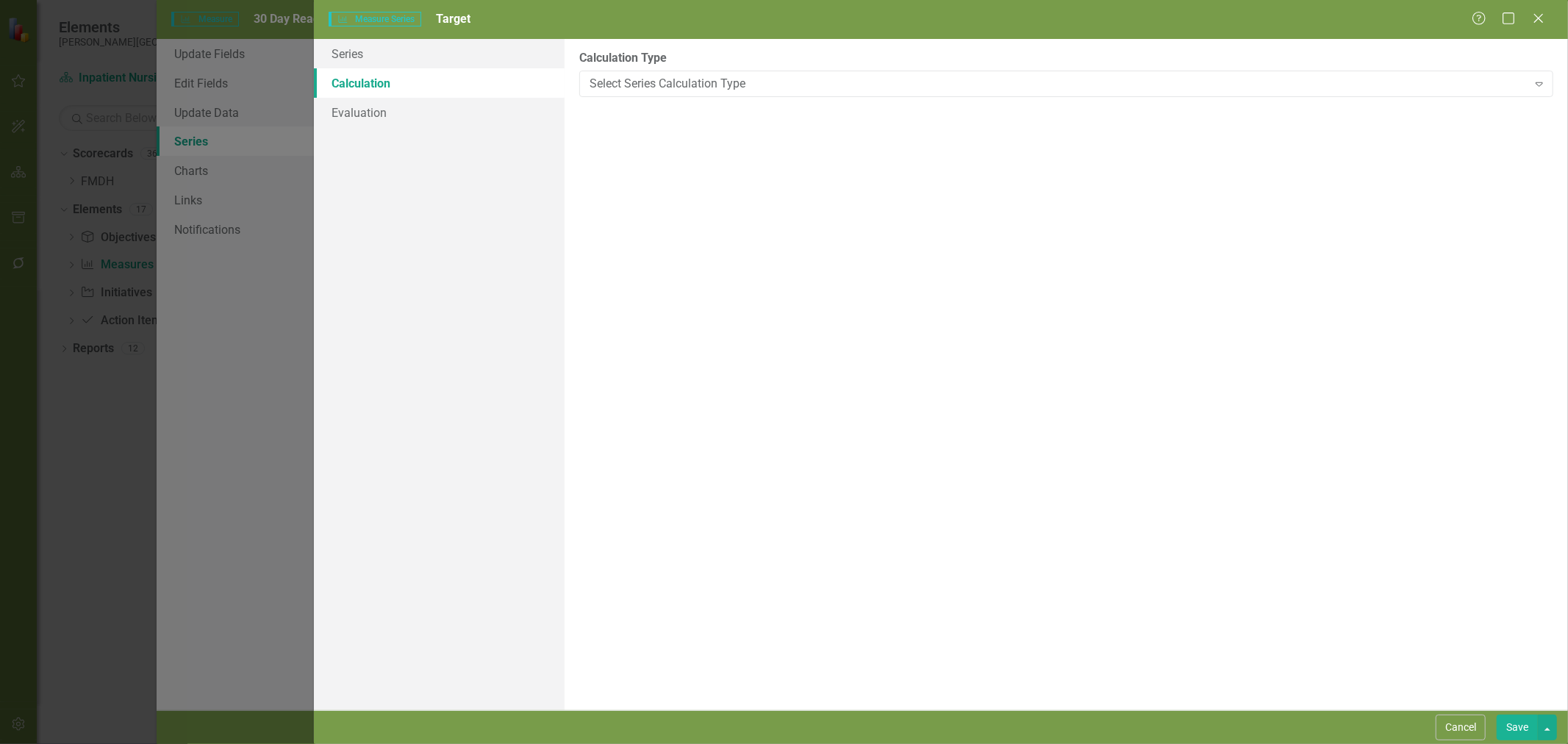
click at [636, 78] on div "Select Series Calculation Type" at bounding box center [1059, 84] width 938 height 17
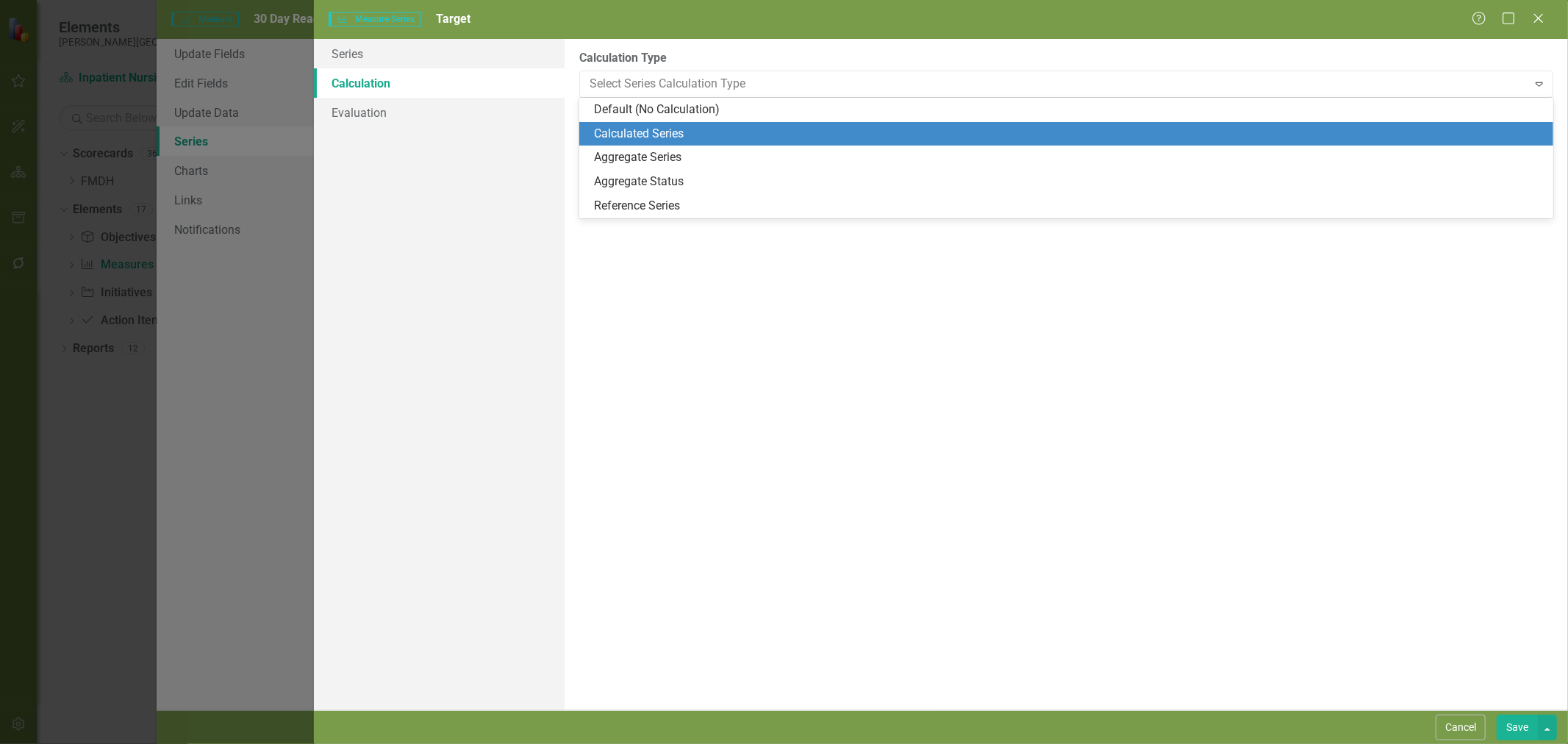
click at [659, 130] on div "Calculated Series" at bounding box center [1069, 134] width 950 height 17
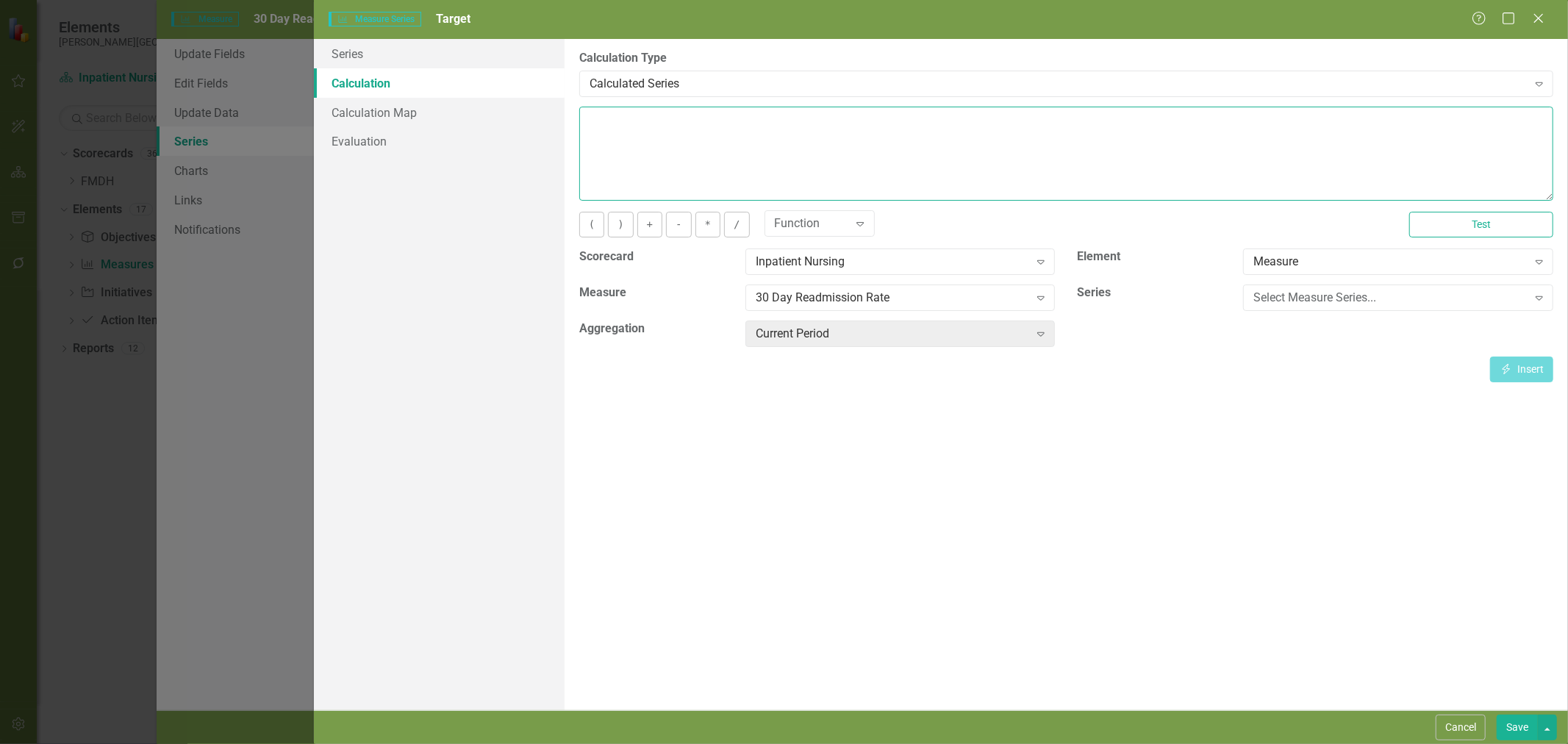
click at [660, 132] on textarea at bounding box center [1066, 153] width 974 height 94
type textarea "10"
click at [1514, 733] on button "Save" at bounding box center [1517, 728] width 41 height 26
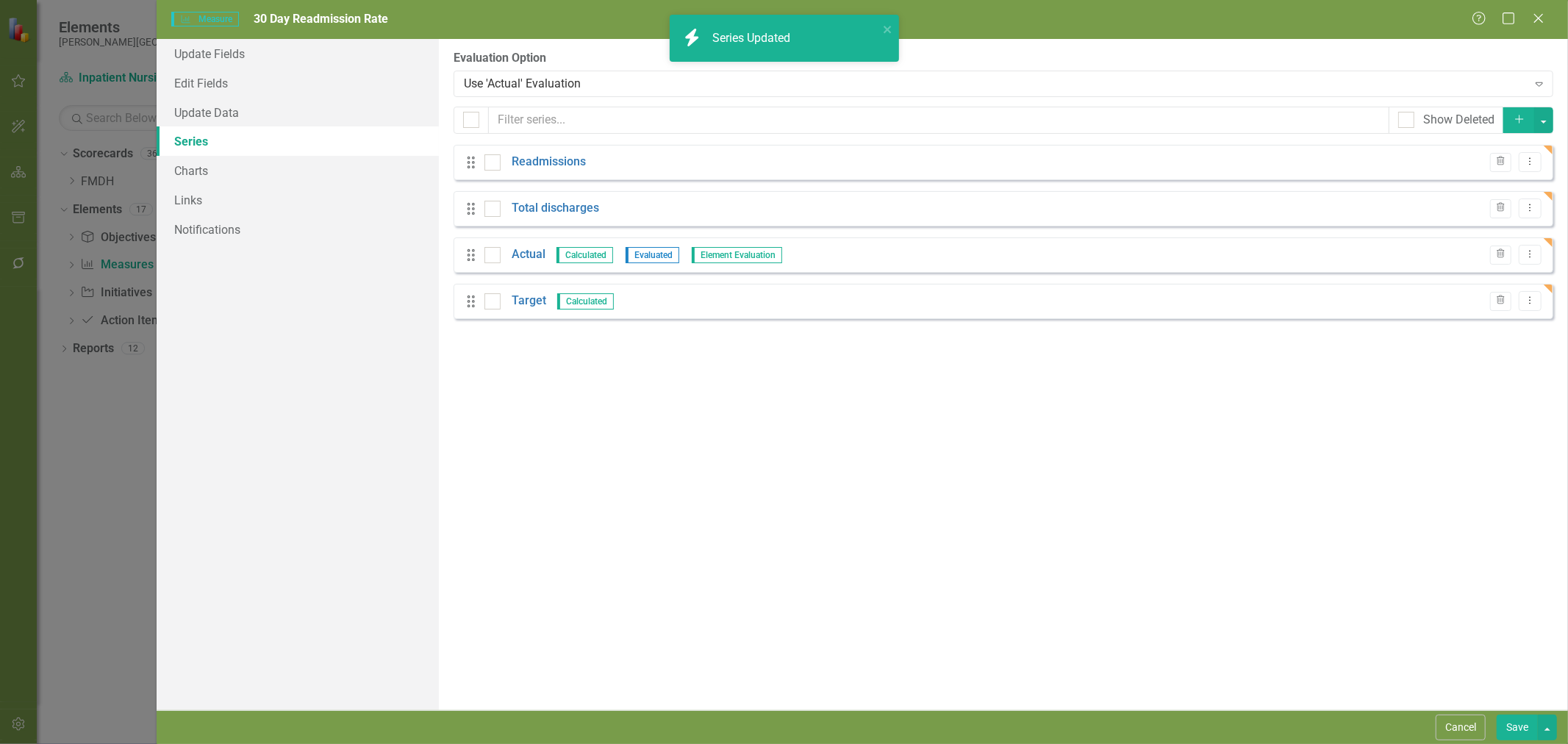
click at [528, 257] on link "Actual" at bounding box center [529, 255] width 34 height 17
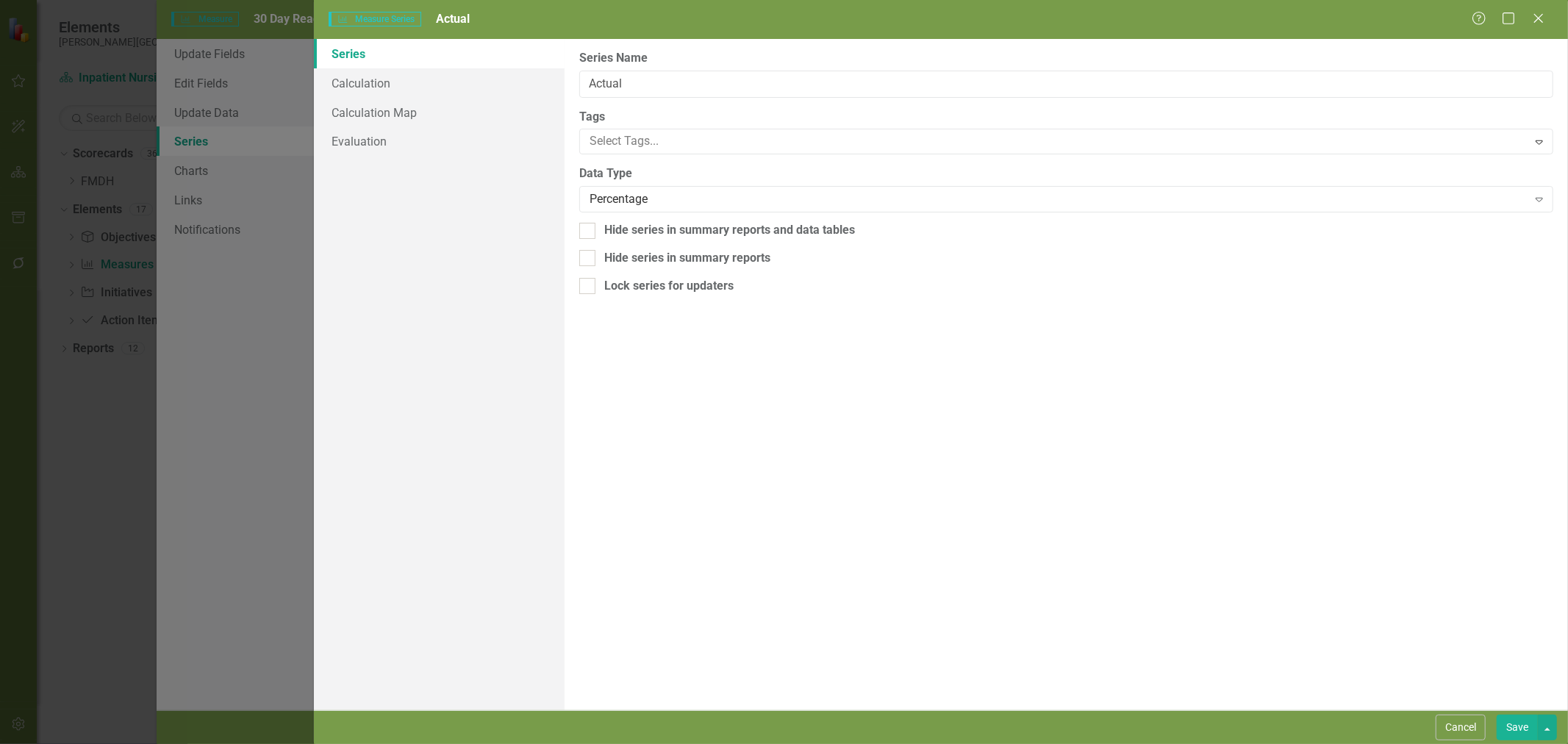
click at [415, 158] on div "Series Calculation Calculation Map Evaluation" at bounding box center [439, 374] width 251 height 672
click at [414, 148] on link "Evaluation" at bounding box center [439, 141] width 251 height 30
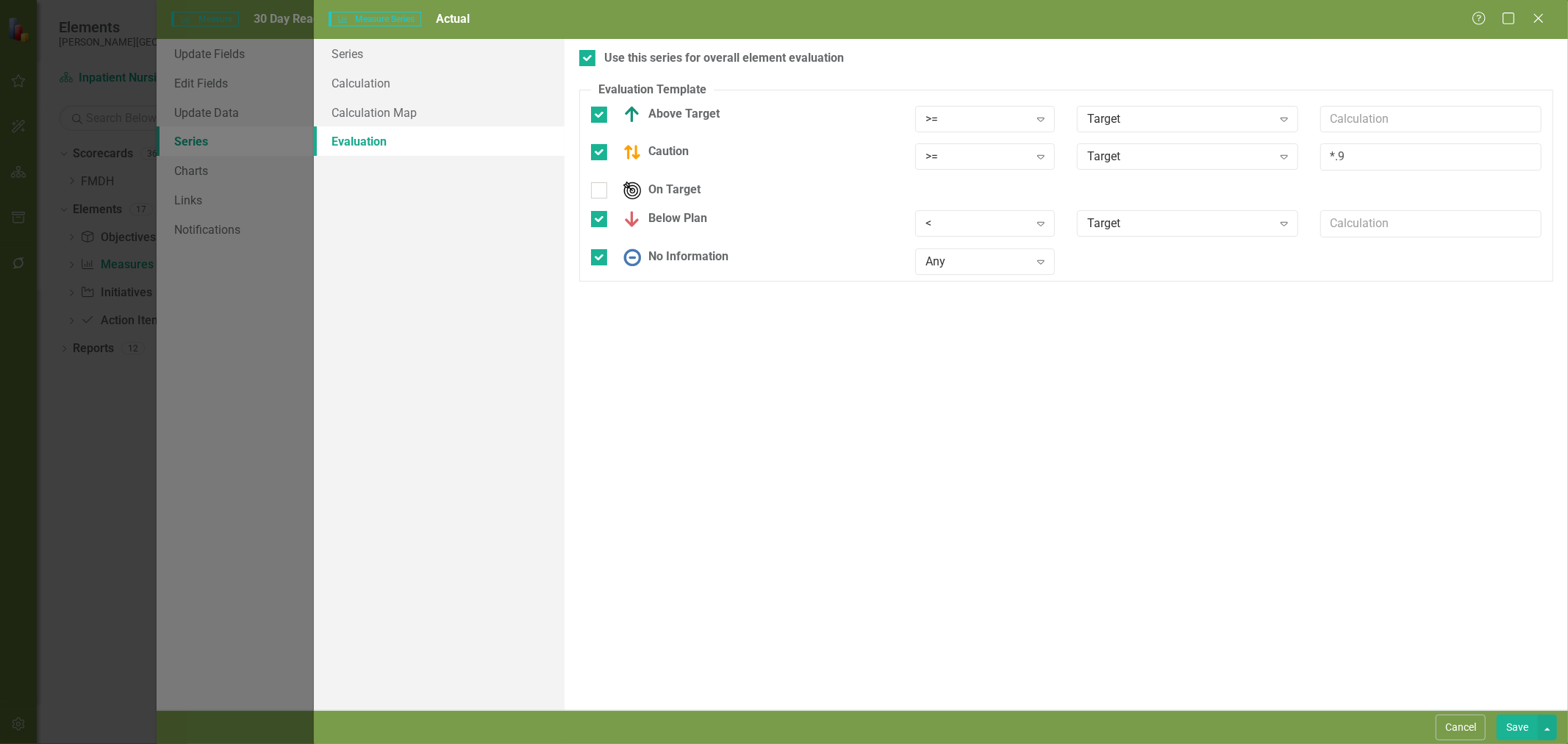
click at [987, 118] on div ">=" at bounding box center [977, 119] width 104 height 17
click at [968, 214] on div "<=" at bounding box center [988, 217] width 117 height 17
click at [964, 167] on div ">= Expand" at bounding box center [985, 157] width 140 height 26
click at [954, 256] on div "<=" at bounding box center [988, 256] width 117 height 17
click at [954, 229] on div "<" at bounding box center [977, 224] width 104 height 17
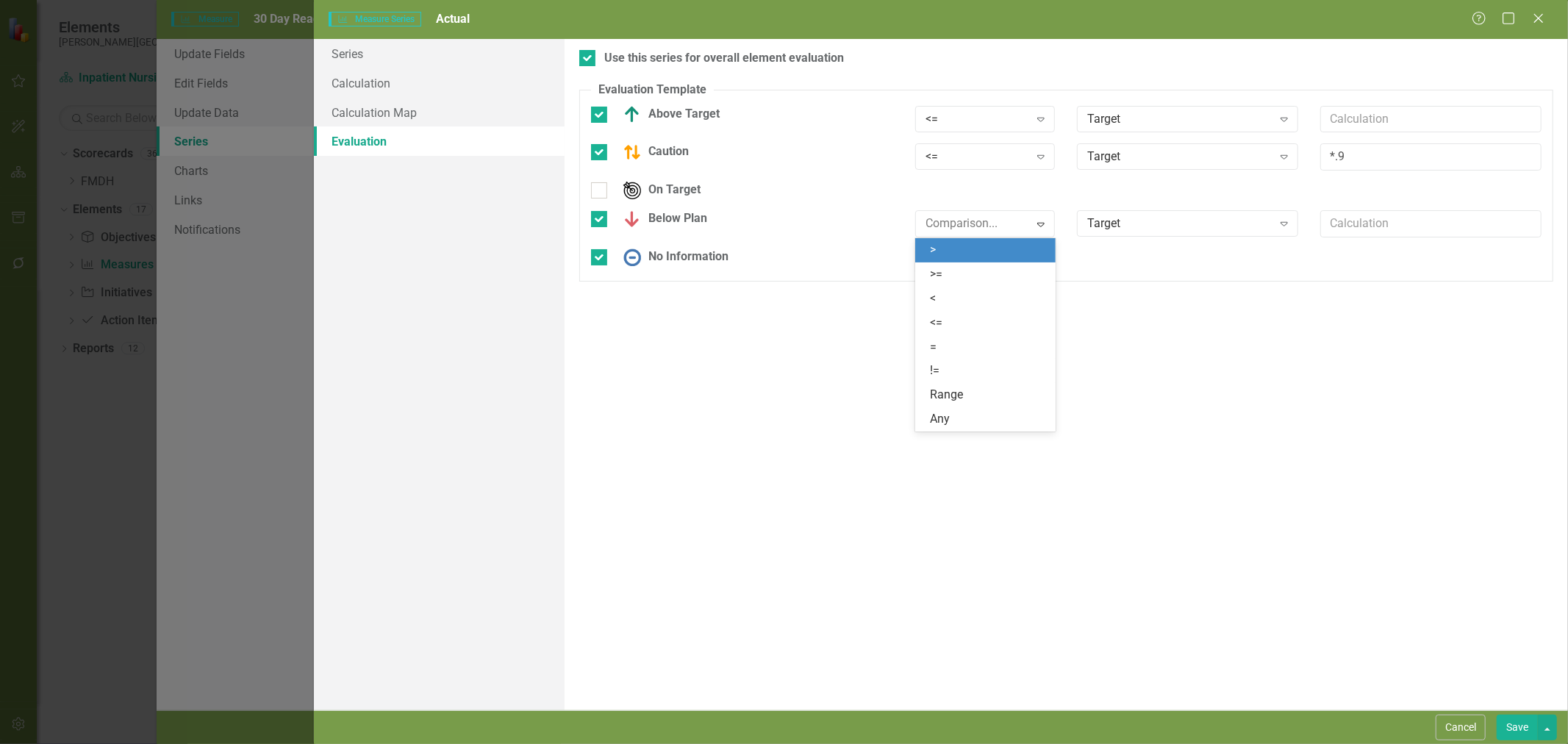
click at [954, 256] on div ">" at bounding box center [988, 251] width 117 height 17
click at [1507, 709] on div "Use this series for overall element evaluation Evaluation Template You can defi…" at bounding box center [1066, 374] width 1004 height 672
click at [1519, 725] on button "Save" at bounding box center [1517, 728] width 41 height 26
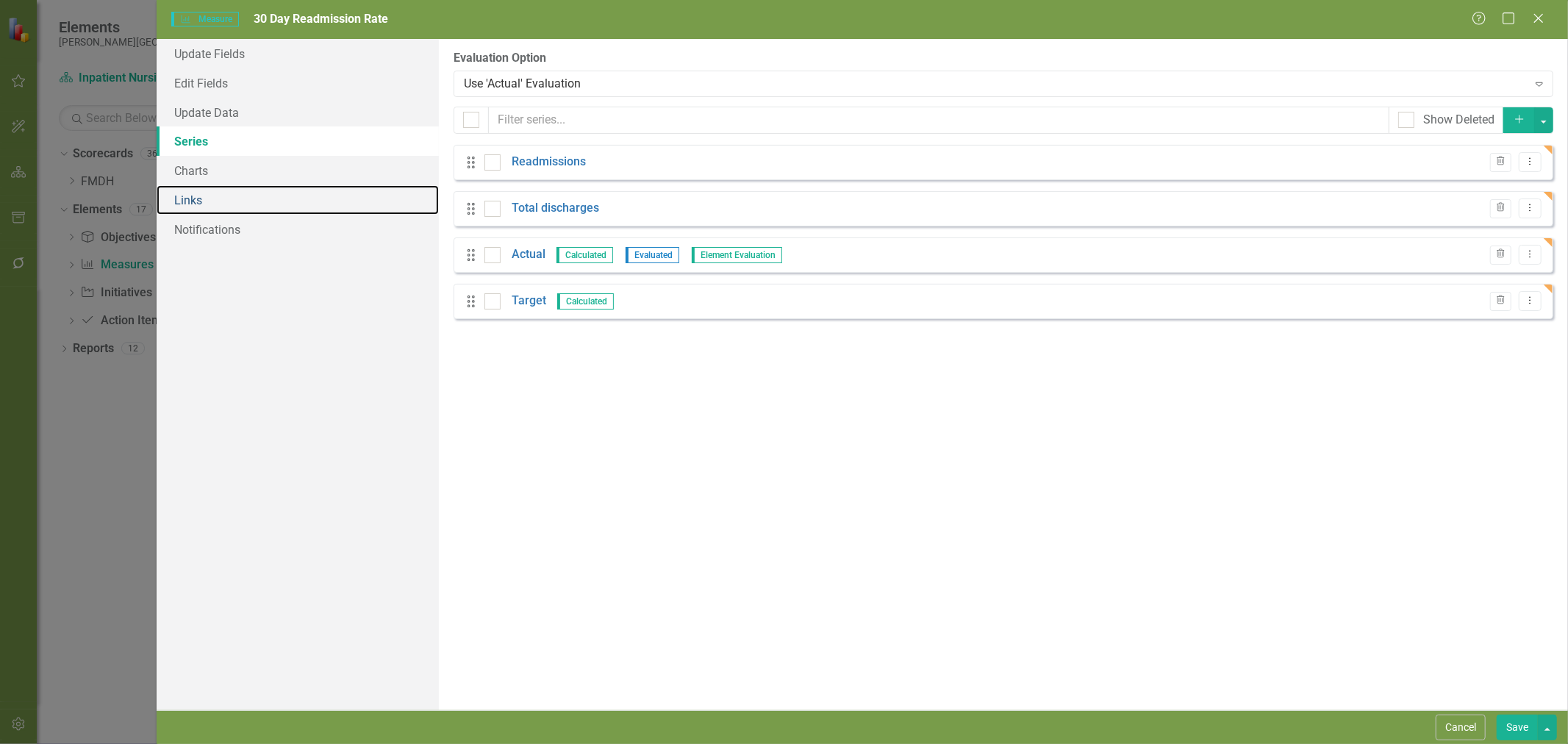
click at [187, 200] on link "Links" at bounding box center [298, 200] width 283 height 30
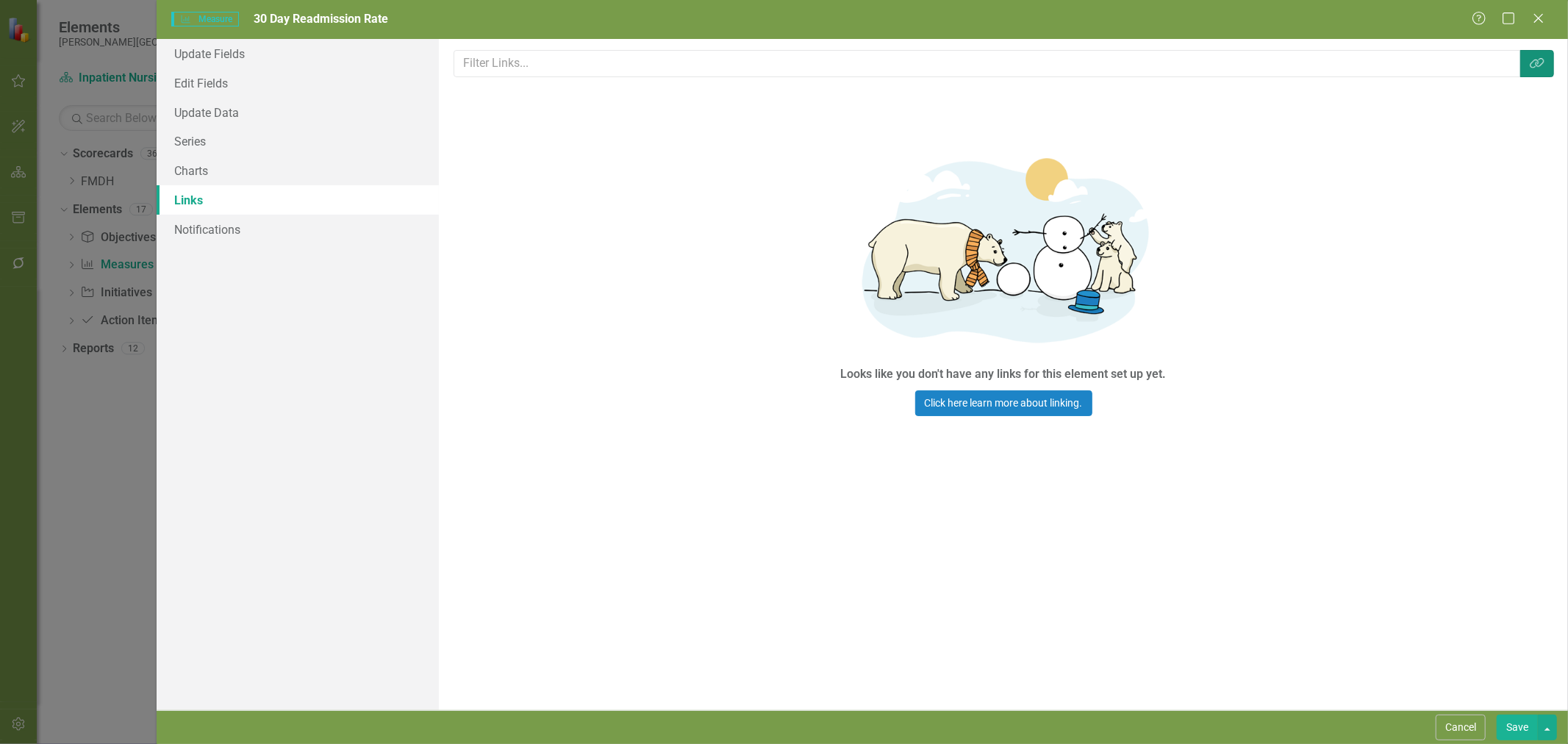
click at [1541, 72] on button "Link Tag" at bounding box center [1537, 63] width 34 height 27
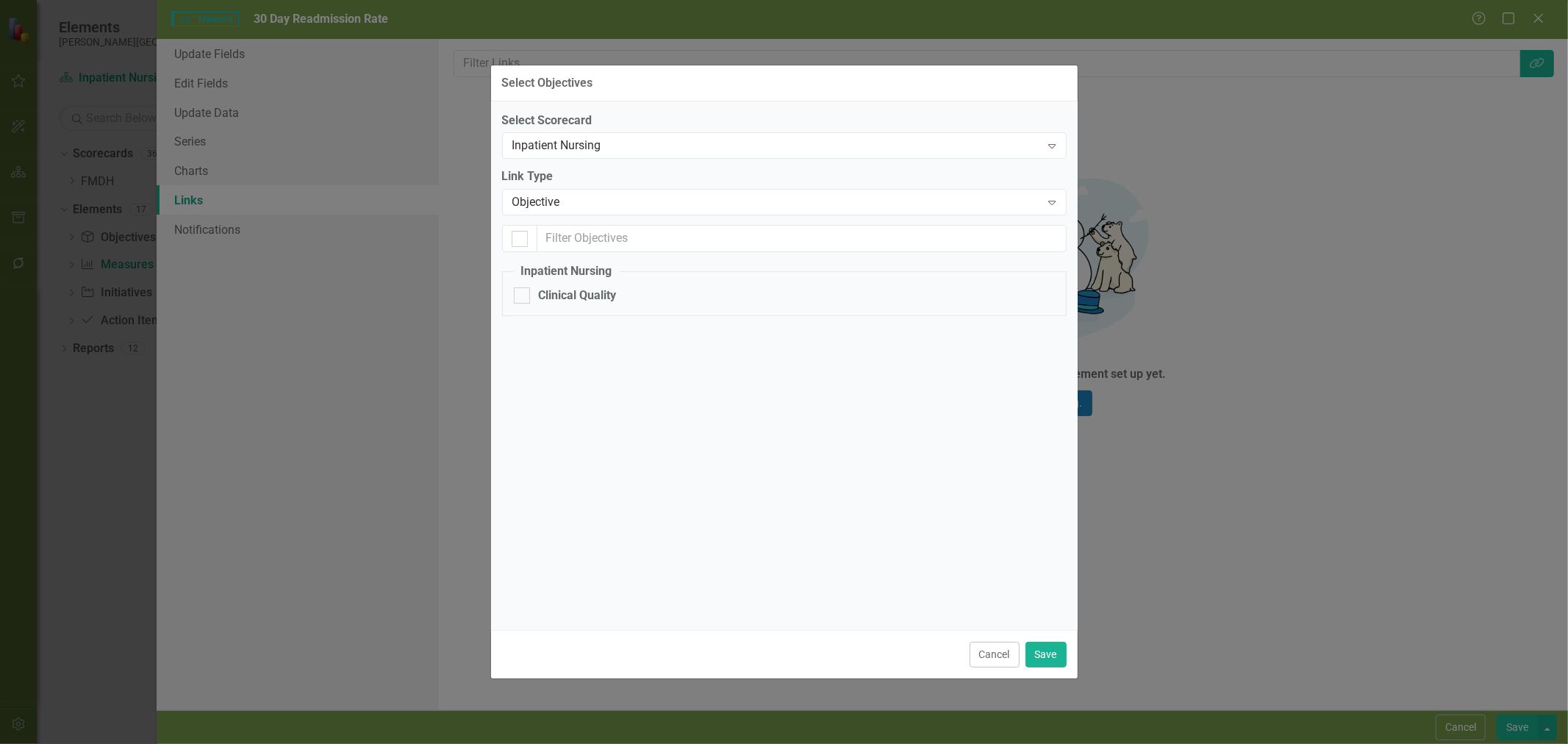
click at [582, 290] on div "Clinical Quality" at bounding box center [578, 296] width 78 height 17
click at [523, 290] on input "Clinical Quality" at bounding box center [519, 292] width 9 height 9
checkbox input "true"
click at [1039, 653] on button "Save" at bounding box center [1046, 655] width 41 height 26
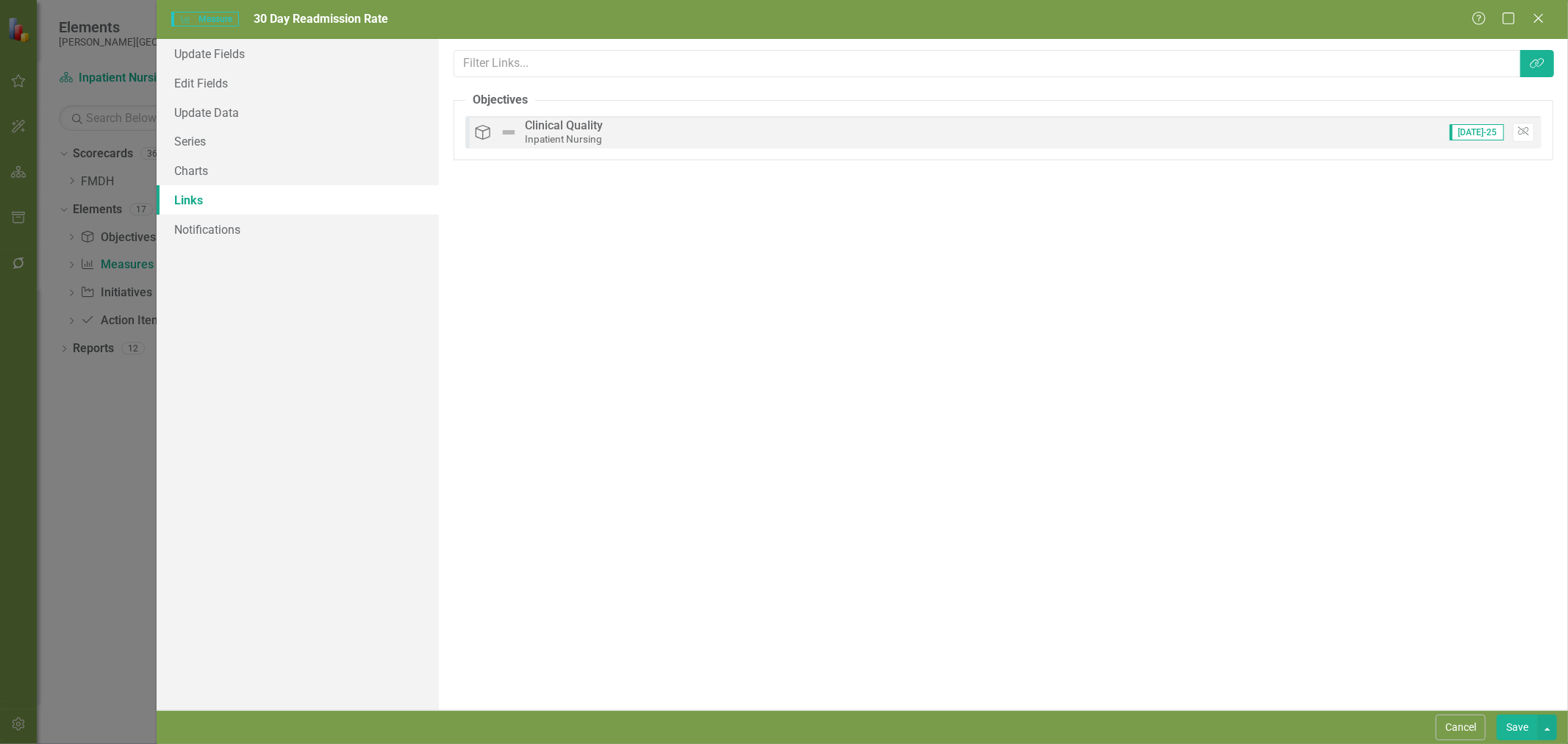
click at [1523, 725] on button "Save" at bounding box center [1517, 728] width 41 height 26
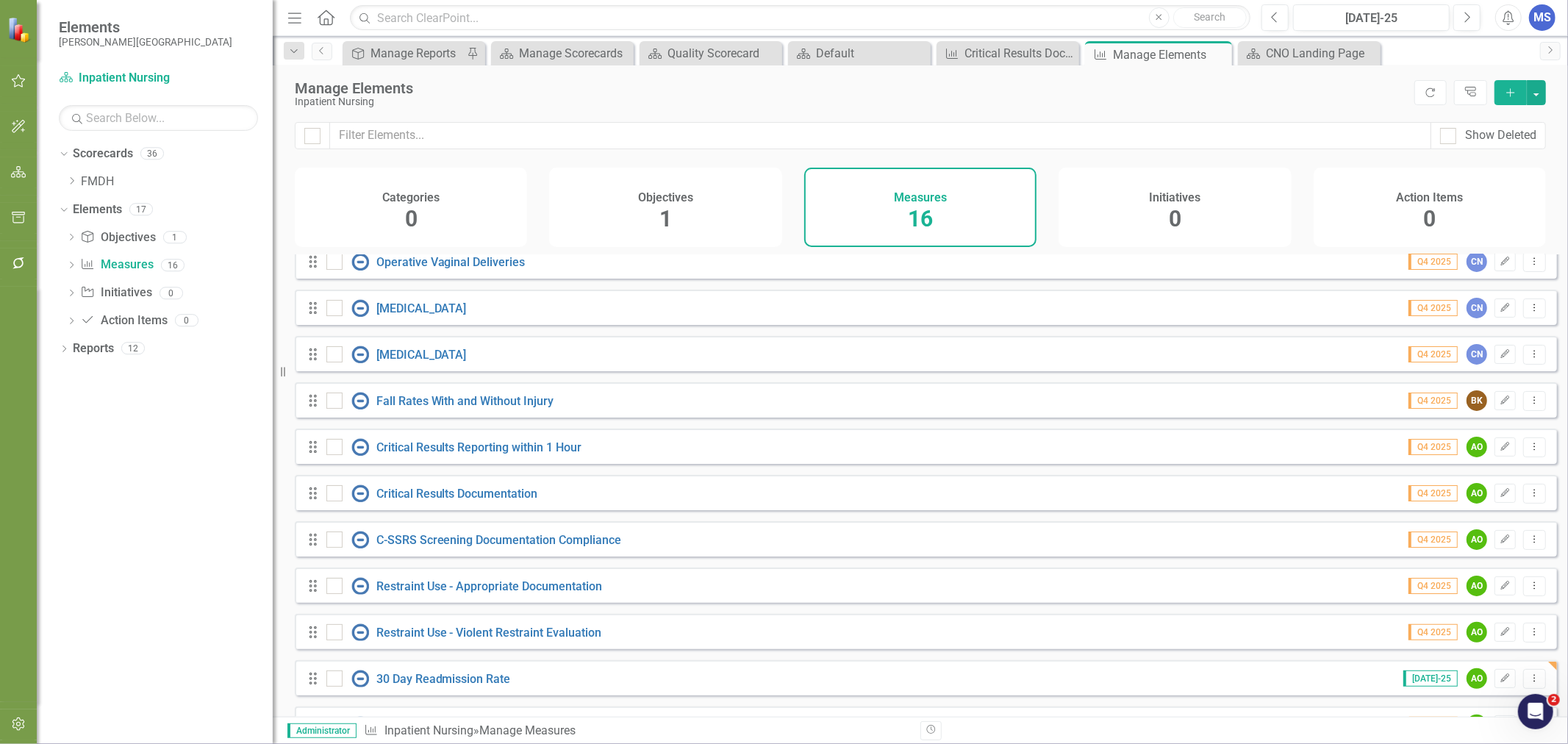
scroll to position [289, 0]
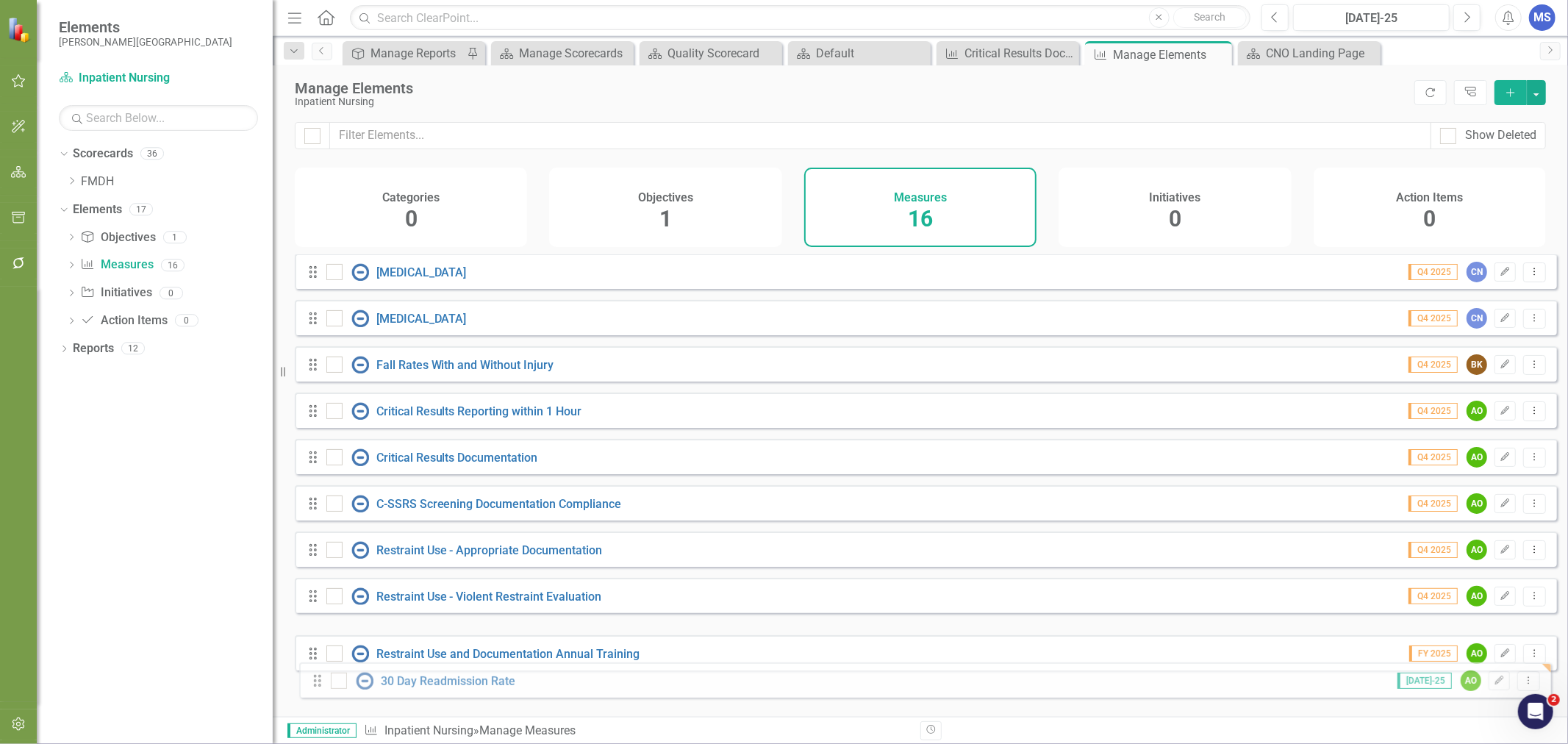
drag, startPoint x: 312, startPoint y: 643, endPoint x: 316, endPoint y: 683, distance: 40.2
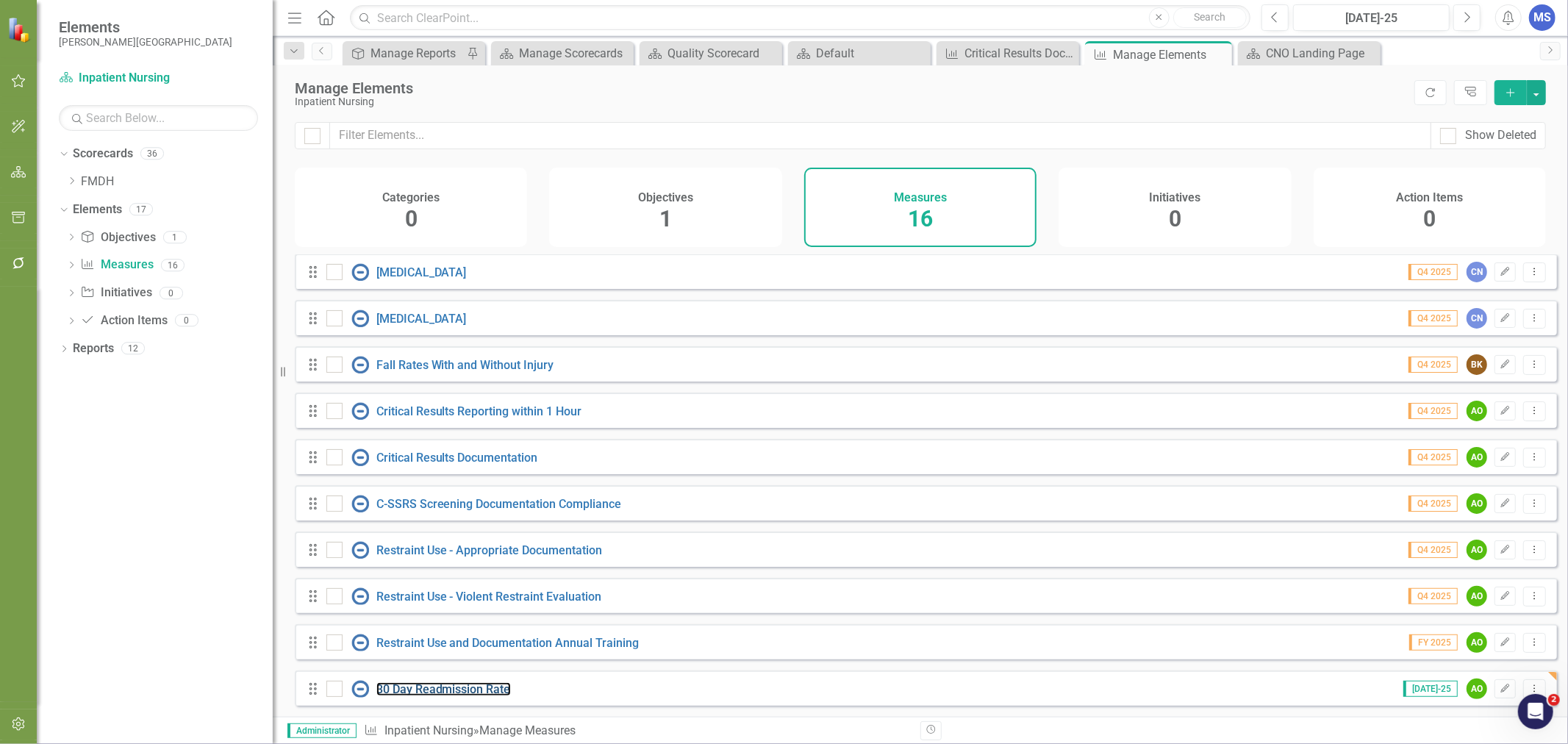
click at [460, 687] on link "30 Day Readmission Rate" at bounding box center [443, 690] width 134 height 14
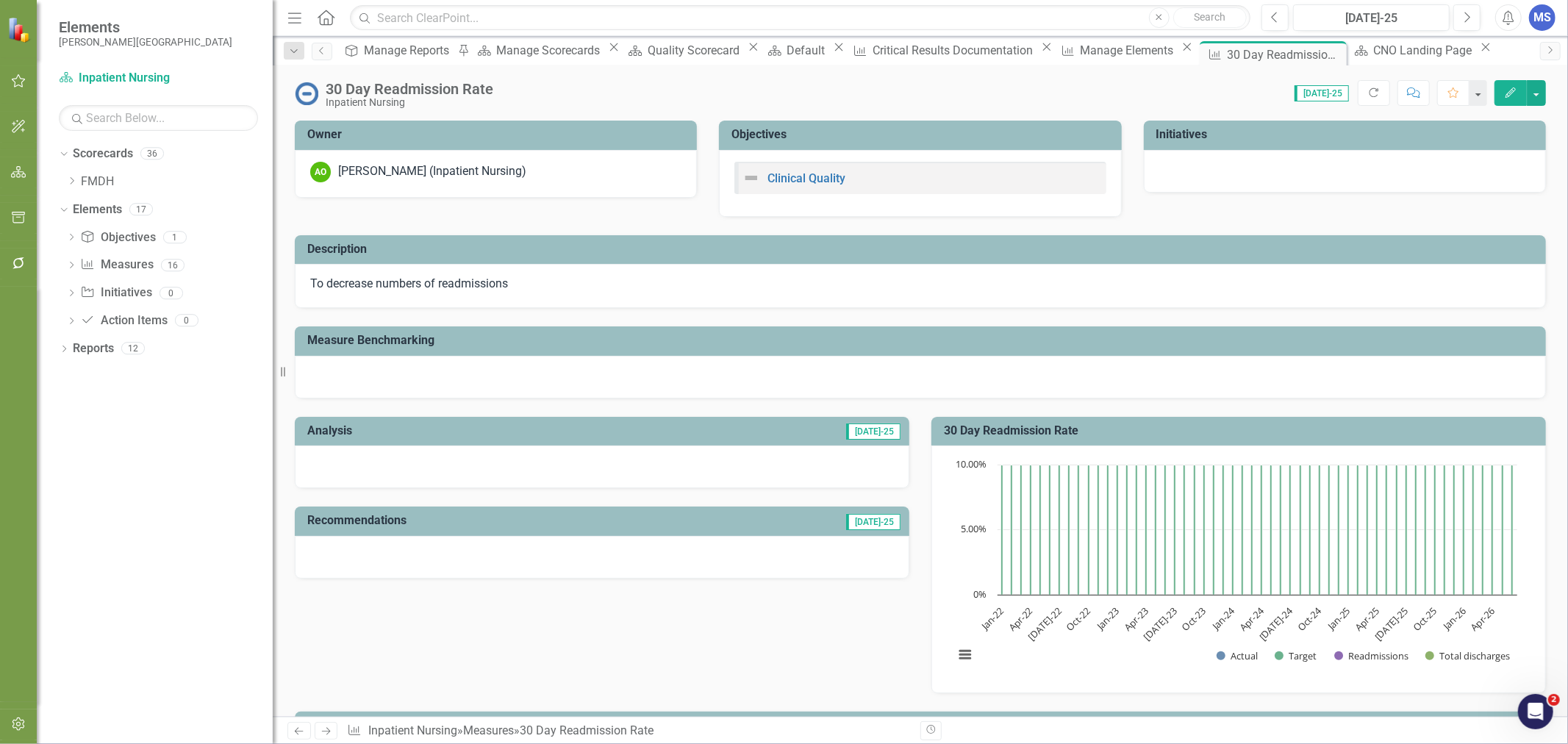
click at [540, 164] on div "AO [PERSON_NAME] (Inpatient Nursing)" at bounding box center [496, 172] width 371 height 21
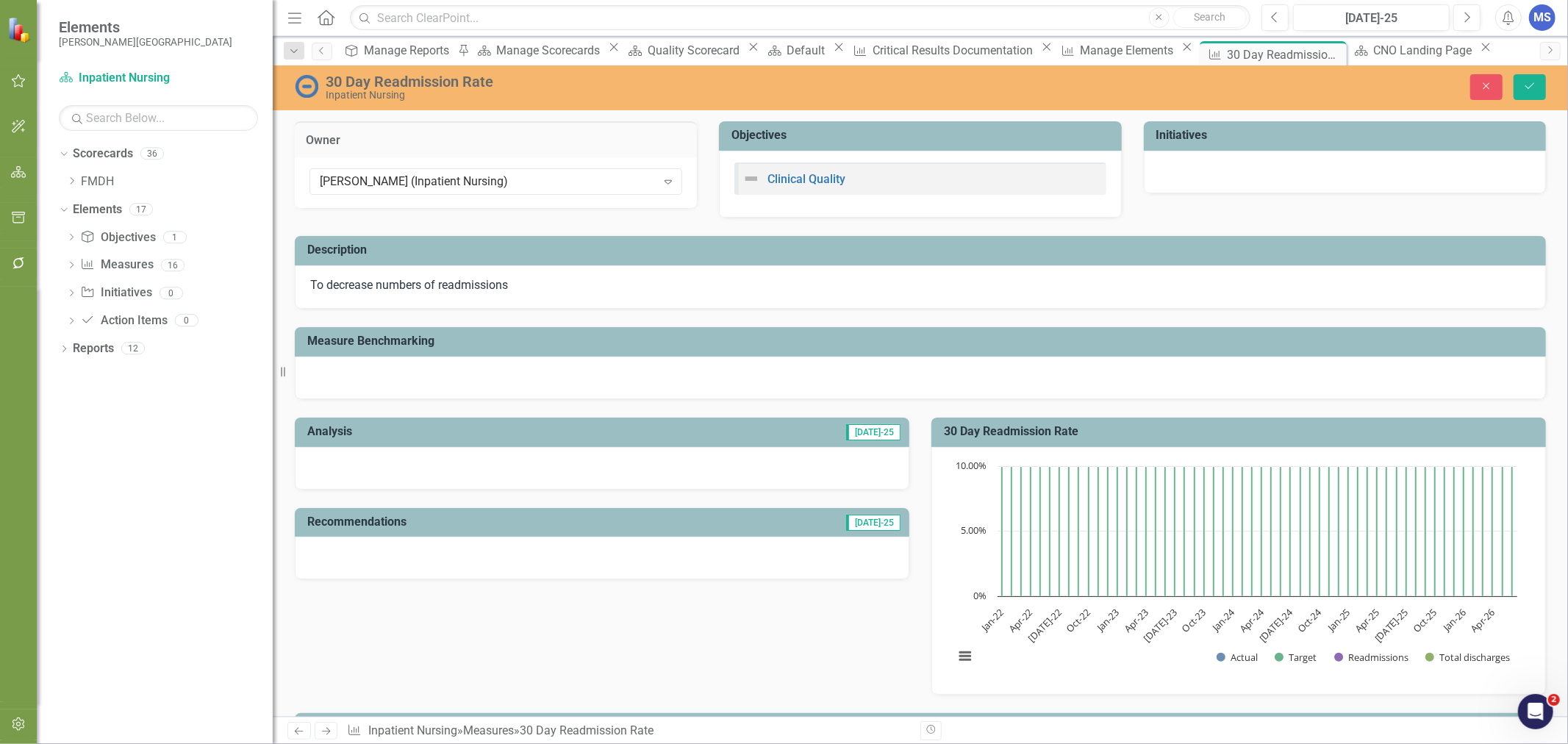
click at [662, 180] on icon "Expand" at bounding box center [668, 181] width 15 height 12
type input "[PERSON_NAME]"
click at [1541, 90] on button "Save" at bounding box center [1530, 87] width 33 height 26
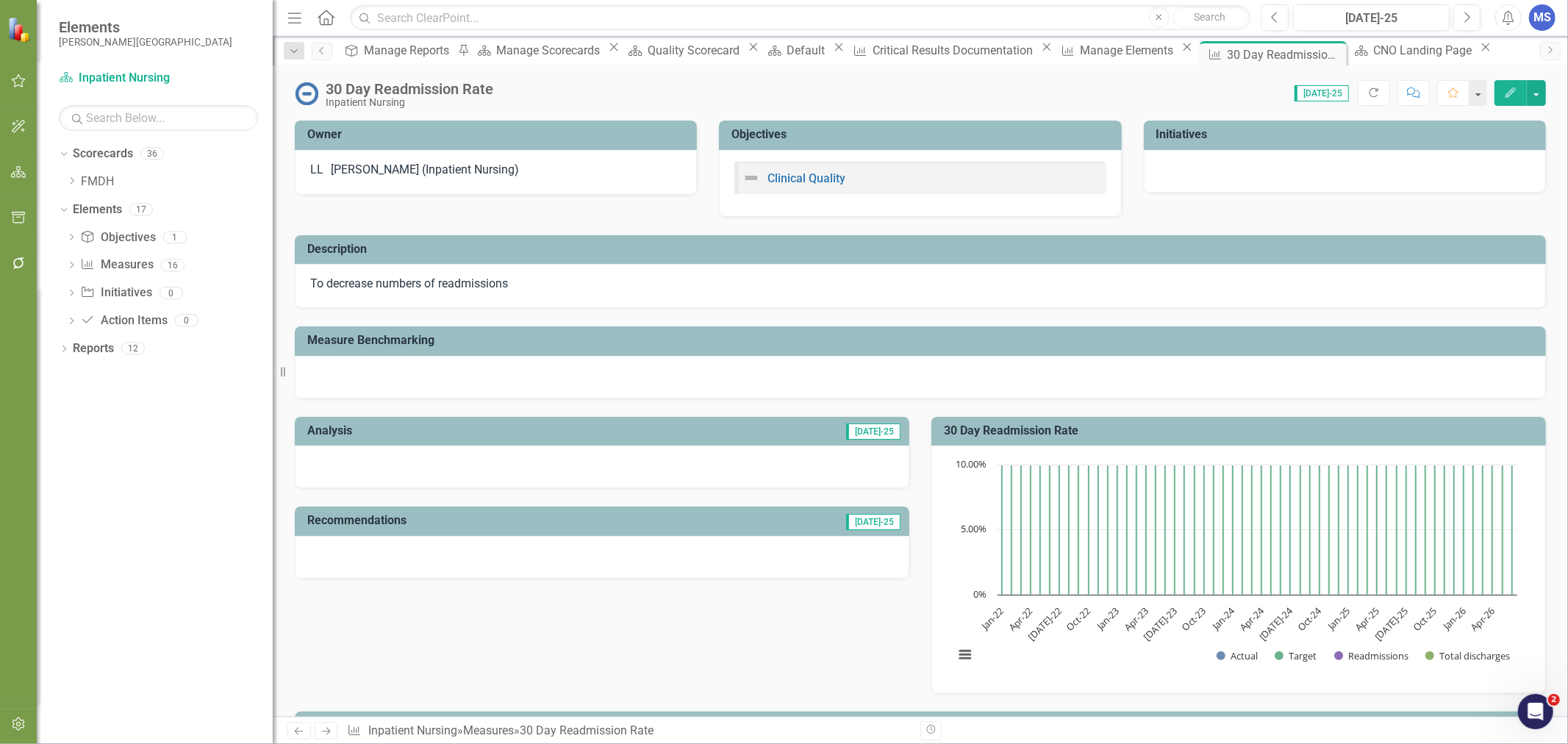
click at [0, 0] on icon "Close" at bounding box center [0, 0] width 0 height 0
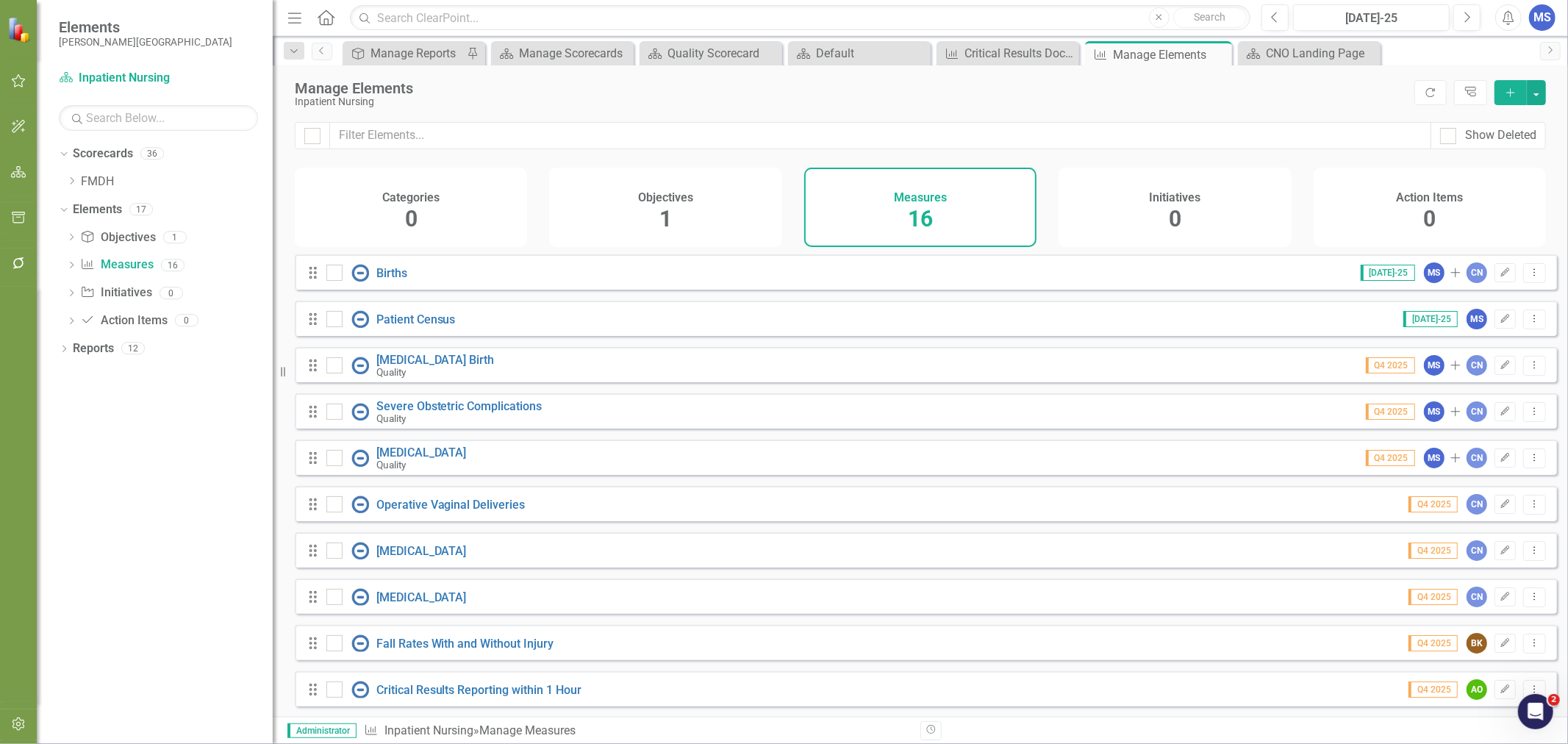
scroll to position [289, 0]
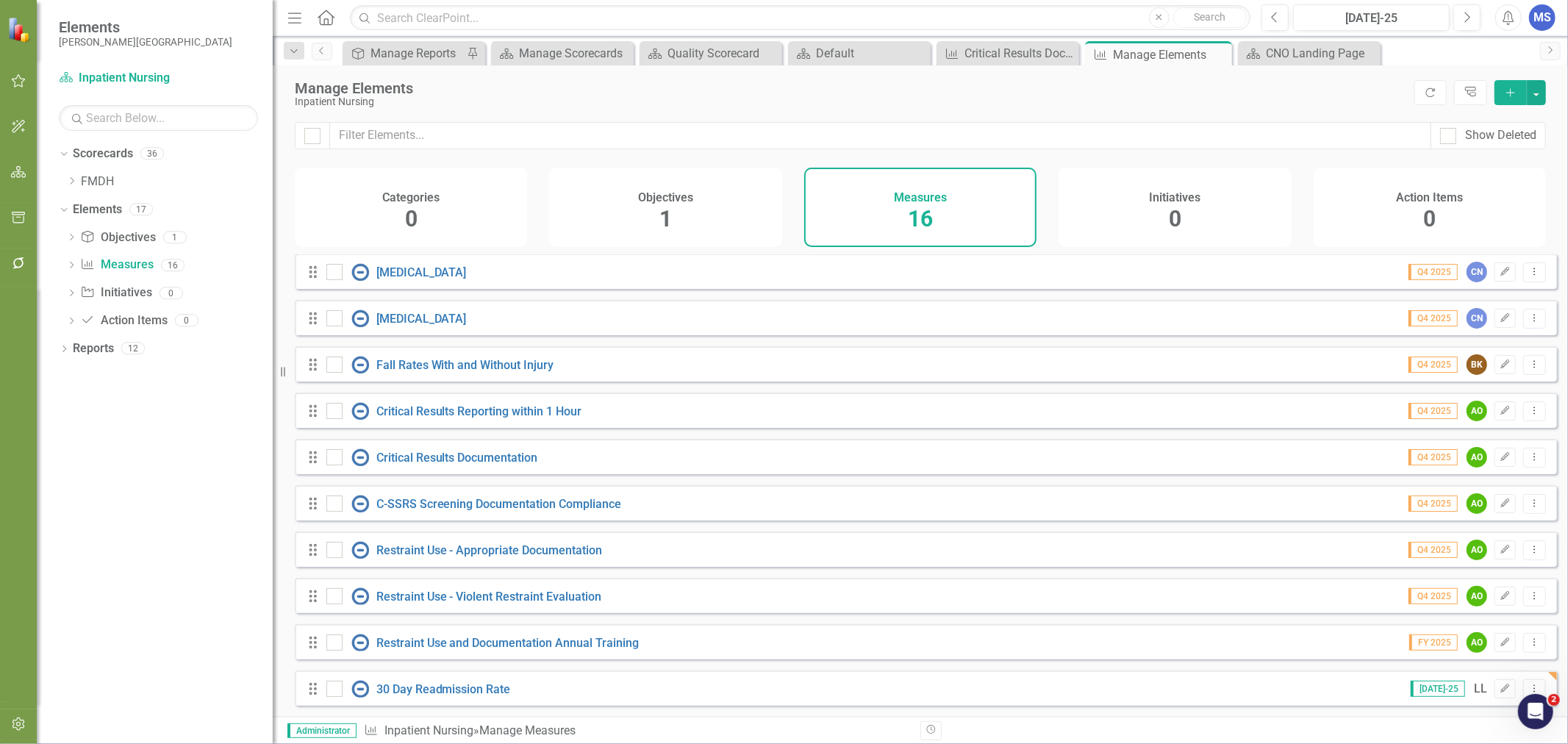
click at [1532, 687] on button "Dropdown Menu" at bounding box center [1534, 690] width 23 height 20
click at [1494, 634] on link "Copy Duplicate Measure" at bounding box center [1469, 637] width 132 height 27
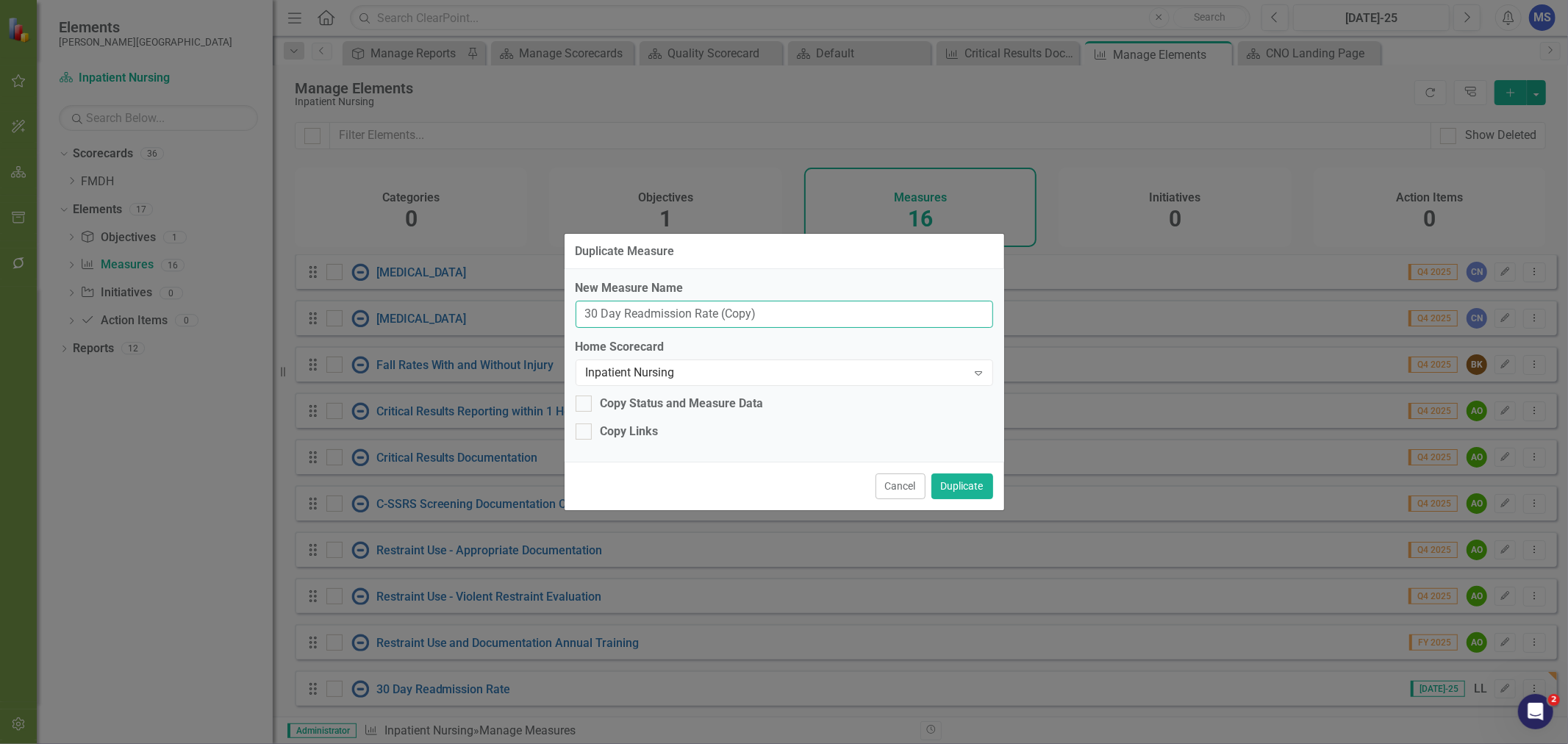
click at [688, 313] on input "30 Day Readmission Rate (Copy)" at bounding box center [785, 314] width 418 height 27
type input "SNF Patient Complications"
click at [638, 423] on div "Copy Links" at bounding box center [630, 432] width 58 height 17
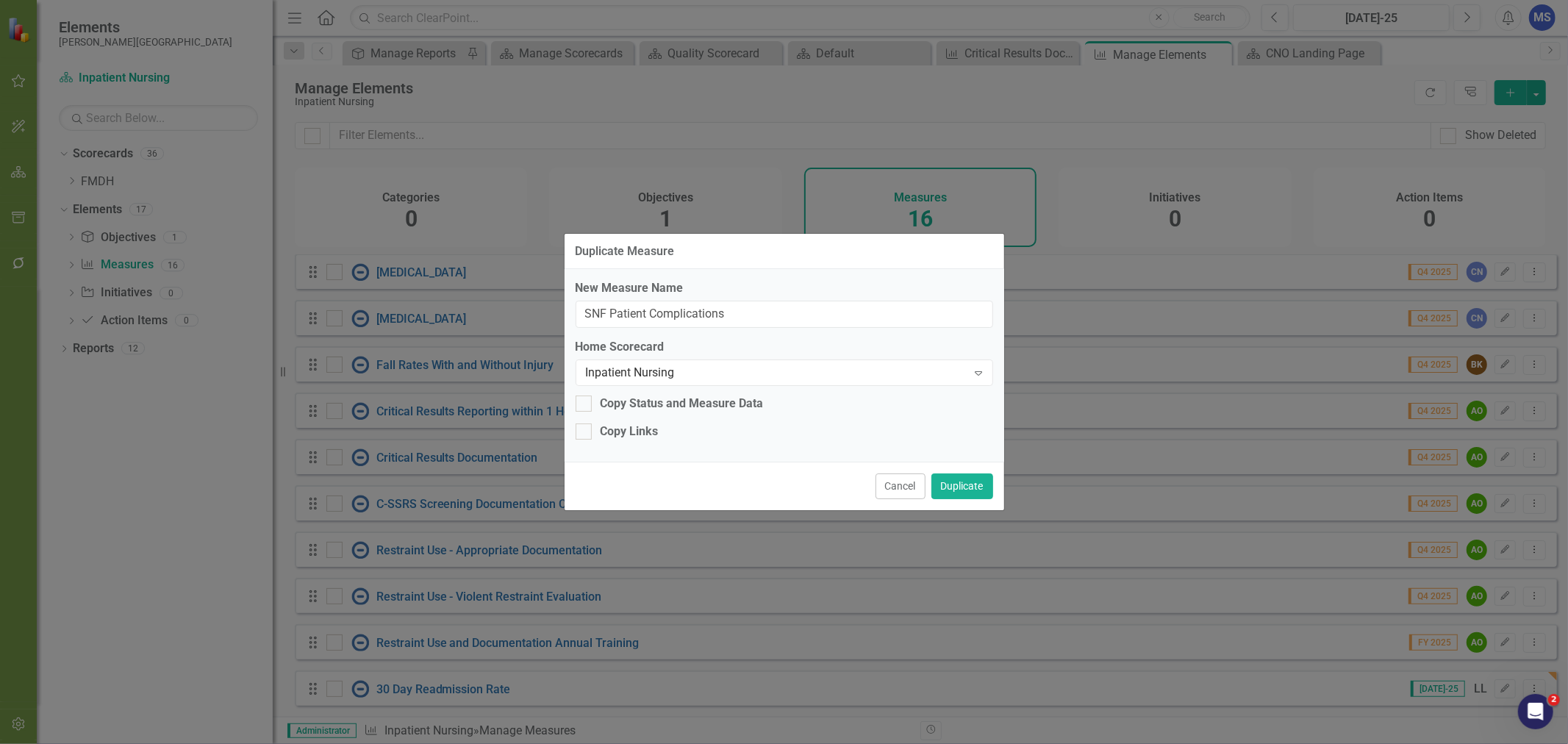
click at [585, 423] on input "Copy Links" at bounding box center [581, 428] width 9 height 9
checkbox input "true"
click at [959, 491] on button "Duplicate" at bounding box center [963, 486] width 62 height 26
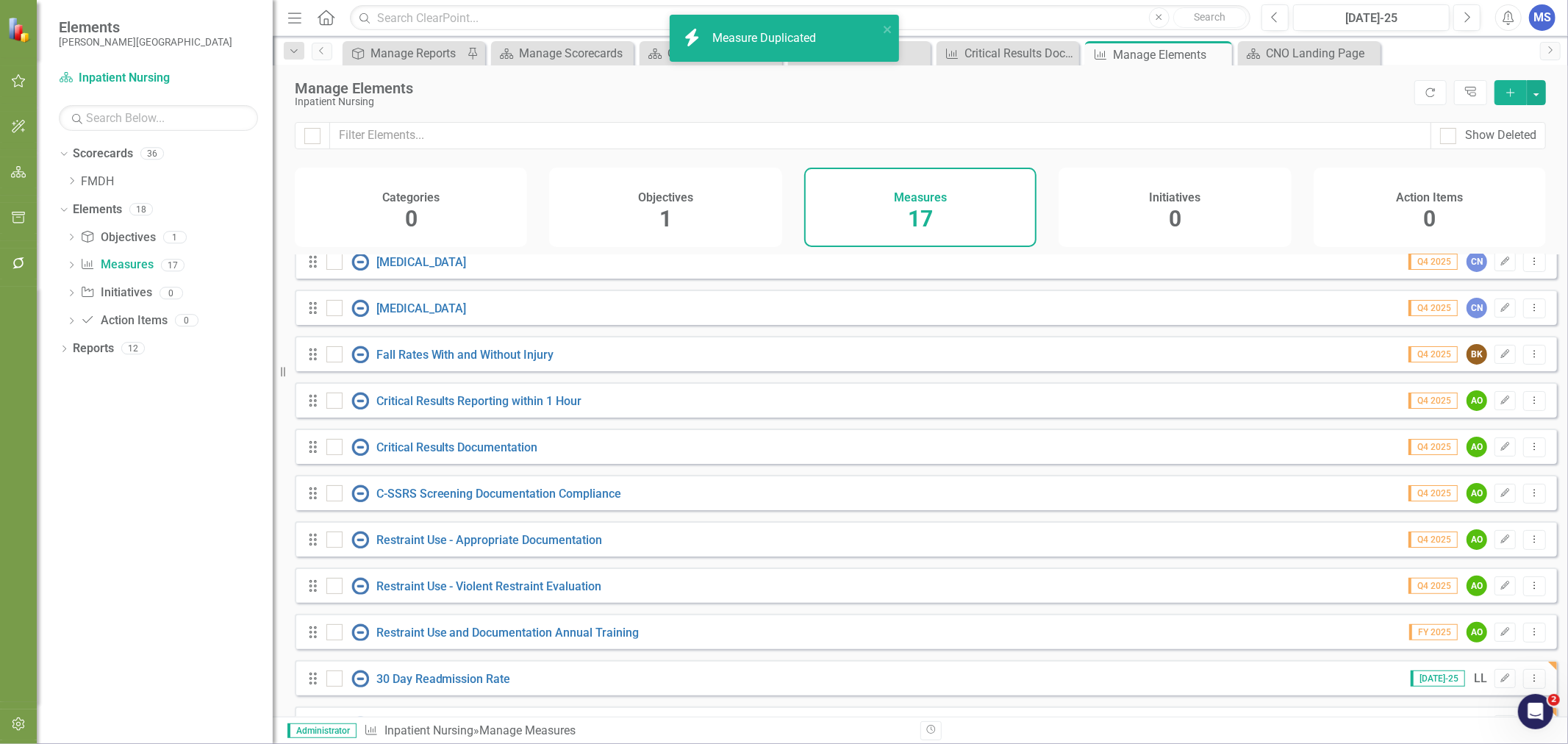
scroll to position [335, 0]
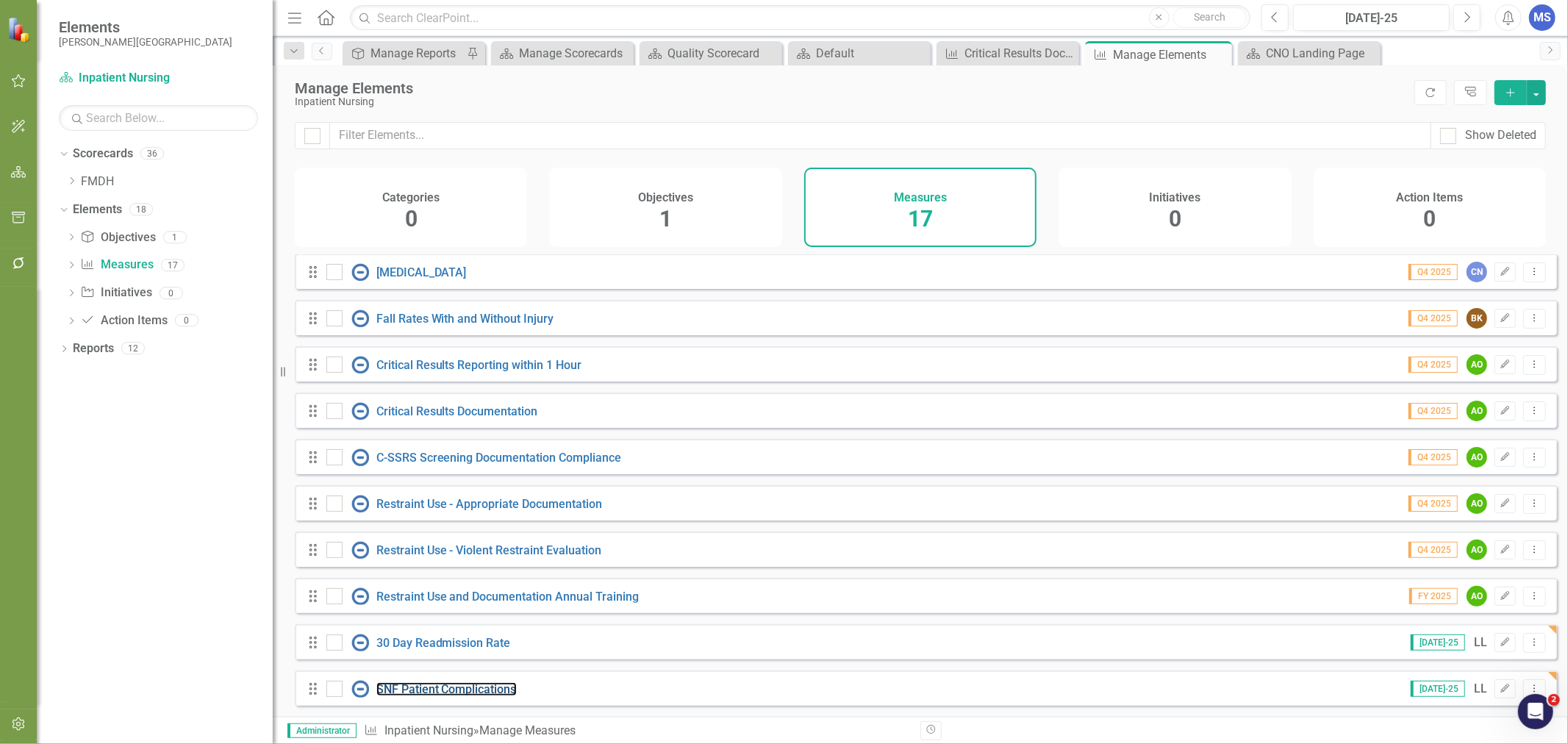
click at [470, 686] on link "SNF Patient Complications" at bounding box center [446, 690] width 140 height 14
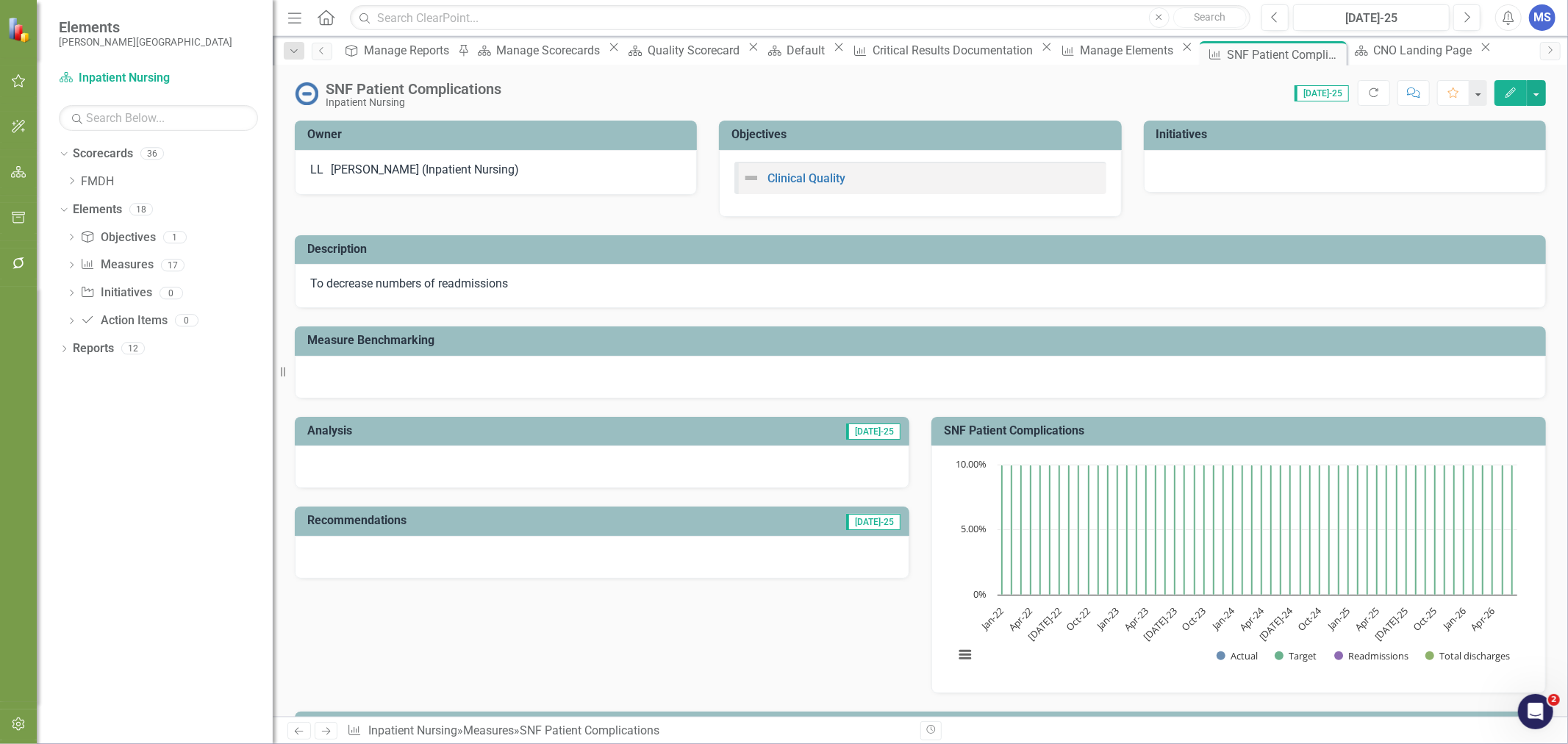
click at [1518, 91] on button "Edit" at bounding box center [1511, 92] width 33 height 26
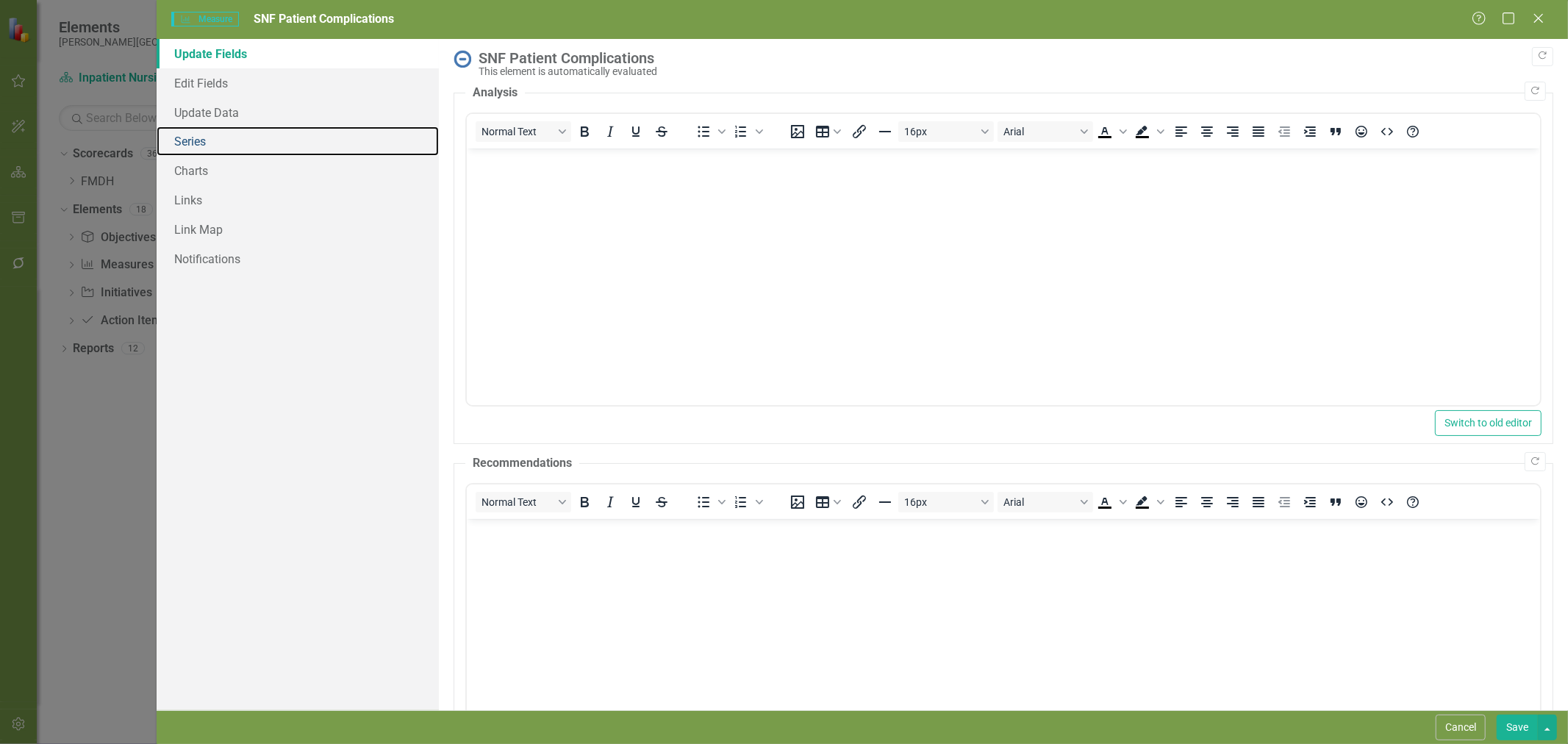
click at [202, 145] on link "Series" at bounding box center [298, 141] width 283 height 30
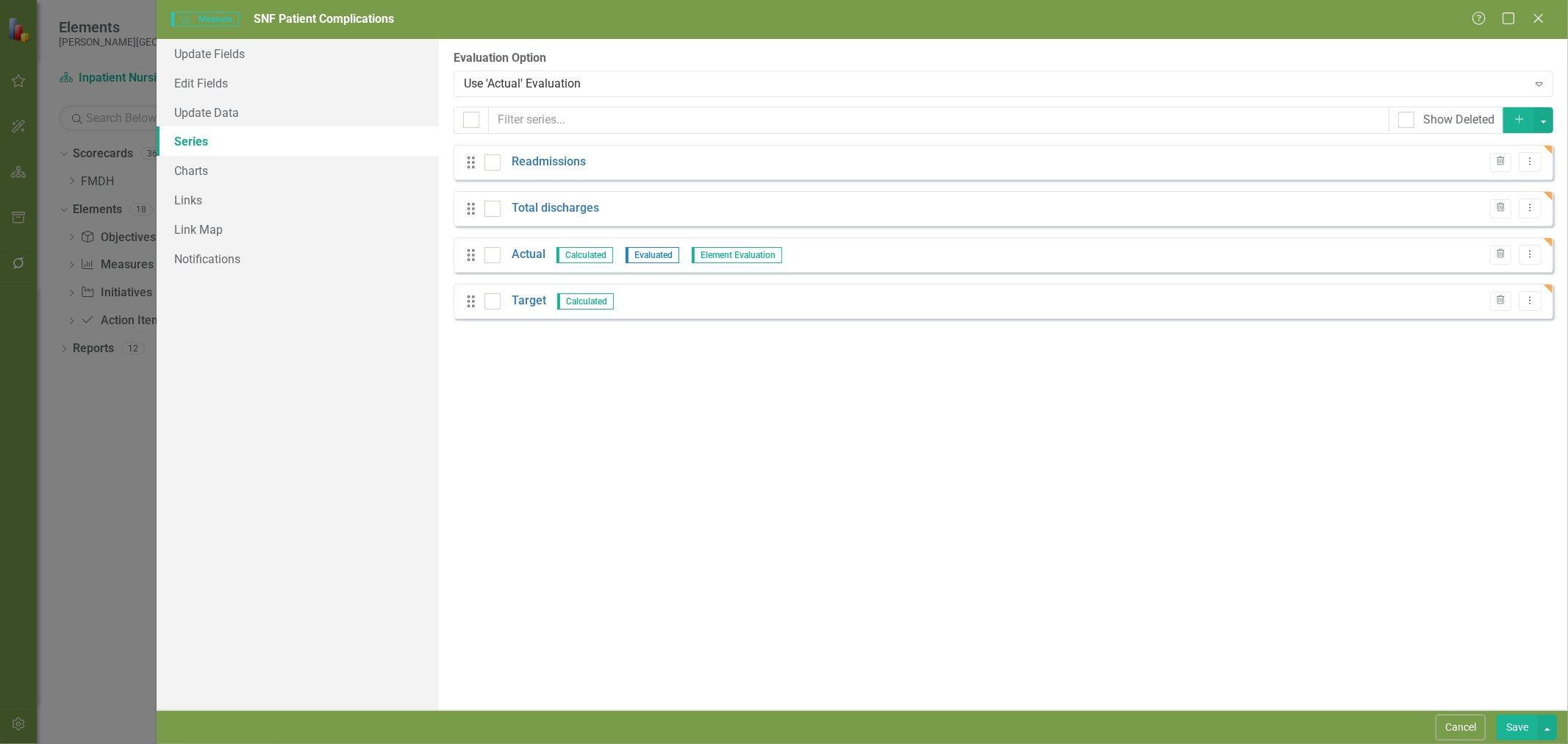
click at [539, 160] on link "Readmissions" at bounding box center [549, 162] width 75 height 17
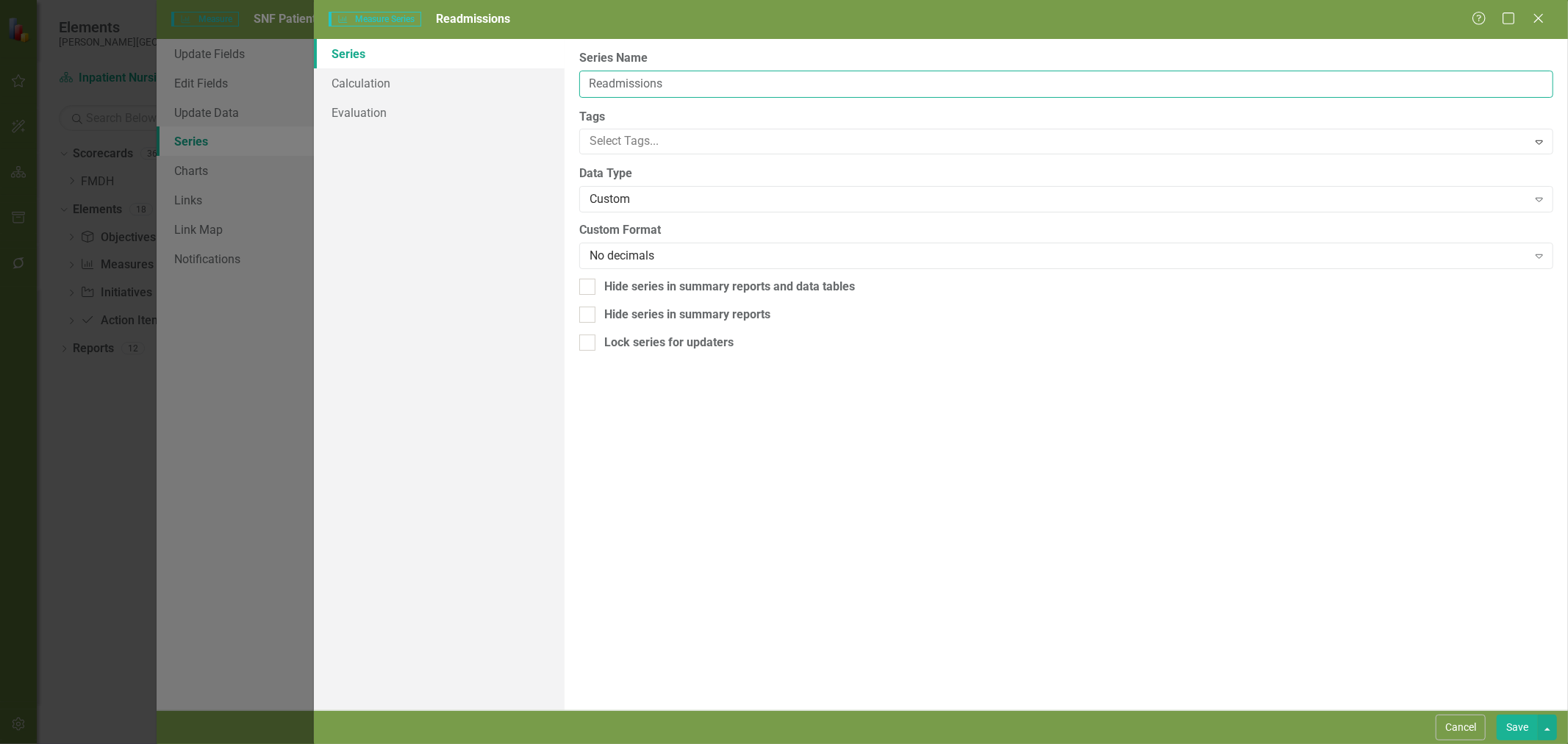
click at [670, 79] on input "Readmissions" at bounding box center [1066, 84] width 974 height 27
type input "Patients with complications"
click at [1524, 732] on button "Save" at bounding box center [1517, 728] width 41 height 26
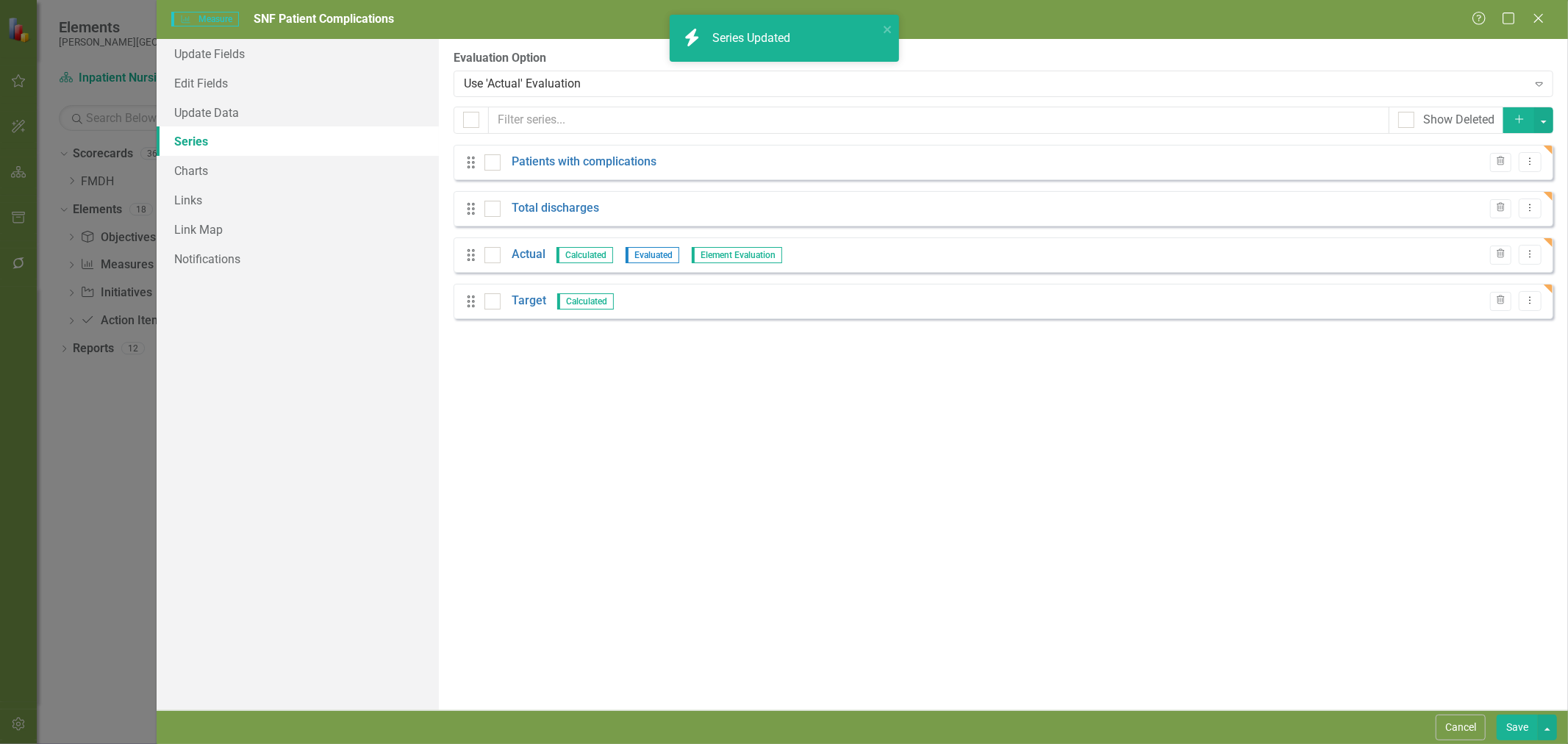
click at [570, 209] on link "Total discharges" at bounding box center [555, 209] width 88 height 17
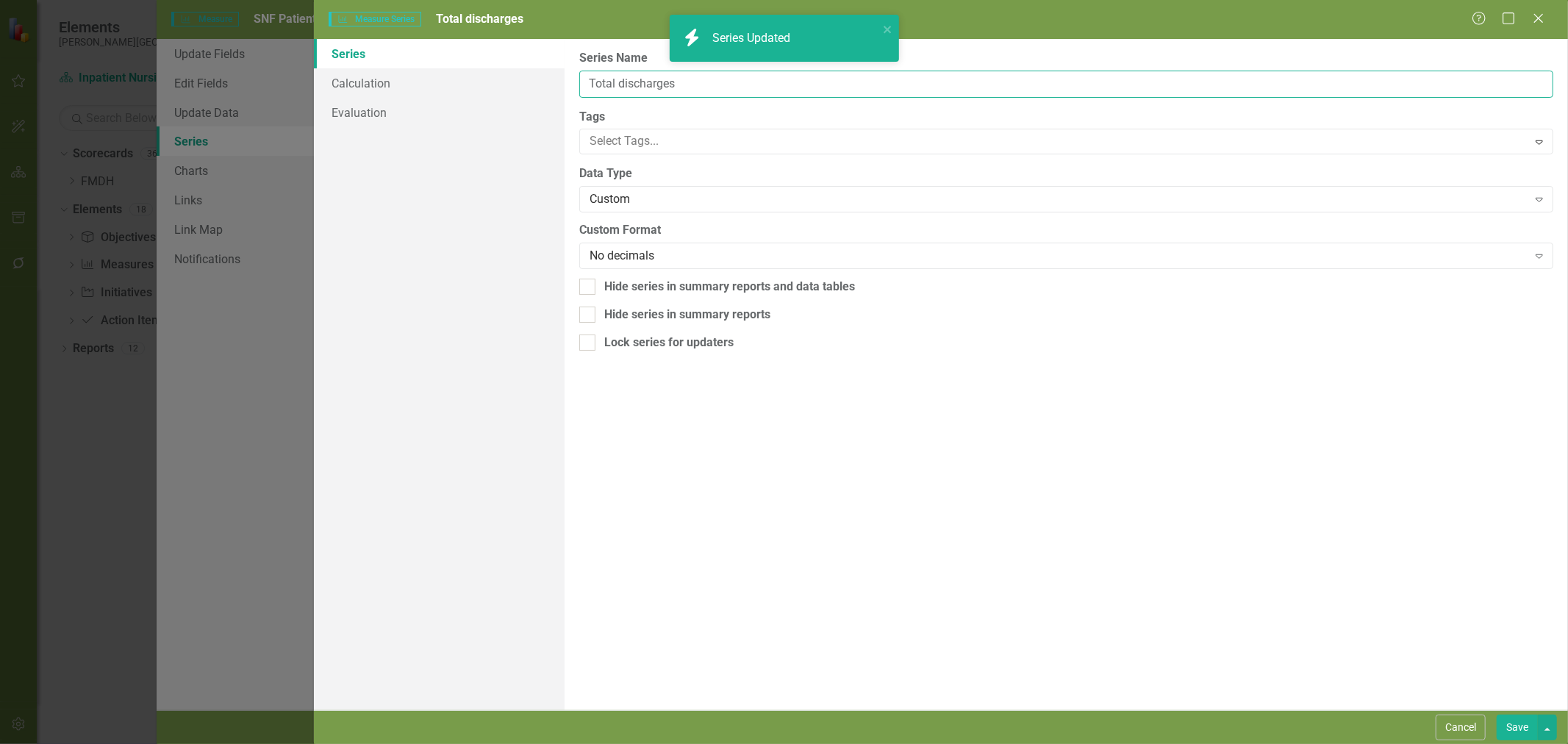
click at [627, 78] on input "Total discharges" at bounding box center [1066, 84] width 974 height 27
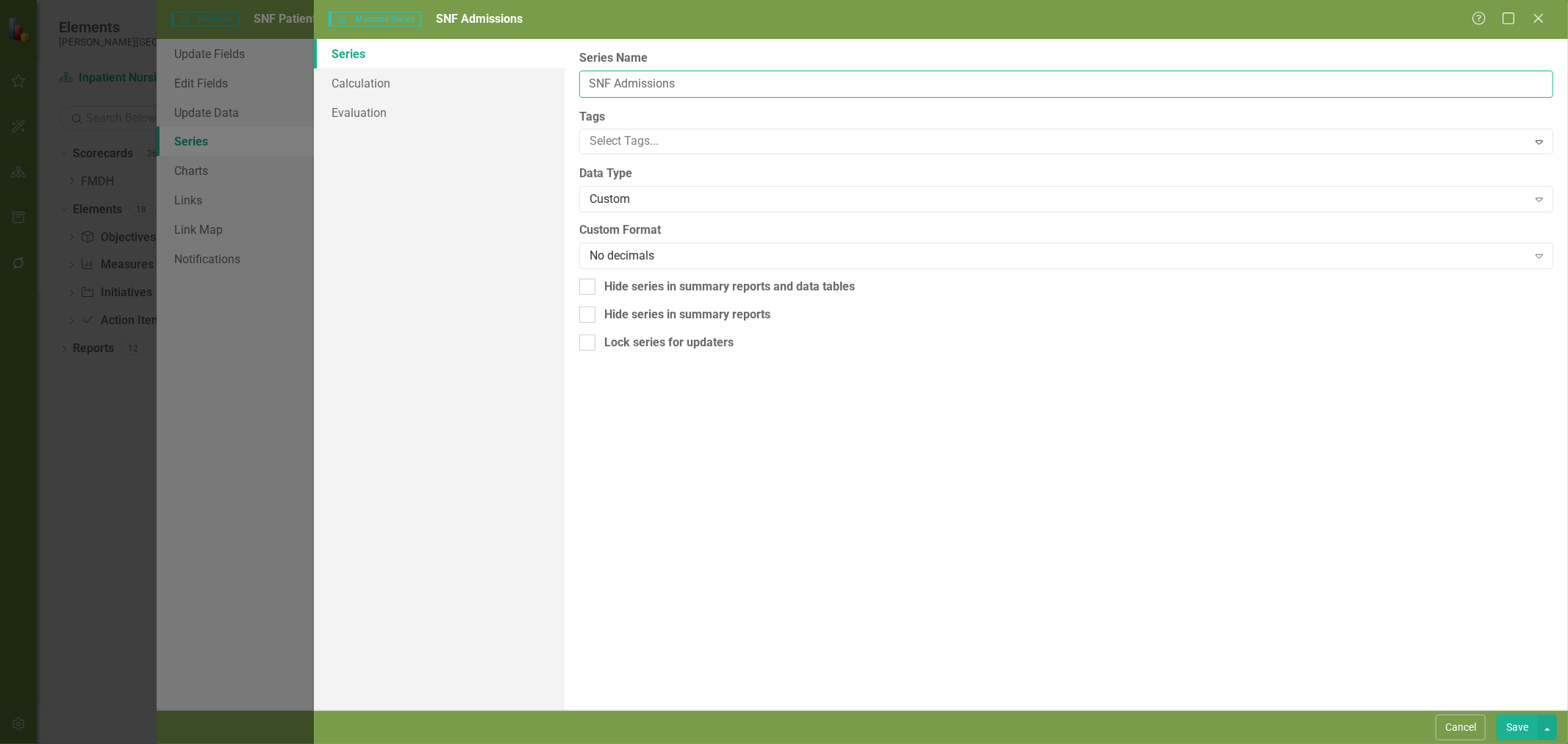
type input "SNF Admissions"
click at [1522, 734] on button "Save" at bounding box center [1517, 728] width 41 height 26
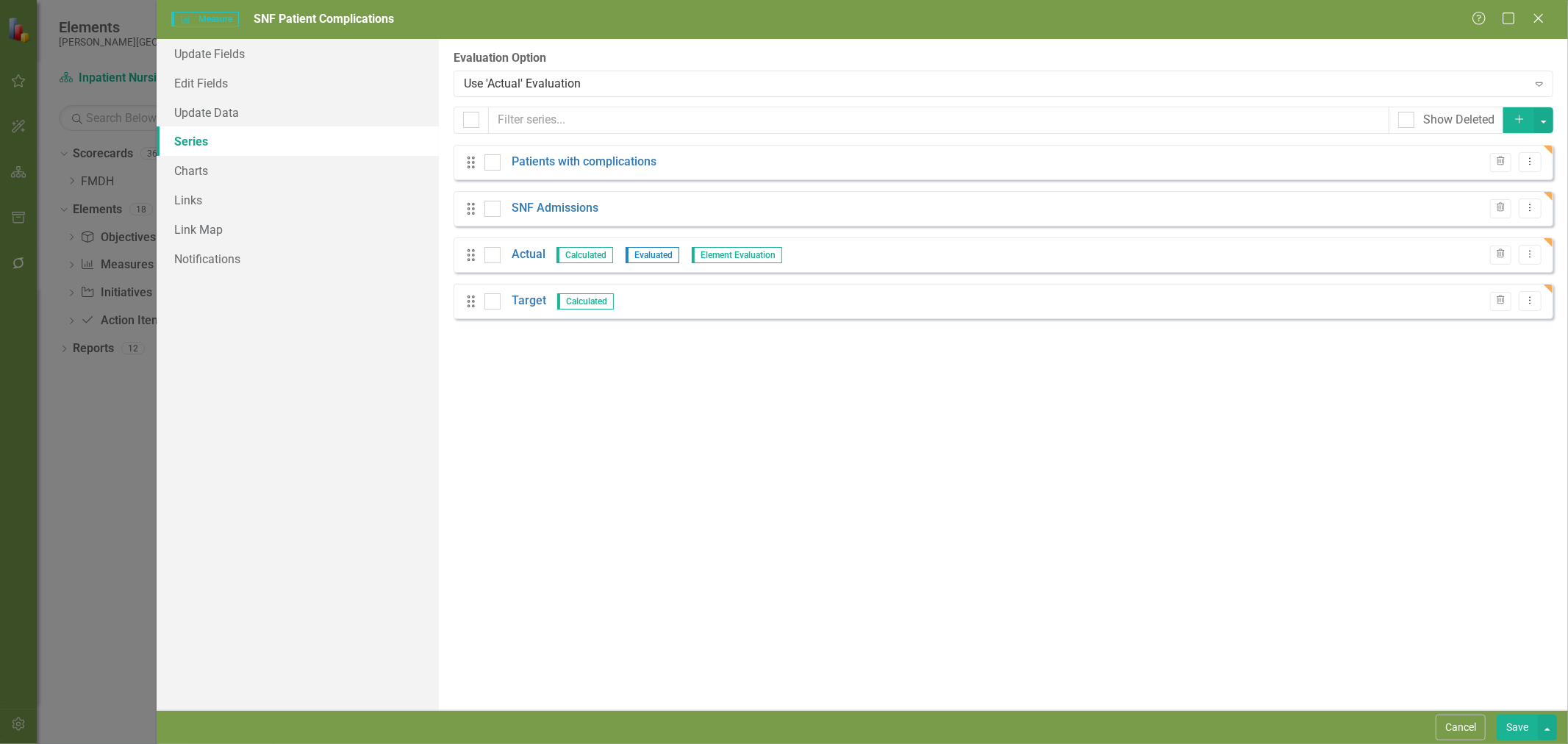
click at [534, 302] on link "Target" at bounding box center [529, 301] width 35 height 17
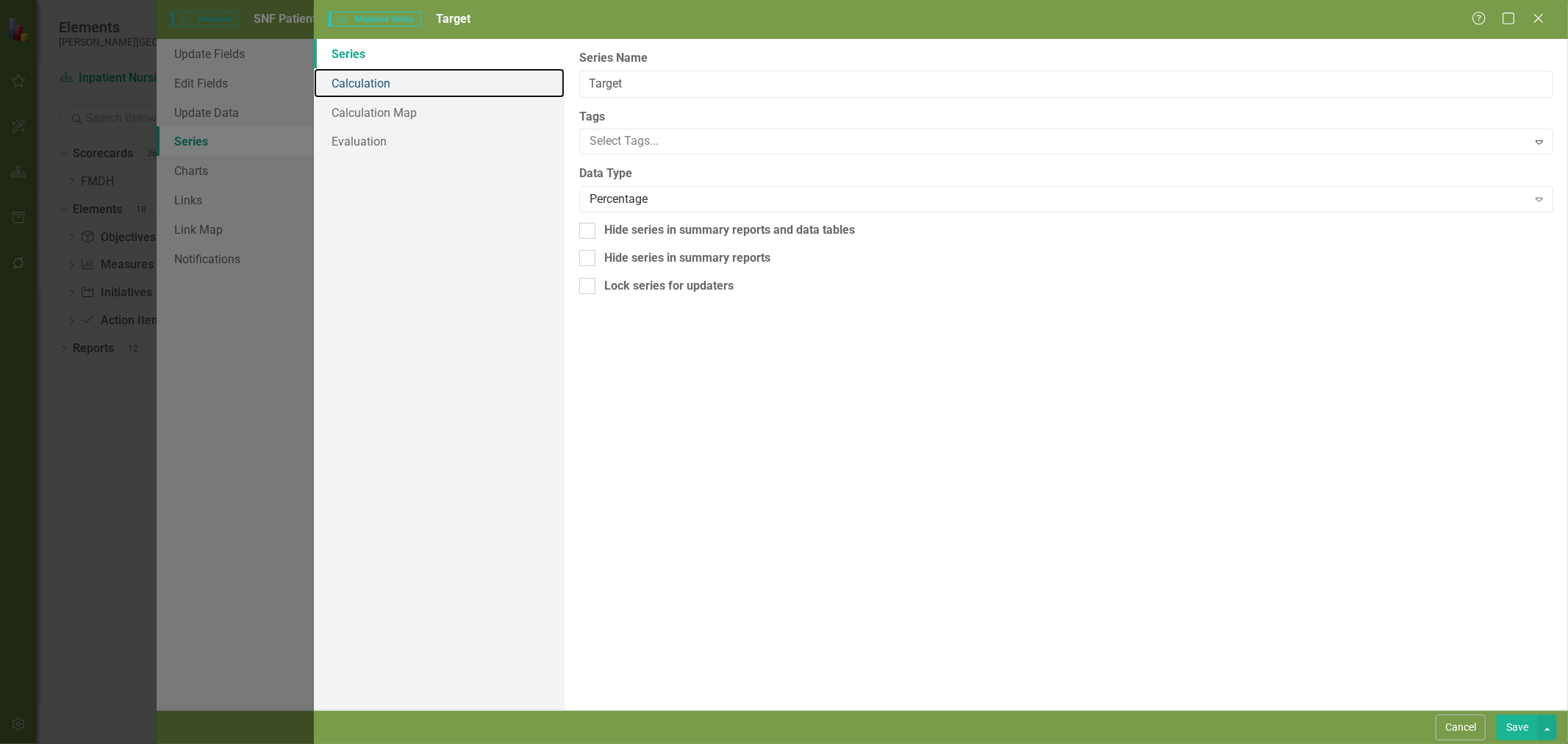
click at [393, 79] on link "Calculation" at bounding box center [439, 83] width 251 height 30
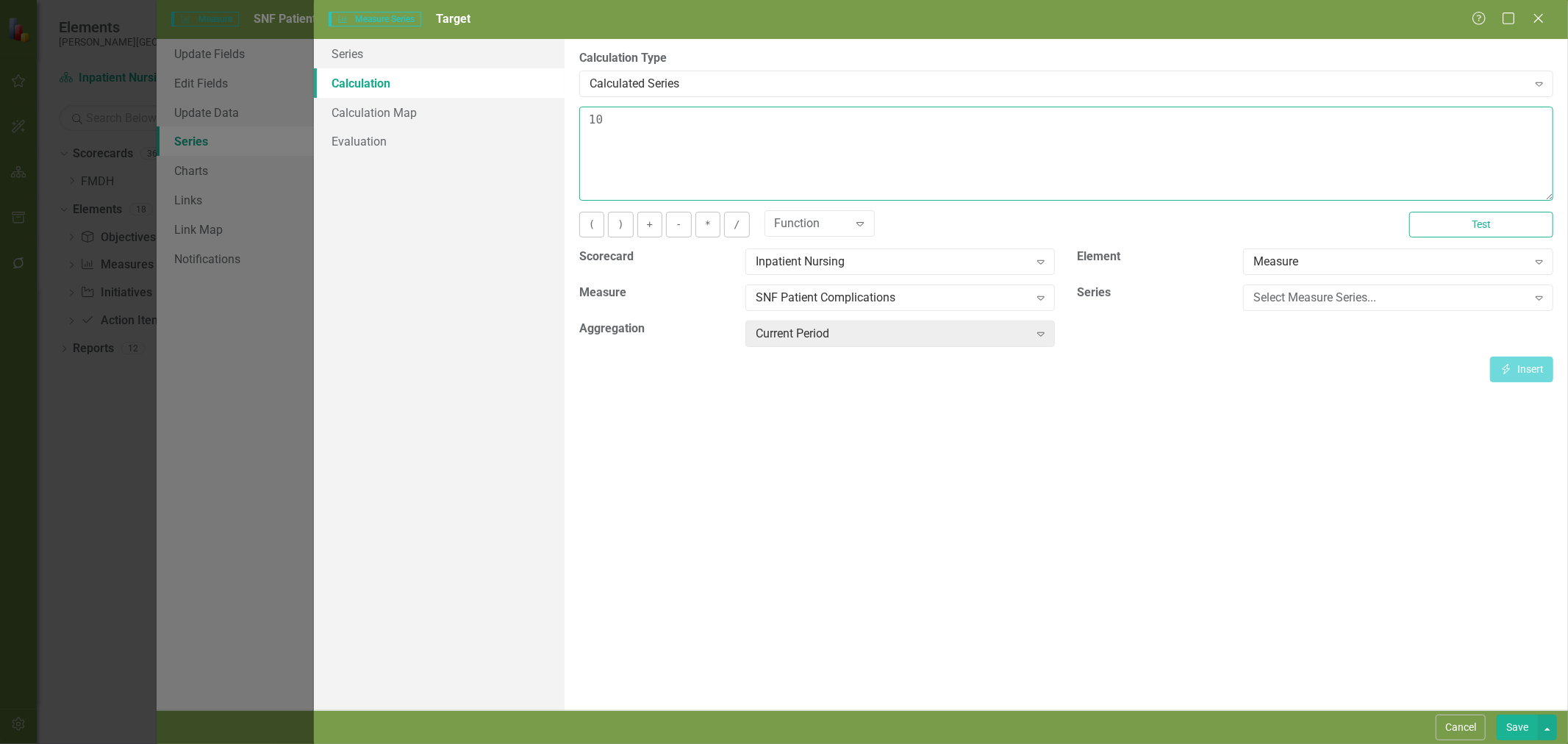
drag, startPoint x: 619, startPoint y: 131, endPoint x: 503, endPoint y: 134, distance: 116.0
click at [510, 138] on div "Series Calculation Calculation Map Evaluation From this page, you can edit the …" at bounding box center [941, 374] width 1254 height 672
type textarea "0"
click at [1522, 738] on button "Save" at bounding box center [1517, 728] width 41 height 26
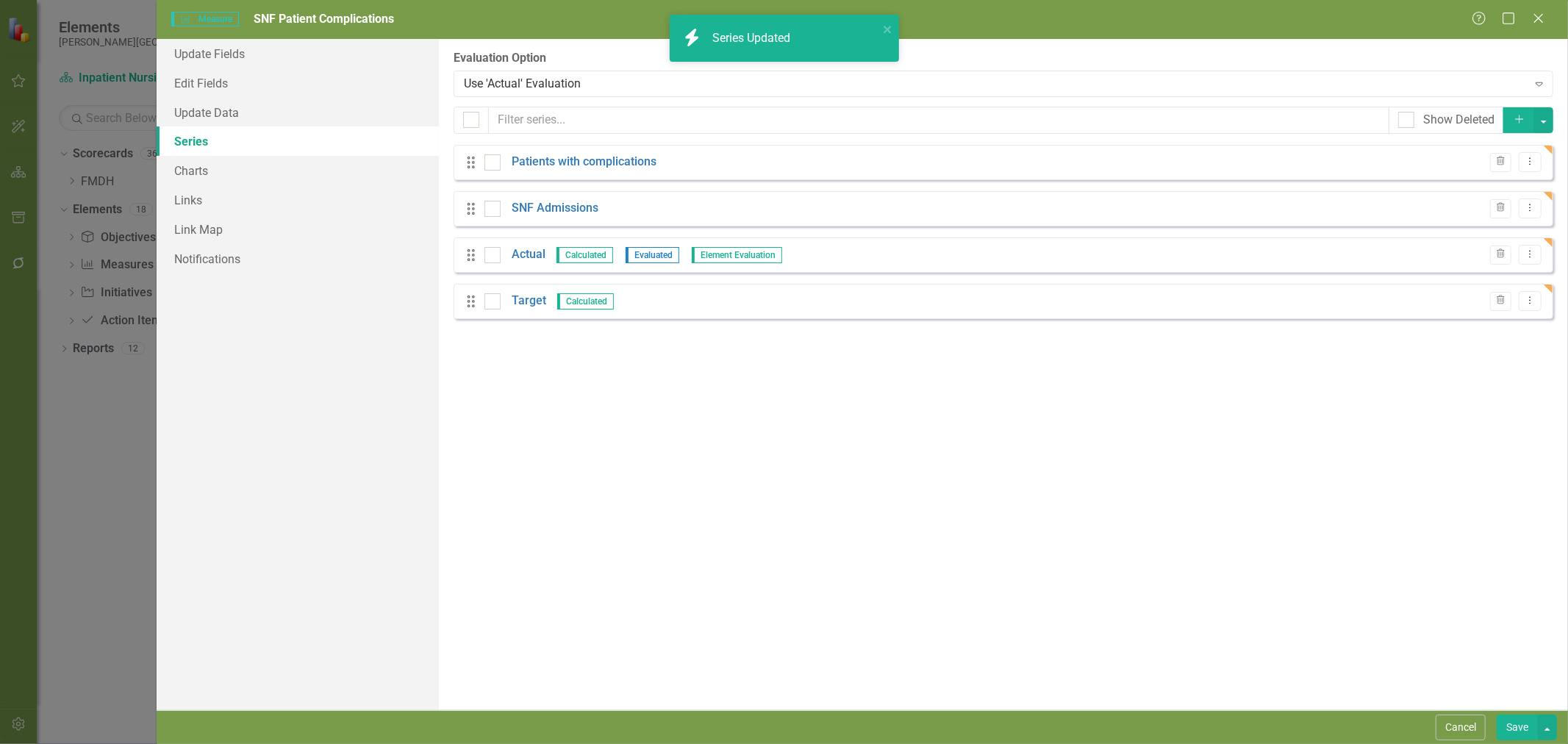
click at [528, 253] on link "Actual" at bounding box center [529, 255] width 34 height 17
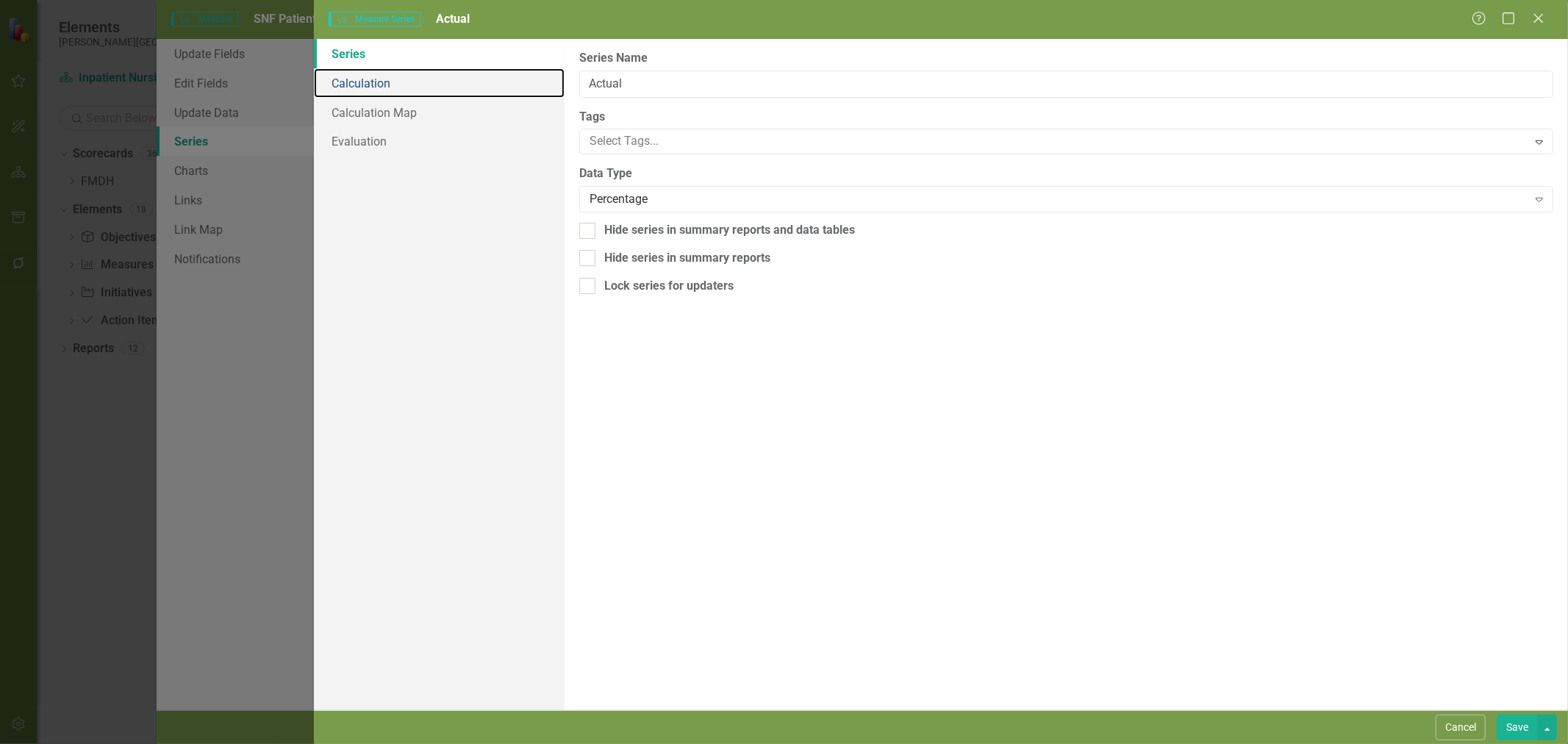
click at [343, 89] on link "Calculation" at bounding box center [439, 83] width 251 height 30
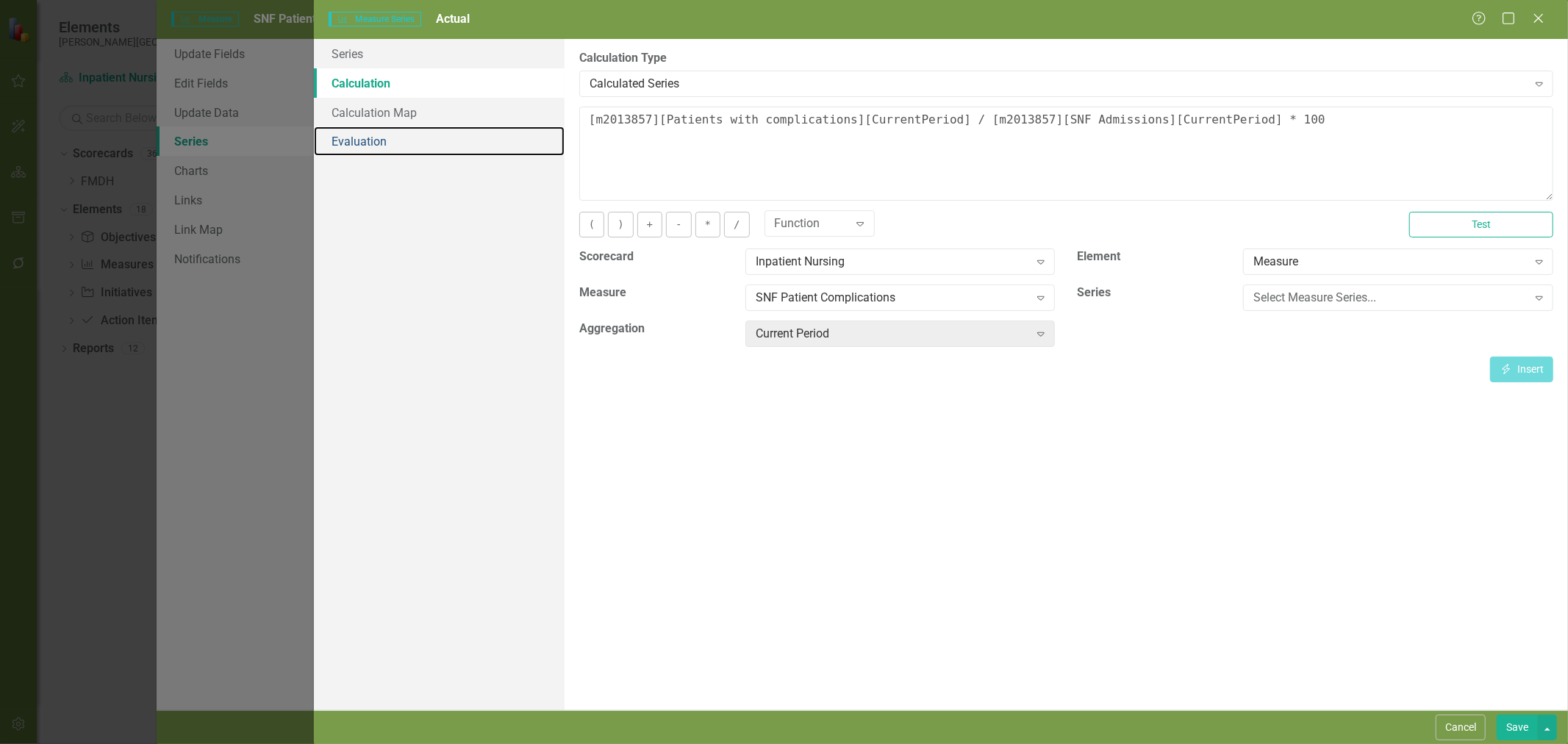
click at [366, 137] on link "Evaluation" at bounding box center [439, 141] width 251 height 30
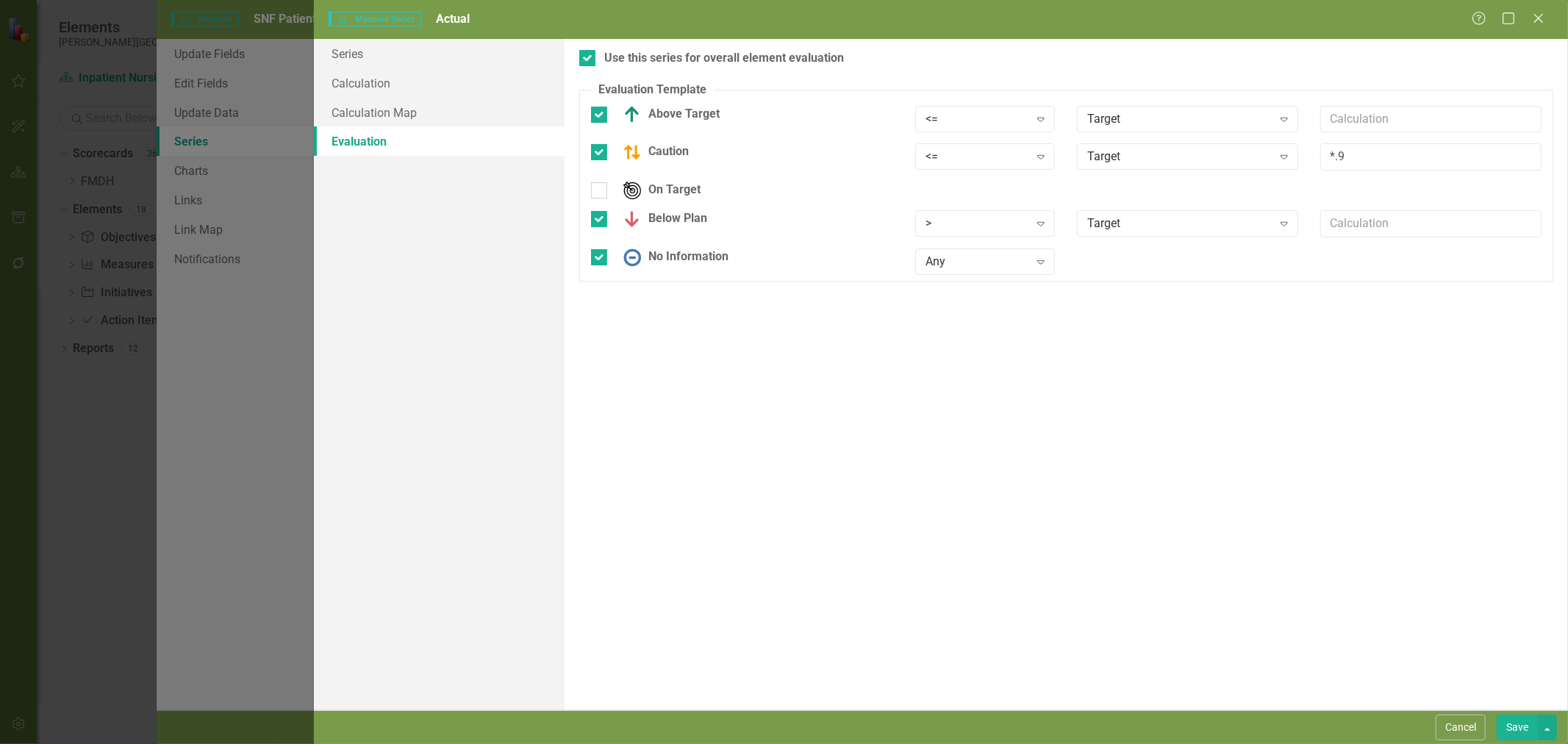
click at [1511, 730] on button "Save" at bounding box center [1517, 728] width 41 height 26
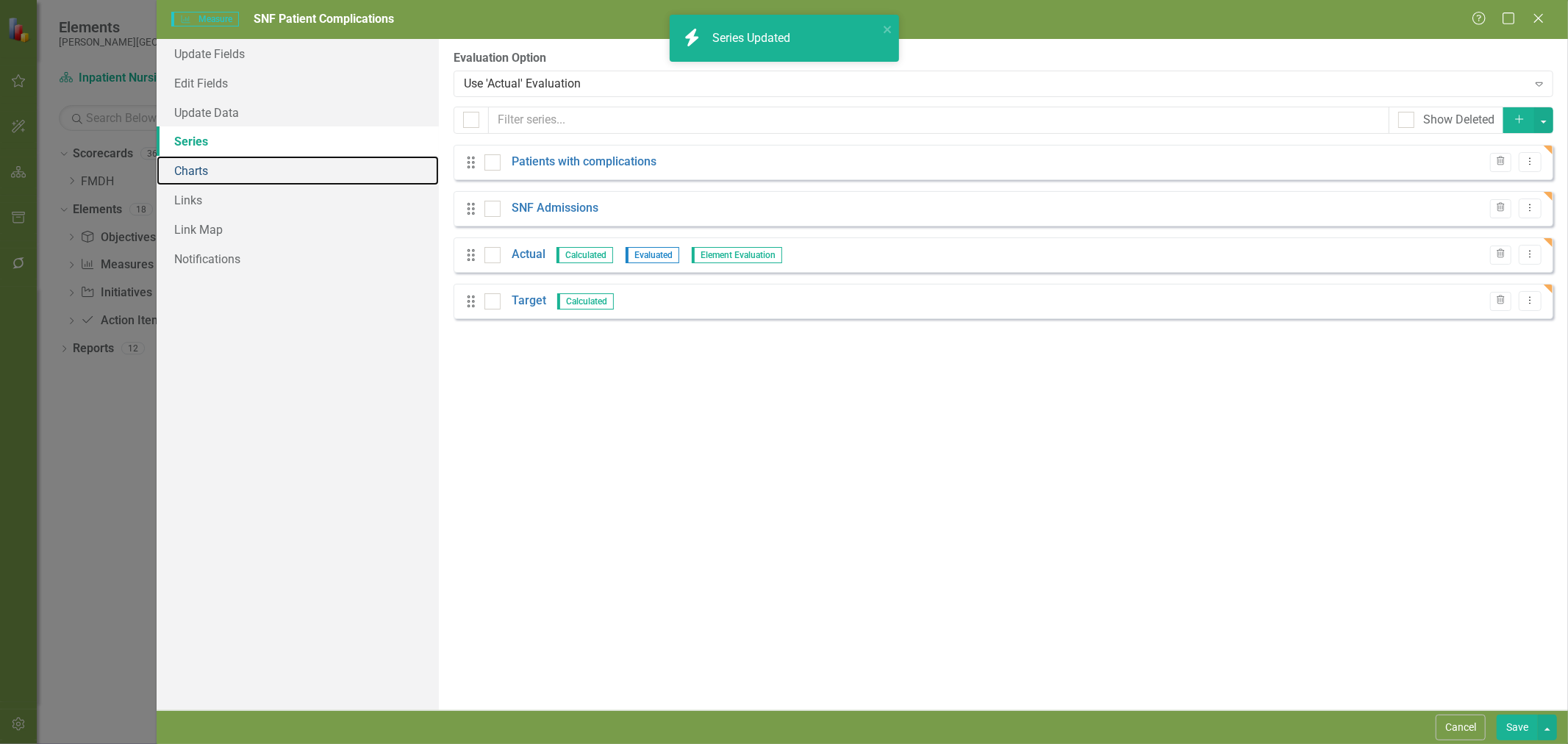
click at [196, 168] on link "Charts" at bounding box center [298, 171] width 283 height 30
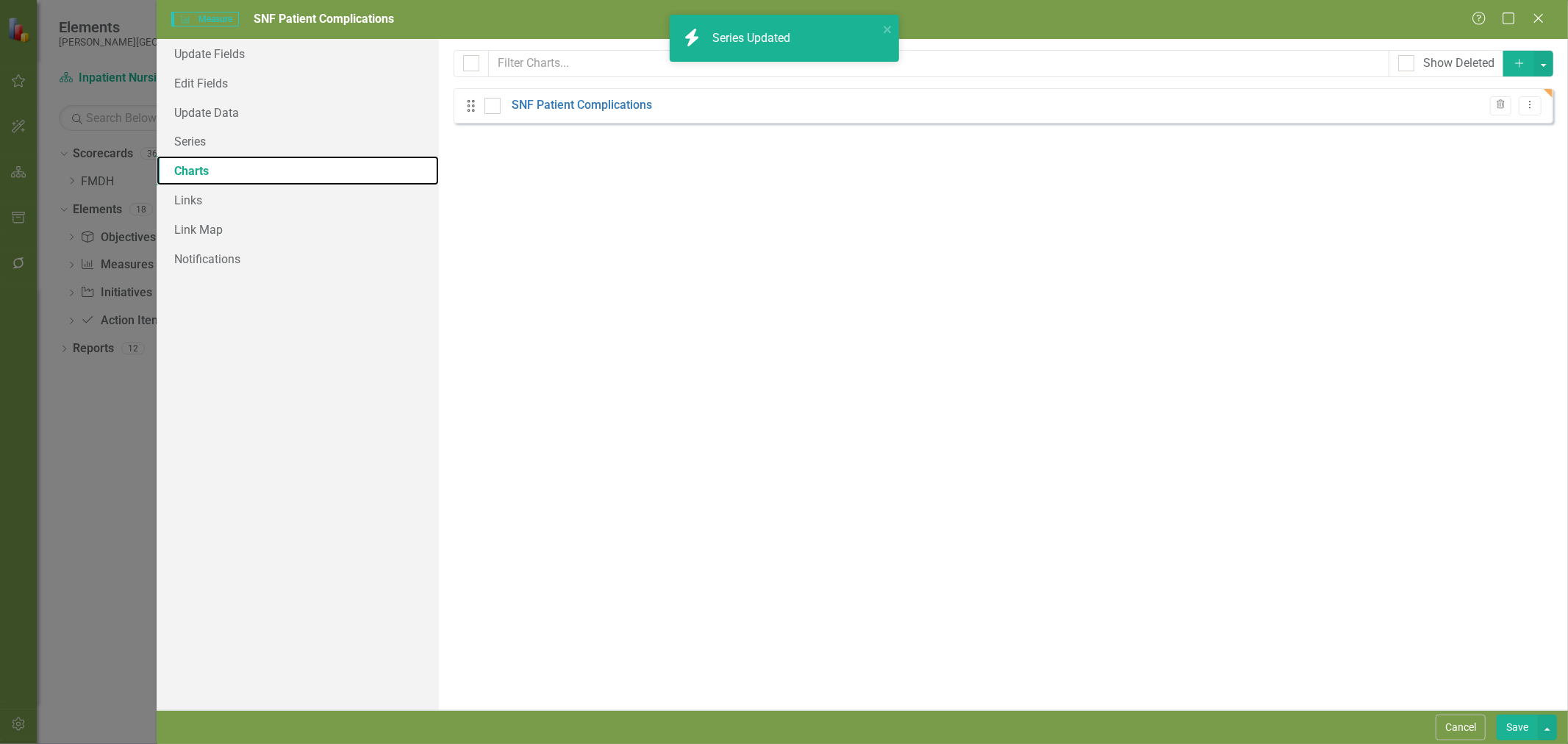
checkbox input "false"
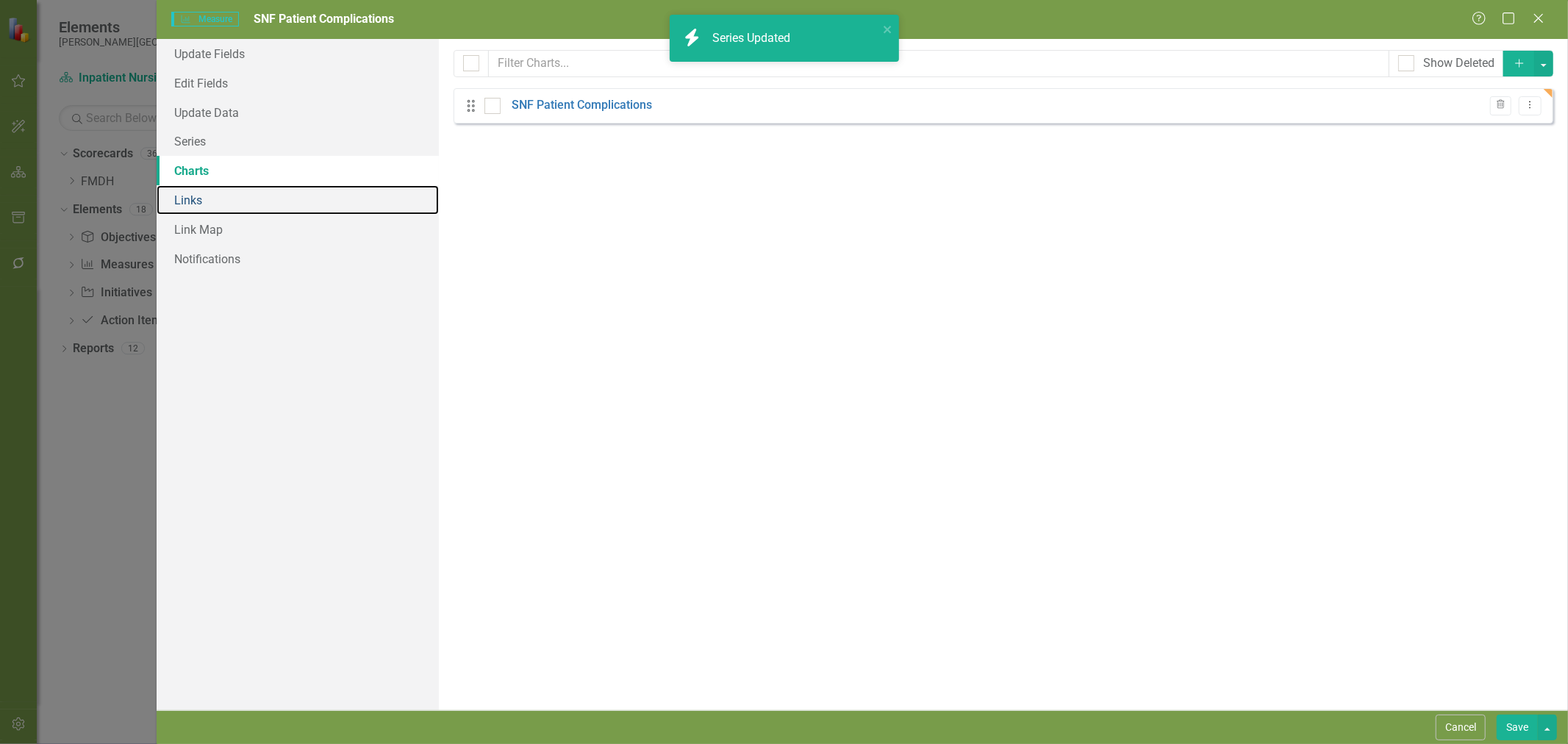
click at [203, 201] on link "Links" at bounding box center [298, 200] width 283 height 30
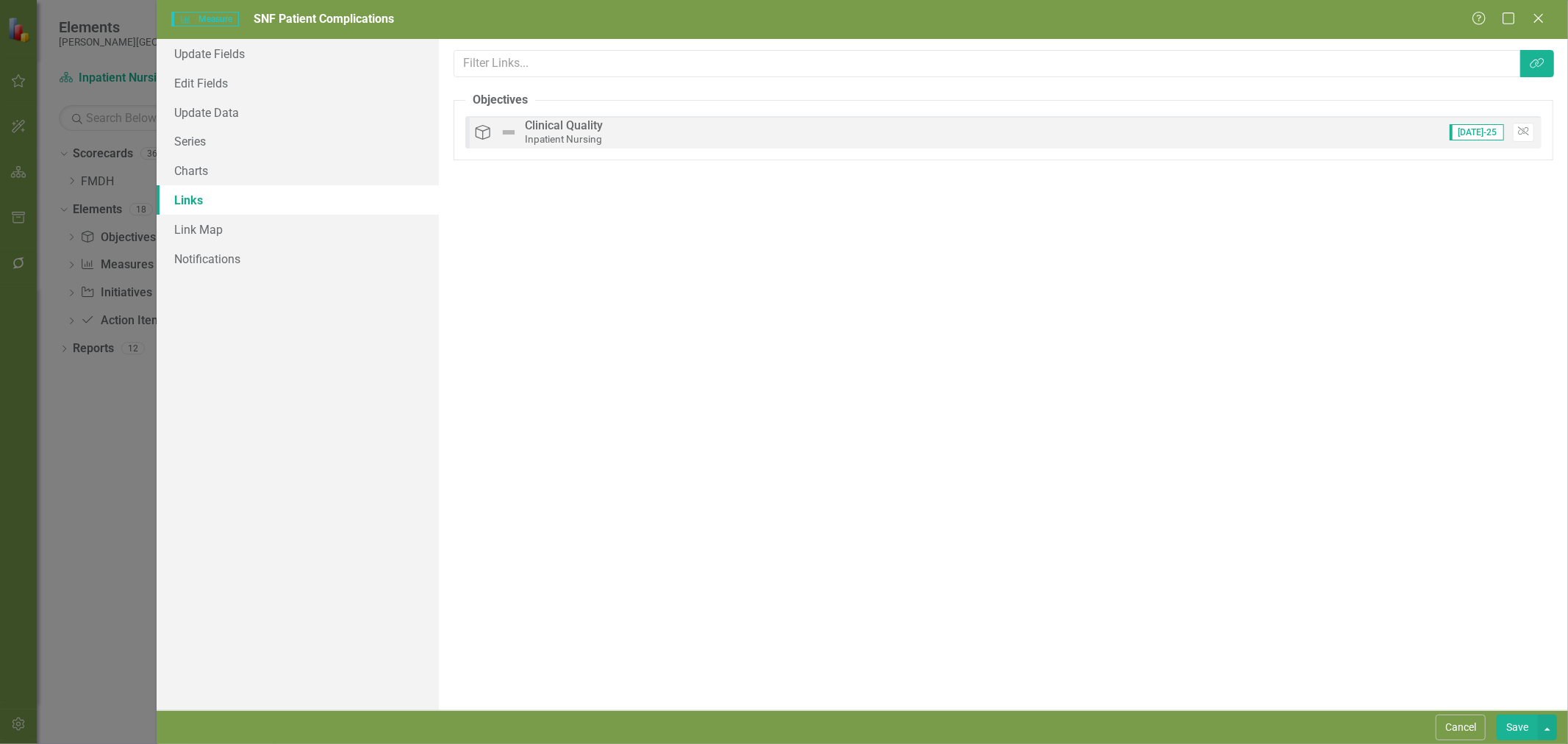
click at [1517, 731] on button "Save" at bounding box center [1517, 728] width 41 height 26
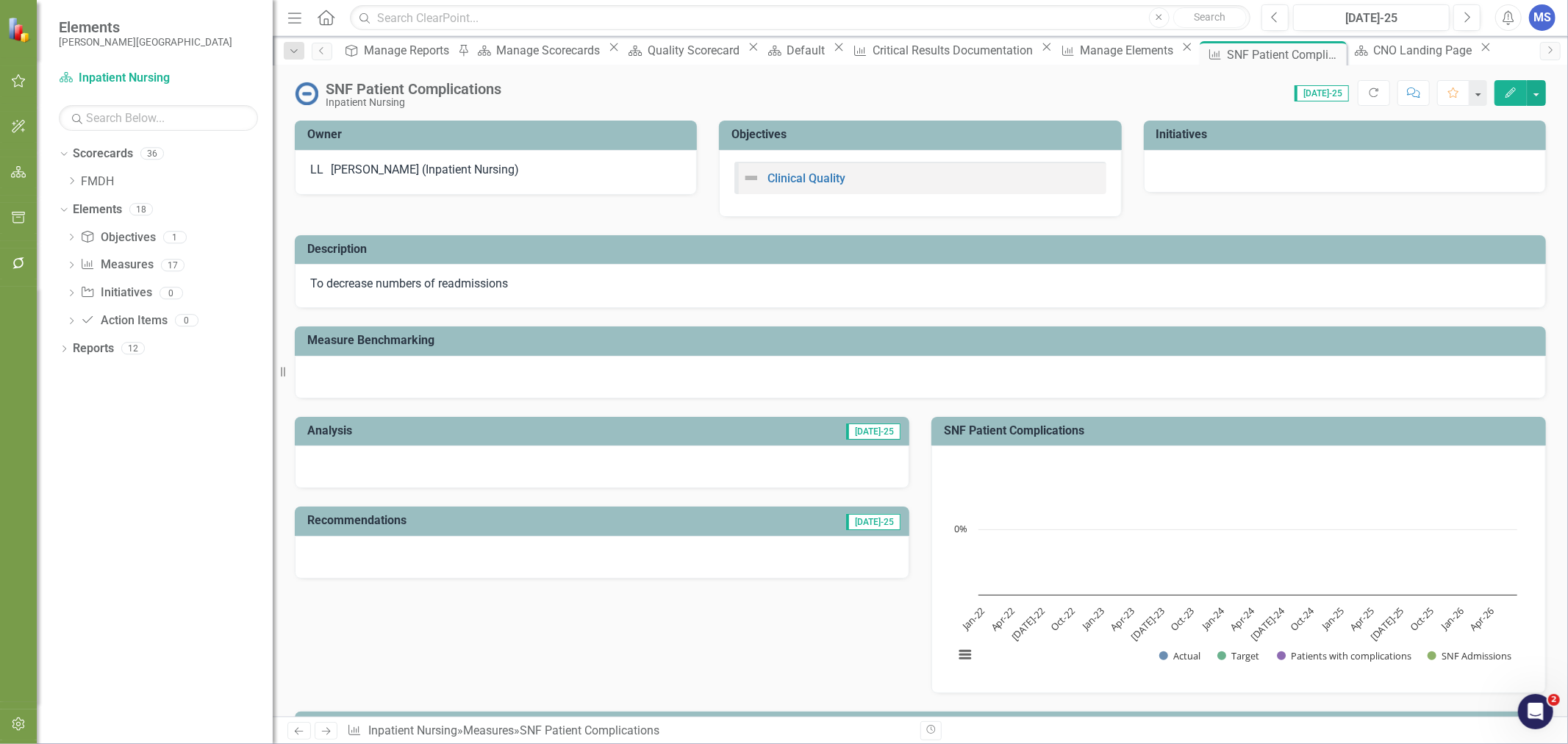
click at [0, 0] on icon at bounding box center [0, 0] width 0 height 0
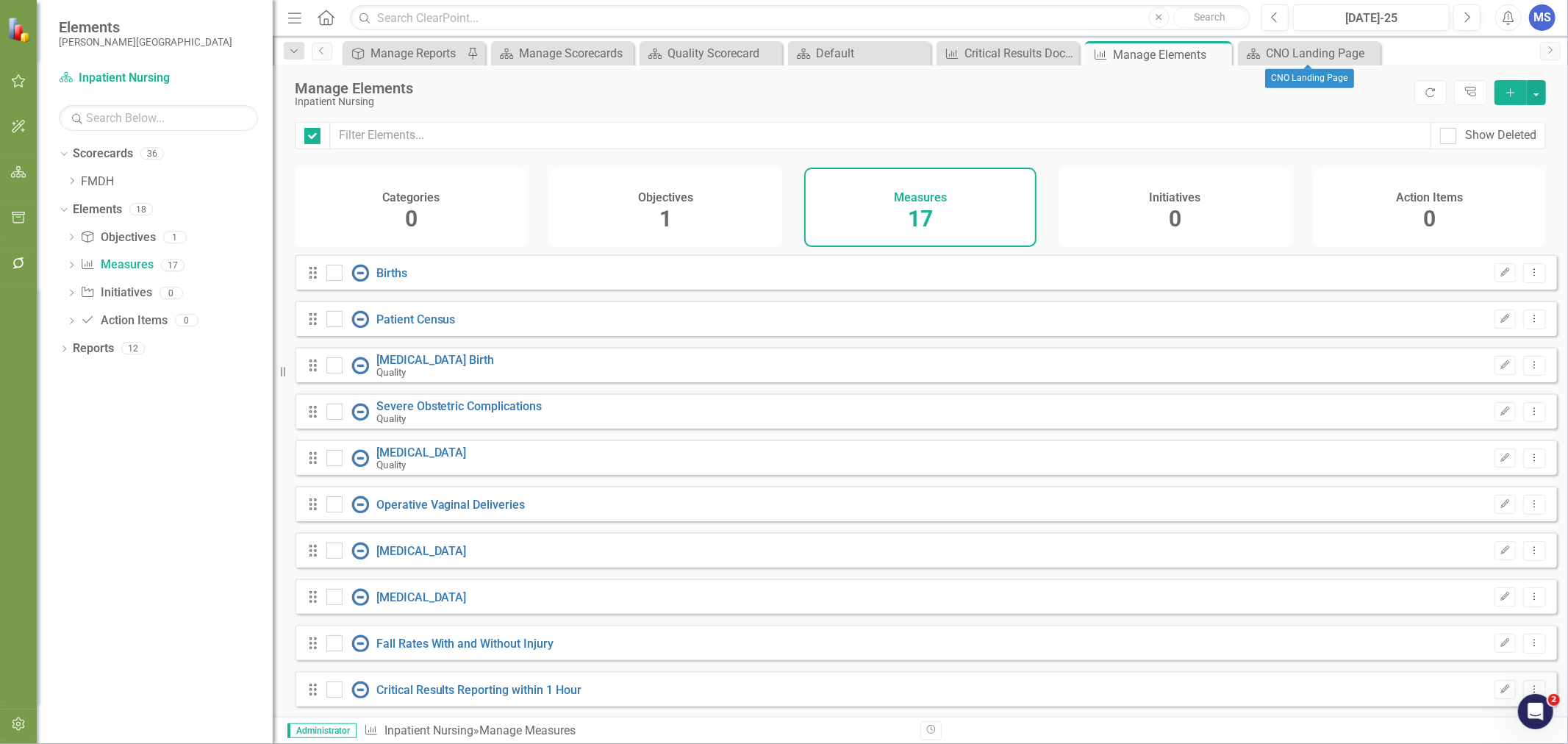
checkbox input "false"
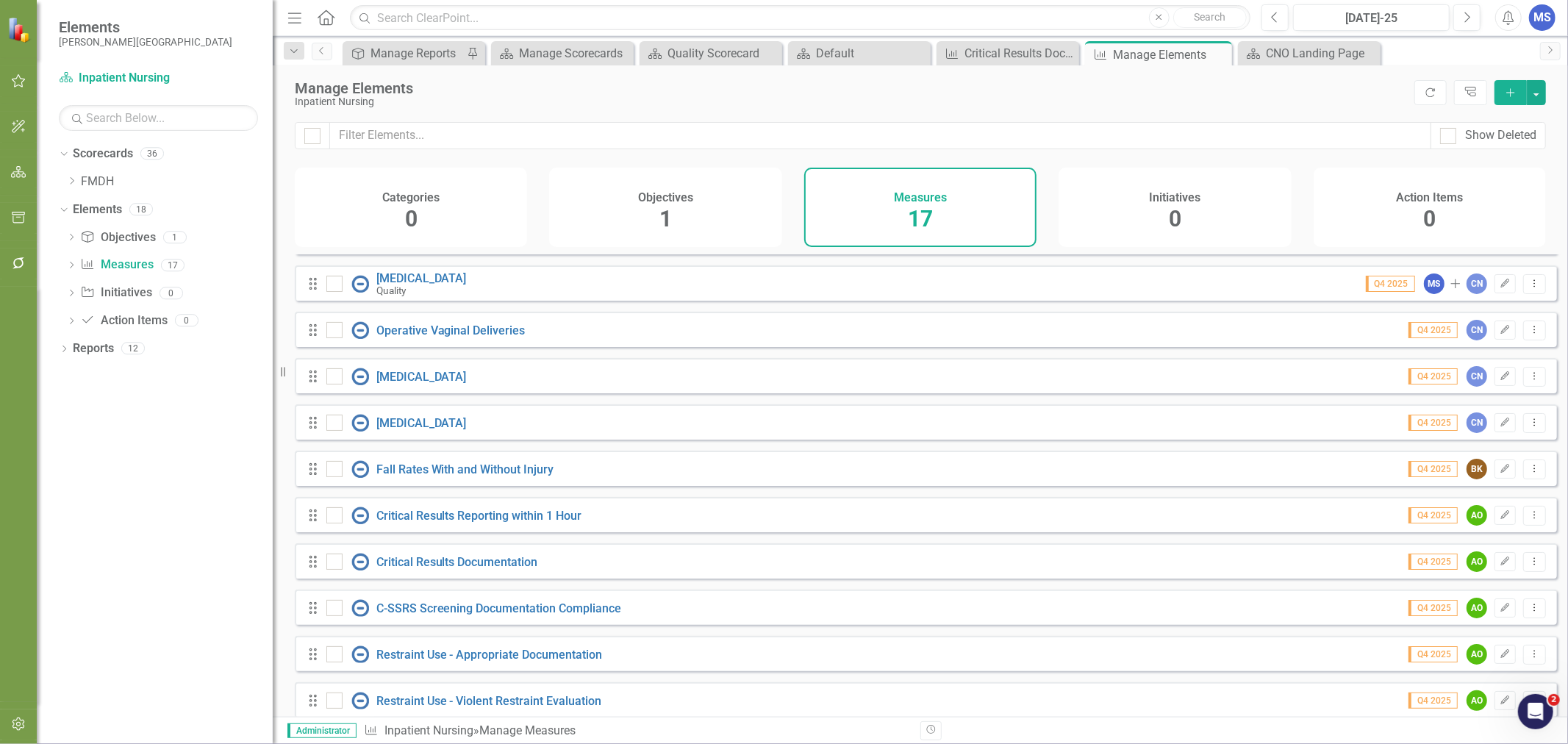
scroll to position [335, 0]
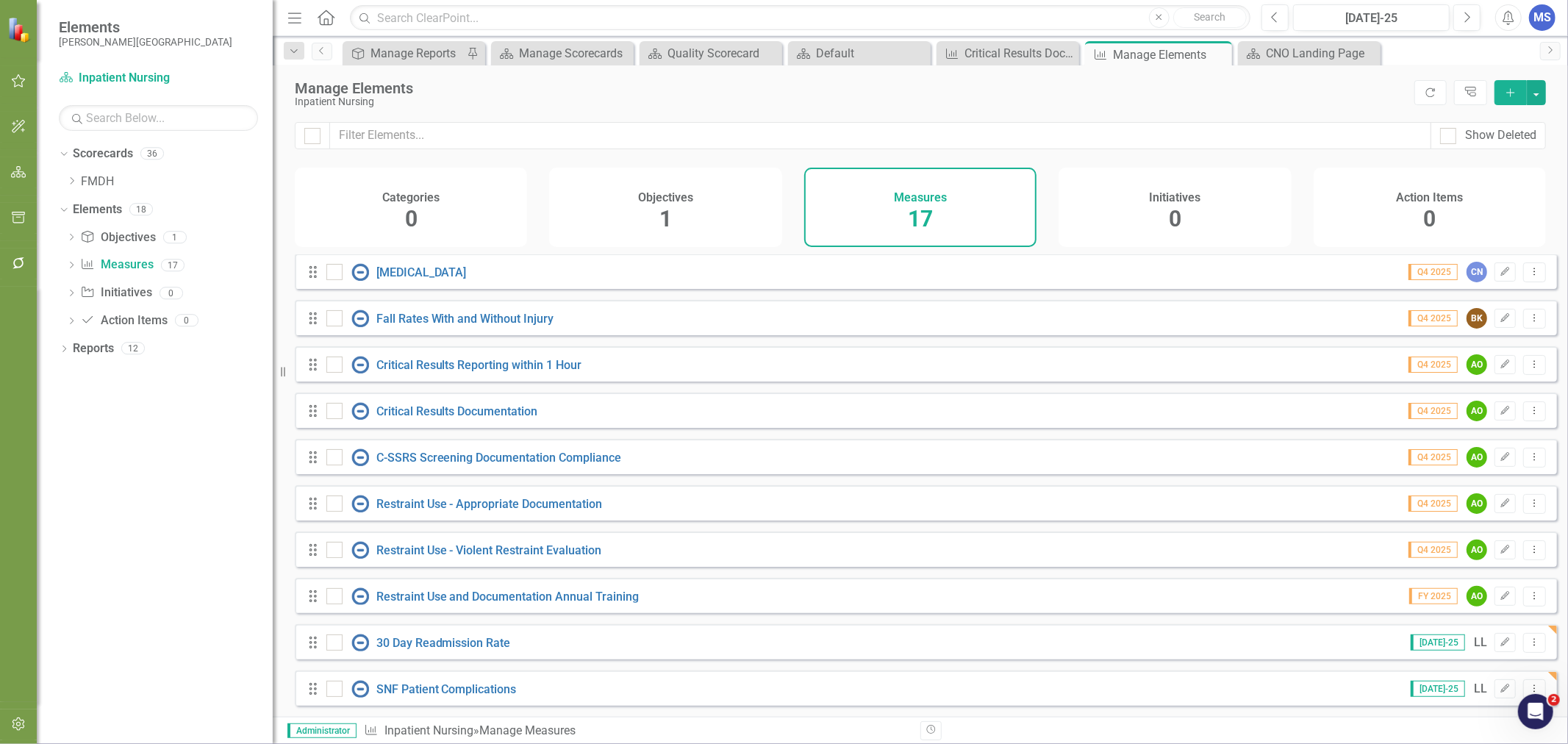
click at [1504, 92] on icon "Add" at bounding box center [1511, 92] width 13 height 10
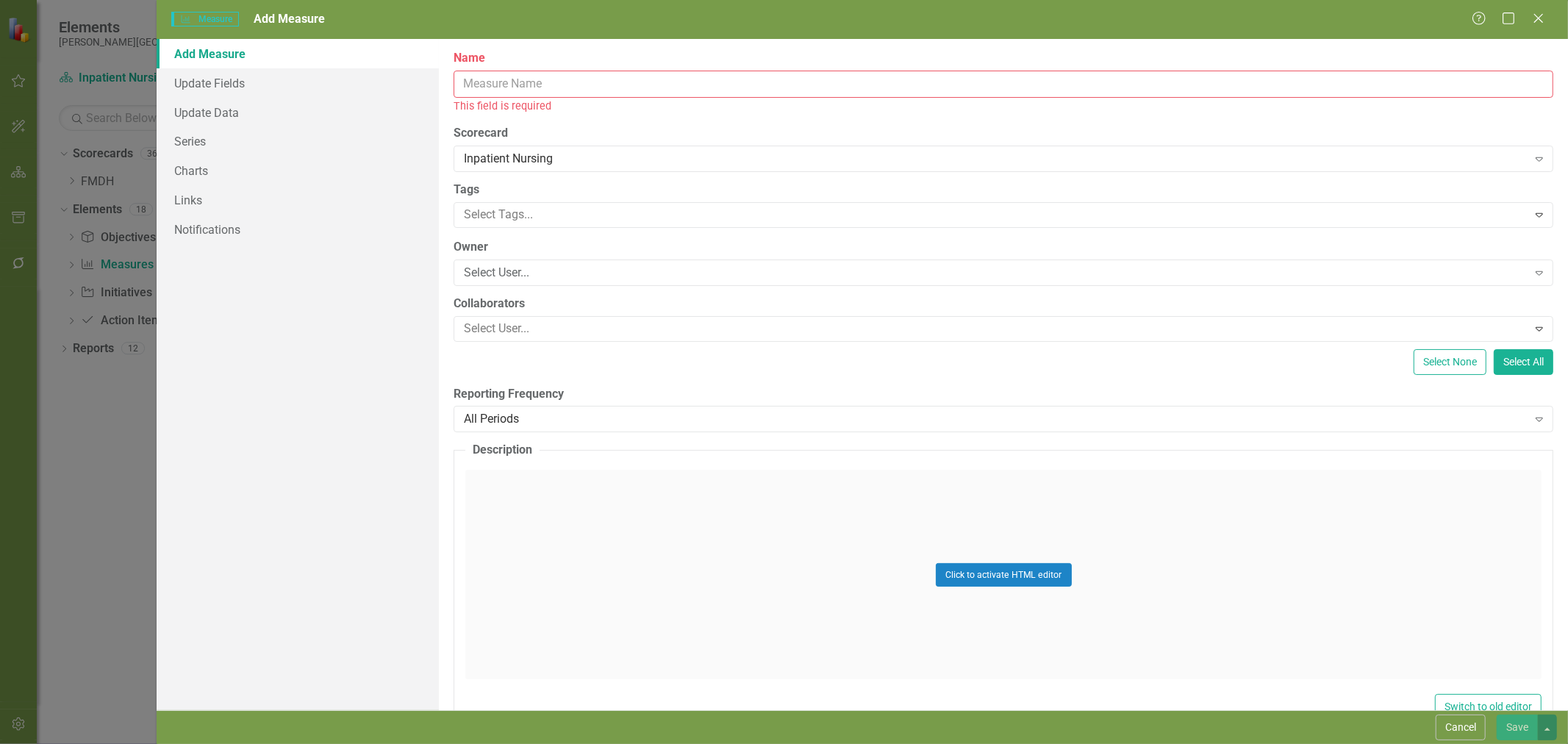
click at [1463, 724] on button "Cancel" at bounding box center [1461, 728] width 50 height 26
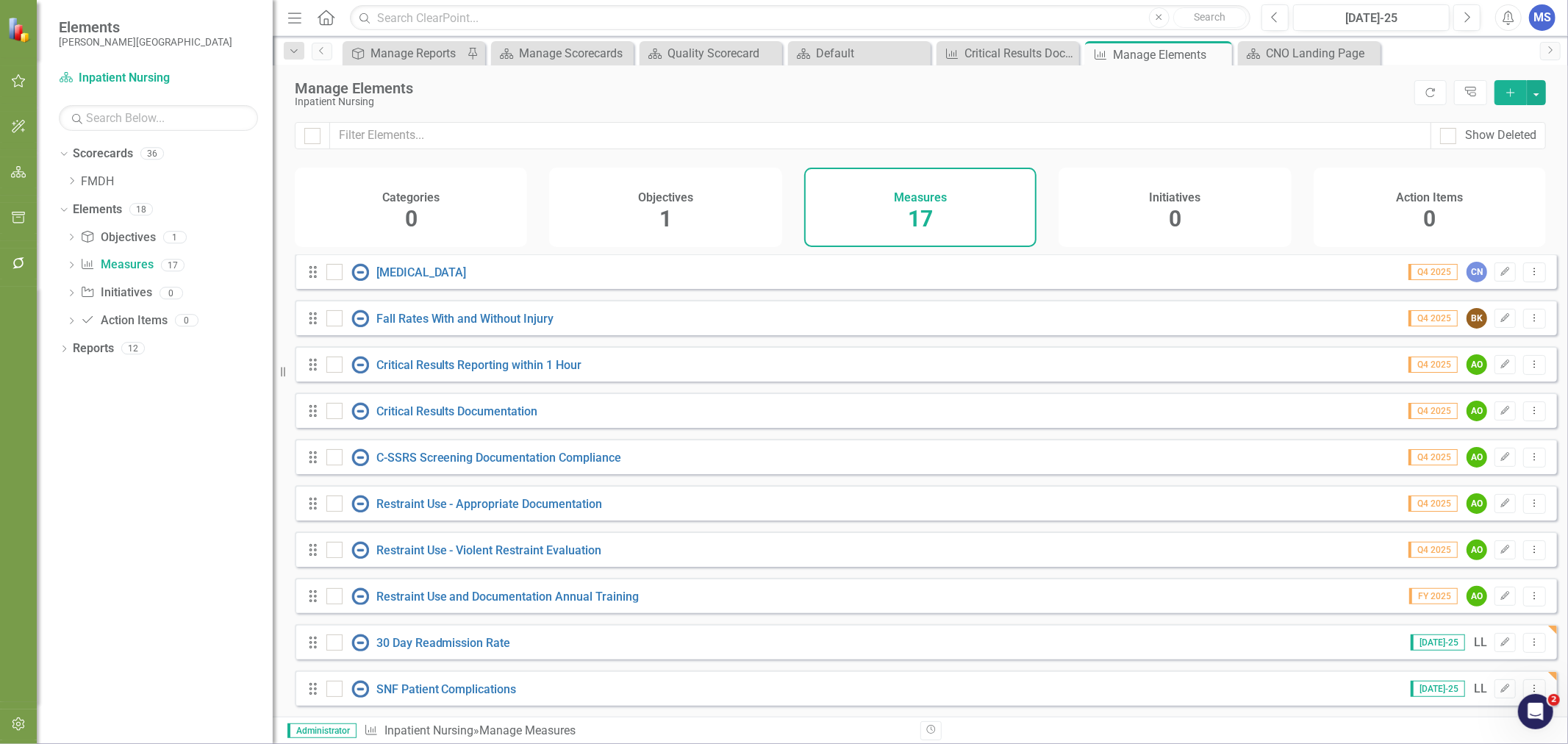
click at [1528, 684] on icon "Dropdown Menu" at bounding box center [1535, 689] width 12 height 9
click at [1505, 638] on link "Copy Duplicate Measure" at bounding box center [1469, 637] width 132 height 27
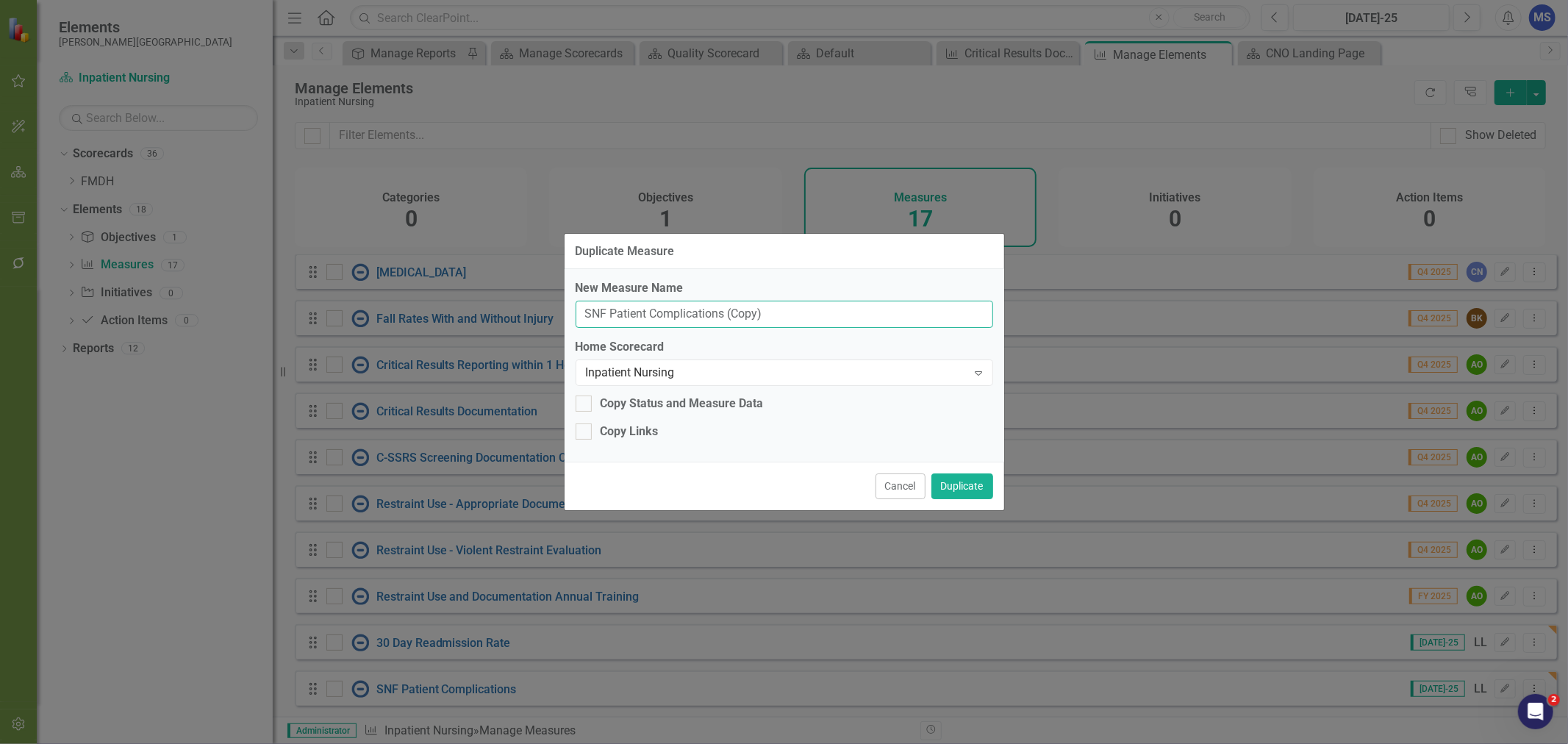
click at [684, 315] on input "SNF Patient Complications (Copy)" at bounding box center [785, 314] width 418 height 27
type input "Blood Administration Documentation"
click at [634, 433] on div "Copy Links" at bounding box center [630, 432] width 58 height 17
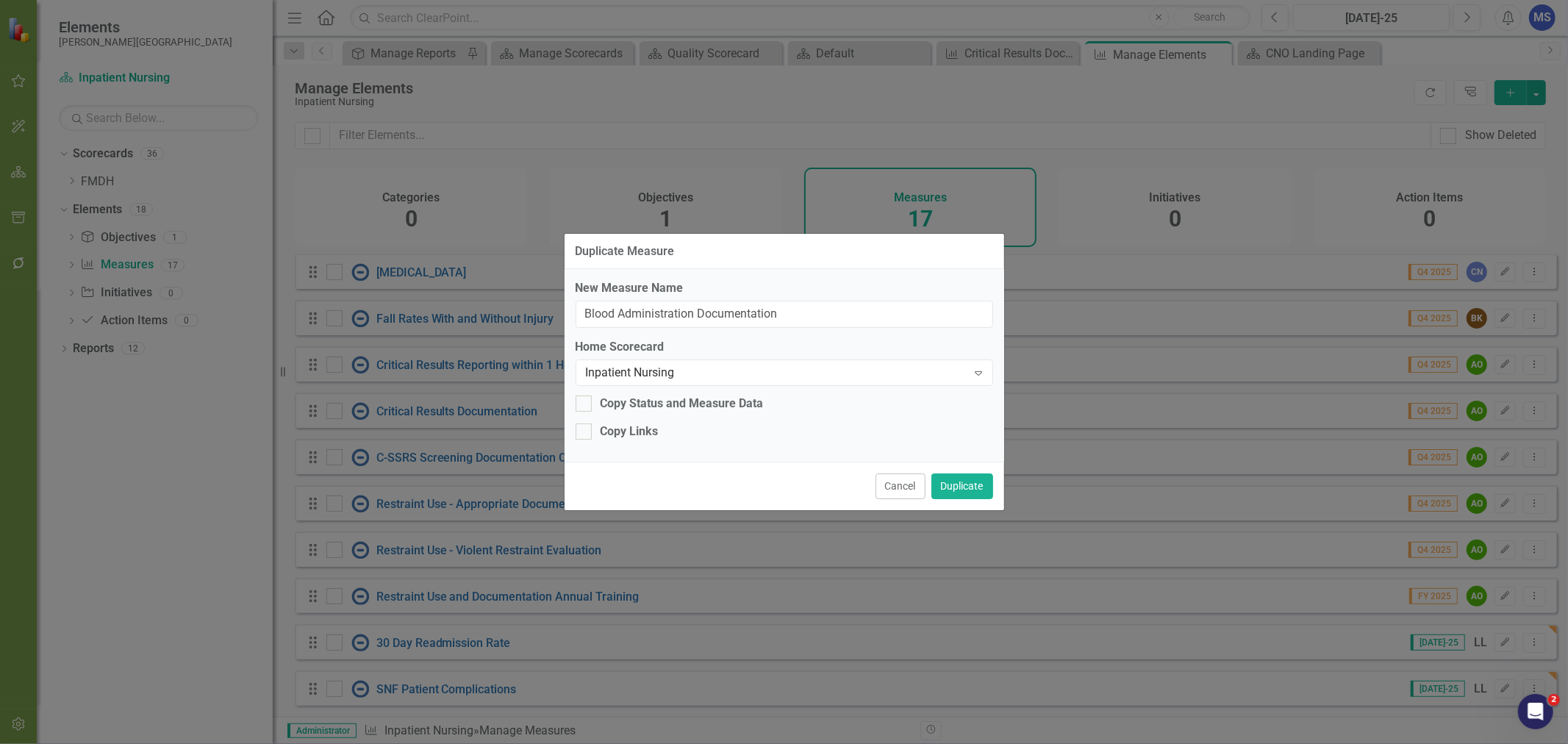
click at [585, 433] on input "Copy Links" at bounding box center [581, 428] width 9 height 9
checkbox input "true"
click at [952, 482] on button "Duplicate" at bounding box center [963, 486] width 62 height 26
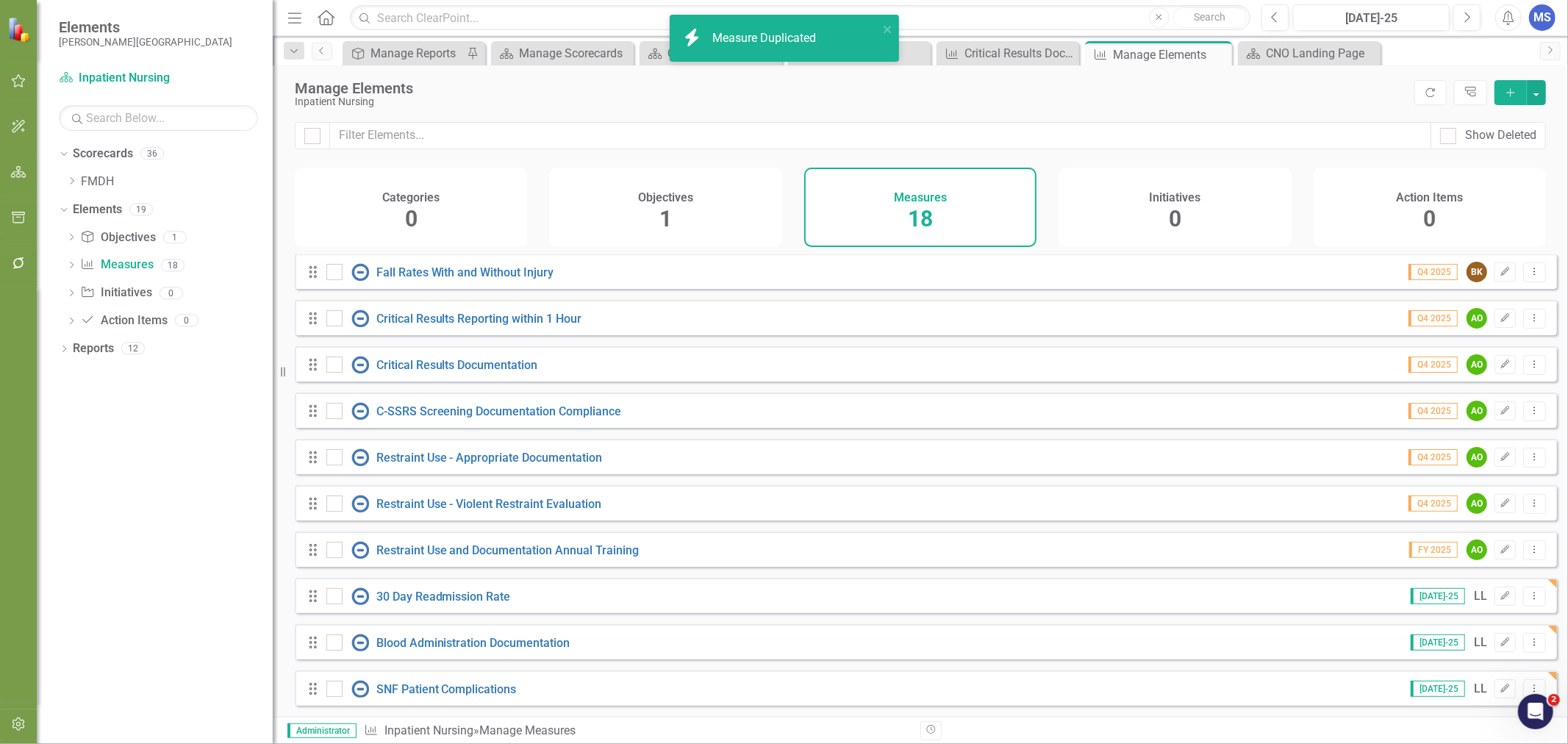
scroll to position [381, 0]
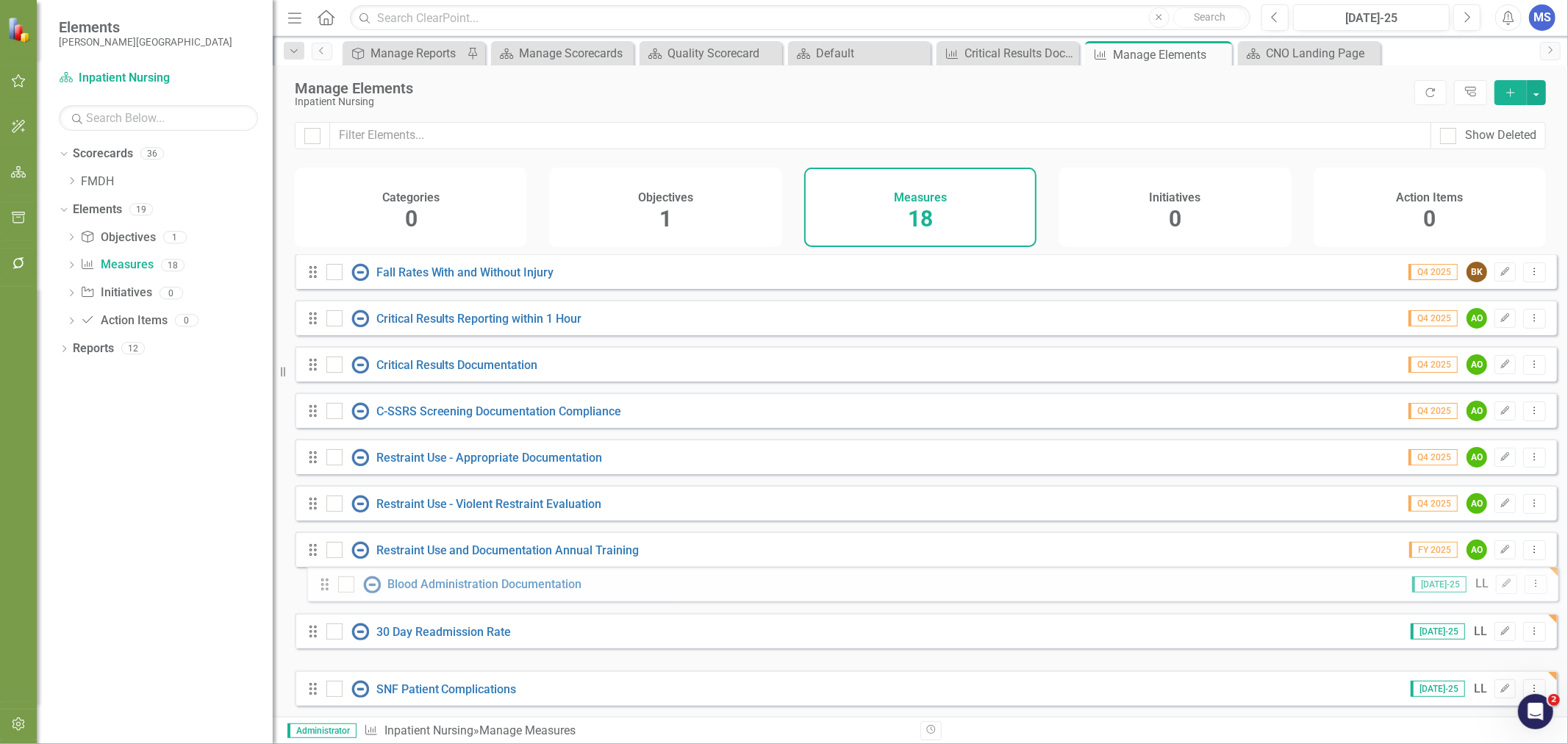
drag, startPoint x: 312, startPoint y: 637, endPoint x: 324, endPoint y: 578, distance: 60.2
click at [324, 578] on div "Drag Births Jul-25 MS Add CN Edit Dropdown Menu Drag Patient Census Jul-25 MS E…" at bounding box center [926, 294] width 1262 height 823
click at [450, 599] on link "Blood Administration Documentation" at bounding box center [474, 597] width 194 height 14
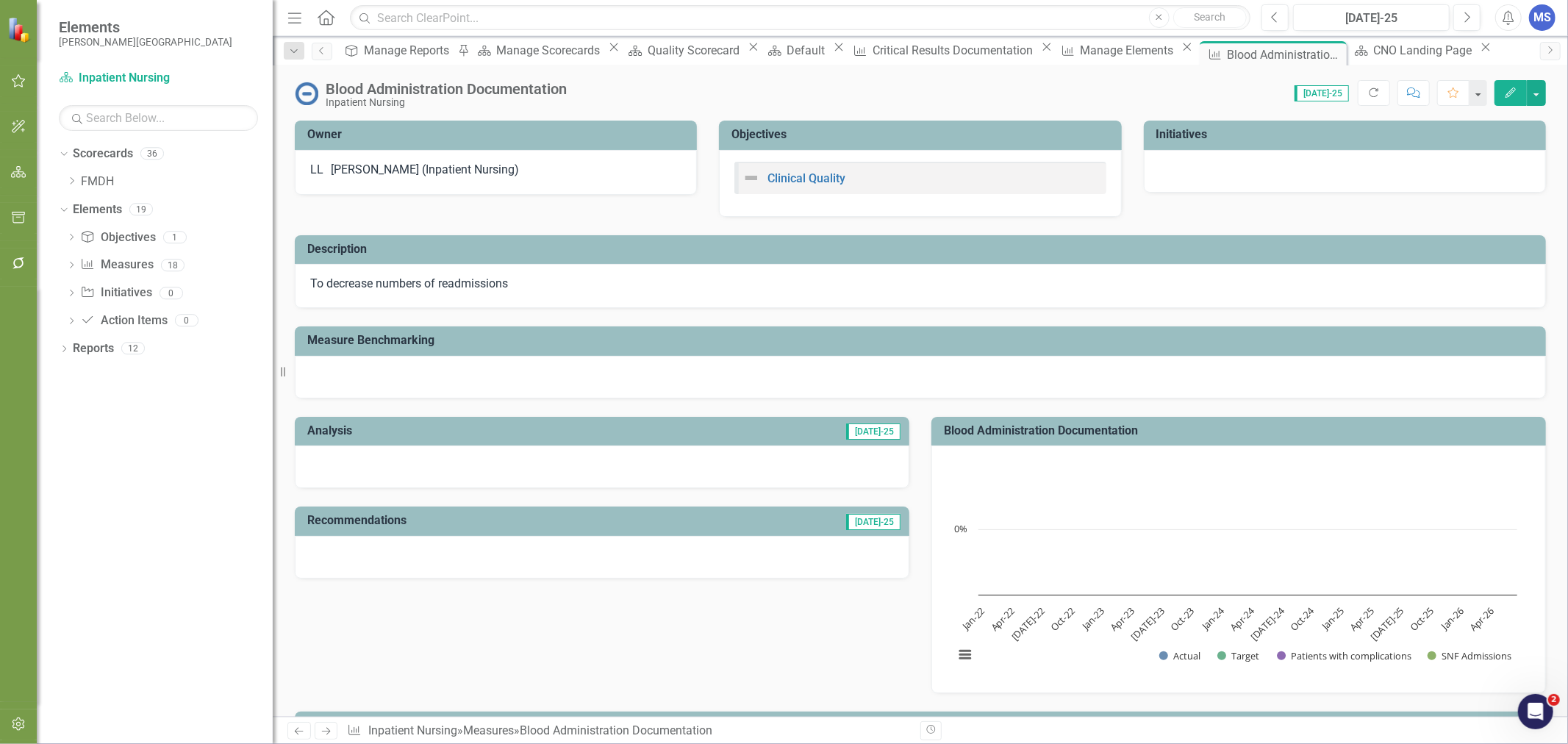
click at [560, 297] on div "To decrease numbers of readmissions" at bounding box center [921, 286] width 1251 height 44
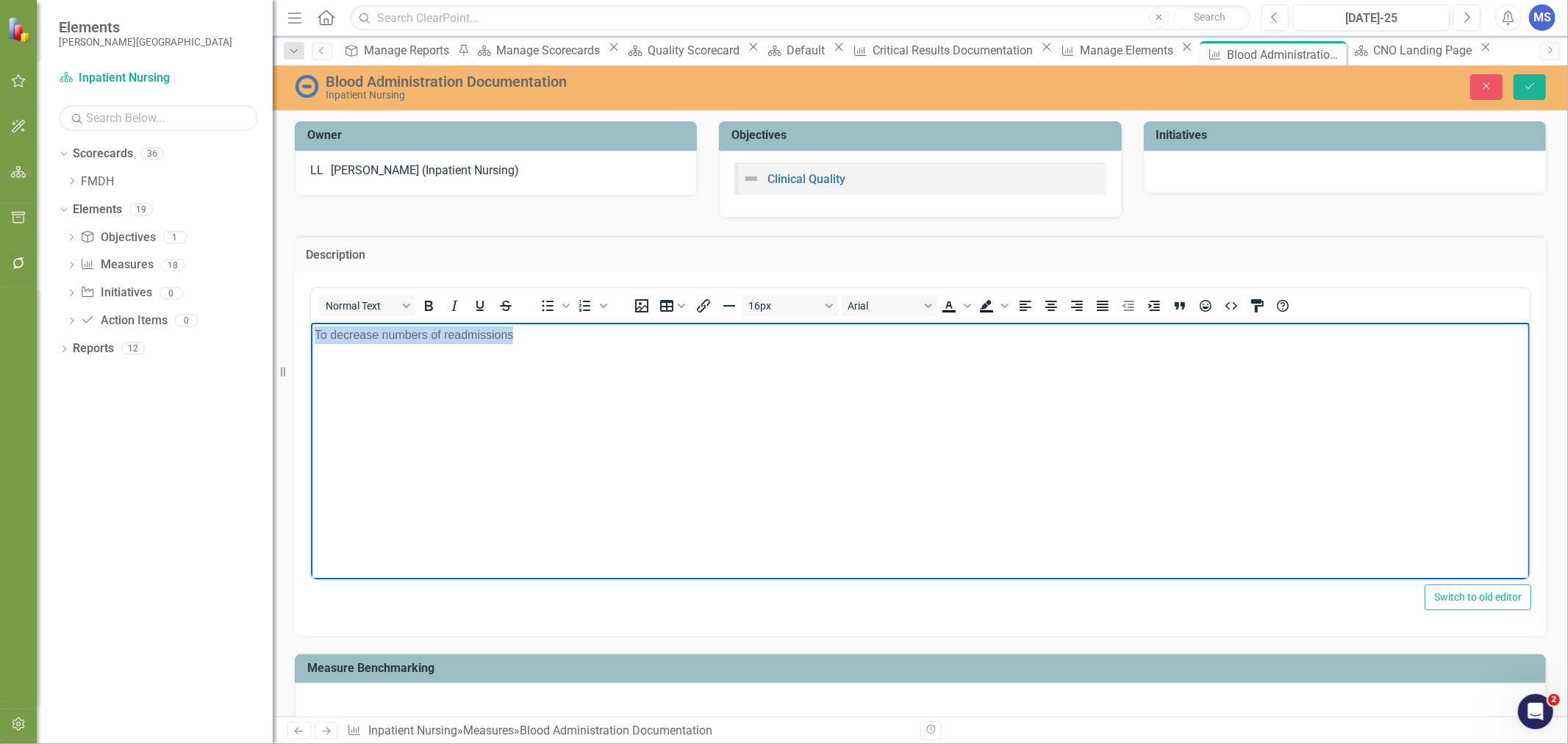
drag, startPoint x: 620, startPoint y: 346, endPoint x: 276, endPoint y: 340, distance: 344.1
click at [310, 340] on html "To decrease numbers of readmissions" at bounding box center [920, 433] width 1219 height 221
paste body "Rich Text Area. Press ALT-0 for help."
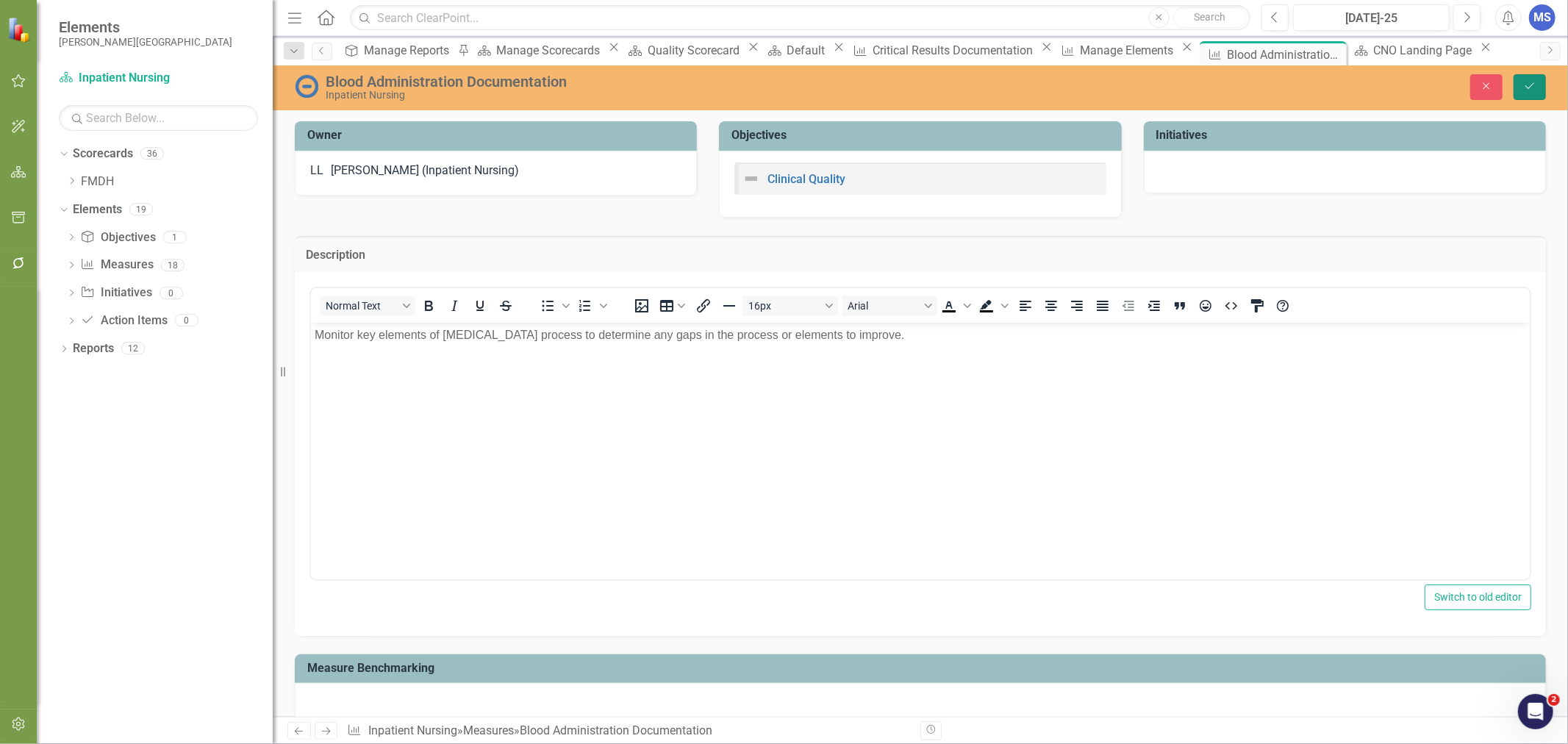
click at [1526, 78] on button "Save" at bounding box center [1530, 87] width 33 height 26
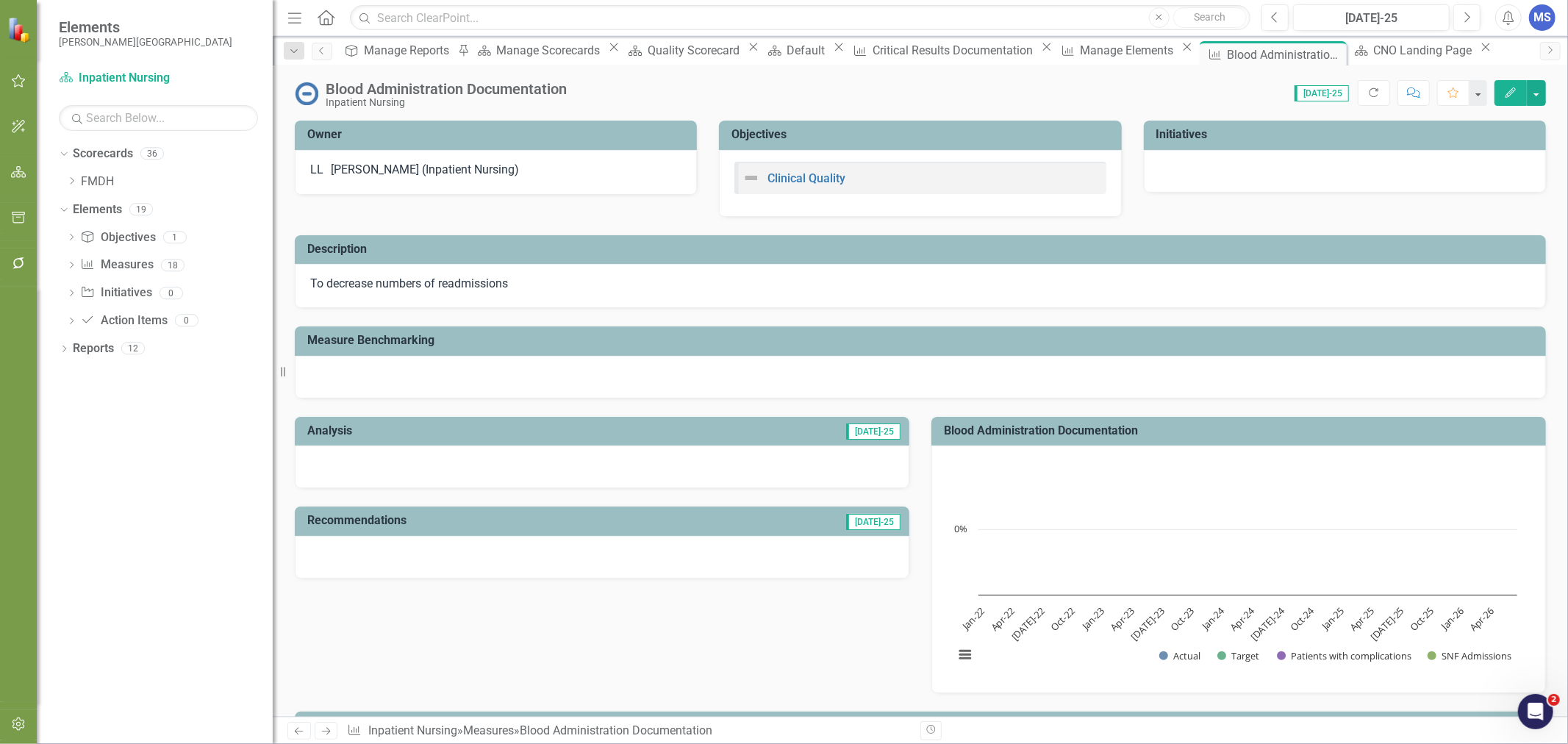
click at [1509, 93] on icon "Edit" at bounding box center [1511, 92] width 13 height 10
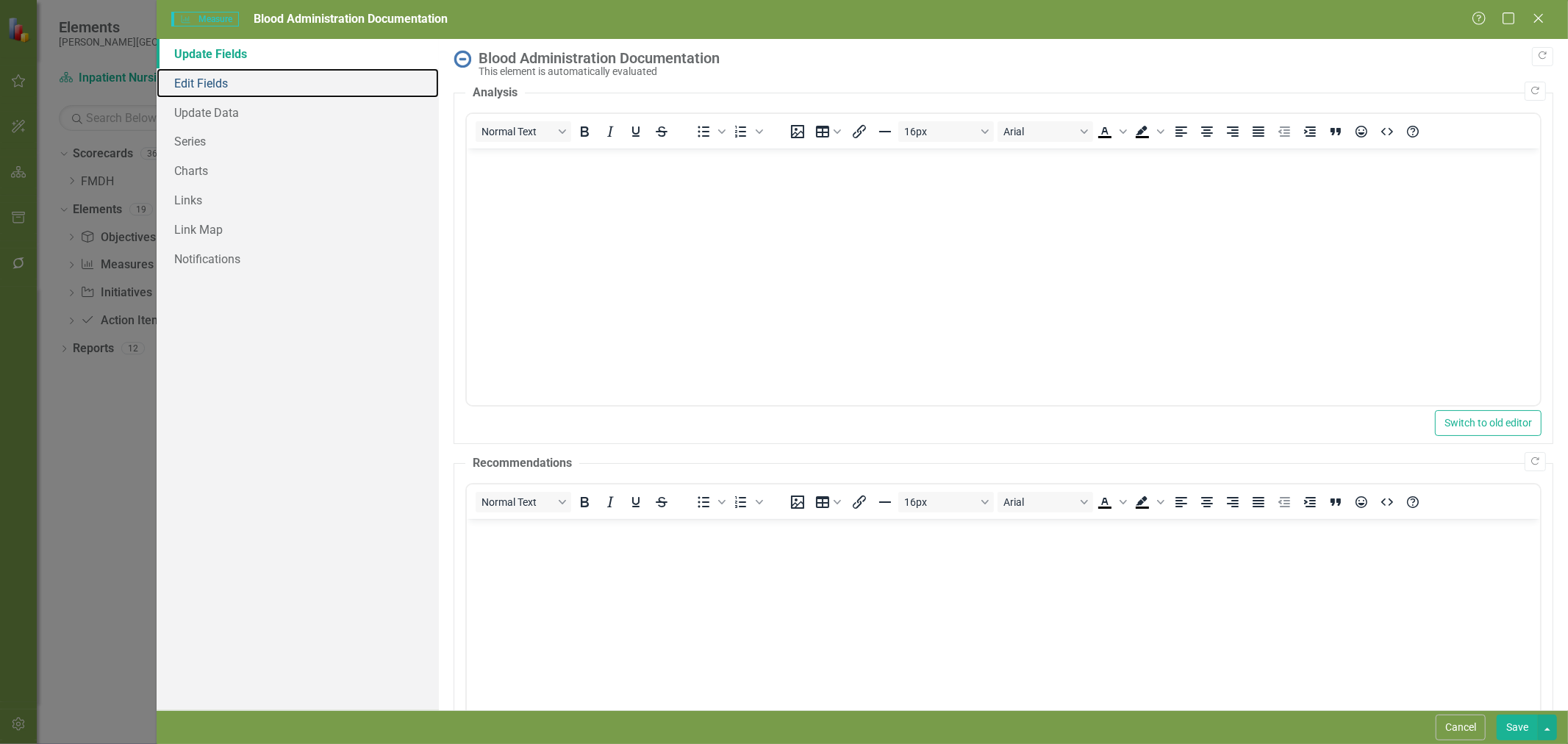
click at [251, 87] on link "Edit Fields" at bounding box center [298, 83] width 283 height 30
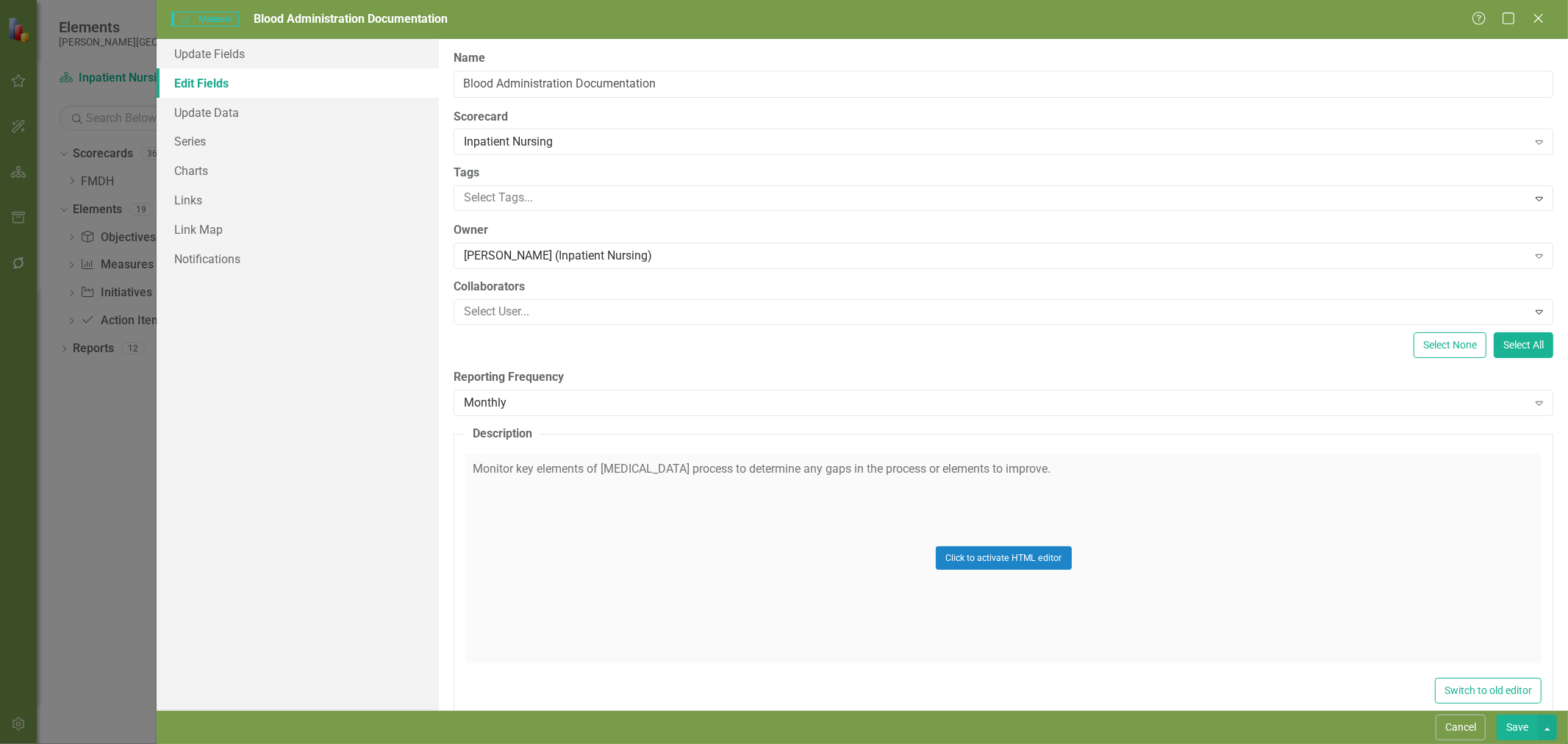
click at [550, 261] on div "[PERSON_NAME] (Inpatient Nursing)" at bounding box center [995, 256] width 1063 height 17
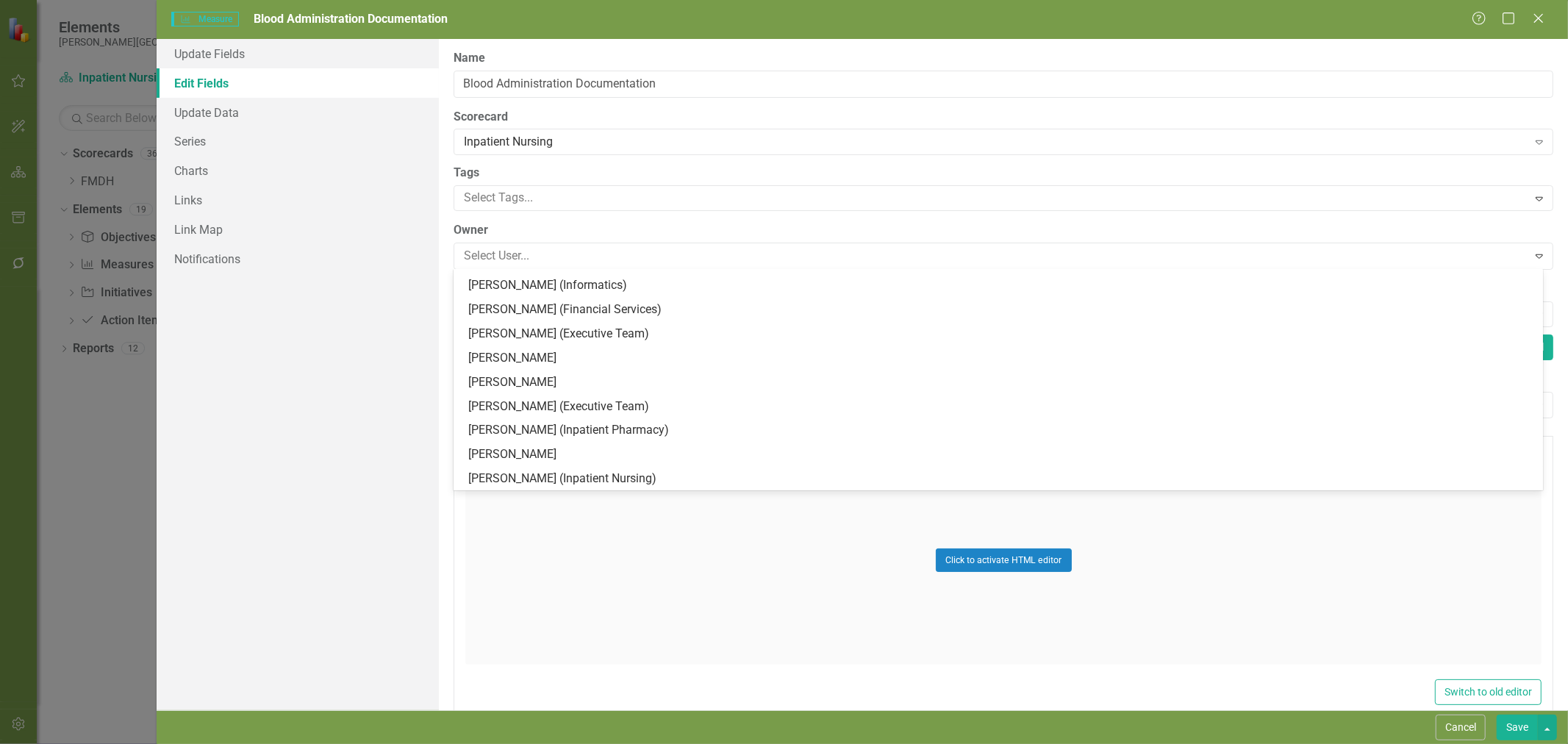
scroll to position [532, 0]
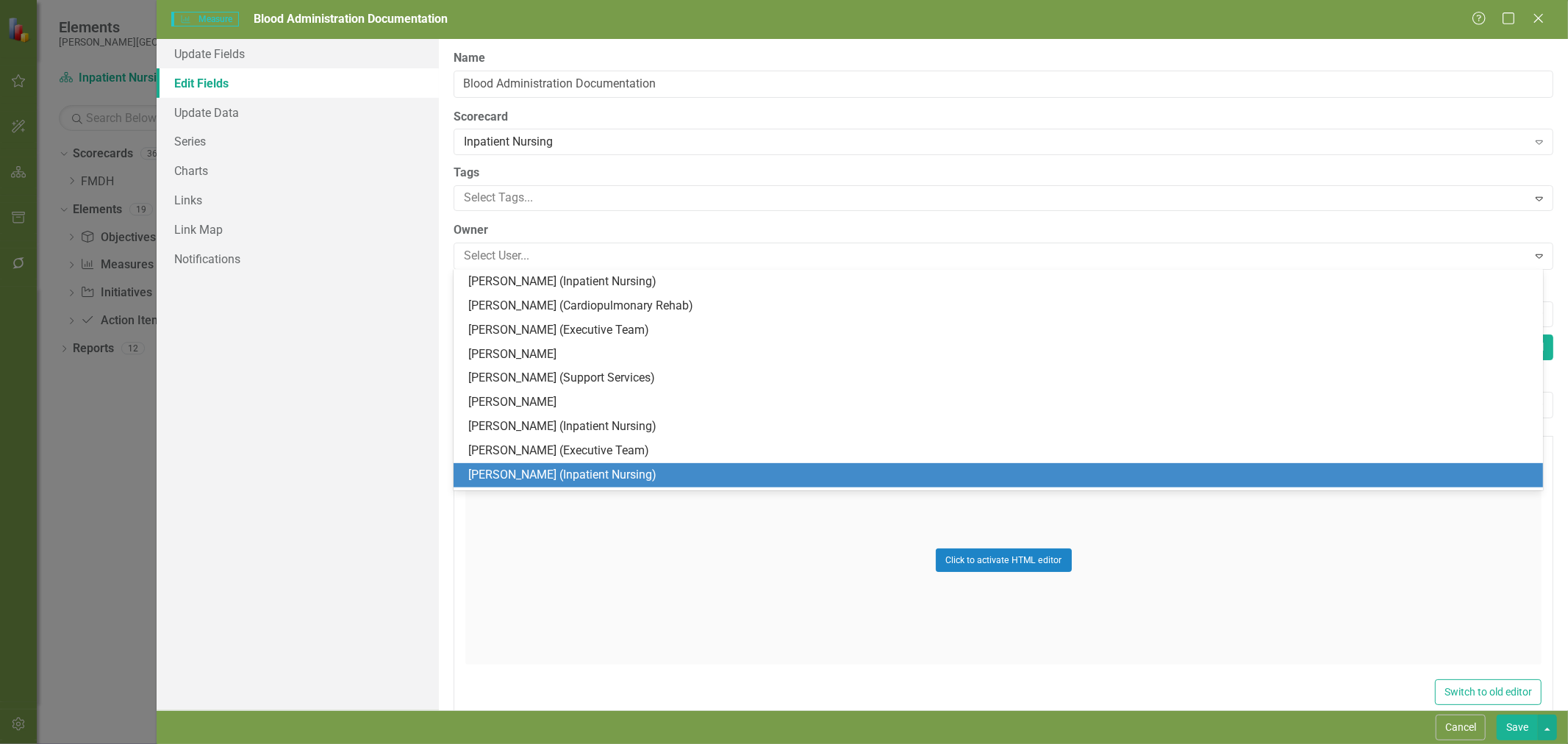
click at [590, 468] on div "[PERSON_NAME] (Inpatient Nursing)" at bounding box center [1001, 475] width 1066 height 17
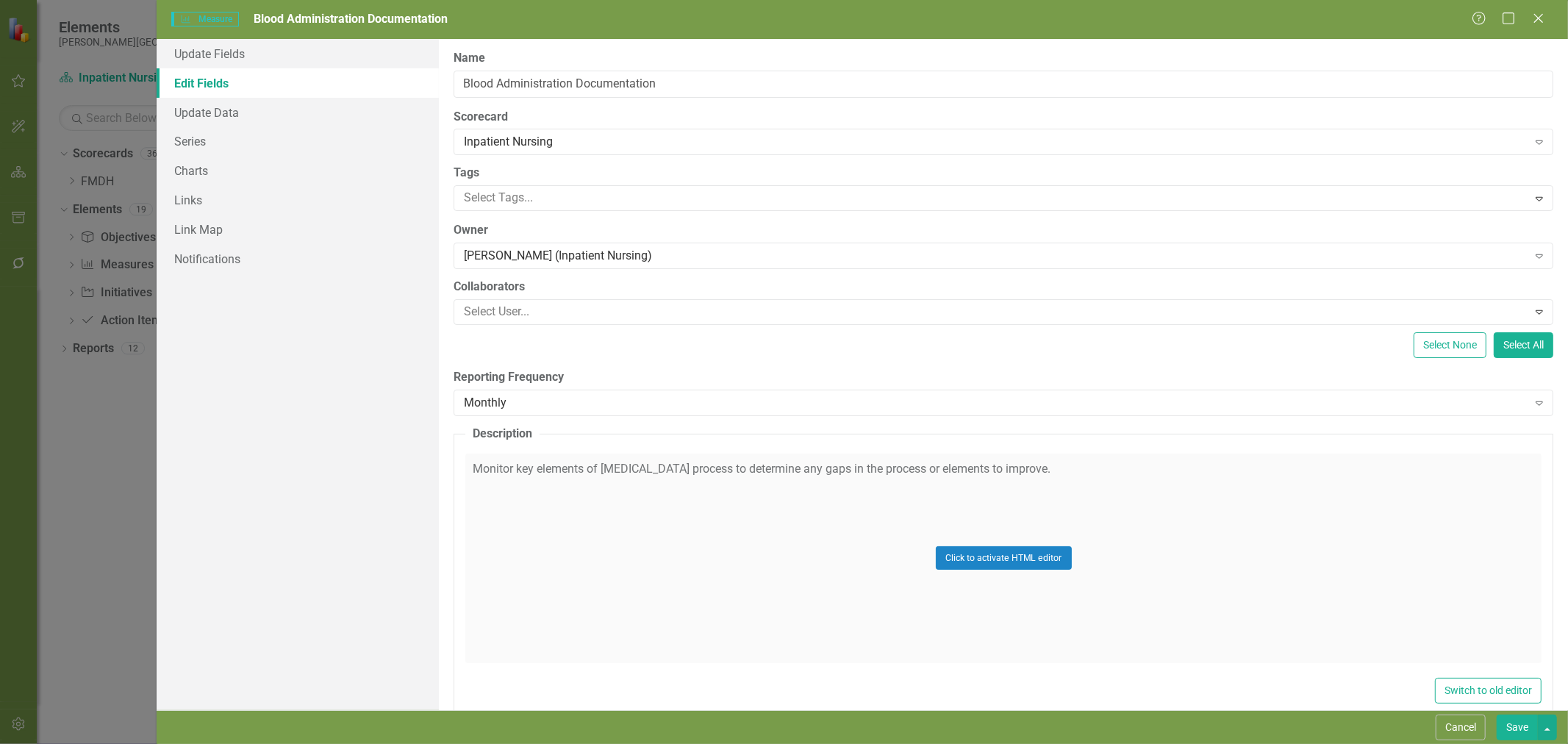
click at [542, 407] on div "Monthly" at bounding box center [995, 403] width 1063 height 17
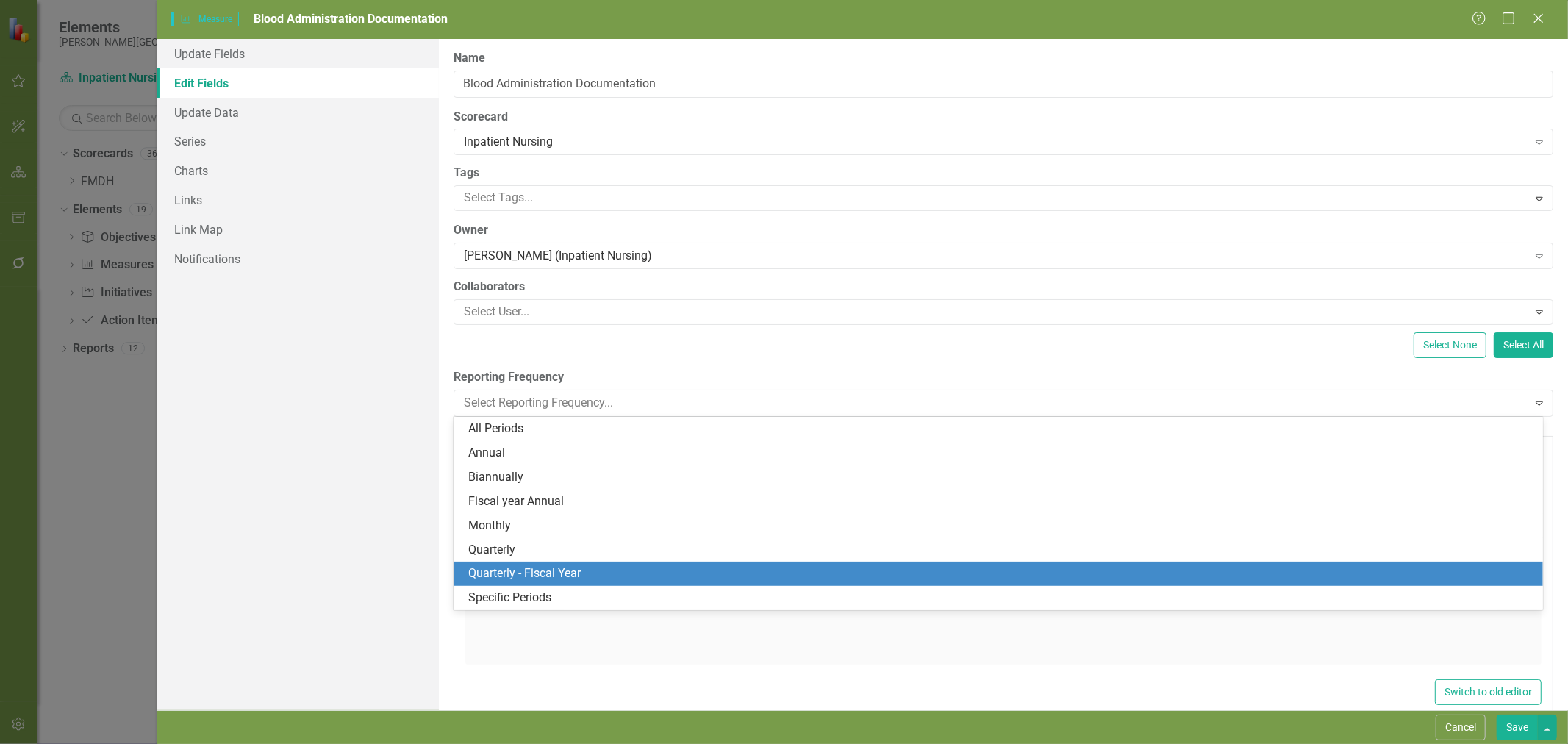
click at [533, 567] on div "Quarterly - Fiscal Year" at bounding box center [1001, 574] width 1066 height 17
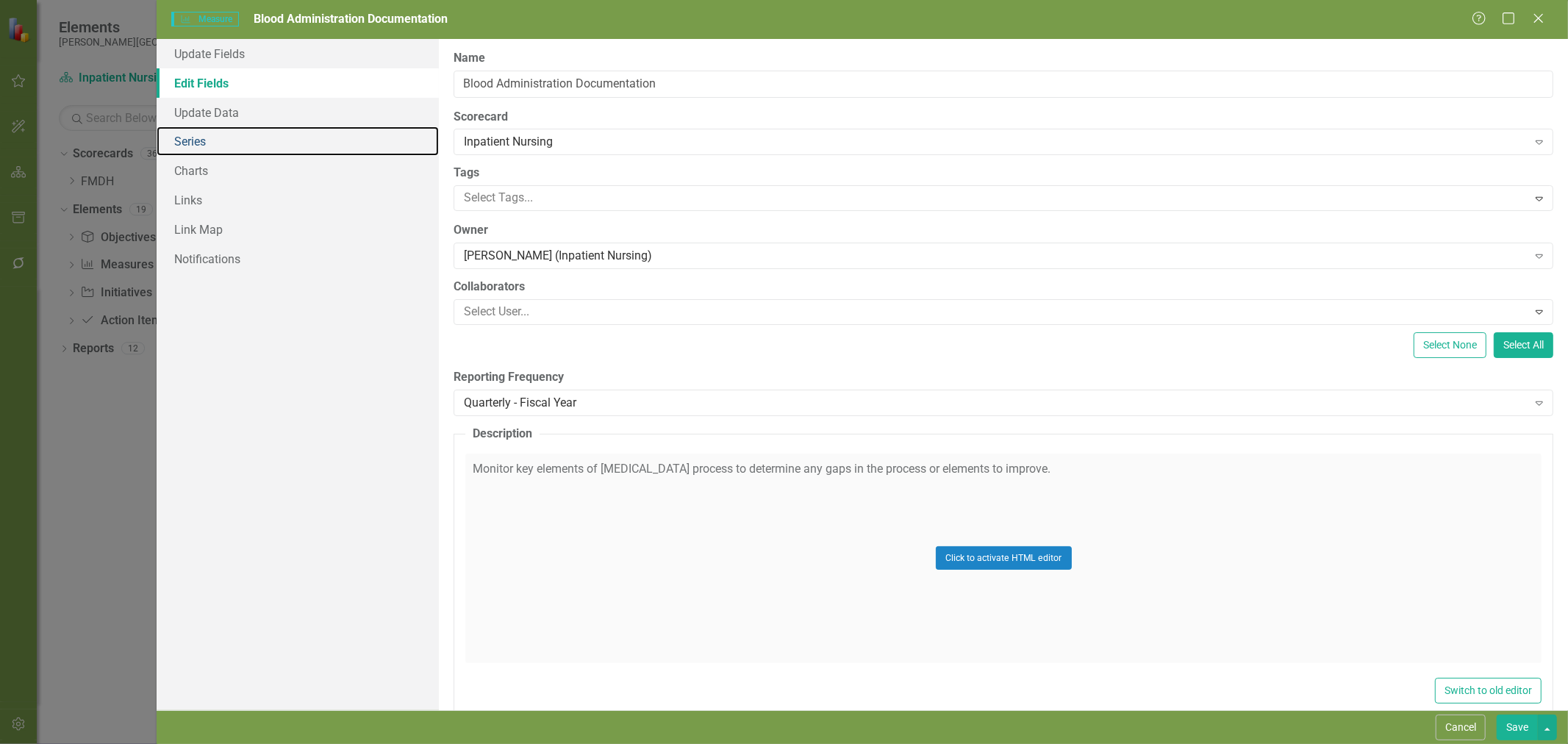
click at [245, 135] on link "Series" at bounding box center [298, 141] width 283 height 30
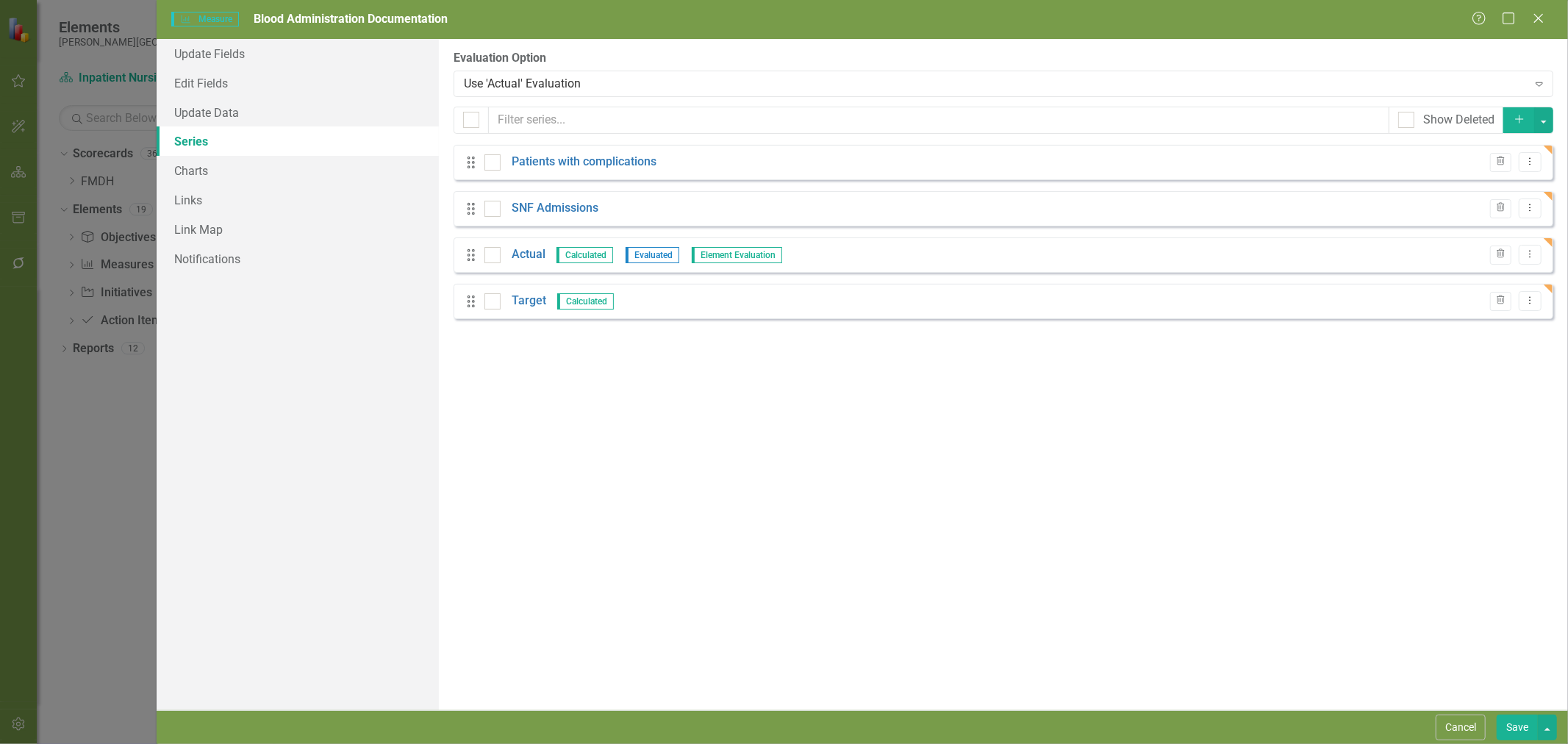
click at [570, 158] on link "Patients with complications" at bounding box center [584, 162] width 145 height 17
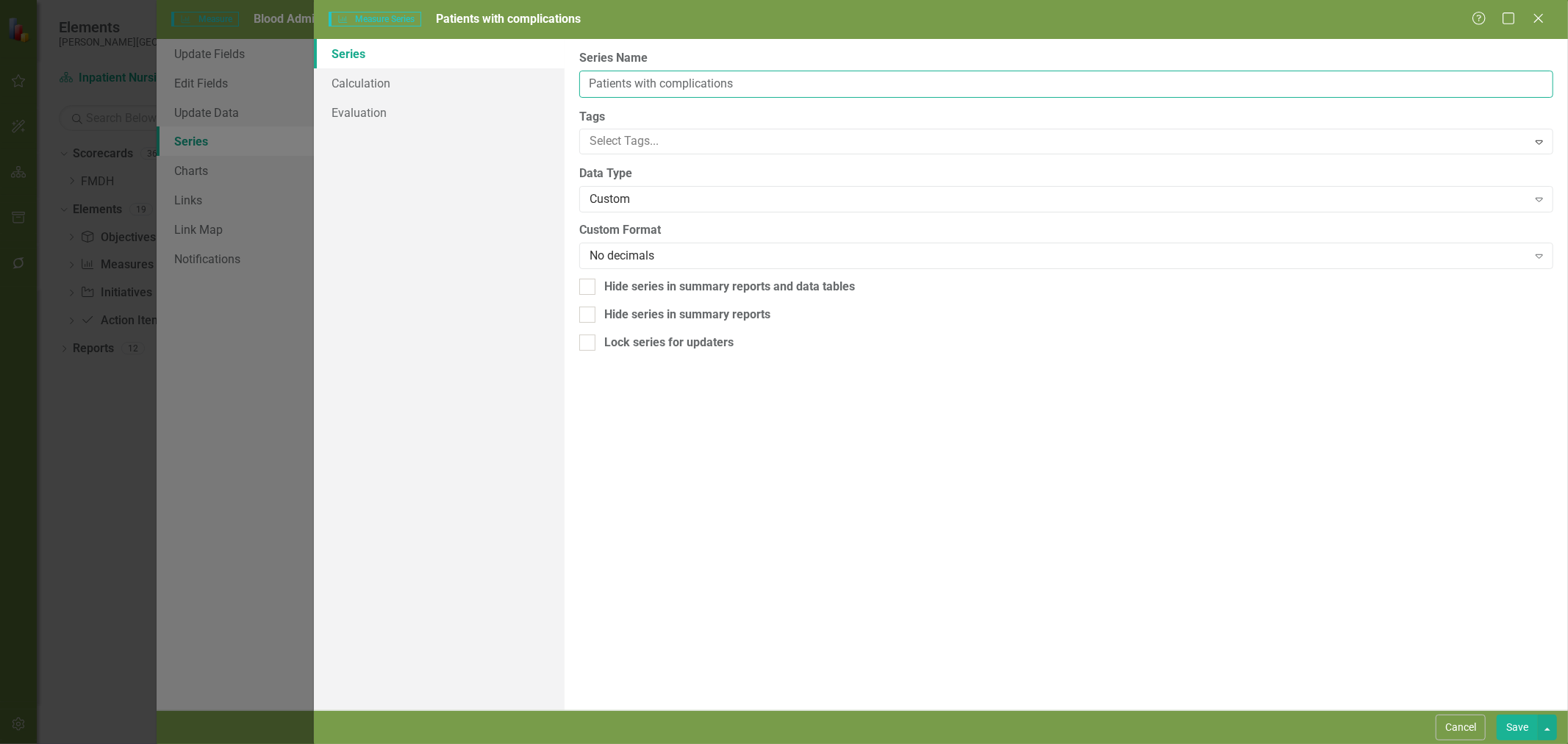
click at [726, 89] on input "Patients with complications" at bounding box center [1066, 84] width 974 height 27
click at [725, 89] on input "Patients with complications" at bounding box center [1066, 84] width 974 height 27
type input "Errors in documentation"
click at [1496, 728] on div "Save" at bounding box center [1525, 728] width 64 height 26
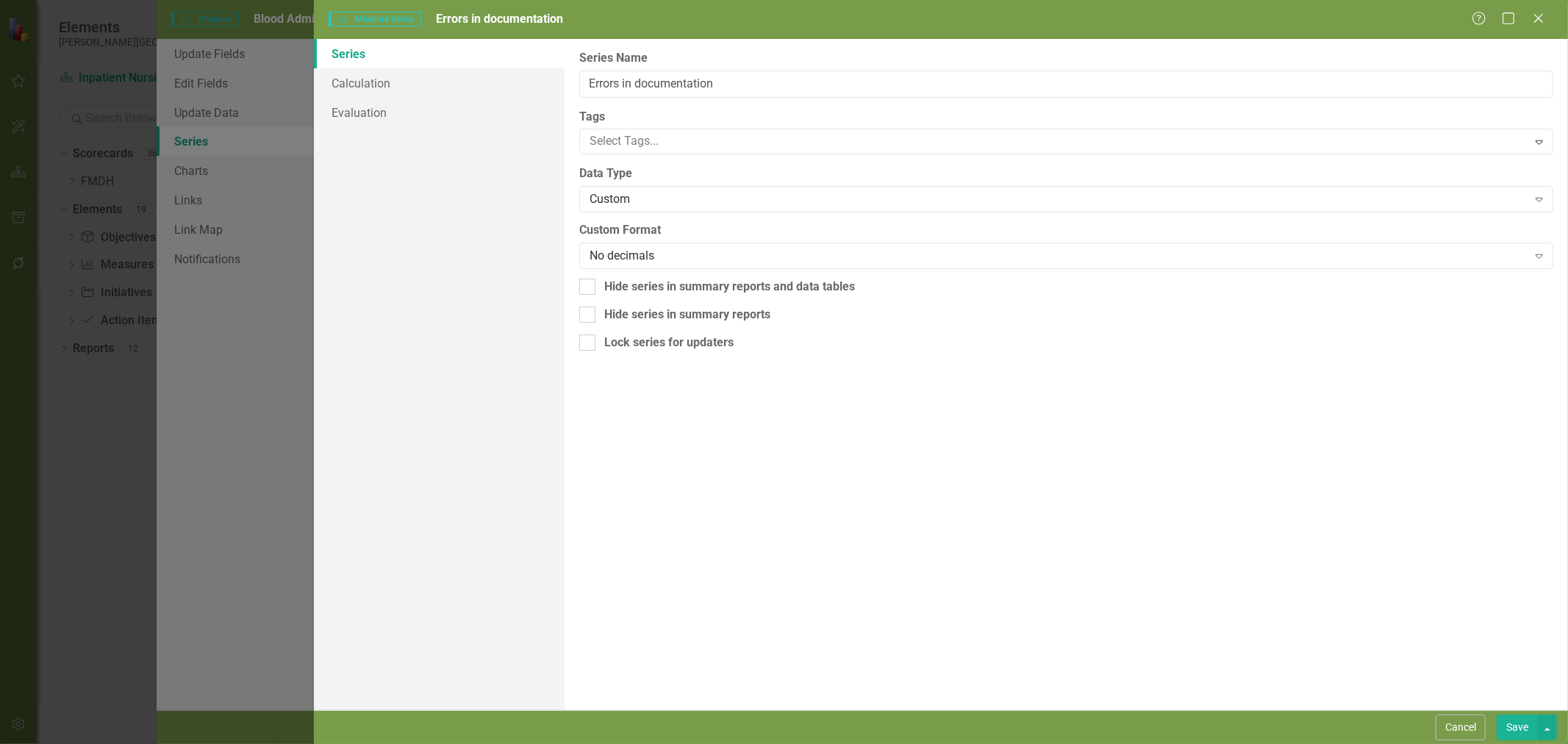
click at [1509, 724] on button "Save" at bounding box center [1517, 728] width 41 height 26
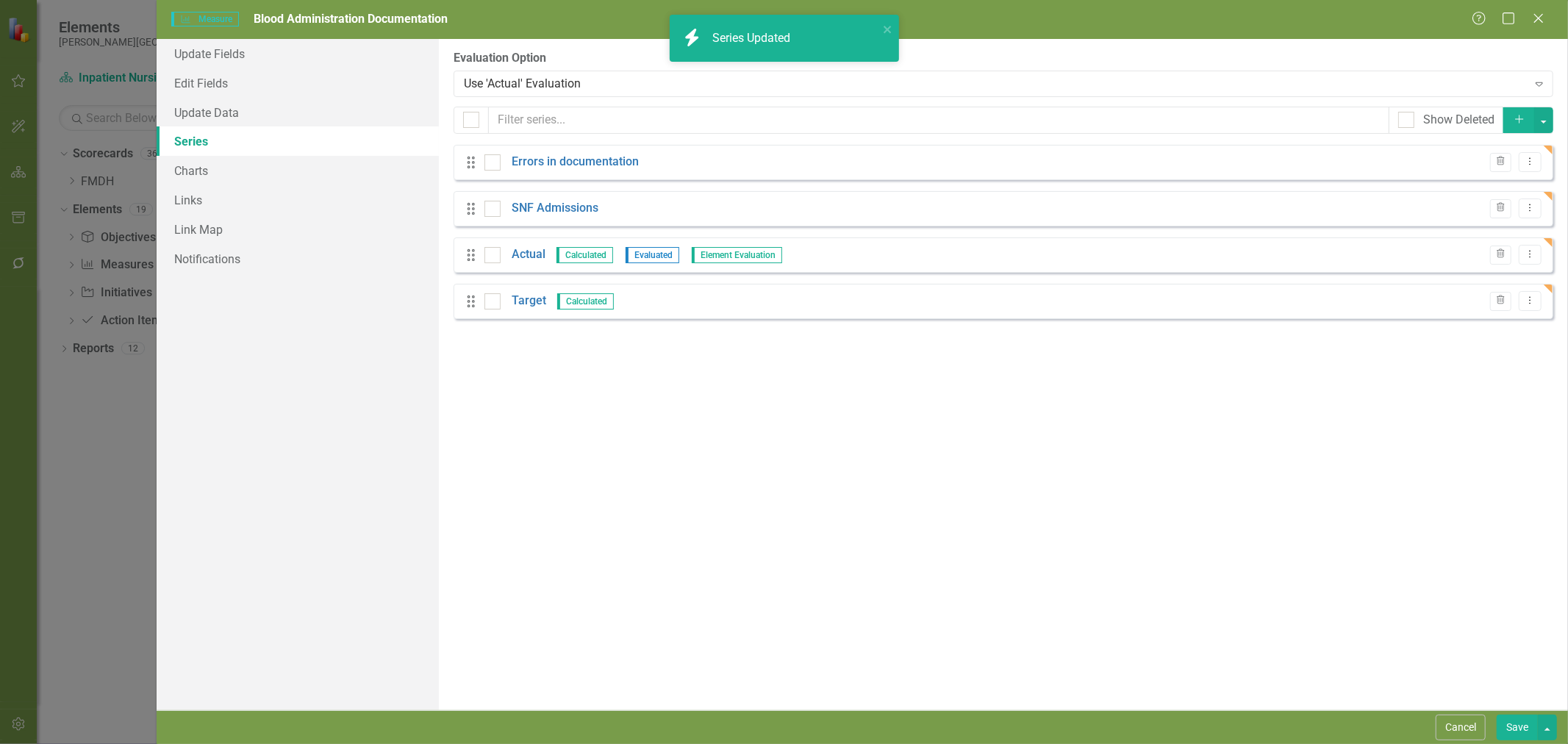
click at [576, 215] on link "SNF Admissions" at bounding box center [555, 209] width 87 height 17
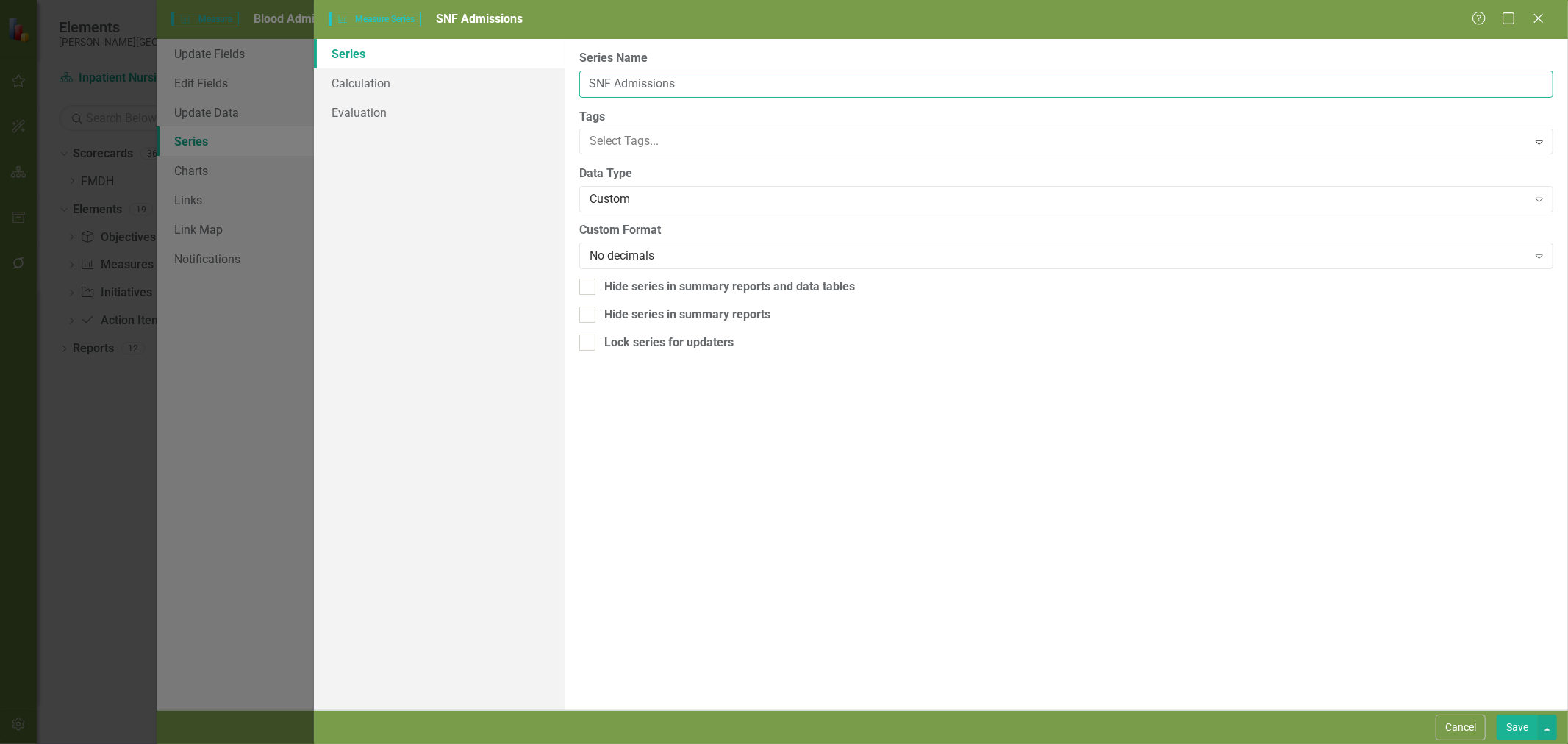
click at [645, 74] on input "SNF Admissions" at bounding box center [1066, 84] width 974 height 27
type input "Blood tran"
type input "Blood transfusions"
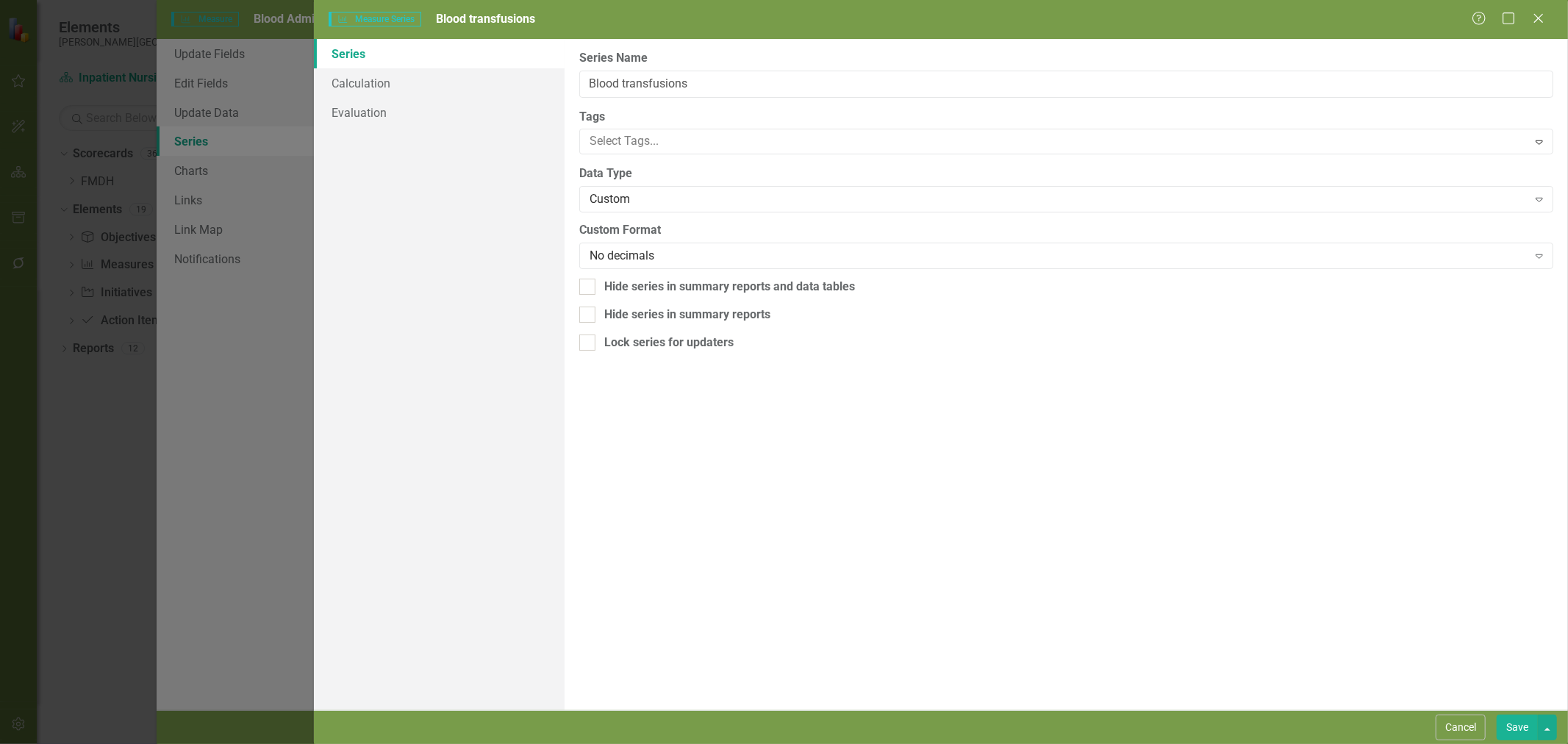
click at [1520, 731] on button "Save" at bounding box center [1517, 728] width 41 height 26
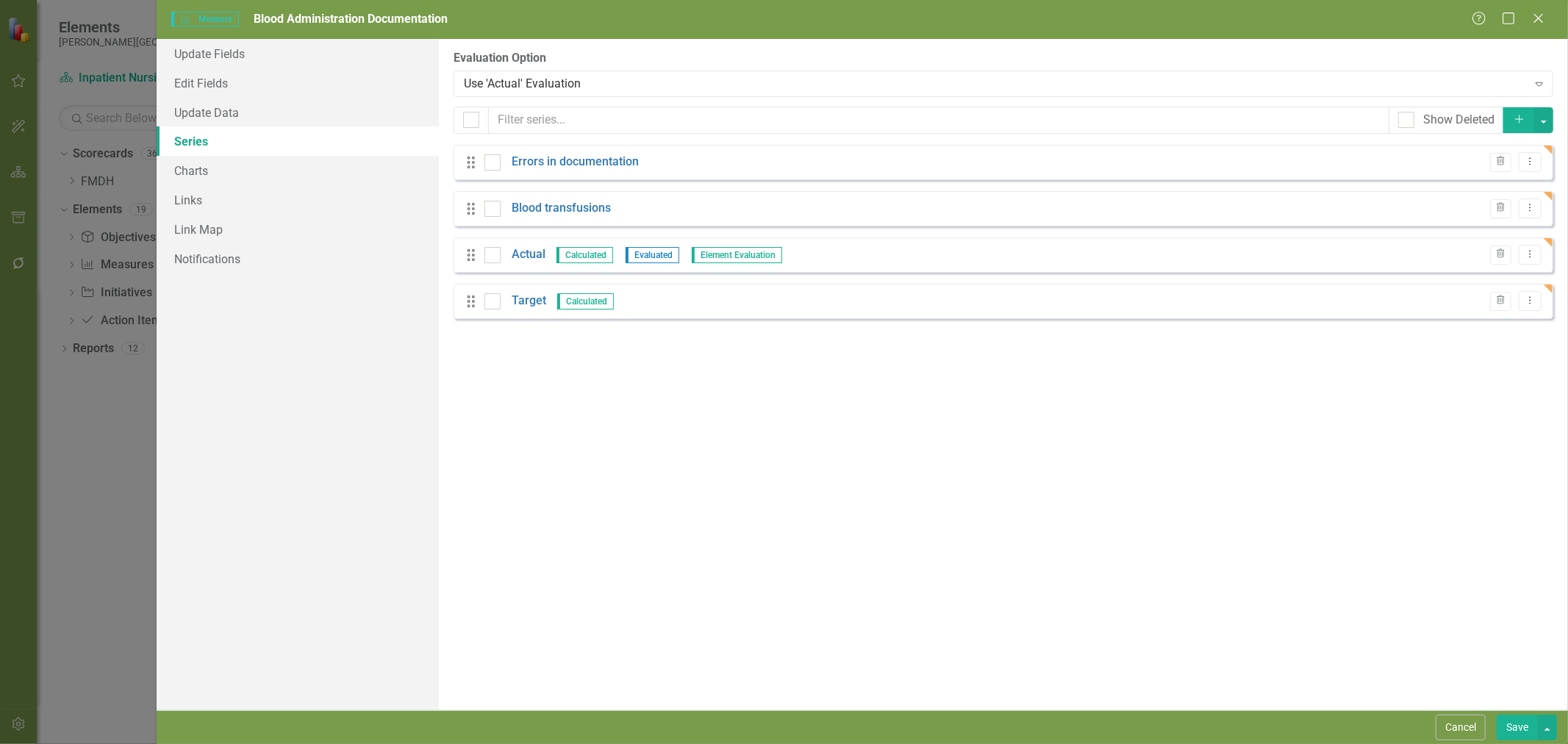
click at [528, 254] on link "Actual" at bounding box center [529, 255] width 34 height 17
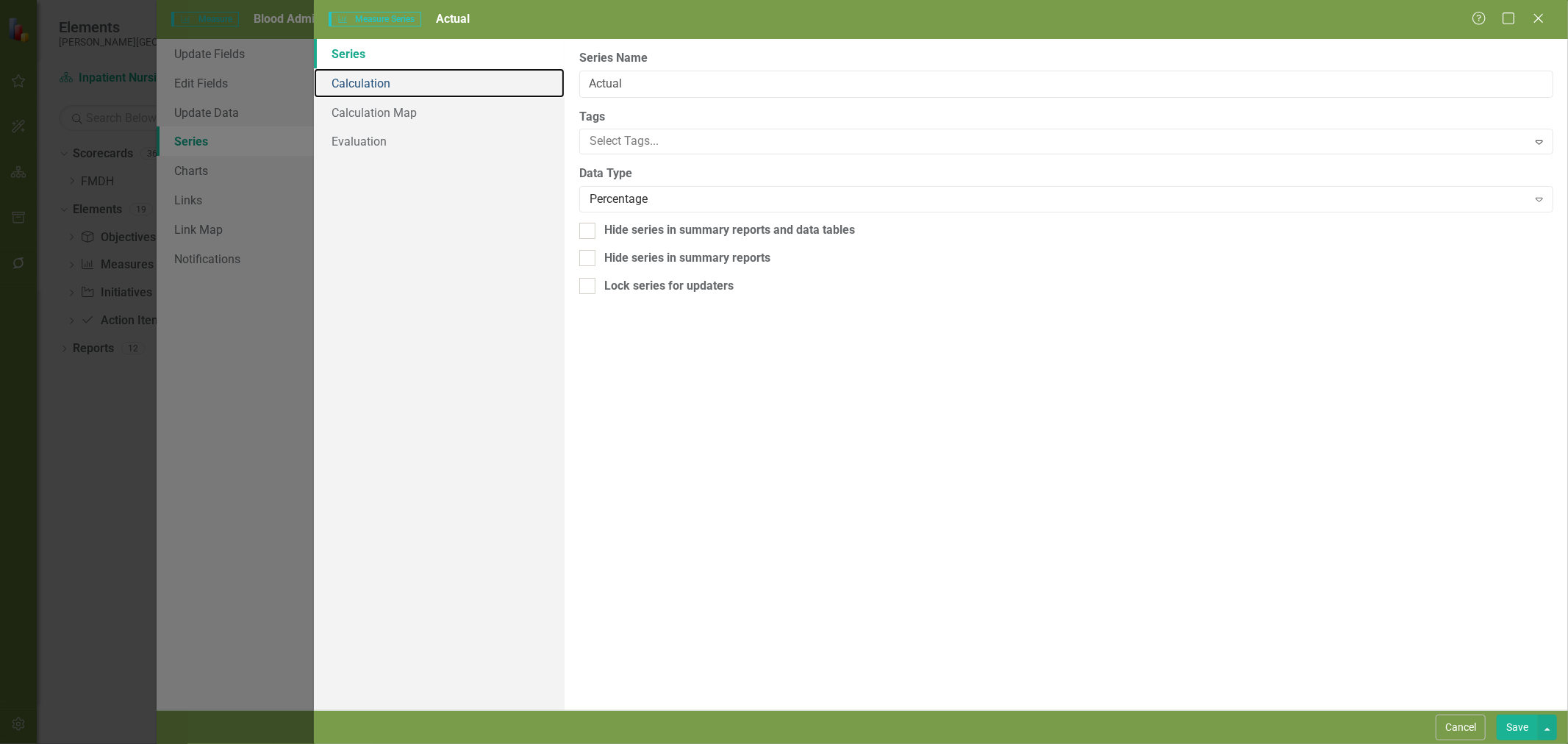
click at [391, 78] on link "Calculation" at bounding box center [439, 83] width 251 height 30
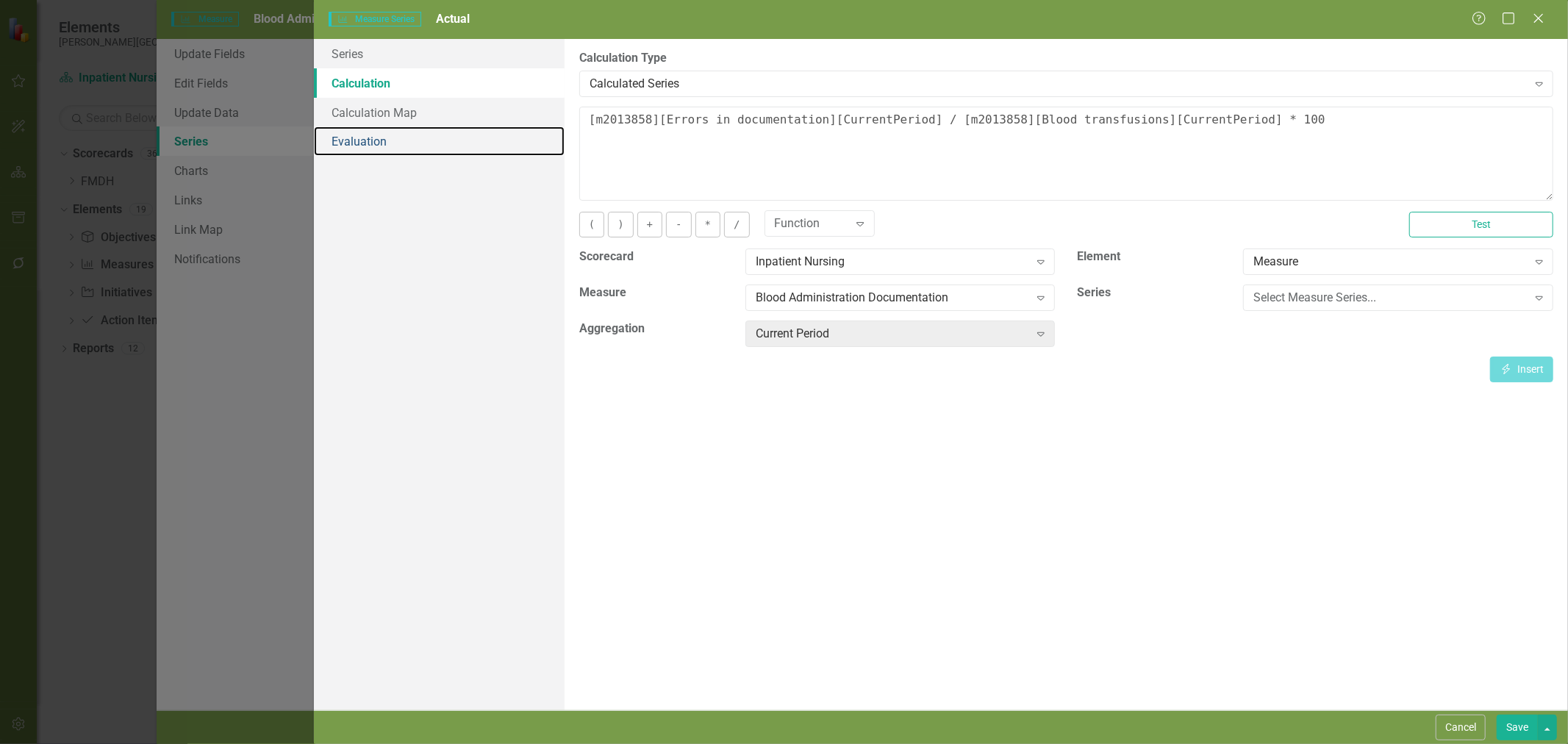
click at [370, 152] on link "Evaluation" at bounding box center [439, 141] width 251 height 30
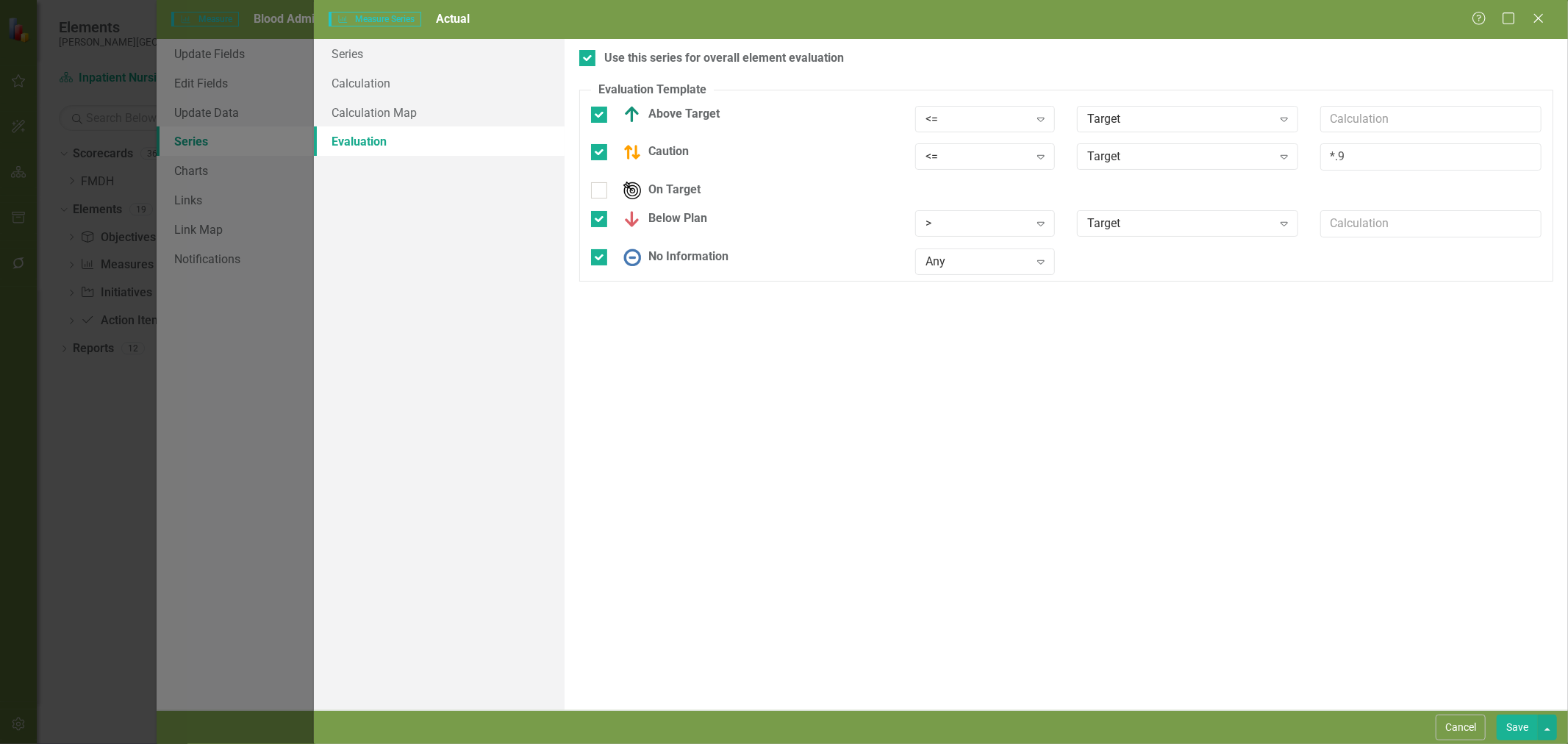
click at [1505, 730] on button "Save" at bounding box center [1517, 728] width 41 height 26
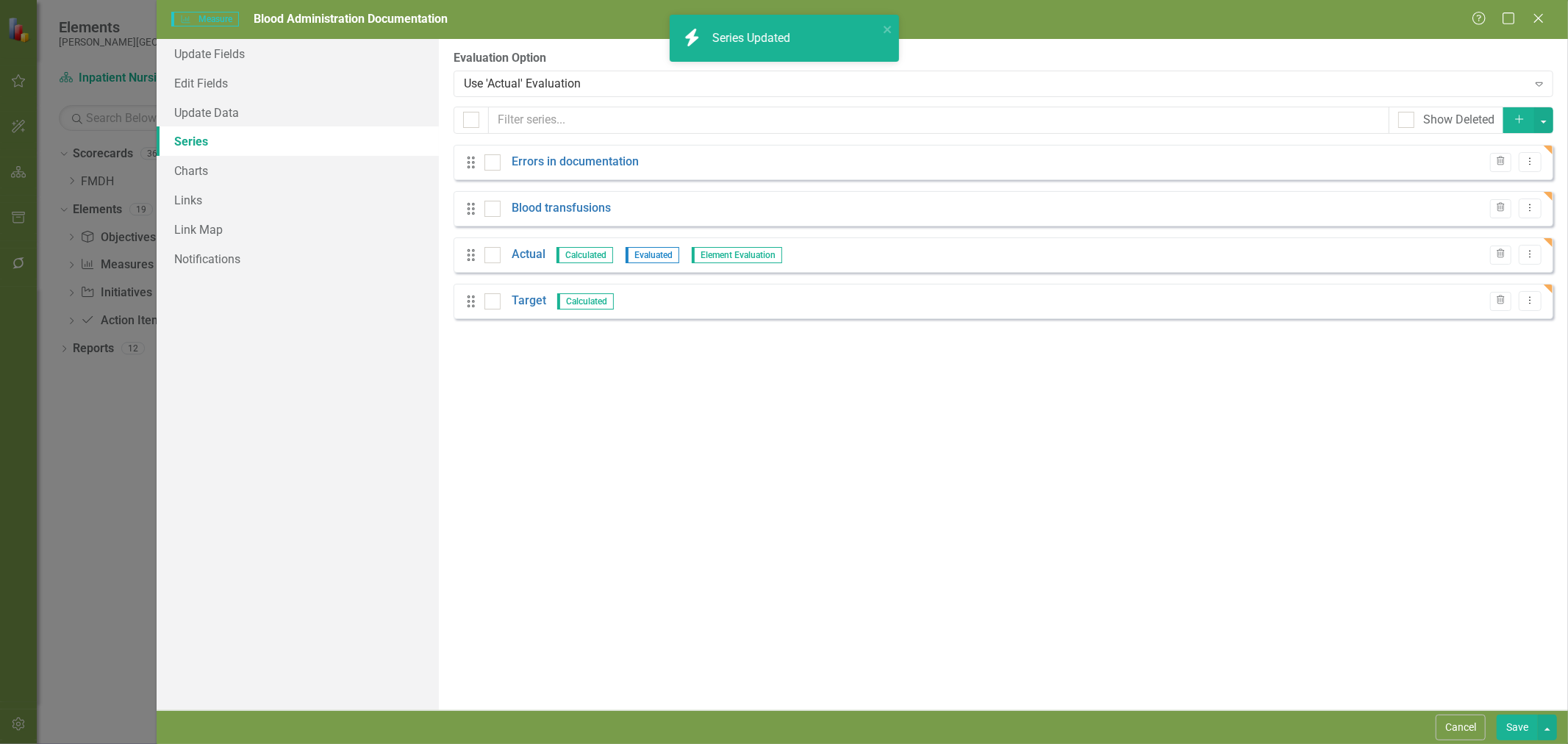
click at [541, 303] on link "Target" at bounding box center [529, 301] width 35 height 17
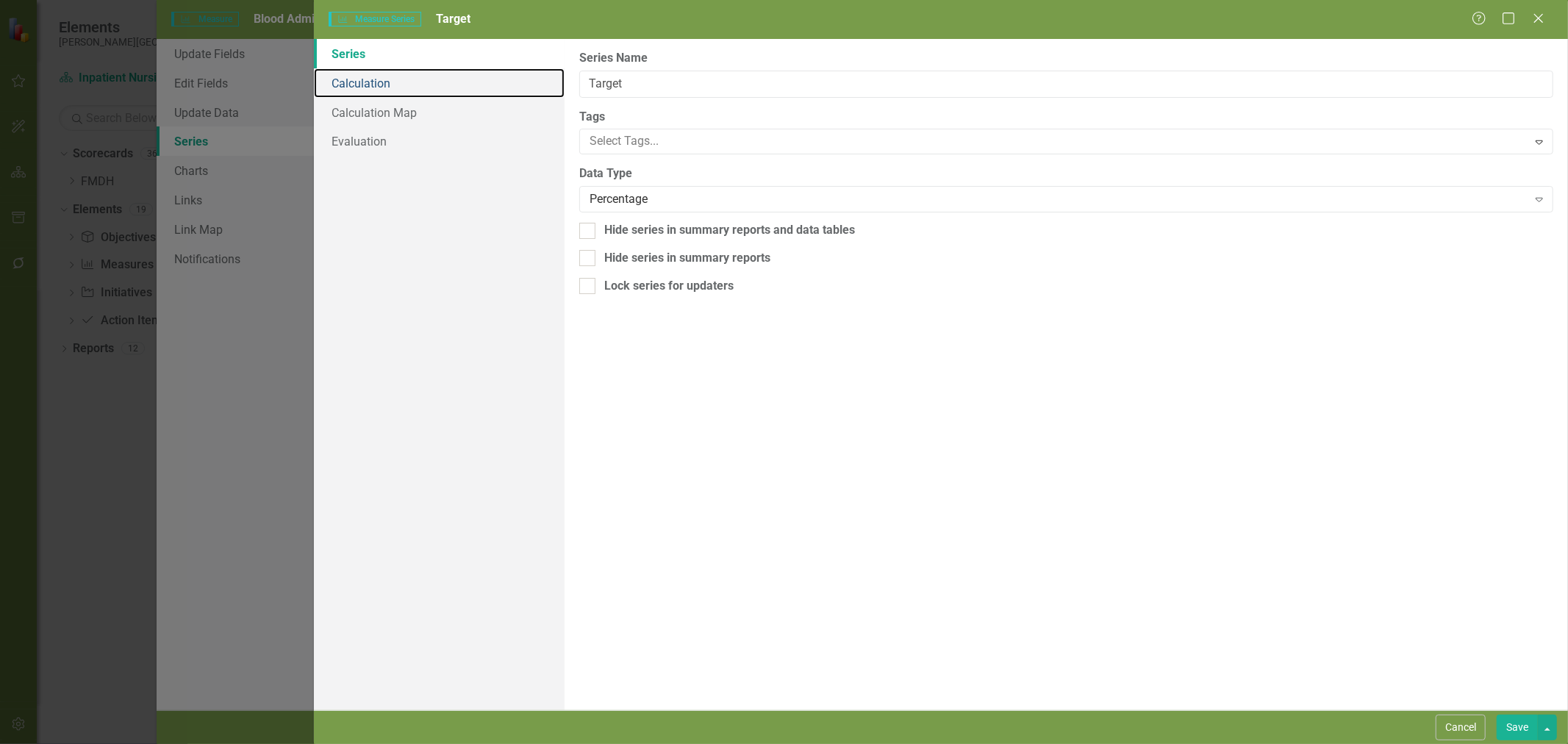
click at [388, 83] on link "Calculation" at bounding box center [439, 83] width 251 height 30
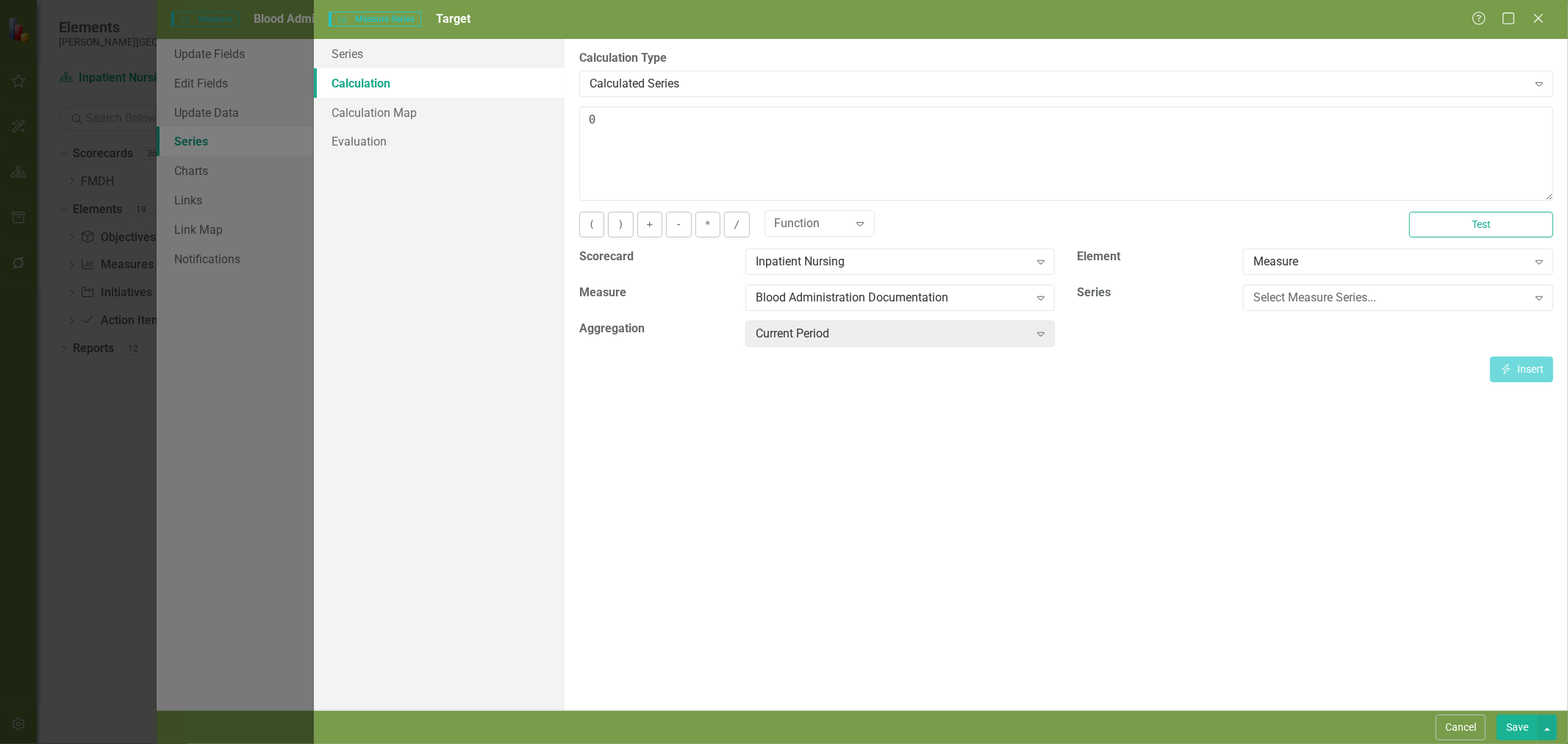
click at [1518, 728] on button "Save" at bounding box center [1517, 728] width 41 height 26
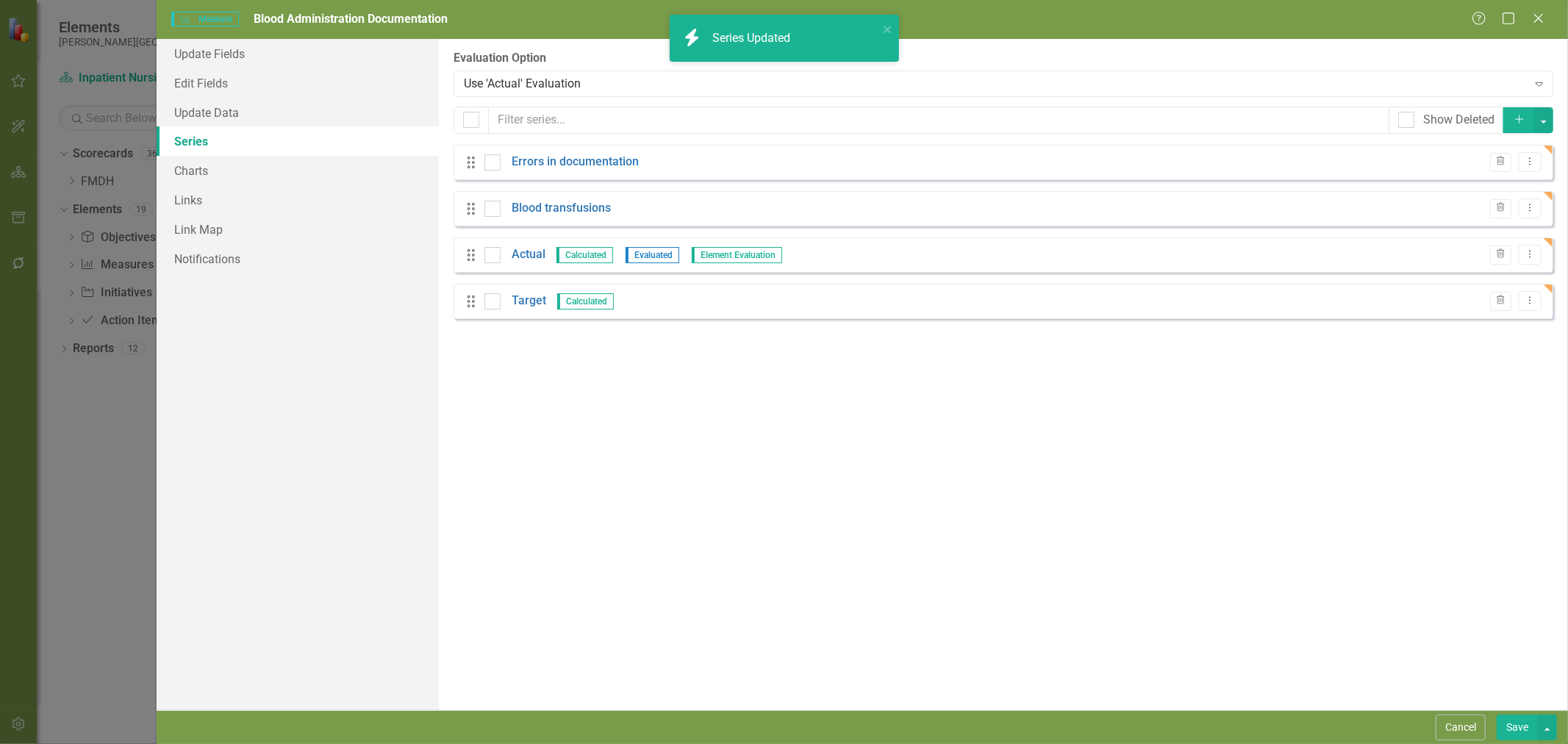
click at [1519, 728] on button "Save" at bounding box center [1517, 728] width 41 height 26
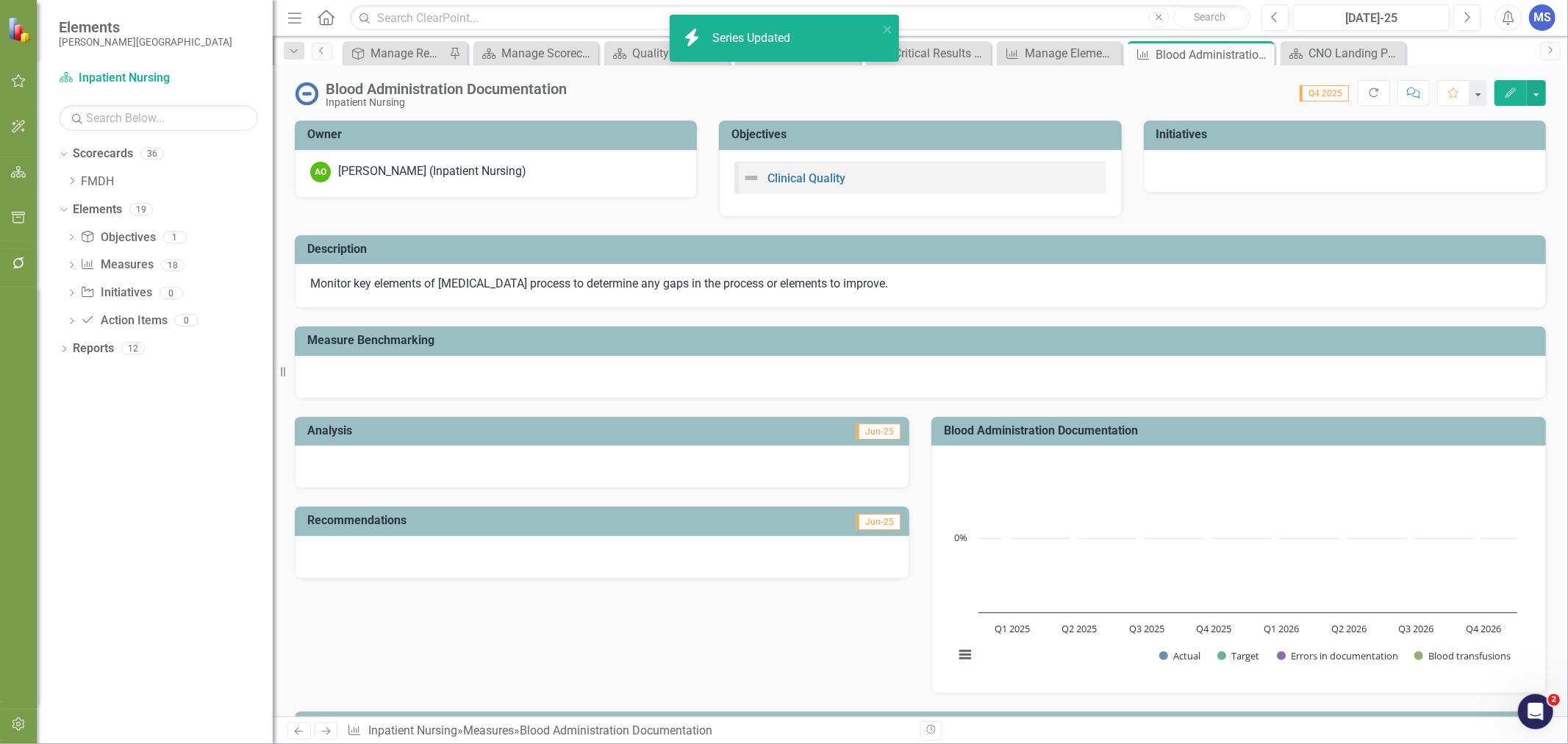
click at [1188, 98] on div "Score: 0.00 Q4 2025 Completed Refresh Comment Favorite Edit" at bounding box center [1060, 92] width 972 height 25
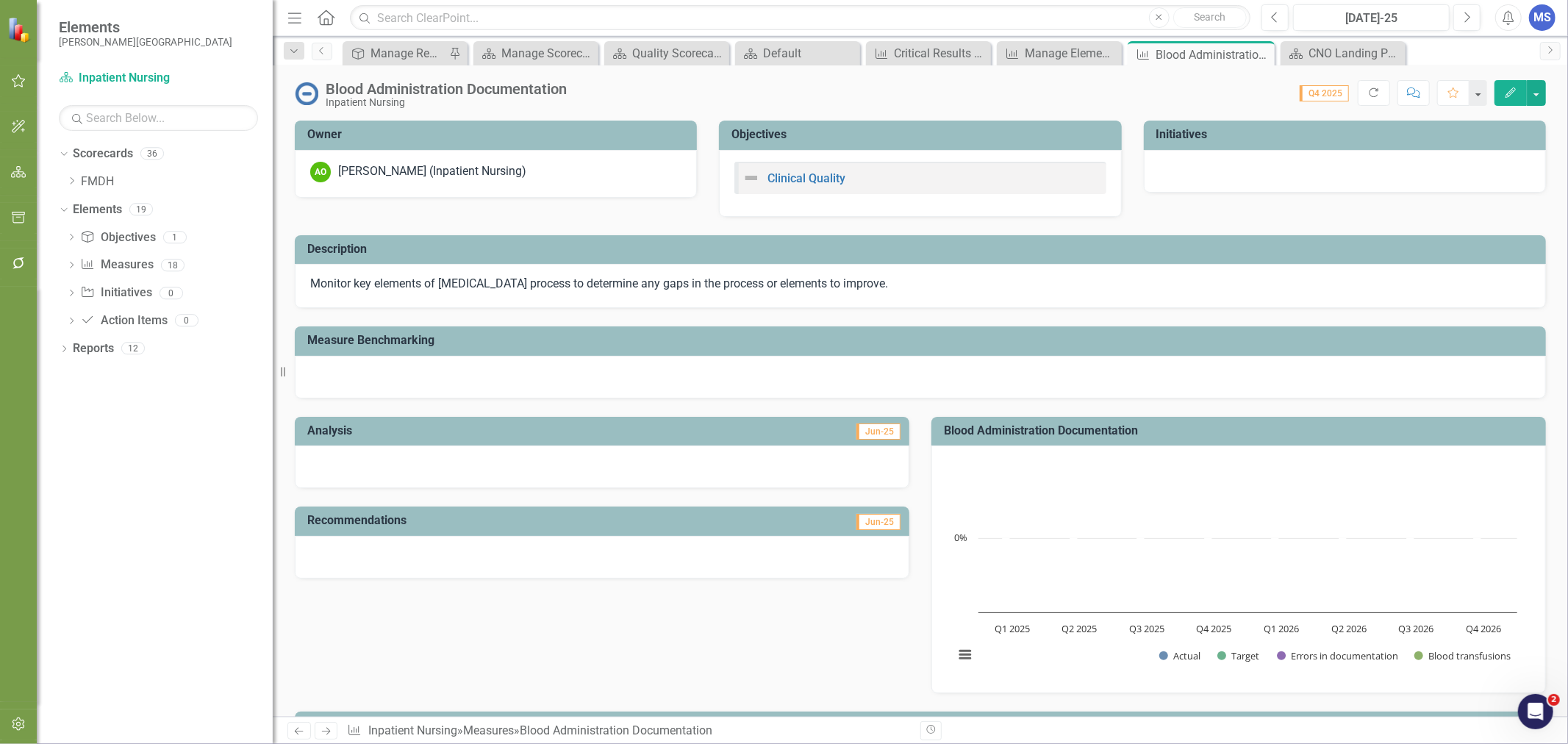
click at [0, 0] on icon at bounding box center [0, 0] width 0 height 0
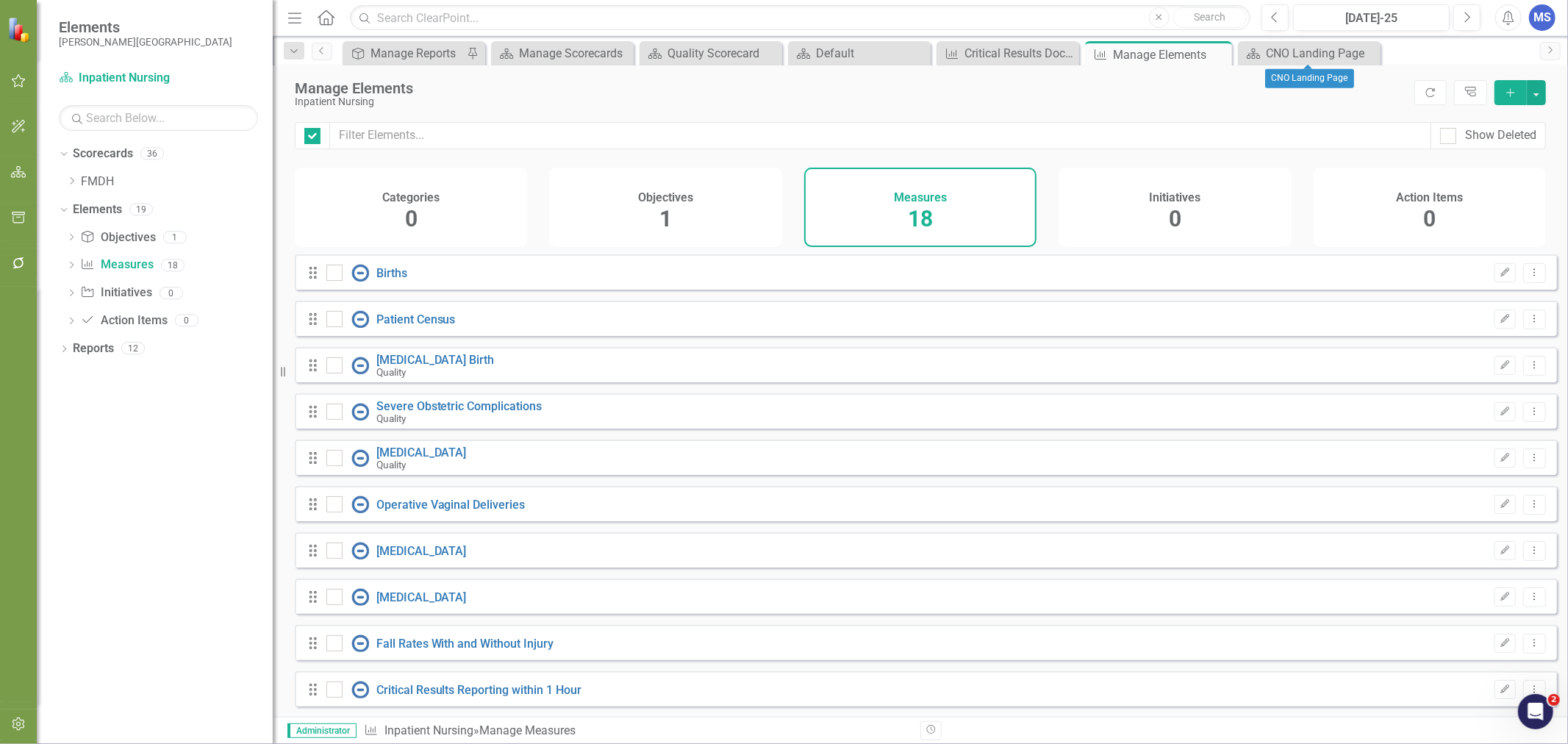
checkbox input "false"
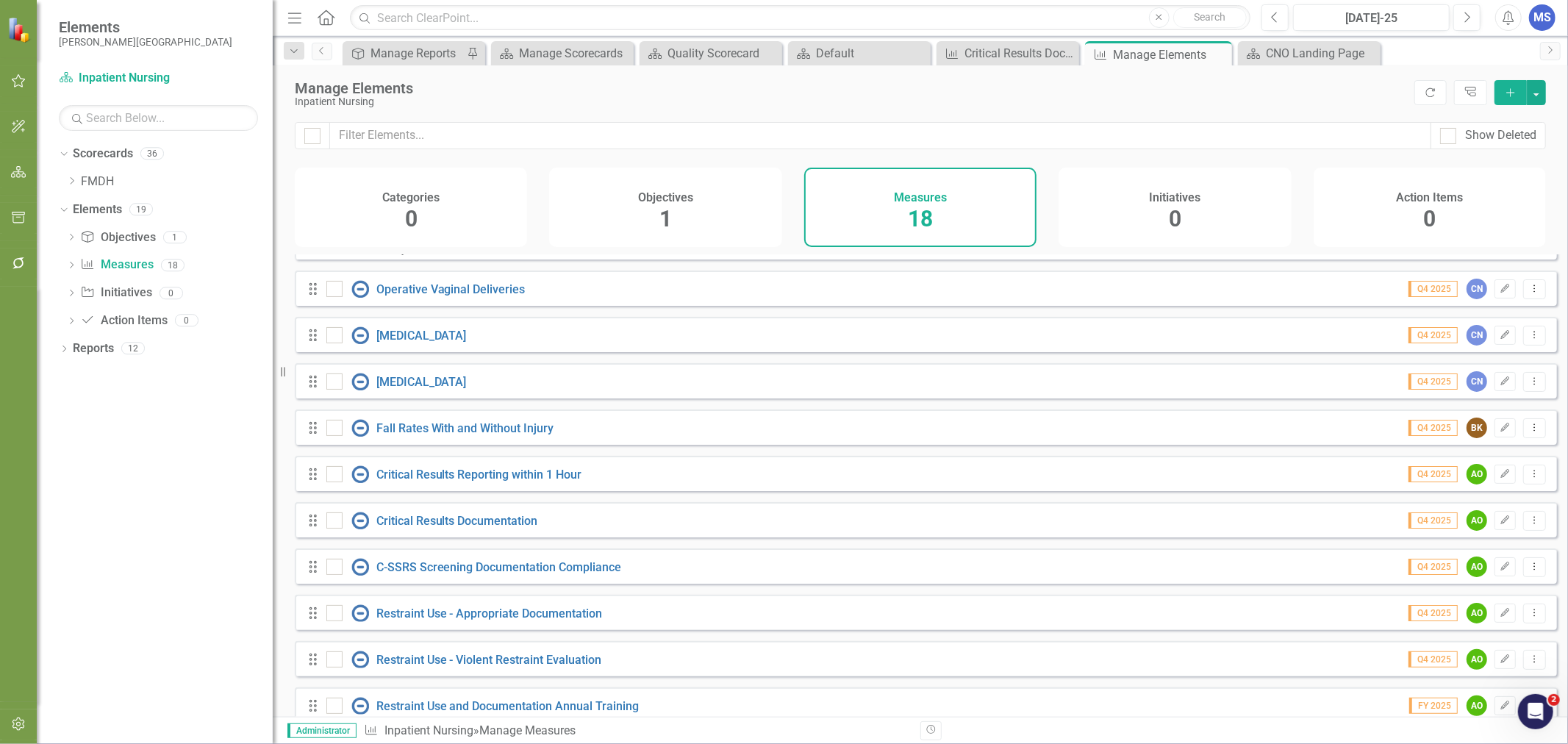
scroll to position [245, 0]
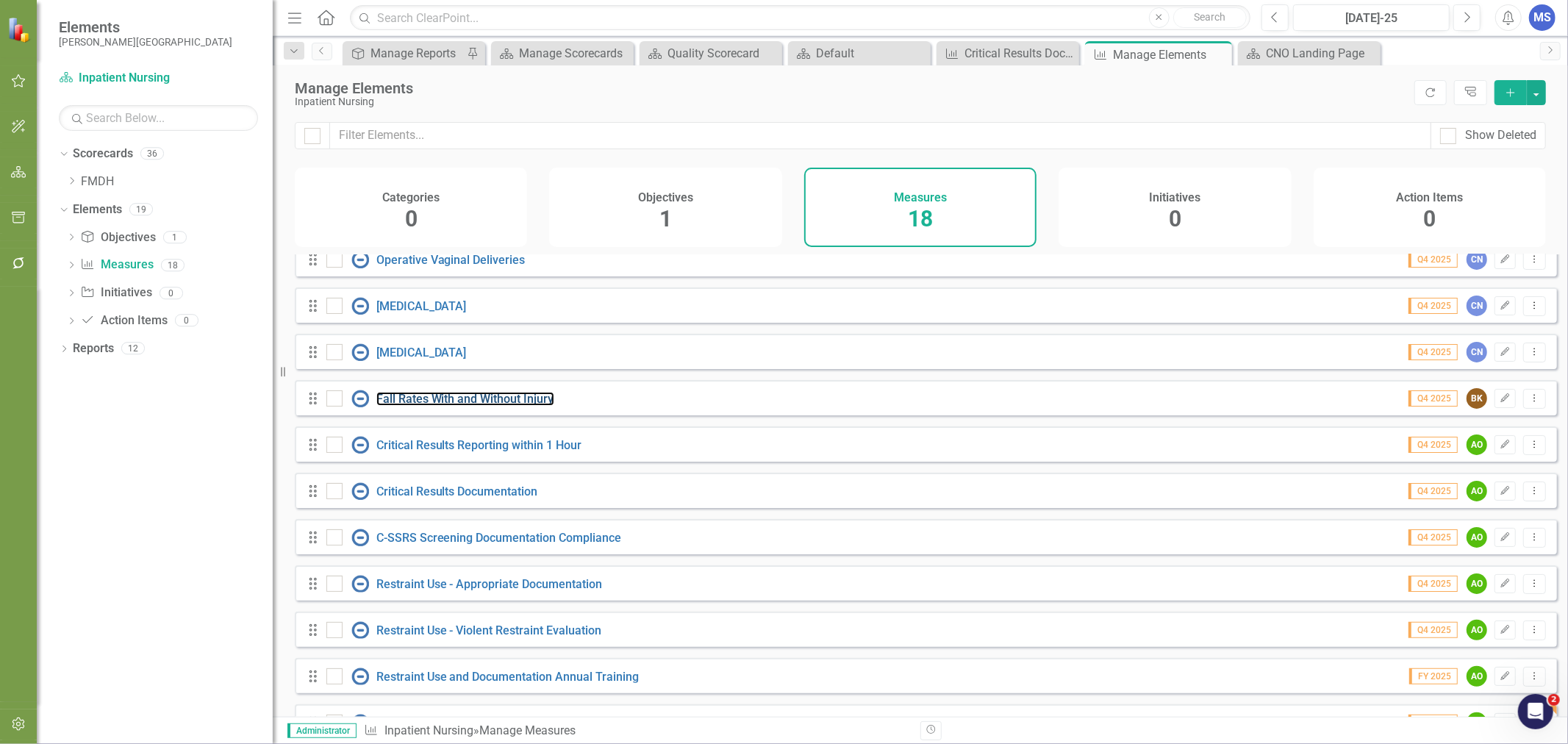
click at [421, 406] on link "Fall Rates With and Without Injury" at bounding box center [465, 399] width 178 height 14
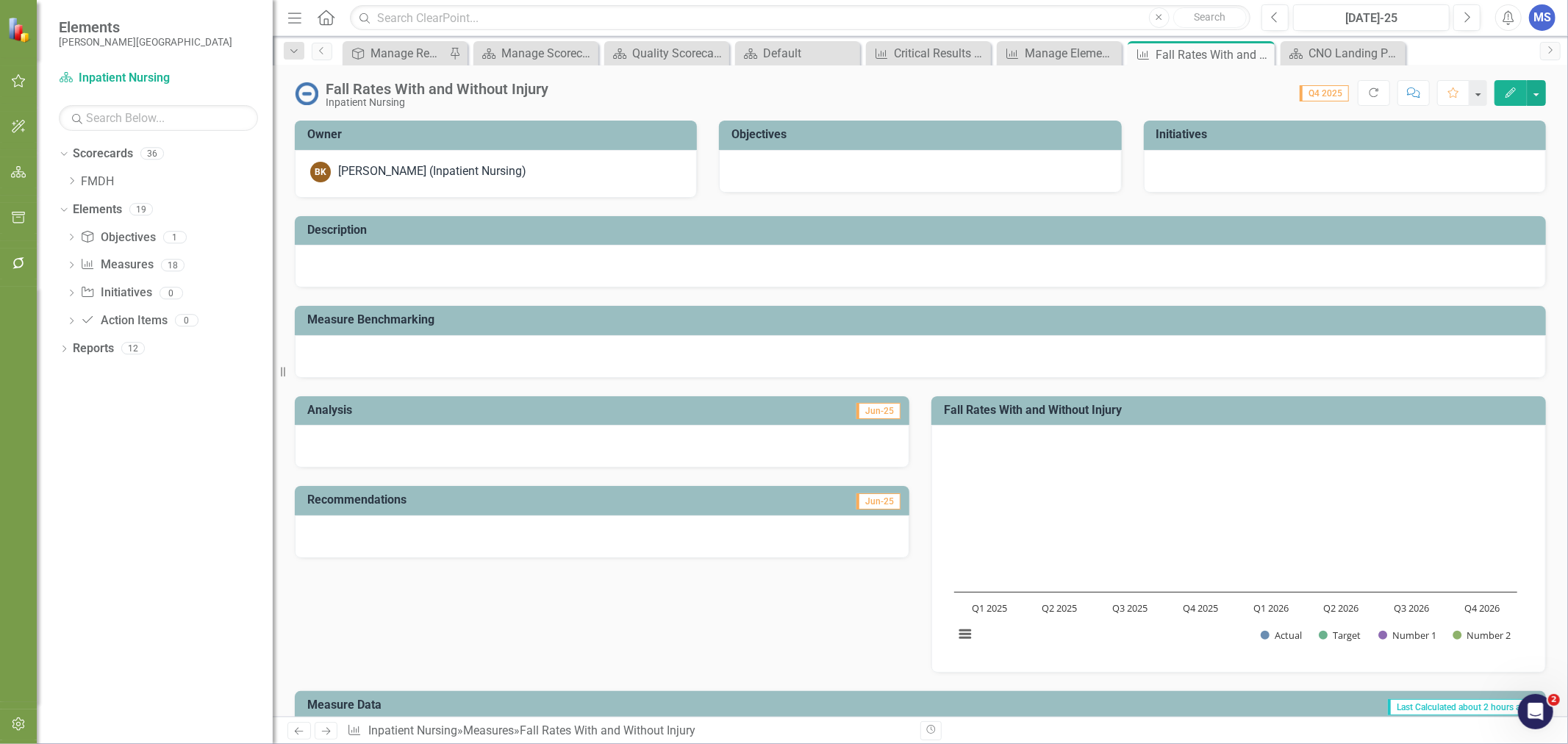
click at [1524, 90] on button "Edit" at bounding box center [1511, 92] width 33 height 26
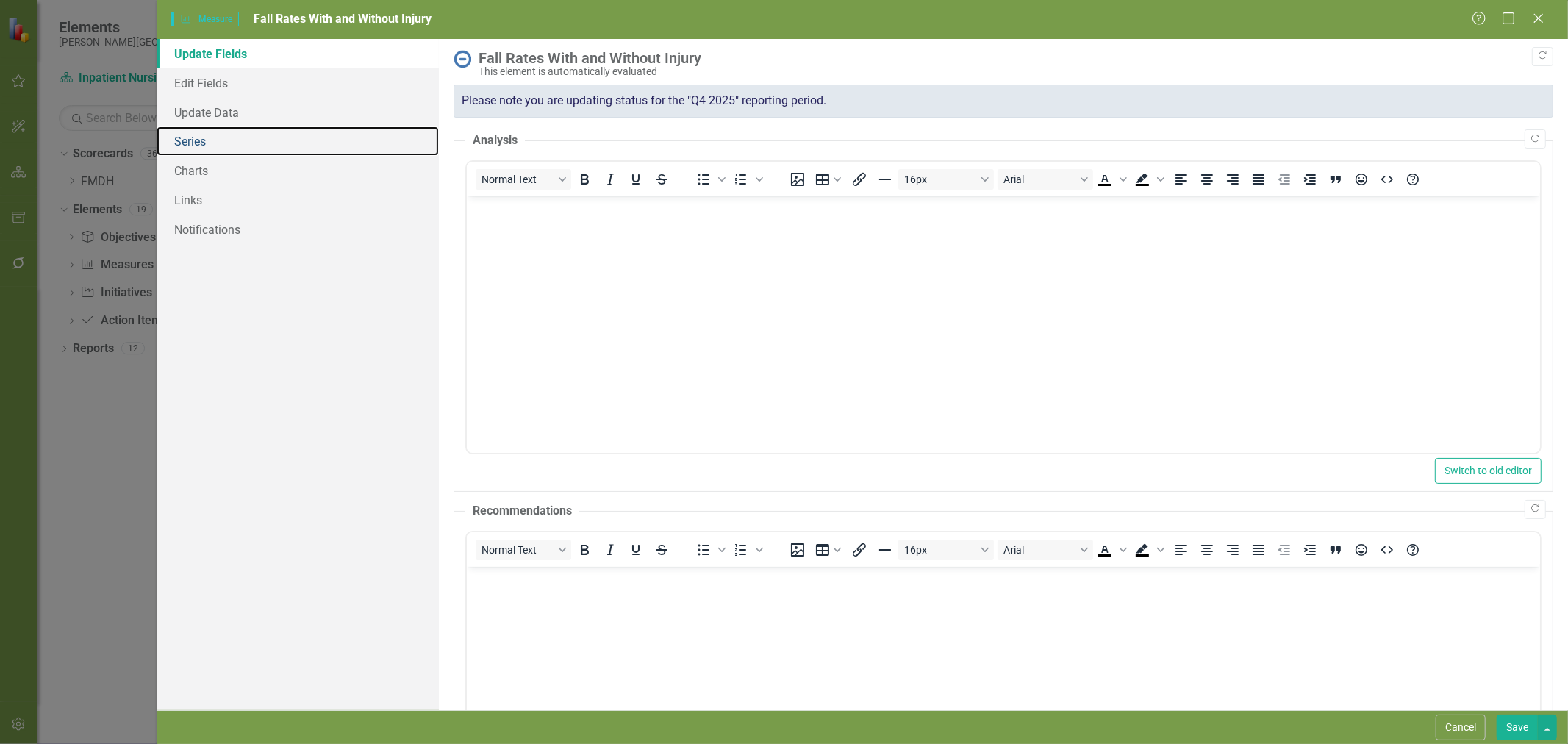
click at [203, 138] on link "Series" at bounding box center [298, 141] width 283 height 30
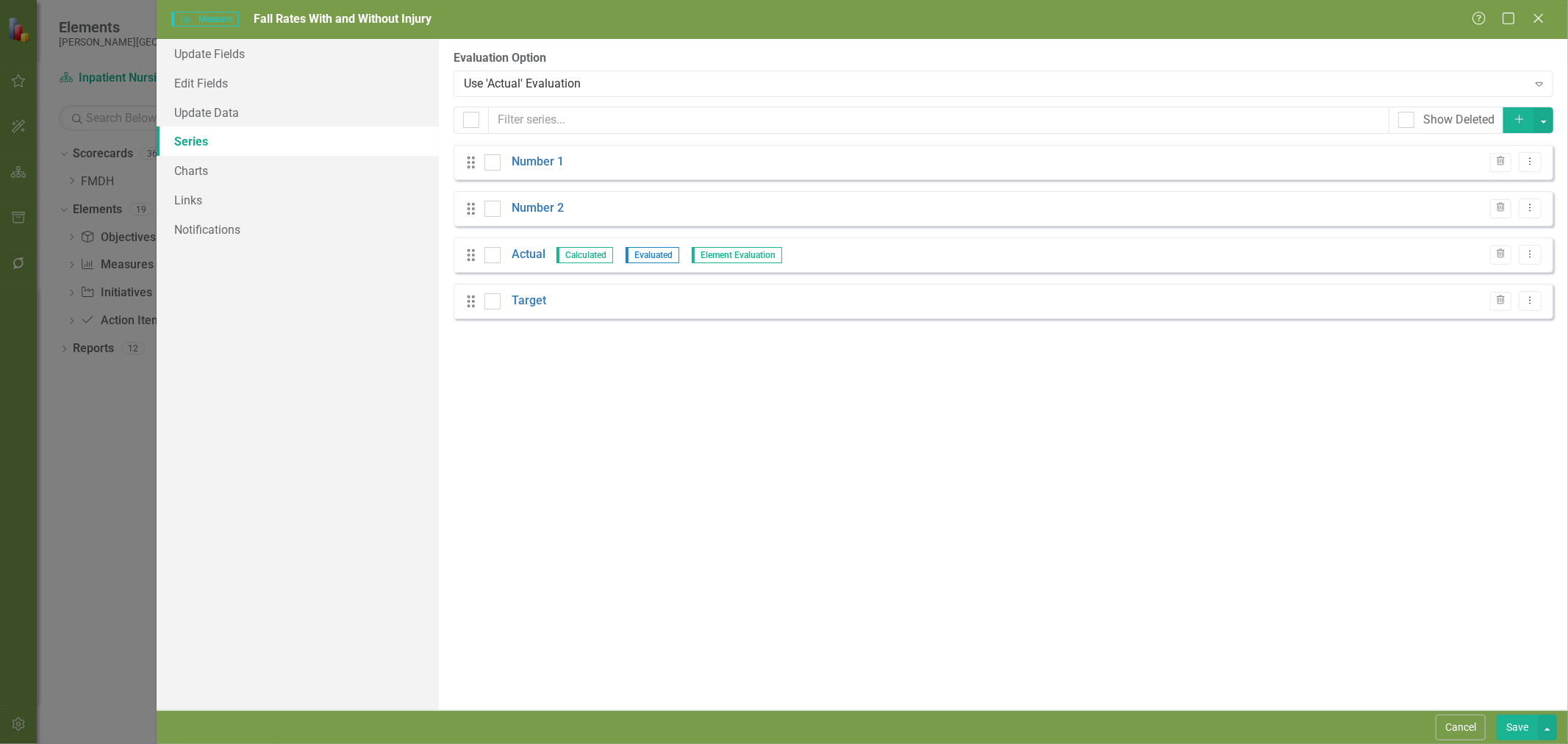
click at [524, 159] on link "Number 1" at bounding box center [537, 162] width 52 height 17
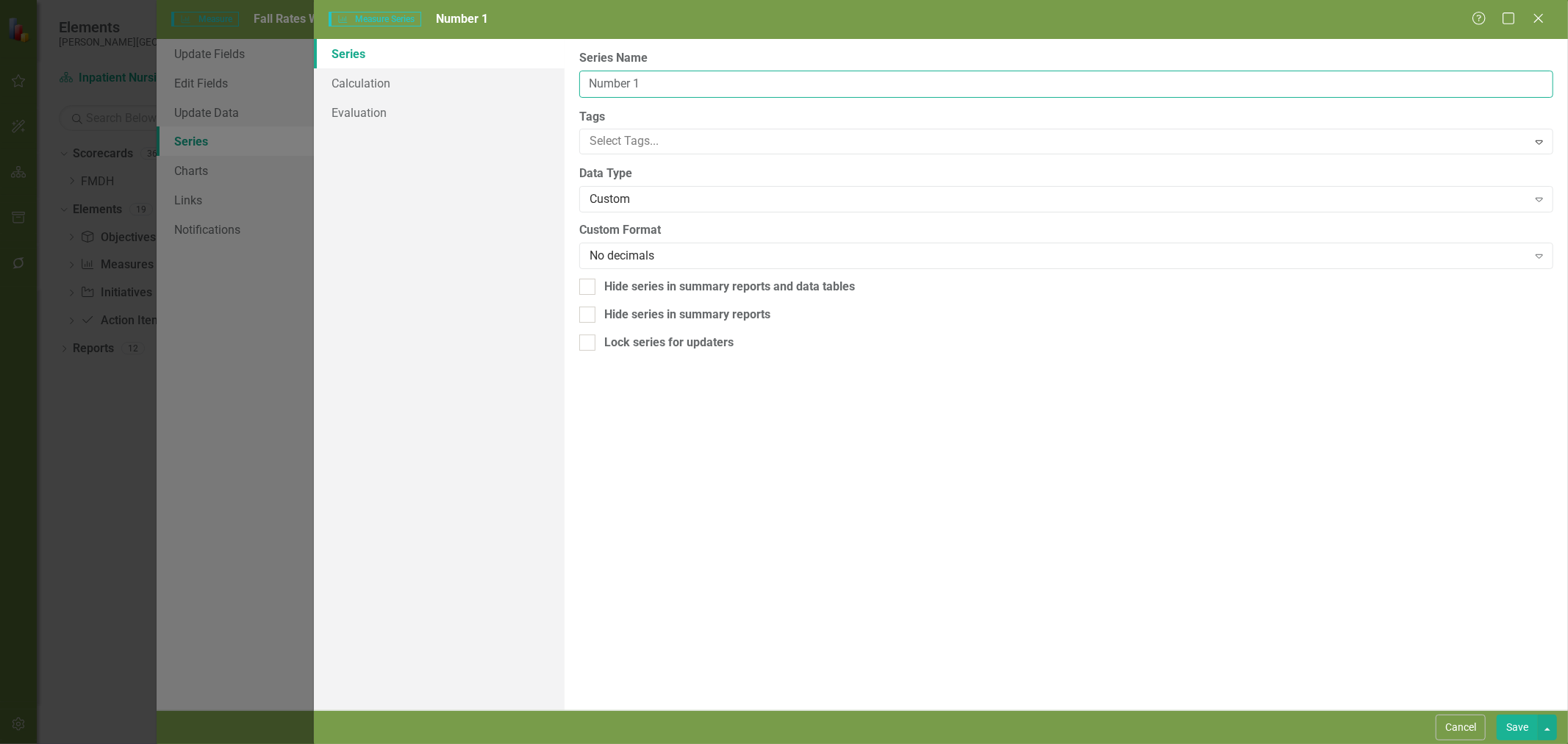
click at [650, 82] on input "Number 1" at bounding box center [1066, 84] width 974 height 27
type input "Falls with injury"
click at [1512, 727] on button "Save" at bounding box center [1517, 728] width 41 height 26
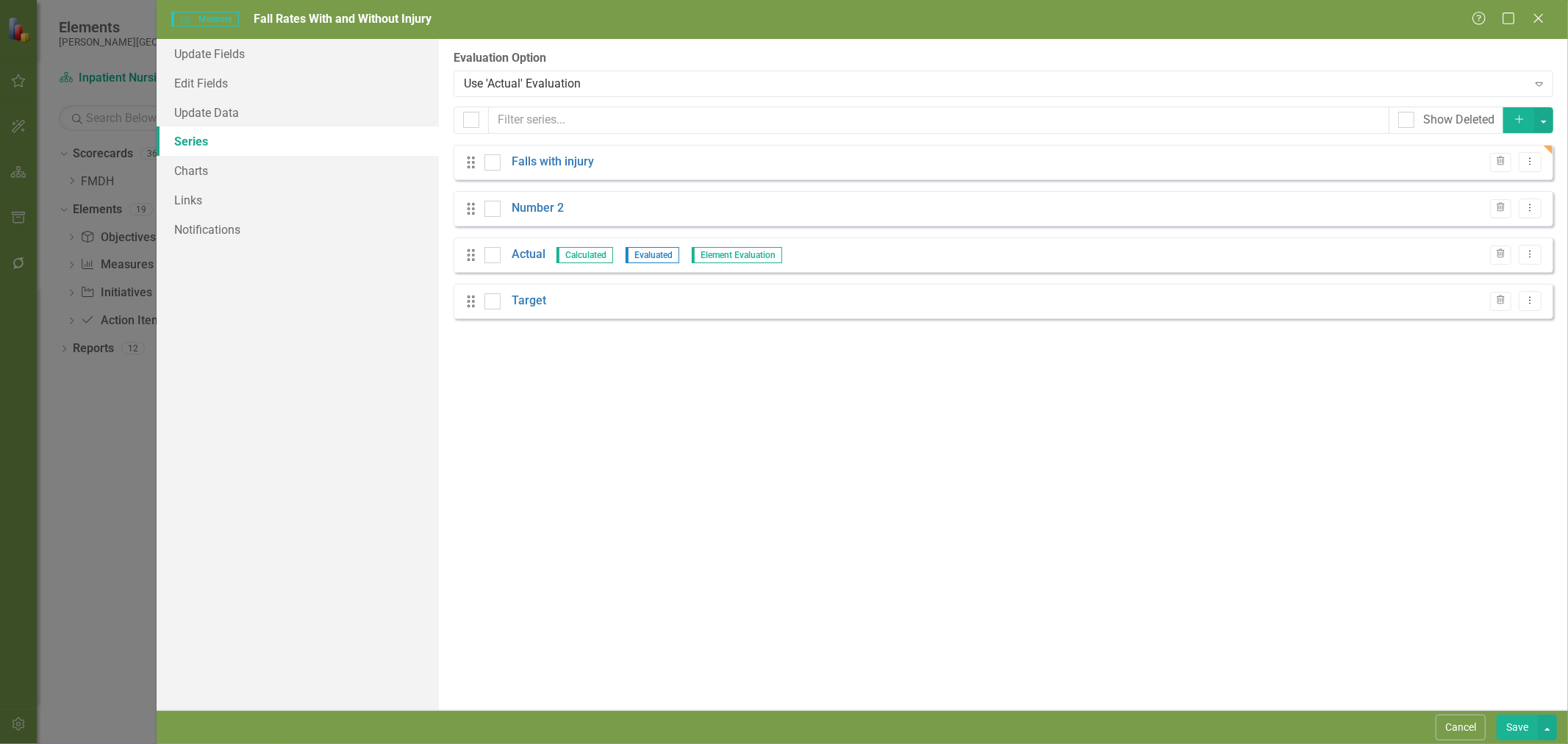
click at [527, 208] on link "Number 2" at bounding box center [537, 209] width 52 height 17
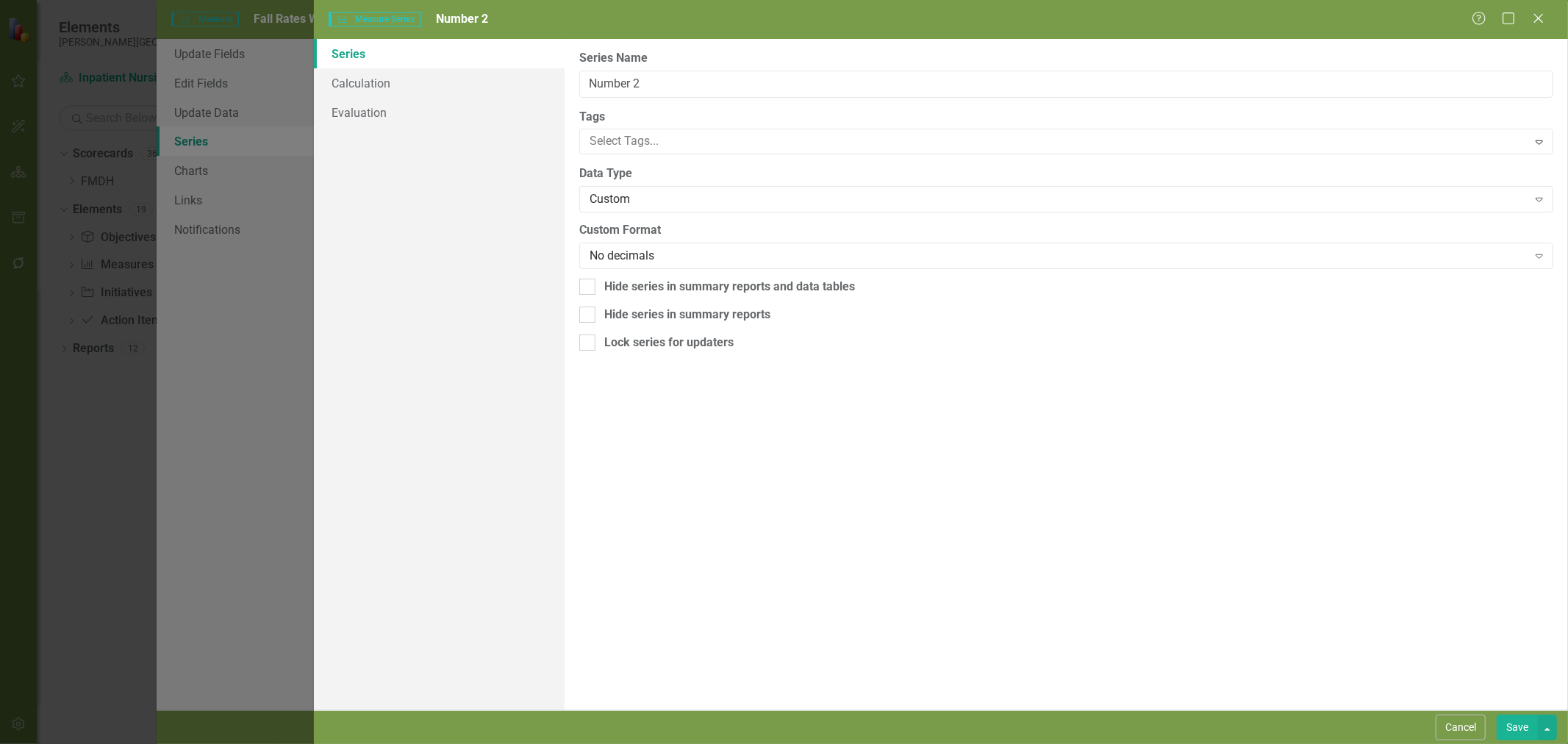
click at [1519, 730] on button "Save" at bounding box center [1517, 728] width 41 height 26
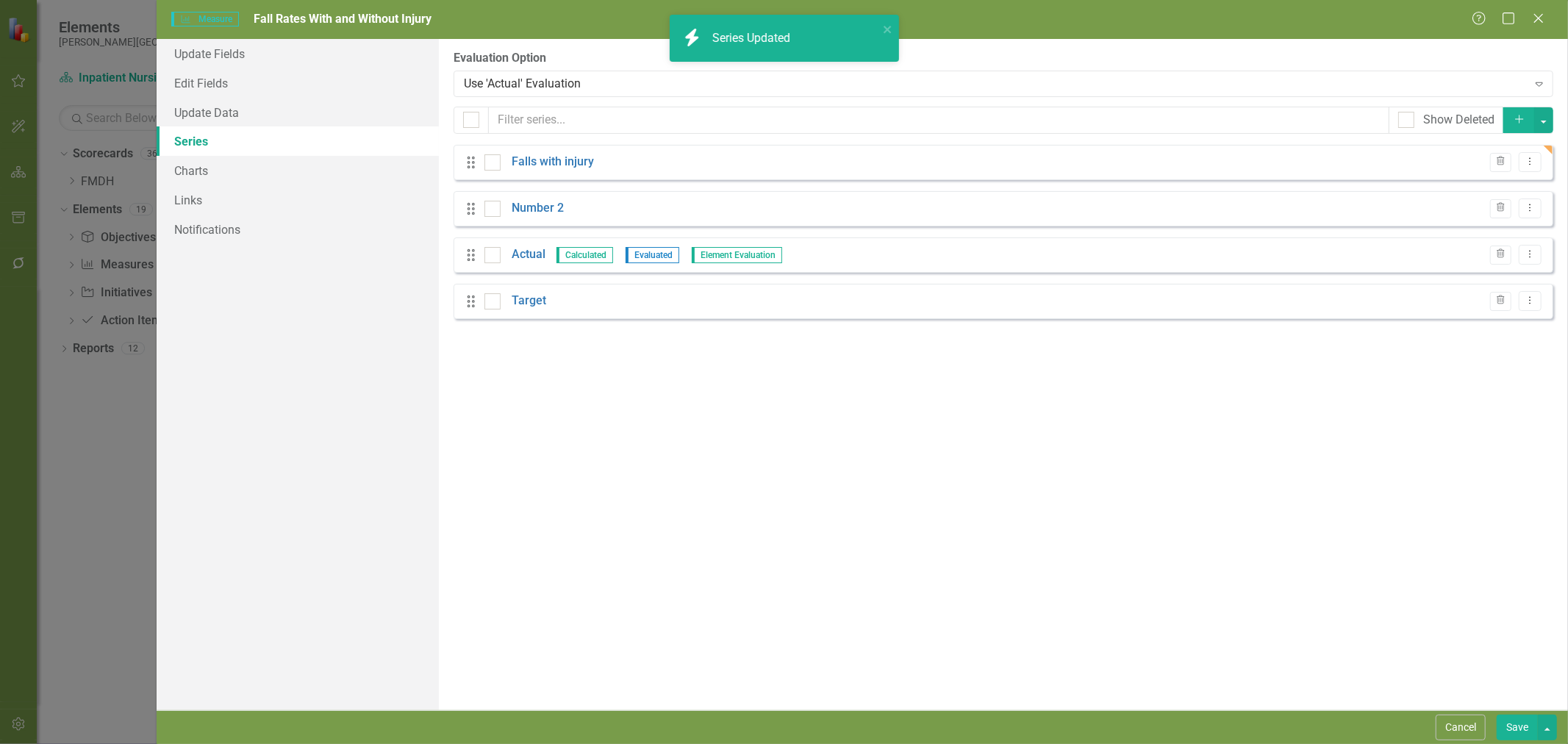
click at [1519, 732] on button "Save" at bounding box center [1517, 728] width 41 height 26
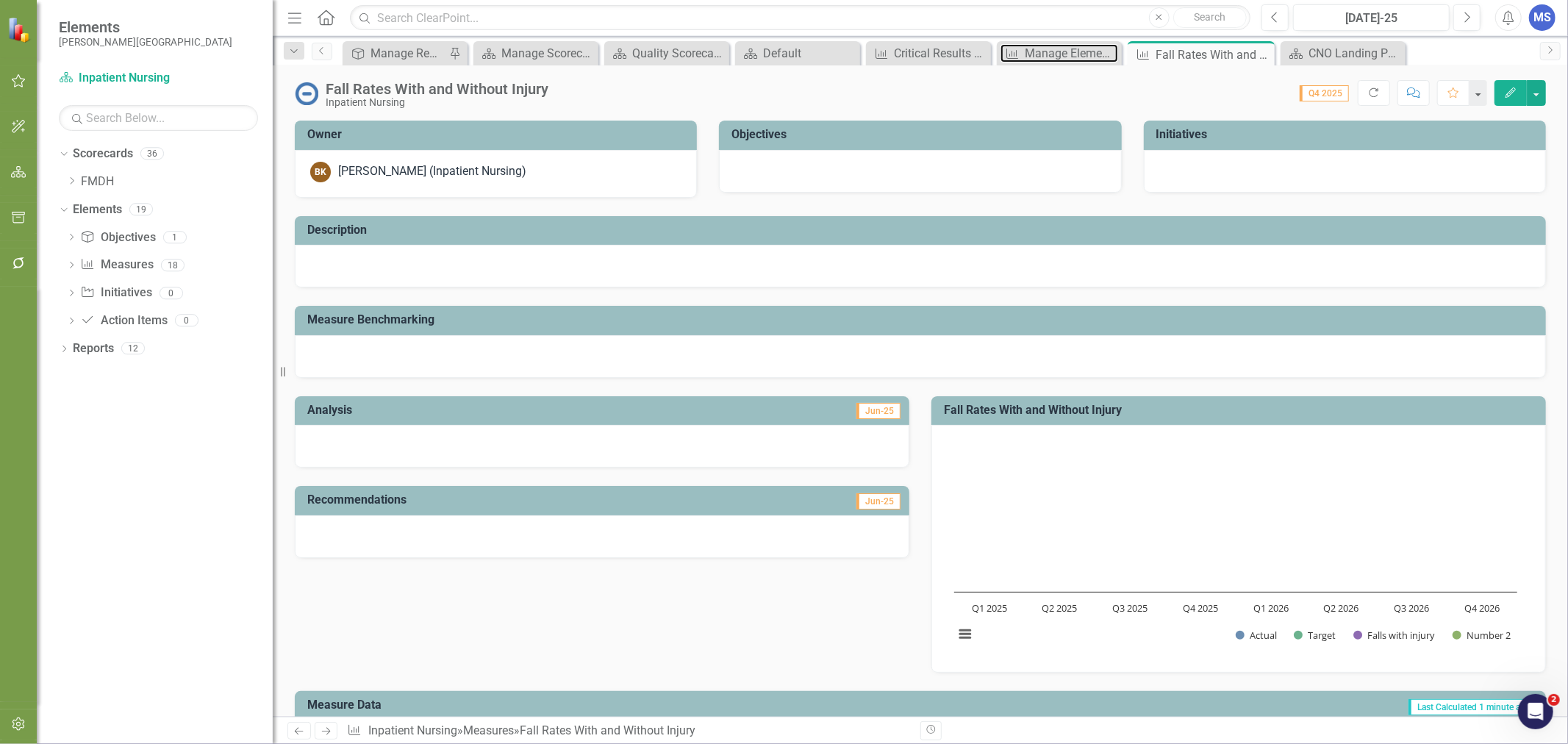
click at [1064, 50] on div "Manage Elements" at bounding box center [1071, 54] width 93 height 19
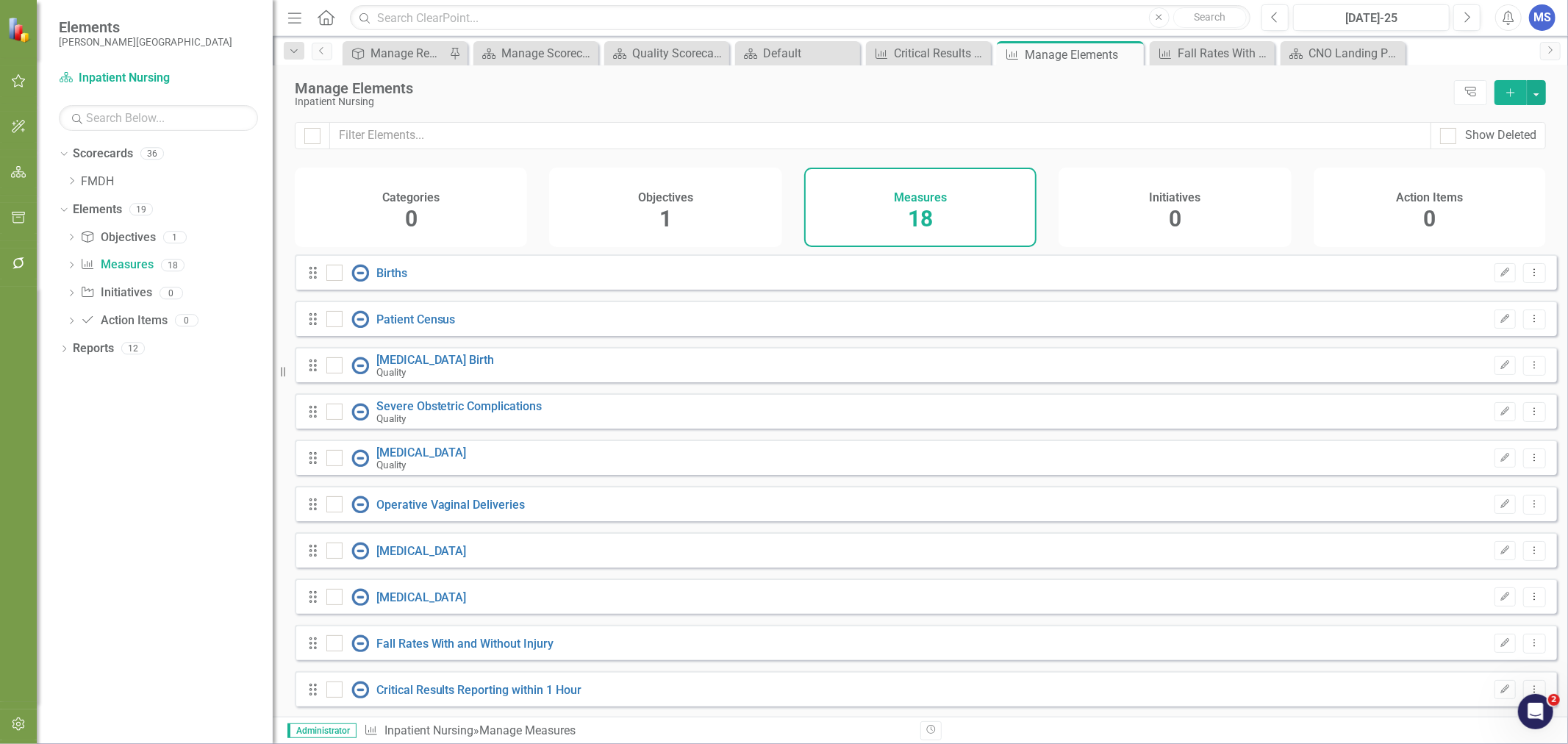
checkbox input "false"
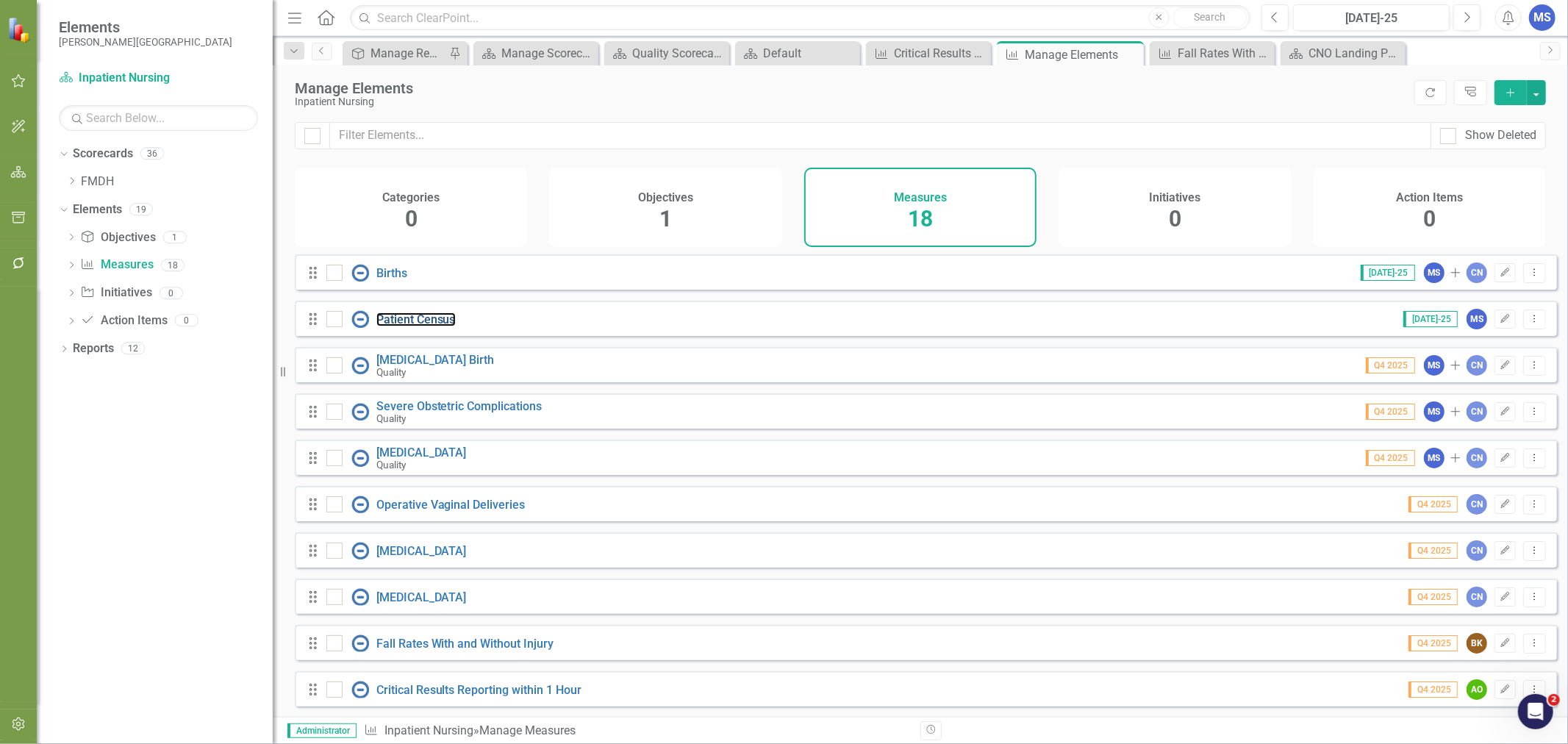
click at [413, 326] on link "Patient Census" at bounding box center [416, 319] width 79 height 14
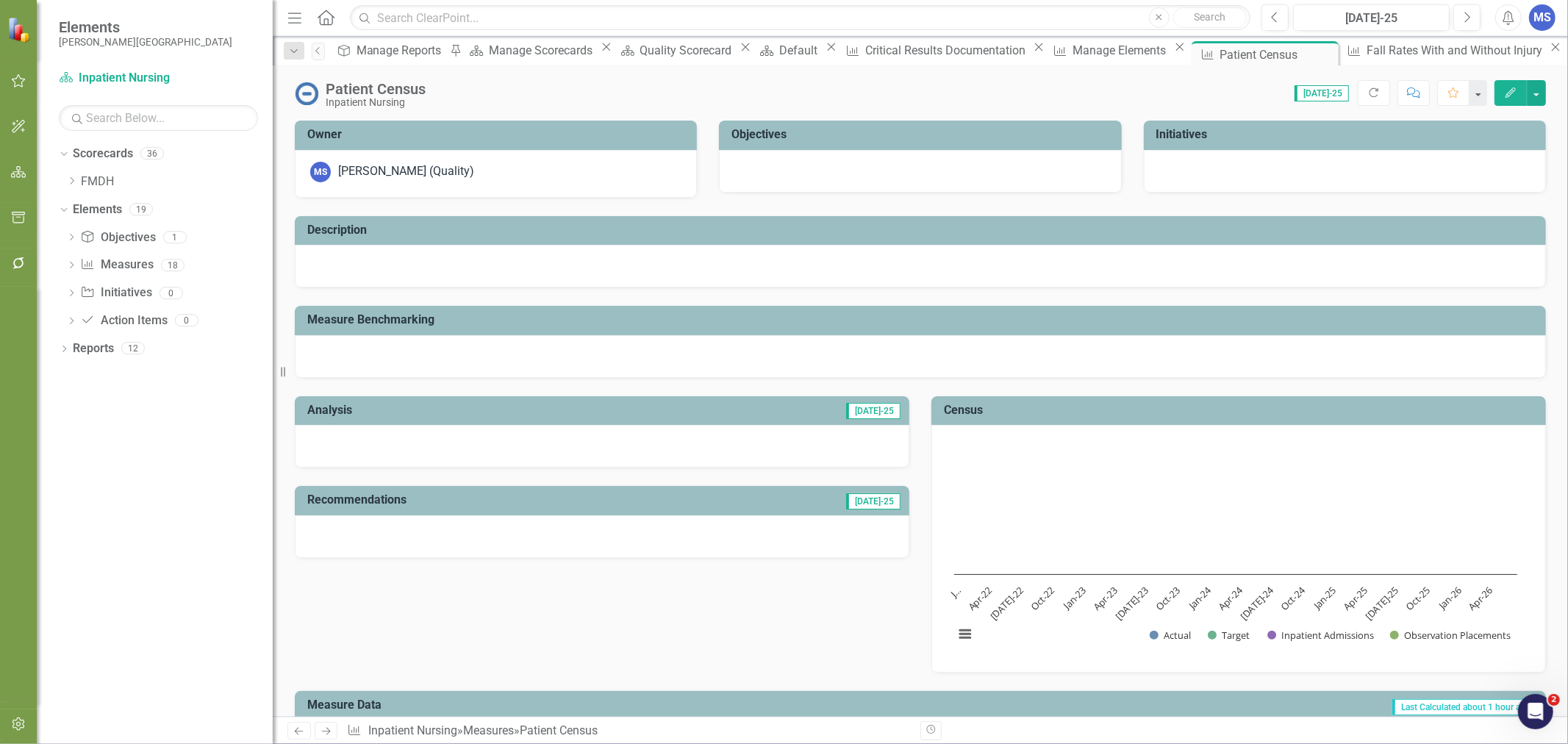
click at [1507, 94] on icon "button" at bounding box center [1510, 92] width 10 height 10
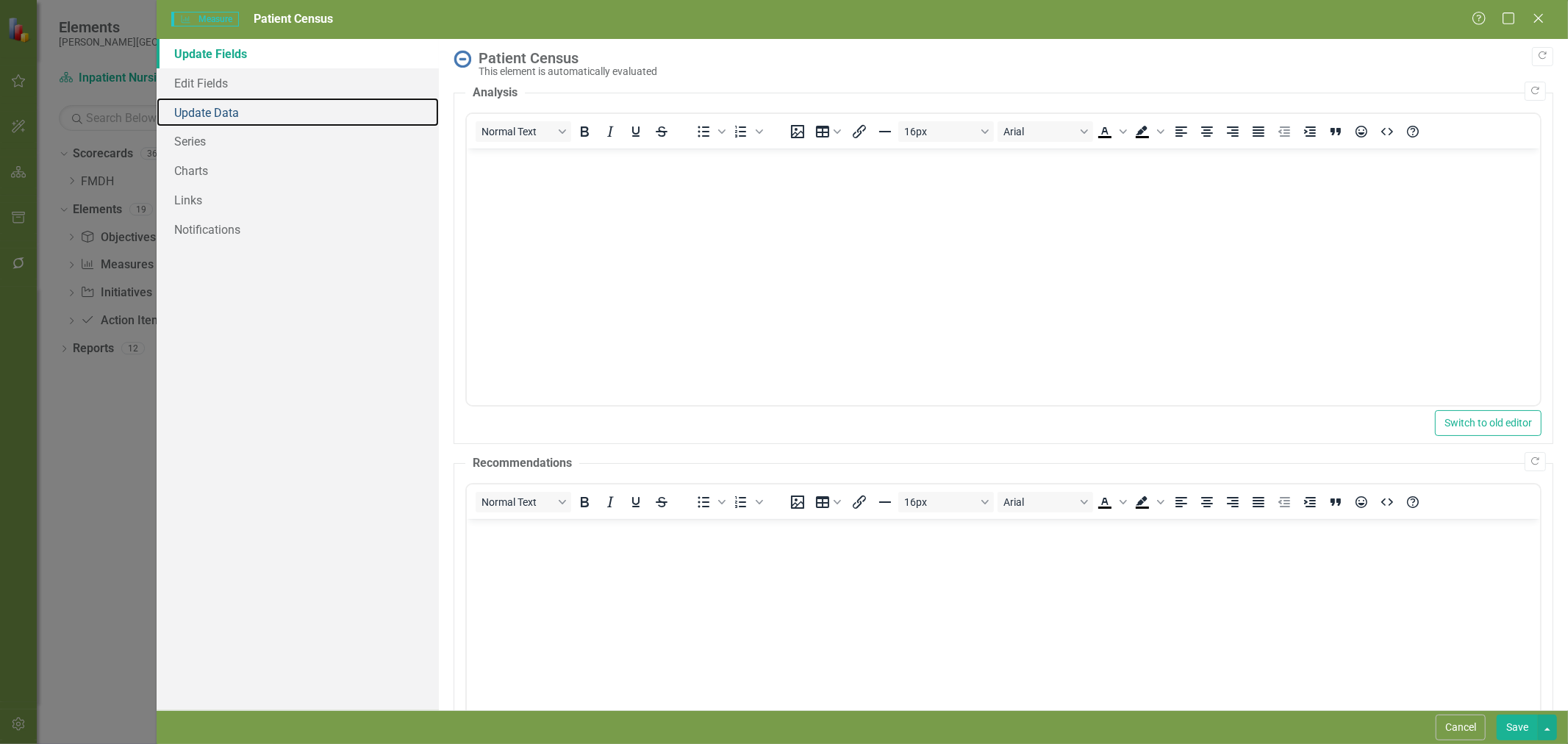
click at [210, 99] on link "Update Data" at bounding box center [298, 113] width 283 height 30
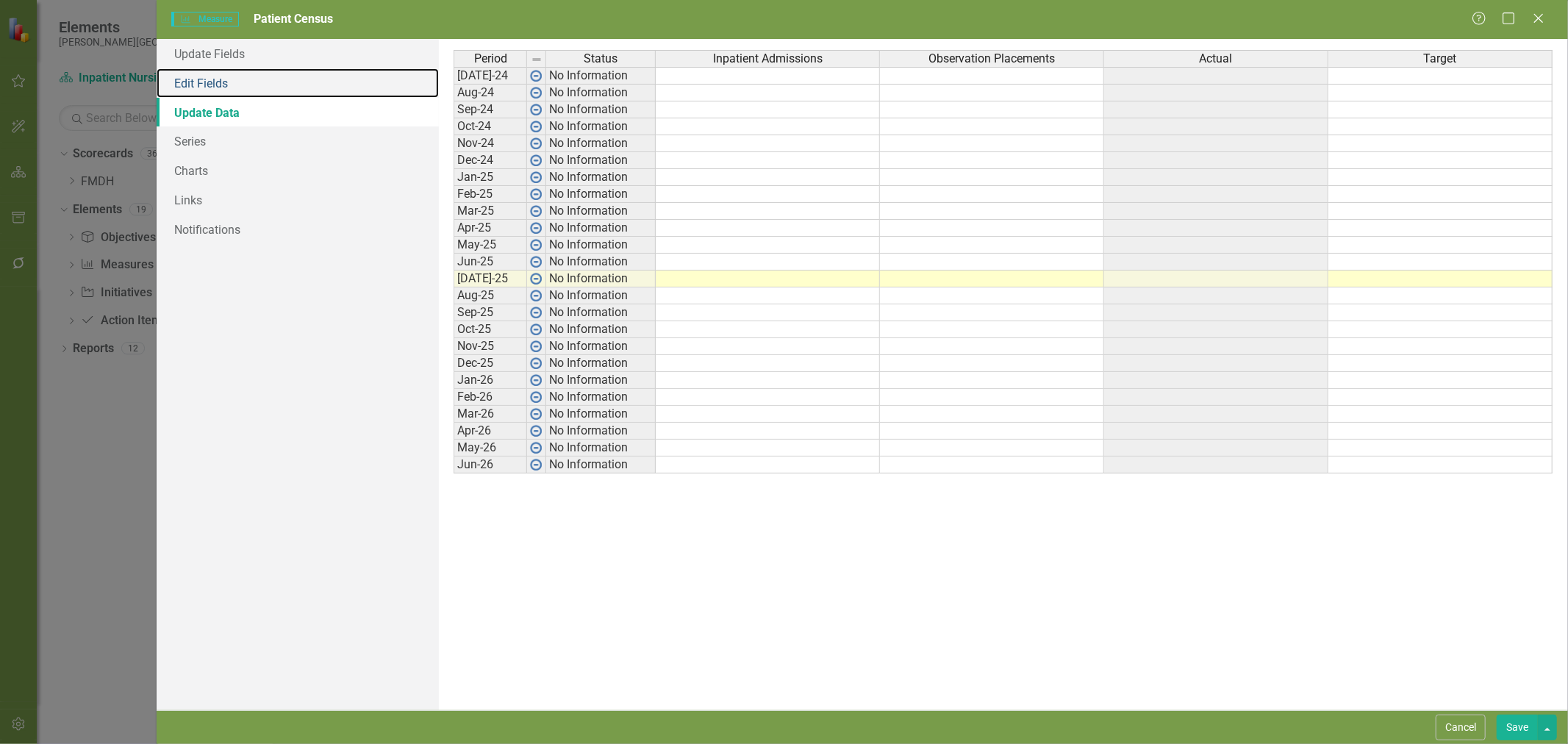
click at [211, 87] on link "Edit Fields" at bounding box center [298, 83] width 283 height 30
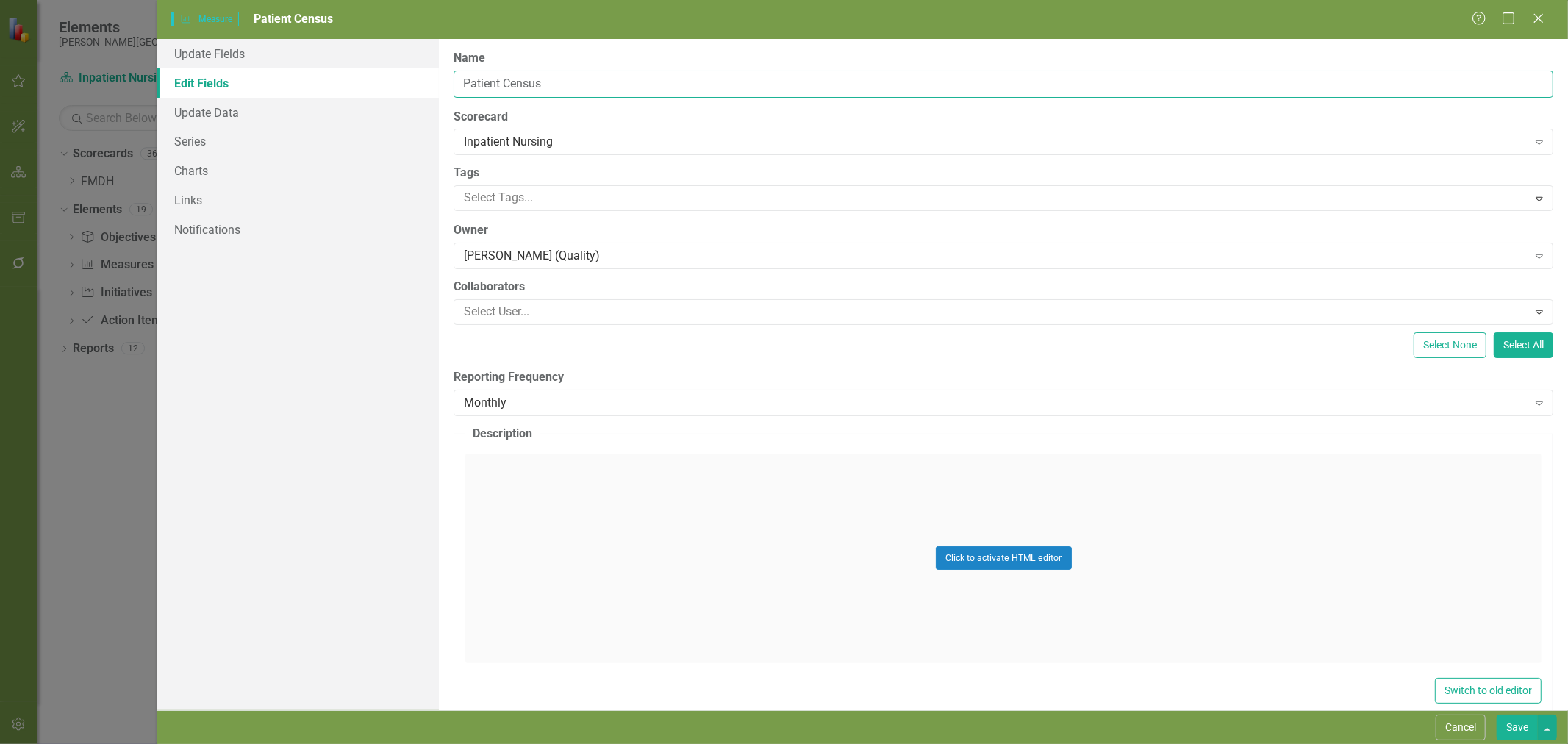
click at [559, 81] on input "Patient Census" at bounding box center [1003, 84] width 1100 height 27
type input "Patient Census Data"
click at [207, 133] on link "Series" at bounding box center [298, 141] width 283 height 30
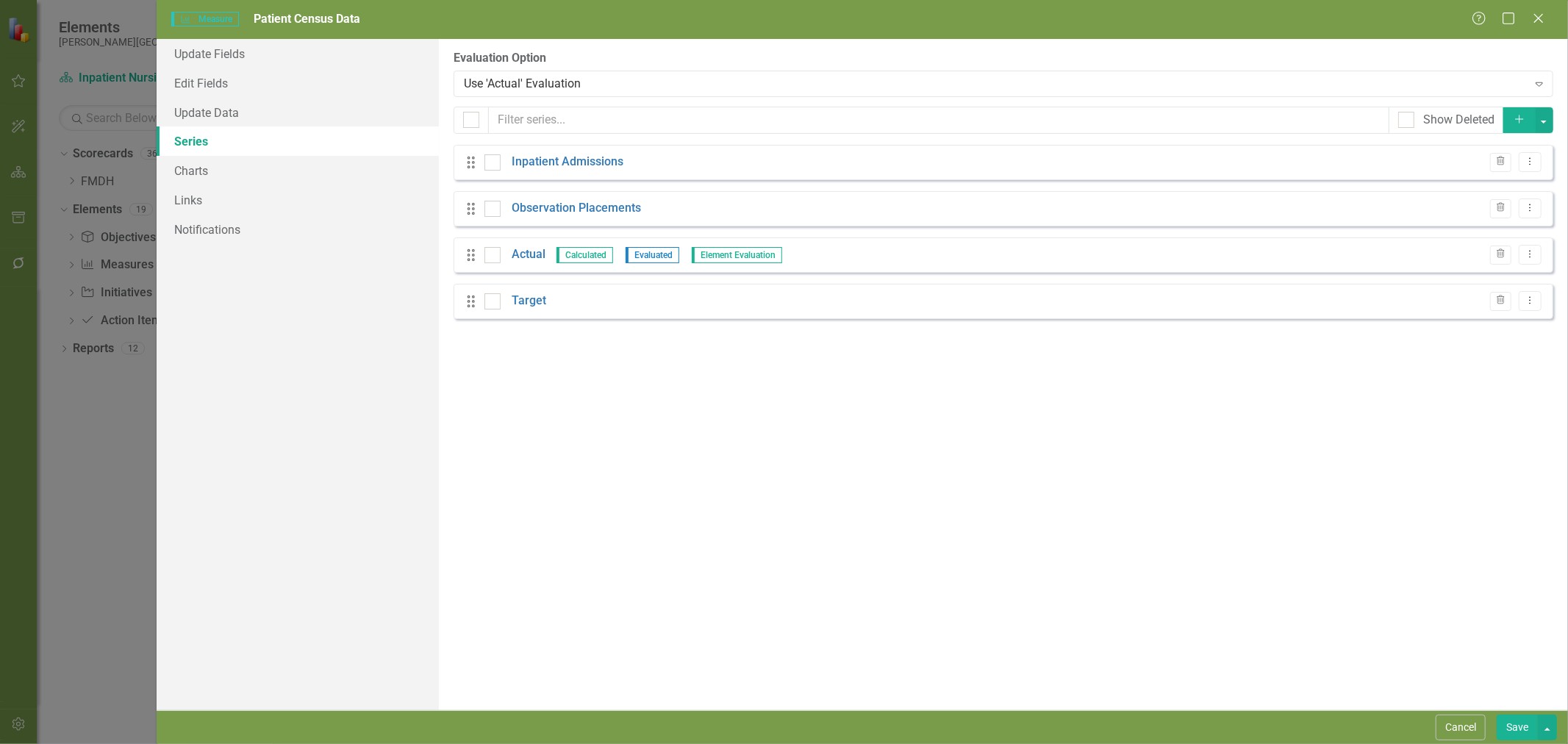
click at [1520, 123] on icon "Add" at bounding box center [1519, 119] width 13 height 10
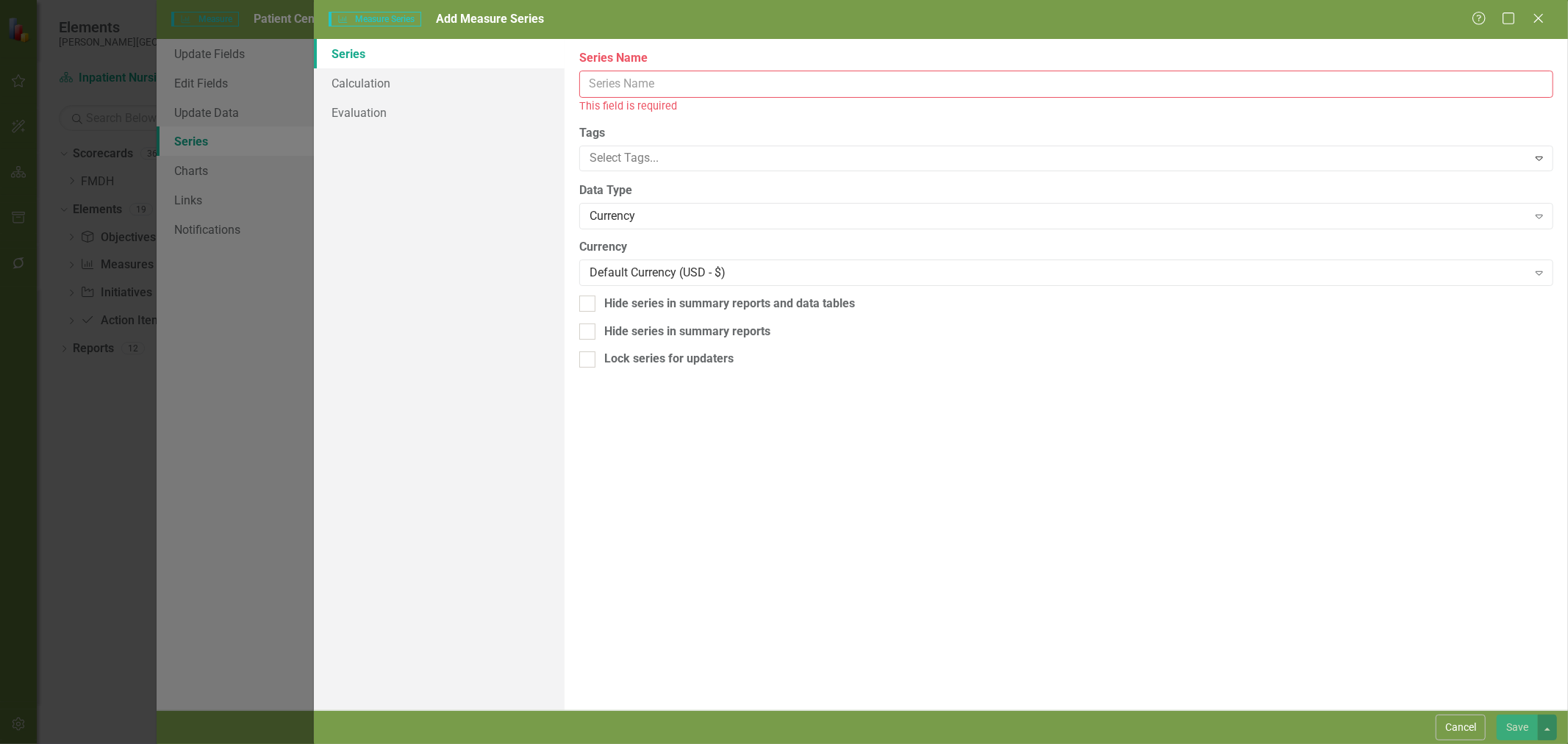
click at [612, 82] on input "Name" at bounding box center [1066, 84] width 974 height 27
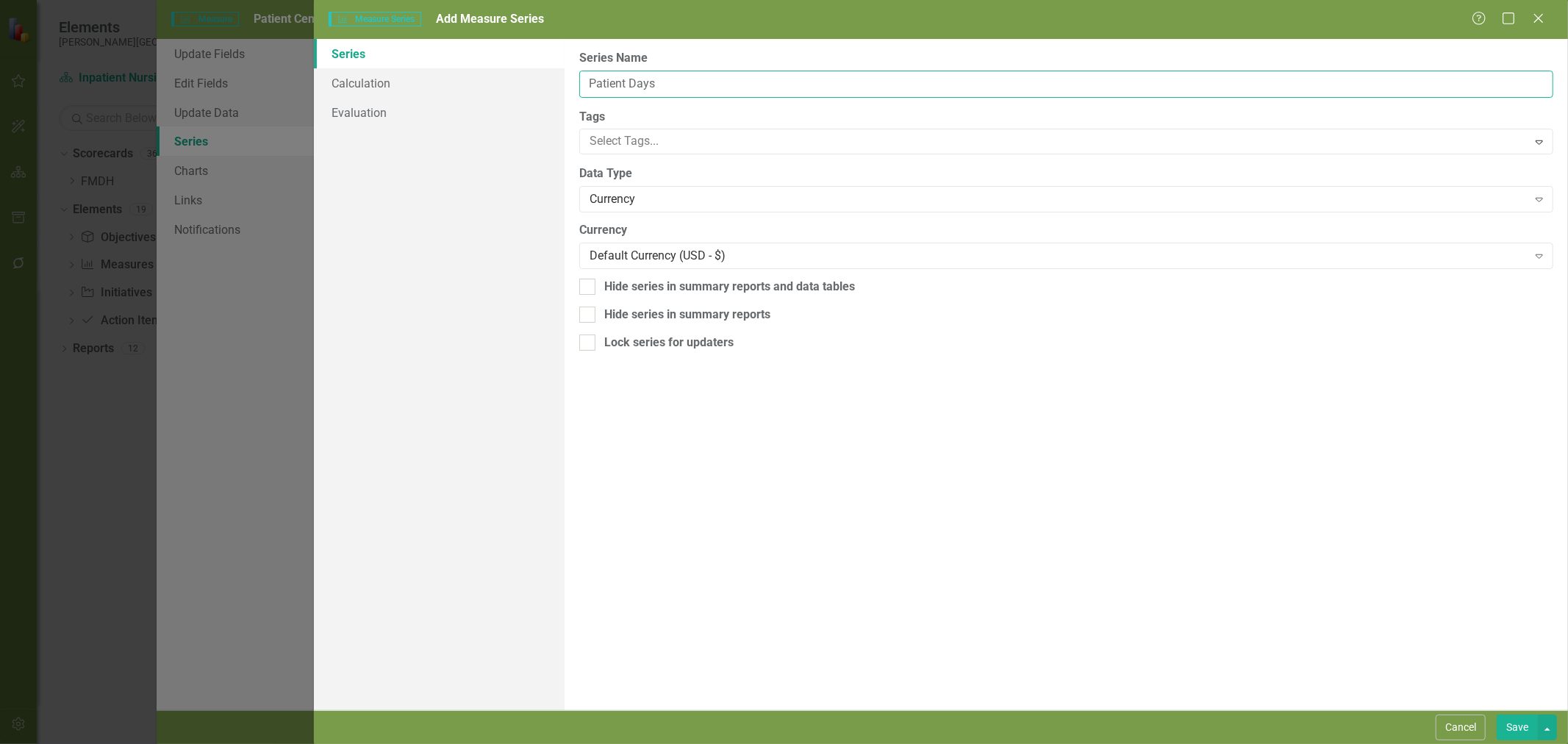
type input "Patient Days"
click at [663, 199] on div "Currency" at bounding box center [1059, 200] width 938 height 17
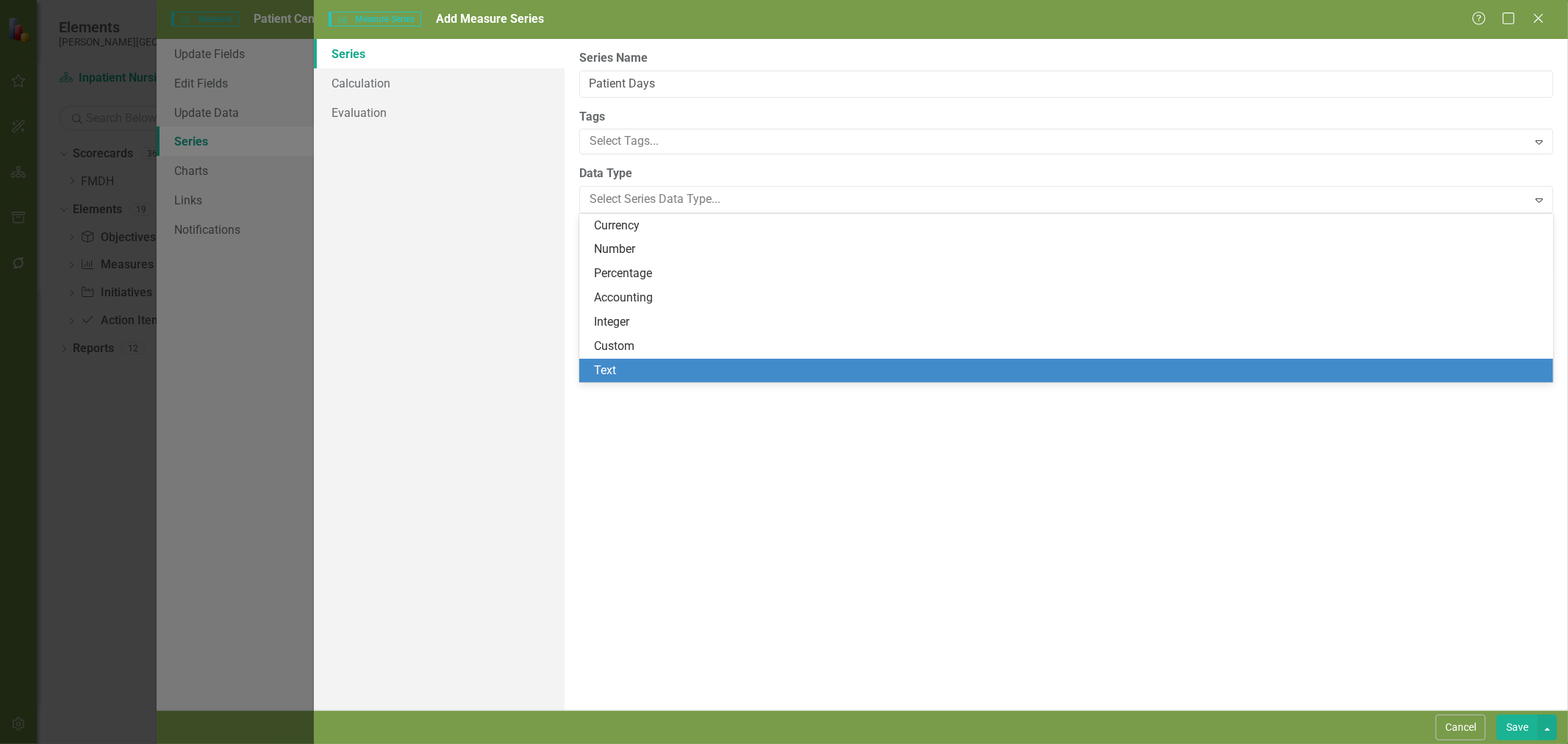
click at [643, 356] on div "Custom" at bounding box center [1066, 346] width 974 height 24
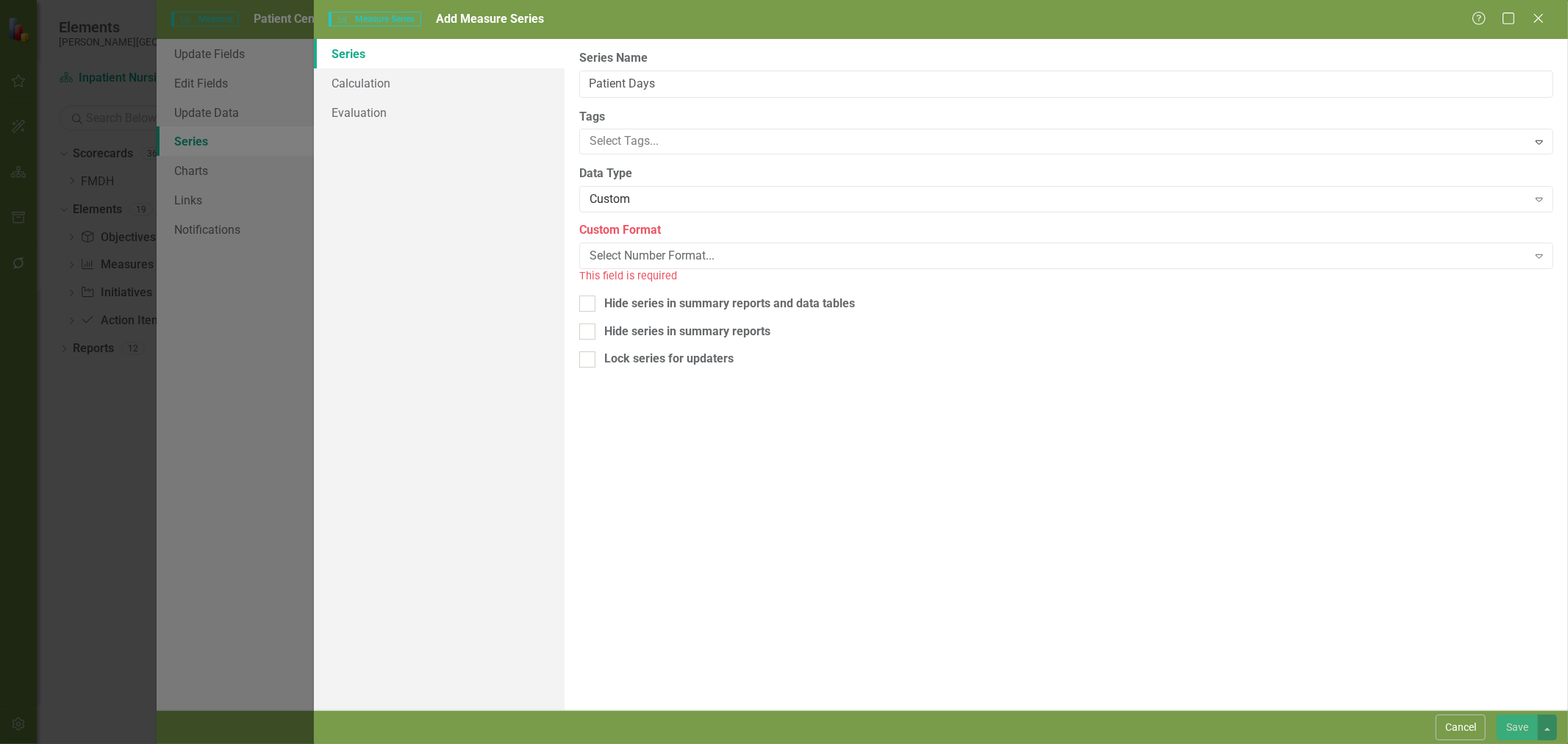
click at [679, 259] on div "Select Number Format..." at bounding box center [1059, 256] width 938 height 17
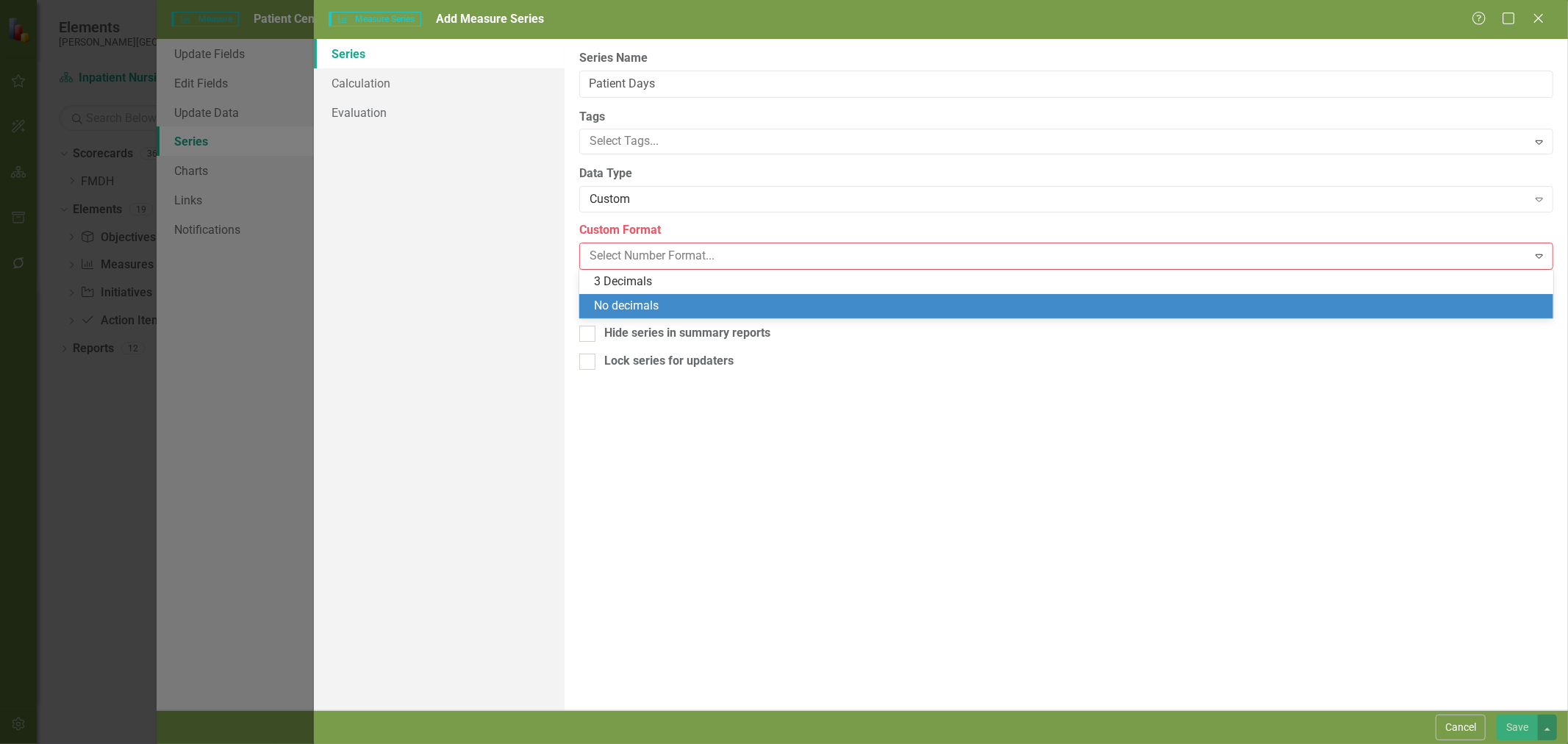
click at [671, 304] on div "No decimals" at bounding box center [1069, 307] width 950 height 17
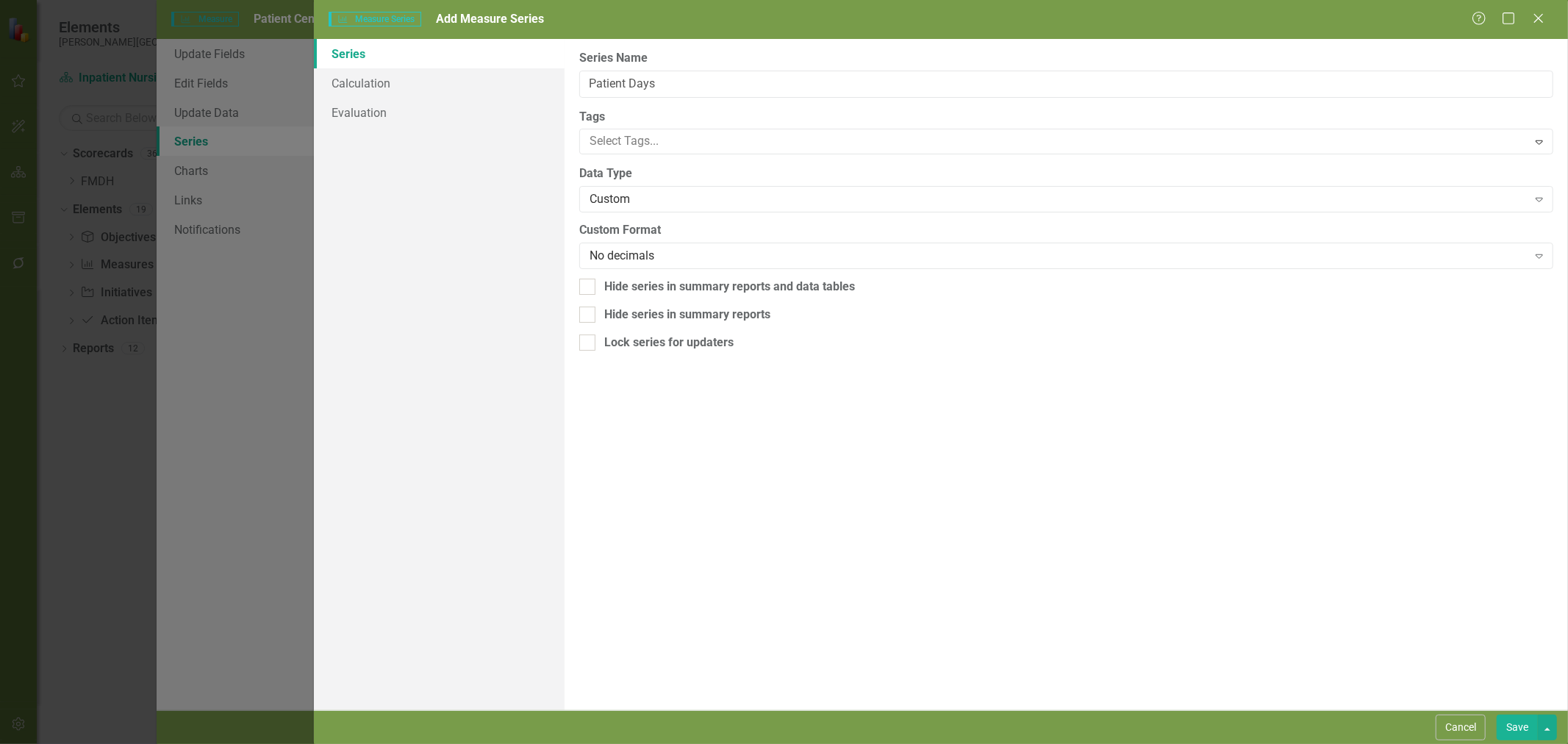
click at [1508, 727] on button "Save" at bounding box center [1517, 728] width 41 height 26
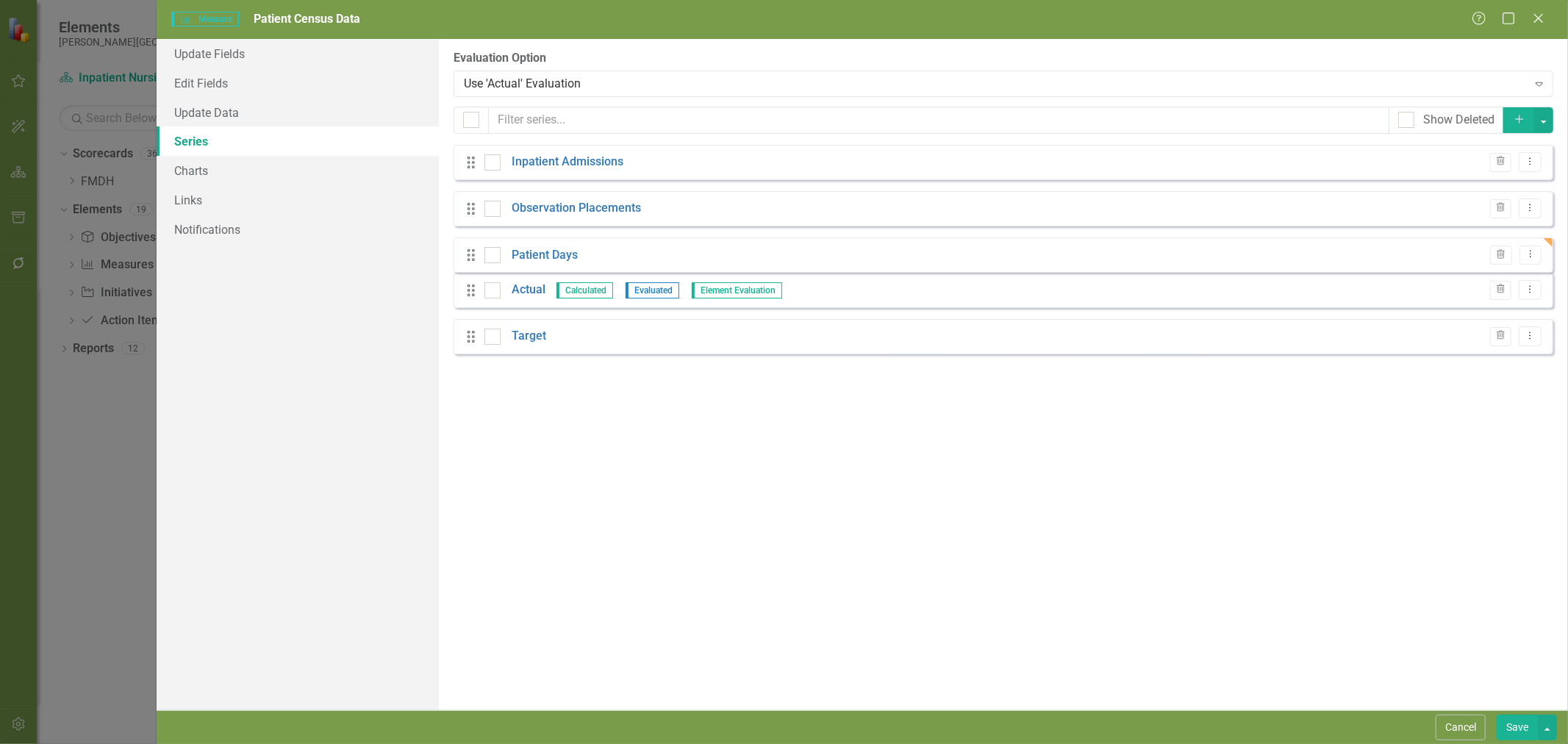
drag, startPoint x: 467, startPoint y: 347, endPoint x: 467, endPoint y: 249, distance: 98.0
click at [467, 249] on div "Drag Inpatient Admissions Trash Dropdown Menu Drag Observation Placements Trash…" at bounding box center [1003, 256] width 1100 height 221
click at [1509, 725] on button "Save" at bounding box center [1517, 728] width 41 height 26
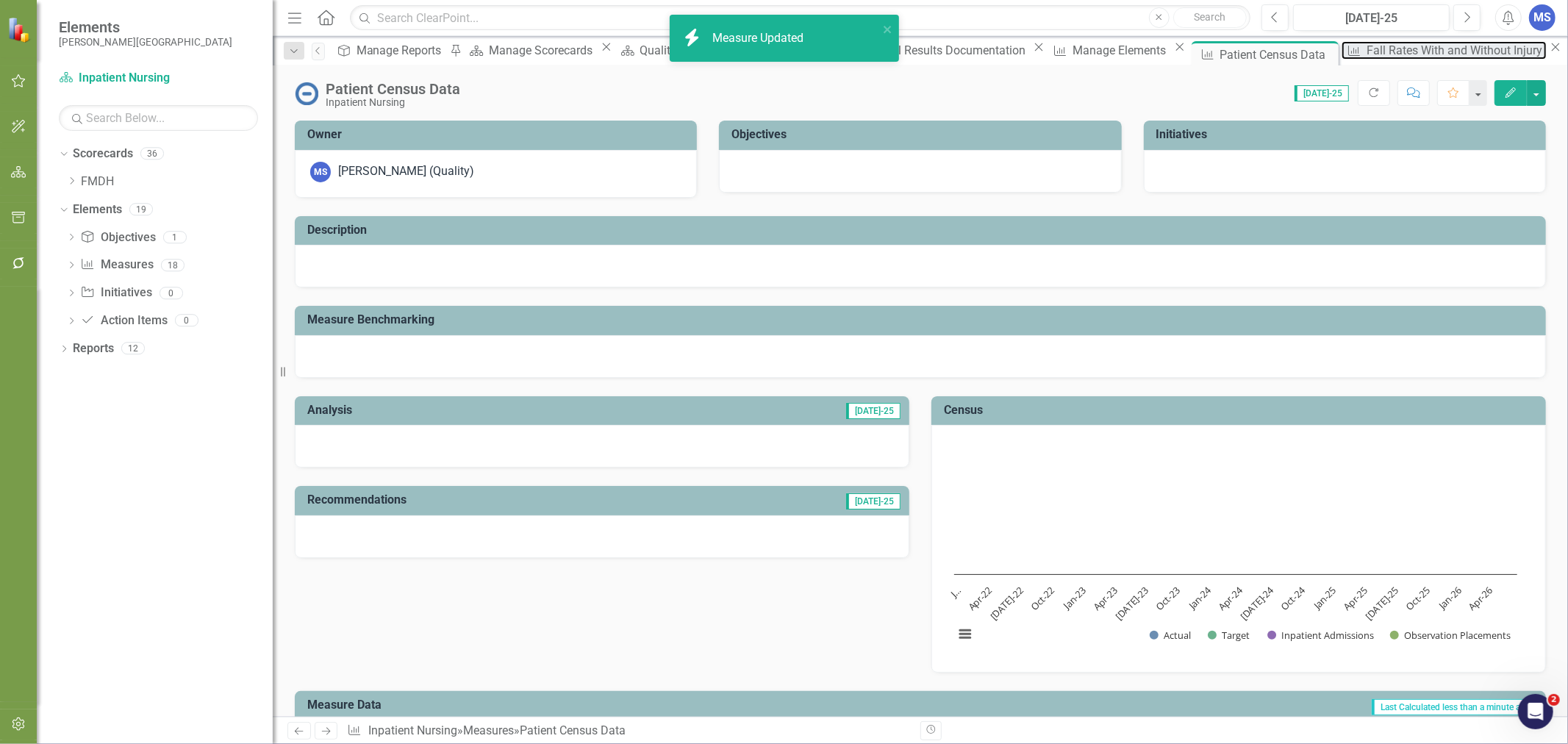
click at [1367, 54] on div "Fall Rates With and Without Injury" at bounding box center [1457, 50] width 180 height 19
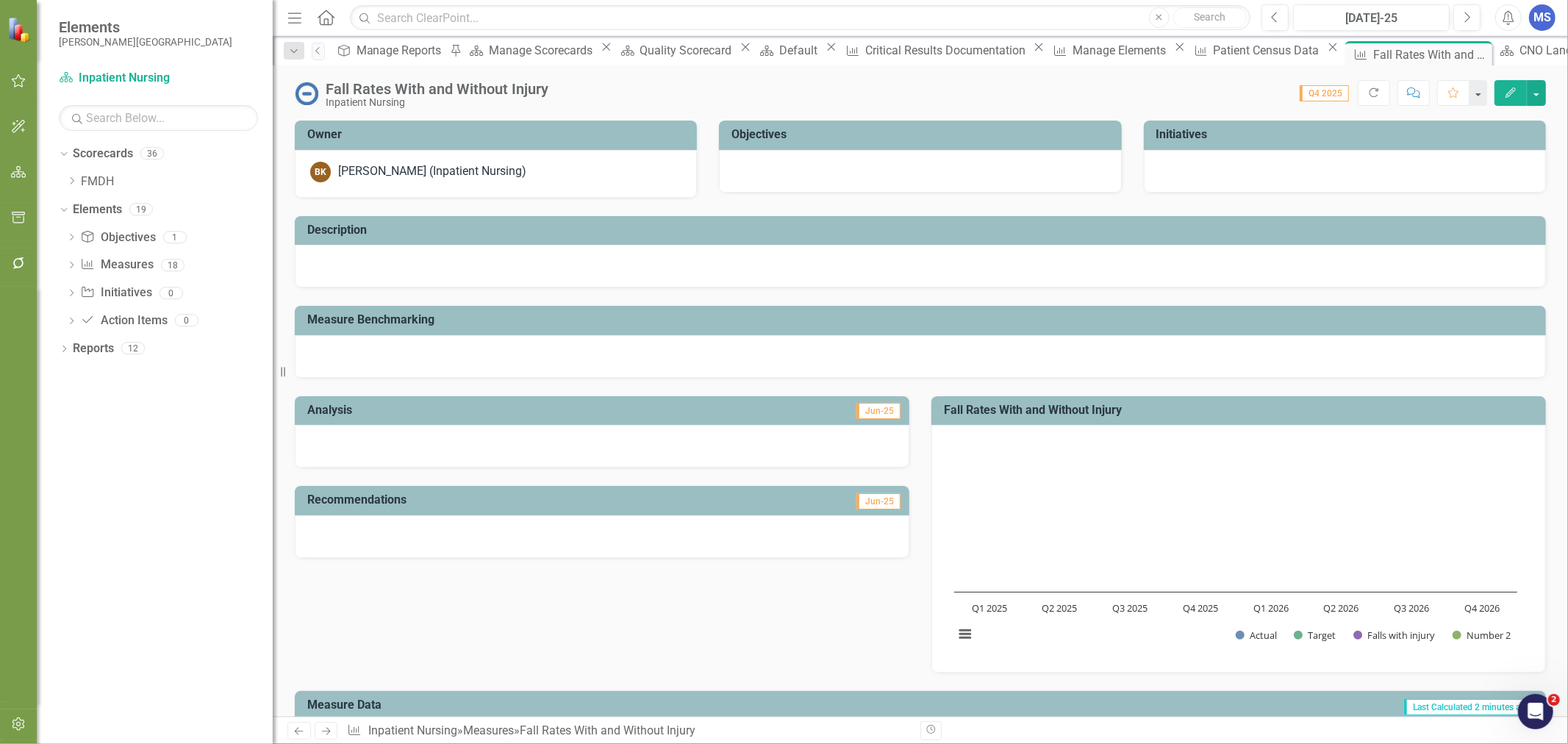
click at [1500, 85] on button "Edit" at bounding box center [1511, 92] width 33 height 26
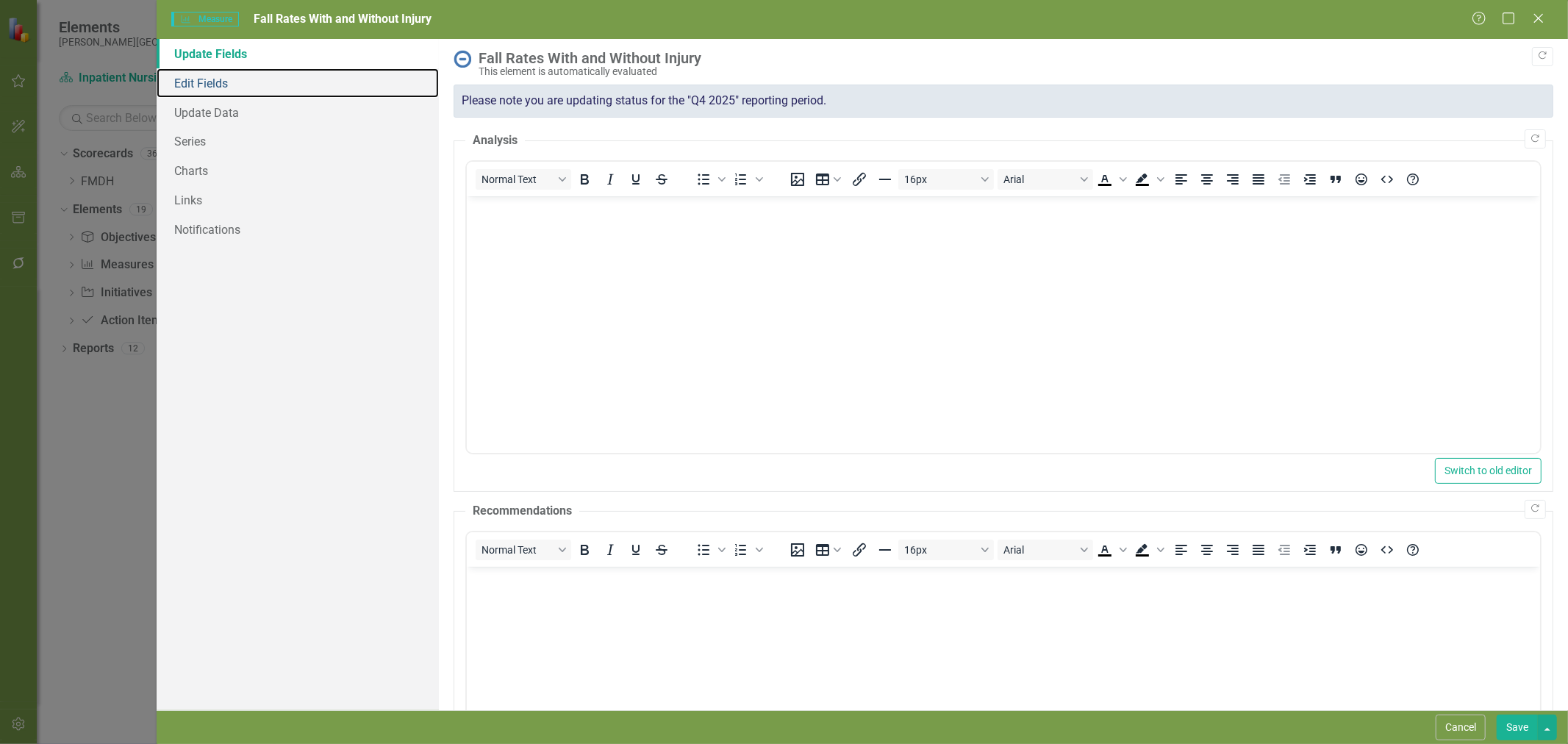
click at [219, 82] on link "Edit Fields" at bounding box center [298, 83] width 283 height 30
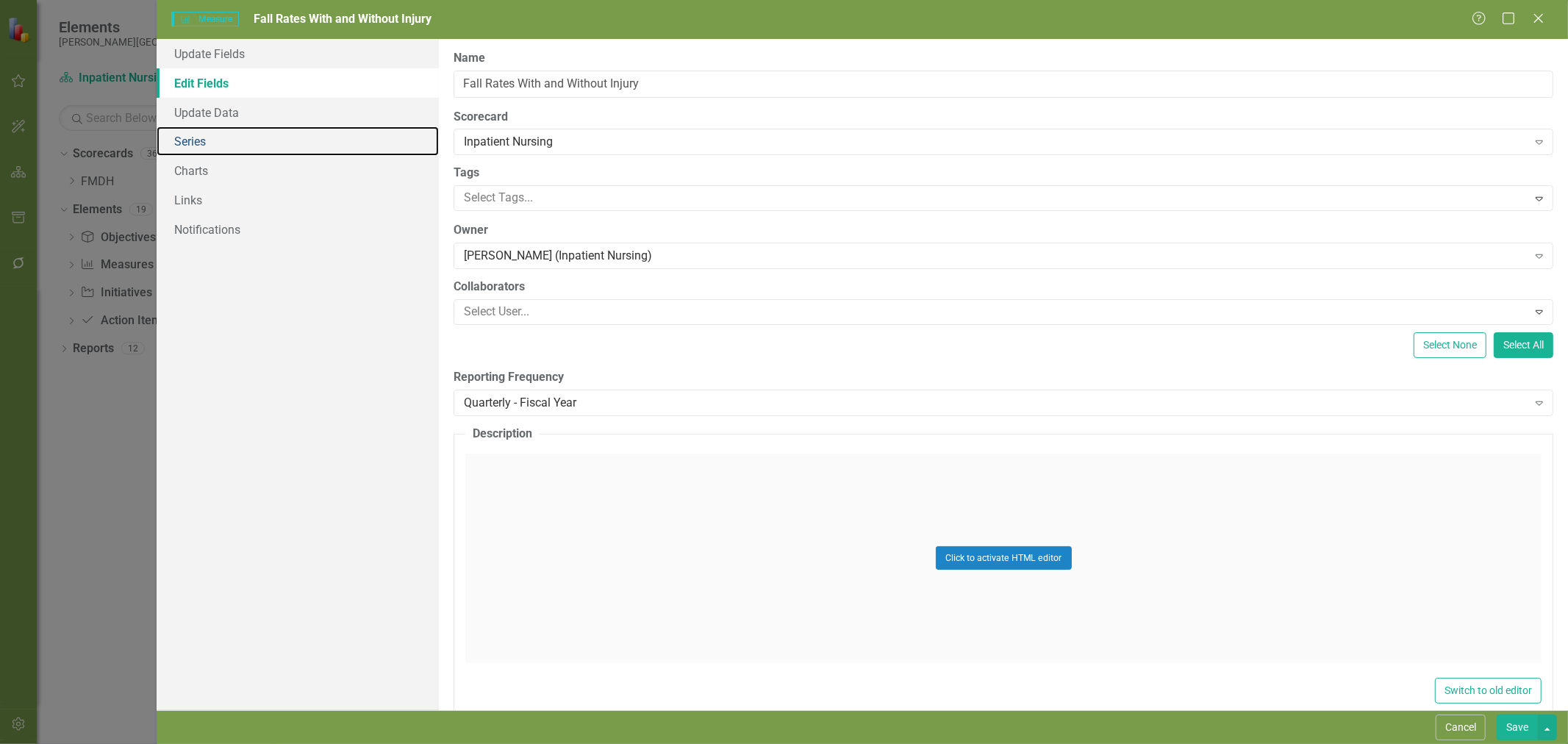
click at [213, 141] on link "Series" at bounding box center [298, 141] width 283 height 30
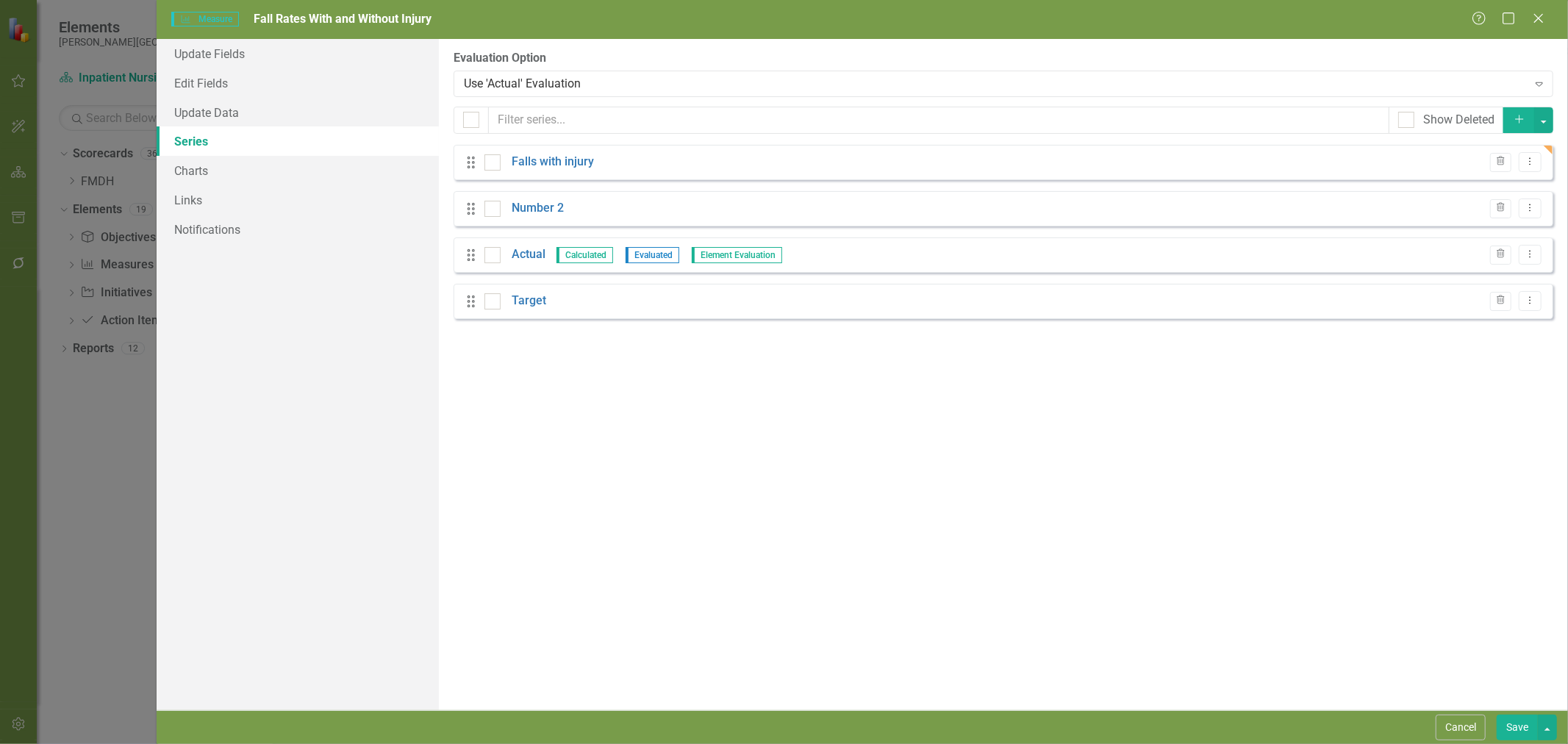
click at [532, 219] on div "Drag Number 2 Trash Dropdown Menu" at bounding box center [1003, 208] width 1100 height 35
click at [530, 212] on link "Number 2" at bounding box center [537, 209] width 52 height 17
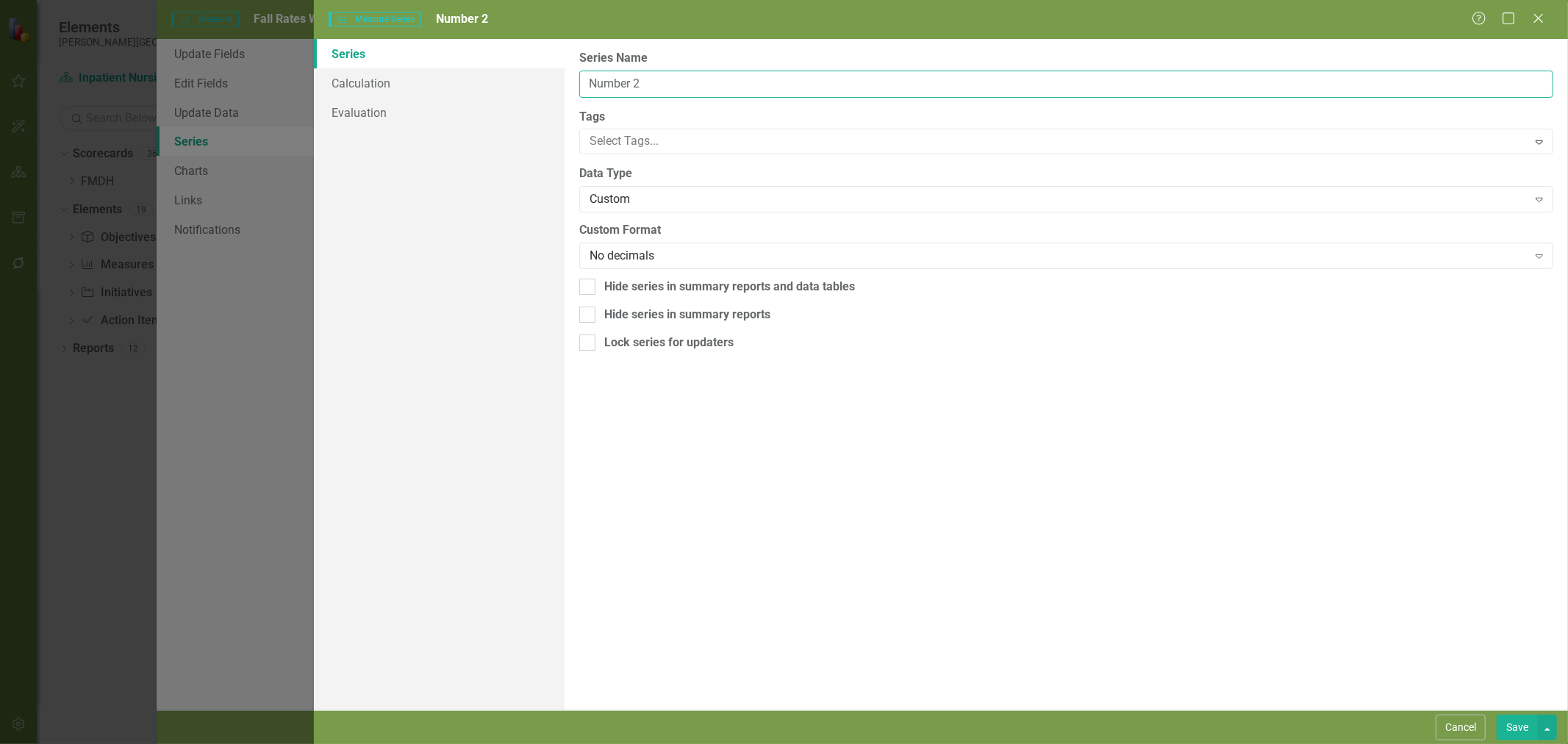
click at [687, 79] on input "Number 2" at bounding box center [1066, 84] width 974 height 27
type input "Falls without injury"
click at [1524, 732] on button "Save" at bounding box center [1517, 728] width 41 height 26
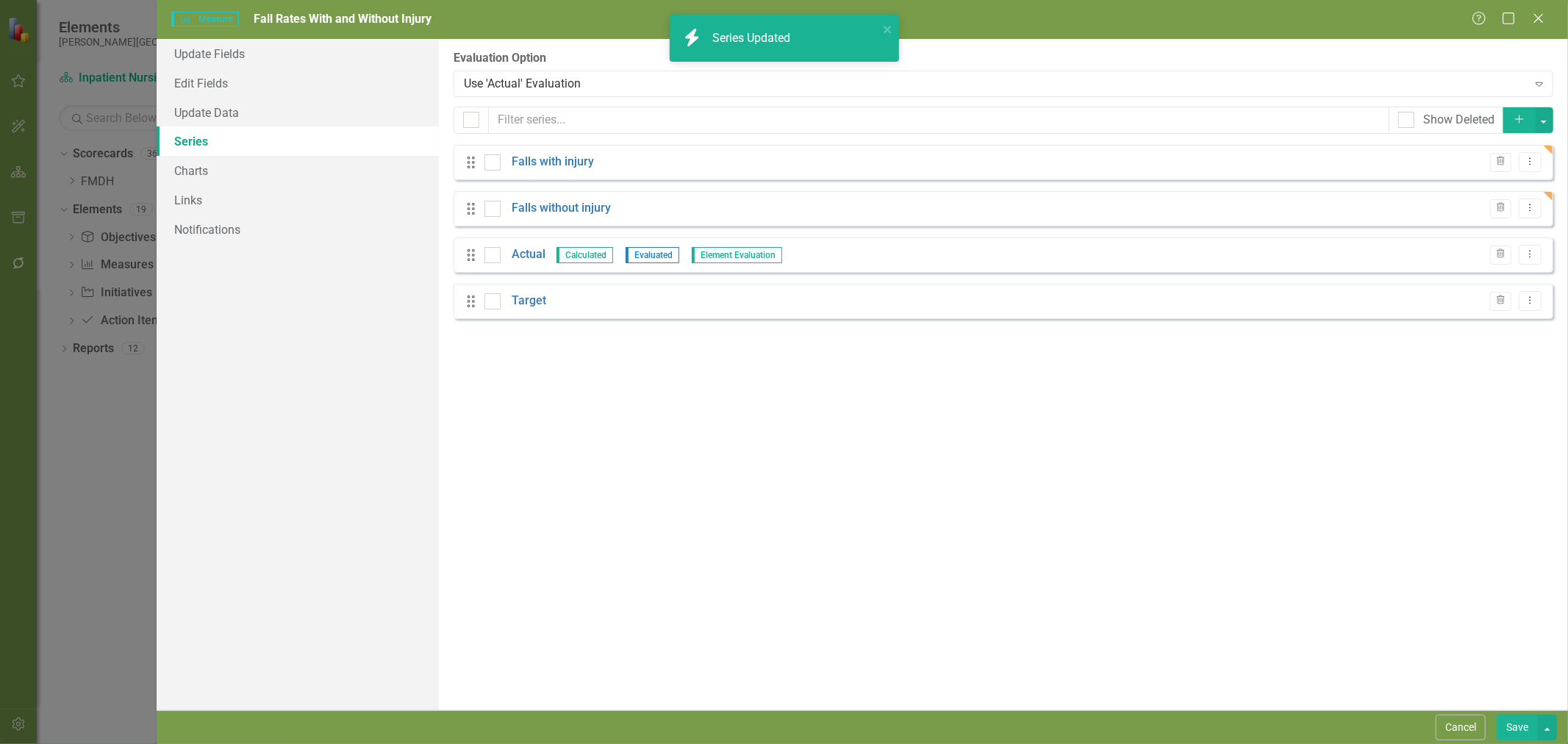
click at [1515, 123] on icon "Add" at bounding box center [1519, 119] width 13 height 10
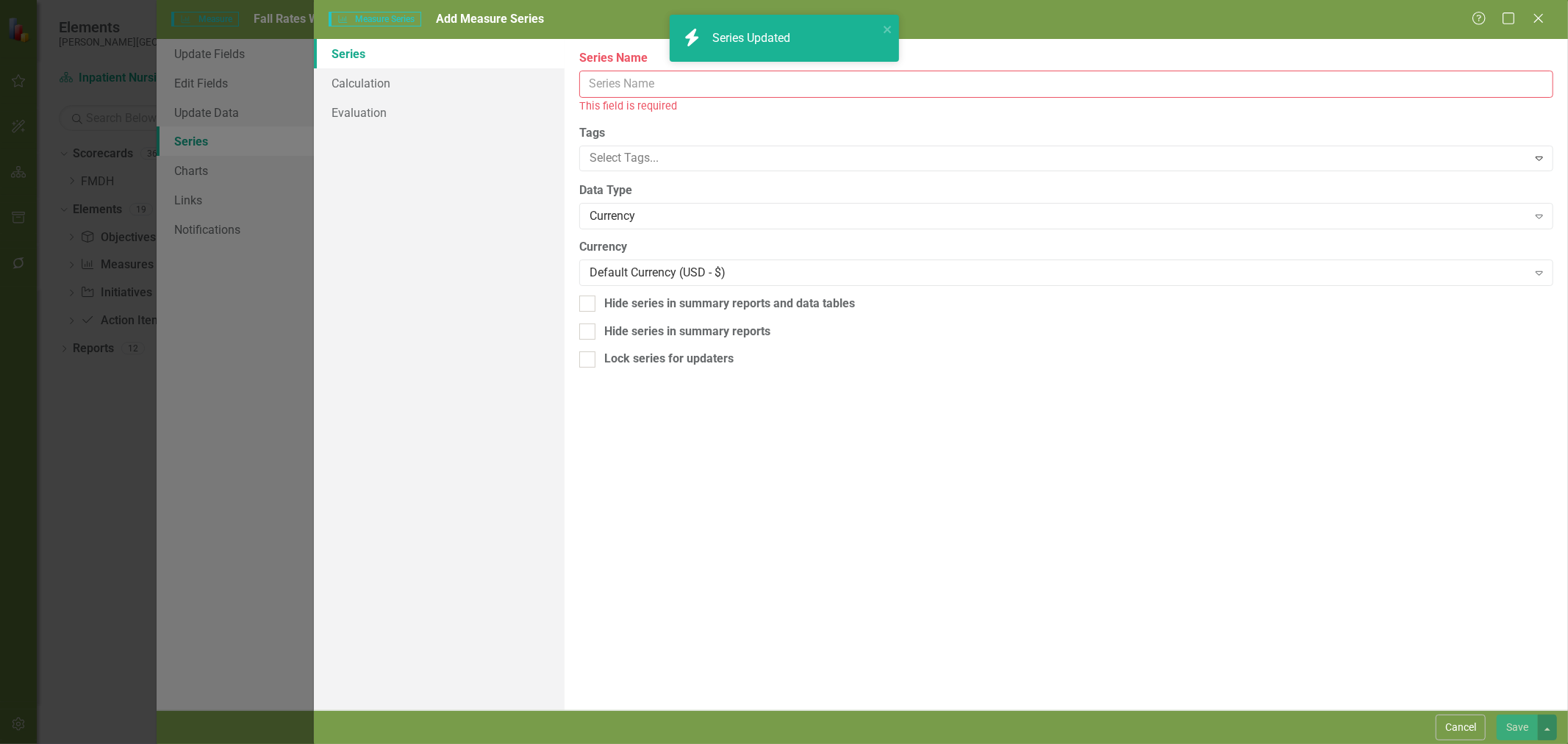
click at [702, 89] on input "Name" at bounding box center [1066, 84] width 974 height 27
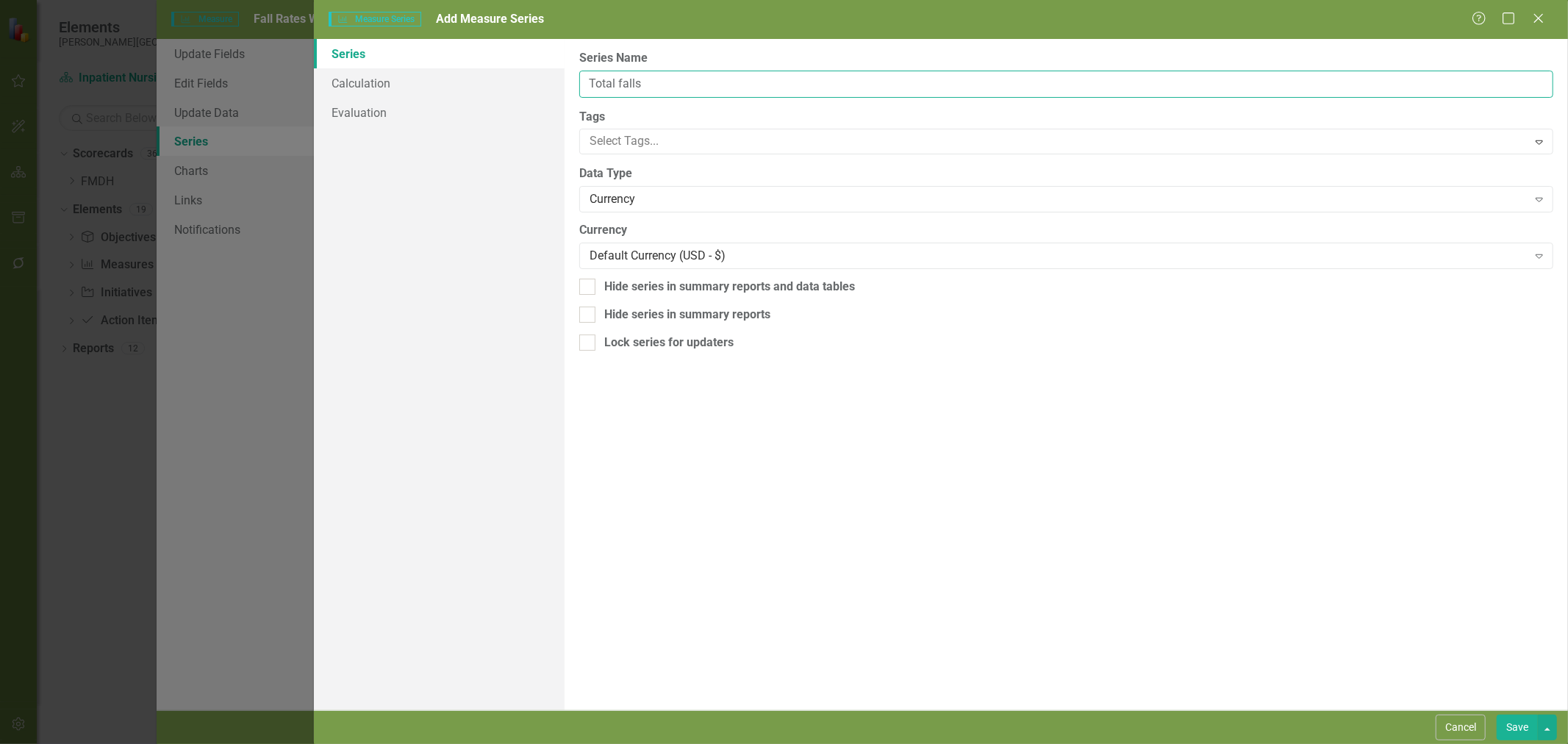
type input "Total falls"
click at [642, 201] on div "Currency" at bounding box center [1059, 200] width 938 height 17
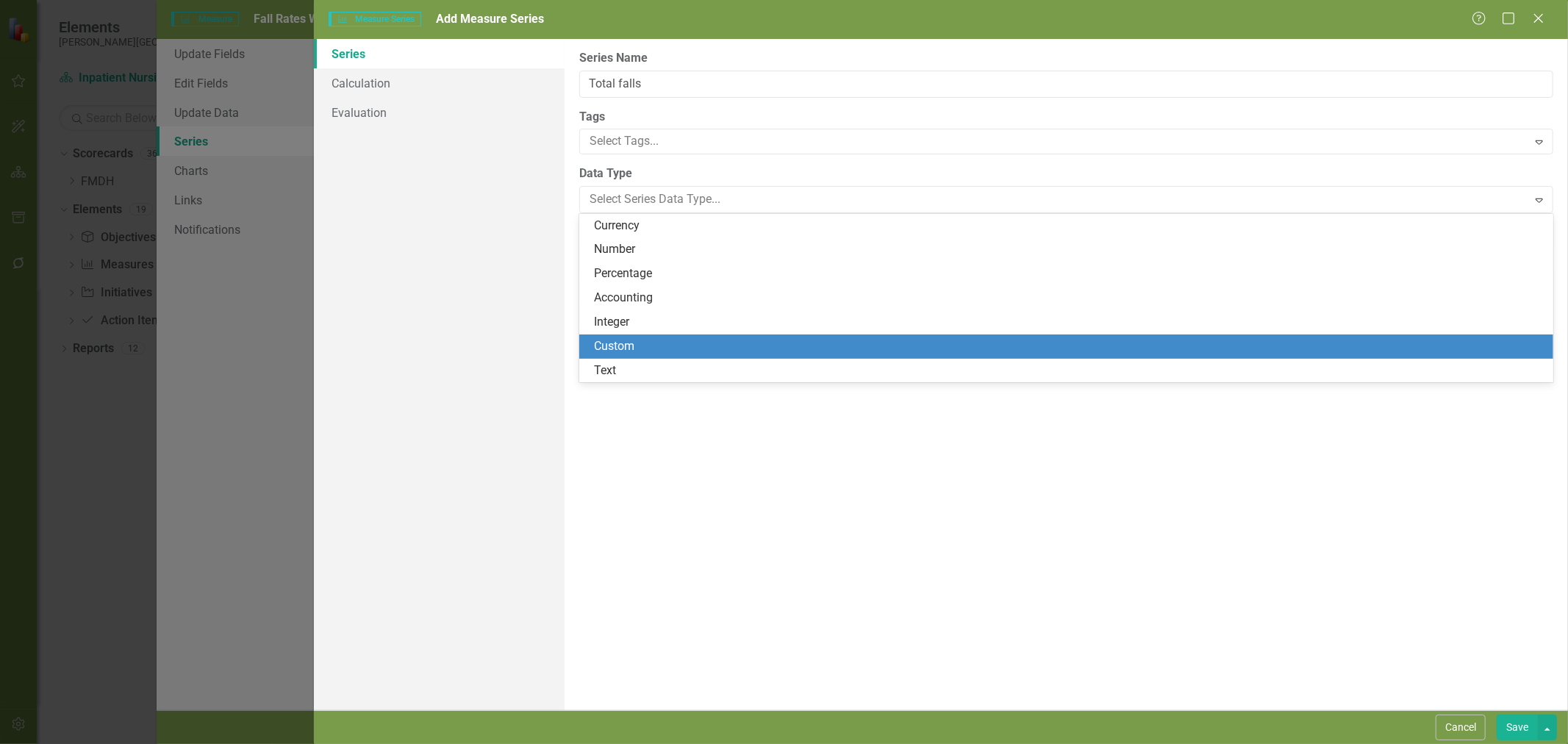
click at [638, 347] on div "Custom" at bounding box center [1069, 347] width 950 height 17
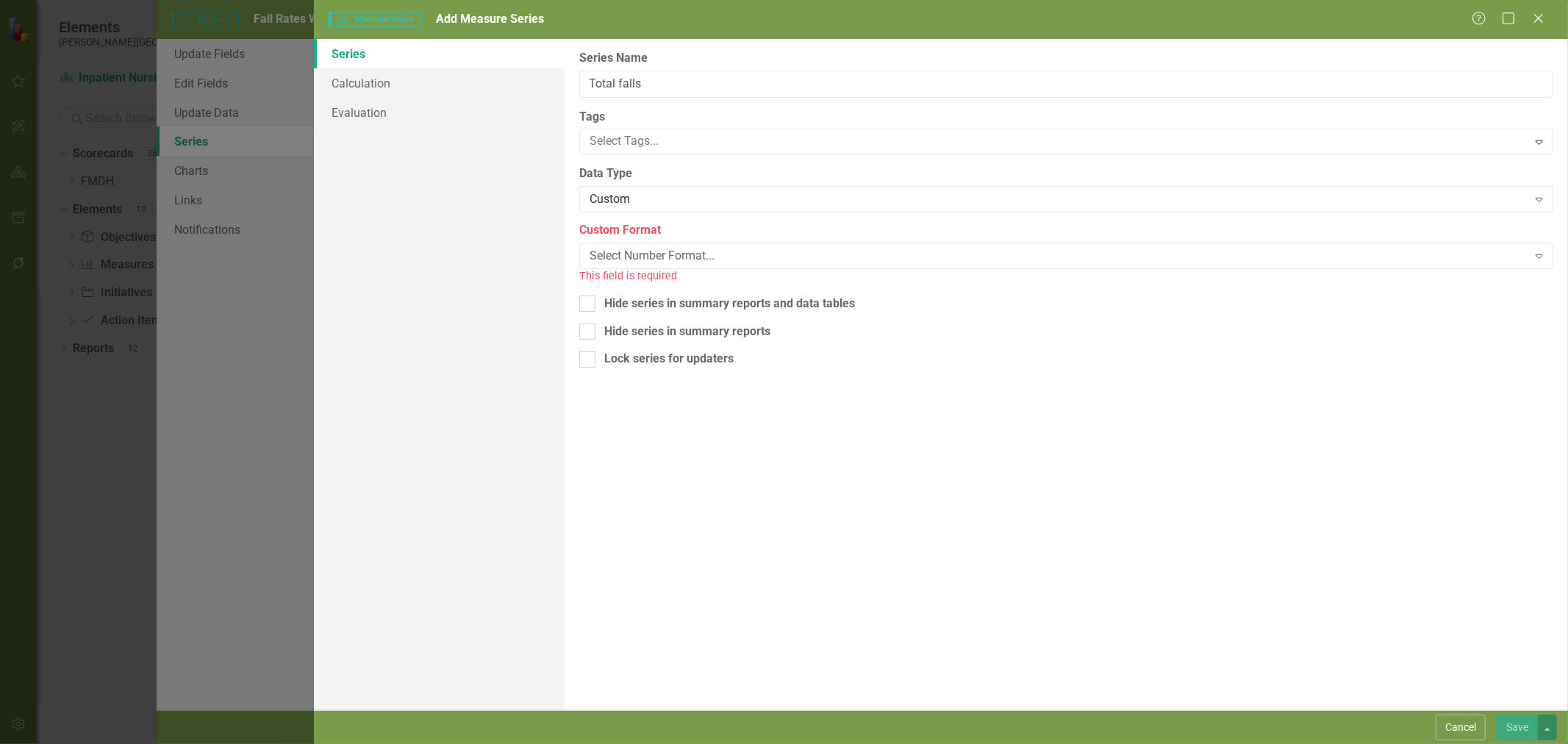
click at [645, 259] on div "Select Number Format..." at bounding box center [1059, 256] width 938 height 17
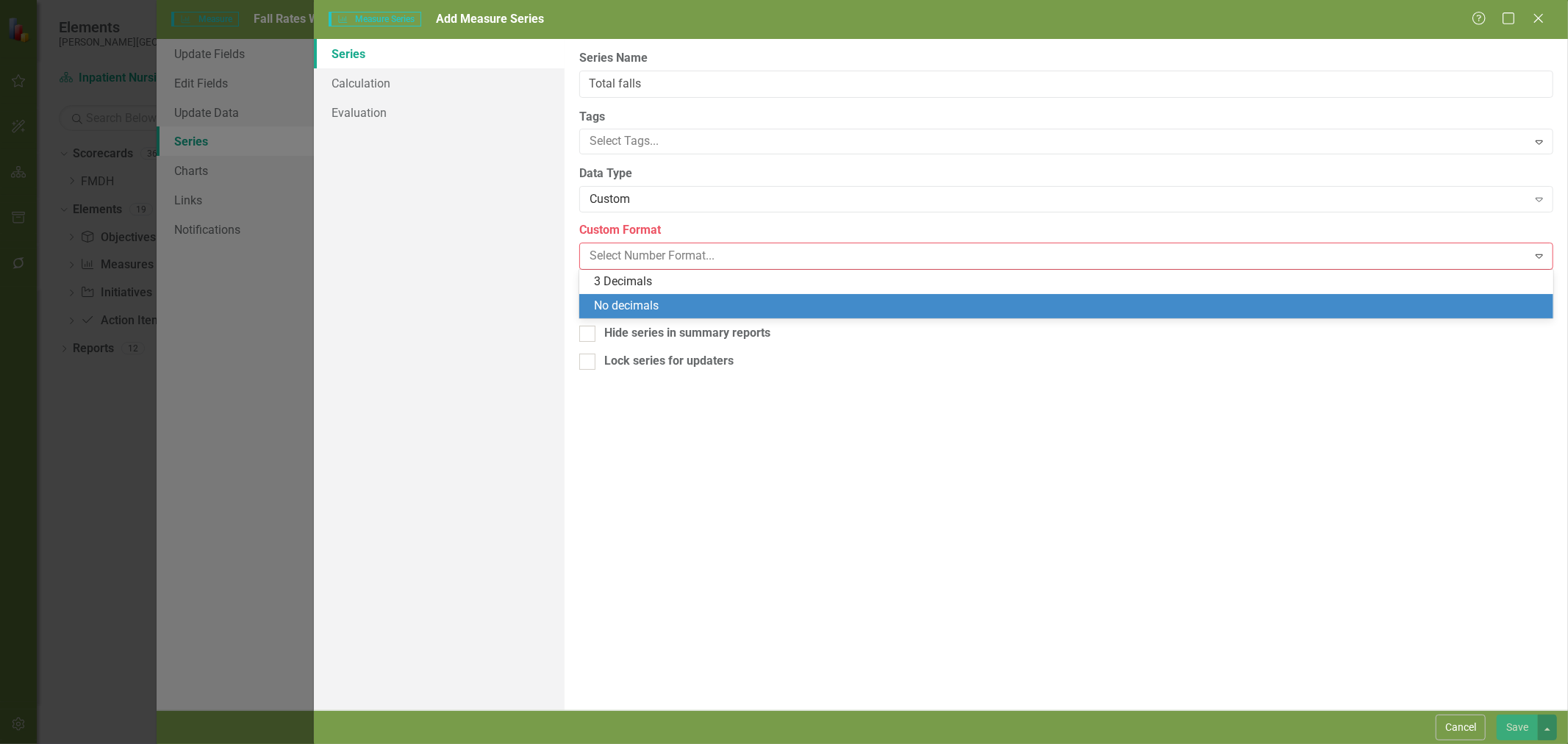
click at [637, 308] on div "No decimals" at bounding box center [1069, 307] width 950 height 17
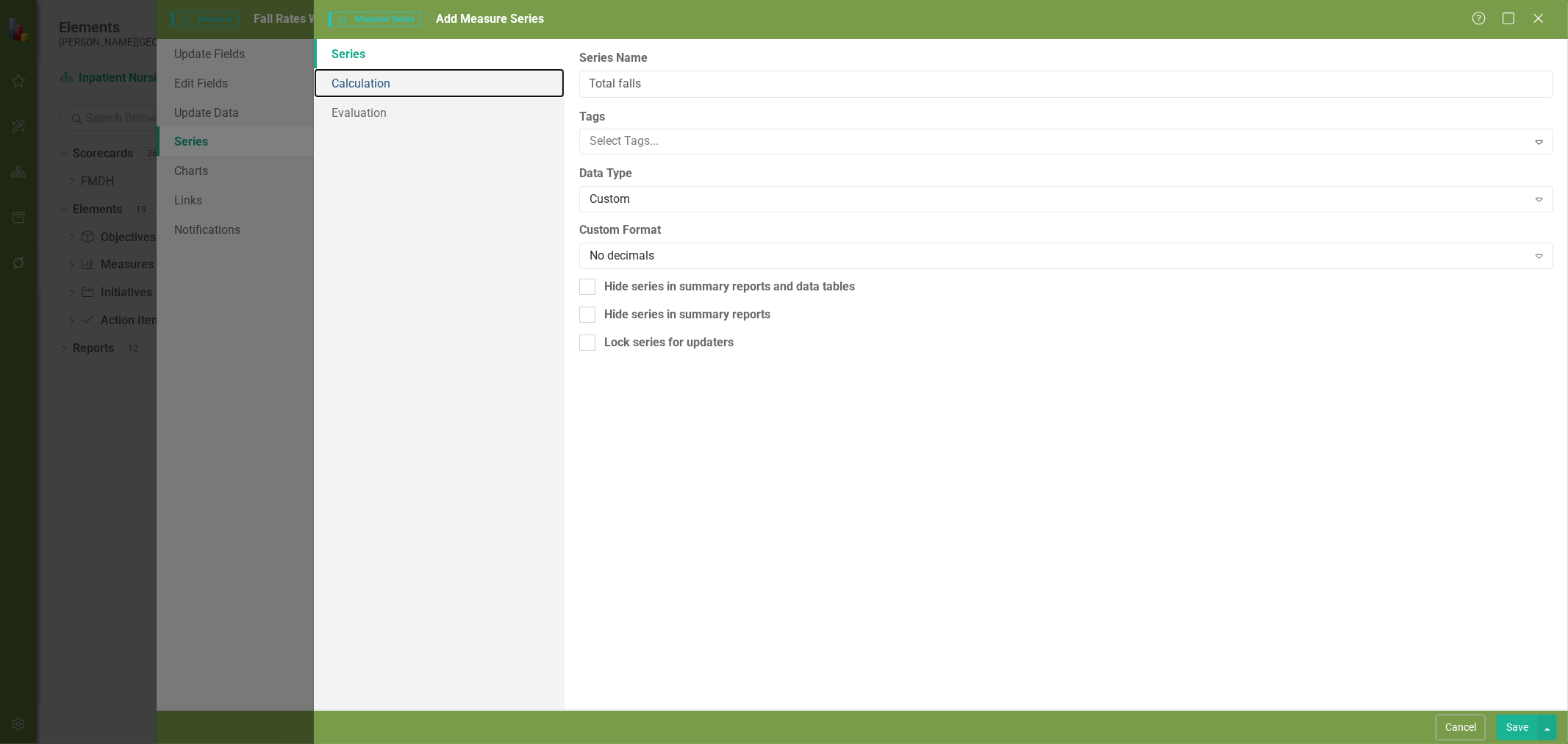
click at [416, 87] on link "Calculation" at bounding box center [439, 83] width 251 height 30
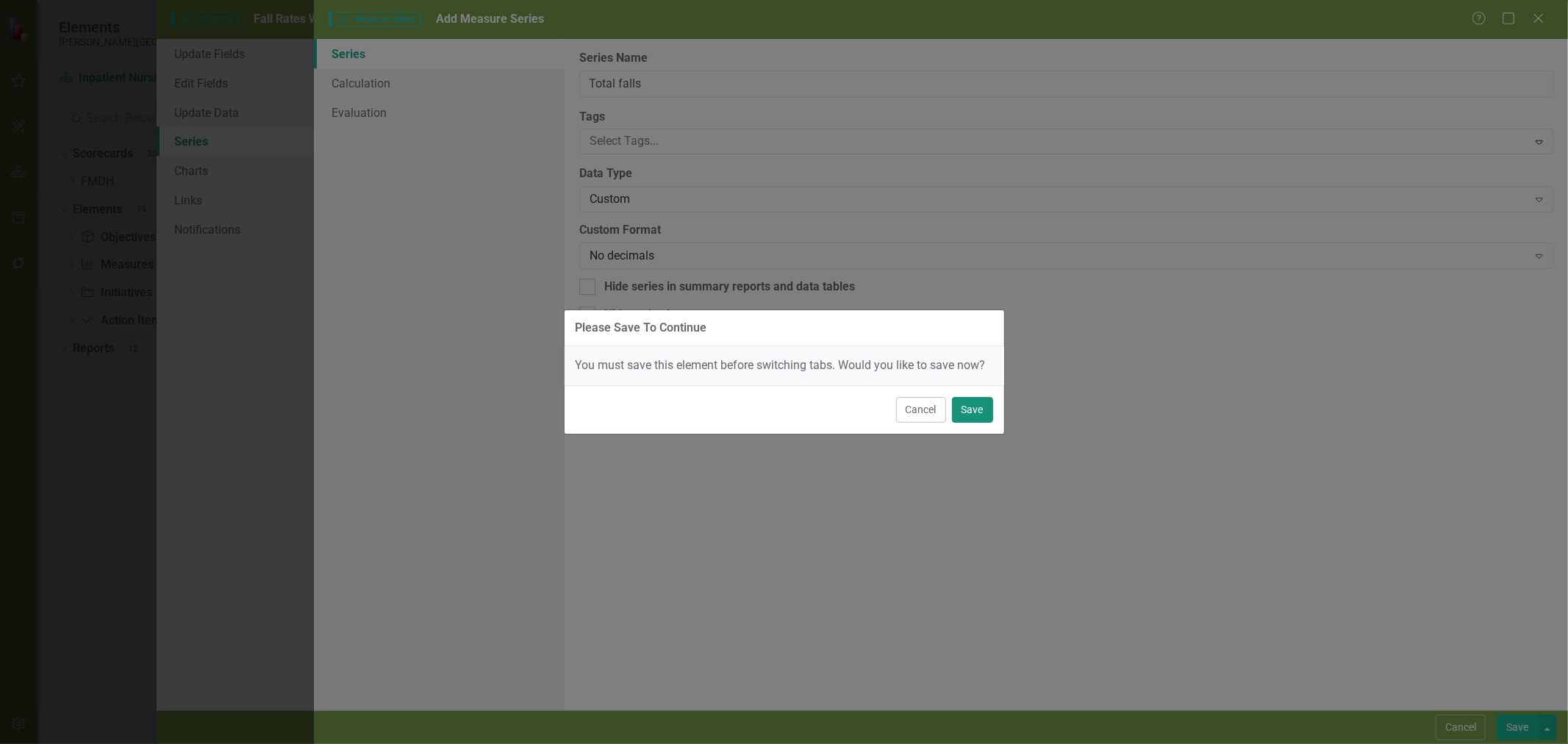
click at [982, 420] on button "Save" at bounding box center [972, 409] width 41 height 26
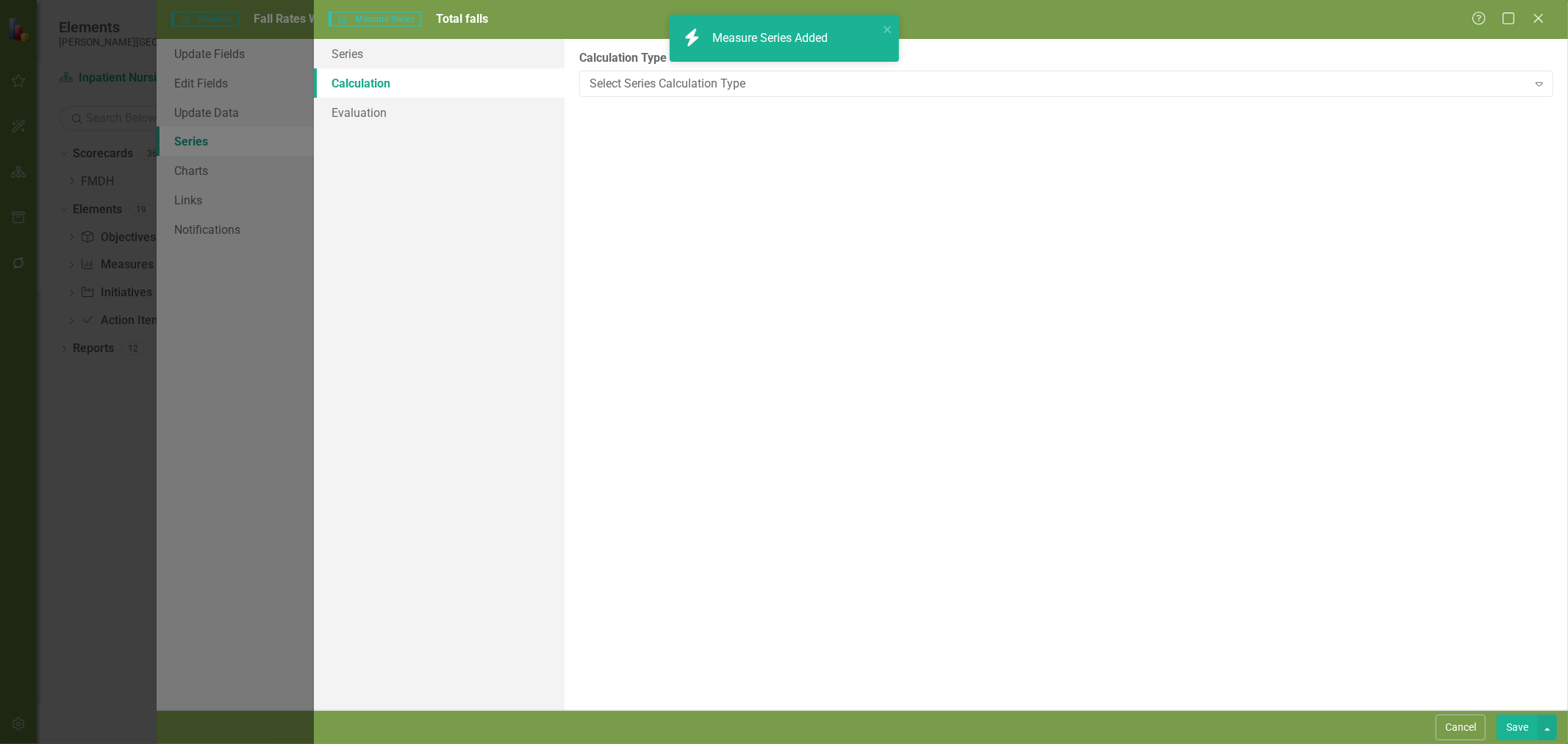
click at [689, 89] on div "Select Series Calculation Type" at bounding box center [1059, 84] width 938 height 17
click at [670, 86] on div "Select Series Calculation Type" at bounding box center [1059, 84] width 938 height 17
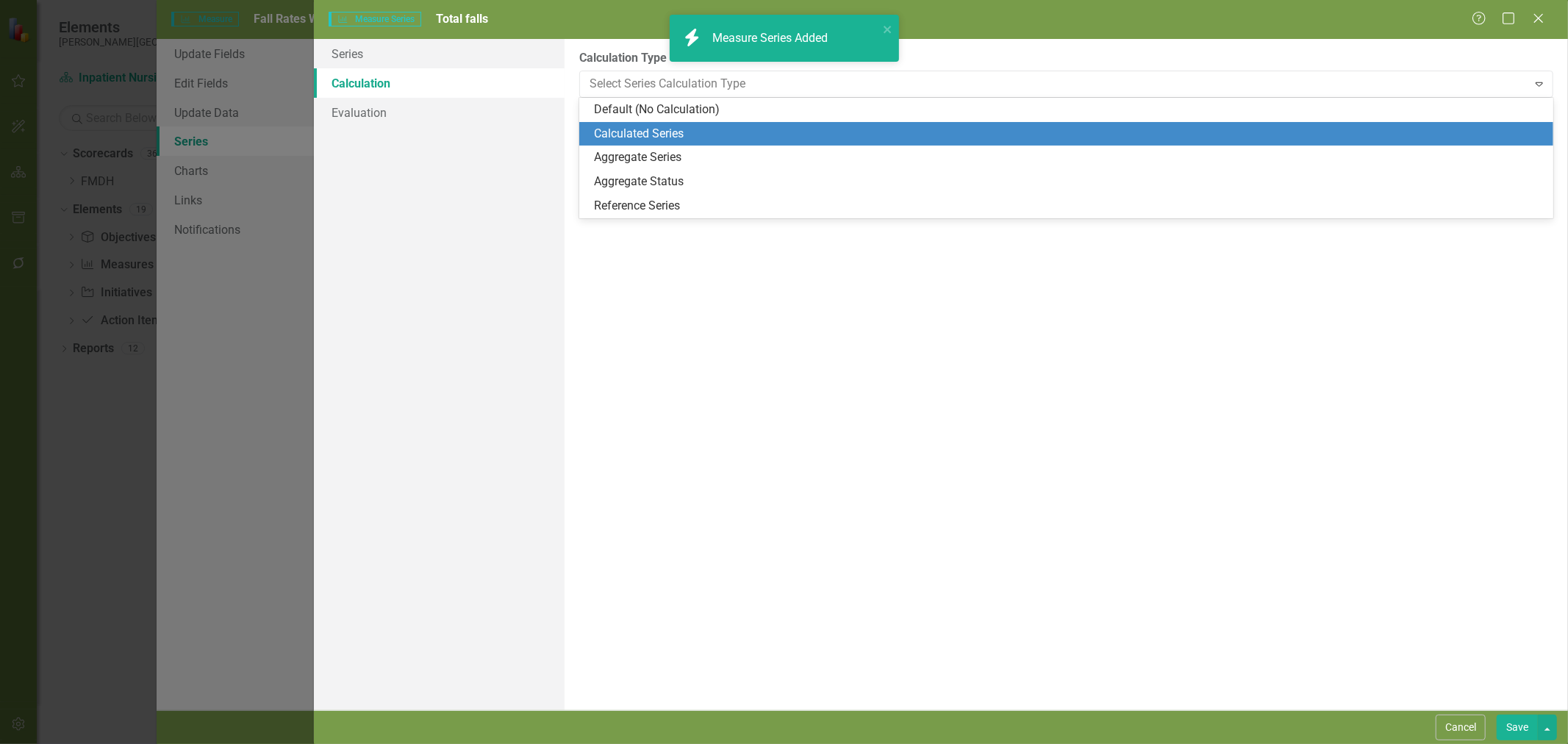
click at [657, 133] on div "Calculated Series" at bounding box center [1069, 134] width 950 height 17
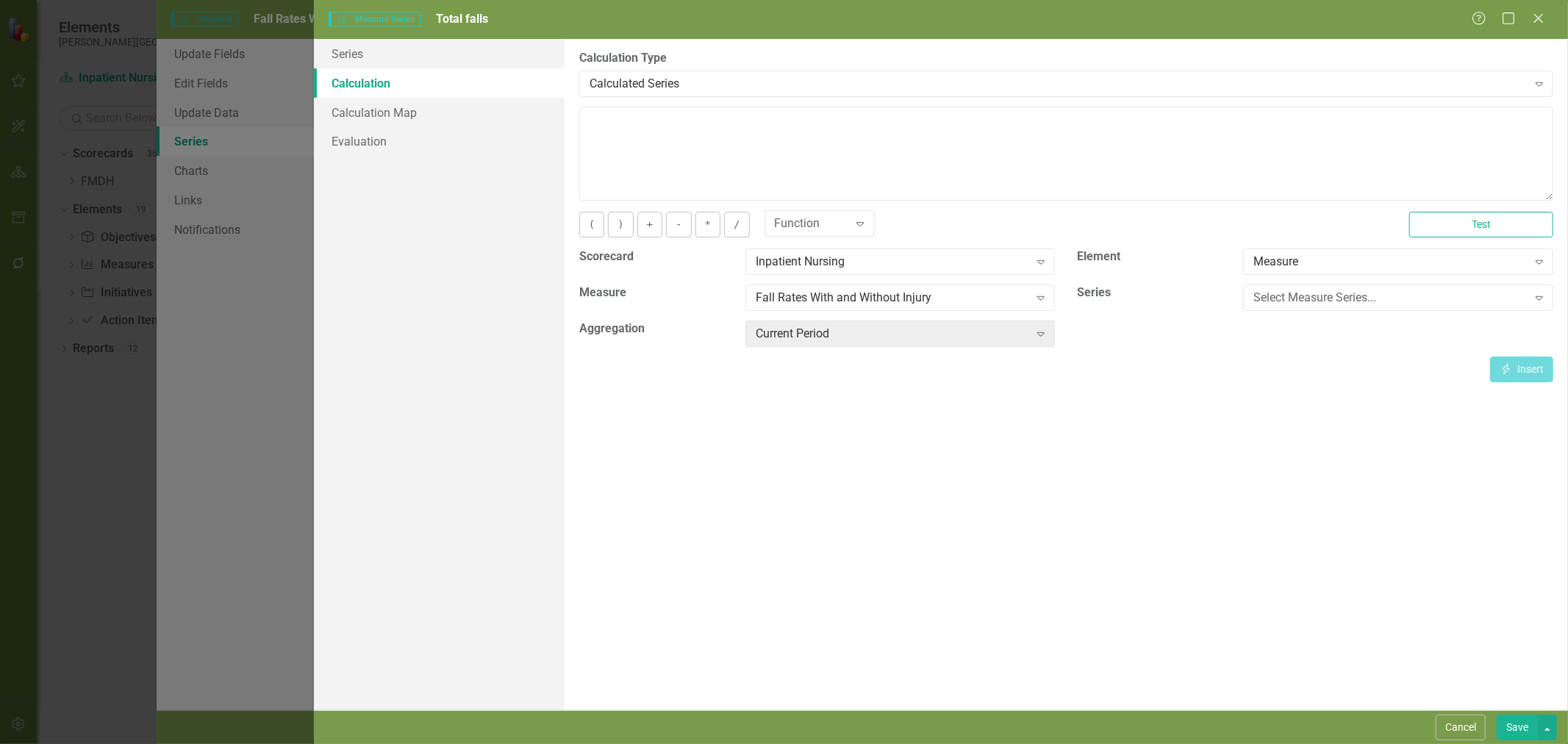
click at [1327, 290] on div "Select Measure Series..." at bounding box center [1390, 298] width 273 height 17
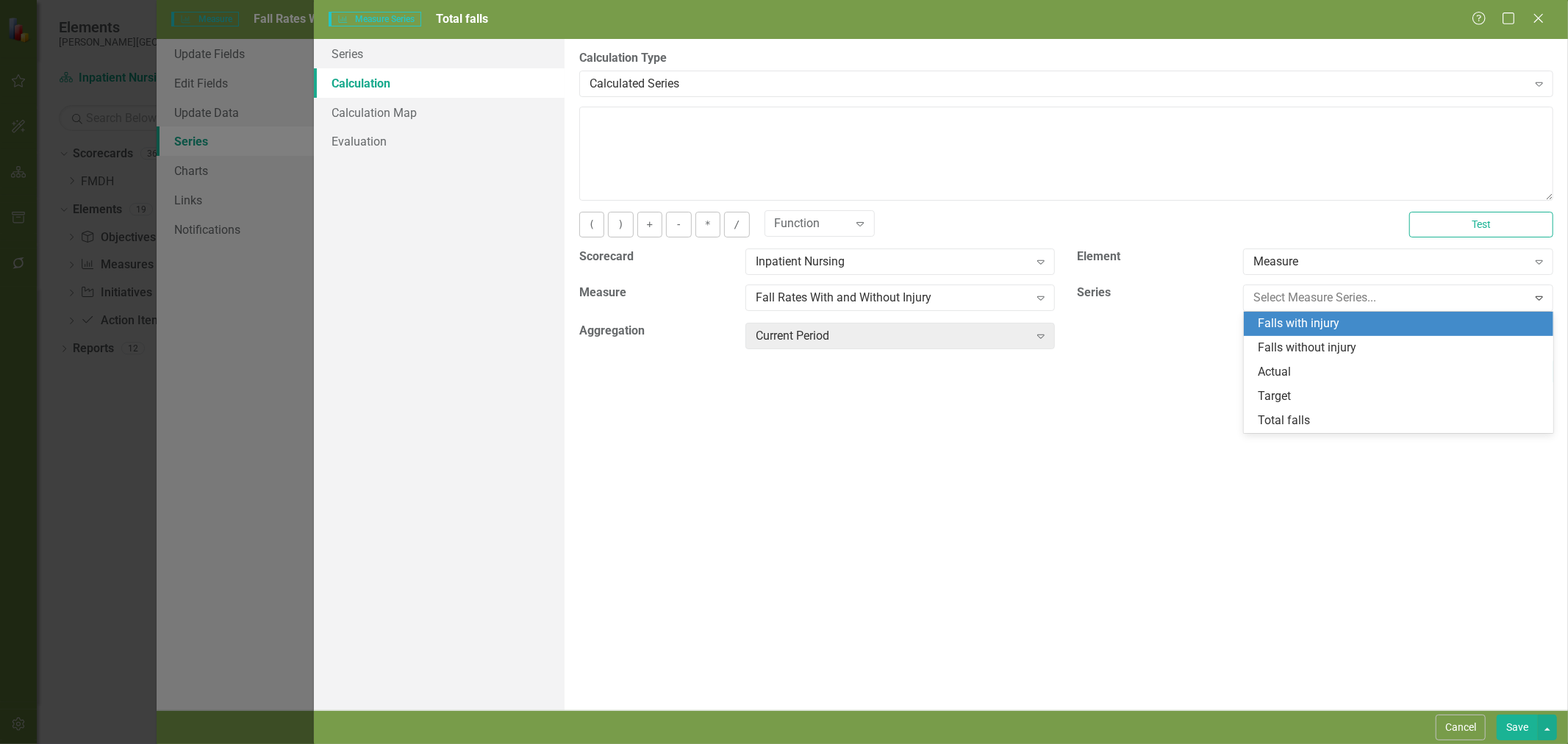
click at [1331, 326] on div "Falls with injury" at bounding box center [1401, 324] width 286 height 17
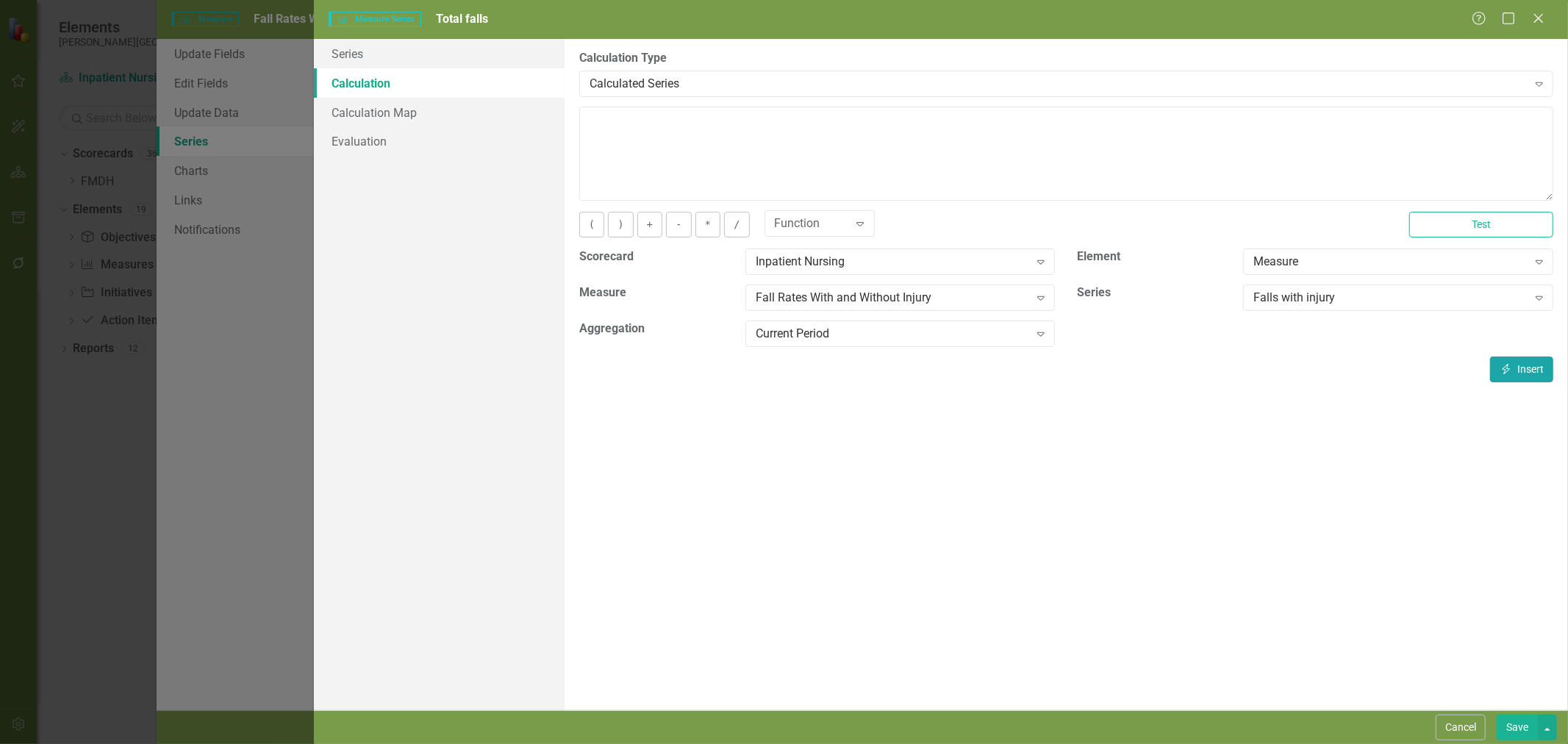
click at [1533, 370] on button "Insert Insert" at bounding box center [1521, 369] width 63 height 26
click at [644, 221] on button "+" at bounding box center [650, 224] width 25 height 26
click at [1367, 304] on div "Falls with injury" at bounding box center [1390, 298] width 273 height 17
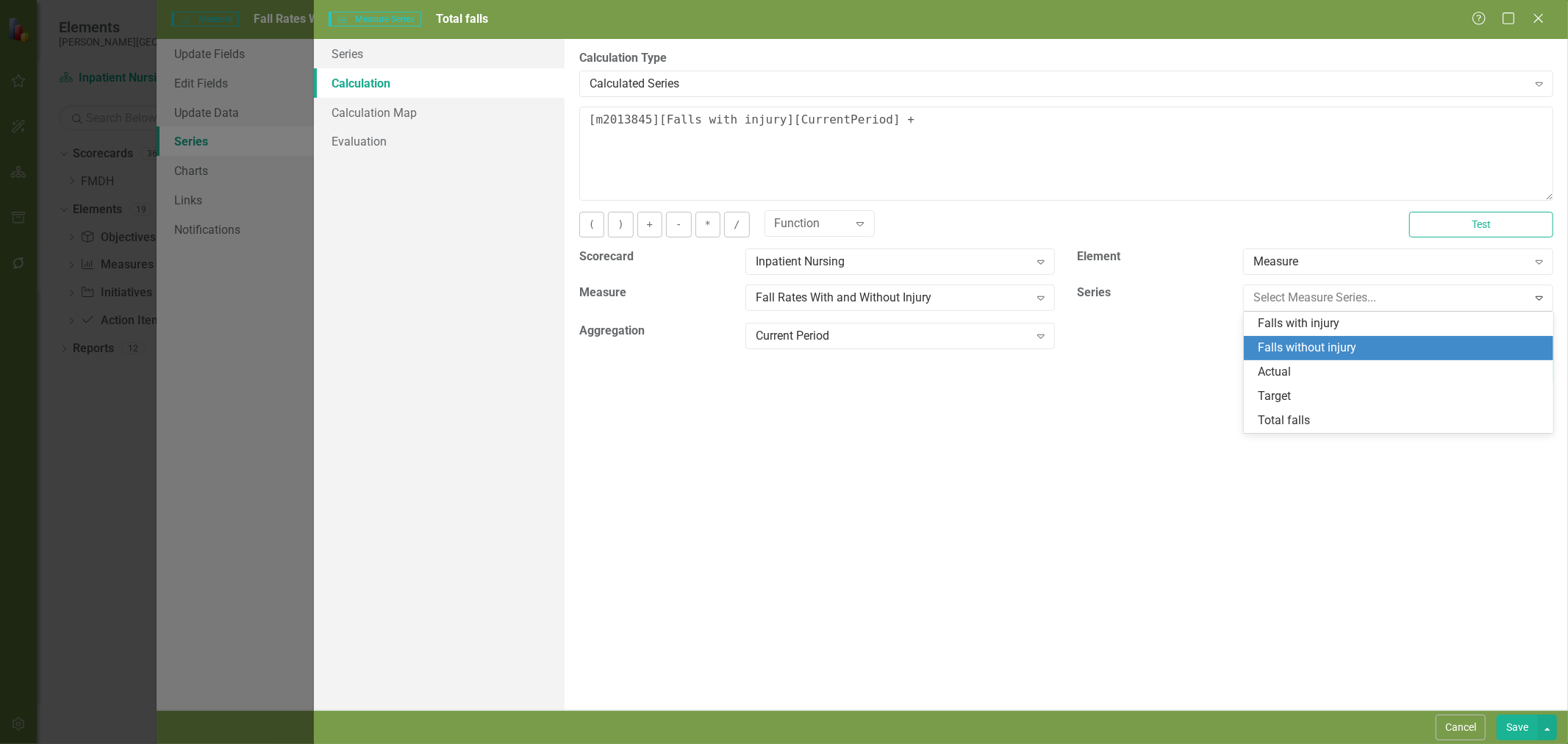
click at [1362, 346] on div "Falls without injury" at bounding box center [1401, 349] width 286 height 17
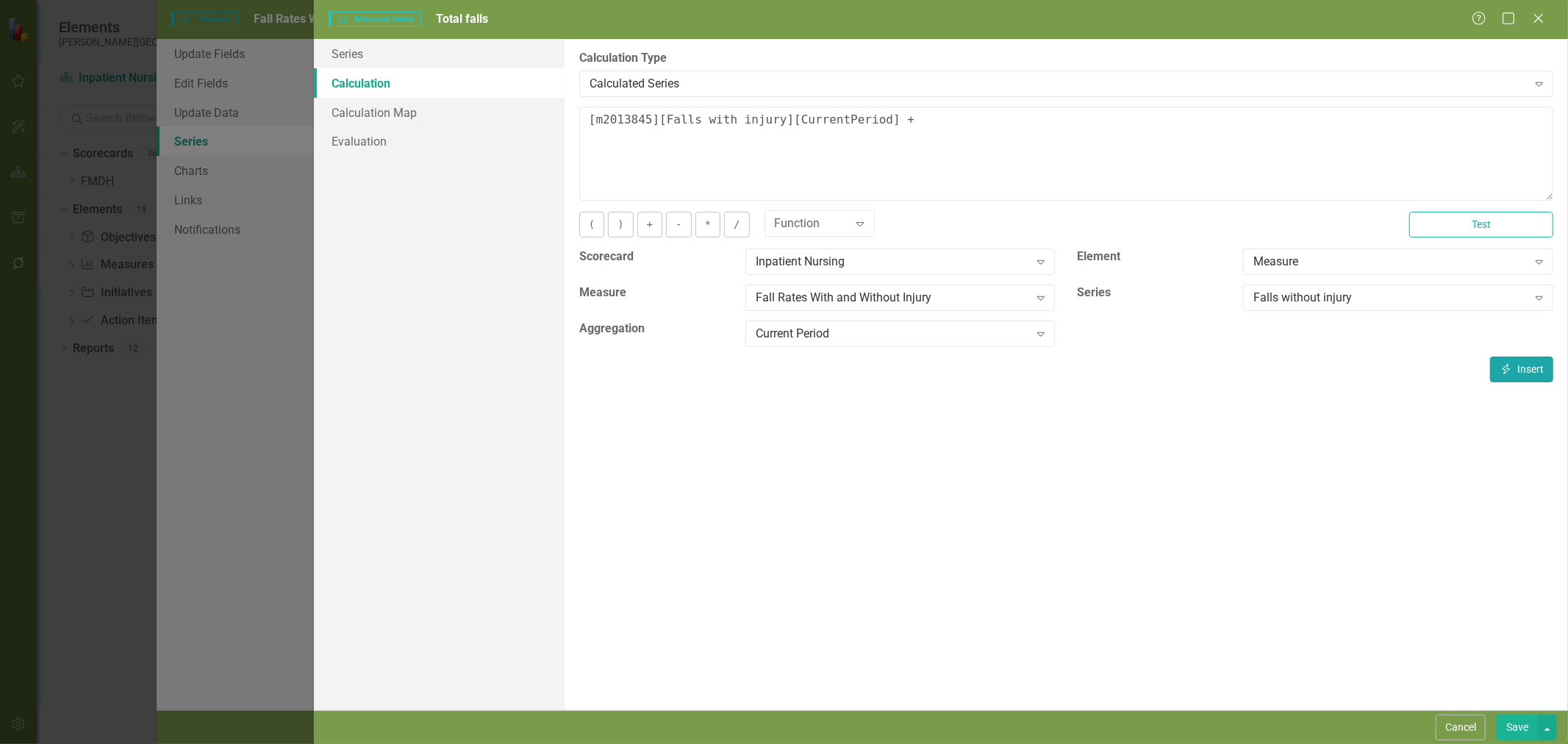
click at [1530, 377] on button "Insert Insert" at bounding box center [1521, 369] width 63 height 26
type textarea "[m2013845][Falls with injury][CurrentPeriod] + [m2013845][Falls without injury]…"
click at [1519, 728] on button "Save" at bounding box center [1517, 728] width 41 height 26
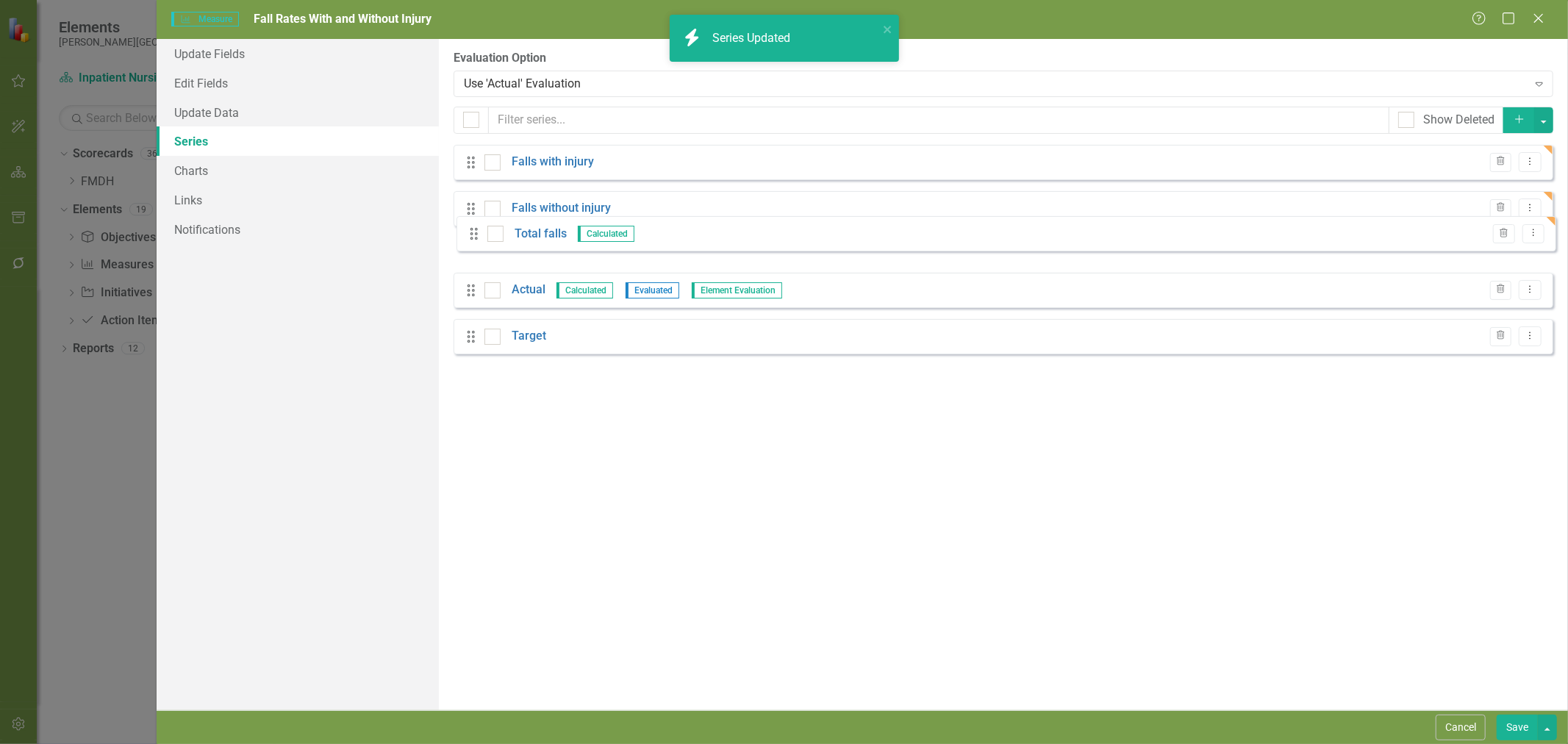
drag, startPoint x: 473, startPoint y: 353, endPoint x: 476, endPoint y: 239, distance: 114.0
click at [476, 239] on div "Drag Falls with injury Trash Dropdown Menu Drag Falls without injury Trash Drop…" at bounding box center [1003, 256] width 1100 height 221
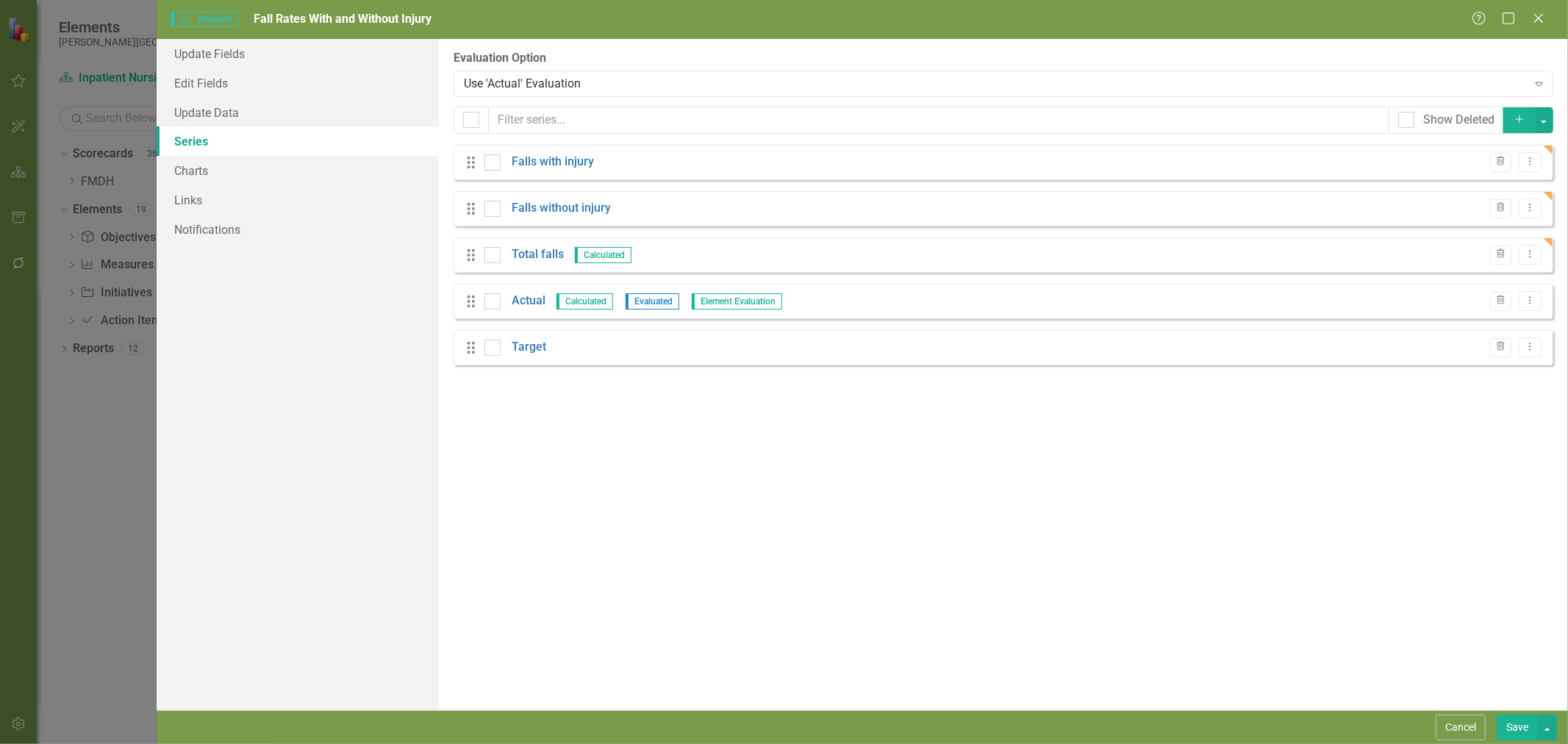
click at [1518, 118] on icon "Add" at bounding box center [1519, 119] width 13 height 10
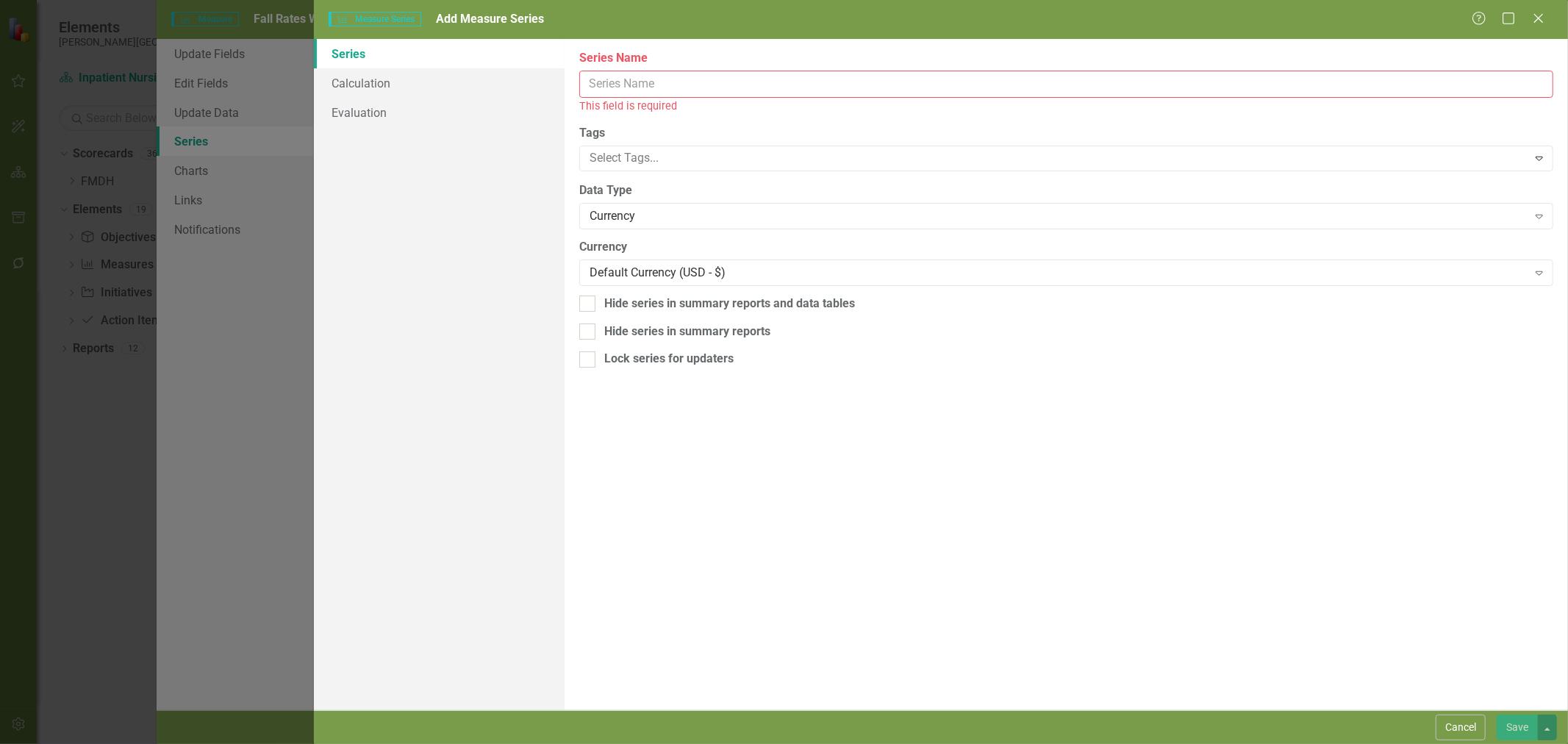
click at [647, 89] on input "Name" at bounding box center [1066, 84] width 974 height 27
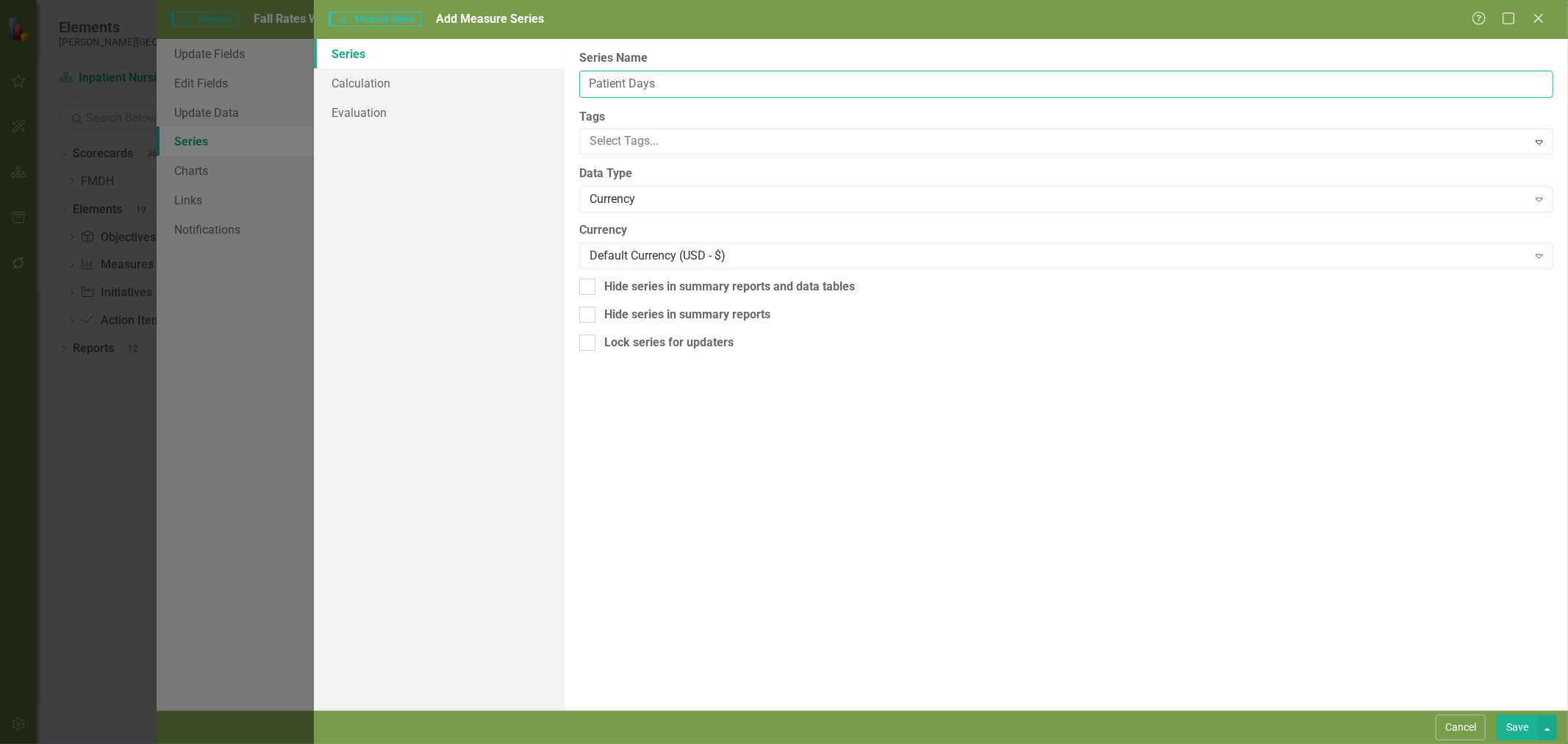
type input "Patient Days"
click at [655, 201] on div "Currency" at bounding box center [1059, 200] width 938 height 17
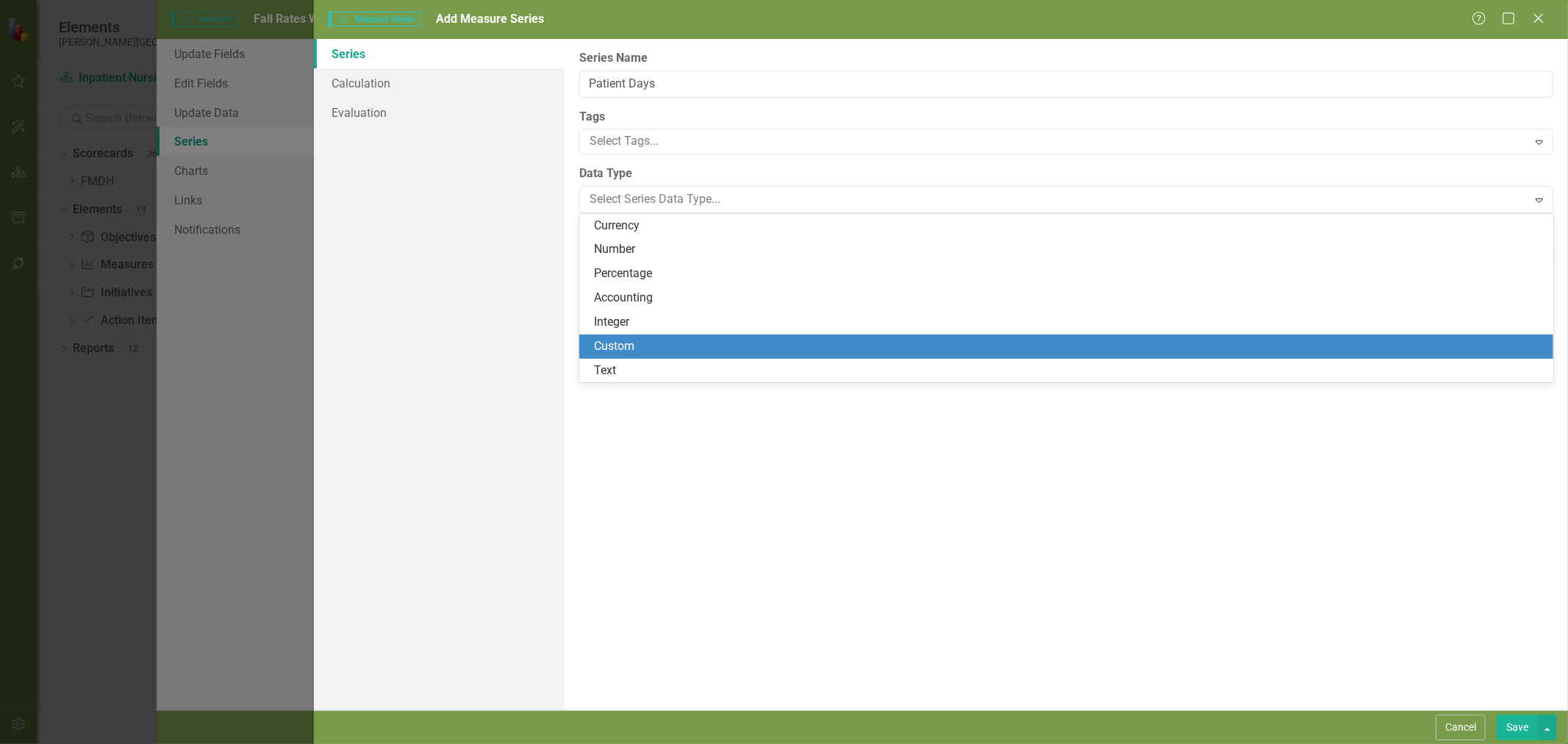
click at [647, 346] on div "Custom" at bounding box center [1069, 347] width 950 height 17
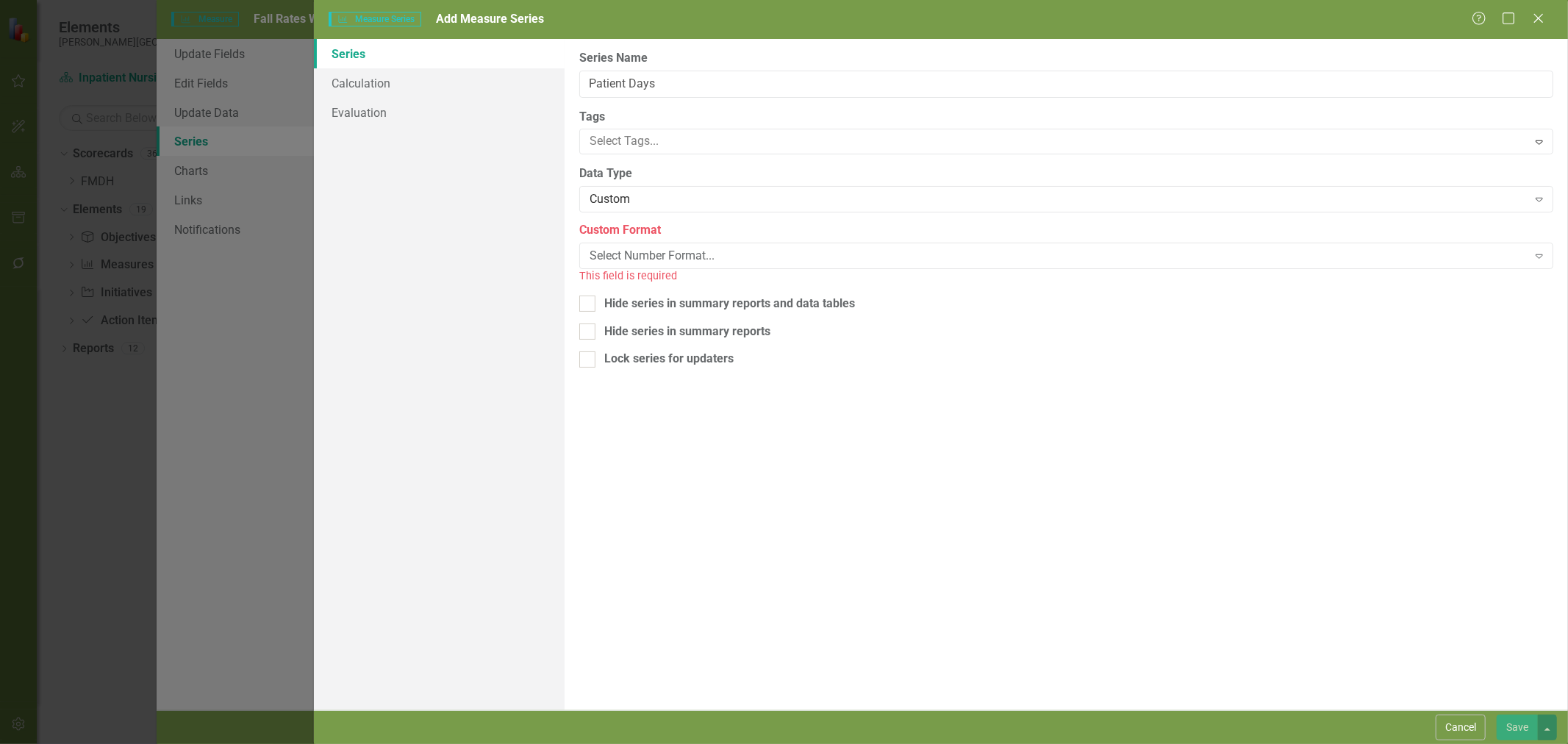
click at [655, 259] on div "Select Number Format..." at bounding box center [1059, 256] width 938 height 17
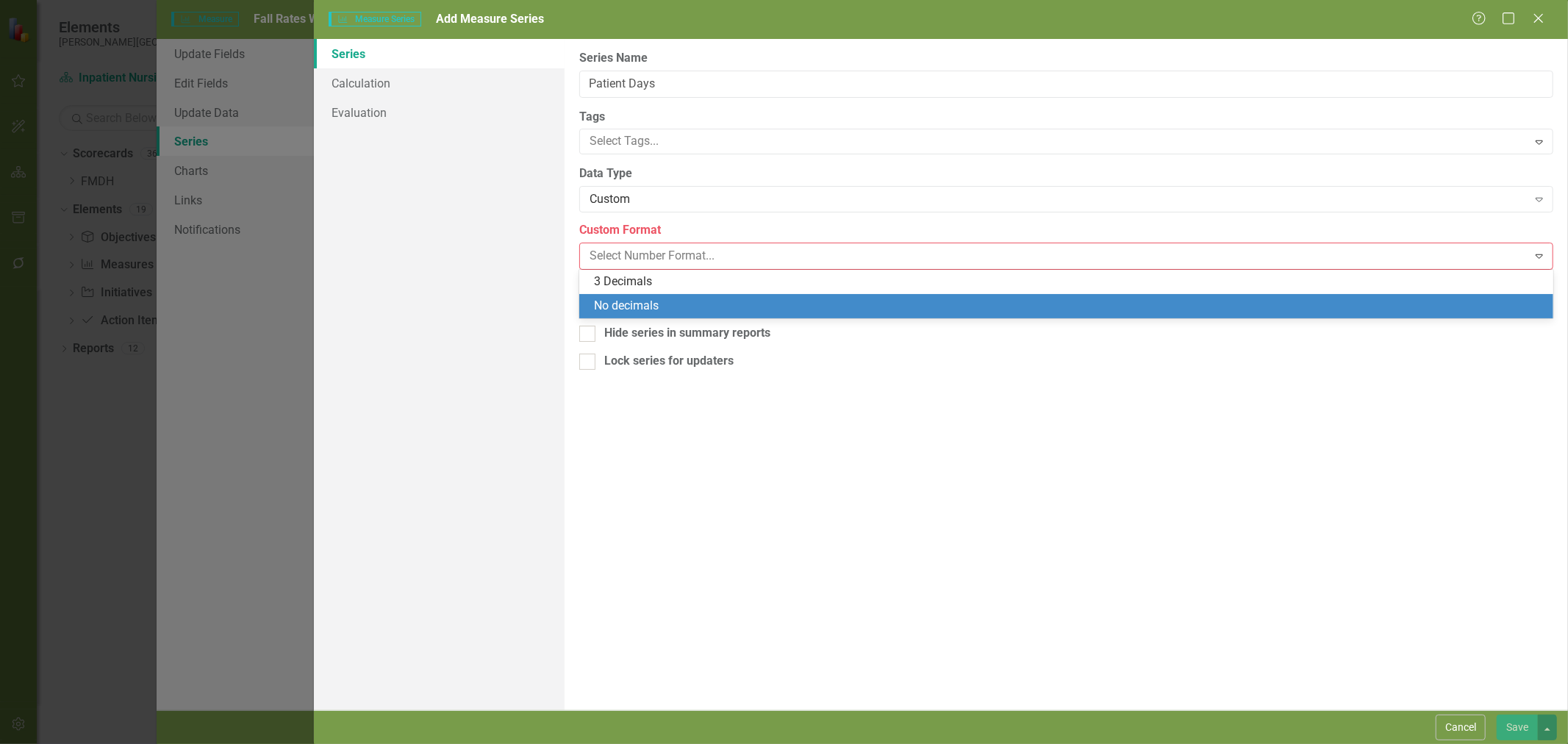
click at [653, 306] on div "No decimals" at bounding box center [1069, 307] width 950 height 17
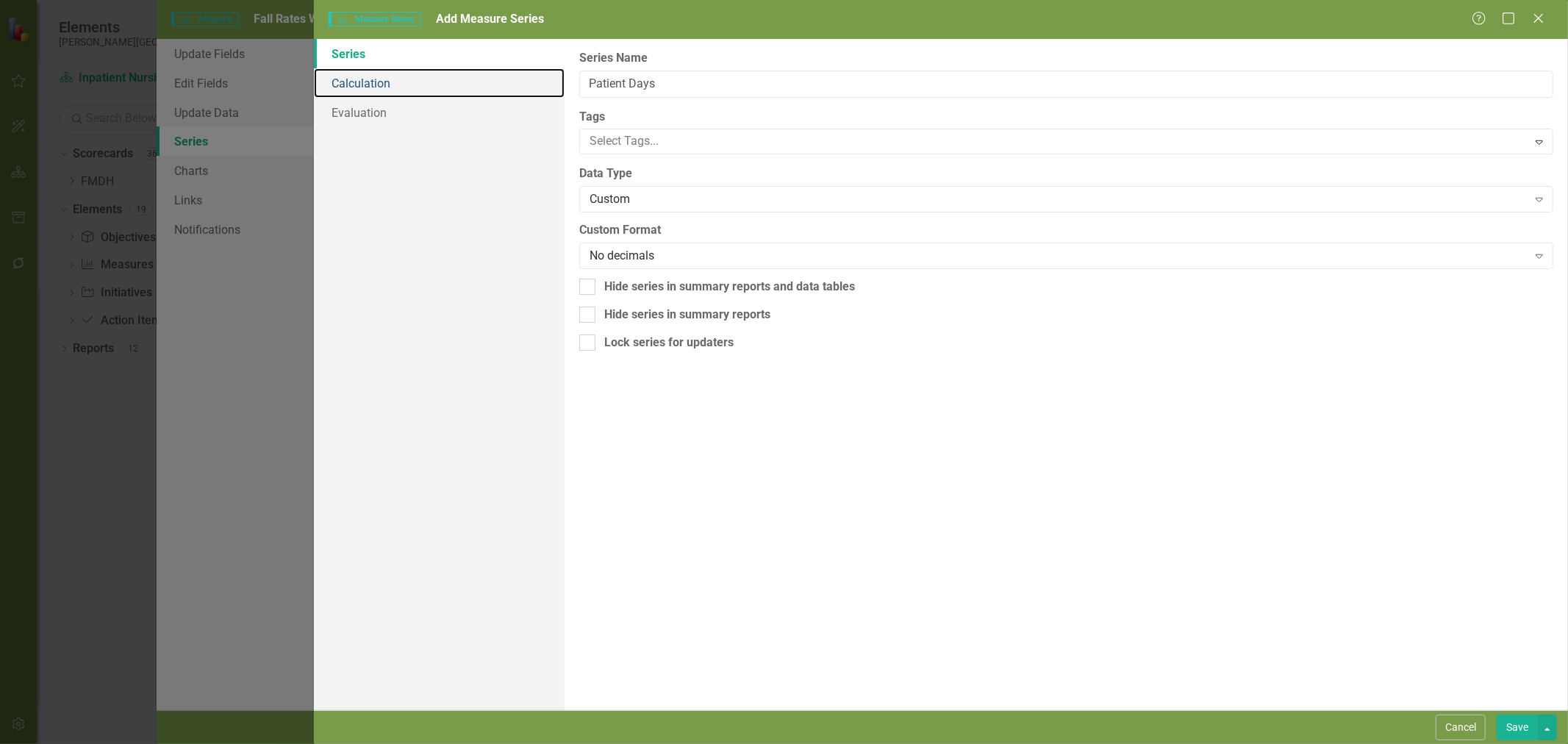
click at [387, 77] on link "Calculation" at bounding box center [439, 83] width 251 height 30
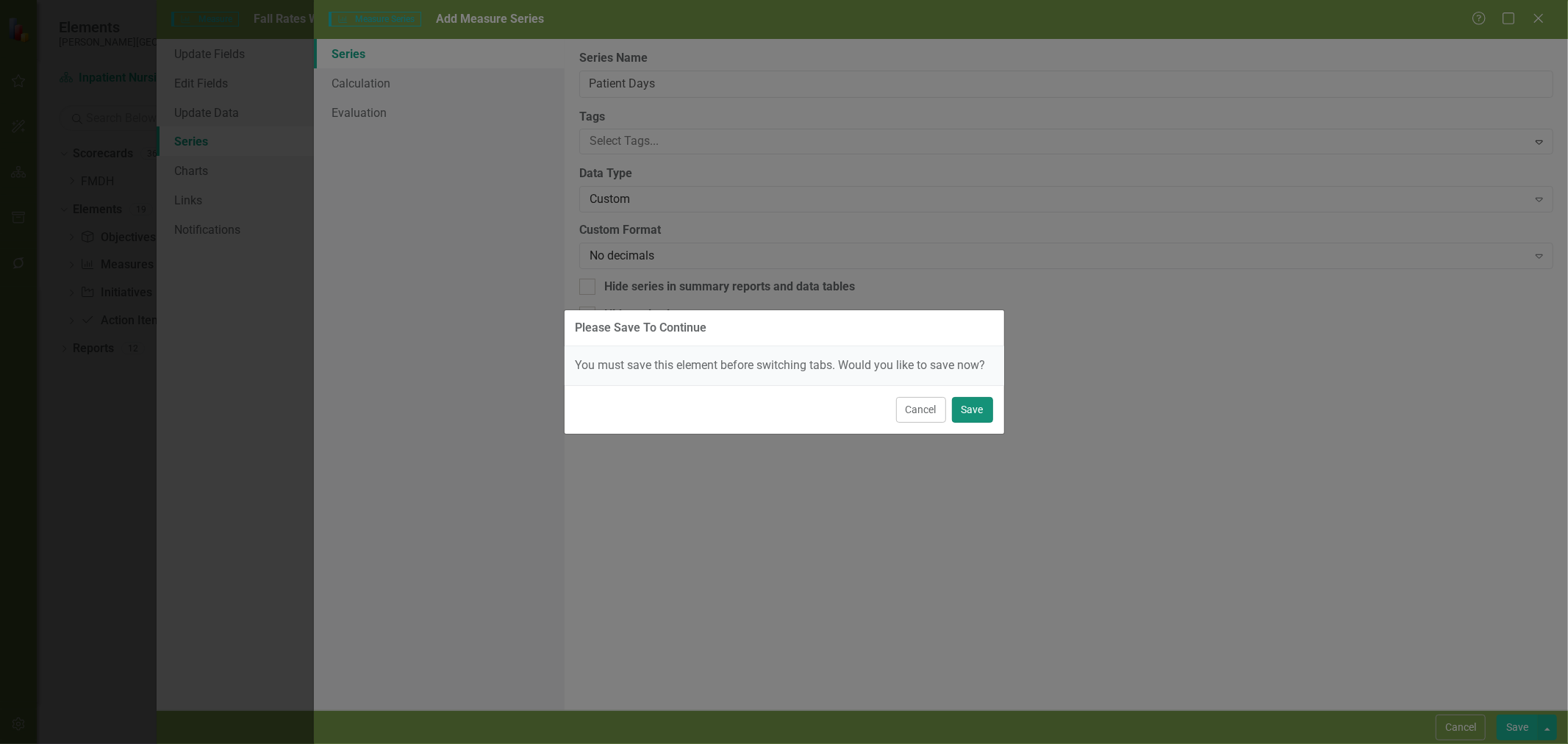
click at [978, 416] on button "Save" at bounding box center [972, 409] width 41 height 26
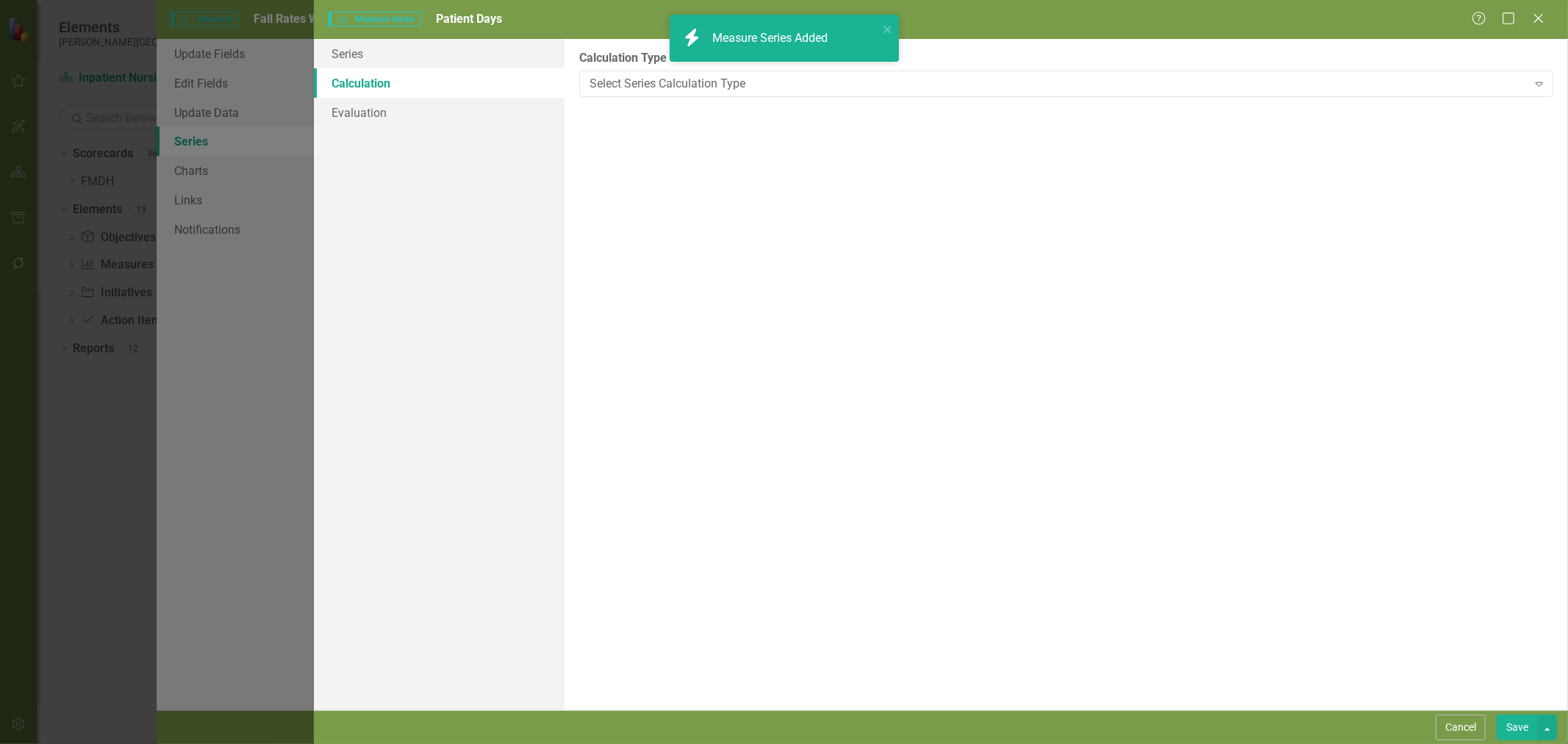
click at [1519, 725] on button "Save" at bounding box center [1517, 728] width 41 height 26
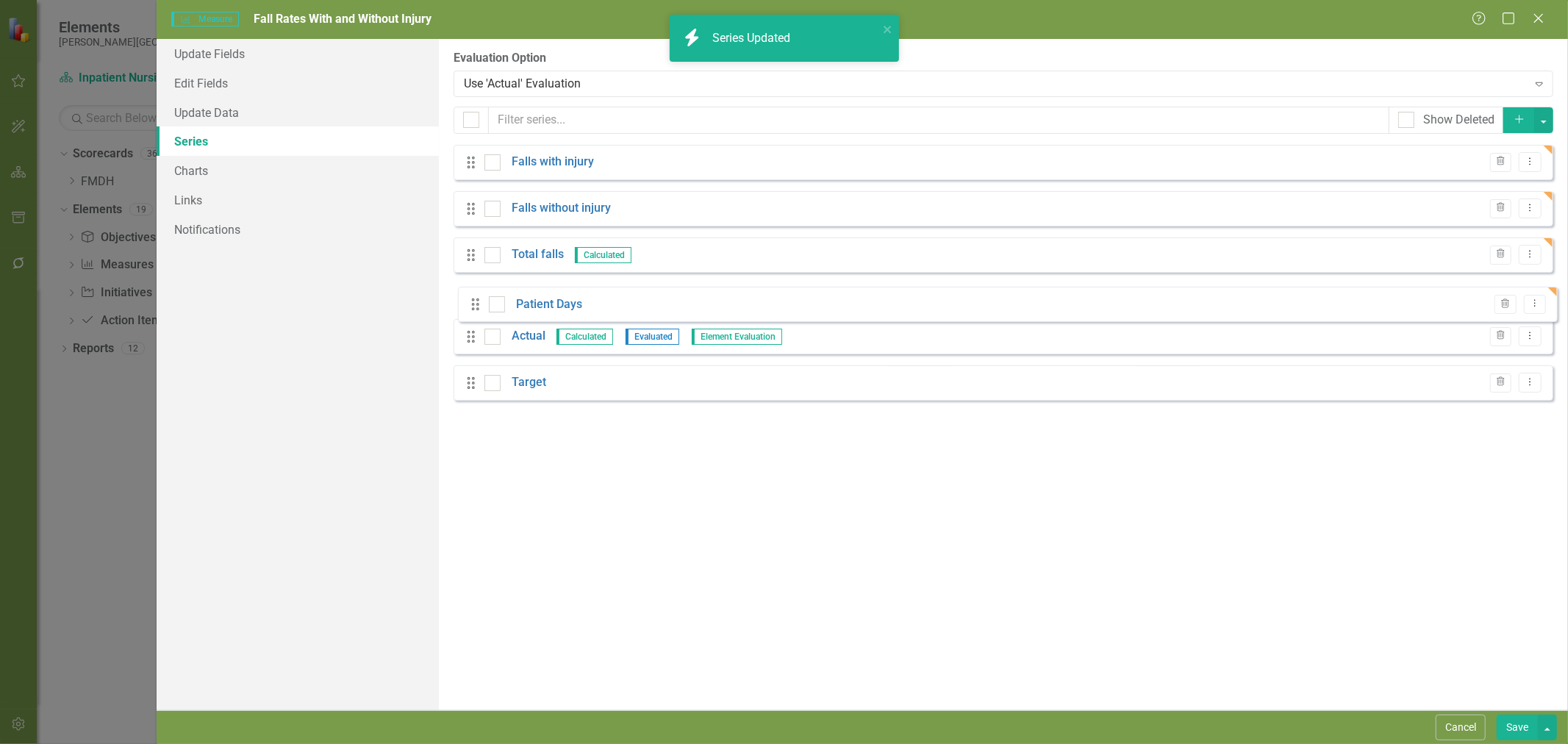
drag, startPoint x: 469, startPoint y: 394, endPoint x: 472, endPoint y: 295, distance: 99.0
click at [472, 295] on div "Drag Falls with injury Trash Dropdown Menu Drag Falls without injury Trash Drop…" at bounding box center [1003, 279] width 1100 height 267
click at [530, 347] on link "Actual" at bounding box center [529, 348] width 34 height 17
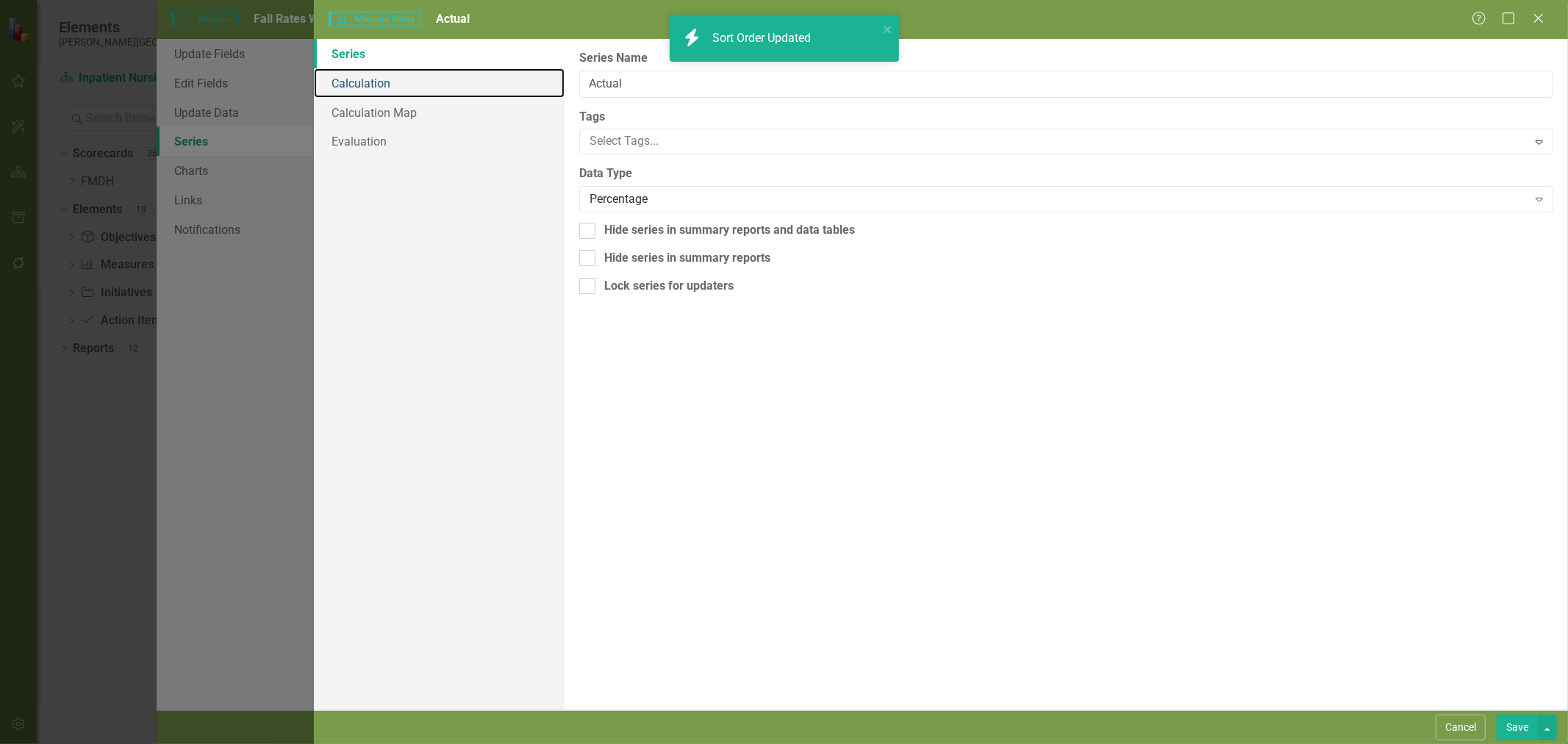
click at [397, 79] on link "Calculation" at bounding box center [439, 83] width 251 height 30
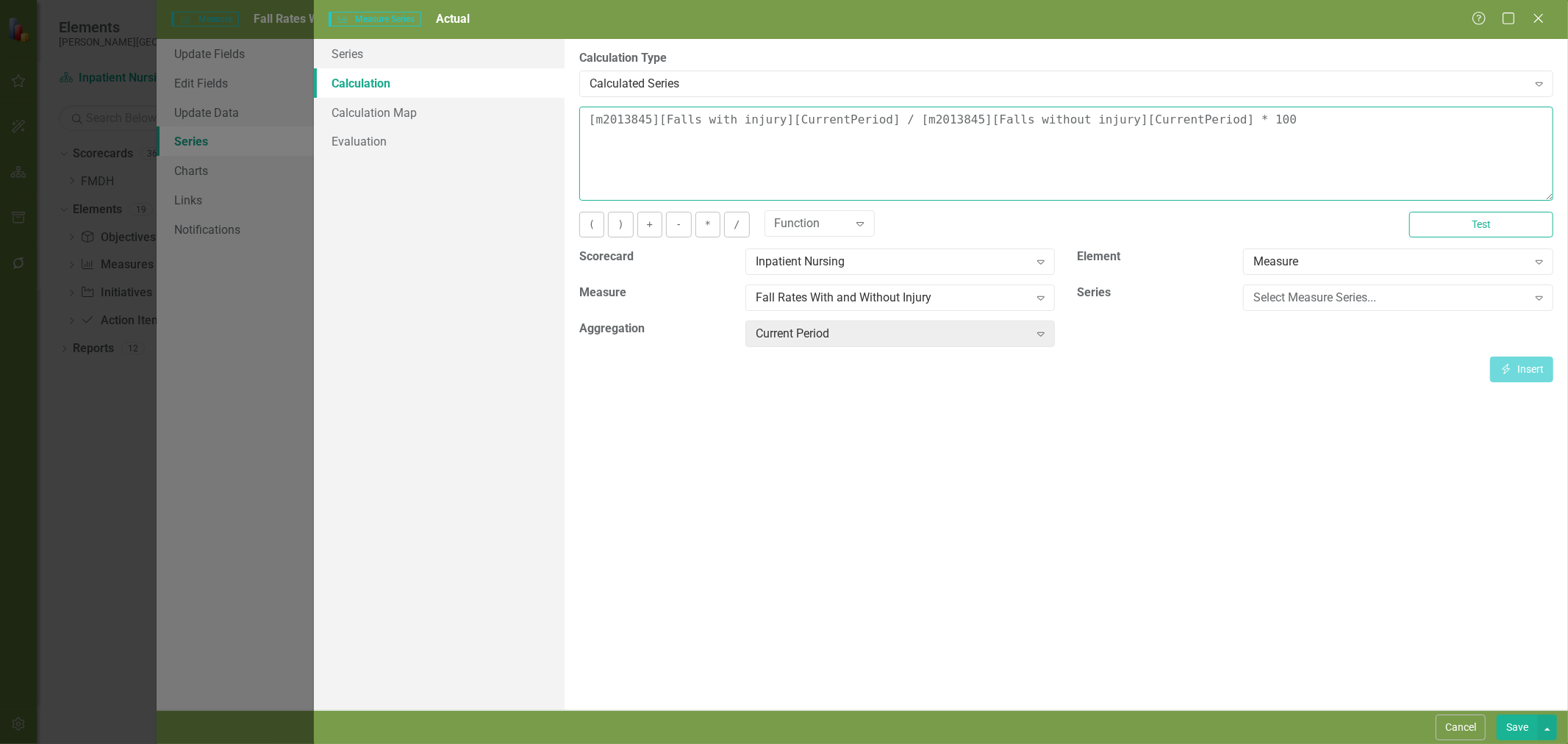
drag, startPoint x: 1307, startPoint y: 126, endPoint x: 474, endPoint y: 120, distance: 833.0
click at [474, 120] on div "Series Calculation Calculation Map Evaluation From this page, you can edit the …" at bounding box center [941, 374] width 1254 height 672
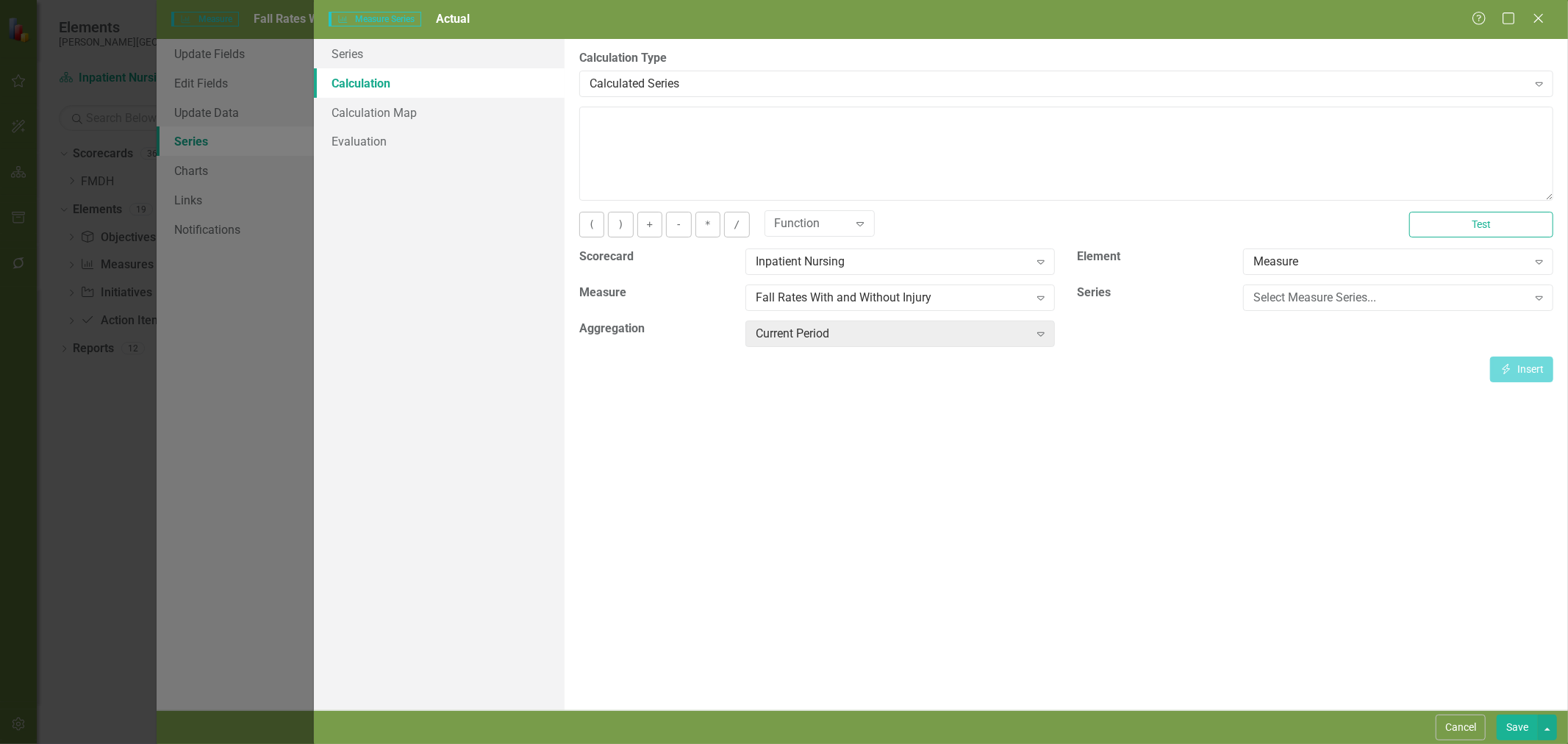
click at [590, 223] on button "(" at bounding box center [591, 224] width 25 height 26
click at [1311, 304] on div "Select Measure Series..." at bounding box center [1390, 298] width 273 height 17
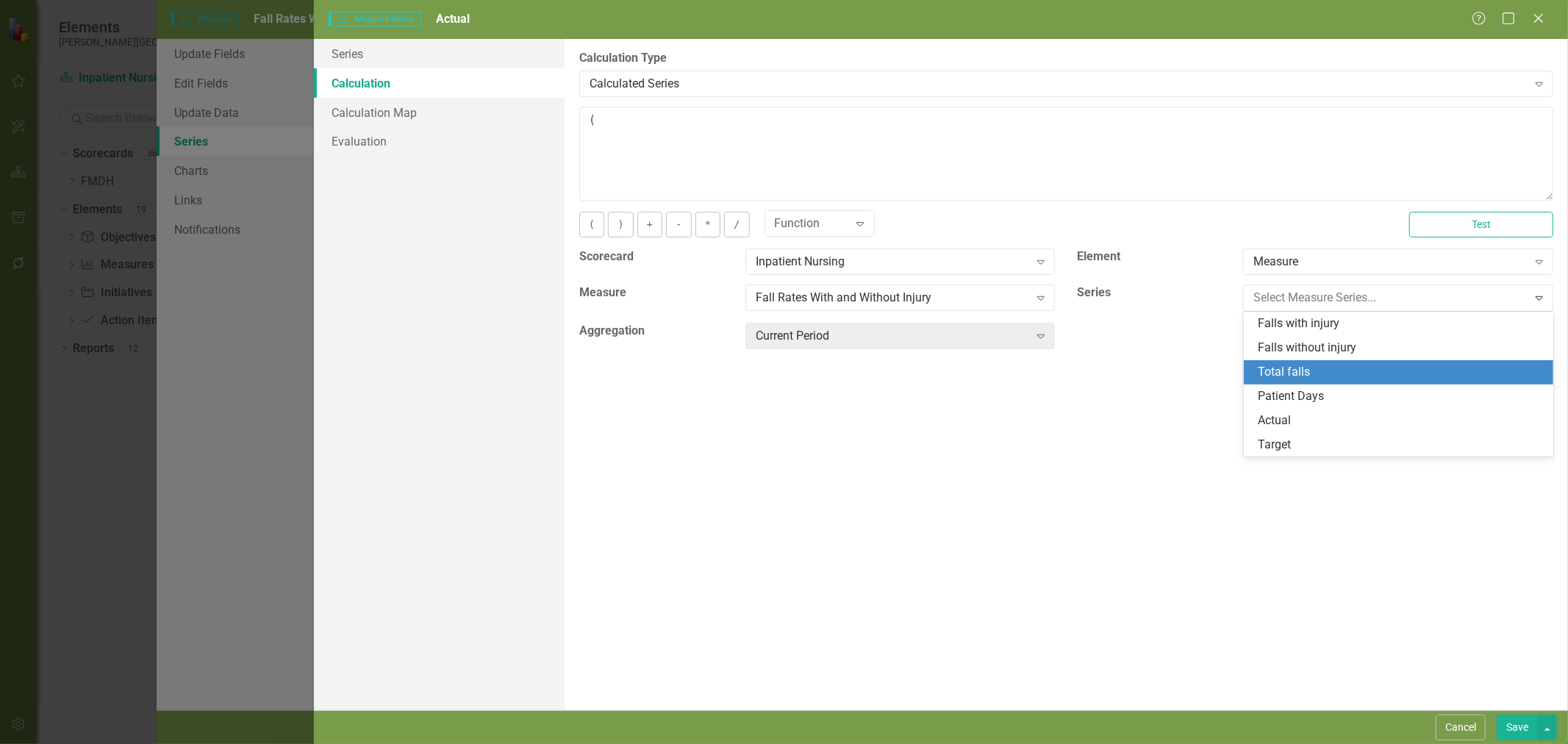
drag, startPoint x: 1314, startPoint y: 322, endPoint x: 1311, endPoint y: 369, distance: 47.1
click at [1311, 369] on div "Falls with injury Falls without injury Total falls Patient Days Actual Target" at bounding box center [1399, 384] width 310 height 145
click at [1311, 370] on div "Total falls" at bounding box center [1401, 373] width 286 height 17
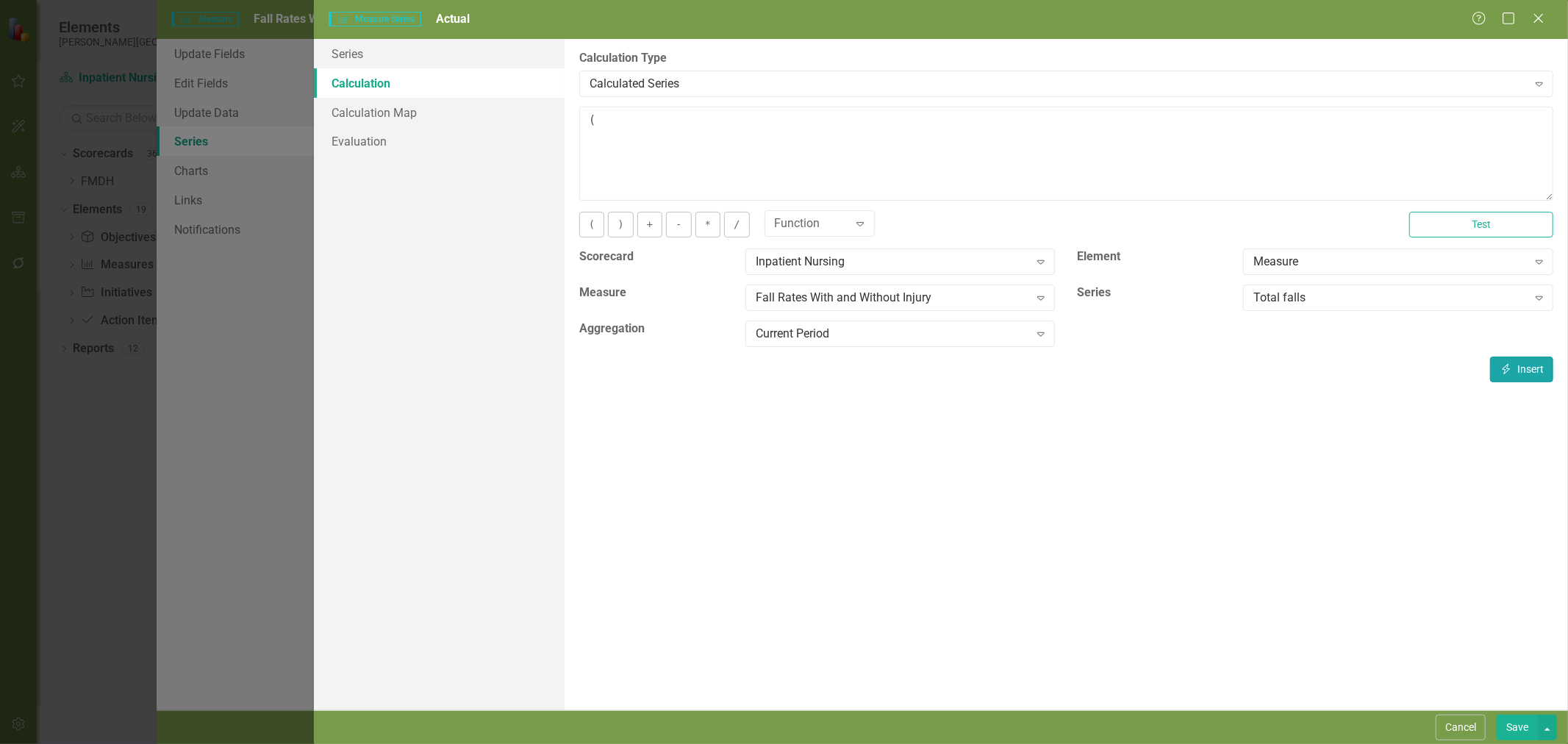
click at [1505, 367] on icon "Insert" at bounding box center [1506, 369] width 13 height 10
click at [712, 231] on button "*" at bounding box center [708, 224] width 25 height 26
click at [736, 230] on button "/" at bounding box center [737, 224] width 25 height 26
click at [1301, 298] on div "Total falls" at bounding box center [1390, 298] width 273 height 17
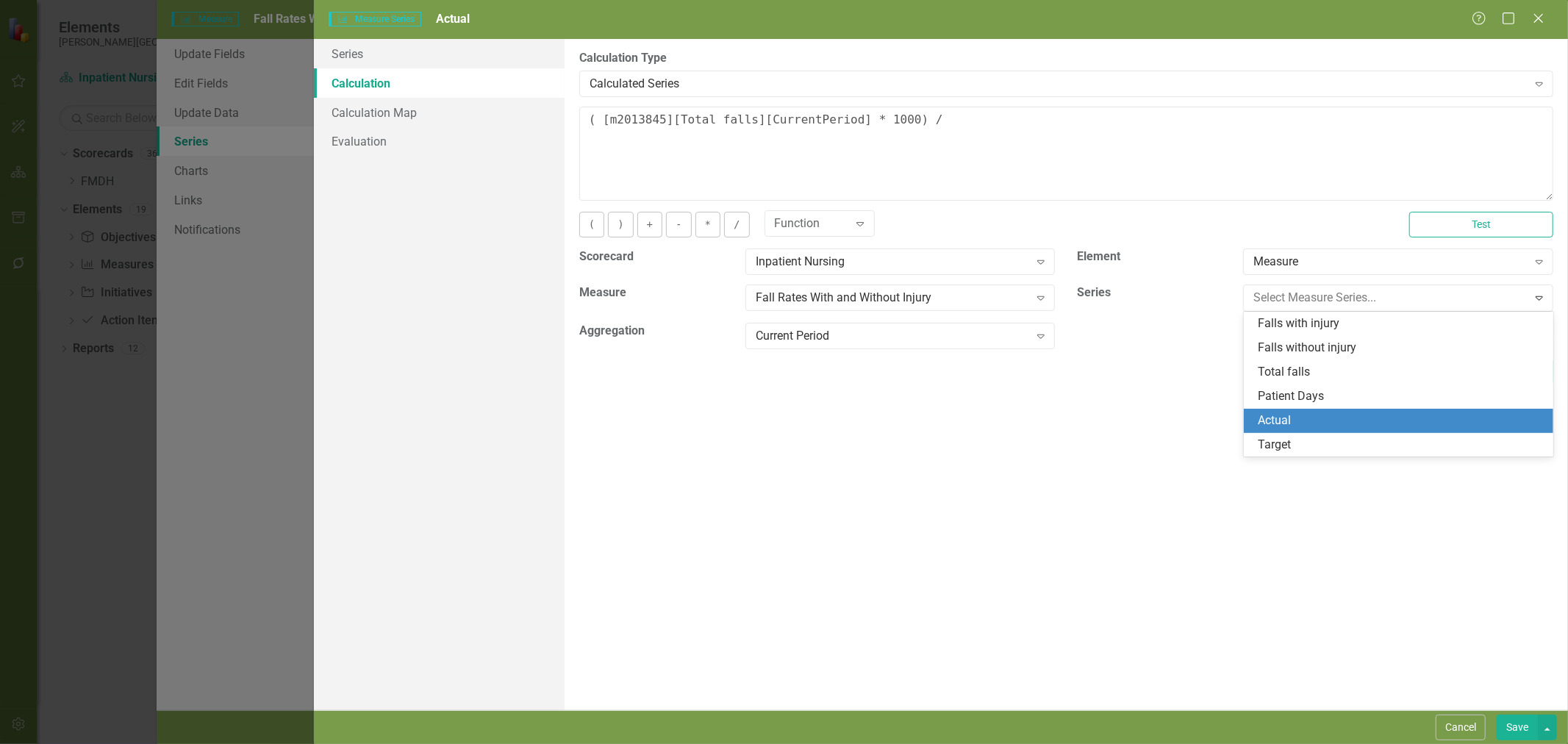
click at [1310, 402] on div "Patient Days" at bounding box center [1401, 397] width 286 height 17
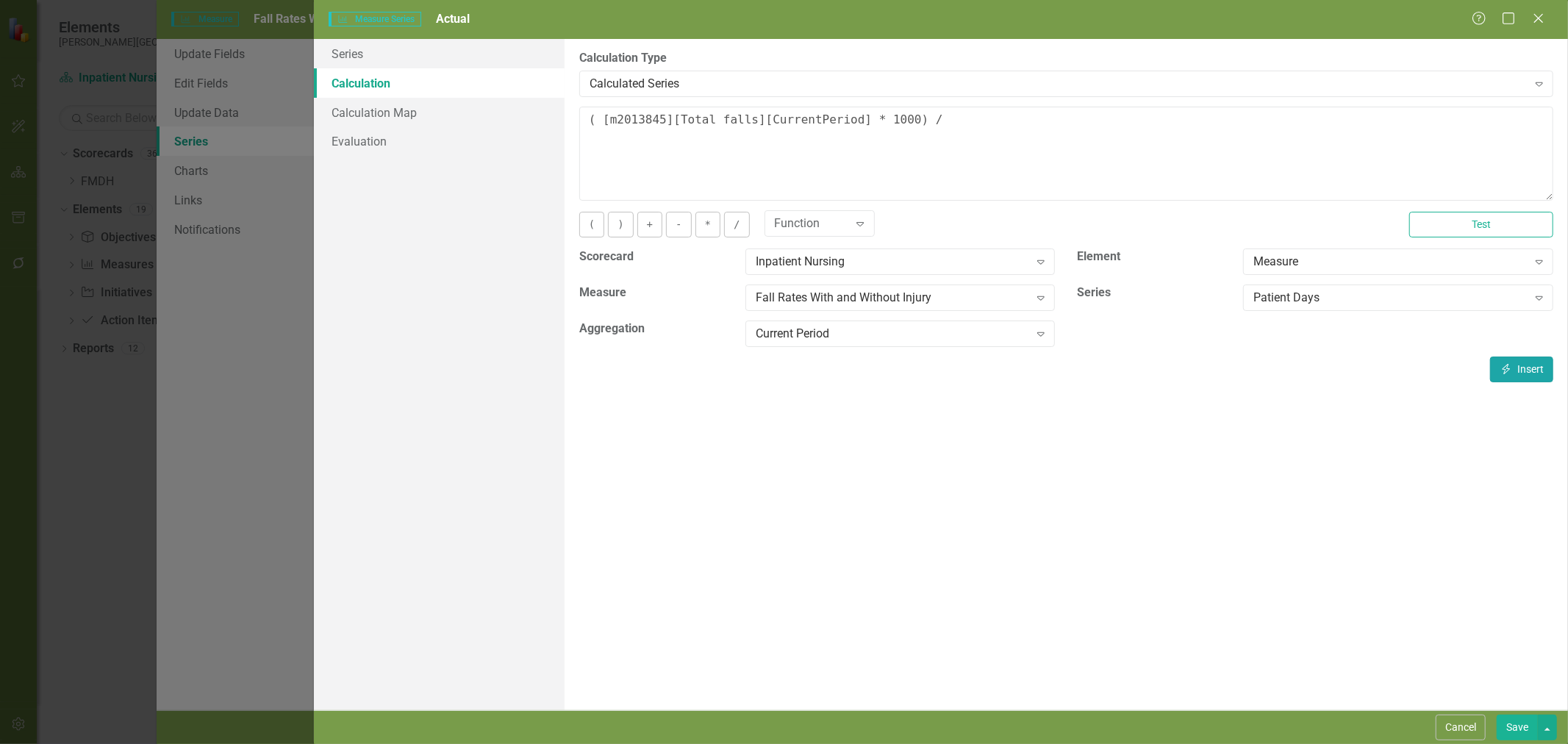
click at [1540, 373] on button "Insert Insert" at bounding box center [1521, 369] width 63 height 26
type textarea "( [m2013845][Total falls][CurrentPeriod] * 1000) / [m2013845][Patient Days][Cur…"
click at [397, 135] on link "Evaluation" at bounding box center [439, 141] width 251 height 30
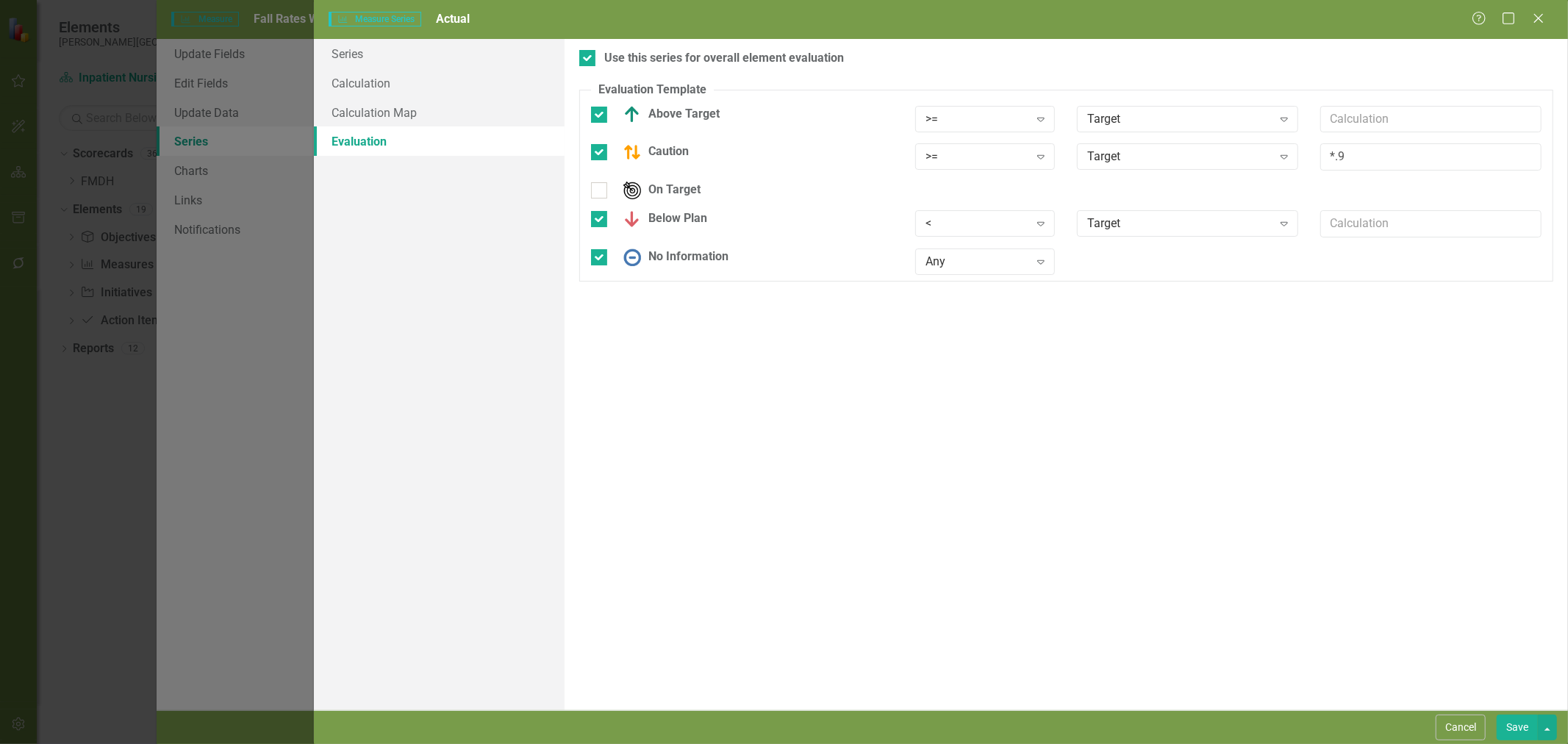
click at [1020, 123] on div ">=" at bounding box center [977, 119] width 104 height 17
click at [983, 214] on div "<=" at bounding box center [988, 217] width 117 height 17
click at [980, 162] on div ">=" at bounding box center [977, 157] width 104 height 17
click at [978, 249] on div "<=" at bounding box center [988, 256] width 117 height 17
click at [980, 232] on div "< Expand" at bounding box center [985, 224] width 140 height 26
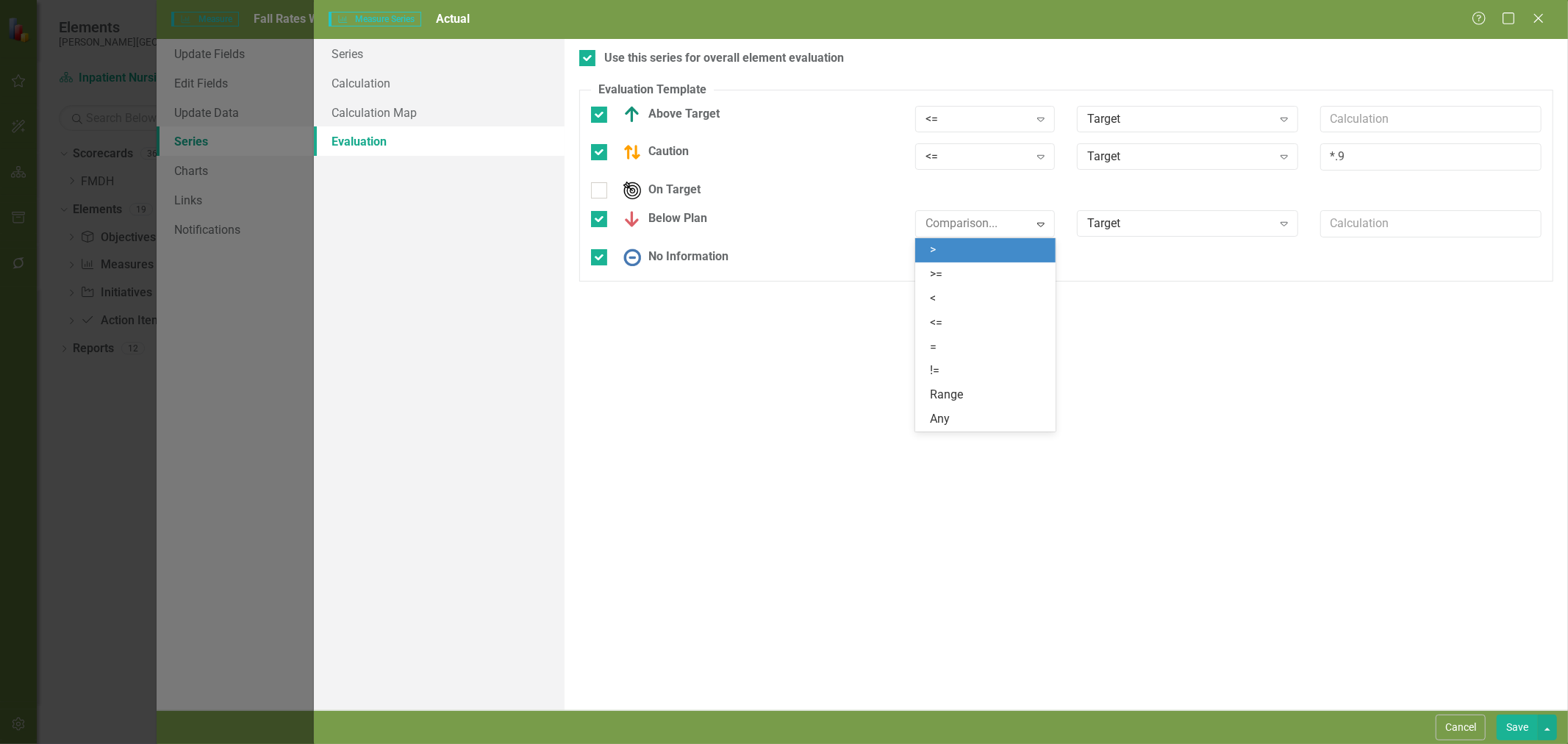
click at [977, 248] on div ">" at bounding box center [988, 251] width 117 height 17
click at [1524, 723] on button "Save" at bounding box center [1517, 728] width 41 height 26
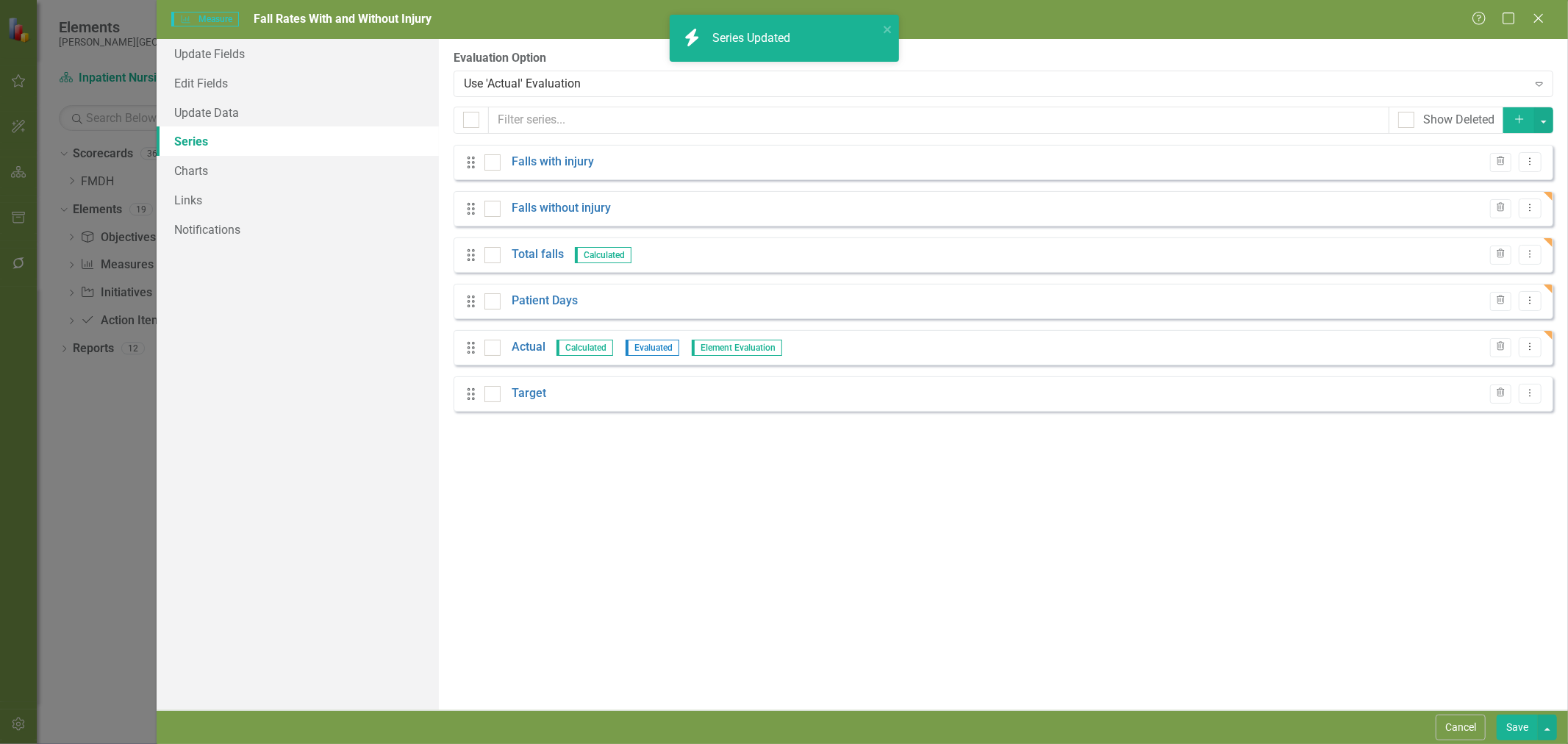
click at [547, 395] on div "Drag Target Trash Dropdown Menu" at bounding box center [1003, 394] width 1100 height 35
click at [539, 395] on link "Target" at bounding box center [529, 394] width 35 height 17
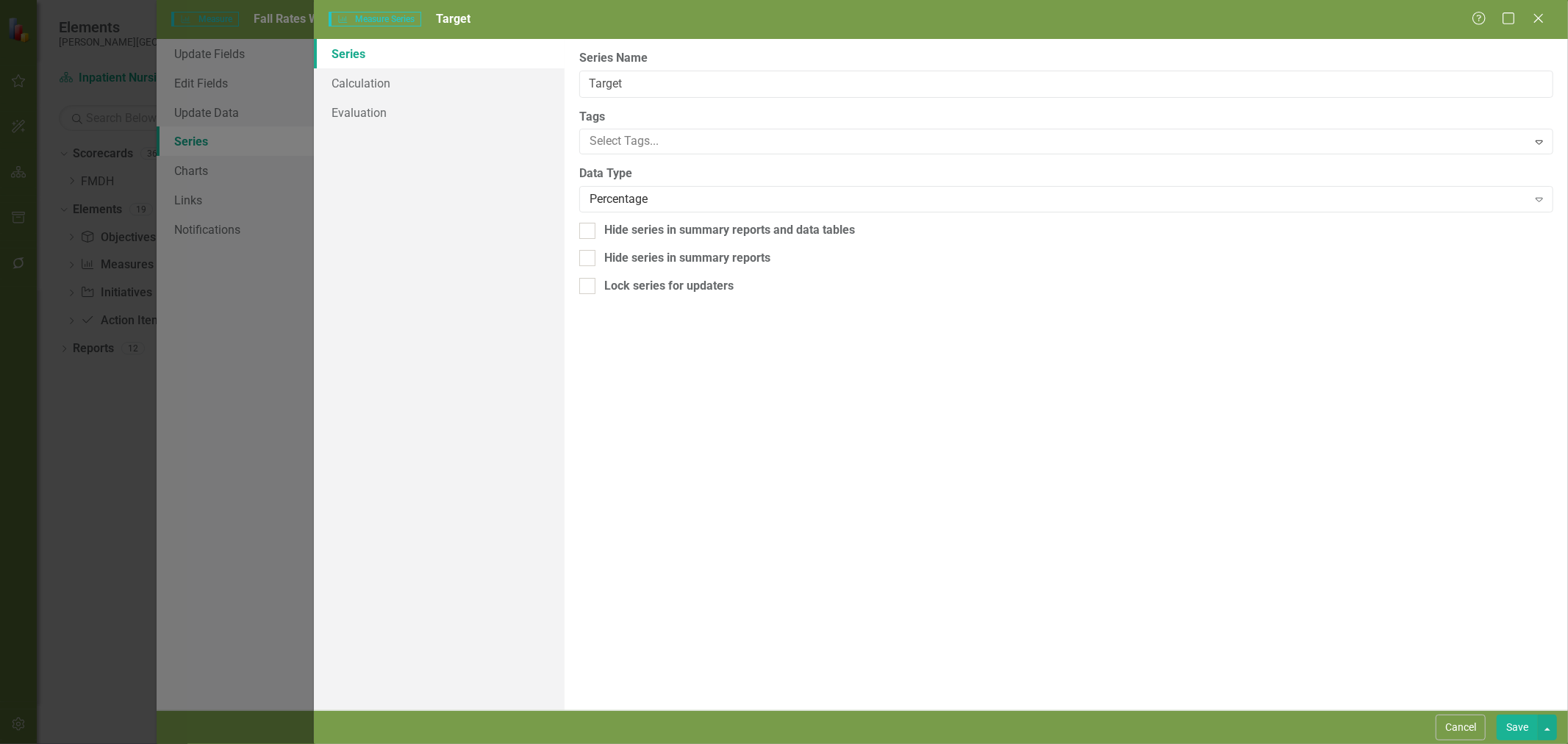
click at [613, 200] on div "Percentage" at bounding box center [1059, 200] width 938 height 17
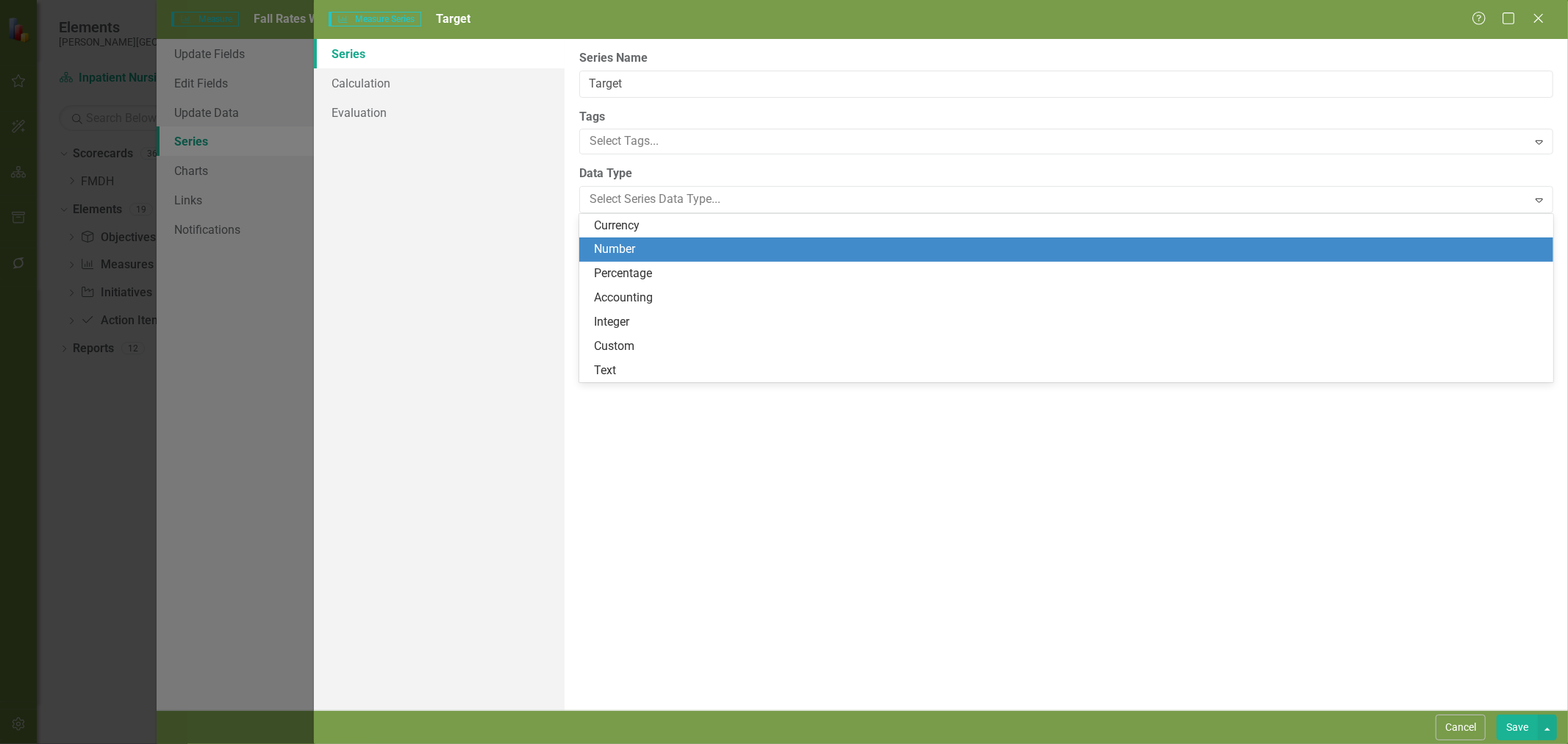
click at [619, 247] on div "Number" at bounding box center [1069, 250] width 950 height 17
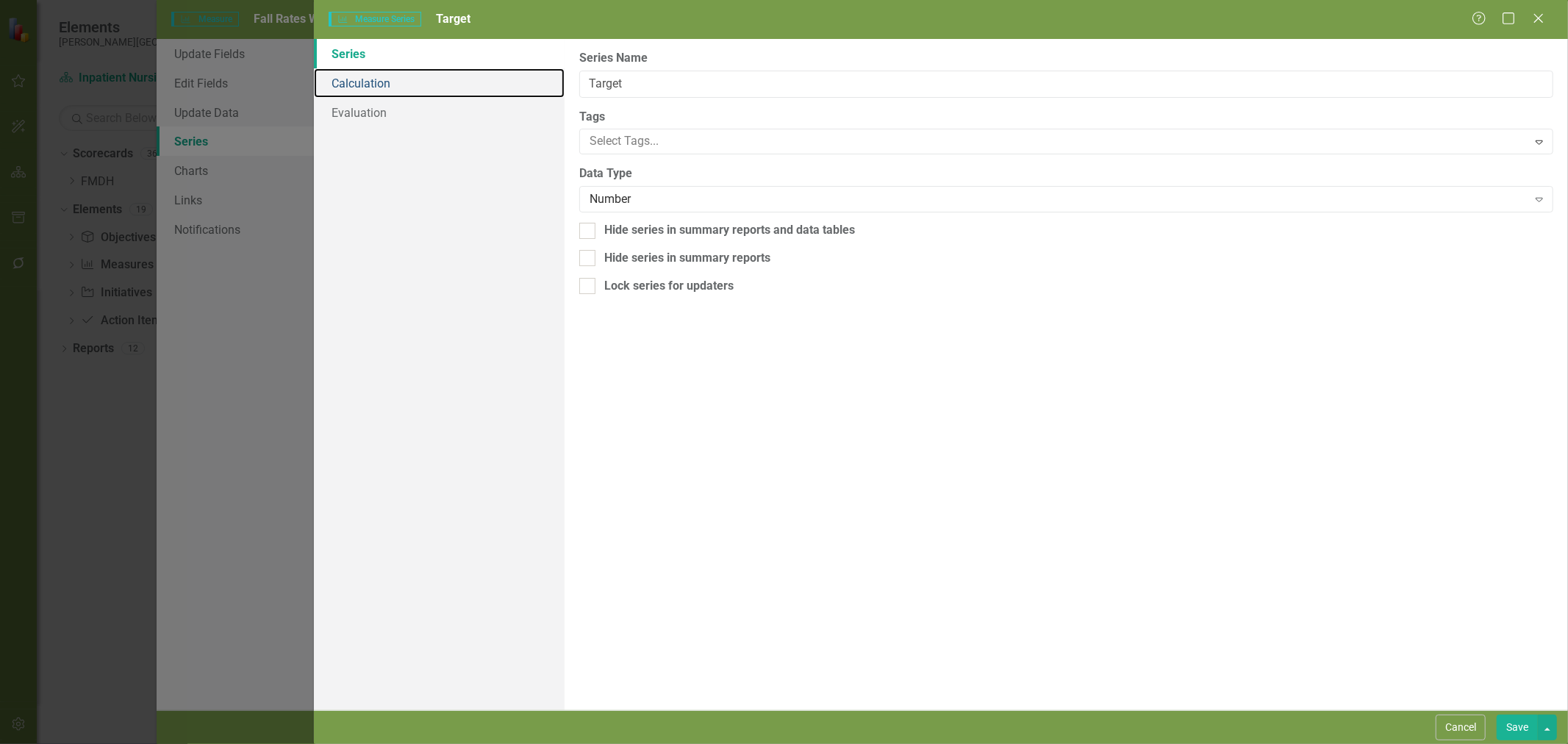
click at [383, 78] on link "Calculation" at bounding box center [439, 83] width 251 height 30
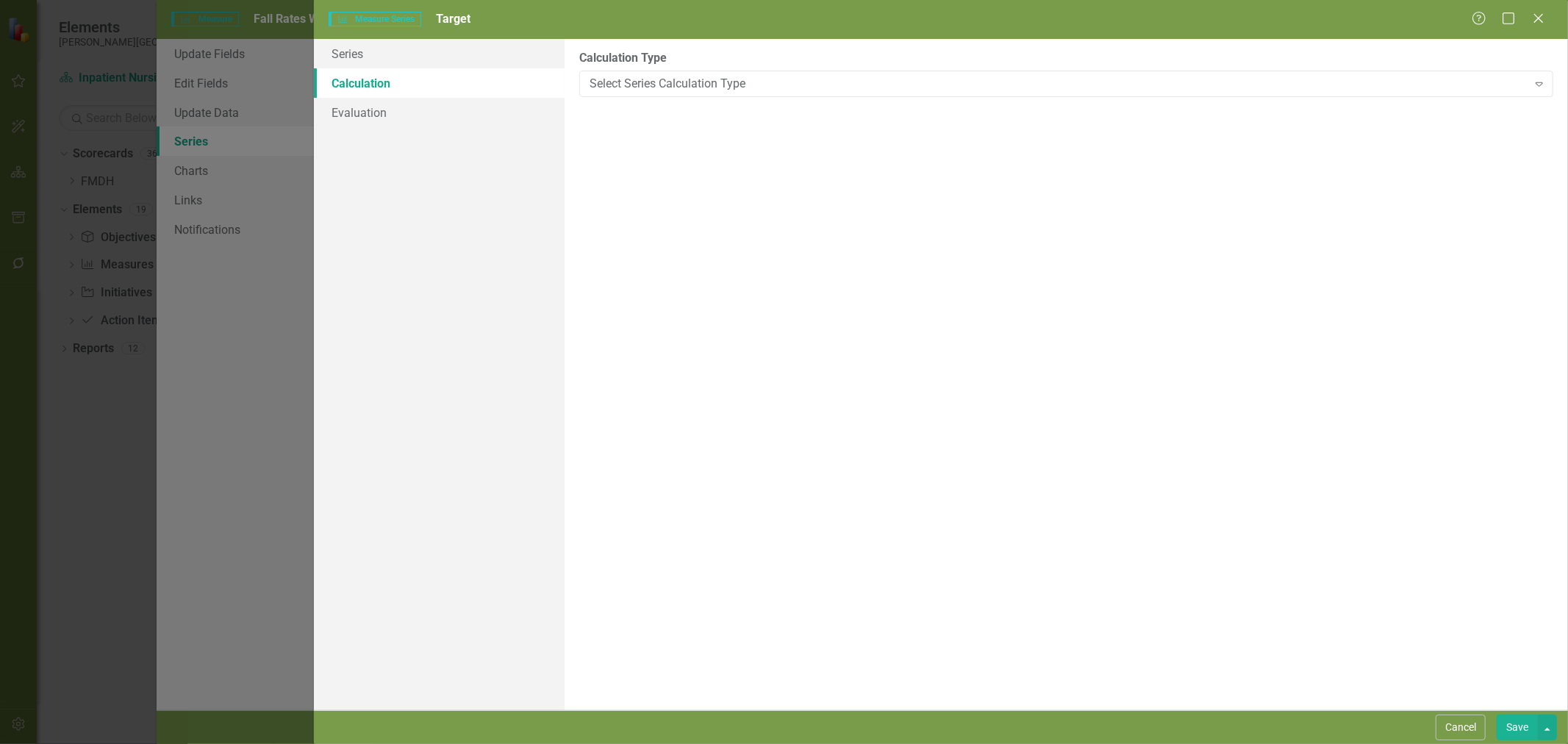
click at [693, 78] on div "Select Series Calculation Type" at bounding box center [1059, 84] width 938 height 17
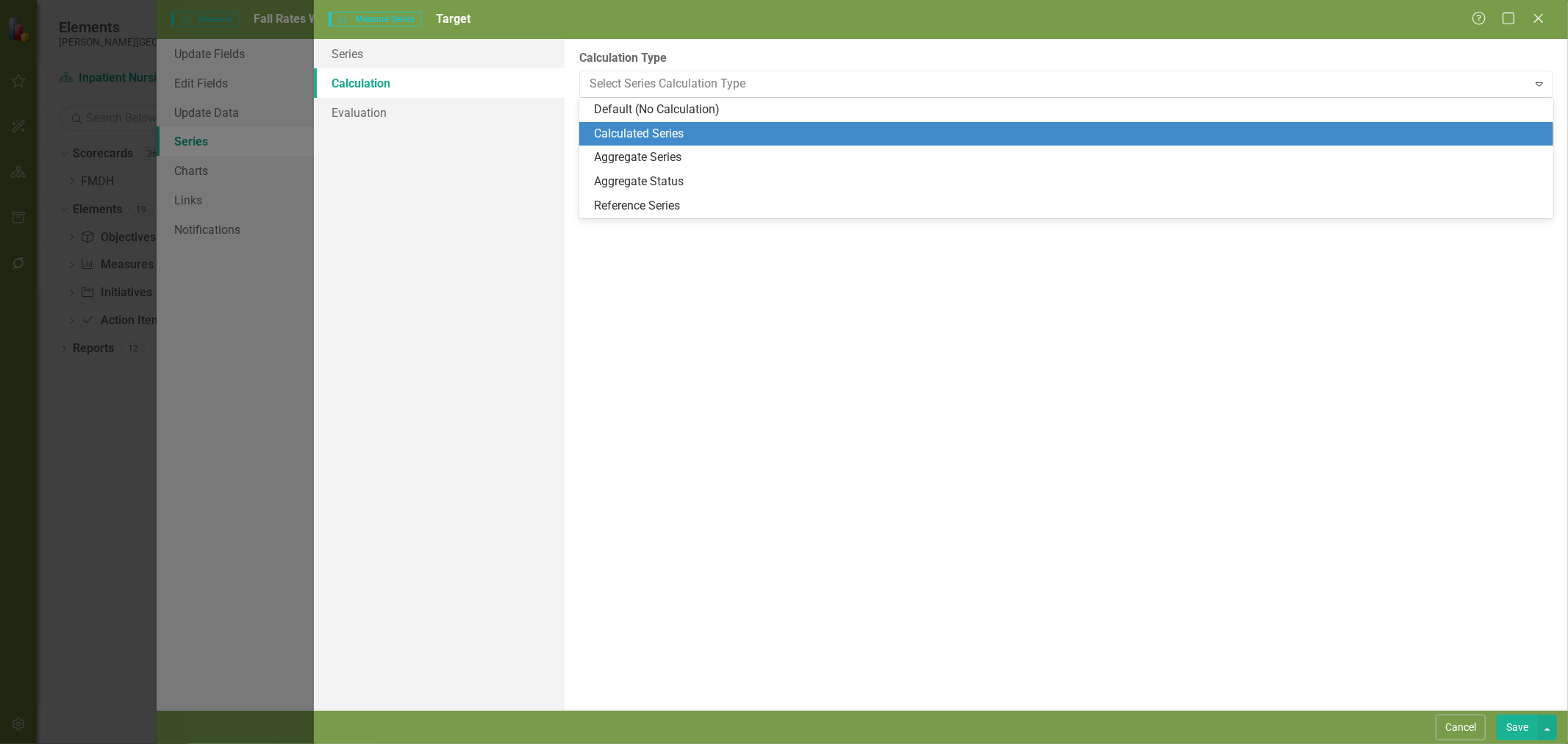
click at [686, 132] on div "Calculated Series" at bounding box center [1069, 134] width 950 height 17
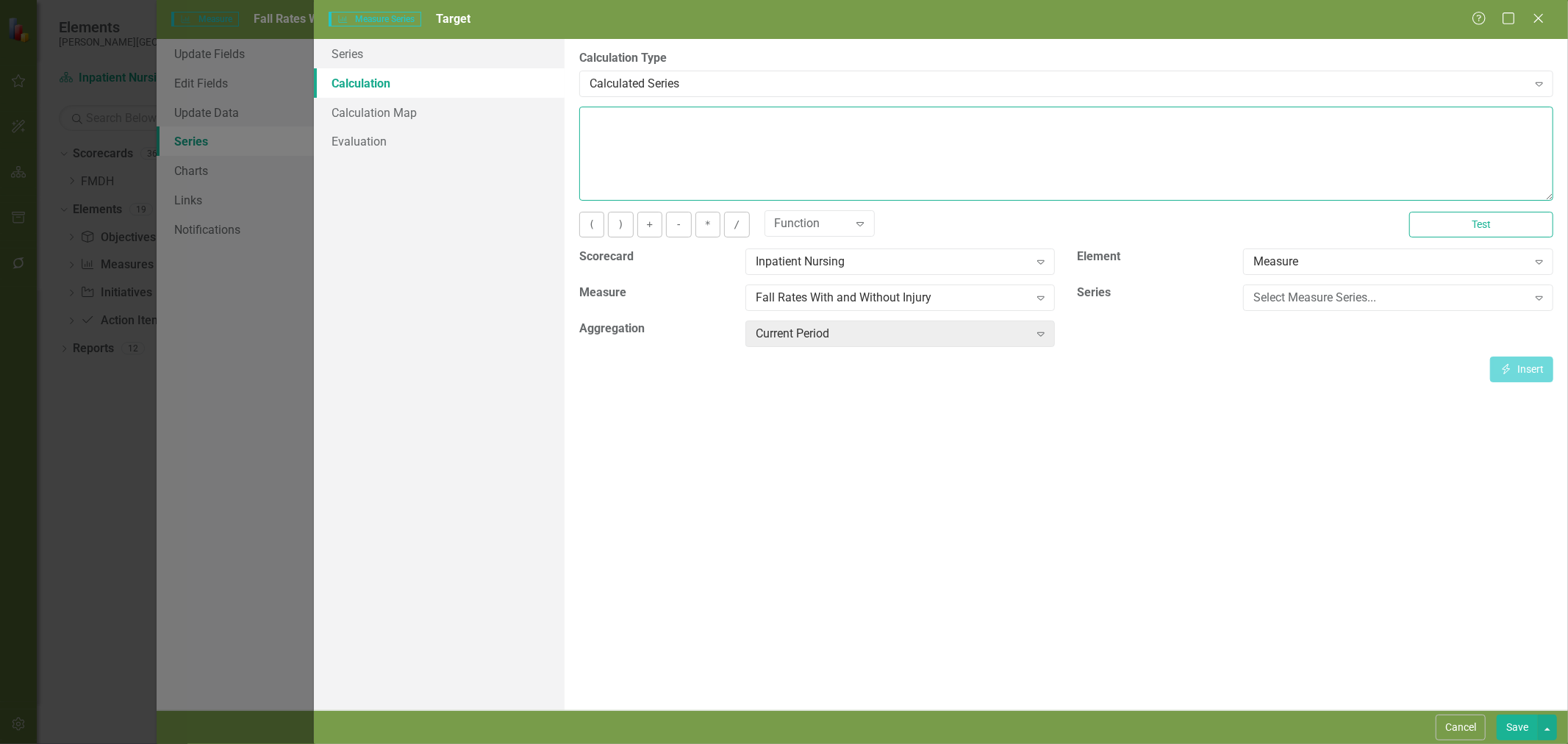
click at [686, 132] on textarea at bounding box center [1066, 153] width 974 height 94
type textarea "3.5"
click at [1521, 729] on button "Save" at bounding box center [1517, 728] width 41 height 26
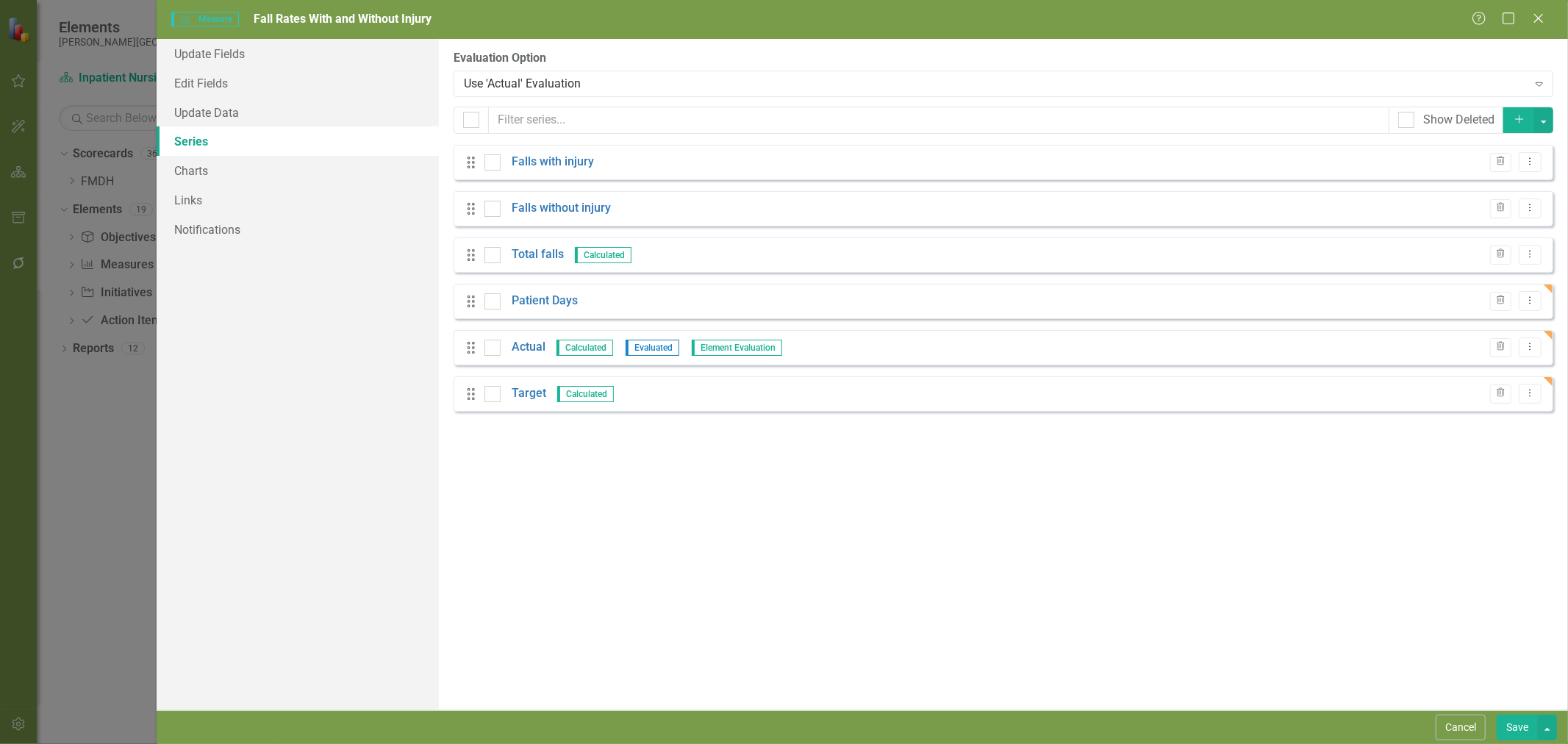
click at [540, 354] on link "Actual" at bounding box center [529, 348] width 34 height 17
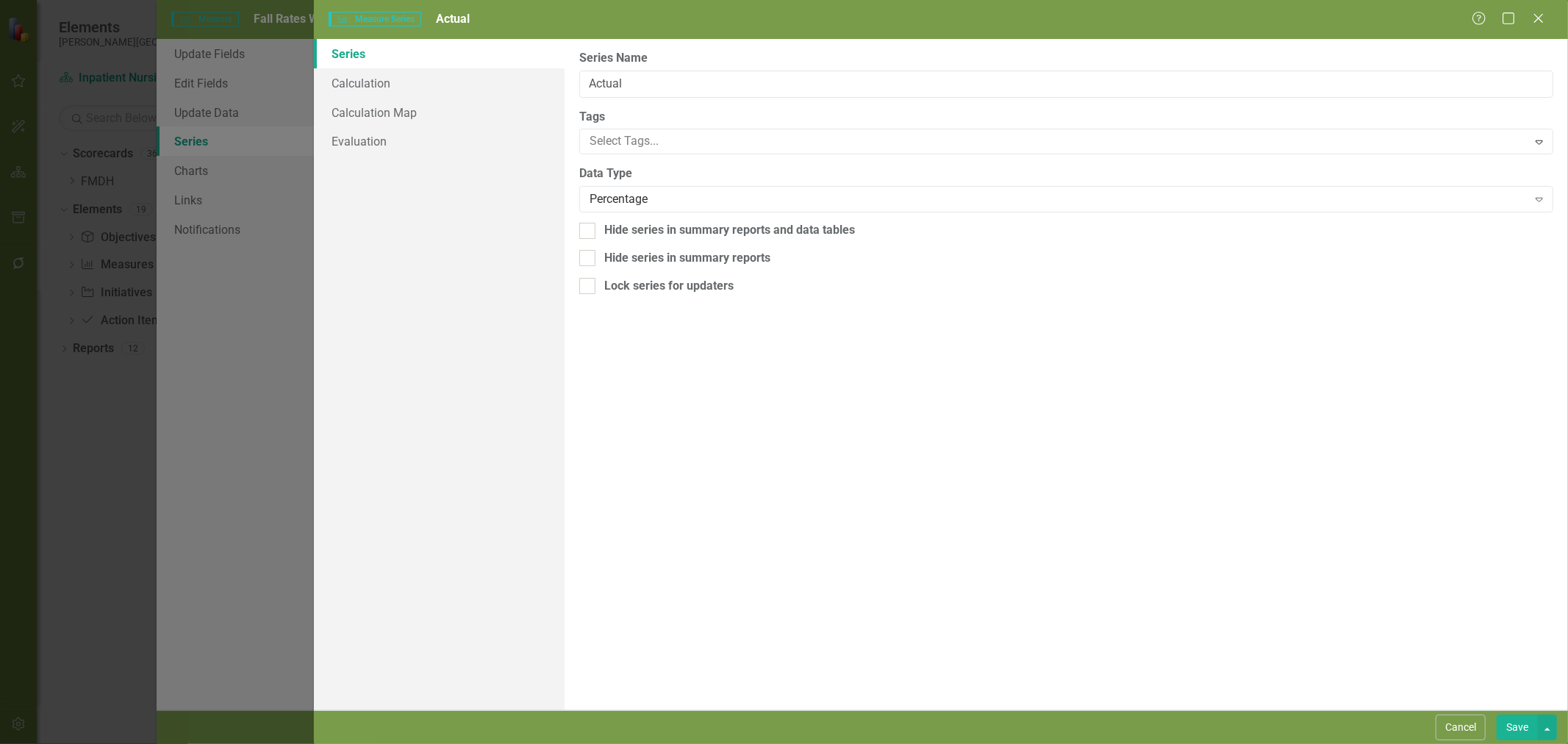
click at [628, 197] on div "Percentage" at bounding box center [1059, 200] width 938 height 17
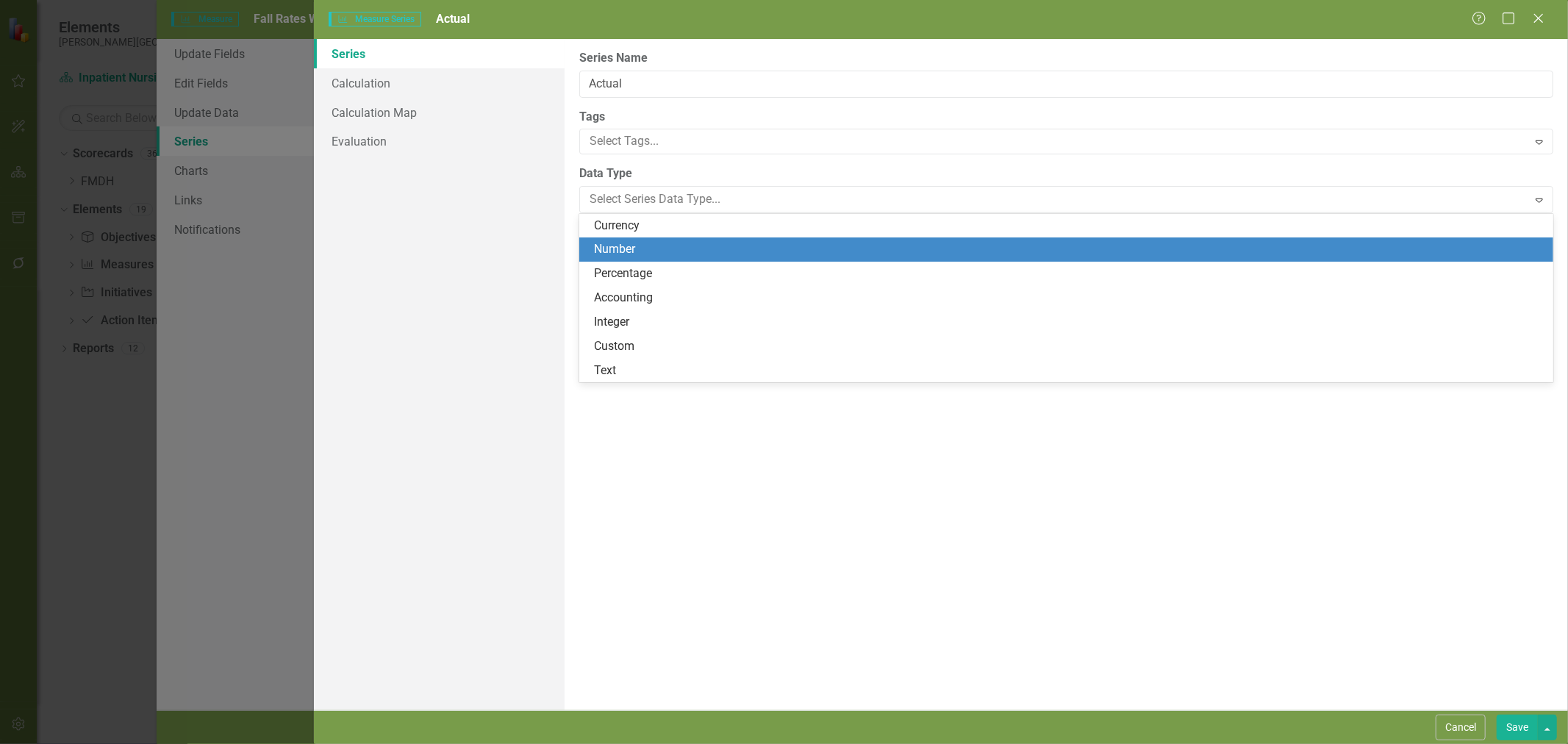
click at [626, 244] on div "Number" at bounding box center [1069, 250] width 950 height 17
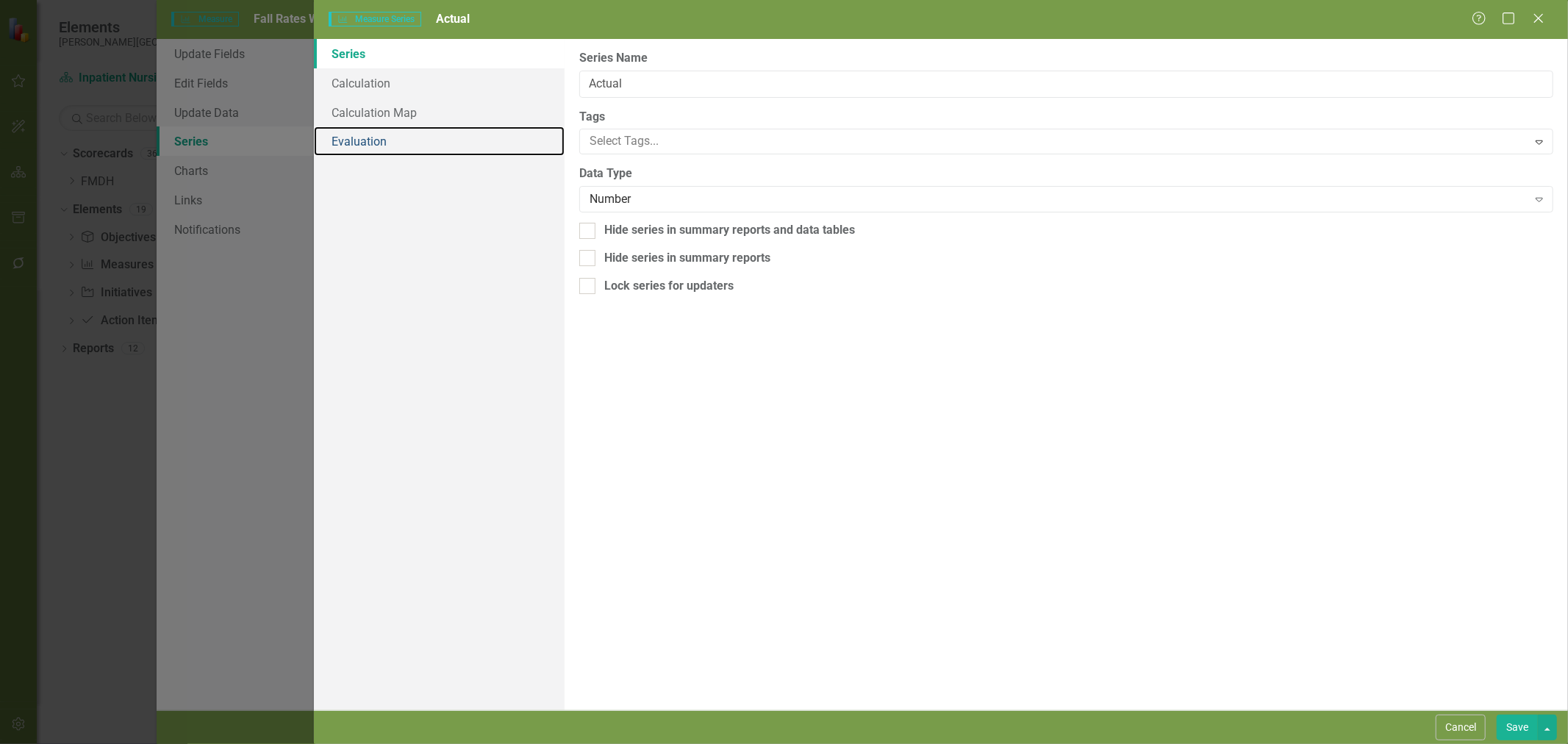
click at [363, 146] on link "Evaluation" at bounding box center [439, 141] width 251 height 30
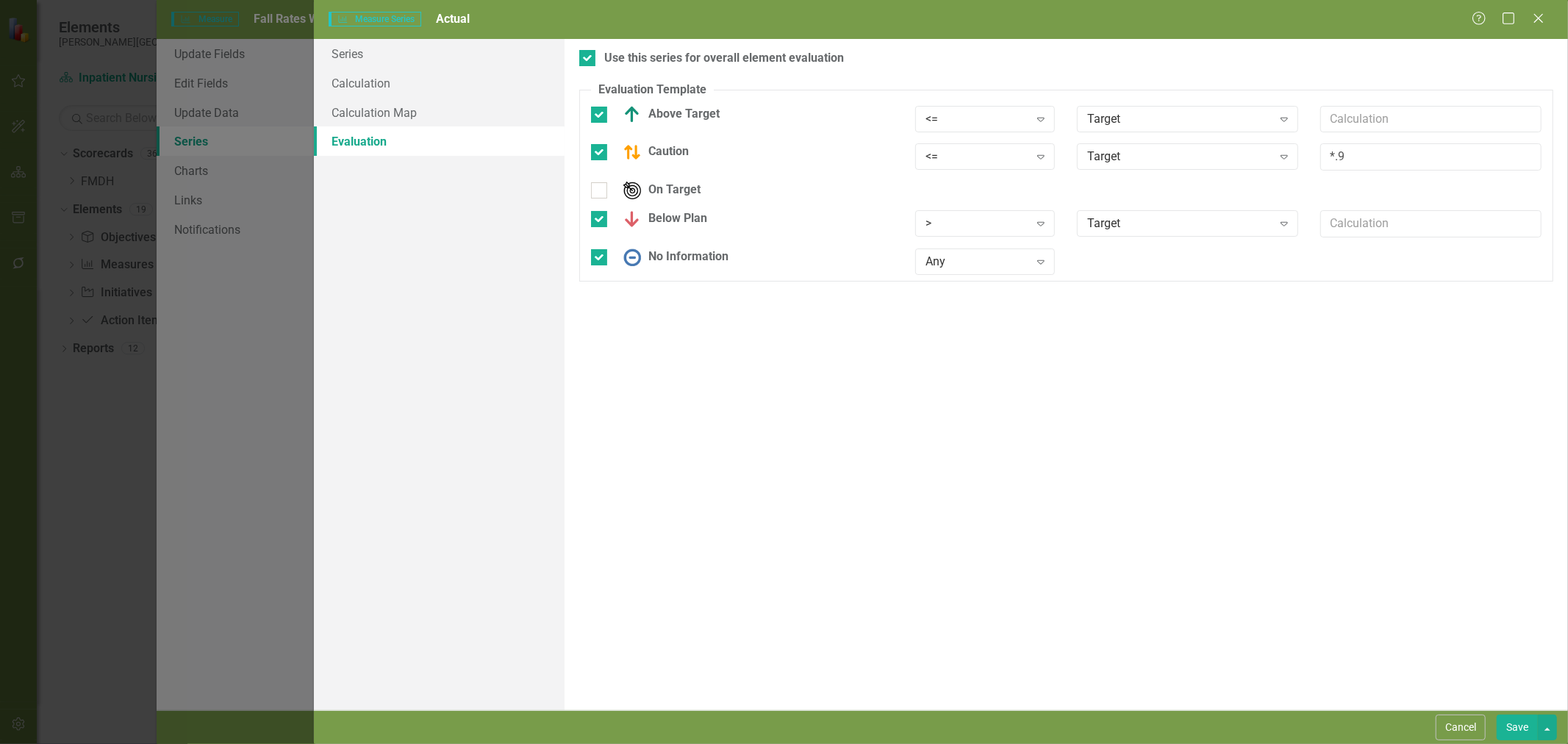
click at [1520, 732] on button "Save" at bounding box center [1517, 728] width 41 height 26
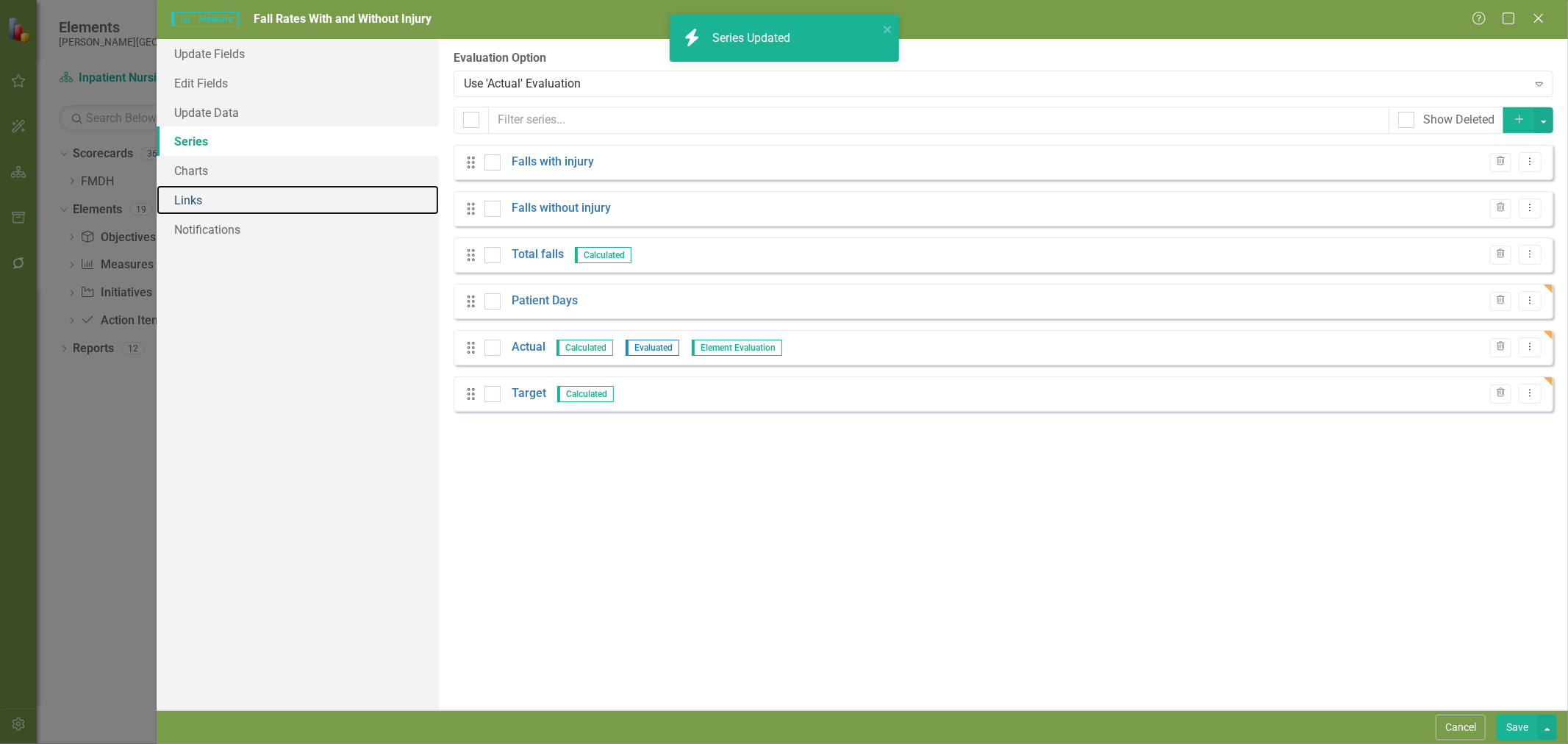
click at [223, 200] on link "Links" at bounding box center [298, 200] width 283 height 30
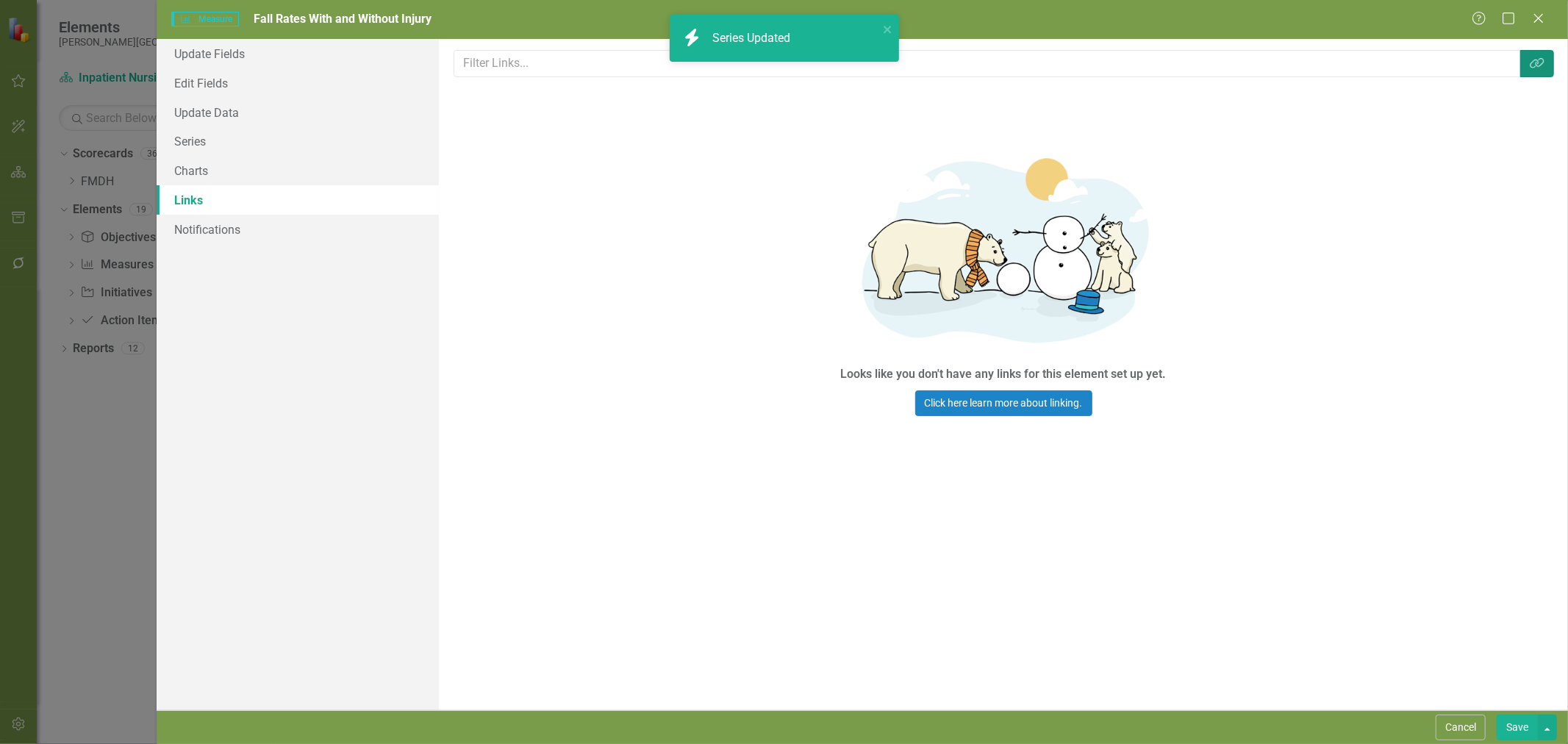
click at [1539, 61] on icon "Link Tag" at bounding box center [1537, 63] width 15 height 12
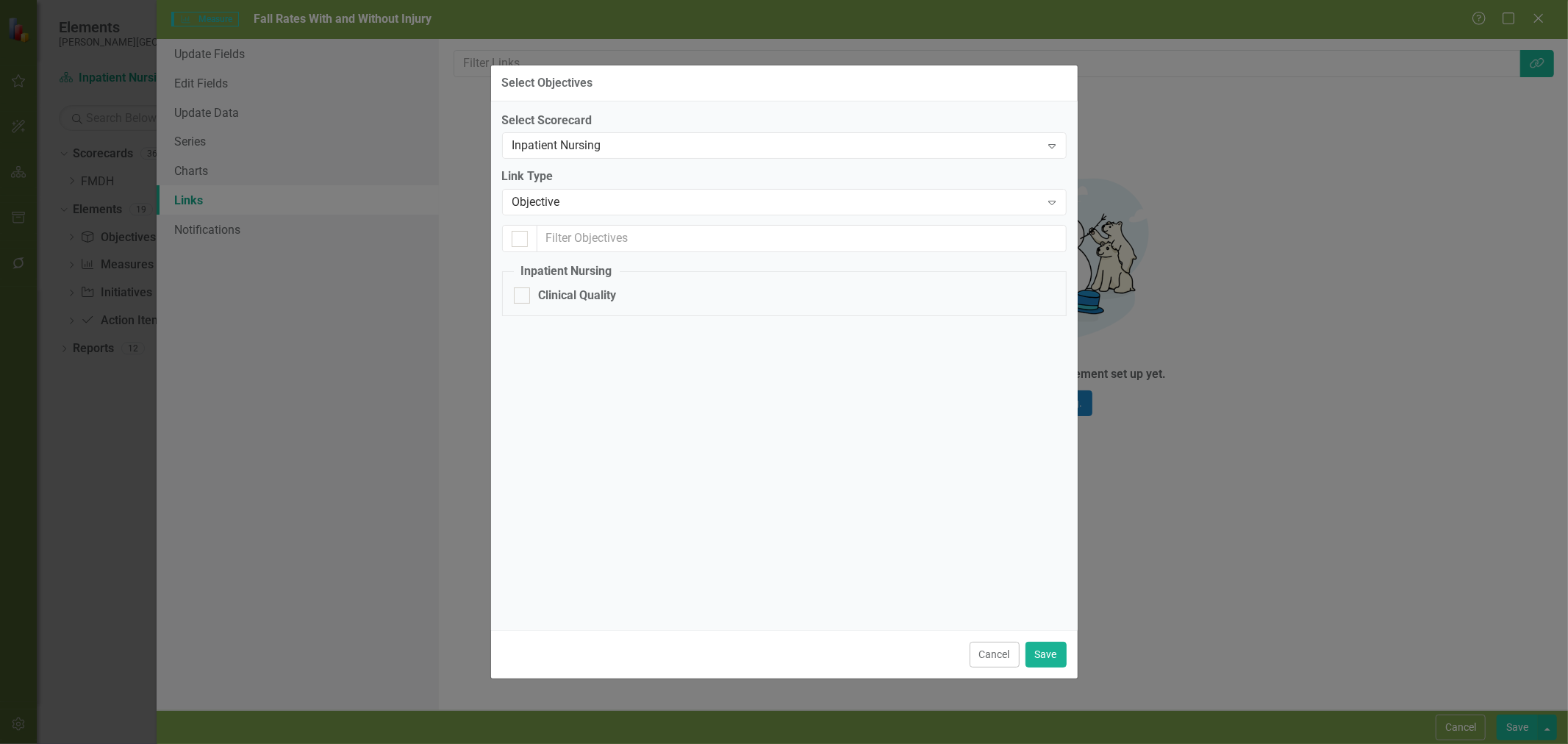
click at [590, 295] on div "Clinical Quality" at bounding box center [578, 296] width 78 height 17
click at [523, 295] on input "Clinical Quality" at bounding box center [519, 292] width 9 height 9
checkbox input "true"
click at [1061, 657] on button "Save" at bounding box center [1046, 655] width 41 height 26
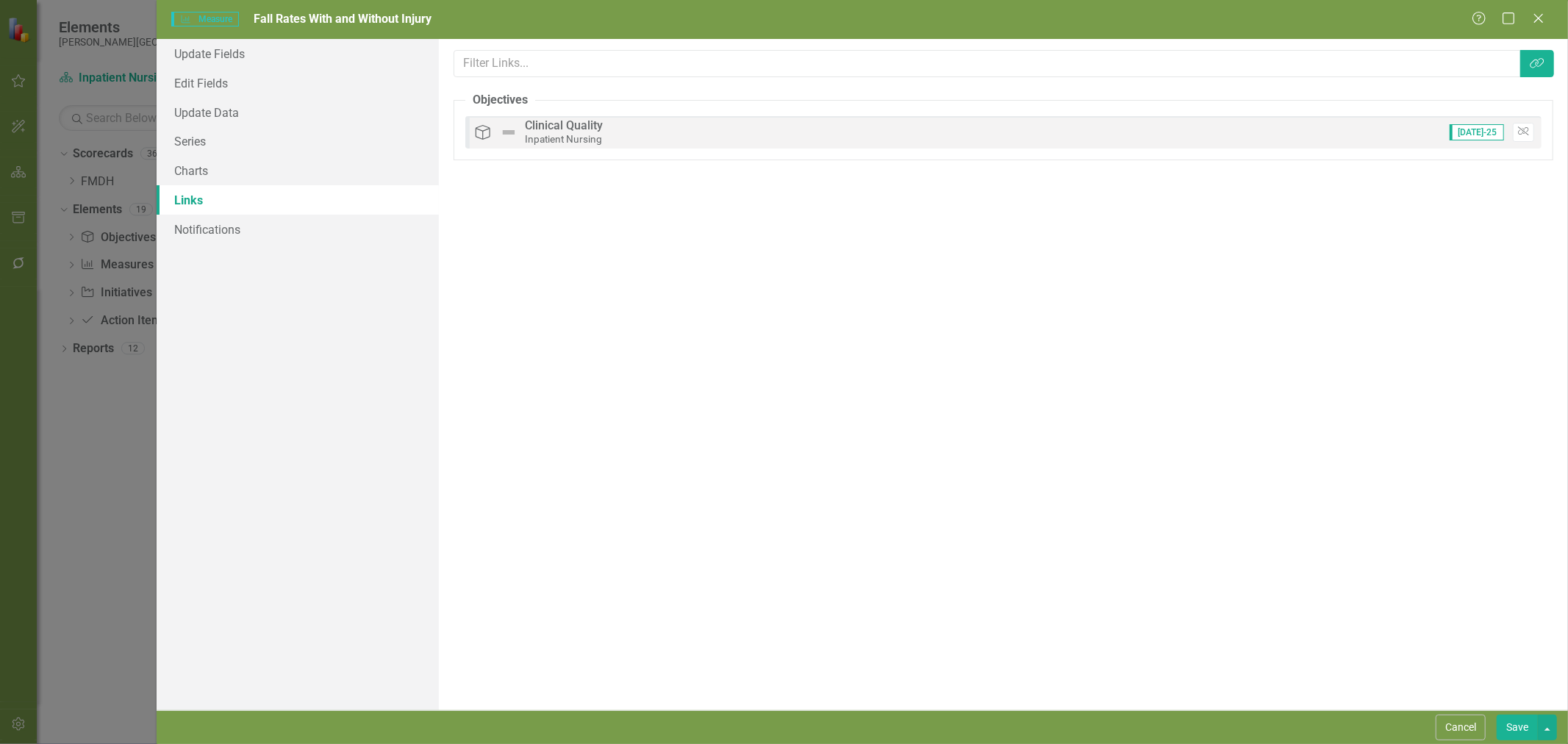
click at [1512, 721] on button "Save" at bounding box center [1517, 728] width 41 height 26
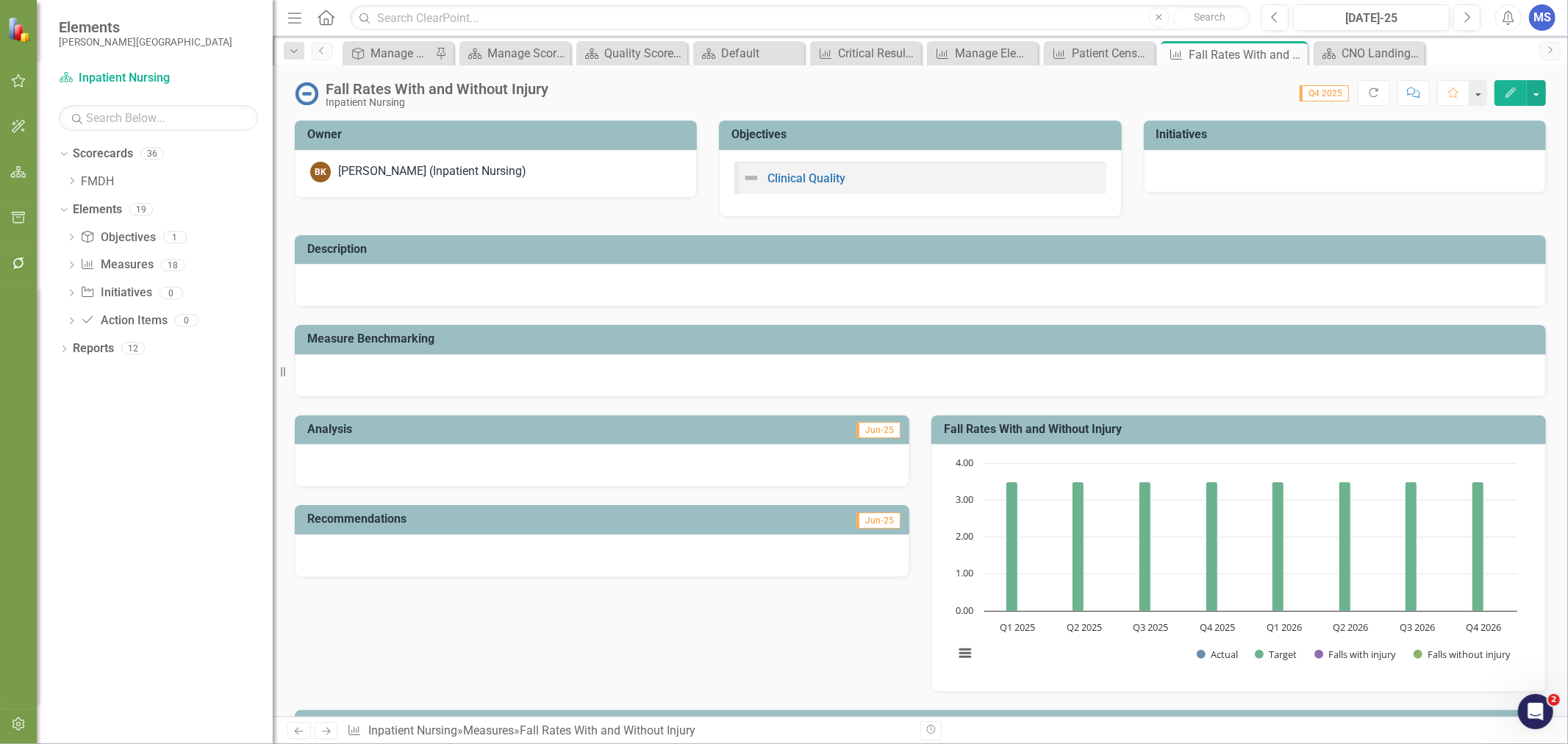
click at [1510, 97] on icon "Edit" at bounding box center [1511, 92] width 13 height 10
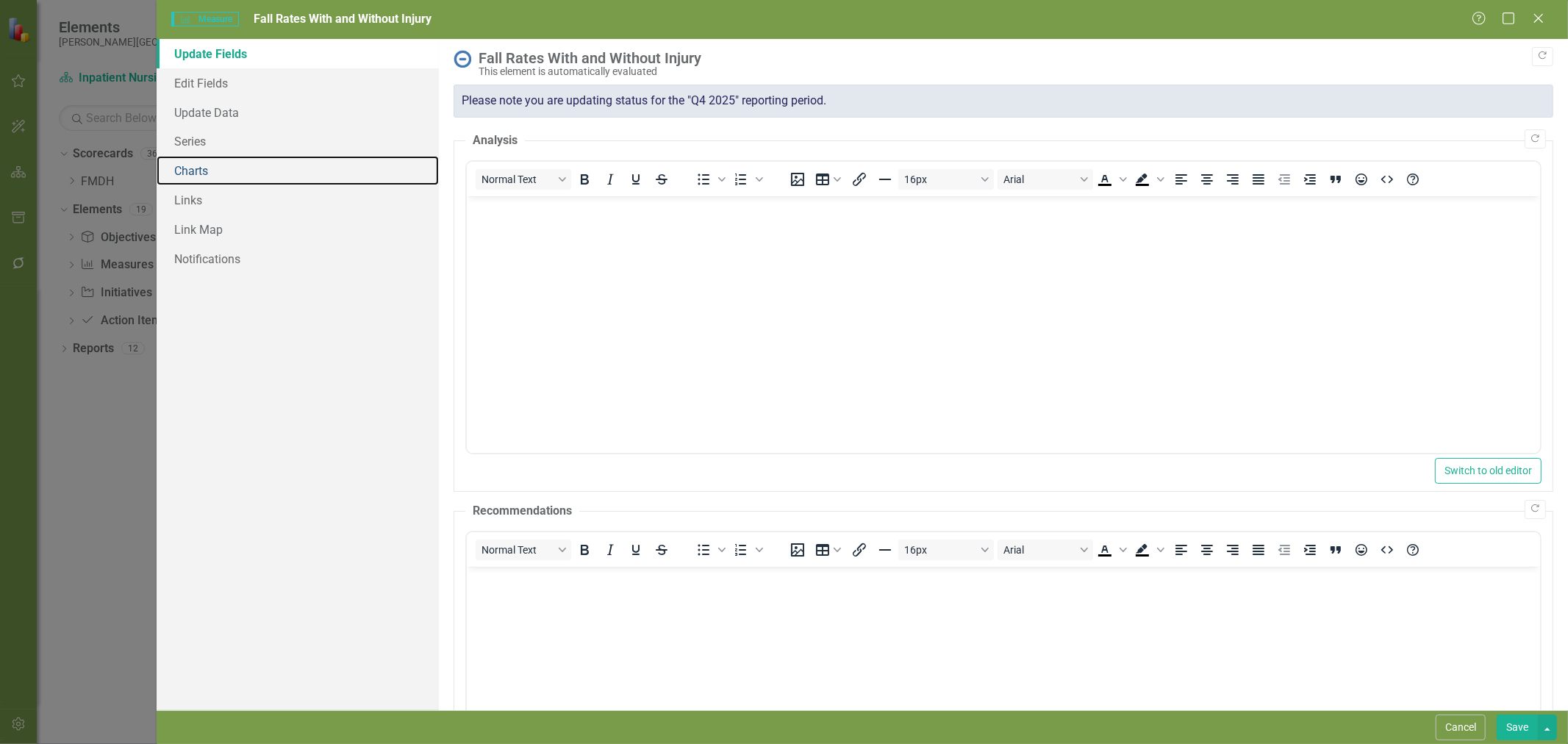
click at [204, 177] on link "Charts" at bounding box center [298, 171] width 283 height 30
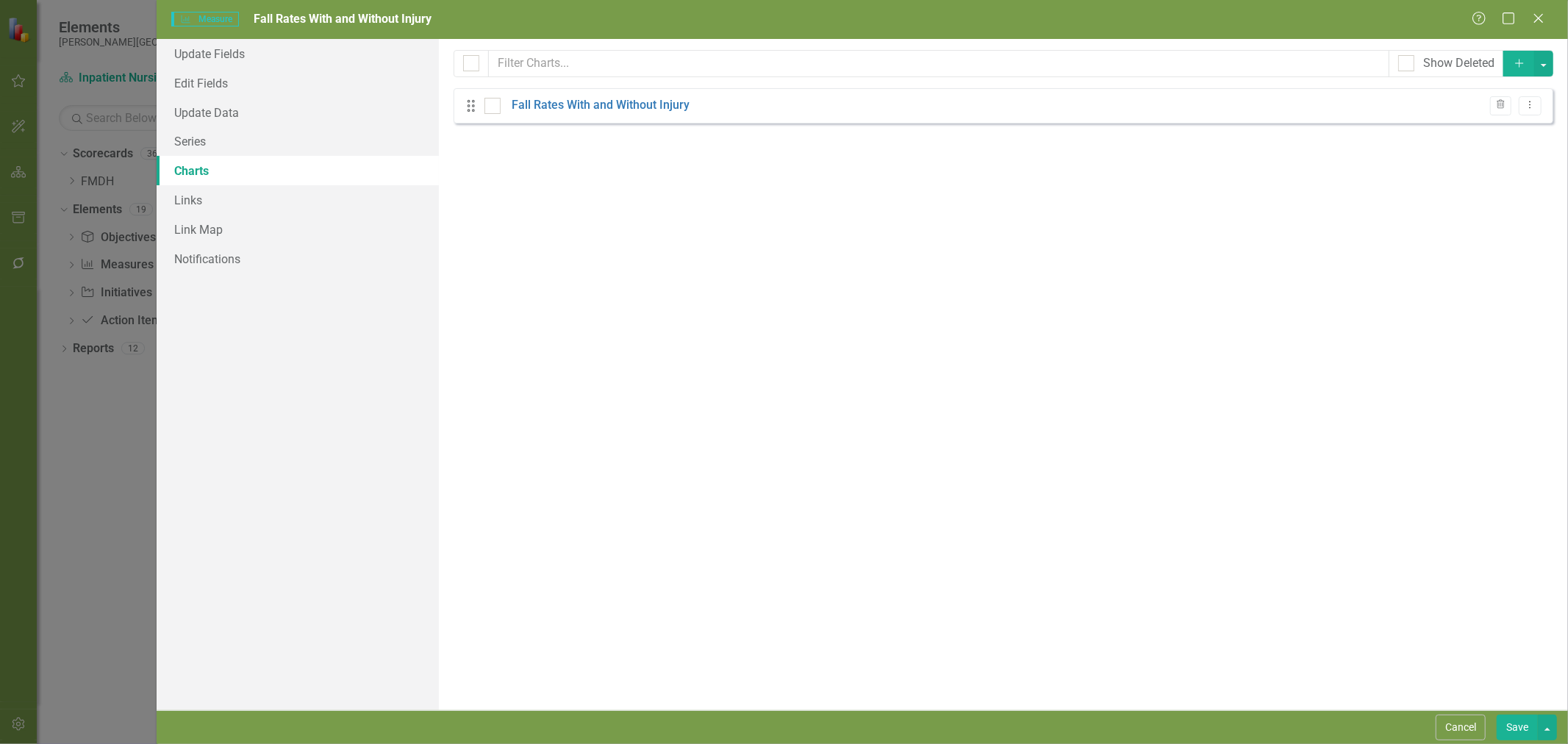
click at [587, 107] on link "Fall Rates With and Without Injury" at bounding box center [600, 106] width 178 height 17
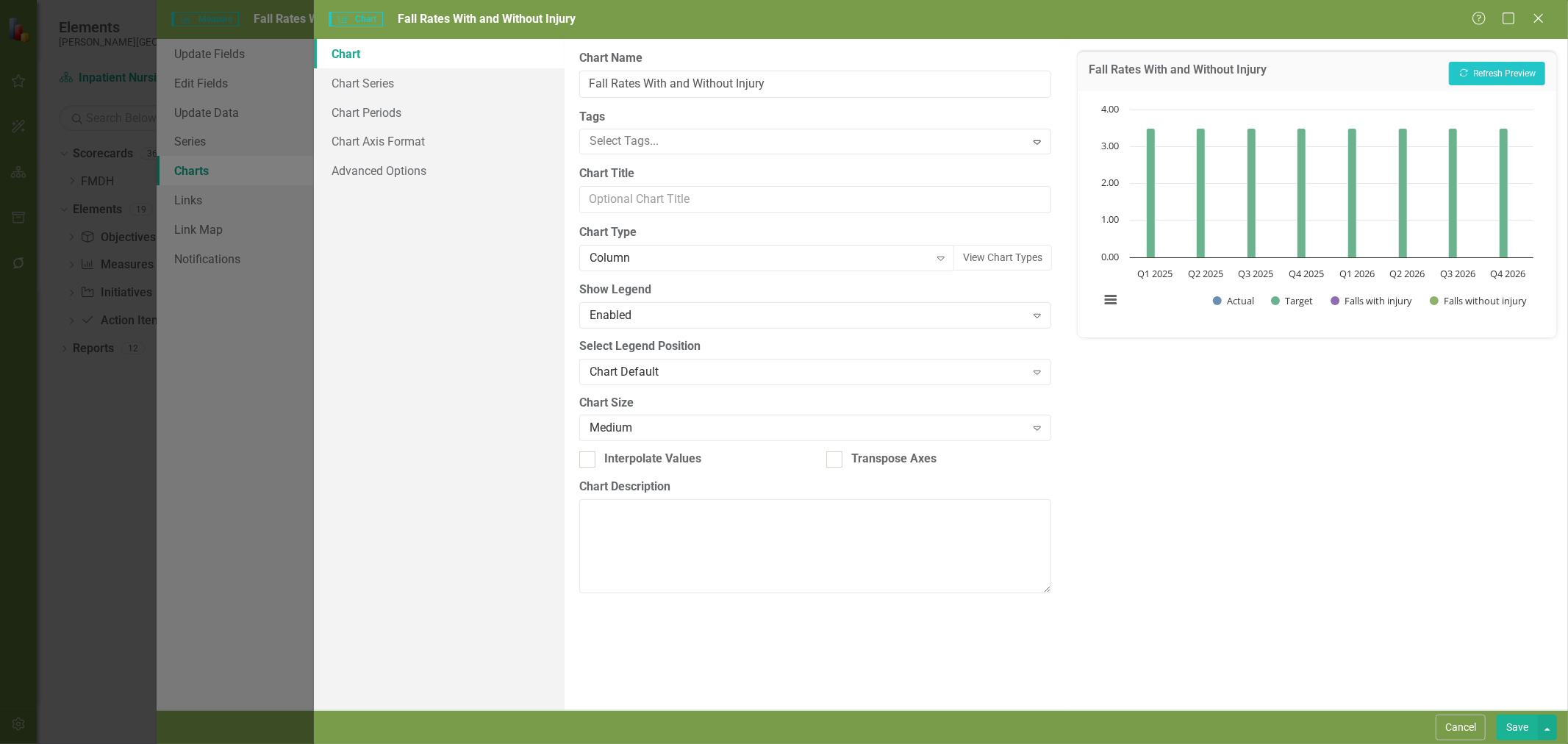
click at [667, 257] on div "Column" at bounding box center [760, 259] width 340 height 17
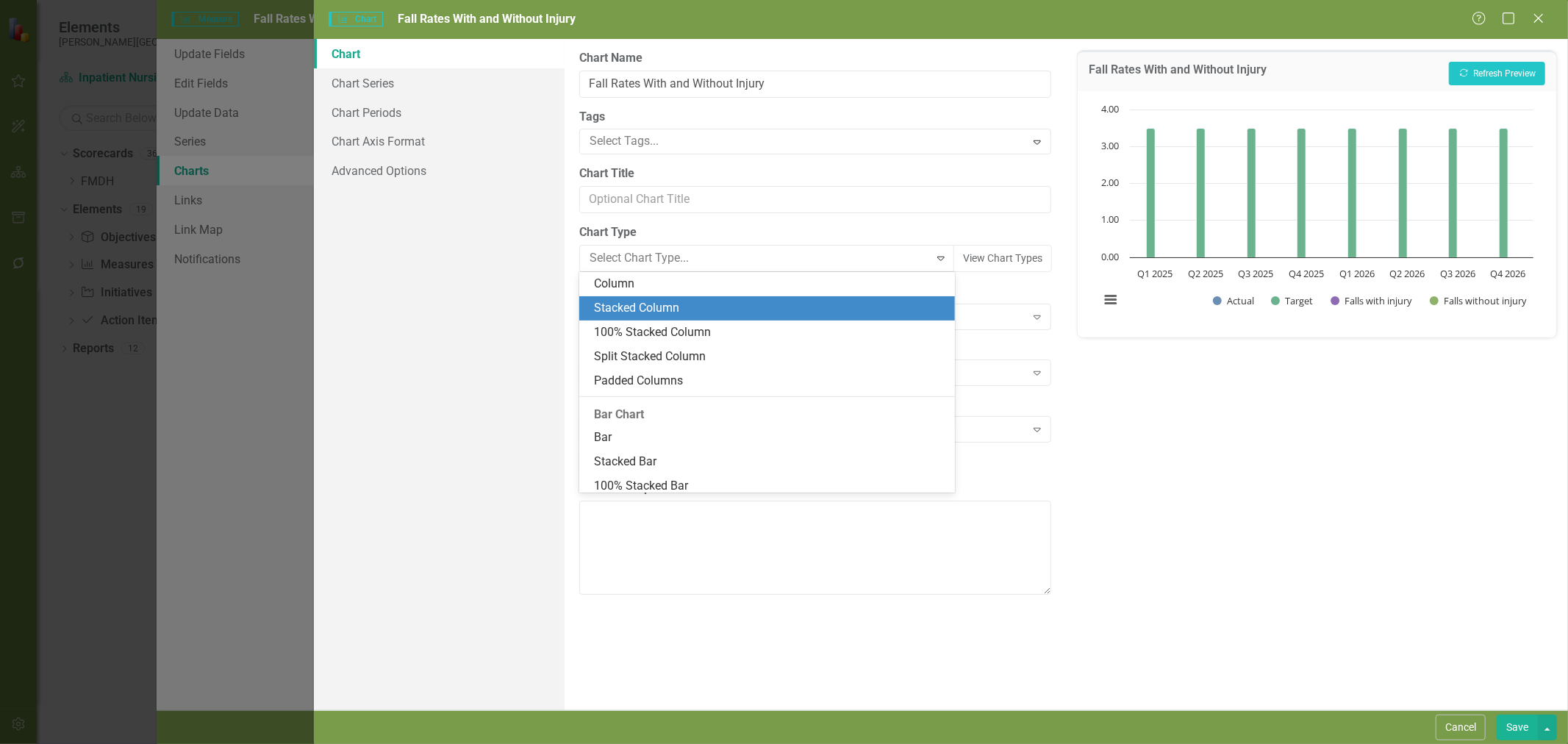
click at [664, 306] on div "Stacked Column" at bounding box center [770, 308] width 352 height 17
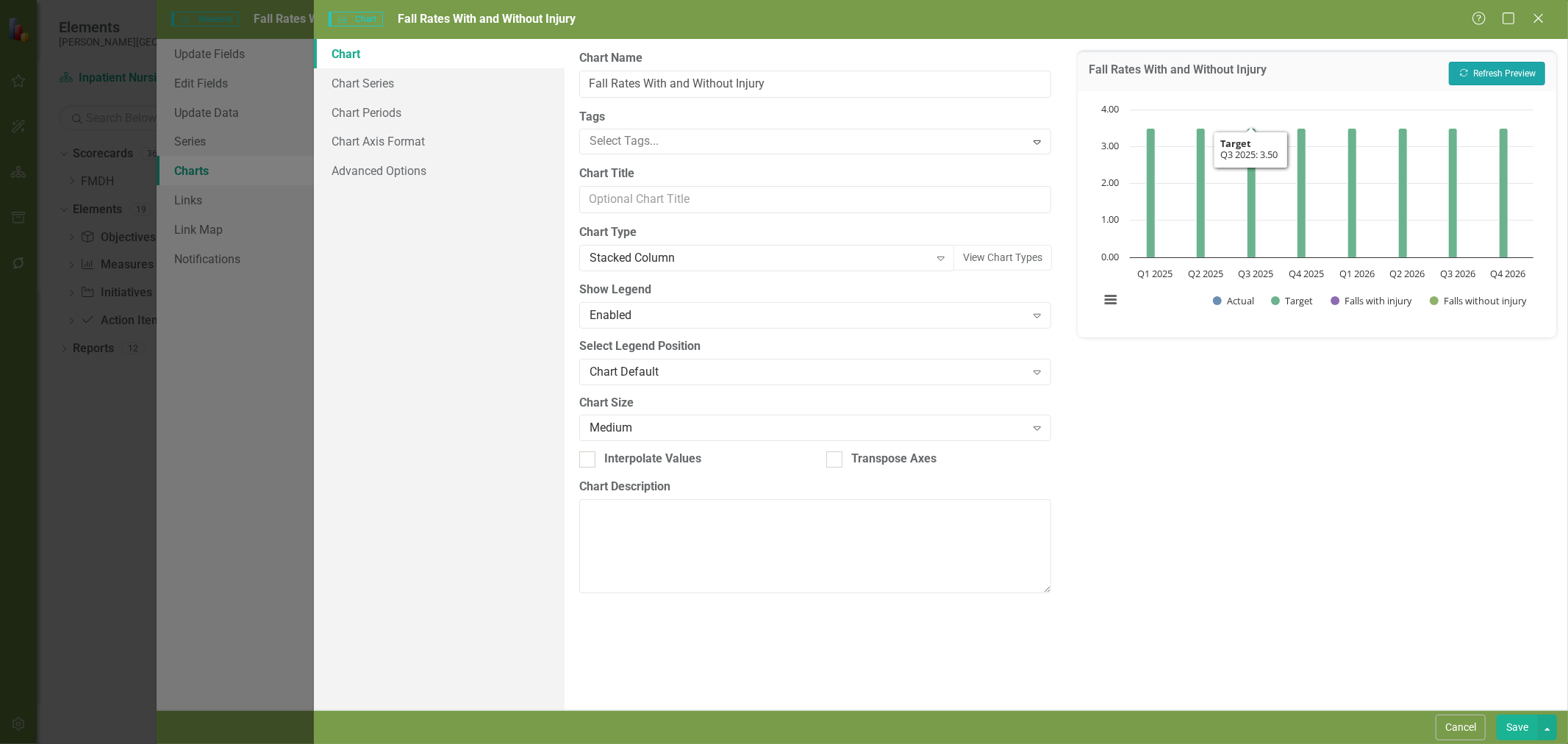
click at [1494, 62] on button "Recalculate Refresh Preview" at bounding box center [1497, 74] width 96 height 23
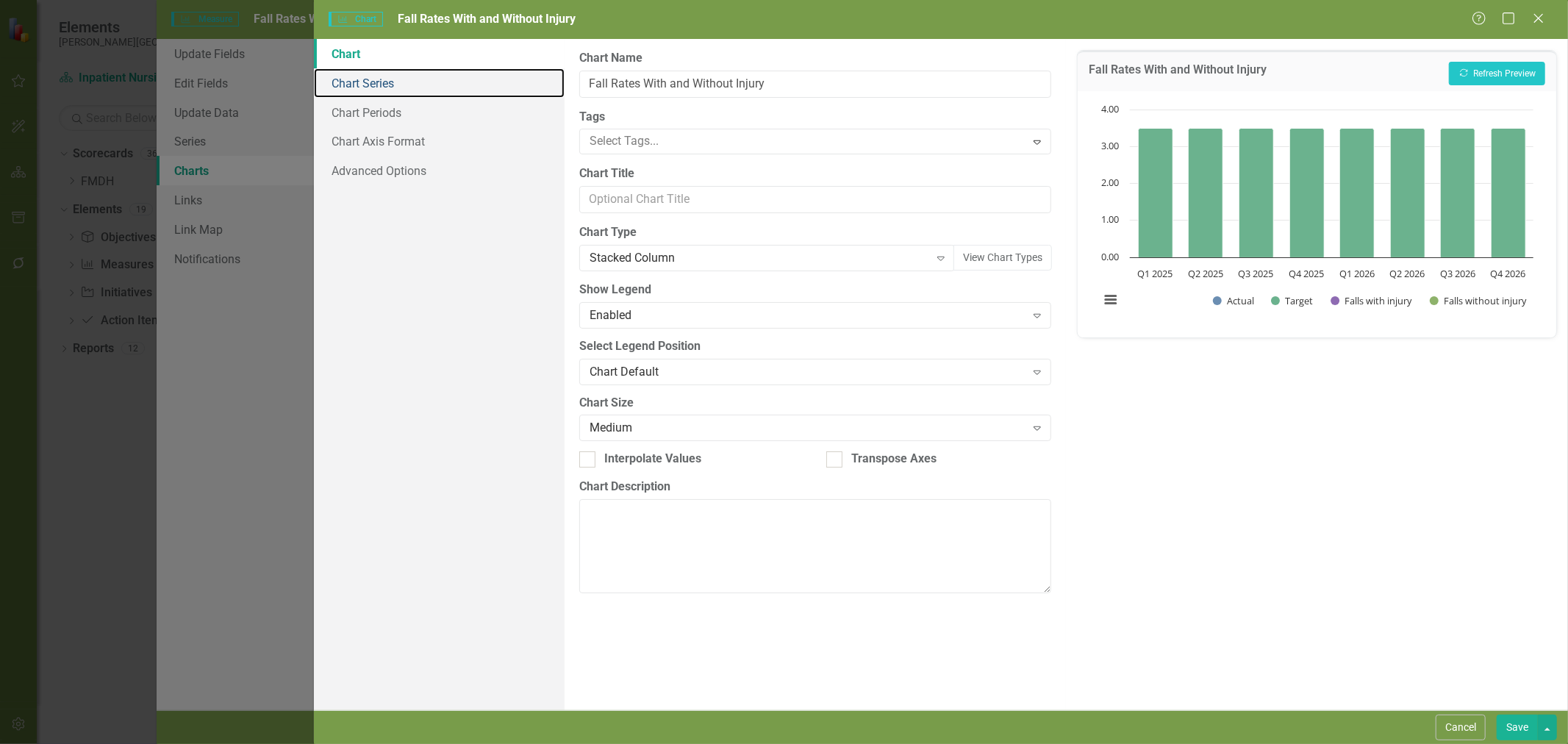
click at [354, 79] on link "Chart Series" at bounding box center [439, 83] width 251 height 30
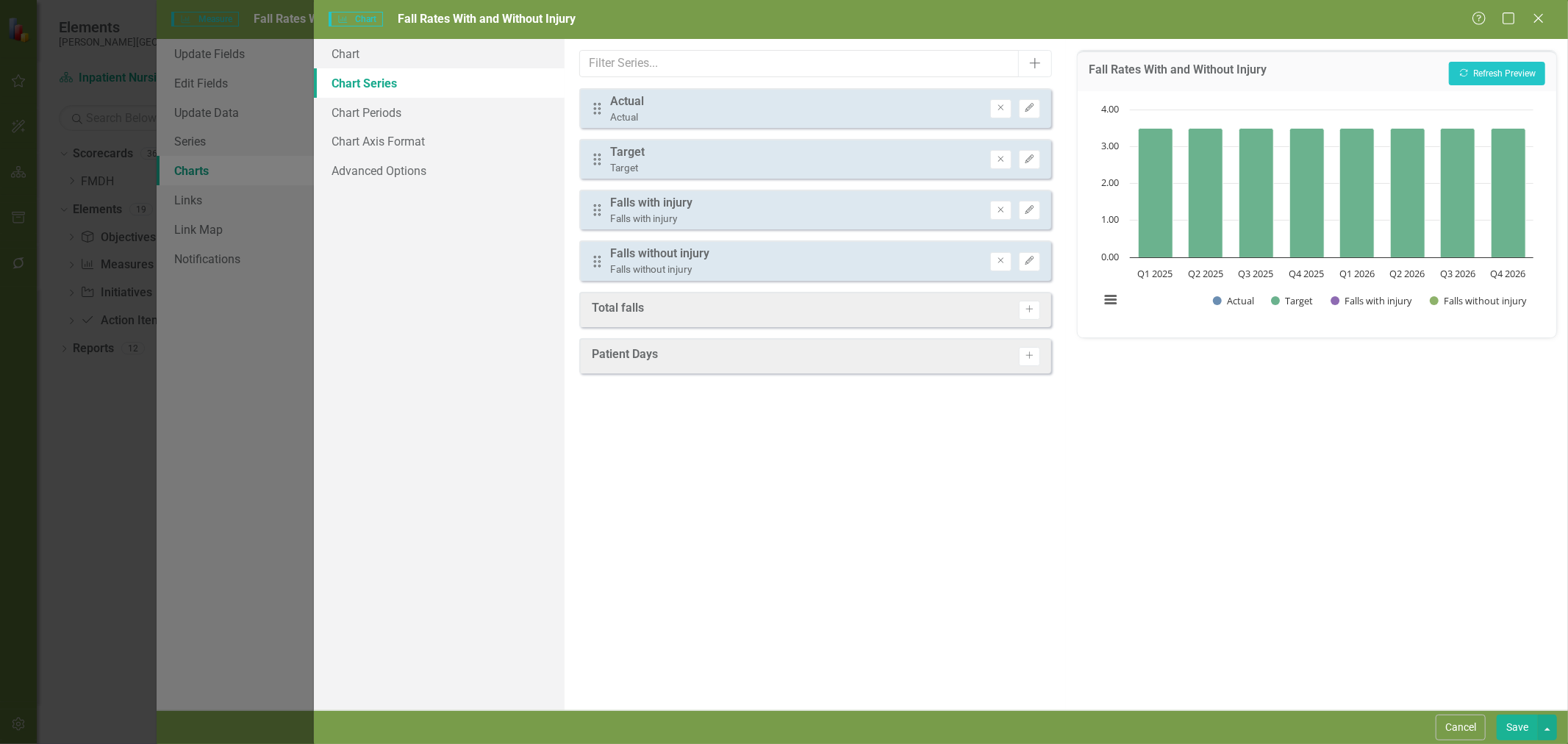
click at [1024, 158] on icon "Edit" at bounding box center [1029, 159] width 11 height 9
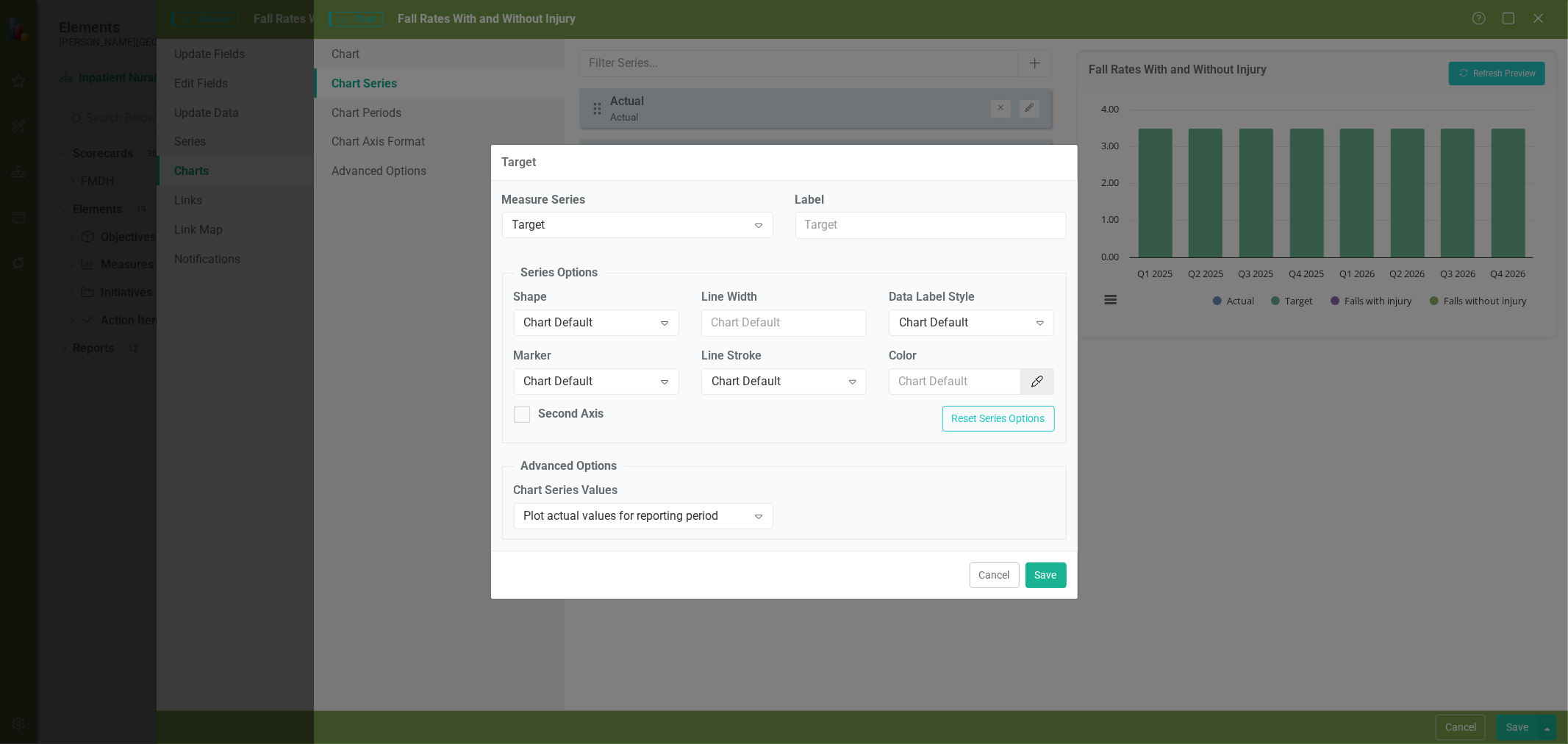
click at [575, 324] on div "Chart Default" at bounding box center [588, 323] width 130 height 17
click at [566, 392] on div "Line" at bounding box center [599, 397] width 142 height 17
click at [583, 381] on div "Chart Default" at bounding box center [588, 381] width 130 height 17
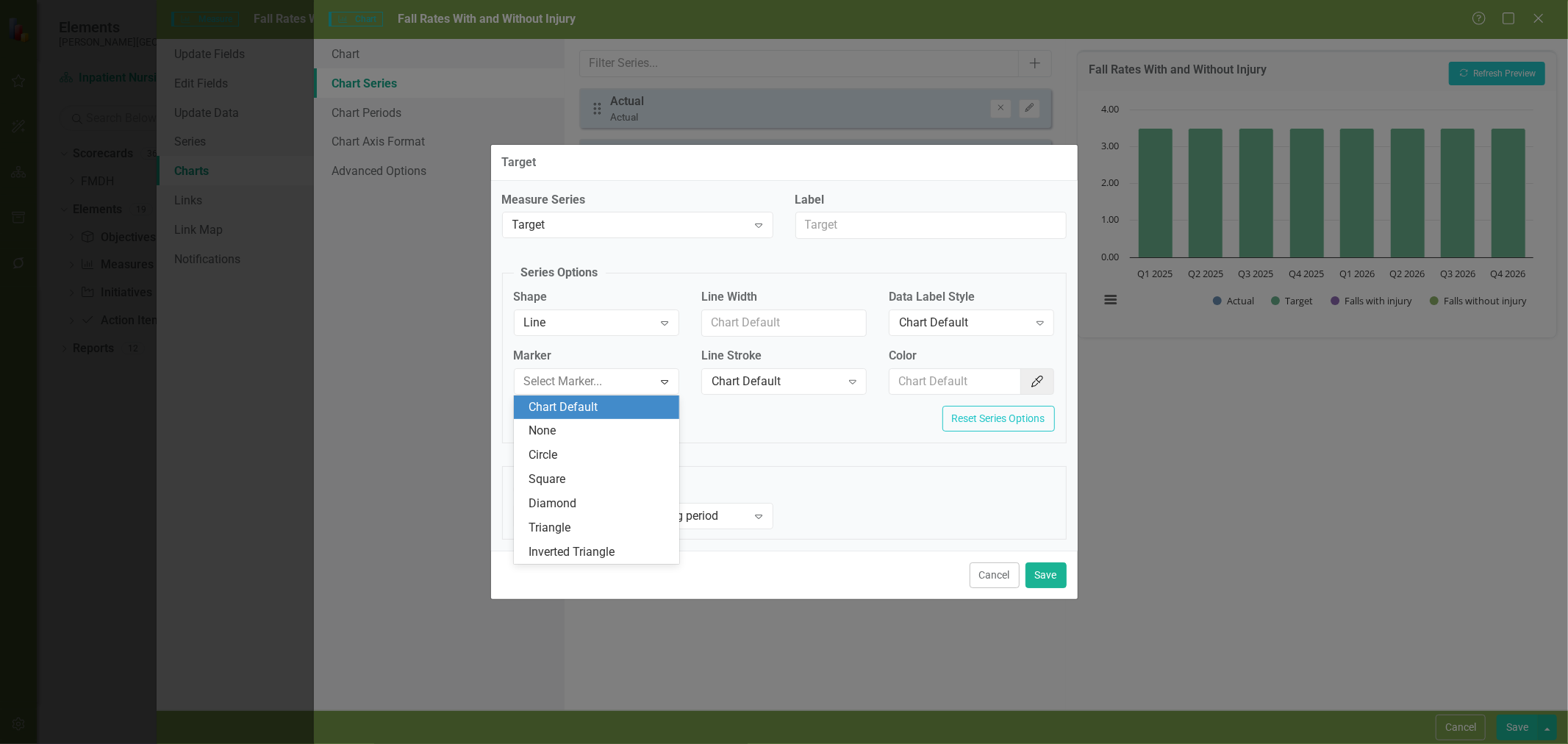
click at [837, 478] on fieldset "Advanced Options Chart Series Values Plot actual values for reporting period Ex…" at bounding box center [784, 499] width 564 height 82
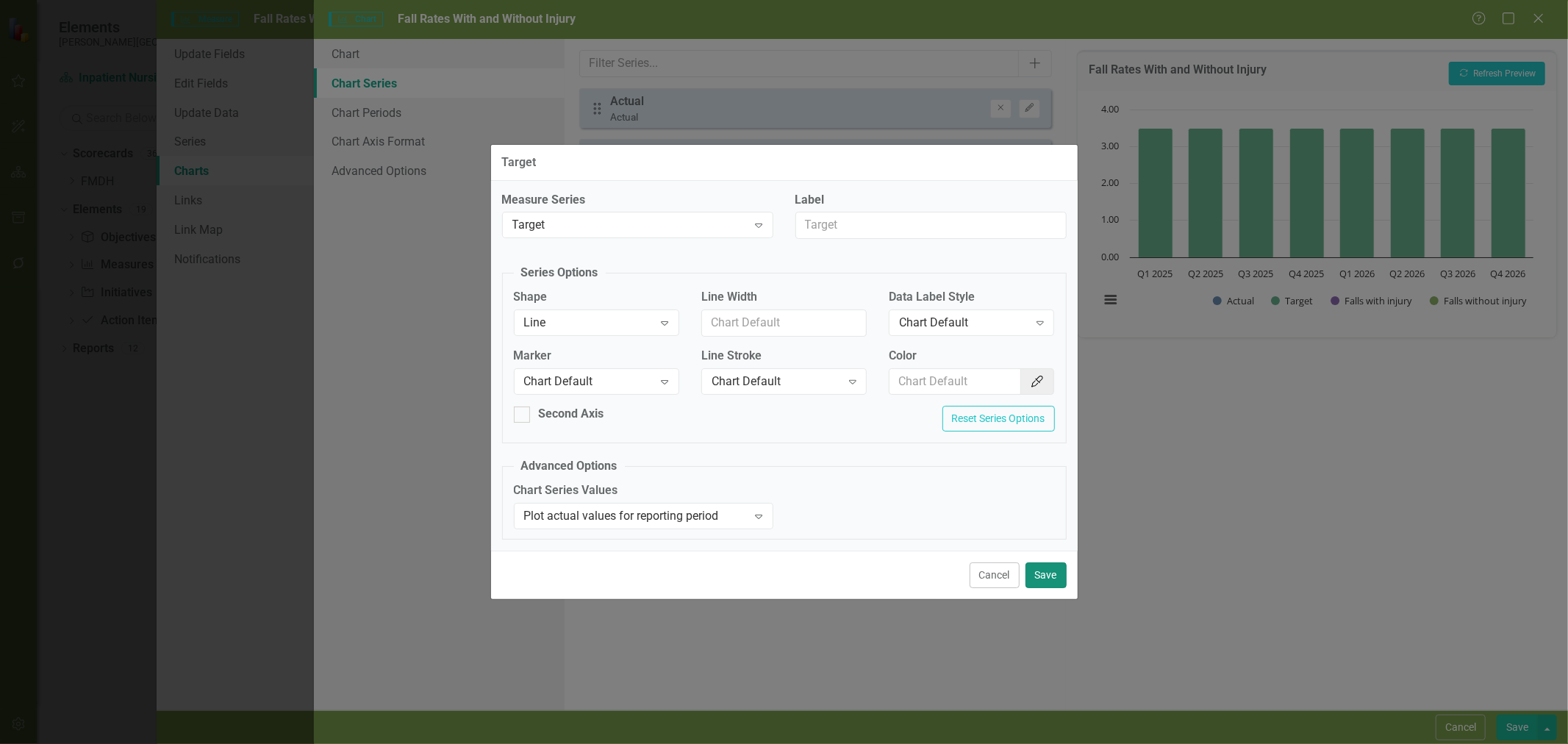
click at [1057, 576] on button "Save" at bounding box center [1046, 575] width 41 height 26
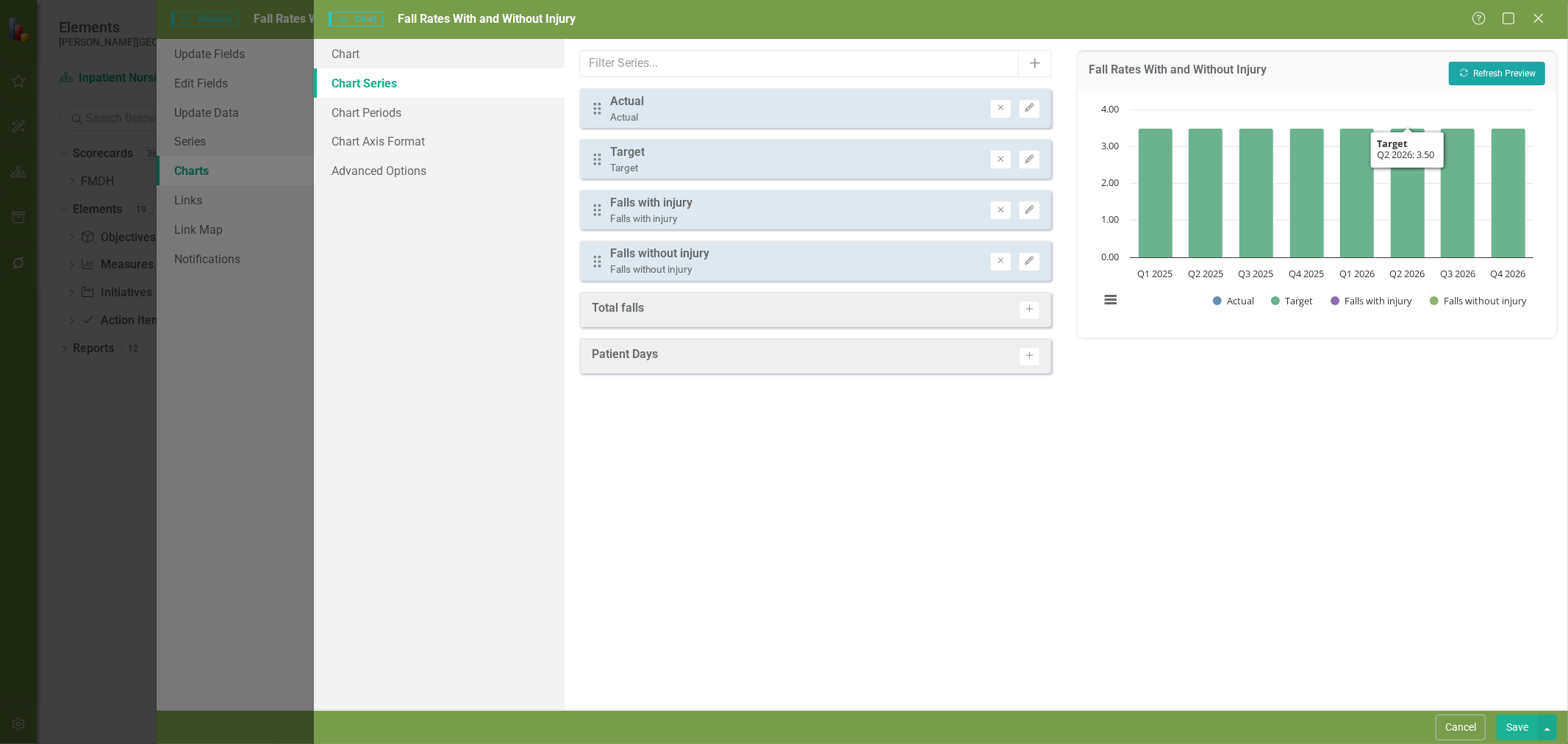
click at [1505, 71] on button "Recalculate Refresh Preview" at bounding box center [1497, 74] width 96 height 23
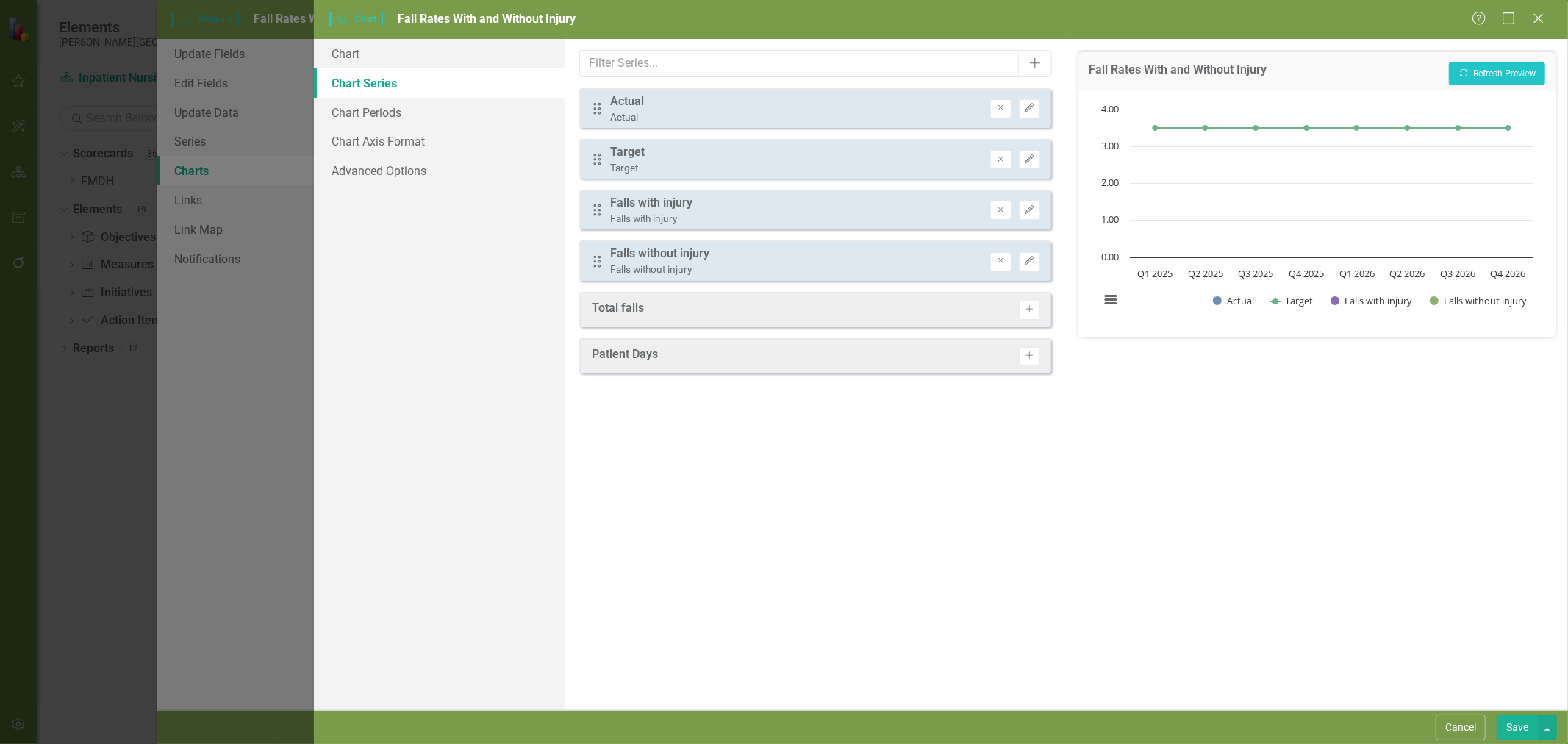
click at [1003, 113] on button "Remove" at bounding box center [1001, 109] width 21 height 19
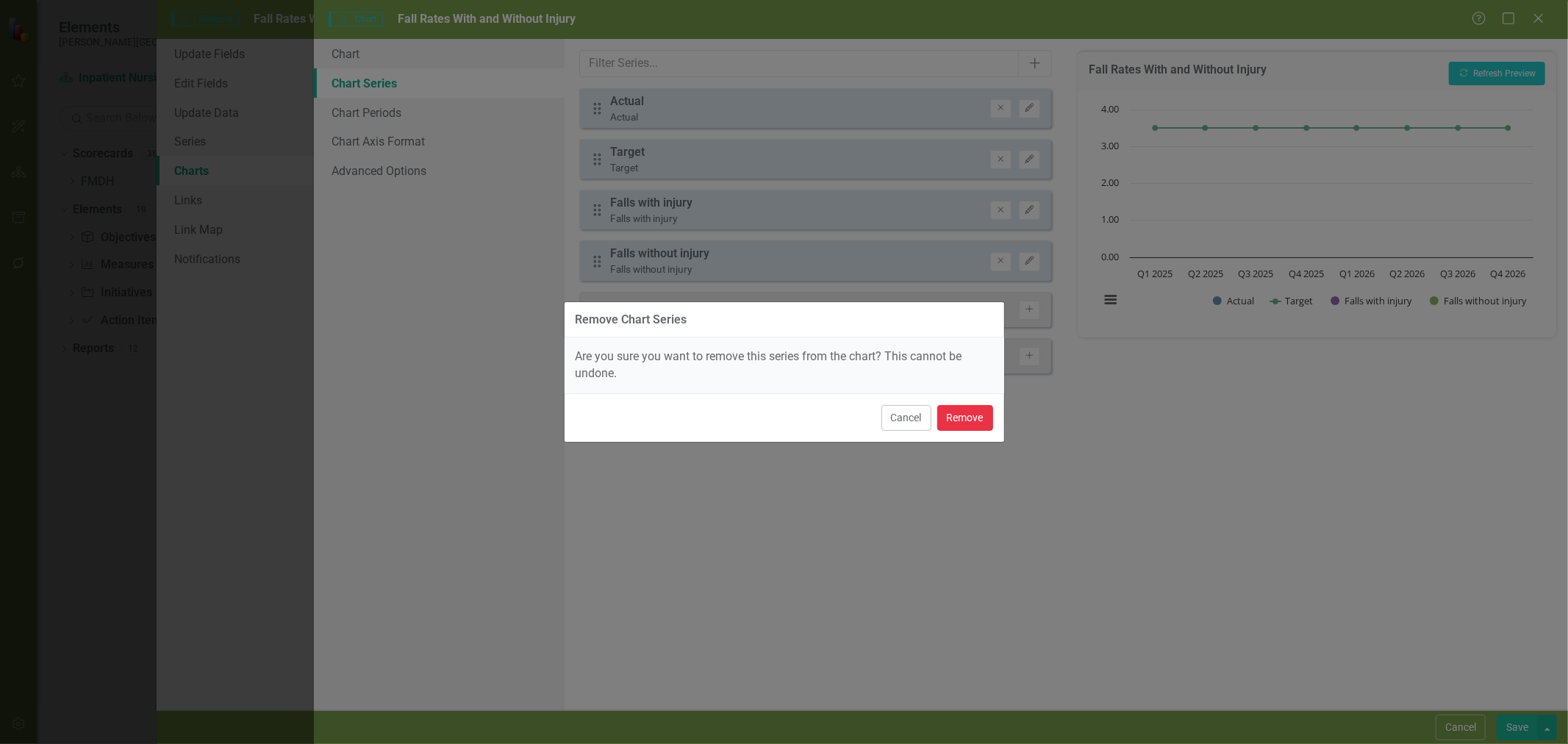
click at [966, 421] on button "Remove" at bounding box center [965, 418] width 56 height 26
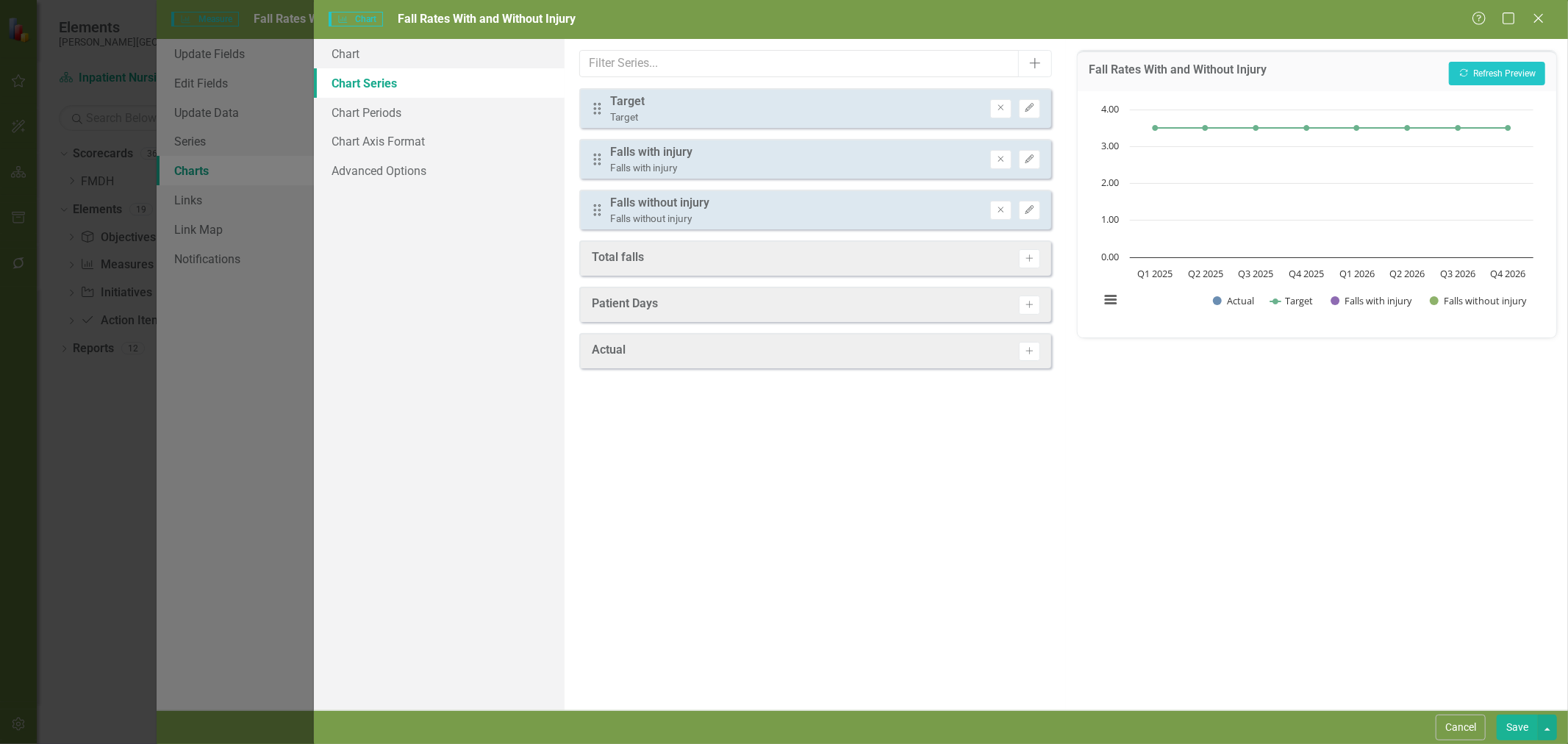
click at [1032, 104] on icon "Edit" at bounding box center [1029, 108] width 11 height 9
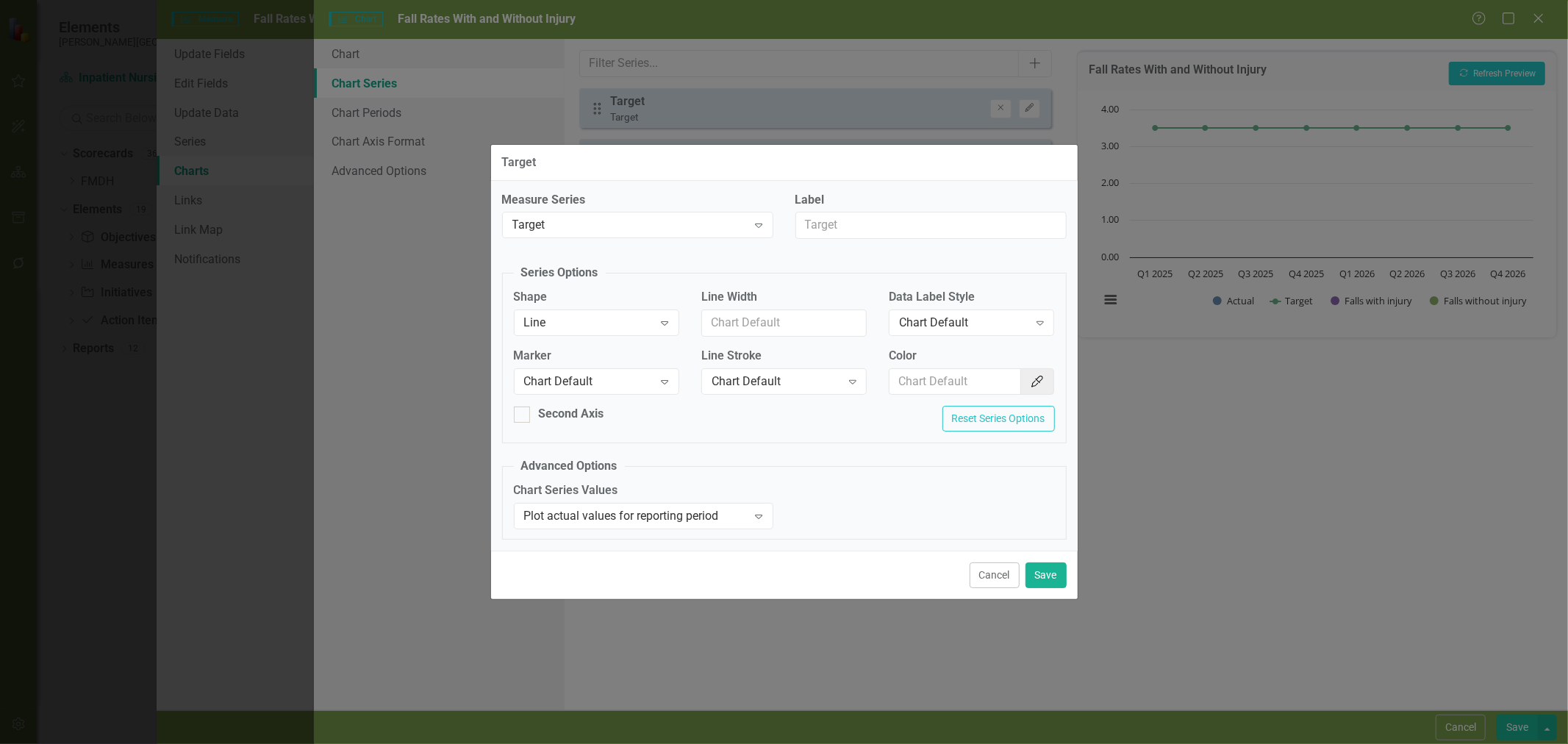
click at [633, 377] on div "Chart Default" at bounding box center [588, 381] width 130 height 17
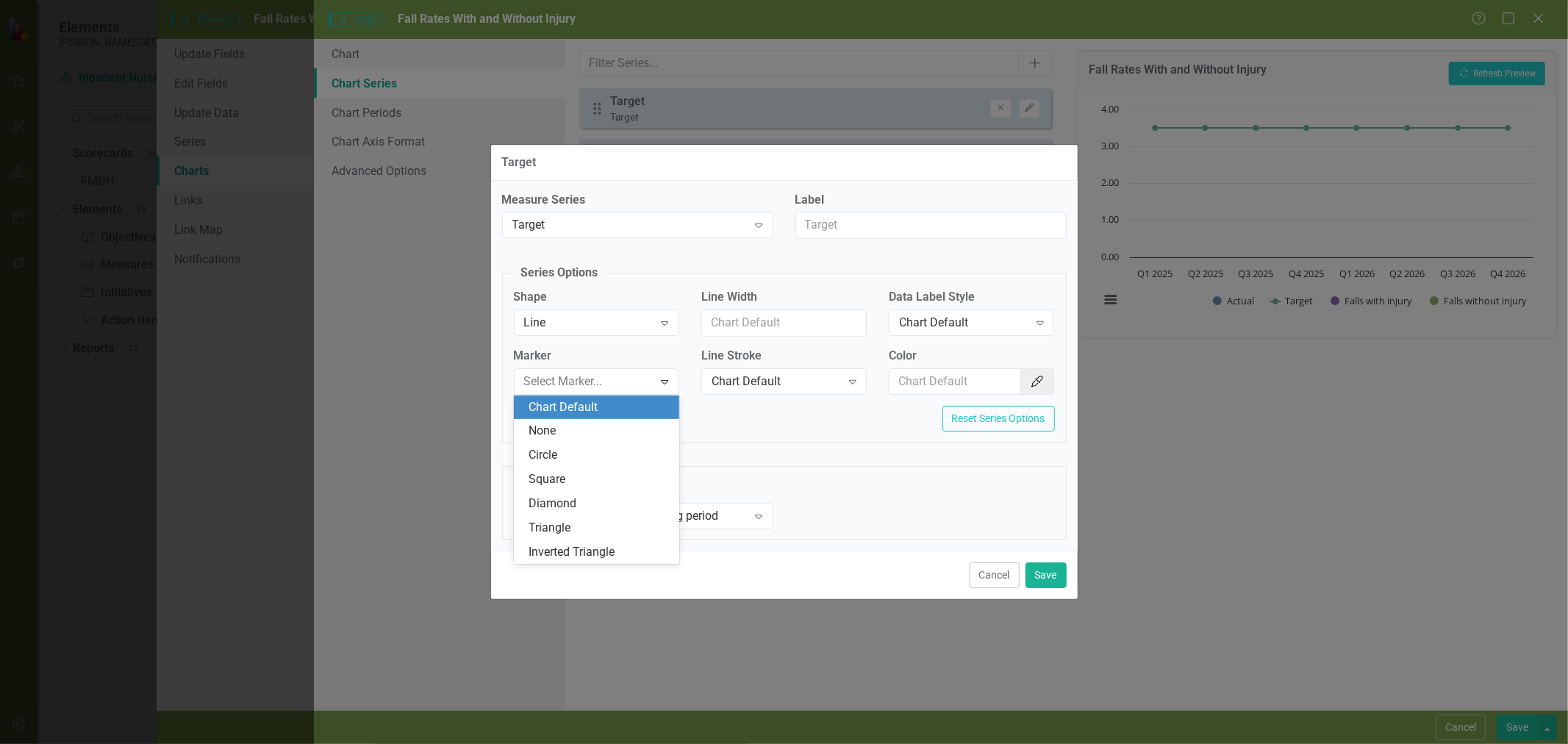
click at [605, 435] on div "None" at bounding box center [599, 432] width 142 height 17
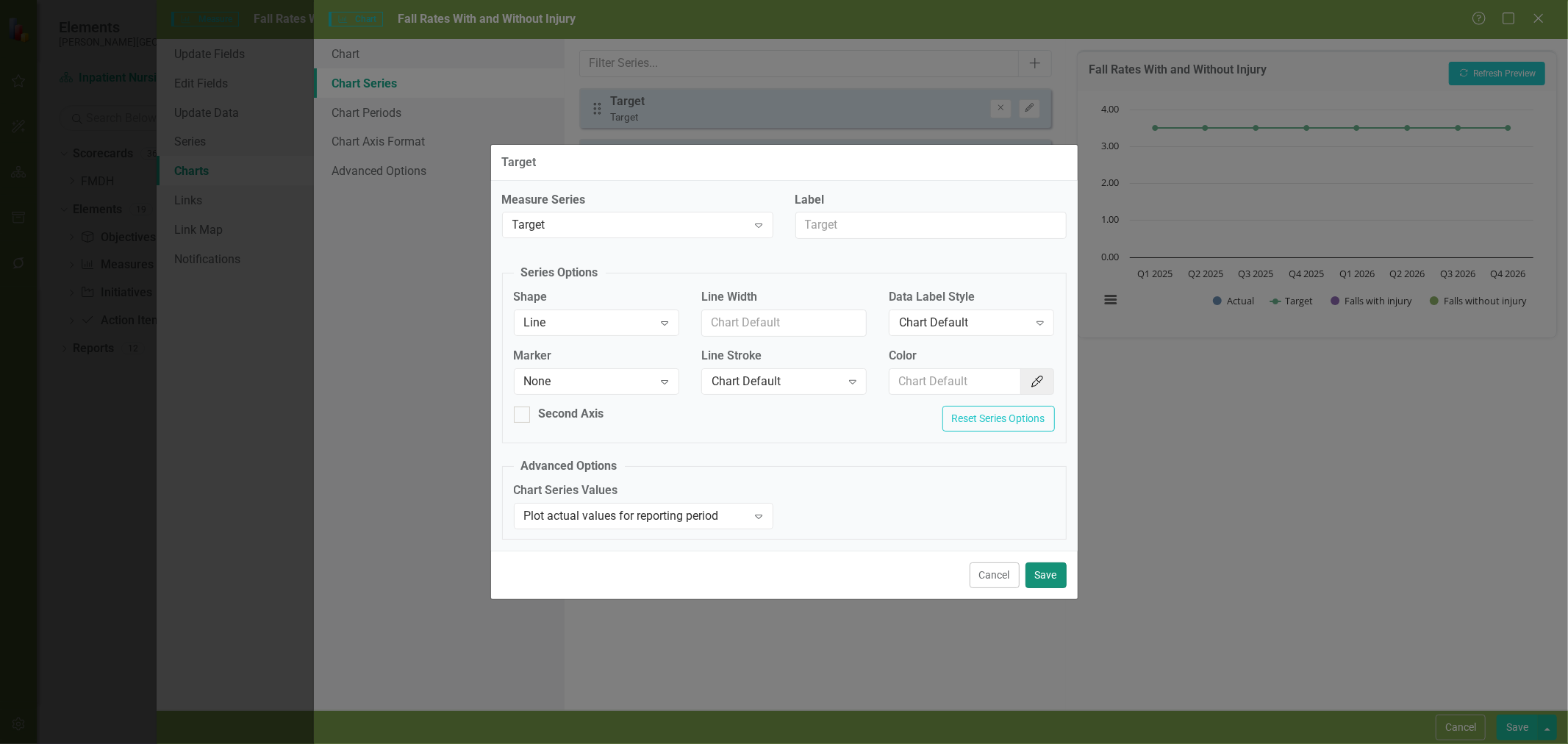
click at [1049, 575] on button "Save" at bounding box center [1046, 575] width 41 height 26
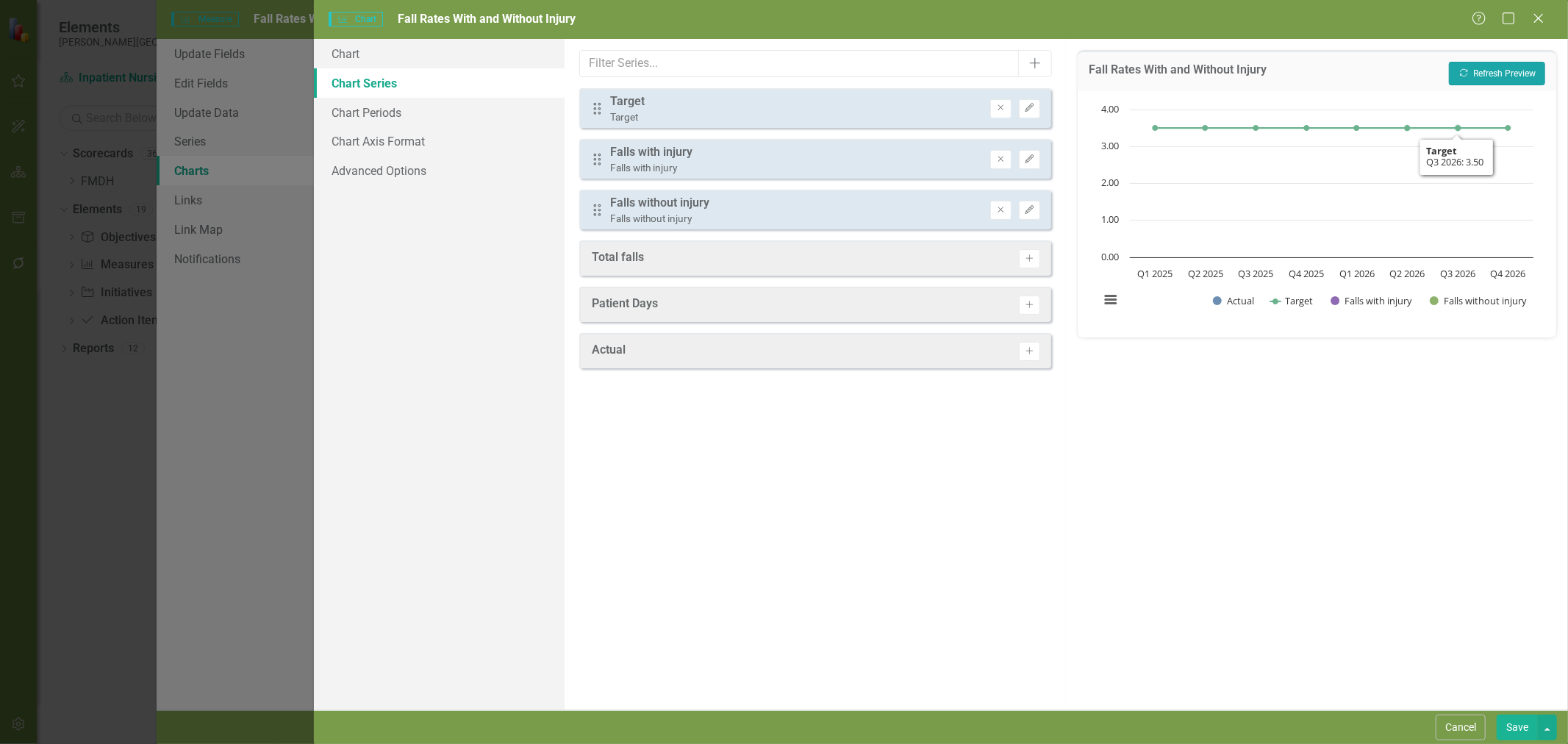
click at [1480, 64] on button "Recalculate Refresh Preview" at bounding box center [1497, 74] width 96 height 23
click at [397, 104] on link "Chart Periods" at bounding box center [439, 113] width 251 height 30
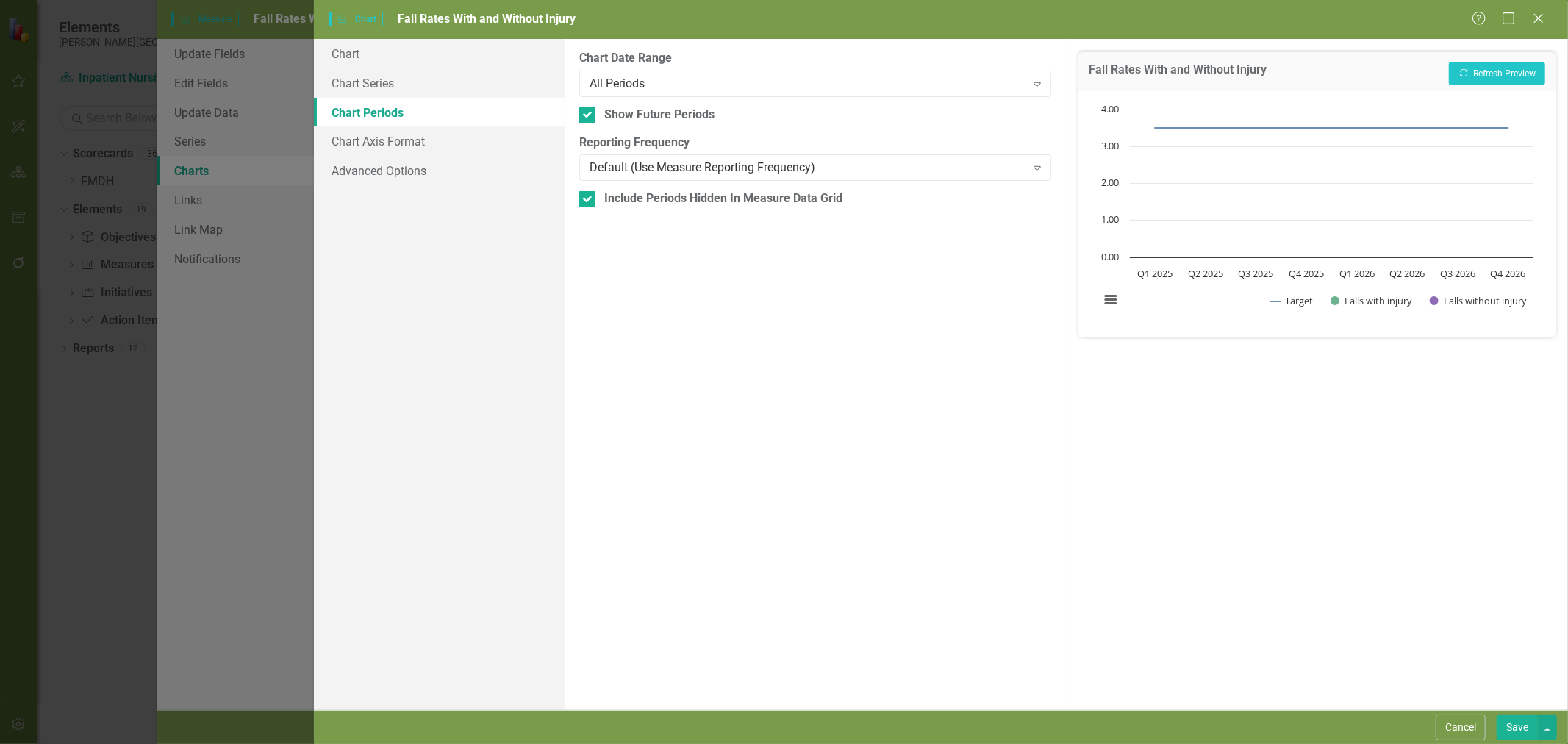
click at [602, 113] on div "Show Future Periods" at bounding box center [815, 115] width 473 height 17
click at [589, 113] on input "Show Future Periods" at bounding box center [584, 111] width 9 height 9
checkbox input "false"
click at [601, 201] on div "Include Periods Hidden In Measure Data Grid" at bounding box center [815, 199] width 473 height 17
click at [589, 201] on input "Include Periods Hidden In Measure Data Grid" at bounding box center [584, 196] width 9 height 9
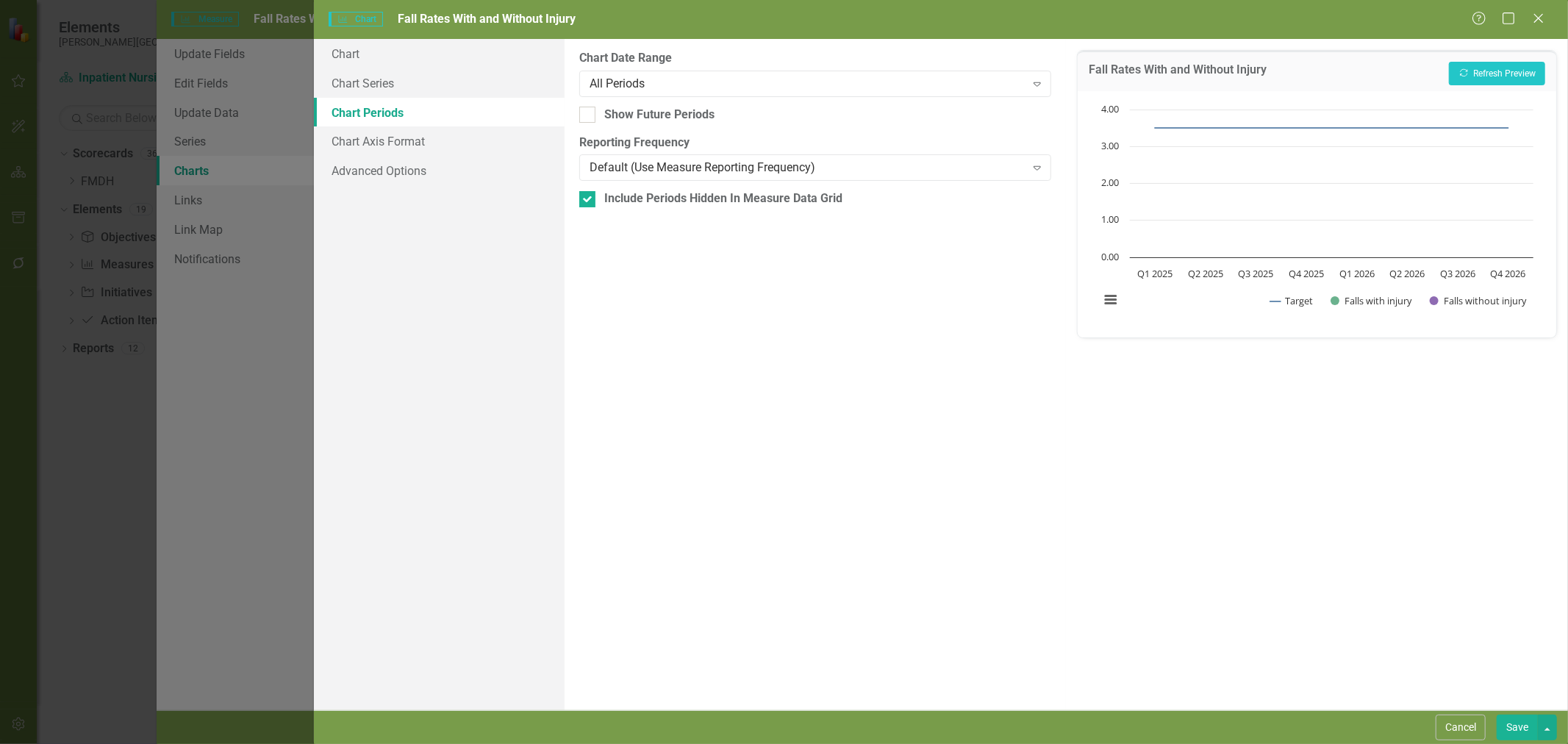
checkbox input "false"
click at [1510, 733] on button "Save" at bounding box center [1517, 728] width 41 height 26
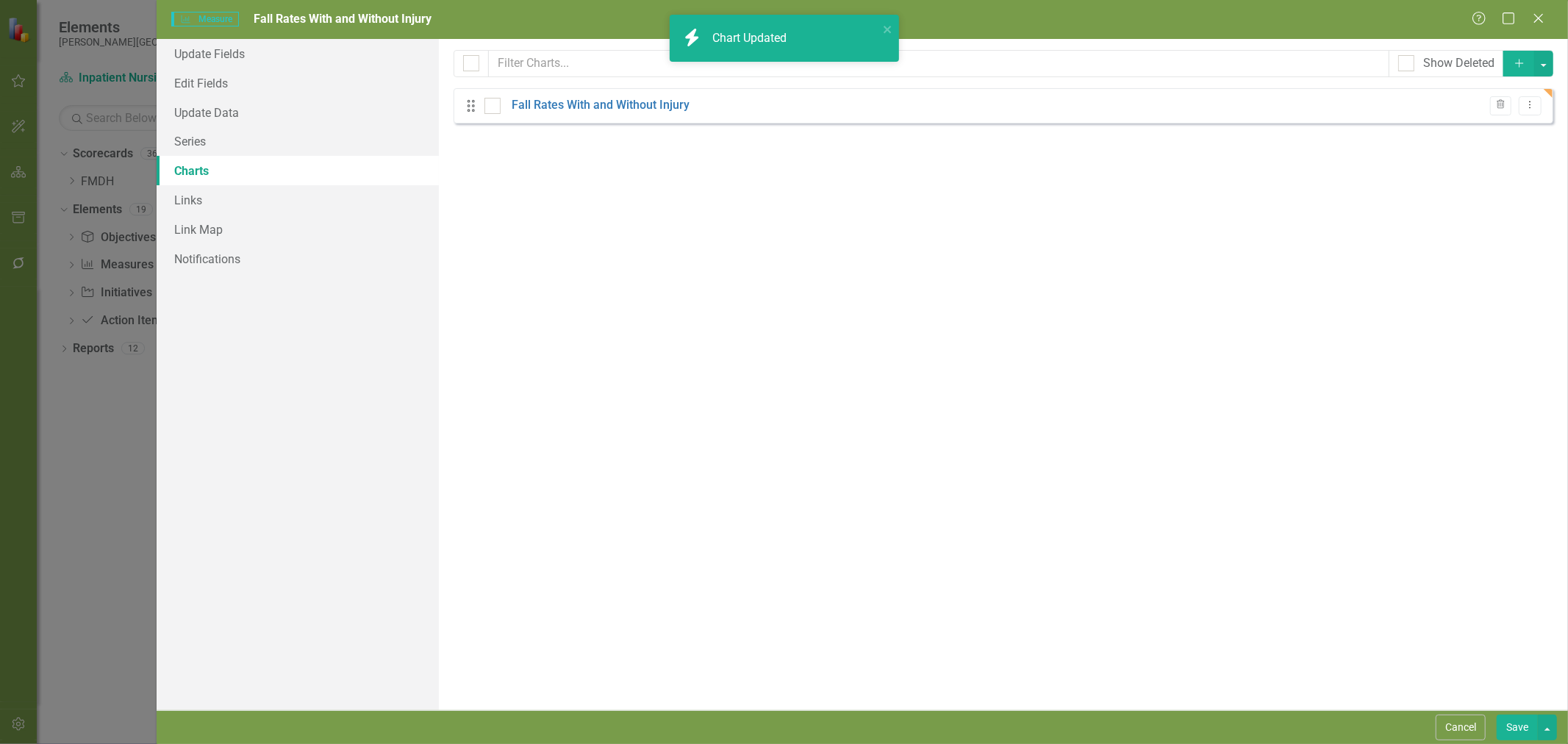
click at [1514, 728] on button "Save" at bounding box center [1517, 728] width 41 height 26
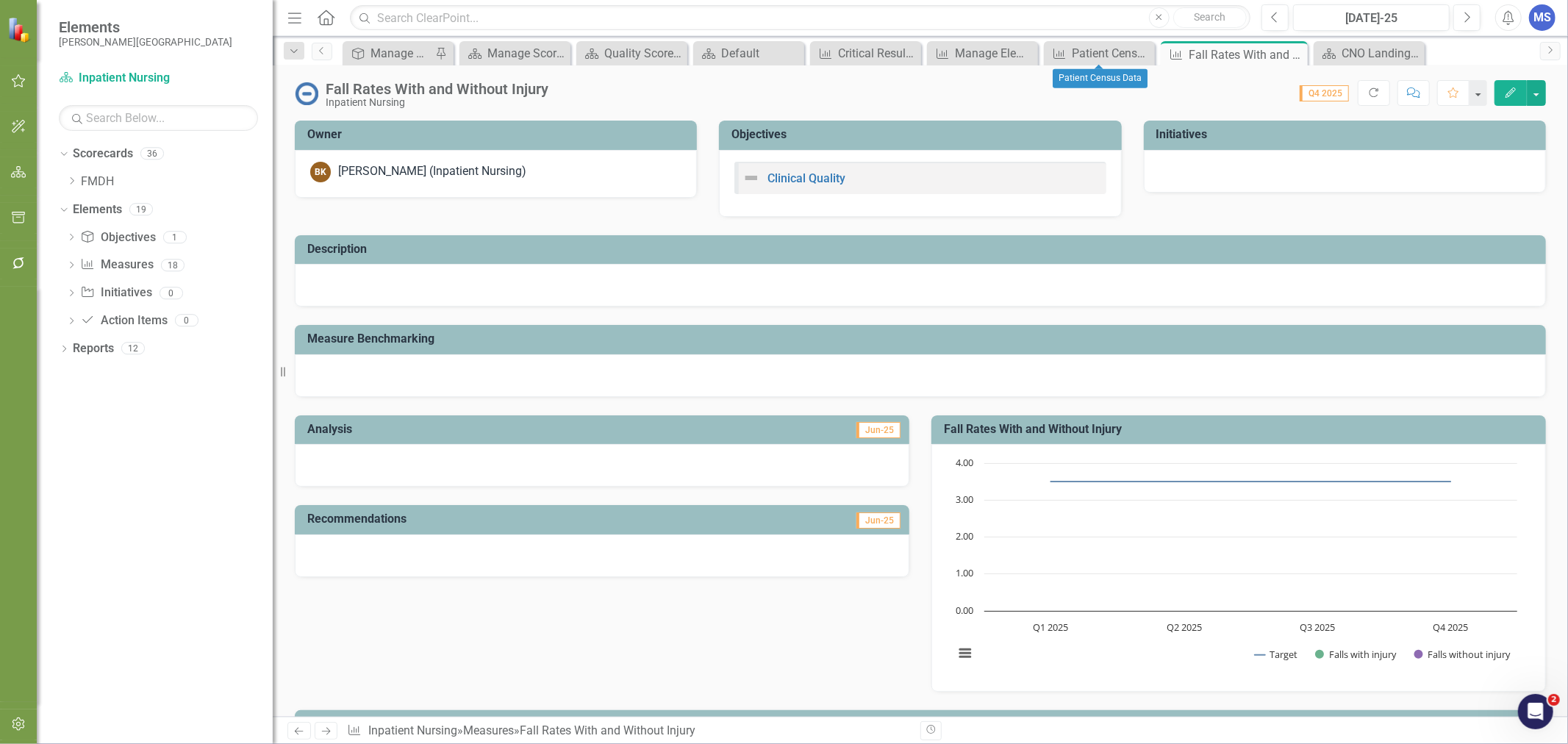
click at [0, 0] on icon "Close" at bounding box center [0, 0] width 0 height 0
click at [1070, 54] on div "Manage Elements" at bounding box center [1071, 54] width 93 height 19
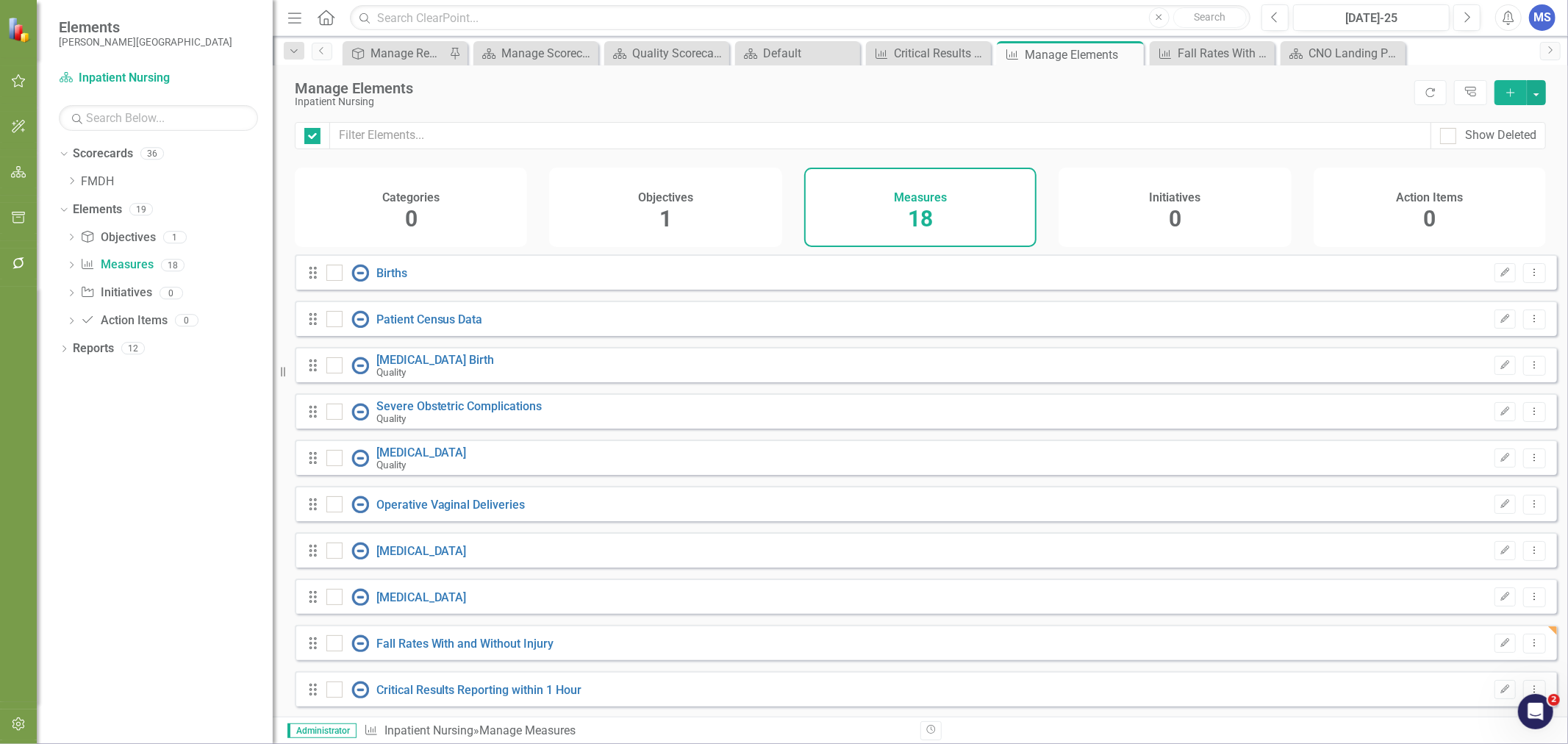
checkbox input "false"
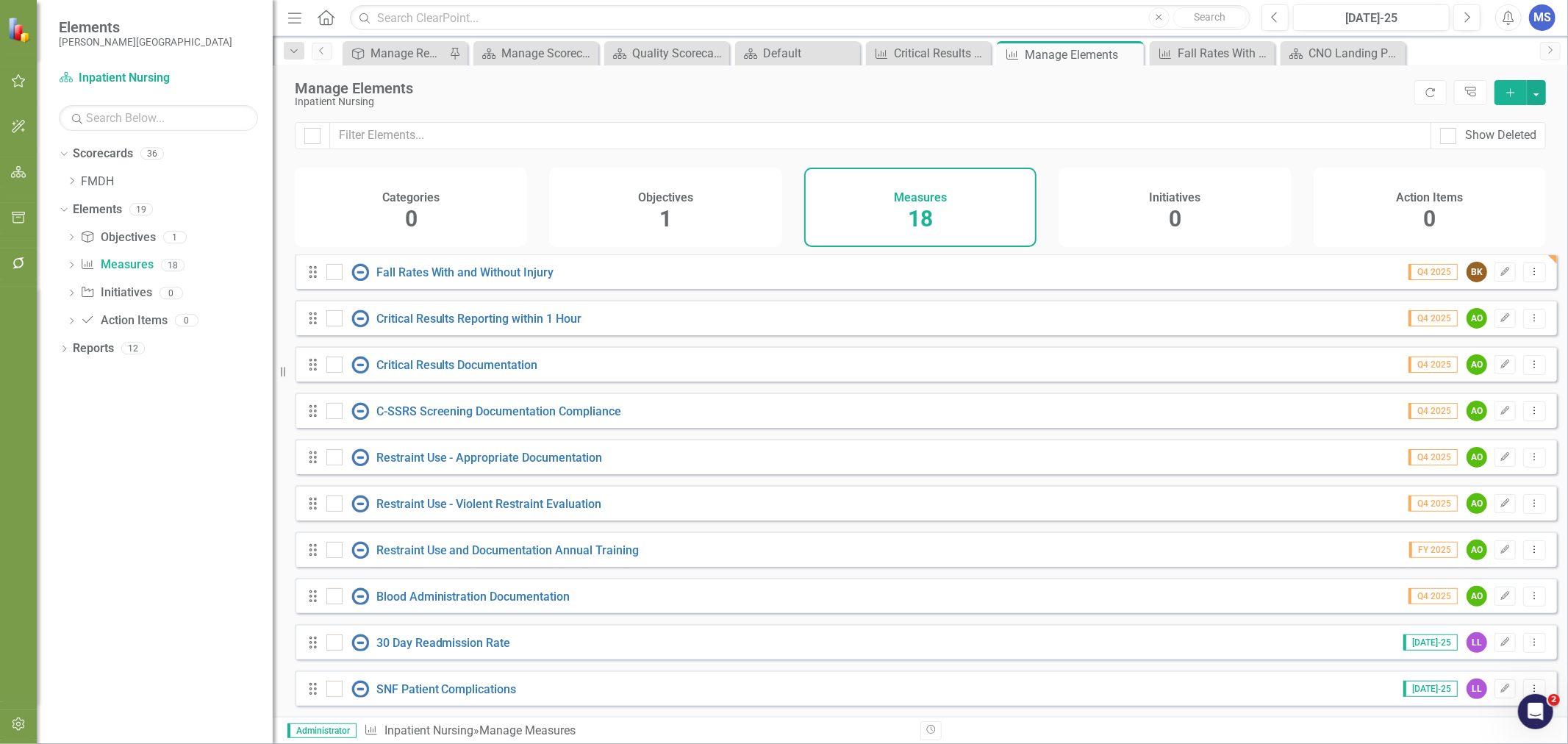
scroll to position [299, 0]
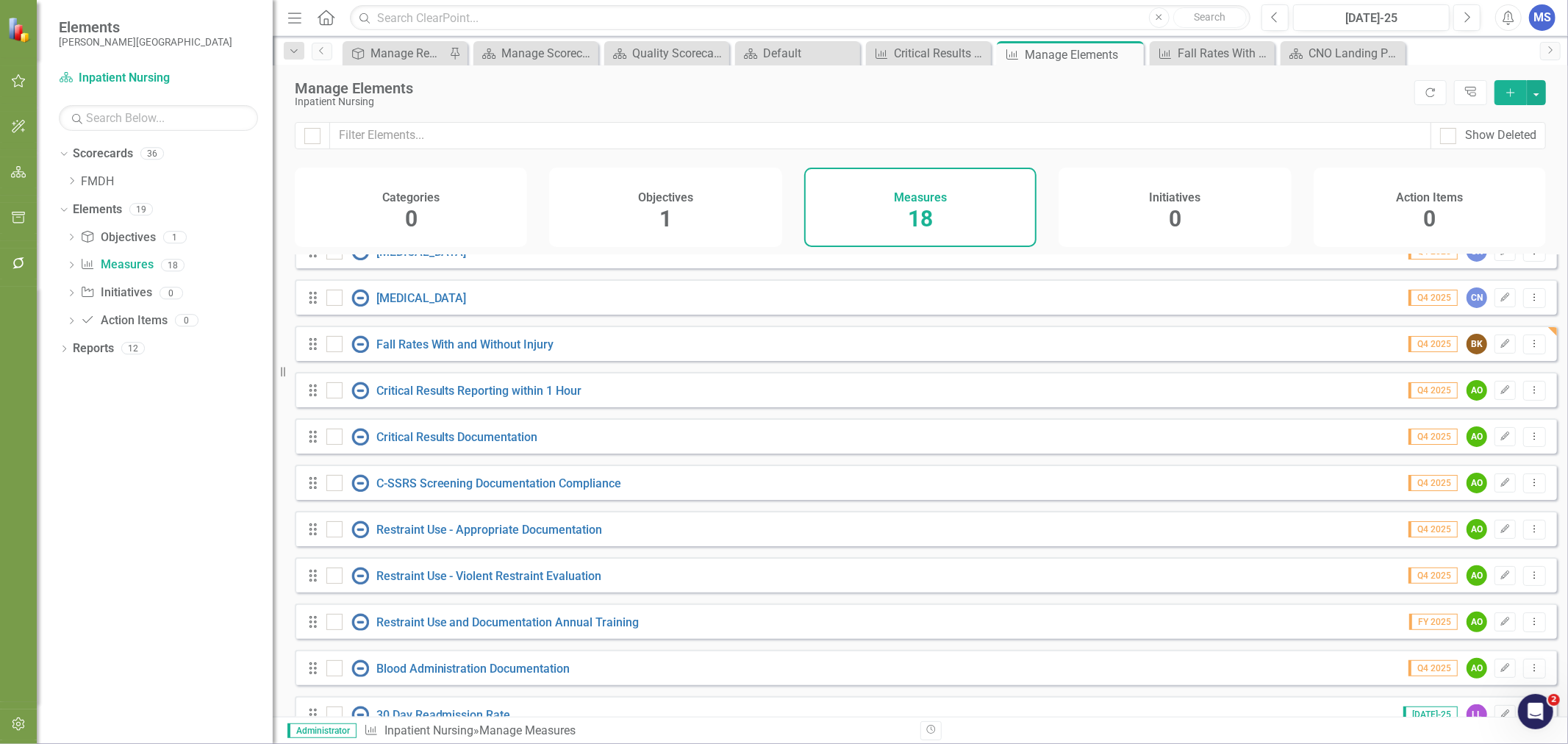
click at [1528, 441] on icon "Dropdown Menu" at bounding box center [1535, 436] width 12 height 9
click at [1479, 523] on link "Copy Duplicate Measure" at bounding box center [1469, 525] width 132 height 27
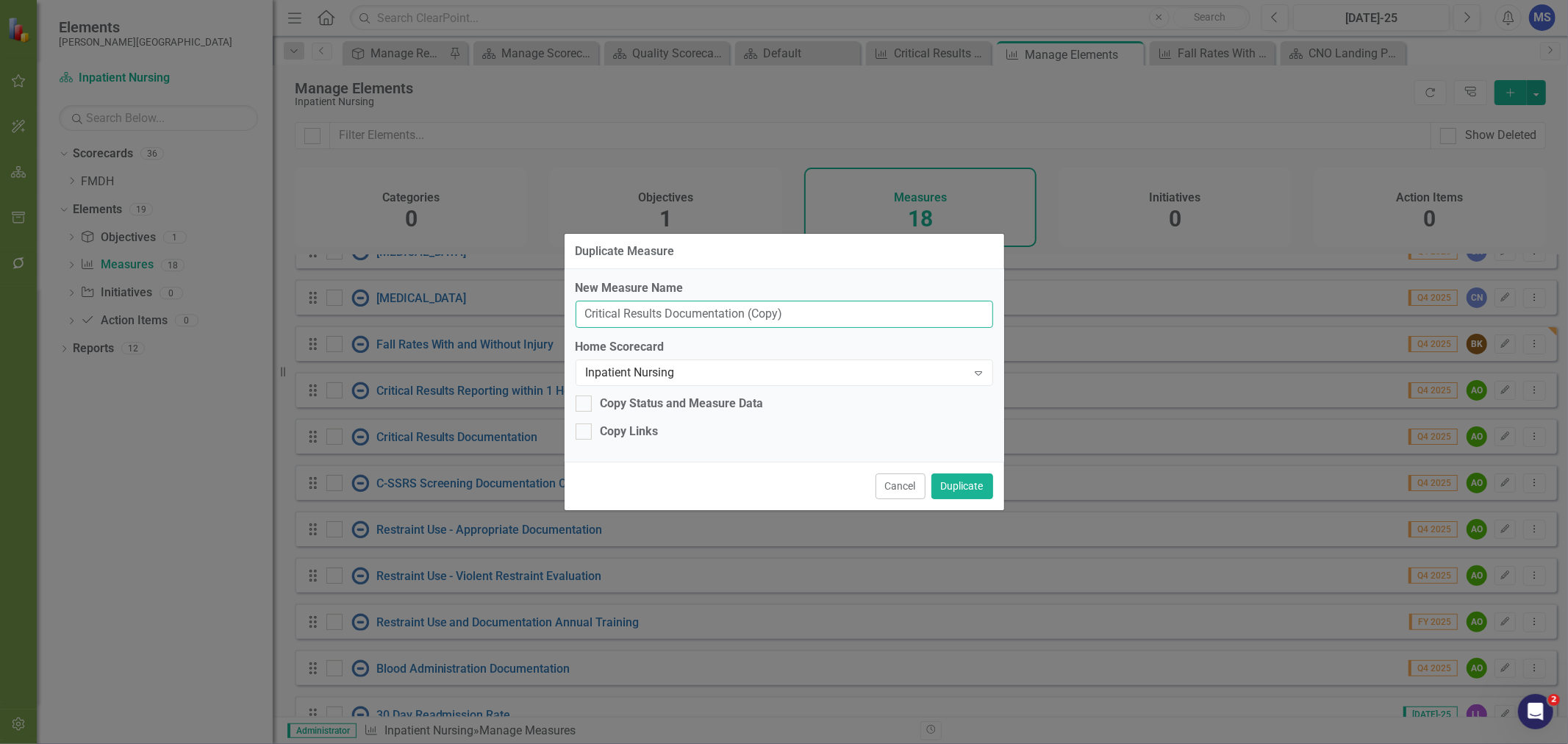
click at [653, 311] on input "Critical Results Documentation (Copy)" at bounding box center [785, 314] width 418 height 27
drag, startPoint x: 793, startPoint y: 318, endPoint x: 696, endPoint y: 322, distance: 97.1
click at [696, 322] on input "Fall Risk Assessment on Admission" at bounding box center [785, 314] width 418 height 27
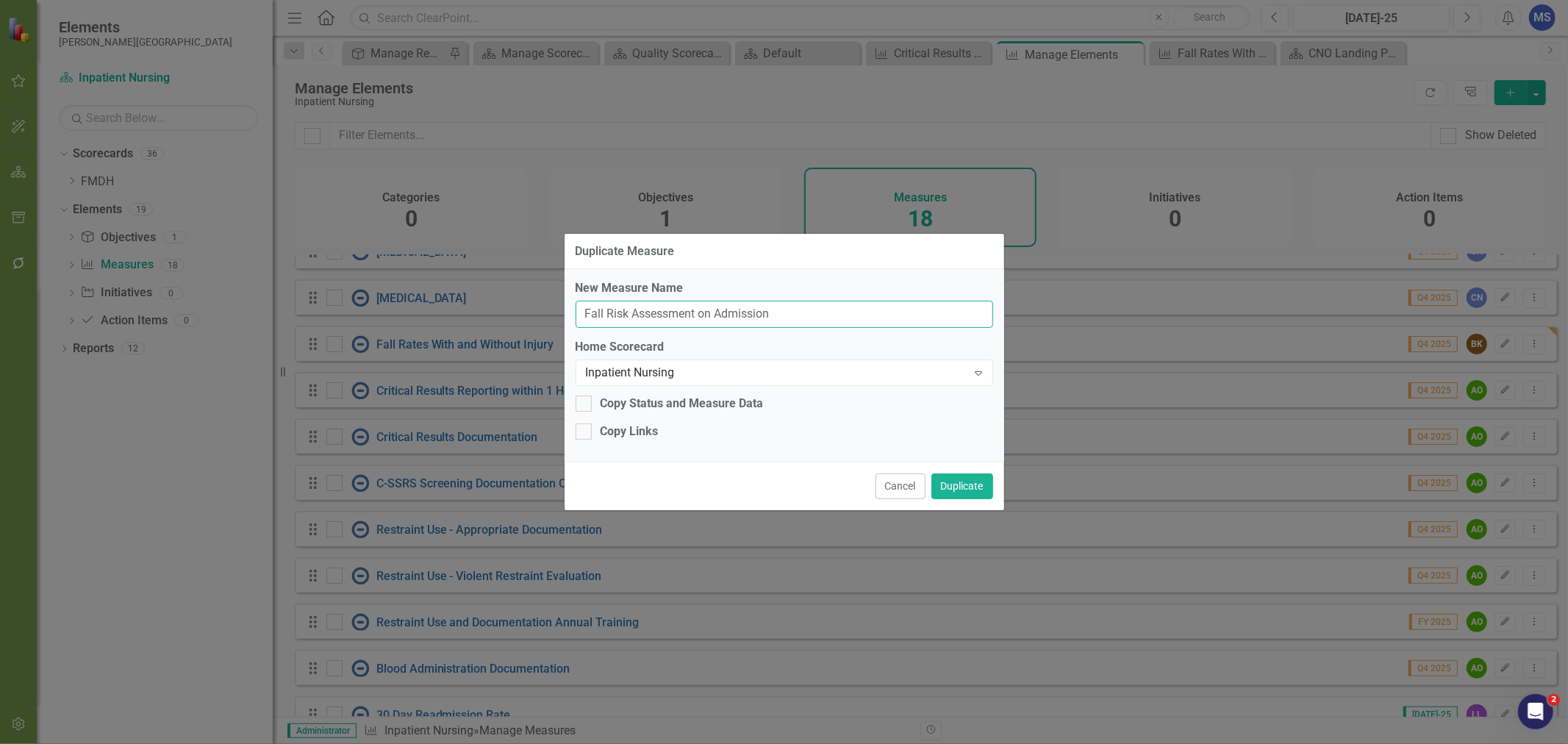
click at [793, 317] on input "Fall Risk Assessment on Admission" at bounding box center [785, 314] width 418 height 27
drag, startPoint x: 809, startPoint y: 319, endPoint x: 605, endPoint y: 329, distance: 204.2
click at [605, 329] on div "New Measure Name Fall Risk Assessment on Admission Home Scorecard Inpatient Nur…" at bounding box center [784, 366] width 439 height 193
type input "Fall Documentation Compliance"
click at [623, 434] on div "Copy Links" at bounding box center [630, 432] width 58 height 17
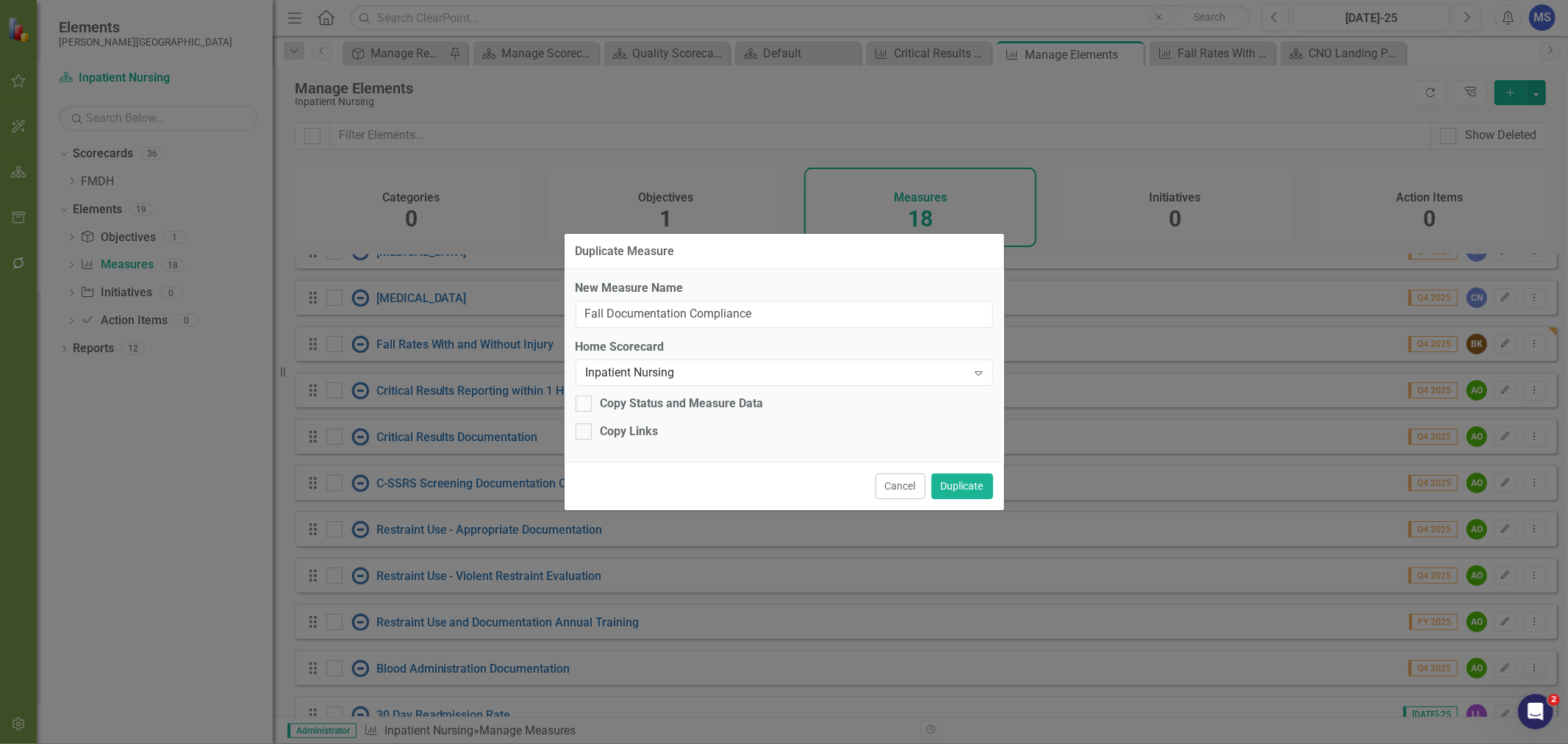
click at [585, 433] on input "Copy Links" at bounding box center [581, 428] width 9 height 9
checkbox input "true"
click at [961, 493] on button "Duplicate" at bounding box center [963, 486] width 62 height 26
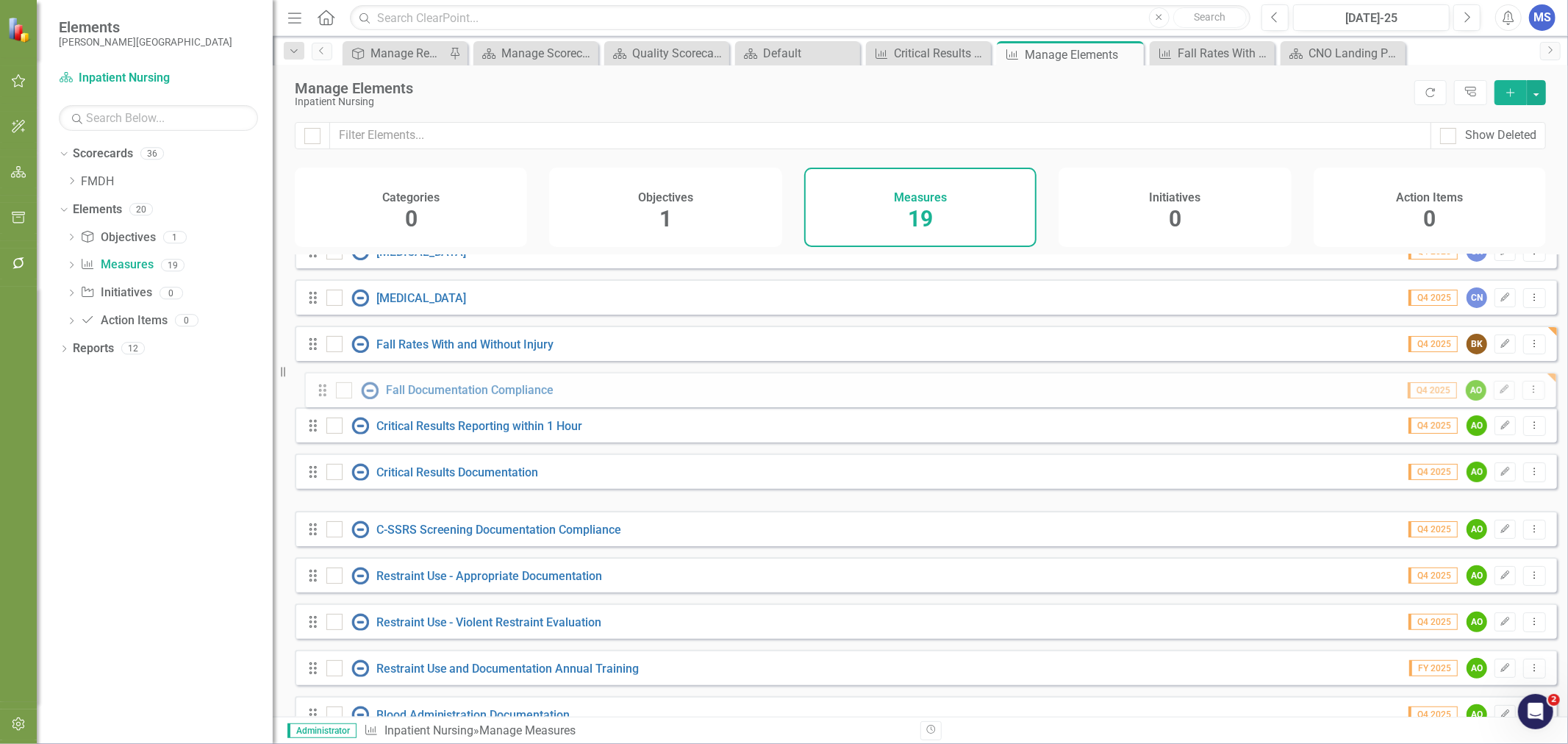
drag, startPoint x: 318, startPoint y: 495, endPoint x: 328, endPoint y: 392, distance: 103.5
click at [328, 392] on div "Drag Births [DATE]-25 MS Add CN Edit Dropdown Menu Drag Patient Census Data [DA…" at bounding box center [926, 389] width 1262 height 869
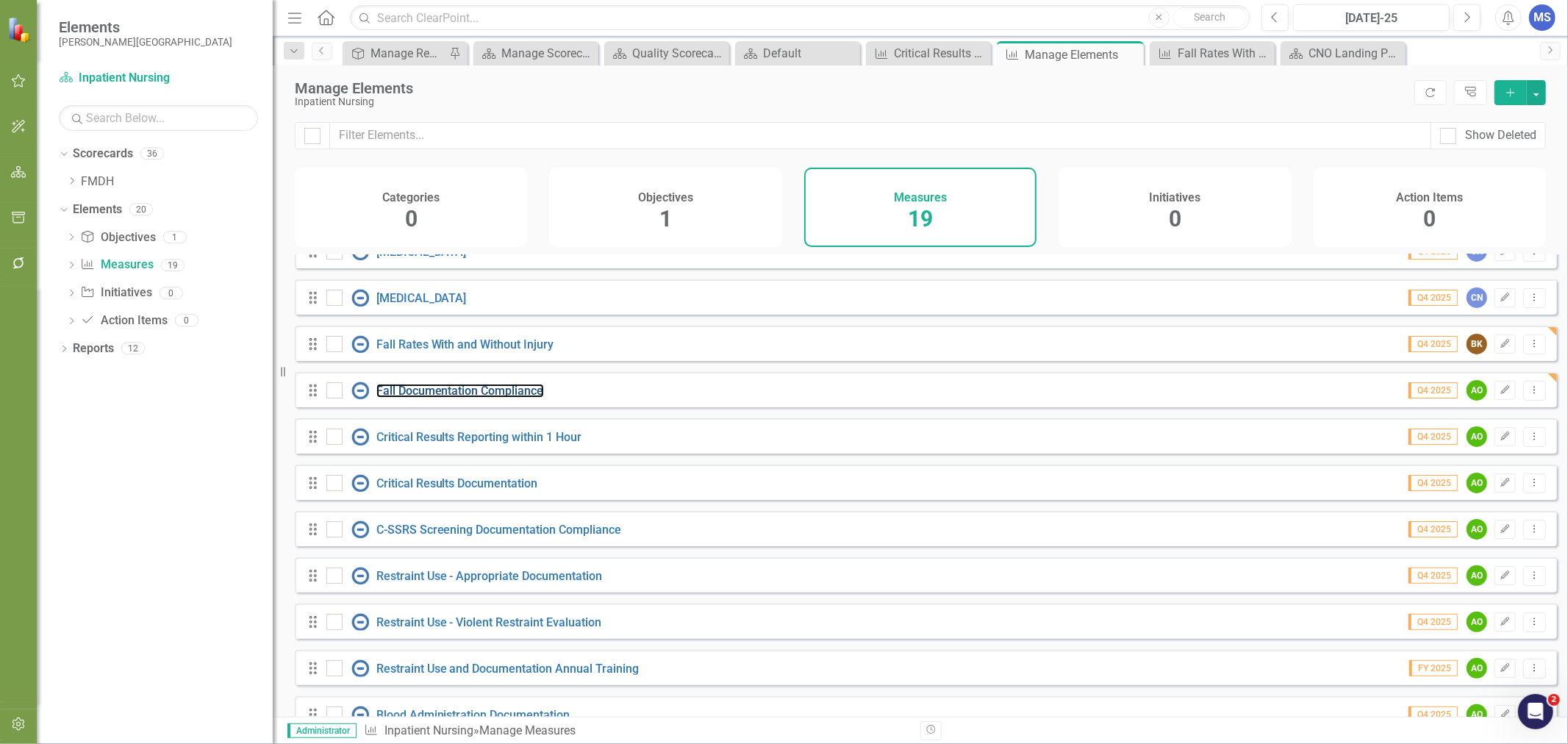
click at [457, 398] on link "Fall Documentation Compliance" at bounding box center [460, 391] width 168 height 14
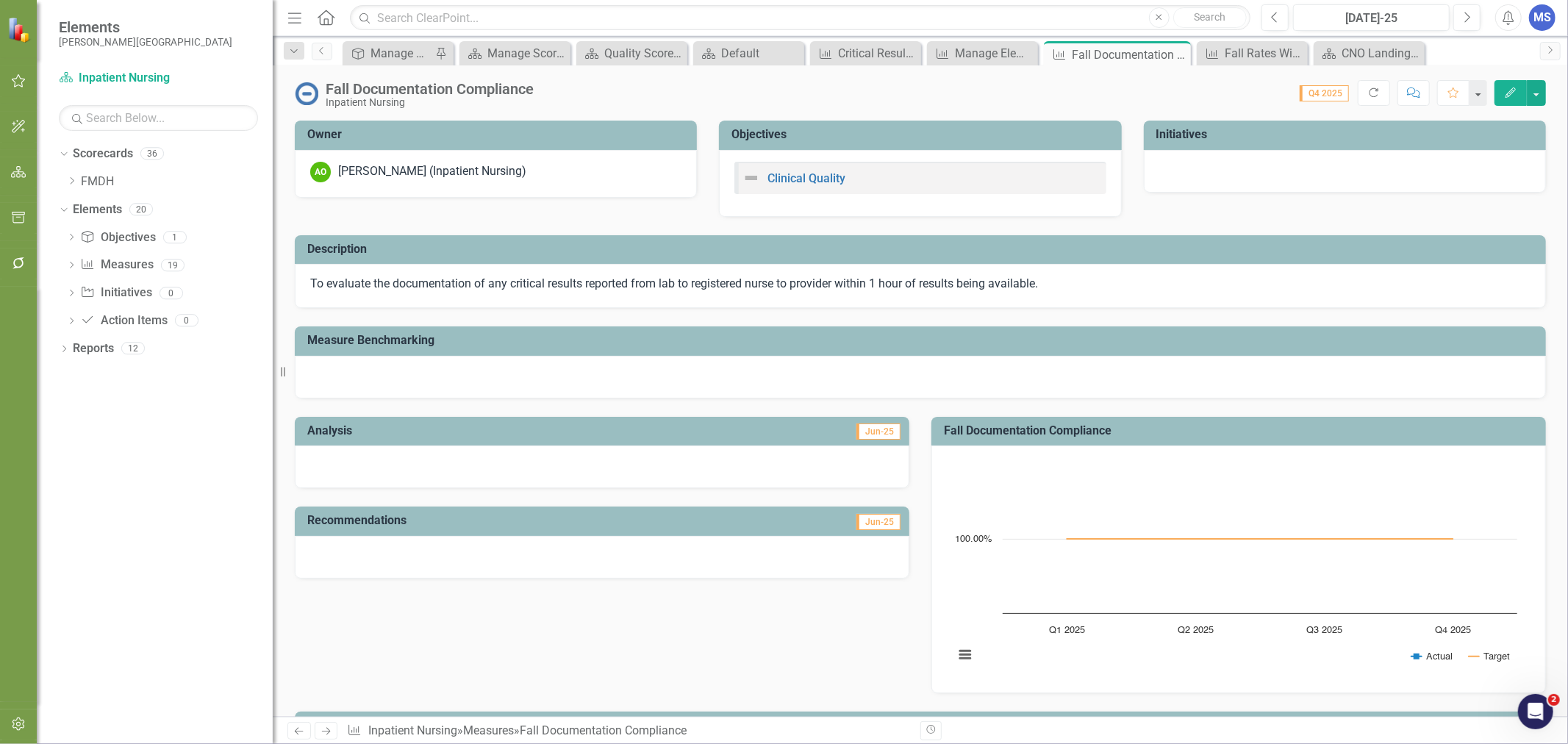
click at [494, 290] on span "To evaluate the documentation of any critical results reported from lab to regi…" at bounding box center [675, 283] width 728 height 14
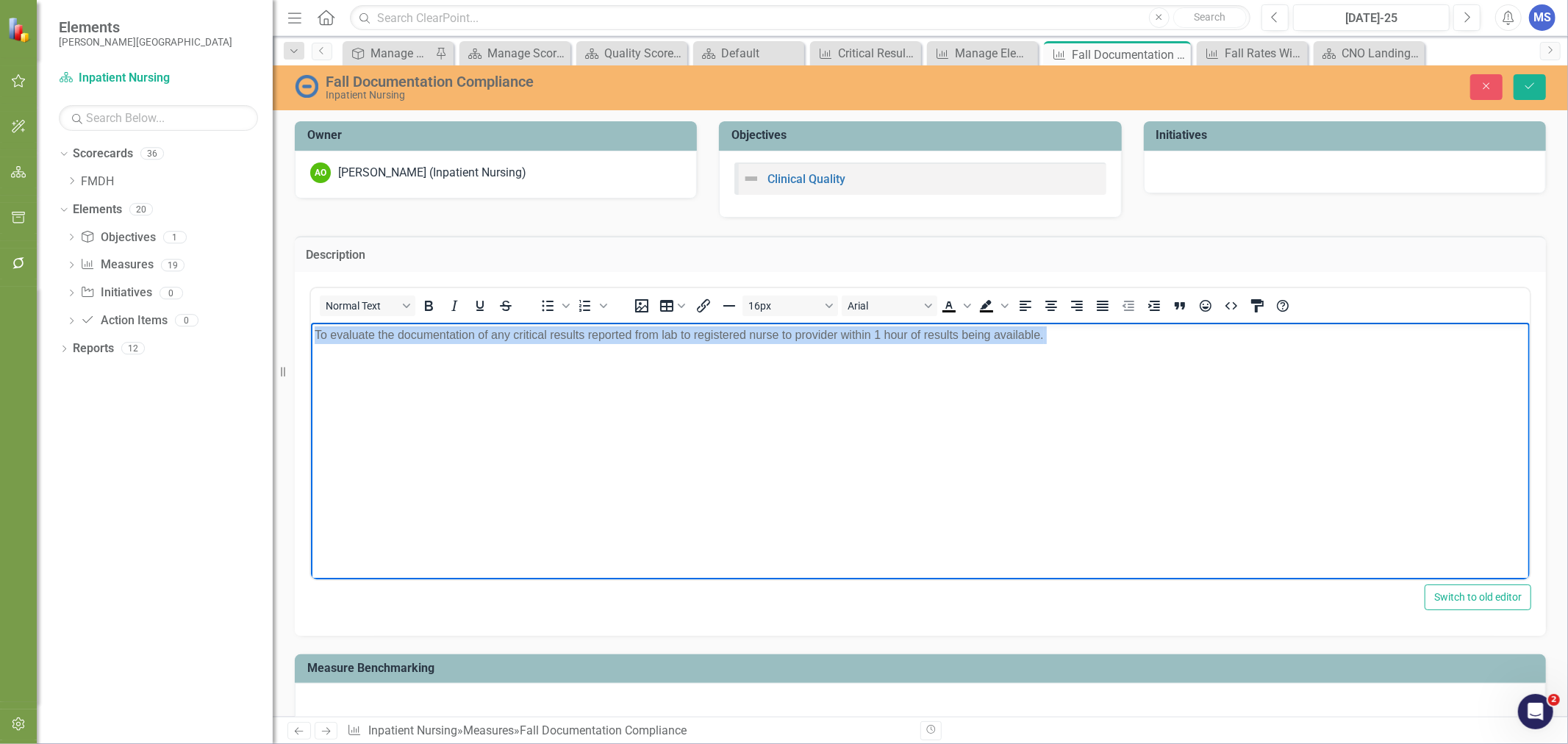
drag, startPoint x: 1186, startPoint y: 367, endPoint x: 258, endPoint y: 328, distance: 928.8
click at [310, 328] on html "To evaluate the documentation of any critical results reported from lab to regi…" at bounding box center [920, 433] width 1219 height 221
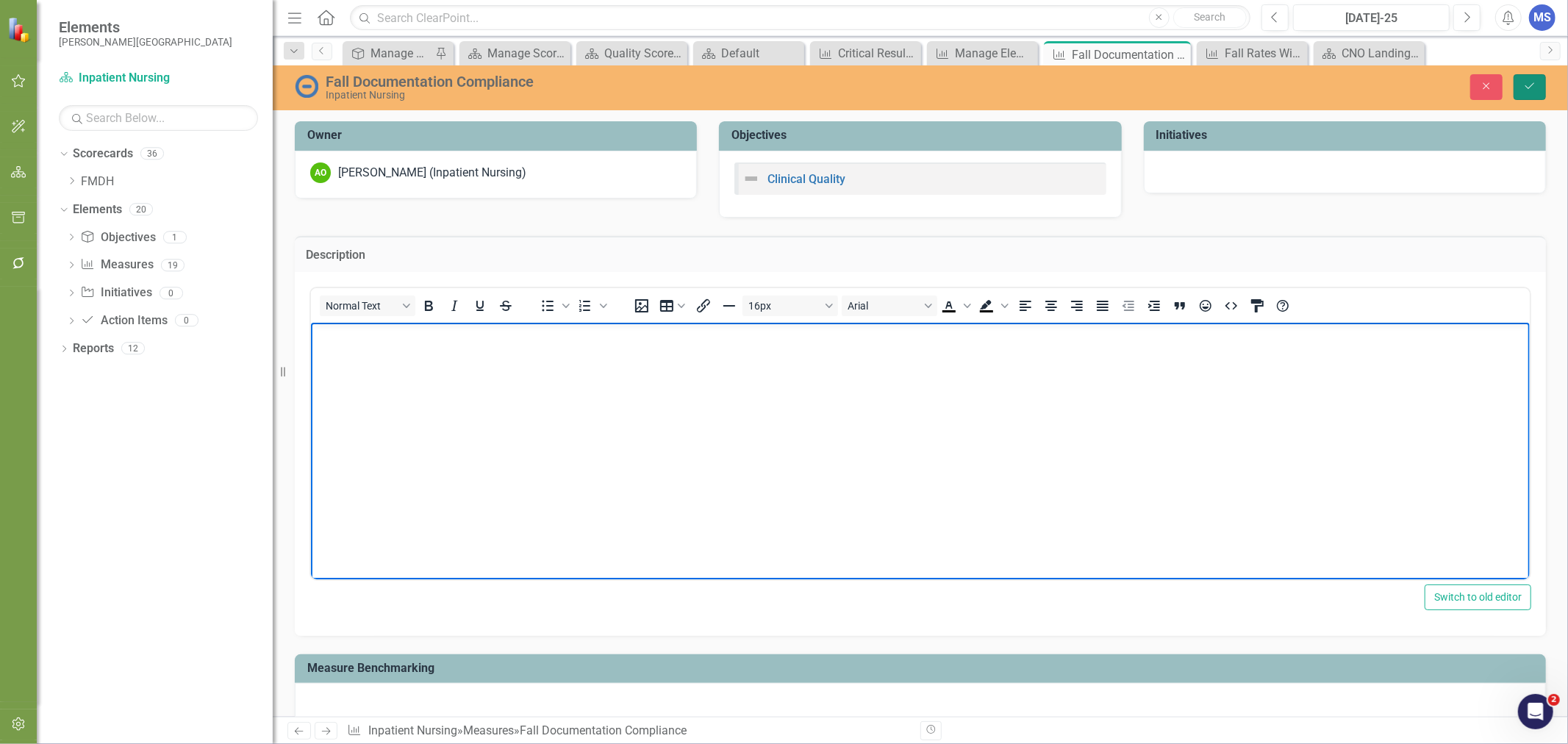
click at [1526, 89] on icon "Save" at bounding box center [1529, 85] width 13 height 10
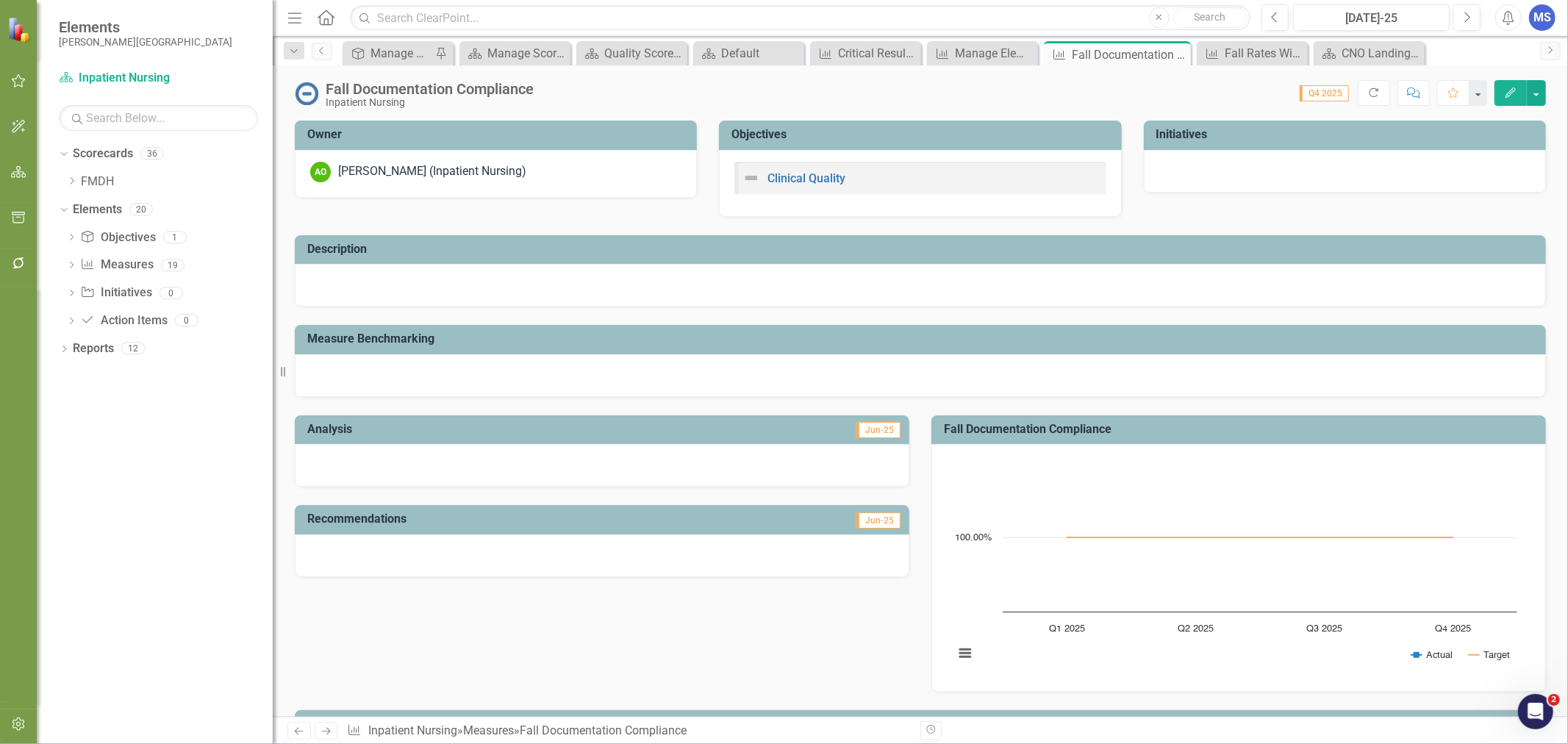
click at [1508, 92] on icon "Edit" at bounding box center [1511, 92] width 13 height 10
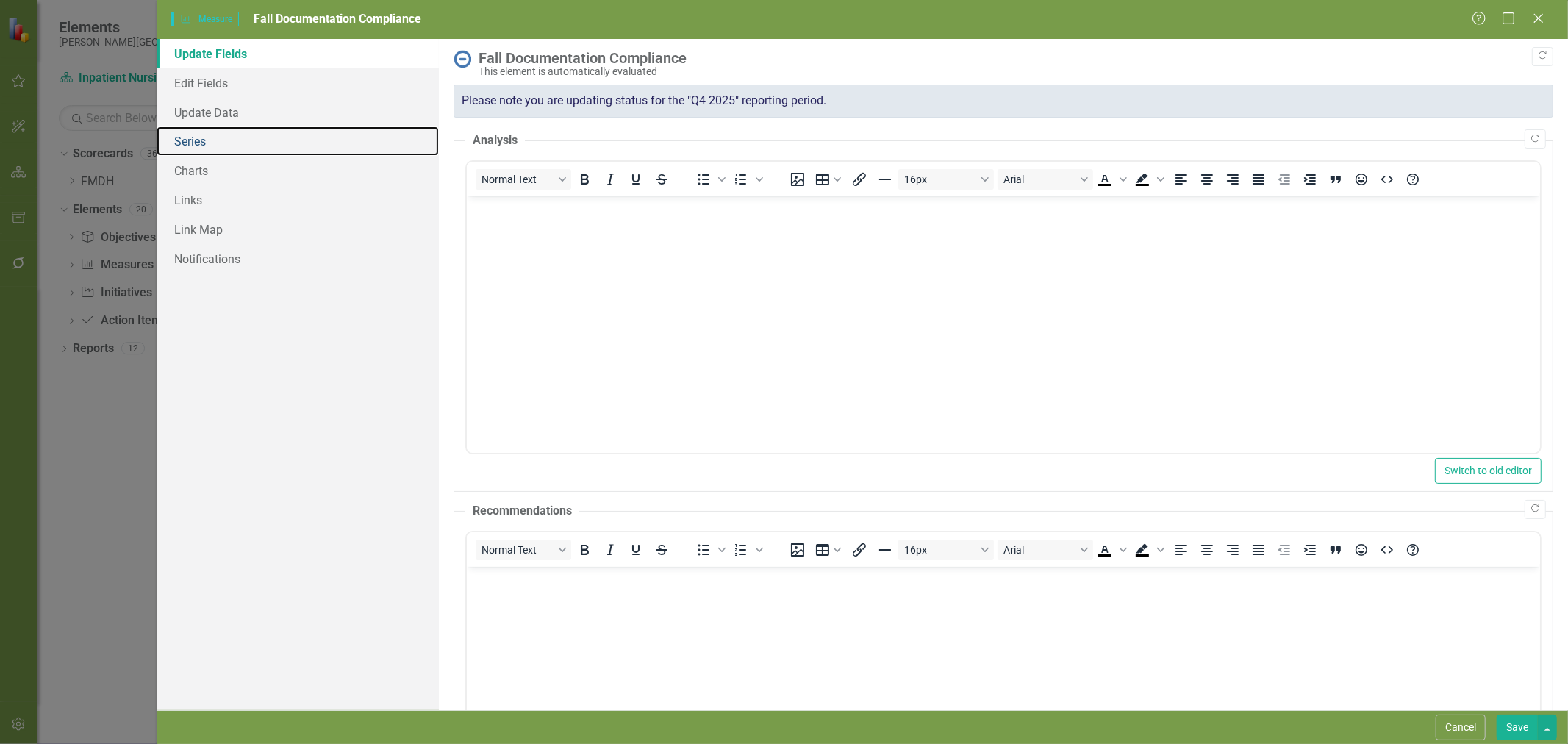
click at [290, 148] on link "Series" at bounding box center [298, 141] width 283 height 30
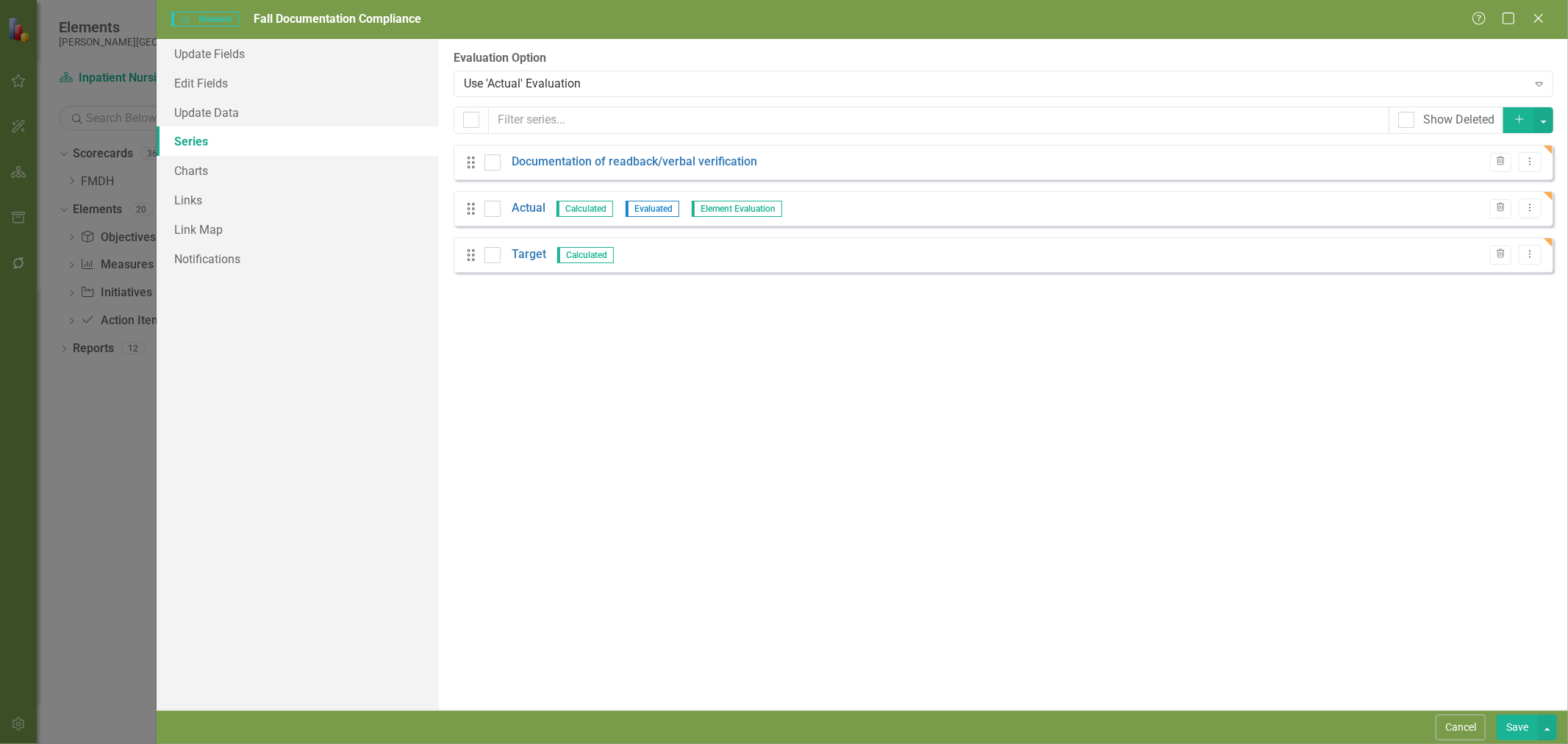
click at [549, 158] on link "Documentation of readback/verbal verification" at bounding box center [634, 162] width 245 height 17
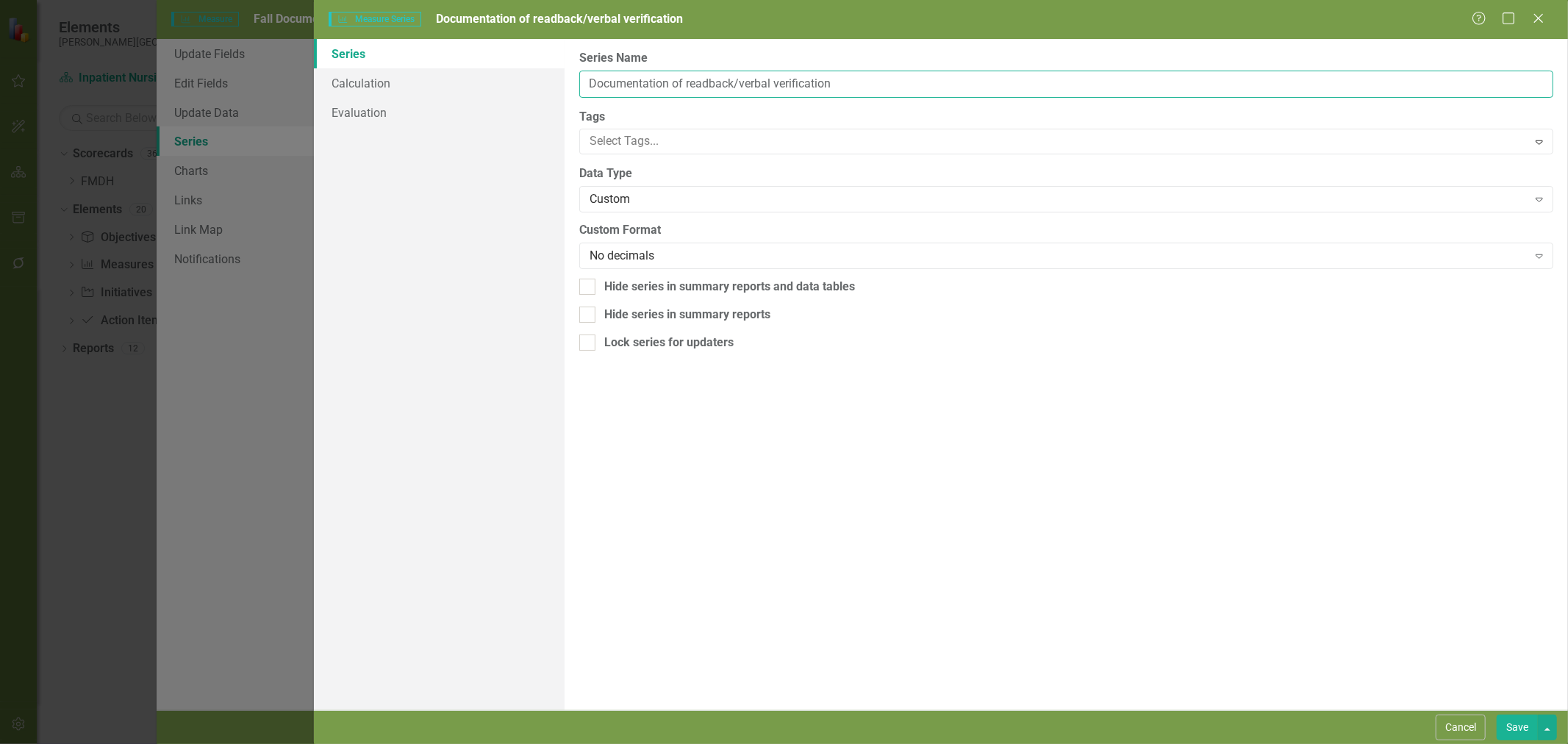
click at [635, 83] on input "Documentation of readback/verbal verification" at bounding box center [1066, 84] width 974 height 27
type input "Fall Risk Comp"
click at [1462, 725] on button "Cancel" at bounding box center [1461, 728] width 50 height 26
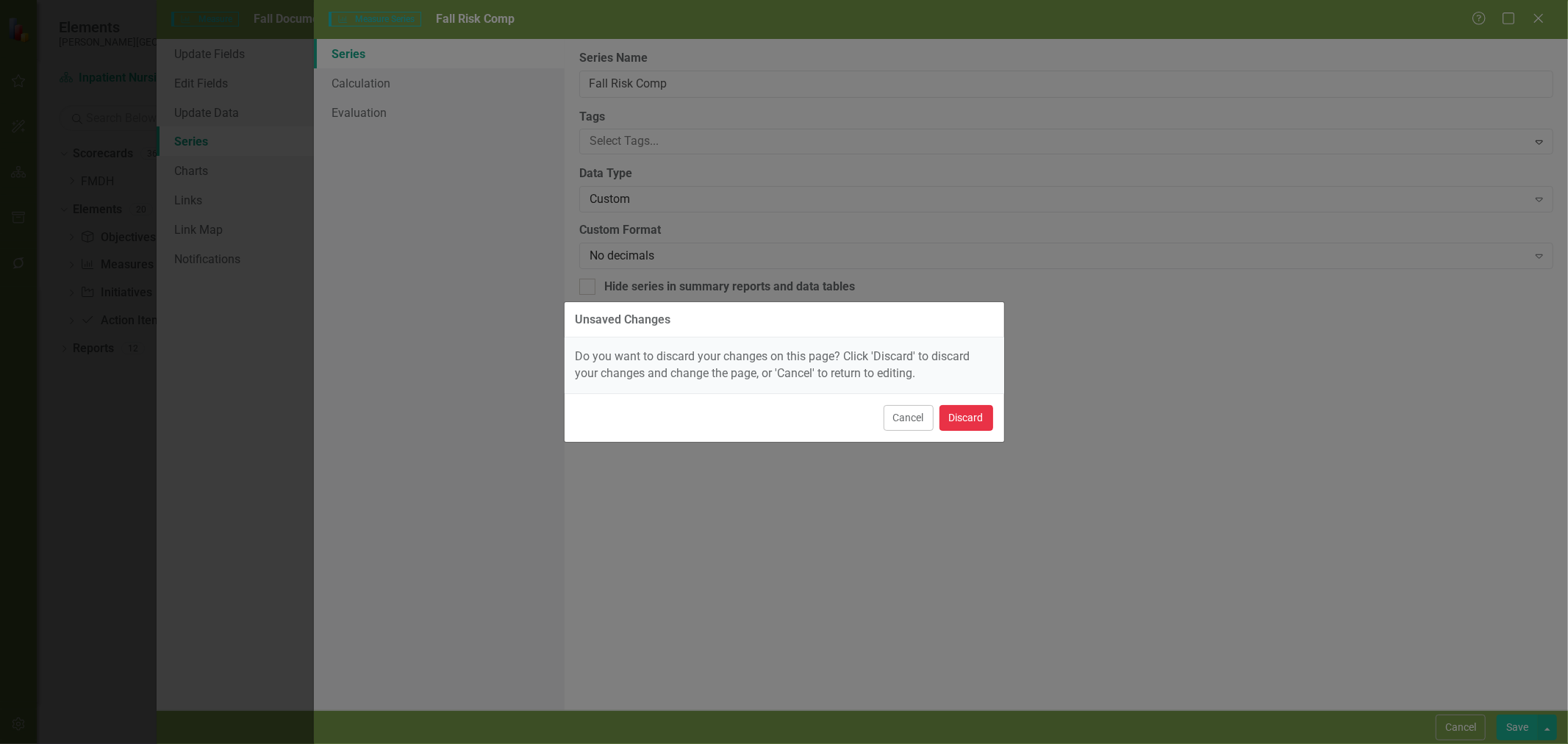
click at [963, 416] on button "Discard" at bounding box center [966, 418] width 54 height 26
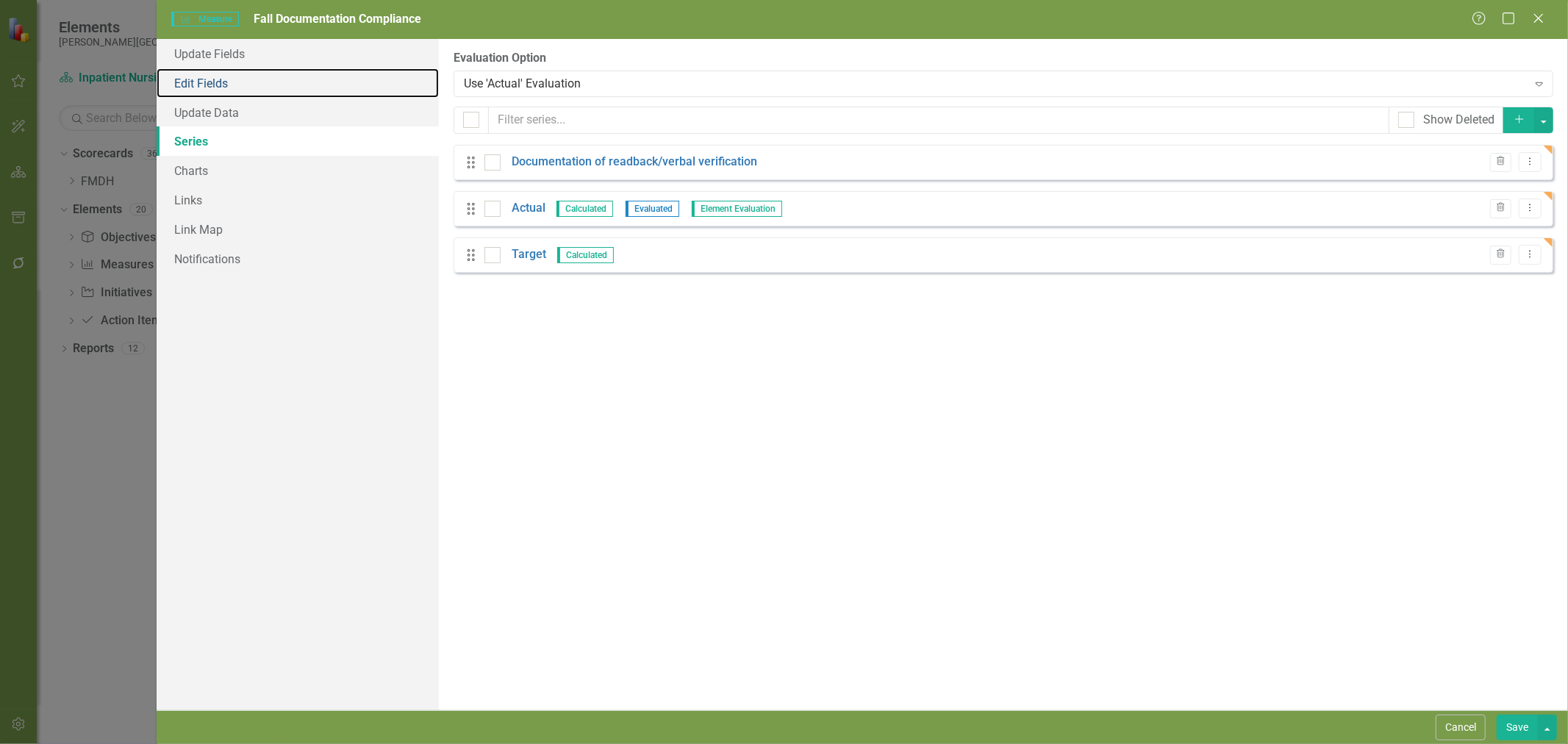
click at [208, 87] on link "Edit Fields" at bounding box center [298, 83] width 283 height 30
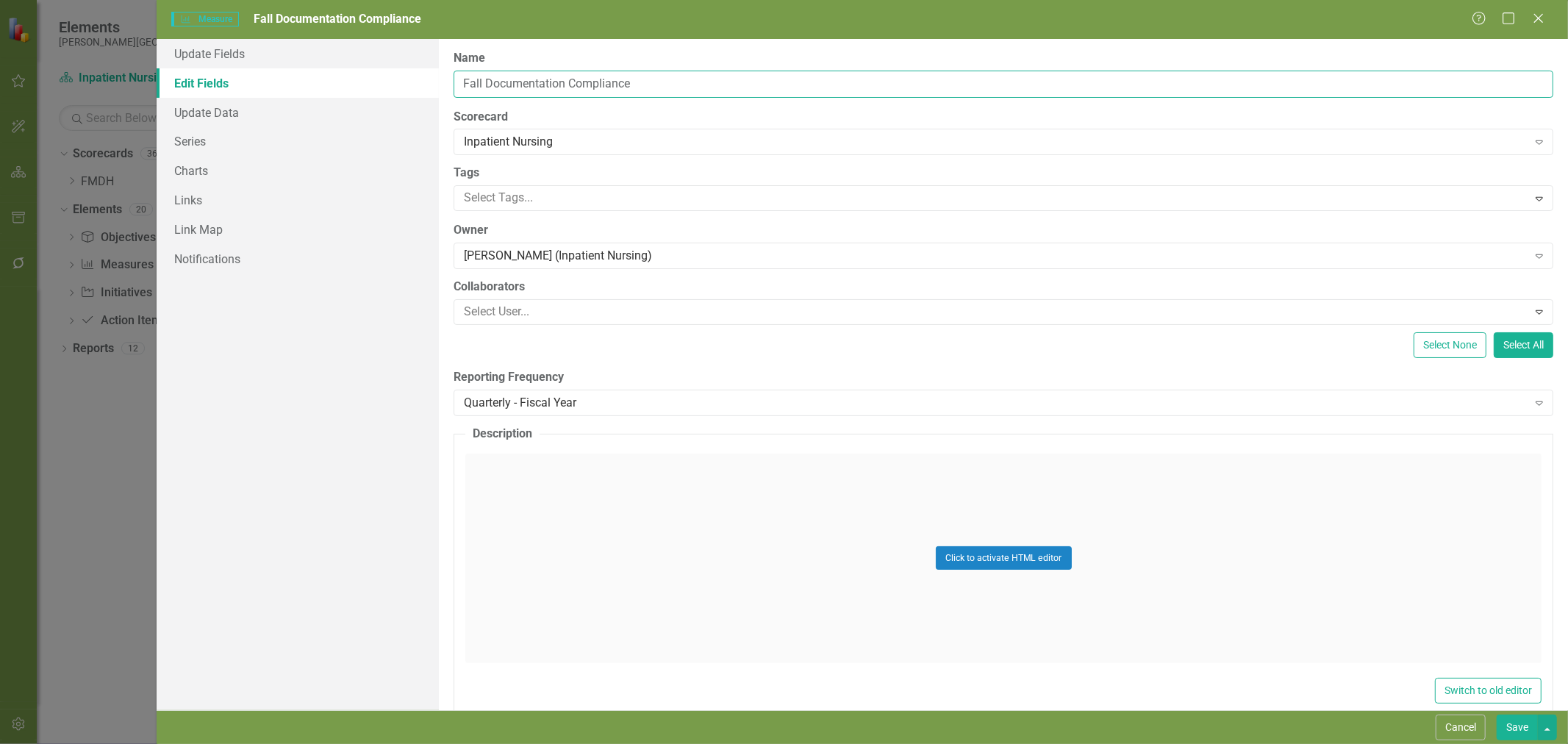
click at [597, 90] on input "Fall Documentation Compliance" at bounding box center [1003, 84] width 1100 height 27
type input "Post Fall Evaluation"
click at [224, 141] on link "Series" at bounding box center [298, 141] width 283 height 30
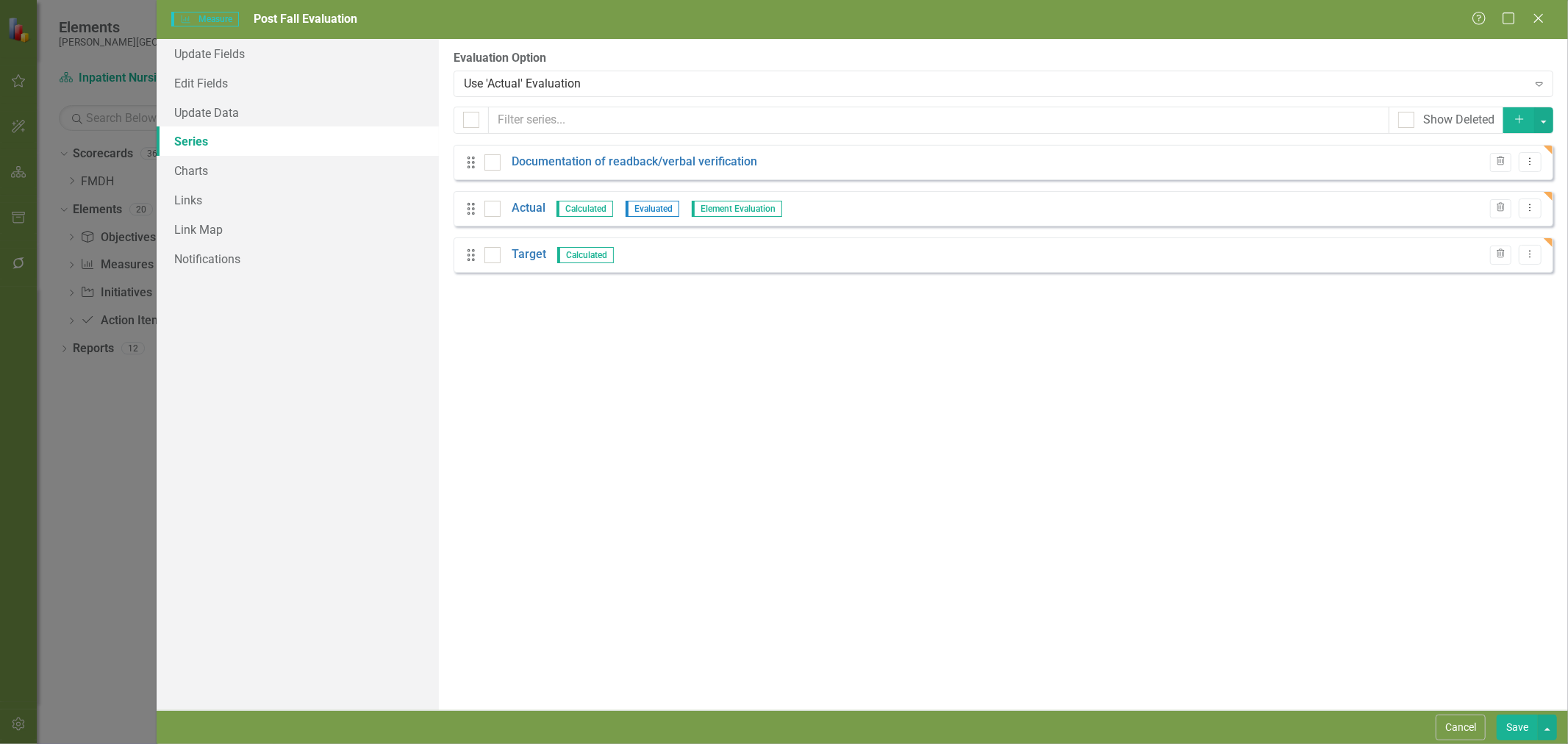
click at [542, 165] on link "Documentation of readback/verbal verification" at bounding box center [634, 162] width 245 height 17
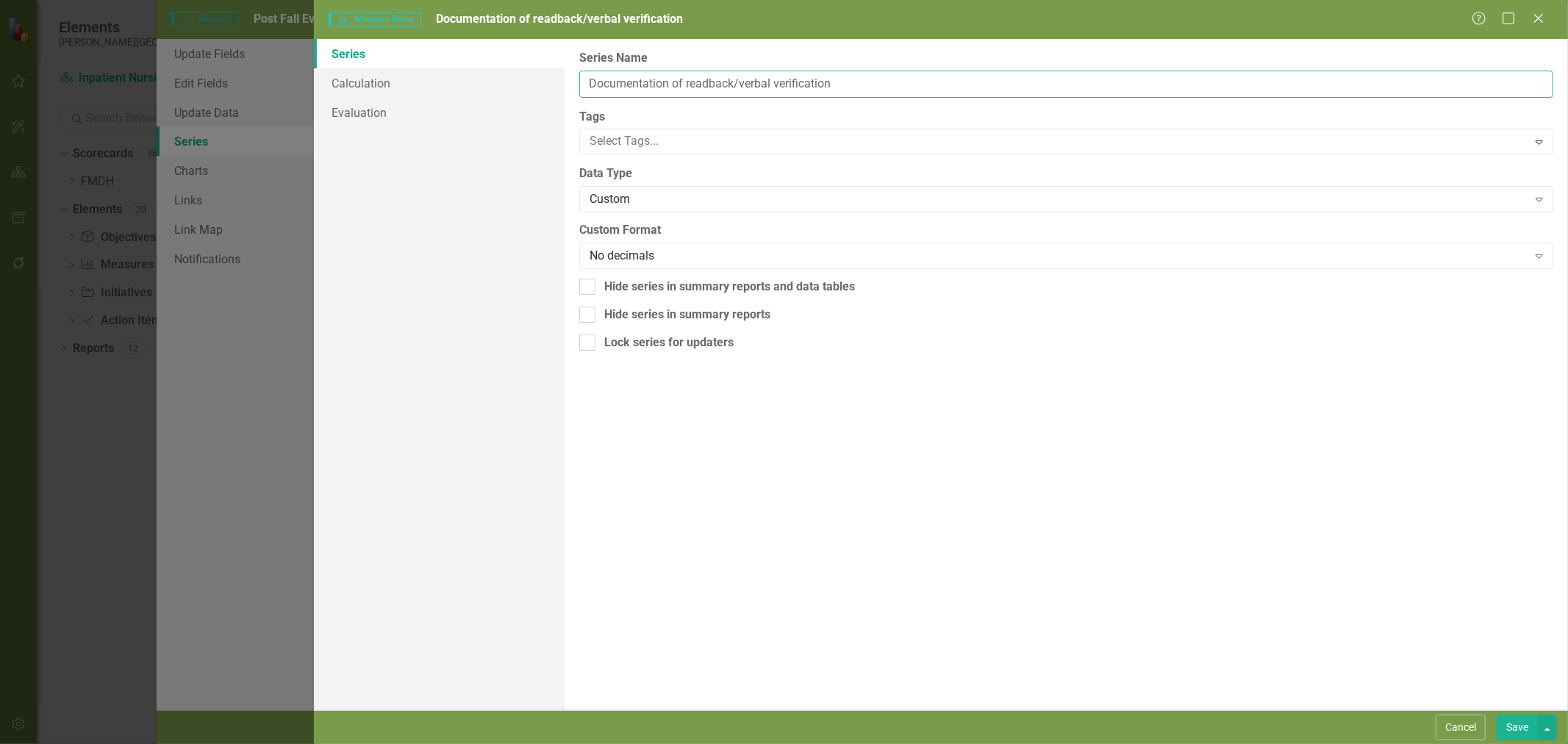
click at [623, 82] on input "Documentation of readback/verbal verification" at bounding box center [1066, 84] width 974 height 27
type input "Post-Fall Evaluations Completed"
click at [342, 84] on link "Calculation" at bounding box center [439, 83] width 251 height 30
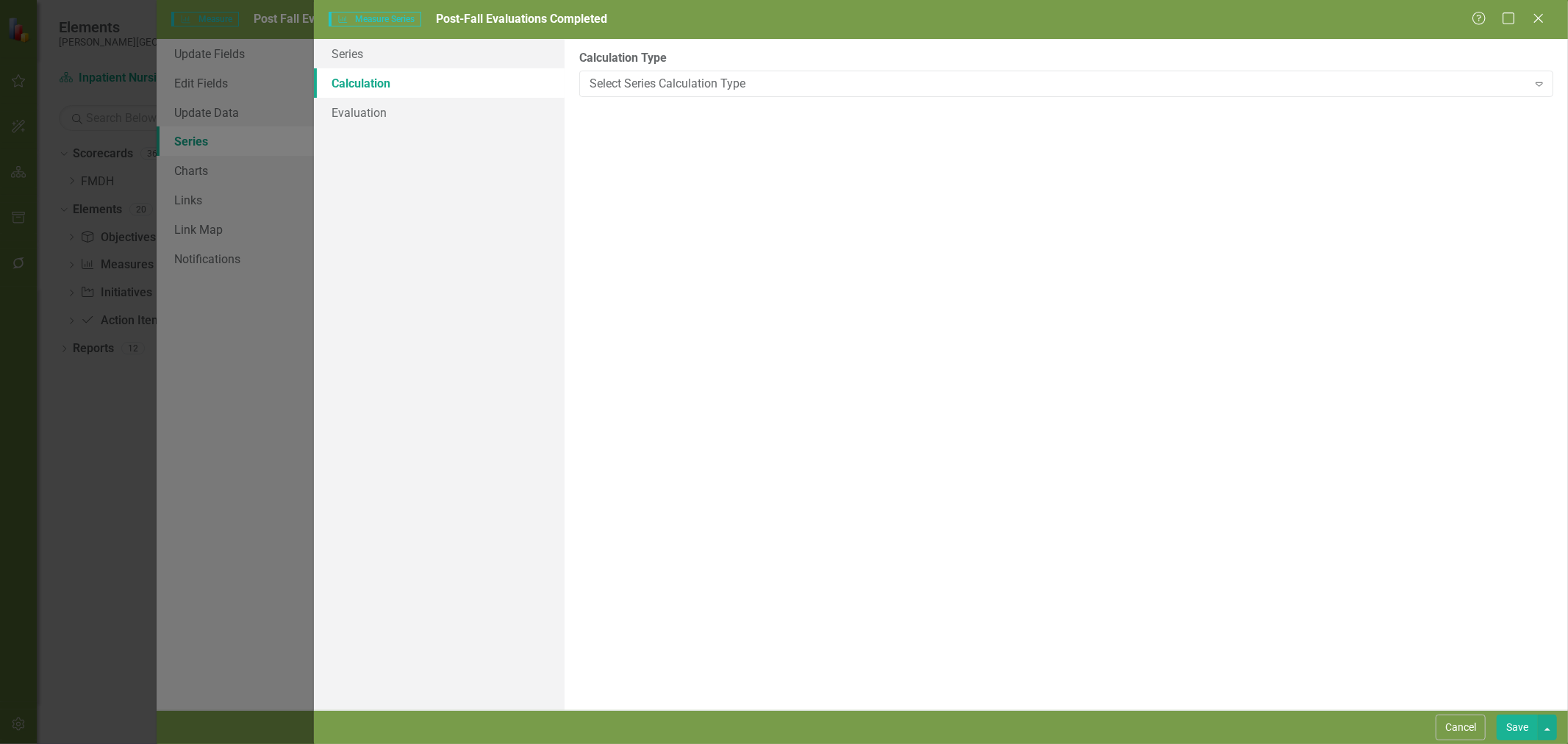
click at [1507, 725] on button "Save" at bounding box center [1517, 728] width 41 height 26
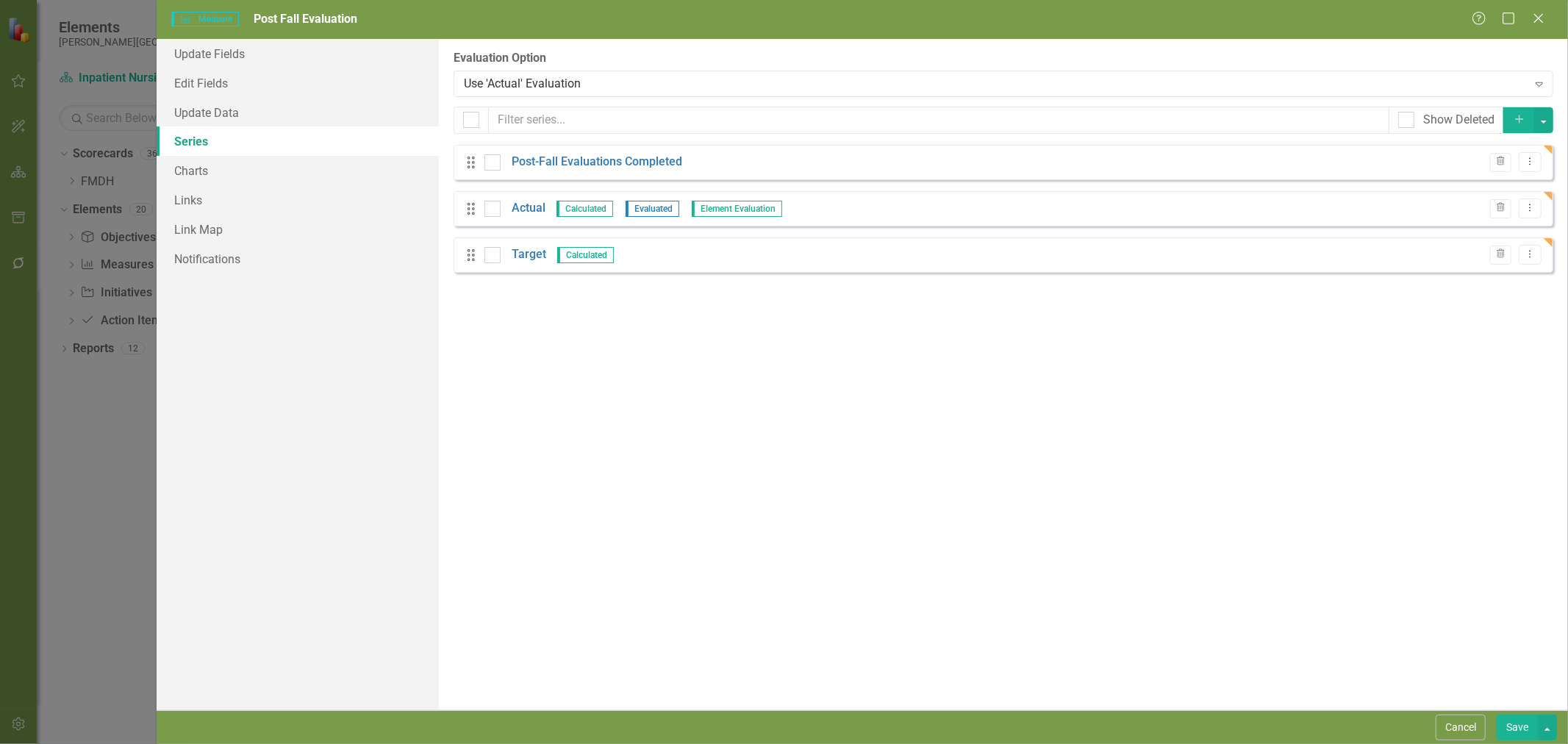
click at [534, 215] on link "Actual" at bounding box center [529, 209] width 34 height 17
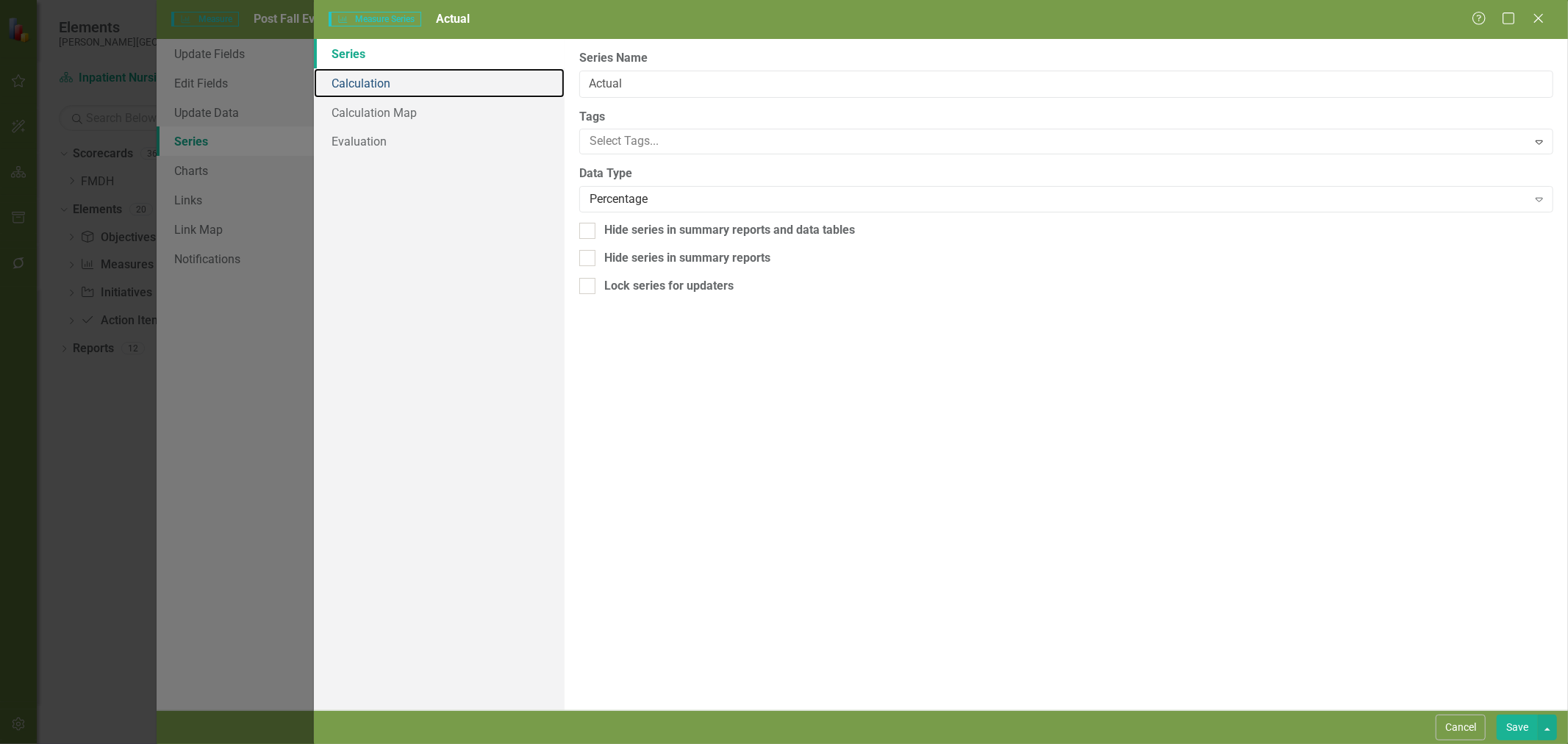
click at [414, 92] on link "Calculation" at bounding box center [439, 83] width 251 height 30
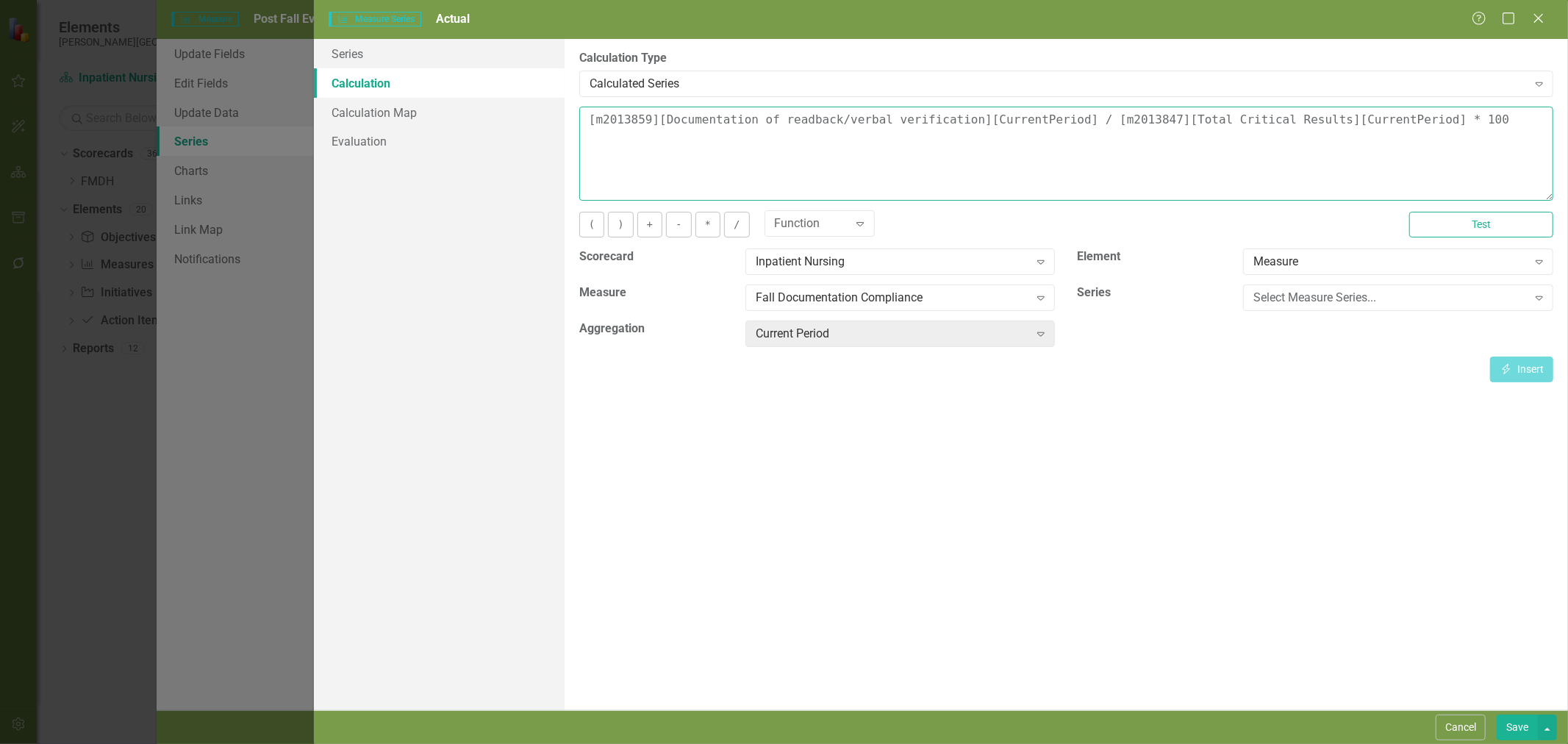
drag, startPoint x: 1408, startPoint y: 130, endPoint x: 528, endPoint y: 99, distance: 880.5
click at [540, 94] on div "Series Calculation Calculation Map Evaluation From this page, you can edit the …" at bounding box center [941, 374] width 1254 height 672
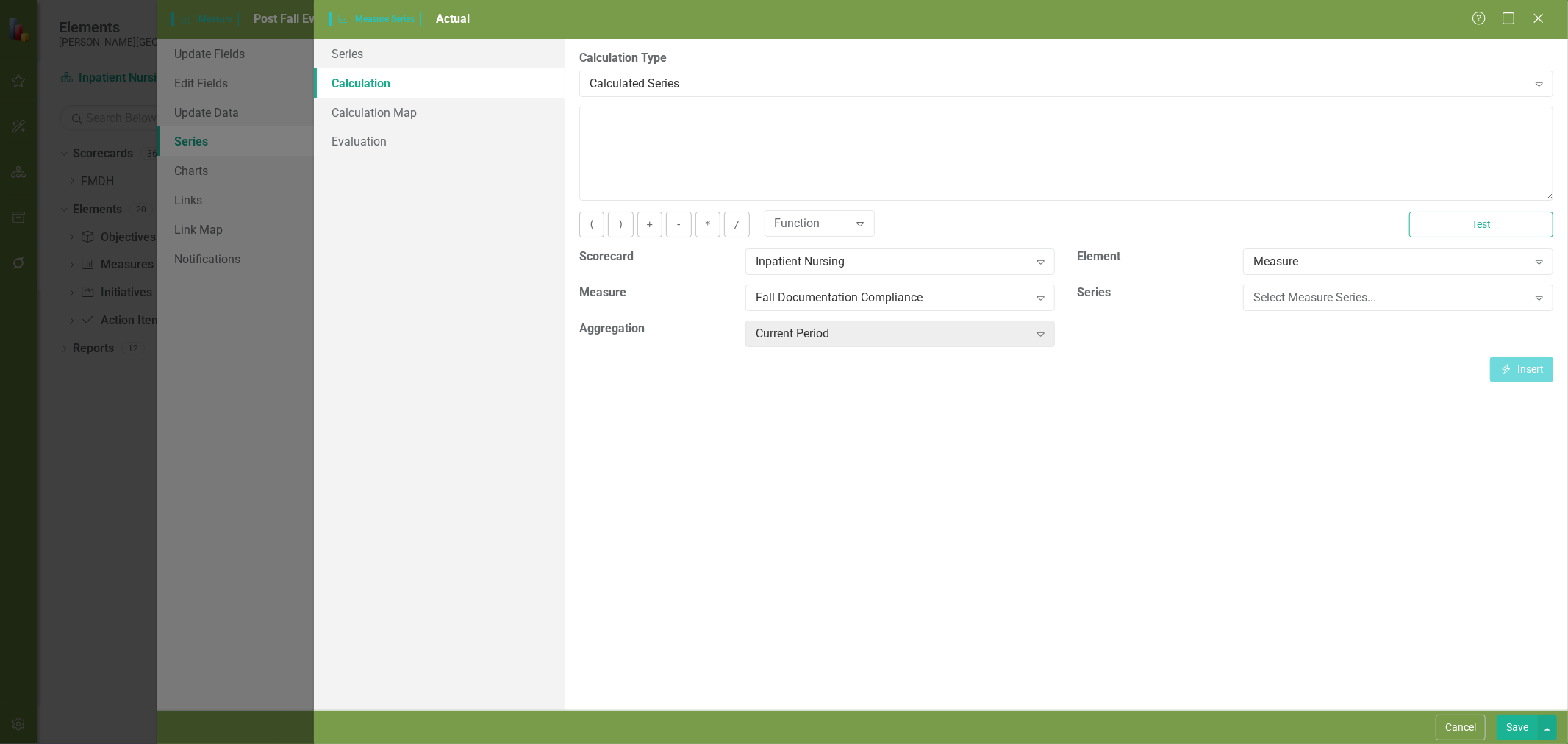
click at [1325, 288] on div "Select Measure Series... Expand" at bounding box center [1398, 297] width 310 height 26
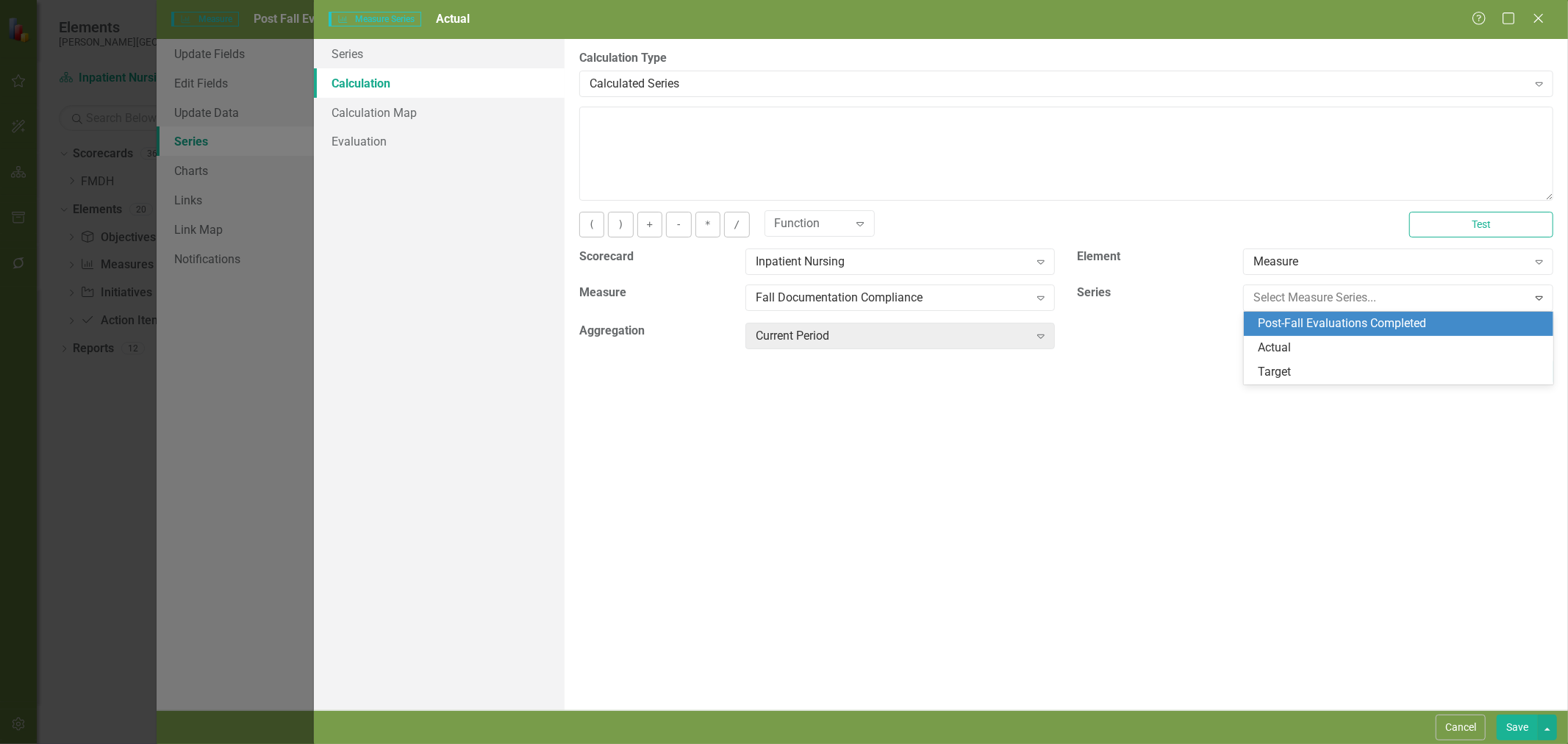
click at [1325, 319] on div "Post-Fall Evaluations Completed" at bounding box center [1401, 324] width 286 height 17
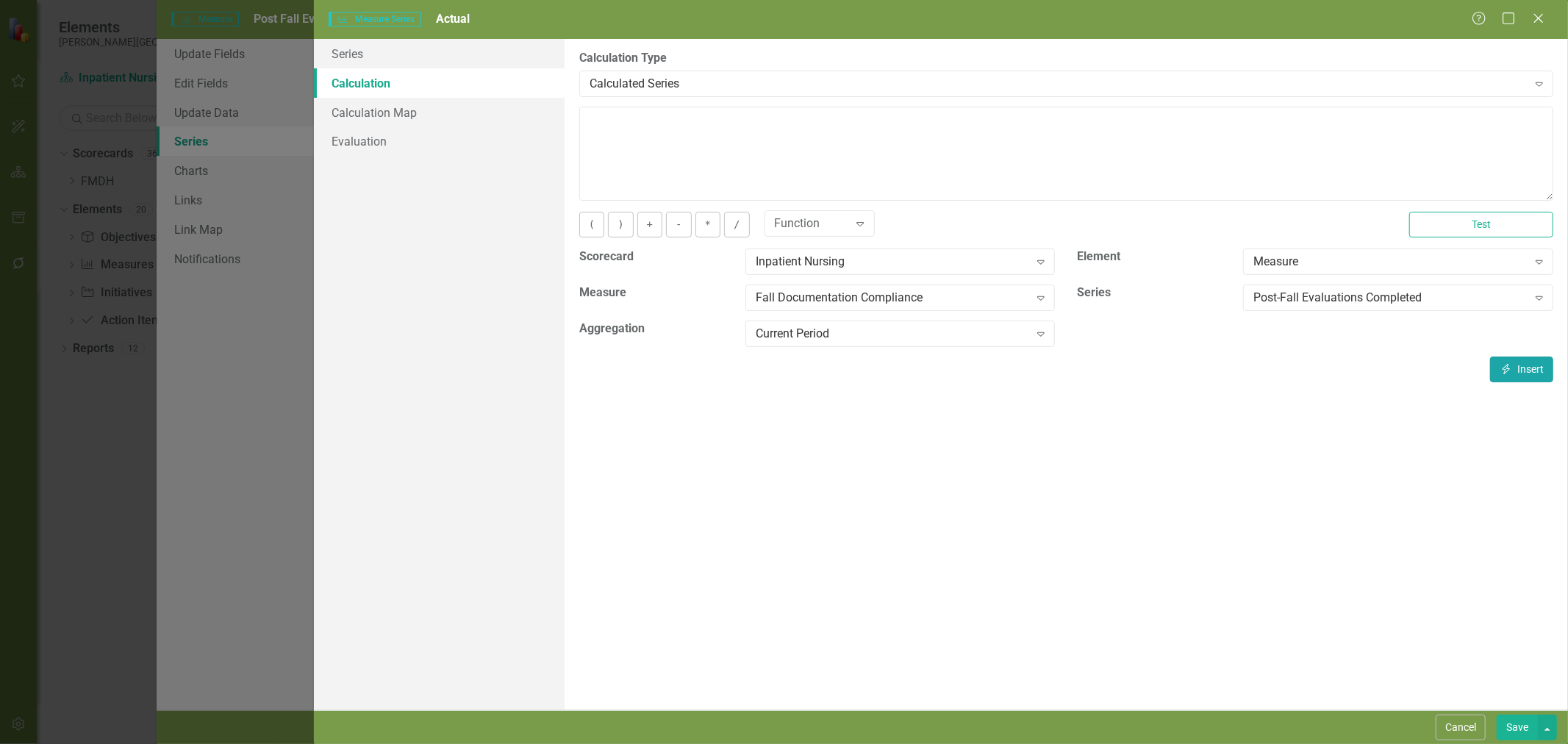
click at [1524, 366] on button "Insert Insert" at bounding box center [1521, 369] width 63 height 26
click at [741, 223] on button "/" at bounding box center [737, 224] width 25 height 26
click at [867, 294] on div "Fall Documentation Compliance" at bounding box center [893, 298] width 273 height 17
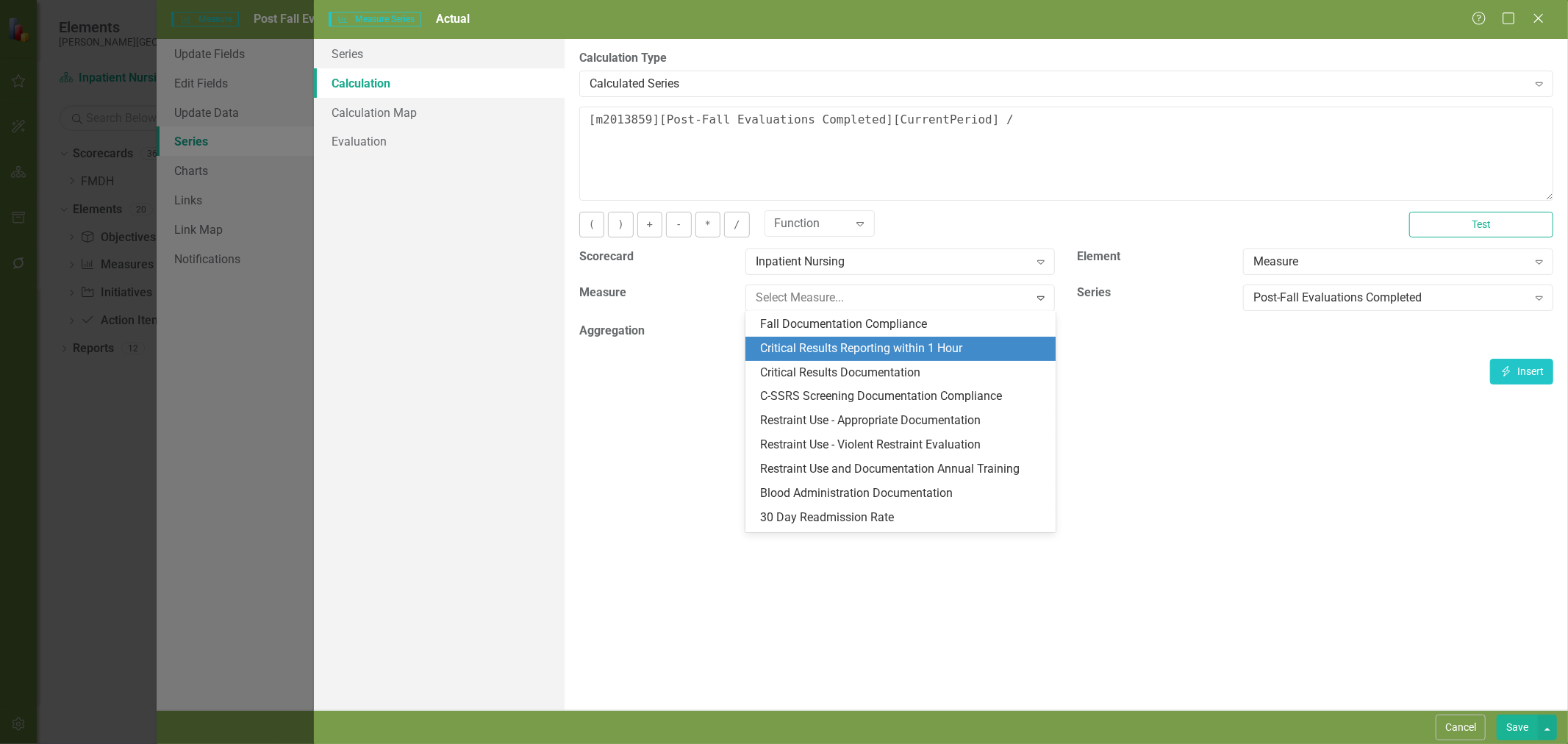
scroll to position [135, 0]
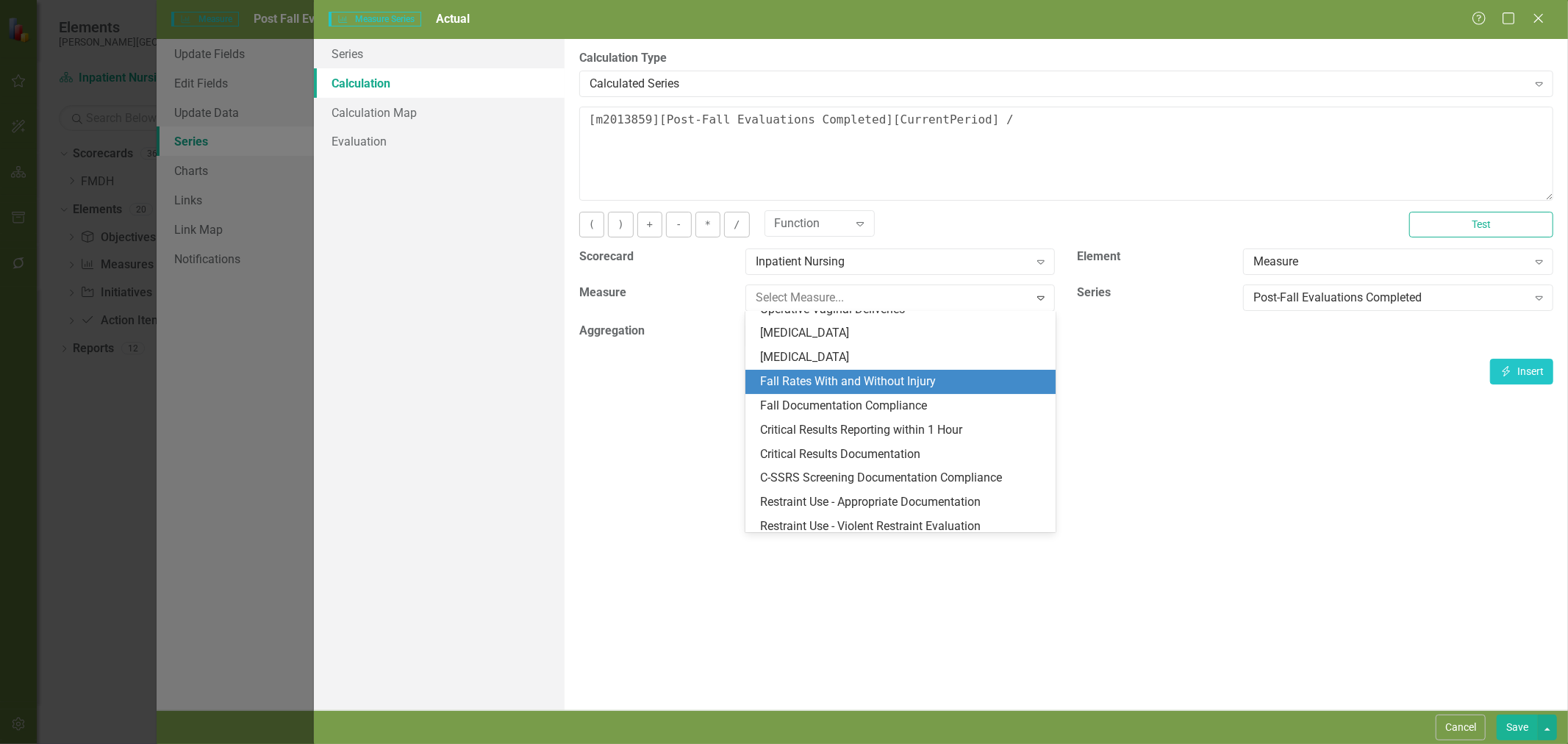
click at [867, 374] on div "Fall Rates With and Without Injury" at bounding box center [903, 382] width 286 height 17
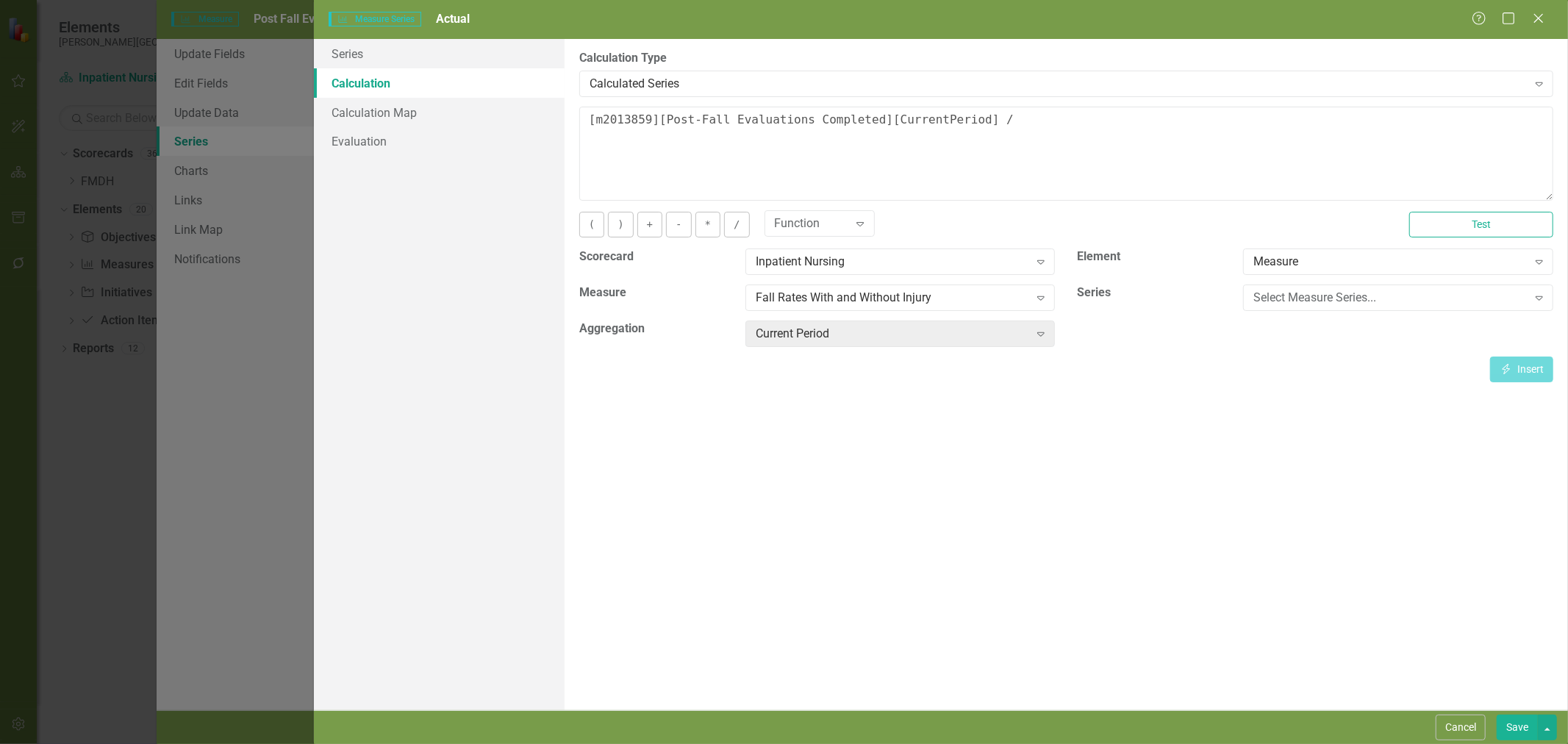
click at [1313, 301] on div "Select Measure Series..." at bounding box center [1390, 298] width 273 height 17
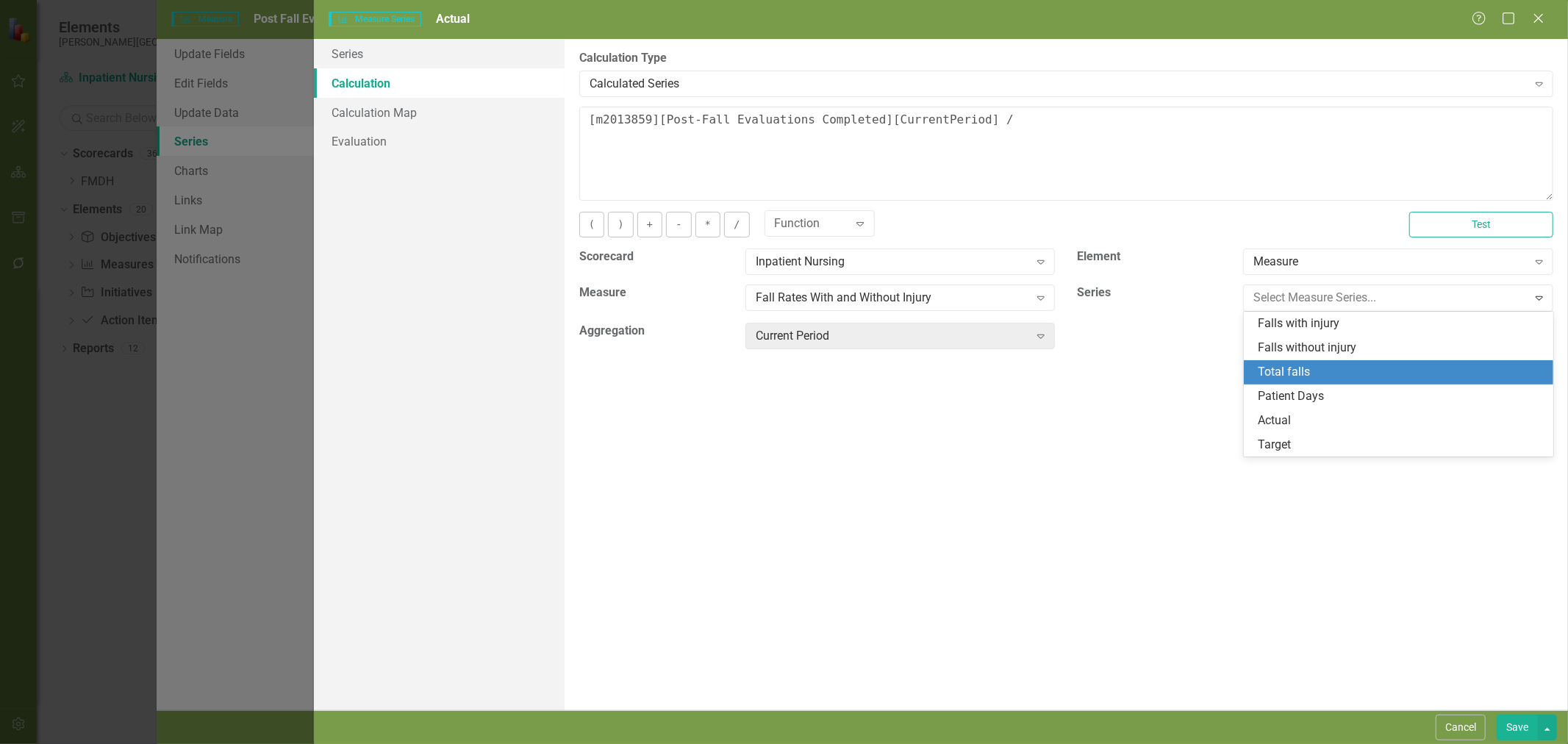
click at [1317, 363] on div "Total falls" at bounding box center [1399, 372] width 310 height 24
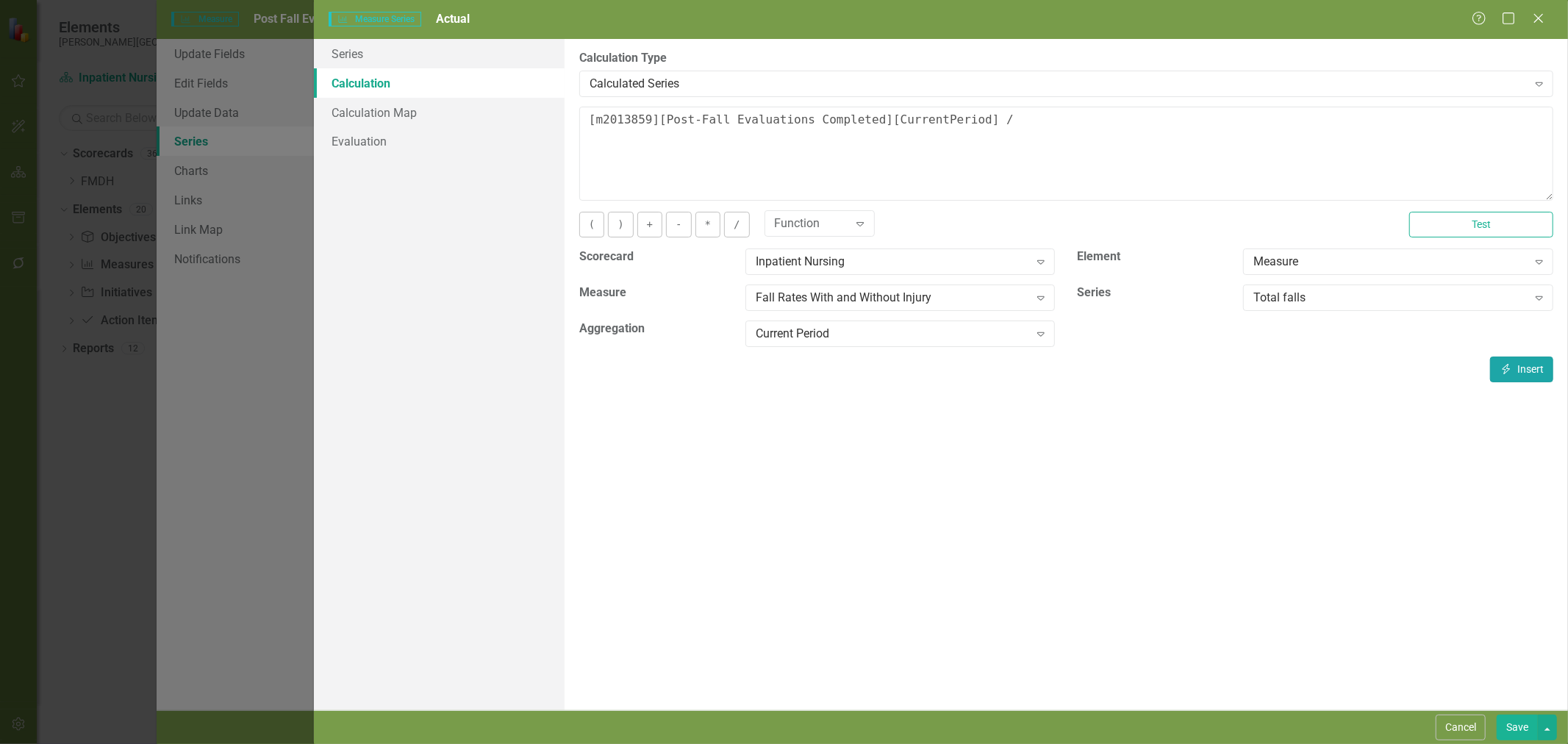
click at [1519, 368] on button "Insert Insert" at bounding box center [1521, 369] width 63 height 26
click at [707, 229] on button "*" at bounding box center [708, 224] width 25 height 26
type textarea "[m2013859][Post-Fall Evaluations Completed][CurrentPeriod] / [m2013845][Total f…"
click at [1524, 722] on button "Save" at bounding box center [1517, 728] width 41 height 26
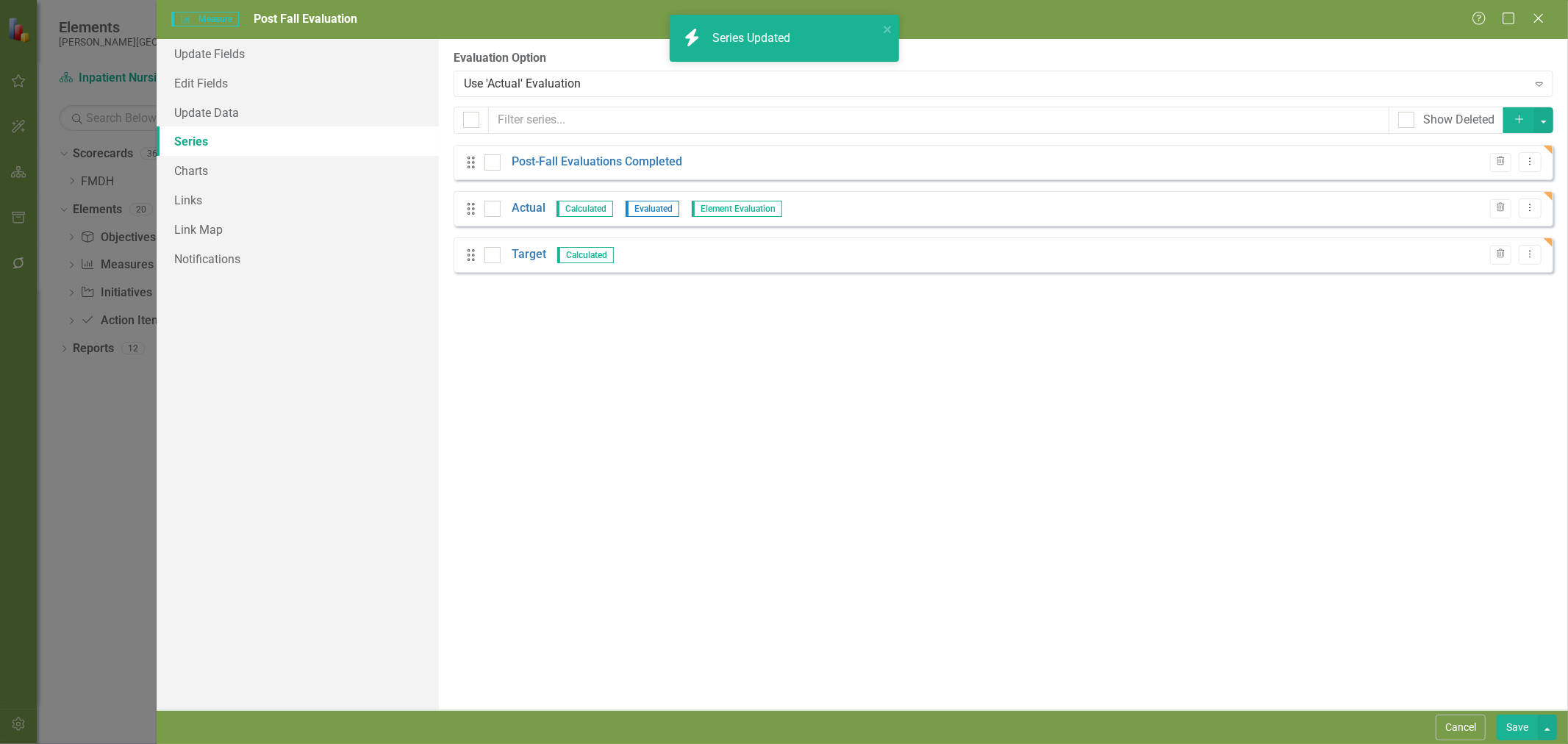
click at [539, 256] on link "Target" at bounding box center [529, 255] width 35 height 17
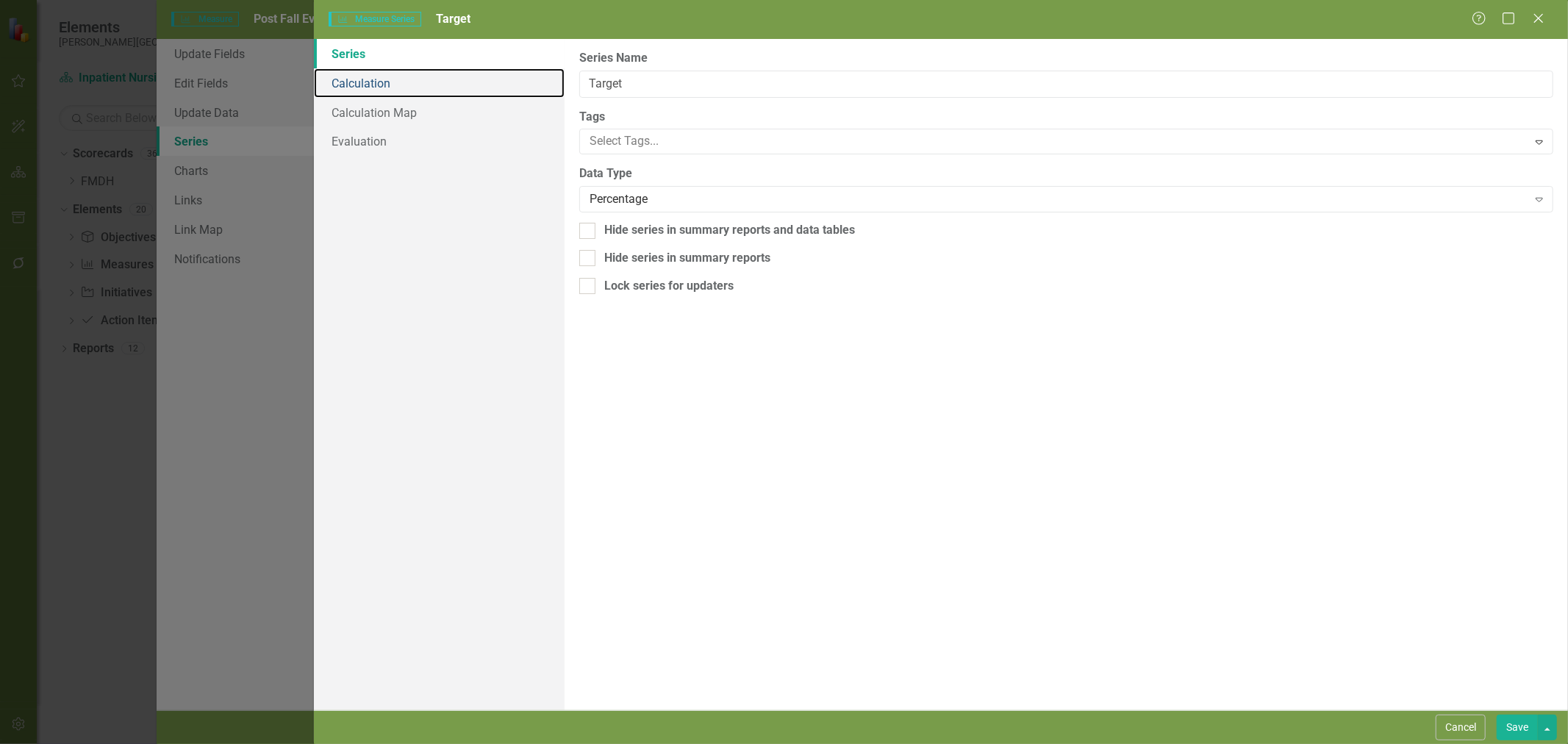
click at [394, 89] on link "Calculation" at bounding box center [439, 83] width 251 height 30
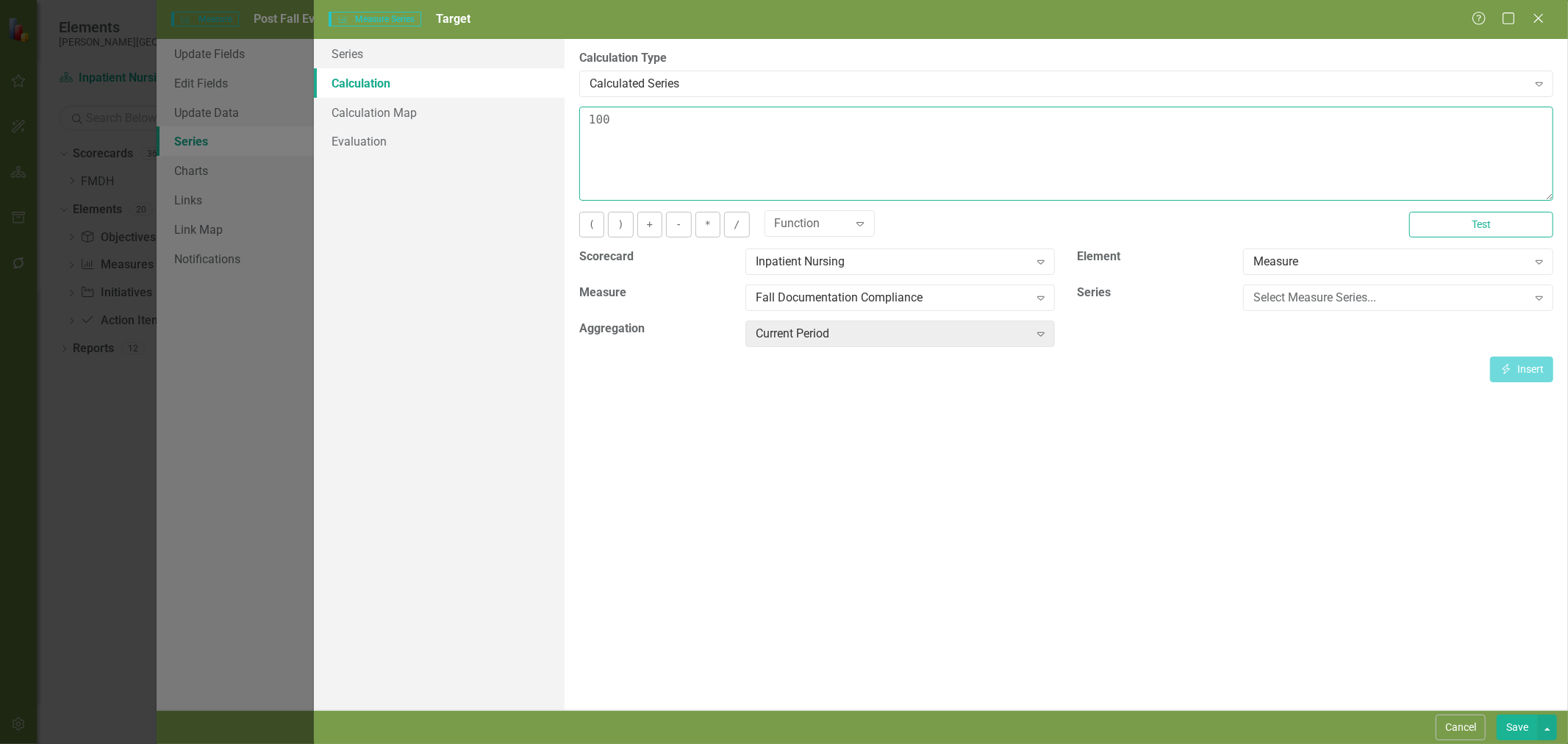
drag, startPoint x: 738, startPoint y: 159, endPoint x: 543, endPoint y: 152, distance: 195.1
click at [543, 152] on div "Series Calculation Calculation Map Evaluation From this page, you can edit the …" at bounding box center [941, 374] width 1254 height 672
type textarea "95"
click at [1510, 732] on button "Save" at bounding box center [1517, 728] width 41 height 26
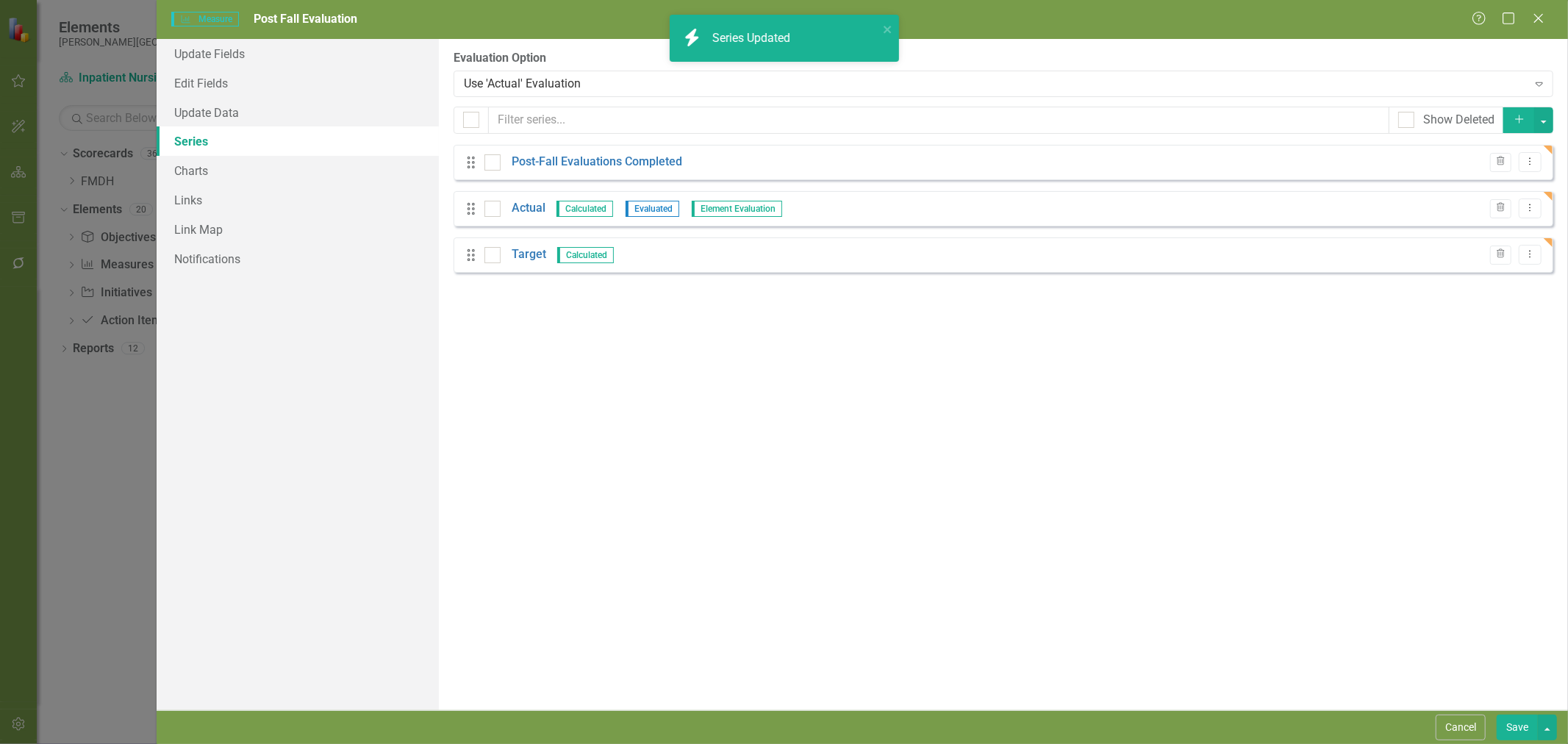
click at [532, 210] on link "Actual" at bounding box center [529, 209] width 34 height 17
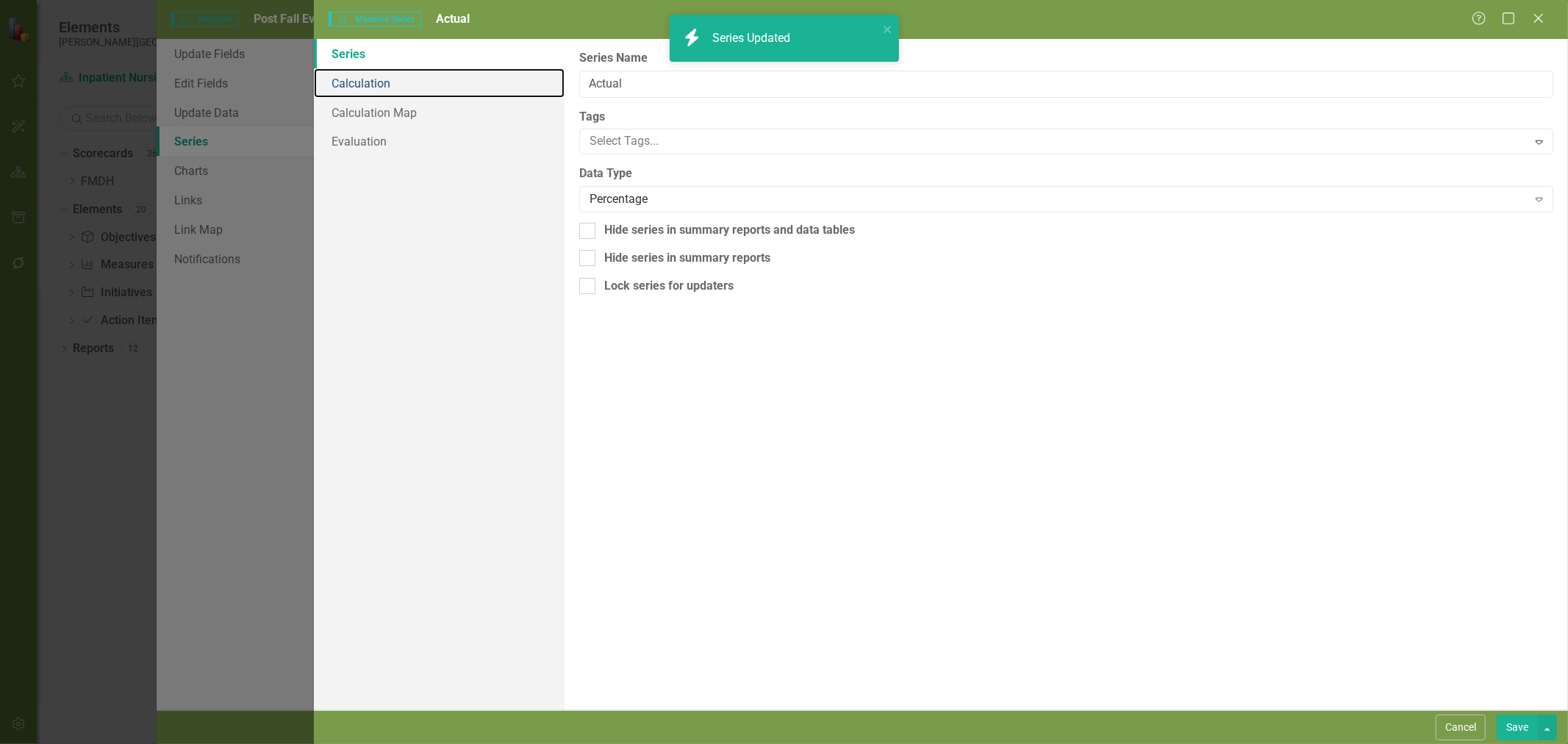
click at [378, 94] on link "Calculation" at bounding box center [439, 83] width 251 height 30
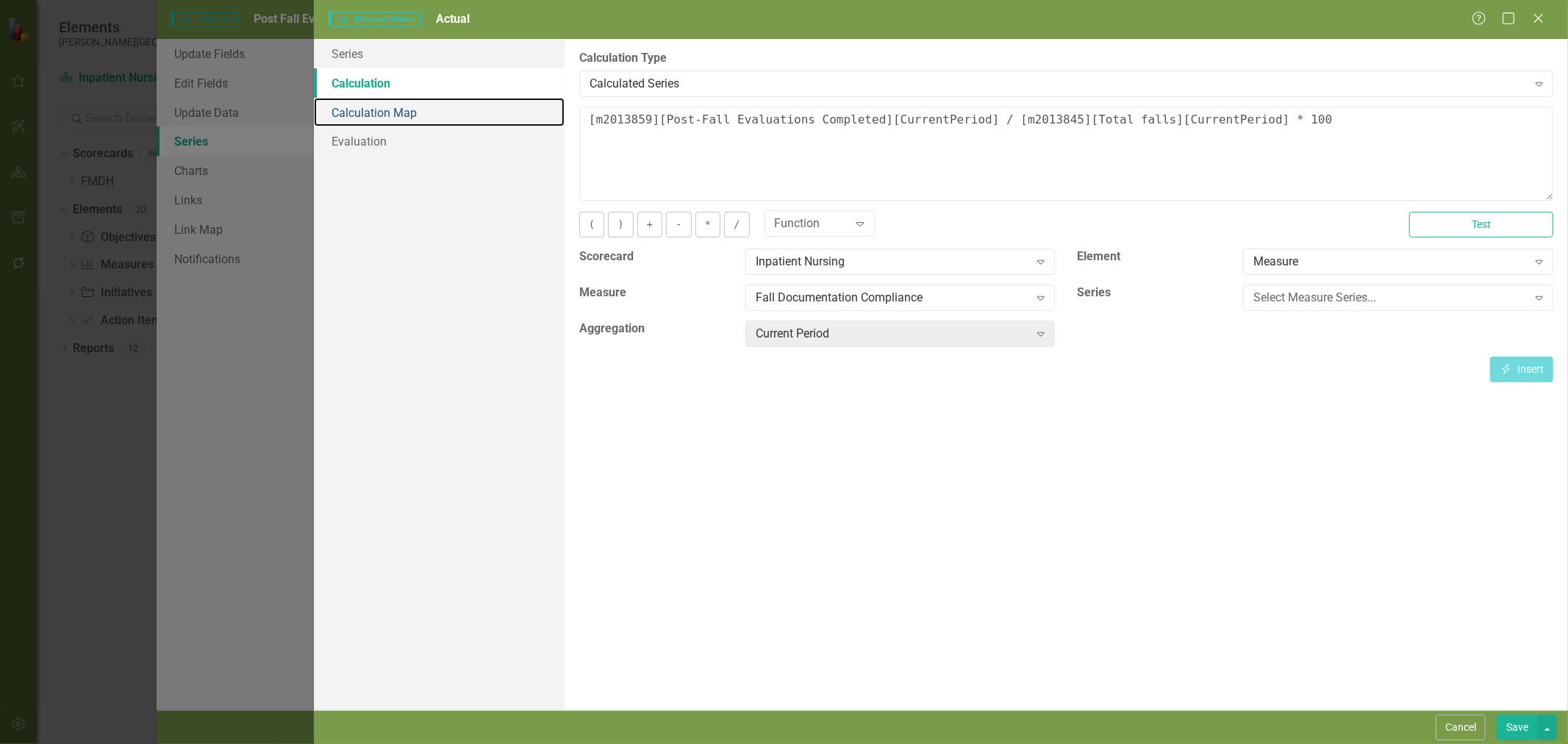
click at [378, 116] on link "Calculation Map" at bounding box center [439, 113] width 251 height 30
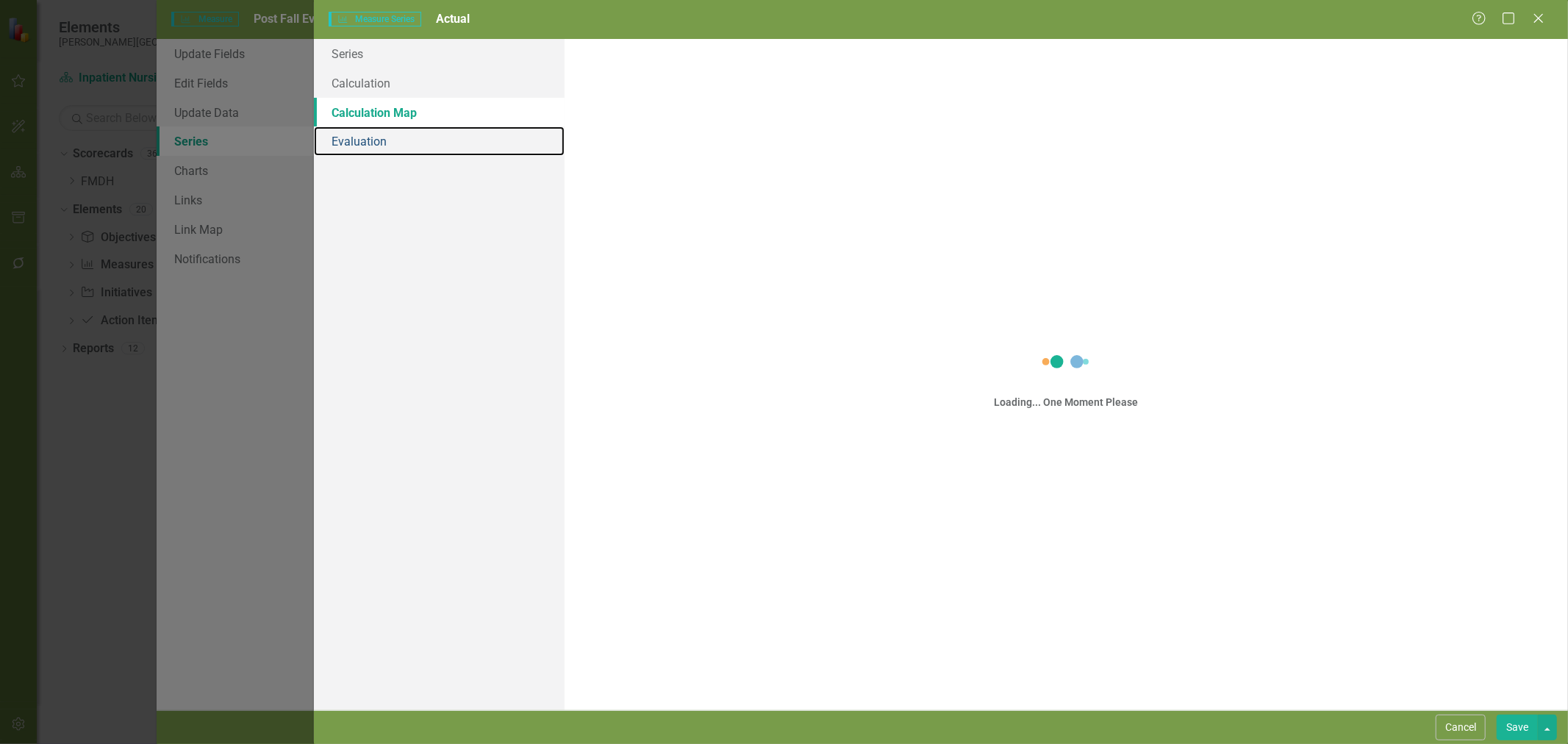
click at [376, 142] on link "Evaluation" at bounding box center [439, 141] width 251 height 30
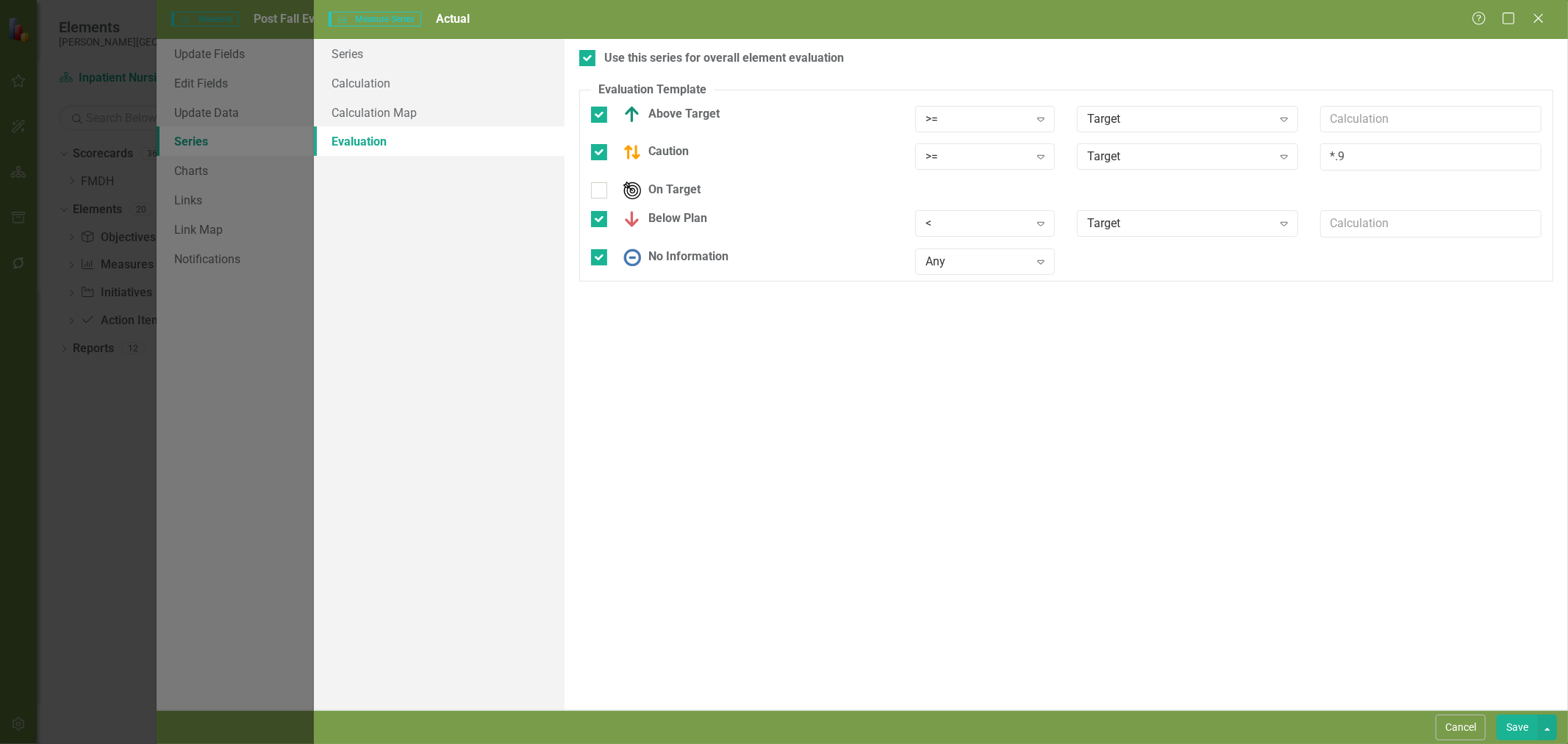
click at [1508, 728] on button "Save" at bounding box center [1517, 728] width 41 height 26
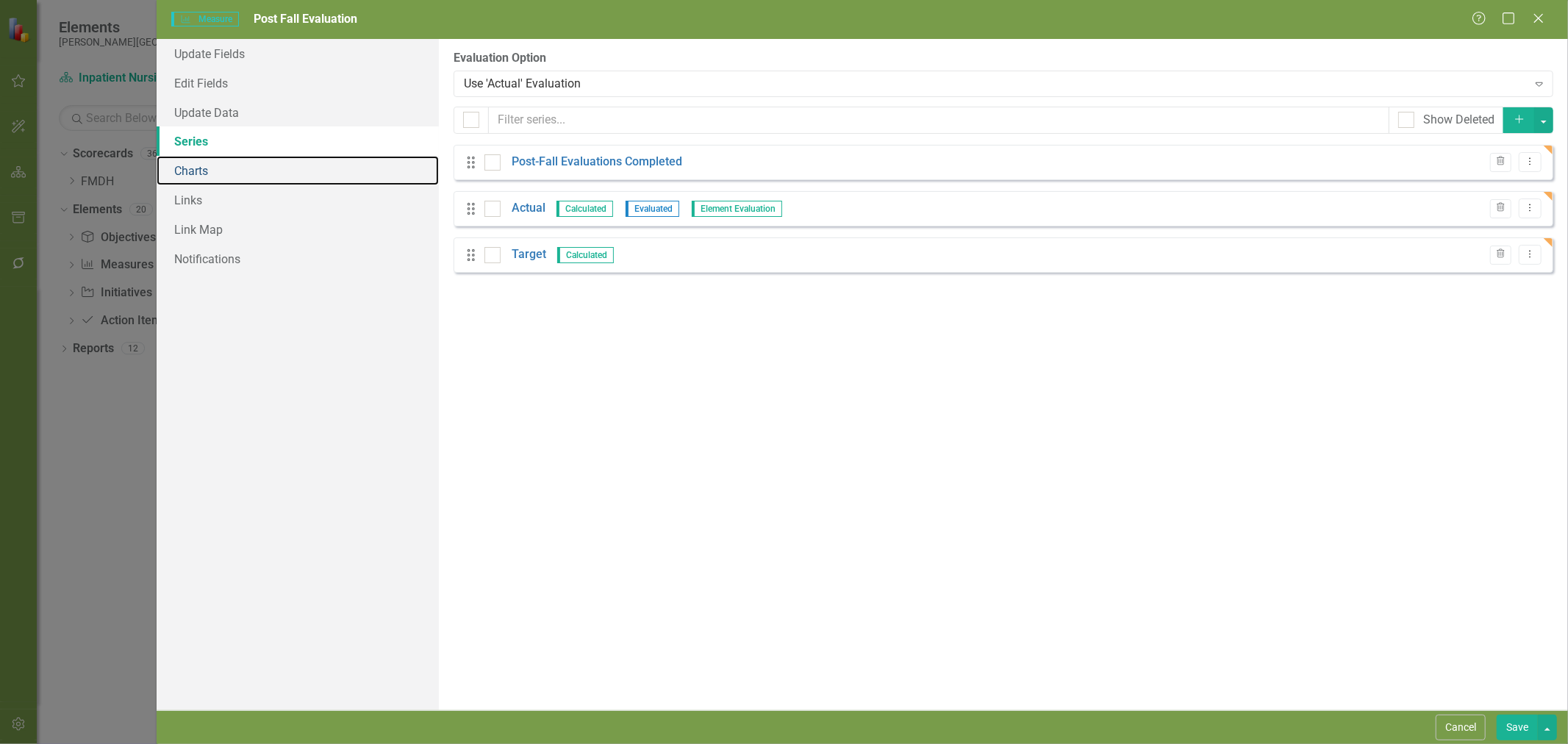
click at [238, 173] on link "Charts" at bounding box center [298, 171] width 283 height 30
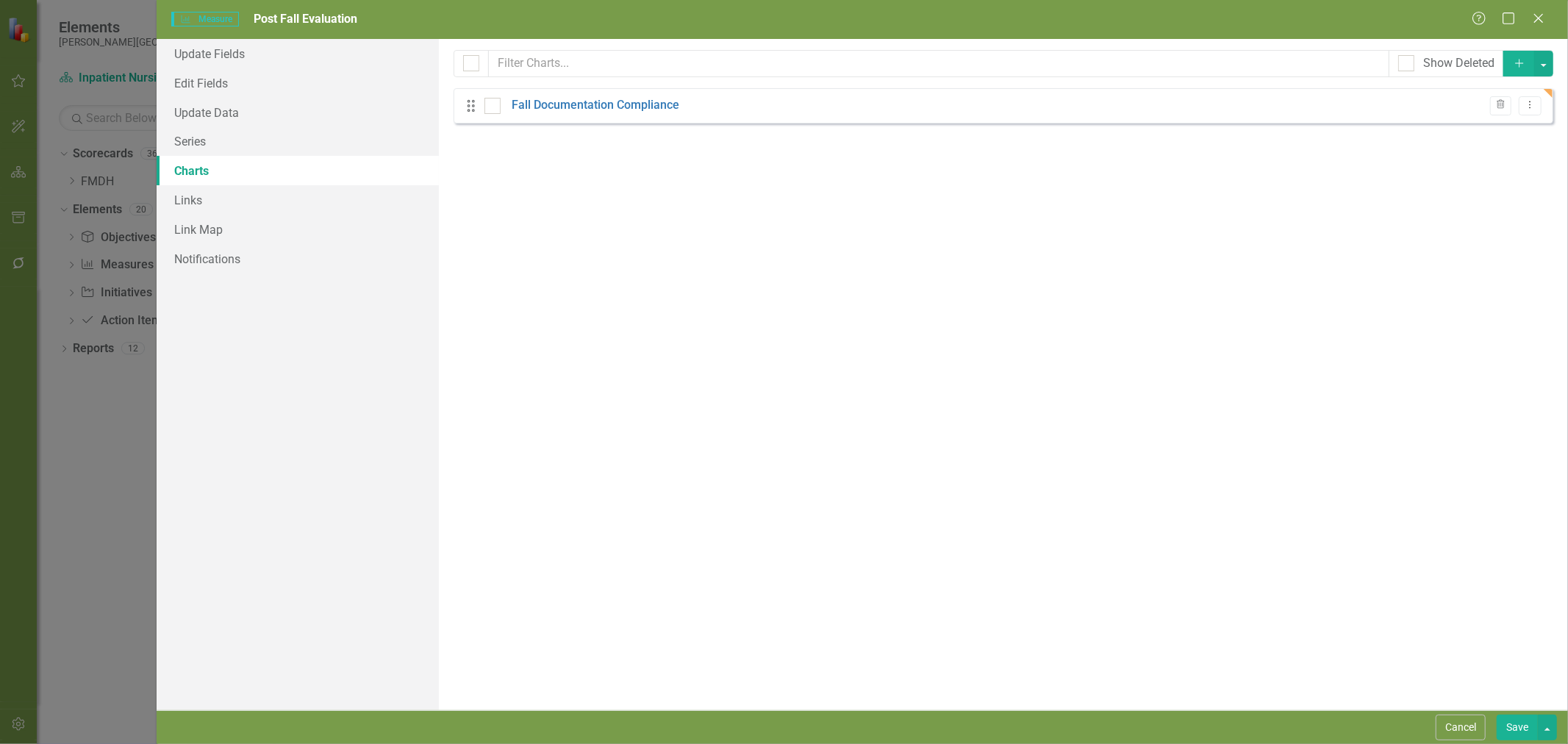
click at [630, 107] on link "Fall Documentation Compliance" at bounding box center [595, 106] width 168 height 17
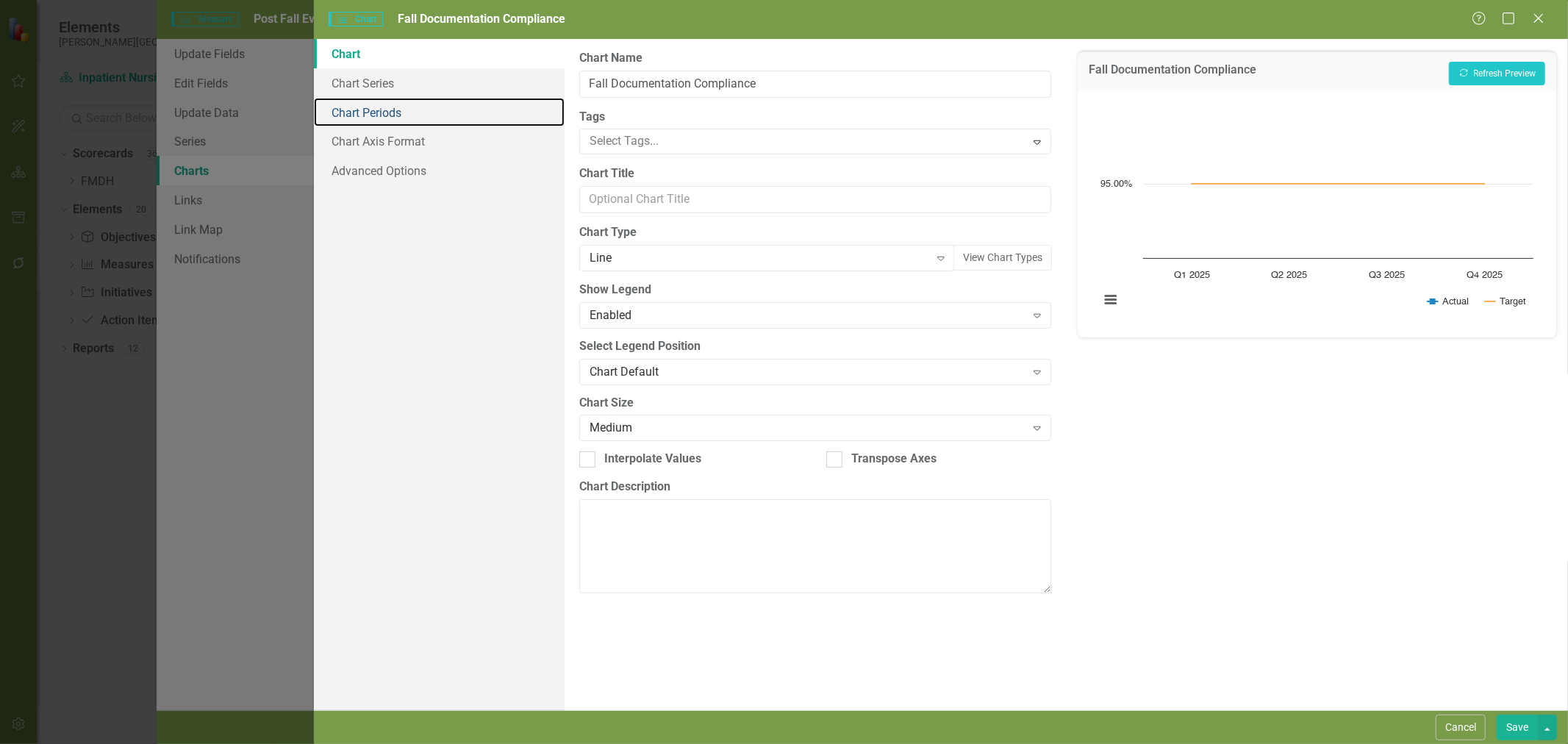
click at [343, 113] on link "Chart Periods" at bounding box center [439, 113] width 251 height 30
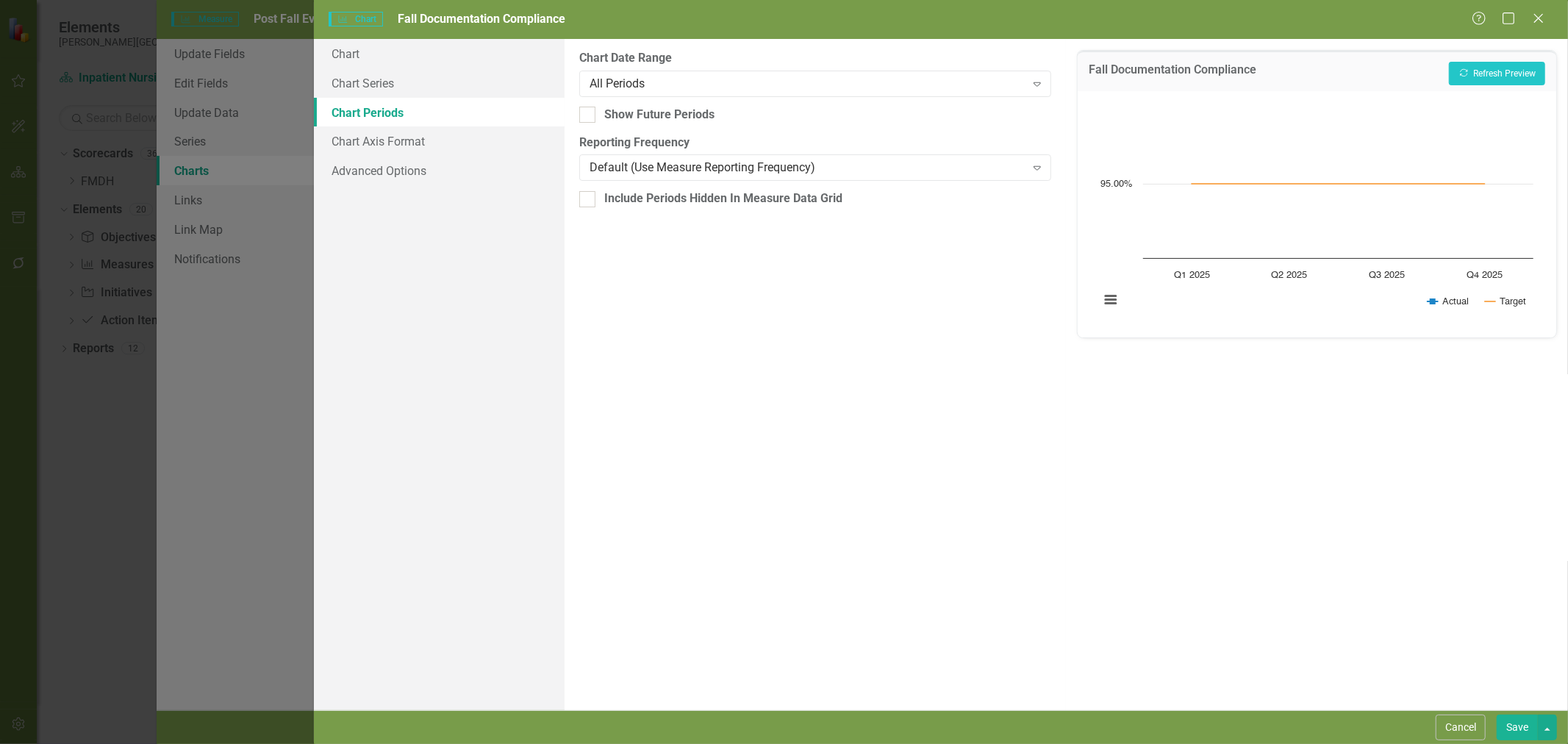
click at [1505, 727] on button "Save" at bounding box center [1517, 728] width 41 height 26
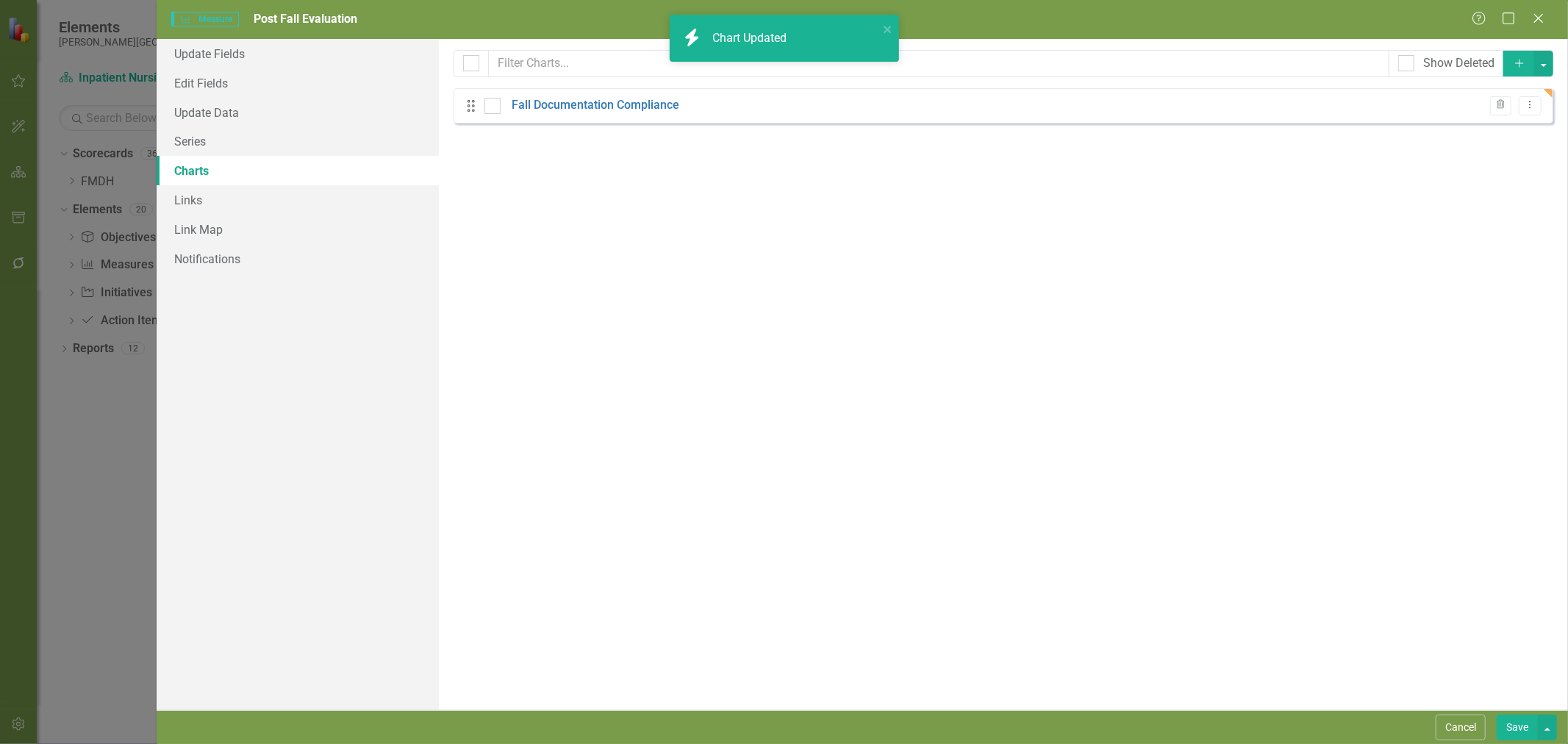
click at [1511, 726] on button "Save" at bounding box center [1517, 728] width 41 height 26
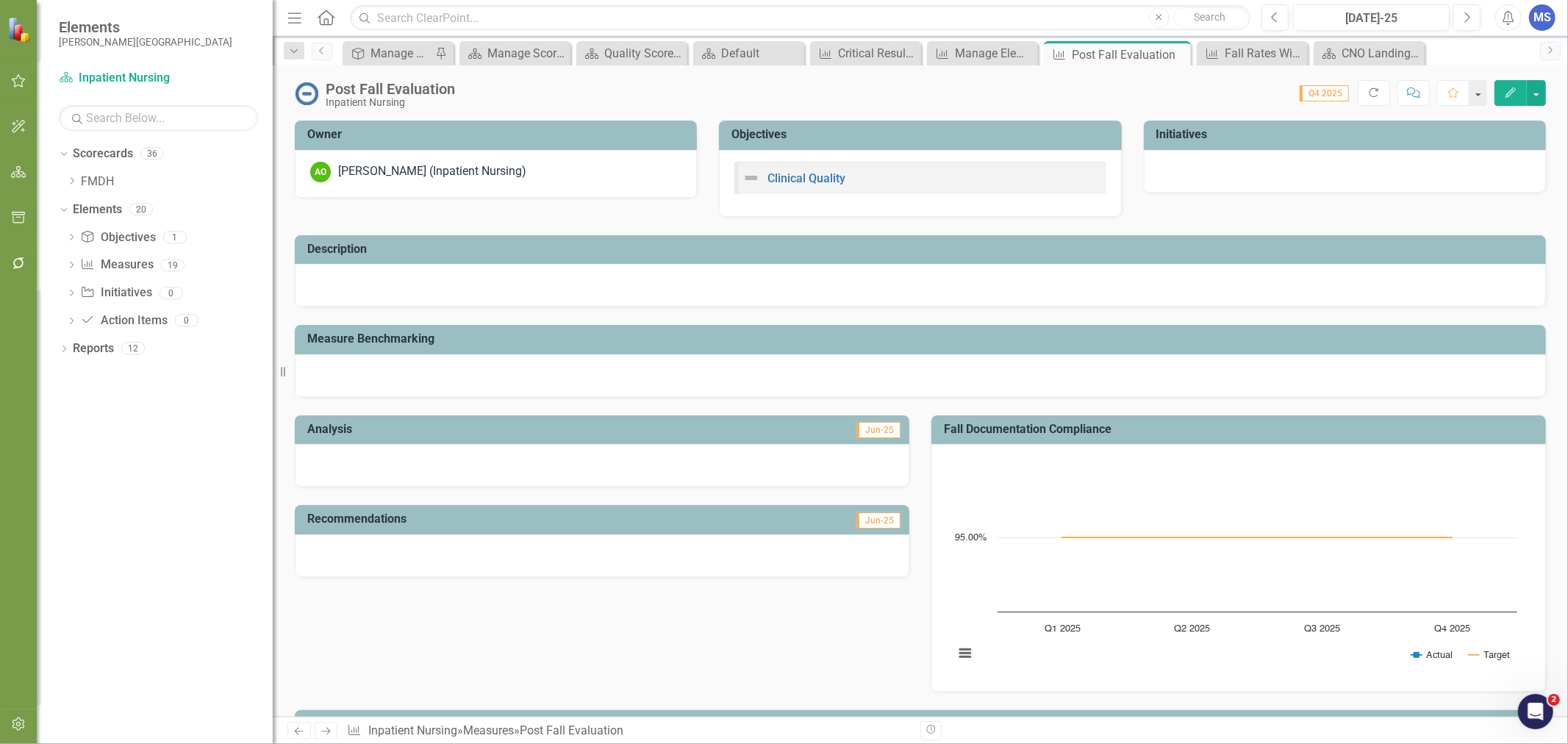
click at [0, 0] on icon "Close" at bounding box center [0, 0] width 0 height 0
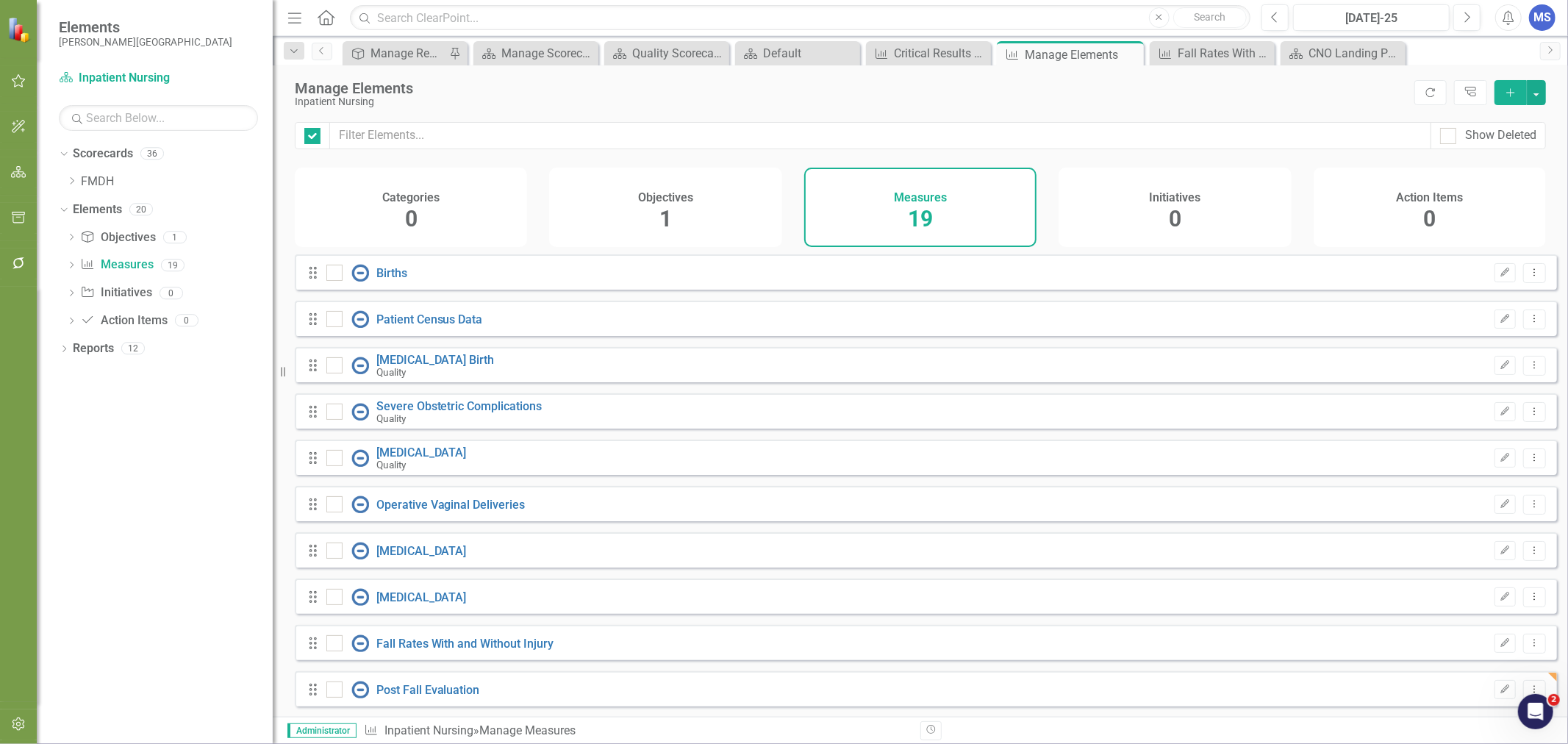
checkbox input "false"
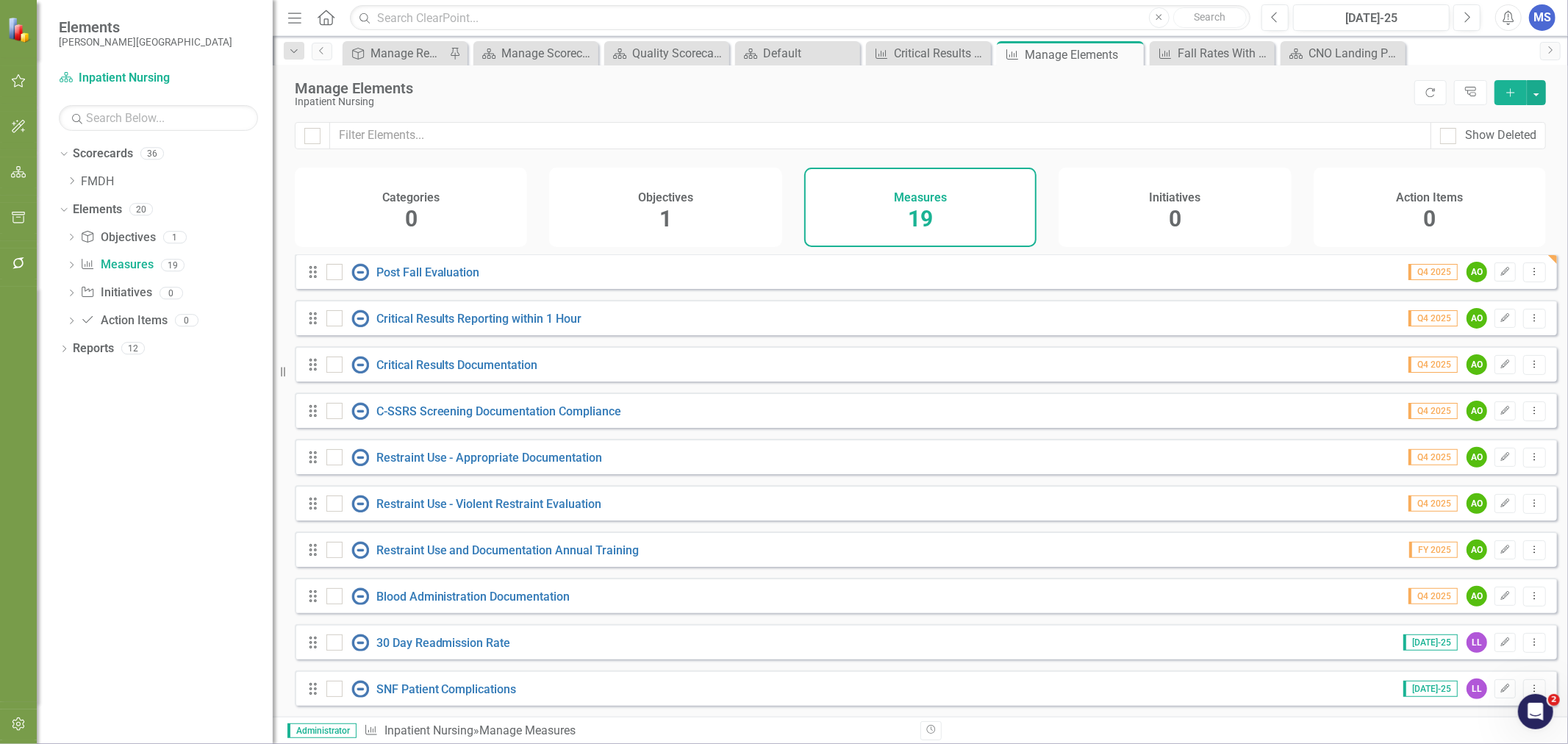
scroll to position [346, 0]
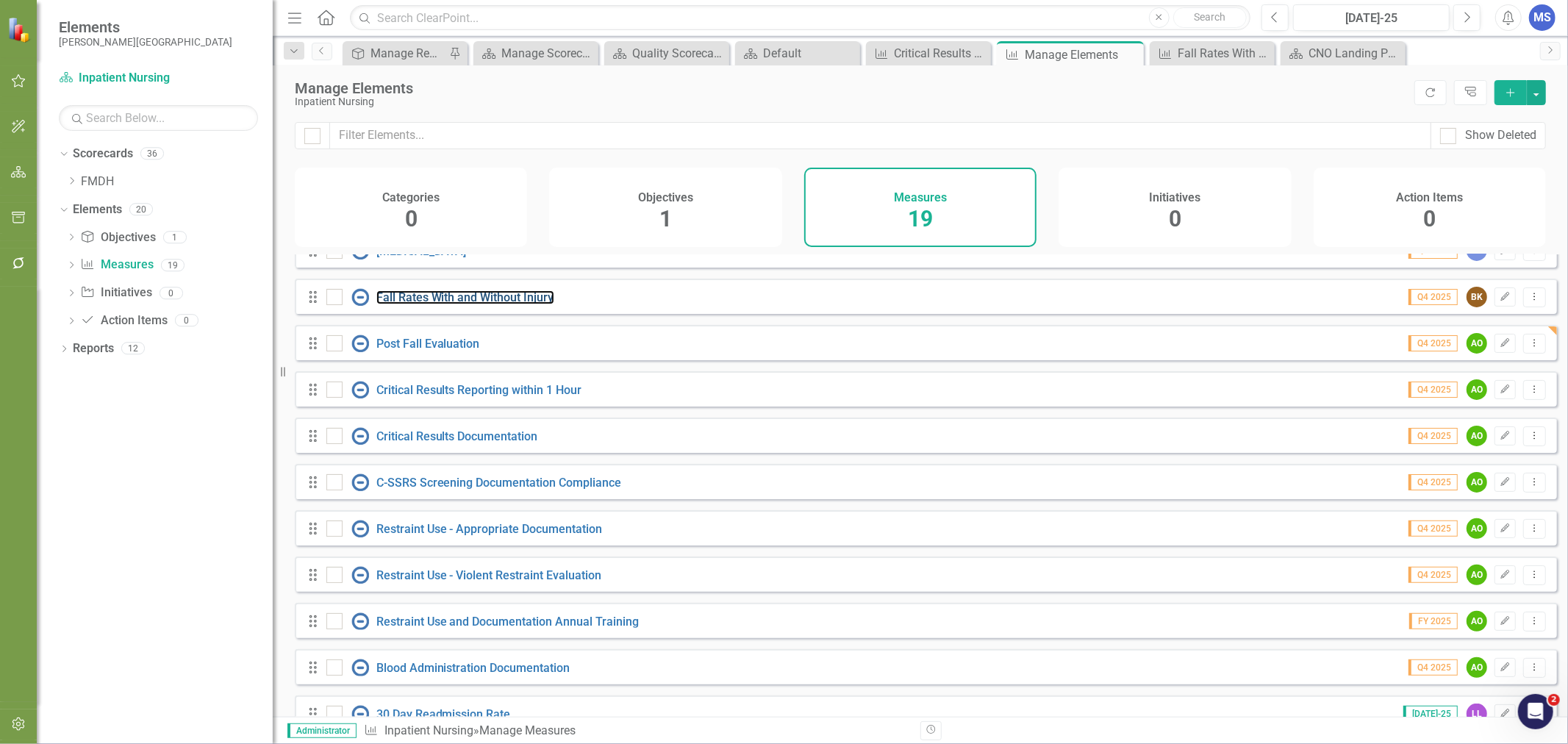
click at [453, 304] on link "Fall Rates With and Without Injury" at bounding box center [465, 297] width 178 height 14
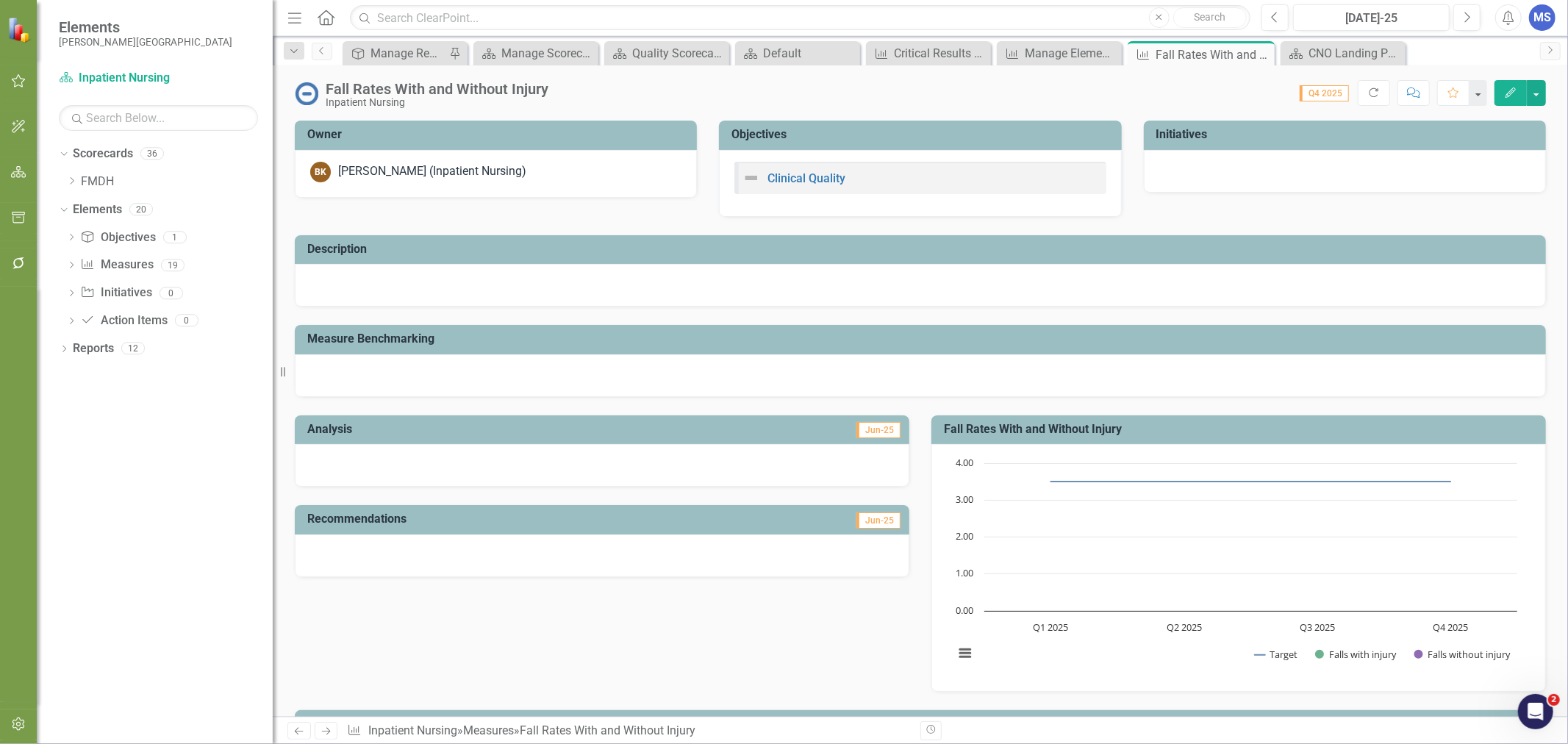
click at [546, 163] on div "BK [PERSON_NAME] (Inpatient Nursing)" at bounding box center [496, 172] width 371 height 21
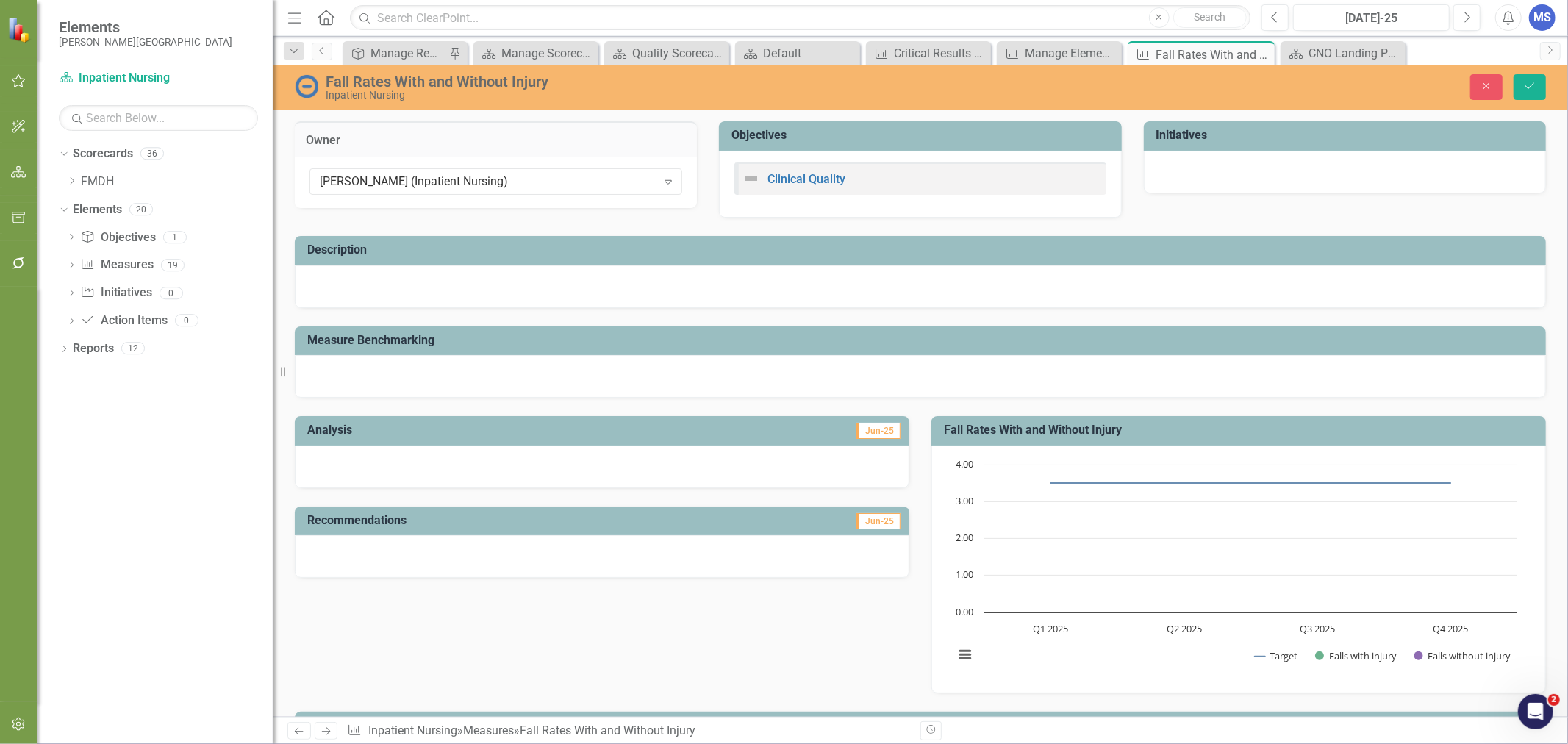
click at [671, 182] on icon "Expand" at bounding box center [668, 181] width 15 height 12
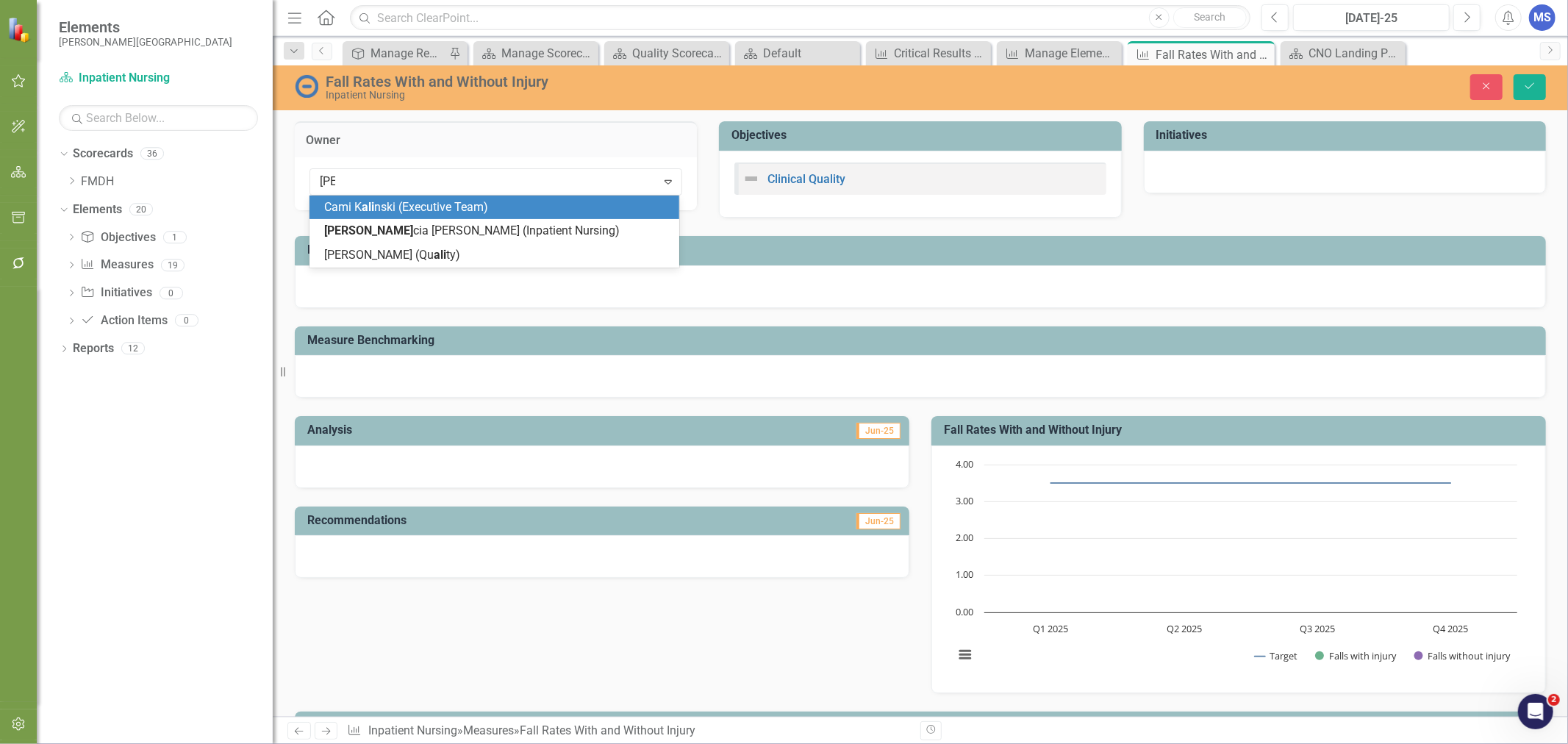
type input "alici"
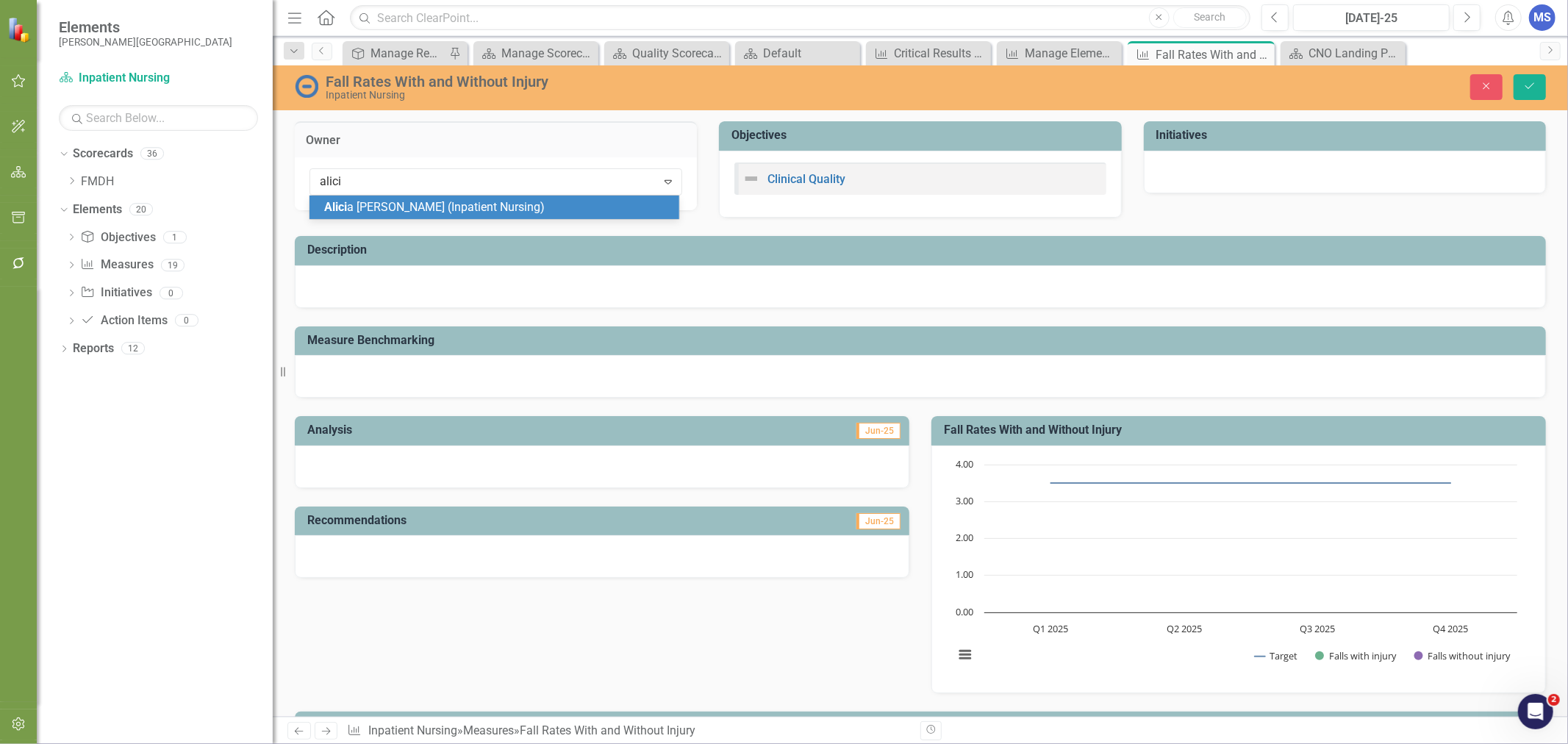
click at [512, 209] on div "[PERSON_NAME] (Inpatient Nursing)" at bounding box center [498, 208] width 346 height 17
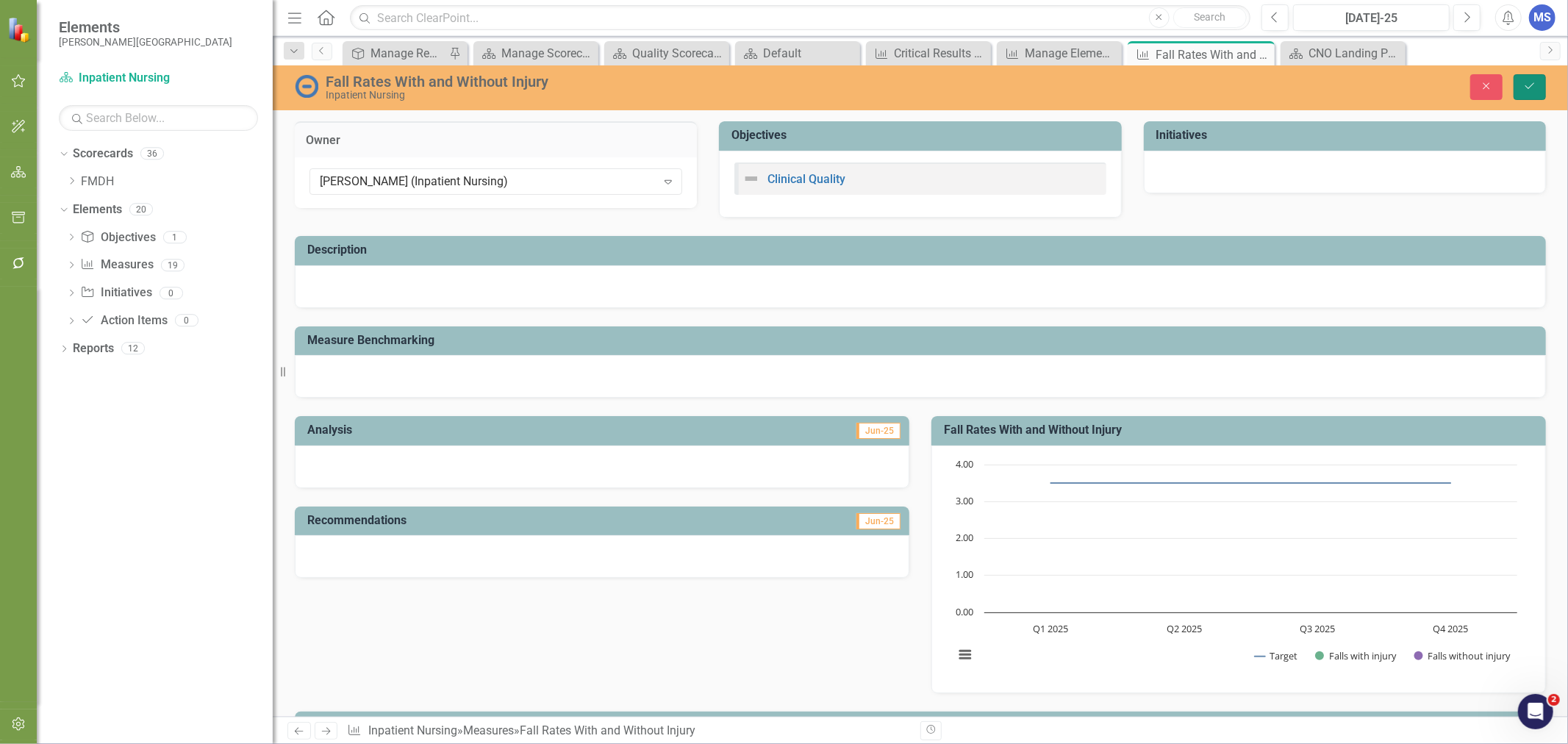
click at [1532, 86] on icon "Save" at bounding box center [1529, 85] width 13 height 10
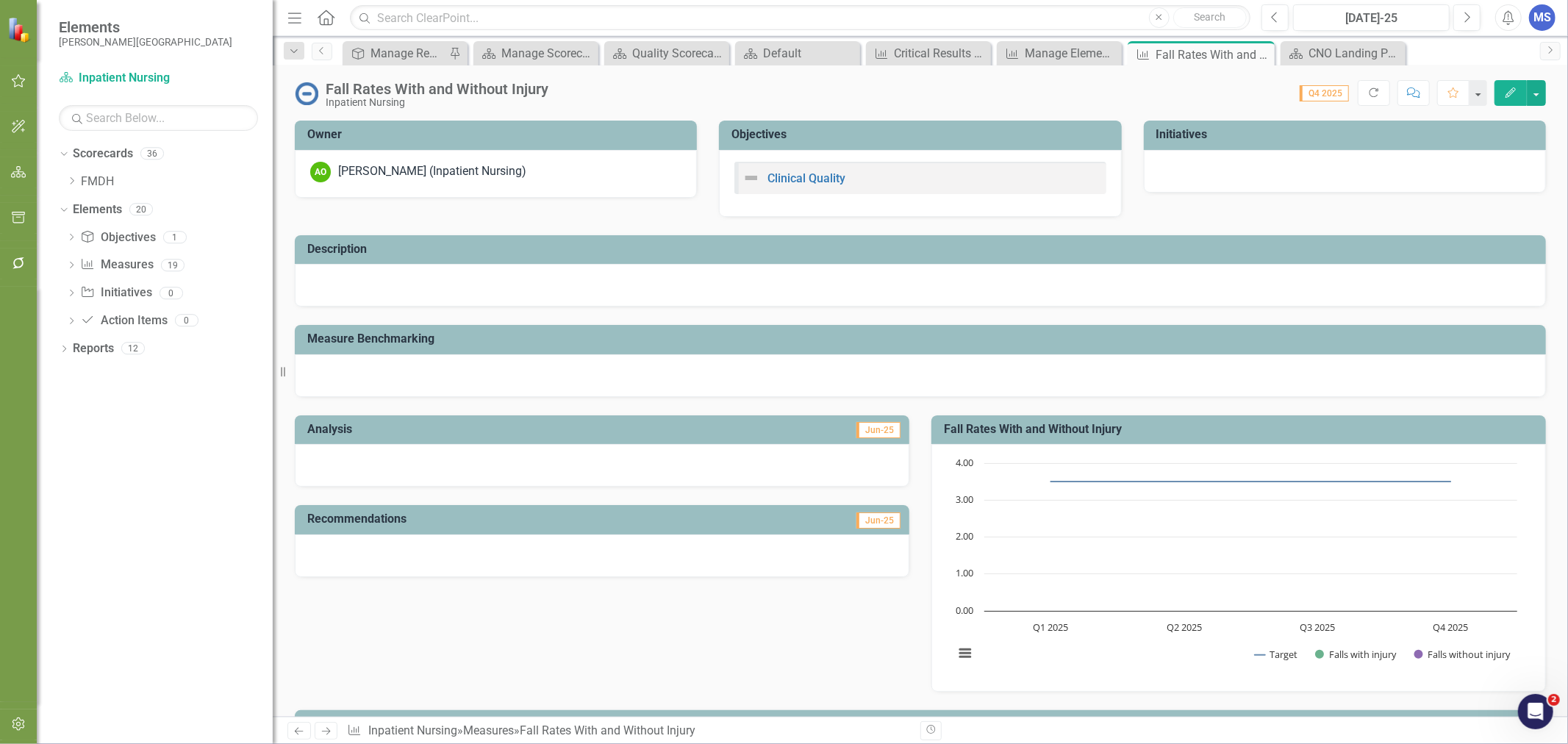
click at [0, 0] on icon at bounding box center [0, 0] width 0 height 0
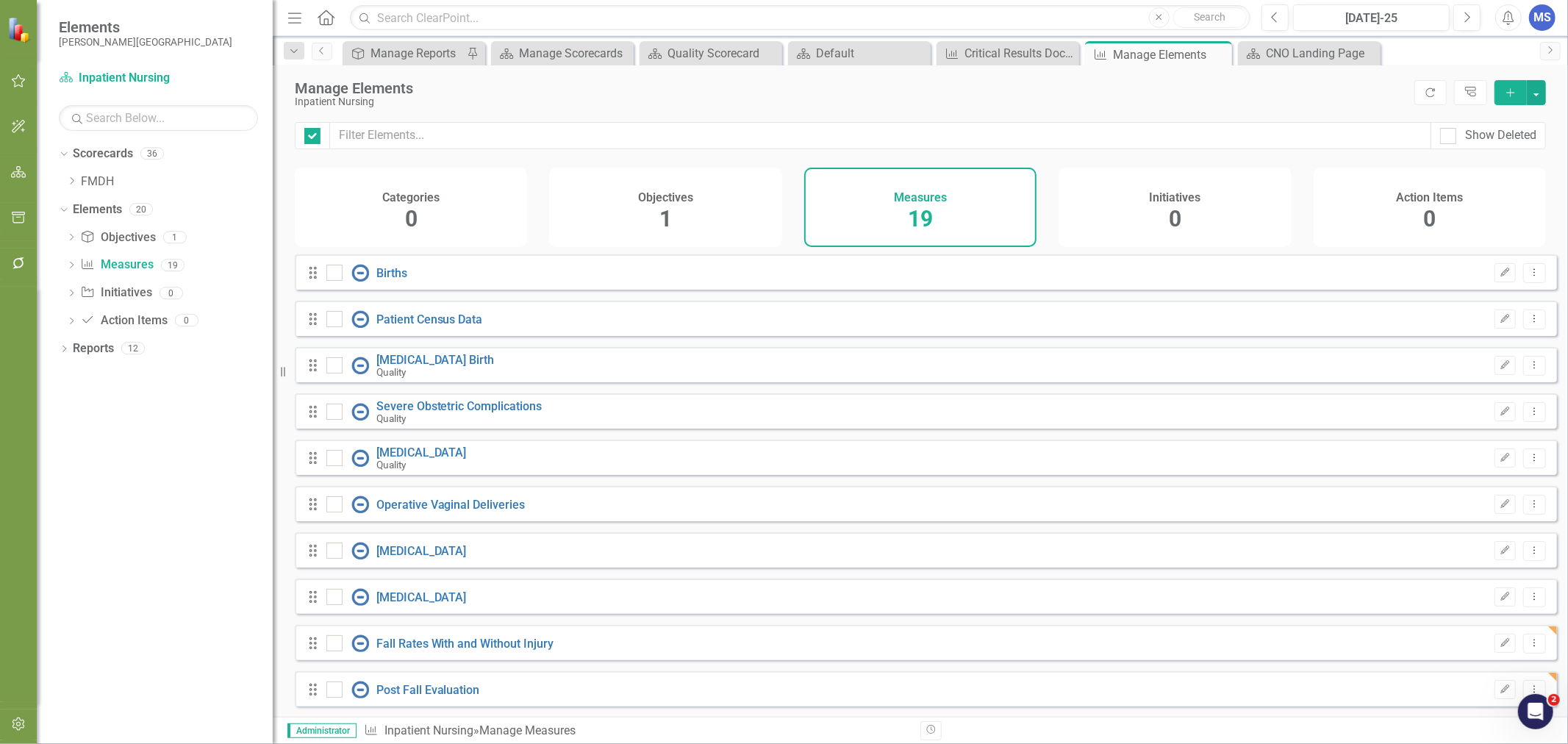
checkbox input "false"
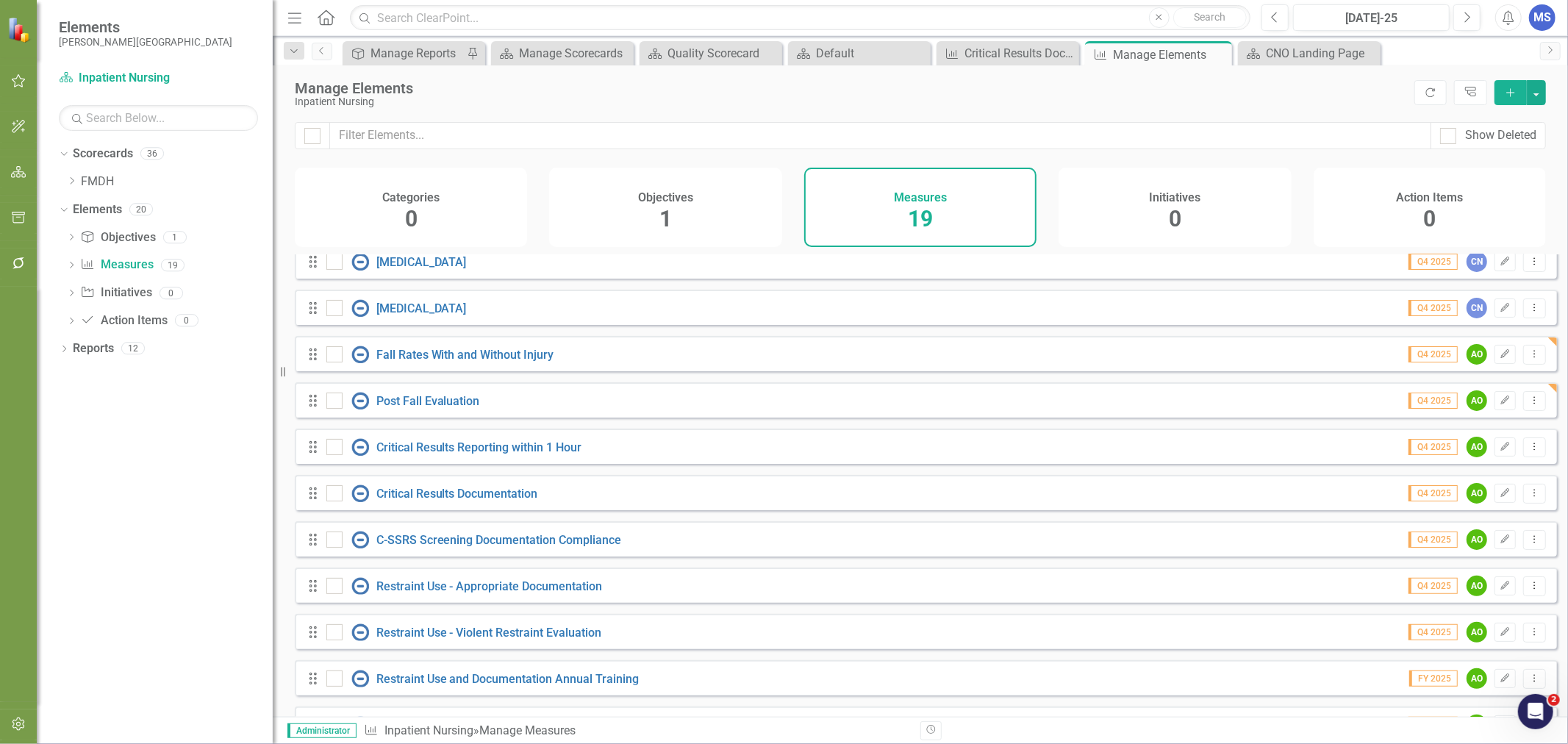
scroll to position [266, 0]
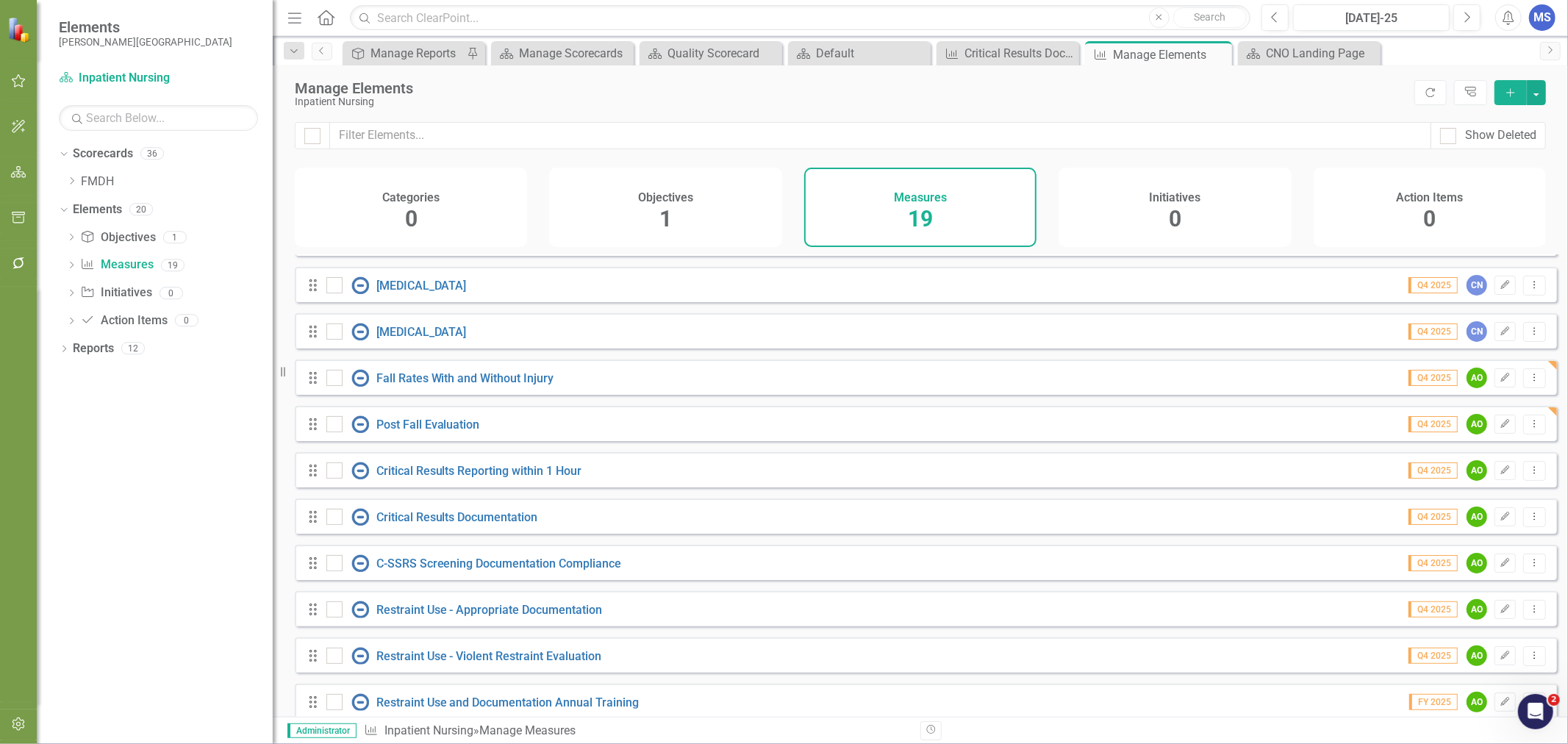
click at [1500, 429] on icon "Edit" at bounding box center [1505, 424] width 11 height 9
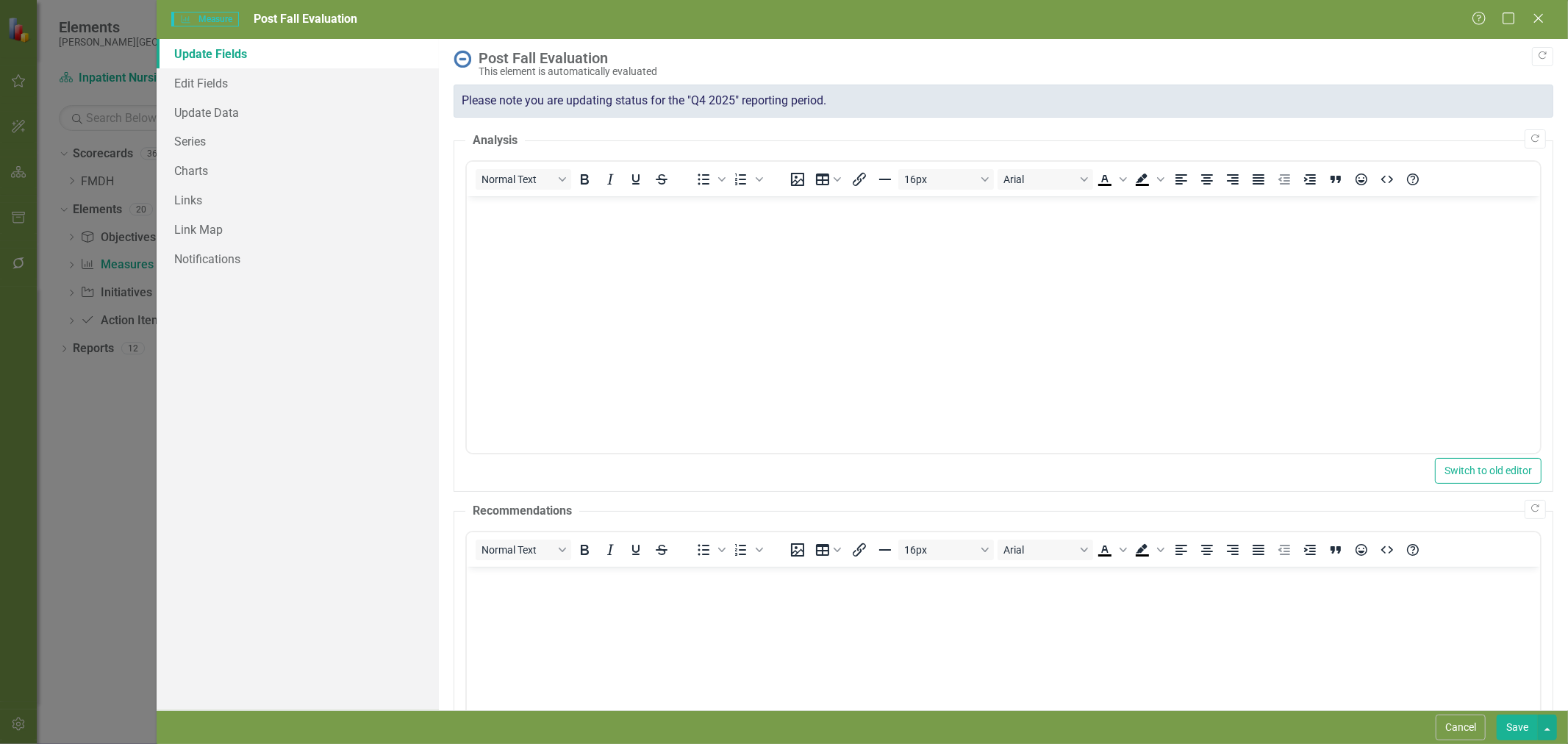
scroll to position [0, 0]
click at [211, 141] on link "Series" at bounding box center [298, 141] width 283 height 30
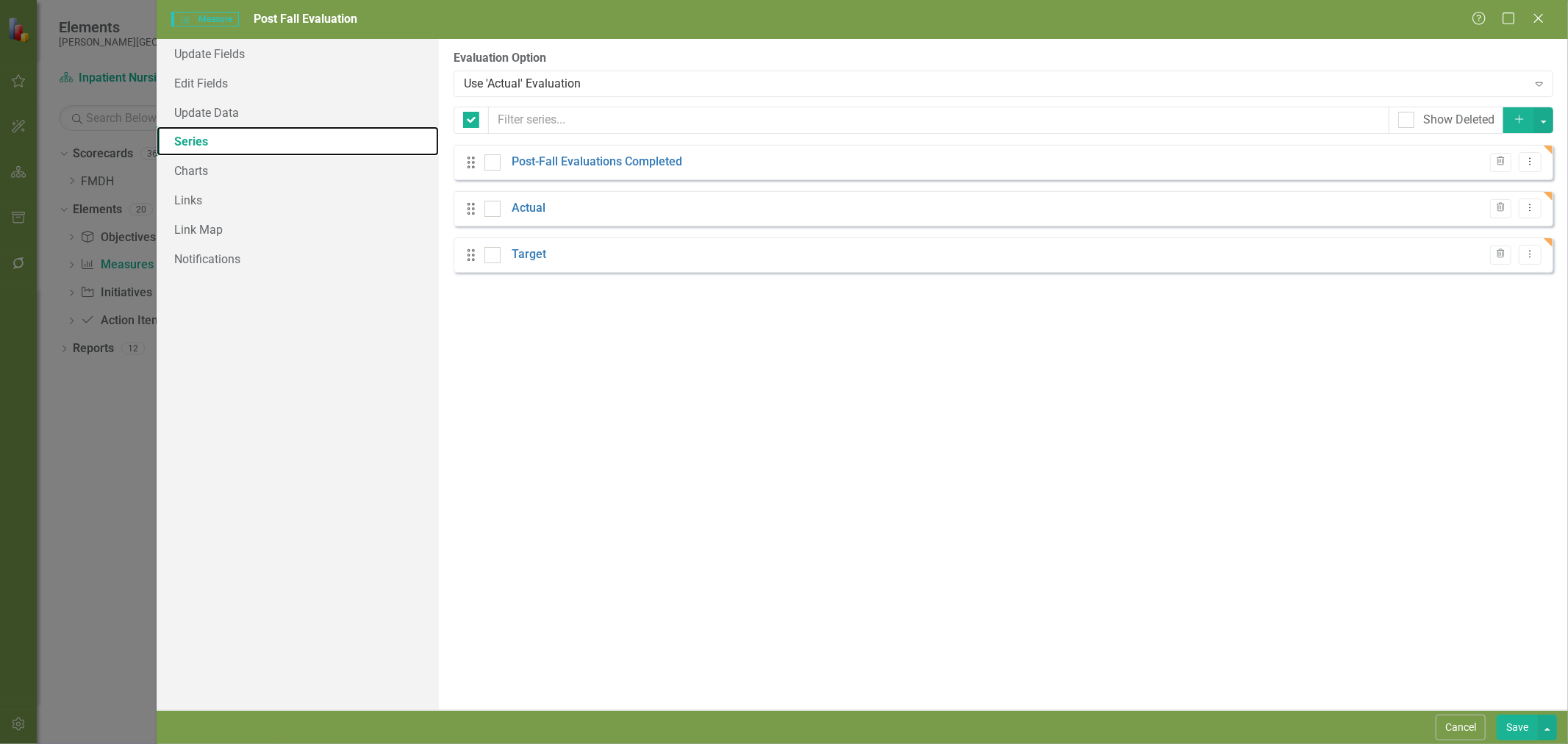
checkbox input "false"
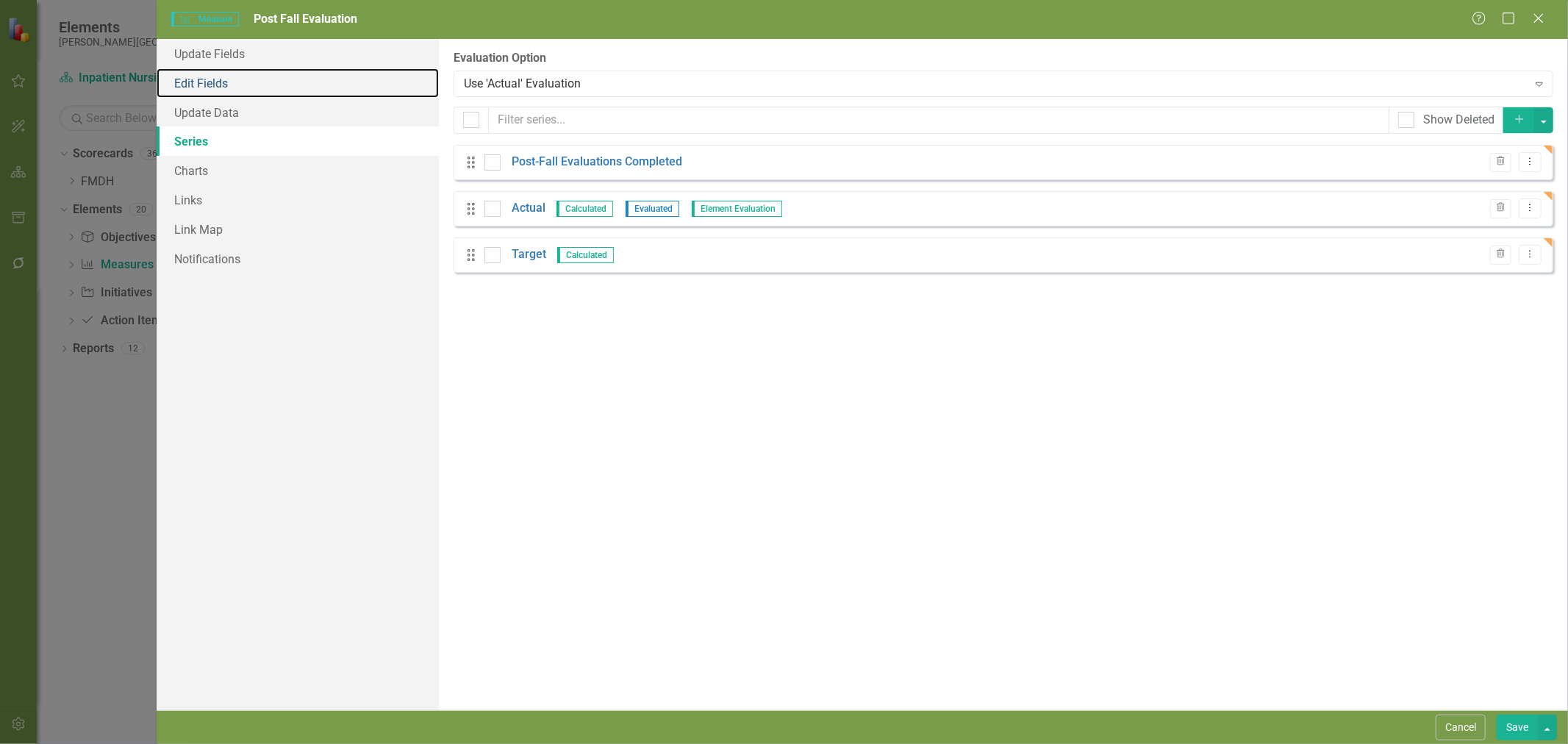
click at [215, 74] on link "Edit Fields" at bounding box center [298, 83] width 283 height 30
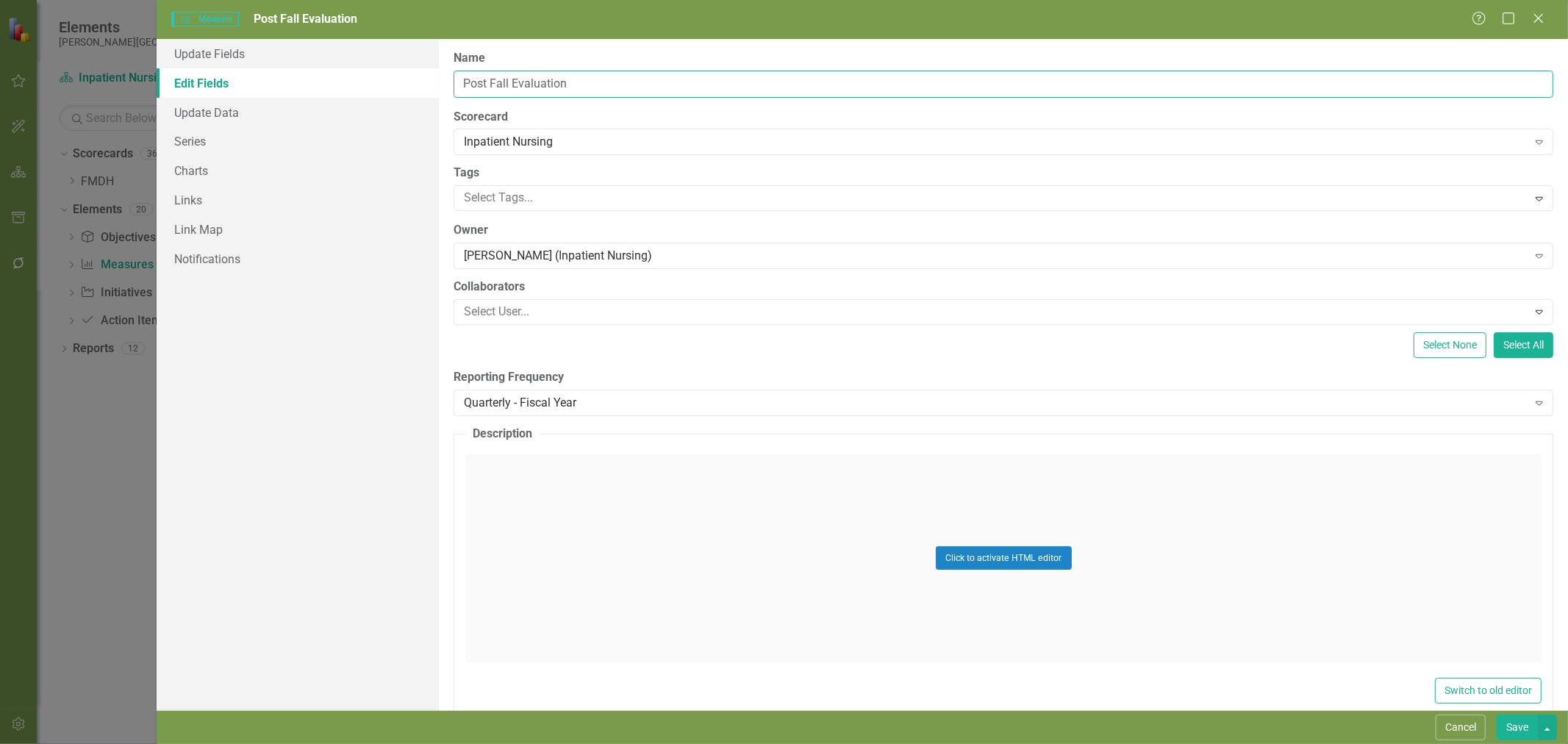
click at [530, 89] on input "Post Fall Evaluation" at bounding box center [1003, 84] width 1100 height 27
type input "Fall Risk Completed on Admission"
click at [261, 135] on link "Series" at bounding box center [298, 141] width 283 height 30
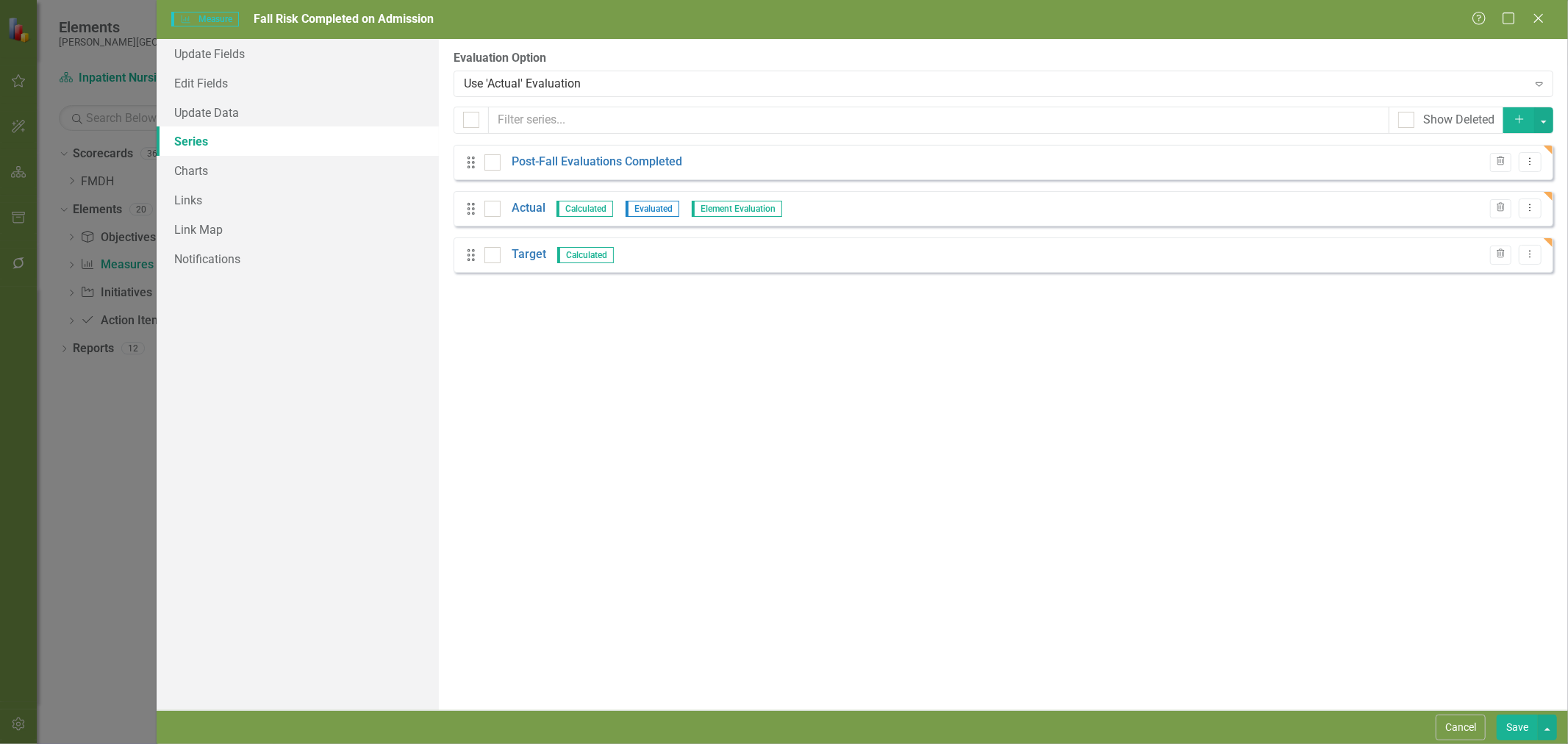
click at [548, 163] on link "Post-Fall Evaluations Completed" at bounding box center [597, 162] width 171 height 17
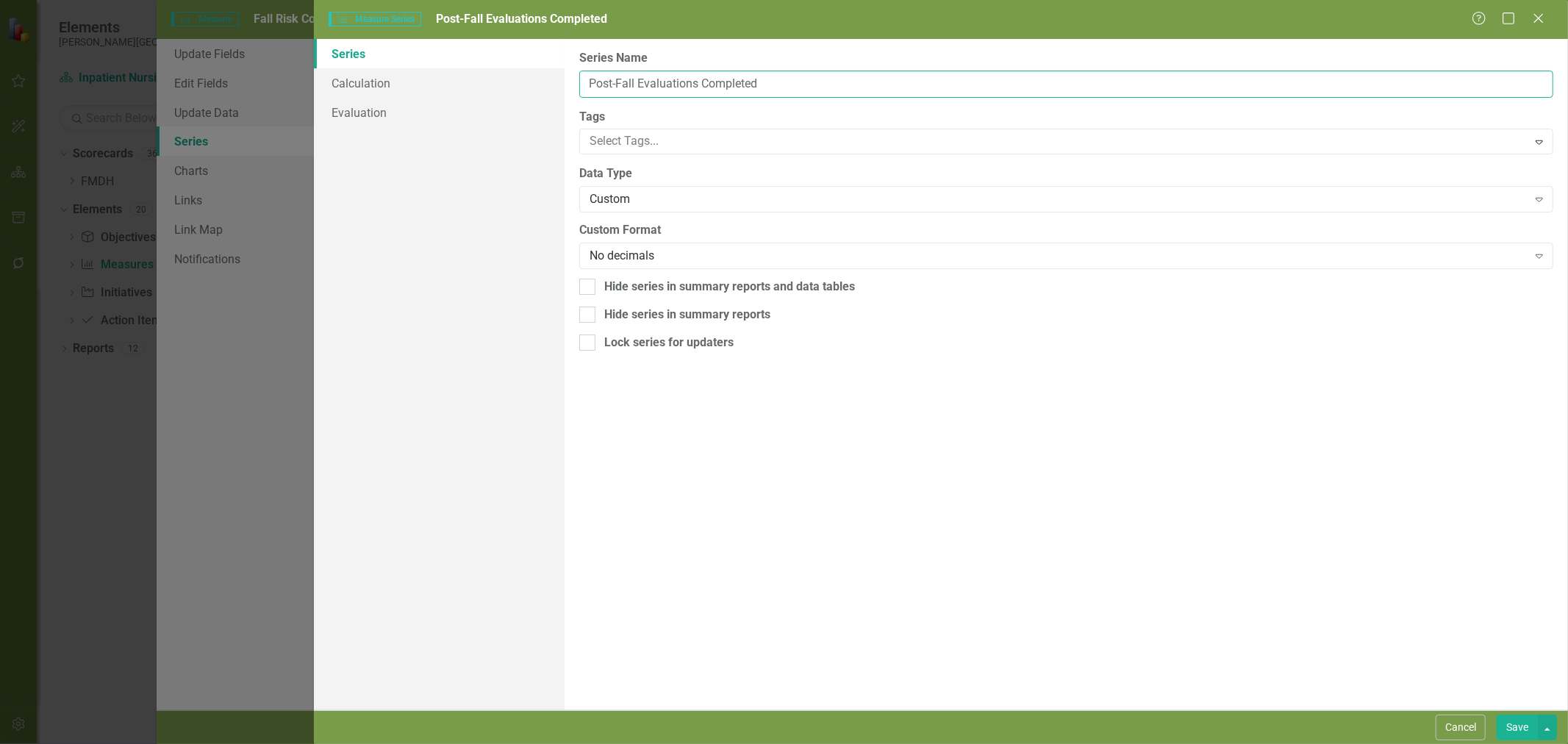
drag, startPoint x: 784, startPoint y: 82, endPoint x: 428, endPoint y: 78, distance: 356.0
click at [422, 76] on div "Series Calculation Evaluation From this page, you can edit the name, type, and …" at bounding box center [941, 374] width 1254 height 672
type input "Fall risk assessments completed"
click at [1508, 727] on button "Save" at bounding box center [1517, 728] width 41 height 26
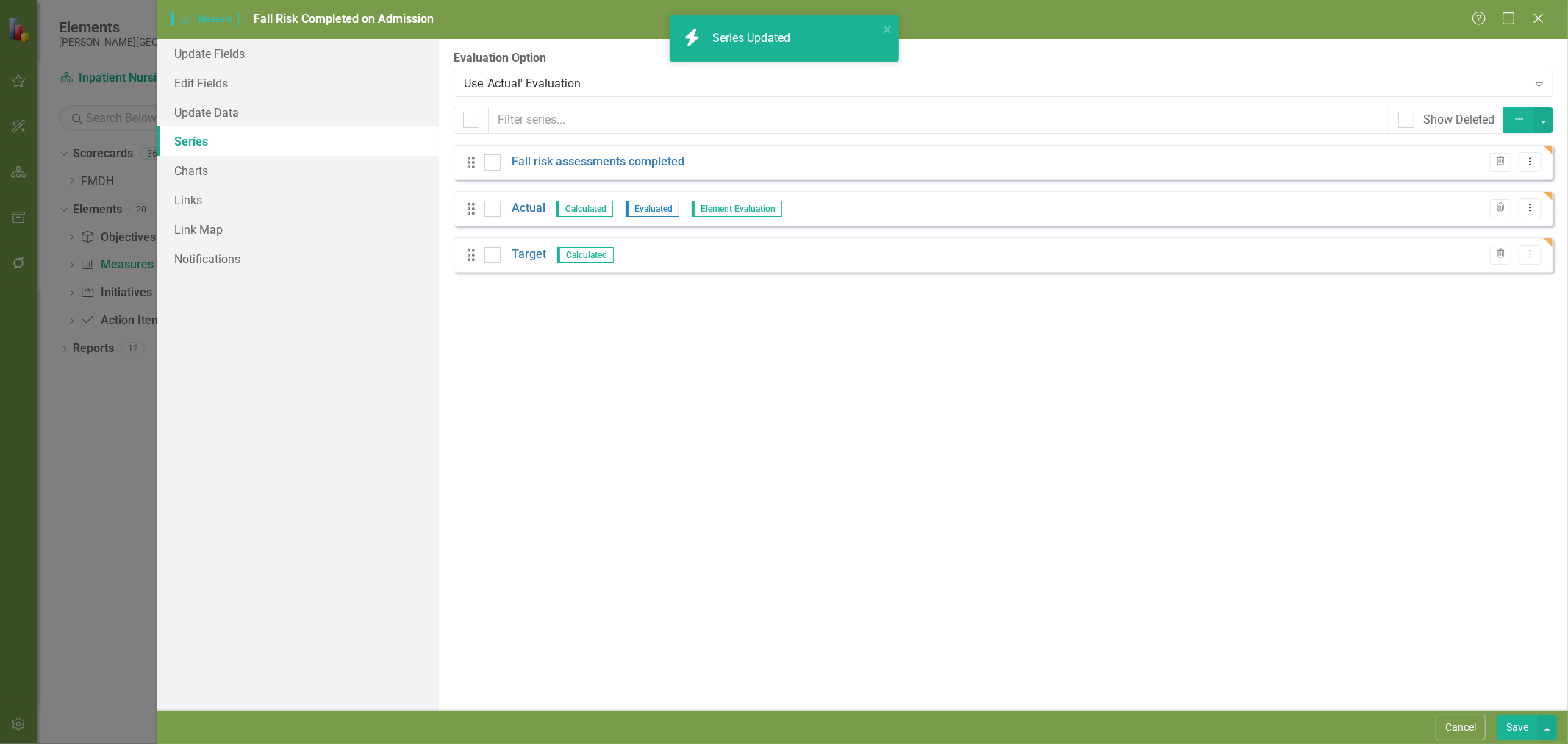
click at [1533, 158] on icon "Dropdown Menu" at bounding box center [1530, 162] width 12 height 9
click at [1474, 216] on link "Copy Duplicate Measure Series" at bounding box center [1457, 214] width 167 height 27
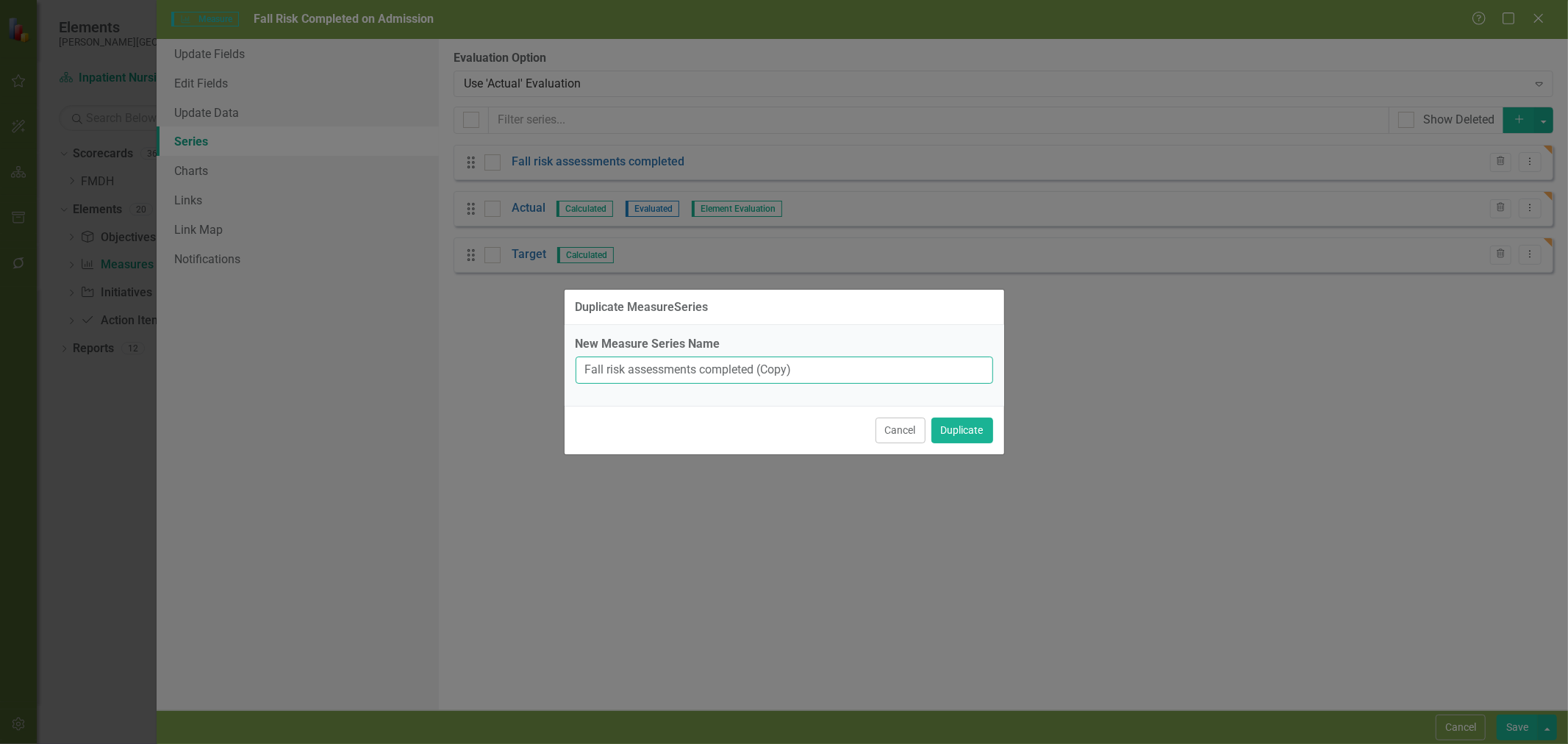
click at [668, 365] on input "Fall risk assessments completed (Copy)" at bounding box center [785, 370] width 418 height 27
type input "Admissions"
click at [979, 426] on button "Duplicate" at bounding box center [963, 430] width 62 height 26
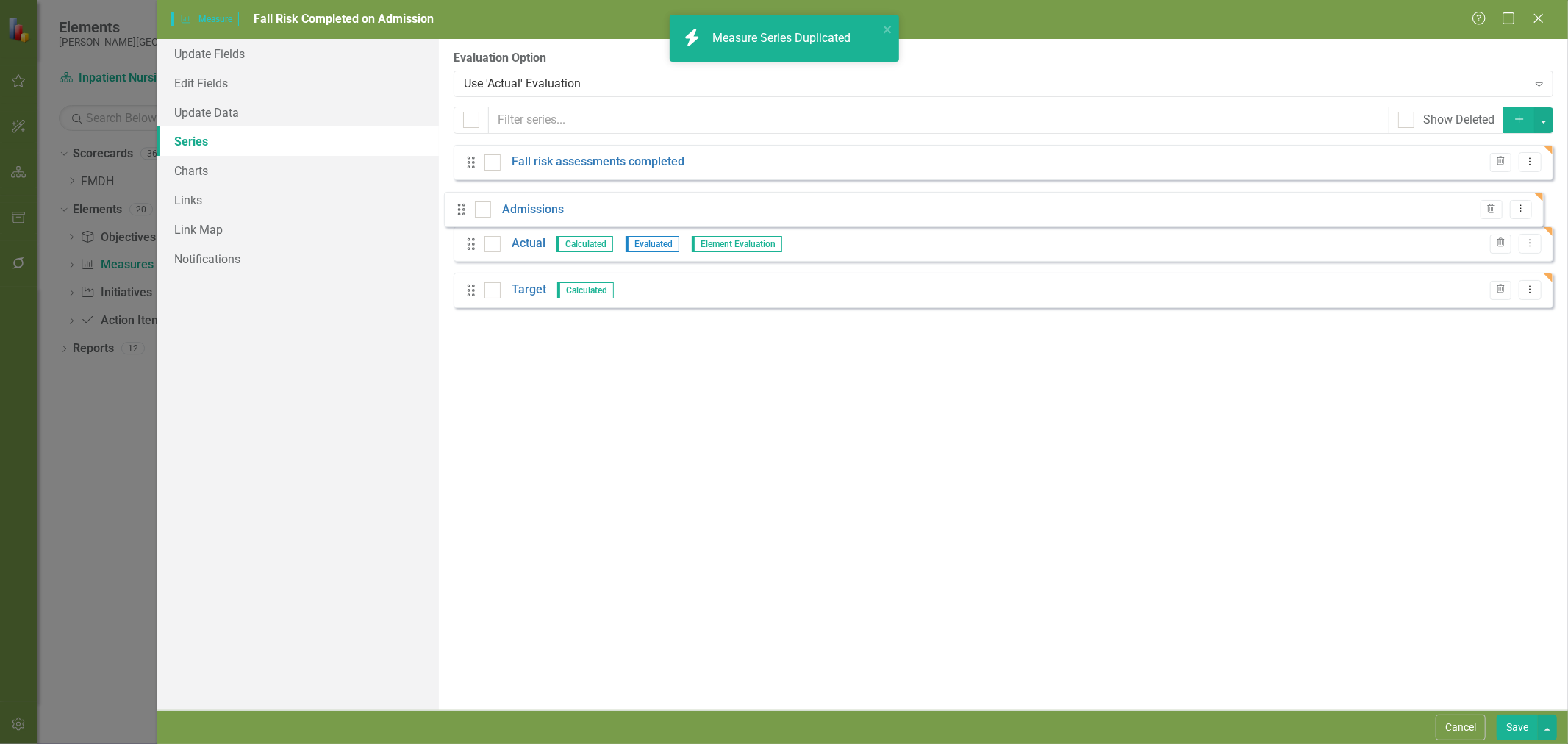
drag, startPoint x: 475, startPoint y: 301, endPoint x: 465, endPoint y: 210, distance: 91.5
click at [465, 210] on div "Drag Fall risk assessments completed Trash Dropdown Menu Drag Actual Calculated…" at bounding box center [1003, 232] width 1100 height 174
click at [527, 253] on link "Actual" at bounding box center [529, 255] width 34 height 17
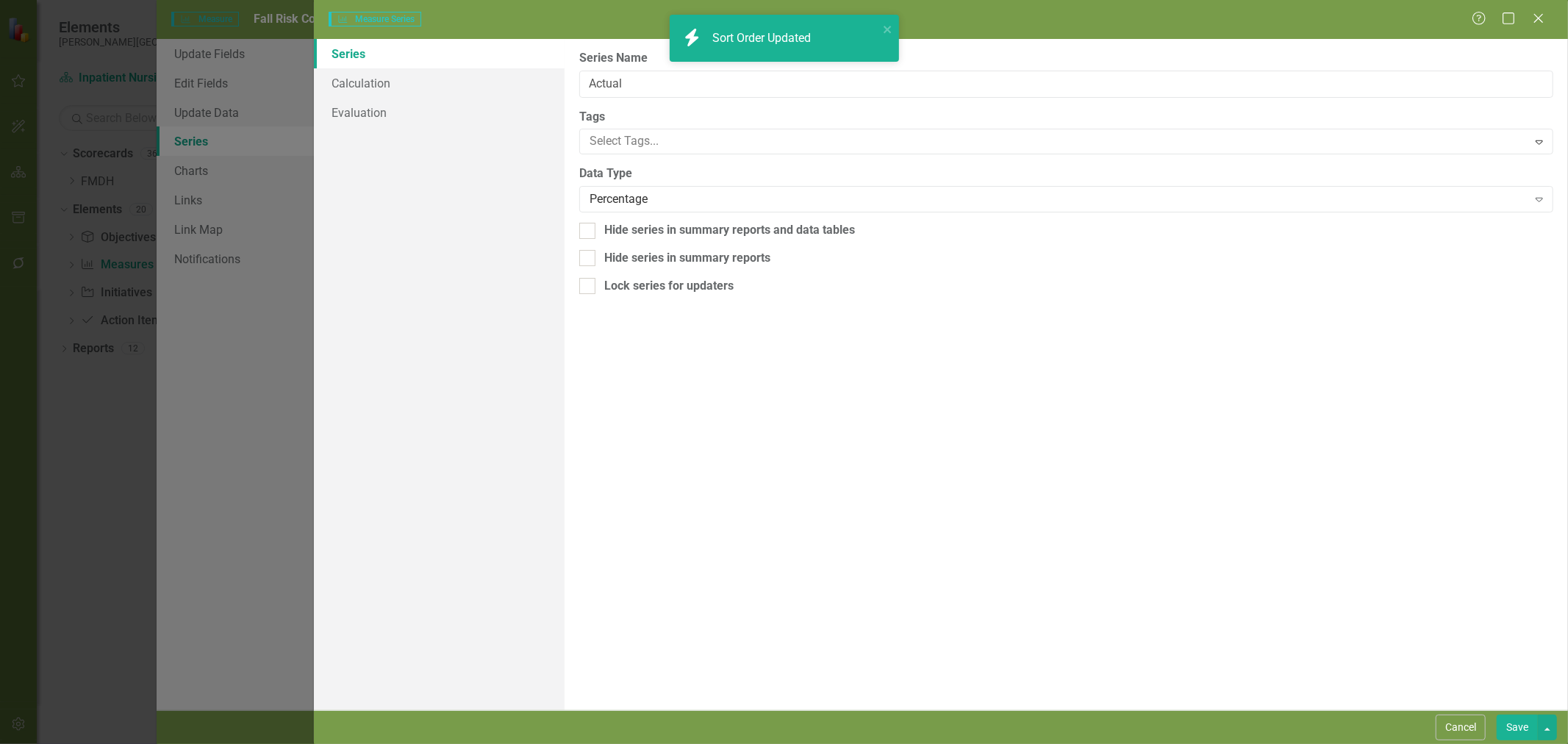
type input "Actual"
click at [381, 89] on link "Calculation" at bounding box center [439, 83] width 251 height 30
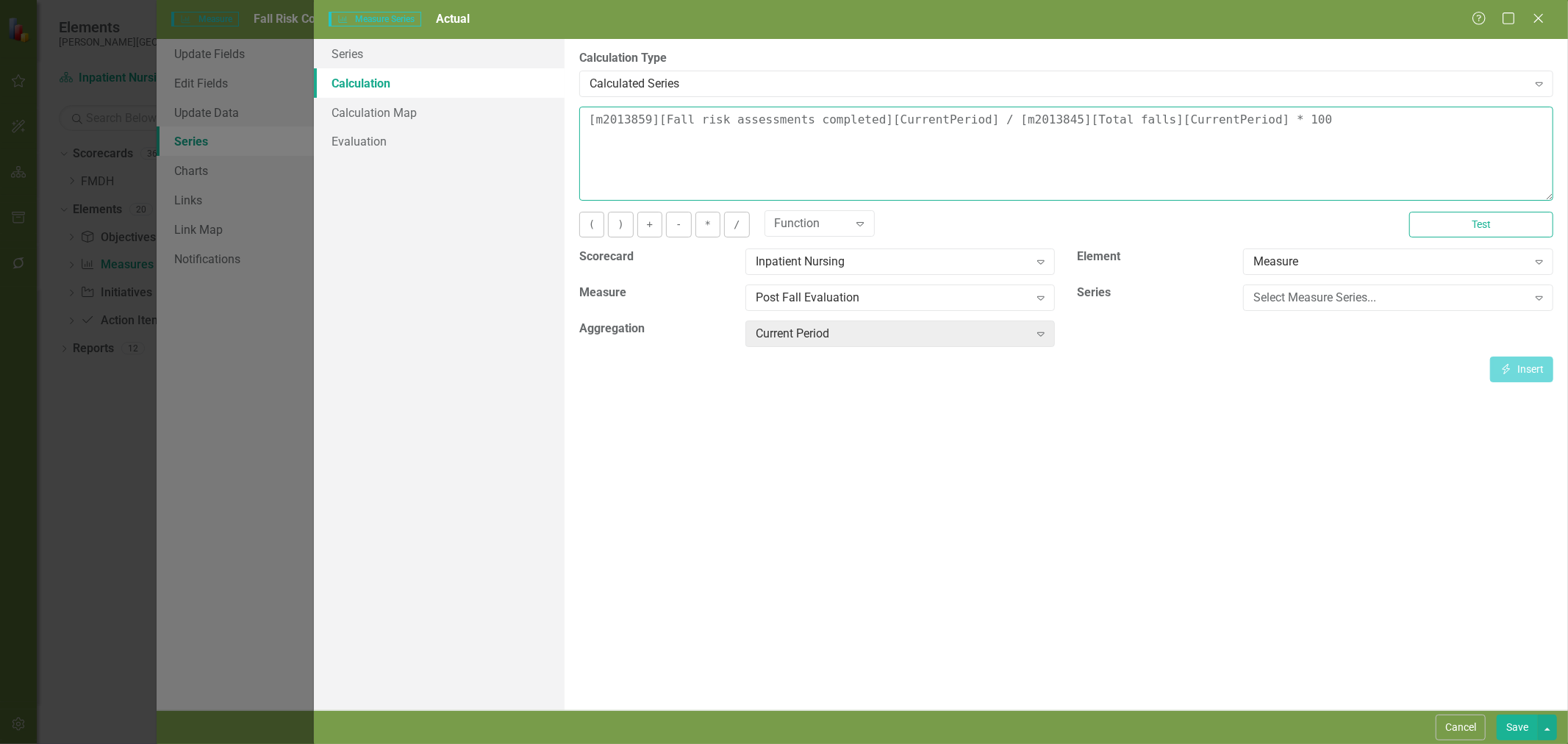
drag, startPoint x: 1370, startPoint y: 106, endPoint x: 985, endPoint y: 126, distance: 385.5
click at [985, 126] on textarea "[m2013859][Fall risk assessments completed][CurrentPeriod] / [m2013845][Total f…" at bounding box center [1066, 153] width 974 height 94
click at [1394, 304] on div "Select Measure Series..." at bounding box center [1390, 298] width 273 height 17
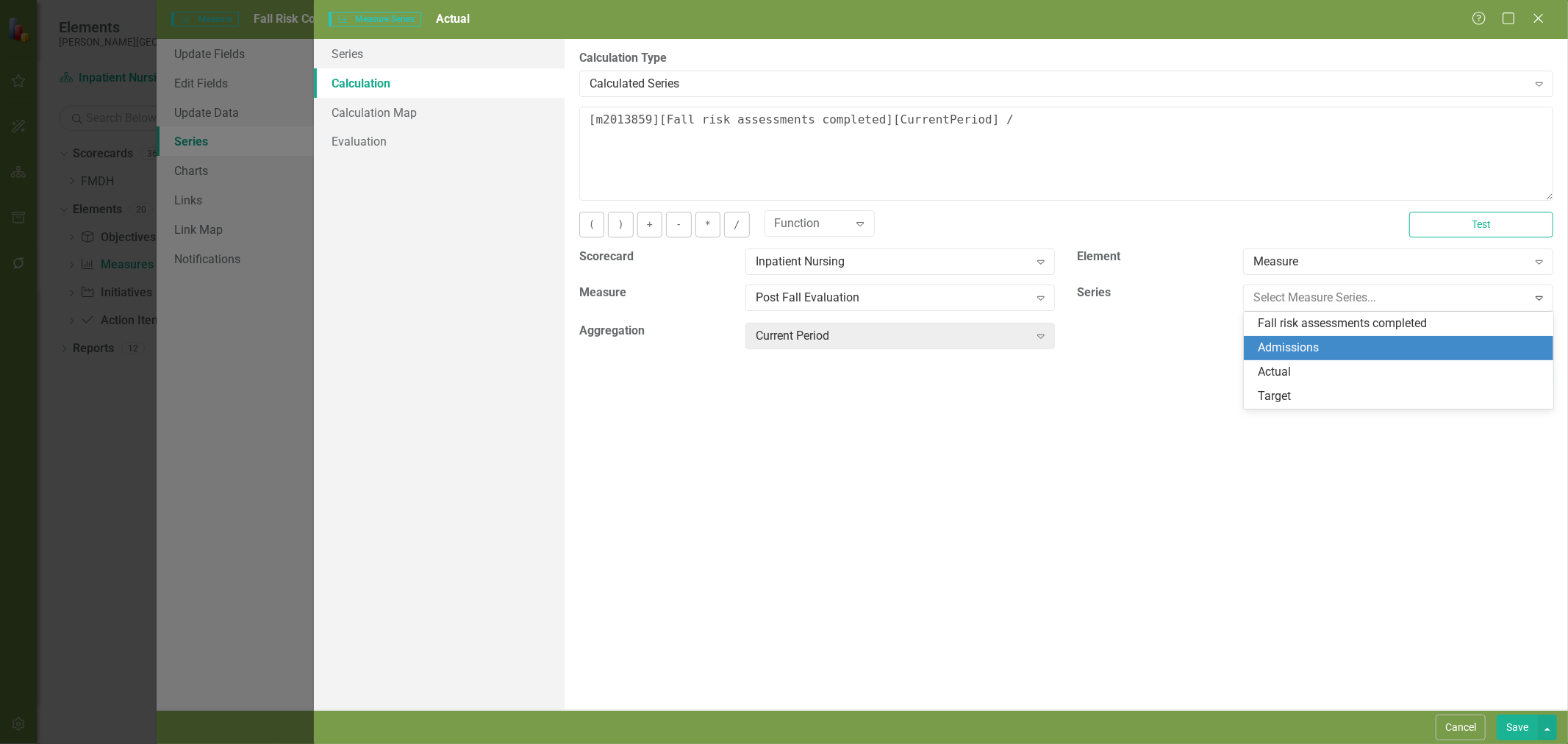
click at [1353, 346] on div "Admissions" at bounding box center [1401, 349] width 286 height 17
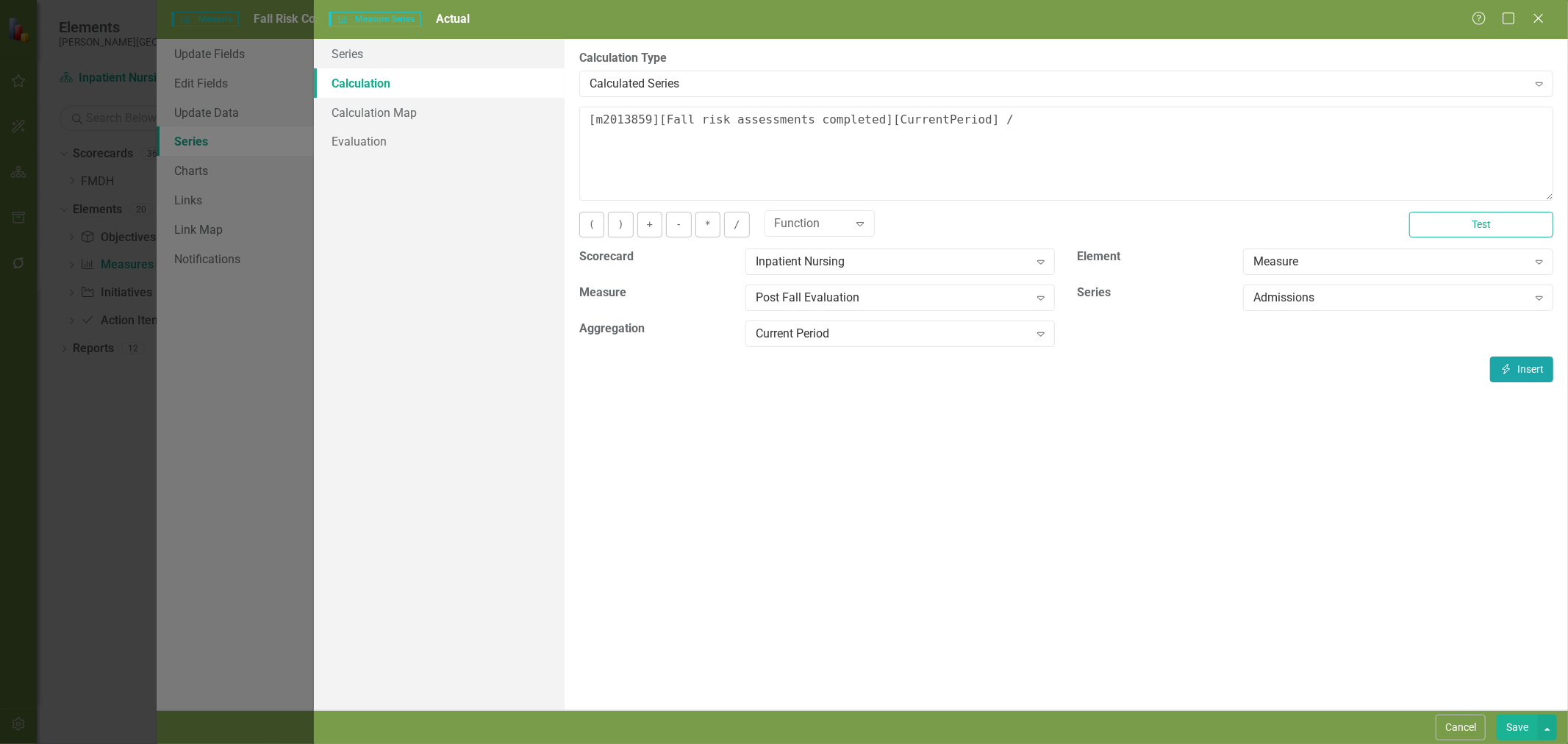
click at [1526, 368] on button "Insert Insert" at bounding box center [1521, 369] width 63 height 26
click at [711, 227] on button "*" at bounding box center [708, 224] width 25 height 26
type textarea "[m2013859][Fall risk assessments completed][CurrentPeriod] / [m2013859][Admissi…"
click at [393, 141] on link "Evaluation" at bounding box center [439, 141] width 251 height 30
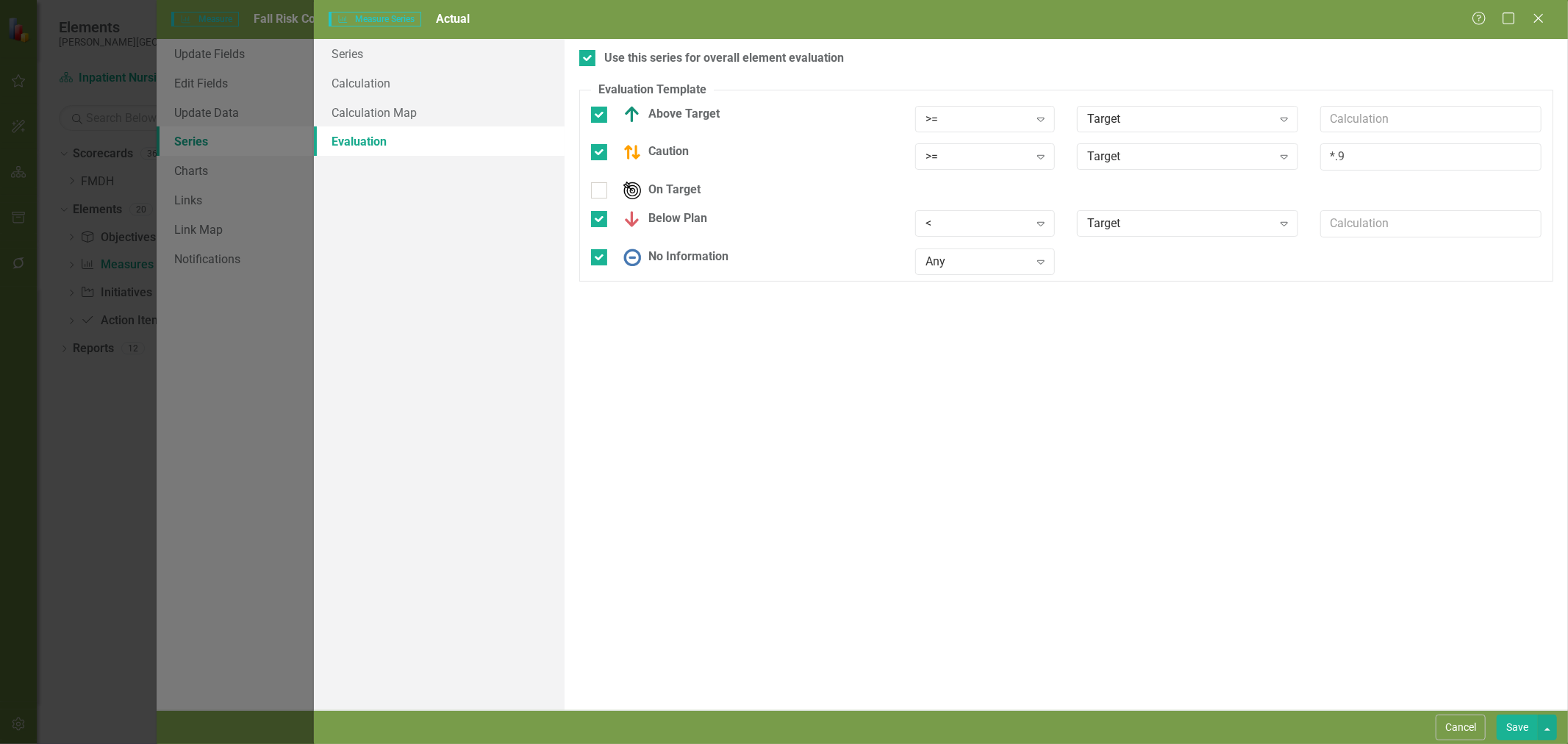
click at [1518, 719] on button "Save" at bounding box center [1517, 728] width 41 height 26
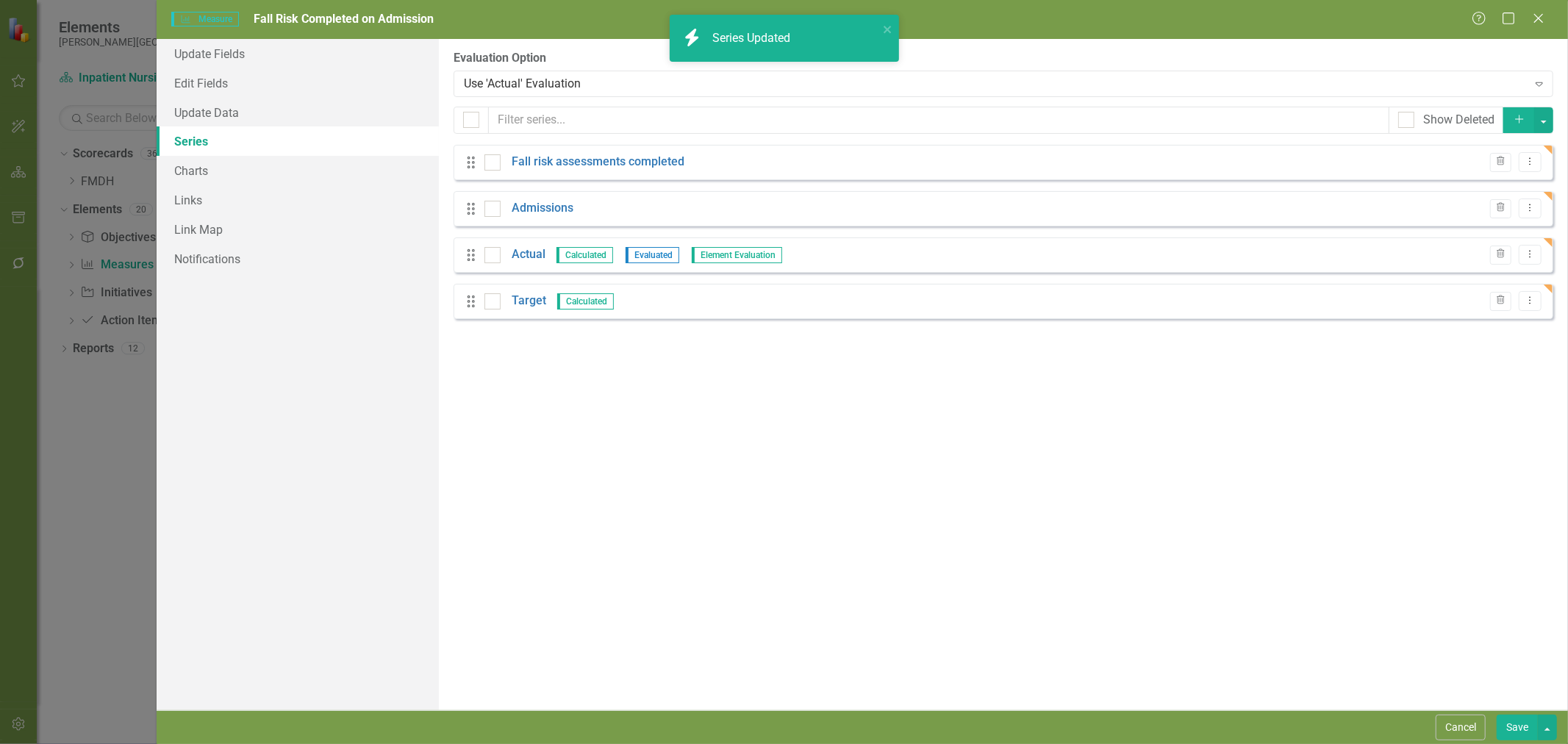
click at [528, 304] on link "Target" at bounding box center [529, 301] width 35 height 17
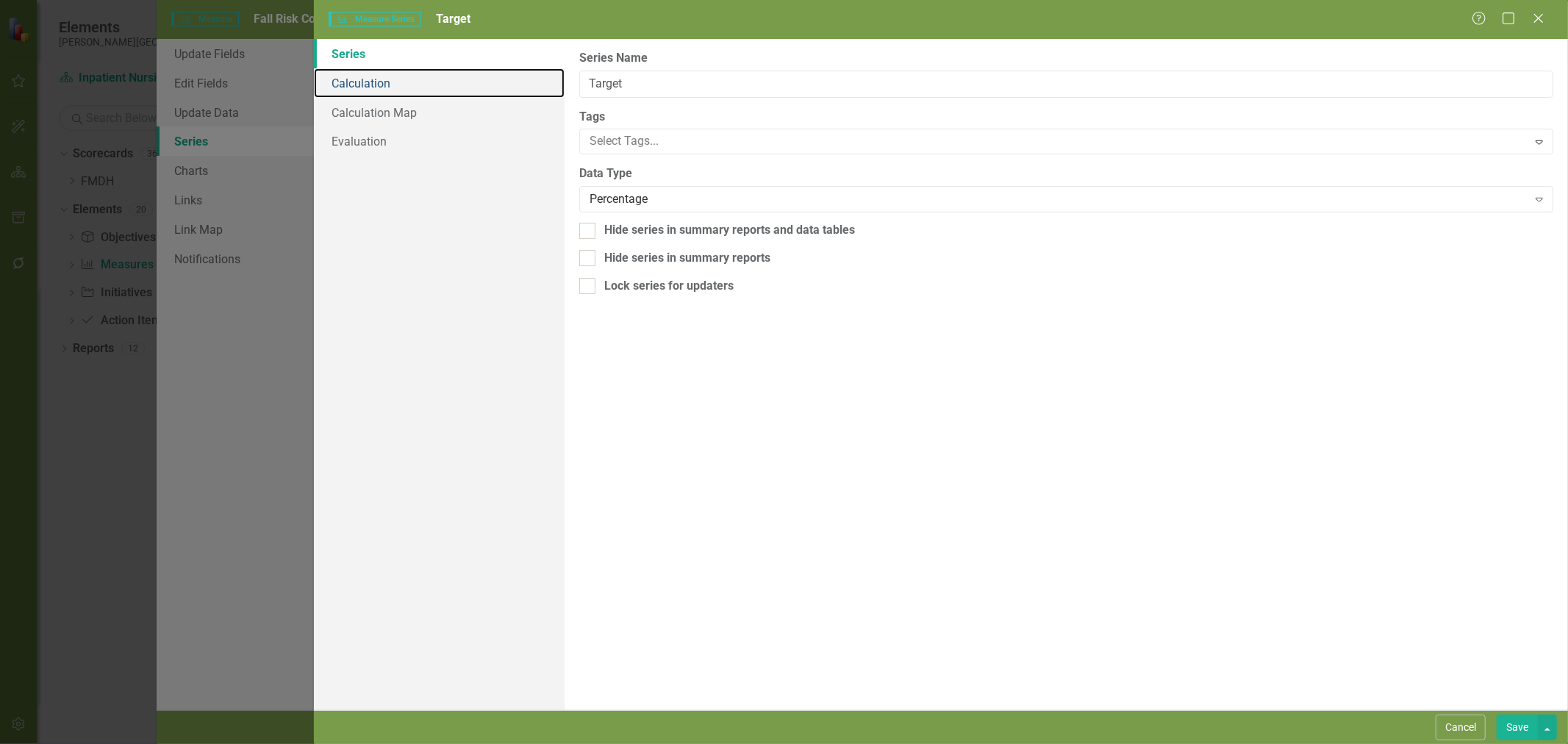
click at [397, 86] on link "Calculation" at bounding box center [439, 83] width 251 height 30
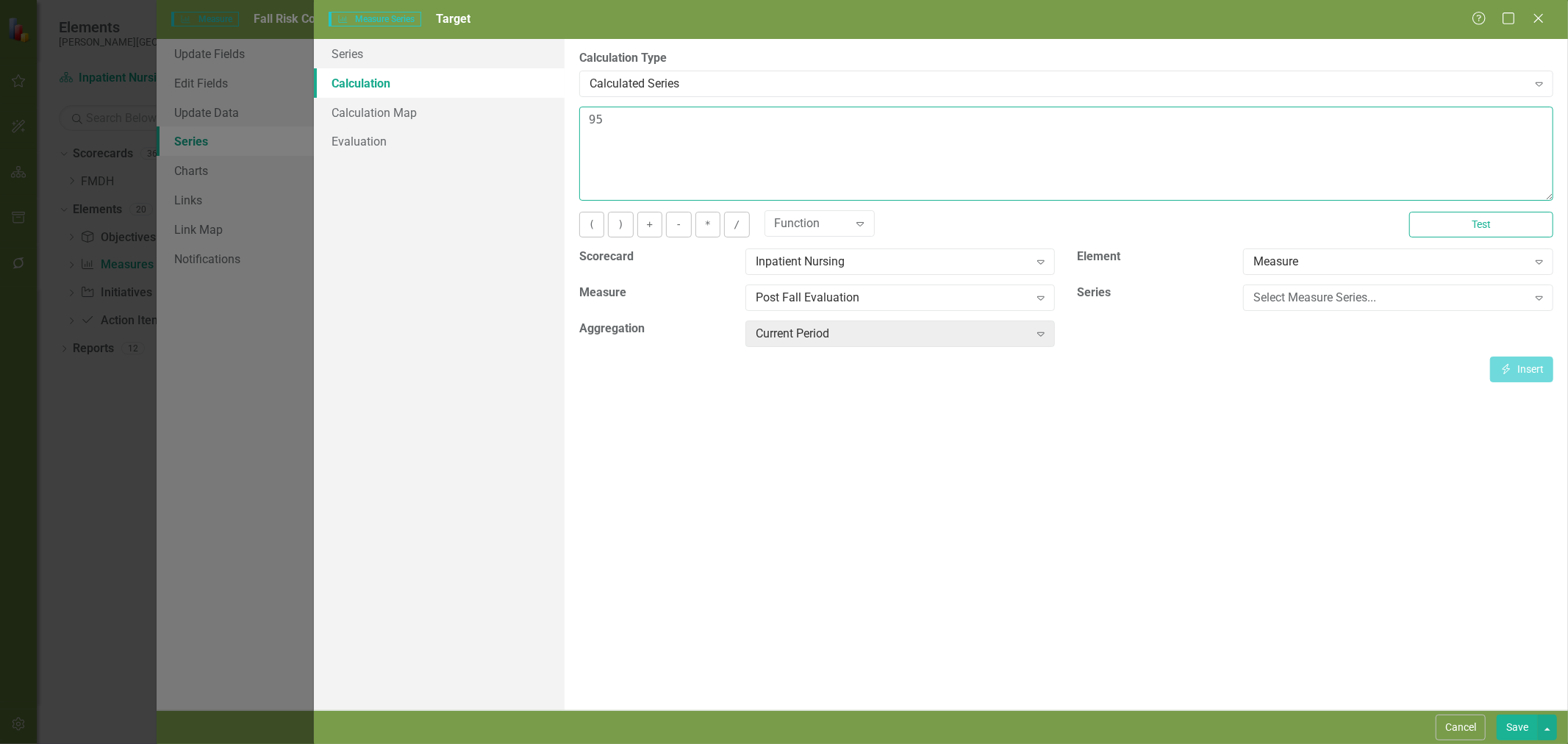
drag, startPoint x: 663, startPoint y: 165, endPoint x: 566, endPoint y: 160, distance: 97.1
click at [567, 157] on div "By default, series in ClearPoint are not calculated. So, if you leave the form …" at bounding box center [1066, 374] width 1004 height 672
type textarea "100"
click at [1498, 724] on button "Save" at bounding box center [1517, 728] width 41 height 26
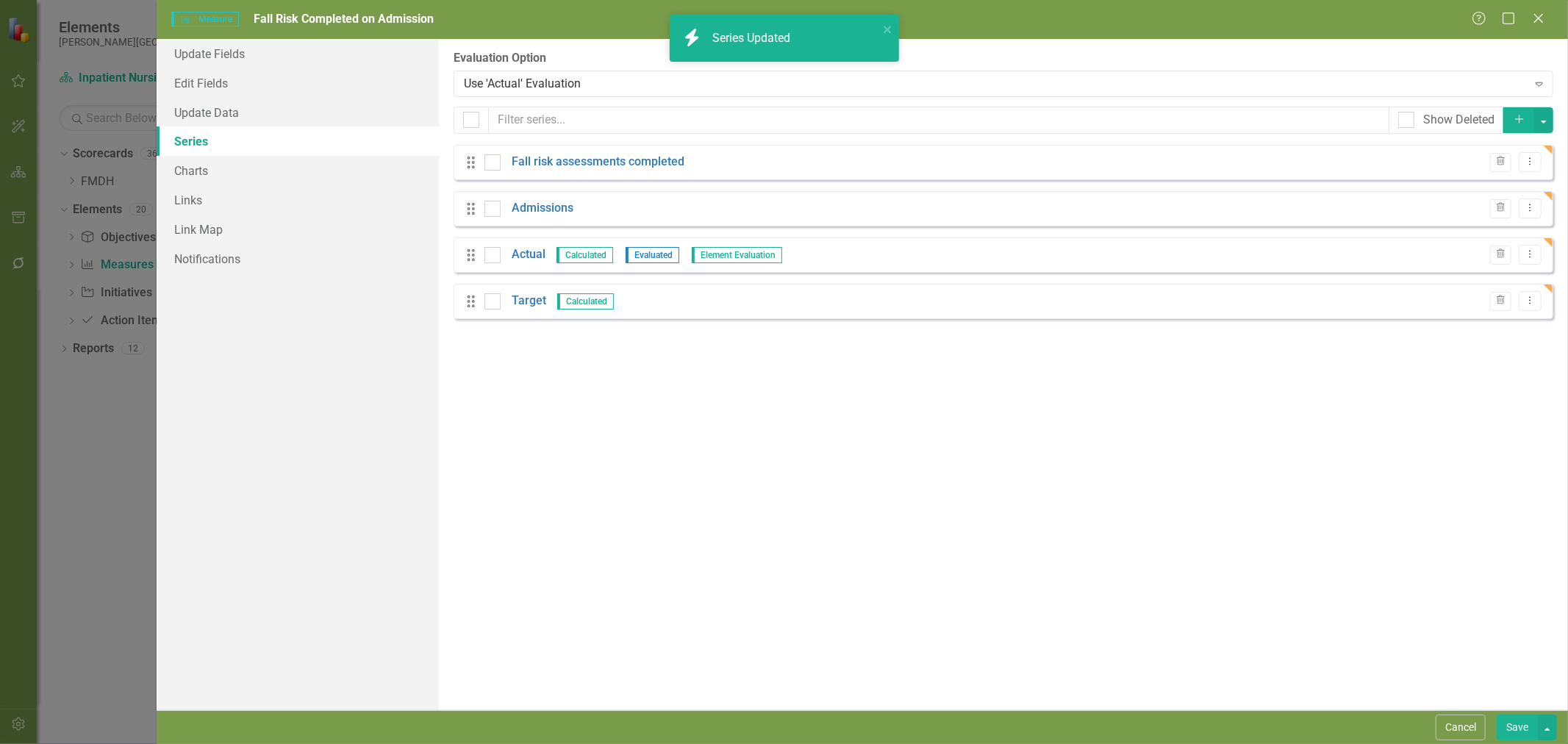
click at [1516, 715] on button "Save" at bounding box center [1517, 728] width 41 height 26
